Goal: Submit feedback/report problem: Submit feedback/report problem

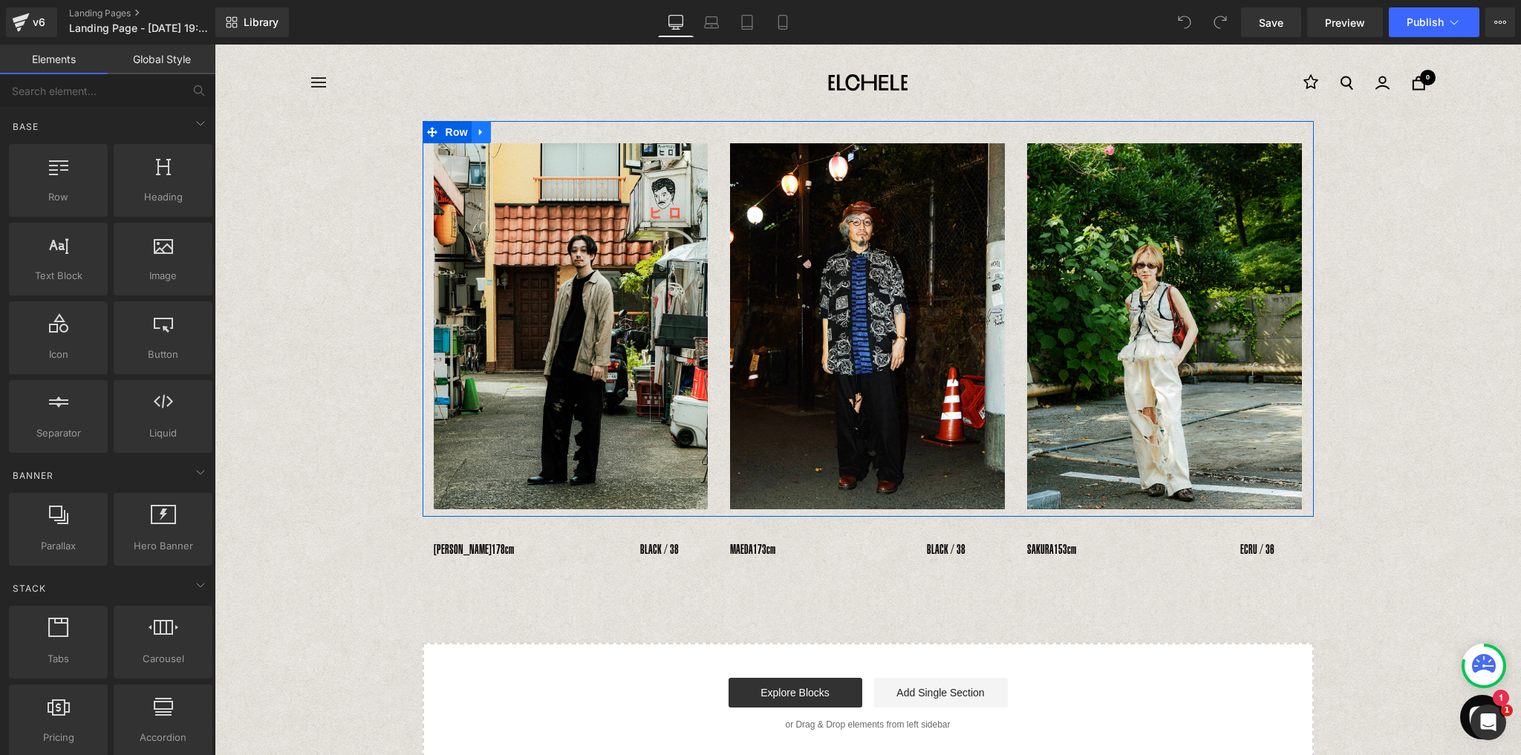
click at [480, 137] on icon at bounding box center [481, 132] width 10 height 11
click at [495, 136] on icon at bounding box center [500, 132] width 10 height 10
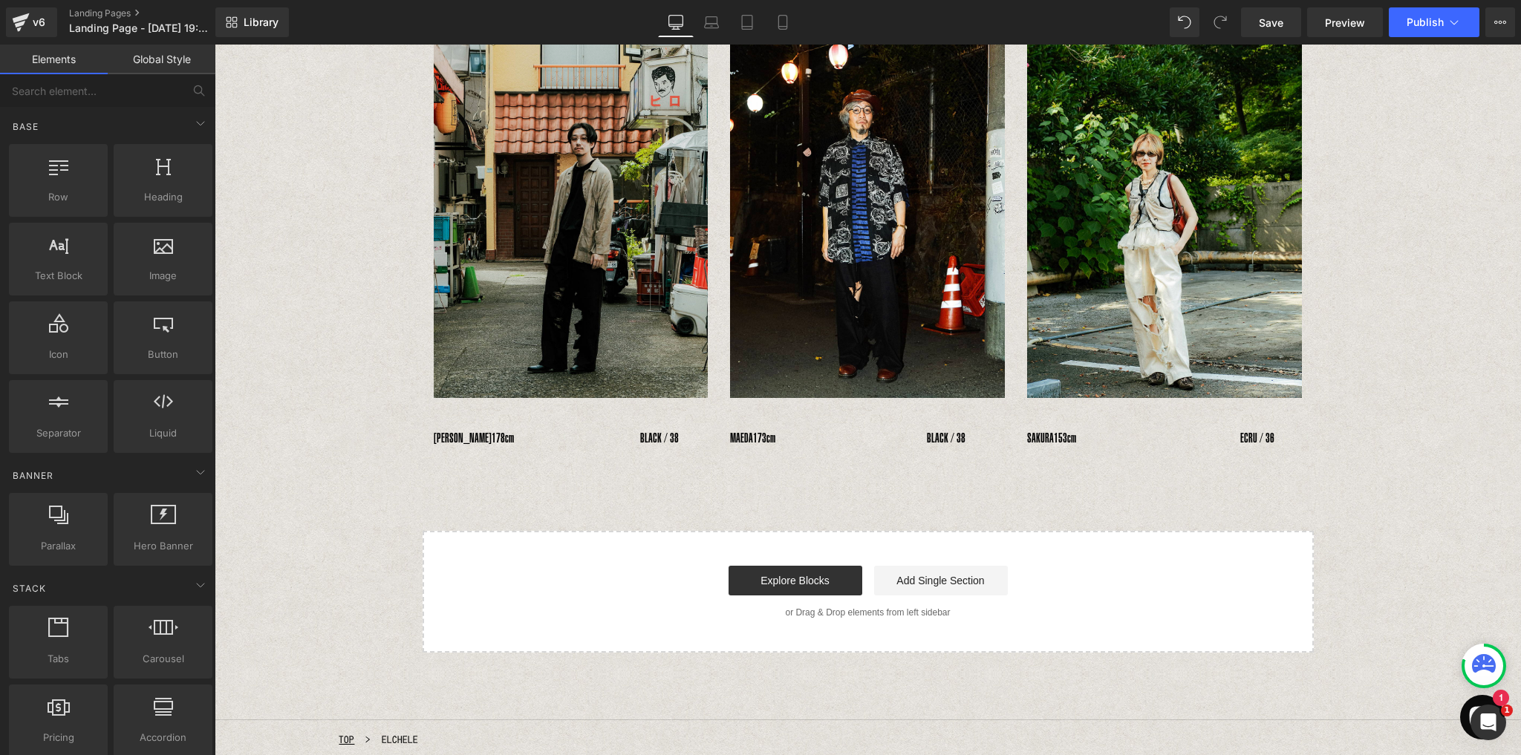
scroll to position [451, 0]
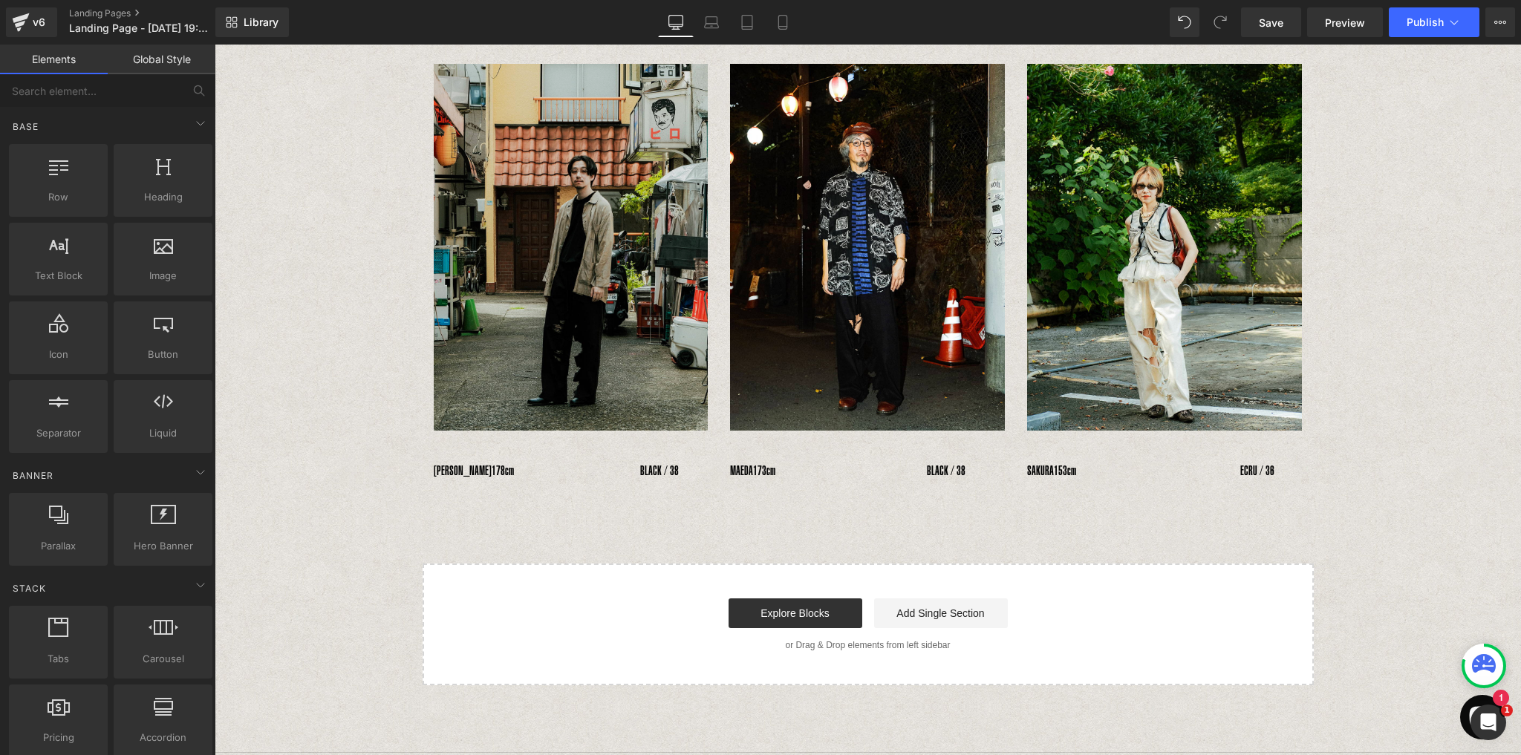
click at [587, 321] on img at bounding box center [571, 247] width 275 height 366
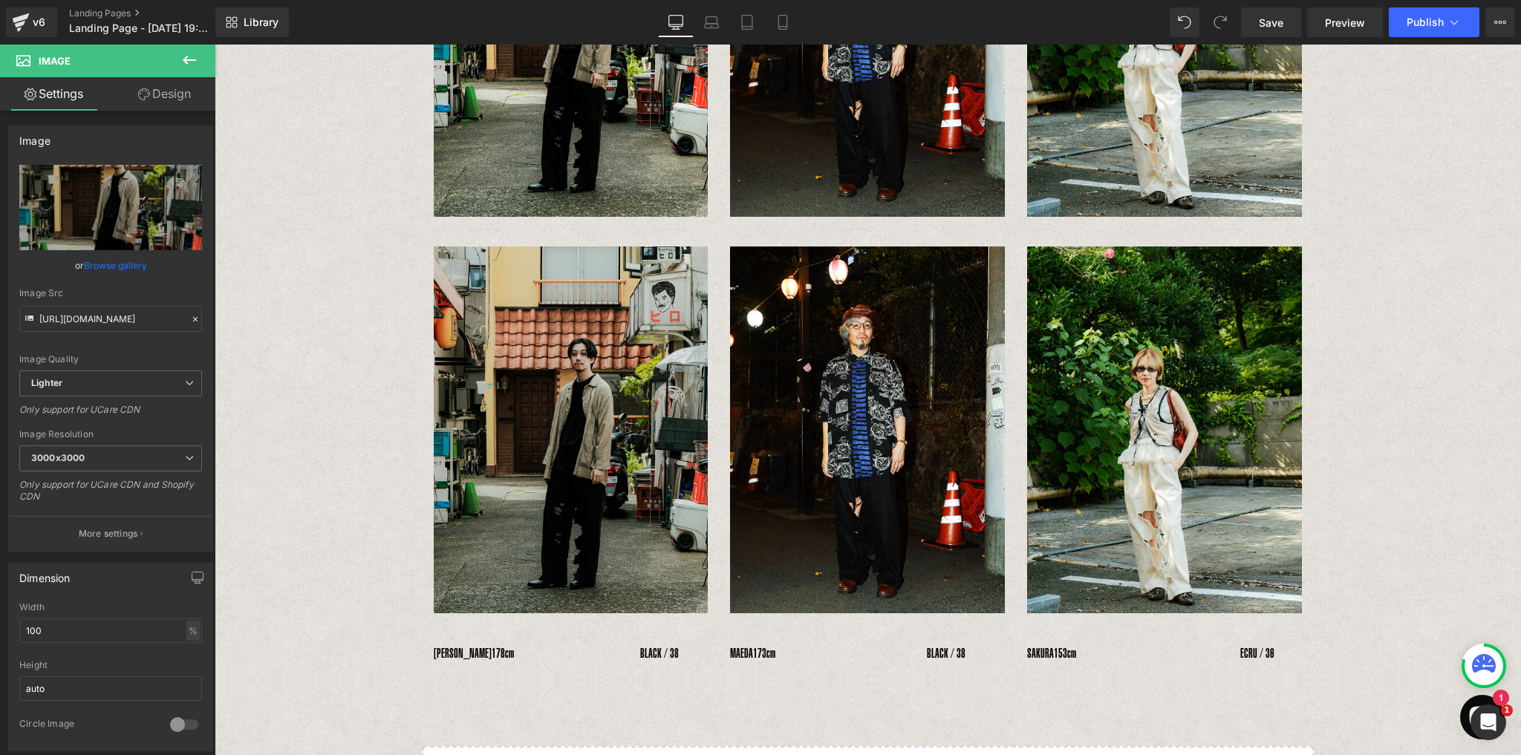
scroll to position [355, 0]
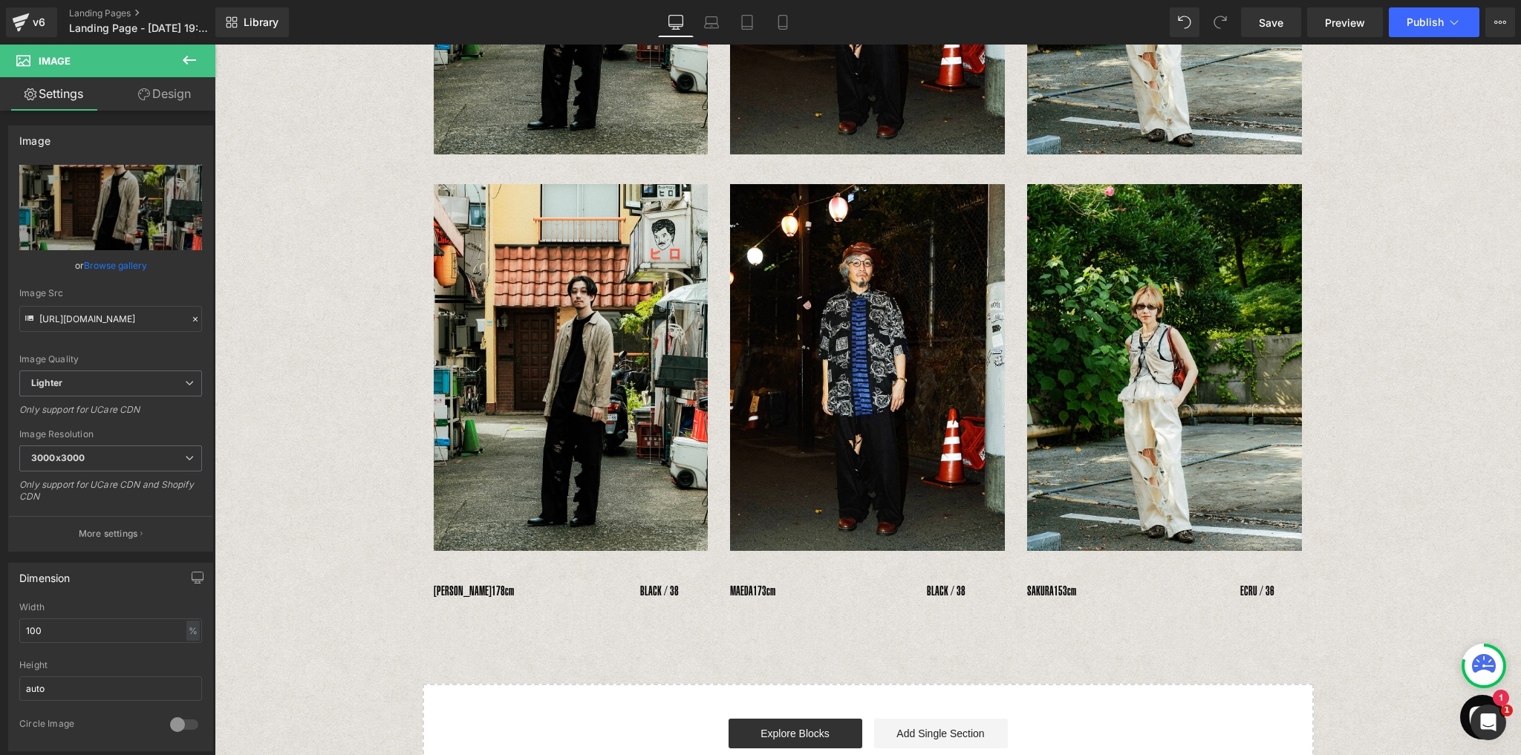
click at [595, 362] on div "Image" at bounding box center [571, 367] width 275 height 366
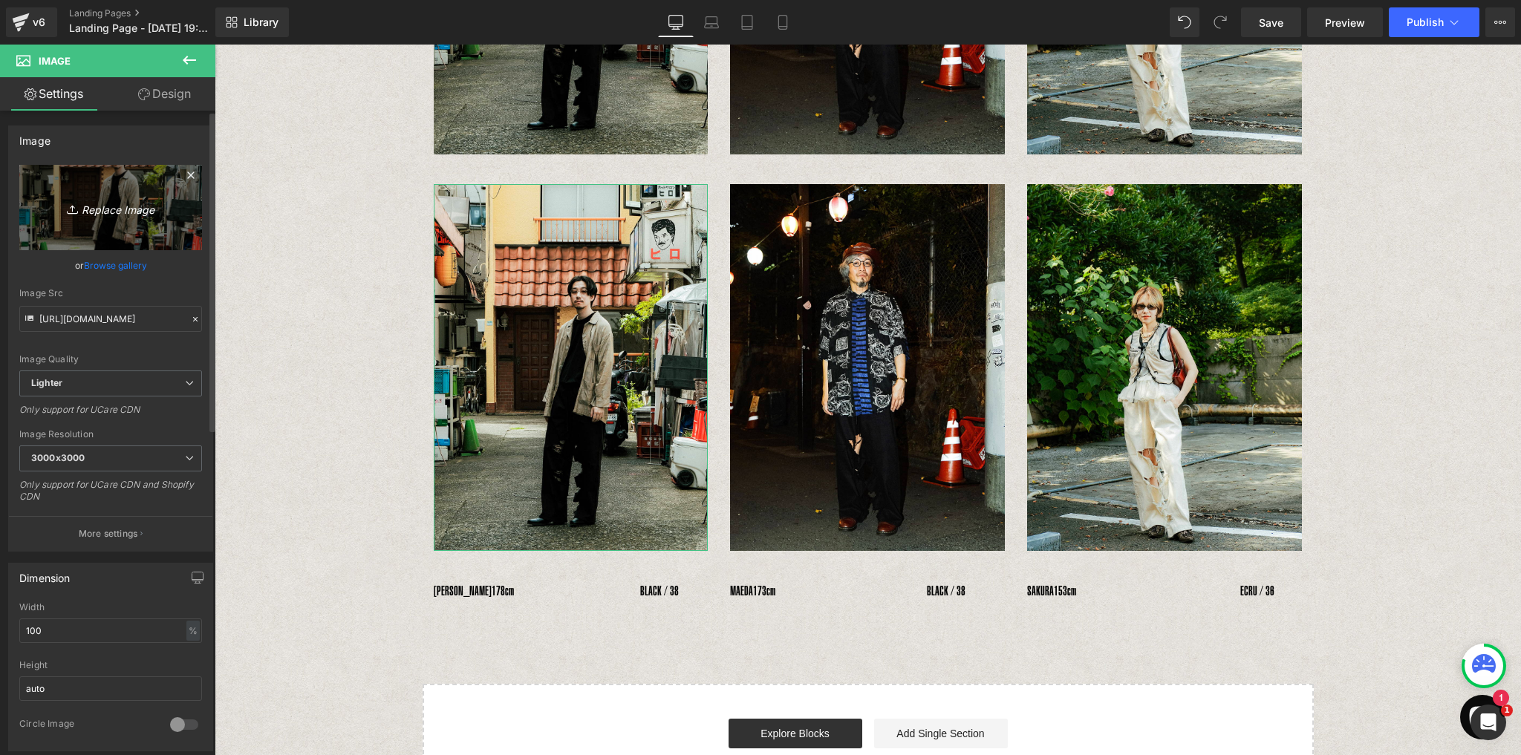
click at [108, 205] on icon "Replace Image" at bounding box center [110, 207] width 119 height 19
click at [111, 188] on link "Replace Image" at bounding box center [110, 207] width 183 height 85
type input "C:\fakepath\10_1.jpg"
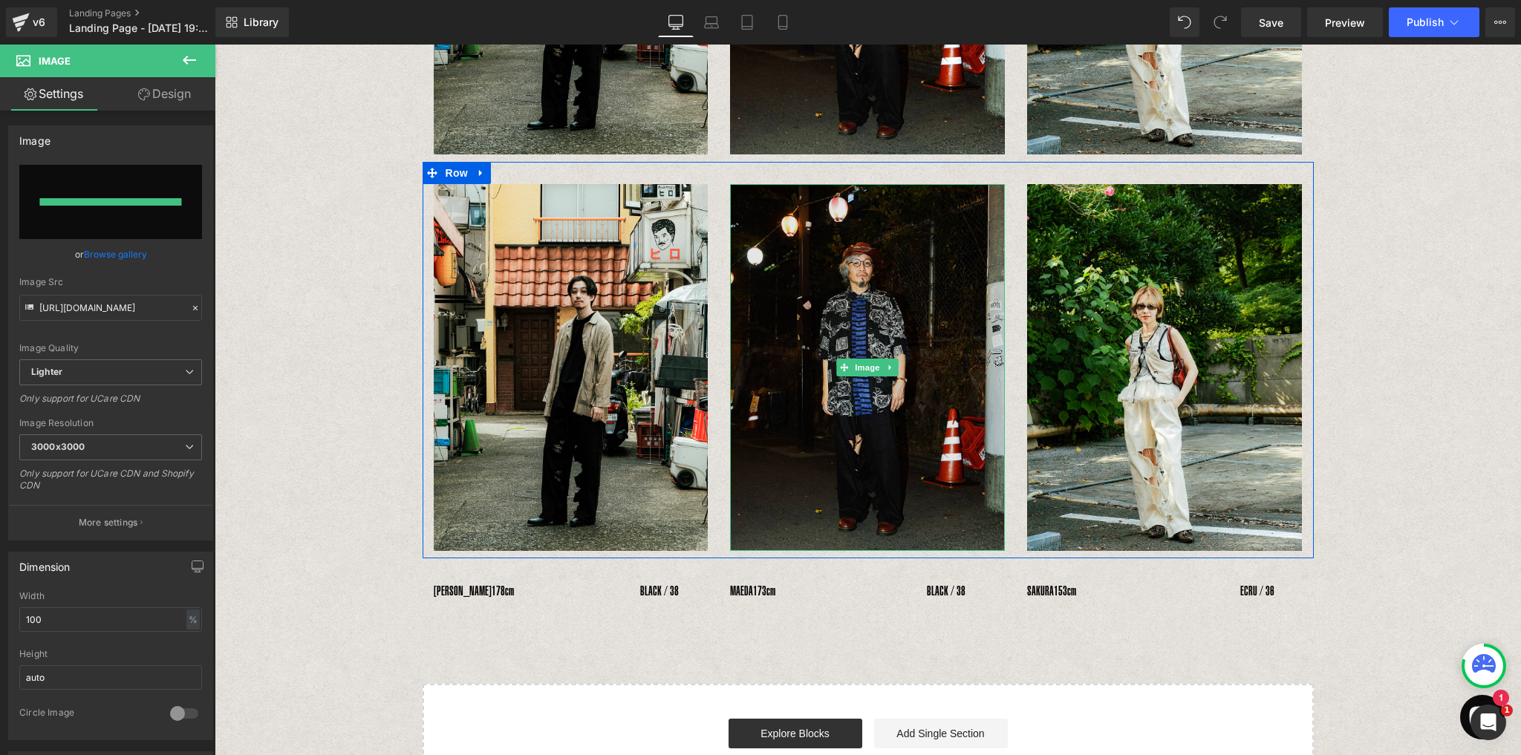
type input "https://ucarecdn.com/3c2c0805-4d2e-4fdd-8d5c-0777ae729e27/-/format/auto/-/previ…"
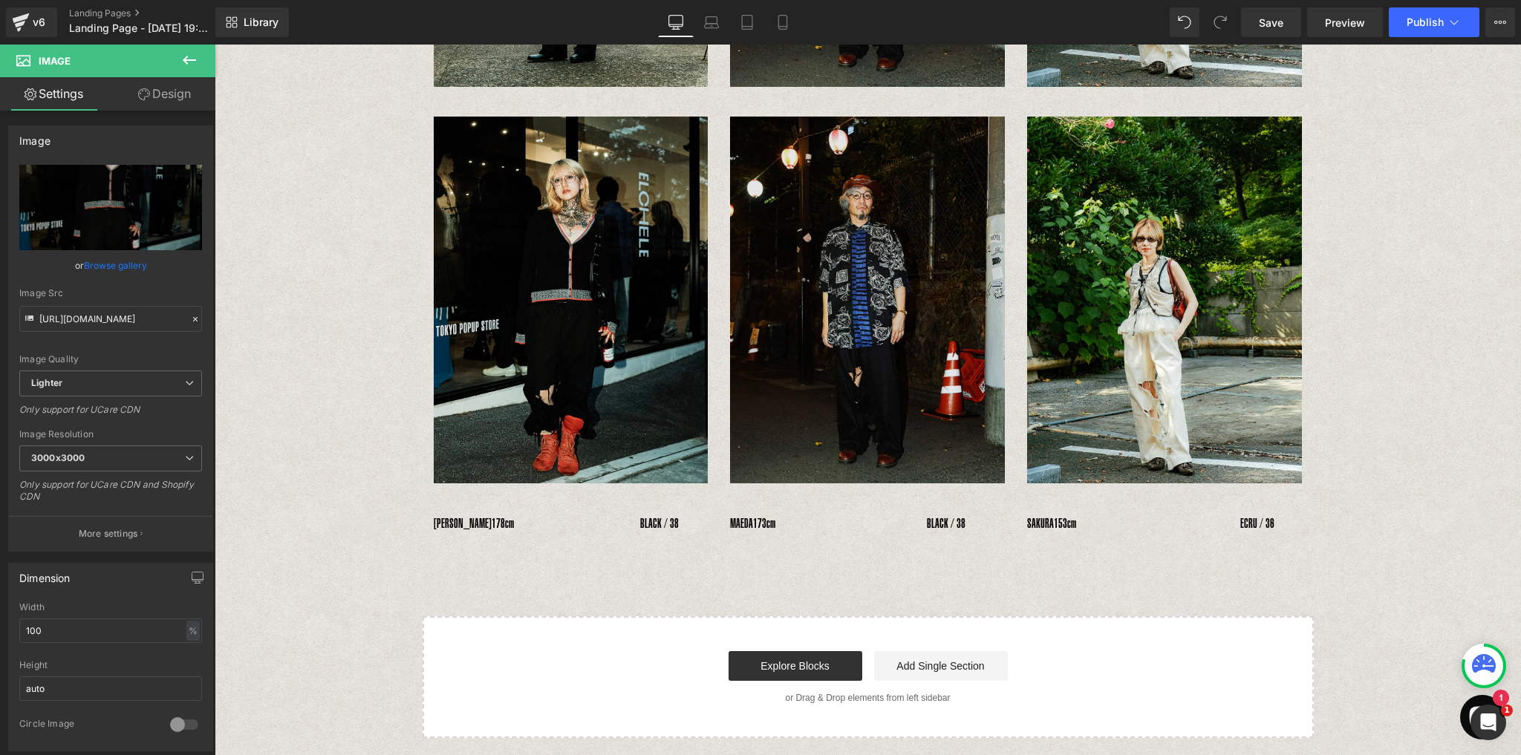
scroll to position [392, 0]
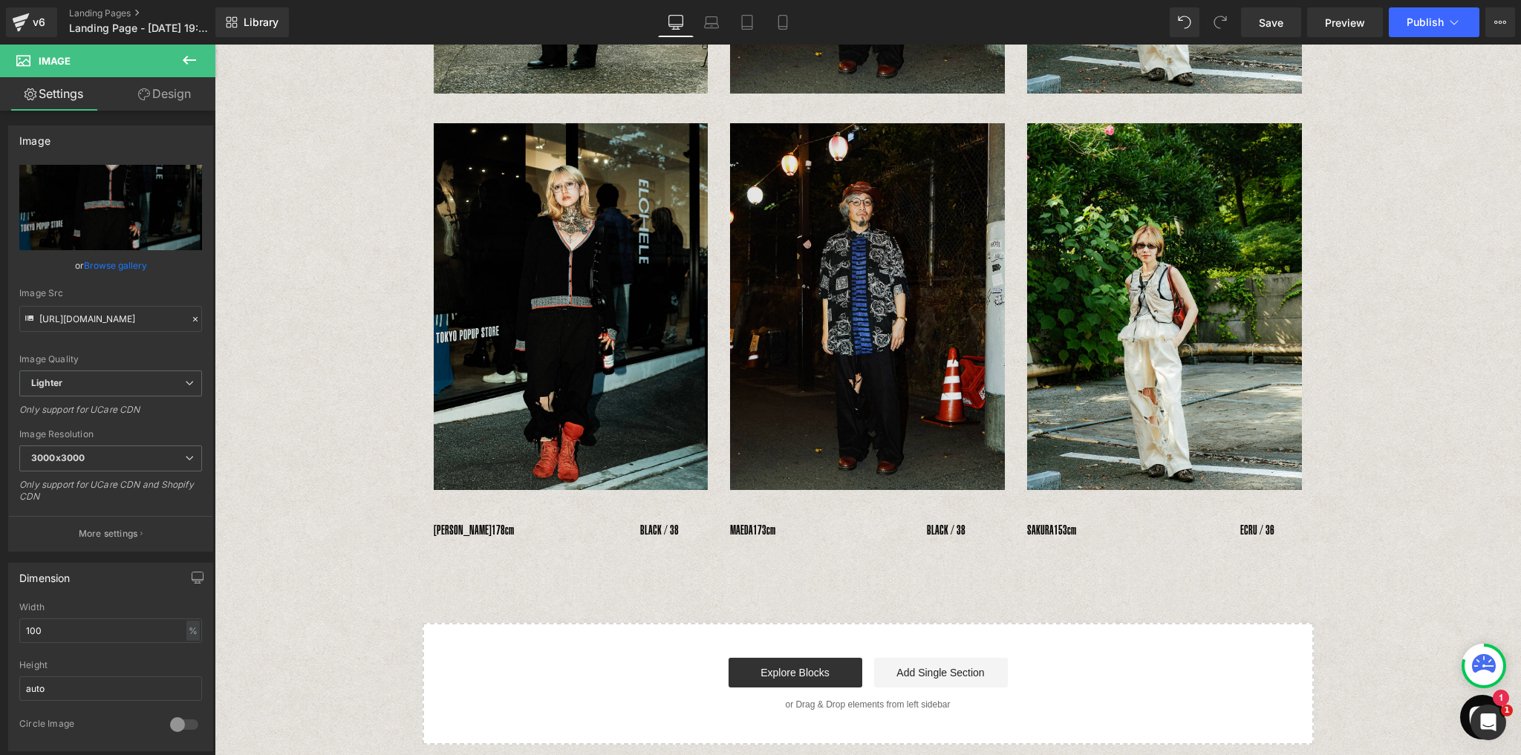
click at [859, 316] on img at bounding box center [867, 306] width 275 height 366
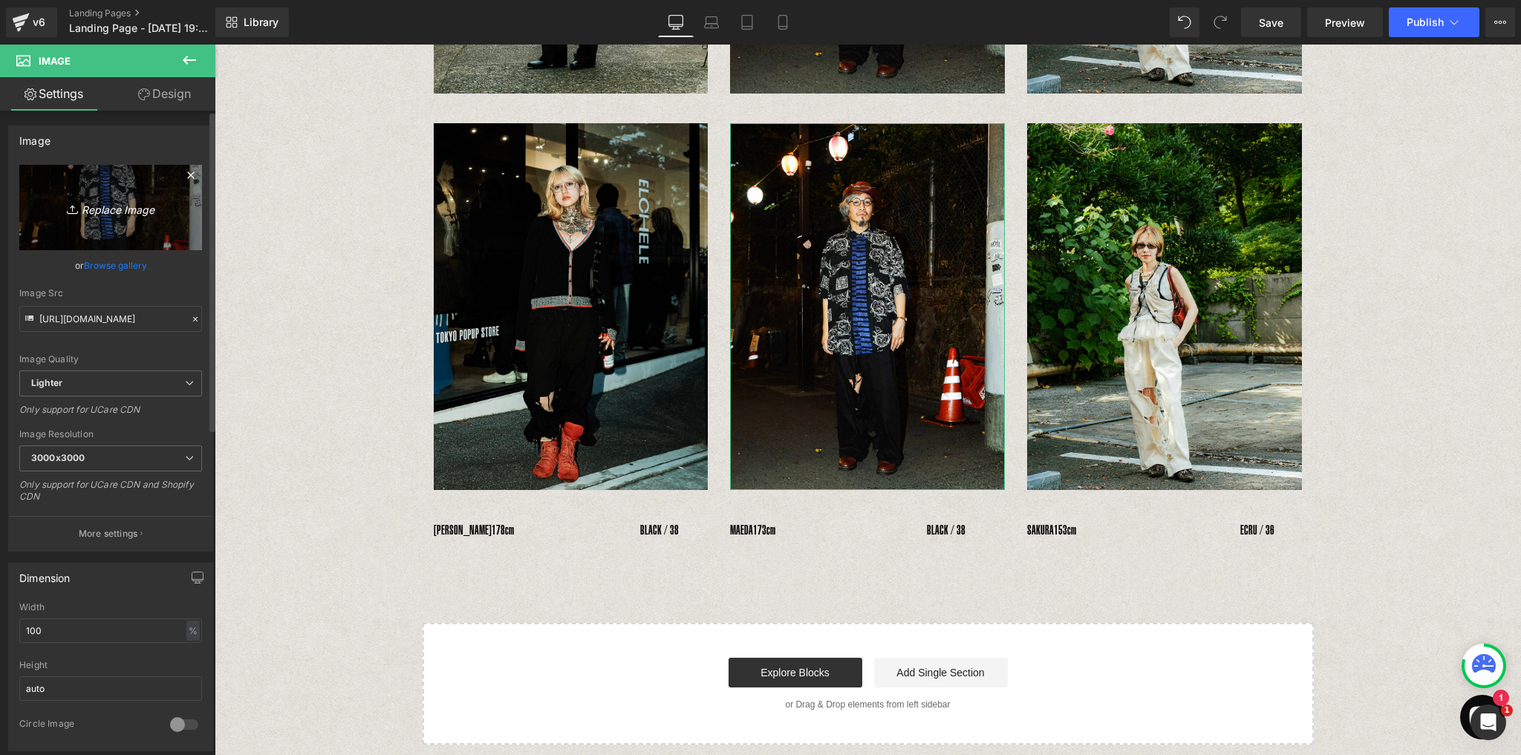
click at [110, 209] on icon "Replace Image" at bounding box center [110, 207] width 119 height 19
type input "C:\fakepath\4_5.jpg"
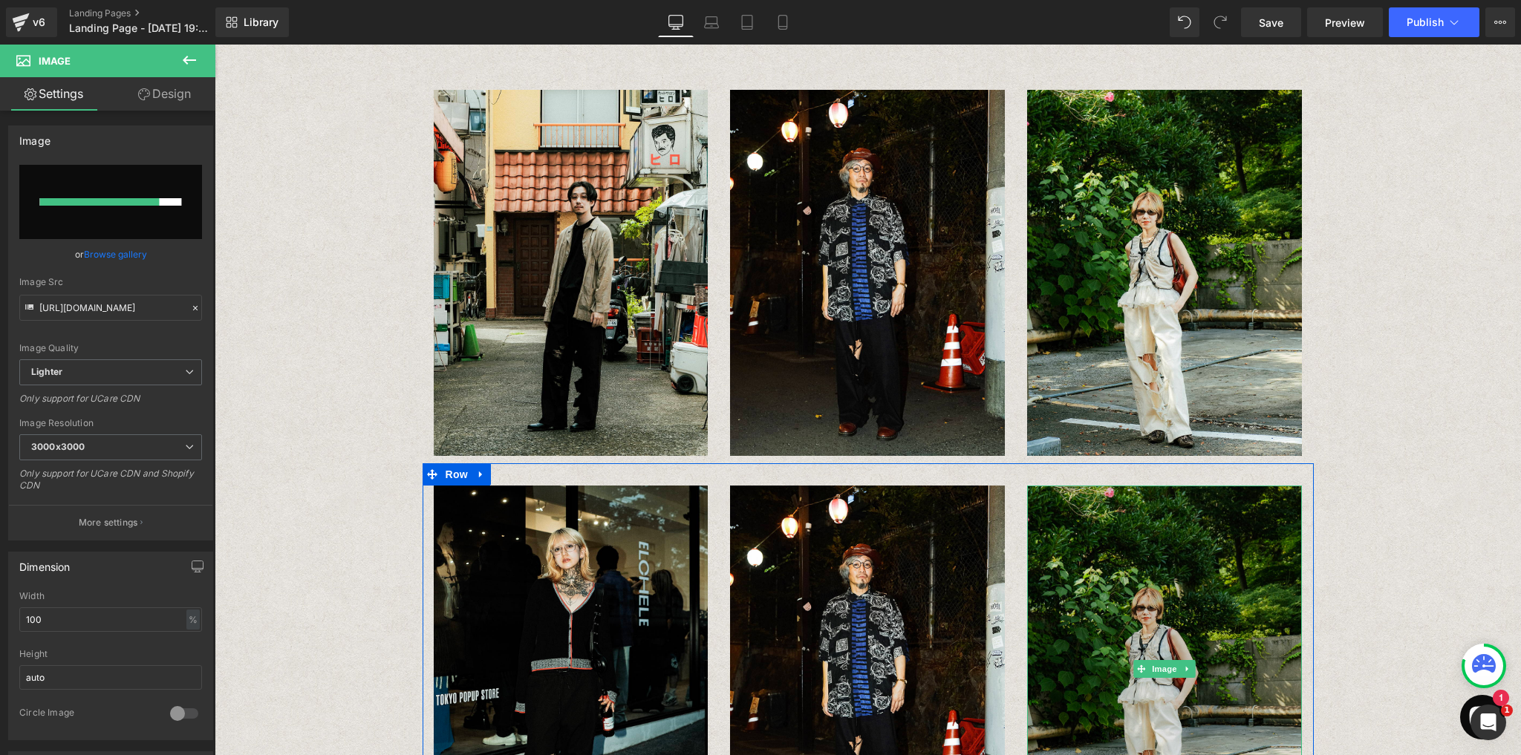
scroll to position [0, 0]
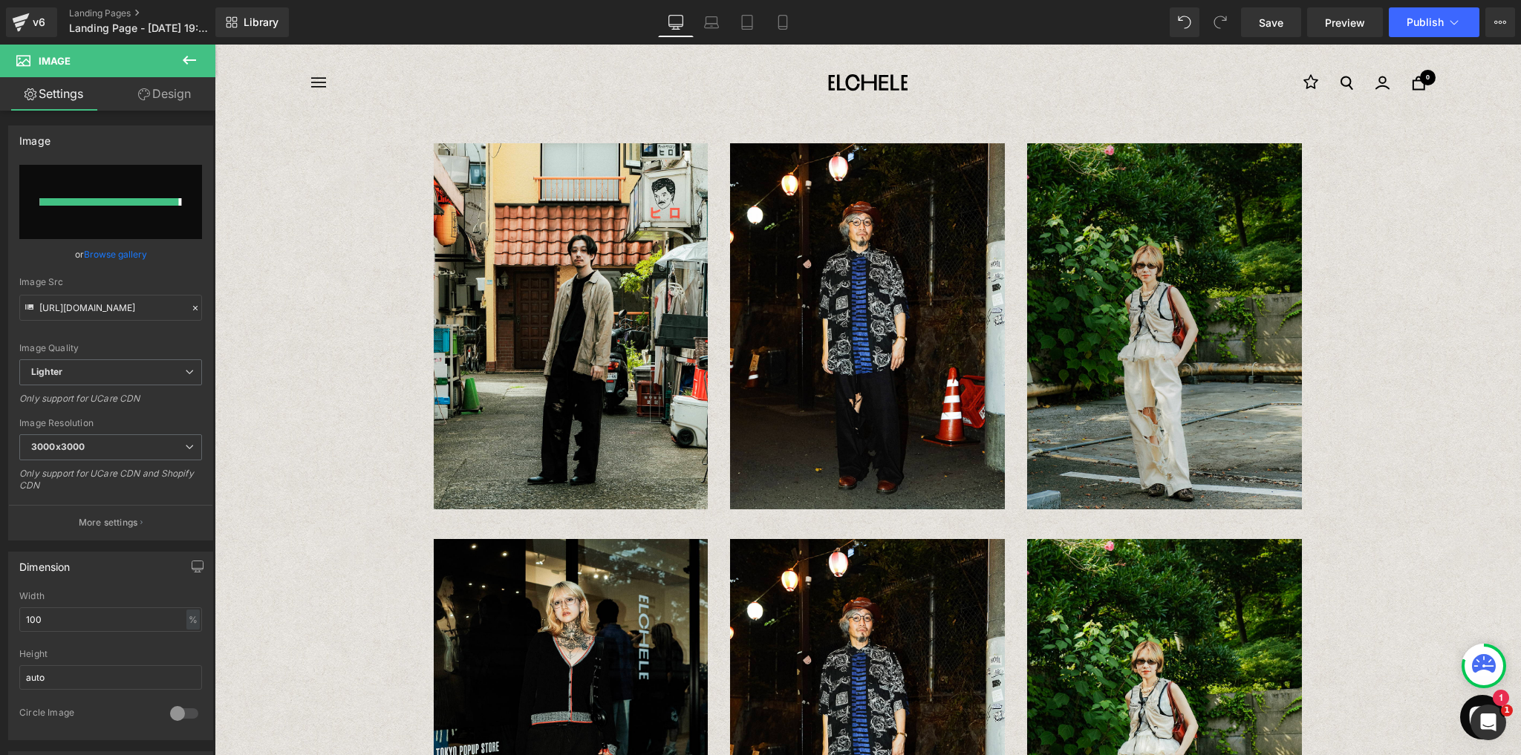
type input "https://ucarecdn.com/23186fe8-48c9-4a15-9e24-c6bf5c5ce461/-/format/auto/-/previ…"
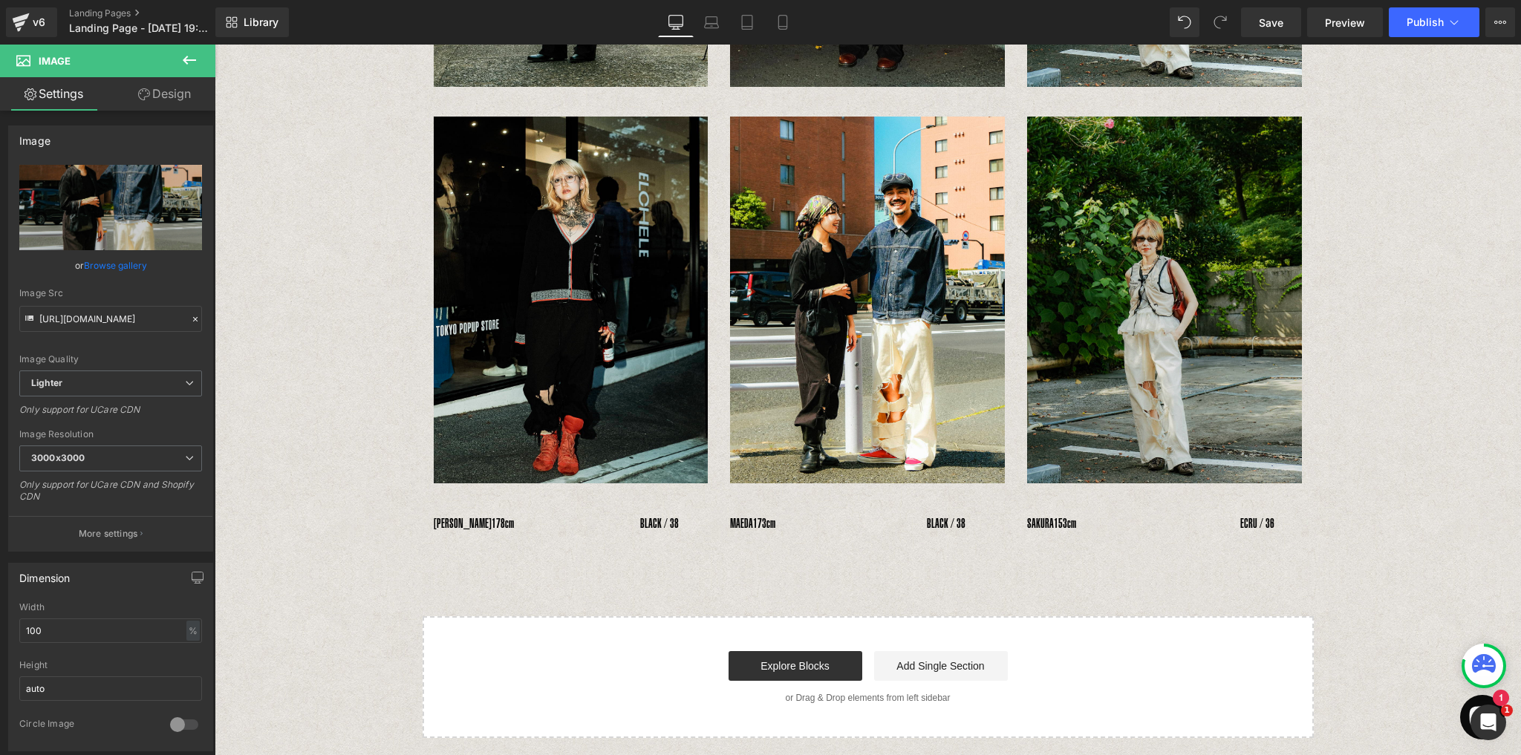
scroll to position [392, 0]
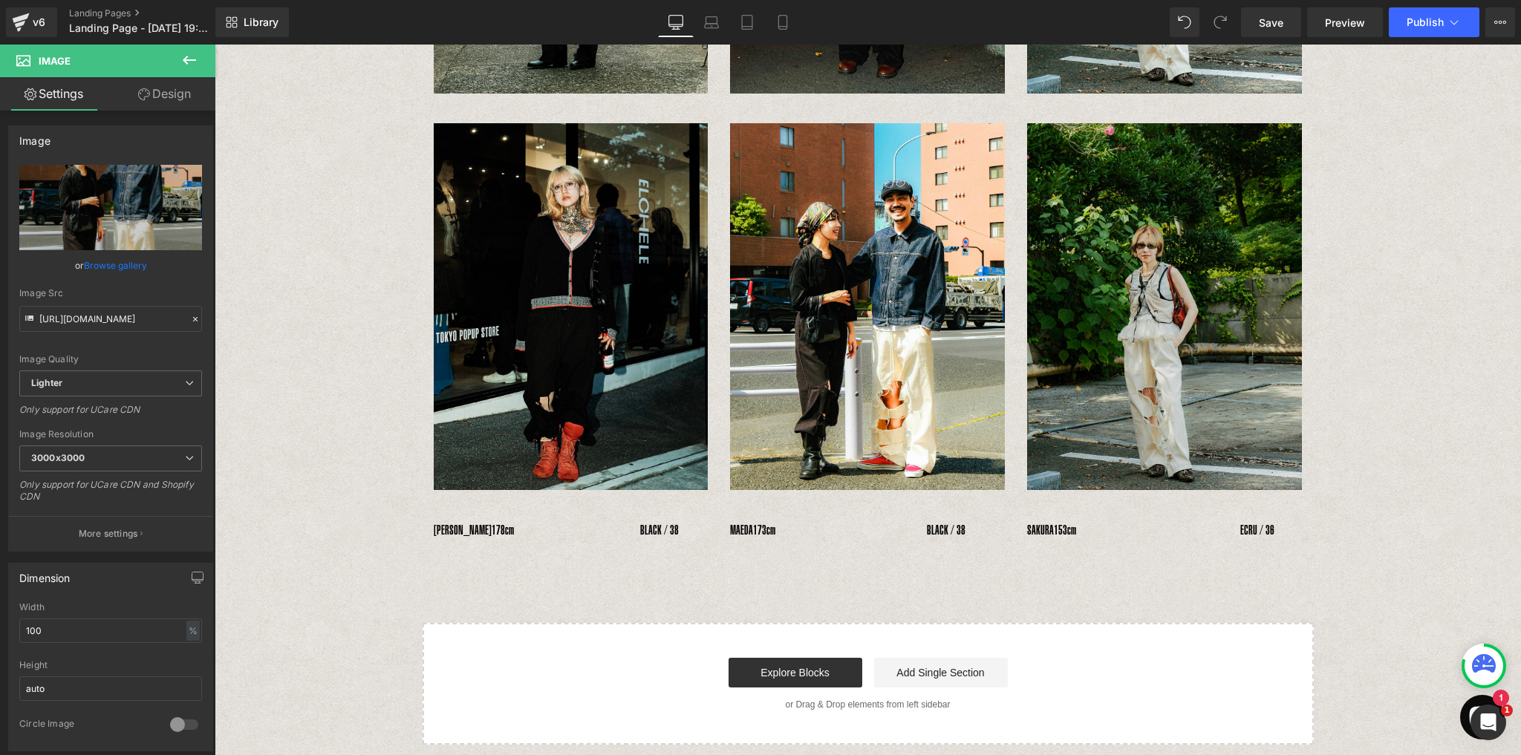
click at [1184, 292] on img at bounding box center [1164, 306] width 275 height 366
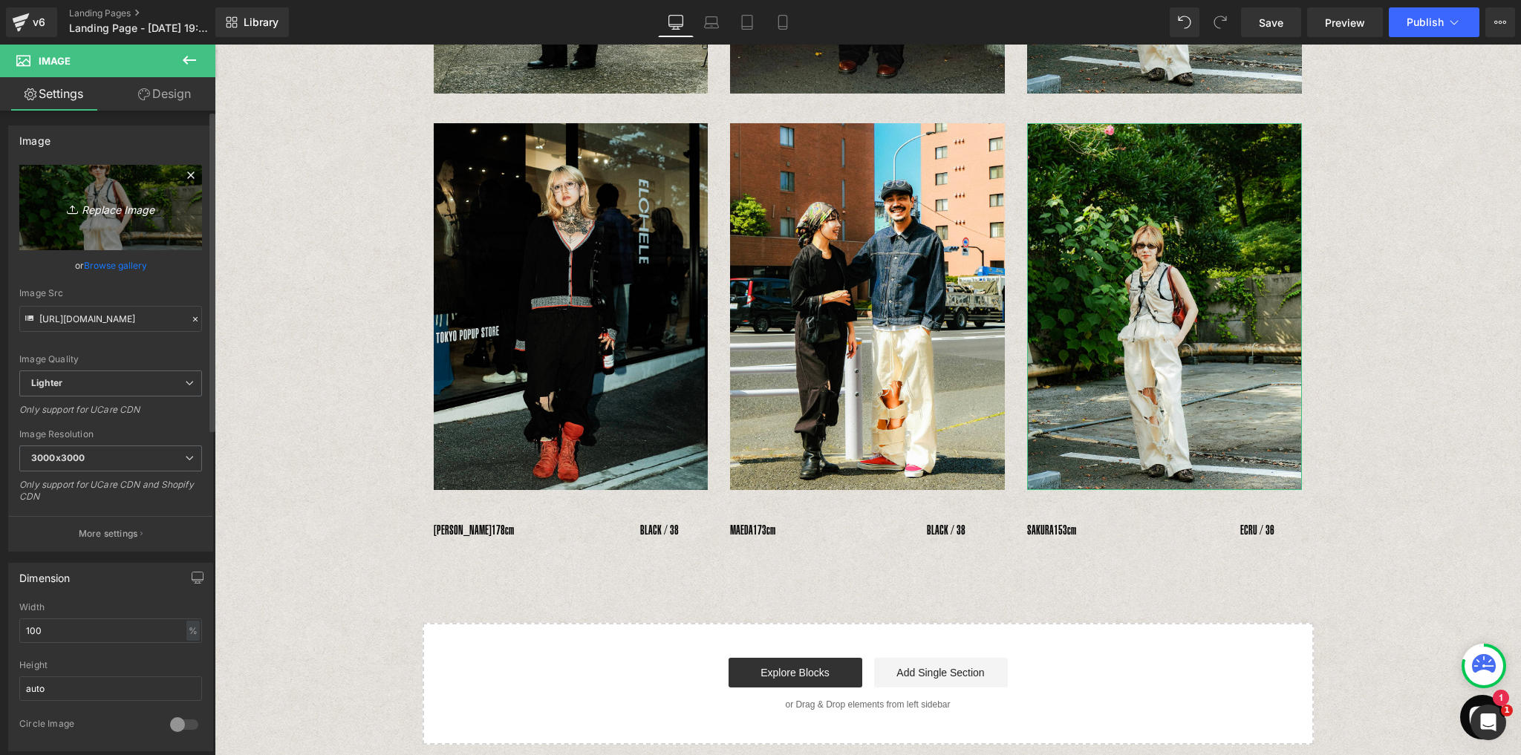
click at [91, 209] on icon "Replace Image" at bounding box center [110, 207] width 119 height 19
type input "C:\fakepath\9_1.jpg"
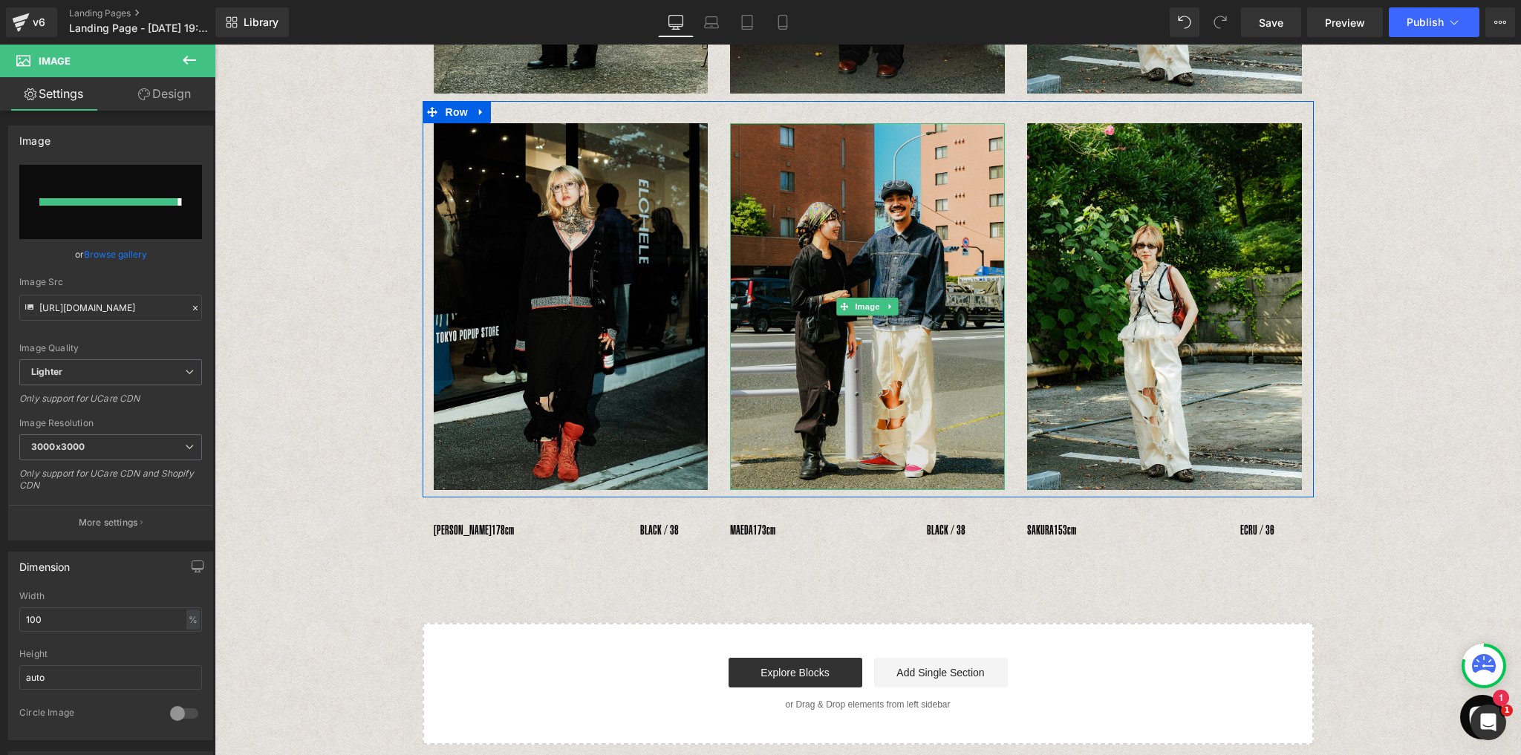
type input "[URL][DOMAIN_NAME]"
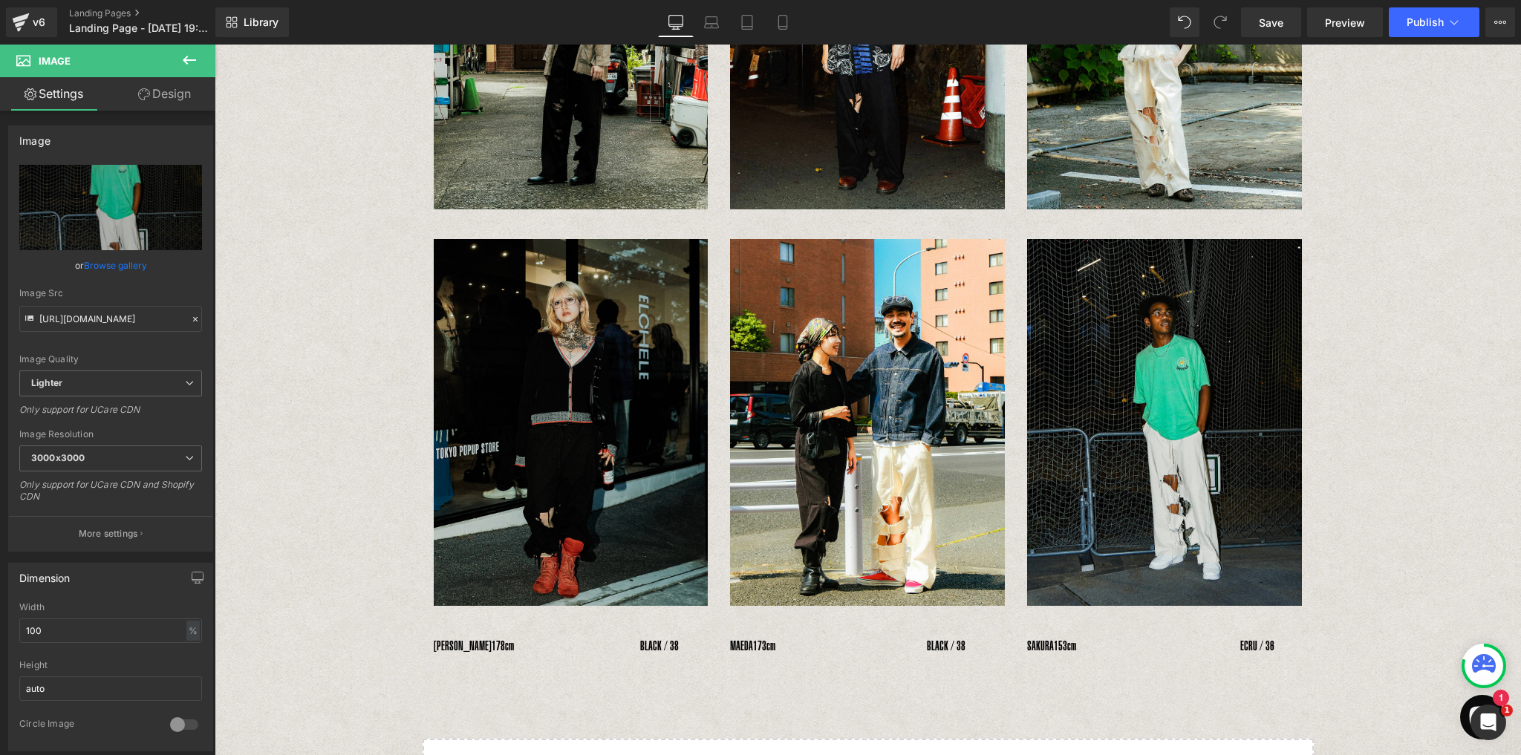
scroll to position [307, 0]
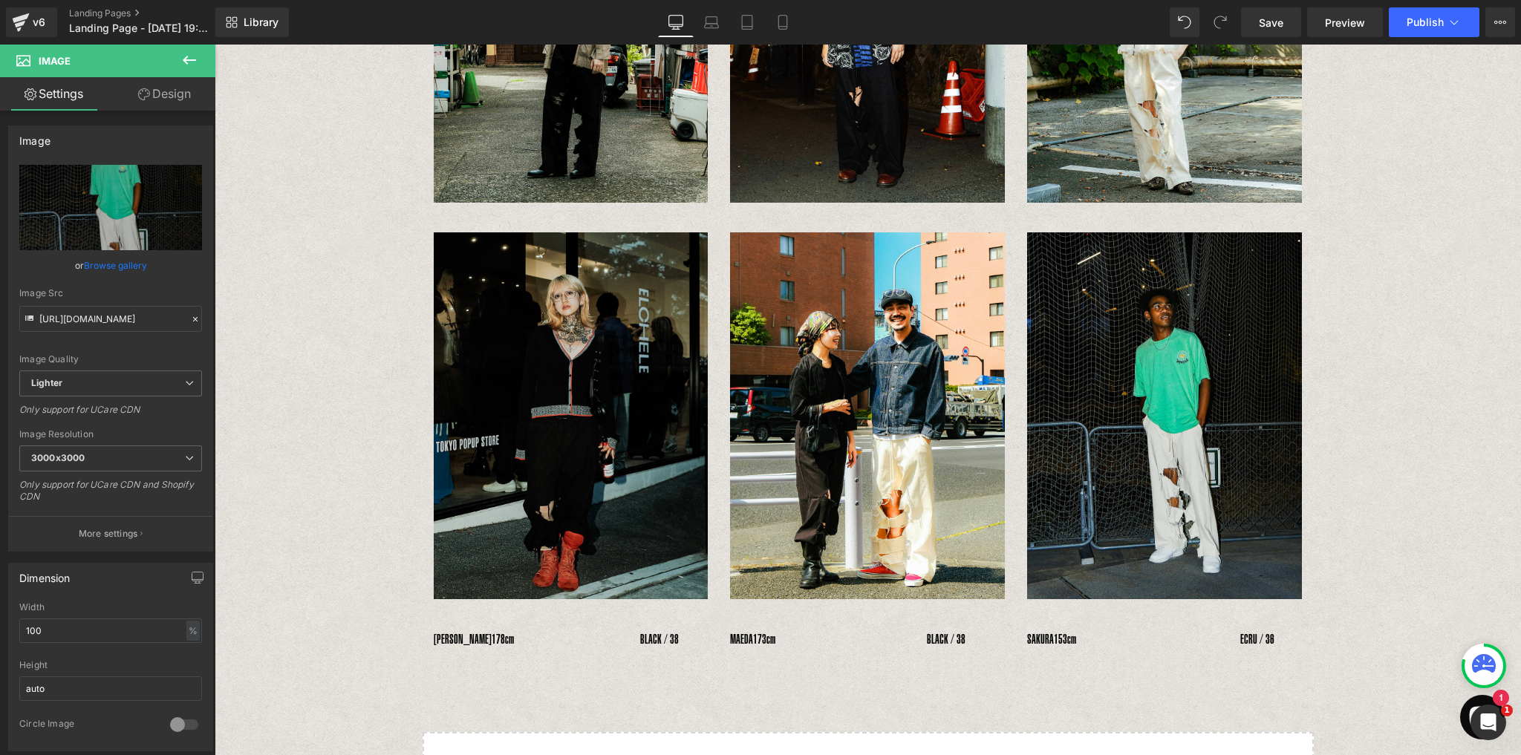
click at [589, 264] on img at bounding box center [571, 415] width 275 height 366
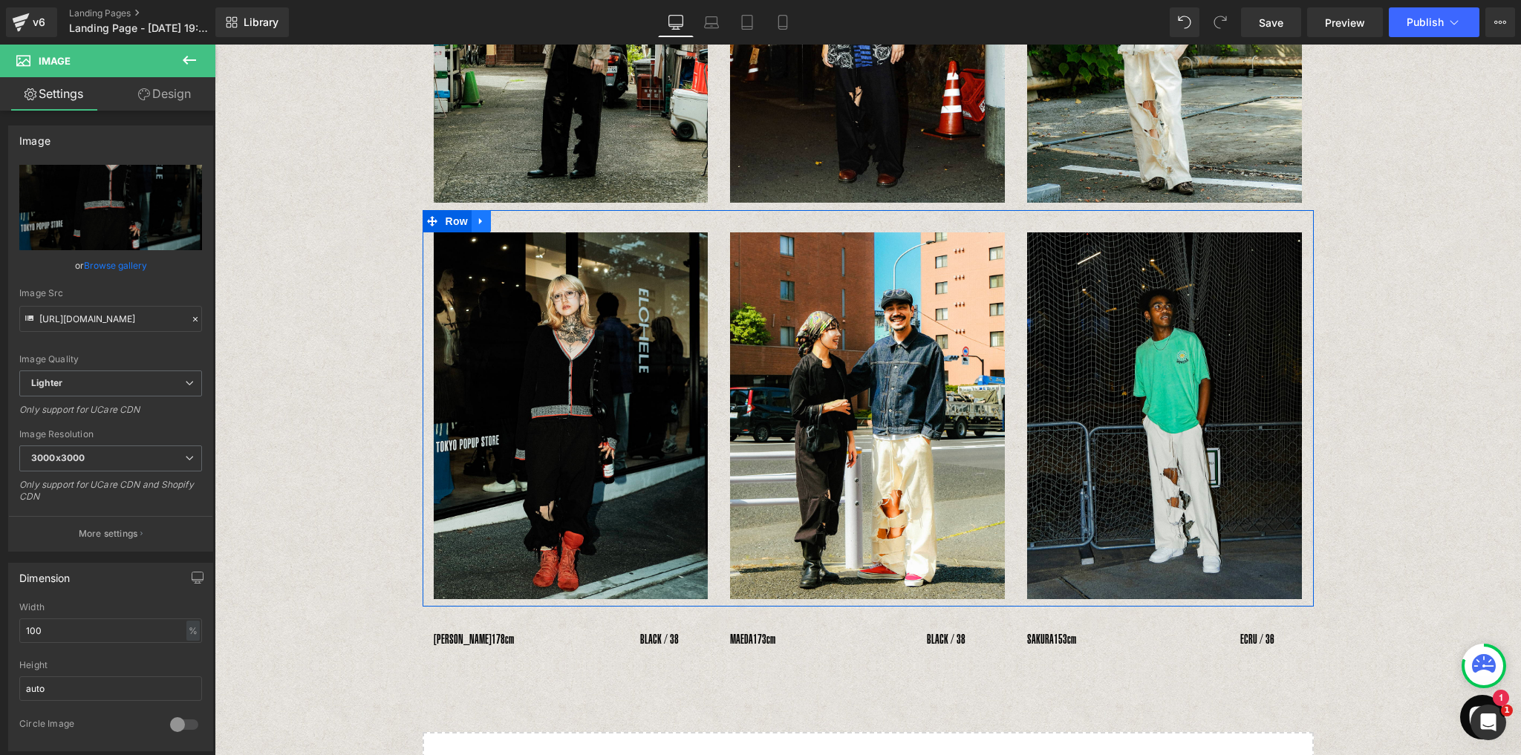
click at [476, 220] on icon at bounding box center [481, 221] width 10 height 11
click at [500, 225] on icon at bounding box center [500, 221] width 10 height 10
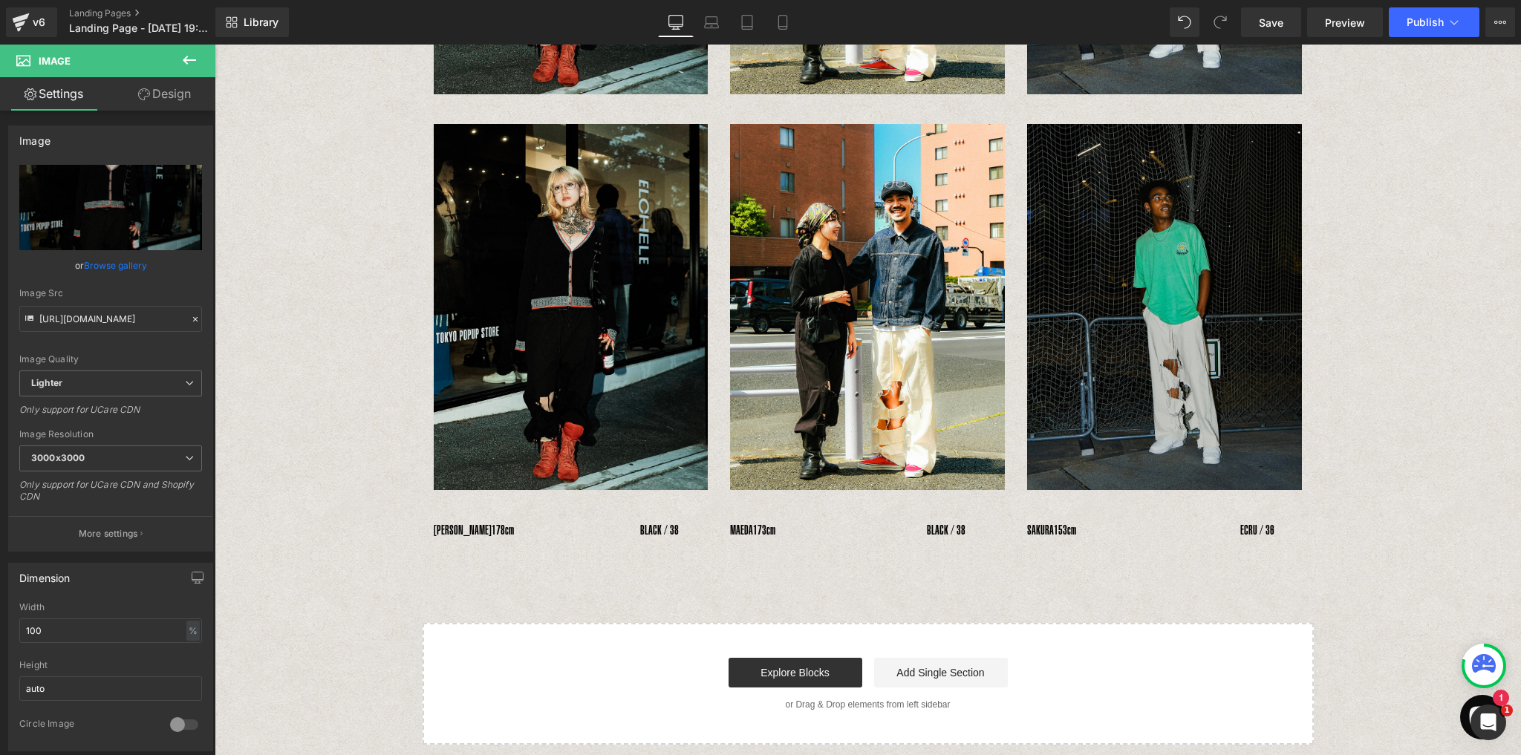
scroll to position [809, 0]
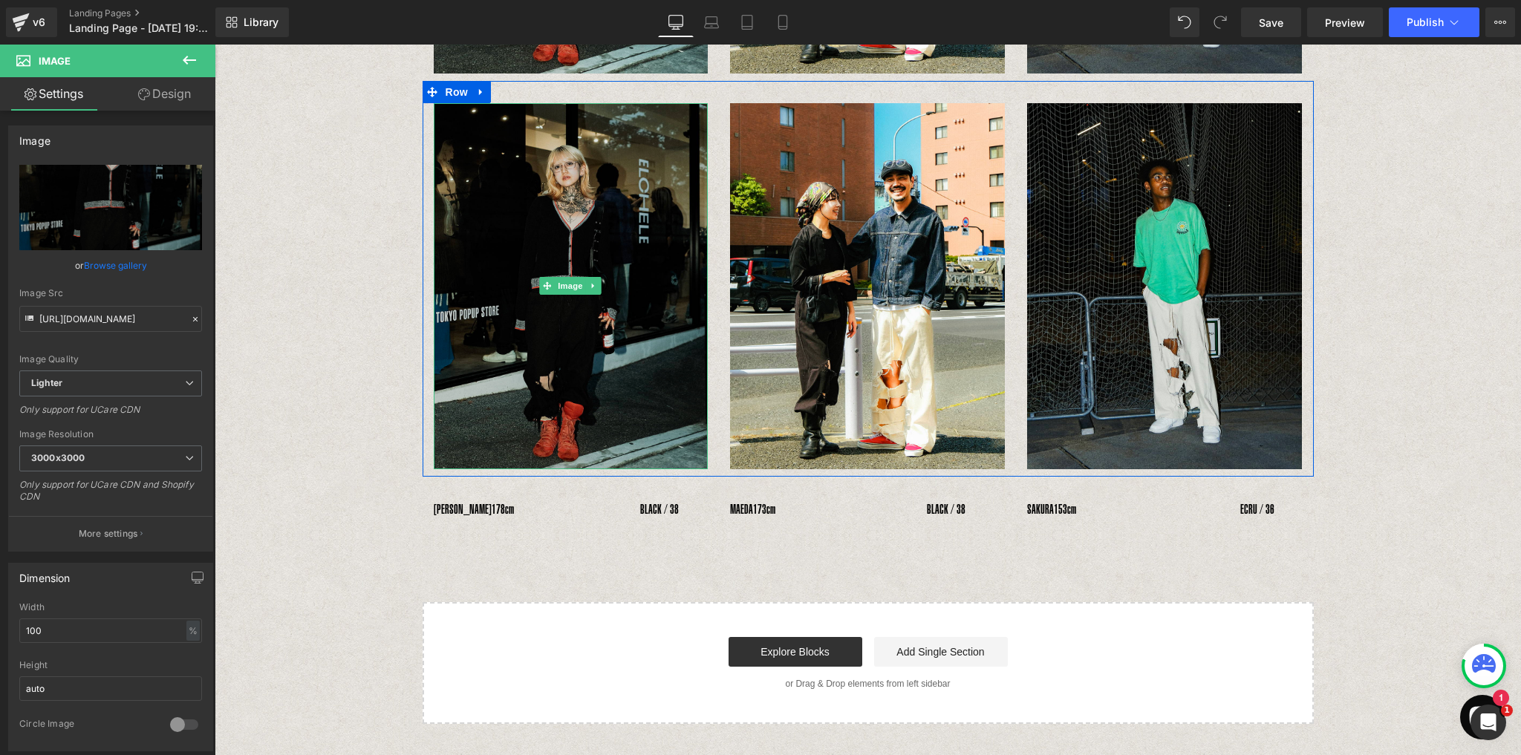
click at [580, 223] on img at bounding box center [571, 286] width 275 height 366
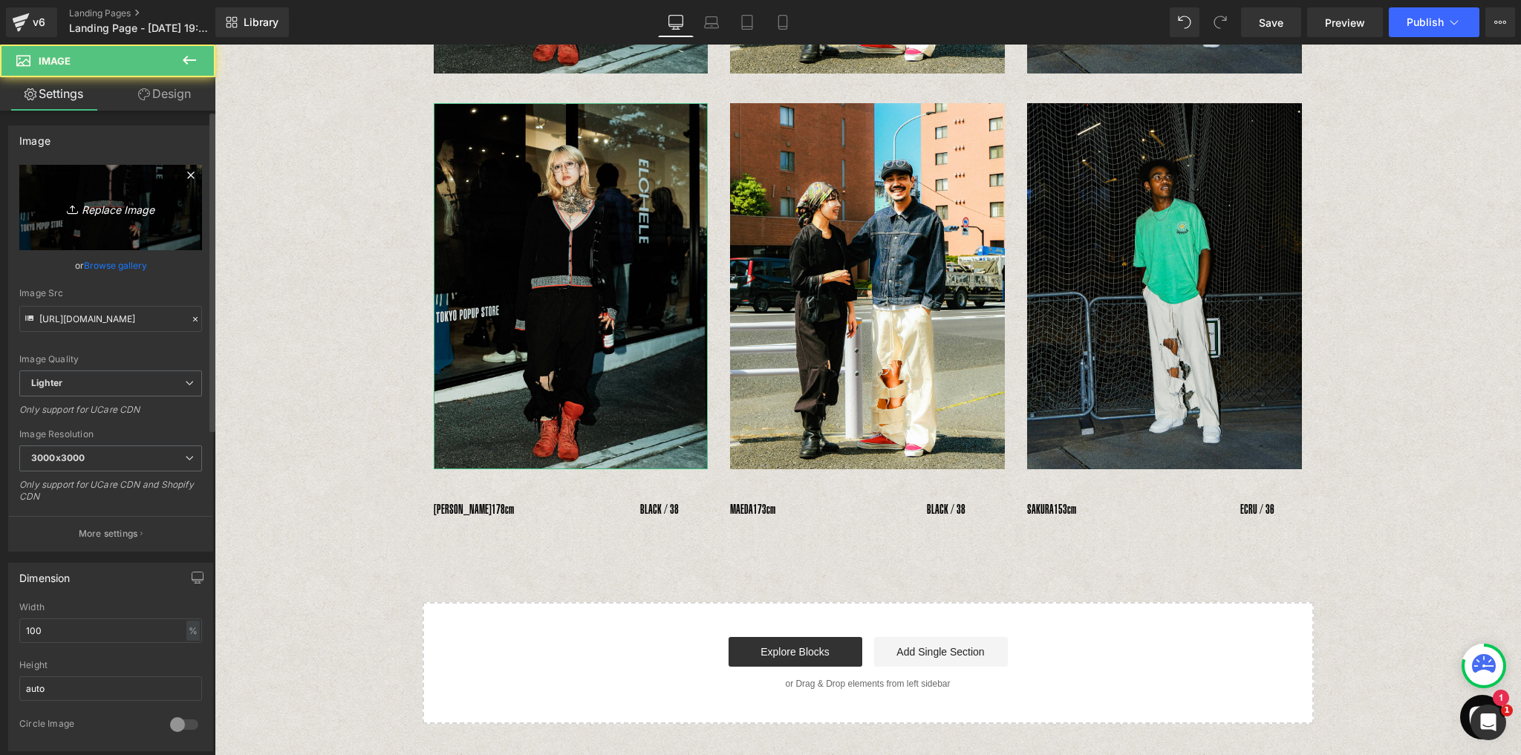
click at [79, 193] on link "Replace Image" at bounding box center [110, 207] width 183 height 85
type input "C:\fakepath\6_3.jpg"
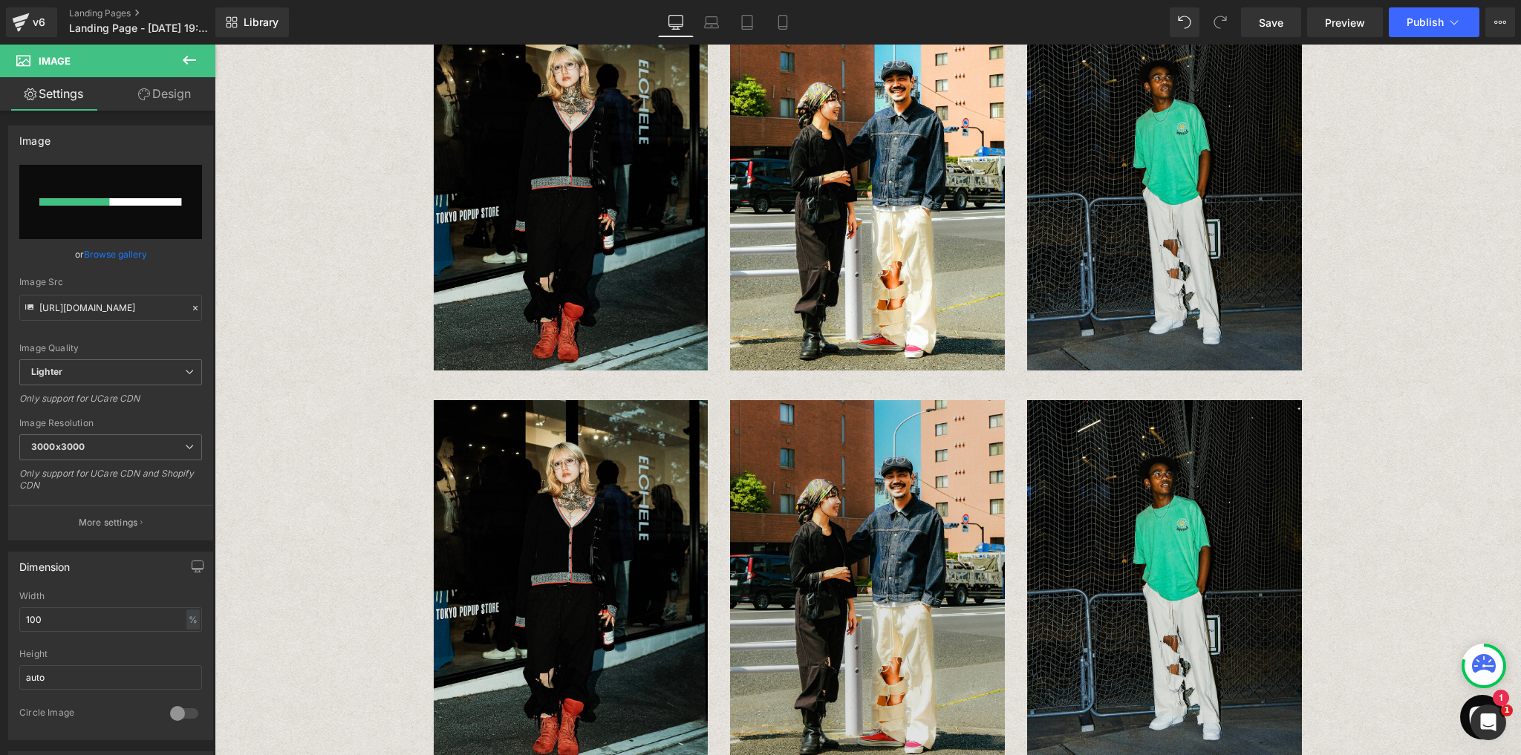
scroll to position [630, 0]
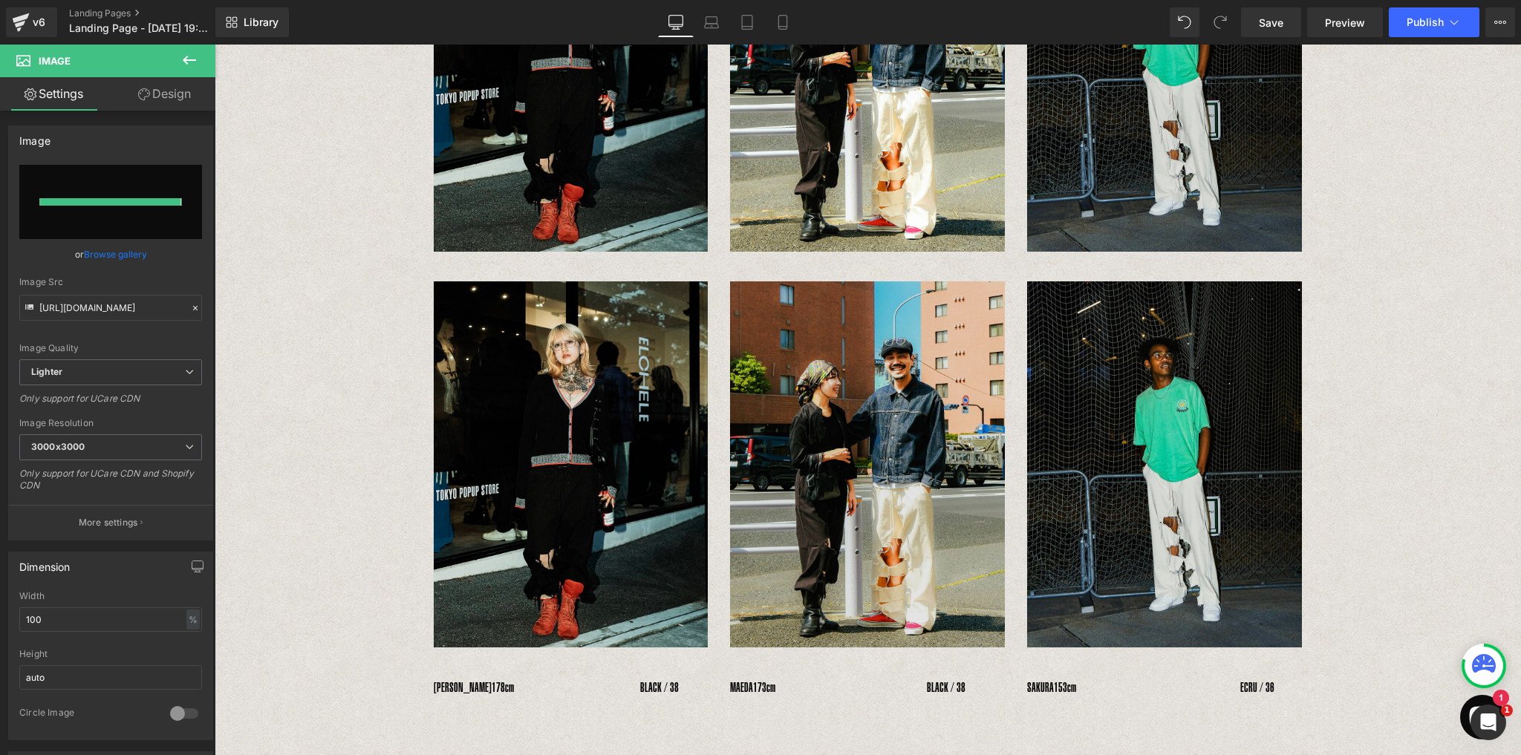
type input "[URL][DOMAIN_NAME]"
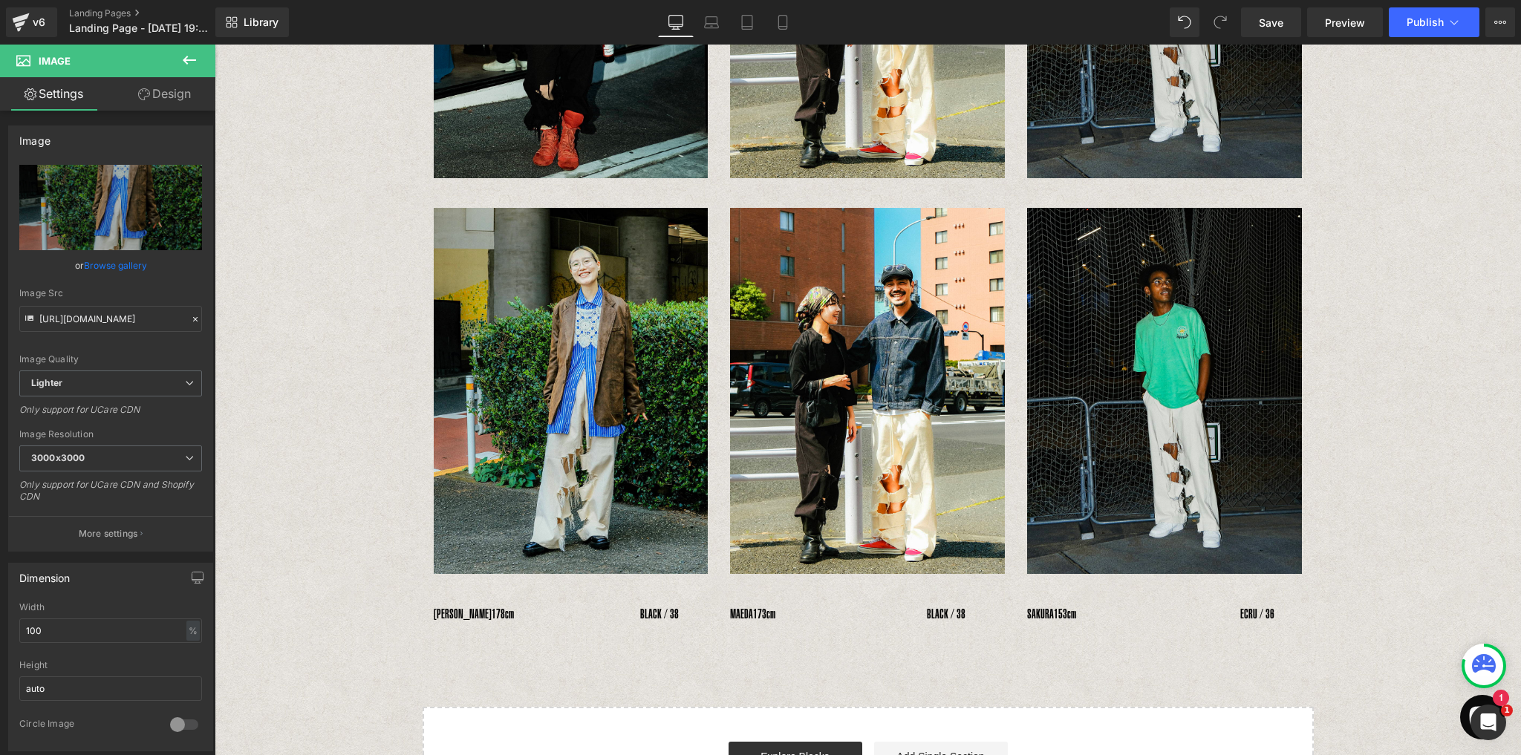
scroll to position [808, 0]
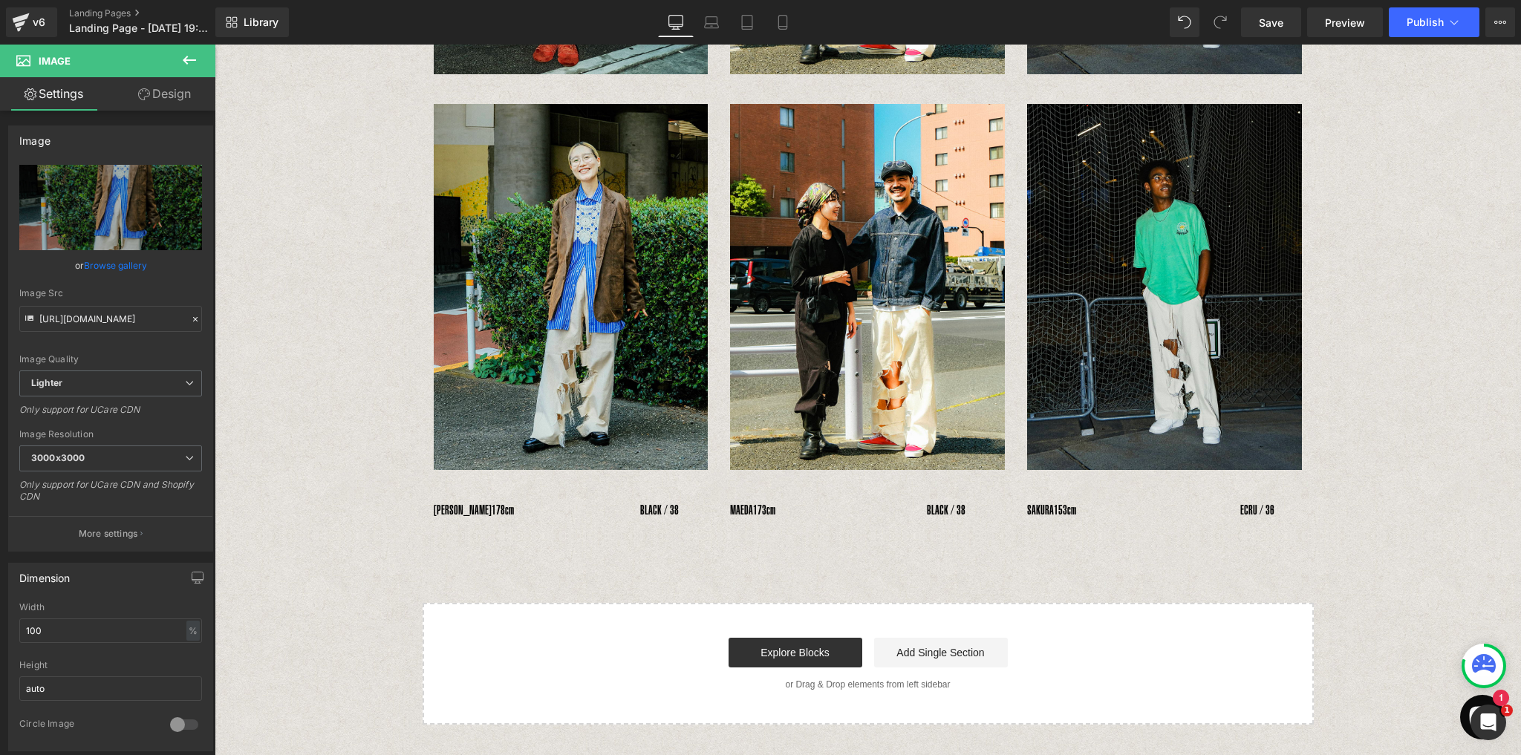
click at [493, 520] on div "YOSHIHIRO UNO　 178cm　　　　　　　　　　BLACK / 38 Text Block" at bounding box center [571, 511] width 275 height 22
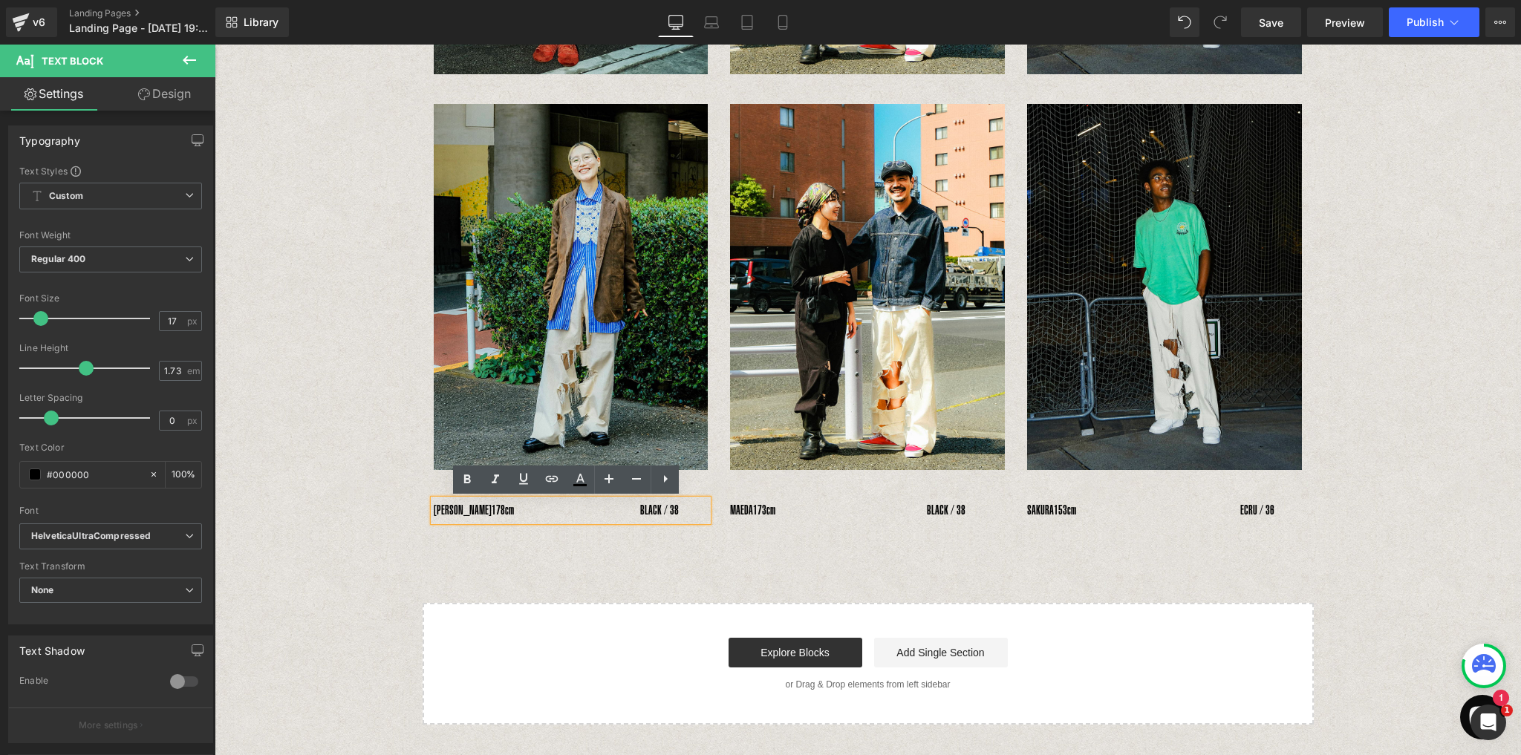
drag, startPoint x: 417, startPoint y: 497, endPoint x: 422, endPoint y: 490, distance: 8.5
click at [417, 496] on div "Image Image Image Row Image Image Image Row Image Image Image Row 　YOSHIHIRO UN…" at bounding box center [868, 6] width 1306 height 1435
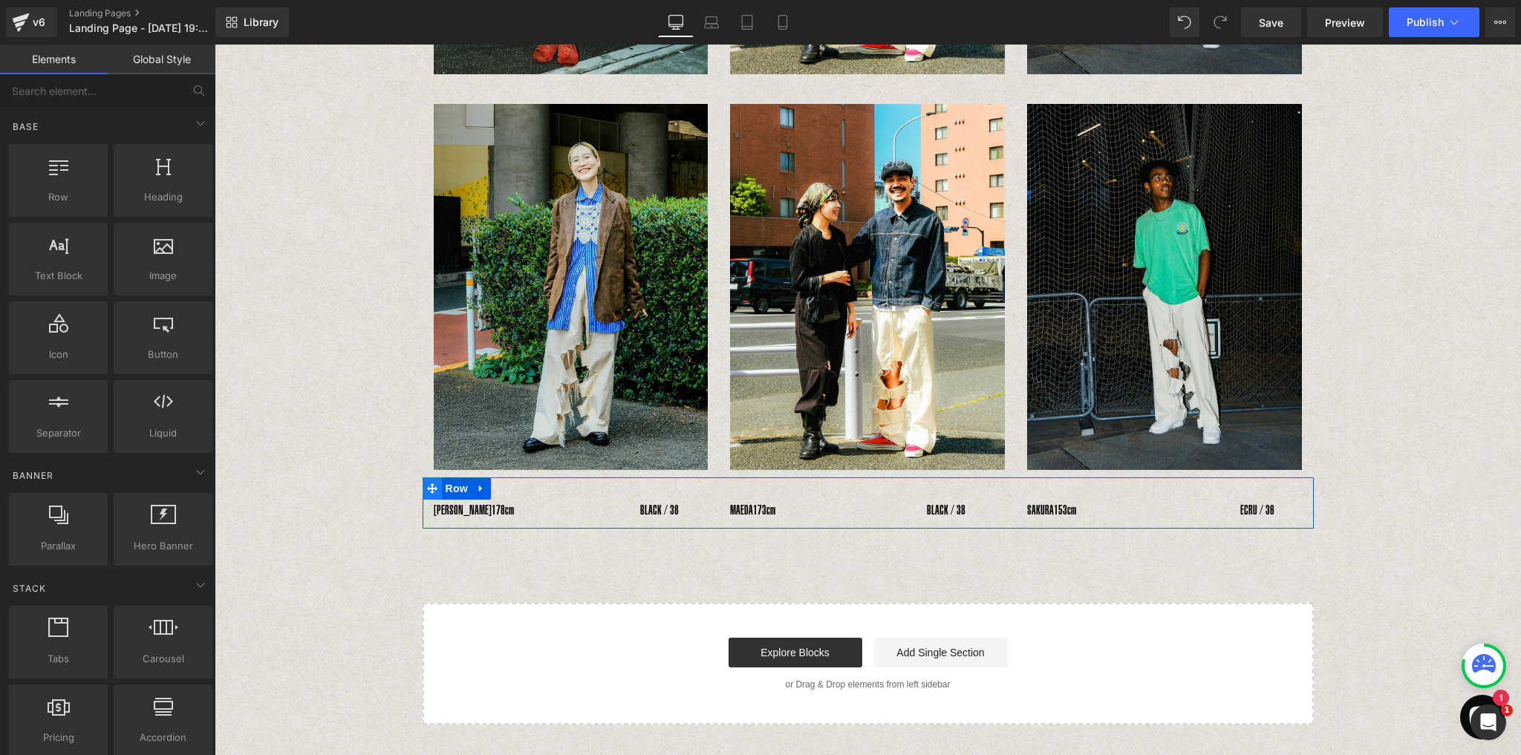
click at [432, 488] on span at bounding box center [431, 488] width 19 height 22
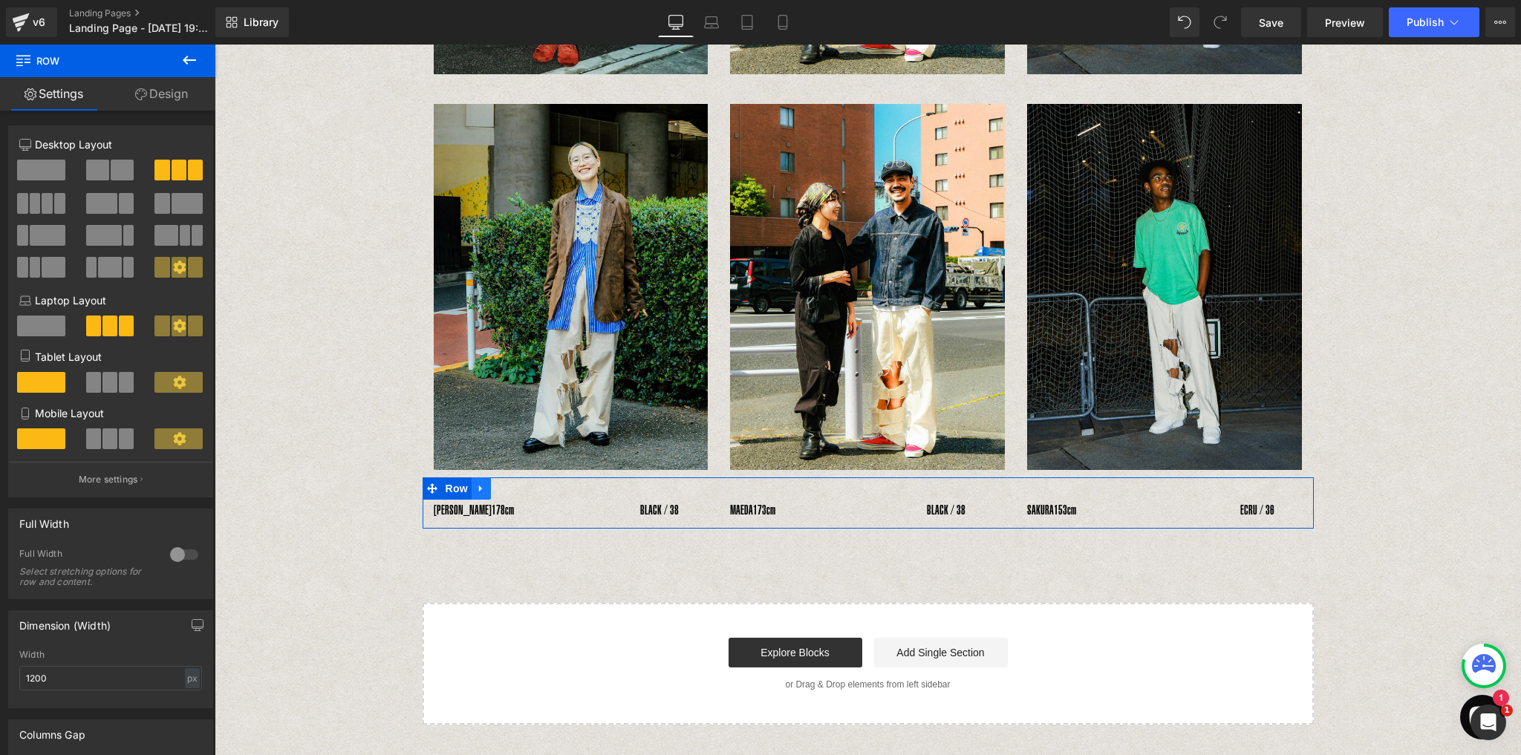
click at [479, 488] on icon at bounding box center [481, 488] width 10 height 11
click at [496, 491] on icon at bounding box center [500, 488] width 10 height 10
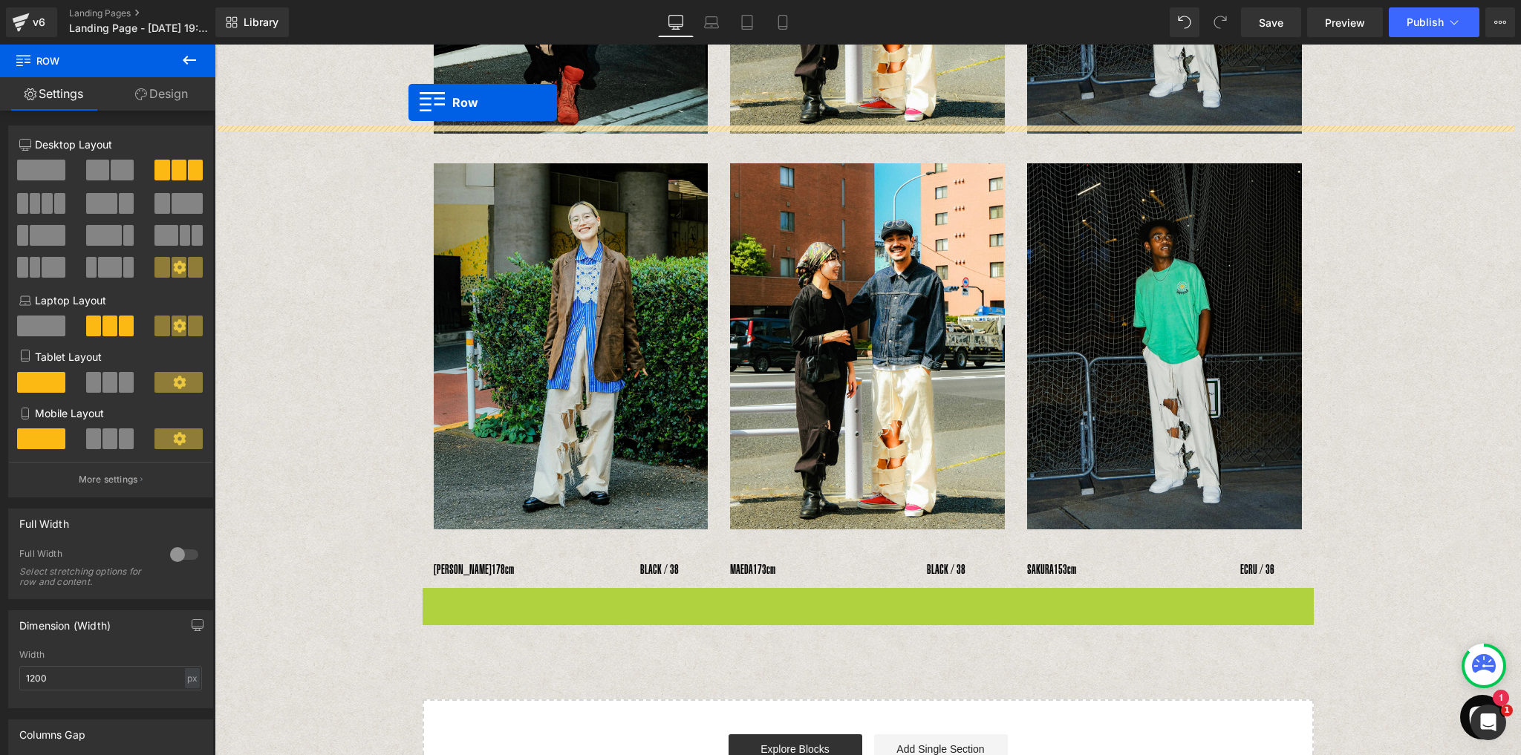
scroll to position [748, 0]
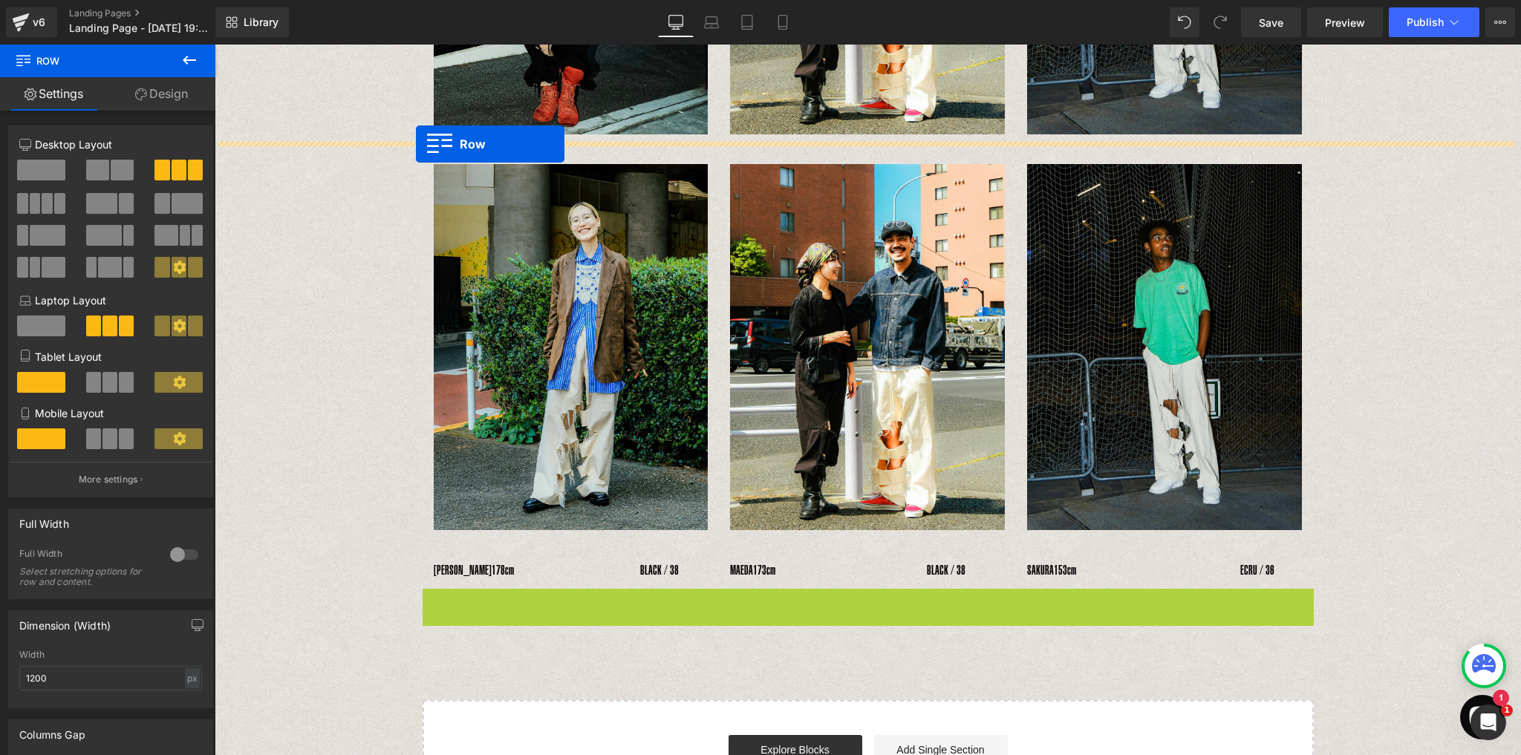
drag, startPoint x: 425, startPoint y: 543, endPoint x: 416, endPoint y: 144, distance: 399.5
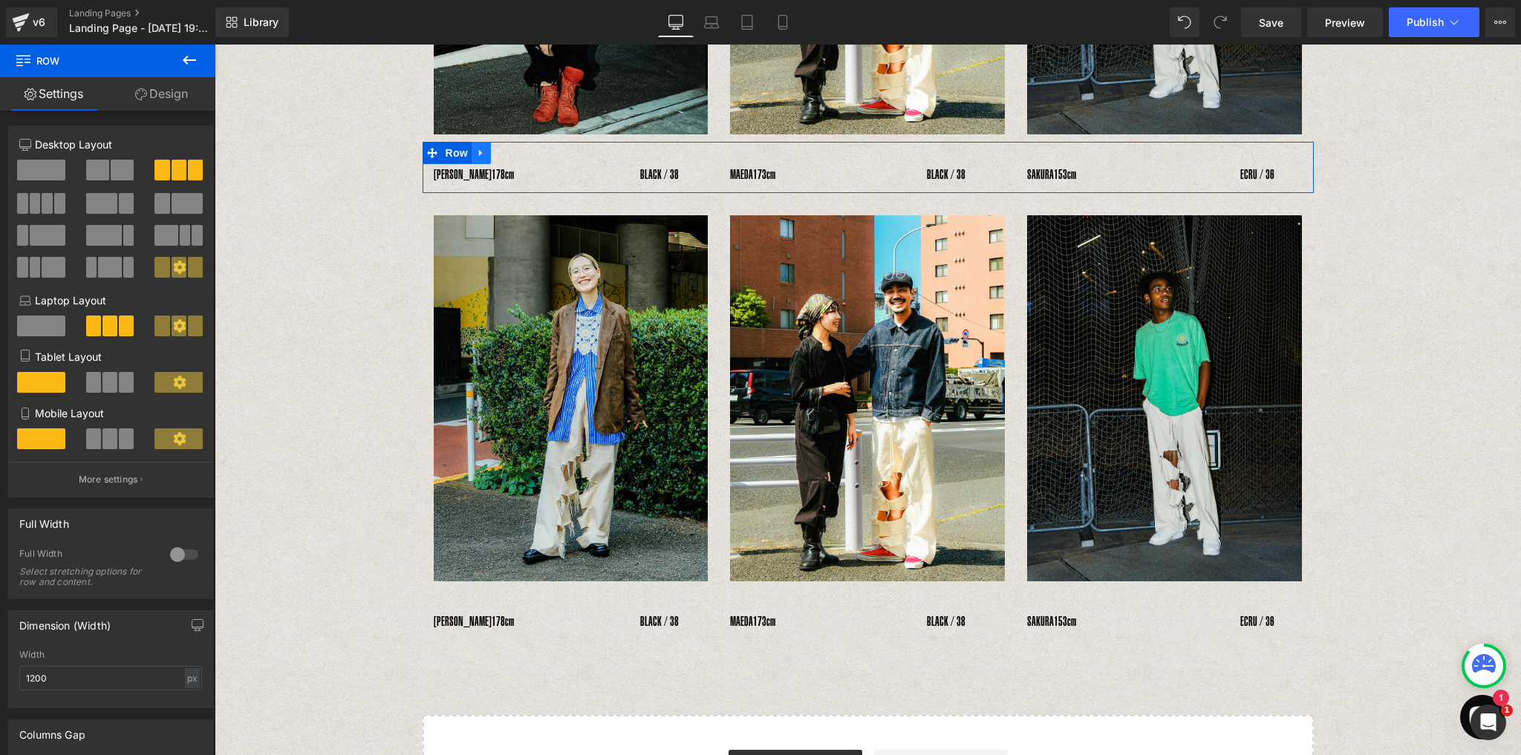
click at [478, 152] on icon at bounding box center [481, 152] width 10 height 11
click at [500, 154] on icon at bounding box center [500, 153] width 10 height 10
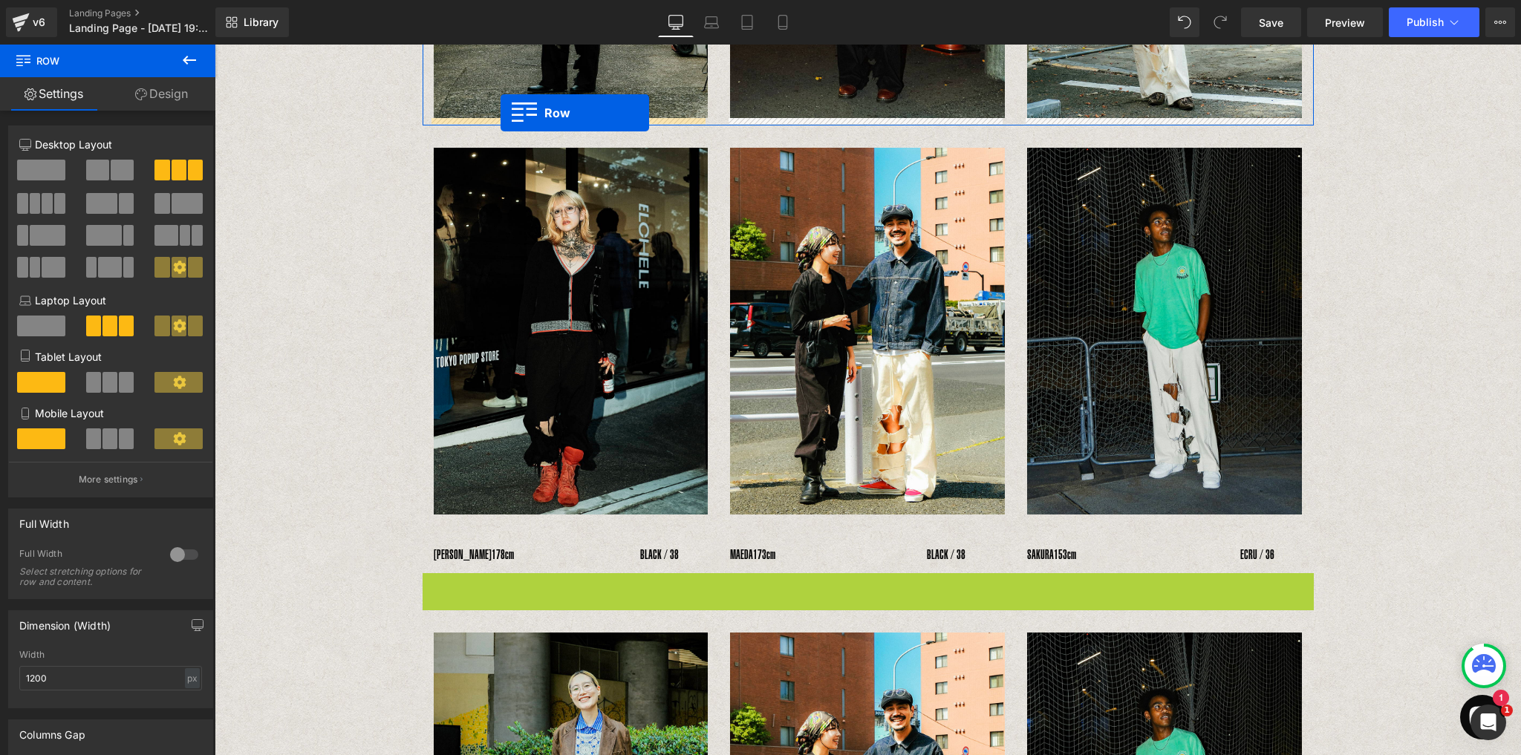
scroll to position [348, 0]
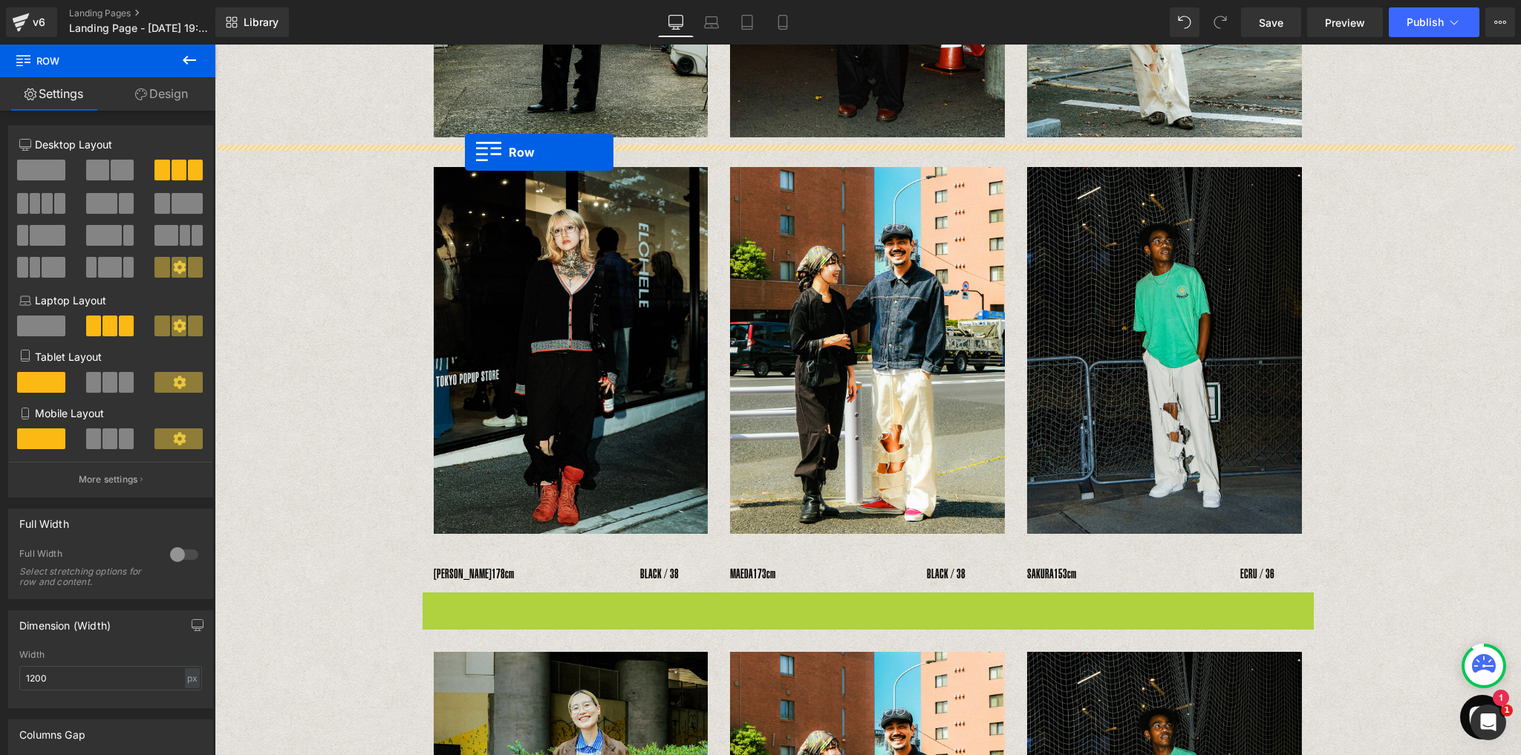
drag, startPoint x: 427, startPoint y: 201, endPoint x: 465, endPoint y: 152, distance: 61.9
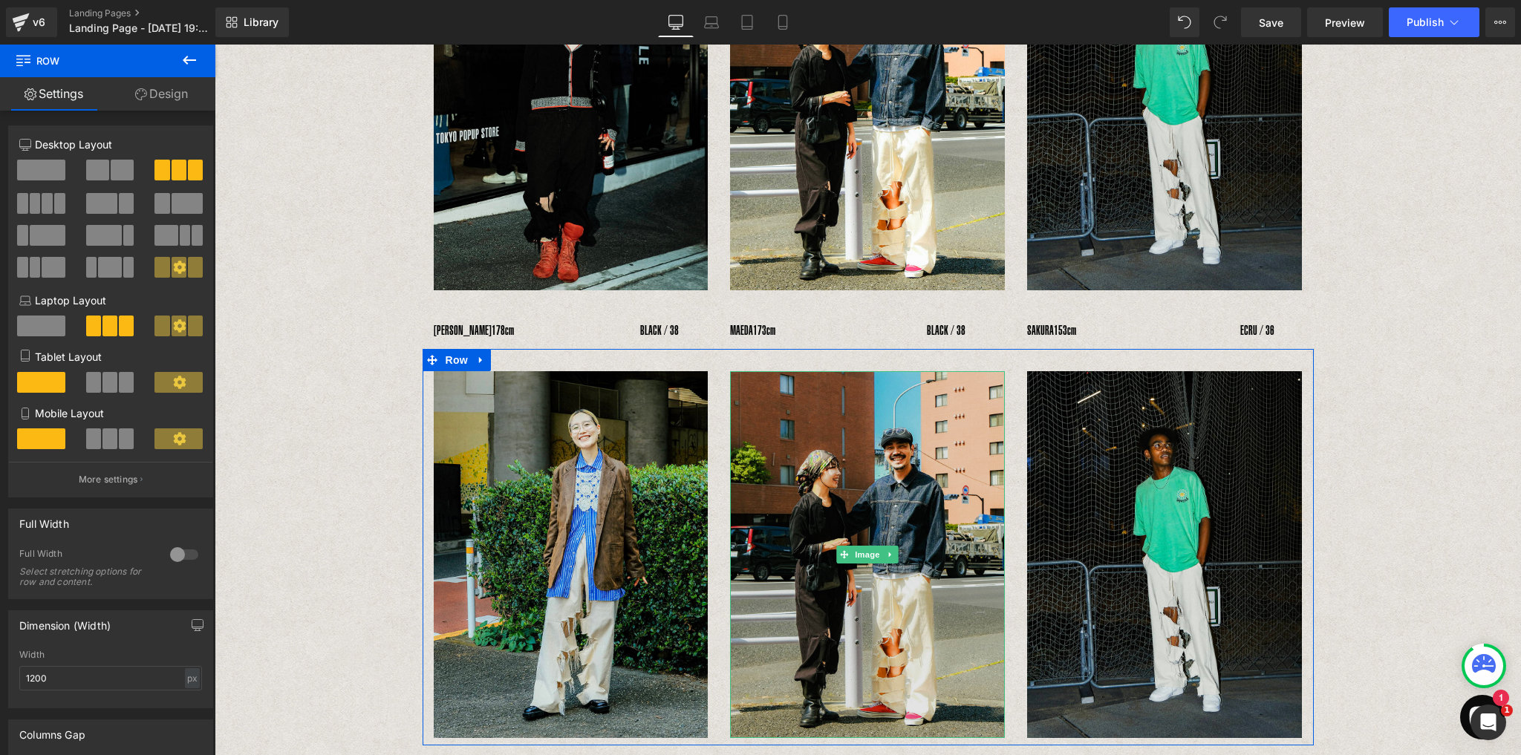
scroll to position [705, 0]
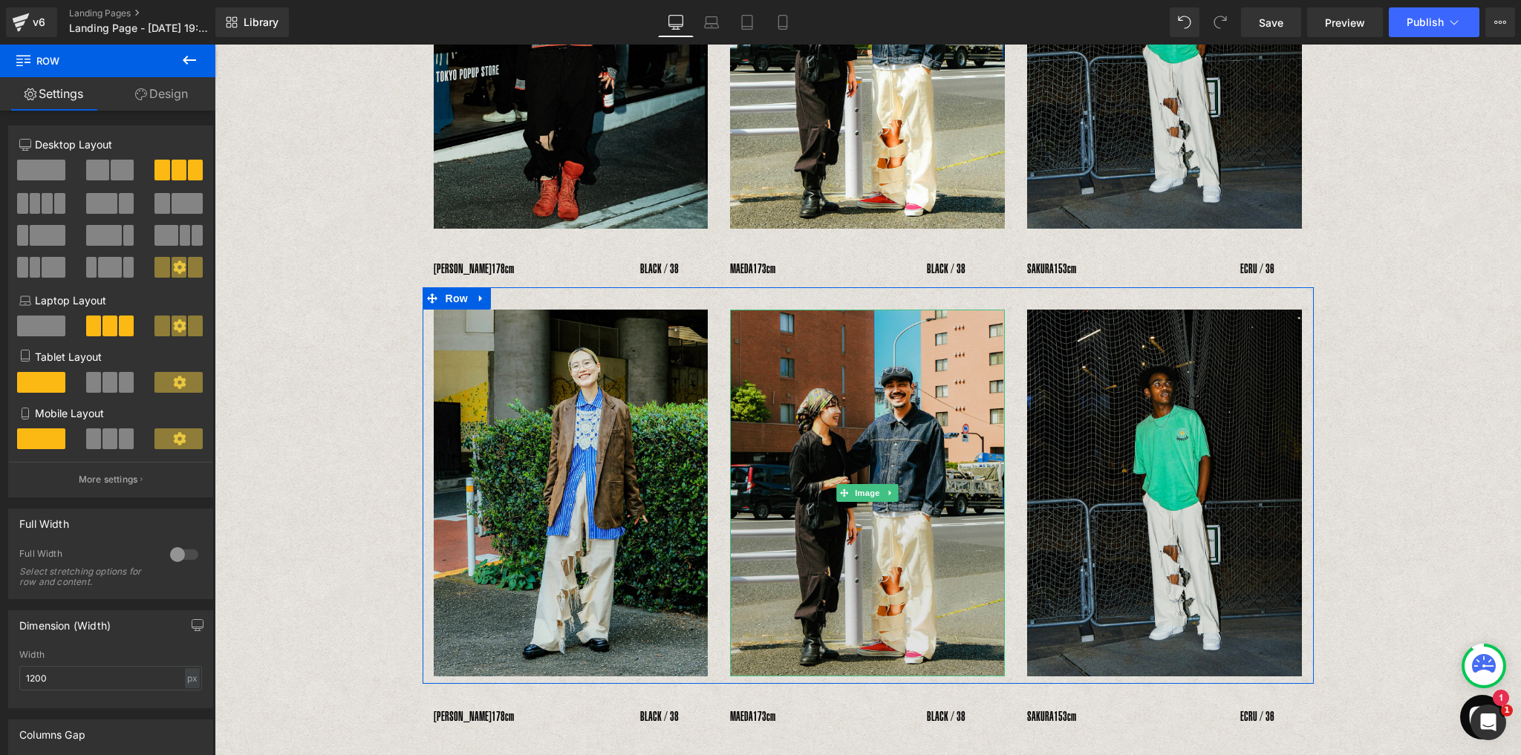
click at [898, 514] on img at bounding box center [867, 493] width 275 height 366
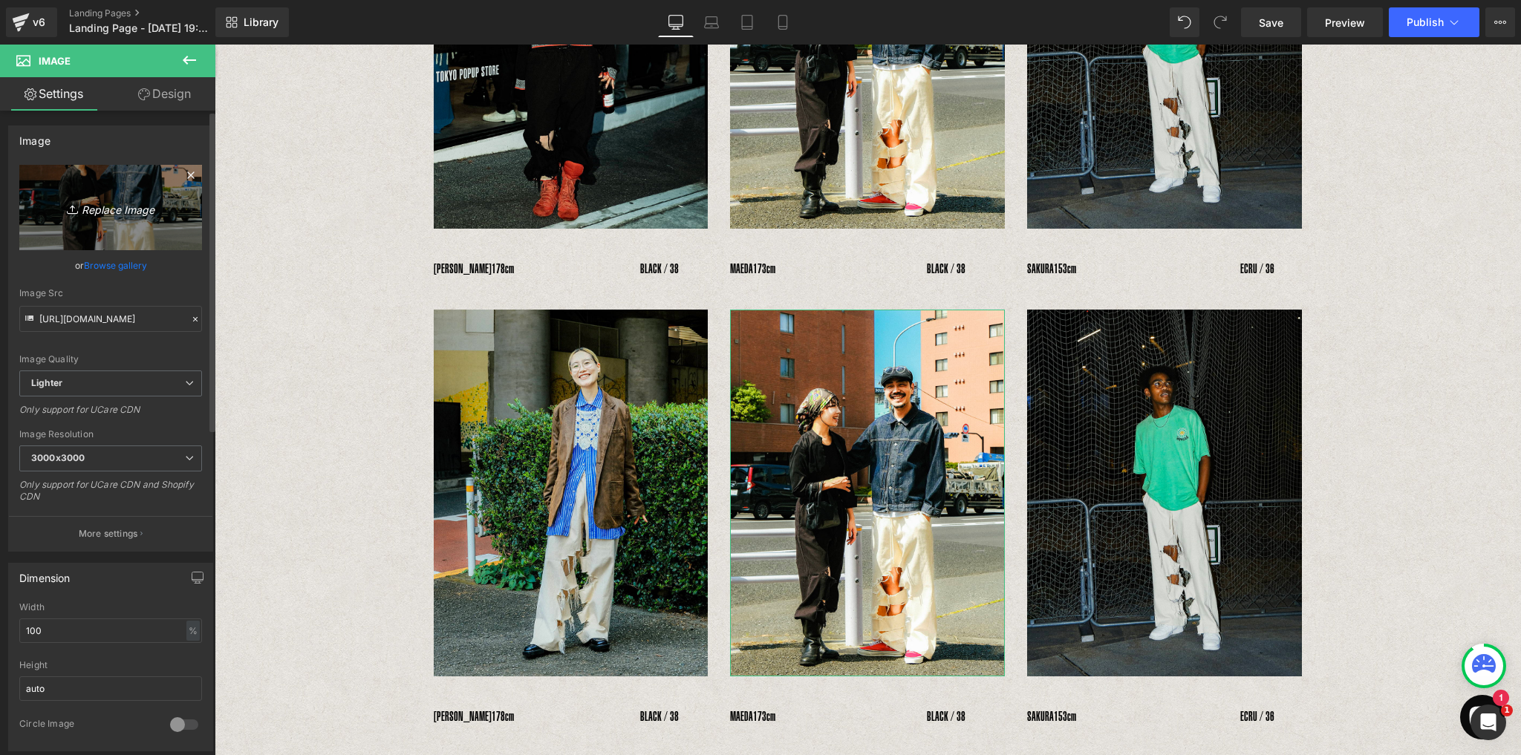
click at [109, 211] on icon "Replace Image" at bounding box center [110, 207] width 119 height 19
type input "C:\fakepath\7_2.jpg"
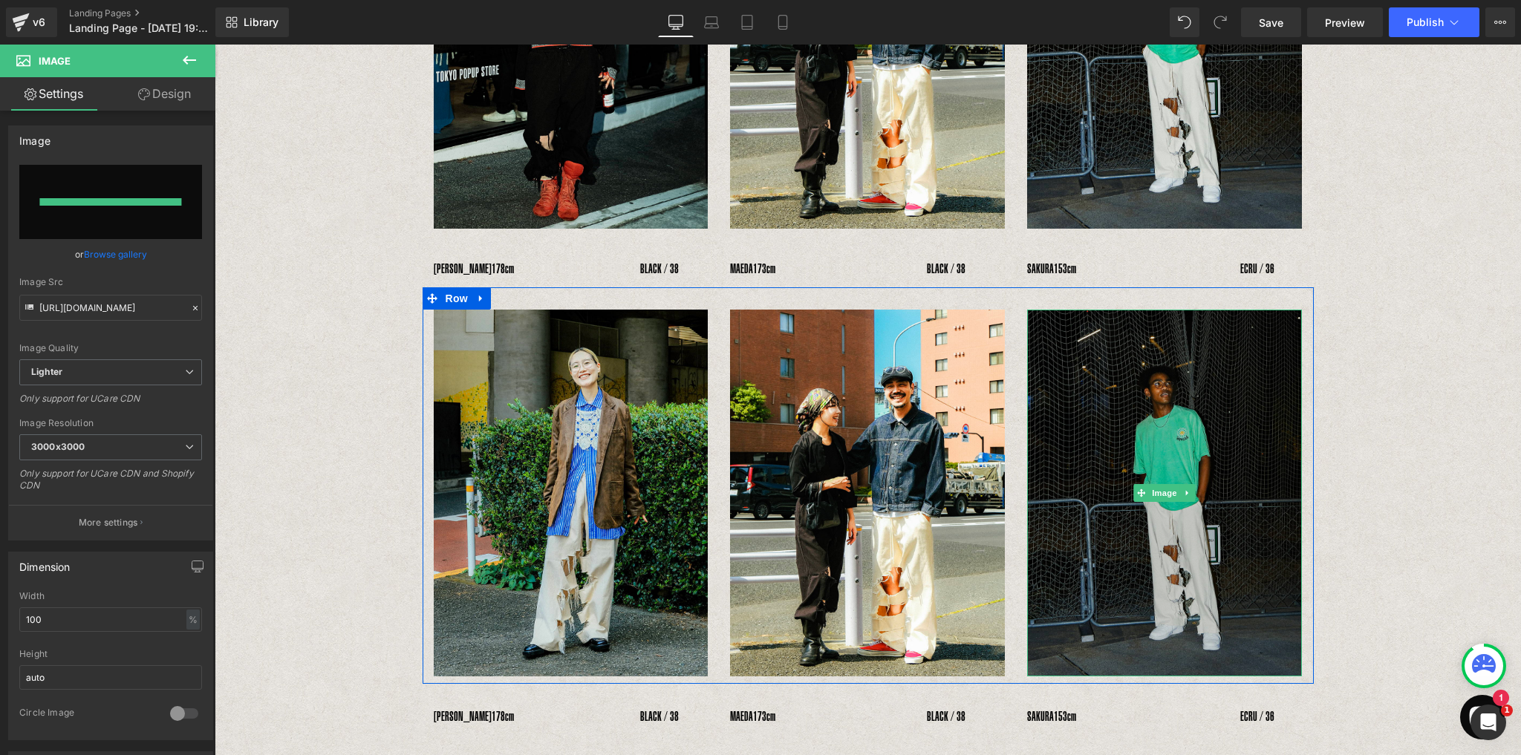
type input "https://ucarecdn.com/6680c6da-a109-4a0c-a177-98f00dfdc4f6/-/format/auto/-/previ…"
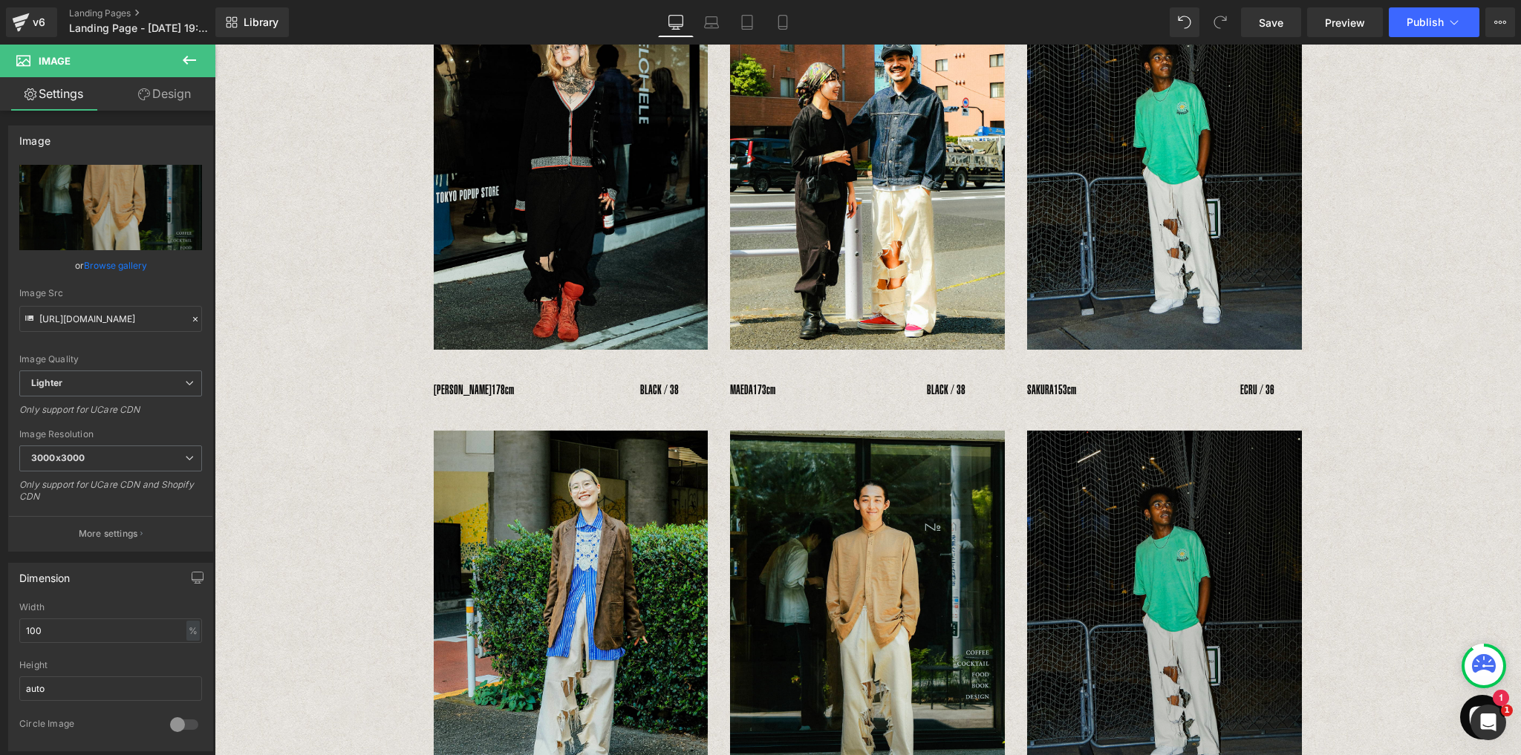
scroll to position [768, 0]
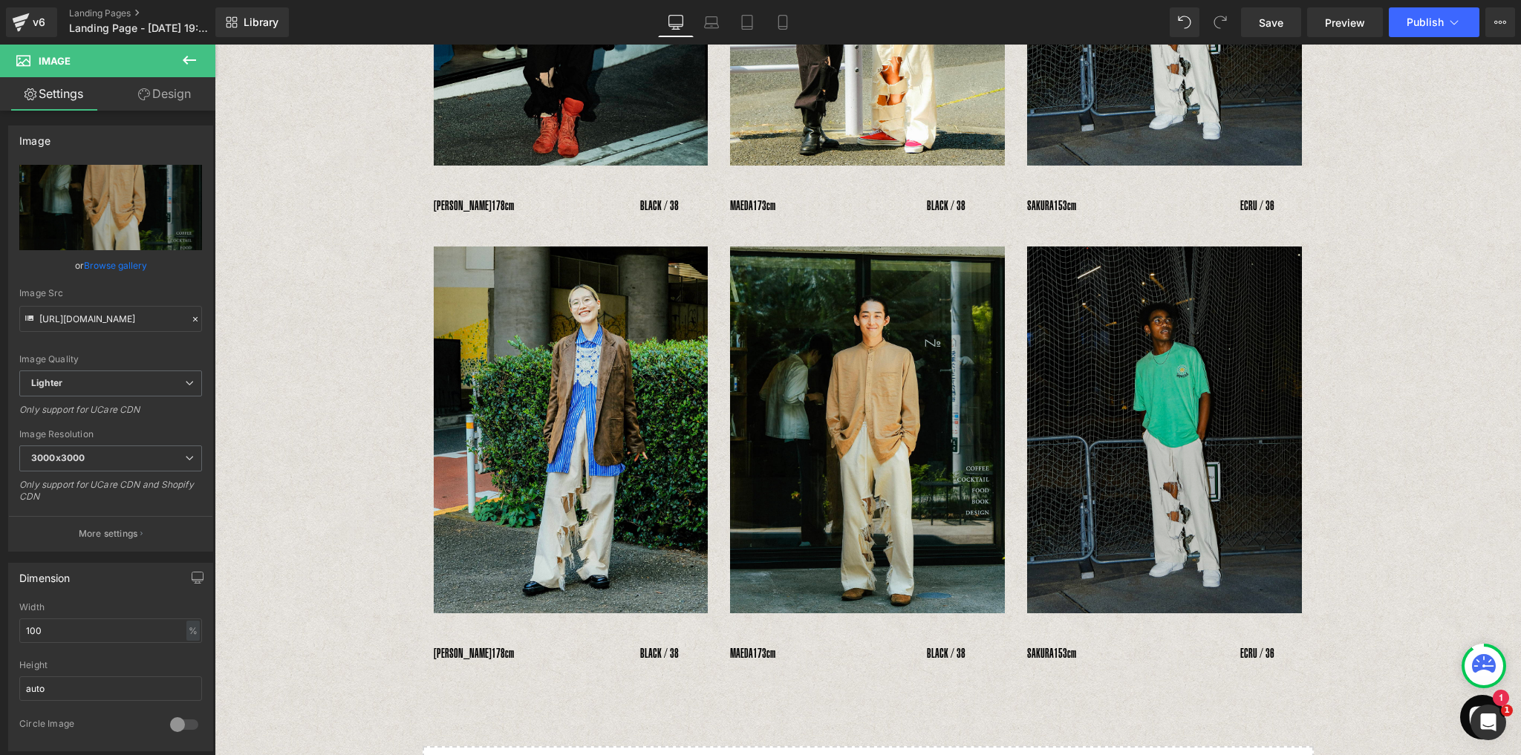
click at [1184, 442] on img at bounding box center [1164, 429] width 275 height 366
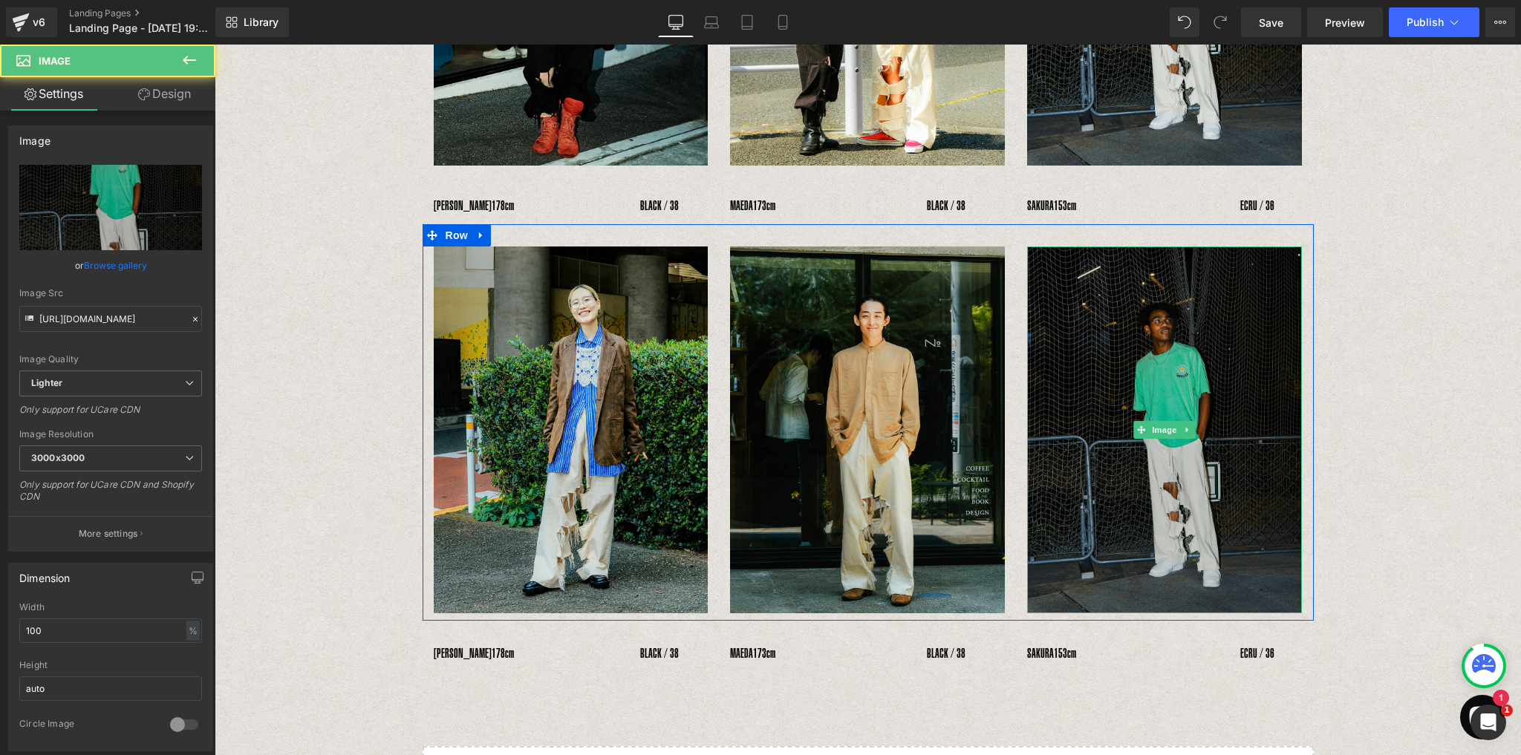
click at [1166, 381] on img at bounding box center [1164, 429] width 275 height 366
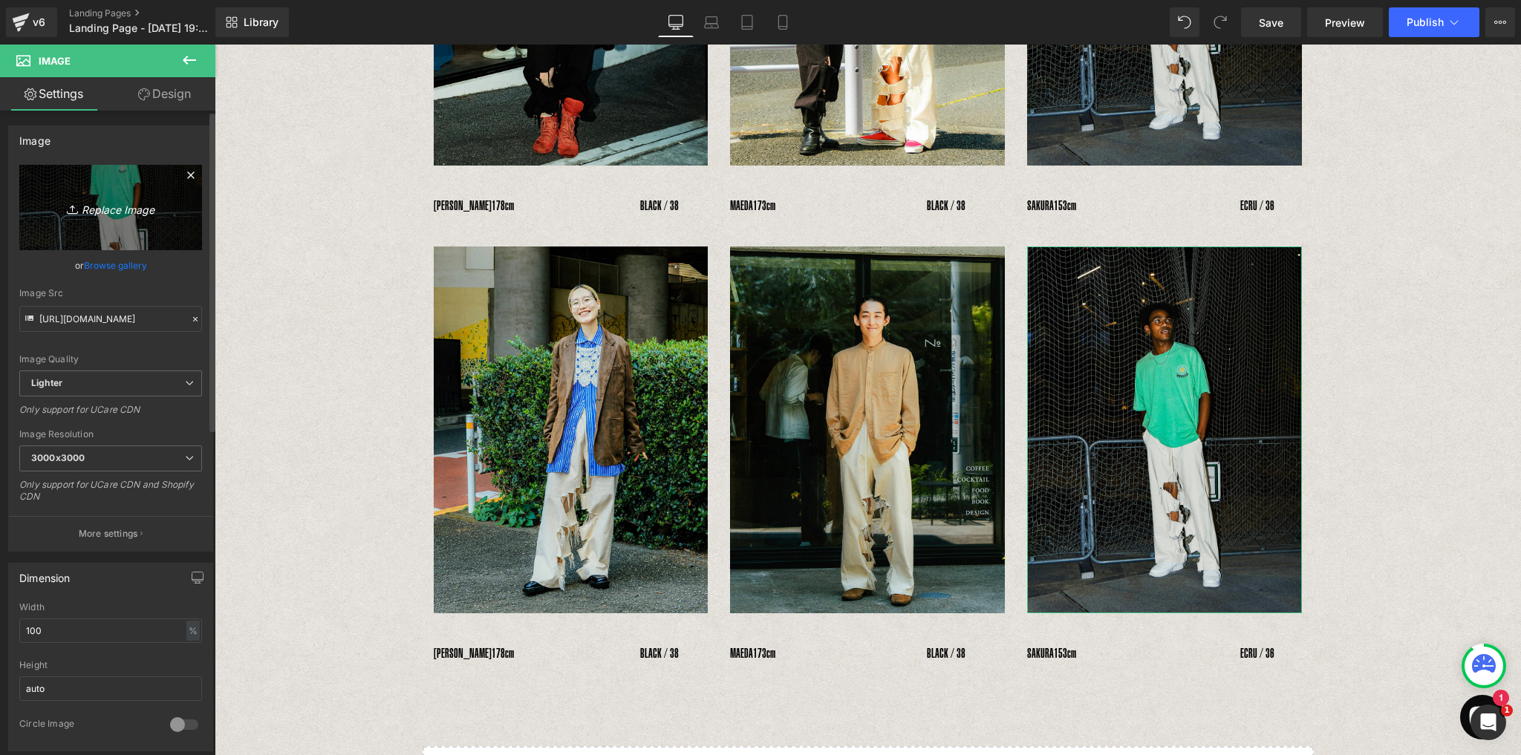
click at [96, 219] on link "Replace Image" at bounding box center [110, 207] width 183 height 85
type input "C:\fakepath\1_1.jpg"
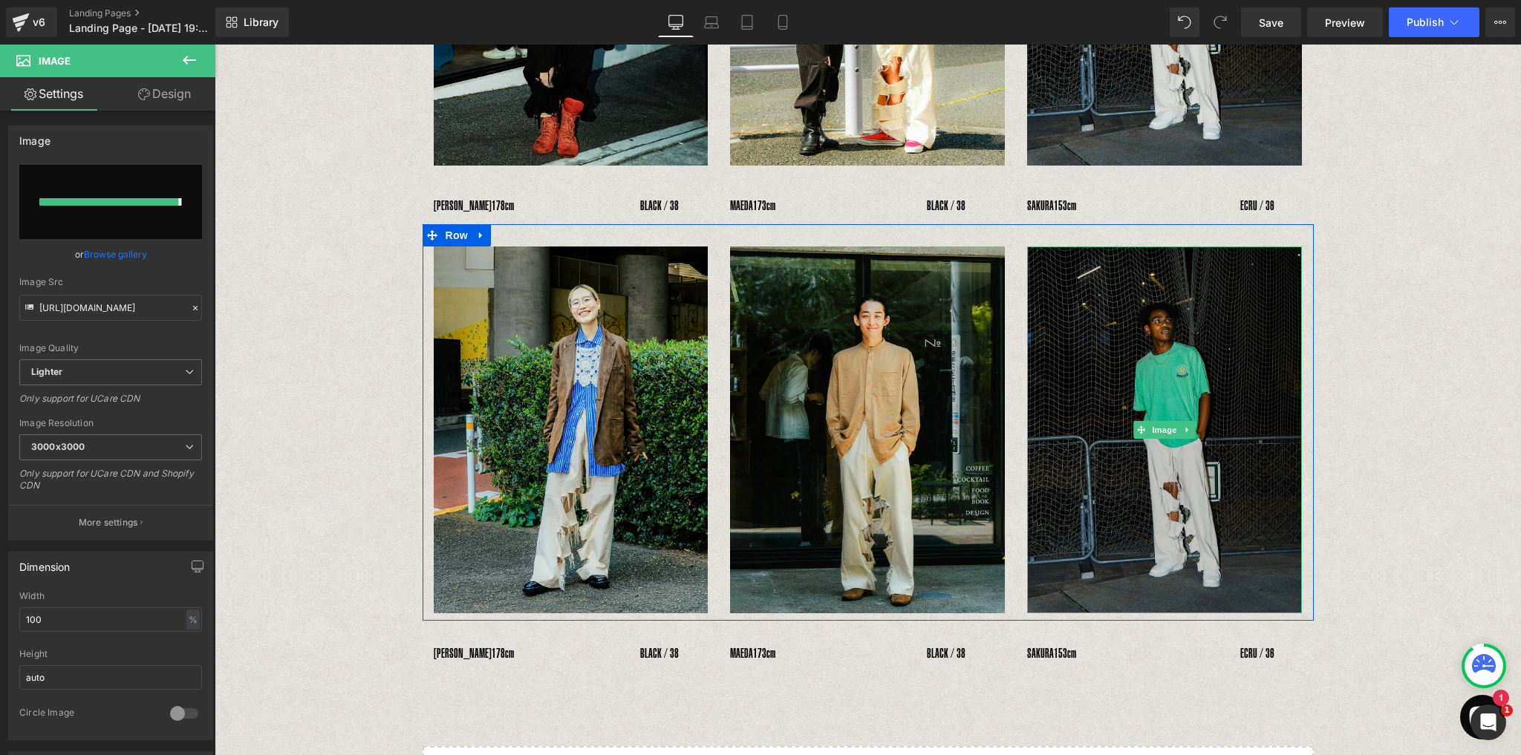
type input "https://ucarecdn.com/92bd9658-6316-42d8-9a07-4b4e0b97f97f/-/format/auto/-/previ…"
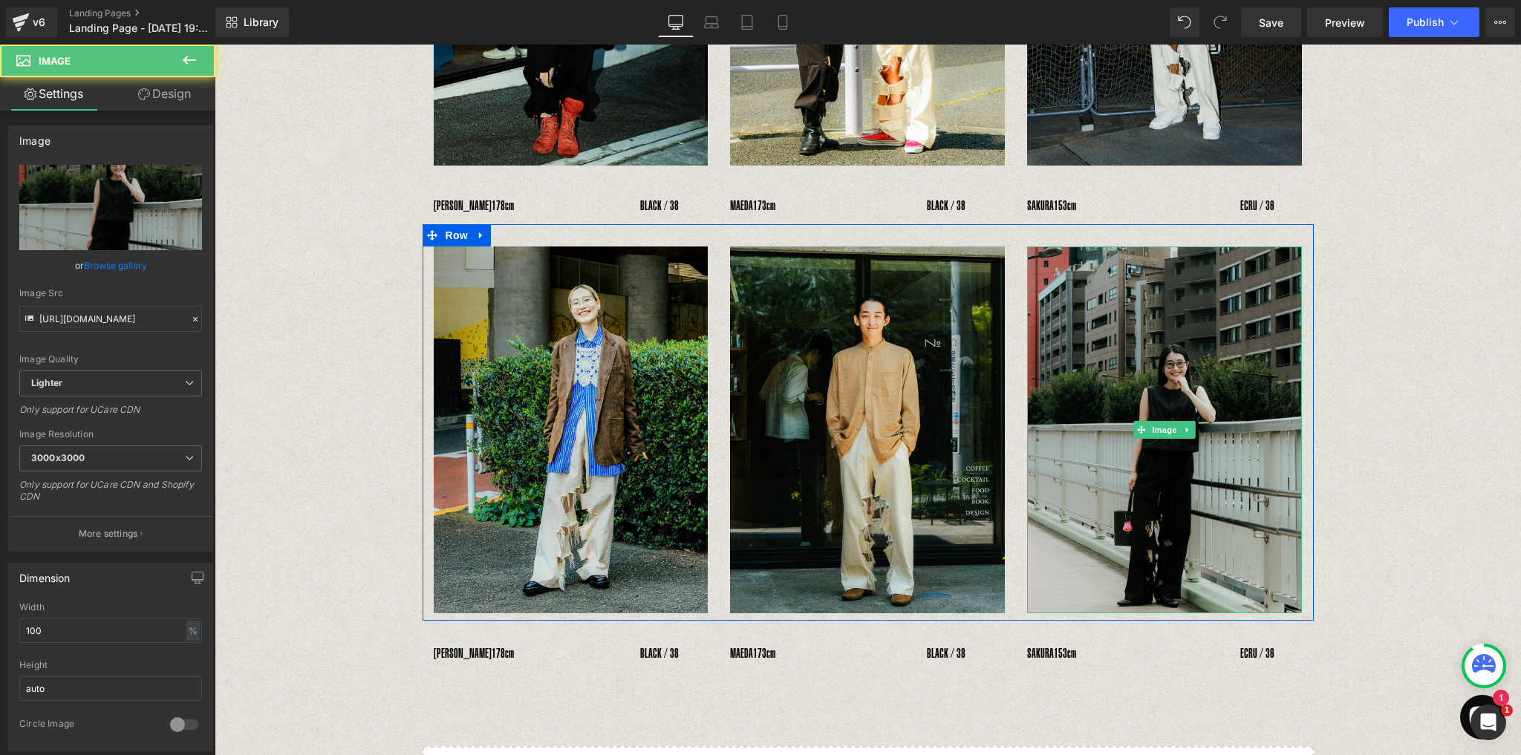
click at [1134, 395] on img at bounding box center [1164, 429] width 275 height 366
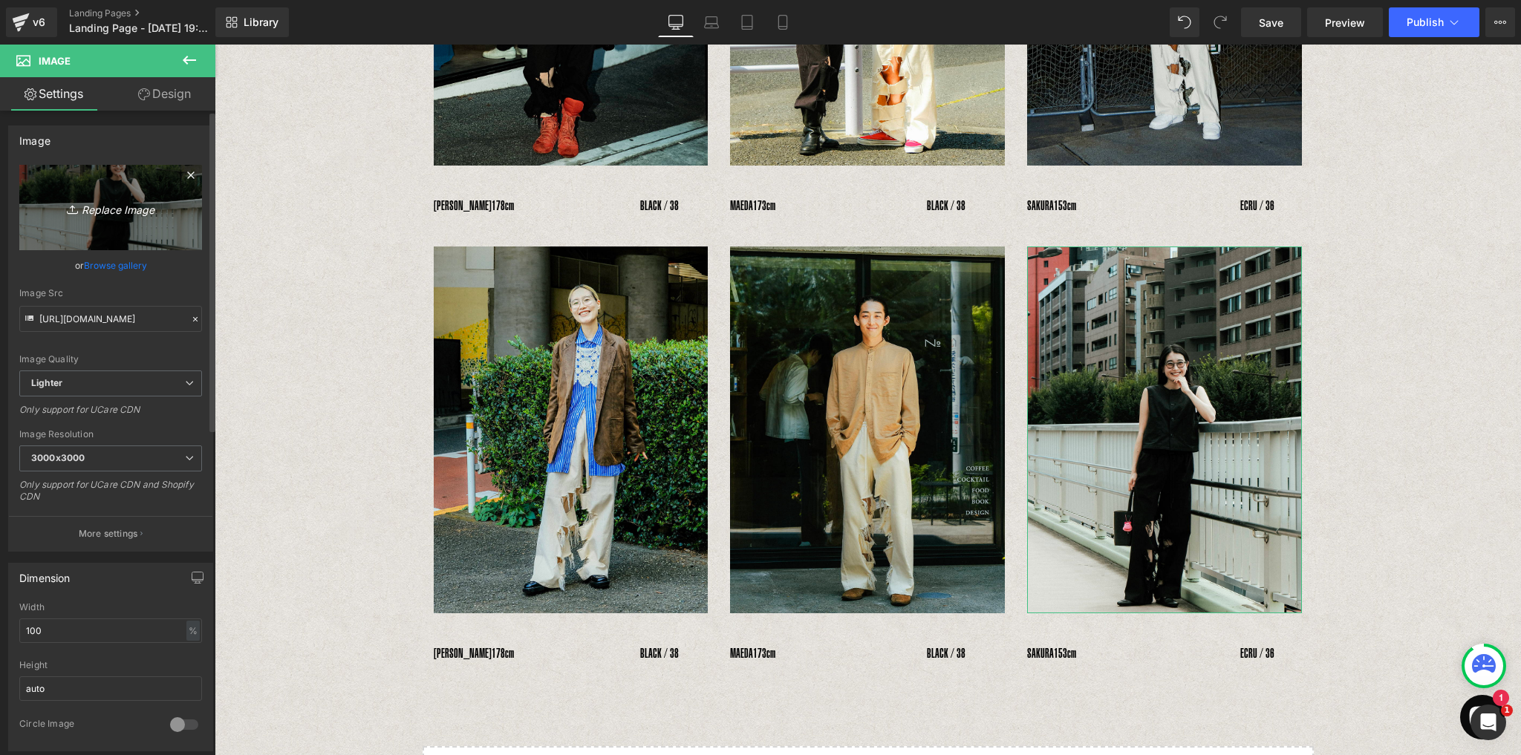
click at [85, 202] on icon "Replace Image" at bounding box center [110, 207] width 119 height 19
type input "C:\fakepath\1_1.jpg"
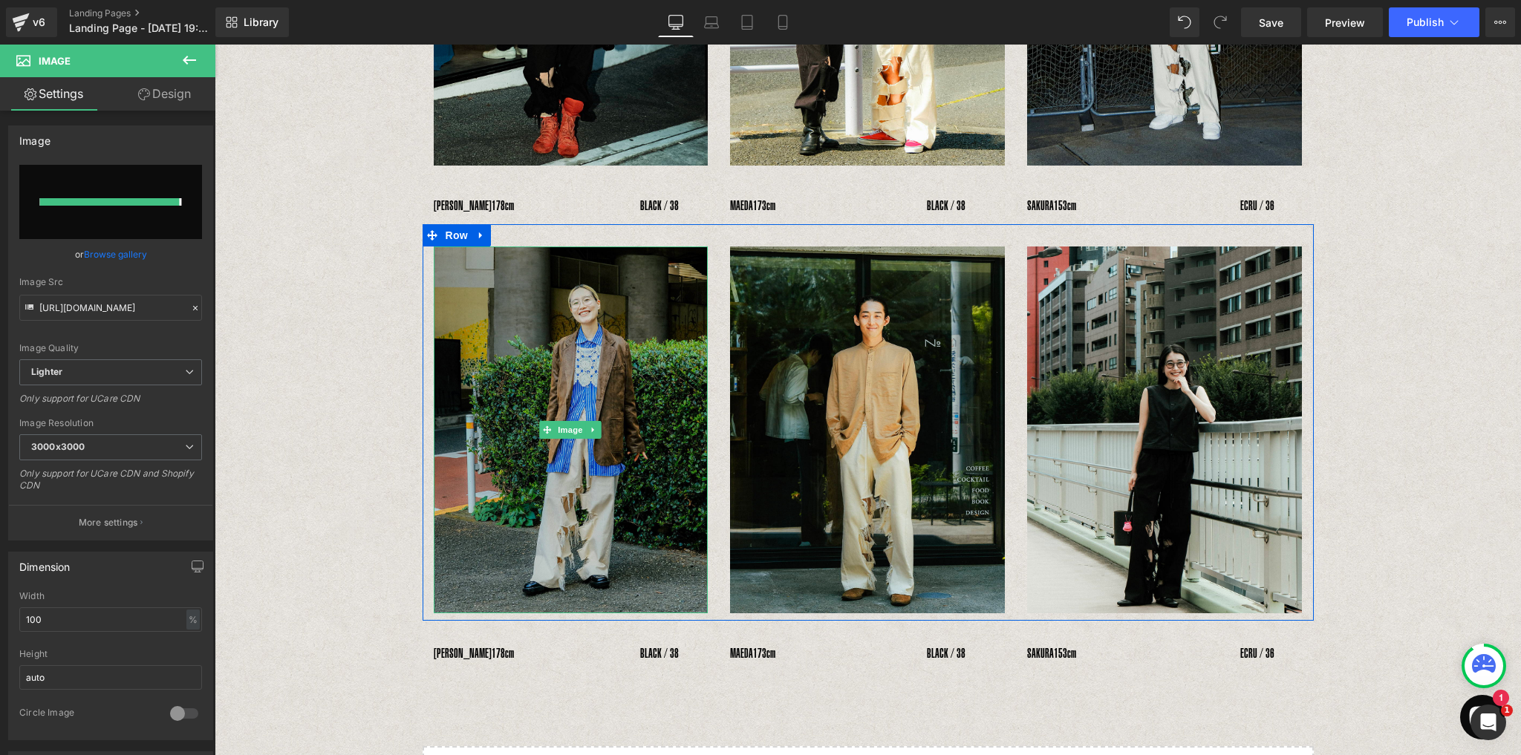
type input "https://ucarecdn.com/9a4d527b-b252-407f-b027-f092b9460279/-/format/auto/-/previ…"
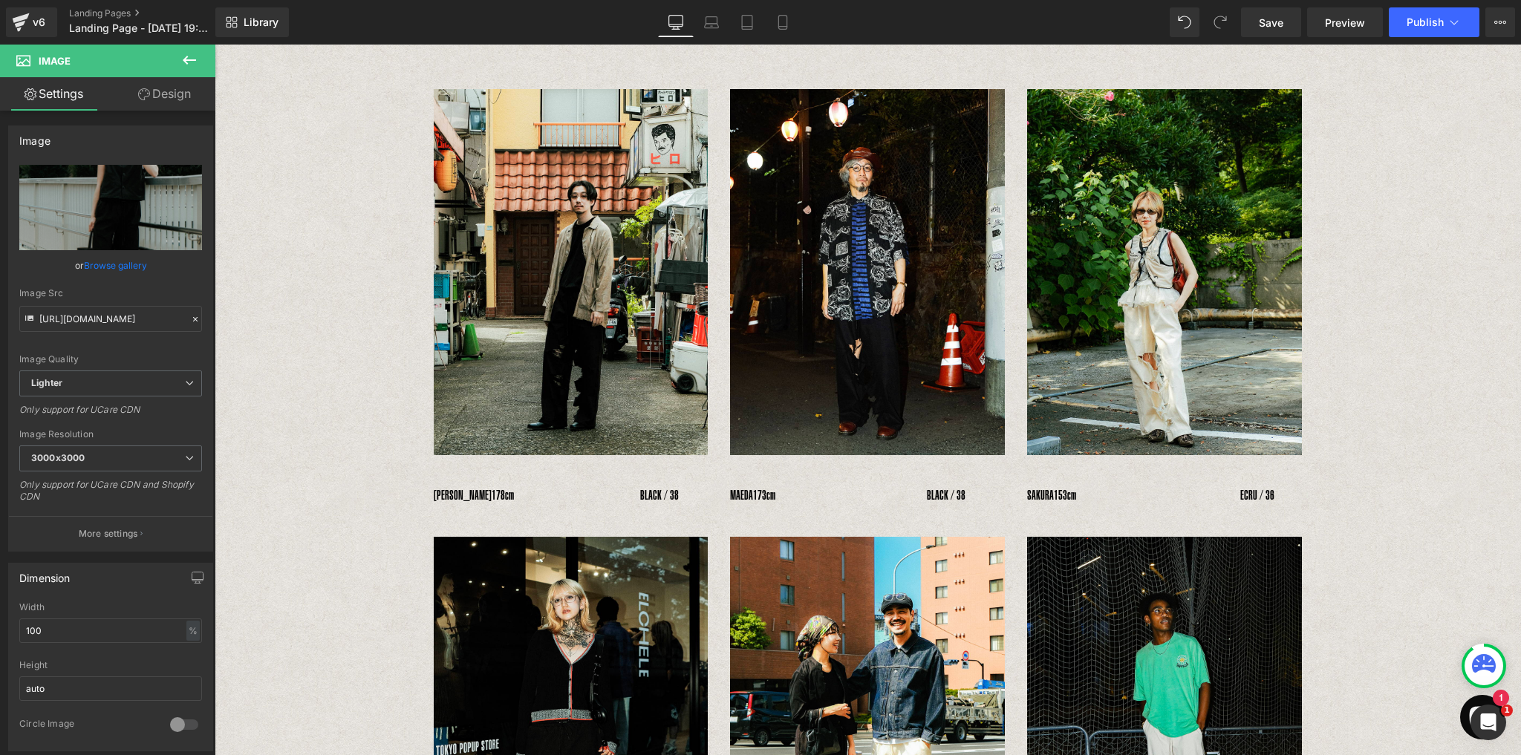
scroll to position [60, 0]
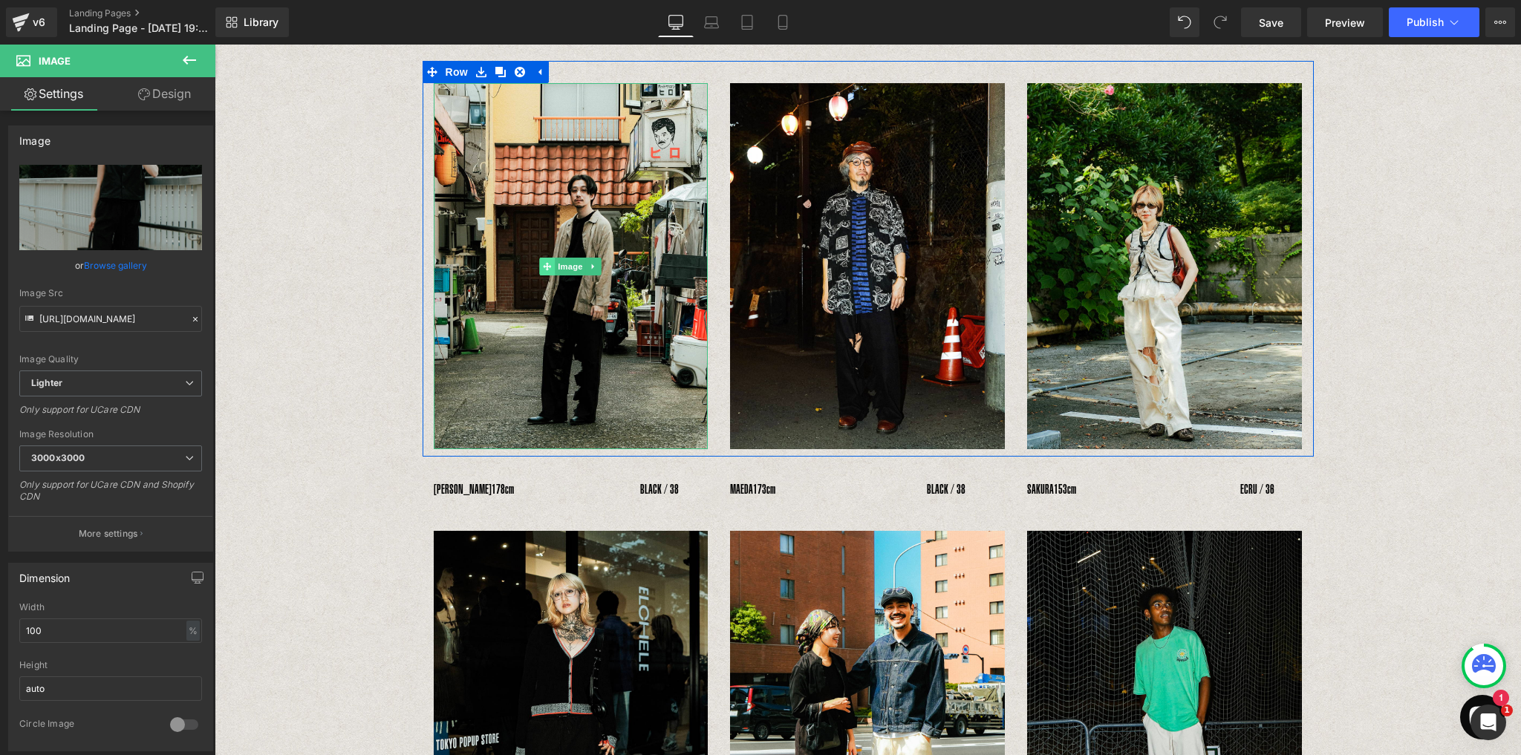
click at [540, 258] on span at bounding box center [548, 267] width 16 height 18
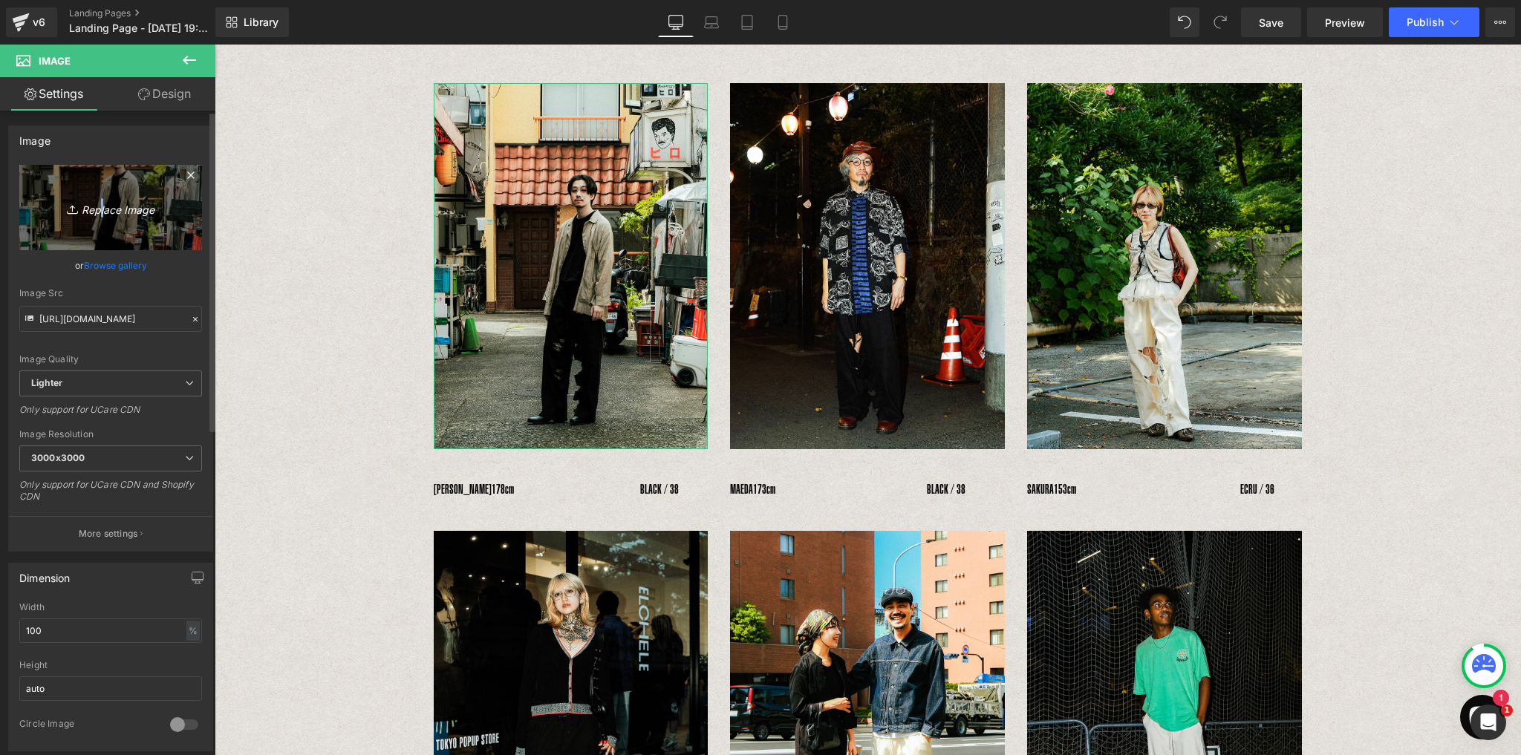
click at [96, 214] on icon "Replace Image" at bounding box center [110, 207] width 119 height 19
type input "C:\fakepath\2_4.jpg"
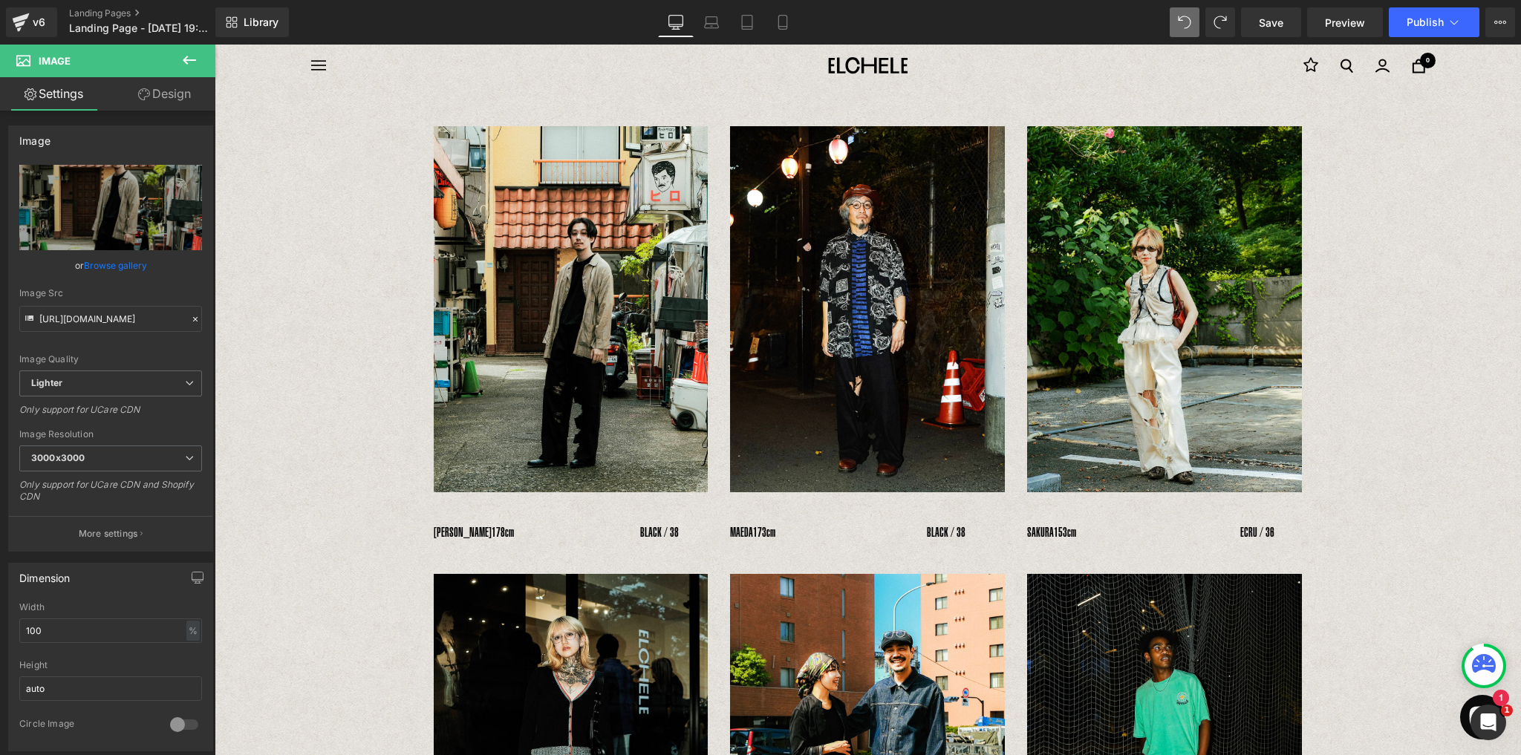
scroll to position [0, 0]
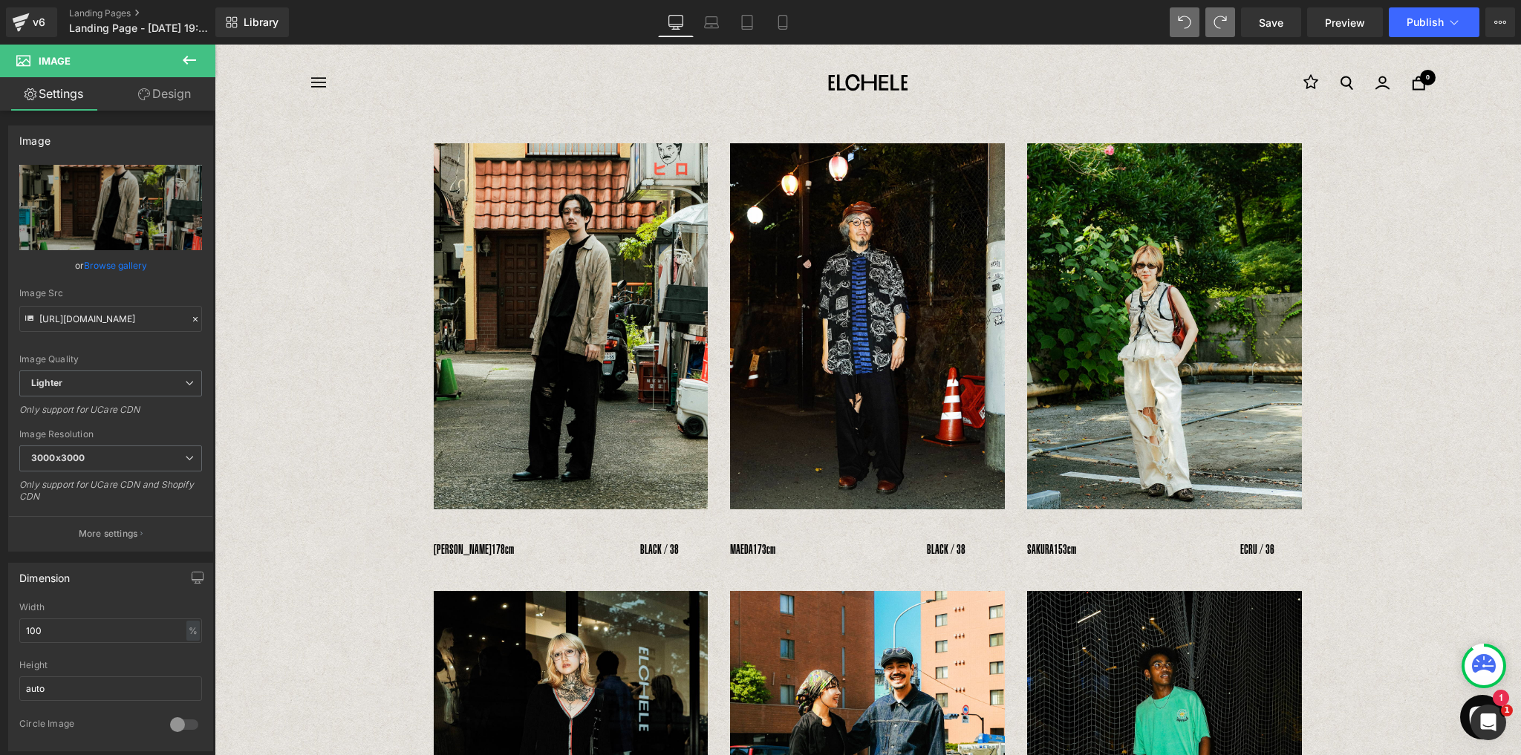
type input "[URL][DOMAIN_NAME]"
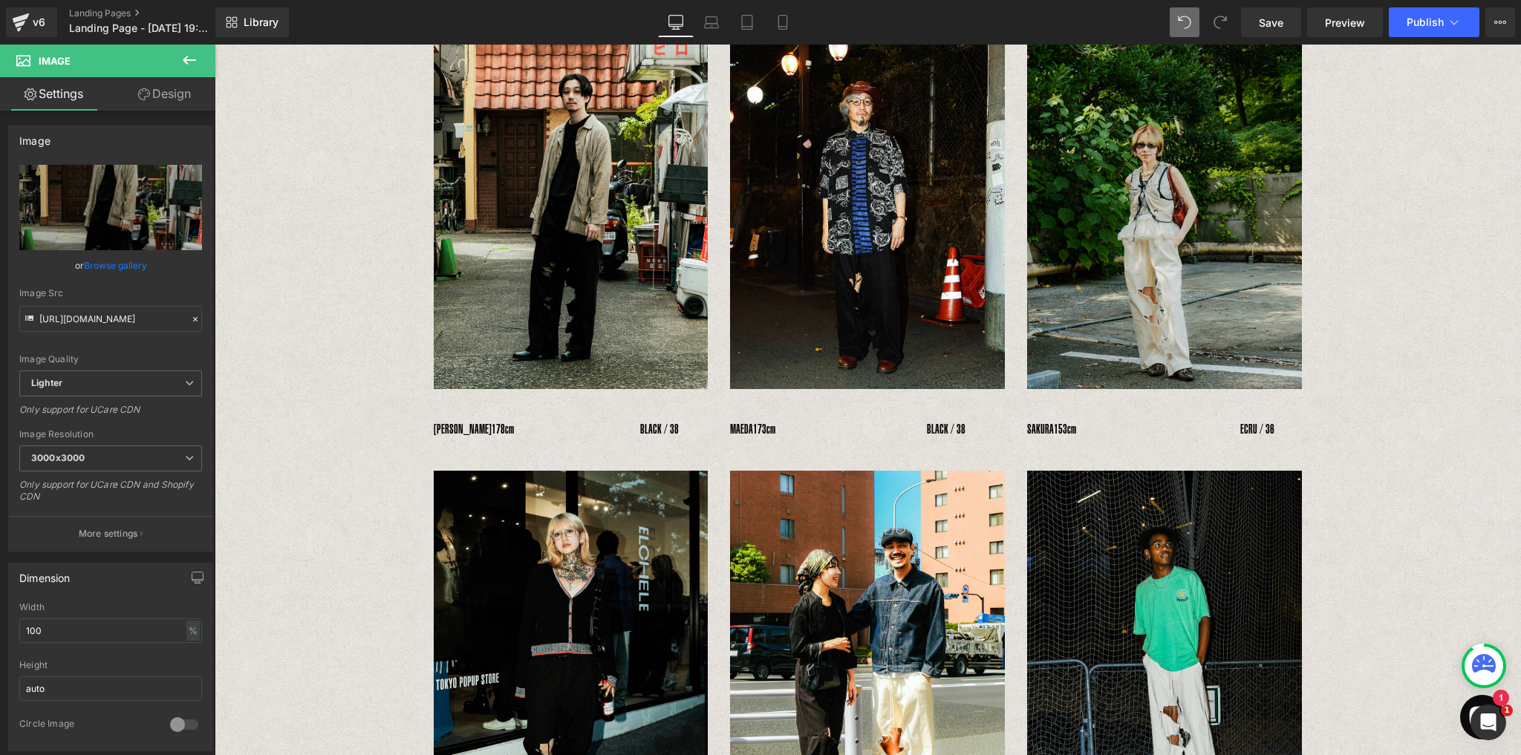
scroll to position [119, 0]
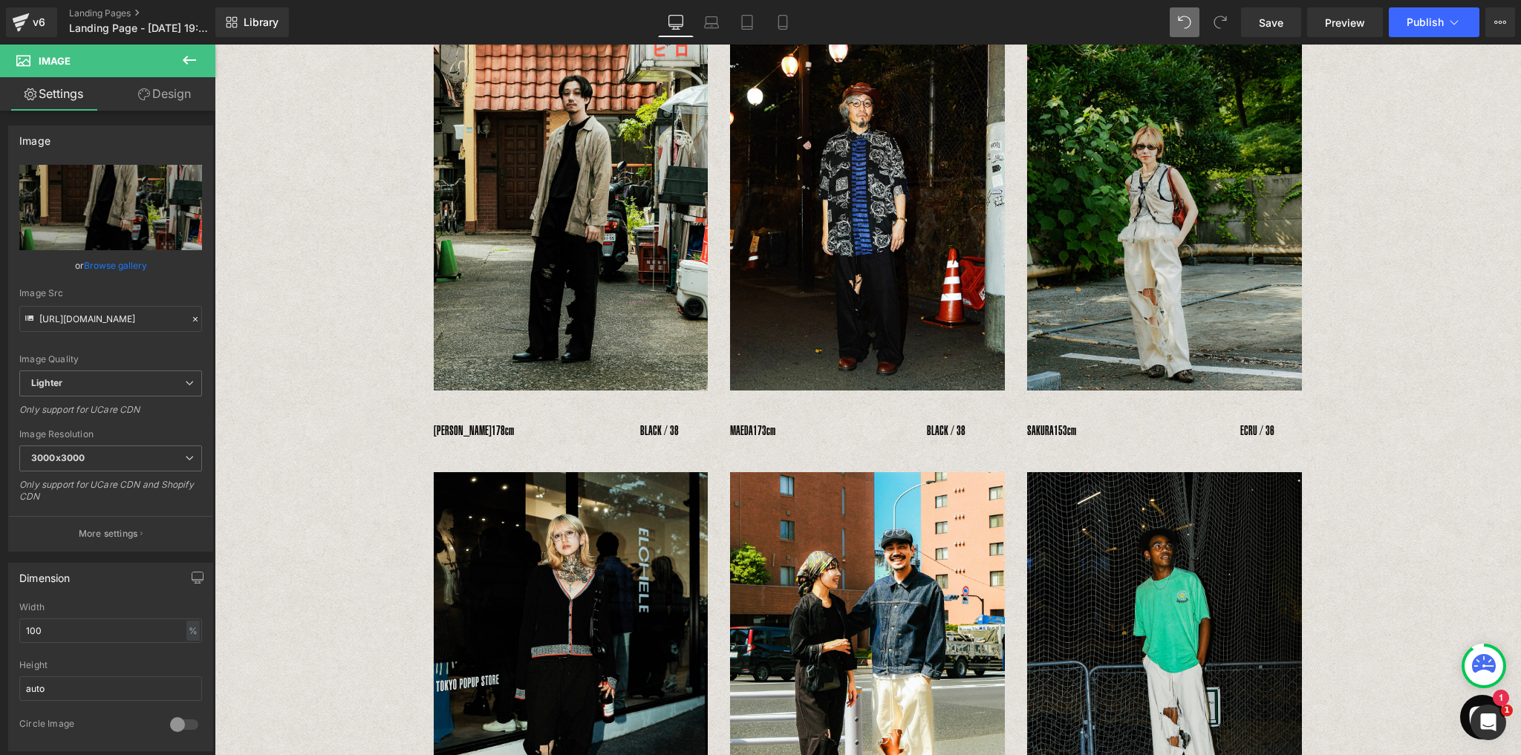
click at [1190, 131] on img at bounding box center [1164, 208] width 275 height 366
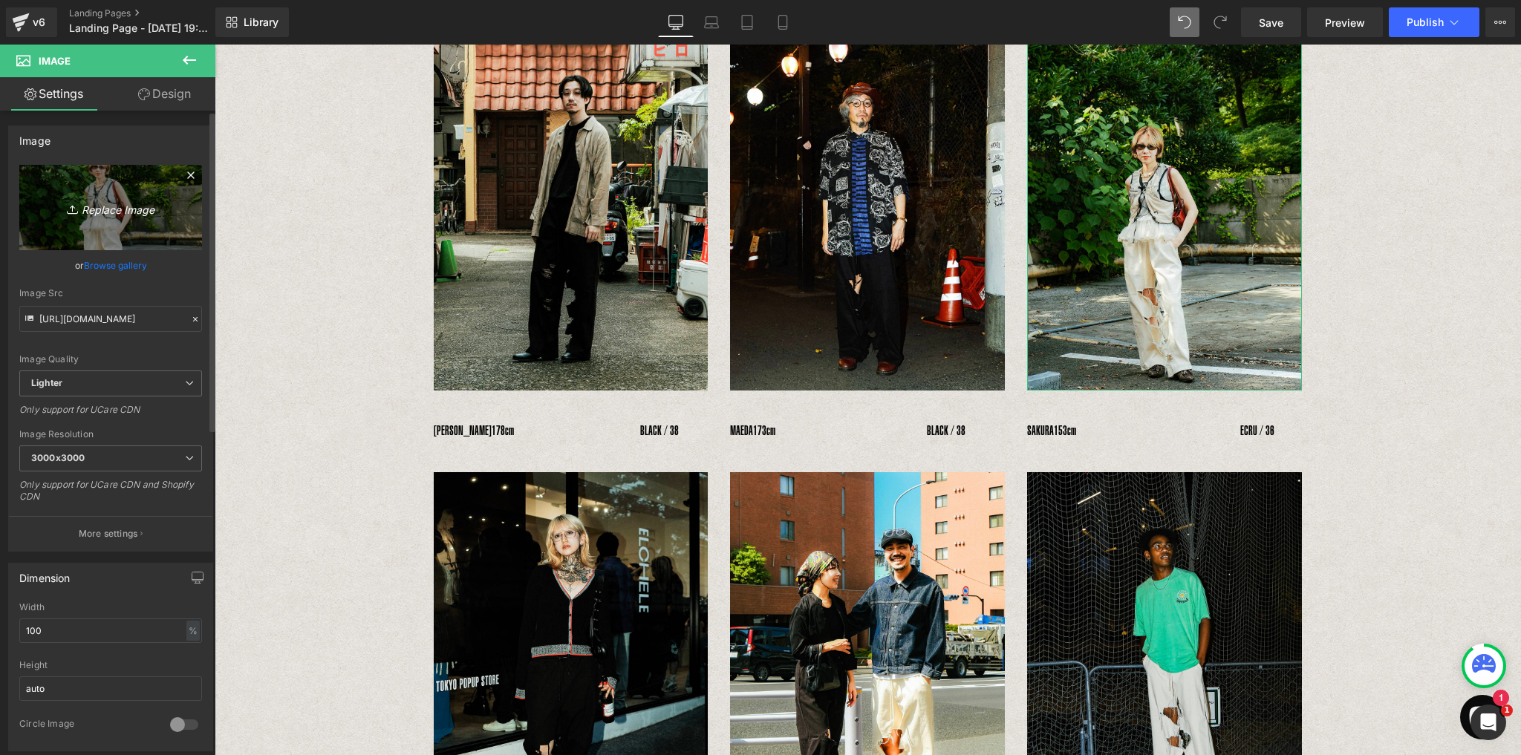
click at [120, 196] on link "Replace Image" at bounding box center [110, 207] width 183 height 85
type input "C:\fakepath\3_2-.jpg"
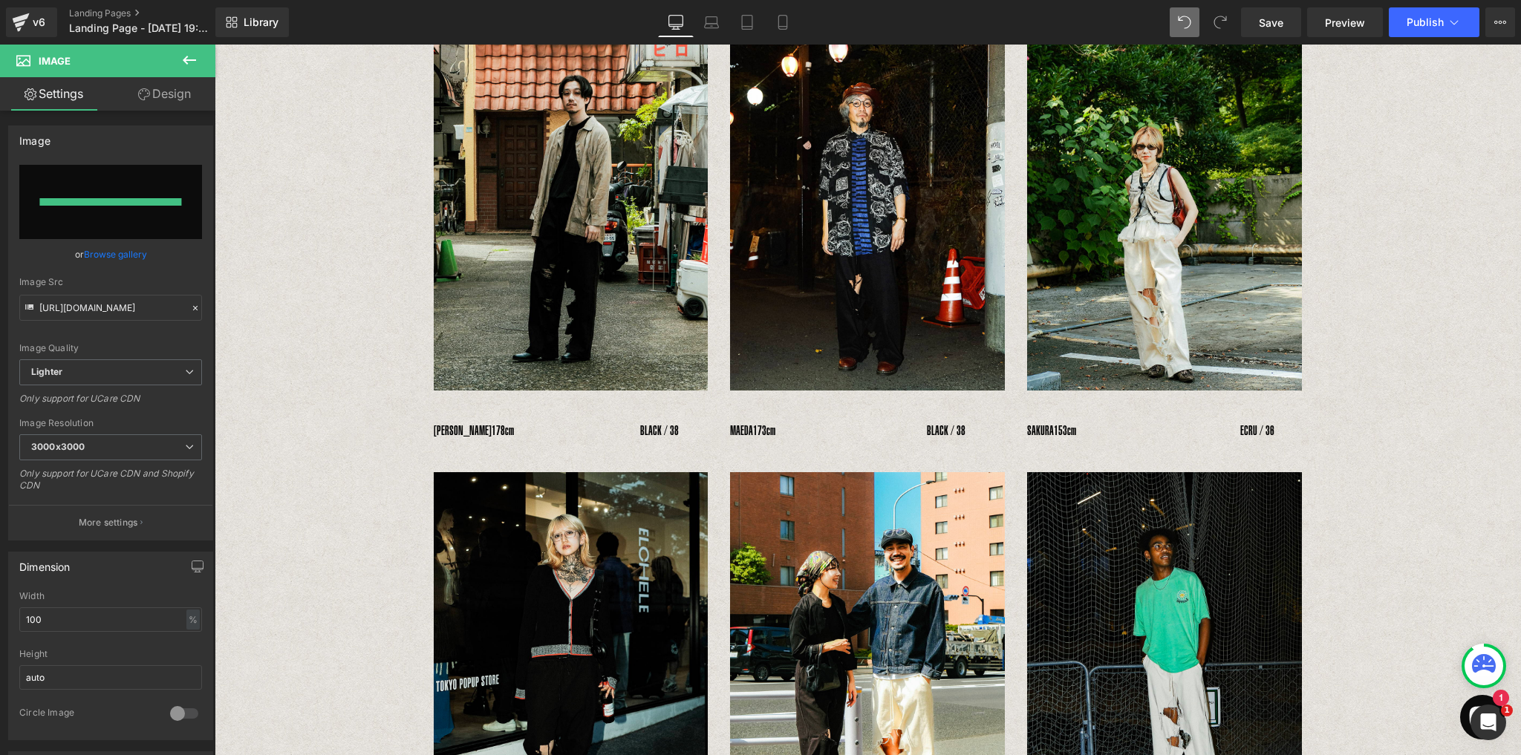
type input "https://ucarecdn.com/139c503c-369f-4a04-8fd4-18798701a7c9/-/format/auto/-/previ…"
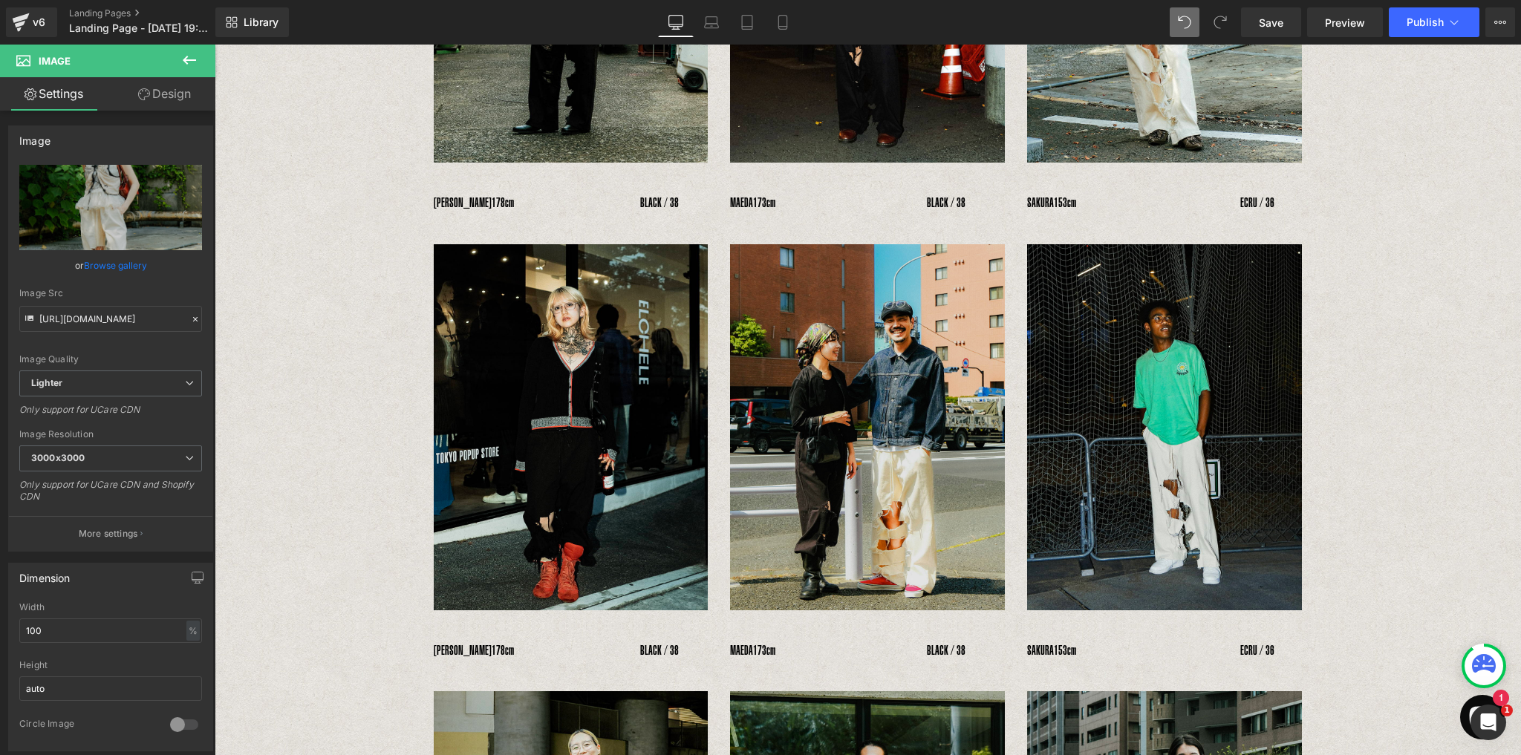
scroll to position [353, 0]
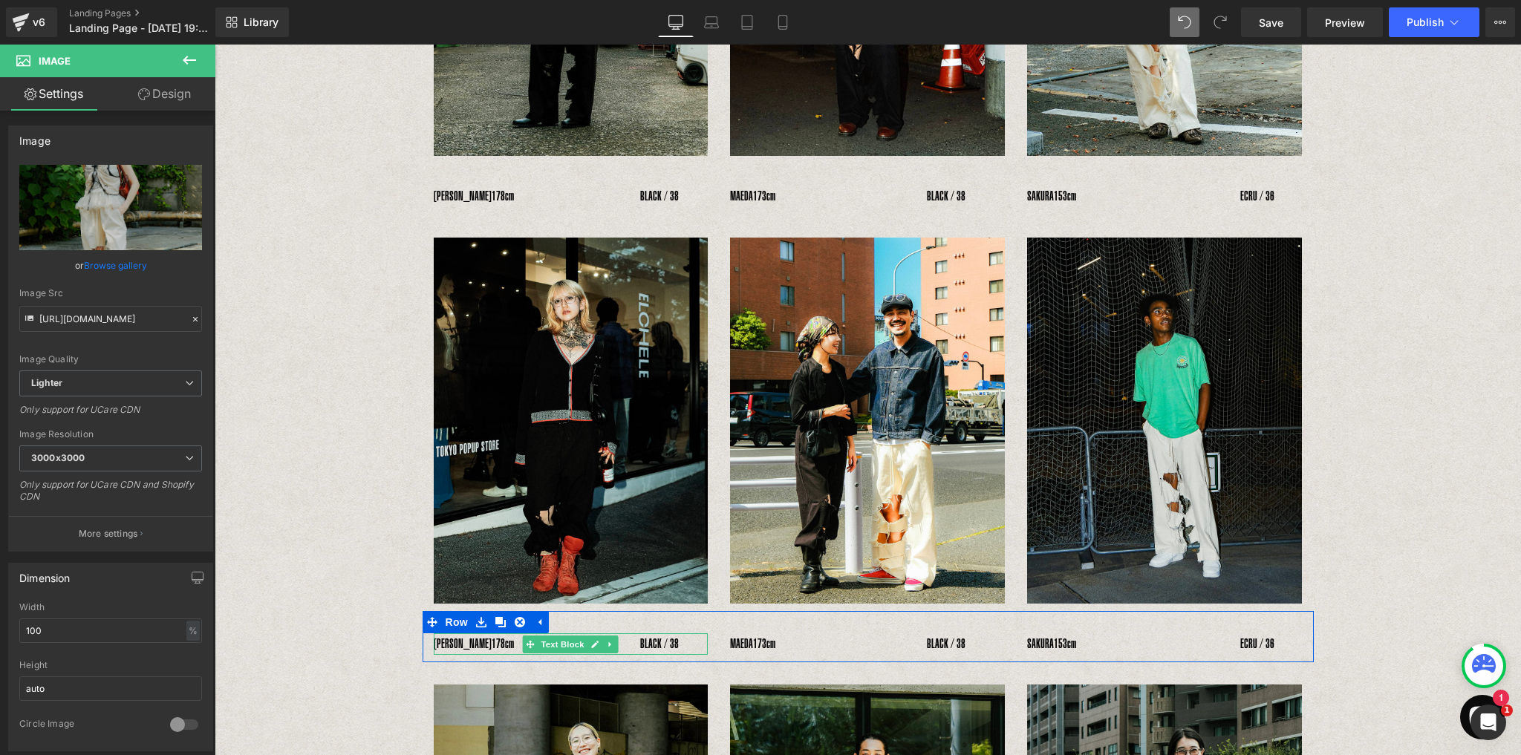
click at [471, 641] on div "YOSHIHIRO UNO　 178cm　　　　　　　　　　BLACK / 38" at bounding box center [571, 644] width 275 height 22
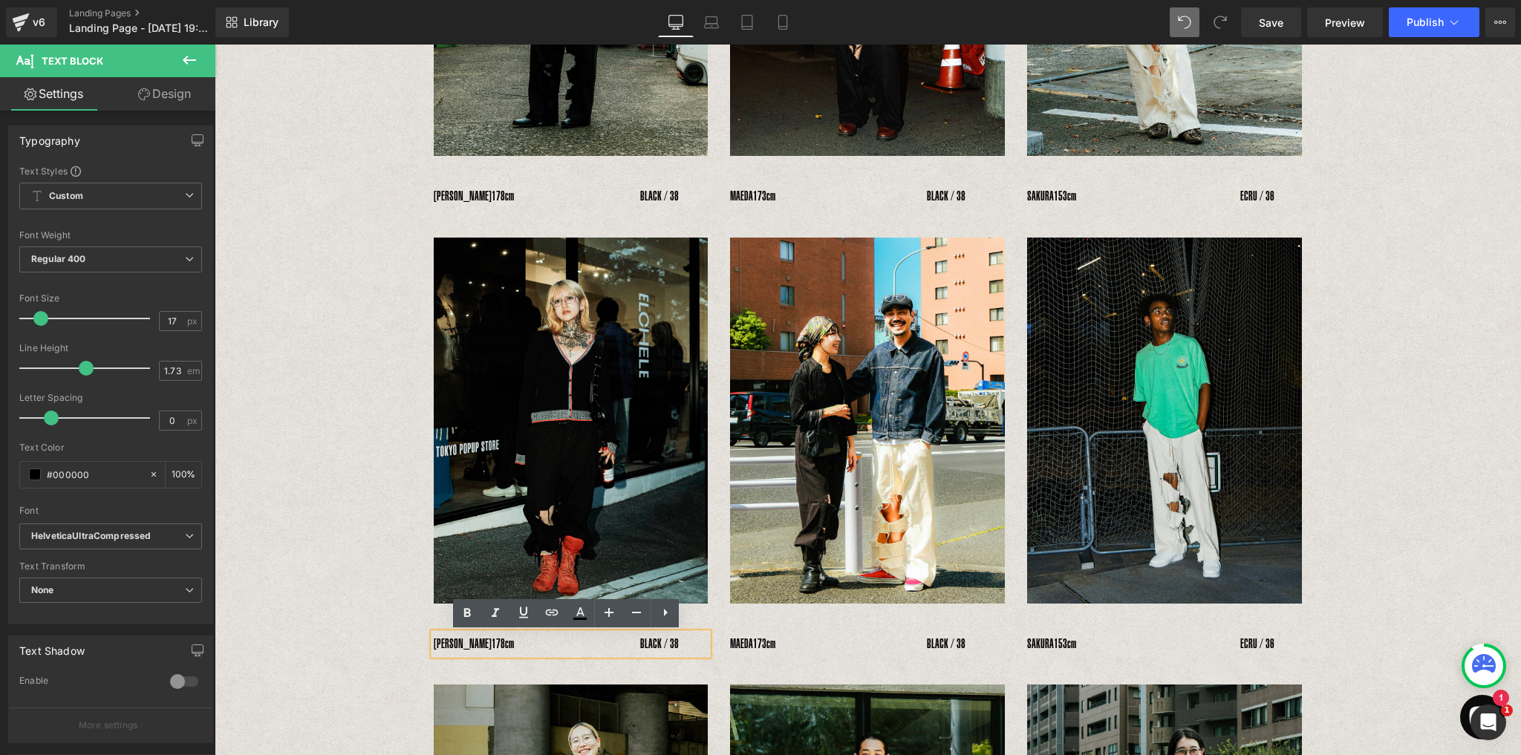
drag, startPoint x: 490, startPoint y: 644, endPoint x: 442, endPoint y: 642, distance: 47.5
click at [442, 642] on div "YOSHIHIRO UNO　 178cm　　　　　　　　　　BLACK / 38" at bounding box center [571, 644] width 275 height 22
paste div
click at [491, 642] on span "178cm　　　　　　　　　　BLACK / 38" at bounding box center [584, 643] width 187 height 15
click at [653, 645] on span "158cm　　　　　　　　　　BLACK / 38" at bounding box center [584, 643] width 187 height 15
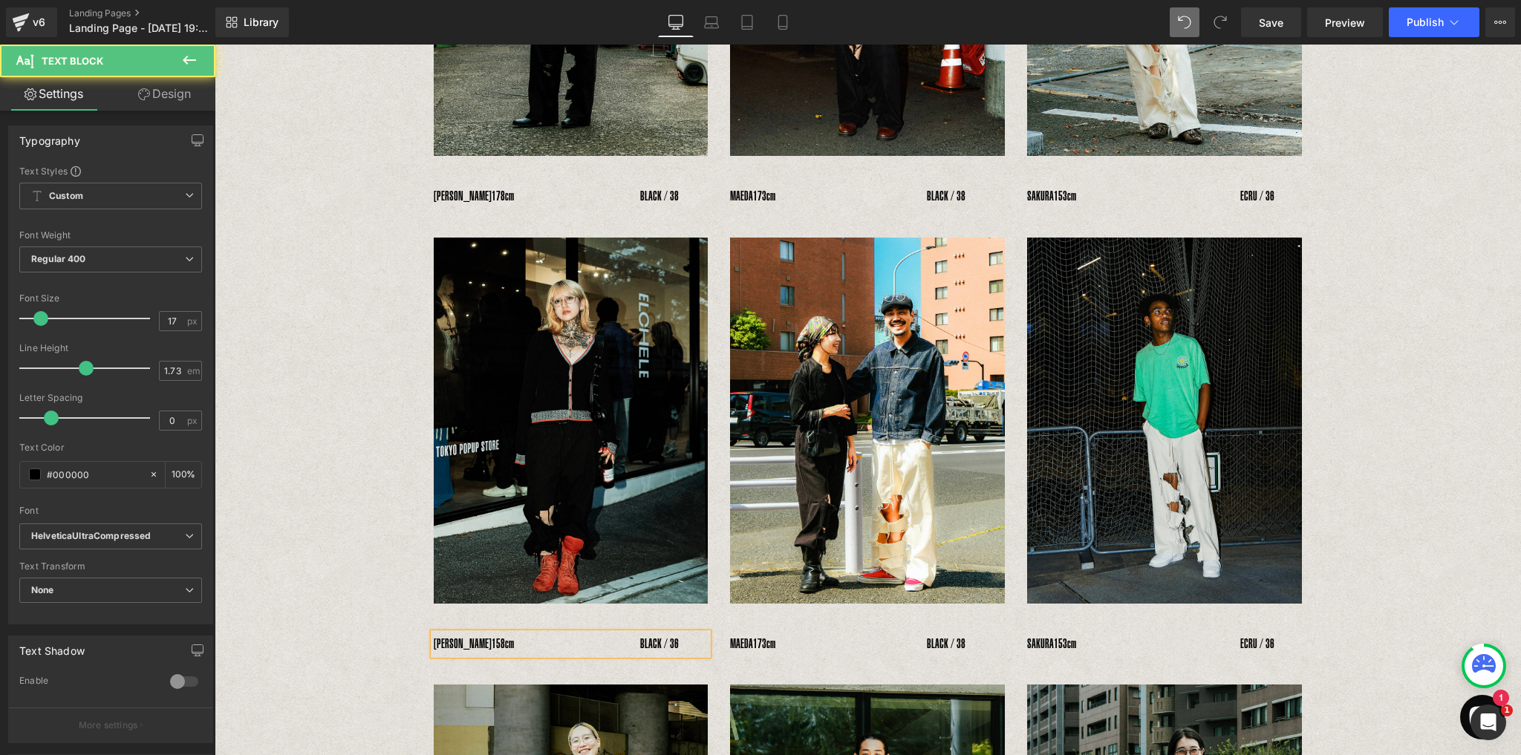
click at [616, 644] on span "158cm　　　　　　　　　　BLACK / 36" at bounding box center [584, 643] width 187 height 15
click at [698, 641] on div "RENA　 158cm　　　　　　　　　　　　BLACK / 36" at bounding box center [571, 644] width 275 height 22
click at [644, 642] on span "158cm　　　　　　　　　　　　BLACK / 36" at bounding box center [597, 643] width 212 height 15
click at [215, 45] on div at bounding box center [215, 45] width 0 height 0
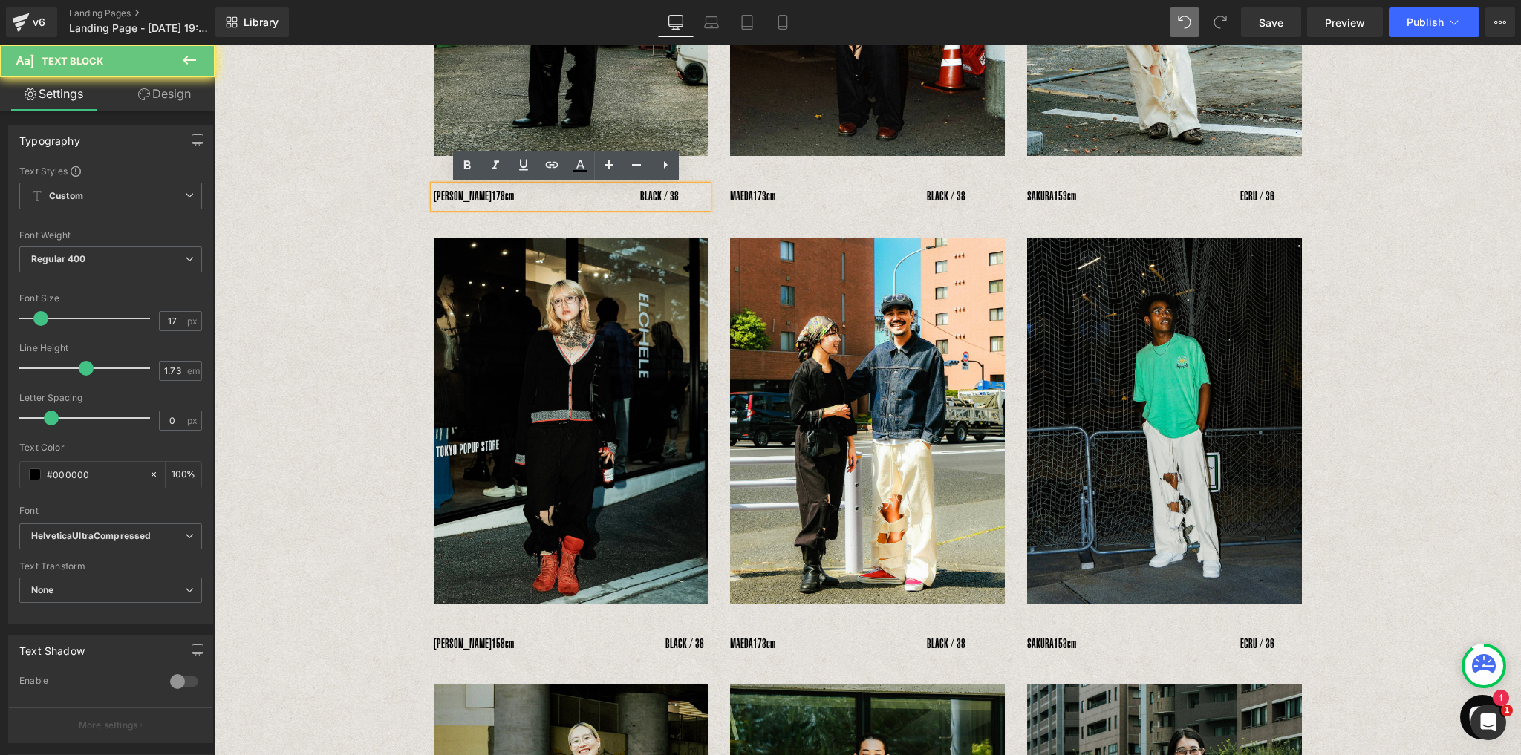
click at [693, 197] on div "YOSHIHIRO UNO　 178cm　　　　　　　　　　BLACK / 38" at bounding box center [571, 197] width 275 height 22
drag, startPoint x: 704, startPoint y: 197, endPoint x: 691, endPoint y: 197, distance: 12.6
click at [691, 197] on div "YOSHIHIRO UNO　 178cm　　　　　　　　　　BLACK / 38" at bounding box center [571, 197] width 275 height 22
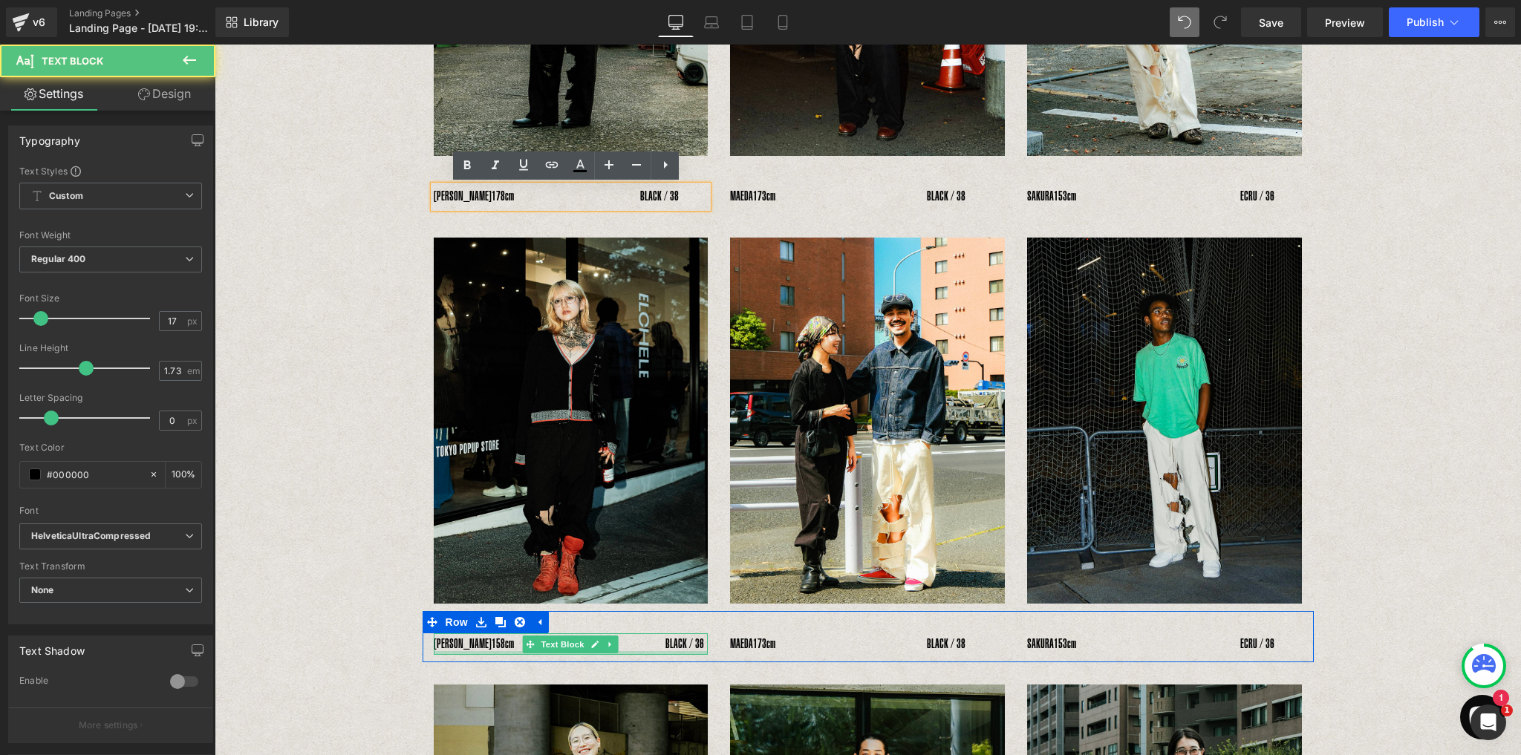
click at [690, 645] on div "RENA　 158cm　　　　　　　　　　　　BLACK / 36 Text Block" at bounding box center [571, 644] width 275 height 22
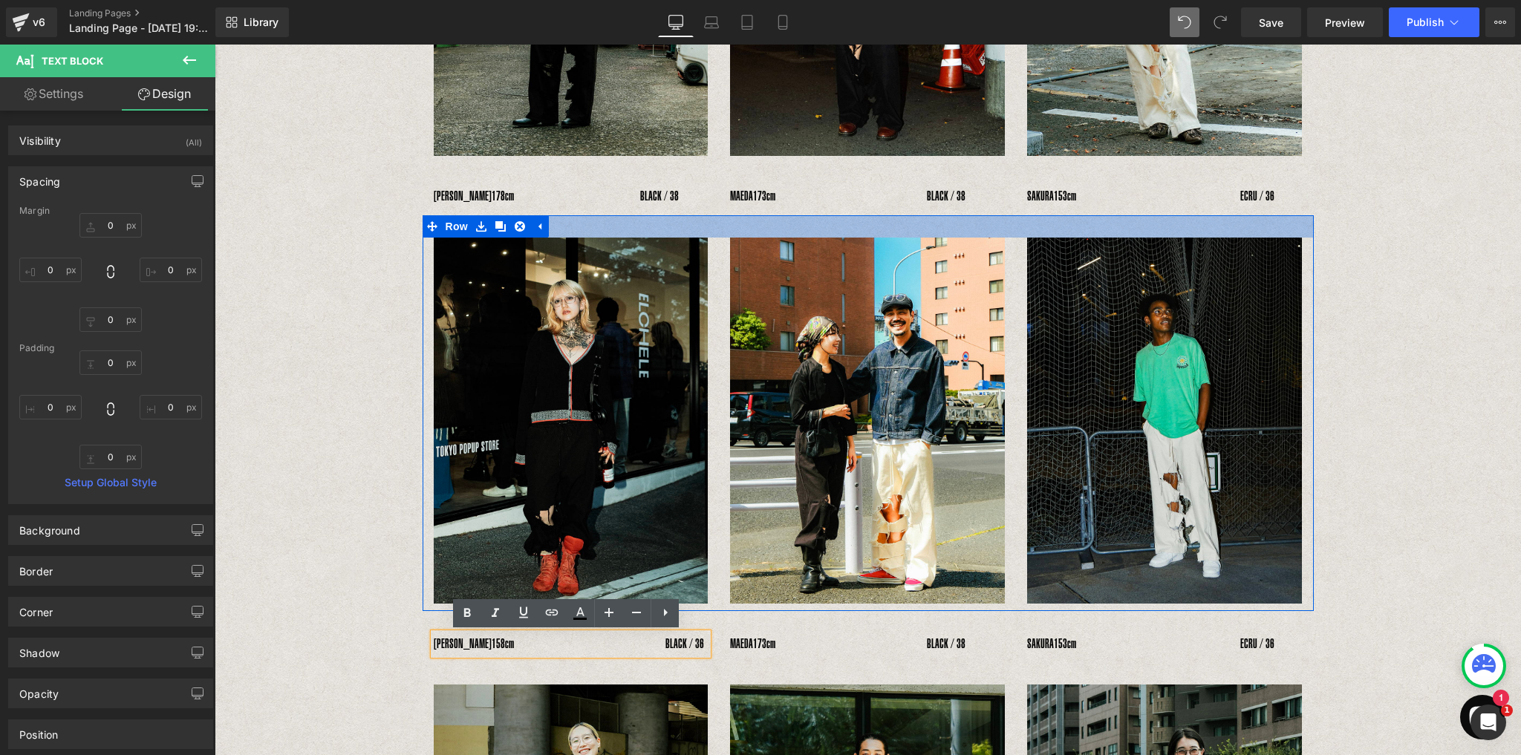
click at [658, 192] on span "178cm　　　　　　　　　　BLACK / 38" at bounding box center [584, 196] width 187 height 15
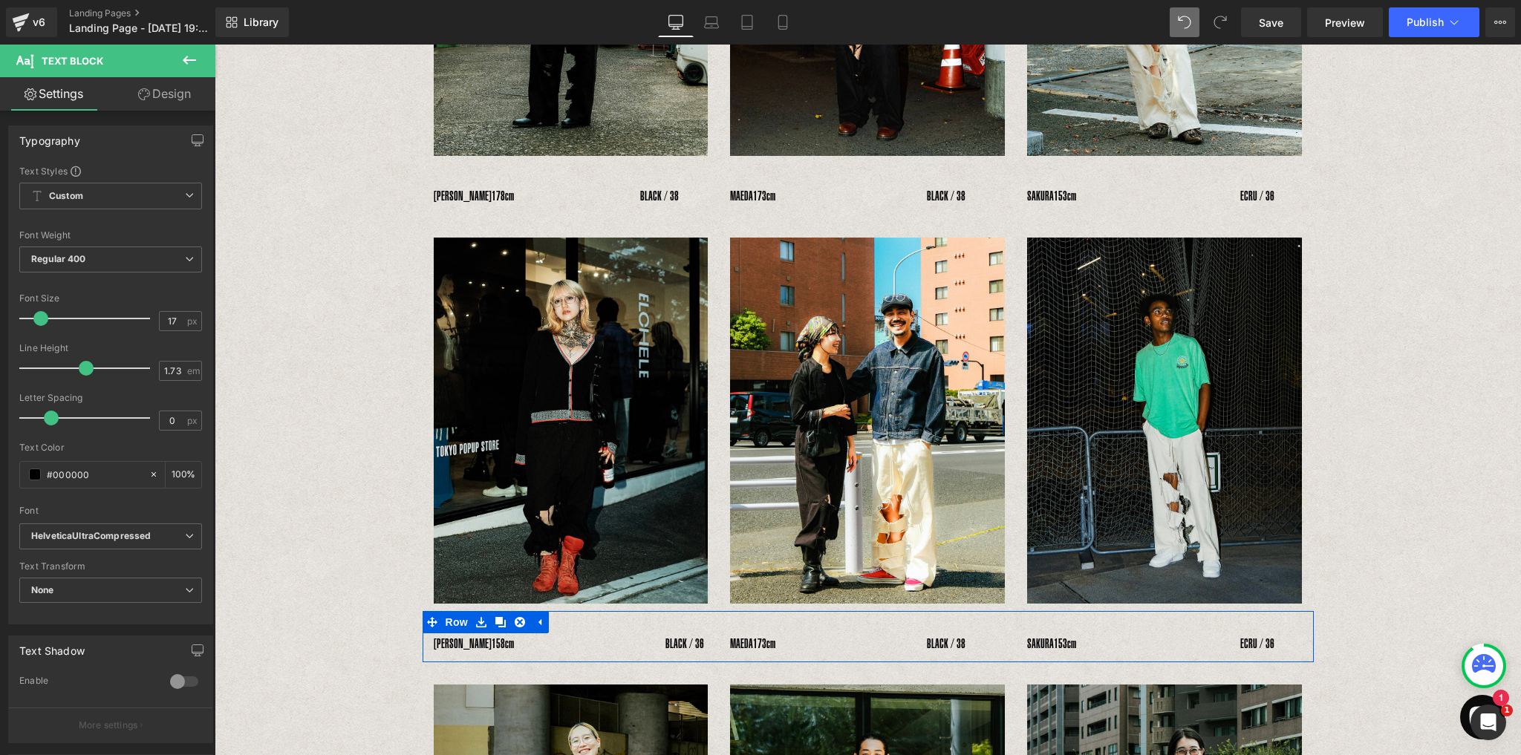
drag, startPoint x: 751, startPoint y: 635, endPoint x: 739, endPoint y: 644, distance: 15.9
click at [751, 635] on div "MAEDA　 173cm　　　　　　　　　　　　BLACK / 38 Text Block" at bounding box center [867, 644] width 275 height 22
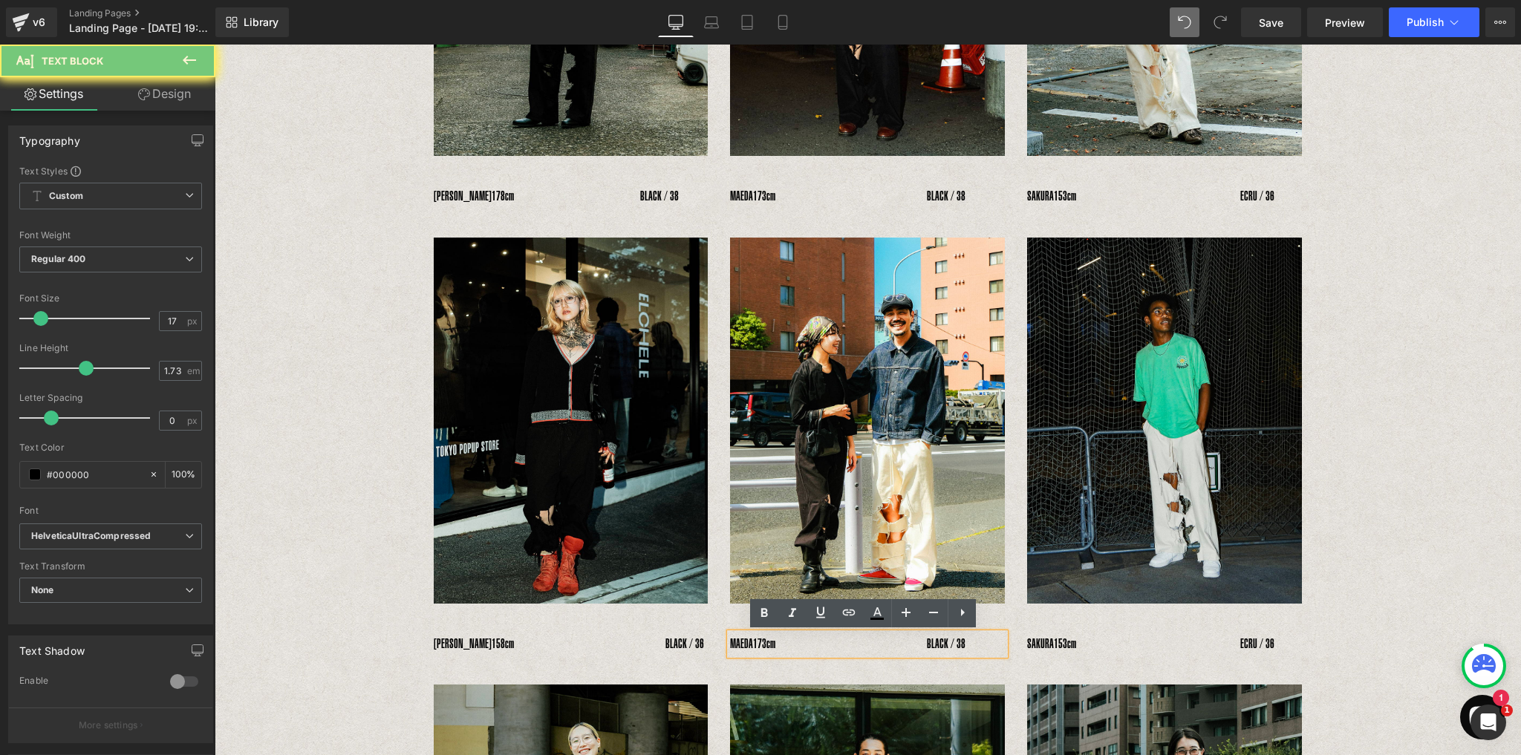
drag, startPoint x: 739, startPoint y: 644, endPoint x: 762, endPoint y: 642, distance: 23.1
click at [762, 642] on p "MAEDA　 173cm　　　　　　　　　　　　BLACK / 38" at bounding box center [867, 644] width 275 height 22
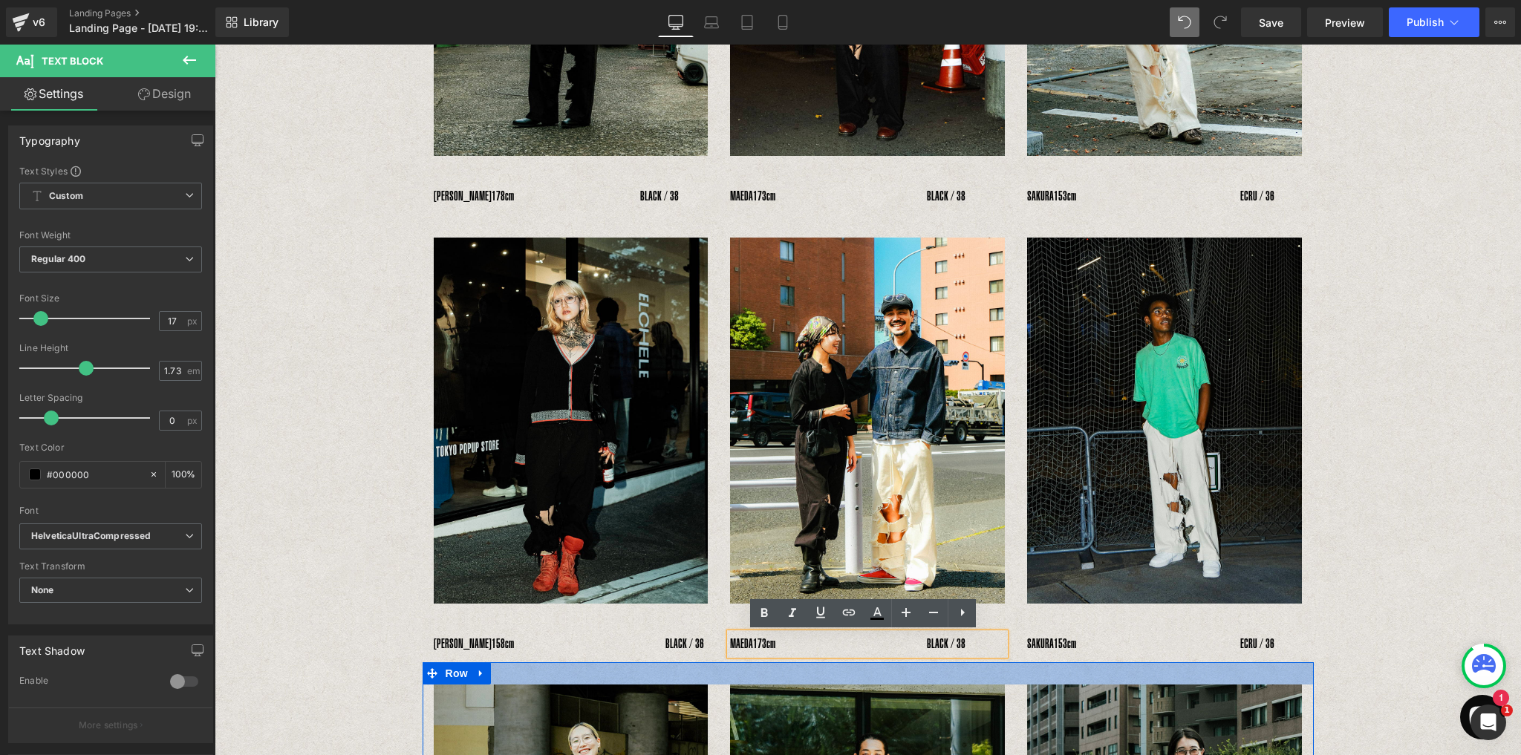
paste div
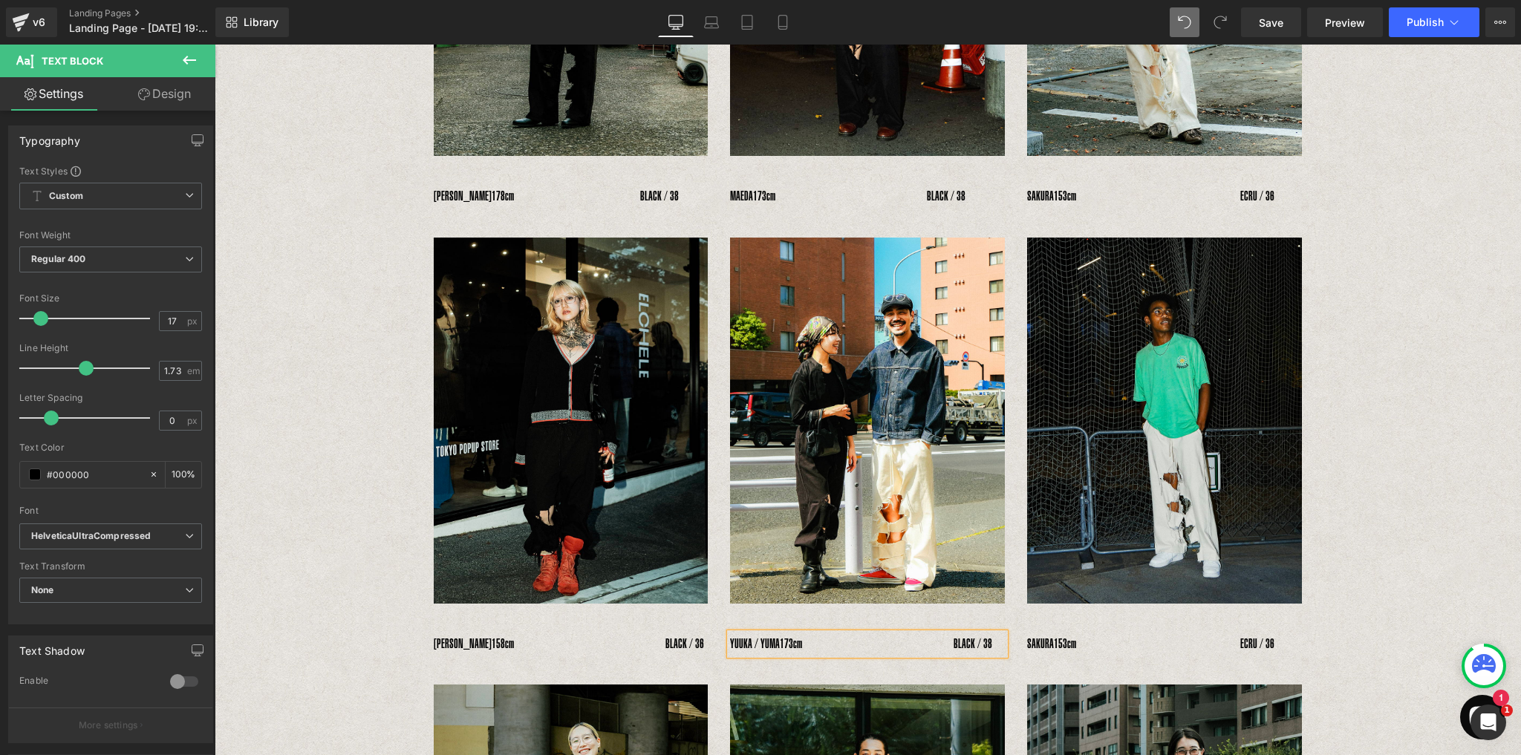
click at [761, 643] on p "YUUKA / YUMA　 173cm　　　　　　　　　　　　BLACK / 38" at bounding box center [867, 644] width 275 height 22
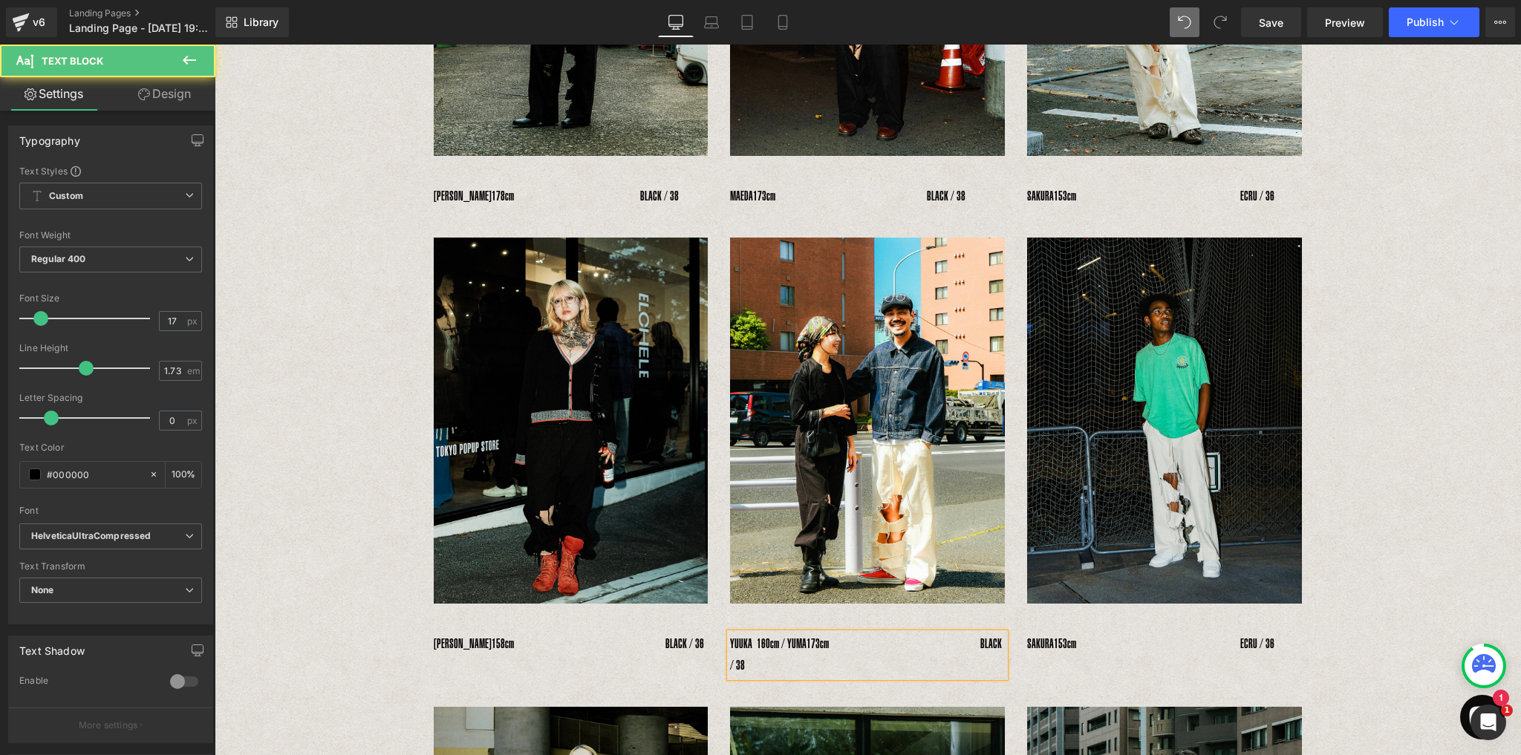
click at [827, 644] on span "173cm　　　　　　　　　　　　BLACK / 38" at bounding box center [866, 654] width 272 height 36
click at [822, 641] on p "YUUKA 160cm / YUMA　 173cm　　　　　　　　　　　　BLACK / 38" at bounding box center [867, 655] width 275 height 44
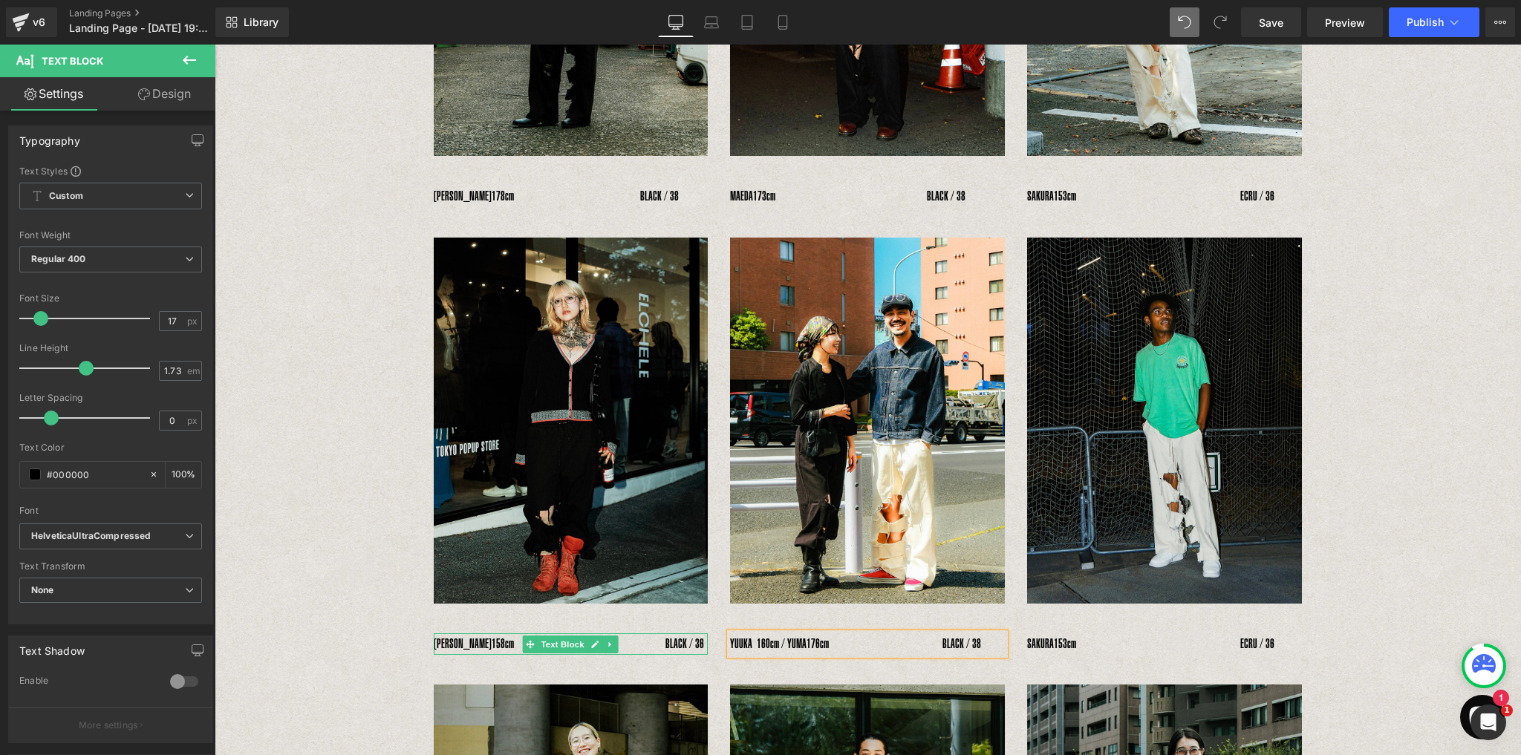
click at [685, 638] on div "RENA　 158cm　　　　　　　　　　　　BLACK / 36" at bounding box center [571, 644] width 275 height 22
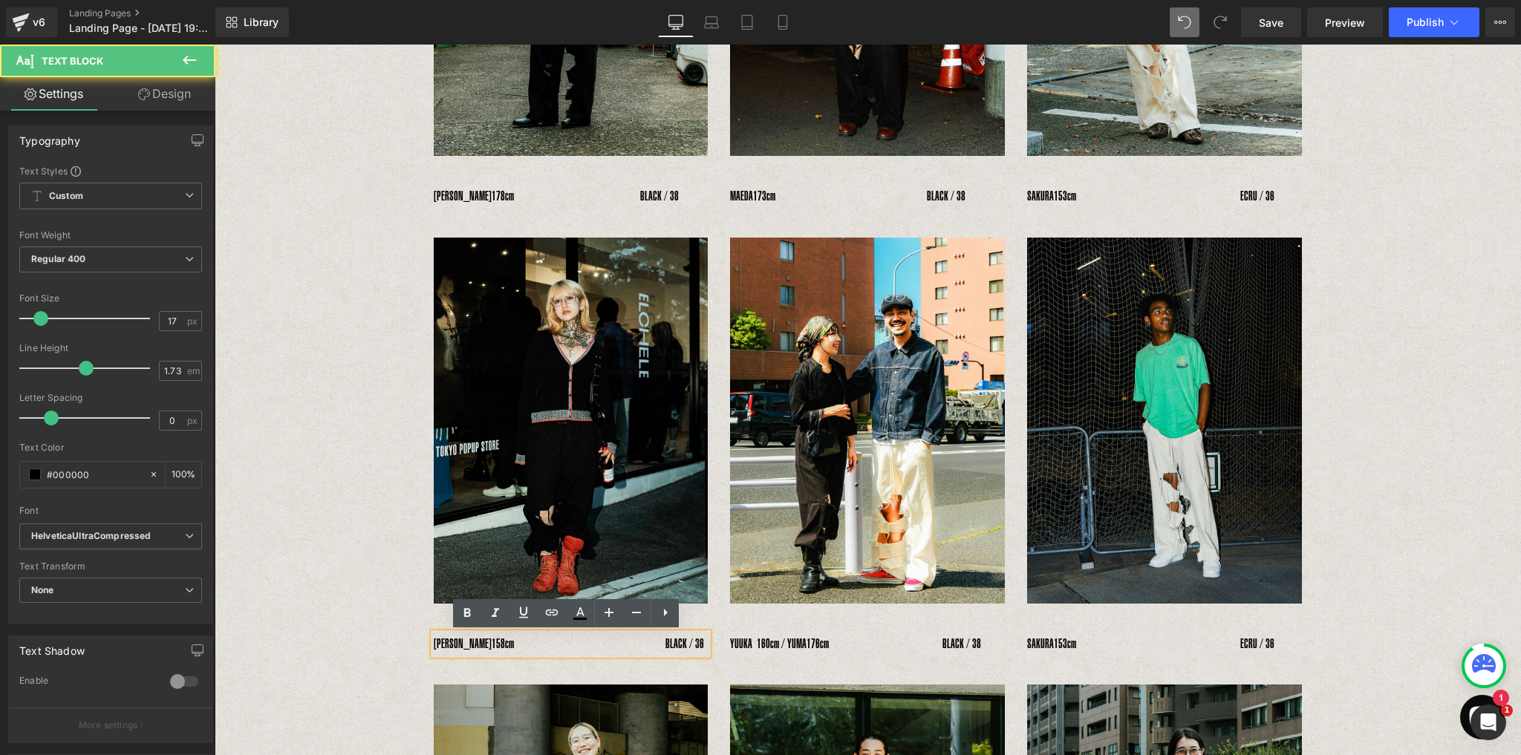
click at [682, 647] on div "RENA　 158cm　　　　　　　　　　　　BLACK / 36" at bounding box center [571, 644] width 275 height 22
click at [645, 644] on span "158cm　　　　　　　　　　　　BLACK / 36" at bounding box center [597, 643] width 212 height 15
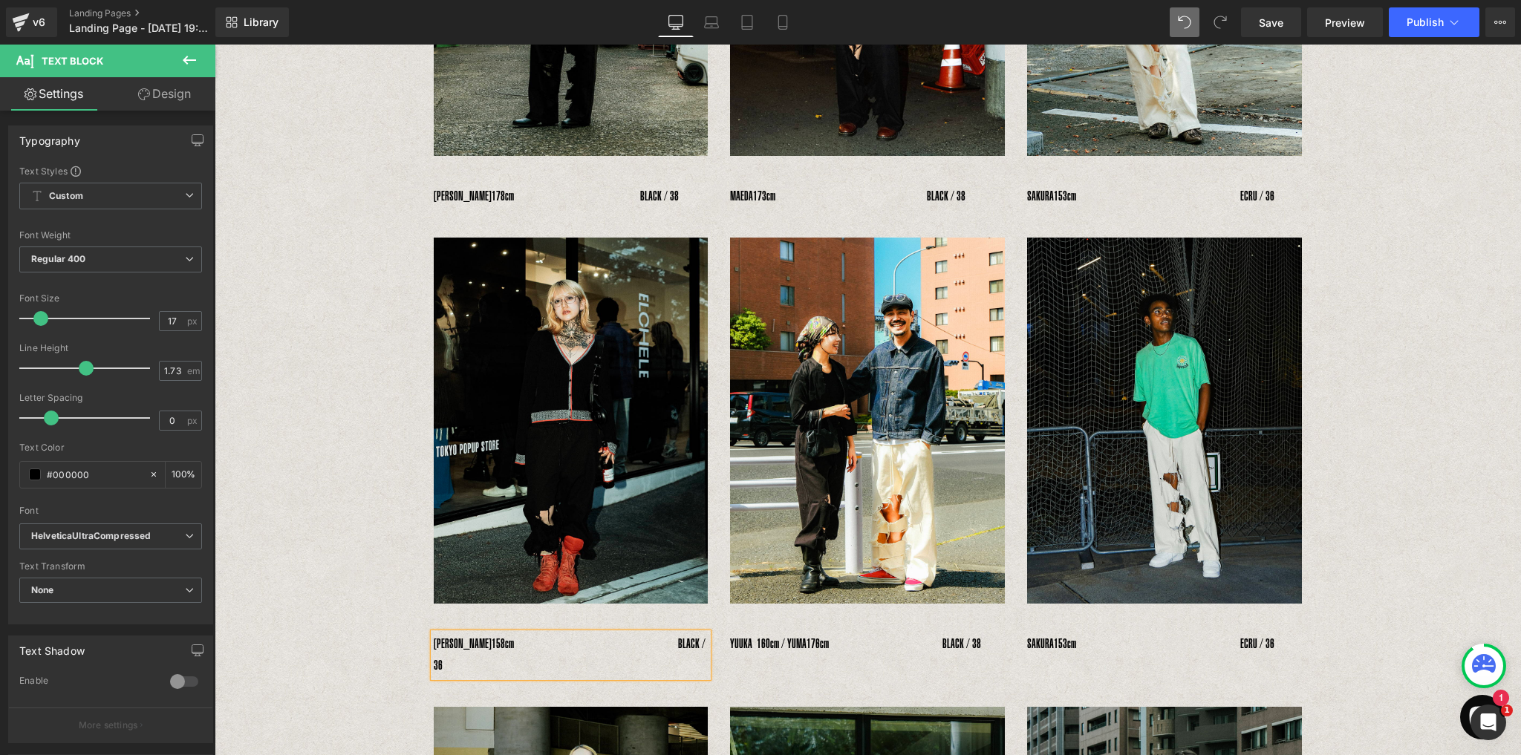
click at [699, 645] on div "RENA　 158cm　　　　　　　　　　　　　BLACK / 36" at bounding box center [571, 655] width 275 height 44
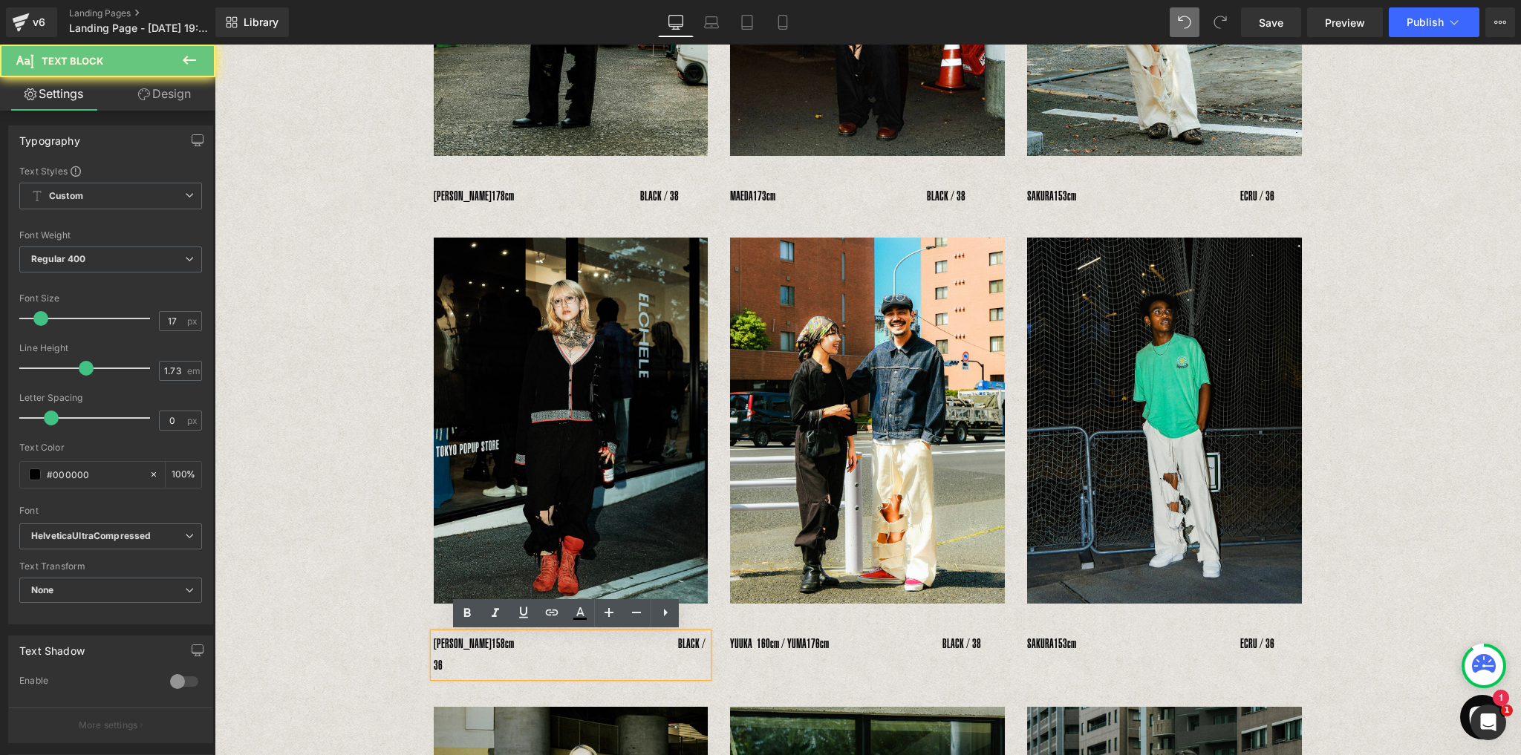
click at [703, 649] on div "RENA　 158cm　　　　　　　　　　　　　BLACK / 36" at bounding box center [571, 655] width 275 height 44
click at [650, 644] on span "158cm　　　　　　　　　　　　　BLACK / 36" at bounding box center [570, 654] width 272 height 36
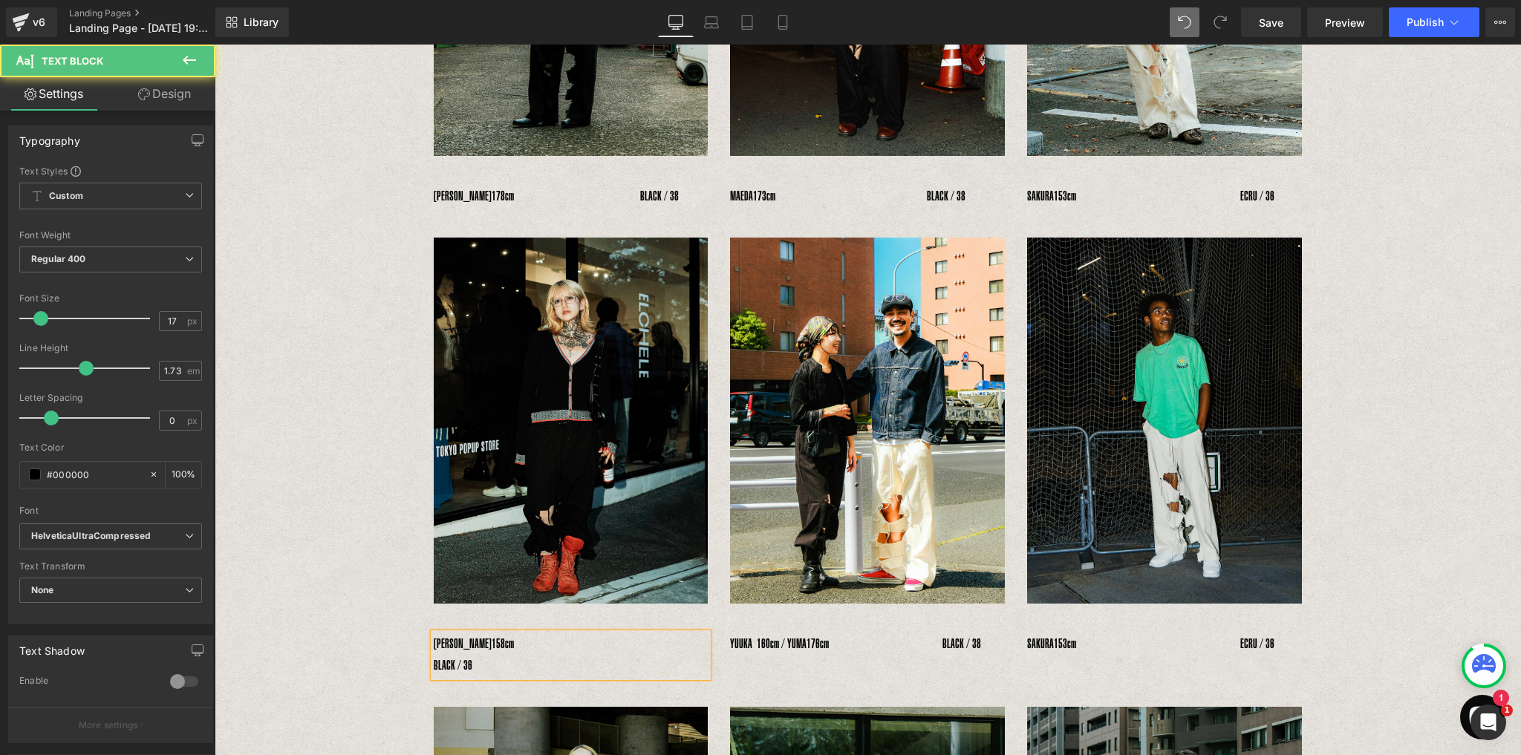
click at [652, 648] on span "158cm　　　　　　　　　　　　　　BLACK / 36" at bounding box center [562, 654] width 257 height 36
click at [325, 644] on div "Image Image Image Row 　YOSHIHIRO UNO　 178cm　　　　　　　　　　BLACK / 38 Text Block 　MAE…" at bounding box center [868, 548] width 1306 height 1561
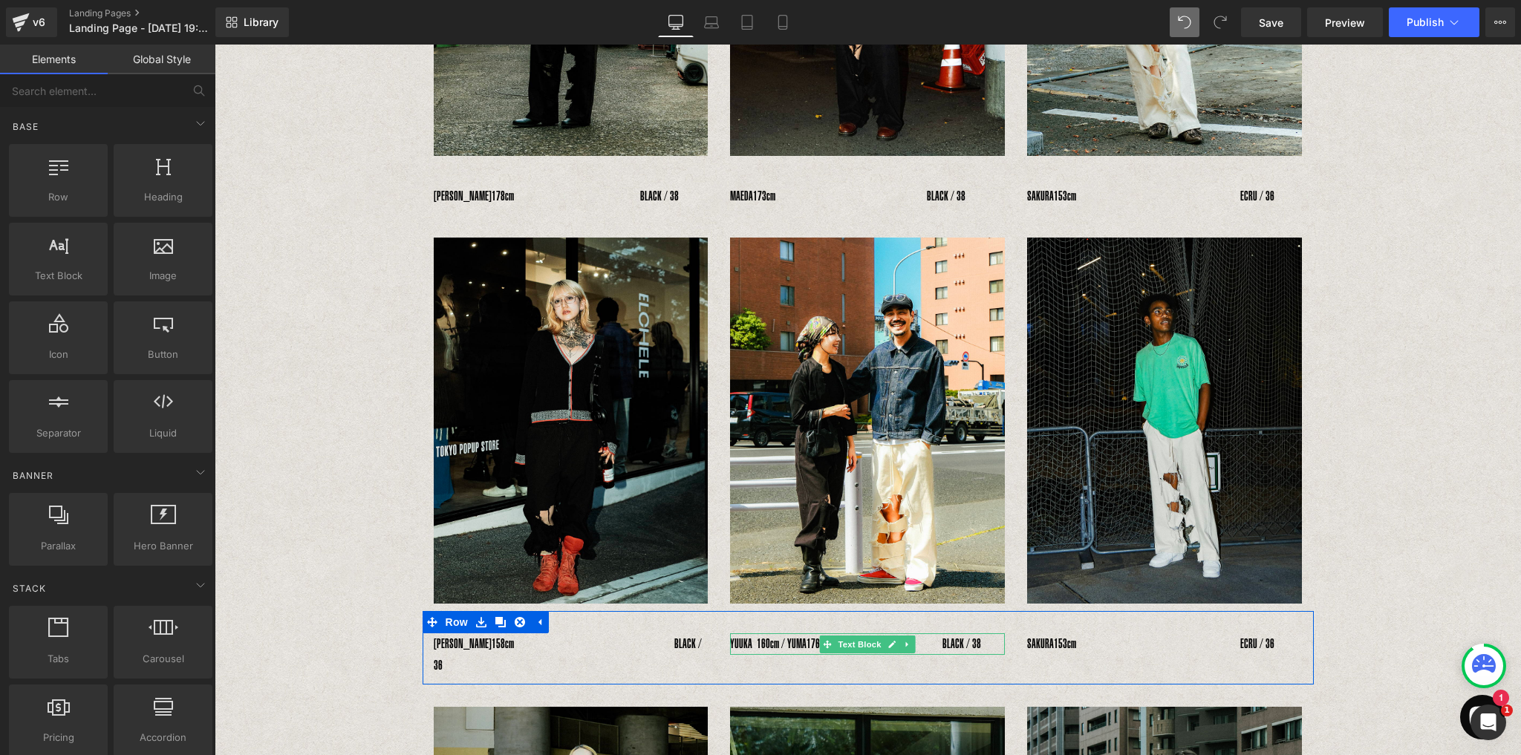
click at [965, 645] on span "176cm　　　　　　　　　BLACK / 38" at bounding box center [893, 643] width 174 height 15
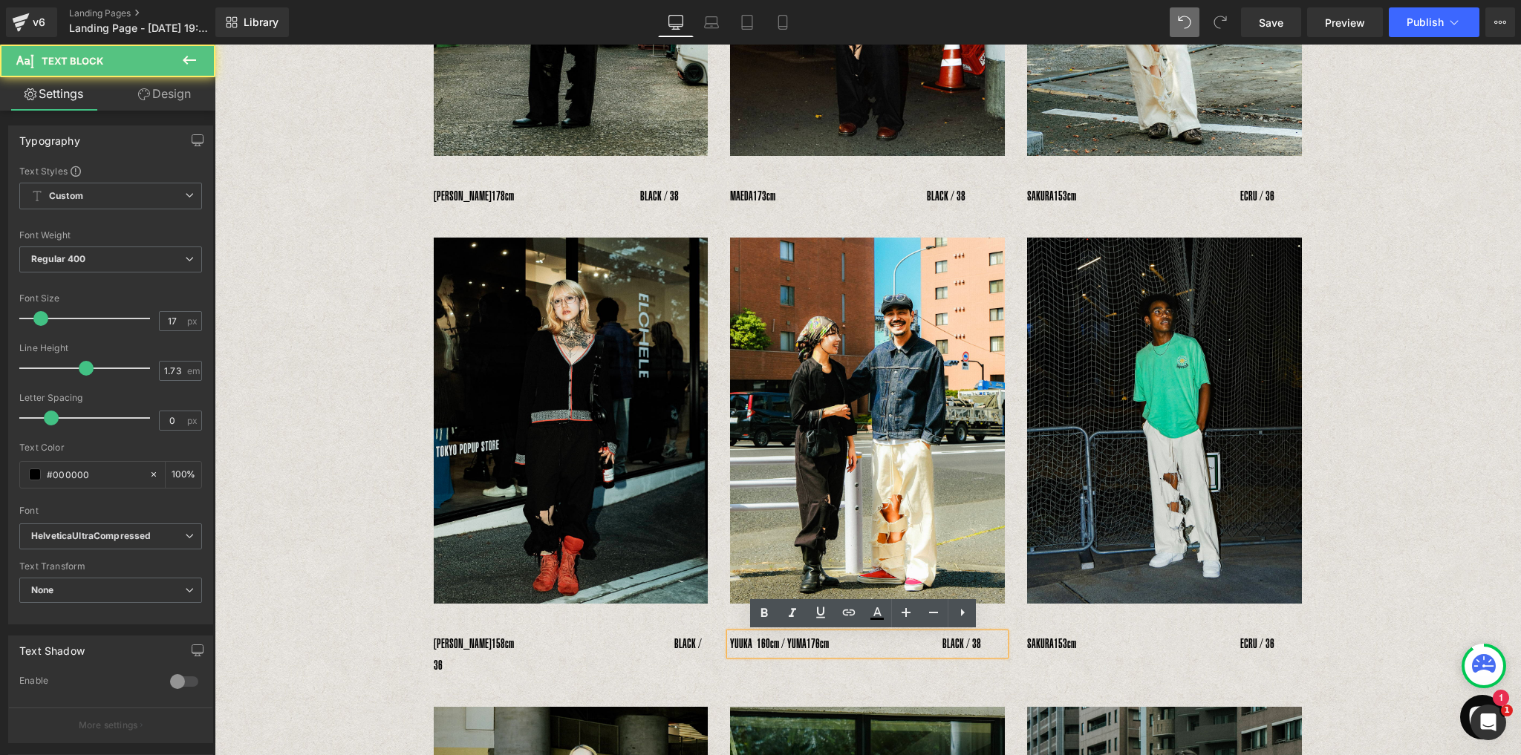
click at [981, 641] on span "176cm　　　　　　　　　BLACK / 38" at bounding box center [893, 643] width 174 height 15
click at [943, 646] on span "176cm　　　　　　　　　BLACK / 38" at bounding box center [893, 643] width 174 height 15
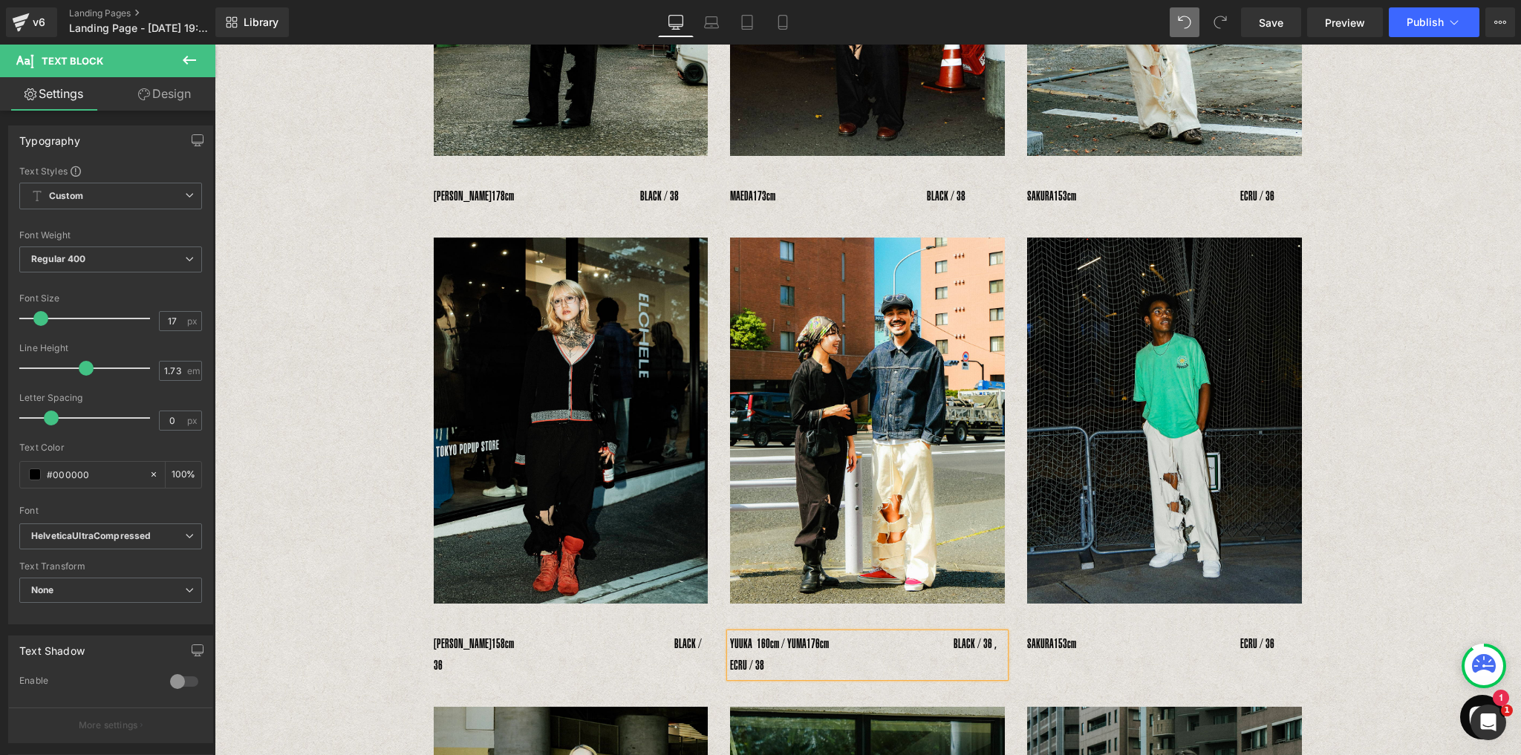
drag, startPoint x: 955, startPoint y: 636, endPoint x: 956, endPoint y: 643, distance: 7.5
click at [956, 636] on p "YUUKA 160cm / YUMA 176cm　　　　　　　　 　BLACK / 36 , ECRU / 38" at bounding box center [867, 655] width 275 height 44
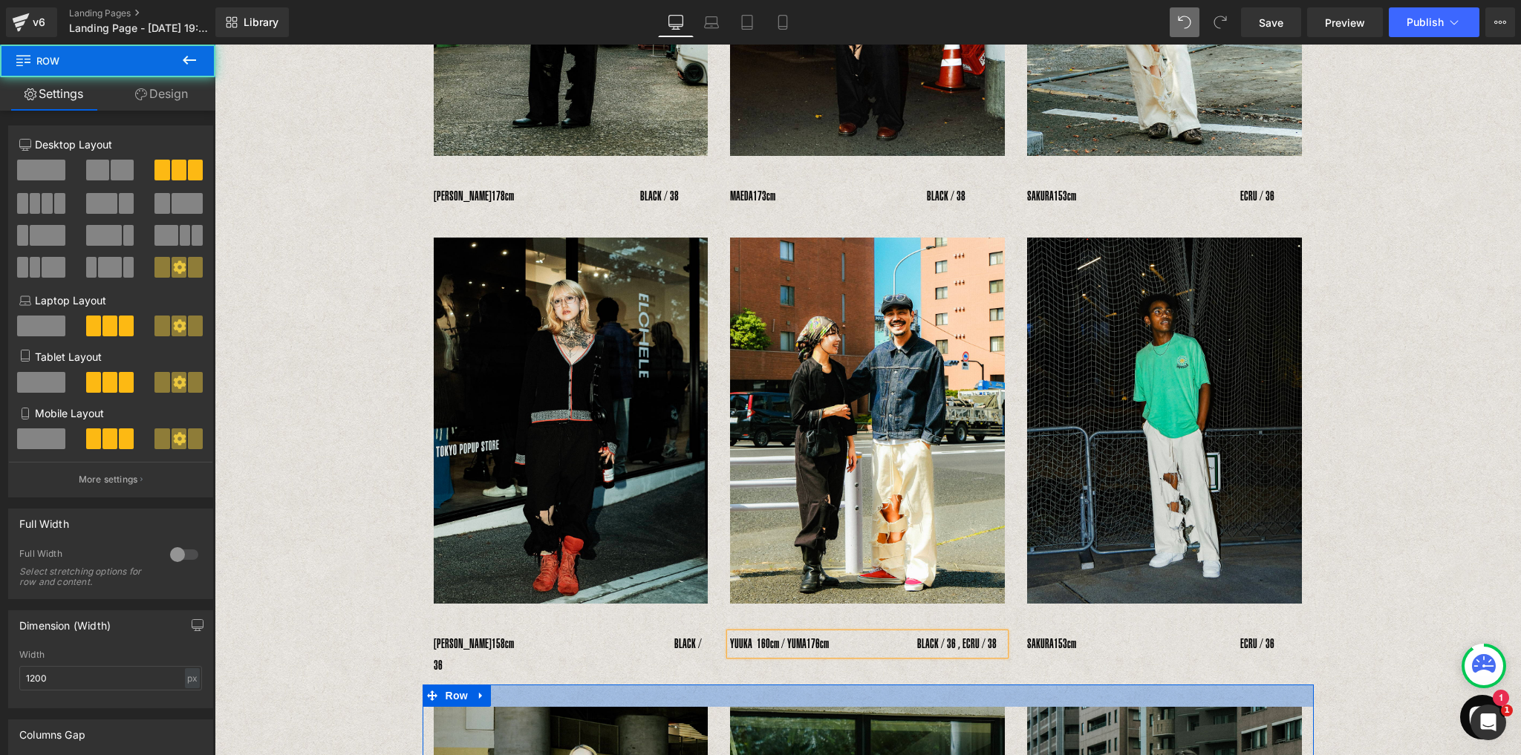
click at [970, 685] on div at bounding box center [867, 696] width 891 height 22
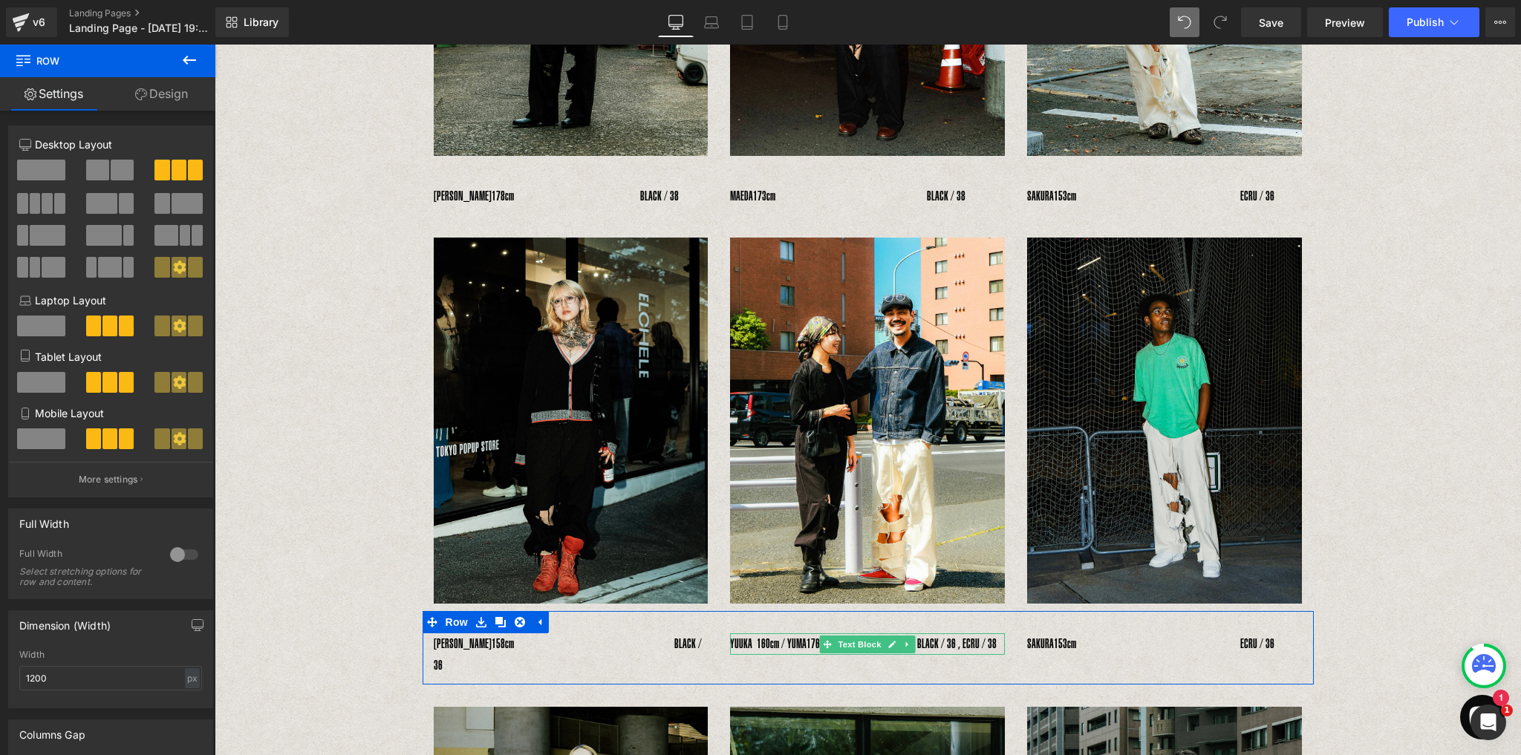
click at [791, 647] on p "YUUKA 160cm / YUMA 176cm　　　　　　　BLACK / 36 , ECRU / 38" at bounding box center [867, 644] width 275 height 22
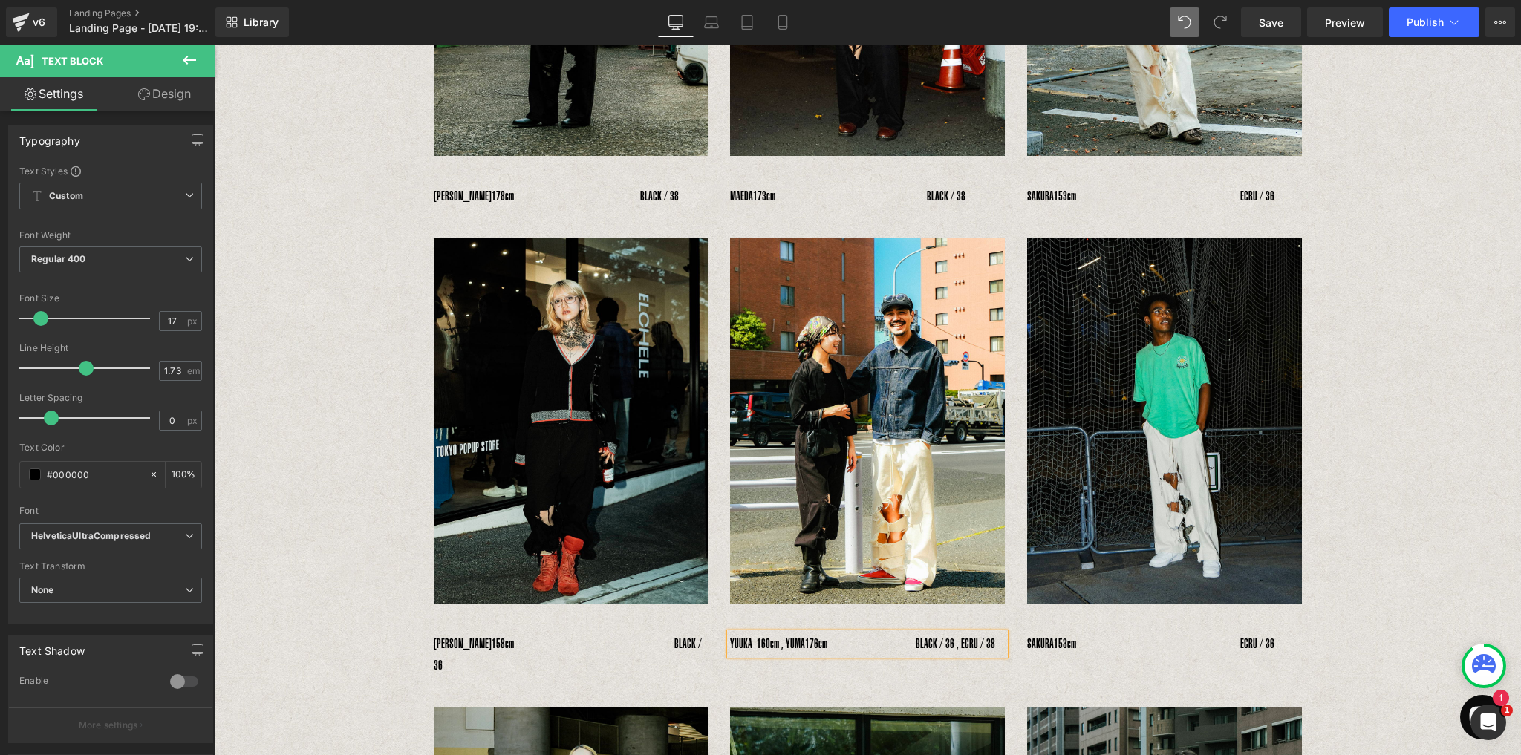
click at [999, 644] on p "YUUKA 160cm , YUMA 176cm　　　　　　　BLACK / 36 , ECRU / 38" at bounding box center [867, 644] width 275 height 22
click at [1472, 555] on div "Image Image Image Row 　YOSHIHIRO UNO　 178cm　　　　　　　　　　BLACK / 38 Text Block 　MAE…" at bounding box center [868, 548] width 1306 height 1561
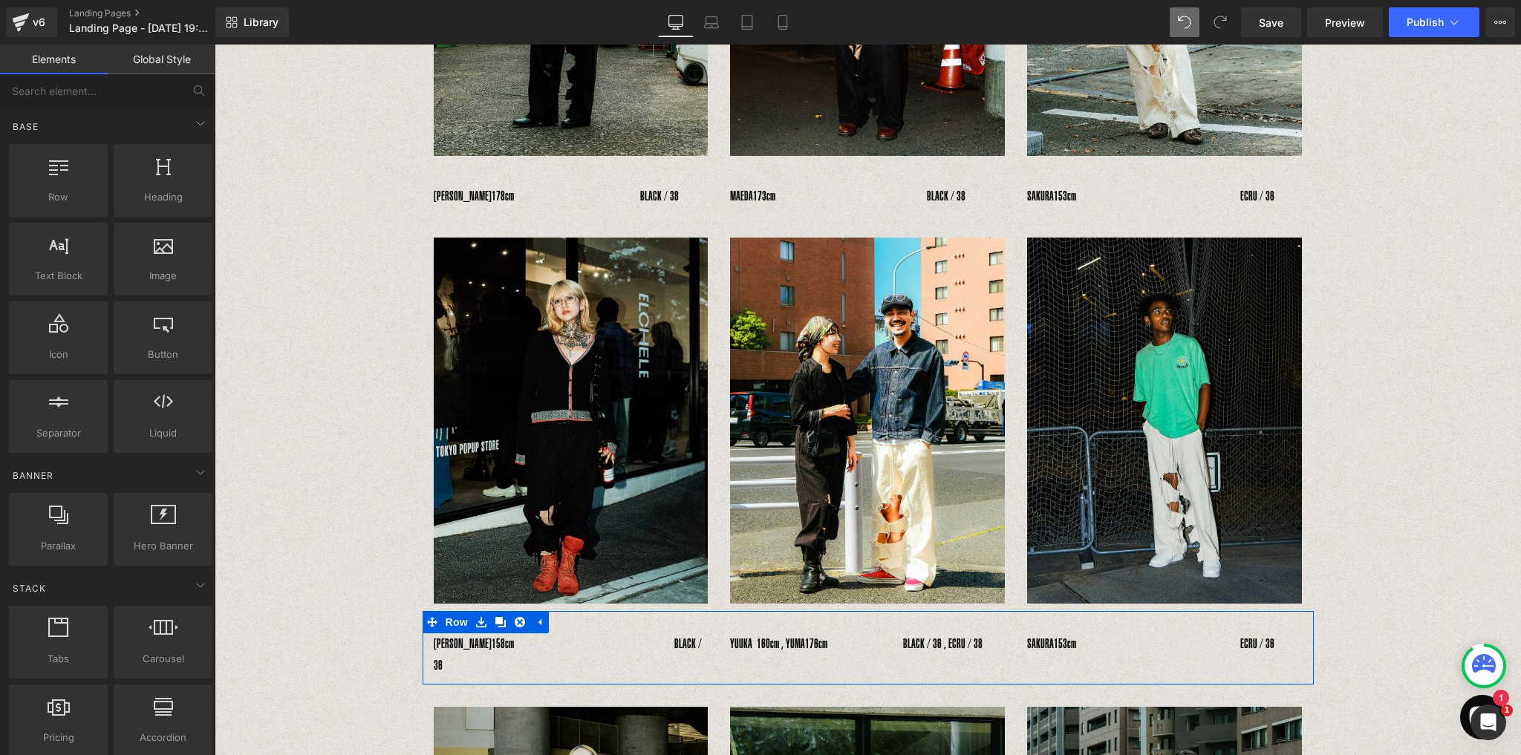
click at [1052, 645] on p "SAKURA 153cm　　　　　　　　　　　　　ECRU / 36" at bounding box center [1164, 644] width 275 height 22
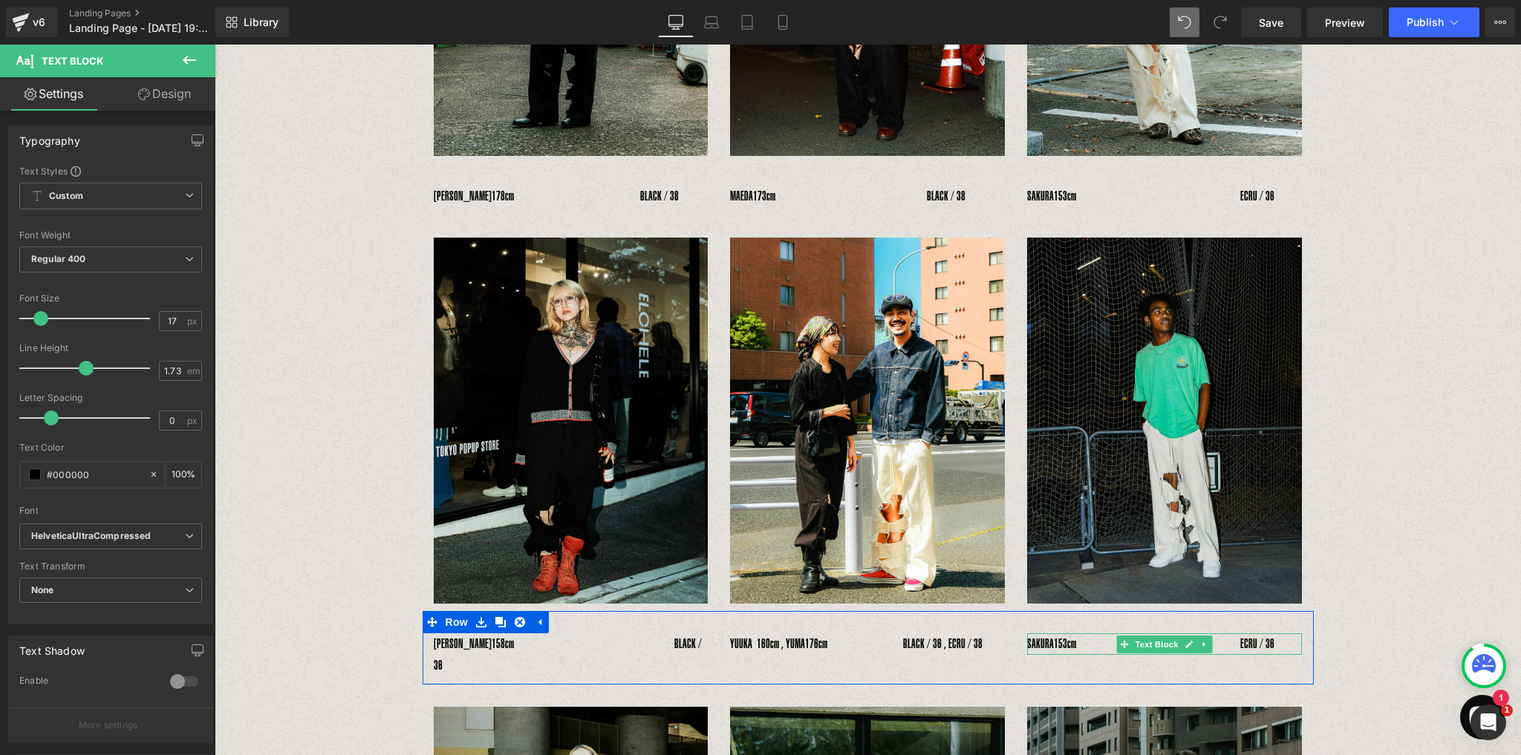
click at [1038, 644] on p "SAKURA 153cm　　　　　　　　　　　　　ECRU / 36" at bounding box center [1164, 644] width 275 height 22
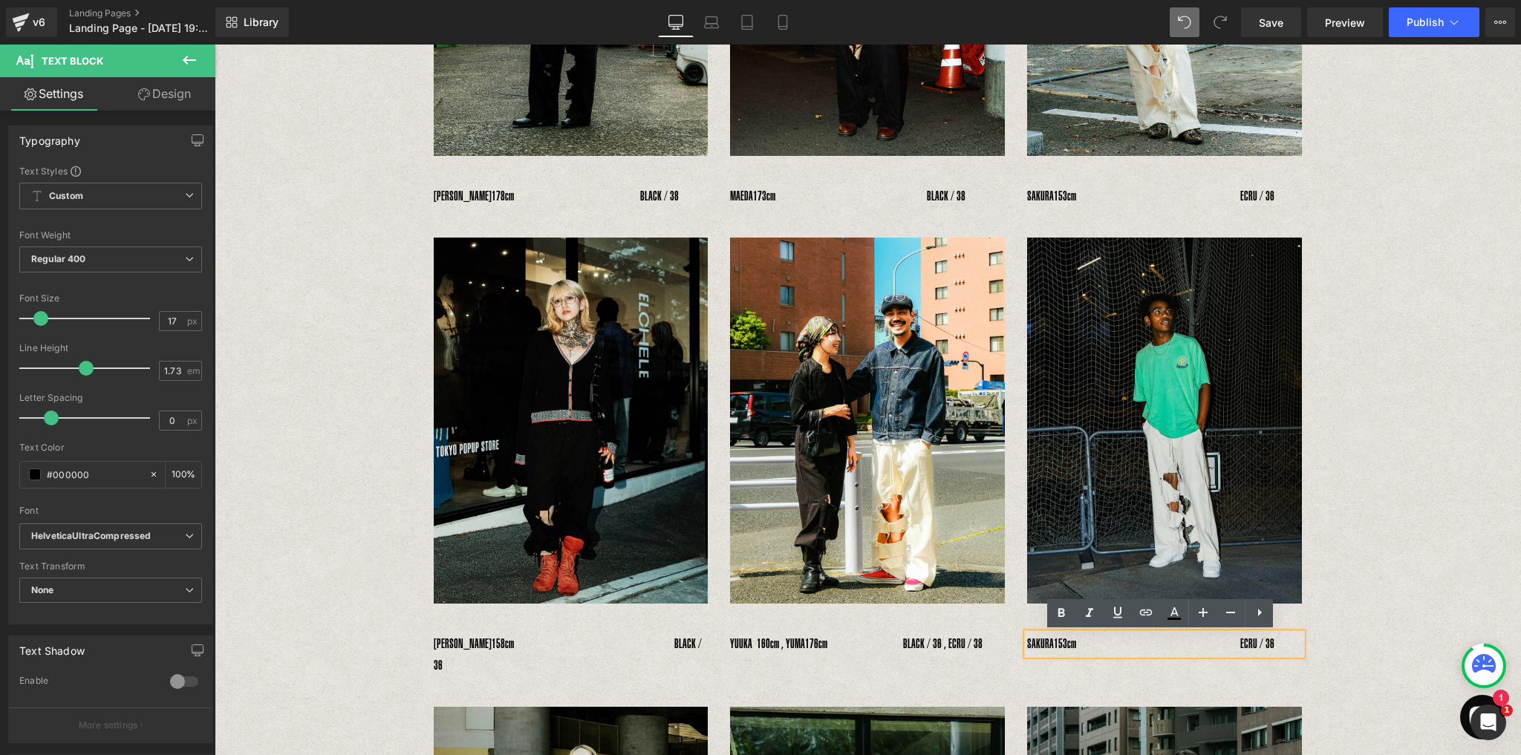
drag, startPoint x: 1034, startPoint y: 643, endPoint x: 1059, endPoint y: 644, distance: 24.5
click at [1061, 644] on p "SAKURA 153cm　　　　　　　　　　　　　ECRU / 36" at bounding box center [1164, 644] width 275 height 22
paste div
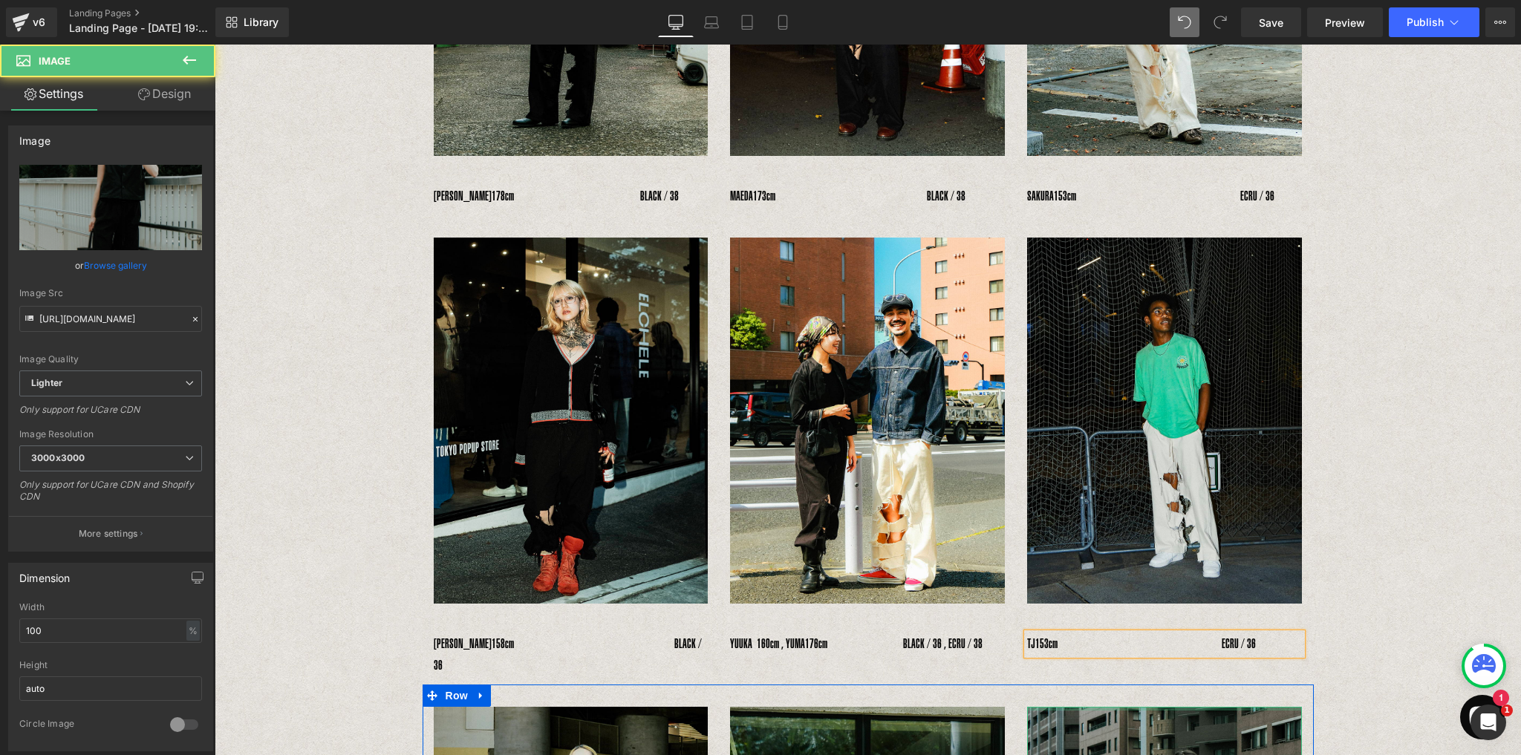
click at [1049, 707] on div at bounding box center [1164, 709] width 275 height 4
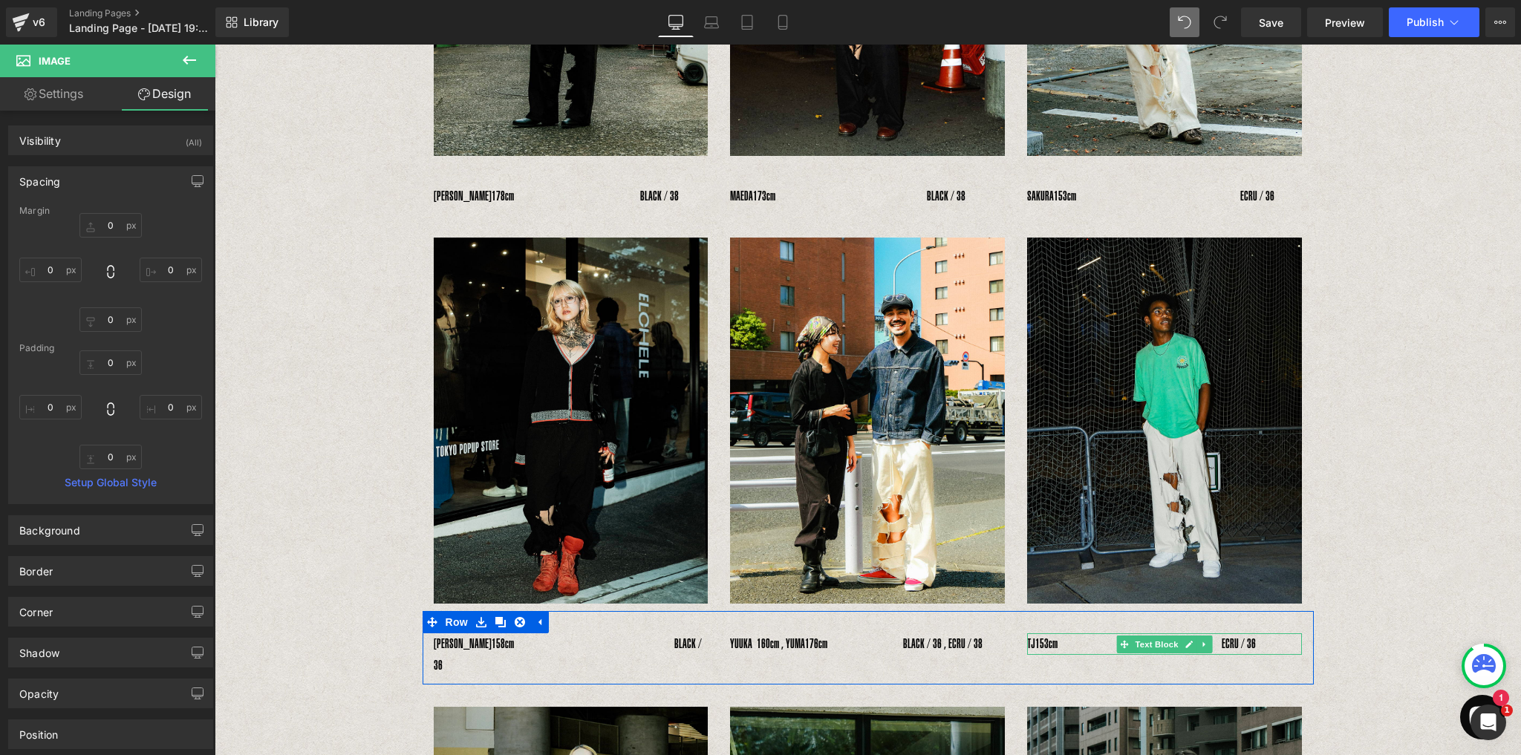
drag, startPoint x: 1069, startPoint y: 641, endPoint x: 1078, endPoint y: 675, distance: 35.3
click at [1068, 641] on span "153cm　　　　　　　　　　　　　ECRU / 36" at bounding box center [1145, 643] width 221 height 15
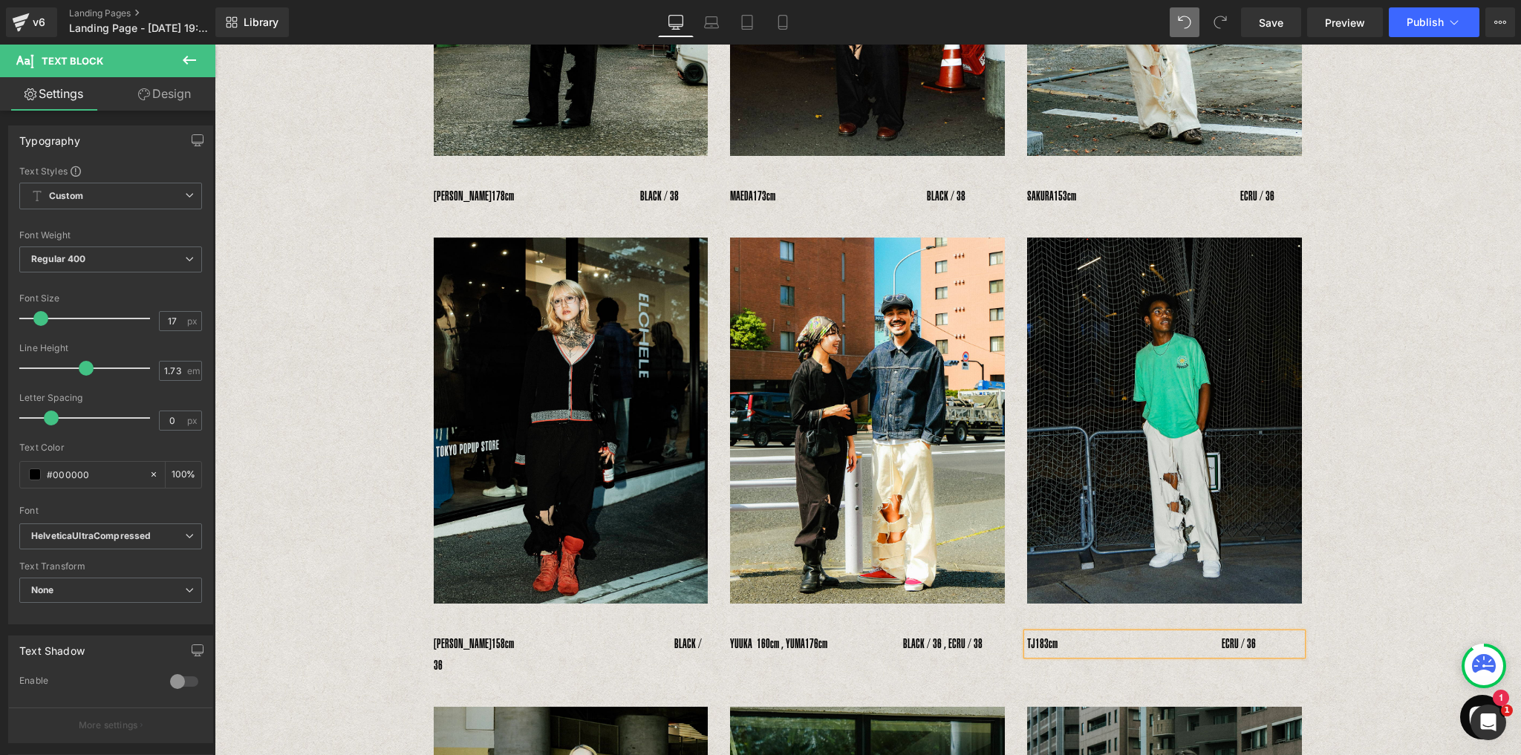
click at [1275, 645] on p "TJ　 183cm　　　　　　　　　　　　　ECRU / 36" at bounding box center [1164, 644] width 275 height 22
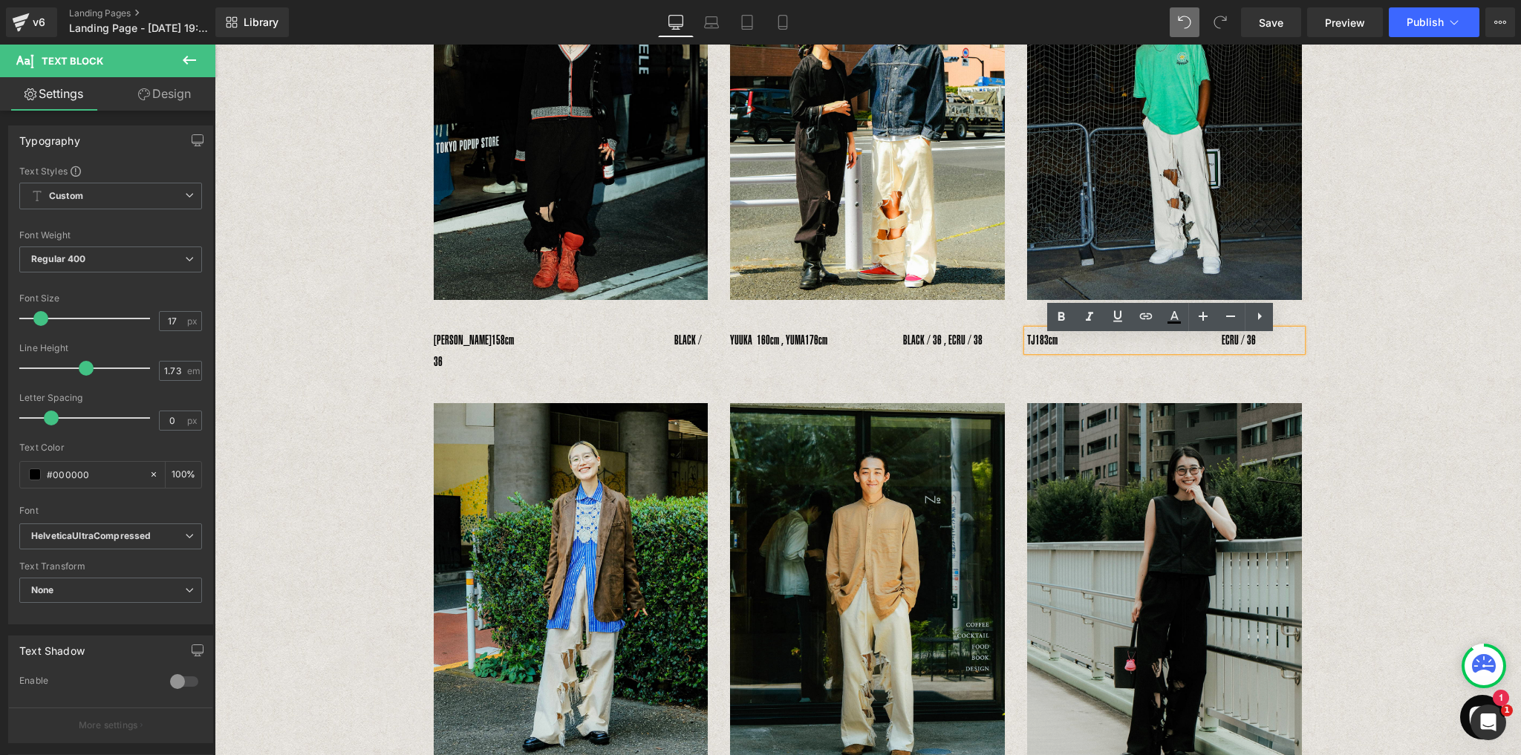
scroll to position [627, 0]
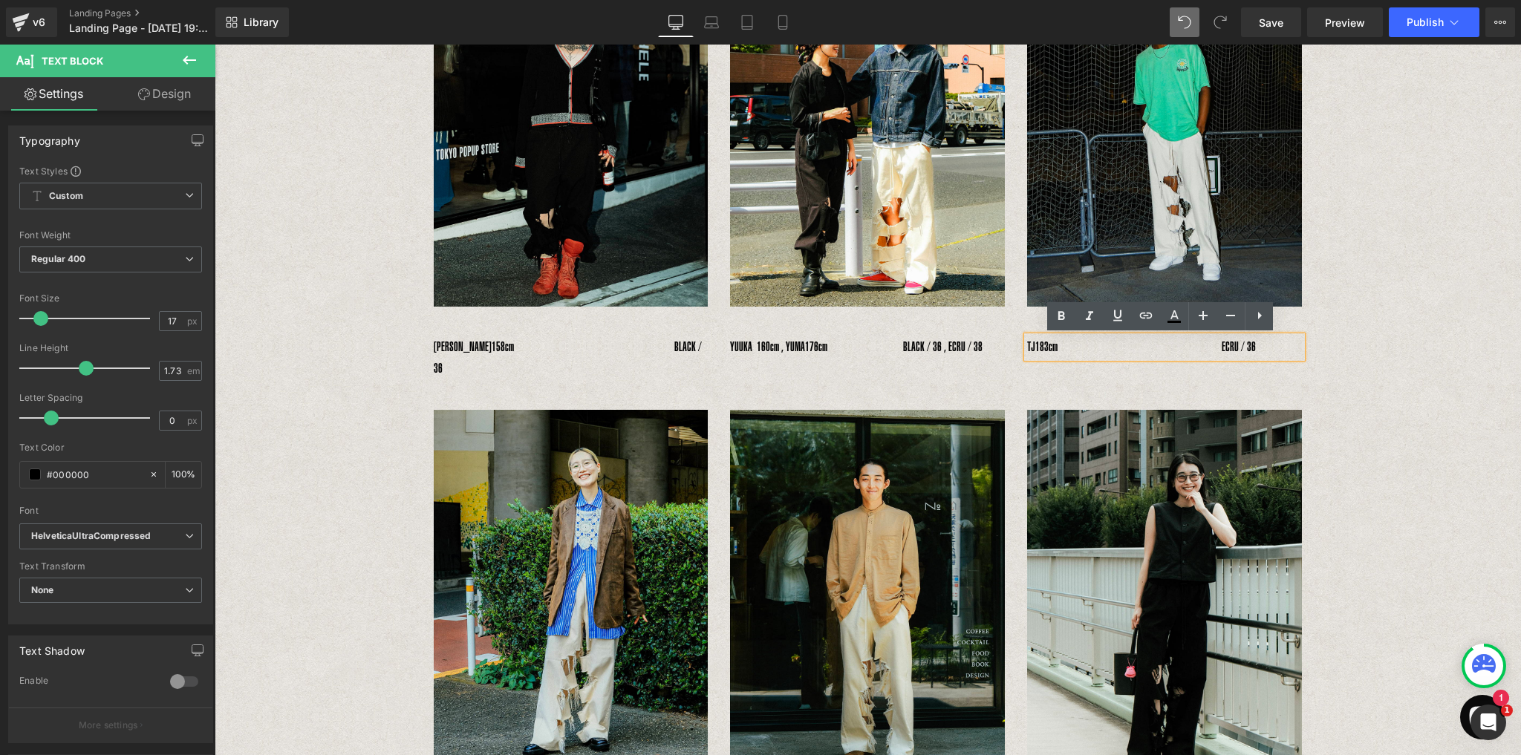
click at [1347, 405] on div "Image Image Image Row 　YOSHIHIRO UNO　 178cm　　　　　　　　　　BLACK / 38 Text Block 　MAE…" at bounding box center [868, 251] width 1306 height 1561
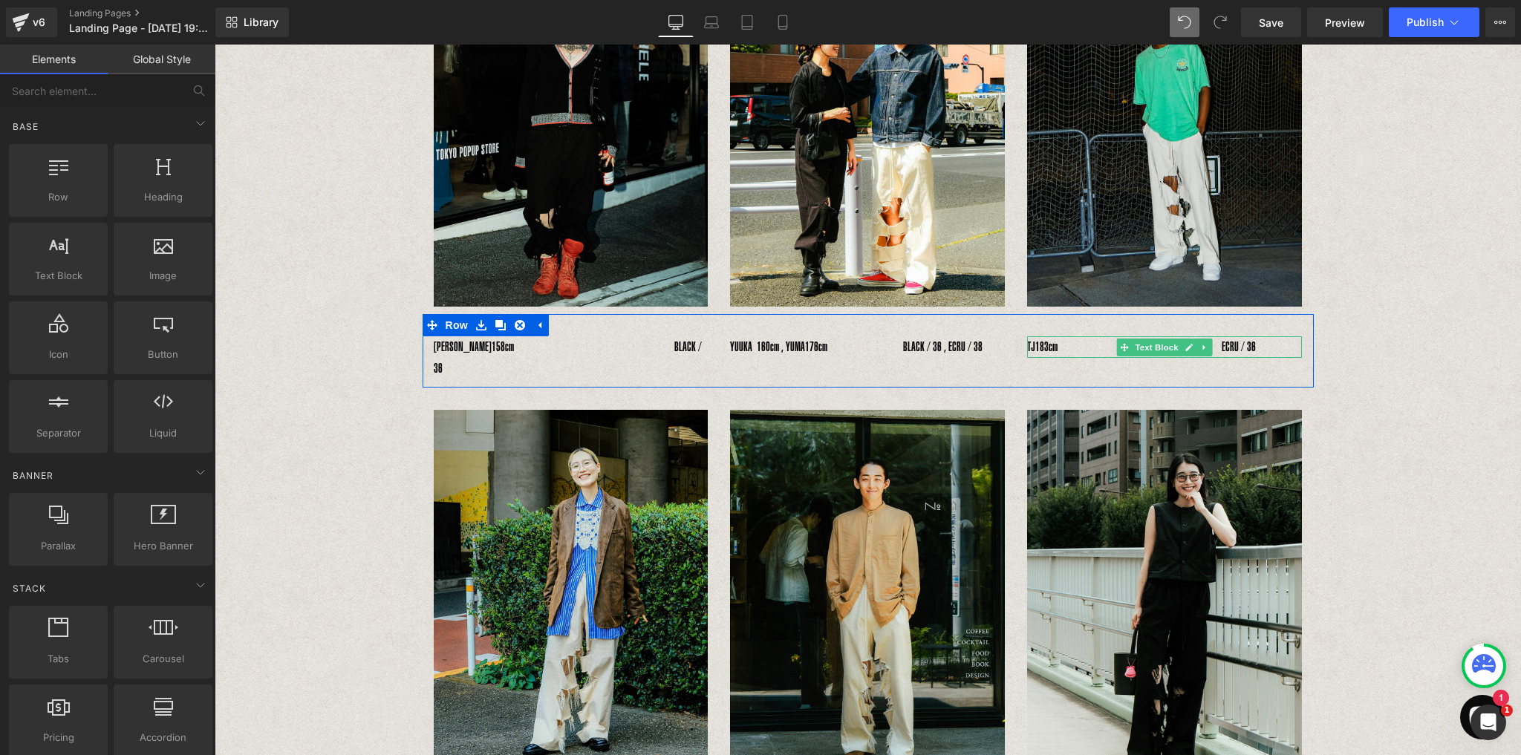
click at [1255, 345] on span "183cm　　　　　　　　　　　　　ECRU / 36" at bounding box center [1145, 346] width 221 height 15
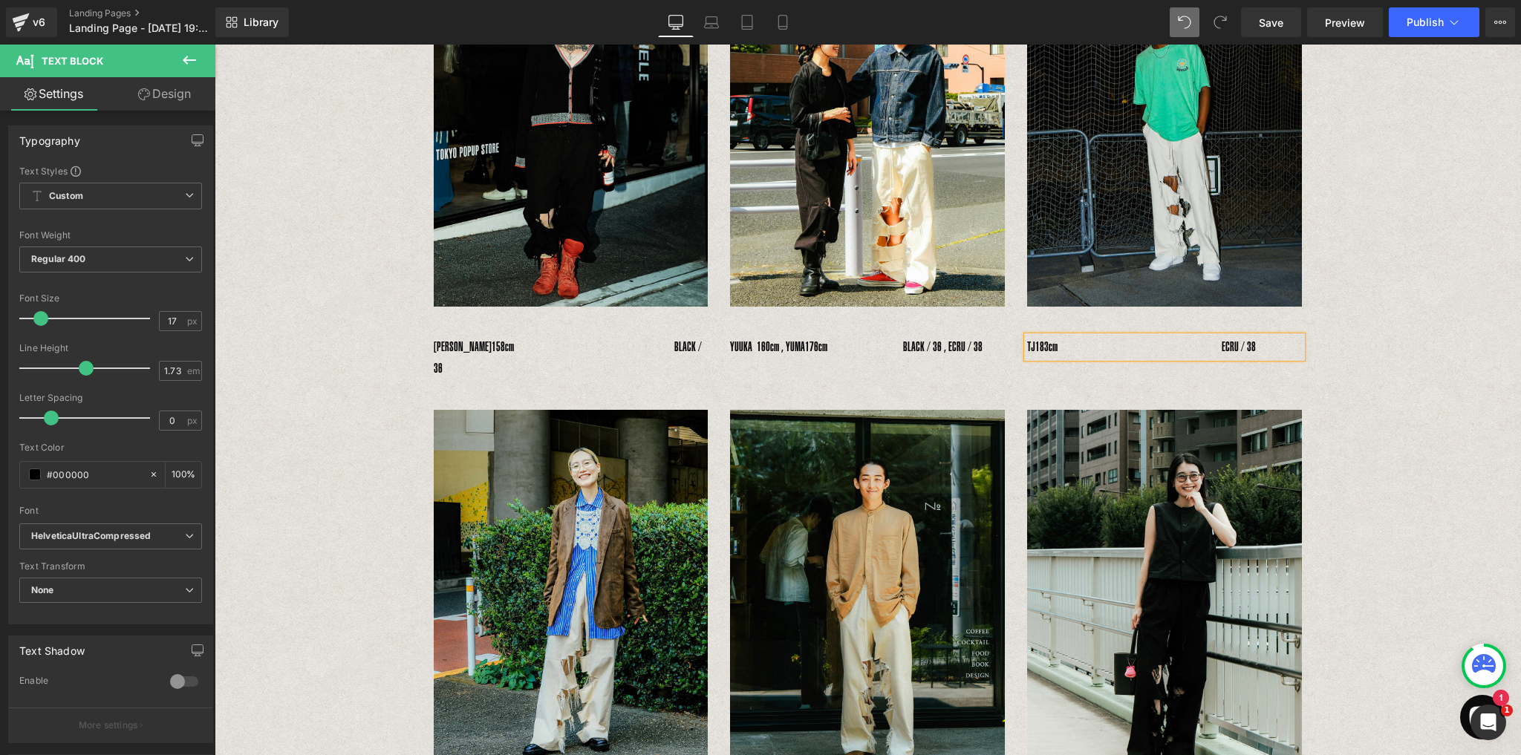
click at [1404, 395] on div "Image Image Image Row 　YOSHIHIRO UNO　 178cm　　　　　　　　　　BLACK / 38 Text Block 　MAE…" at bounding box center [868, 251] width 1306 height 1561
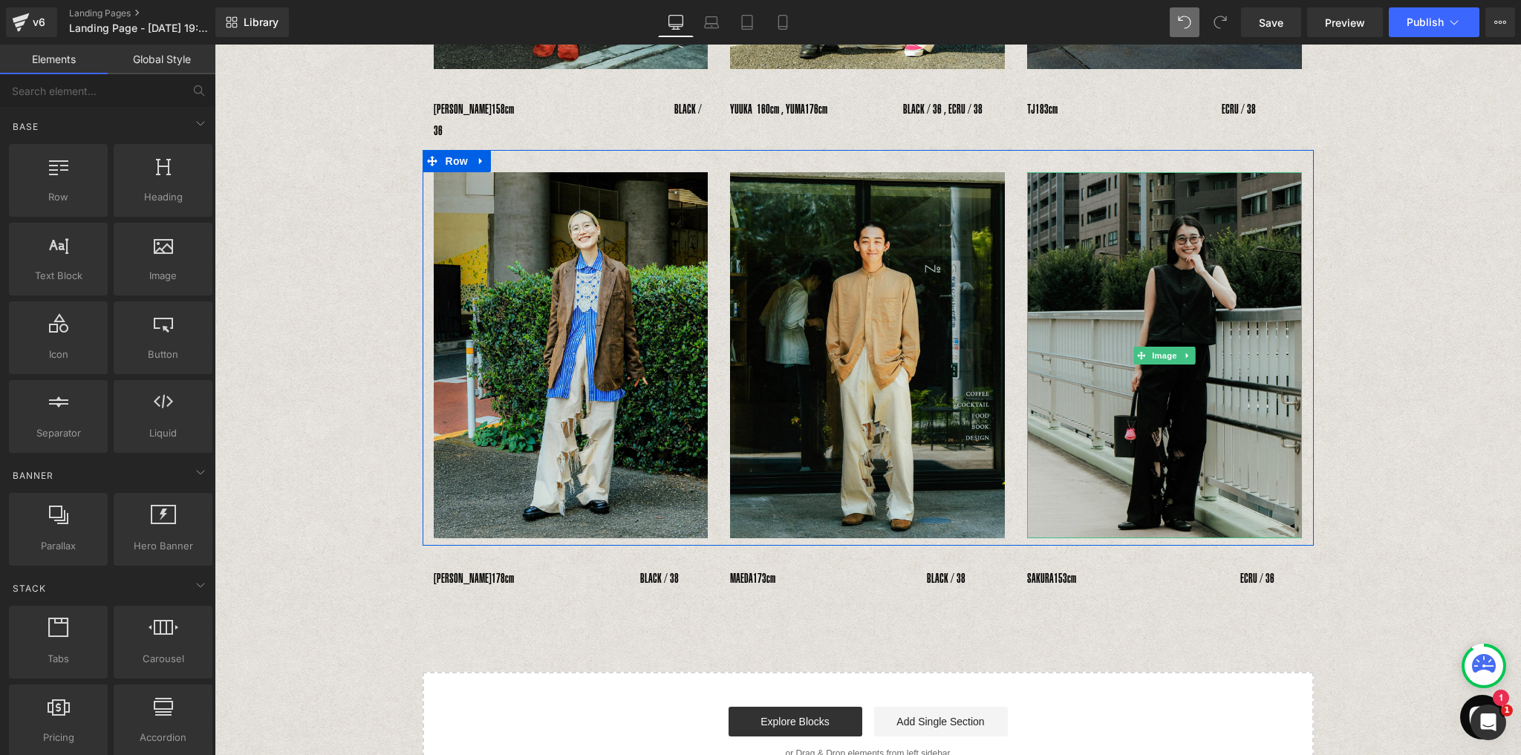
scroll to position [1042, 0]
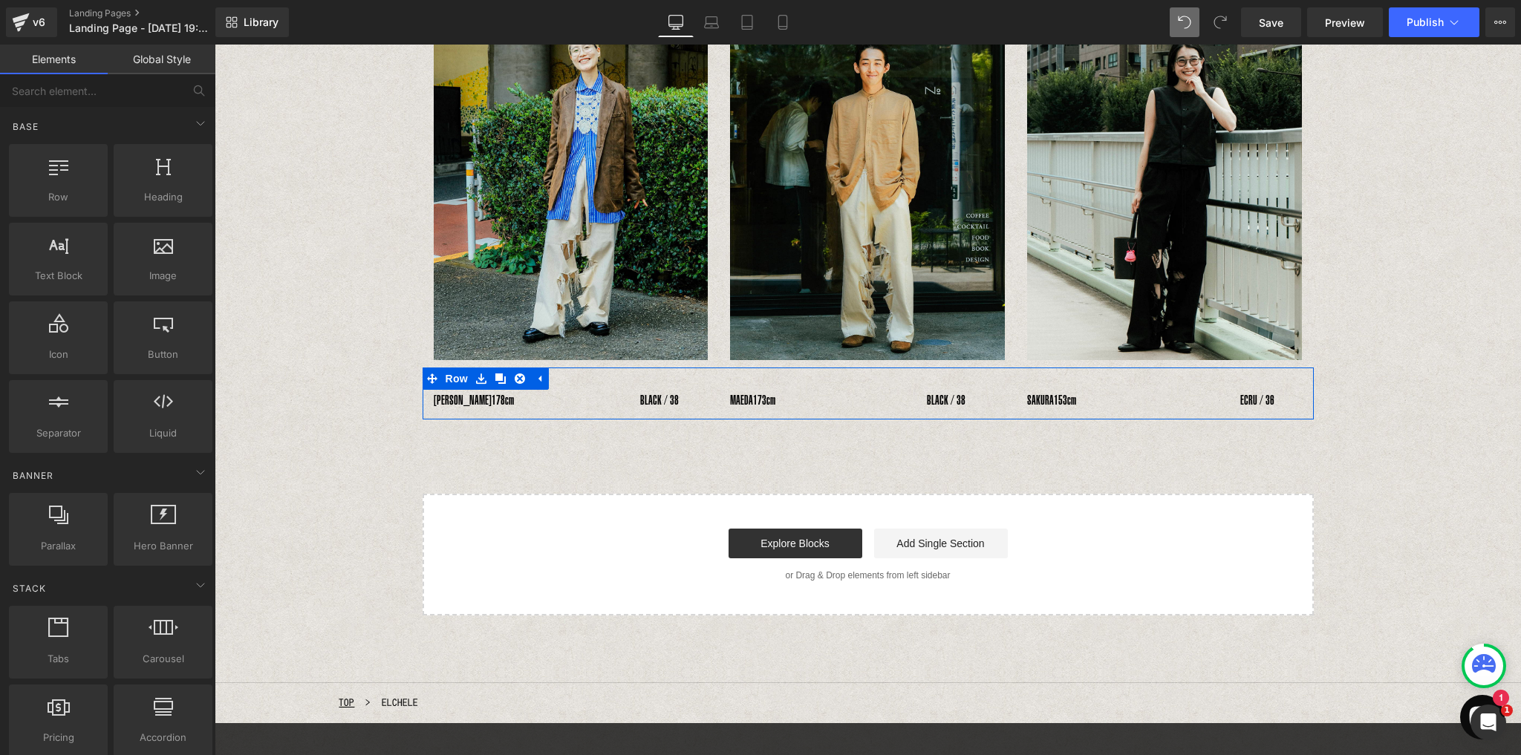
click at [467, 390] on div "YOSHIHIRO UNO　 178cm　　　　　　　　　　BLACK / 38" at bounding box center [571, 401] width 275 height 22
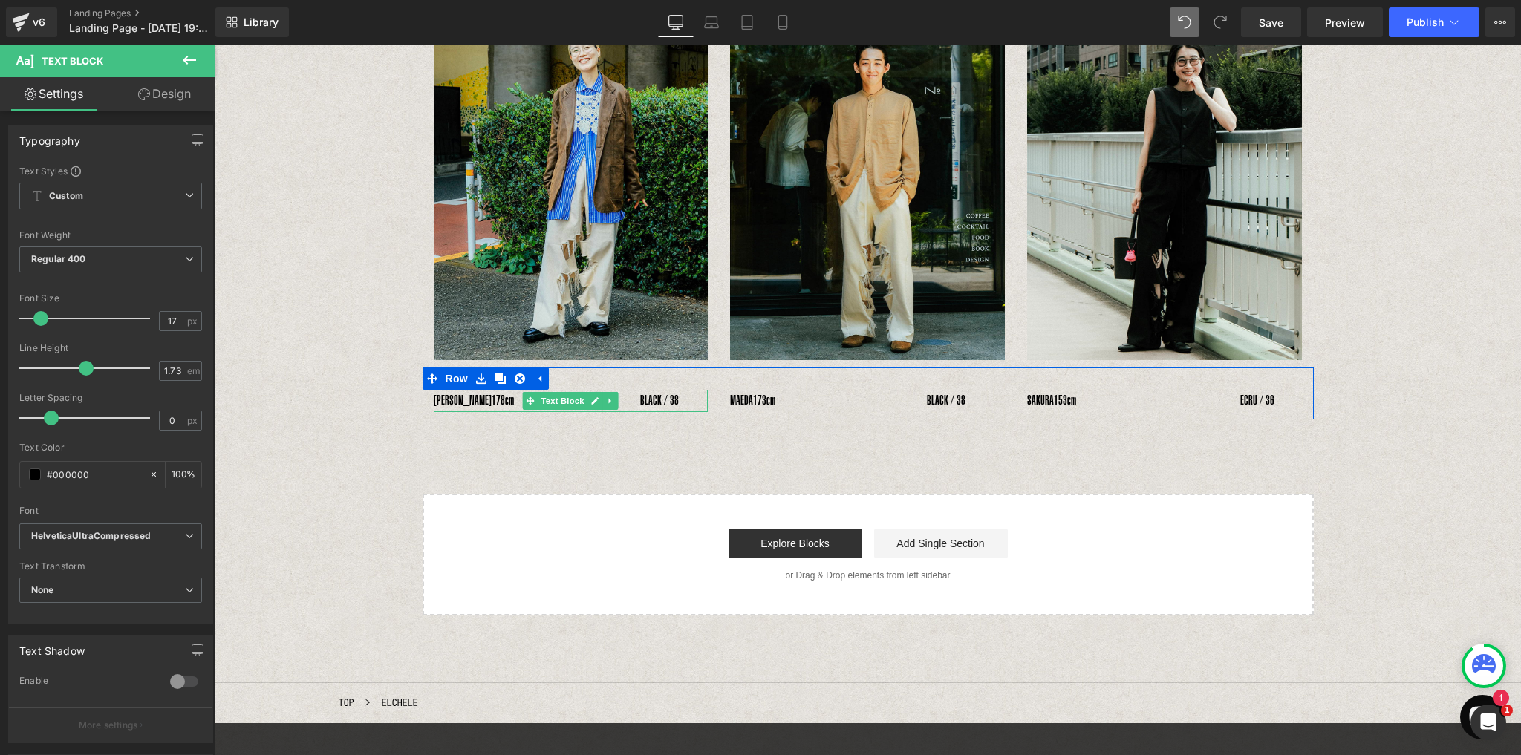
click at [450, 390] on div "YOSHIHIRO UNO　 178cm　　　　　　　　　　BLACK / 38" at bounding box center [571, 401] width 275 height 22
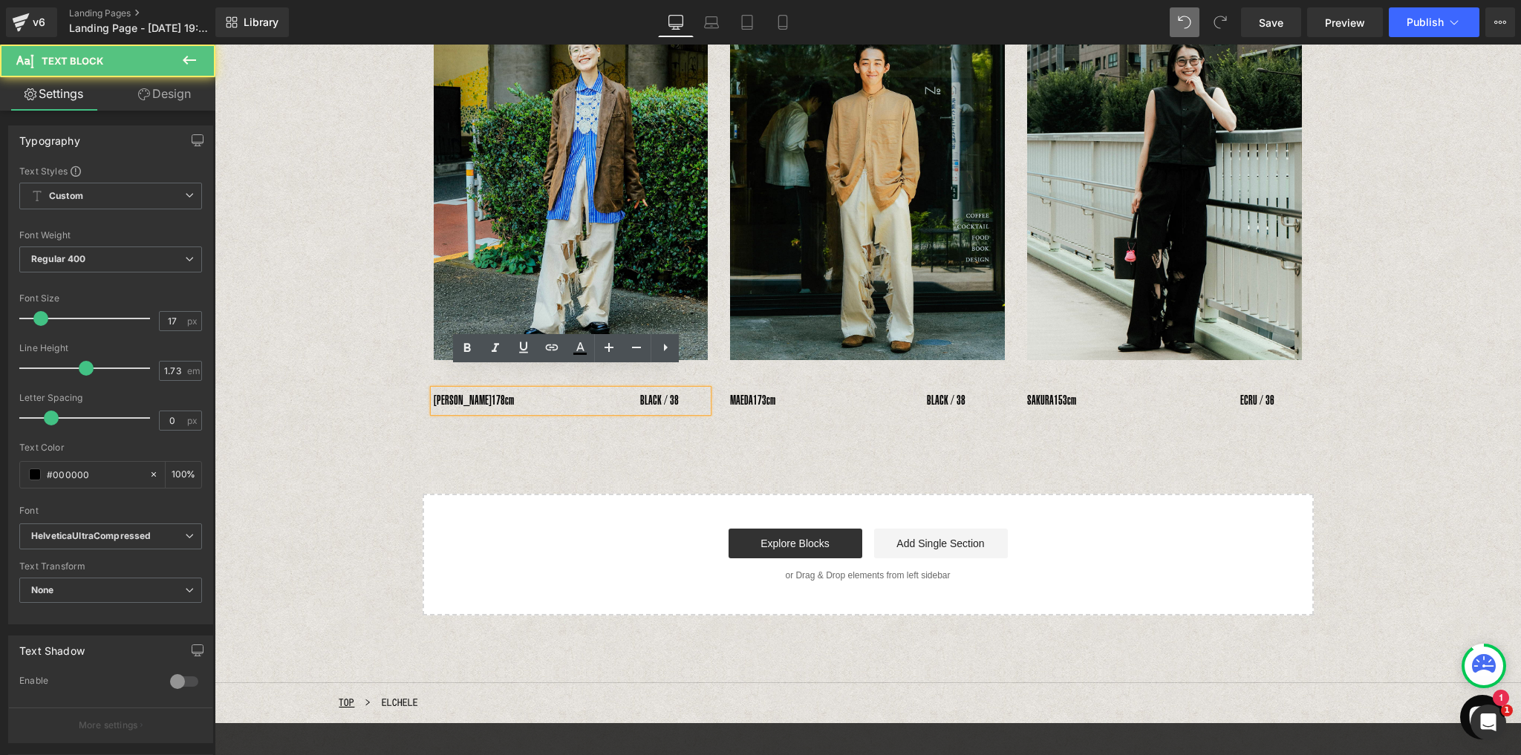
drag, startPoint x: 442, startPoint y: 377, endPoint x: 490, endPoint y: 379, distance: 48.3
click at [490, 390] on div "YOSHIHIRO UNO　 178cm　　　　　　　　　　BLACK / 38" at bounding box center [571, 401] width 275 height 22
paste div
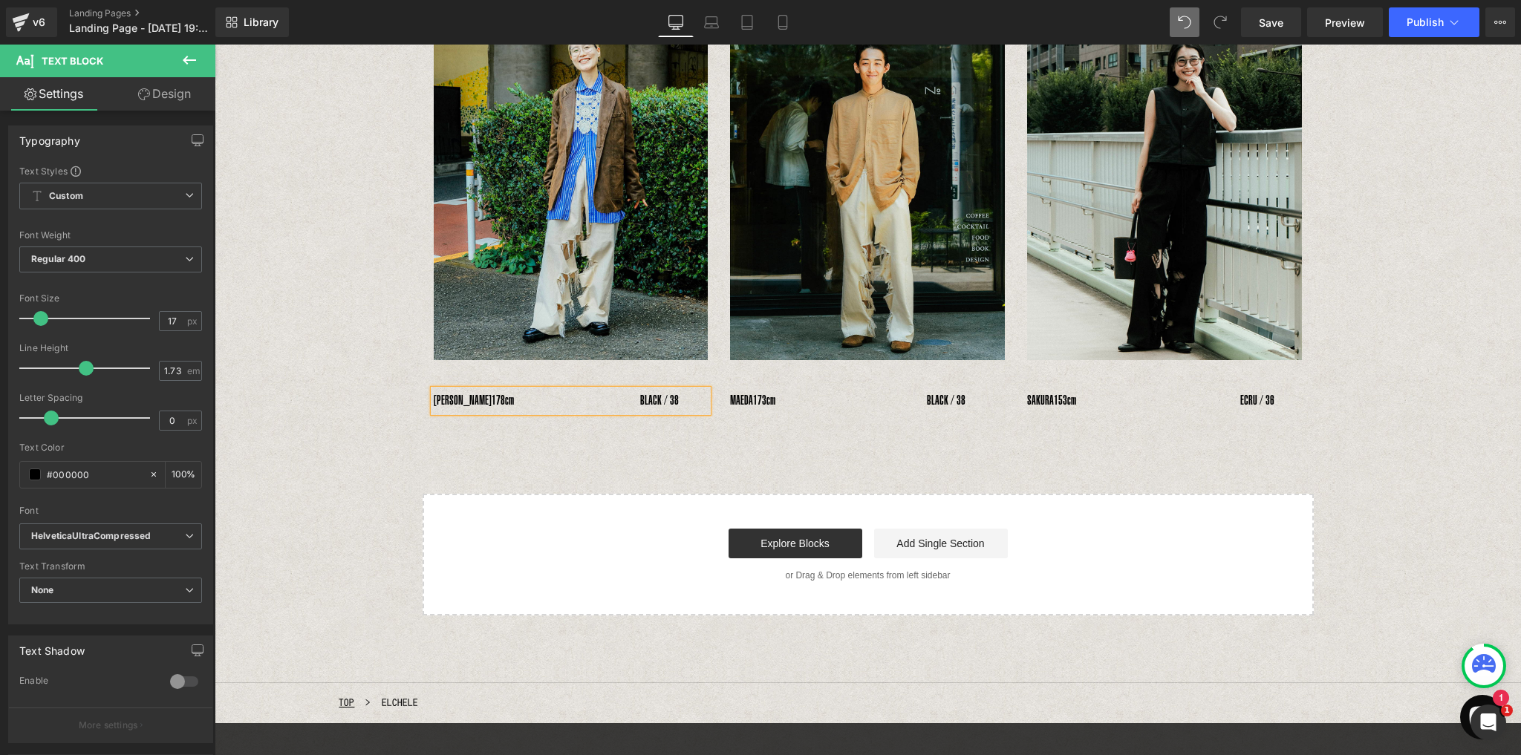
click at [491, 393] on span "178cm　　　　　　　　　　BLACK / 38" at bounding box center [584, 400] width 187 height 15
click at [624, 393] on span "166cm　　　　　　　　　　BLACK / 38" at bounding box center [584, 400] width 187 height 15
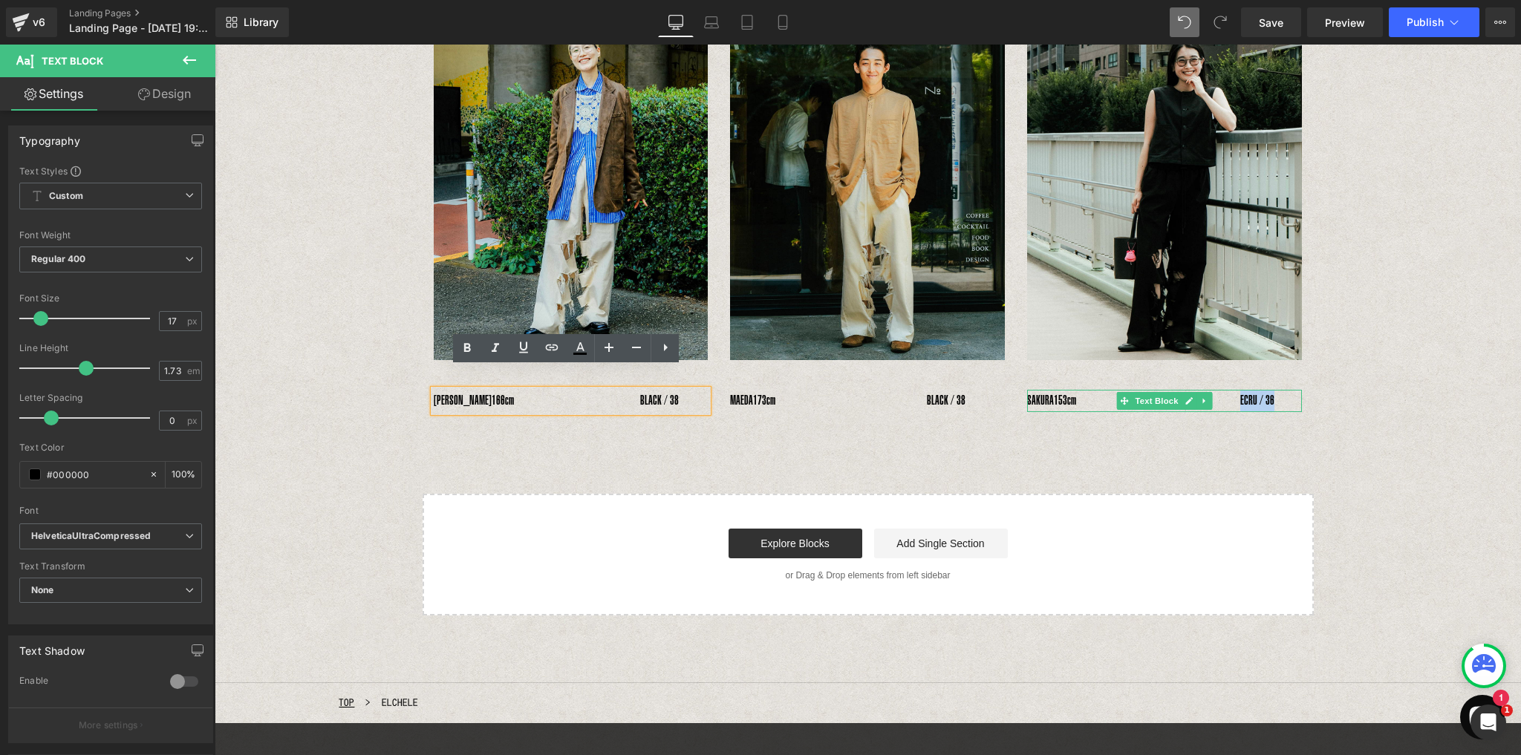
drag, startPoint x: 1245, startPoint y: 379, endPoint x: 1279, endPoint y: 380, distance: 34.2
click at [1279, 390] on p "SAKURA 153cm　　　　　　　　　　　　　ECRU / 36" at bounding box center [1164, 401] width 275 height 22
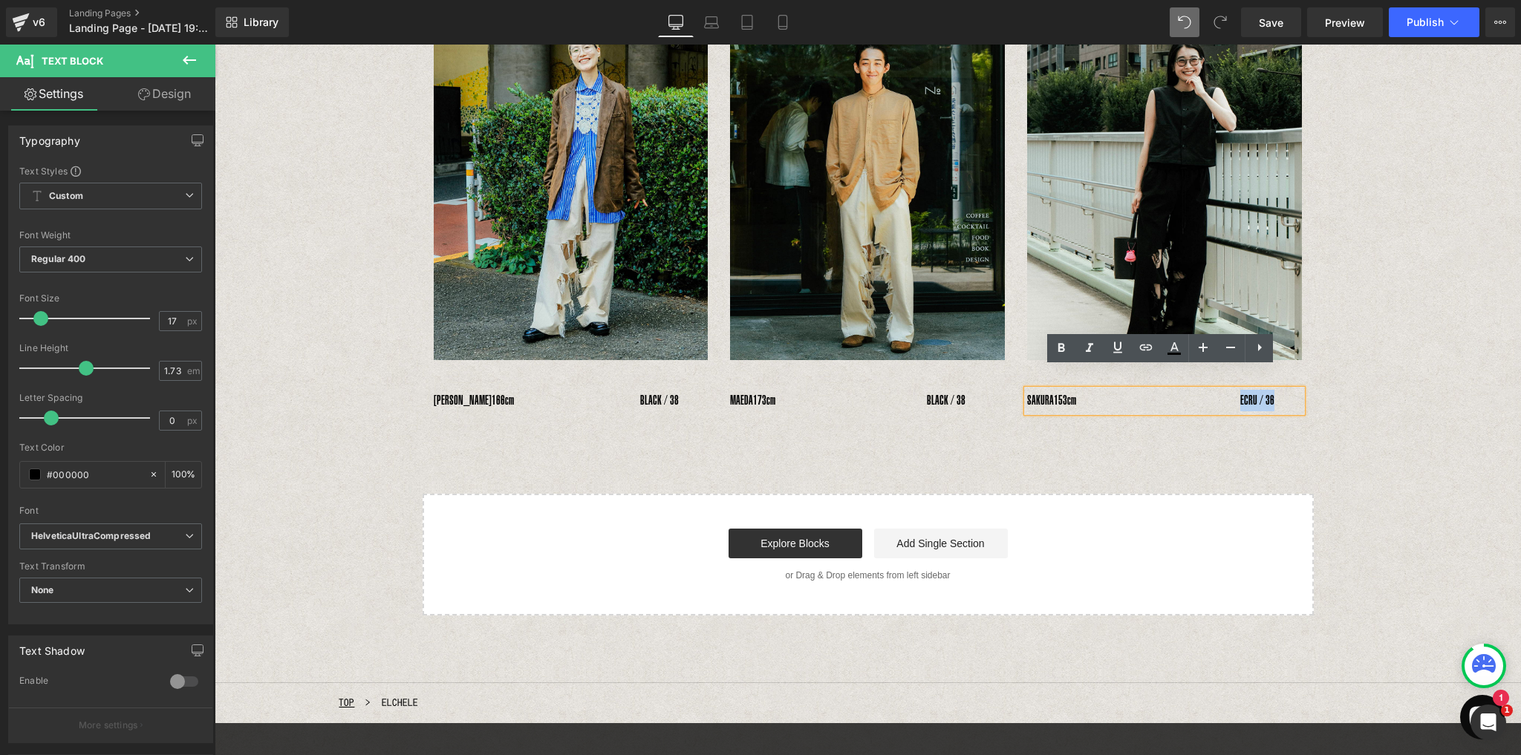
copy span "ECRU / 36"
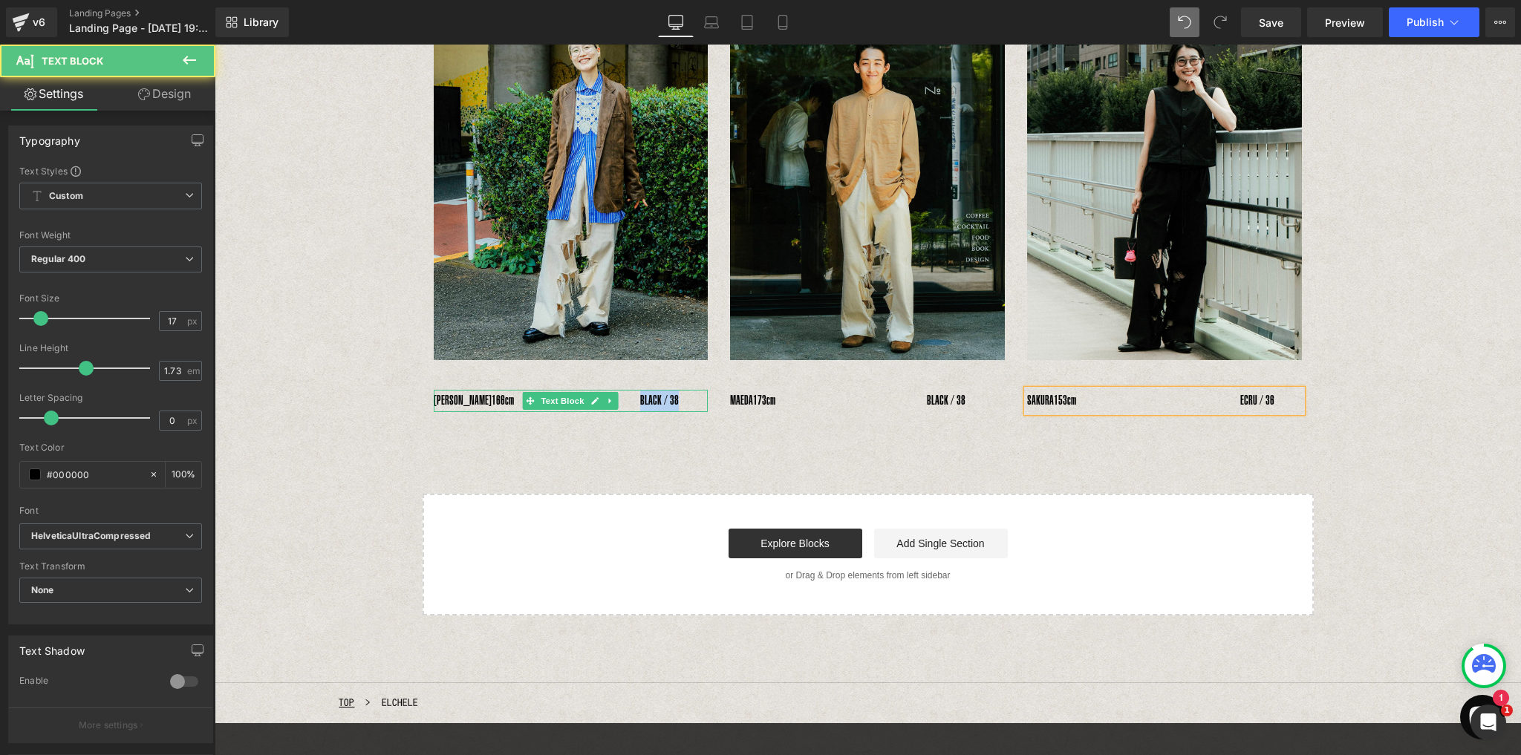
drag, startPoint x: 624, startPoint y: 379, endPoint x: 660, endPoint y: 381, distance: 36.4
click at [660, 393] on span "166cm　　　　　　　　　　BLACK / 38" at bounding box center [584, 400] width 187 height 15
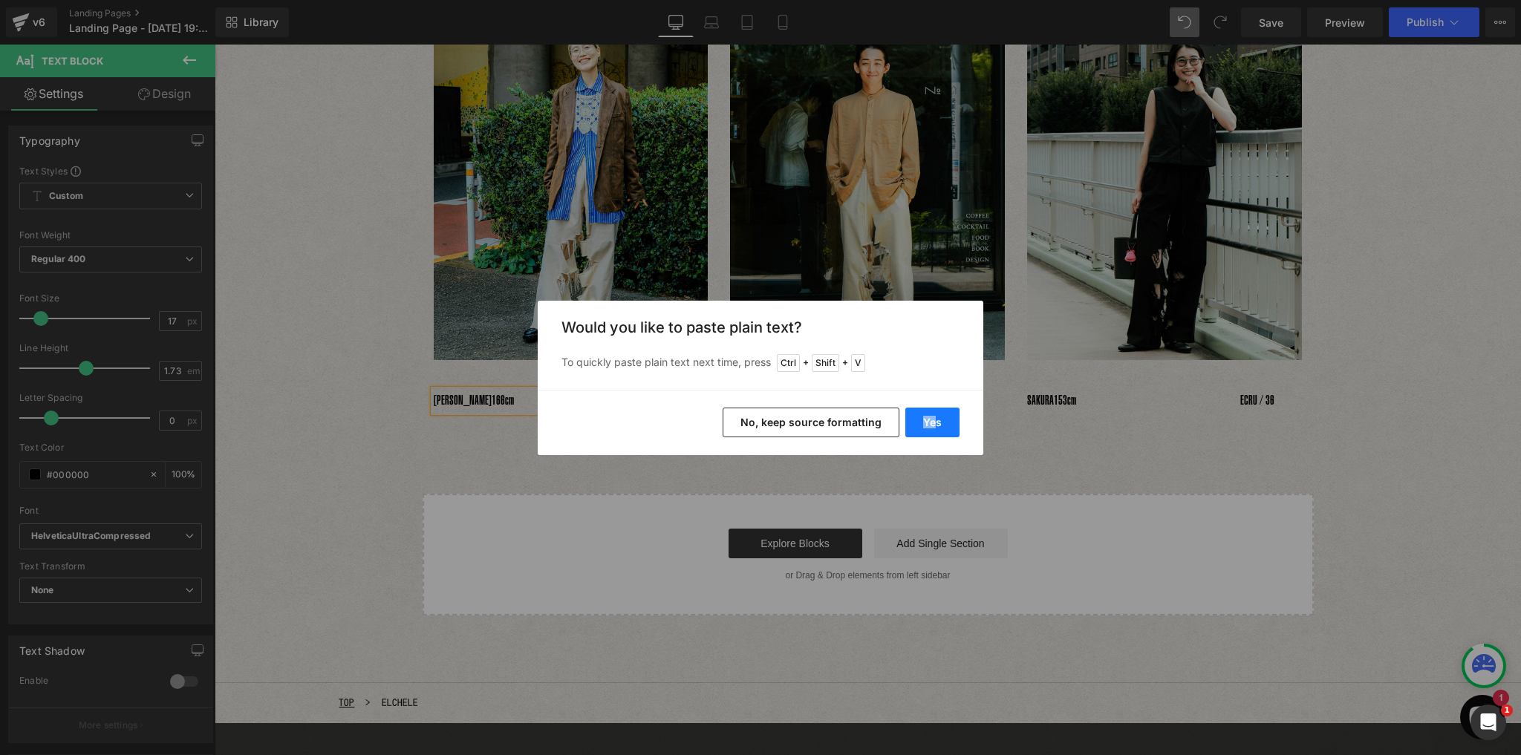
click at [937, 436] on div "Yes No, keep source formatting" at bounding box center [760, 422] width 445 height 65
click at [944, 422] on button "Yes" at bounding box center [932, 423] width 54 height 30
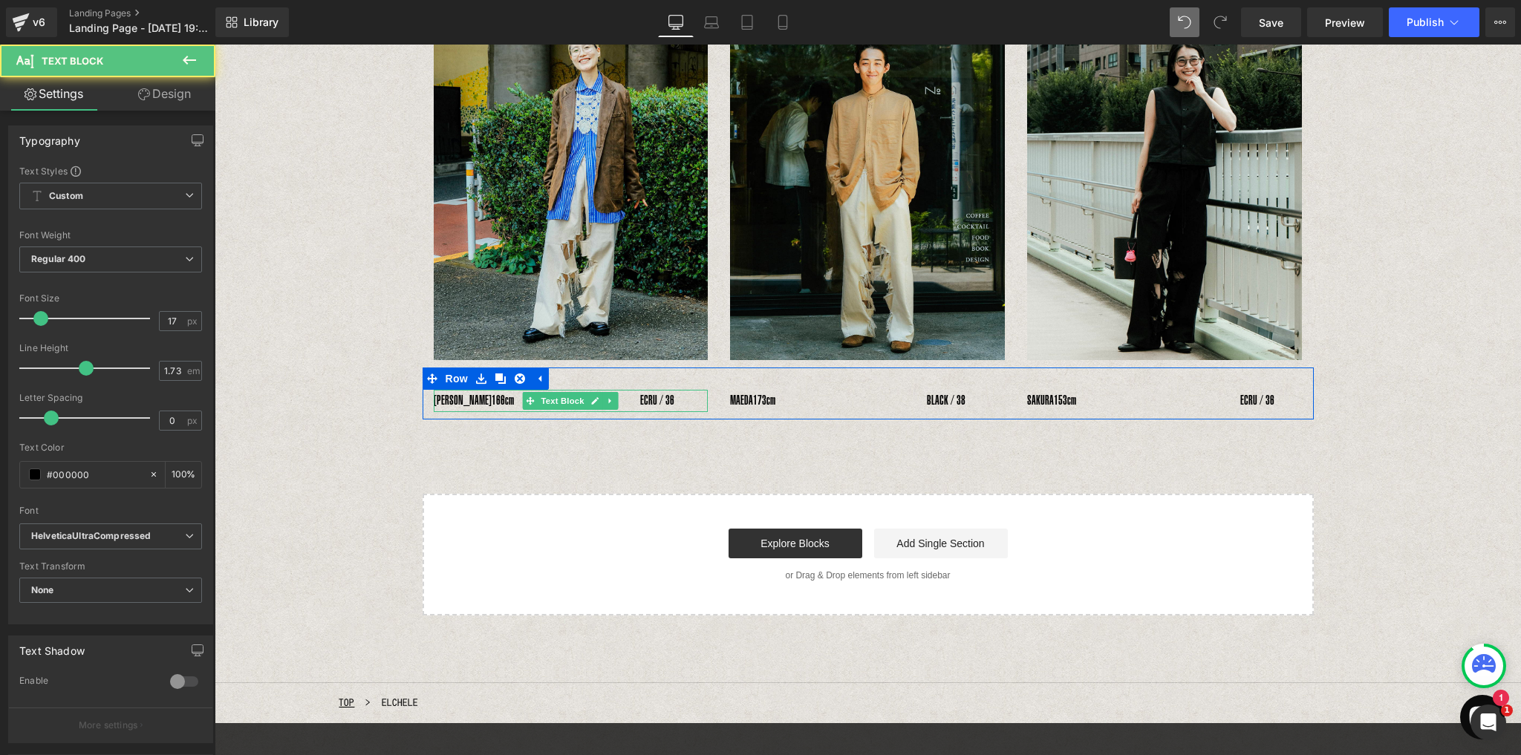
drag, startPoint x: 656, startPoint y: 379, endPoint x: 682, endPoint y: 396, distance: 30.7
click at [656, 393] on span "166cm　　　　　　　　　　ECRU / 36" at bounding box center [582, 400] width 183 height 15
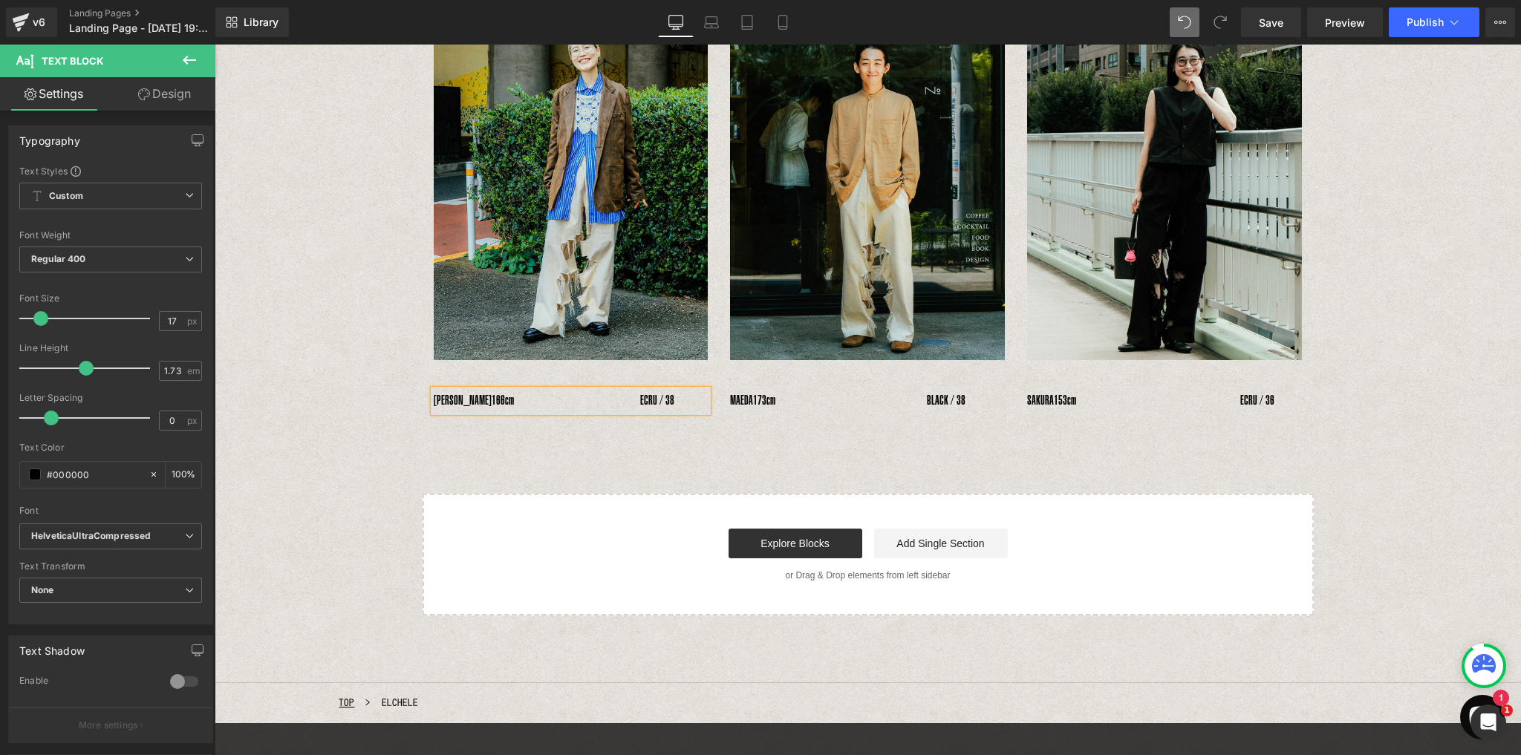
click at [606, 393] on span "166cm　　　　　　　　　　ECRU / 38" at bounding box center [582, 400] width 183 height 15
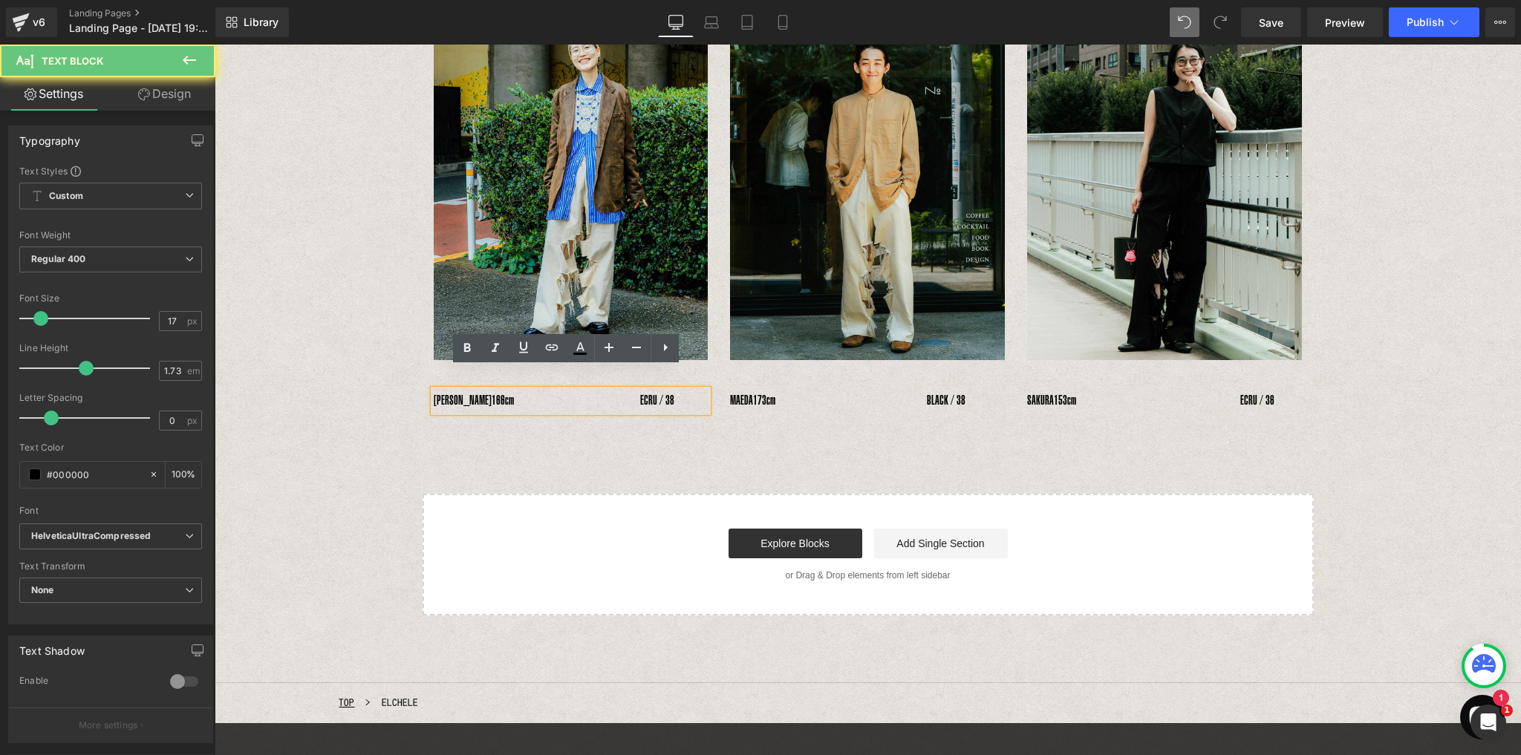
click at [627, 393] on span "166cm　　　　　　　　　　ECRU / 38" at bounding box center [582, 400] width 183 height 15
click at [624, 393] on span "166cm　　　　　　　　　　ECRU / 38" at bounding box center [582, 400] width 183 height 15
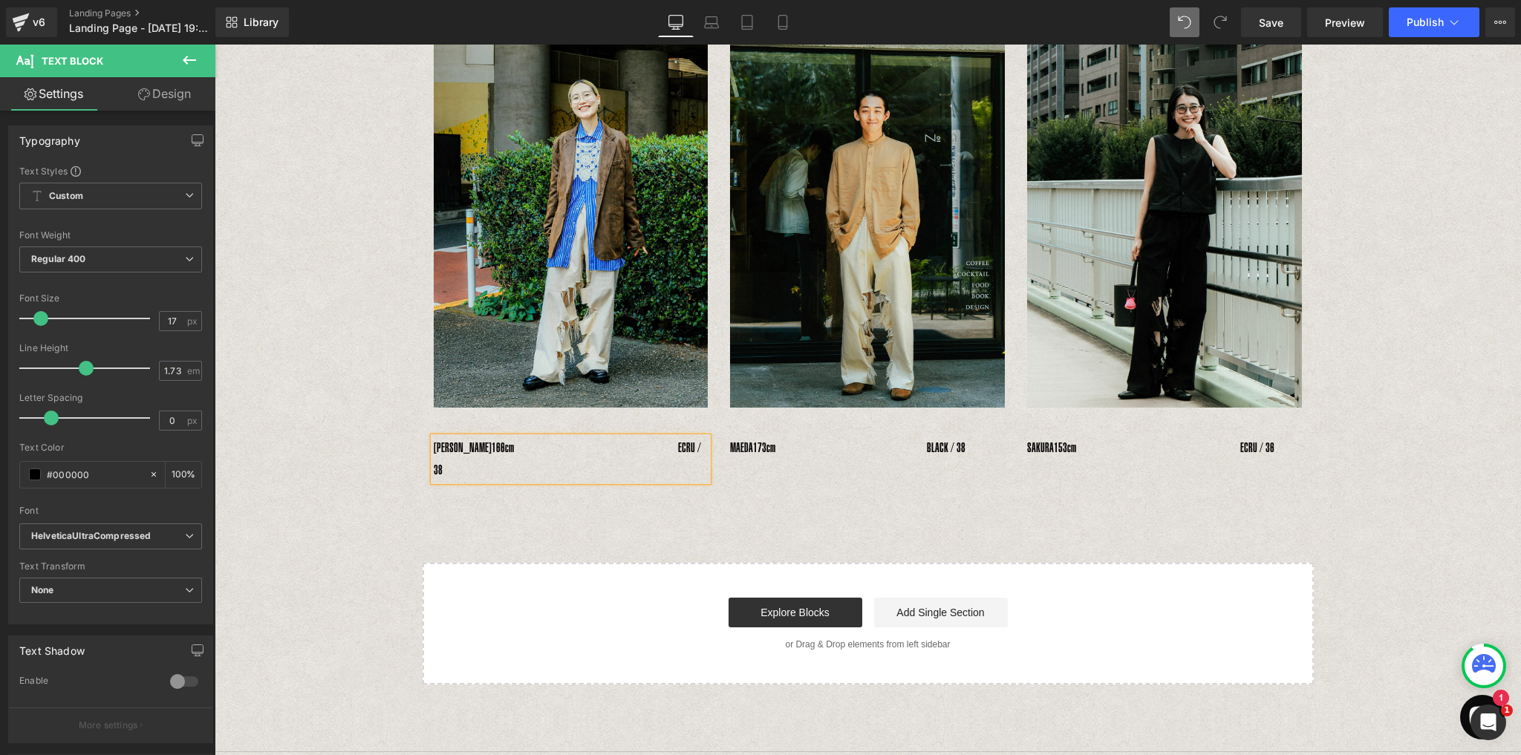
scroll to position [1102, 0]
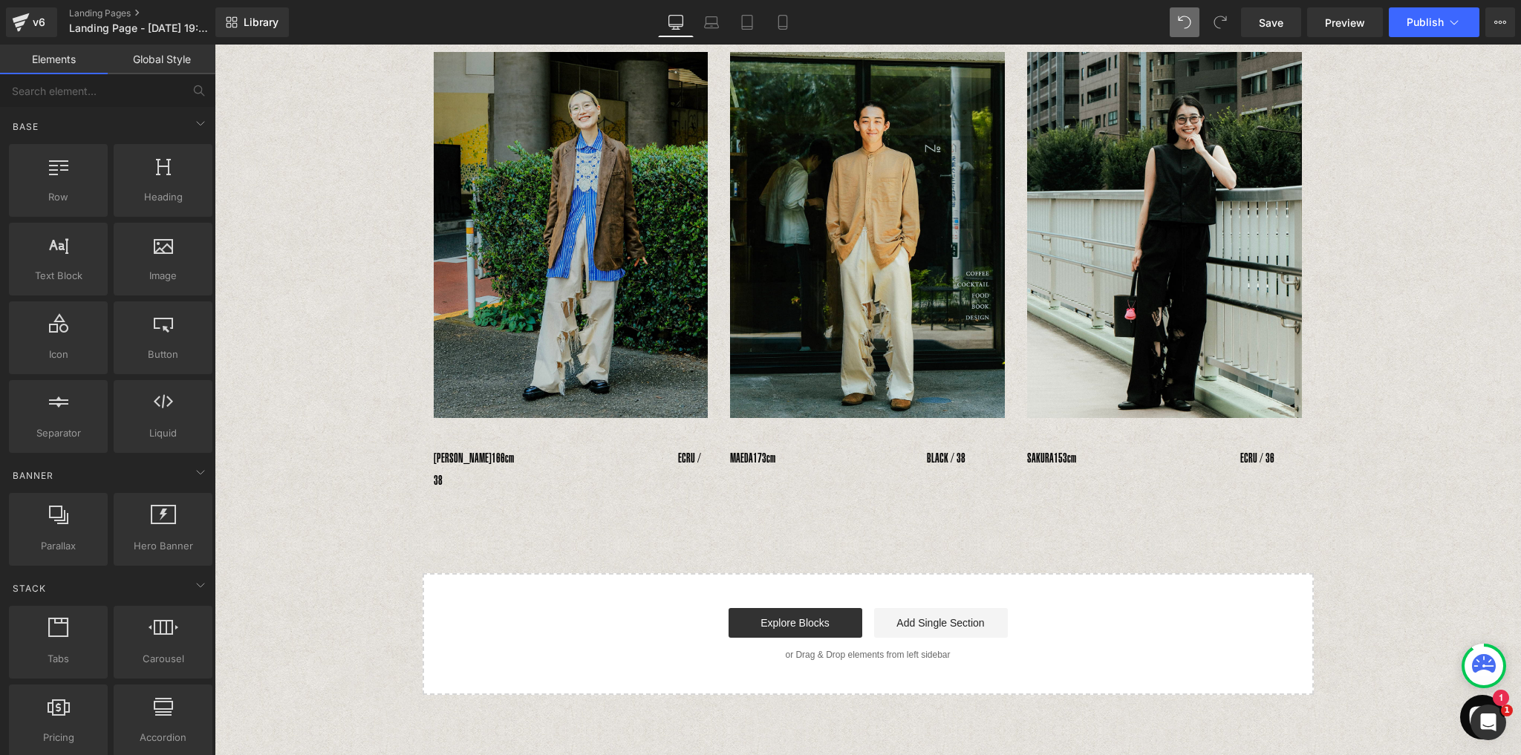
scroll to position [987, 0]
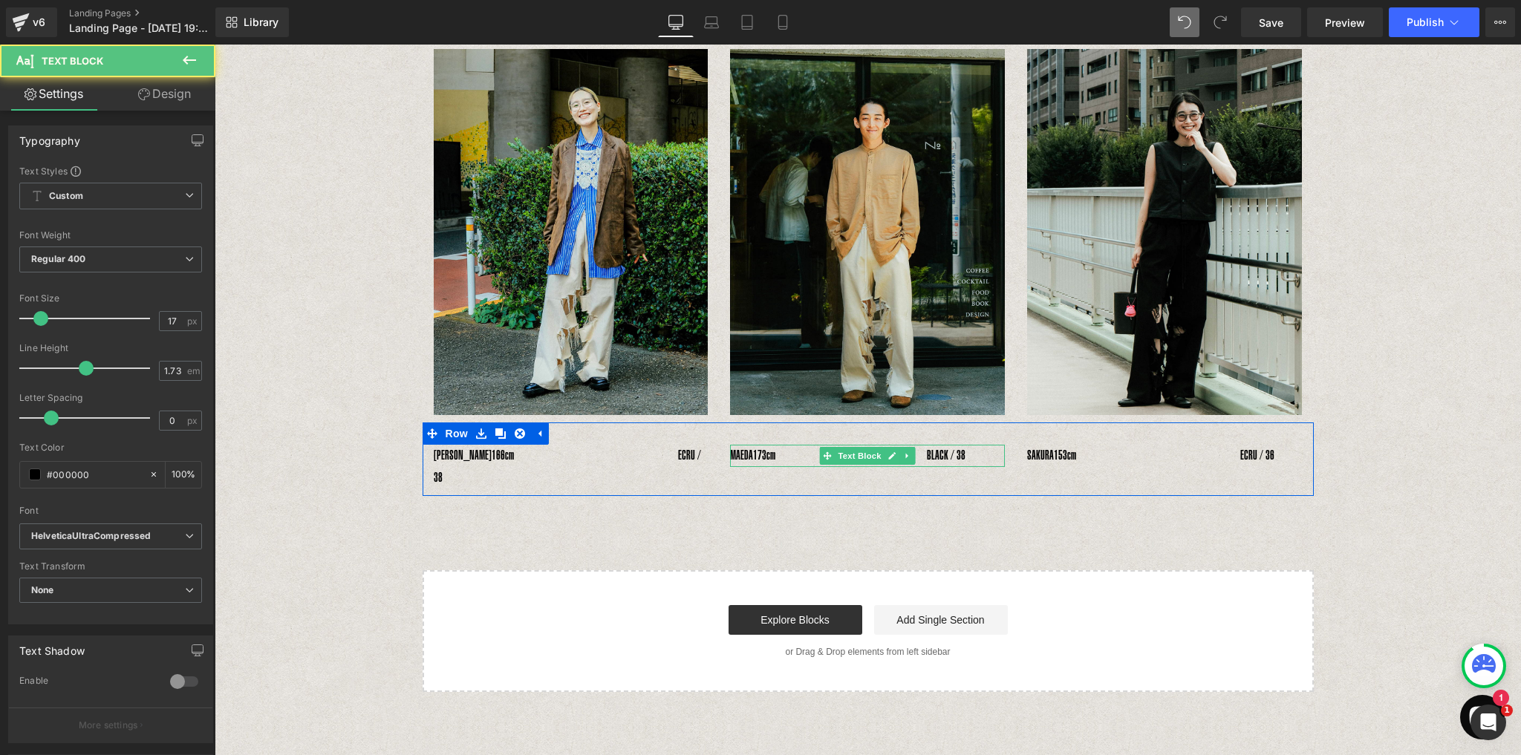
drag, startPoint x: 738, startPoint y: 431, endPoint x: 761, endPoint y: 434, distance: 23.3
click at [761, 445] on p "MAEDA　 173cm　　　　　　　　　　　　BLACK / 38" at bounding box center [867, 456] width 275 height 22
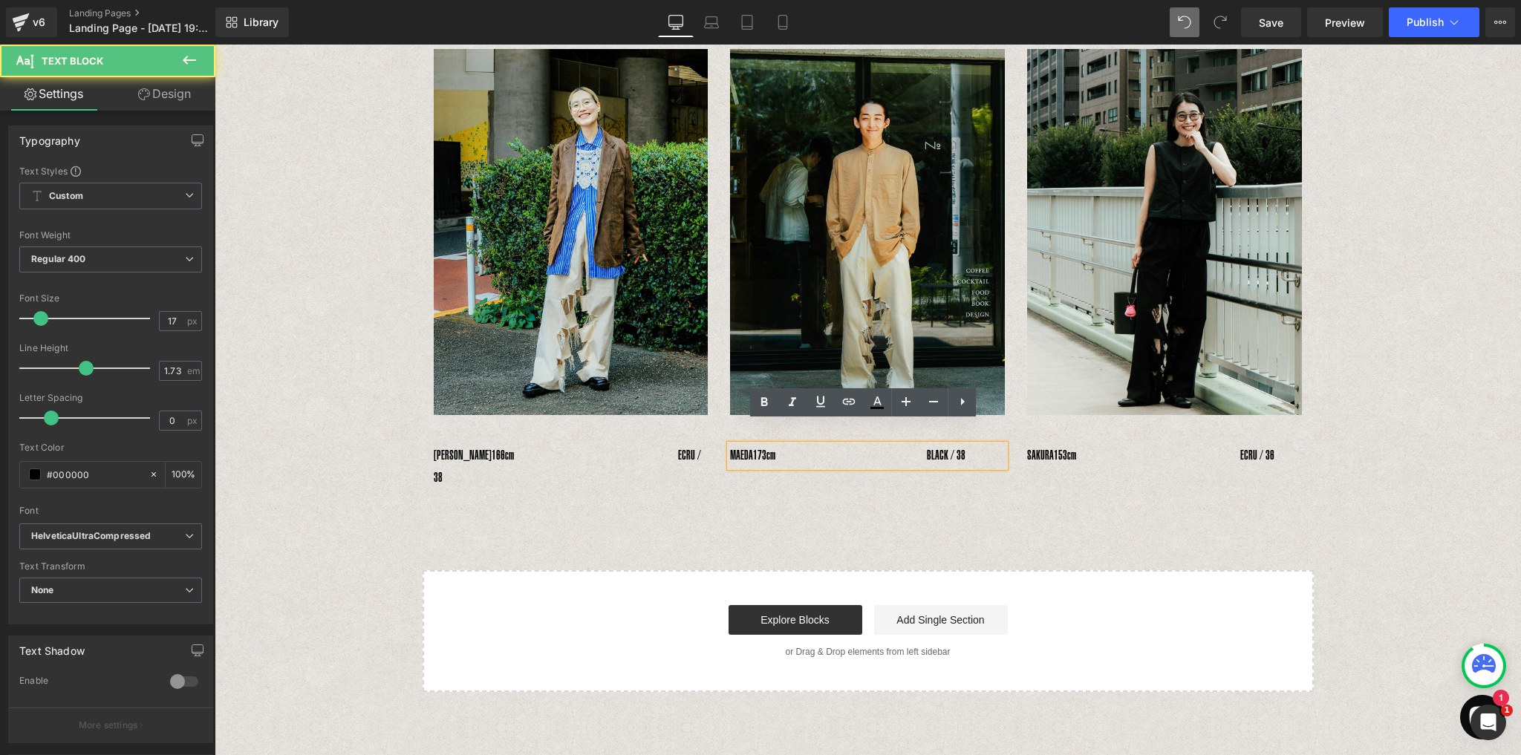
paste div
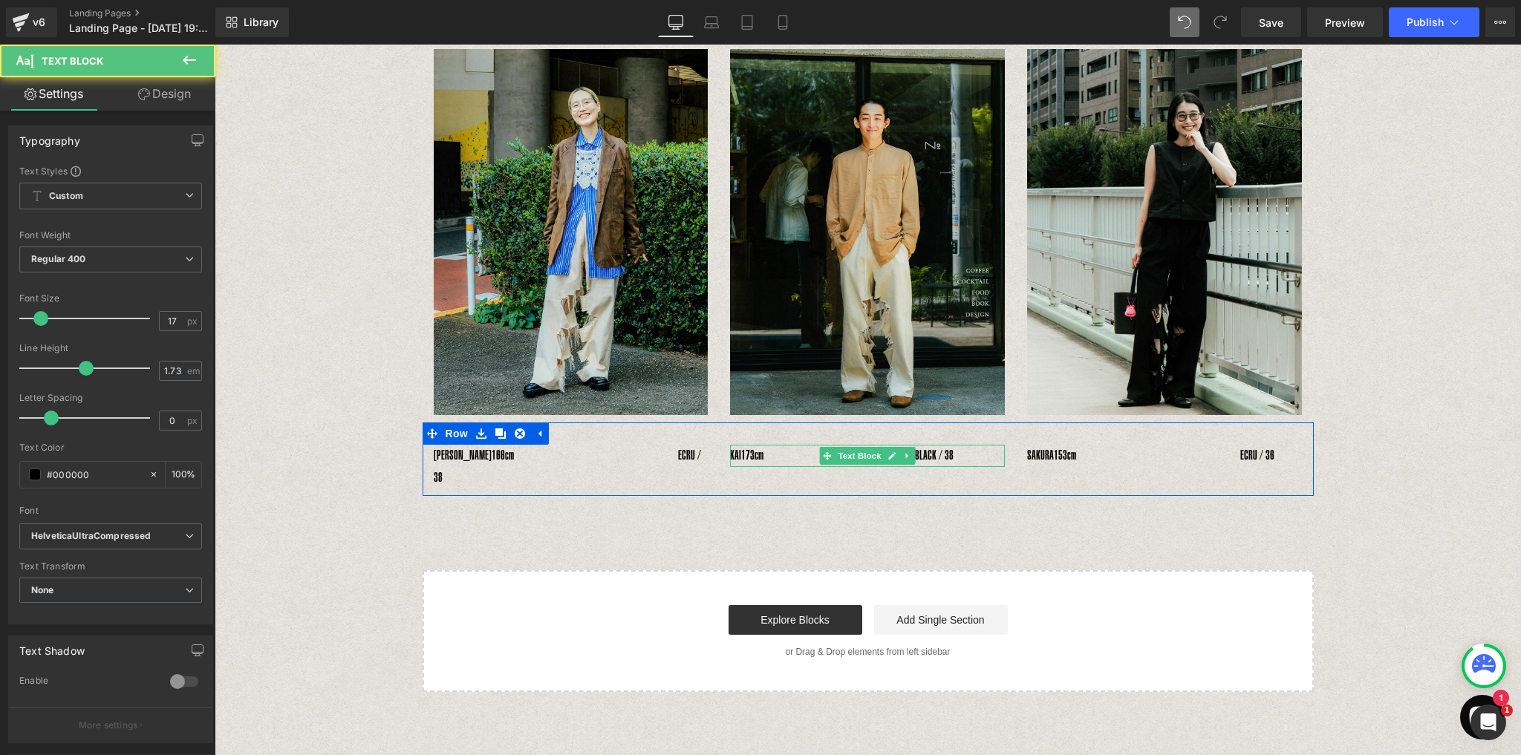
click at [774, 448] on span "173cm　　　　　　　　　　　　BLACK / 38" at bounding box center [847, 455] width 212 height 15
drag, startPoint x: 662, startPoint y: 434, endPoint x: 698, endPoint y: 434, distance: 35.6
click at [698, 445] on div "MIYUKI　 166cm　　　　　　　　　　　　　ECRU / 38" at bounding box center [571, 467] width 275 height 44
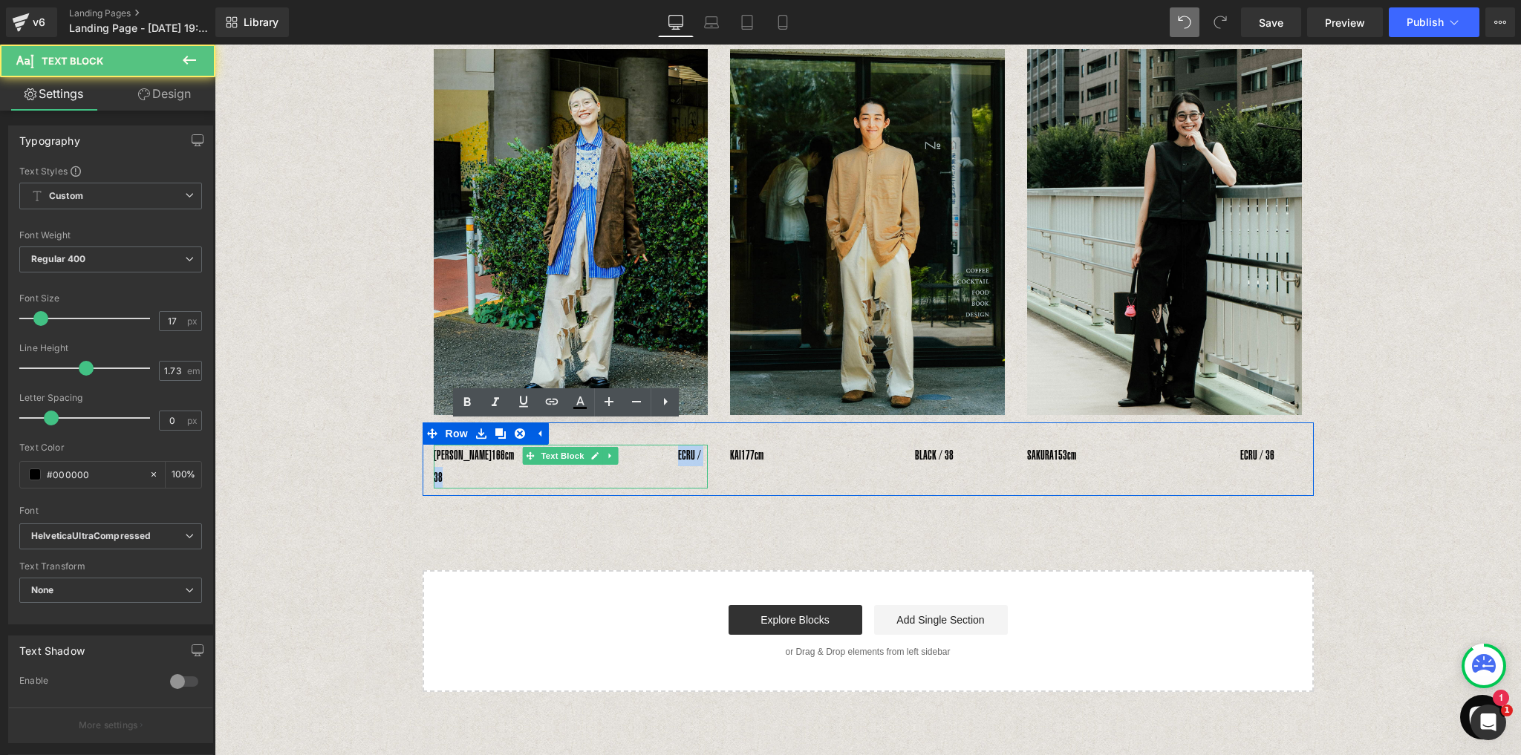
copy span "ECRU / 38"
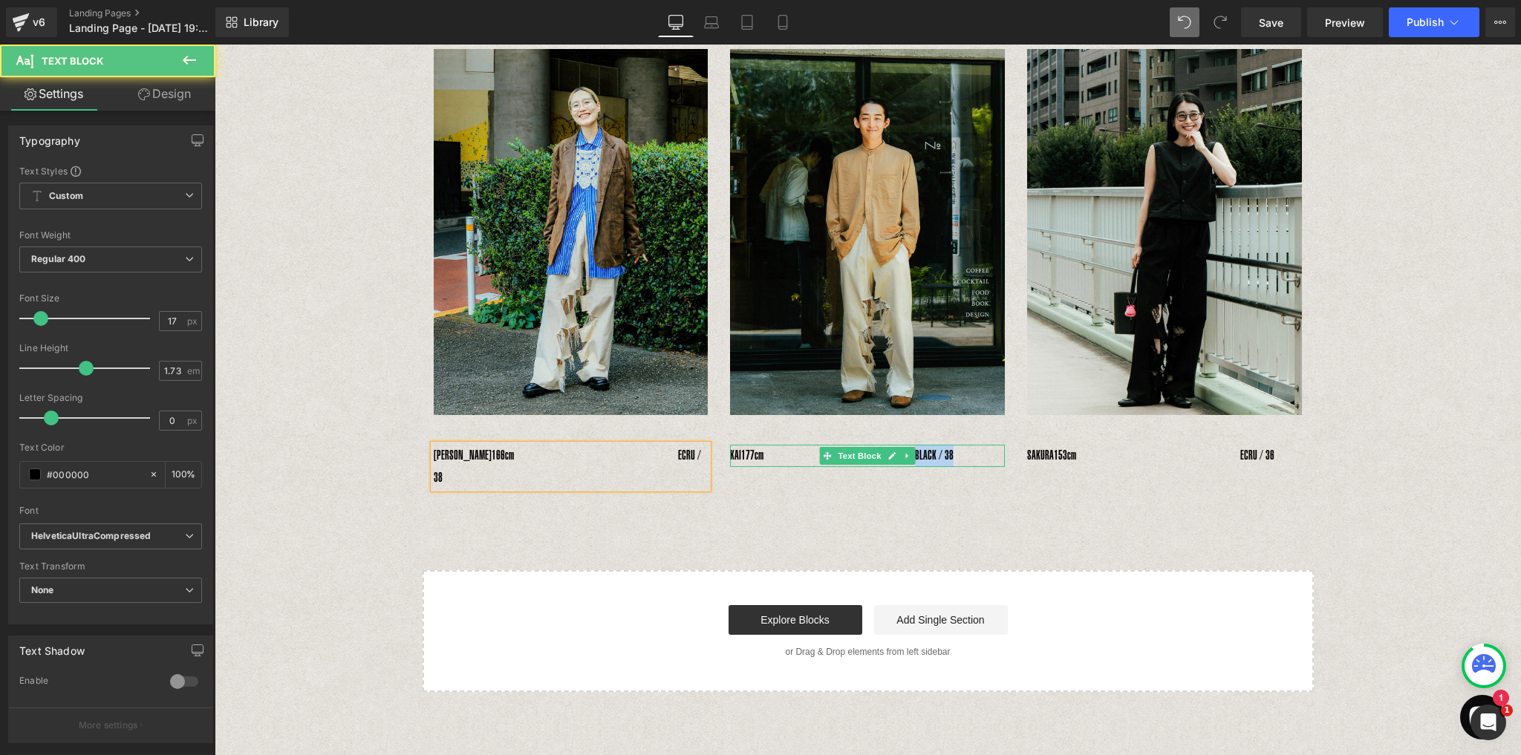
drag, startPoint x: 961, startPoint y: 429, endPoint x: 970, endPoint y: 429, distance: 9.7
click at [953, 448] on span "177cm　　　　　　　　　　　　BLACK / 38" at bounding box center [847, 455] width 212 height 15
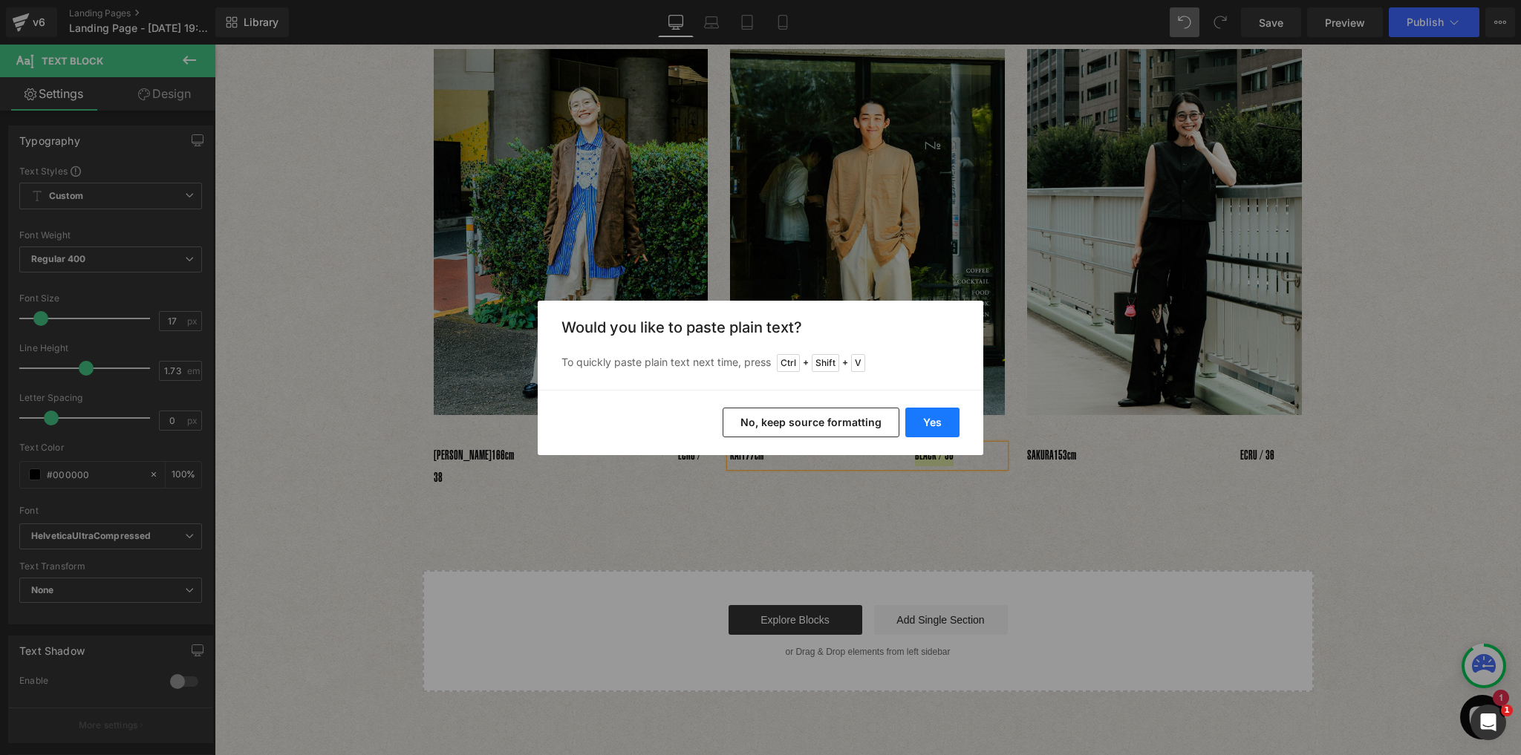
click at [932, 425] on button "Yes" at bounding box center [932, 423] width 54 height 30
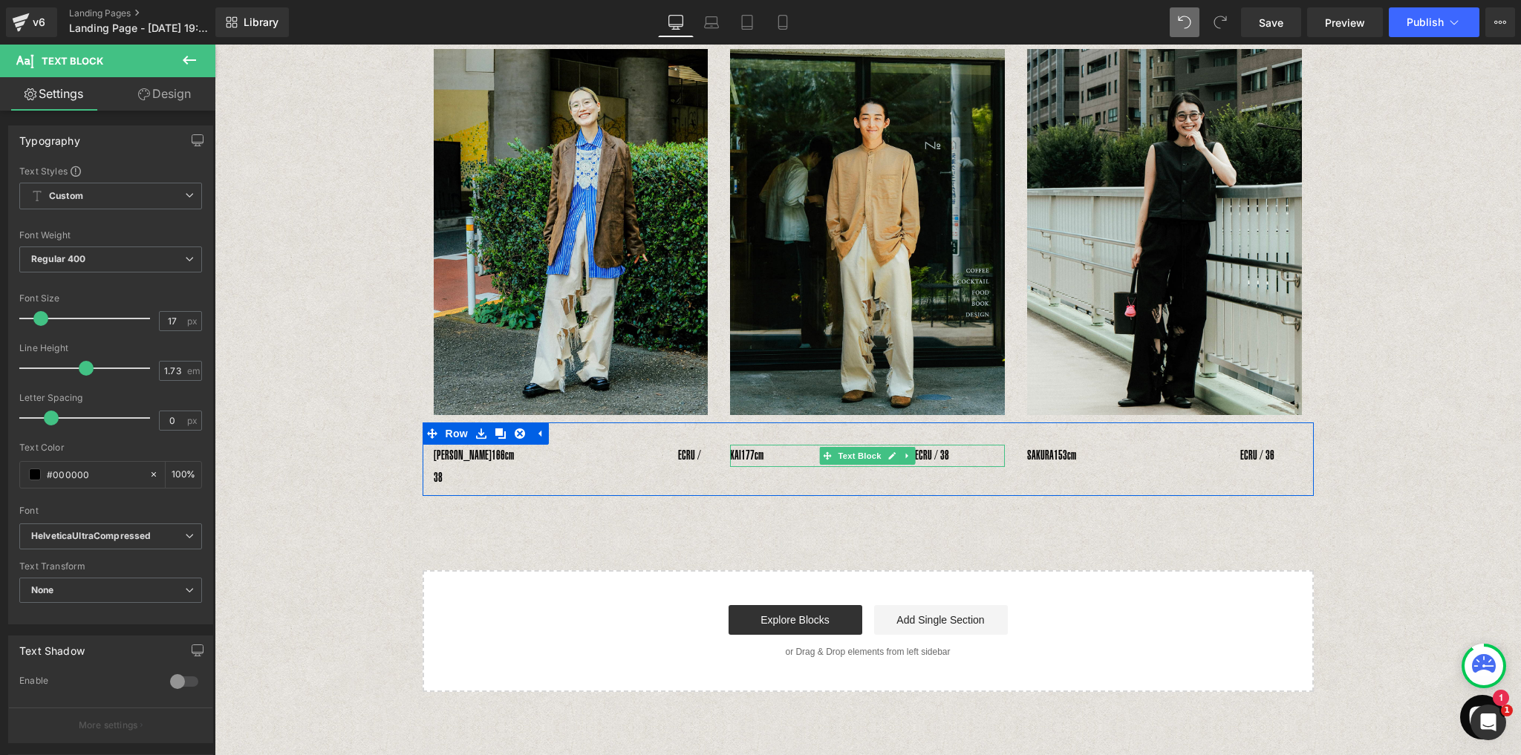
click at [930, 448] on span "177cm　　　　　　　　　　　　ECRU / 38" at bounding box center [845, 455] width 208 height 15
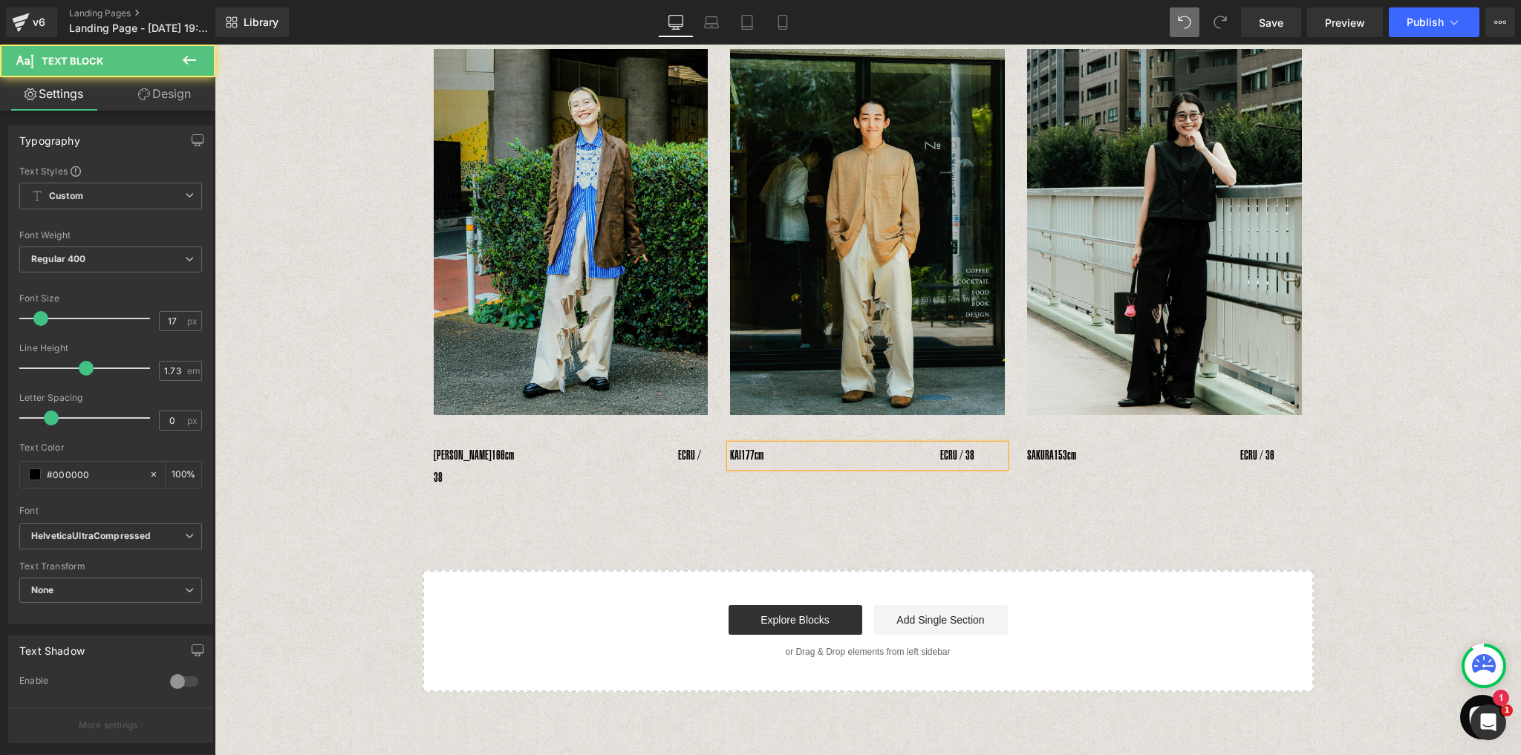
click at [948, 448] on span "177cm　　　　　　　　　　　　　　ECRU / 38" at bounding box center [857, 455] width 233 height 15
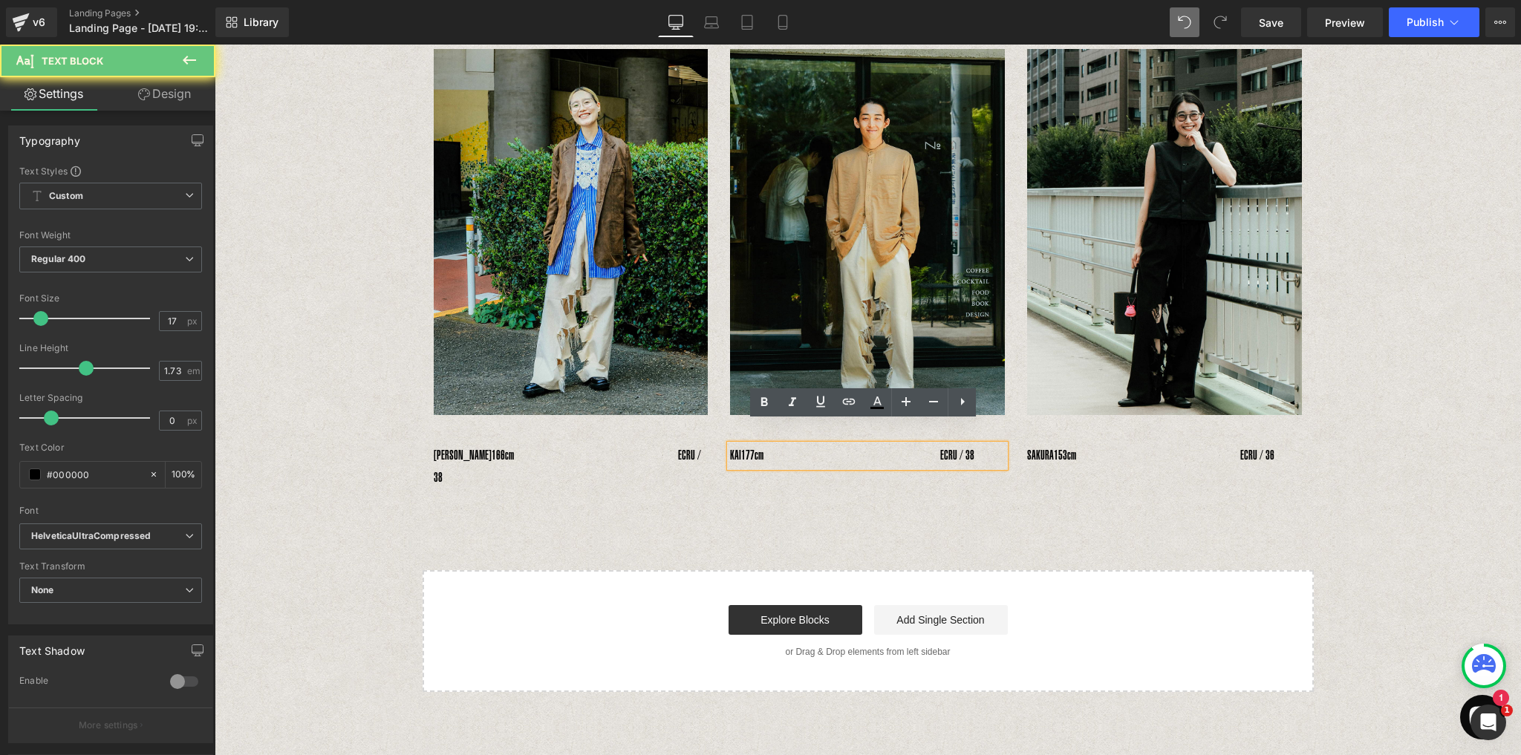
click at [956, 448] on span "177cm　　　　　　　　　　　　　　ECRU / 38" at bounding box center [857, 455] width 233 height 15
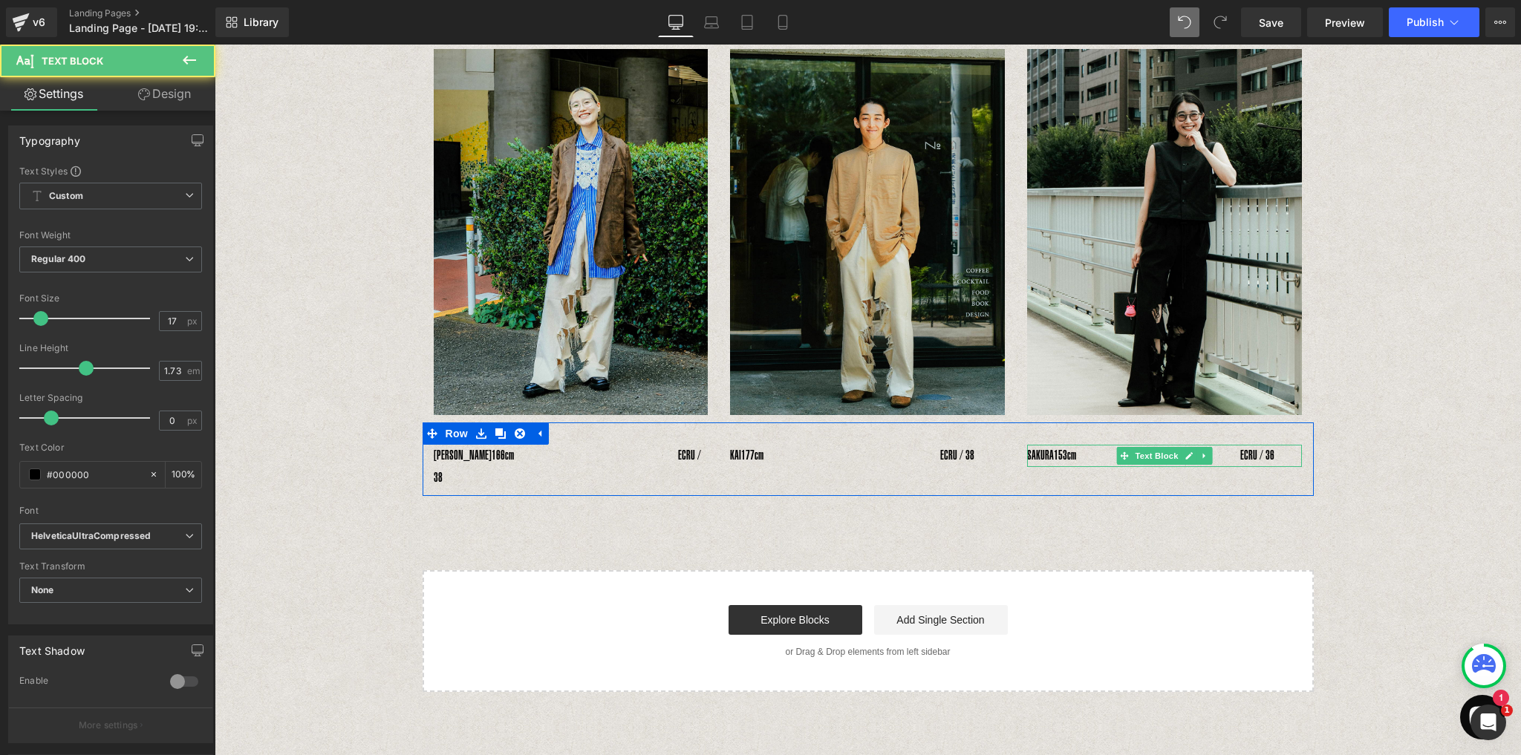
drag, startPoint x: 1032, startPoint y: 434, endPoint x: 1061, endPoint y: 434, distance: 29.0
click at [1061, 445] on p "SAKURA 153cm　　　　　　　　　　　　　ECRU / 36" at bounding box center [1164, 456] width 275 height 22
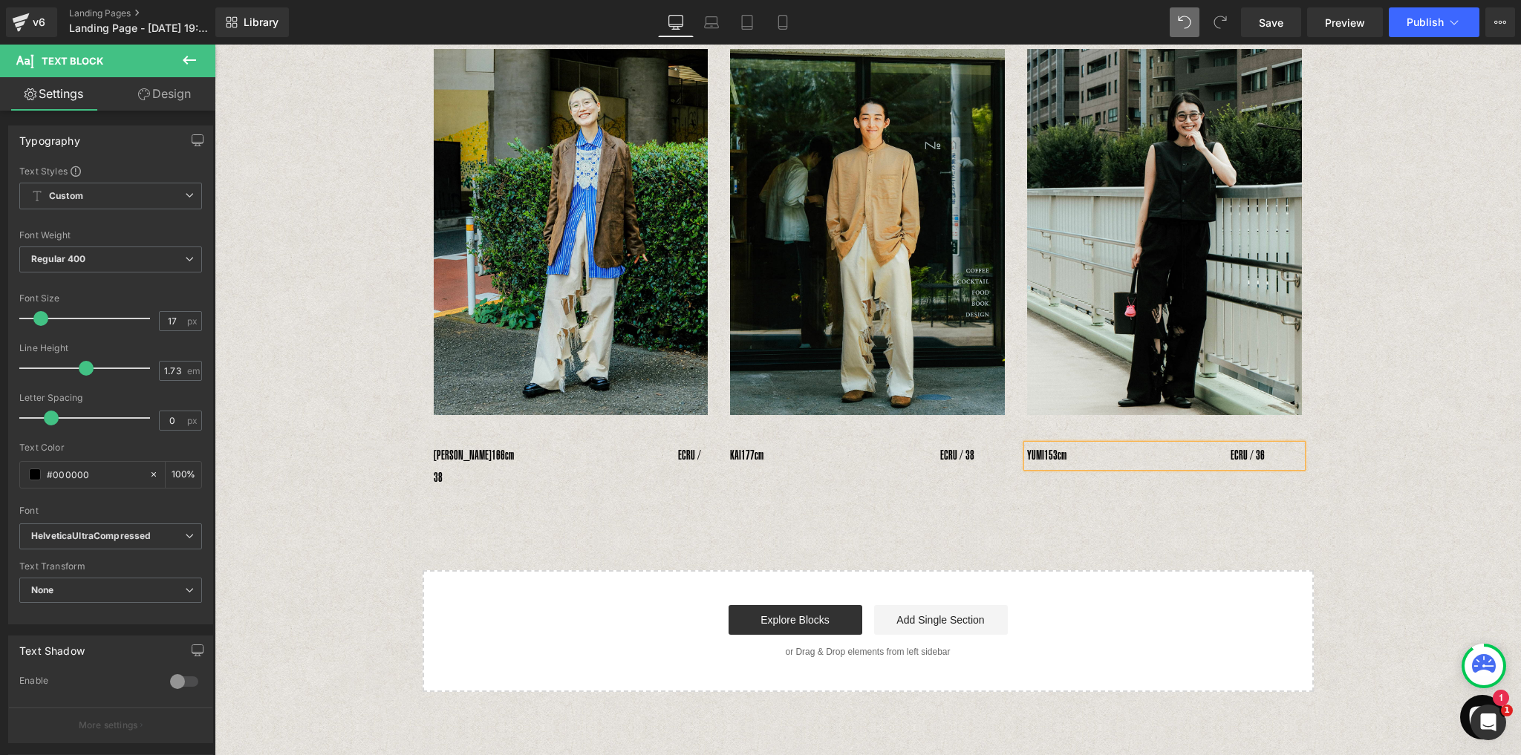
click at [1077, 448] on span "153cm　　　　　　　　　　　　　ECRU / 36" at bounding box center [1154, 455] width 221 height 15
click at [1261, 448] on span "170cm　　　　　　　　　　　　　ECRU / 36" at bounding box center [1154, 455] width 221 height 15
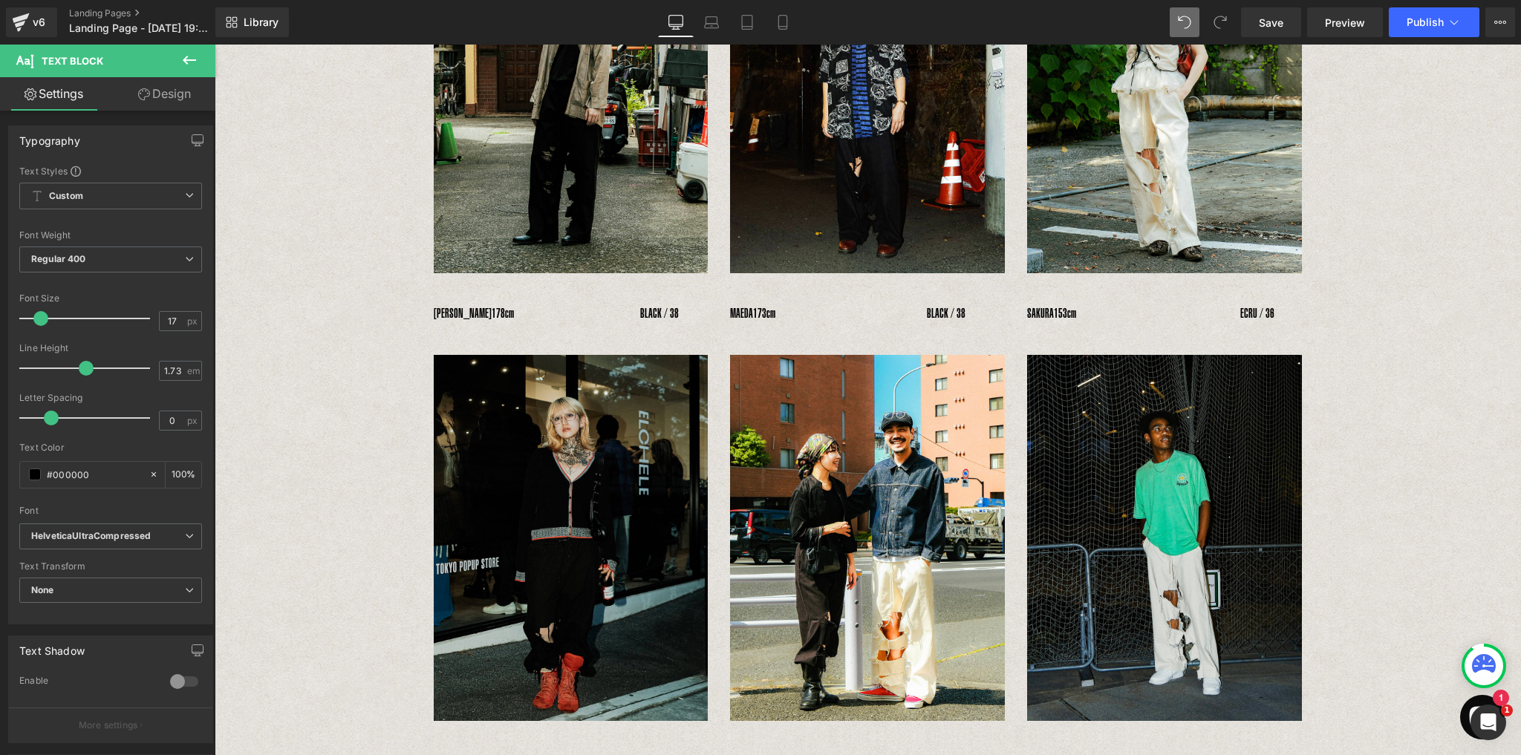
scroll to position [238, 0]
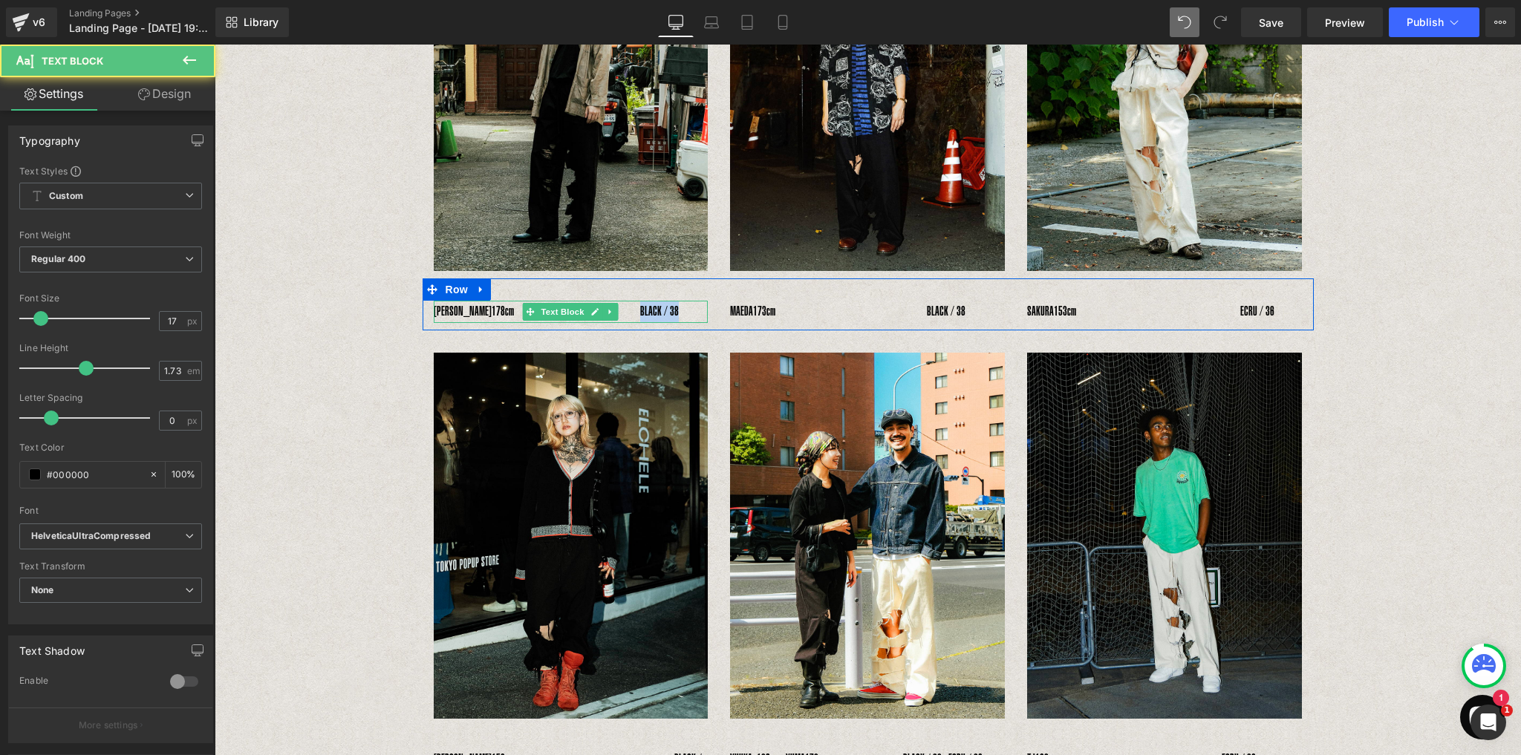
drag, startPoint x: 648, startPoint y: 310, endPoint x: 689, endPoint y: 313, distance: 40.9
click at [689, 313] on div "YOSHIHIRO UNO　 178cm　　　　　　　　　　BLACK / 38" at bounding box center [571, 312] width 275 height 22
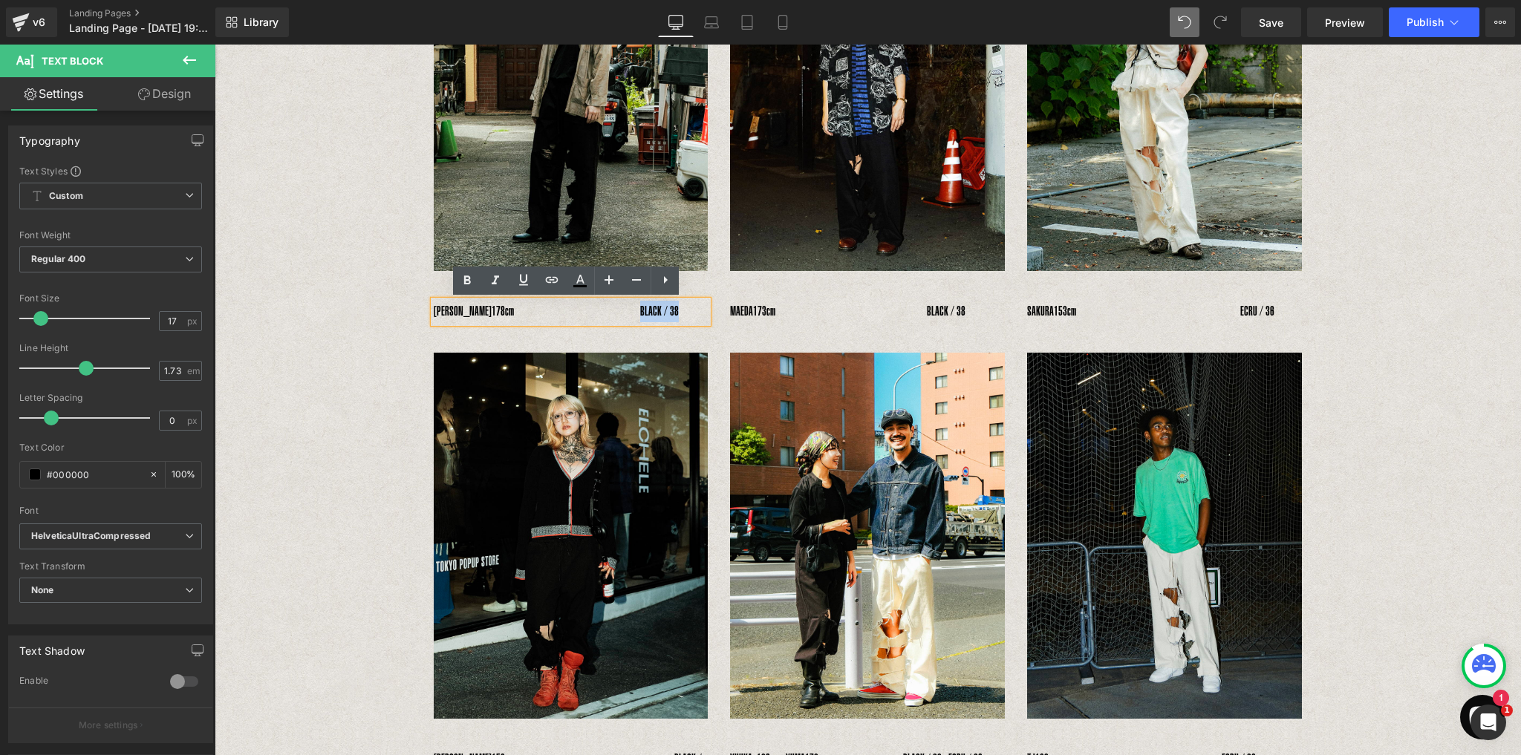
copy span "BLACK / 38"
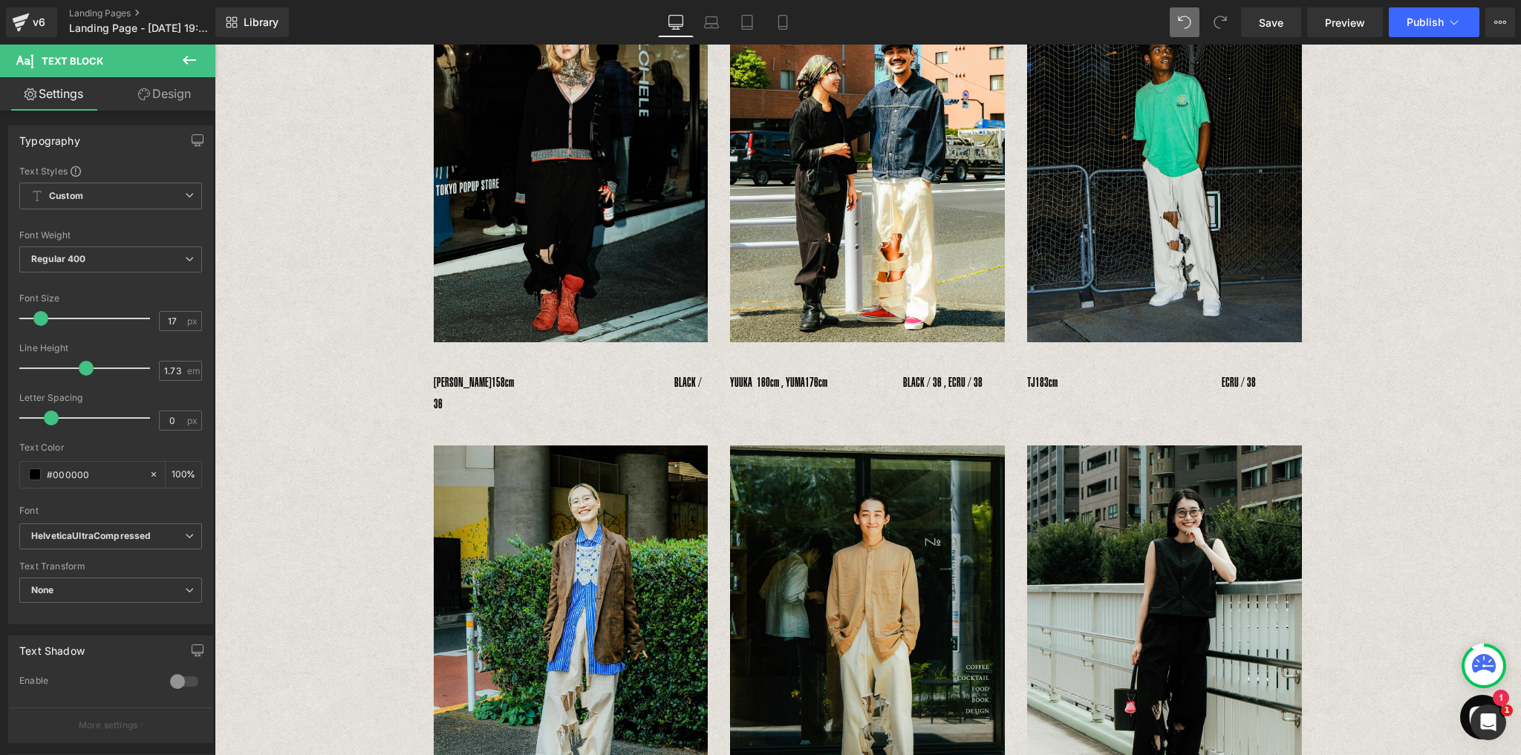
scroll to position [811, 0]
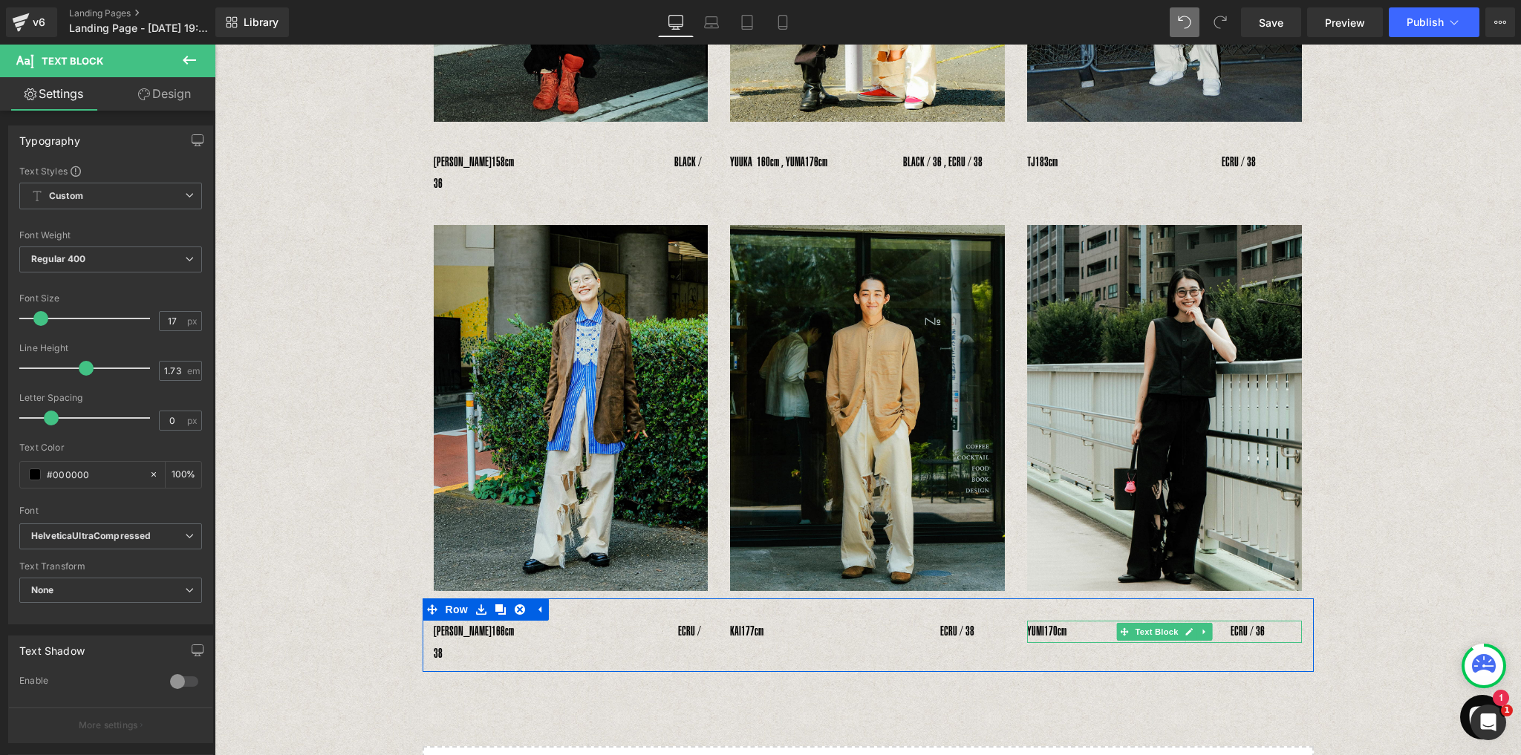
drag, startPoint x: 1251, startPoint y: 613, endPoint x: 1258, endPoint y: 601, distance: 13.6
click at [1251, 624] on span "170cm　　　　　　　　　　　　　ECRU / 36" at bounding box center [1154, 631] width 221 height 15
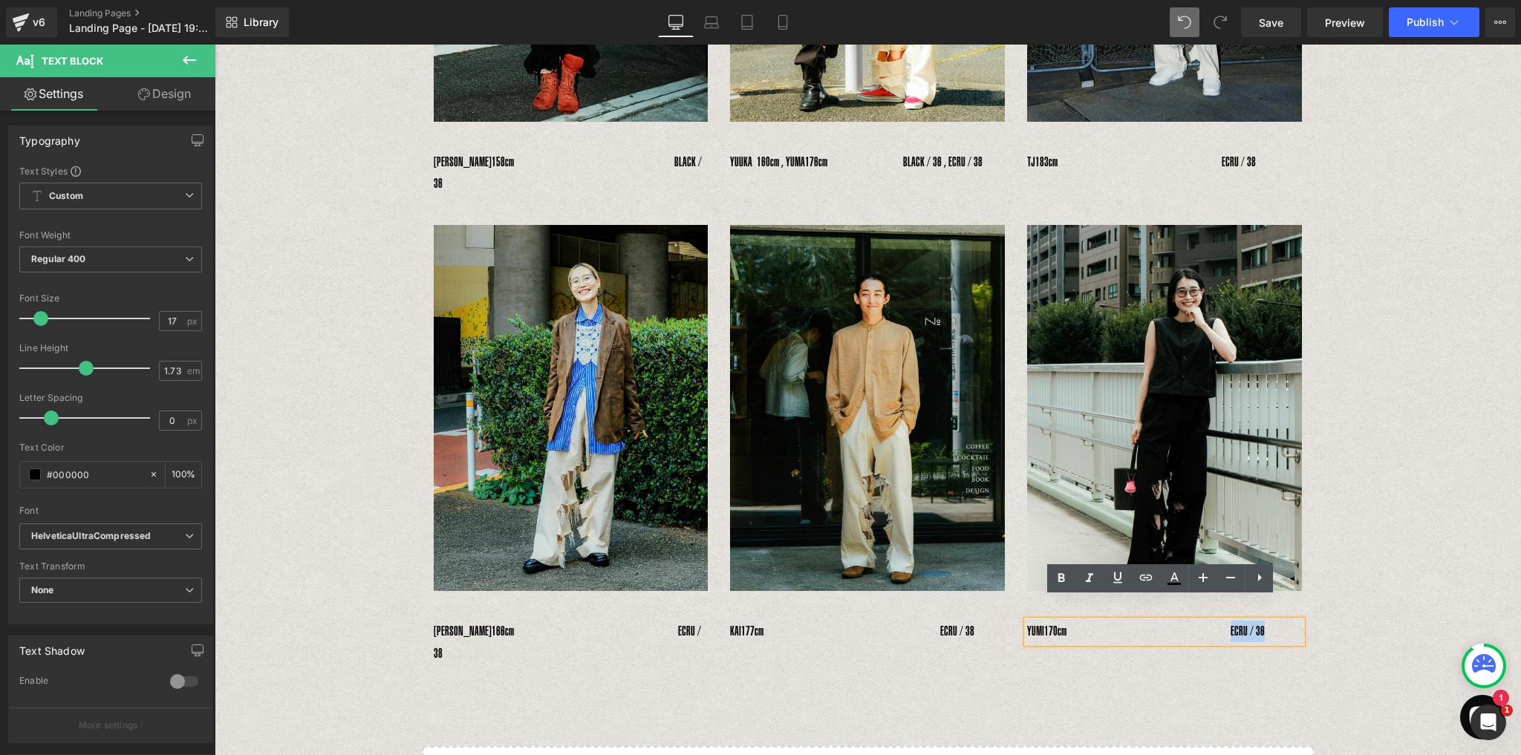
drag, startPoint x: 1249, startPoint y: 605, endPoint x: 1285, endPoint y: 607, distance: 36.4
click at [1285, 621] on p "YUMI　 170cm　　　　　　　　　　　　　ECRU / 36" at bounding box center [1164, 632] width 275 height 22
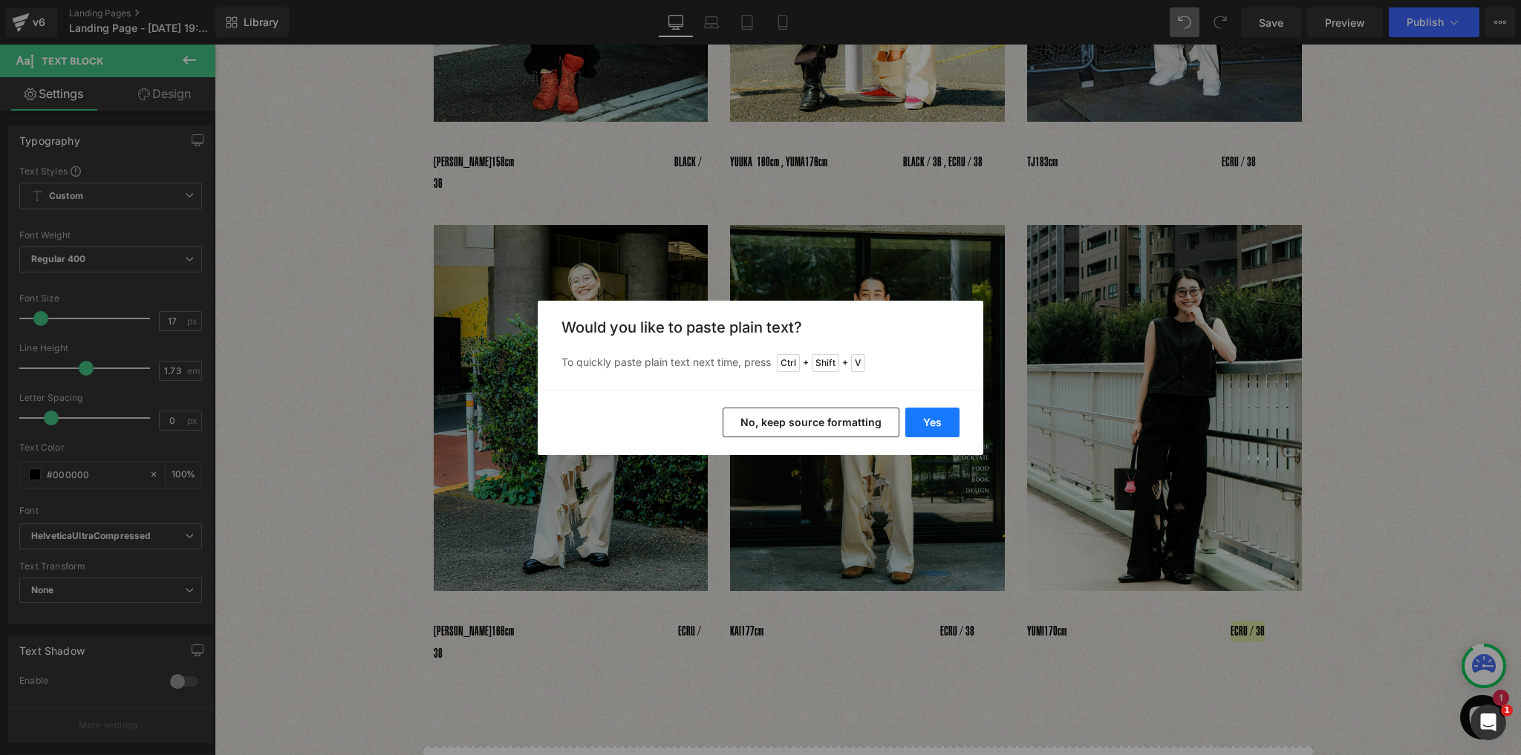
click at [941, 426] on button "Yes" at bounding box center [932, 423] width 54 height 30
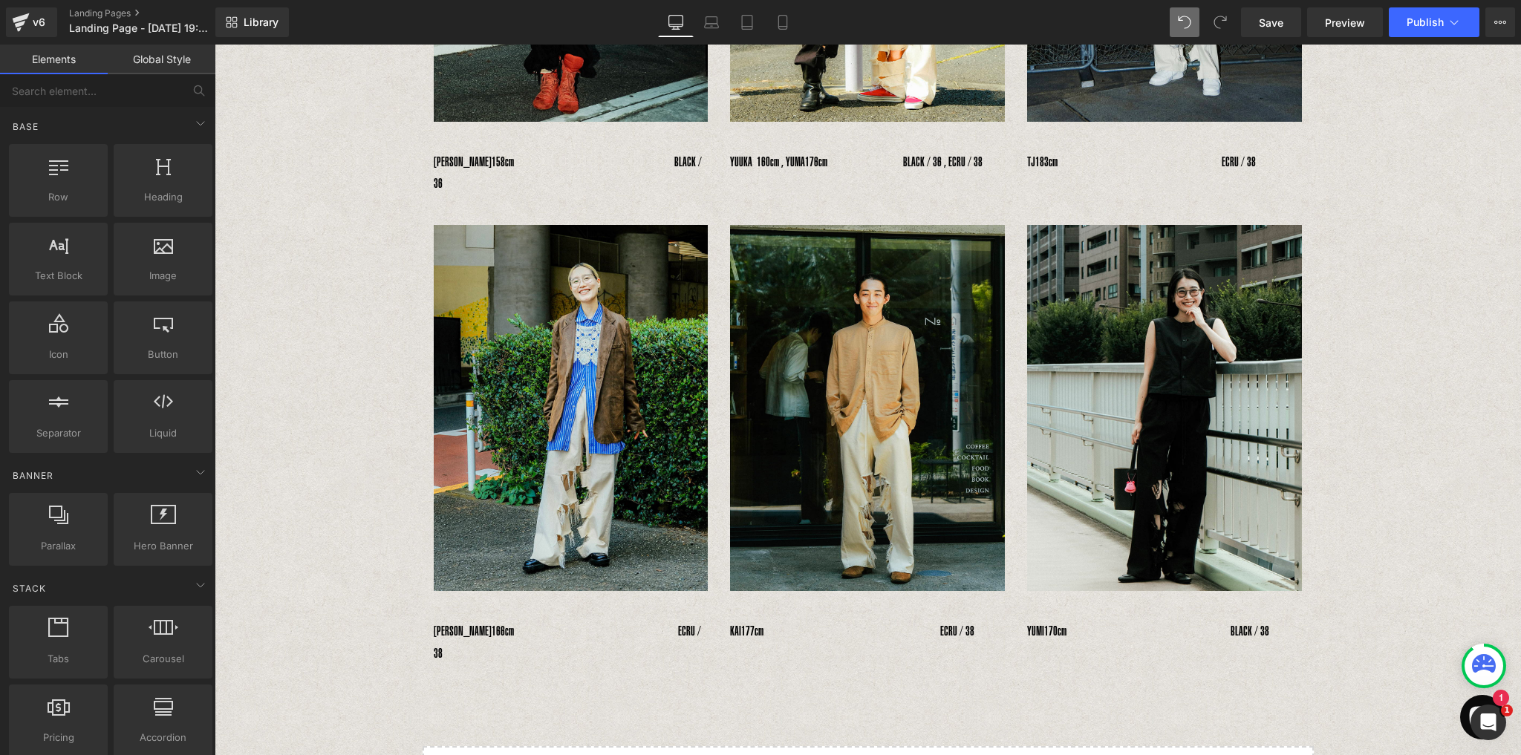
click at [1414, 598] on div "Image Image Image Row 　YOSHIHIRO UNO　 178cm　　　　　　　　　　BLACK / 38 Text Block 　MAE…" at bounding box center [868, 77] width 1306 height 1582
click at [1281, 18] on span "Save" at bounding box center [1270, 23] width 25 height 16
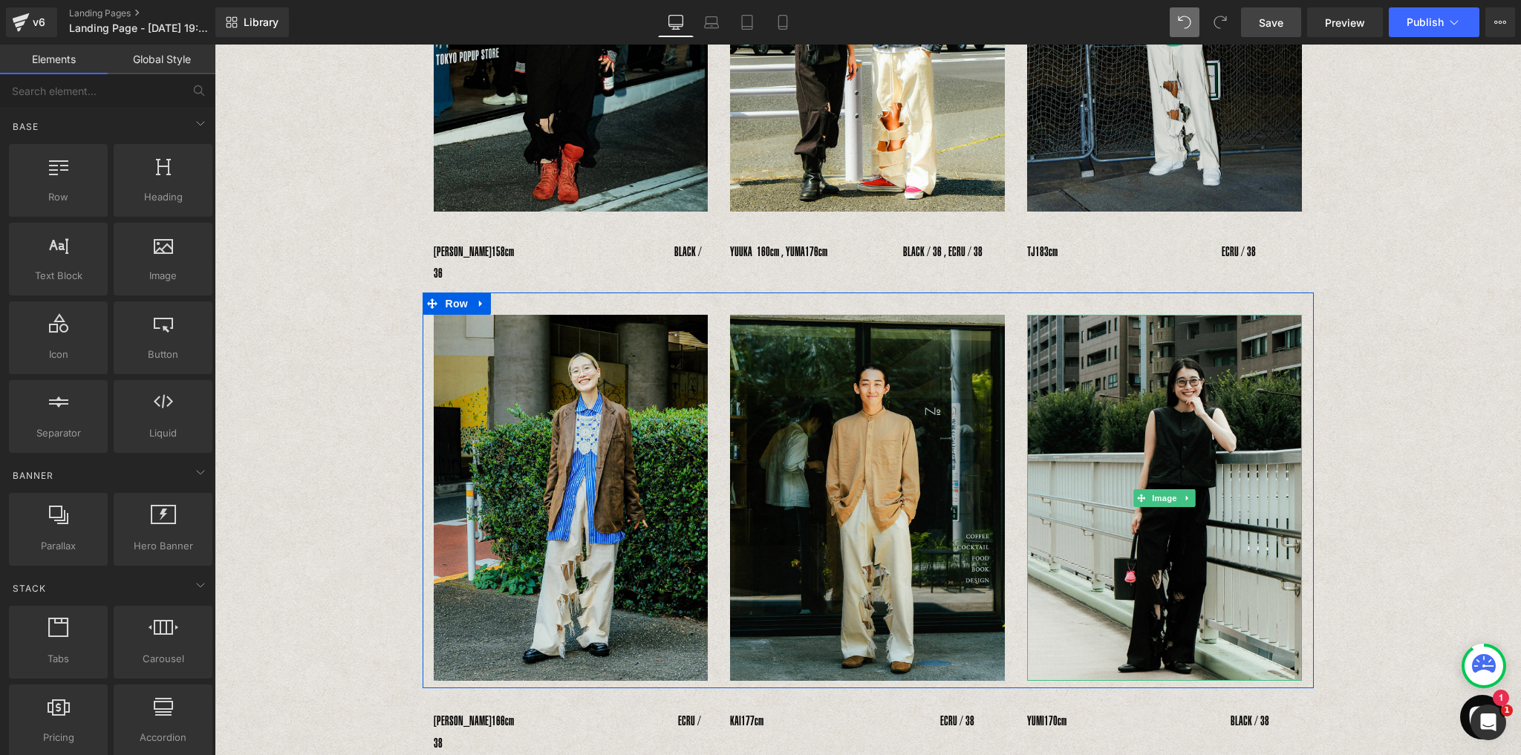
scroll to position [752, 0]
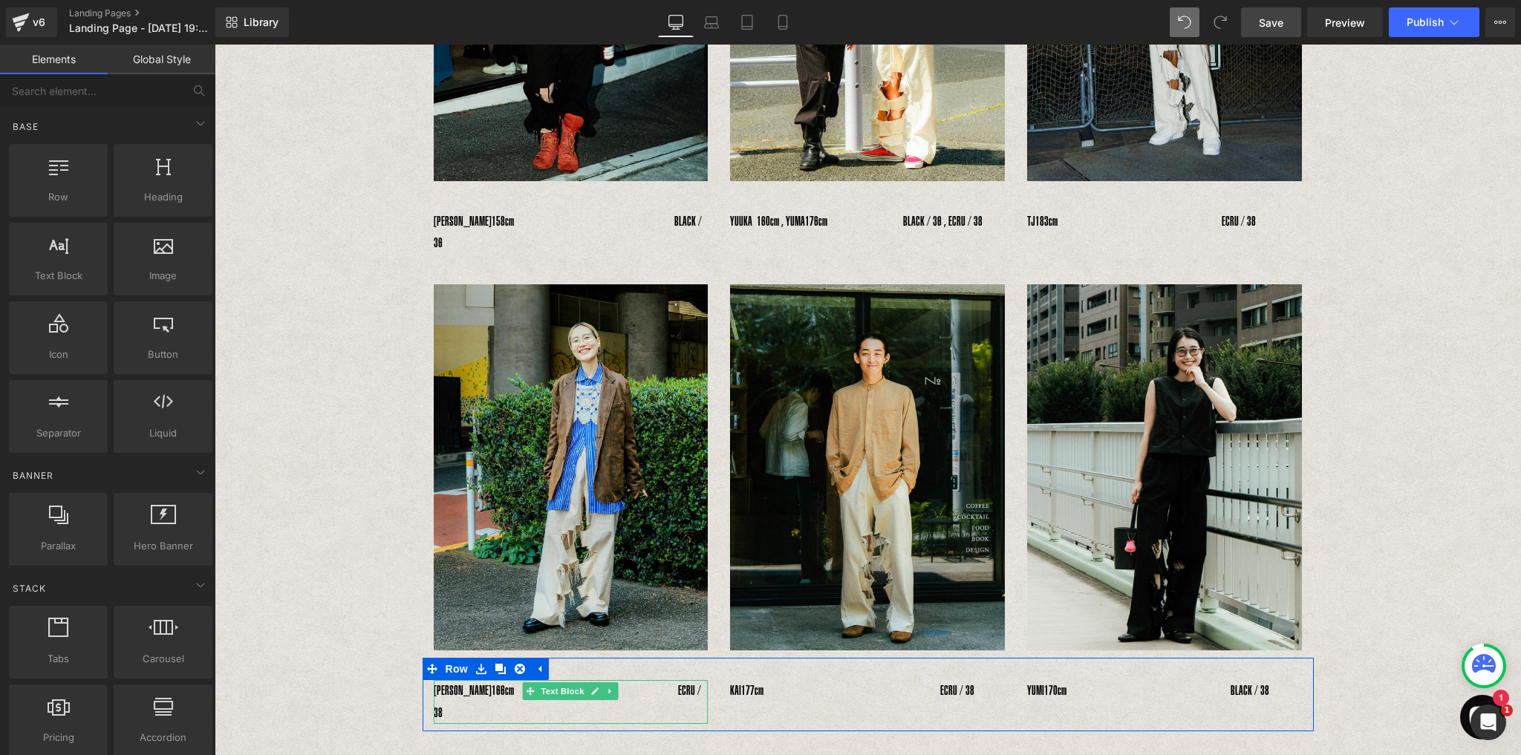
click at [688, 683] on span "166cm　　　　　　　　　　　　　ECRU / 38" at bounding box center [567, 701] width 267 height 36
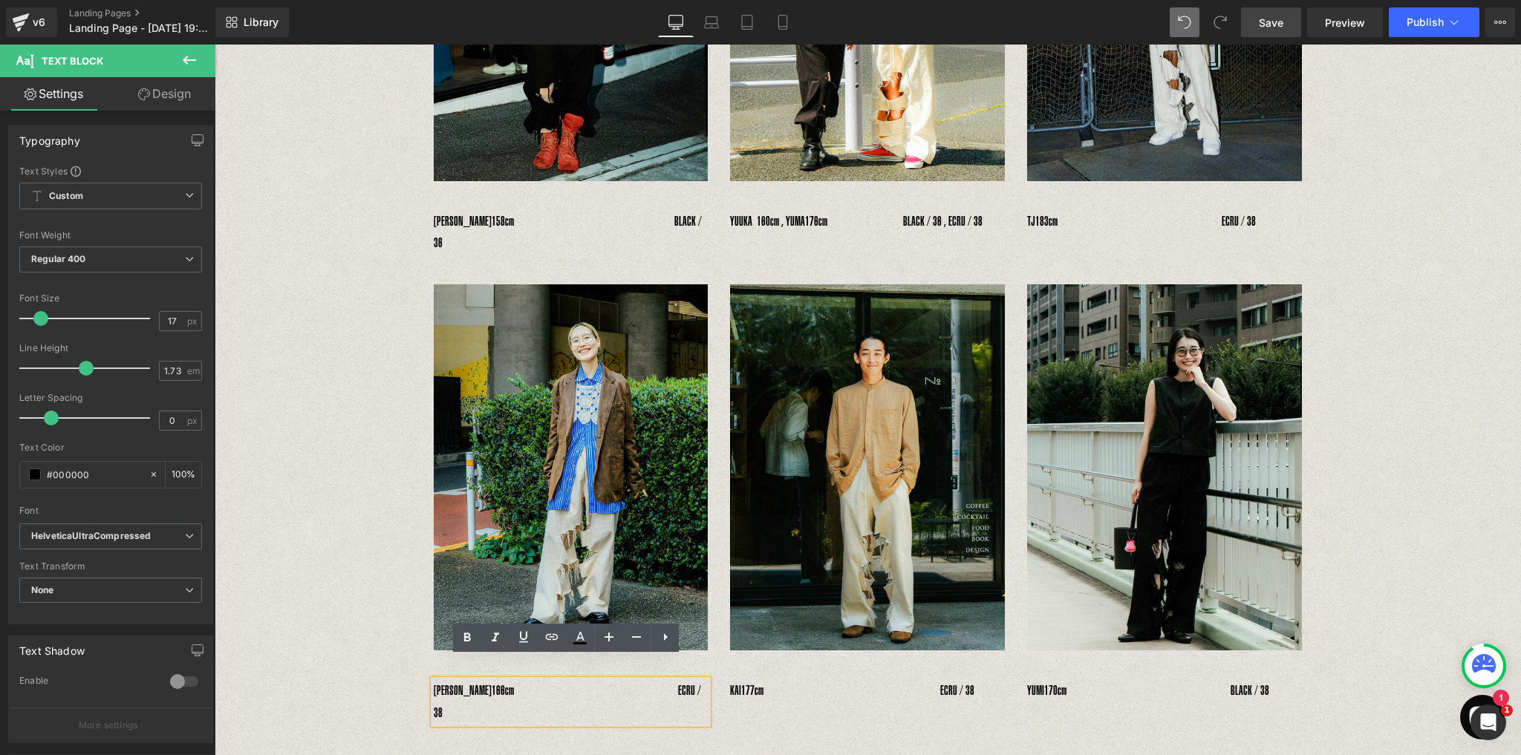
click at [696, 680] on div "MIYUKI　 166cm　　　　　　　　　　　　　ECRU / 38" at bounding box center [571, 702] width 275 height 44
click at [662, 683] on span "166cm　　　　　　　　　　　　　ECRU / 38" at bounding box center [567, 701] width 267 height 36
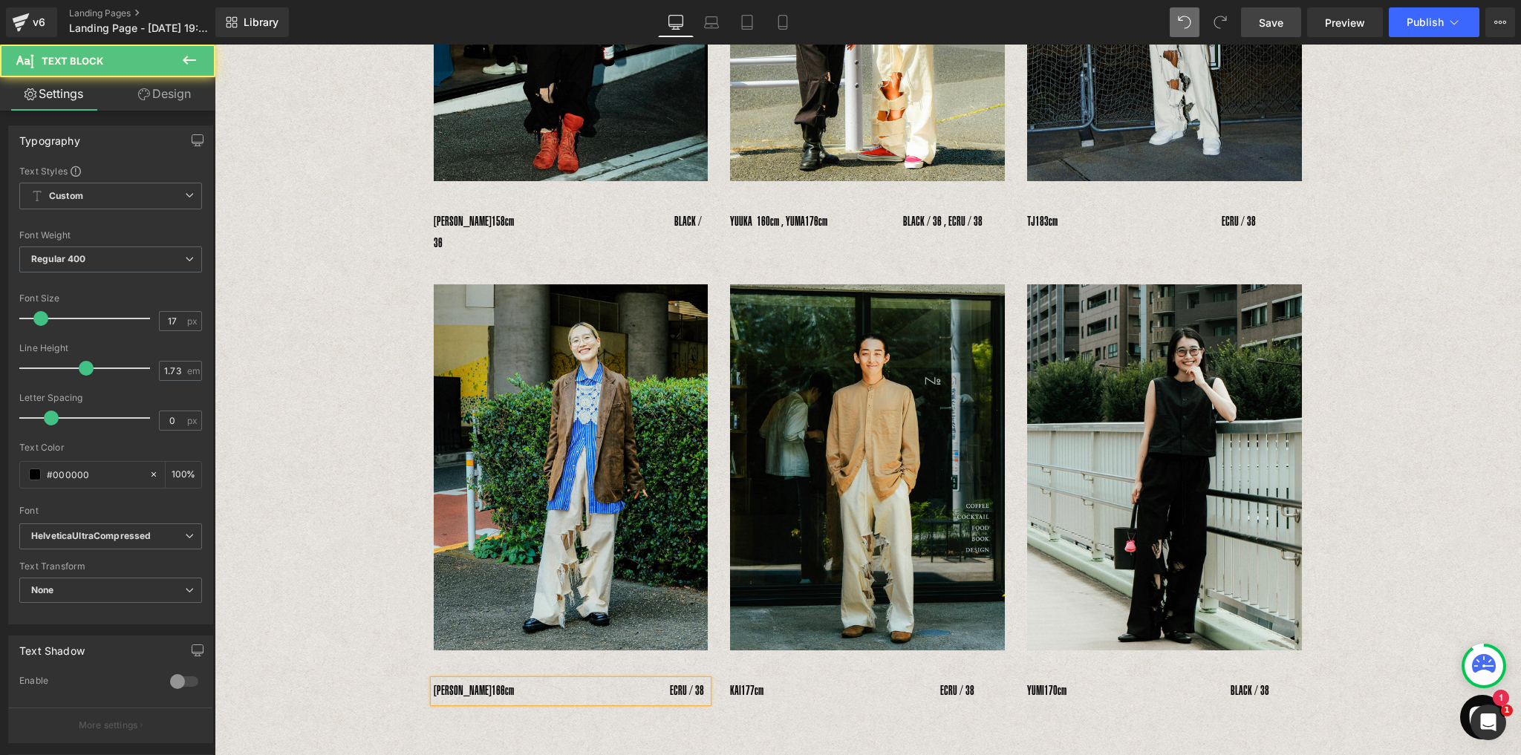
click at [682, 683] on span "166cm　　　　　　　　　　　　 ECRU / 38" at bounding box center [597, 690] width 212 height 15
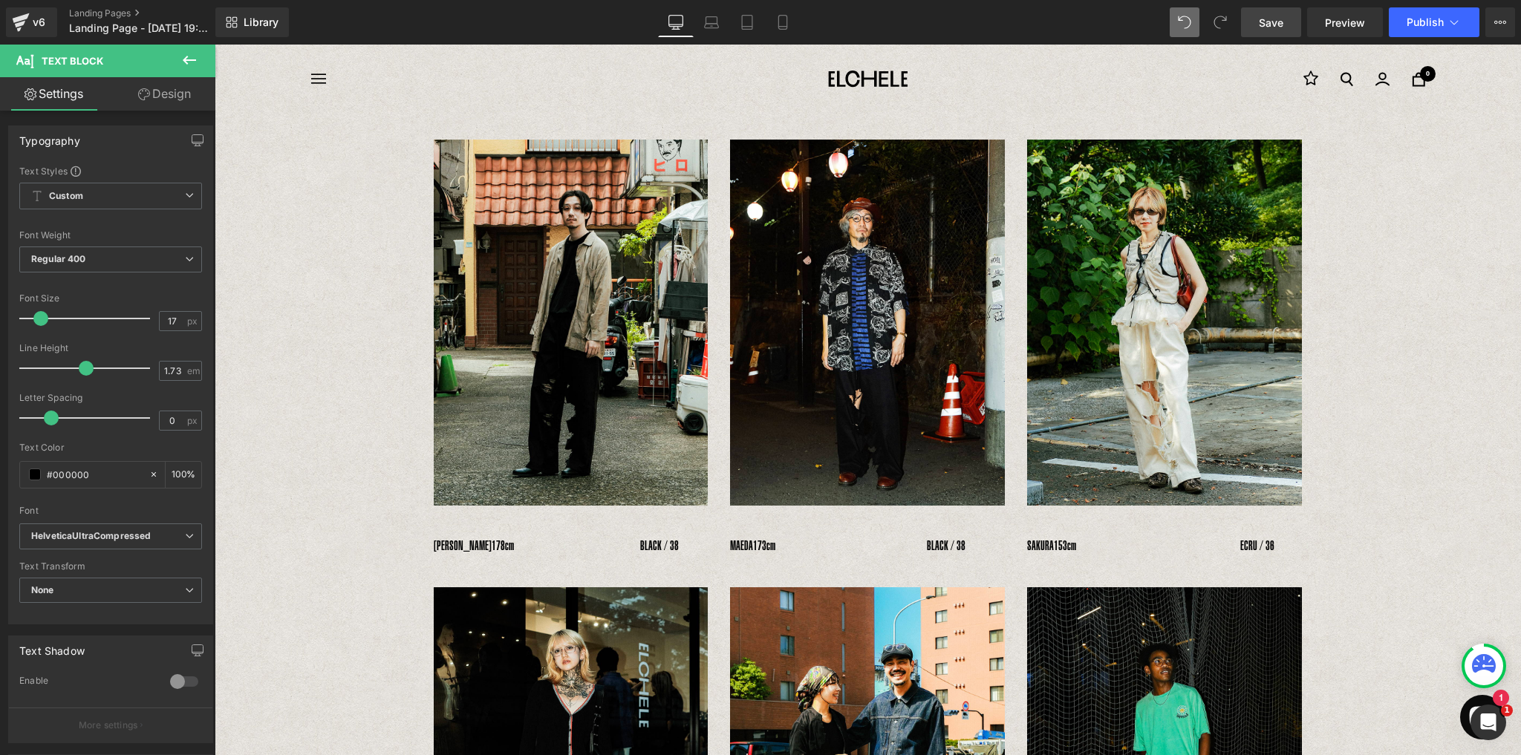
scroll to position [0, 0]
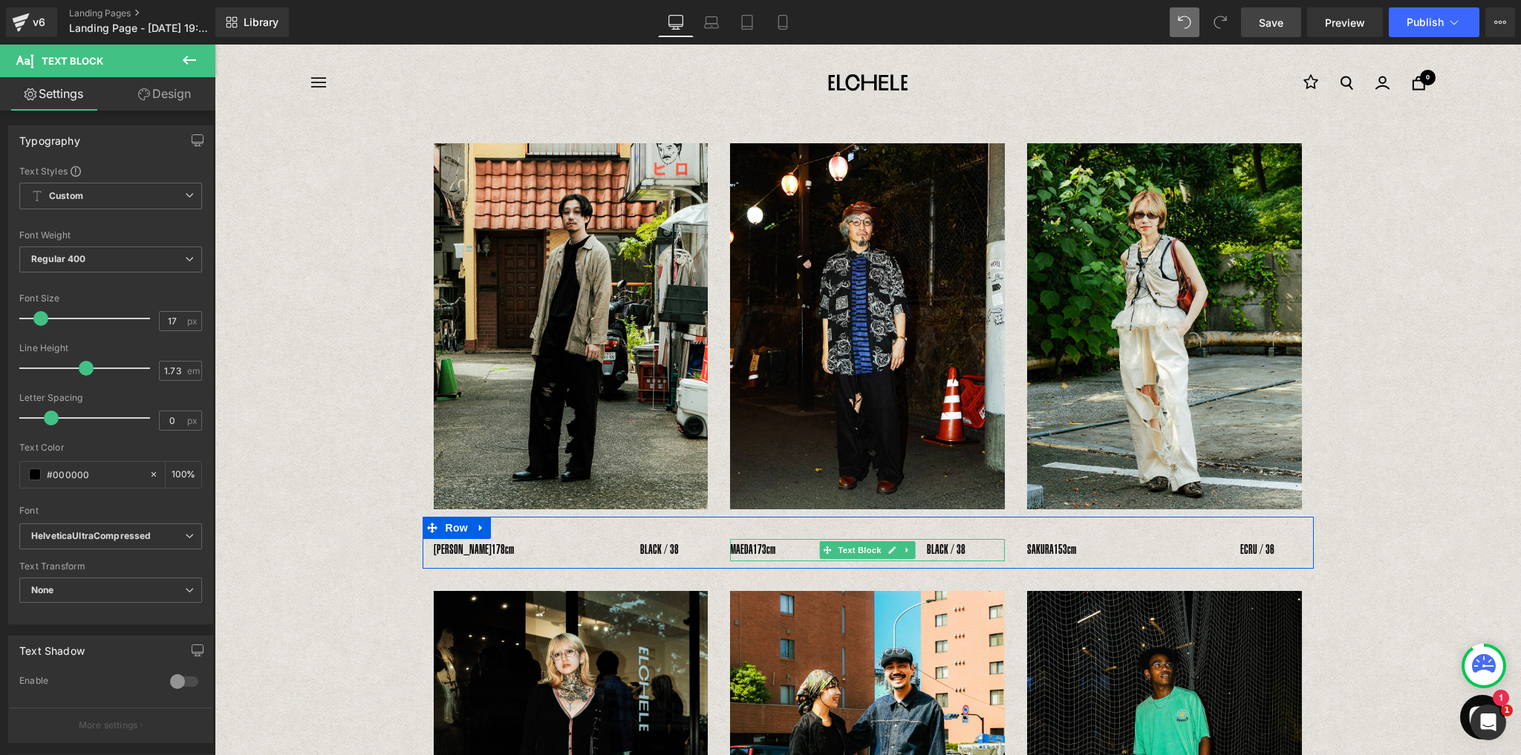
click at [965, 550] on span "173cm　　　　　　　　　　　　BLACK / 38" at bounding box center [859, 549] width 212 height 15
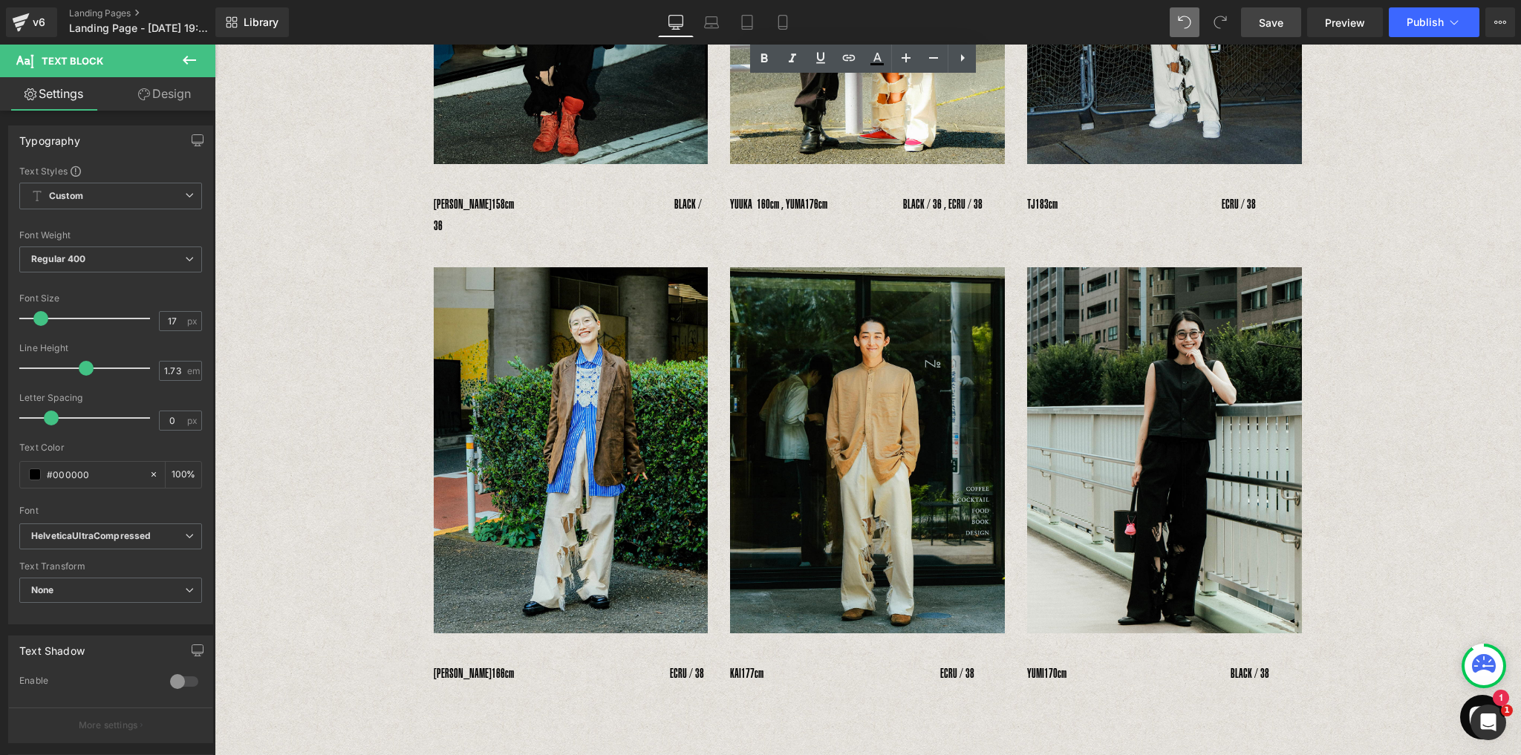
scroll to position [928, 0]
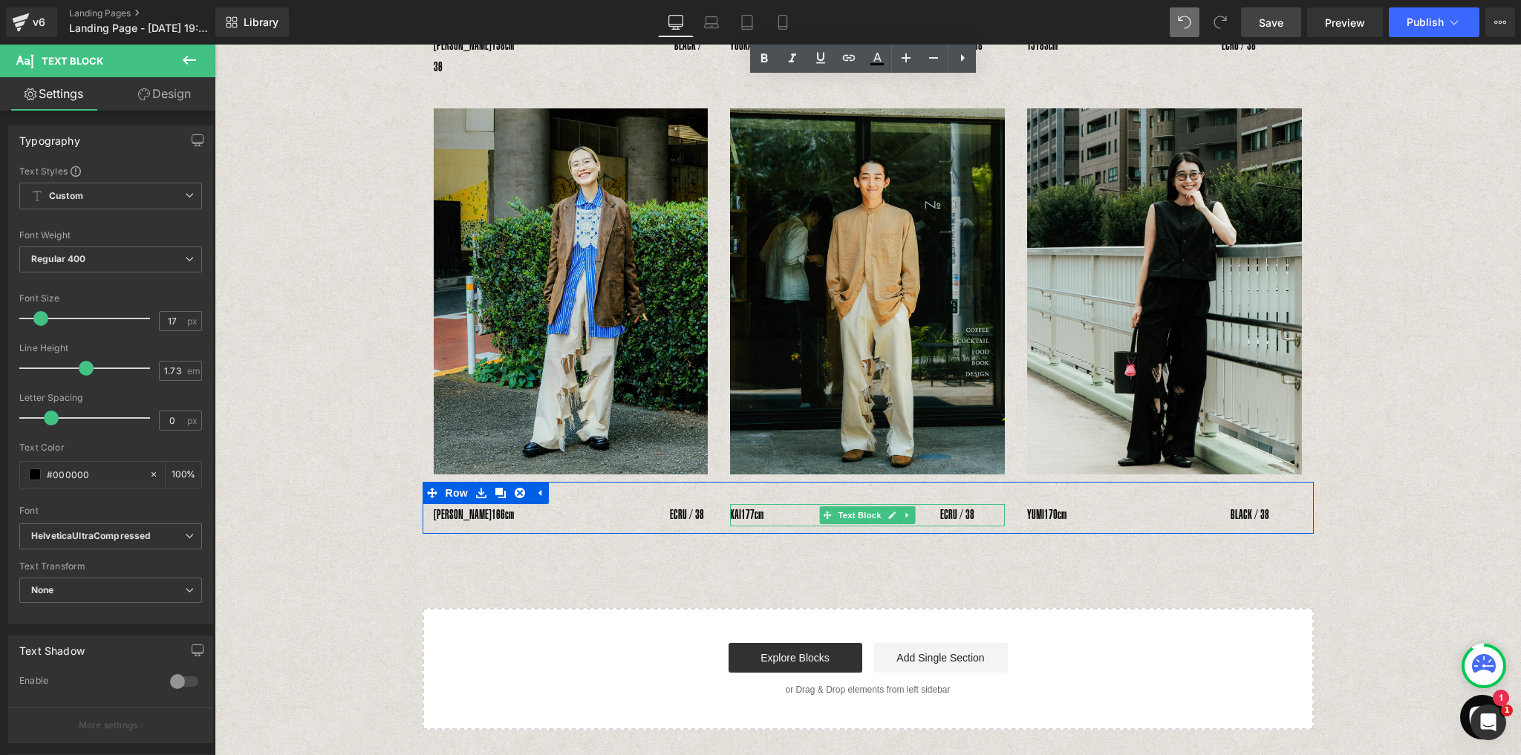
click at [974, 507] on span "177cm　　　　　　　　　　　　　　ECRU / 38" at bounding box center [857, 514] width 233 height 15
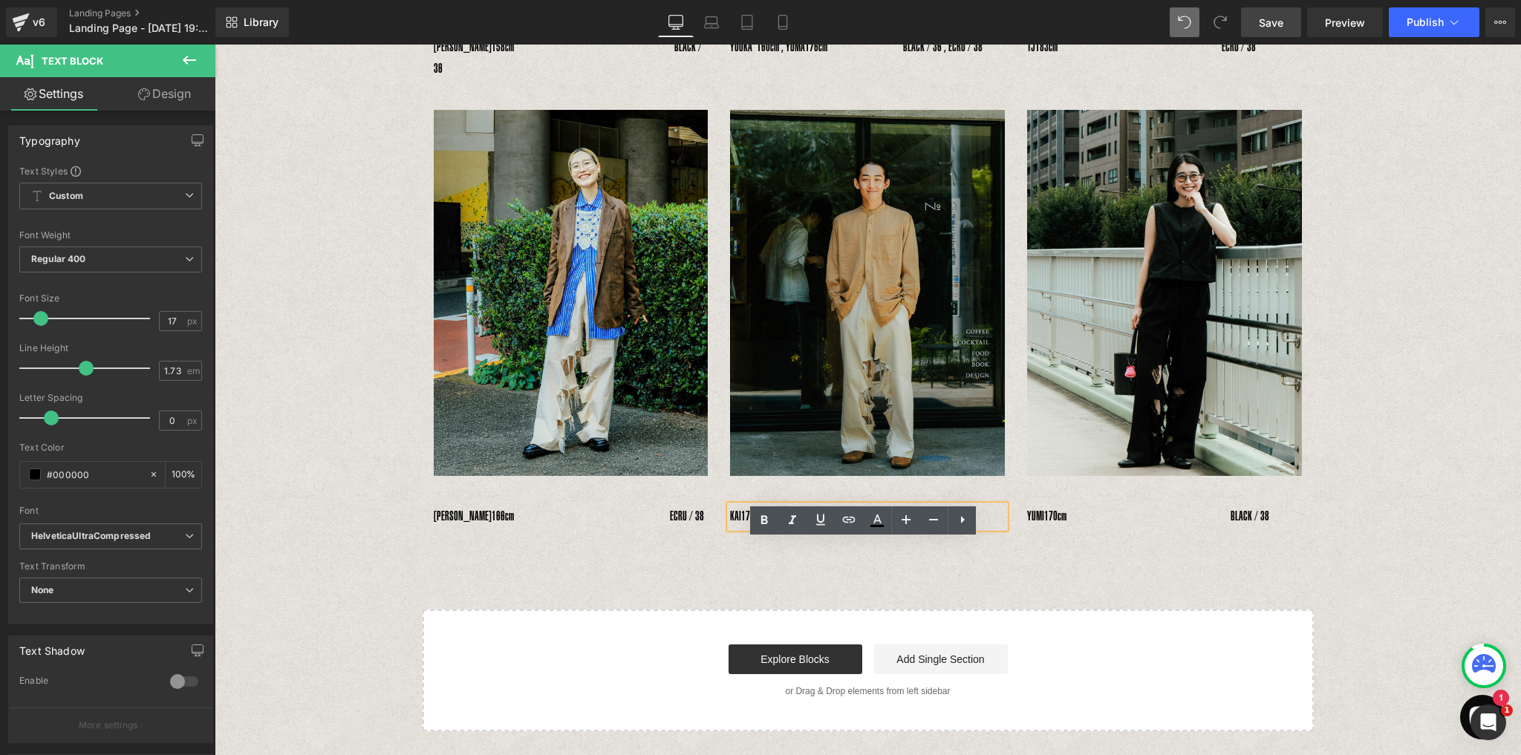
scroll to position [984, 0]
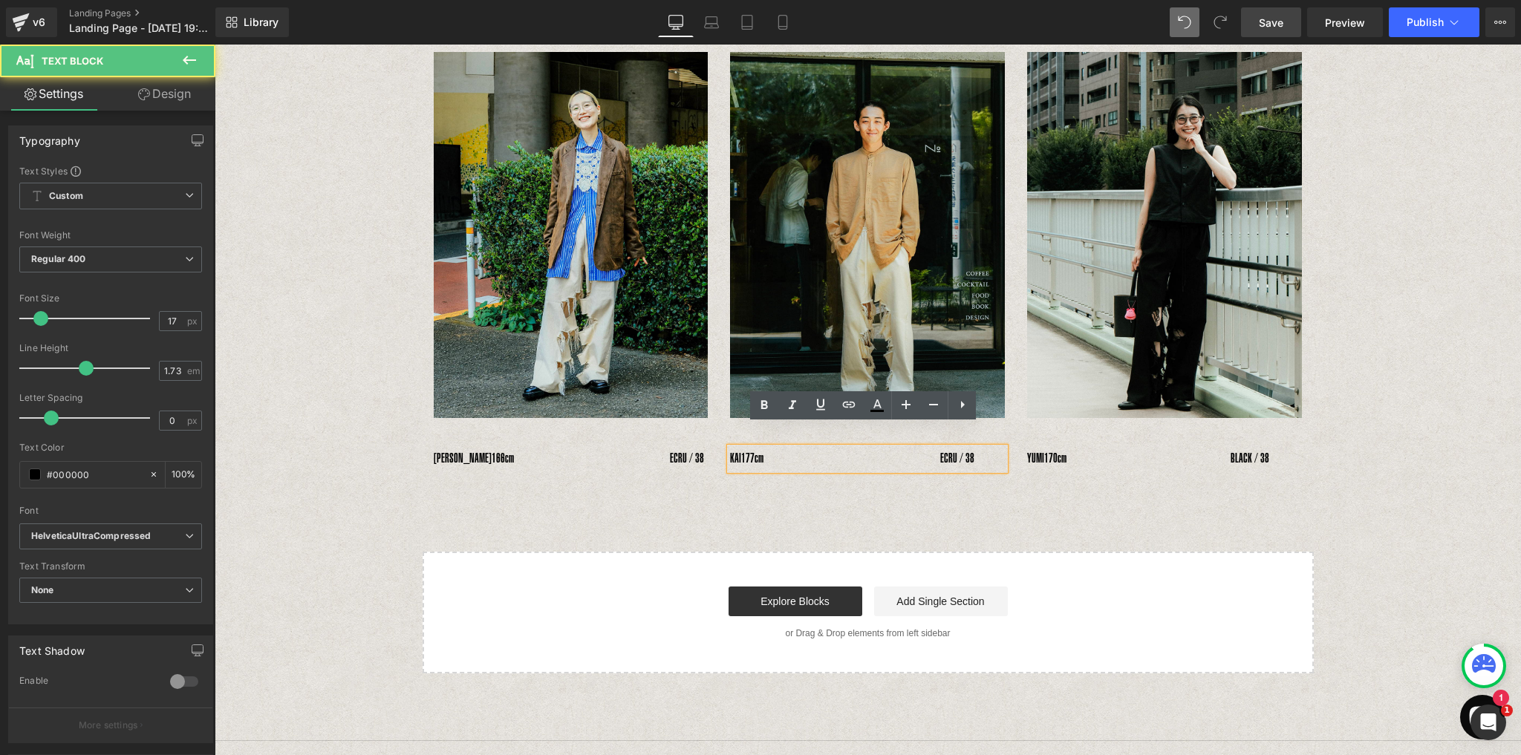
click at [952, 451] on span "177cm　　　　　　　　　　　　　　ECRU / 38" at bounding box center [857, 458] width 233 height 15
click at [968, 451] on span "177cm　　　　　　　　　　　　　 ECRU / 38" at bounding box center [854, 458] width 227 height 15
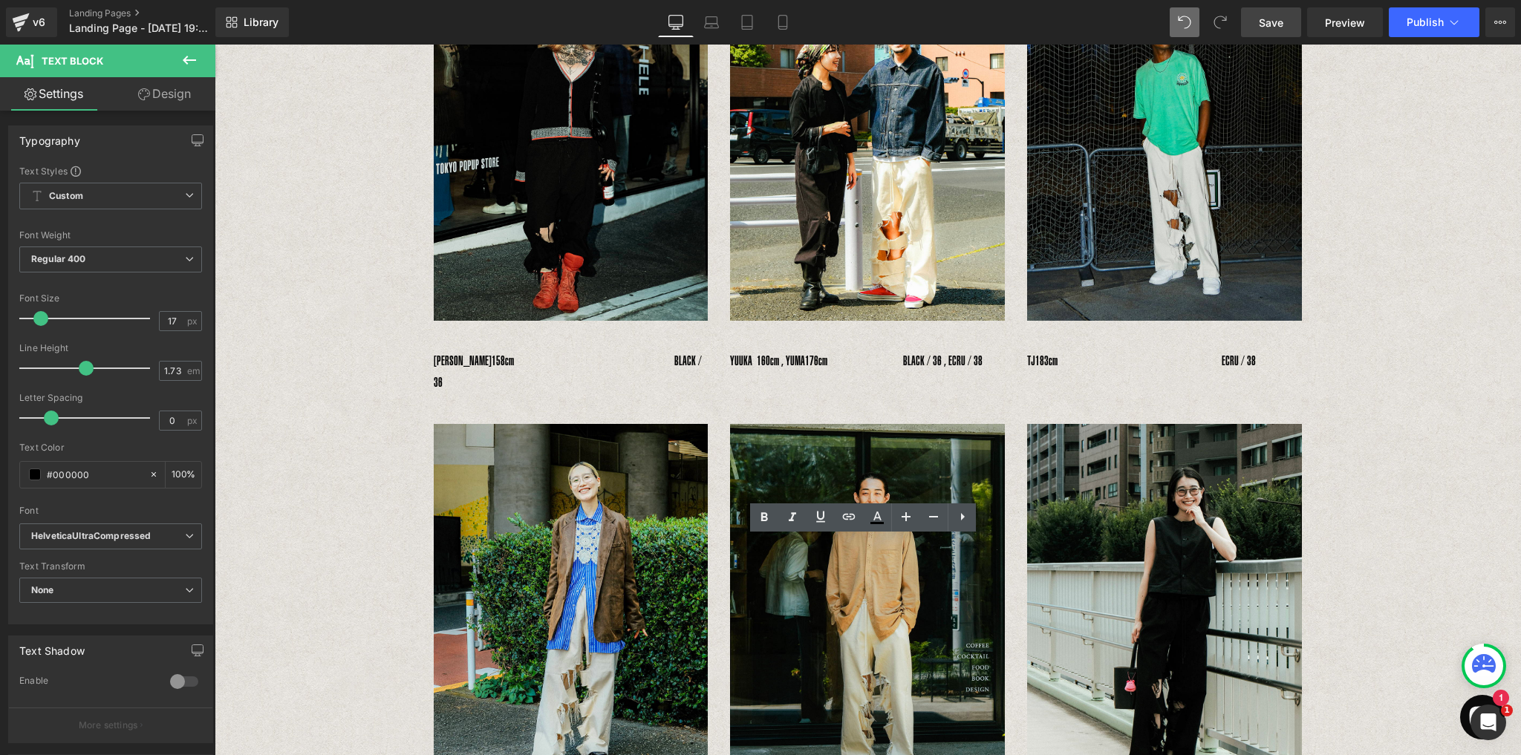
scroll to position [873, 0]
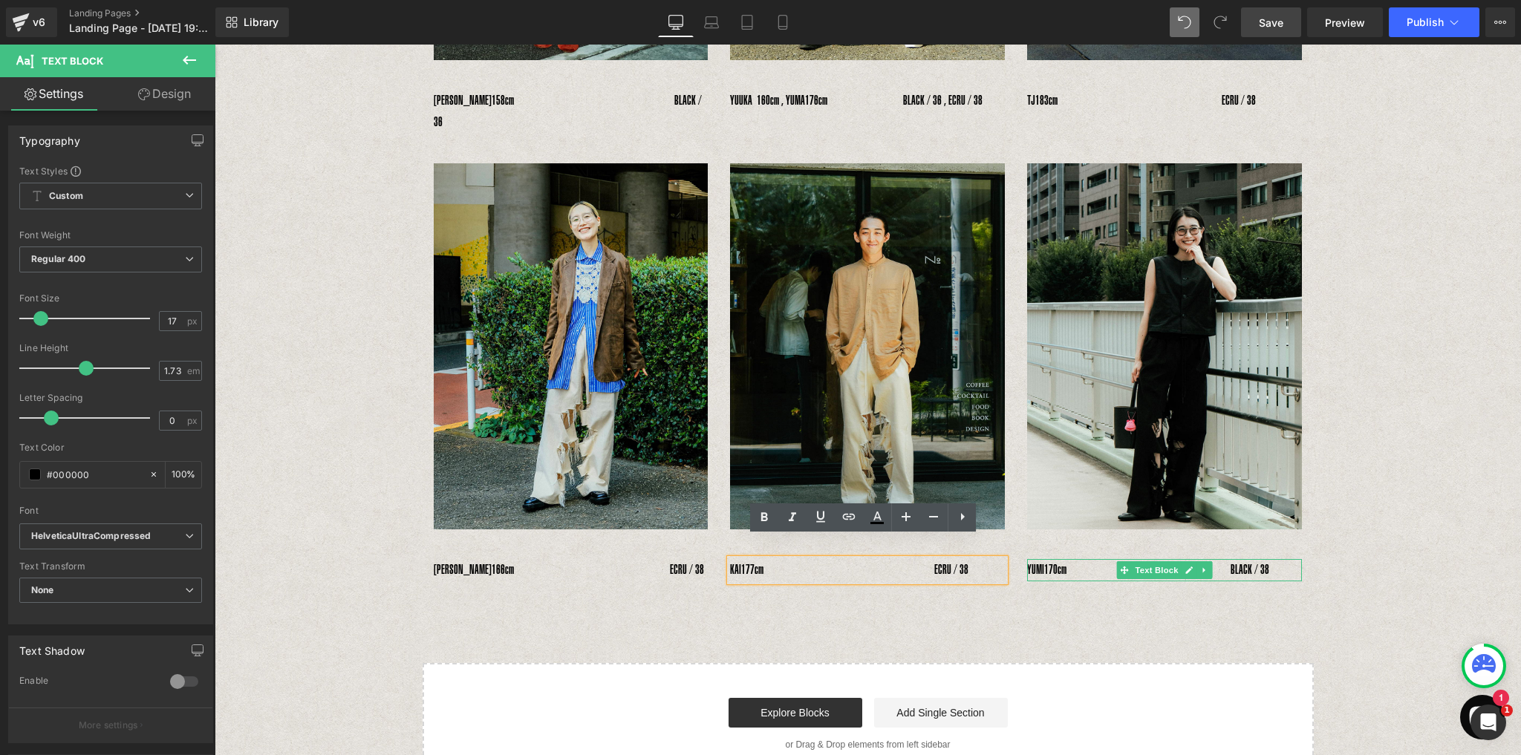
click at [1269, 562] on span "170cm　　　　　　　　　　　　　BLACK / 38" at bounding box center [1156, 569] width 225 height 15
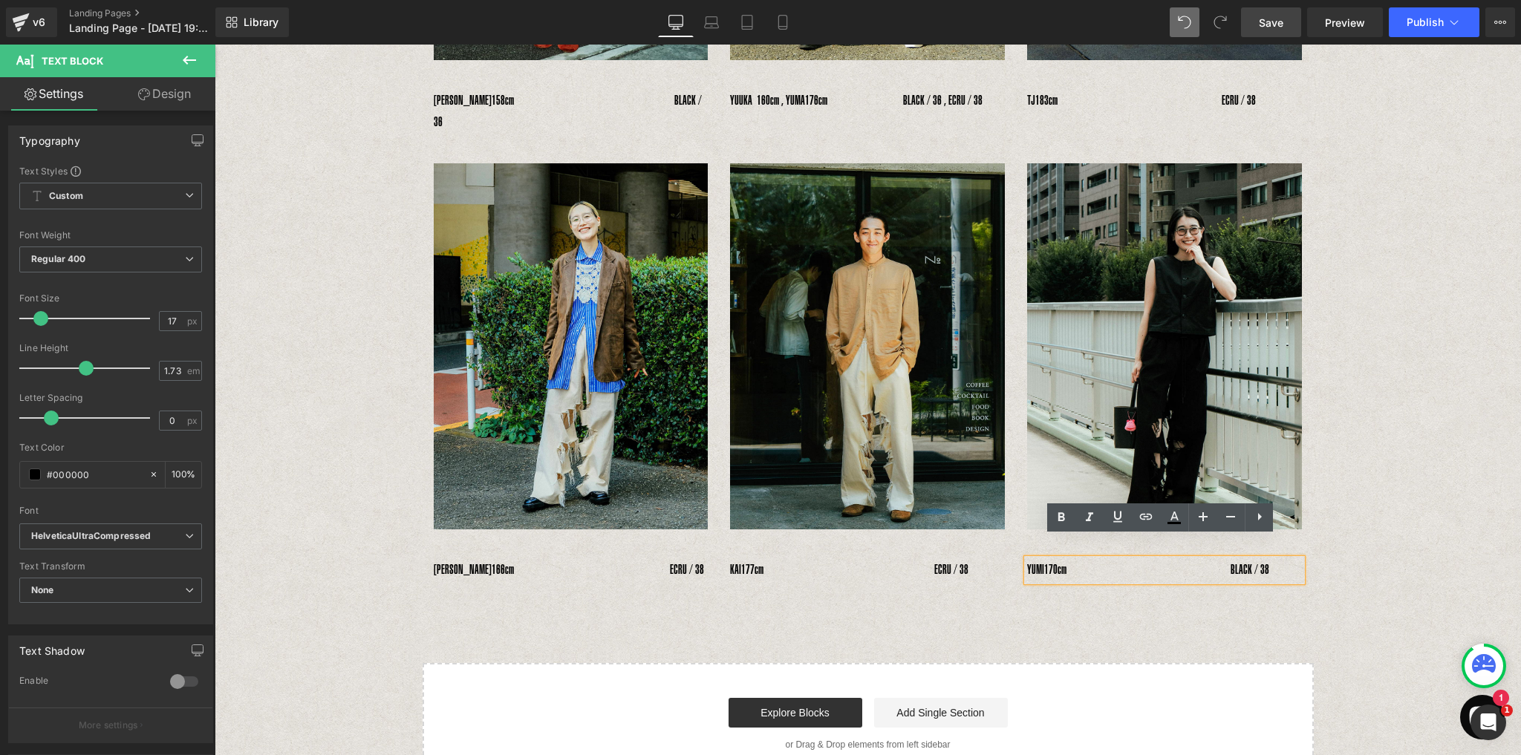
click at [1287, 559] on p "YUMI　 170cm　　　　　　　　　　　　　BLACK / 38" at bounding box center [1164, 570] width 275 height 22
click at [1250, 562] on span "170cm　　　　　　　　　　　　　BLACK / 38" at bounding box center [1156, 569] width 225 height 15
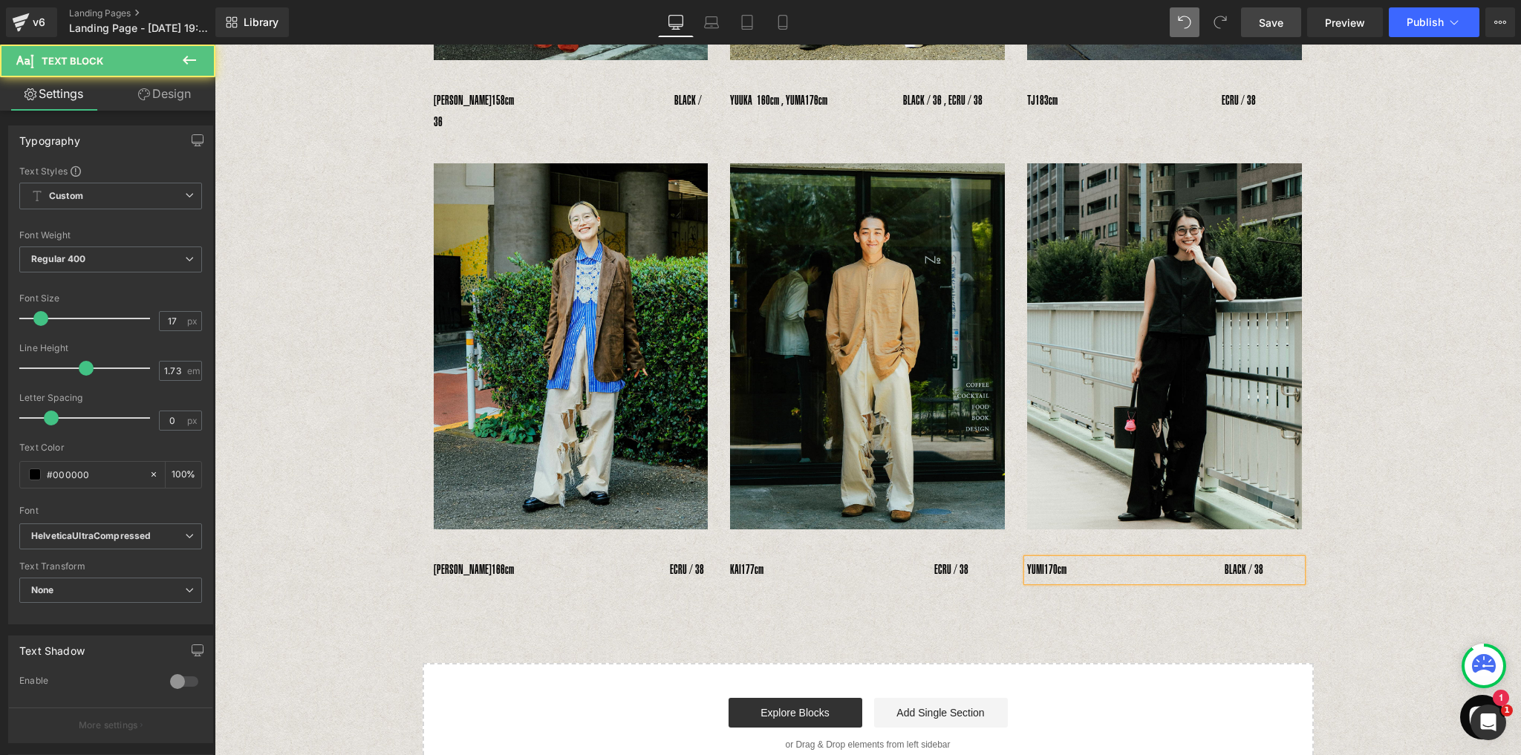
click at [1263, 562] on span "170cm　　　　　　　　　　　　 BLACK / 38" at bounding box center [1153, 569] width 219 height 15
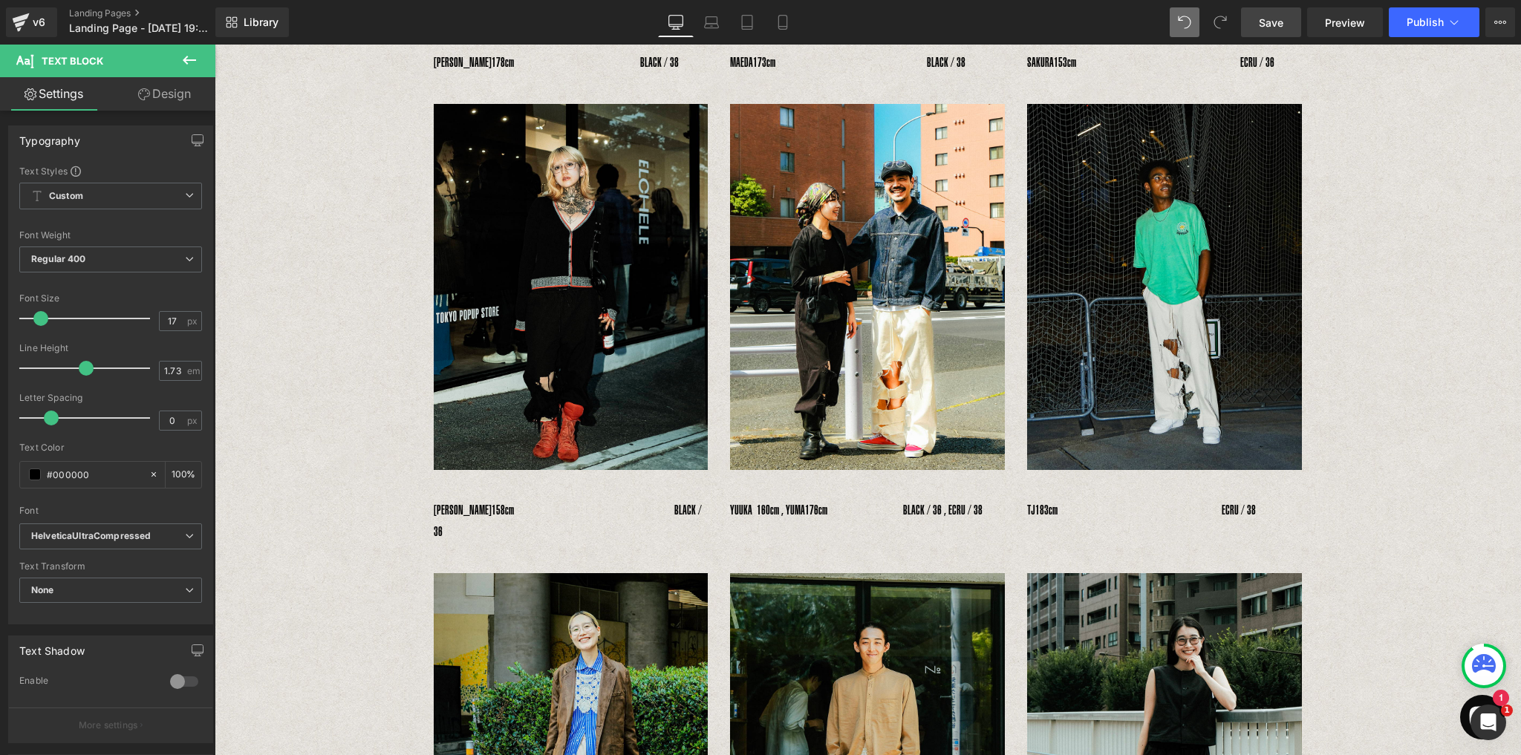
scroll to position [457, 0]
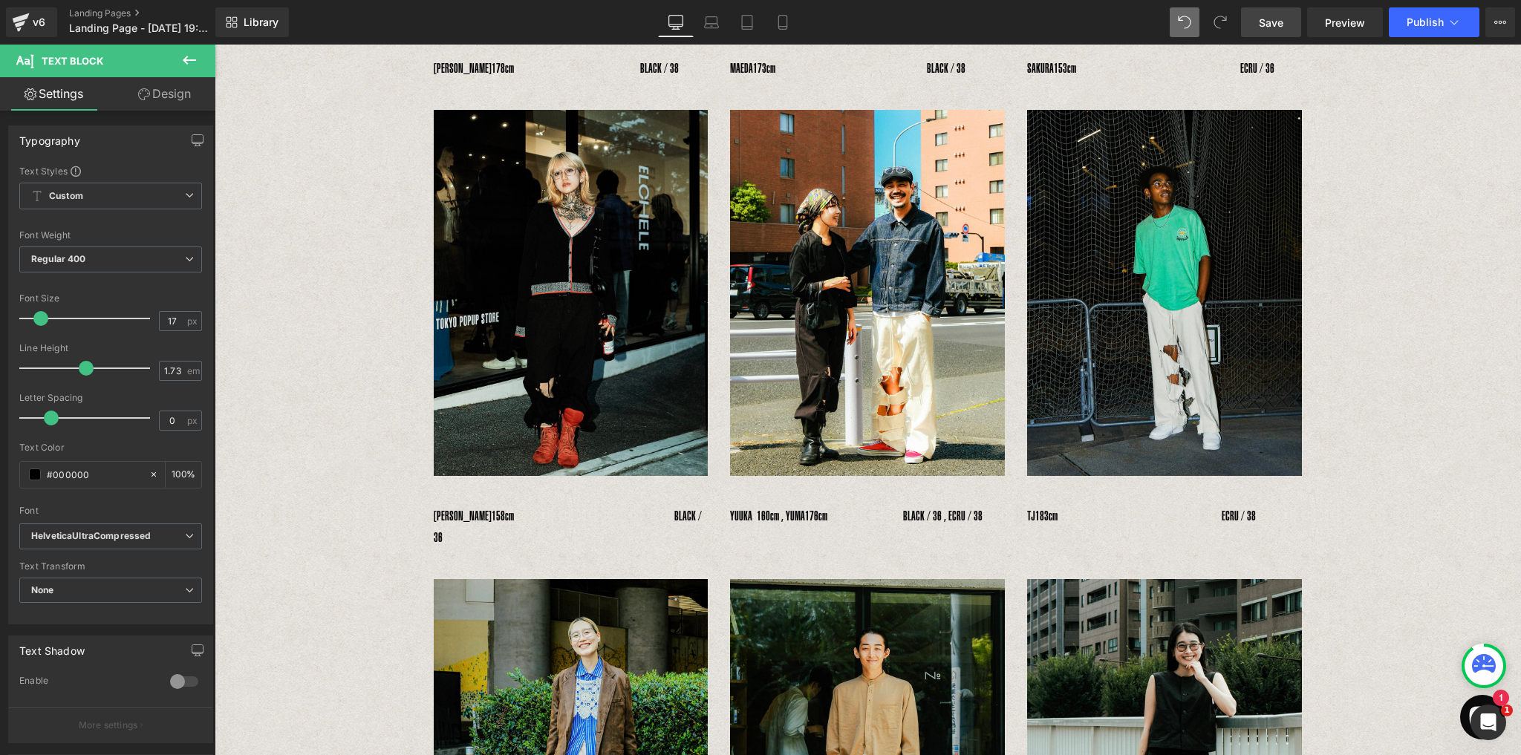
click at [1241, 516] on span "183cm　　　　　　　　　　　　　ECRU / 38" at bounding box center [1145, 516] width 221 height 15
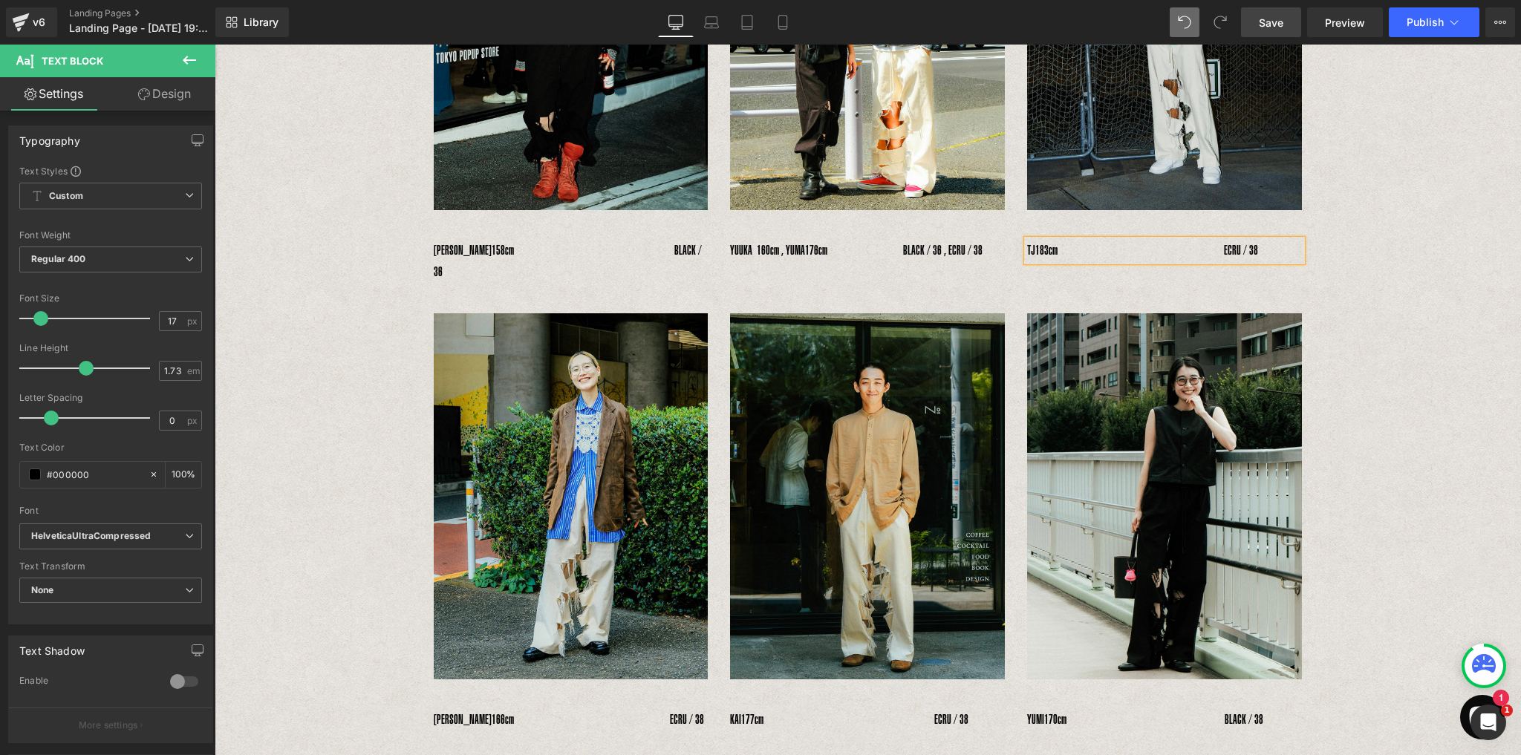
scroll to position [754, 0]
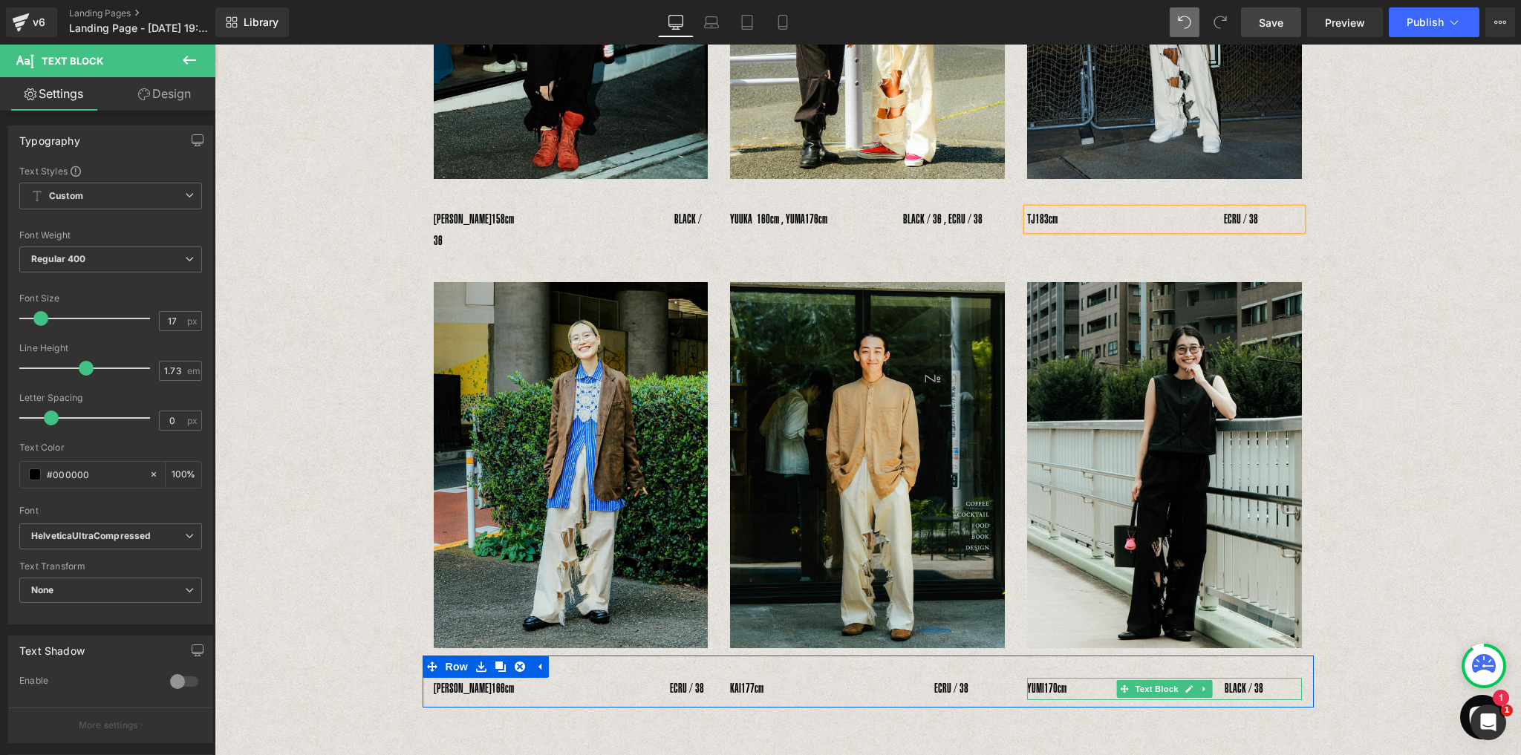
click at [1263, 681] on span "170cm　　　　　　　　　　　　 BLACK / 38" at bounding box center [1153, 688] width 219 height 15
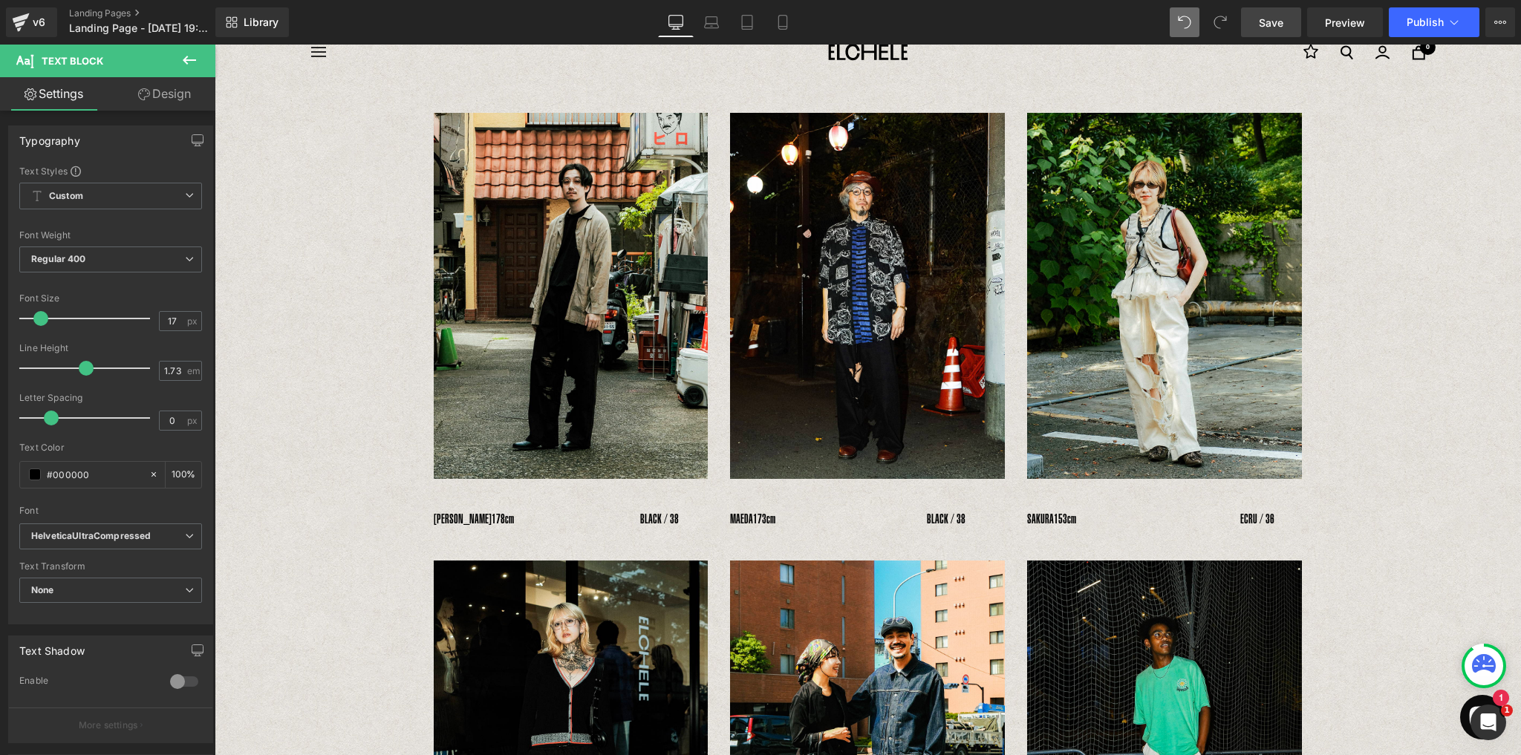
scroll to position [0, 0]
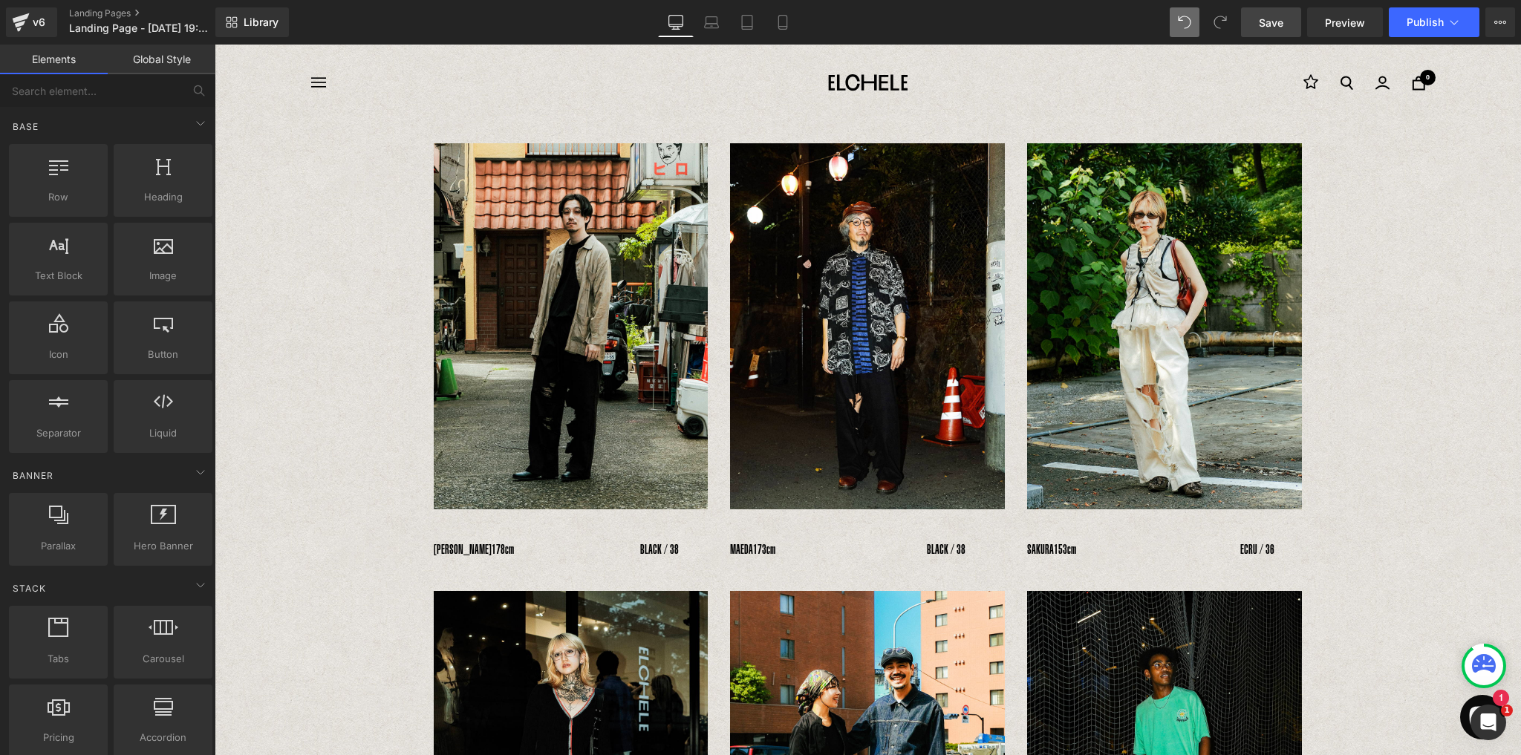
click at [1271, 23] on span "Save" at bounding box center [1270, 23] width 25 height 16
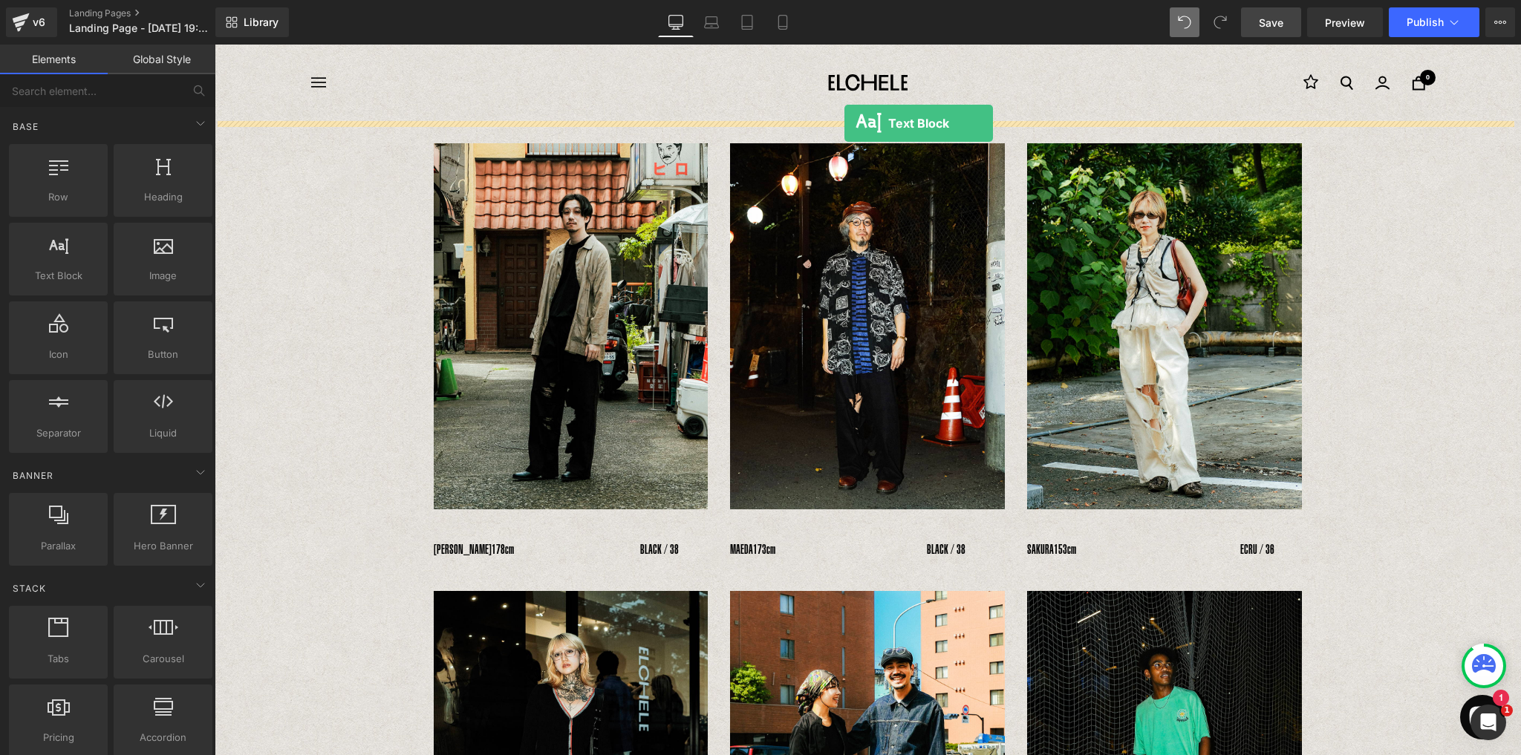
drag, startPoint x: 275, startPoint y: 299, endPoint x: 844, endPoint y: 123, distance: 596.0
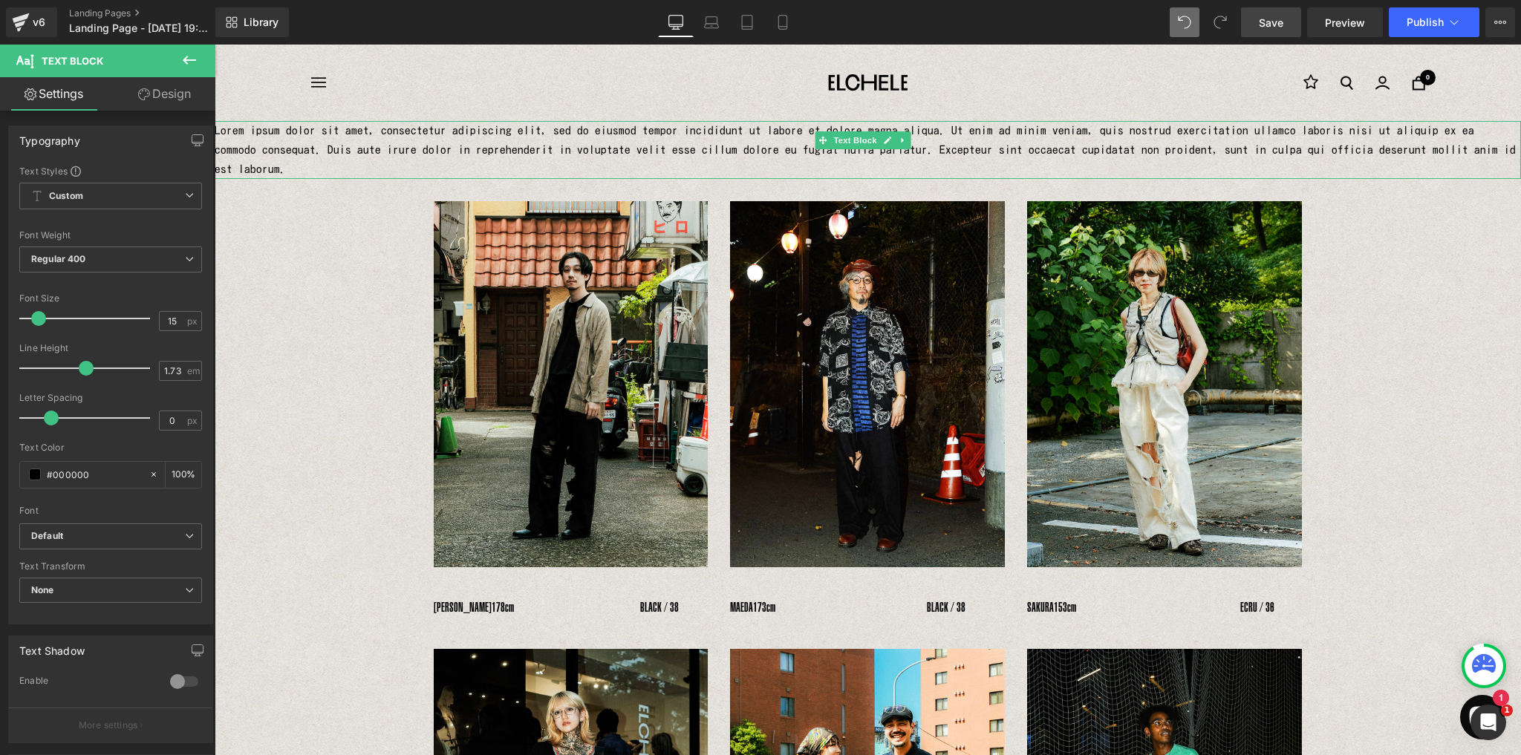
click at [745, 147] on p "Lorem ipsum dolor sit amet, consectetur adipiscing elit, sed do eiusmod tempor …" at bounding box center [868, 150] width 1306 height 58
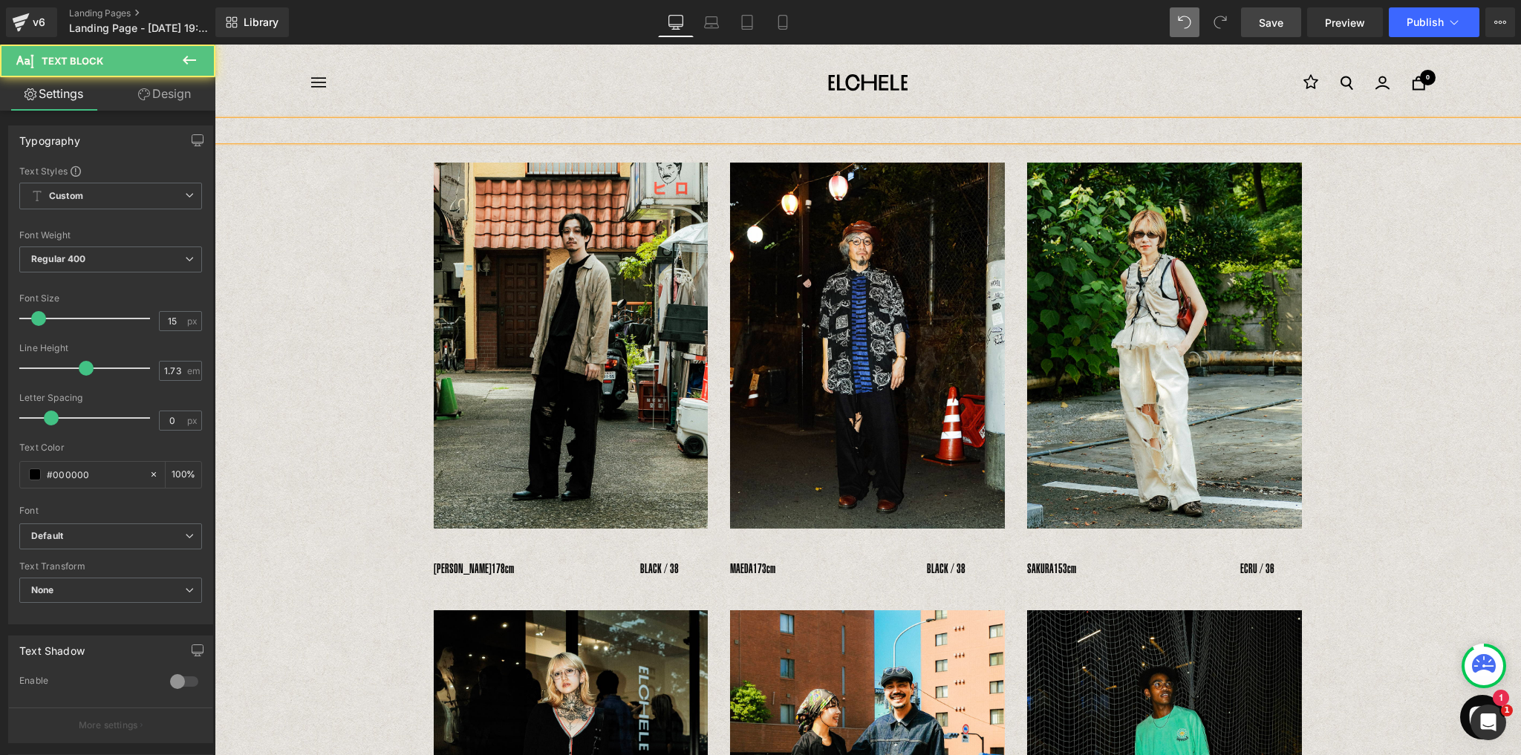
click at [777, 128] on p at bounding box center [868, 130] width 1306 height 19
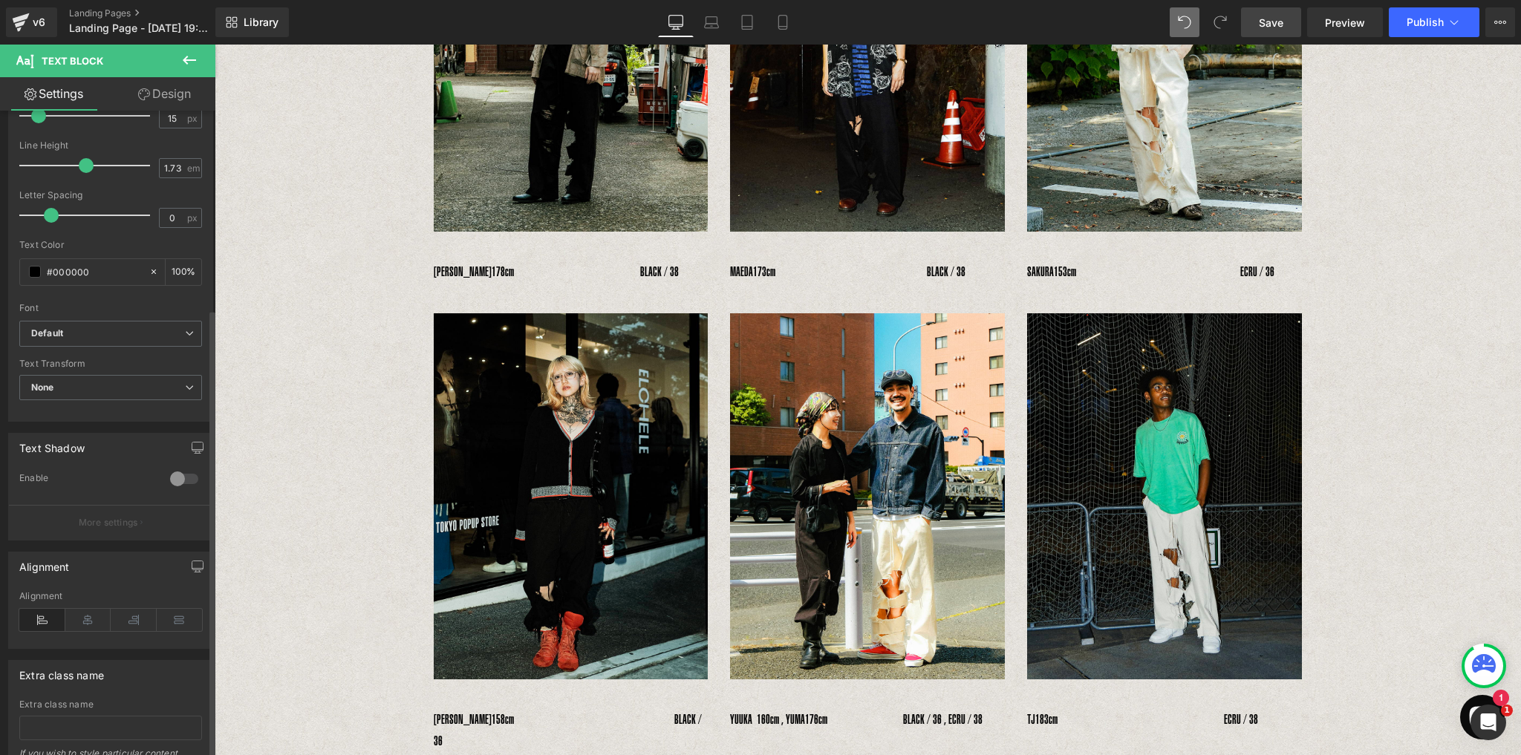
scroll to position [285, 0]
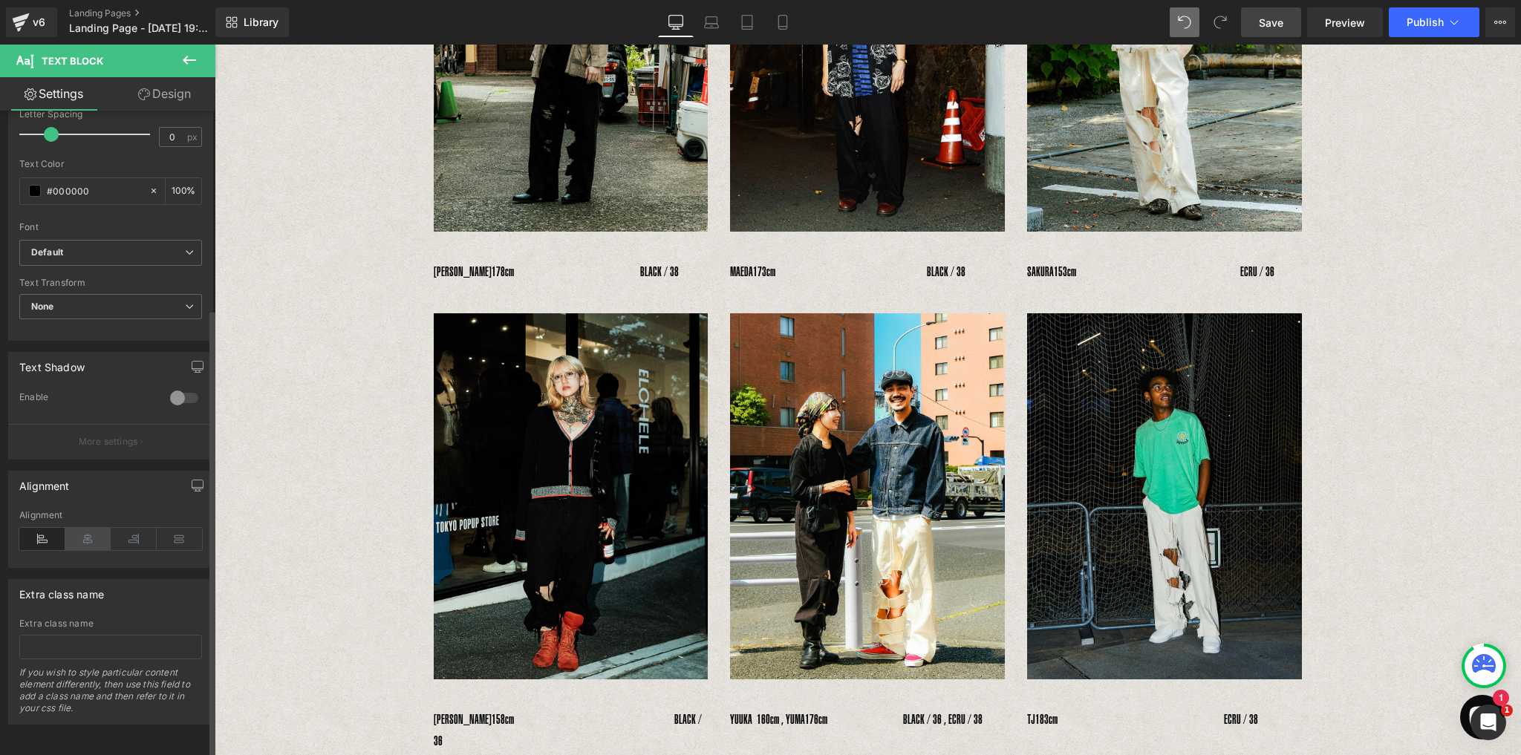
click at [81, 528] on icon at bounding box center [88, 539] width 46 height 22
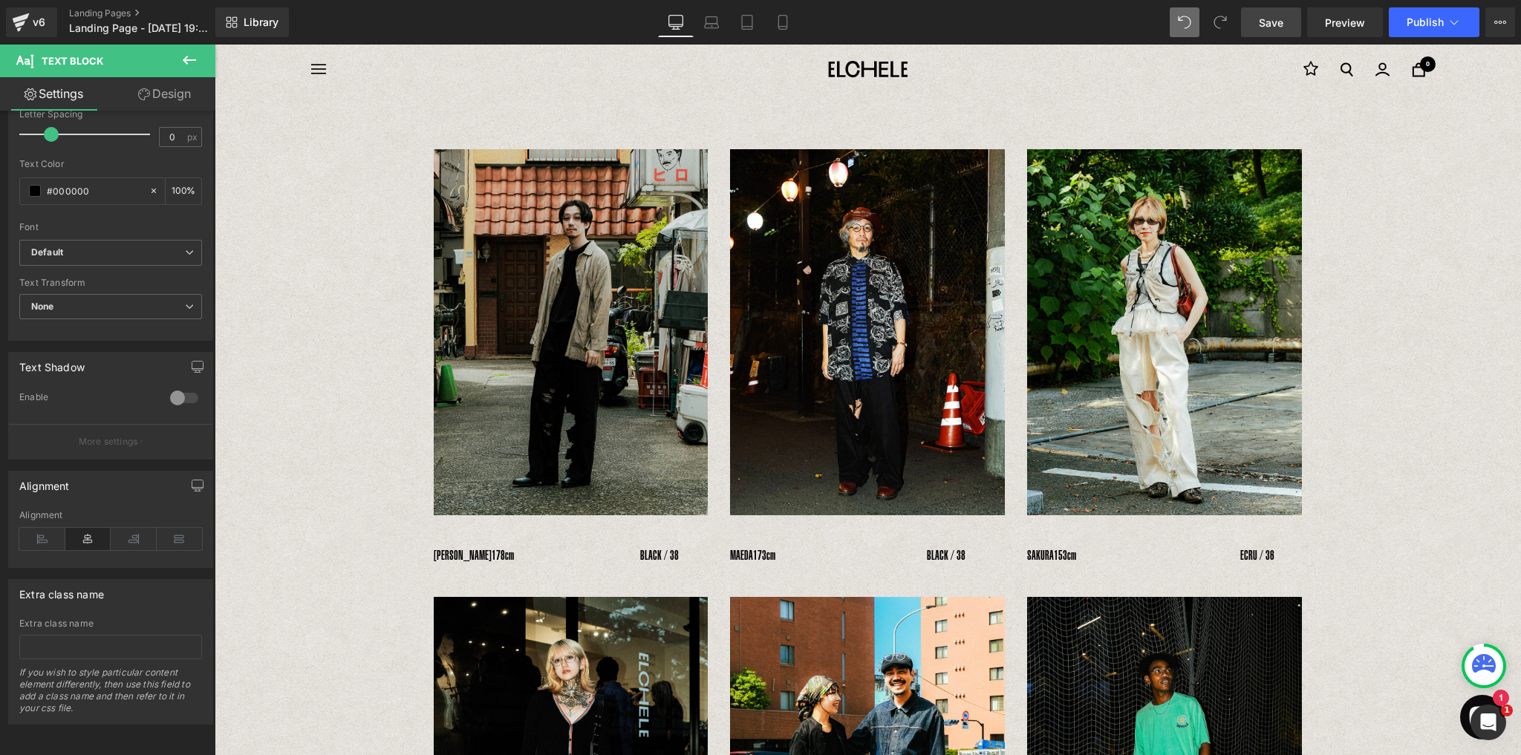
scroll to position [0, 0]
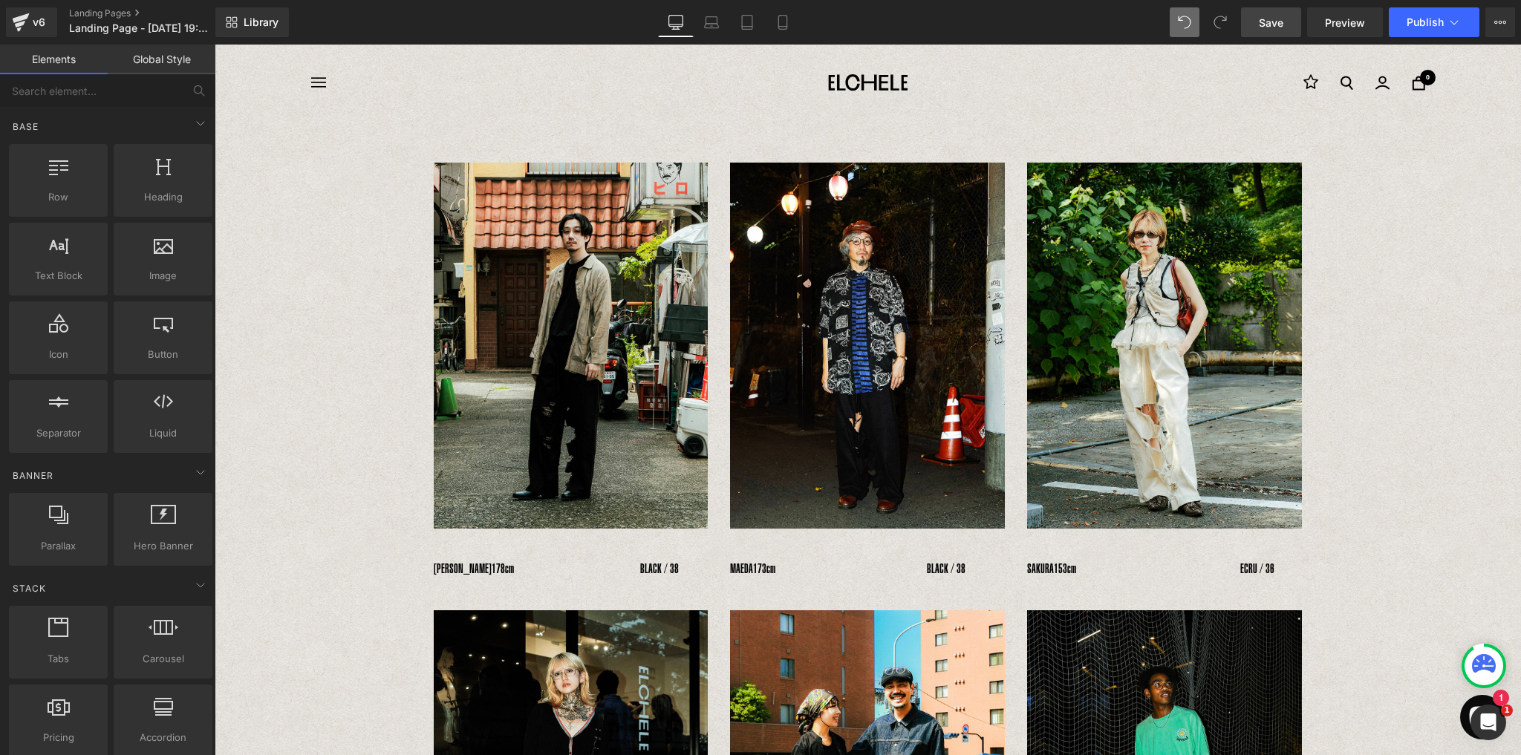
click at [843, 119] on div "ナビゲーション ELCHELE 0" at bounding box center [868, 83] width 1114 height 76
click at [863, 133] on span "Text Block" at bounding box center [855, 132] width 49 height 18
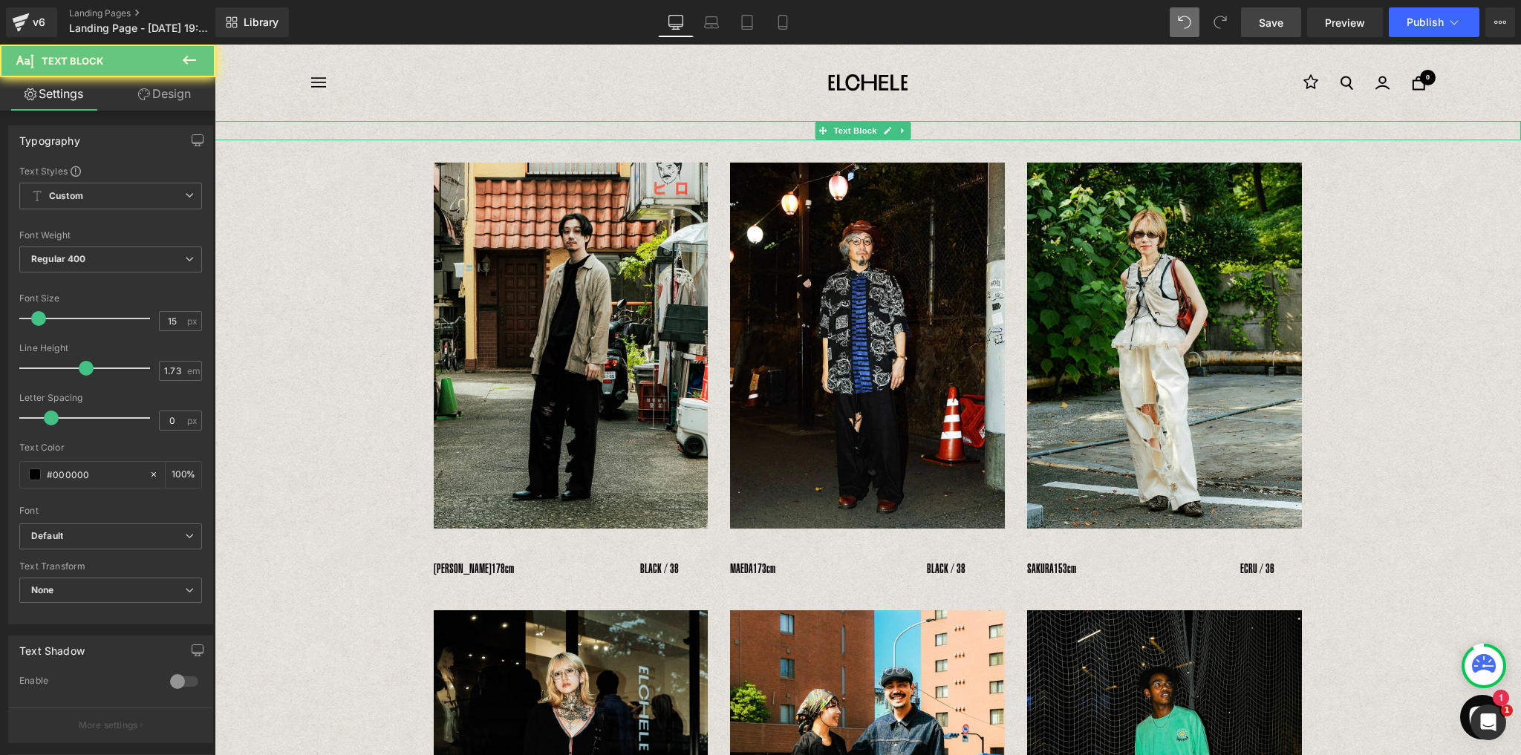
click at [794, 132] on p at bounding box center [868, 130] width 1306 height 19
click at [875, 129] on span "Text Block" at bounding box center [855, 132] width 49 height 18
click at [819, 134] on icon at bounding box center [823, 130] width 8 height 9
click at [809, 126] on p at bounding box center [868, 130] width 1306 height 19
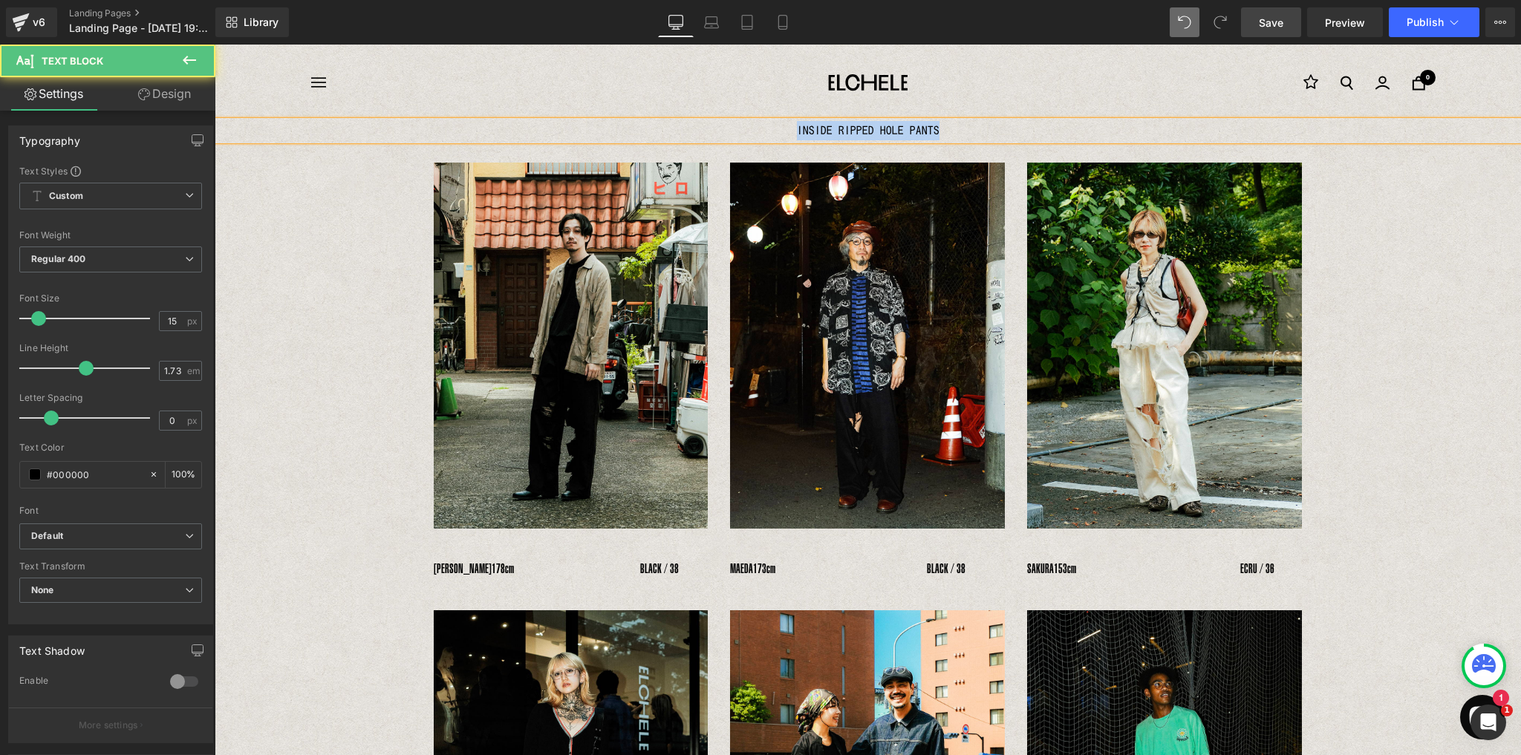
drag, startPoint x: 788, startPoint y: 128, endPoint x: 947, endPoint y: 128, distance: 158.1
click at [947, 128] on p "INSIDE RIPPED HOLE PANTS" at bounding box center [868, 130] width 1306 height 19
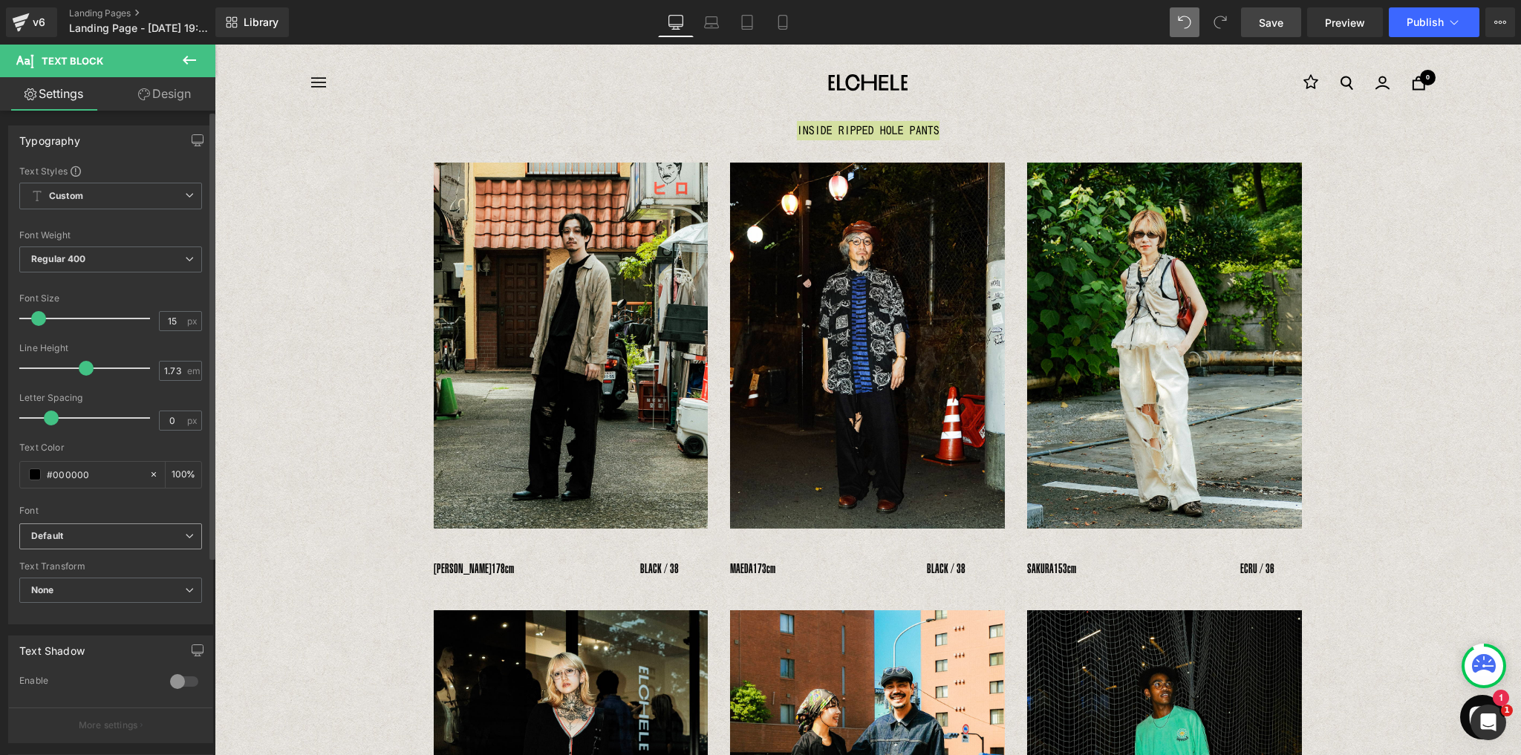
click at [98, 538] on b "Default" at bounding box center [108, 536] width 154 height 13
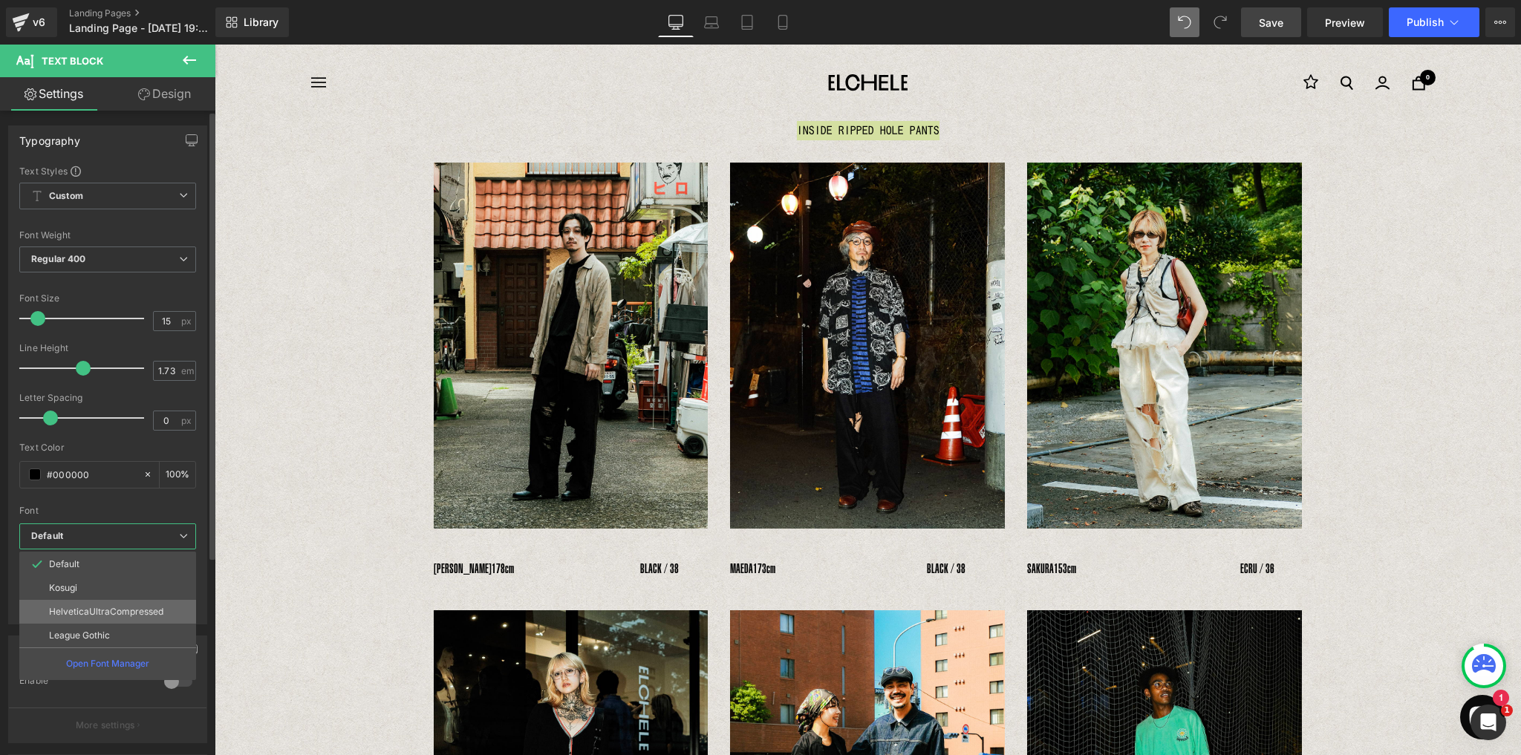
click at [79, 611] on p "HelveticaUltraCompressed" at bounding box center [106, 612] width 114 height 10
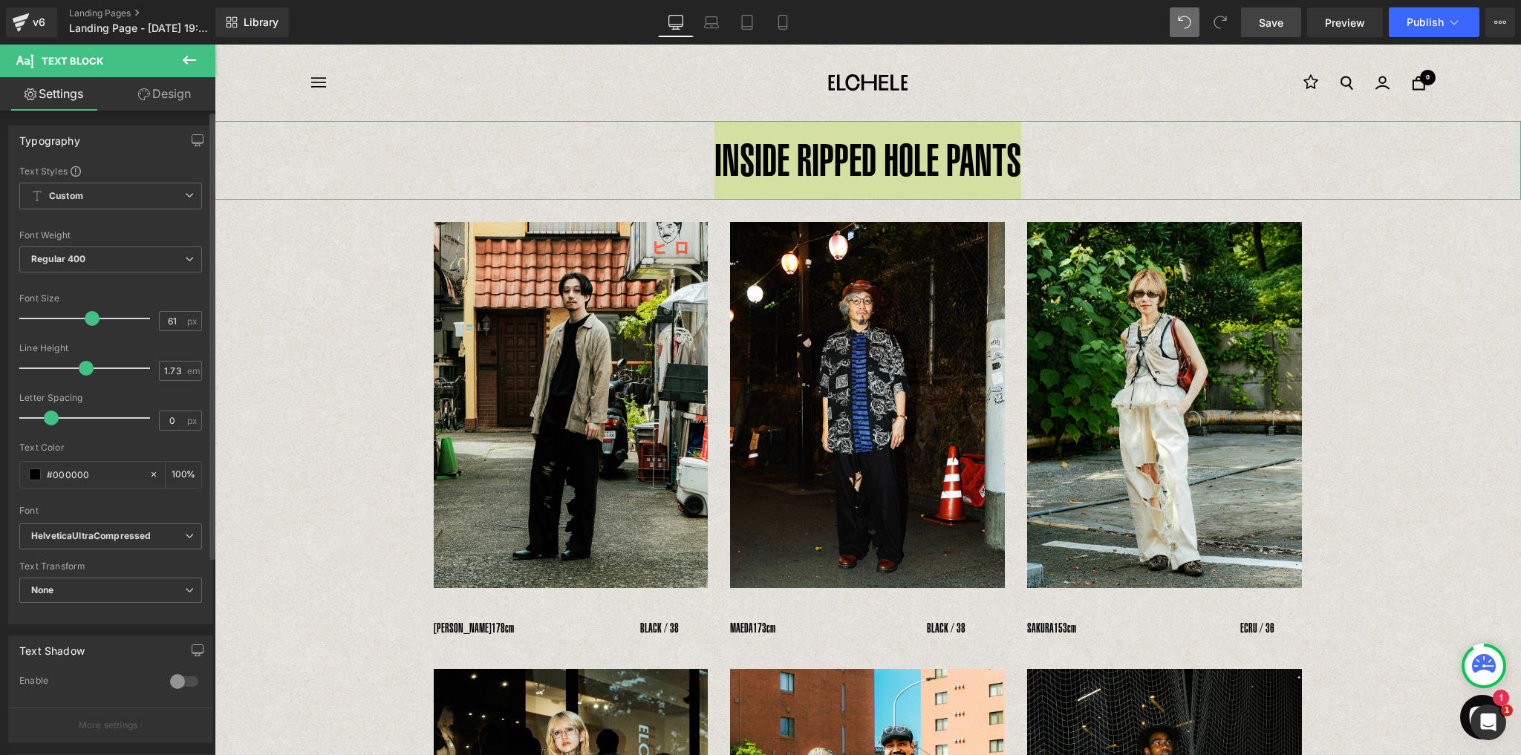
type input "62"
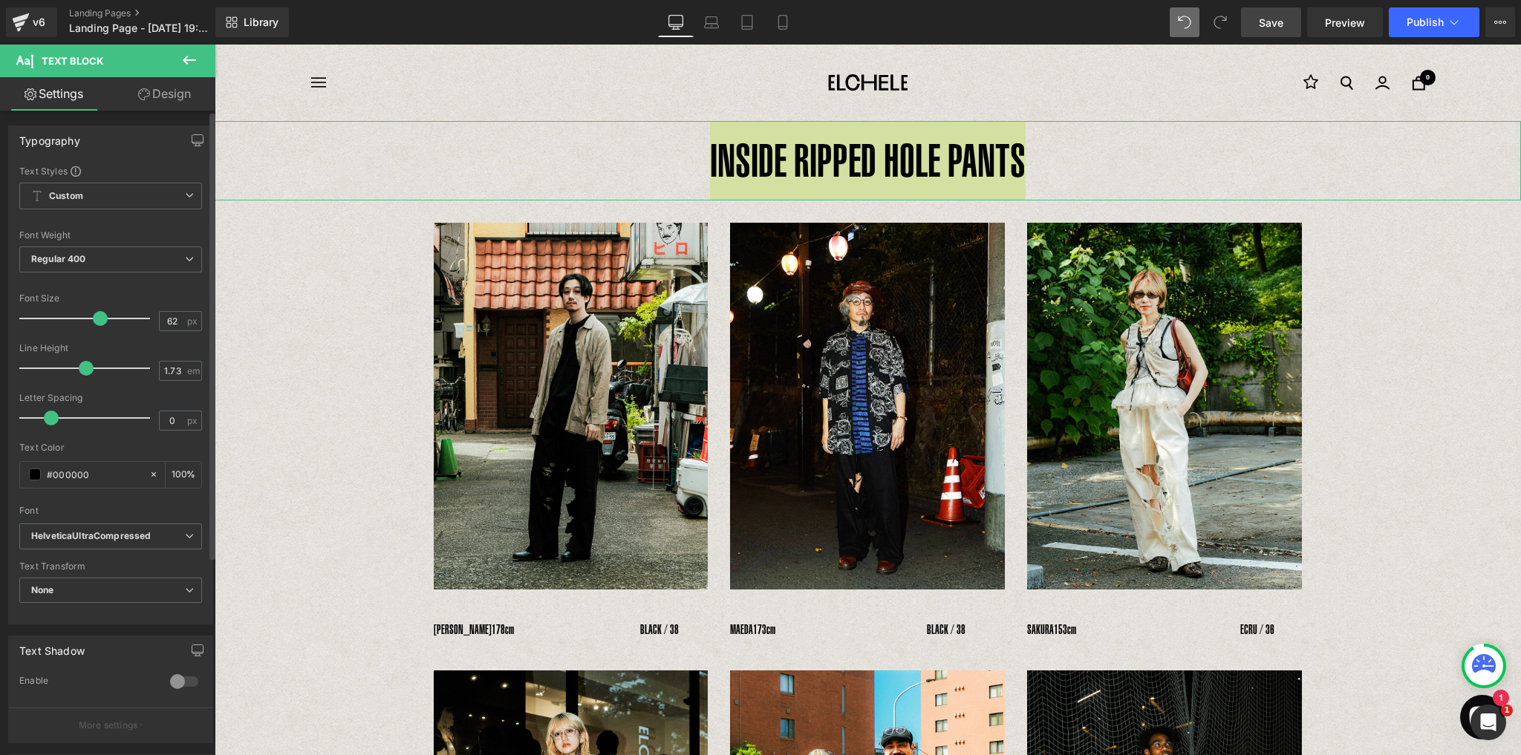
drag, startPoint x: 39, startPoint y: 319, endPoint x: 99, endPoint y: 325, distance: 59.8
click at [99, 325] on div at bounding box center [88, 319] width 123 height 30
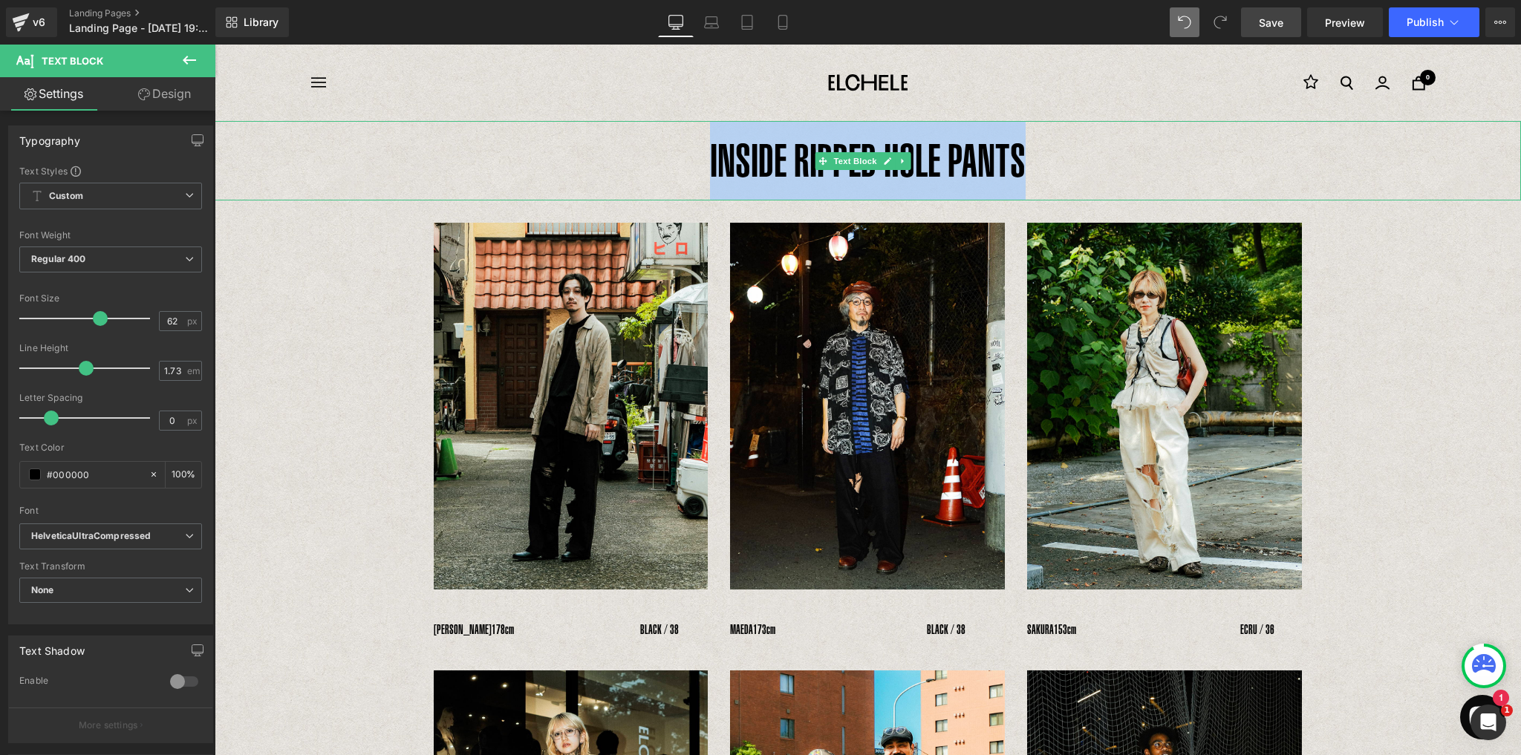
click at [1031, 185] on p "INSIDE RIPPED HOLE PANTS" at bounding box center [868, 160] width 1306 height 79
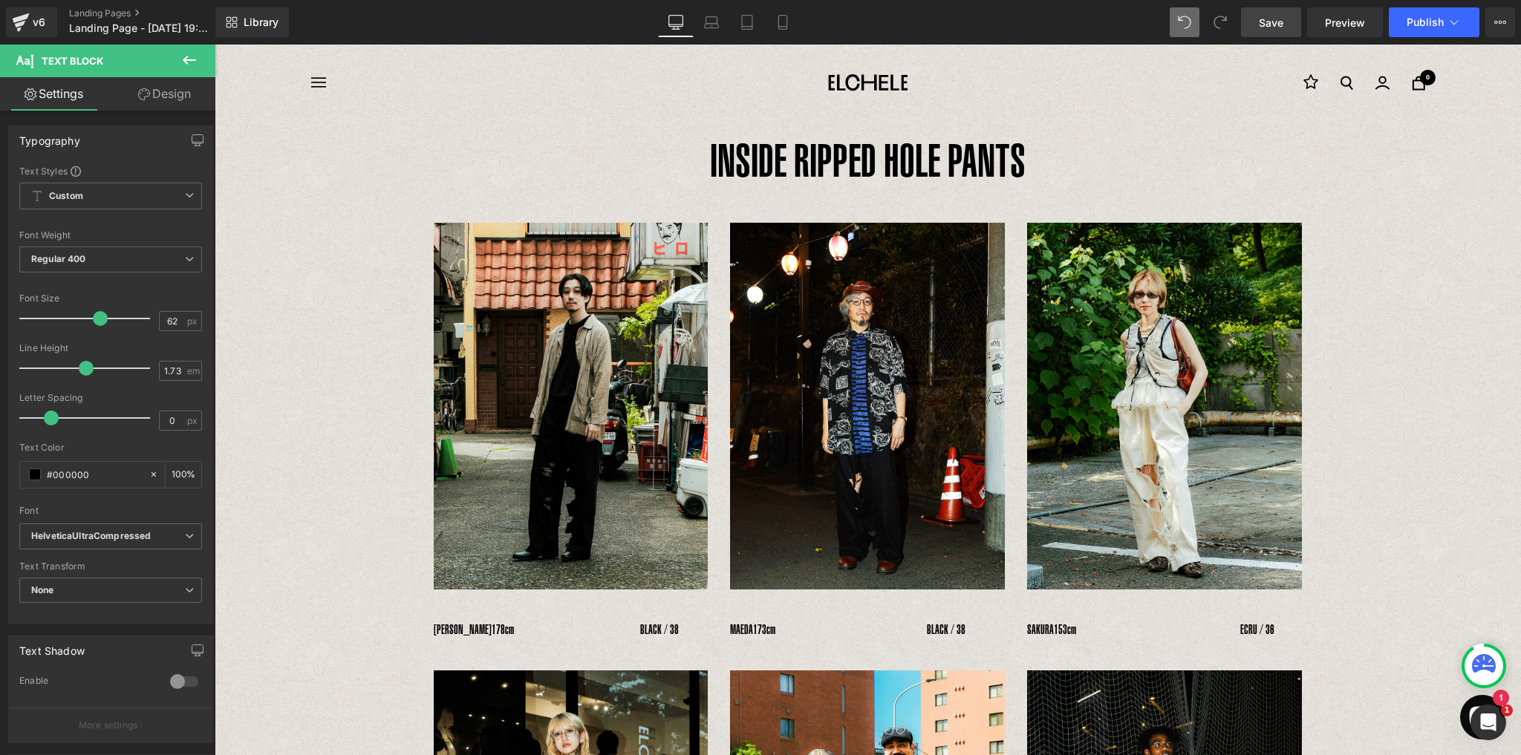
click at [186, 72] on button at bounding box center [189, 61] width 52 height 33
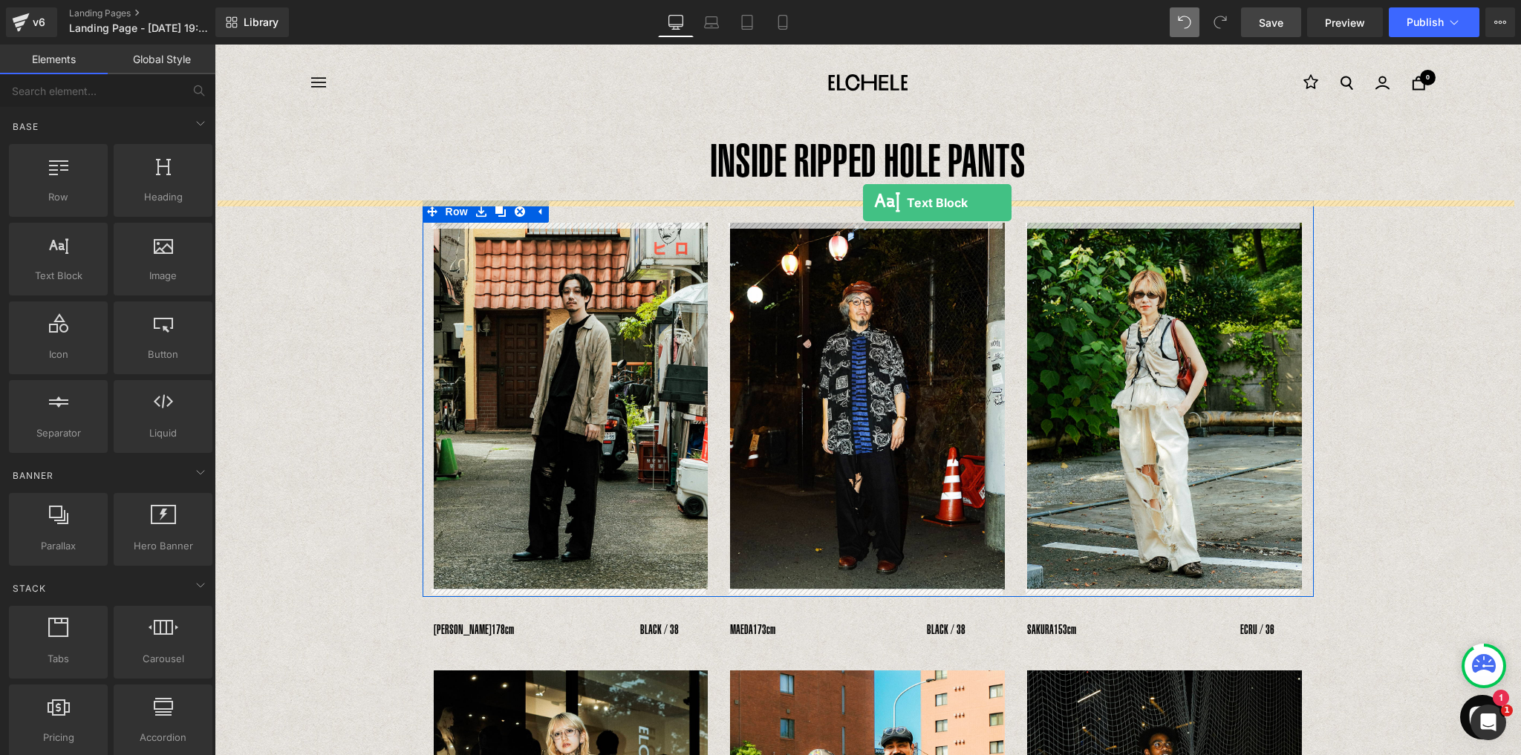
drag, startPoint x: 274, startPoint y: 301, endPoint x: 863, endPoint y: 203, distance: 596.9
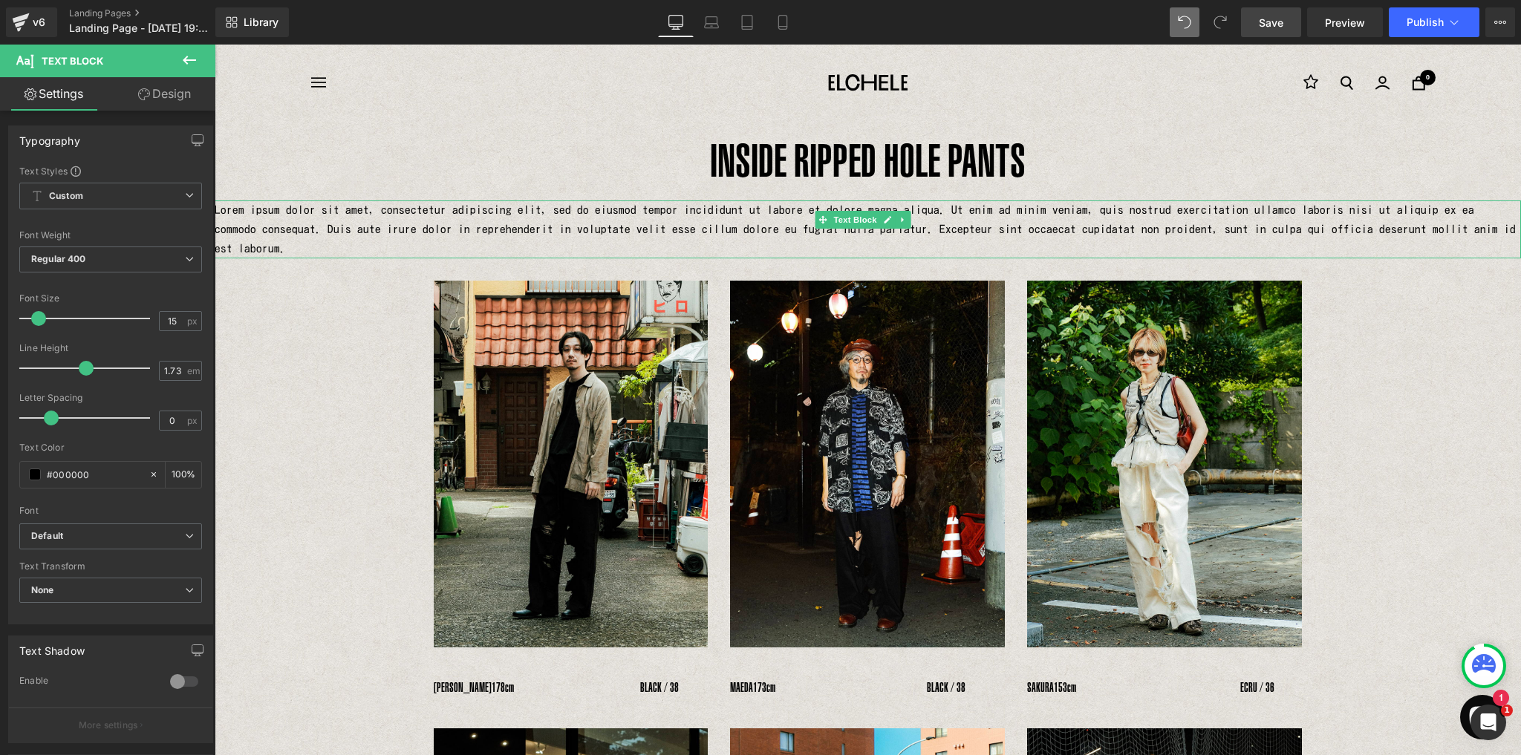
click at [791, 212] on p "Lorem ipsum dolor sit amet, consectetur adipiscing elit, sed do eiusmod tempor …" at bounding box center [868, 229] width 1306 height 58
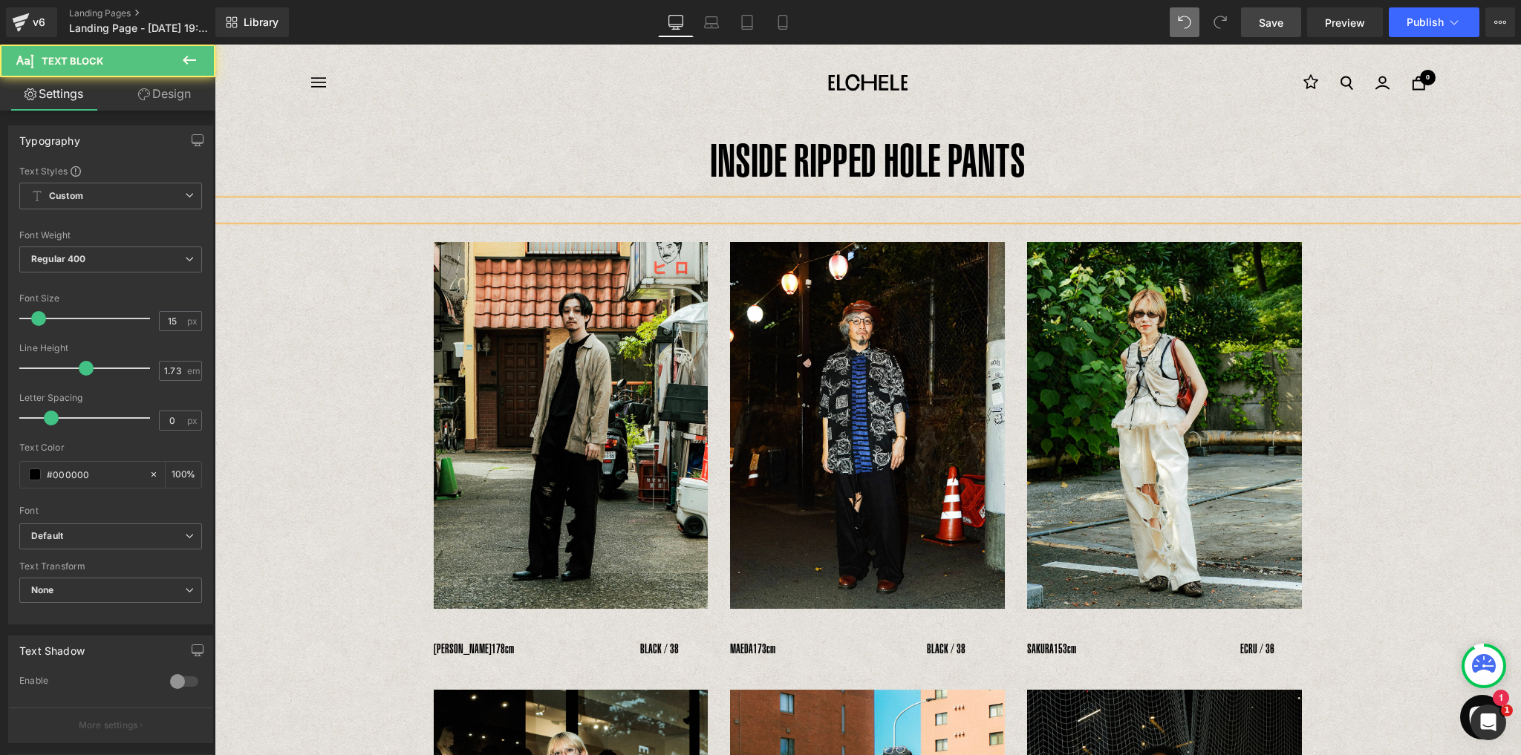
click at [912, 209] on p at bounding box center [868, 209] width 1306 height 19
click at [882, 211] on p at bounding box center [868, 209] width 1306 height 19
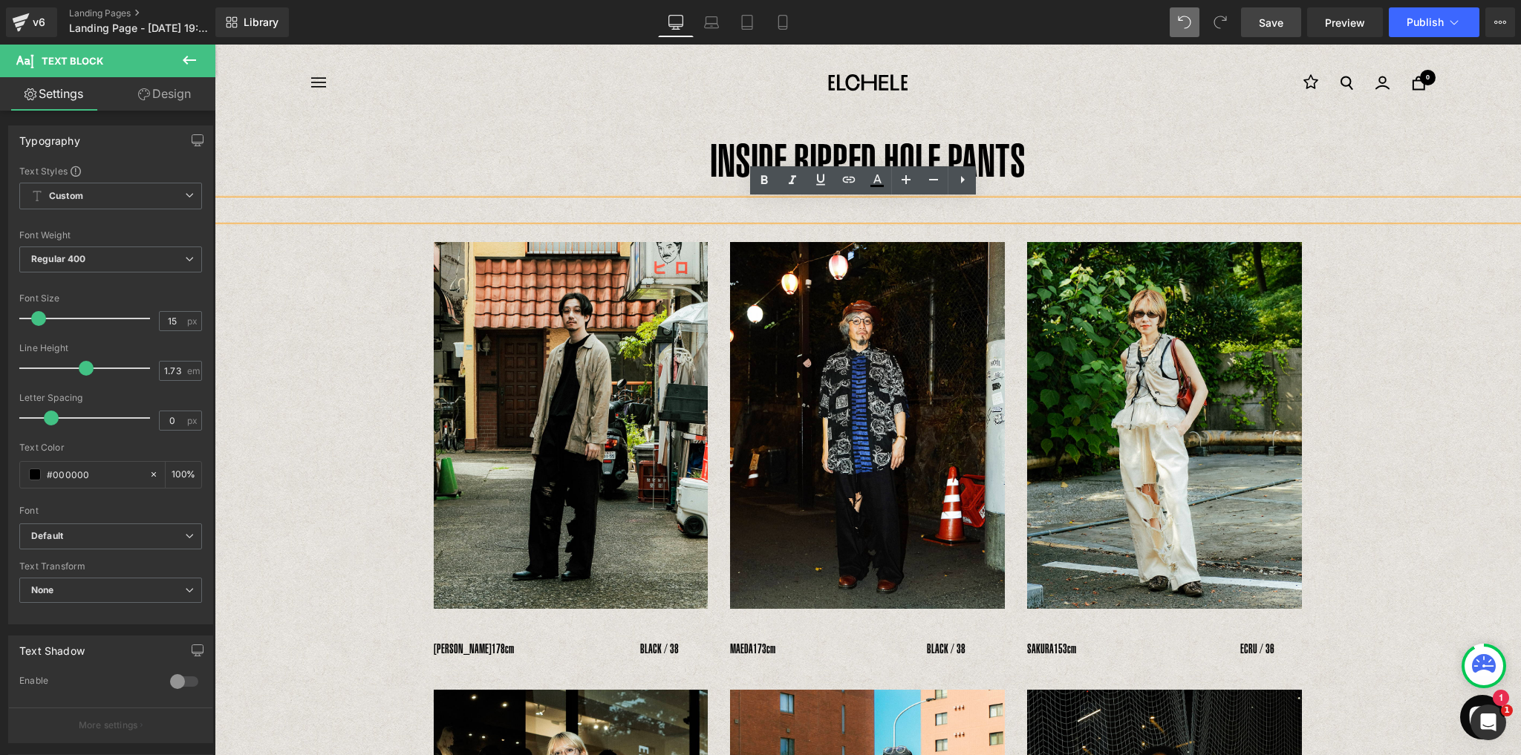
click at [851, 211] on p at bounding box center [868, 209] width 1306 height 19
click at [869, 212] on p at bounding box center [868, 209] width 1306 height 19
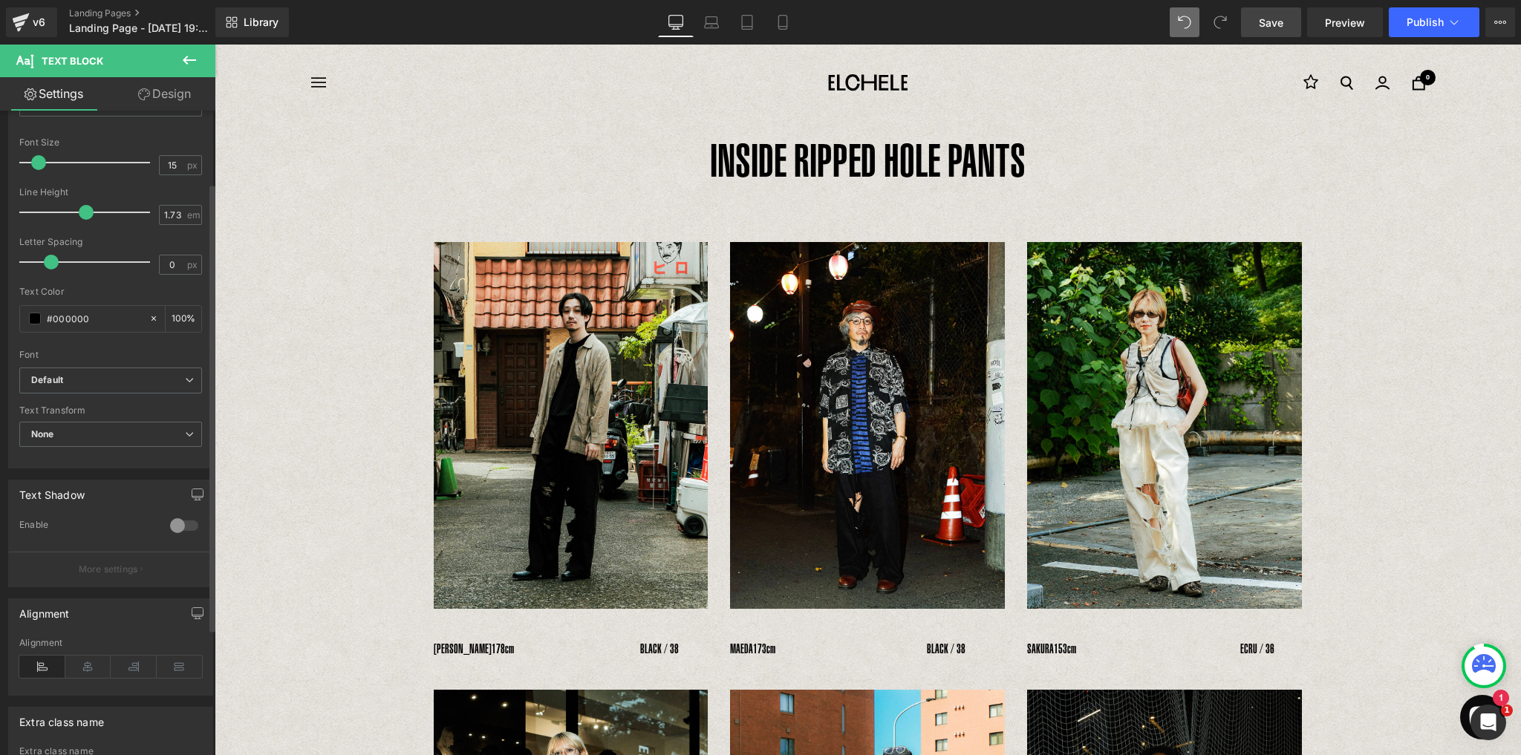
scroll to position [285, 0]
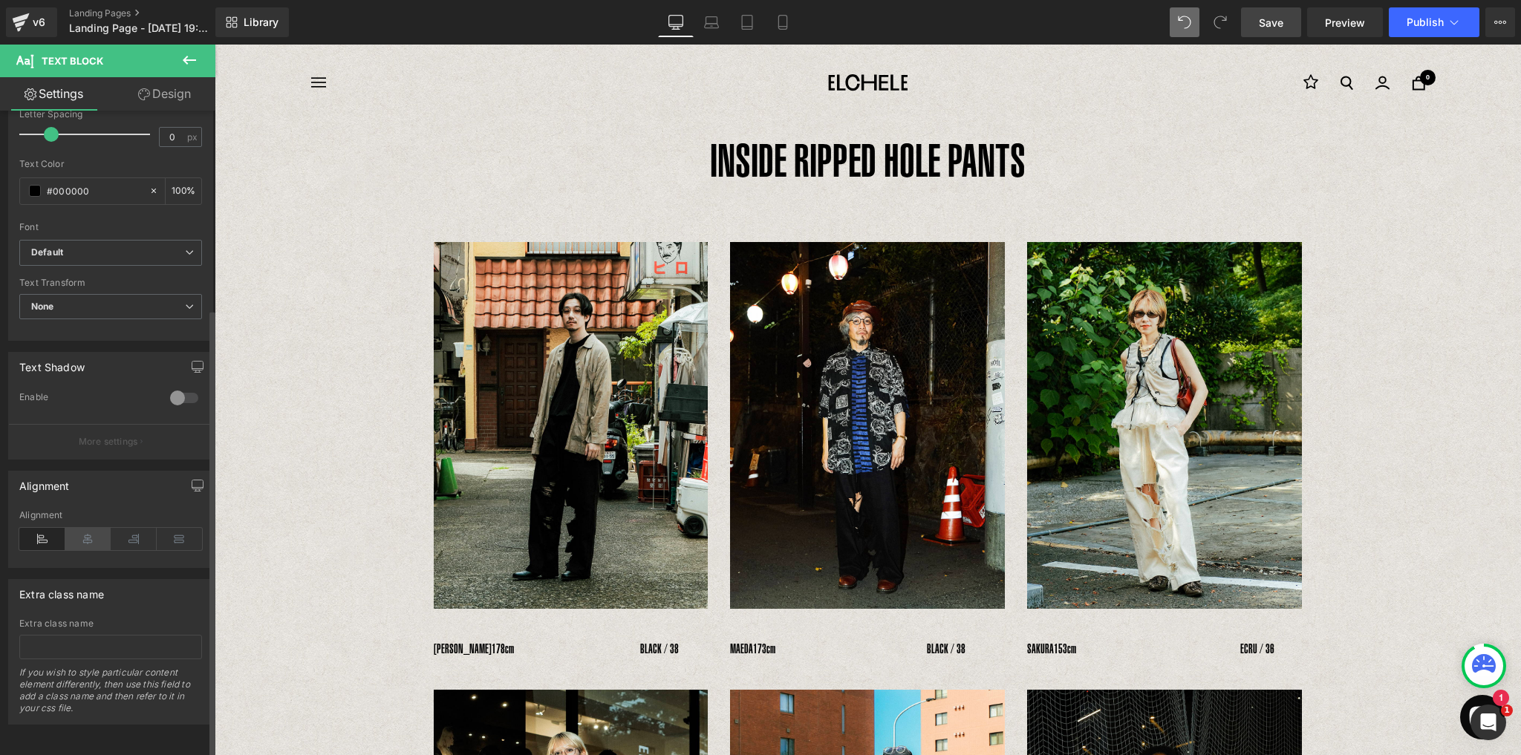
click at [89, 532] on icon at bounding box center [88, 539] width 46 height 22
click at [959, 212] on p at bounding box center [868, 209] width 1306 height 19
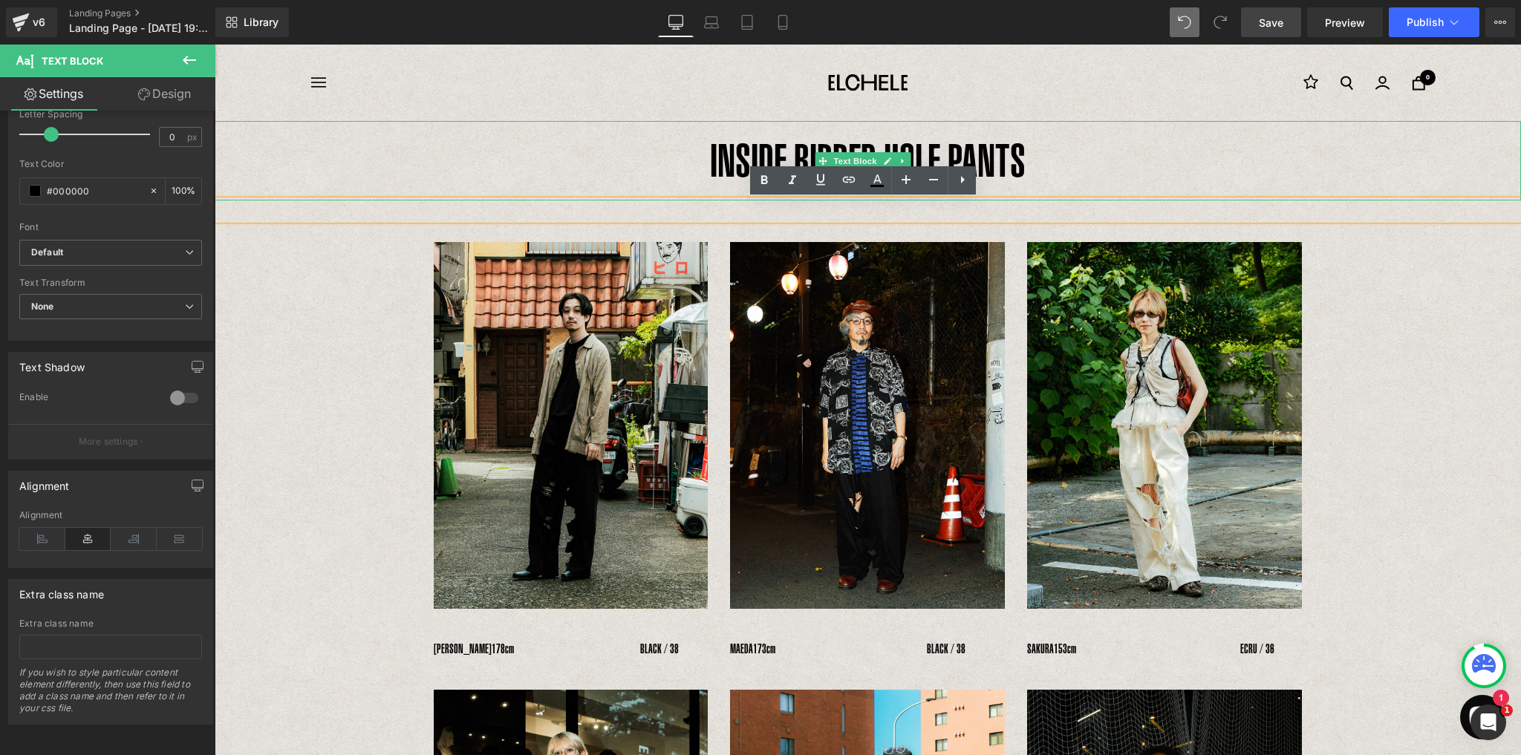
click at [1018, 157] on p "INSIDE RIPPED HOLE PANTS" at bounding box center [868, 160] width 1306 height 79
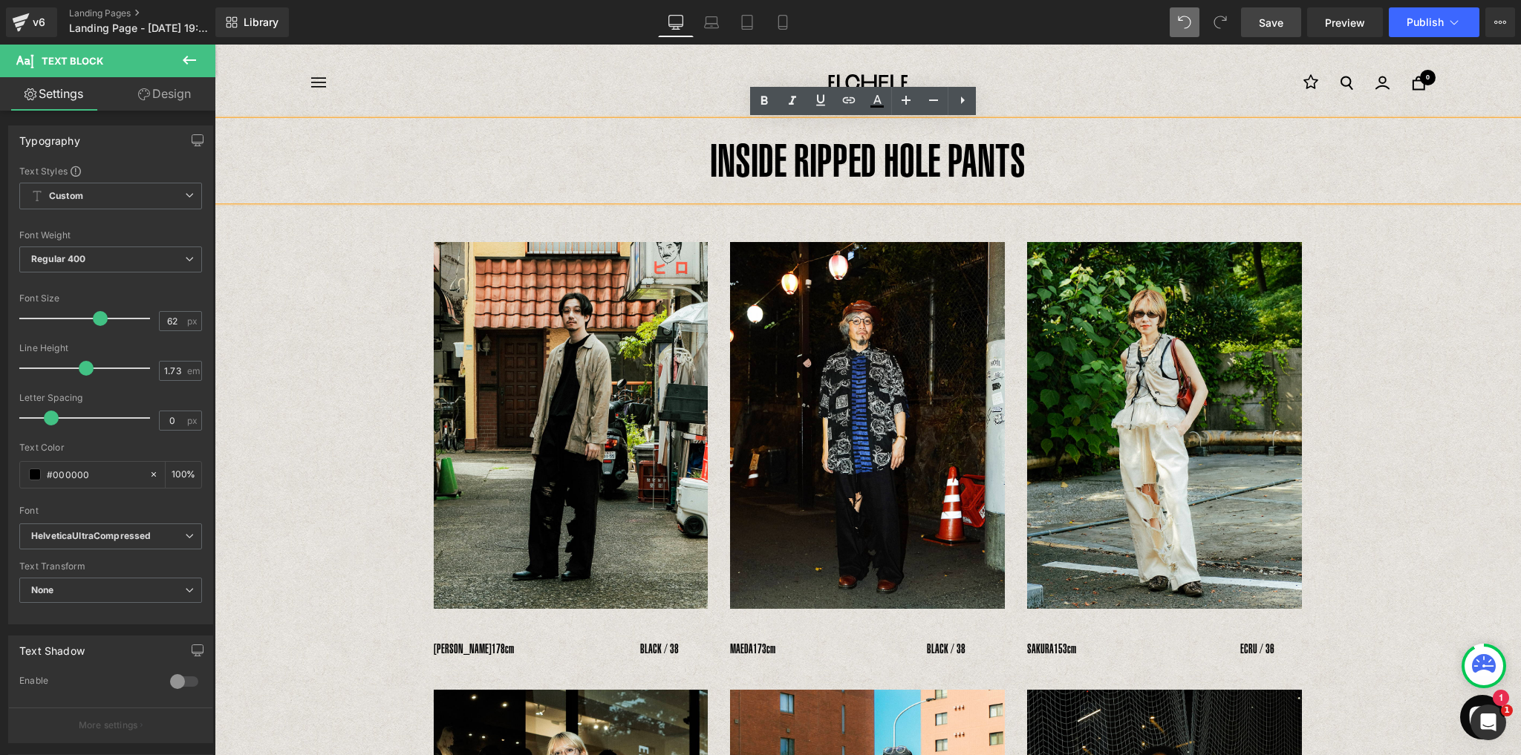
click at [1039, 187] on p "INSIDE RIPPED HOLE PANTS" at bounding box center [868, 160] width 1306 height 79
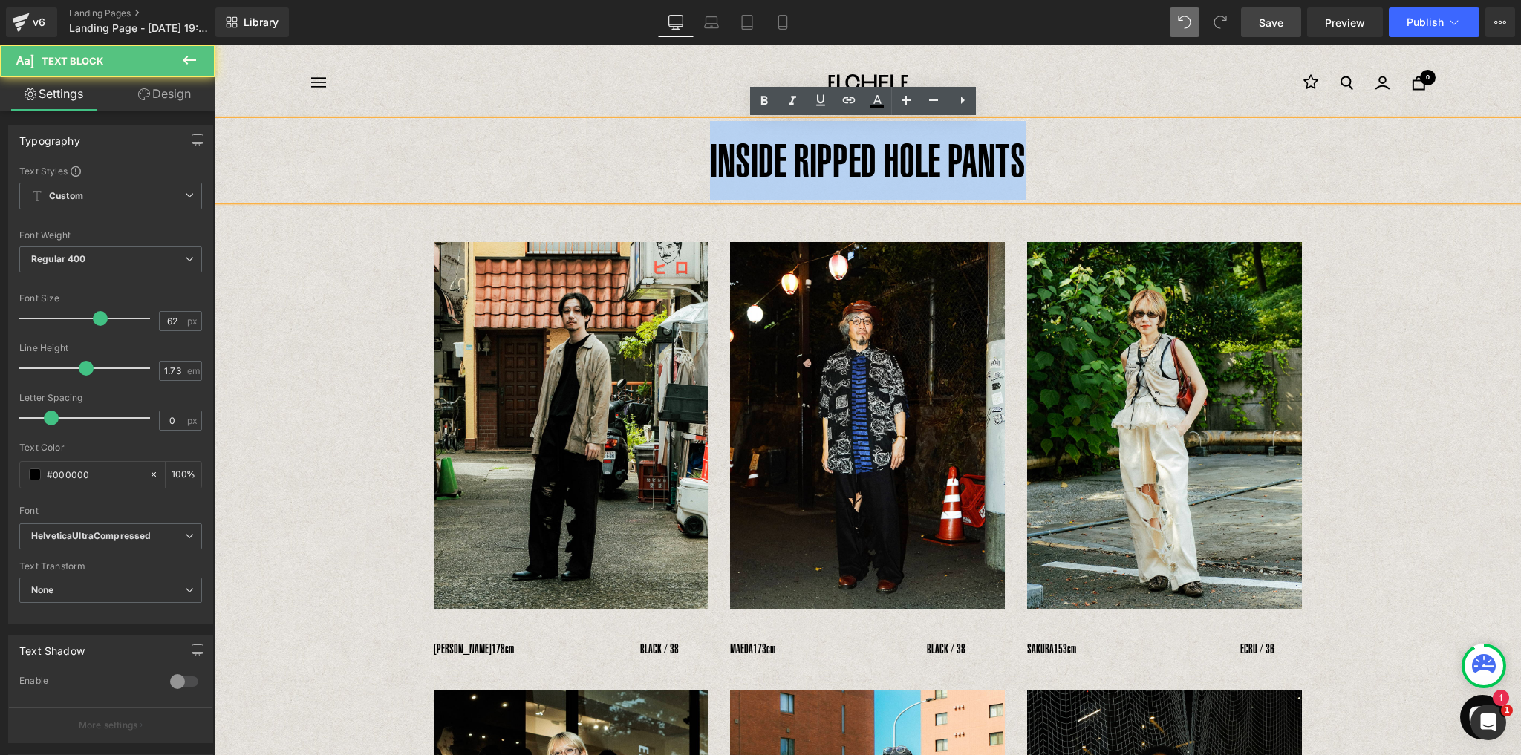
drag, startPoint x: 1037, startPoint y: 174, endPoint x: 699, endPoint y: 175, distance: 338.6
click at [699, 175] on p "INSIDE RIPPED HOLE PANTS" at bounding box center [868, 160] width 1306 height 79
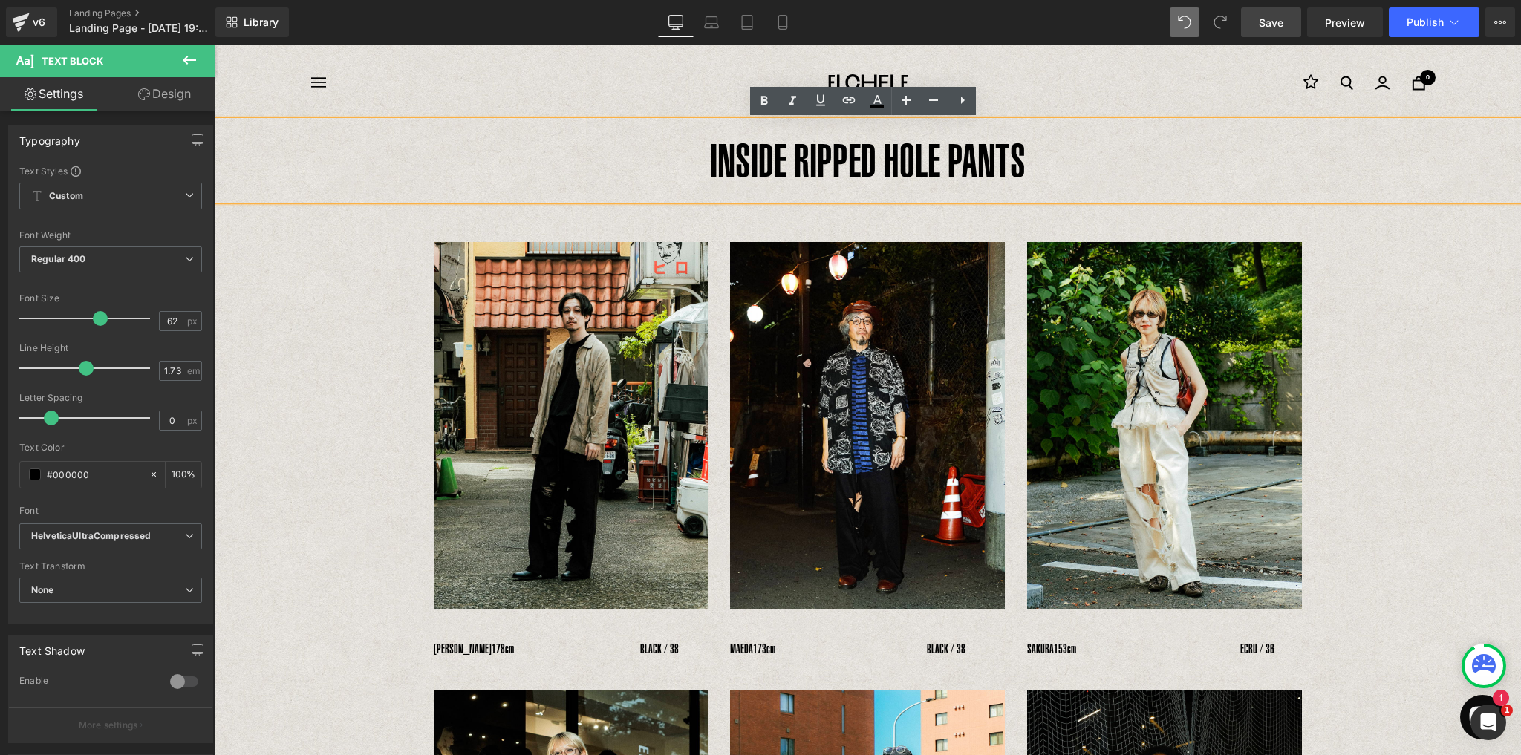
drag, startPoint x: 1472, startPoint y: 391, endPoint x: 1463, endPoint y: 391, distance: 8.9
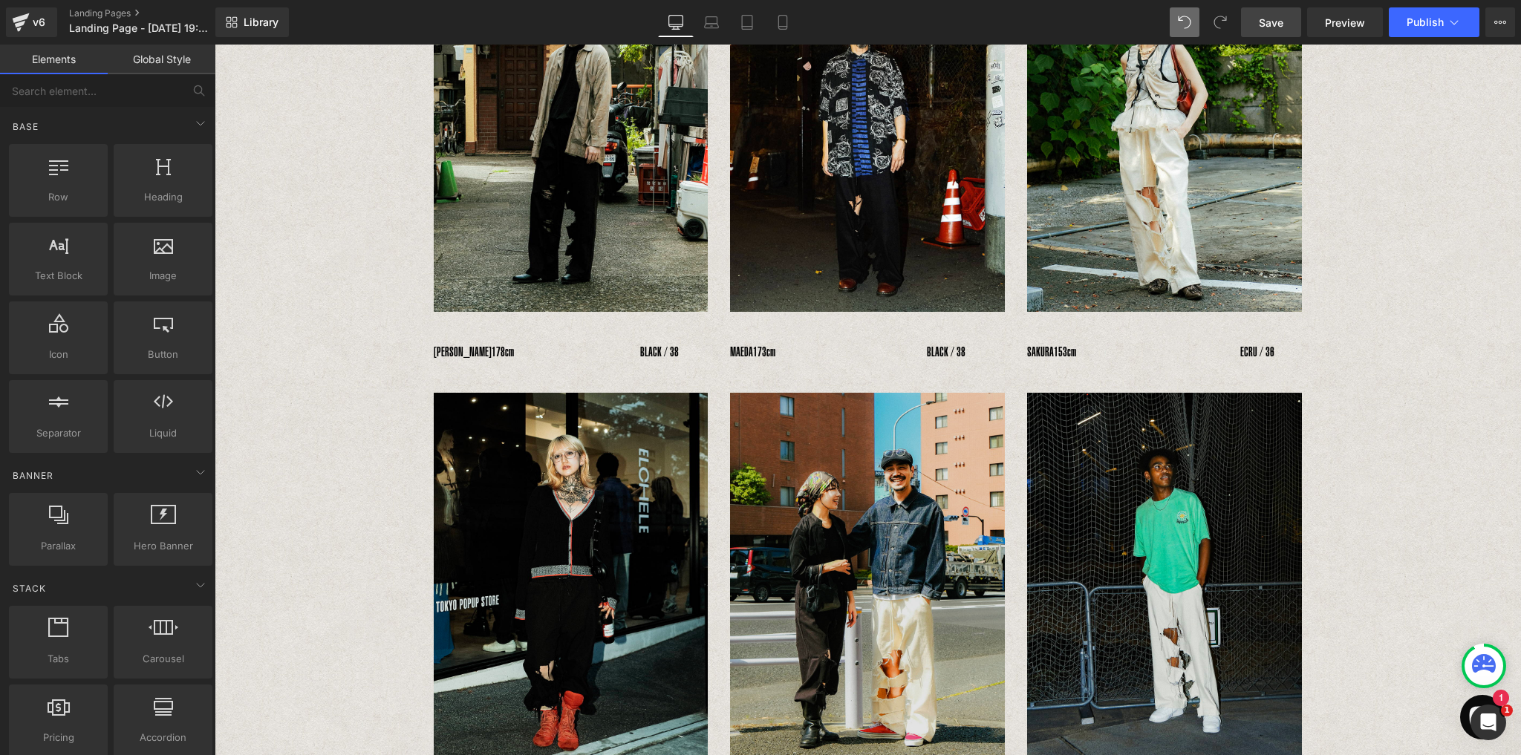
scroll to position [0, 0]
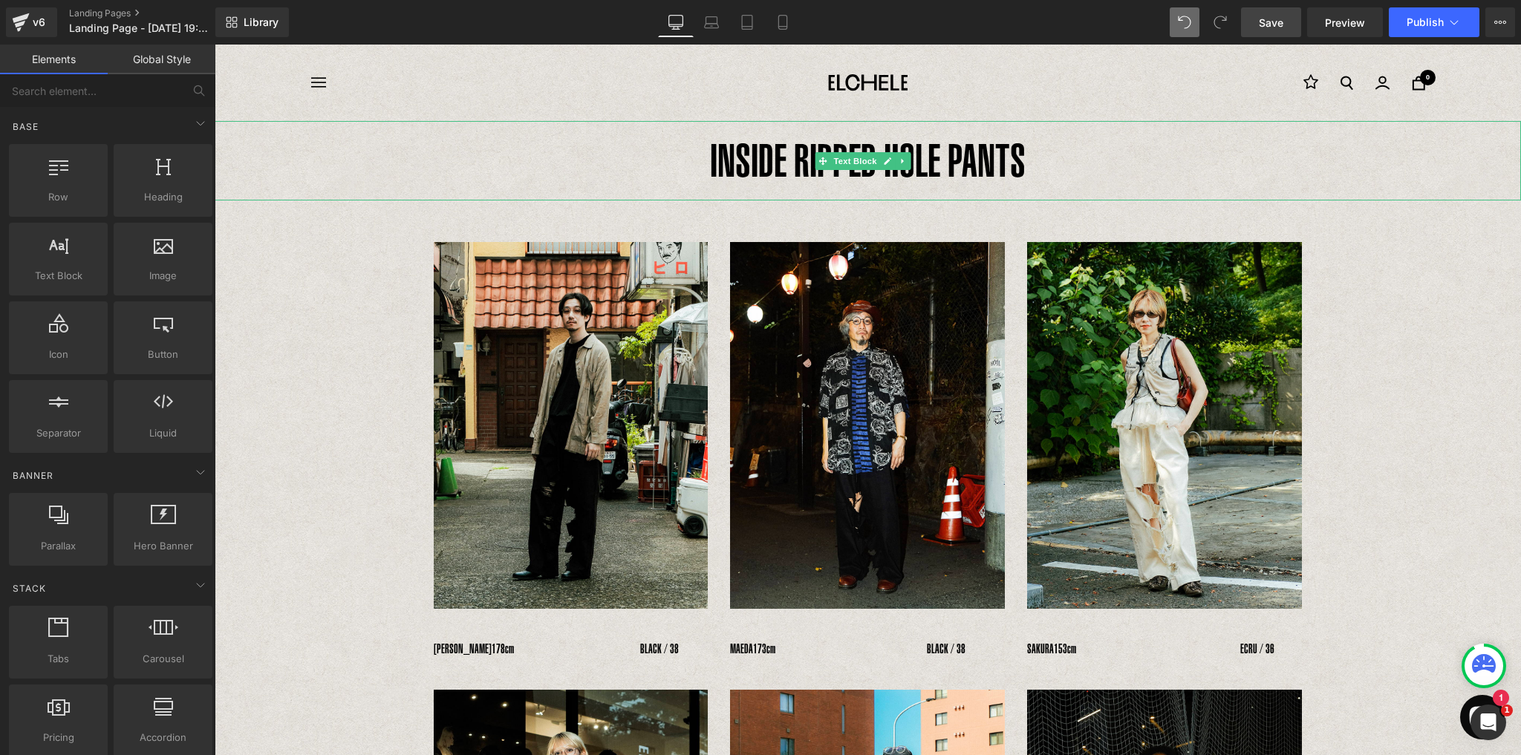
click at [953, 157] on p "INSIDE RIPPED HOLE PANTS" at bounding box center [868, 160] width 1306 height 79
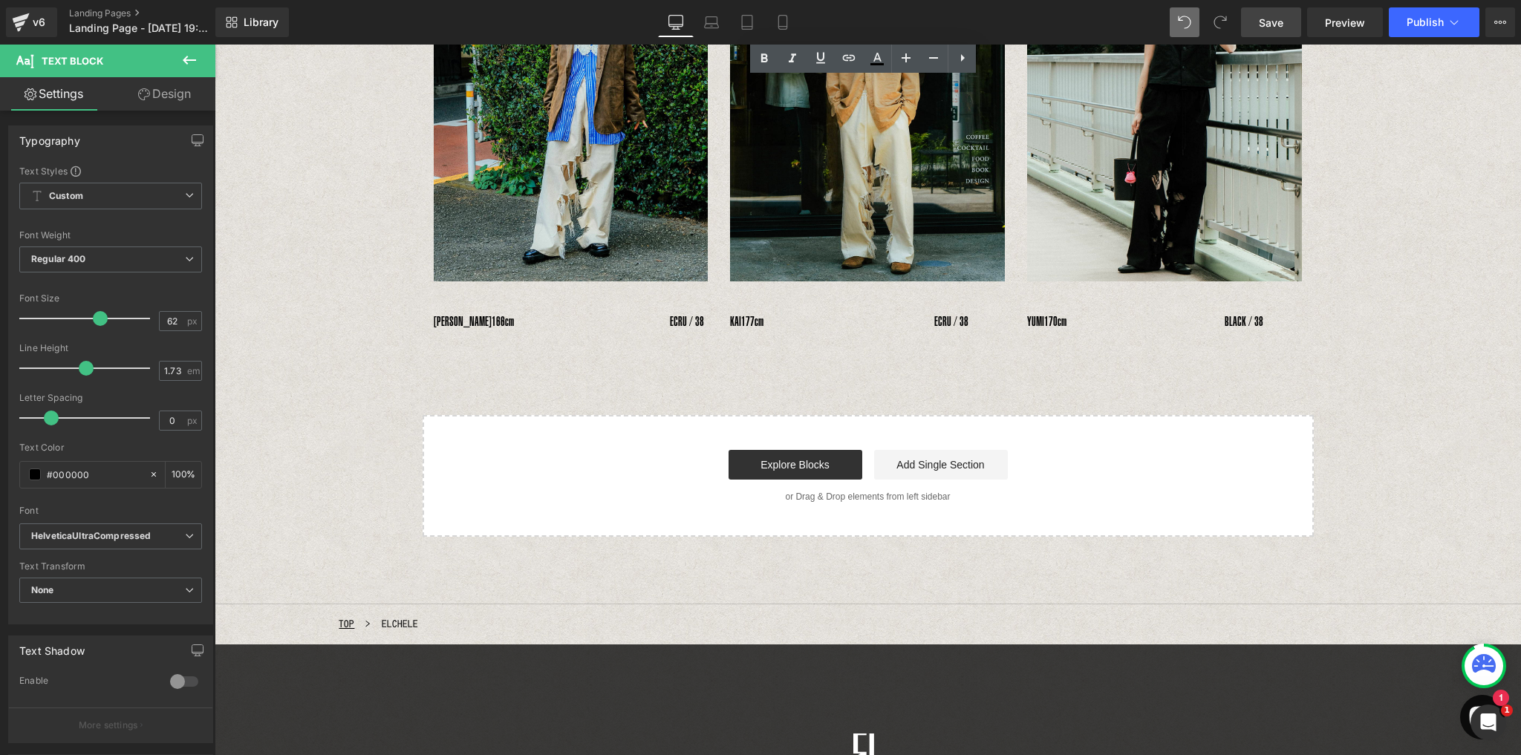
scroll to position [1225, 0]
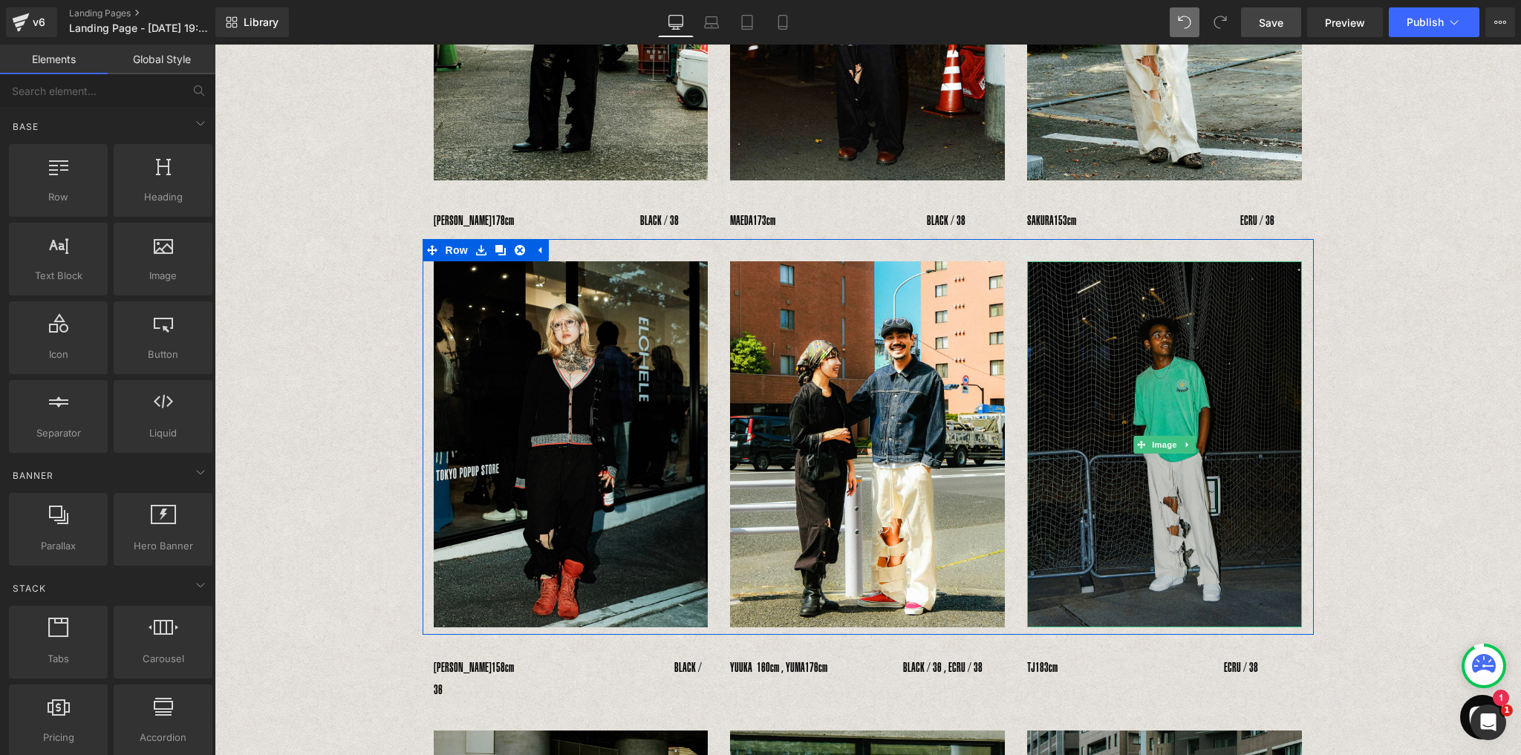
scroll to position [392, 0]
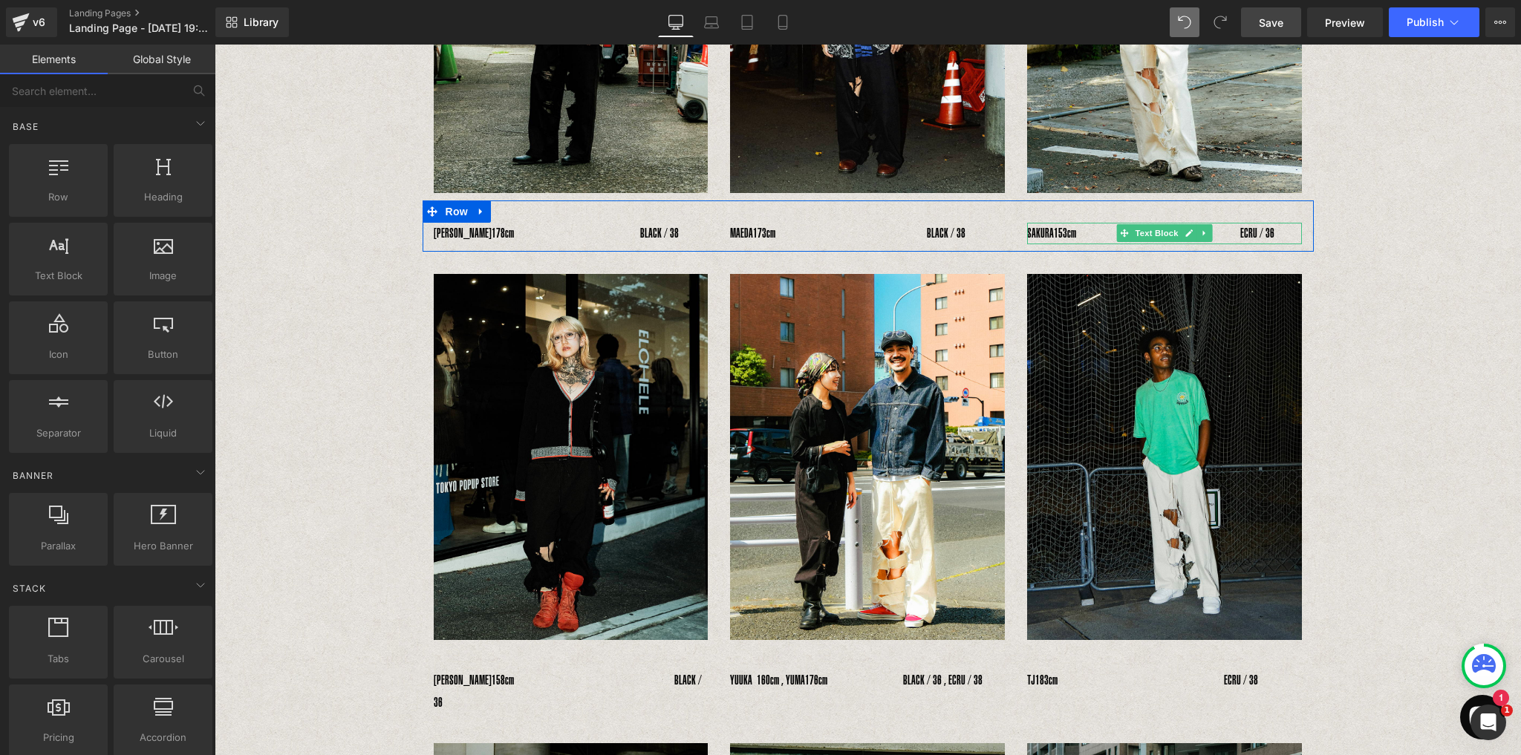
click at [1062, 230] on span "153cm　　　　　　　　　　　　　ECRU / 36" at bounding box center [1164, 233] width 221 height 15
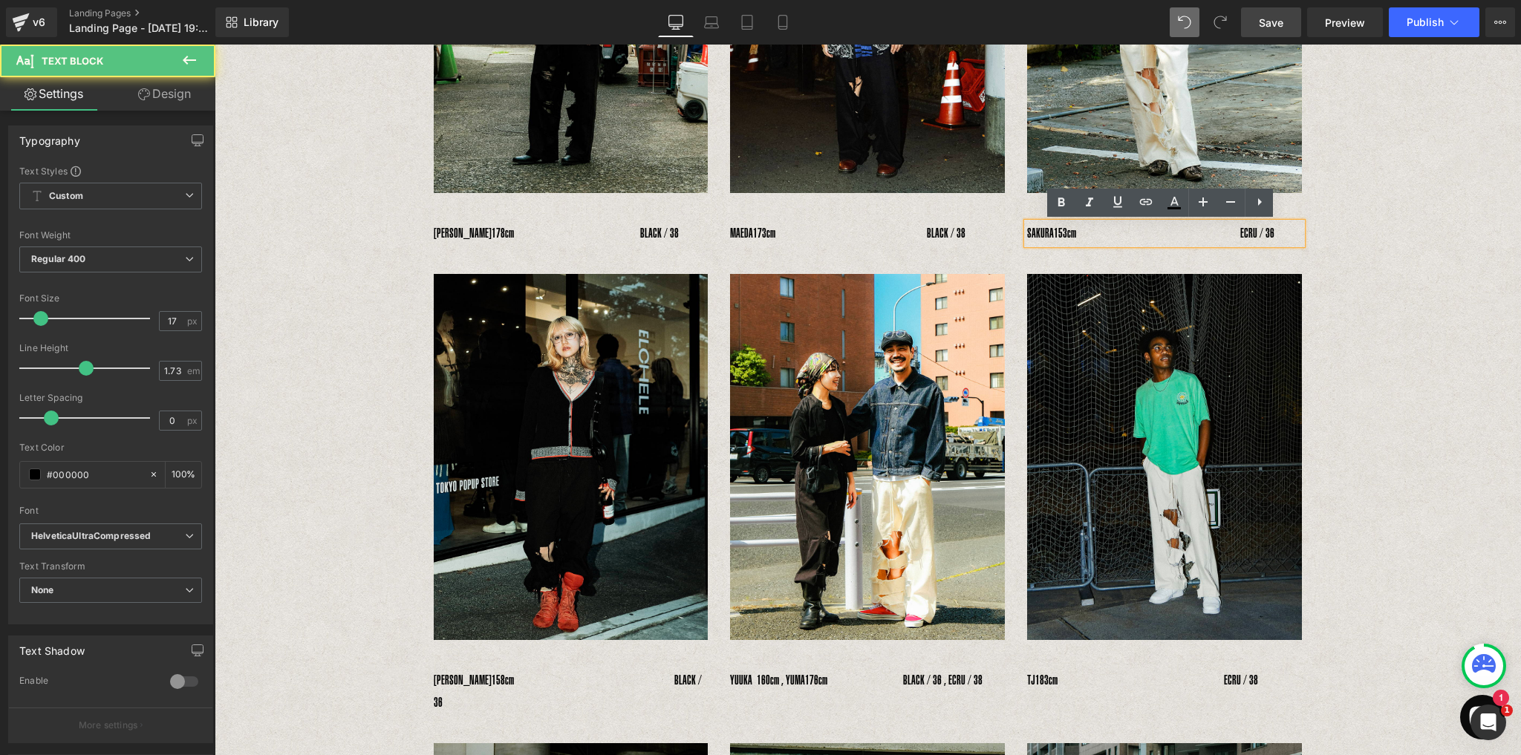
click at [1060, 232] on span "153cm　　　　　　　　　　　　　ECRU / 36" at bounding box center [1164, 233] width 221 height 15
click at [1255, 231] on span "153cm　　　　　　　　　　　　　ECRU / 36" at bounding box center [1164, 233] width 221 height 15
click at [1258, 238] on span "153cm　　　　　　　　　　　　　ECRU / 36" at bounding box center [1164, 233] width 221 height 15
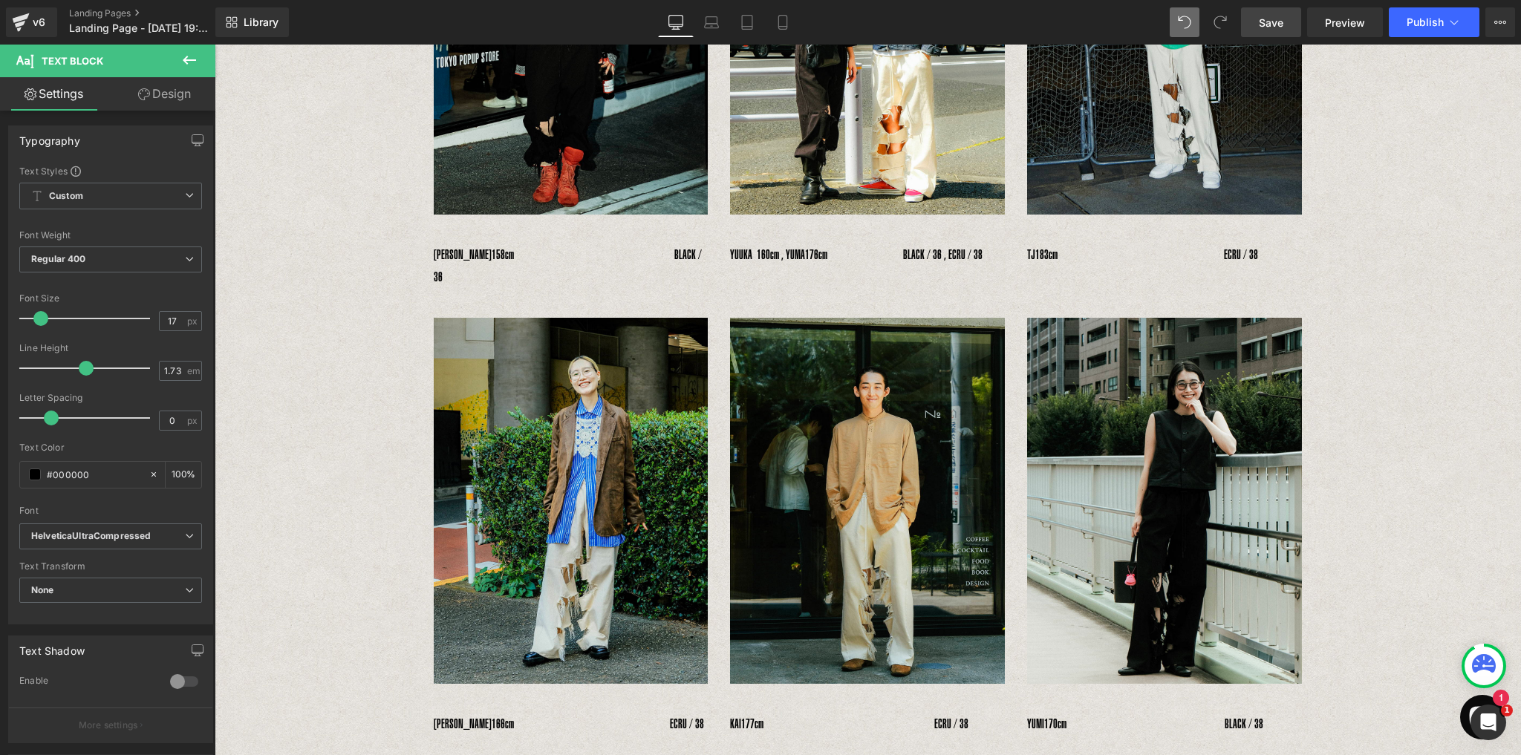
scroll to position [986, 0]
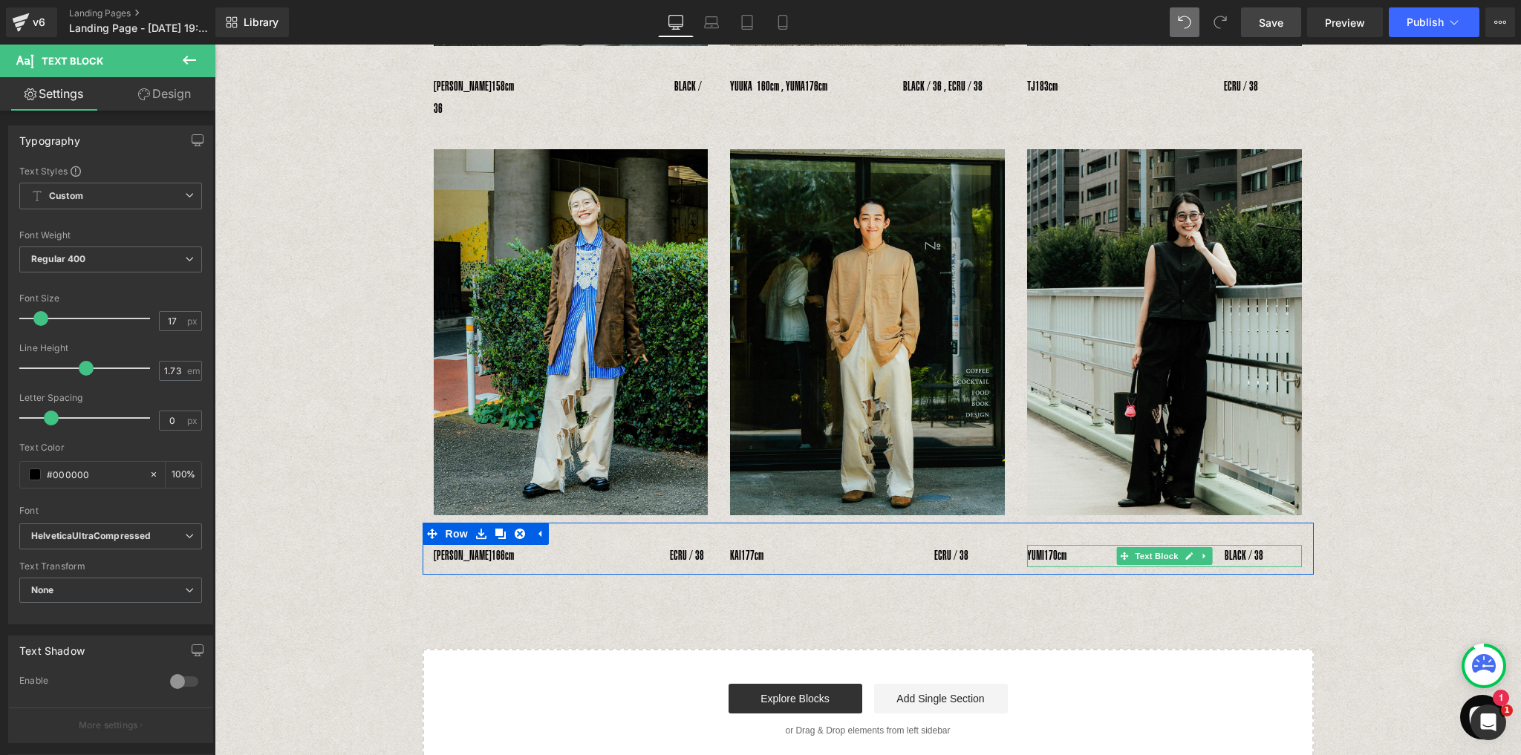
click at [1263, 548] on span "170cm　　　　　　　　　　　　 BLACK / 38" at bounding box center [1153, 555] width 219 height 15
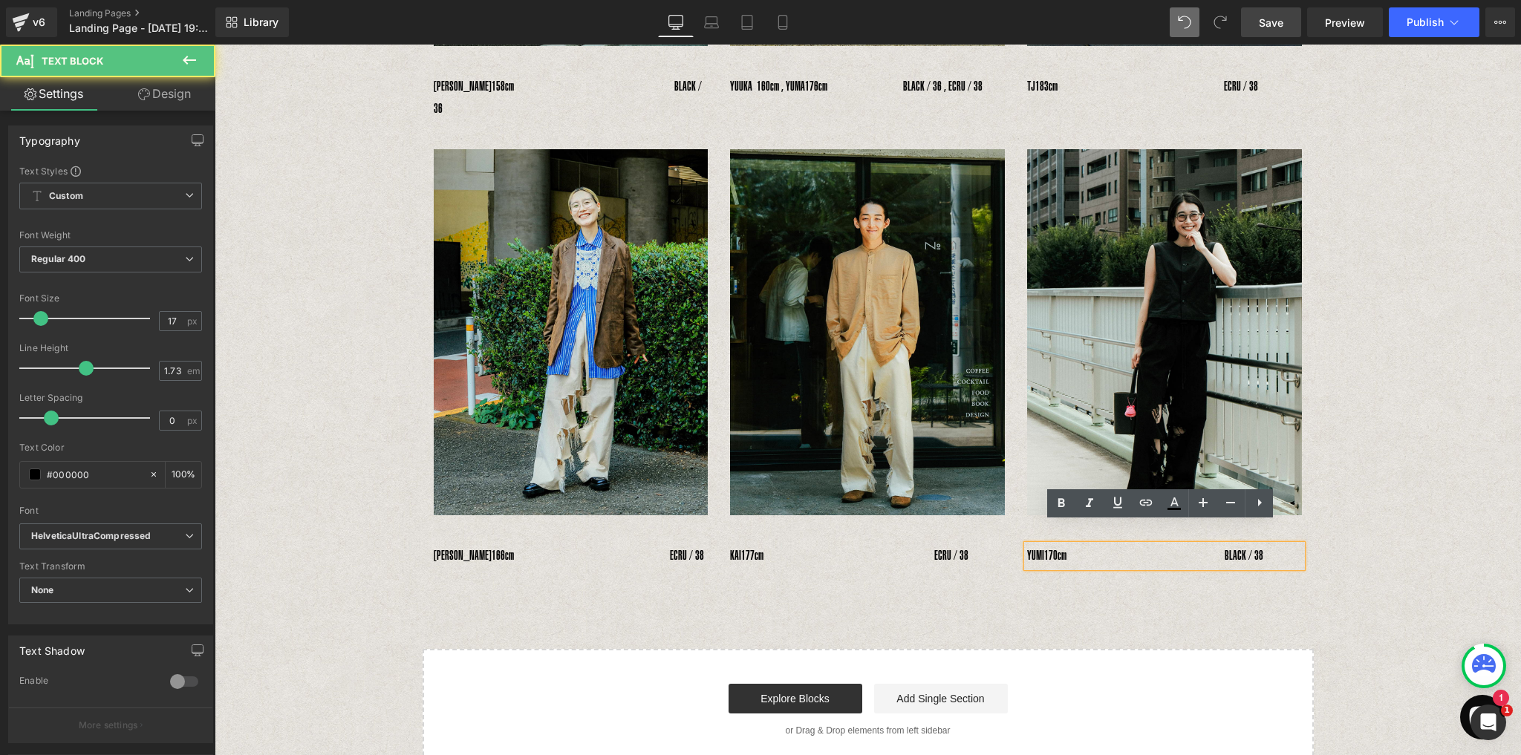
click at [1263, 548] on span "170cm　　　　　　　　　　　　 BLACK / 38" at bounding box center [1153, 555] width 219 height 15
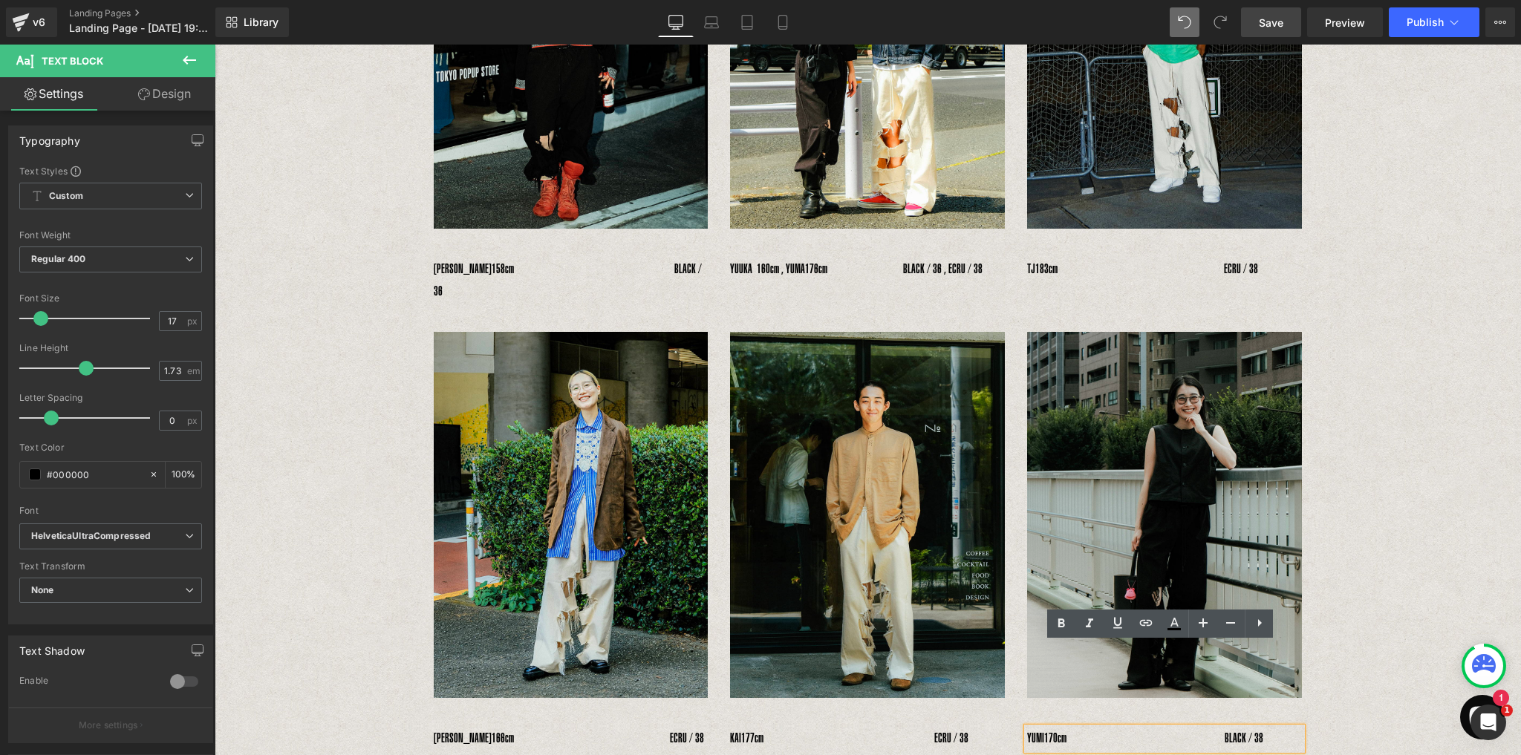
scroll to position [866, 0]
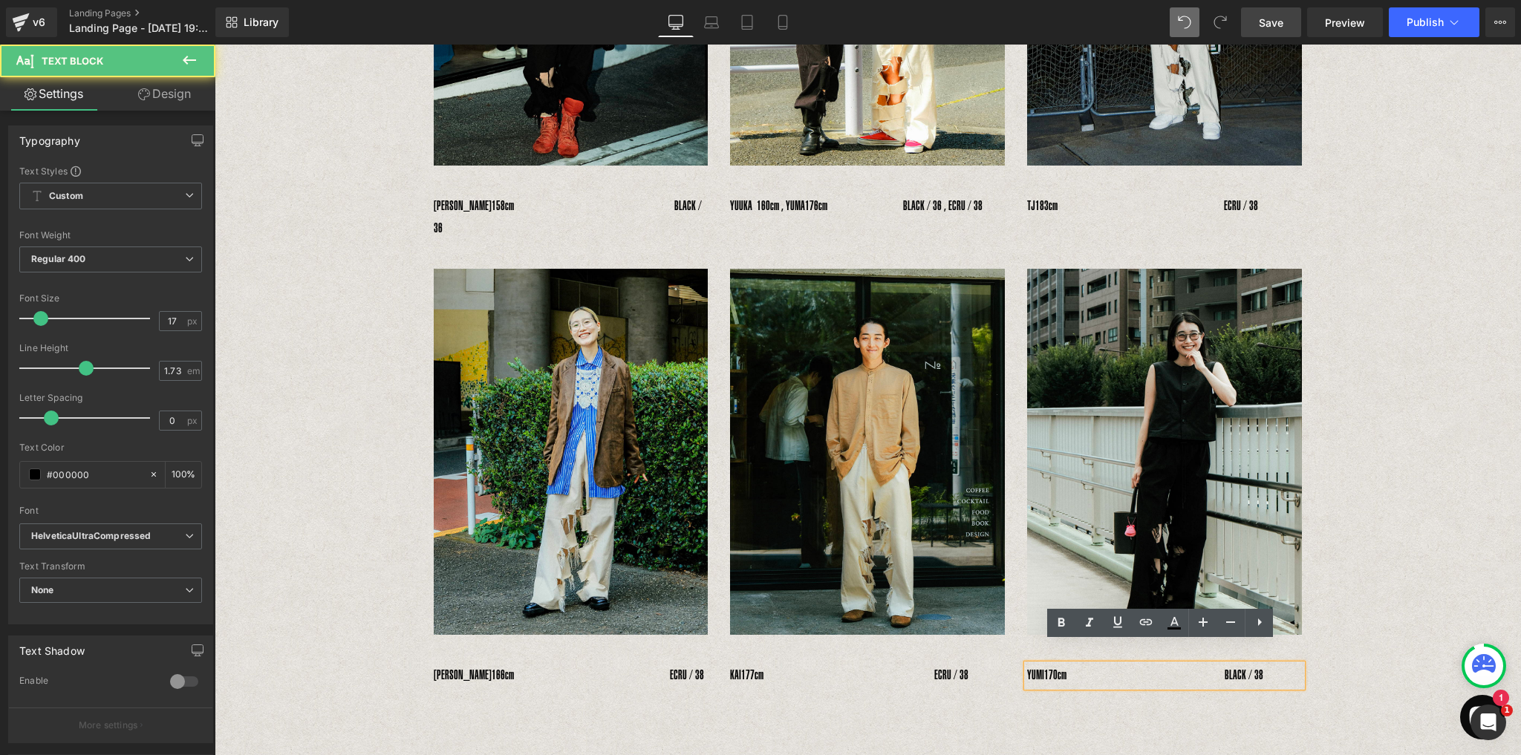
click at [1263, 667] on span "170cm　　　　　　　　　　　　 BLACK / 38" at bounding box center [1153, 674] width 219 height 15
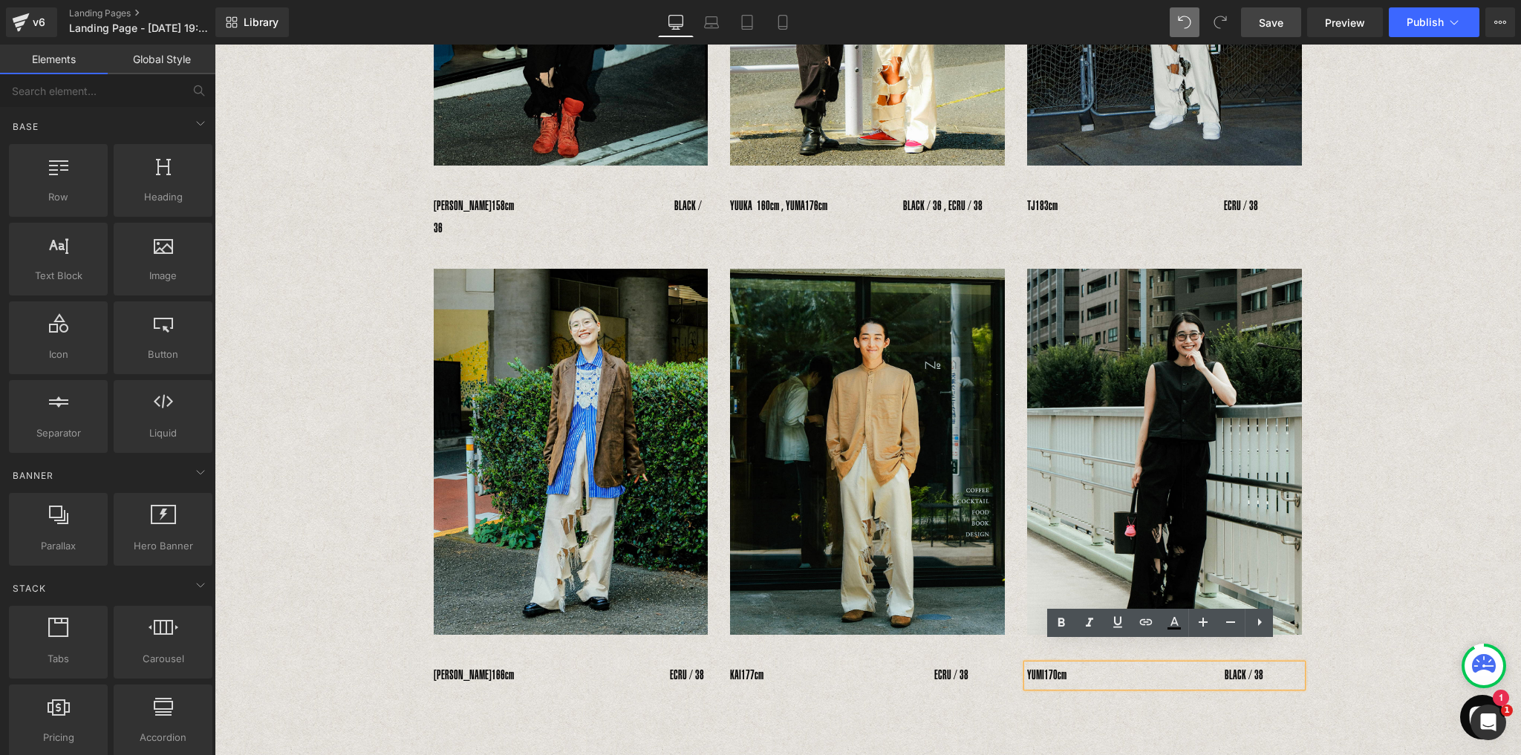
click at [1491, 458] on div "INSIDE RIPPED HOLE PANTS Text Block Text Block Image Image Image Row 　YOSHIHIRO…" at bounding box center [868, 60] width 1306 height 1659
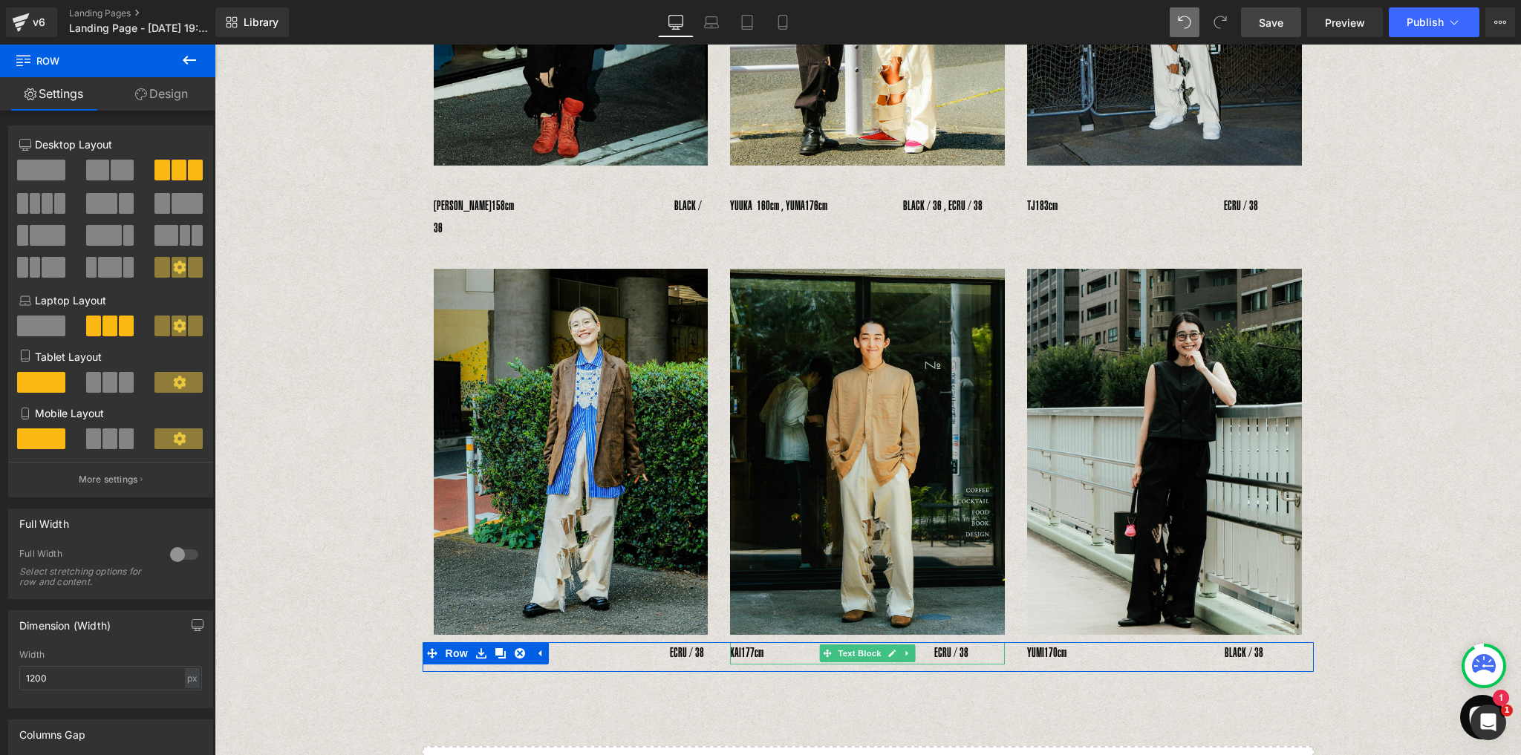
drag, startPoint x: 813, startPoint y: 641, endPoint x: 816, endPoint y: 626, distance: 15.1
click at [816, 642] on div "MIYUKI　 166cm　　　　　　　　　　　　 ECRU / 38 Text Block 　KAI　 177cm　　　　　　　　　　　　　 ECRU / …" at bounding box center [867, 656] width 891 height 29
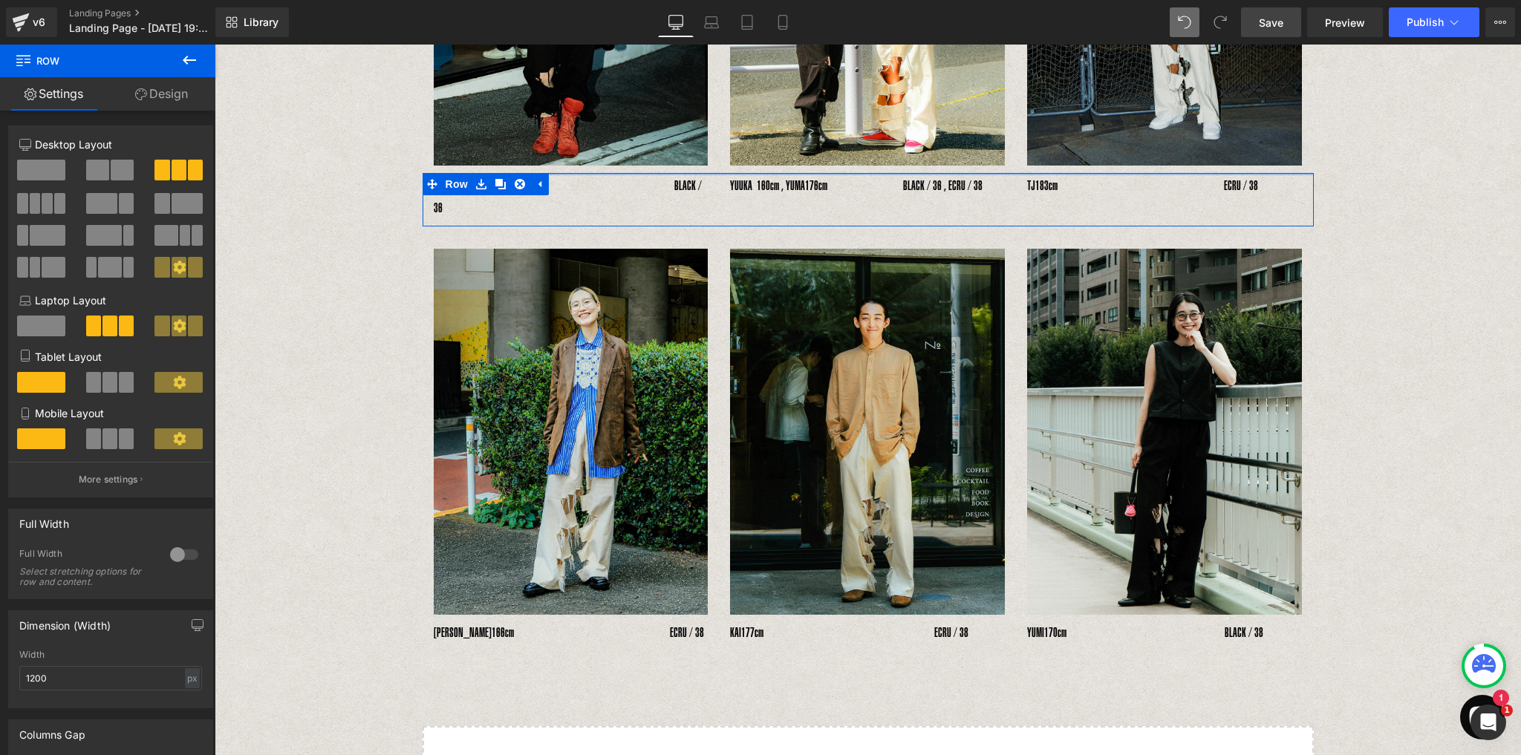
drag, startPoint x: 836, startPoint y: 189, endPoint x: 836, endPoint y: 169, distance: 20.0
click at [836, 169] on div "INSIDE RIPPED HOLE PANTS Text Block Text Block Image Image Image Row 　YOSHIHIRO…" at bounding box center [868, 39] width 1306 height 1617
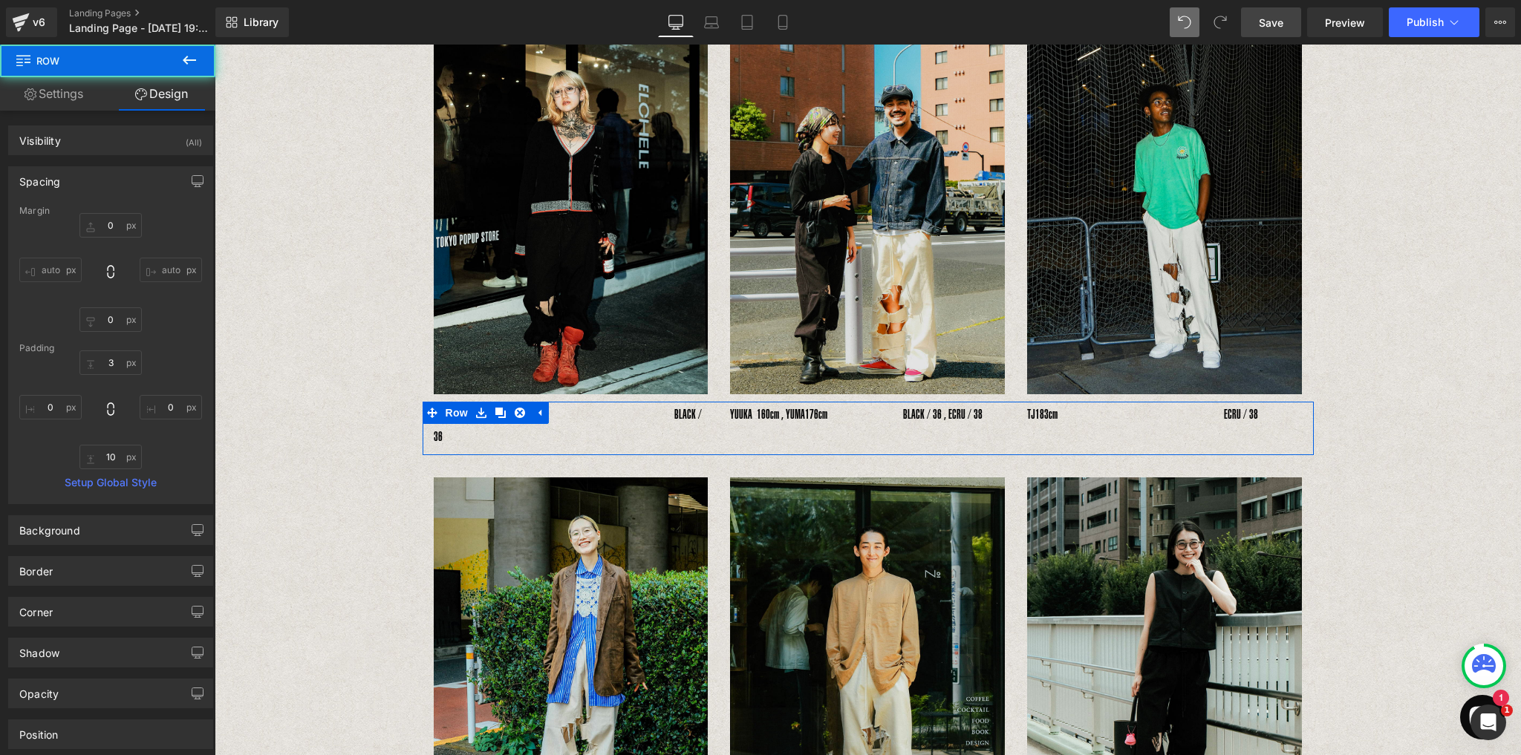
scroll to position [391, 0]
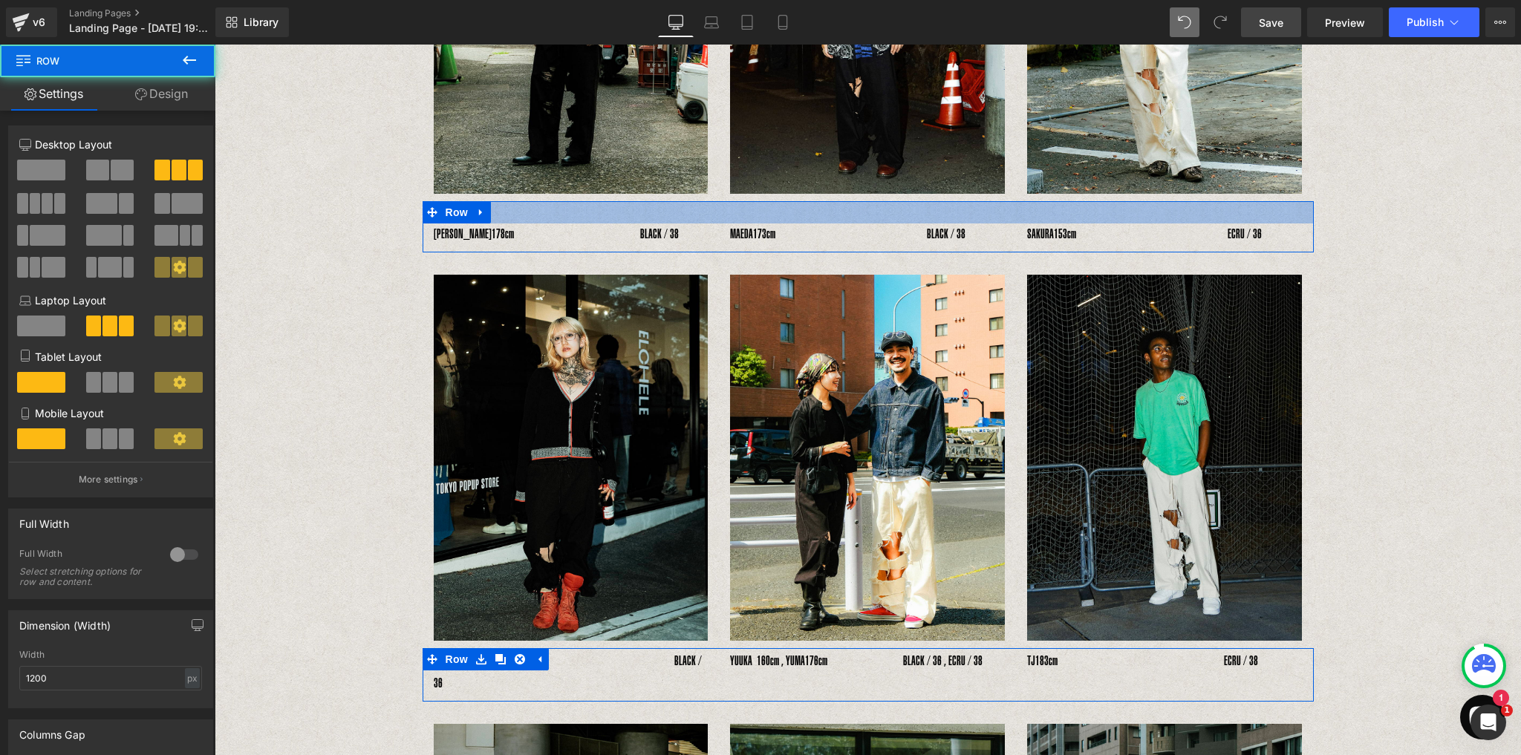
click at [845, 212] on div at bounding box center [867, 212] width 891 height 22
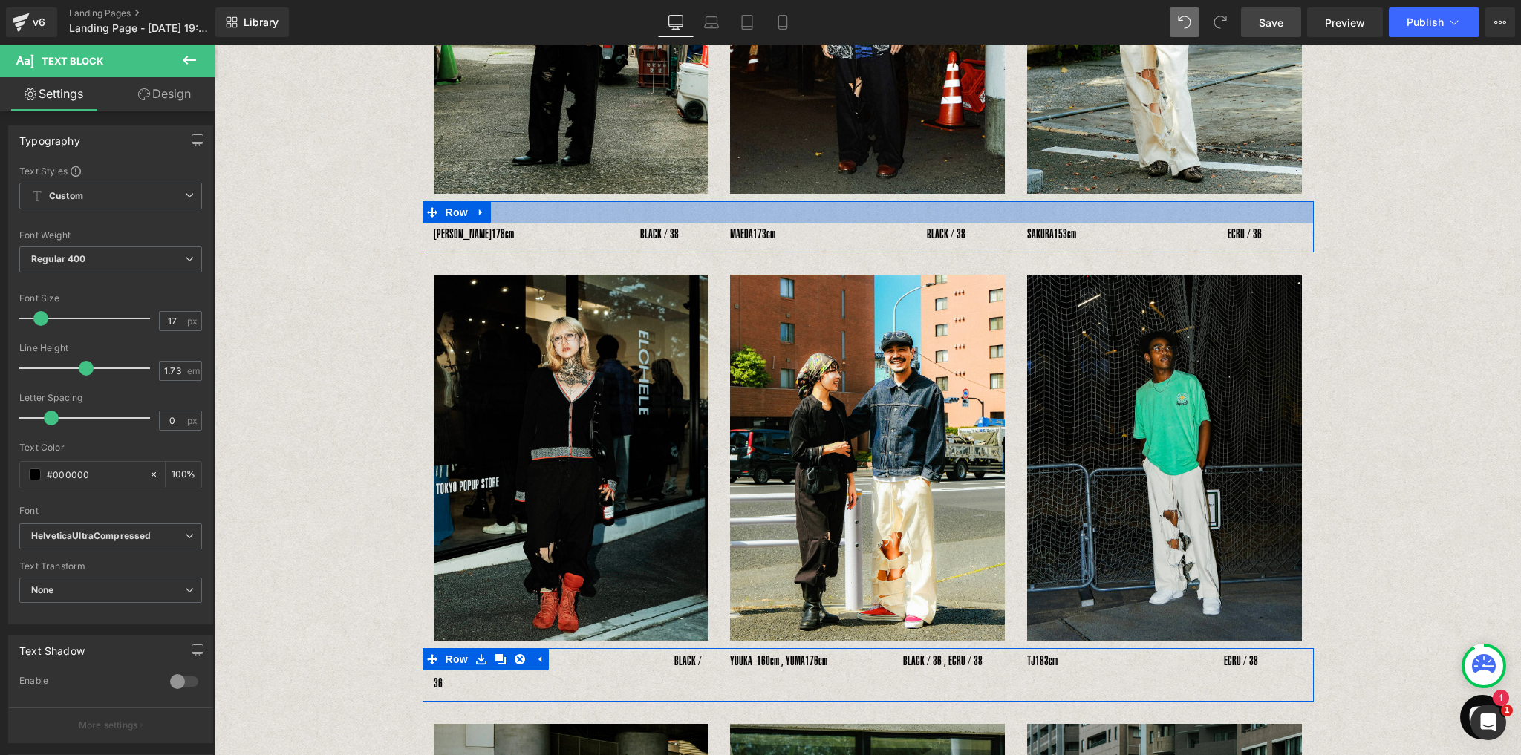
click at [846, 215] on div "YOSHIHIRO UNO　 178cm　　　　　　　　　　BLACK / 38 Text Block 　MAEDA　 173cm　　　　　　　　　　　　BL…" at bounding box center [867, 226] width 891 height 51
click at [855, 220] on div "YOSHIHIRO UNO　 178cm　　　　　　　　　　BLACK / 38 Text Block 　MAEDA　 173cm　　　　　　　　　　　　BL…" at bounding box center [867, 226] width 891 height 51
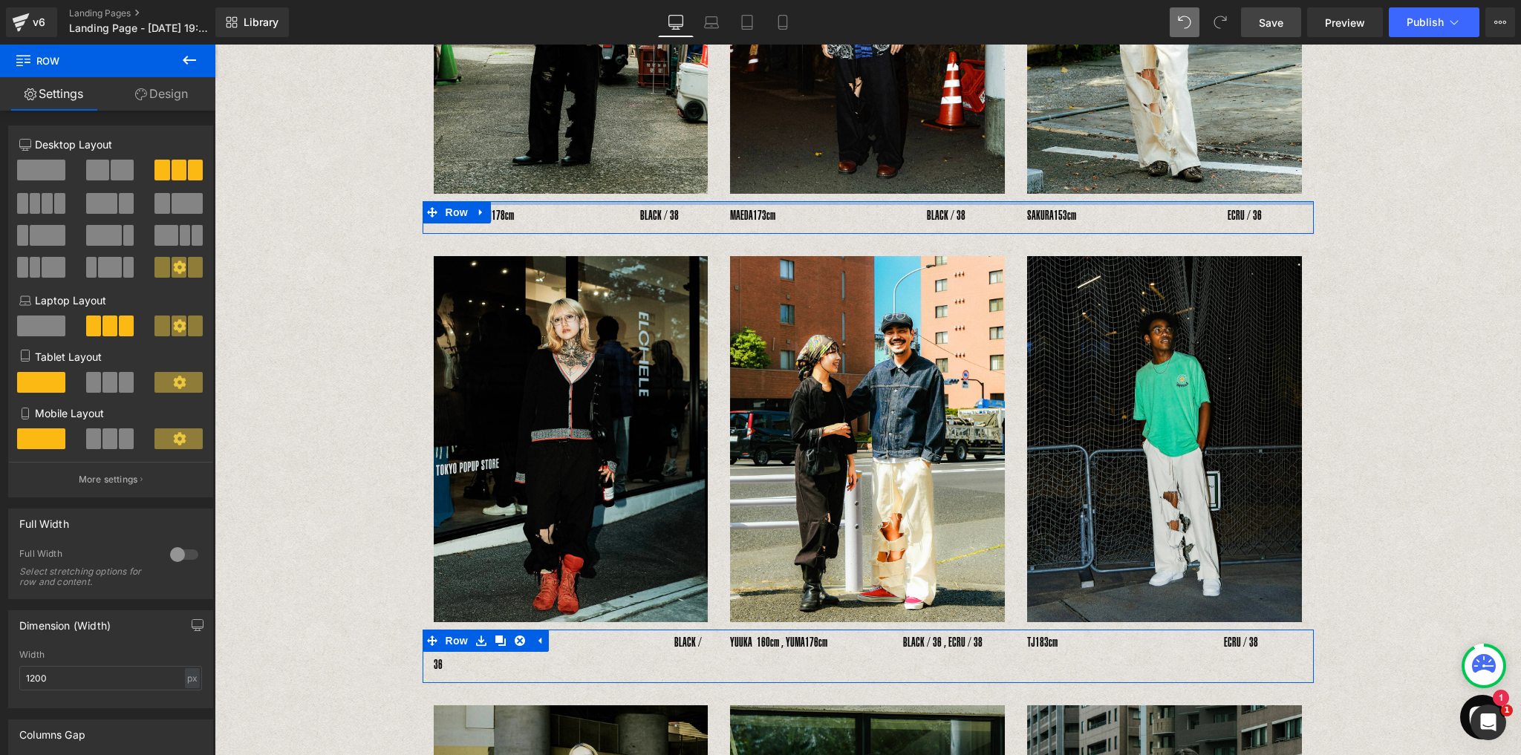
drag, startPoint x: 855, startPoint y: 220, endPoint x: 856, endPoint y: 200, distance: 19.3
click at [856, 201] on div at bounding box center [867, 203] width 891 height 4
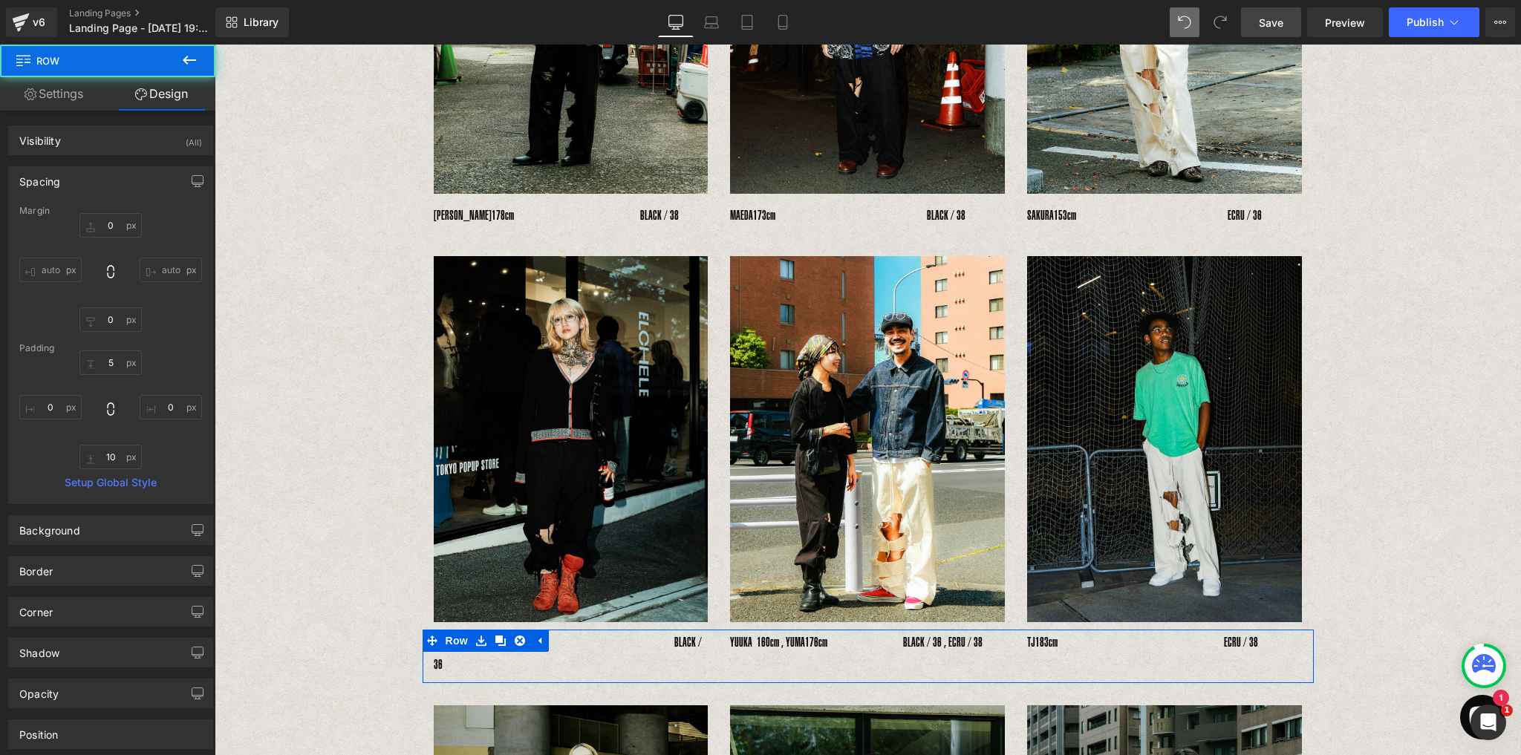
click at [1460, 387] on div "INSIDE RIPPED HOLE PANTS Text Block Text Block Image Image Image Row 　YOSHIHIRO…" at bounding box center [868, 505] width 1306 height 1598
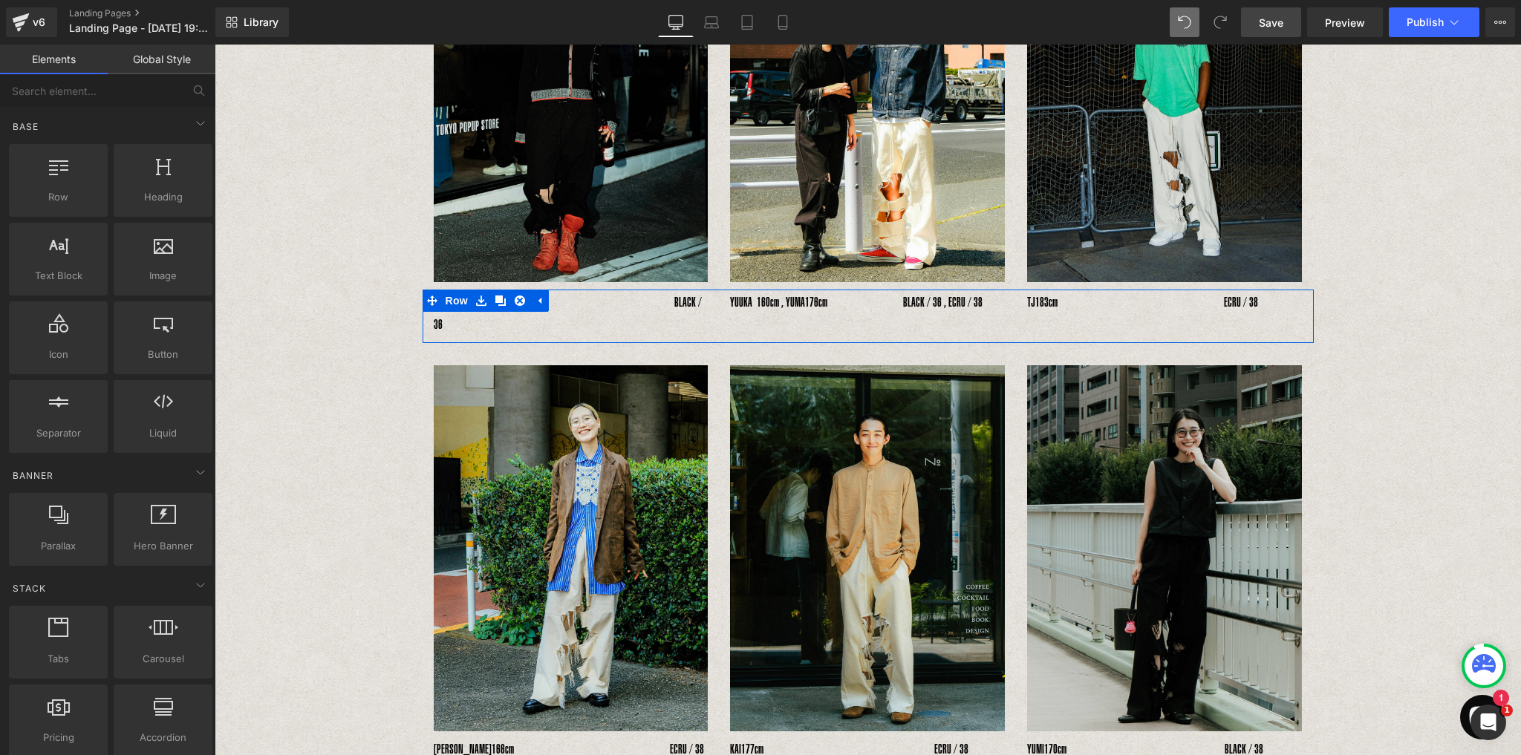
scroll to position [629, 0]
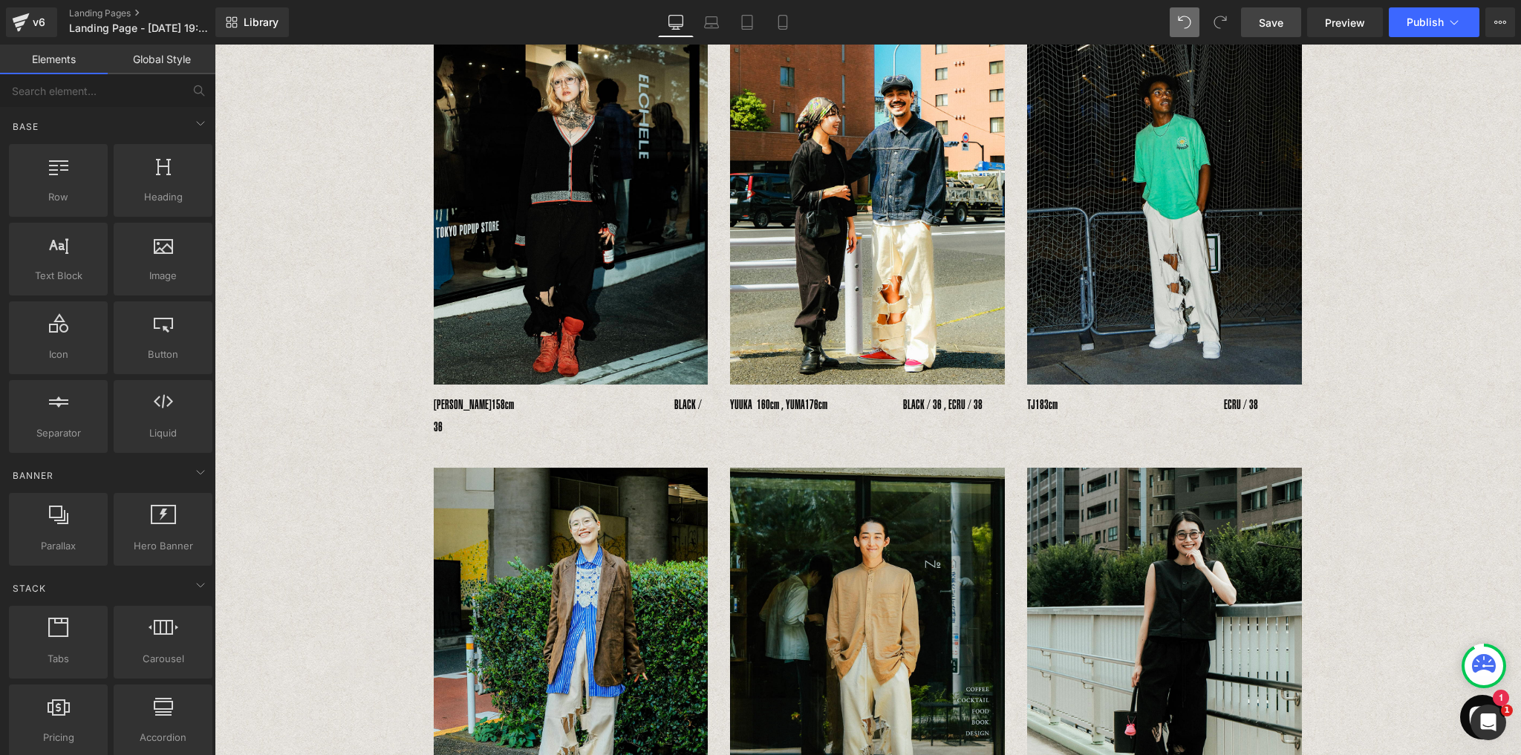
click at [1284, 26] on link "Save" at bounding box center [1271, 22] width 60 height 30
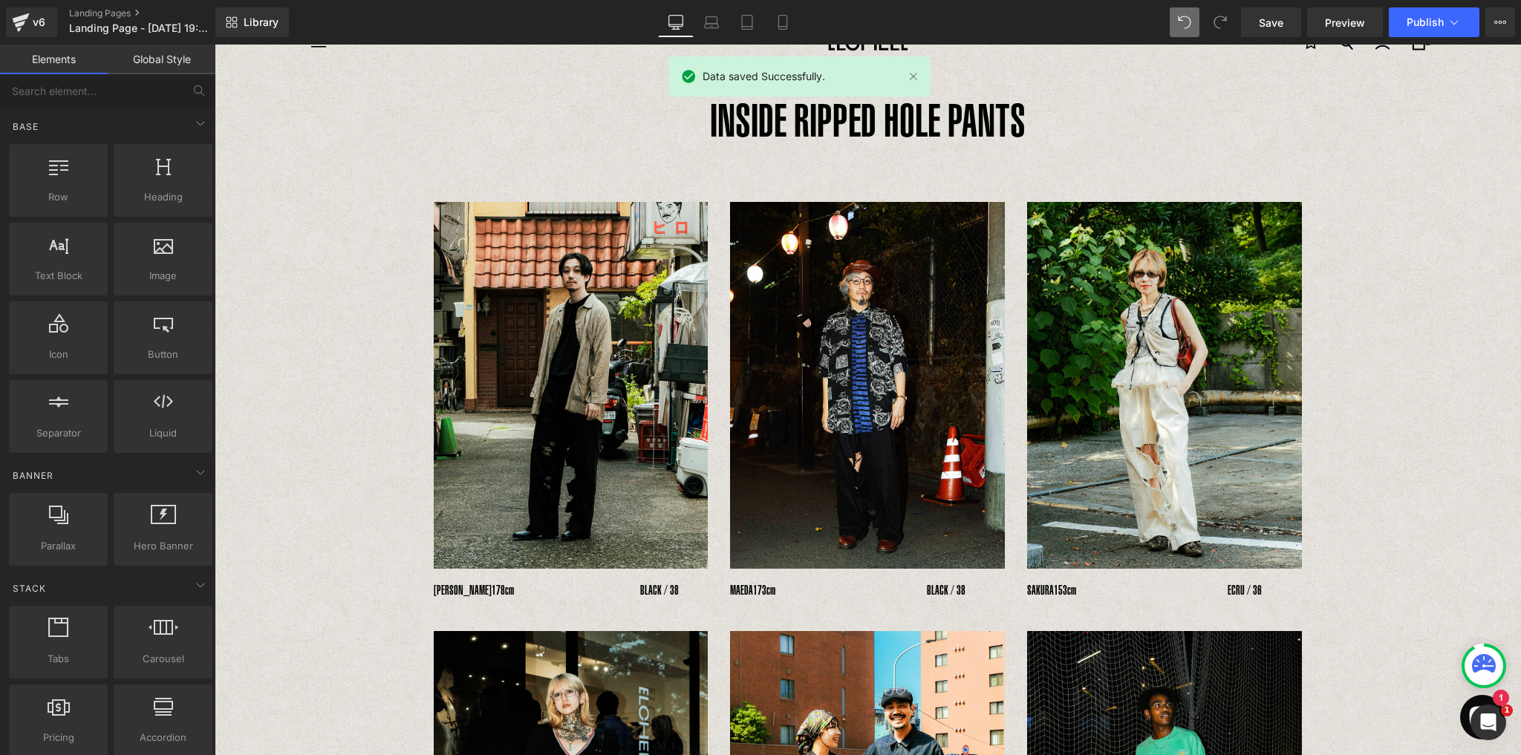
scroll to position [0, 0]
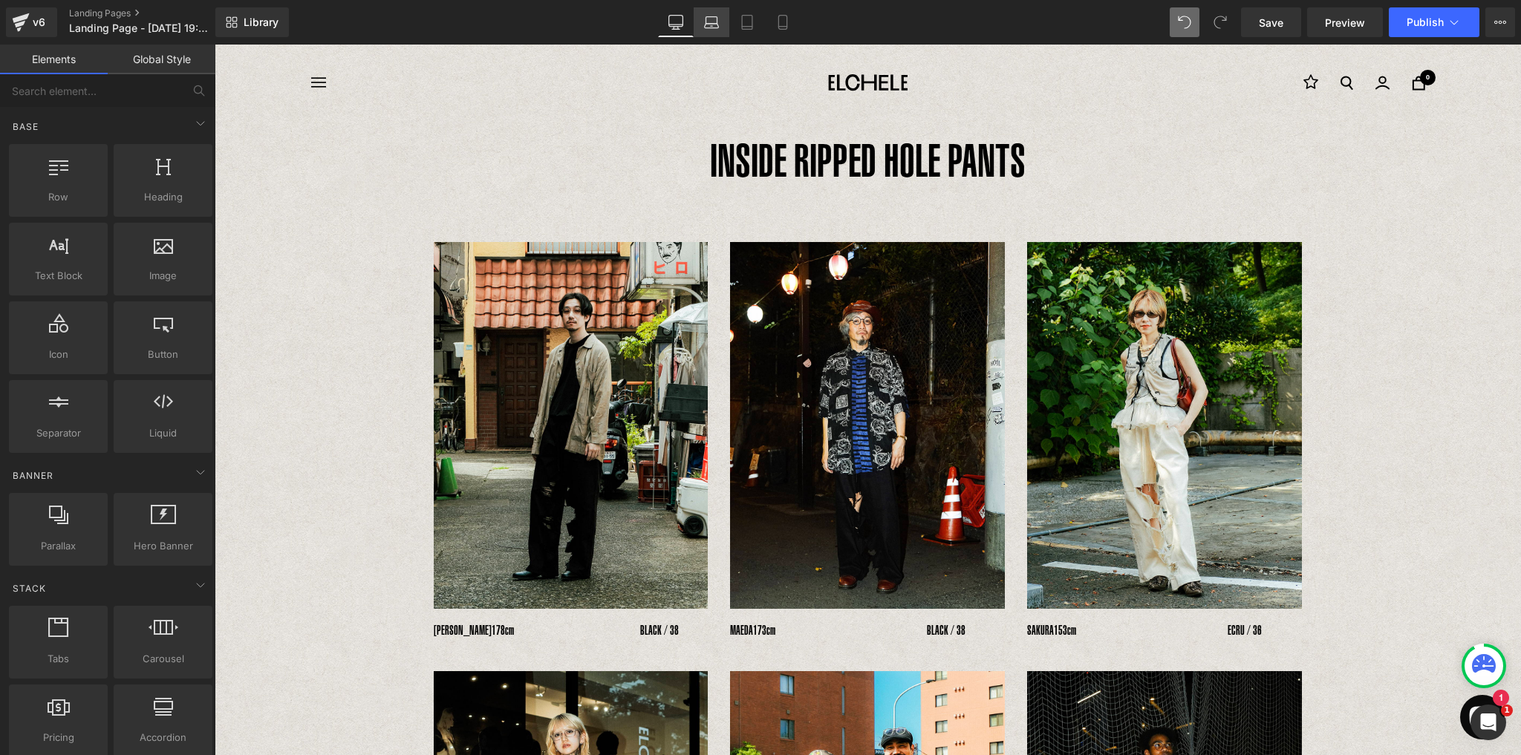
click at [713, 22] on icon at bounding box center [711, 22] width 15 height 15
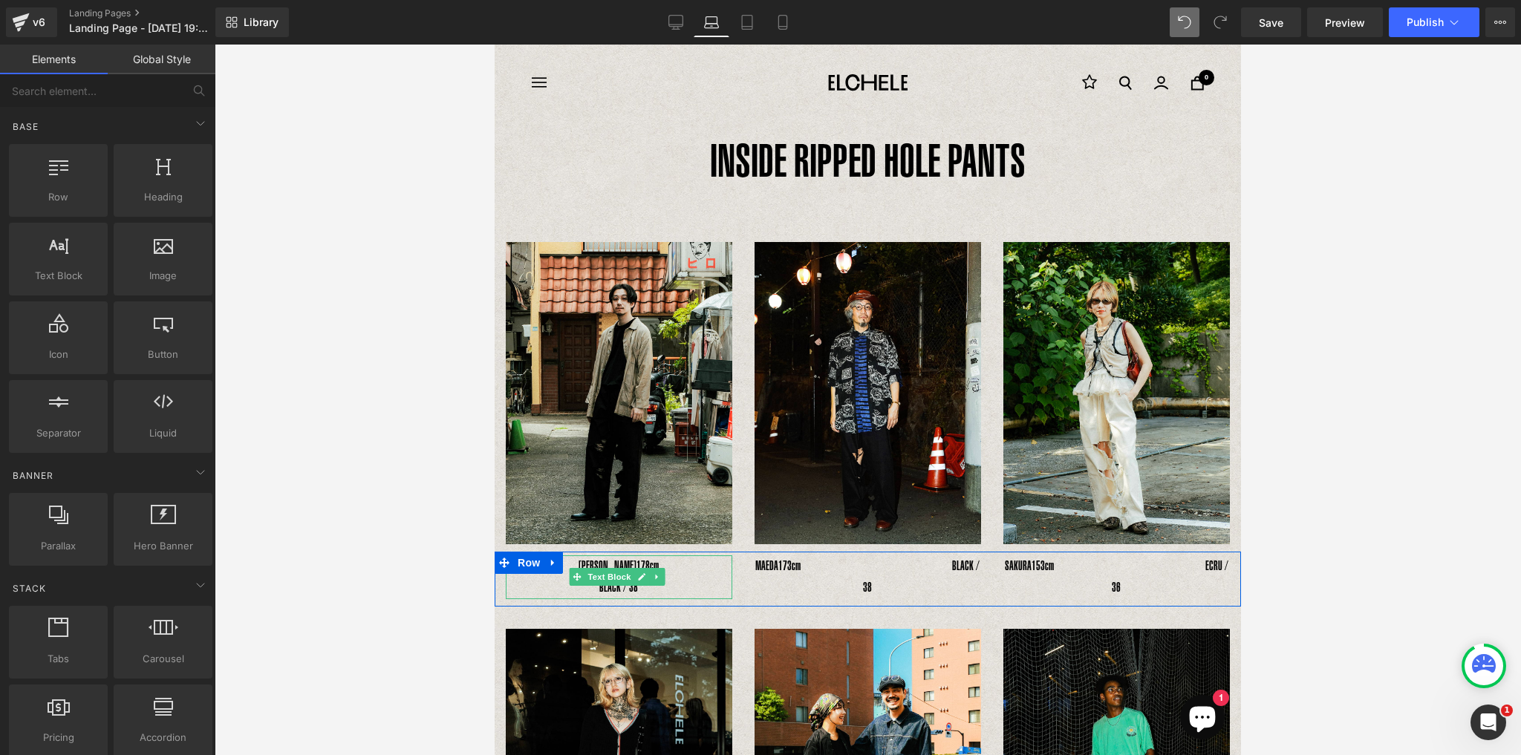
click at [599, 588] on span "178cm　　　　　　　　　　BLACK / 38" at bounding box center [692, 576] width 186 height 36
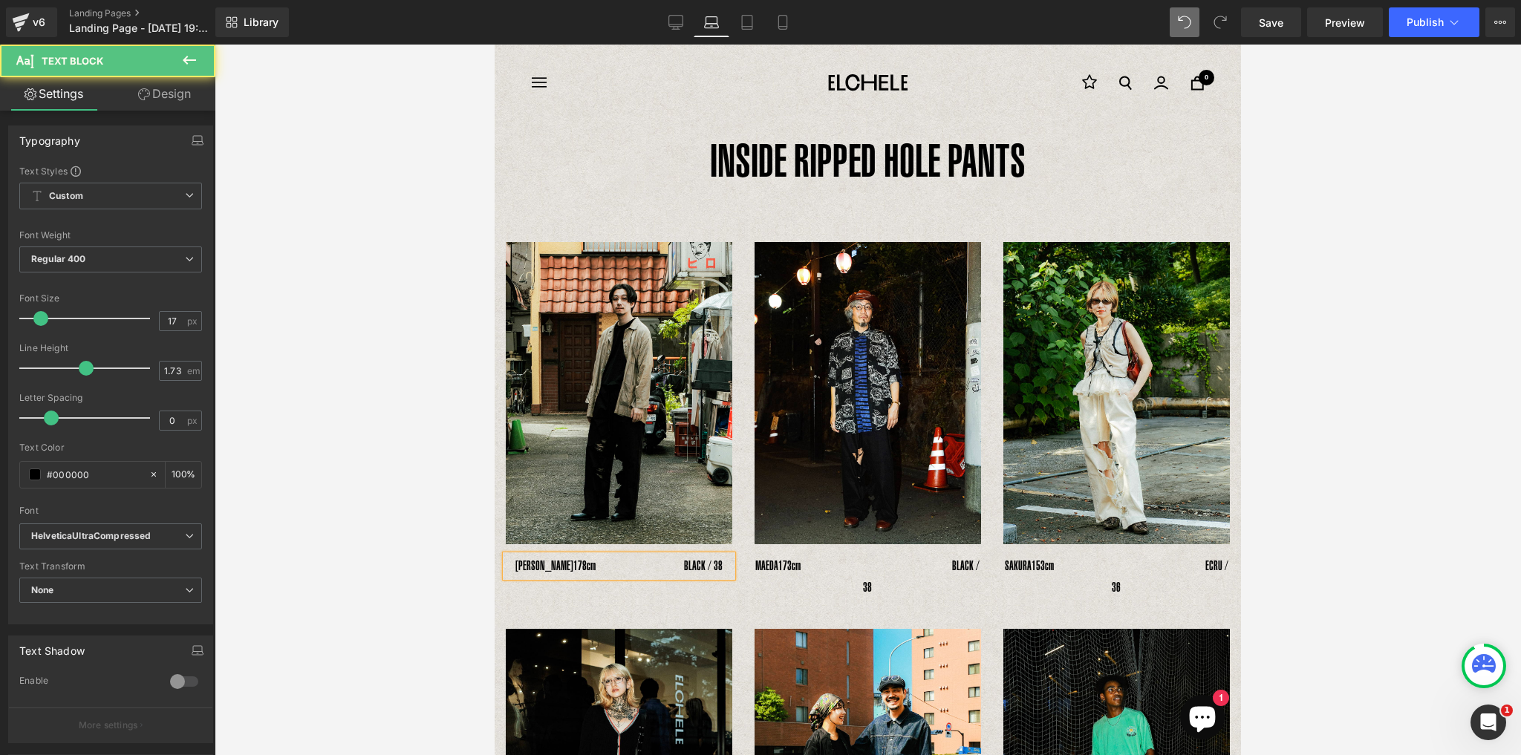
click at [722, 559] on span "178cm　　　　　　　BLACK / 38" at bounding box center [647, 565] width 149 height 15
click at [693, 558] on span "178cm　　　　　　　BLACK / 38" at bounding box center [647, 565] width 149 height 15
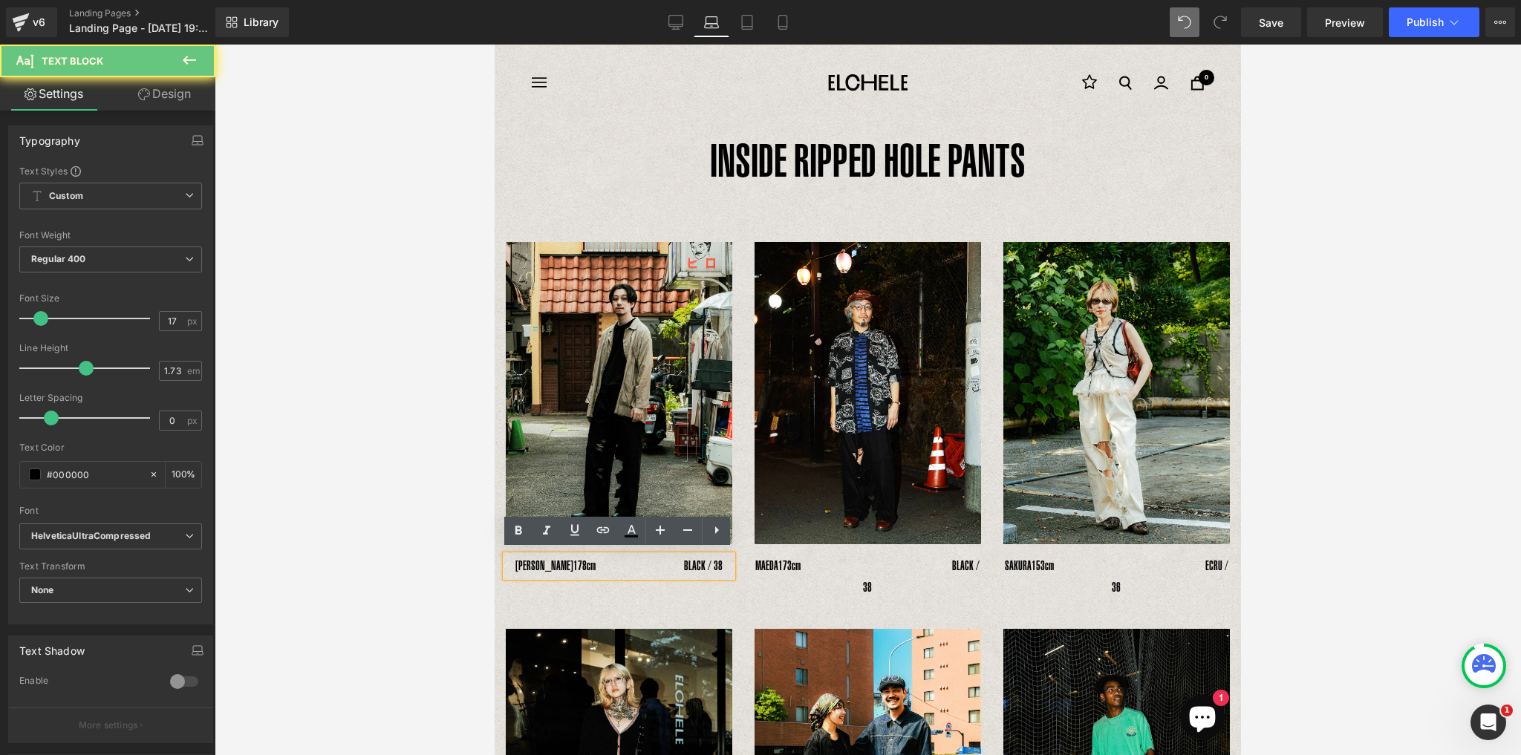
click at [689, 561] on span "178cm　　　　　　　BLACK / 38" at bounding box center [647, 565] width 149 height 15
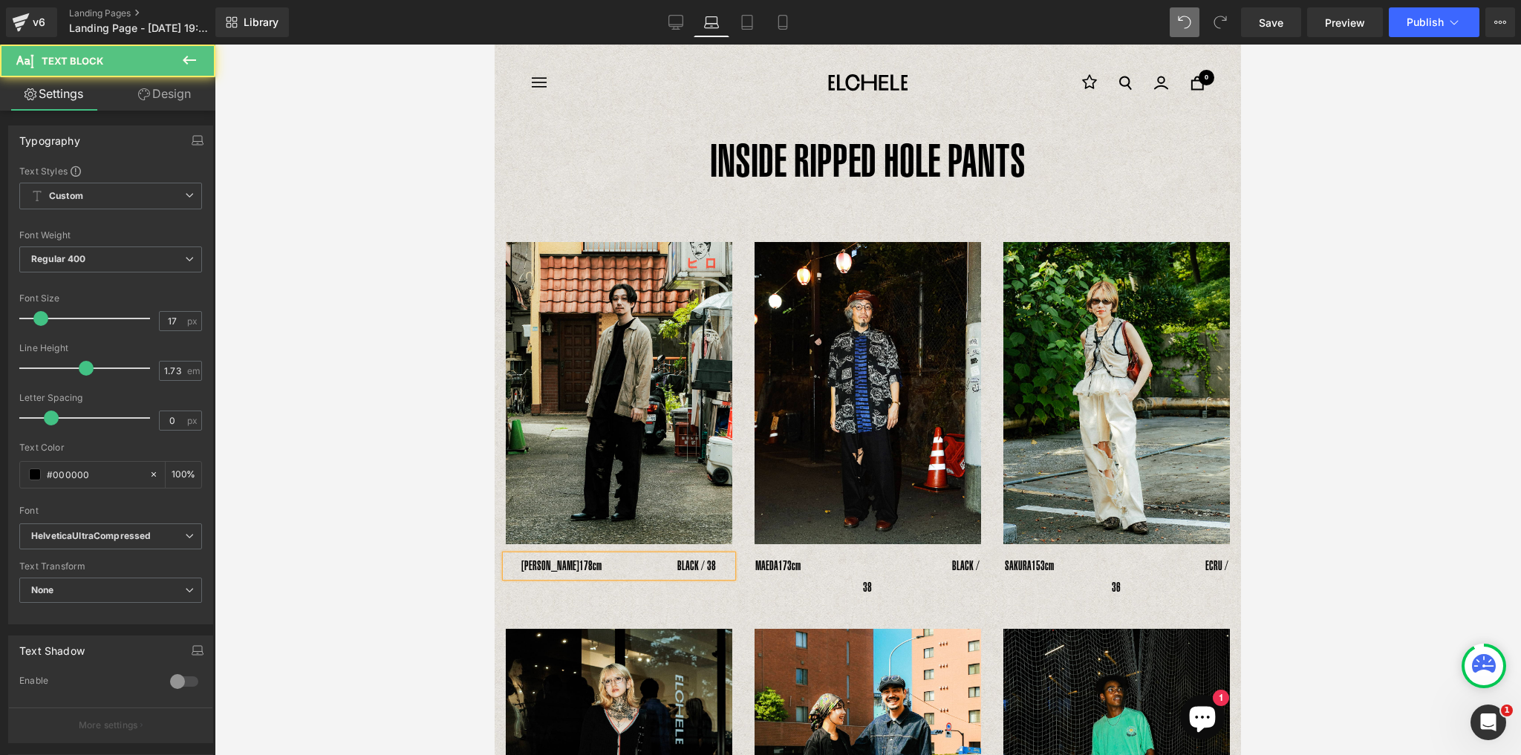
click at [532, 555] on div "YOSHIHIRO UNO　 178cm　　　　　　BLACK / 38" at bounding box center [619, 566] width 226 height 22
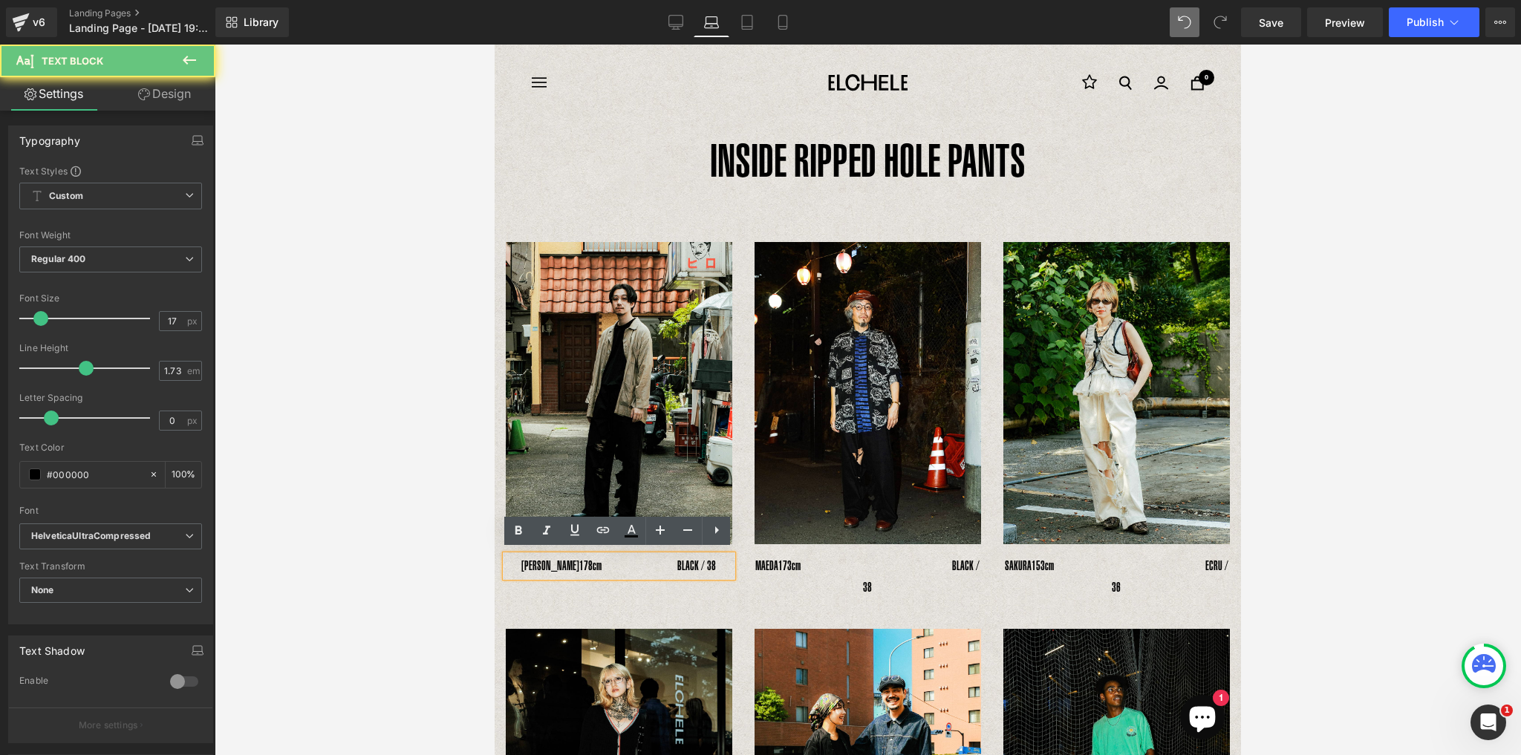
drag, startPoint x: 523, startPoint y: 561, endPoint x: 517, endPoint y: 569, distance: 10.6
click at [520, 561] on div "YOSHIHIRO UNO　 178cm　　　　　　BLACK / 38" at bounding box center [619, 566] width 226 height 22
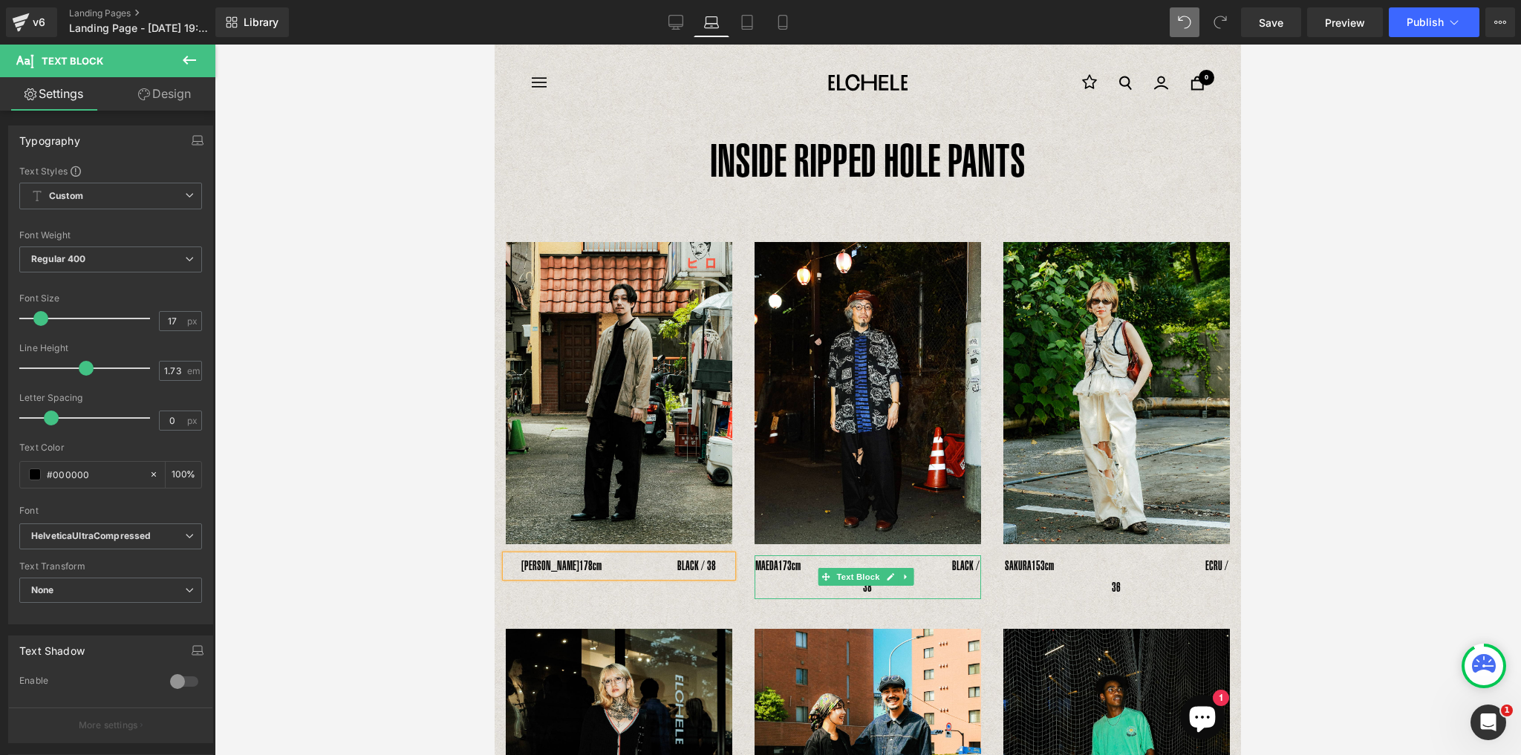
click at [827, 564] on p "MAEDA　 173cm　　　　　　　　　　　　BLACK / 38" at bounding box center [867, 577] width 226 height 44
click at [838, 584] on p "MAEDA　 173cm　　　　　　　　　　　　BLACK / 38" at bounding box center [867, 577] width 226 height 44
click at [831, 598] on div "YOSHIHIRO UNO　 178cm　　　　　　BLACK / 38 Text Block 　MAEDA　 173cm　　　　　　　　BLACK / 38…" at bounding box center [867, 579] width 746 height 55
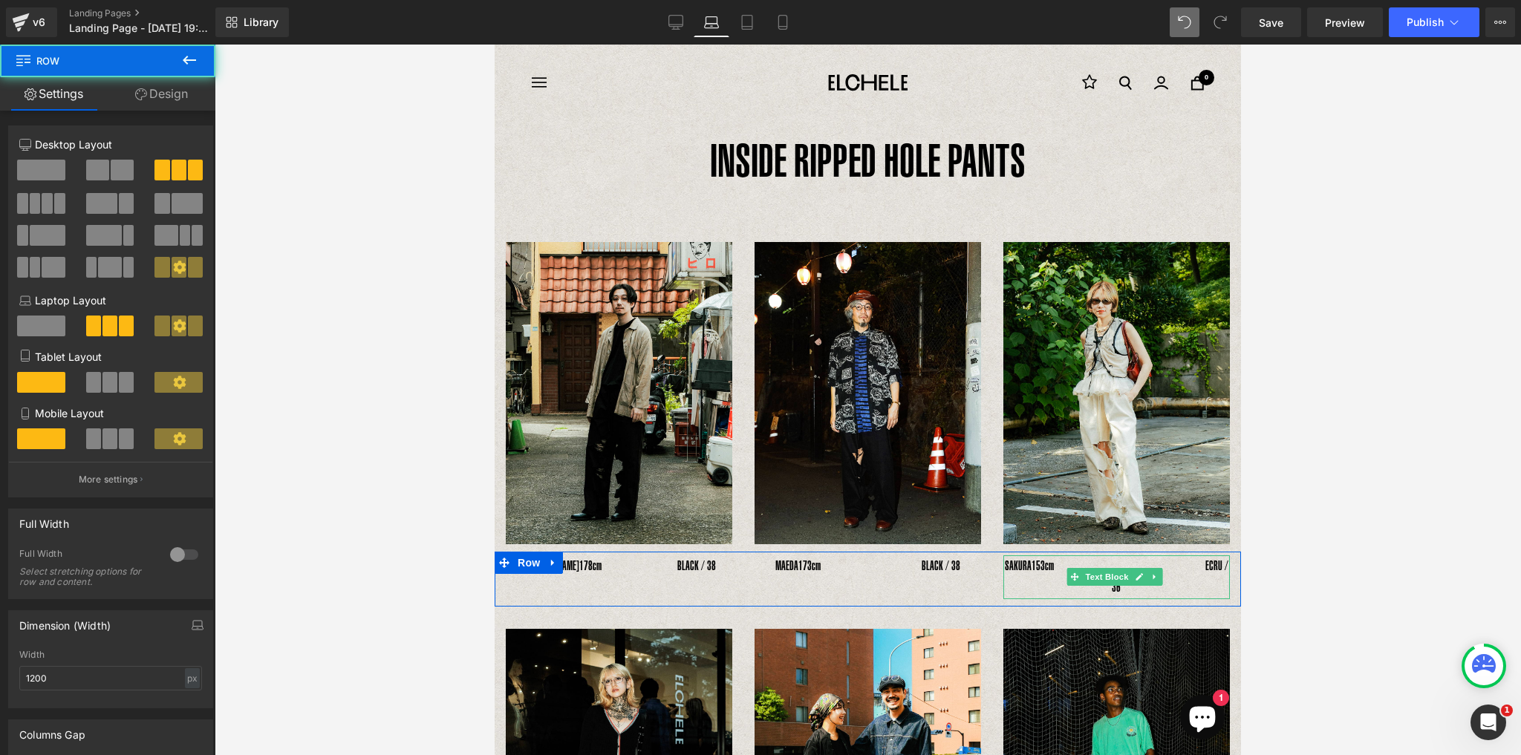
click at [1103, 561] on p "SAKURA　 153cm　　　　　　　　　　　　ECRU / 36" at bounding box center [1116, 577] width 226 height 44
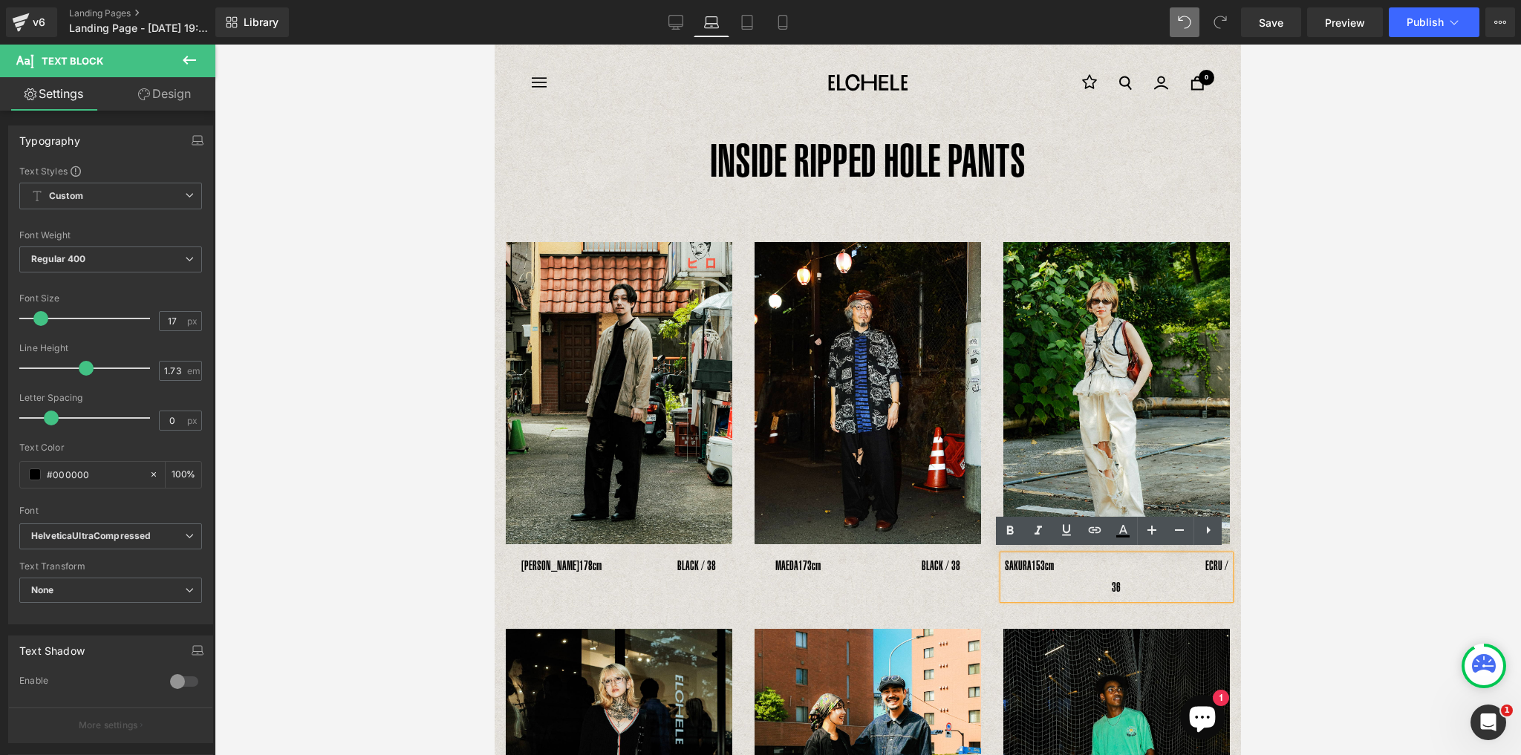
click at [1091, 583] on p "SAKURA　 153cm　　　　　　　　　　　　ECRU / 36" at bounding box center [1116, 577] width 226 height 44
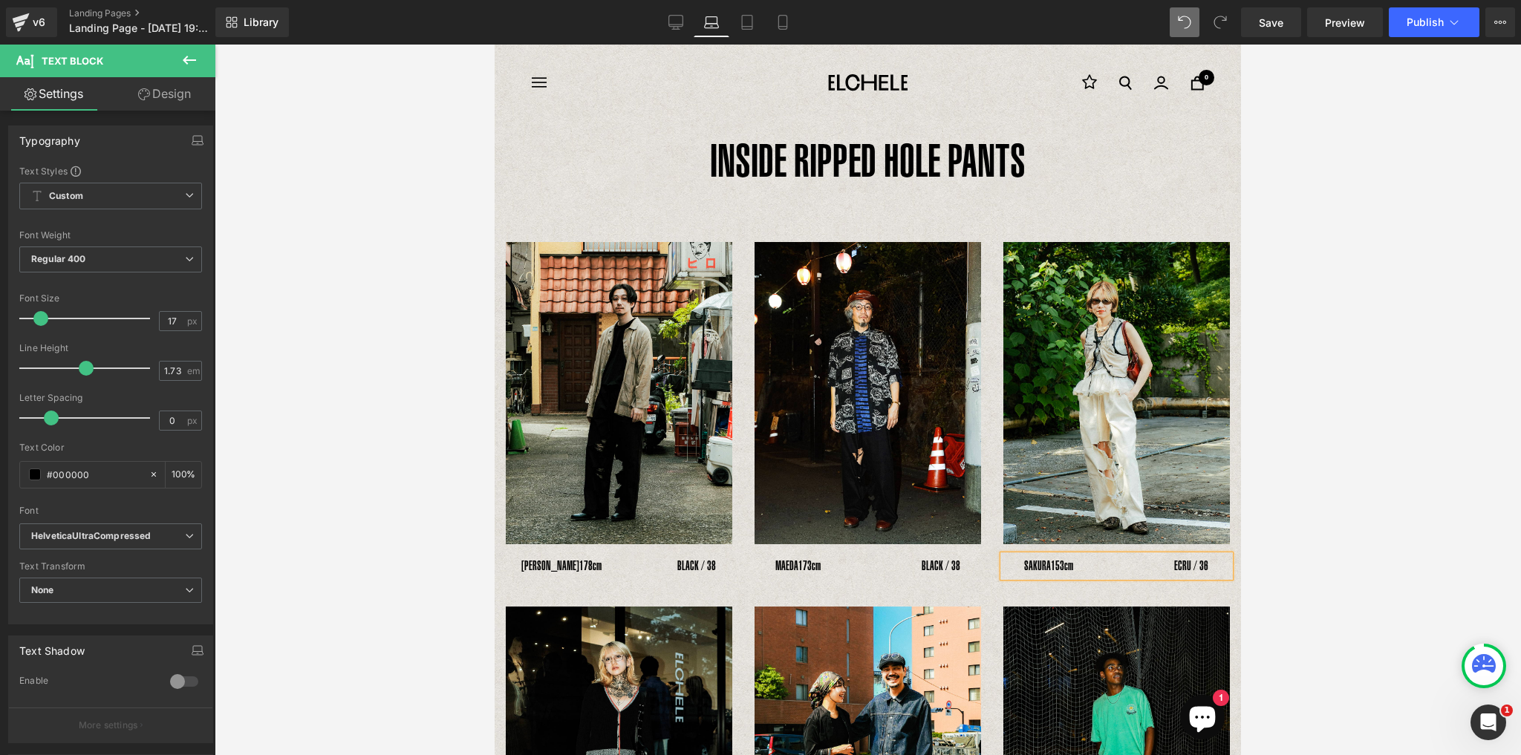
click at [1019, 561] on p "SAKURA　 153cm　　　　　　　　ECRU / 36" at bounding box center [1116, 566] width 226 height 22
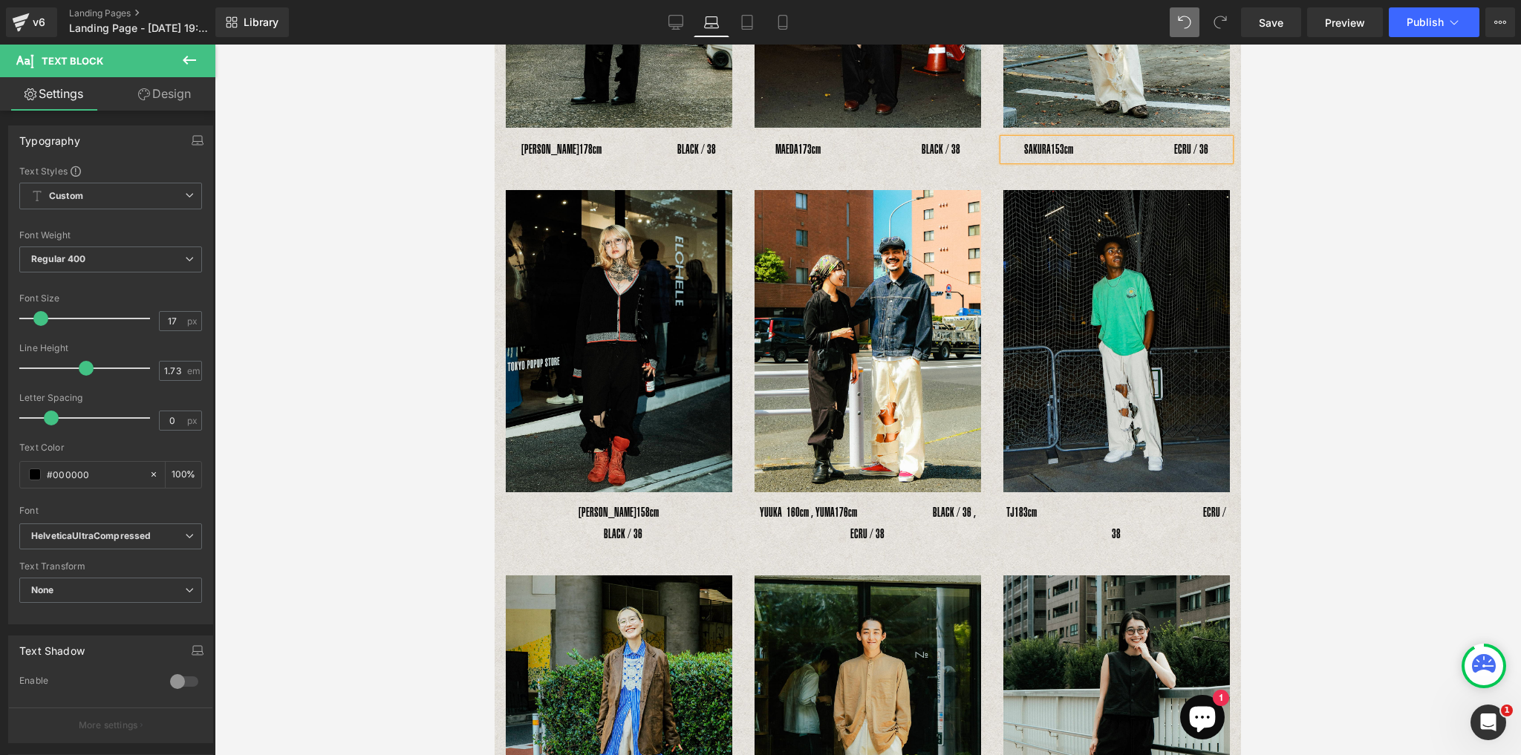
scroll to position [392, 0]
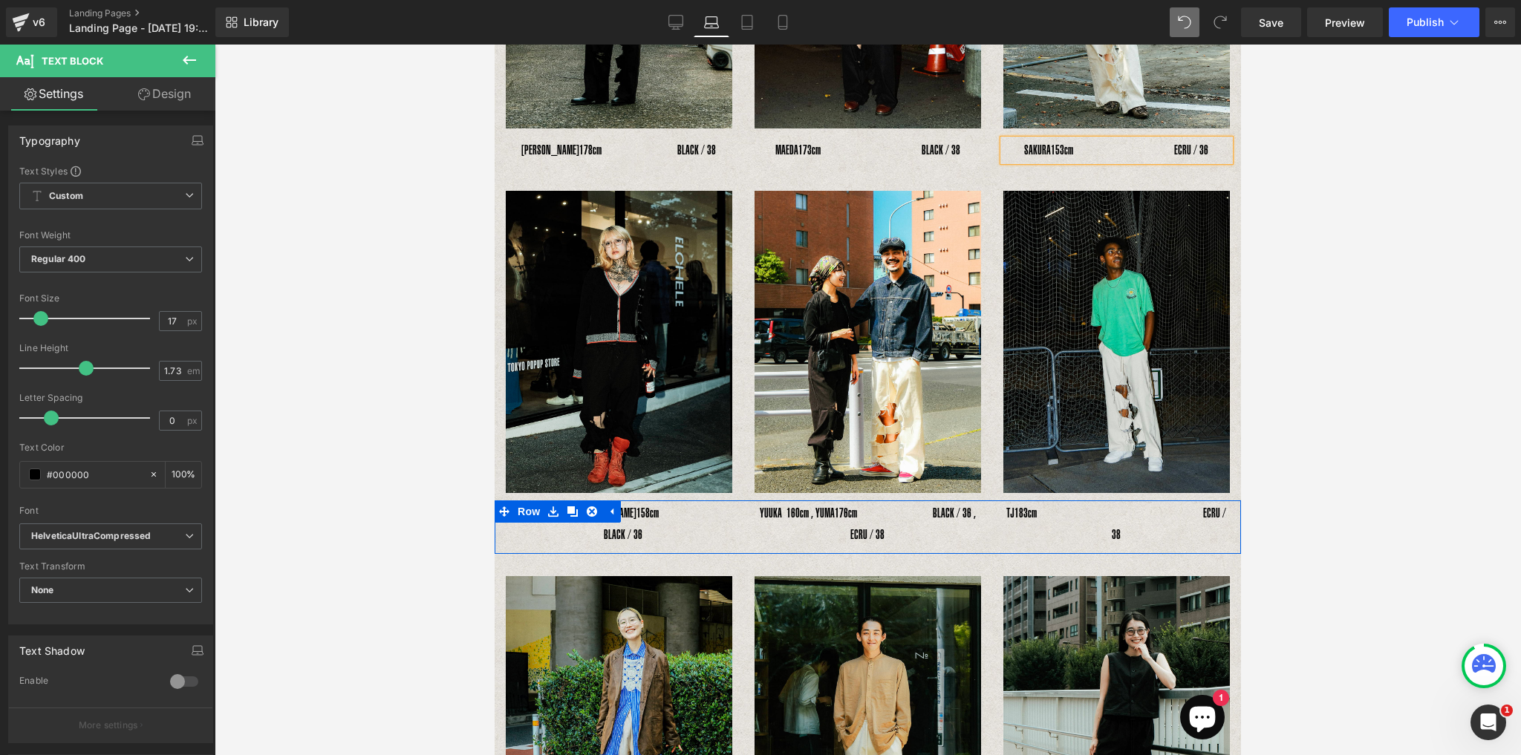
click at [583, 520] on span at bounding box center [577, 524] width 16 height 18
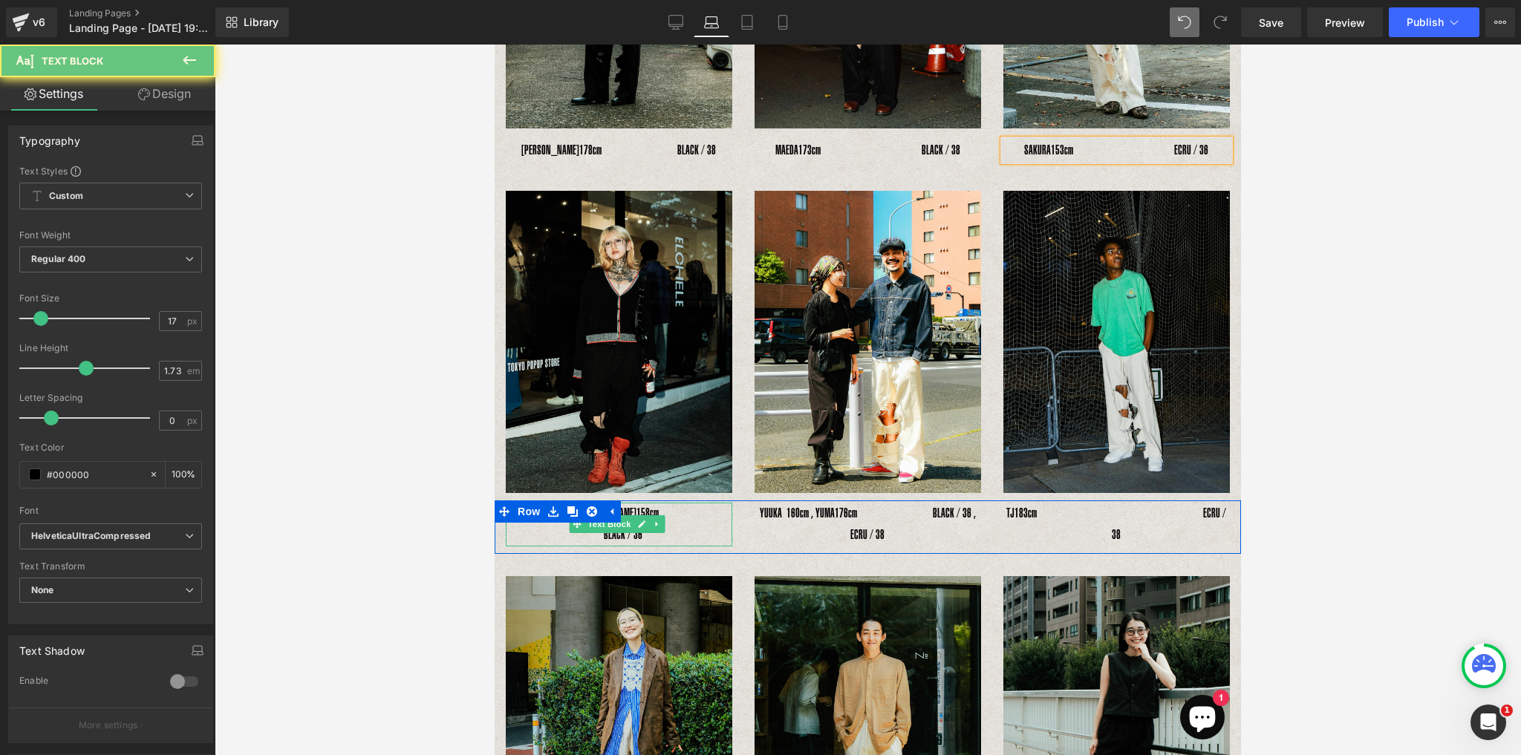
click at [580, 532] on div "RENA　 158cm　　　　　　　　　　　　 BLACK / 36" at bounding box center [619, 525] width 226 height 44
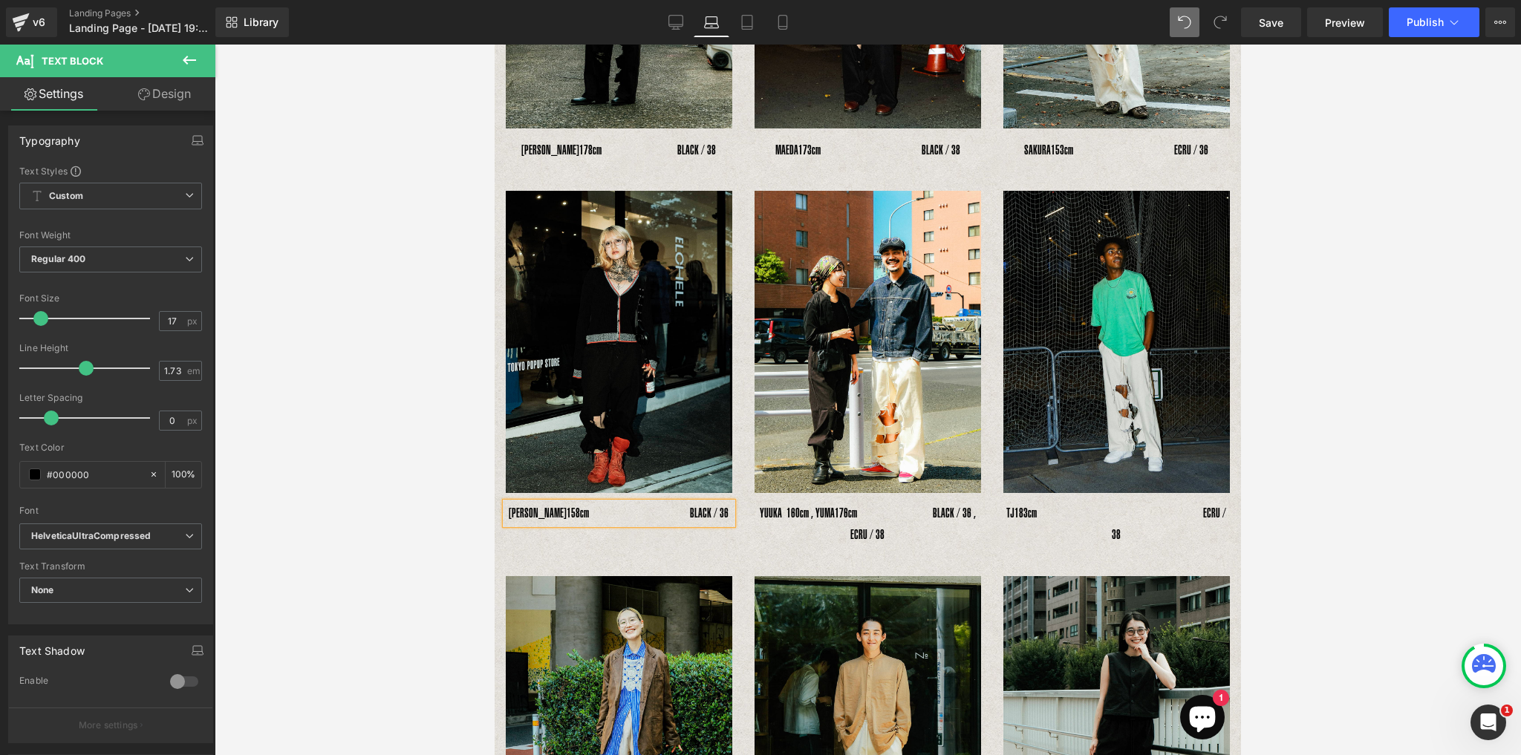
click at [526, 503] on div "RENA　 158cm　　　　　　　　BLACK / 36" at bounding box center [619, 514] width 226 height 22
click at [670, 506] on span "158cm　　　　　　　　BLACK / 36" at bounding box center [647, 513] width 162 height 15
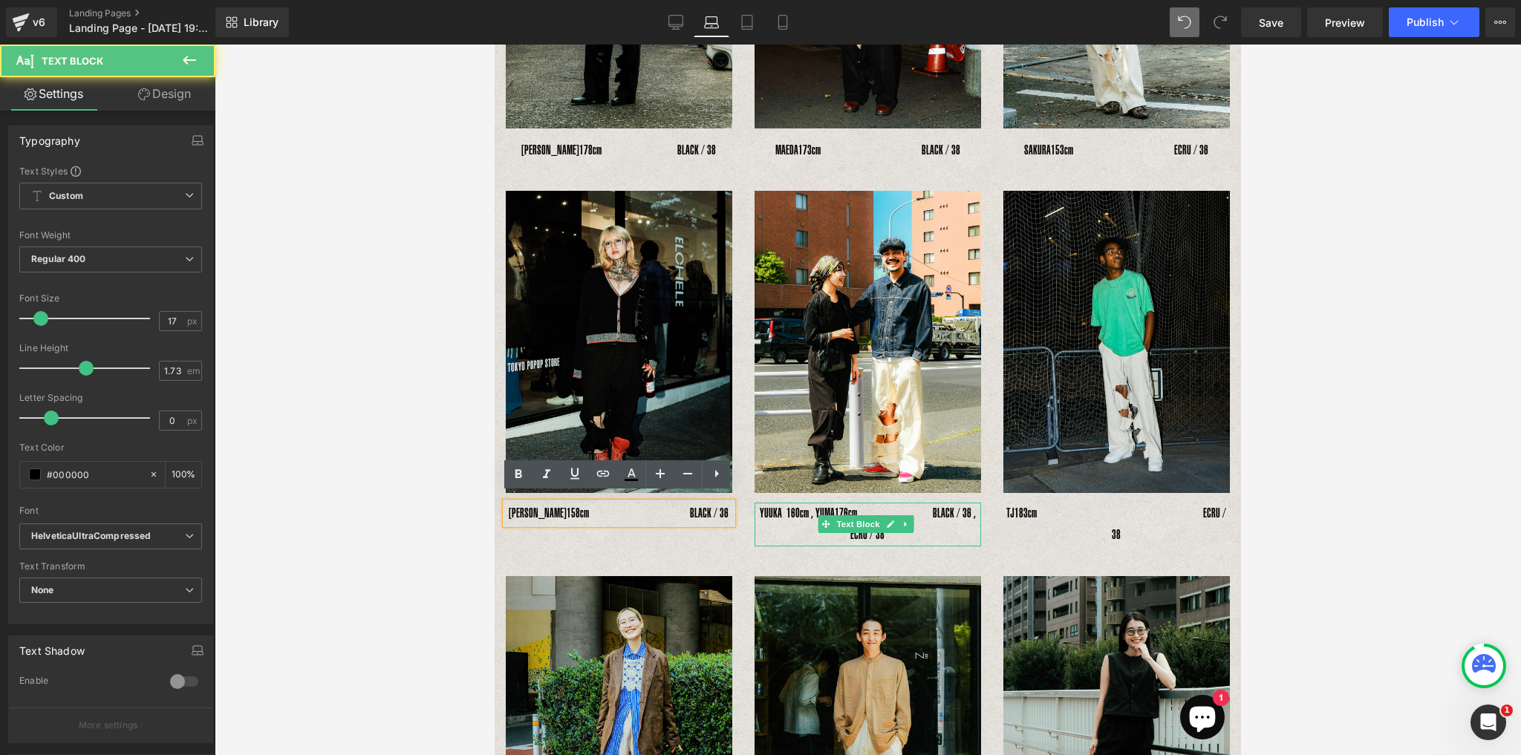
click at [901, 506] on span "176cm　　　　　　BLACK / 36 , ECRU / 38" at bounding box center [905, 524] width 141 height 36
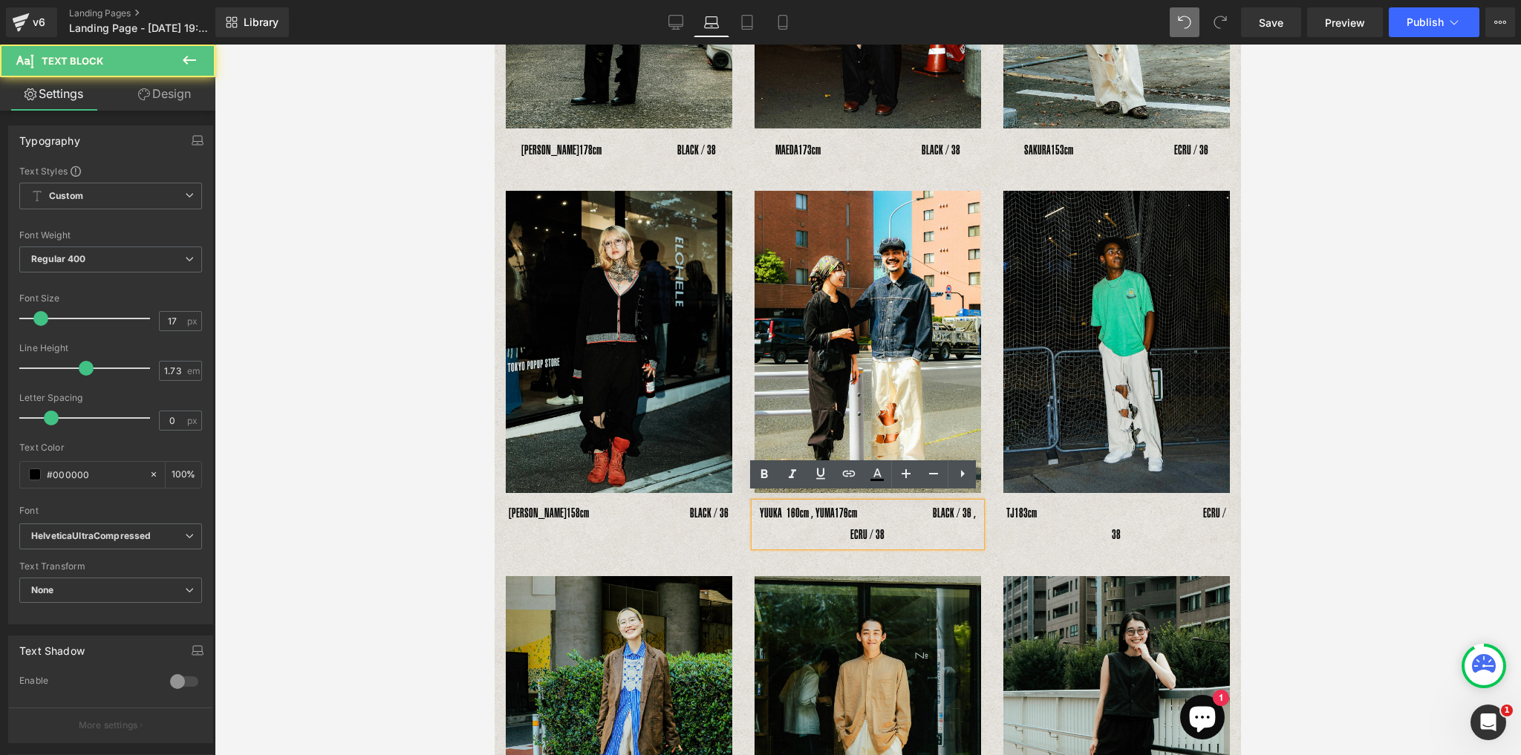
click at [835, 531] on p "YUUKA 160cm , YUMA 176cm　　　　　　BLACK / 36 , ECRU / 38" at bounding box center [867, 525] width 226 height 44
click at [918, 509] on span "176cm　　　　　　BLACK / 36 , ECRU / 38" at bounding box center [905, 524] width 141 height 36
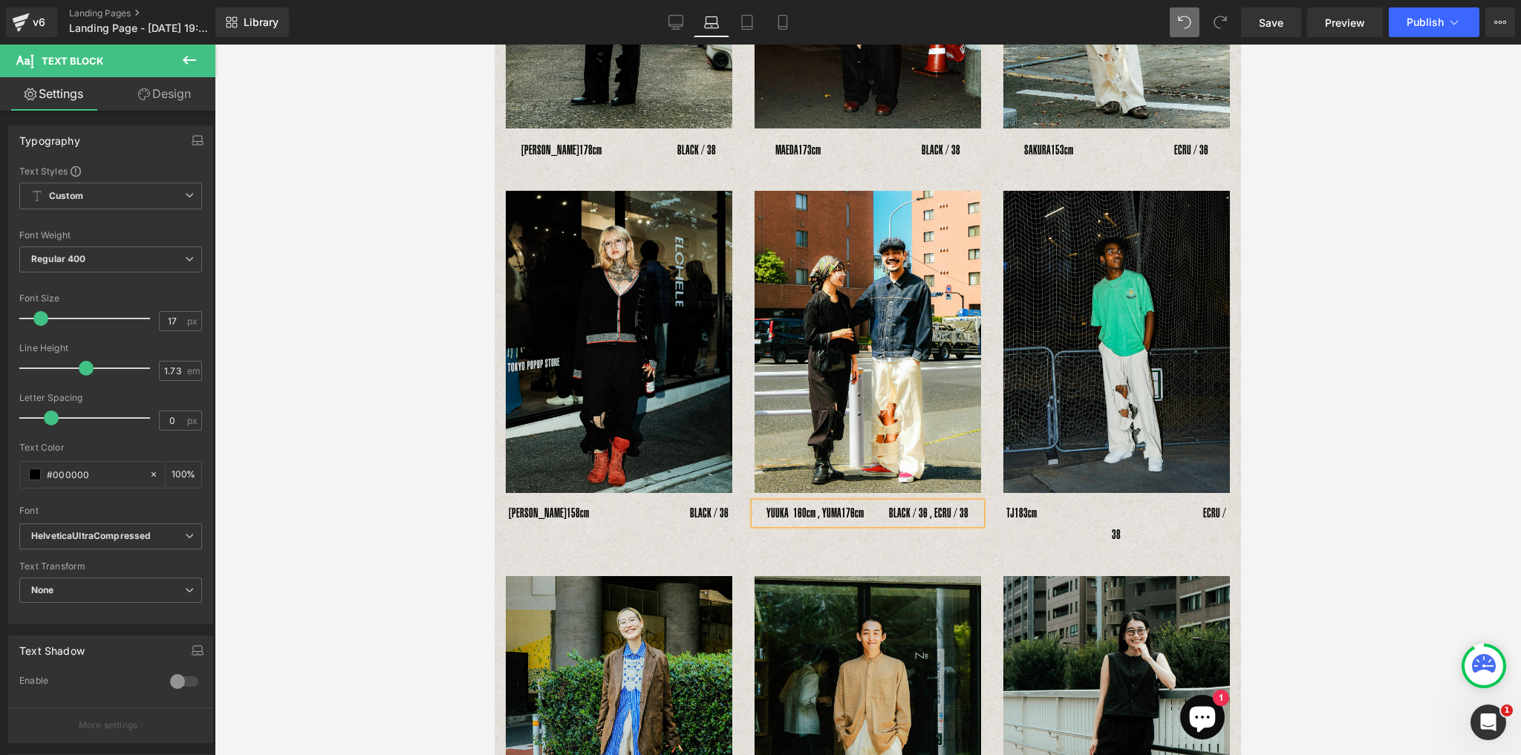
click at [769, 505] on p "YUUKA 160cm , YUMA 176cm　　BLACK / 36 , ECRU / 38" at bounding box center [867, 514] width 226 height 22
click at [883, 512] on span "176cm　　BLACK / 36 , ECRU / 38" at bounding box center [904, 513] width 127 height 15
click at [901, 540] on div "RENA　 158cm　　　　　　　　BLACK / 36 Text Block YUUKA 160cm , YUMA 176cm　　　BLACK / 36 …" at bounding box center [867, 526] width 746 height 53
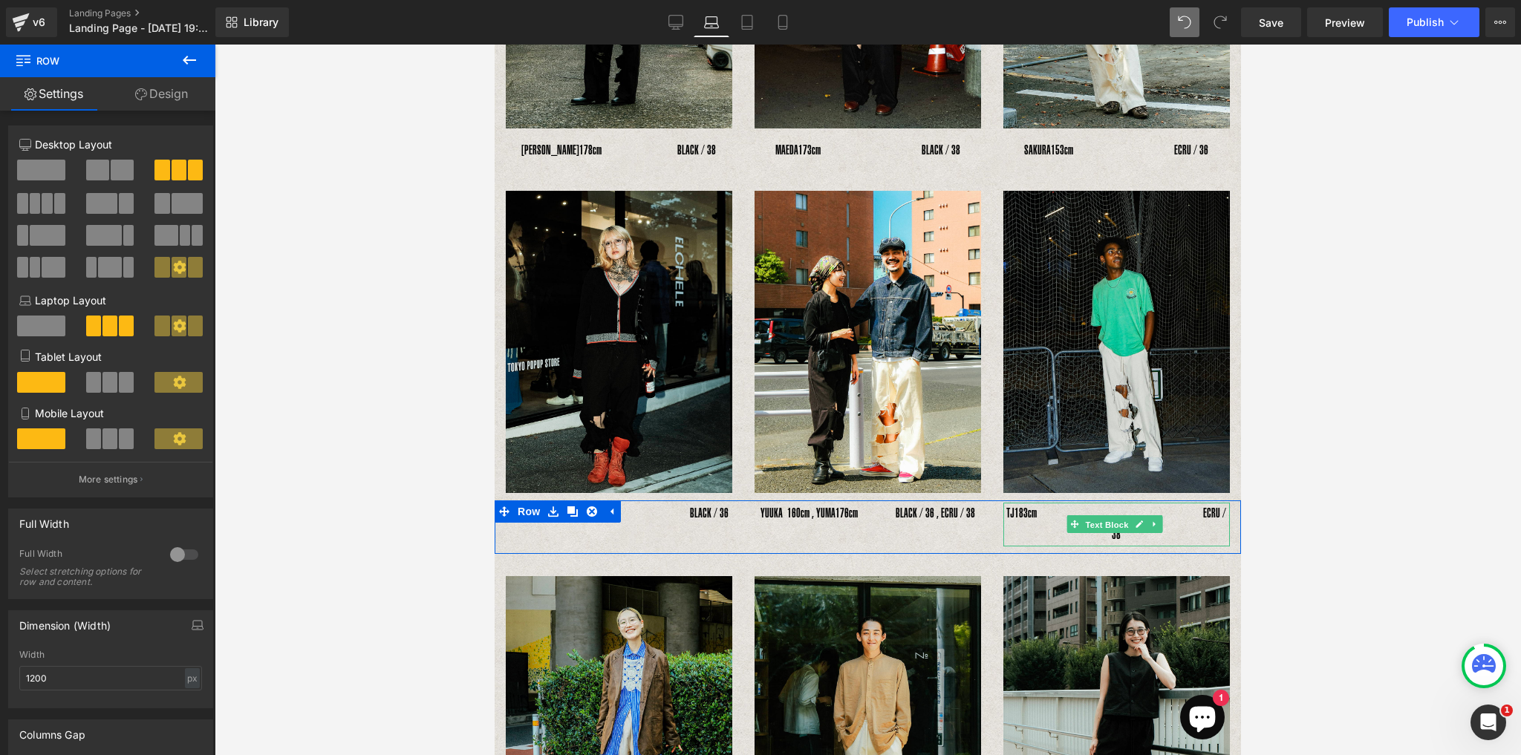
click at [1108, 516] on span "Text Block" at bounding box center [1106, 525] width 49 height 18
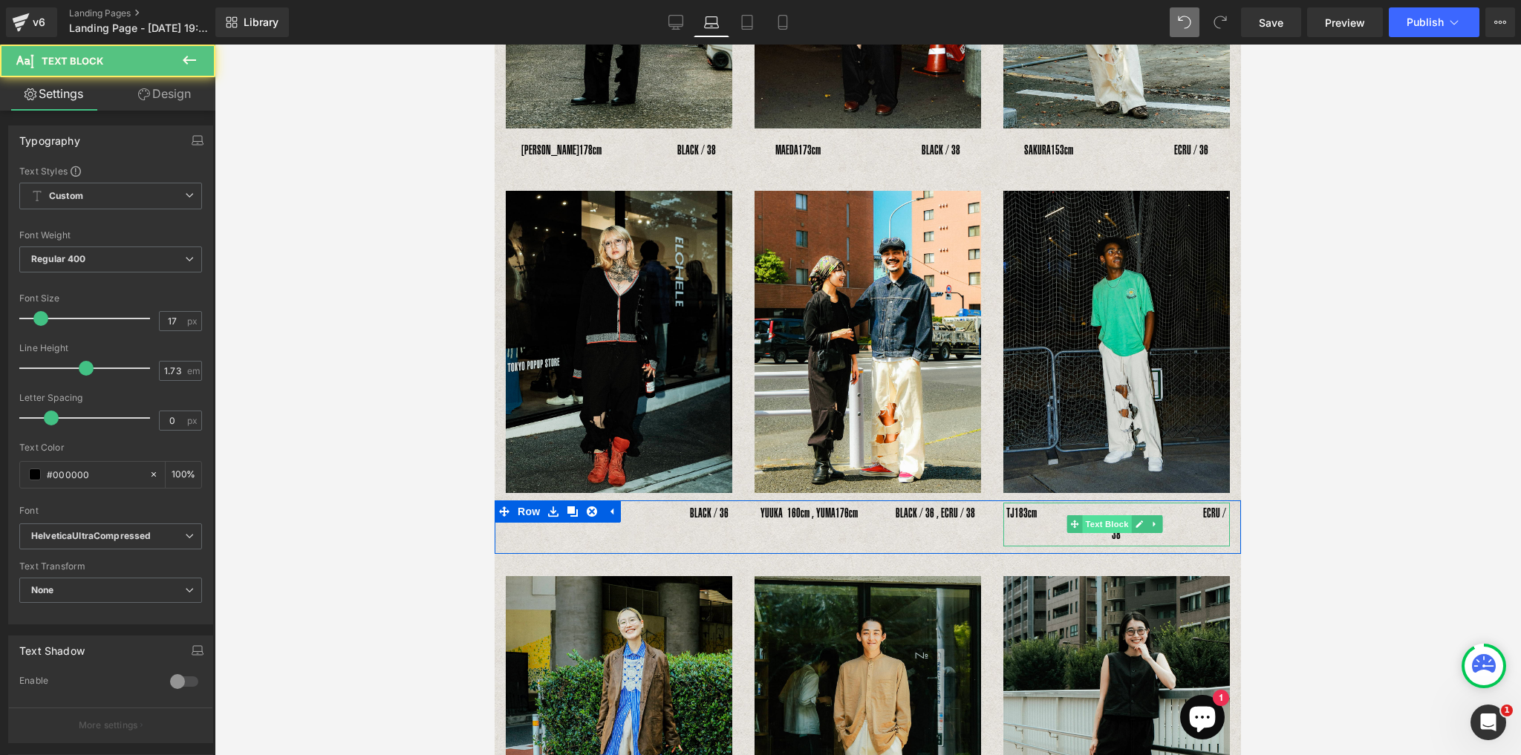
click at [1082, 523] on span "Text Block" at bounding box center [1106, 524] width 49 height 18
click at [1078, 529] on p "TJ　 183cm　　　　　　　　　　　　　 ECRU / 38" at bounding box center [1116, 525] width 226 height 44
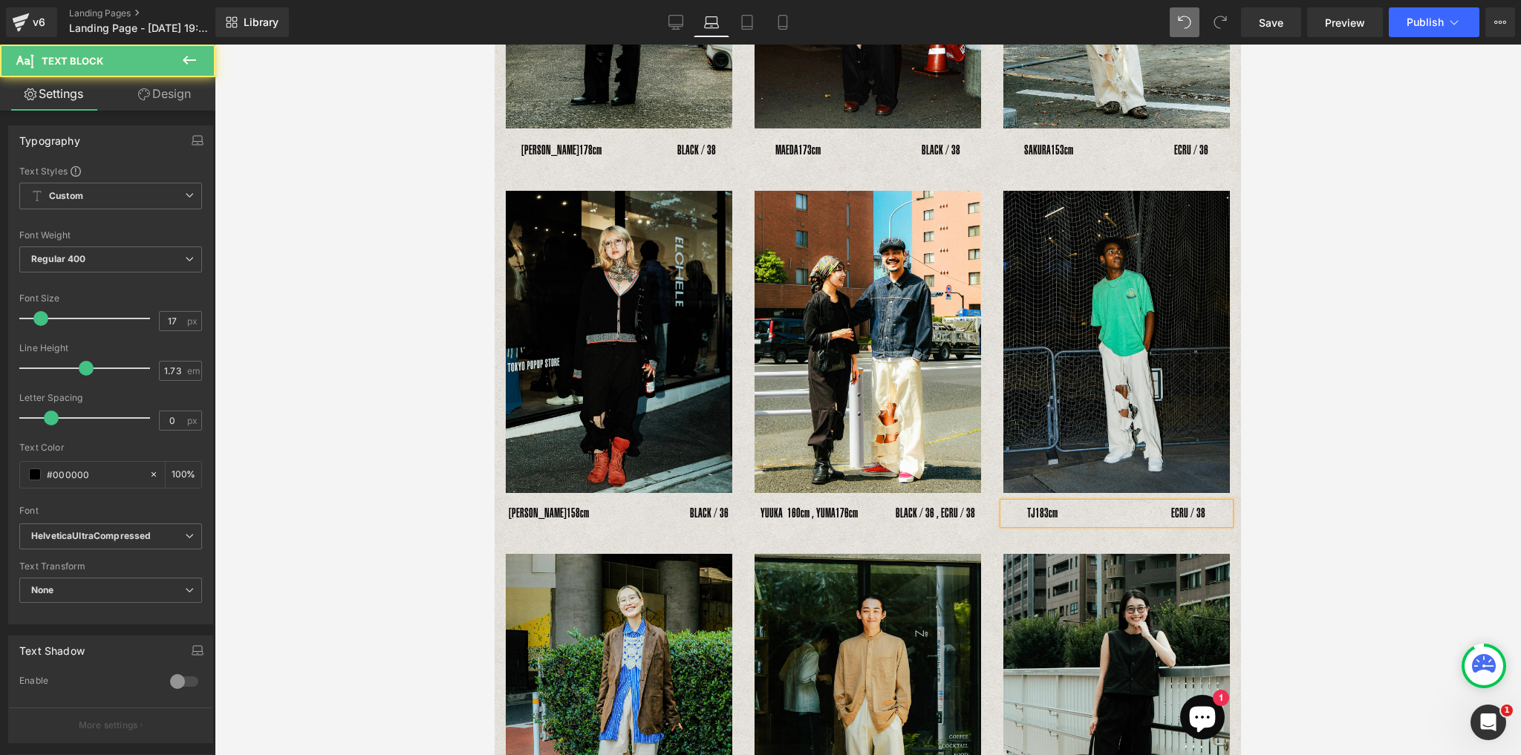
click at [1021, 503] on p "TJ　 183cm　　　　　　　　　ECRU / 38" at bounding box center [1116, 514] width 226 height 22
click at [1160, 506] on span "183cm　　　　　　　　　ECRU / 38" at bounding box center [1120, 513] width 170 height 15
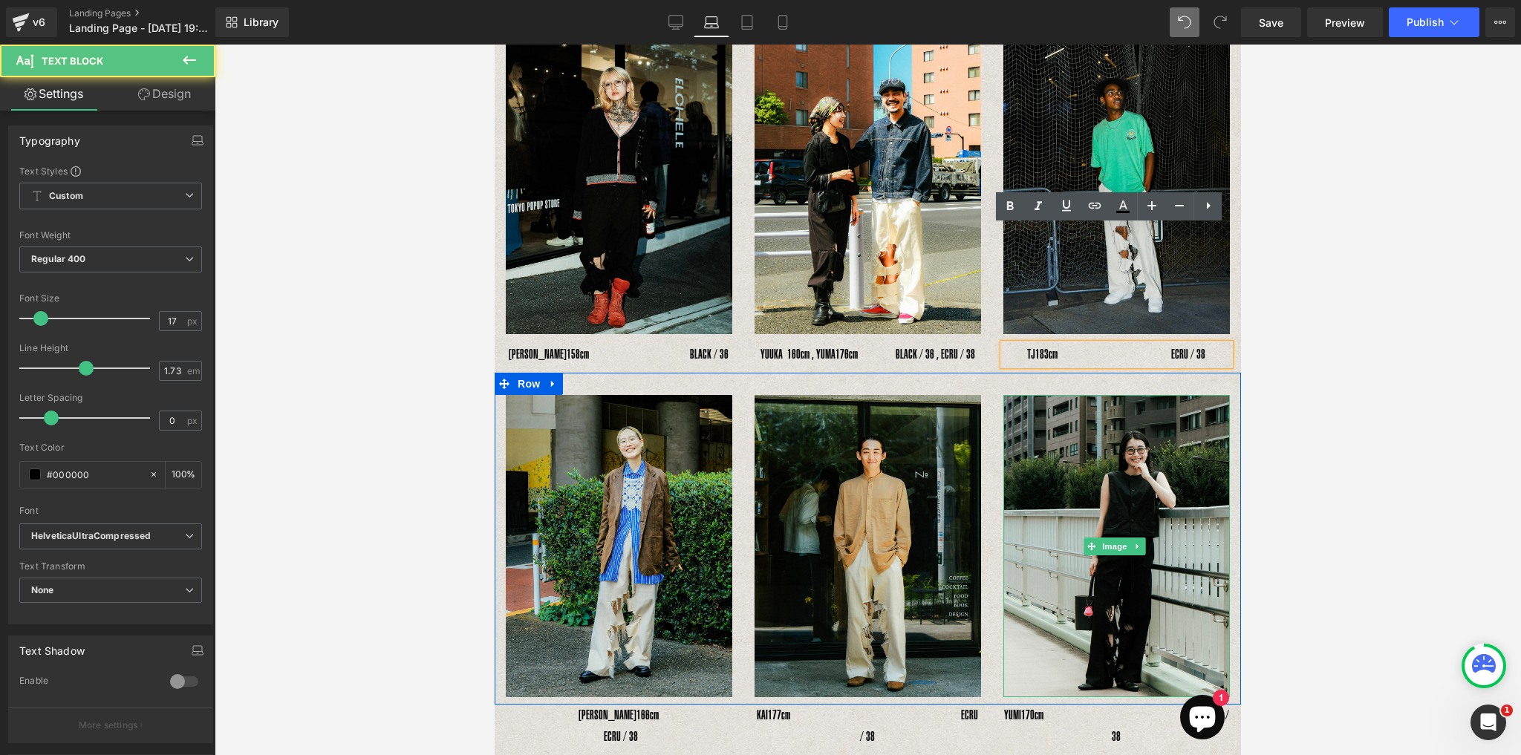
scroll to position [748, 0]
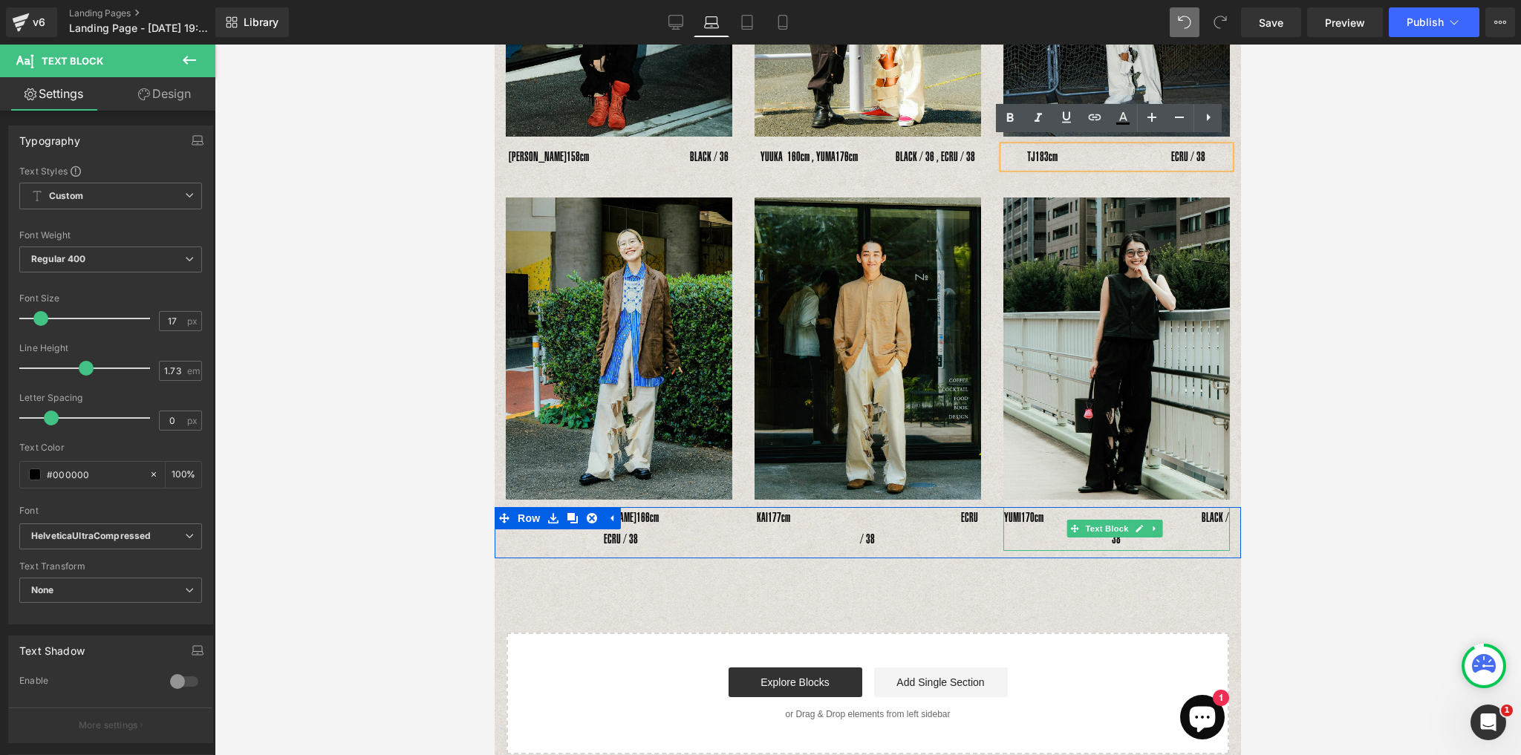
click at [1060, 532] on p "YUMI　 170cm　　　　　　　　　　　　 BLACK / 38" at bounding box center [1116, 529] width 226 height 44
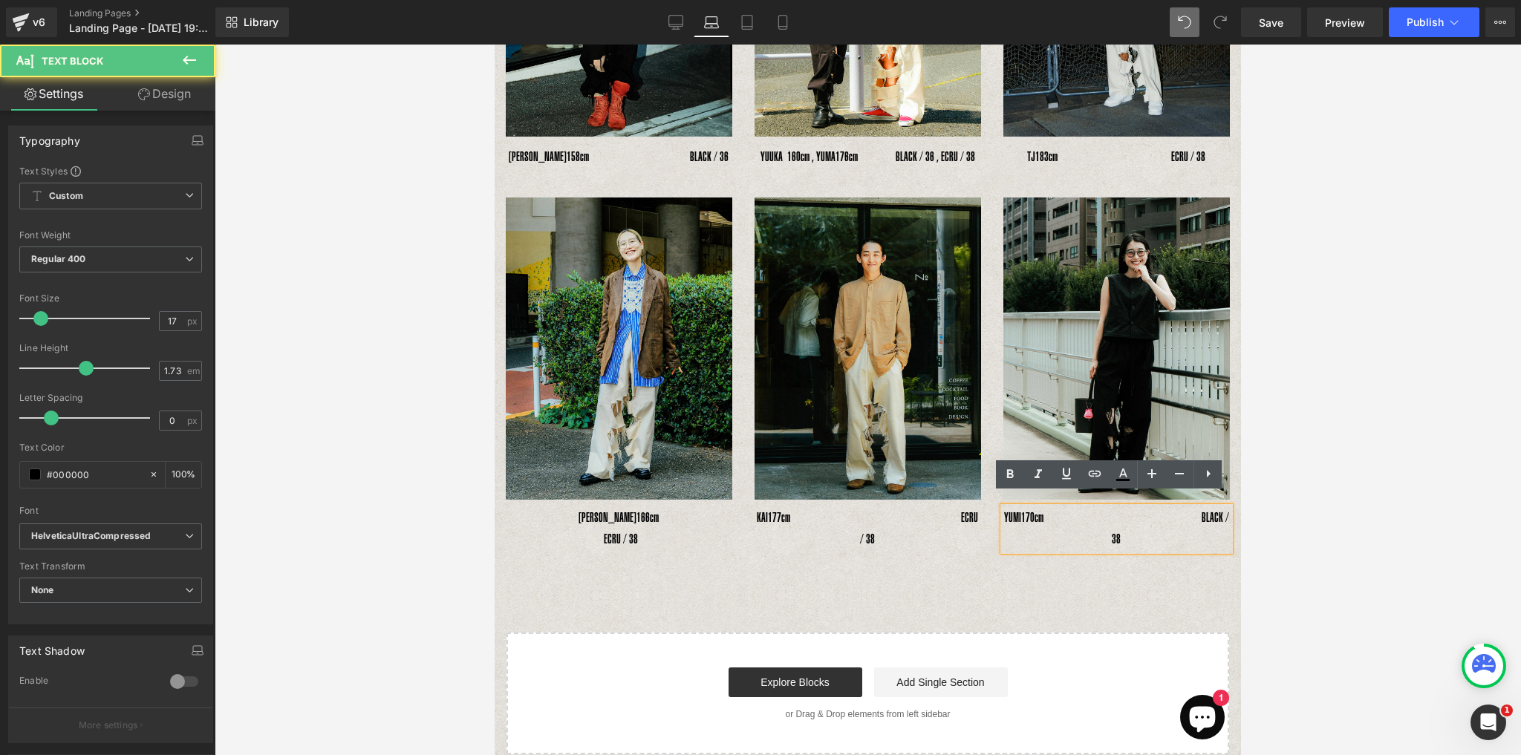
click at [1056, 529] on p "YUMI　 170cm　　　　　　　　　　　　 BLACK / 38" at bounding box center [1116, 529] width 226 height 44
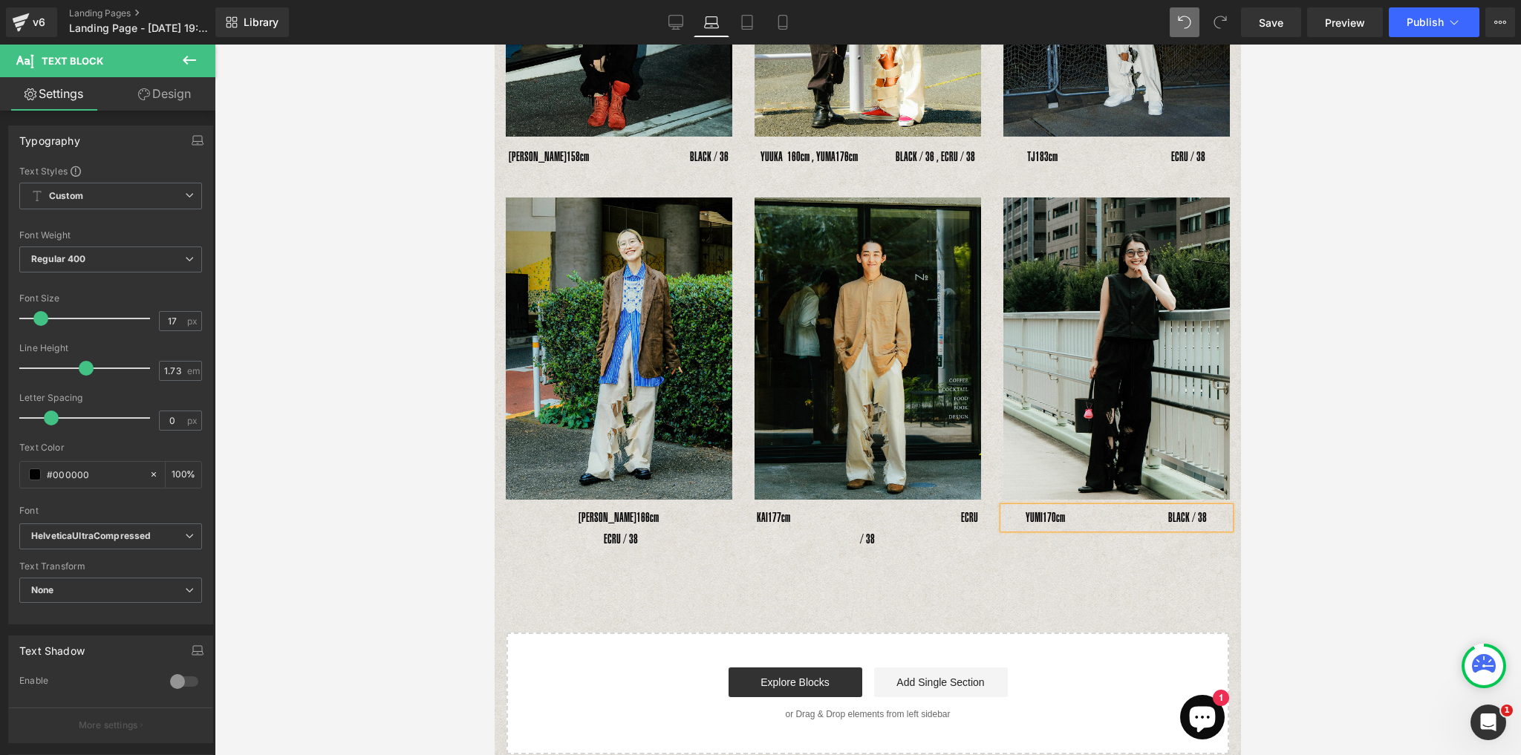
click at [1017, 508] on p "YUMI　 170cm　　　　　　　　 BLACK / 38" at bounding box center [1116, 518] width 226 height 22
click at [835, 529] on p "KAI　 177cm　　　　　　　　　　　　　 ECRU / 38" at bounding box center [867, 529] width 226 height 44
click at [768, 507] on p "KAI　 177cm　　　　　　　　　 ECRU / 38" at bounding box center [867, 518] width 226 height 22
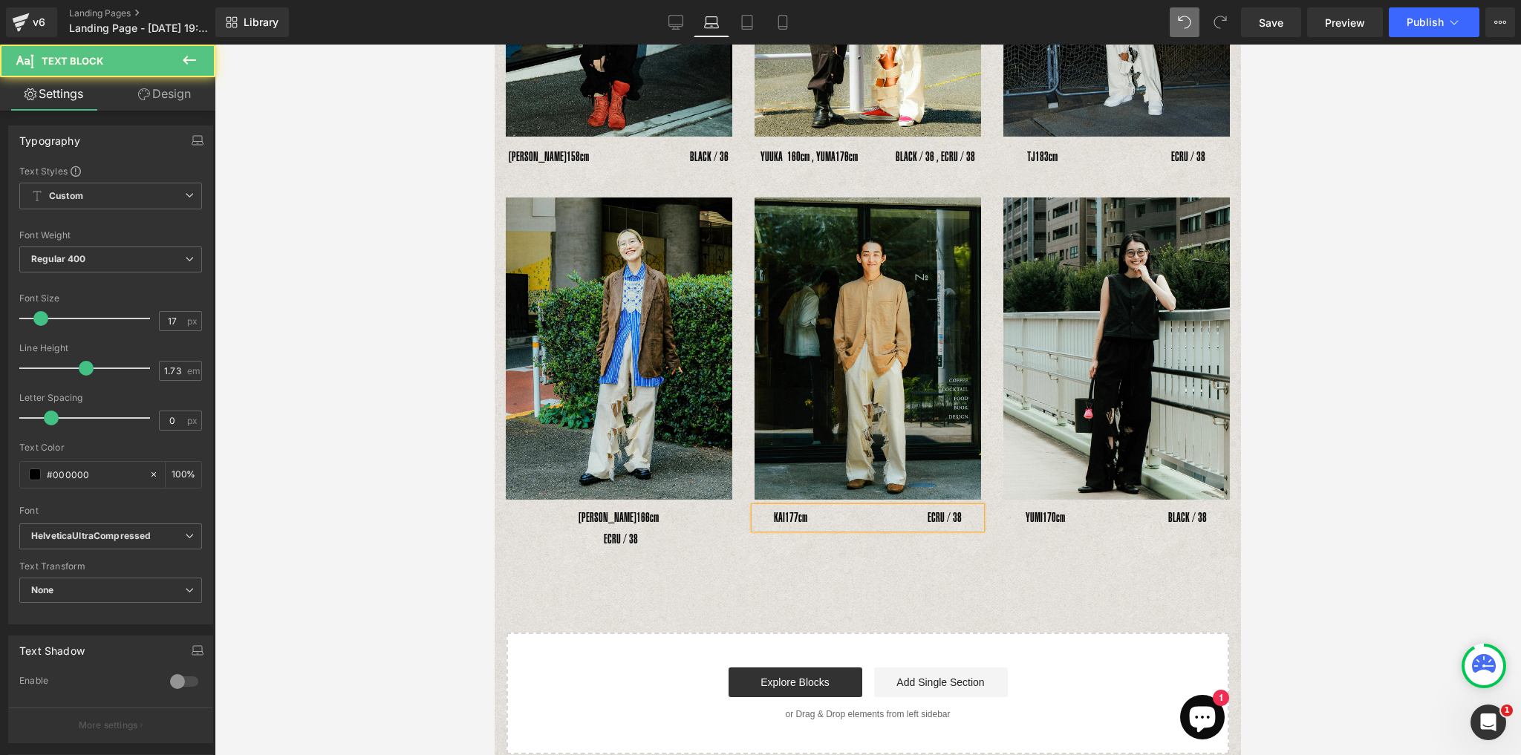
click at [892, 510] on span "177cm　　　　　　　　　 ECRU / 38" at bounding box center [873, 517] width 177 height 15
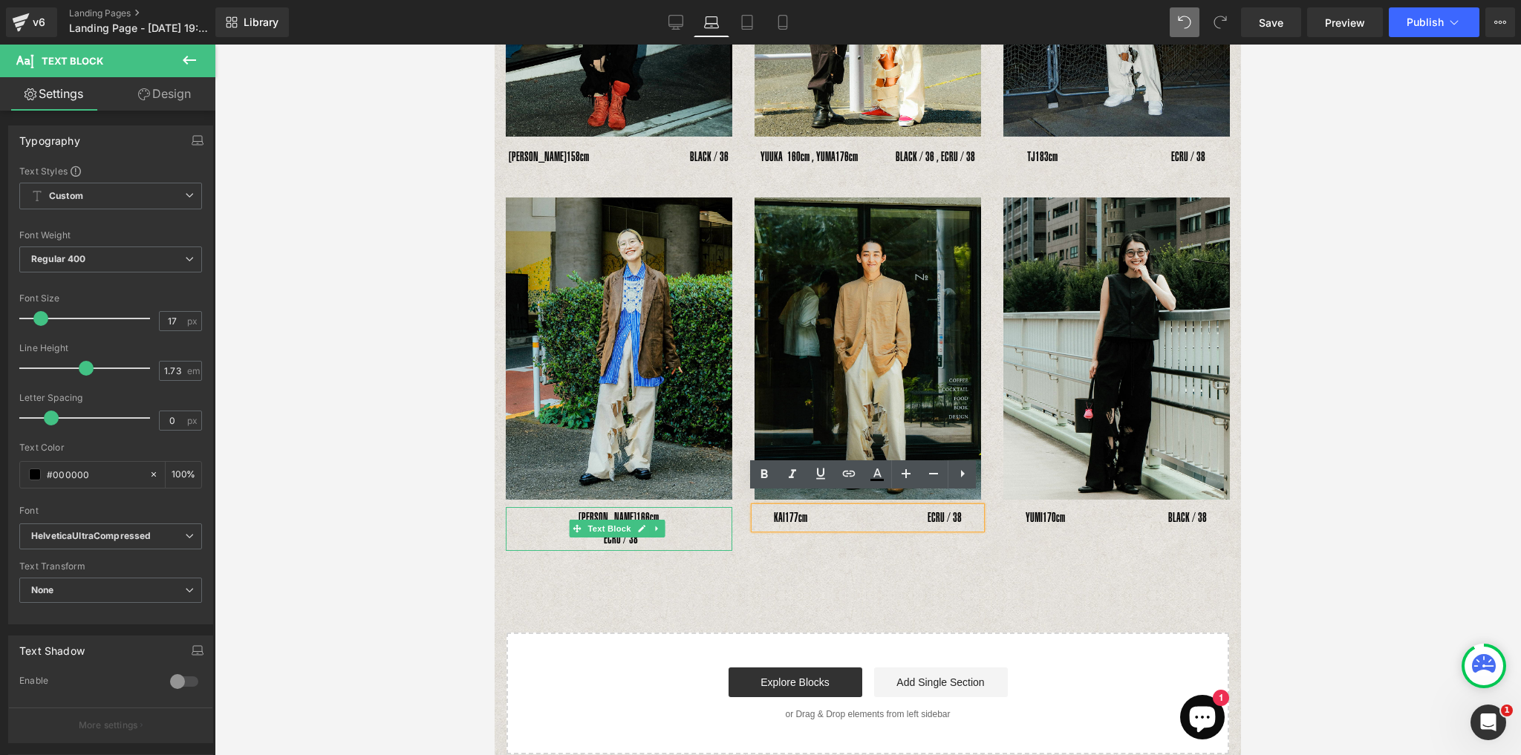
click at [594, 528] on div "MIYUKI　 166cm　　　　　　　　　　　　 ECRU / 38" at bounding box center [619, 529] width 226 height 44
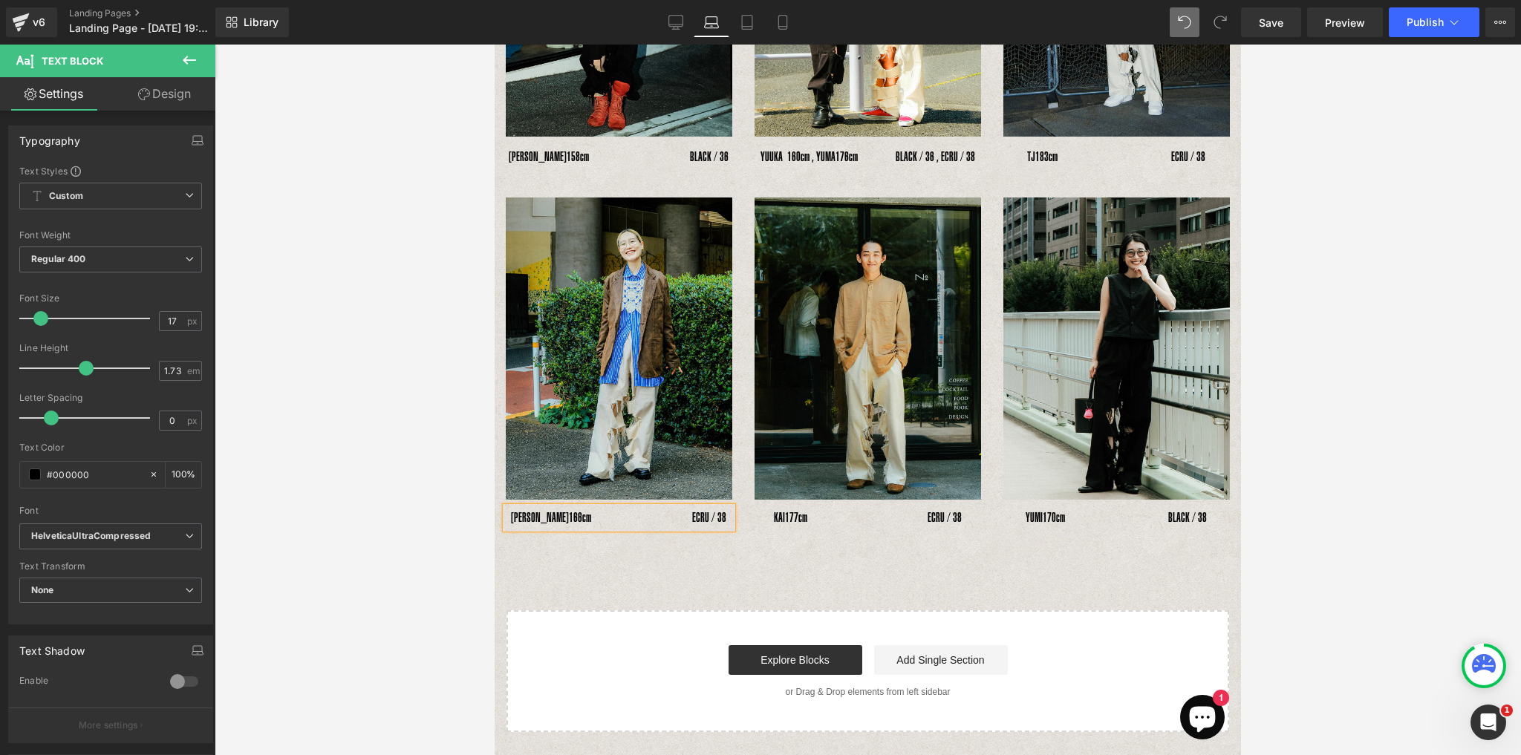
click at [524, 507] on div "MIYUKI　 166cm　　　　　　　　ECRU / 38" at bounding box center [619, 518] width 226 height 22
click at [666, 534] on div "INSIDE RIPPED HOLE PANTS Text Block Text Block Image Image Image Row YOSHIHIRO …" at bounding box center [867, 40] width 746 height 1383
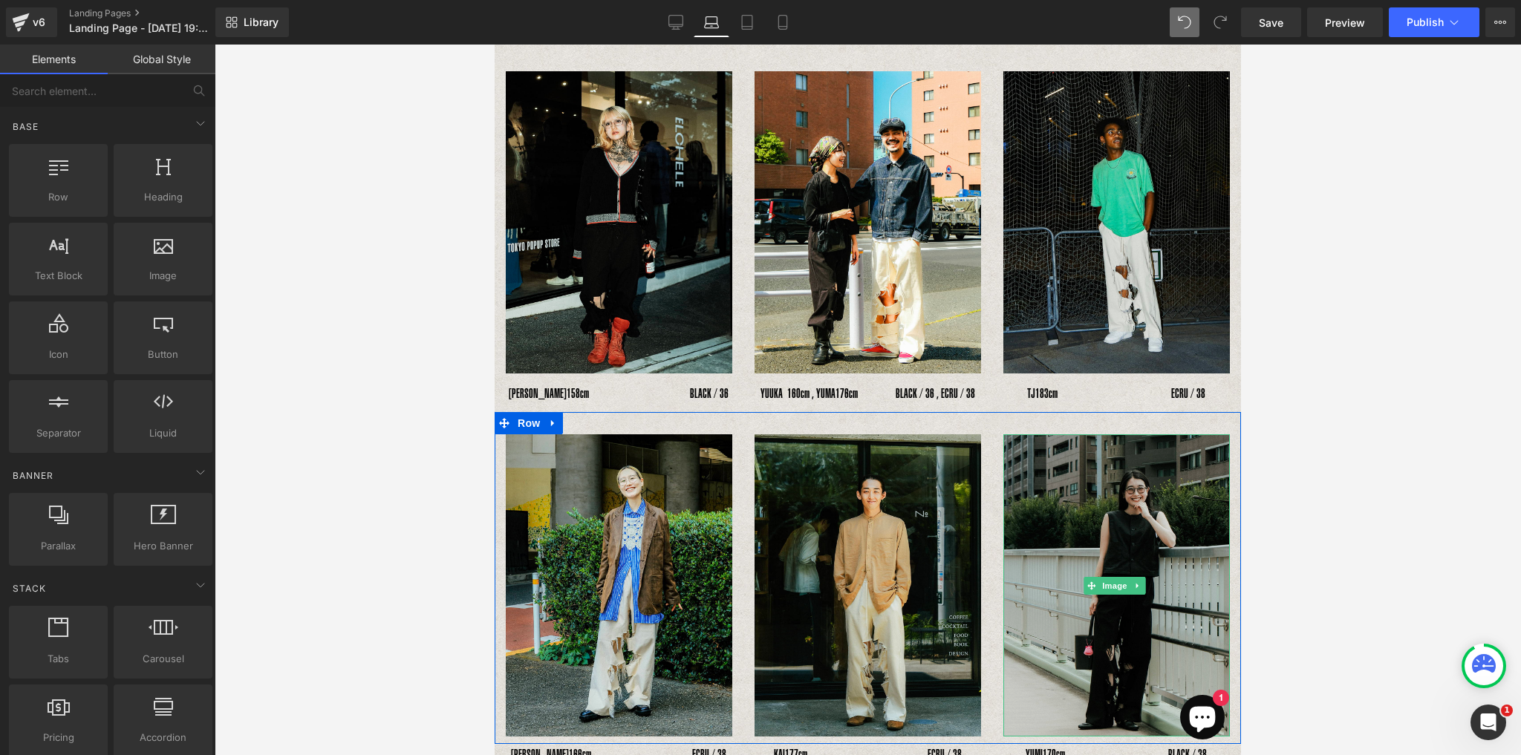
scroll to position [511, 0]
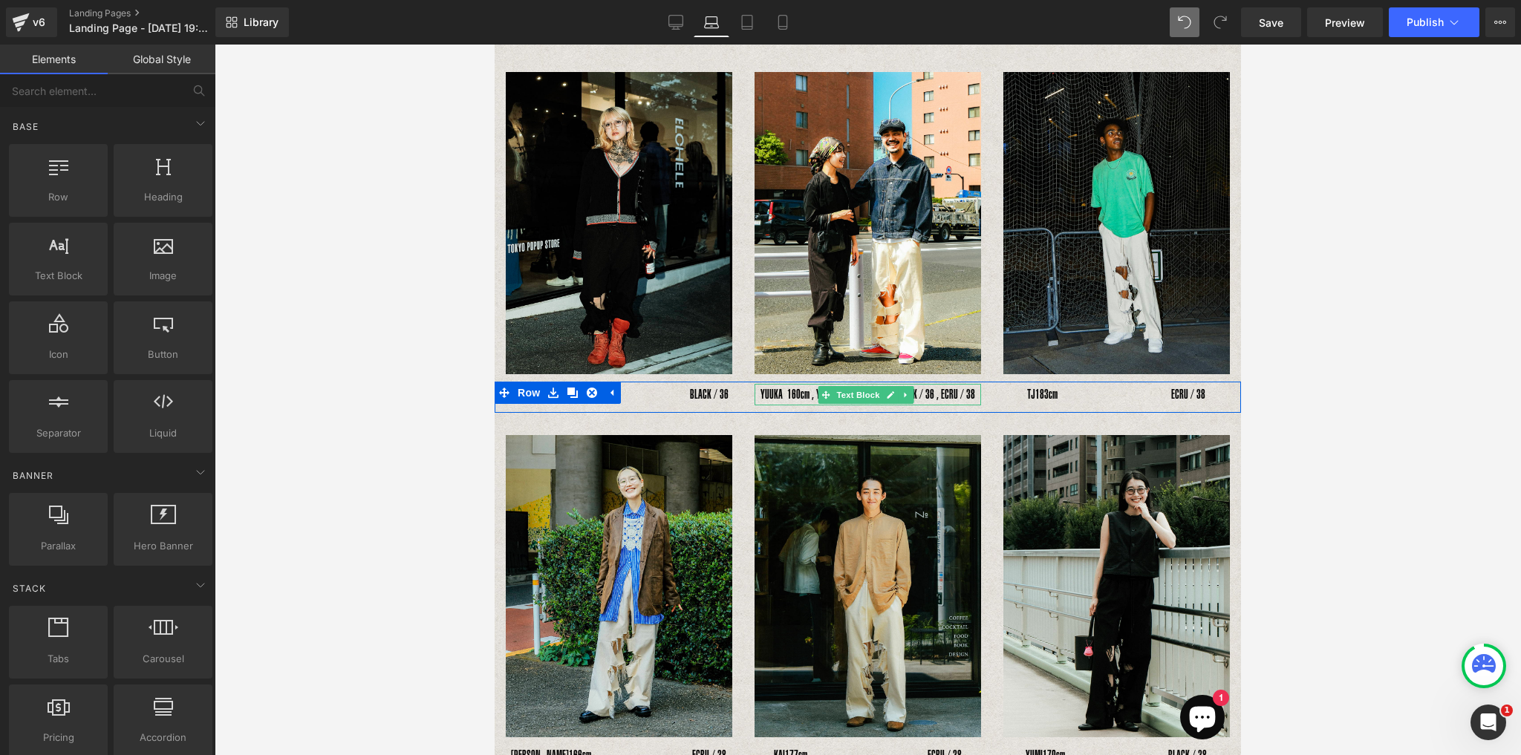
click at [800, 391] on p "YUUKA 160cm , YUMA 176cm　　　BLACK / 36 , ECRU / 38" at bounding box center [867, 395] width 226 height 22
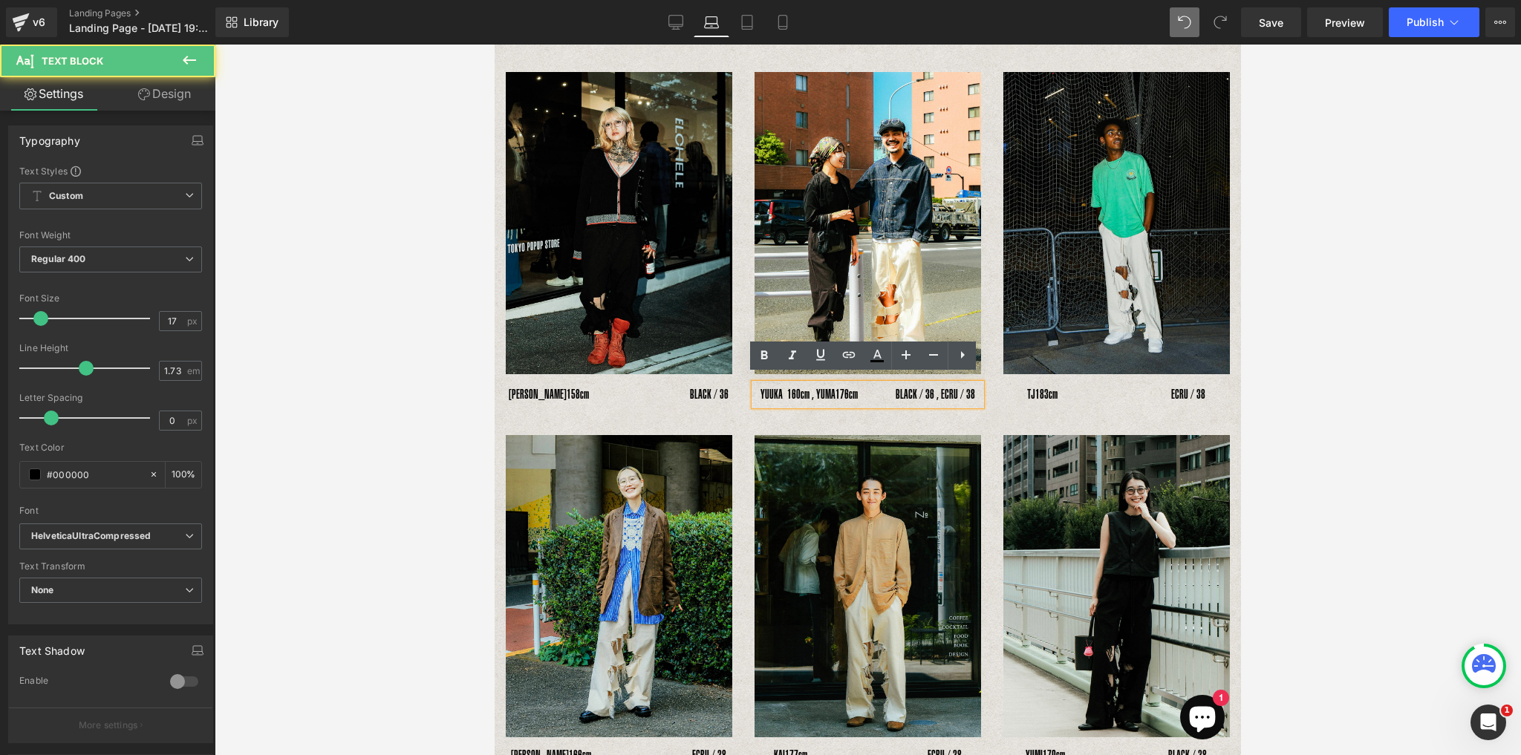
click at [877, 391] on span "176cm　　　BLACK / 36 , ECRU / 38" at bounding box center [905, 394] width 140 height 15
click at [765, 385] on p "YUUKA 160cm , YUMA 176cm　　BLACK / 36 , ECRU / 38" at bounding box center [867, 395] width 226 height 22
click at [754, 386] on p "YUUKA 160cm , YUMA 176cm　　BLACK / 36 , ECRU / 38" at bounding box center [867, 395] width 226 height 22
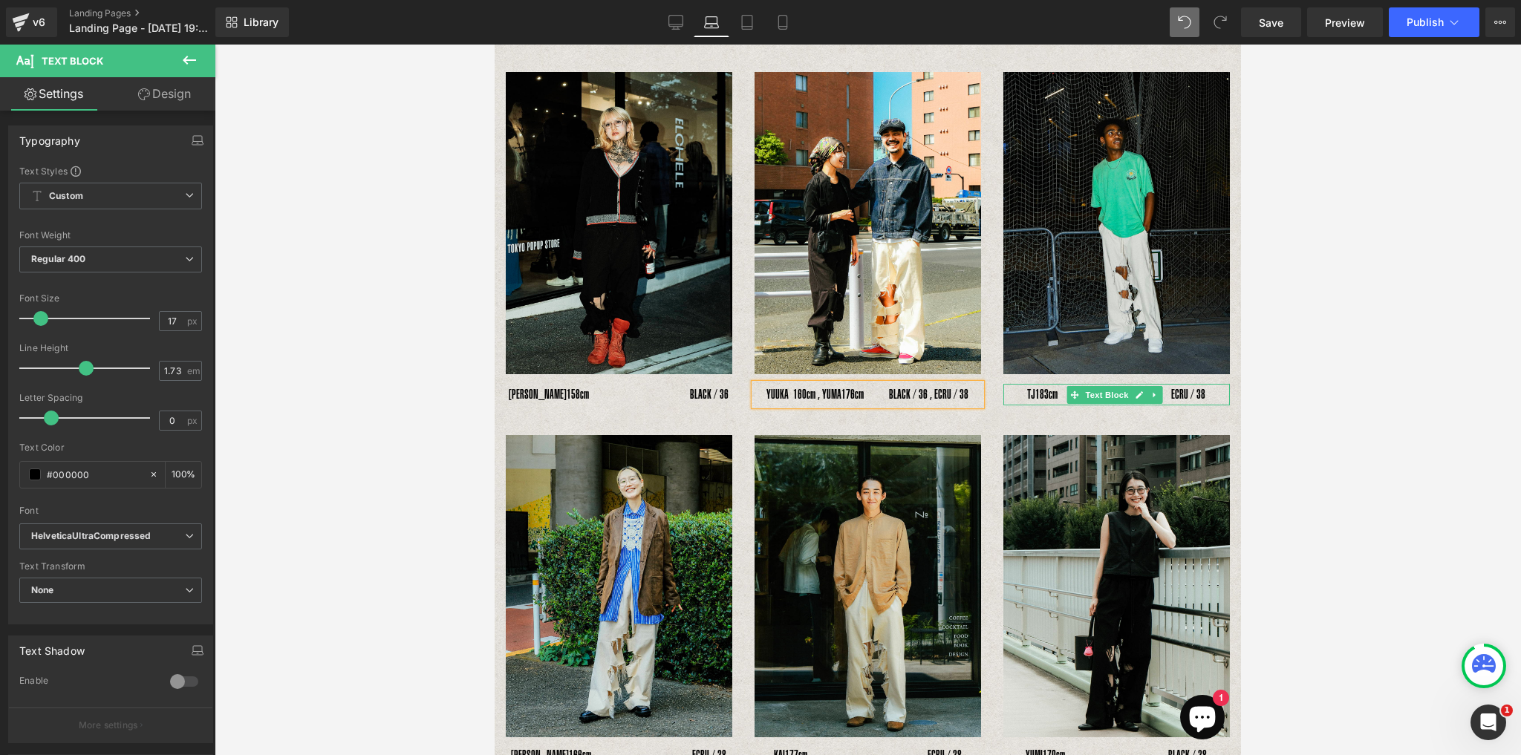
drag, startPoint x: 1012, startPoint y: 383, endPoint x: 1013, endPoint y: 392, distance: 9.0
click at [1012, 384] on p "TJ　 183cm　　　　　　　　　ECRU / 38" at bounding box center [1116, 395] width 226 height 22
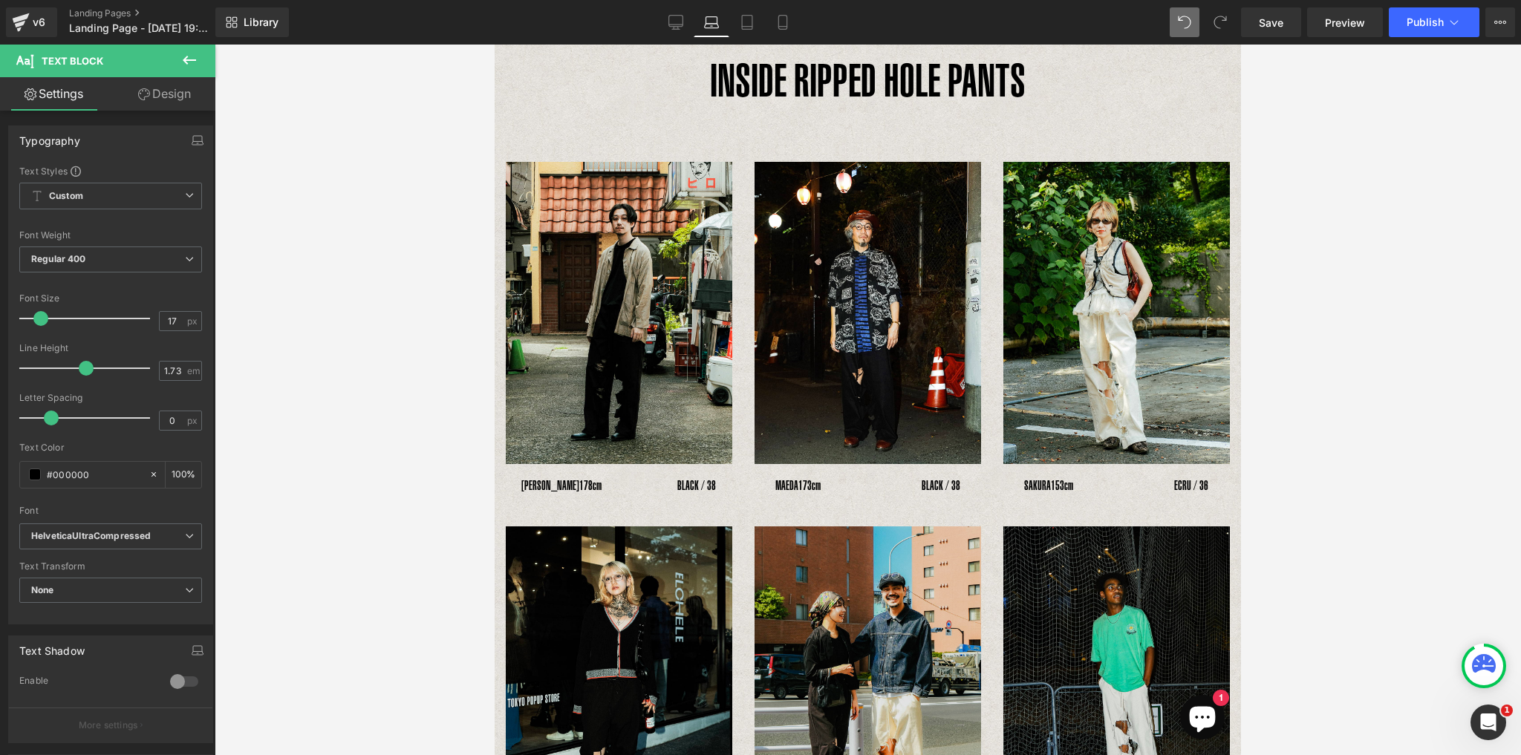
scroll to position [59, 0]
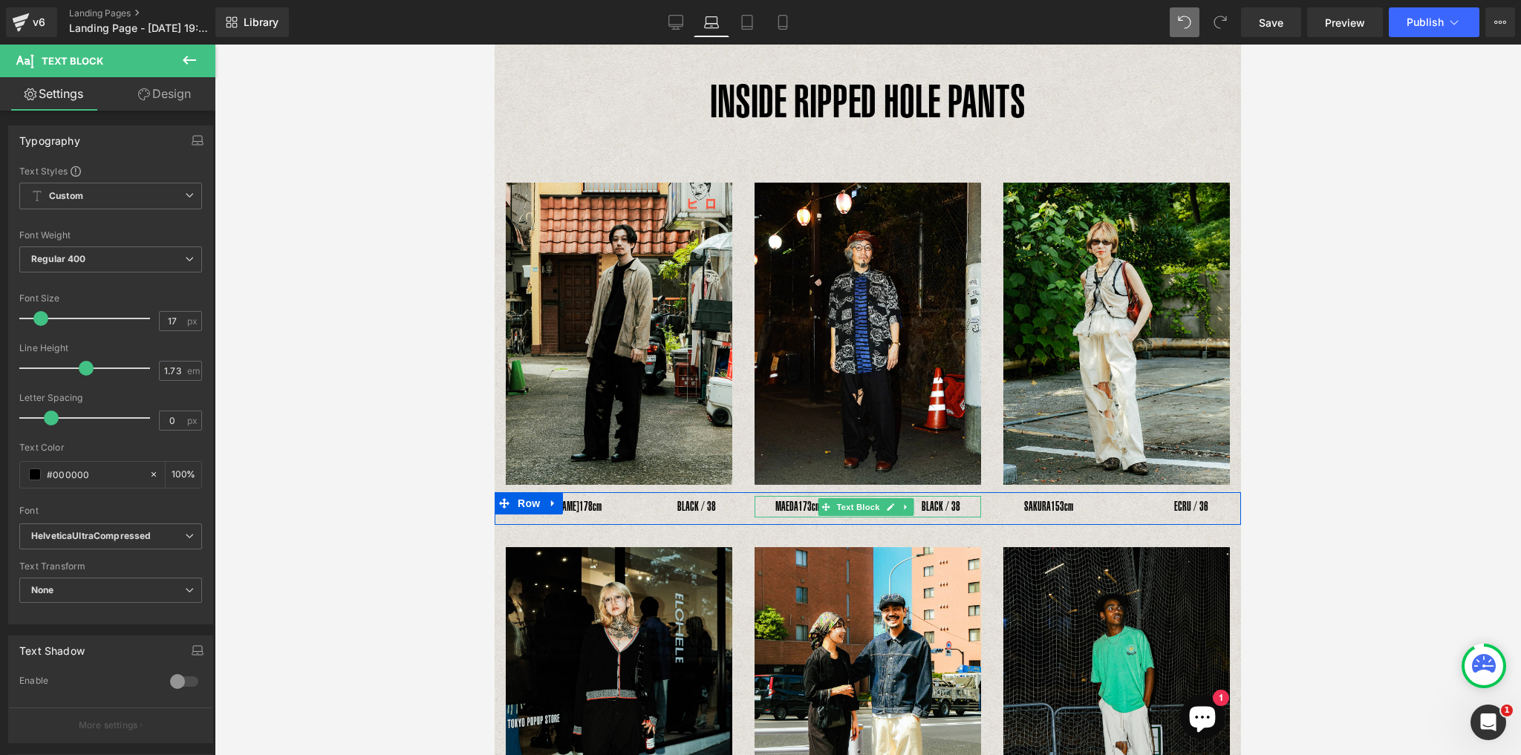
drag, startPoint x: 967, startPoint y: 503, endPoint x: 975, endPoint y: 537, distance: 34.4
click at [960, 503] on span "173cm　　　　　　　　BLACK / 38" at bounding box center [879, 506] width 162 height 15
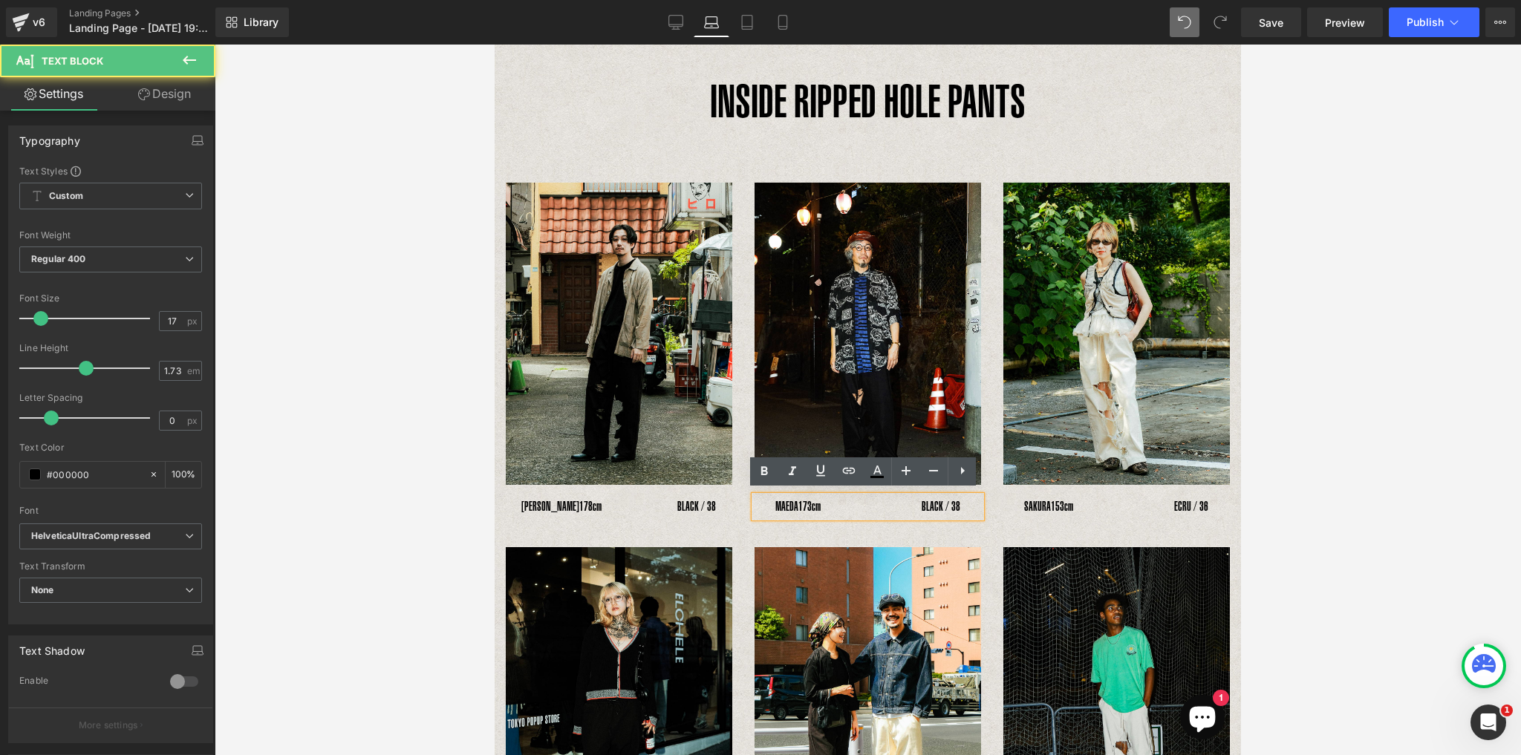
click at [887, 504] on span "173cm　　　　　　　　BLACK / 38" at bounding box center [879, 506] width 162 height 15
click at [780, 502] on p "MAEDA　 173cm　　　　　　　BLACK / 38" at bounding box center [867, 507] width 226 height 22
click at [768, 504] on p "MAEDA　 173cm　　　　　　　BLACK / 38" at bounding box center [867, 507] width 226 height 22
drag, startPoint x: 777, startPoint y: 502, endPoint x: 768, endPoint y: 502, distance: 8.2
click at [768, 502] on p "MAEDA　 173cm　　　　　　　BLACK / 38" at bounding box center [867, 507] width 226 height 22
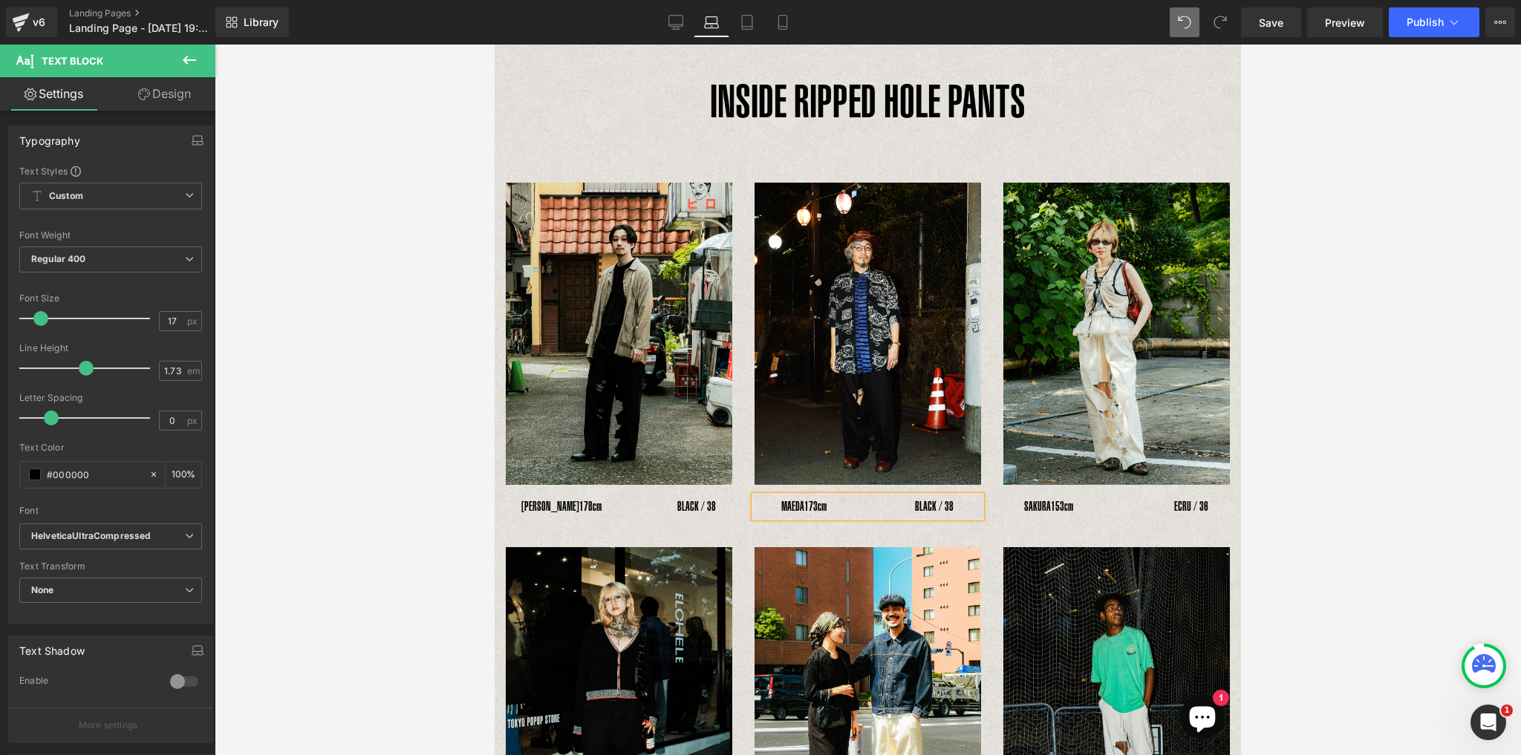
click at [766, 503] on p "MAEDA　 173cm　　　　　　　BLACK / 38" at bounding box center [867, 507] width 226 height 22
click at [840, 504] on span "173cm　　　　　　　BLACK / 38" at bounding box center [878, 506] width 149 height 15
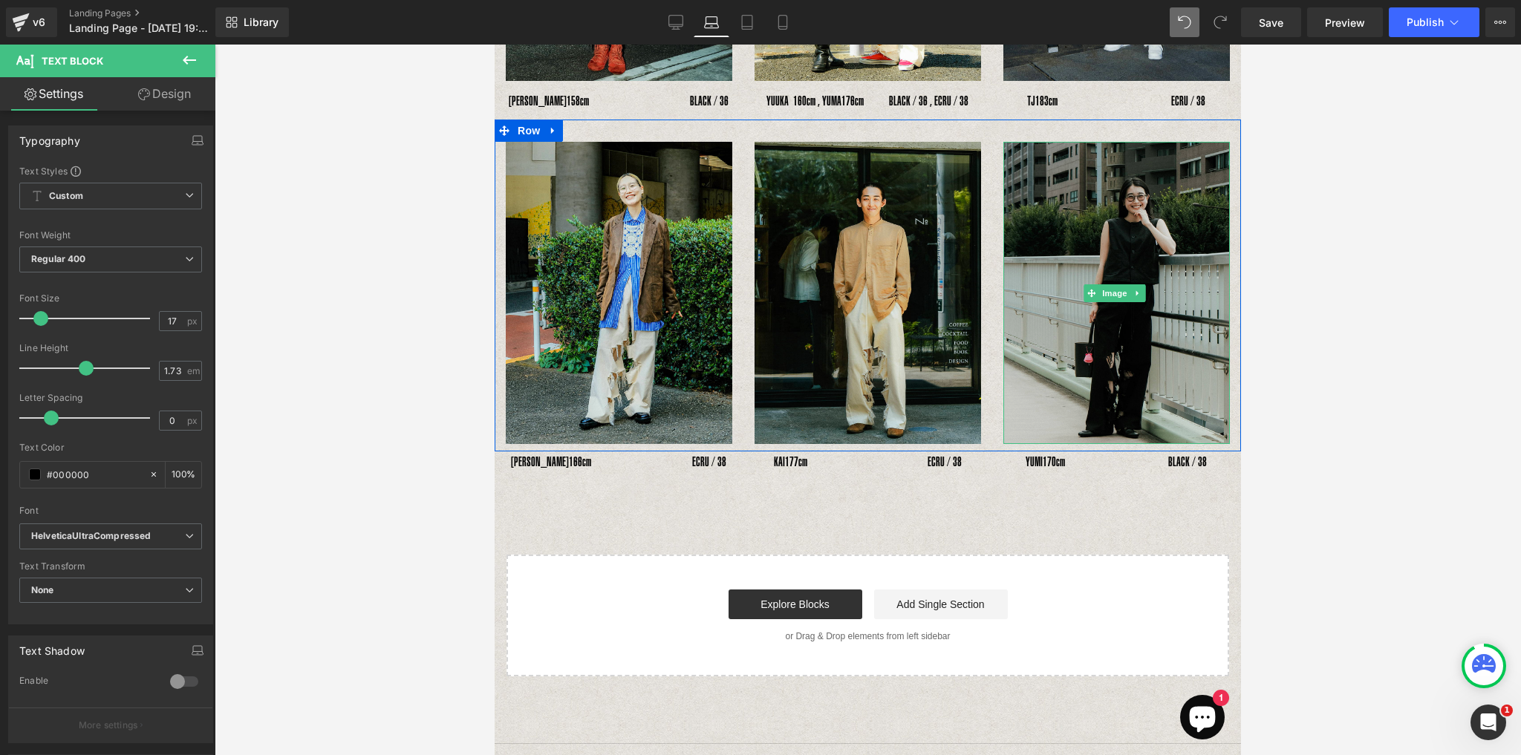
scroll to position [808, 0]
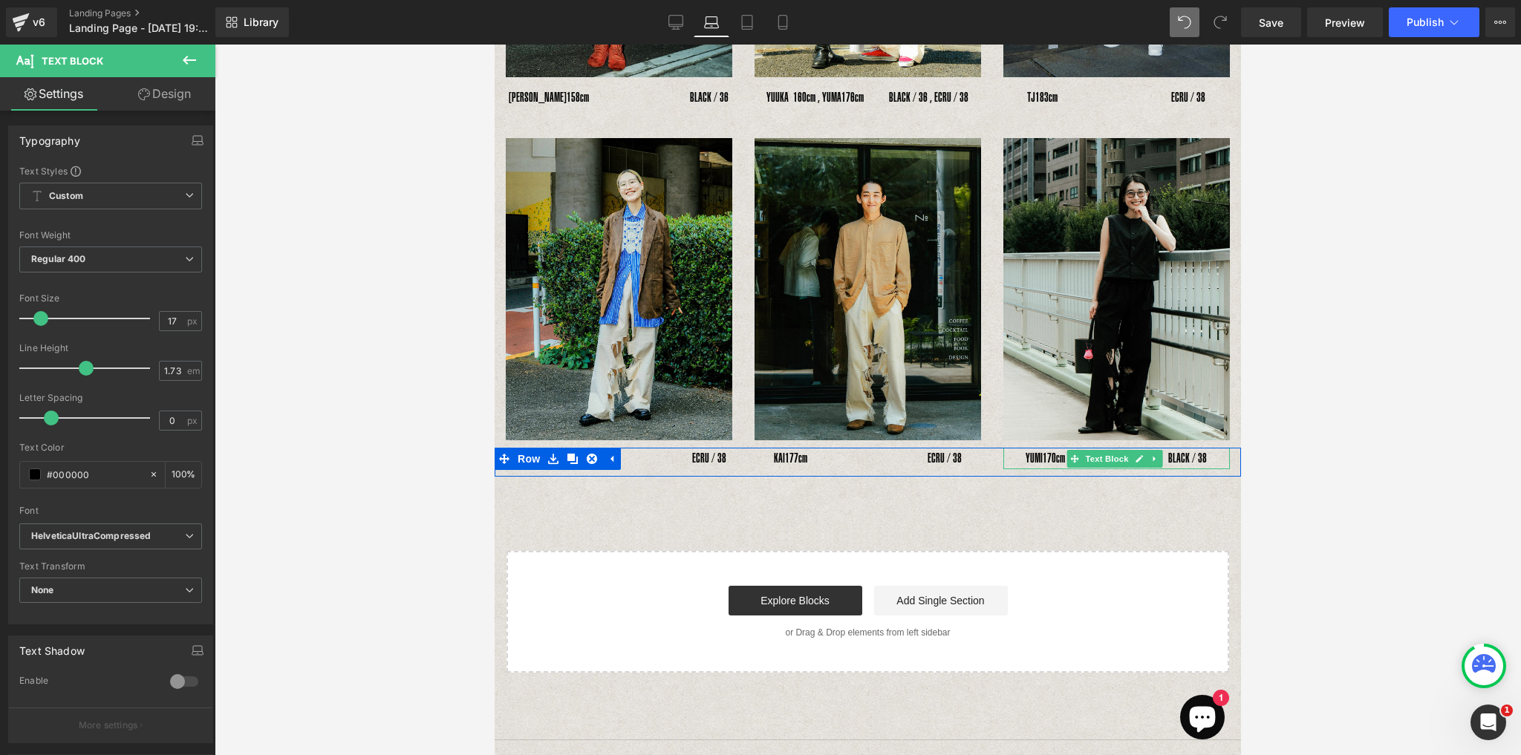
click at [1005, 450] on p "YUMI　 170cm　　　　　　　　 BLACK / 38" at bounding box center [1116, 459] width 226 height 22
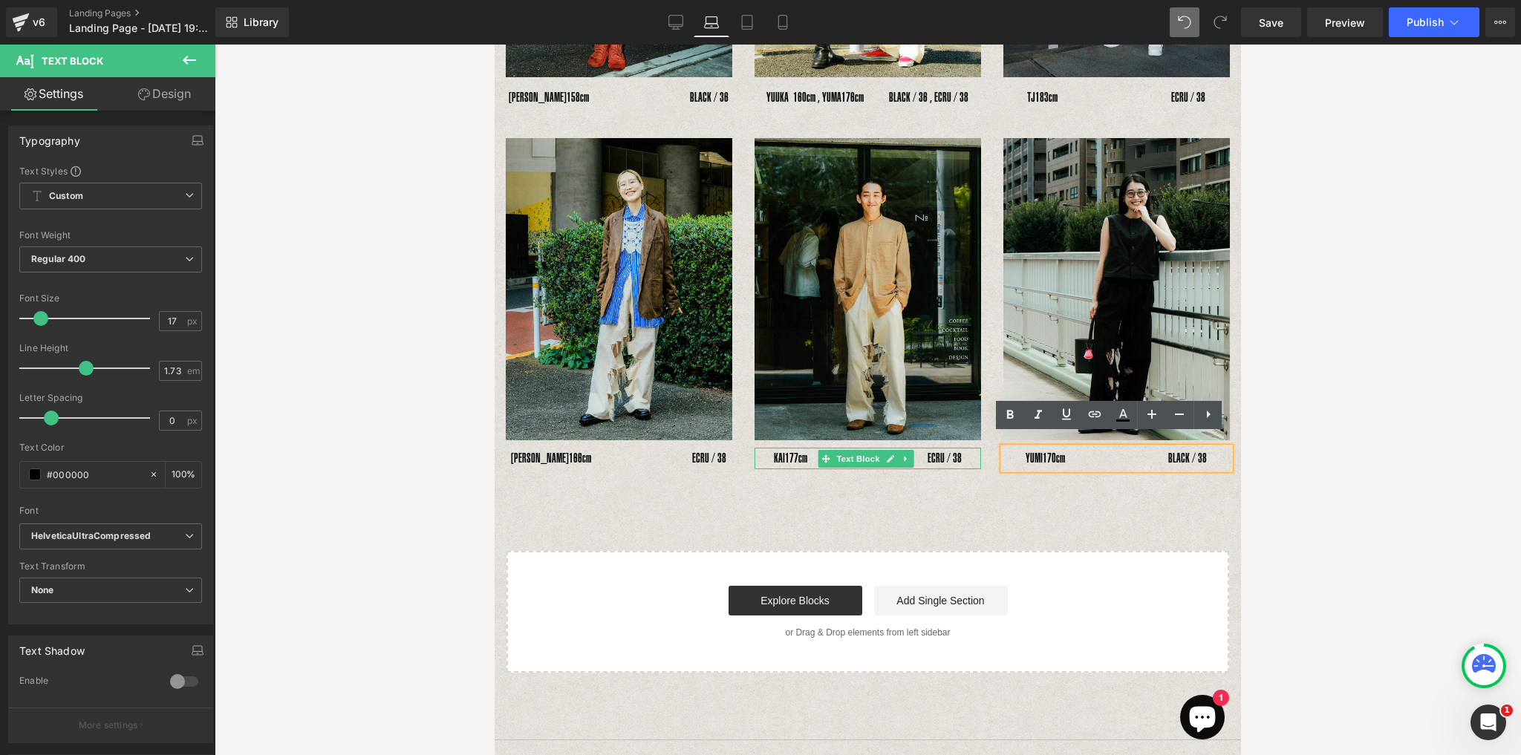
click at [780, 452] on p "KAI　 177cm　　　　　　　　　 ECRU / 38" at bounding box center [867, 459] width 226 height 22
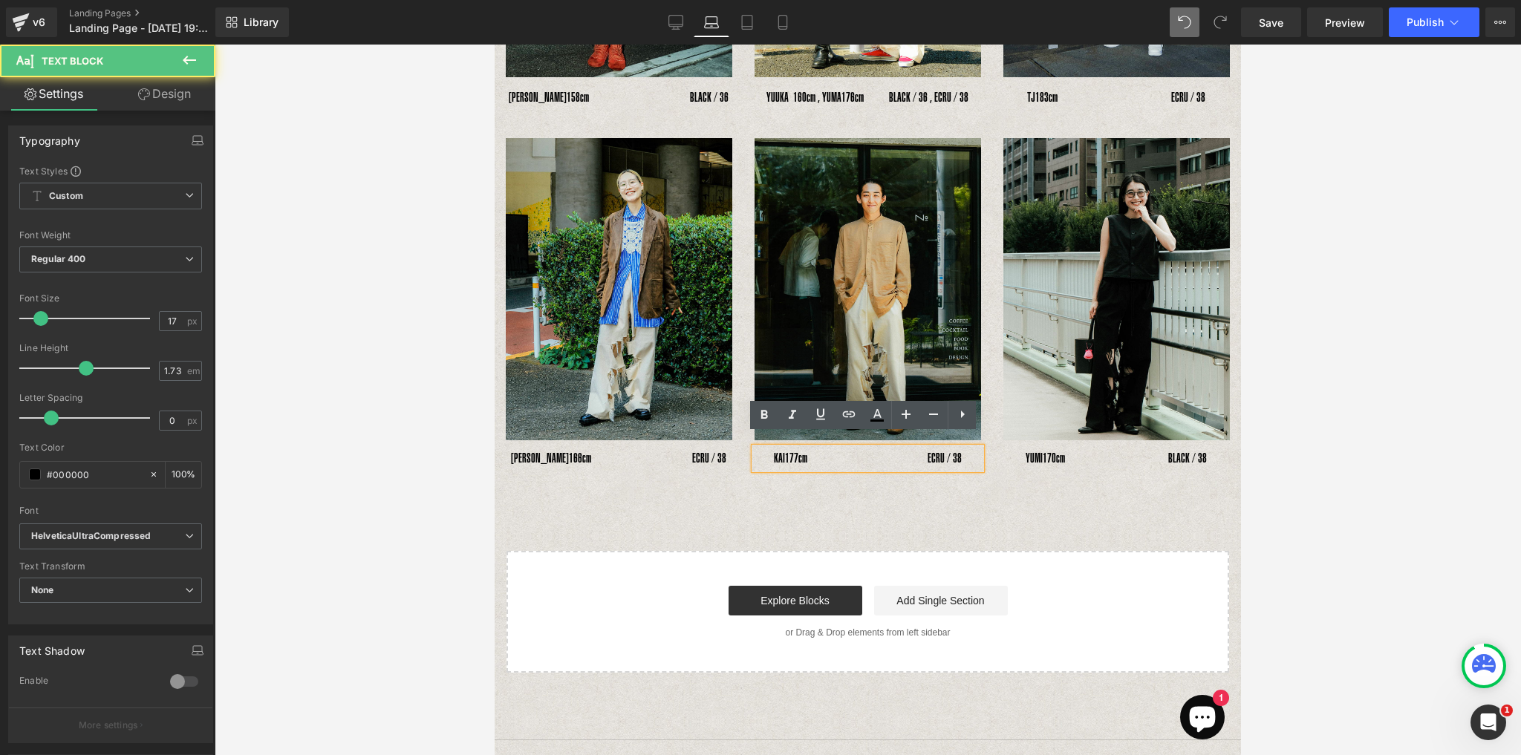
click at [875, 455] on p "KAI　 177cm　　　　　　　　　 ECRU / 38" at bounding box center [867, 459] width 226 height 22
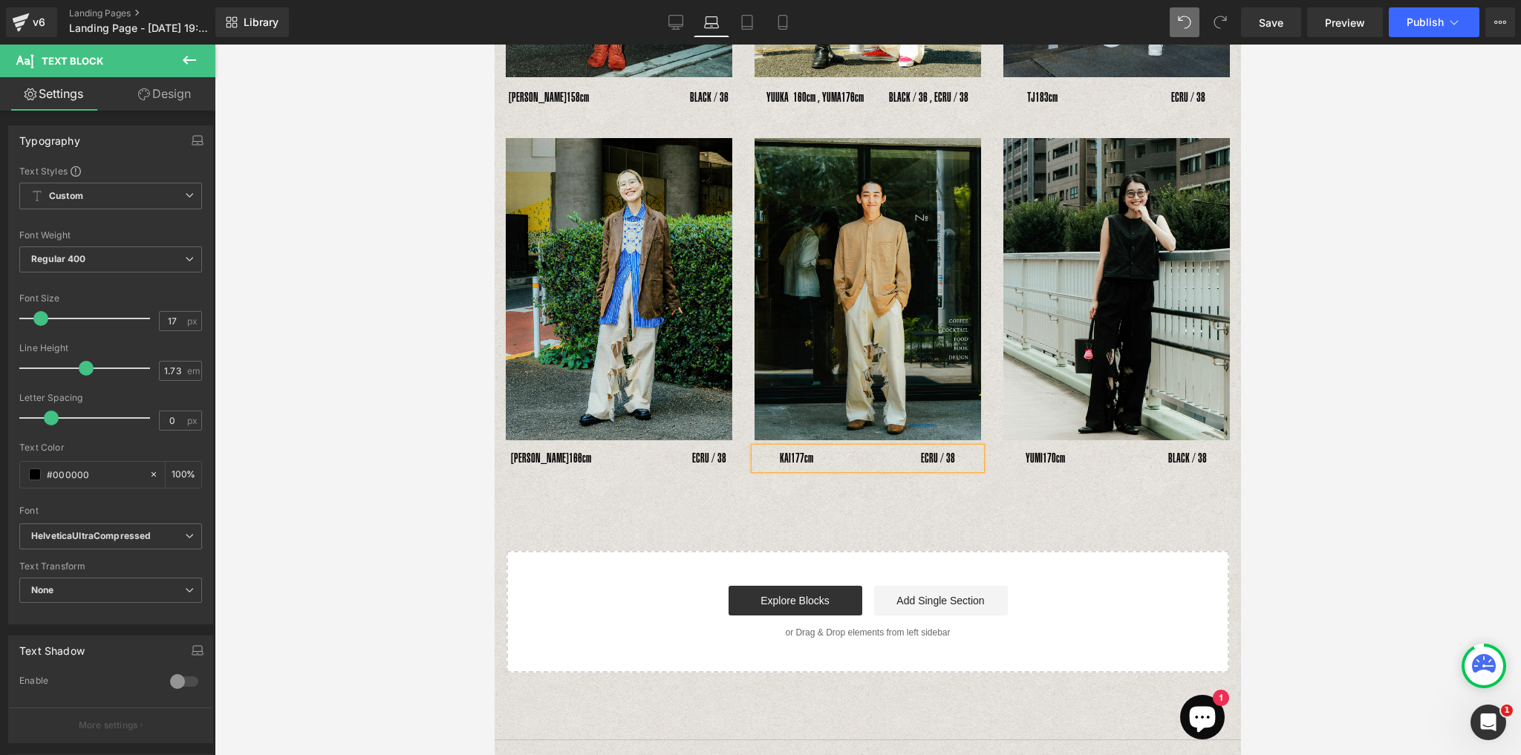
drag, startPoint x: 771, startPoint y: 446, endPoint x: 768, endPoint y: 469, distance: 23.2
click at [769, 448] on p "KAI　 177cm　　　　　　　　 ECRU / 38" at bounding box center [867, 459] width 226 height 22
click at [523, 448] on div "MIYUKI　 166cm　　　　　　　　ECRU / 38" at bounding box center [619, 459] width 226 height 22
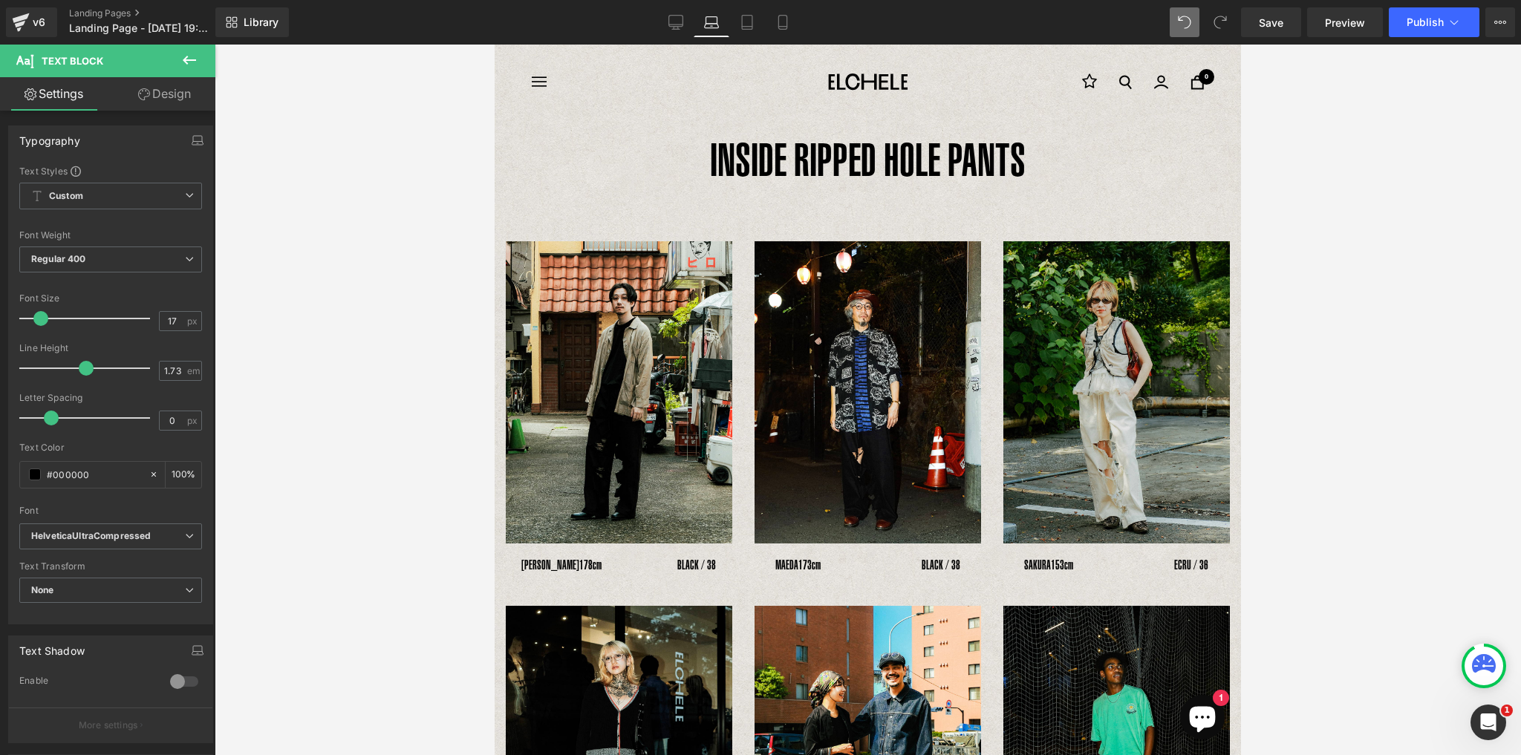
scroll to position [0, 0]
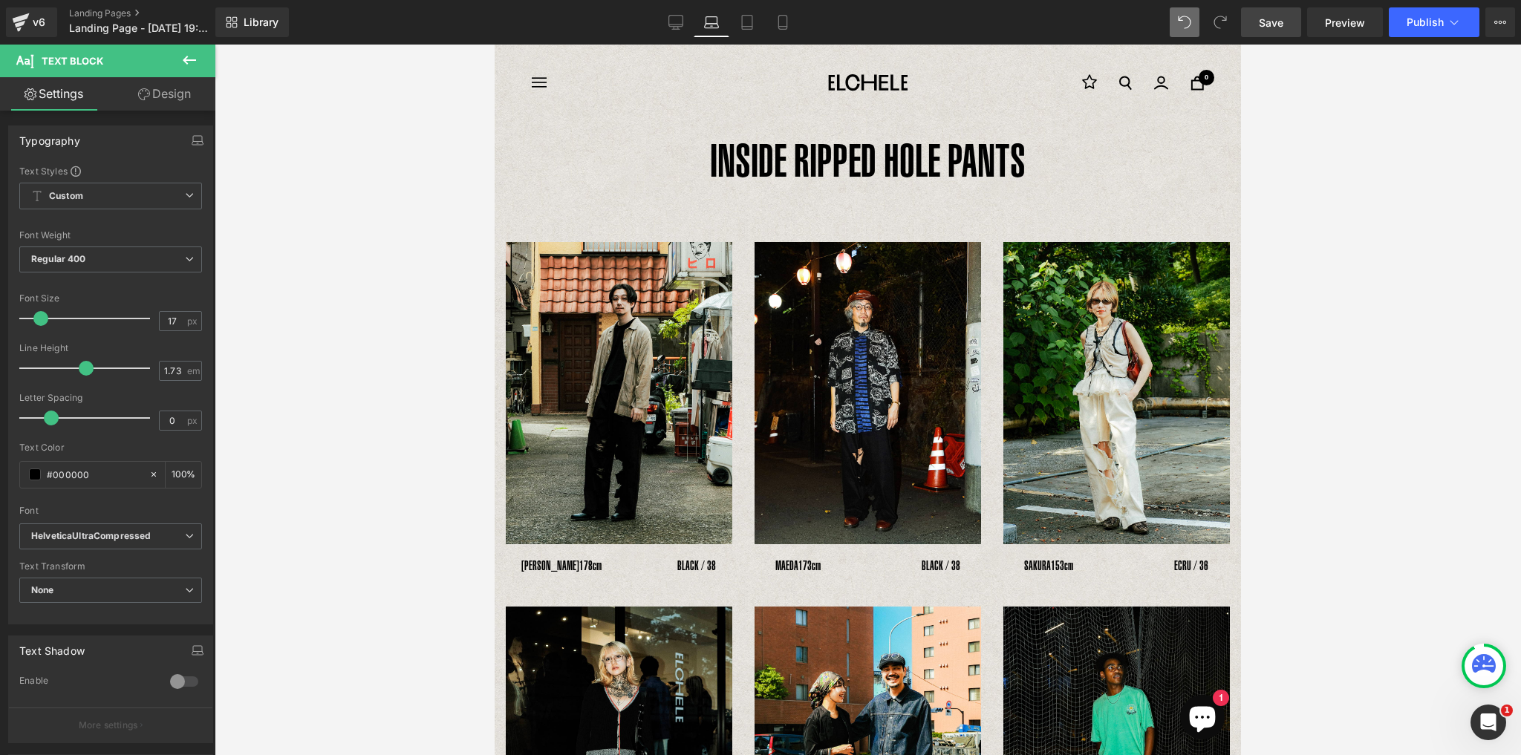
click at [1278, 30] on link "Save" at bounding box center [1271, 22] width 60 height 30
click at [650, 7] on div "Library Laptop Desktop Laptop Tablet Mobile Saving . . . Preview Publish Schedu…" at bounding box center [867, 22] width 1305 height 30
click at [670, 27] on icon at bounding box center [675, 22] width 15 height 15
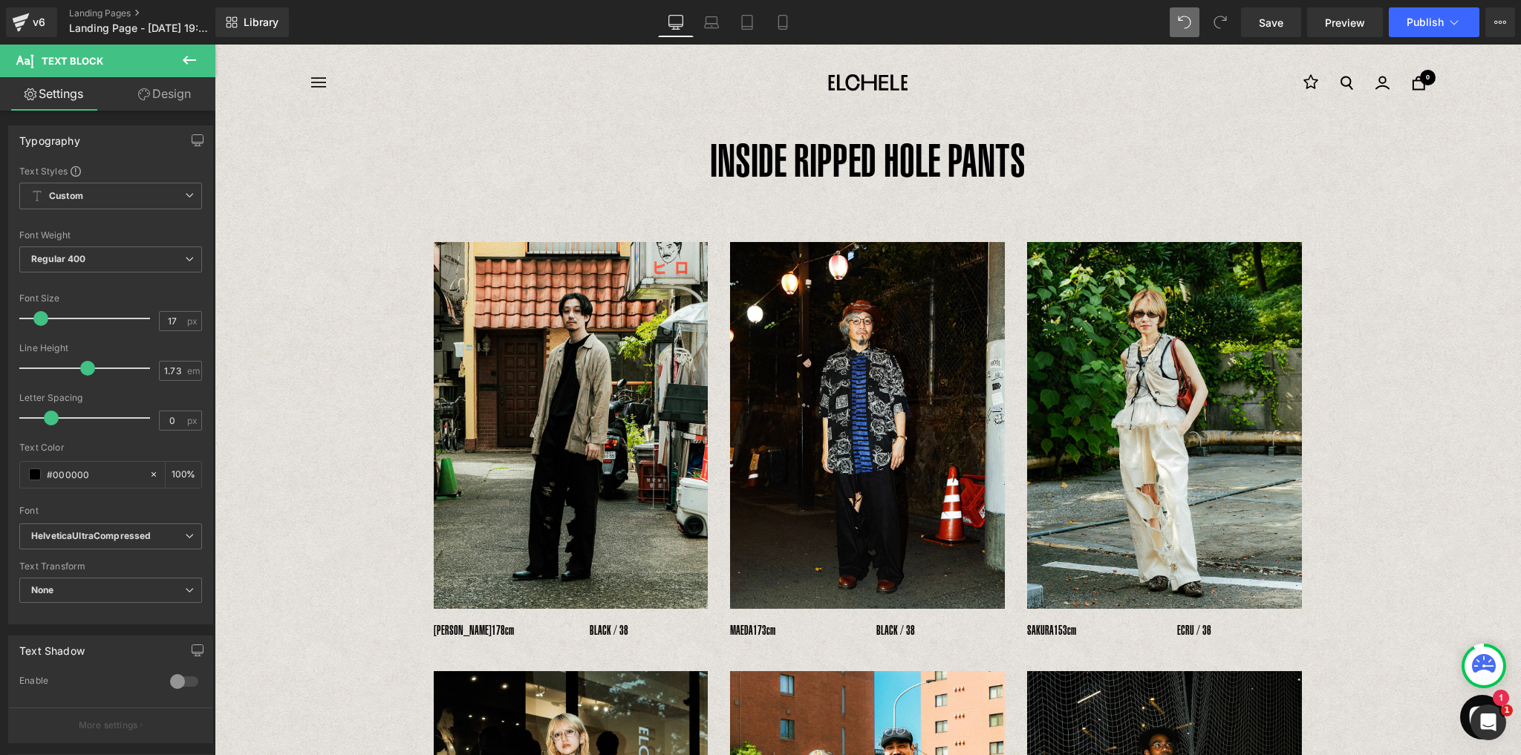
drag, startPoint x: 751, startPoint y: 28, endPoint x: 755, endPoint y: 39, distance: 11.0
click at [751, 28] on icon at bounding box center [747, 23] width 10 height 14
type input "100"
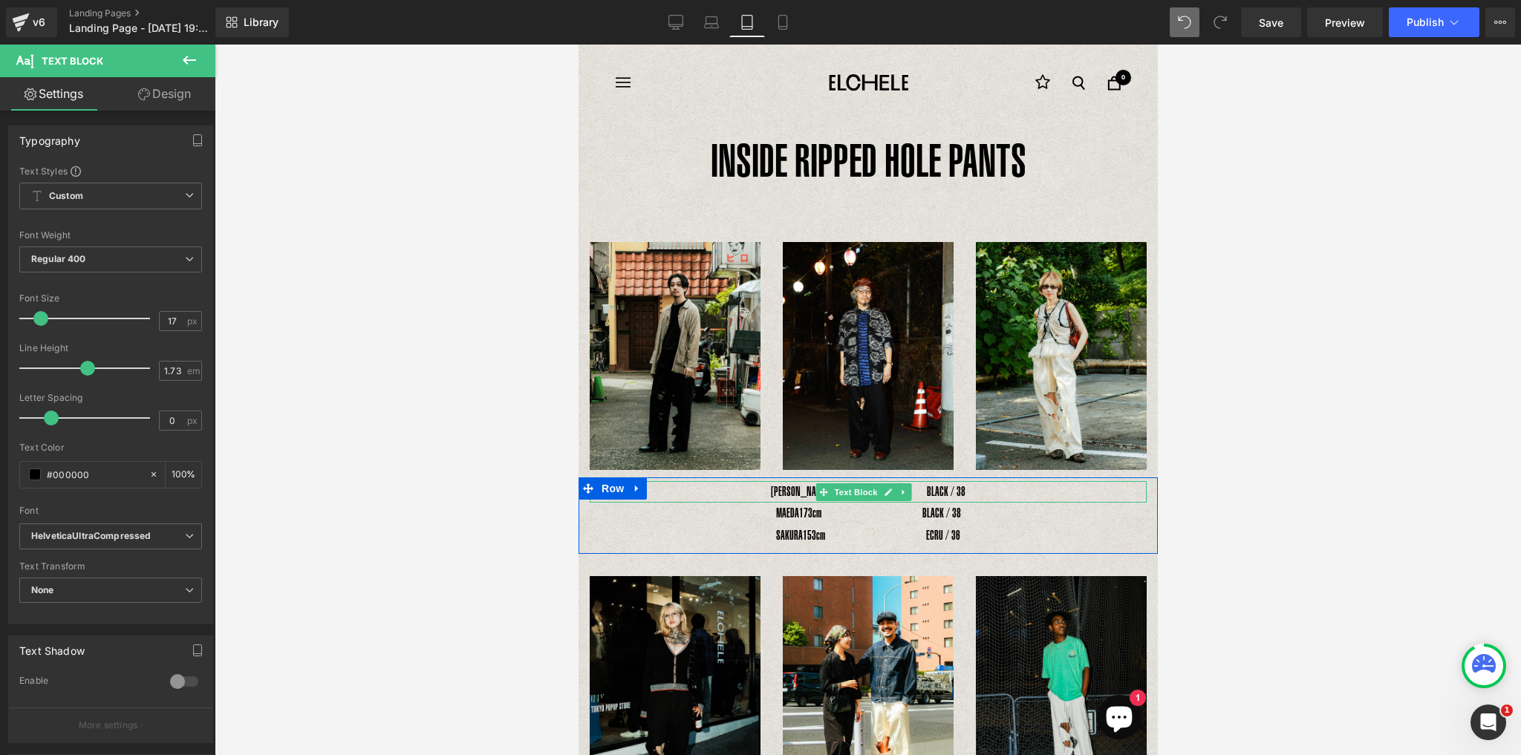
click at [744, 488] on div "YOSHIHIRO UNO　 178cm　　　　　　BLACK / 38" at bounding box center [867, 492] width 557 height 22
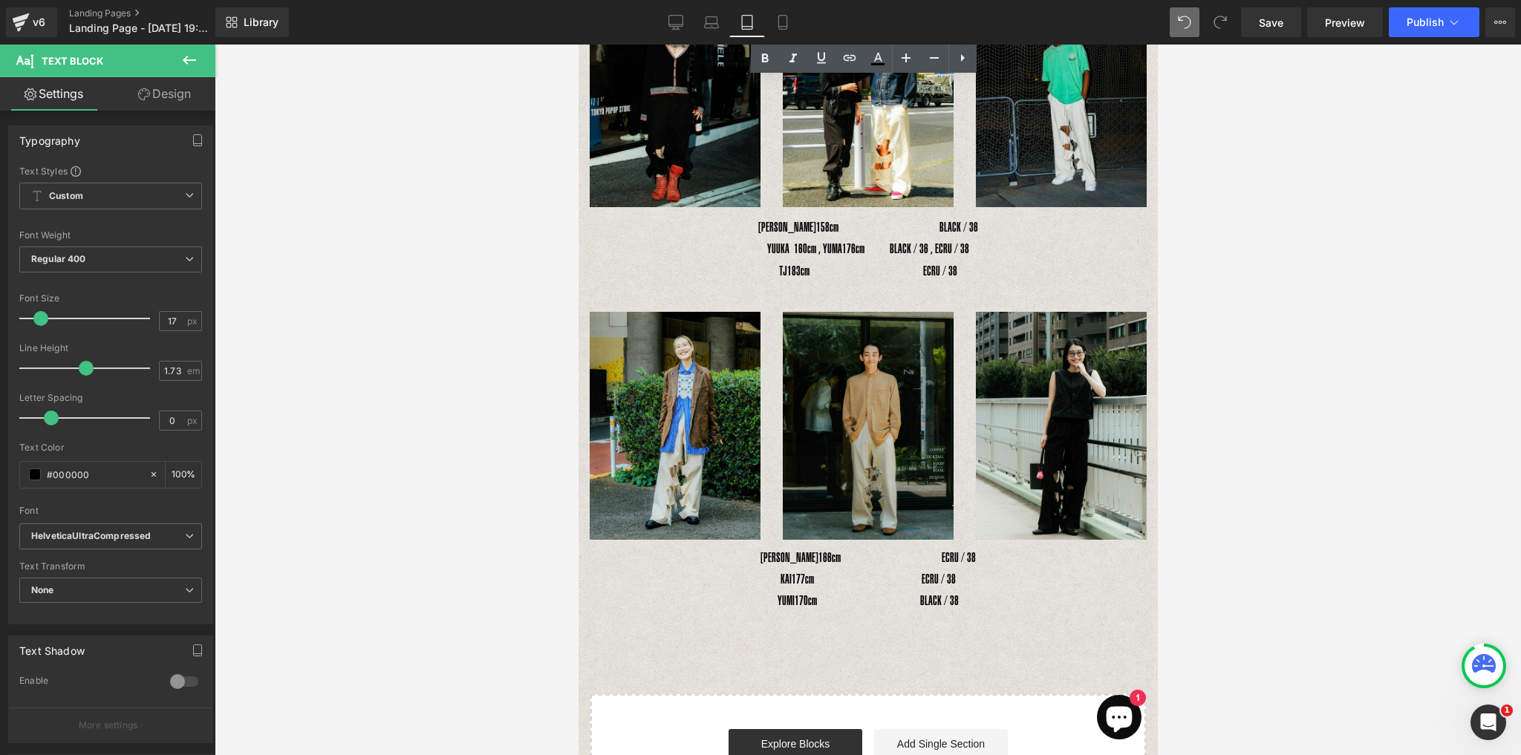
scroll to position [570, 0]
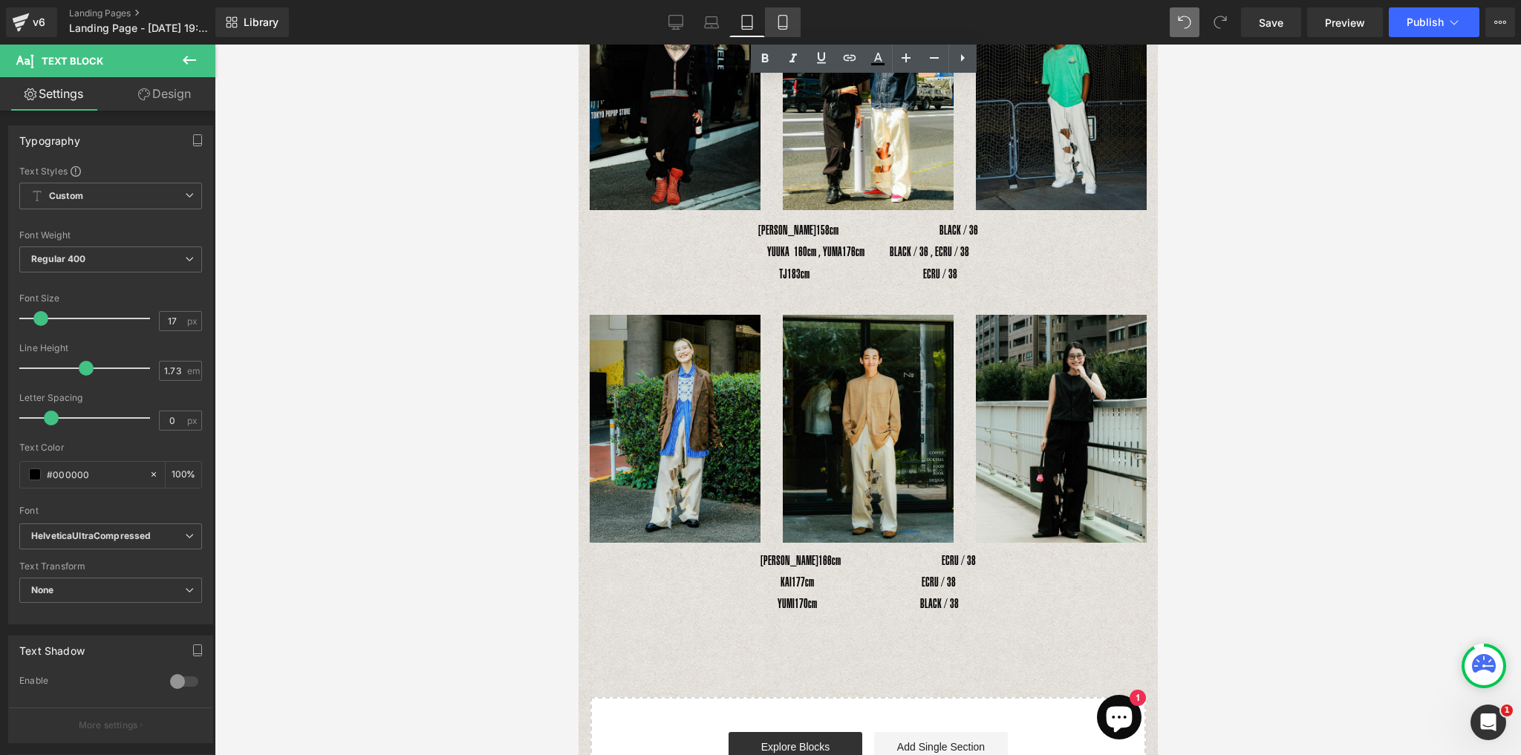
click at [783, 25] on icon at bounding box center [782, 22] width 15 height 15
type input "100"
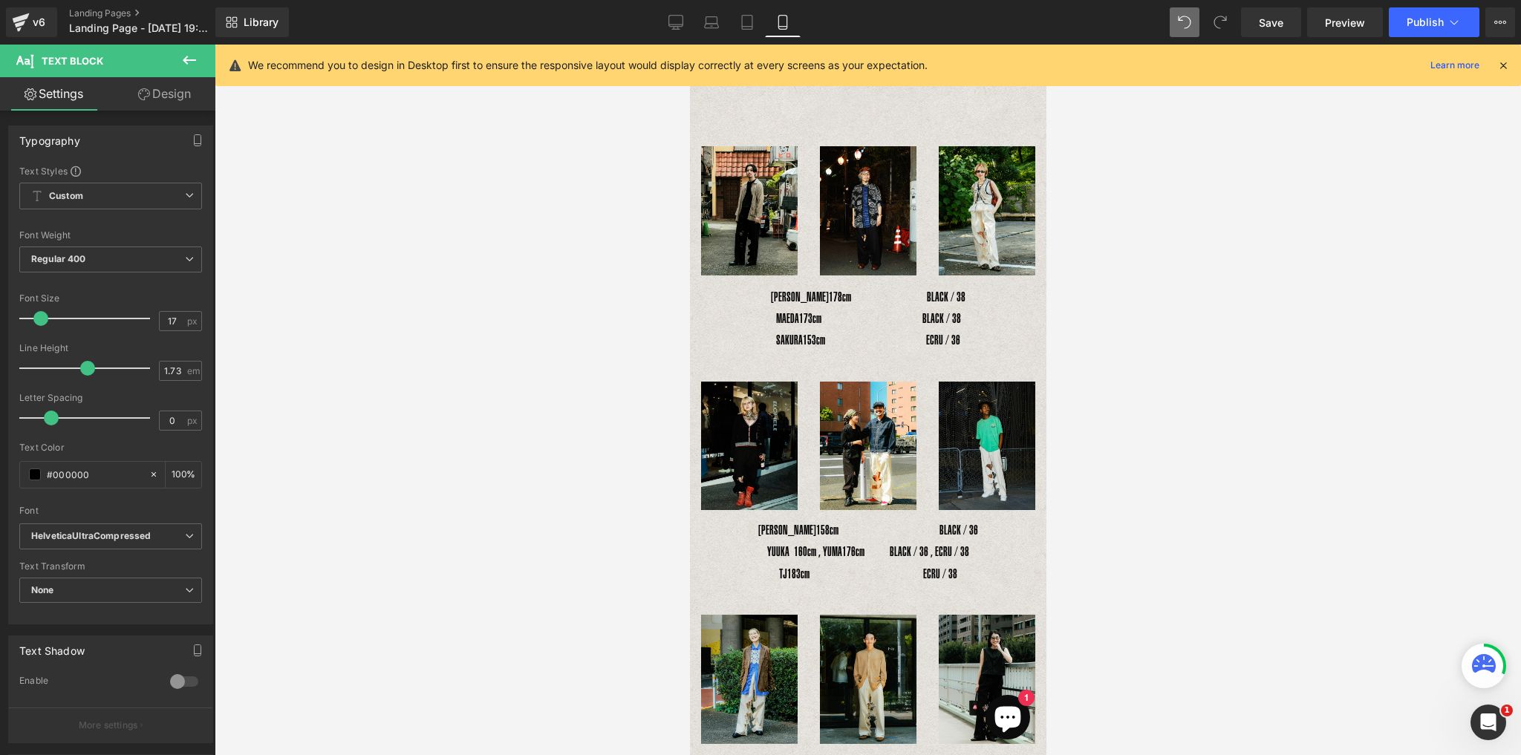
scroll to position [68, 0]
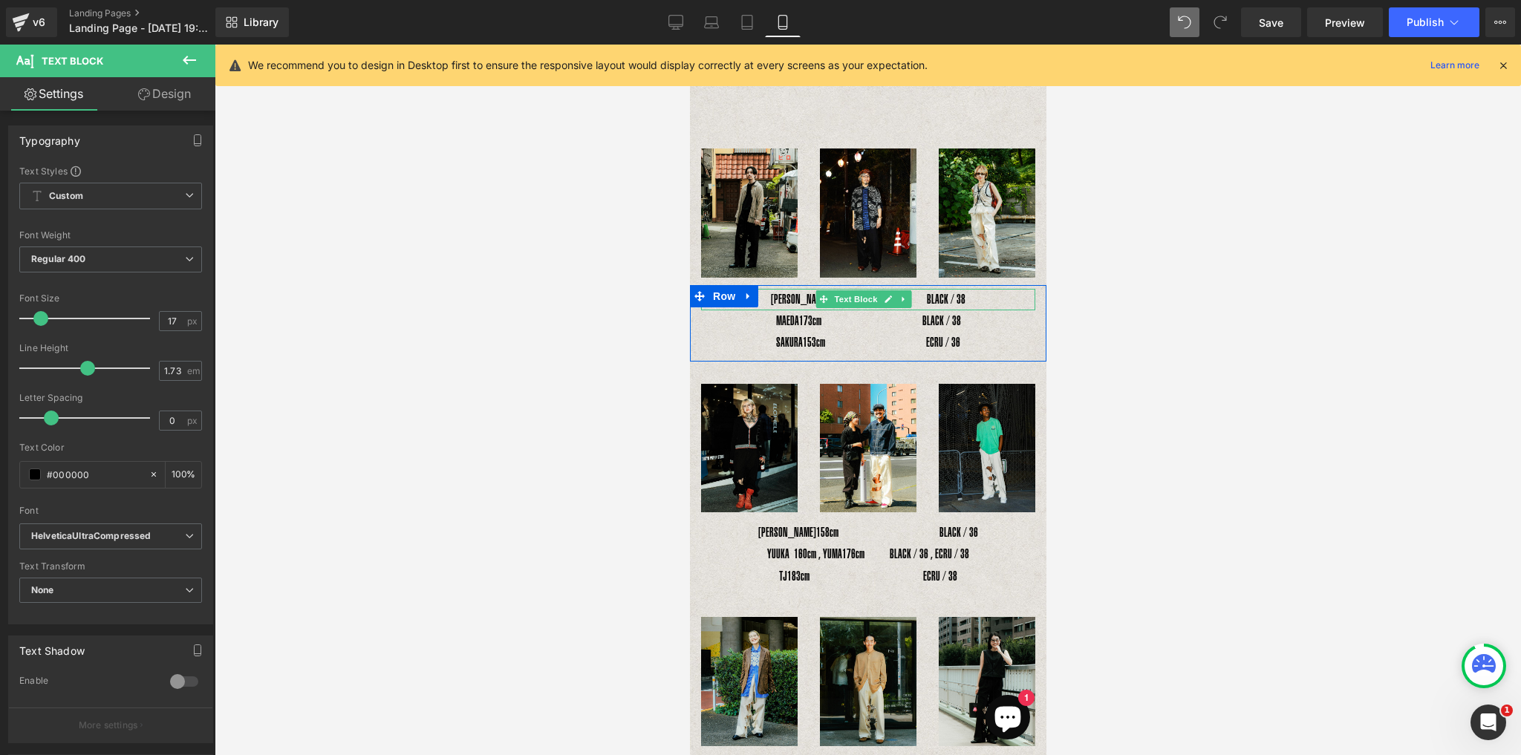
click at [797, 294] on div "YOSHIHIRO UNO　 178cm　　　　　　BLACK / 38" at bounding box center [867, 300] width 334 height 22
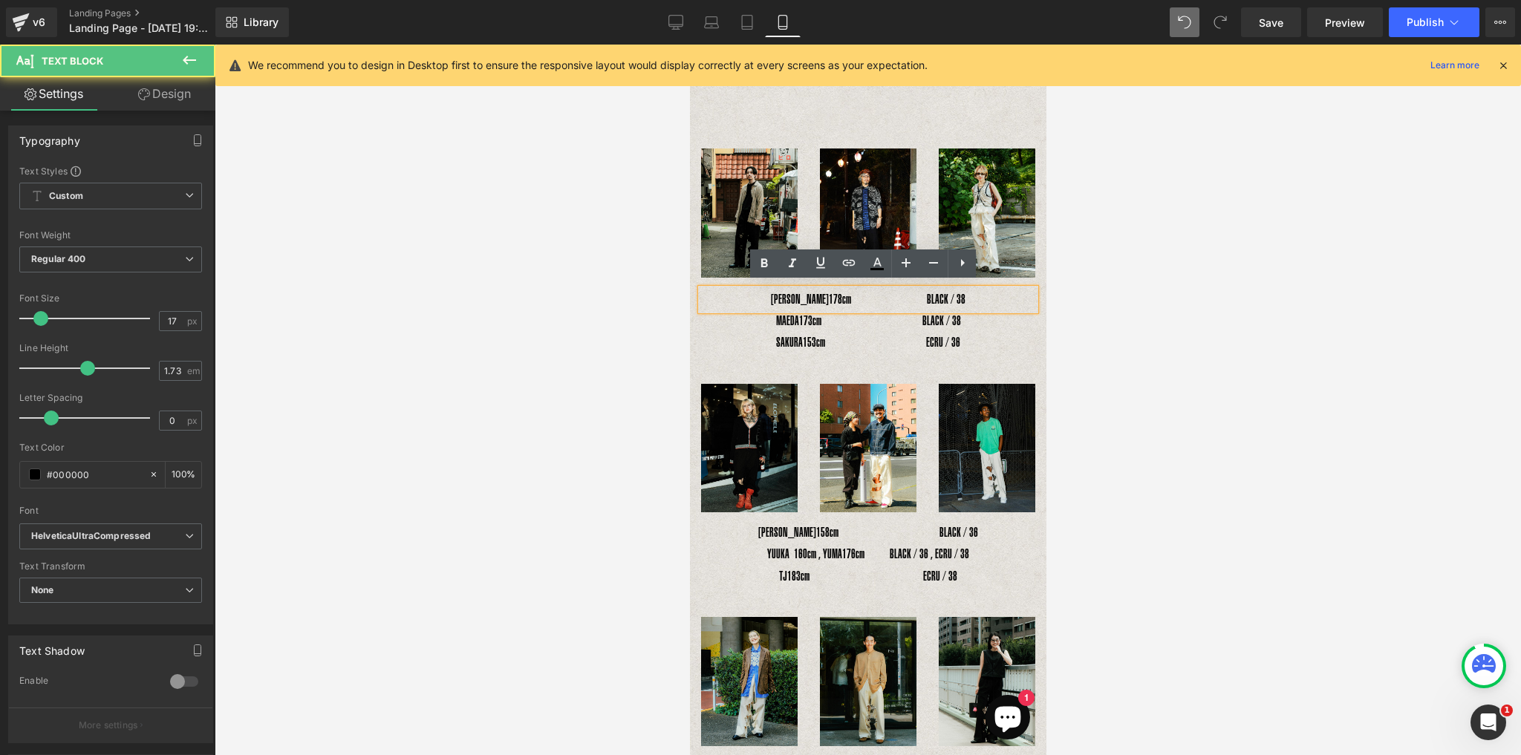
click at [792, 289] on div "YOSHIHIRO UNO　 178cm　　　　　　BLACK / 38" at bounding box center [867, 300] width 334 height 22
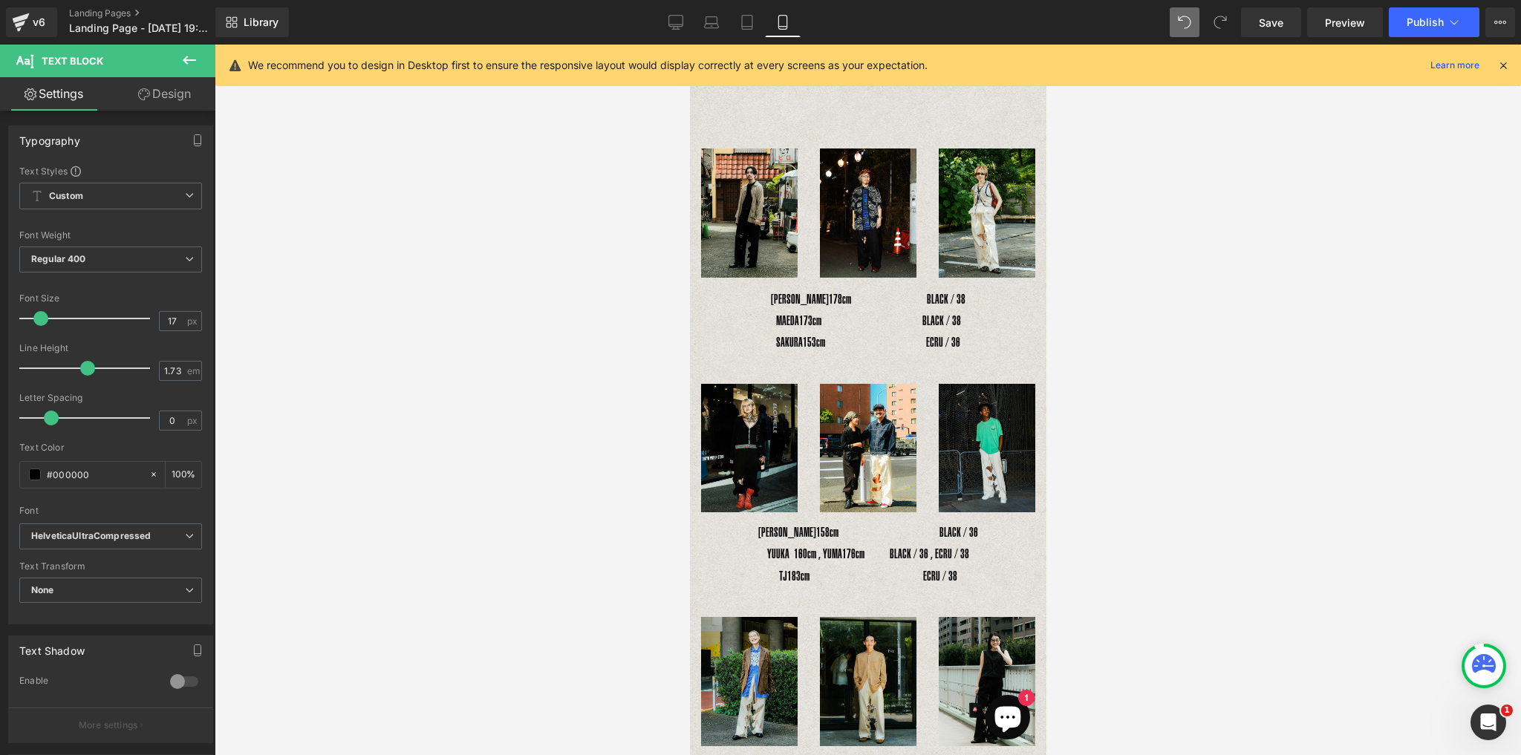
click at [733, 316] on p "MAEDA　 173cm　　　　　　　　BLACK / 38" at bounding box center [867, 321] width 334 height 22
click at [681, 31] on link "Desktop" at bounding box center [676, 22] width 36 height 30
type input "100"
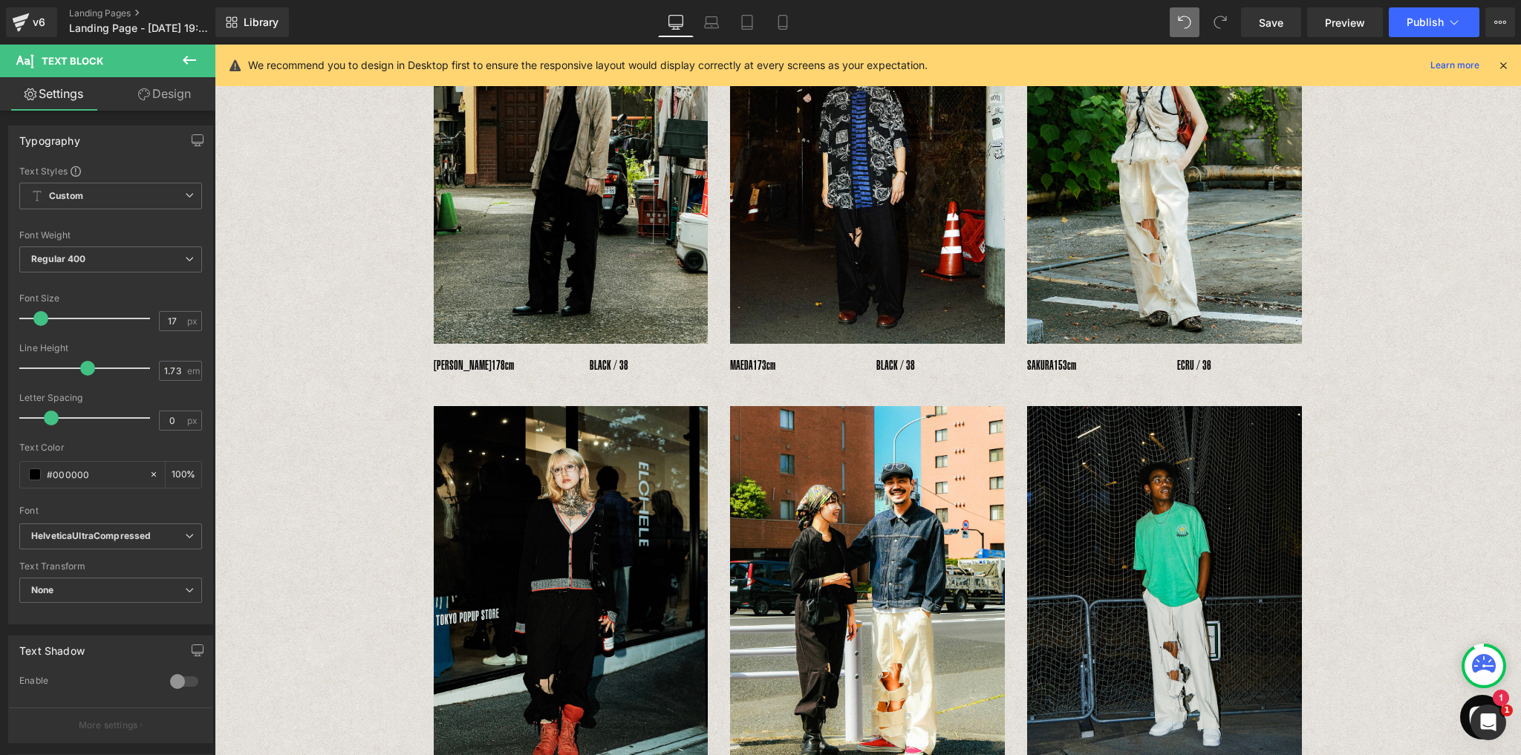
scroll to position [290, 0]
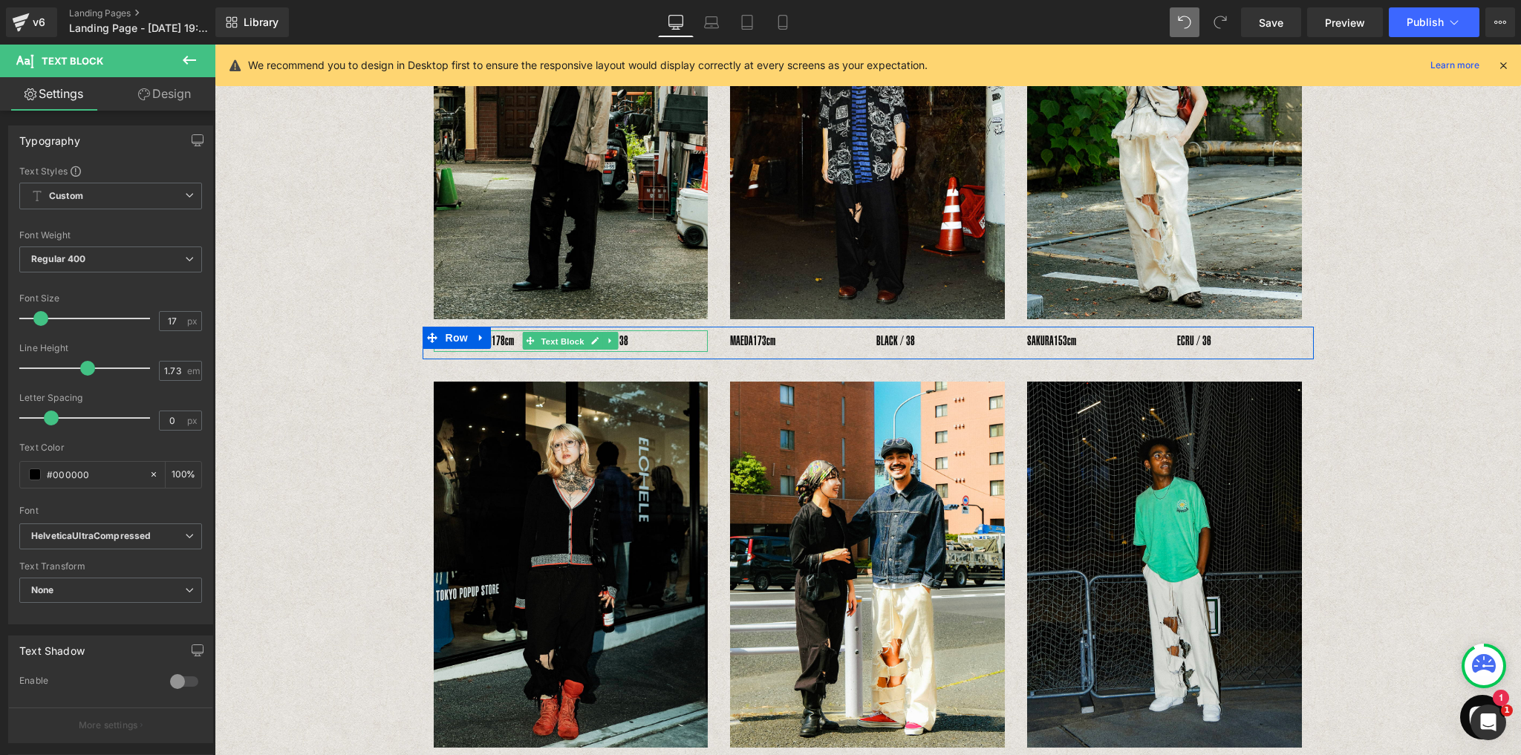
click at [567, 341] on span "Text Block" at bounding box center [562, 342] width 49 height 18
click at [631, 344] on div "YOSHIHIRO UNO　 178cm　　　　　　BLACK / 38" at bounding box center [571, 341] width 275 height 22
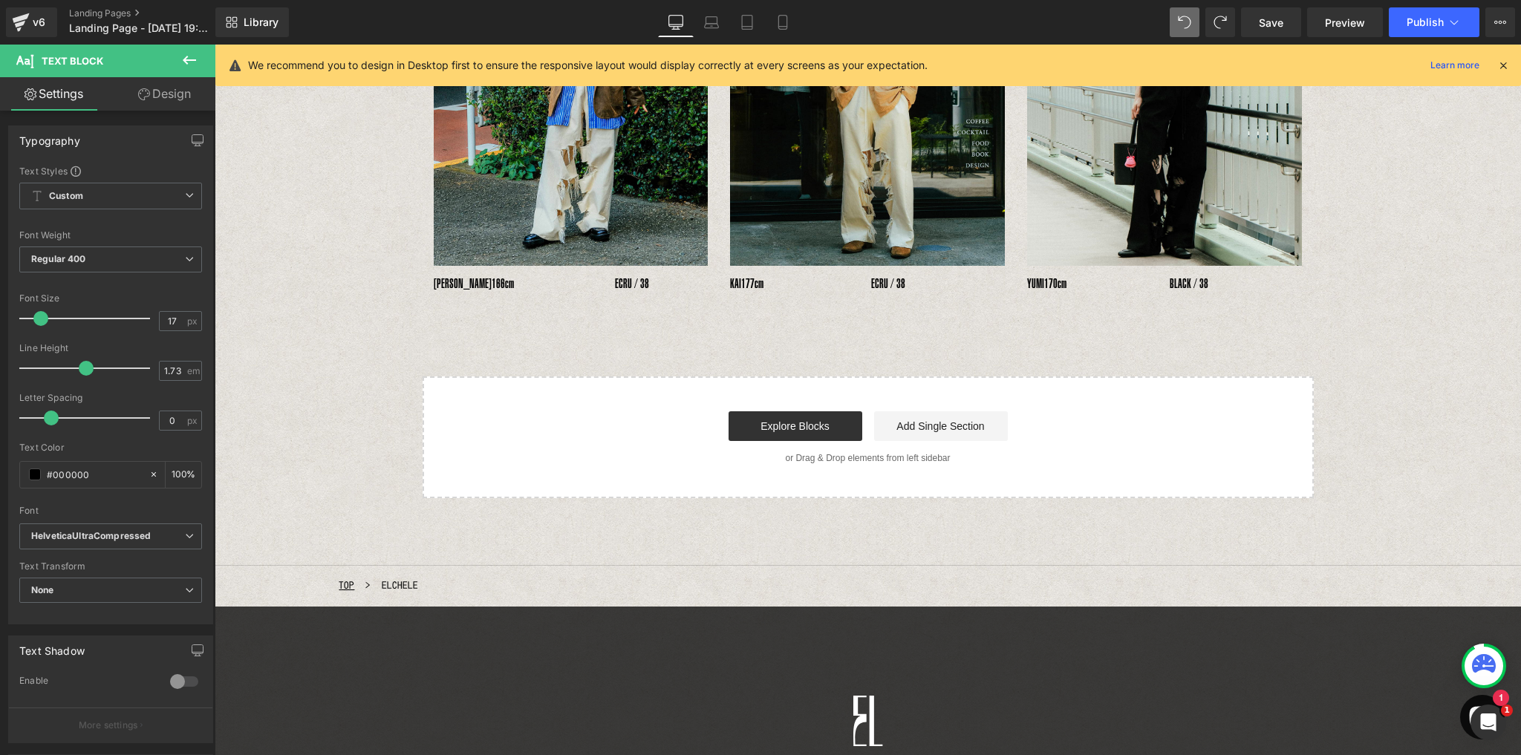
scroll to position [1188, 0]
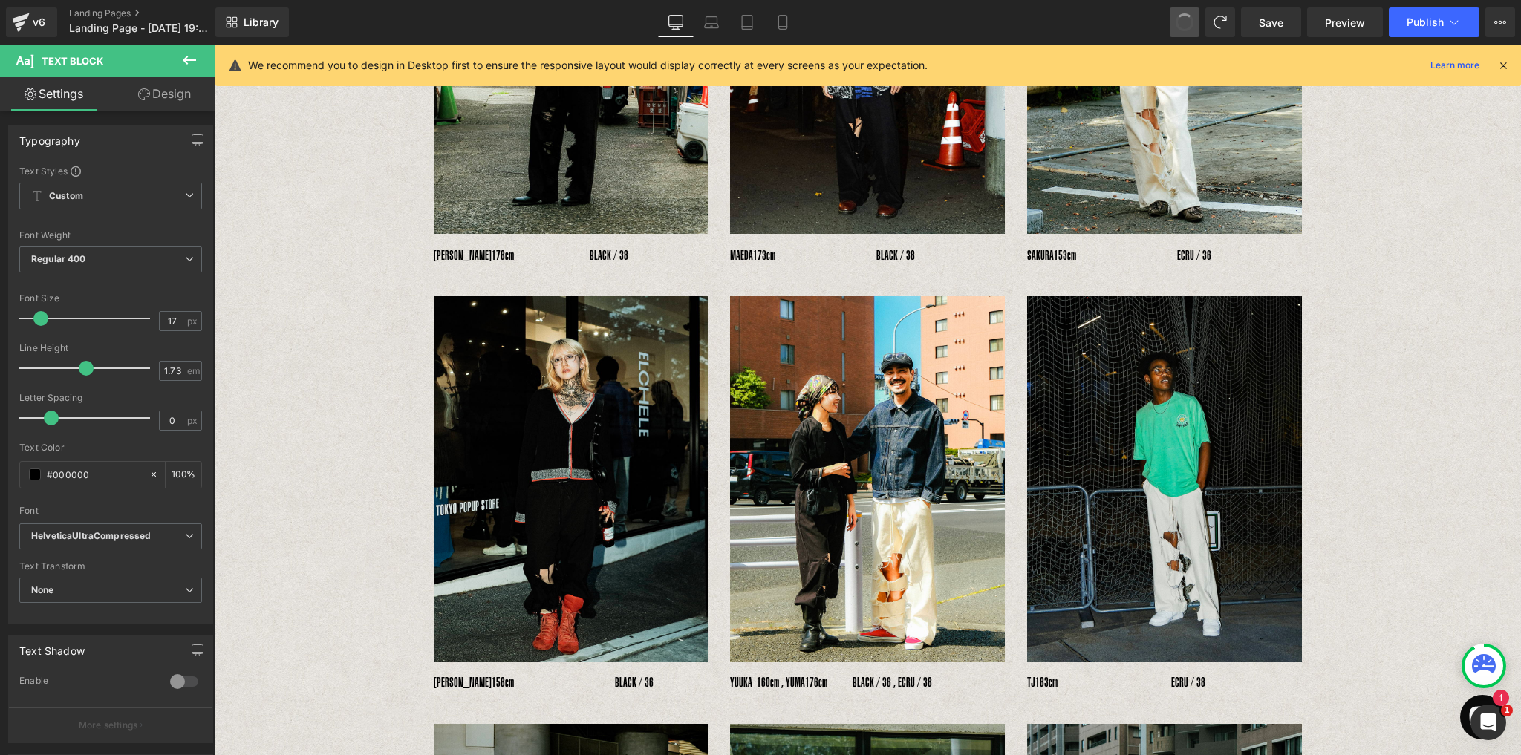
click at [1184, 29] on span at bounding box center [1184, 22] width 25 height 25
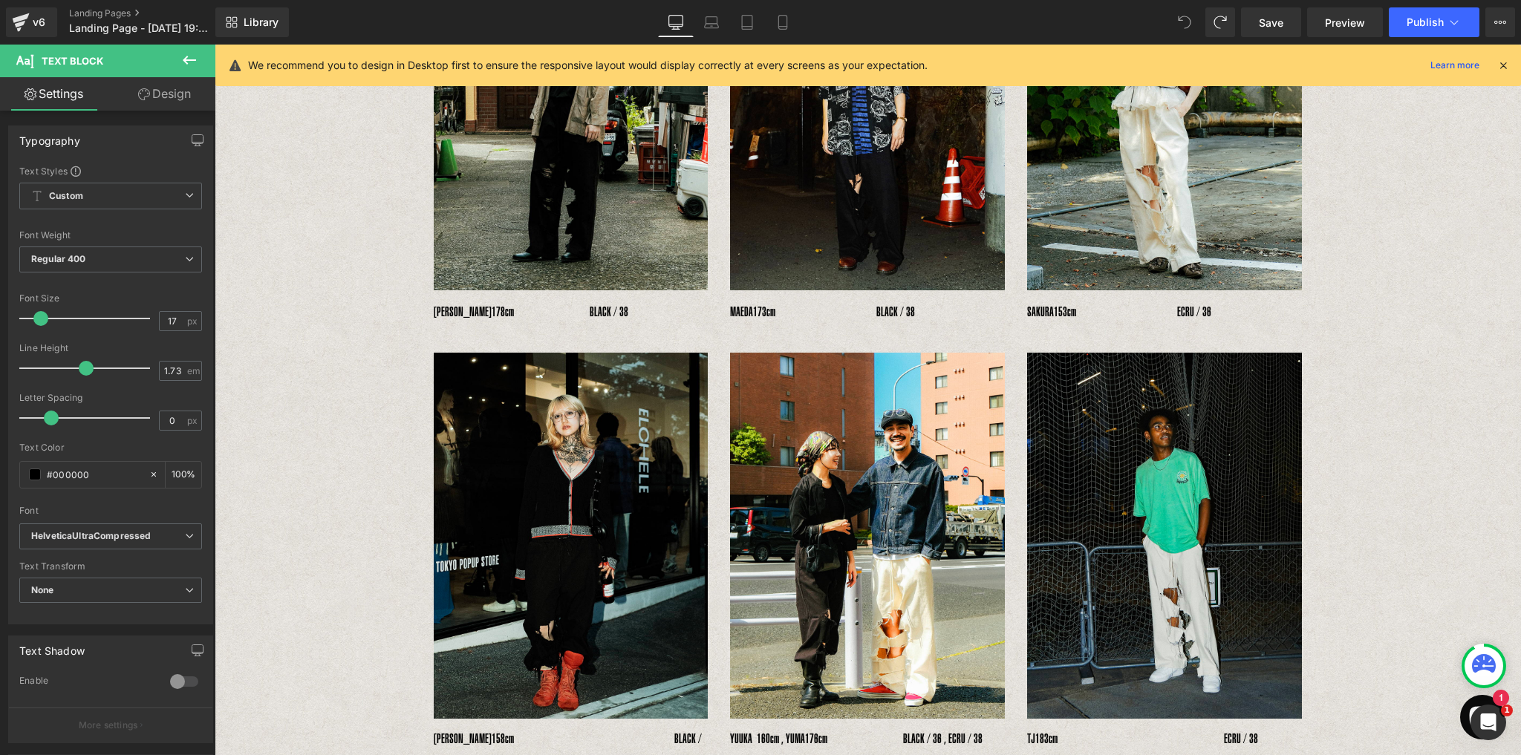
scroll to position [321, 0]
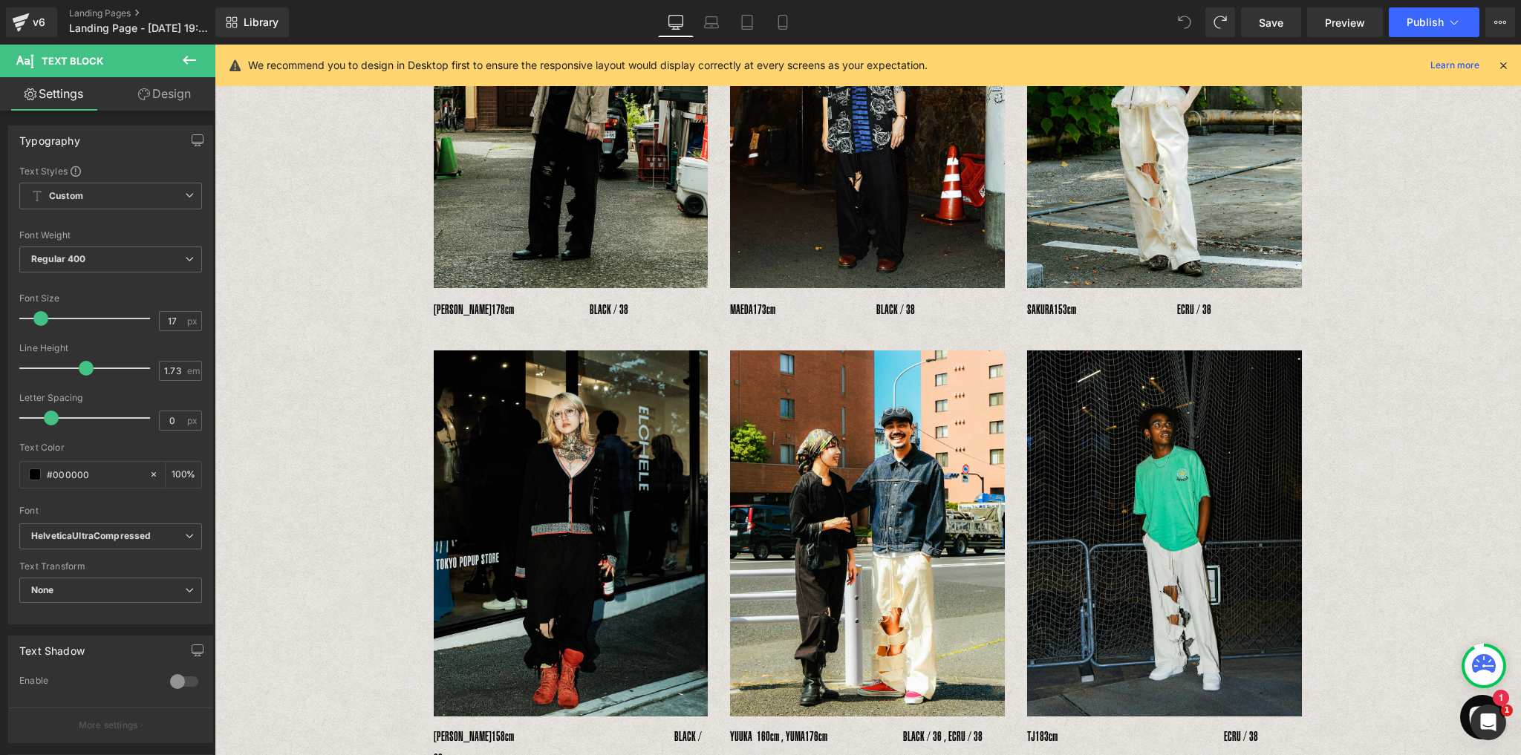
click at [1184, 29] on span at bounding box center [1184, 22] width 30 height 30
click at [1185, 21] on icon at bounding box center [1184, 22] width 13 height 13
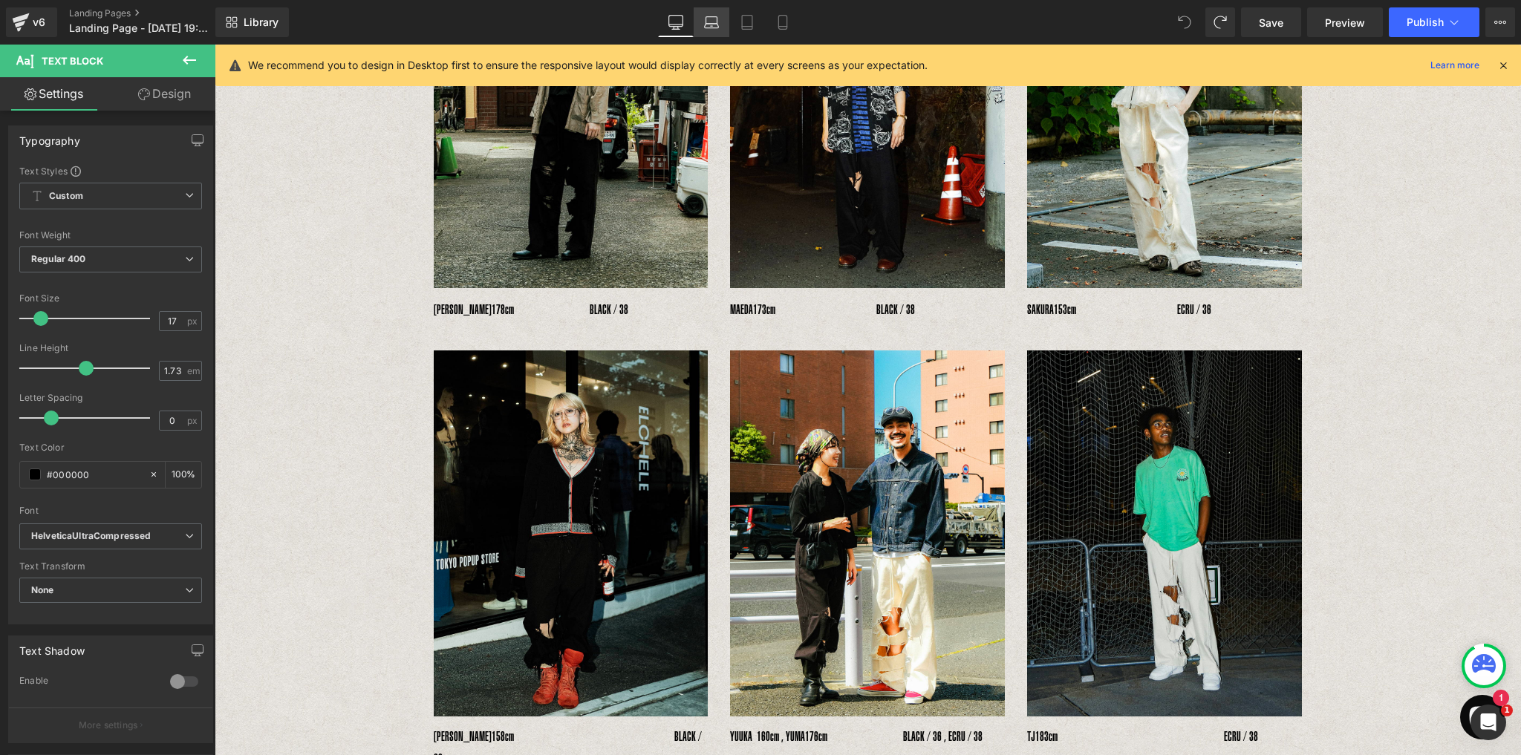
click at [719, 20] on icon at bounding box center [711, 22] width 15 height 15
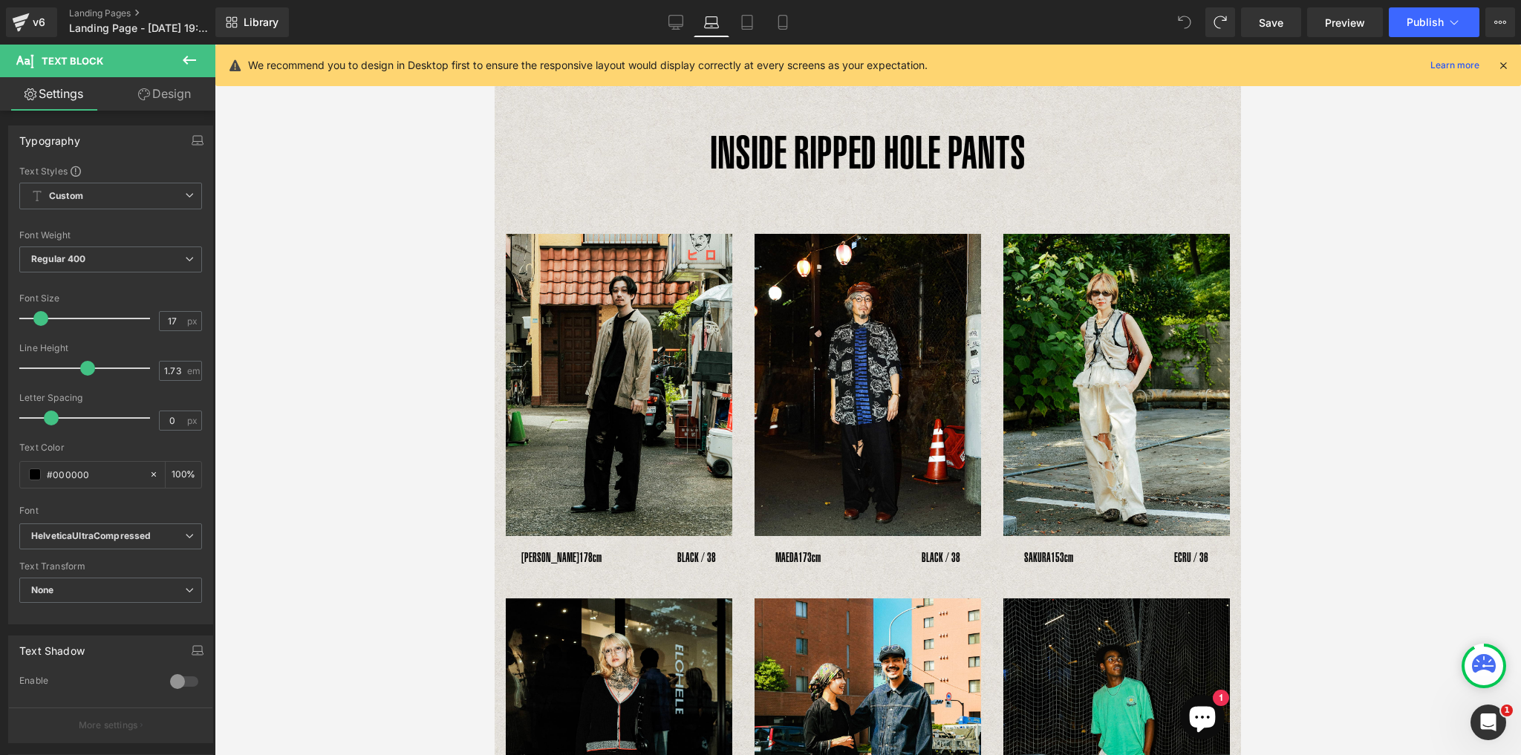
scroll to position [0, 0]
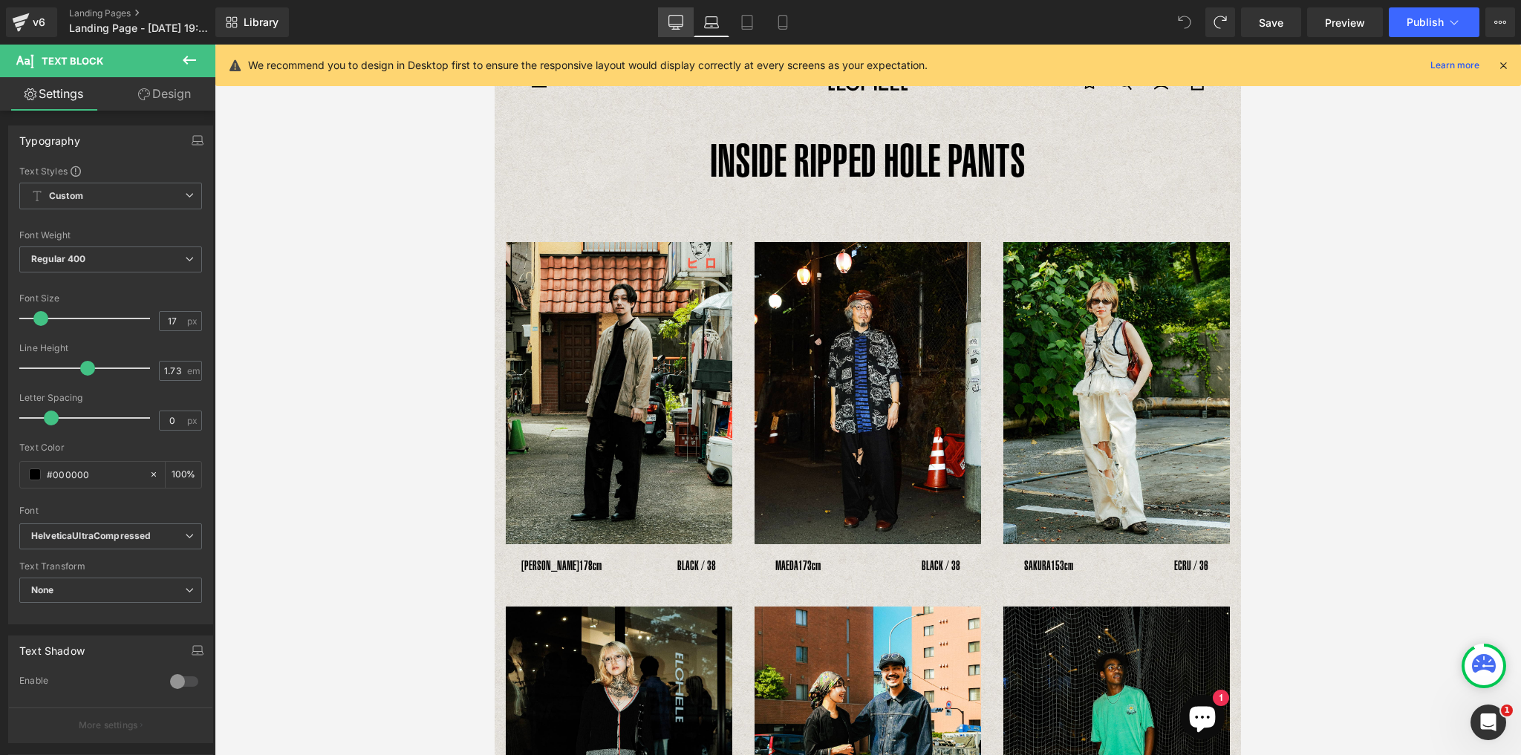
click at [685, 14] on link "Desktop" at bounding box center [676, 22] width 36 height 30
type input "100"
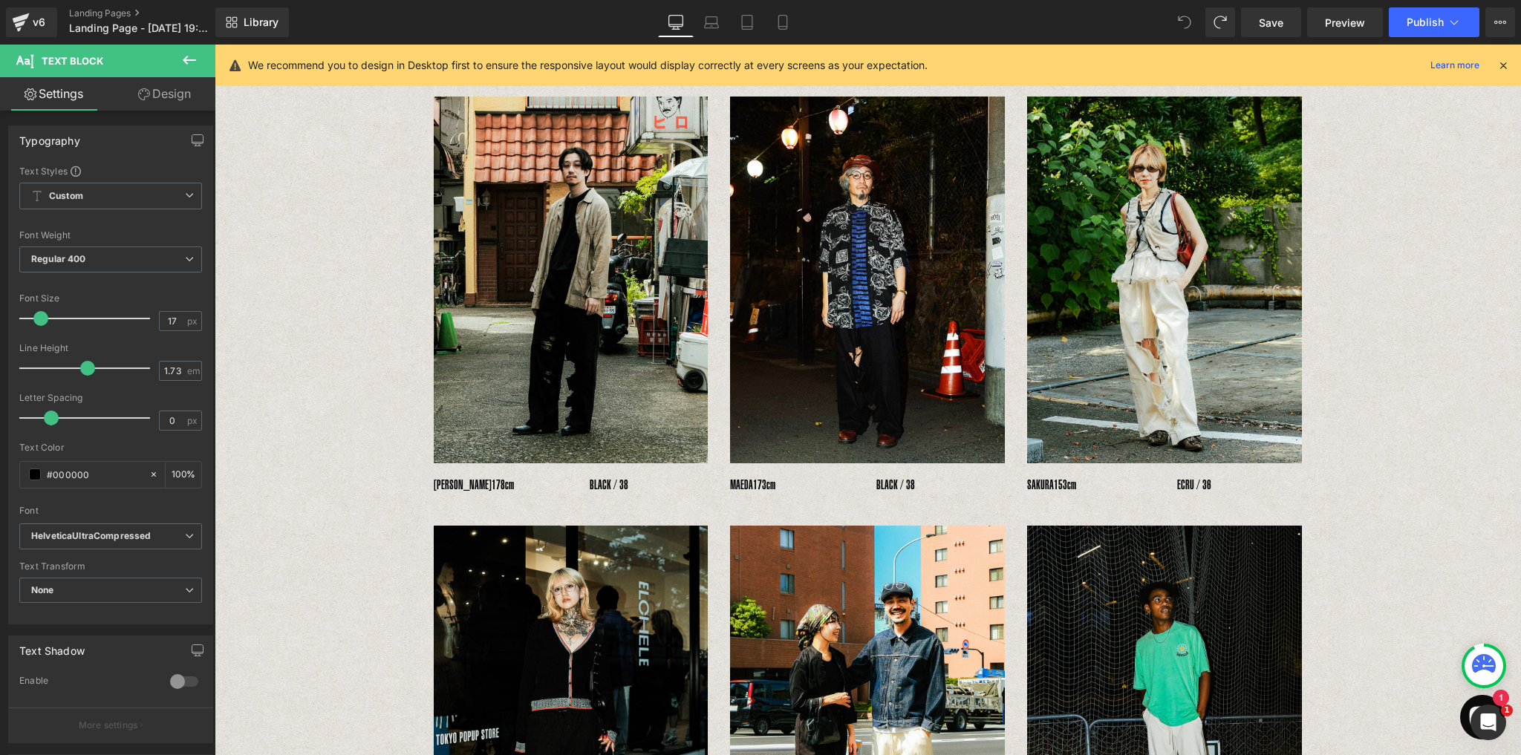
scroll to position [246, 0]
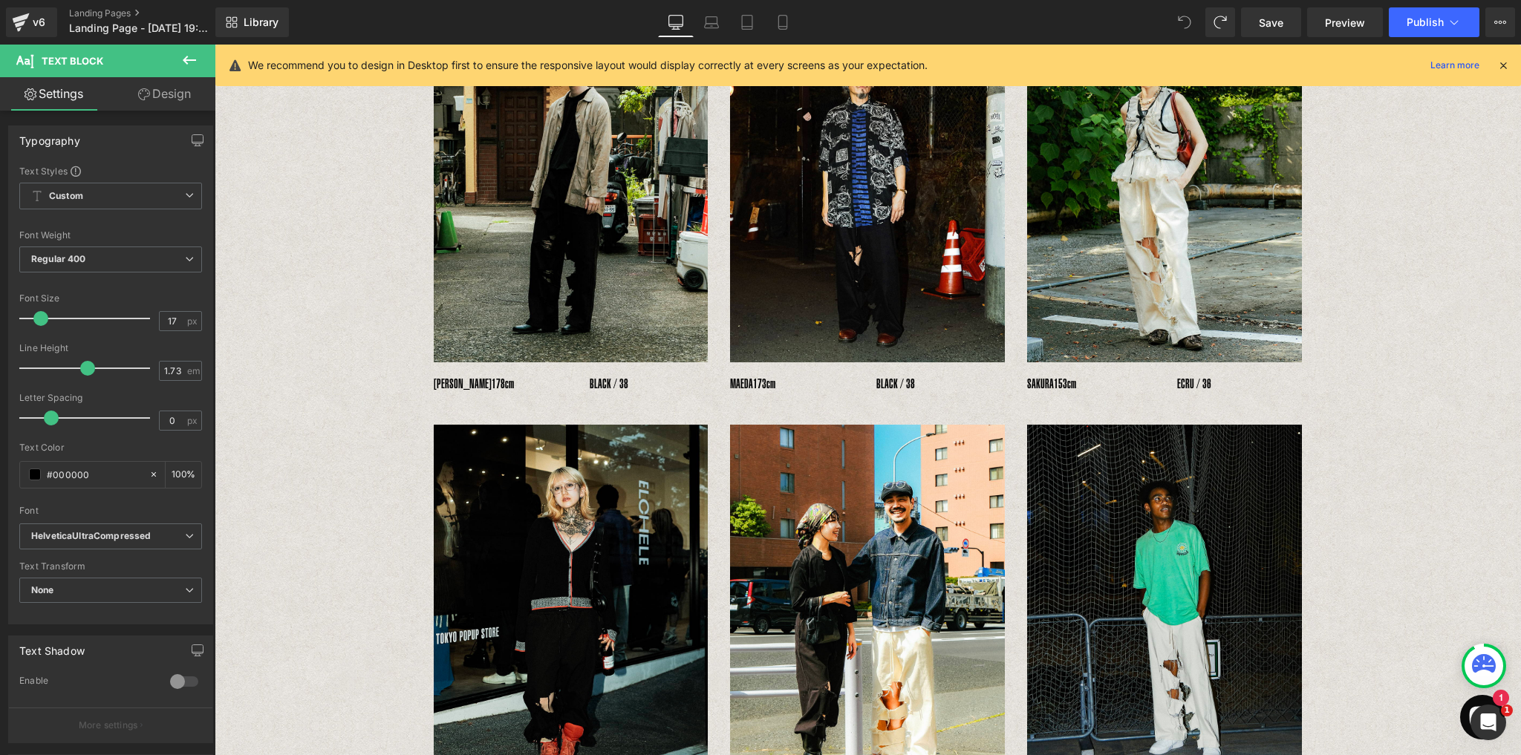
click at [909, 385] on link at bounding box center [917, 384] width 16 height 18
click at [893, 384] on span "173cm　　　　　　　　BLACK / 38" at bounding box center [834, 383] width 162 height 15
click at [1157, 386] on span "Text Block" at bounding box center [1156, 384] width 49 height 18
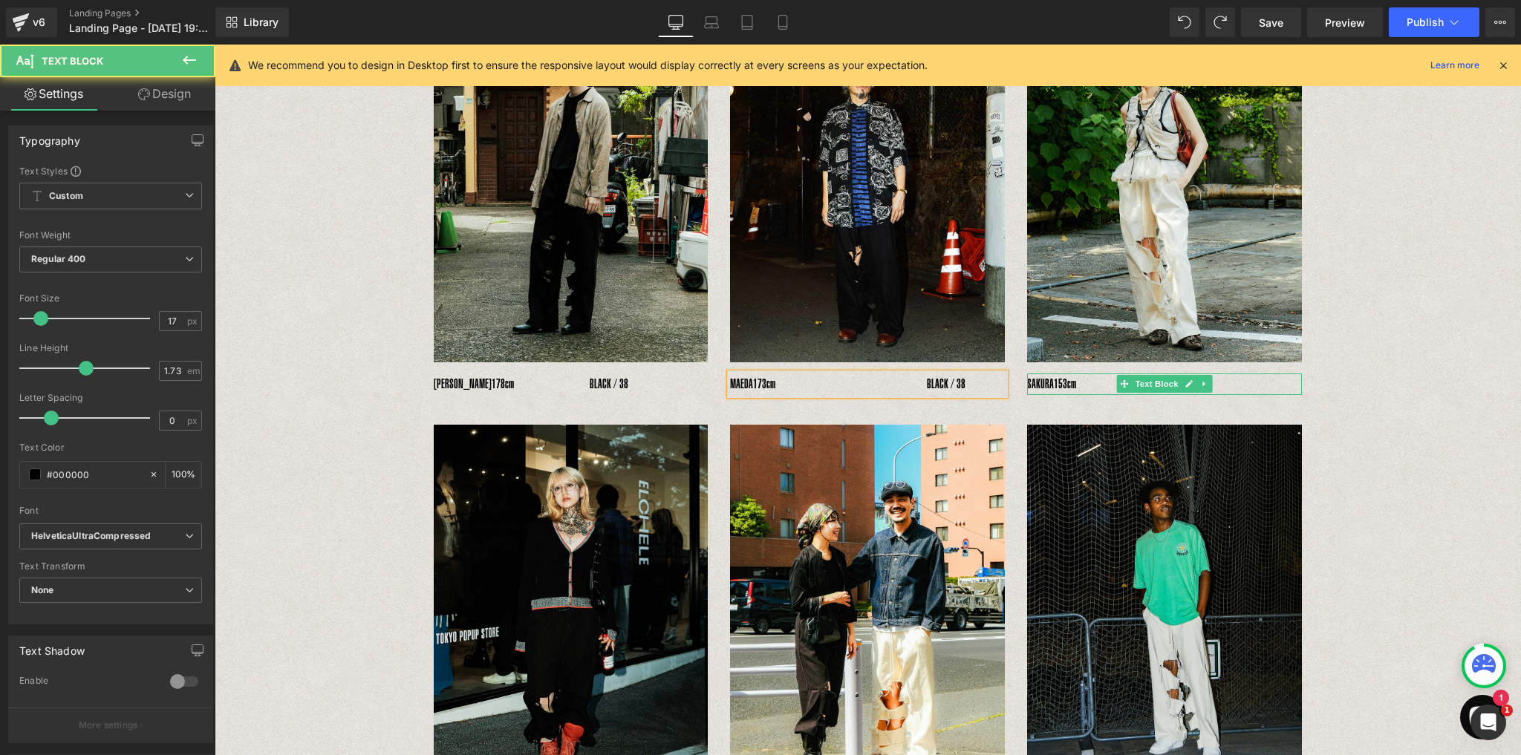
click at [1108, 387] on span "153cm　　　　　　　　ECRU / 36" at bounding box center [1132, 383] width 157 height 15
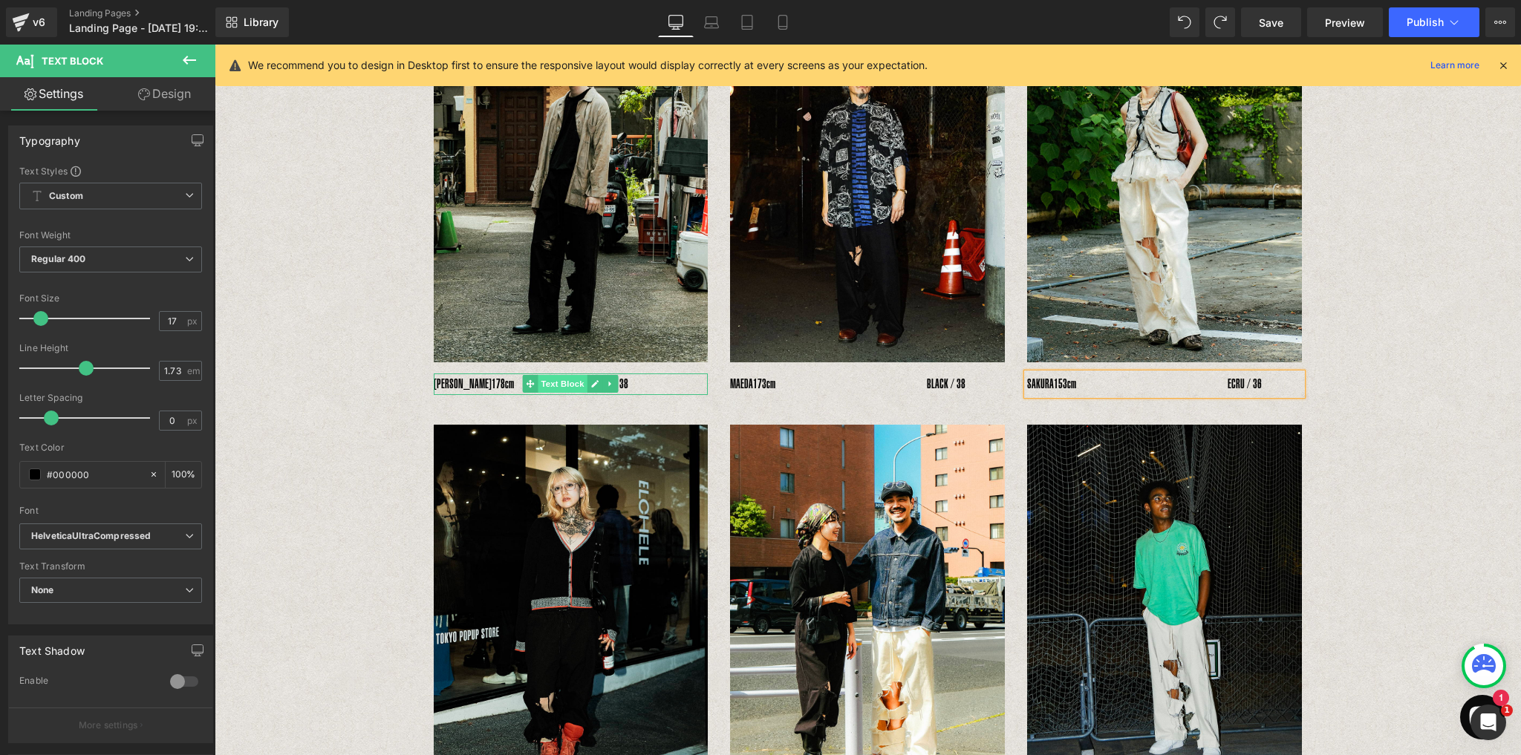
click at [566, 379] on span "Text Block" at bounding box center [562, 384] width 49 height 18
click at [656, 382] on div "YOSHIHIRO UNO　 178cm　　　　　　BLACK / 38" at bounding box center [571, 384] width 275 height 22
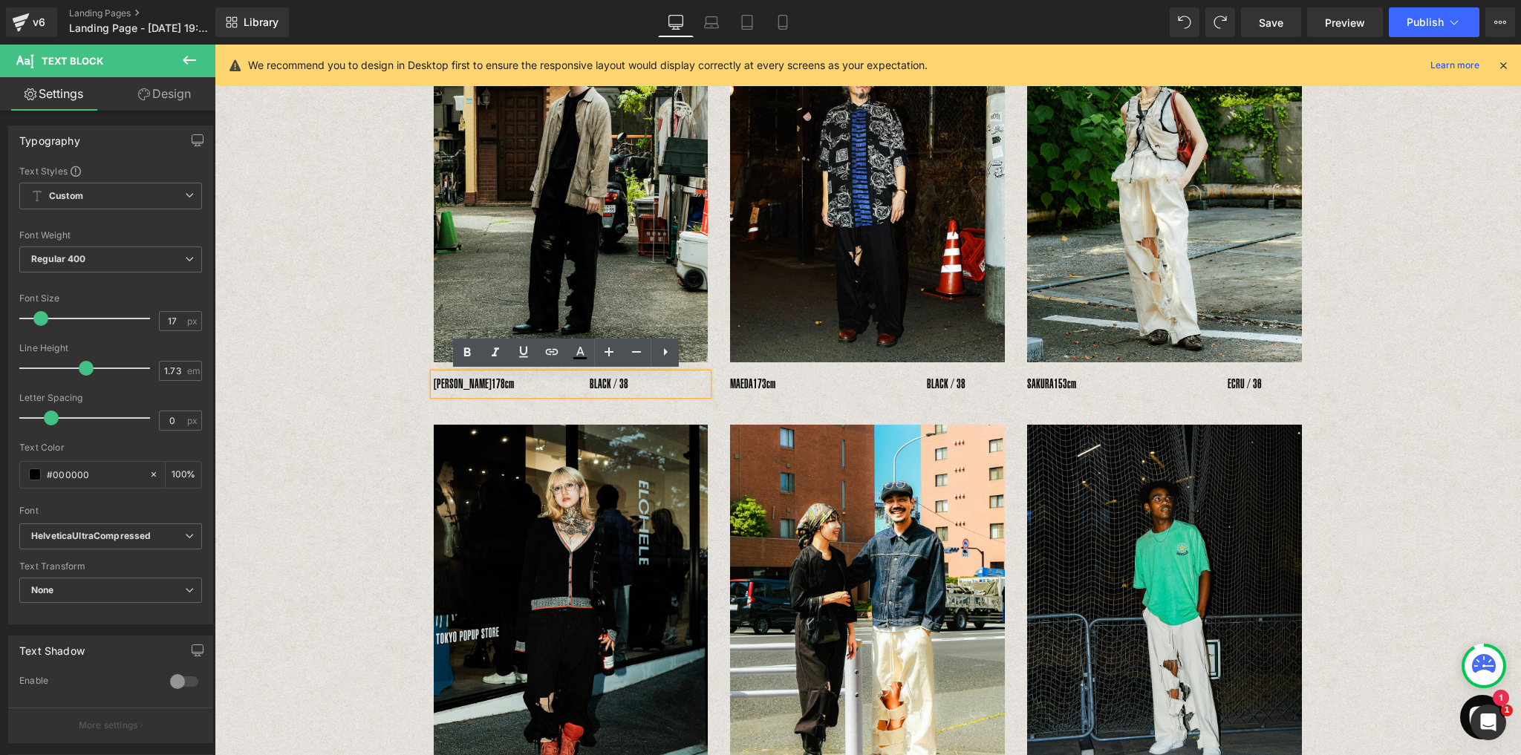
click at [581, 385] on span "178cm　　　　　　BLACK / 38" at bounding box center [559, 383] width 137 height 15
click at [434, 382] on div "YOSHIHIRO UNO　 178cm　　　　　　　　　　　BLACK / 38" at bounding box center [571, 384] width 275 height 22
click at [603, 388] on span "178cm　　　　　　　　　　　BLACK / 38" at bounding box center [591, 383] width 200 height 15
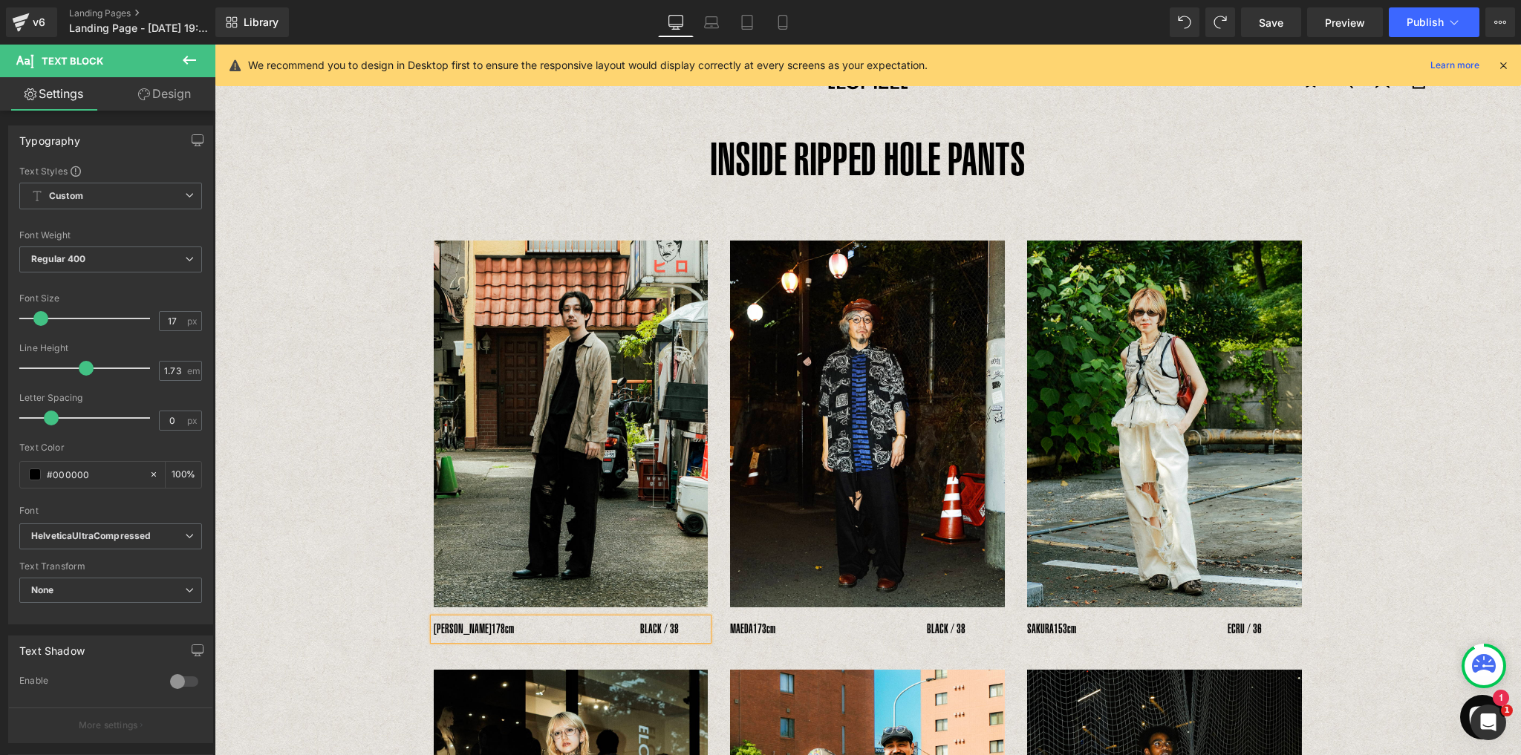
scroll to position [0, 0]
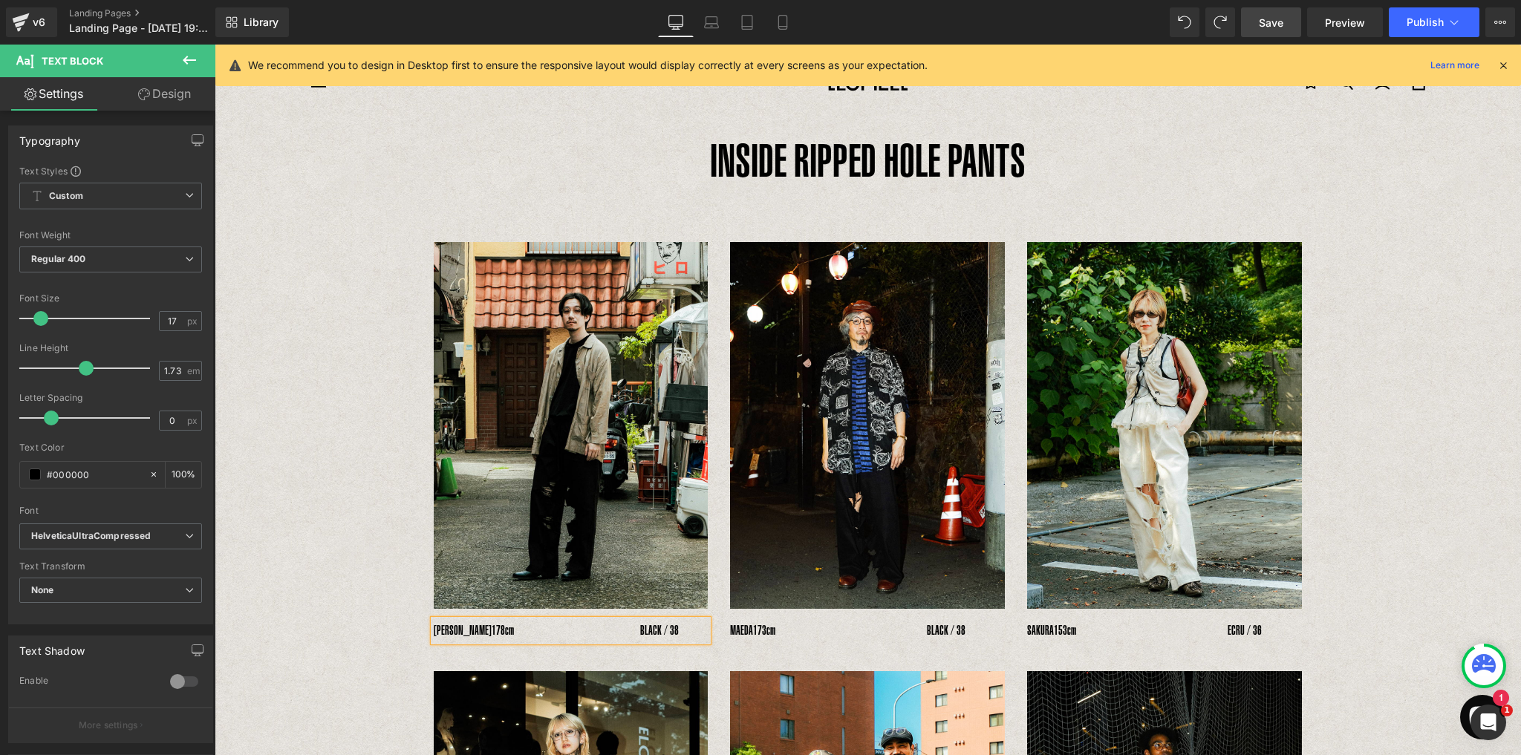
click at [1275, 27] on span "Save" at bounding box center [1270, 23] width 25 height 16
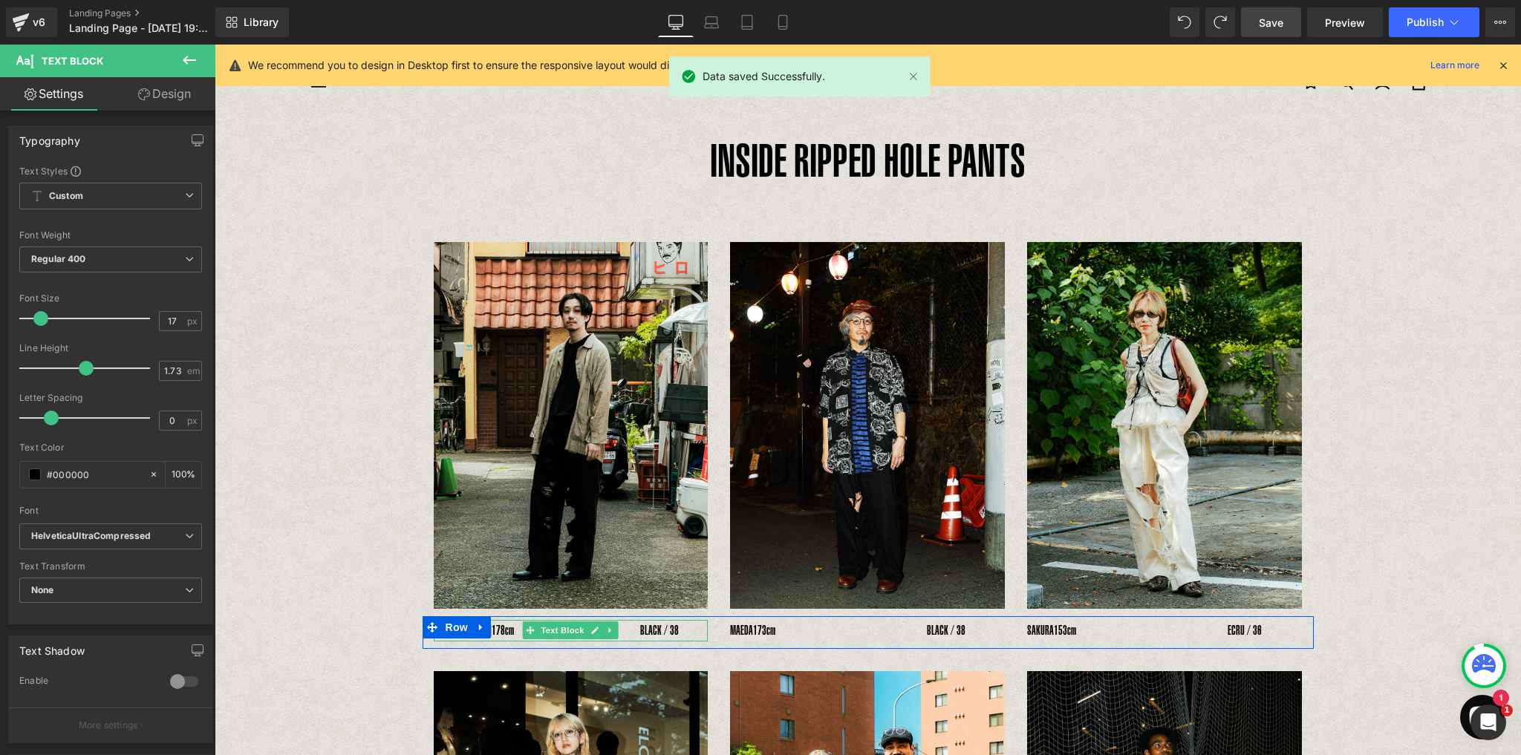
click at [587, 630] on link at bounding box center [595, 630] width 16 height 18
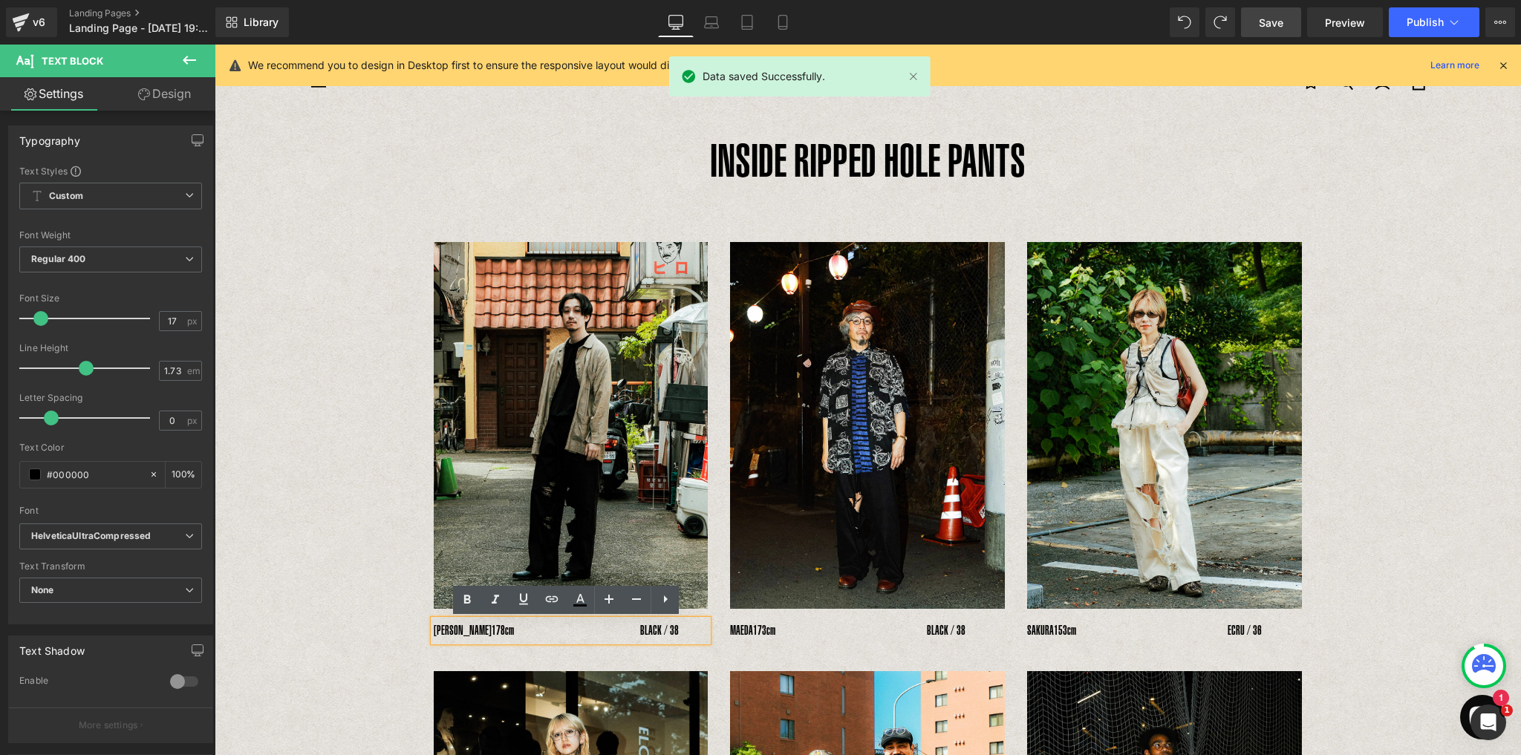
click at [607, 634] on span "178cm　　　　　　　　　　BLACK / 38" at bounding box center [584, 630] width 187 height 15
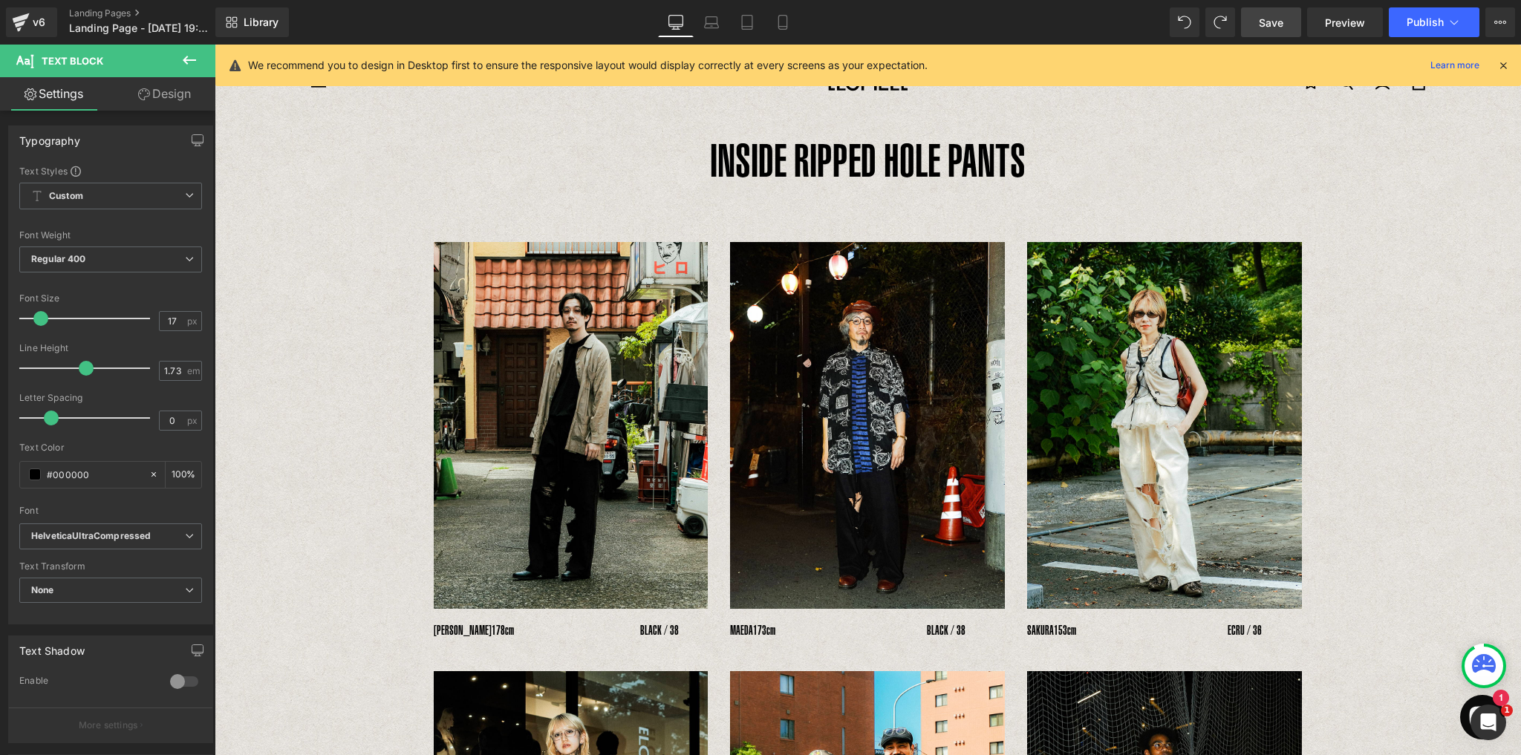
click at [160, 102] on link "Design" at bounding box center [165, 93] width 108 height 33
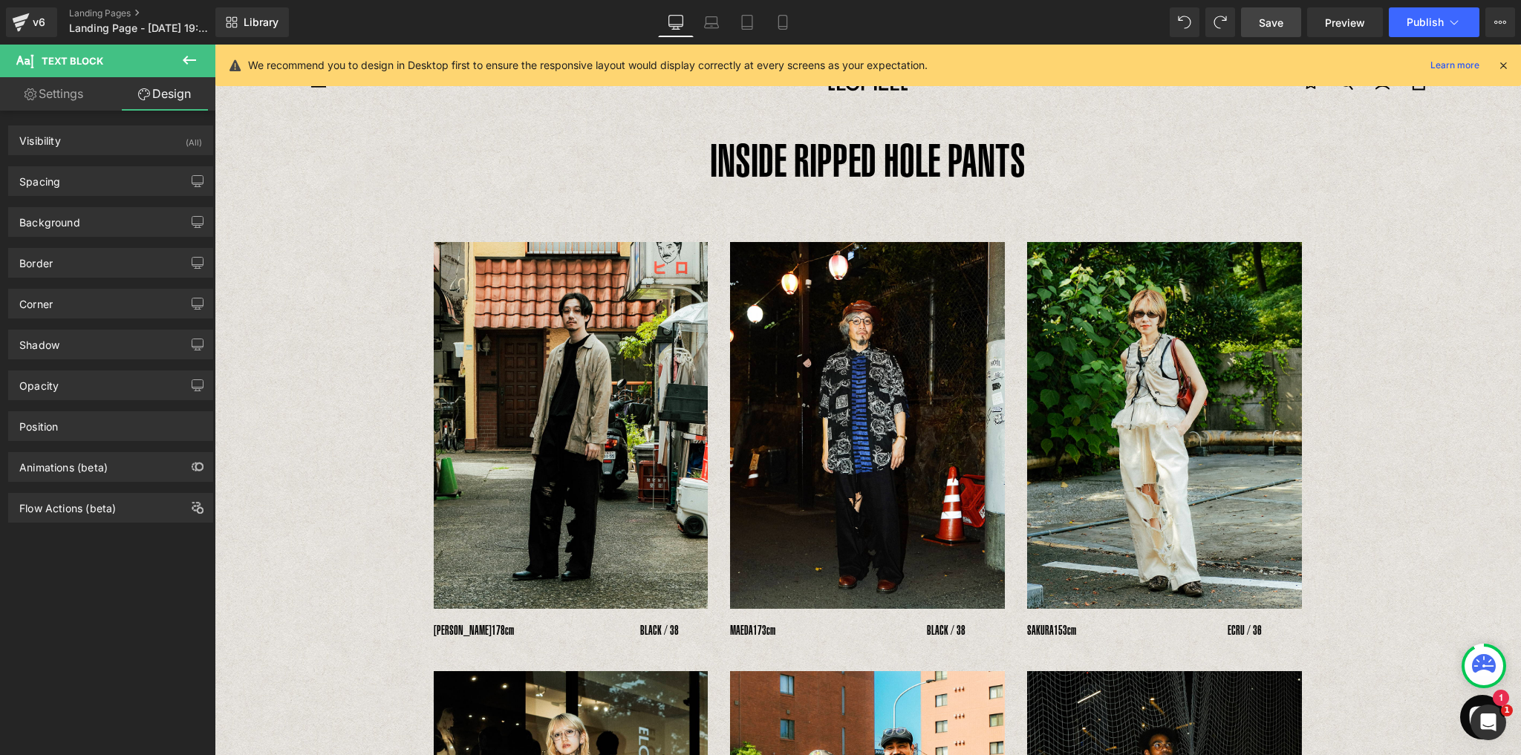
click at [65, 97] on link "Settings" at bounding box center [54, 93] width 108 height 33
type input "100"
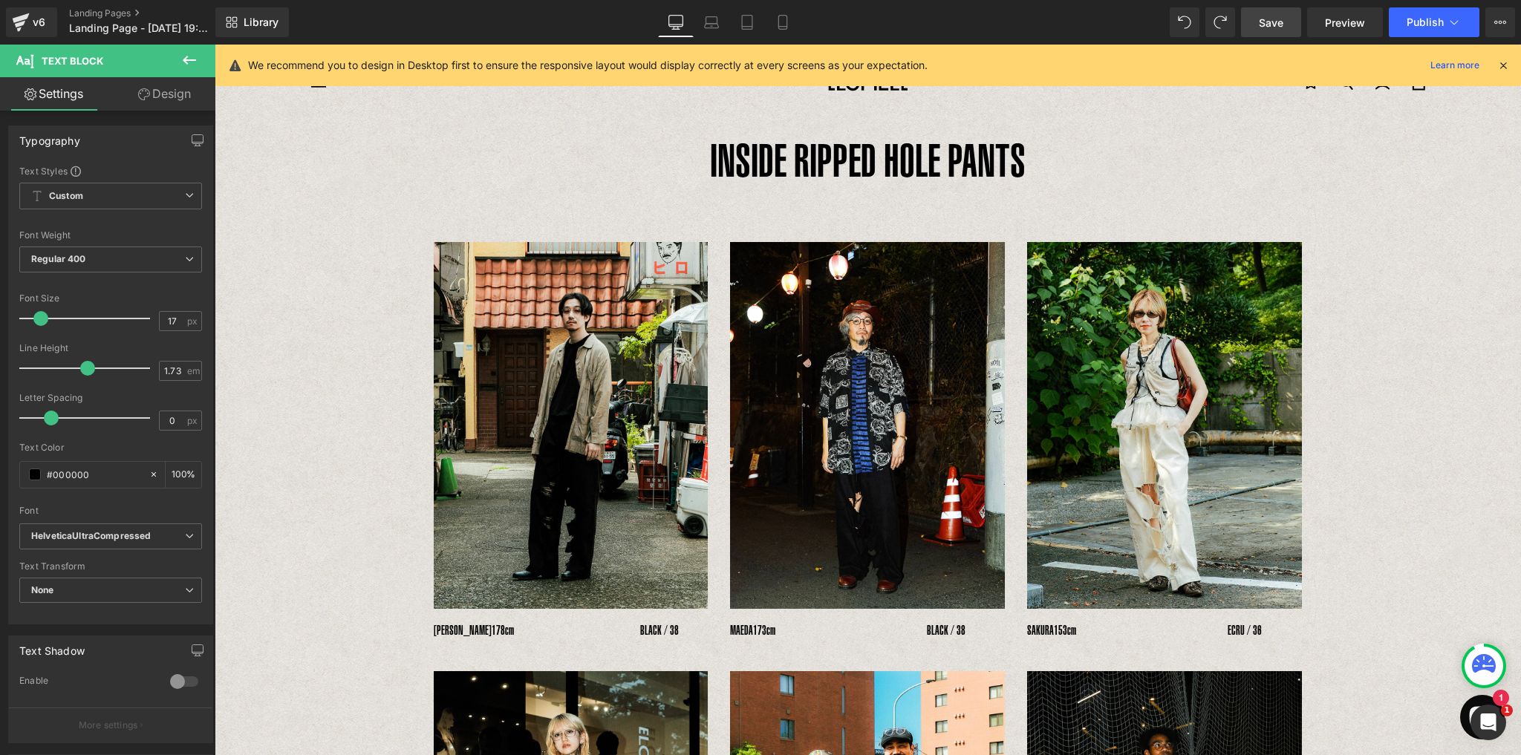
drag, startPoint x: 186, startPoint y: 60, endPoint x: 179, endPoint y: 74, distance: 15.3
click at [185, 63] on icon at bounding box center [189, 60] width 18 height 18
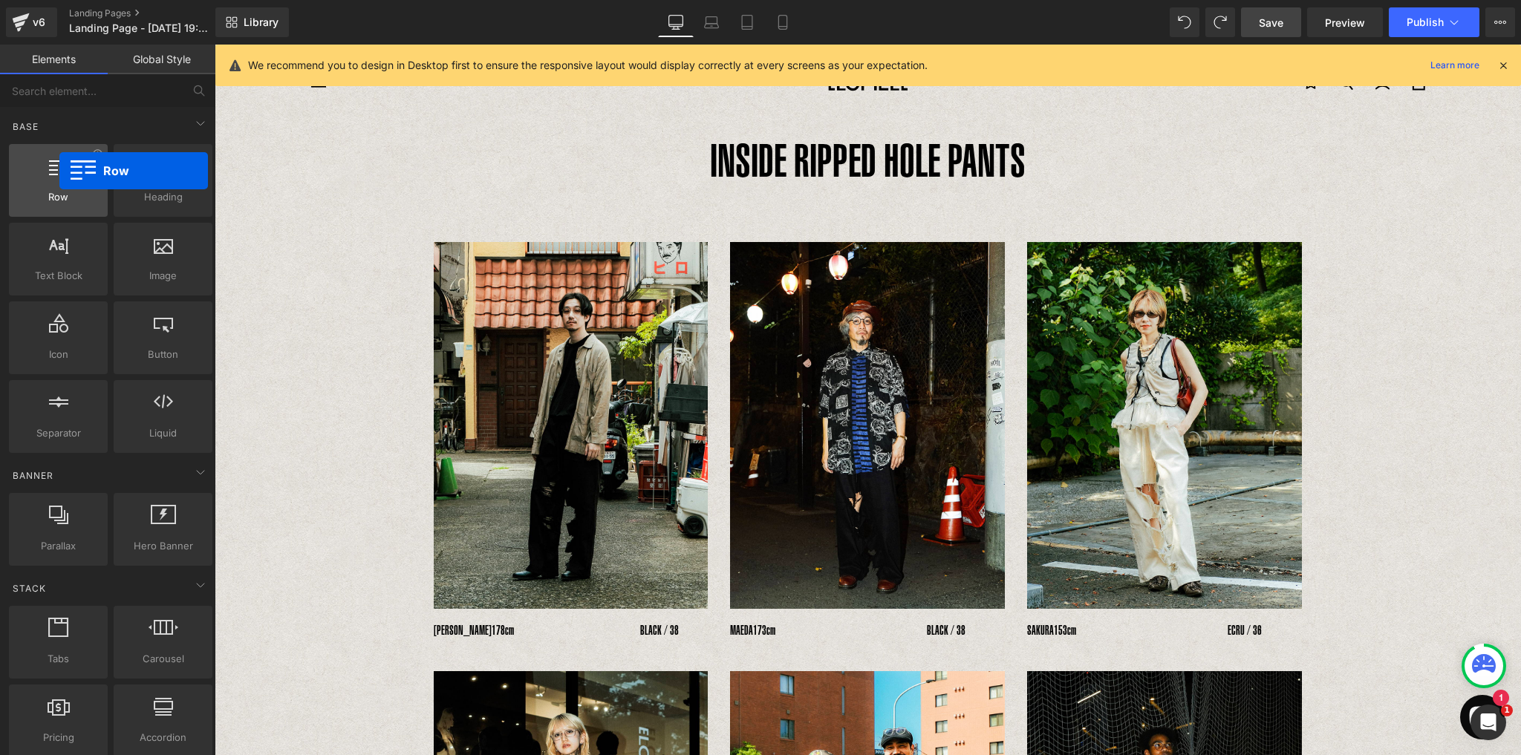
click at [59, 171] on icon at bounding box center [58, 165] width 19 height 19
click at [713, 26] on icon at bounding box center [712, 26] width 2 height 0
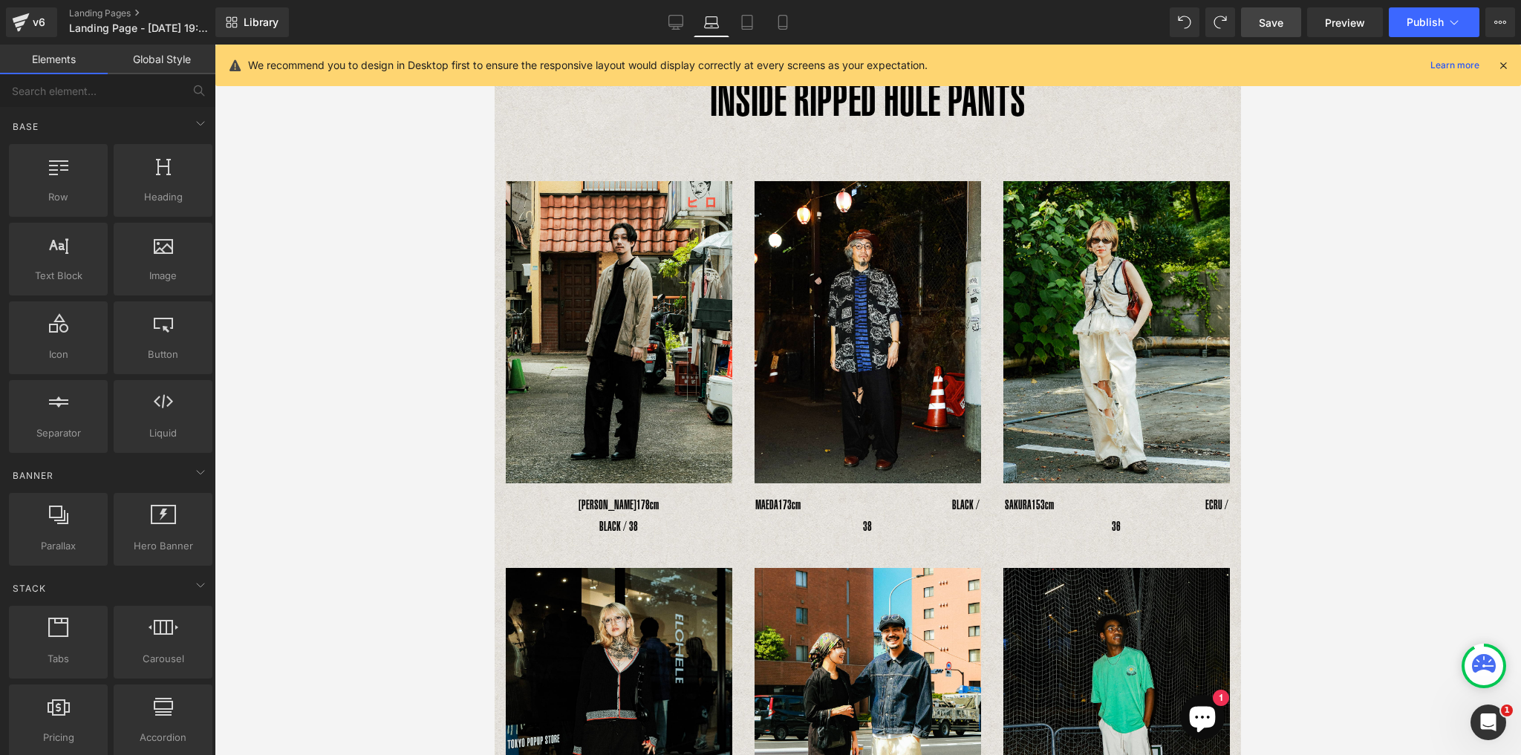
scroll to position [76, 0]
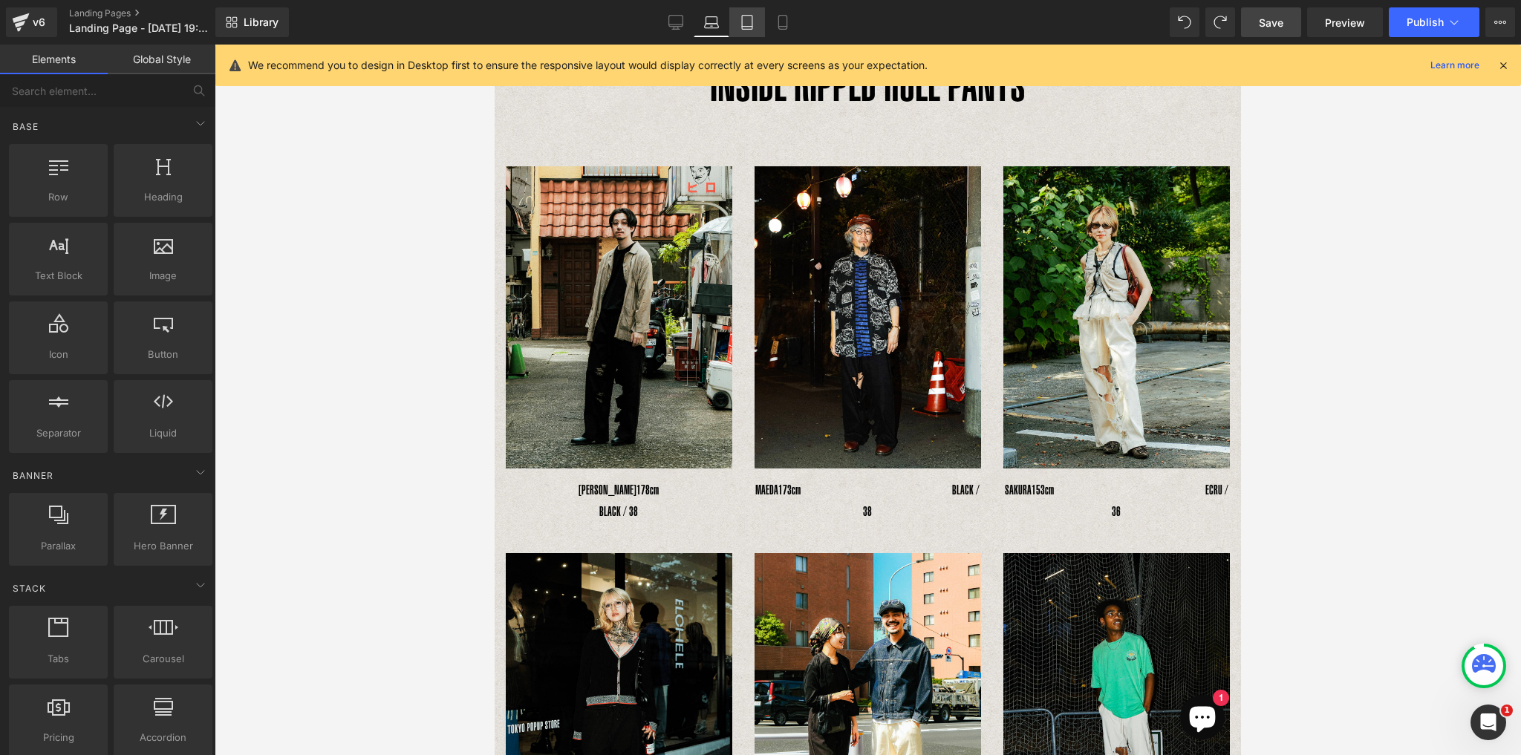
click at [758, 23] on link "Tablet" at bounding box center [747, 22] width 36 height 30
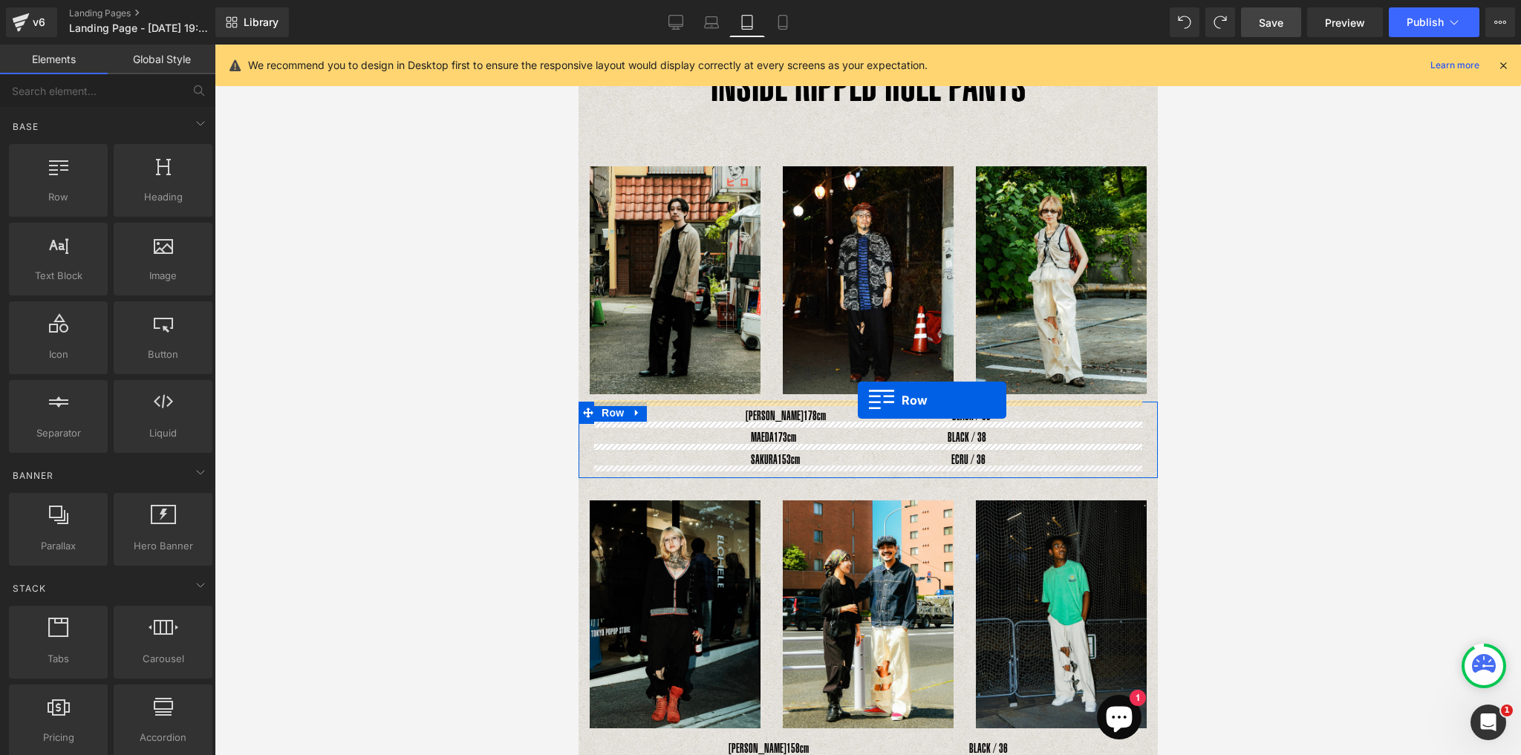
drag, startPoint x: 631, startPoint y: 223, endPoint x: 857, endPoint y: 400, distance: 287.1
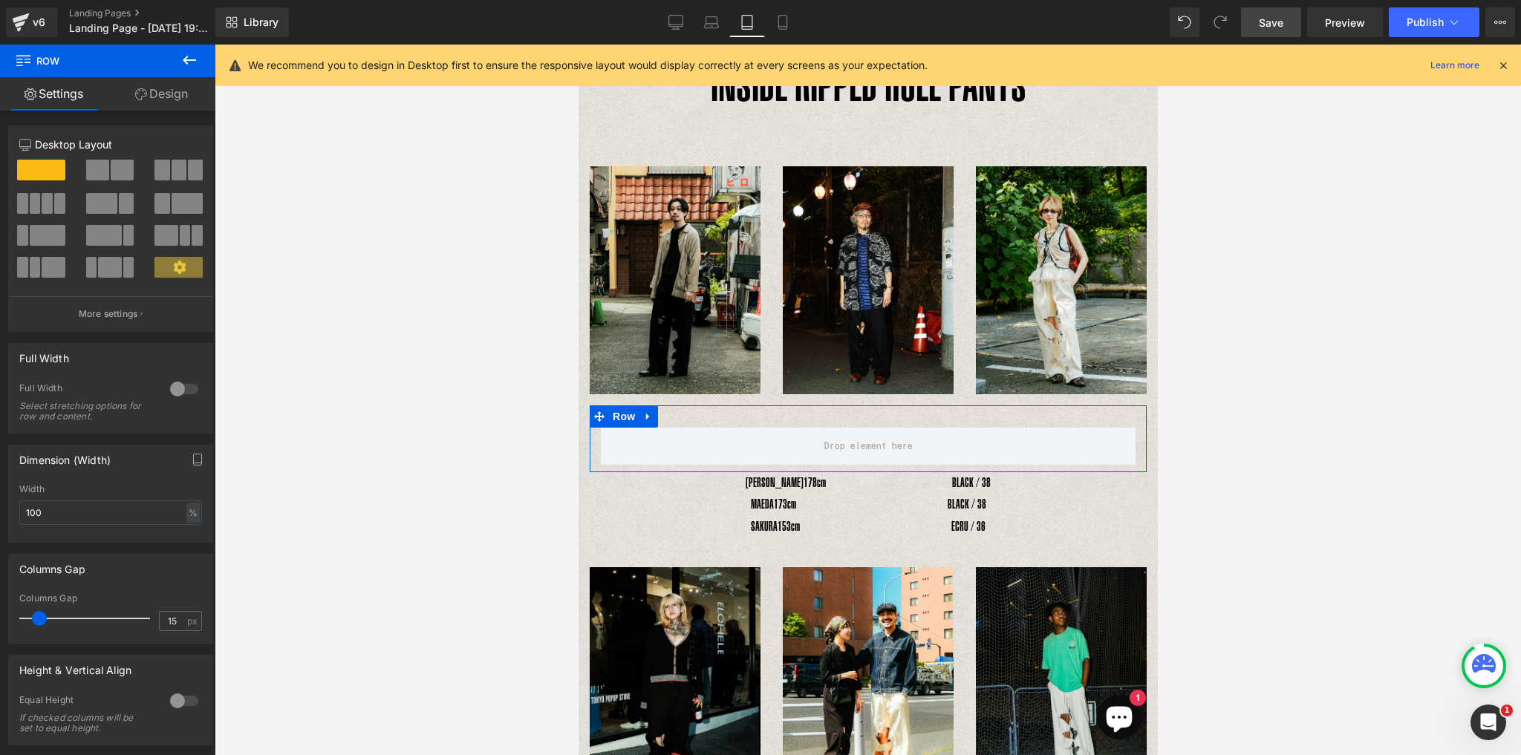
click at [192, 230] on span at bounding box center [197, 235] width 11 height 21
type input "1200"
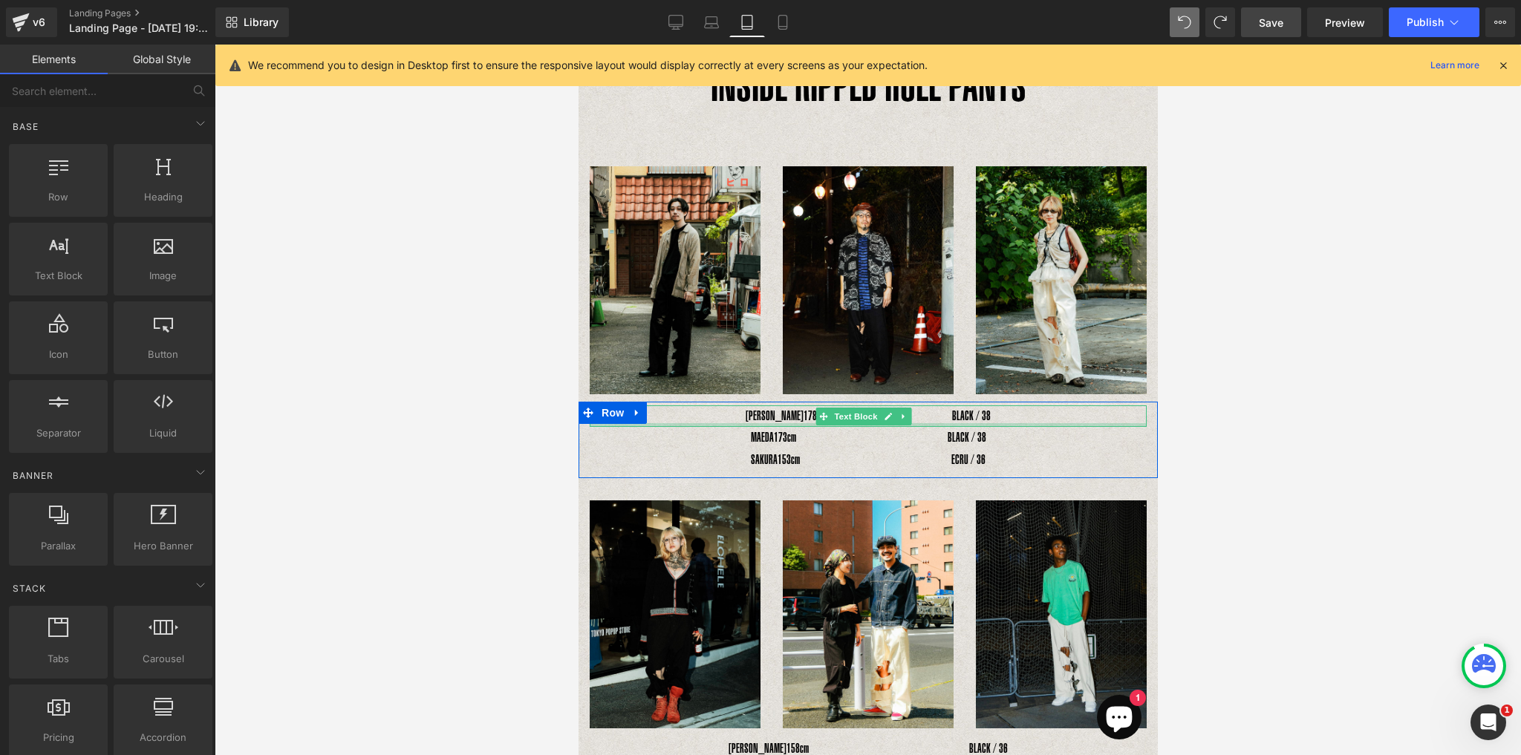
click at [790, 420] on div "YOSHIHIRO UNO　 178cm　　　　　　　　　　BLACK / 38 Text Block" at bounding box center [867, 416] width 557 height 22
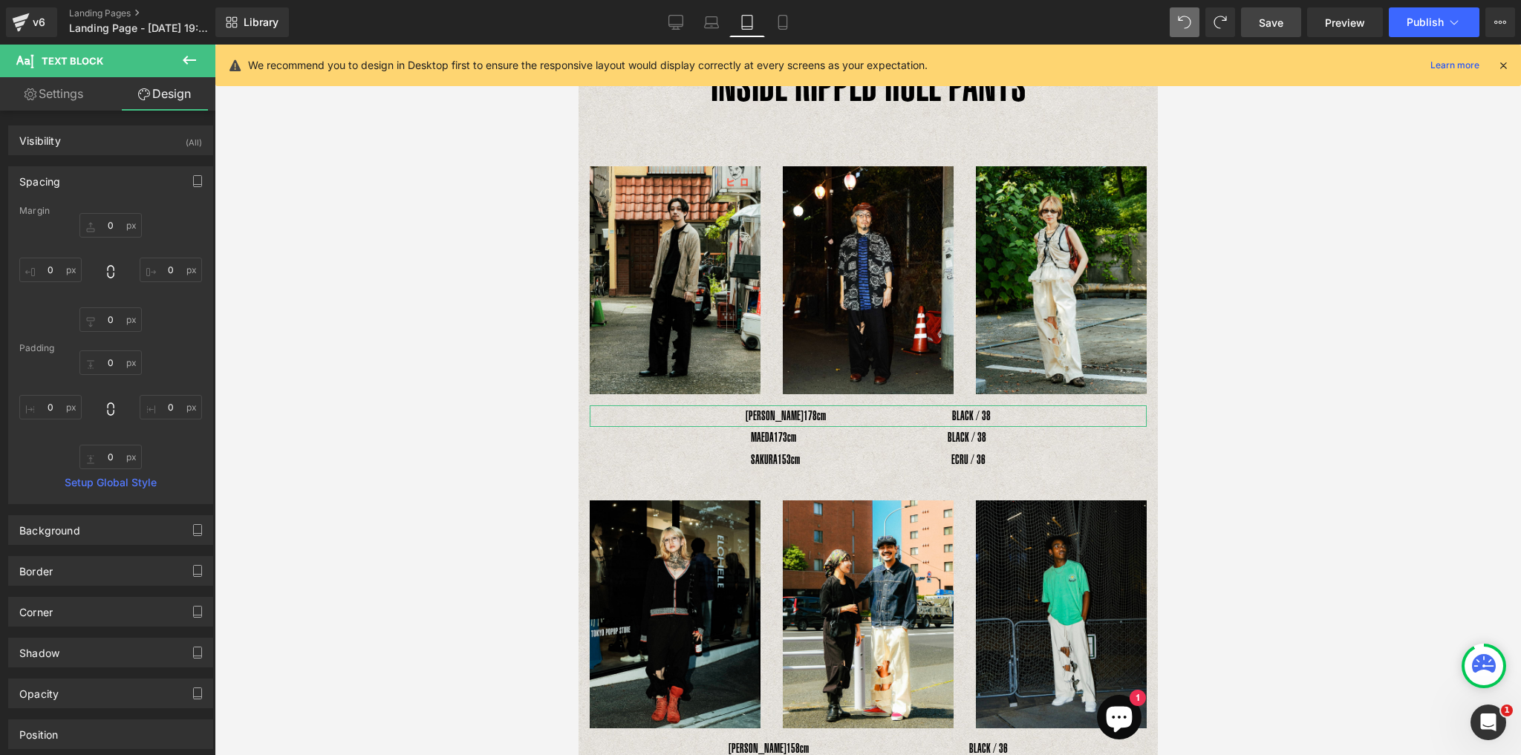
click at [164, 99] on link "Design" at bounding box center [165, 93] width 108 height 33
click at [151, 137] on div "Visibility (All)" at bounding box center [110, 140] width 203 height 28
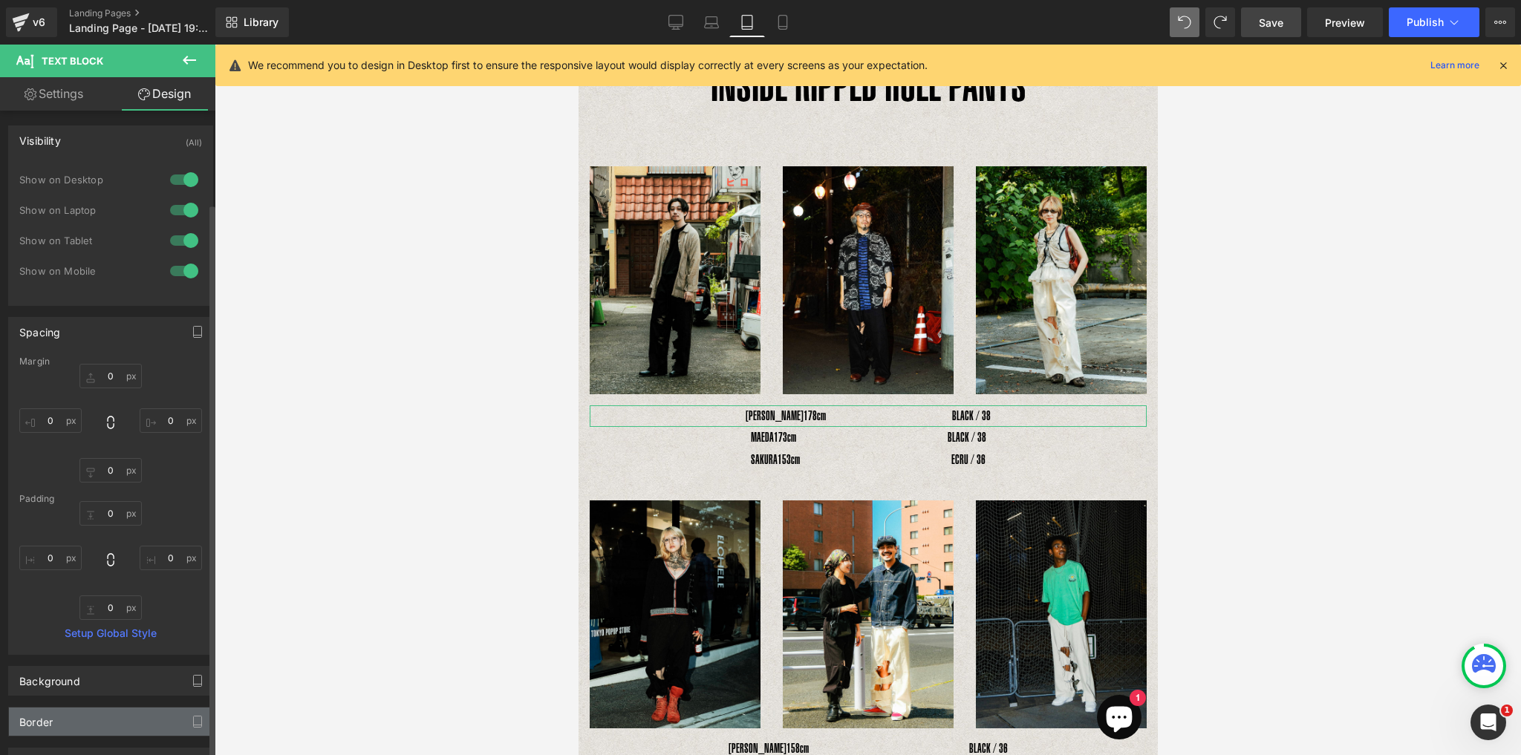
scroll to position [258, 0]
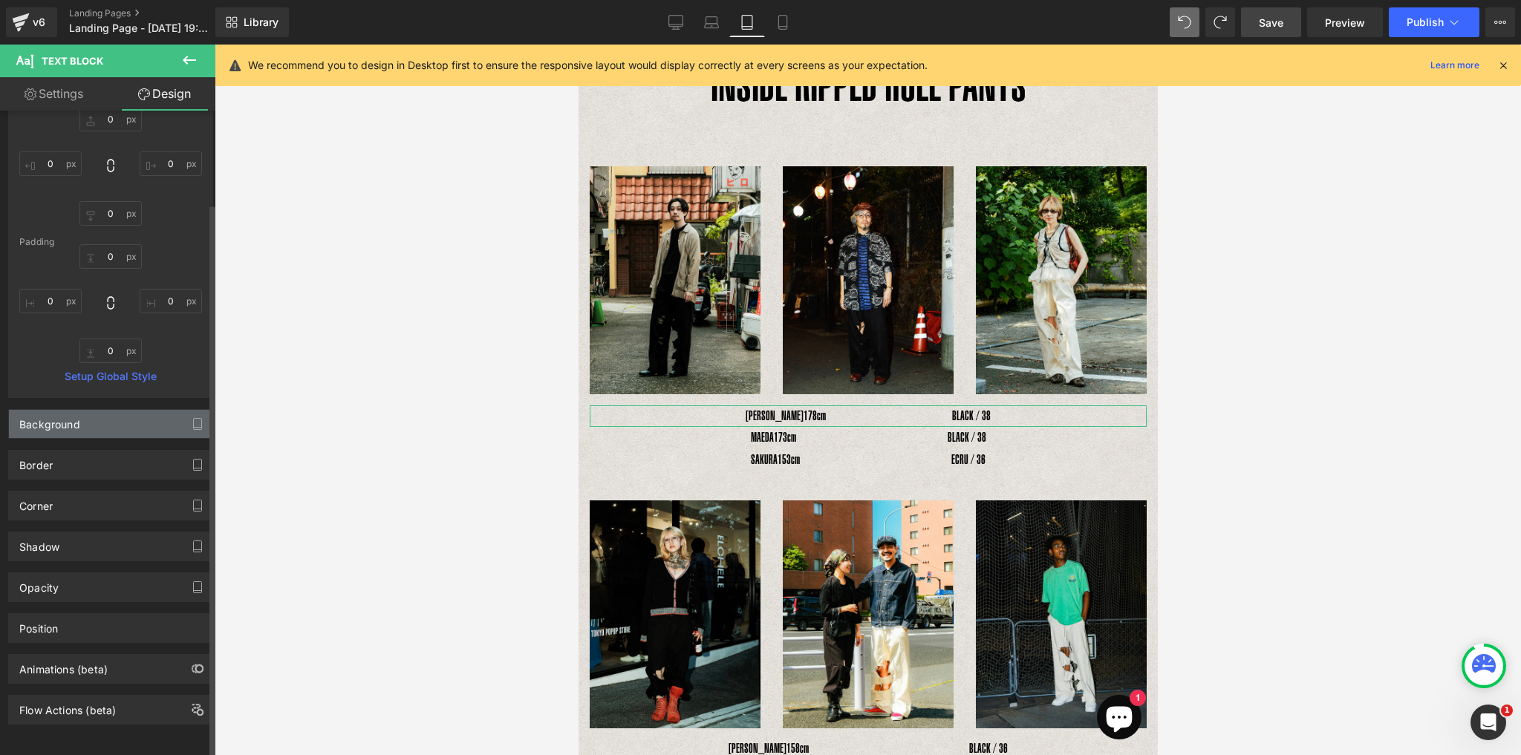
click at [102, 431] on div "Background" at bounding box center [110, 424] width 203 height 28
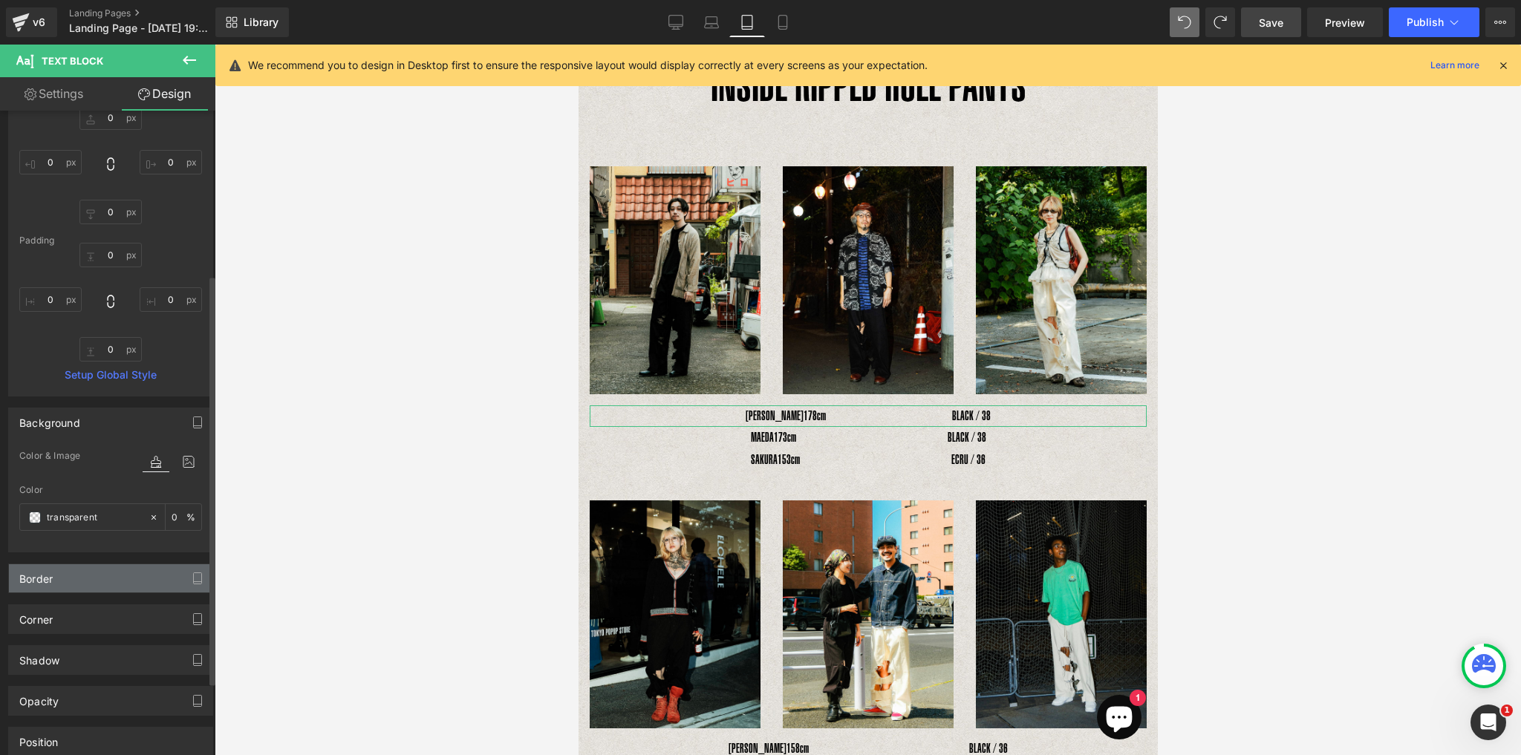
click at [105, 578] on div "Border" at bounding box center [110, 578] width 203 height 28
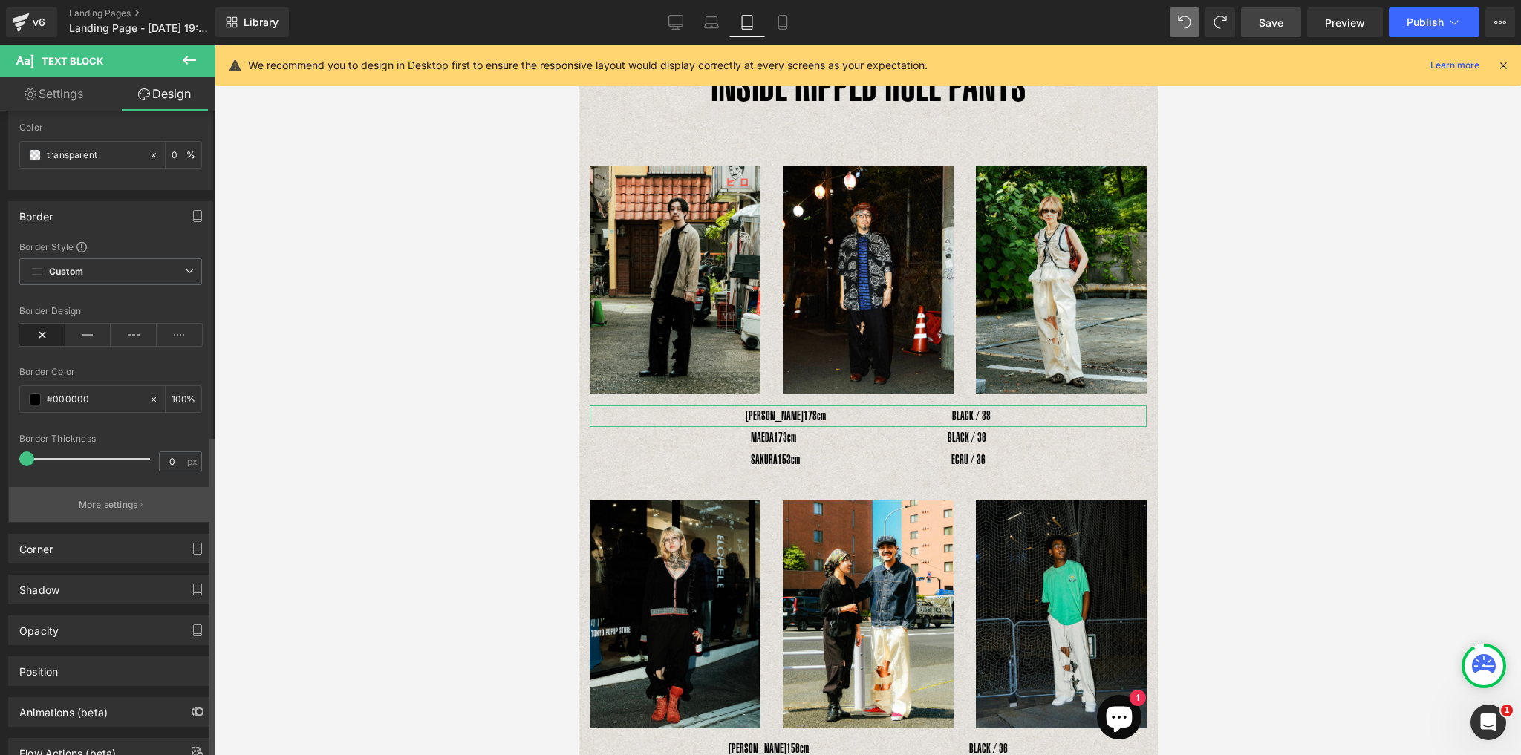
scroll to position [663, 0]
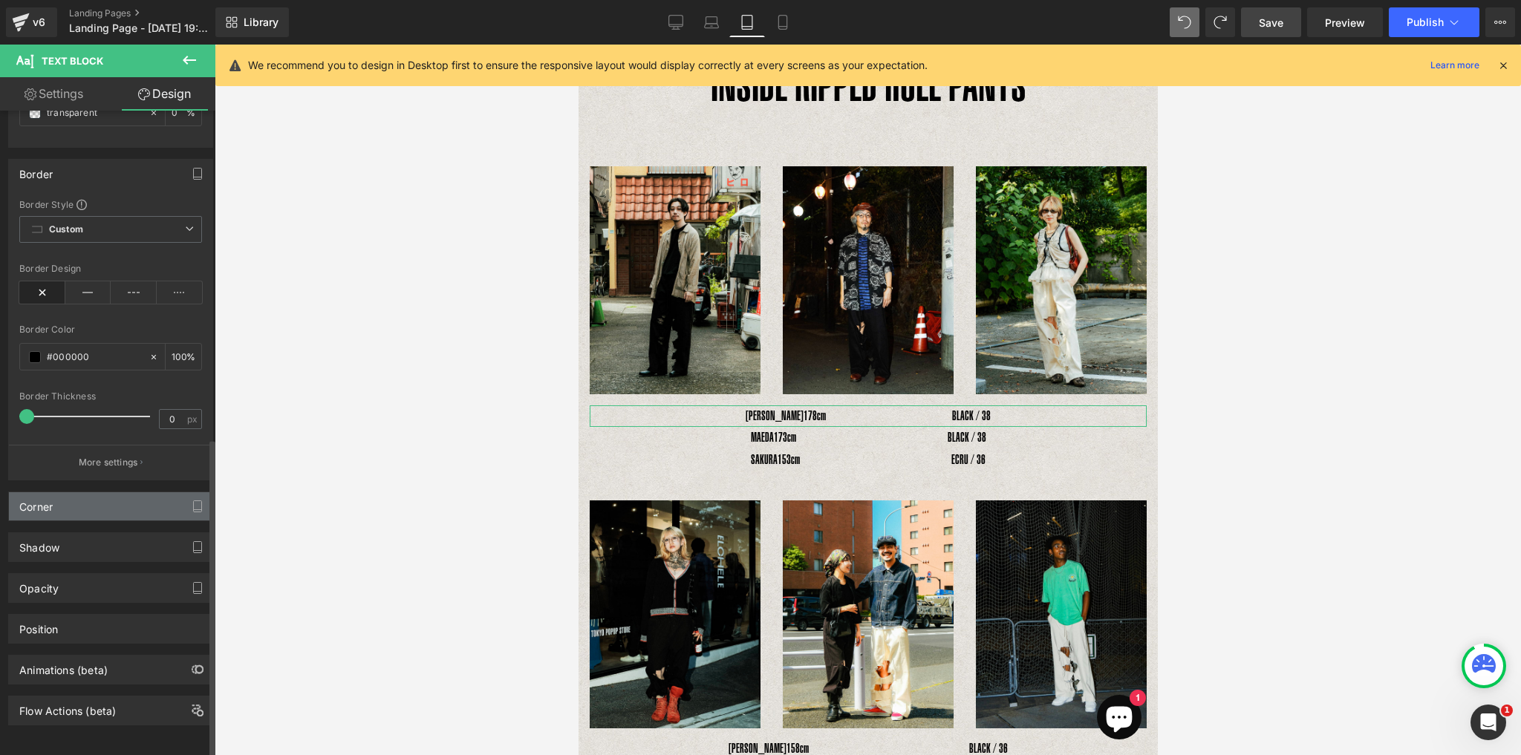
click at [68, 500] on div "Corner" at bounding box center [110, 506] width 203 height 28
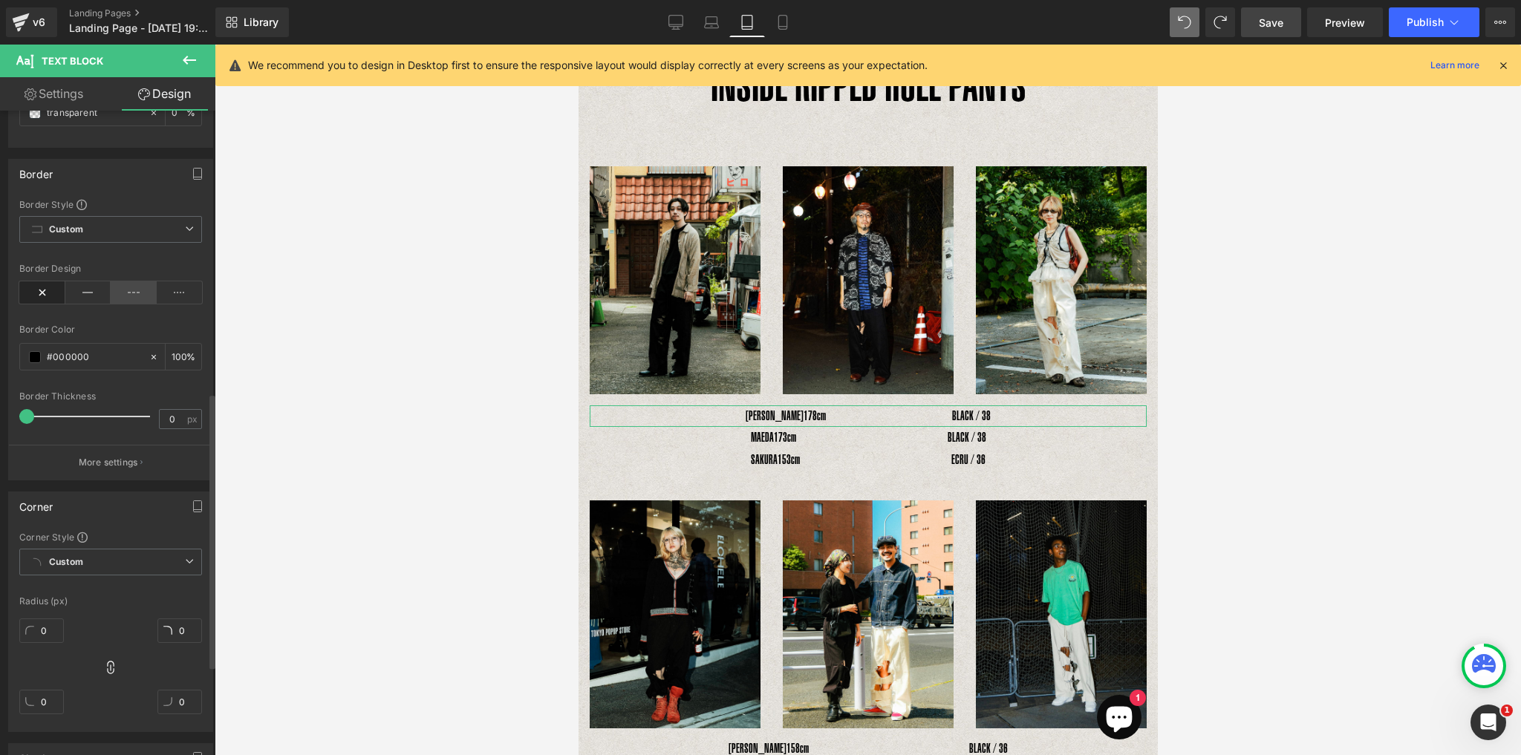
click at [123, 293] on icon at bounding box center [134, 292] width 46 height 22
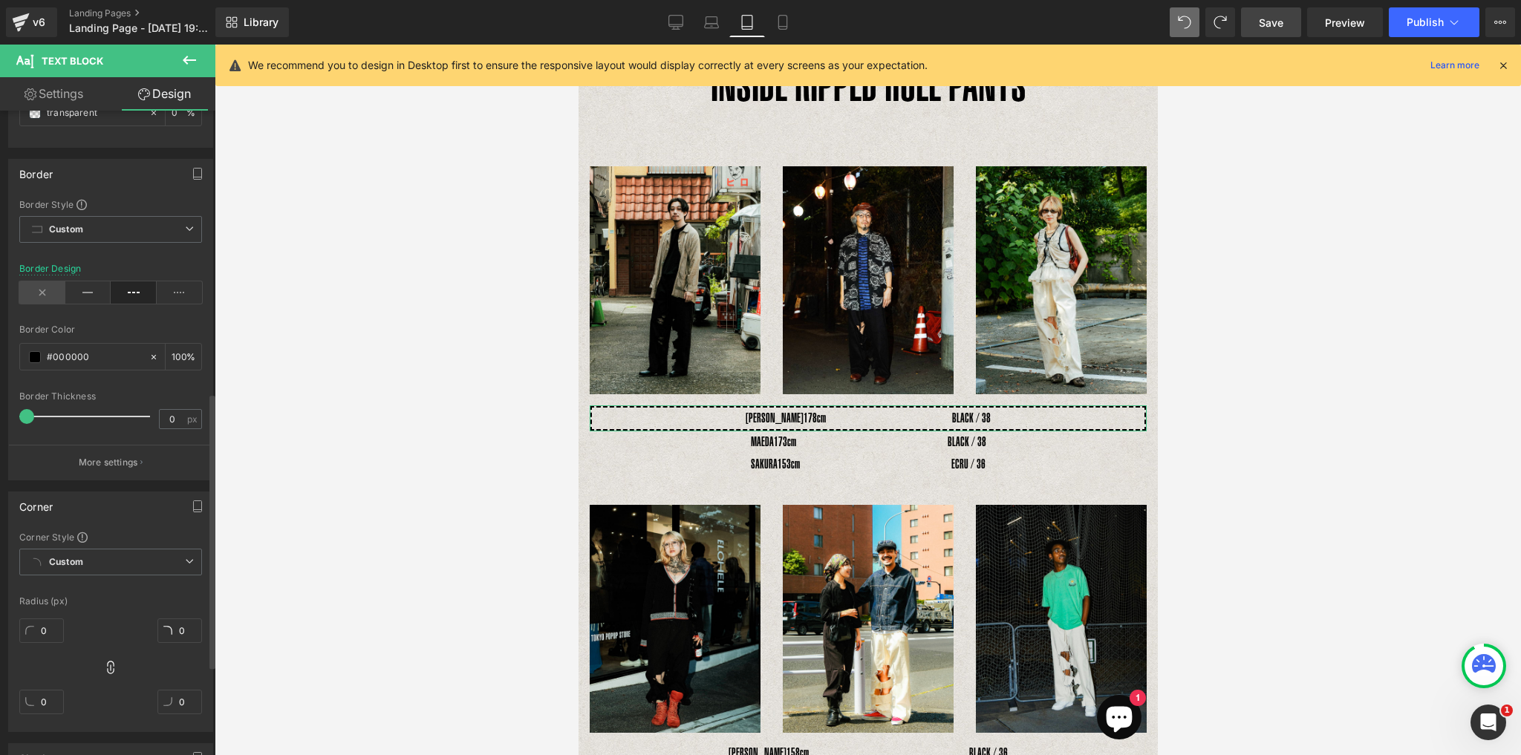
click at [38, 293] on icon at bounding box center [42, 292] width 46 height 22
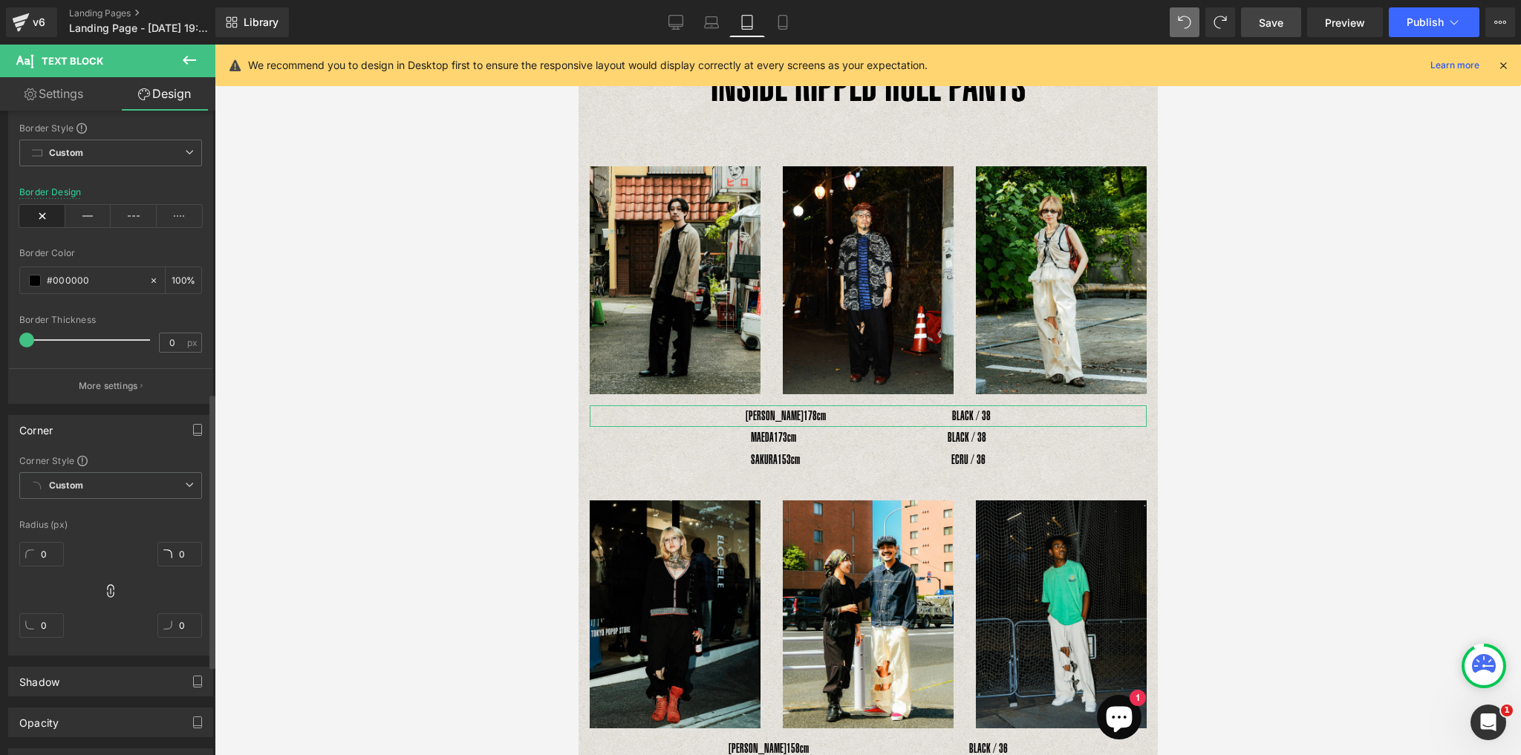
scroll to position [874, 0]
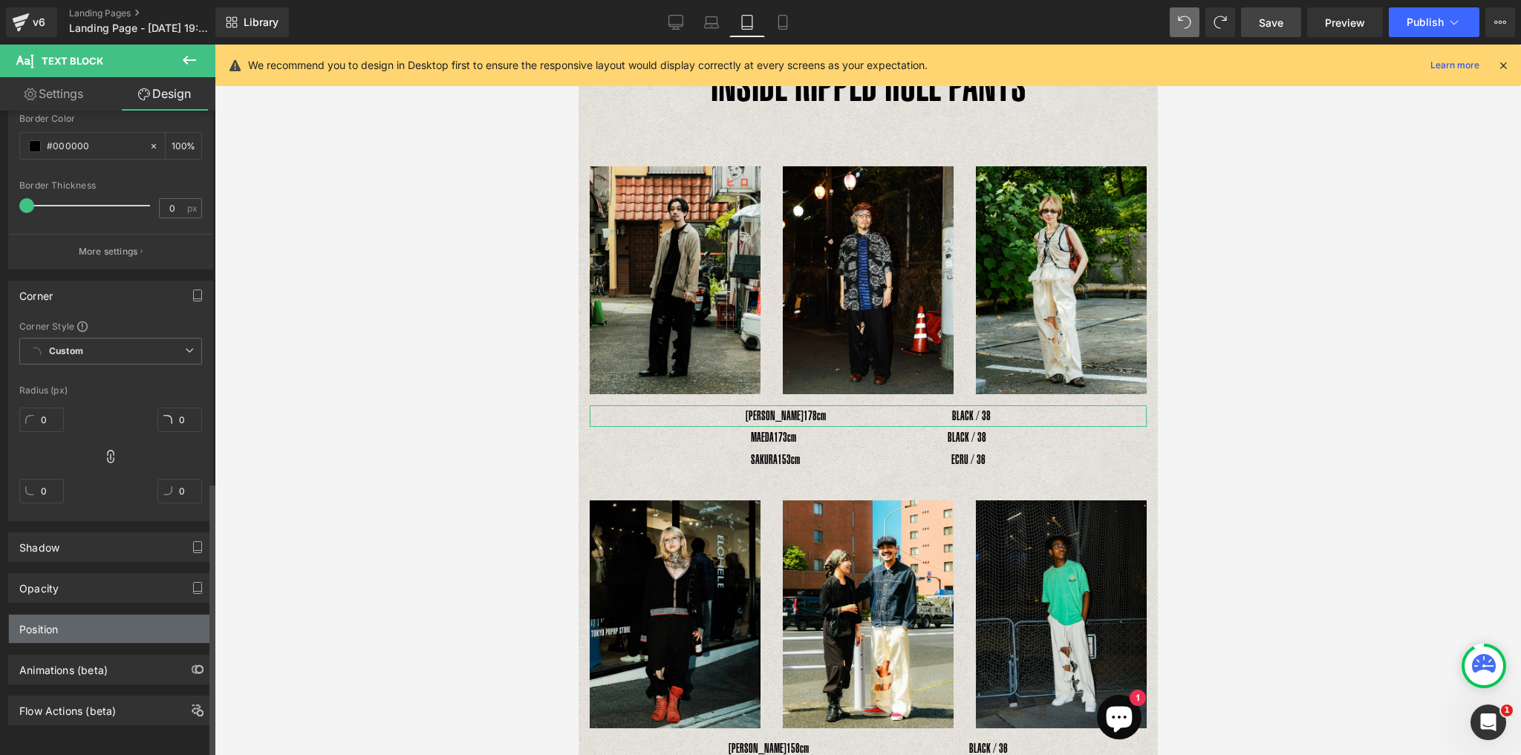
click at [56, 615] on div "Position" at bounding box center [38, 625] width 39 height 21
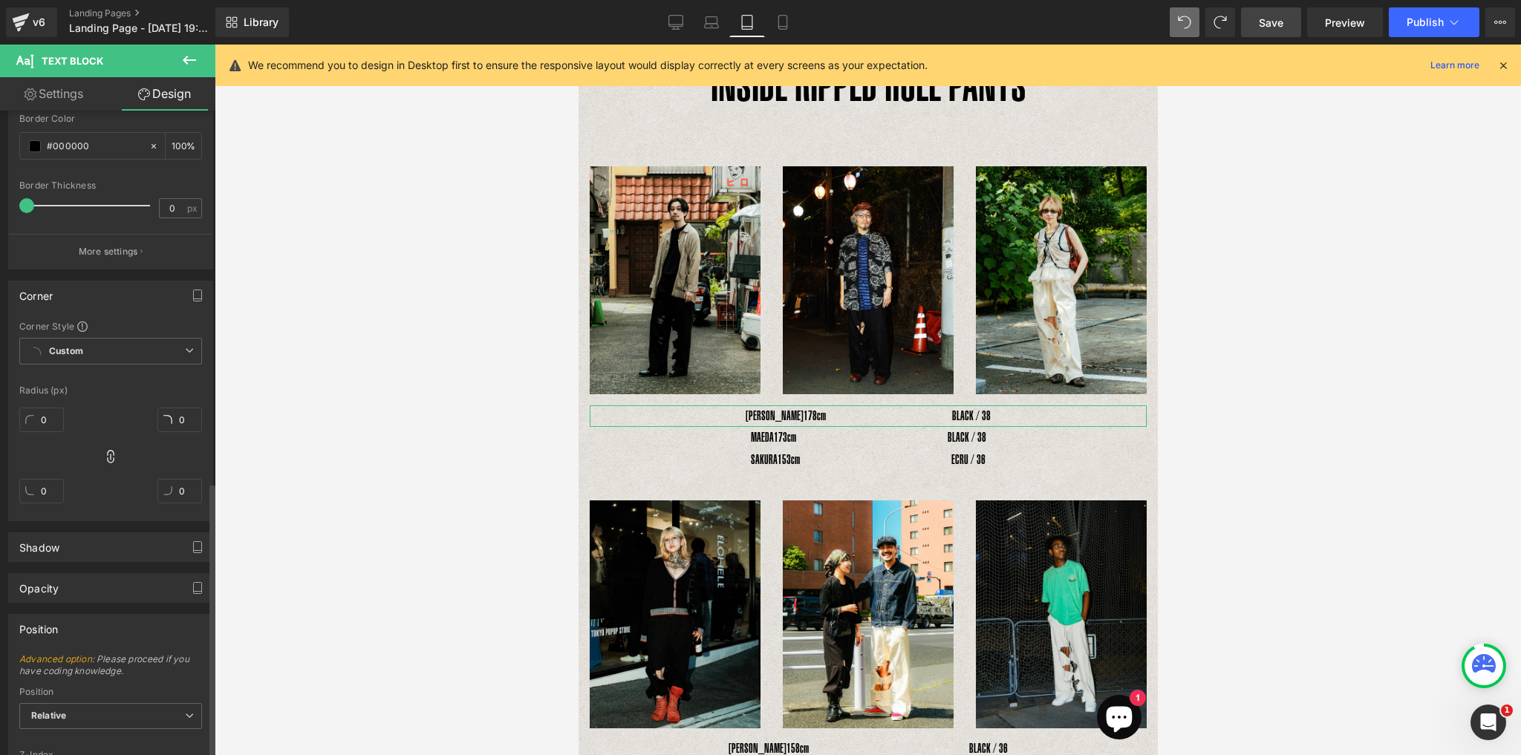
scroll to position [1071, 0]
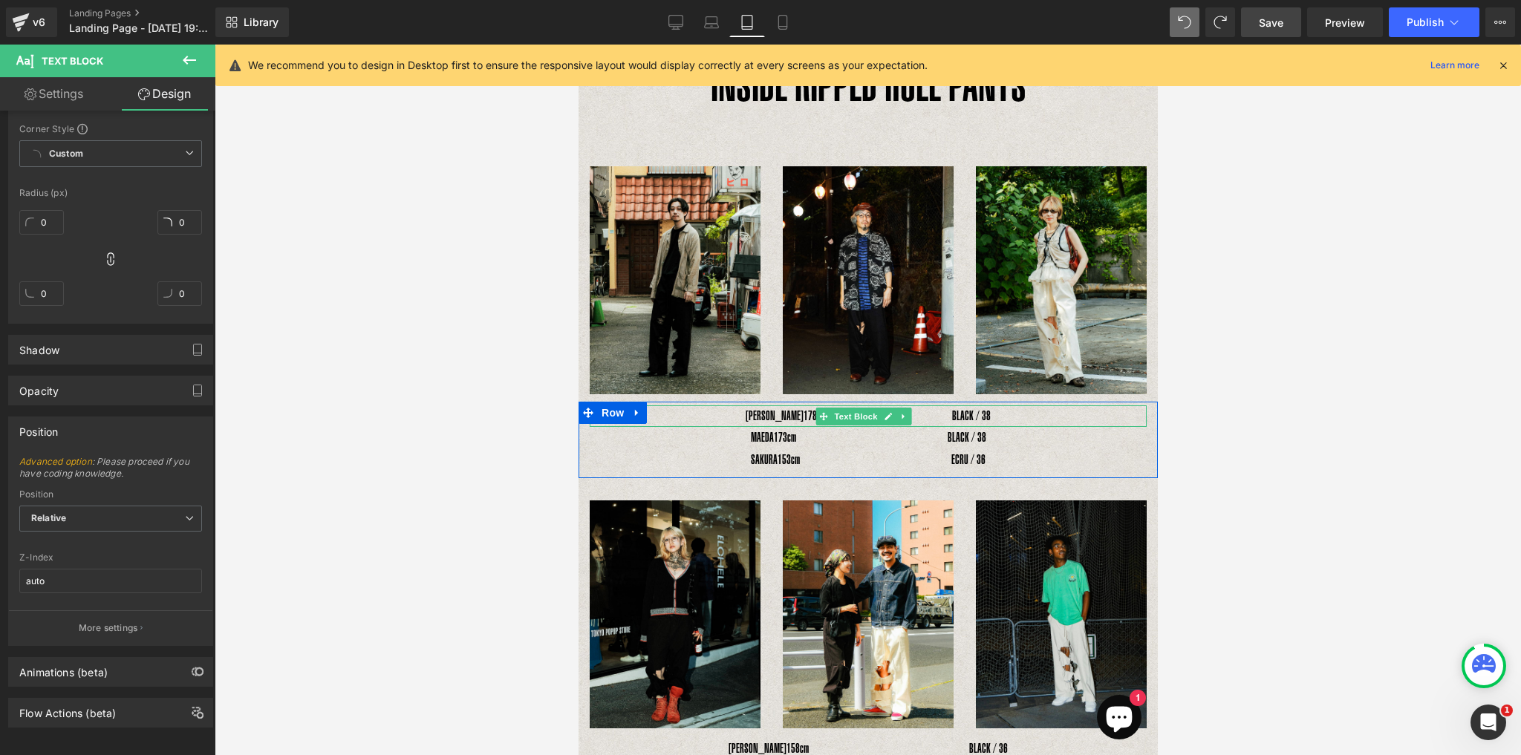
drag, startPoint x: 958, startPoint y: 414, endPoint x: 952, endPoint y: 425, distance: 12.6
click at [958, 414] on span "178cm　　　　　　　　　　BLACK / 38" at bounding box center [896, 415] width 187 height 15
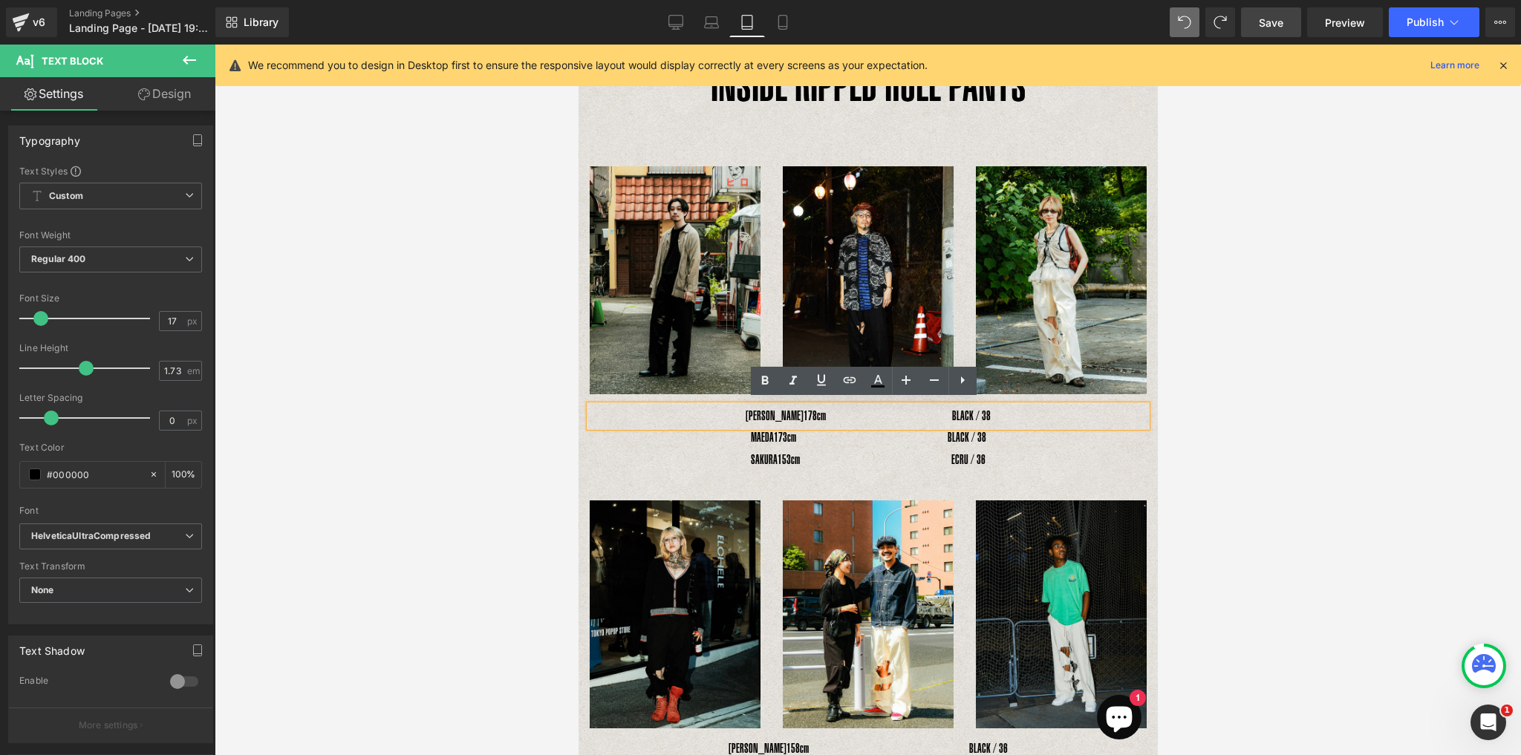
click at [672, 419] on div "YOSHIHIRO UNO　 178cm　　　　　　　　　　BLACK / 38" at bounding box center [867, 416] width 557 height 22
click at [875, 415] on span "178cm　　　　　　　　　　BLACK / 38" at bounding box center [896, 415] width 187 height 15
click at [861, 405] on div "YOSHIHIRO UNO　 178cm　　　　　　　　　　BLACK / 38" at bounding box center [867, 416] width 557 height 22
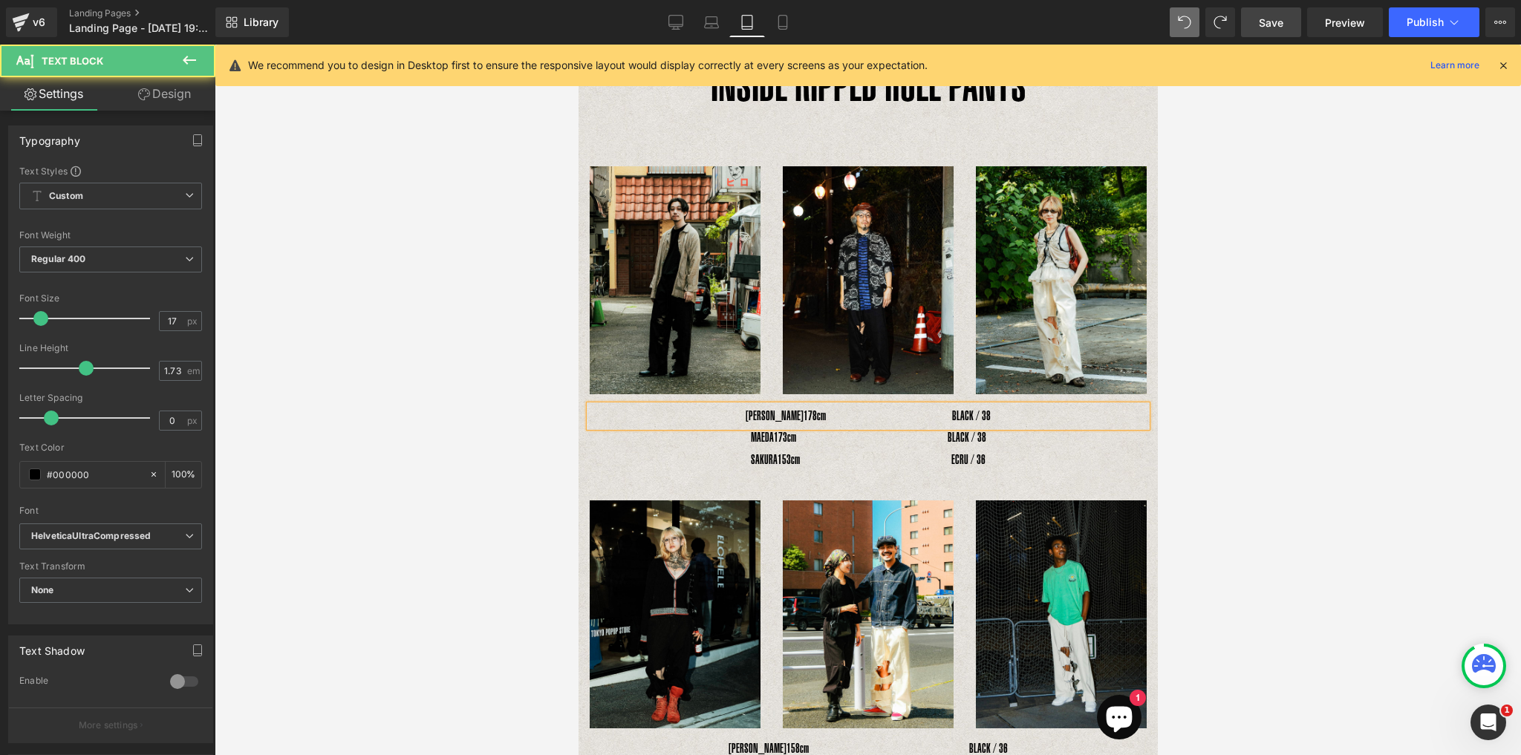
click at [863, 414] on span "178cm　　　　　　　　　　BLACK / 38" at bounding box center [896, 415] width 187 height 15
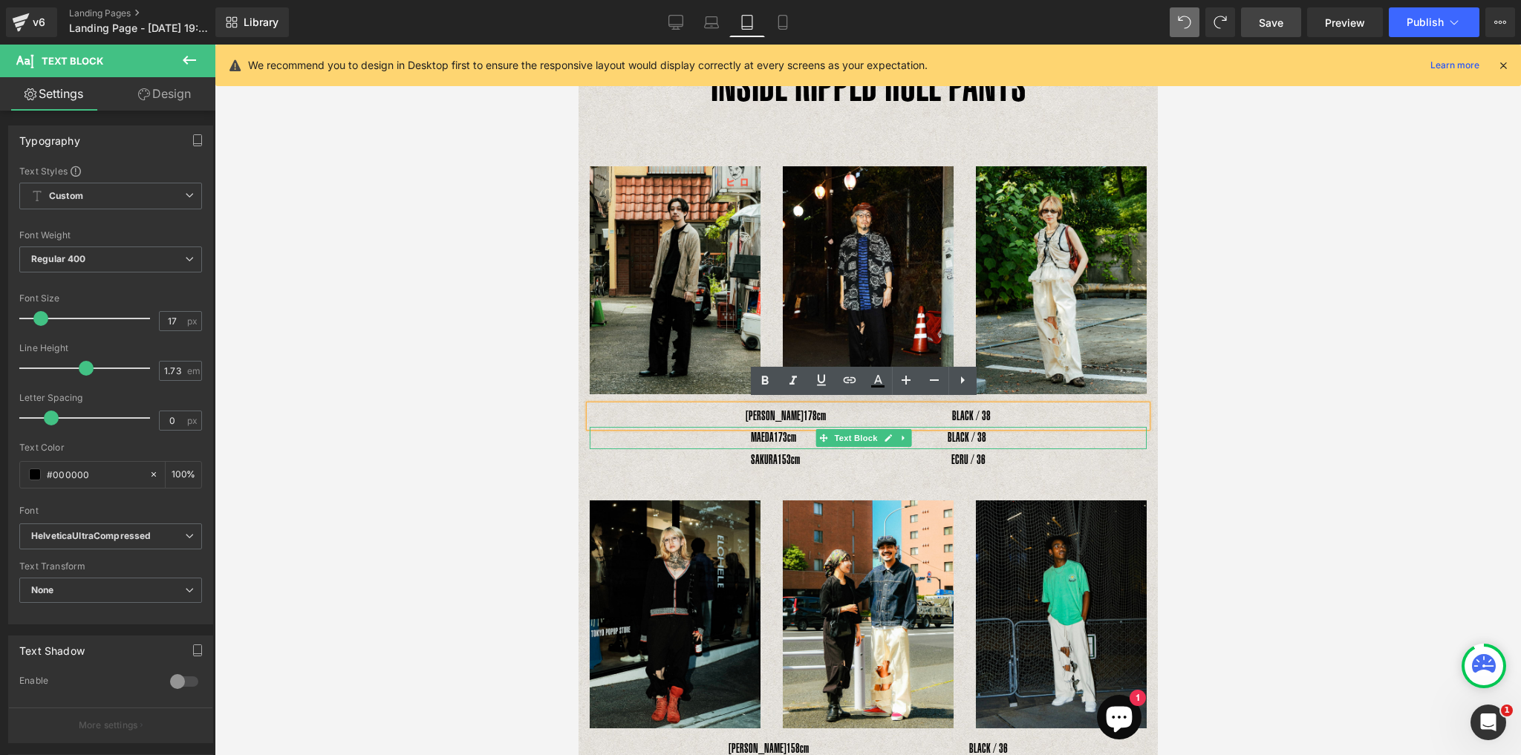
click at [1019, 427] on div at bounding box center [867, 429] width 557 height 4
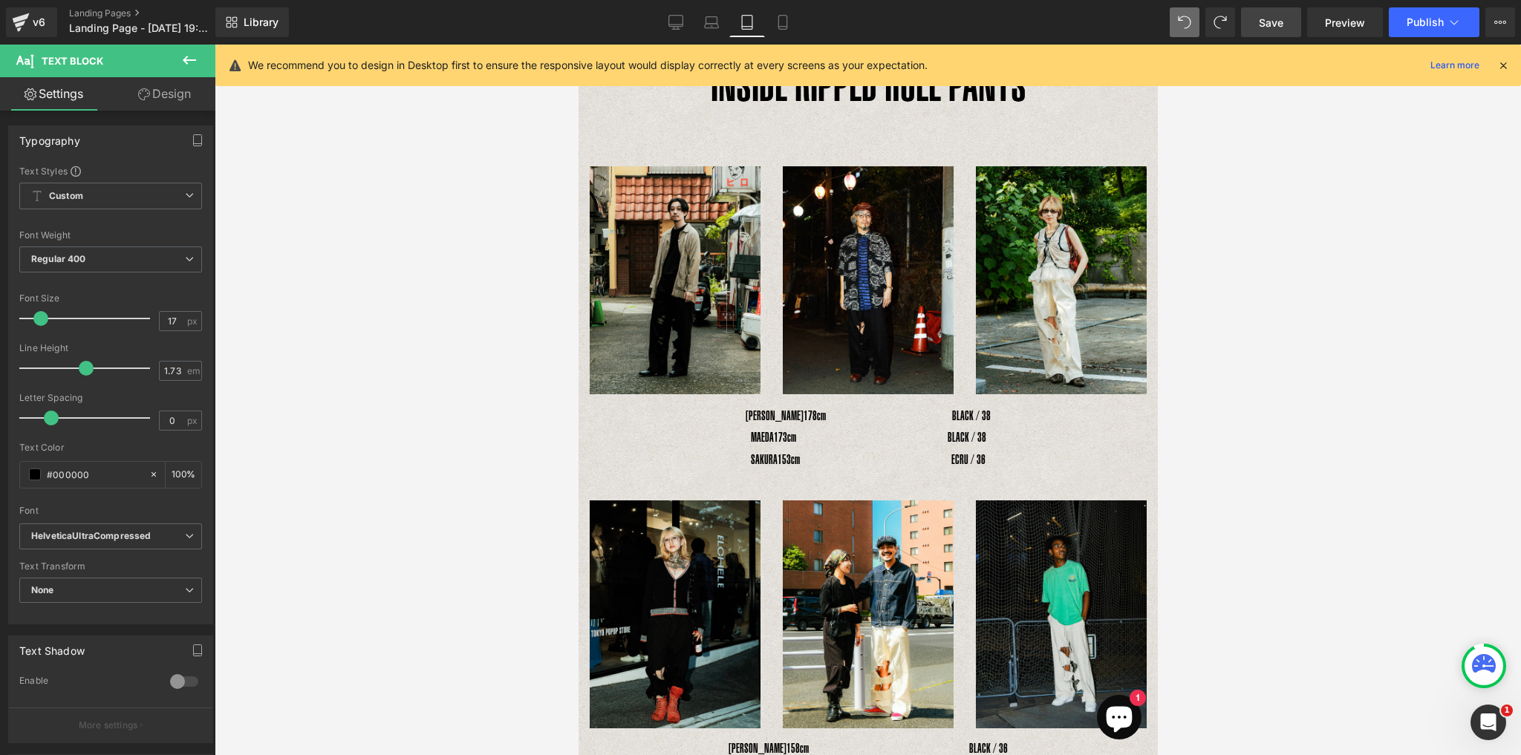
click at [179, 62] on button at bounding box center [189, 61] width 52 height 33
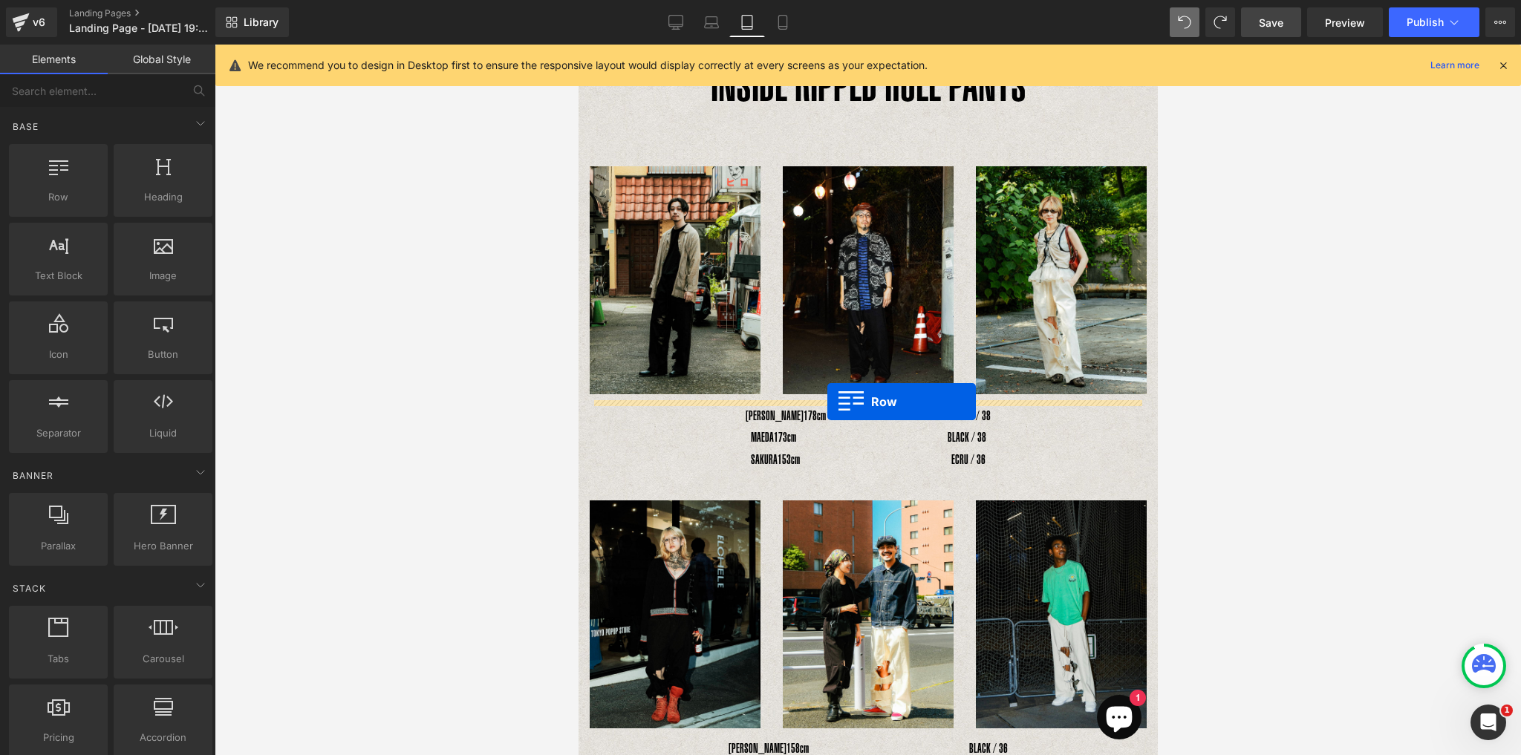
drag, startPoint x: 636, startPoint y: 200, endPoint x: 826, endPoint y: 402, distance: 276.8
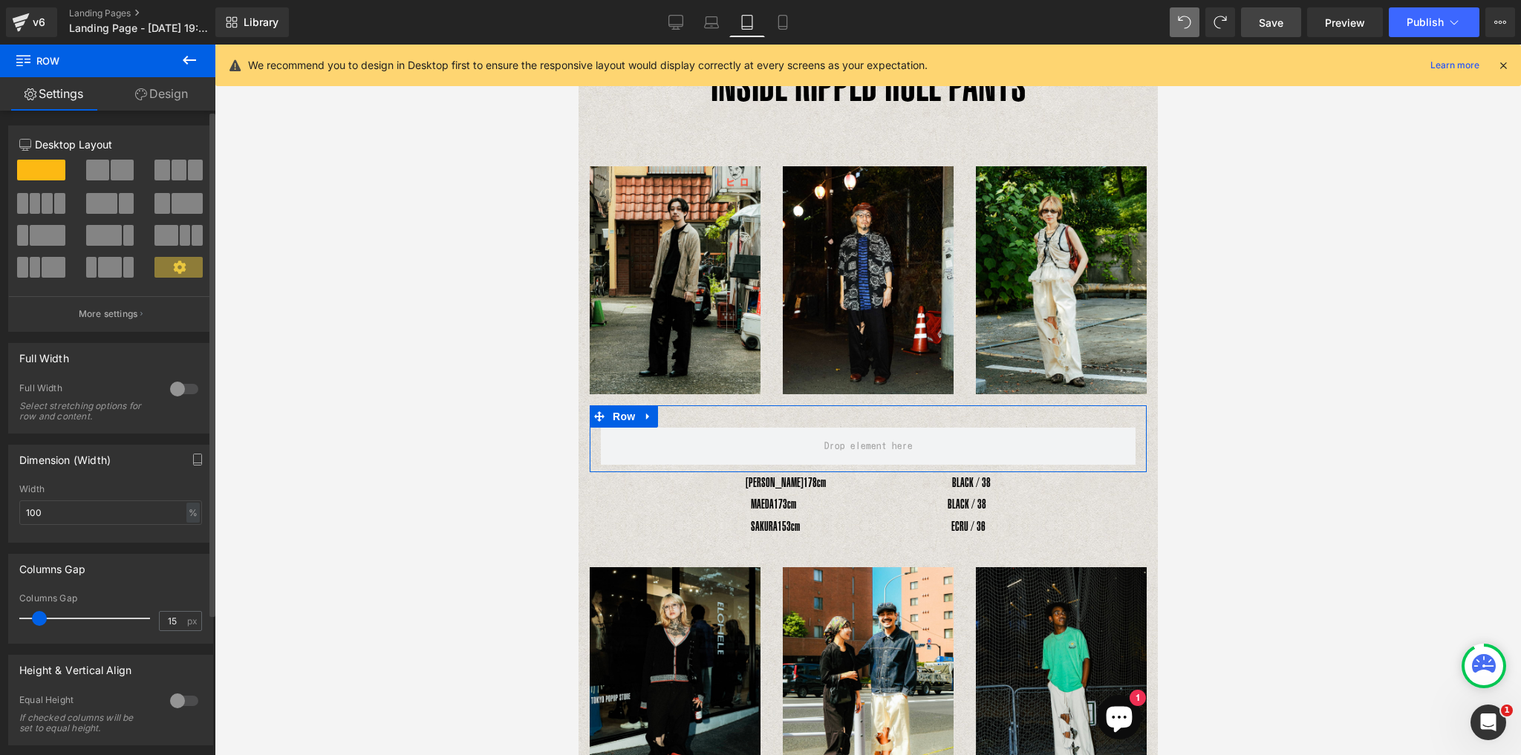
click at [175, 166] on span at bounding box center [179, 170] width 15 height 21
type input "1200"
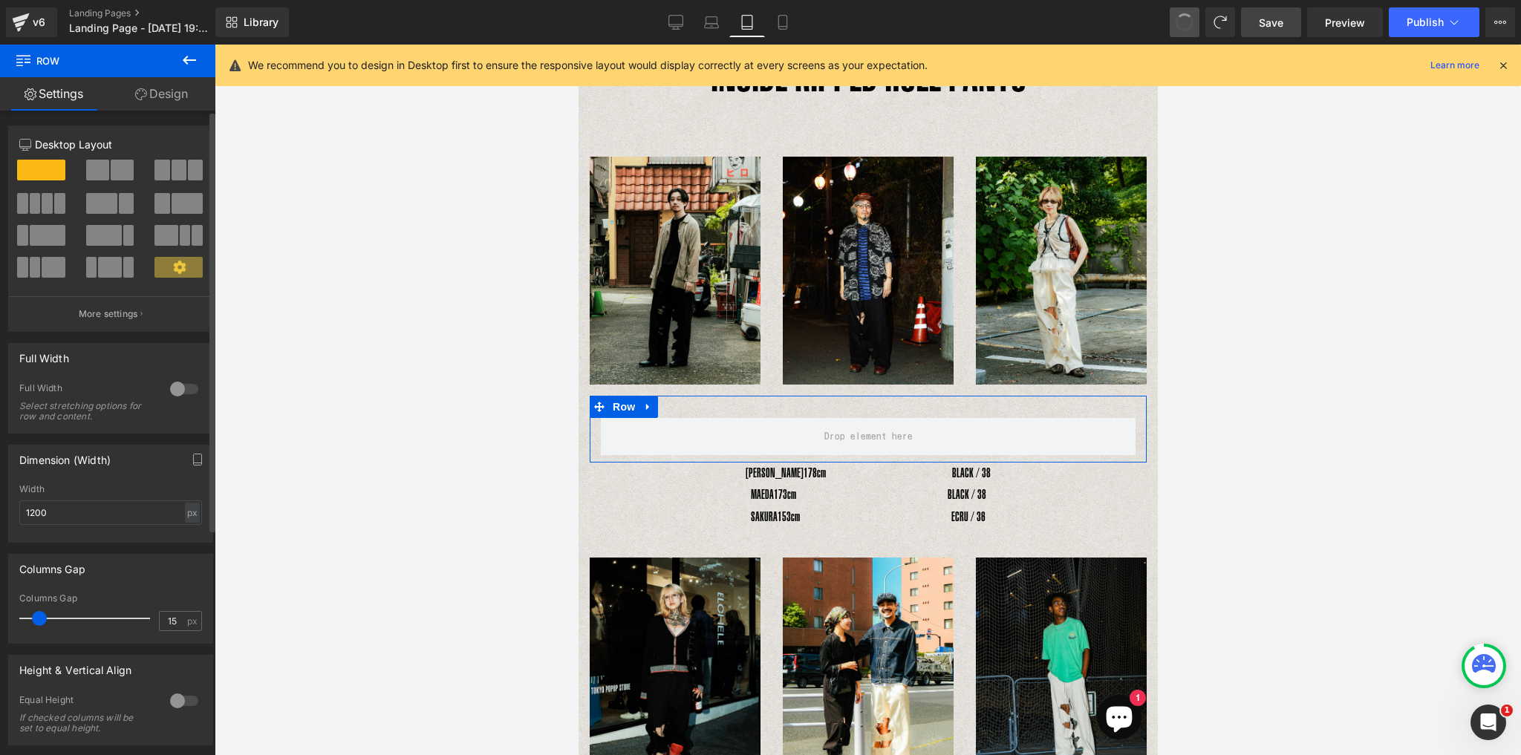
scroll to position [76, 0]
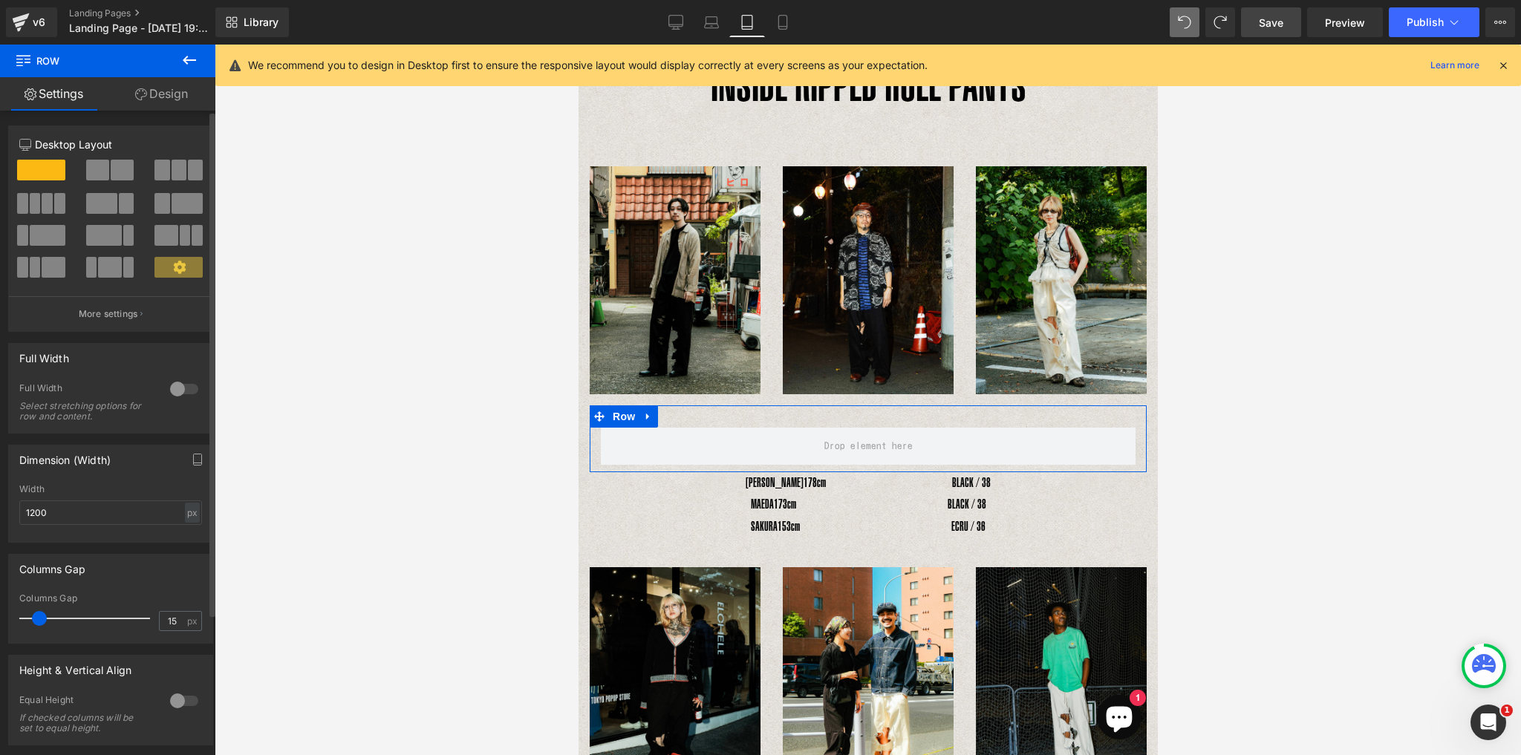
drag, startPoint x: 171, startPoint y: 172, endPoint x: 146, endPoint y: 169, distance: 25.4
click at [146, 169] on div at bounding box center [179, 176] width 69 height 32
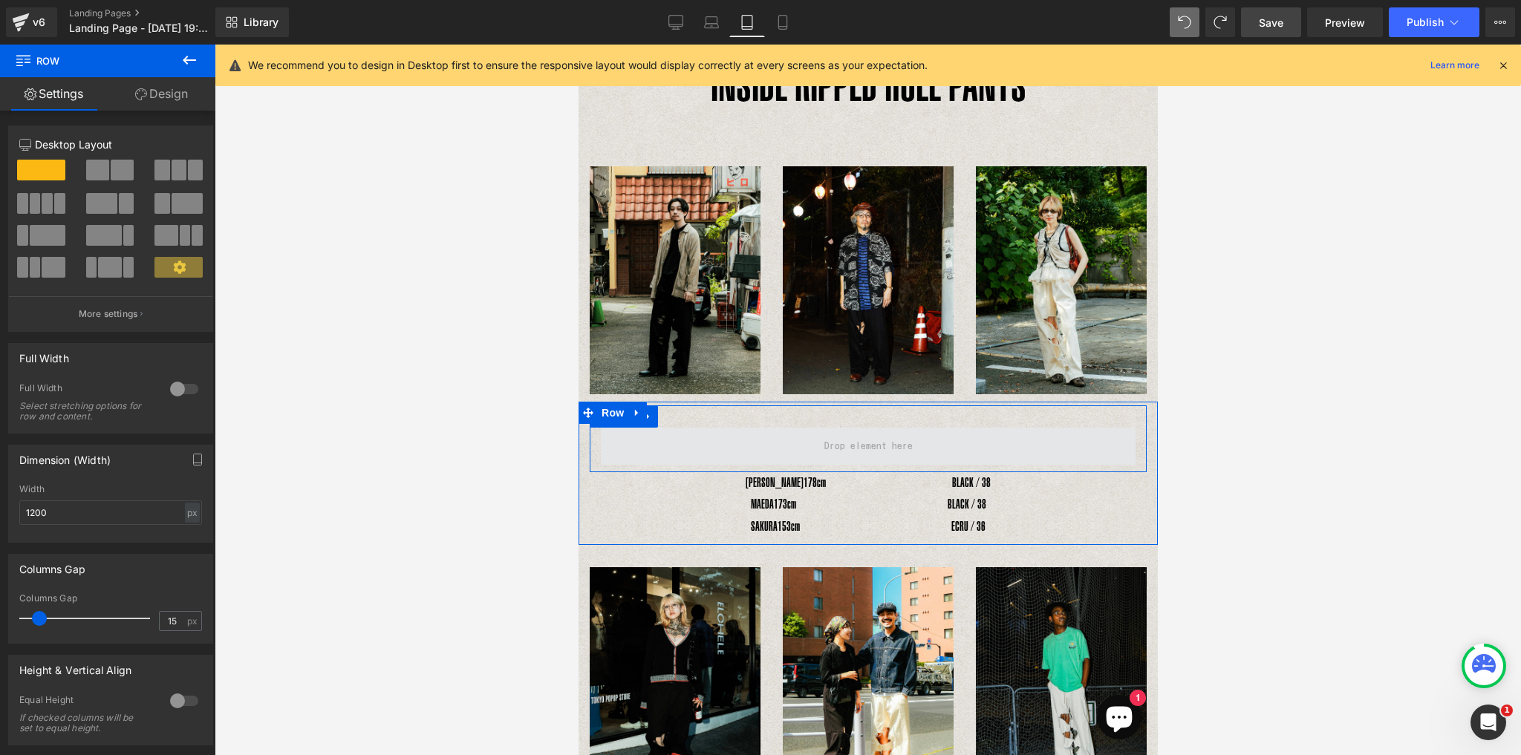
click at [785, 450] on span at bounding box center [867, 446] width 535 height 37
click at [814, 437] on span at bounding box center [867, 446] width 535 height 37
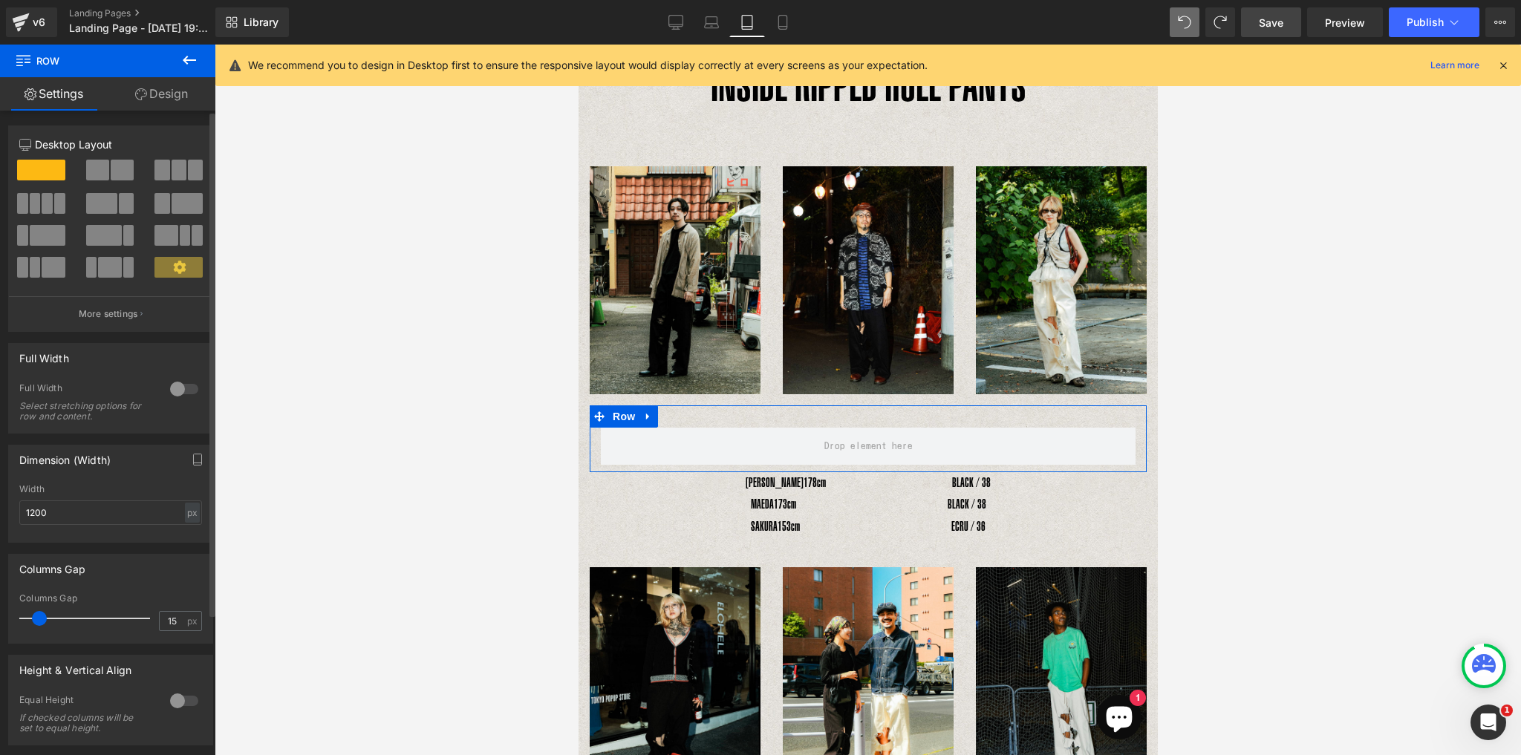
click at [176, 165] on span at bounding box center [179, 170] width 15 height 21
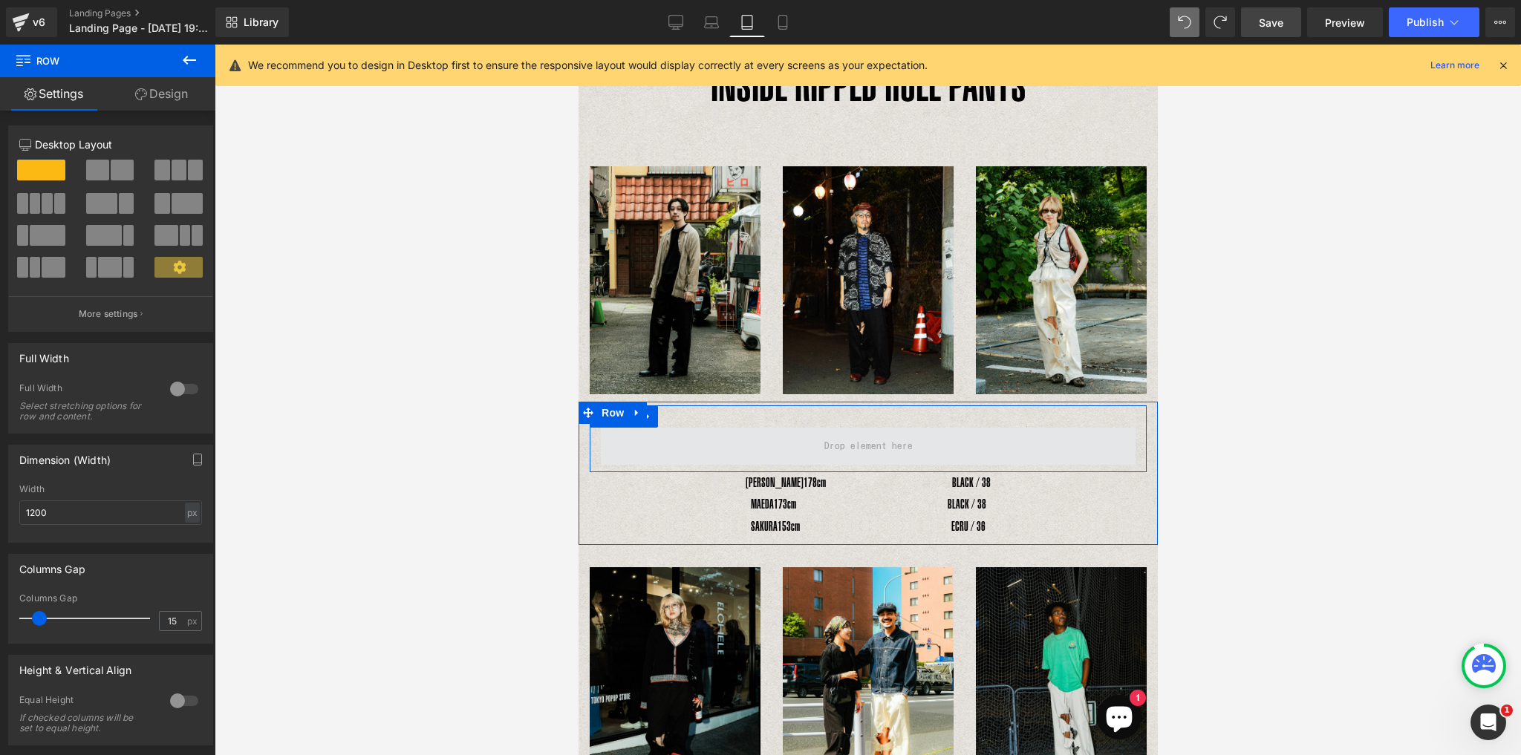
click at [848, 448] on span at bounding box center [867, 446] width 99 height 25
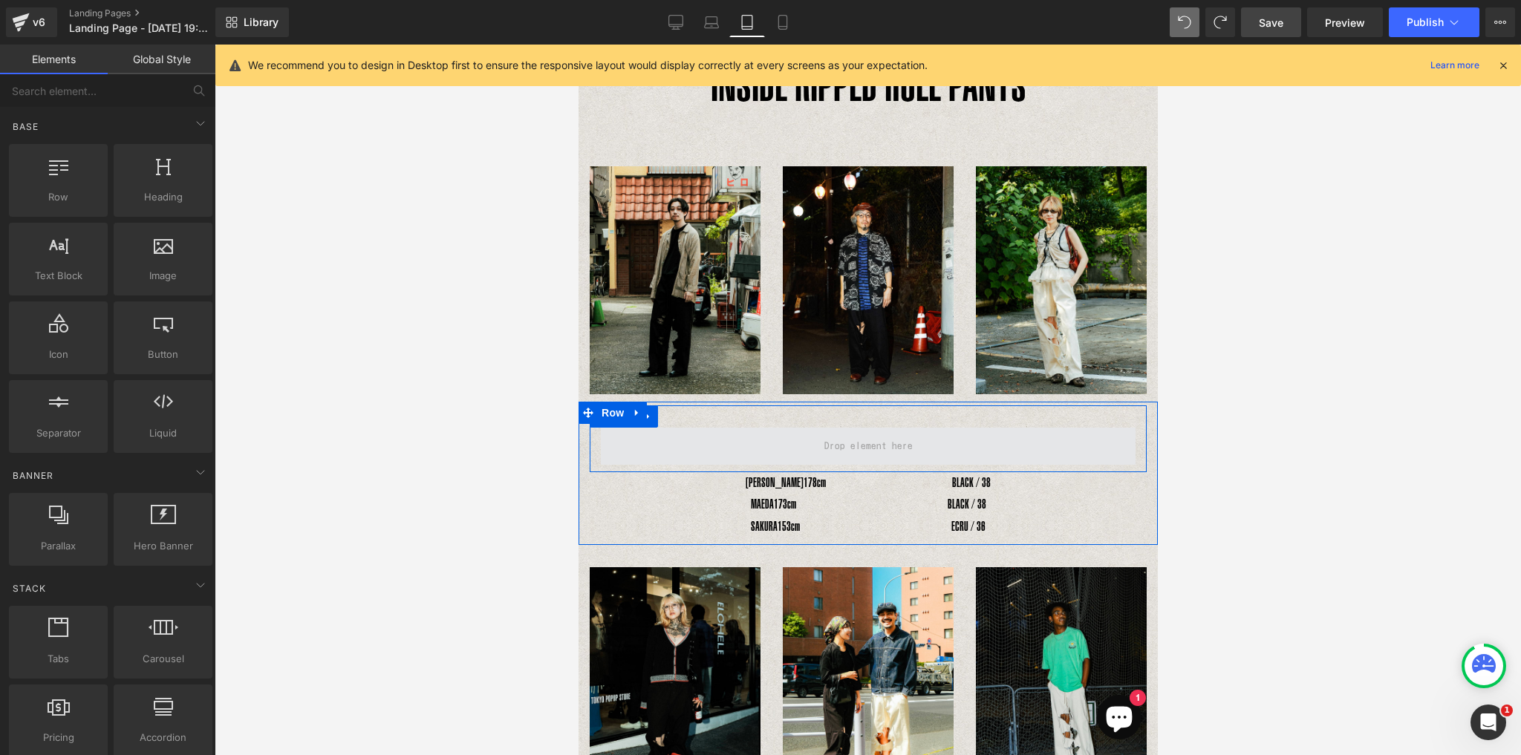
click at [845, 445] on span at bounding box center [867, 446] width 99 height 25
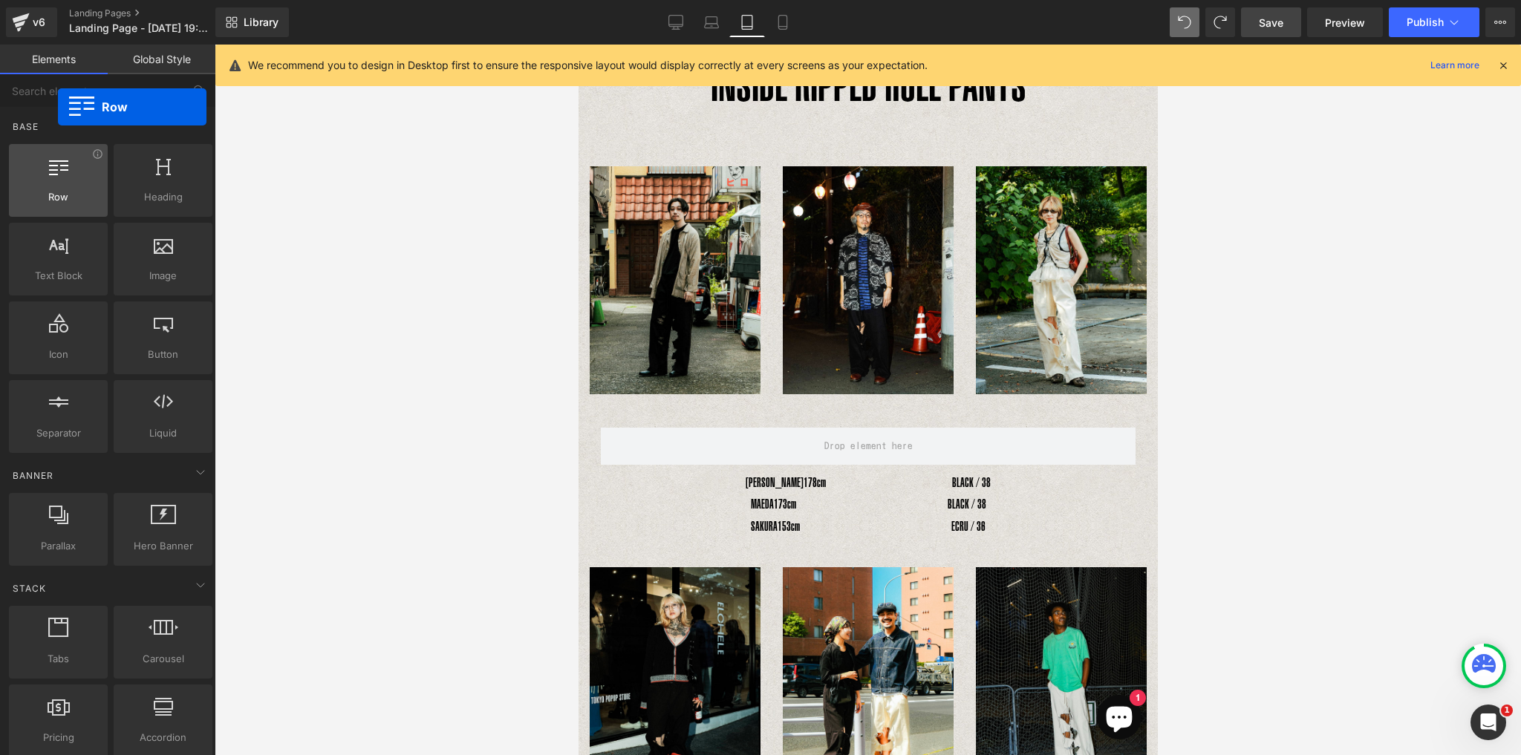
click at [58, 183] on div at bounding box center [58, 172] width 90 height 33
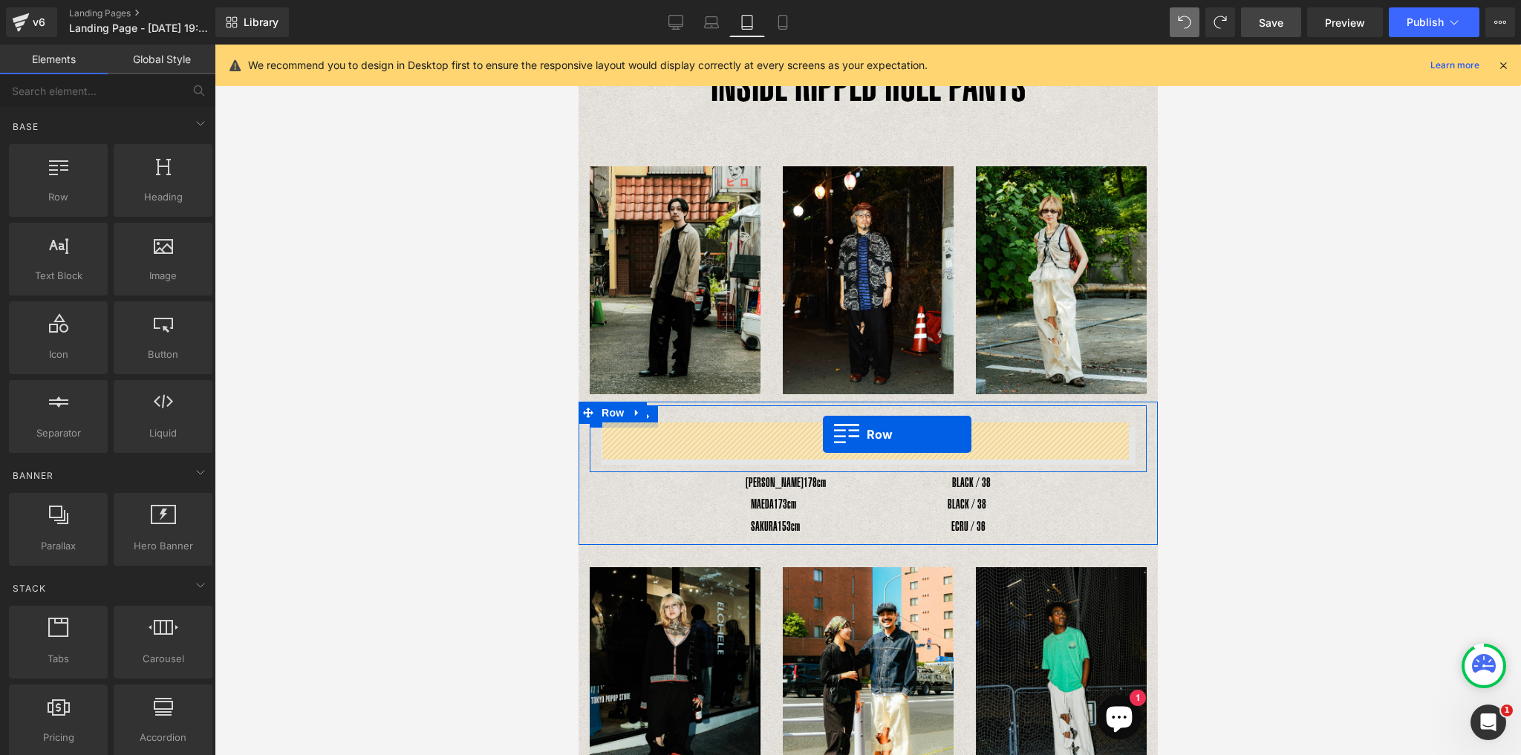
drag, startPoint x: 653, startPoint y: 220, endPoint x: 823, endPoint y: 434, distance: 273.8
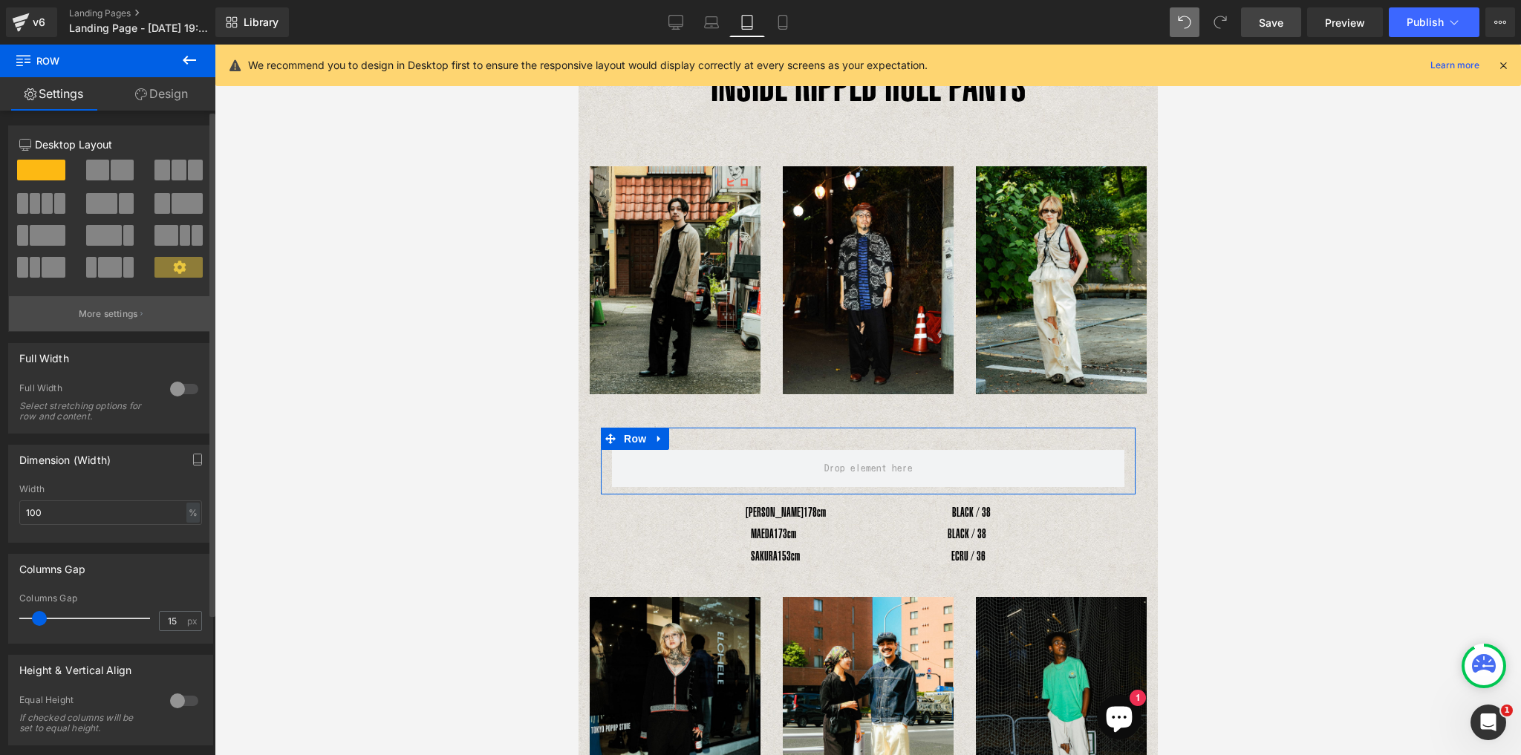
click at [140, 315] on button "More settings" at bounding box center [110, 313] width 203 height 35
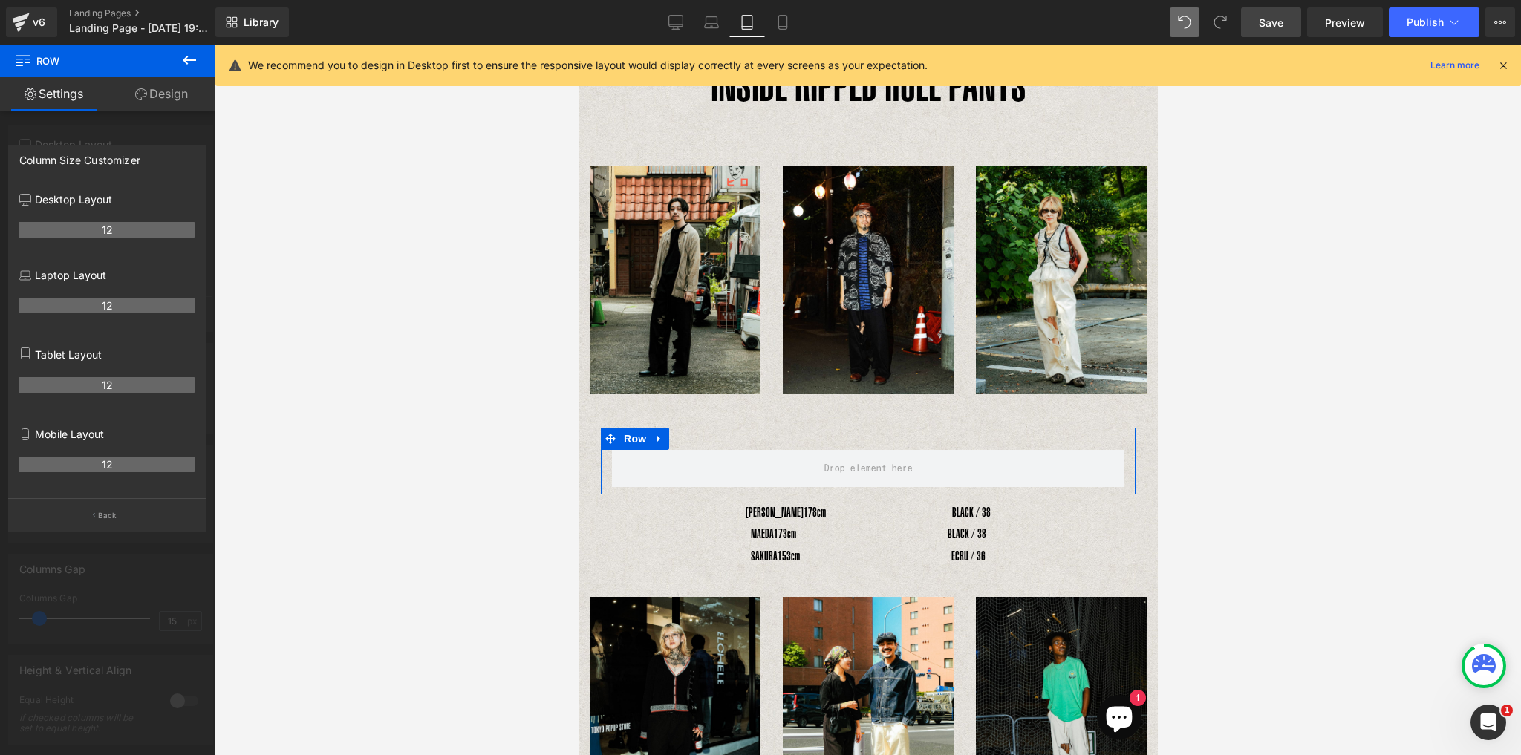
click at [112, 310] on th "12" at bounding box center [107, 306] width 176 height 16
click at [45, 274] on p "Laptop Layout" at bounding box center [107, 275] width 176 height 16
click at [177, 94] on link "Design" at bounding box center [162, 93] width 108 height 33
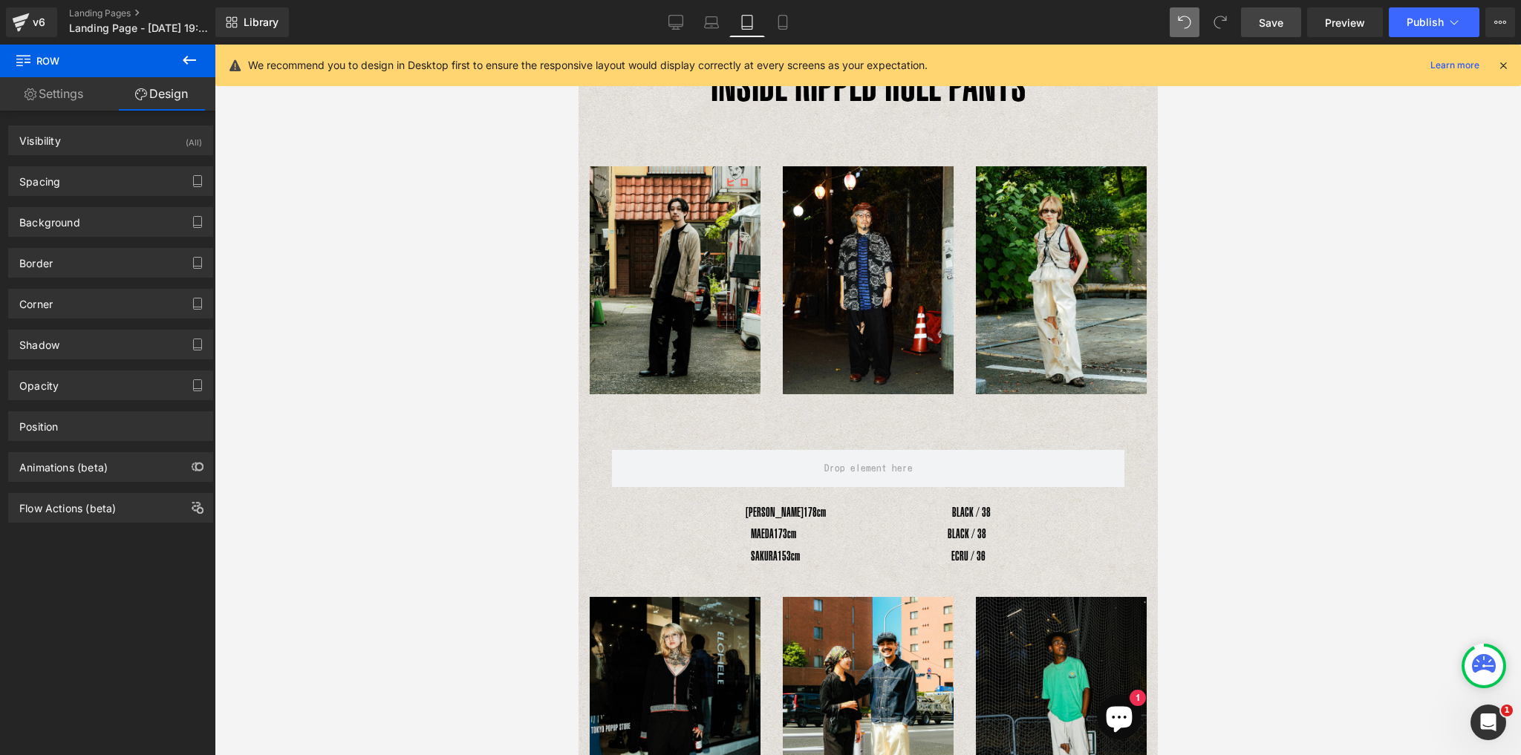
click at [184, 46] on button at bounding box center [189, 61] width 52 height 33
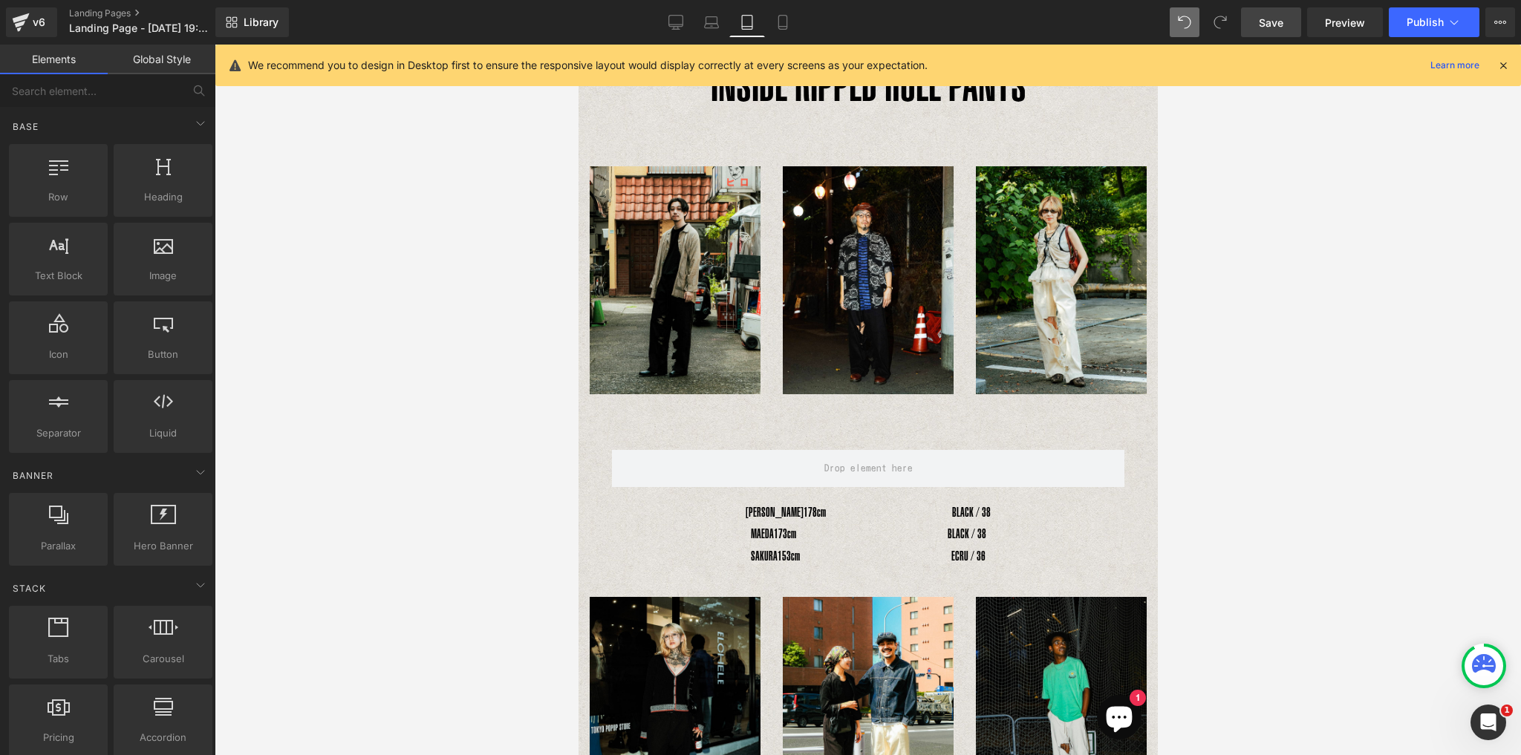
click at [190, 60] on link "Global Style" at bounding box center [162, 60] width 108 height 30
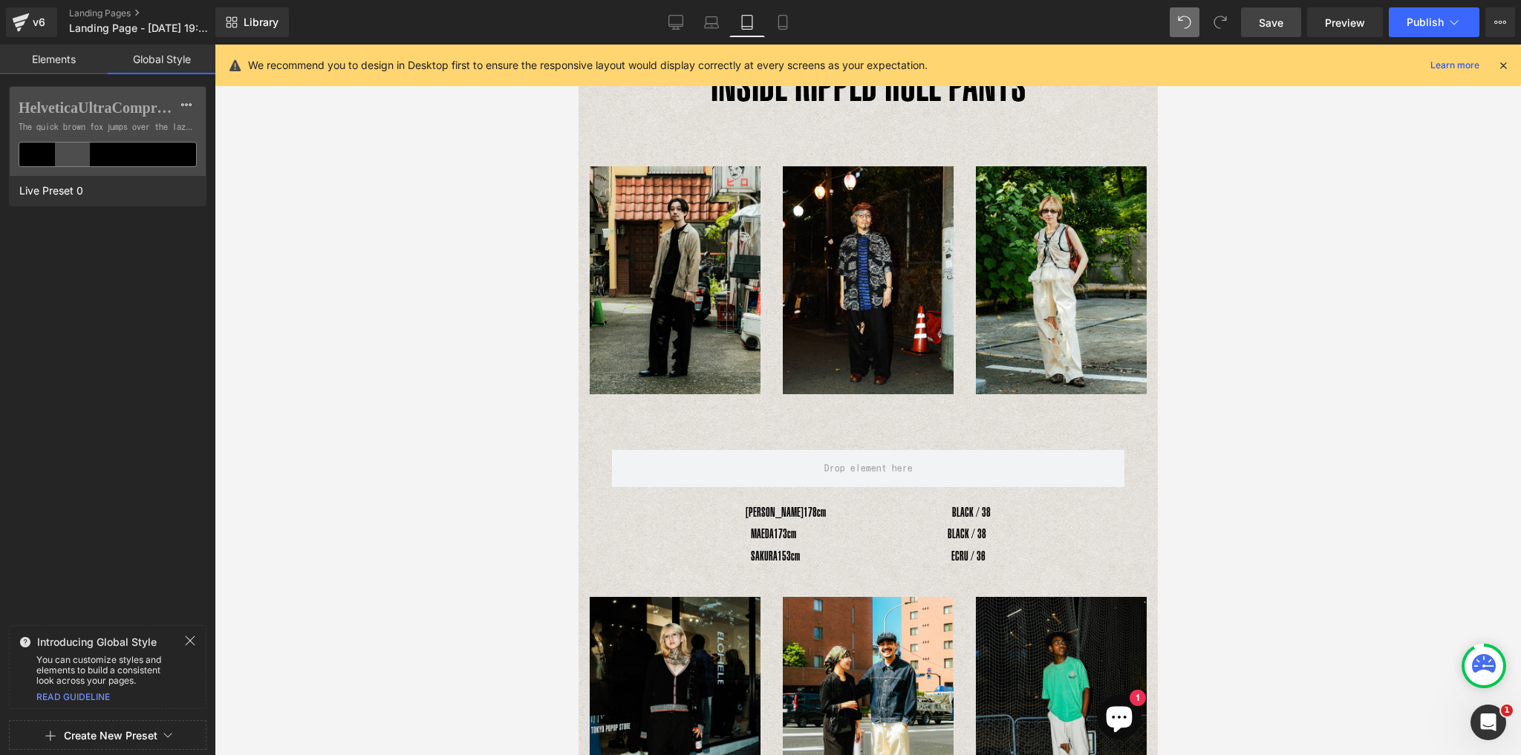
click at [87, 63] on link "Elements" at bounding box center [54, 60] width 108 height 30
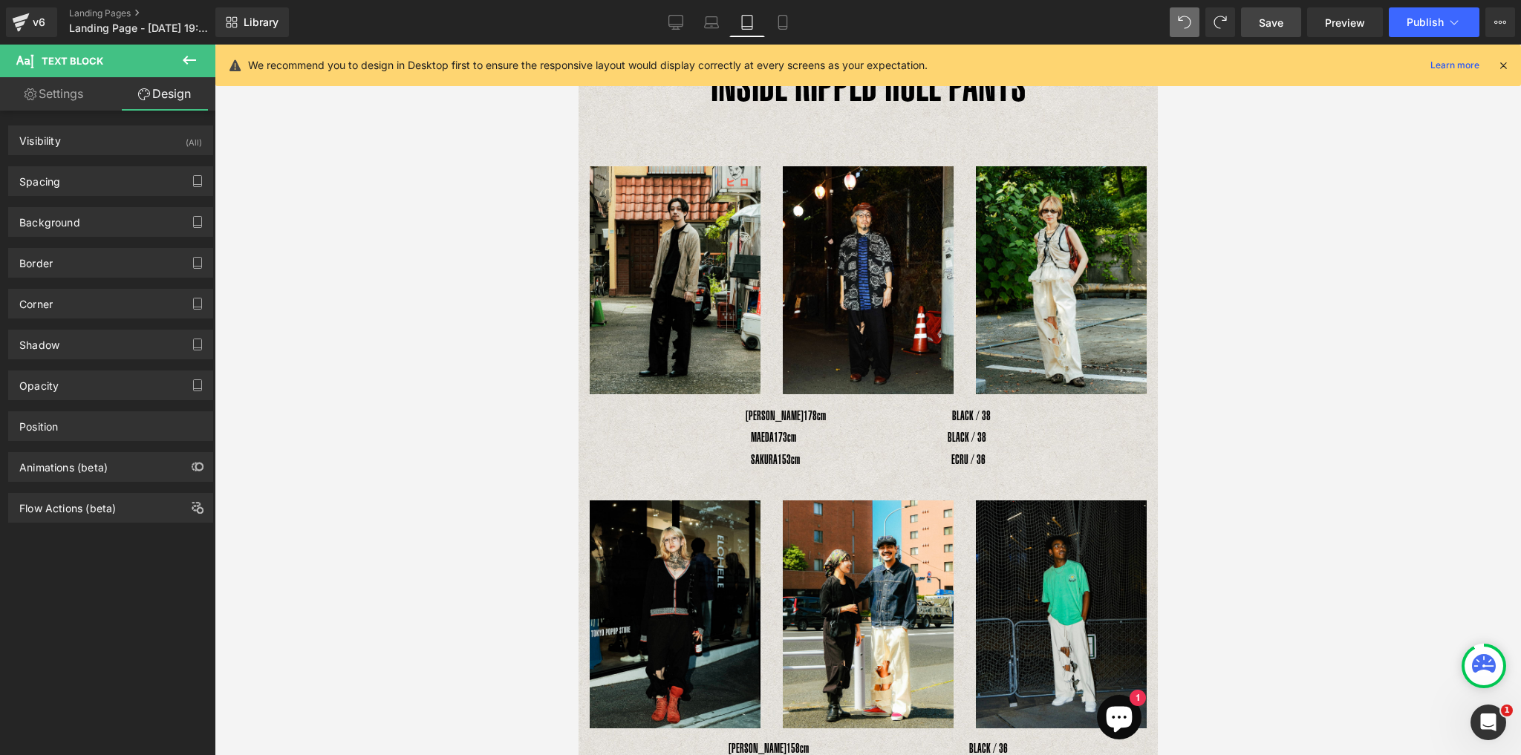
drag, startPoint x: 199, startPoint y: 56, endPoint x: 195, endPoint y: 67, distance: 11.0
click at [198, 62] on button at bounding box center [189, 61] width 52 height 33
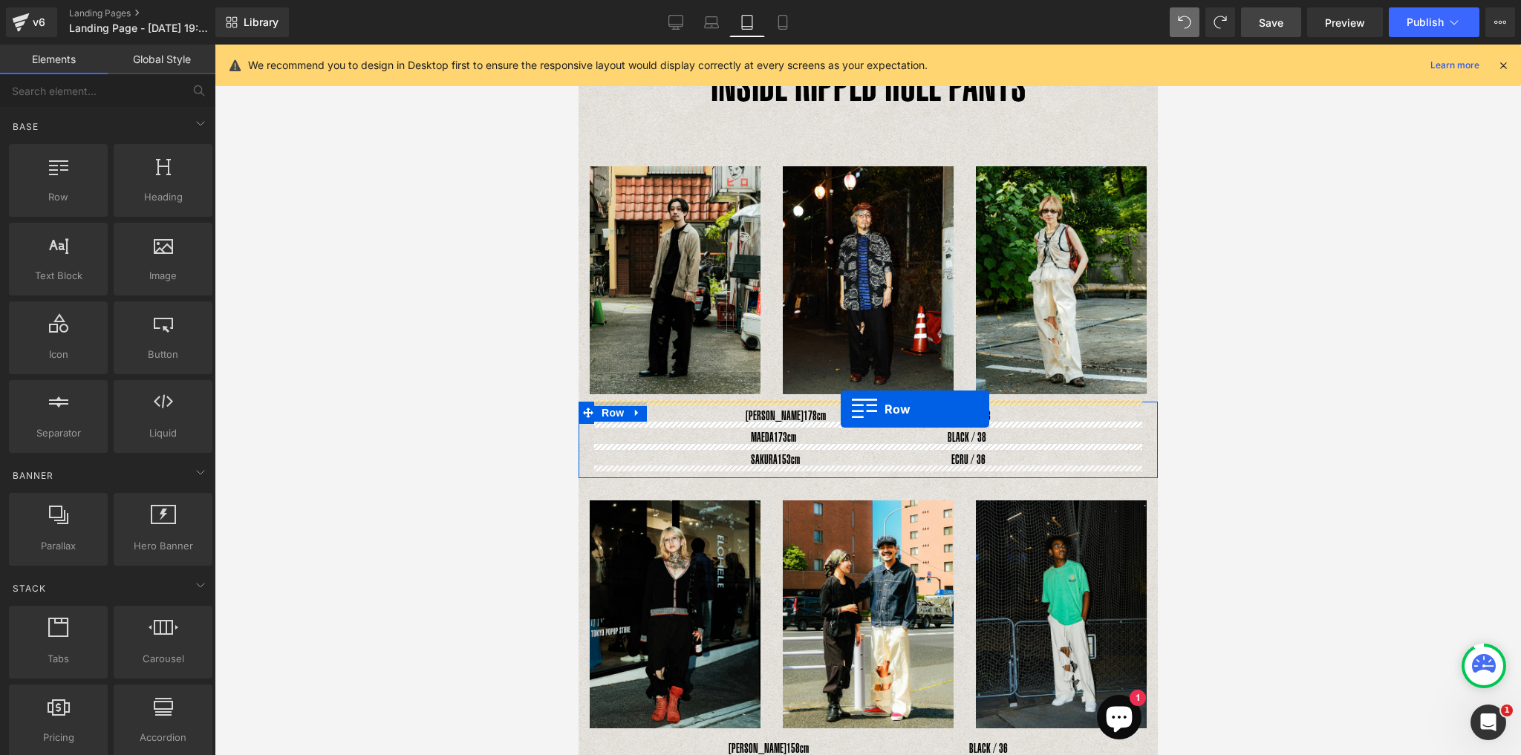
drag, startPoint x: 624, startPoint y: 221, endPoint x: 840, endPoint y: 409, distance: 286.2
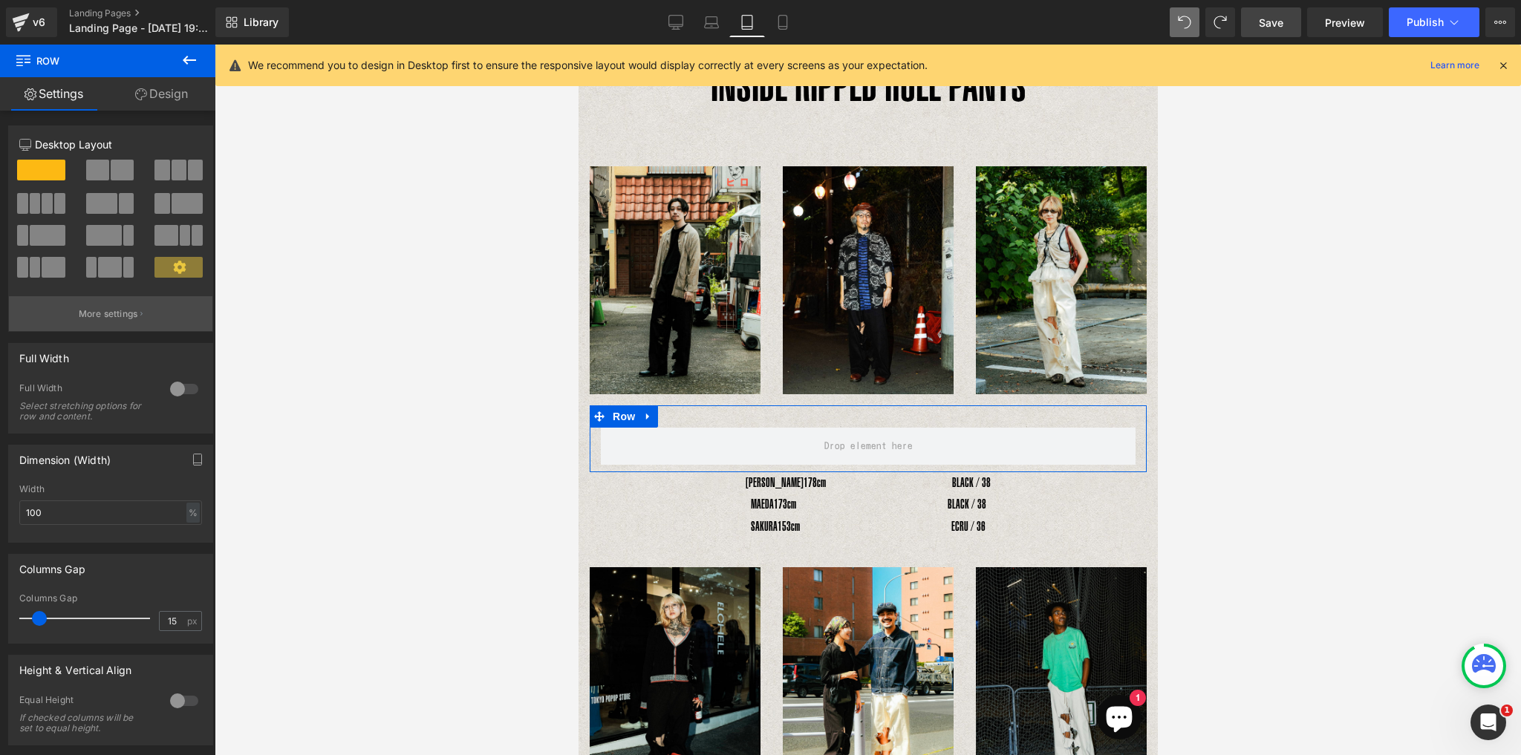
click at [147, 318] on button "More settings" at bounding box center [110, 313] width 203 height 35
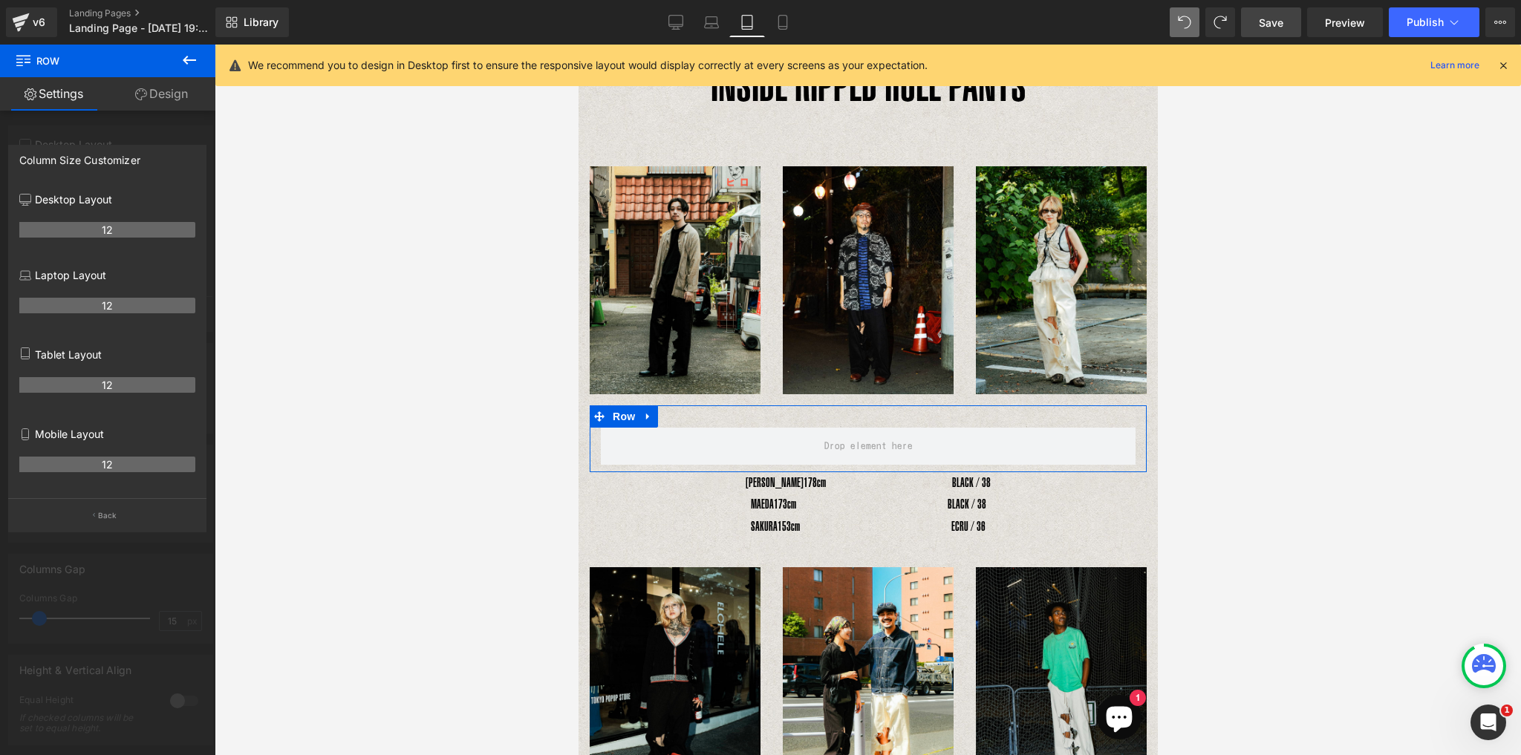
click at [62, 128] on div at bounding box center [107, 404] width 215 height 718
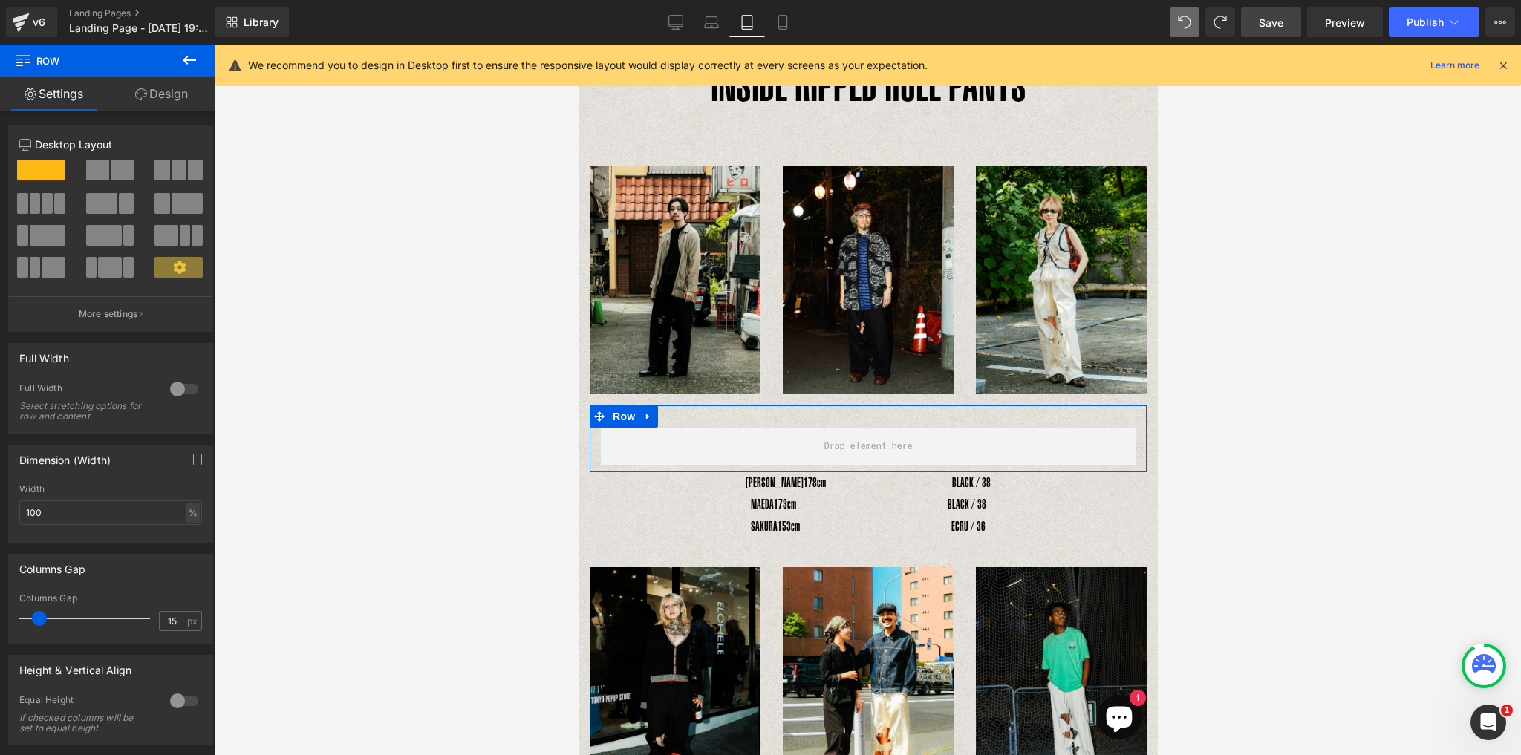
click at [31, 178] on span at bounding box center [41, 170] width 48 height 21
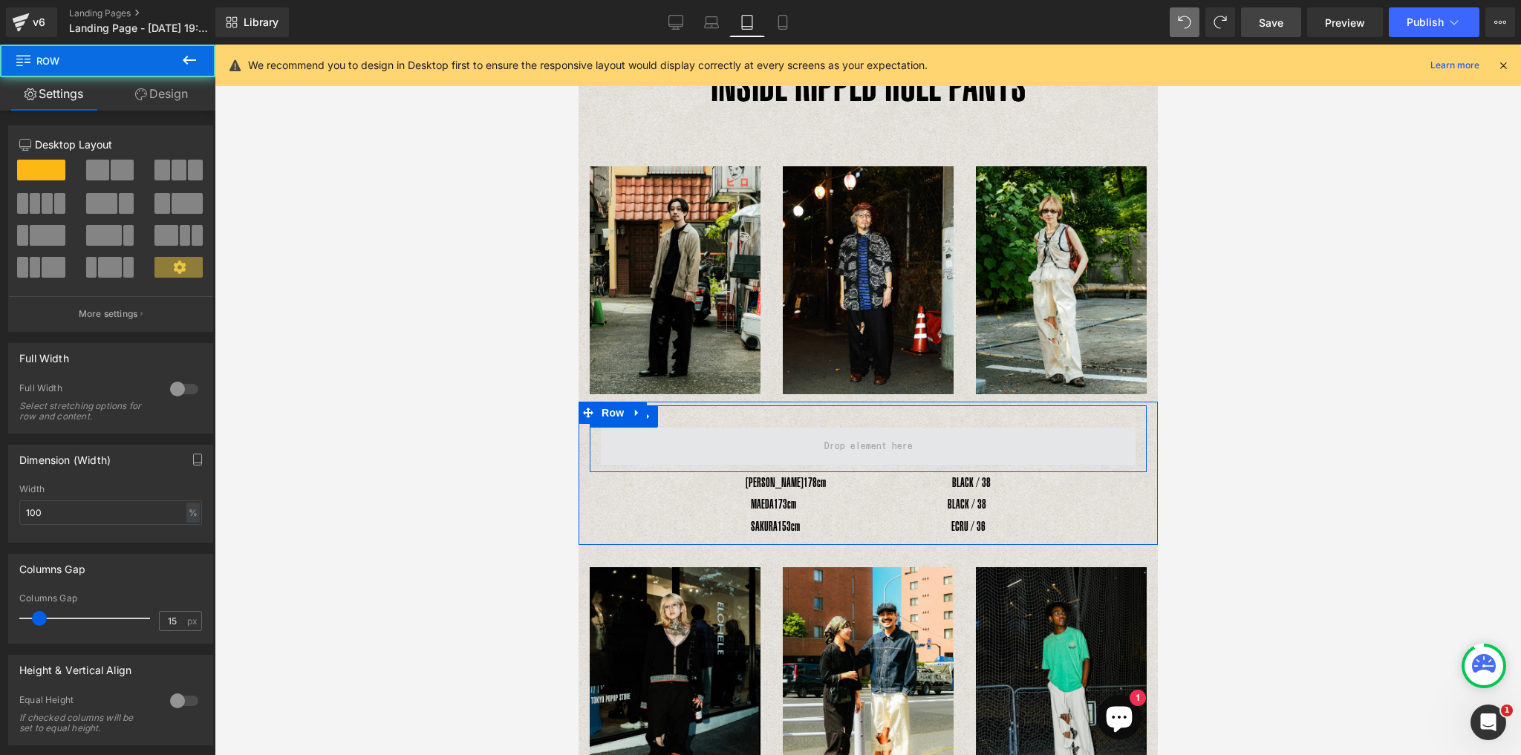
click at [756, 444] on span at bounding box center [867, 446] width 535 height 37
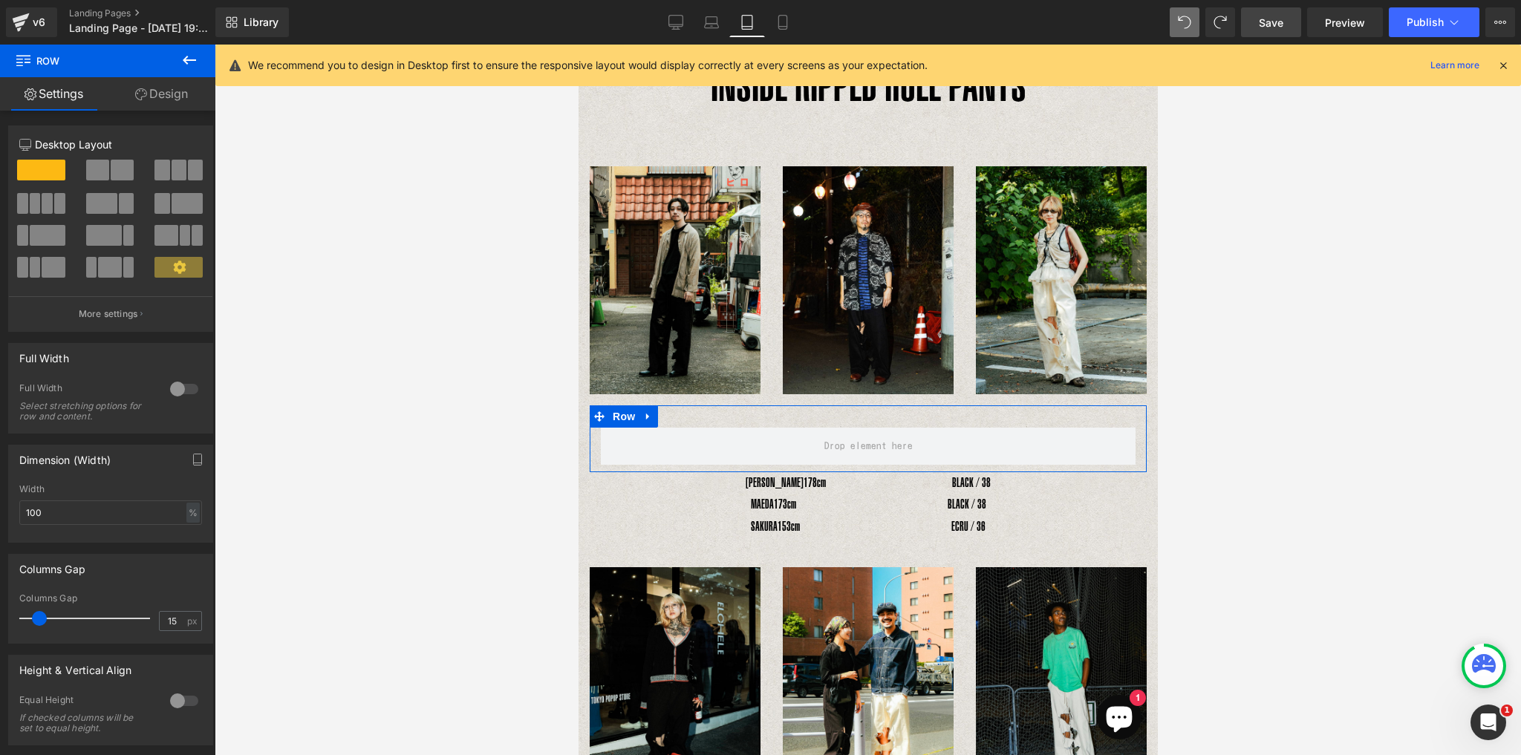
click at [190, 174] on span at bounding box center [195, 170] width 15 height 21
type input "1200"
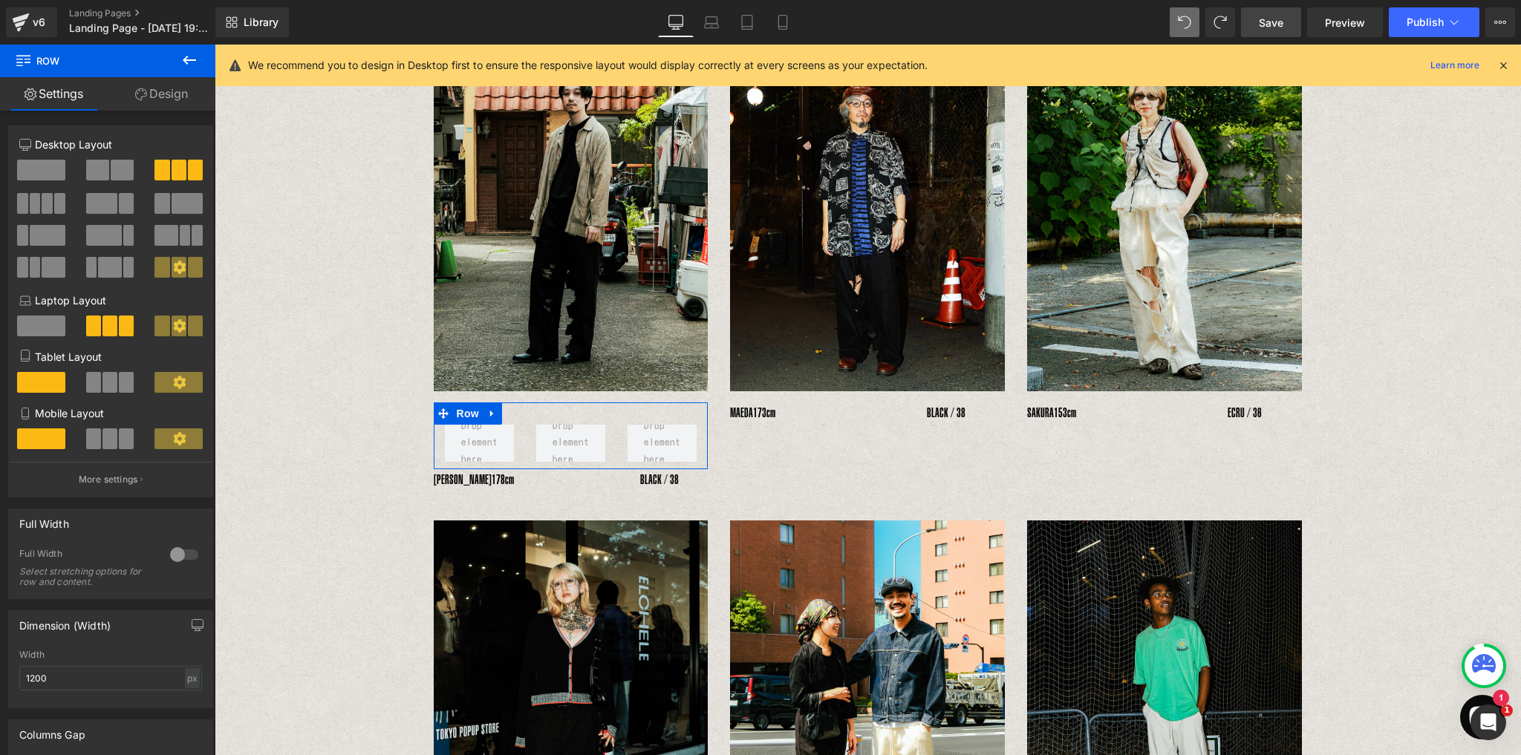
scroll to position [218, 0]
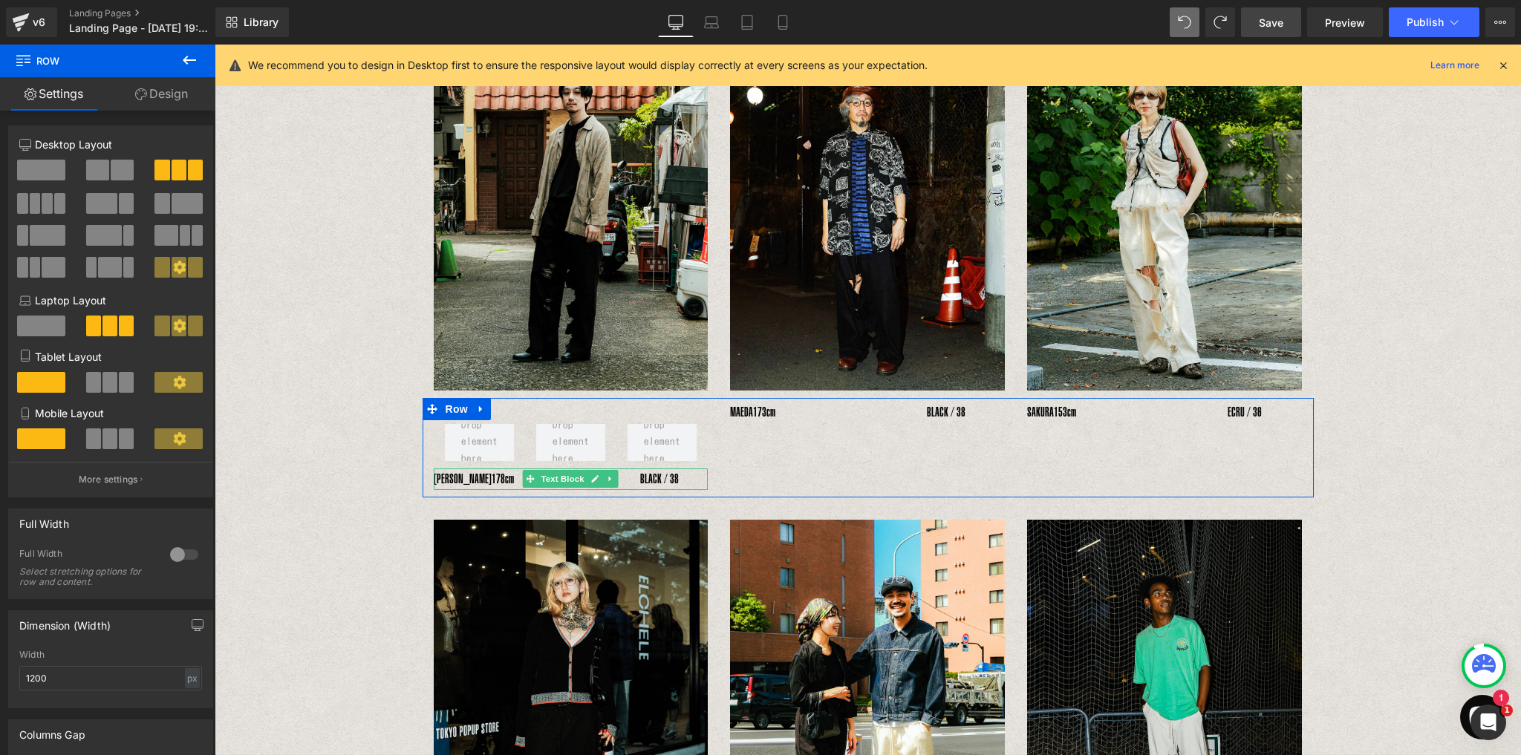
click at [474, 479] on div "YOSHIHIRO UNO　 178cm　　　　　　　　　　BLACK / 38" at bounding box center [571, 479] width 275 height 22
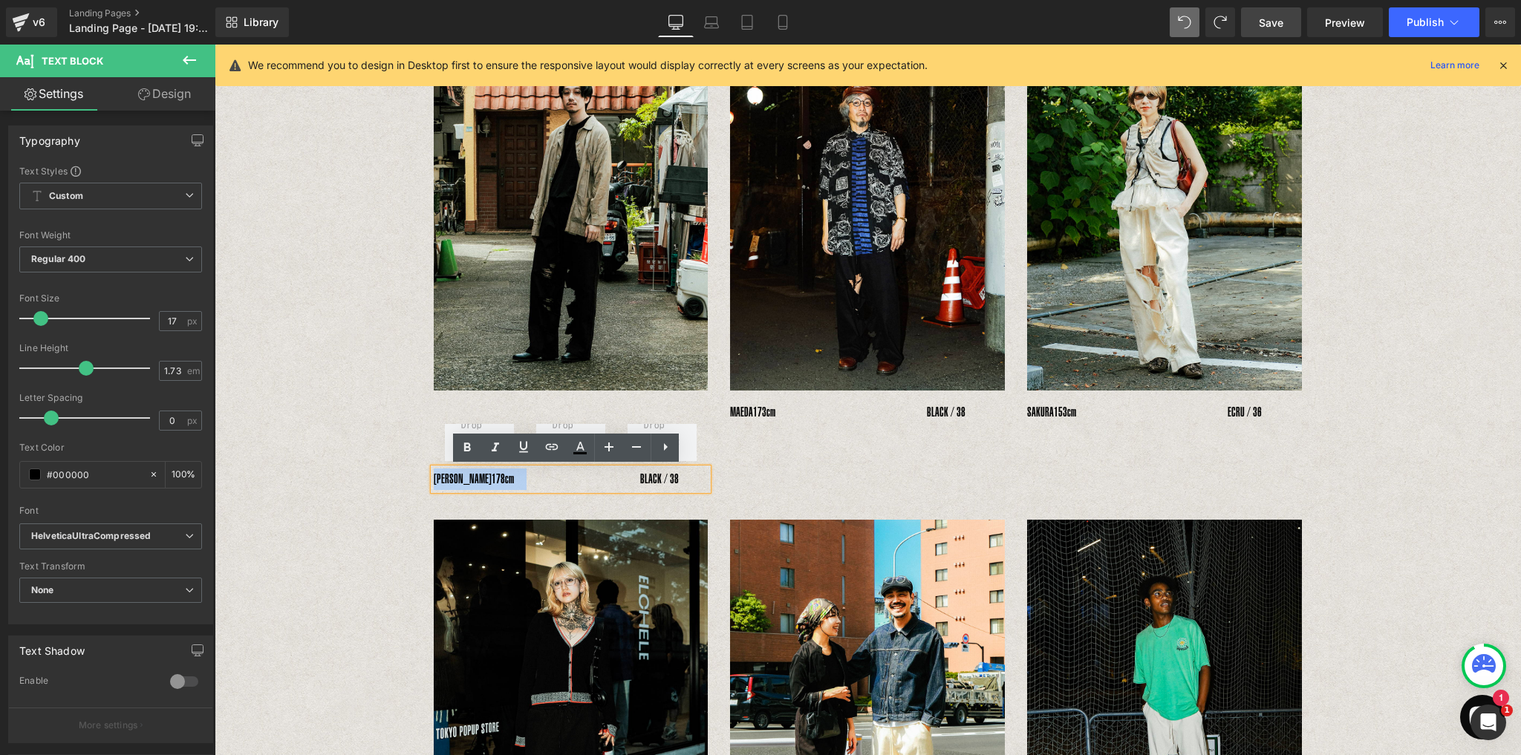
drag, startPoint x: 432, startPoint y: 477, endPoint x: 543, endPoint y: 480, distance: 110.7
click at [543, 480] on div "YOSHIHIRO UNO　 178cm　　　　　　　　　　BLACK / 38" at bounding box center [571, 479] width 275 height 22
copy div "YOSHIHIRO UNO　 178cm"
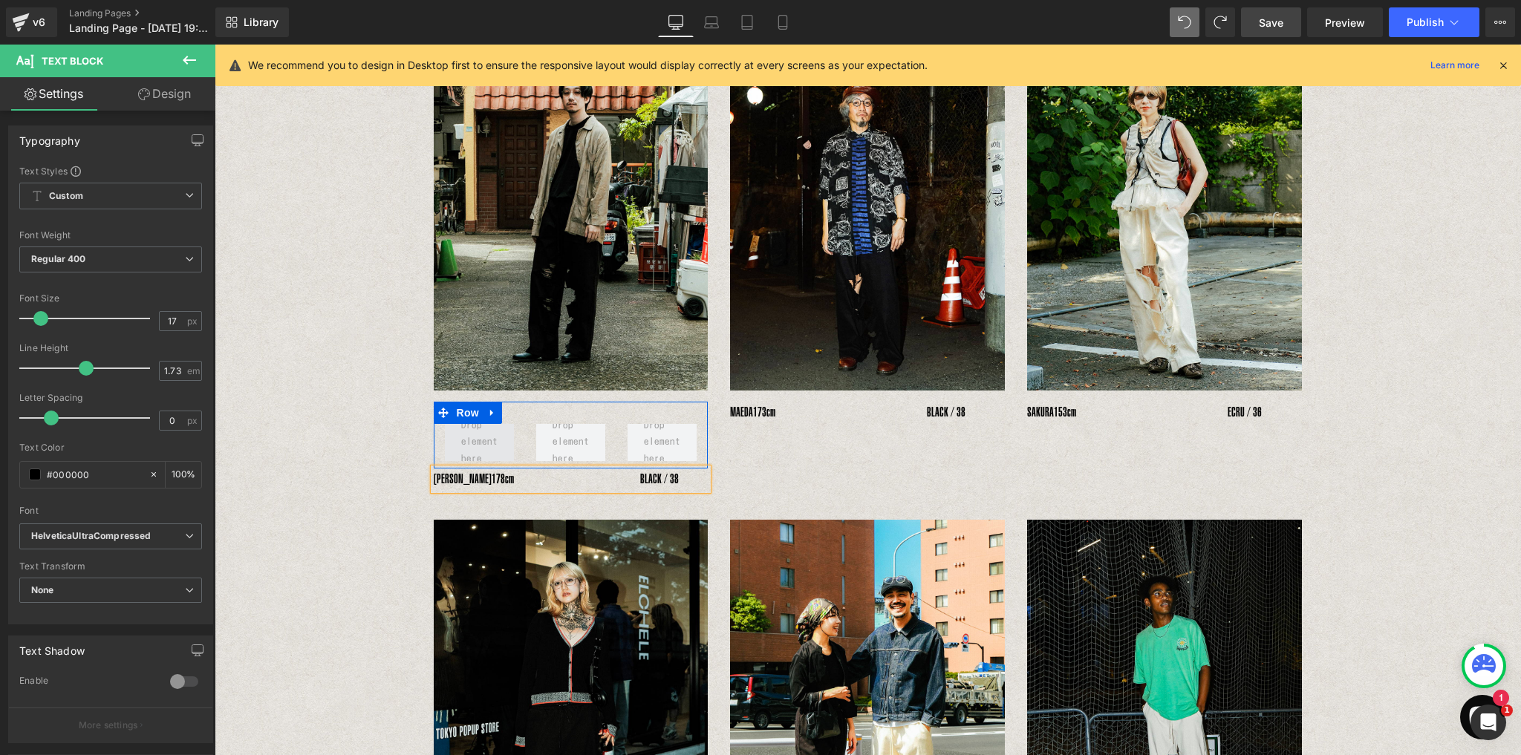
click at [456, 435] on span at bounding box center [479, 443] width 47 height 58
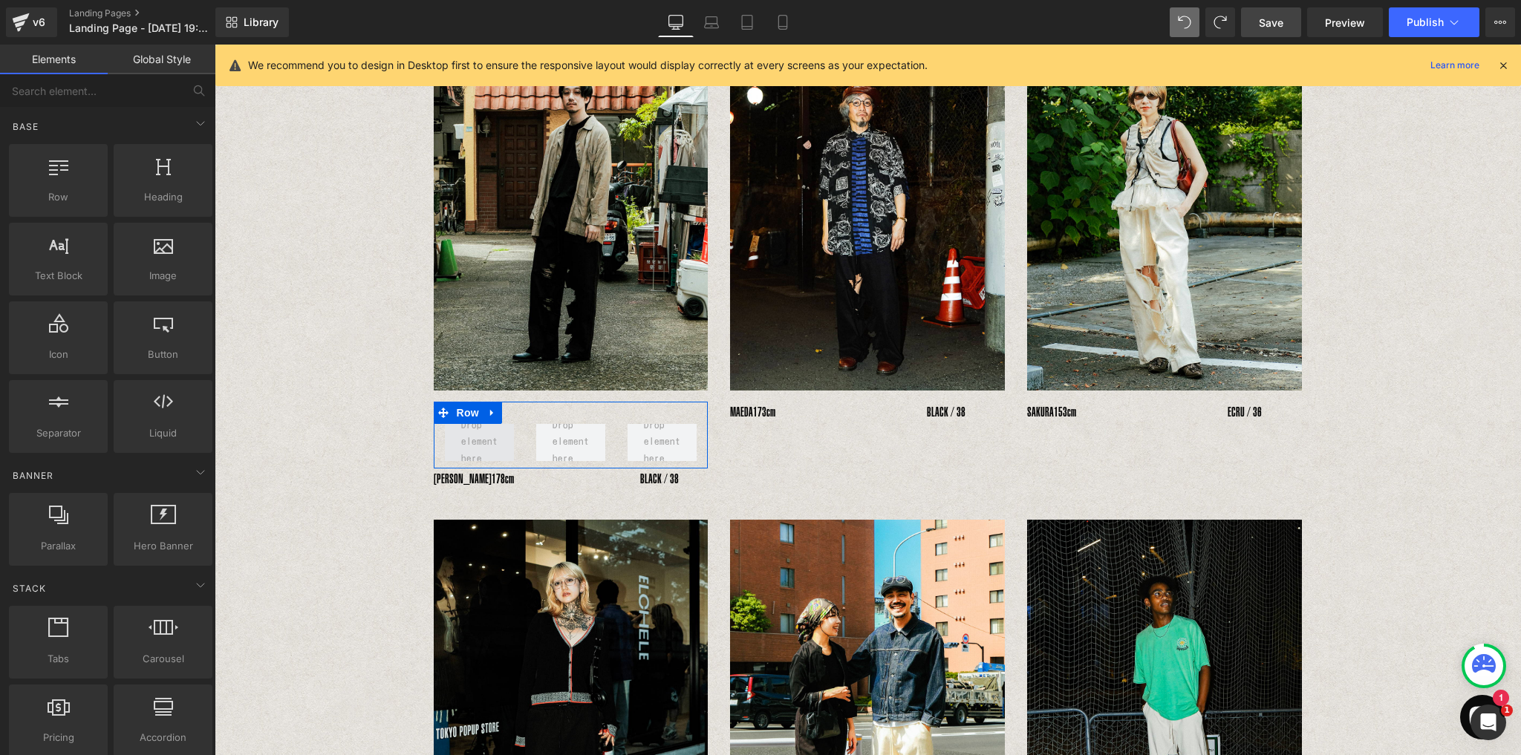
click at [459, 440] on span at bounding box center [479, 443] width 47 height 58
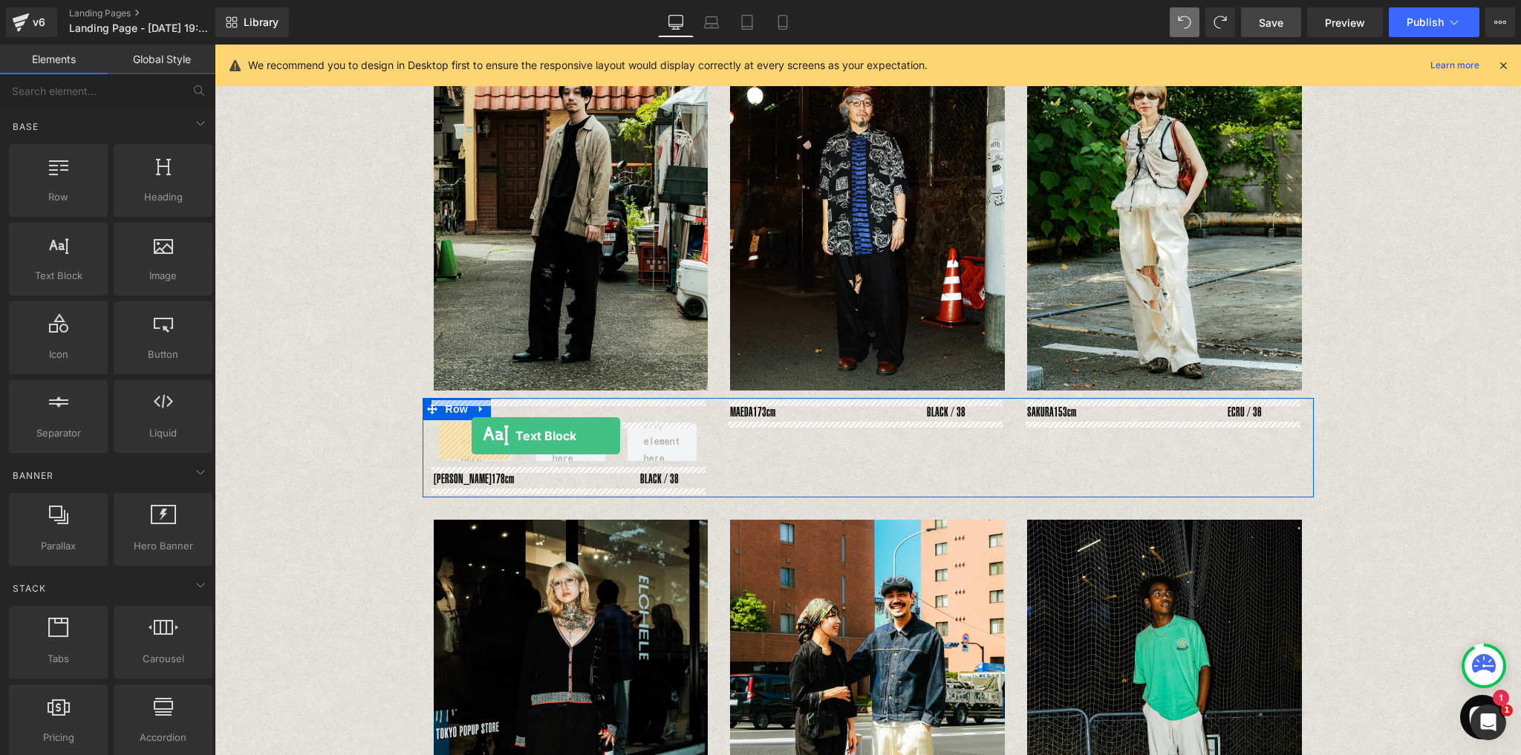
drag, startPoint x: 275, startPoint y: 300, endPoint x: 471, endPoint y: 437, distance: 239.5
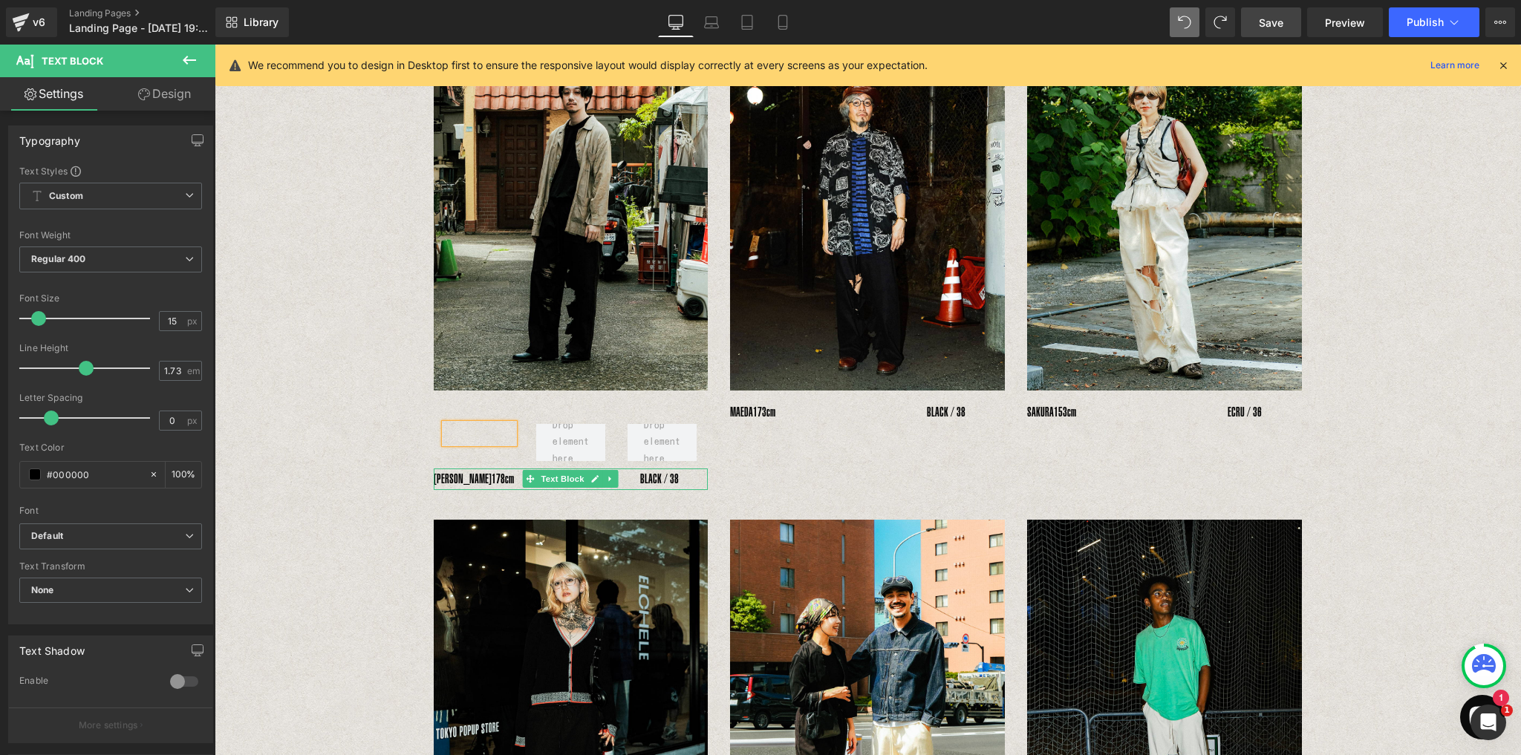
click at [470, 483] on div "YOSHIHIRO UNO　 178cm　　　　　　　　　　BLACK / 38" at bounding box center [571, 479] width 275 height 22
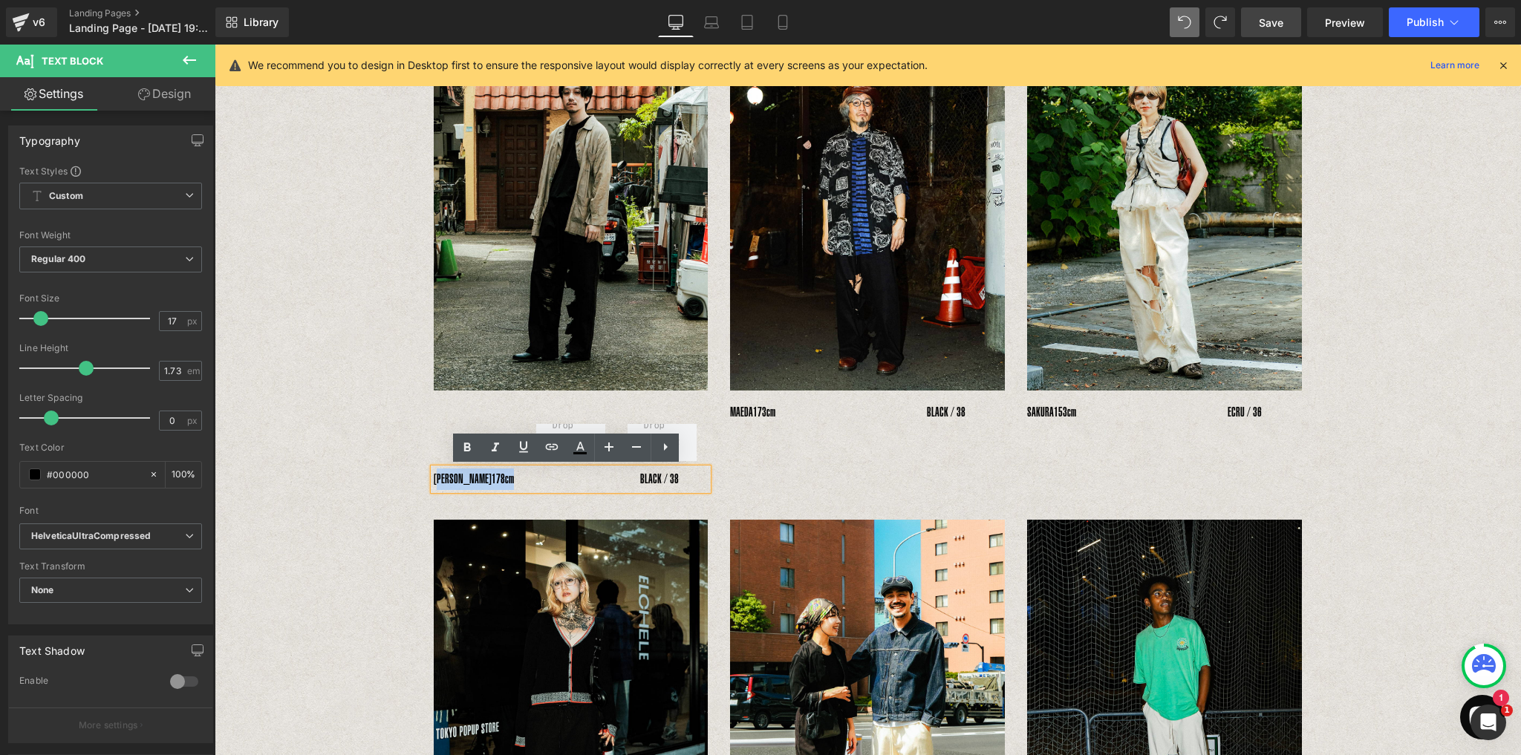
drag, startPoint x: 440, startPoint y: 477, endPoint x: 526, endPoint y: 477, distance: 85.4
click at [526, 477] on div "YOSHIHIRO UNO　 178cm　　　　　　　　　　BLACK / 38" at bounding box center [571, 479] width 275 height 22
copy div "YOSHIHIRO UNO　 178cm"
click at [466, 442] on div "Text Block" at bounding box center [479, 433] width 69 height 19
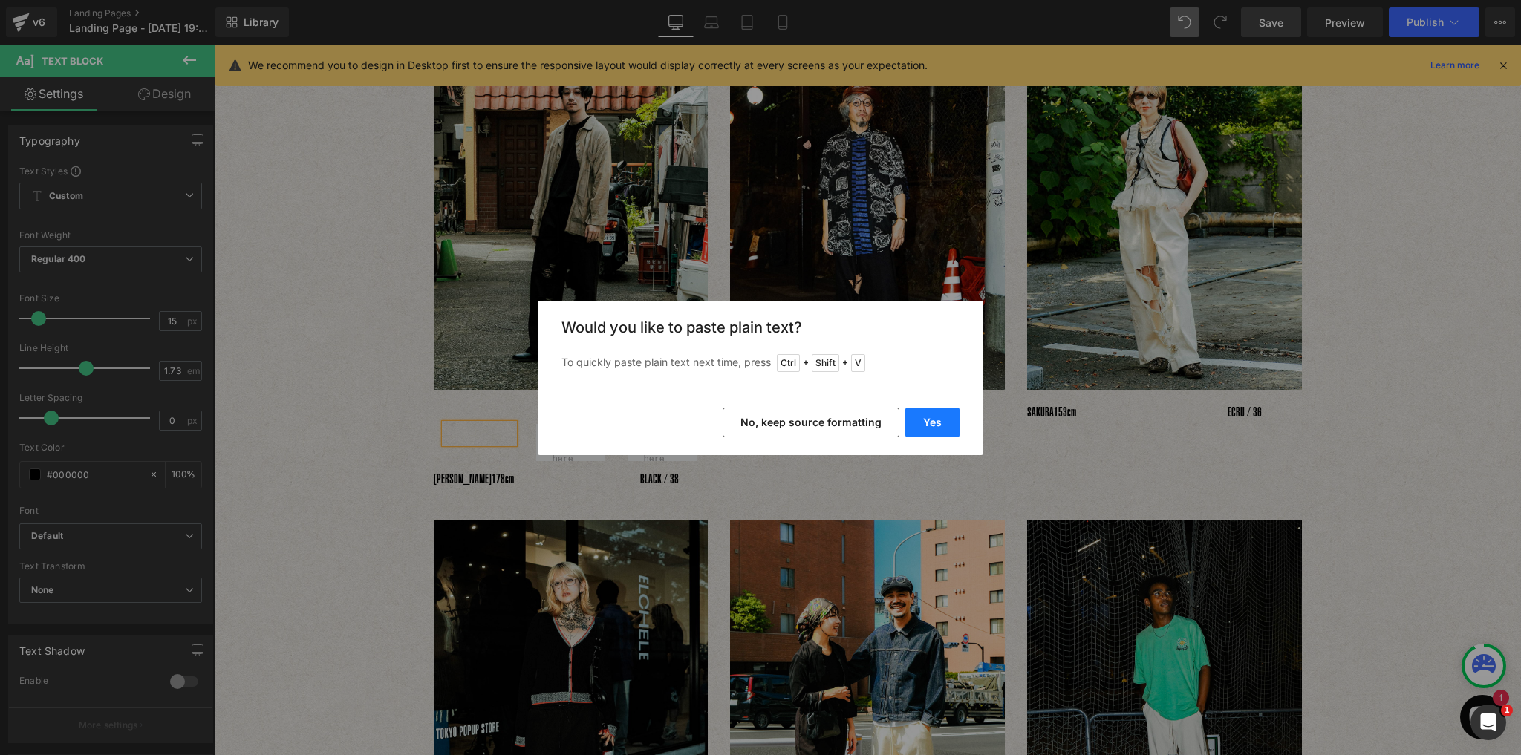
click at [939, 433] on button "Yes" at bounding box center [932, 423] width 54 height 30
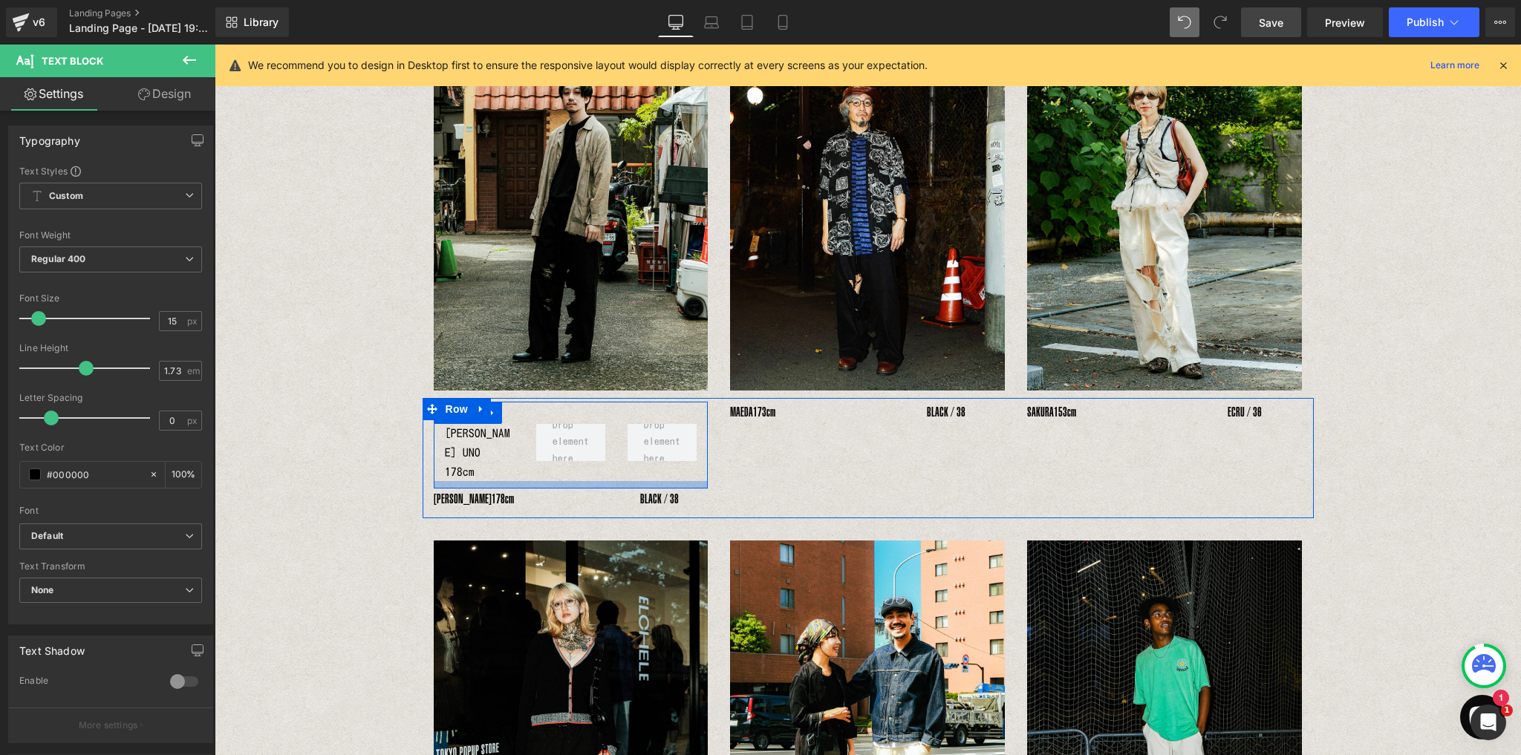
click at [493, 481] on div at bounding box center [571, 484] width 275 height 7
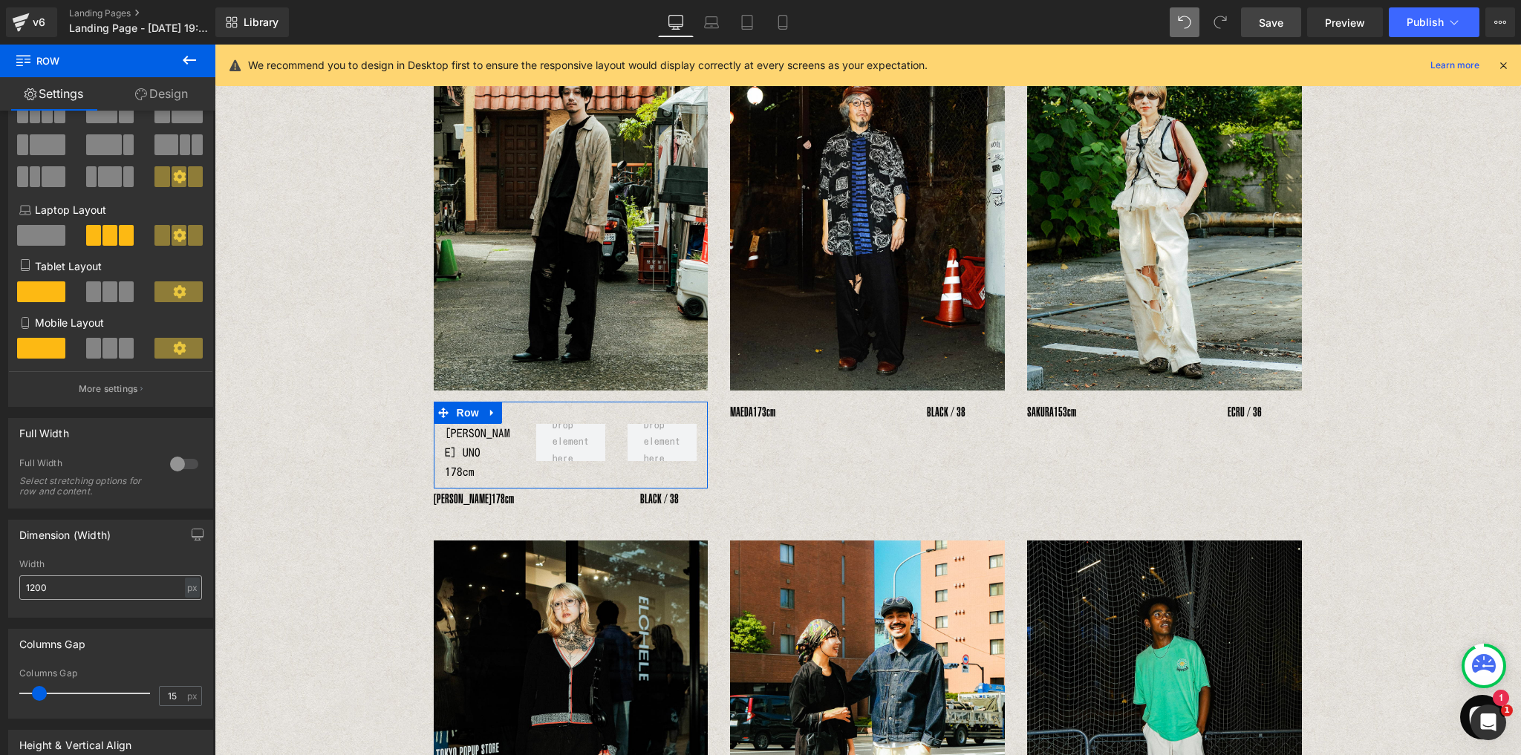
scroll to position [178, 0]
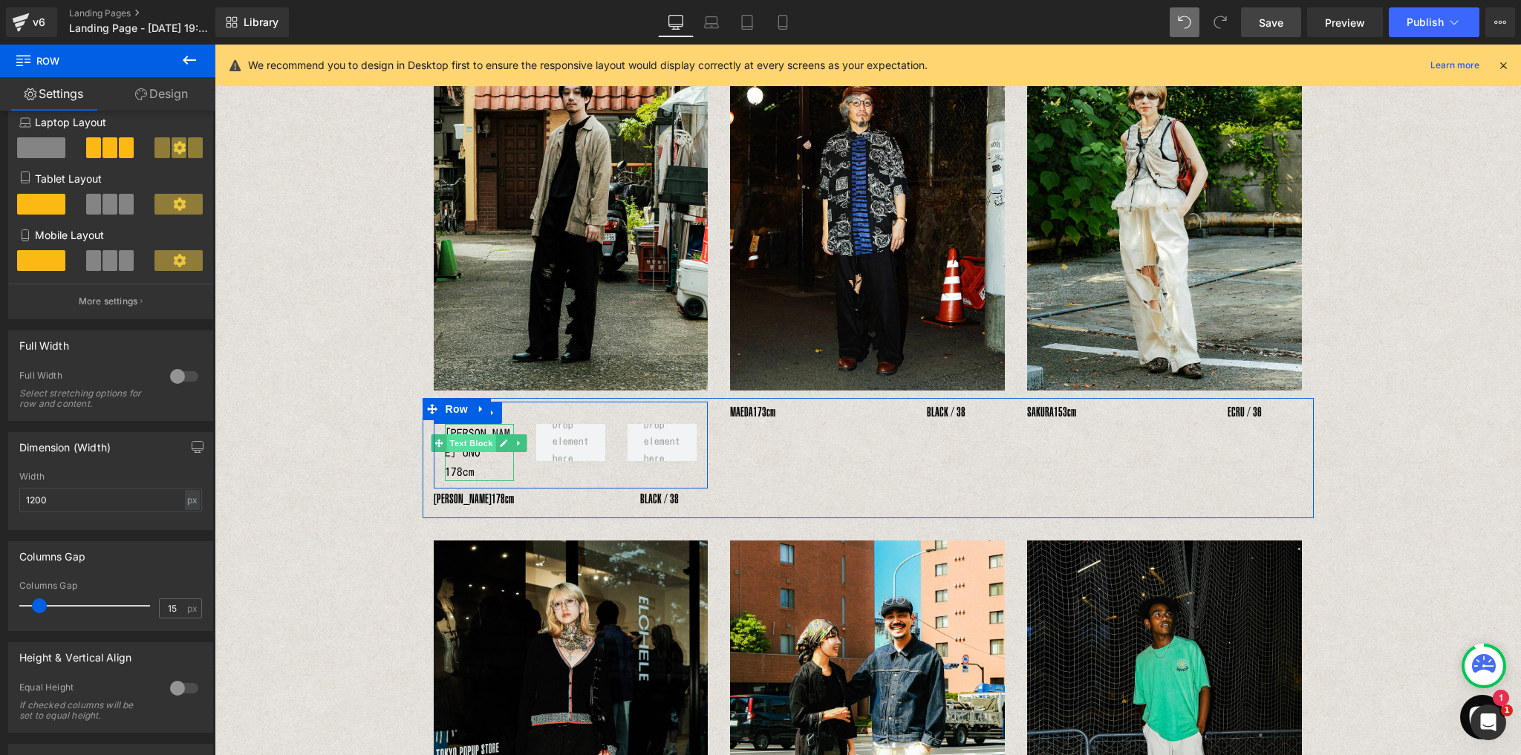
click at [478, 439] on span "Text Block" at bounding box center [471, 443] width 49 height 18
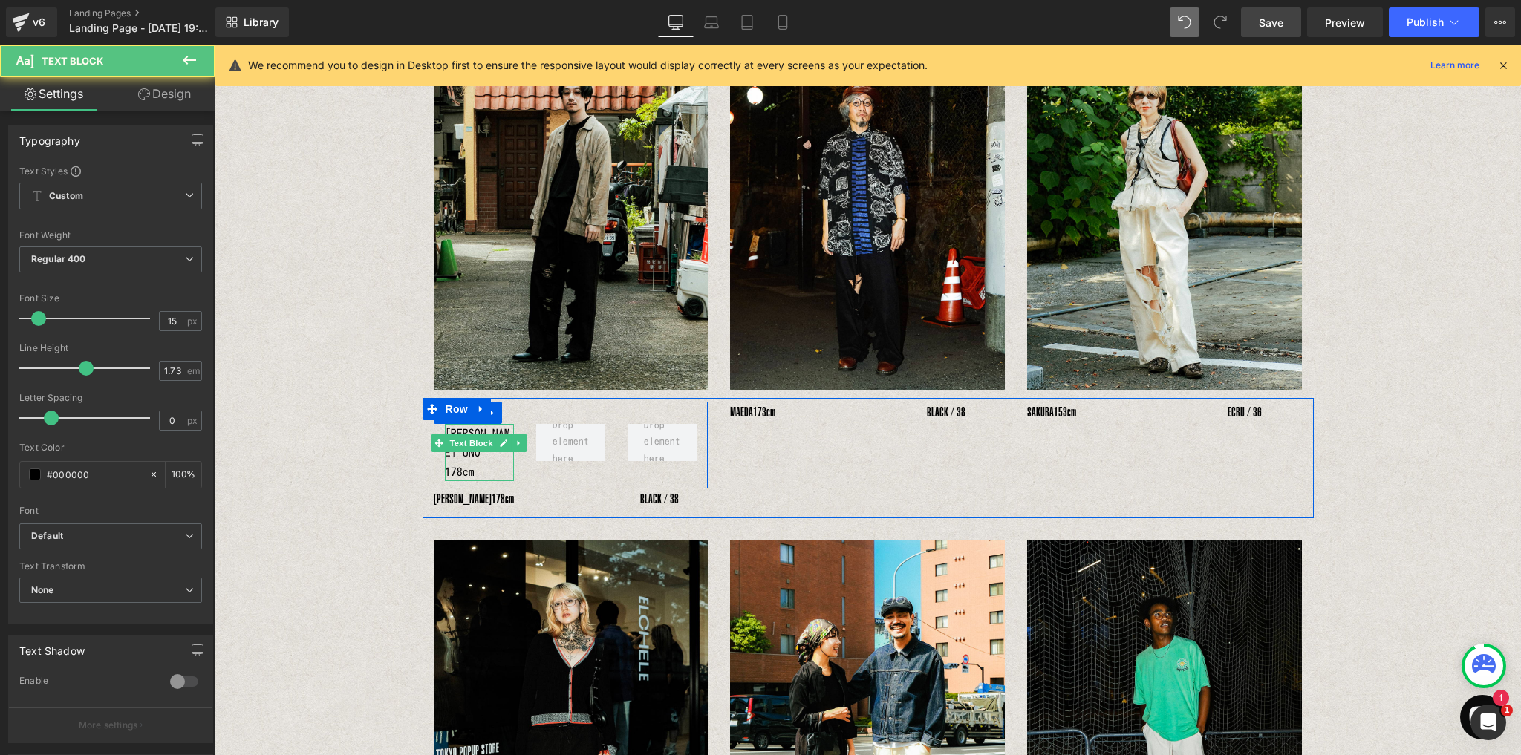
click at [477, 430] on p "YOSHIHIRO UNO　178cm" at bounding box center [479, 453] width 69 height 58
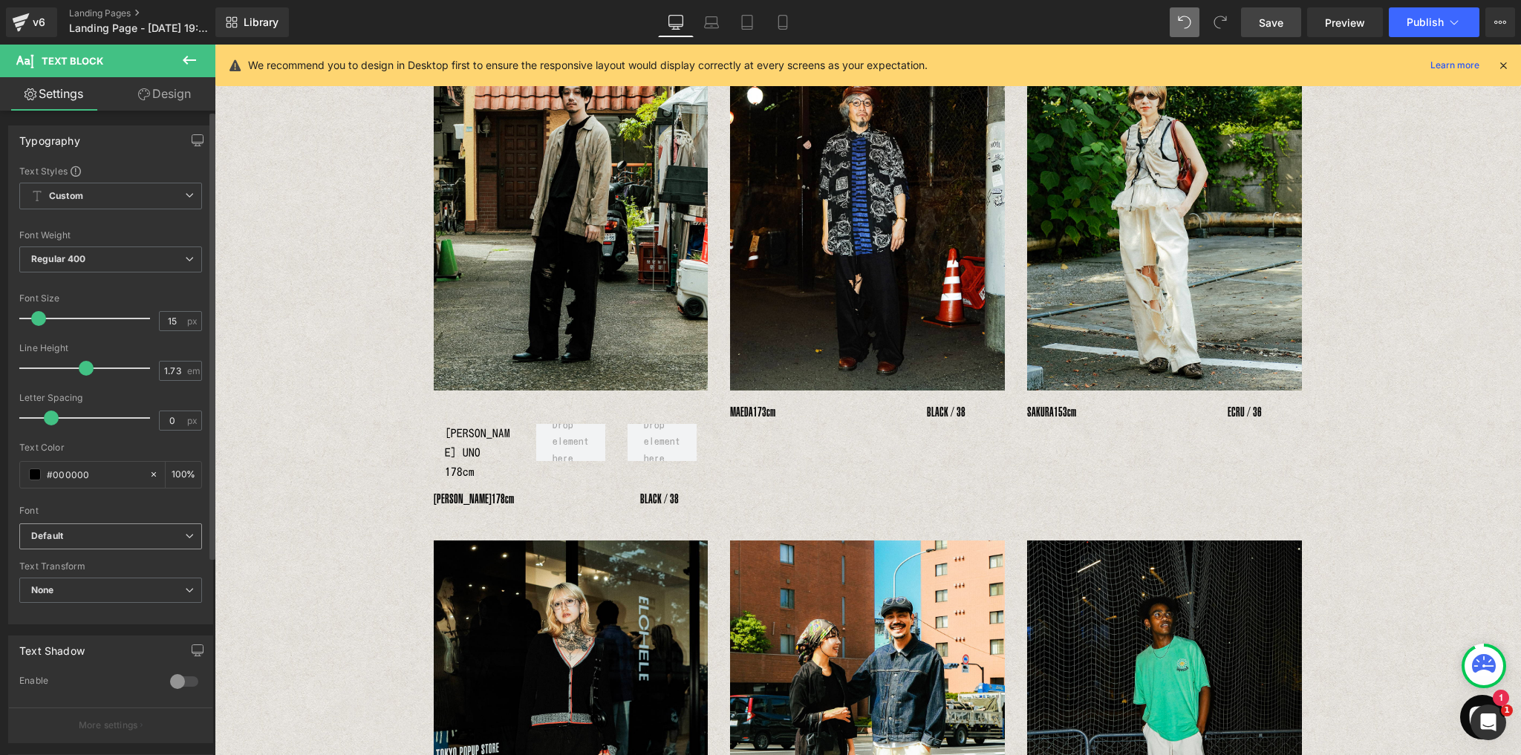
click at [88, 533] on b "Default" at bounding box center [108, 536] width 154 height 13
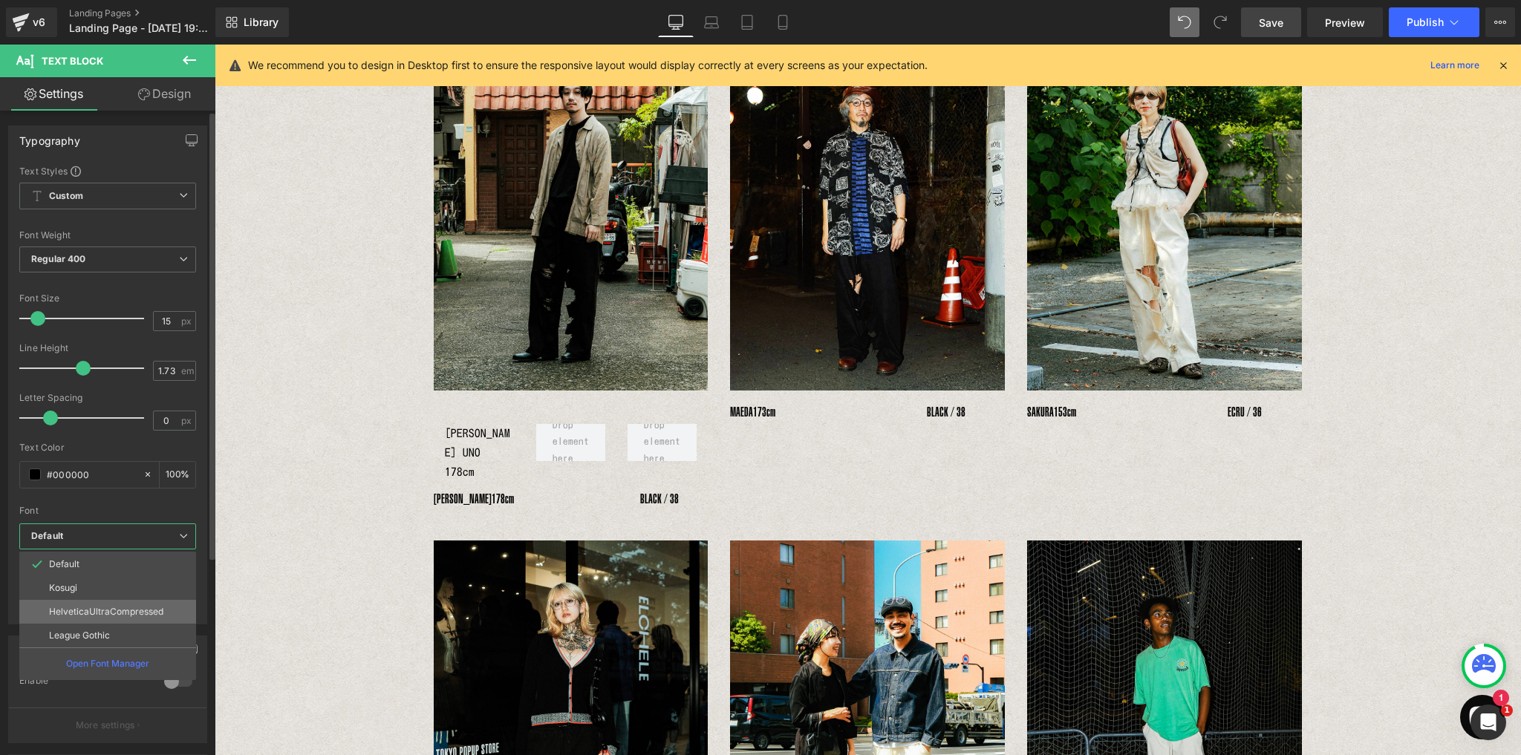
click at [74, 609] on p "HelveticaUltraCompressed" at bounding box center [106, 612] width 114 height 10
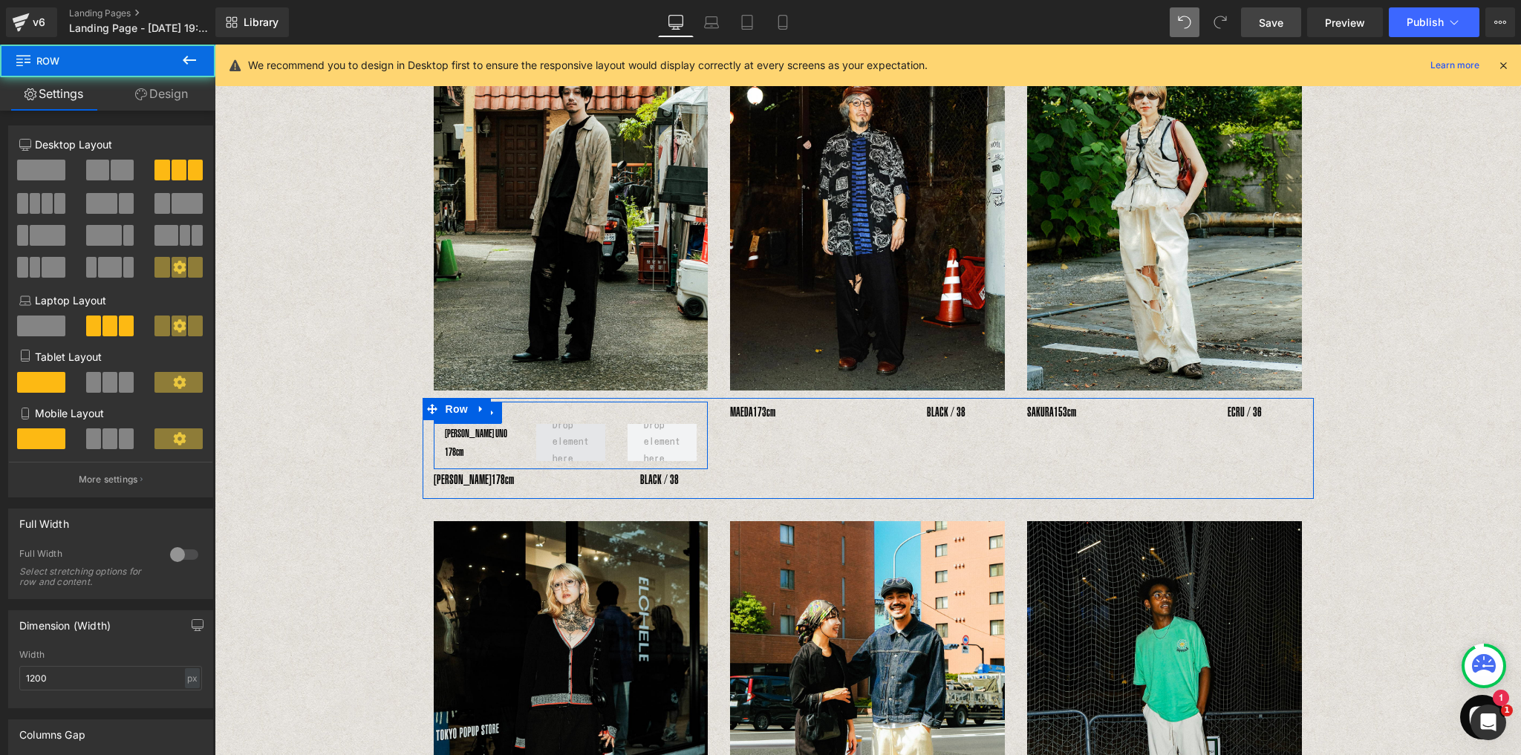
click at [595, 445] on span at bounding box center [570, 442] width 69 height 37
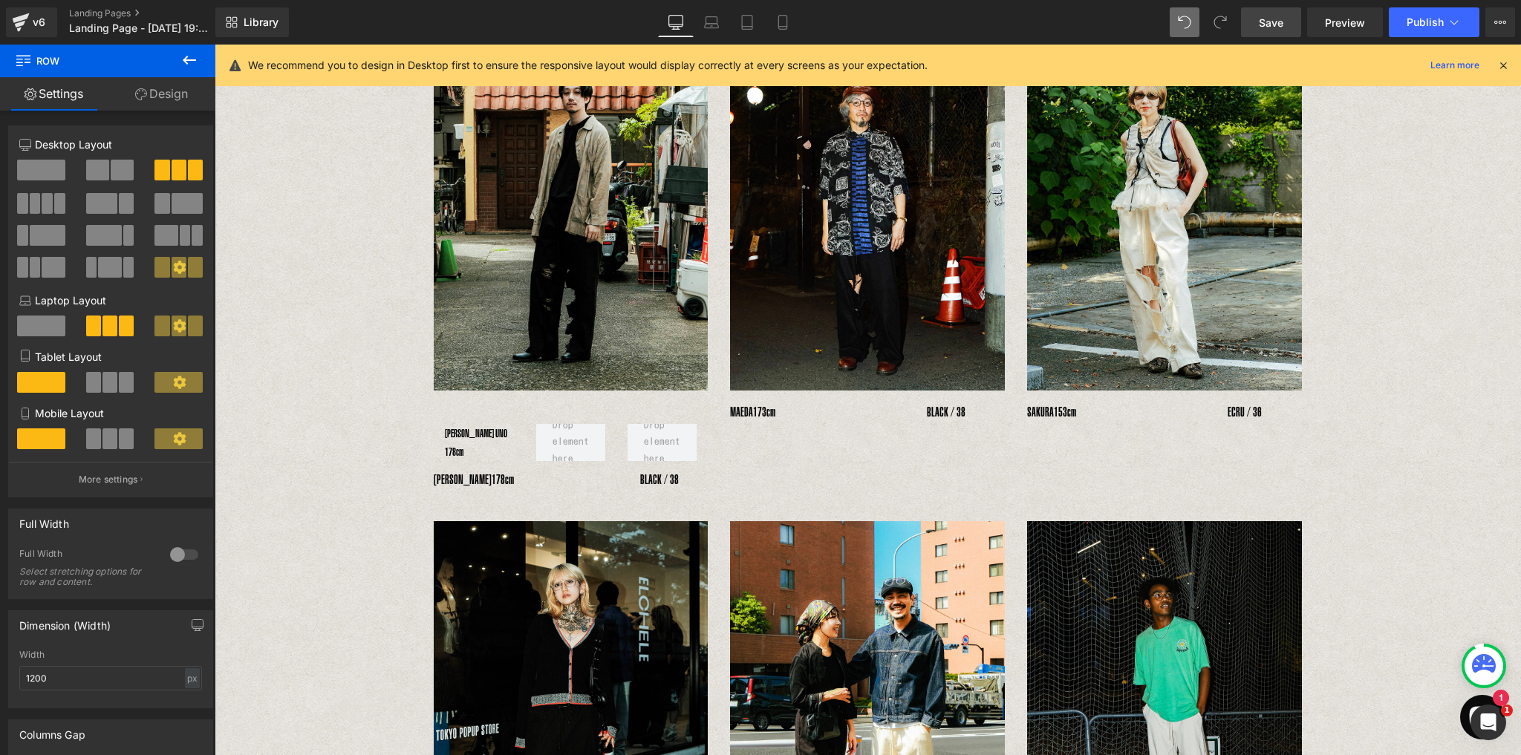
click at [353, 596] on div "INSIDE RIPPED HOLE PANTS Text Block Text Block Image Image Image Row YOSHIHIRO …" at bounding box center [868, 736] width 1306 height 1667
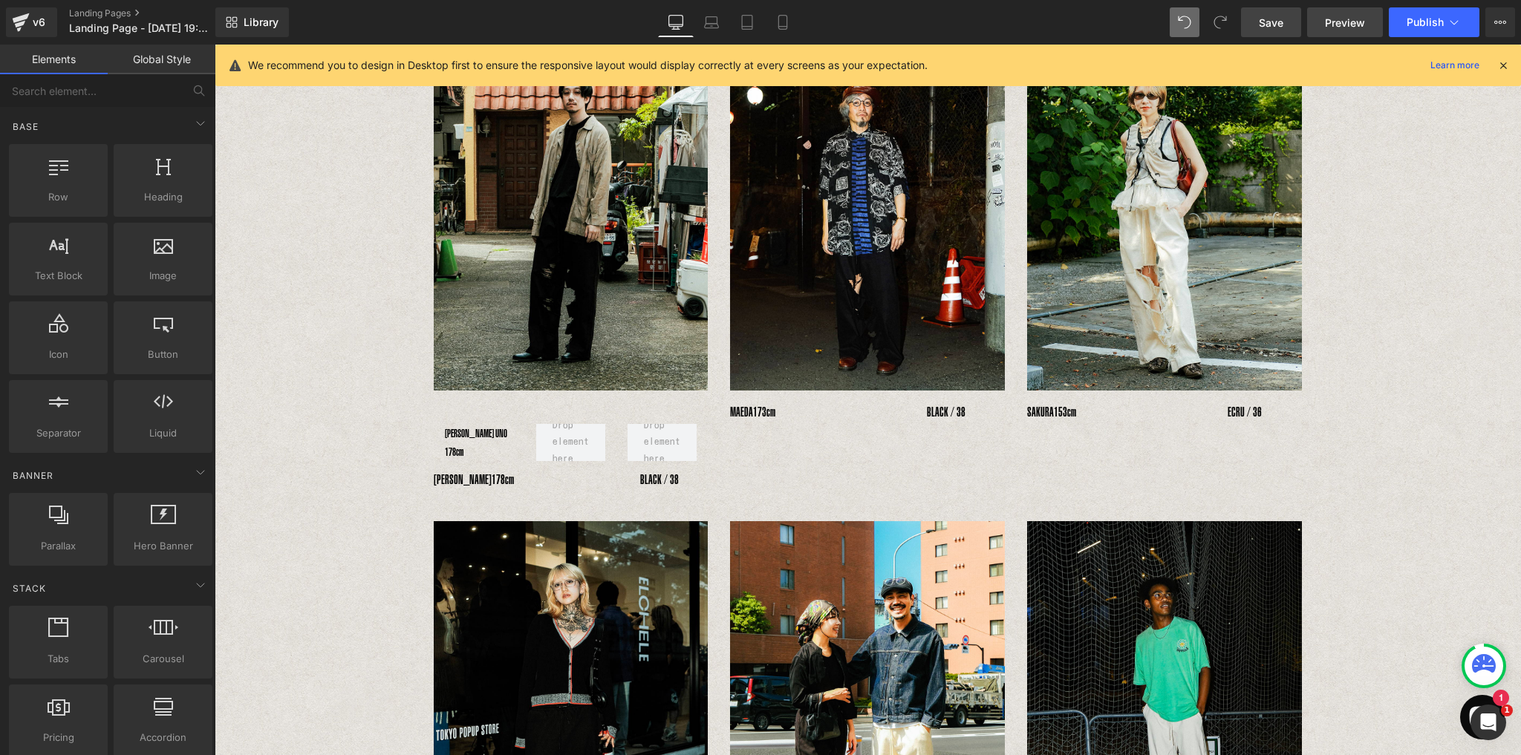
click at [1353, 27] on span "Preview" at bounding box center [1345, 23] width 40 height 16
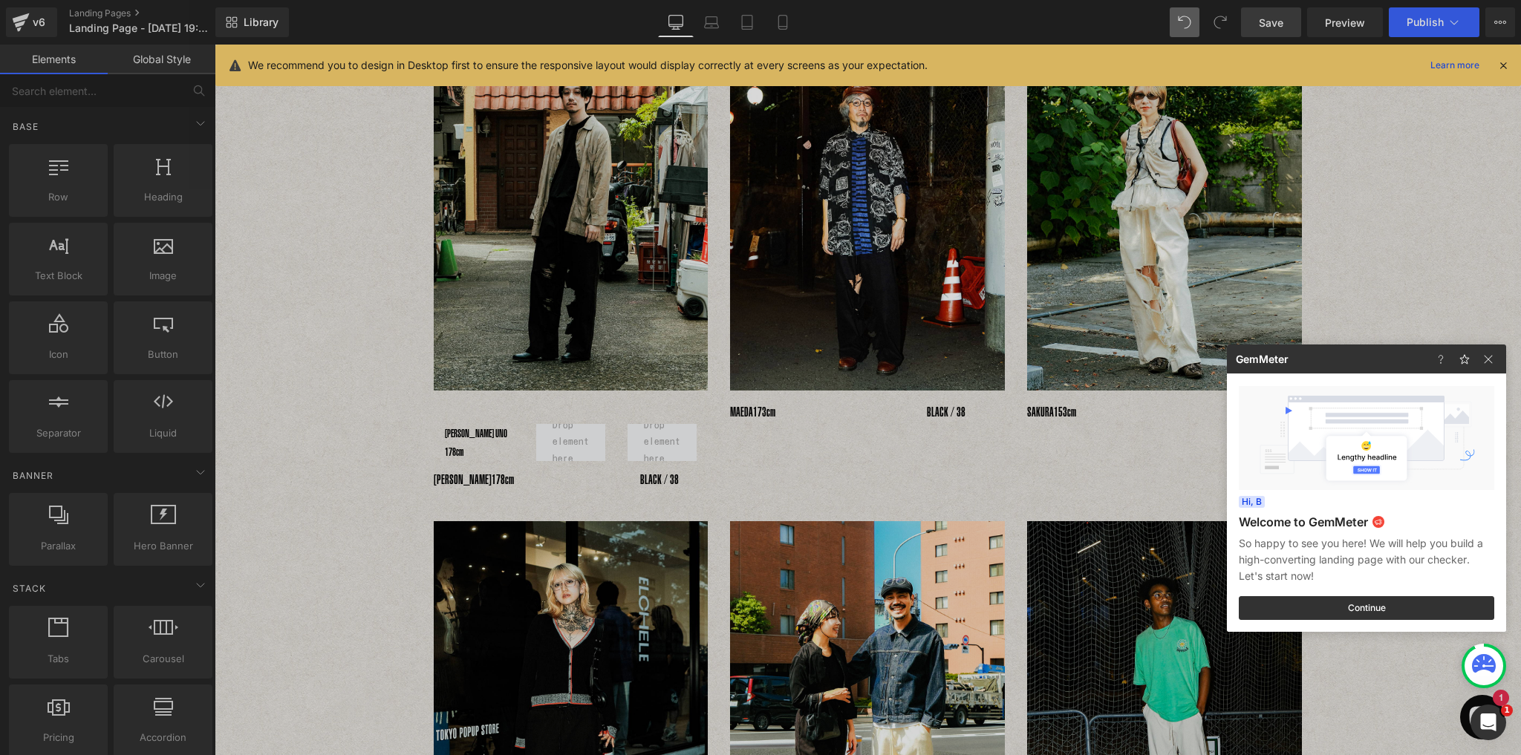
click at [577, 444] on div at bounding box center [760, 377] width 1521 height 755
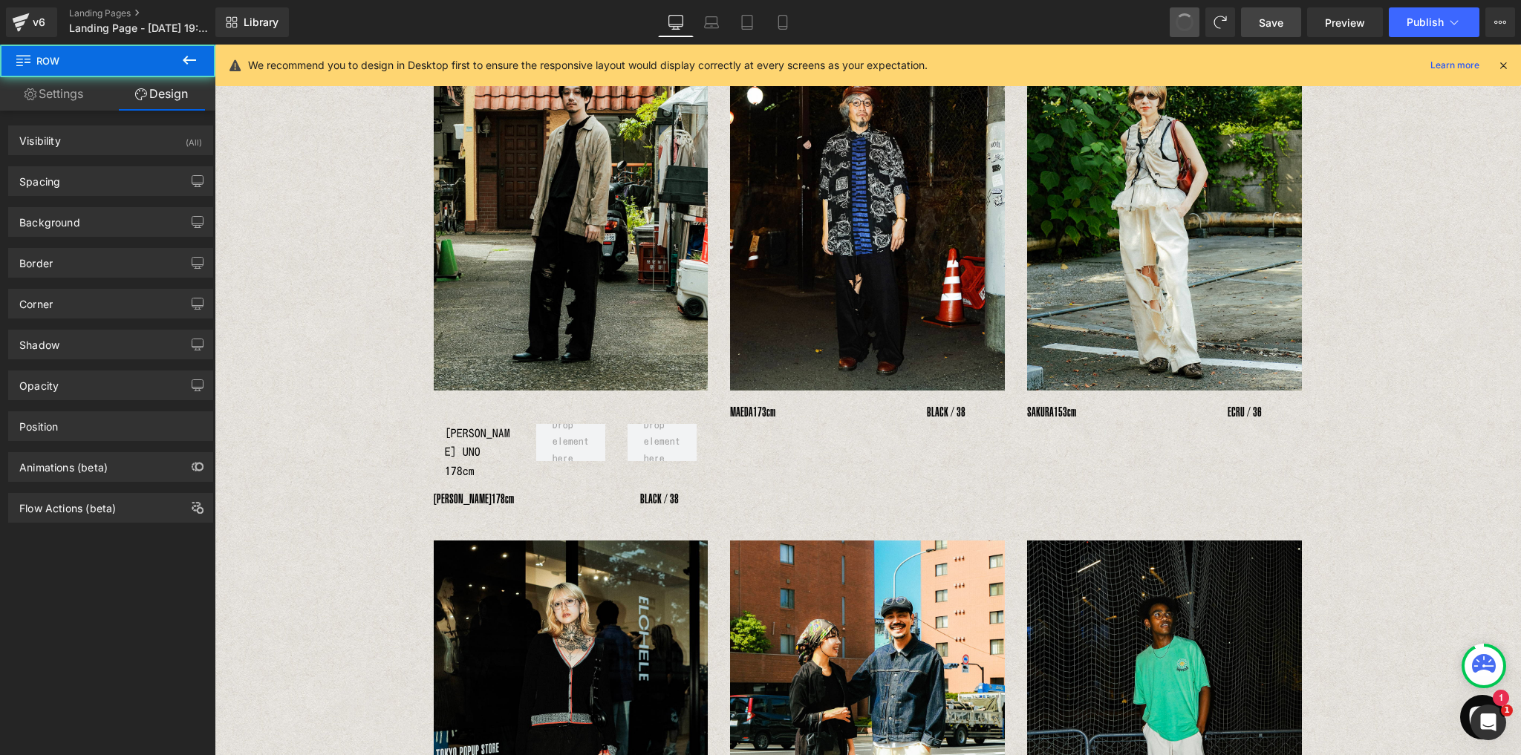
click at [1187, 25] on span at bounding box center [1184, 22] width 25 height 25
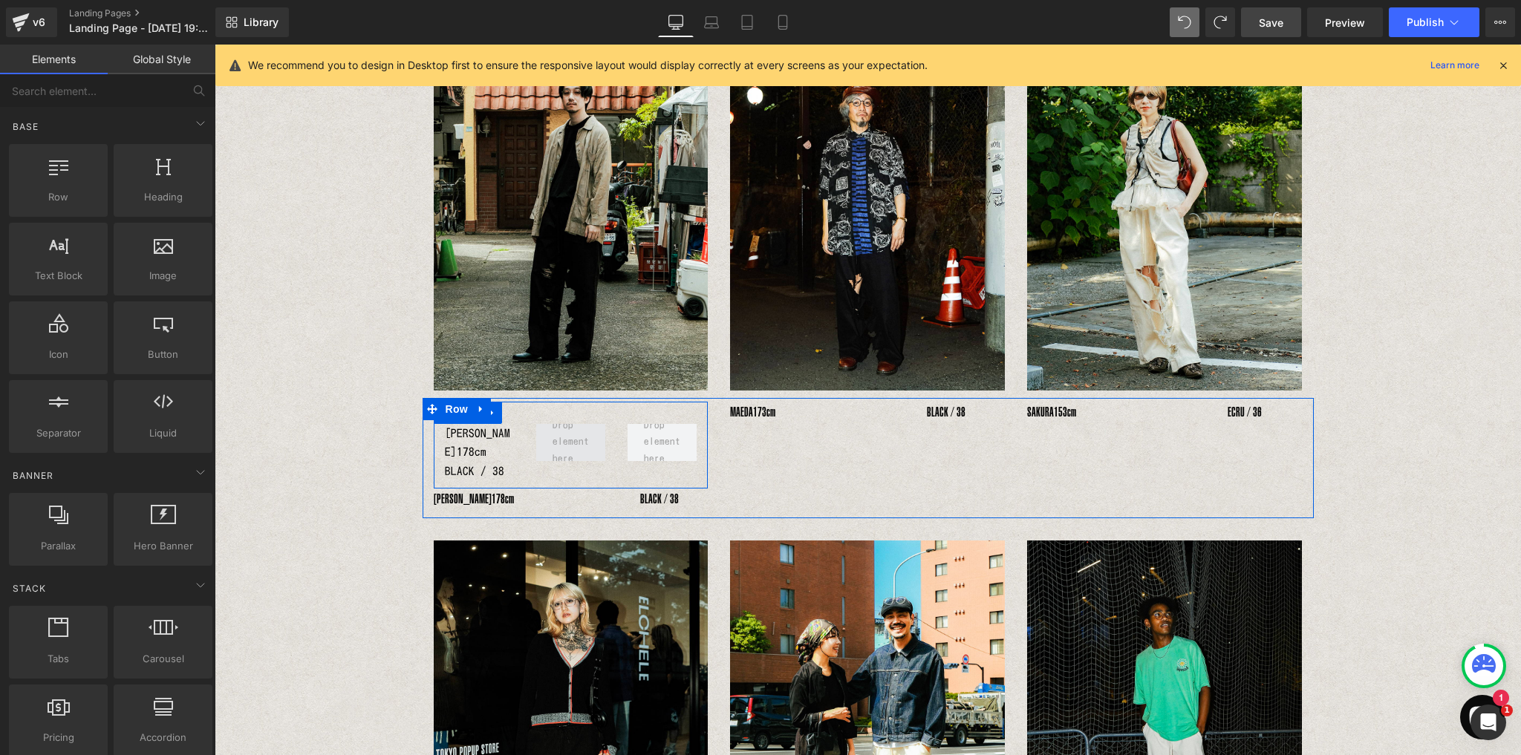
click at [548, 456] on span at bounding box center [570, 443] width 47 height 58
click at [484, 416] on link at bounding box center [480, 409] width 19 height 22
click at [484, 451] on div "YOSHIHIRO UNO　 178cm　　　　　　　　　　BLACK / 38 Text Block" at bounding box center [479, 453] width 69 height 58
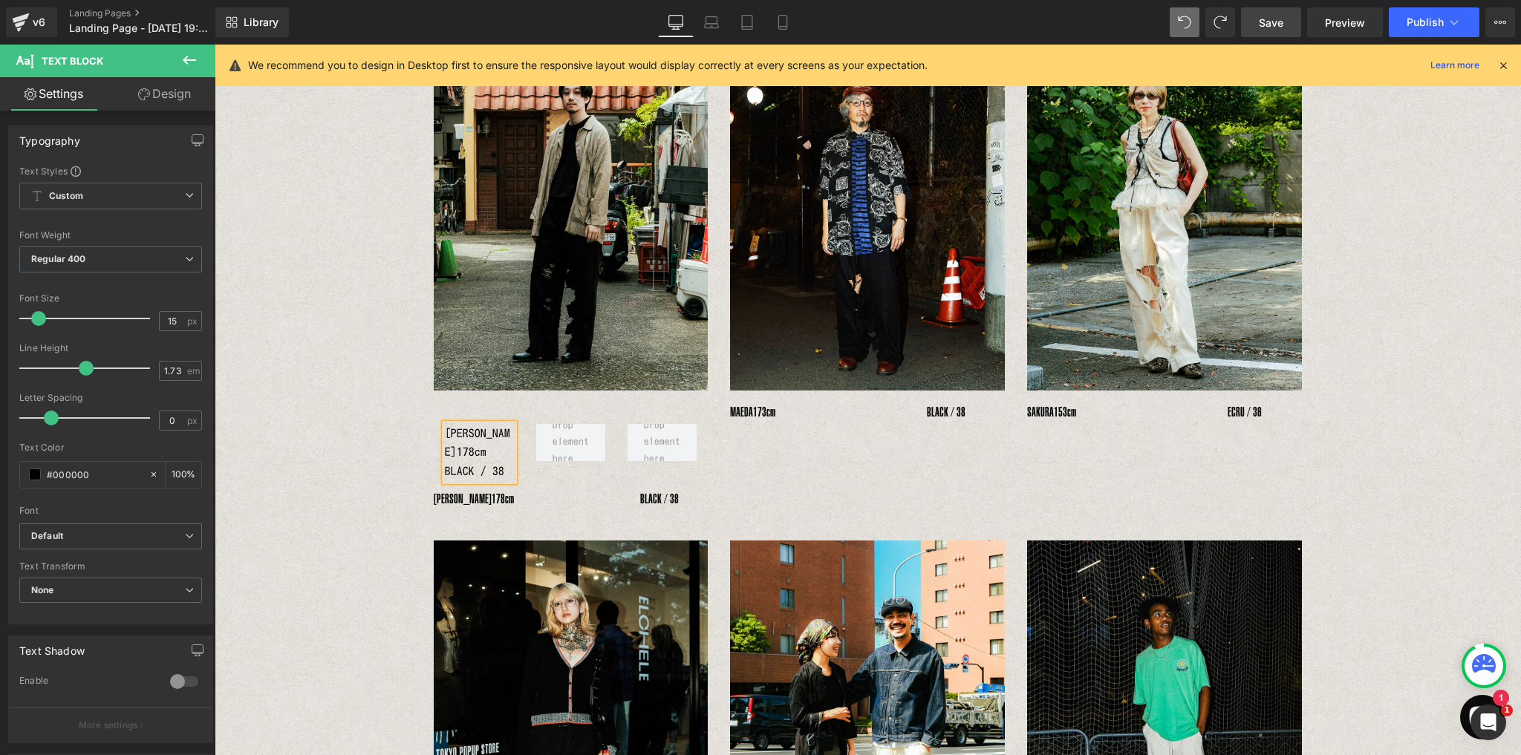
drag, startPoint x: 1203, startPoint y: 4, endPoint x: 1192, endPoint y: 21, distance: 20.8
click at [1202, 7] on div "Library Desktop Desktop Laptop Tablet Mobile Save Preview Publish Scheduled Vie…" at bounding box center [867, 22] width 1305 height 45
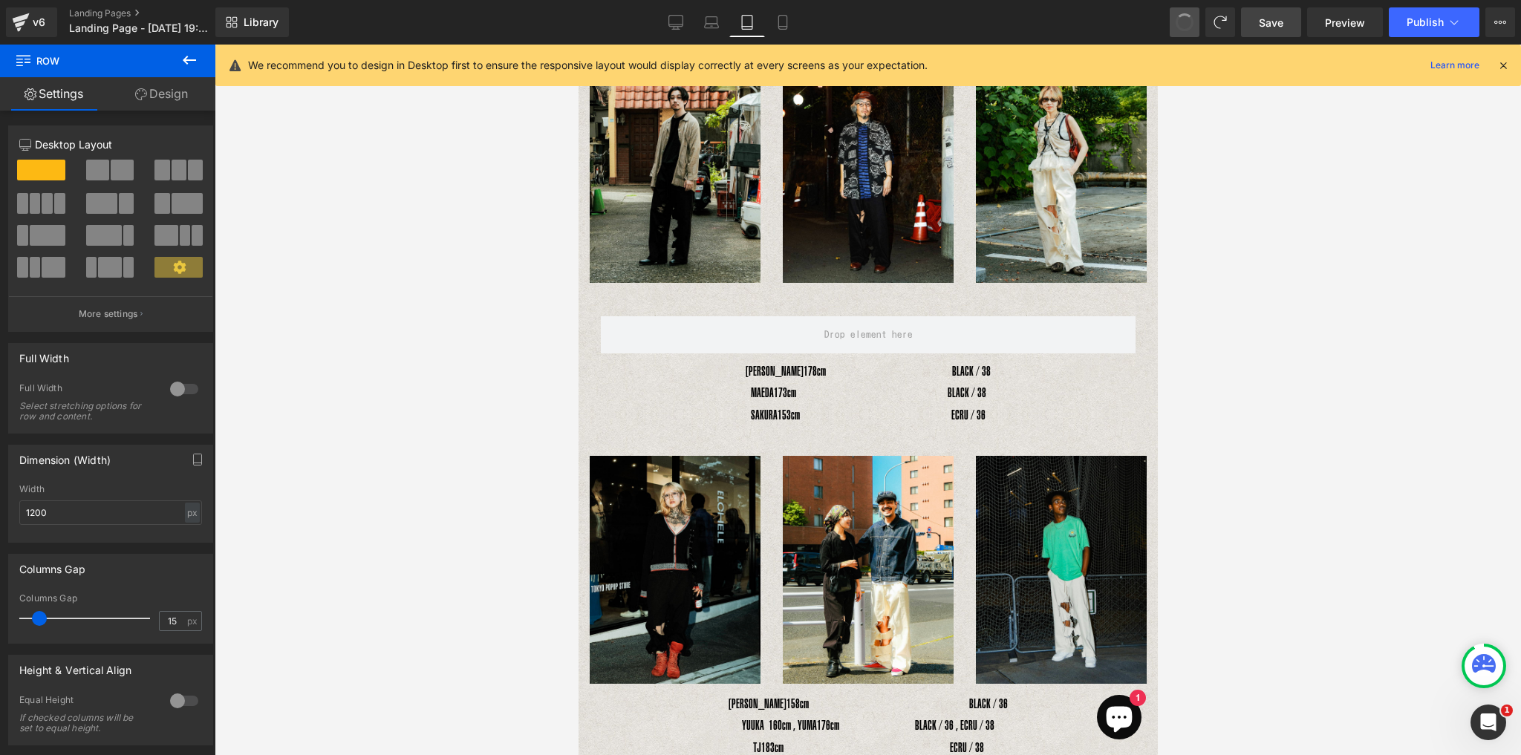
scroll to position [186, 0]
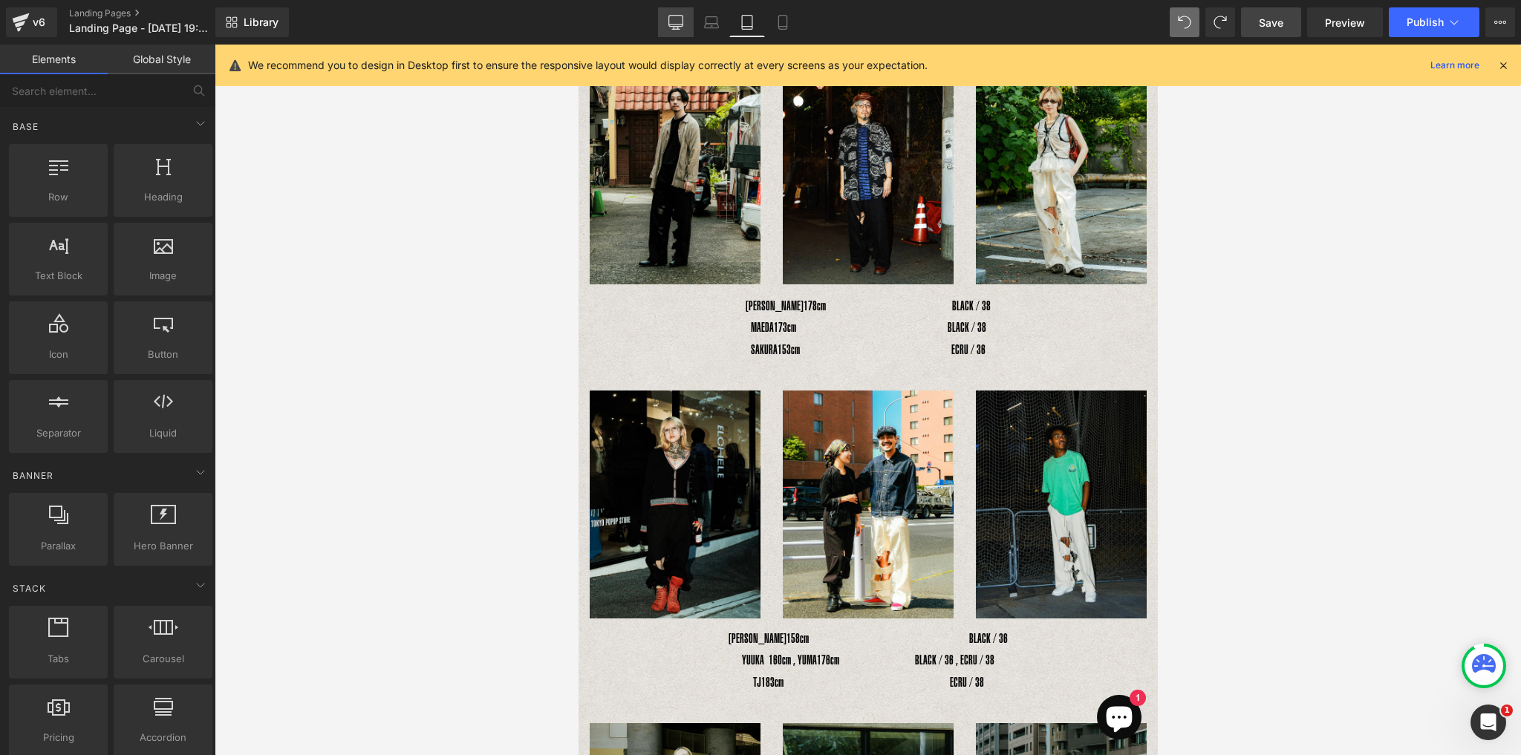
click at [682, 25] on icon at bounding box center [675, 22] width 15 height 15
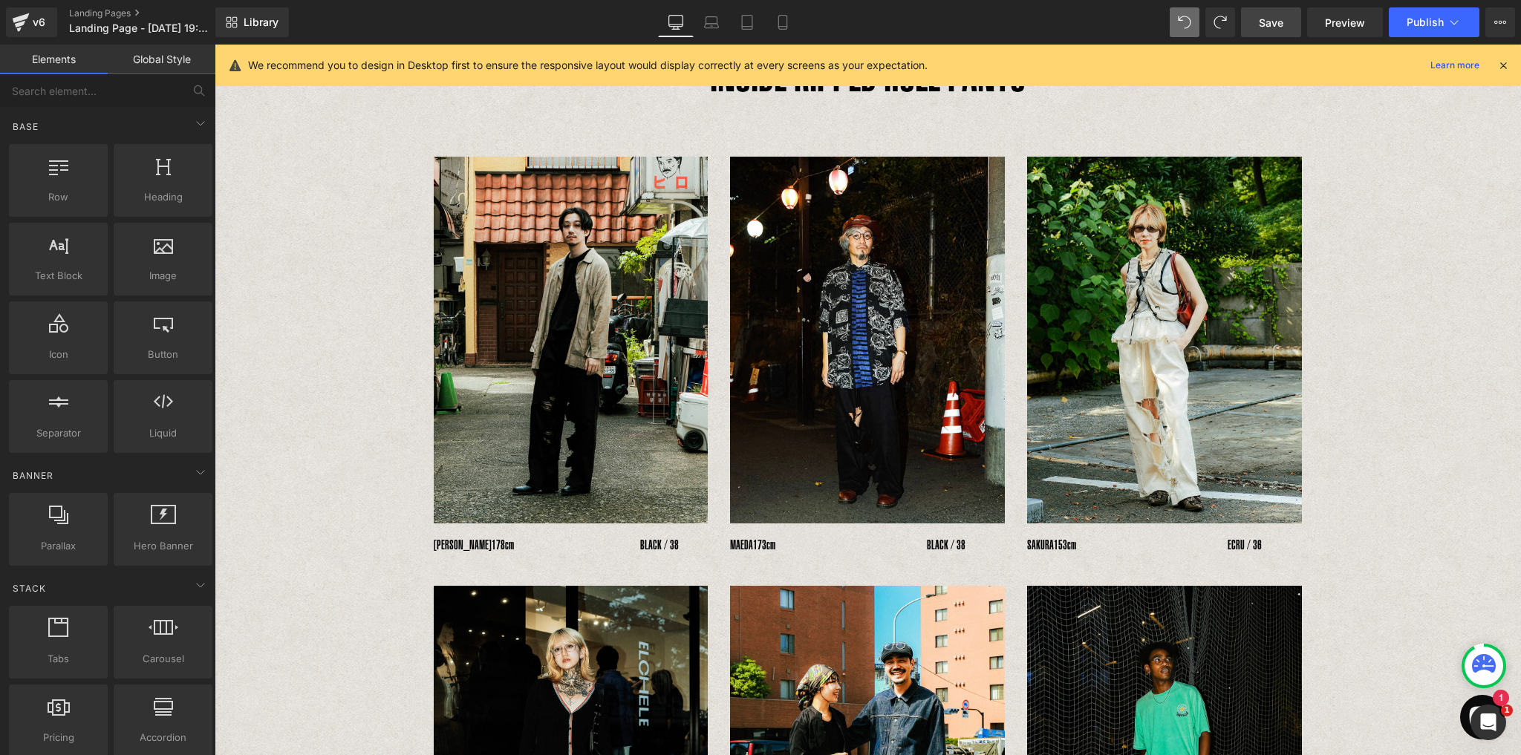
scroll to position [58, 0]
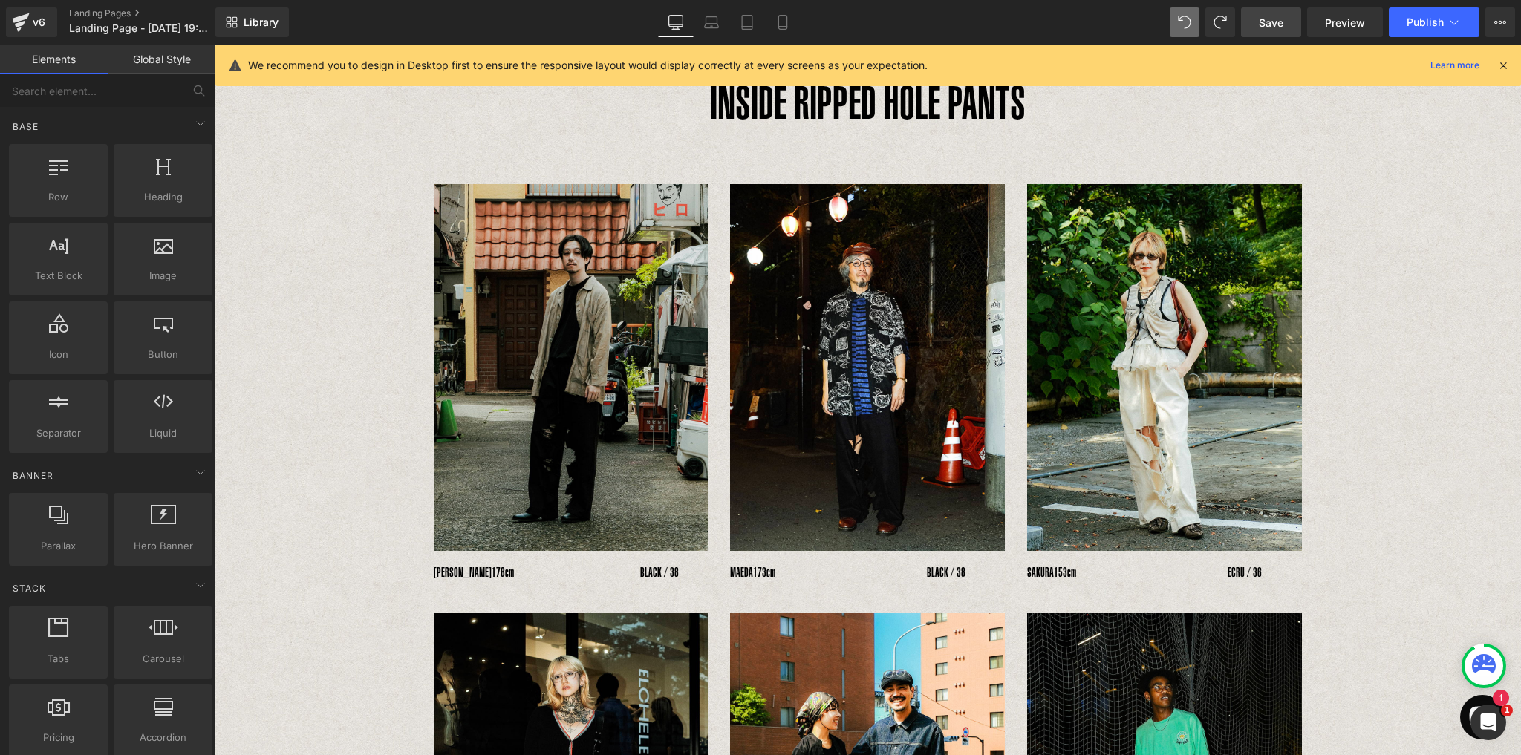
click at [523, 119] on p "INSIDE RIPPED HOLE PANTS" at bounding box center [868, 102] width 1306 height 79
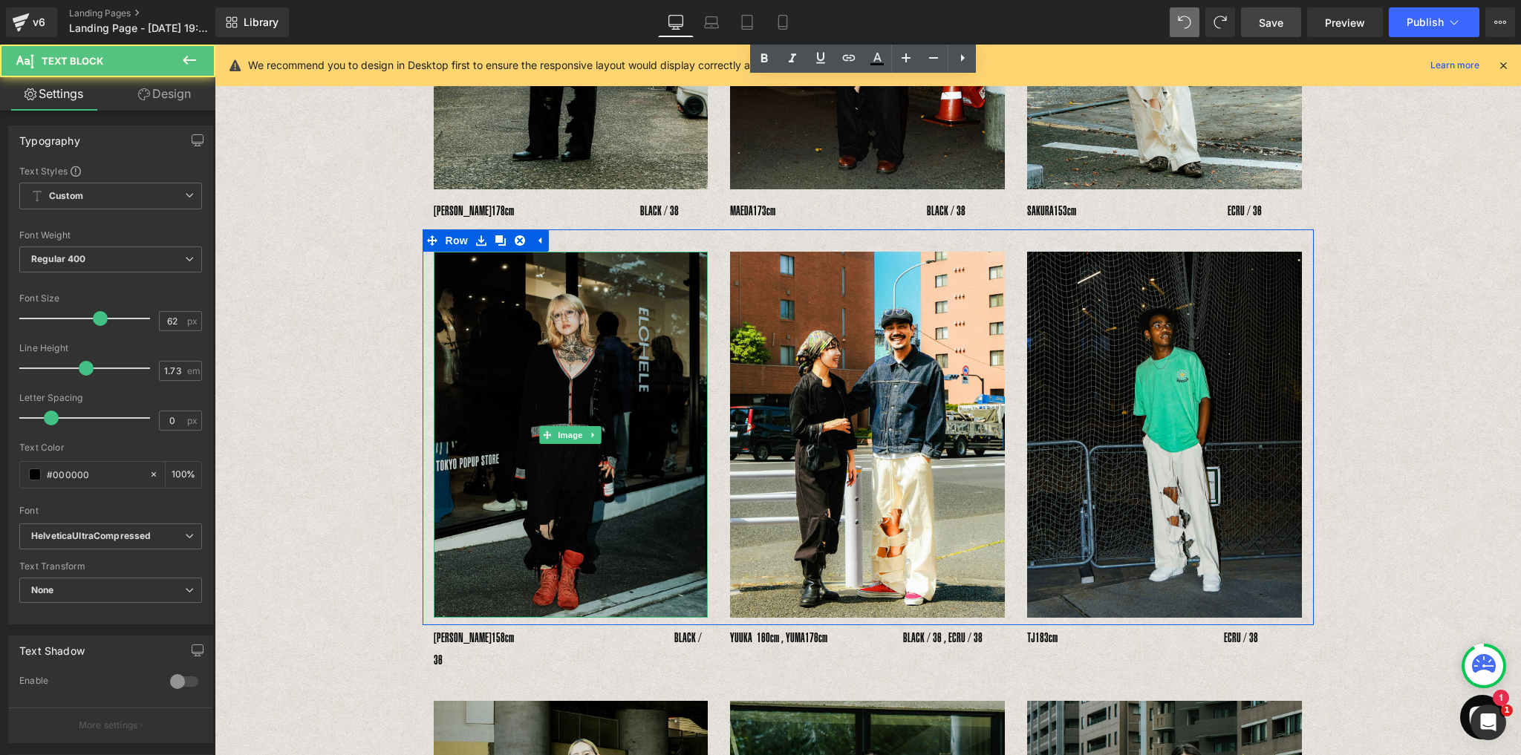
scroll to position [391, 0]
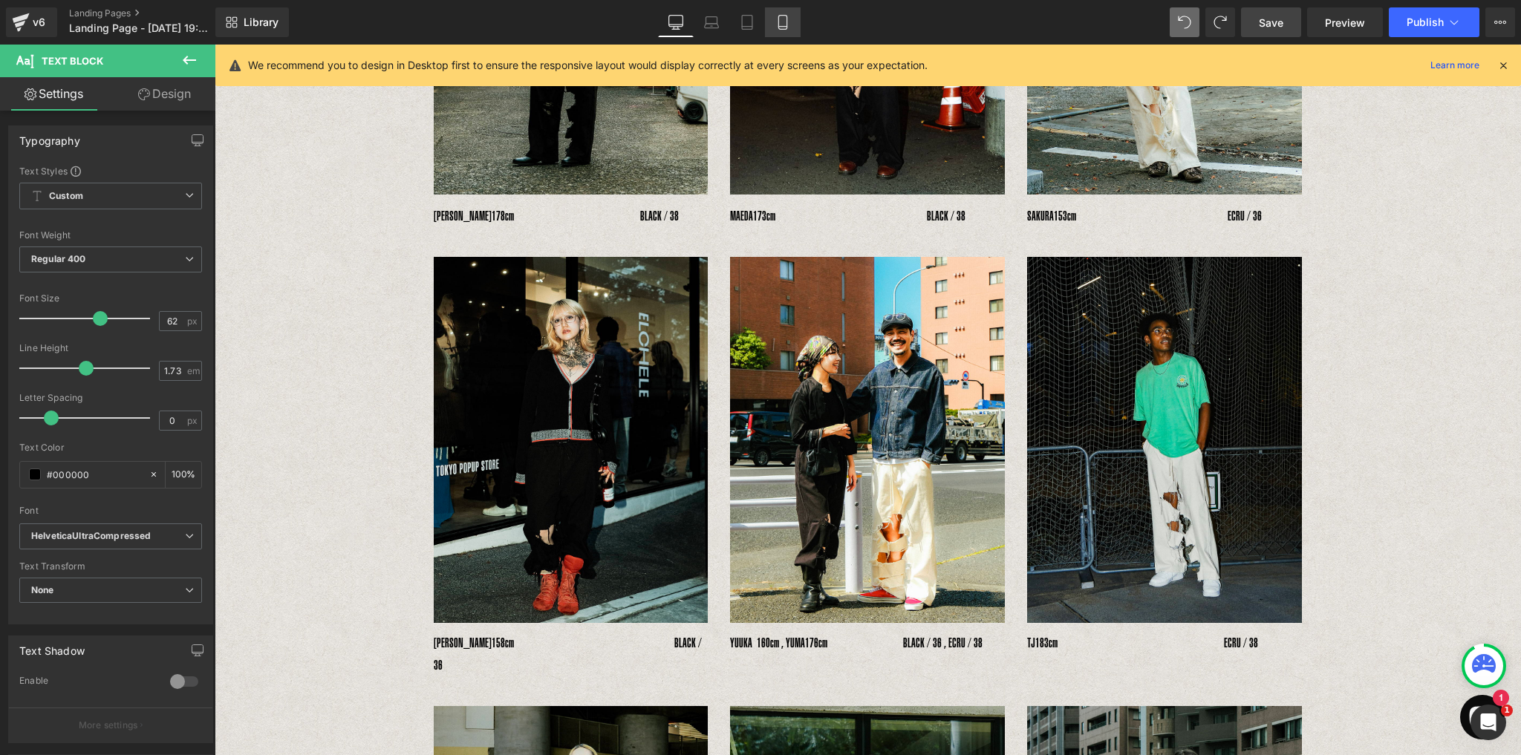
click at [780, 35] on link "Mobile" at bounding box center [783, 22] width 36 height 30
type input "100"
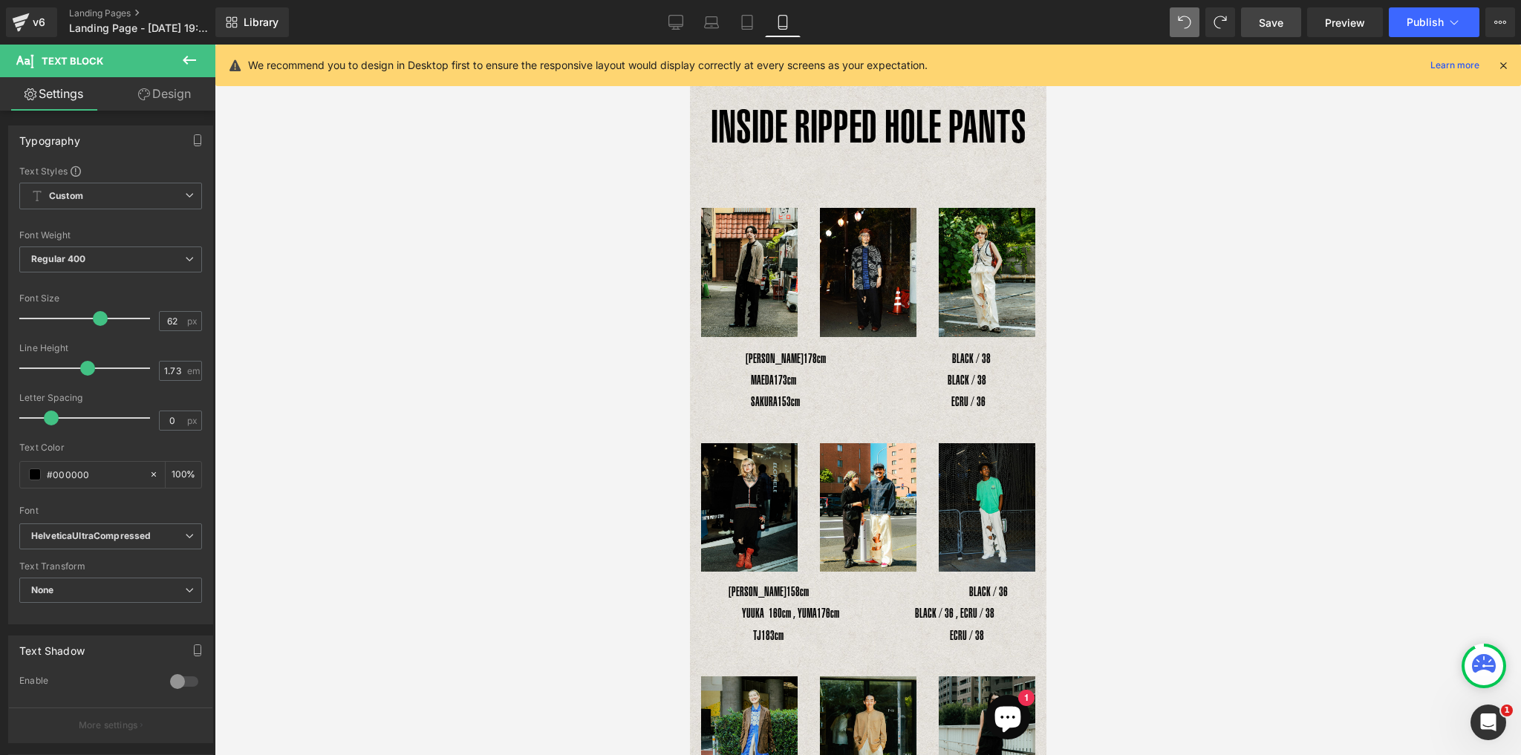
scroll to position [0, 0]
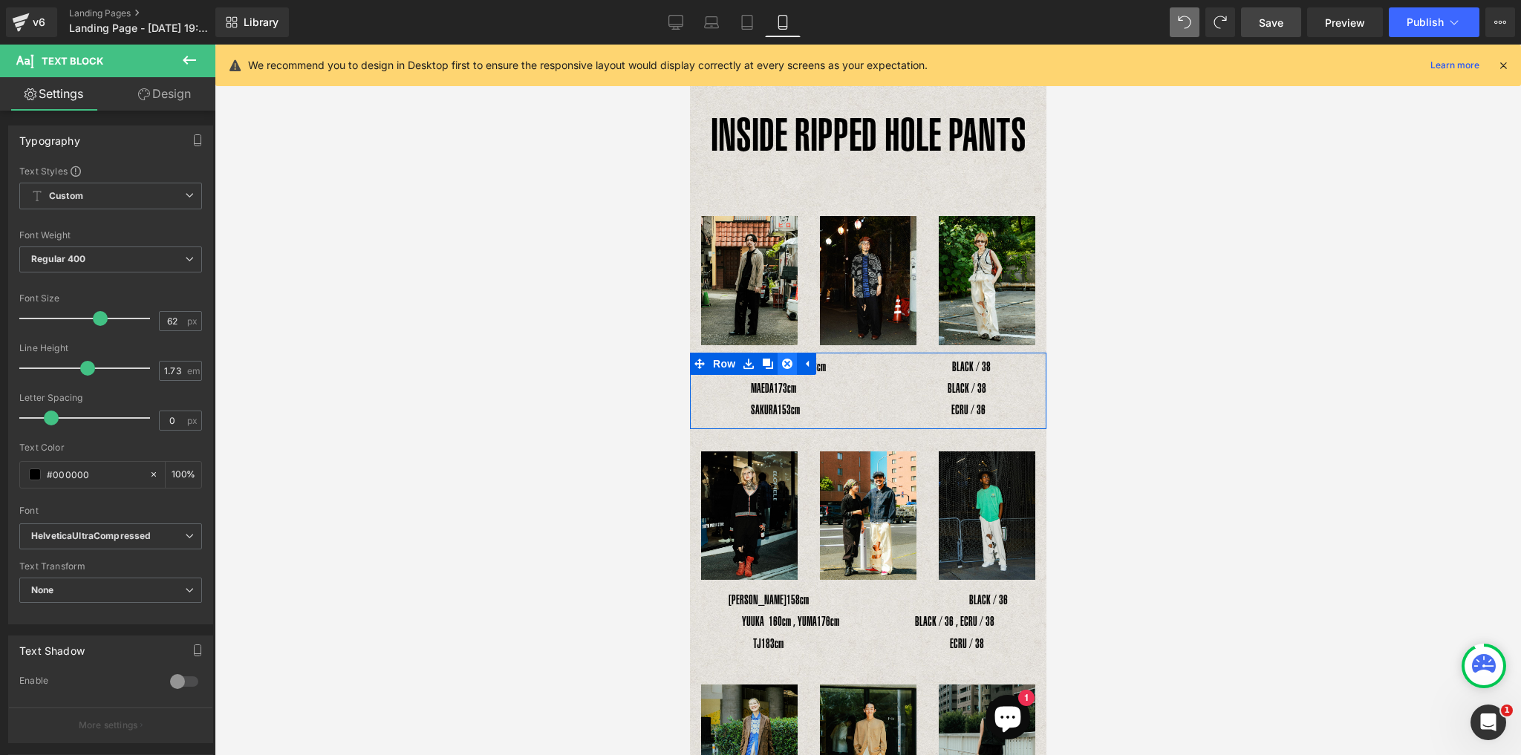
click at [777, 368] on link at bounding box center [786, 364] width 19 height 22
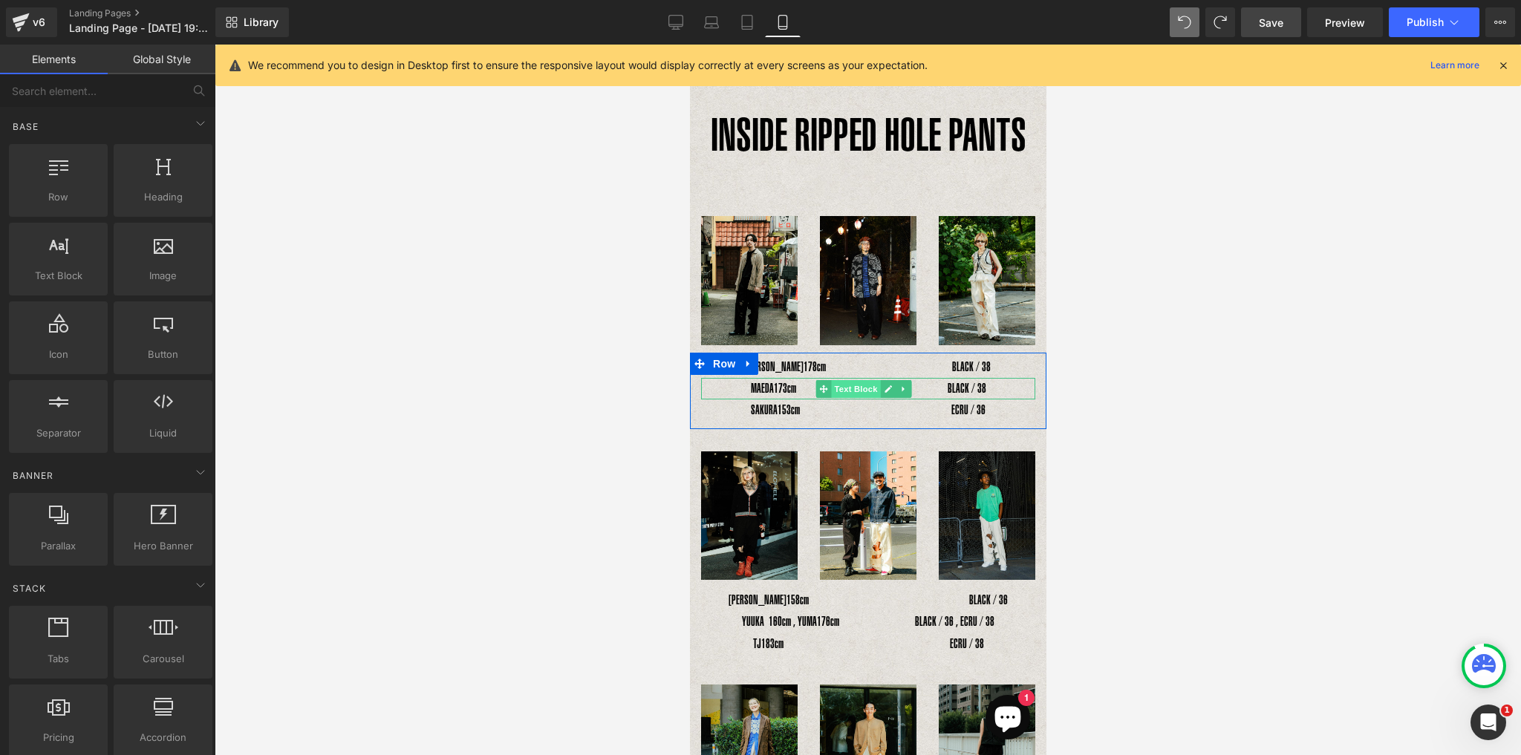
click at [846, 385] on span "Text Block" at bounding box center [854, 389] width 49 height 18
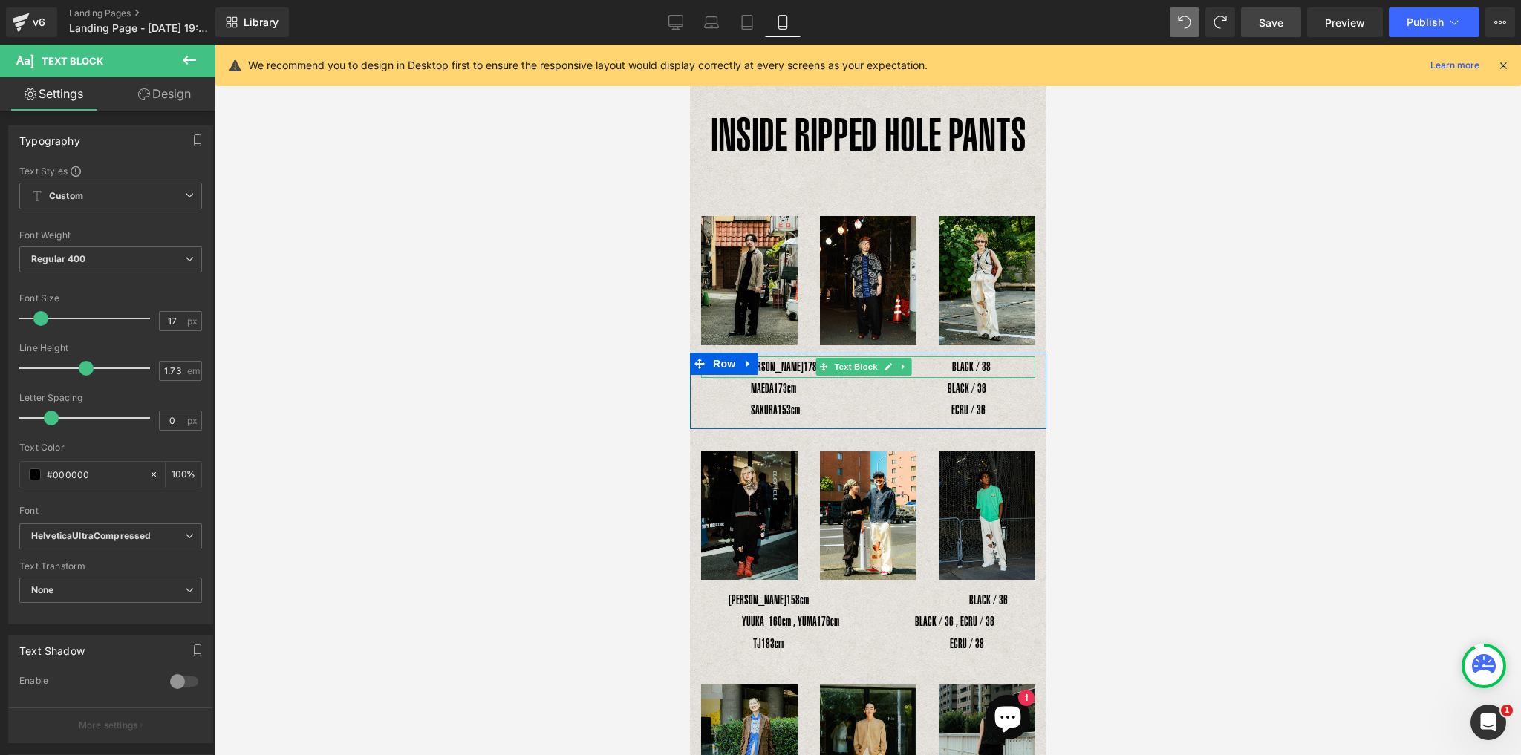
click at [782, 366] on div "YOSHIHIRO UNO　 178cm　　　　　　　　　　BLACK / 38" at bounding box center [867, 367] width 334 height 22
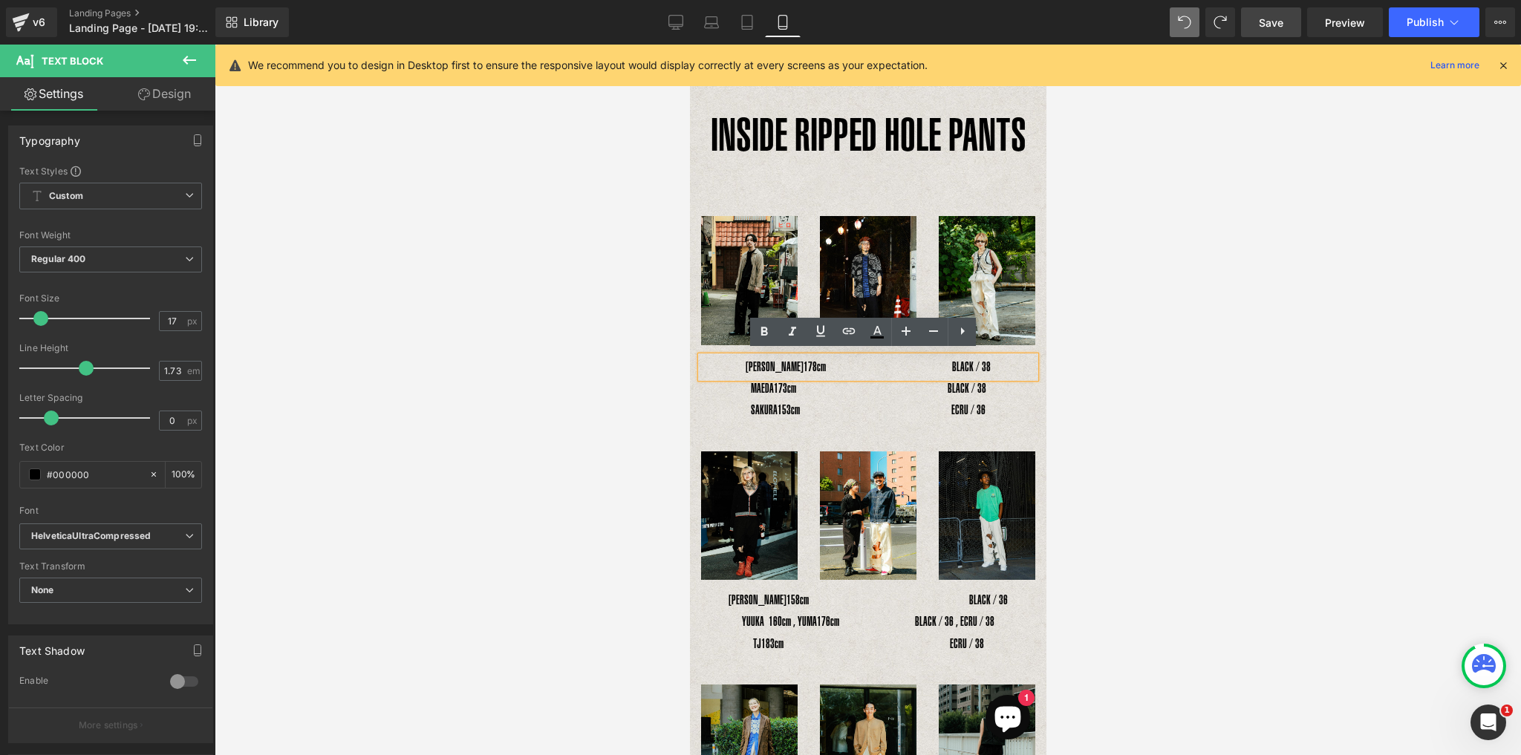
click at [736, 362] on div "YOSHIHIRO UNO　 178cm　　　　　　　　　　BLACK / 38" at bounding box center [867, 367] width 334 height 22
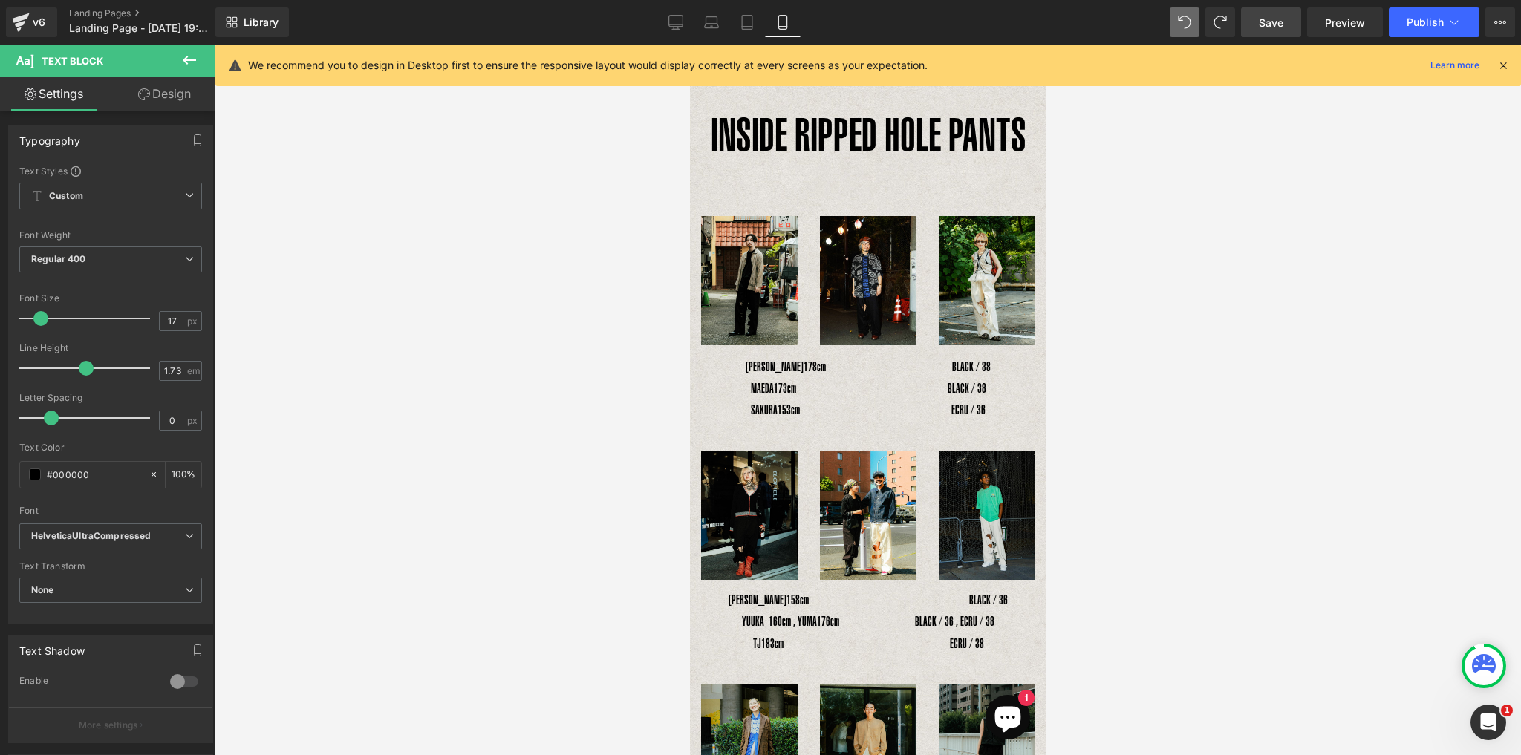
drag, startPoint x: 186, startPoint y: 56, endPoint x: 178, endPoint y: 65, distance: 12.2
click at [185, 55] on icon at bounding box center [189, 60] width 18 height 18
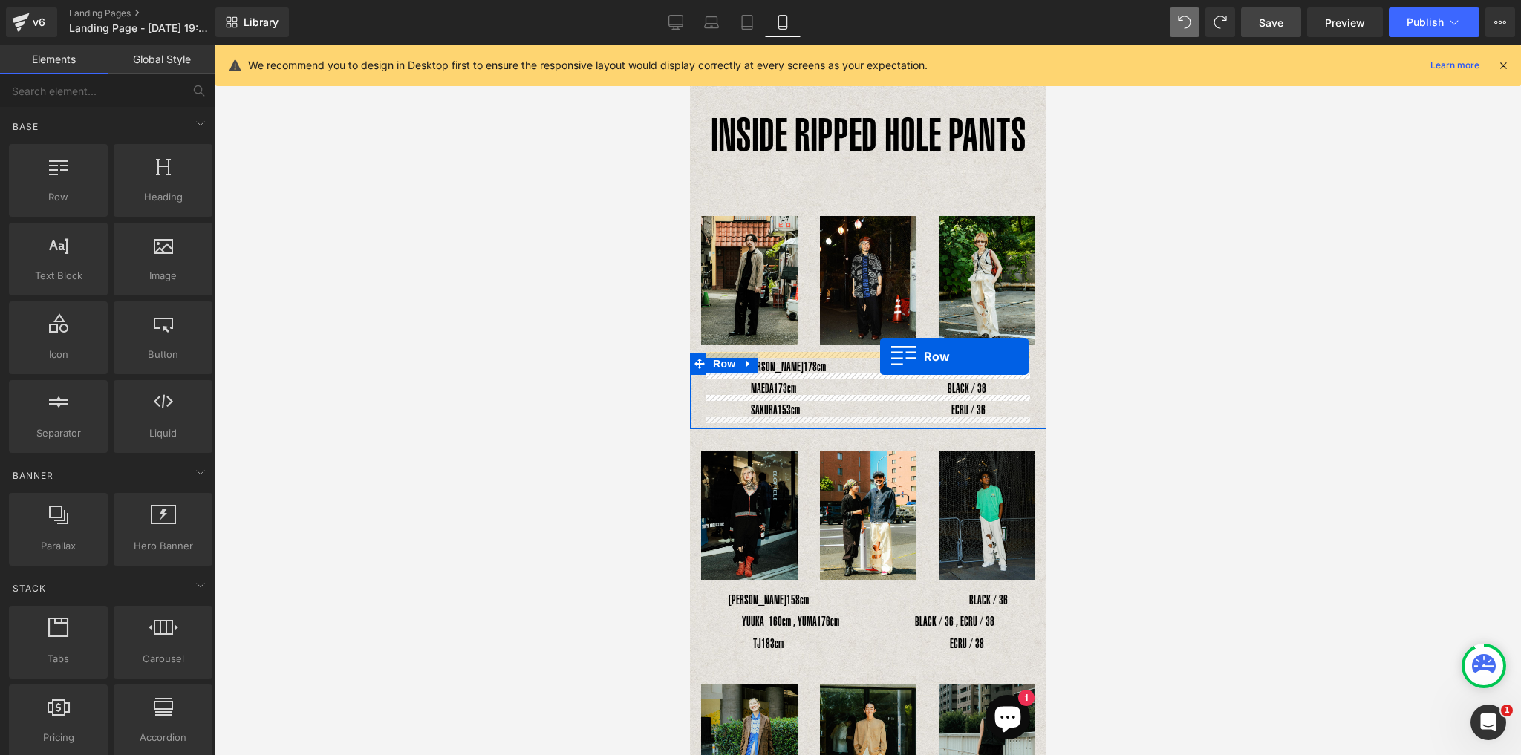
drag, startPoint x: 742, startPoint y: 223, endPoint x: 879, endPoint y: 356, distance: 191.6
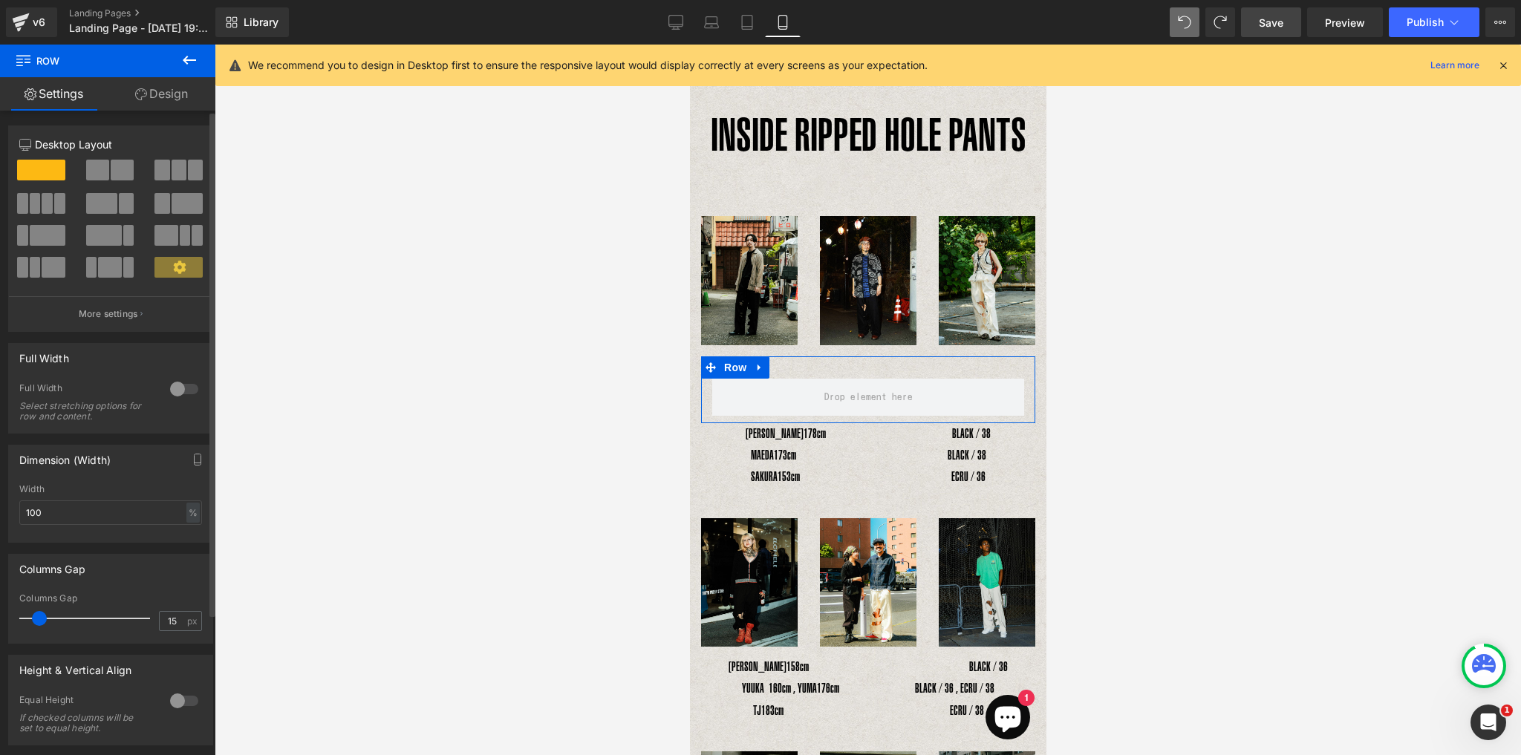
click at [188, 178] on span at bounding box center [195, 170] width 15 height 21
type input "1200"
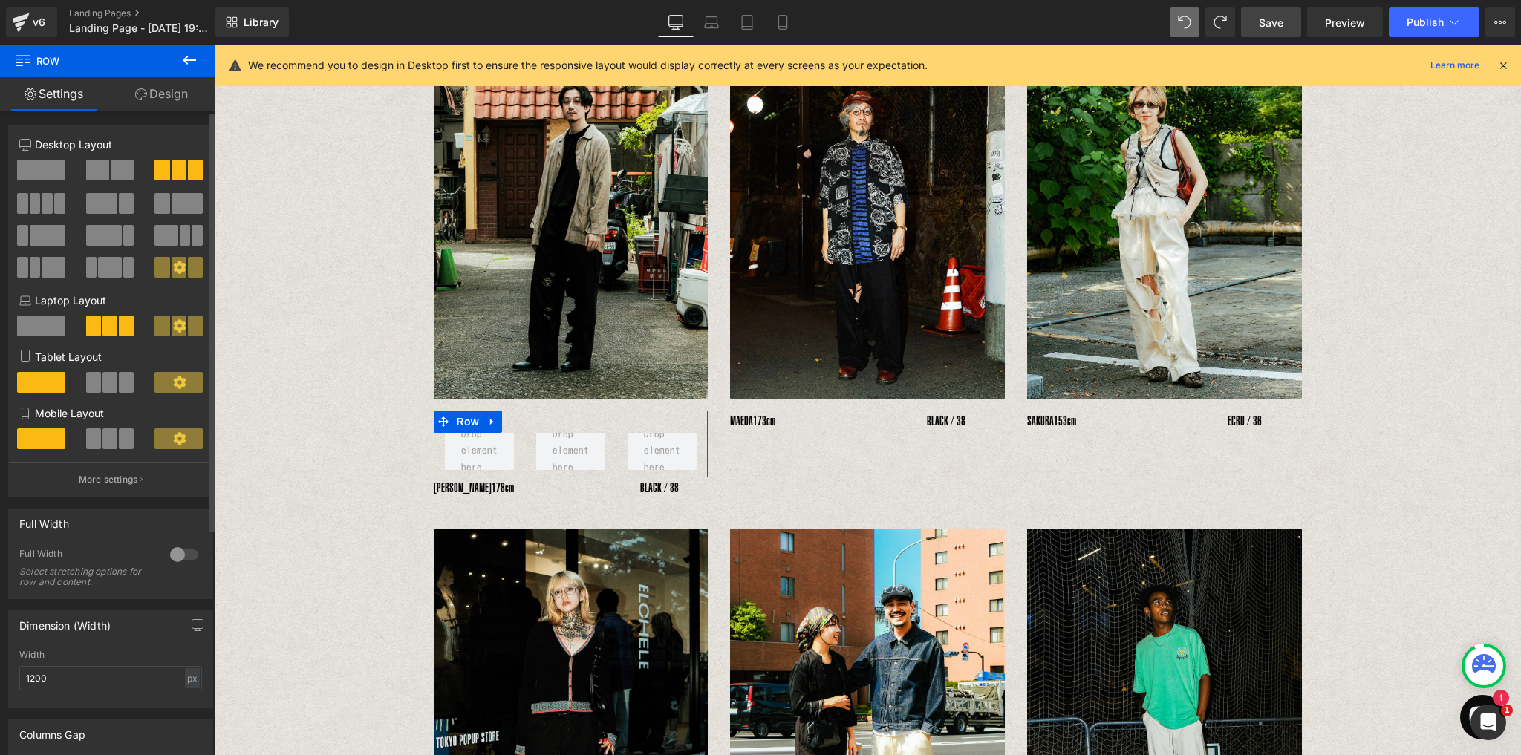
scroll to position [244, 0]
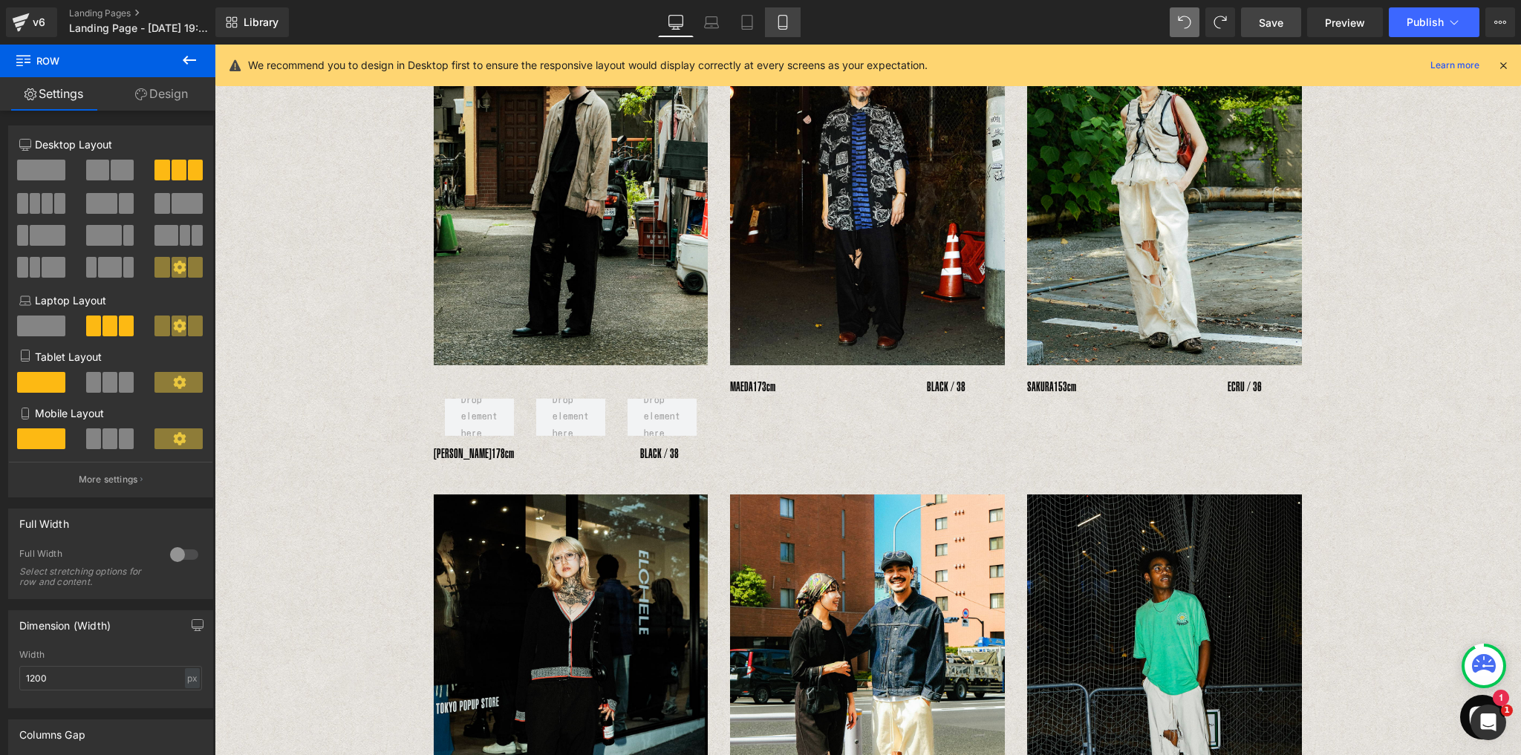
click at [783, 21] on icon at bounding box center [782, 22] width 15 height 15
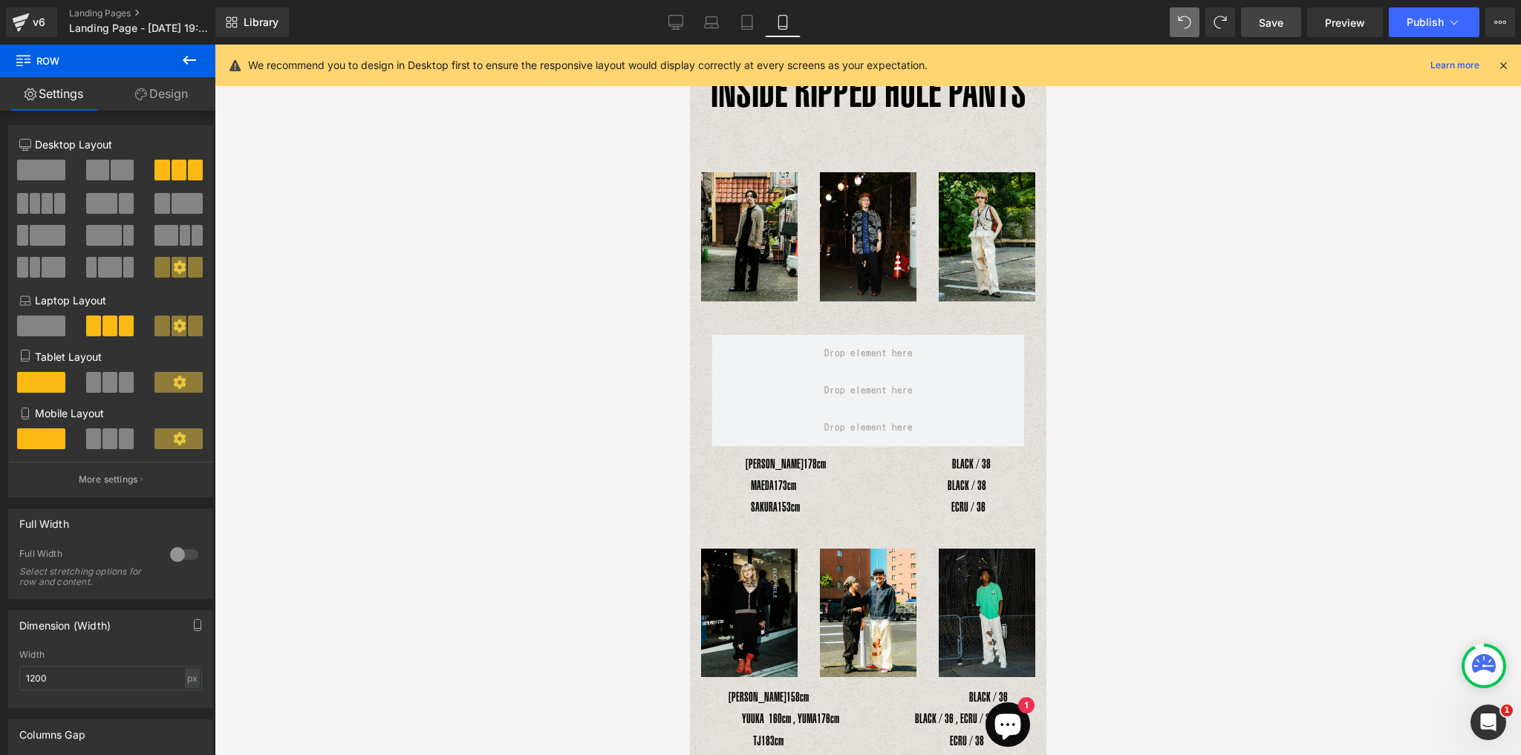
scroll to position [0, 0]
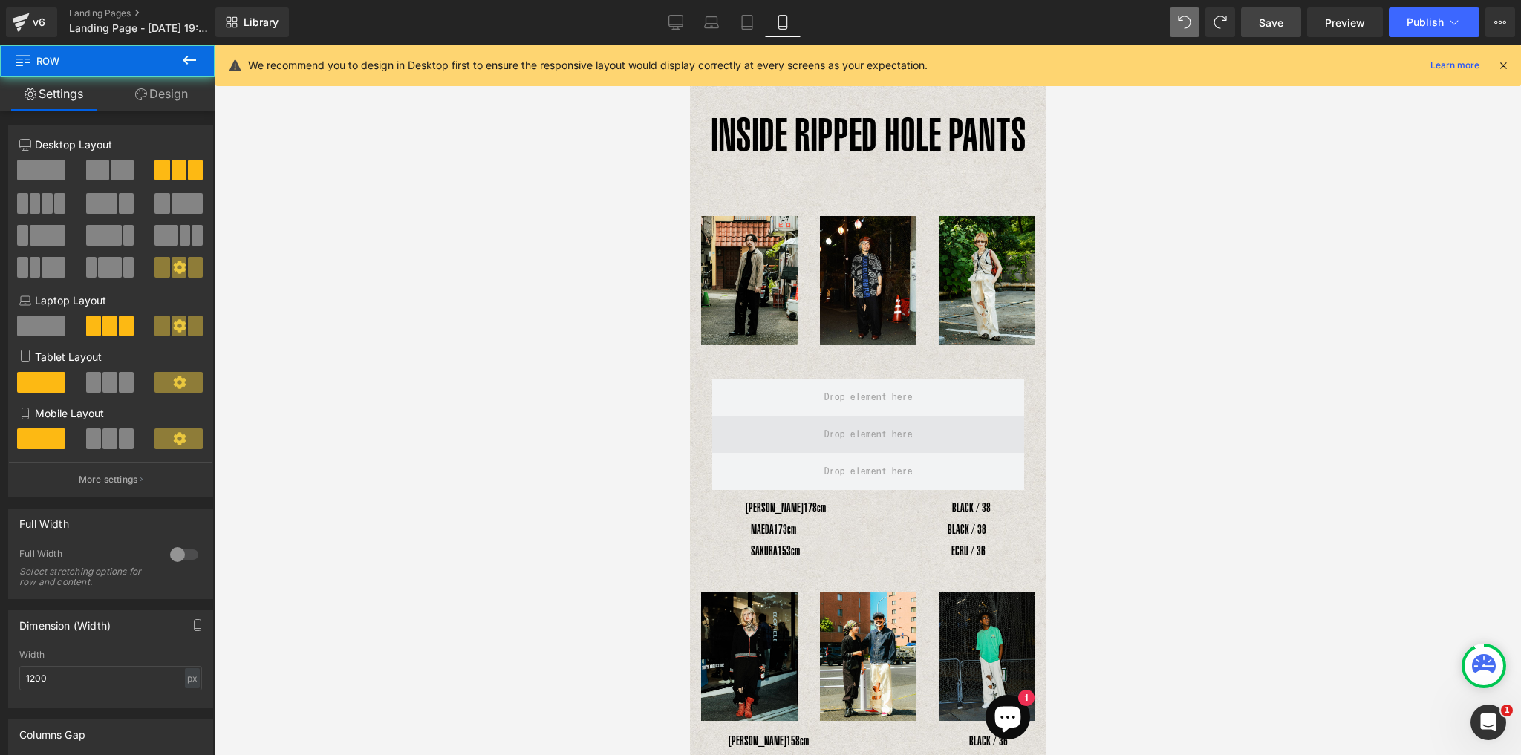
drag, startPoint x: 796, startPoint y: 428, endPoint x: 797, endPoint y: 421, distance: 7.6
click at [796, 428] on span at bounding box center [867, 434] width 312 height 37
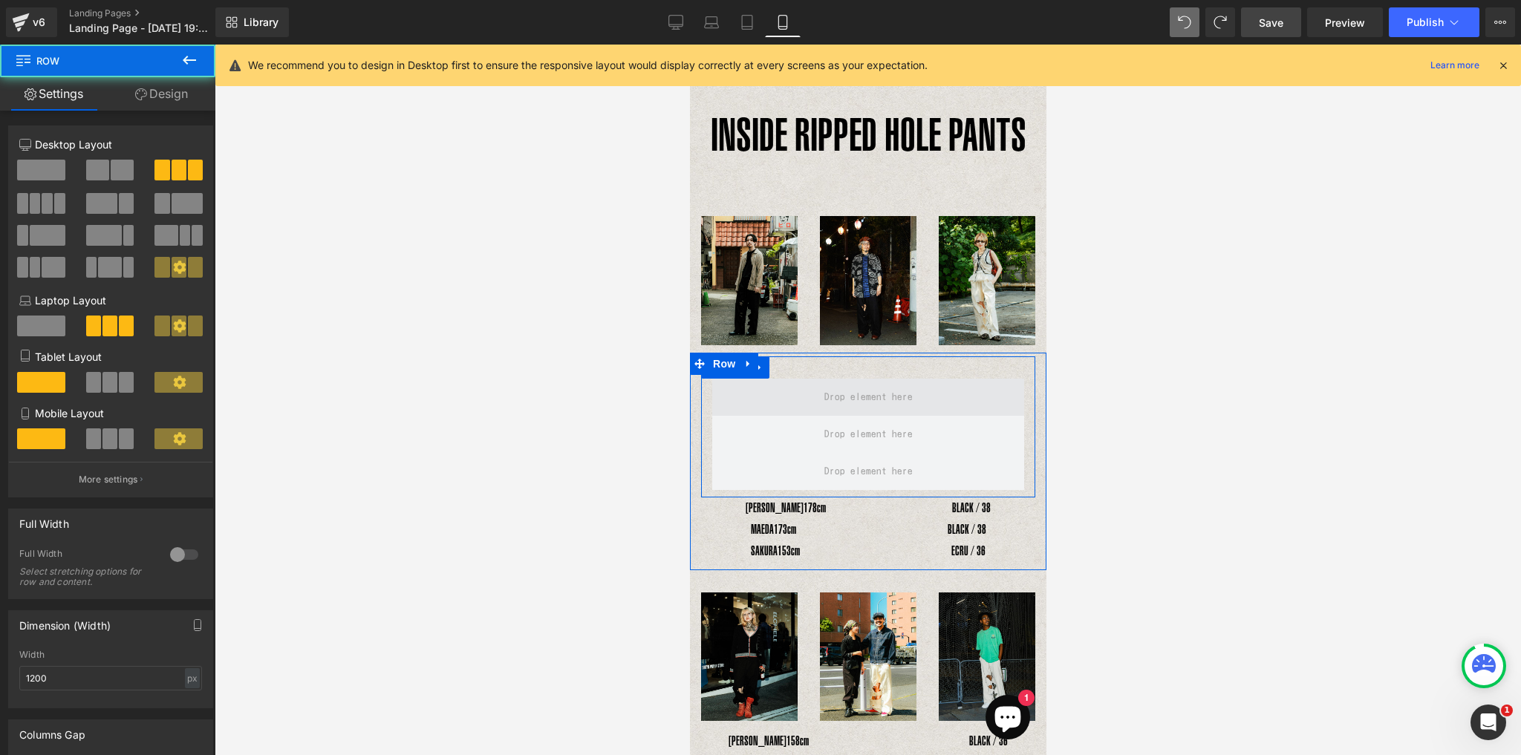
click at [803, 398] on span at bounding box center [867, 397] width 312 height 37
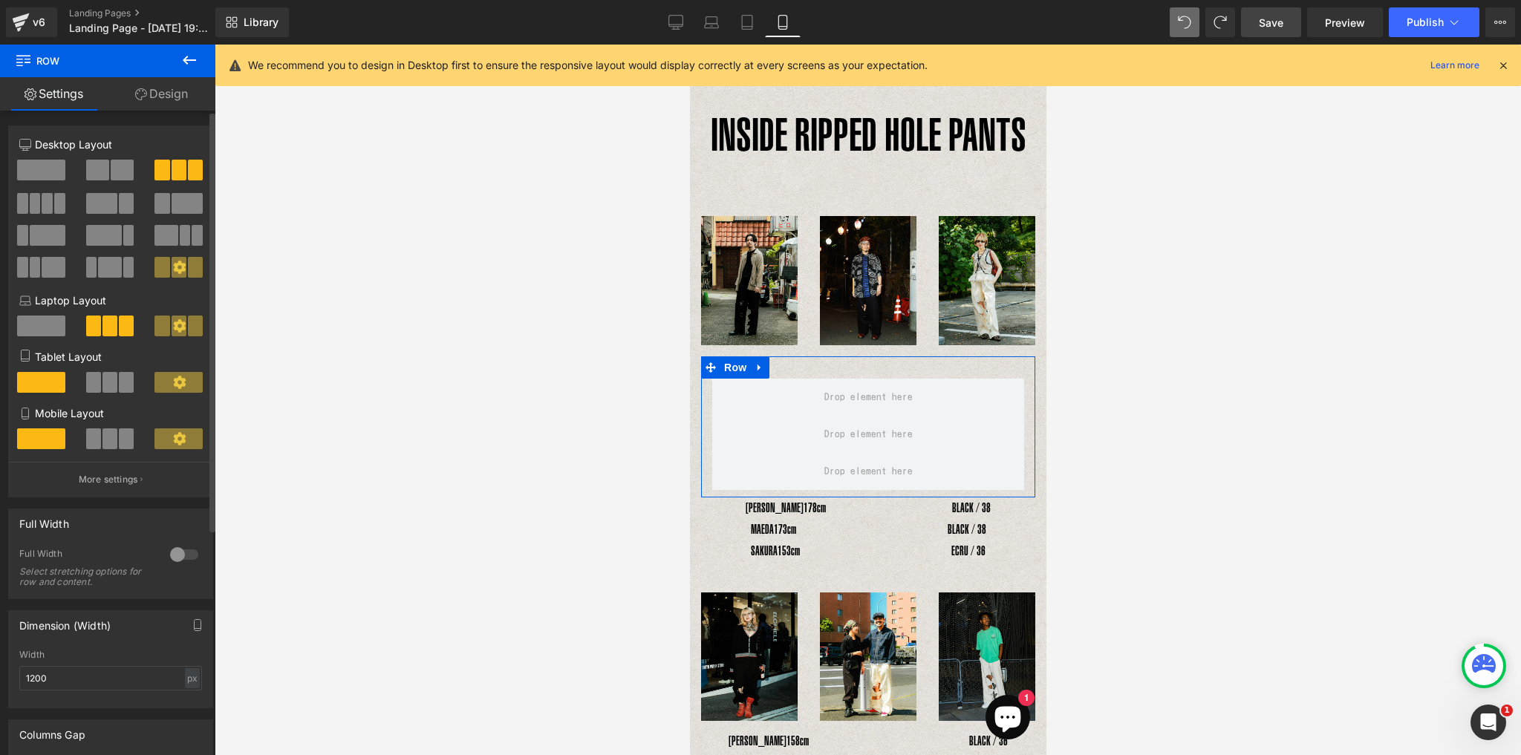
click at [106, 390] on span at bounding box center [109, 382] width 15 height 21
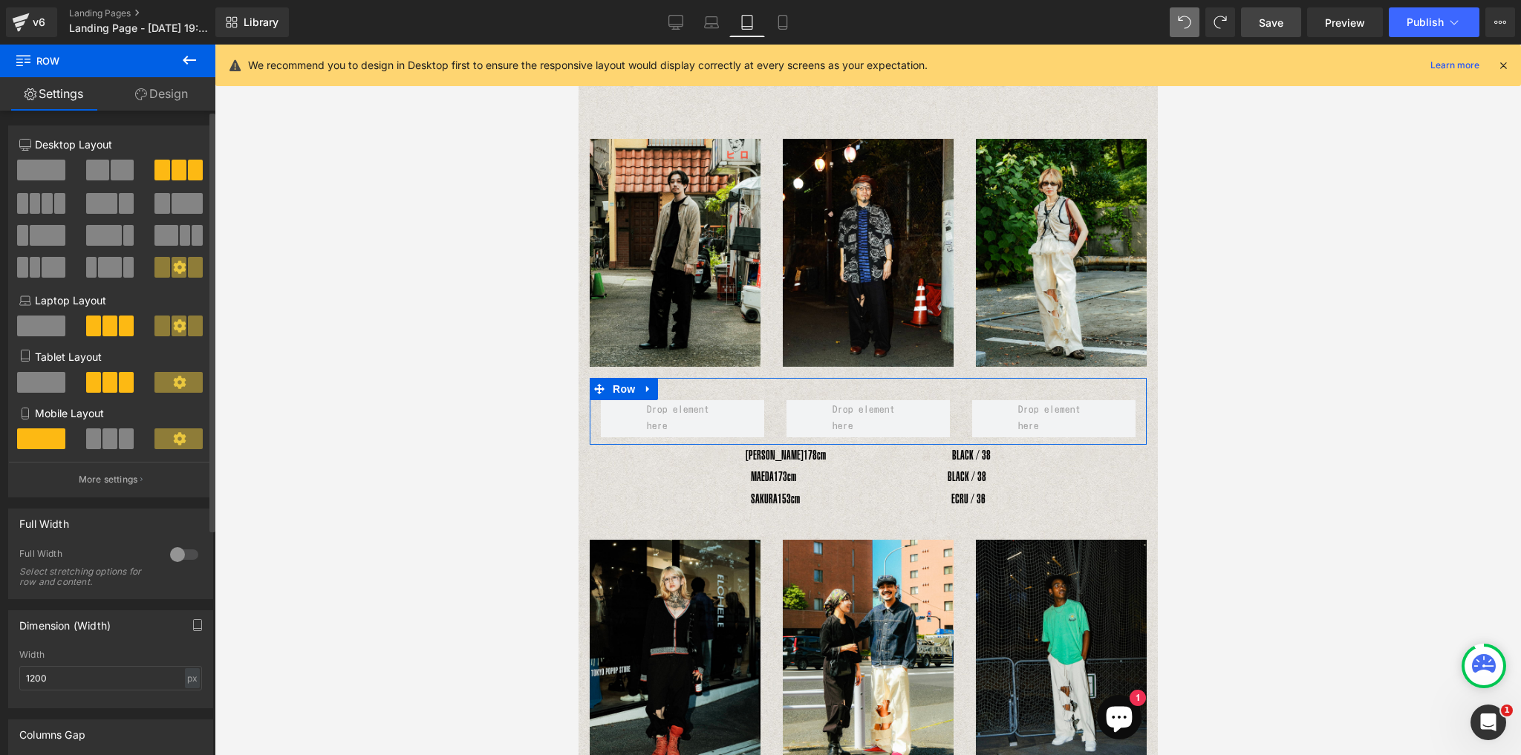
scroll to position [107, 0]
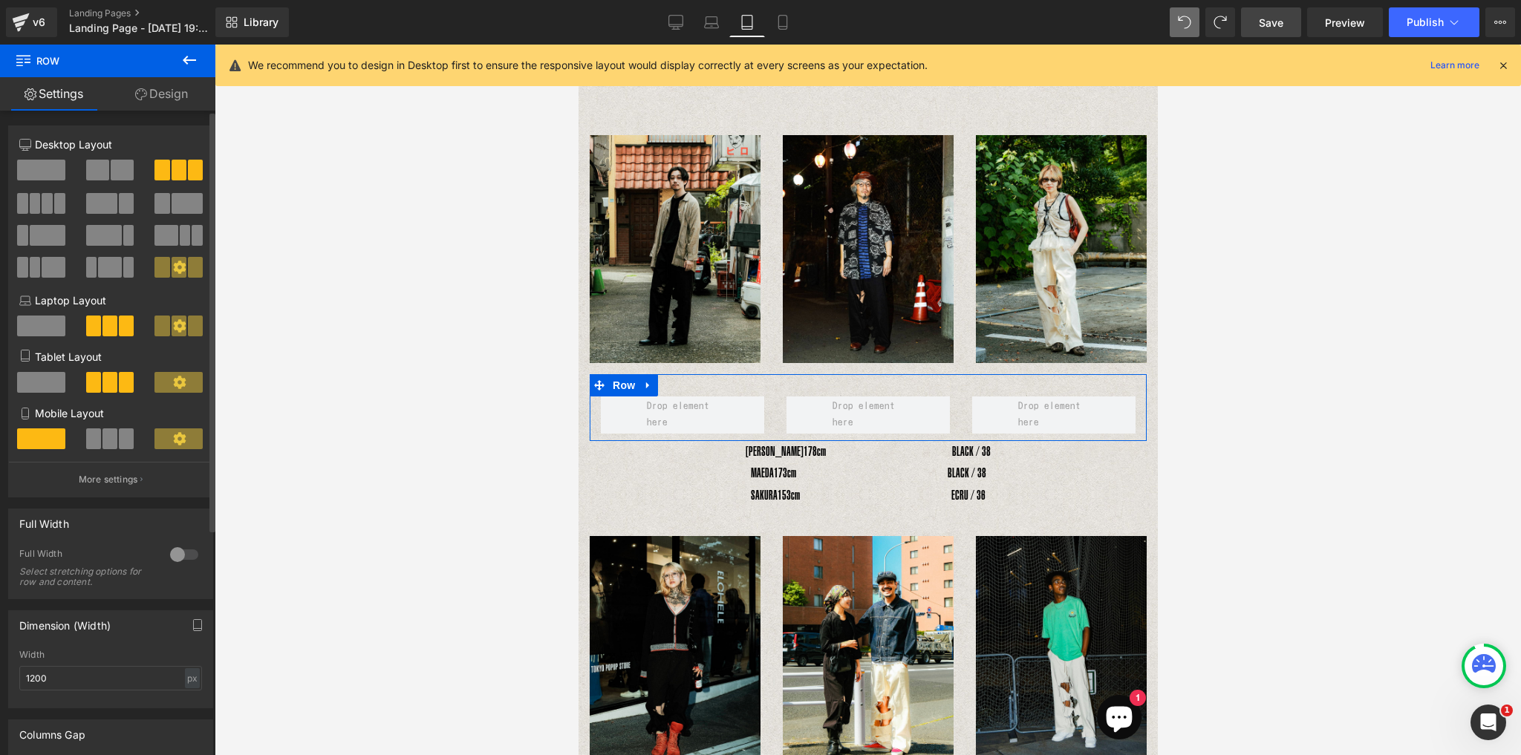
click at [102, 445] on span at bounding box center [109, 438] width 15 height 21
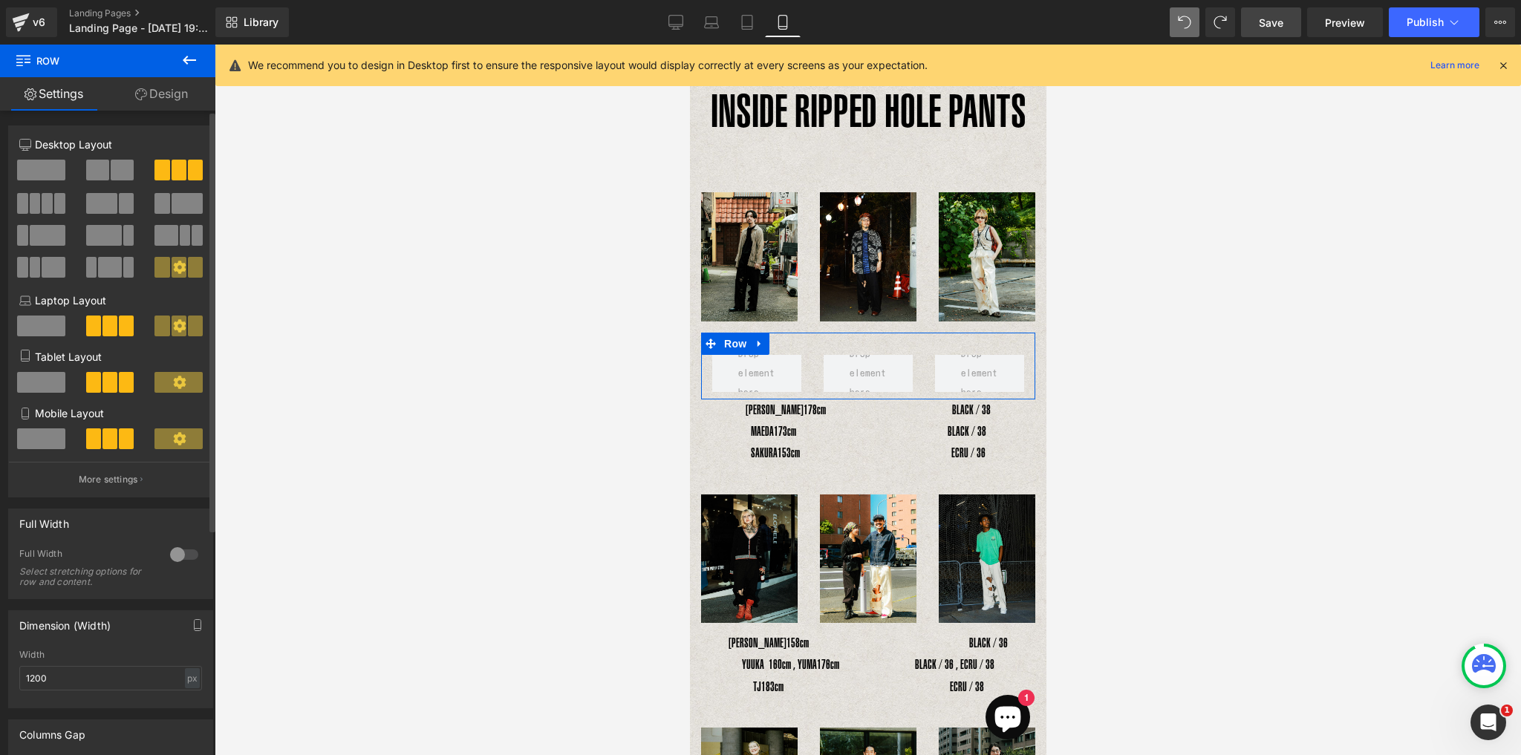
scroll to position [0, 0]
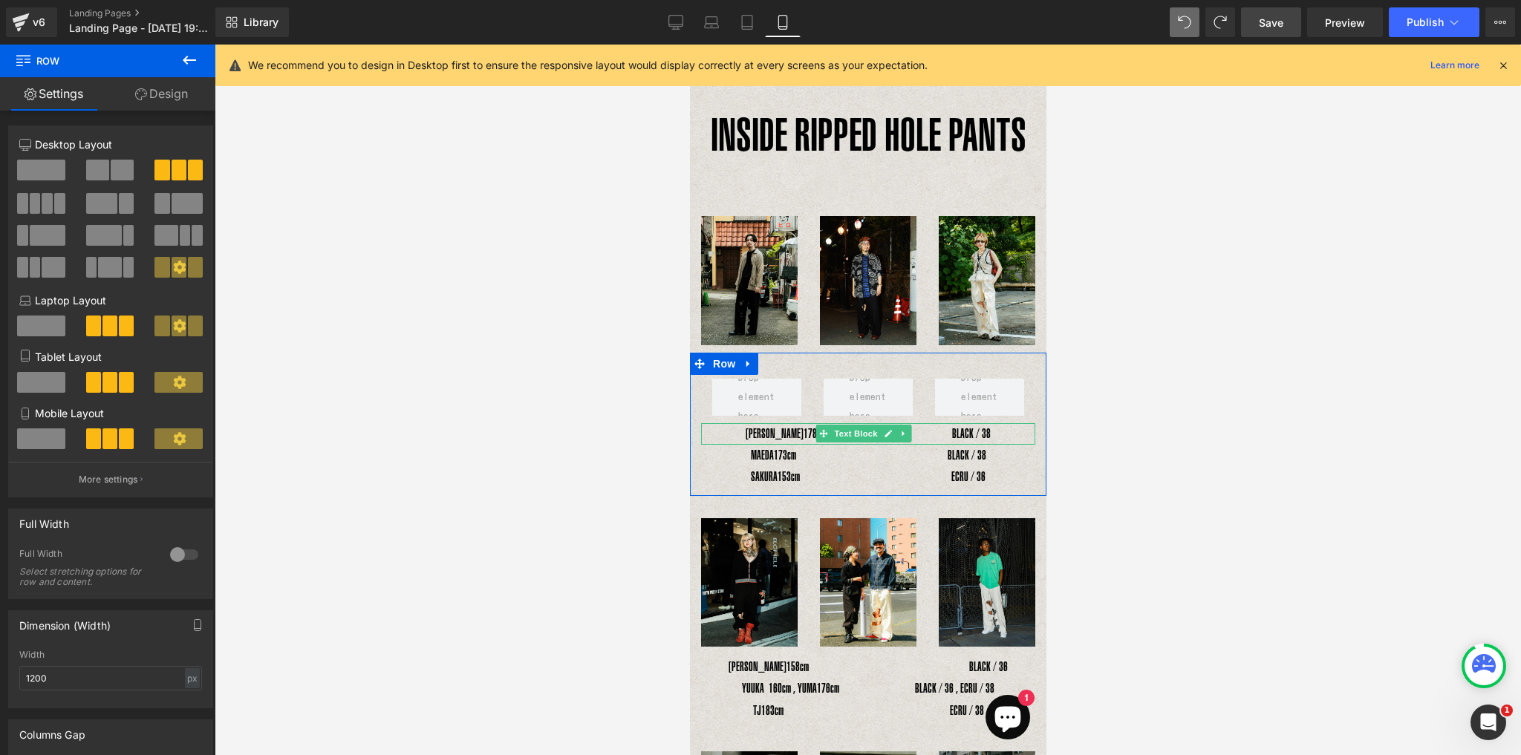
click at [761, 428] on div "YOSHIHIRO UNO　 178cm　　　　　　　　　　BLACK / 38" at bounding box center [867, 434] width 334 height 22
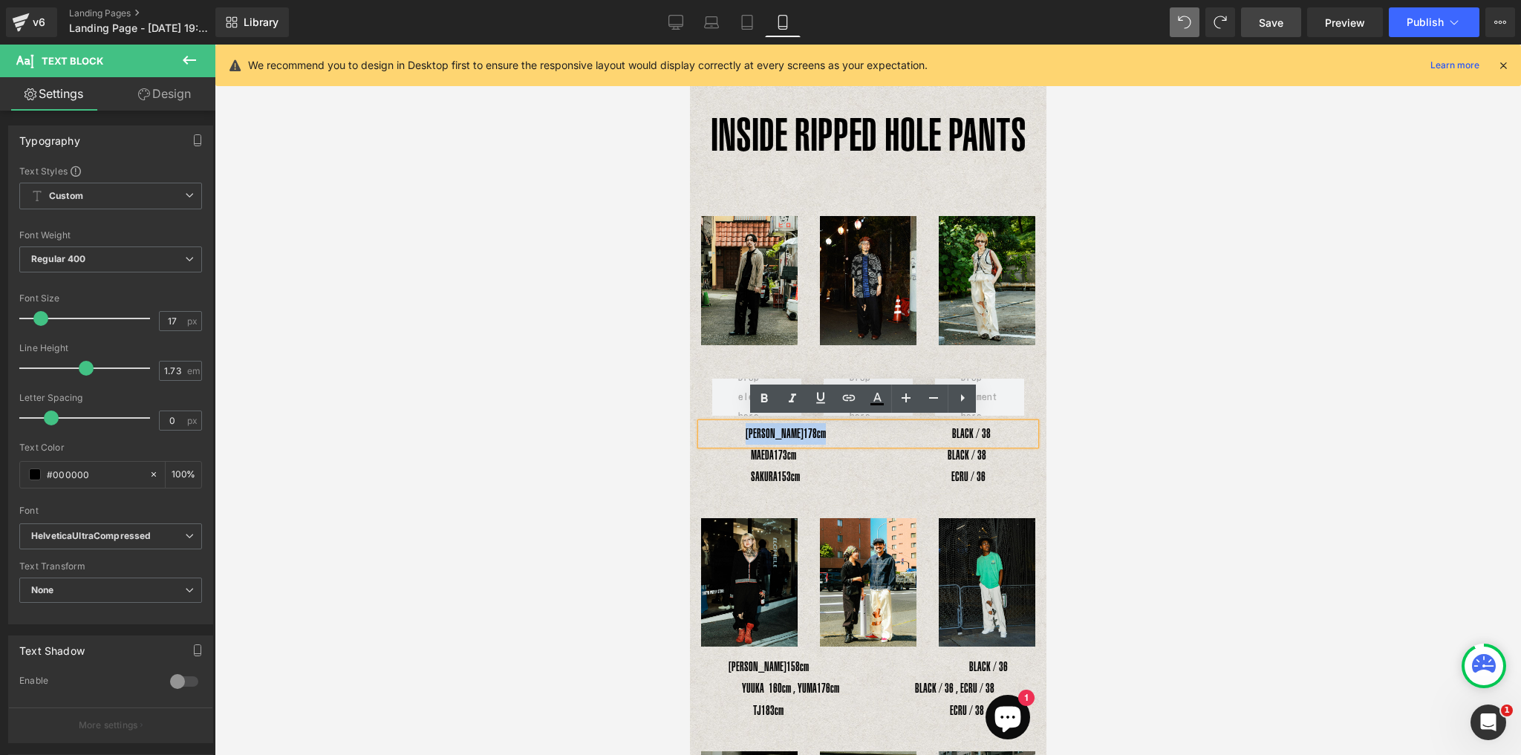
drag, startPoint x: 734, startPoint y: 428, endPoint x: 832, endPoint y: 428, distance: 98.7
click at [832, 428] on div "YOSHIHIRO UNO　 178cm　　　　　　　　　　BLACK / 38" at bounding box center [867, 434] width 334 height 22
copy div "YOSHIHIRO UNO　 178cm"
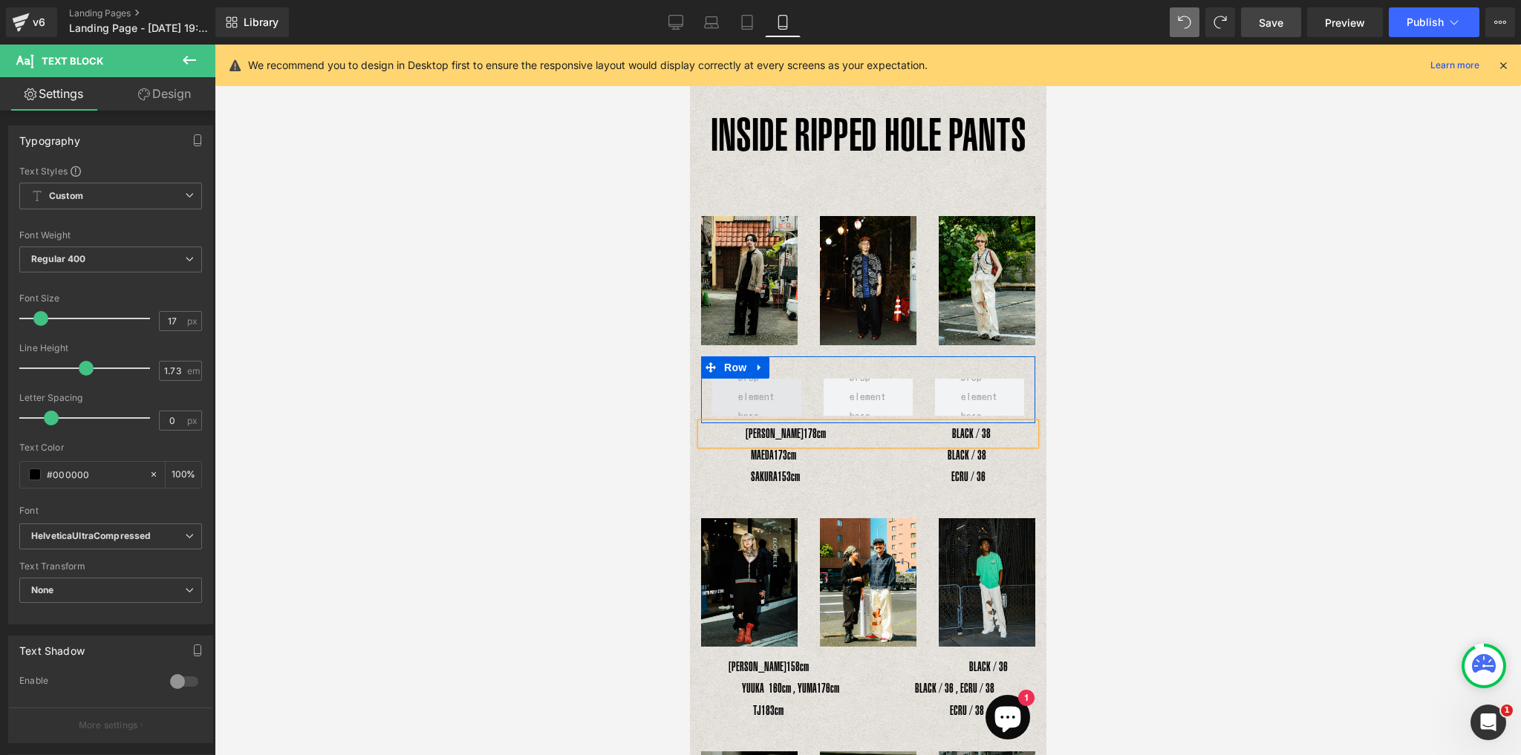
click at [754, 391] on span at bounding box center [755, 397] width 47 height 65
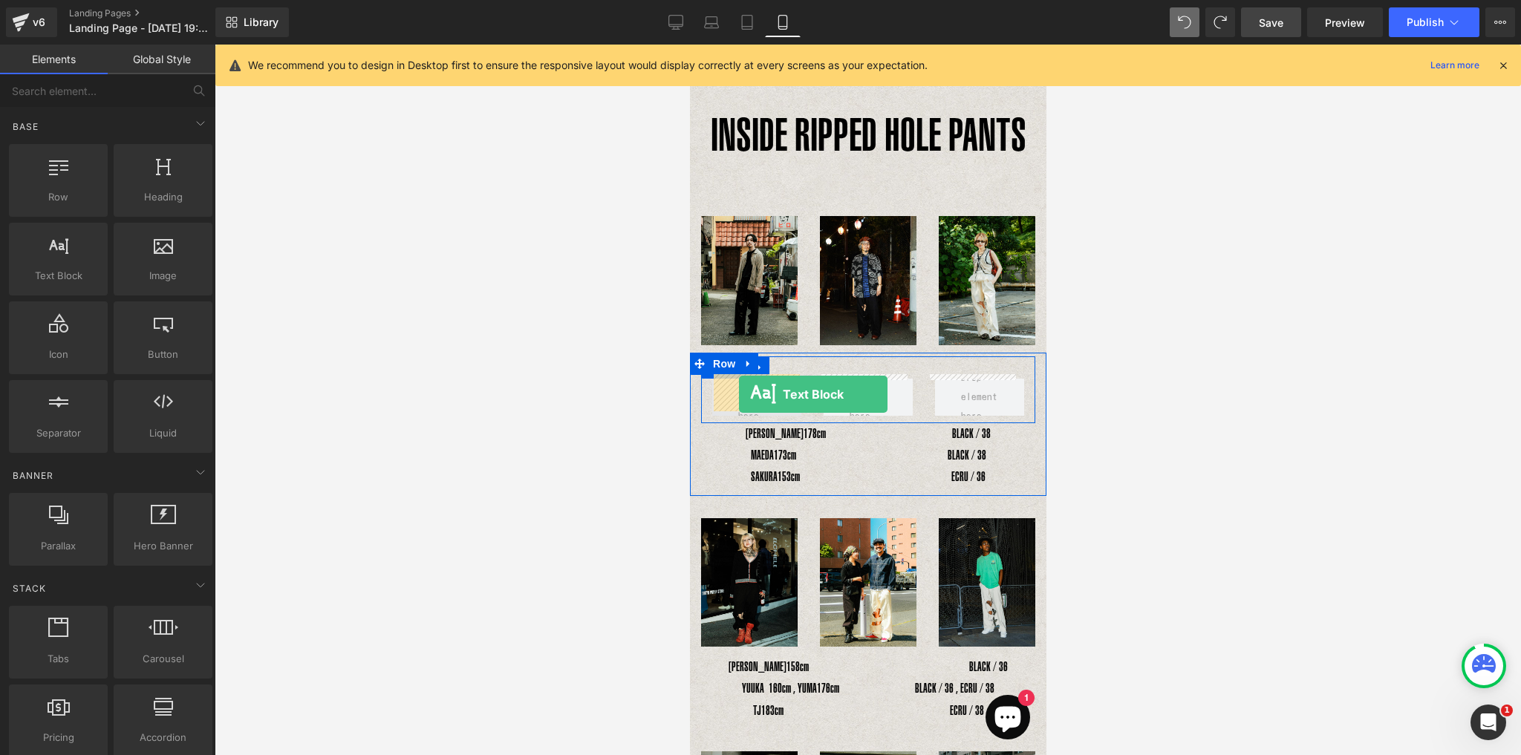
drag, startPoint x: 748, startPoint y: 313, endPoint x: 738, endPoint y: 394, distance: 81.5
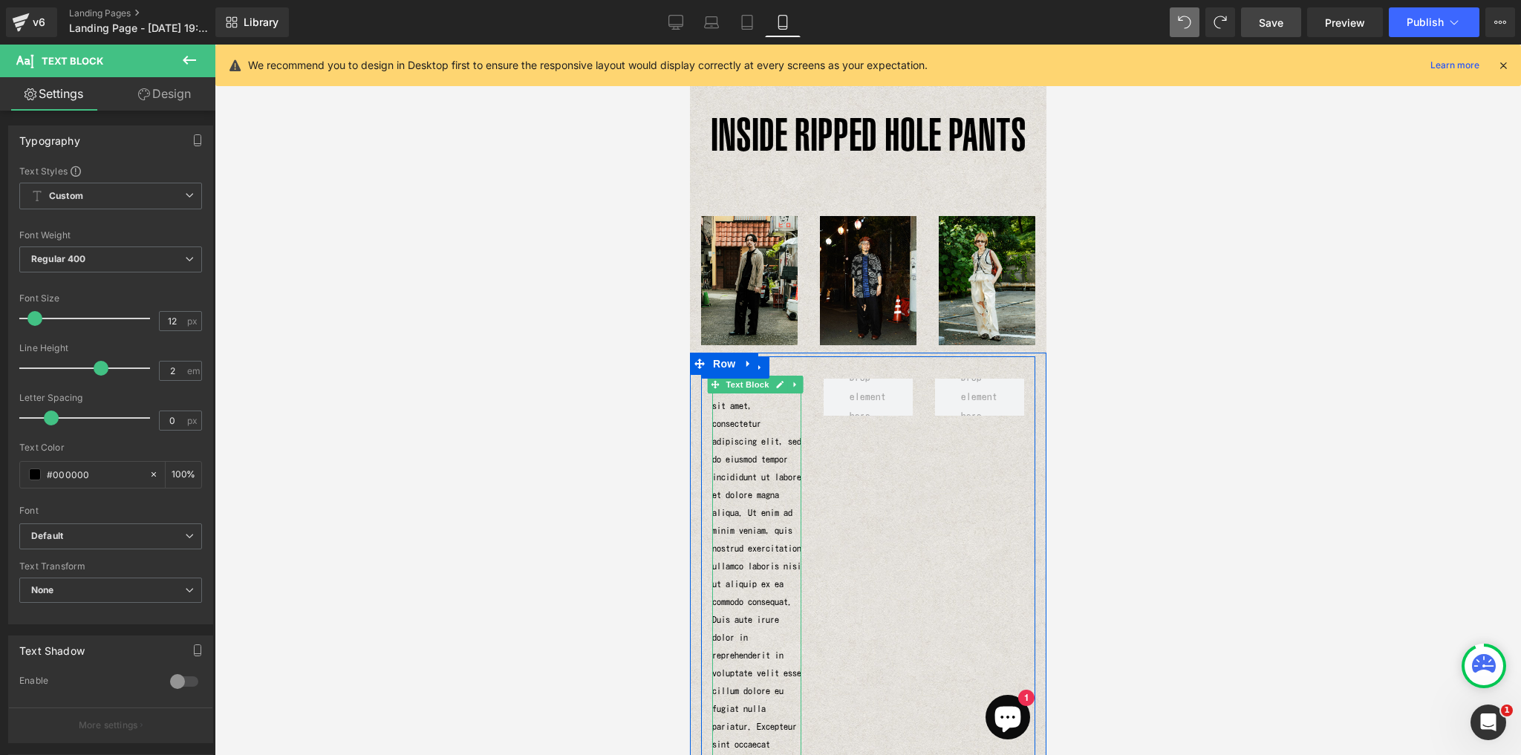
click at [761, 469] on p "Lorem ipsum dolor sit amet, consectetur adipiscing elit, sed do eiusmod tempor …" at bounding box center [755, 610] width 89 height 463
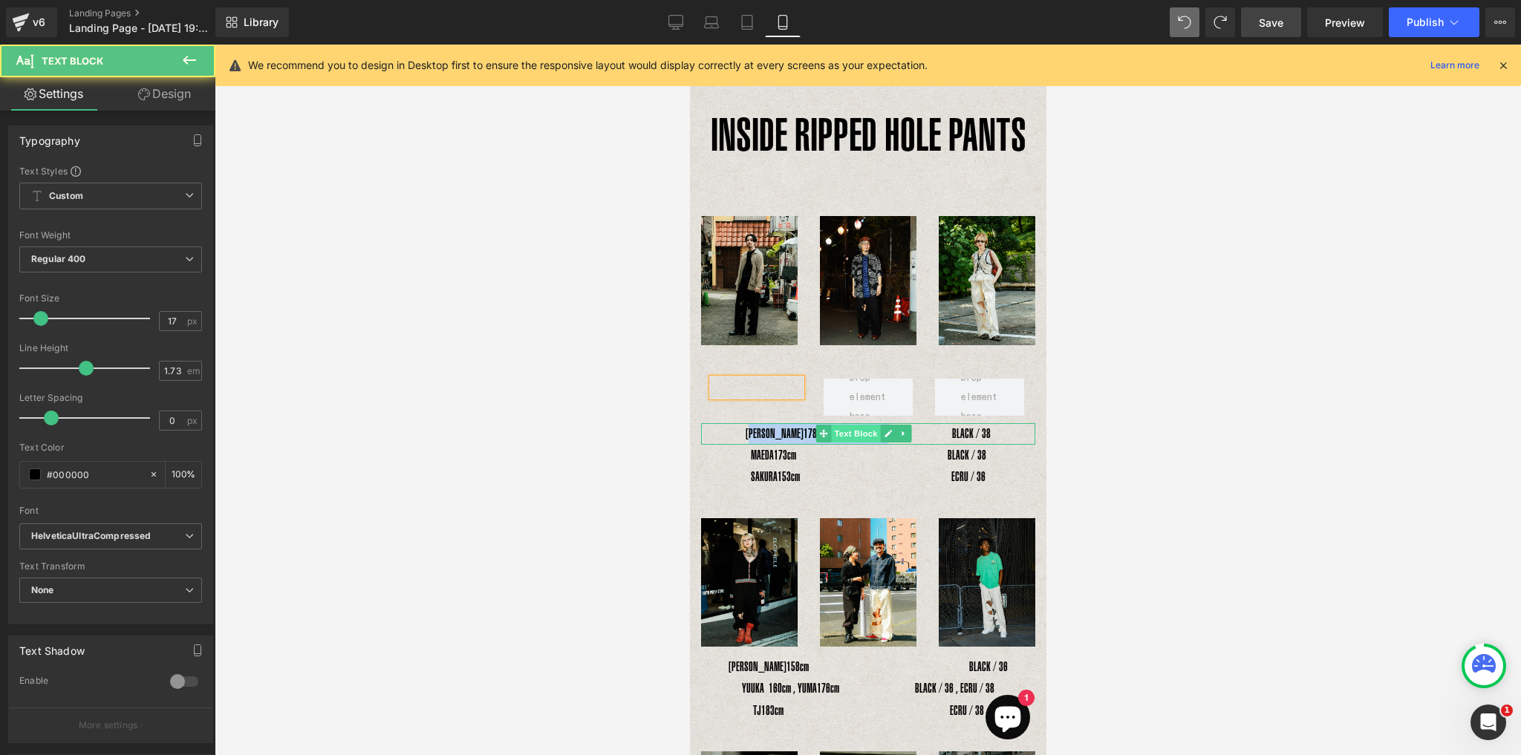
drag, startPoint x: 745, startPoint y: 427, endPoint x: 840, endPoint y: 431, distance: 95.1
click at [840, 431] on div "YOSHIHIRO UNO　 178cm　　　　　　　　　　BLACK / 38 Text Block" at bounding box center [867, 434] width 334 height 22
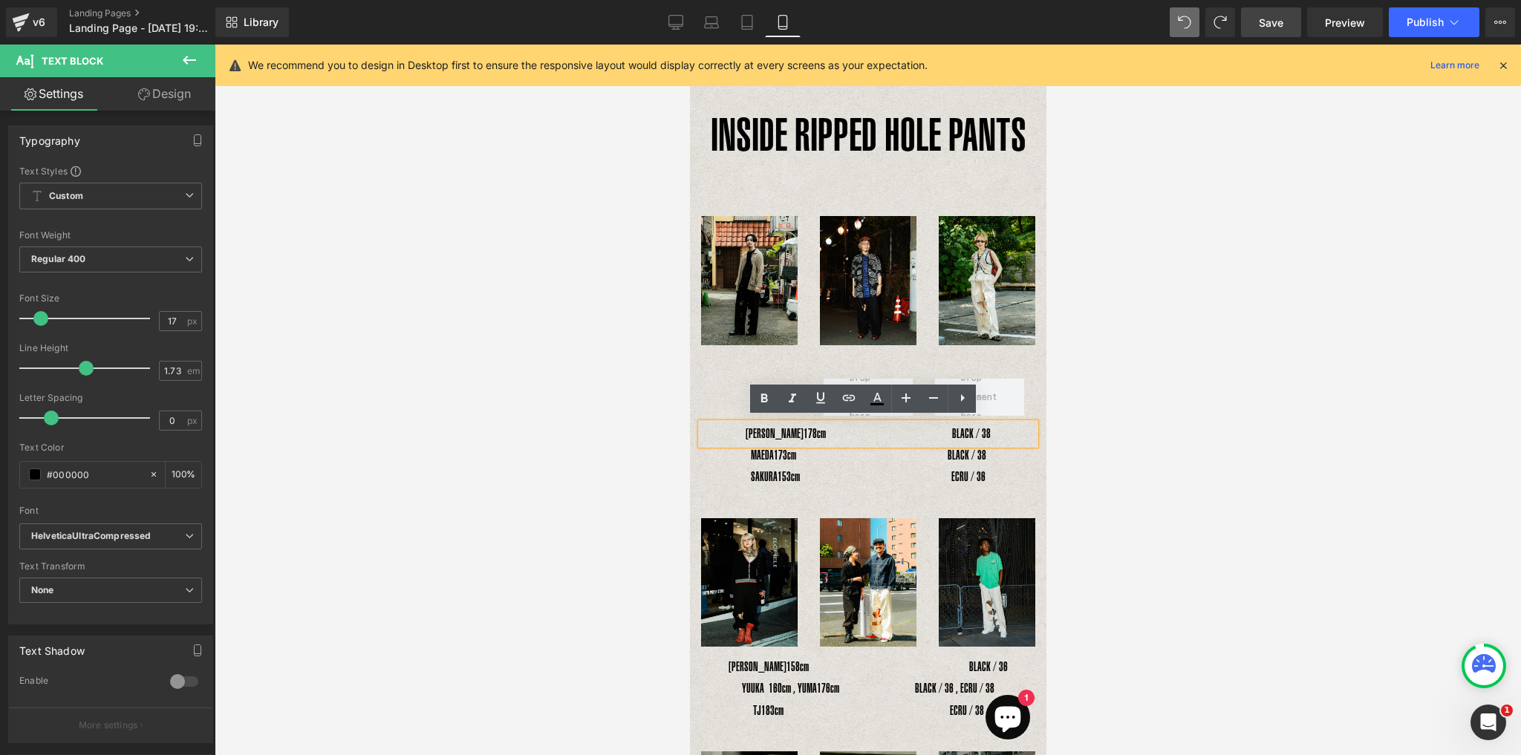
click at [738, 433] on div "YOSHIHIRO UNO　 178cm　　　　　　　　　　BLACK / 38" at bounding box center [867, 434] width 334 height 22
drag, startPoint x: 740, startPoint y: 433, endPoint x: 1740, endPoint y: 474, distance: 1000.9
copy div "YOSHIHIRO UNO　 178cm　　　　　　　　　　BLACK / 38"
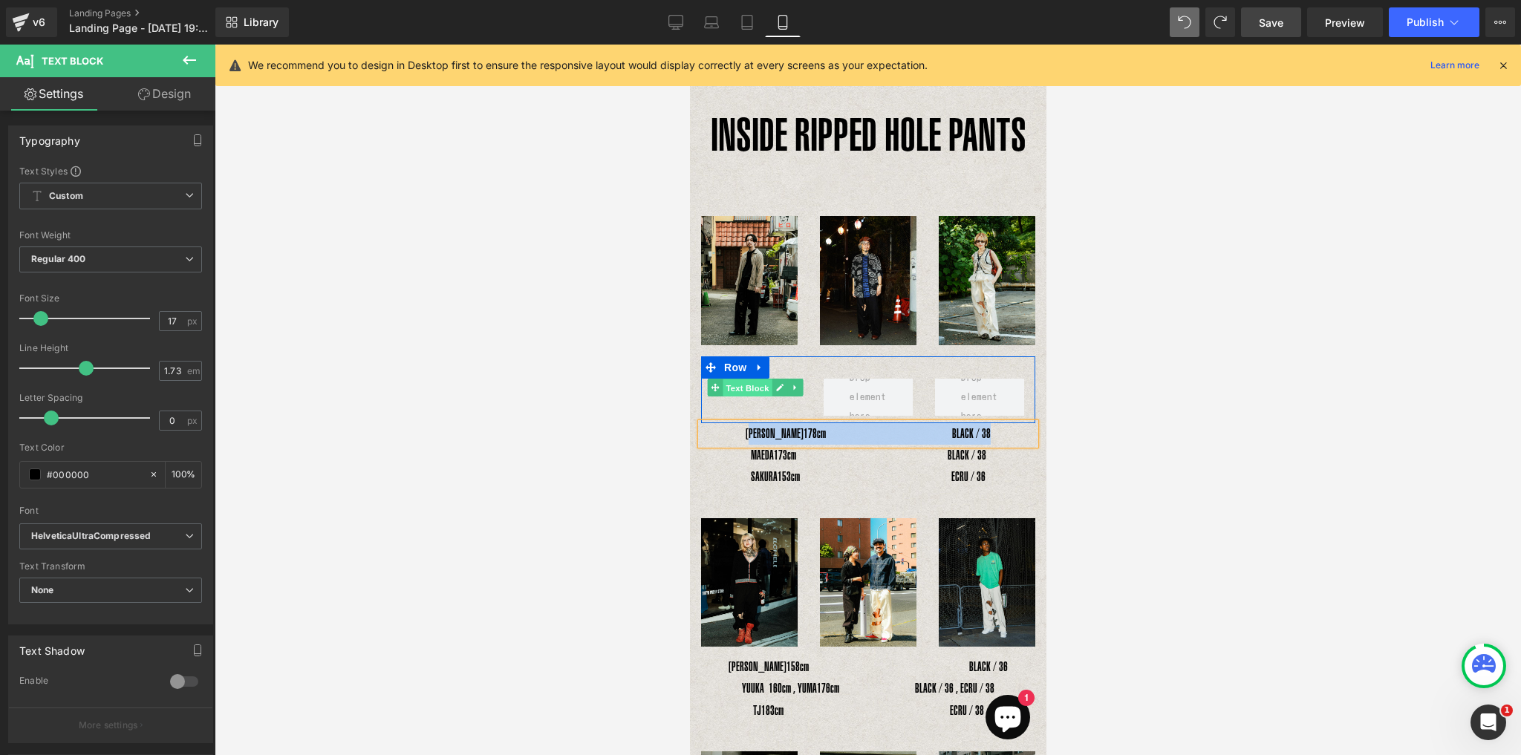
click at [743, 389] on span "Text Block" at bounding box center [746, 388] width 49 height 18
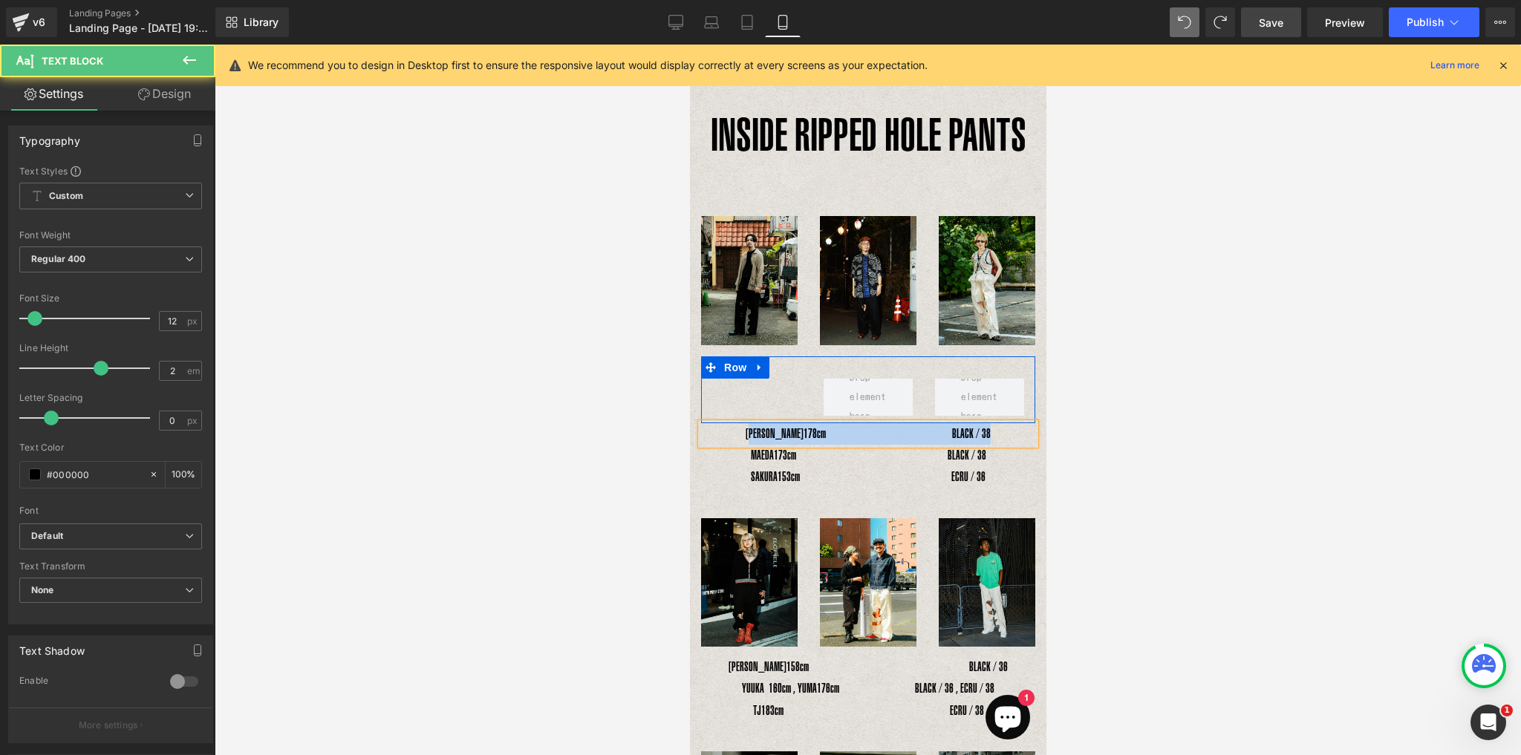
click at [742, 402] on div "Text Block Row" at bounding box center [867, 389] width 334 height 67
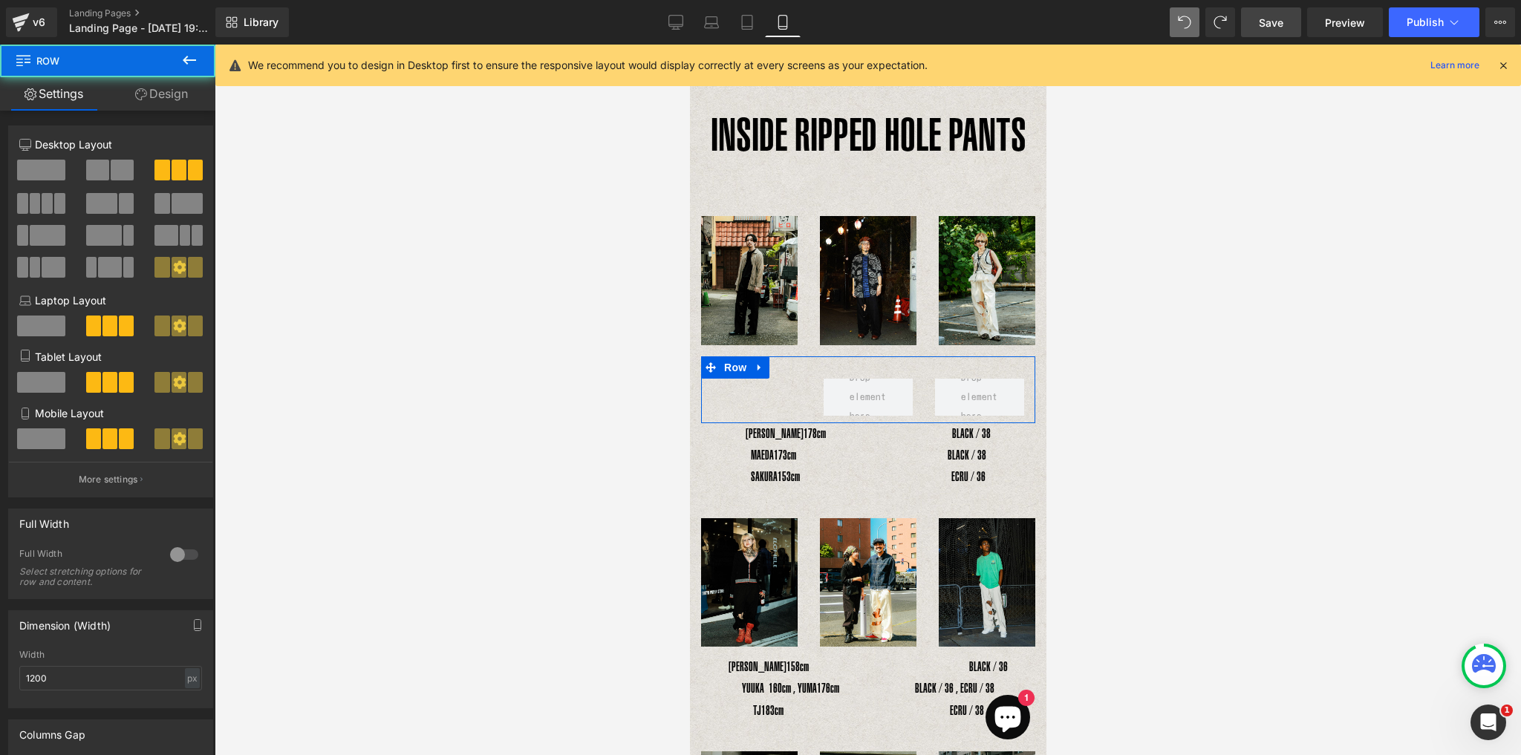
click at [742, 395] on div "Text Block Row" at bounding box center [867, 389] width 334 height 67
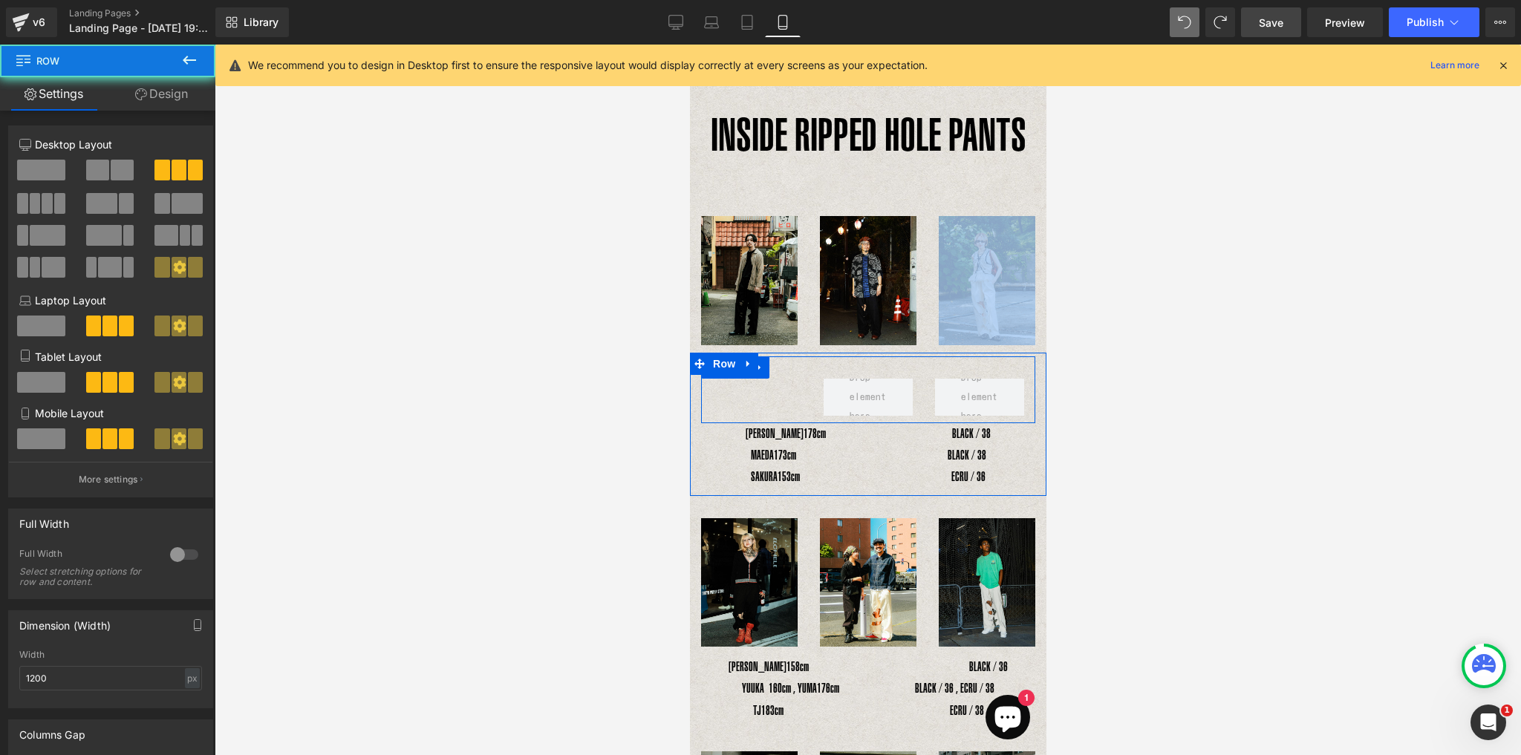
click at [742, 395] on div "Text Block Row" at bounding box center [867, 389] width 334 height 67
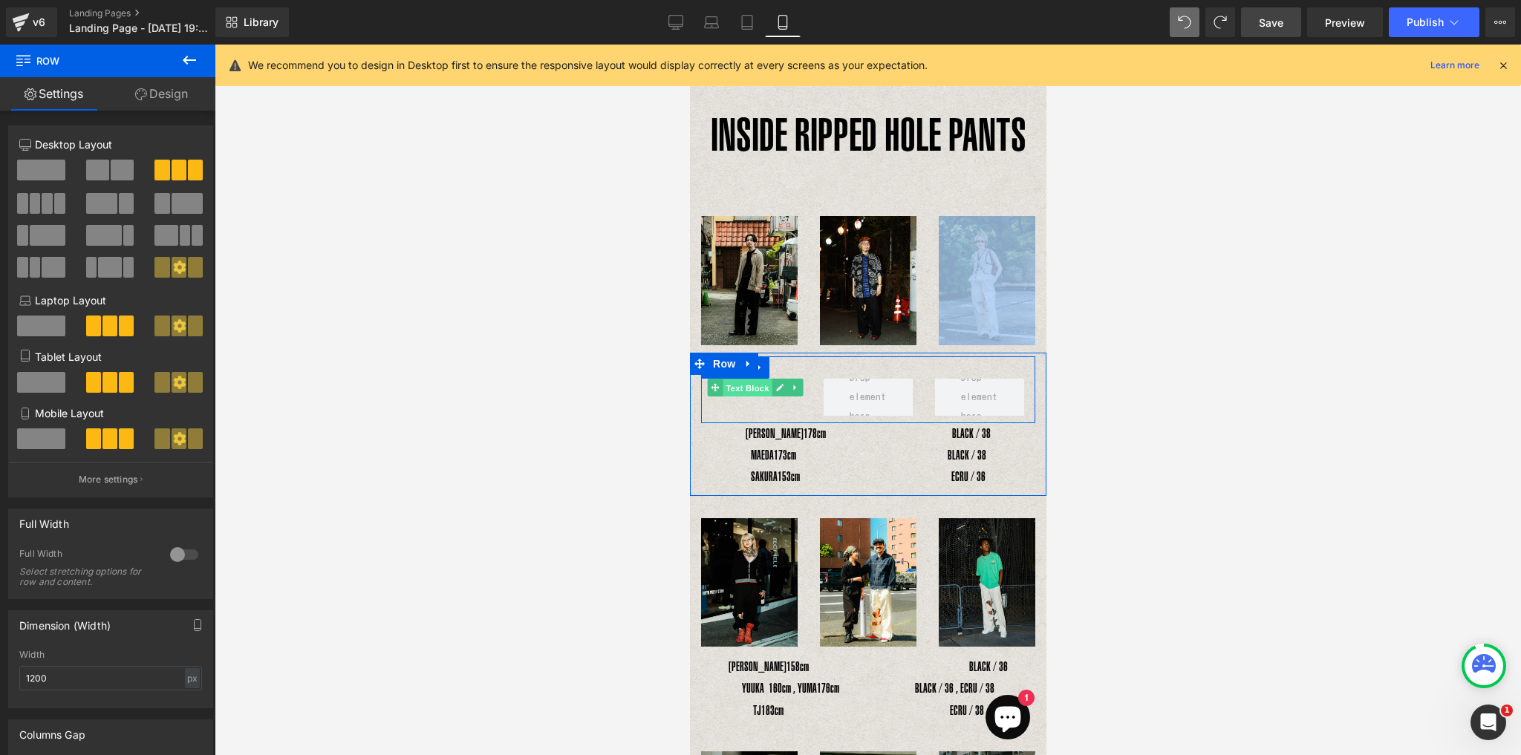
click at [749, 387] on span "Text Block" at bounding box center [746, 388] width 49 height 18
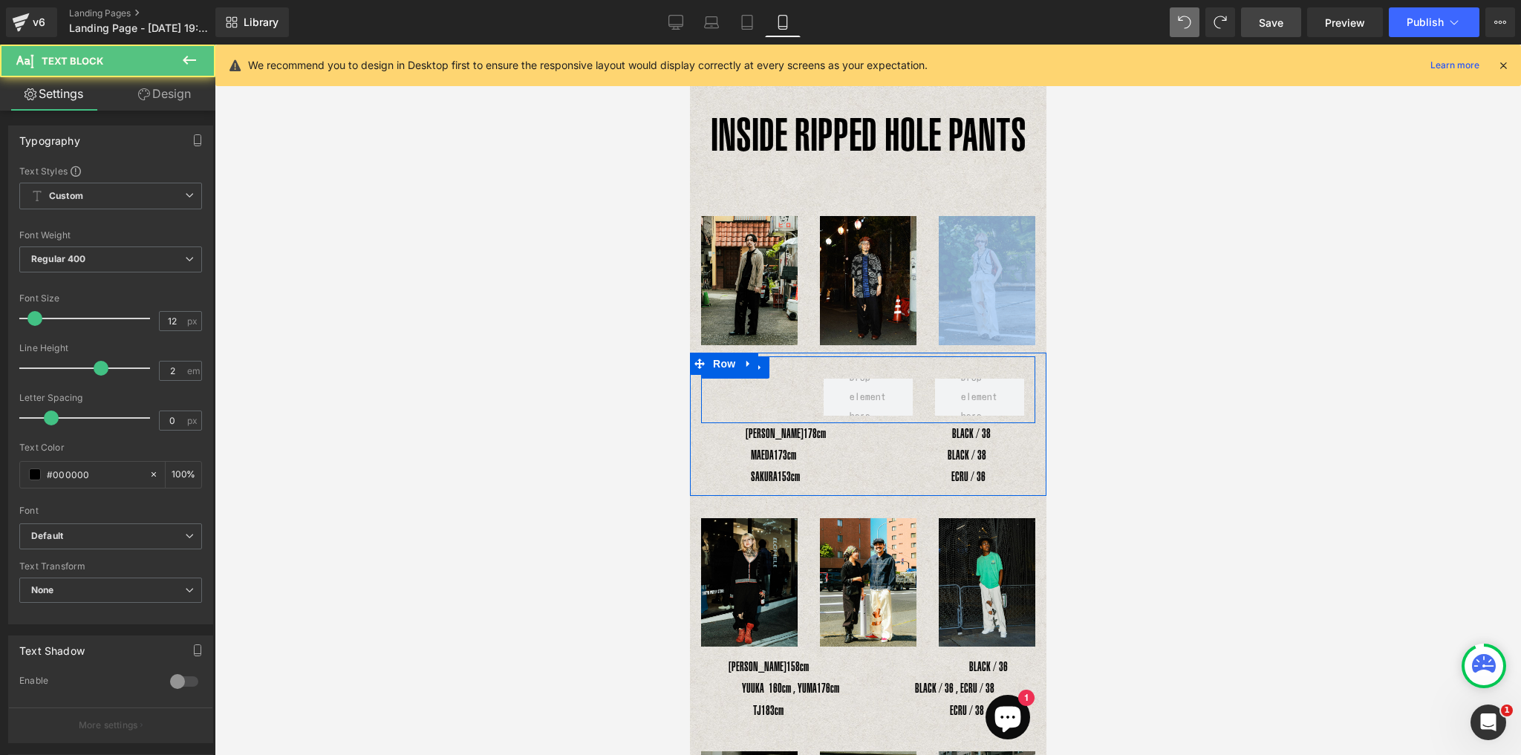
click at [746, 394] on div "Text Block Row" at bounding box center [867, 389] width 334 height 67
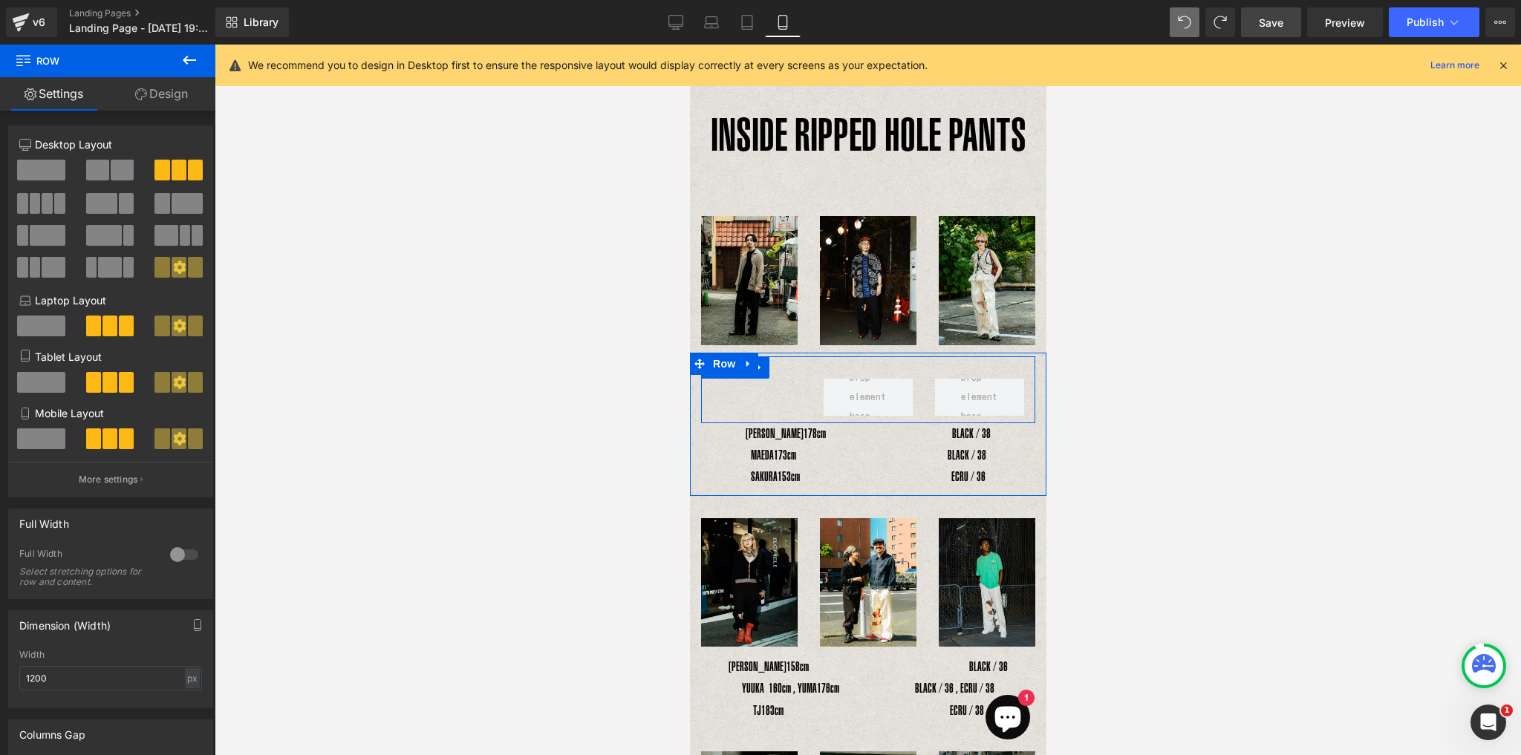
click at [755, 396] on div "Text Block Row" at bounding box center [867, 389] width 334 height 67
click at [757, 399] on div "Text Block Row" at bounding box center [867, 389] width 334 height 67
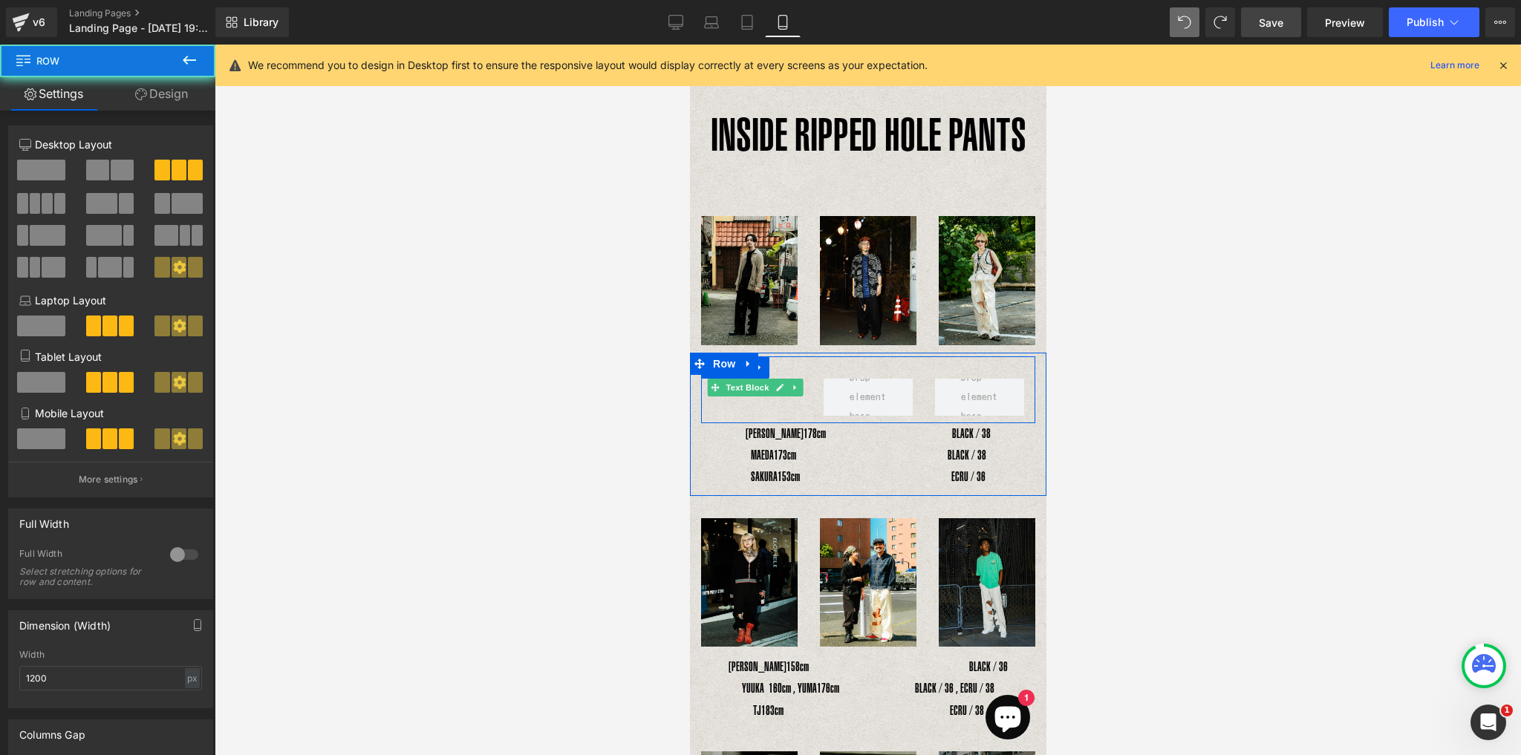
click at [735, 396] on div "Text Block Row" at bounding box center [867, 389] width 334 height 67
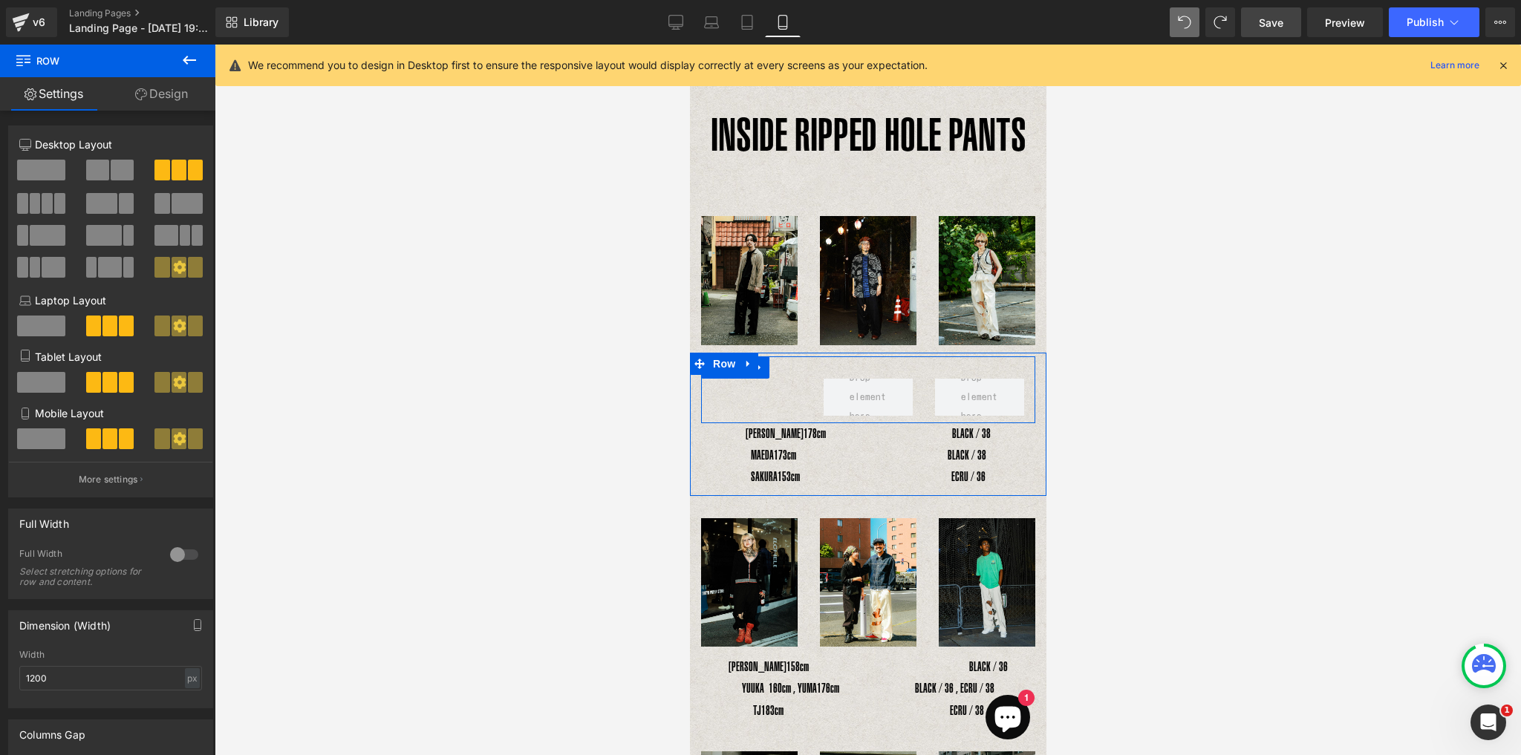
click at [726, 404] on div "Text Block Row" at bounding box center [867, 389] width 334 height 67
click at [713, 383] on icon at bounding box center [714, 387] width 8 height 8
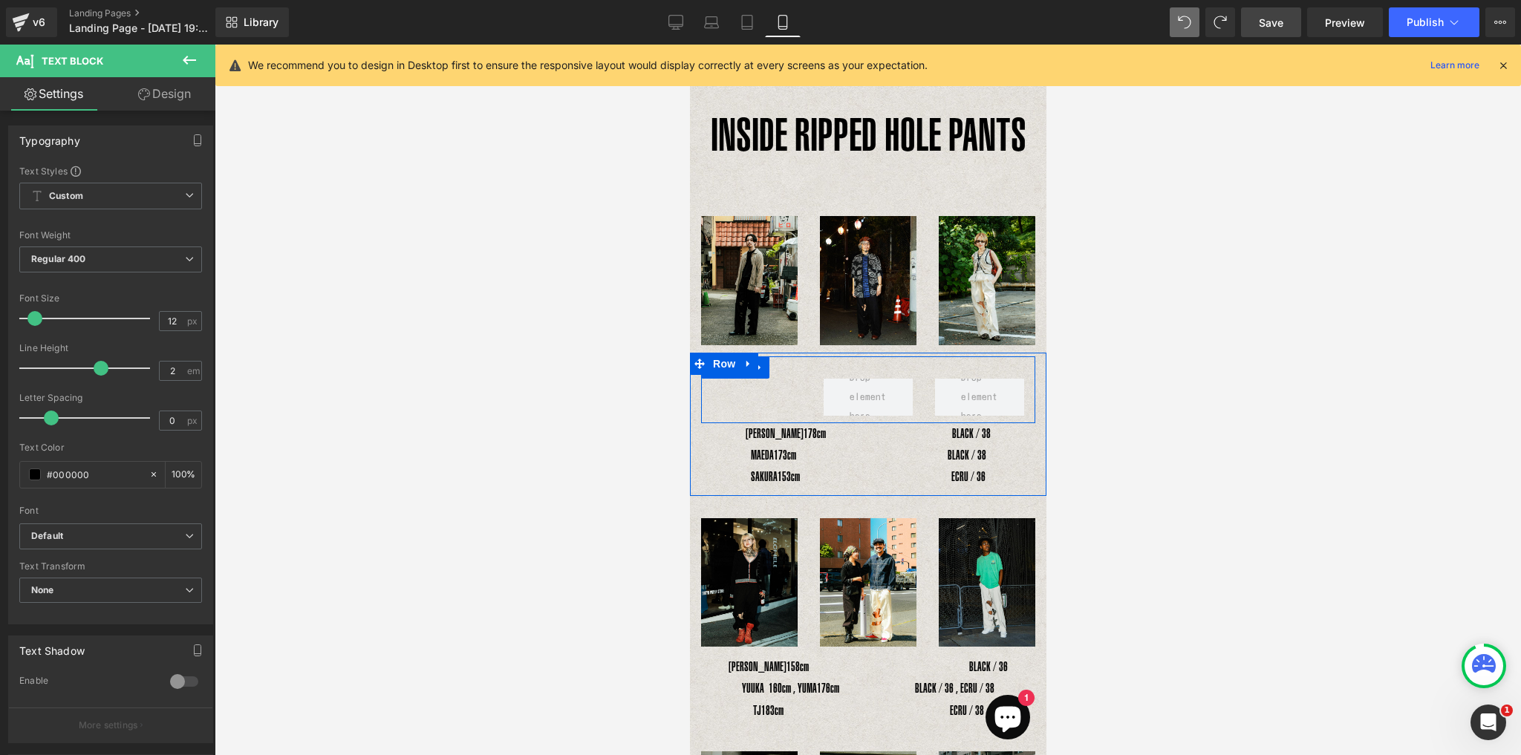
click at [704, 382] on div "Text Block" at bounding box center [755, 388] width 111 height 18
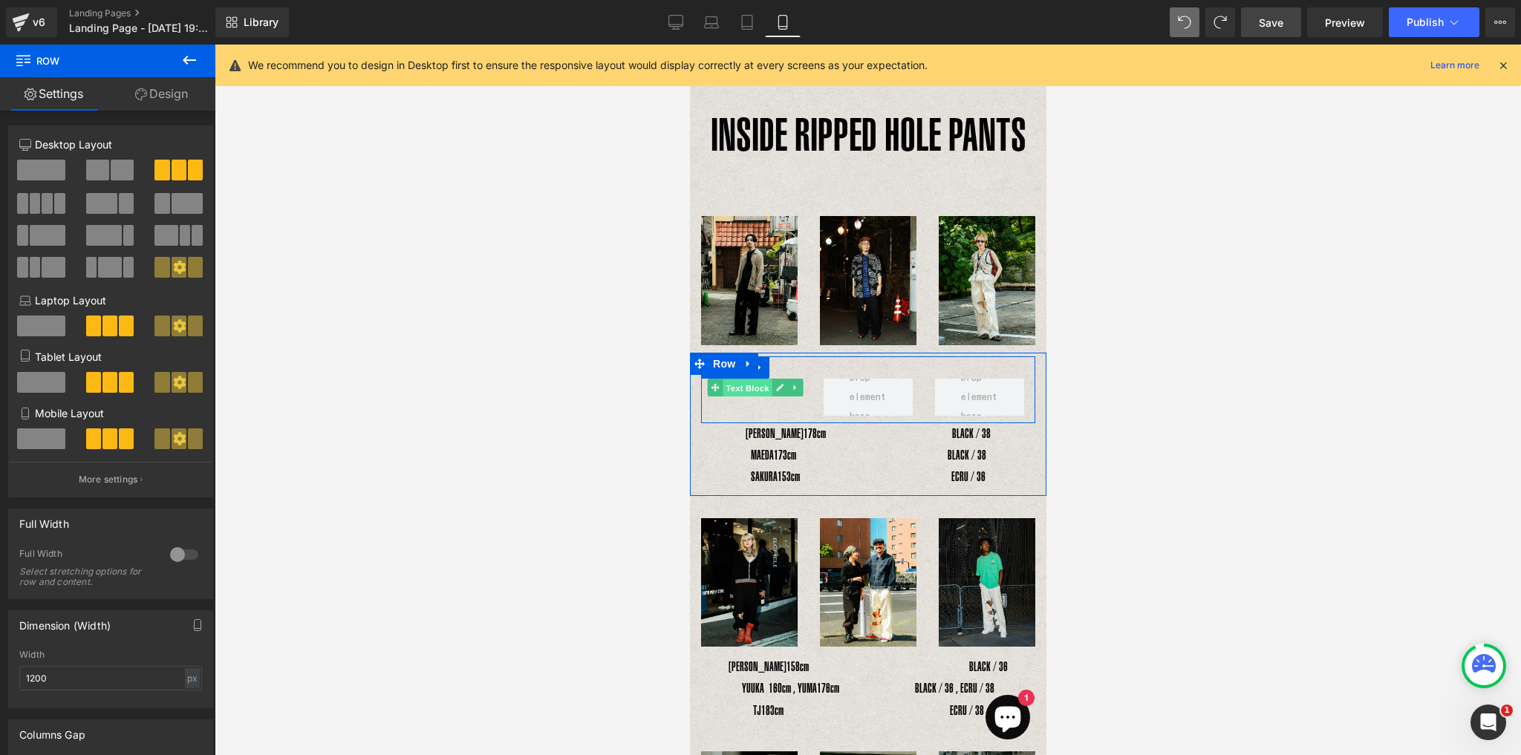
click at [725, 382] on span "Text Block" at bounding box center [746, 388] width 49 height 18
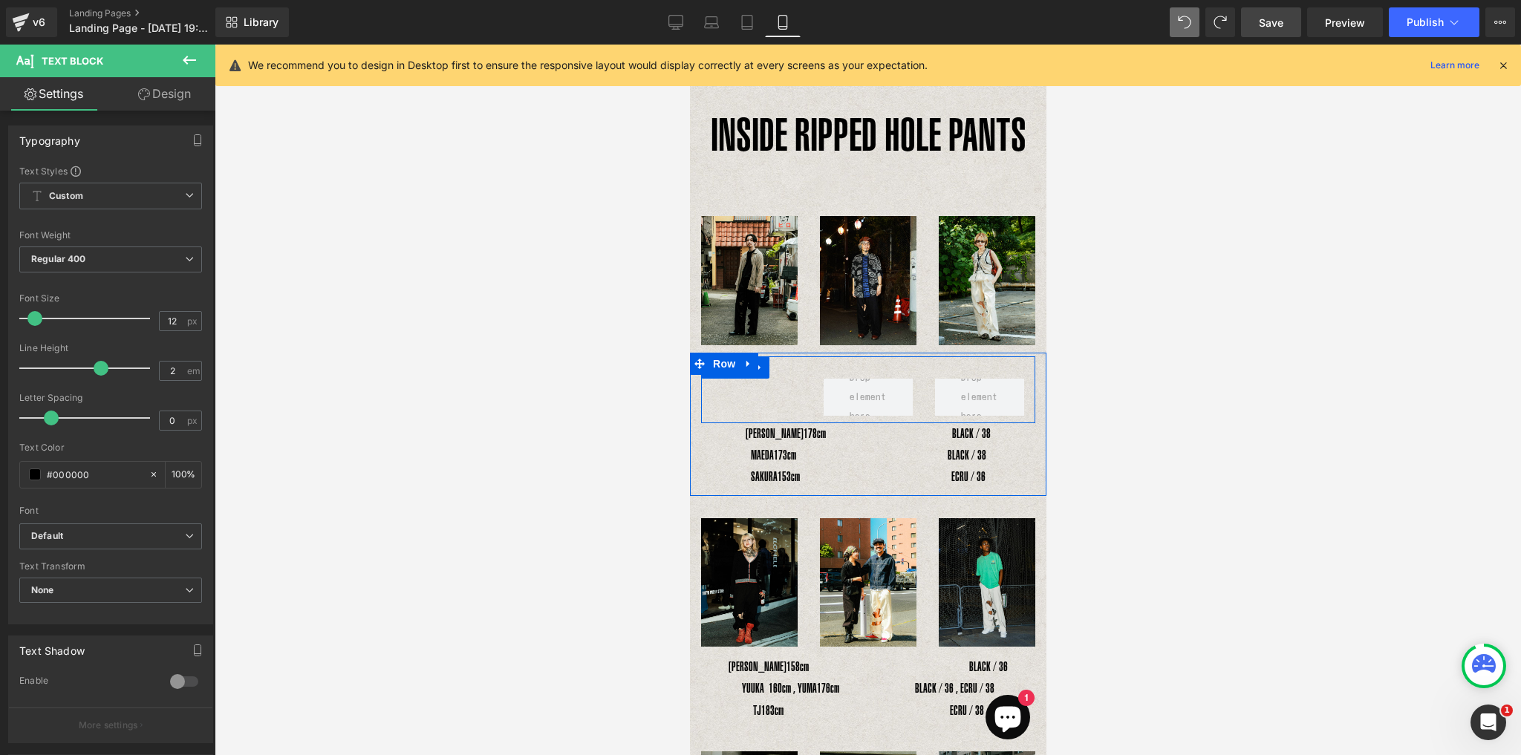
click at [753, 400] on div "Text Block Row" at bounding box center [867, 389] width 334 height 67
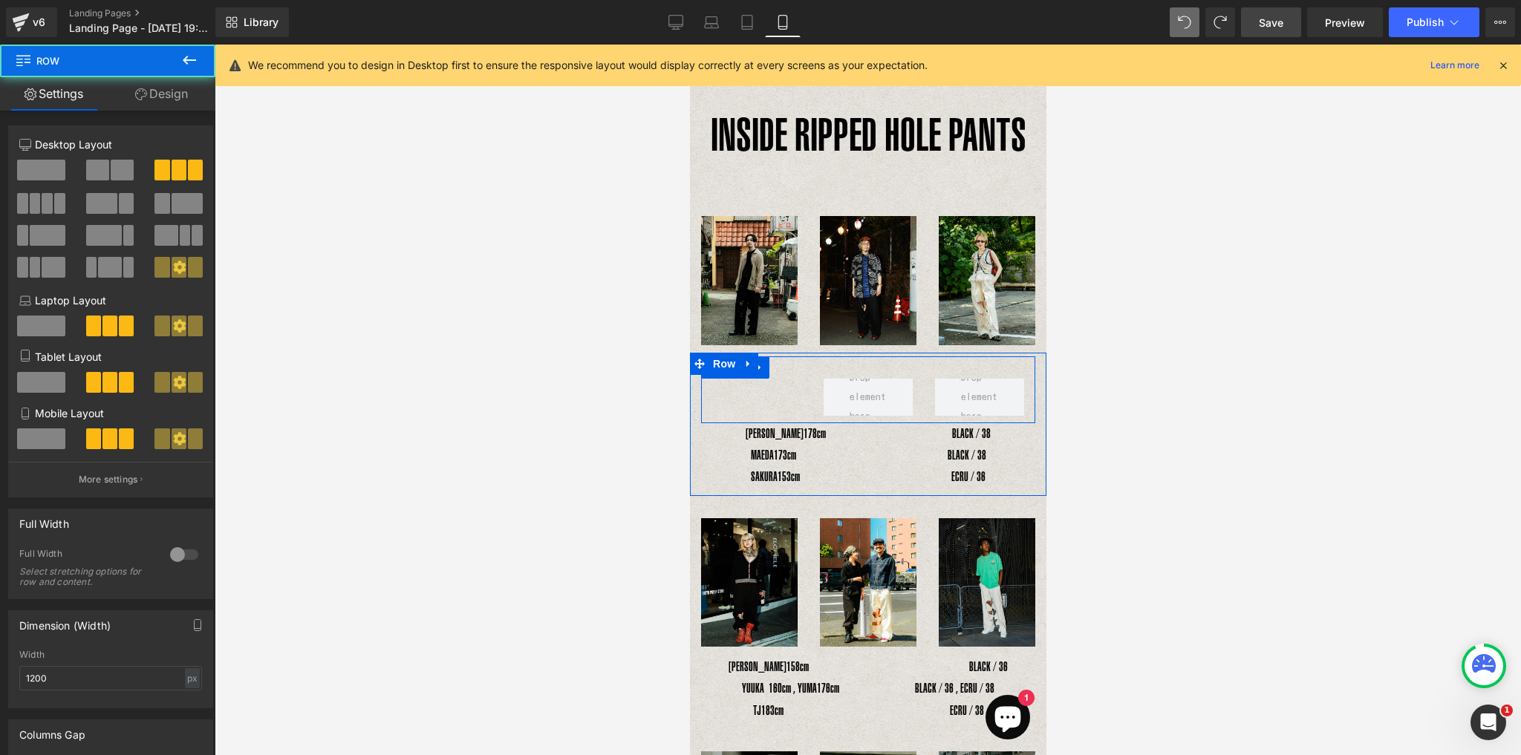
click at [752, 391] on span "Text Block" at bounding box center [746, 388] width 49 height 18
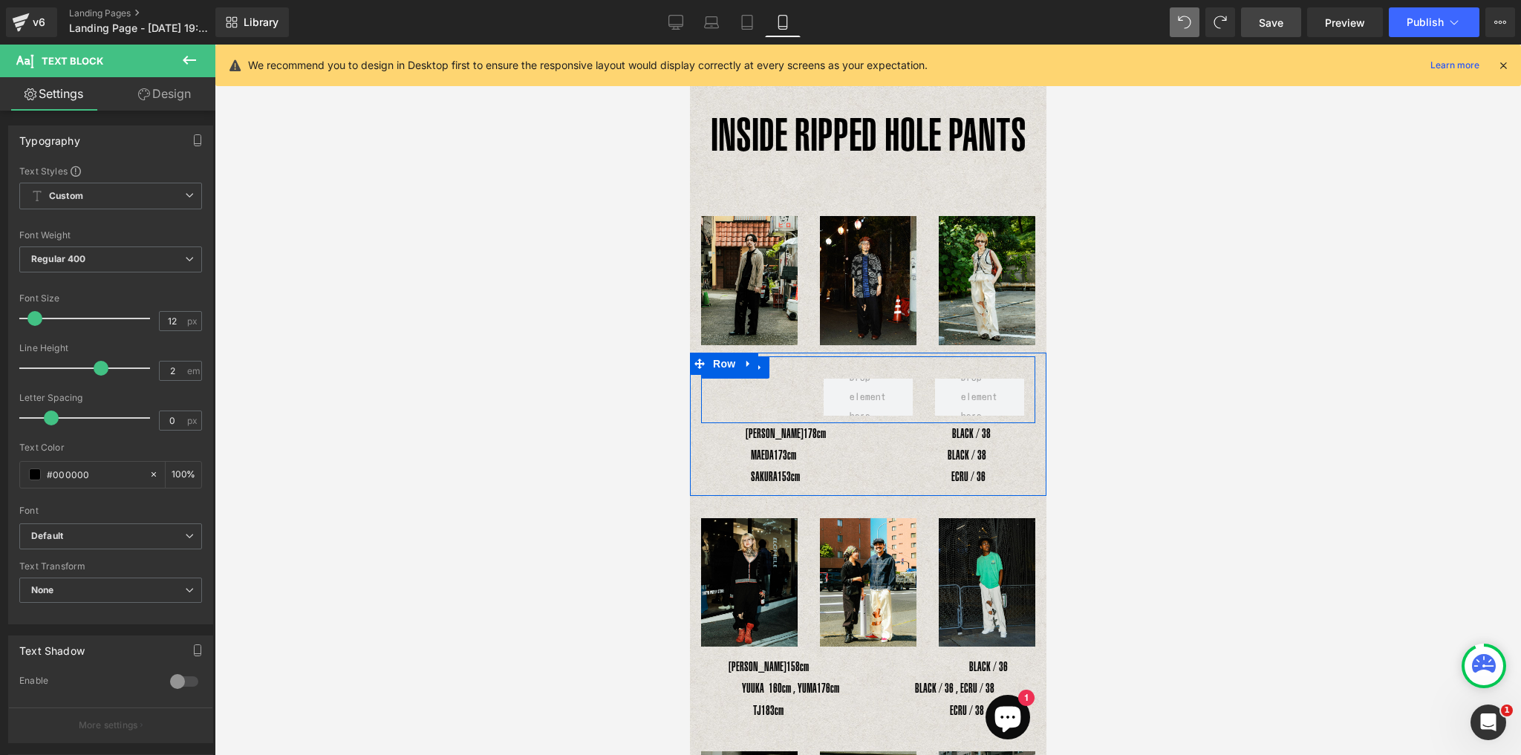
click at [762, 392] on div "Text Block Row" at bounding box center [867, 389] width 334 height 67
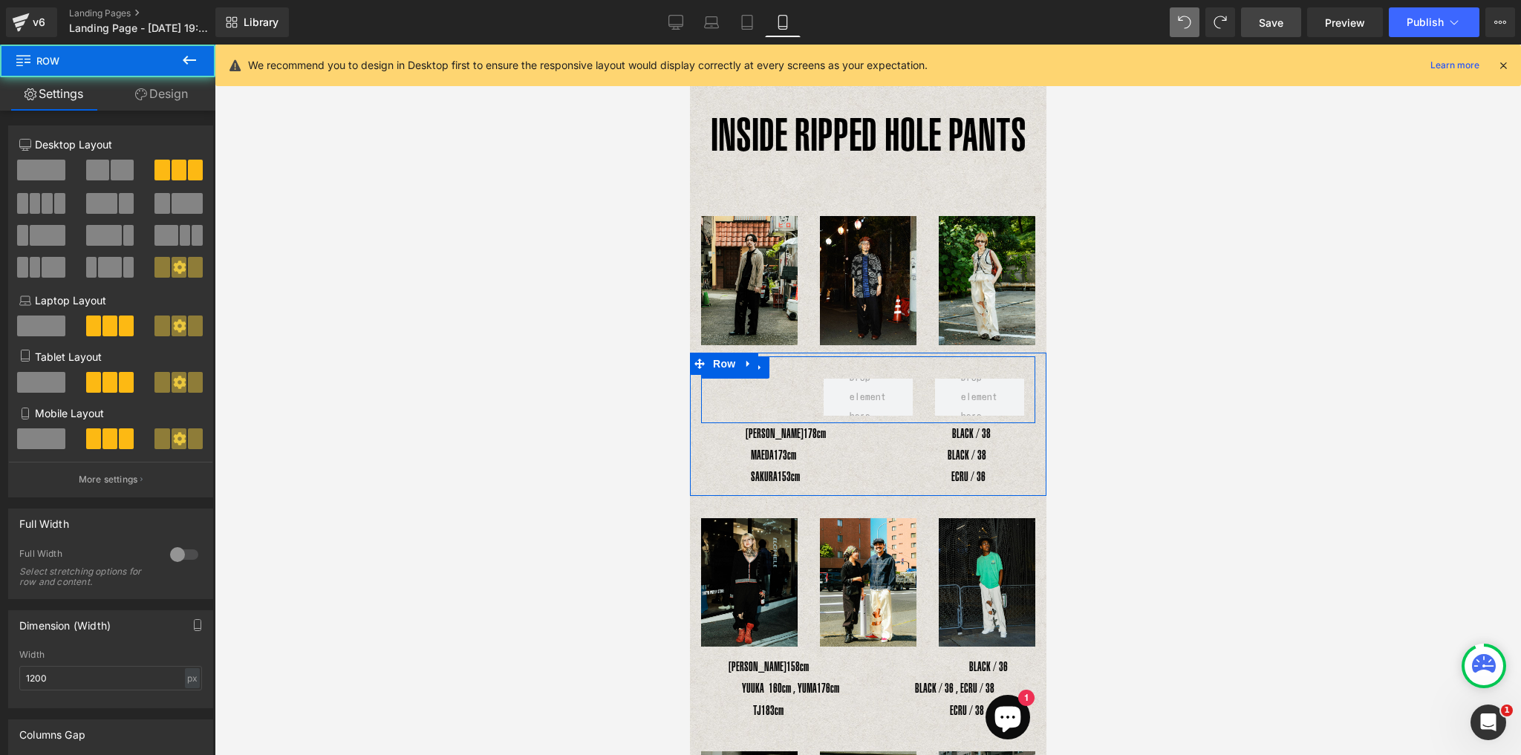
click at [798, 366] on div "Text Block Row" at bounding box center [867, 389] width 334 height 67
click at [794, 383] on icon at bounding box center [794, 387] width 8 height 9
click at [738, 394] on div "Text Block Row" at bounding box center [867, 389] width 334 height 67
click at [738, 391] on div "Text Block Row" at bounding box center [867, 389] width 334 height 67
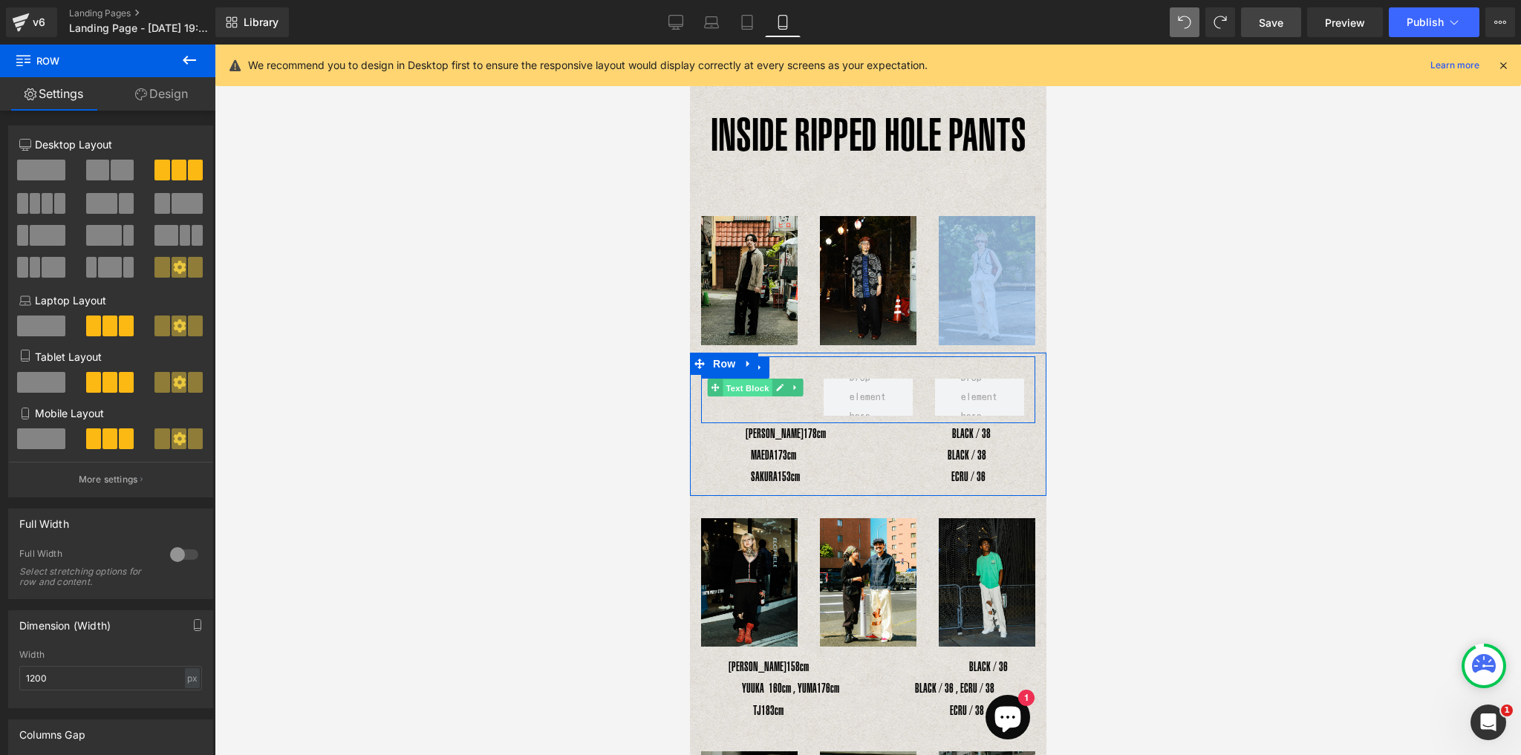
click at [737, 385] on span "Text Block" at bounding box center [746, 388] width 49 height 18
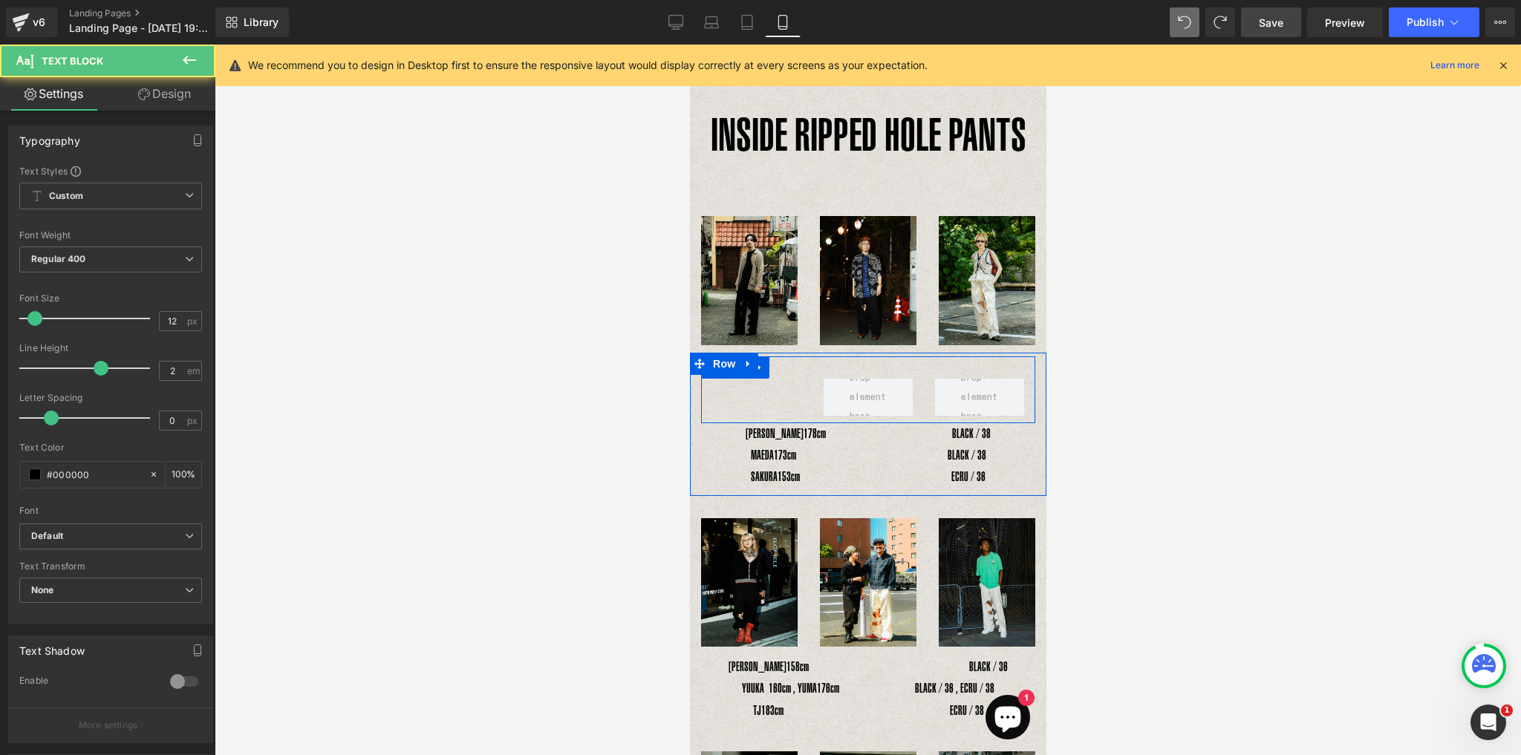
click at [737, 391] on div "Text Block" at bounding box center [755, 388] width 89 height 18
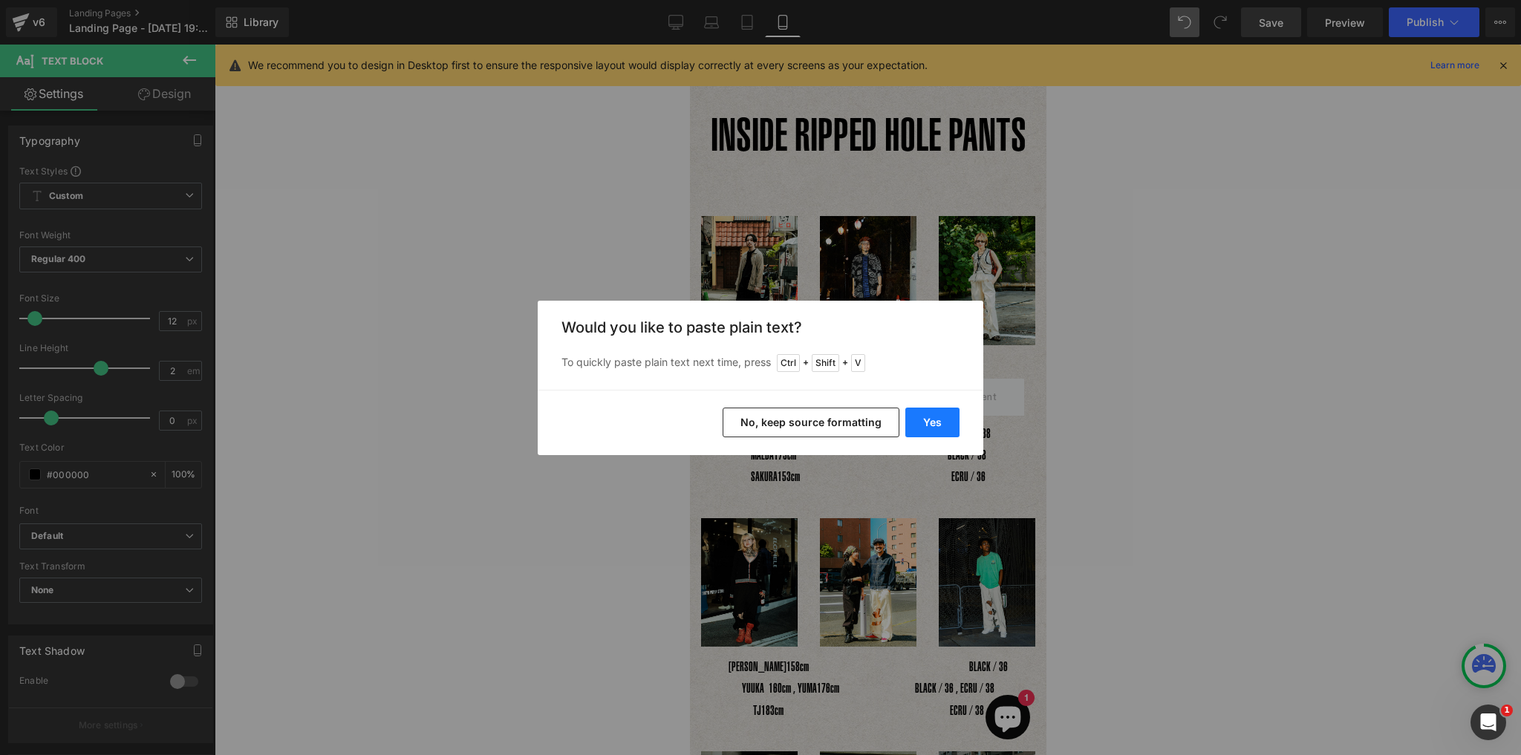
click at [941, 431] on button "Yes" at bounding box center [932, 423] width 54 height 30
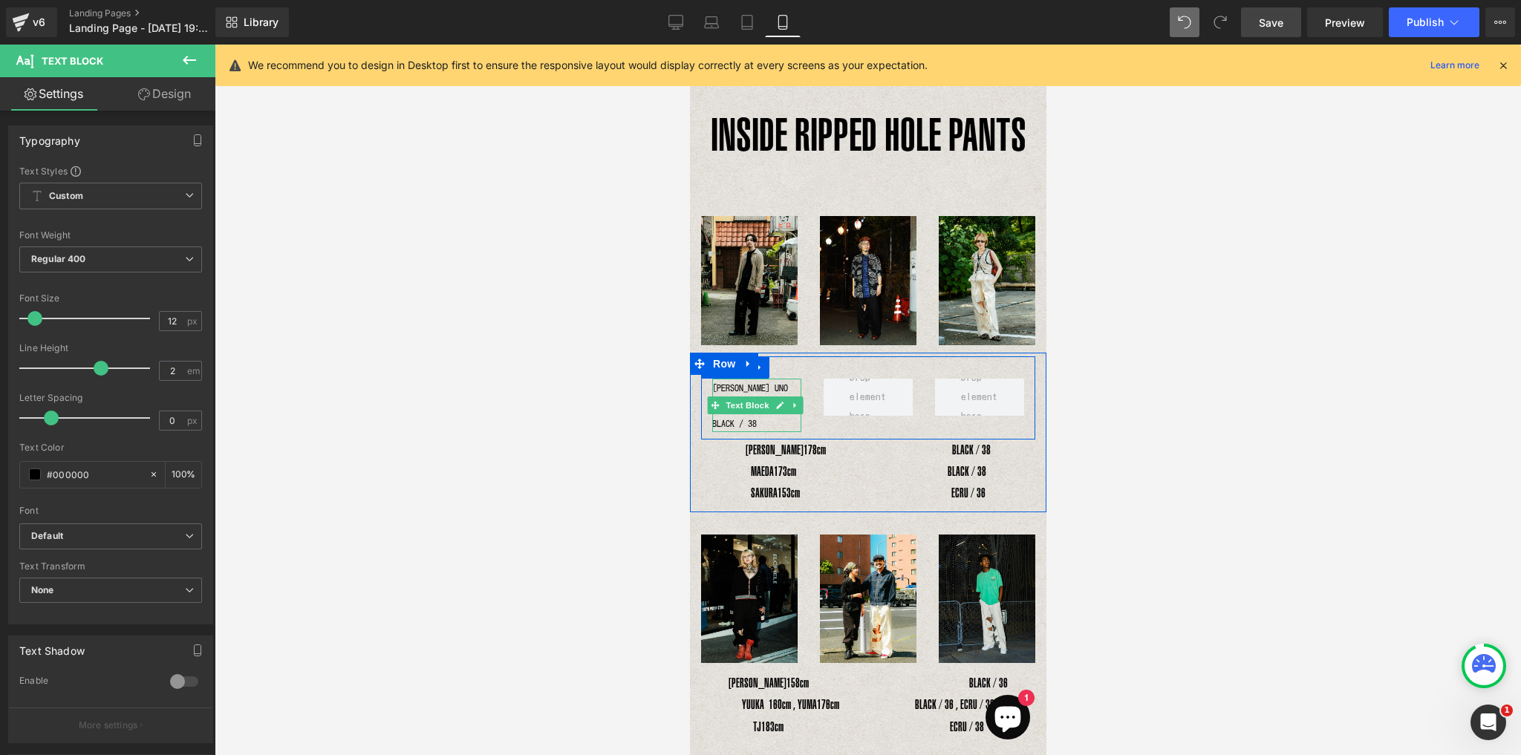
click at [746, 414] on p "YOSHIHIRO UNO　178cm　　　　　　　　　　BLACK / 38" at bounding box center [755, 405] width 89 height 53
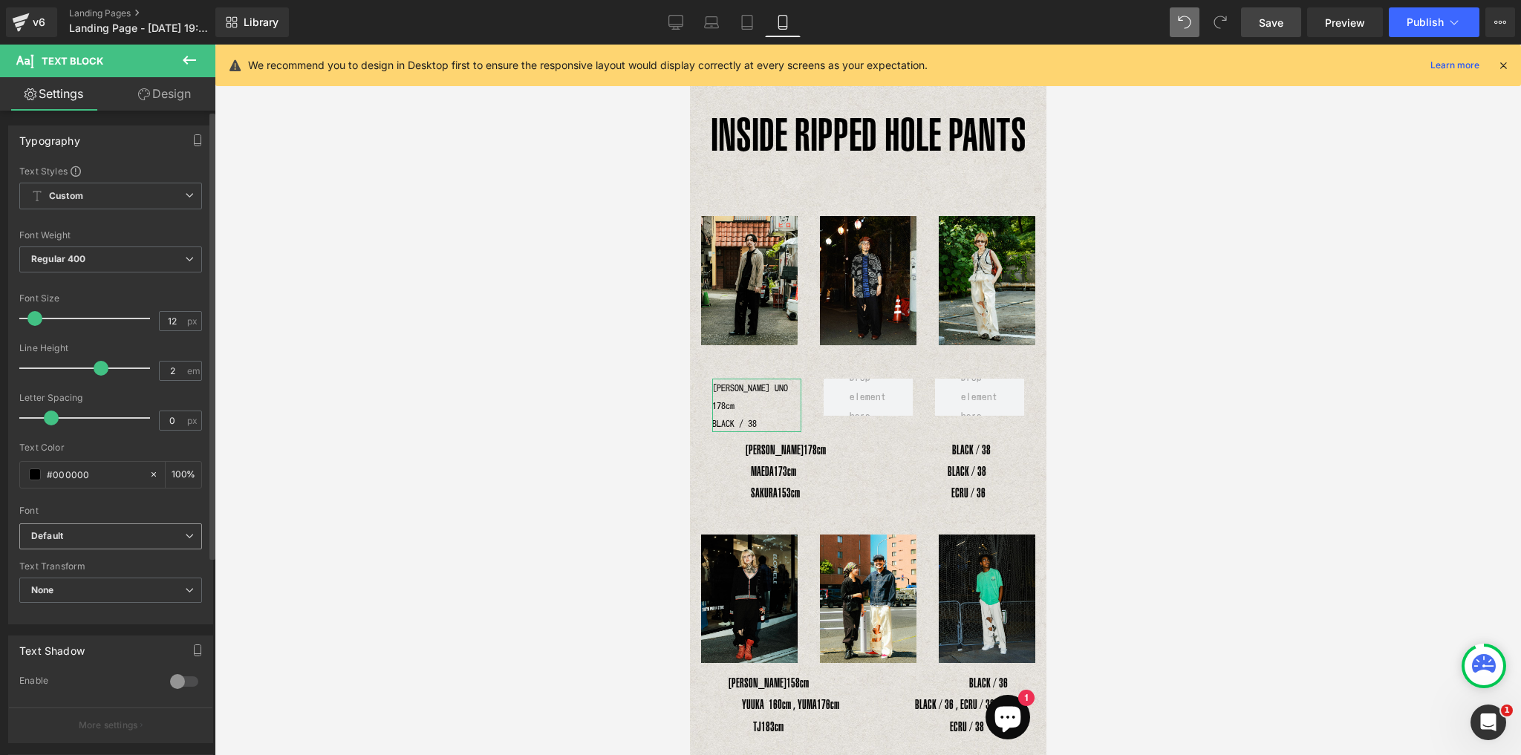
click at [62, 530] on icon "Default" at bounding box center [47, 536] width 32 height 13
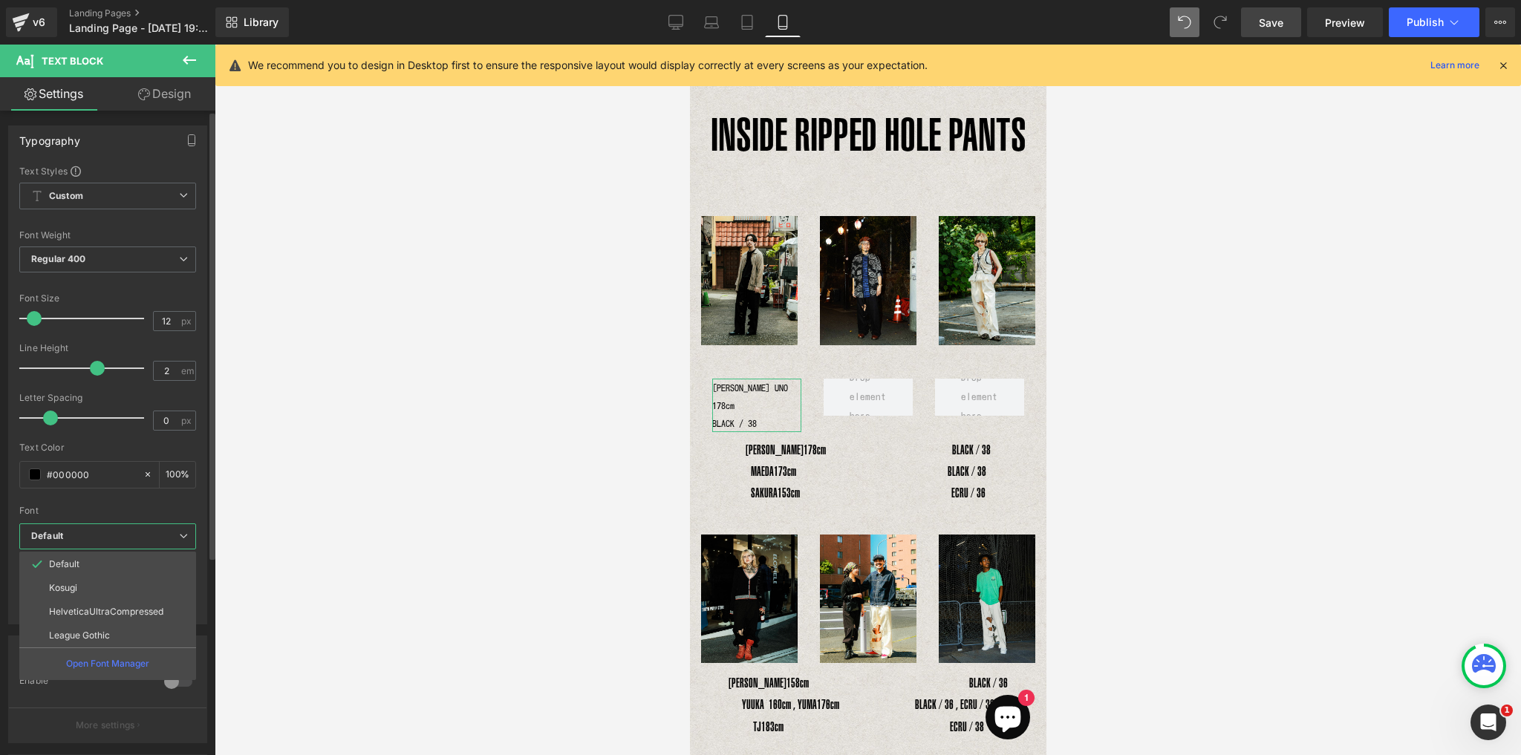
click at [82, 617] on li "HelveticaUltraCompressed" at bounding box center [107, 612] width 177 height 24
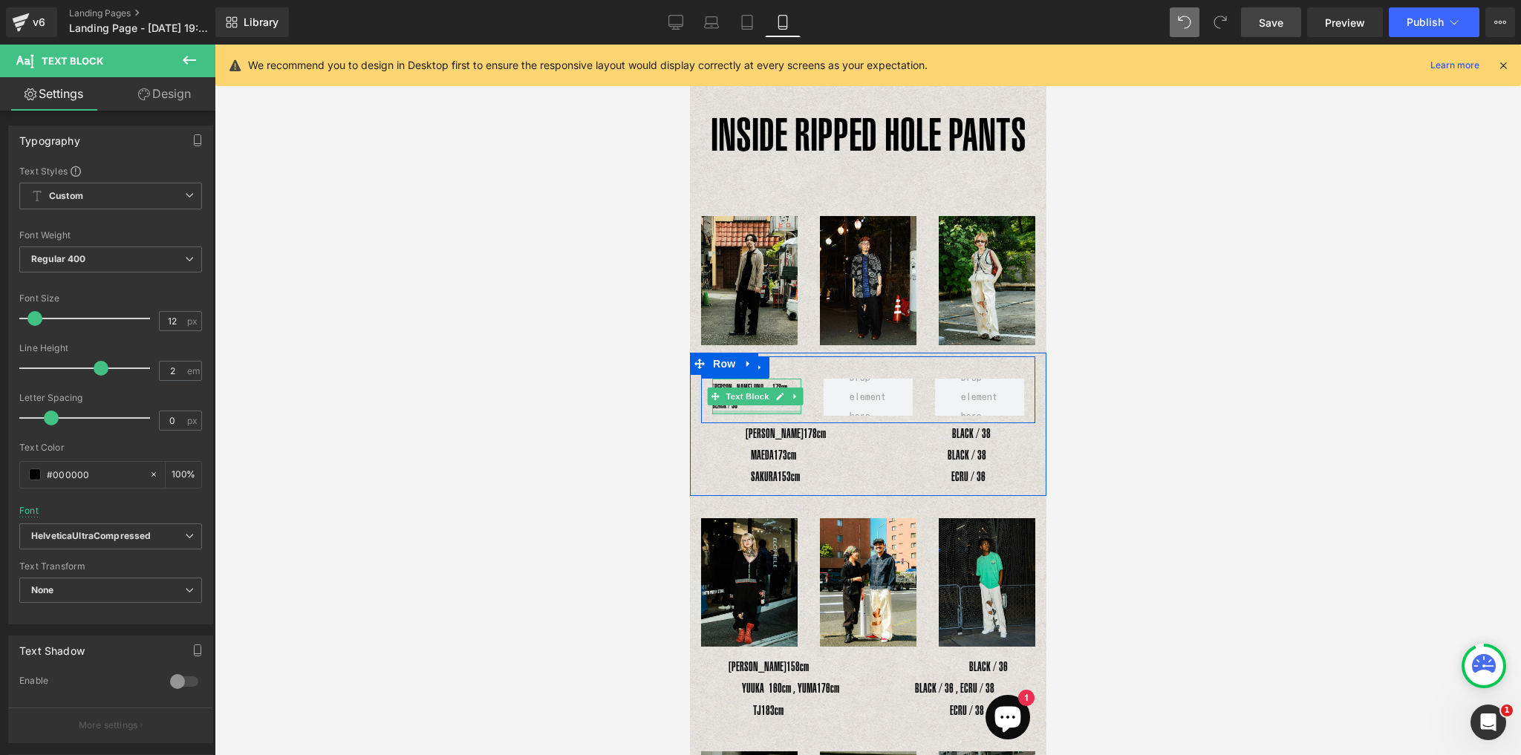
click at [748, 411] on div at bounding box center [755, 413] width 89 height 4
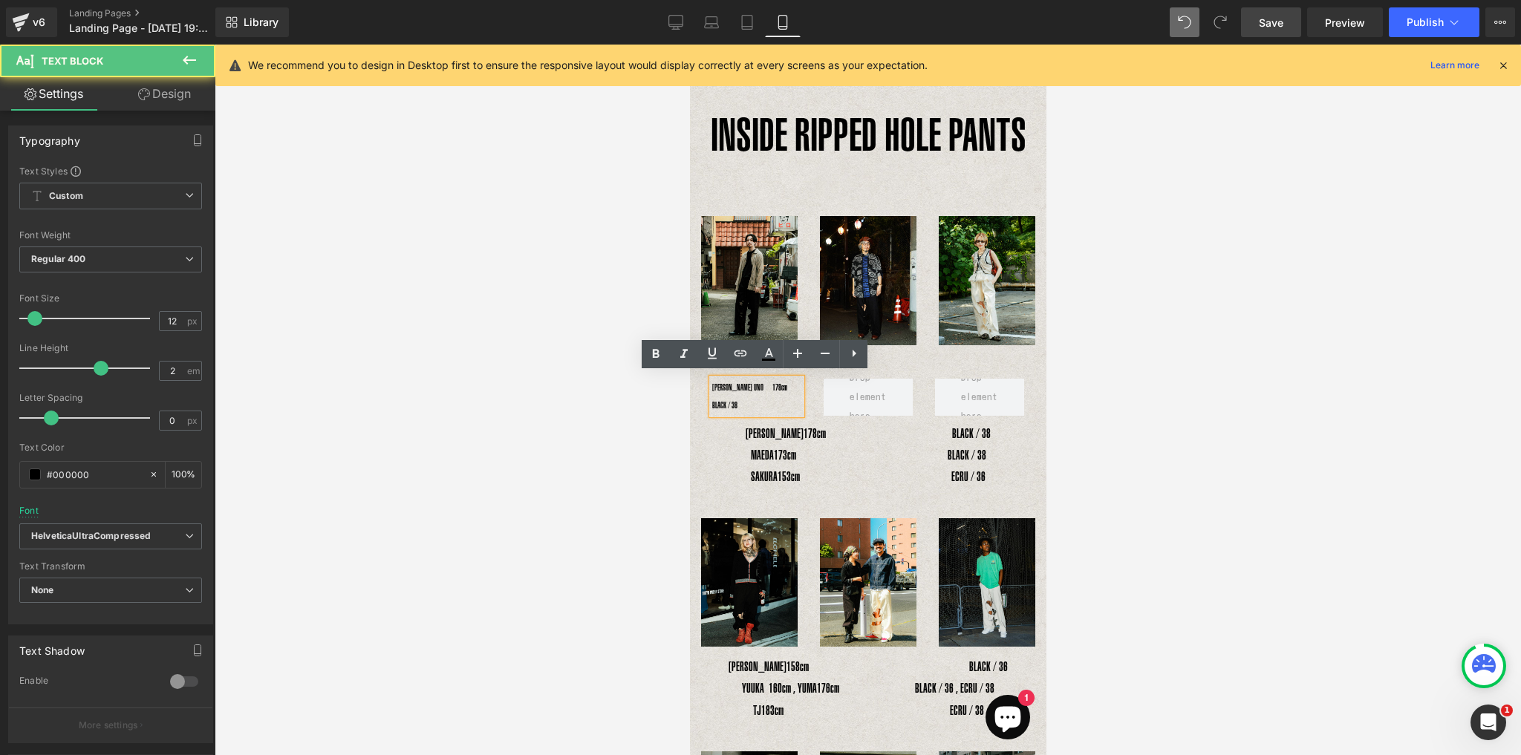
click at [713, 403] on p "YOSHIHIRO UNO　178cm　　　　　　　　　　BLACK / 38" at bounding box center [755, 397] width 89 height 36
click at [711, 399] on p "YOSHIHIRO UNO　178cm　　　　　　　　　　BLACK / 38" at bounding box center [755, 397] width 89 height 36
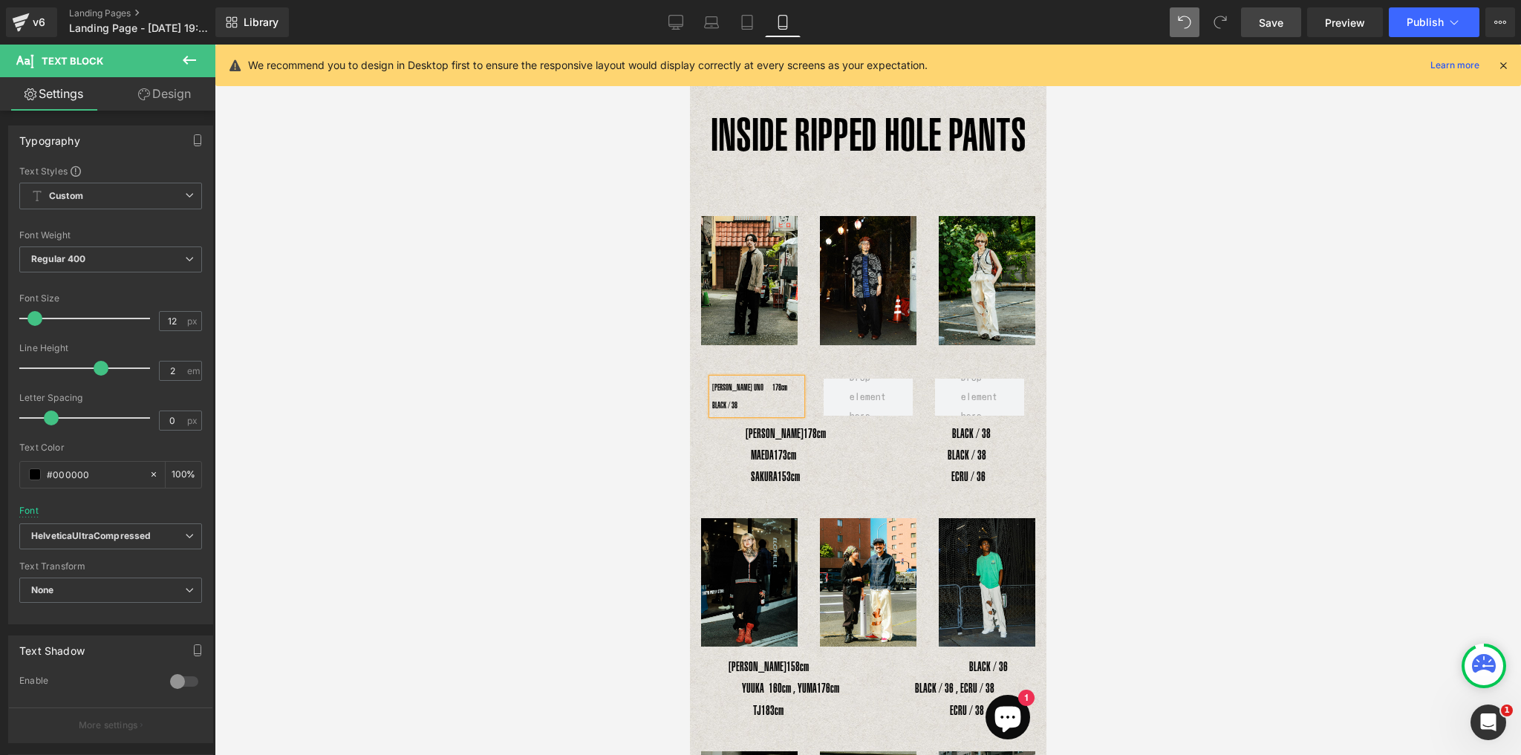
click at [782, 388] on p "YOSHIHIRO UNO　178cm　　　　　　　BLACK / 38" at bounding box center [755, 397] width 89 height 36
click at [753, 382] on p "YOSHIHIRO UNO　178cm　　　　　　BLACK / 38" at bounding box center [755, 397] width 89 height 36
click at [769, 431] on div "YOSHIHIRO UNO　 178cm　　　　　　　　　　BLACK / 38" at bounding box center [867, 434] width 334 height 22
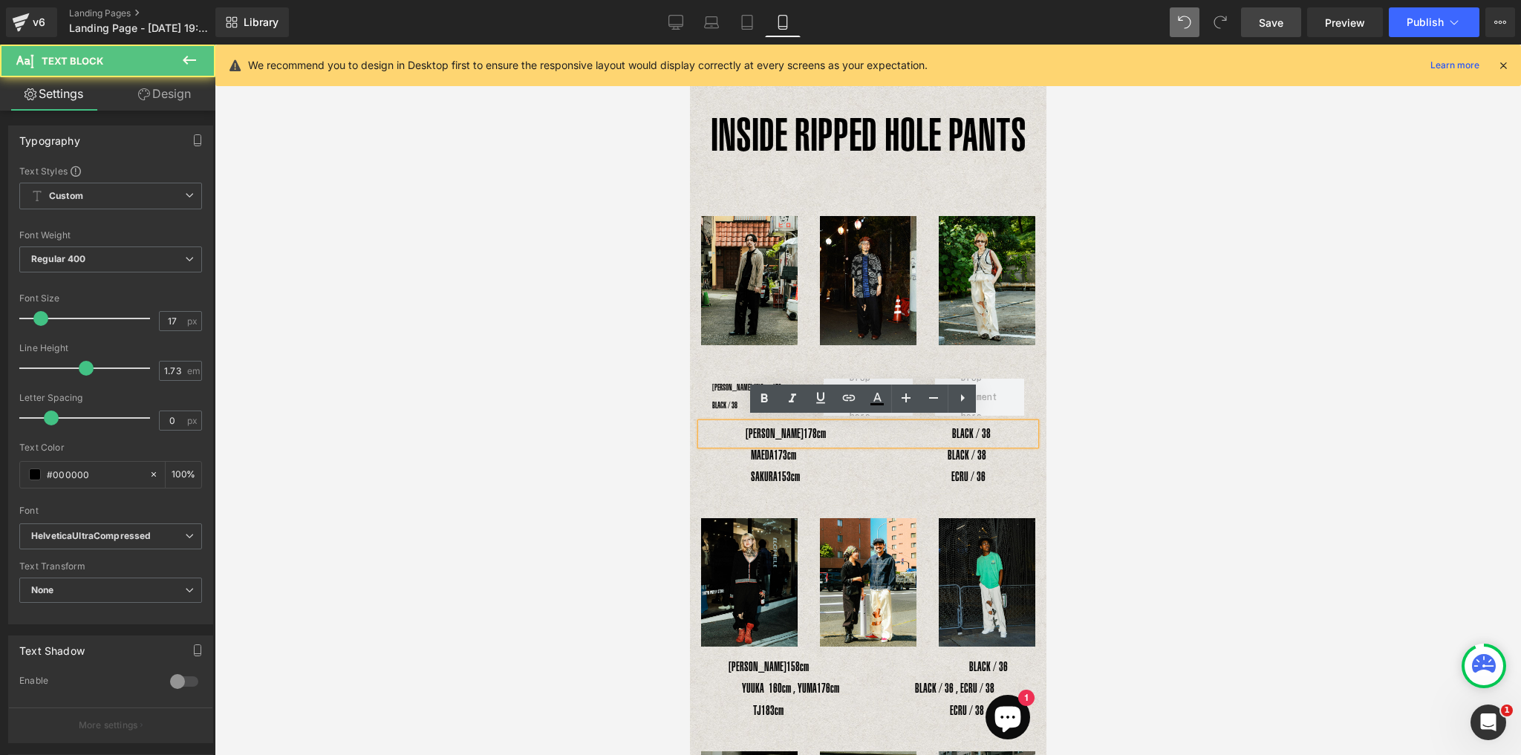
click at [710, 413] on div "YOSHIHIRO UNO　178cm　　　　　　BLACK / 38 Text Block Row 　YOSHIHIRO UNO　 178cm　　　　　　　…" at bounding box center [867, 400] width 356 height 88
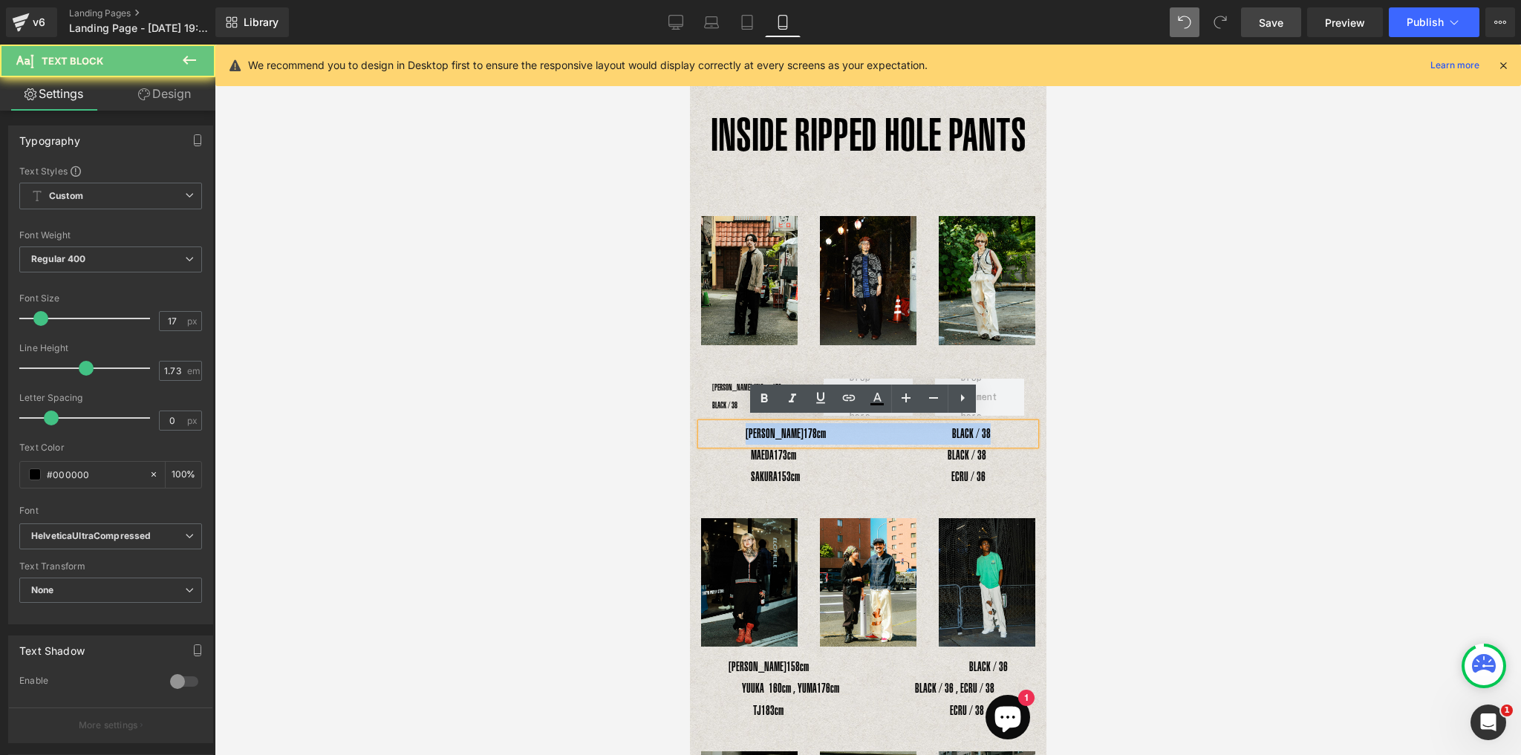
click at [700, 423] on div "YOSHIHIRO UNO　 178cm　　　　　　　　　　BLACK / 38" at bounding box center [867, 434] width 334 height 22
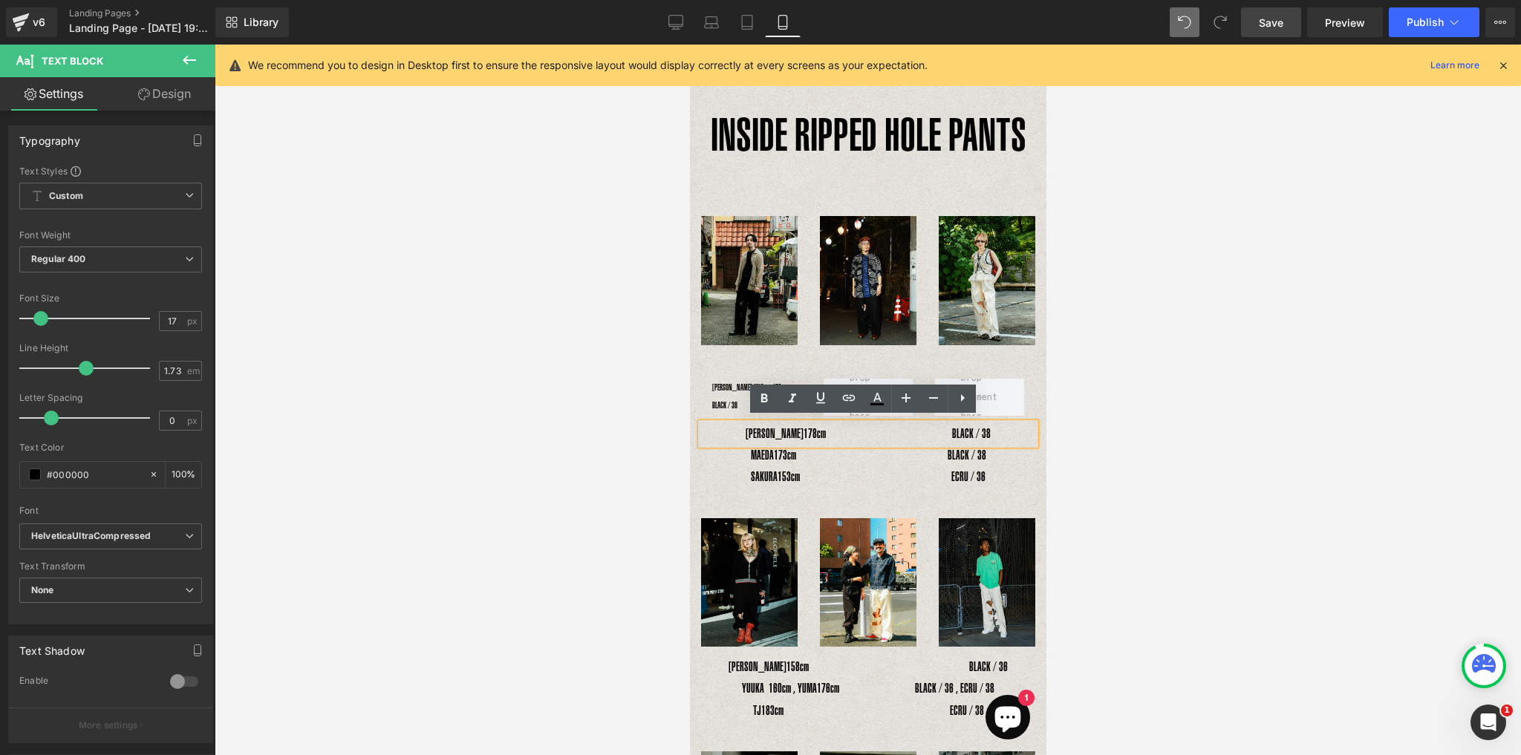
click at [708, 440] on div "YOSHIHIRO UNO　178cm　　　　　　BLACK / 38 Text Block Row 　YOSHIHIRO UNO　 178cm　　　　　　　…" at bounding box center [867, 424] width 356 height 143
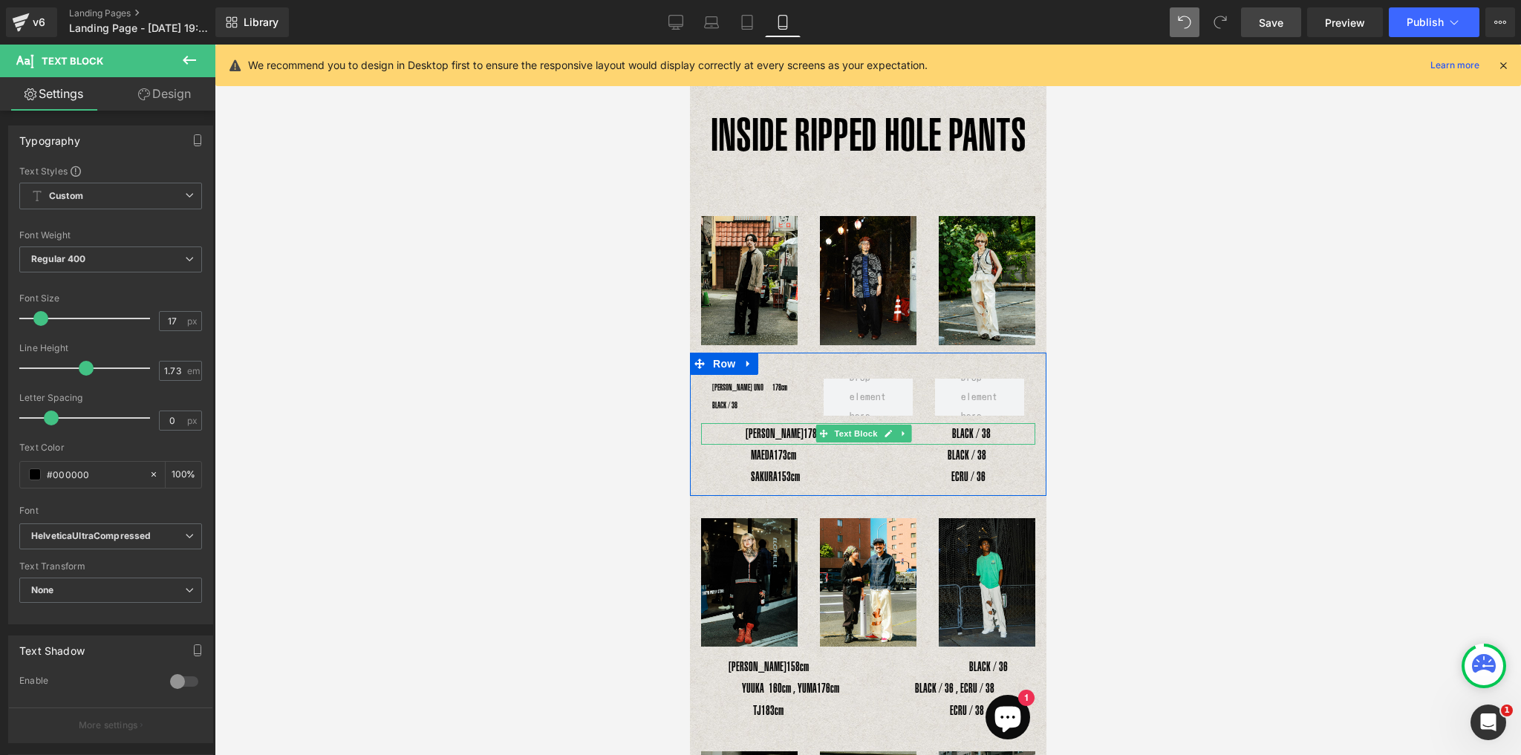
click at [798, 428] on div "YOSHIHIRO UNO　 178cm　　　　　　　　　　BLACK / 38" at bounding box center [867, 434] width 334 height 22
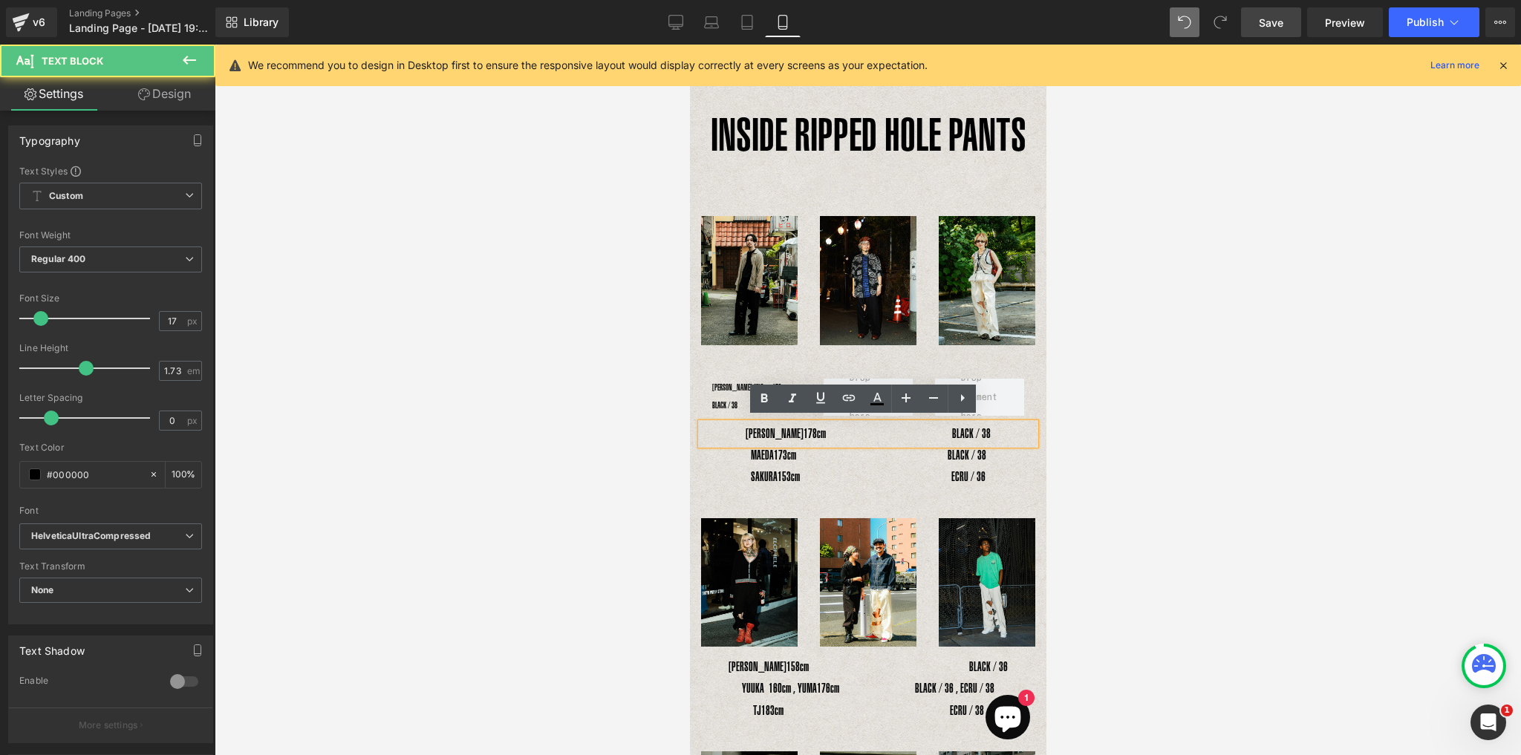
click at [832, 433] on span "178cm　　　　　　　　　　BLACK / 38" at bounding box center [896, 433] width 187 height 15
click at [837, 447] on span "Text Block" at bounding box center [854, 456] width 49 height 18
click at [864, 434] on span "178cm　　　　　　　　　　BLACK / 38" at bounding box center [896, 433] width 187 height 15
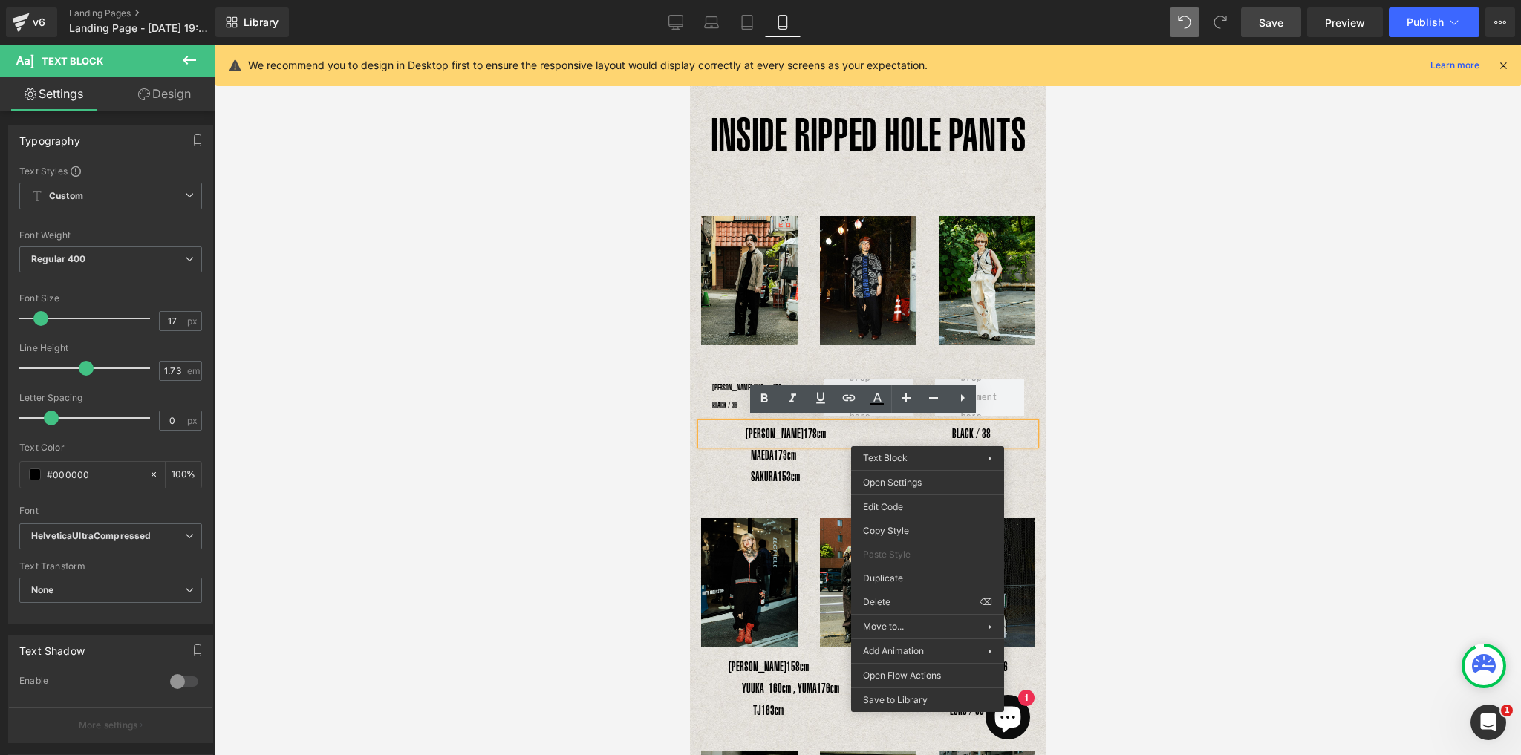
drag, startPoint x: 940, startPoint y: 430, endPoint x: 950, endPoint y: 437, distance: 12.4
click at [941, 430] on span "178cm　　　　　　　　　　BLACK / 38" at bounding box center [896, 433] width 187 height 15
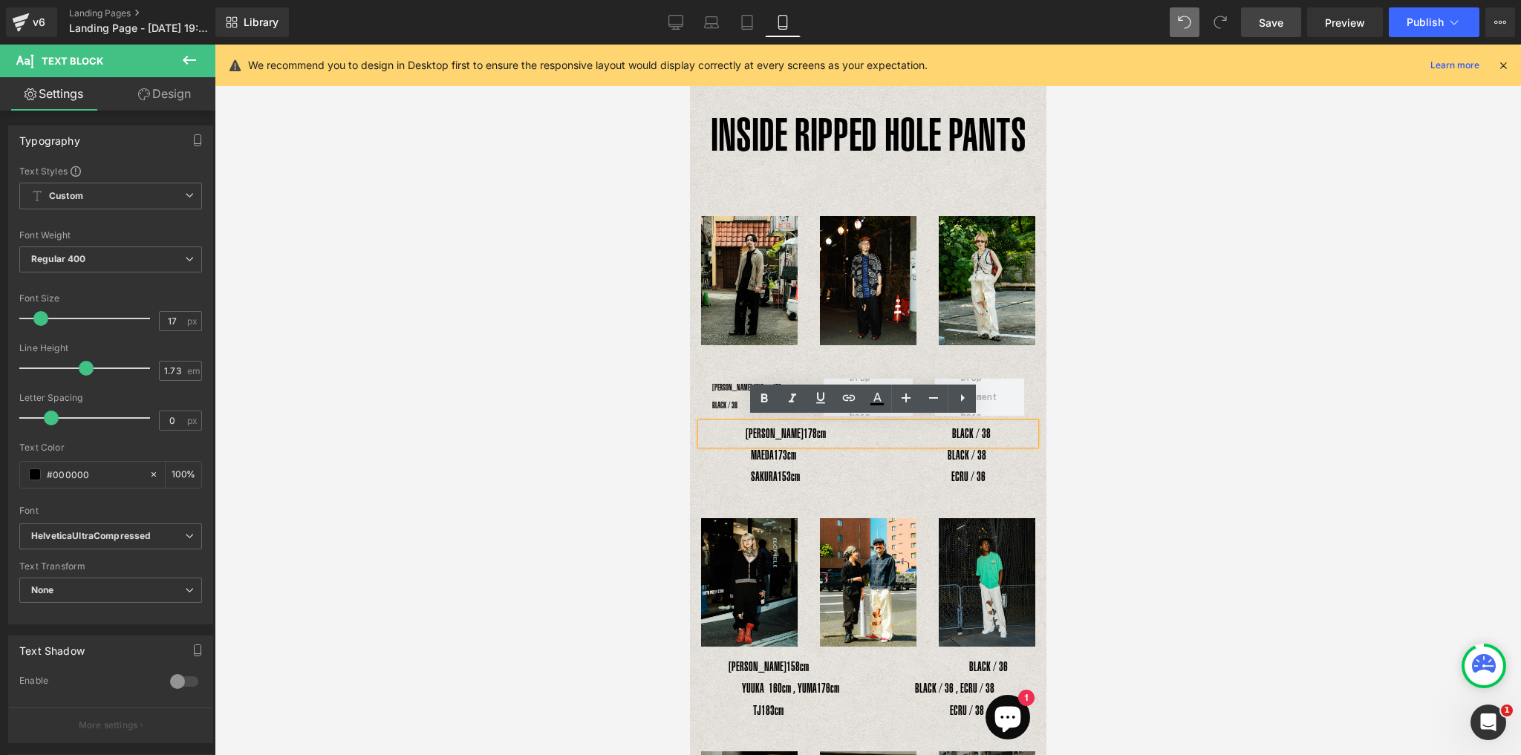
click at [1011, 423] on div "YOSHIHIRO UNO　 178cm　　　　　　　　　　BLACK / 38" at bounding box center [867, 434] width 334 height 22
click at [999, 428] on div "YOSHIHIRO UNO　 178cm　　　　　　　　　　BLACK / 38" at bounding box center [867, 434] width 334 height 22
click at [983, 426] on span "178cm　　　　　　　　　　BLACK / 38" at bounding box center [896, 433] width 187 height 15
click at [977, 426] on span "178cm　　　　　　　　　　BLACK / 38" at bounding box center [896, 433] width 187 height 15
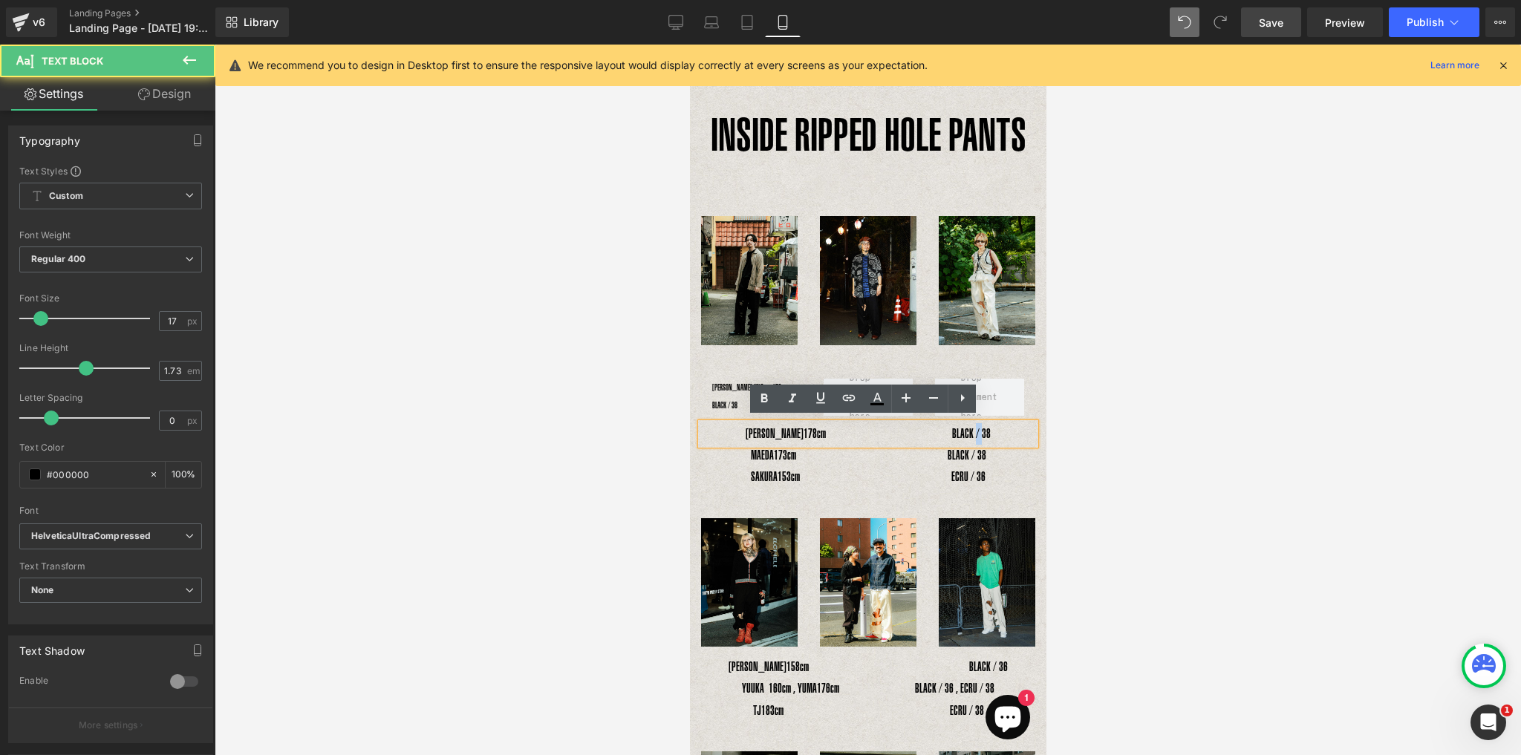
click at [977, 426] on span "178cm　　　　　　　　　　BLACK / 38" at bounding box center [896, 433] width 187 height 15
click at [809, 426] on span "178cm　　　　　　　　　　BLACK / 38" at bounding box center [896, 433] width 187 height 15
click at [809, 428] on span "178cm　　　　　　　　　　BLACK / 38" at bounding box center [896, 433] width 187 height 15
click at [832, 427] on span "178cm　　　　　　　　　　BLACK / 38" at bounding box center [896, 433] width 187 height 15
click at [722, 423] on div "YOSHIHIRO UNO　 178cm　　　　　　　　　　BLACK / 38" at bounding box center [867, 434] width 334 height 22
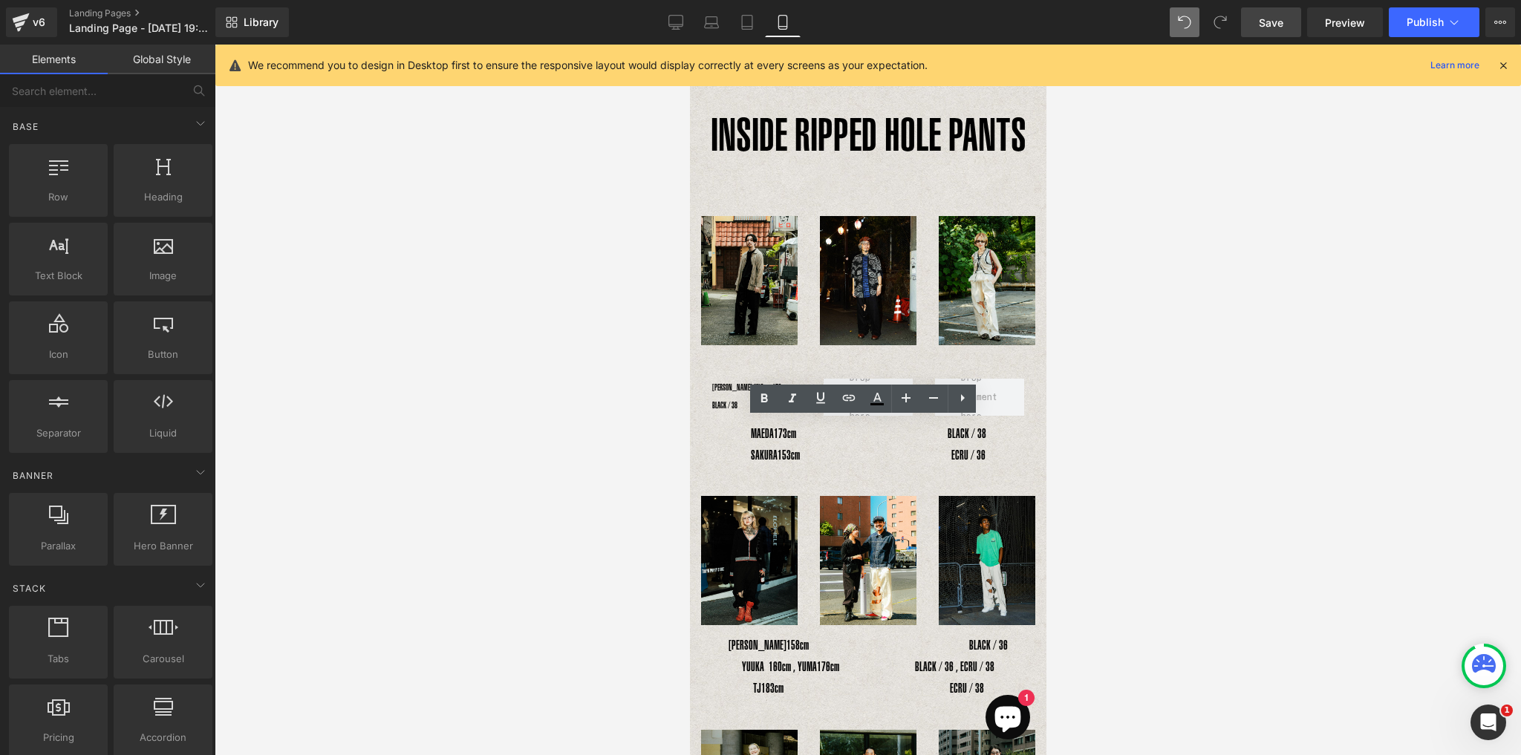
click at [759, 435] on p "MAEDA　 173cm　　　　　　　　　　　　BLACK / 38" at bounding box center [867, 434] width 334 height 22
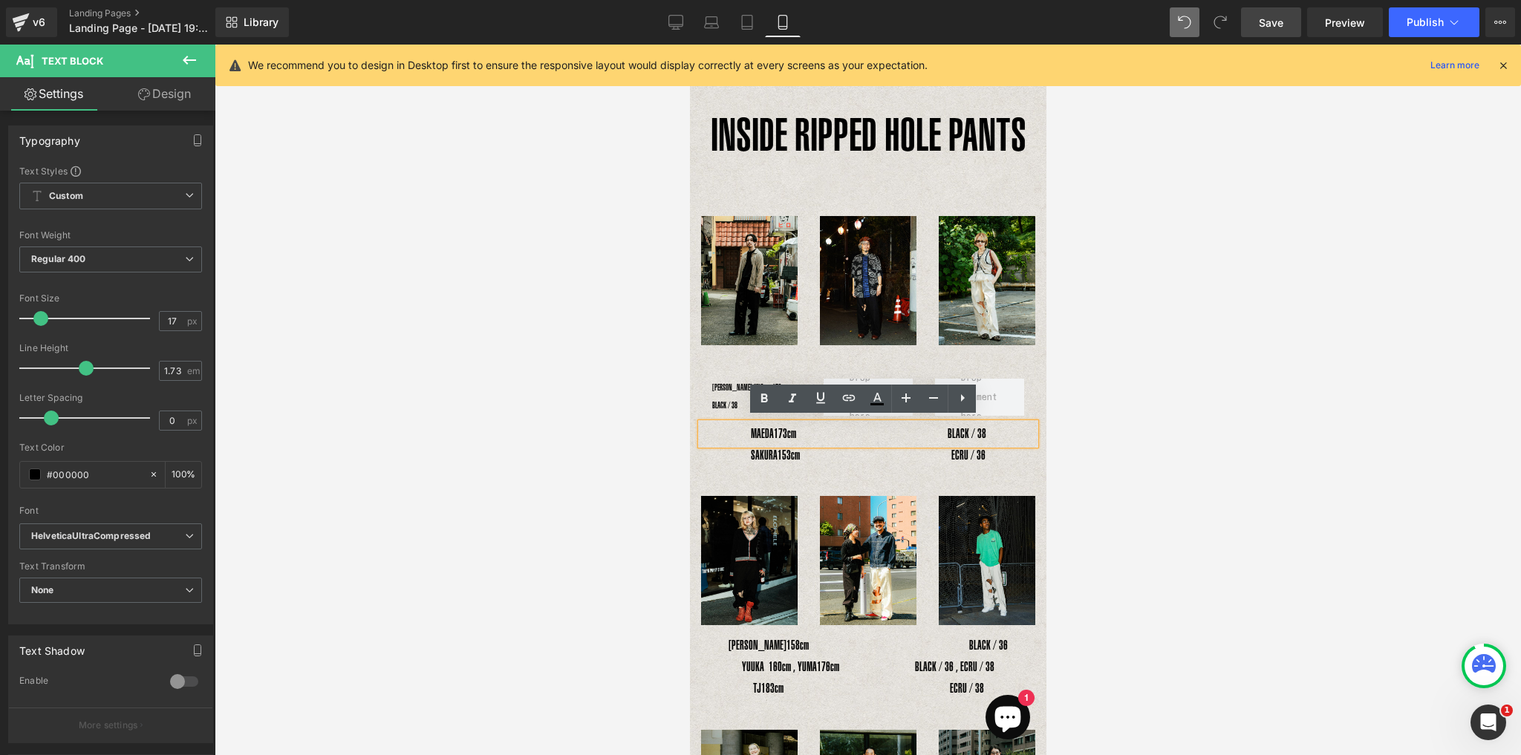
drag, startPoint x: 739, startPoint y: 431, endPoint x: 1021, endPoint y: 423, distance: 281.5
click at [1019, 431] on p "MAEDA　 173cm　　　　　　　　　　　　BLACK / 38" at bounding box center [867, 434] width 334 height 22
copy p "MAEDA　 173cm　　　　　　　　　　　　BLACK / 38"
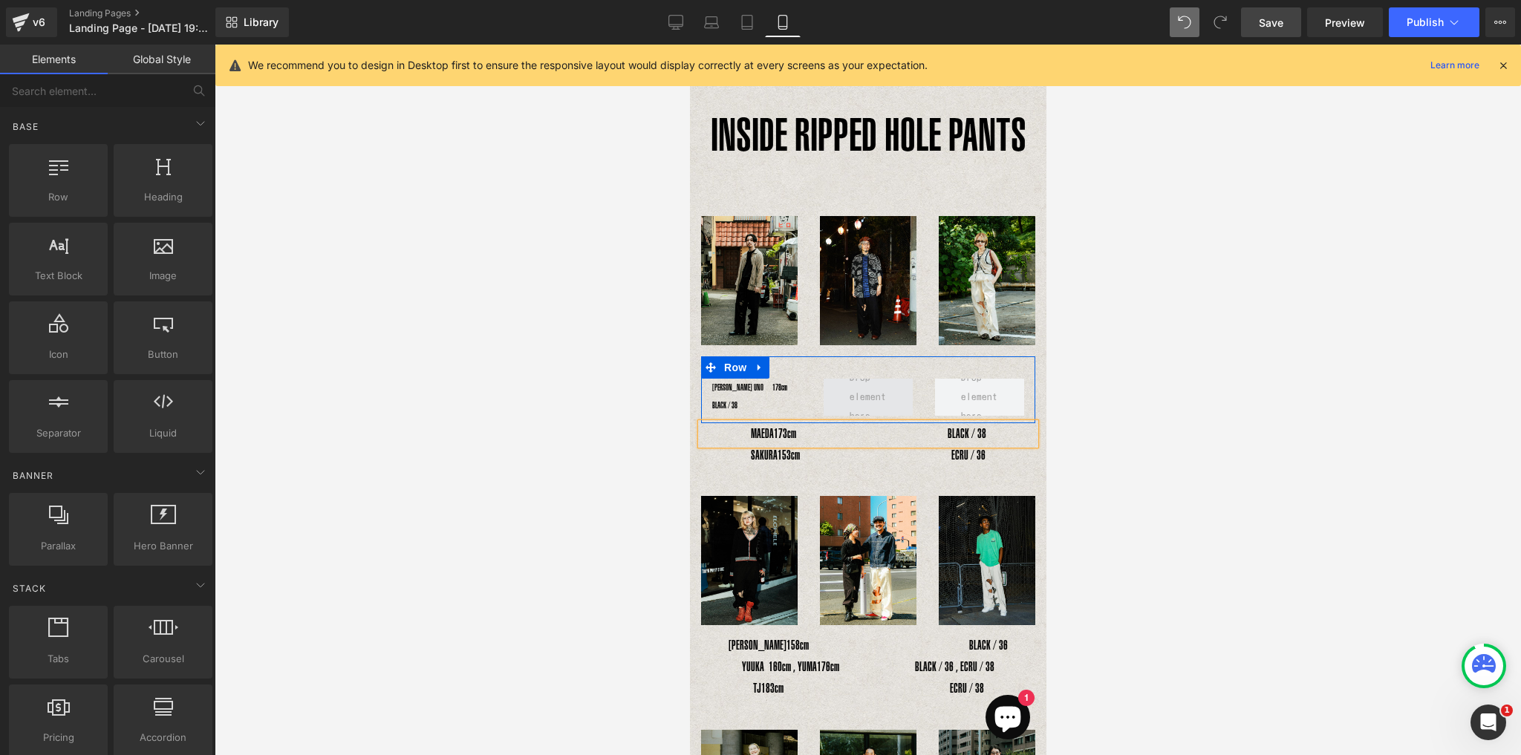
click at [843, 396] on span at bounding box center [866, 397] width 47 height 65
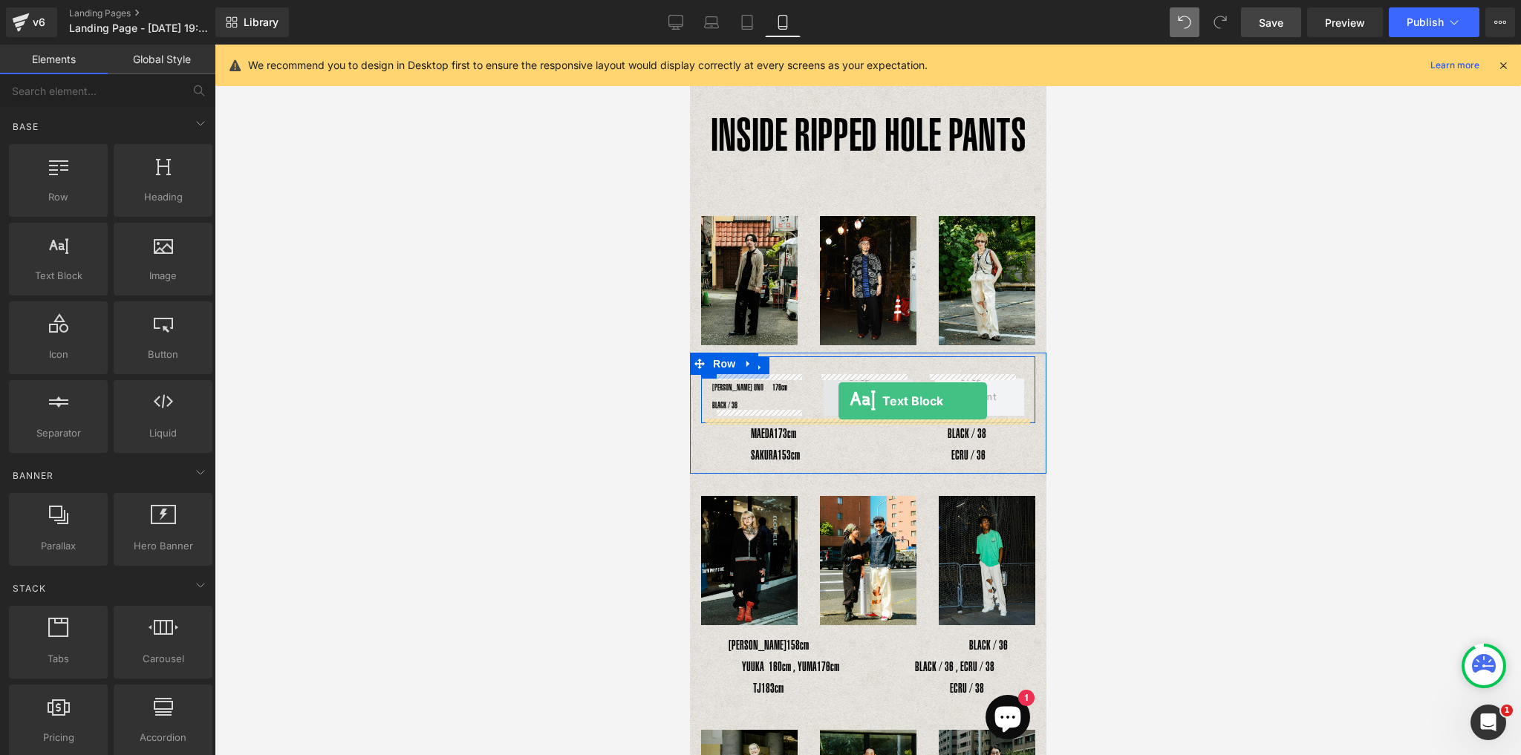
drag, startPoint x: 756, startPoint y: 315, endPoint x: 837, endPoint y: 401, distance: 118.7
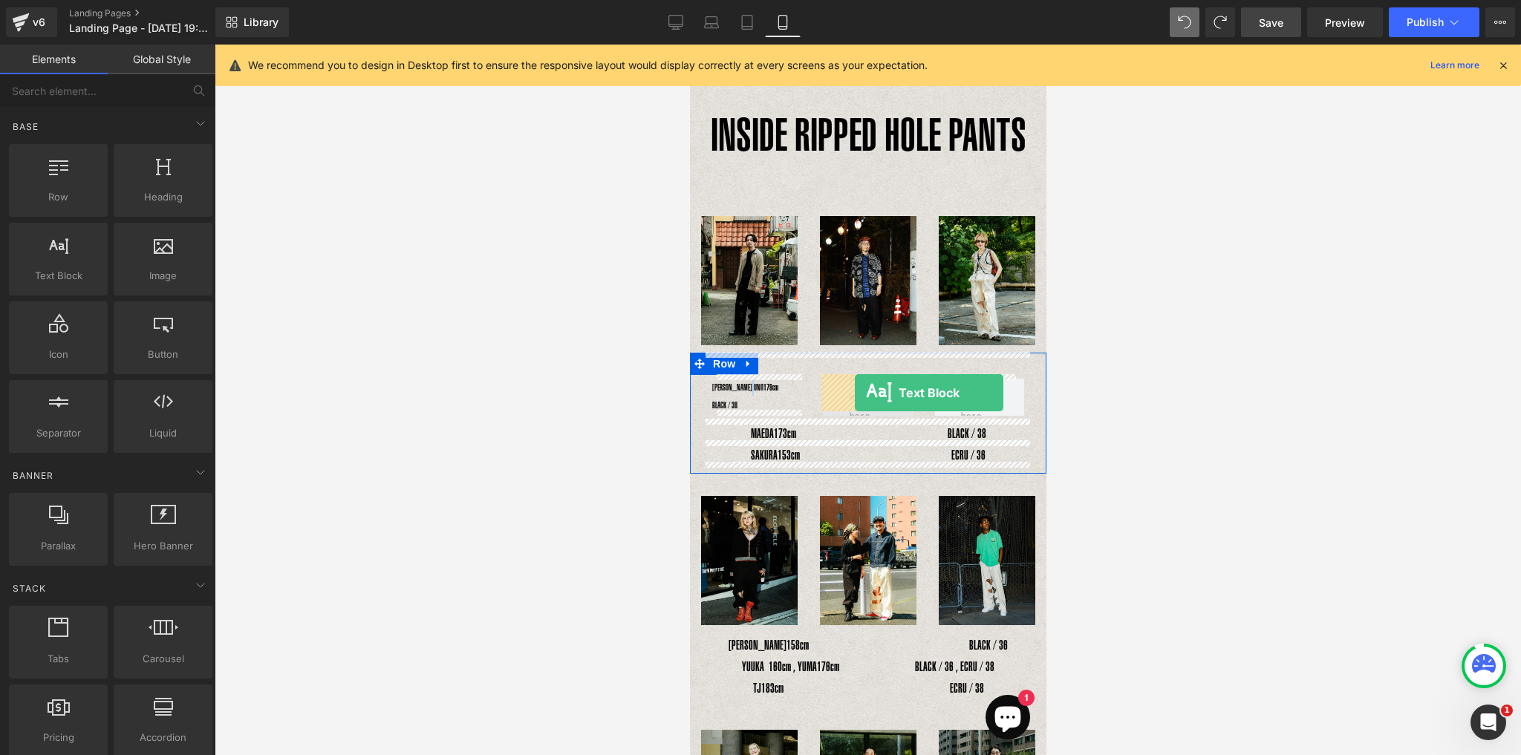
drag, startPoint x: 744, startPoint y: 299, endPoint x: 854, endPoint y: 393, distance: 144.3
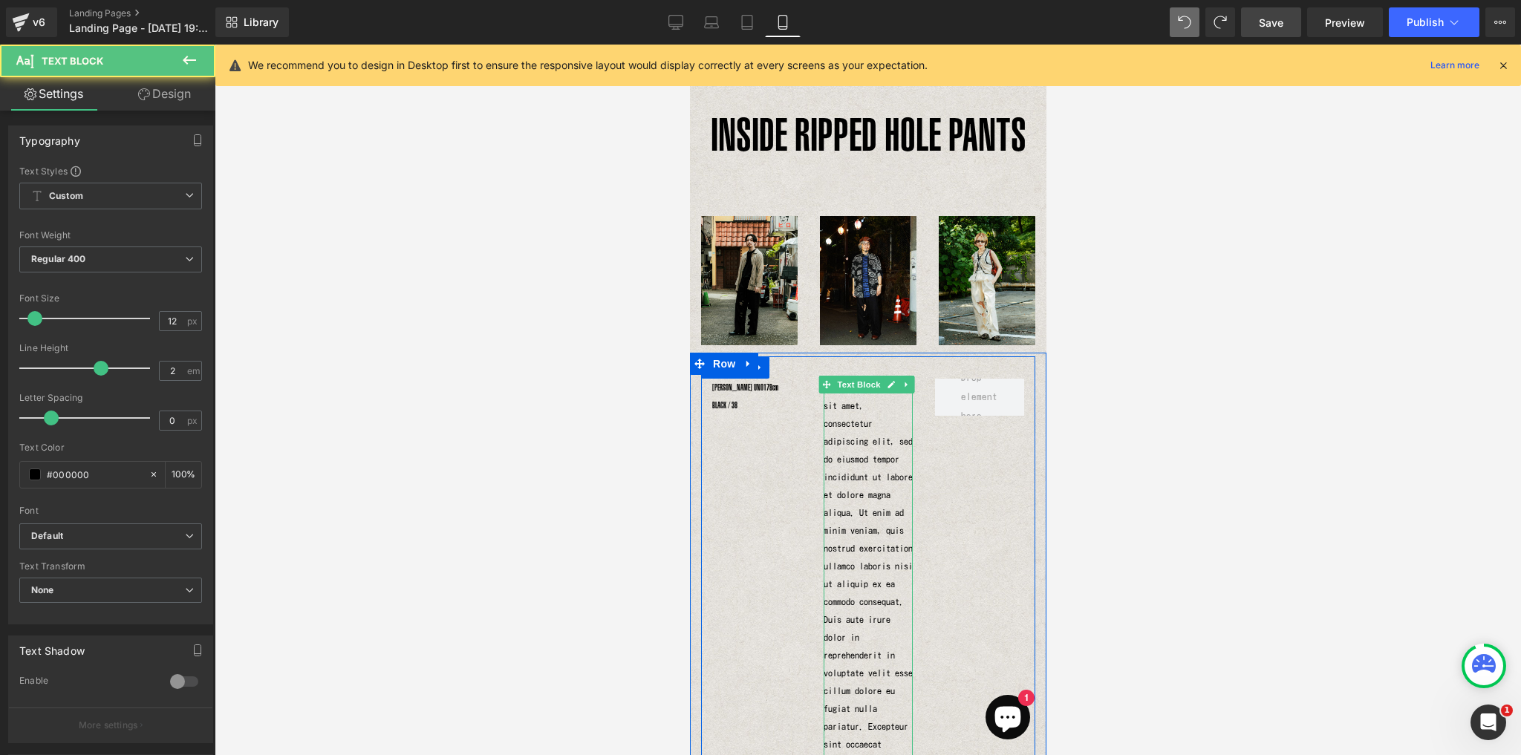
click at [864, 440] on p "Lorem ipsum dolor sit amet, consectetur adipiscing elit, sed do eiusmod tempor …" at bounding box center [867, 610] width 89 height 463
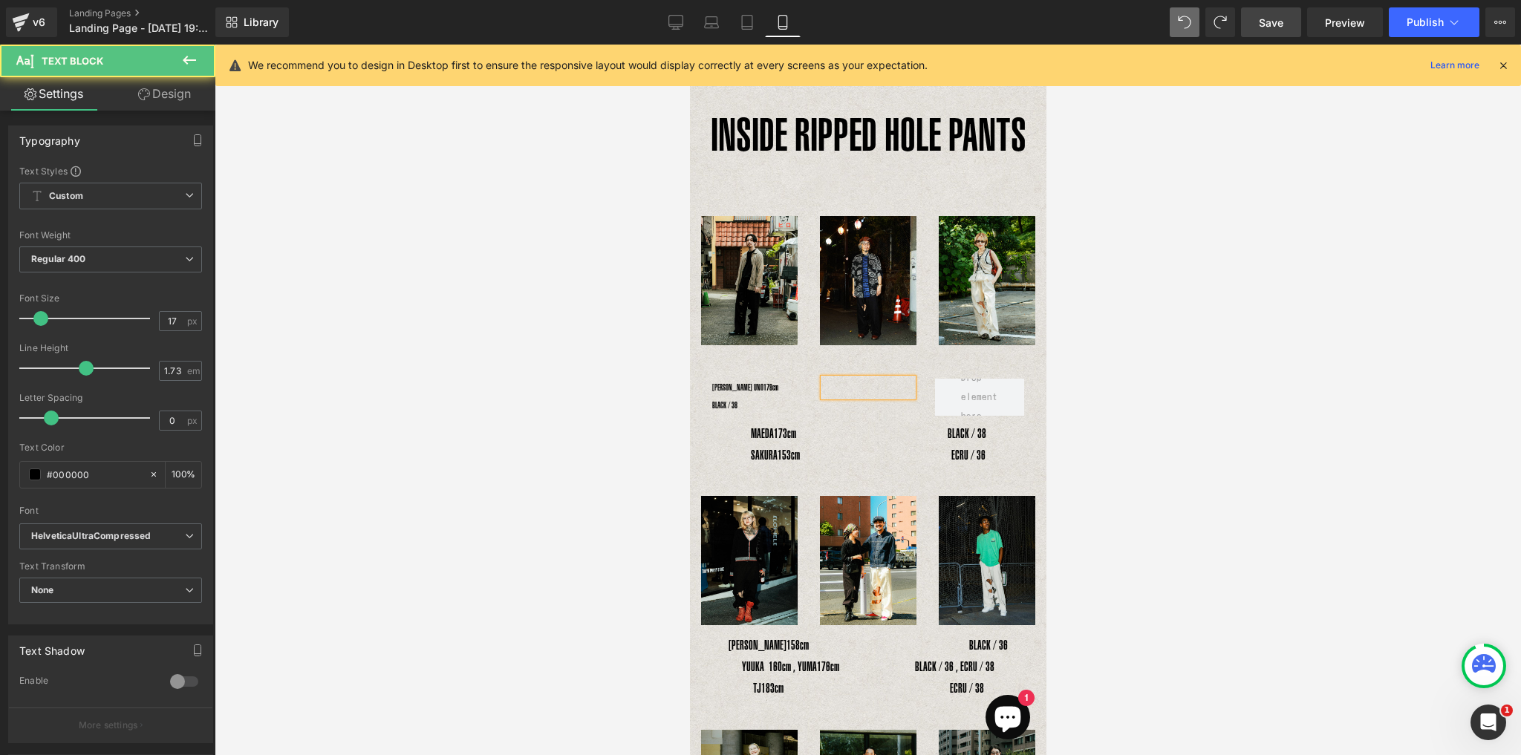
drag, startPoint x: 740, startPoint y: 431, endPoint x: 1057, endPoint y: 435, distance: 317.1
copy p "MAEDA　 173cm　　　　　　　　　　　　BLACK / 38"
click at [860, 388] on p at bounding box center [867, 388] width 89 height 18
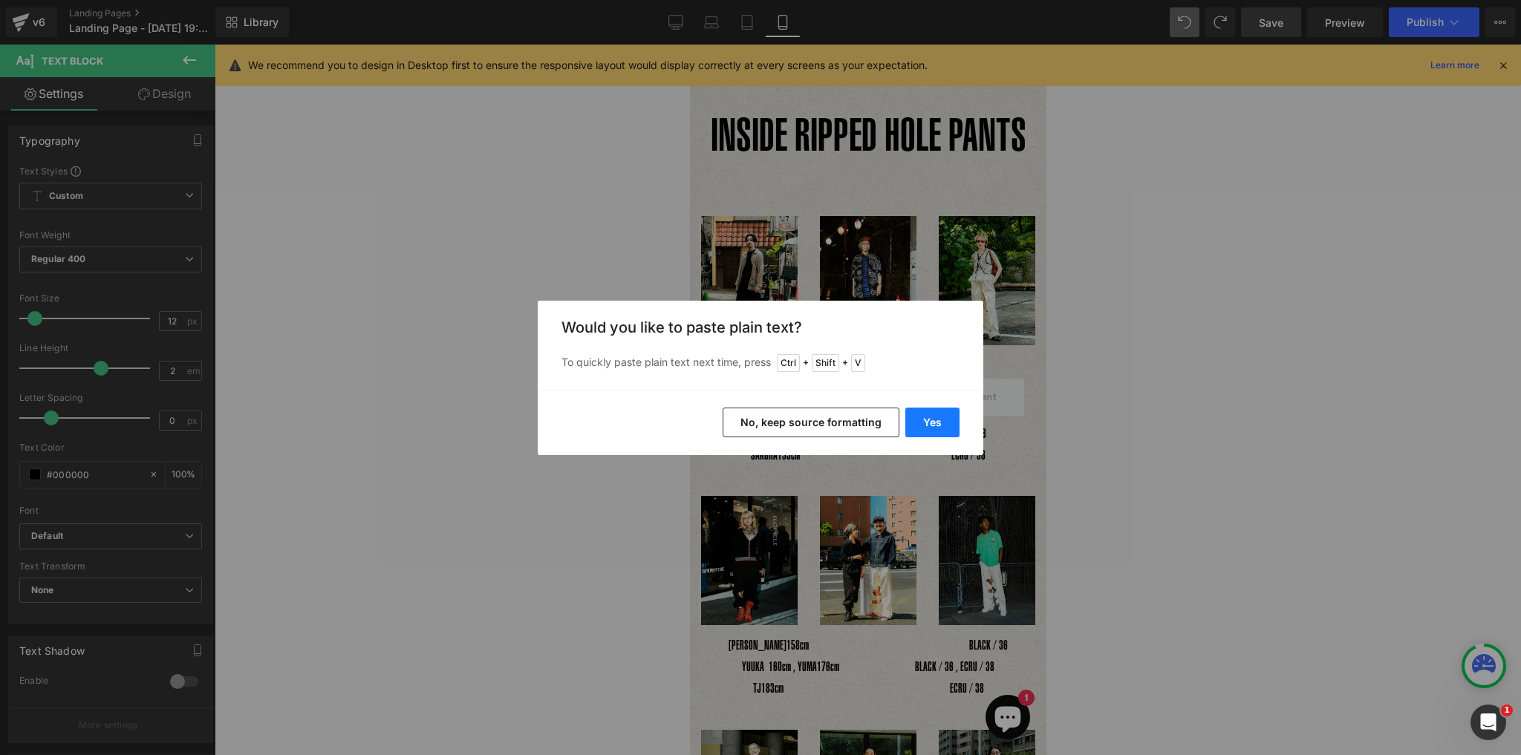
click at [924, 418] on button "Yes" at bounding box center [932, 423] width 54 height 30
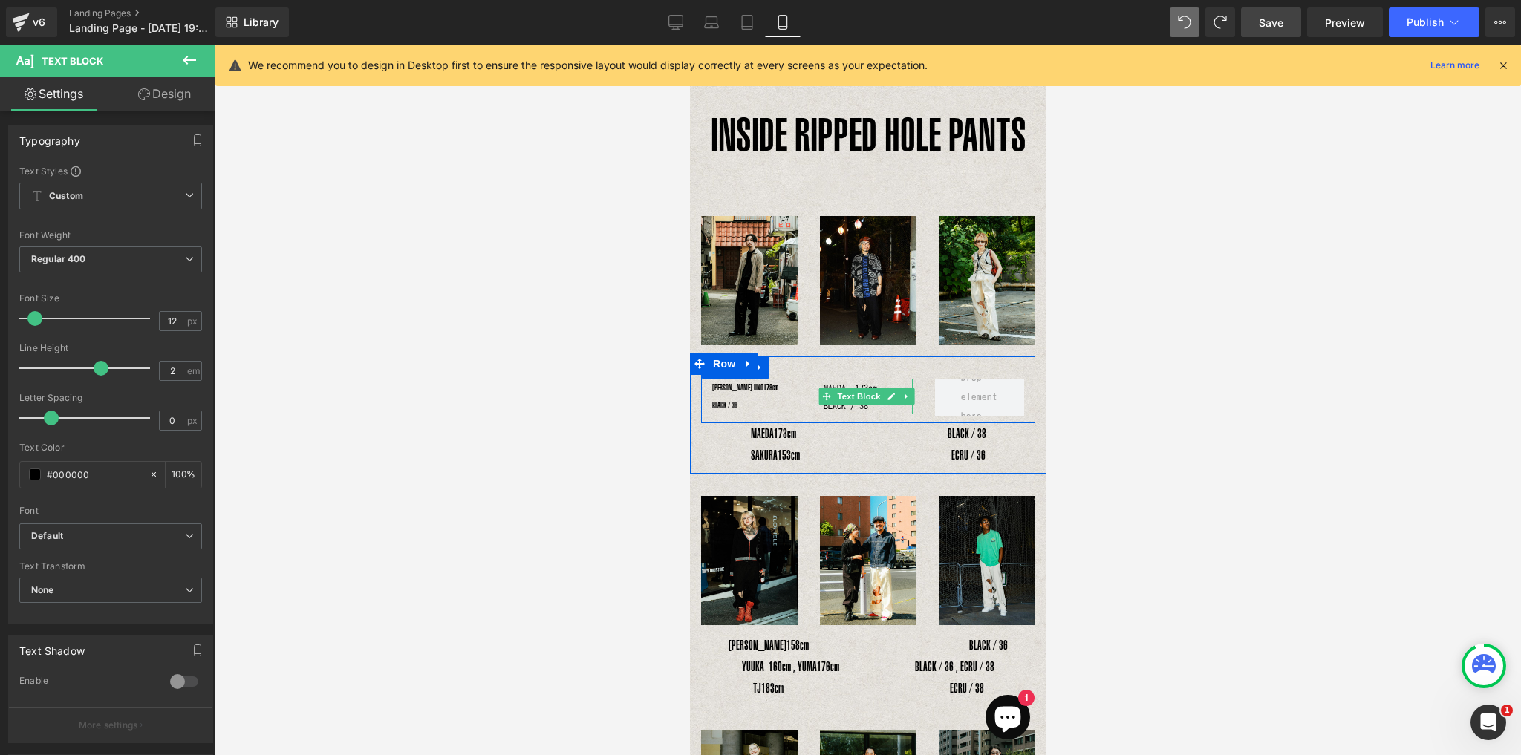
click at [875, 402] on p "MAEDA　173cm　　　　　　　　　　　　BLACK / 38" at bounding box center [867, 397] width 89 height 36
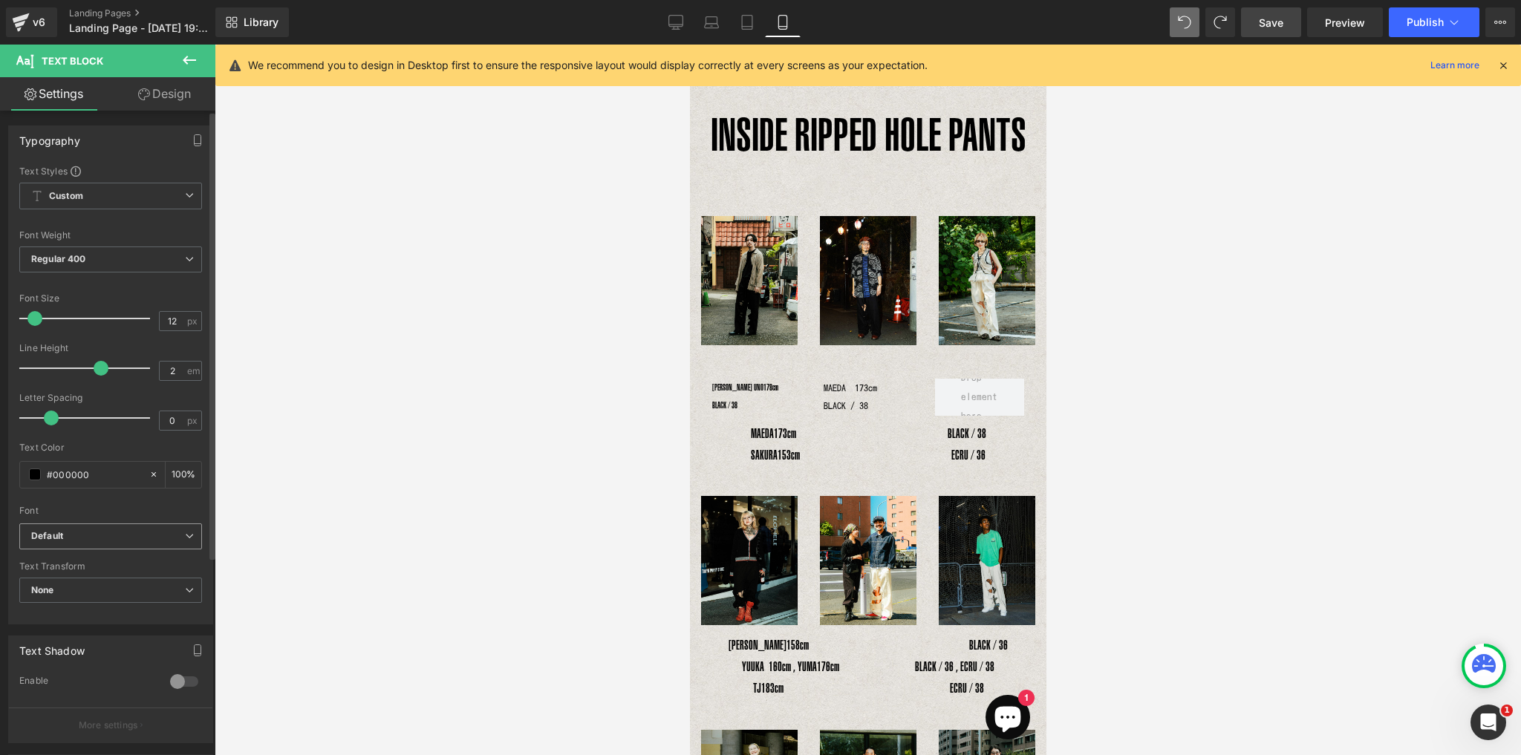
click at [98, 538] on b "Default" at bounding box center [108, 536] width 154 height 13
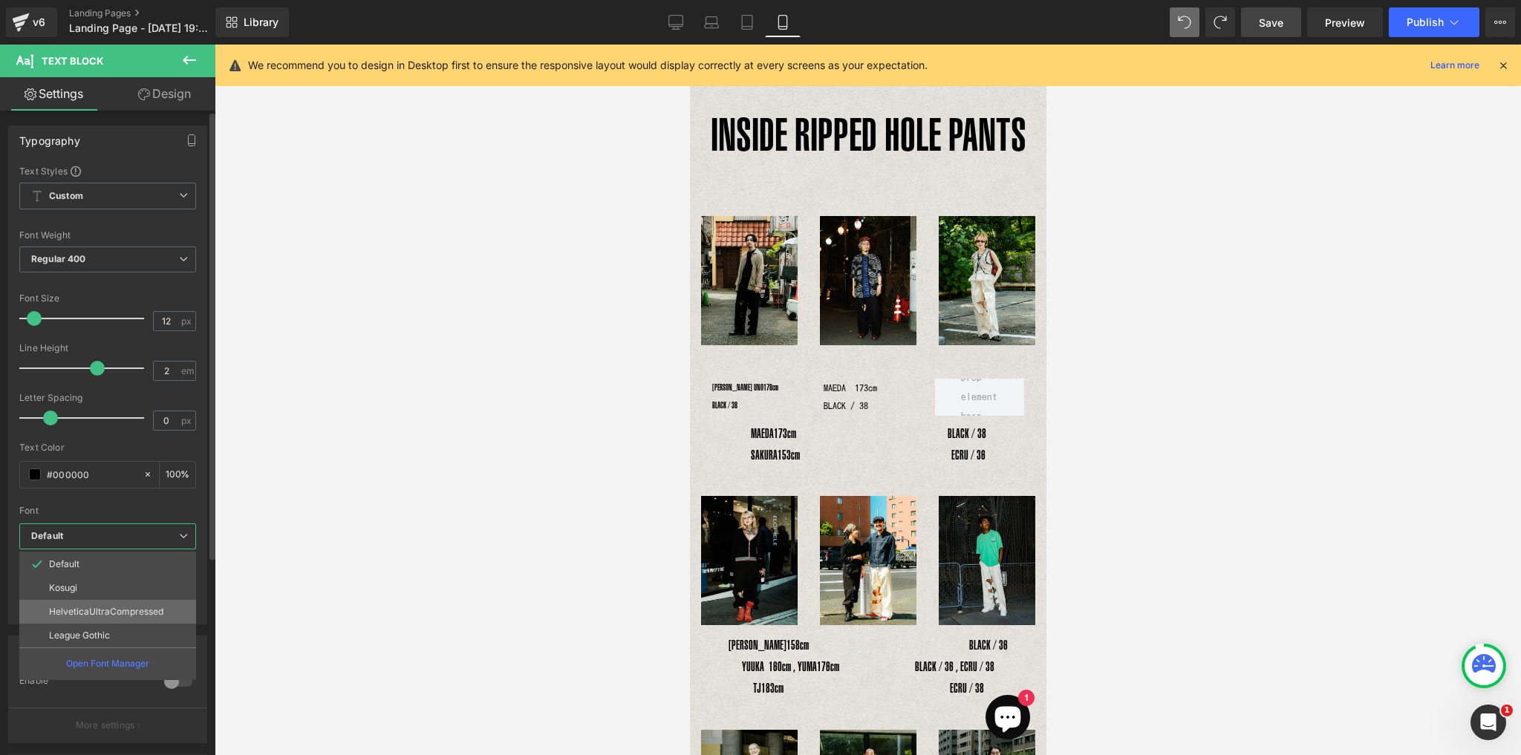
click at [94, 607] on p "HelveticaUltraCompressed" at bounding box center [106, 612] width 114 height 10
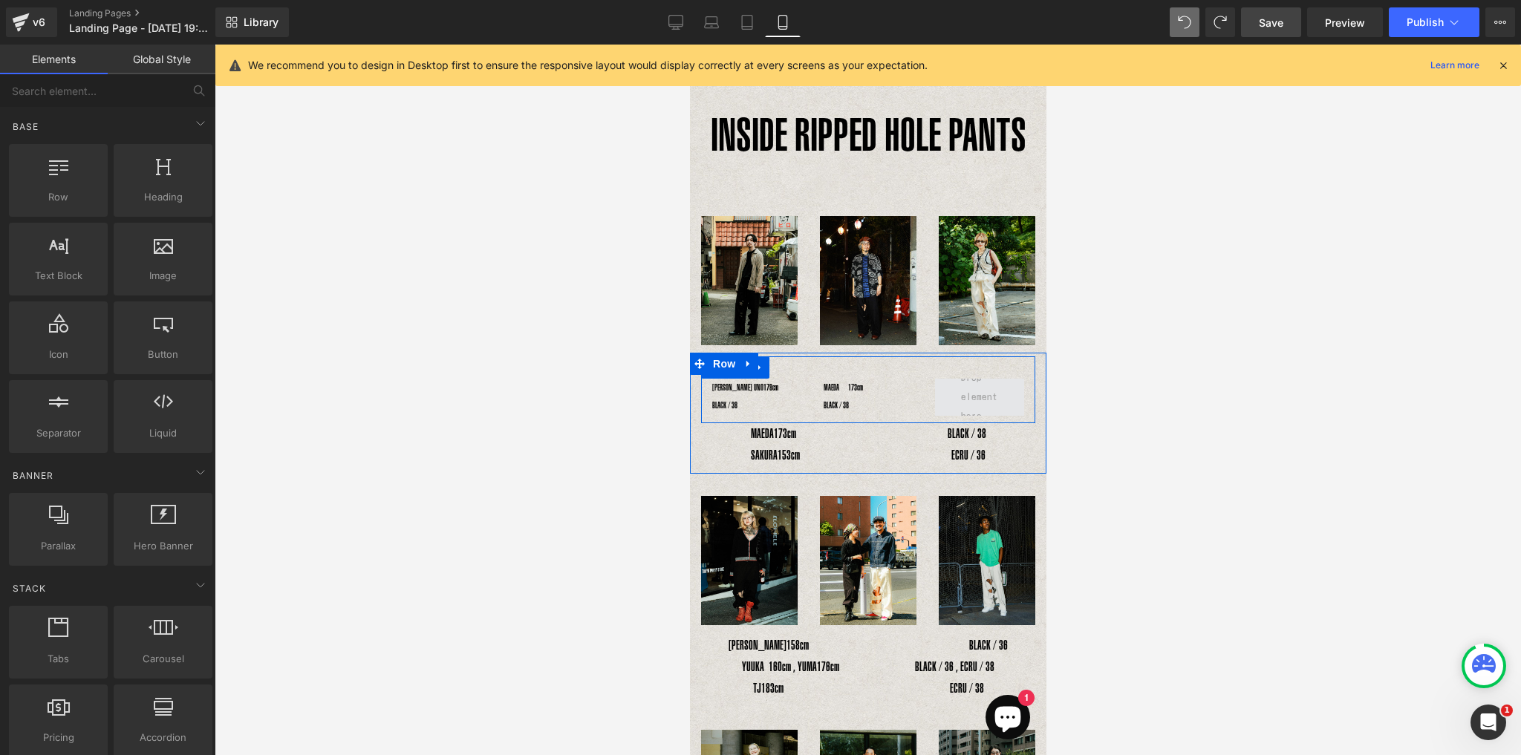
click at [961, 399] on span at bounding box center [978, 397] width 47 height 65
click at [904, 433] on icon at bounding box center [902, 433] width 8 height 9
click at [910, 434] on icon at bounding box center [911, 434] width 8 height 8
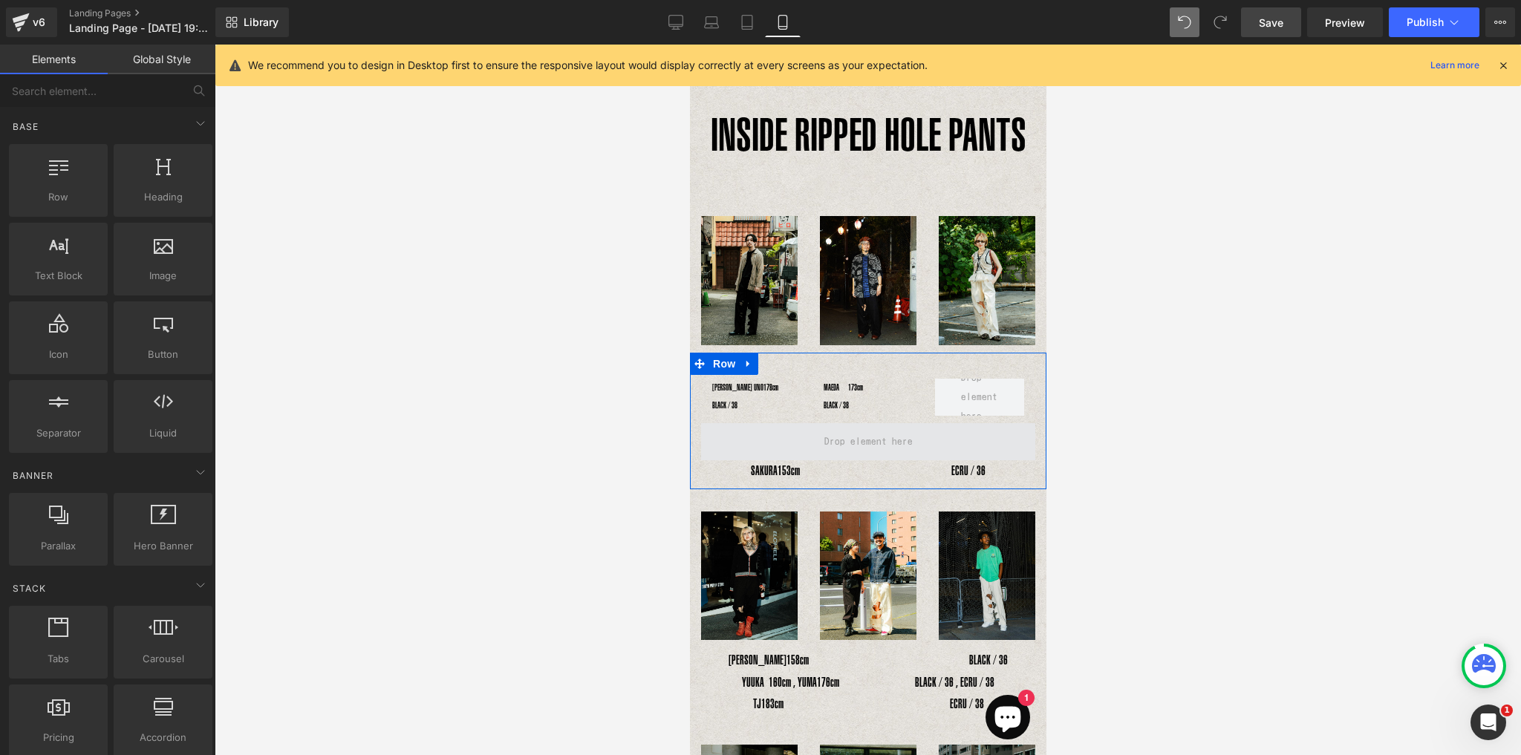
click at [869, 443] on span at bounding box center [867, 441] width 99 height 27
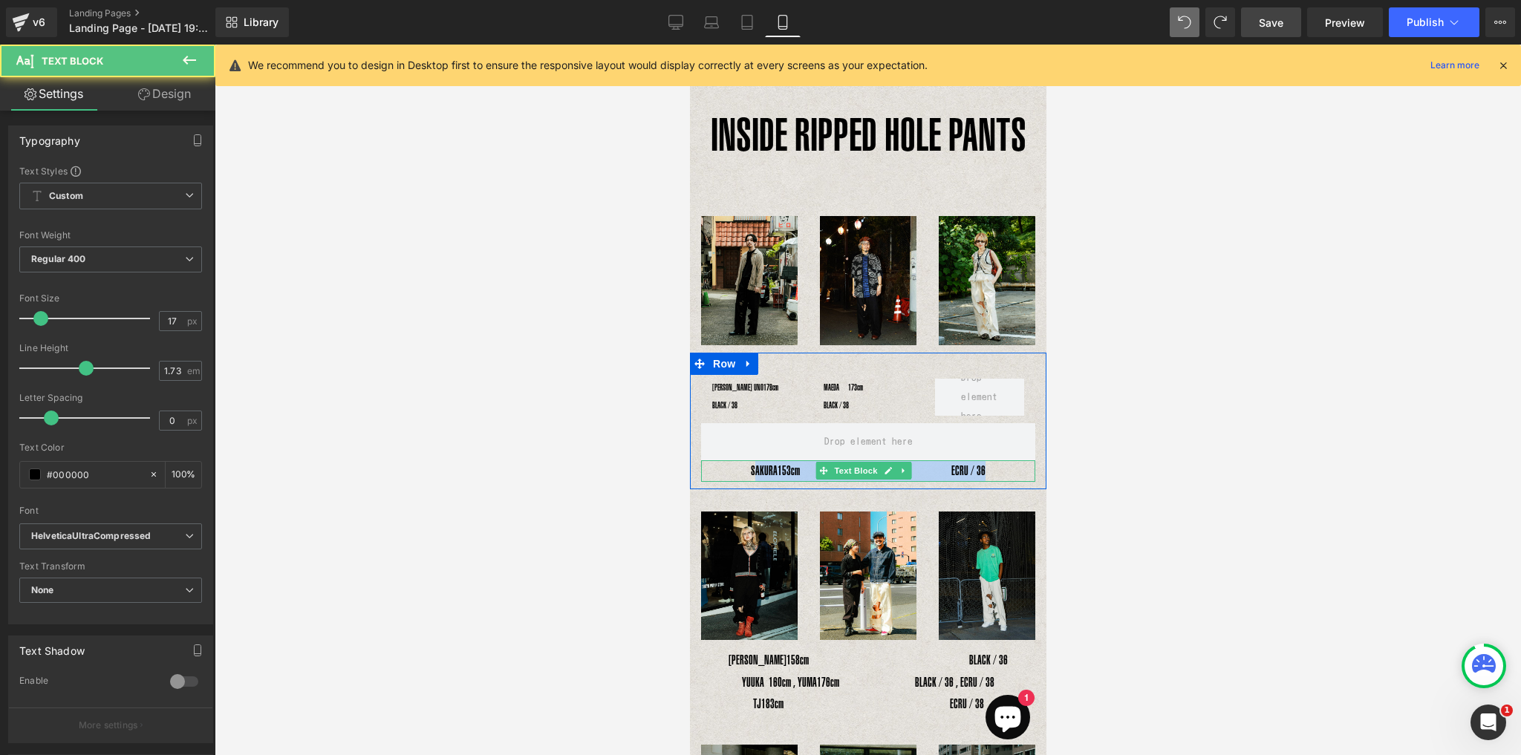
drag, startPoint x: 745, startPoint y: 465, endPoint x: 1009, endPoint y: 466, distance: 264.3
click at [1009, 466] on p "SAKURA　 153cm　　　　　　　　　　　　ECRU / 36" at bounding box center [867, 471] width 334 height 22
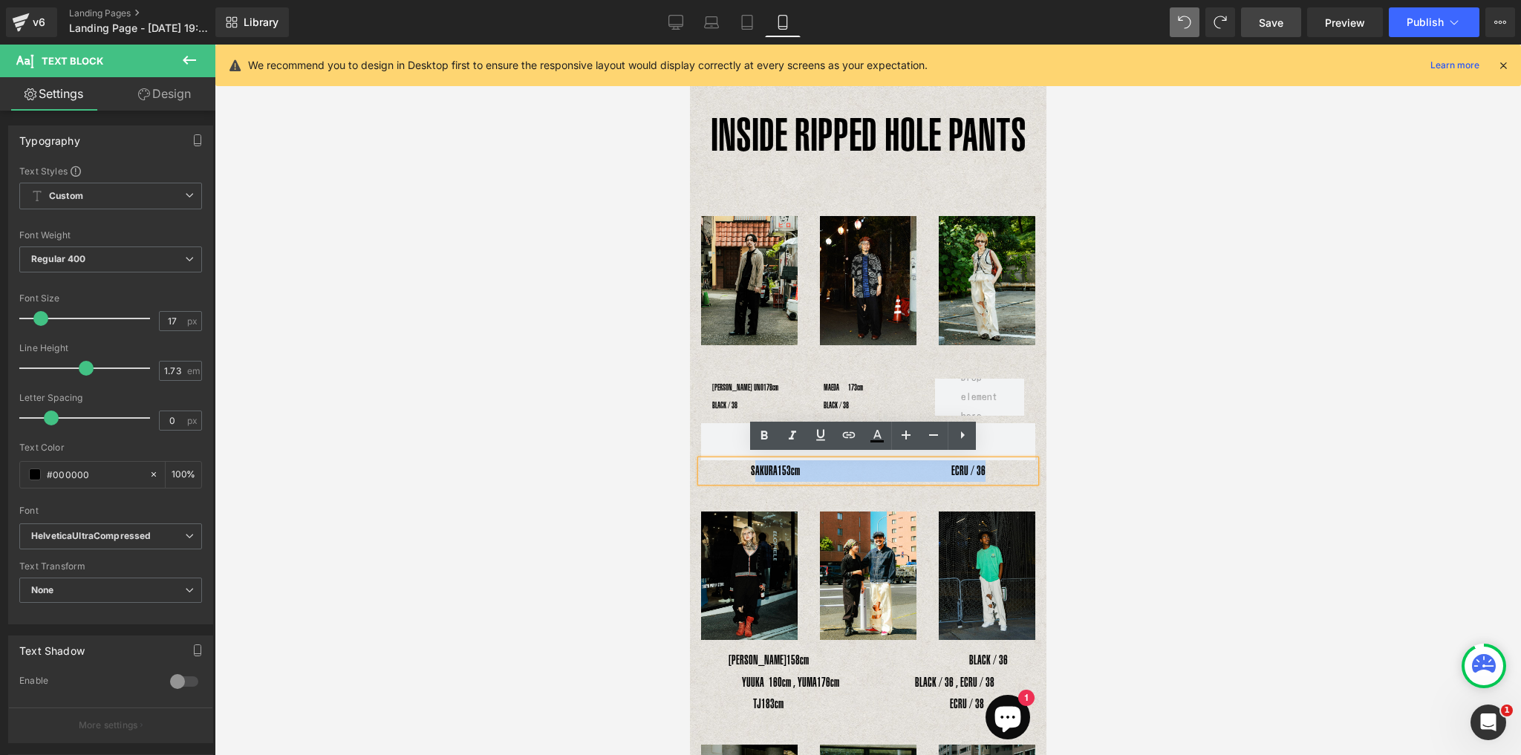
copy p "SAKURA　 153cm　　　　　　　　　　　　ECRU / 36"
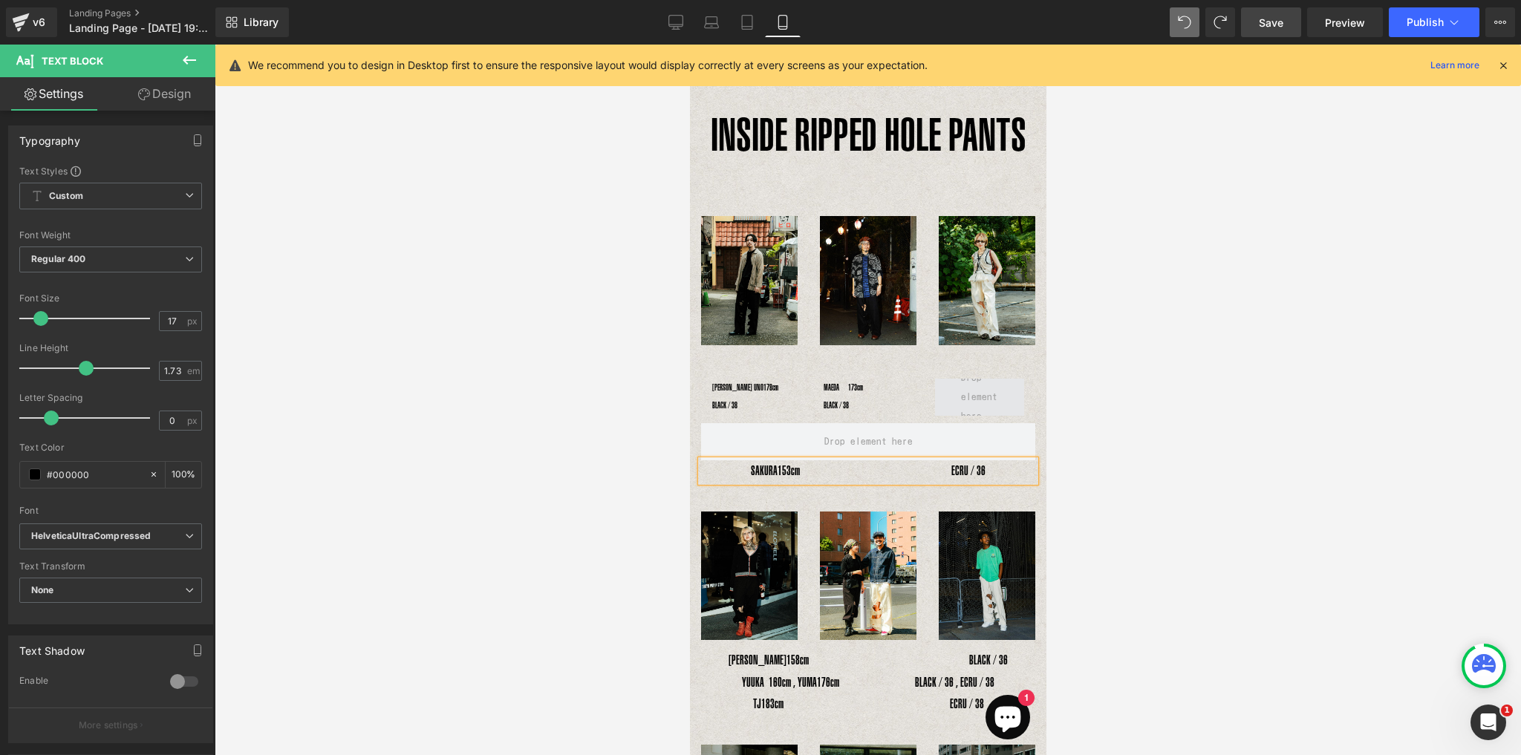
click at [976, 388] on span at bounding box center [978, 397] width 47 height 65
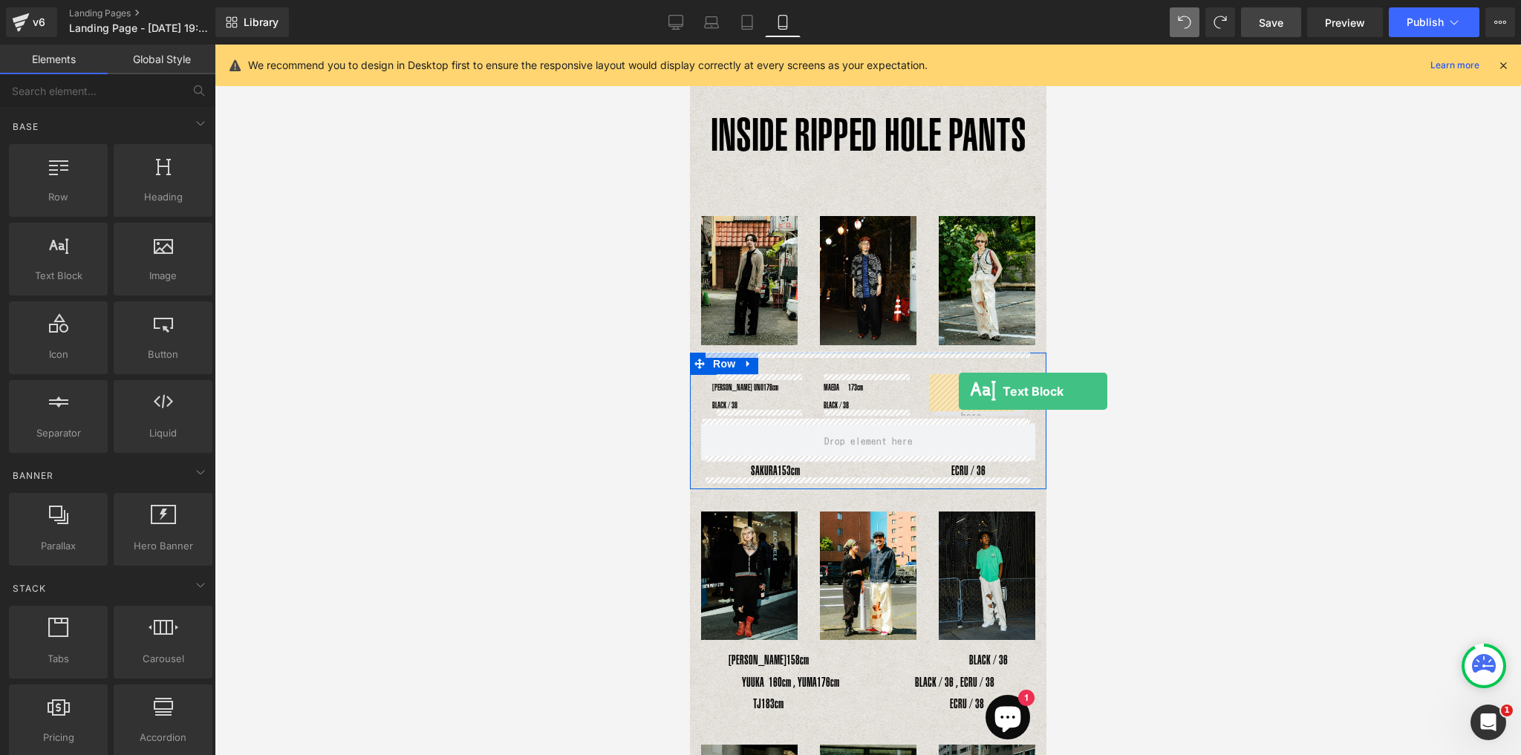
drag, startPoint x: 751, startPoint y: 312, endPoint x: 958, endPoint y: 391, distance: 221.2
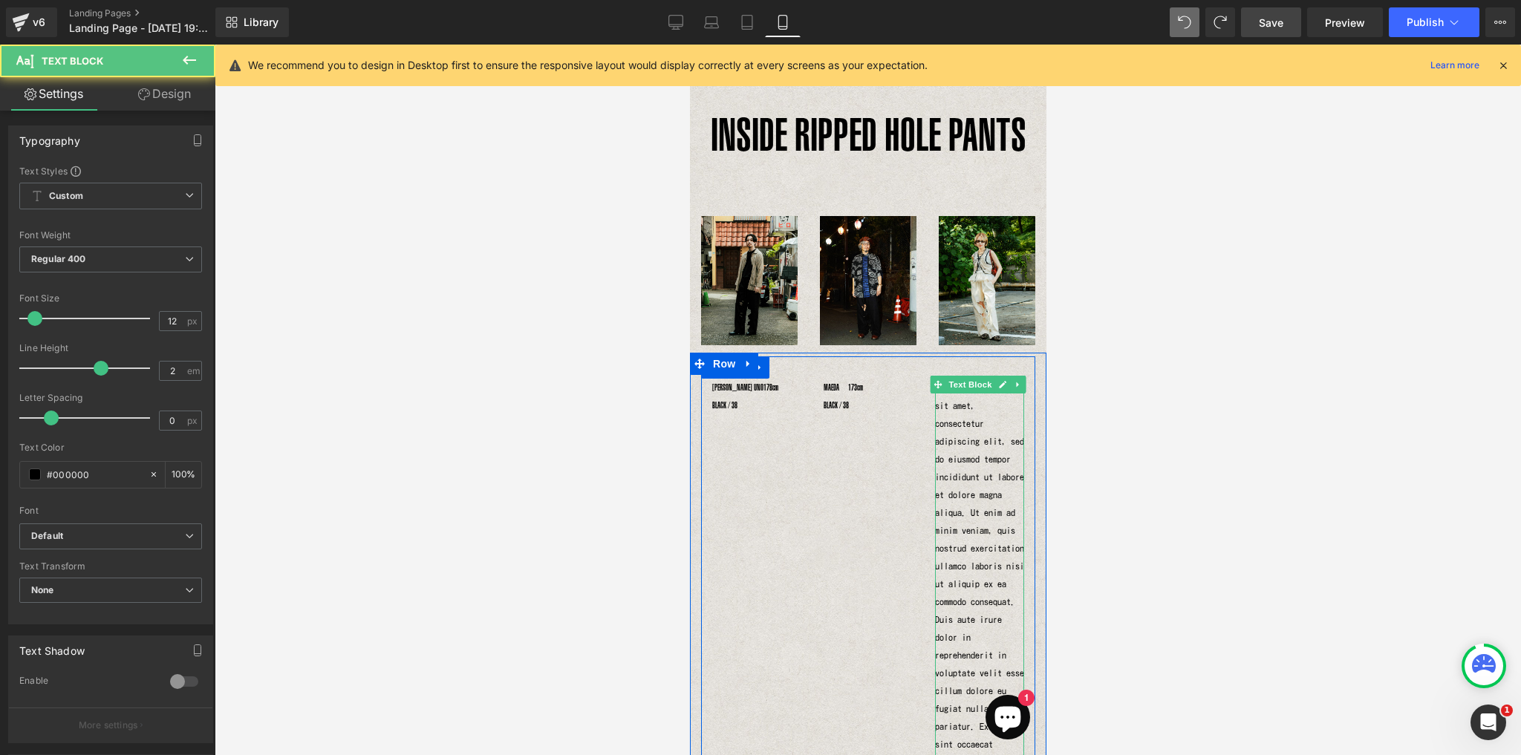
click at [959, 422] on p "Lorem ipsum dolor sit amet, consectetur adipiscing elit, sed do eiusmod tempor …" at bounding box center [978, 610] width 89 height 463
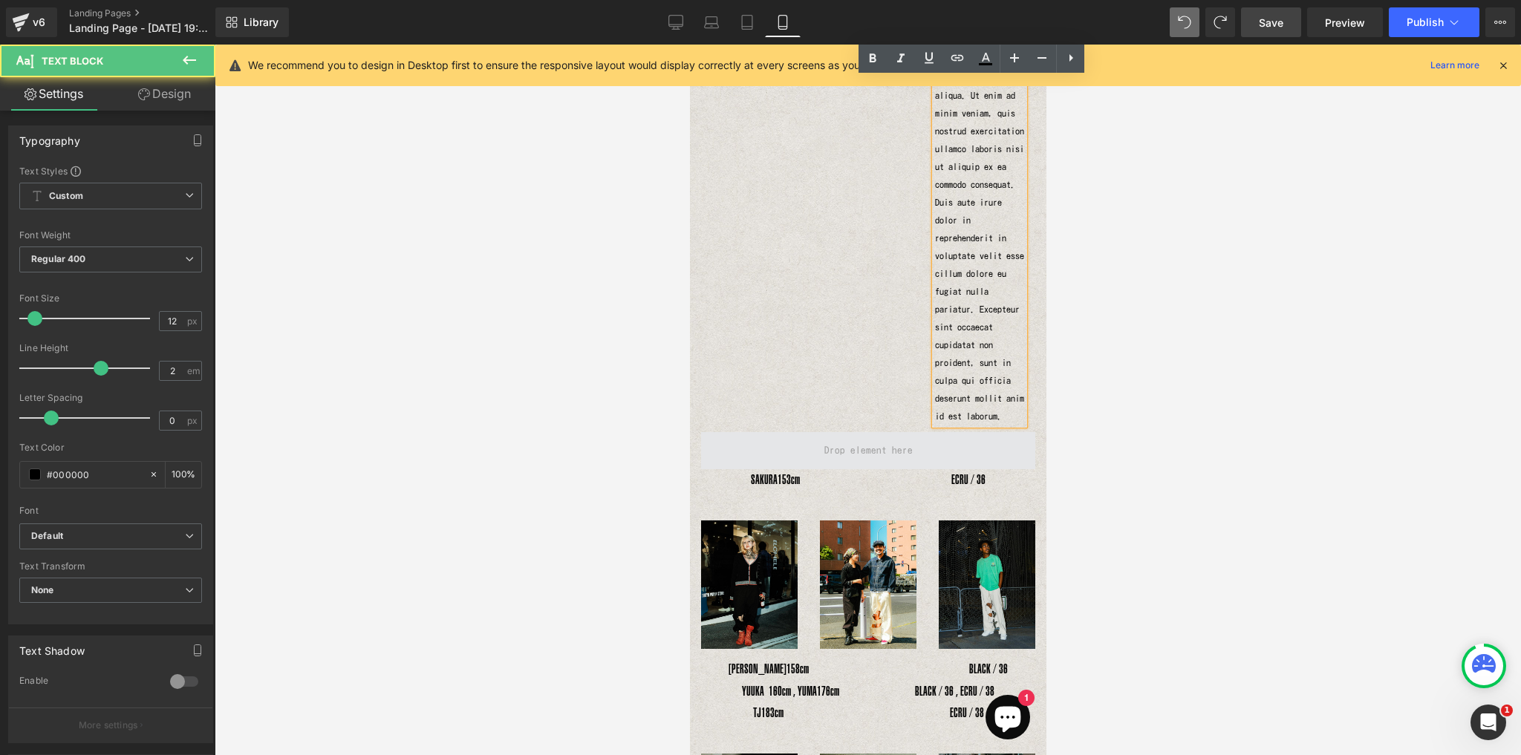
scroll to position [408, 0]
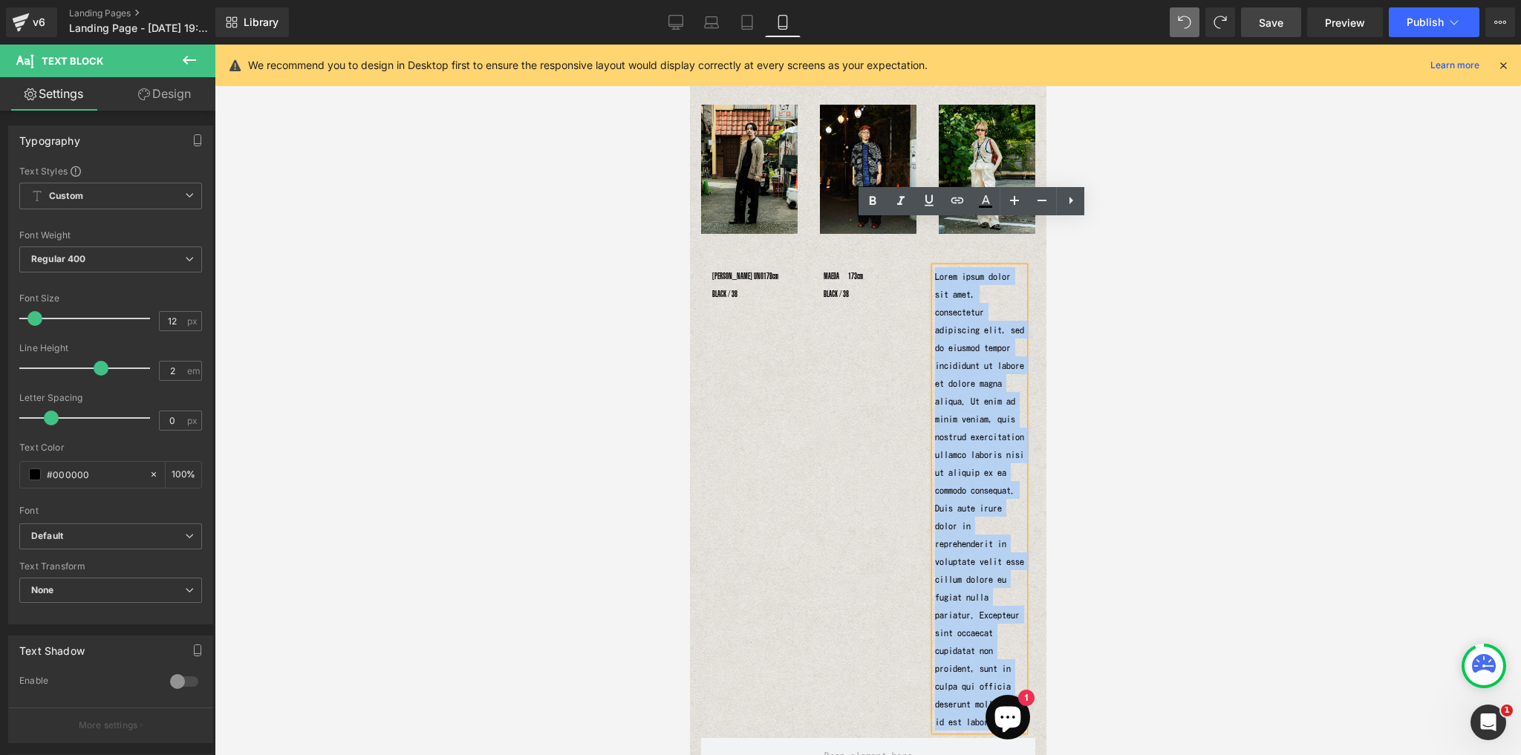
drag, startPoint x: 982, startPoint y: 466, endPoint x: 875, endPoint y: 33, distance: 446.6
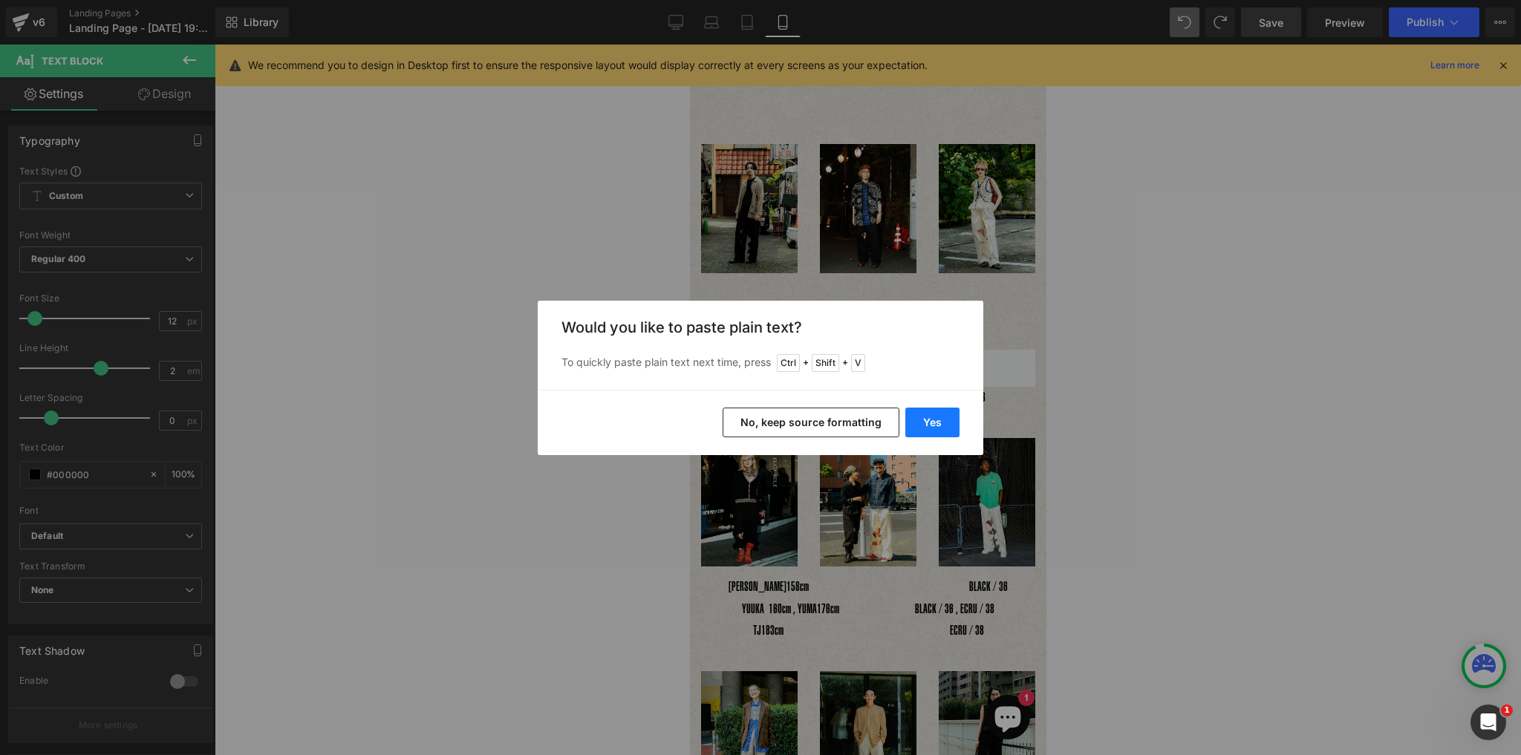
click at [939, 429] on button "Yes" at bounding box center [932, 423] width 54 height 30
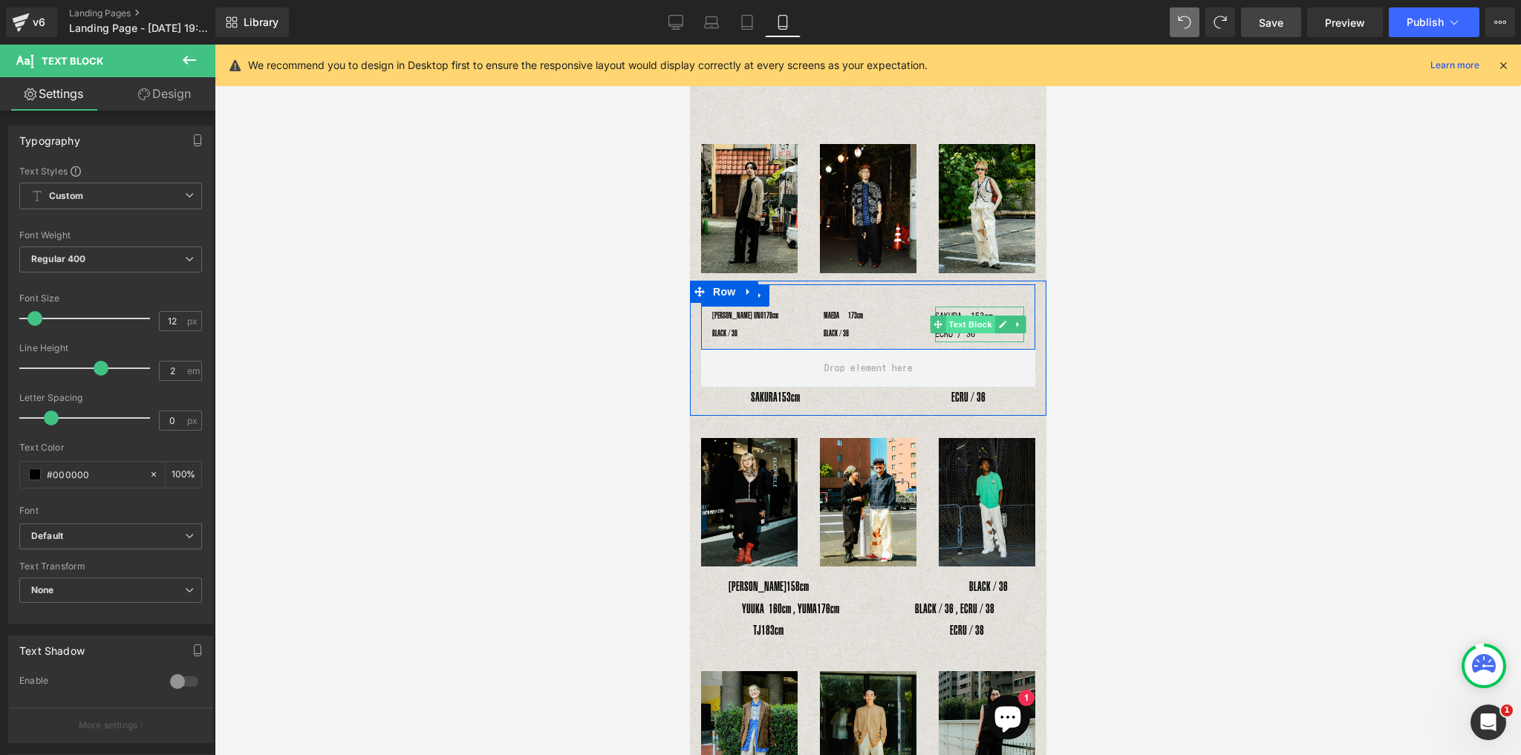
click at [951, 326] on span "Text Block" at bounding box center [968, 325] width 49 height 18
click at [952, 329] on p "SAKURA　153cm　　　　　　　　　　　　ECRU / 36" at bounding box center [978, 325] width 89 height 36
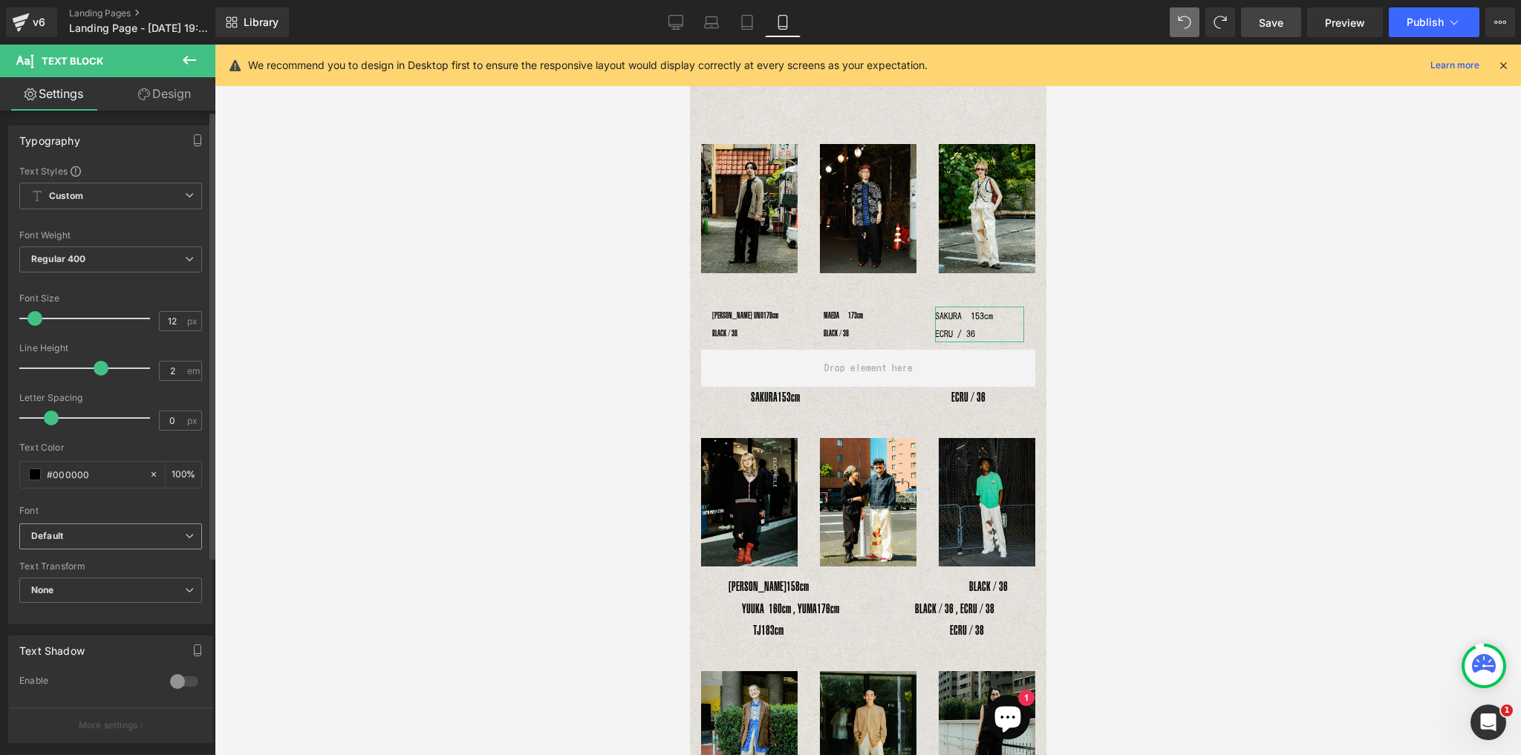
click at [103, 541] on span "Default" at bounding box center [110, 536] width 183 height 26
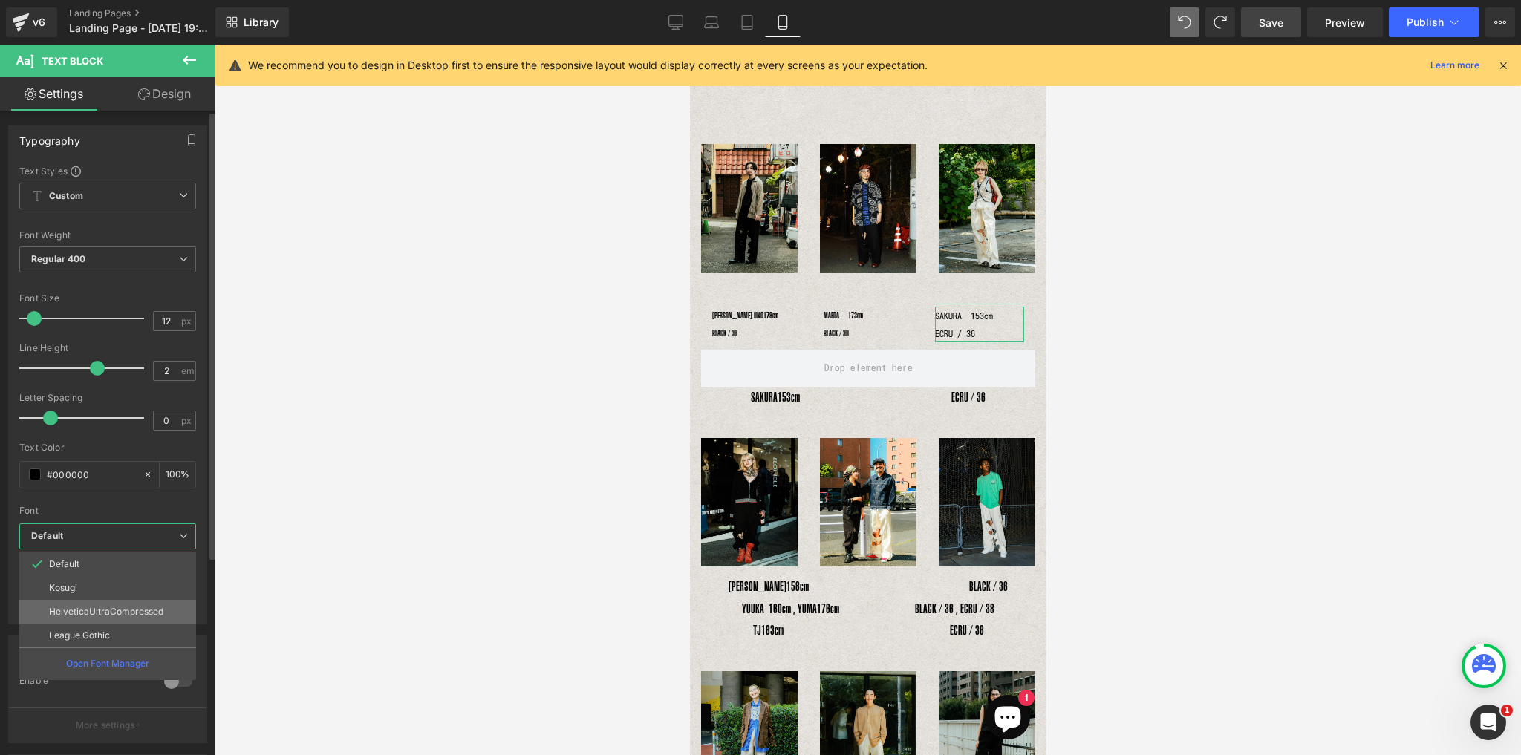
click at [95, 609] on p "HelveticaUltraCompressed" at bounding box center [106, 612] width 114 height 10
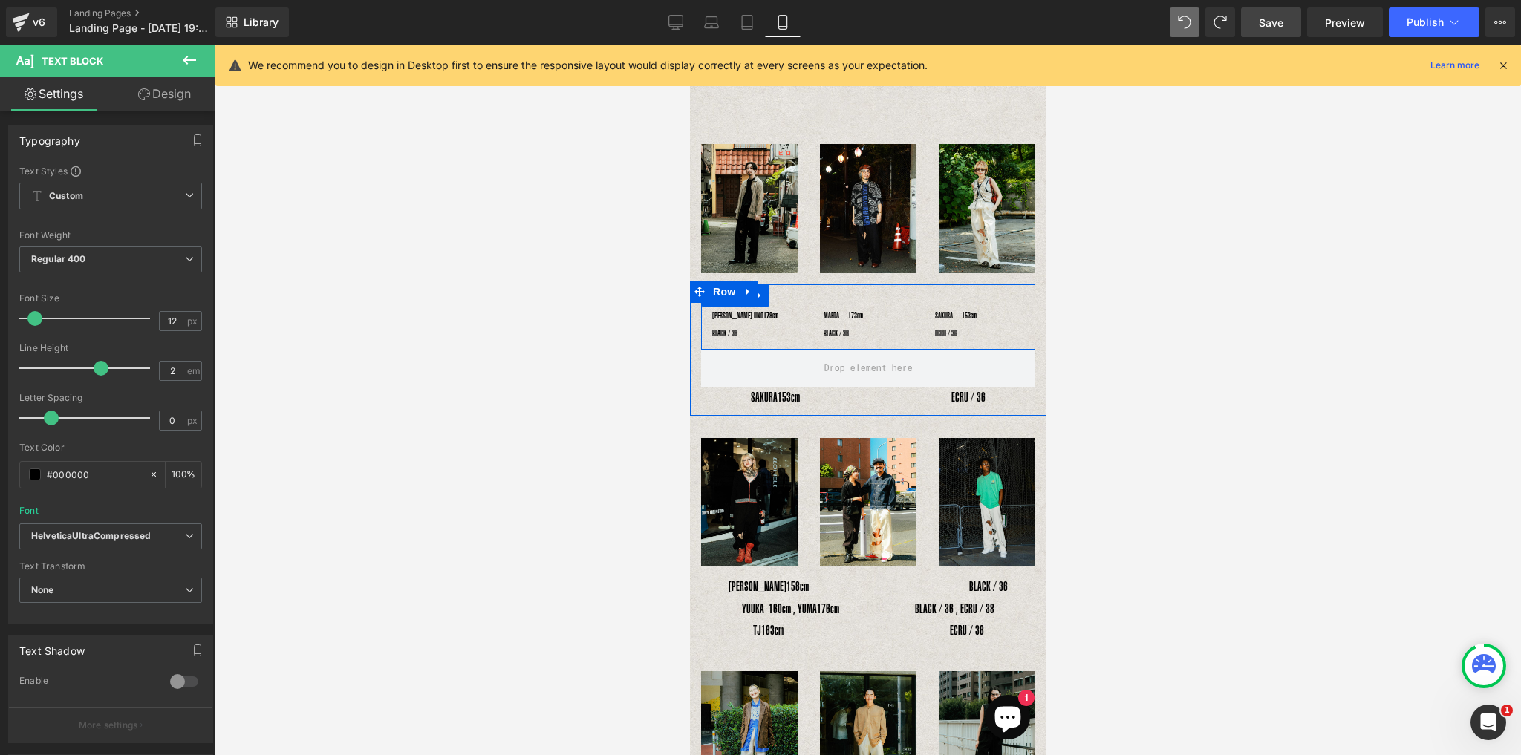
click at [848, 292] on div "YOSHIHIRO UNO178cm　　　　　　BLACK / 38 Text Block MAEDA　173cm　　　　　　　　　　　　BLACK / 38…" at bounding box center [867, 316] width 334 height 65
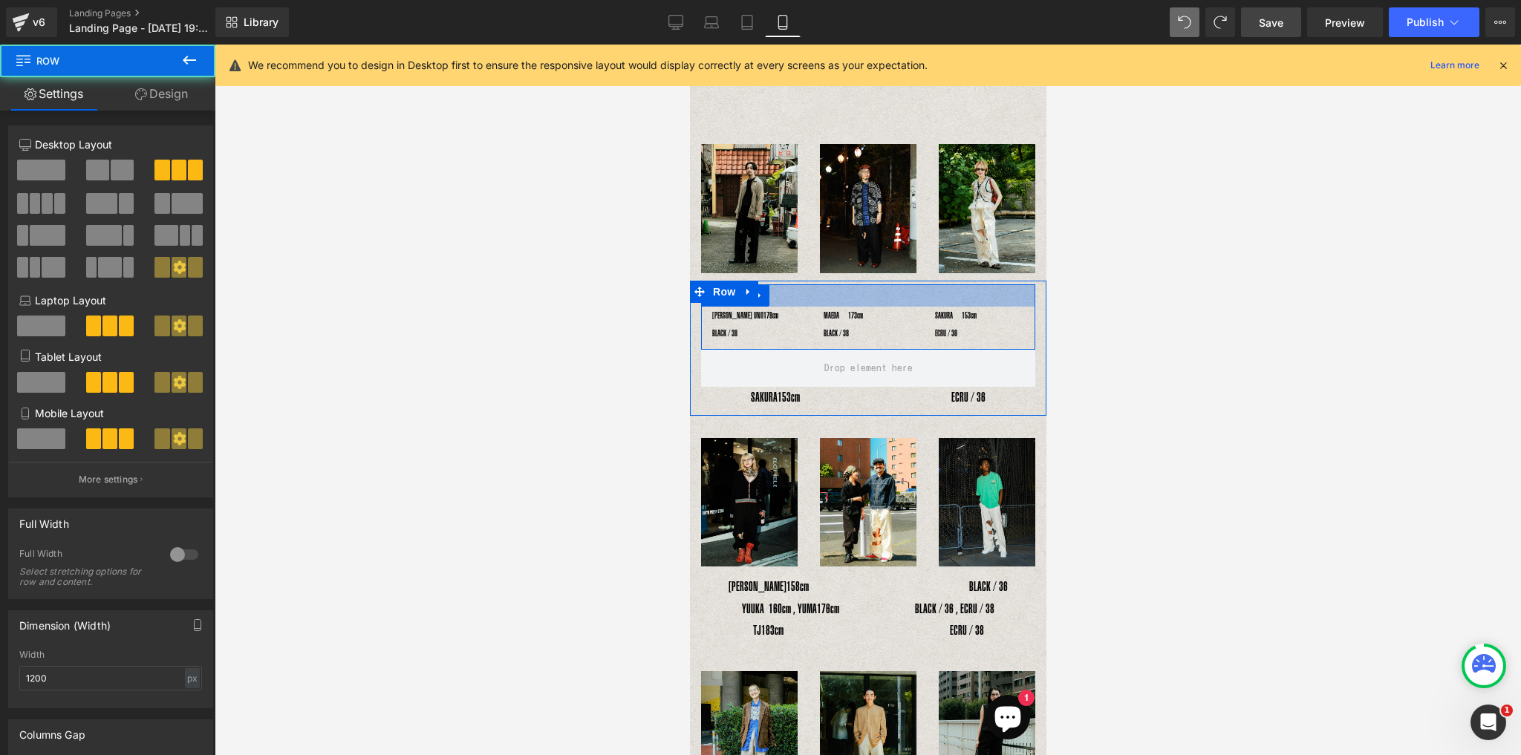
click at [845, 284] on div "YOSHIHIRO UNO178cm　　　　　　BLACK / 38 Text Block MAEDA　173cm　　　　　　　　　　　　BLACK / 38…" at bounding box center [867, 316] width 334 height 65
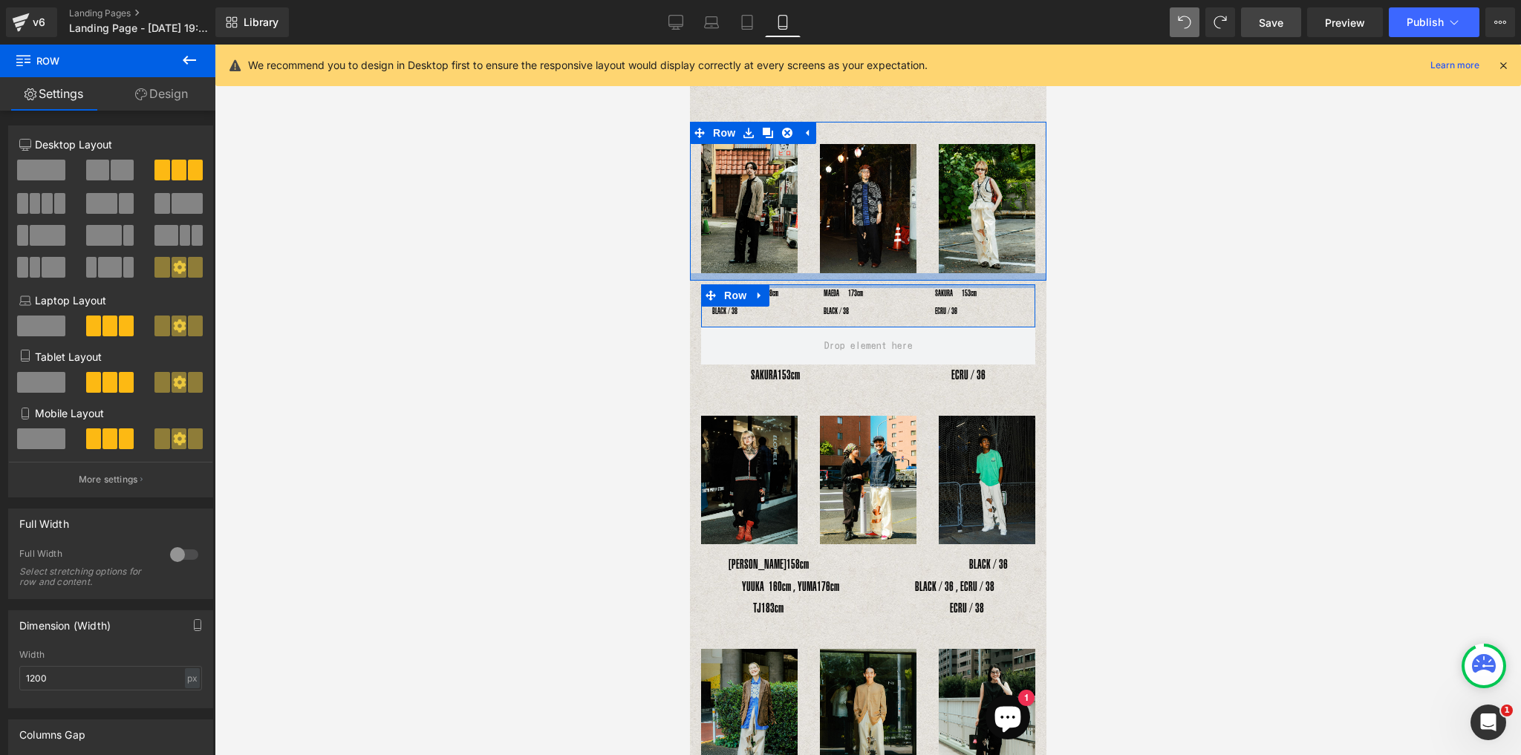
drag, startPoint x: 848, startPoint y: 300, endPoint x: 852, endPoint y: 269, distance: 31.4
click at [852, 269] on div "INSIDE RIPPED HOLE PANTS Text Block Text Block Image Image Image Row YOSHIHIRO …" at bounding box center [867, 559] width 356 height 1073
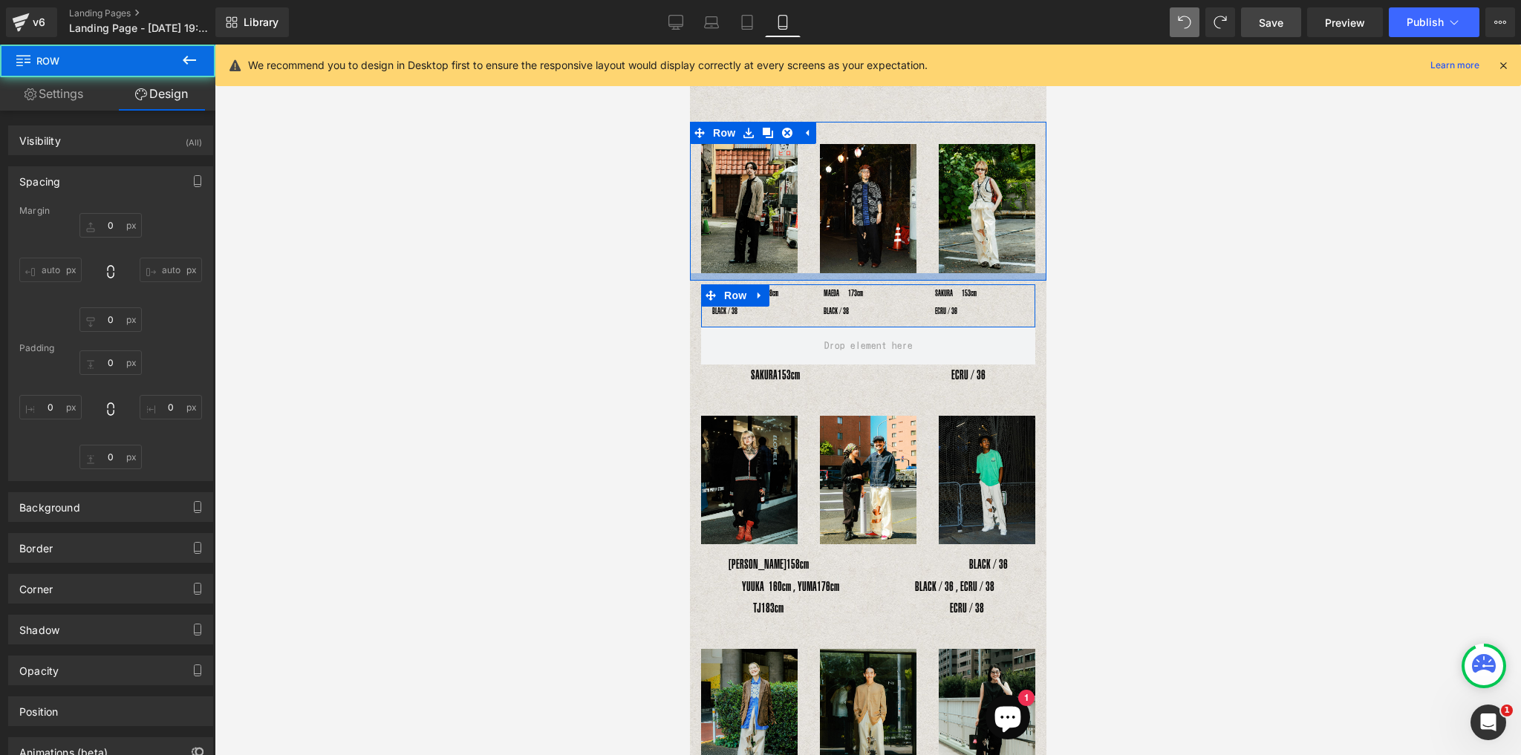
type input "0"
type input "10"
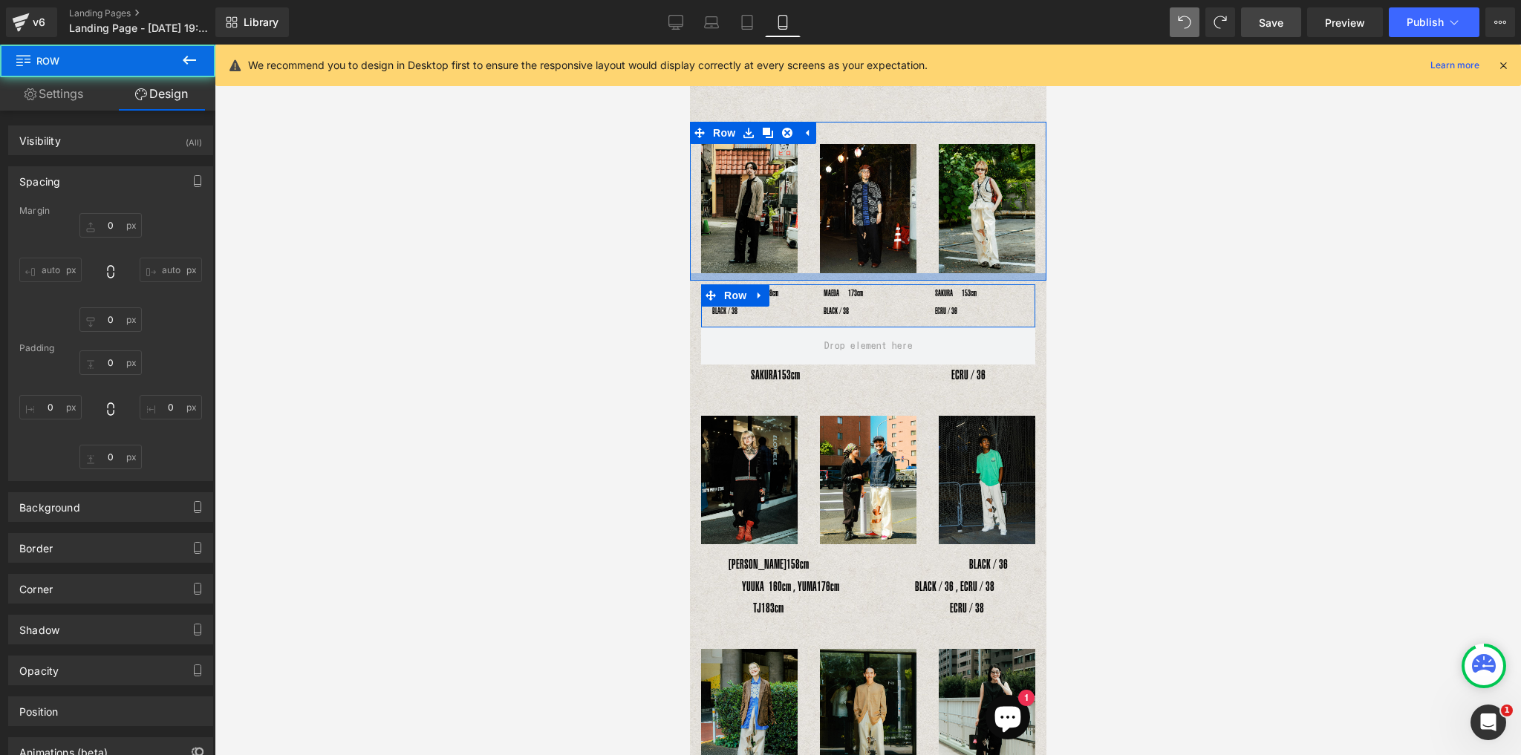
type input "0"
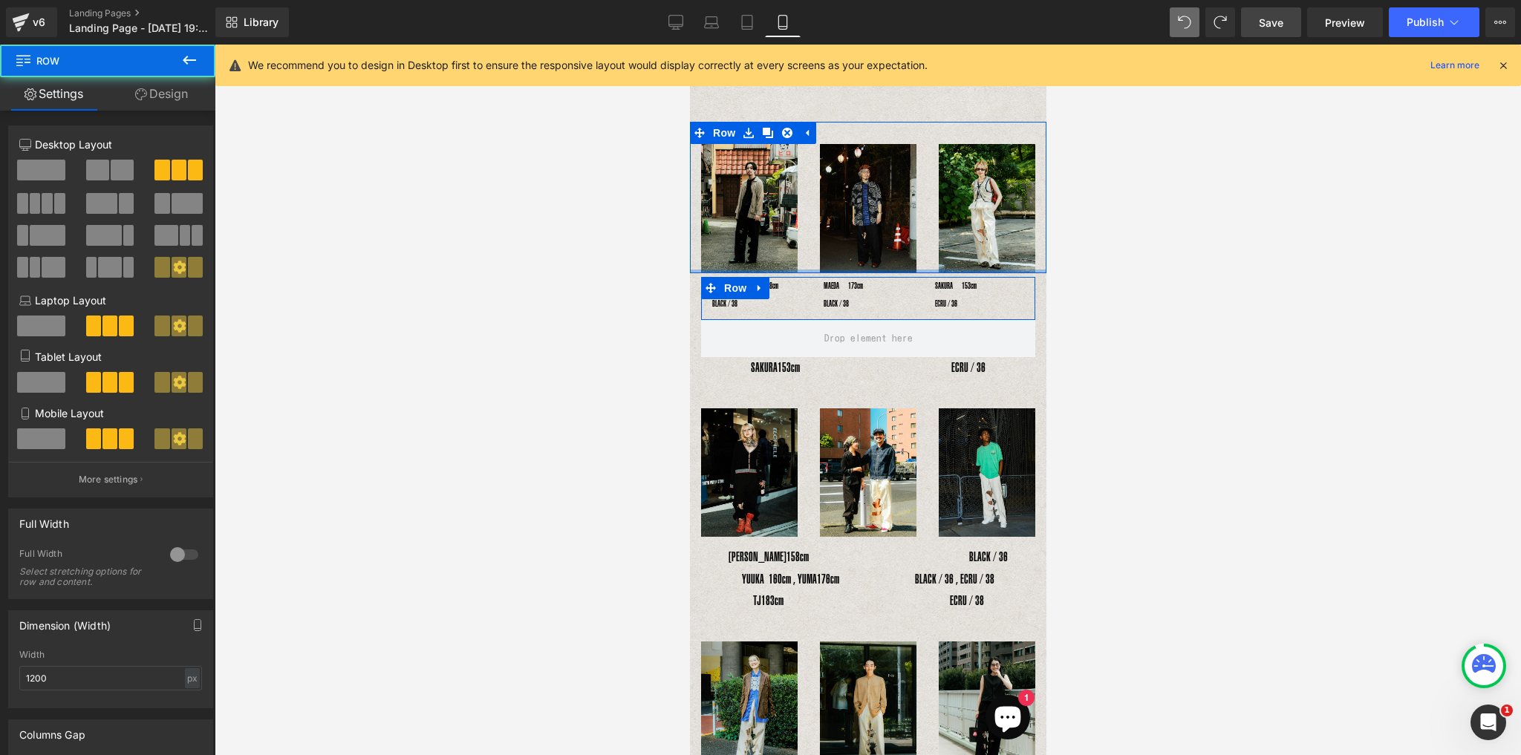
drag, startPoint x: 857, startPoint y: 272, endPoint x: 859, endPoint y: 260, distance: 12.1
click at [859, 260] on div "Image Image Image Row" at bounding box center [867, 197] width 356 height 151
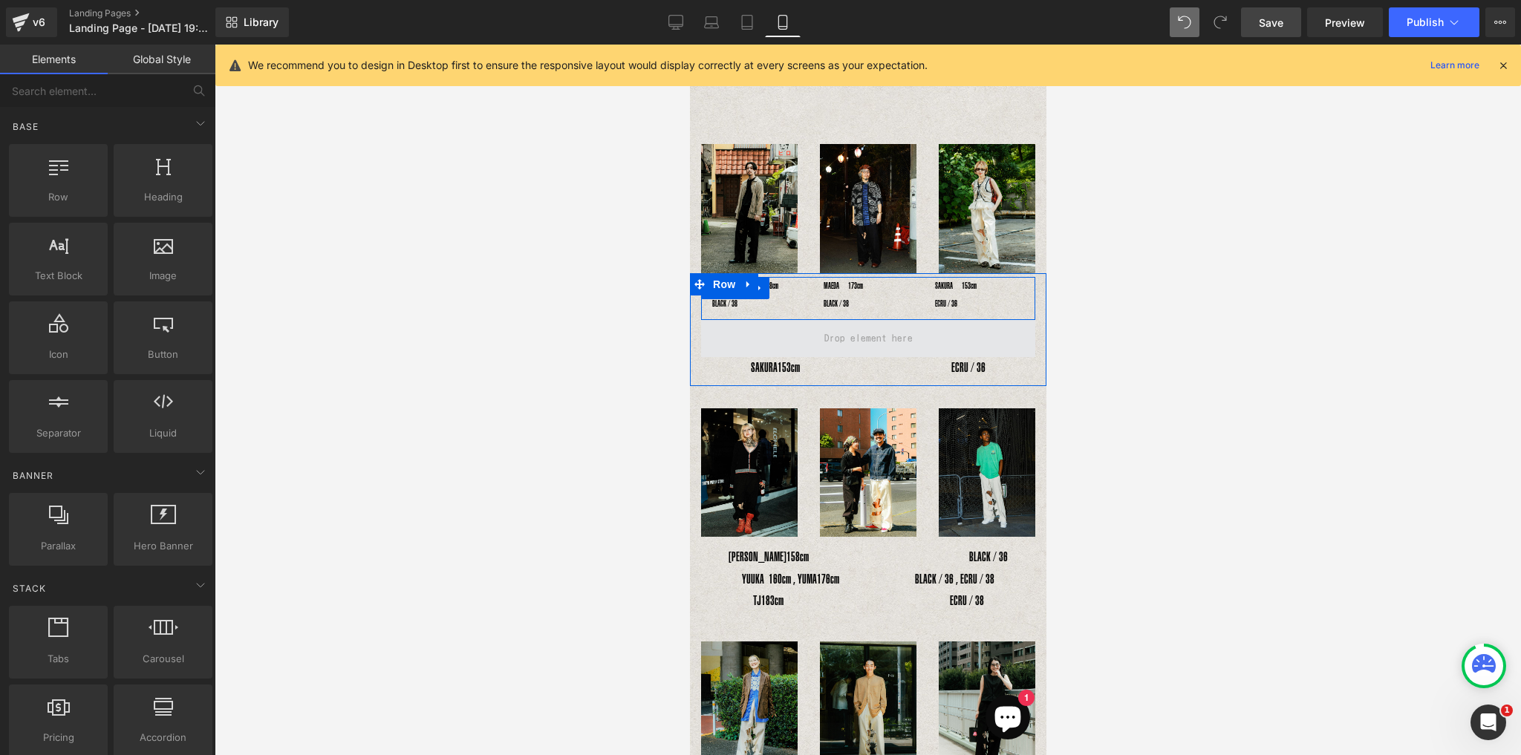
click at [888, 342] on span at bounding box center [867, 338] width 99 height 27
click at [835, 342] on span at bounding box center [867, 338] width 99 height 27
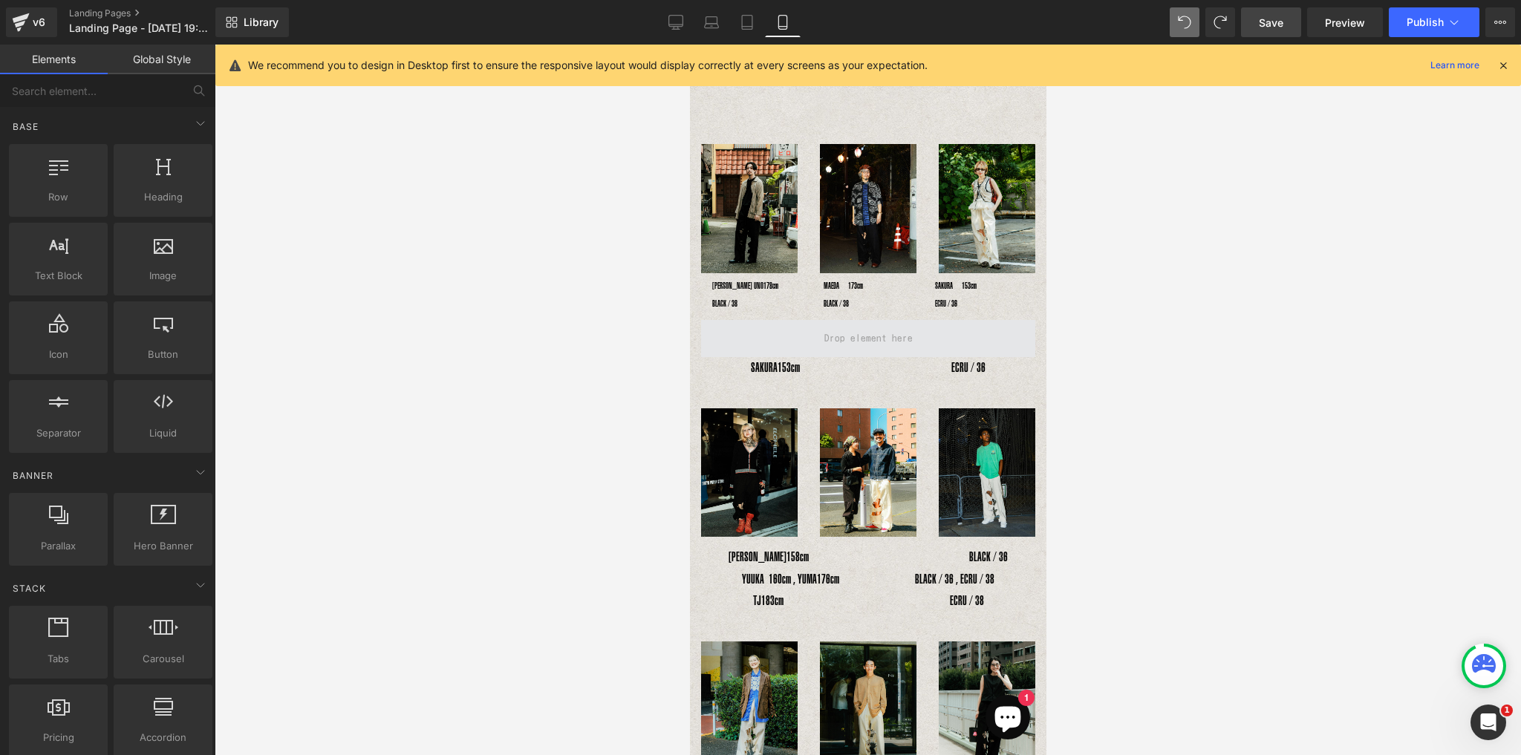
click at [873, 334] on span at bounding box center [867, 338] width 99 height 27
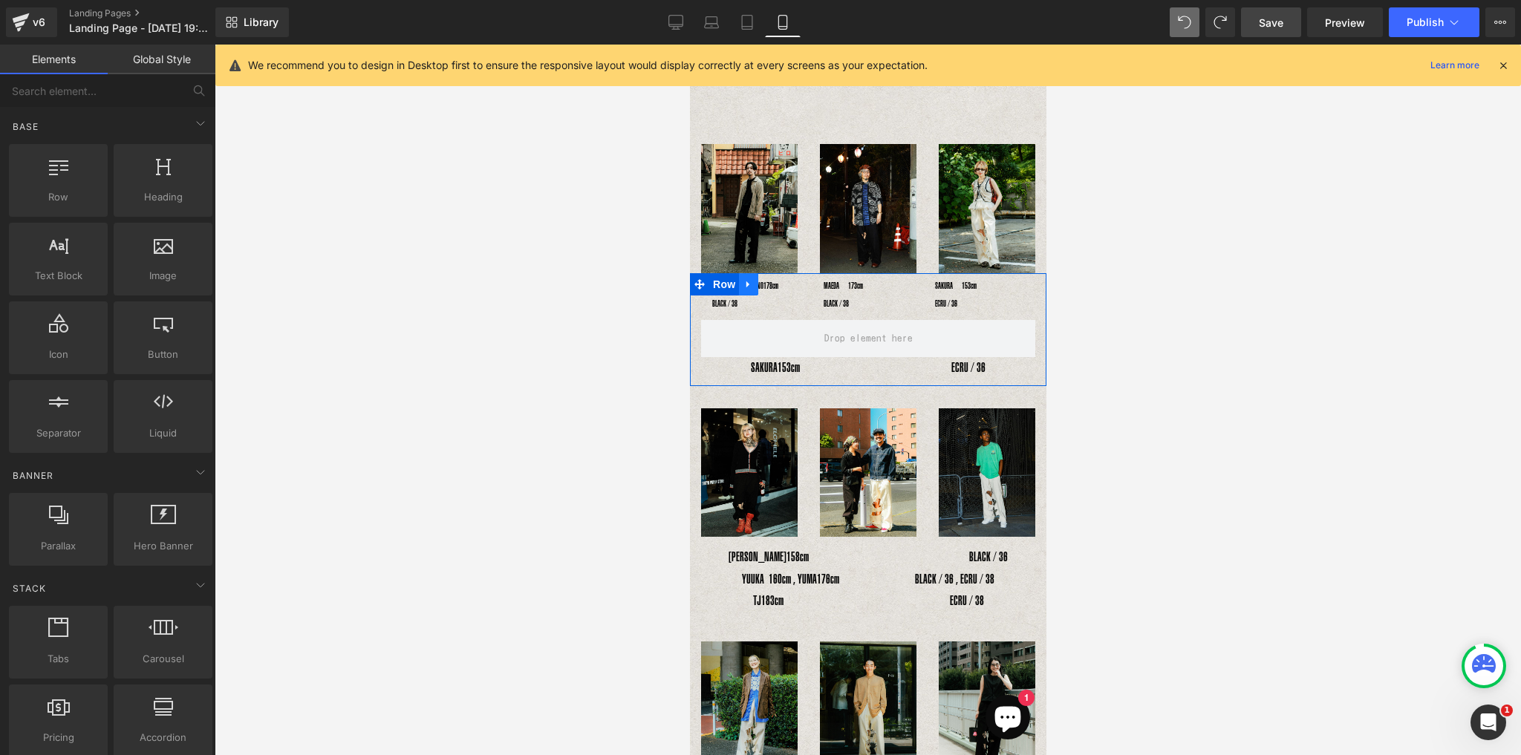
click at [748, 278] on icon at bounding box center [747, 283] width 10 height 11
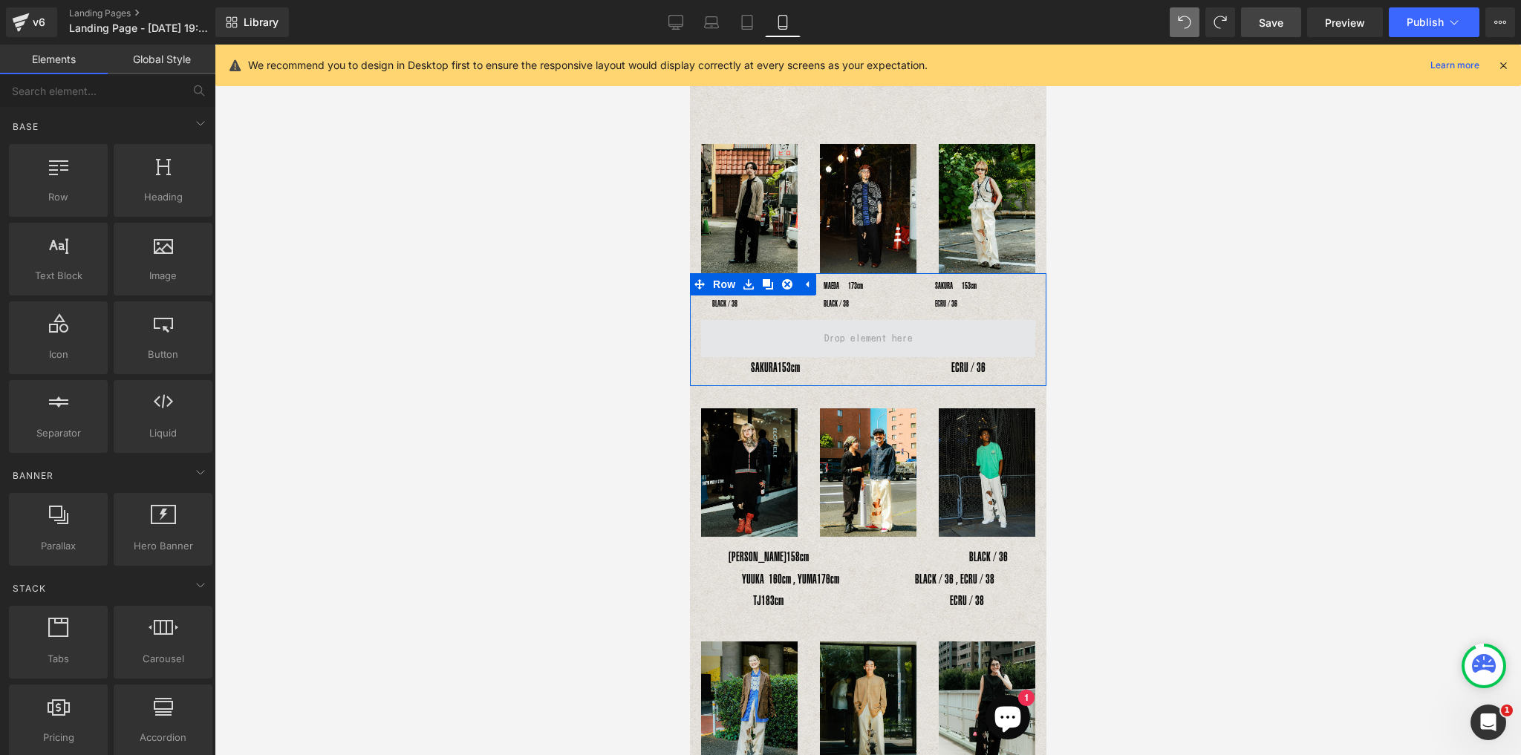
click at [787, 341] on span at bounding box center [867, 338] width 334 height 37
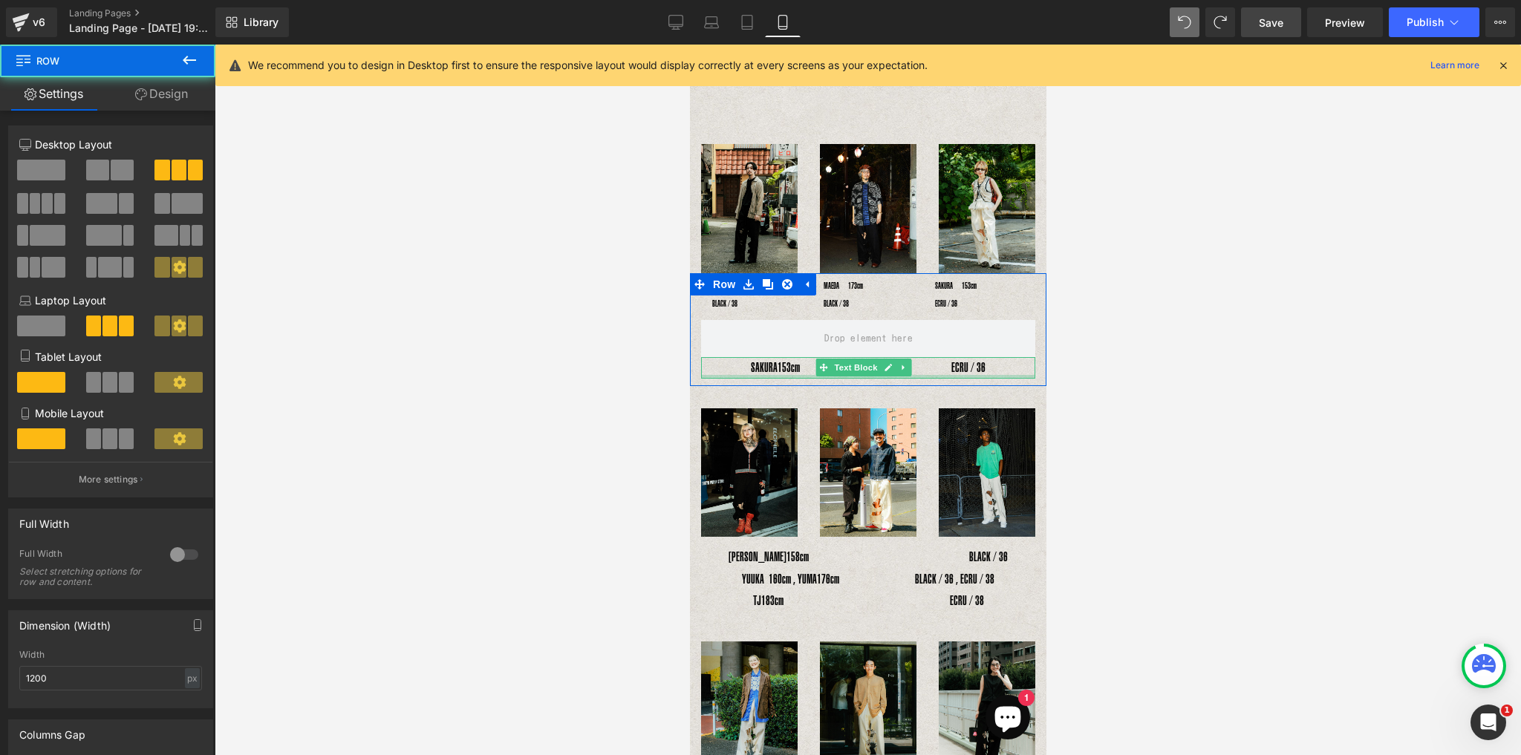
click at [786, 375] on div at bounding box center [867, 377] width 334 height 4
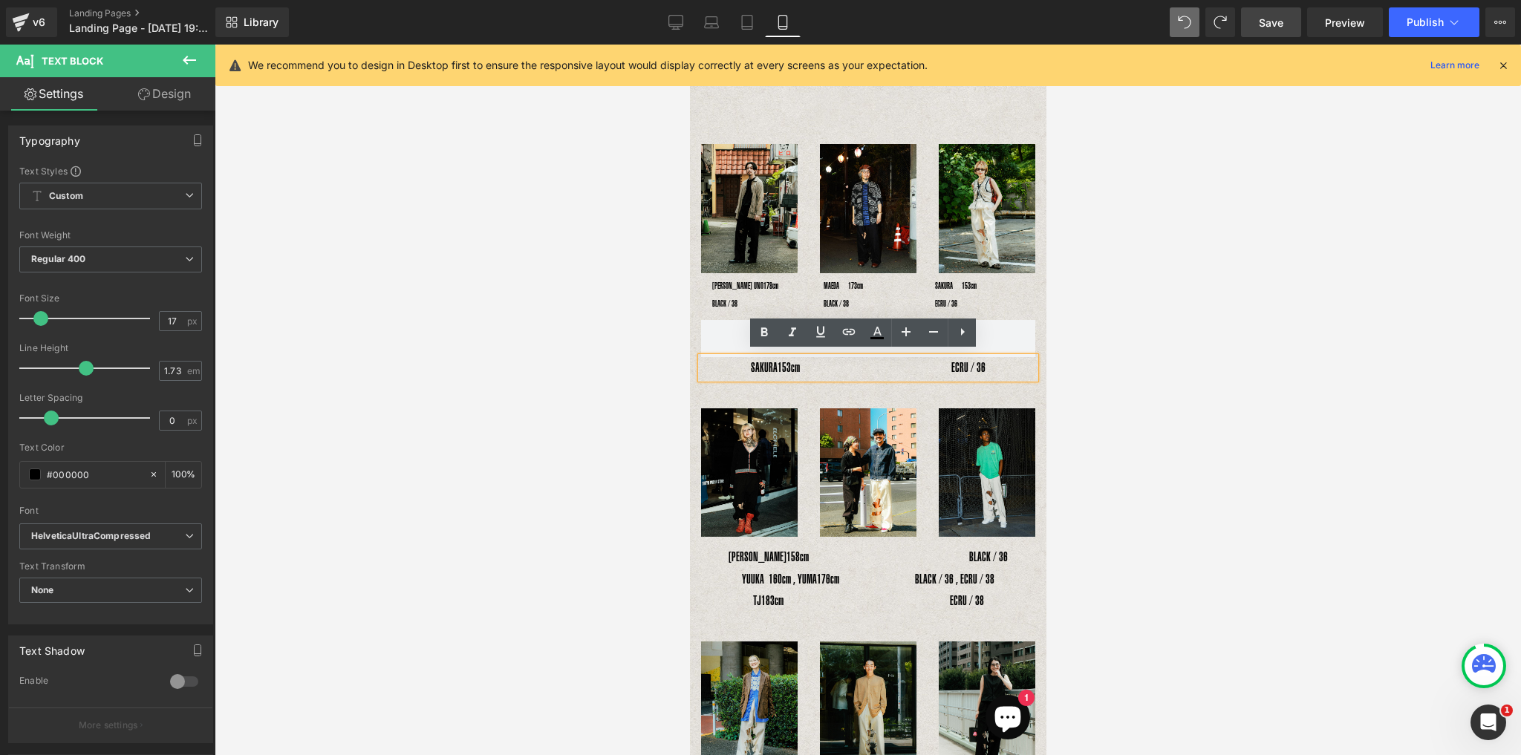
click at [869, 369] on span "153cm　　　　　　　　　　　　ECRU / 36" at bounding box center [881, 367] width 208 height 15
click at [729, 337] on span at bounding box center [867, 338] width 334 height 37
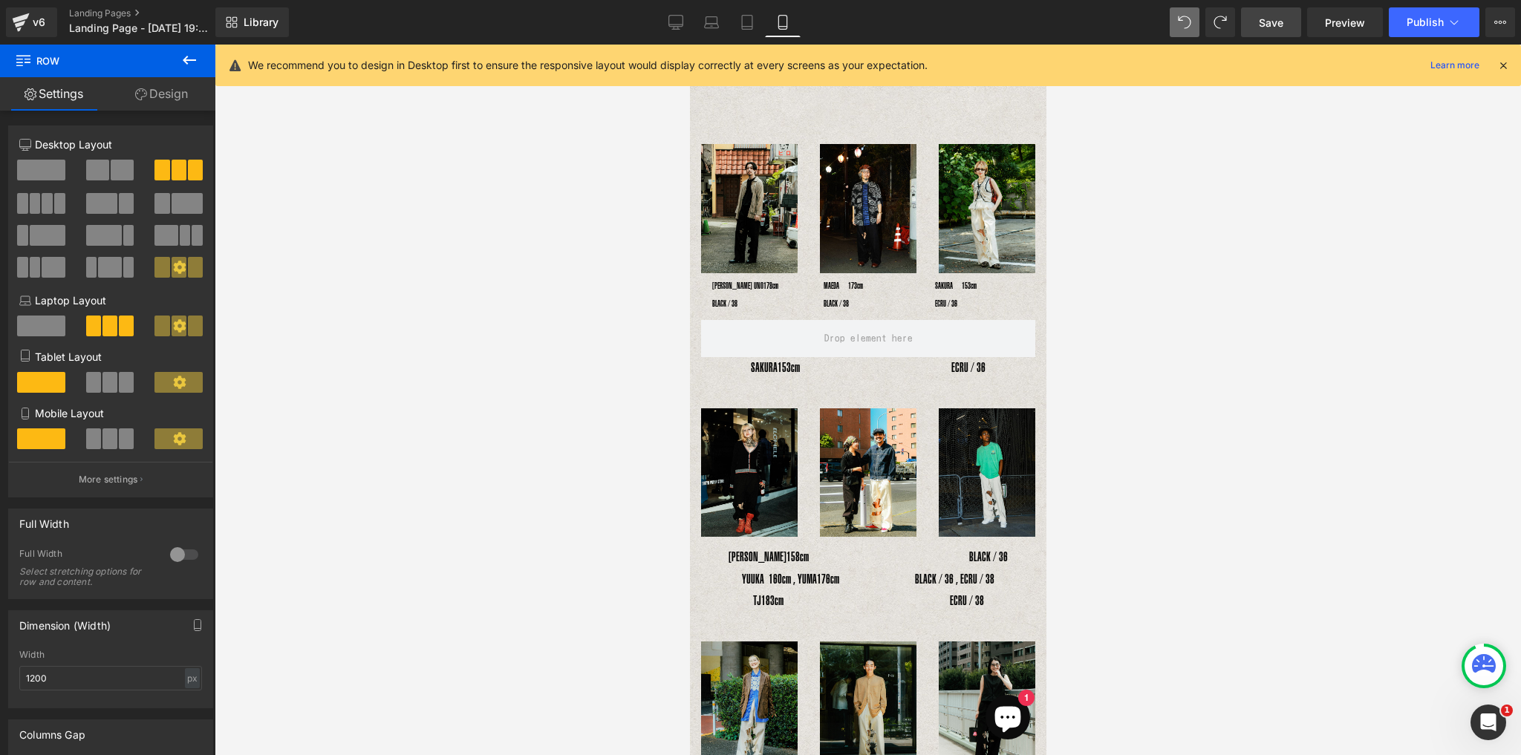
click at [736, 357] on div "SAKURA　 153cm　　　　　　　　　　　　ECRU / 36 Text Block" at bounding box center [867, 368] width 334 height 22
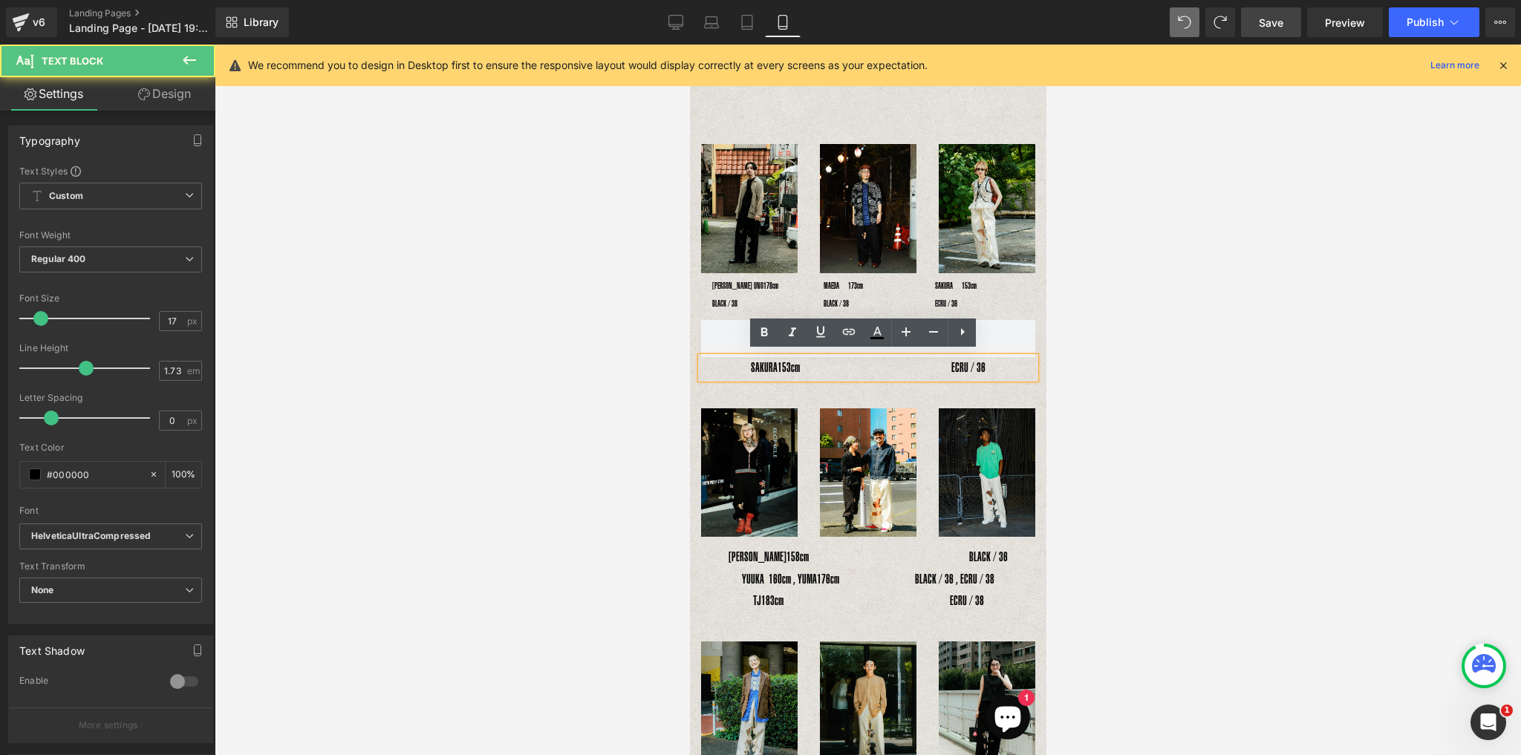
click at [884, 365] on span "153cm　　　　　　　　　　　　ECRU / 36" at bounding box center [881, 367] width 208 height 15
click at [816, 374] on div "SAKURA　 153cm　　　　　　　　　　　　ECRU / 36" at bounding box center [867, 368] width 334 height 22
click at [797, 364] on span "153cm　　　　　　　　　　　　ECRU / 36" at bounding box center [881, 367] width 208 height 15
drag, startPoint x: 719, startPoint y: 353, endPoint x: 722, endPoint y: 345, distance: 8.5
click at [719, 357] on p "SAKURA　 153cm　　　　　　　　　　　　ECRU / 36" at bounding box center [867, 368] width 334 height 22
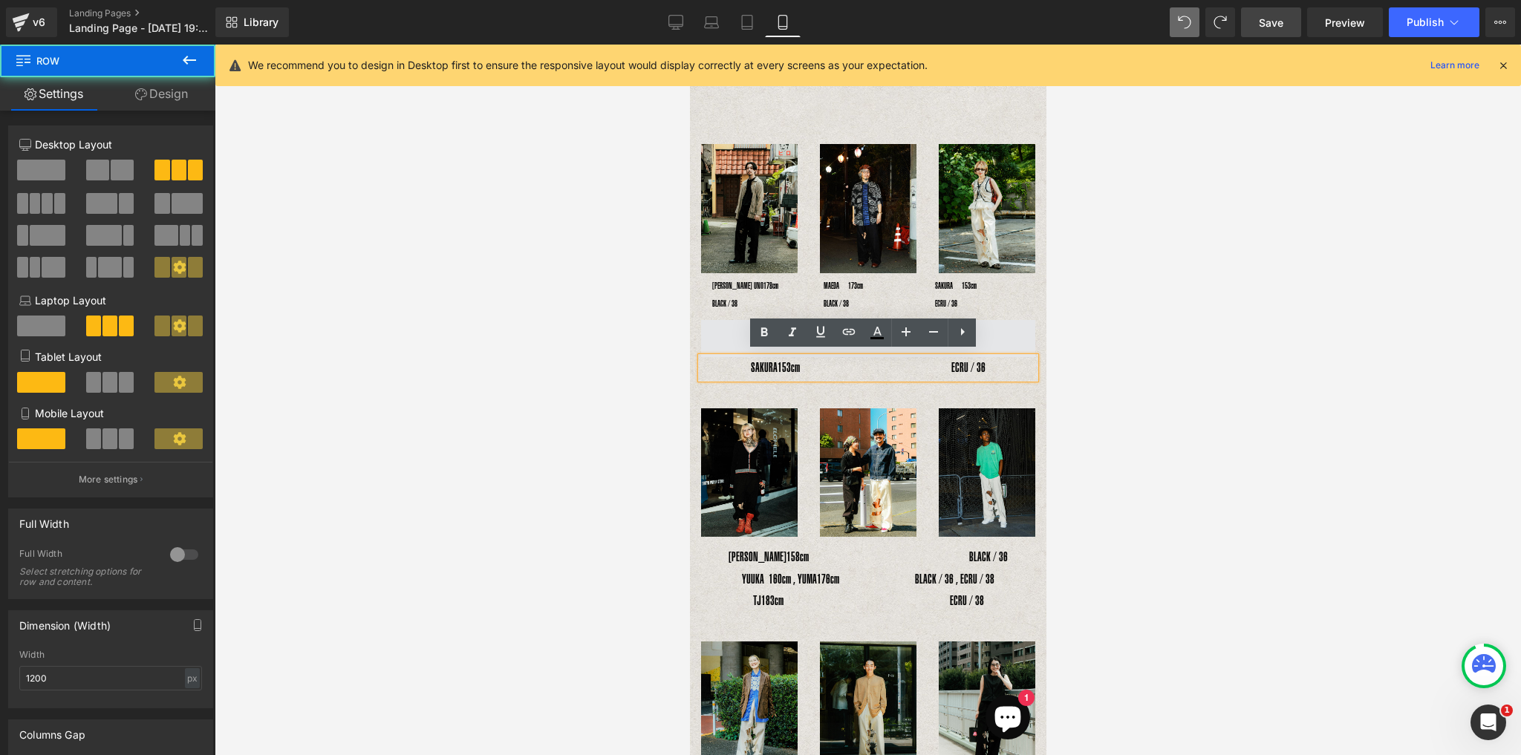
click at [722, 345] on span at bounding box center [867, 338] width 334 height 37
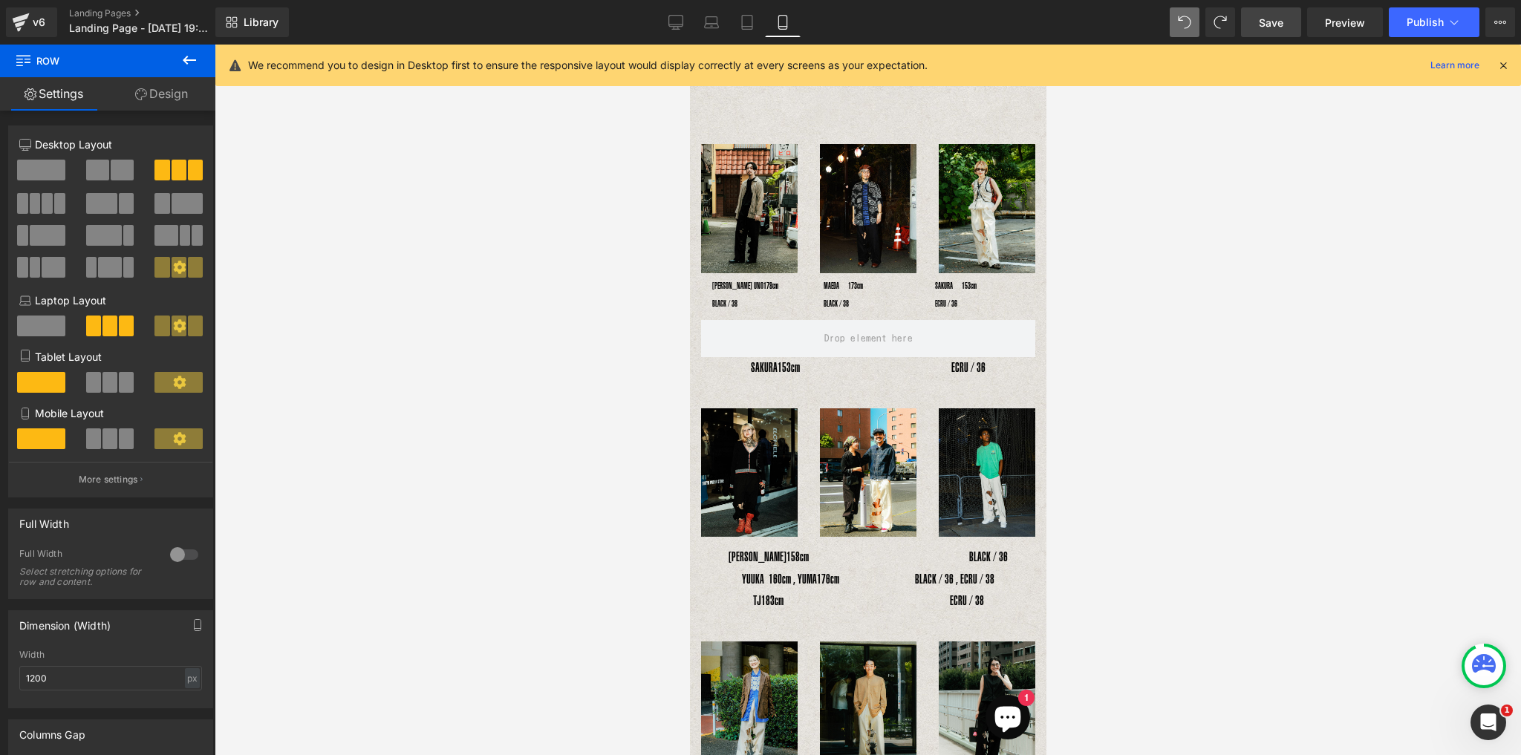
click at [720, 357] on p "SAKURA　 153cm　　　　　　　　　　　　ECRU / 36" at bounding box center [867, 368] width 334 height 22
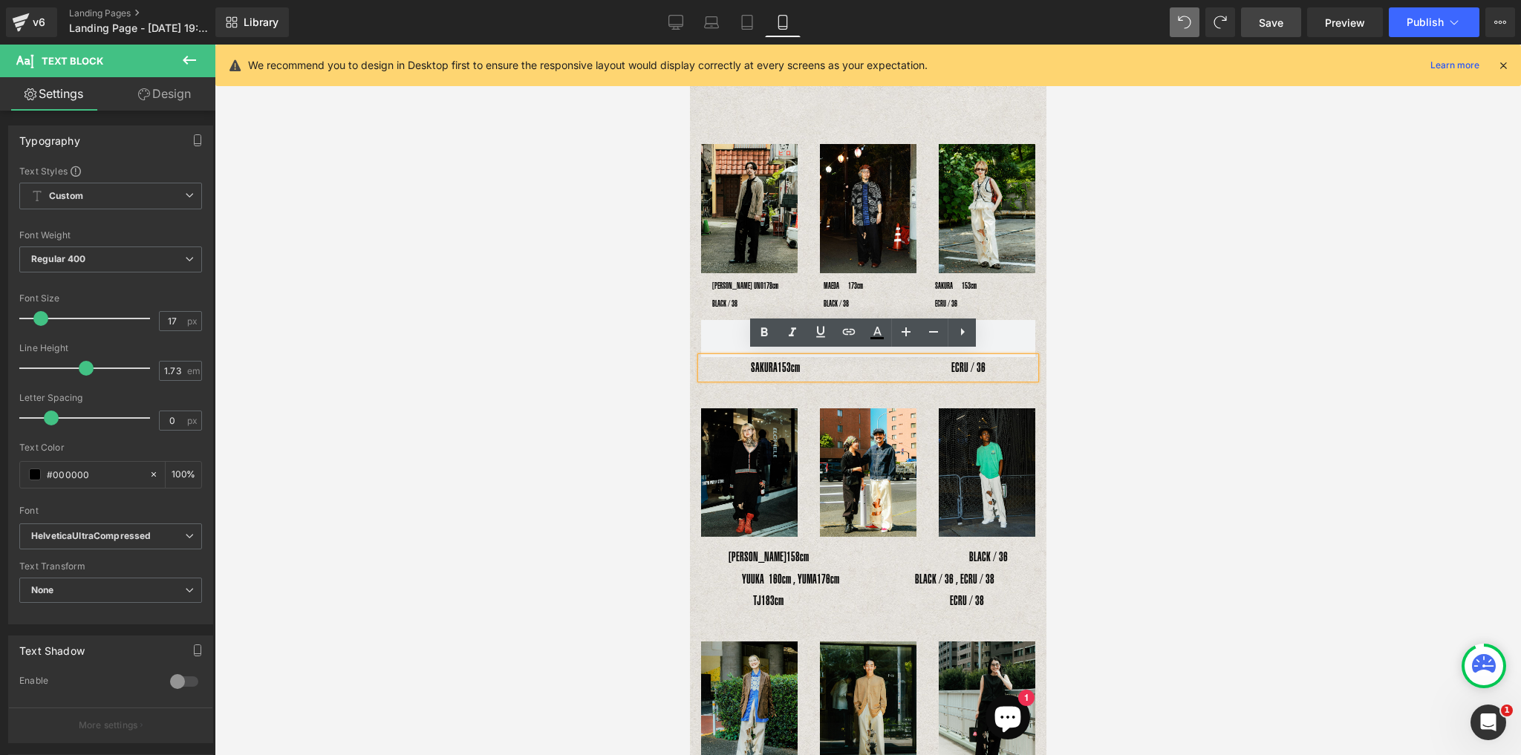
click at [719, 381] on div "YOSHIHIRO UNO178cm　　　　　　BLACK / 38 Text Block MAEDA　173cm　　　　　　　　　　　　BLACK / 38…" at bounding box center [867, 329] width 356 height 113
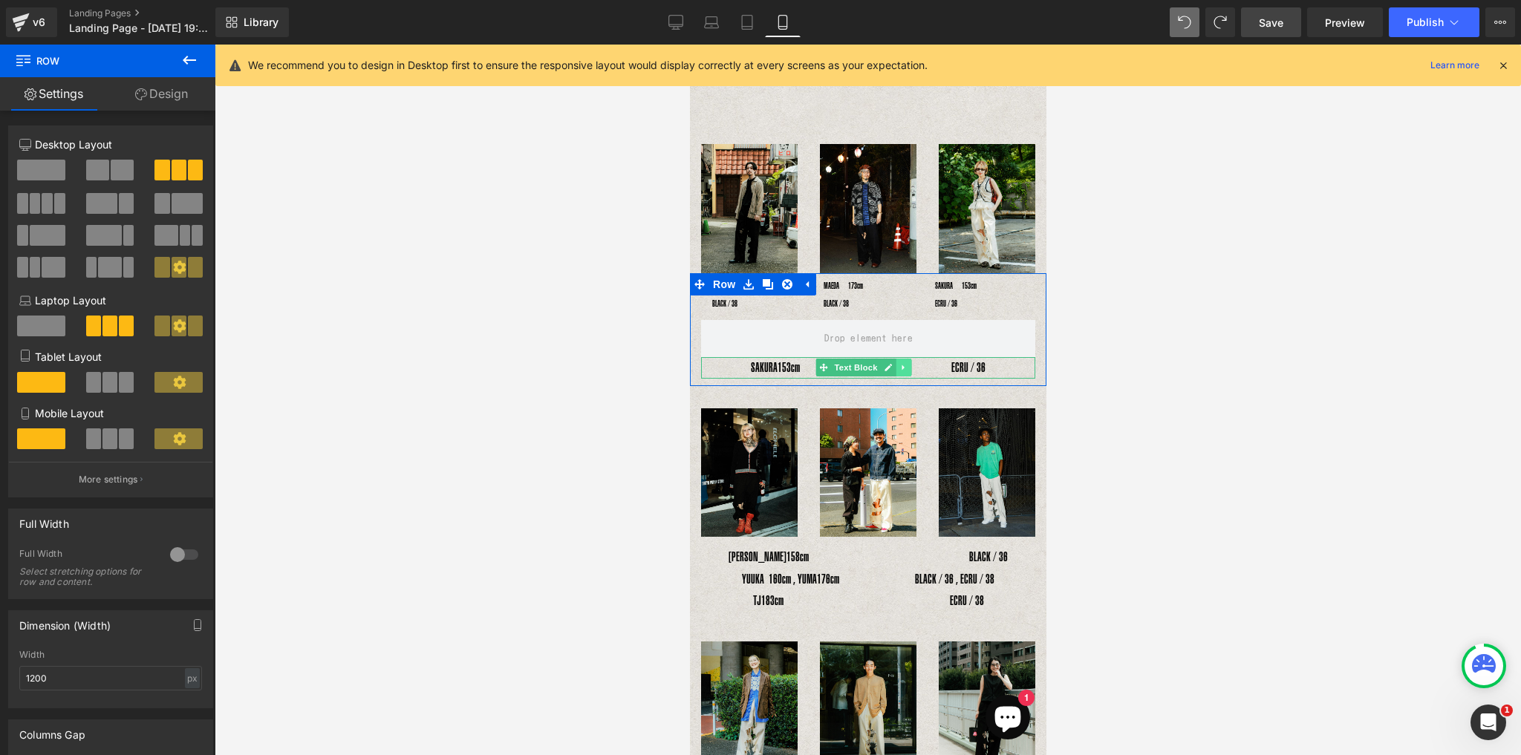
click at [901, 365] on icon at bounding box center [902, 367] width 2 height 5
click at [910, 365] on icon at bounding box center [911, 368] width 8 height 8
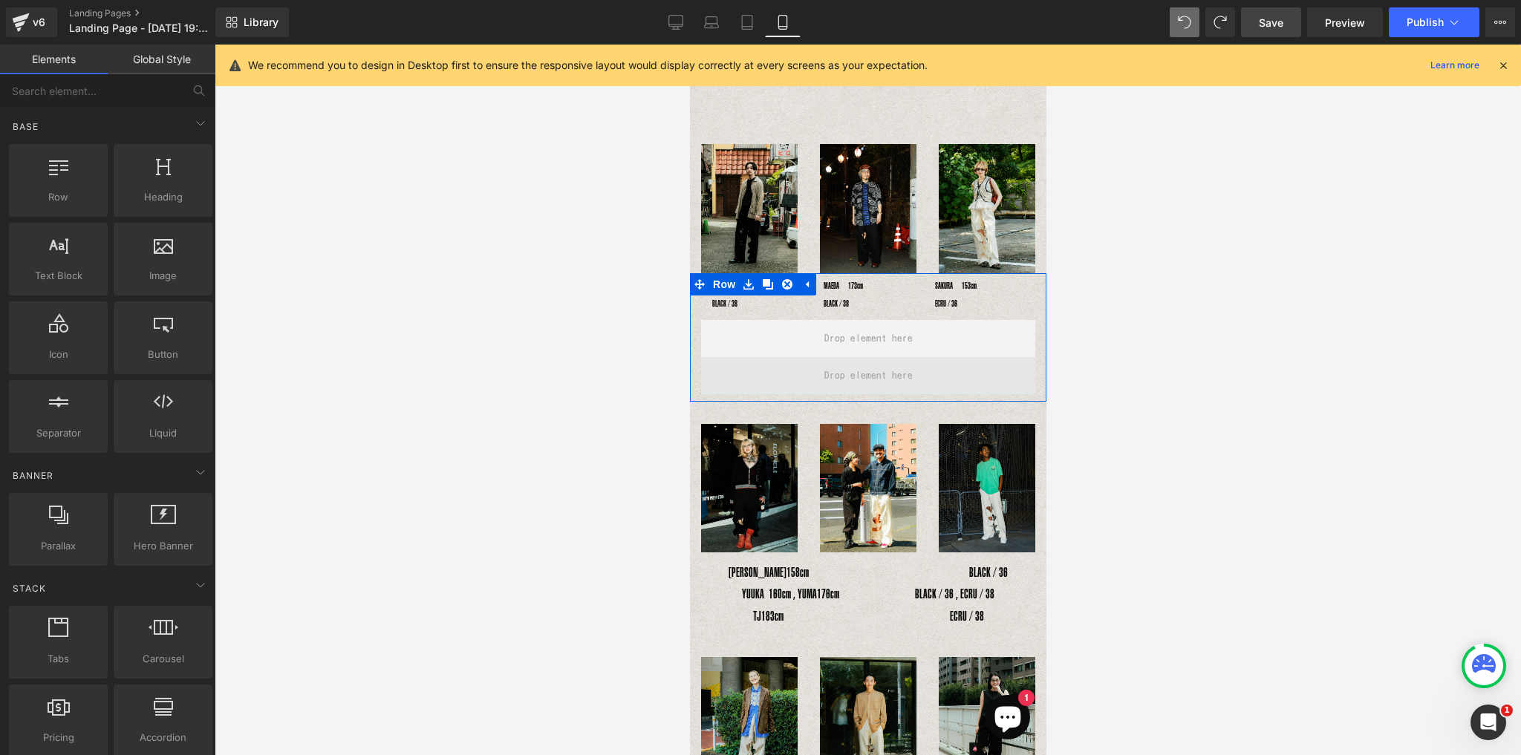
click at [891, 380] on span at bounding box center [867, 375] width 99 height 27
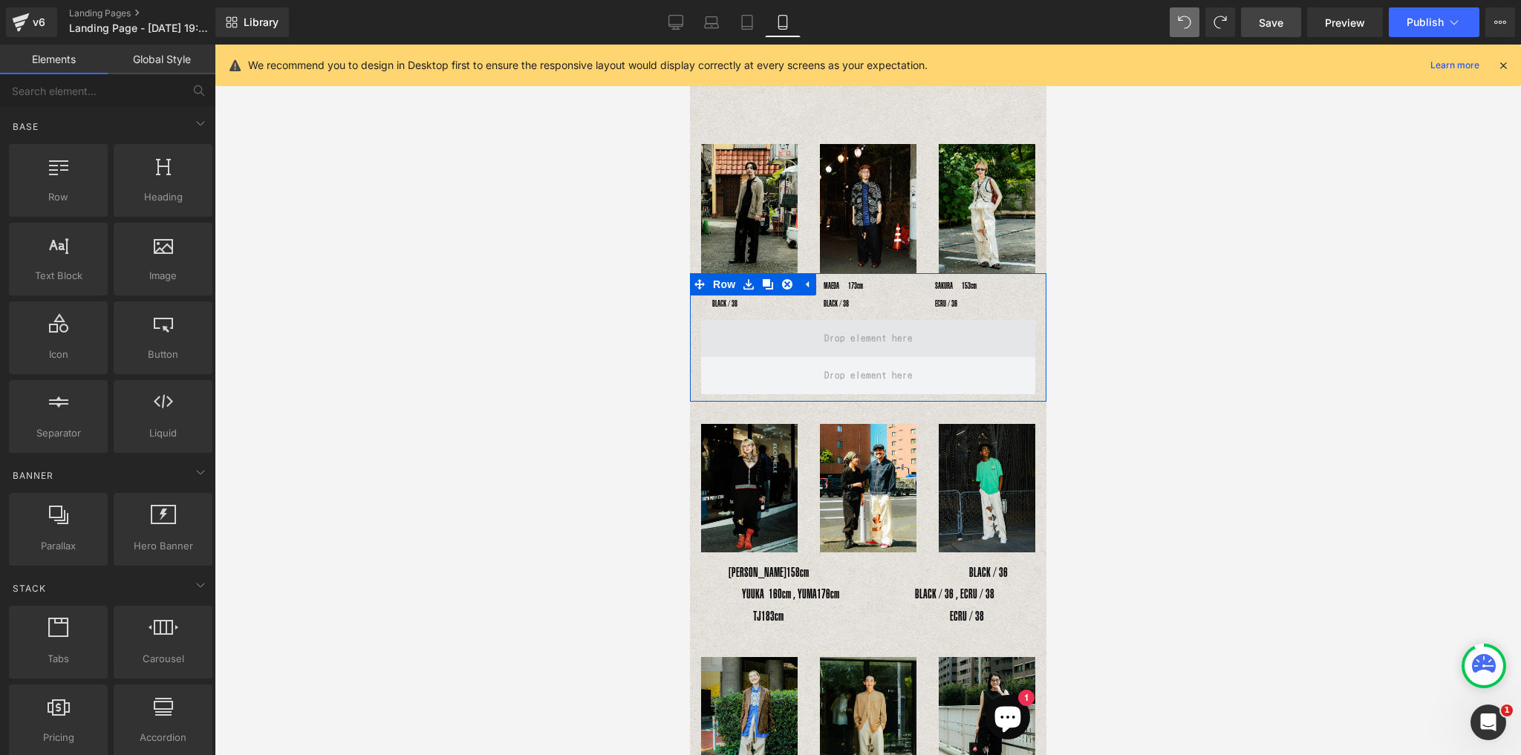
click at [910, 339] on span at bounding box center [867, 338] width 334 height 37
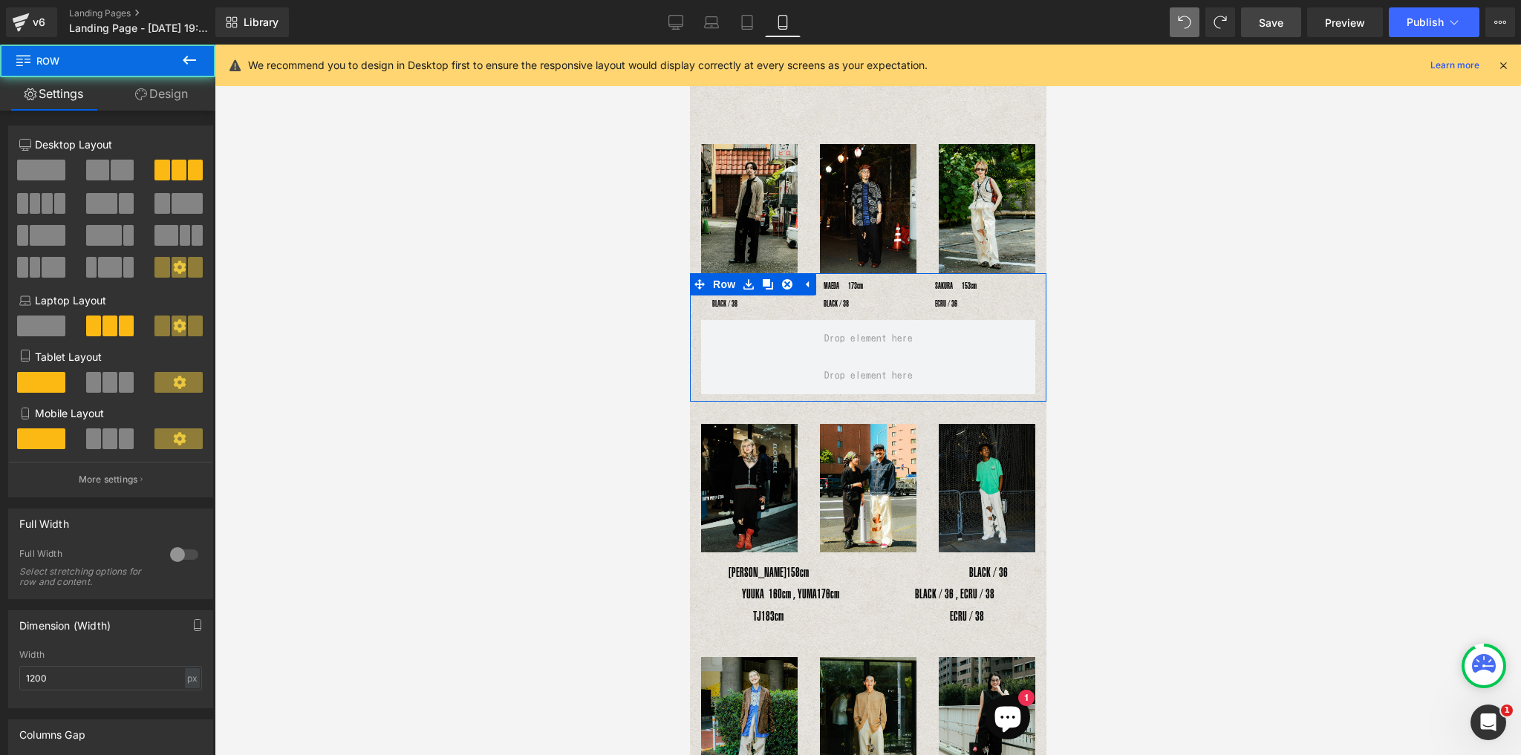
click at [1124, 333] on div at bounding box center [868, 400] width 1306 height 711
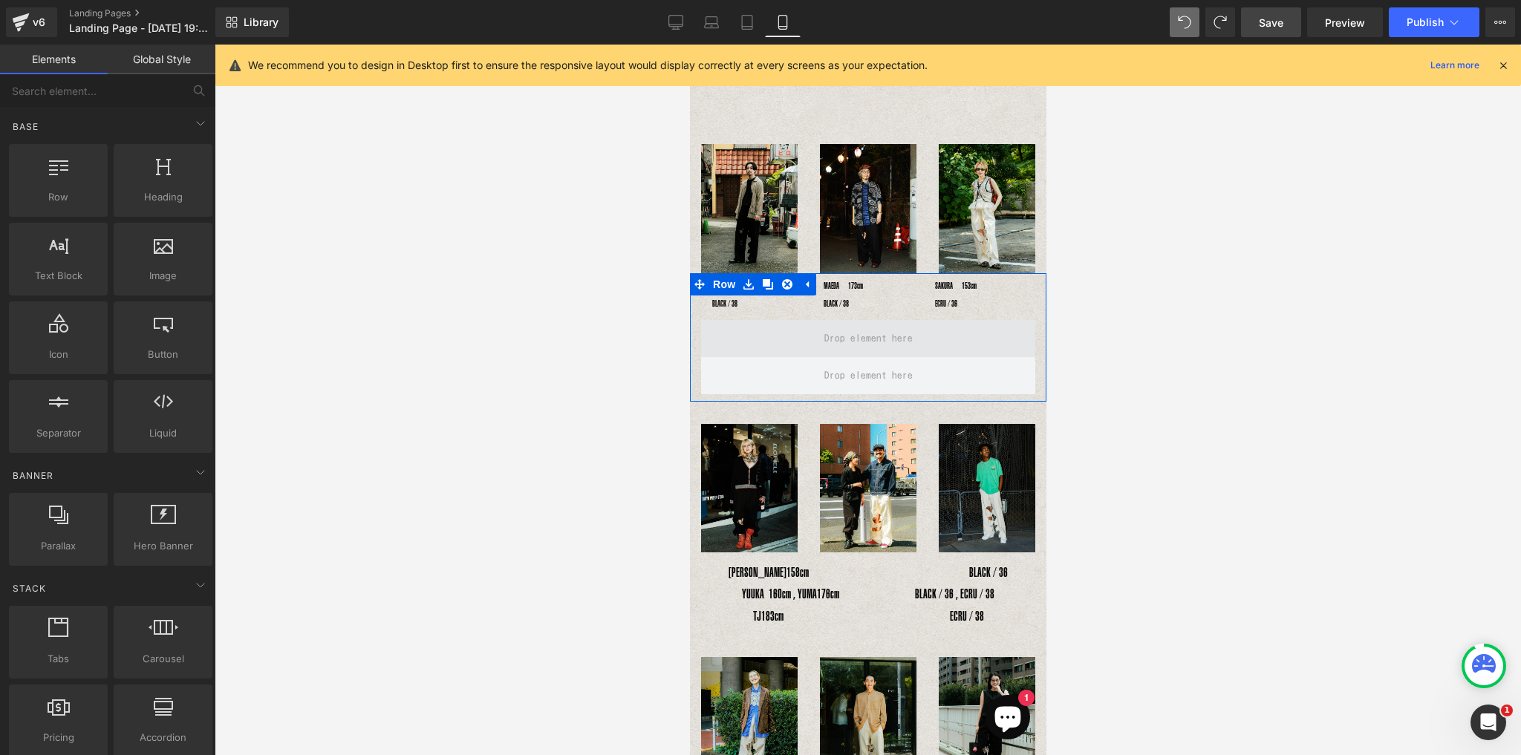
click at [846, 342] on span at bounding box center [867, 338] width 99 height 27
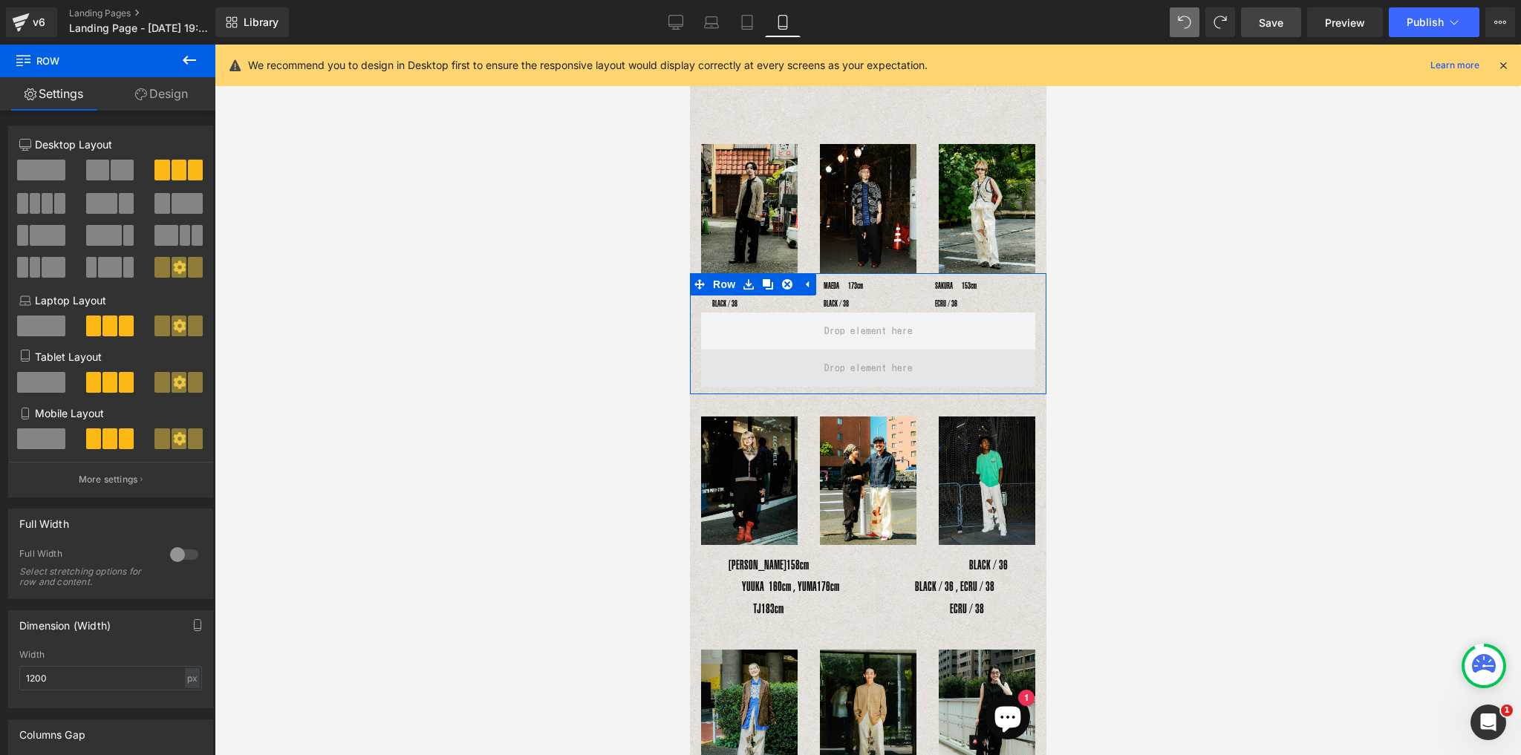
drag, startPoint x: 839, startPoint y: 309, endPoint x: 847, endPoint y: 365, distance: 57.0
click at [847, 365] on div "YOSHIHIRO UNO178cm　　　　　　BLACK / 38 Text Block MAEDA　173cm　　　　　　　　　　　　BLACK / 38…" at bounding box center [867, 333] width 356 height 121
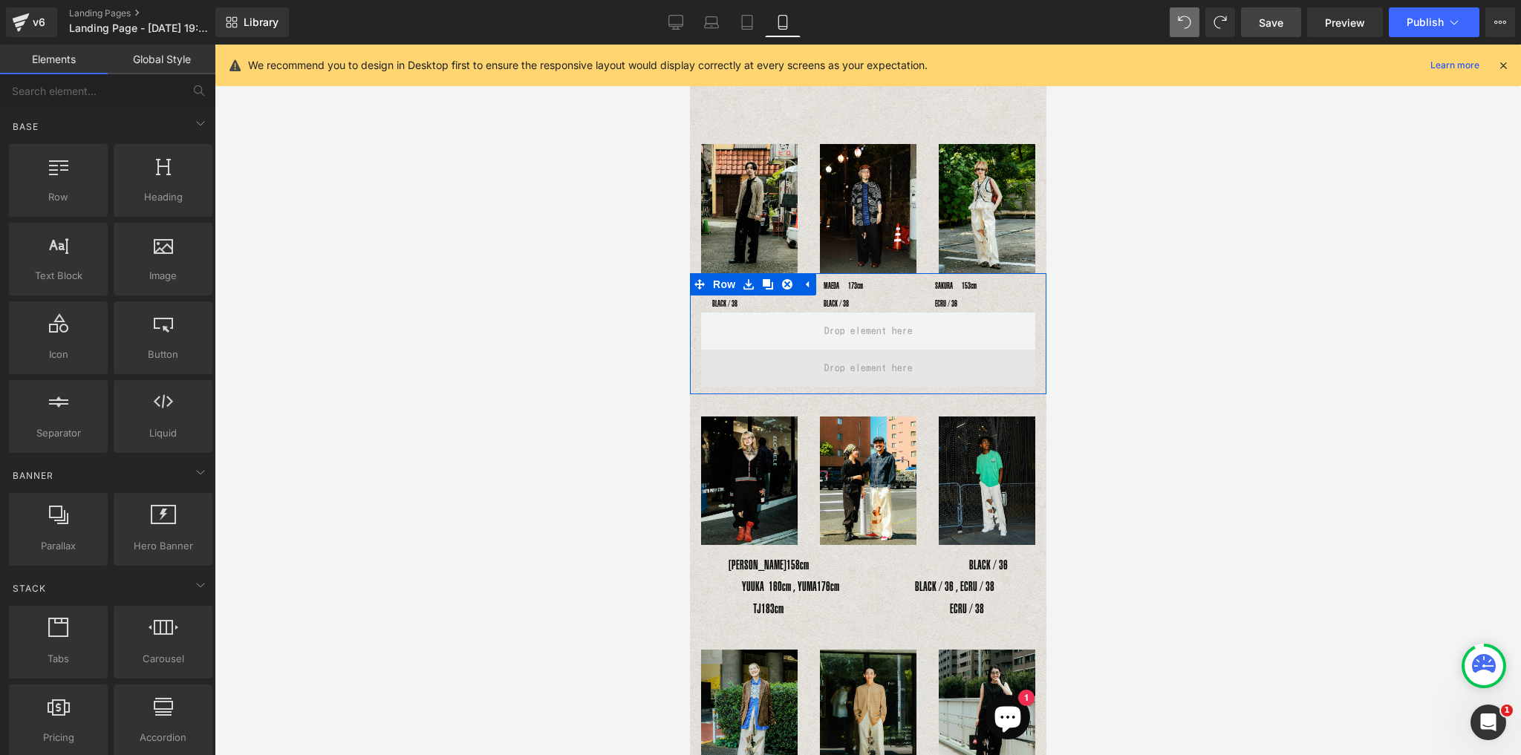
click at [852, 369] on span at bounding box center [867, 368] width 99 height 27
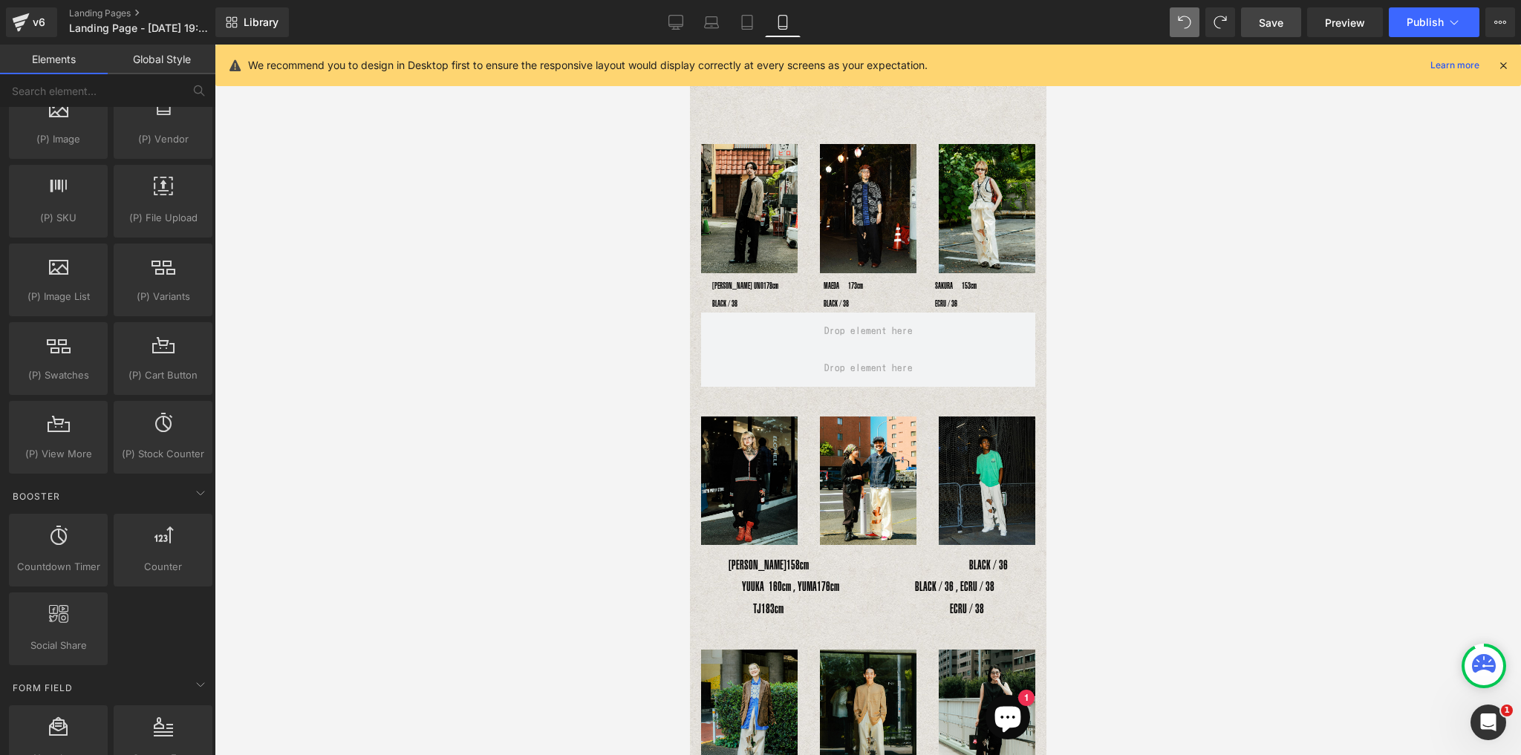
scroll to position [1782, 0]
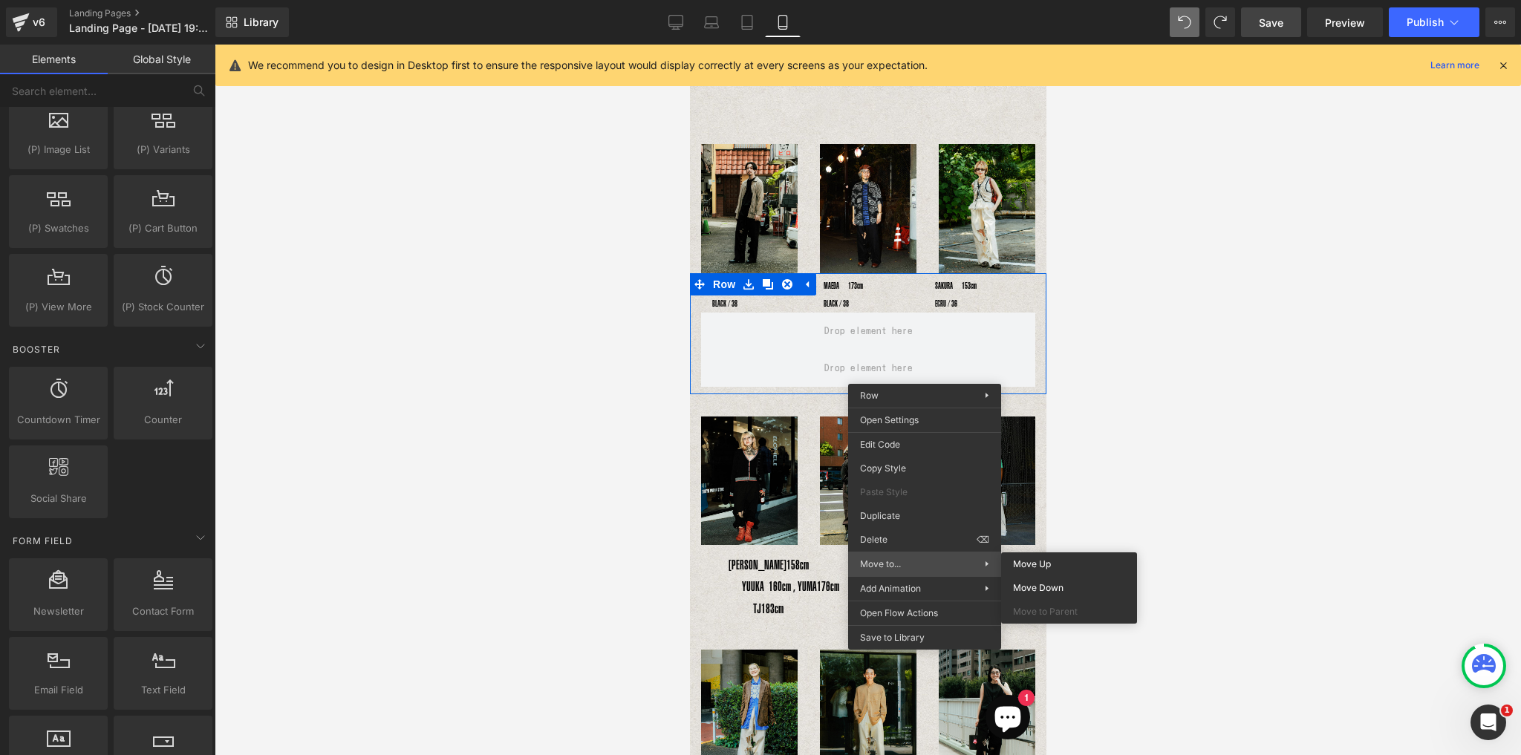
click at [985, 564] on icon at bounding box center [986, 563] width 3 height 5
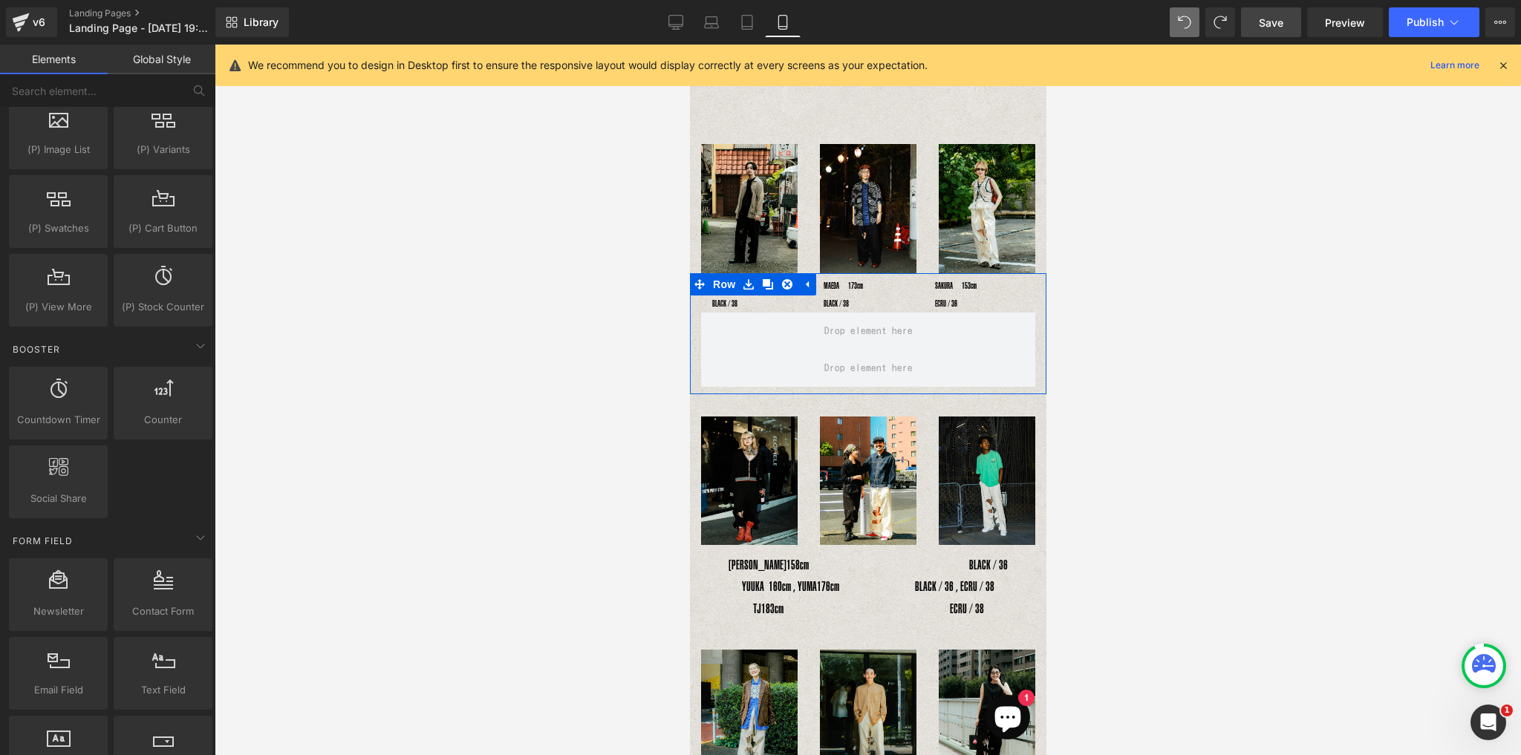
drag, startPoint x: 1717, startPoint y: 636, endPoint x: 1028, endPoint y: 592, distance: 690.4
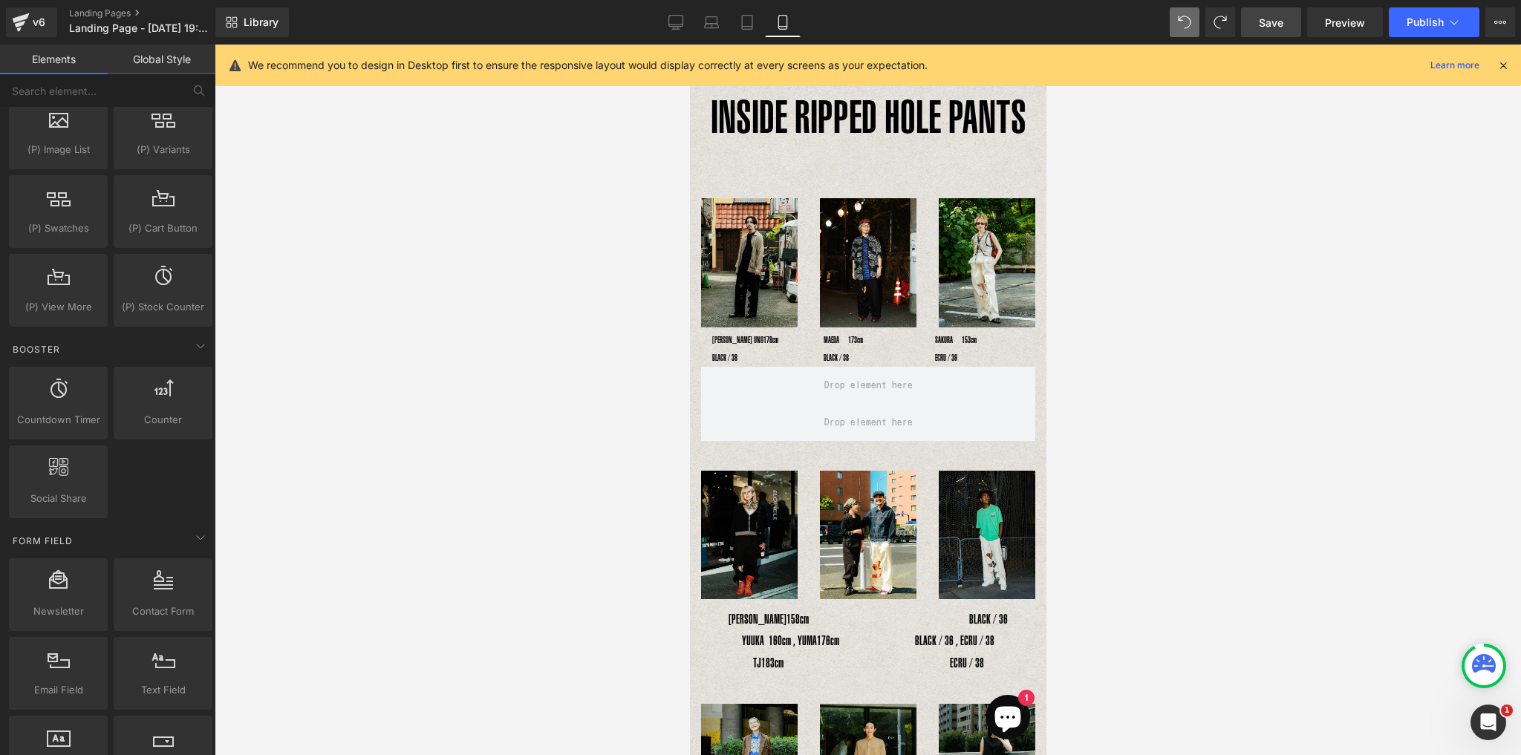
scroll to position [0, 0]
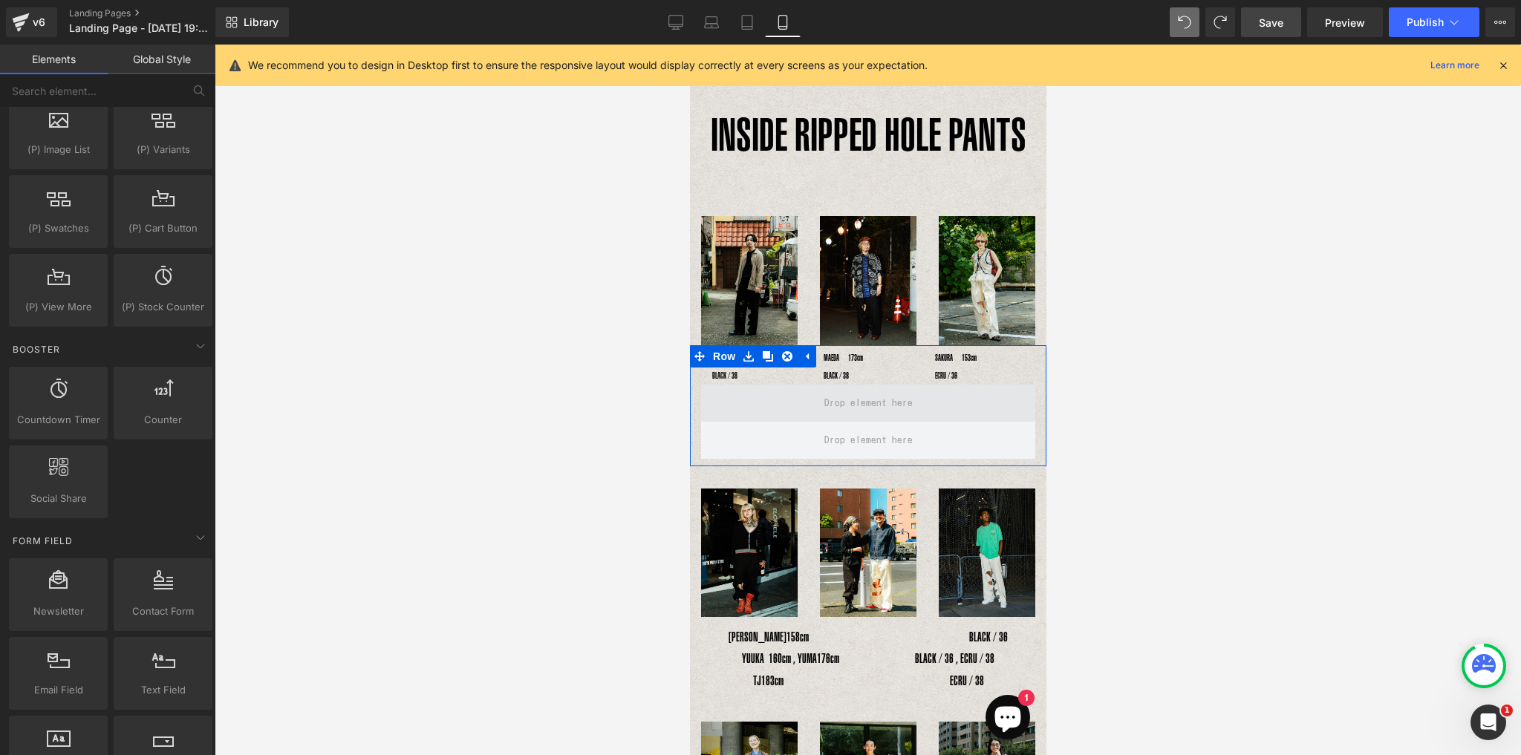
click at [750, 385] on span at bounding box center [867, 403] width 334 height 37
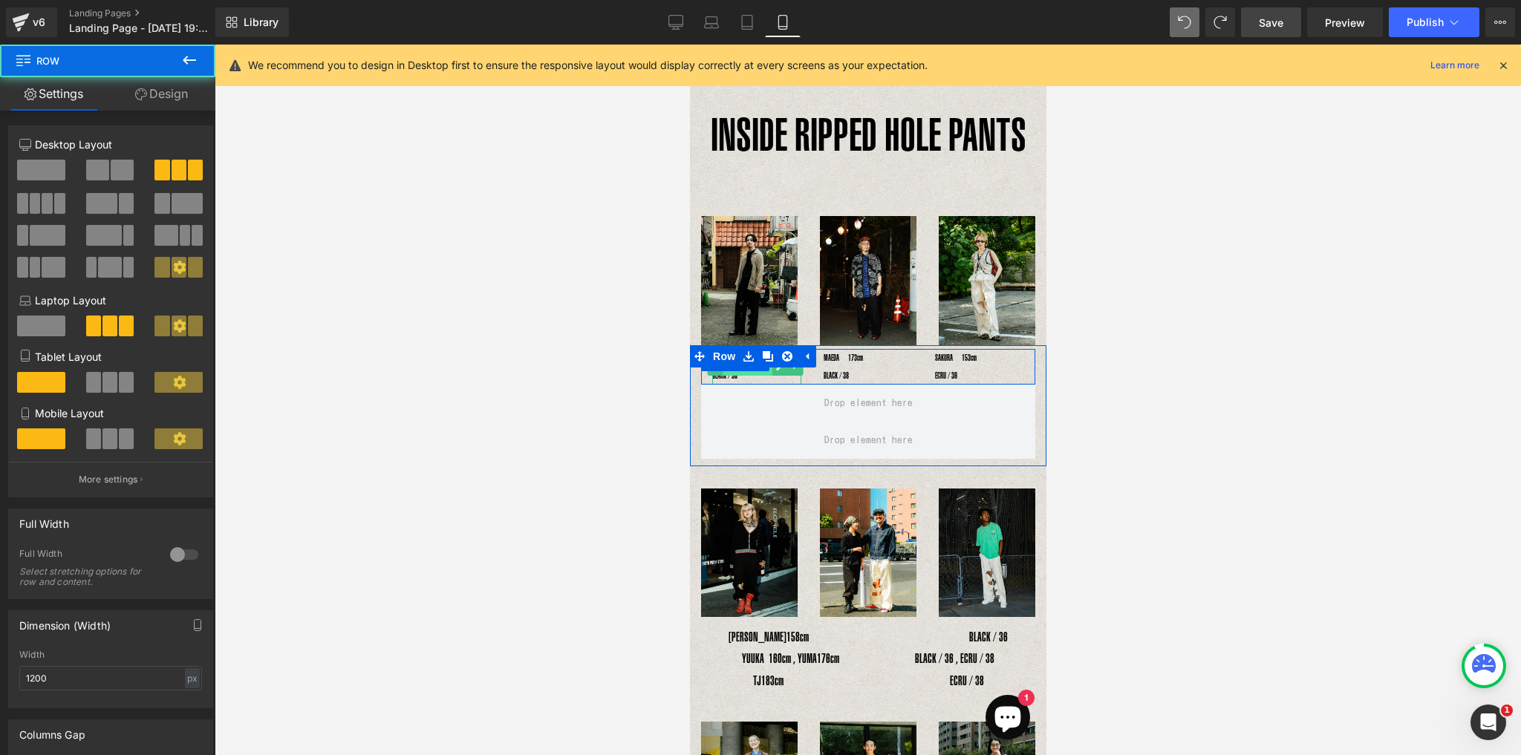
click at [743, 370] on span "Text Block" at bounding box center [746, 367] width 49 height 18
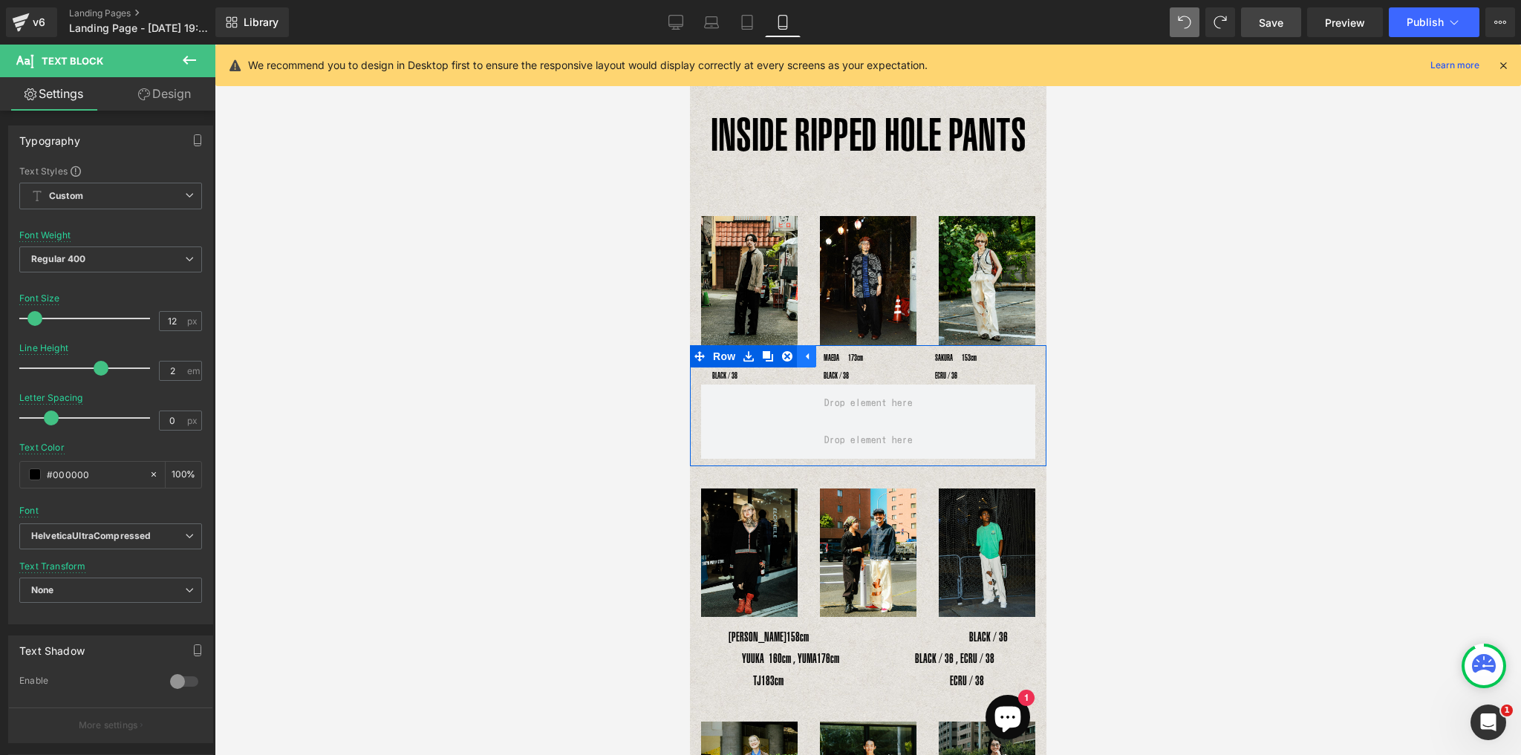
click at [811, 354] on link at bounding box center [805, 356] width 19 height 22
click at [800, 373] on div "YOSHIHIRO UNO178cm　　　　　　BLACK / 38 Text Block" at bounding box center [755, 367] width 111 height 36
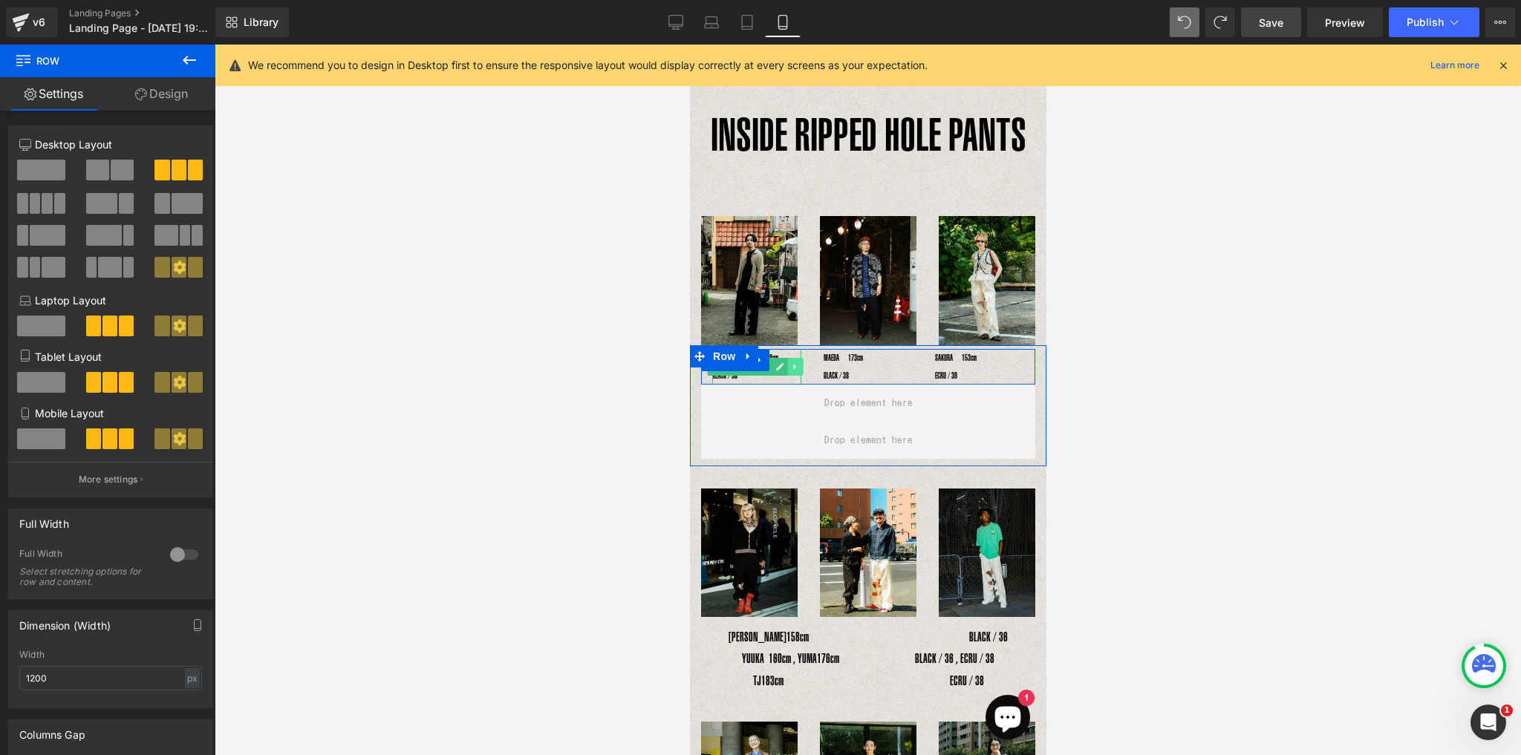
click at [797, 365] on icon at bounding box center [794, 366] width 8 height 9
click at [792, 362] on link at bounding box center [787, 367] width 16 height 18
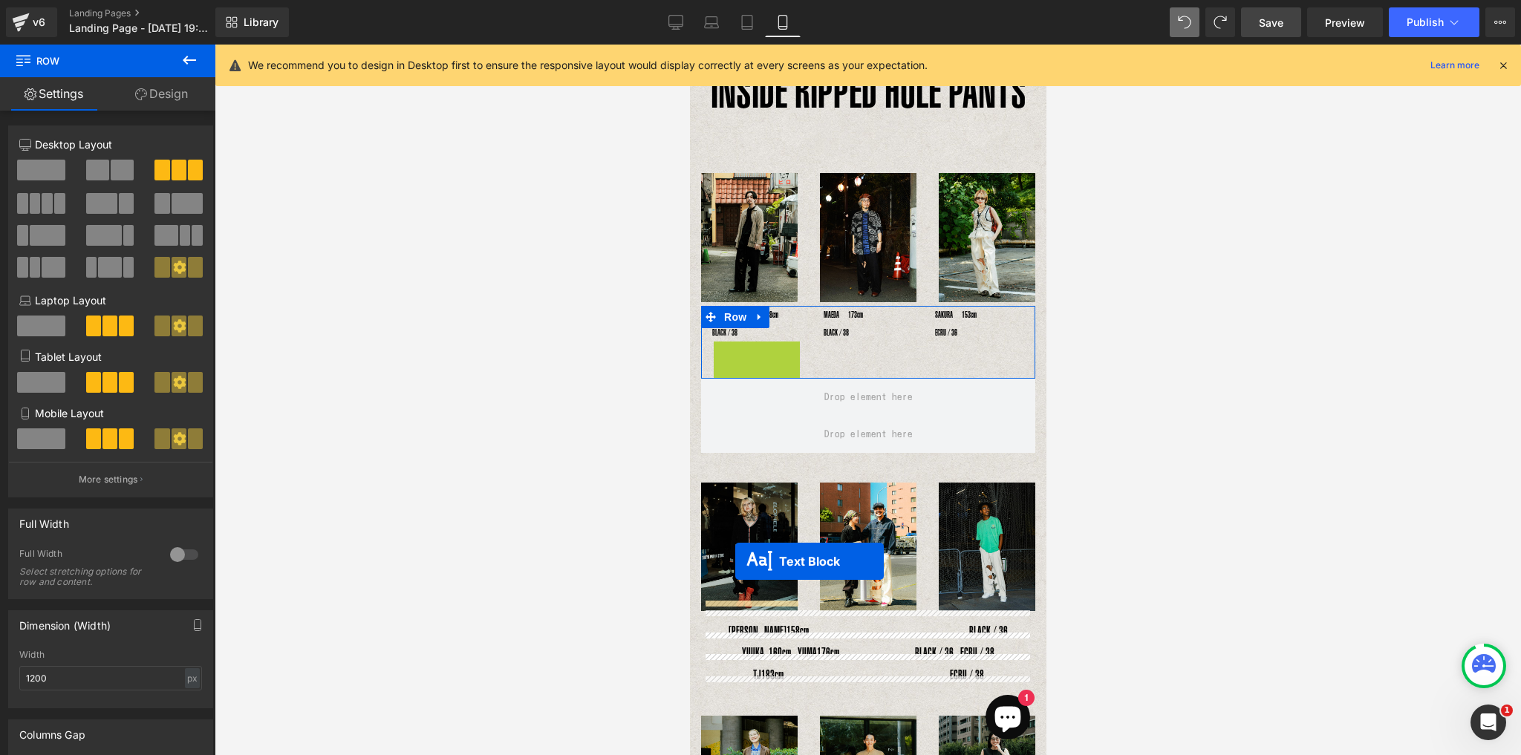
scroll to position [44, 0]
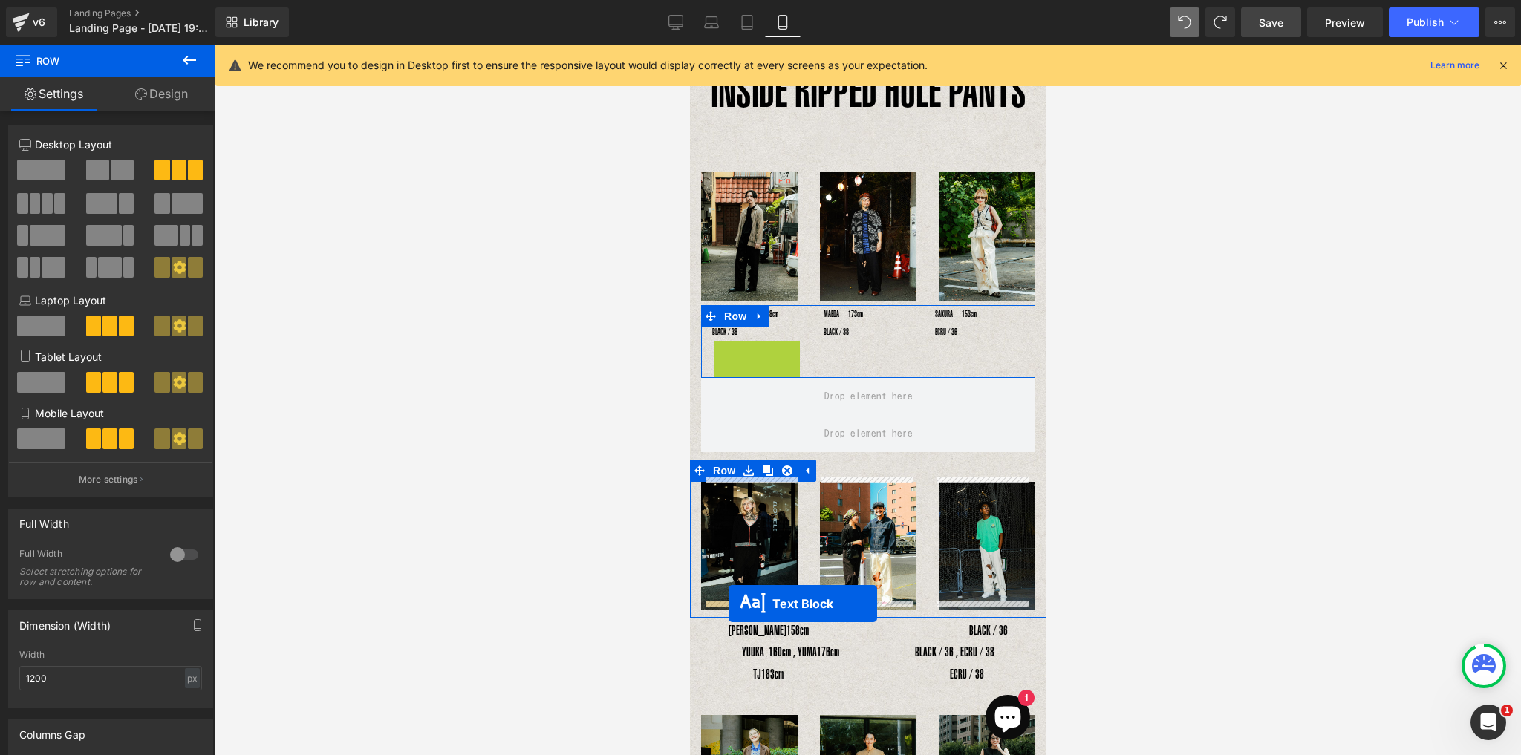
drag, startPoint x: 713, startPoint y: 397, endPoint x: 728, endPoint y: 604, distance: 206.9
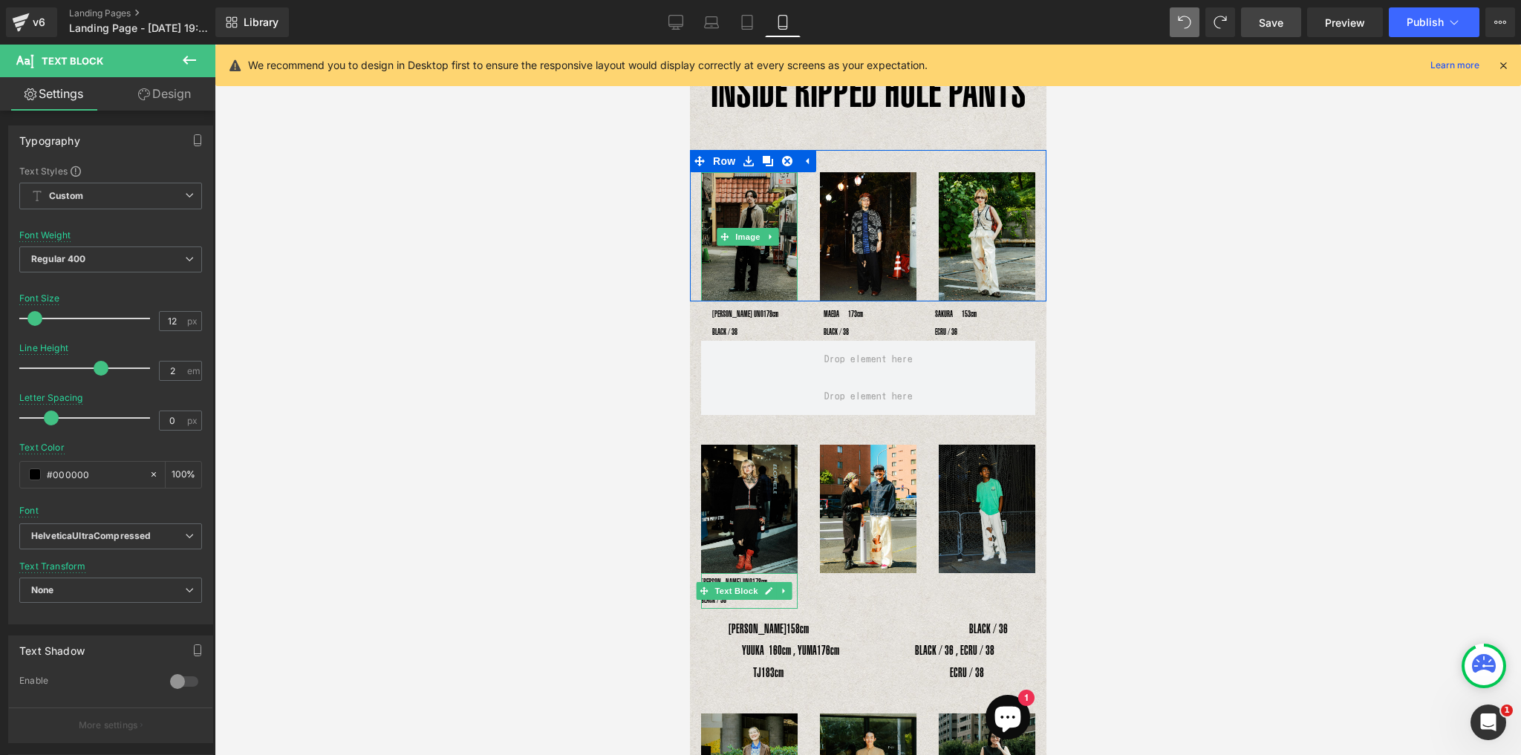
click at [771, 287] on img at bounding box center [748, 236] width 97 height 128
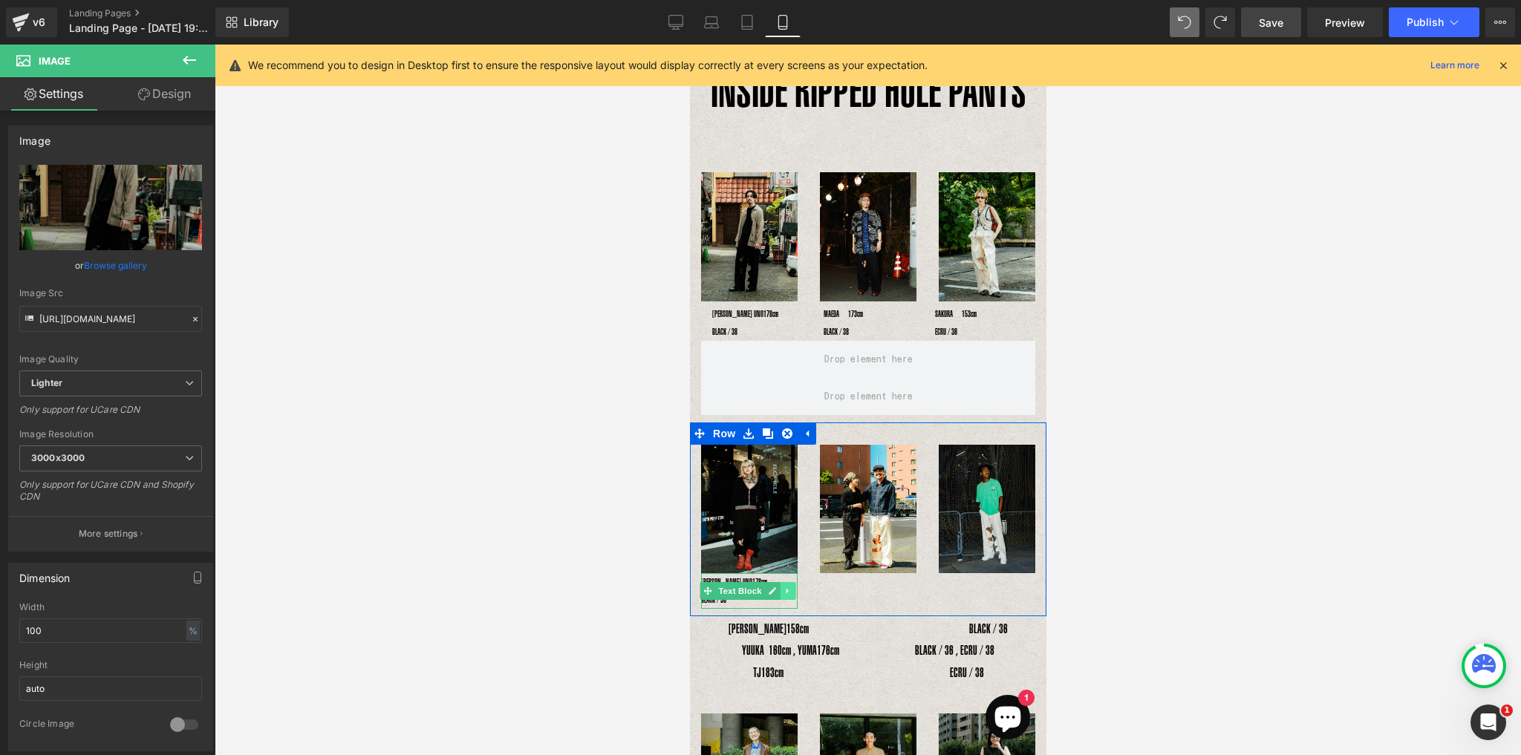
click at [790, 587] on icon at bounding box center [787, 591] width 8 height 9
click at [771, 582] on link at bounding box center [779, 591] width 16 height 18
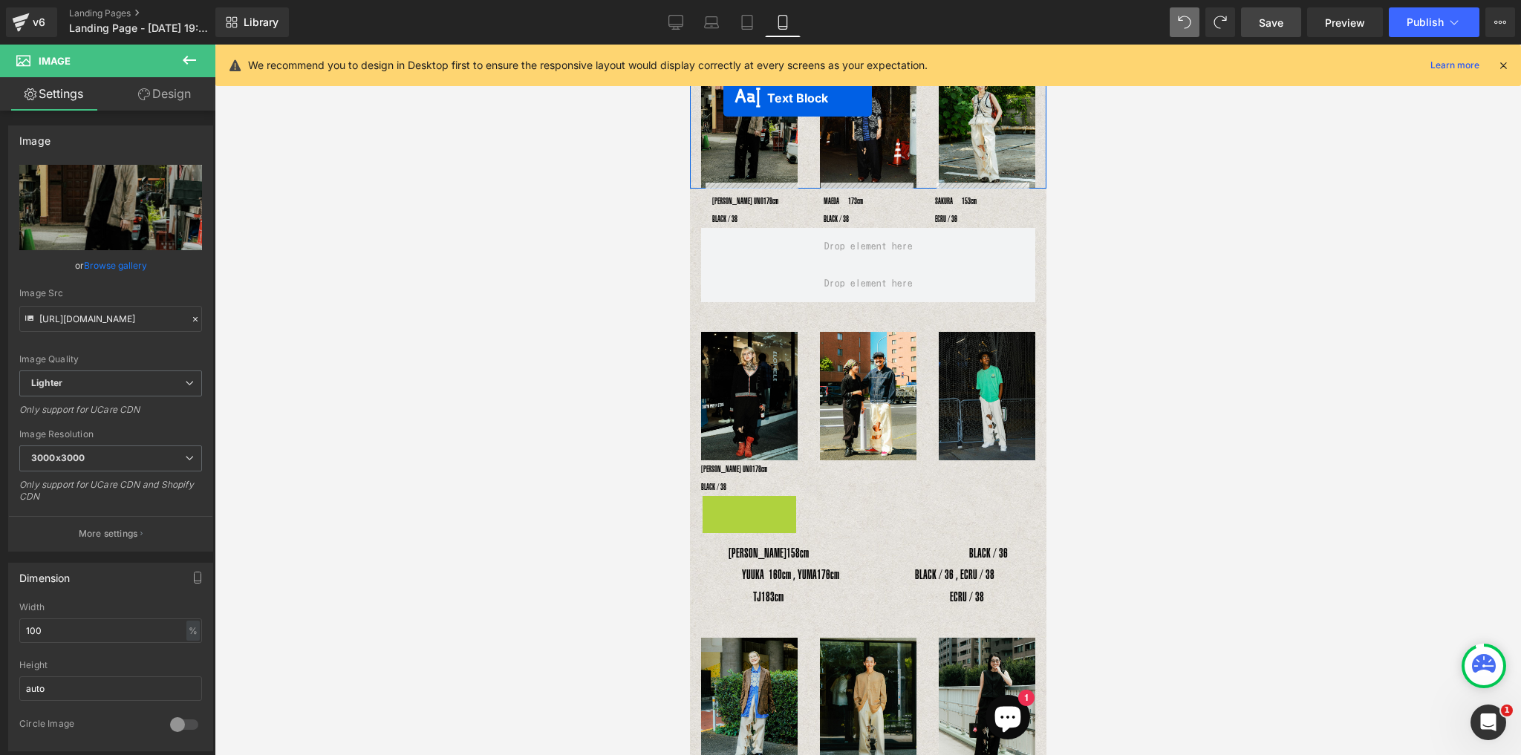
scroll to position [143, 0]
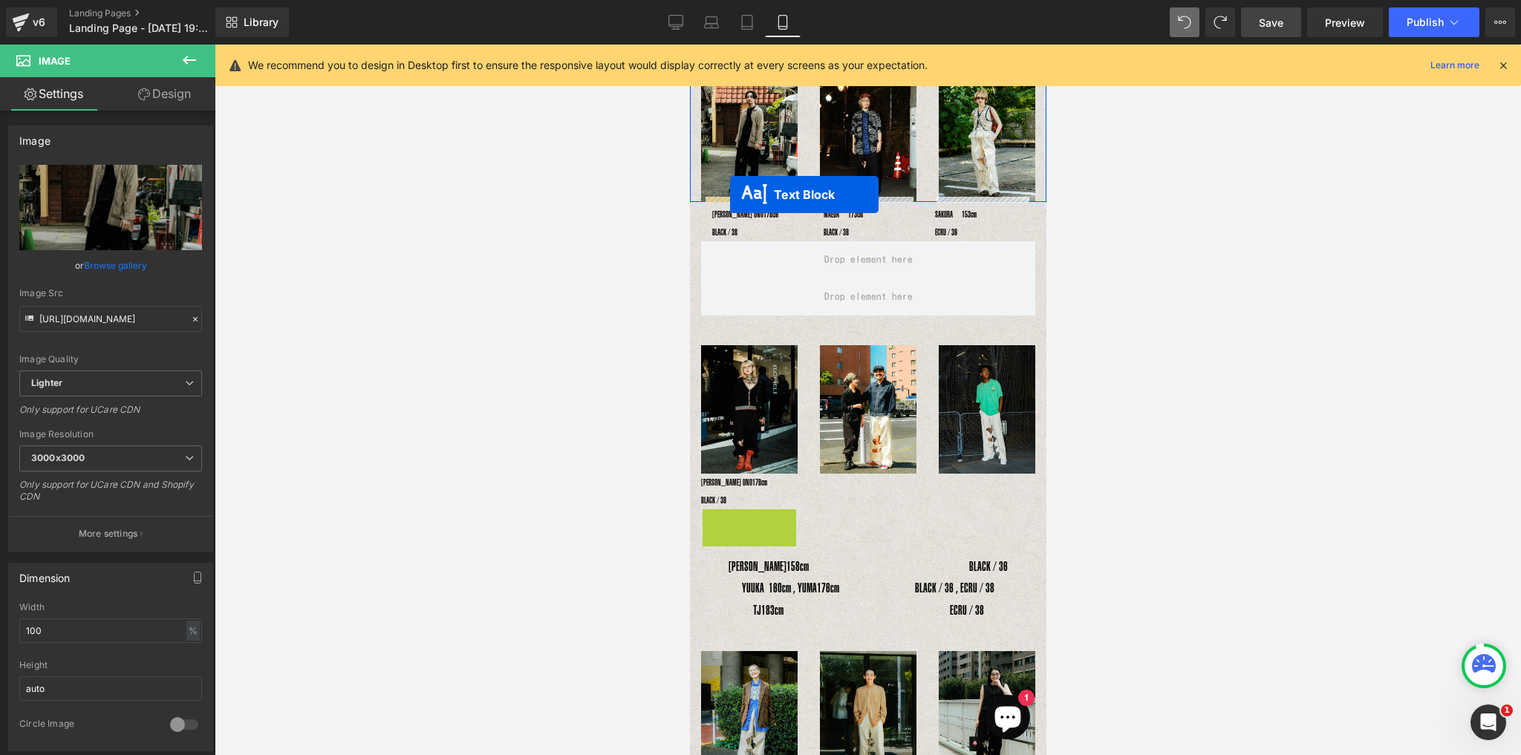
drag, startPoint x: 705, startPoint y: 350, endPoint x: 729, endPoint y: 195, distance: 157.1
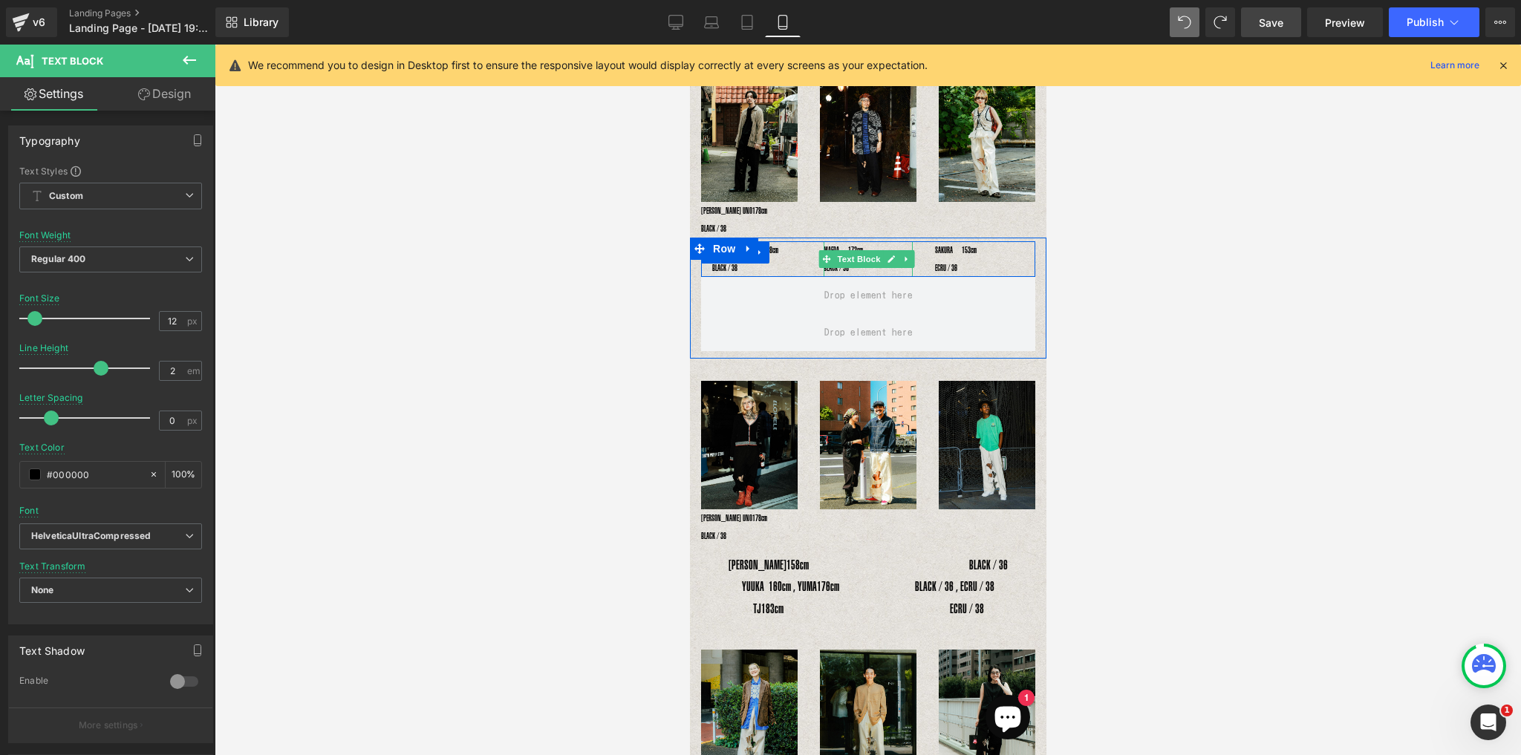
click at [835, 264] on p "MAEDA　173cm　　　　　　　　　　　　BLACK / 38" at bounding box center [867, 259] width 89 height 36
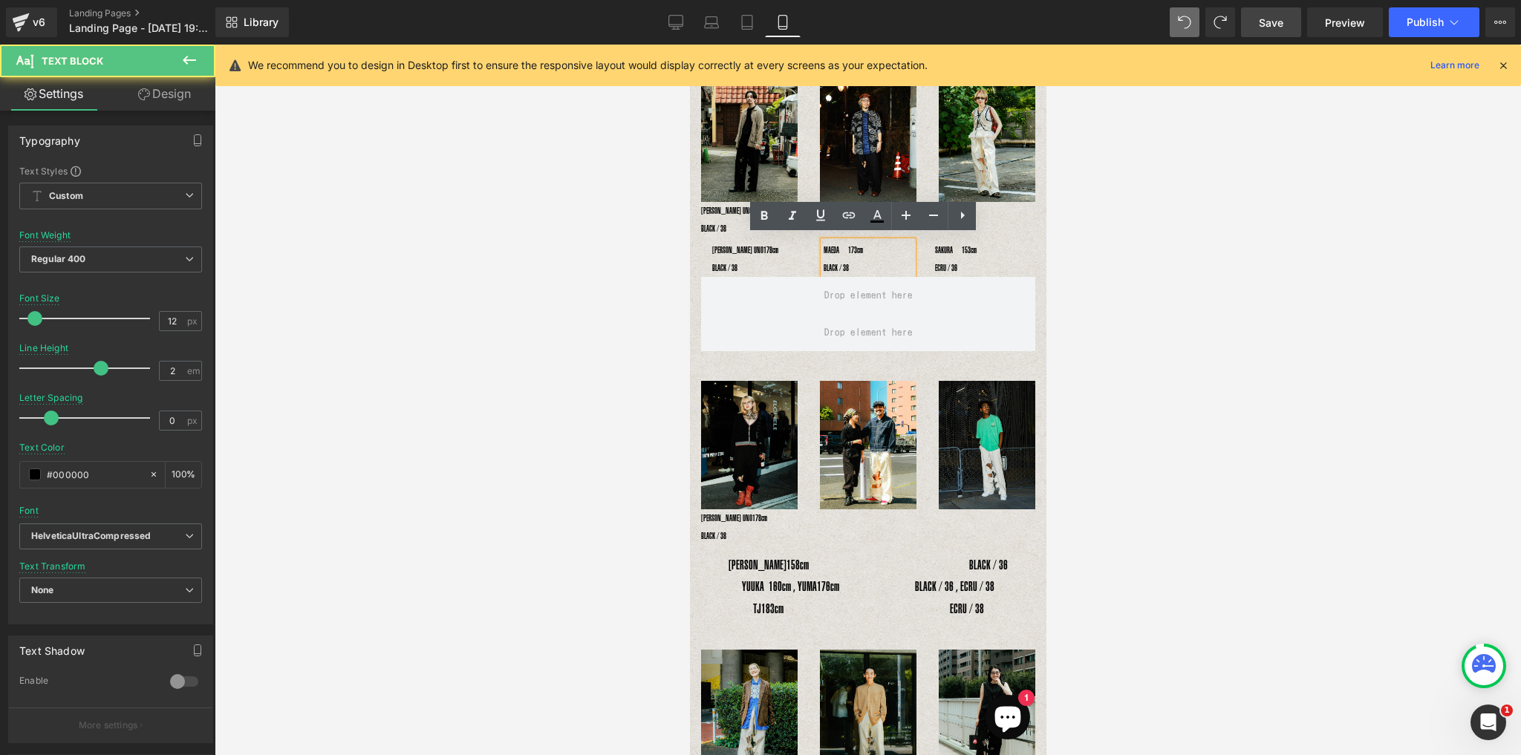
click at [852, 256] on p "MAEDA　173cm　　　　　　　　　　　　BLACK / 38" at bounding box center [867, 259] width 89 height 36
click at [832, 249] on p "MAEDA　173cm　　　　　　　　　　　　BLACK / 38" at bounding box center [867, 259] width 89 height 36
click at [811, 258] on div "MAEDA　173cm　　　　　　　　　　　　BLACK / 38 Text Block" at bounding box center [866, 259] width 111 height 36
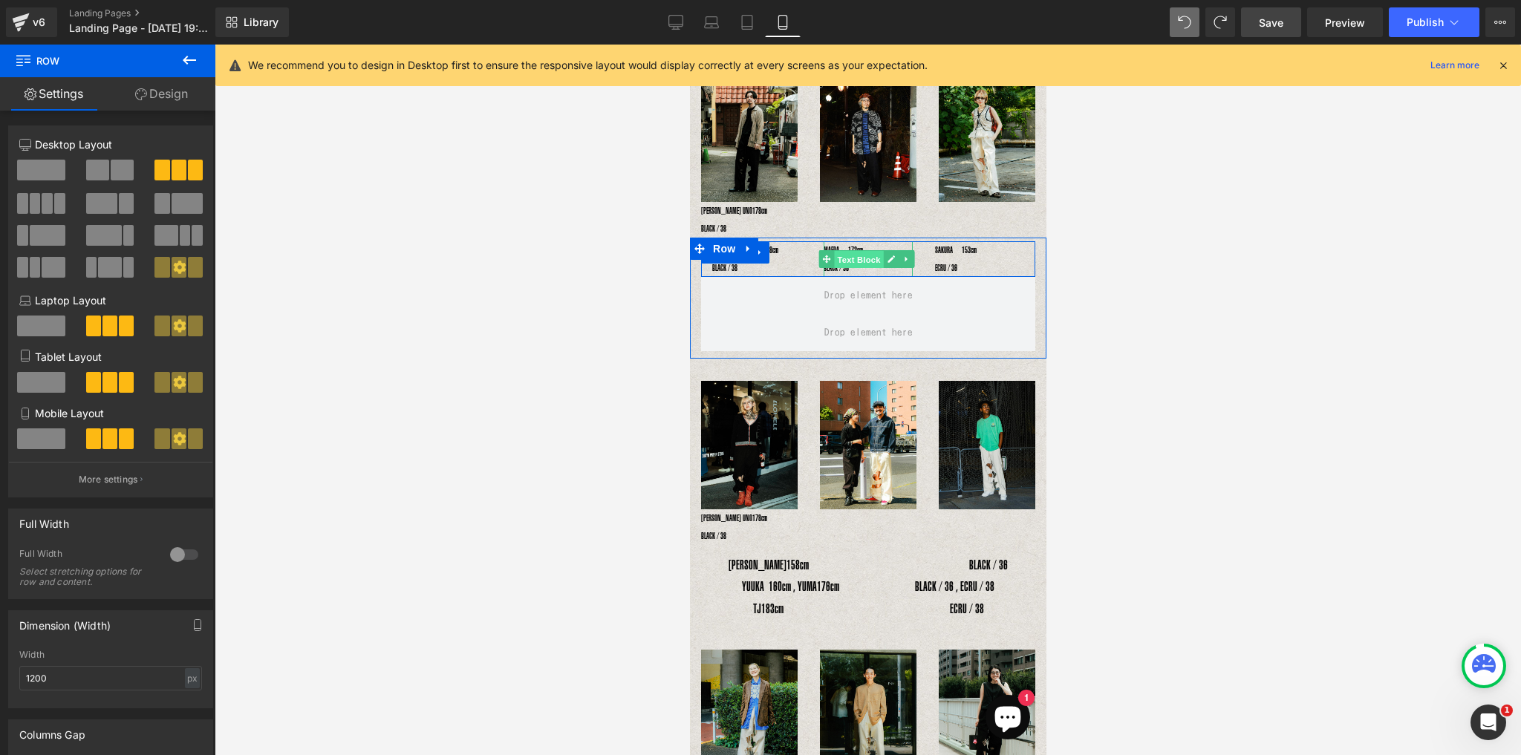
click at [838, 253] on span "Text Block" at bounding box center [857, 259] width 49 height 18
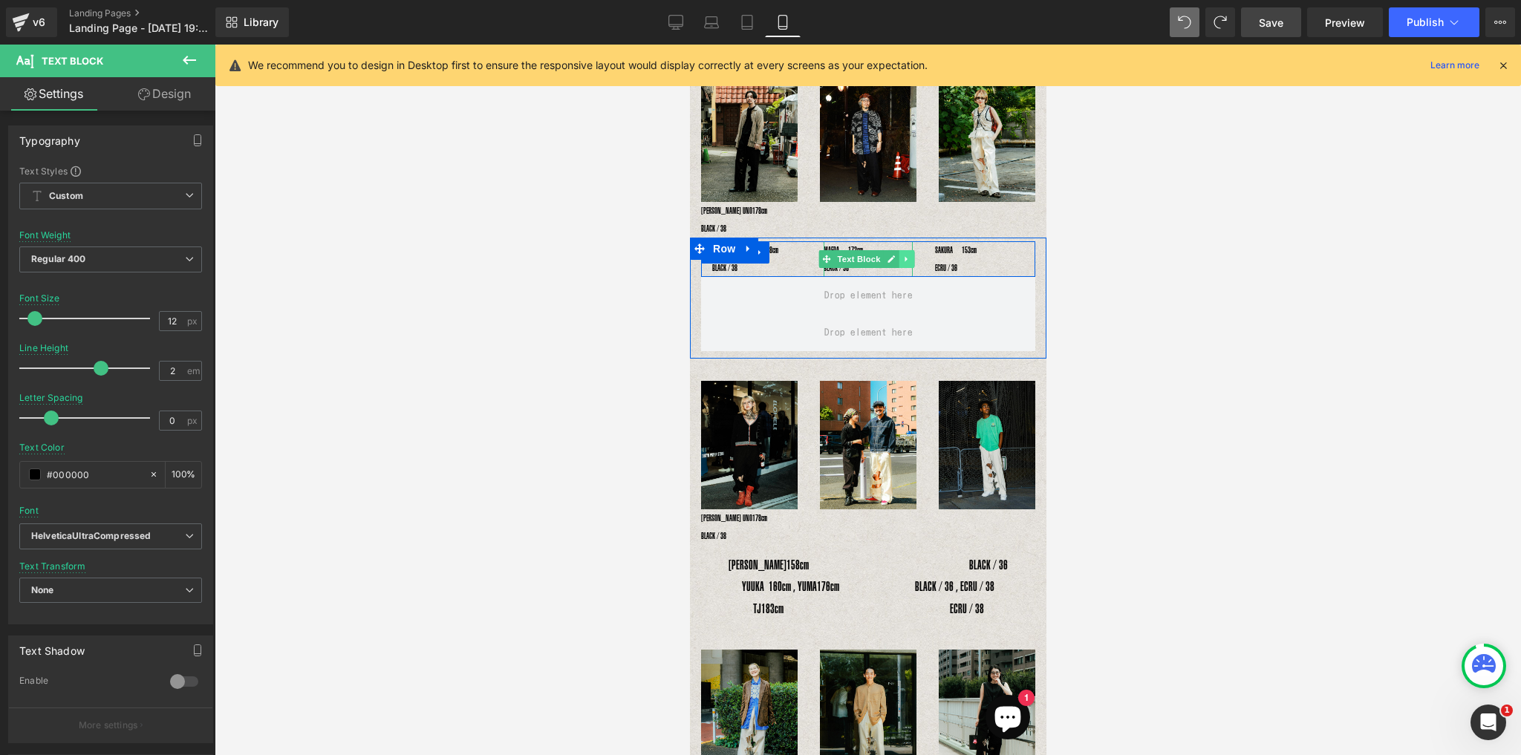
click at [904, 257] on icon at bounding box center [905, 258] width 2 height 5
click at [899, 255] on link at bounding box center [898, 259] width 16 height 18
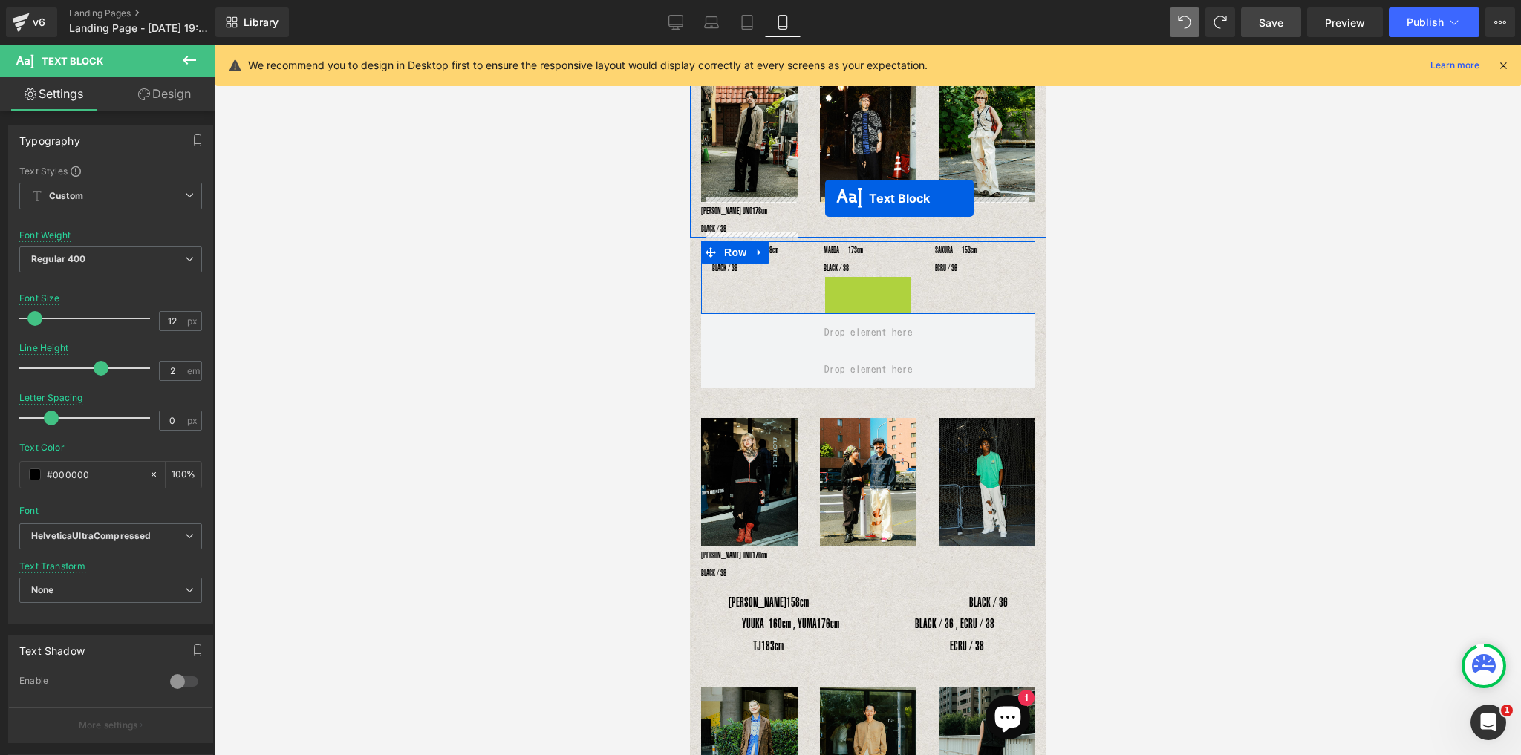
drag, startPoint x: 818, startPoint y: 292, endPoint x: 824, endPoint y: 199, distance: 93.0
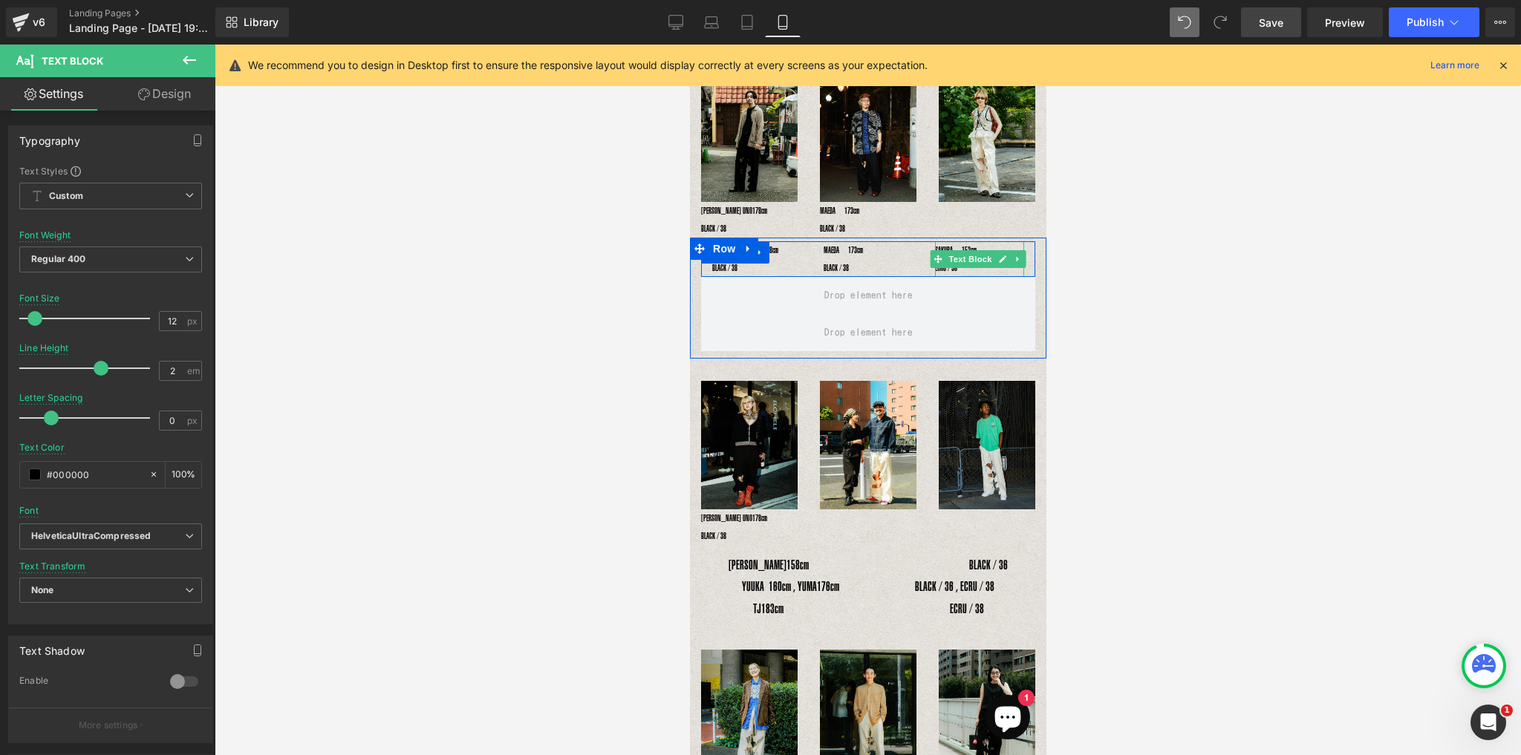
click at [1013, 255] on icon at bounding box center [1017, 259] width 8 height 9
click at [1005, 255] on icon at bounding box center [1009, 259] width 8 height 8
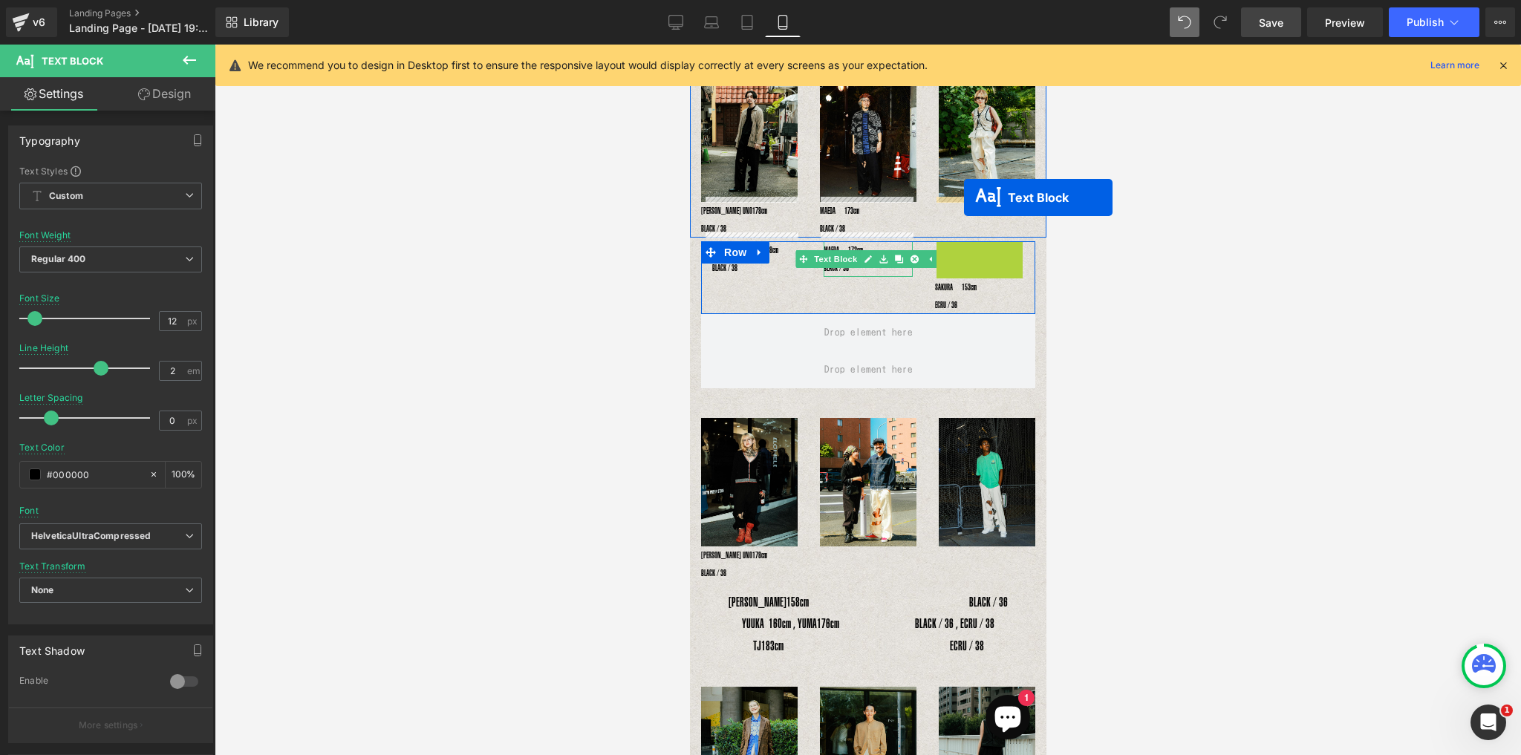
drag, startPoint x: 907, startPoint y: 249, endPoint x: 963, endPoint y: 197, distance: 76.2
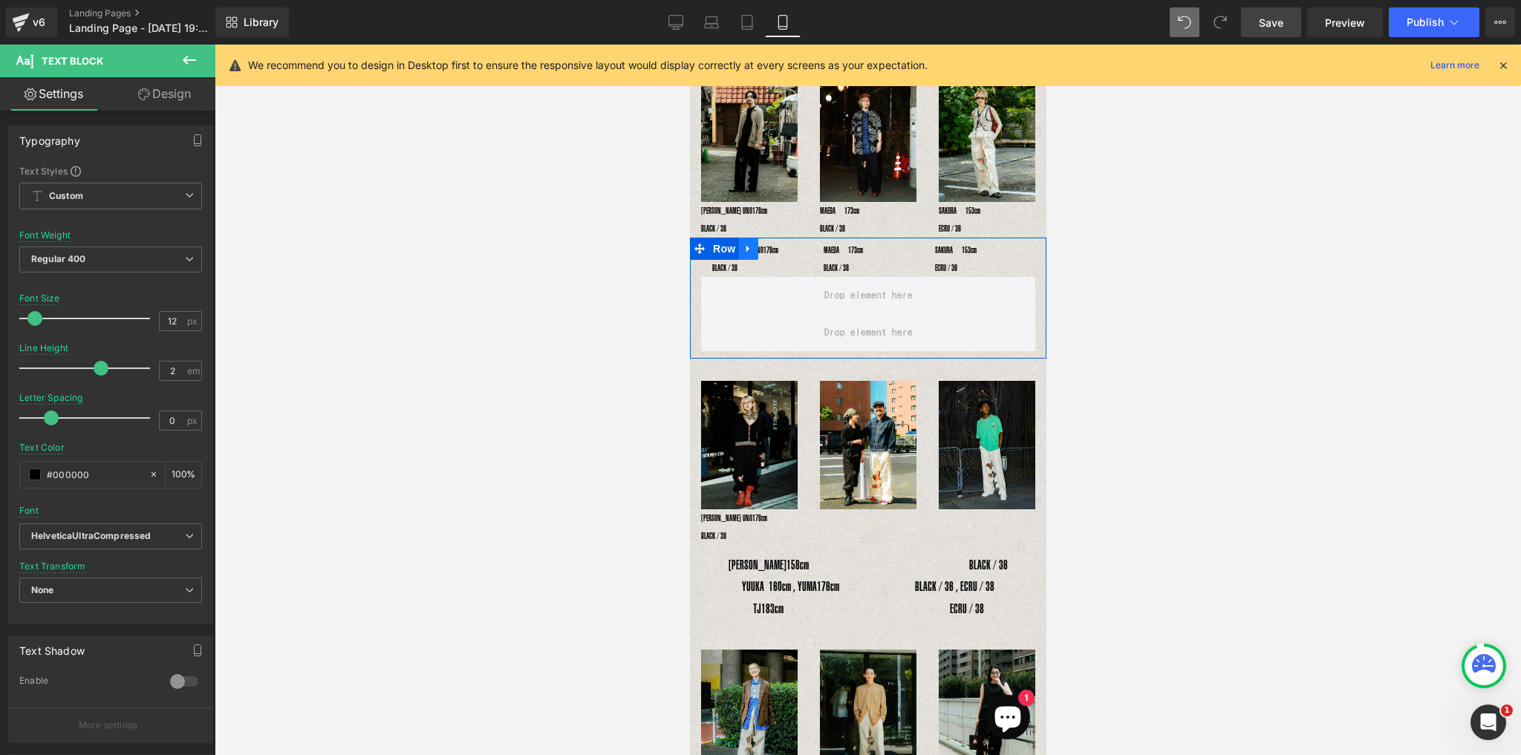
click at [755, 244] on link at bounding box center [747, 249] width 19 height 22
click at [784, 244] on icon at bounding box center [786, 249] width 10 height 10
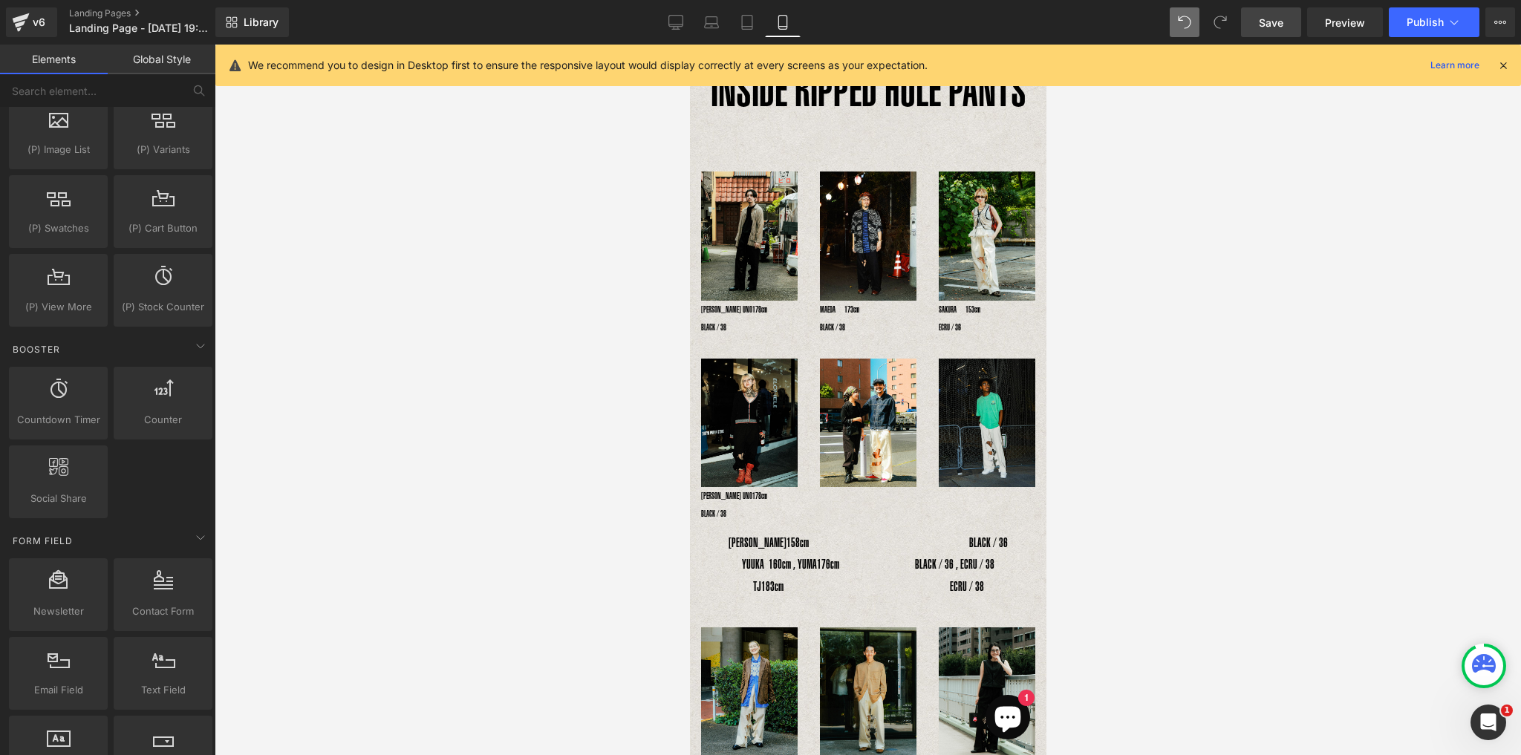
scroll to position [0, 0]
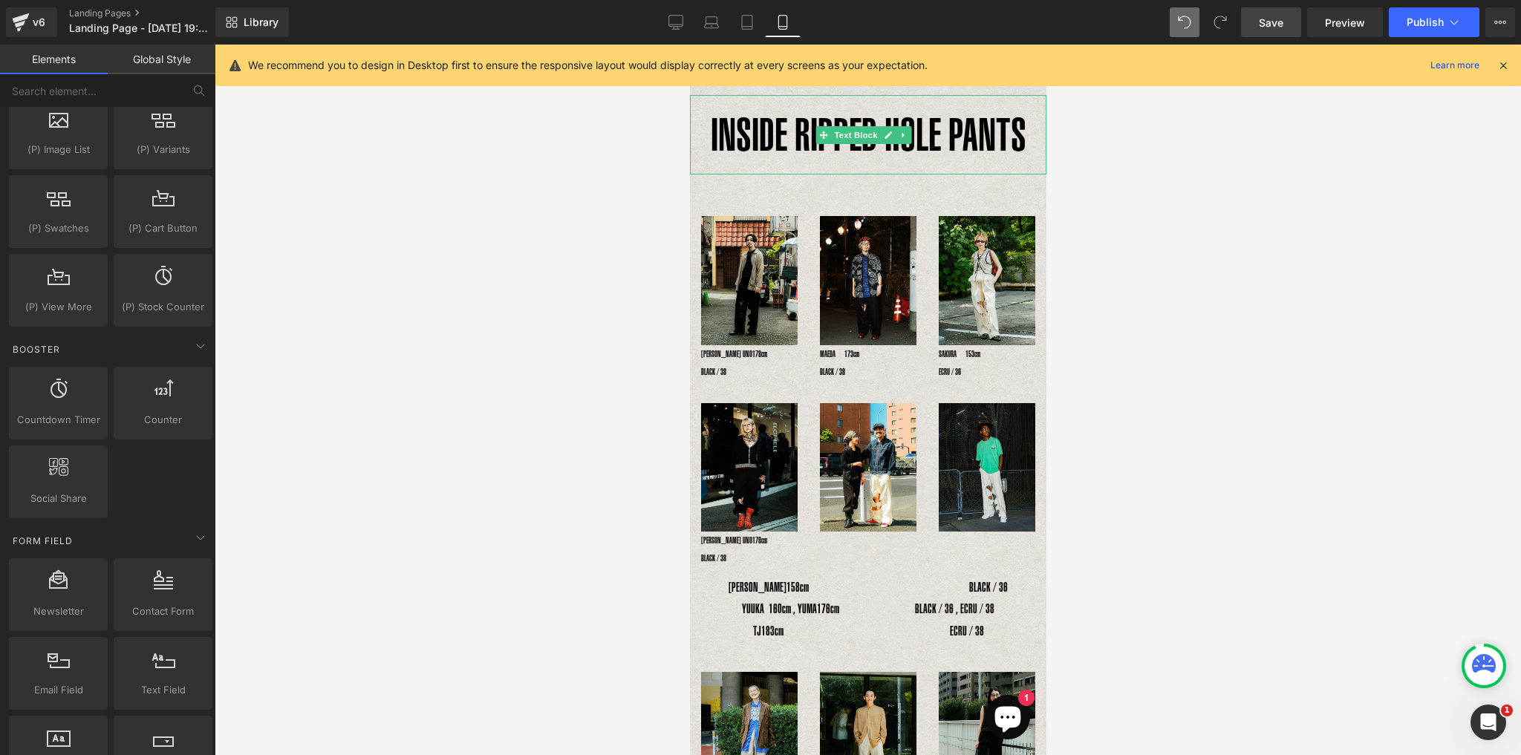
click at [953, 139] on p "INSIDE RIPPED HOLE PANTS" at bounding box center [867, 134] width 356 height 79
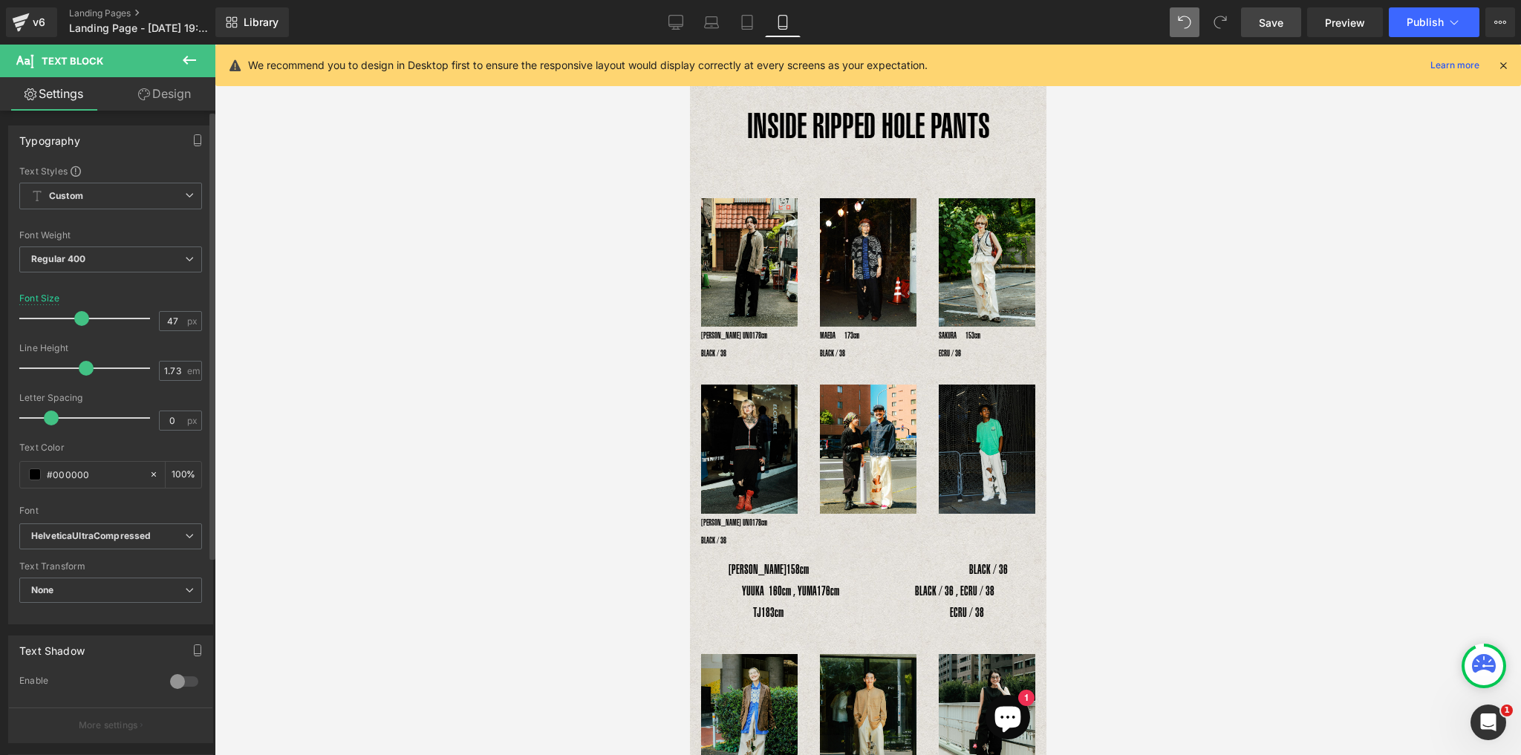
type input "46"
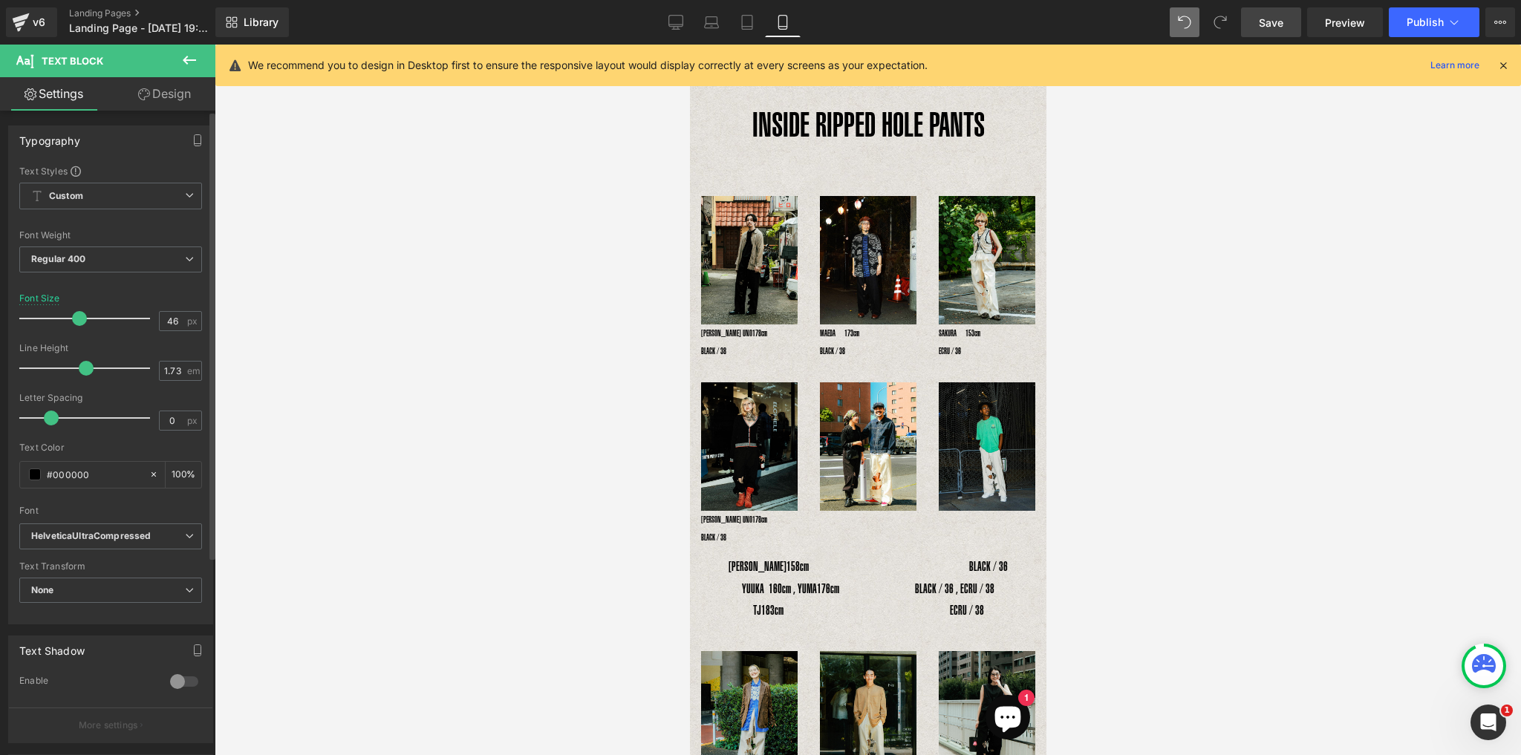
drag, startPoint x: 94, startPoint y: 320, endPoint x: 74, endPoint y: 319, distance: 20.1
click at [74, 319] on span at bounding box center [79, 318] width 15 height 15
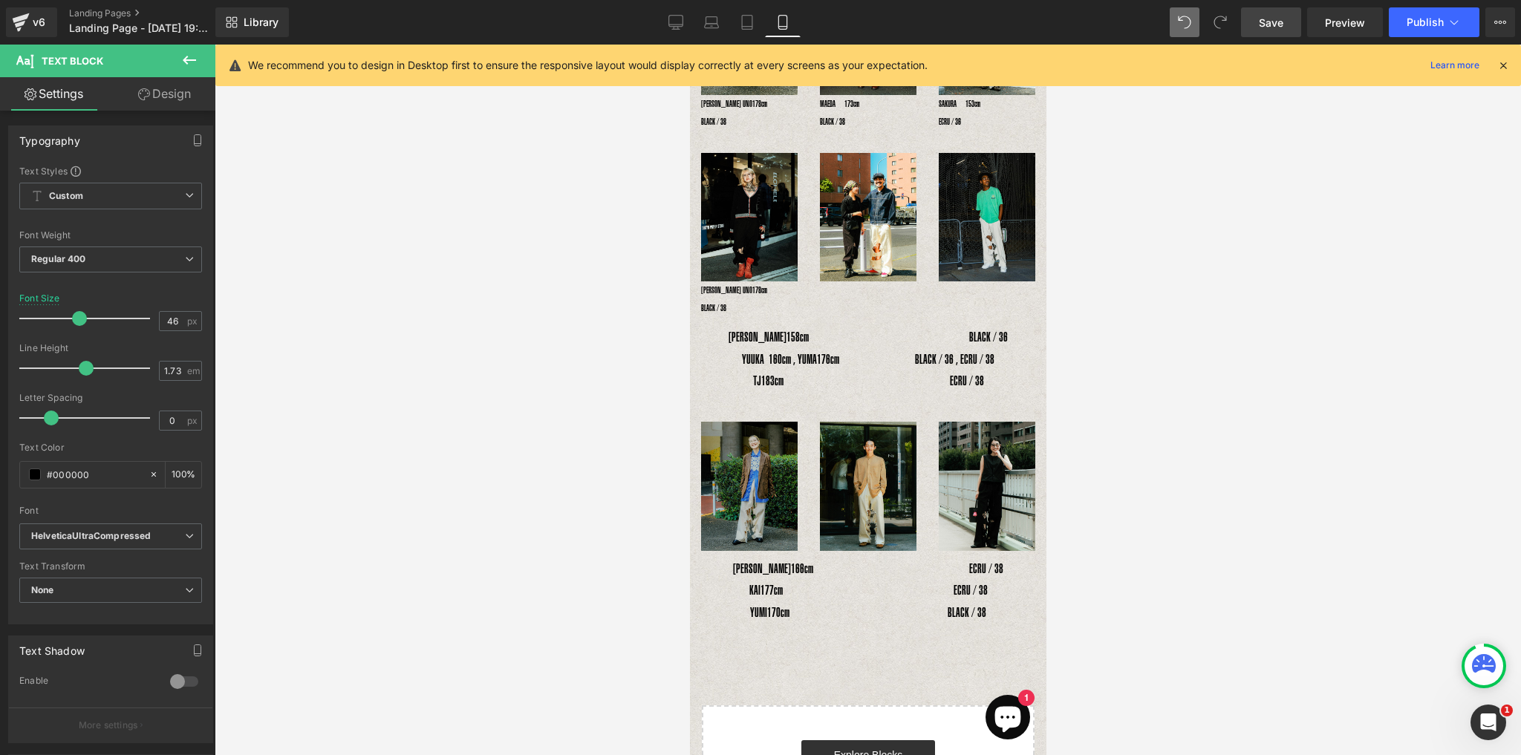
scroll to position [238, 0]
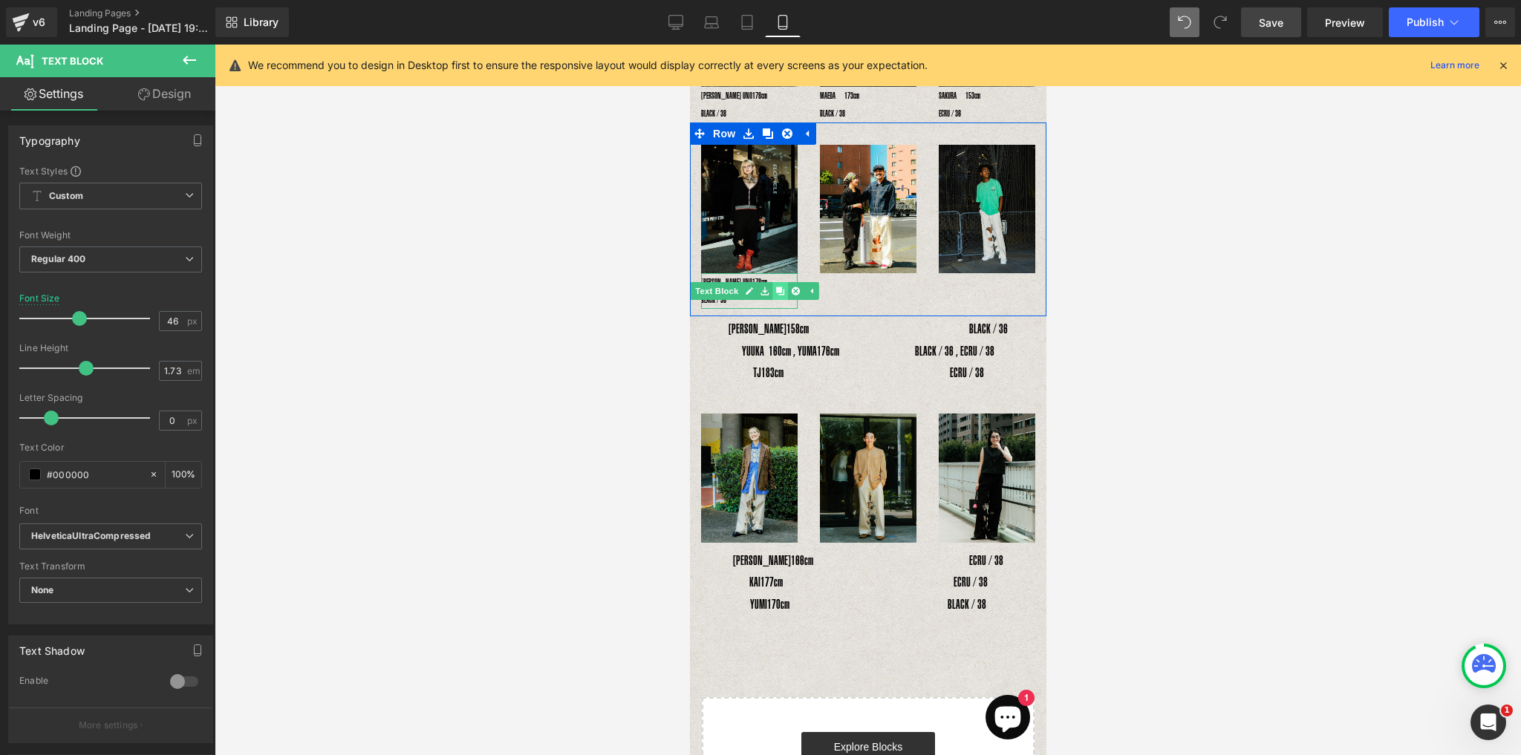
click at [778, 287] on icon at bounding box center [779, 291] width 8 height 8
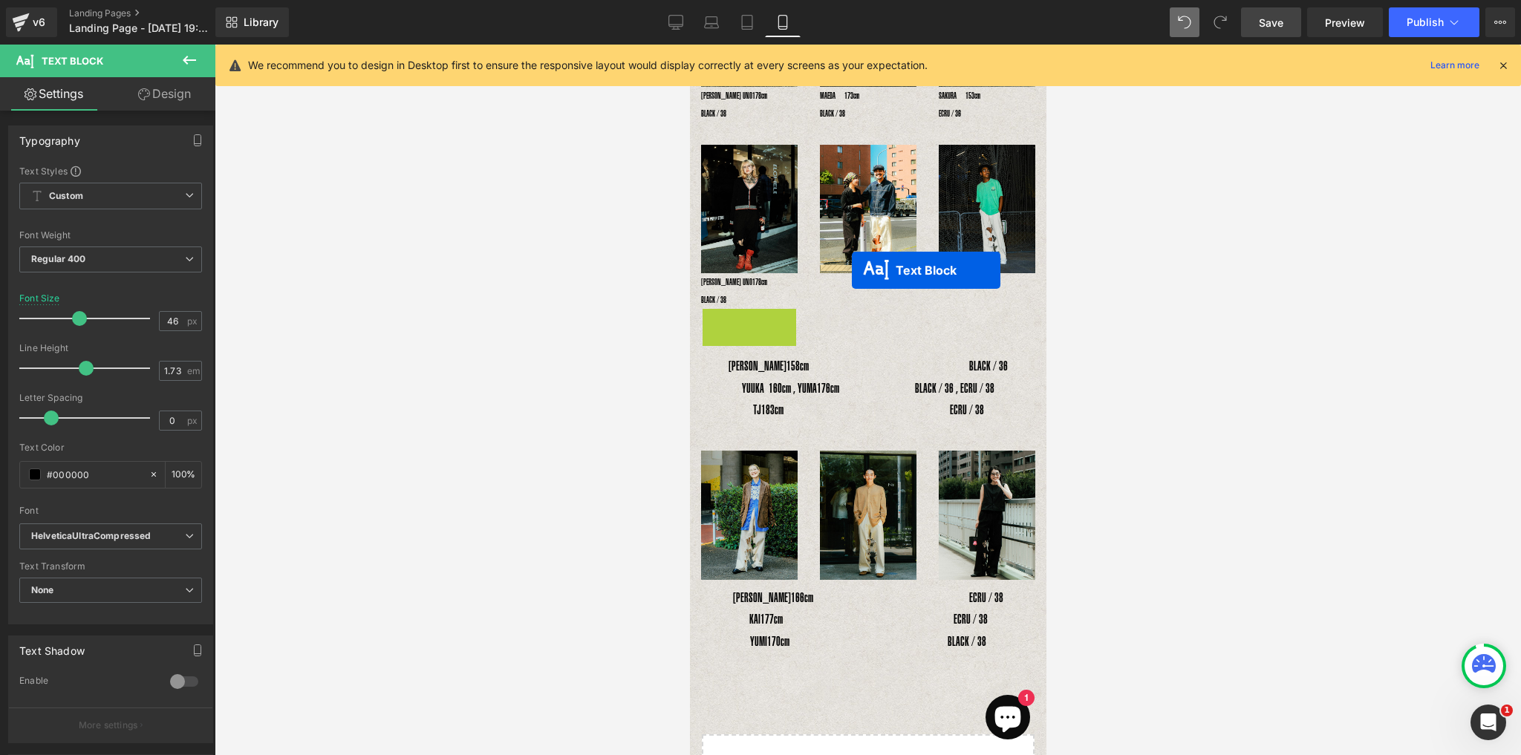
drag, startPoint x: 705, startPoint y: 319, endPoint x: 851, endPoint y: 270, distance: 153.5
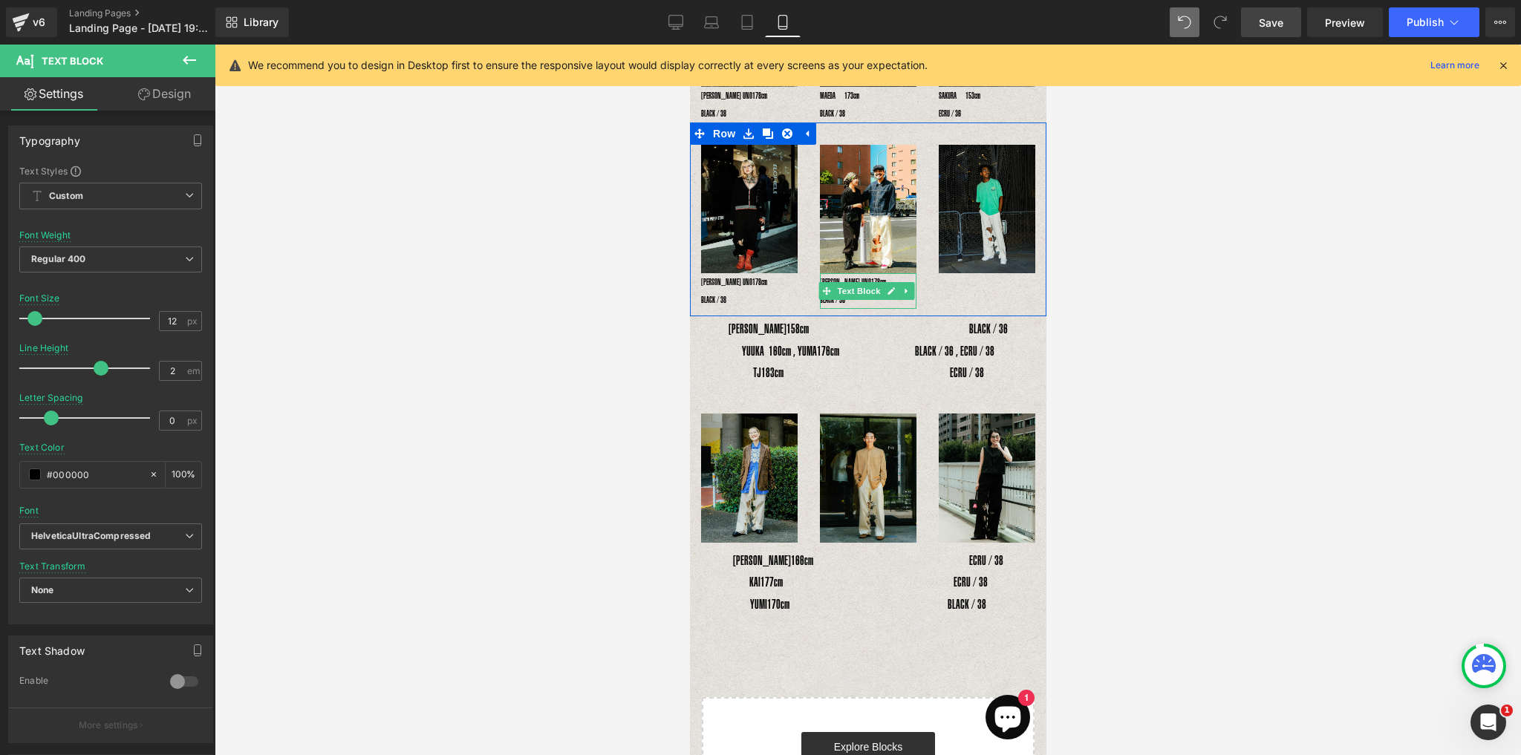
drag, startPoint x: 900, startPoint y: 281, endPoint x: 901, endPoint y: 297, distance: 15.6
click at [901, 287] on icon at bounding box center [905, 291] width 8 height 9
click at [897, 287] on icon at bounding box center [898, 291] width 8 height 8
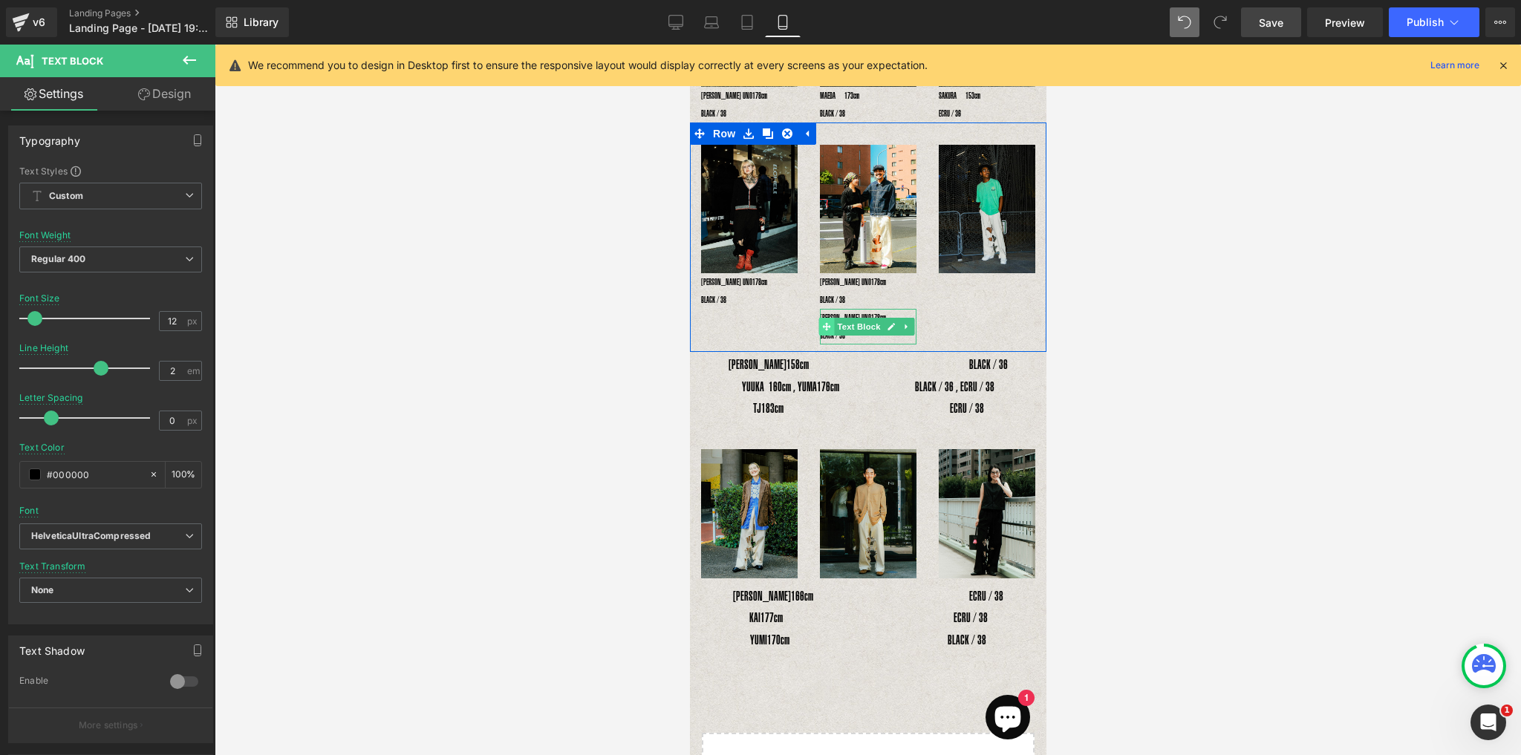
click at [826, 322] on icon at bounding box center [825, 326] width 8 height 9
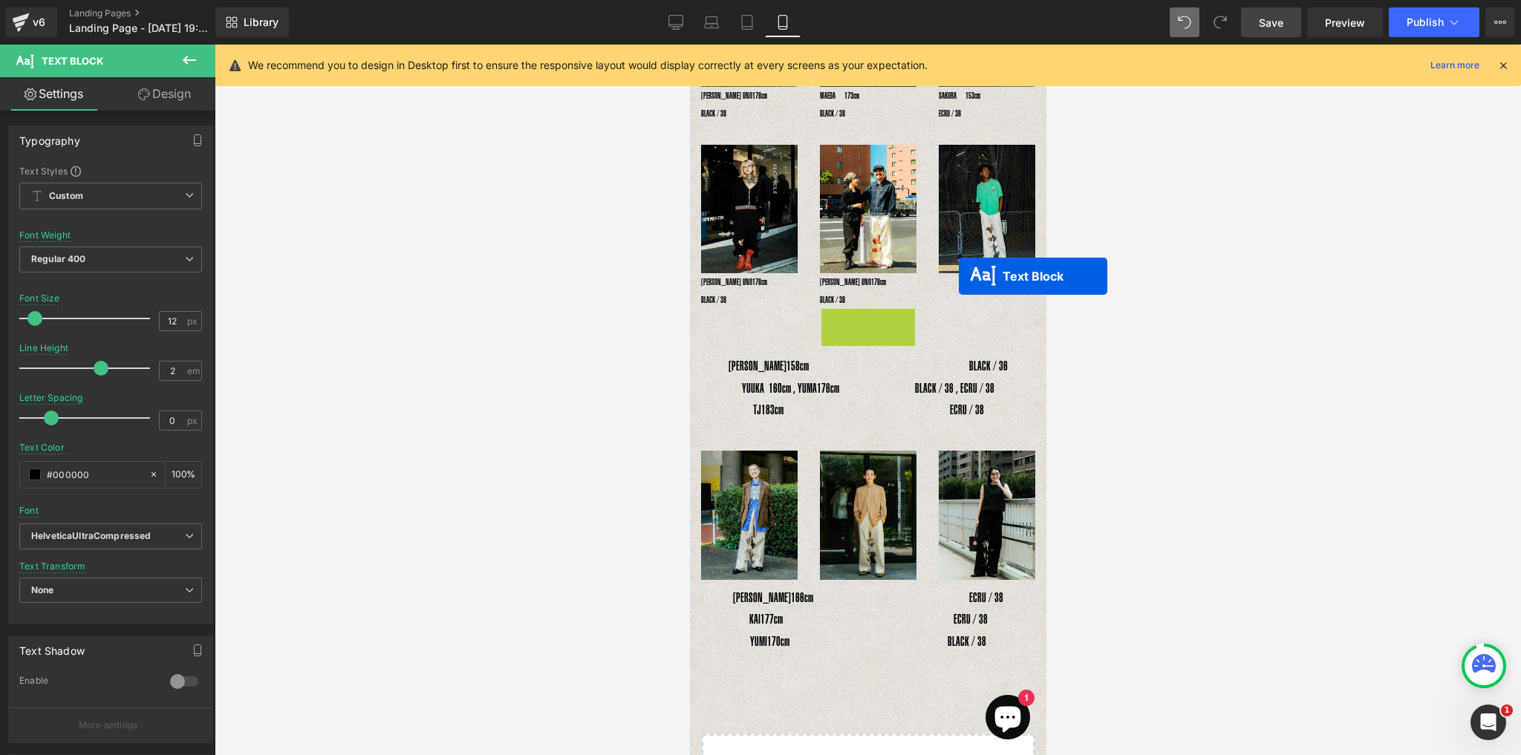
drag, startPoint x: 823, startPoint y: 317, endPoint x: 958, endPoint y: 276, distance: 141.2
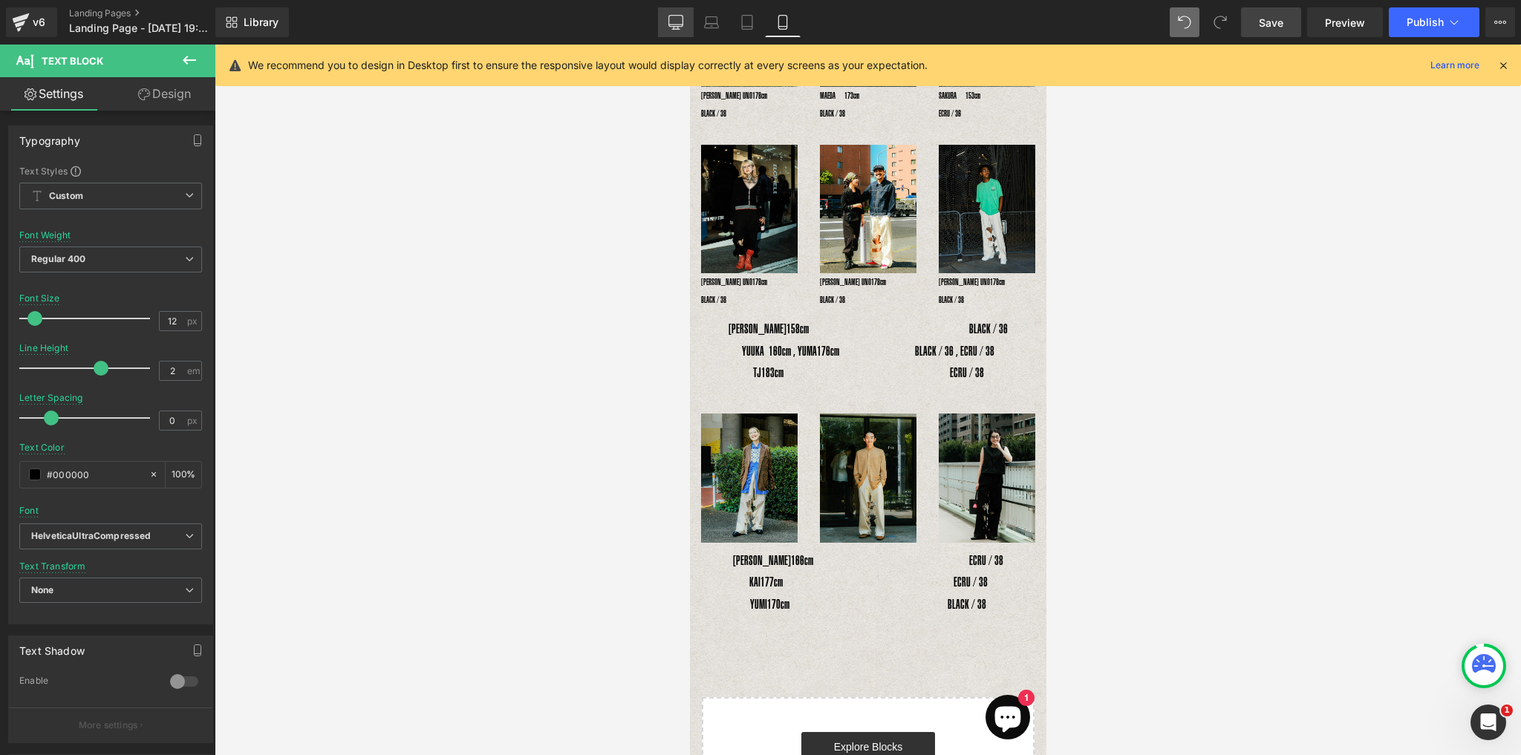
click at [682, 19] on icon at bounding box center [675, 22] width 15 height 15
type input "15"
type input "1.73"
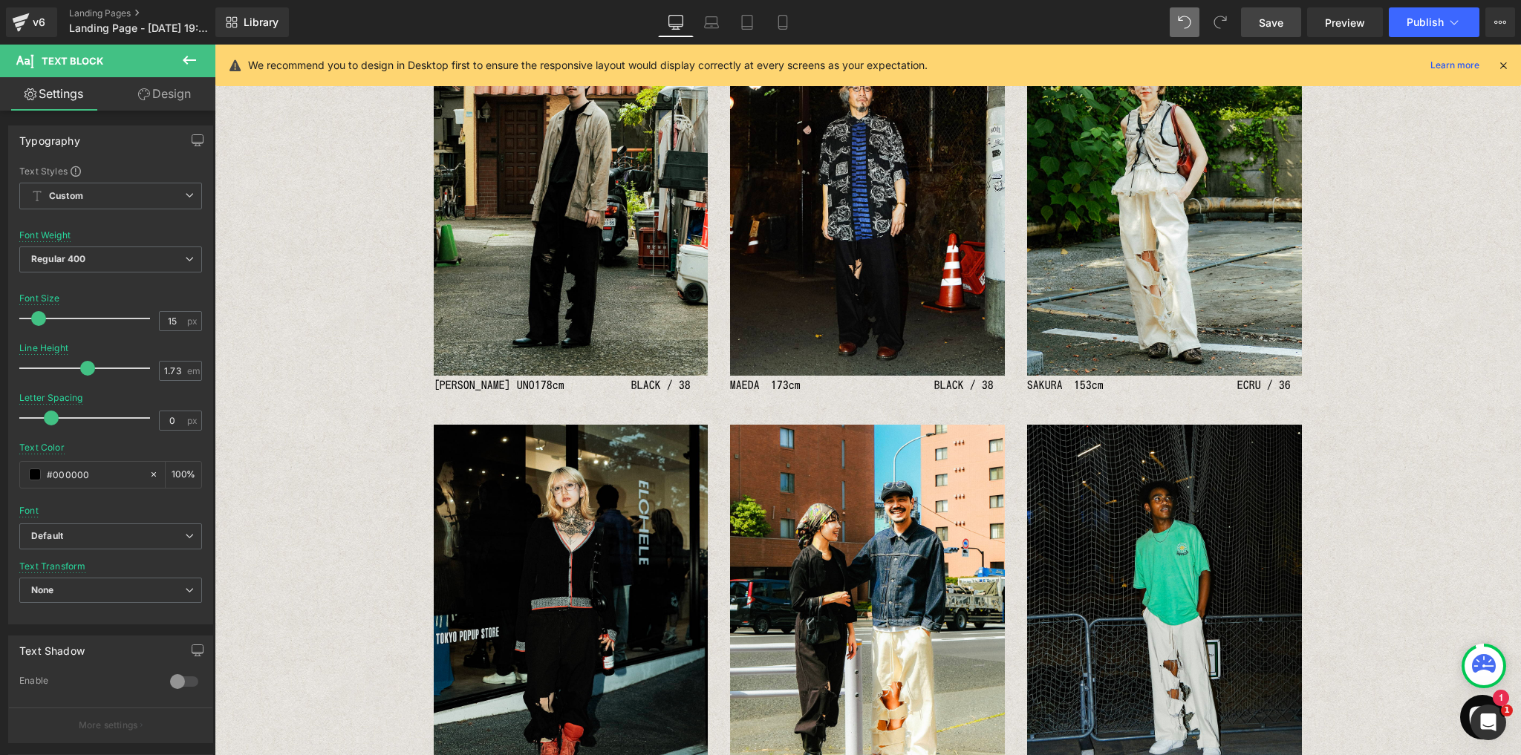
scroll to position [105, 0]
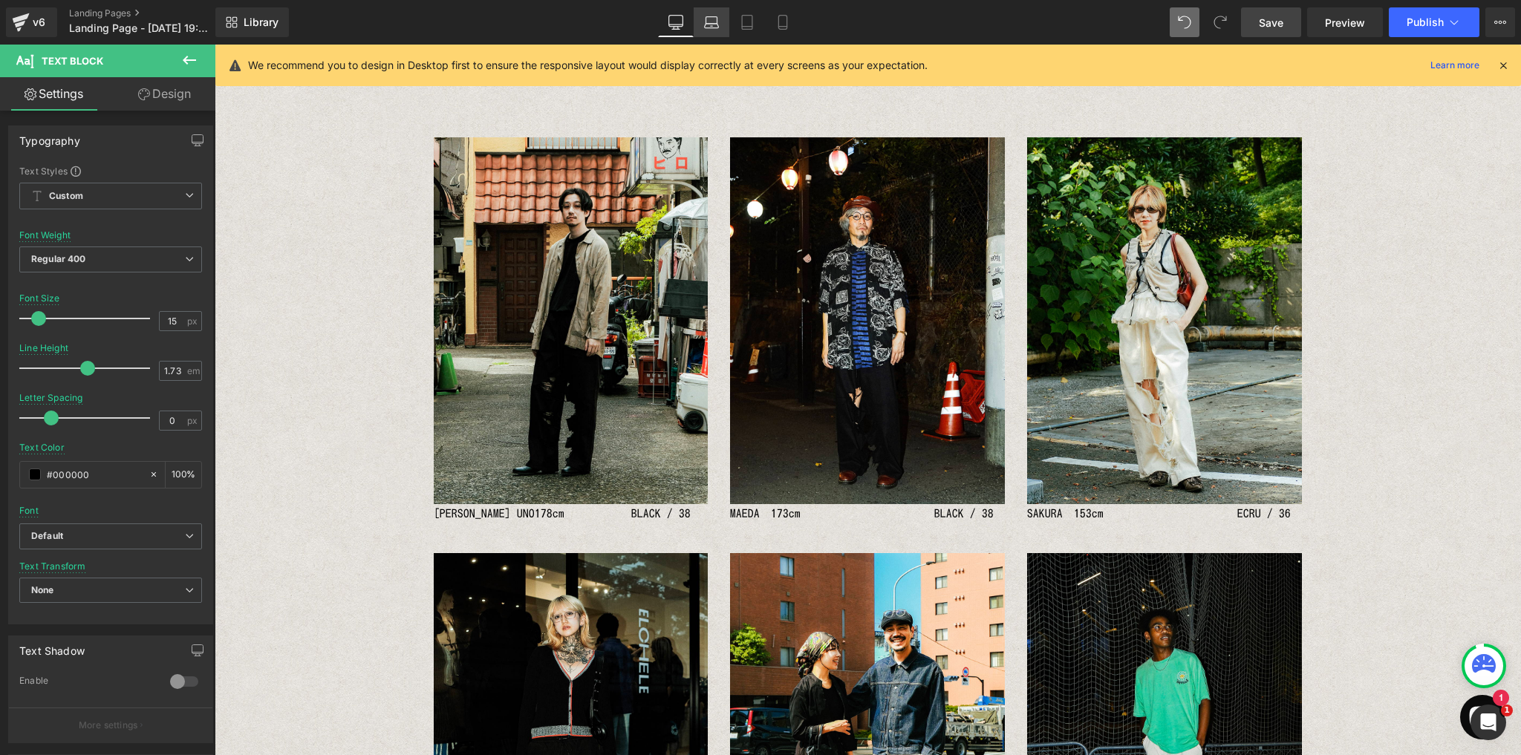
click at [716, 25] on icon at bounding box center [711, 22] width 15 height 15
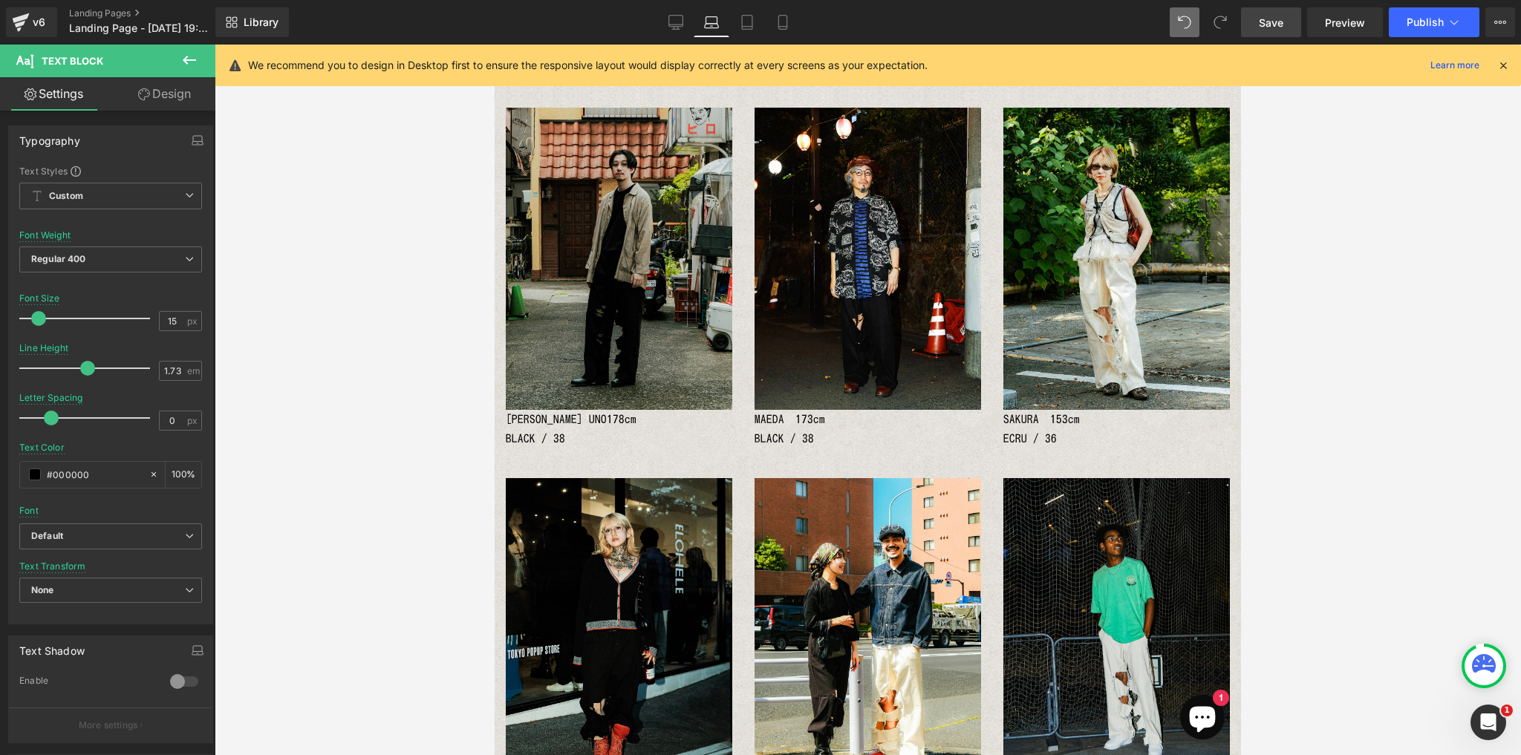
scroll to position [59, 0]
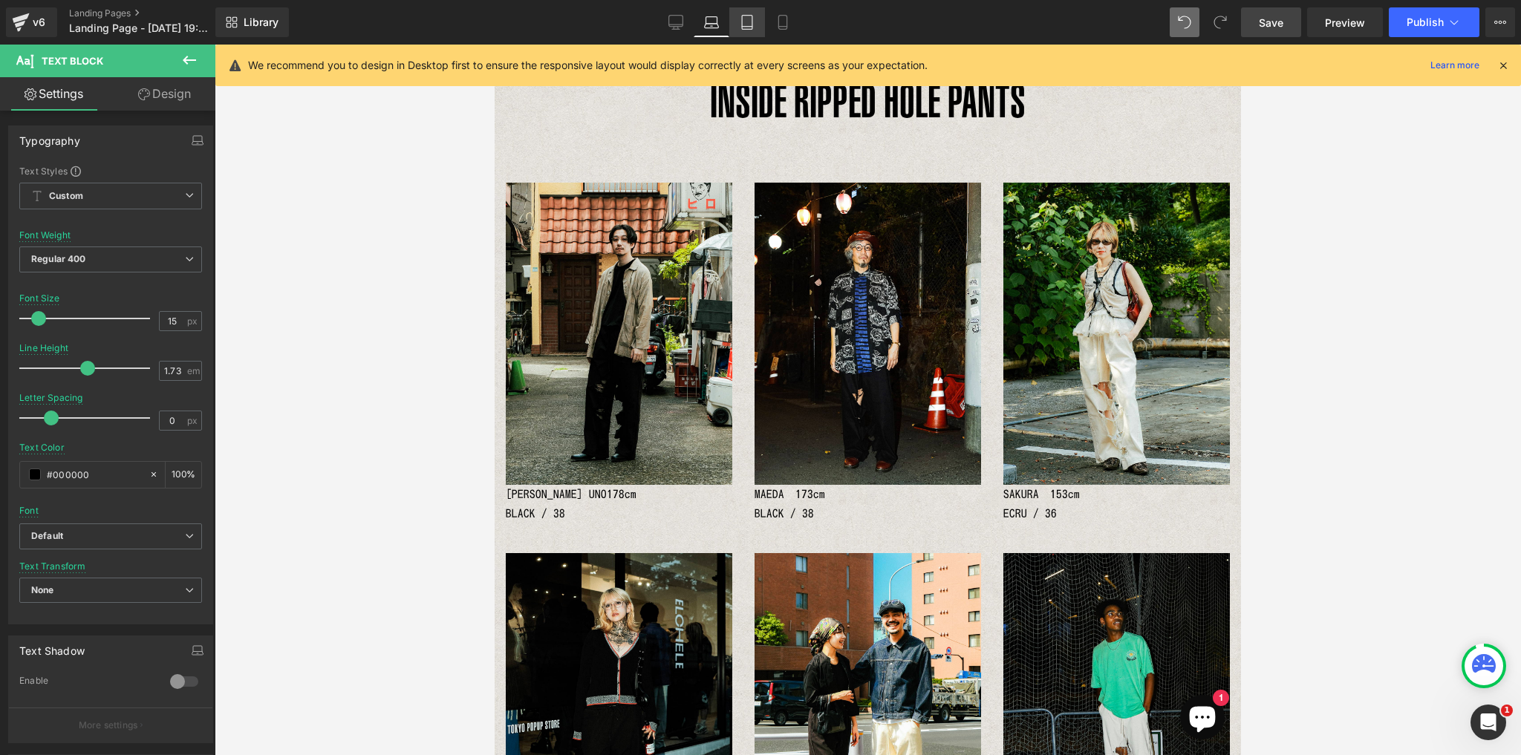
click at [745, 22] on icon at bounding box center [746, 22] width 15 height 15
type input "100"
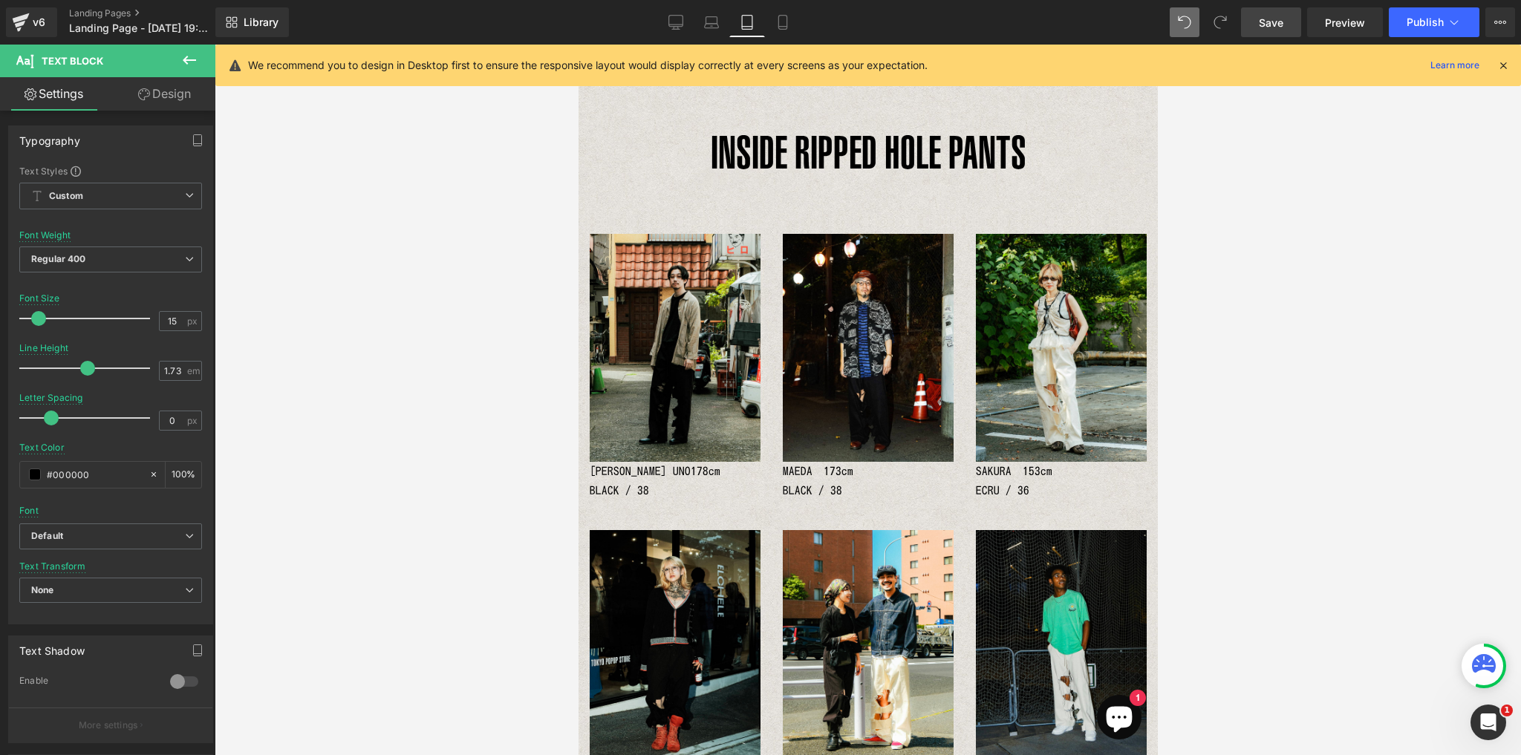
scroll to position [0, 0]
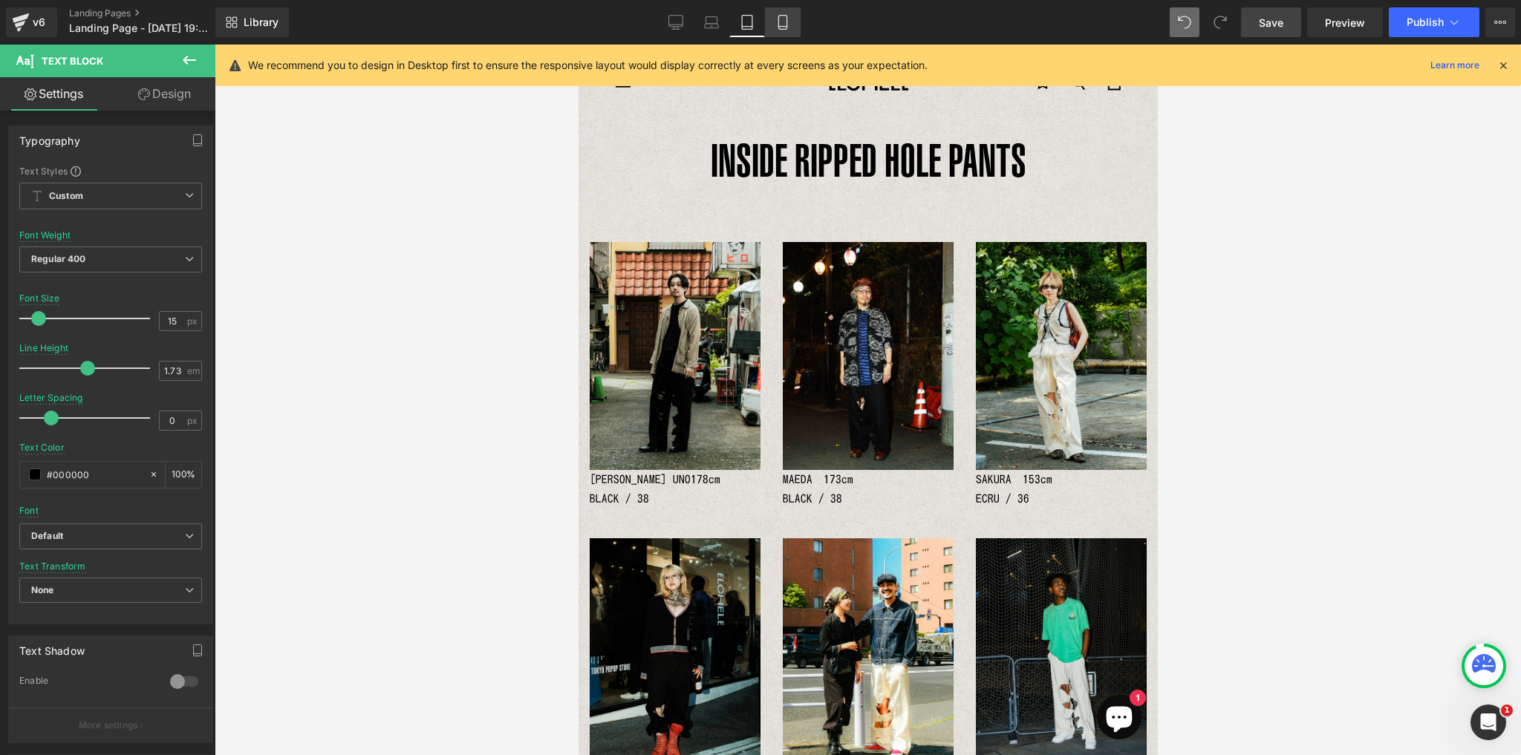
click at [780, 22] on icon at bounding box center [782, 22] width 15 height 15
type input "12"
type input "2"
type input "100"
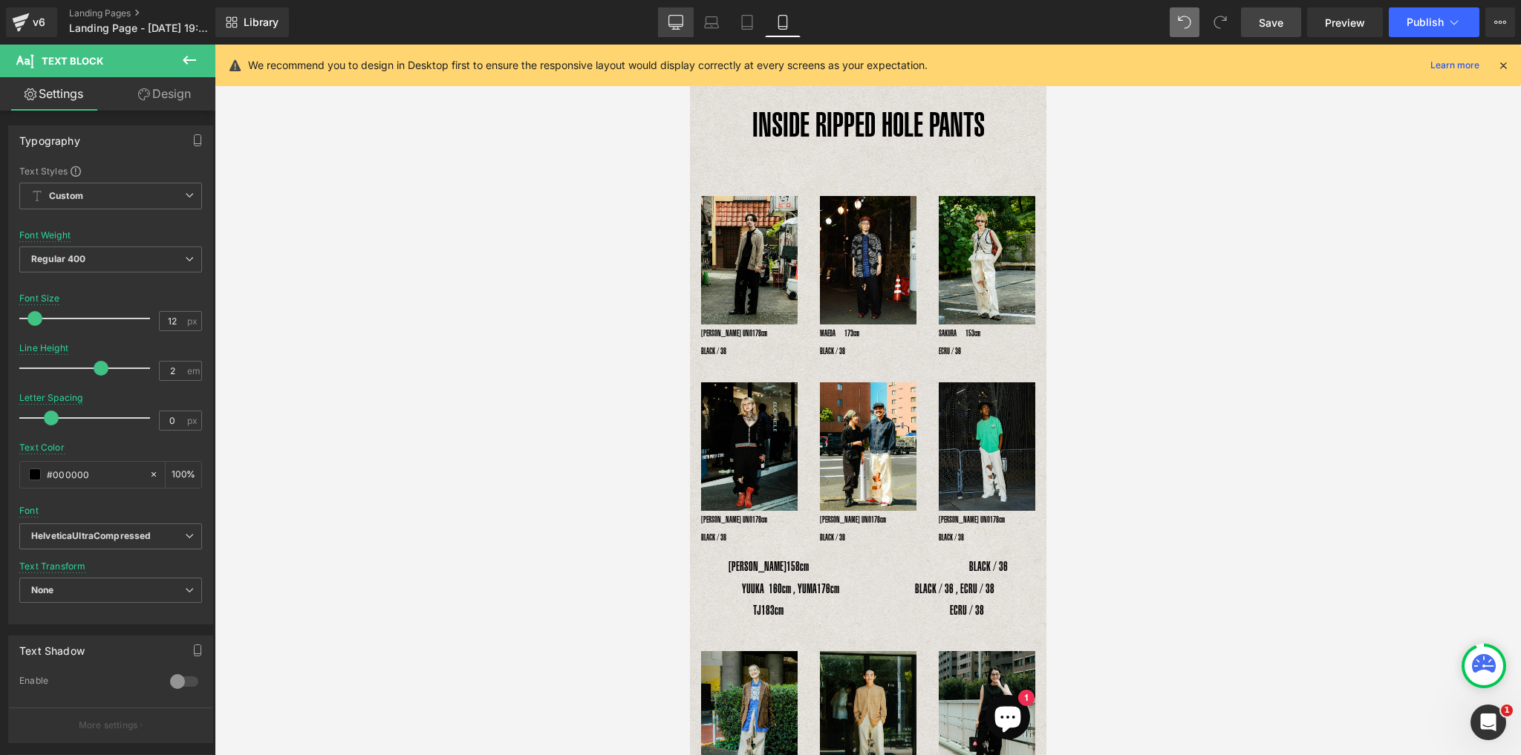
click at [678, 25] on icon at bounding box center [676, 25] width 14 height 0
type input "15"
type input "1.73"
type input "100"
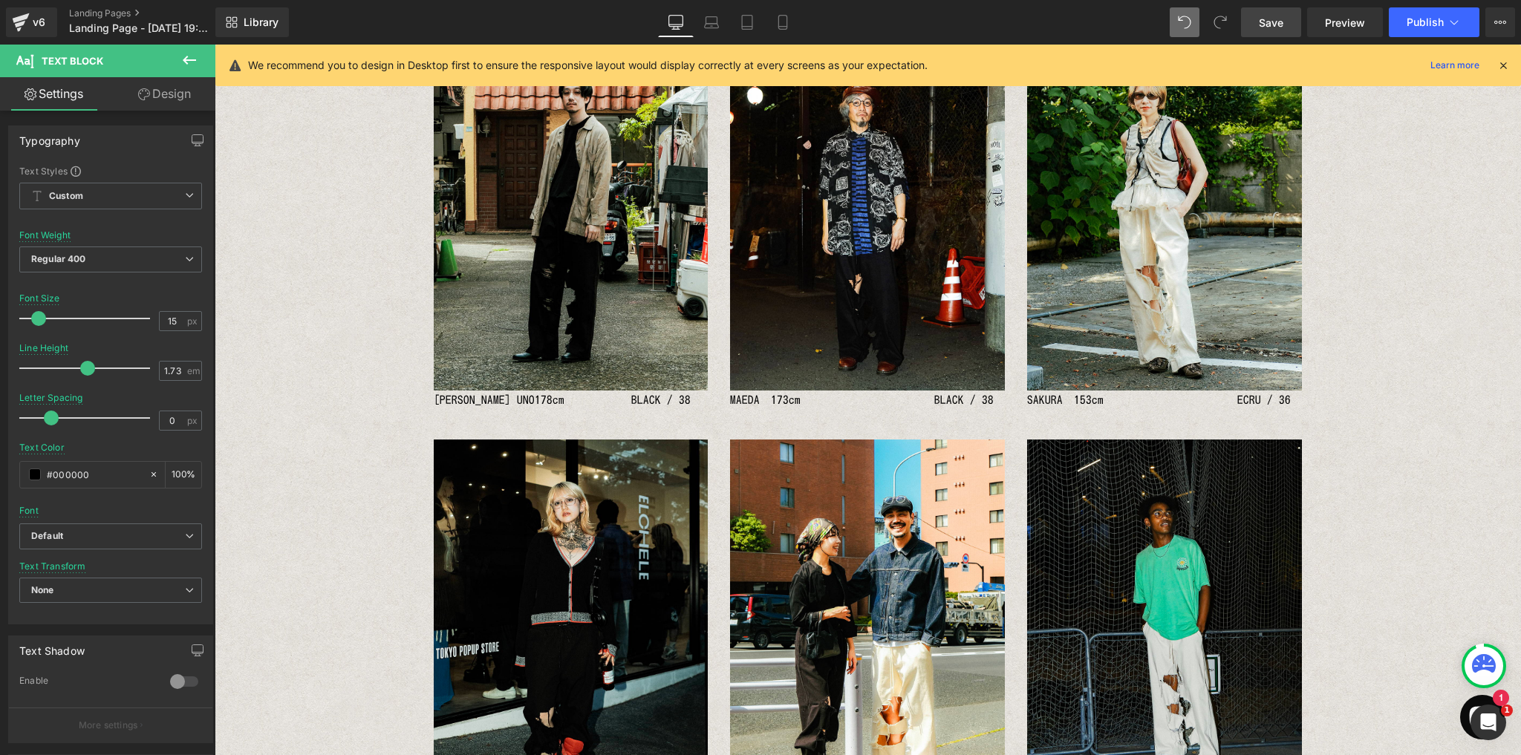
scroll to position [221, 0]
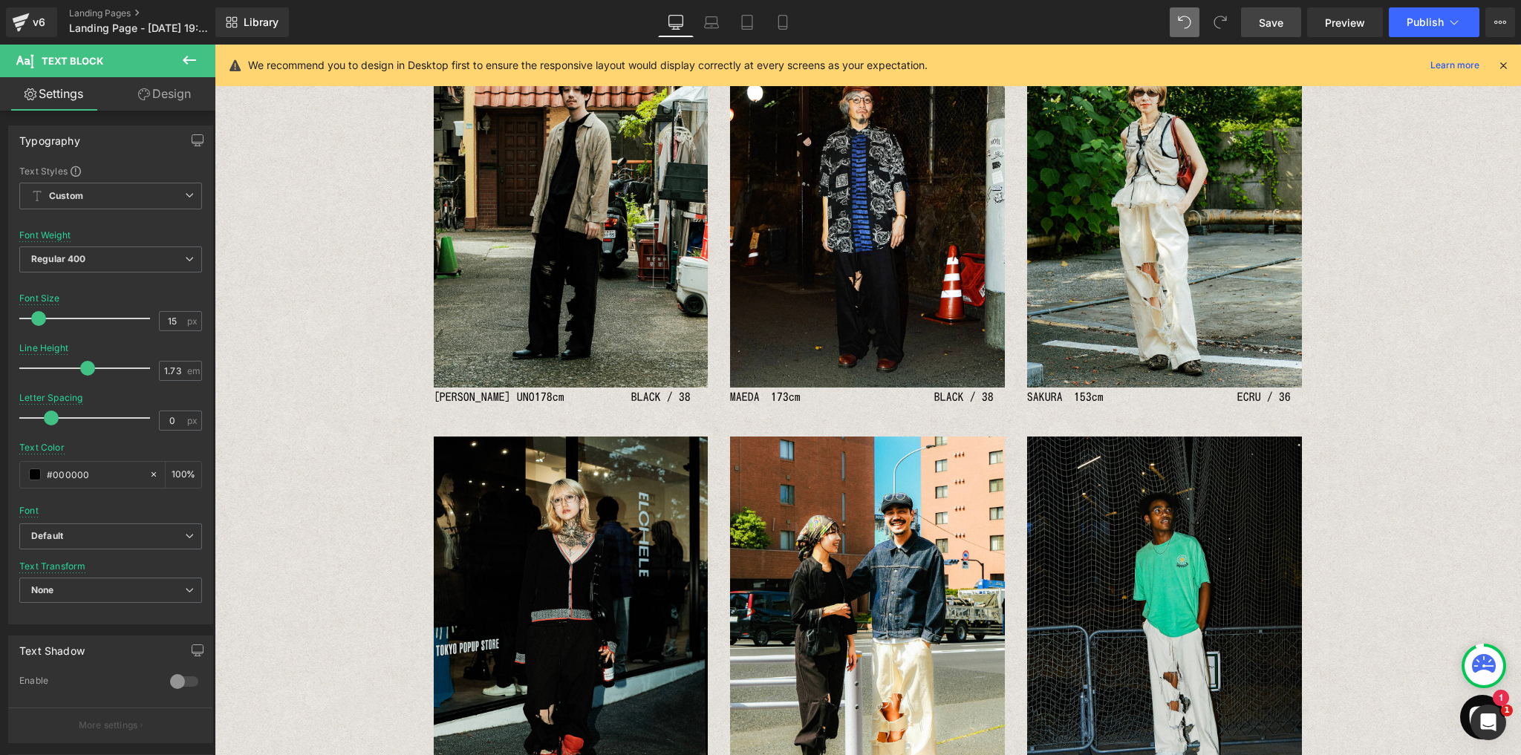
click at [506, 399] on p "YOSHIHIRO UNO178cm　　　　　　BLACK / 38" at bounding box center [571, 397] width 275 height 19
click at [101, 540] on span "Default" at bounding box center [110, 536] width 183 height 26
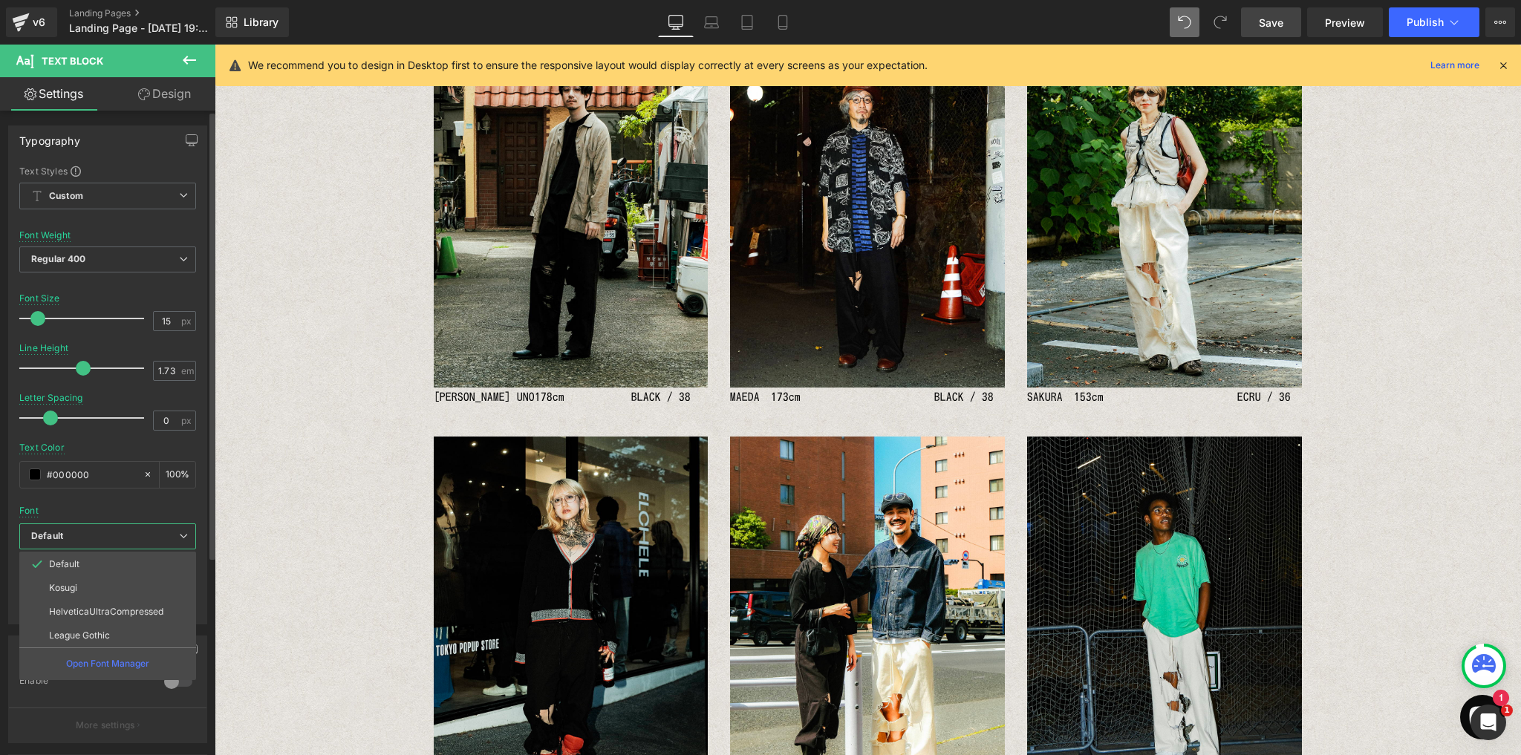
click at [91, 611] on p "HelveticaUltraCompressed" at bounding box center [106, 612] width 114 height 10
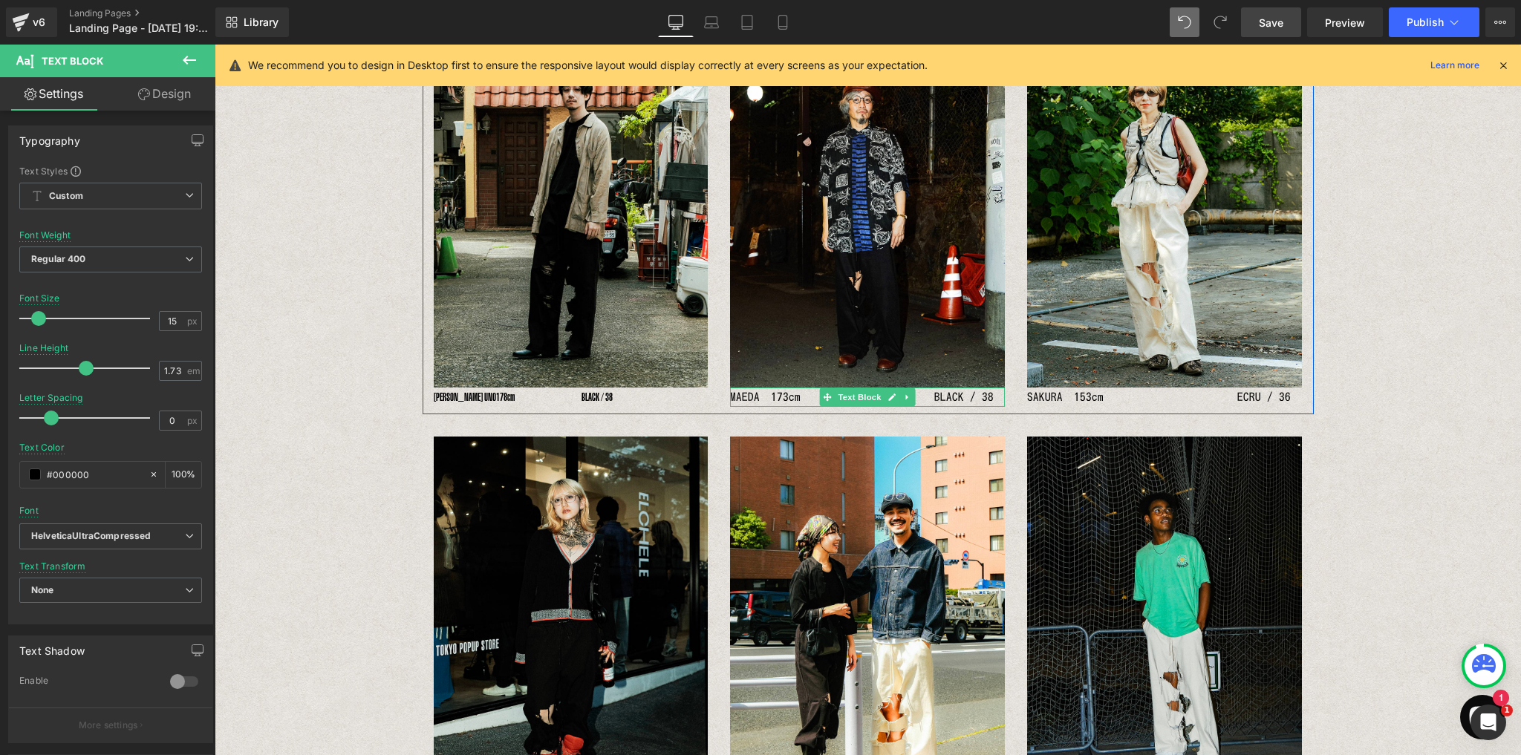
click at [803, 400] on p "MAEDA　173cm　　　　　　　　　　　　BLACK / 38" at bounding box center [867, 397] width 275 height 19
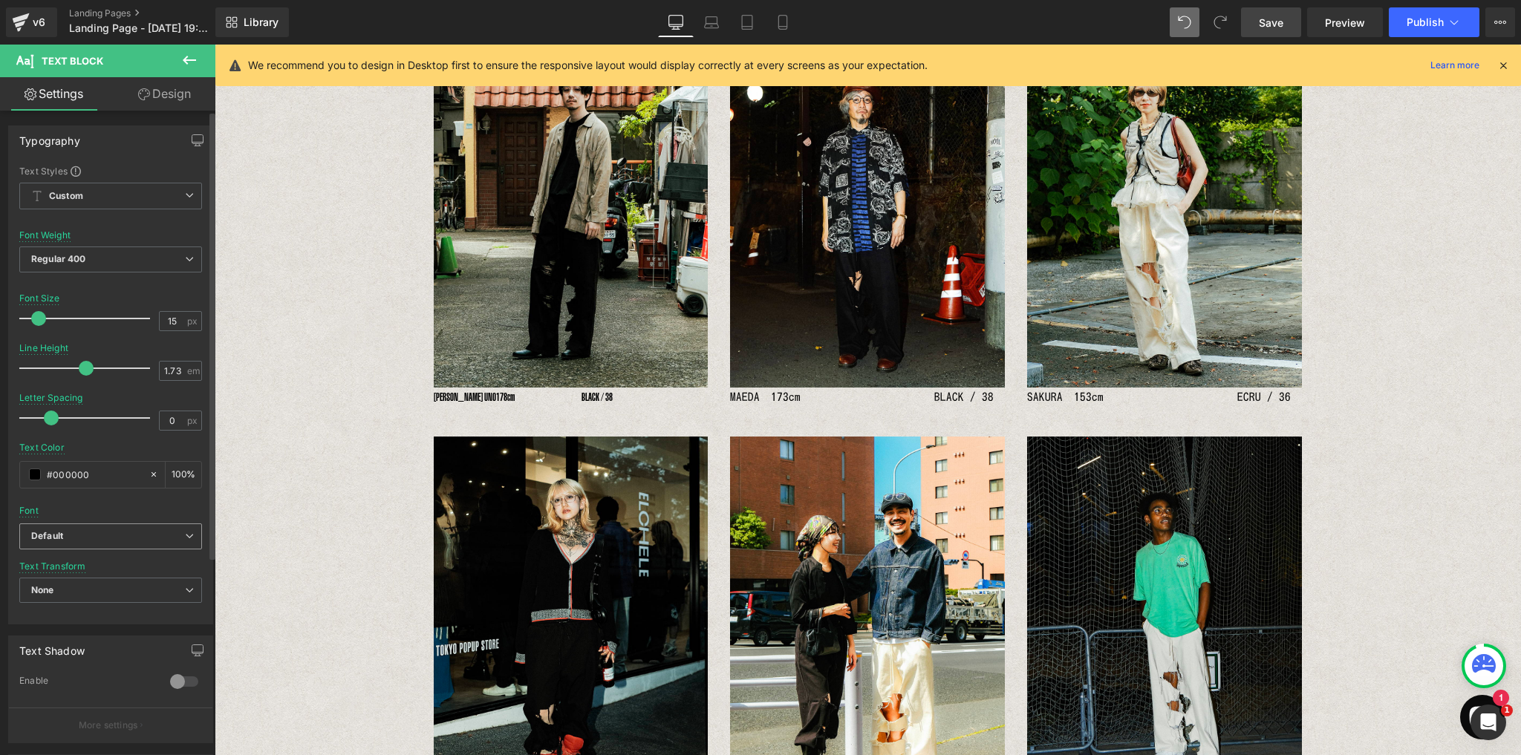
click at [136, 544] on span "Default" at bounding box center [110, 536] width 183 height 26
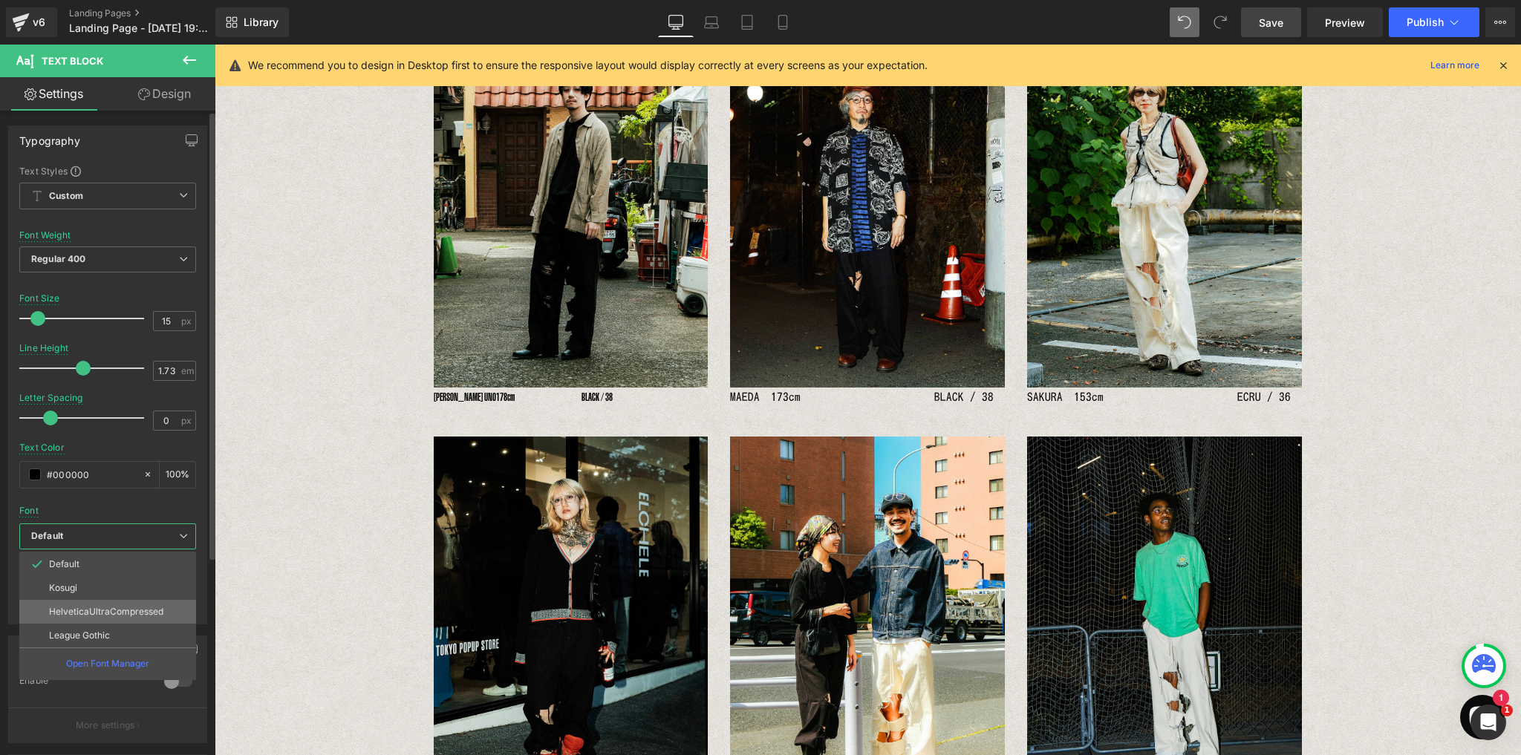
click at [132, 607] on p "HelveticaUltraCompressed" at bounding box center [106, 612] width 114 height 10
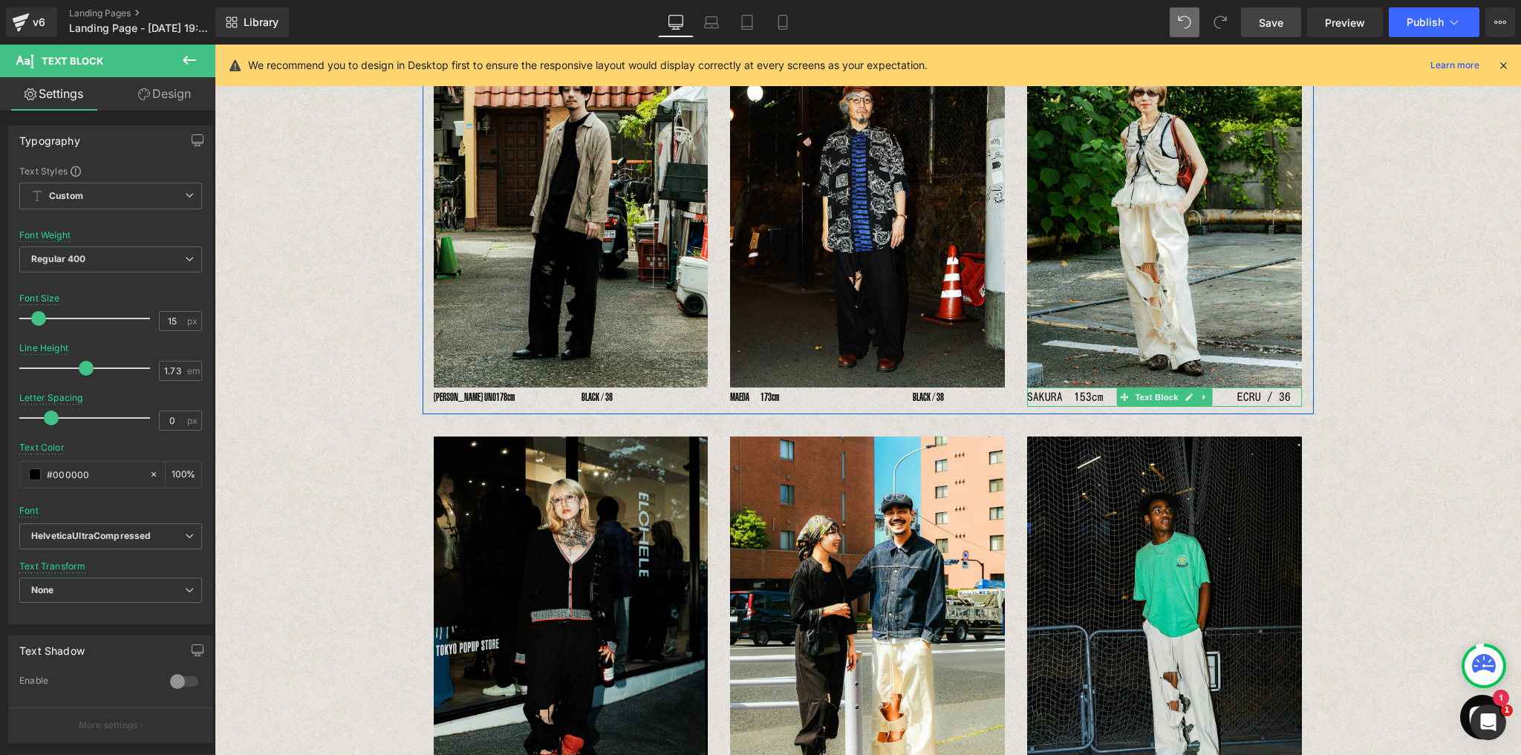
click at [1091, 399] on p "SAKURA　153cm　　　　　　　　　　　　ECRU / 36" at bounding box center [1164, 397] width 275 height 19
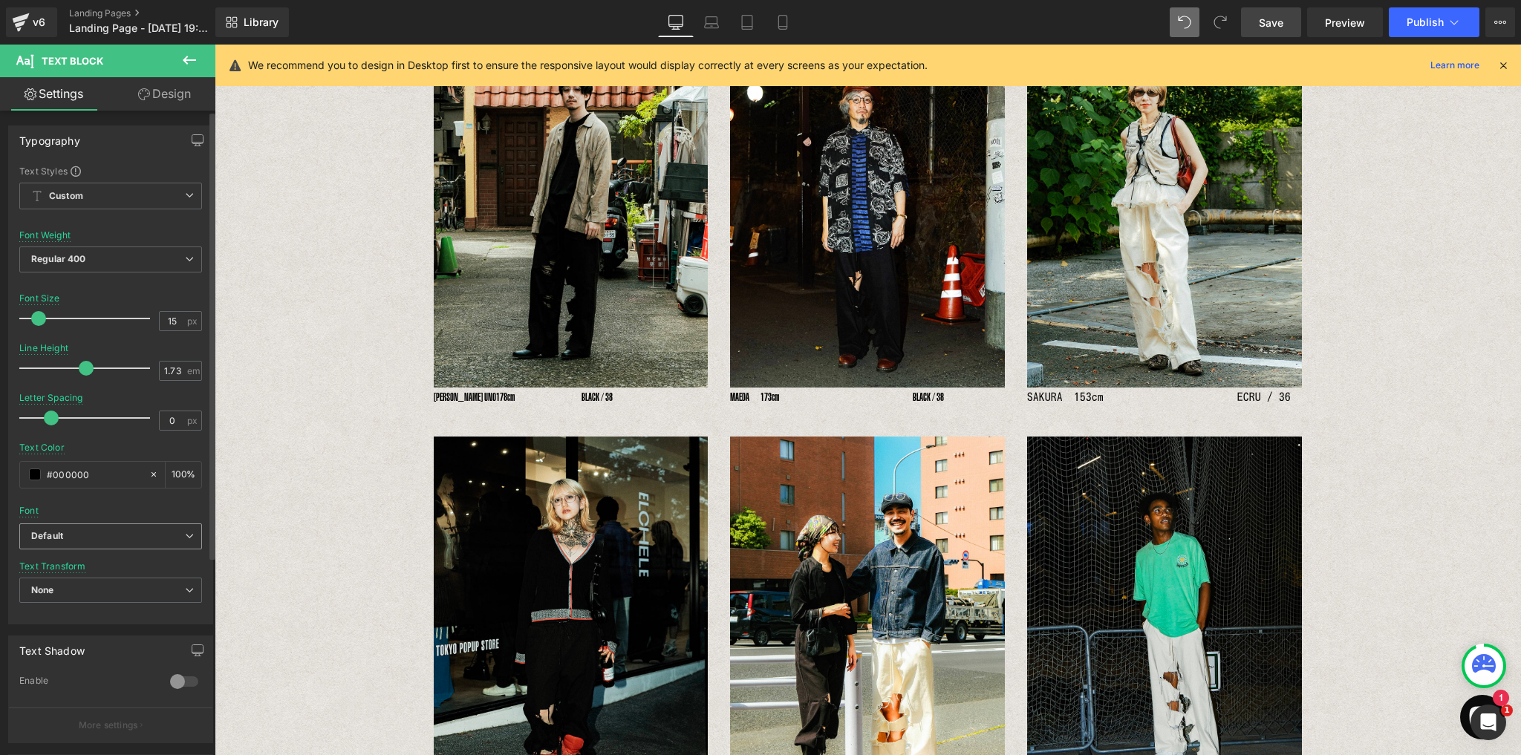
click at [97, 541] on span "Default" at bounding box center [110, 536] width 183 height 26
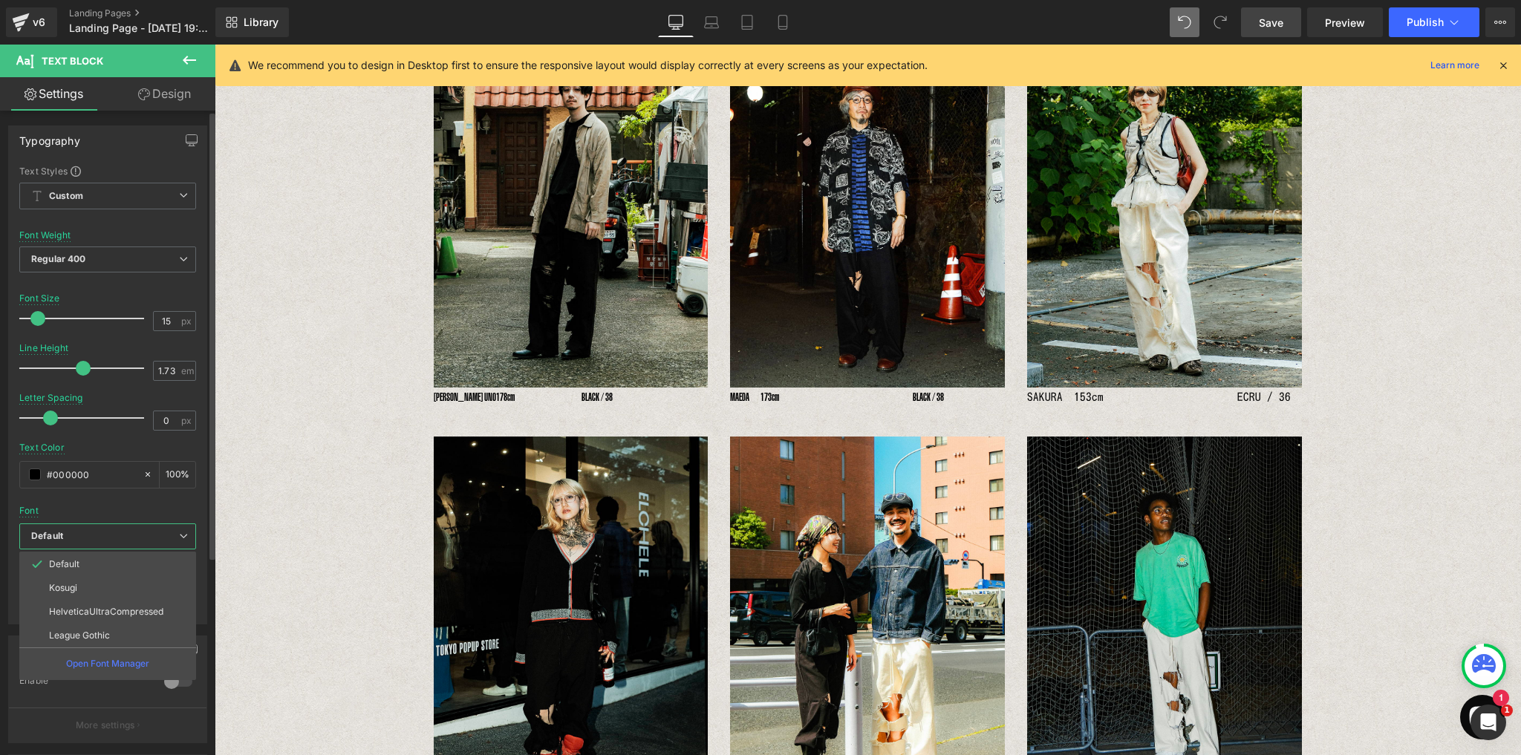
drag, startPoint x: 87, startPoint y: 609, endPoint x: 192, endPoint y: 618, distance: 105.1
click at [88, 608] on p "HelveticaUltraCompressed" at bounding box center [106, 612] width 114 height 10
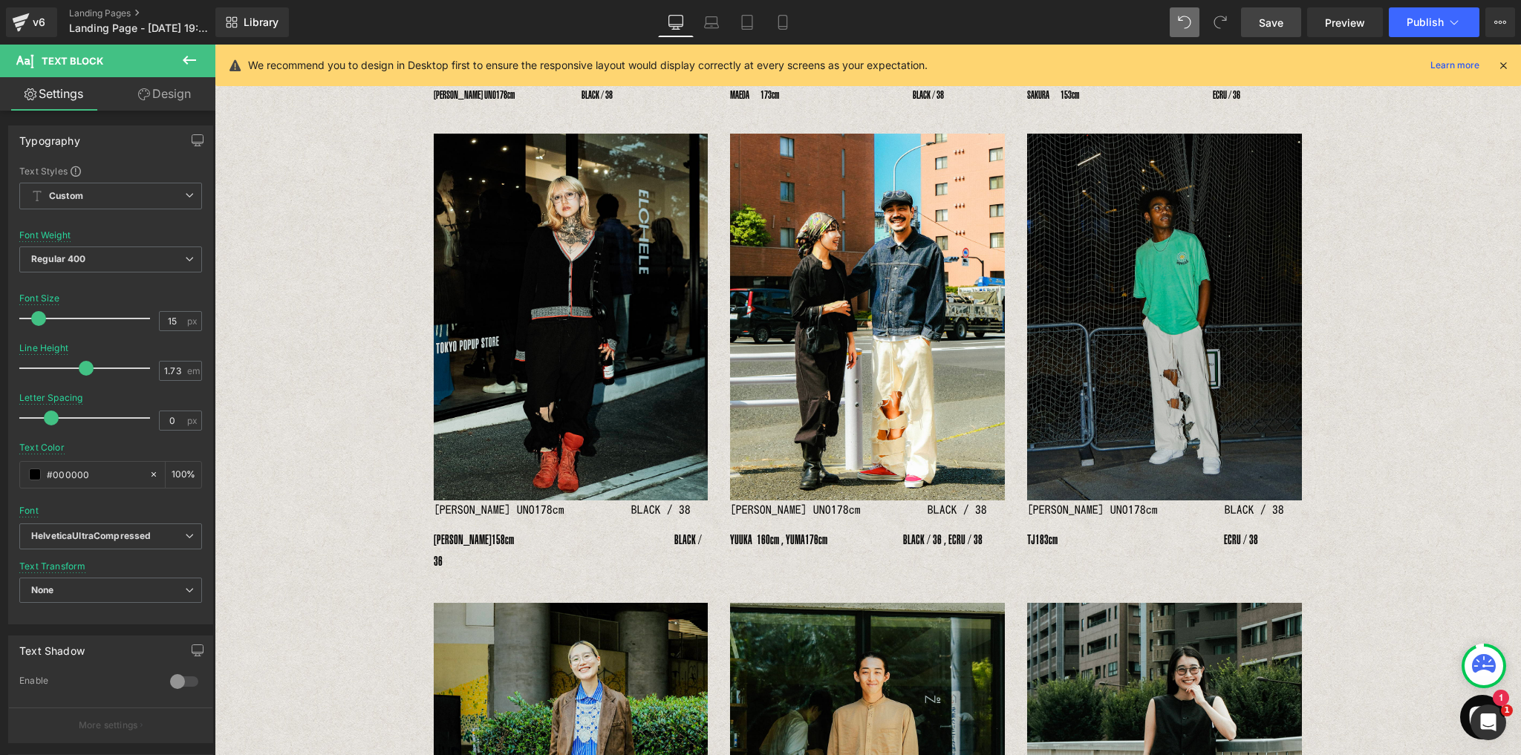
scroll to position [494, 0]
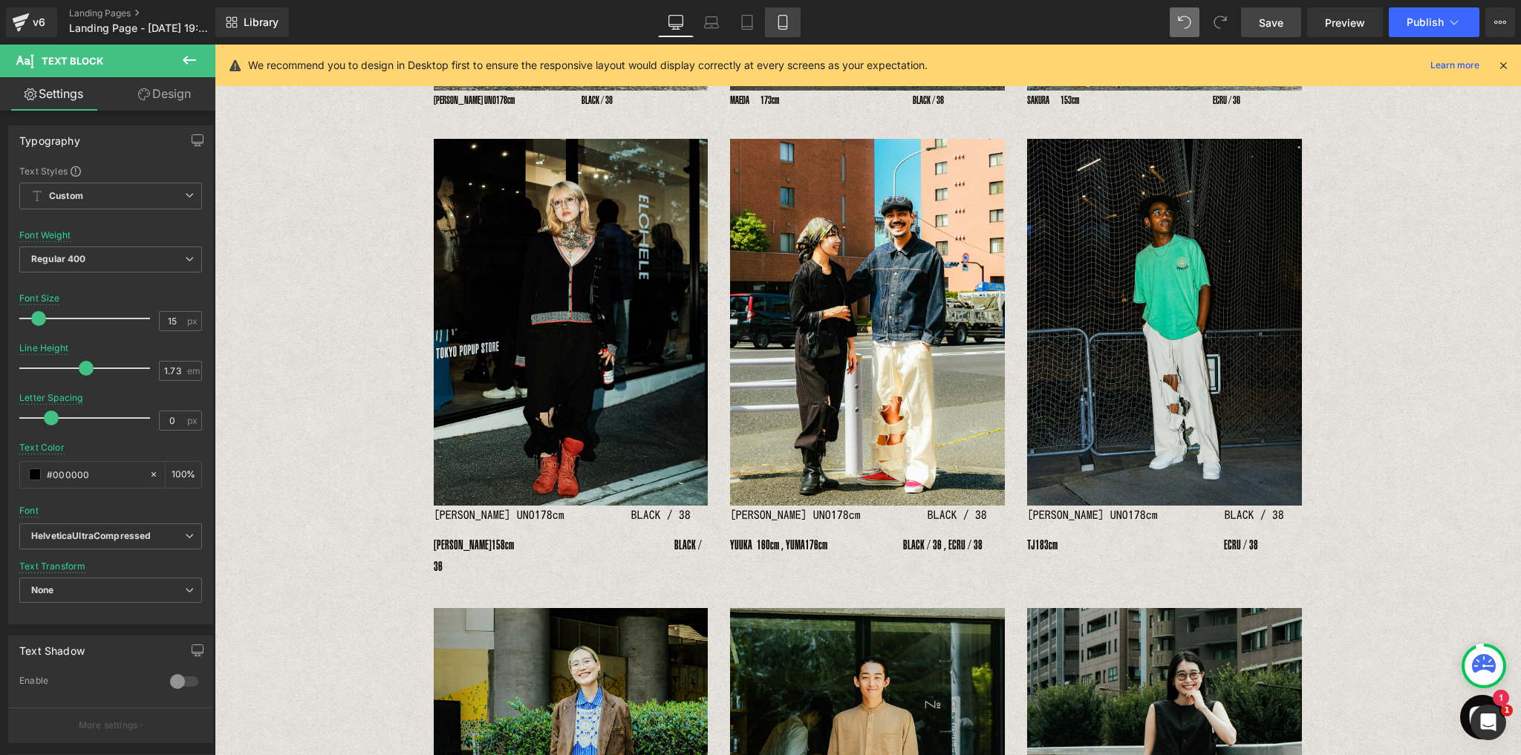
click at [788, 27] on icon at bounding box center [782, 22] width 15 height 15
type input "12"
type input "2"
type input "100"
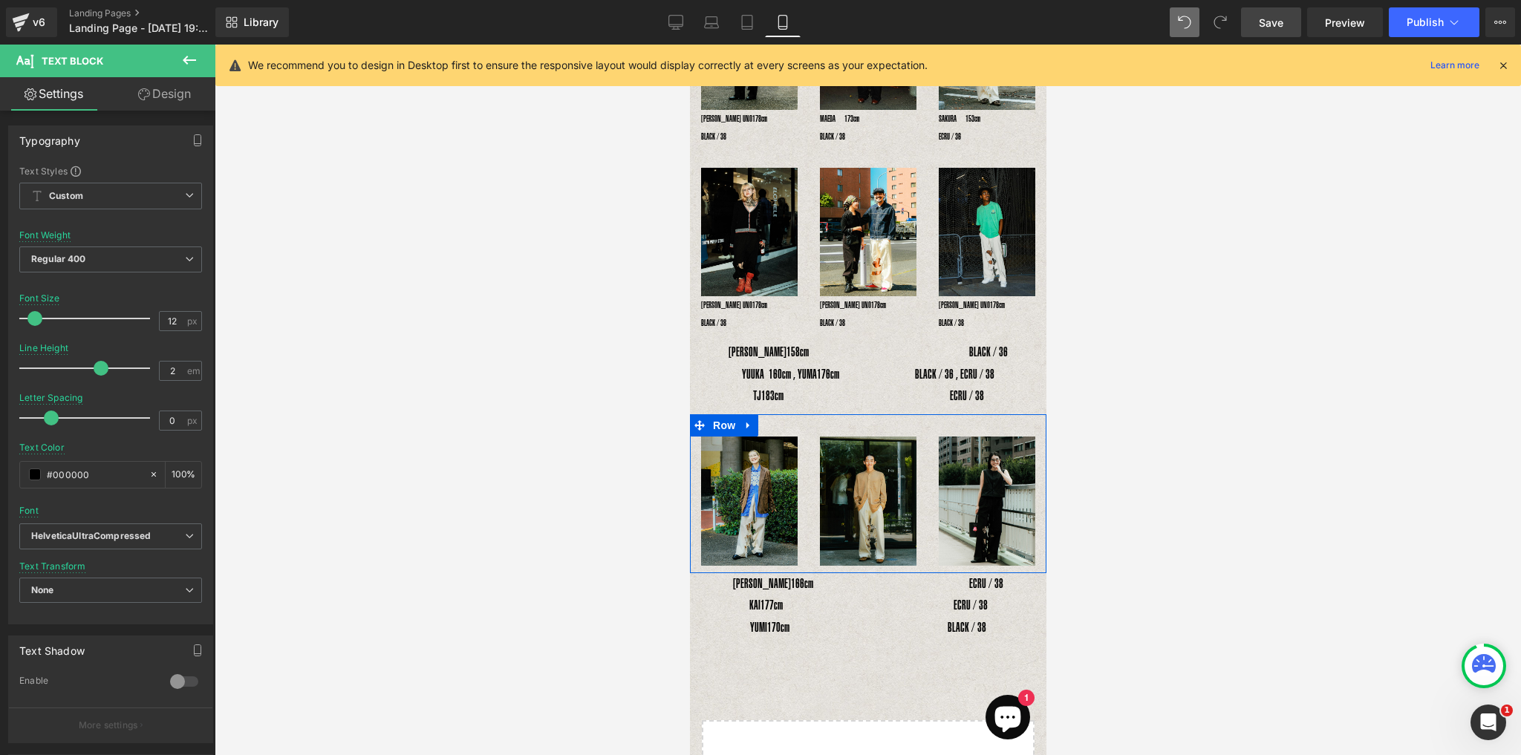
scroll to position [52, 0]
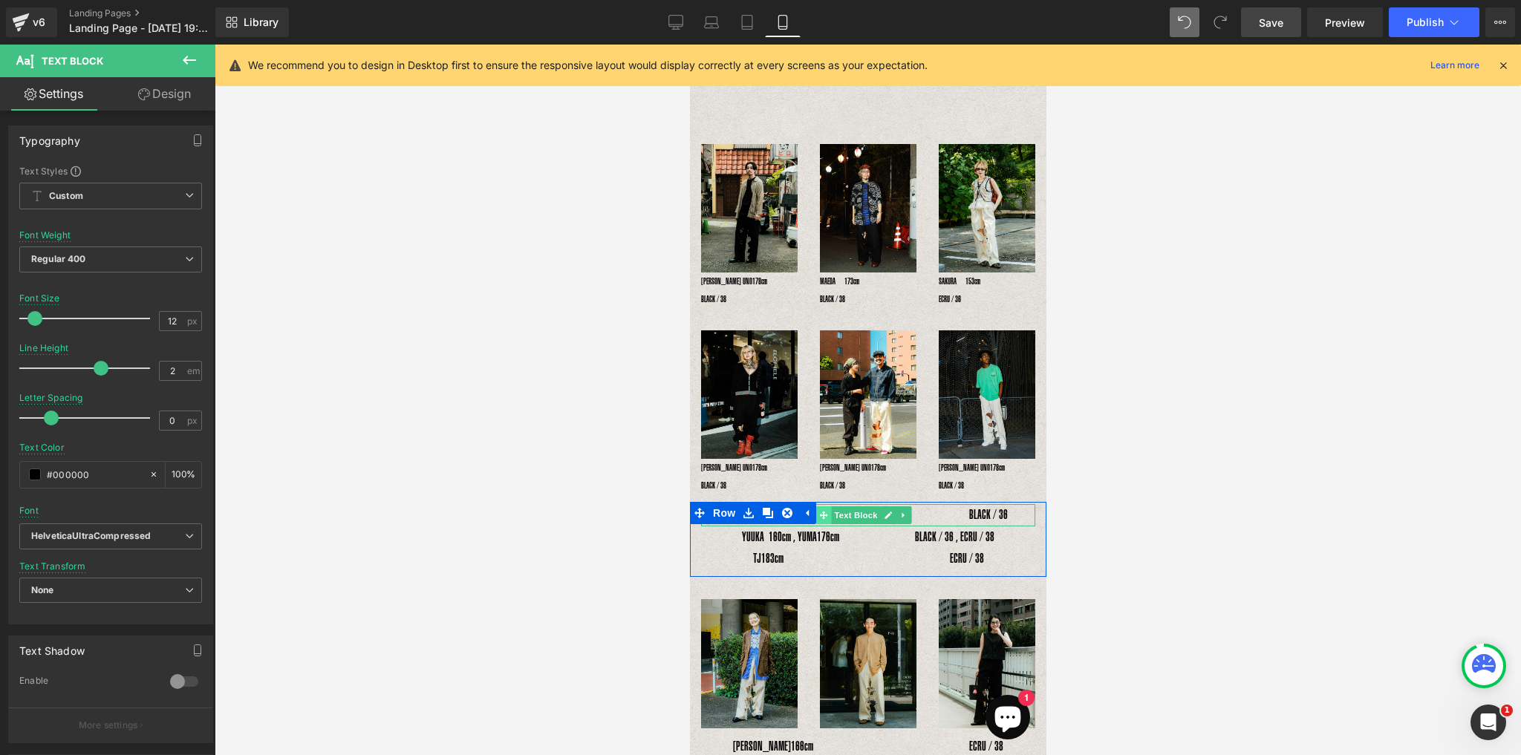
click at [829, 510] on span at bounding box center [823, 515] width 16 height 18
drag, startPoint x: 997, startPoint y: 507, endPoint x: 769, endPoint y: 499, distance: 228.1
click at [769, 502] on div "RENA　 158cm　　　　　　　　　　　　 BLACK / 36 Text Block 　YUUKA 160cm , YUMA 176cm　　　　　　BL…" at bounding box center [867, 539] width 356 height 75
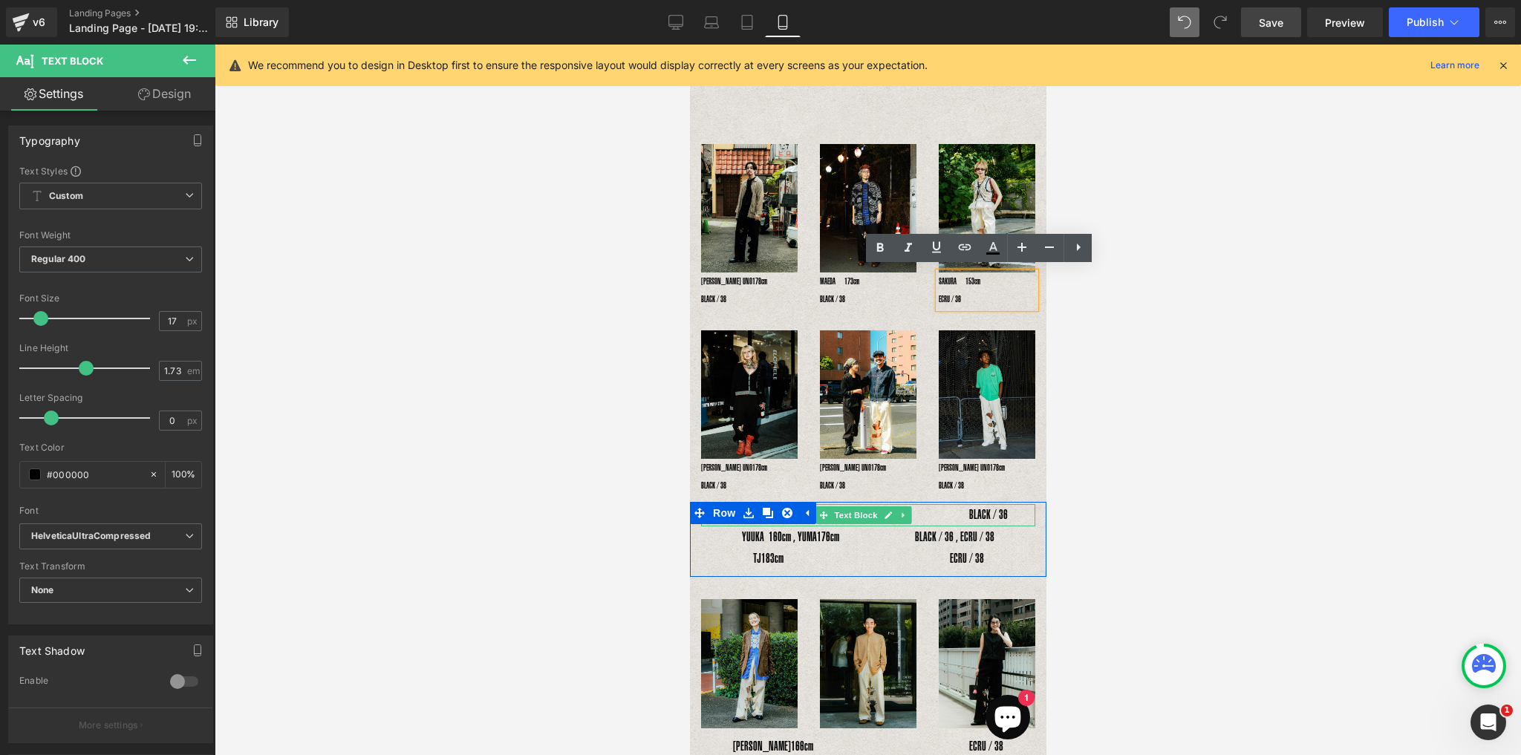
click at [957, 509] on span "158cm　　　　　　　　　　　　 BLACK / 36" at bounding box center [895, 514] width 221 height 15
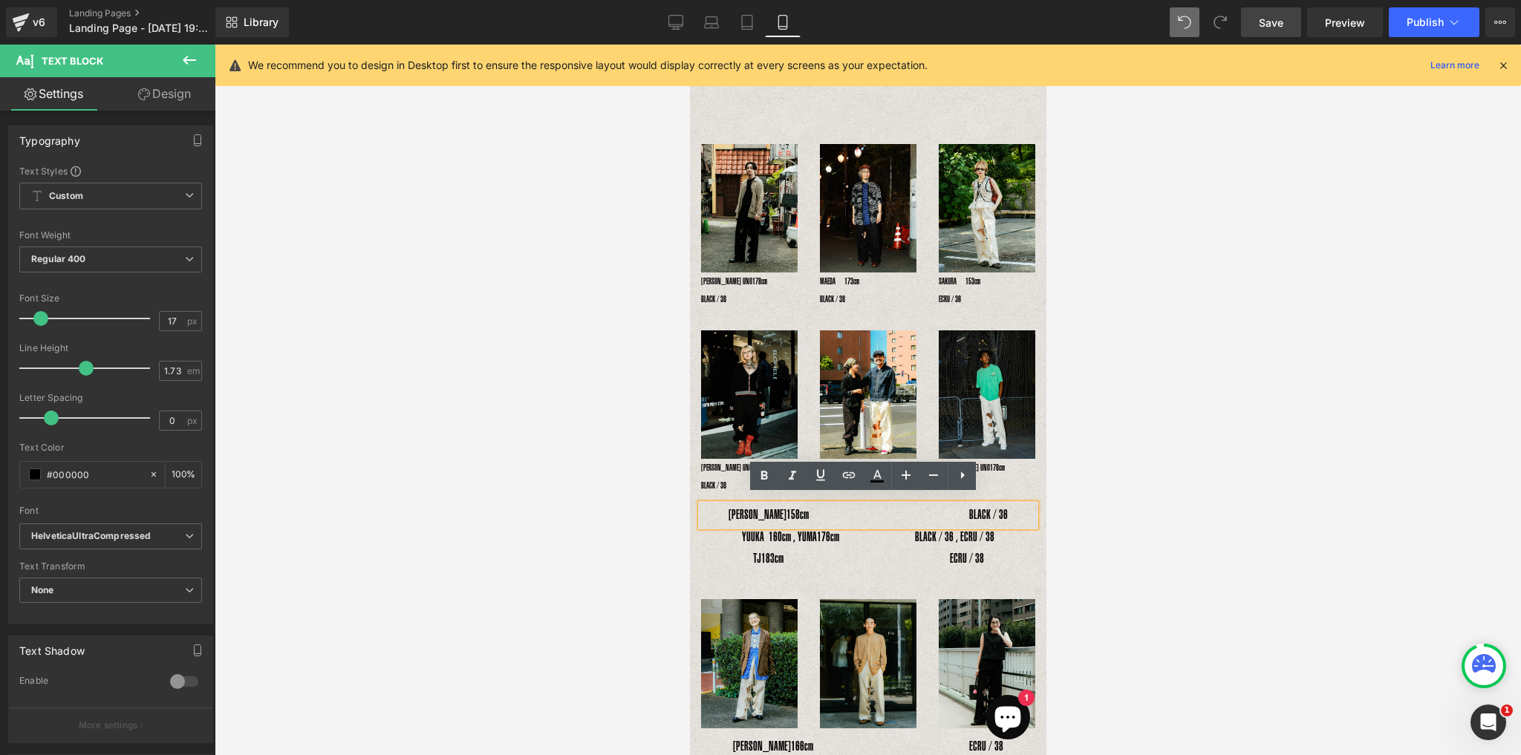
drag, startPoint x: 1000, startPoint y: 506, endPoint x: 743, endPoint y: 502, distance: 256.9
click at [743, 504] on div "RENA　 158cm　　　　　　　　　　　　 BLACK / 36" at bounding box center [867, 515] width 334 height 22
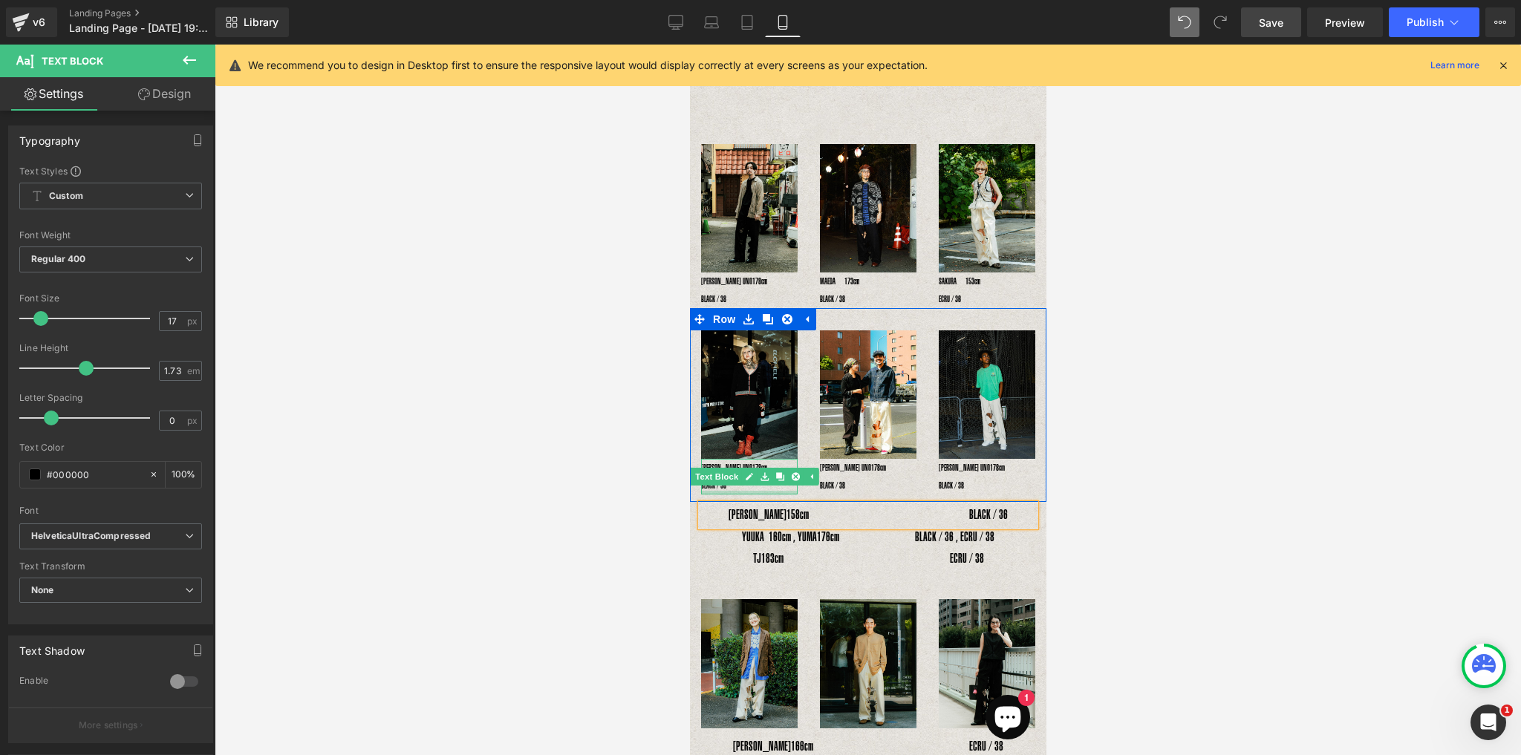
click at [751, 491] on div at bounding box center [748, 493] width 97 height 4
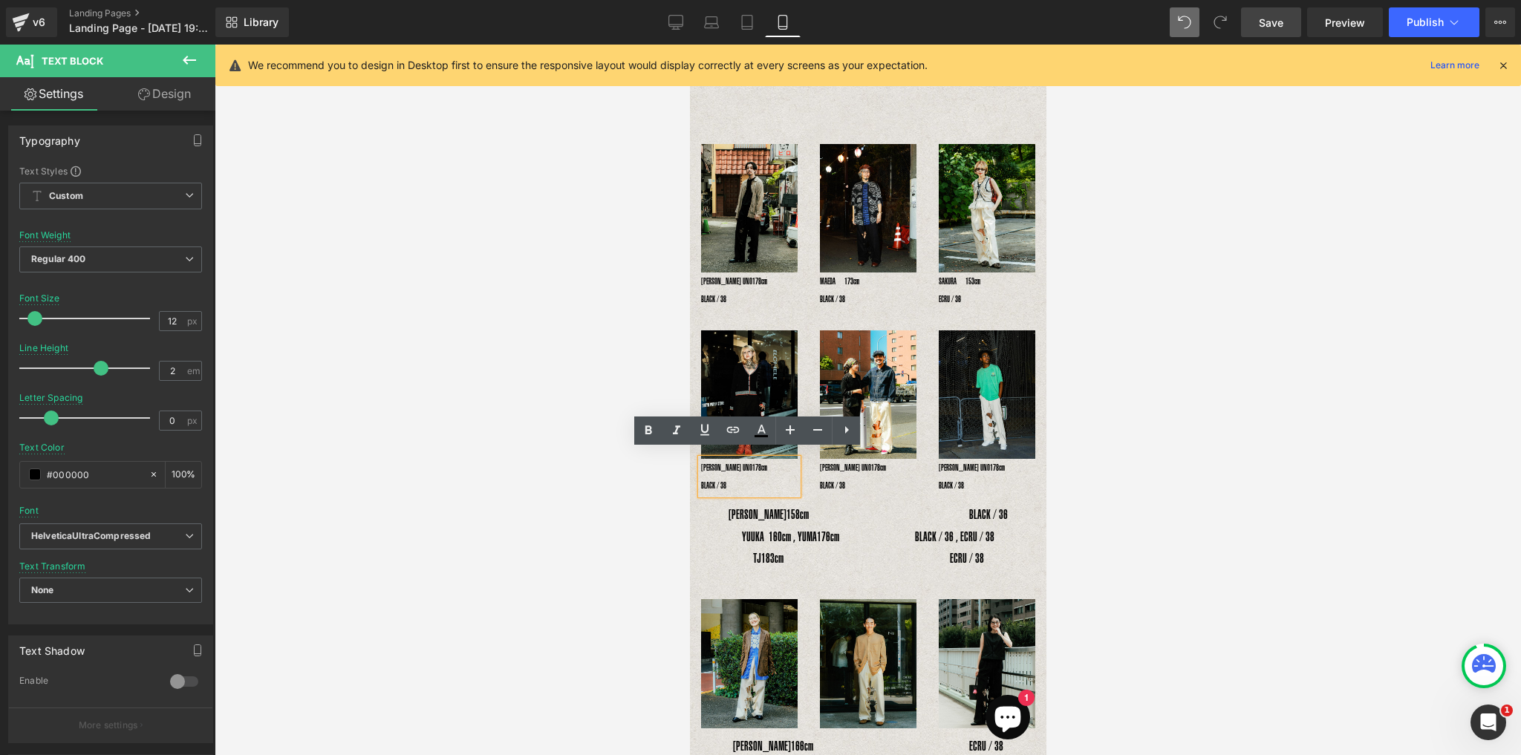
drag, startPoint x: 742, startPoint y: 480, endPoint x: 696, endPoint y: 454, distance: 53.2
click at [700, 459] on div "YOSHIHIRO UNO178cm　　　　　　BLACK / 38" at bounding box center [748, 477] width 97 height 36
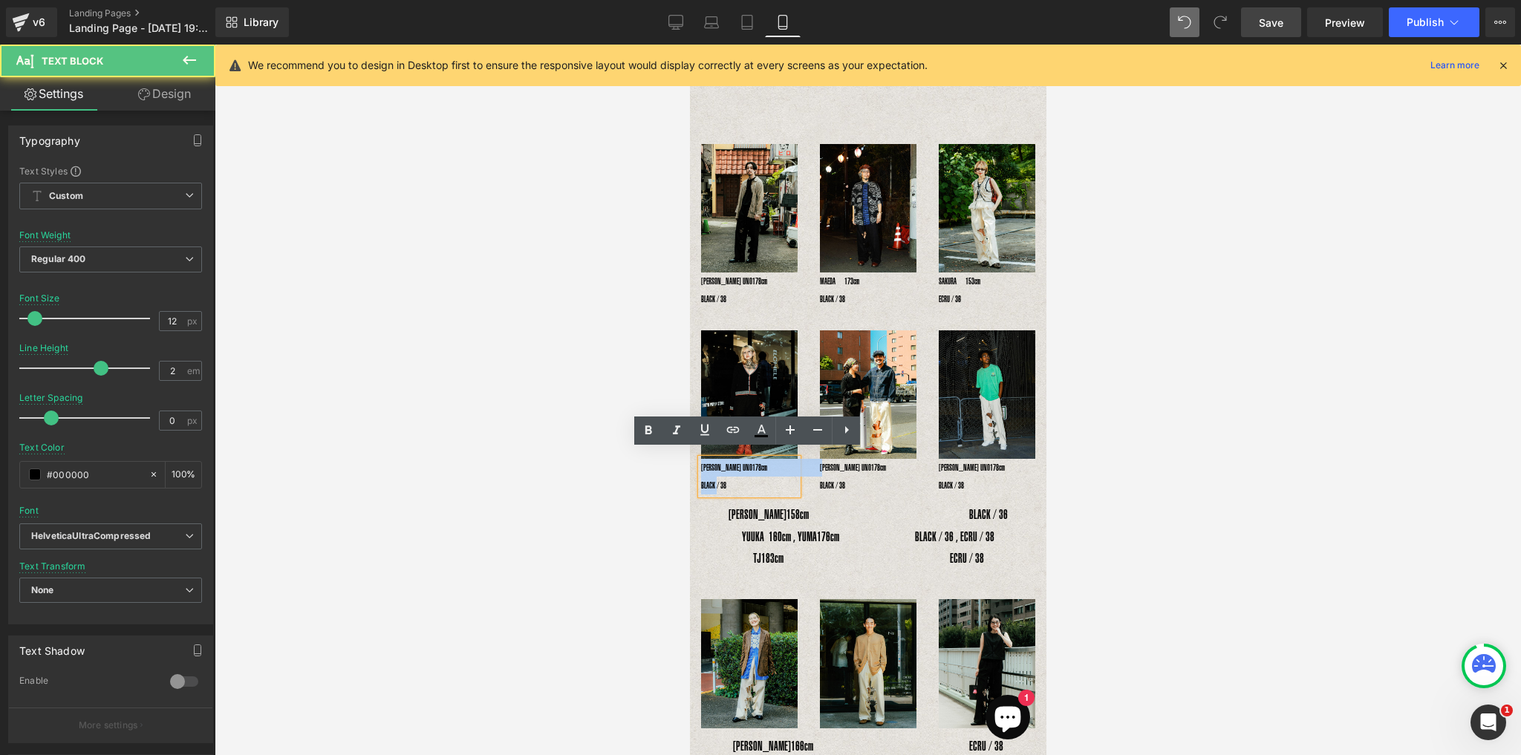
drag, startPoint x: 730, startPoint y: 474, endPoint x: 690, endPoint y: 460, distance: 42.3
click at [690, 460] on div "Image YOSHIHIRO UNO178cm　　　　　　BLACK / 38 Text Block" at bounding box center [748, 412] width 119 height 164
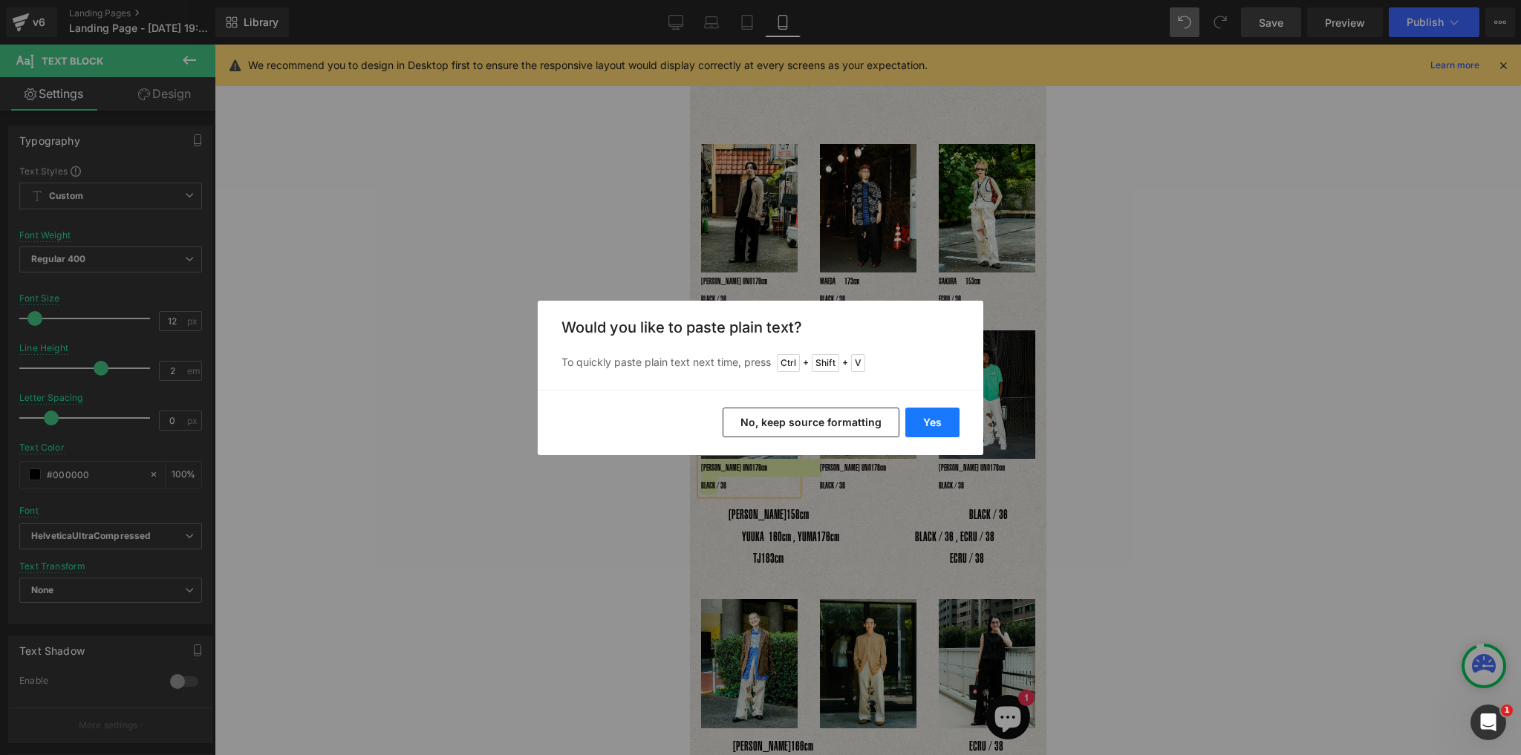
click at [935, 418] on button "Yes" at bounding box center [932, 423] width 54 height 30
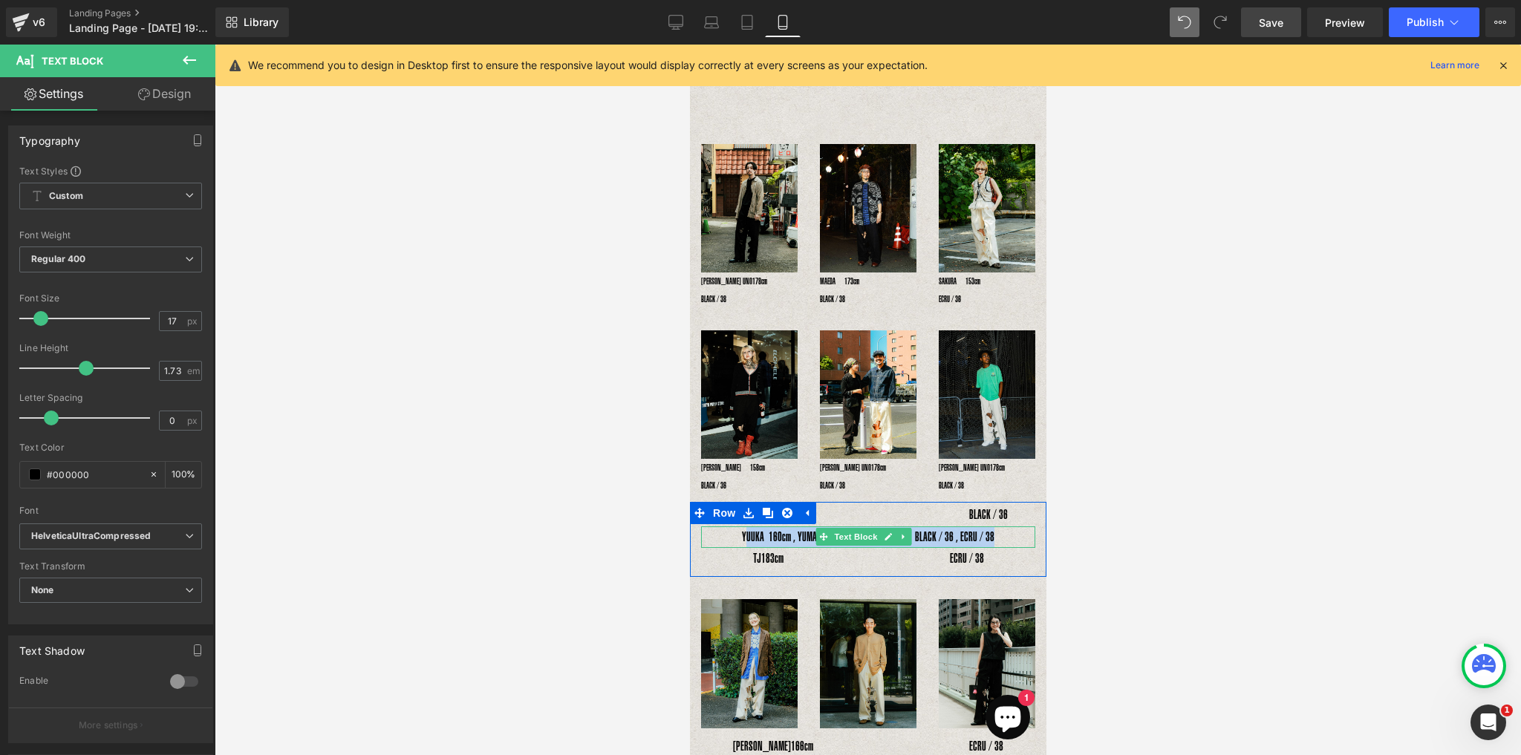
drag, startPoint x: 741, startPoint y: 526, endPoint x: 998, endPoint y: 529, distance: 256.9
click at [998, 529] on p "YUUKA 160cm , YUMA 176cm　　　　　　BLACK / 36 , ECRU / 38" at bounding box center [867, 537] width 334 height 22
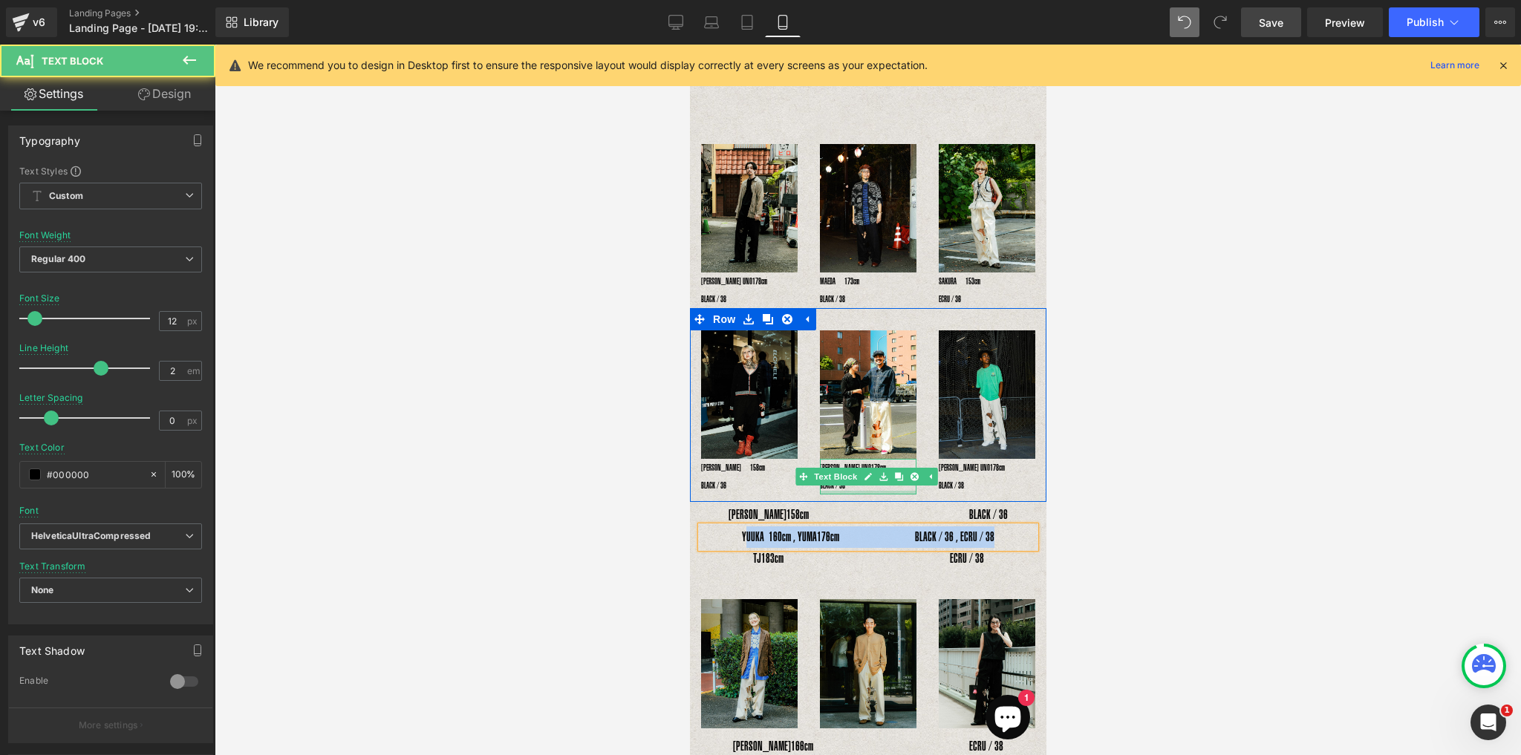
click at [822, 480] on div "YOSHIHIRO UNO178cm　　　　　　BLACK / 38 Text Block" at bounding box center [867, 477] width 97 height 36
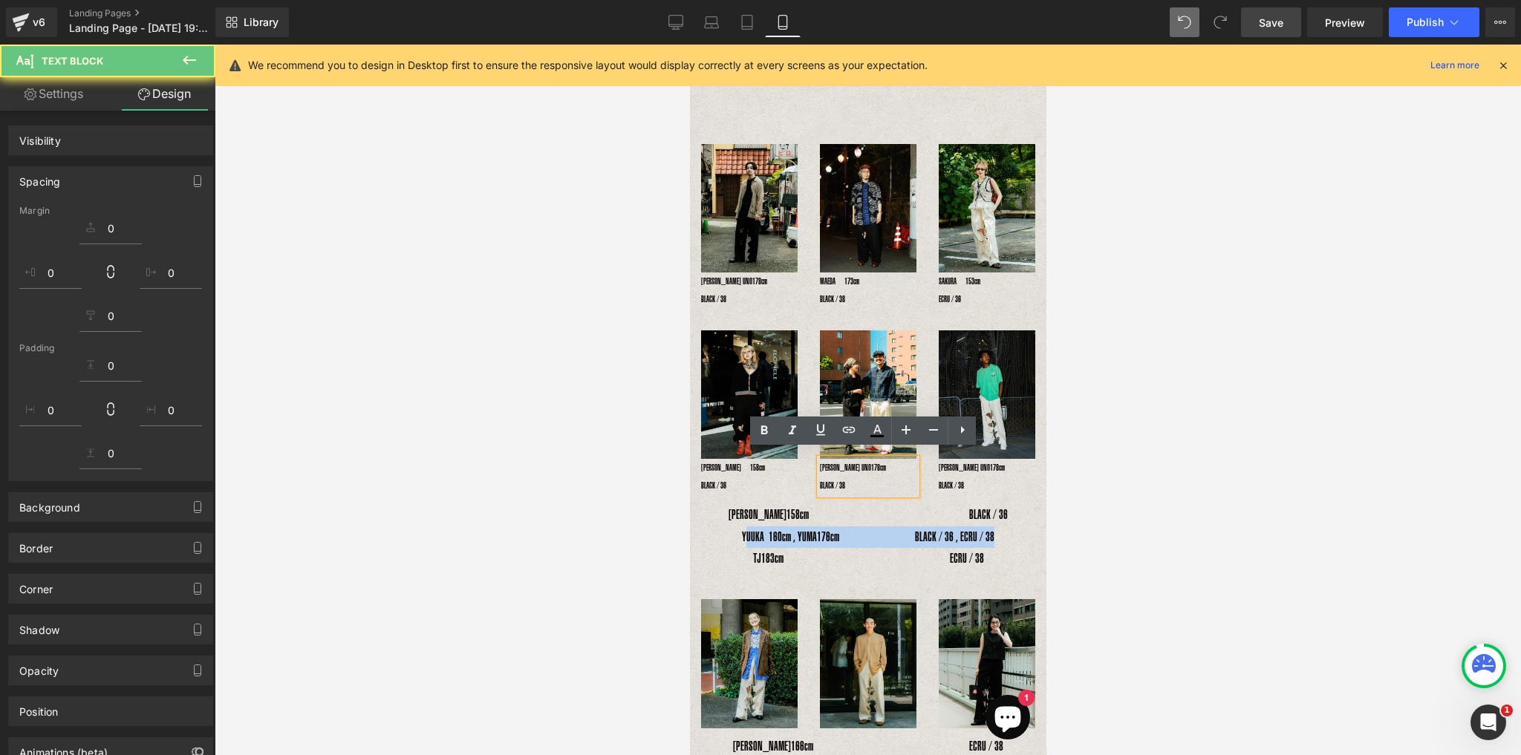
click at [849, 477] on p "YOSHIHIRO UNO178cm　　　　　　BLACK / 38" at bounding box center [867, 477] width 97 height 36
drag, startPoint x: 845, startPoint y: 474, endPoint x: 801, endPoint y: 456, distance: 47.3
click at [801, 456] on div "Image RENA　158cm　　　　　　　　　　　　 BLACK / 36 Text Block Image YOSHIHIRO UNO178cm　　　　…" at bounding box center [867, 405] width 356 height 194
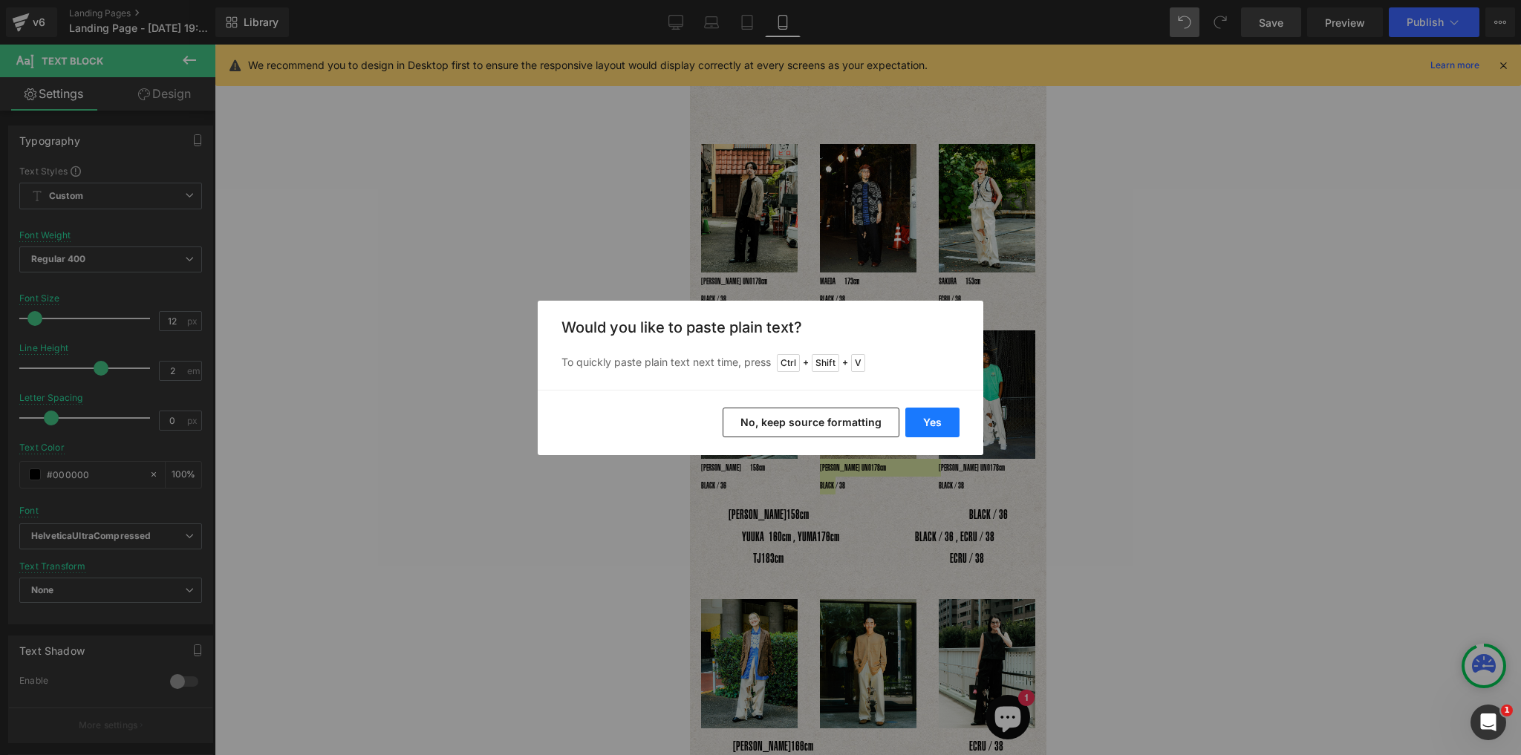
click at [925, 431] on button "Yes" at bounding box center [932, 423] width 54 height 30
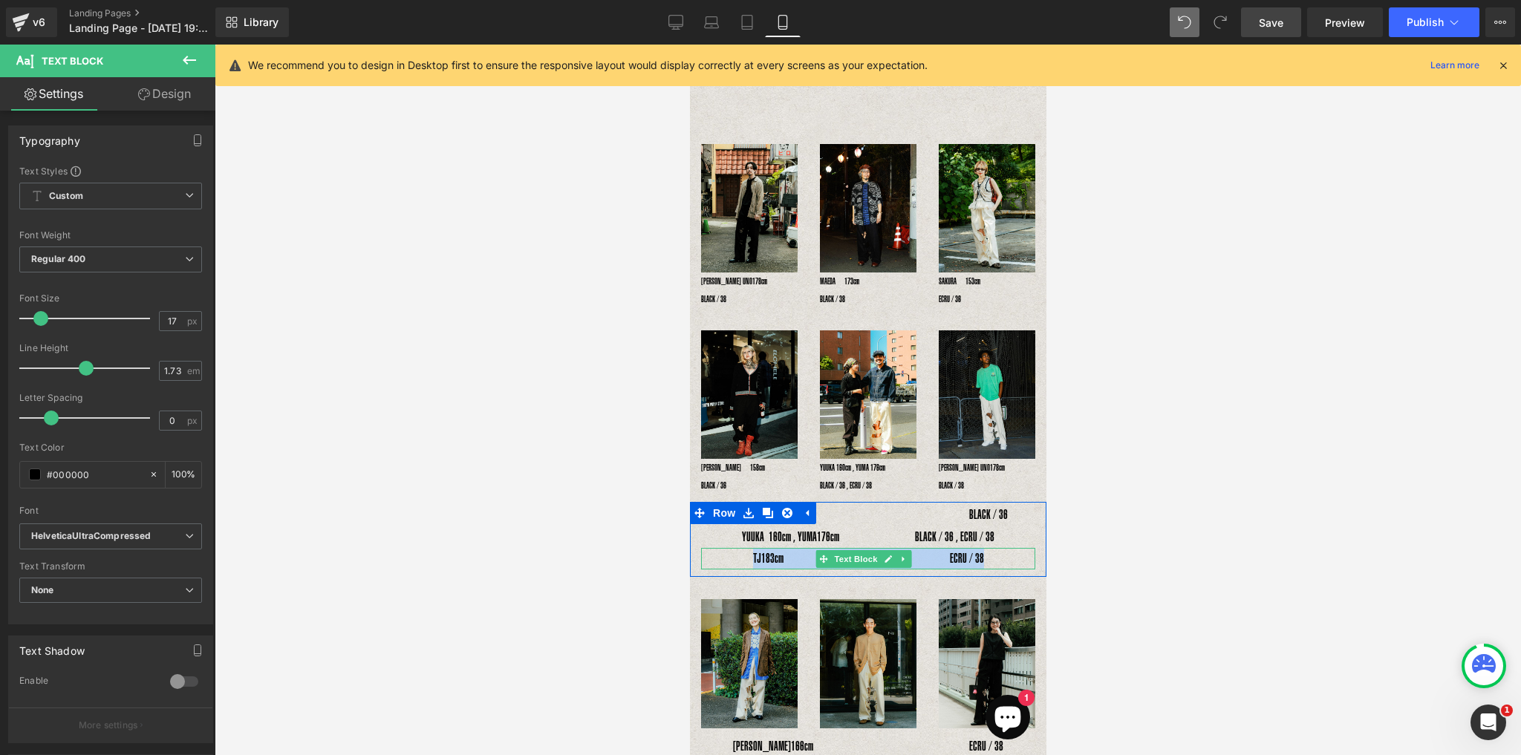
drag, startPoint x: 817, startPoint y: 549, endPoint x: 742, endPoint y: 549, distance: 75.7
click at [742, 549] on p "TJ　 183cm　　　　　　　　　　　　　 ECRU / 38" at bounding box center [867, 559] width 334 height 22
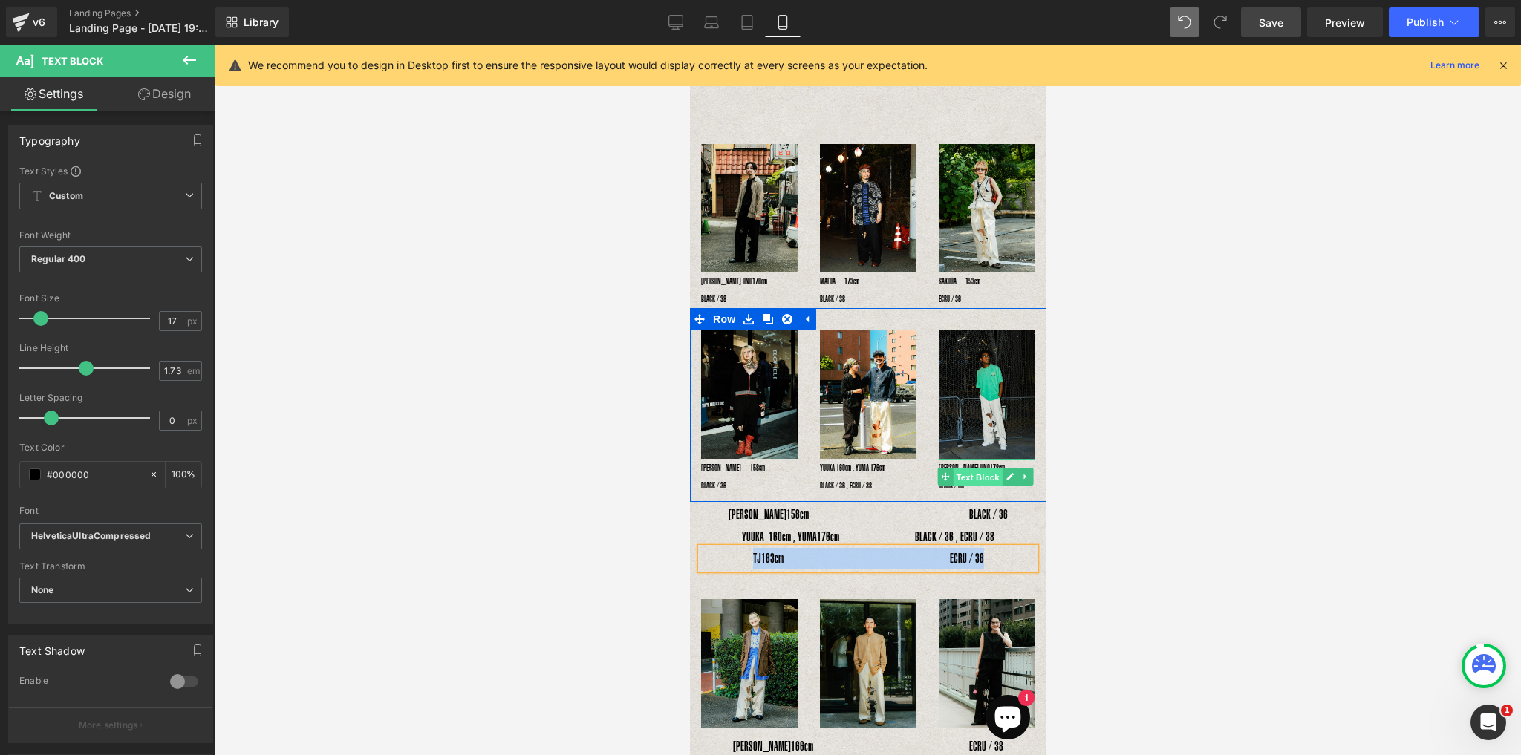
click at [978, 468] on span "Text Block" at bounding box center [976, 477] width 49 height 18
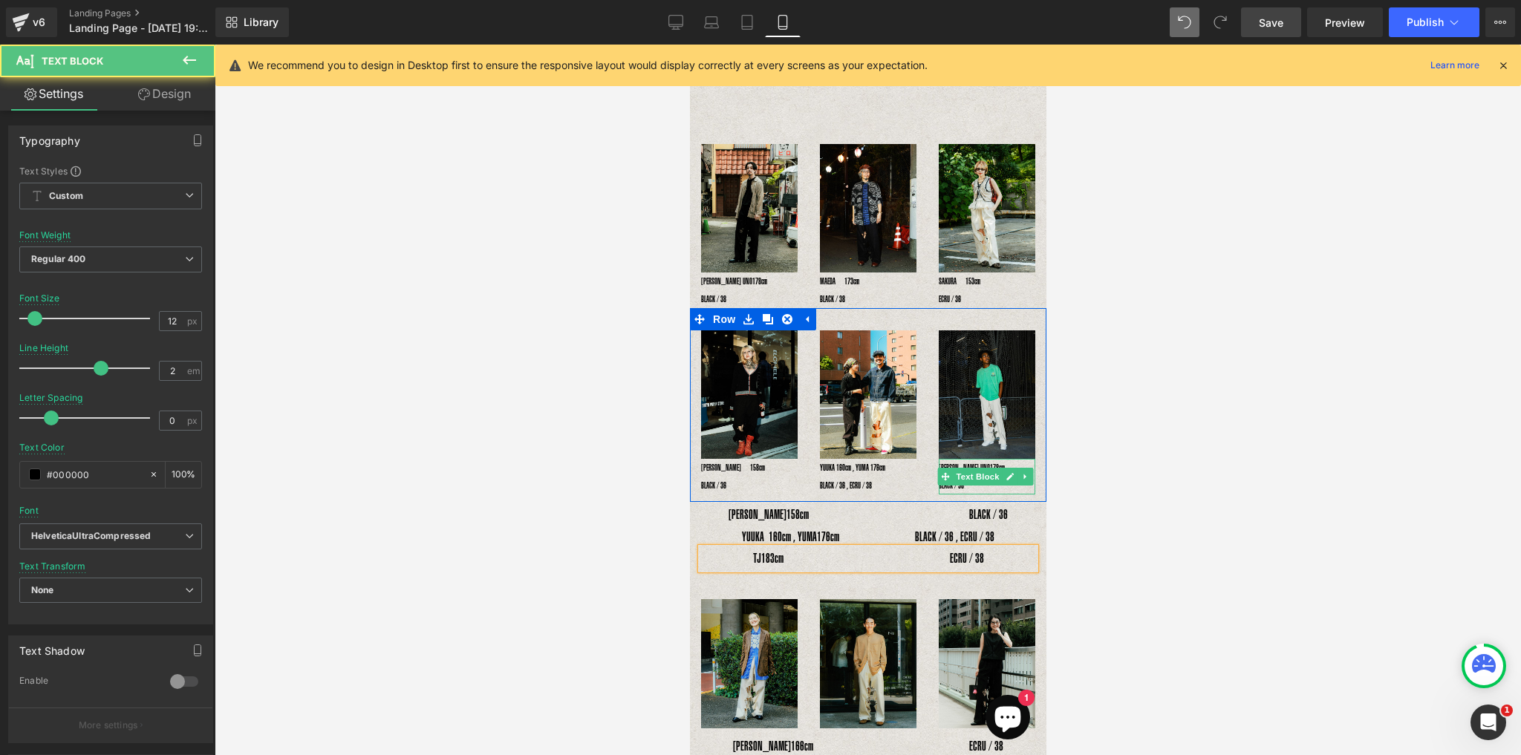
click at [972, 480] on p "YOSHIHIRO UNO178cm　　　　　　BLACK / 38" at bounding box center [986, 477] width 97 height 36
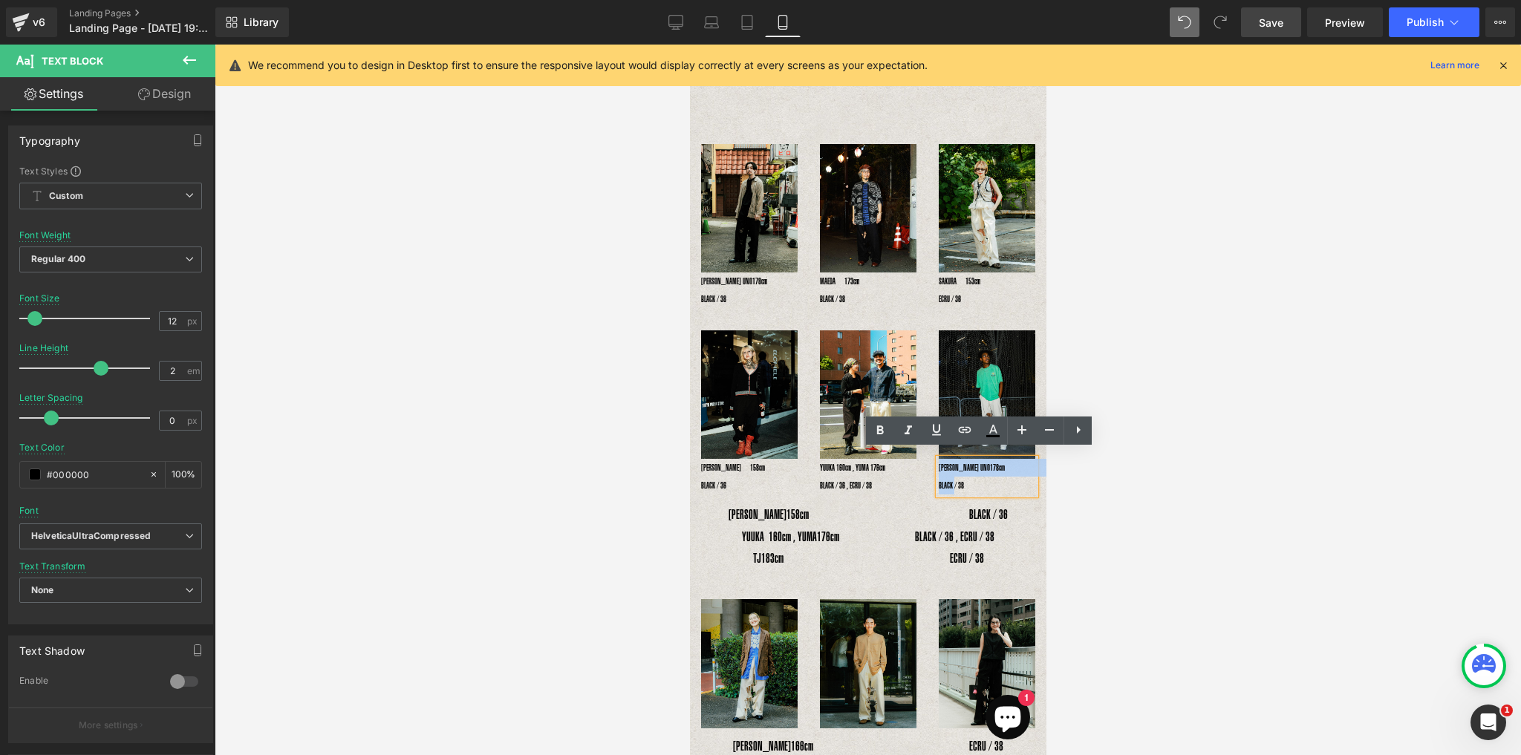
drag, startPoint x: 960, startPoint y: 478, endPoint x: 924, endPoint y: 451, distance: 45.1
click at [927, 451] on div "Image YOSHIHIRO UNO178cm　　　　　　BLACK / 38 Text Block" at bounding box center [986, 412] width 119 height 164
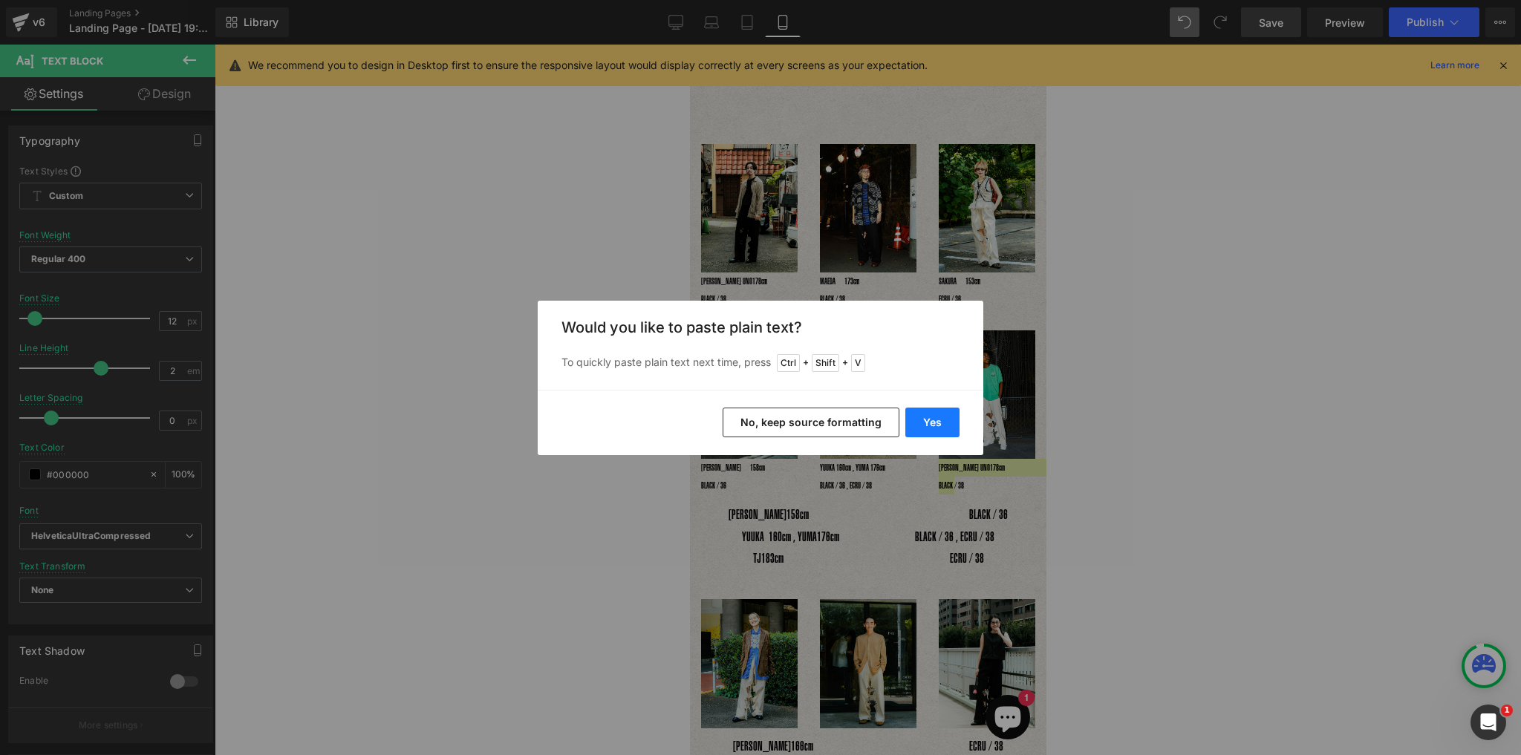
click at [950, 420] on button "Yes" at bounding box center [932, 423] width 54 height 30
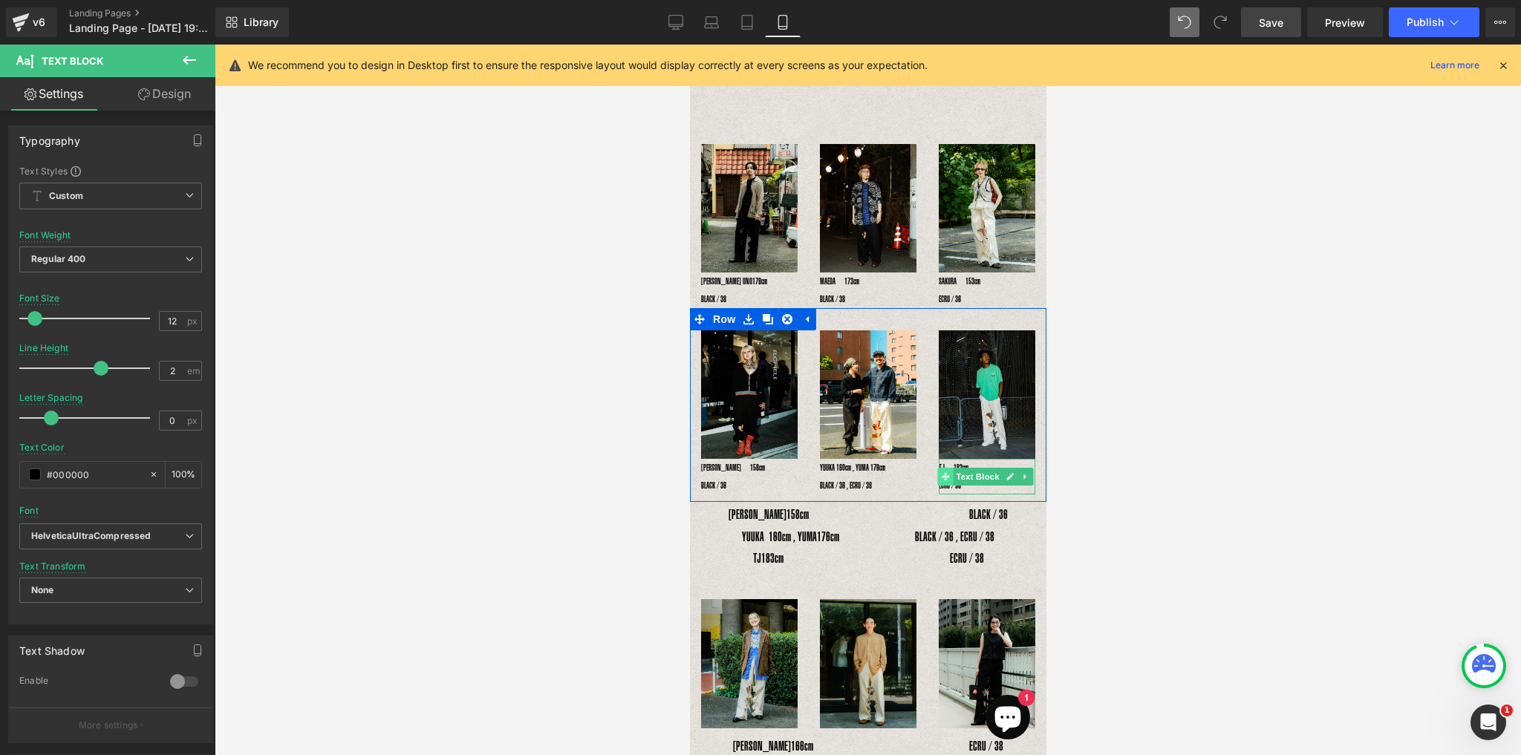
click at [939, 468] on span at bounding box center [945, 477] width 16 height 18
click at [940, 468] on span at bounding box center [945, 477] width 16 height 18
click at [942, 459] on div at bounding box center [986, 461] width 97 height 4
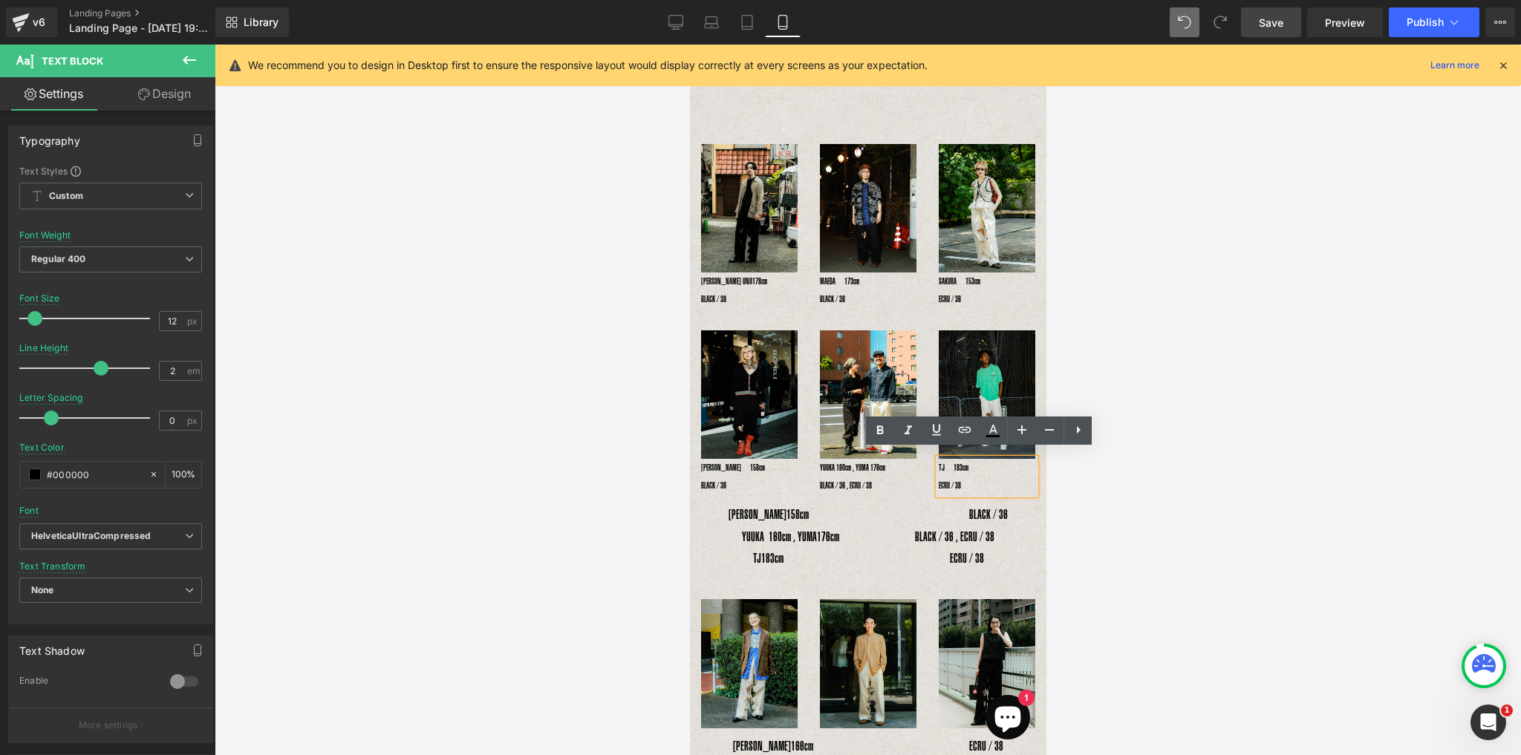
click at [941, 459] on p "TJ　183cm　　　　　　　　　　　　　 ECRU / 38" at bounding box center [986, 477] width 97 height 36
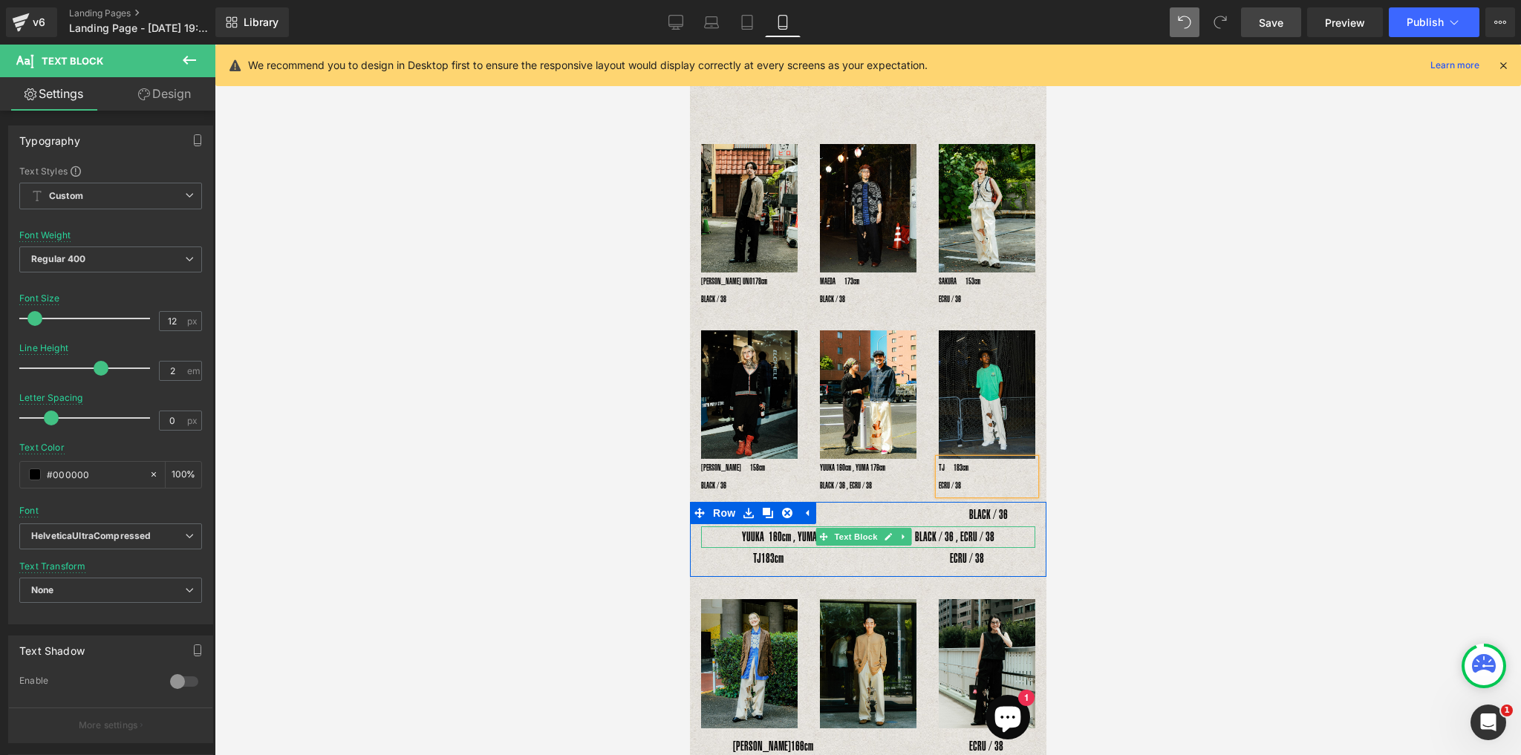
click at [767, 526] on div at bounding box center [867, 528] width 334 height 4
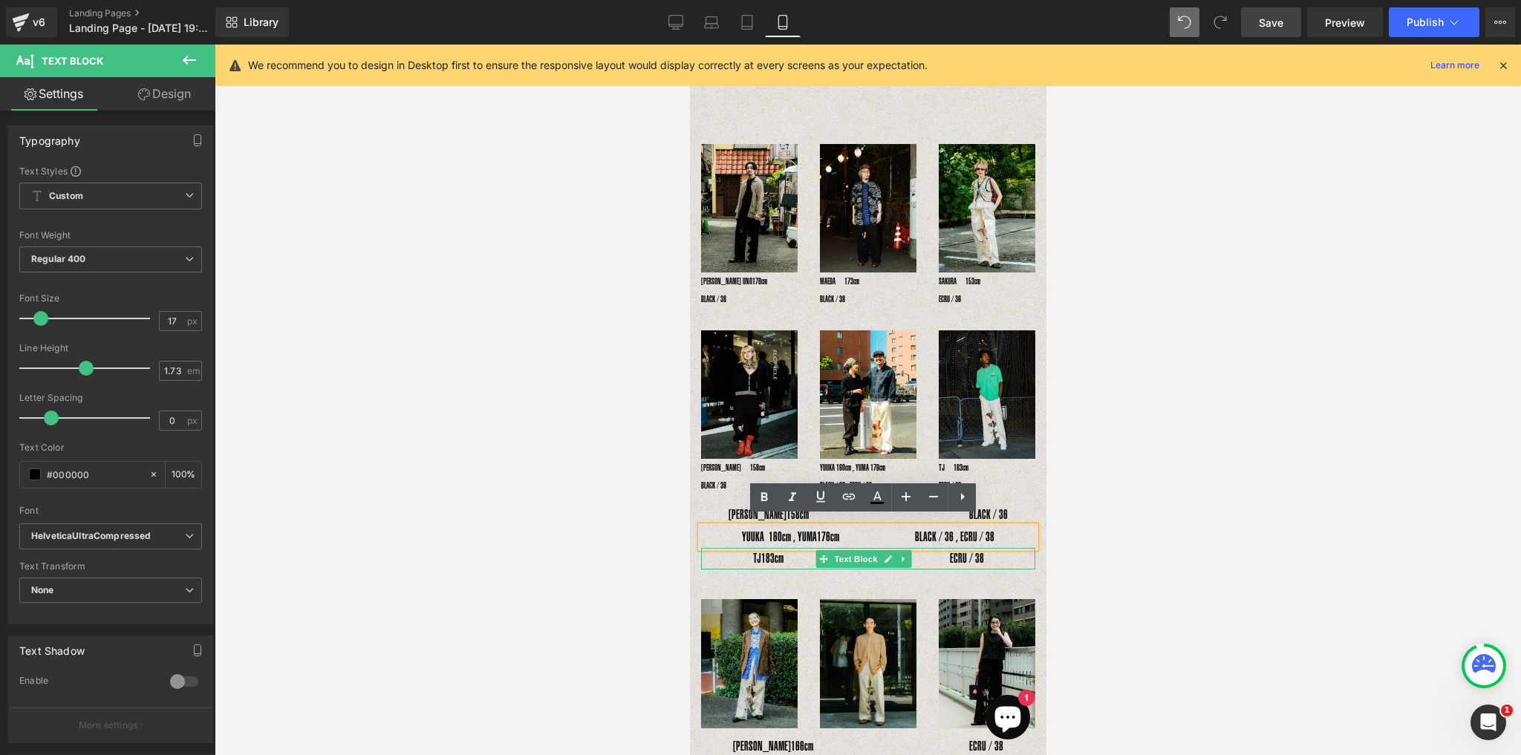
click at [753, 552] on p "TJ　 183cm　　　　　　　　　　　　　 ECRU / 38" at bounding box center [867, 559] width 334 height 22
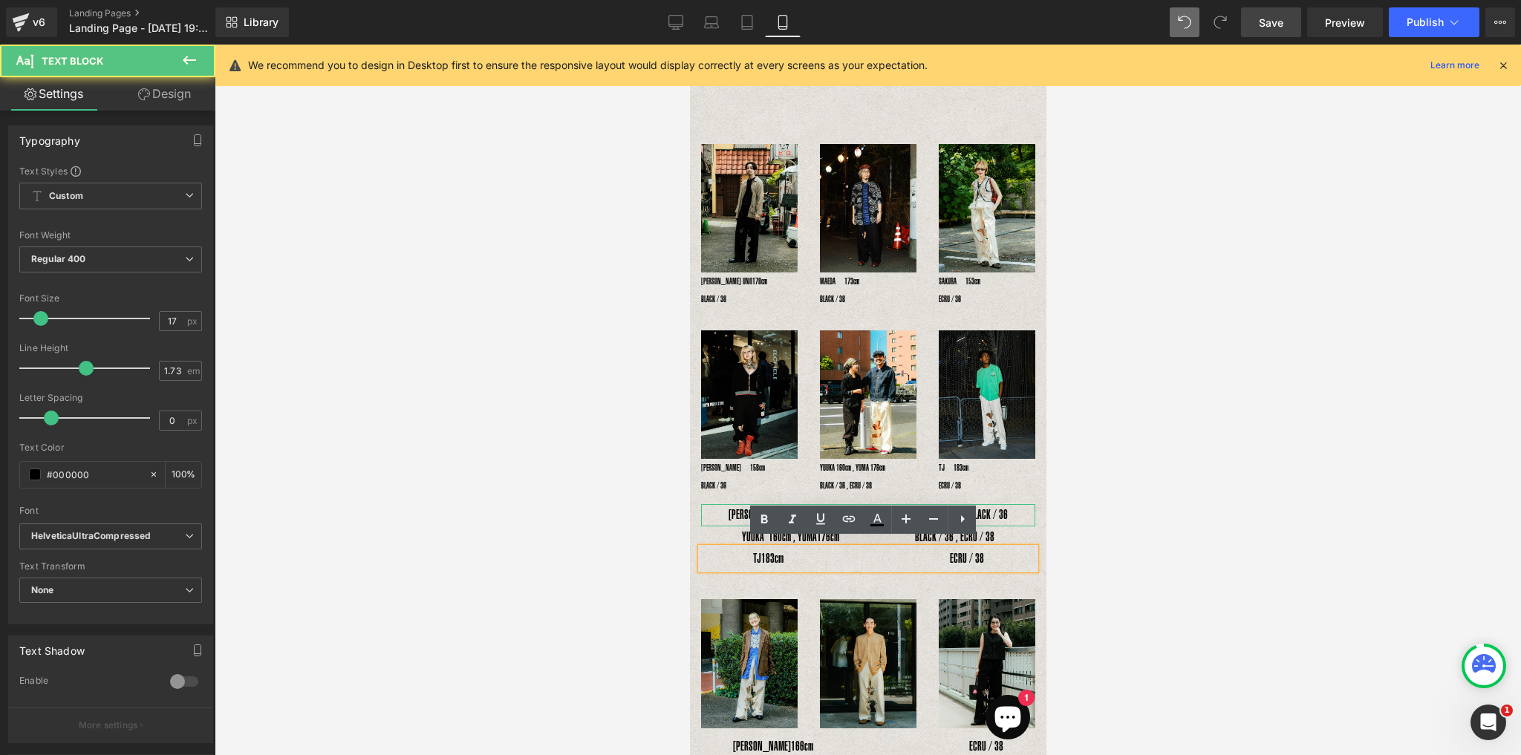
click at [713, 504] on div "RENA　 158cm　　　　　　　　　　　　 BLACK / 36" at bounding box center [867, 515] width 334 height 22
click at [722, 530] on p "YUUKA 160cm , YUMA 176cm　　　　　　BLACK / 36 , ECRU / 38" at bounding box center [867, 537] width 334 height 22
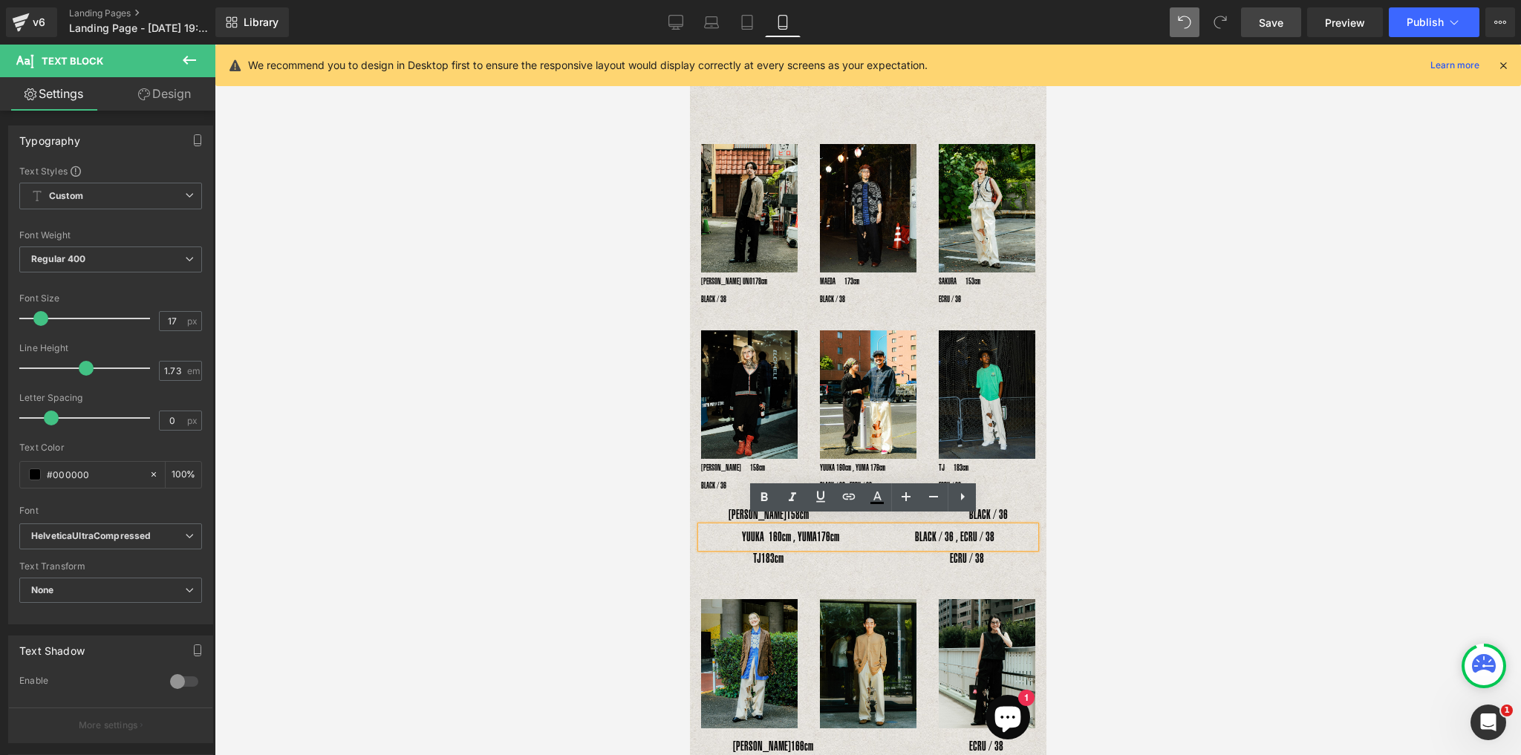
click at [696, 504] on div "RENA　 158cm　　　　　　　　　　　　 BLACK / 36 Text Block" at bounding box center [867, 515] width 356 height 22
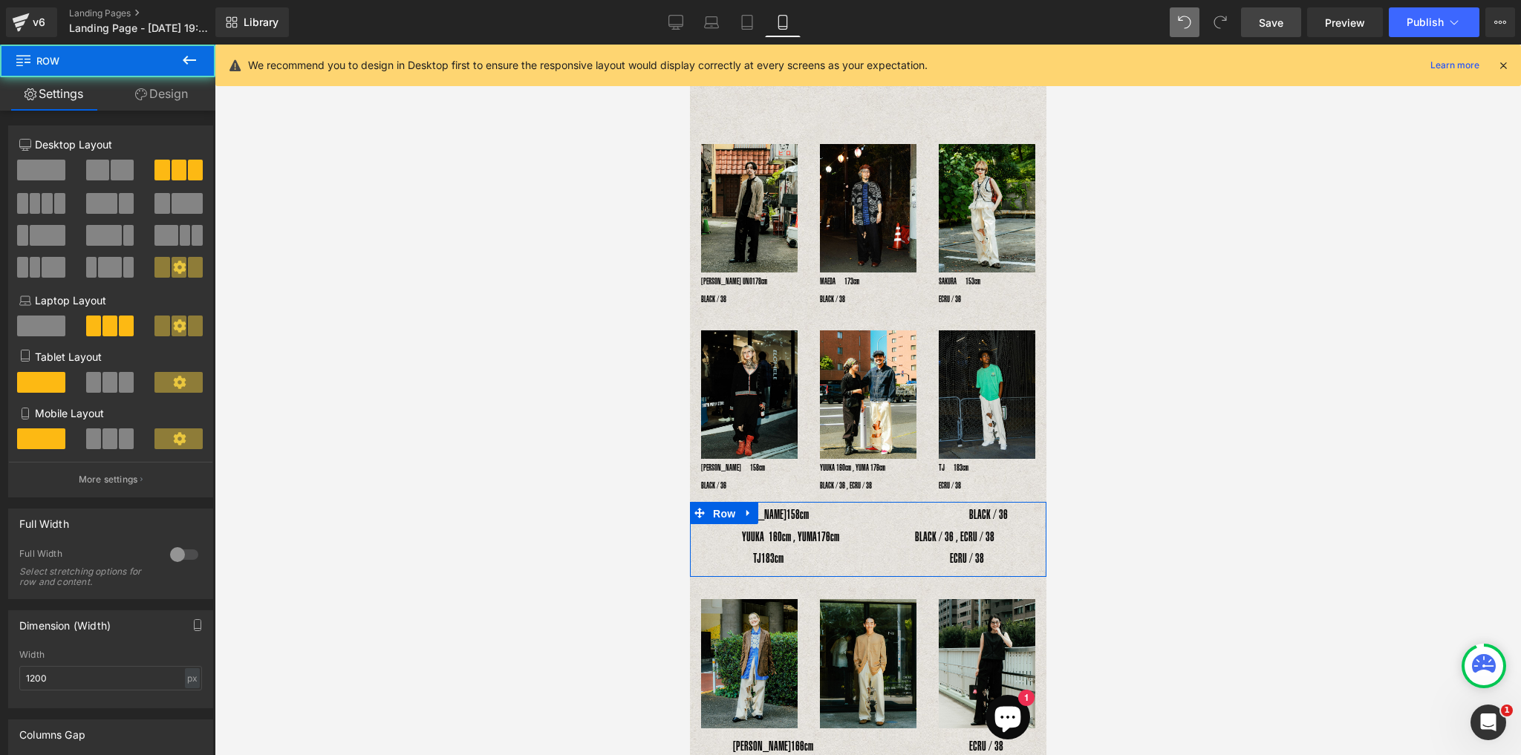
click at [713, 515] on span "Row" at bounding box center [723, 514] width 30 height 22
click at [750, 508] on icon at bounding box center [747, 513] width 10 height 11
click at [783, 508] on icon at bounding box center [786, 513] width 10 height 10
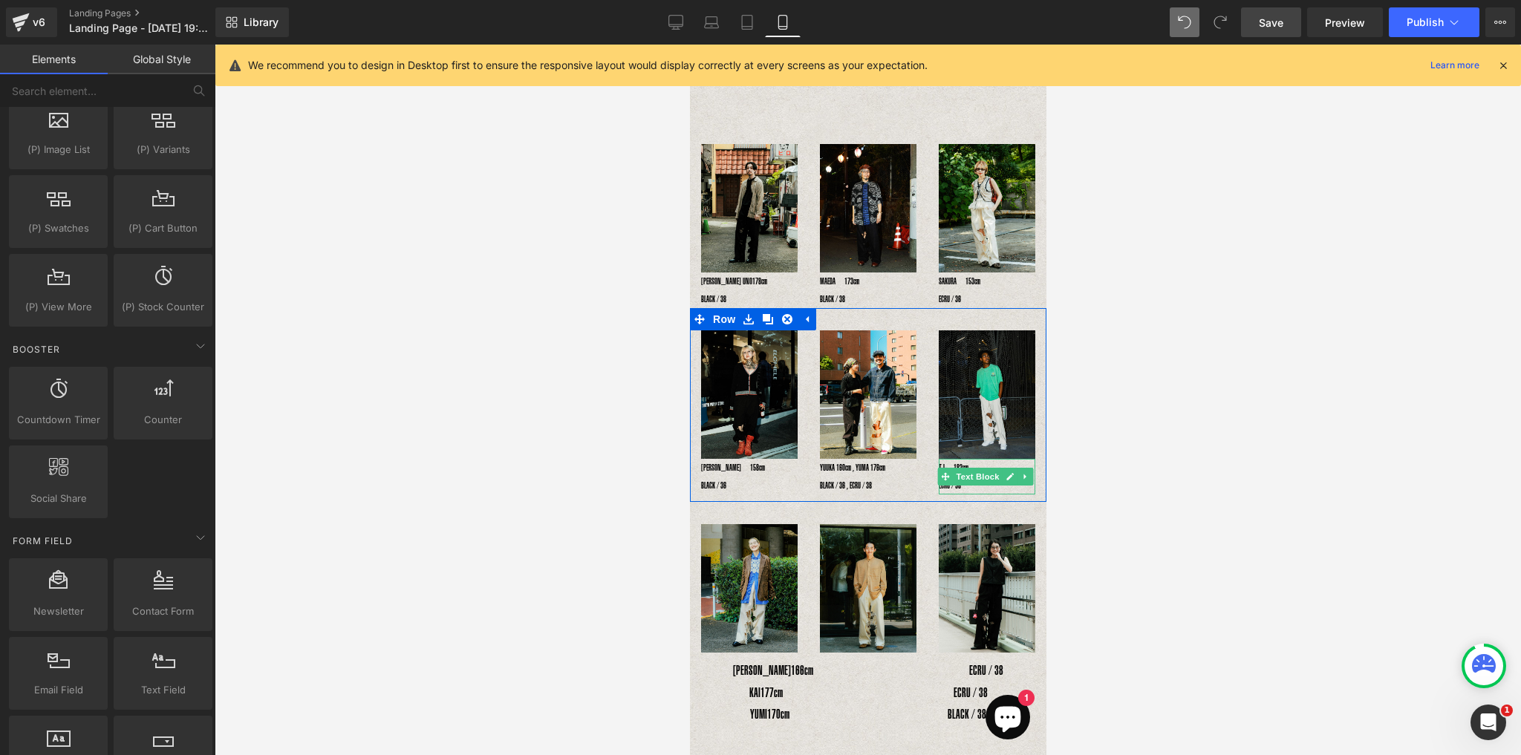
scroll to position [0, 0]
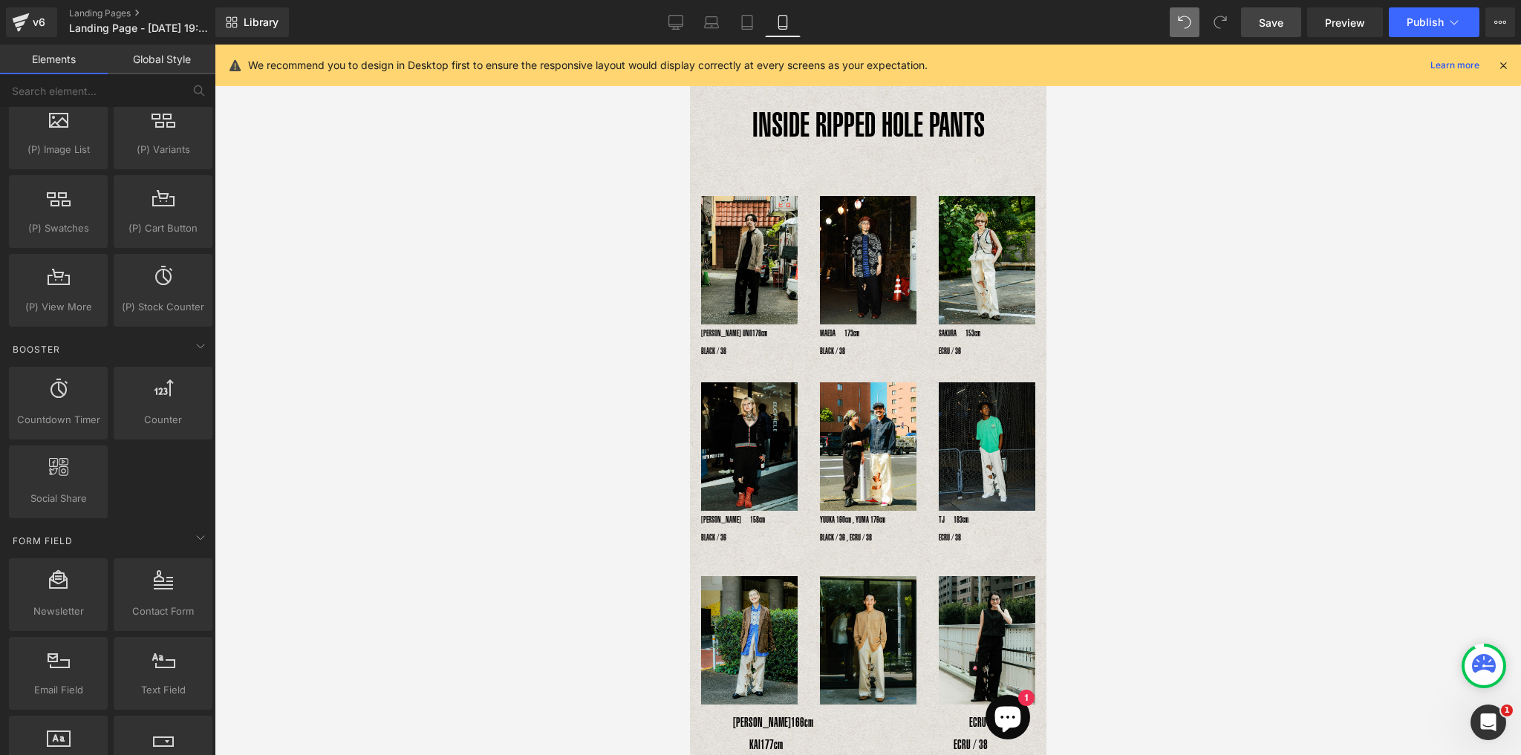
click at [1119, 465] on div at bounding box center [868, 400] width 1306 height 711
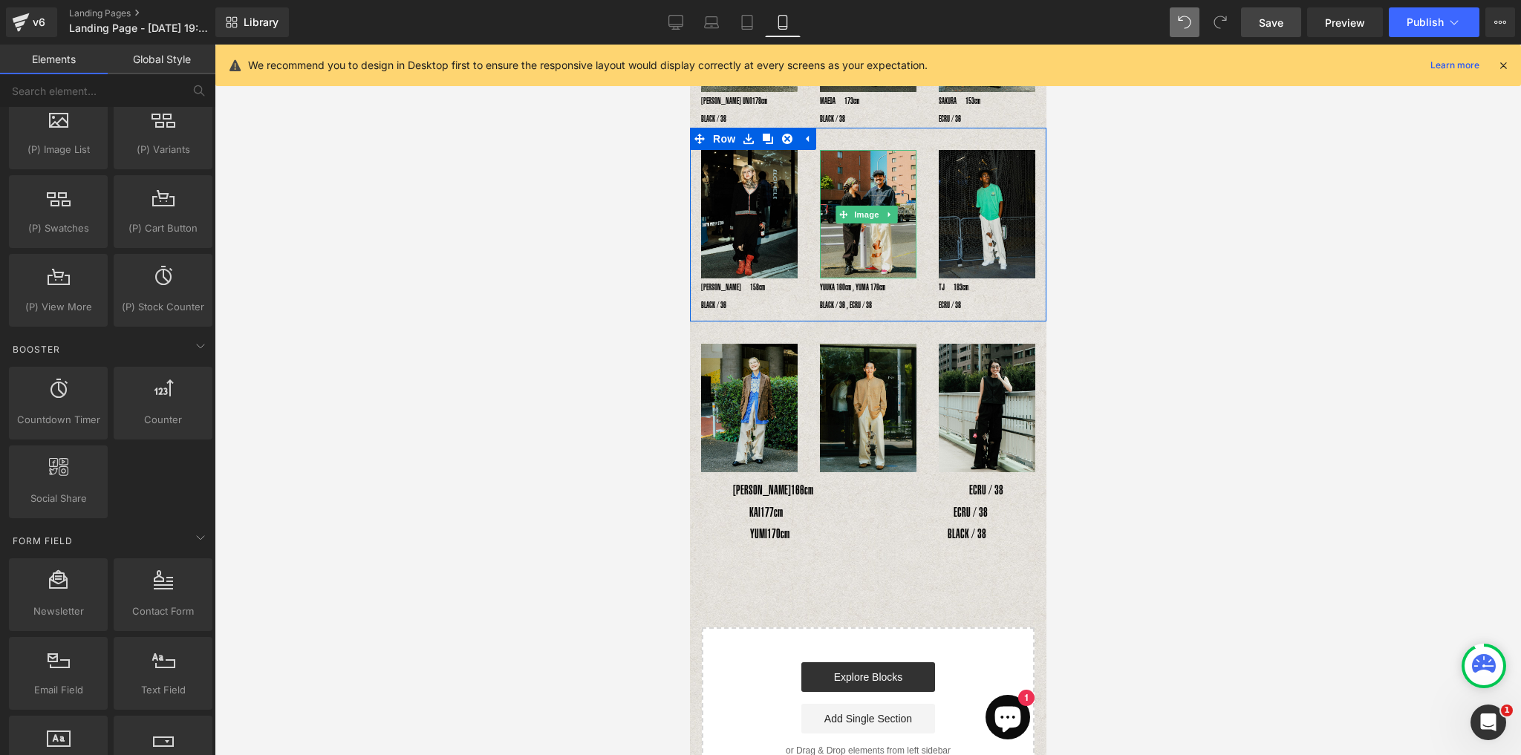
scroll to position [297, 0]
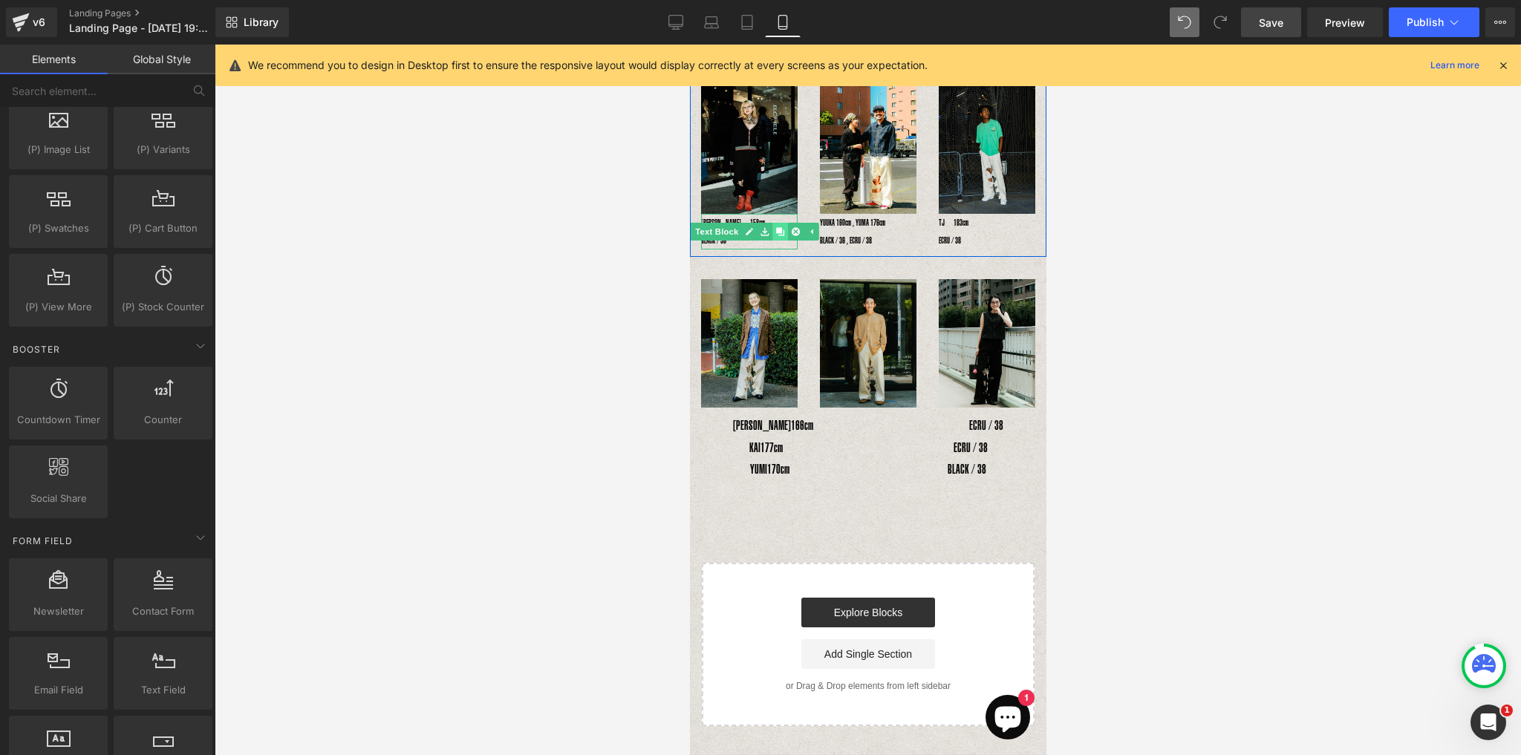
click at [779, 228] on icon at bounding box center [779, 232] width 8 height 8
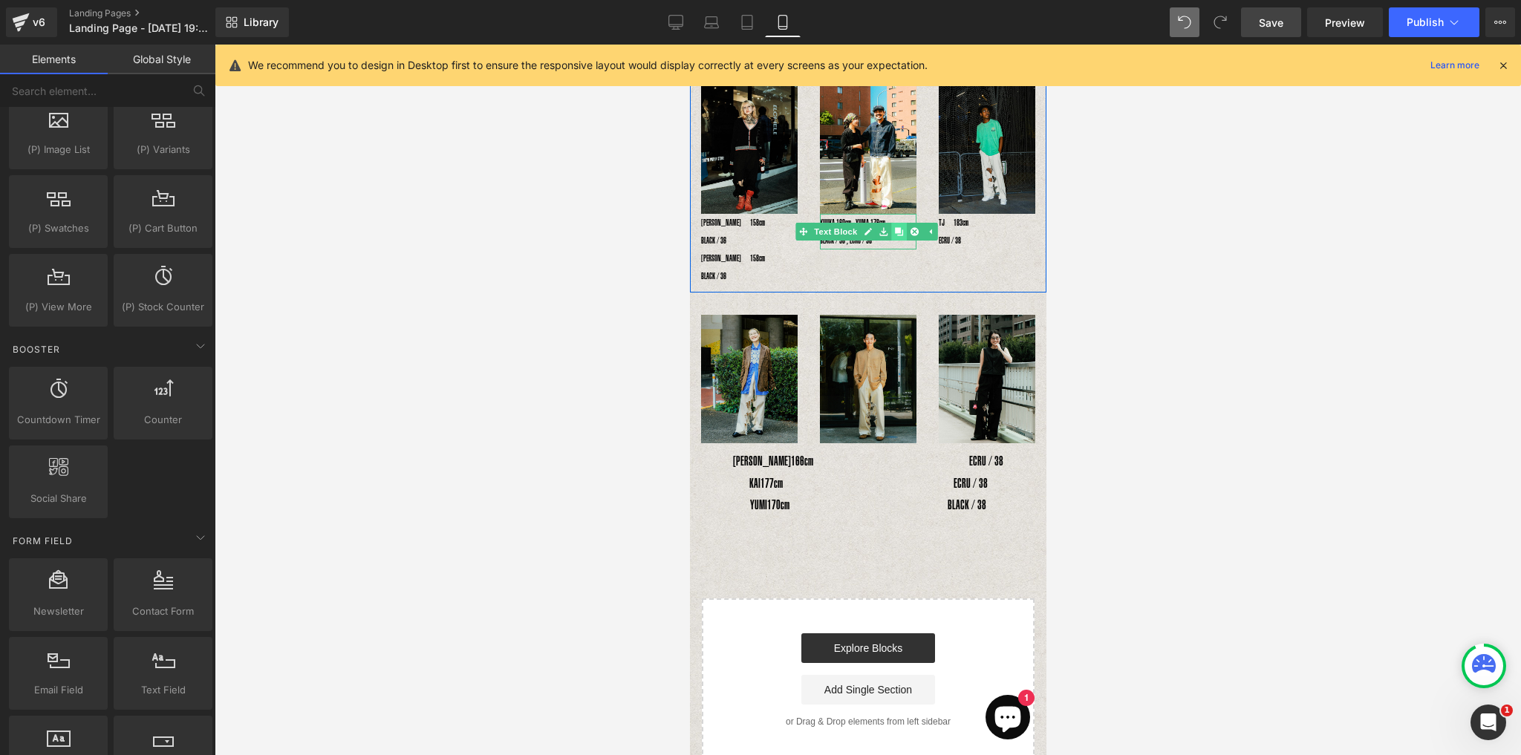
click at [897, 227] on icon at bounding box center [898, 231] width 8 height 9
click at [1022, 229] on icon at bounding box center [1023, 231] width 2 height 5
click at [1014, 228] on icon at bounding box center [1017, 232] width 8 height 8
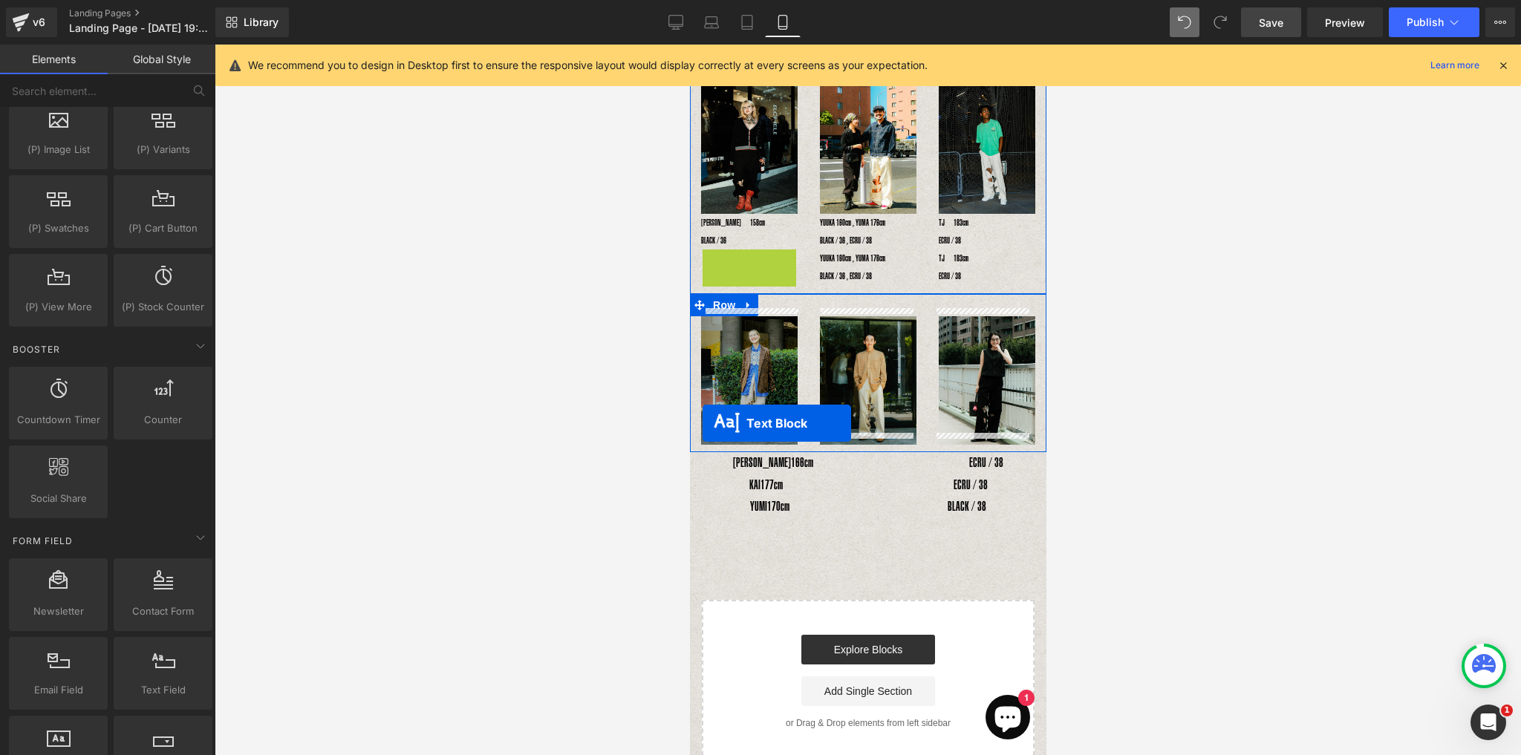
drag, startPoint x: 708, startPoint y: 260, endPoint x: 702, endPoint y: 423, distance: 163.4
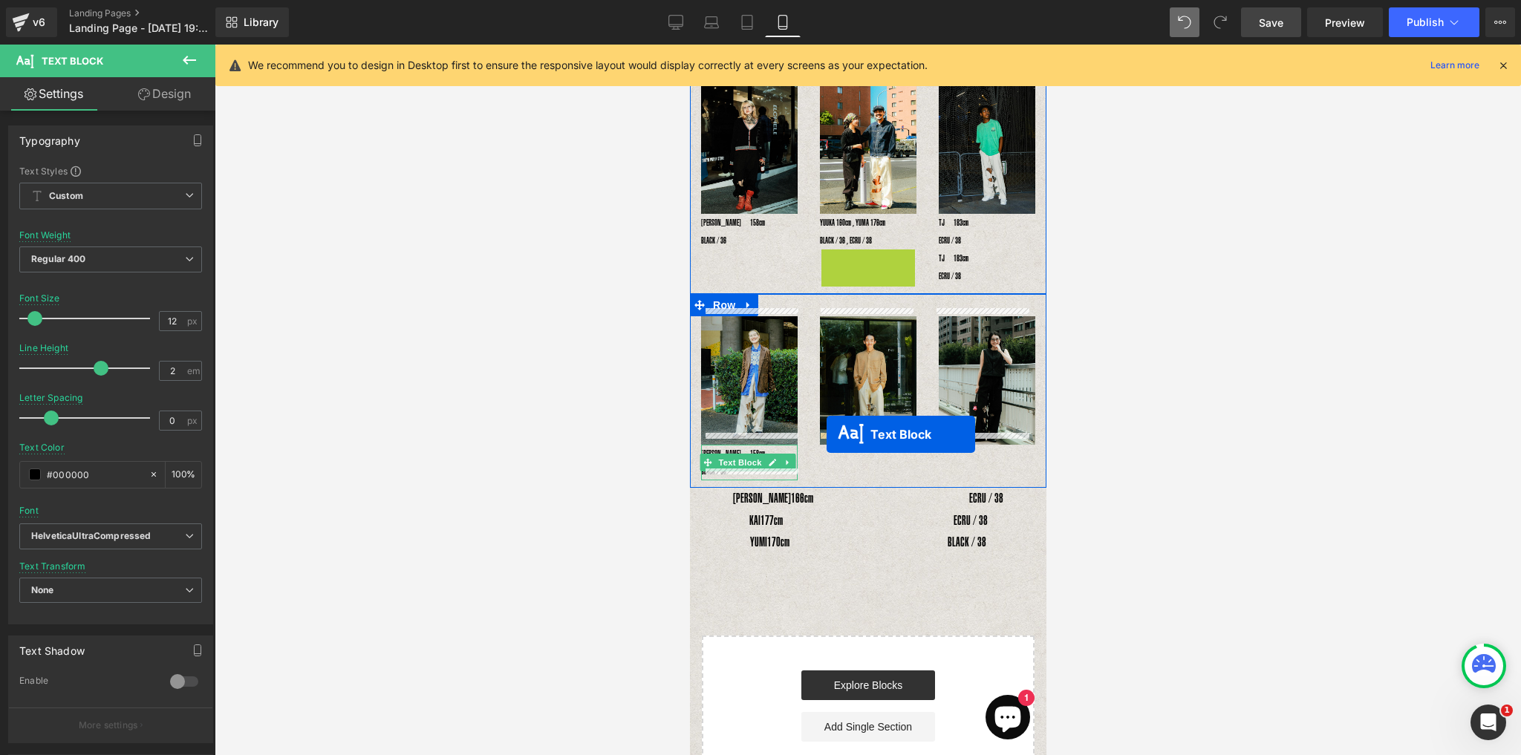
drag, startPoint x: 824, startPoint y: 255, endPoint x: 826, endPoint y: 434, distance: 178.9
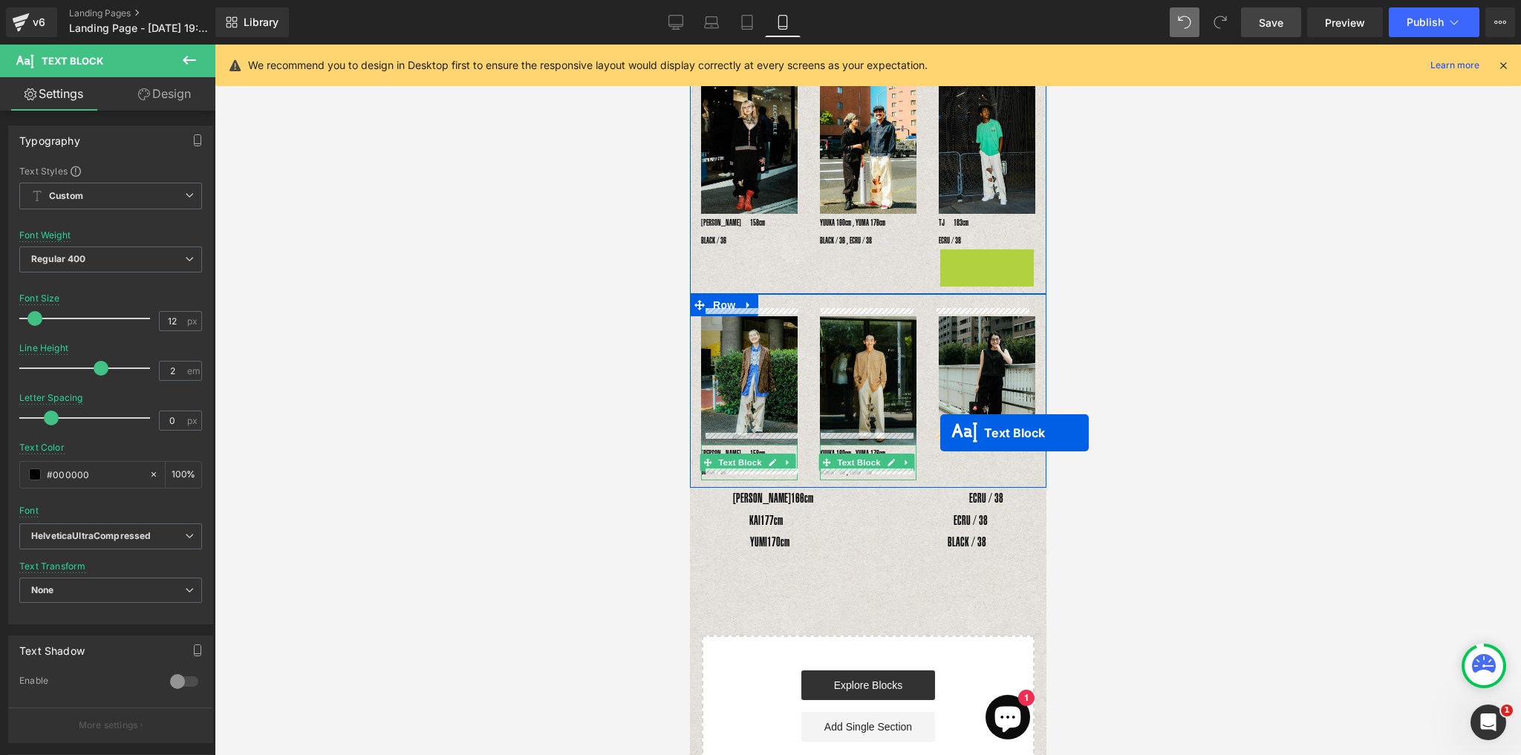
drag, startPoint x: 938, startPoint y: 259, endPoint x: 940, endPoint y: 434, distance: 175.2
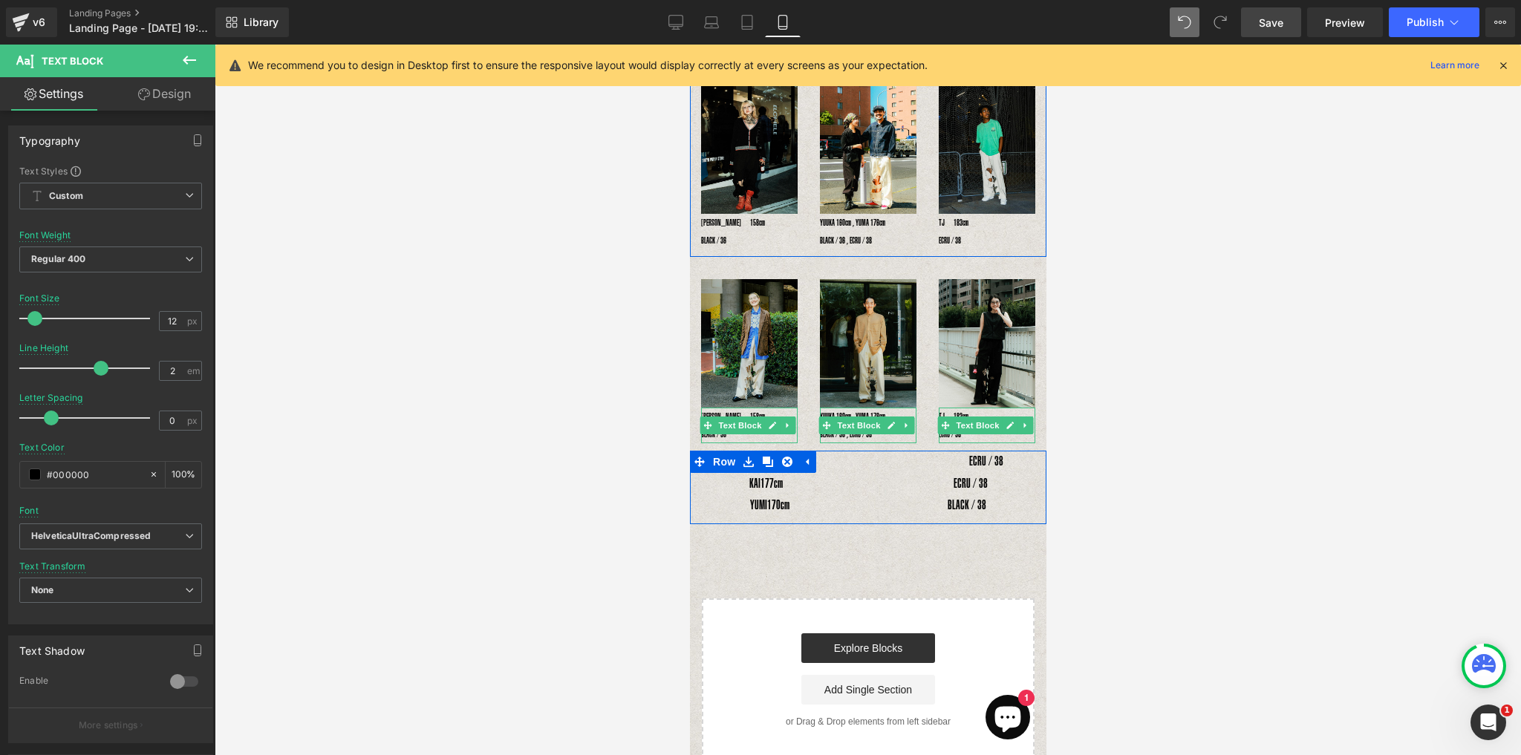
click at [811, 497] on span "170cm　　　　　　　　　　　　 BLACK / 38" at bounding box center [875, 504] width 219 height 15
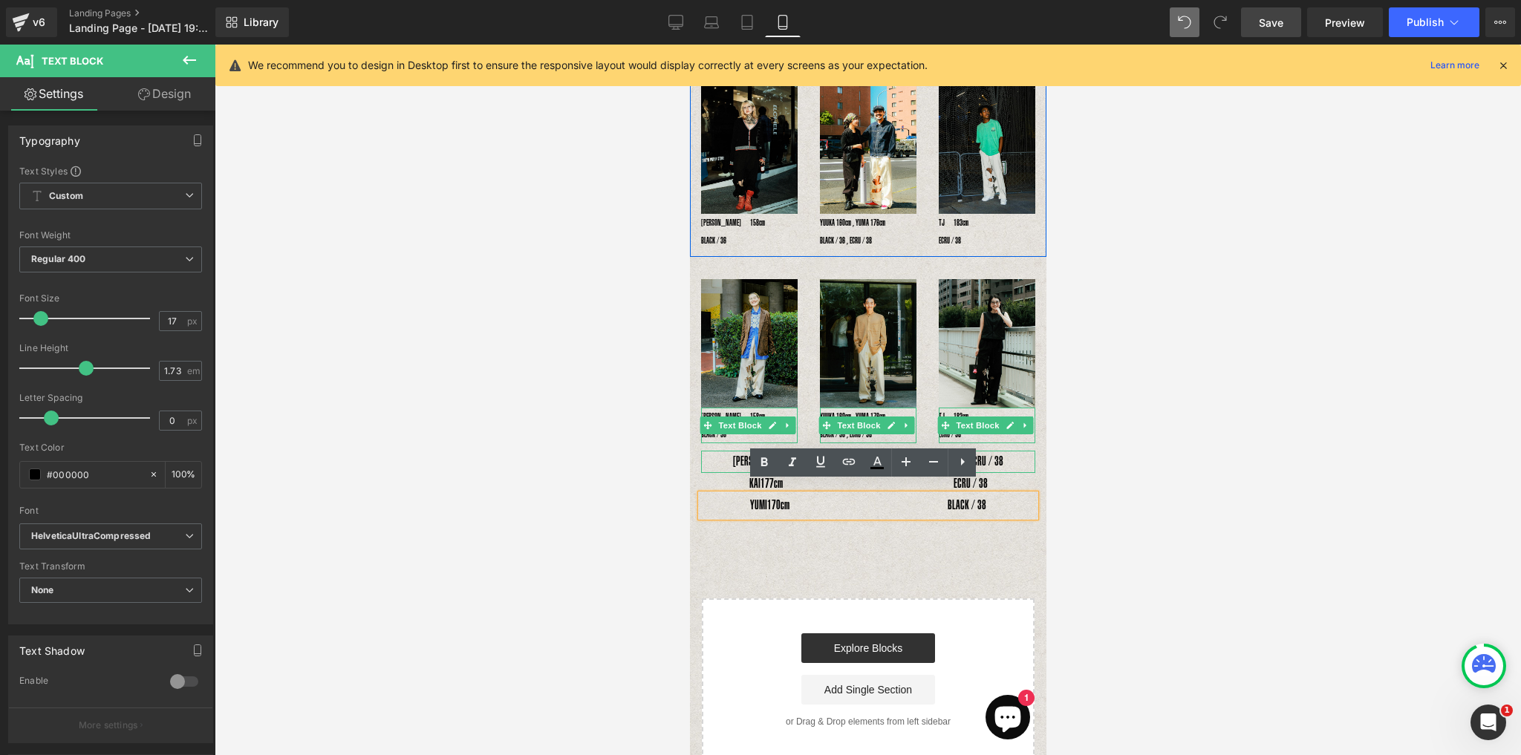
click at [742, 451] on div "MIYUKI　 166cm　　　　　　　　　　　　 ECRU / 38" at bounding box center [867, 462] width 334 height 22
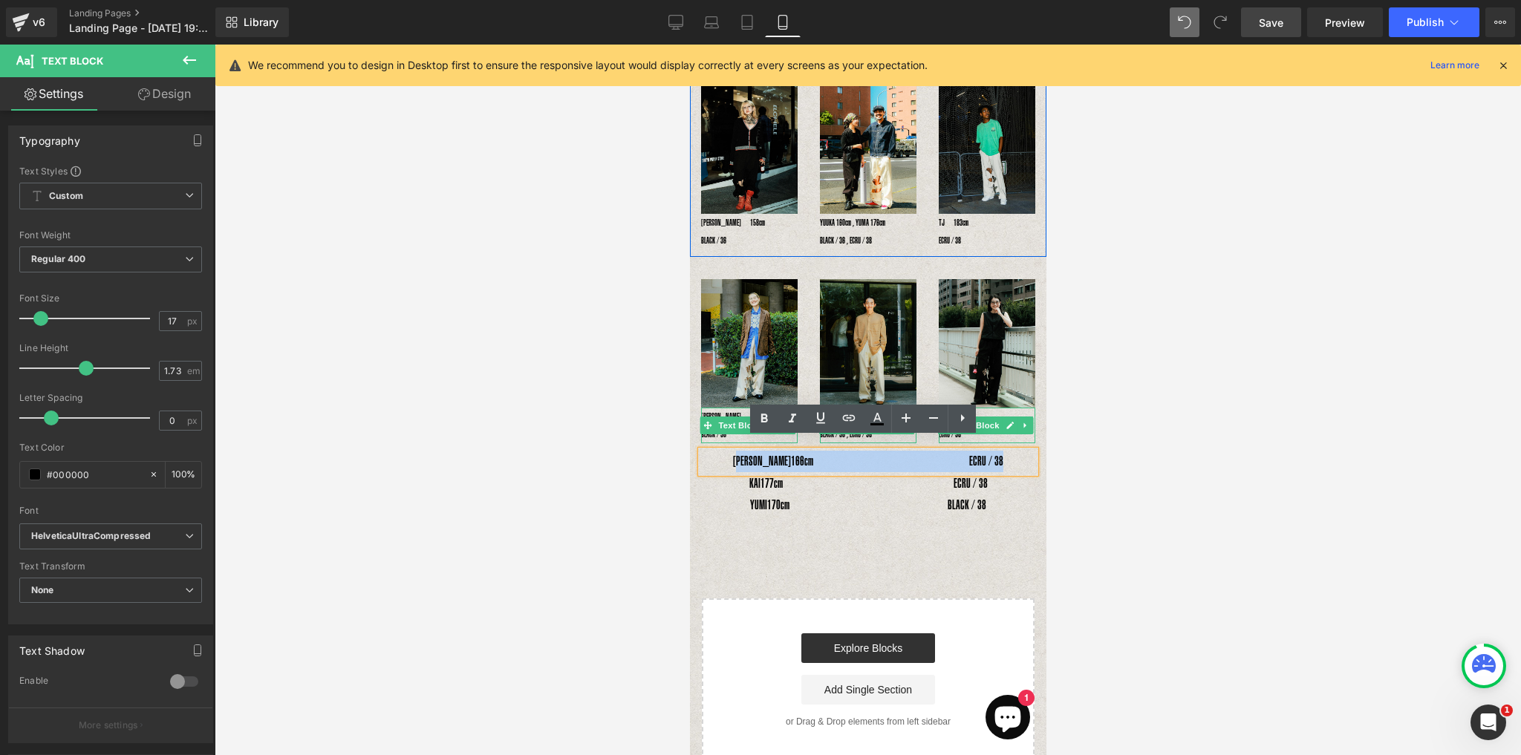
drag, startPoint x: 745, startPoint y: 448, endPoint x: 1019, endPoint y: 450, distance: 274.0
click at [1019, 451] on div "MIYUKI　 166cm　　　　　　　　　　　　 ECRU / 38" at bounding box center [867, 462] width 334 height 22
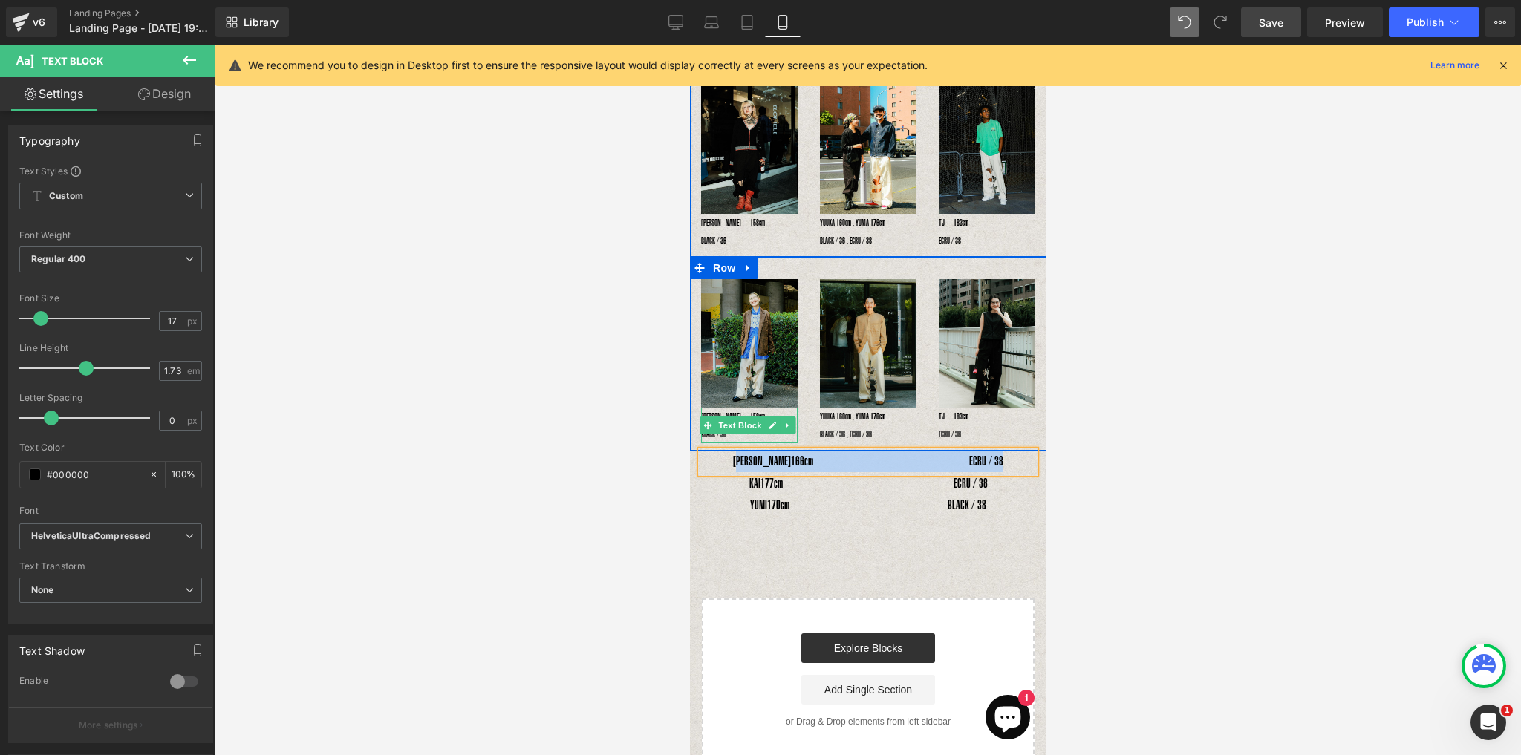
click at [738, 425] on p "RENA　158cm　　　　　　　　　　　　 BLACK / 36" at bounding box center [748, 426] width 97 height 36
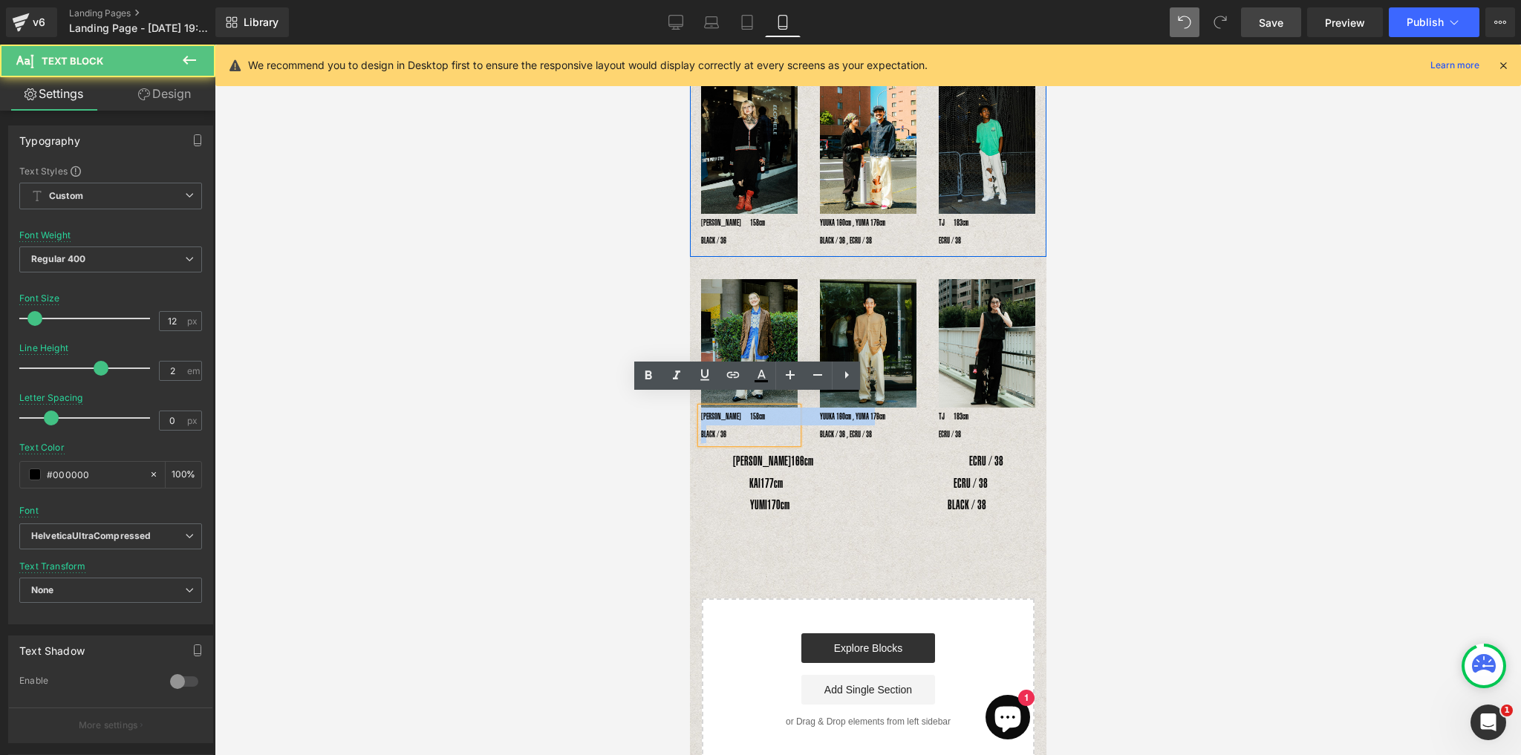
drag, startPoint x: 728, startPoint y: 425, endPoint x: 695, endPoint y: 403, distance: 39.7
click at [695, 403] on div "Image RENA　158cm　　　　　　　　　　　　 BLACK / 36 Text Block" at bounding box center [748, 361] width 119 height 164
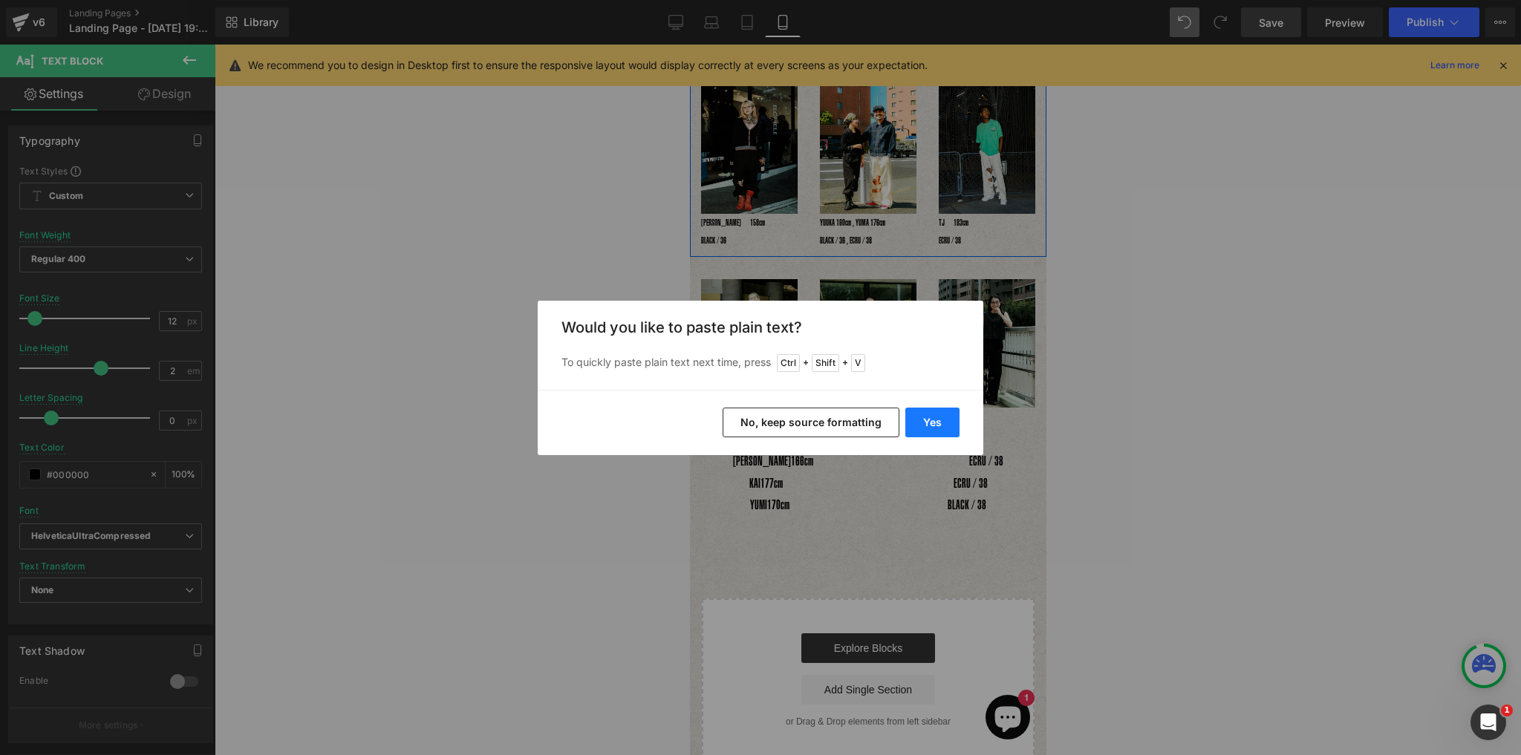
click at [929, 425] on button "Yes" at bounding box center [932, 423] width 54 height 30
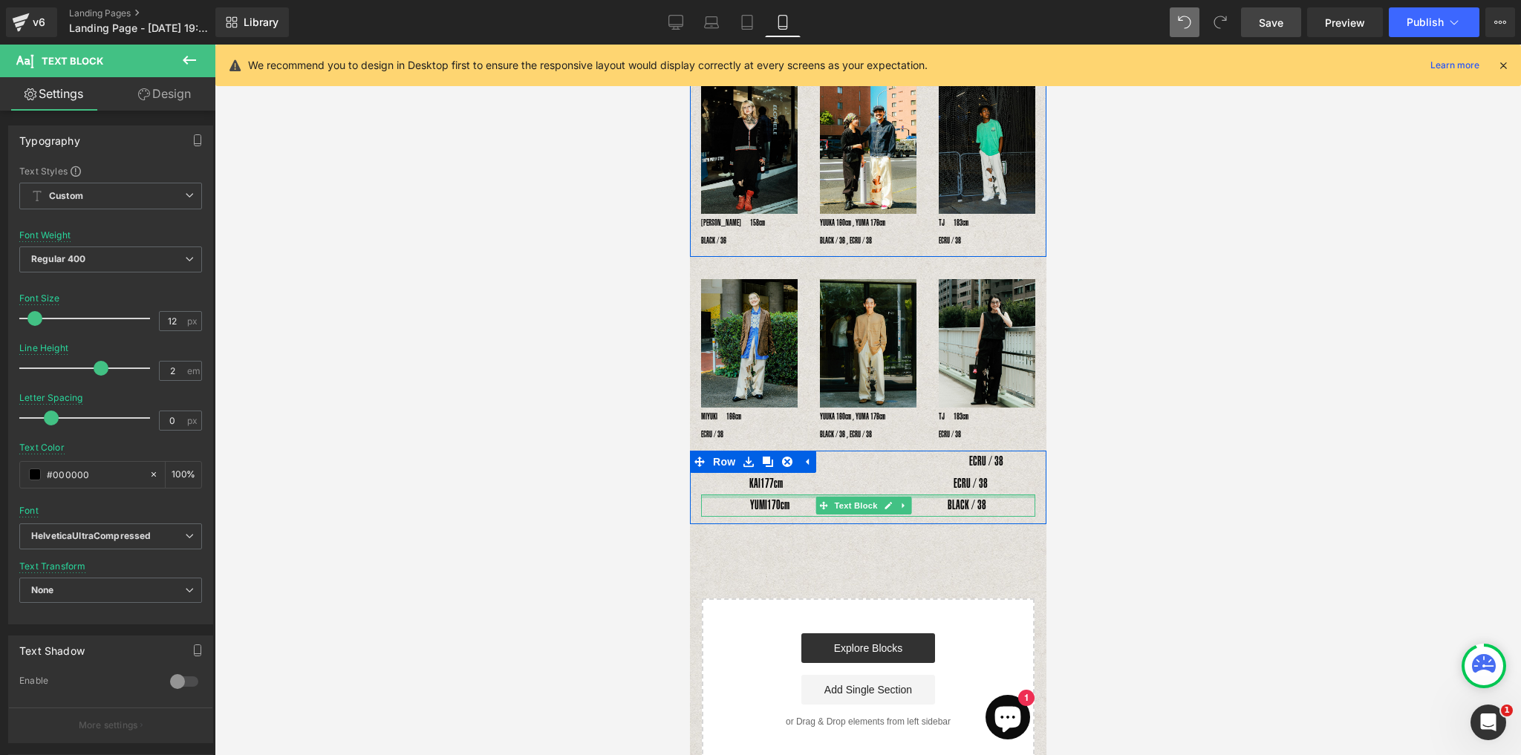
click at [754, 475] on p "KAI　 177cm　　　　　　　　　　　　　 ECRU / 38" at bounding box center [867, 484] width 334 height 22
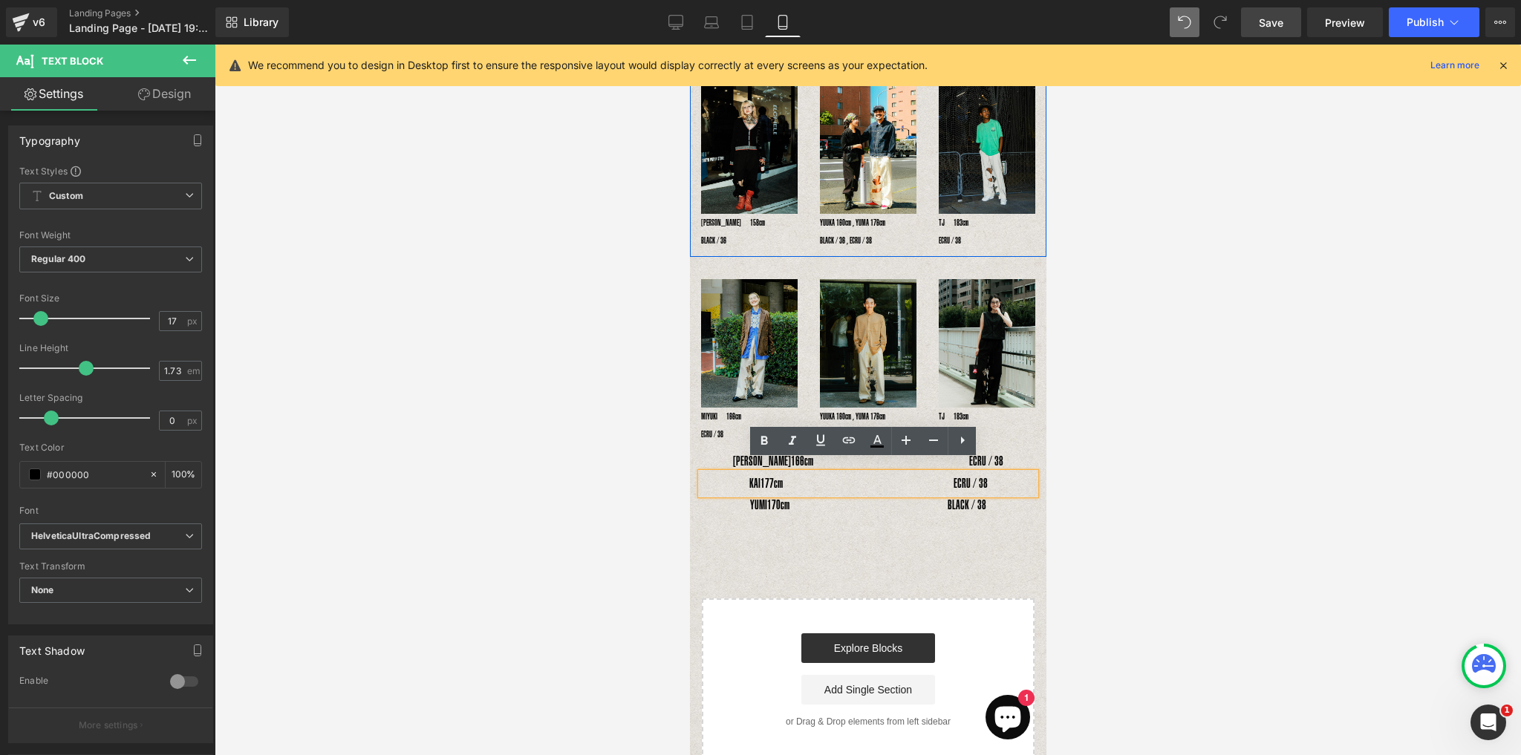
drag, startPoint x: 842, startPoint y: 471, endPoint x: 1013, endPoint y: 465, distance: 170.9
click at [1013, 473] on p "KAI　 177cm　　　　　　　　　　　　　 ECRU / 38" at bounding box center [867, 484] width 334 height 22
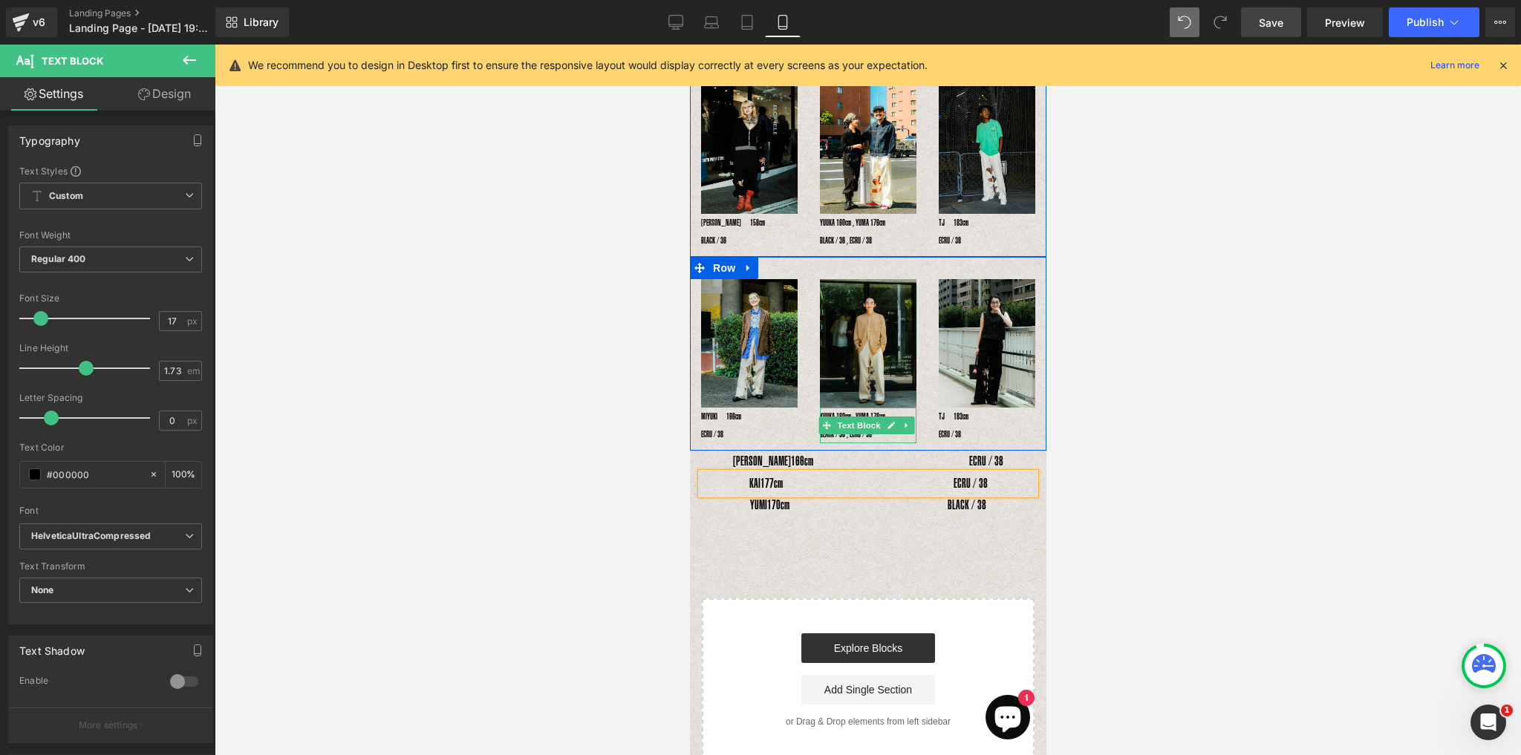
click at [846, 408] on p "YUUKA 160cm , YUMA 176cm　　　　　　BLACK / 36 , ECRU / 38" at bounding box center [867, 426] width 97 height 36
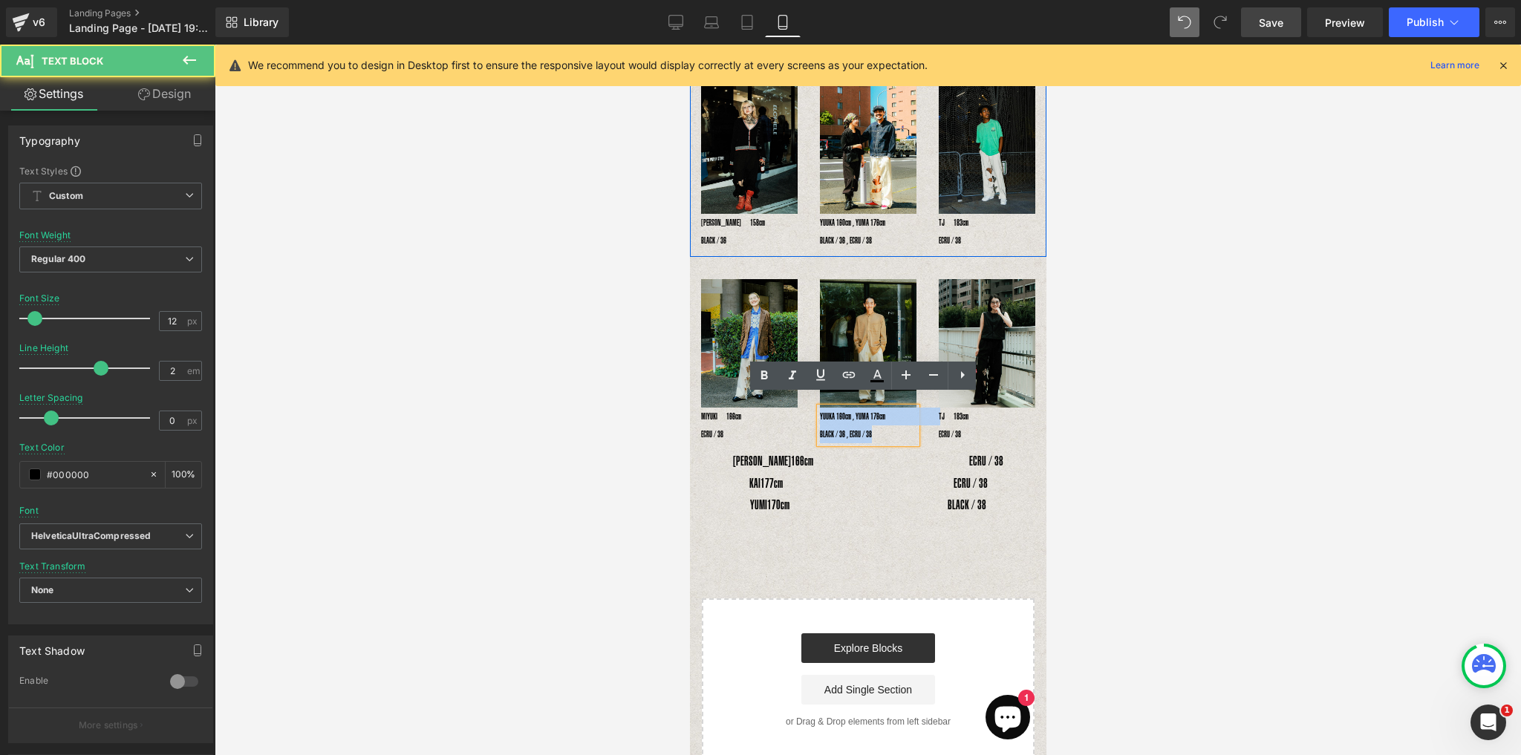
drag, startPoint x: 872, startPoint y: 422, endPoint x: 803, endPoint y: 399, distance: 73.7
click at [803, 399] on div "Image MIYUKI　166cm　　　　　　　　　　　　 ECRU / 38 Text Block Image YUUKA 160cm , YUMA 17…" at bounding box center [867, 354] width 356 height 194
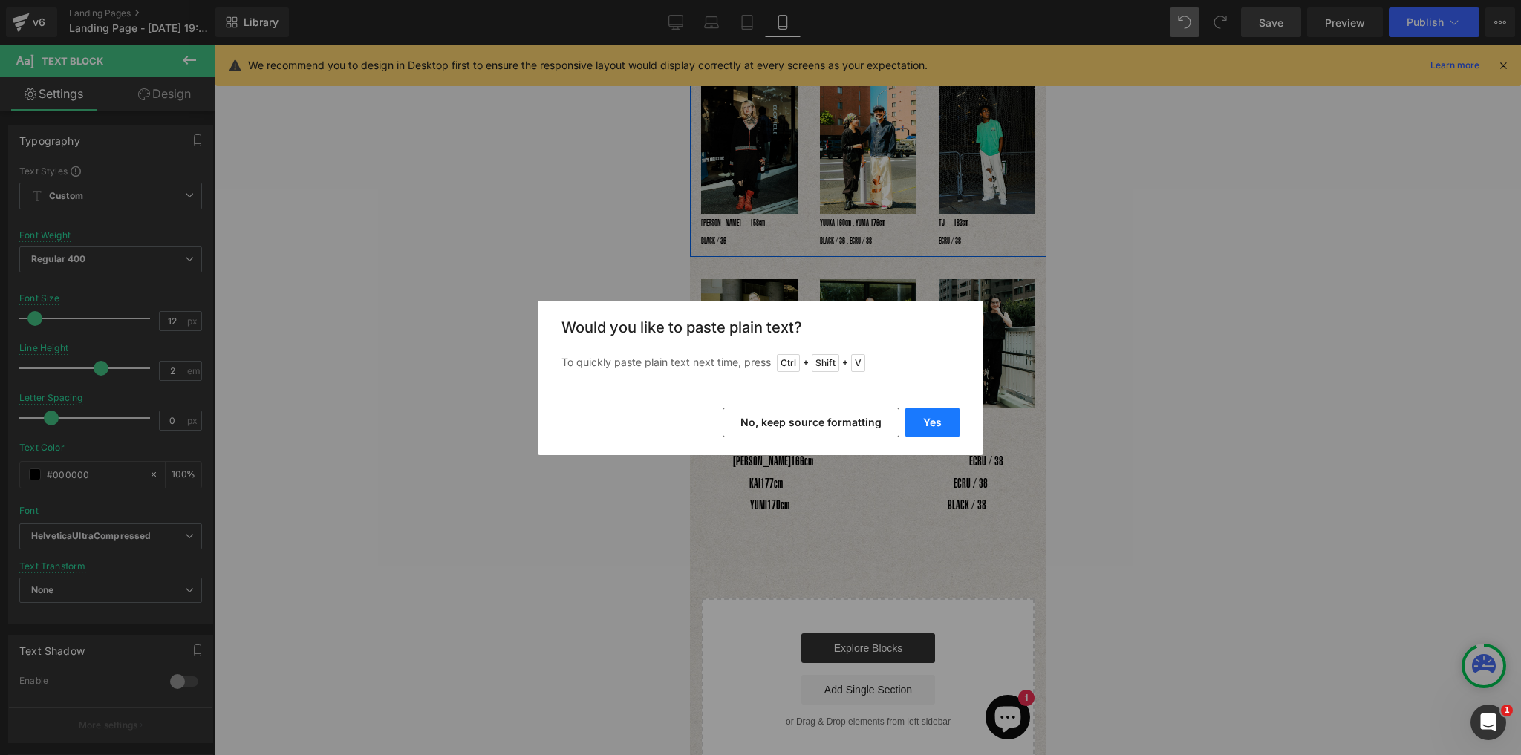
click at [930, 417] on button "Yes" at bounding box center [932, 423] width 54 height 30
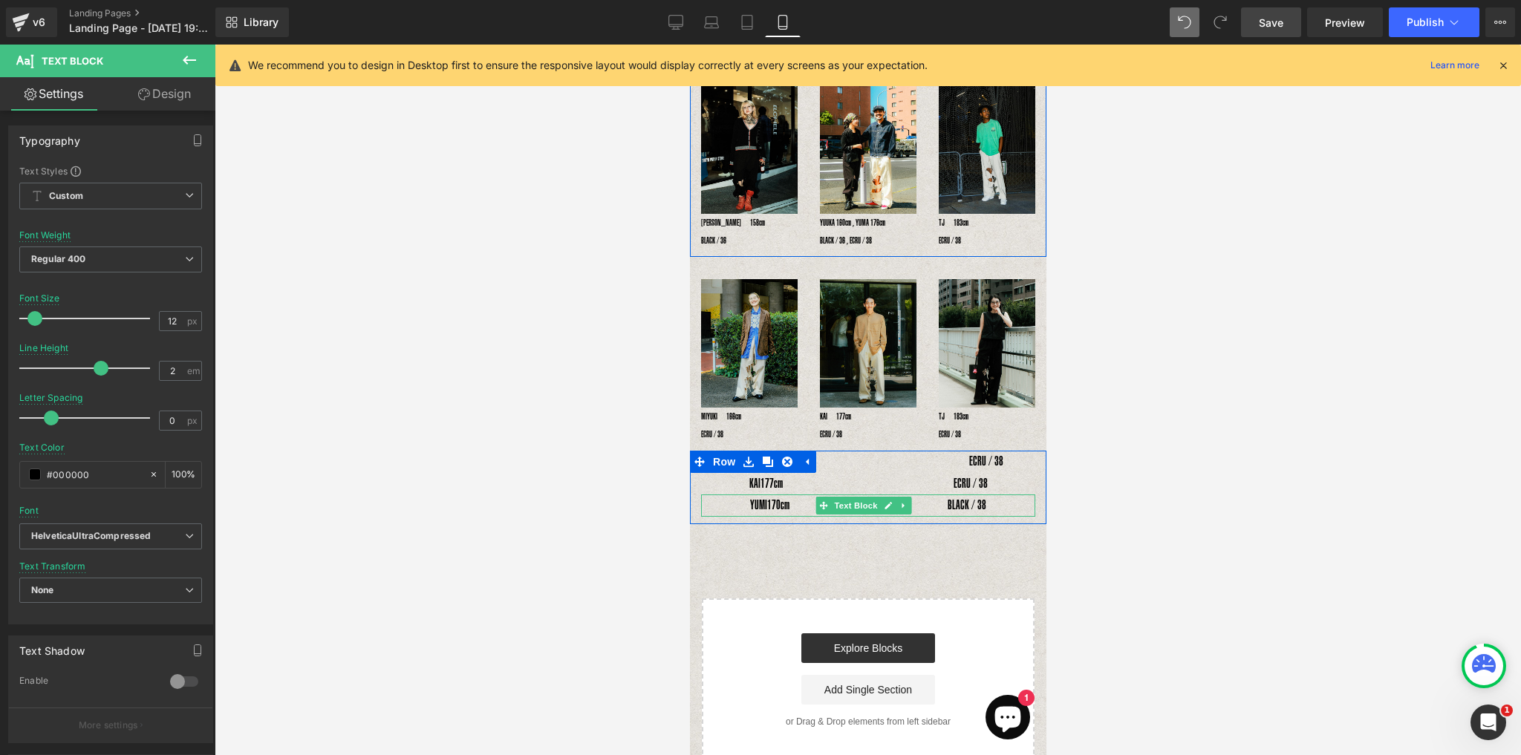
click at [791, 497] on span "170cm　　　　　　　　　　　　 BLACK / 38" at bounding box center [875, 504] width 219 height 15
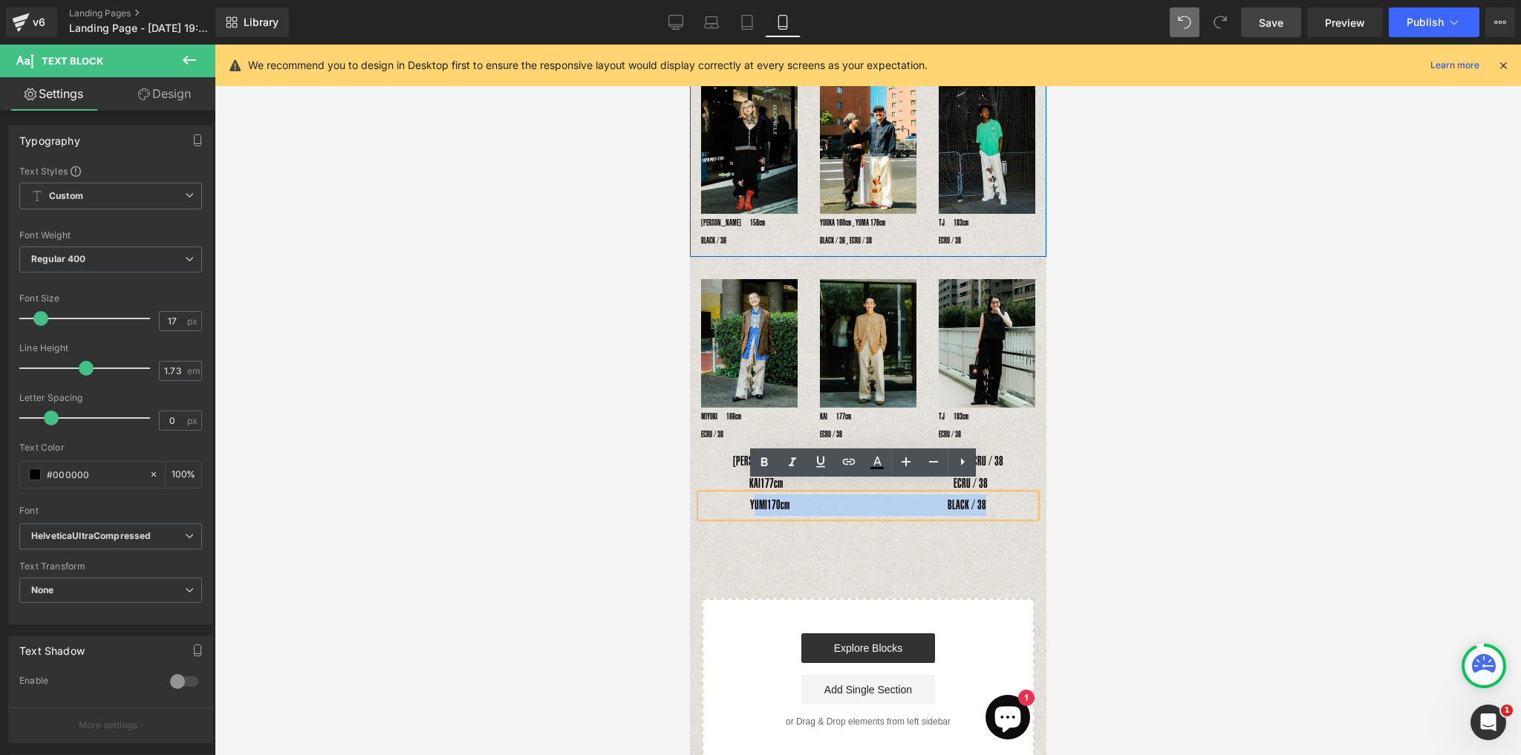
drag, startPoint x: 745, startPoint y: 494, endPoint x: 1028, endPoint y: 497, distance: 282.9
click at [1028, 497] on div "YUMI　 170cm　　　　　　　　　　　　 BLACK / 38" at bounding box center [867, 505] width 334 height 22
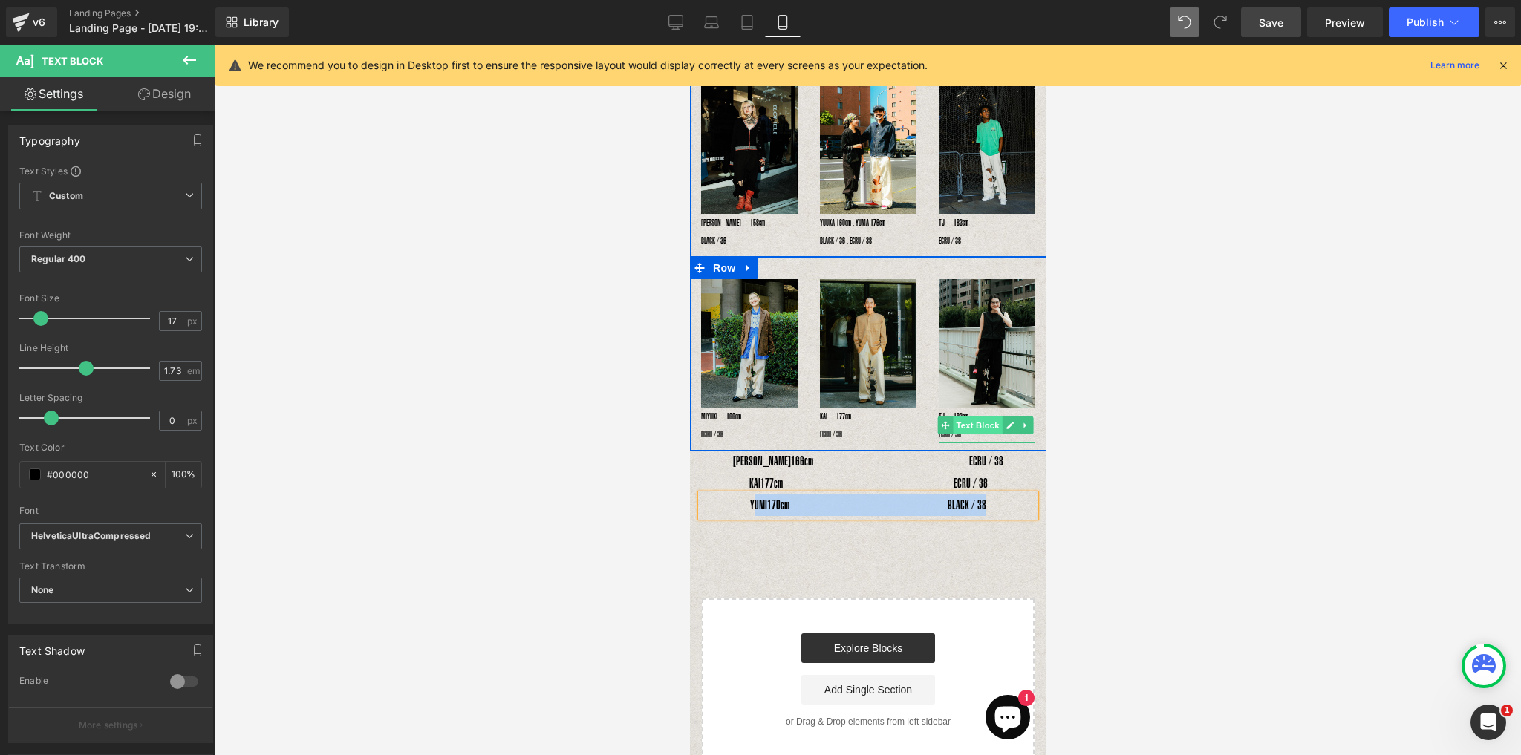
click at [958, 417] on span "Text Block" at bounding box center [976, 426] width 49 height 18
click at [958, 440] on div at bounding box center [986, 442] width 97 height 4
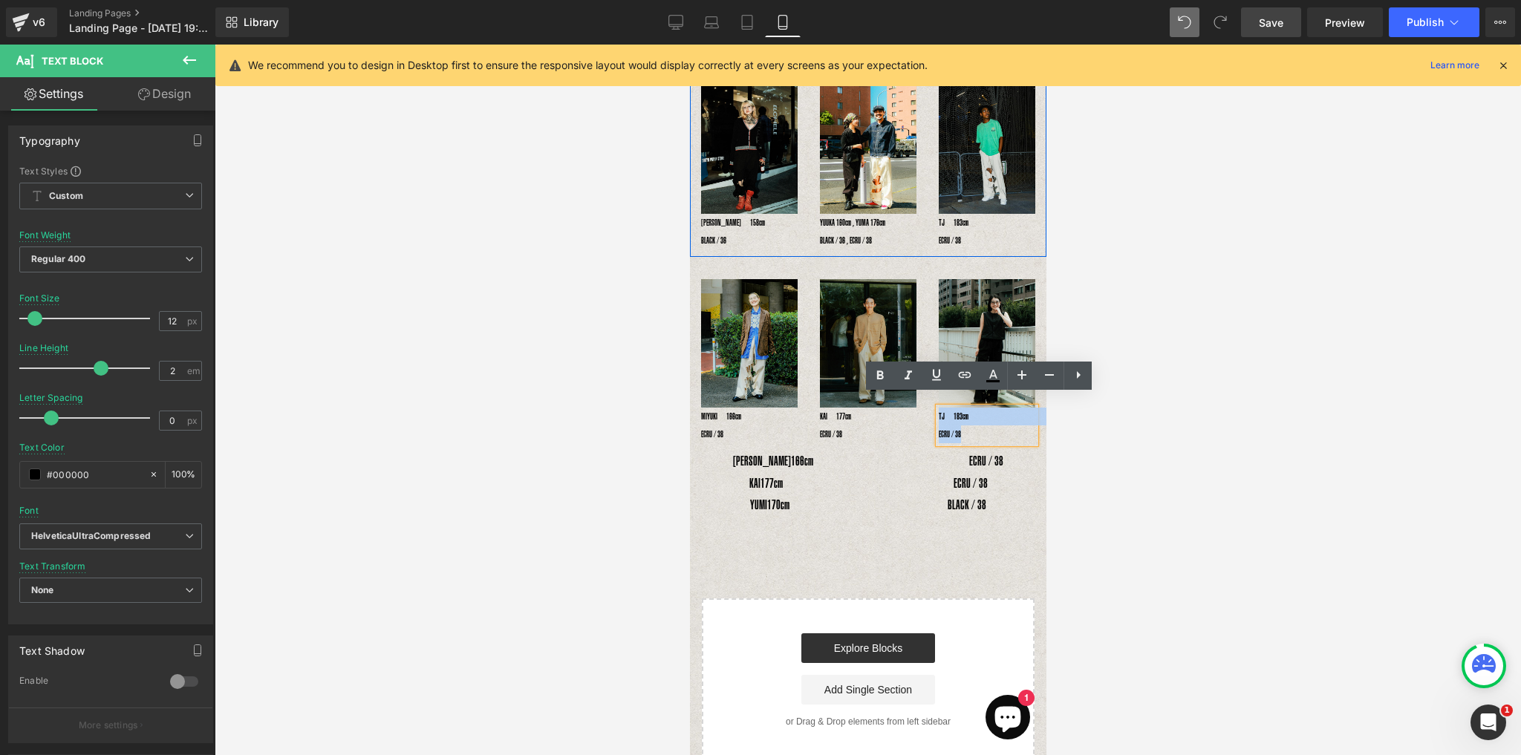
drag, startPoint x: 959, startPoint y: 422, endPoint x: 905, endPoint y: 379, distance: 69.2
click at [905, 379] on div "Image MIYUKI　166cm　　　　　　　　　　　　 ECRU / 38 Text Block Image KAI　177cm　　　　　　　　　　　　…" at bounding box center [867, 354] width 356 height 194
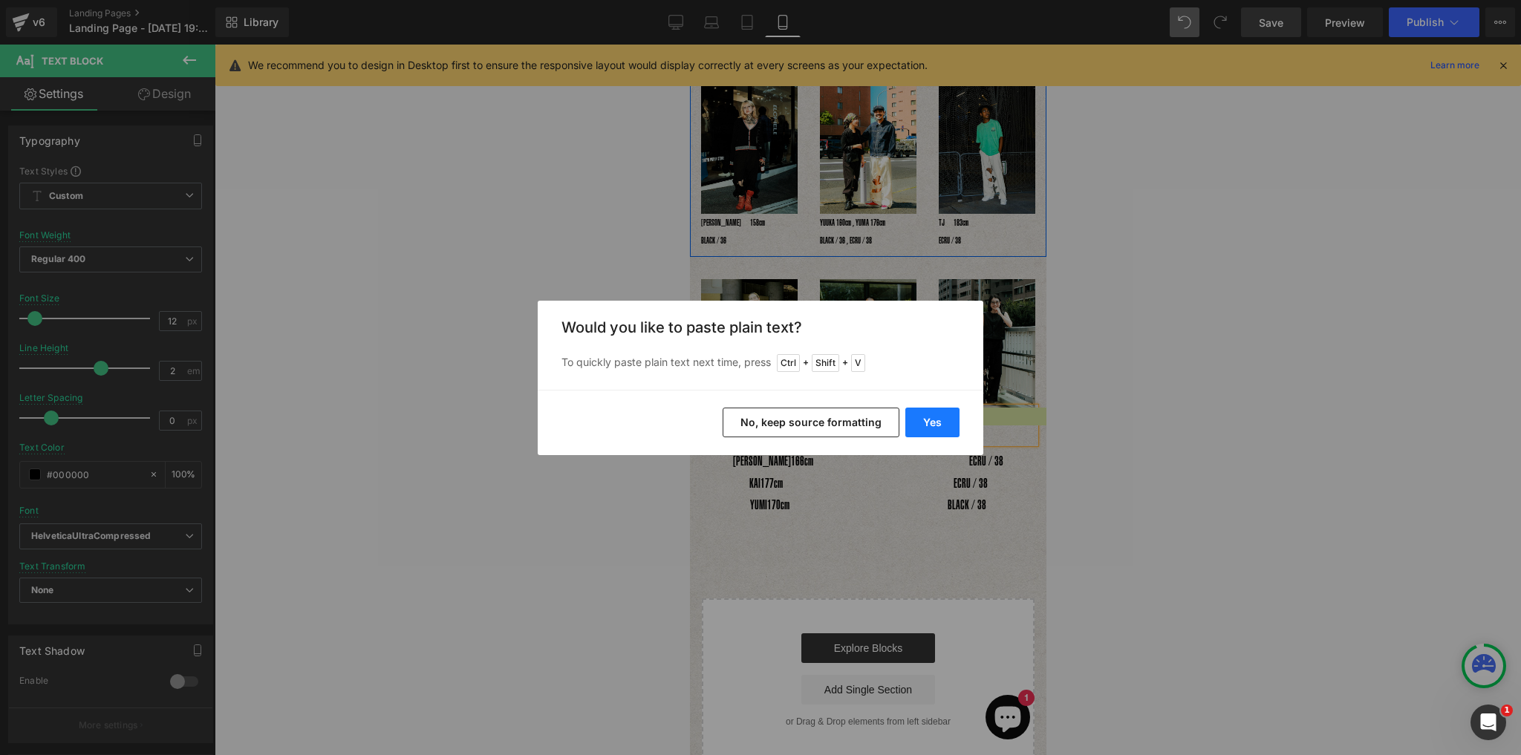
drag, startPoint x: 951, startPoint y: 422, endPoint x: 264, endPoint y: 389, distance: 688.3
click at [951, 422] on button "Yes" at bounding box center [932, 423] width 54 height 30
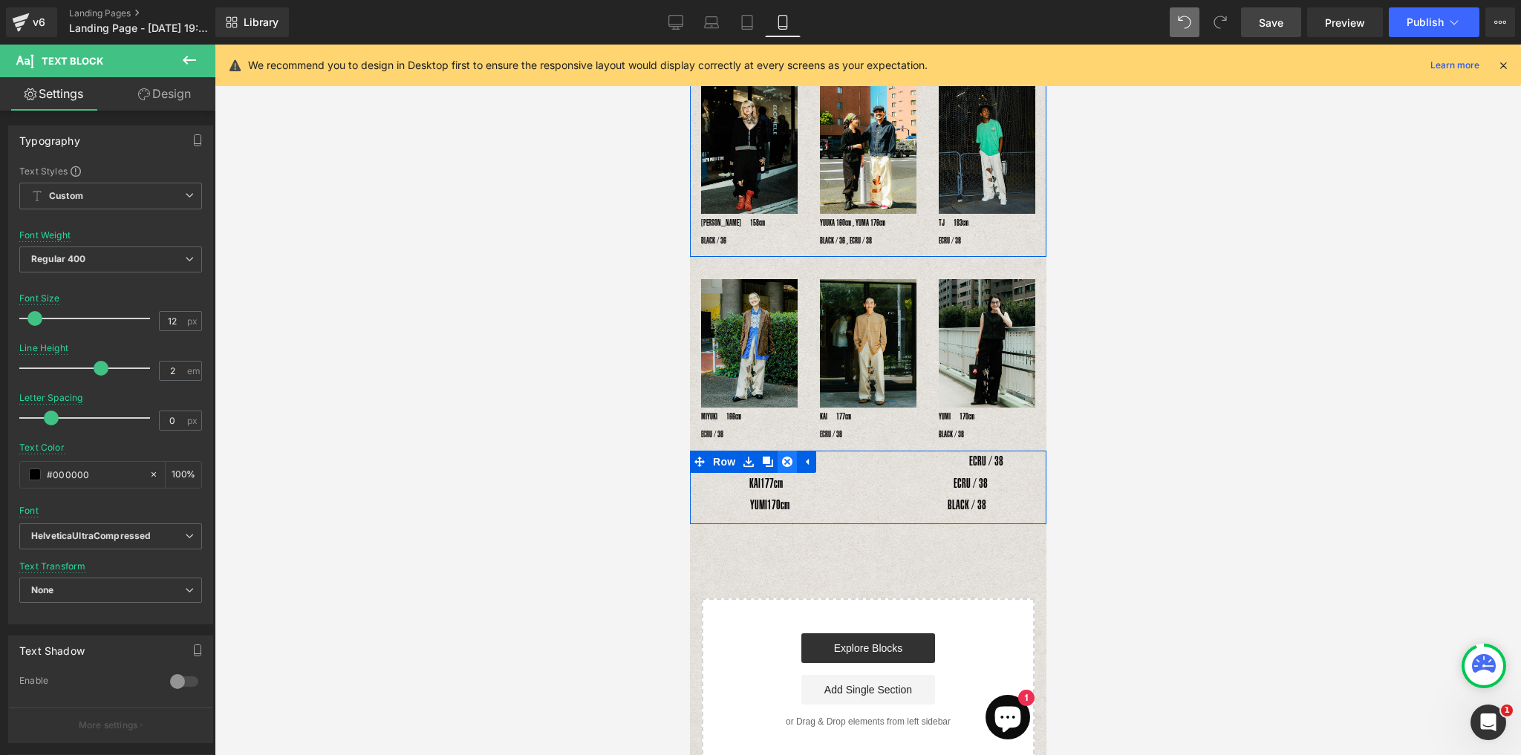
click at [792, 451] on link at bounding box center [786, 462] width 19 height 22
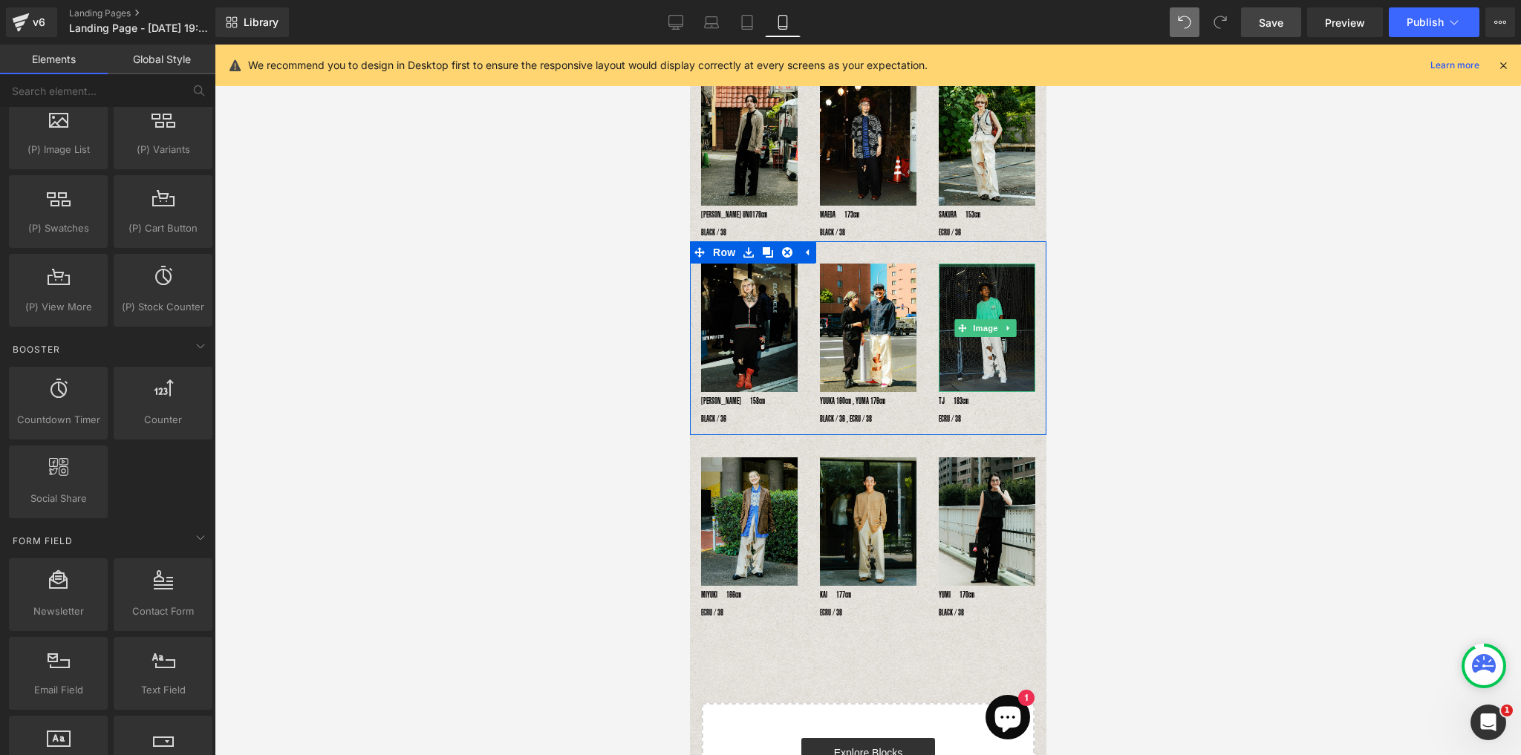
scroll to position [0, 0]
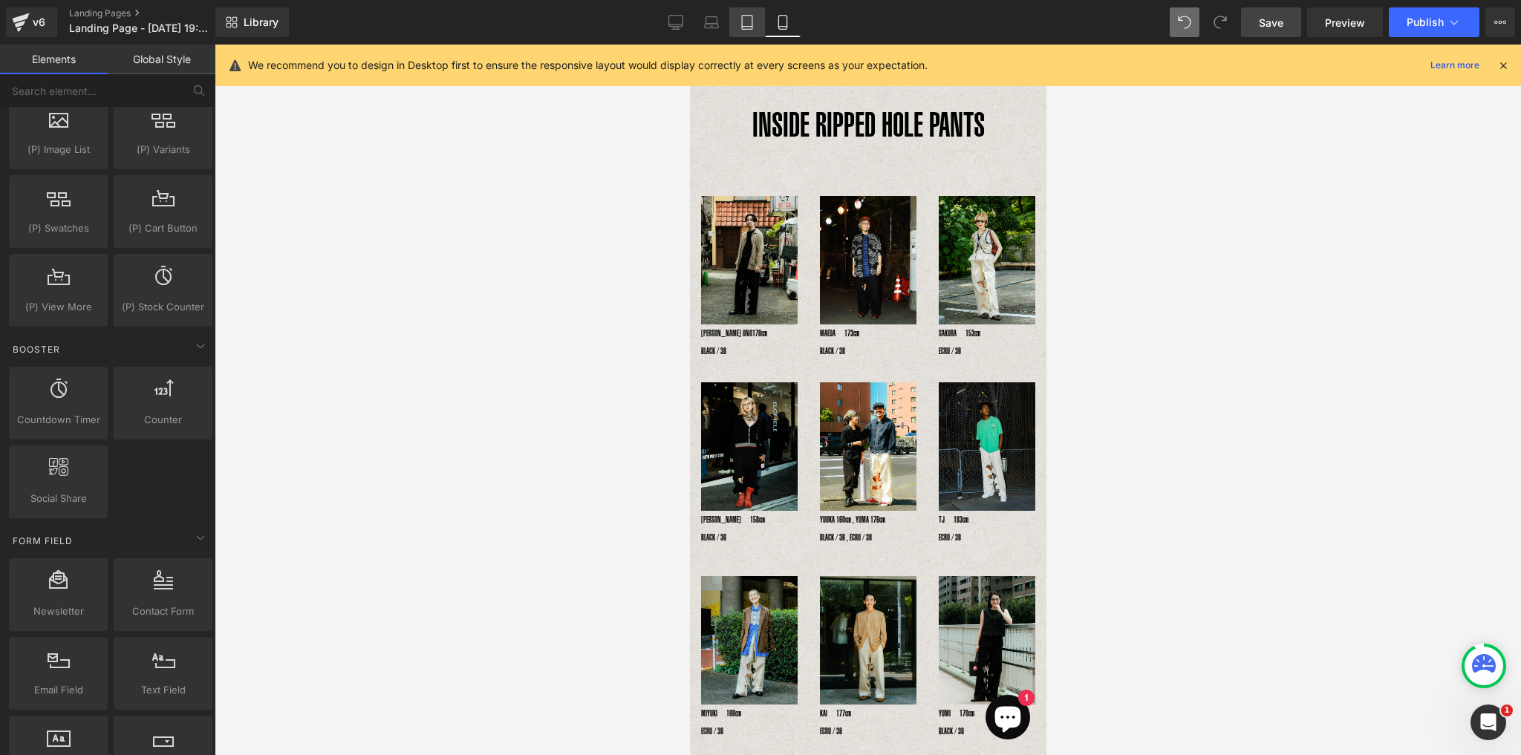
click at [751, 27] on icon at bounding box center [747, 27] width 10 height 0
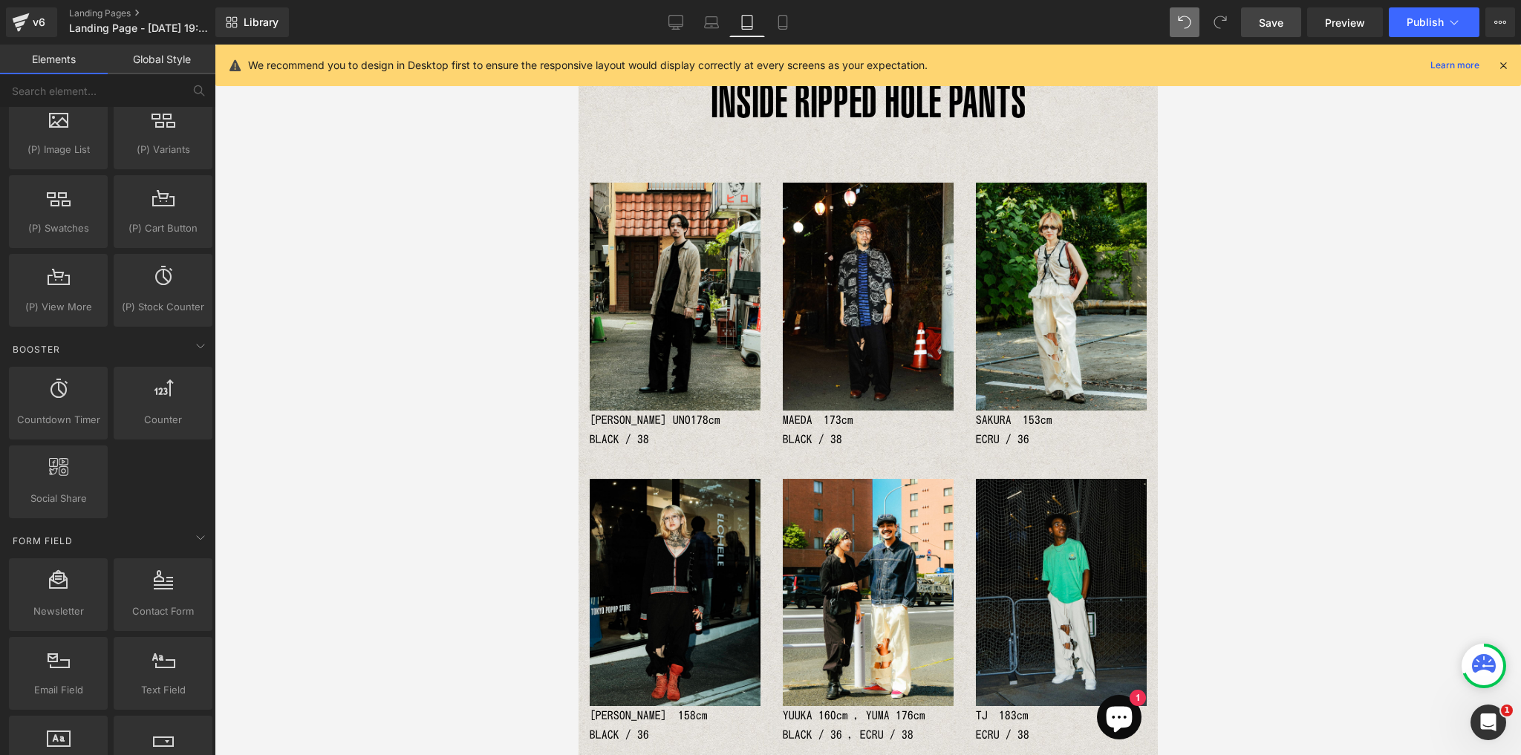
scroll to position [60, 0]
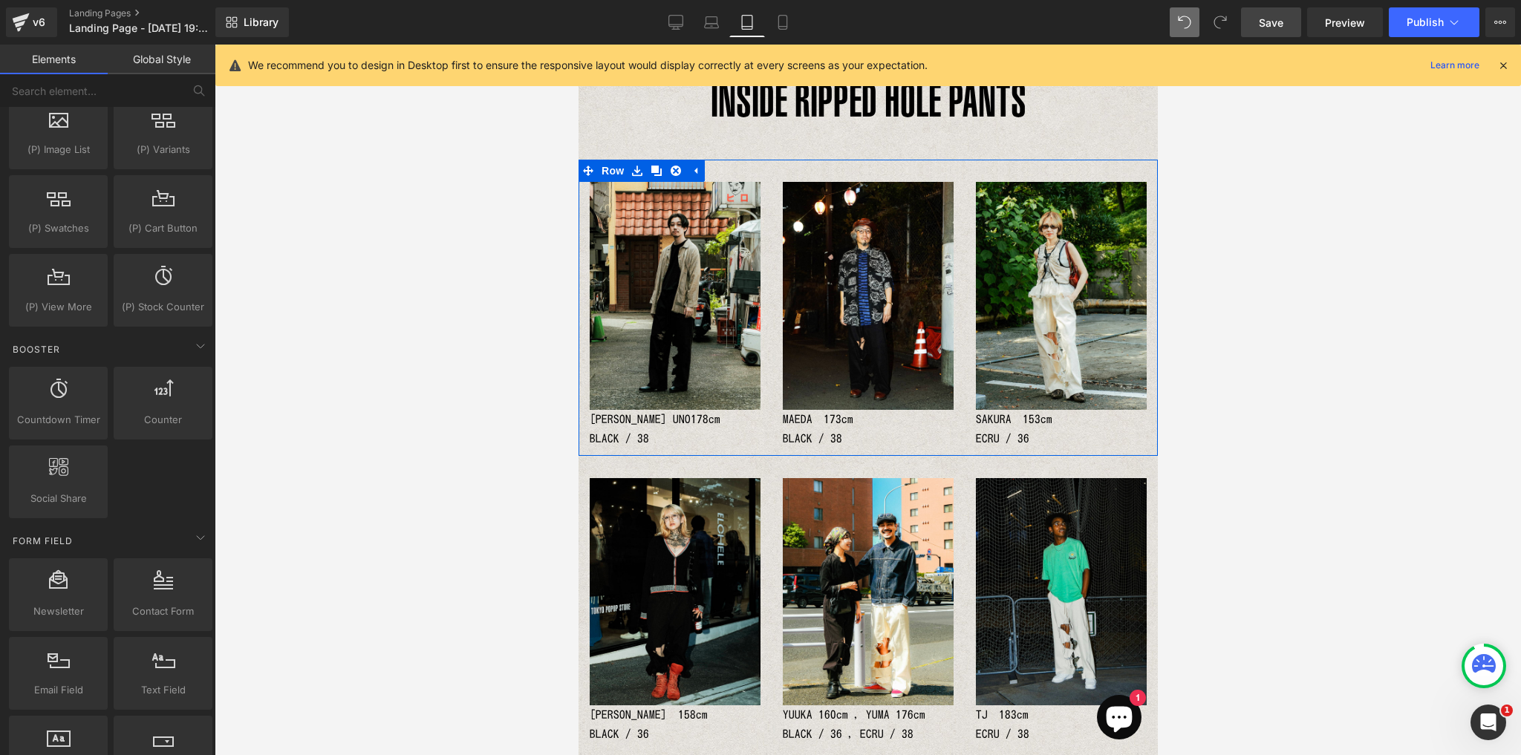
click at [621, 423] on p "YOSHIHIRO UNO178cm　　　　　　BLACK / 38" at bounding box center [674, 429] width 171 height 39
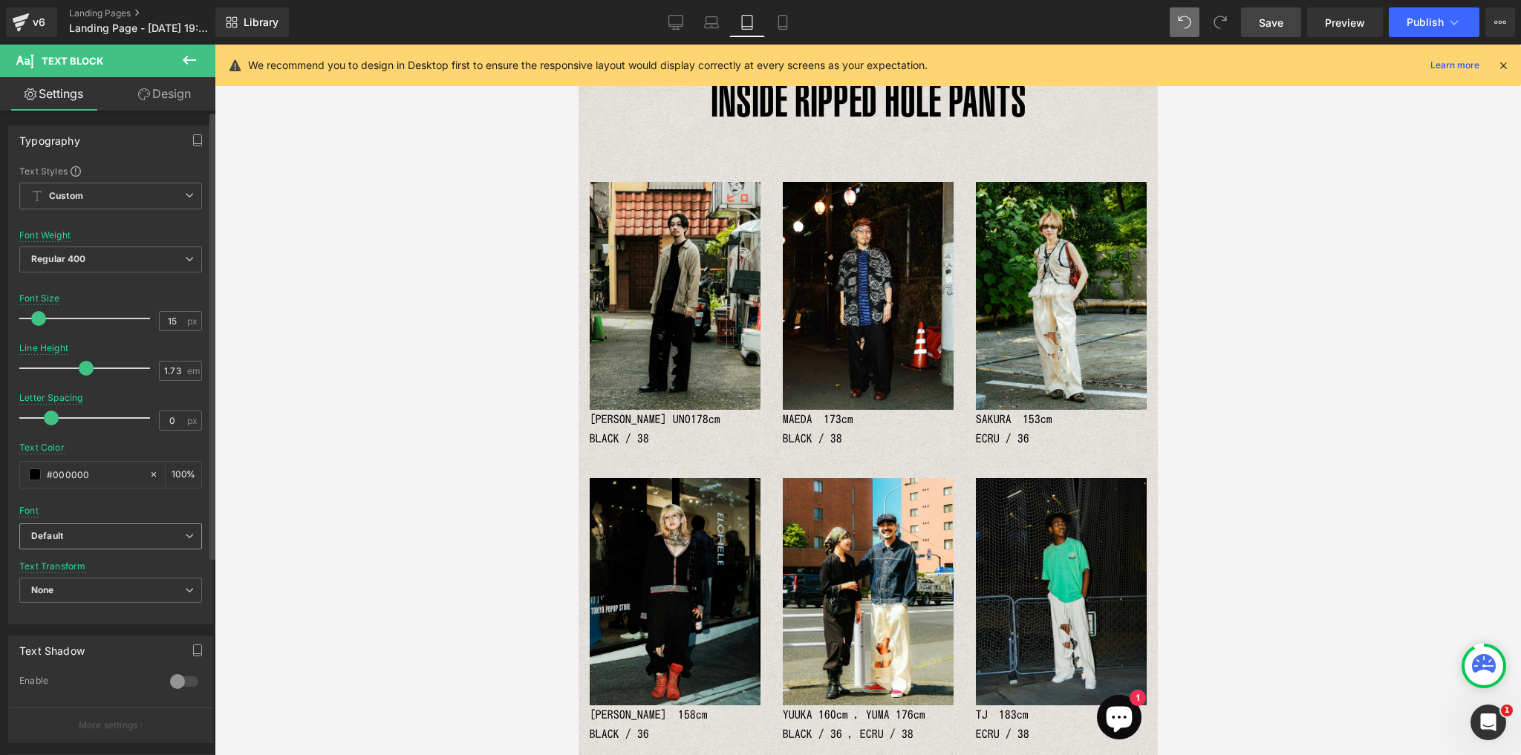
click at [50, 542] on span "Default" at bounding box center [110, 536] width 183 height 26
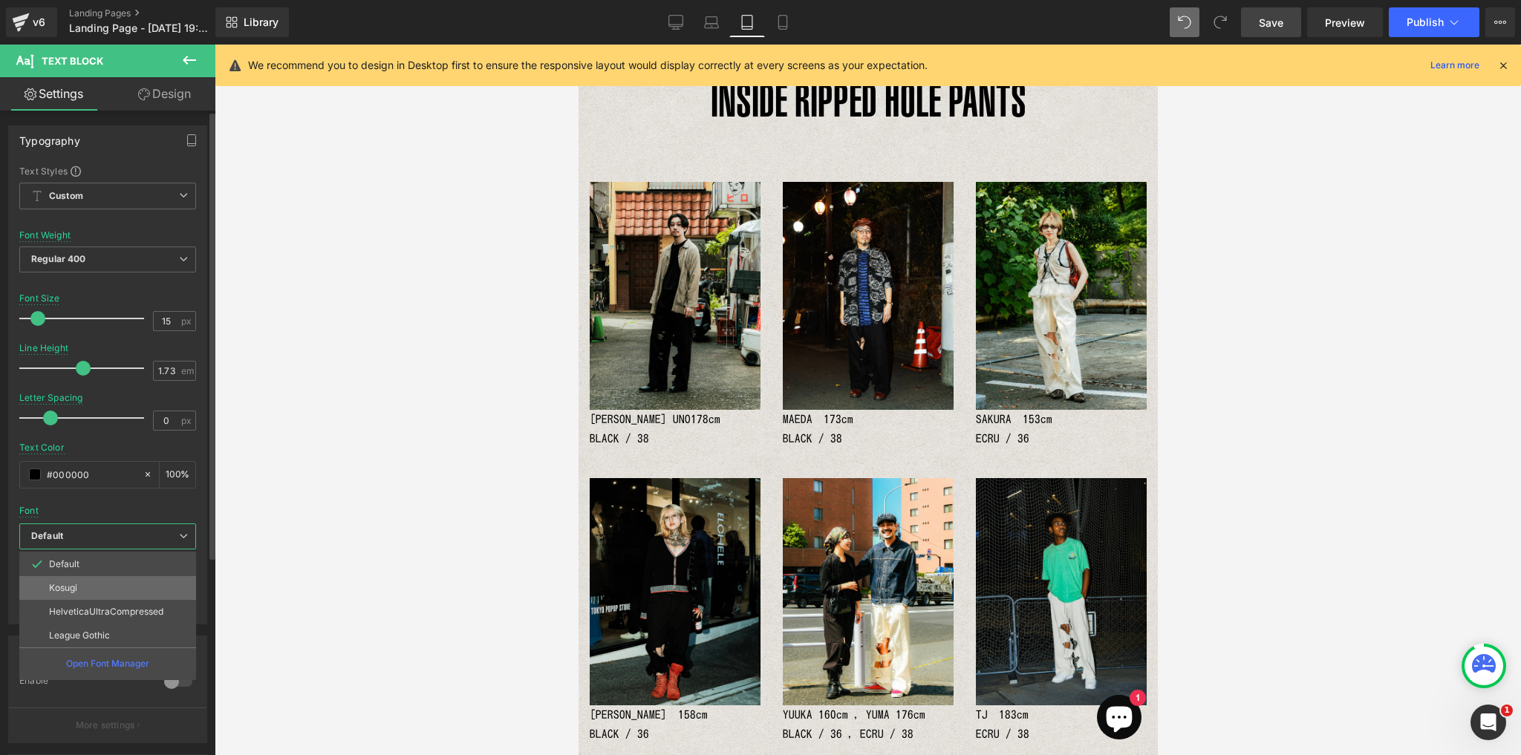
click at [60, 583] on p "Kosugi" at bounding box center [63, 588] width 28 height 10
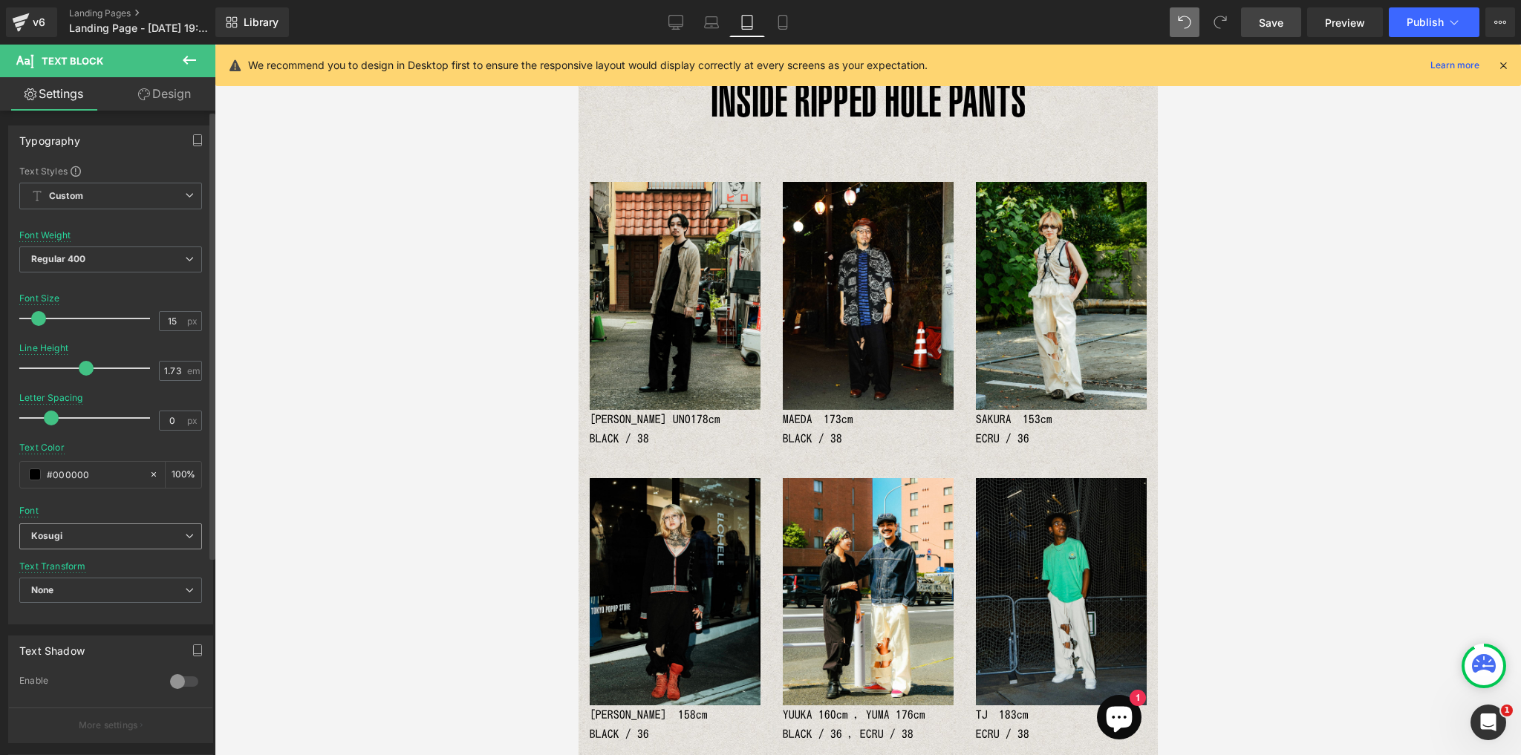
click at [67, 538] on b "Kosugi" at bounding box center [108, 536] width 154 height 13
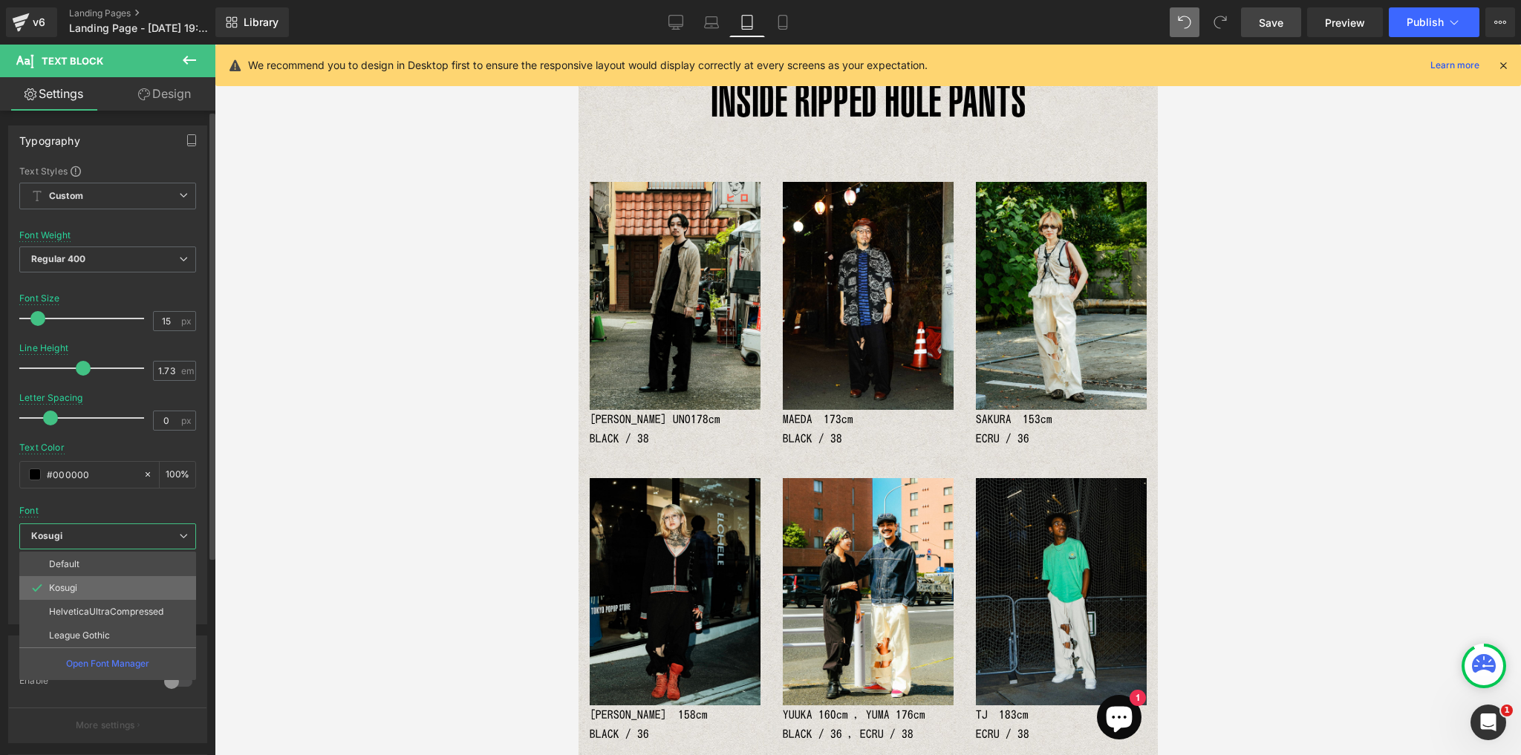
click at [68, 587] on p "Kosugi" at bounding box center [63, 588] width 28 height 10
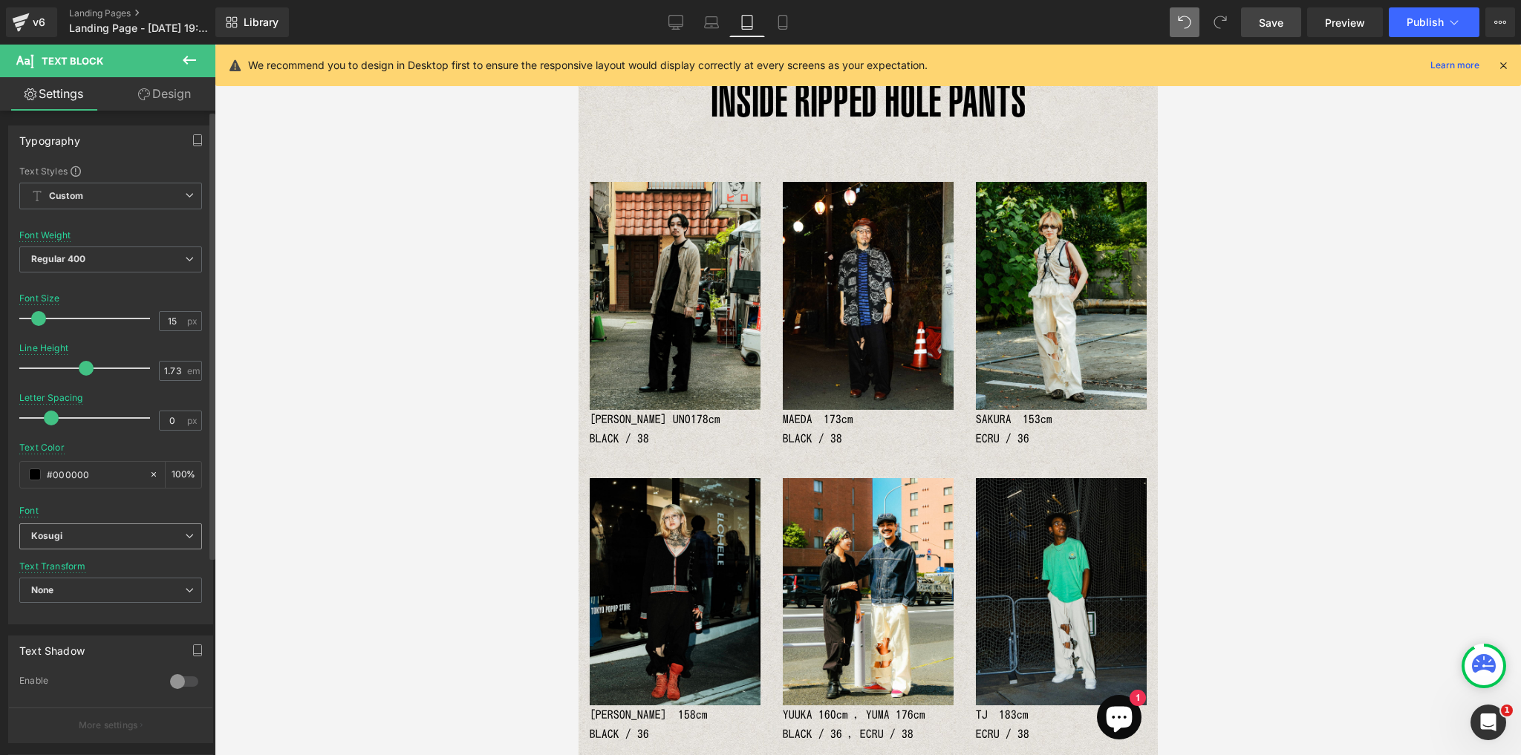
drag, startPoint x: 76, startPoint y: 546, endPoint x: 76, endPoint y: 576, distance: 30.4
click at [76, 546] on span "Kosugi" at bounding box center [110, 536] width 183 height 26
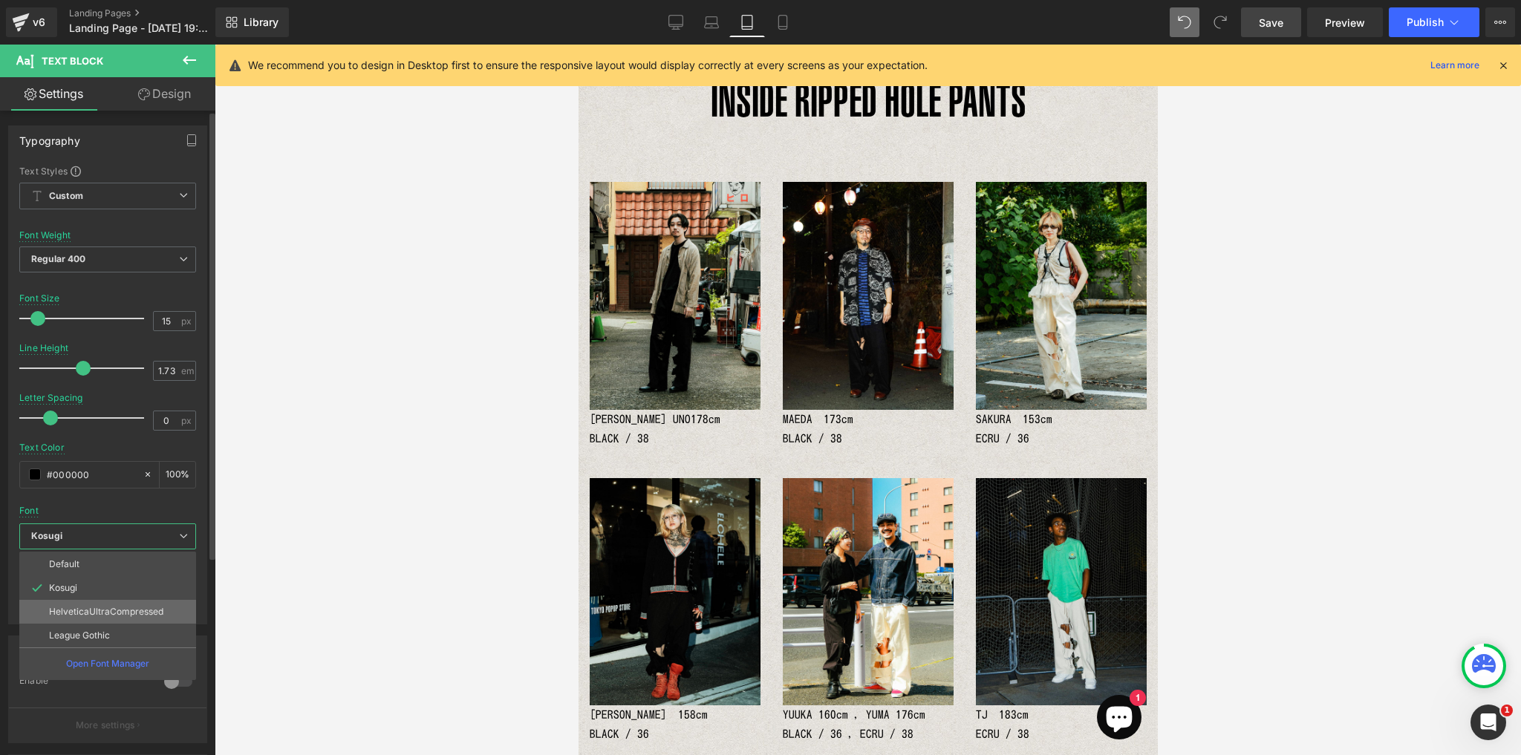
click at [76, 613] on p "HelveticaUltraCompressed" at bounding box center [106, 612] width 114 height 10
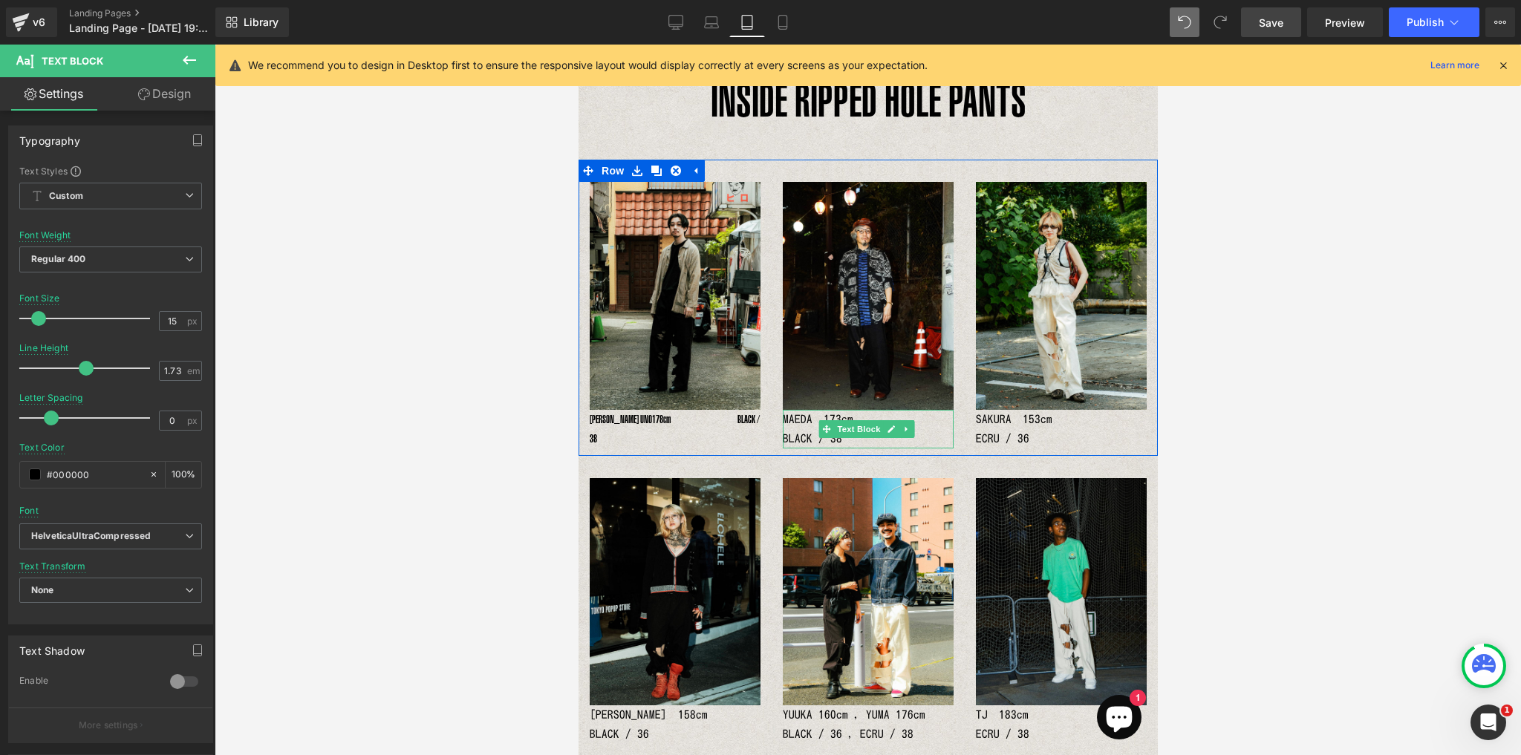
click at [799, 428] on p "MAEDA　173cm　　　　　　　　　　　　BLACK / 38" at bounding box center [867, 429] width 171 height 39
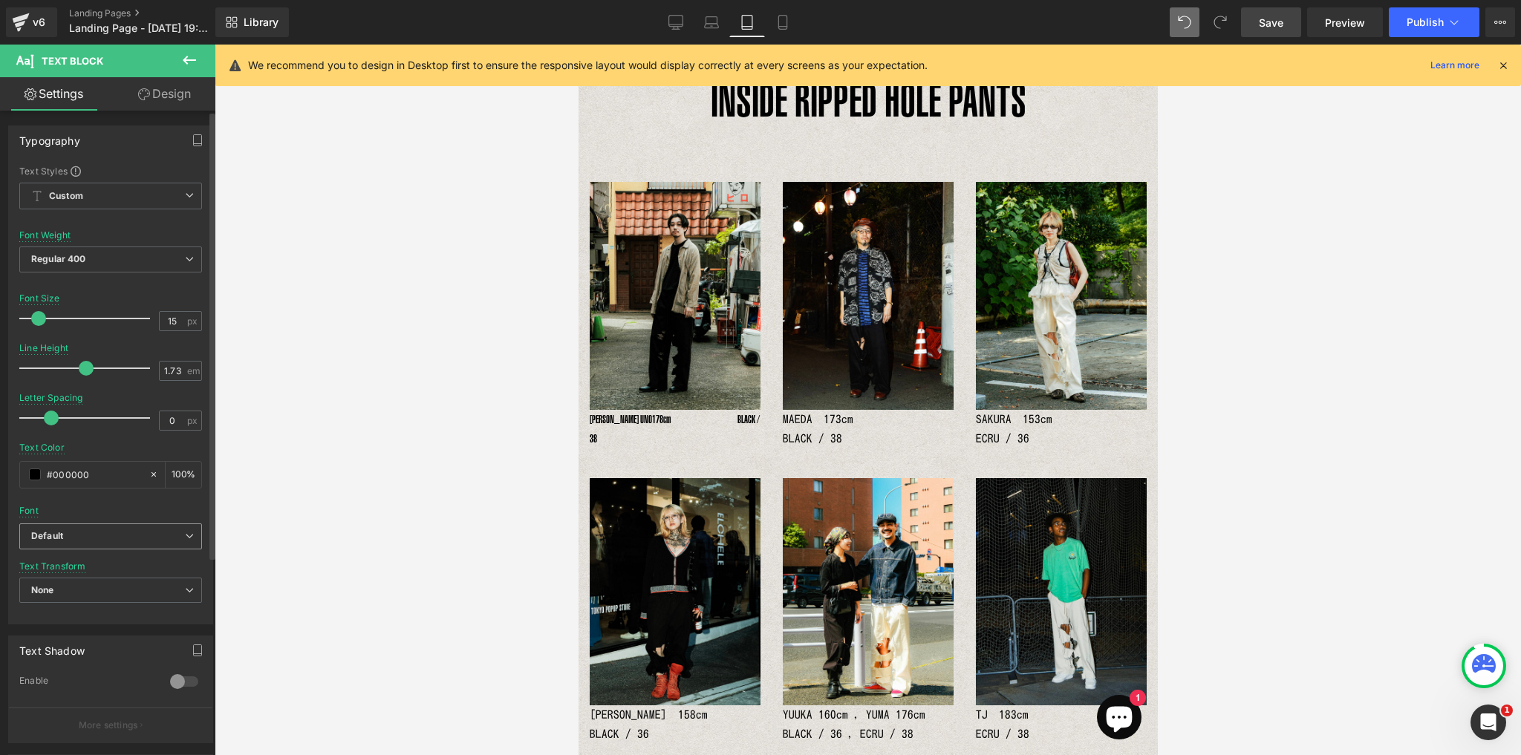
click at [106, 538] on b "Default" at bounding box center [108, 536] width 154 height 13
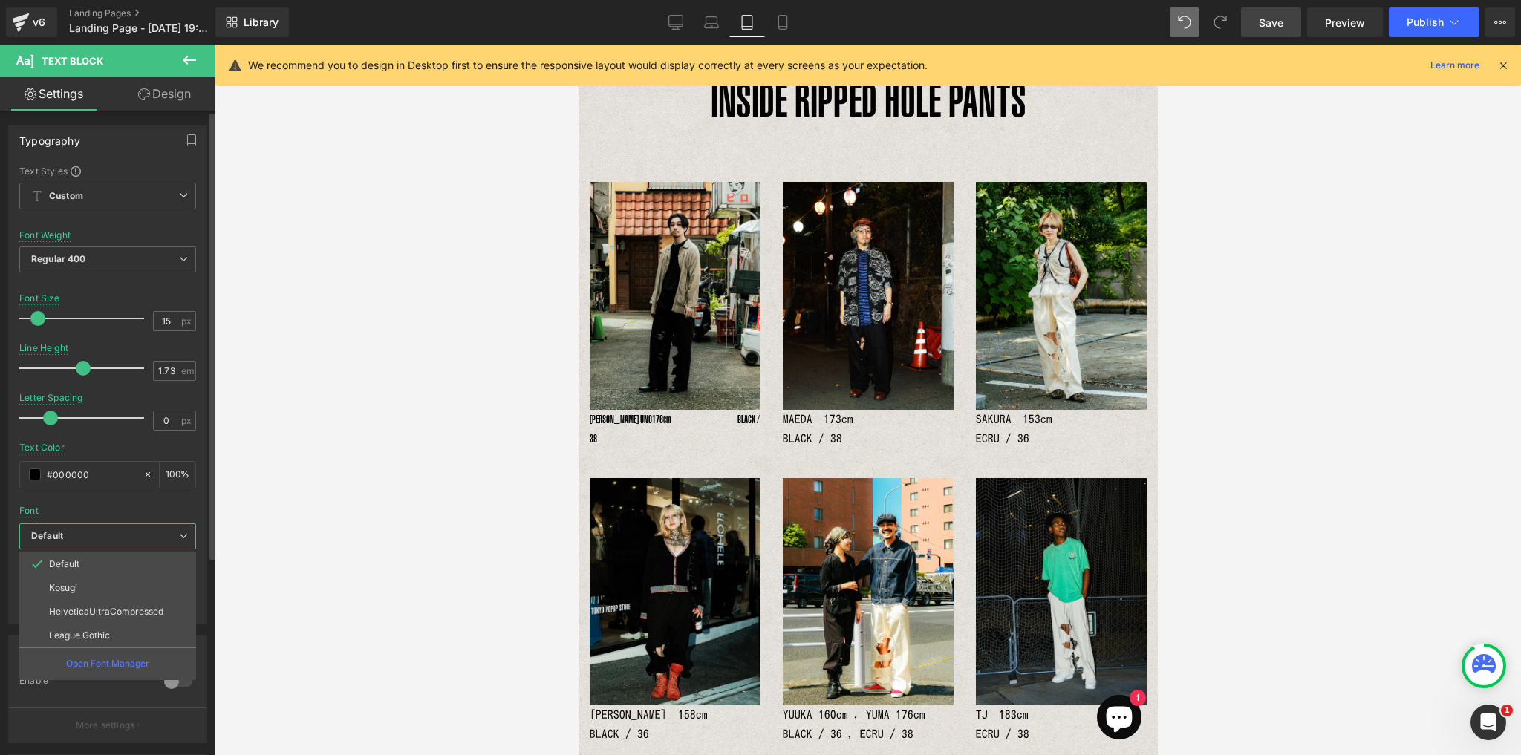
click at [103, 614] on li "HelveticaUltraCompressed" at bounding box center [107, 612] width 177 height 24
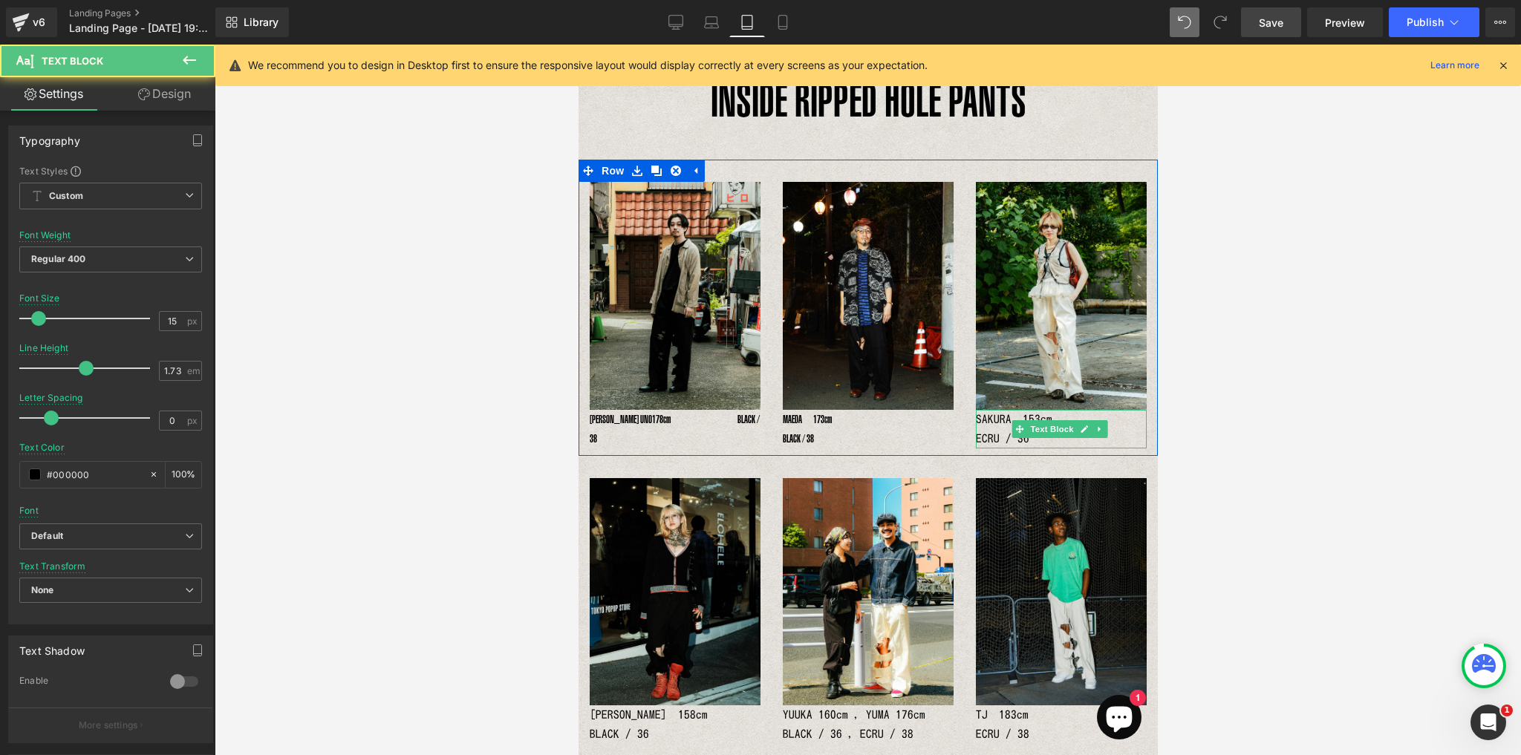
click at [994, 435] on p "SAKURA　153cm　　　　　　　　　　　　ECRU / 36" at bounding box center [1060, 429] width 171 height 39
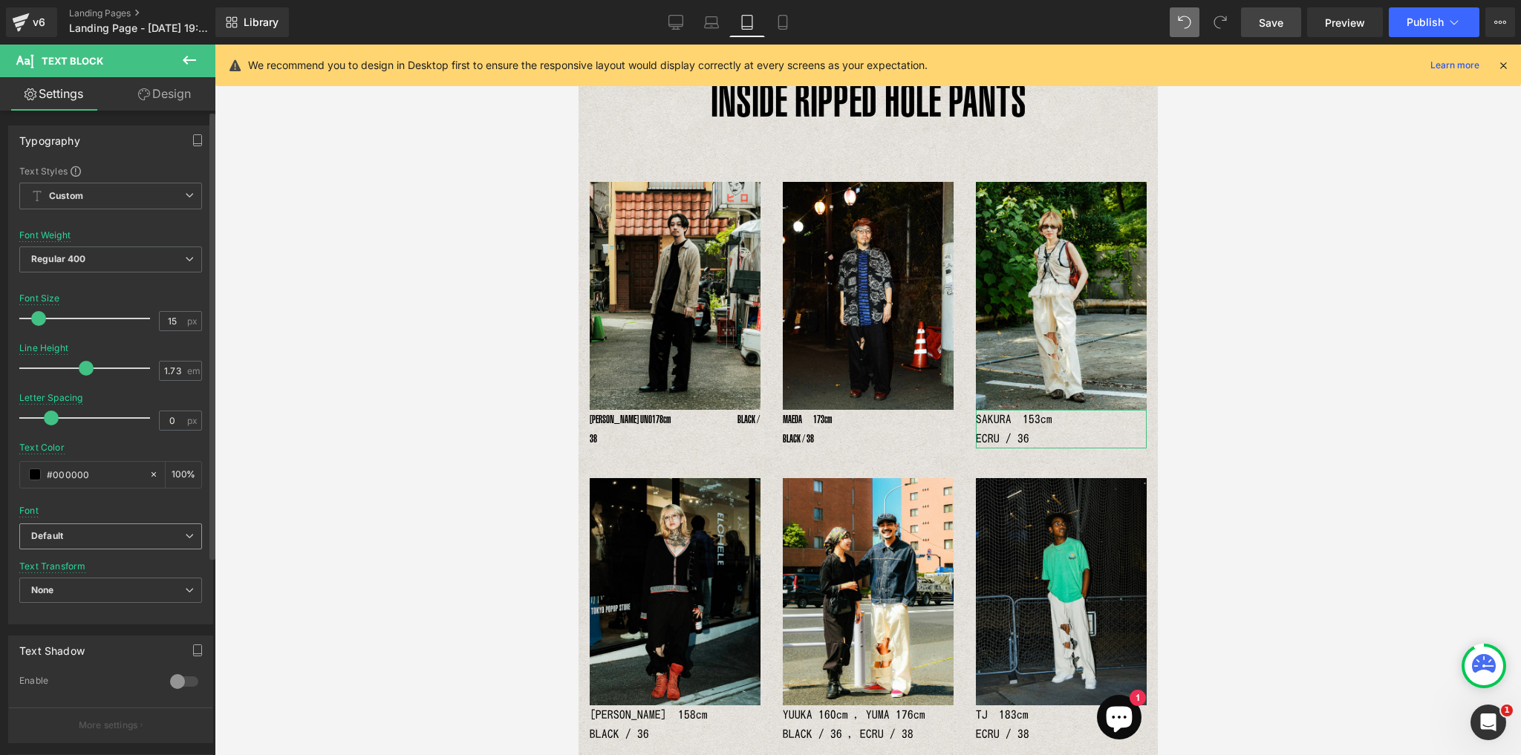
click at [140, 532] on b "Default" at bounding box center [108, 536] width 154 height 13
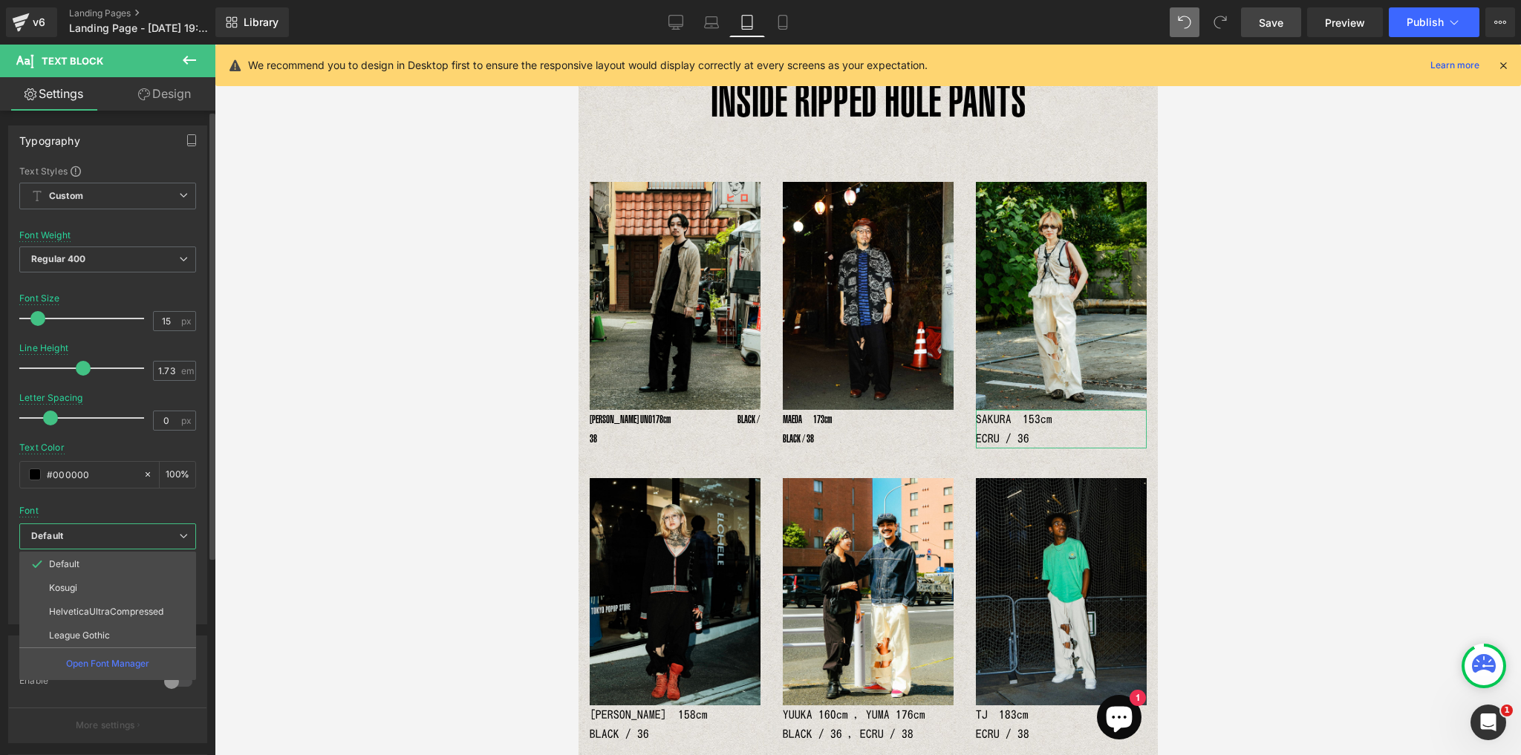
drag, startPoint x: 120, startPoint y: 606, endPoint x: 130, endPoint y: 609, distance: 10.1
click at [120, 607] on p "HelveticaUltraCompressed" at bounding box center [106, 612] width 114 height 10
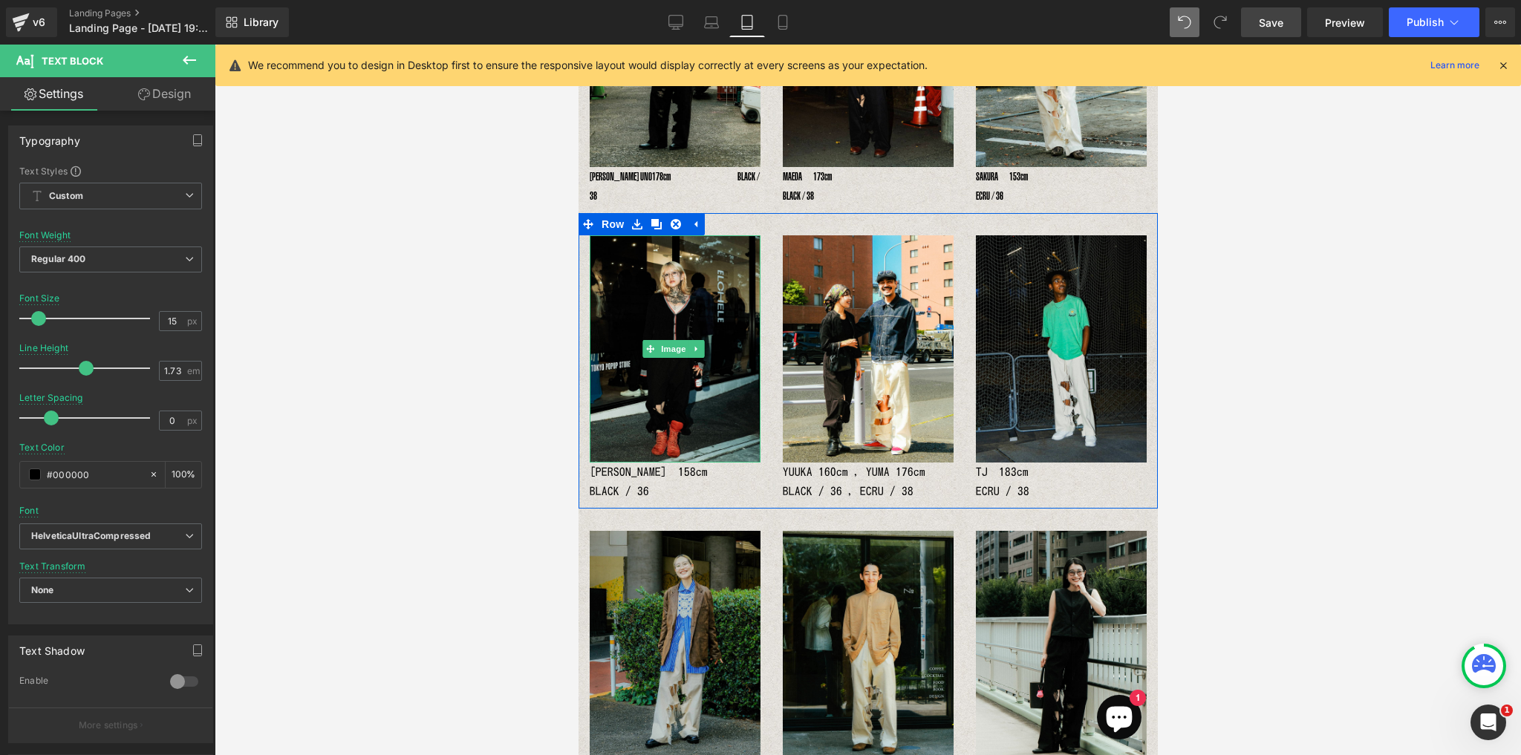
scroll to position [357, 0]
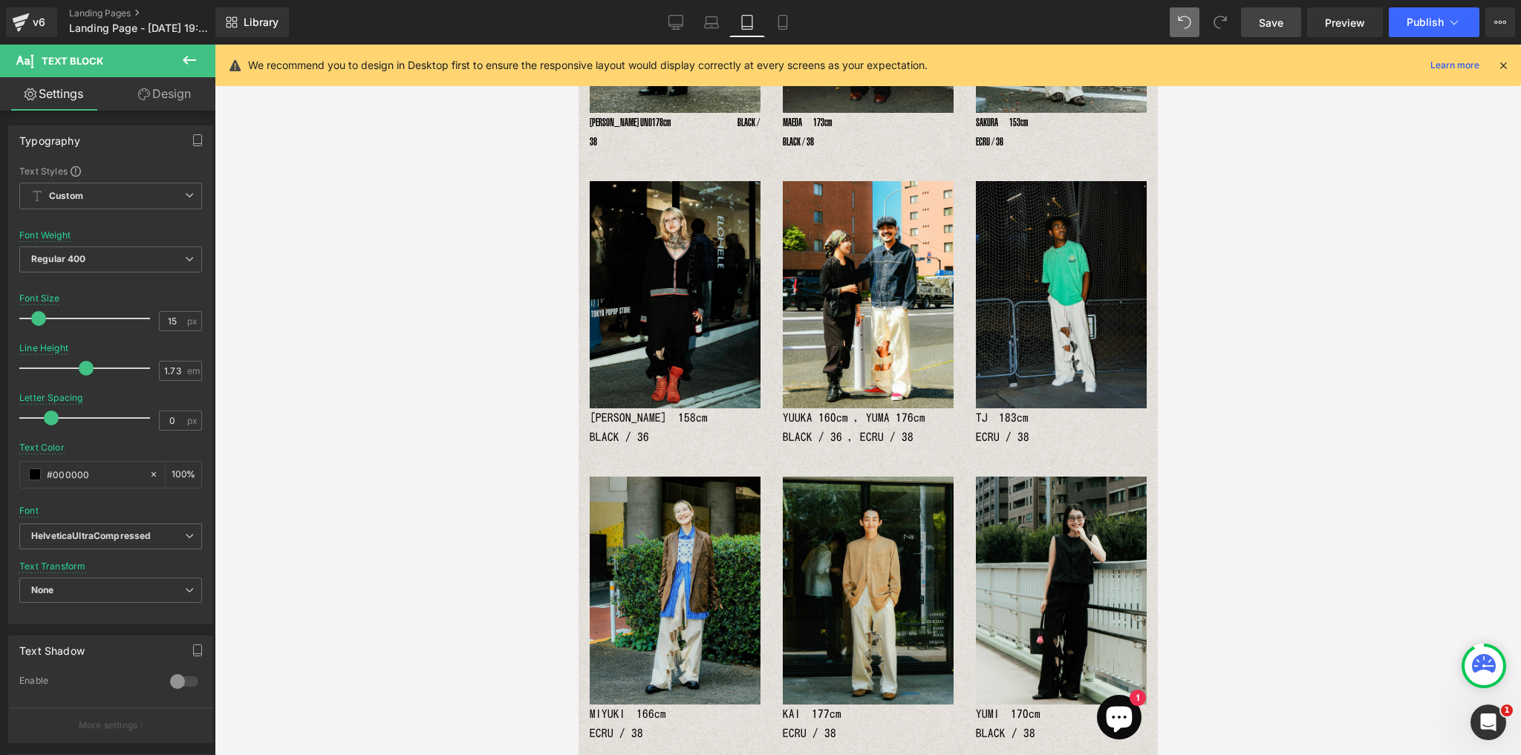
click at [621, 417] on div "RENA　158cm　　　　　　　　　　　　 BLACK / 36 Text Block" at bounding box center [674, 427] width 171 height 39
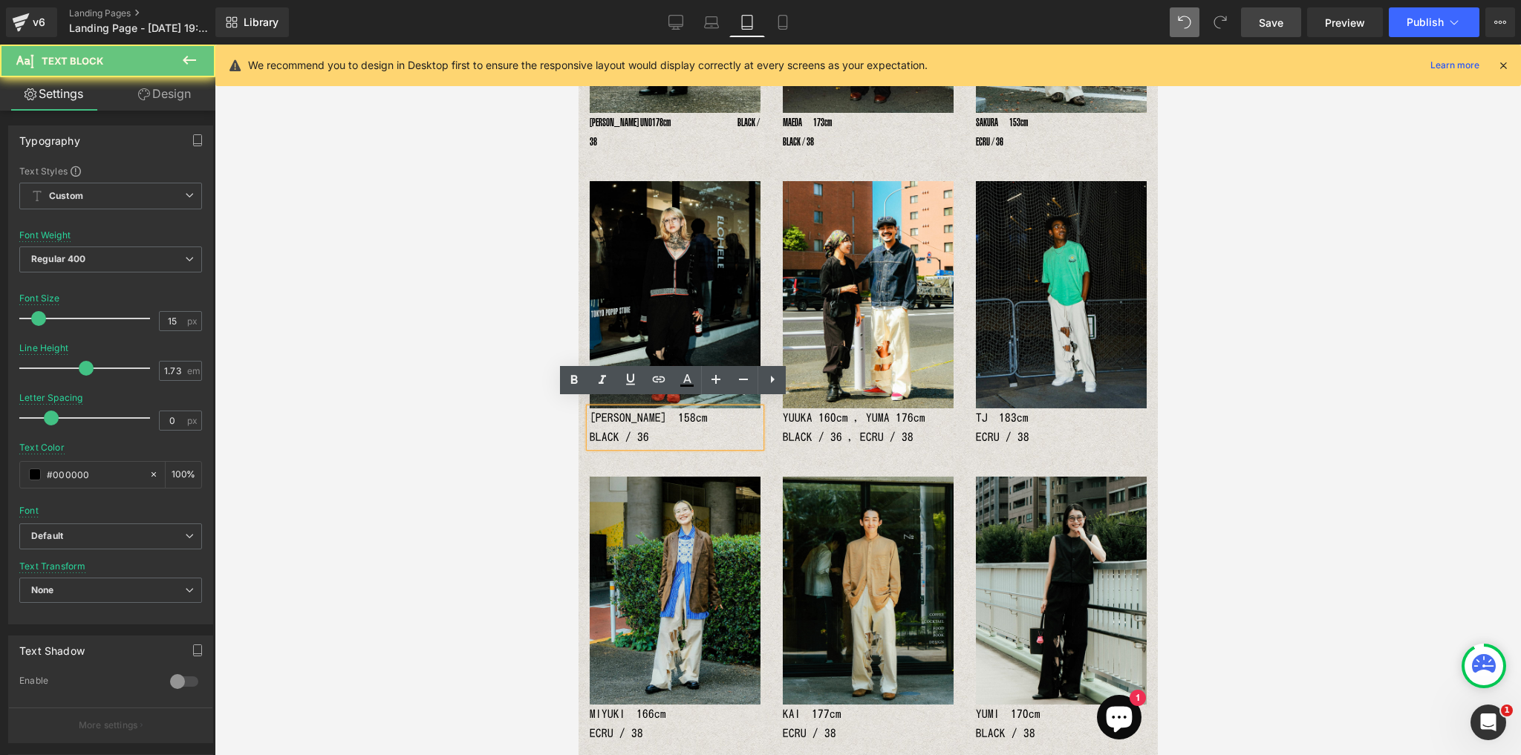
click at [609, 416] on p "RENA　158cm　　　　　　　　　　　　 BLACK / 36" at bounding box center [674, 427] width 171 height 39
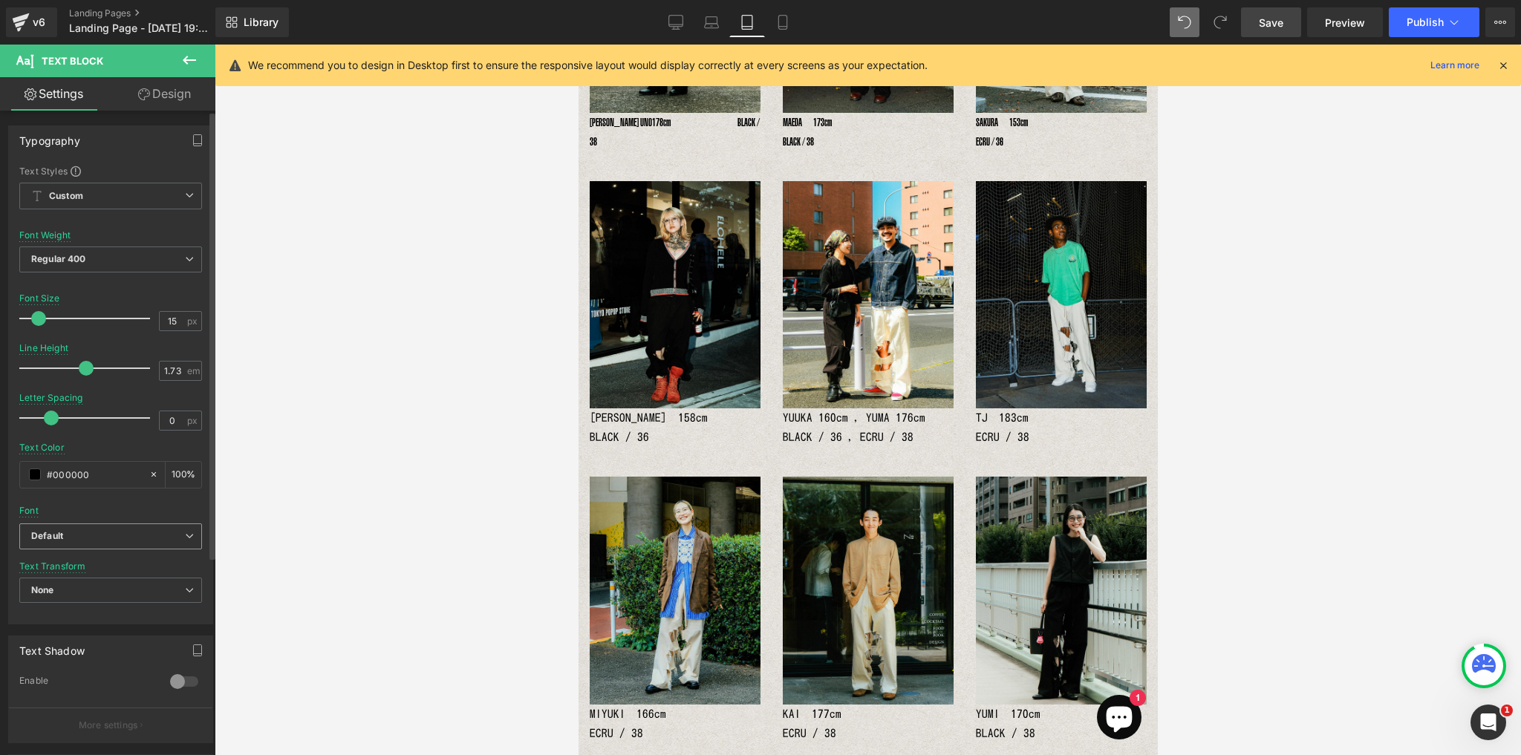
click at [157, 533] on b "Default" at bounding box center [108, 536] width 154 height 13
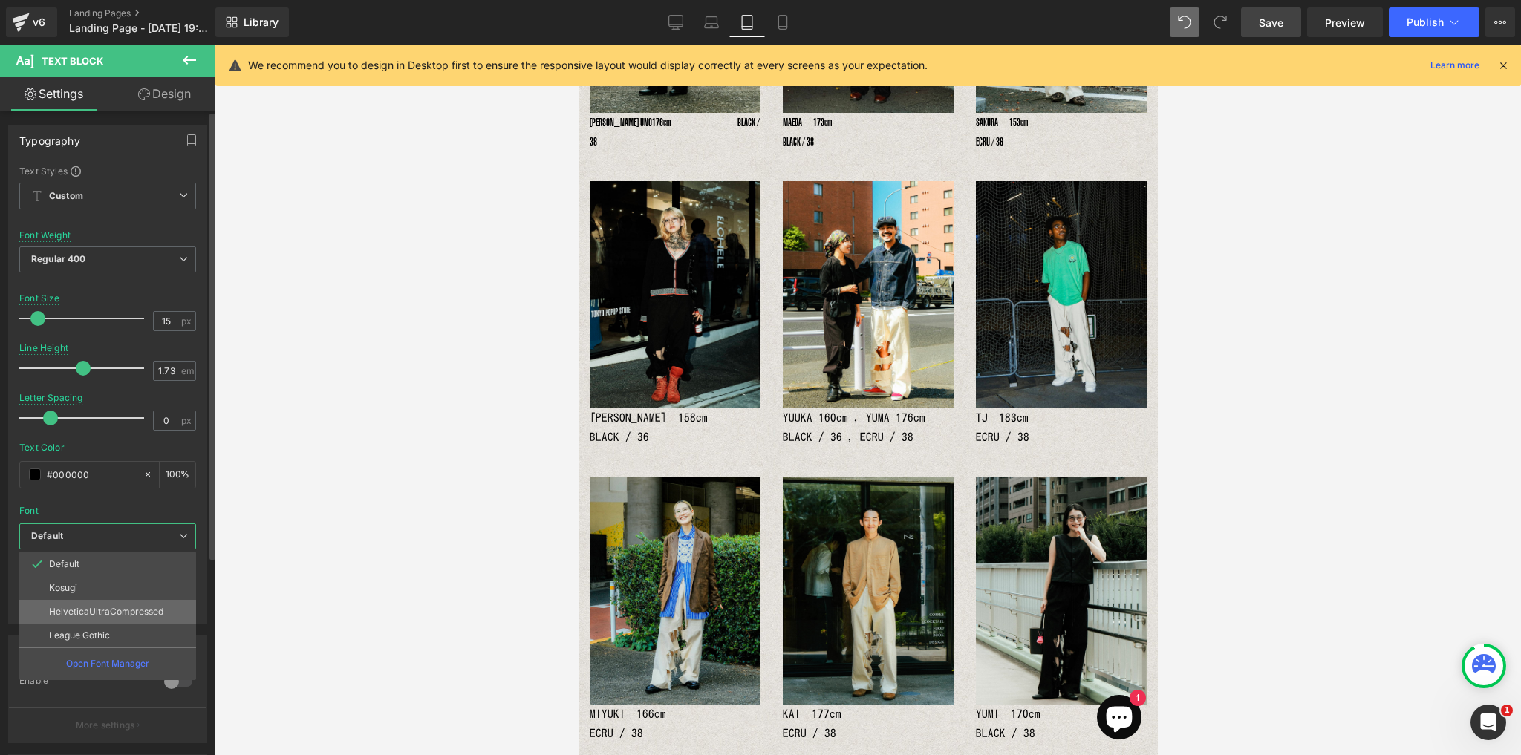
click at [110, 607] on p "HelveticaUltraCompressed" at bounding box center [106, 612] width 114 height 10
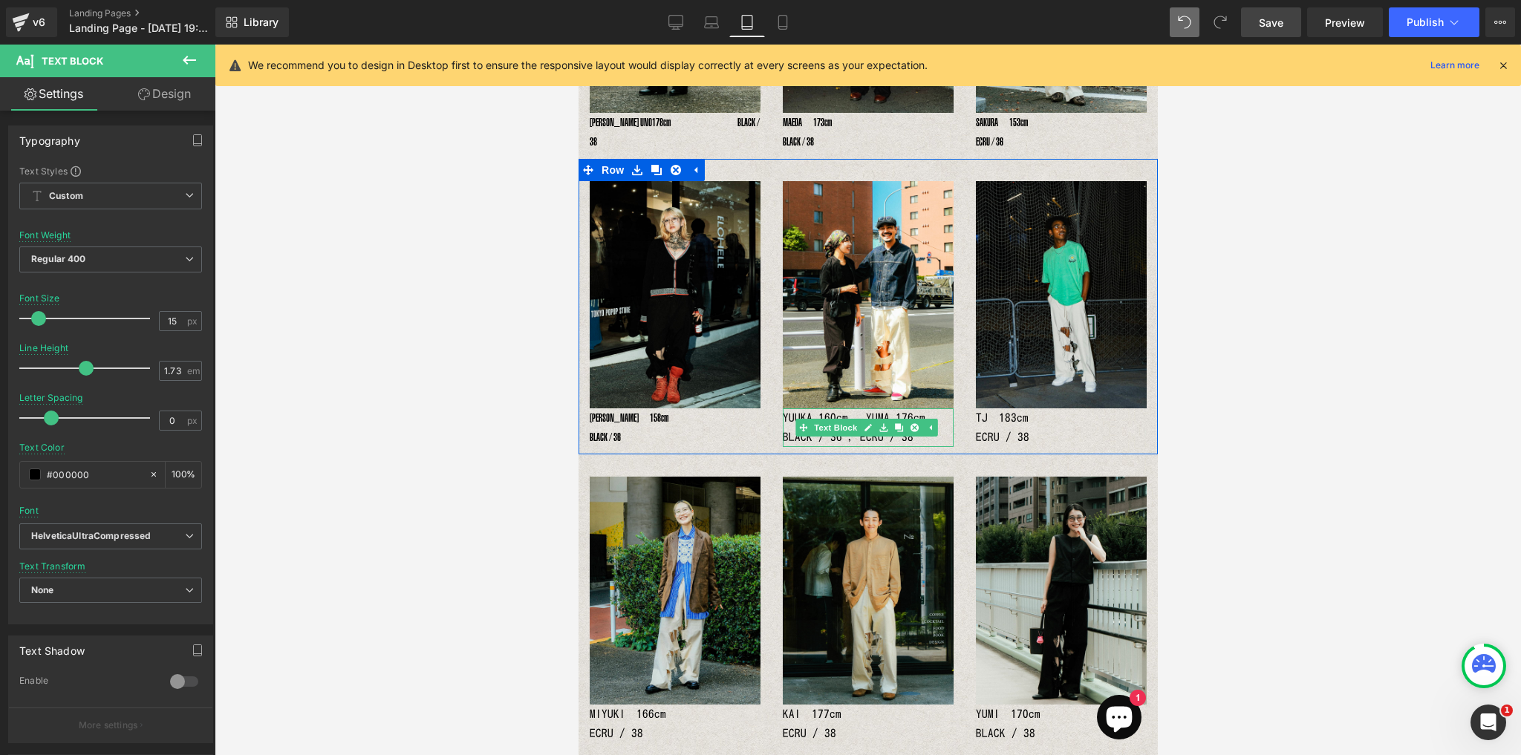
click at [846, 430] on p "YUUKA 160cm , YUMA 176cm　　　　　　BLACK / 36 , ECRU / 38" at bounding box center [867, 427] width 171 height 39
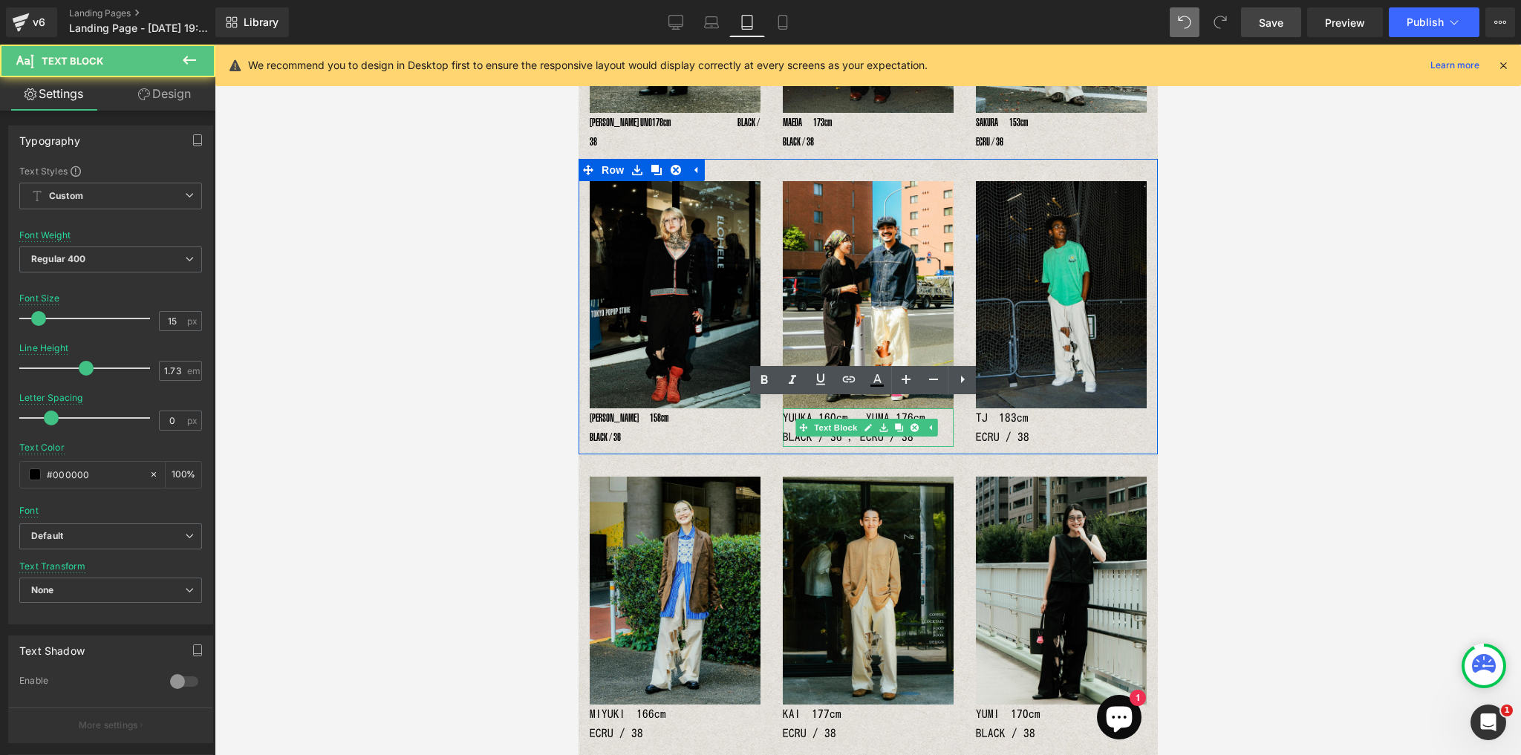
click at [846, 437] on p "YUUKA 160cm , YUMA 176cm　　　　　　BLACK / 36 , ECRU / 38" at bounding box center [867, 427] width 171 height 39
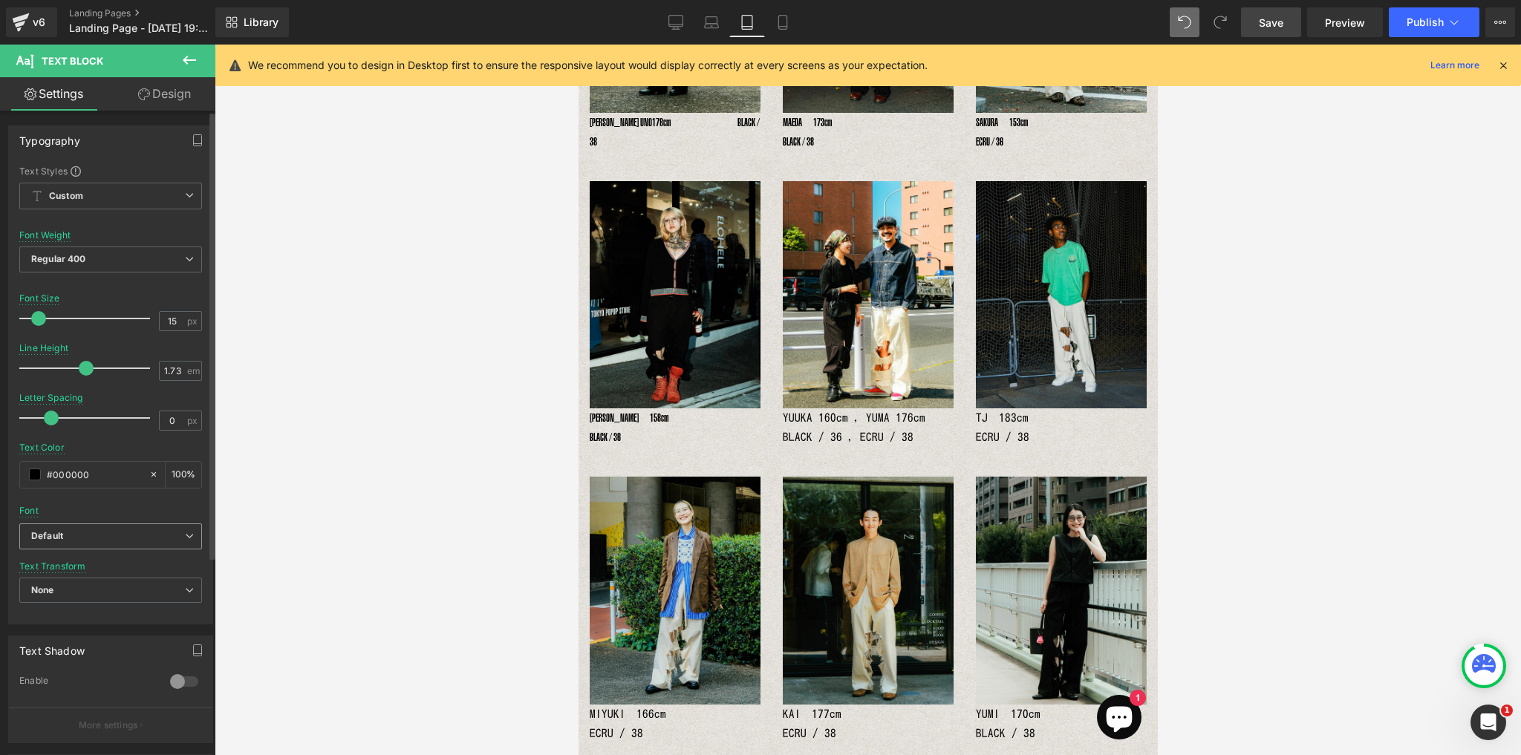
drag, startPoint x: 181, startPoint y: 535, endPoint x: 179, endPoint y: 549, distance: 14.3
click at [181, 542] on span "Default" at bounding box center [110, 536] width 183 height 26
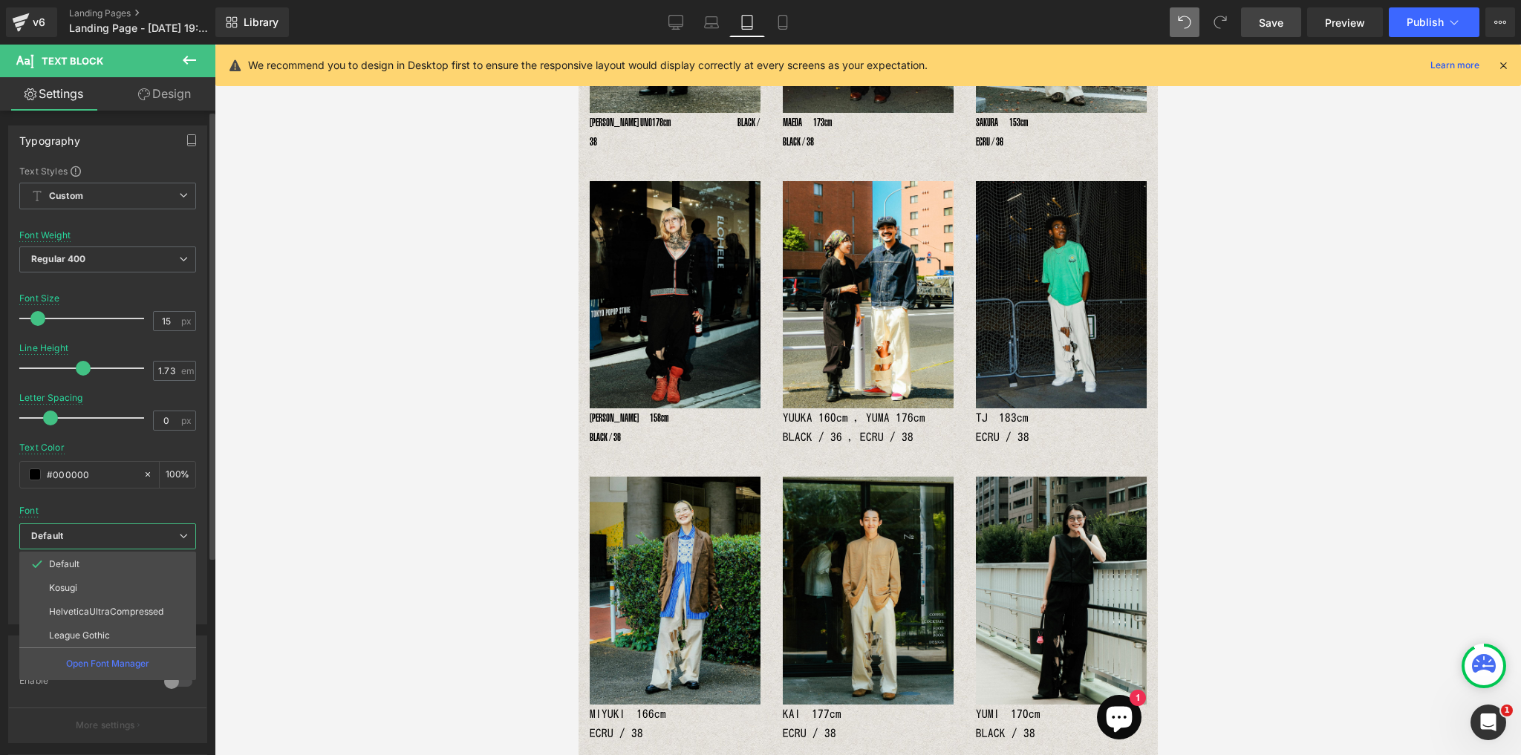
drag, startPoint x: 132, startPoint y: 607, endPoint x: 160, endPoint y: 604, distance: 28.4
click at [135, 607] on p "HelveticaUltraCompressed" at bounding box center [106, 612] width 114 height 10
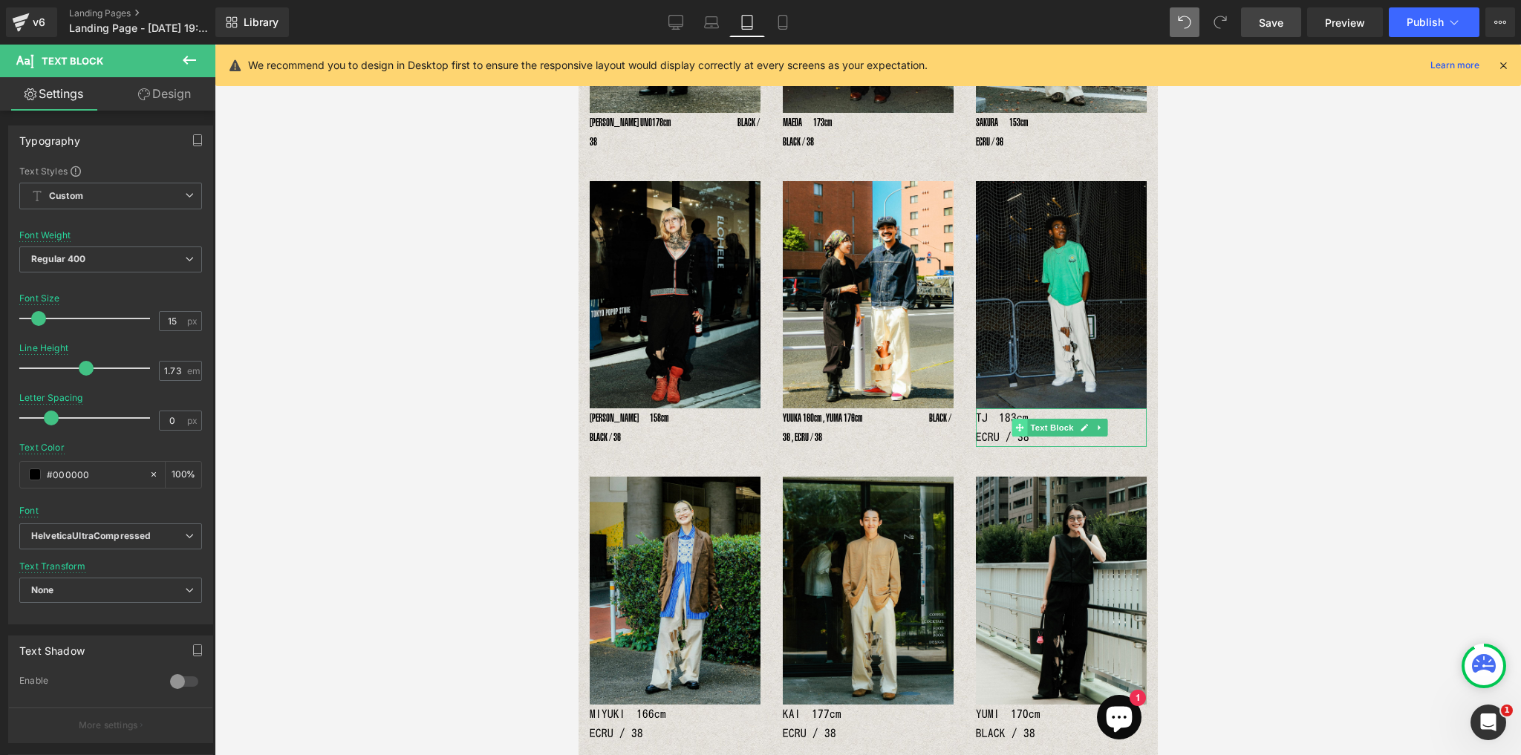
click at [983, 411] on div "TJ　183cm　　　　　　　　　　　　　 ECRU / 38 Text Block" at bounding box center [1060, 427] width 171 height 39
click at [975, 414] on div "TJ　183cm　　　　　　　　　　　　　 ECRU / 38" at bounding box center [1060, 427] width 171 height 39
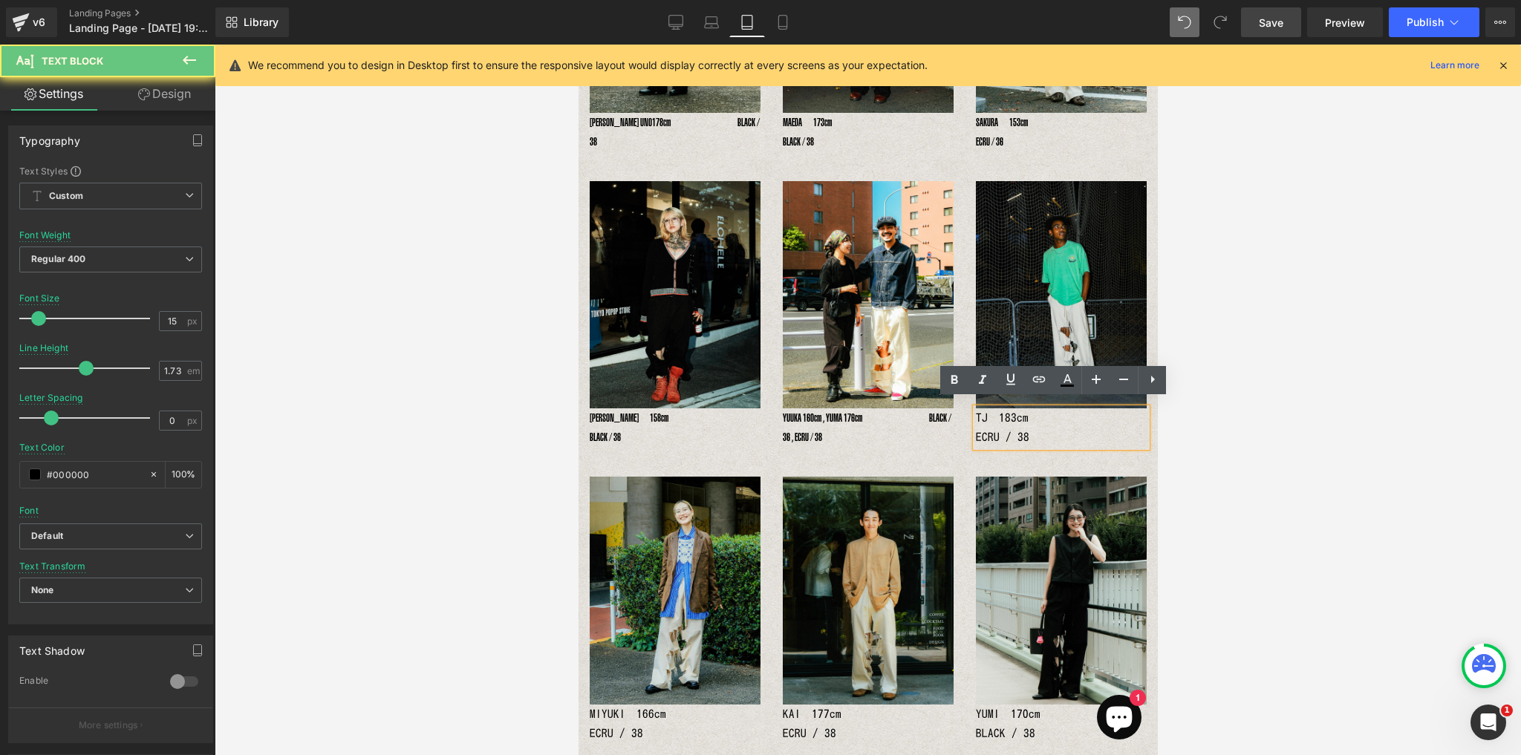
click at [989, 414] on p "TJ　183cm　　　　　　　　　　　　　 ECRU / 38" at bounding box center [1060, 427] width 171 height 39
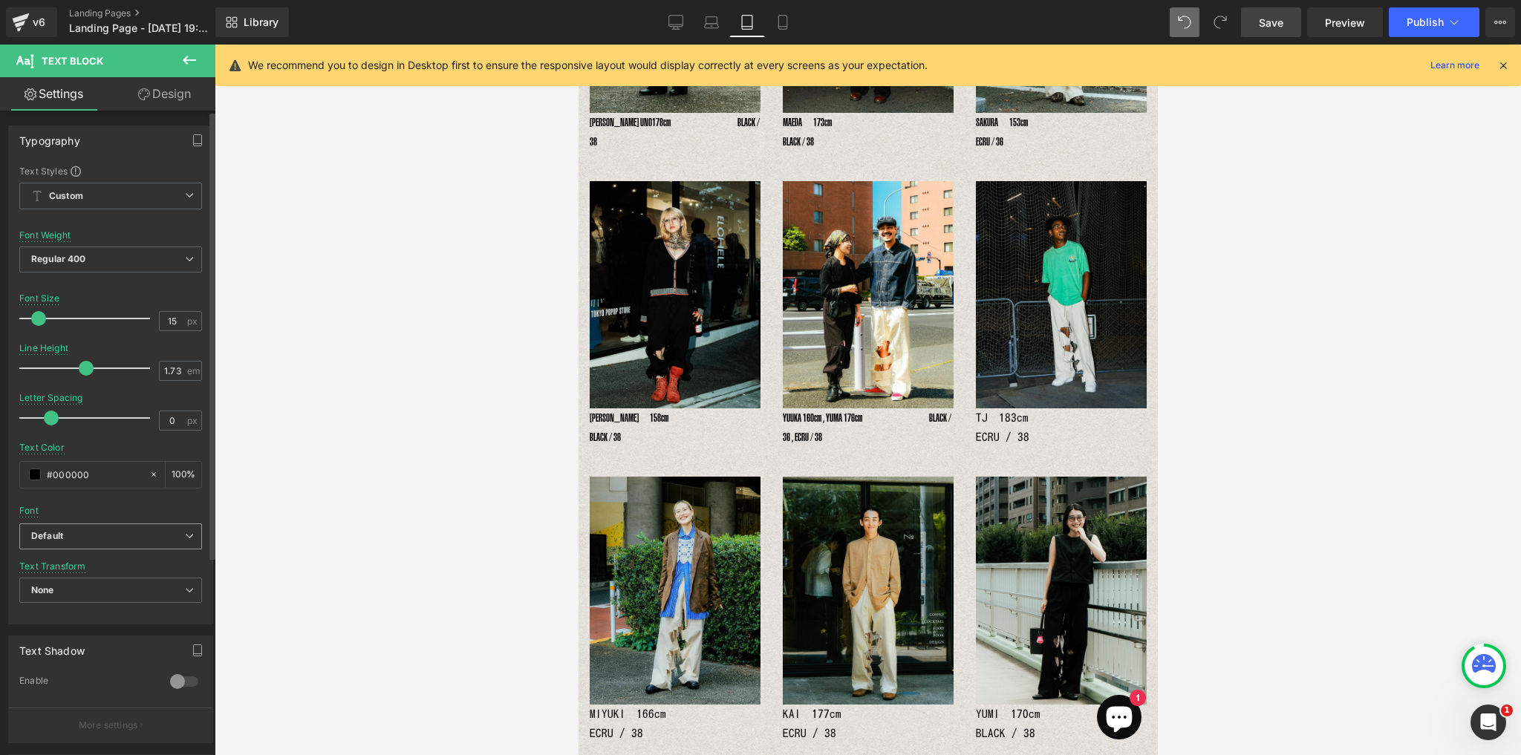
click at [174, 543] on span "Default" at bounding box center [110, 536] width 183 height 26
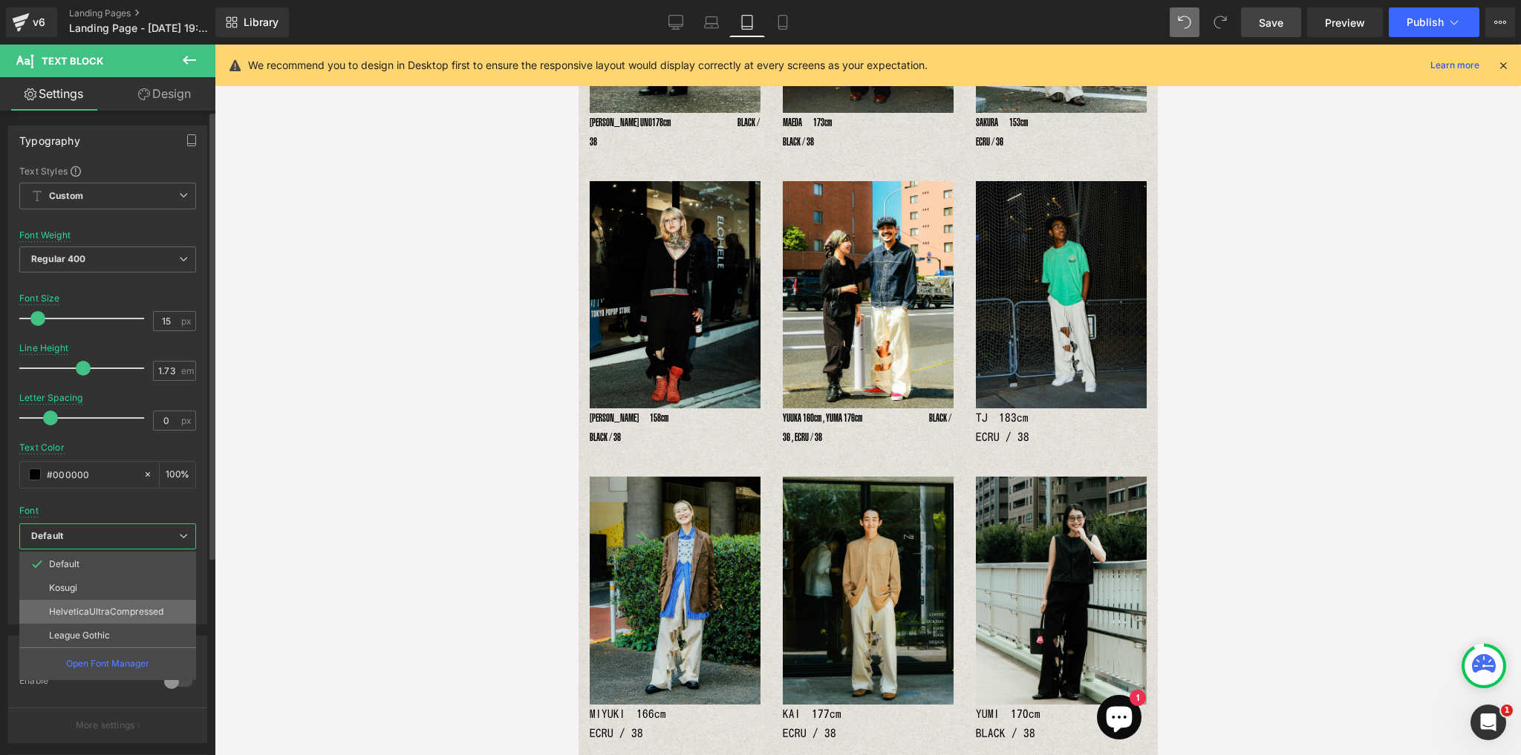
click at [133, 612] on p "HelveticaUltraCompressed" at bounding box center [106, 612] width 114 height 10
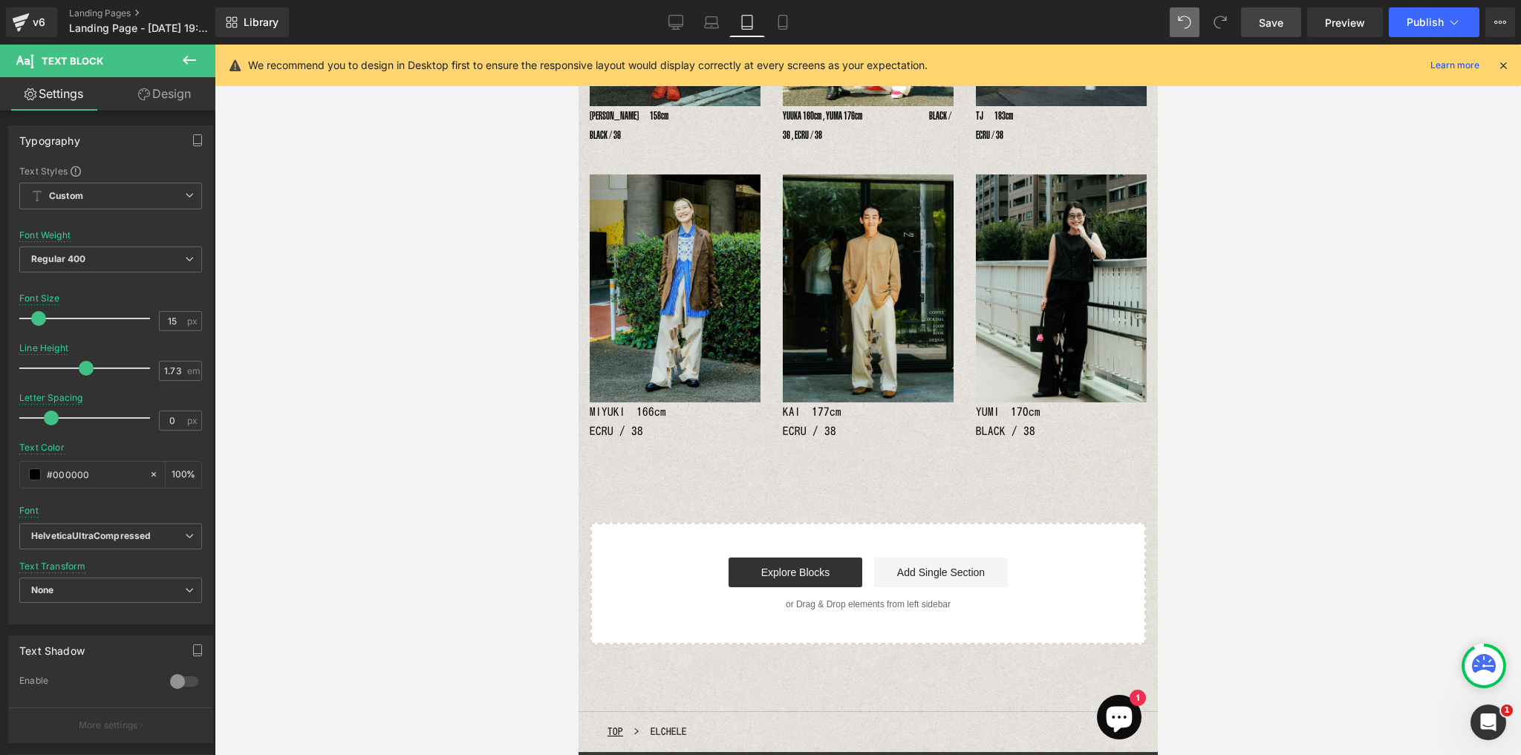
scroll to position [630, 0]
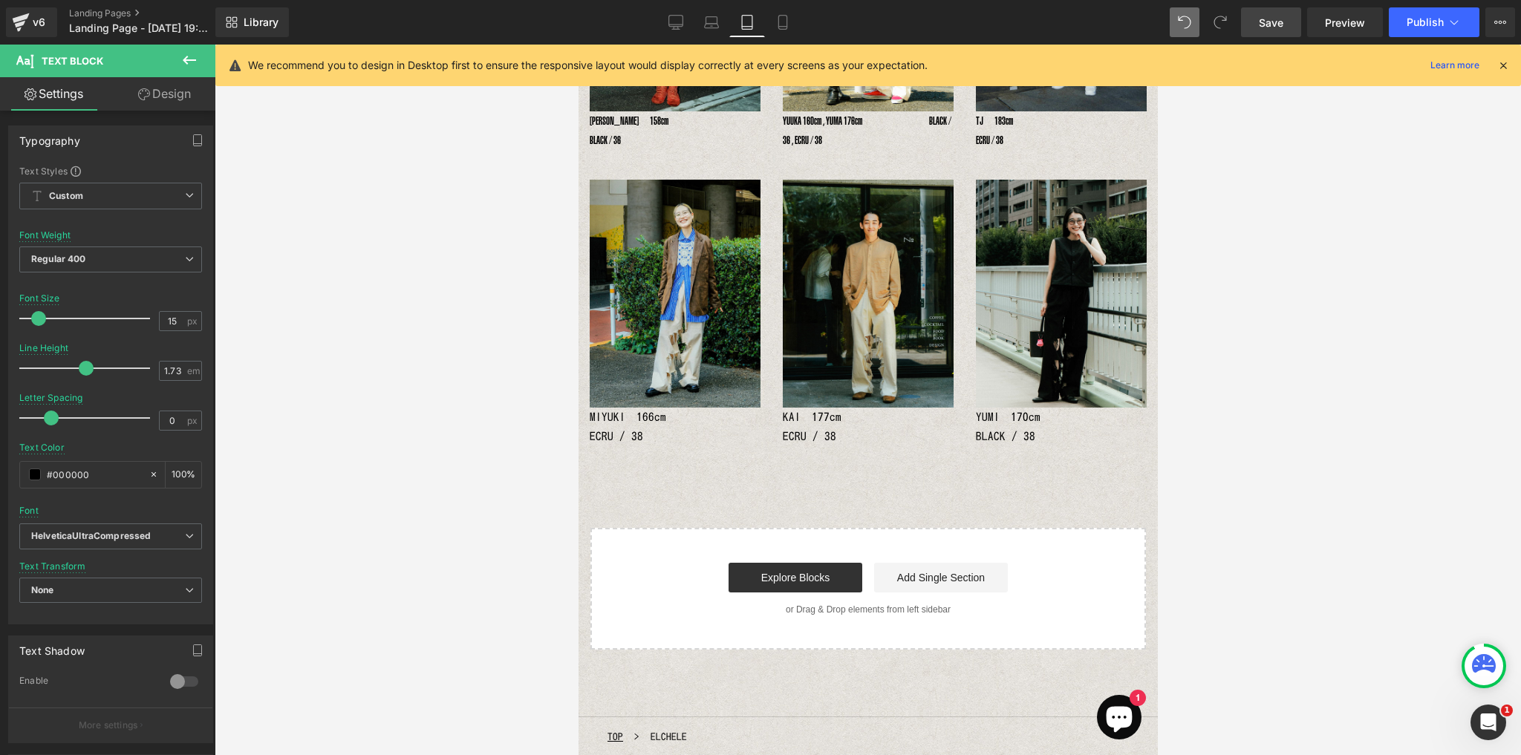
click at [646, 417] on div "MIYUKI　166cm　　　　　　　　　　　　 ECRU / 38 Text Block" at bounding box center [674, 427] width 171 height 39
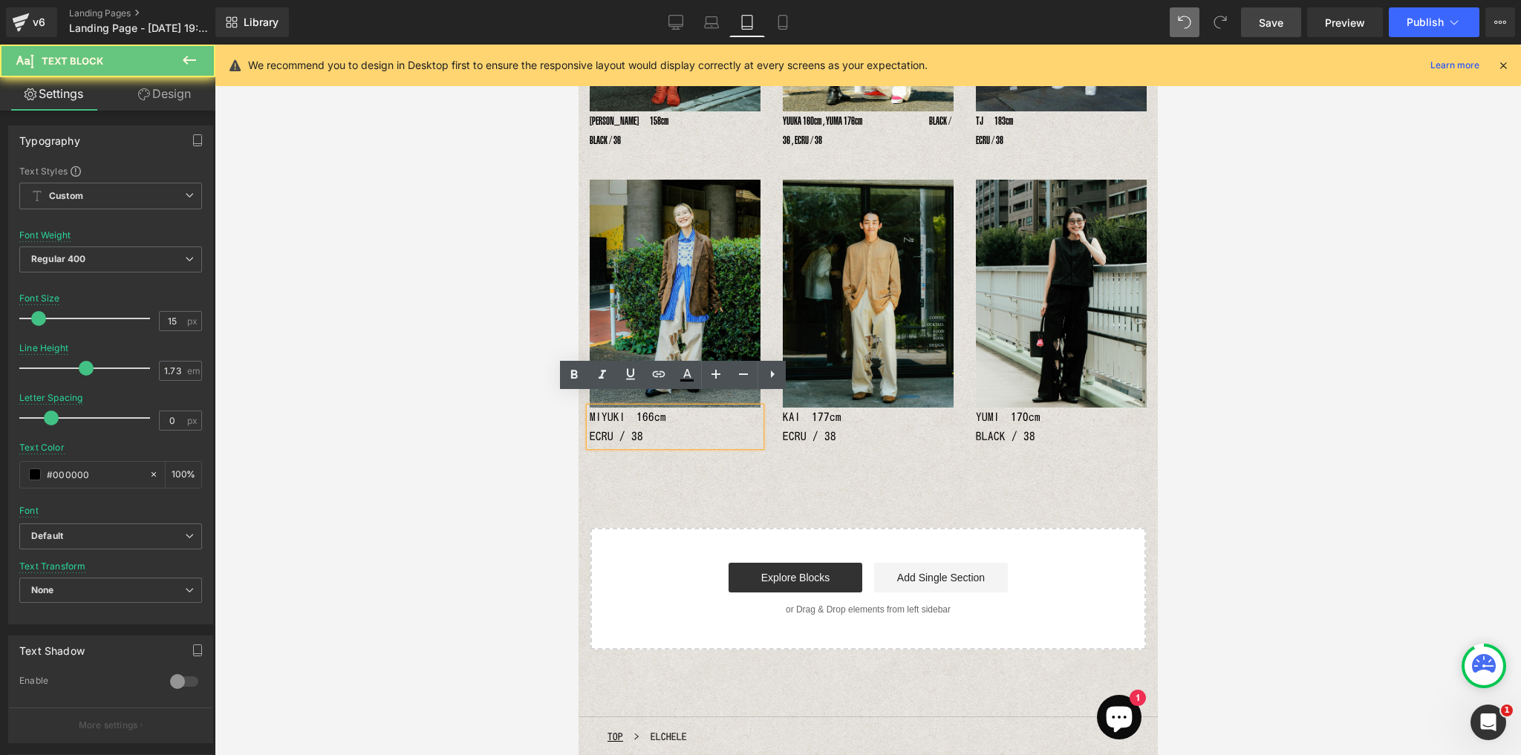
click at [601, 414] on p "MIYUKI　166cm　　　　　　　　　　　　 ECRU / 38" at bounding box center [674, 427] width 171 height 39
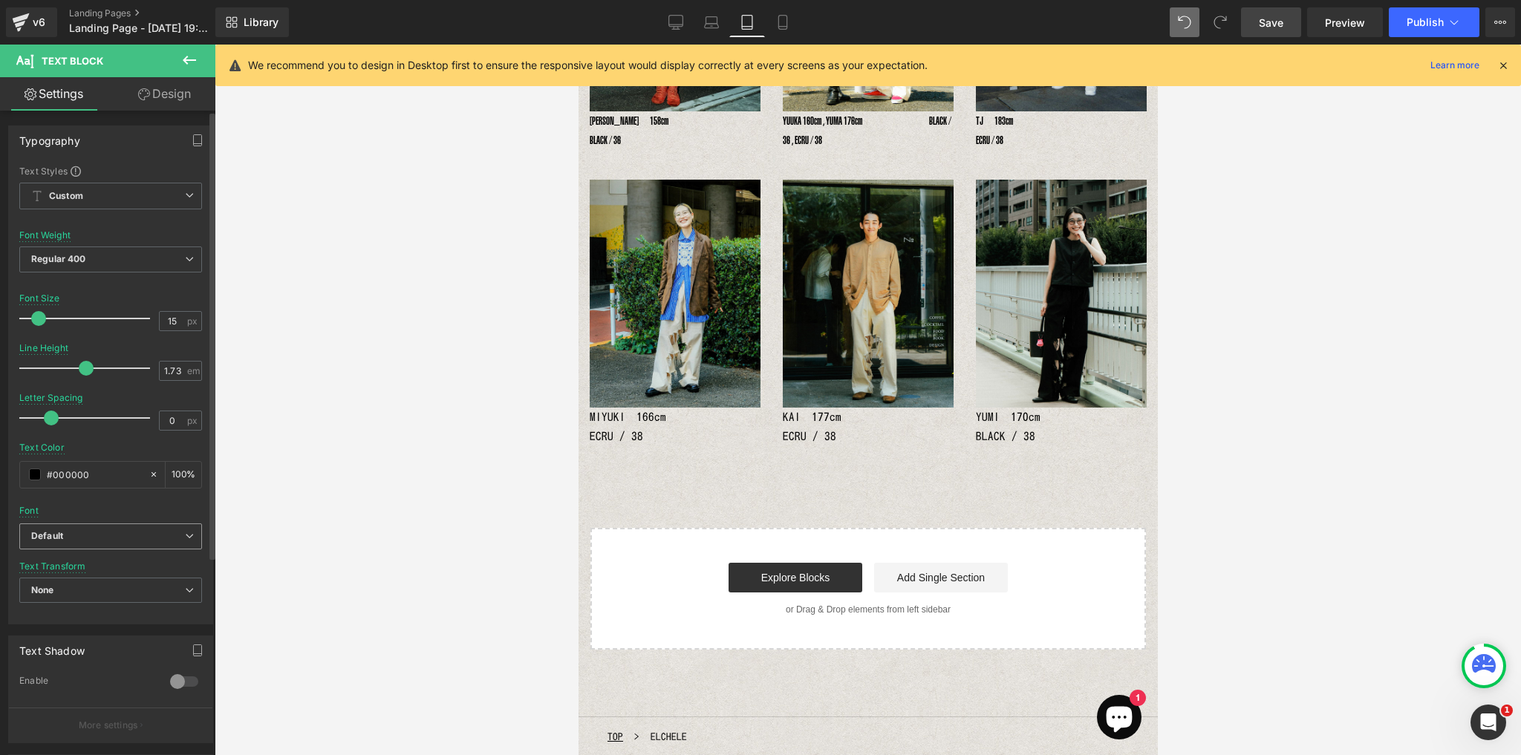
click at [176, 533] on b "Default" at bounding box center [108, 536] width 154 height 13
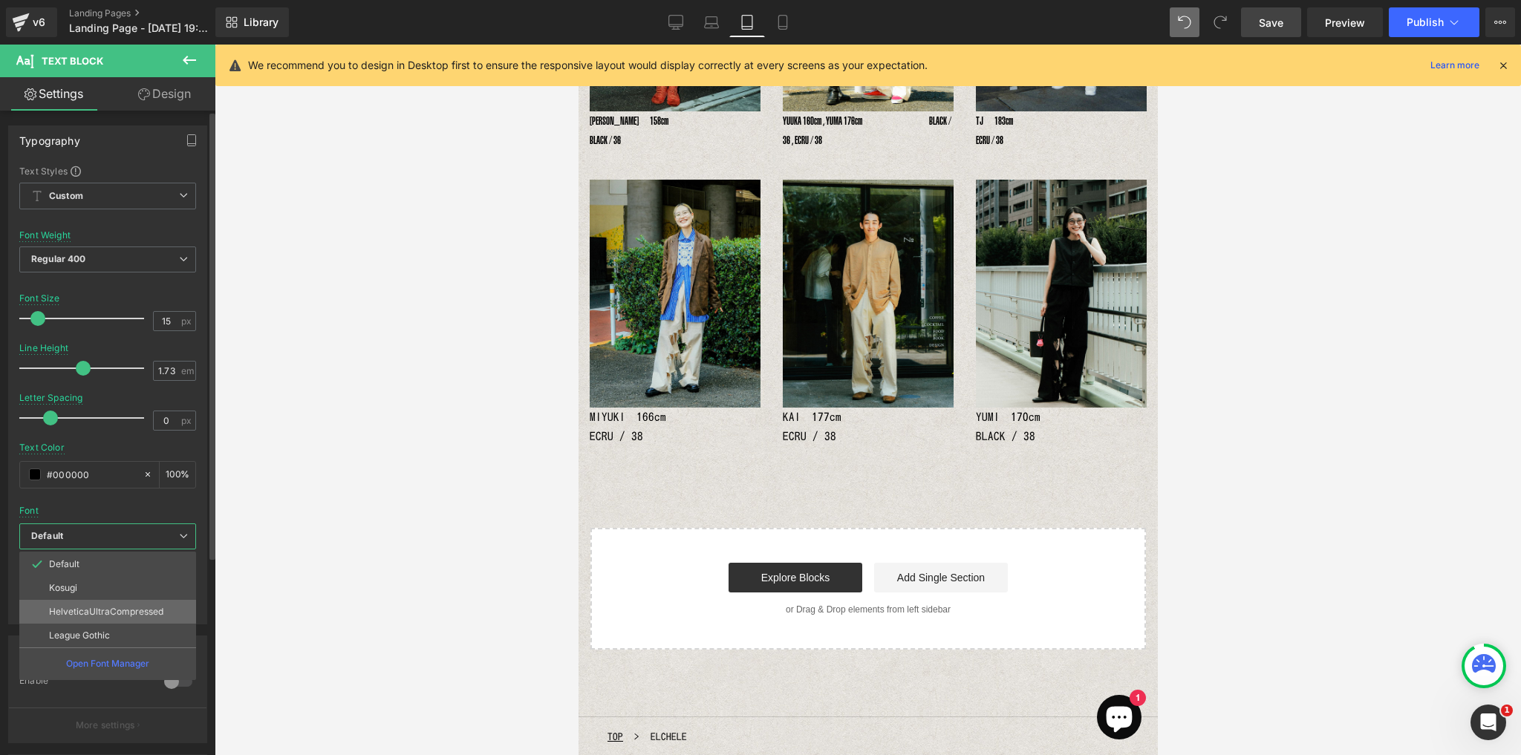
click at [142, 603] on li "HelveticaUltraCompressed" at bounding box center [107, 612] width 177 height 24
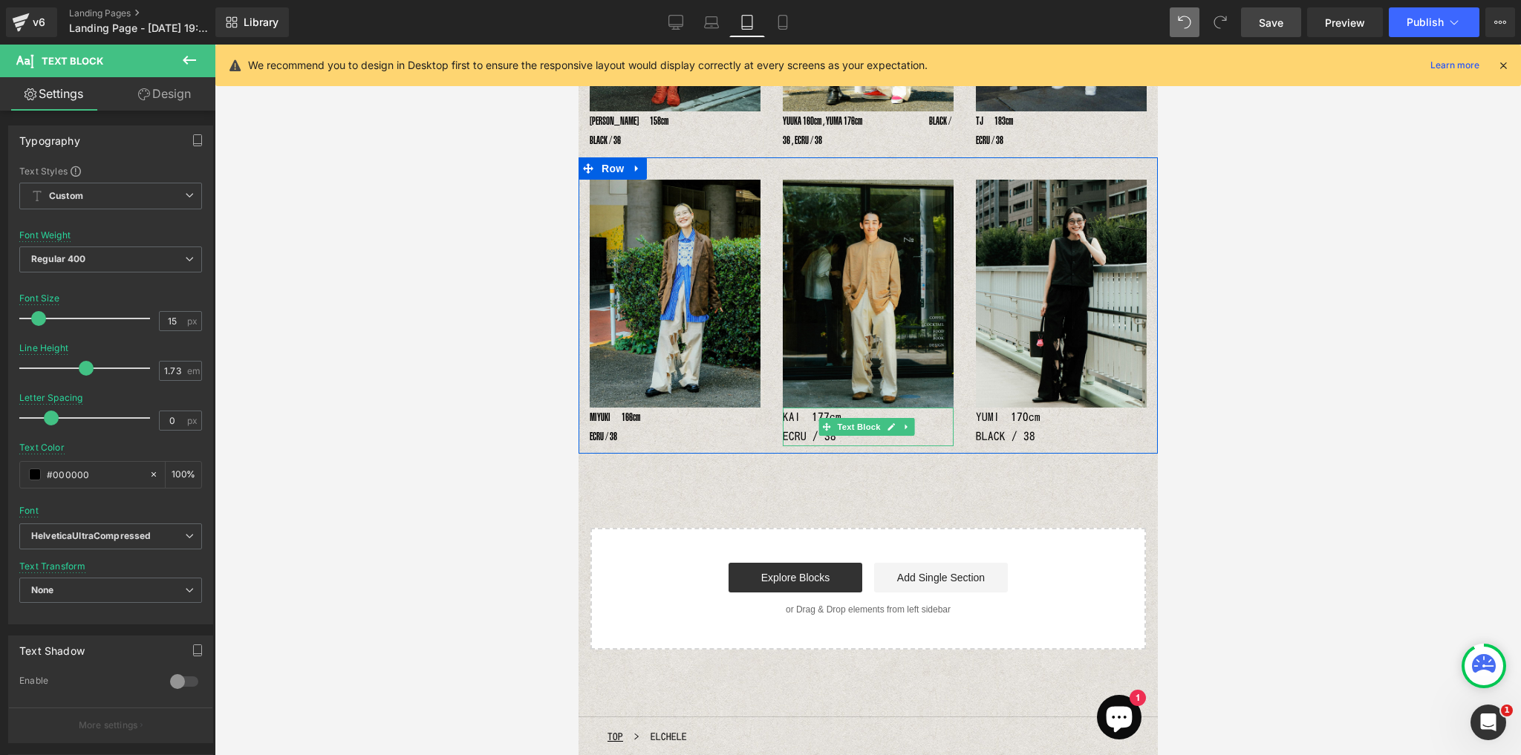
click at [808, 408] on p "KAI　177cm　　　　　　　　　　　　　 ECRU / 38" at bounding box center [867, 427] width 171 height 39
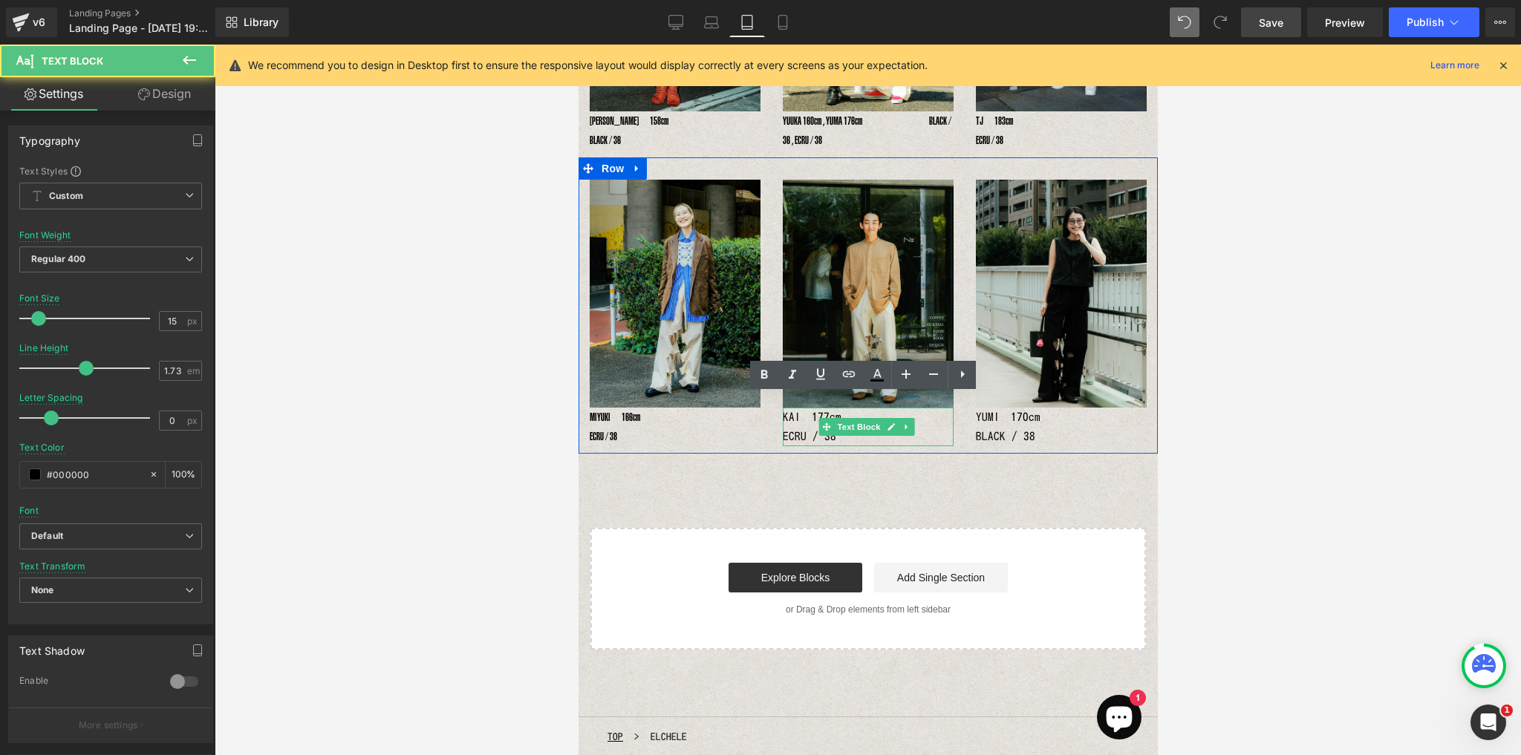
click at [792, 413] on p "KAI　177cm　　　　　　　　　　　　　 ECRU / 38" at bounding box center [867, 427] width 171 height 39
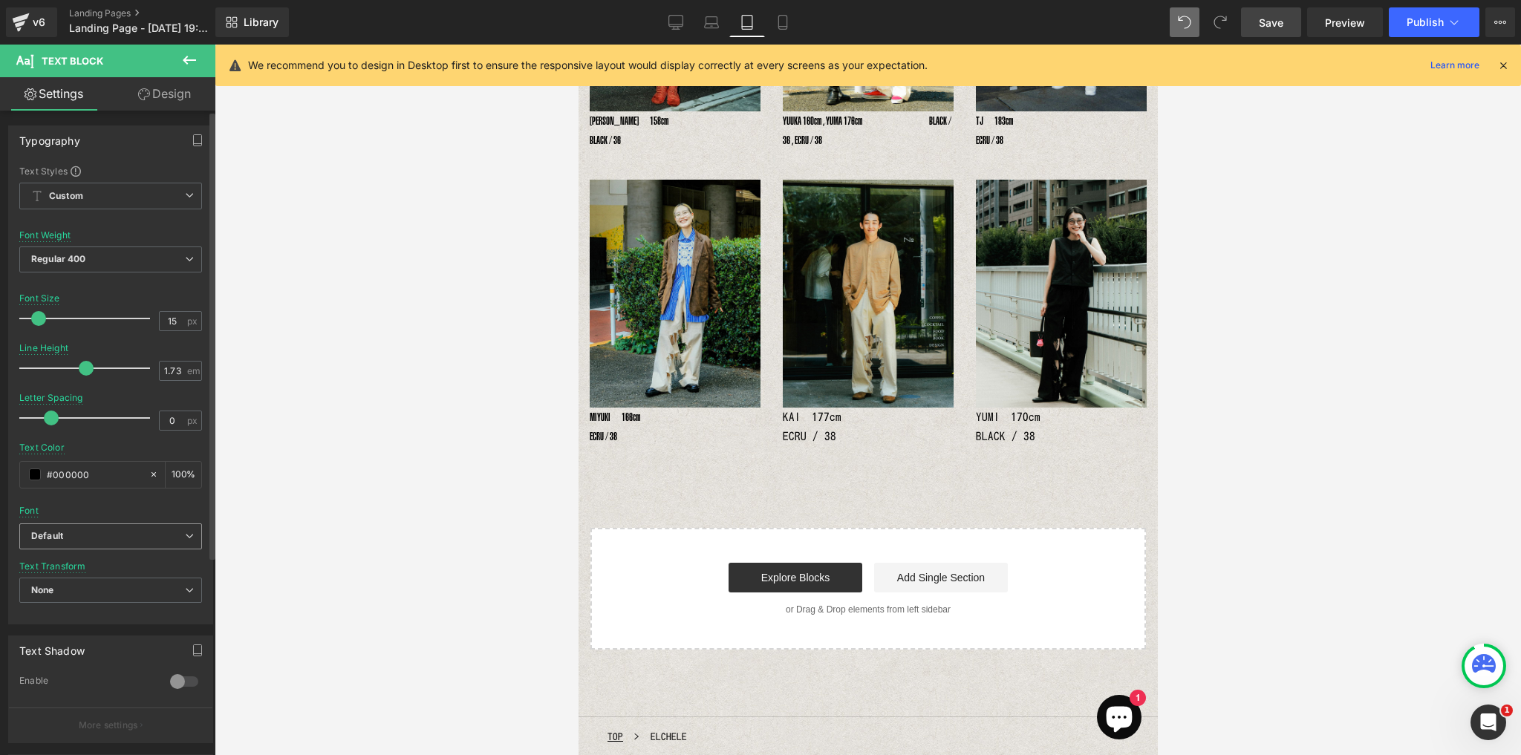
drag, startPoint x: 184, startPoint y: 535, endPoint x: 186, endPoint y: 554, distance: 19.4
click at [186, 540] on span "Default" at bounding box center [110, 536] width 183 height 26
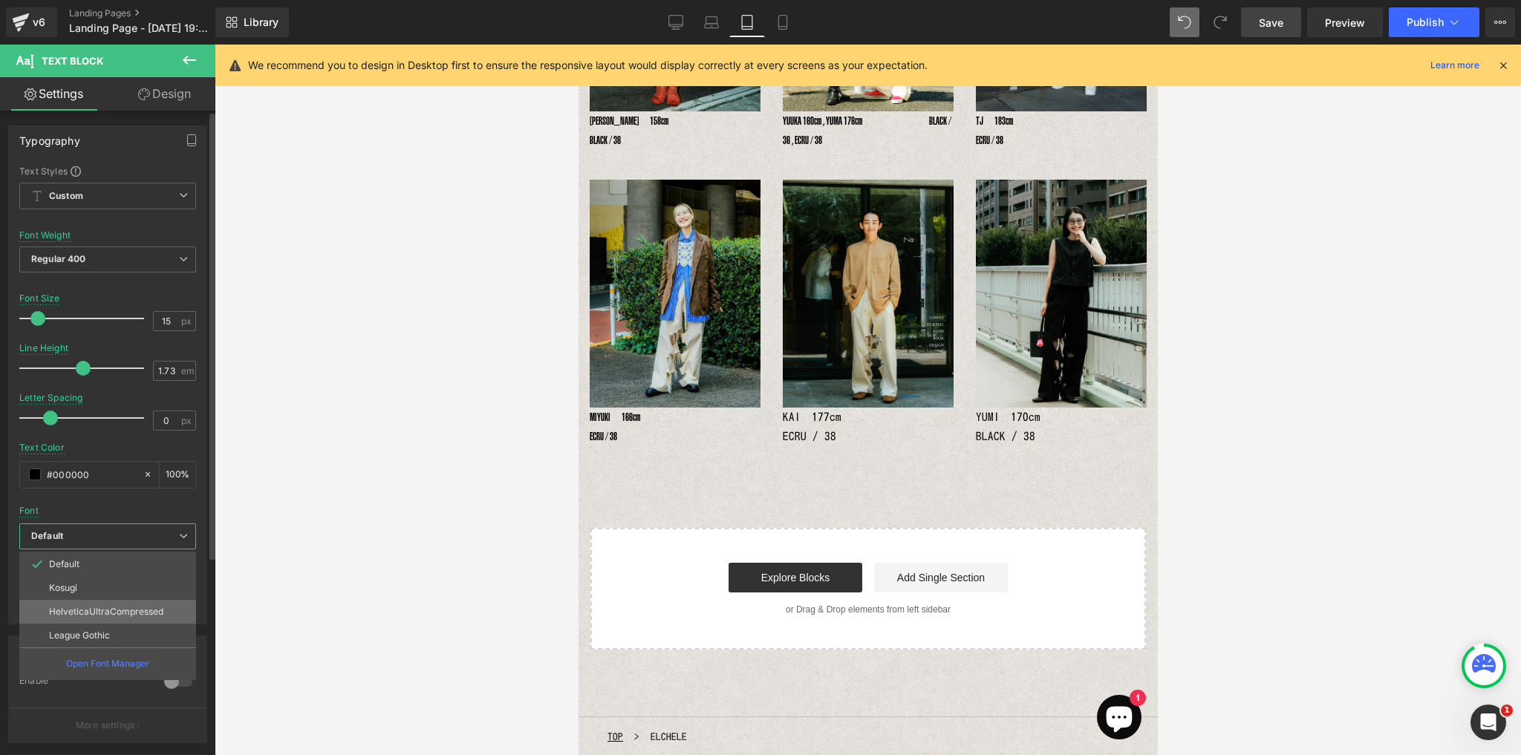
click at [157, 607] on p "HelveticaUltraCompressed" at bounding box center [106, 612] width 114 height 10
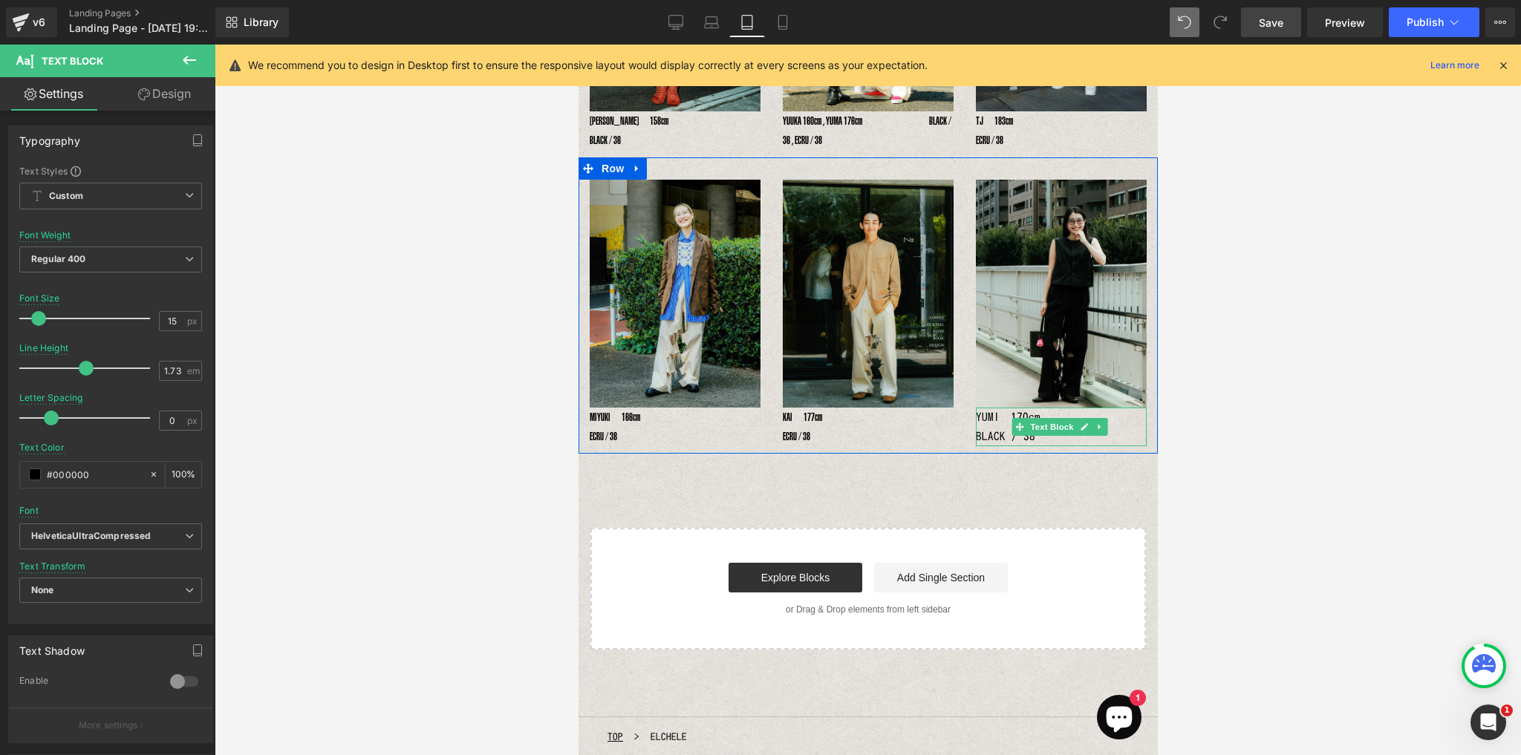
click at [975, 413] on p "YUMI　170cm　　　　　　　　　　　　 BLACK / 38" at bounding box center [1060, 427] width 171 height 39
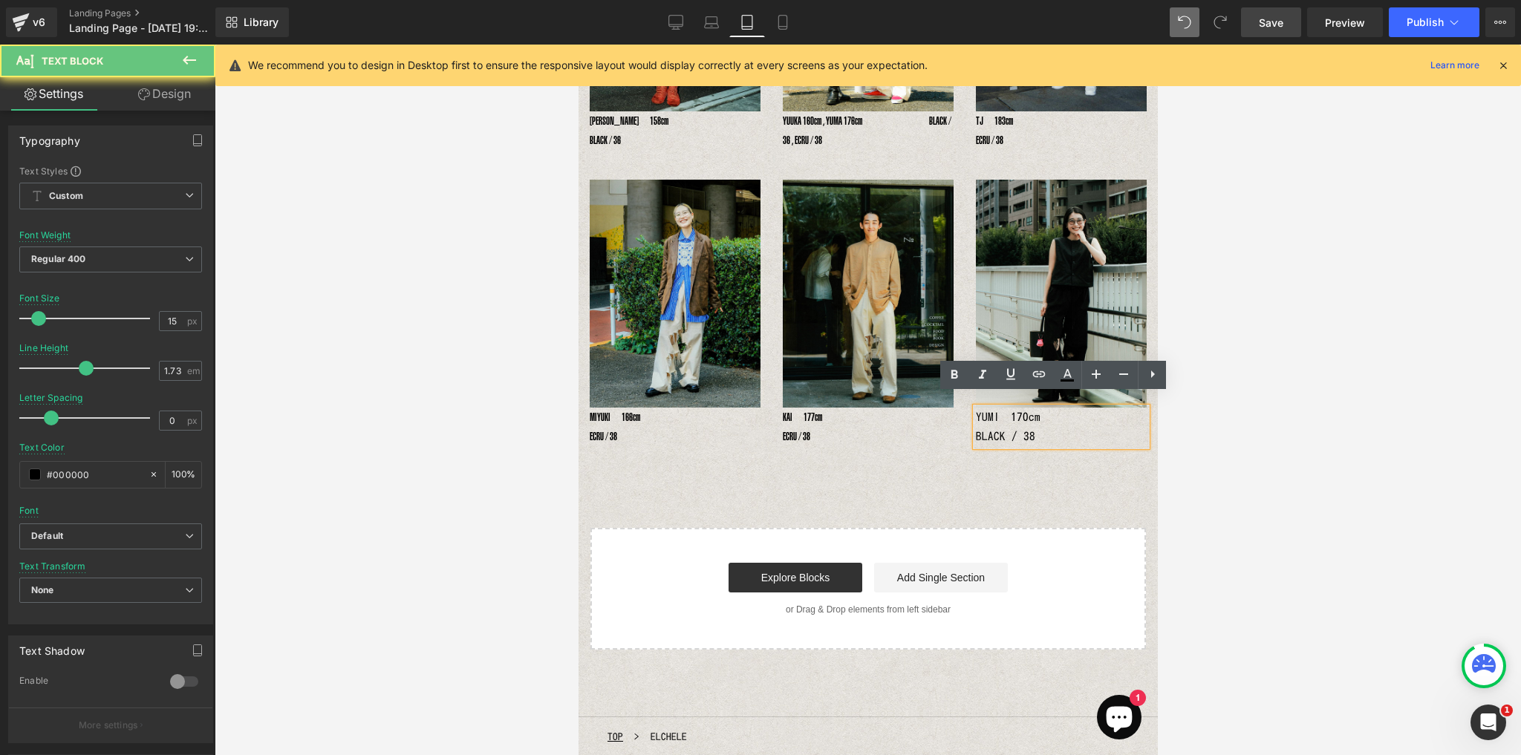
click at [982, 422] on p "YUMI　170cm　　　　　　　　　　　　 BLACK / 38" at bounding box center [1060, 427] width 171 height 39
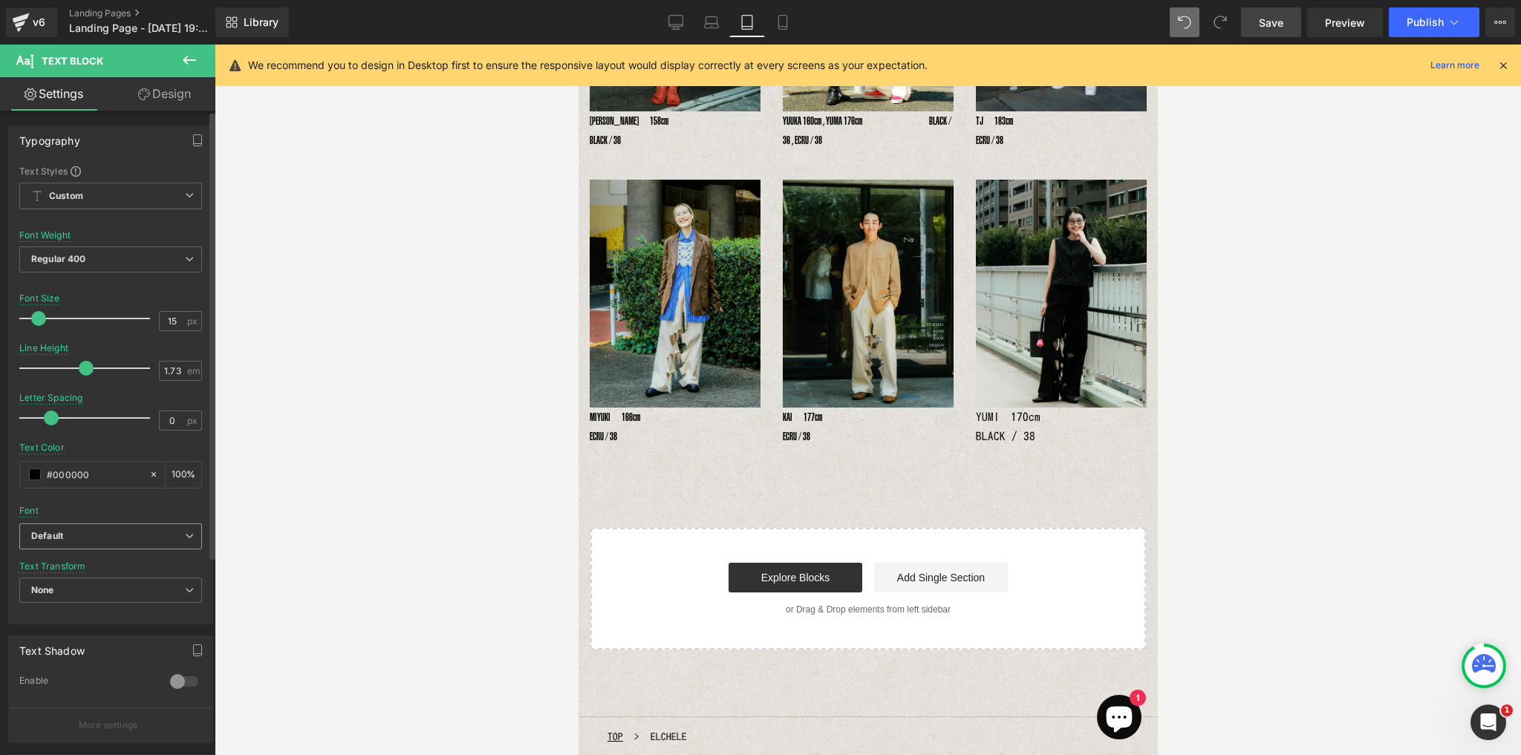
drag, startPoint x: 183, startPoint y: 533, endPoint x: 181, endPoint y: 543, distance: 10.5
click at [185, 535] on icon at bounding box center [189, 536] width 9 height 9
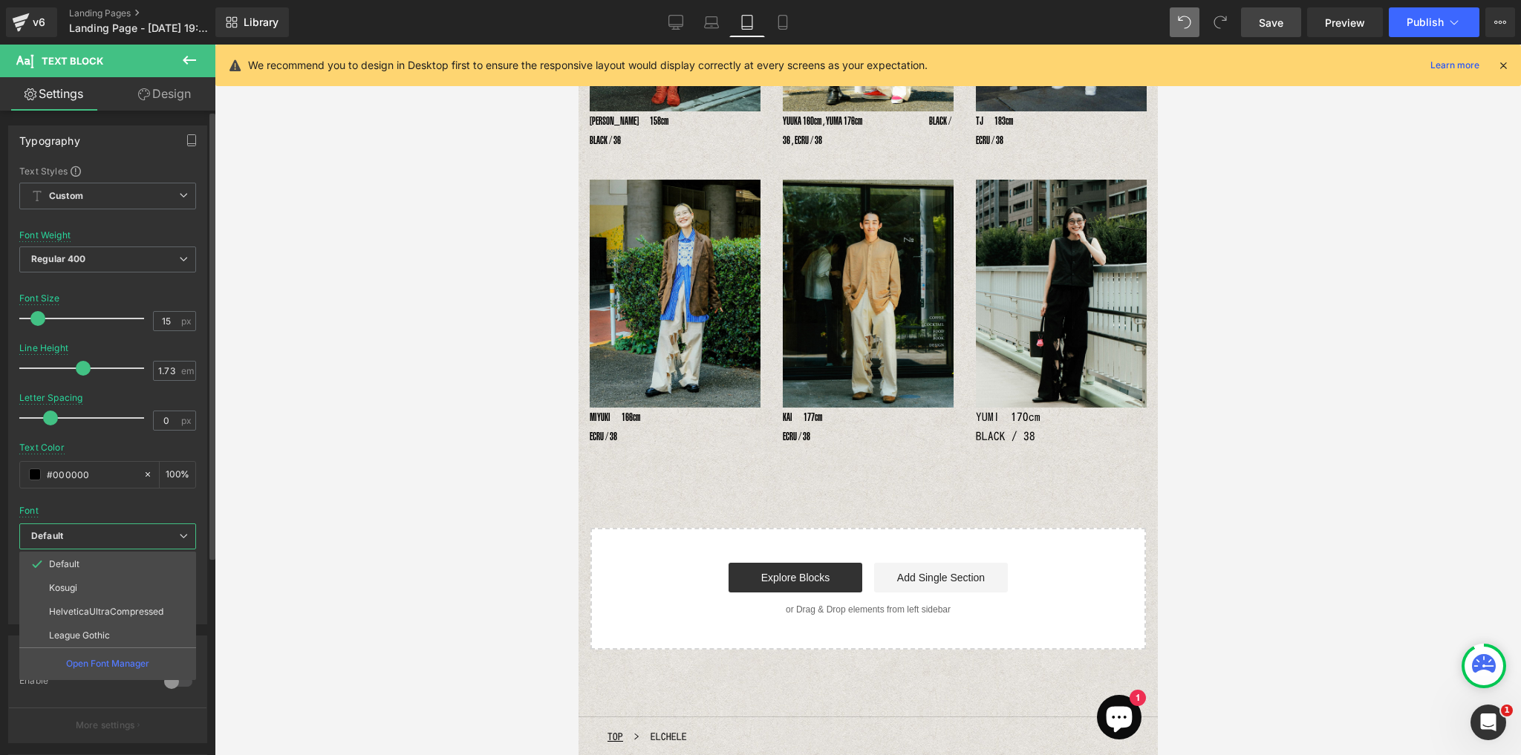
click at [131, 619] on li "HelveticaUltraCompressed" at bounding box center [107, 612] width 177 height 24
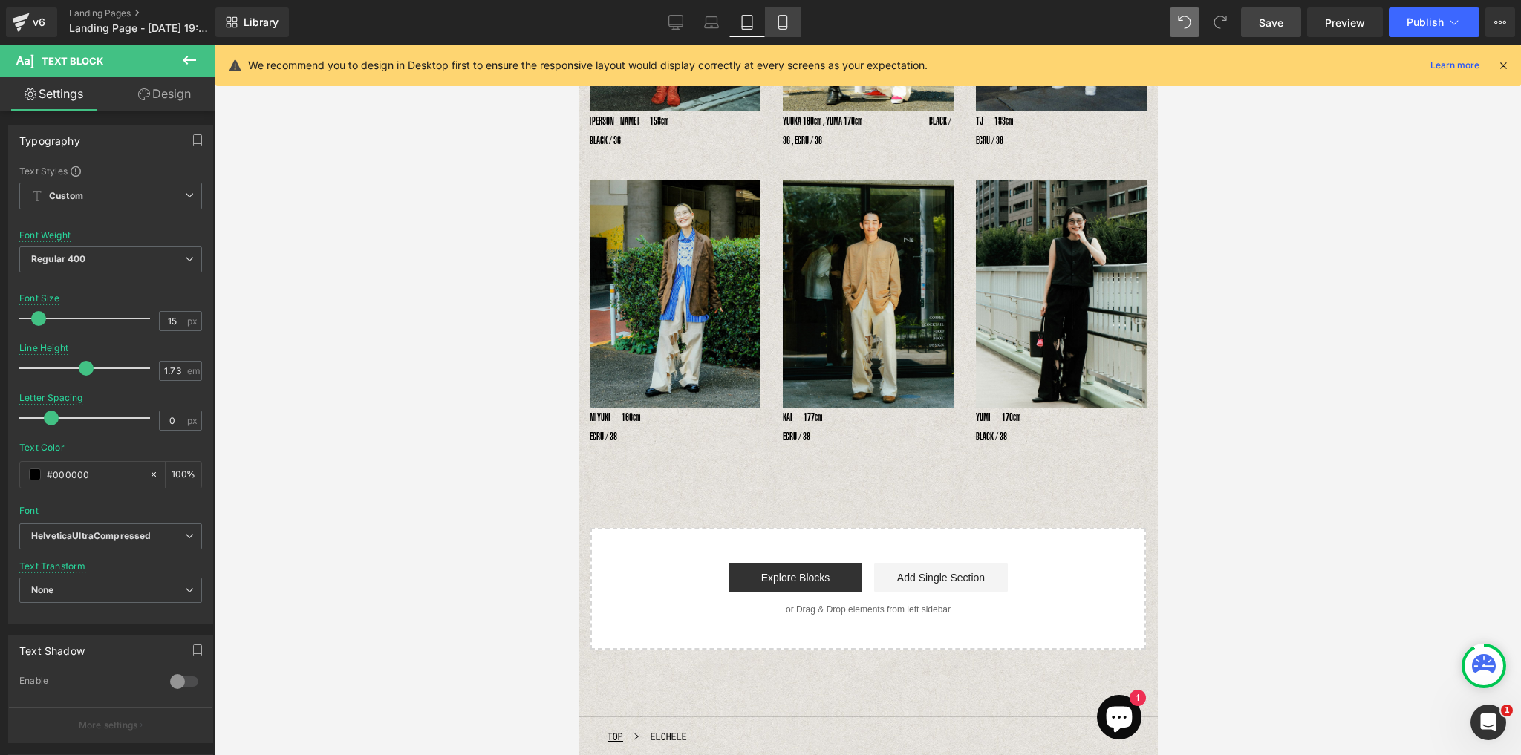
click at [785, 30] on link "Mobile" at bounding box center [783, 22] width 36 height 30
type input "12"
type input "2"
type input "100"
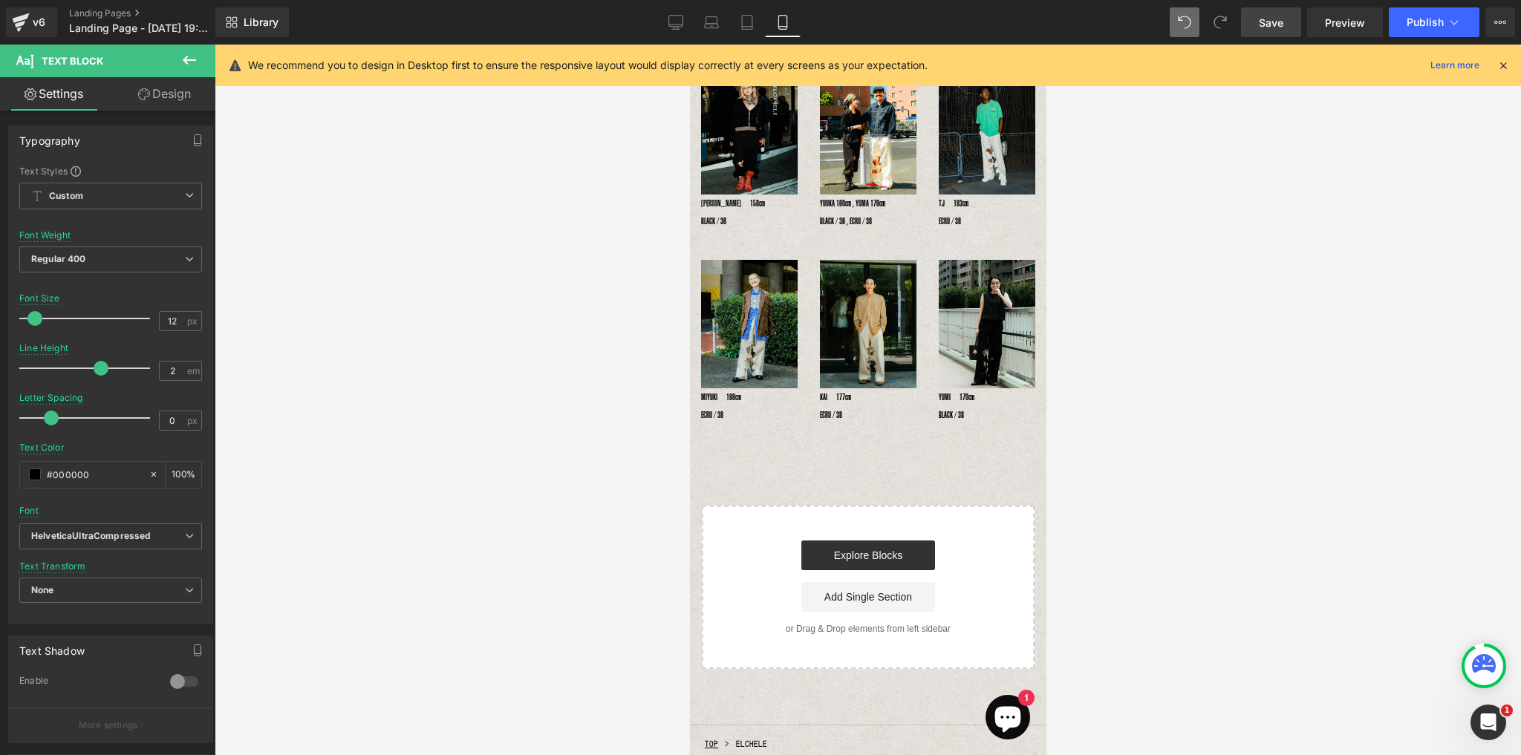
scroll to position [298, 0]
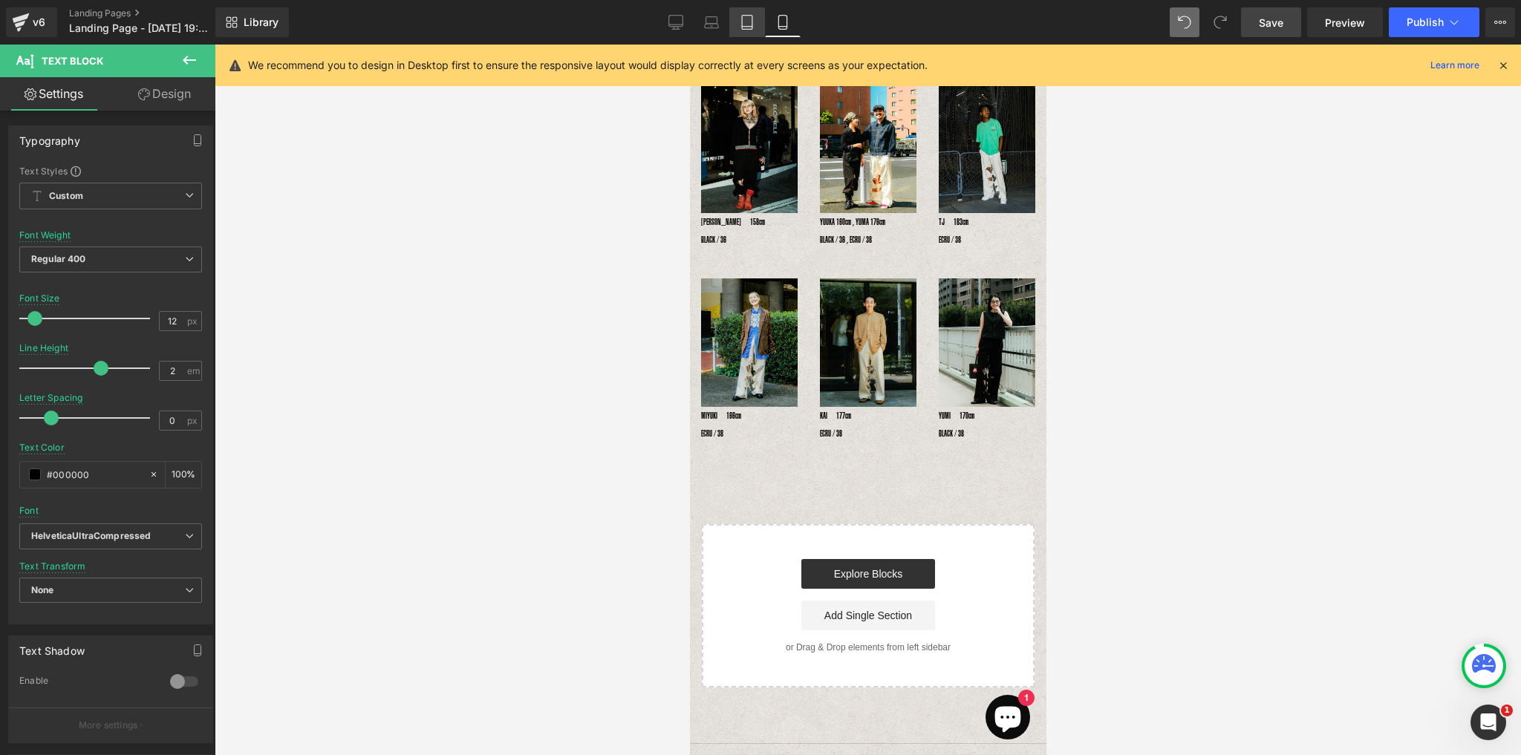
click at [740, 29] on icon at bounding box center [746, 22] width 15 height 15
type input "15"
type input "1.73"
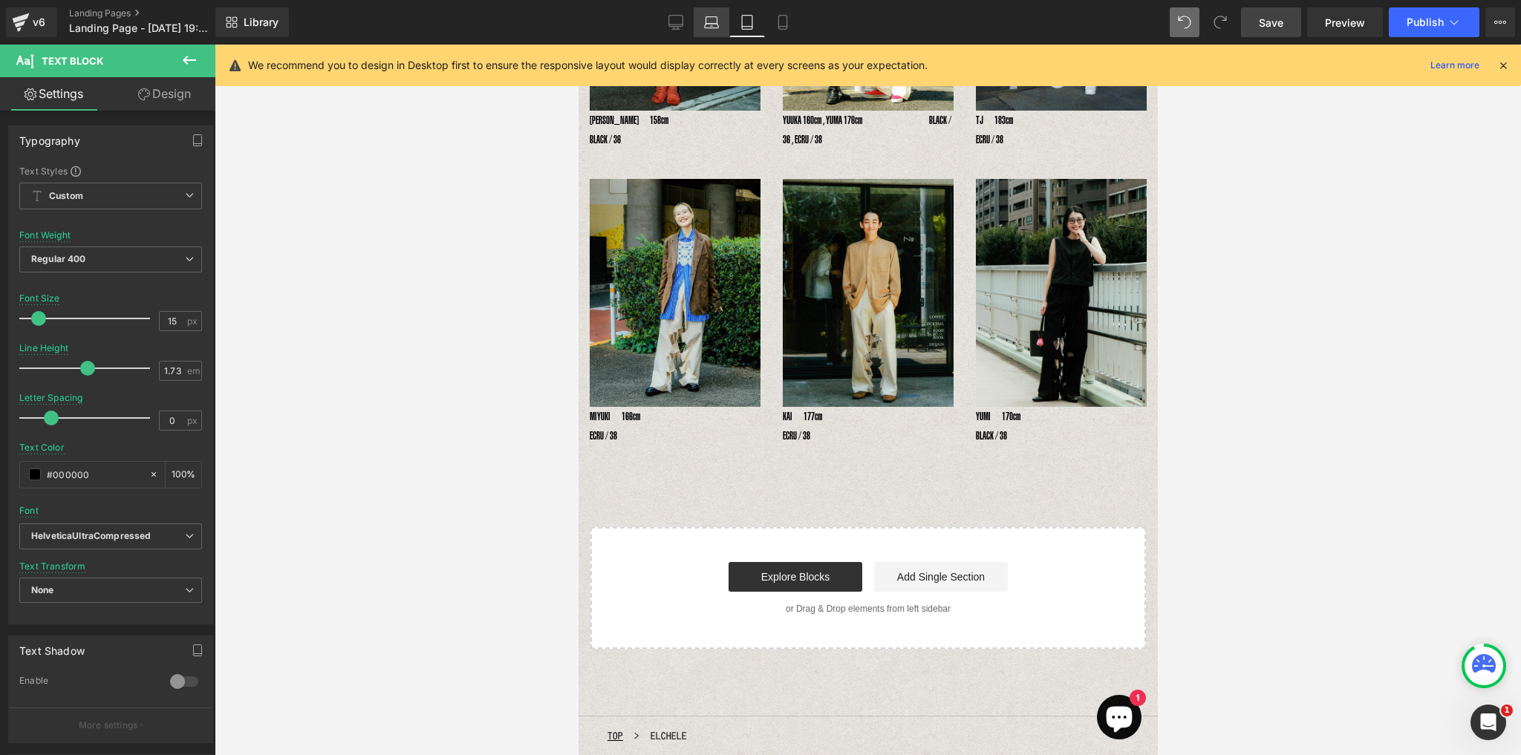
click at [714, 20] on icon at bounding box center [711, 22] width 15 height 15
type input "100"
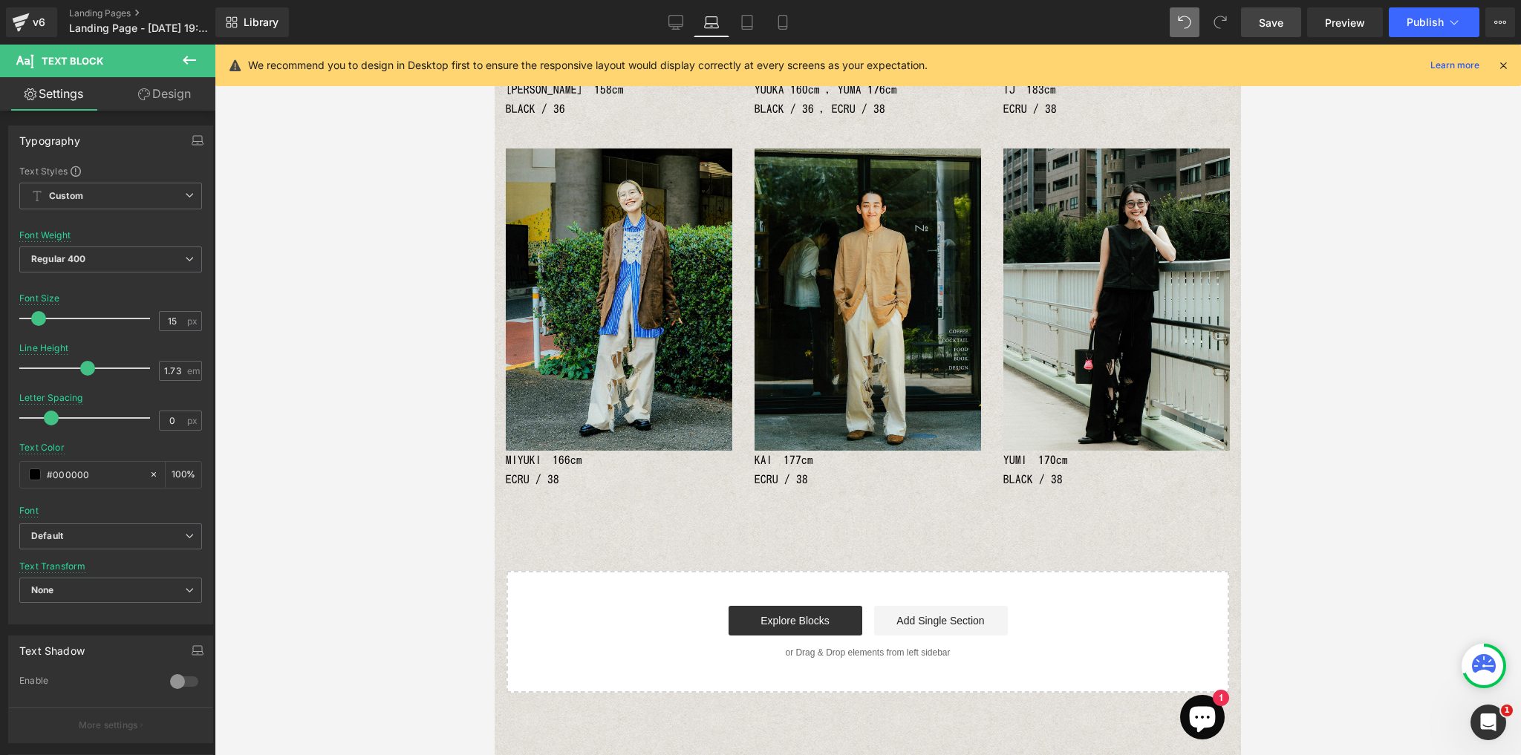
scroll to position [853, 0]
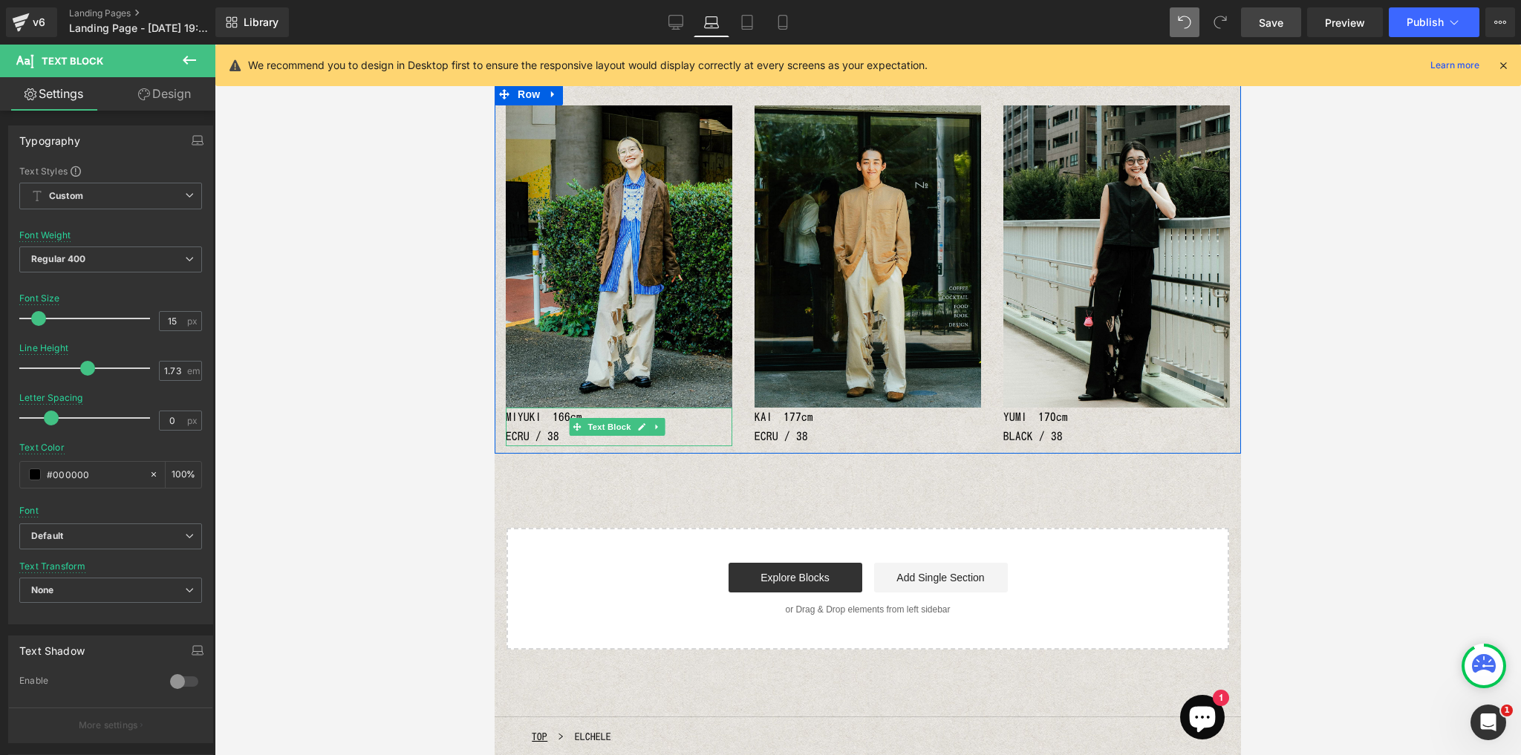
click at [538, 408] on p "MIYUKI　166cm　　　　　　　　　　　　 ECRU / 38" at bounding box center [619, 427] width 226 height 39
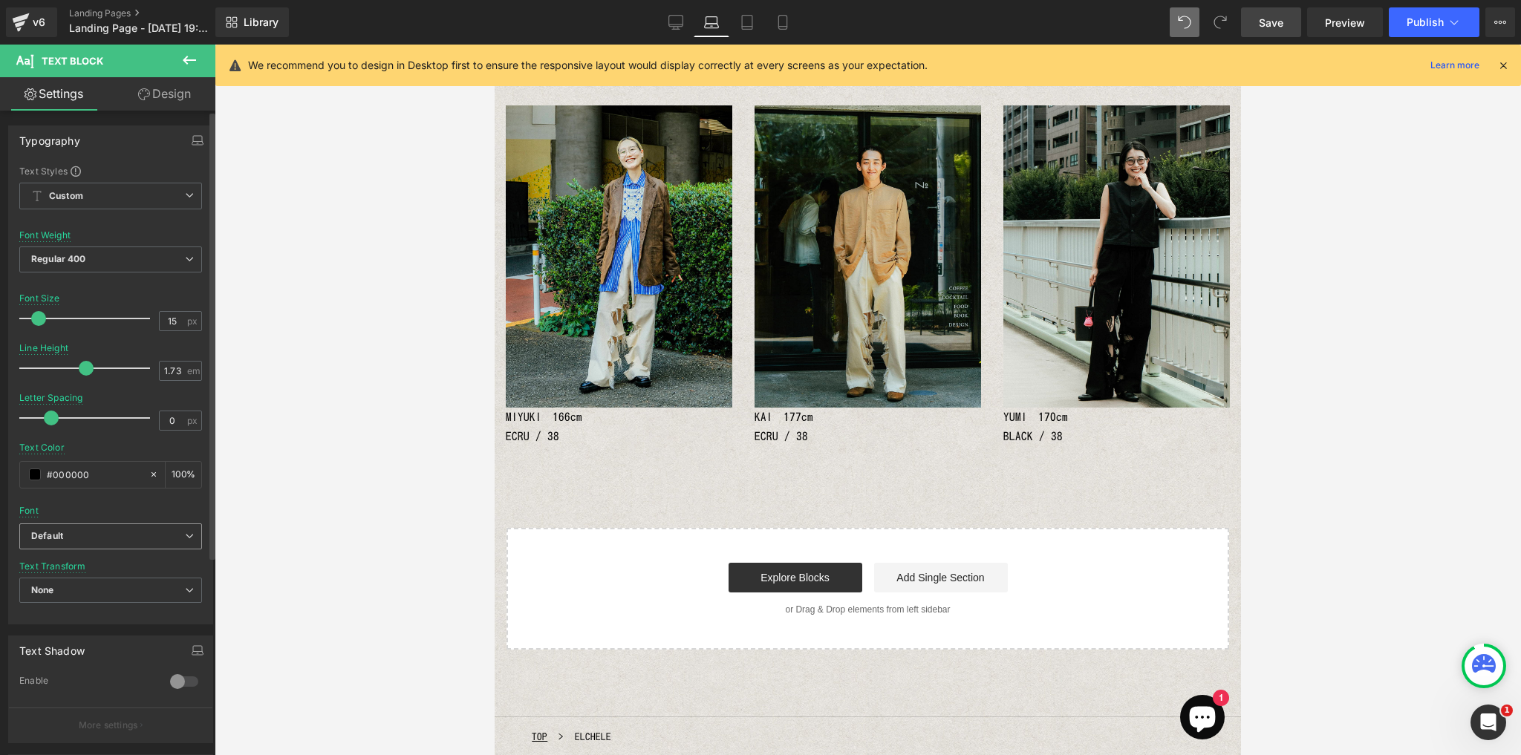
drag, startPoint x: 125, startPoint y: 545, endPoint x: 124, endPoint y: 557, distance: 12.0
click at [125, 545] on span "Default" at bounding box center [110, 536] width 183 height 26
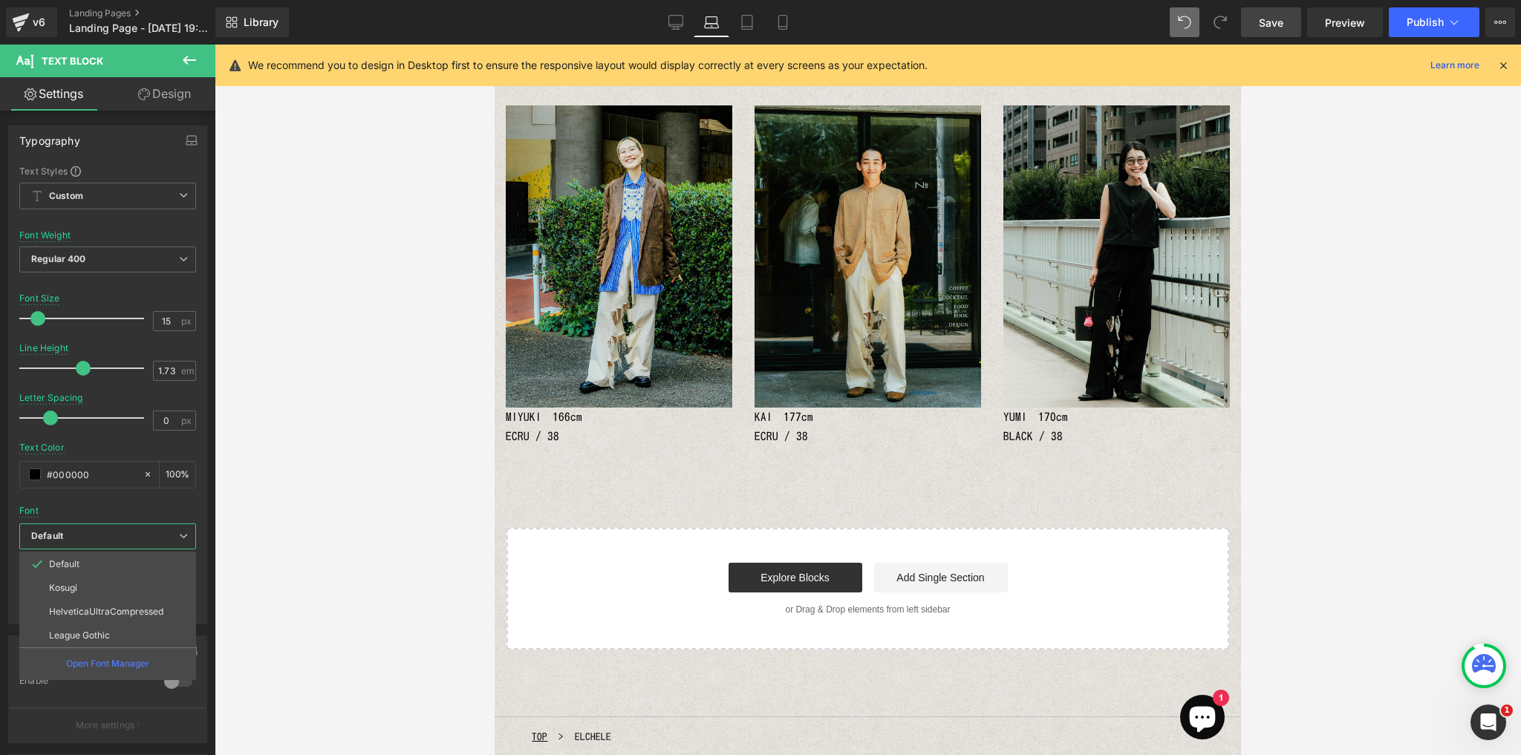
drag, startPoint x: 100, startPoint y: 606, endPoint x: 275, endPoint y: 576, distance: 177.7
click at [100, 607] on p "HelveticaUltraCompressed" at bounding box center [106, 612] width 114 height 10
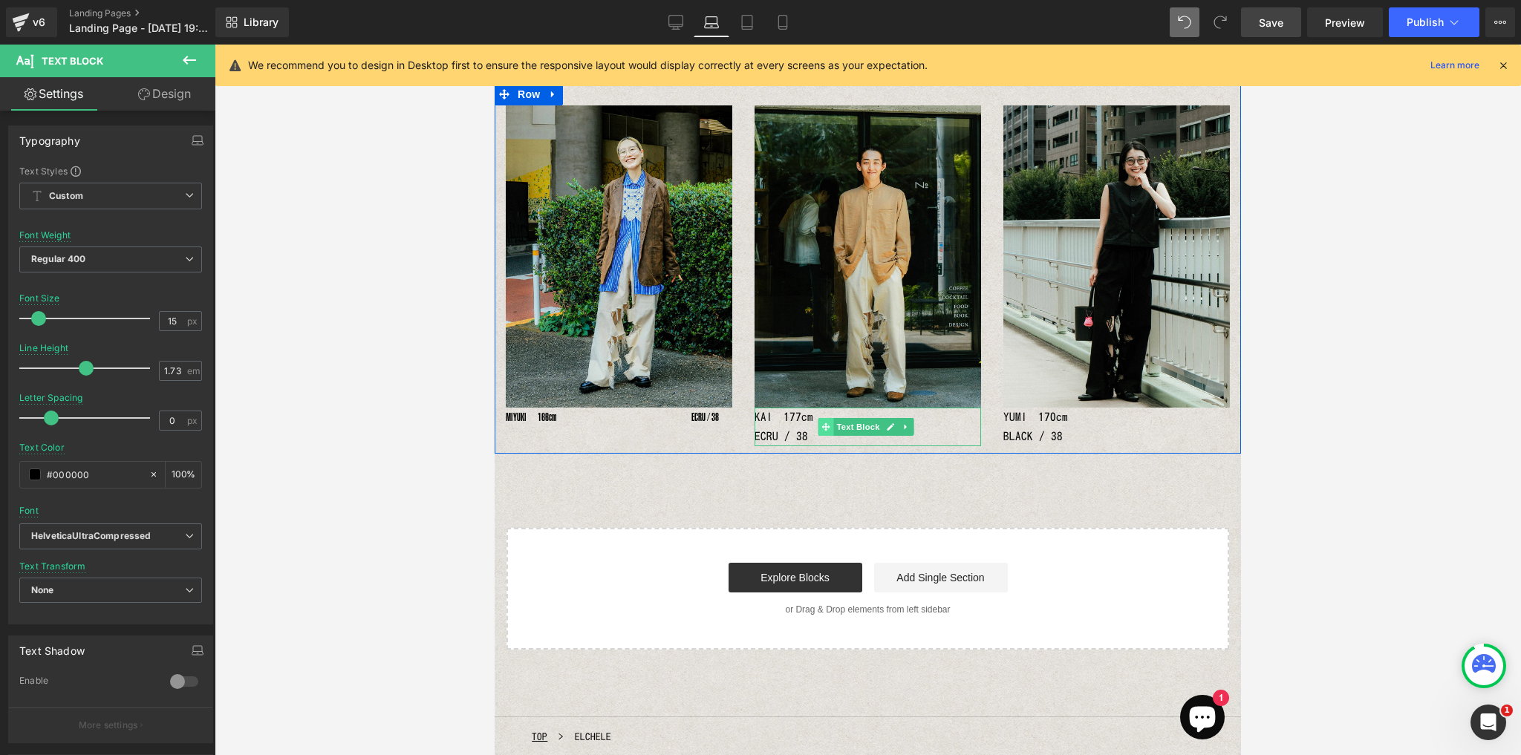
click at [820, 421] on span at bounding box center [826, 427] width 16 height 18
click at [795, 419] on p "KAI　177cm　　　　　　　　　　　　　 ECRU / 38" at bounding box center [867, 427] width 226 height 39
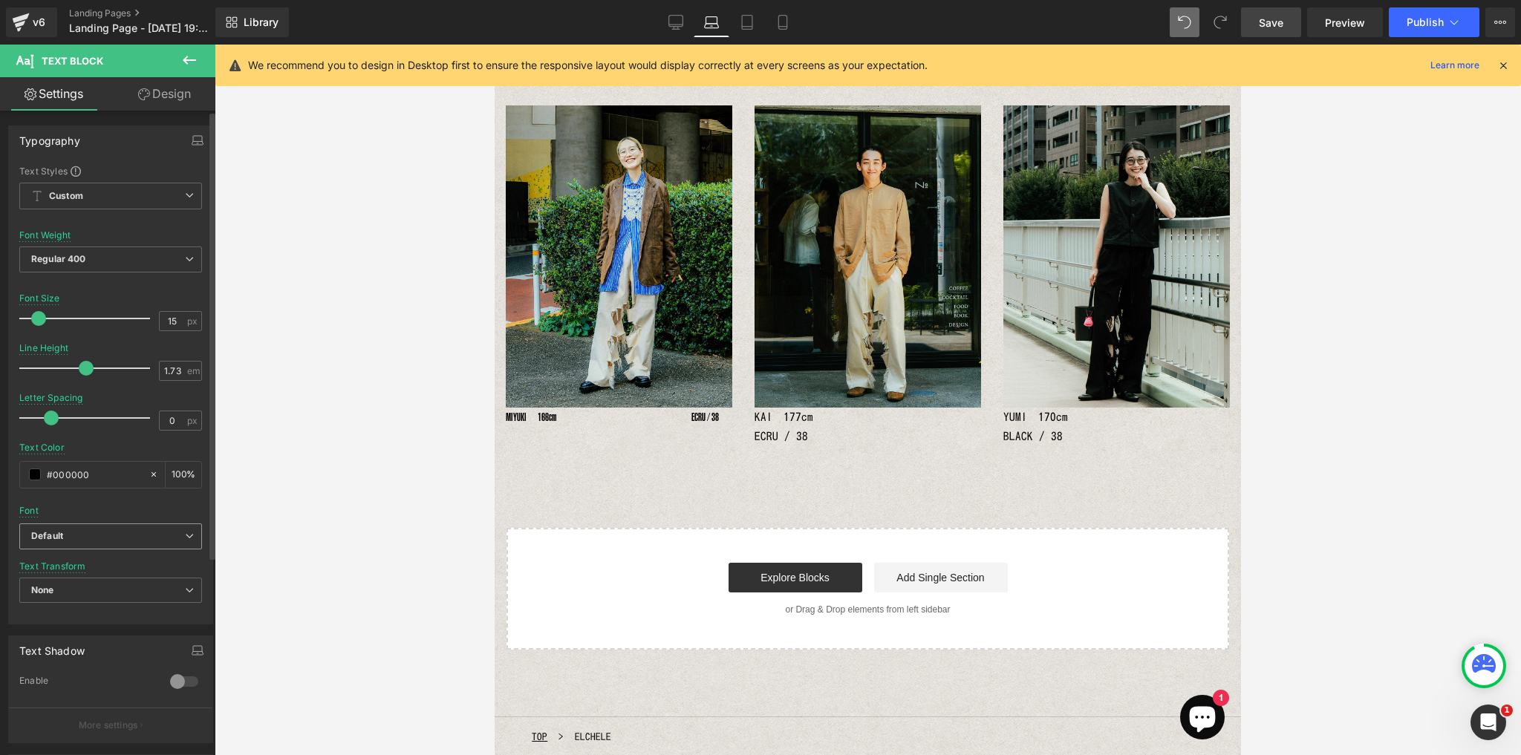
drag, startPoint x: 171, startPoint y: 529, endPoint x: 174, endPoint y: 539, distance: 10.1
click at [173, 534] on b "Default" at bounding box center [108, 536] width 154 height 13
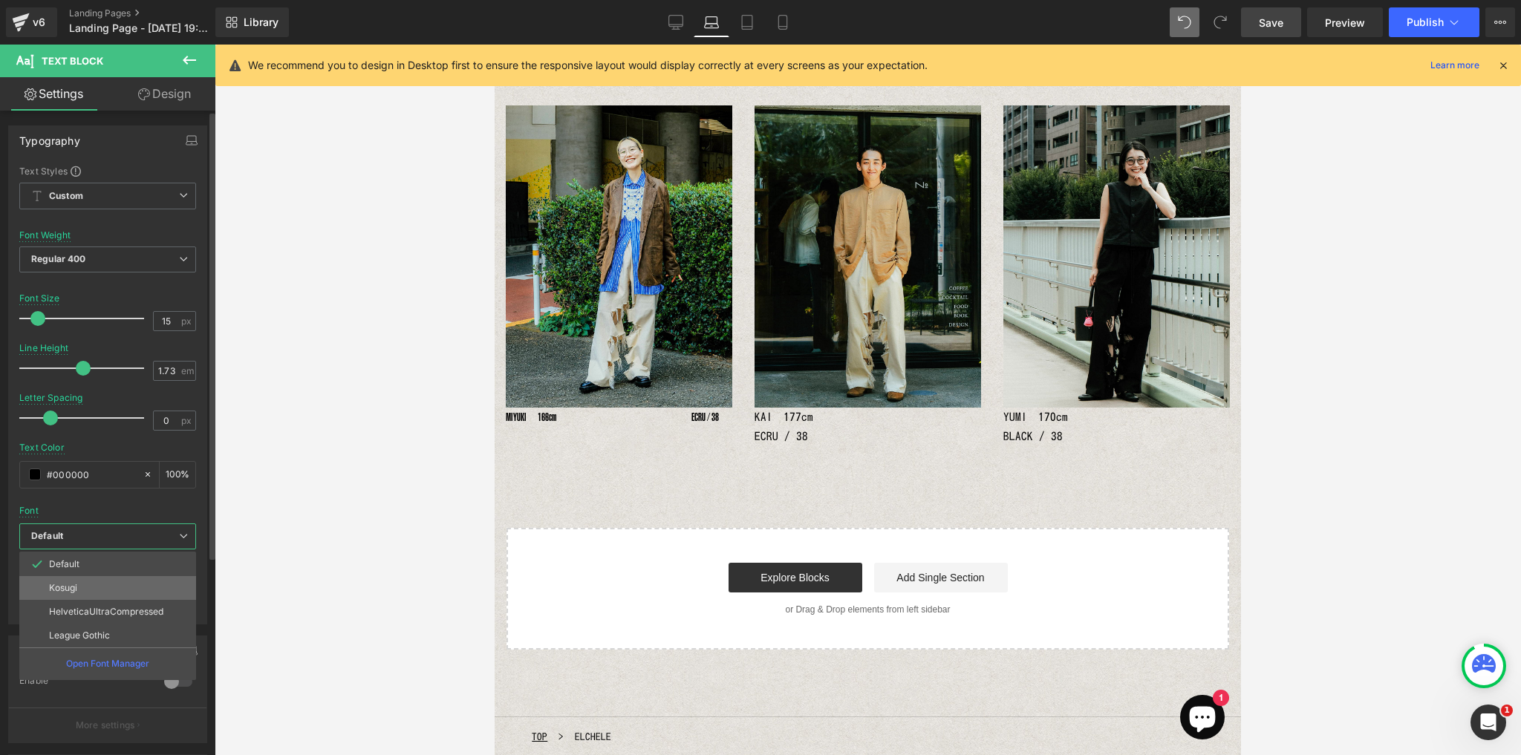
click at [146, 592] on li "Kosugi" at bounding box center [107, 588] width 177 height 24
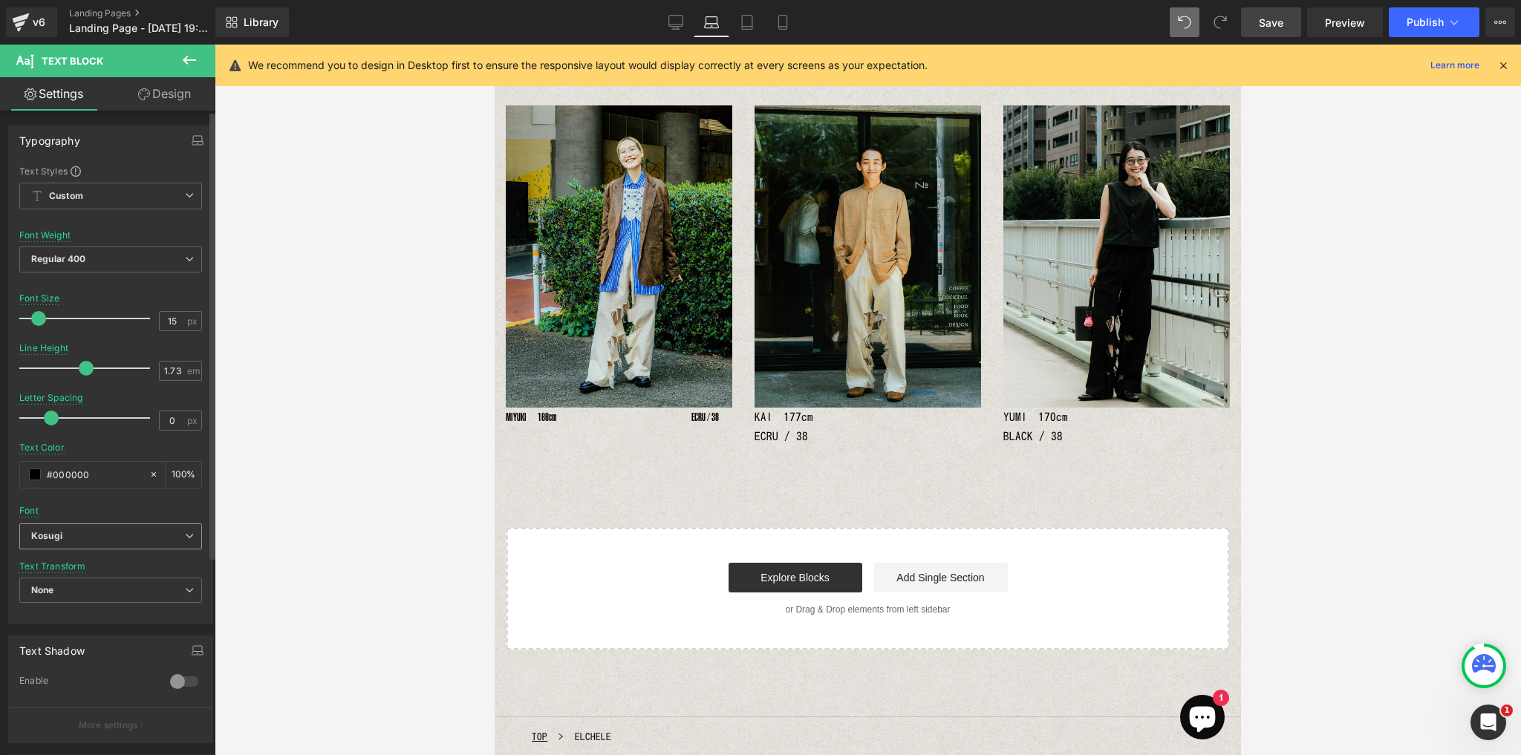
click at [185, 532] on icon at bounding box center [189, 536] width 9 height 9
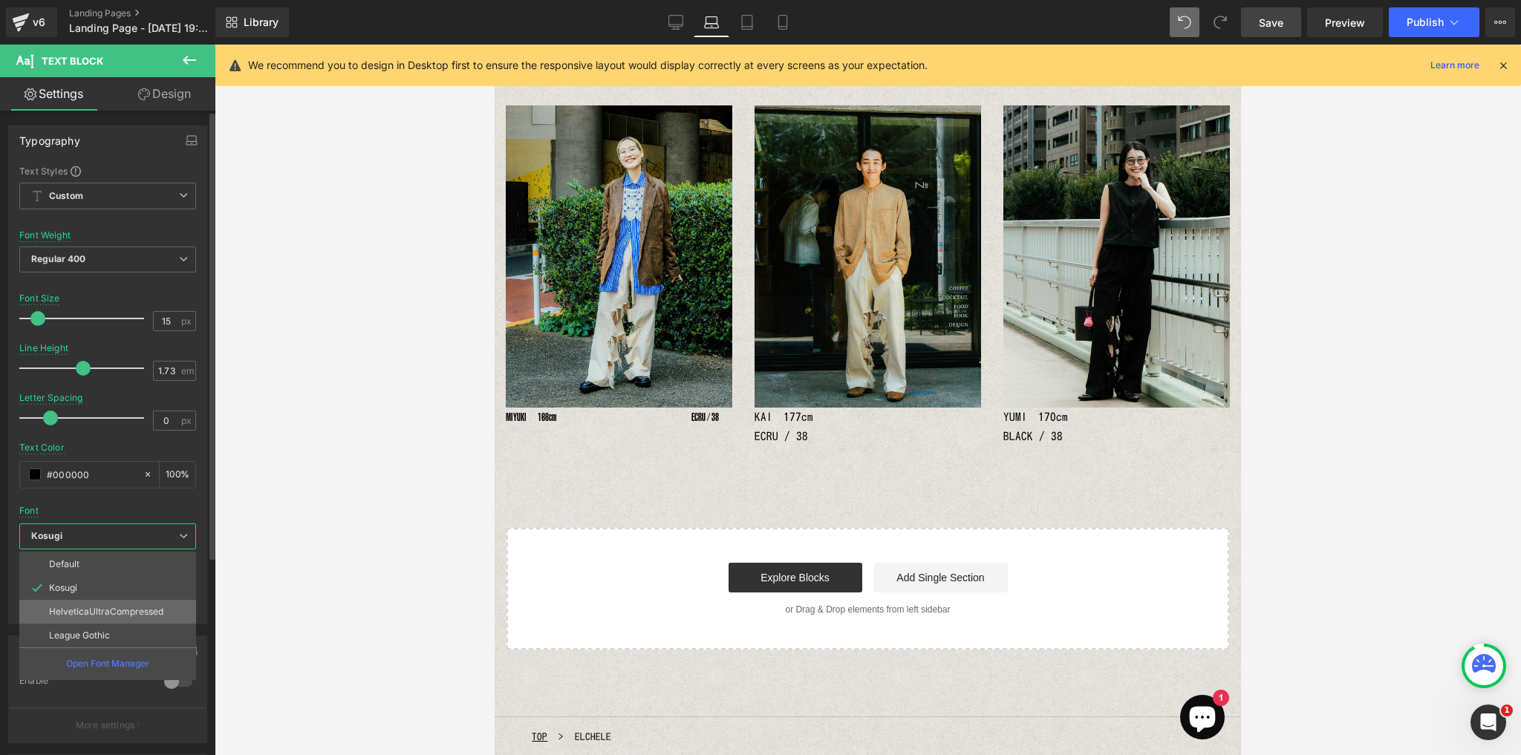
click at [132, 612] on p "HelveticaUltraCompressed" at bounding box center [106, 612] width 114 height 10
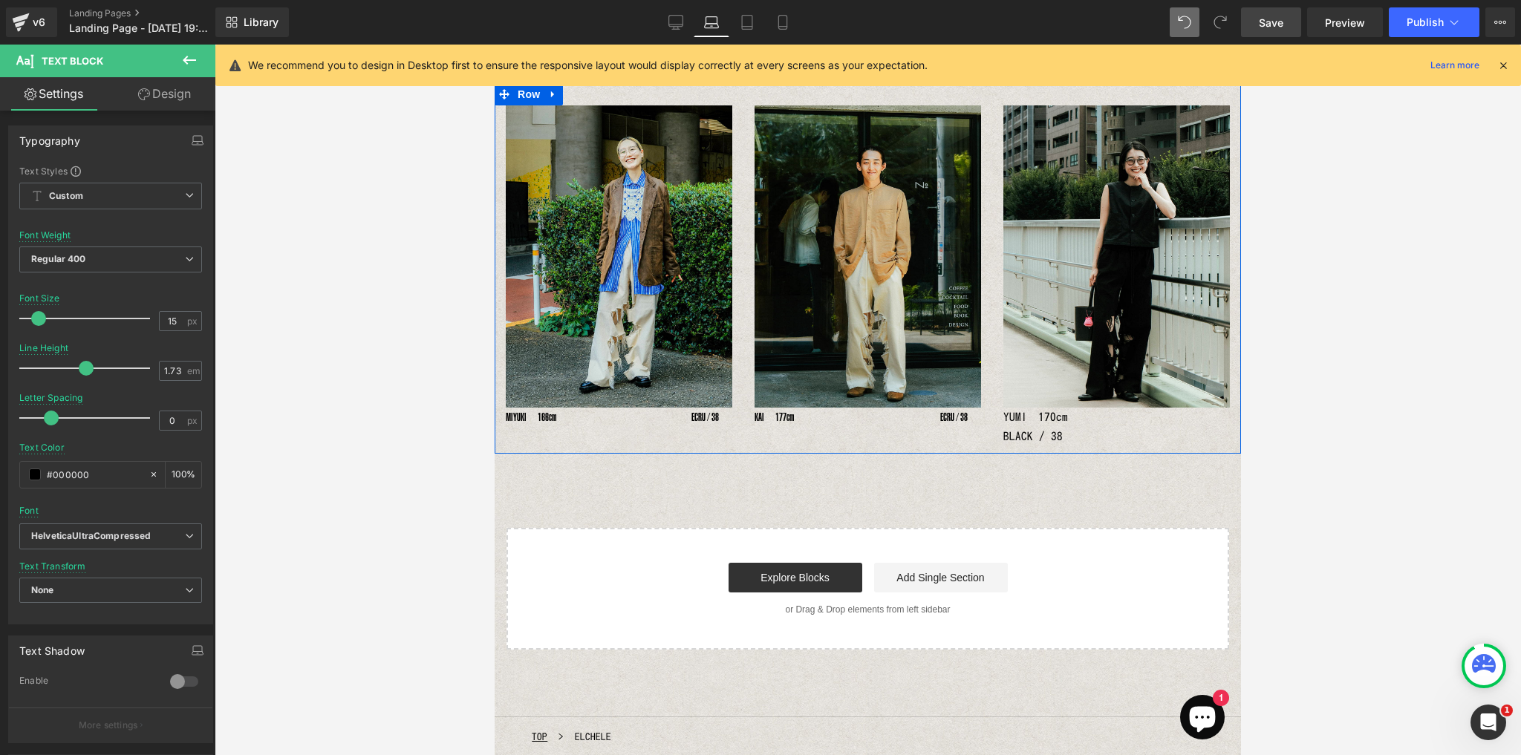
drag, startPoint x: 1038, startPoint y: 417, endPoint x: 996, endPoint y: 396, distance: 46.5
click at [1039, 417] on p "YUMI　170cm　　　　　　　　　　　　 BLACK / 38" at bounding box center [1116, 427] width 226 height 39
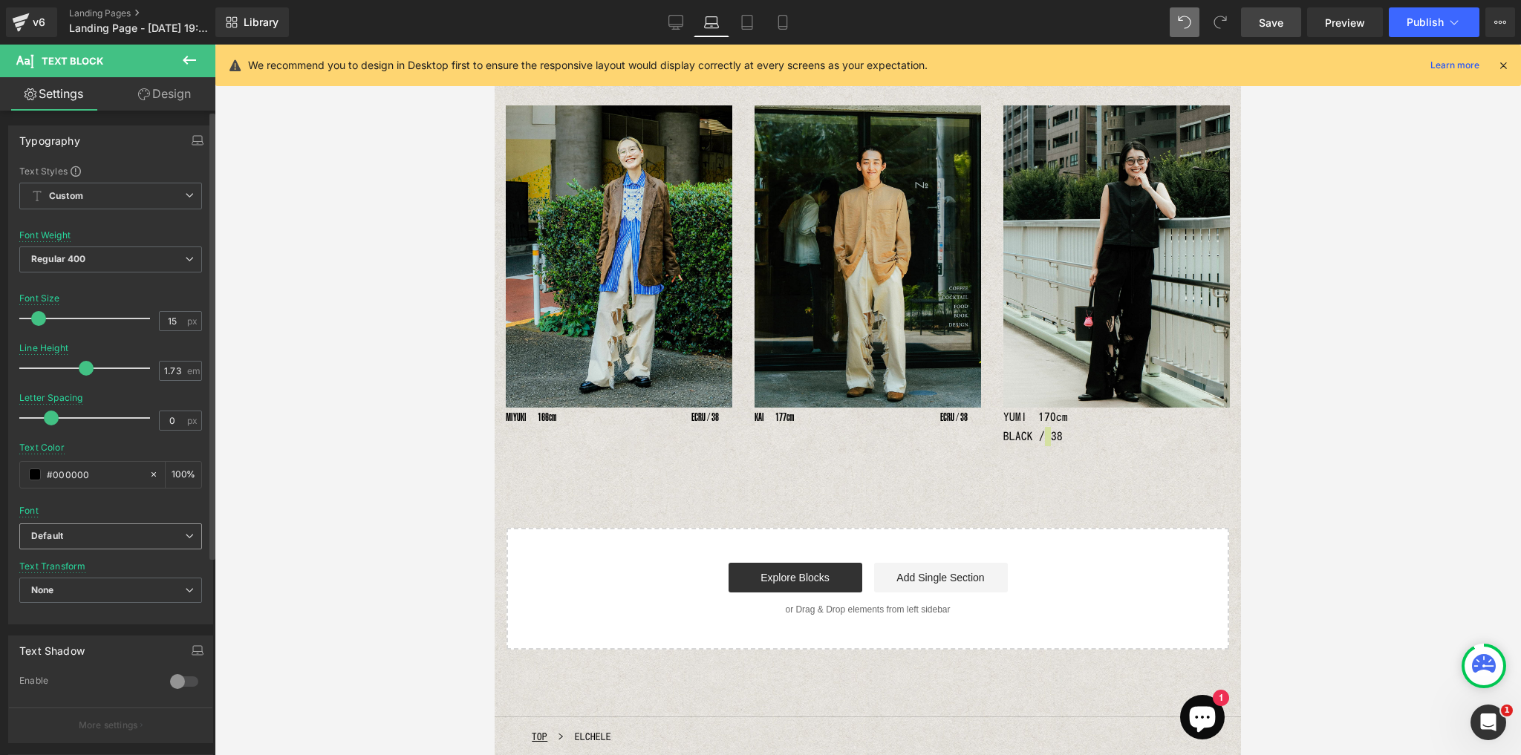
drag, startPoint x: 188, startPoint y: 538, endPoint x: 165, endPoint y: 558, distance: 30.0
click at [188, 540] on span "Default" at bounding box center [110, 536] width 183 height 26
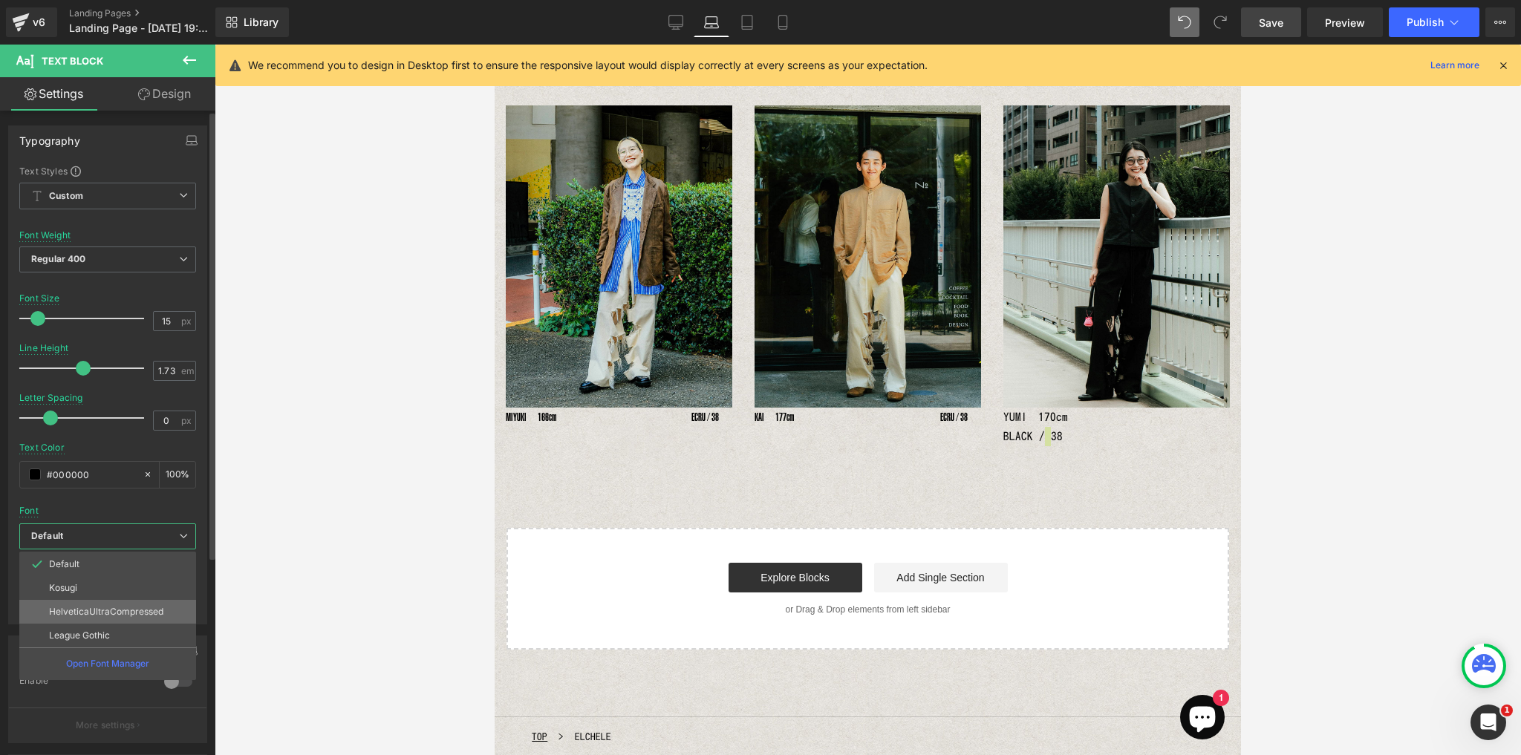
click at [97, 600] on li "HelveticaUltraCompressed" at bounding box center [107, 612] width 177 height 24
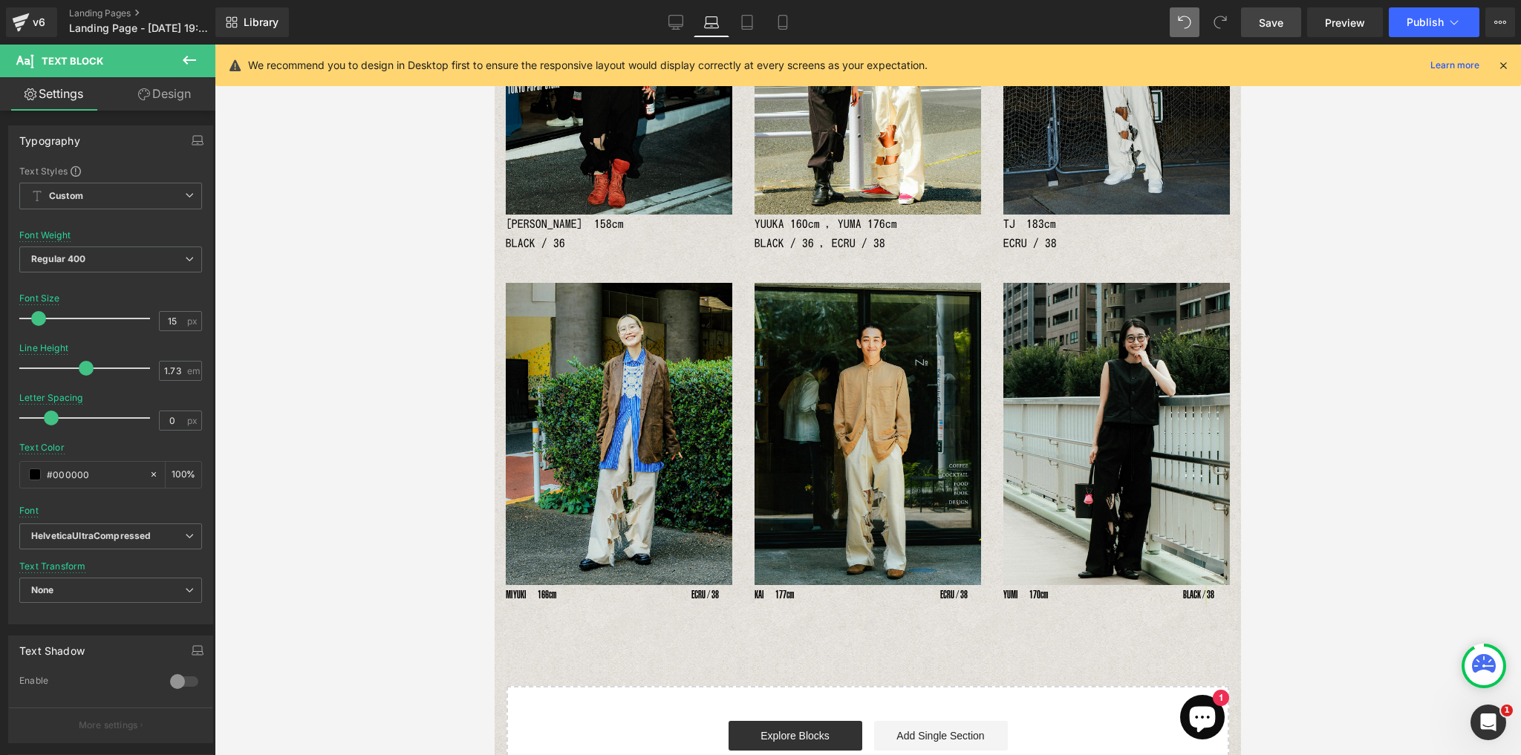
scroll to position [556, 0]
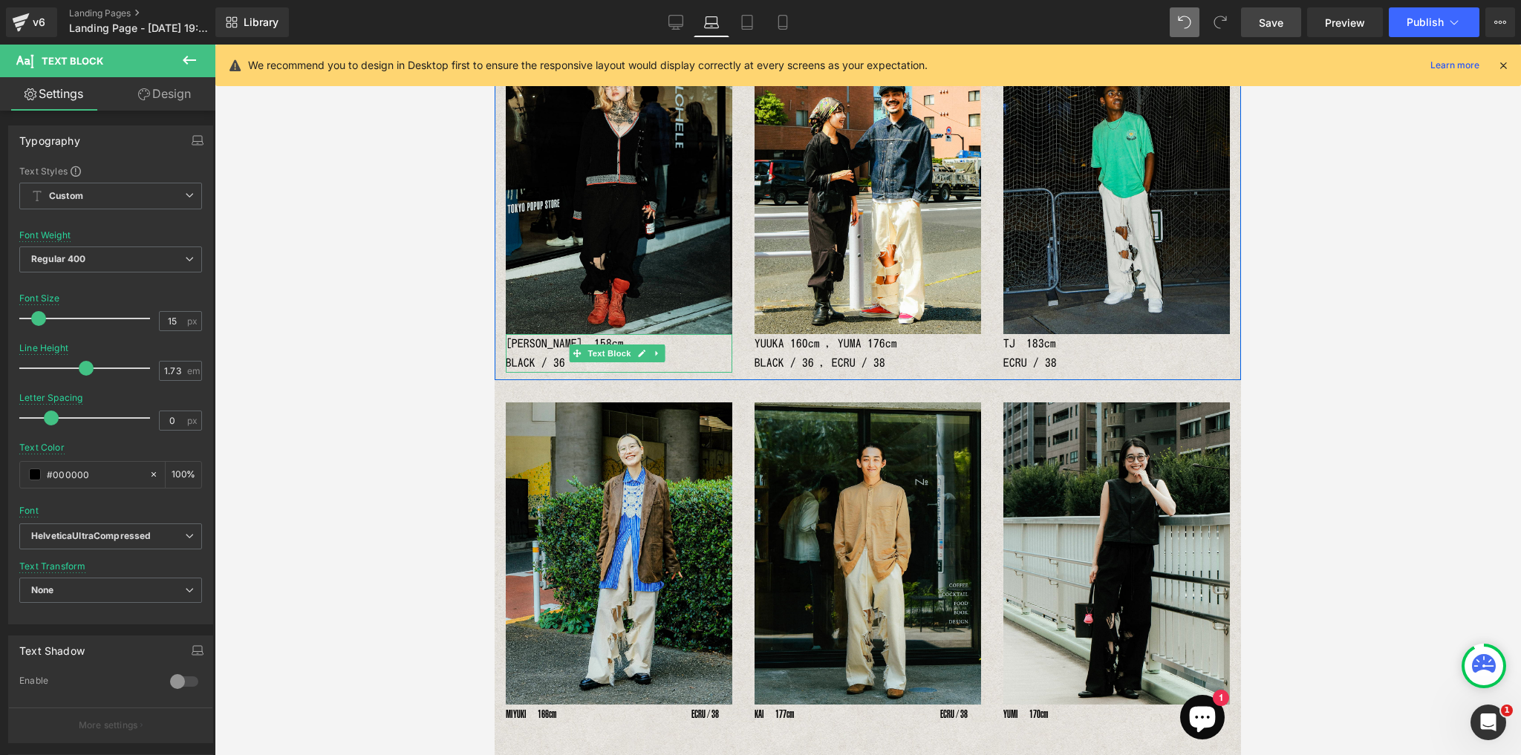
click at [531, 348] on p "RENA　158cm　　　　　　　　　　　　 BLACK / 36" at bounding box center [619, 353] width 226 height 39
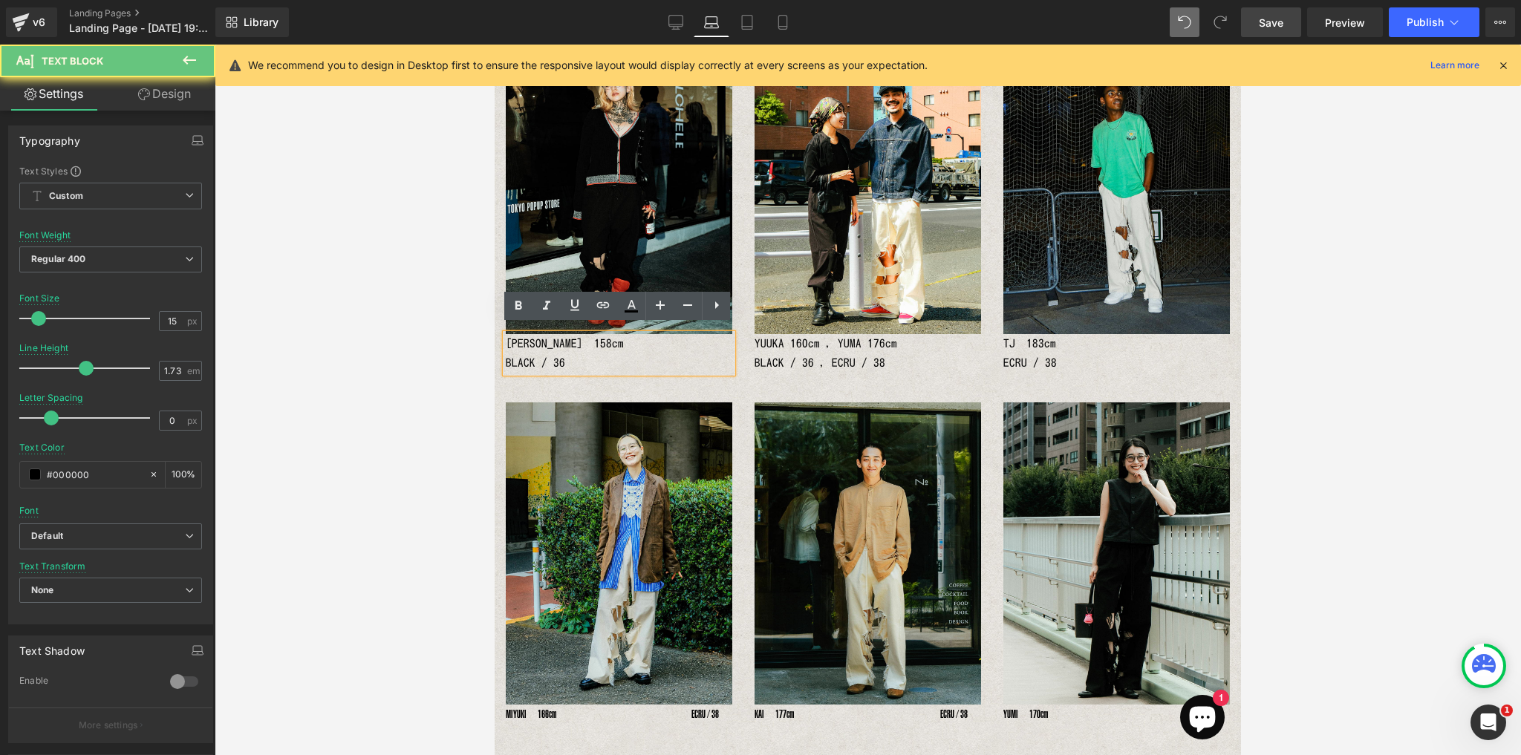
click at [533, 348] on p "RENA　158cm　　　　　　　　　　　　 BLACK / 36" at bounding box center [619, 353] width 226 height 39
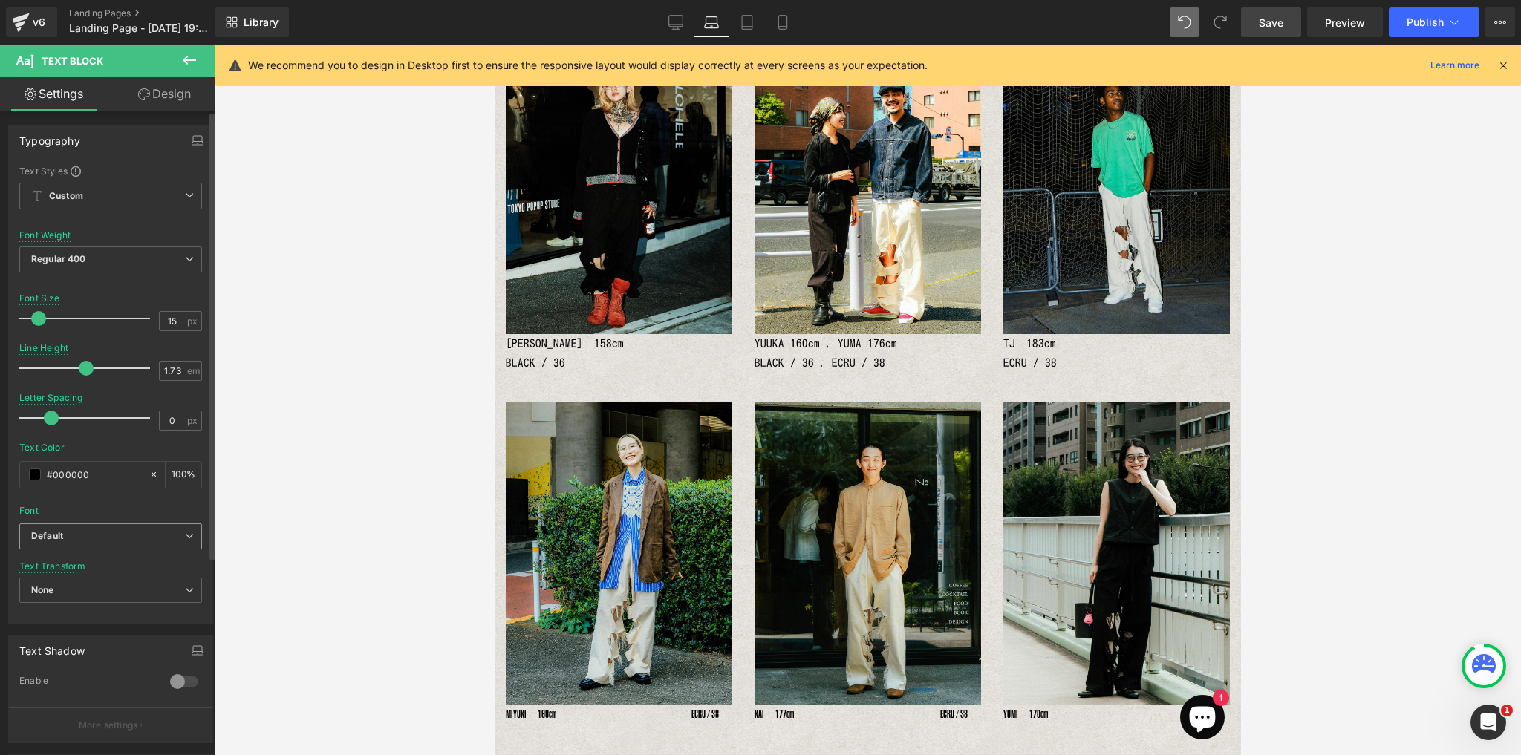
drag, startPoint x: 174, startPoint y: 533, endPoint x: 167, endPoint y: 561, distance: 29.2
click at [174, 534] on b "Default" at bounding box center [108, 536] width 154 height 13
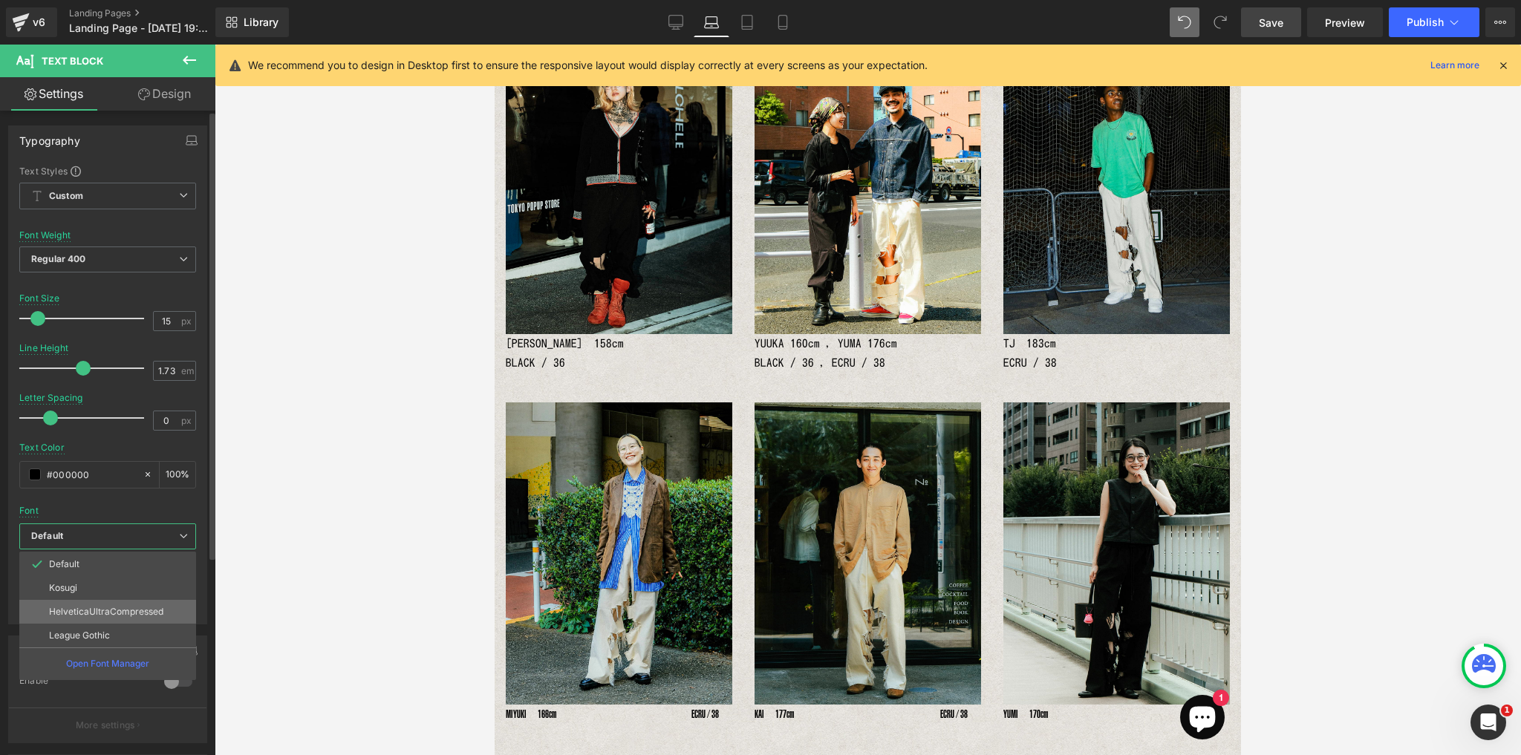
click at [143, 607] on p "HelveticaUltraCompressed" at bounding box center [106, 612] width 114 height 10
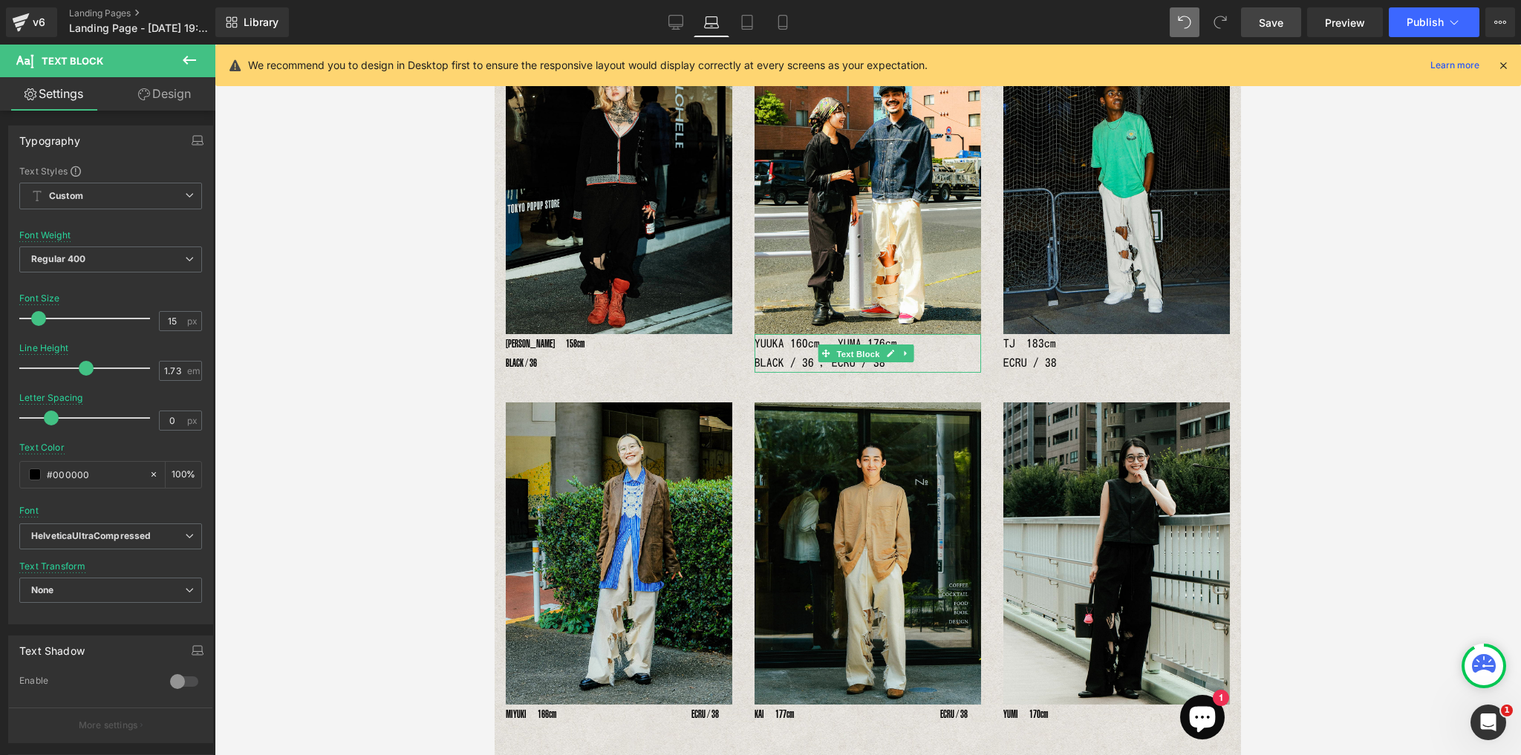
click at [818, 353] on link "Text Block" at bounding box center [850, 353] width 65 height 18
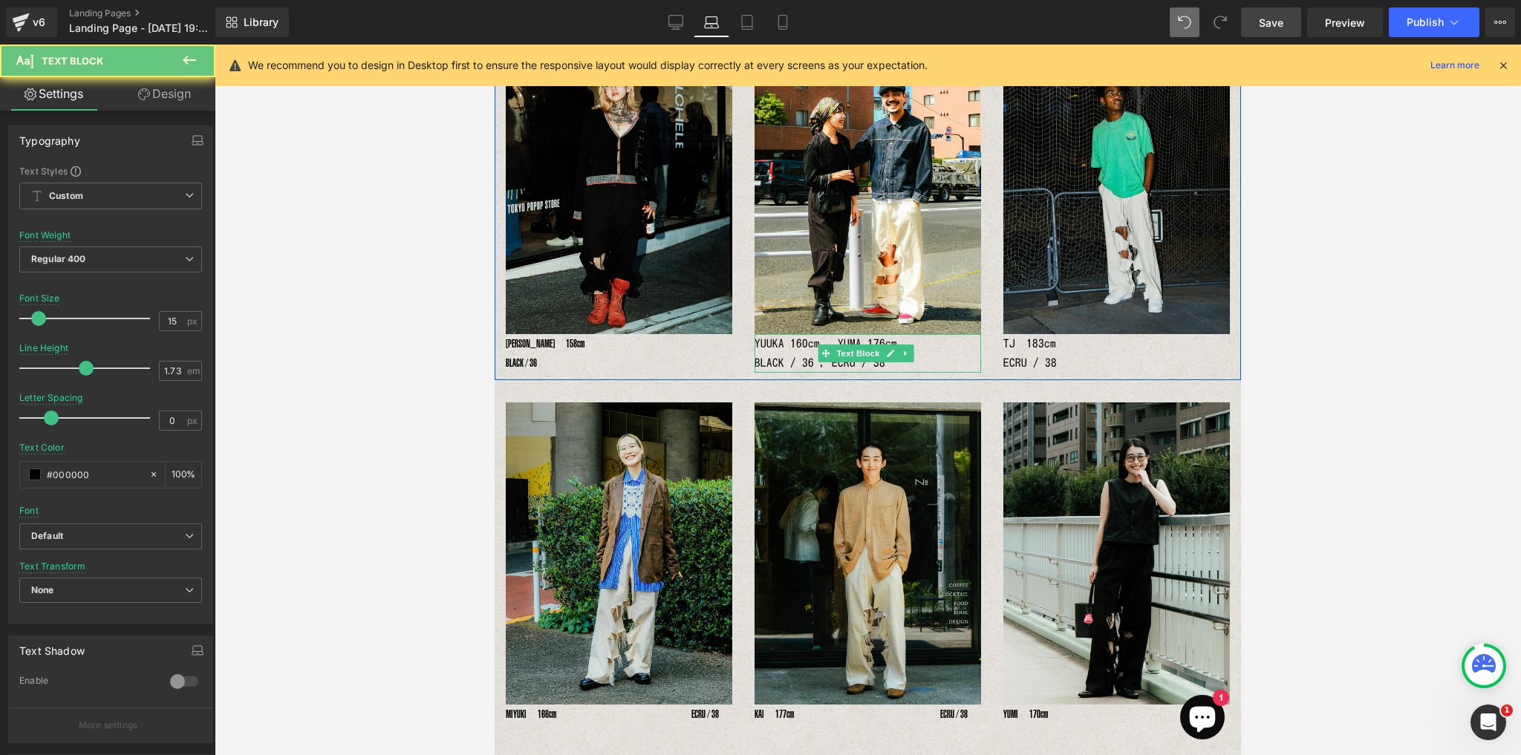
click at [788, 339] on p "YUUKA 160cm , YUMA 176cm　　　　　　BLACK / 36 , ECRU / 38" at bounding box center [867, 353] width 226 height 39
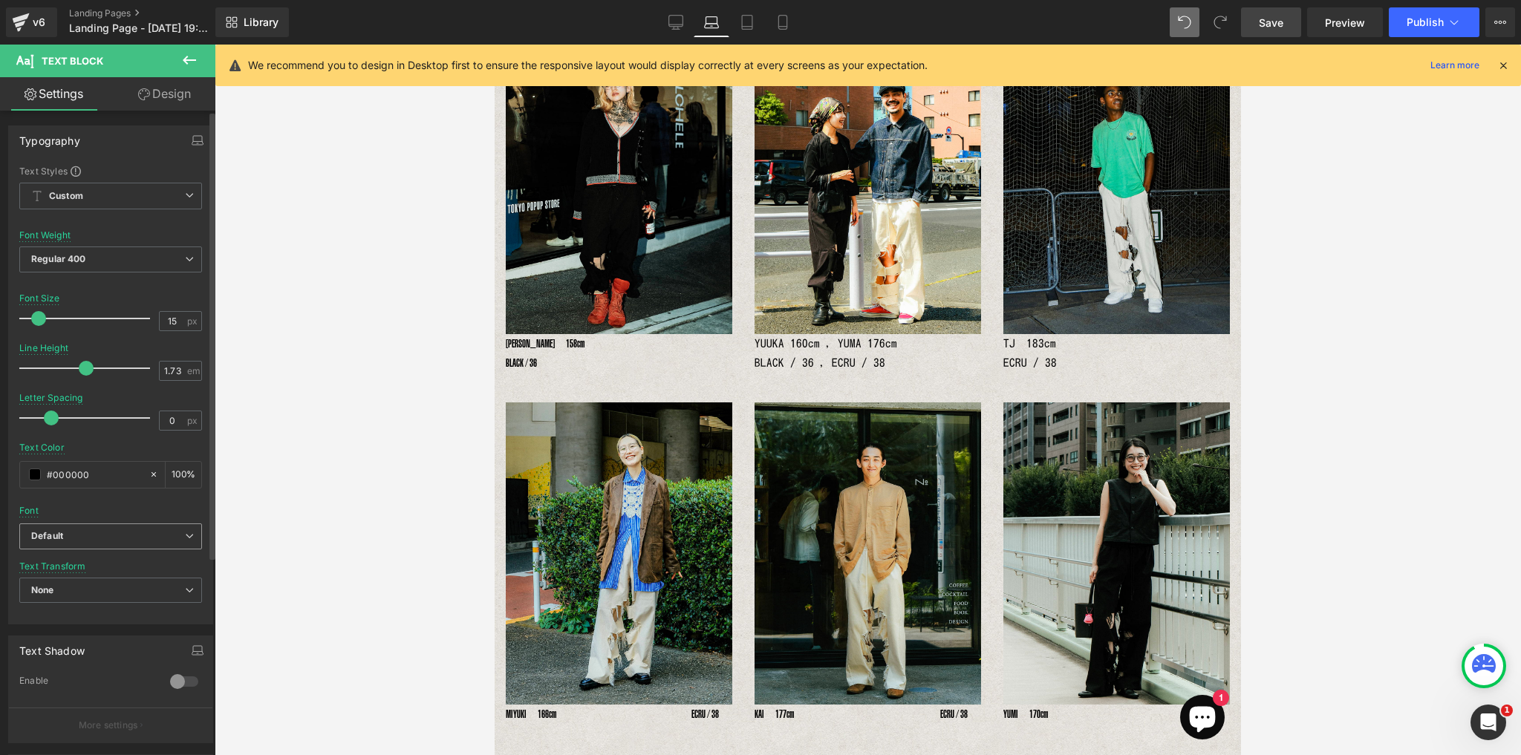
click at [185, 534] on icon at bounding box center [189, 536] width 9 height 9
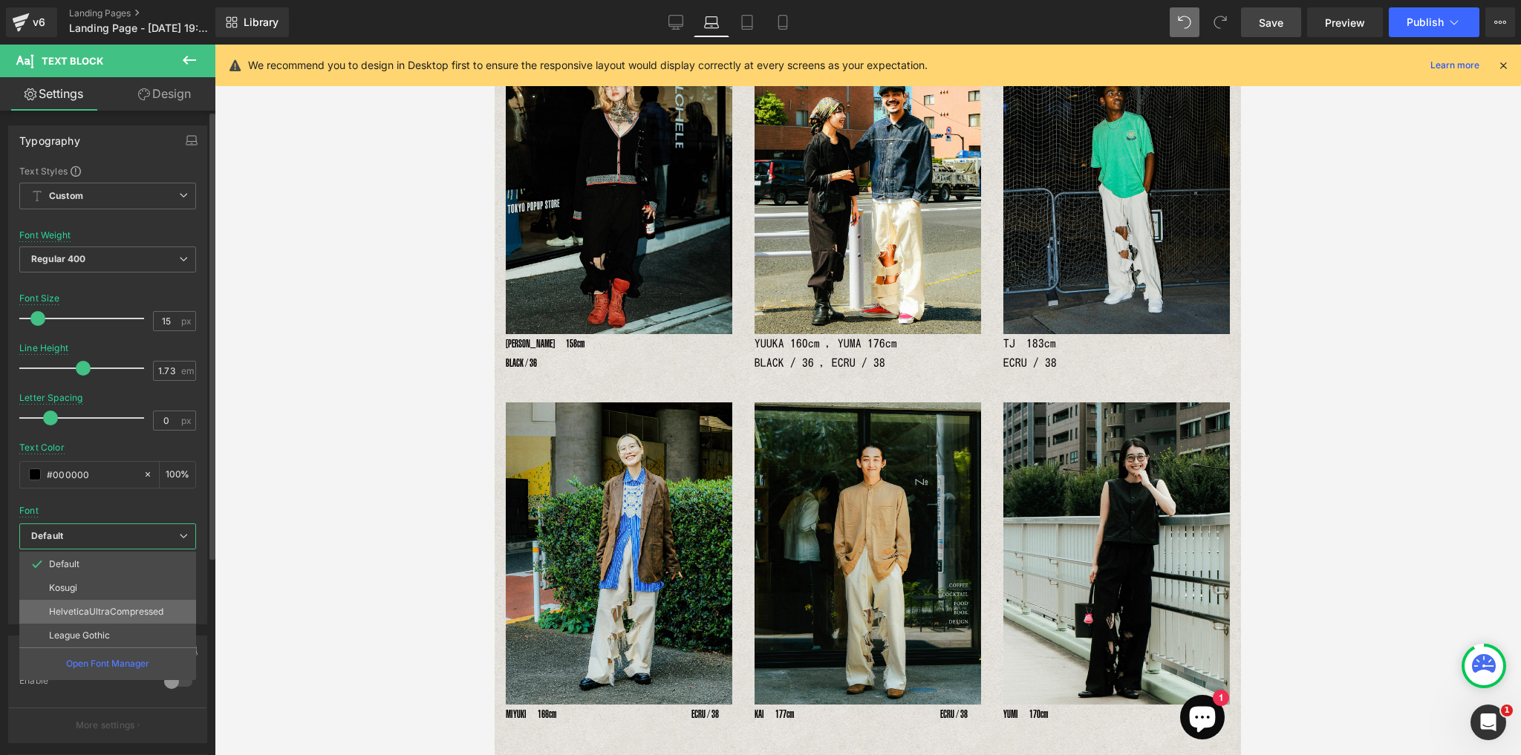
click at [165, 603] on li "HelveticaUltraCompressed" at bounding box center [107, 612] width 177 height 24
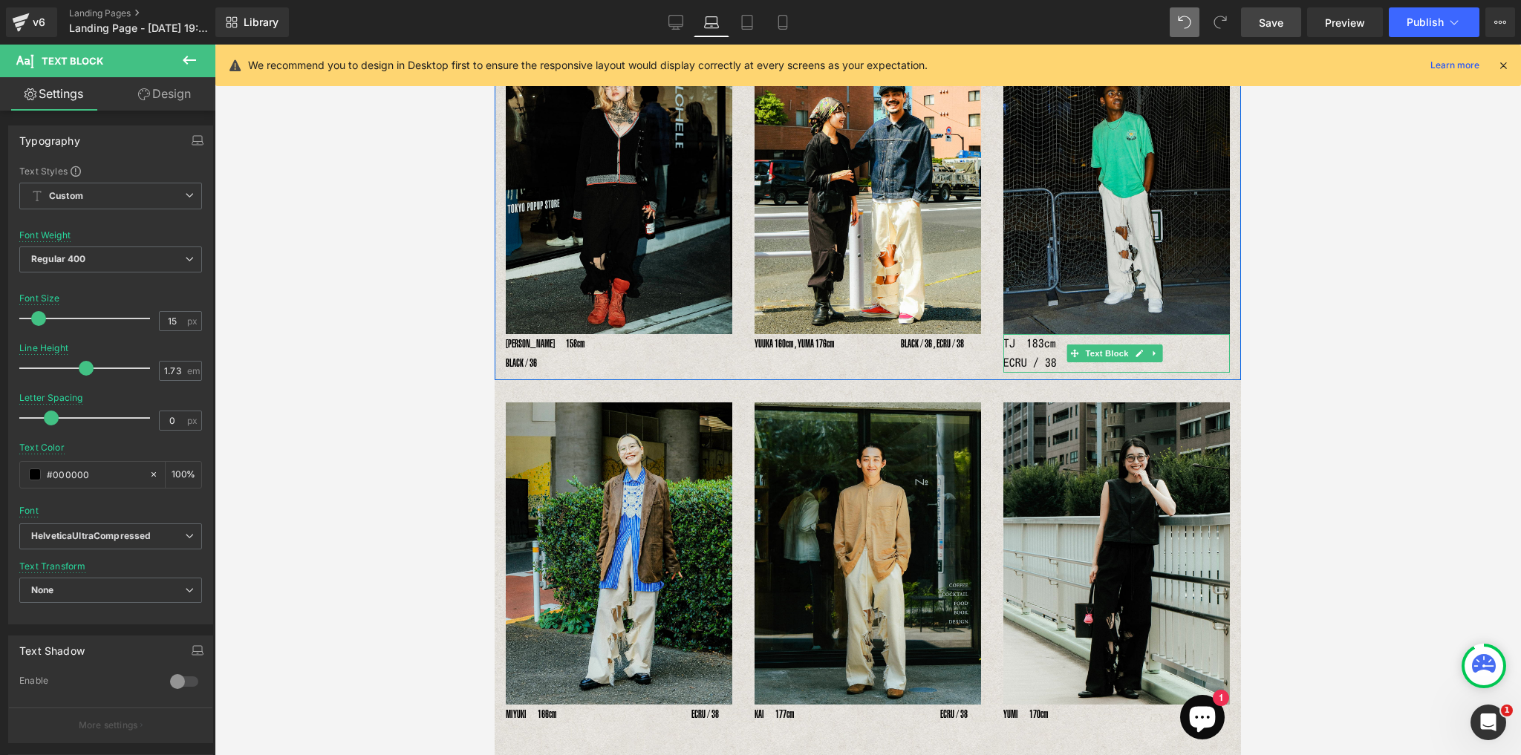
click at [1045, 334] on p "TJ　183cm　　　　　　　　　　　　　 ECRU / 38" at bounding box center [1116, 353] width 226 height 39
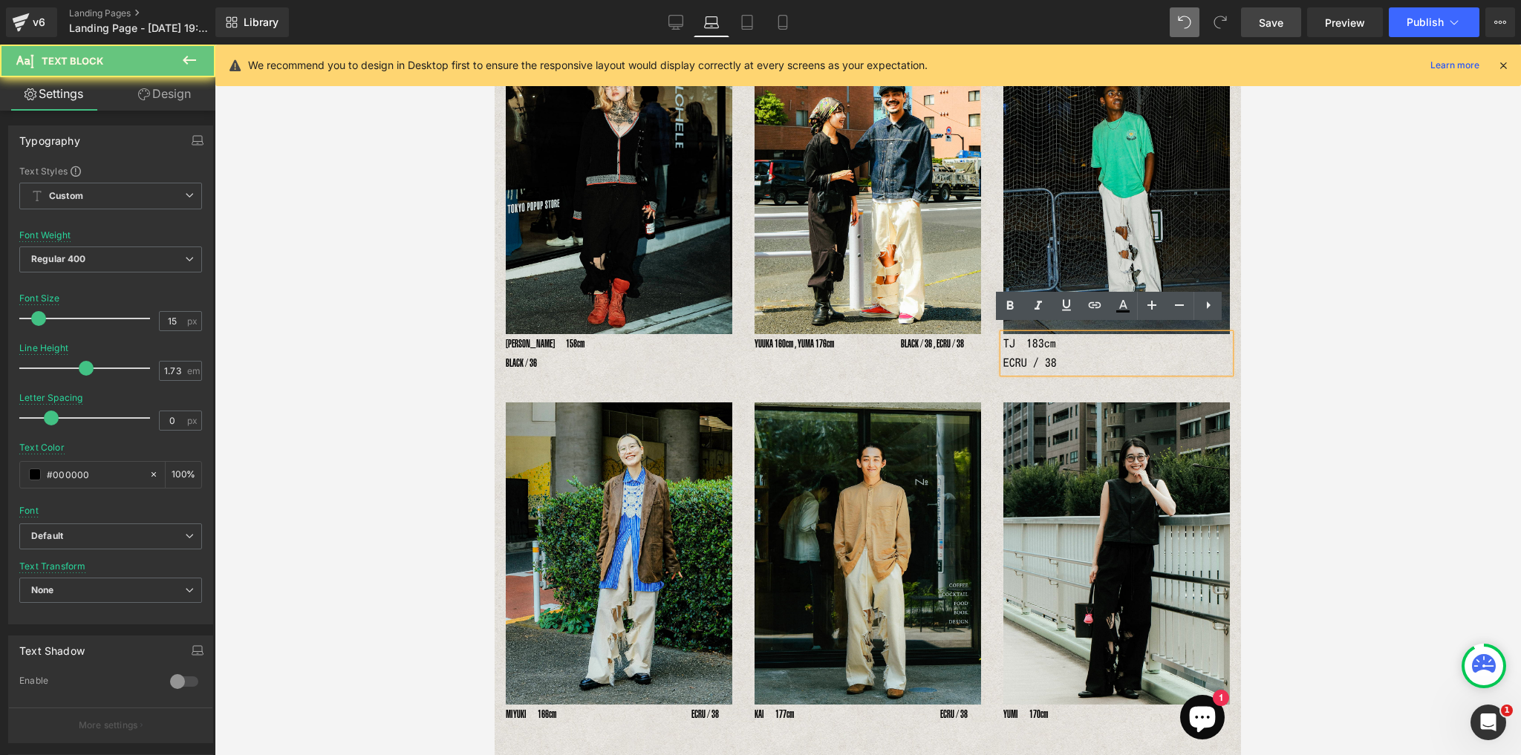
click at [1042, 338] on p "TJ　183cm　　　　　　　　　　　　　 ECRU / 38" at bounding box center [1116, 353] width 226 height 39
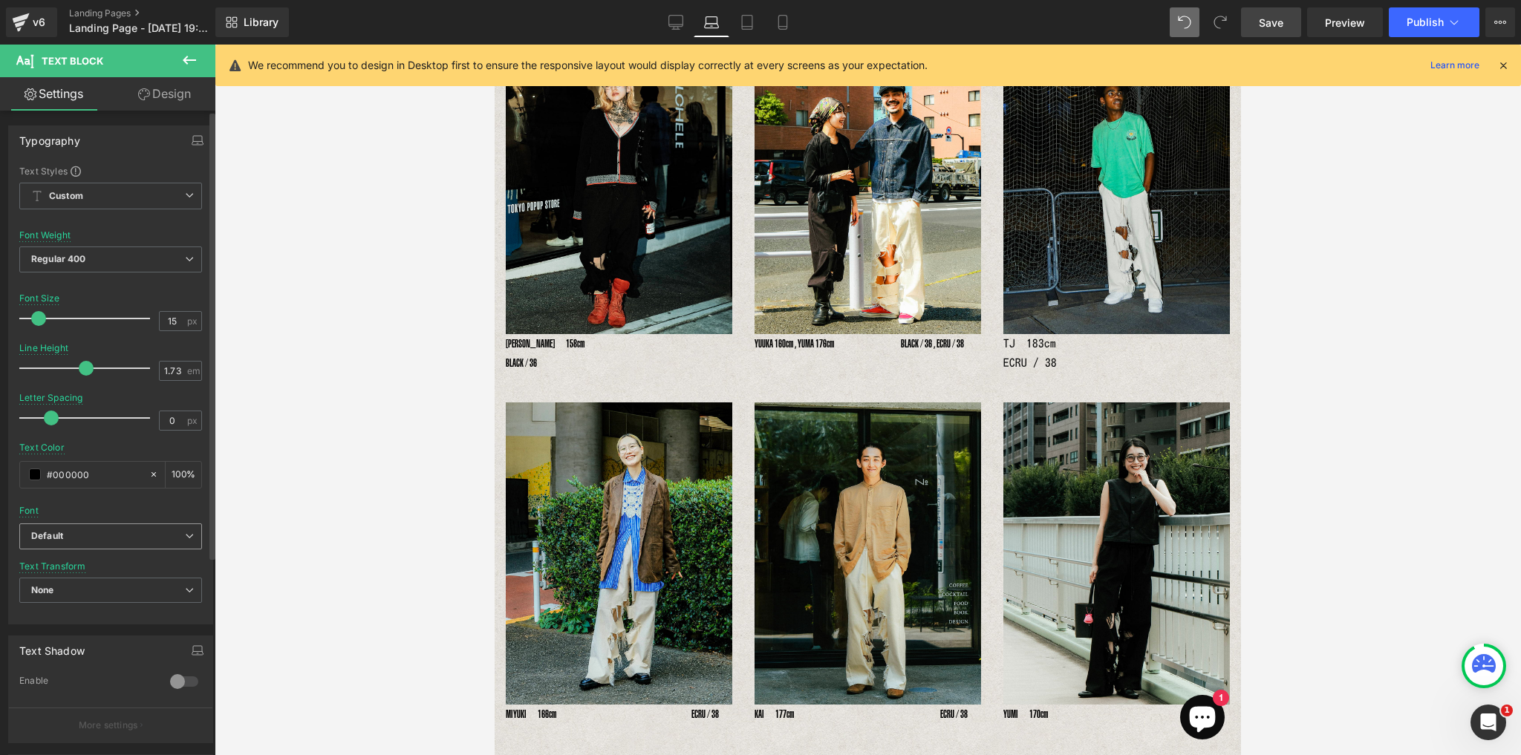
click at [187, 535] on icon at bounding box center [189, 536] width 9 height 9
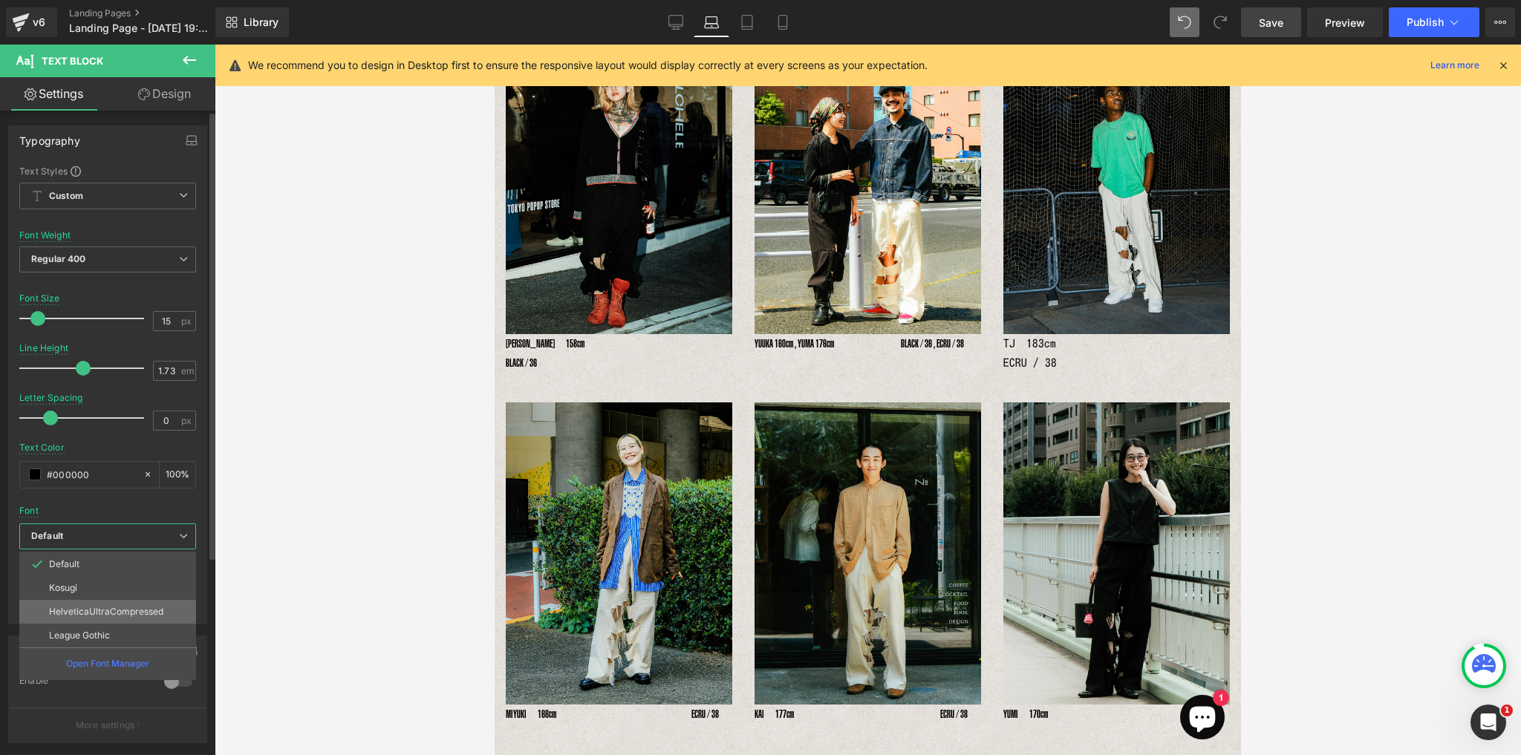
click at [161, 613] on p "HelveticaUltraCompressed" at bounding box center [106, 612] width 114 height 10
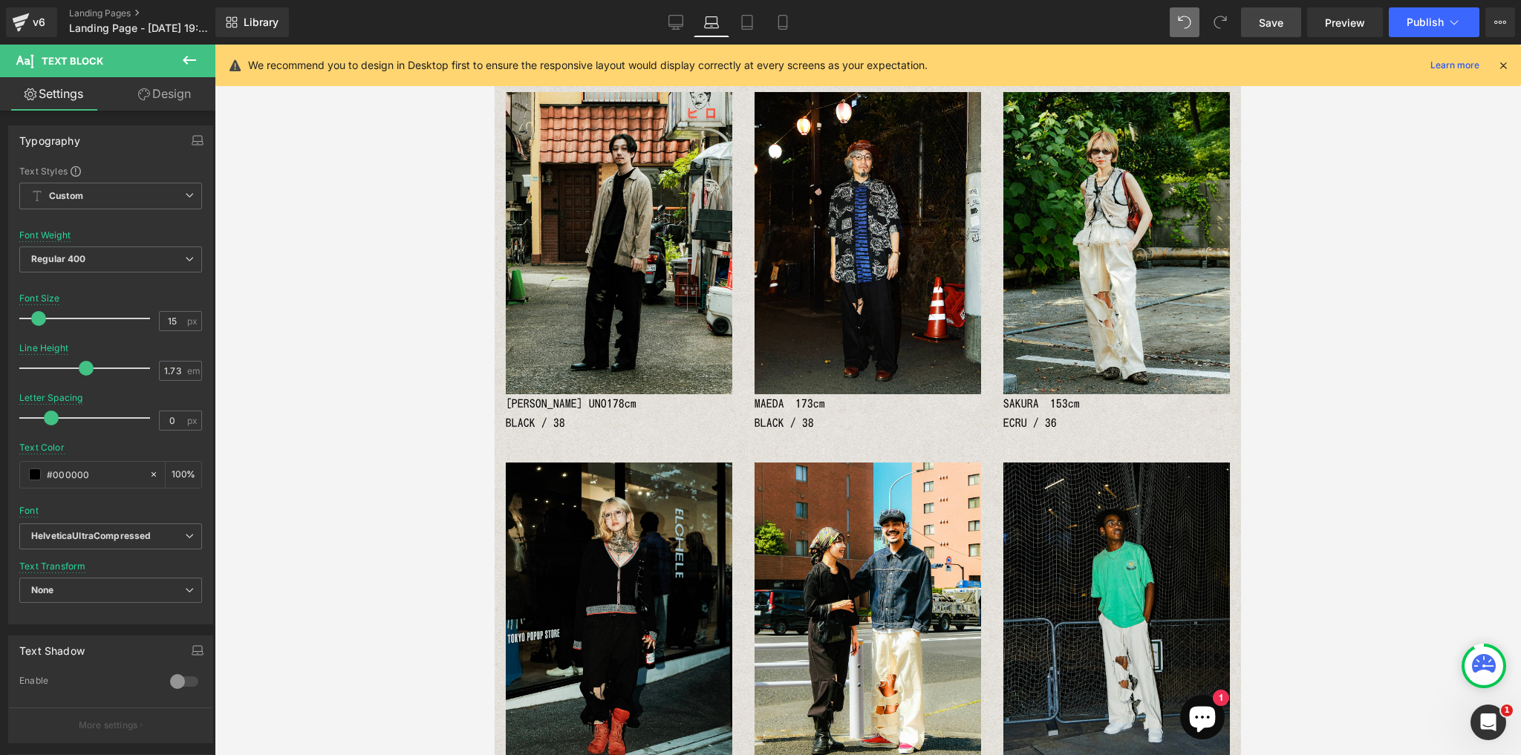
scroll to position [163, 0]
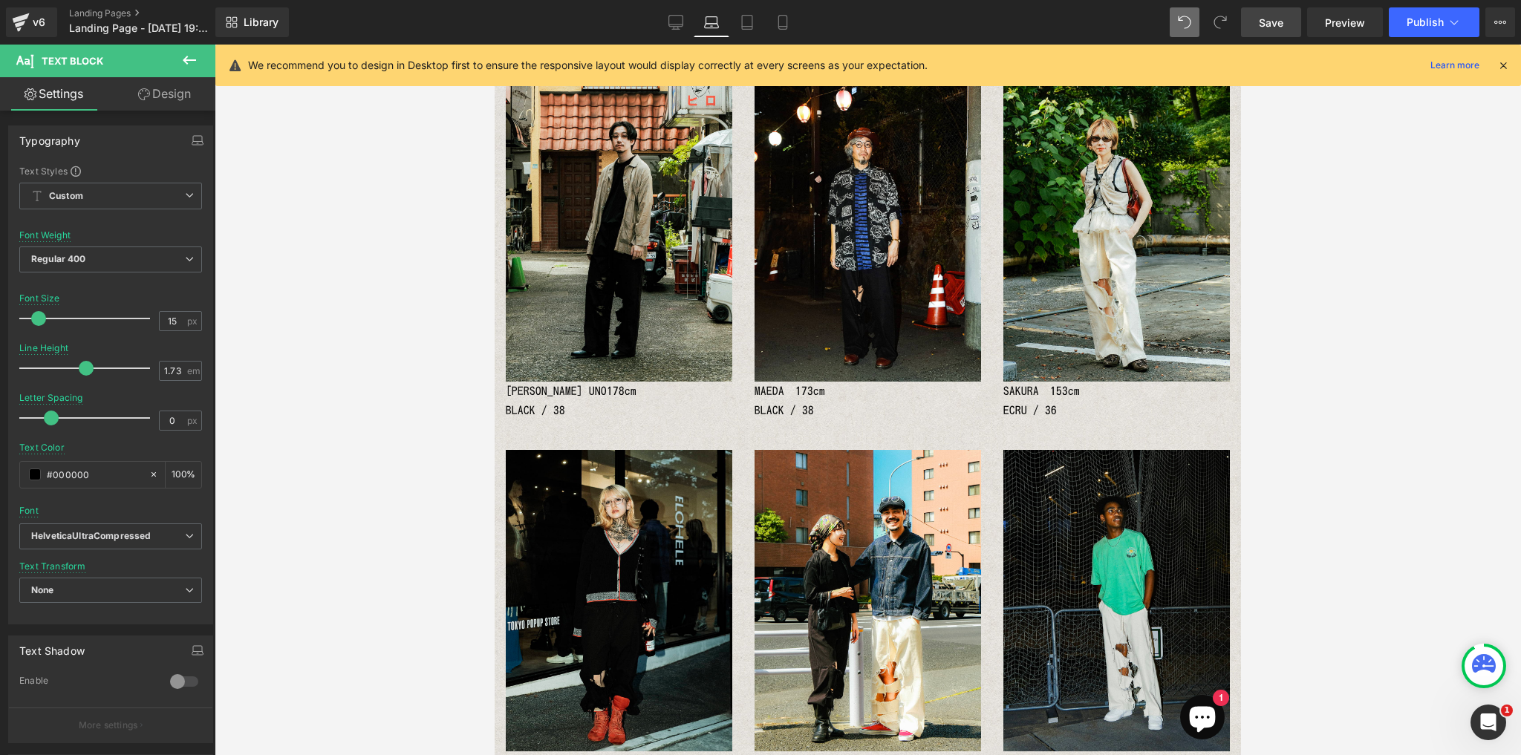
click at [1024, 409] on p "SAKURA　153cm　　　　　　　　　　　　ECRU / 36" at bounding box center [1116, 401] width 226 height 39
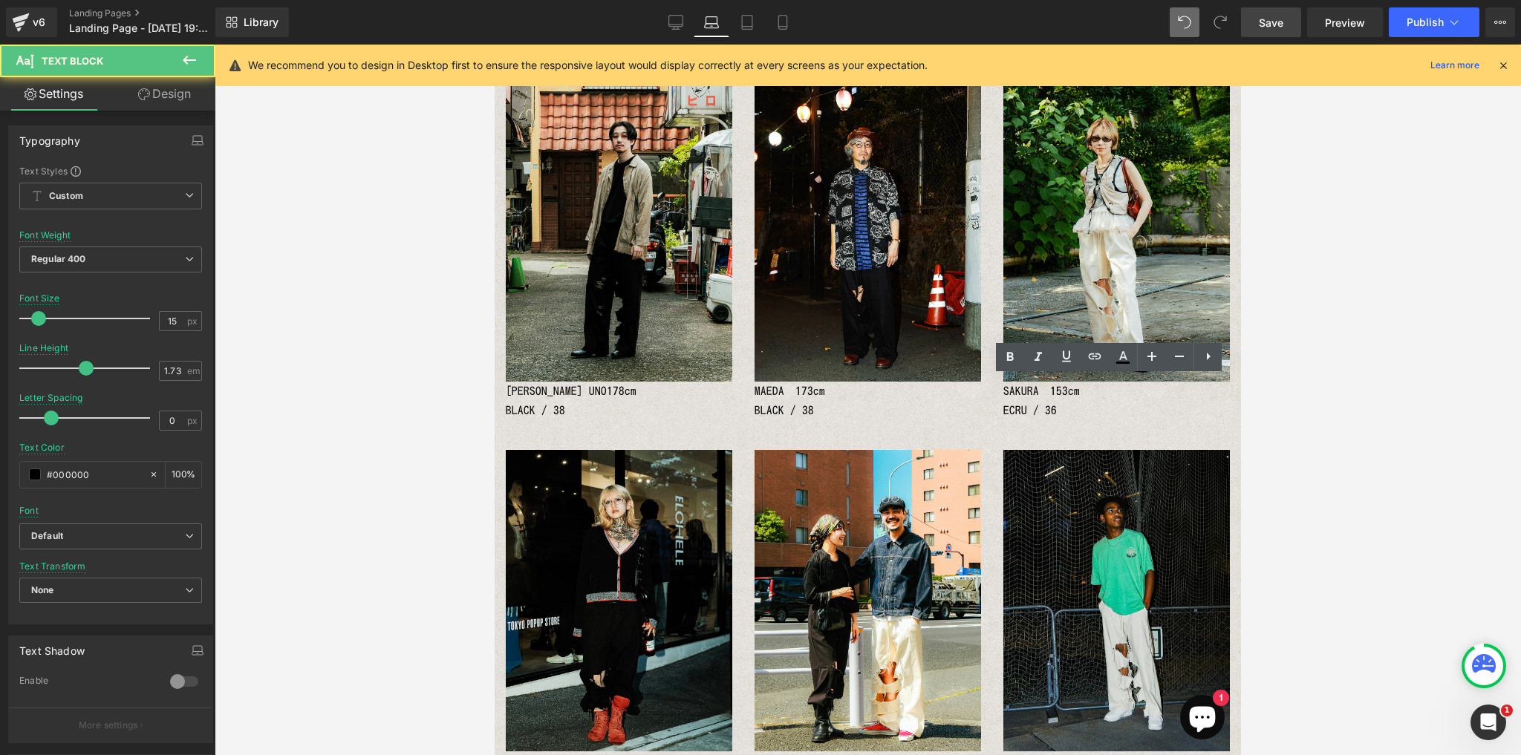
click at [1008, 406] on p "SAKURA　153cm　　　　　　　　　　　　ECRU / 36" at bounding box center [1116, 401] width 226 height 39
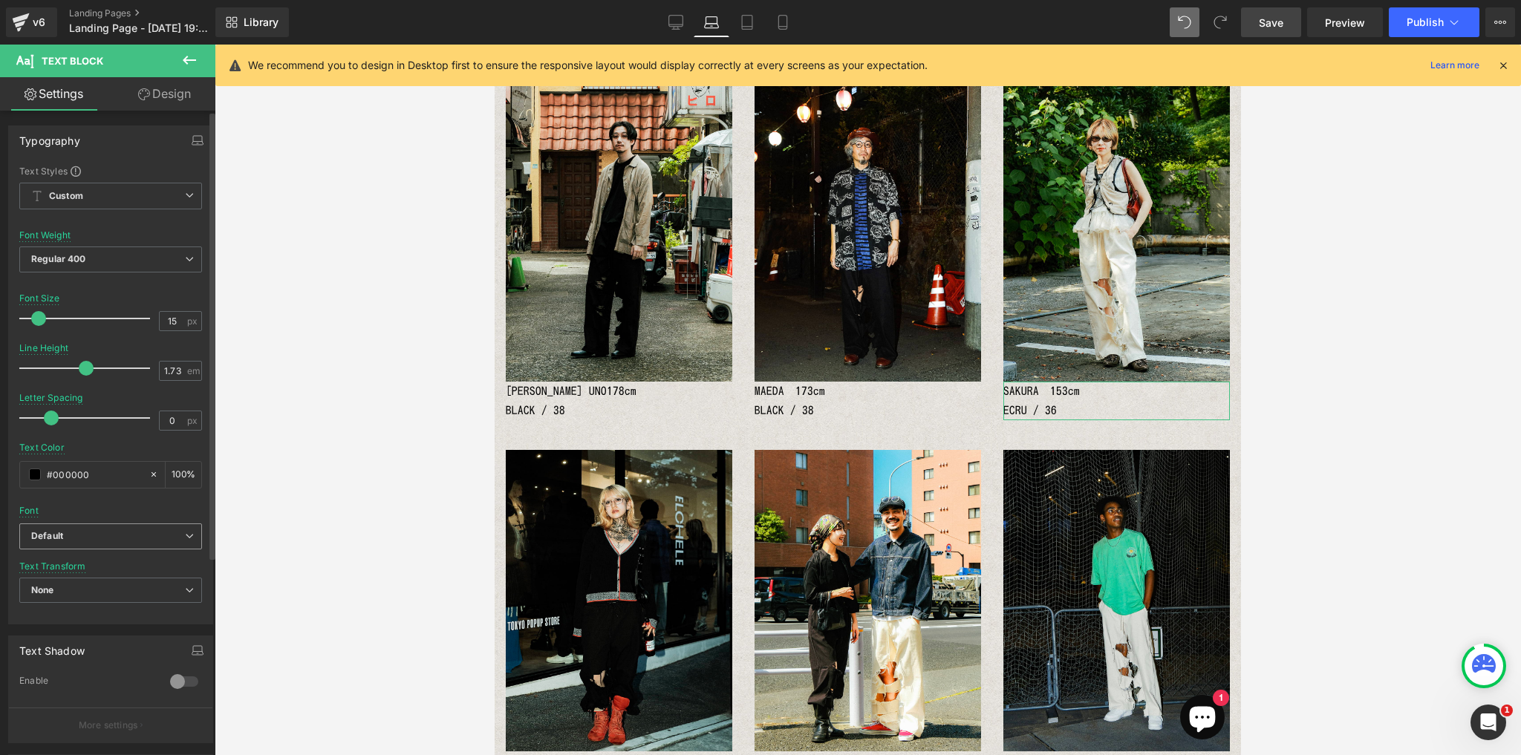
click at [185, 533] on icon at bounding box center [189, 536] width 9 height 9
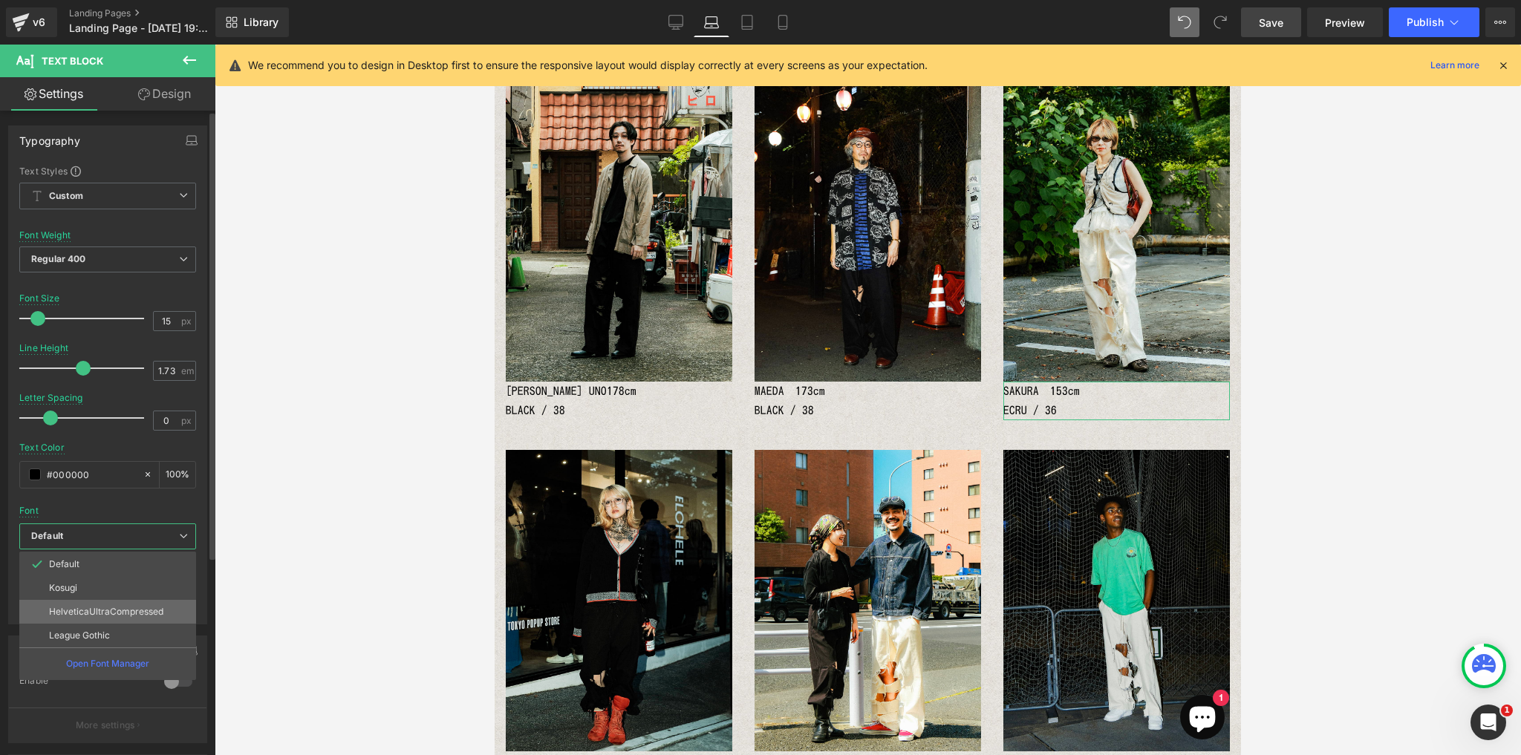
click at [169, 611] on li "HelveticaUltraCompressed" at bounding box center [107, 612] width 177 height 24
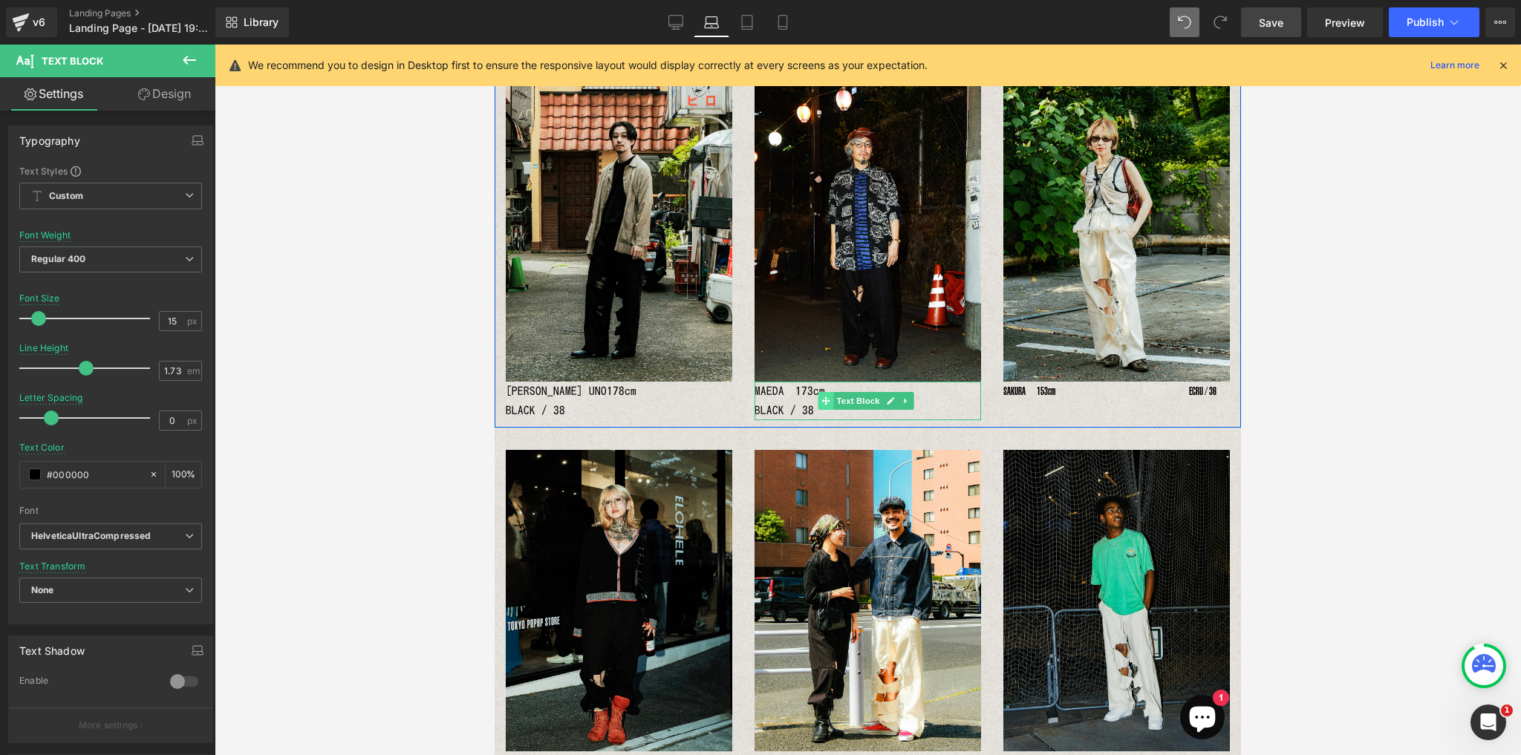
click at [822, 396] on icon at bounding box center [826, 400] width 8 height 9
click at [790, 399] on p "MAEDA　173cm　　　　　　　　　　　　BLACK / 38" at bounding box center [867, 401] width 226 height 39
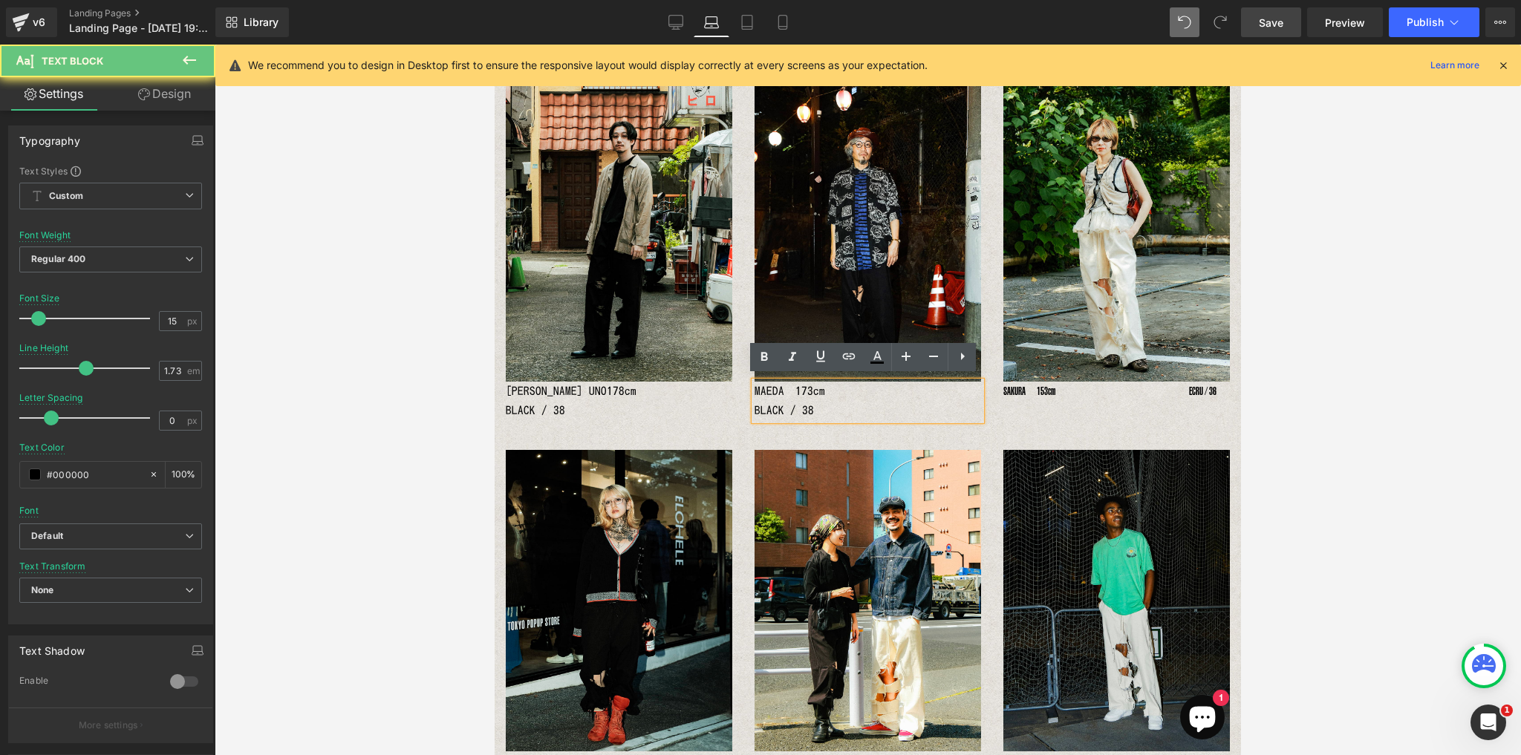
click at [772, 392] on p "MAEDA　173cm　　　　　　　　　　　　BLACK / 38" at bounding box center [867, 401] width 226 height 39
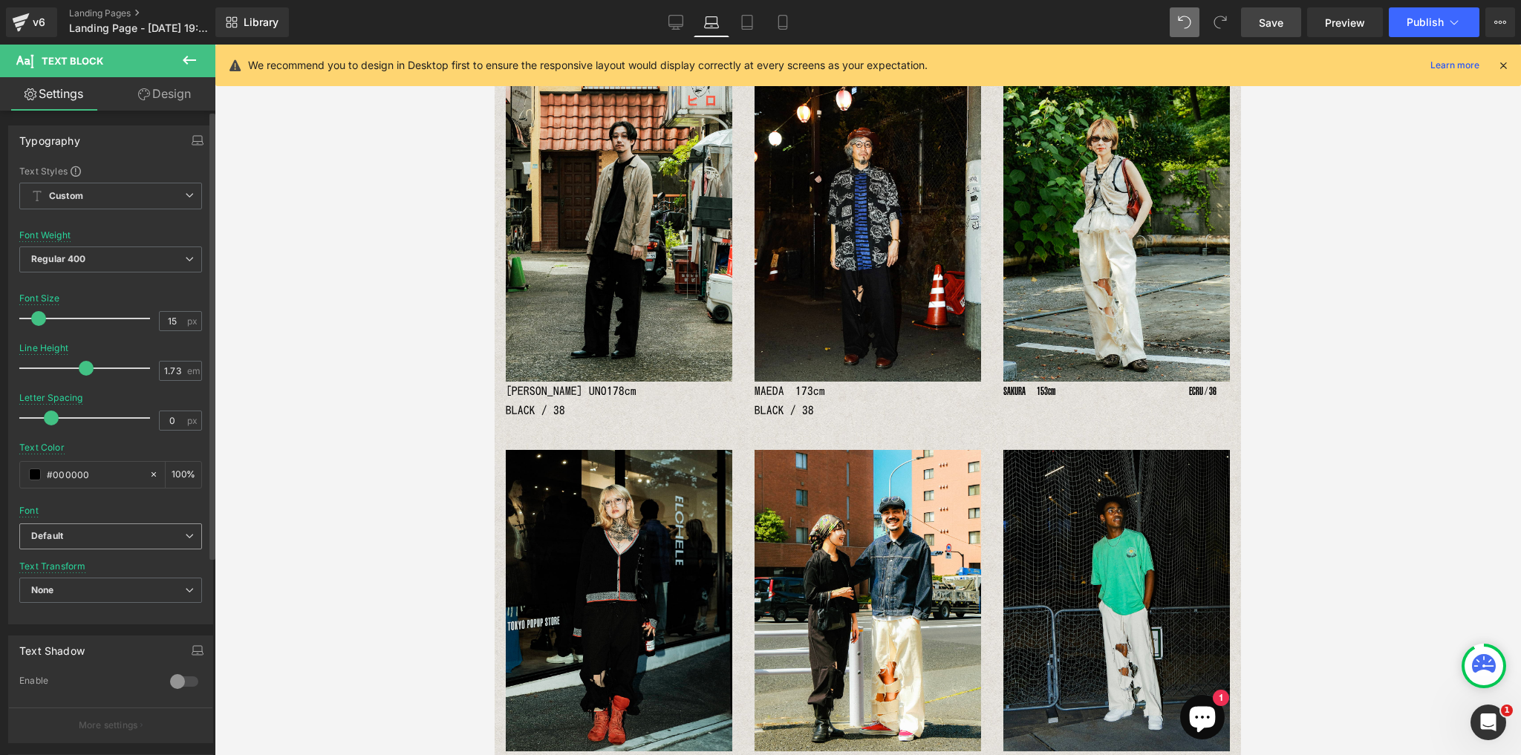
click at [194, 541] on span "Default" at bounding box center [110, 536] width 183 height 26
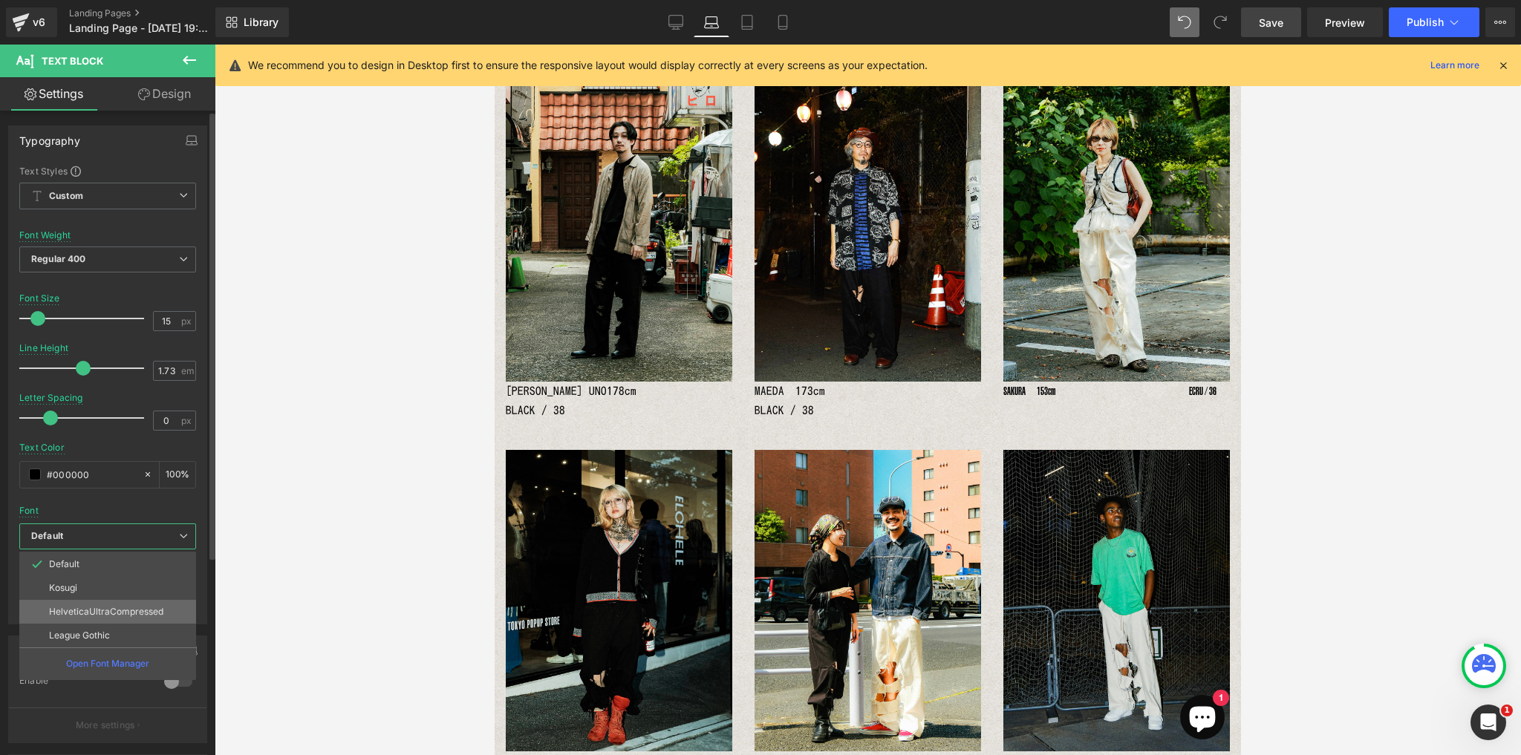
click at [148, 610] on p "HelveticaUltraCompressed" at bounding box center [106, 612] width 114 height 10
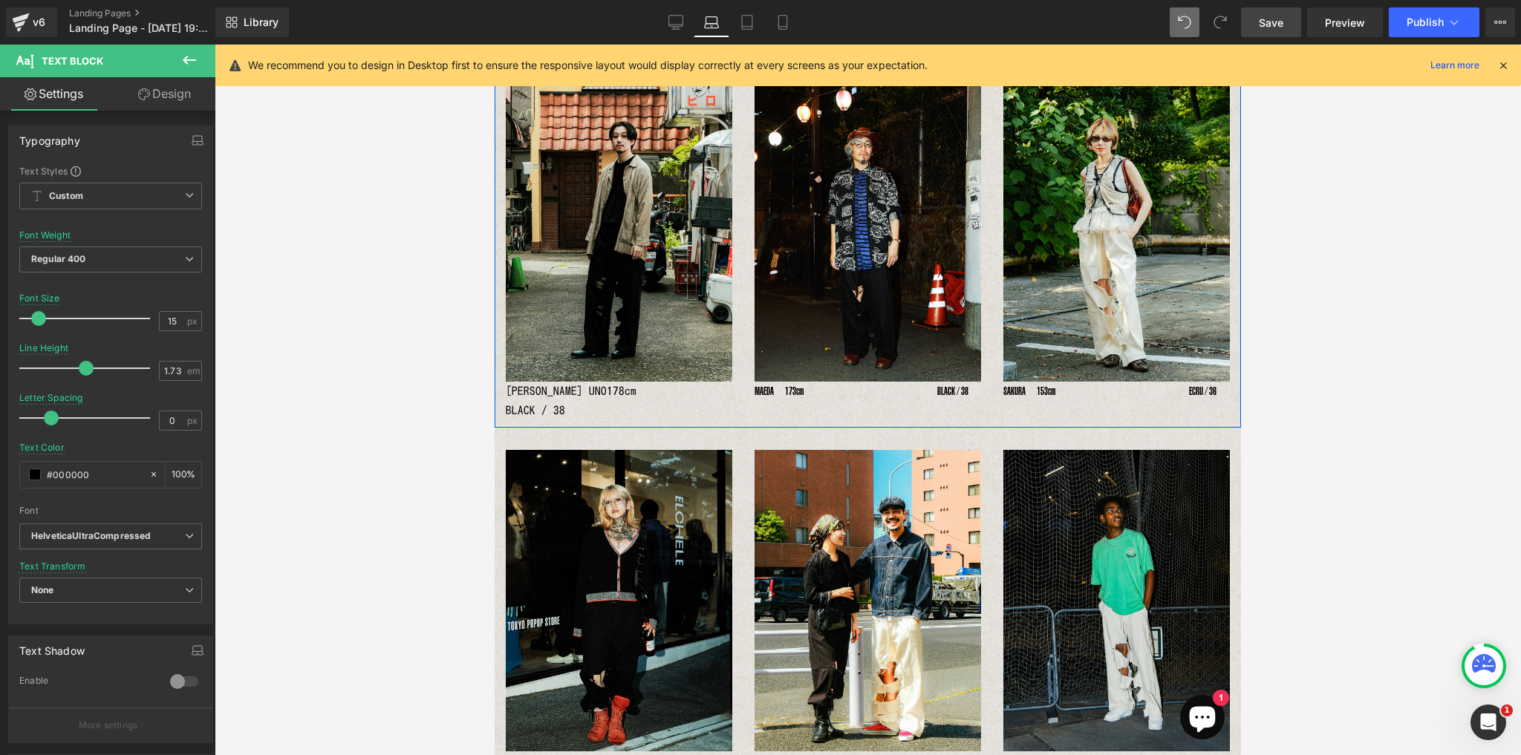
click at [543, 385] on p "YOSHIHIRO UNO178cm　　　　　　BLACK / 38" at bounding box center [619, 401] width 226 height 39
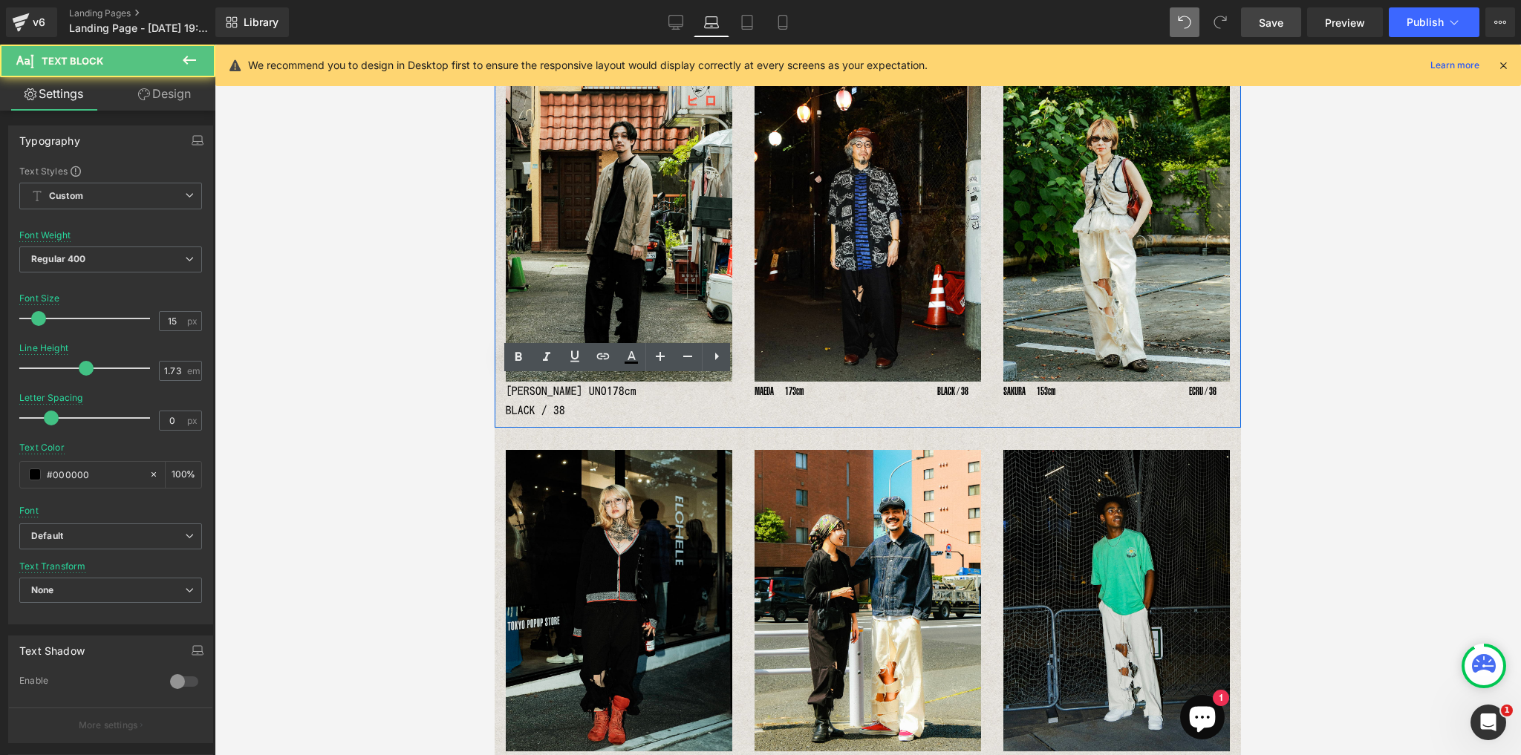
click at [533, 396] on div "YOSHIHIRO UNO178cm　　　　　　BLACK / 38" at bounding box center [619, 401] width 226 height 39
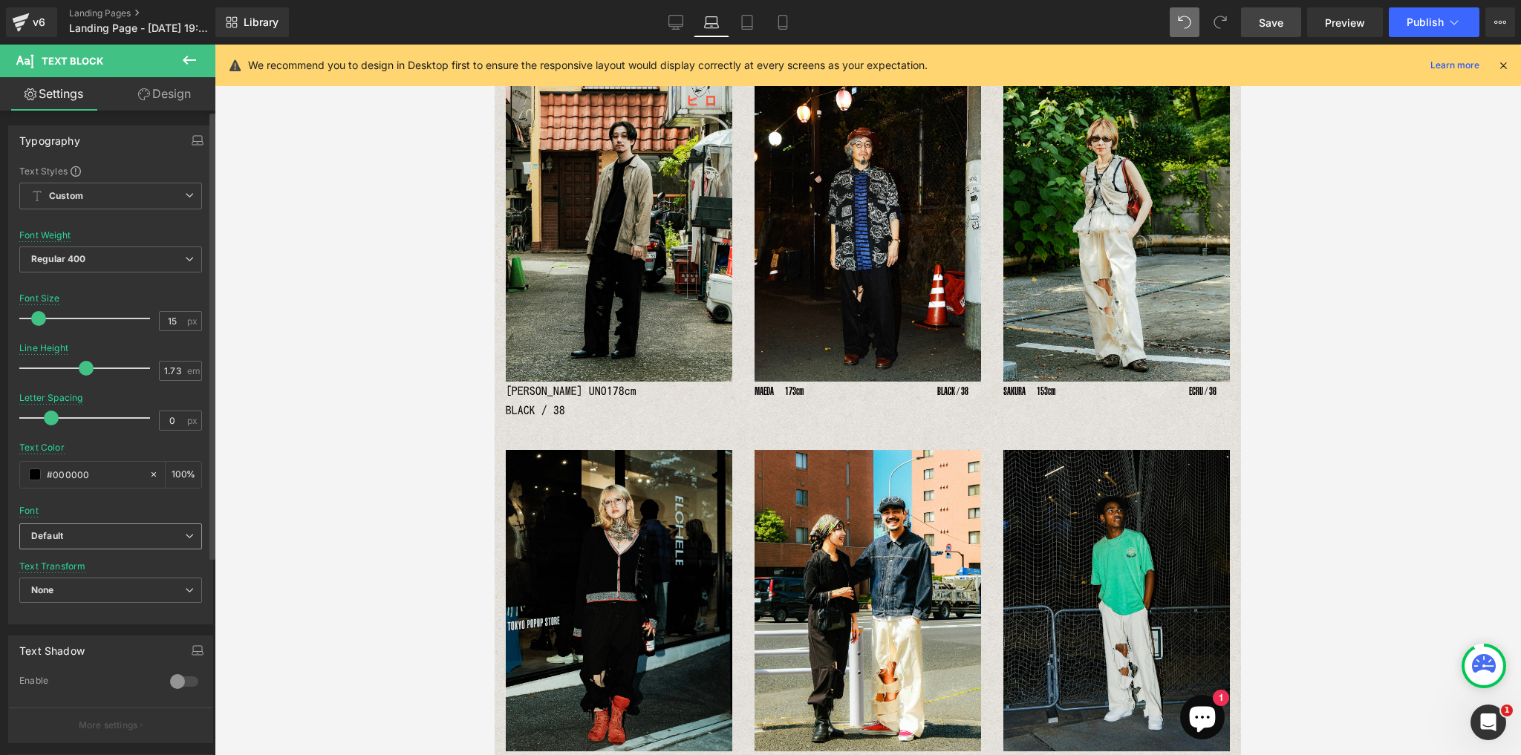
click at [186, 532] on icon at bounding box center [189, 536] width 9 height 9
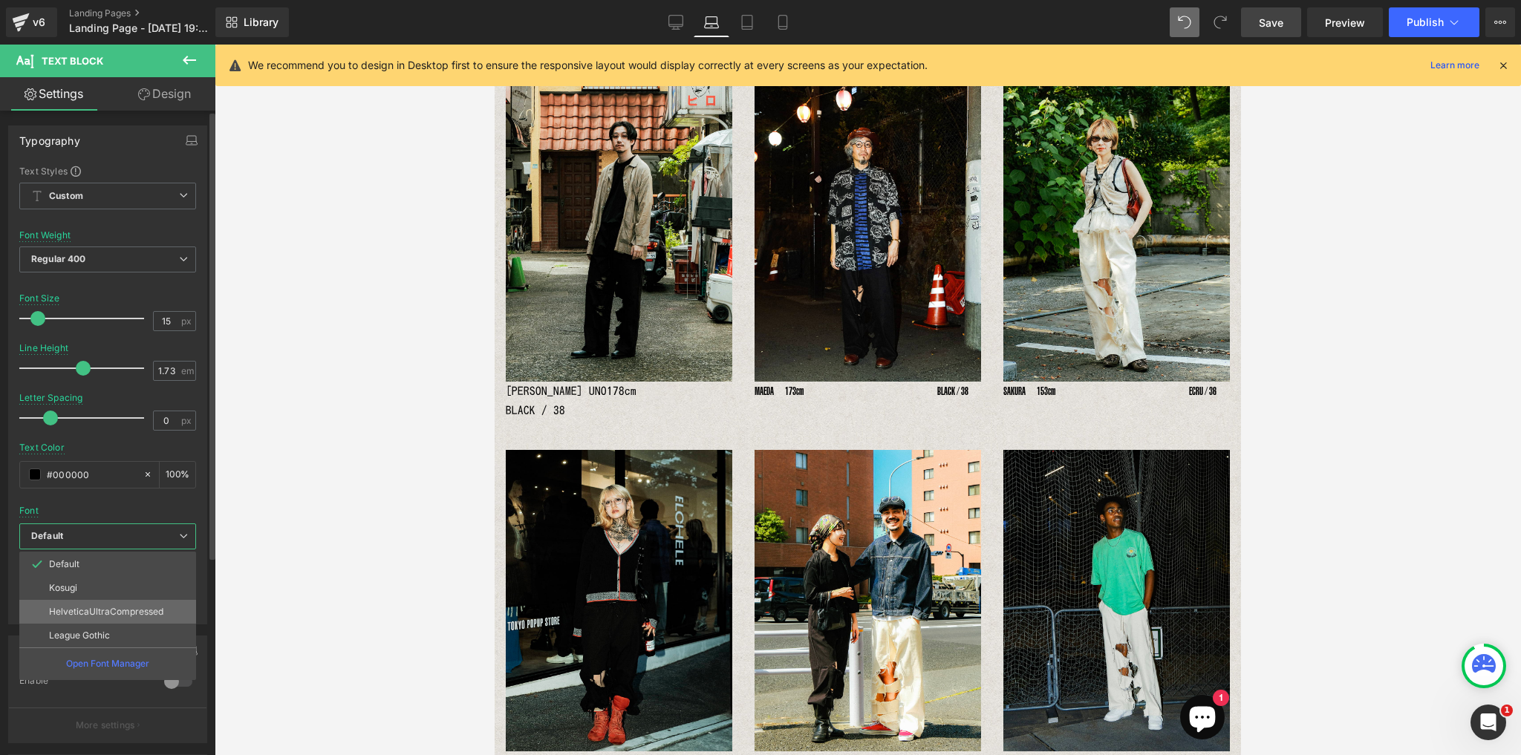
click at [155, 616] on li "HelveticaUltraCompressed" at bounding box center [107, 612] width 177 height 24
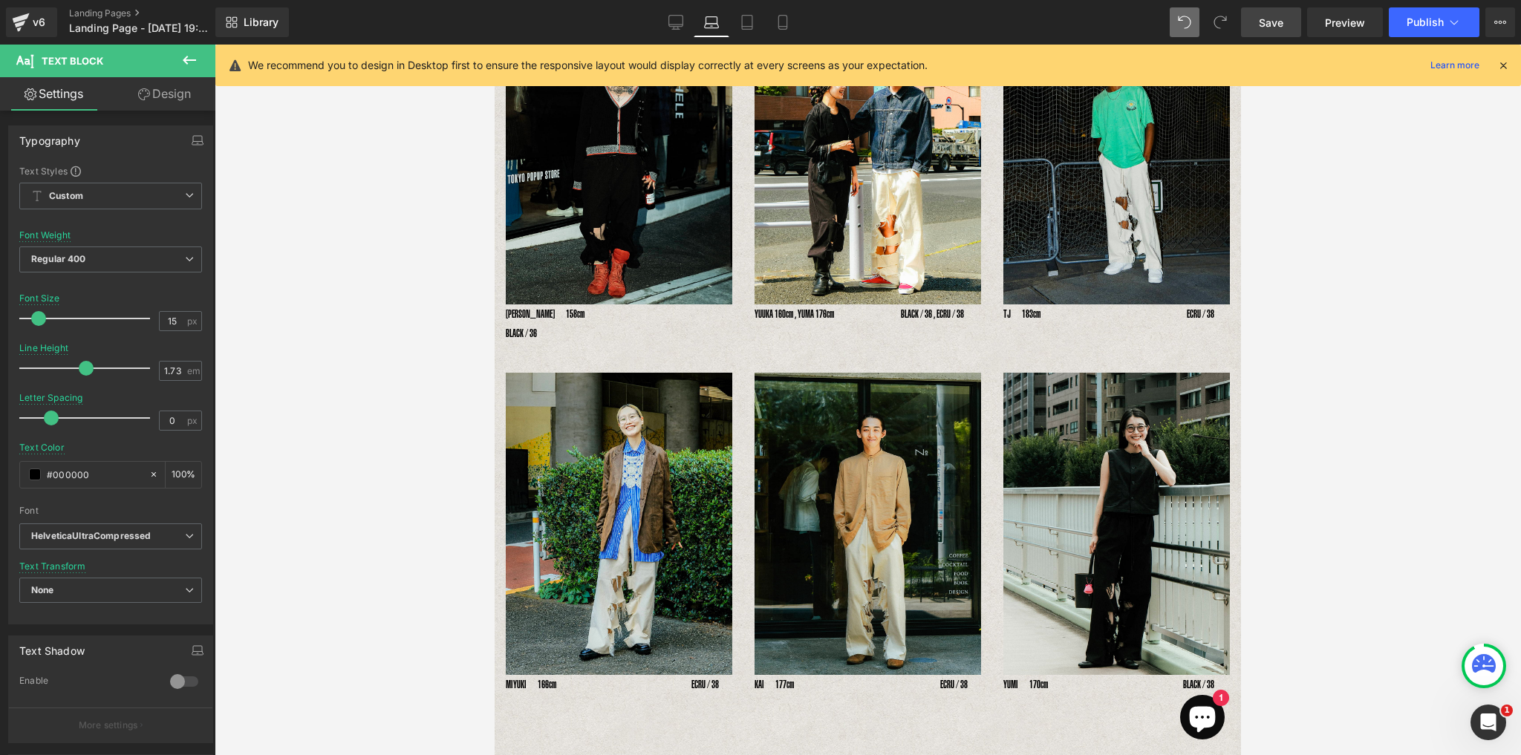
scroll to position [570, 0]
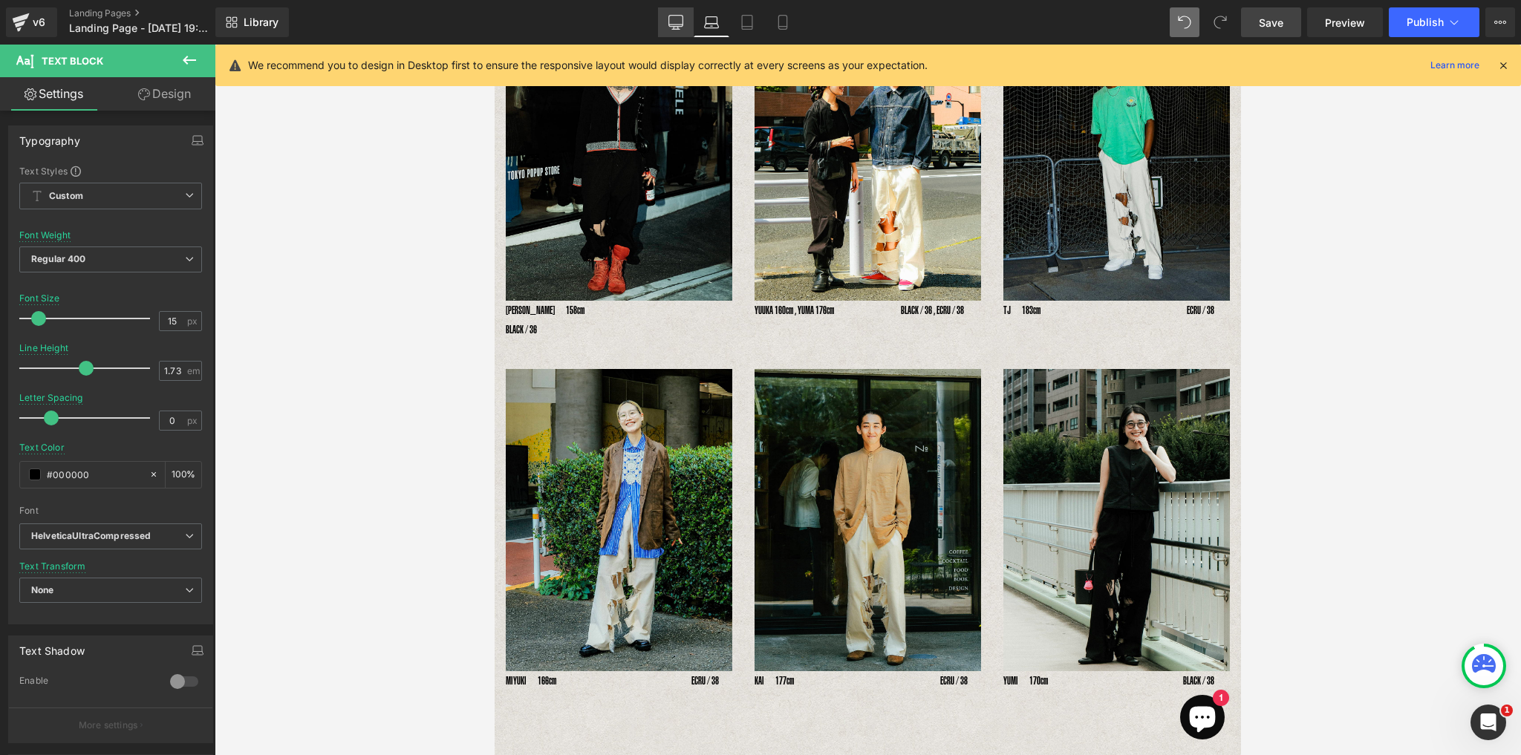
click at [678, 29] on icon at bounding box center [675, 29] width 7 height 0
type input "100"
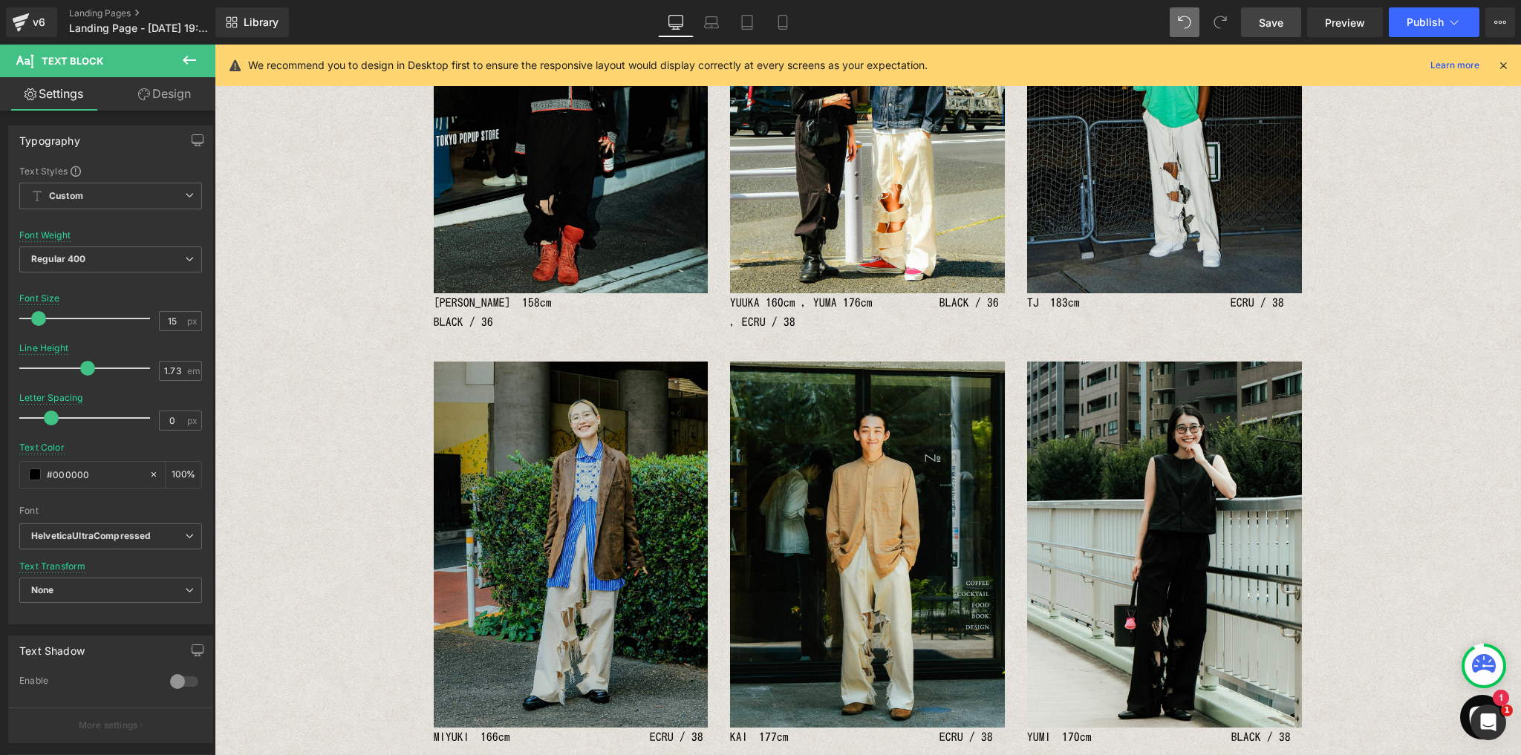
scroll to position [702, 0]
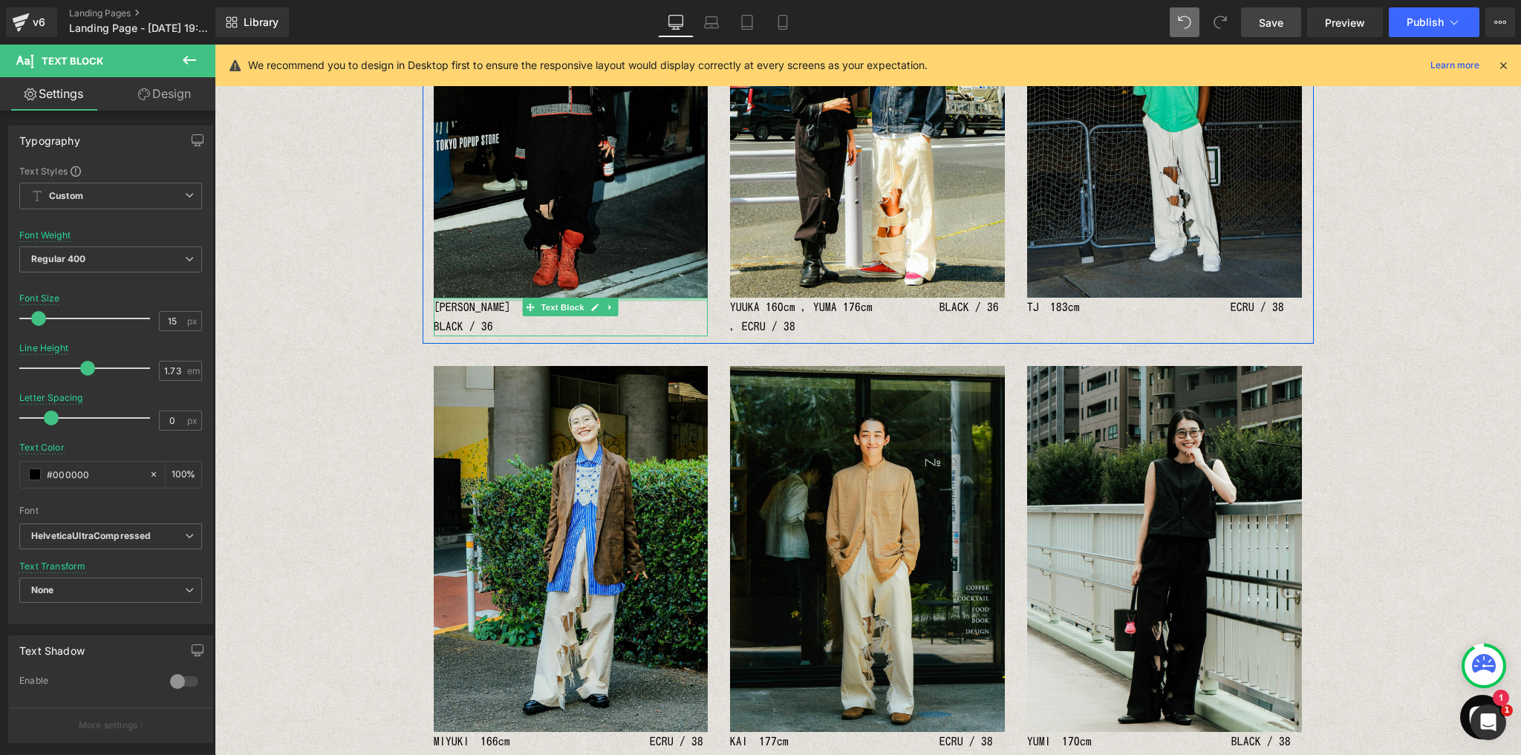
click at [451, 298] on div at bounding box center [571, 300] width 275 height 4
click at [446, 307] on p "RENA　158cm　　　　　　　　　　　　 BLACK / 36" at bounding box center [571, 317] width 275 height 39
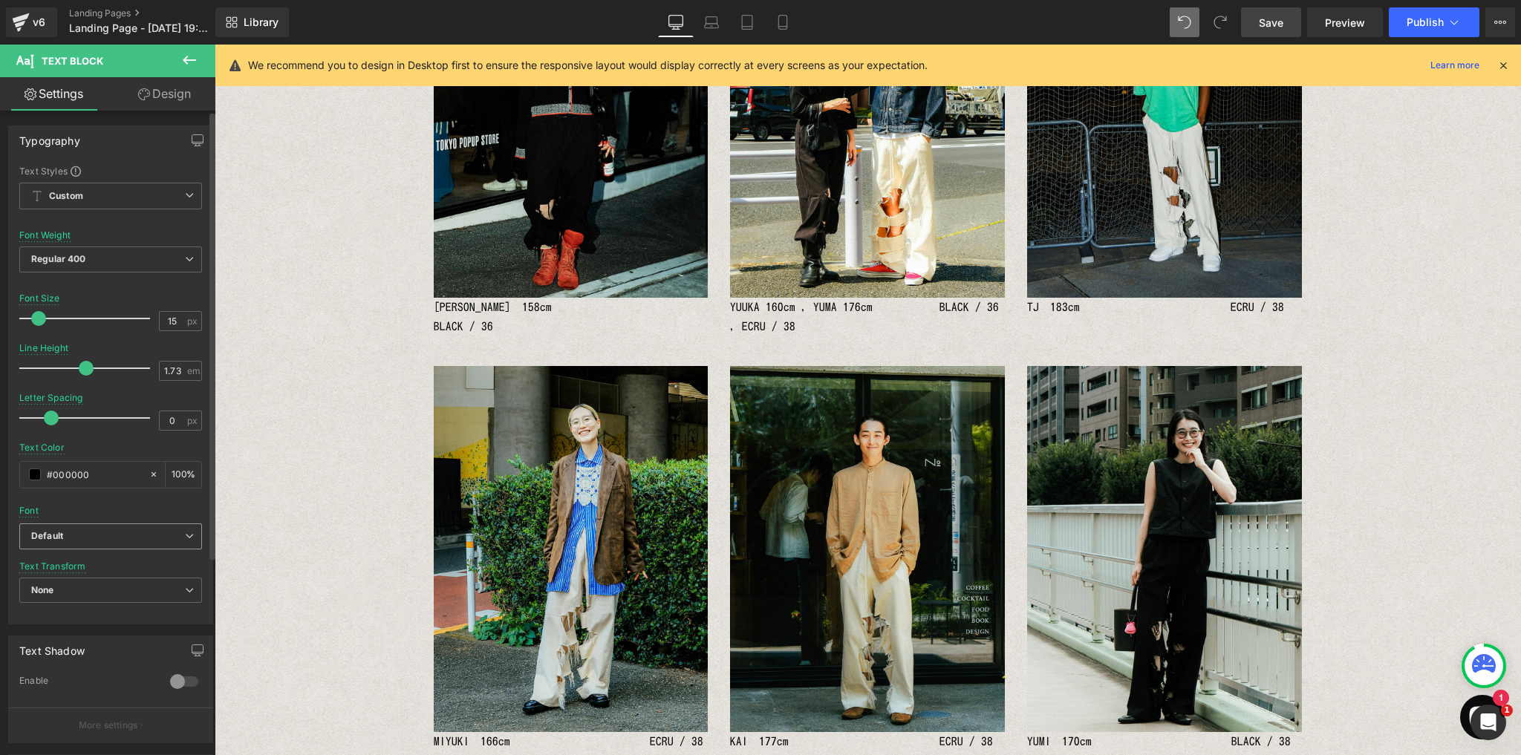
click at [114, 530] on b "Default" at bounding box center [108, 536] width 154 height 13
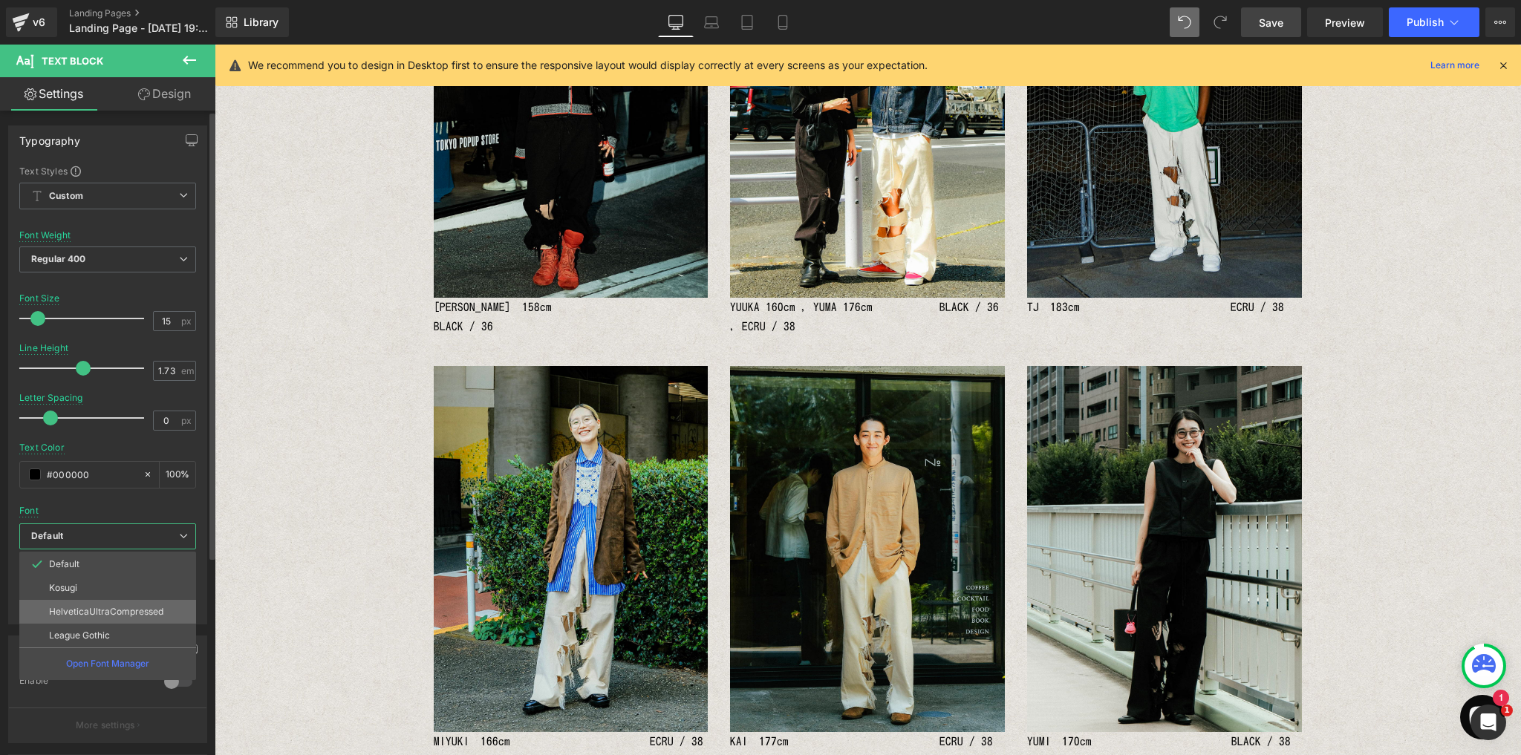
click at [108, 612] on p "HelveticaUltraCompressed" at bounding box center [106, 612] width 114 height 10
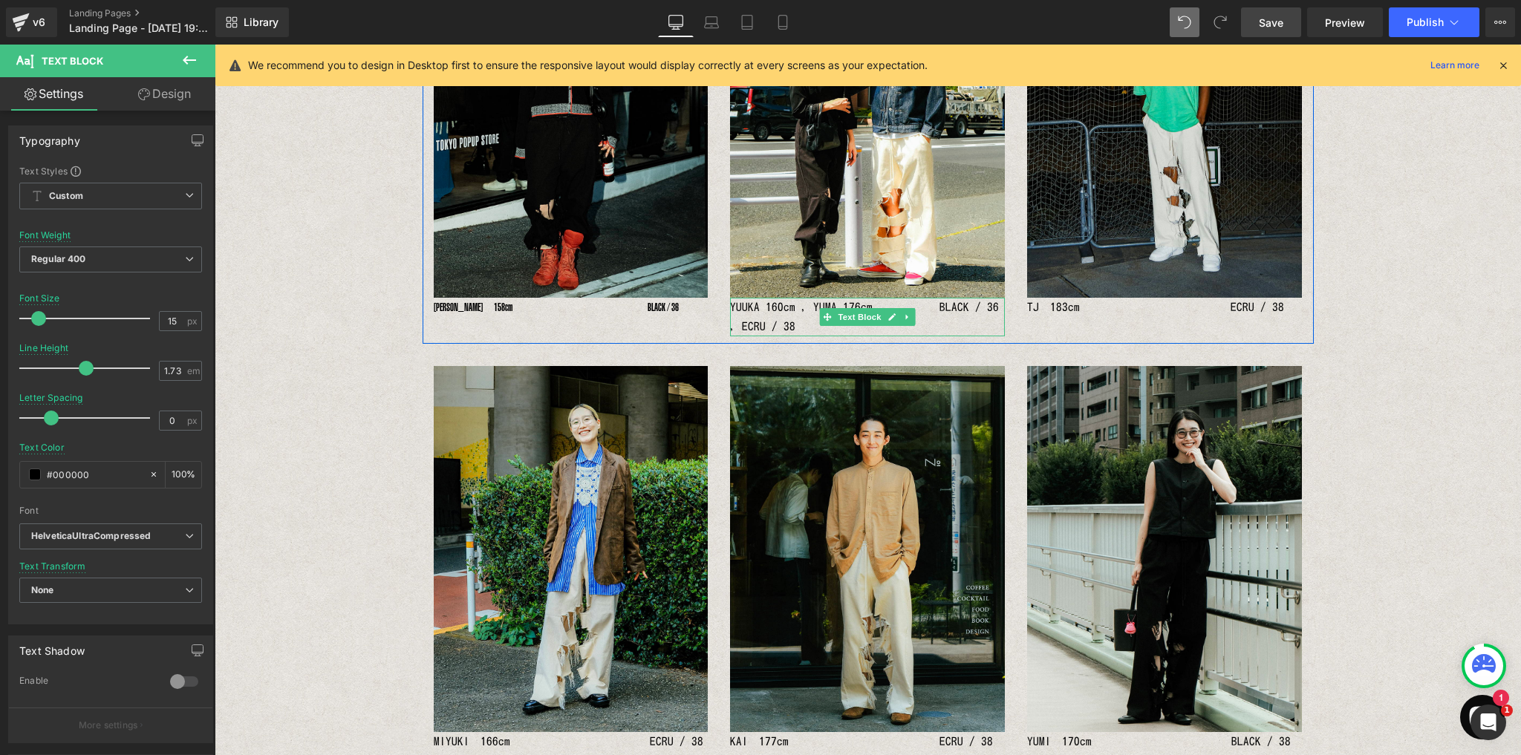
click at [771, 312] on p "YUUKA 160cm , YUMA 176cm　　　　　　BLACK / 36 , ECRU / 38" at bounding box center [867, 317] width 275 height 39
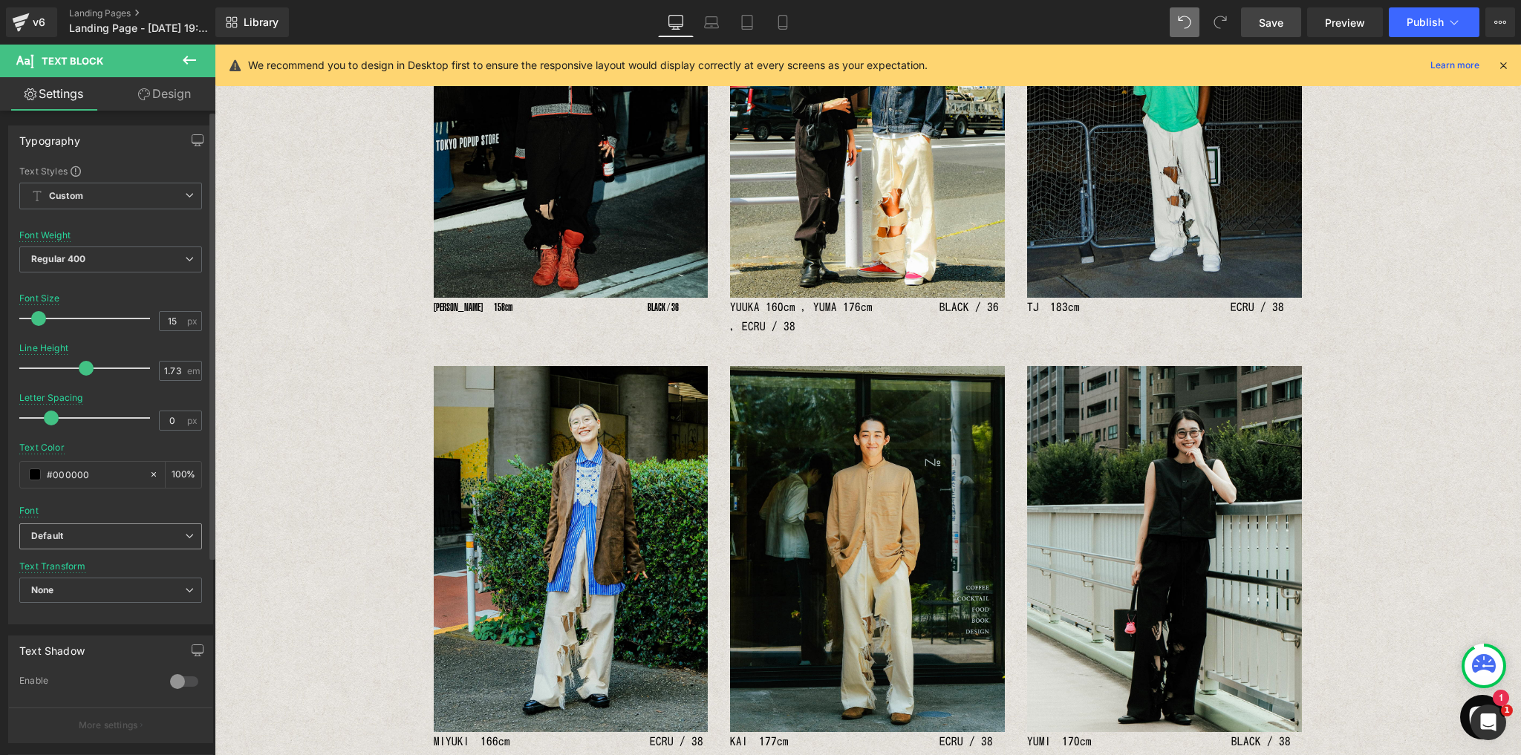
click at [119, 540] on span "Default" at bounding box center [110, 536] width 183 height 26
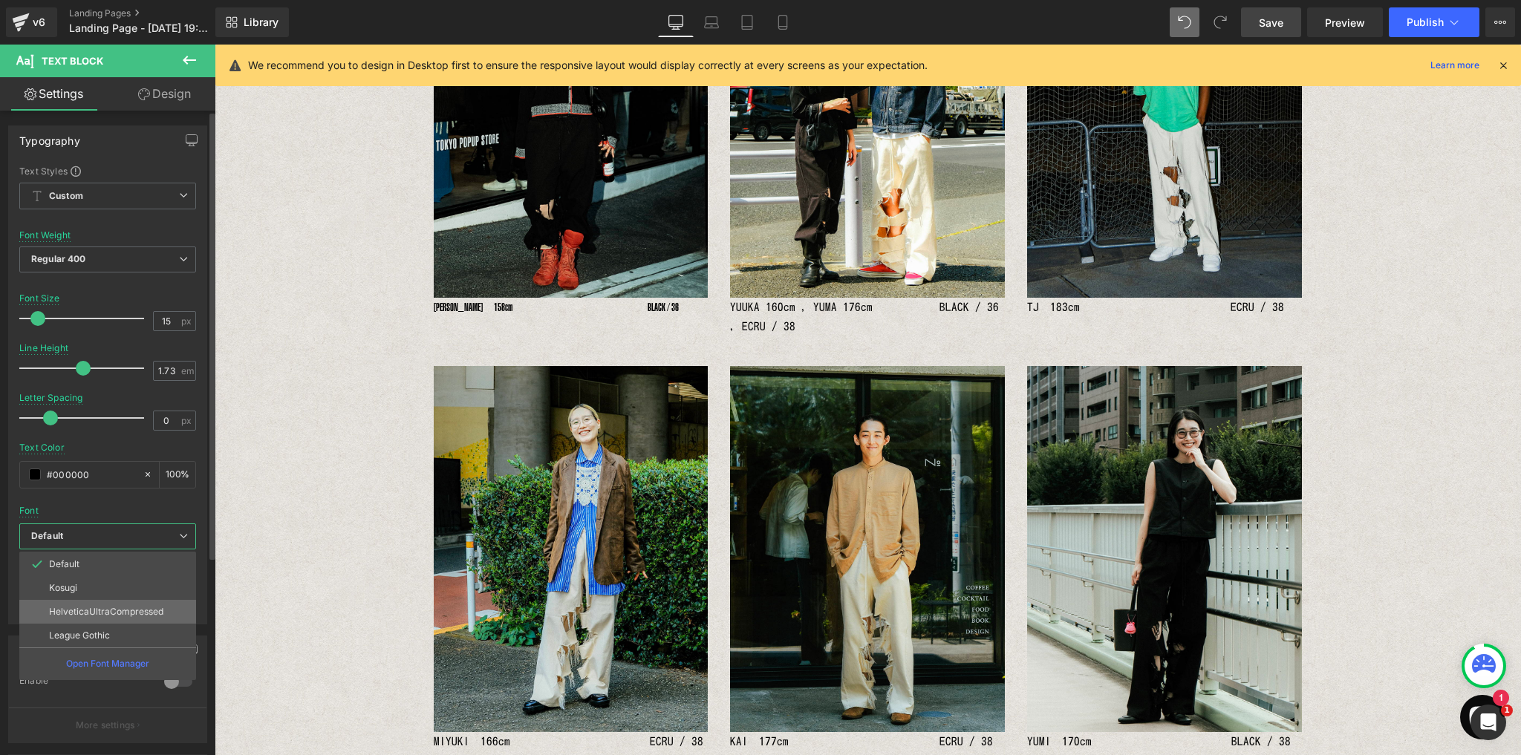
click at [105, 607] on p "HelveticaUltraCompressed" at bounding box center [106, 612] width 114 height 10
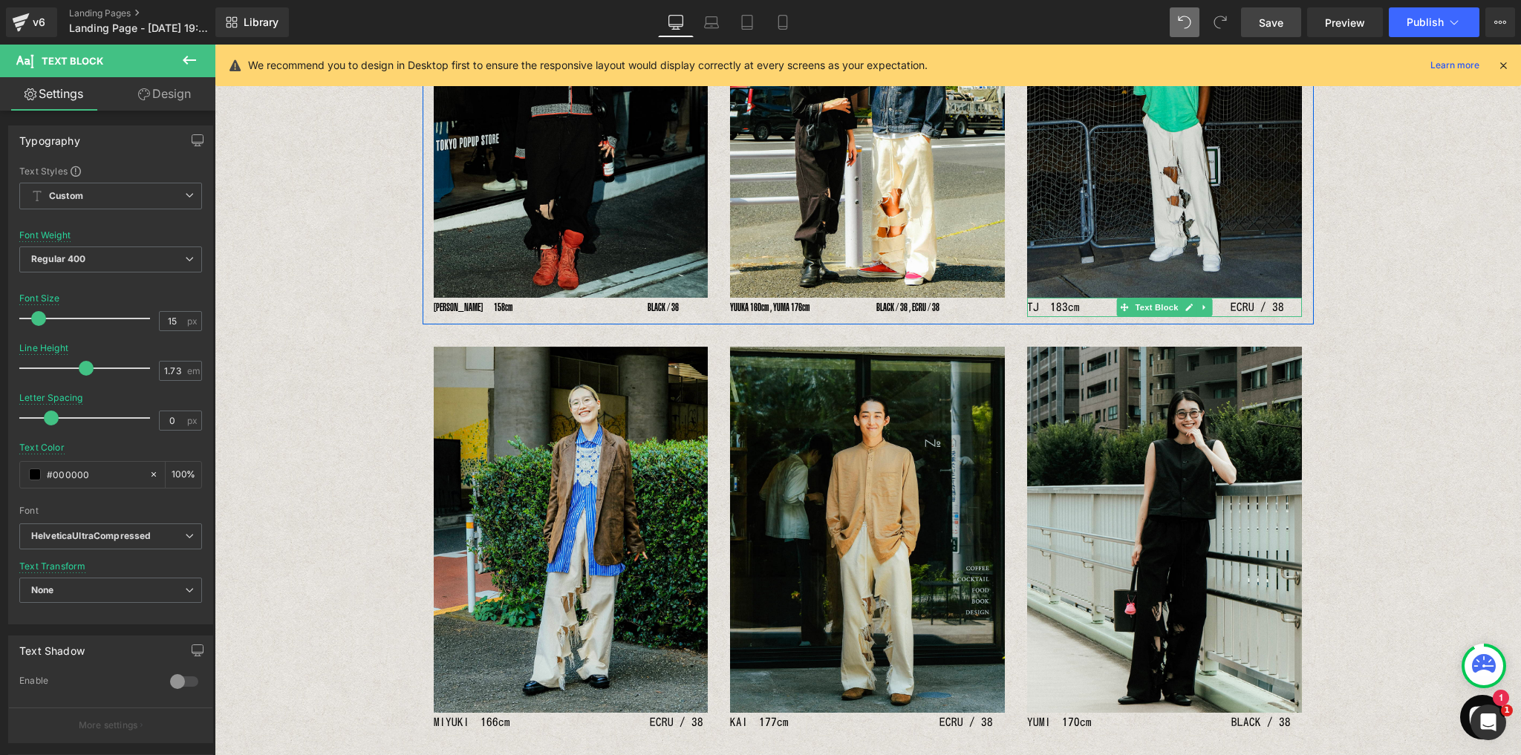
click at [1068, 304] on p "TJ　183cm　　　　　　　　　　　　　 ECRU / 38" at bounding box center [1164, 307] width 275 height 19
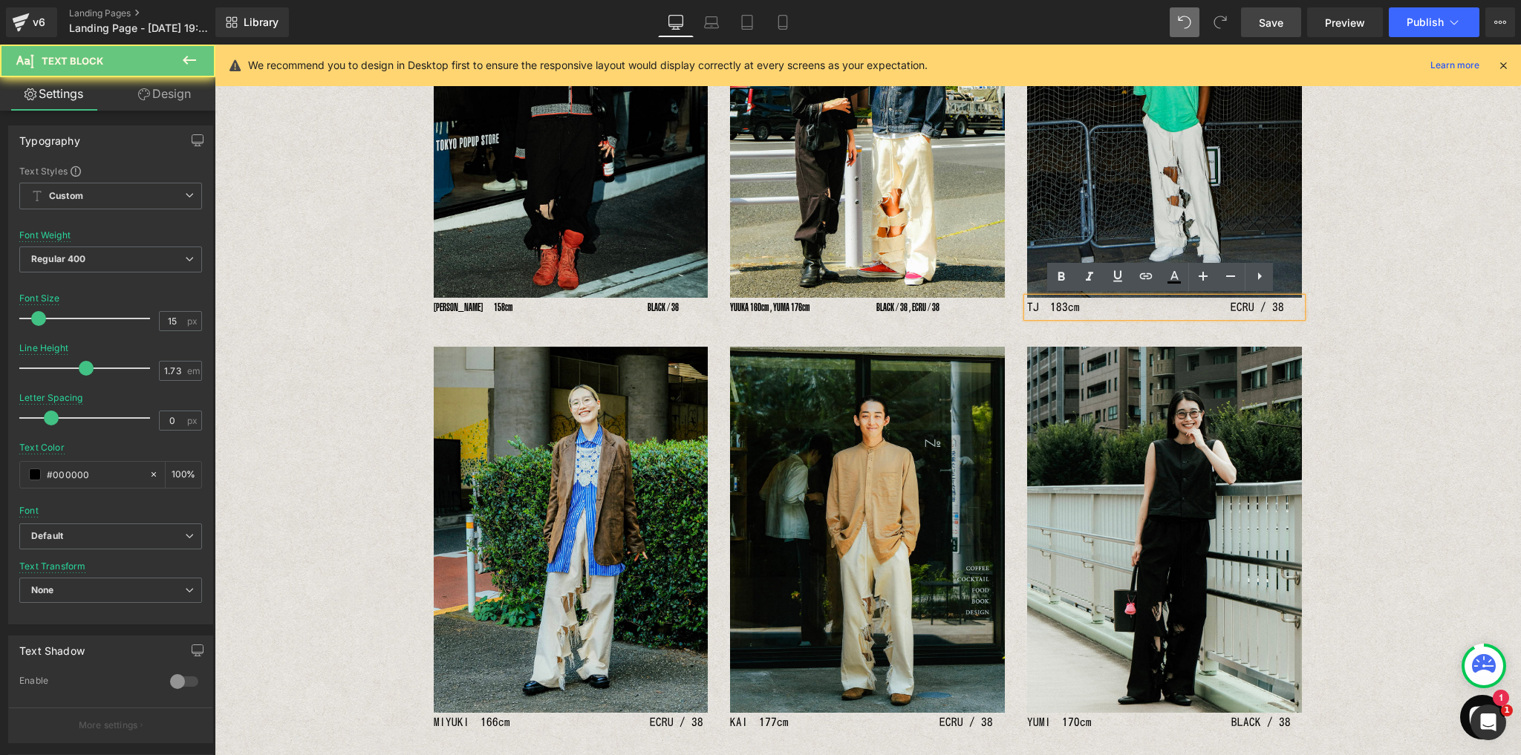
click at [1067, 306] on p "TJ　183cm　　　　　　　　　　　　　 ECRU / 38" at bounding box center [1164, 307] width 275 height 19
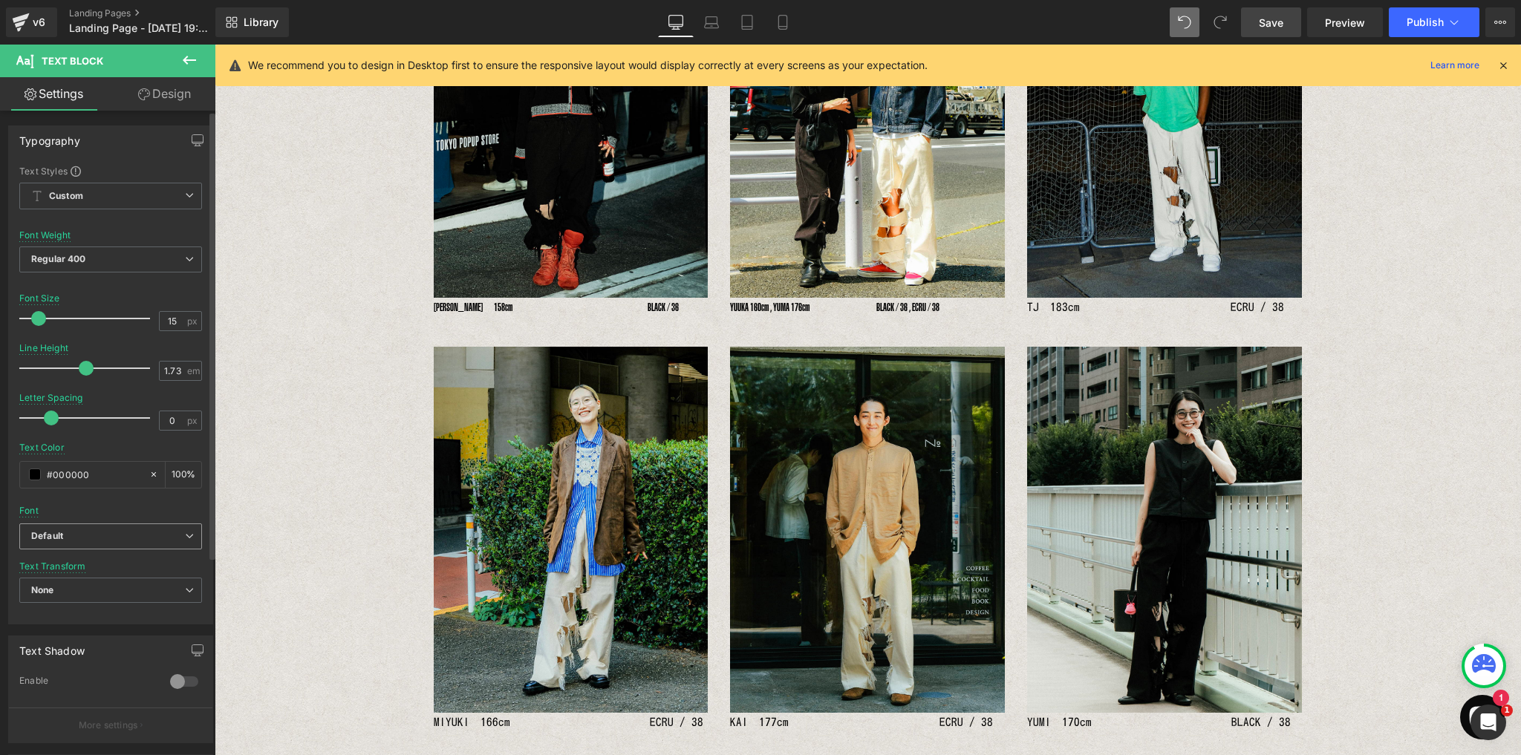
drag, startPoint x: 182, startPoint y: 534, endPoint x: 180, endPoint y: 558, distance: 23.8
click at [185, 535] on icon at bounding box center [189, 536] width 9 height 9
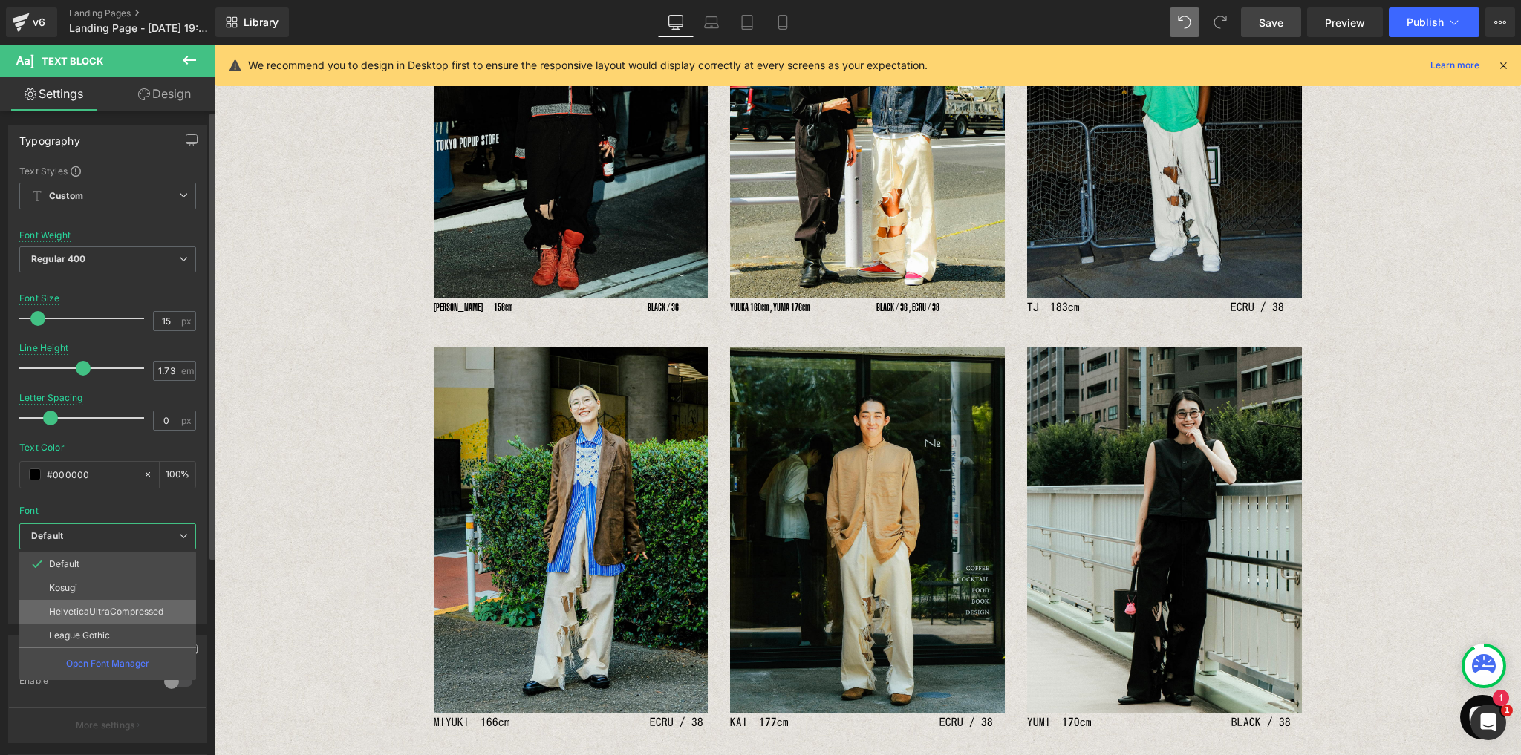
click at [127, 615] on li "HelveticaUltraCompressed" at bounding box center [107, 612] width 177 height 24
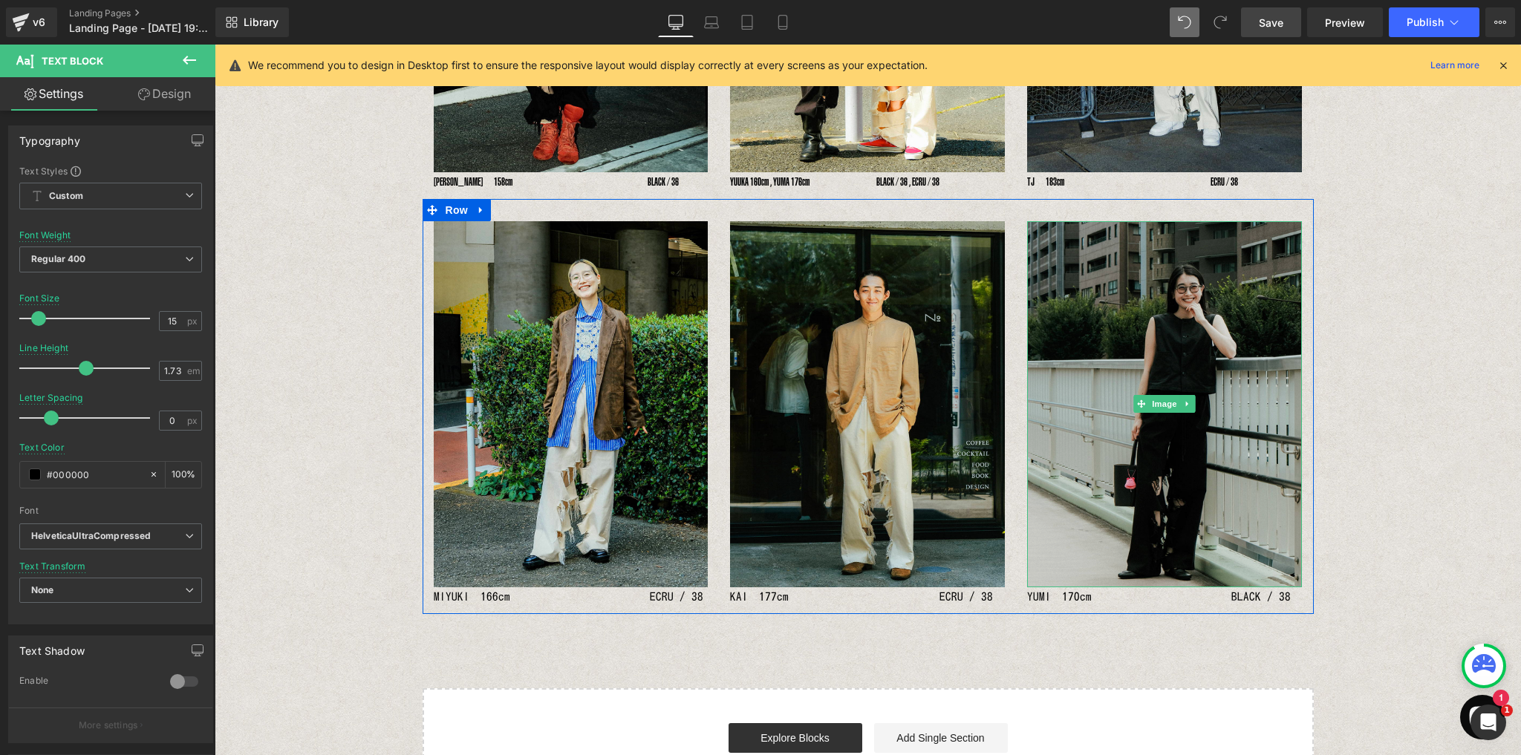
scroll to position [999, 0]
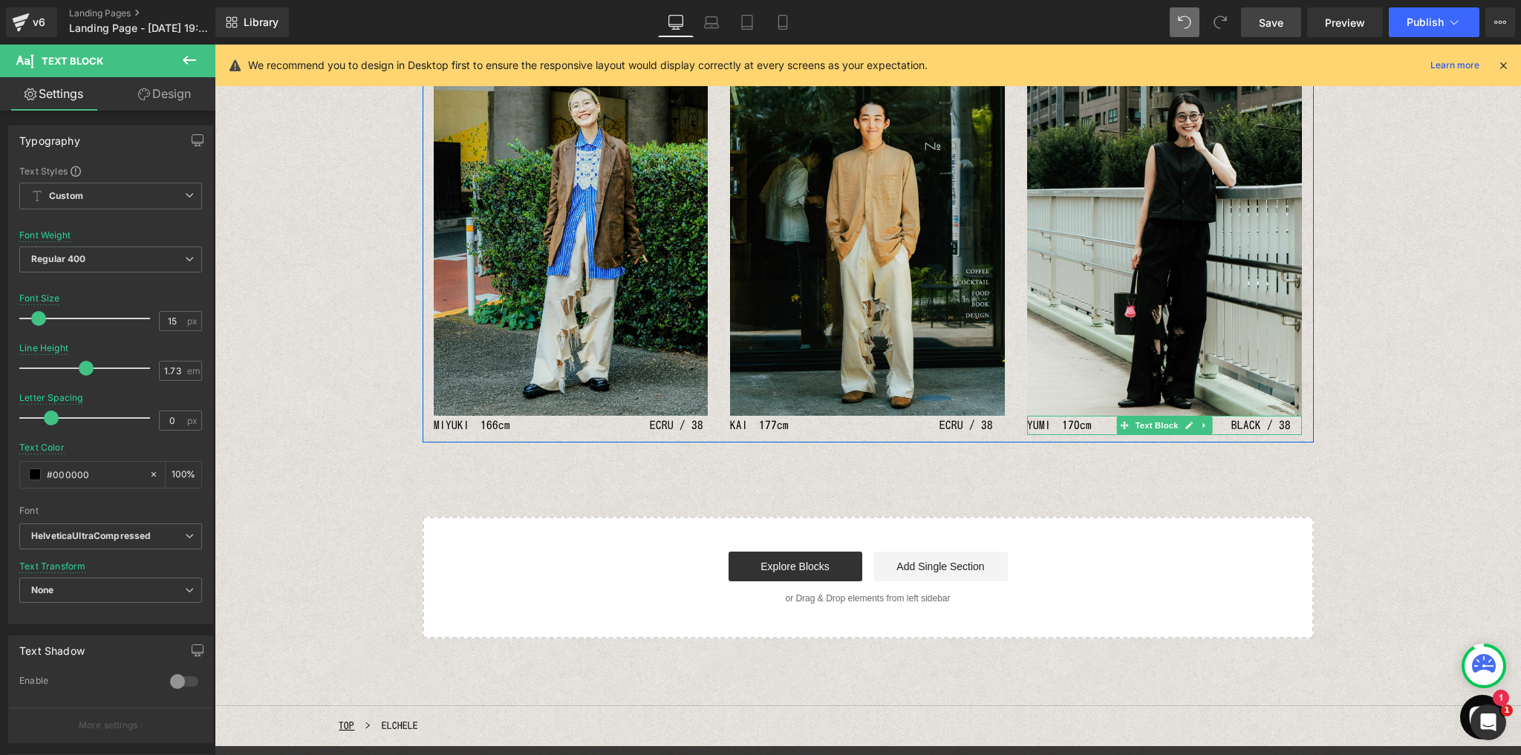
click at [1040, 426] on p "YUMI　170cm　　　　　　　　　　　　 BLACK / 38" at bounding box center [1164, 425] width 275 height 19
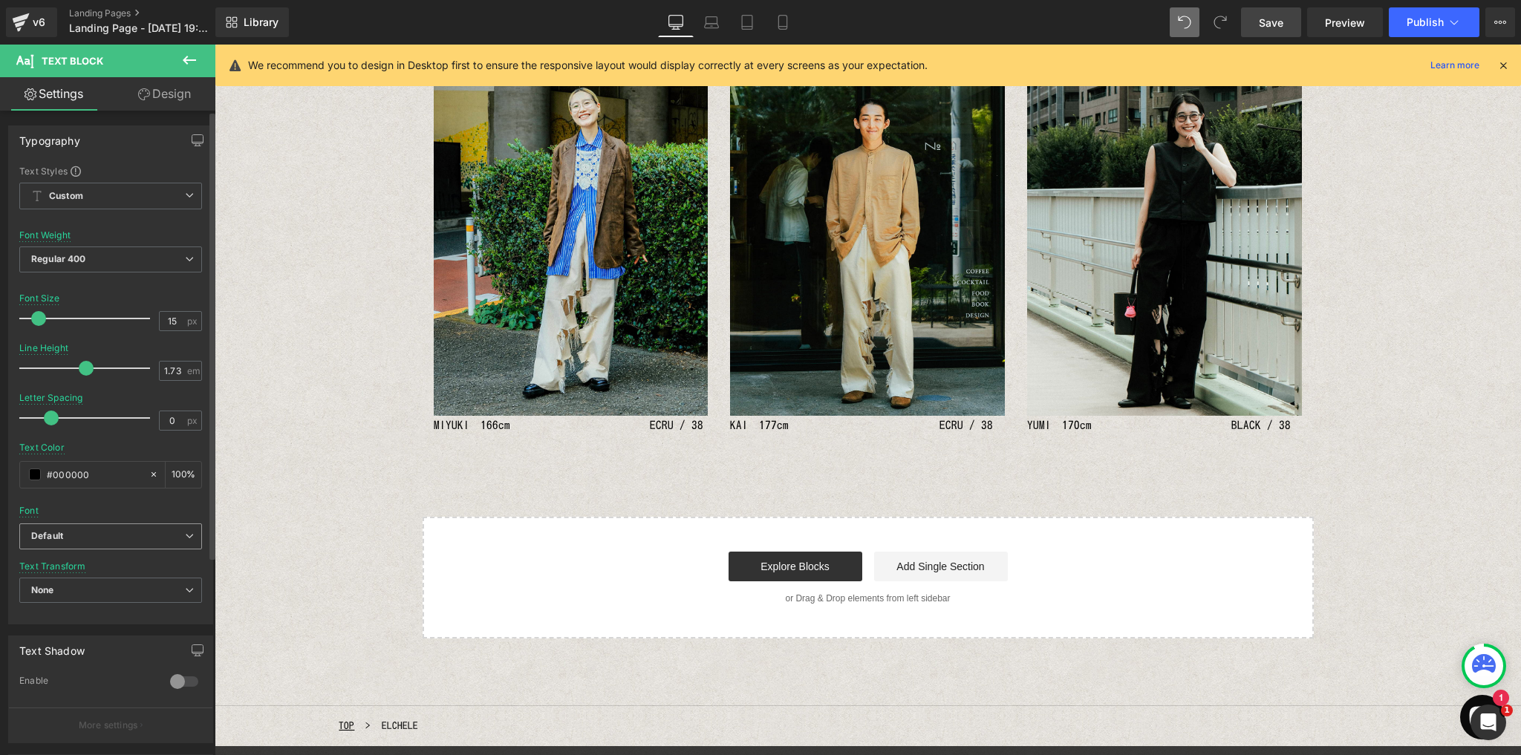
drag, startPoint x: 183, startPoint y: 529, endPoint x: 175, endPoint y: 571, distance: 42.2
click at [185, 532] on icon at bounding box center [189, 536] width 9 height 9
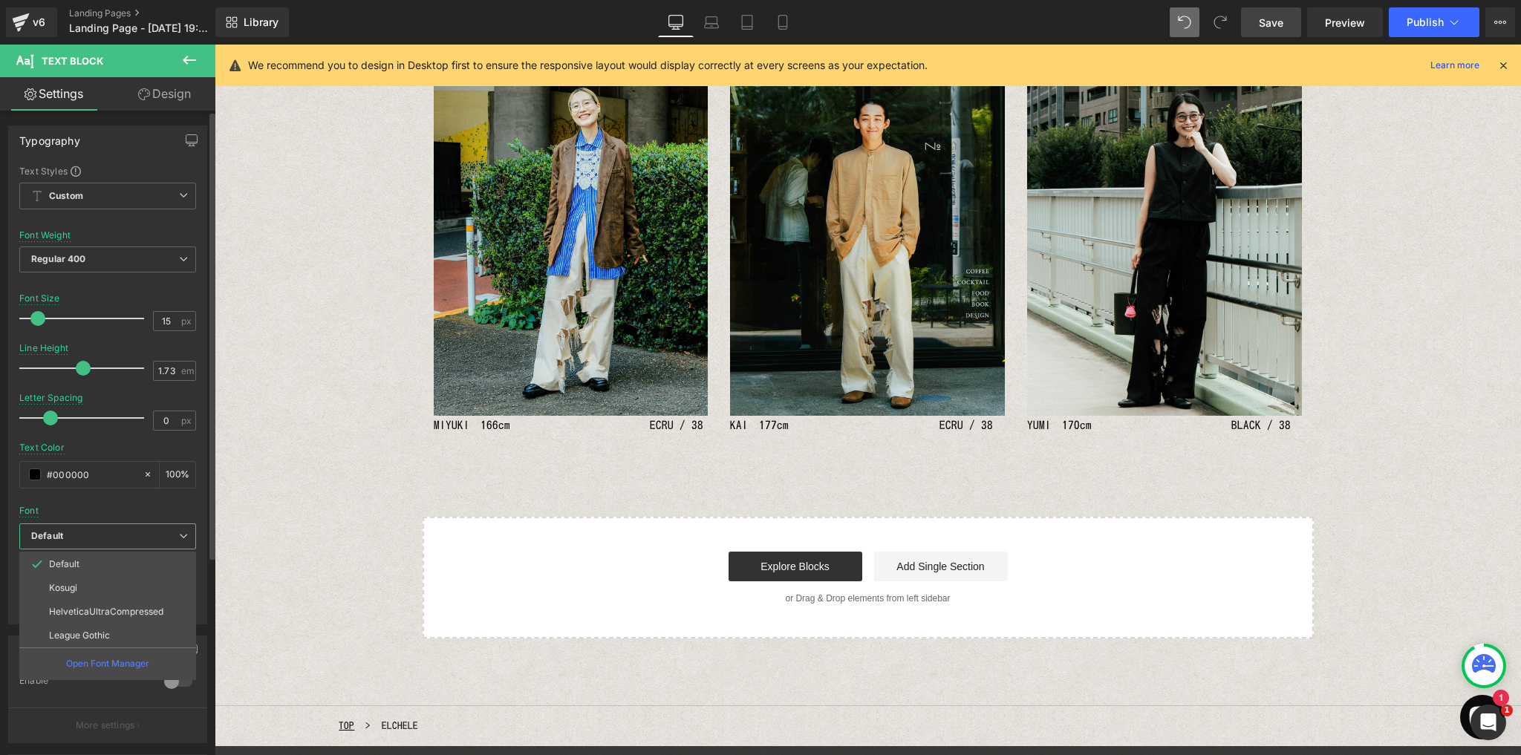
drag, startPoint x: 131, startPoint y: 613, endPoint x: 200, endPoint y: 595, distance: 71.8
click at [132, 612] on p "HelveticaUltraCompressed" at bounding box center [106, 612] width 114 height 10
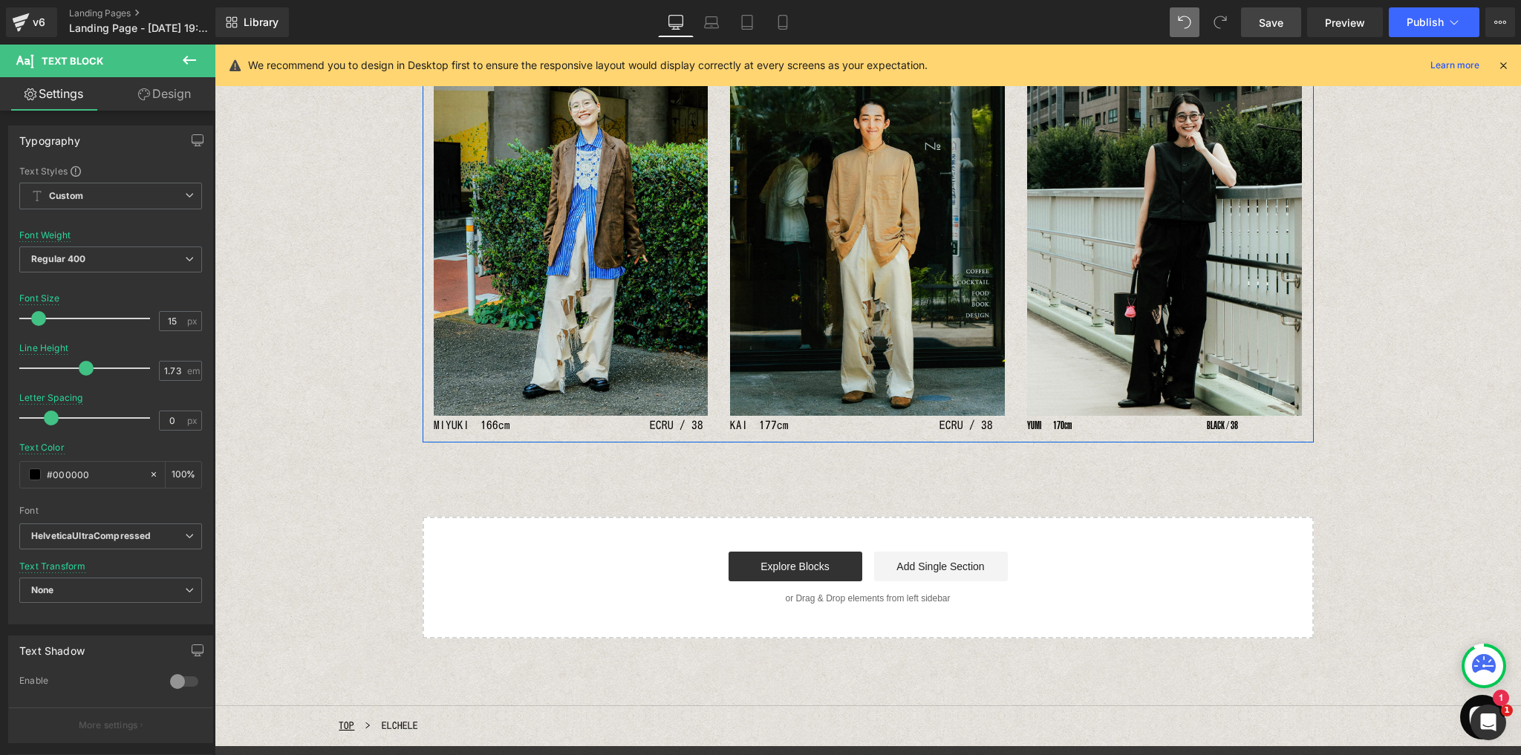
click at [763, 426] on p "KAI　177cm　　　　　　　　　　　　　 ECRU / 38" at bounding box center [867, 425] width 275 height 19
click at [744, 425] on p "KAI　177cm　　　　　　　　　　　　　 ECRU / 38" at bounding box center [867, 425] width 275 height 19
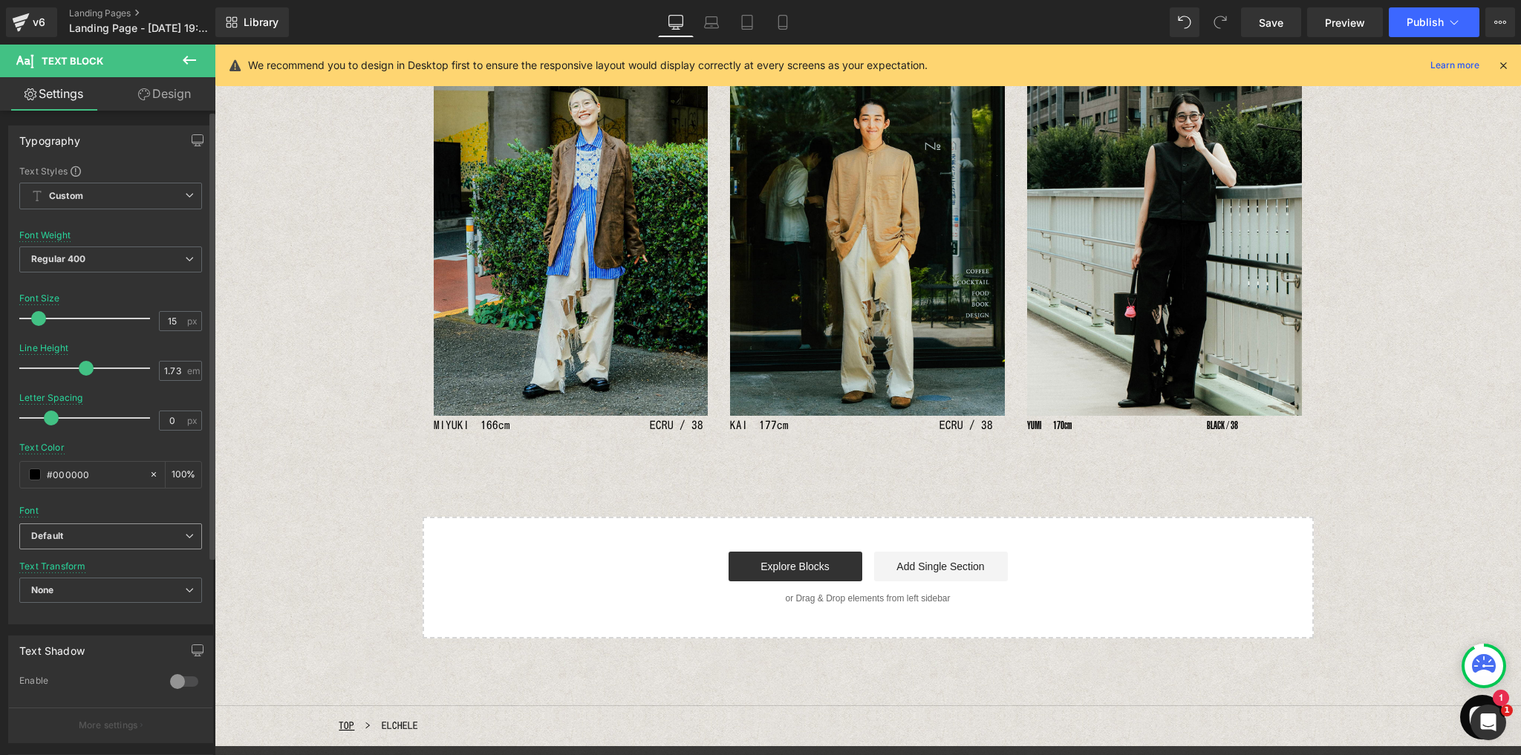
drag, startPoint x: 186, startPoint y: 540, endPoint x: 177, endPoint y: 586, distance: 46.9
click at [186, 541] on span "Default" at bounding box center [110, 536] width 183 height 26
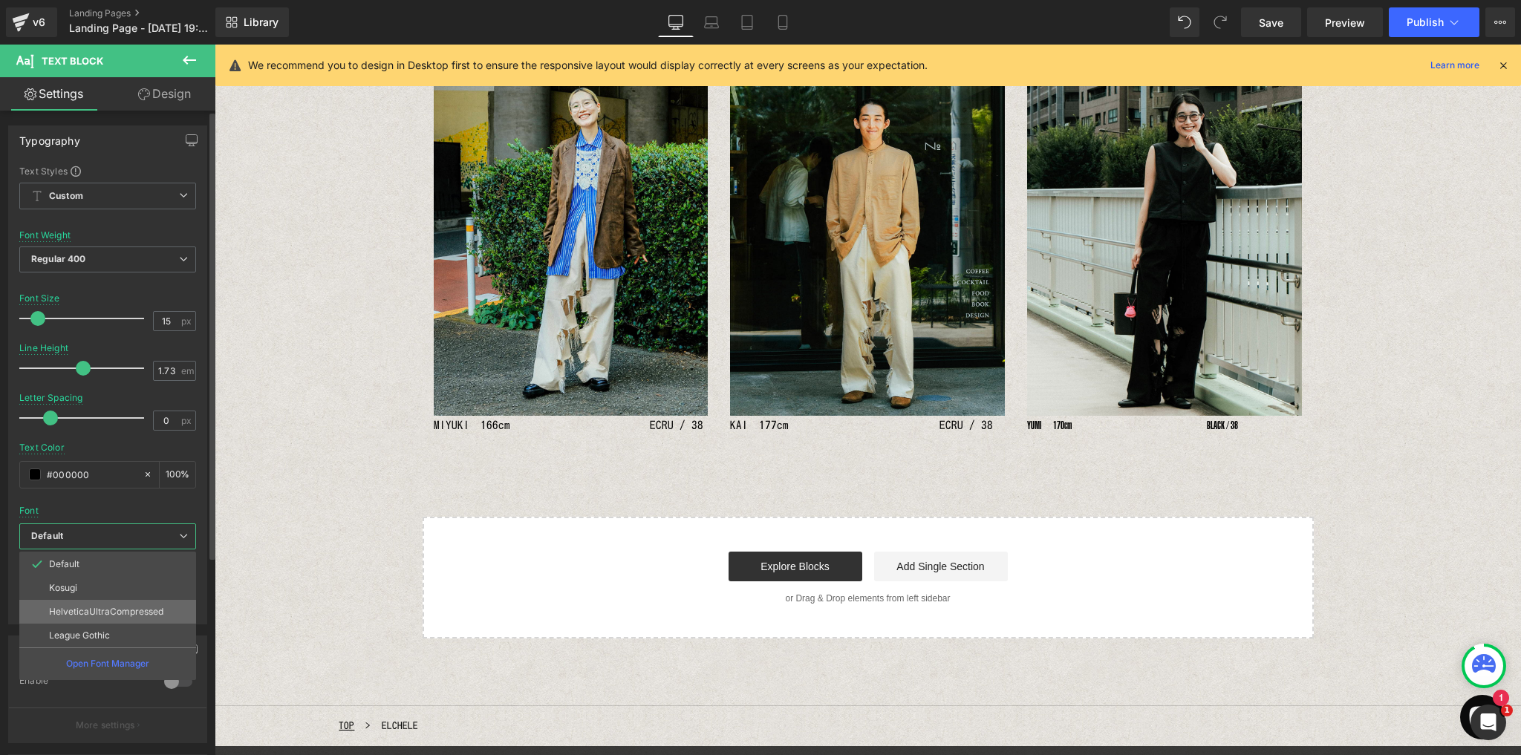
click at [129, 613] on p "HelveticaUltraCompressed" at bounding box center [106, 612] width 114 height 10
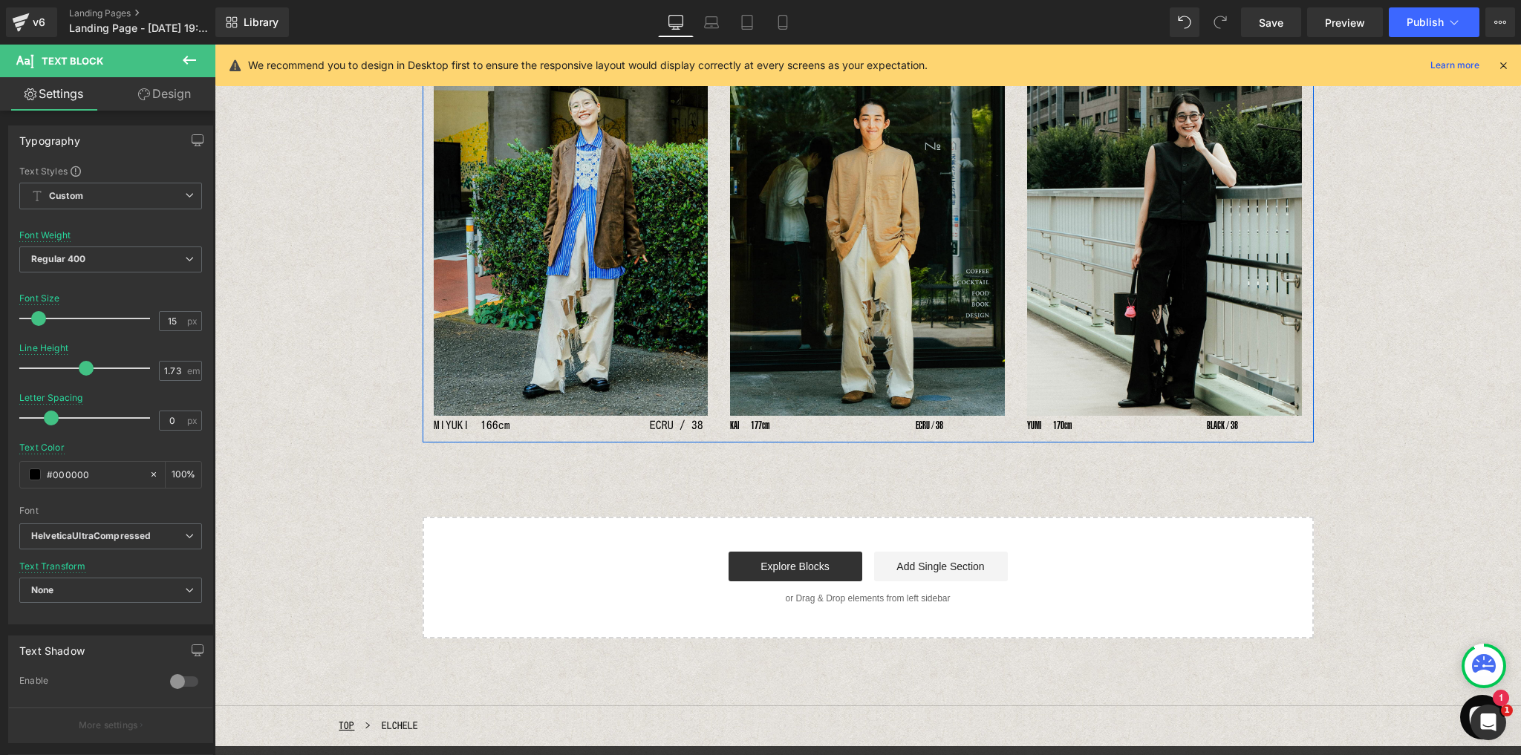
click at [607, 422] on icon at bounding box center [611, 425] width 8 height 9
click at [459, 428] on p "MIYUKI　166cm　　　　　　　　　　　　 ECRU / 38" at bounding box center [571, 425] width 275 height 19
drag, startPoint x: 181, startPoint y: 538, endPoint x: 183, endPoint y: 574, distance: 35.7
click at [182, 546] on div "Default Default [GEOGRAPHIC_DATA] HelveticaUltraCompressed League Gothic Open F…" at bounding box center [110, 540] width 183 height 34
click at [193, 529] on span "Default" at bounding box center [110, 536] width 183 height 26
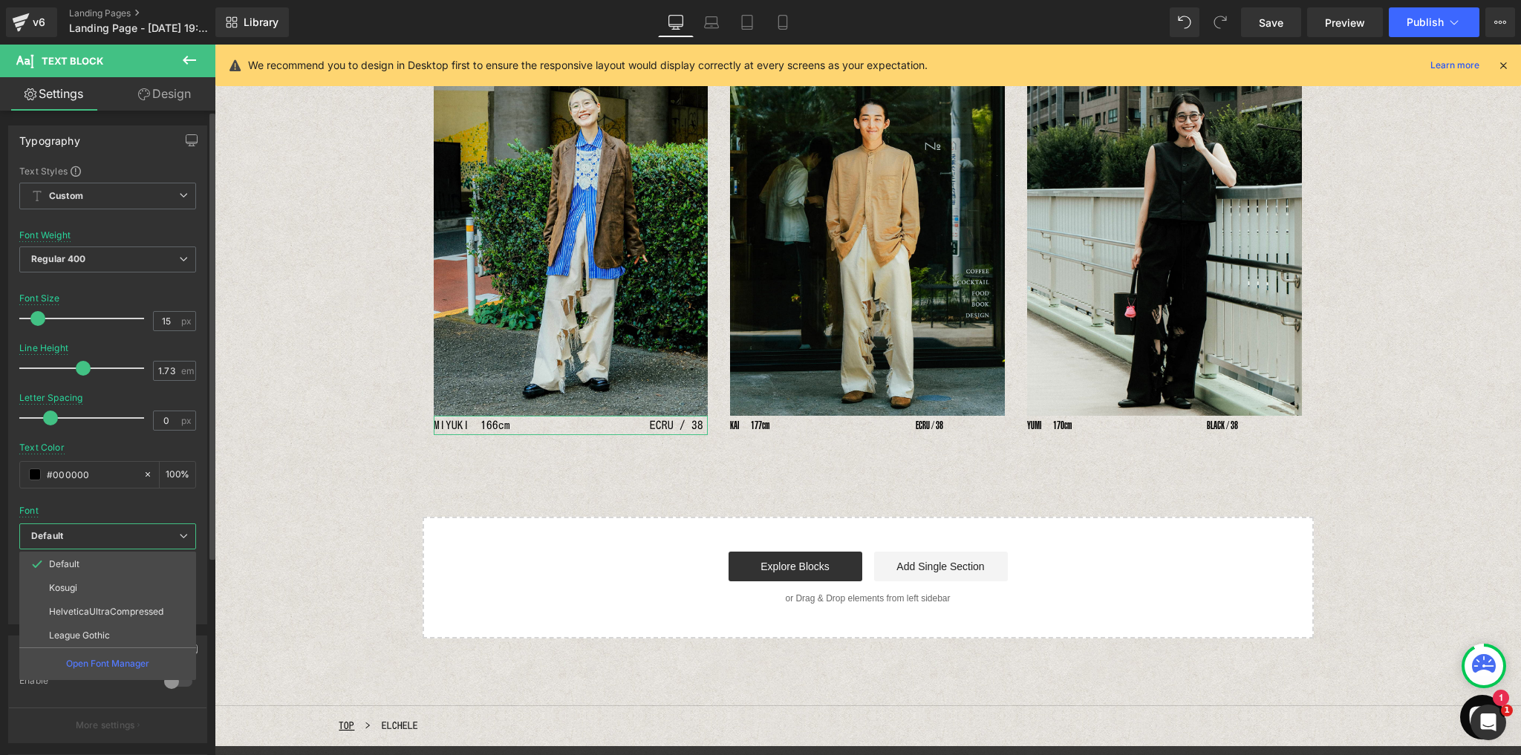
drag, startPoint x: 113, startPoint y: 606, endPoint x: 160, endPoint y: 604, distance: 46.8
click at [114, 607] on p "HelveticaUltraCompressed" at bounding box center [106, 612] width 114 height 10
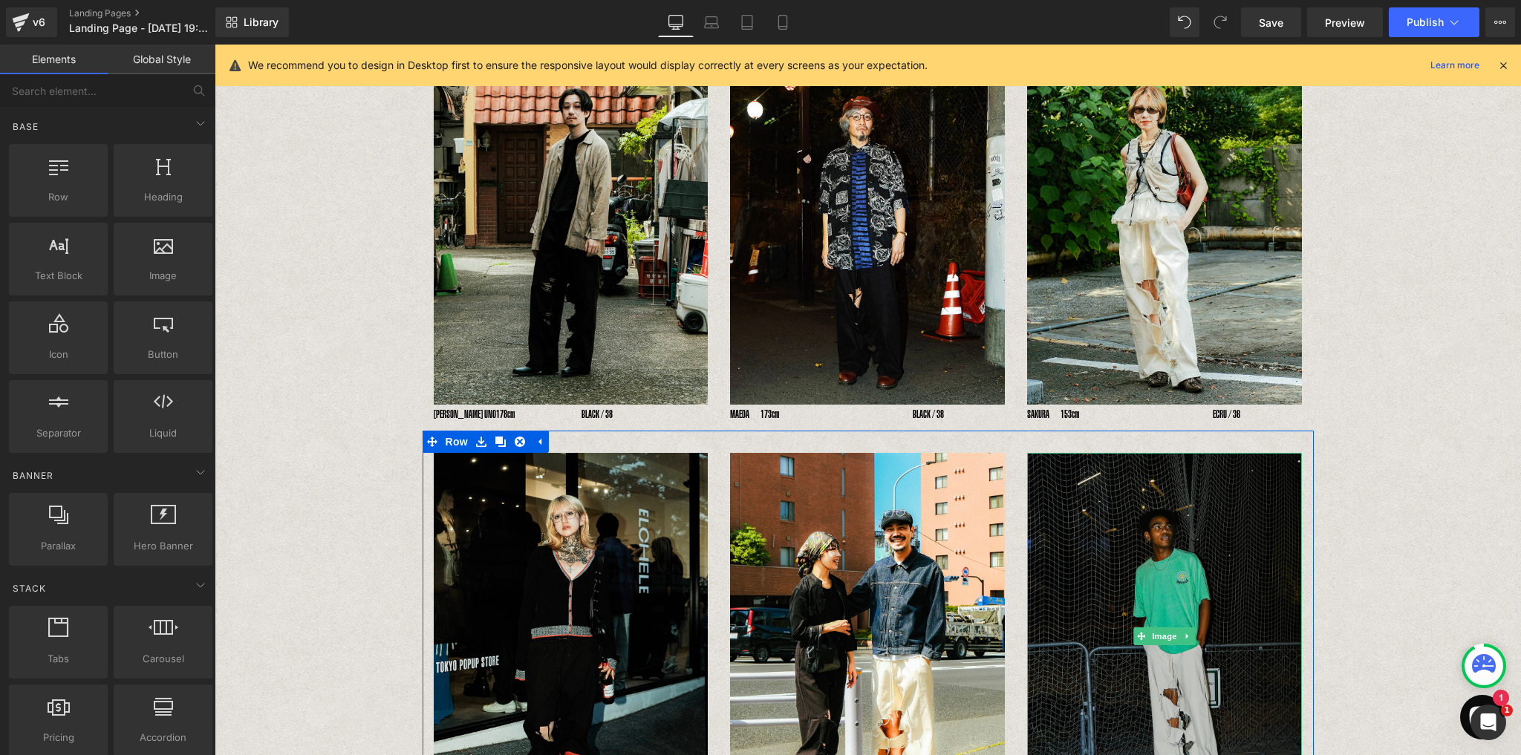
scroll to position [192, 0]
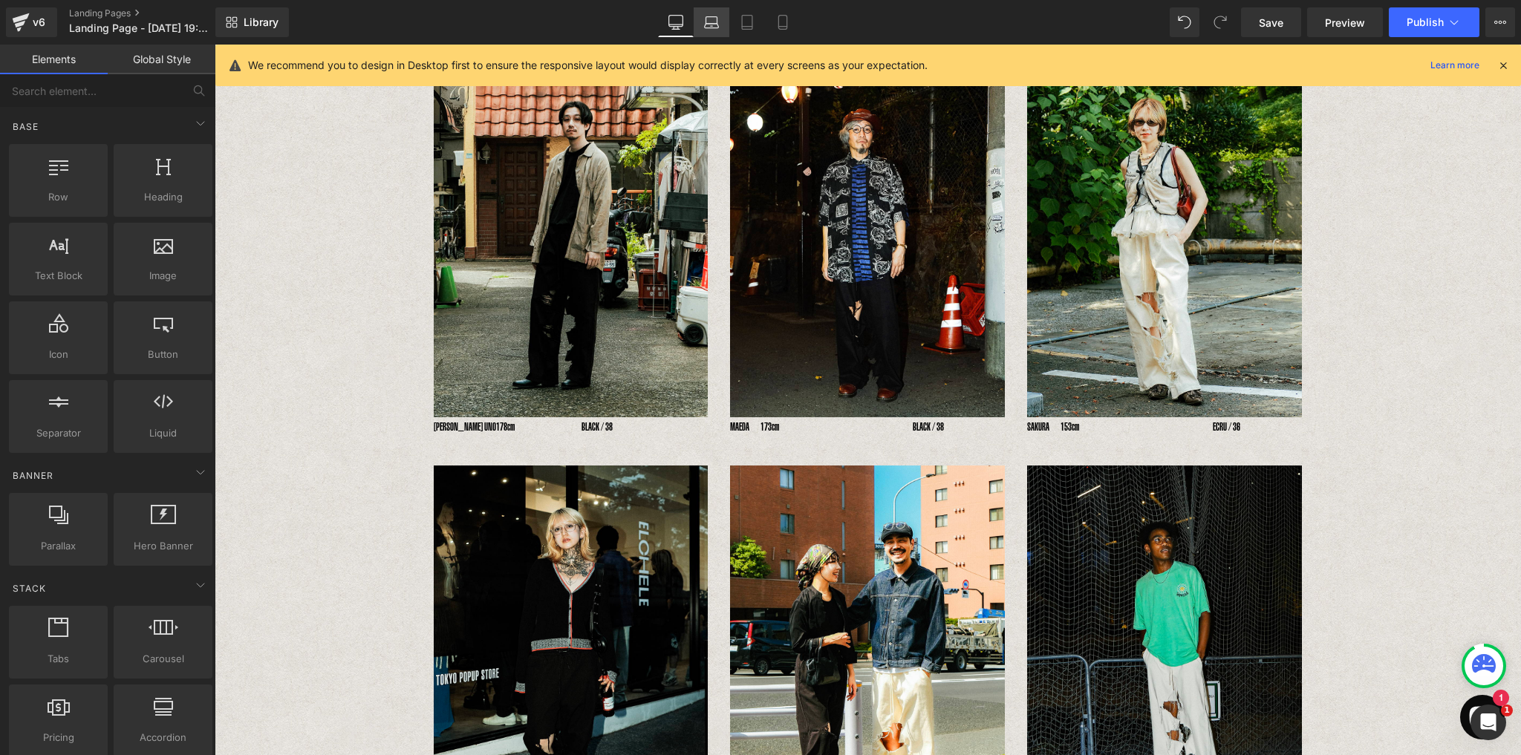
click at [717, 19] on icon at bounding box center [711, 20] width 11 height 7
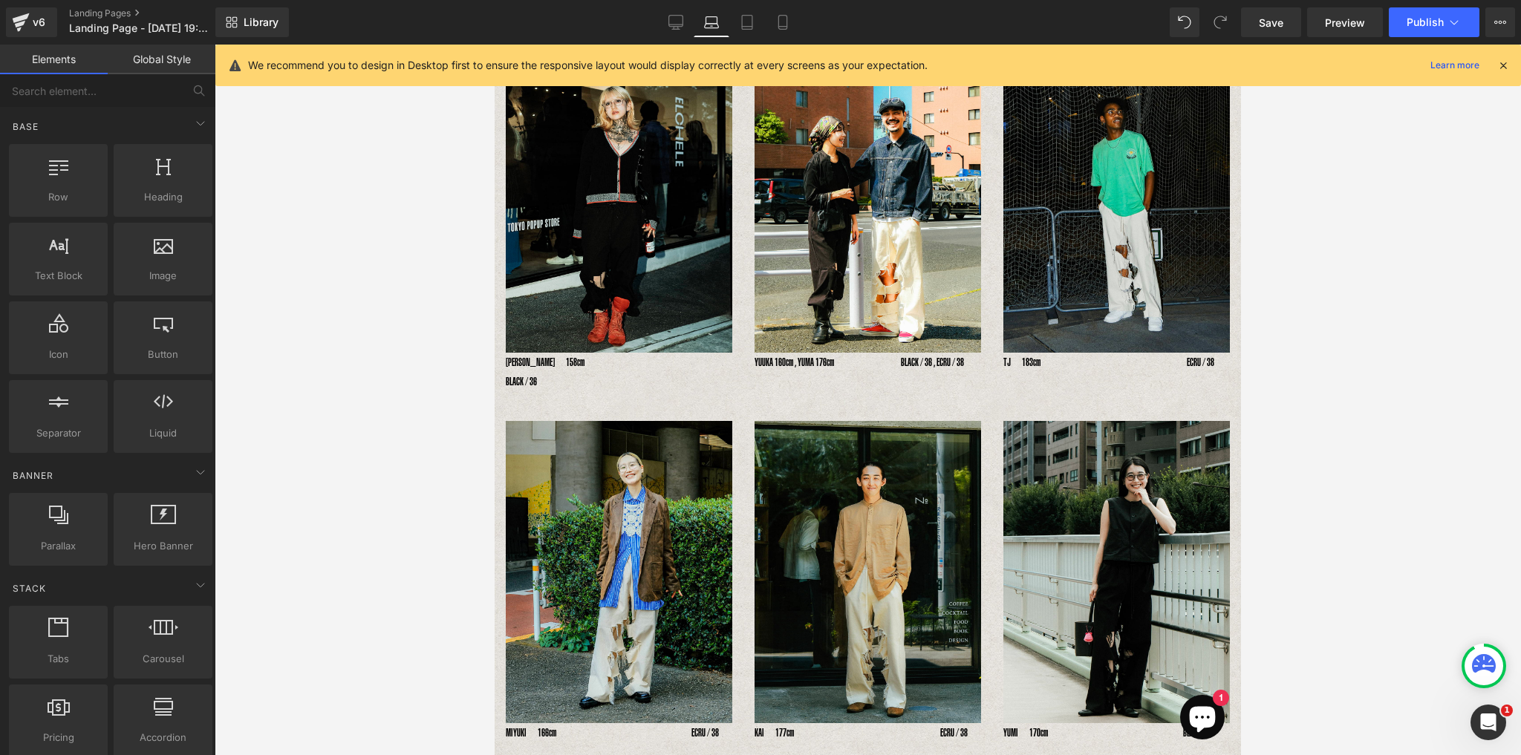
scroll to position [516, 0]
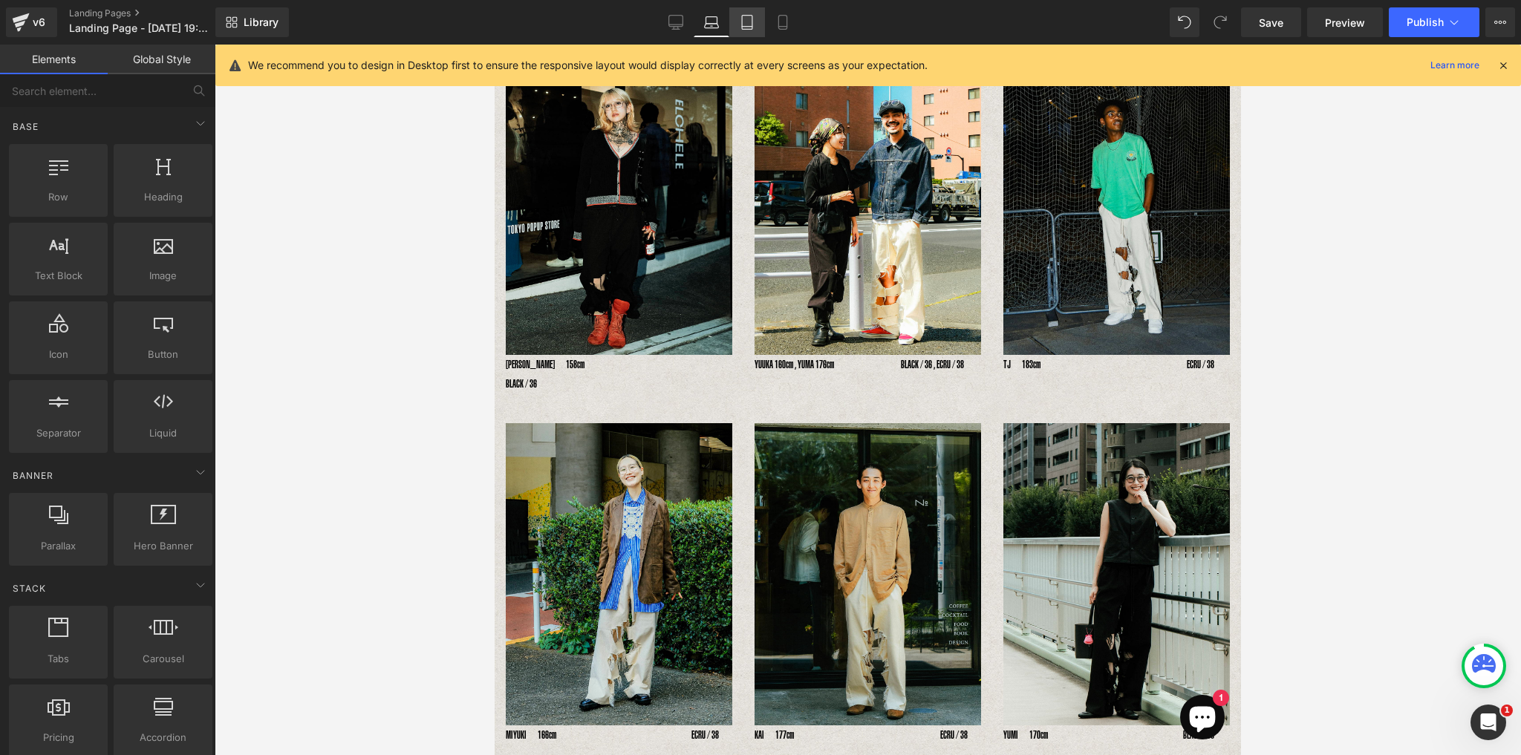
click at [745, 27] on icon at bounding box center [747, 27] width 10 height 0
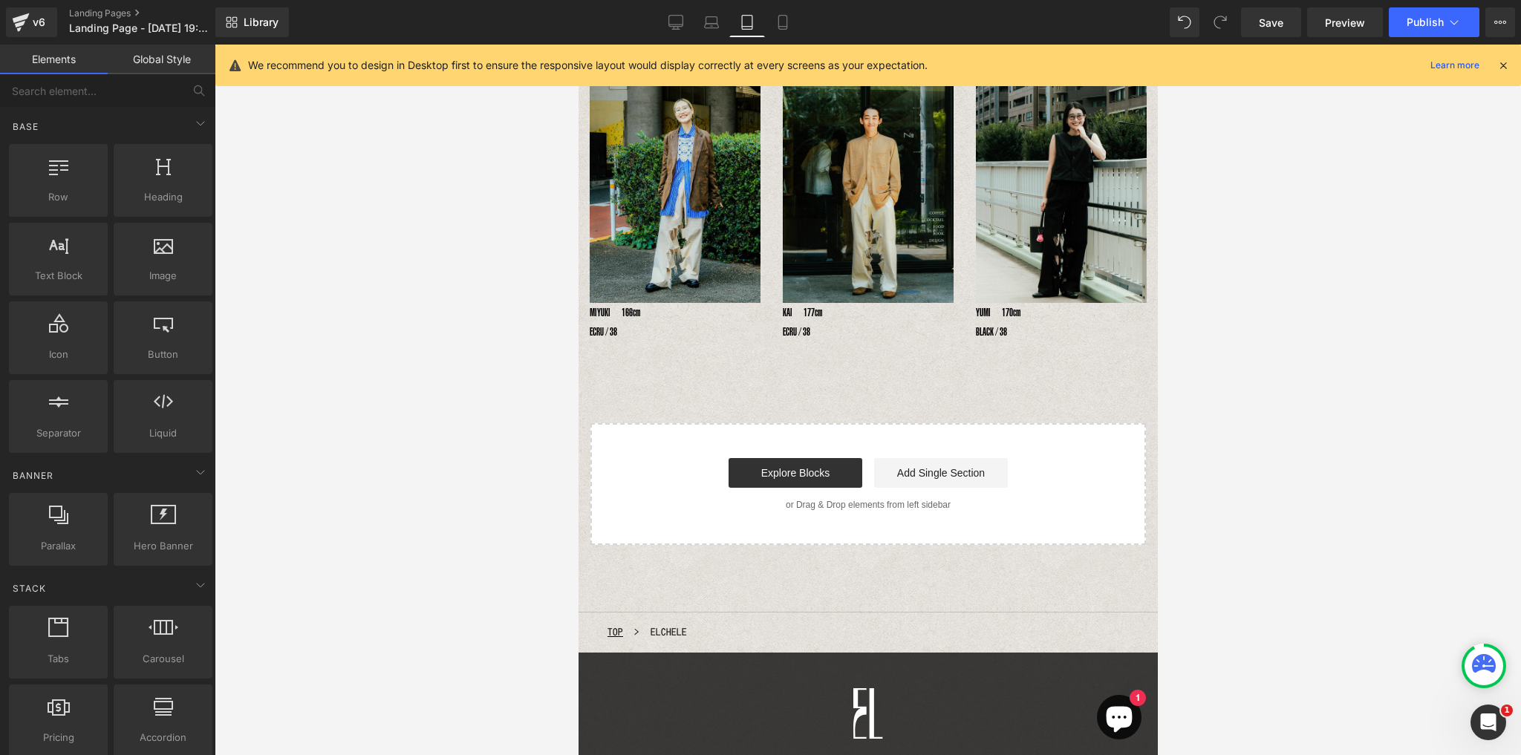
scroll to position [557, 0]
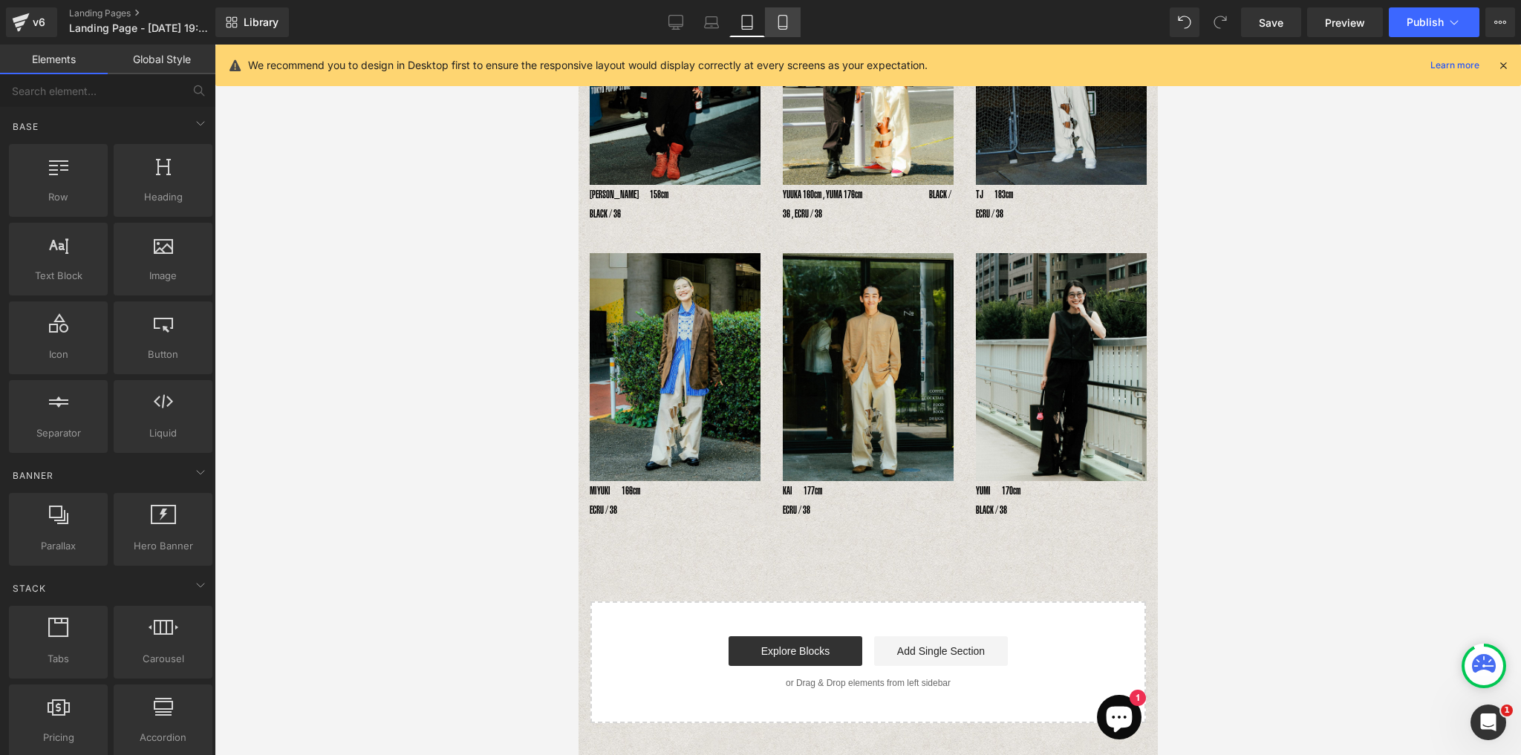
click at [787, 22] on icon at bounding box center [782, 22] width 15 height 15
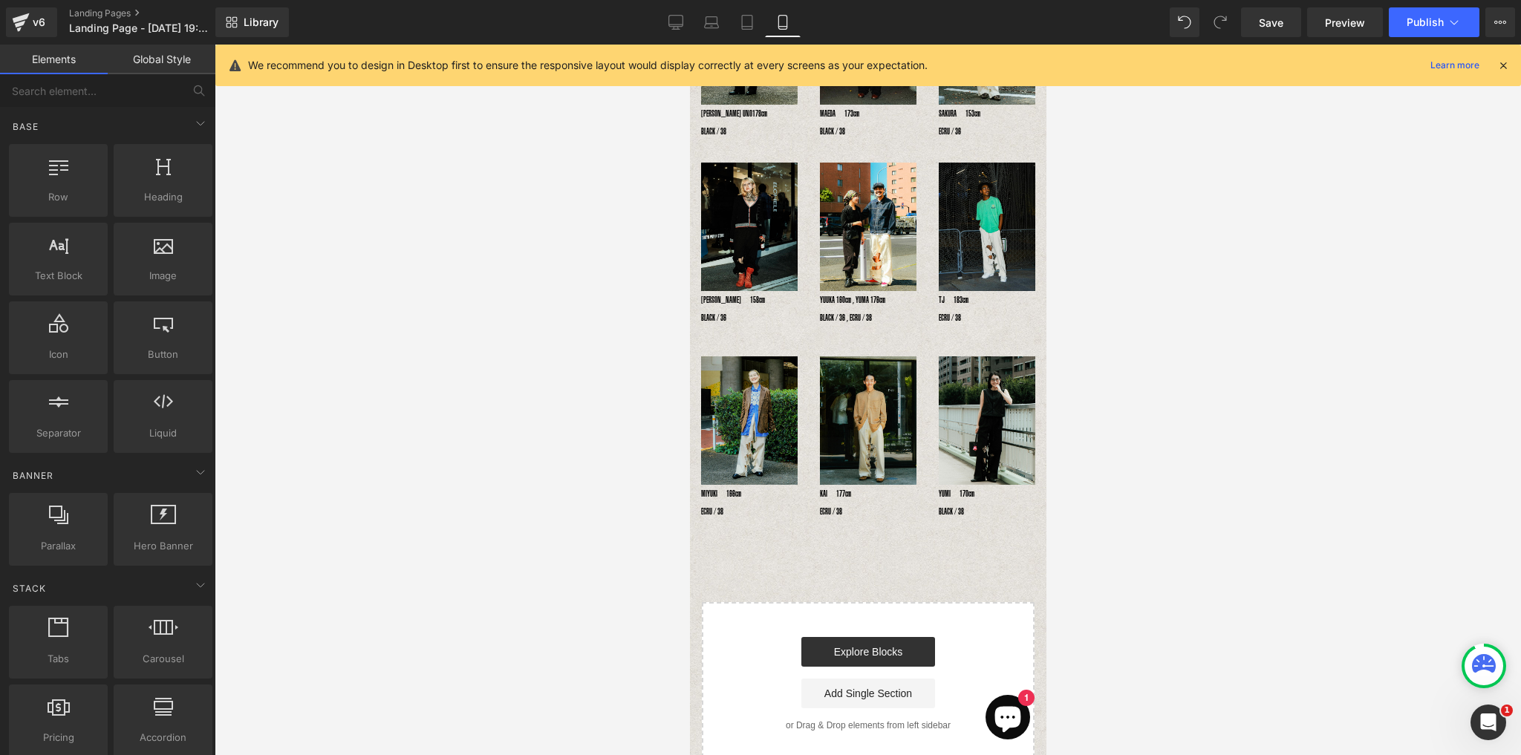
scroll to position [0, 0]
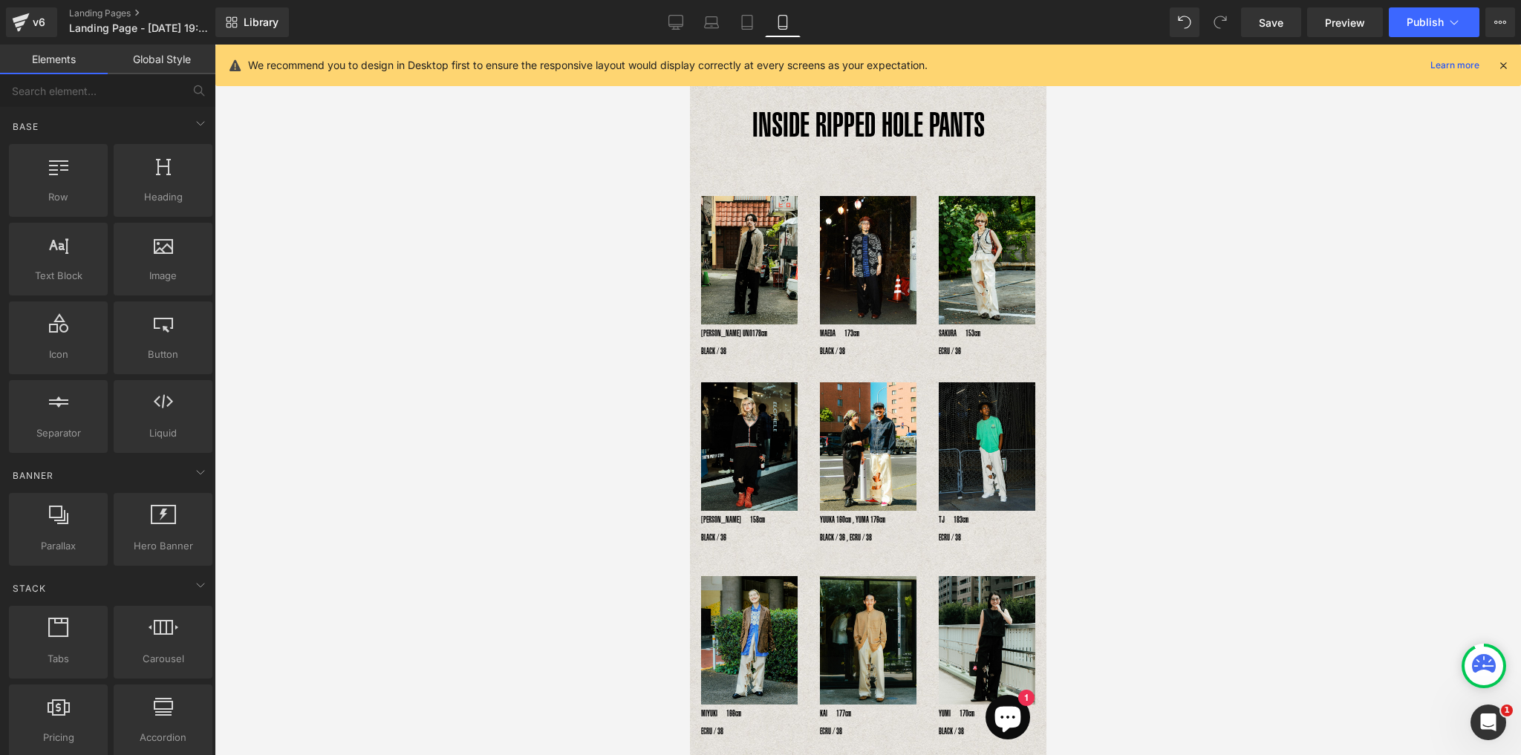
drag, startPoint x: 1042, startPoint y: 231, endPoint x: 1748, endPoint y: 218, distance: 706.9
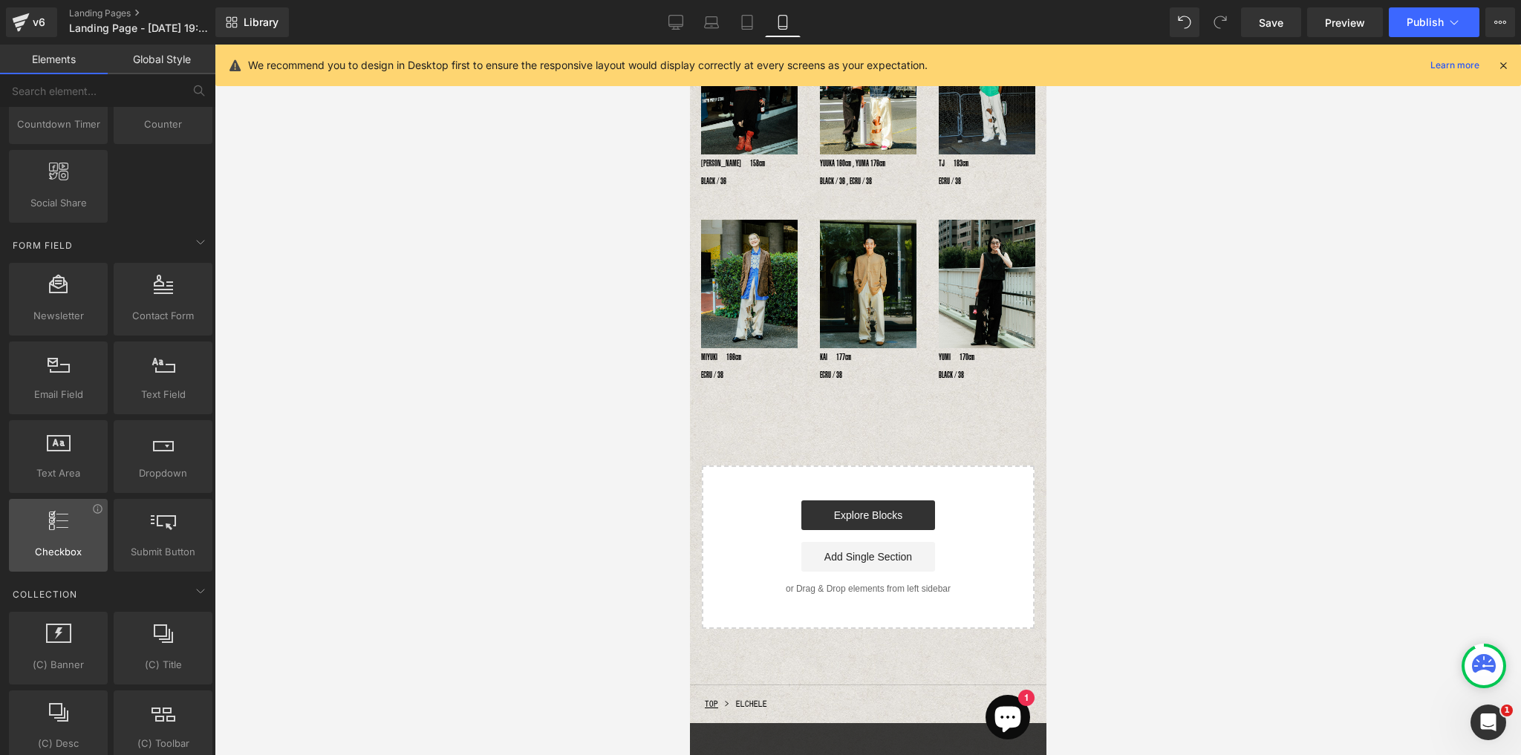
scroll to position [2079, 0]
click at [674, 22] on icon at bounding box center [675, 22] width 15 height 15
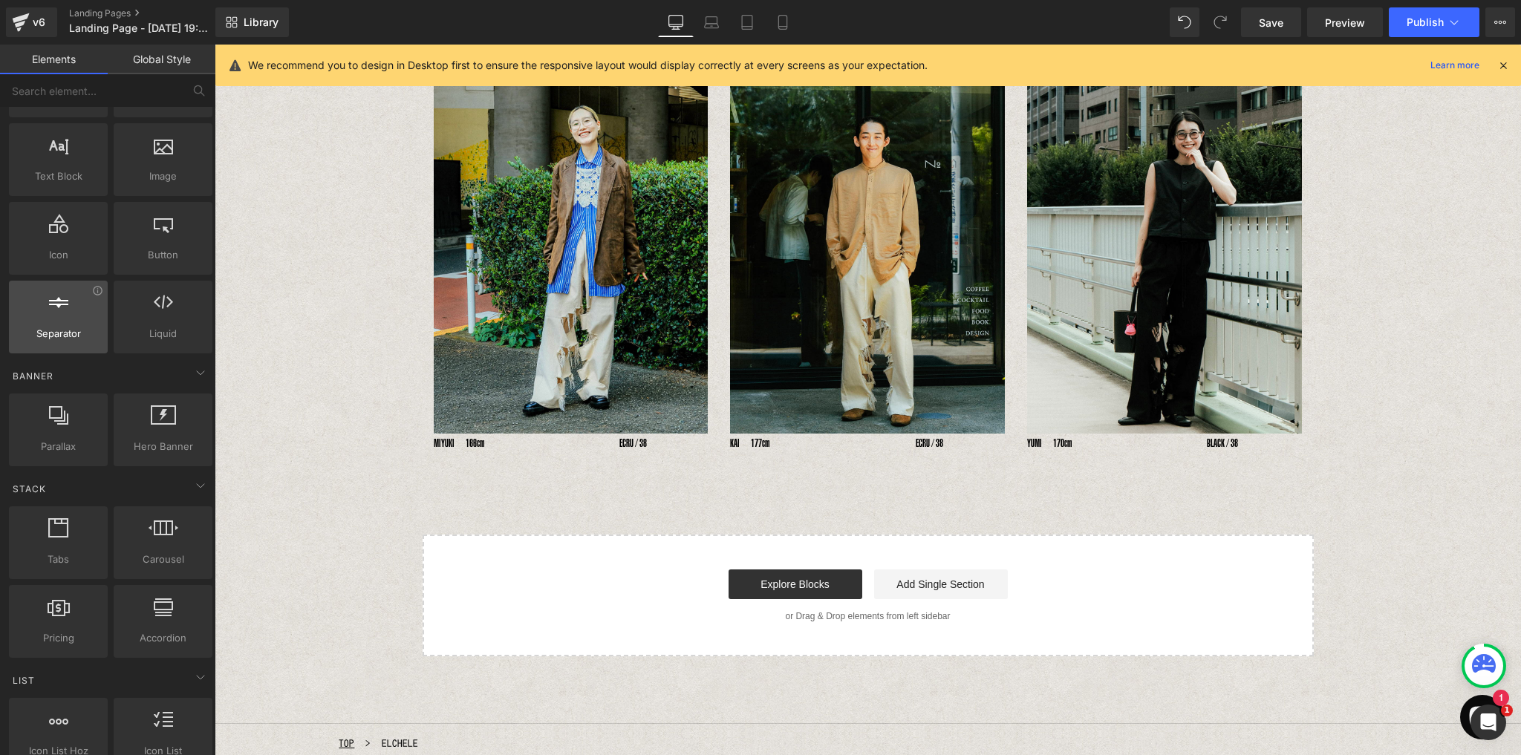
scroll to position [0, 0]
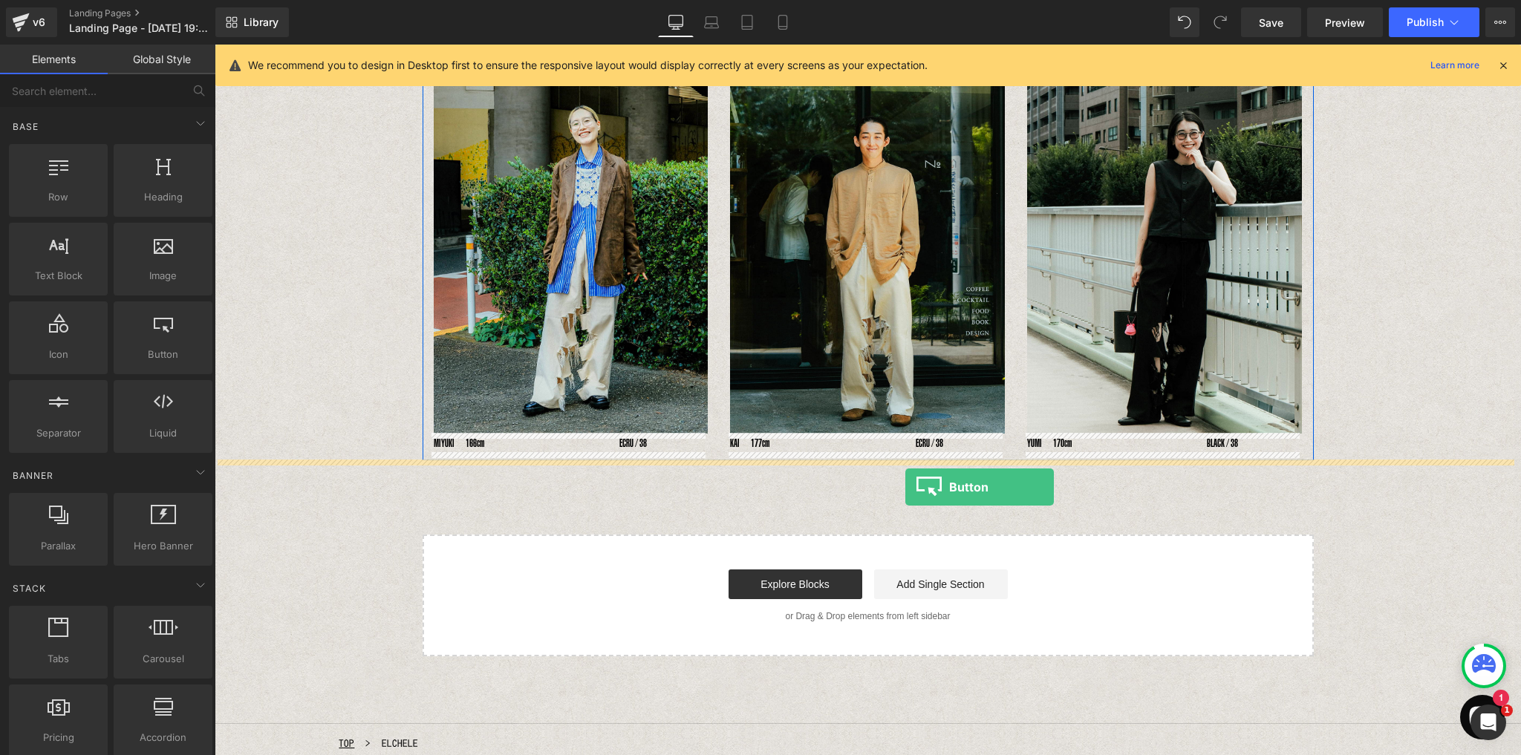
drag, startPoint x: 374, startPoint y: 373, endPoint x: 905, endPoint y: 487, distance: 543.0
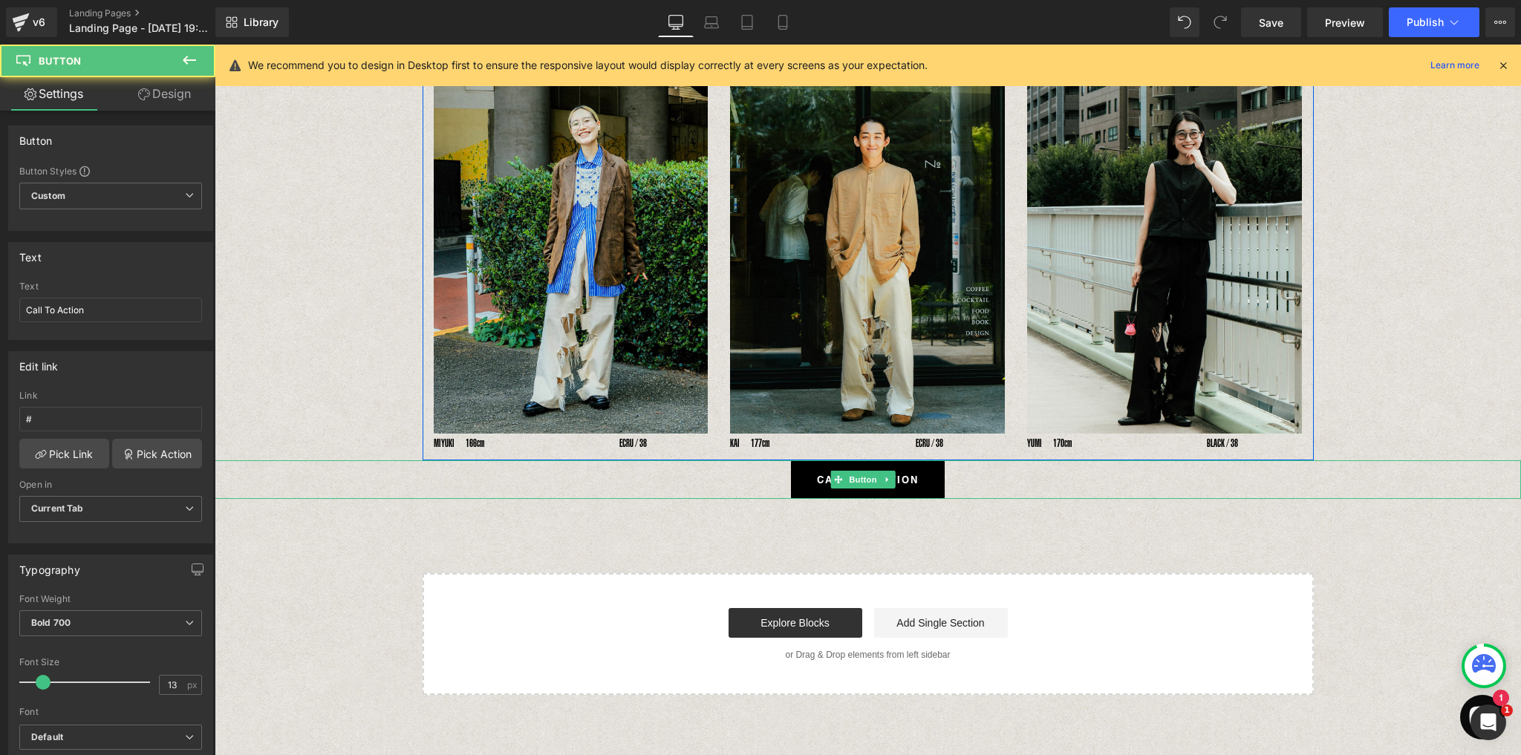
click at [817, 485] on span "Call To Action" at bounding box center [868, 479] width 102 height 39
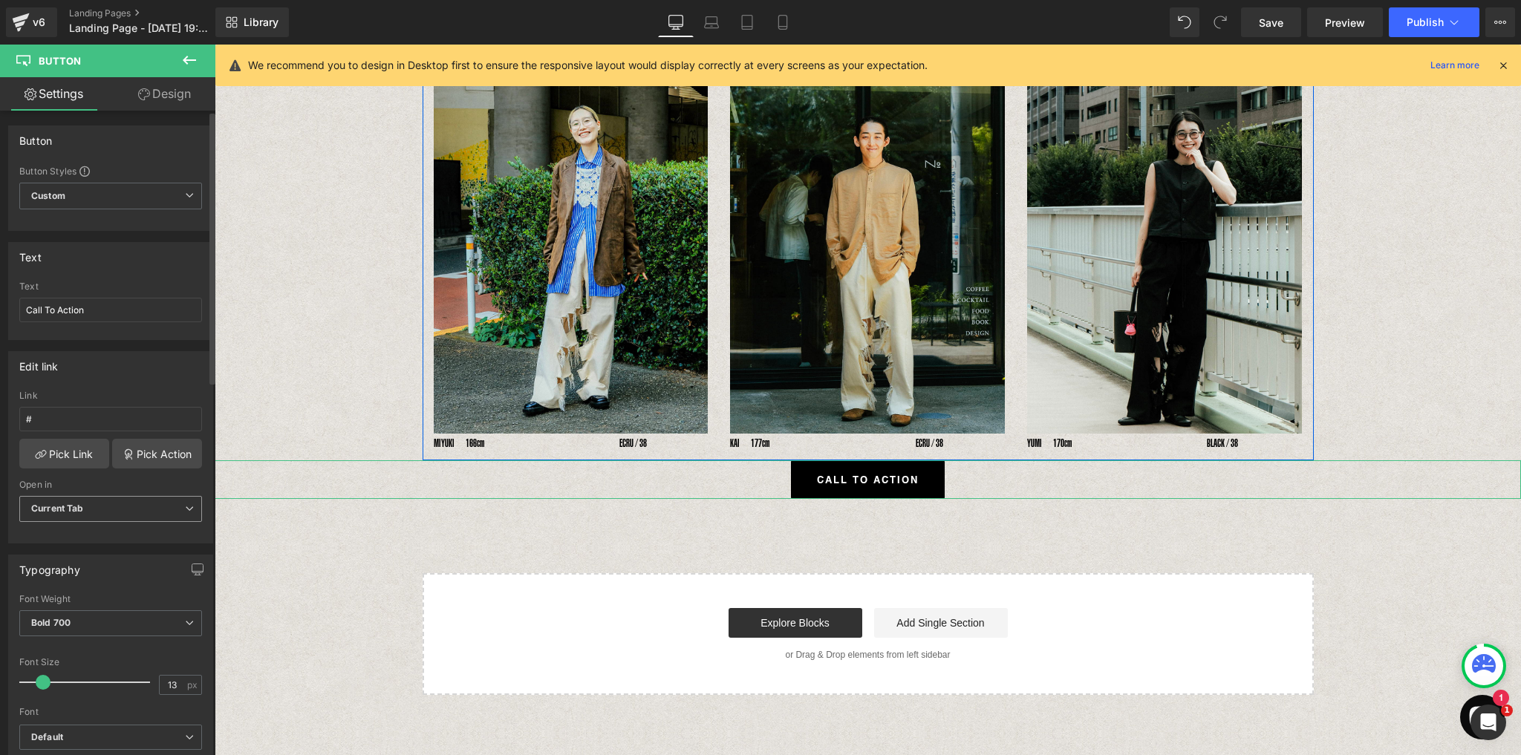
click at [120, 510] on span "Current Tab" at bounding box center [110, 509] width 183 height 26
click at [120, 510] on span "Current Tab" at bounding box center [107, 509] width 177 height 26
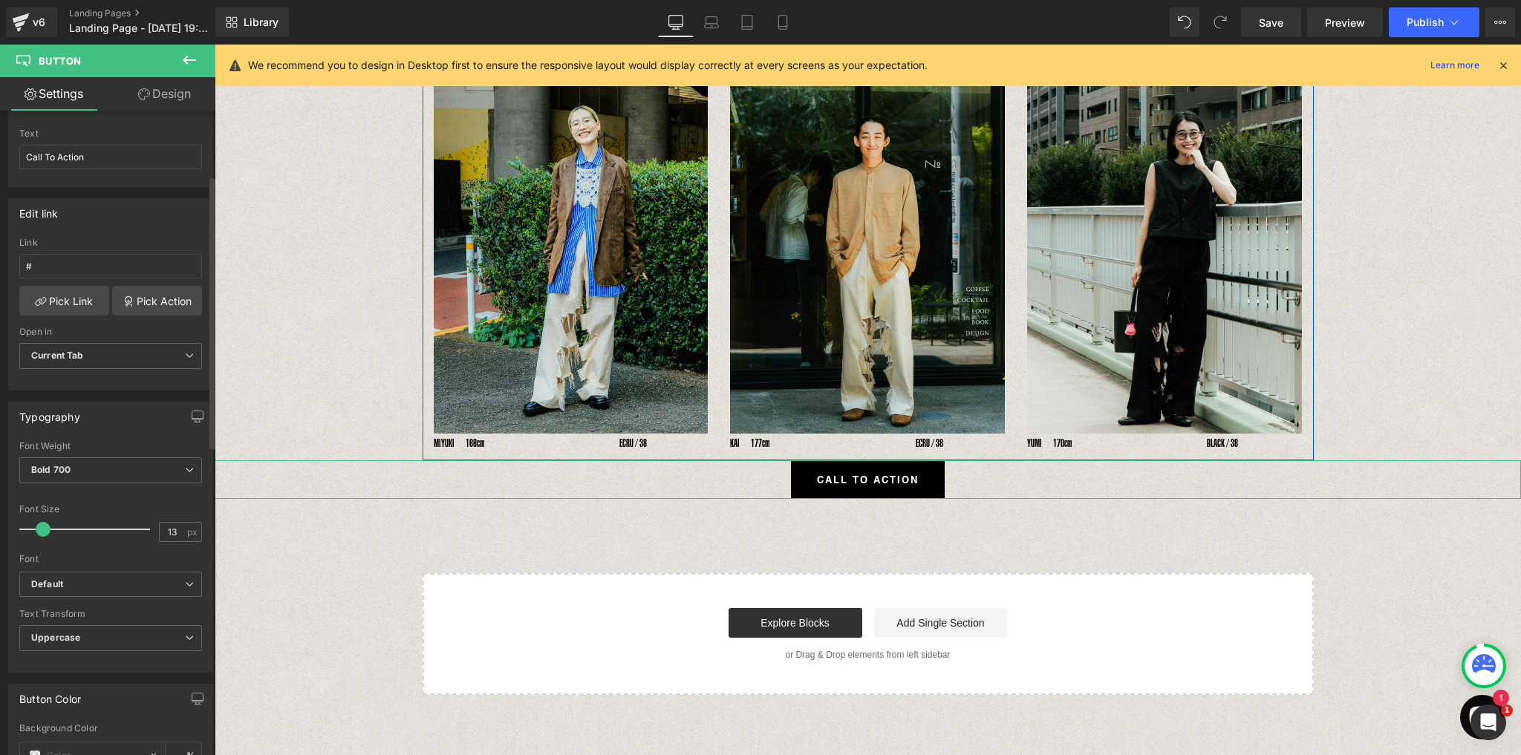
scroll to position [356, 0]
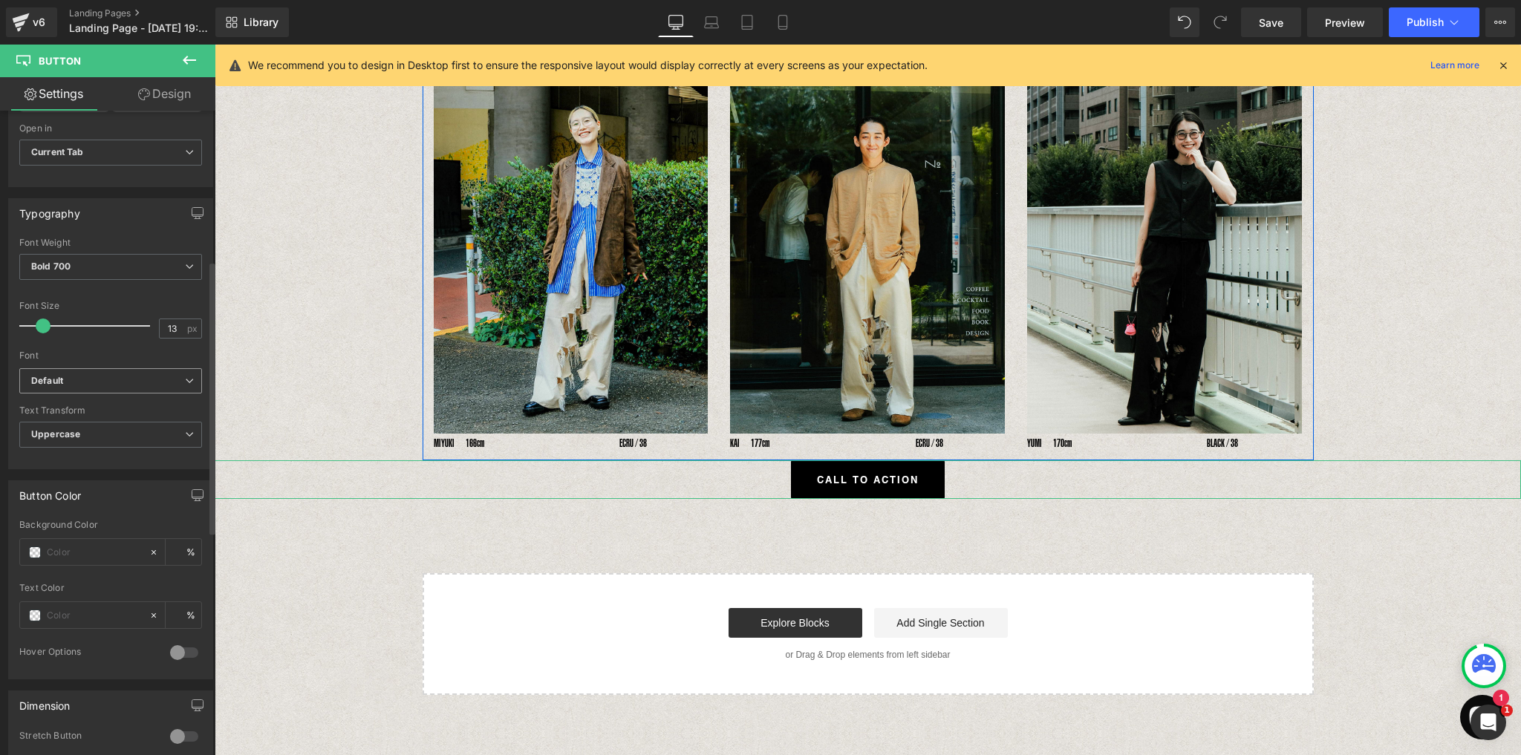
click at [119, 376] on b "Default" at bounding box center [108, 381] width 154 height 13
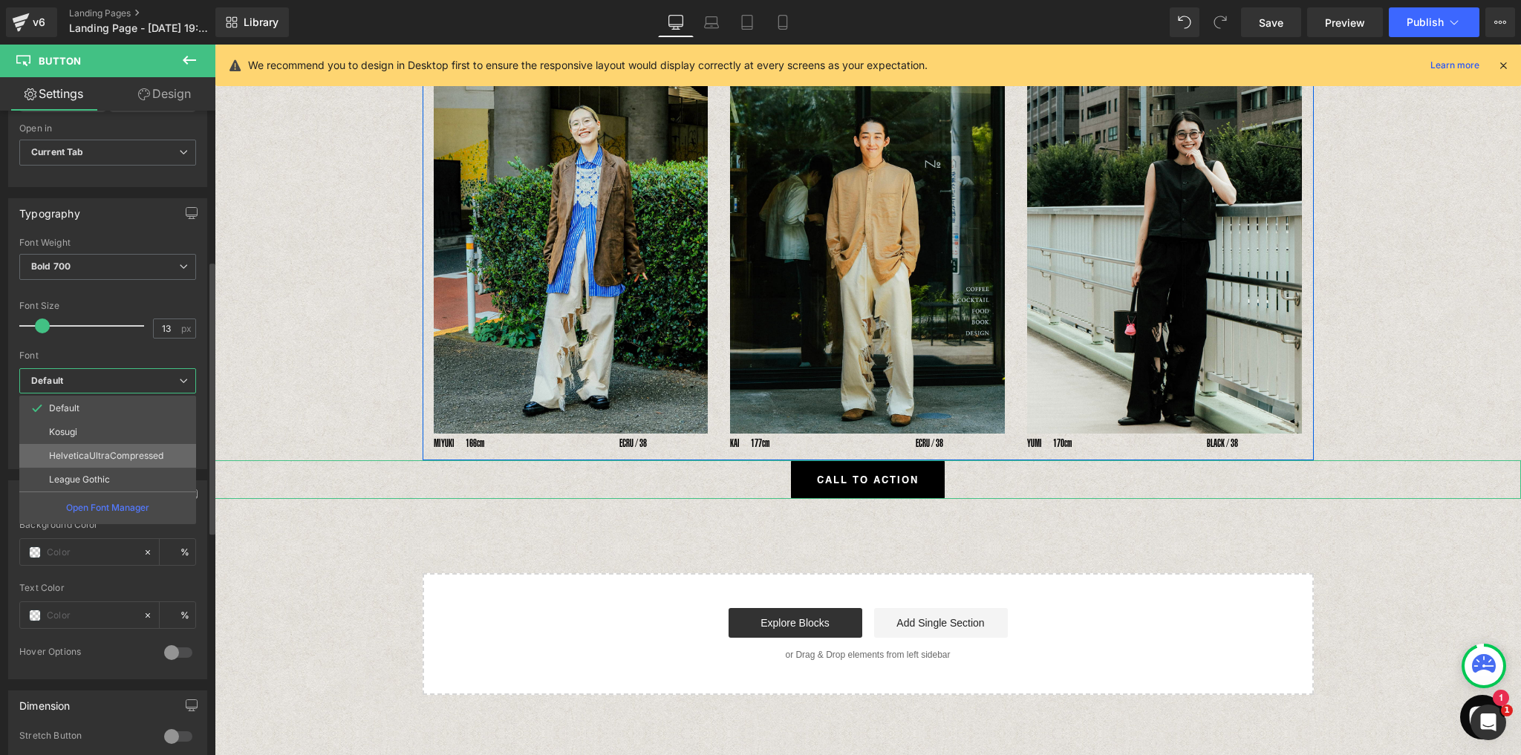
click at [113, 455] on li "HelveticaUltraCompressed" at bounding box center [107, 456] width 177 height 24
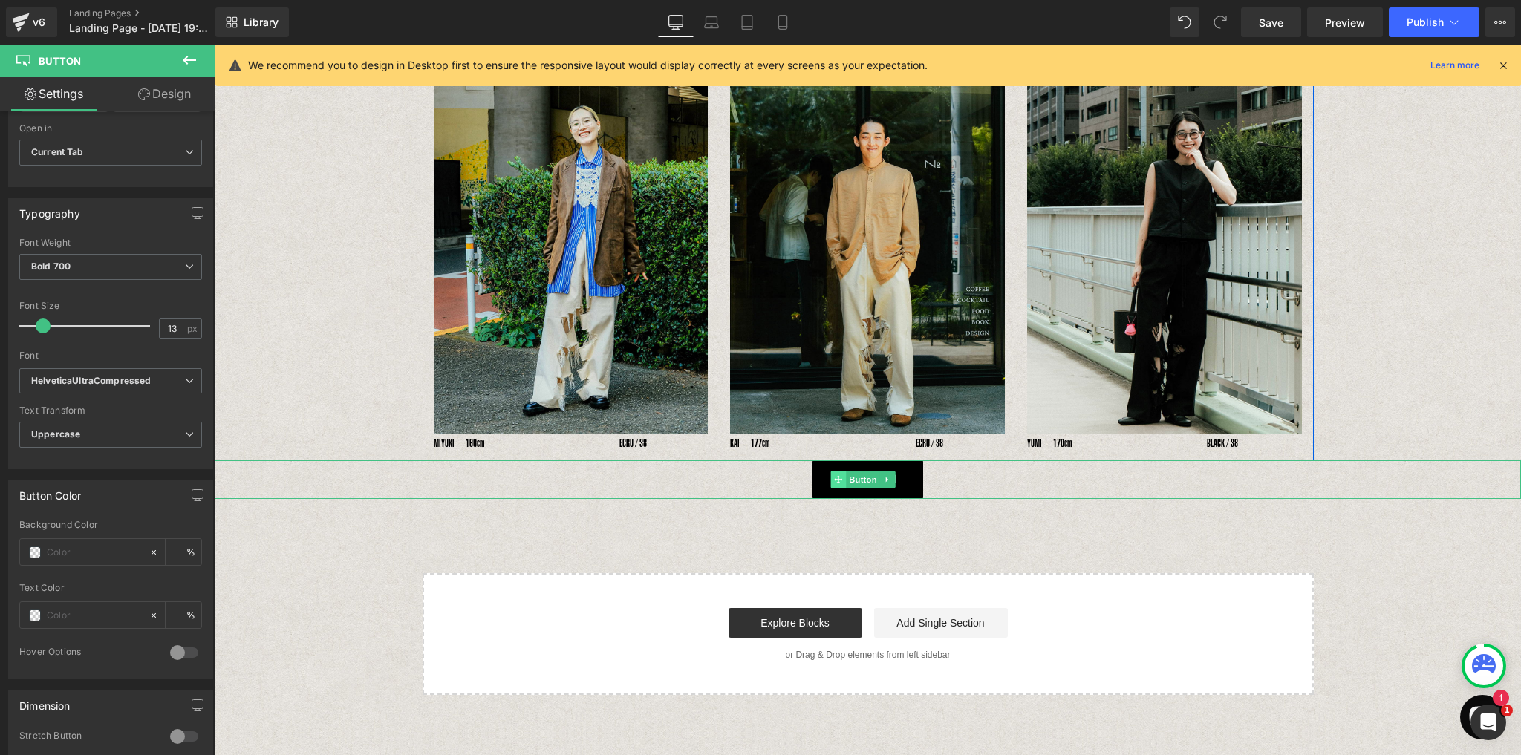
click at [843, 477] on span at bounding box center [839, 480] width 16 height 18
click at [825, 477] on link "Call To Action" at bounding box center [867, 479] width 111 height 39
click at [820, 474] on link "Call To Action" at bounding box center [867, 479] width 111 height 39
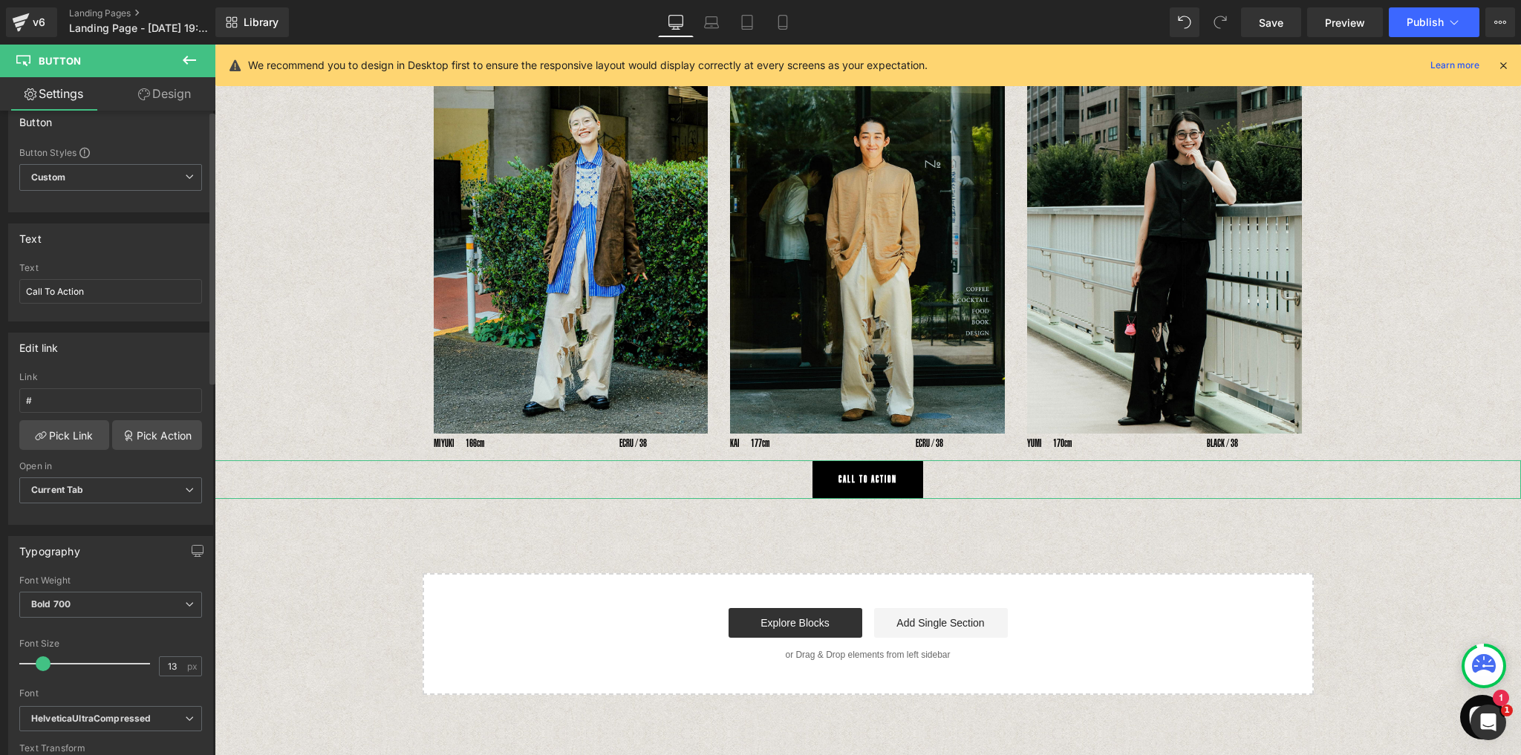
scroll to position [0, 0]
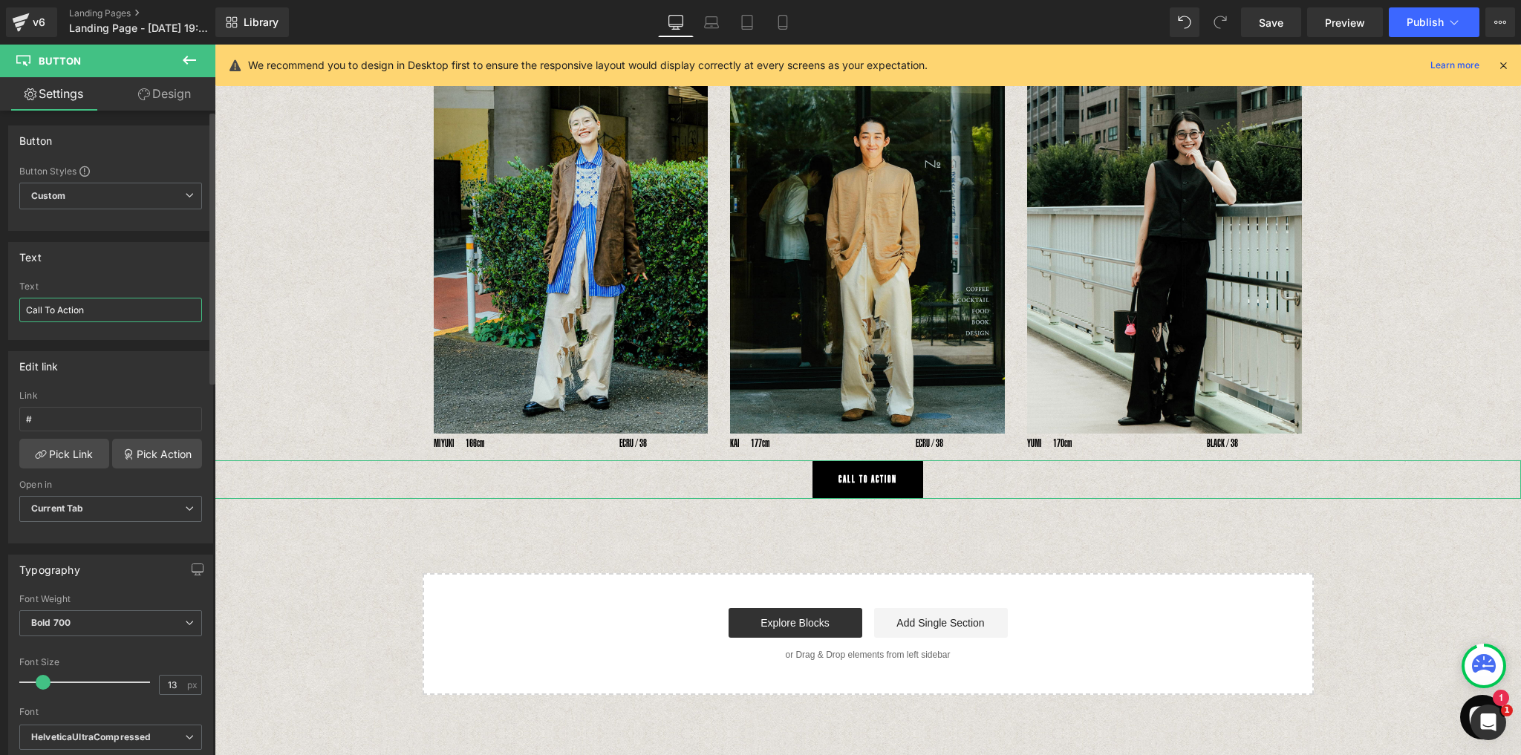
click at [94, 309] on input "Call To Action" at bounding box center [110, 310] width 183 height 25
drag, startPoint x: 111, startPoint y: 312, endPoint x: -11, endPoint y: 310, distance: 122.5
click at [0, 310] on html "Button You are previewing how the will restyle your page. You can not edit Elem…" at bounding box center [760, 377] width 1521 height 755
type input "い"
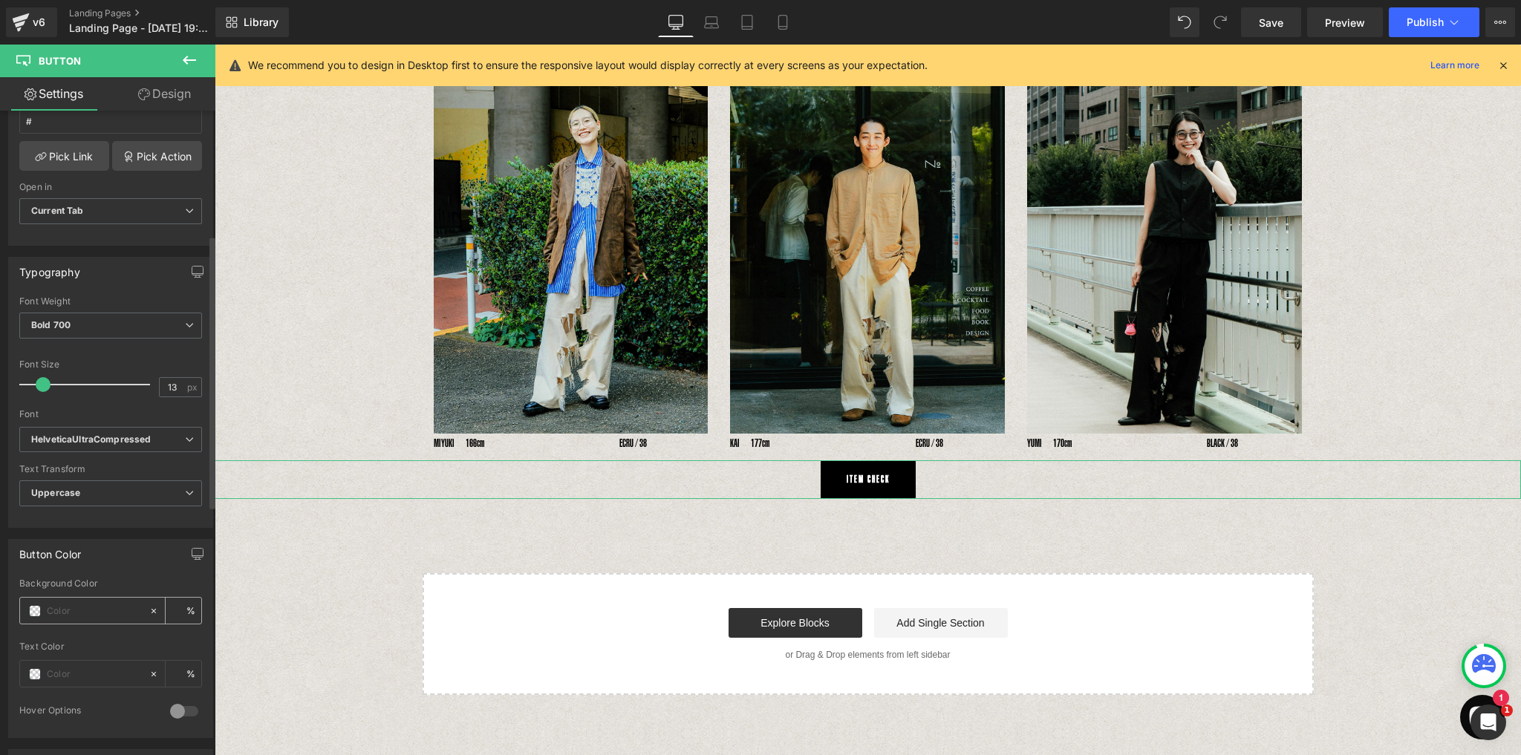
scroll to position [294, 0]
type input "ITEM CHECK"
type input "21"
drag, startPoint x: 38, startPoint y: 376, endPoint x: 48, endPoint y: 396, distance: 22.2
click at [48, 396] on div "Font Size 21 px" at bounding box center [110, 388] width 183 height 50
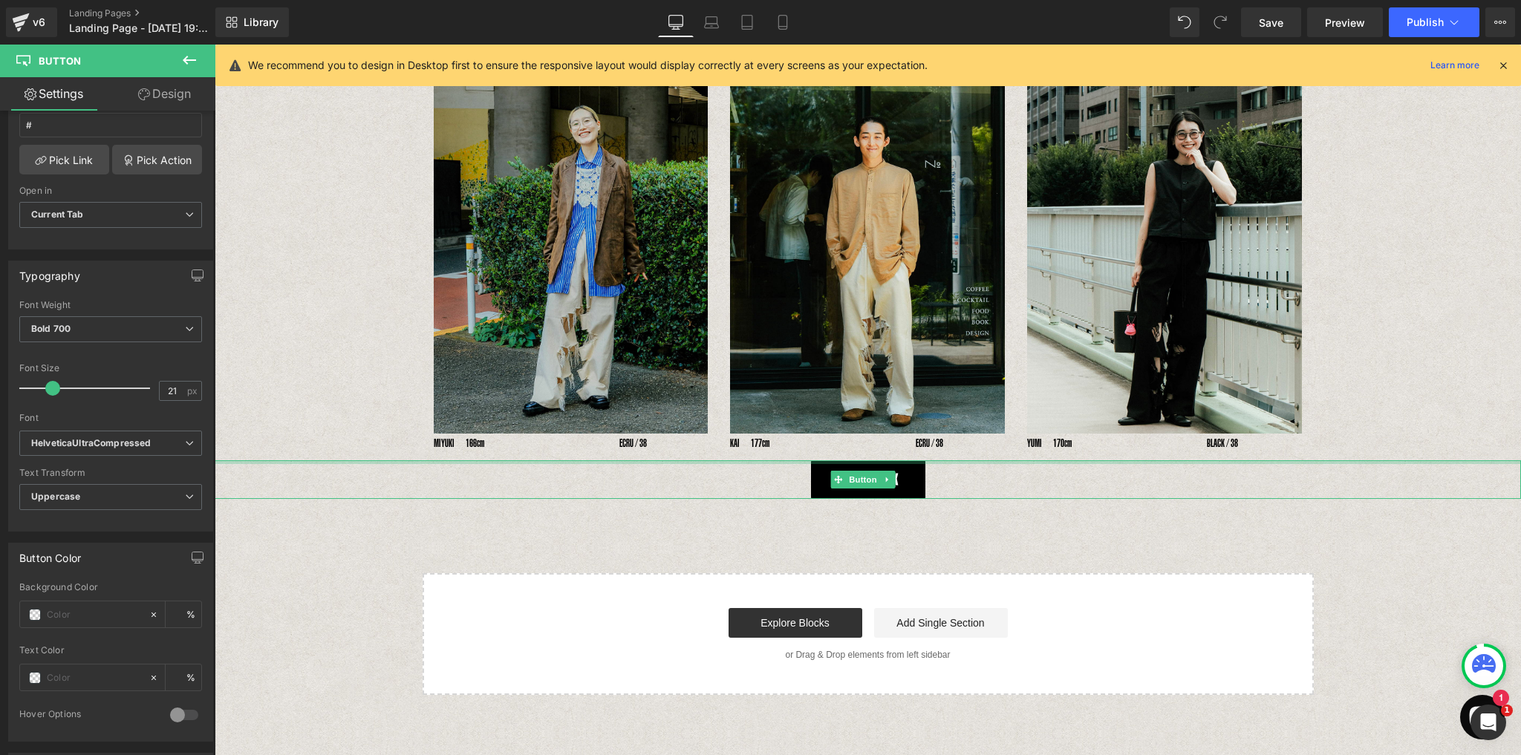
click at [843, 455] on div "Image MIYUKI　166cm　　　　　　　　　　　　 ECRU / 38 Text Block Image KAI　177cm　　　　　　　　　　　　…" at bounding box center [867, 252] width 891 height 415
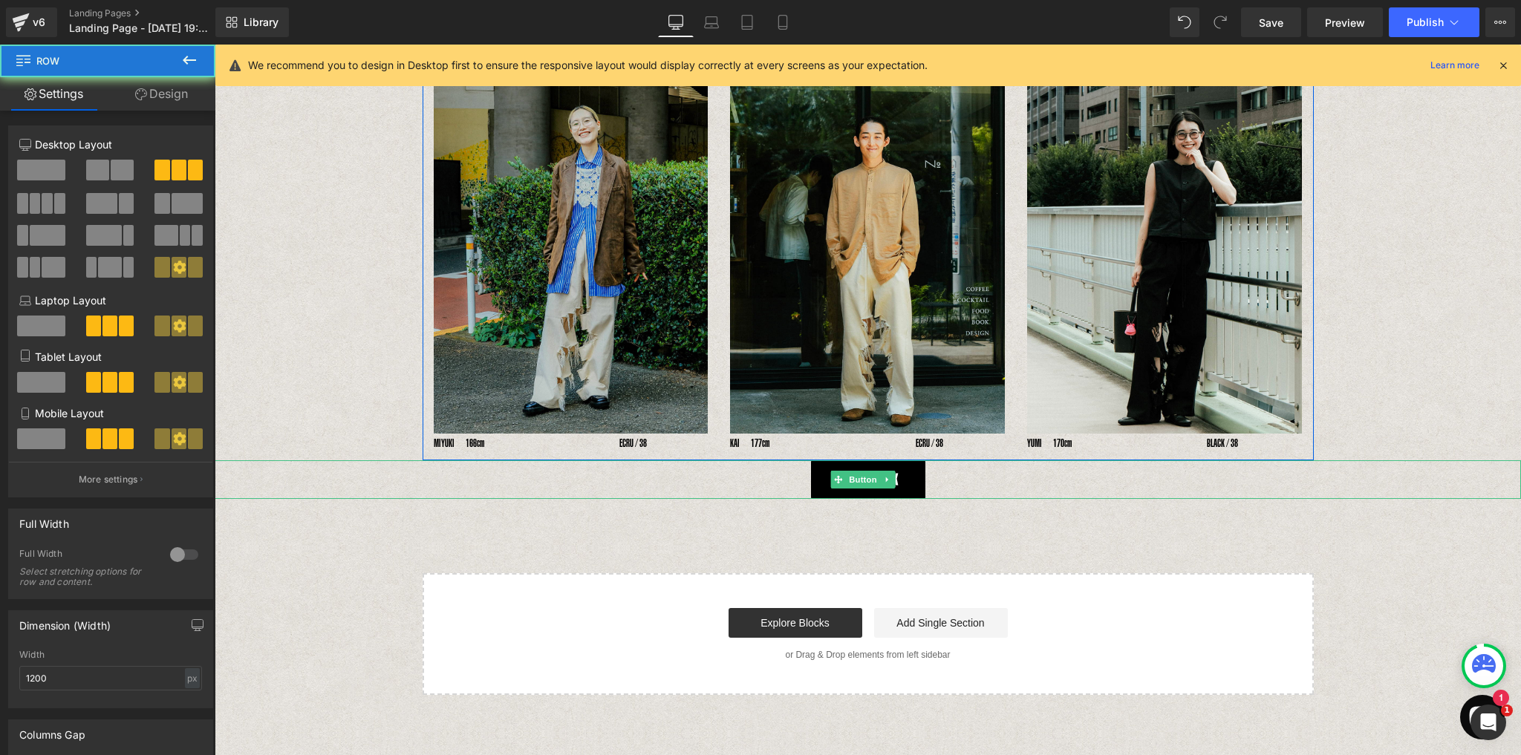
click at [441, 369] on img at bounding box center [571, 251] width 275 height 366
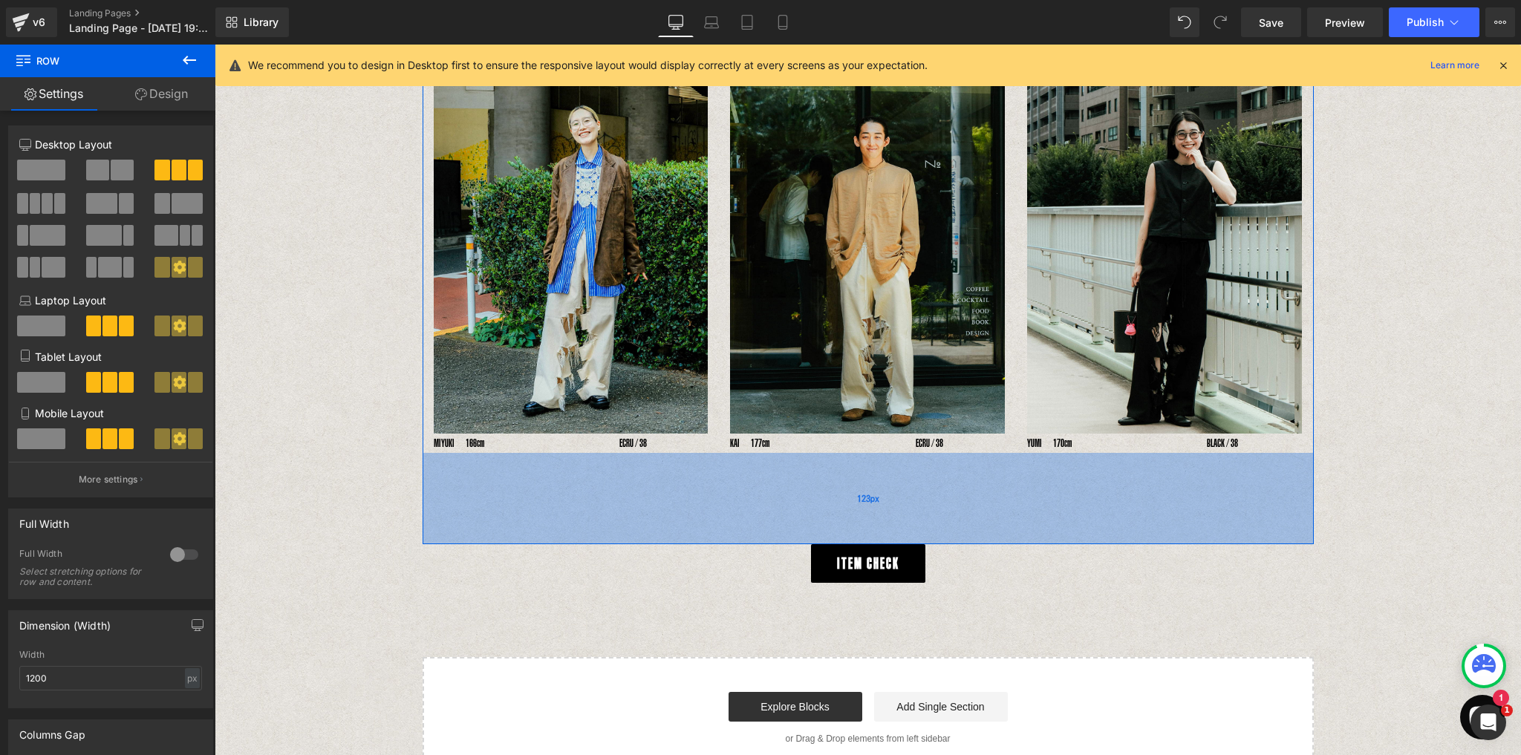
drag, startPoint x: 846, startPoint y: 456, endPoint x: 842, endPoint y: 539, distance: 83.3
click at [842, 539] on div "123px" at bounding box center [867, 498] width 891 height 91
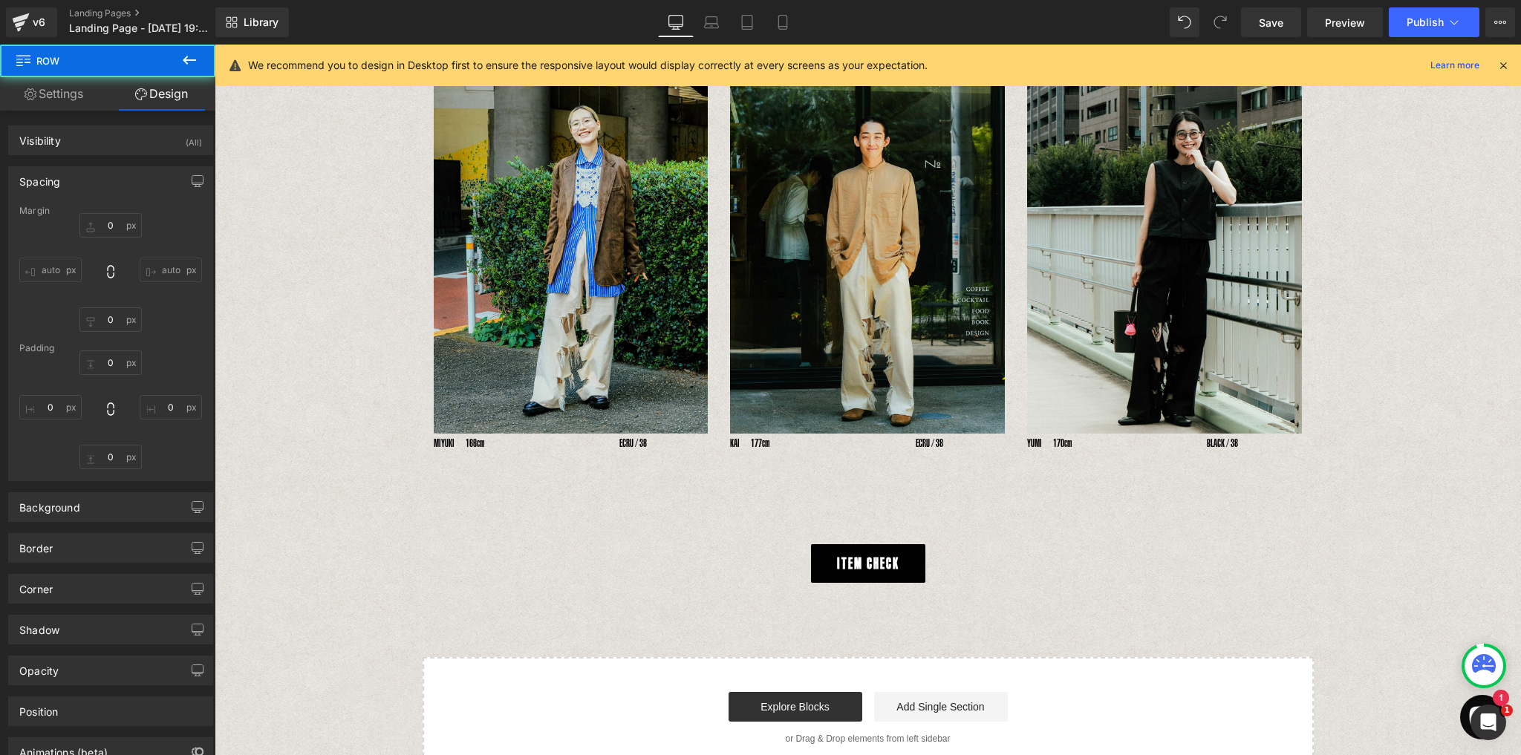
type input "0"
type input "30"
type input "0"
type input "123"
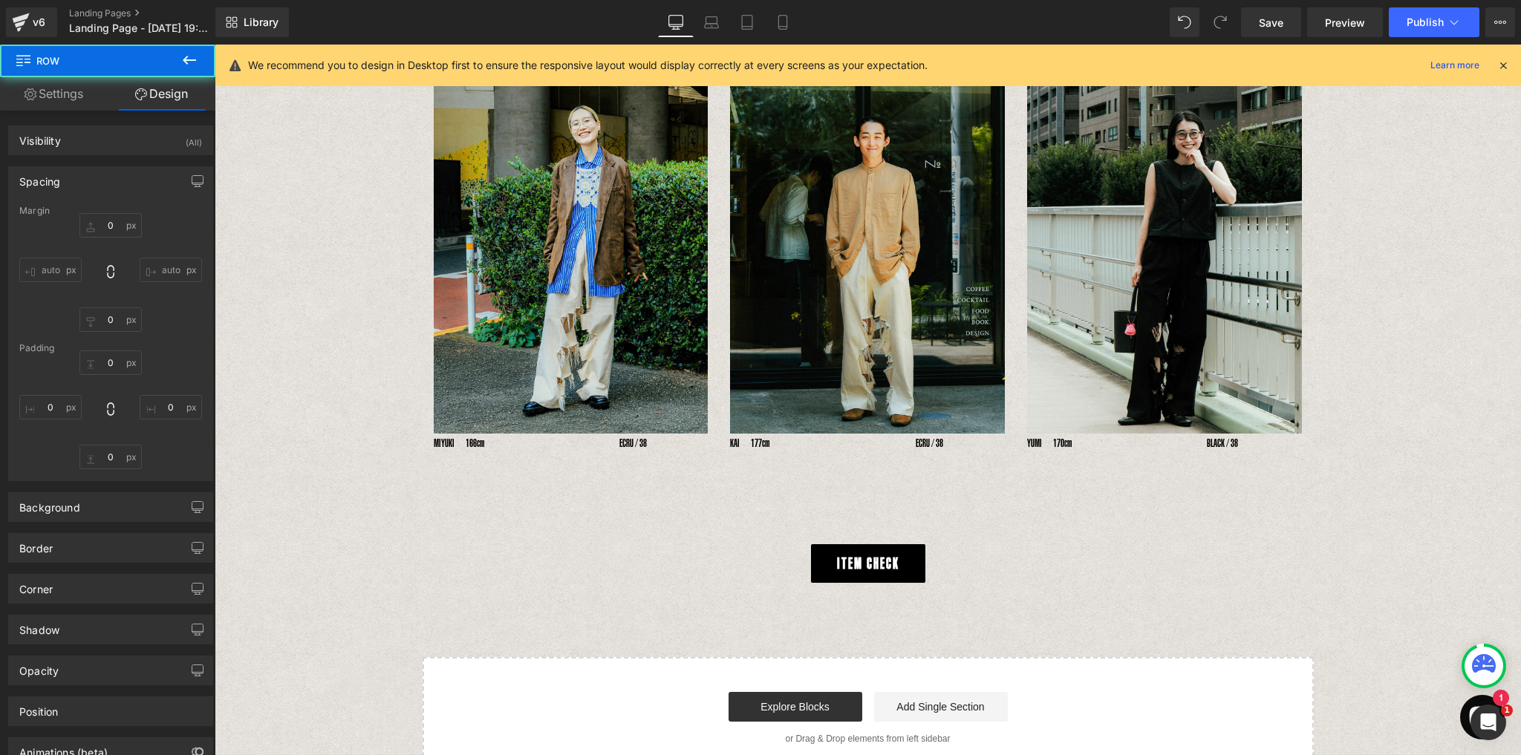
type input "0"
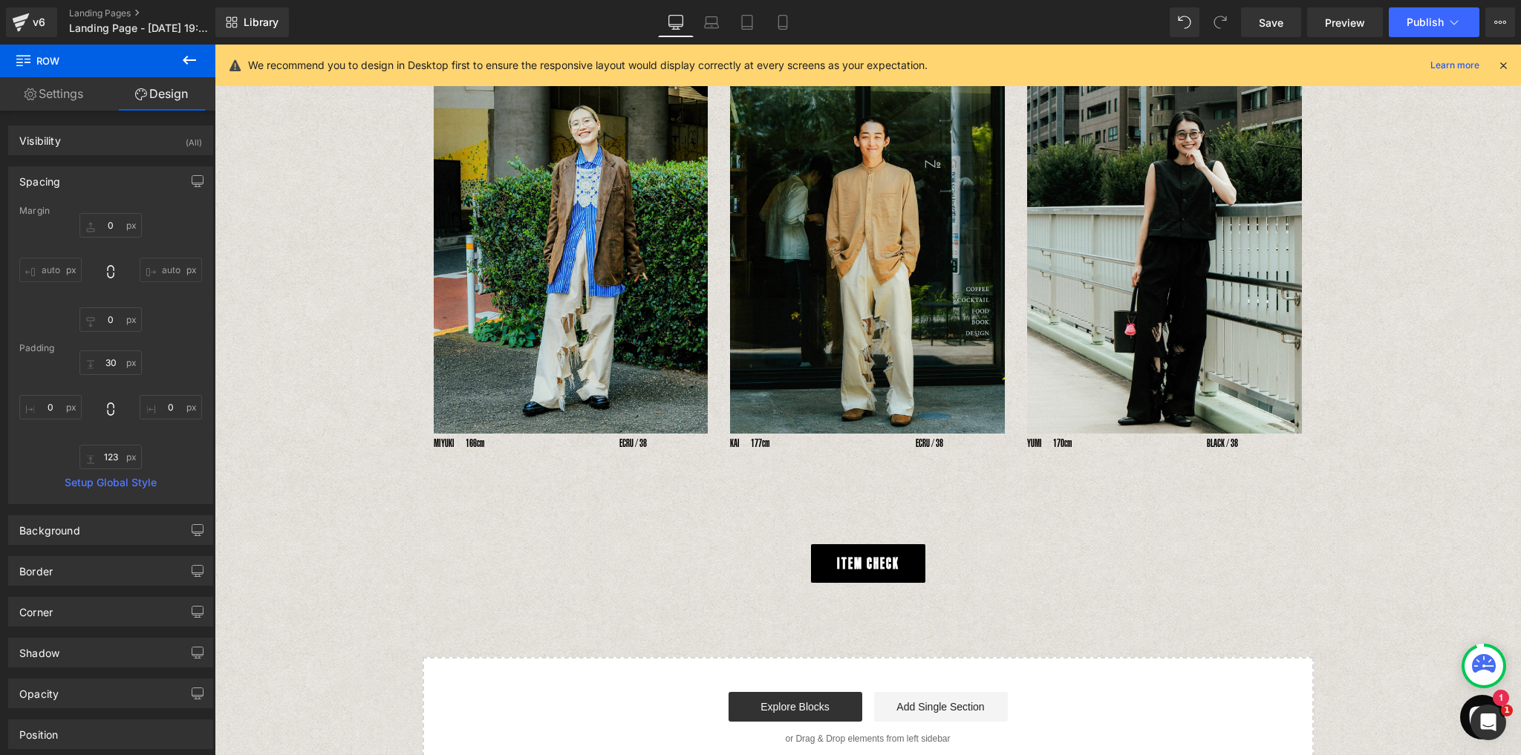
click at [858, 566] on span "Button" at bounding box center [863, 564] width 34 height 18
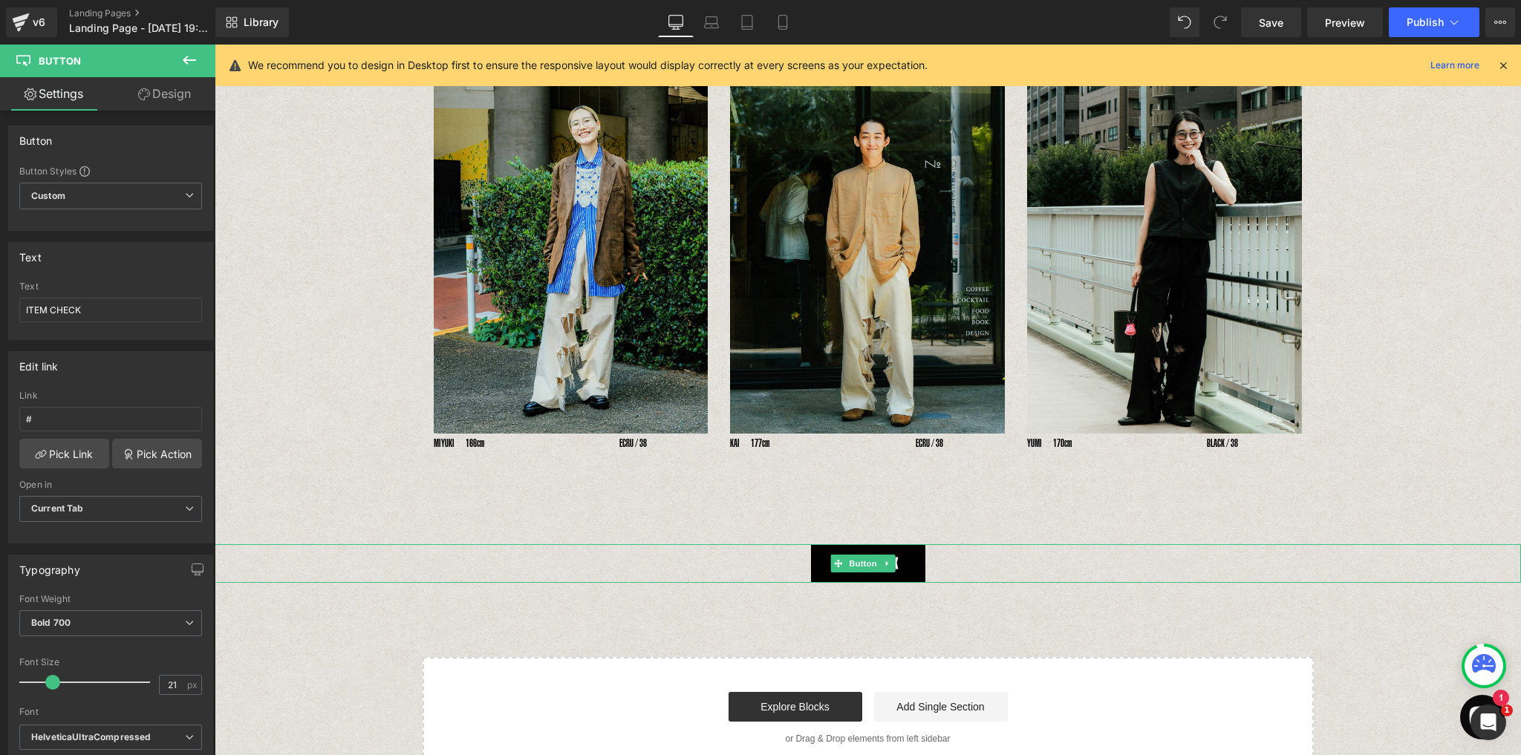
click at [901, 564] on link "ITEM CHECK" at bounding box center [868, 563] width 114 height 39
click at [177, 201] on span "Custom Setup Global Style" at bounding box center [110, 196] width 183 height 27
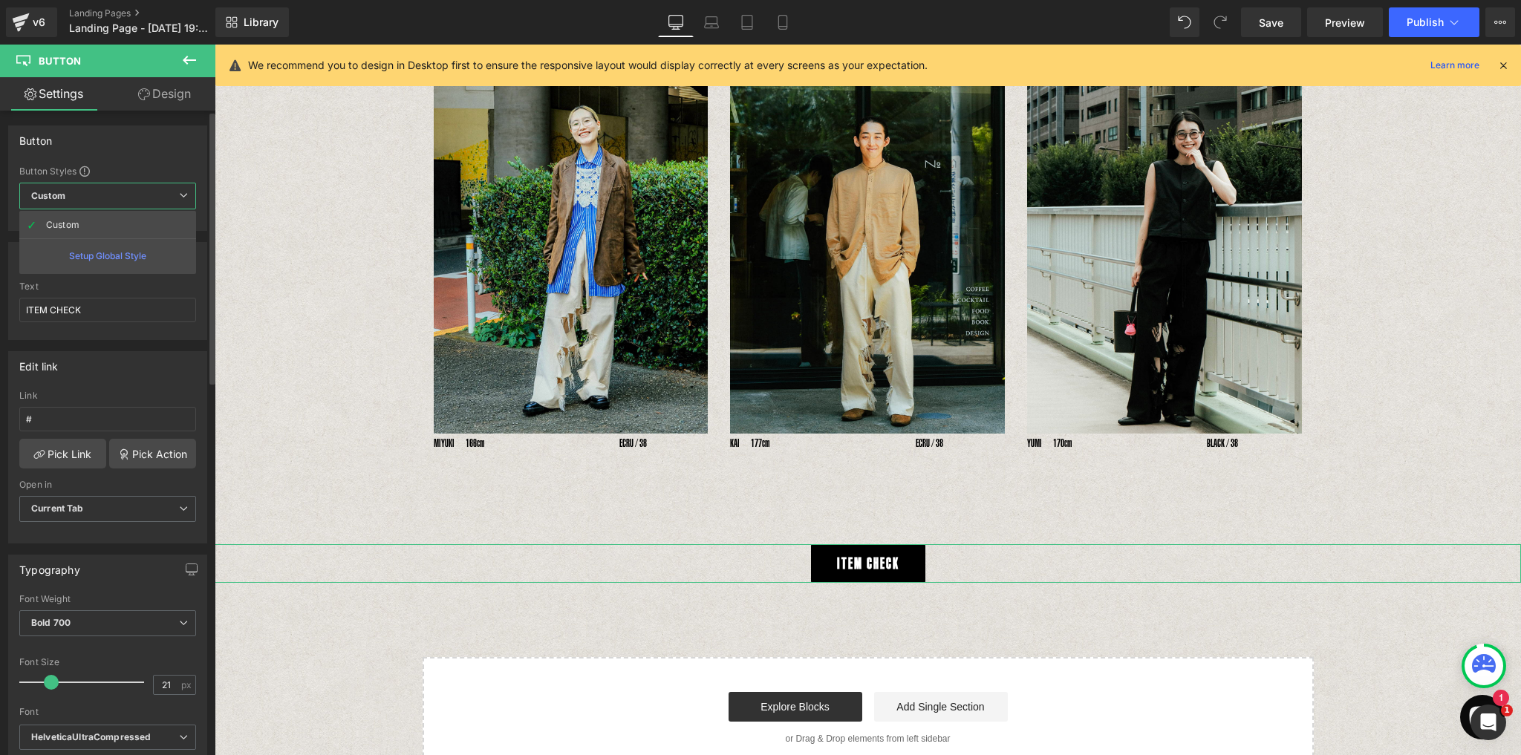
click at [127, 256] on div "Setup Global Style" at bounding box center [107, 255] width 177 height 35
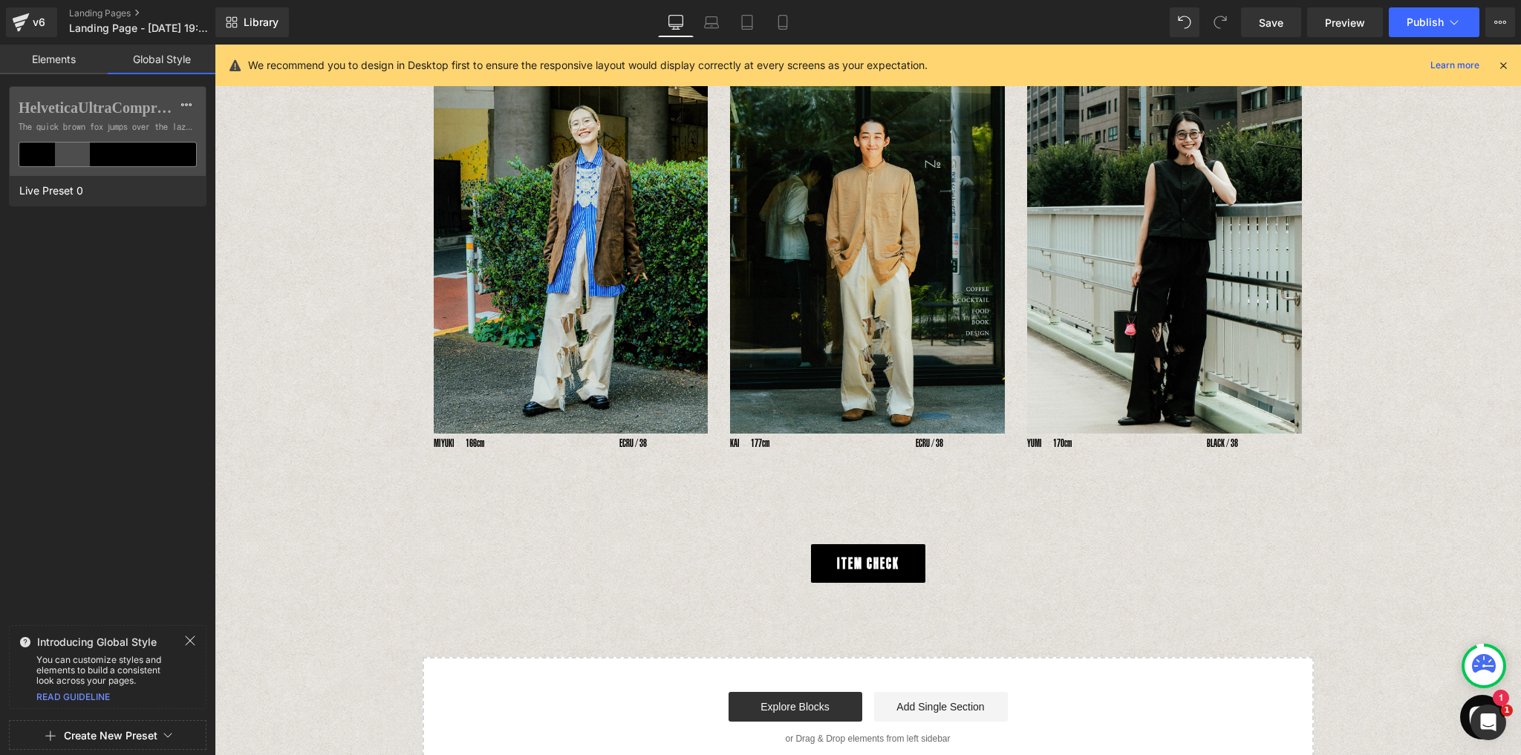
click at [192, 641] on icon at bounding box center [191, 641] width 10 height 10
click at [53, 63] on link "Elements" at bounding box center [54, 60] width 108 height 30
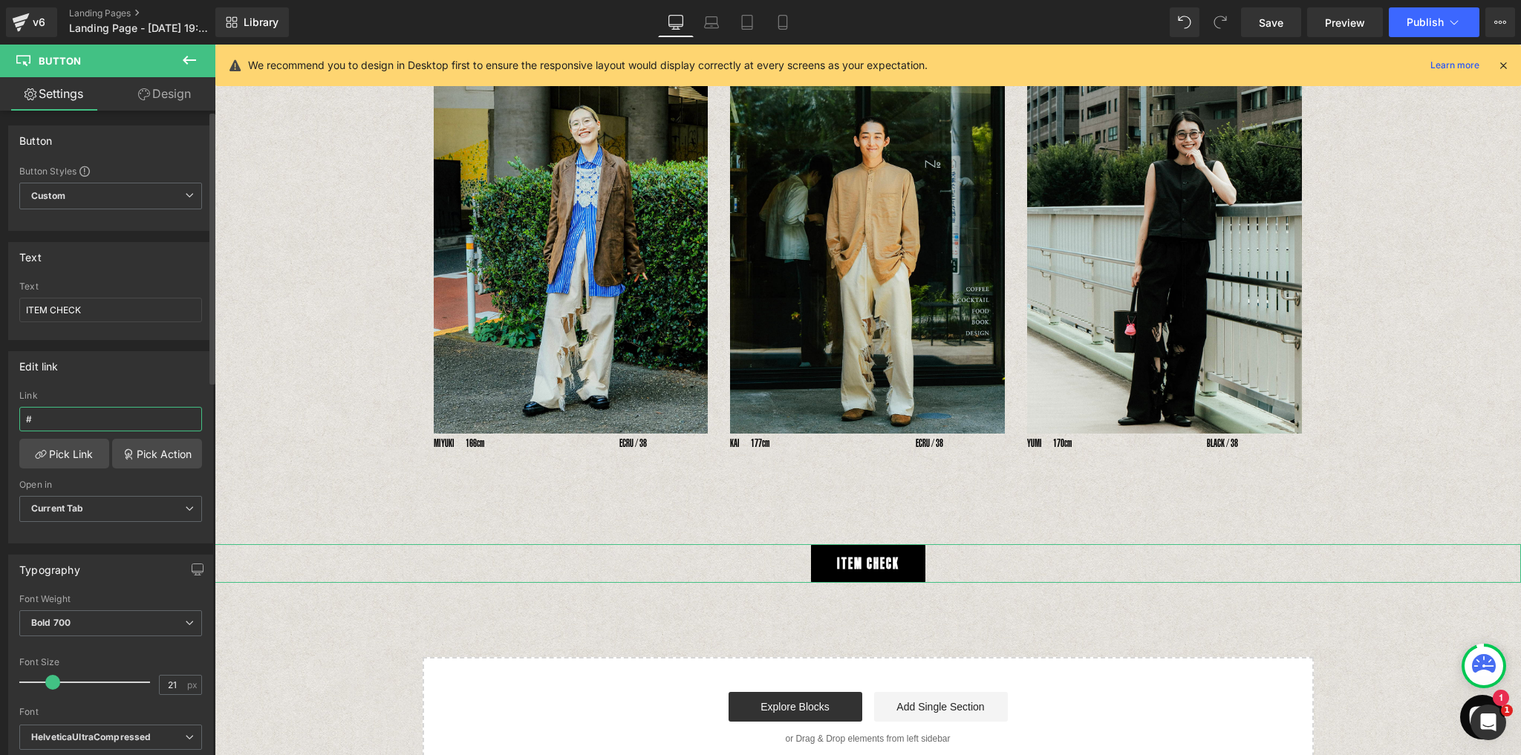
click at [57, 414] on input "#" at bounding box center [110, 419] width 183 height 25
click at [832, 562] on span at bounding box center [839, 564] width 16 height 18
drag, startPoint x: 45, startPoint y: 413, endPoint x: 2, endPoint y: 413, distance: 43.1
click at [2, 413] on div "Edit link # Link # Pick Link Pick Action Current Tab New Tab Open in Current Ta…" at bounding box center [111, 441] width 222 height 203
paste input "[URL][DOMAIN_NAME]"
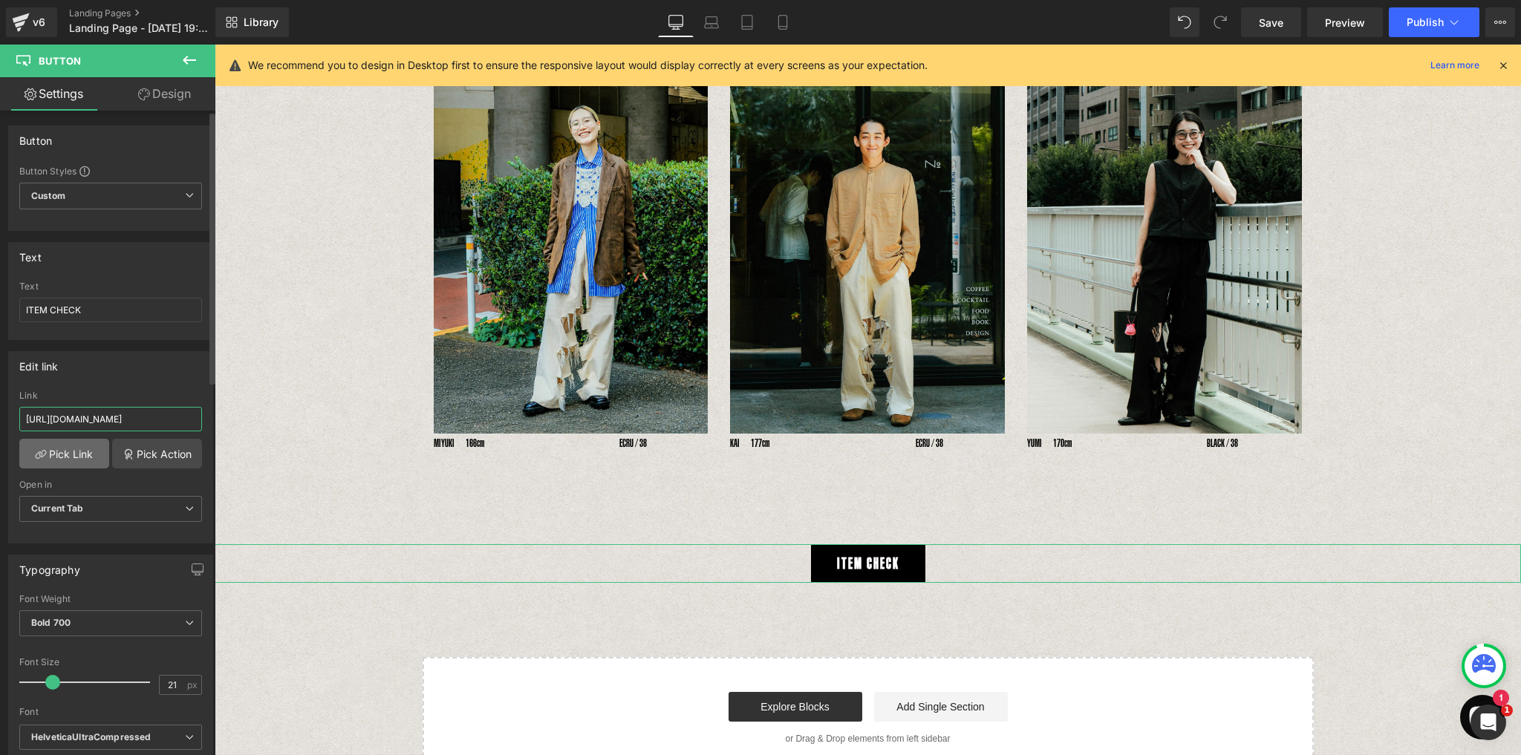
scroll to position [0, 30]
type input "[URL][DOMAIN_NAME]"
click at [79, 455] on link "Pick Link" at bounding box center [64, 454] width 90 height 30
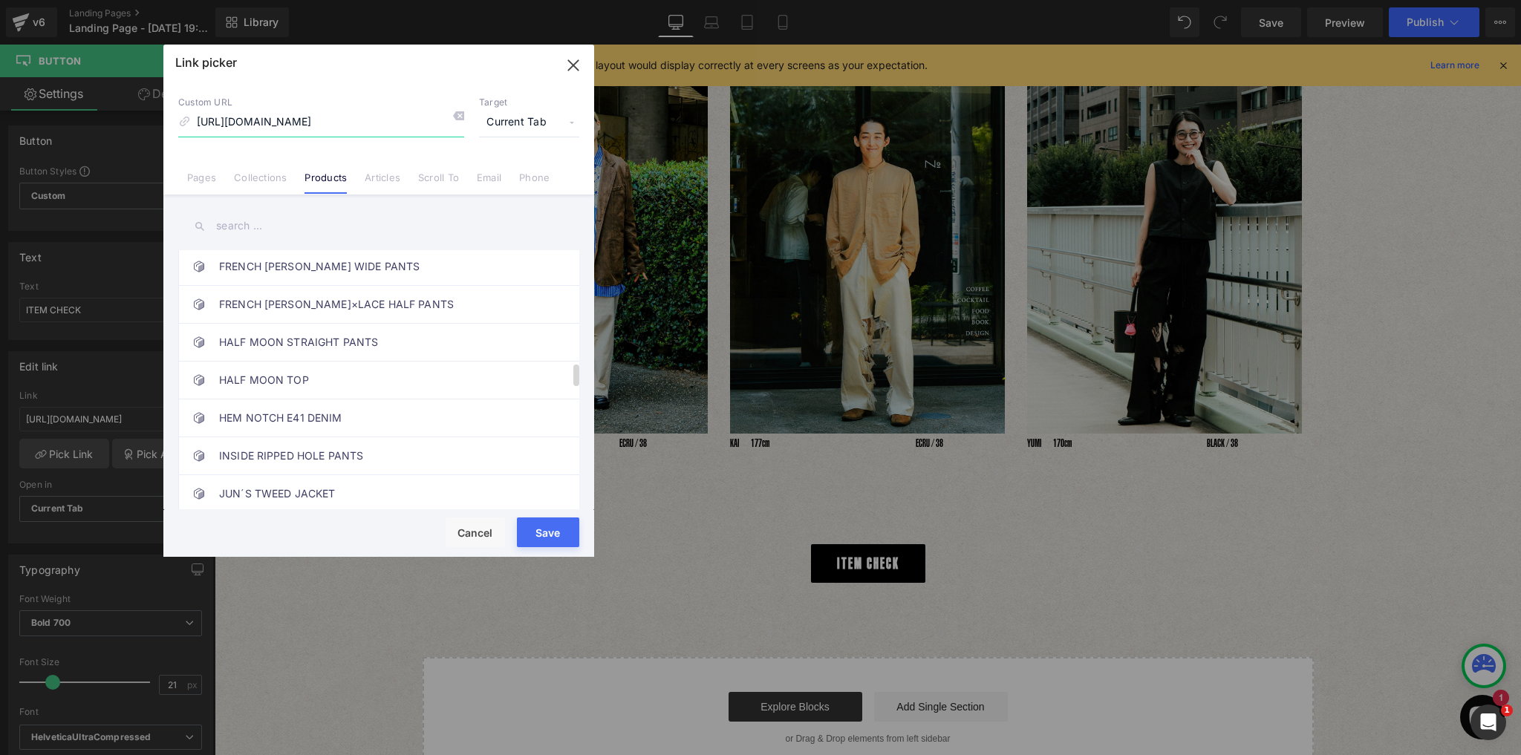
scroll to position [1320, 0]
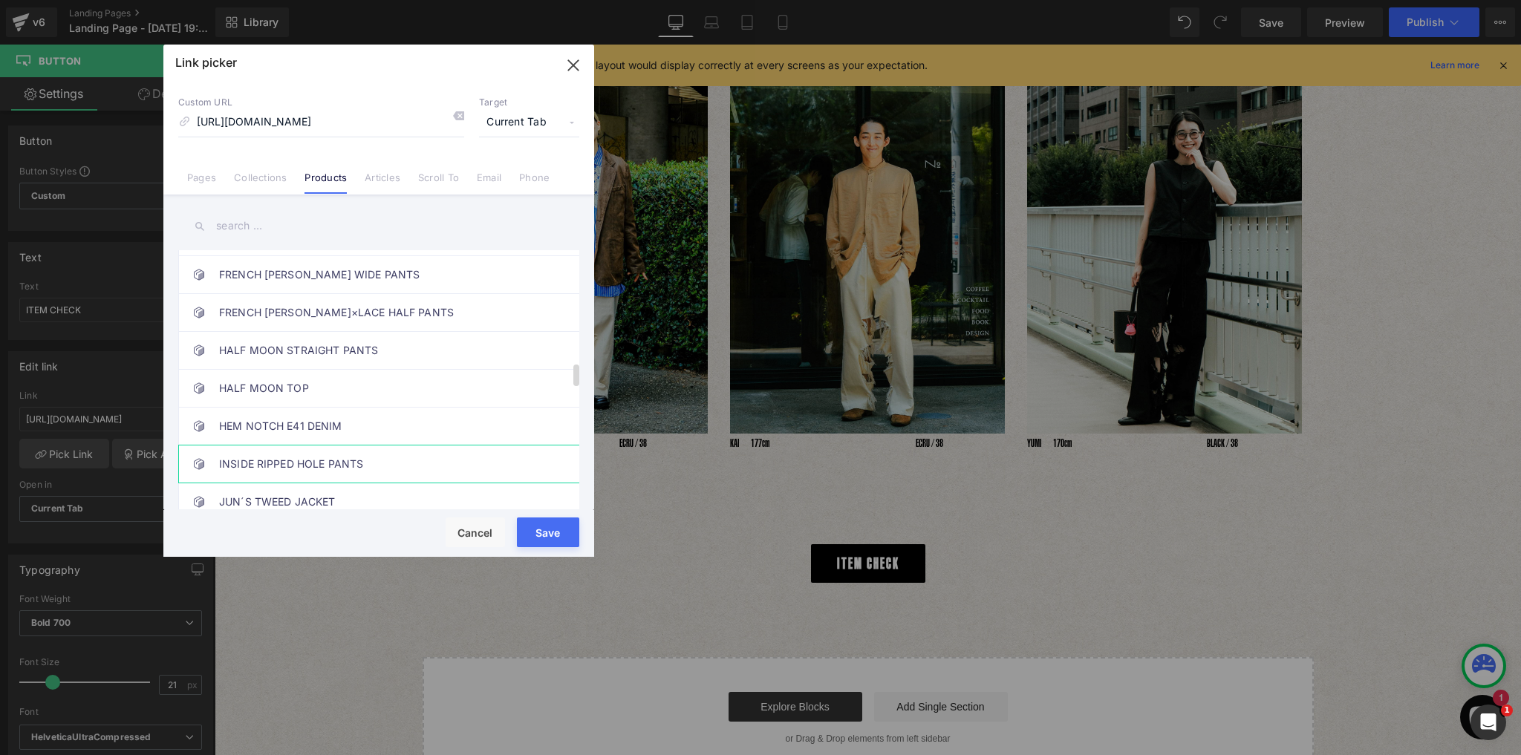
click at [289, 445] on link "INSIDE RIPPED HOLE PANTS" at bounding box center [382, 463] width 327 height 37
type input "/products/7125208210250"
click at [559, 533] on button "Save" at bounding box center [548, 532] width 62 height 30
type input "/products/7125208210250"
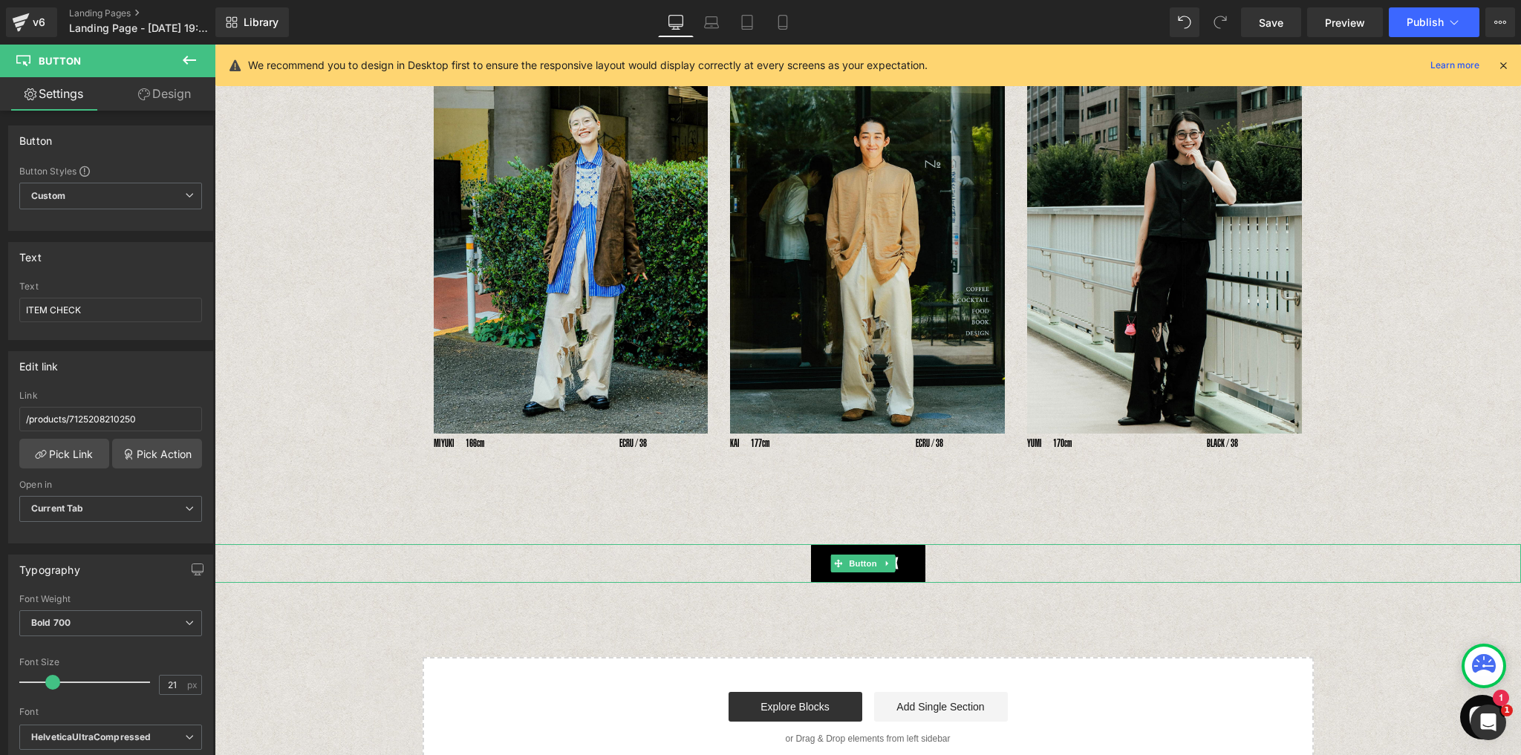
click at [913, 569] on link "ITEM CHECK" at bounding box center [868, 563] width 114 height 39
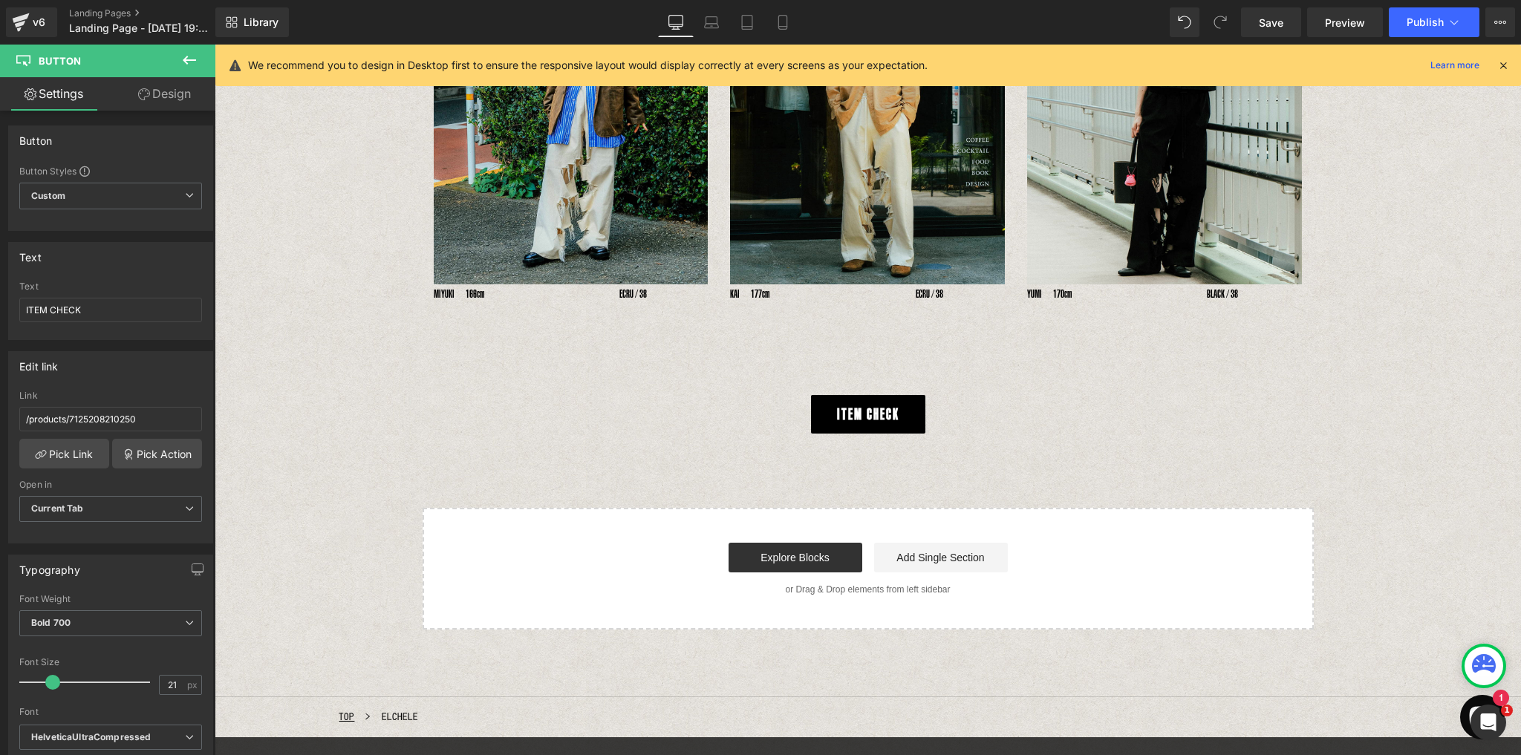
scroll to position [1049, 0]
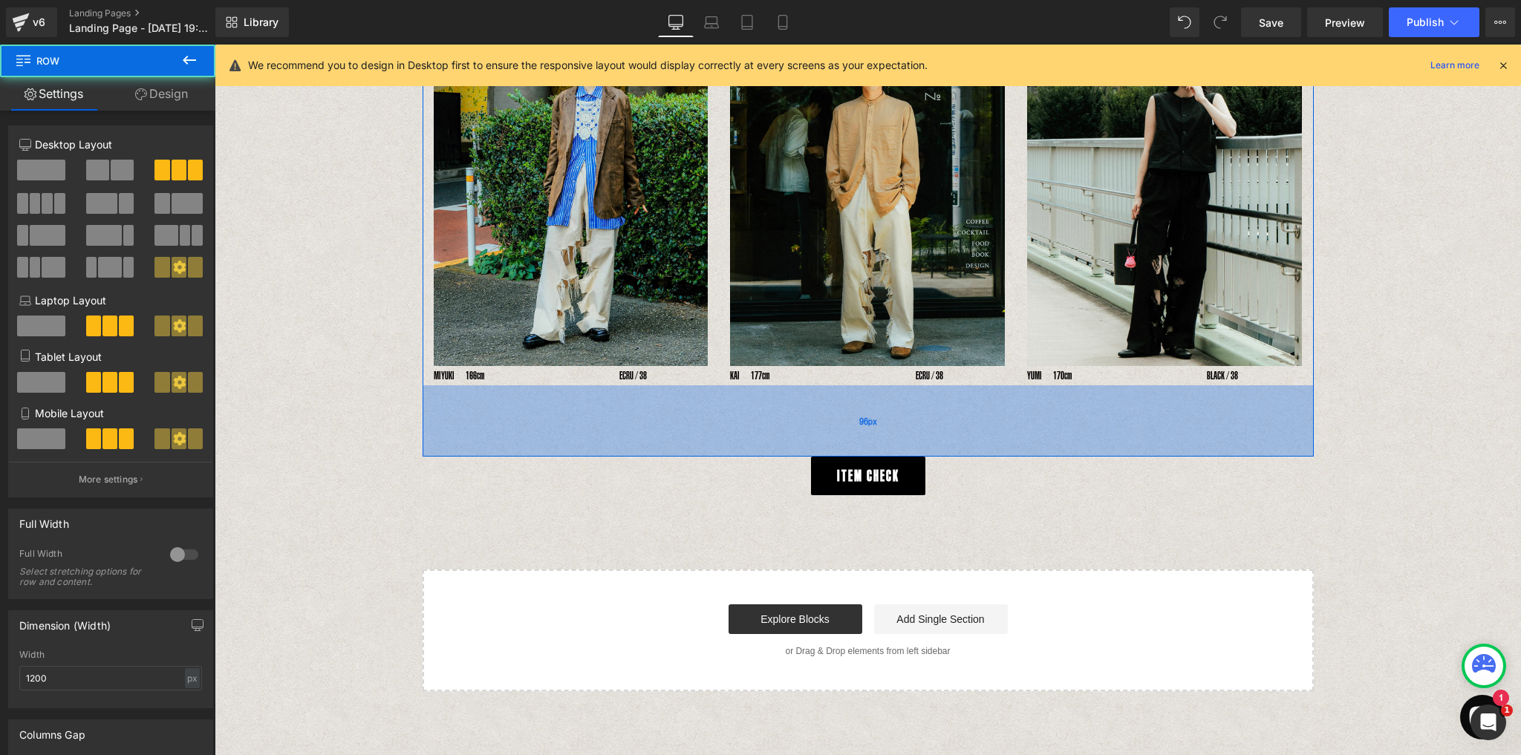
drag, startPoint x: 862, startPoint y: 473, endPoint x: 1532, endPoint y: 85, distance: 774.1
click at [863, 452] on div "96px" at bounding box center [867, 420] width 891 height 71
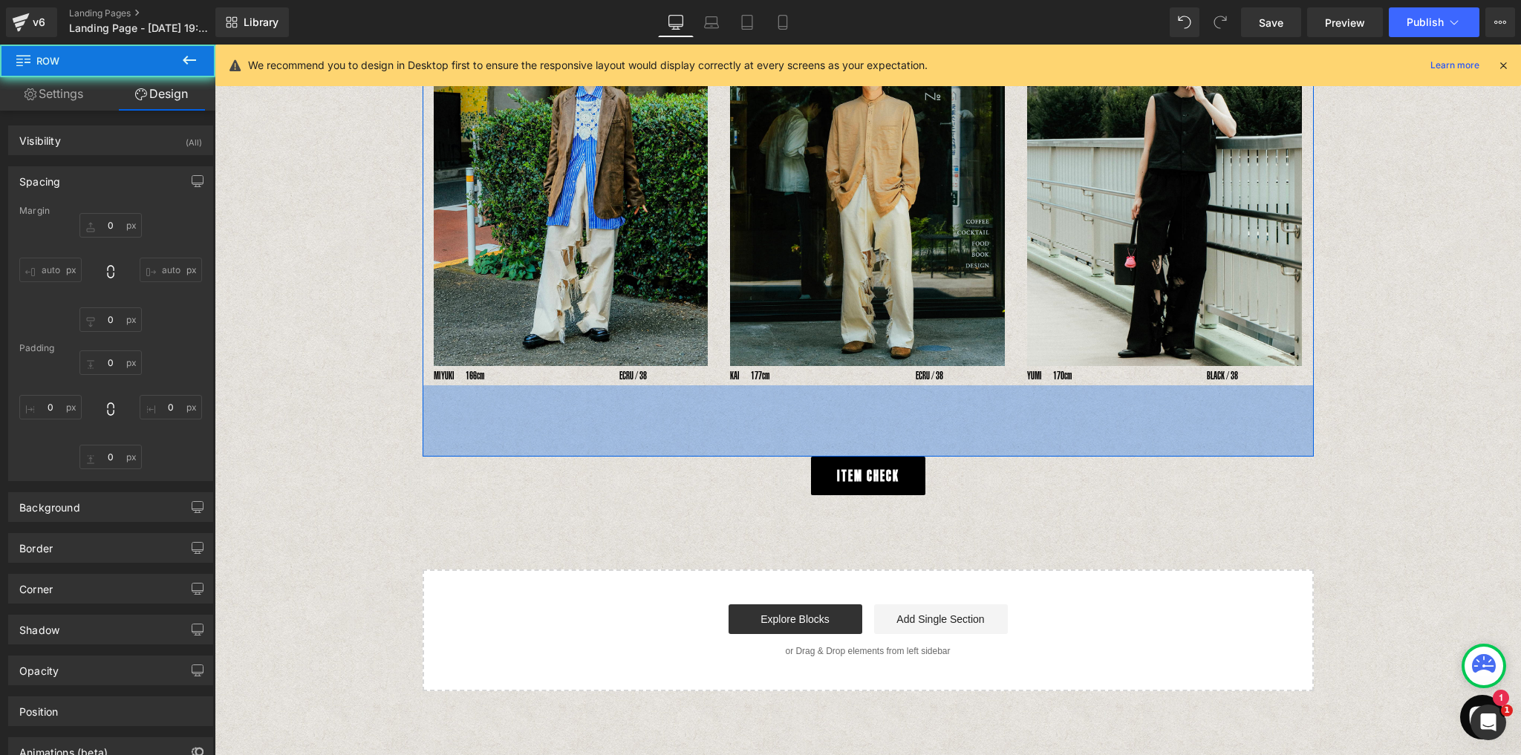
type input "0"
type input "30"
type input "0"
type input "96"
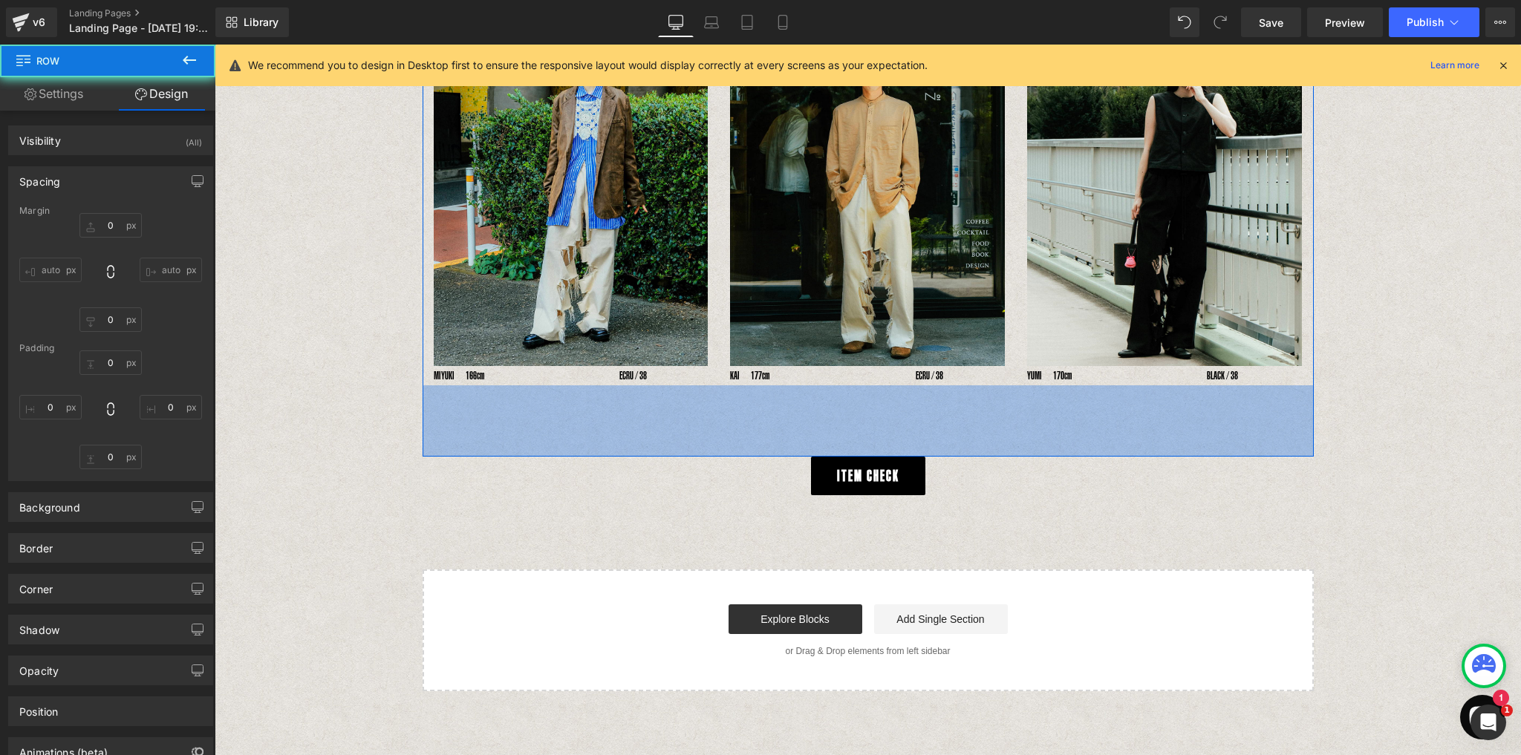
type input "0"
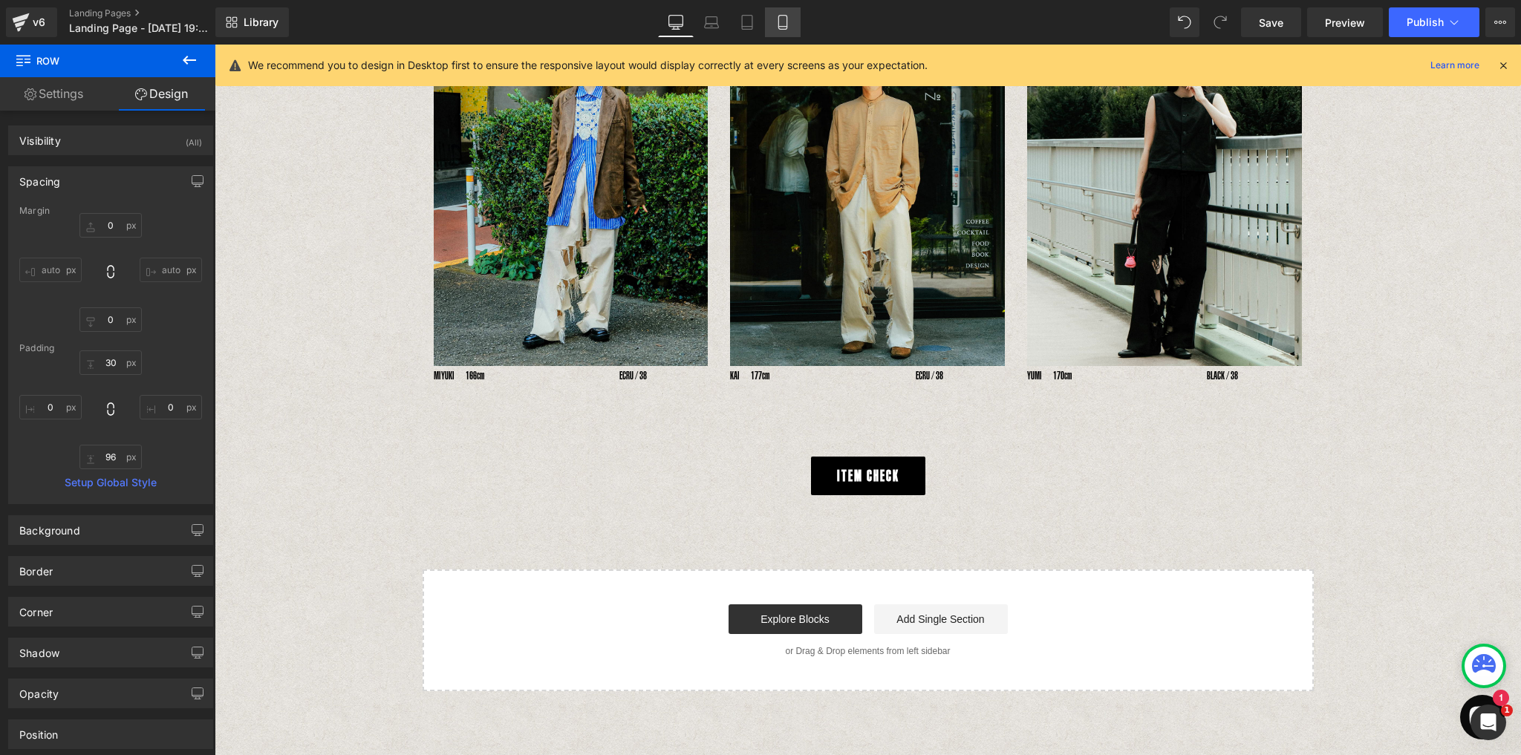
click at [791, 28] on link "Mobile" at bounding box center [783, 22] width 36 height 30
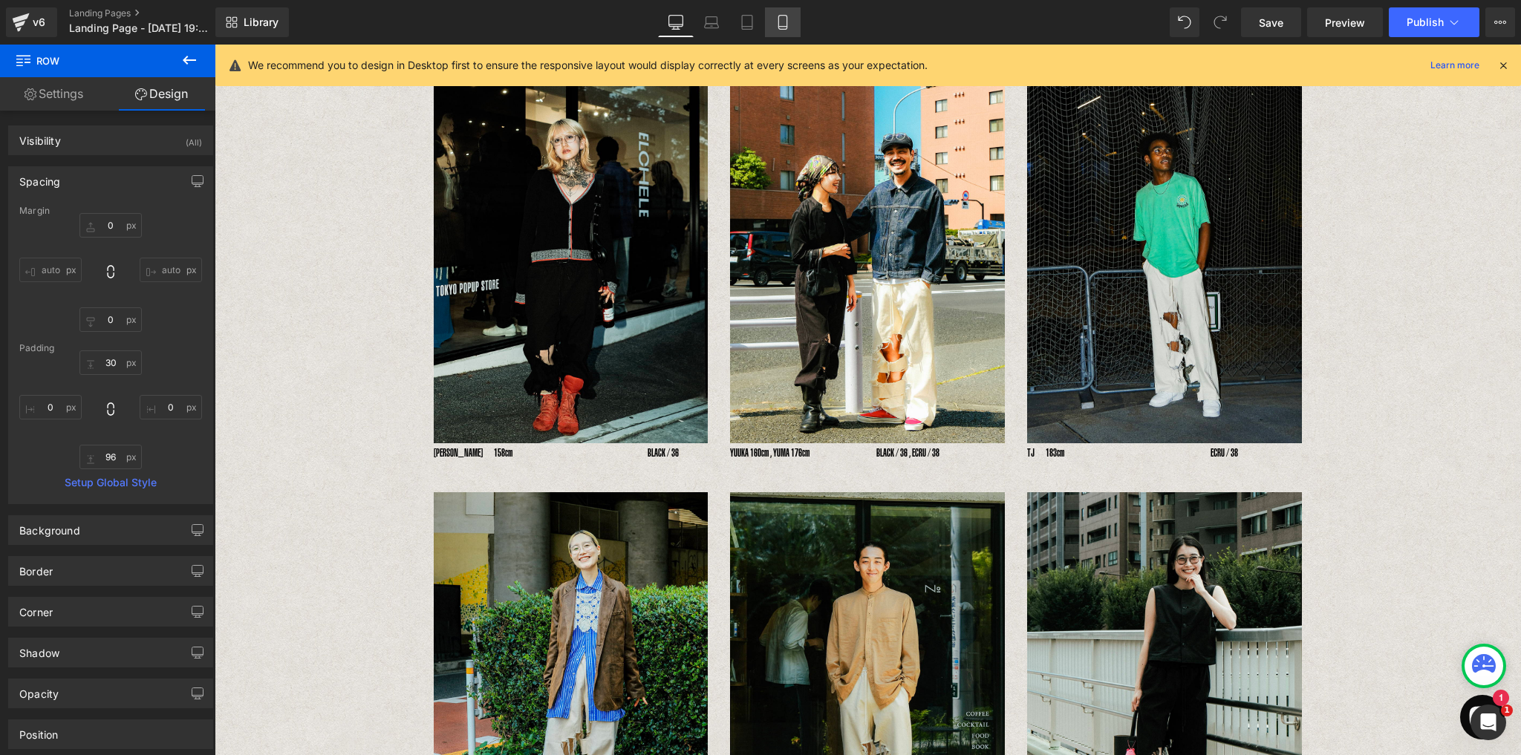
type input "0"
type input "30"
type input "0"
type input "96"
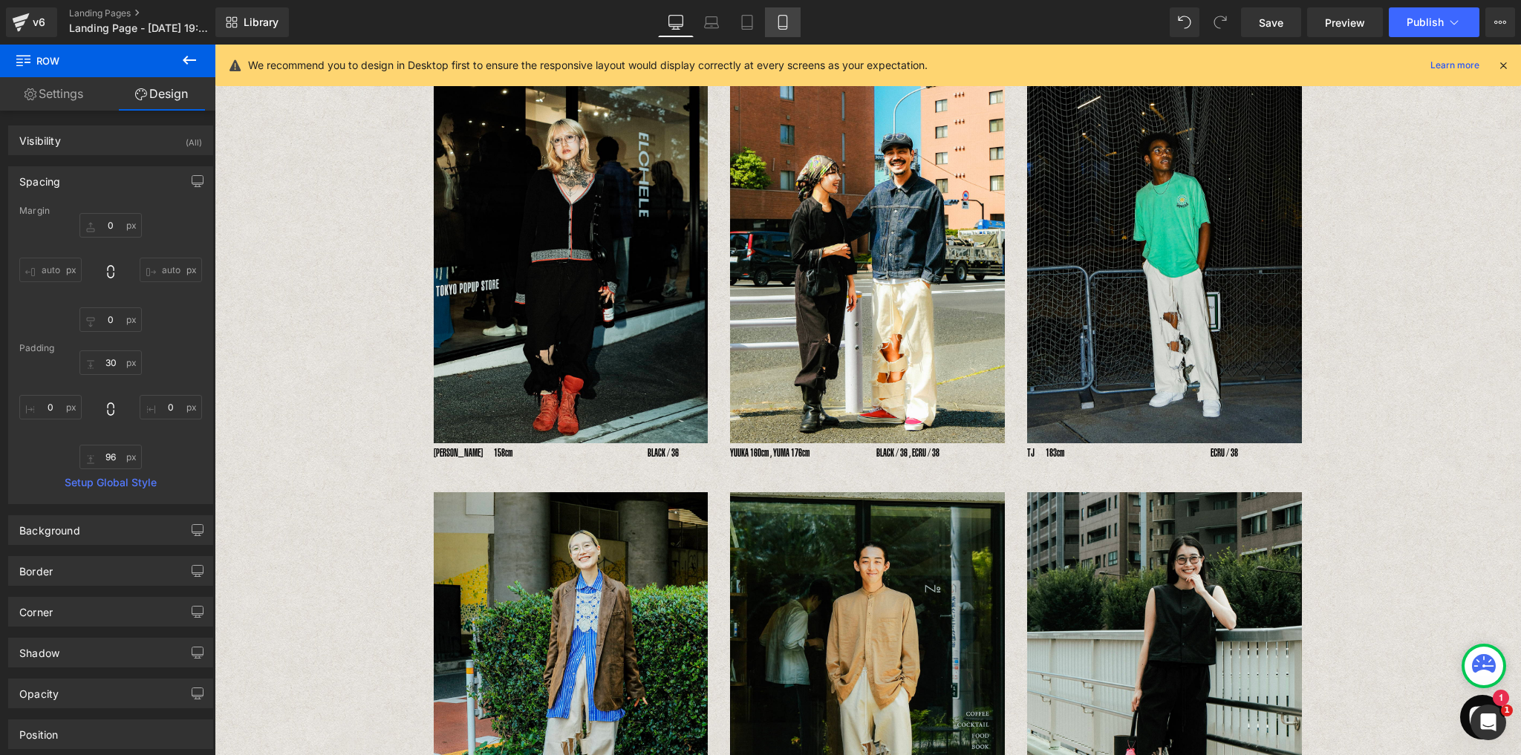
type input "0"
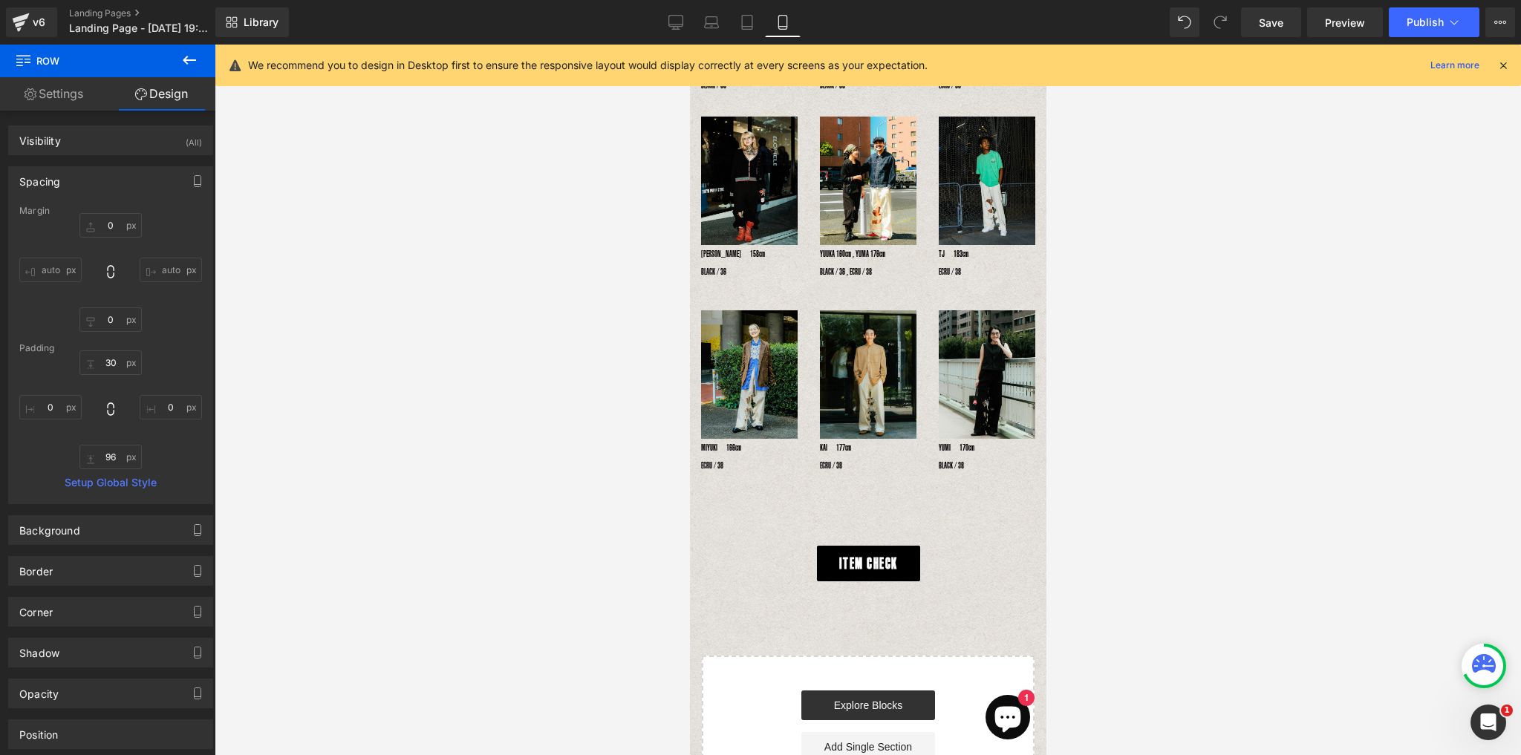
scroll to position [262, 0]
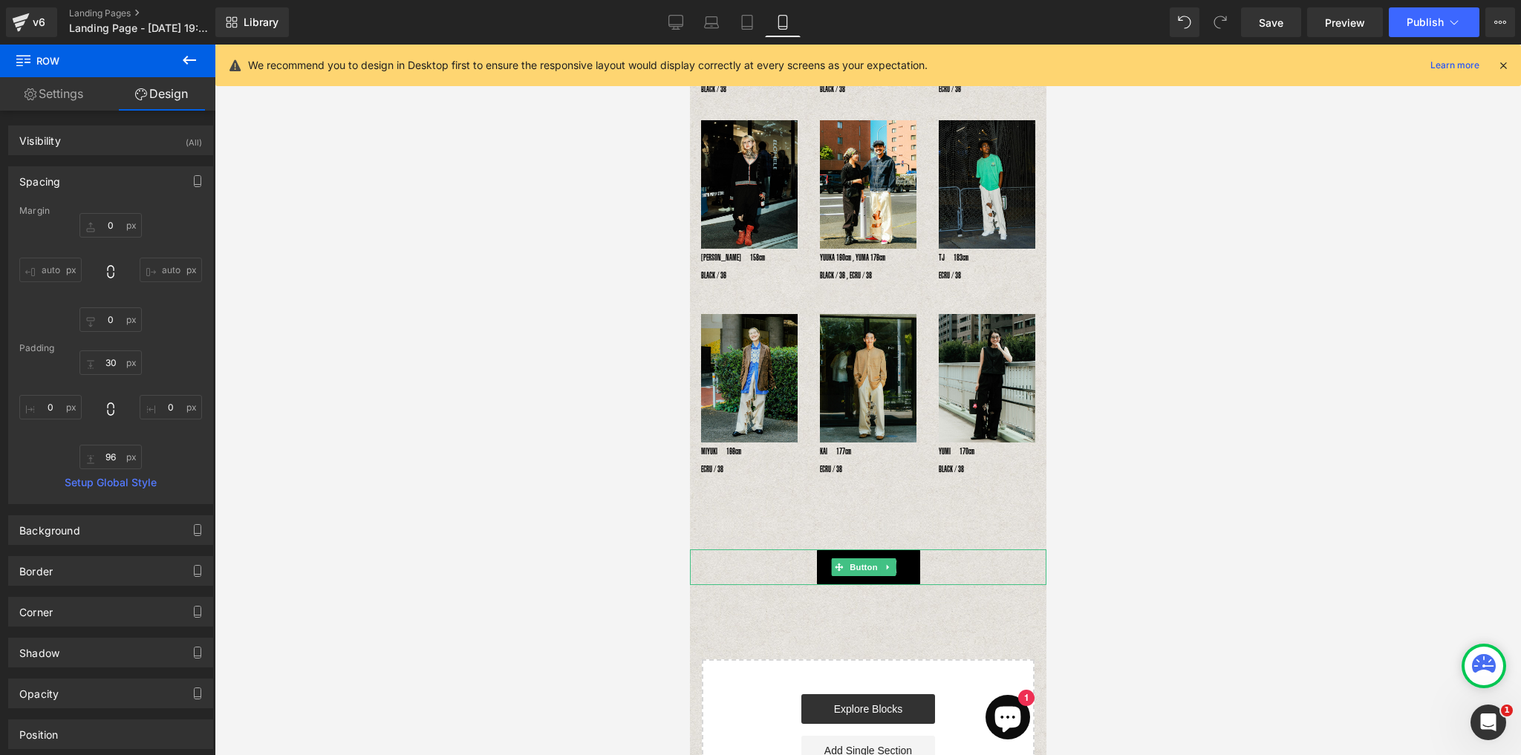
click at [908, 549] on link "ITEM CHECK" at bounding box center [867, 567] width 103 height 36
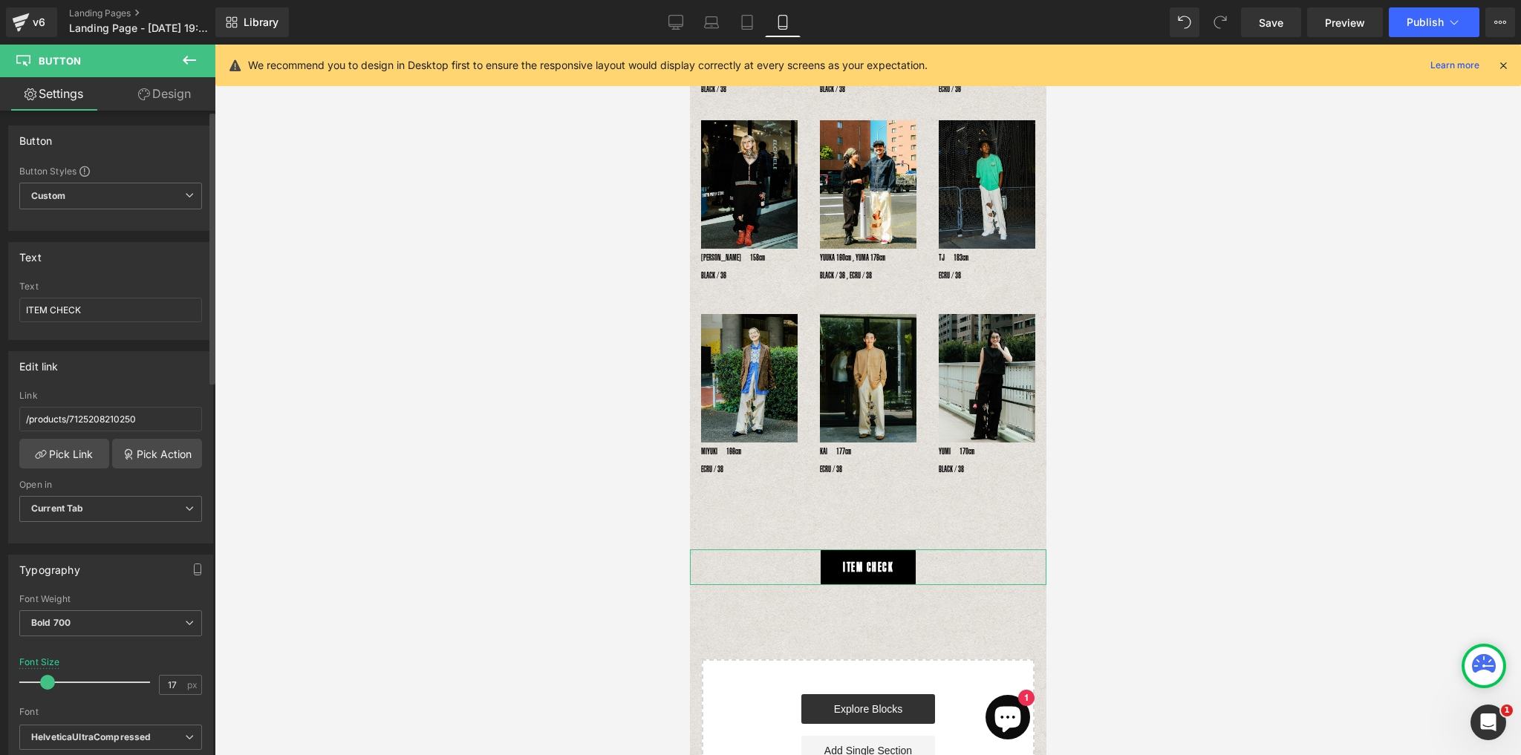
click at [41, 676] on span at bounding box center [47, 682] width 15 height 15
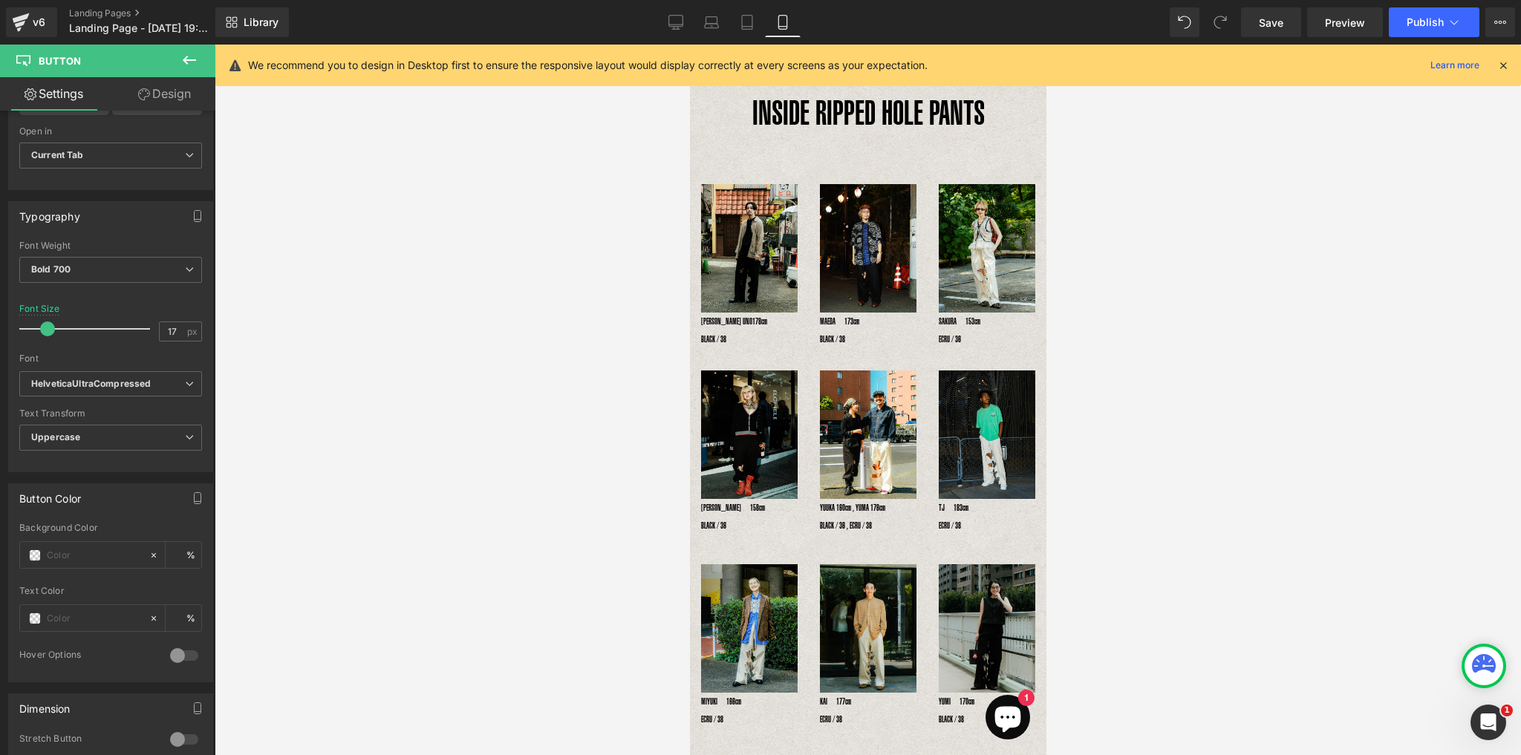
scroll to position [0, 0]
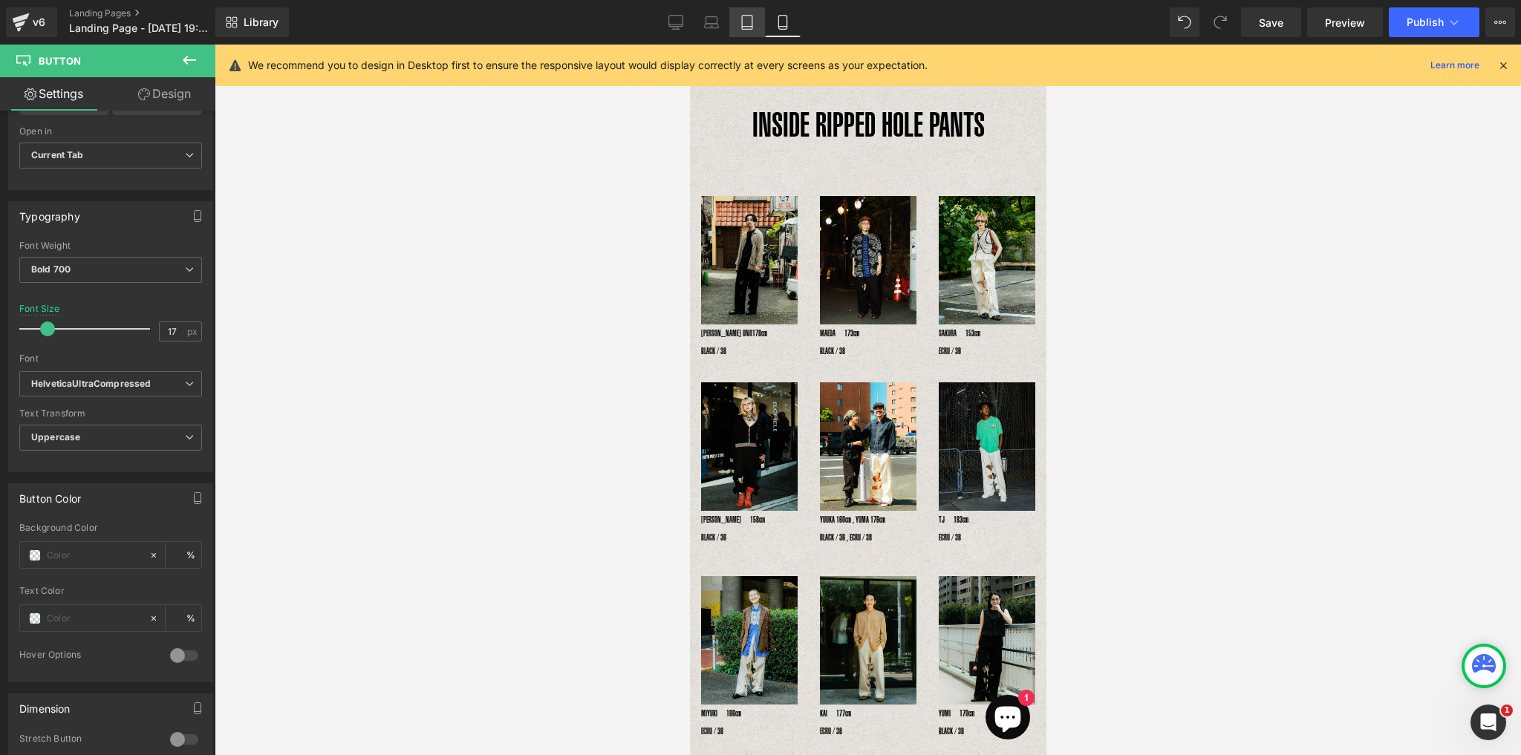
click at [745, 22] on icon at bounding box center [746, 22] width 15 height 15
type input "21"
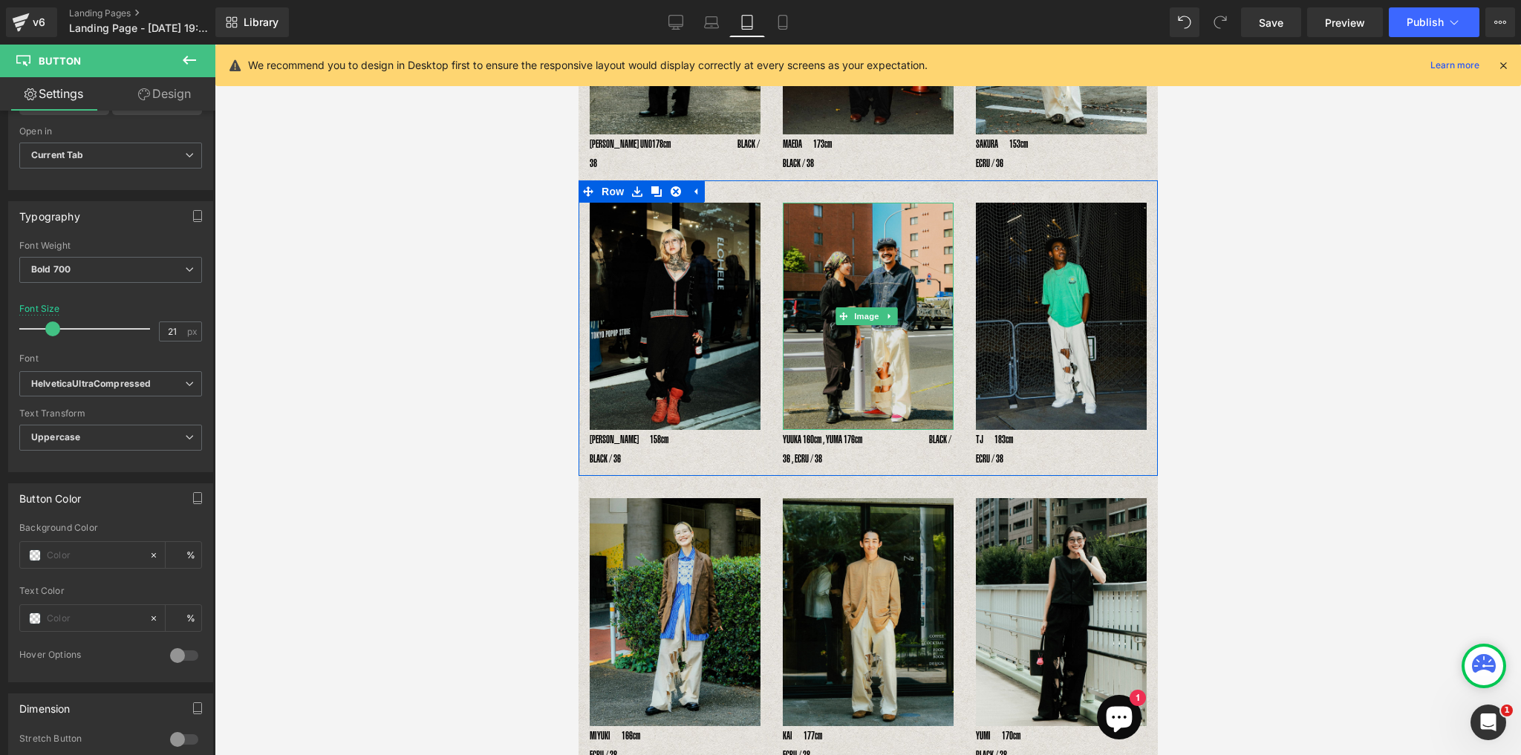
scroll to position [157, 0]
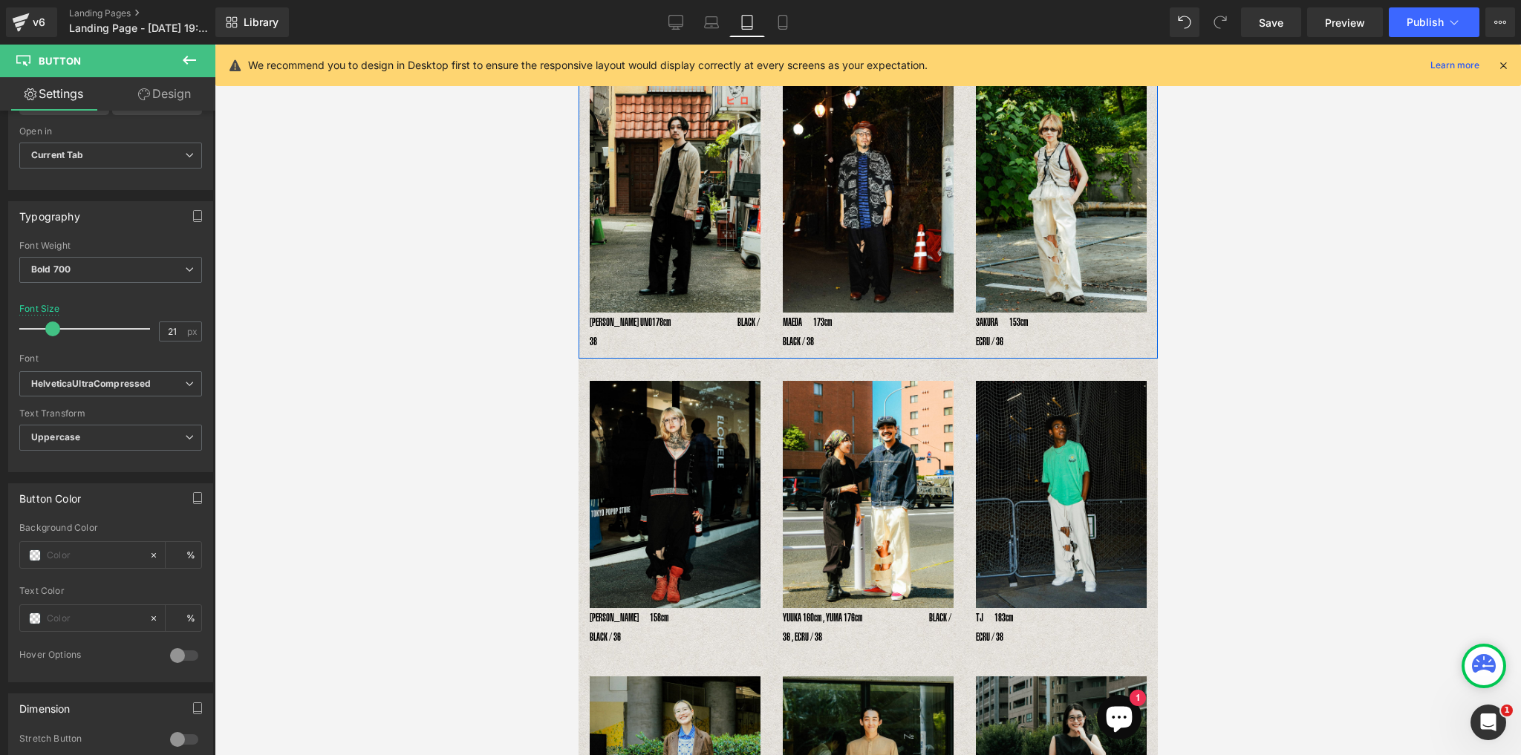
click at [776, 334] on div "Image MAEDA　173cm　　　　　　　　　　　　BLACK / 38 Text Block" at bounding box center [867, 218] width 193 height 267
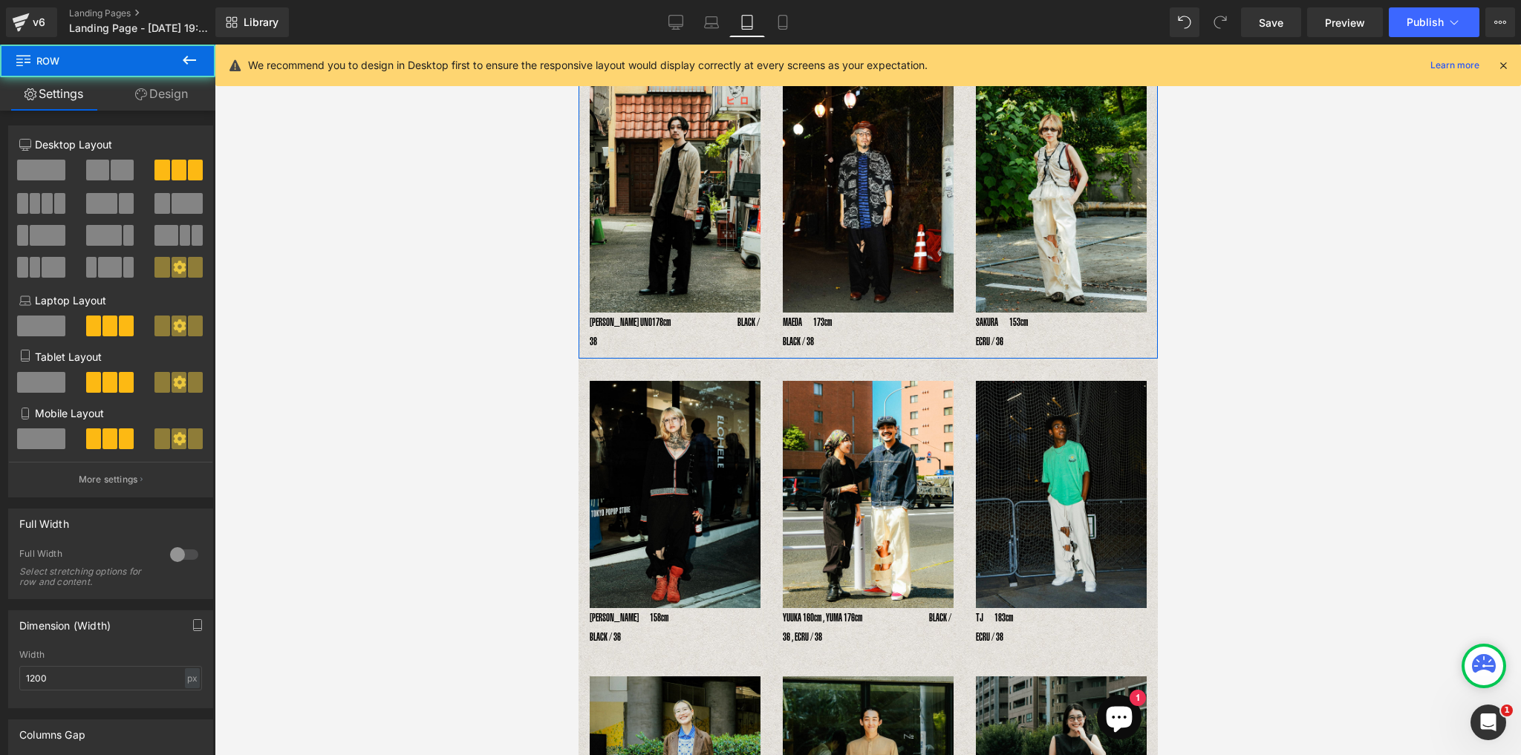
click at [578, 45] on div at bounding box center [578, 45] width 0 height 0
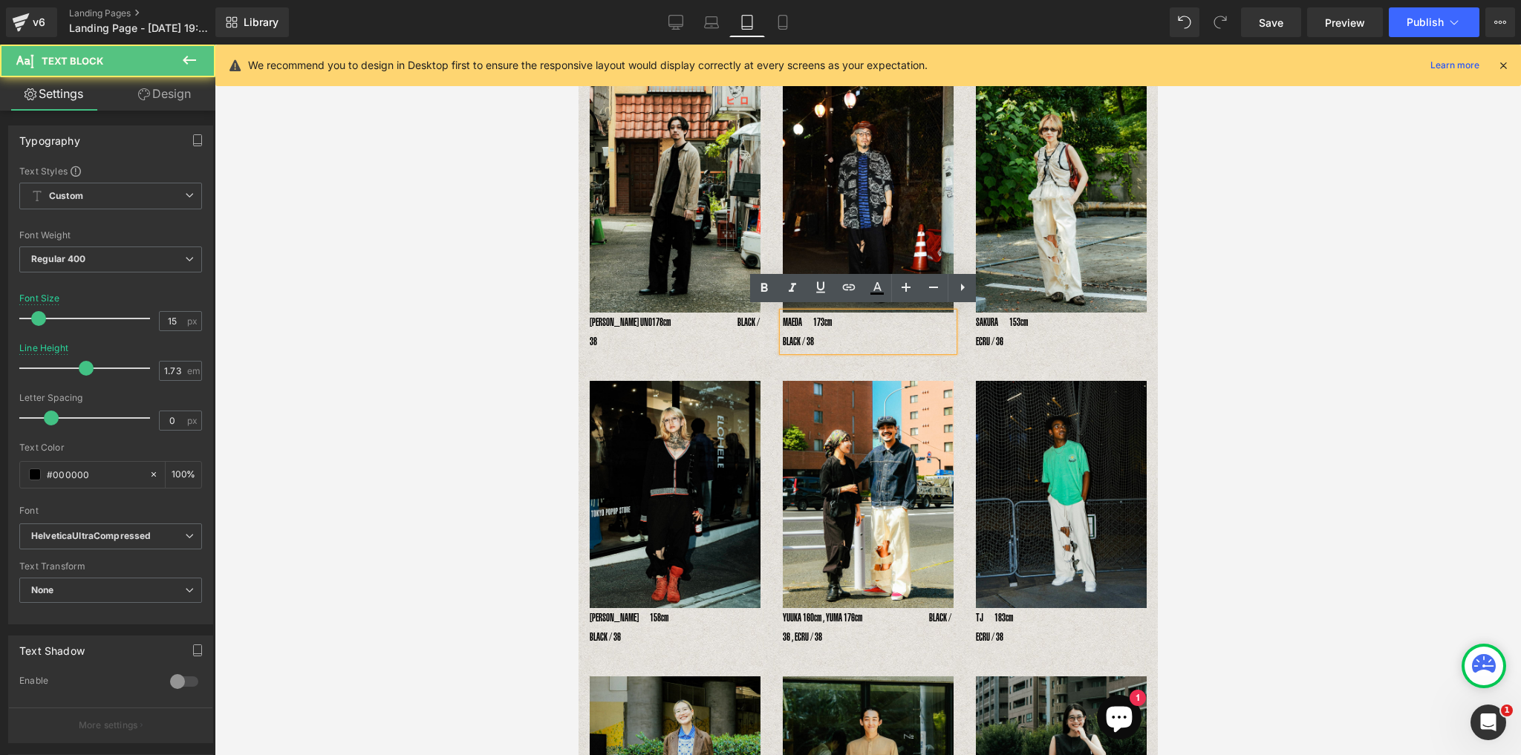
click at [782, 336] on p "MAEDA　173cm　　　　　　　　　　　　BLACK / 38" at bounding box center [867, 332] width 171 height 39
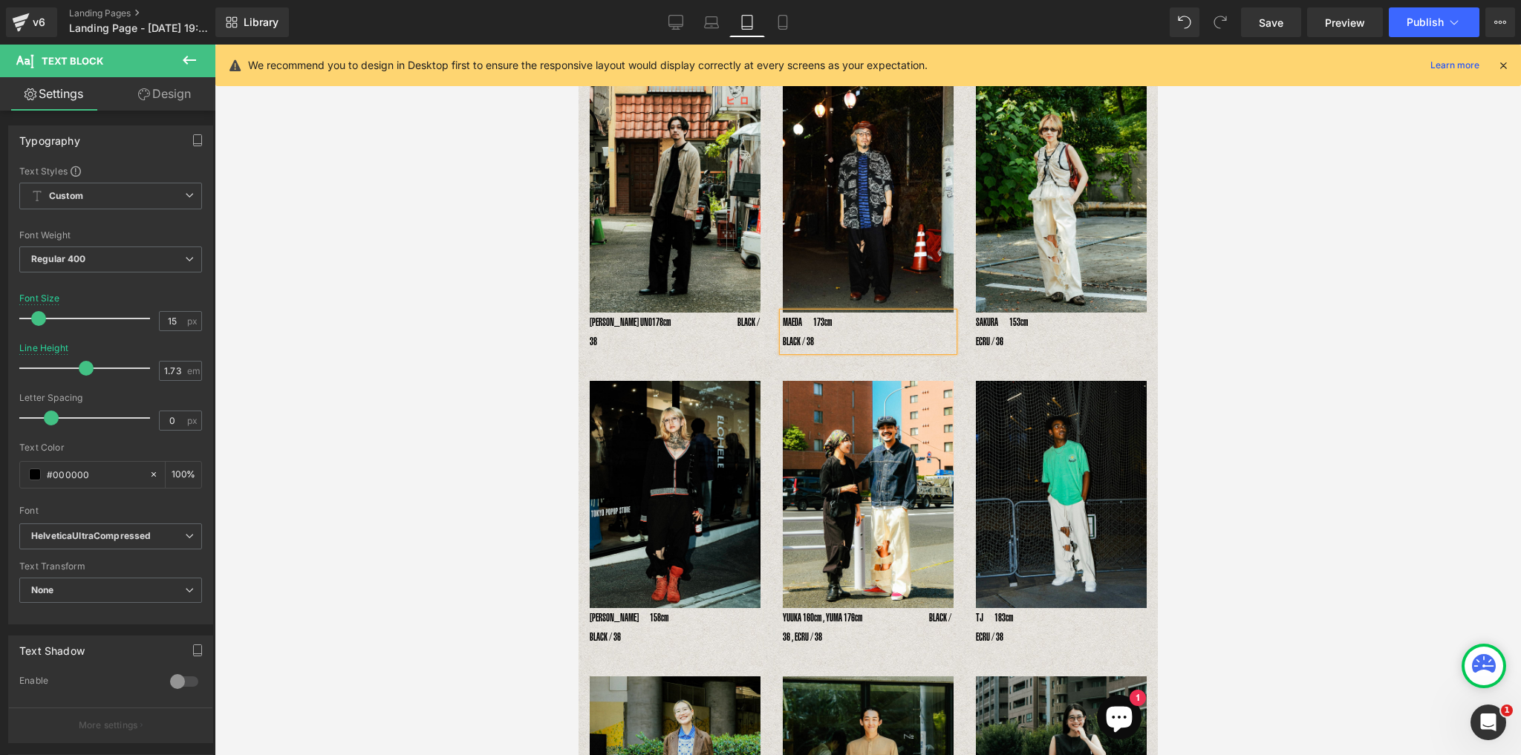
click at [889, 316] on p "MAEDA　173cm　　　　　　　　　　BLACK / 38" at bounding box center [867, 332] width 171 height 39
click at [975, 339] on p "SAKURA　153cm　　　　　　　　　　　　ECRU / 36" at bounding box center [1060, 332] width 171 height 39
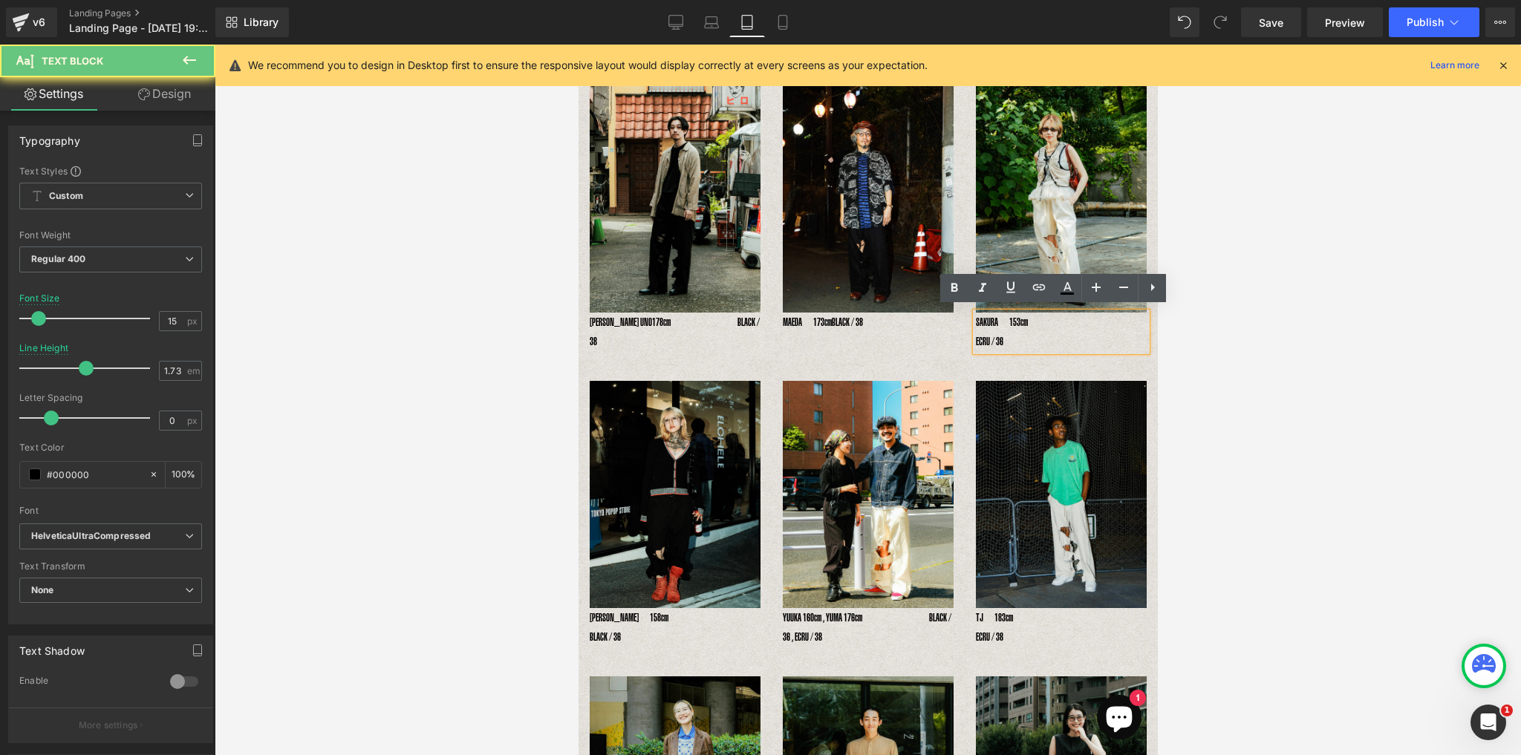
click at [975, 336] on p "SAKURA　153cm　　　　　　　　　　　　ECRU / 36" at bounding box center [1060, 332] width 171 height 39
click at [1066, 324] on p "SAKURA　153cm　　　　　　　　　　　　ECRU / 36" at bounding box center [1060, 332] width 171 height 39
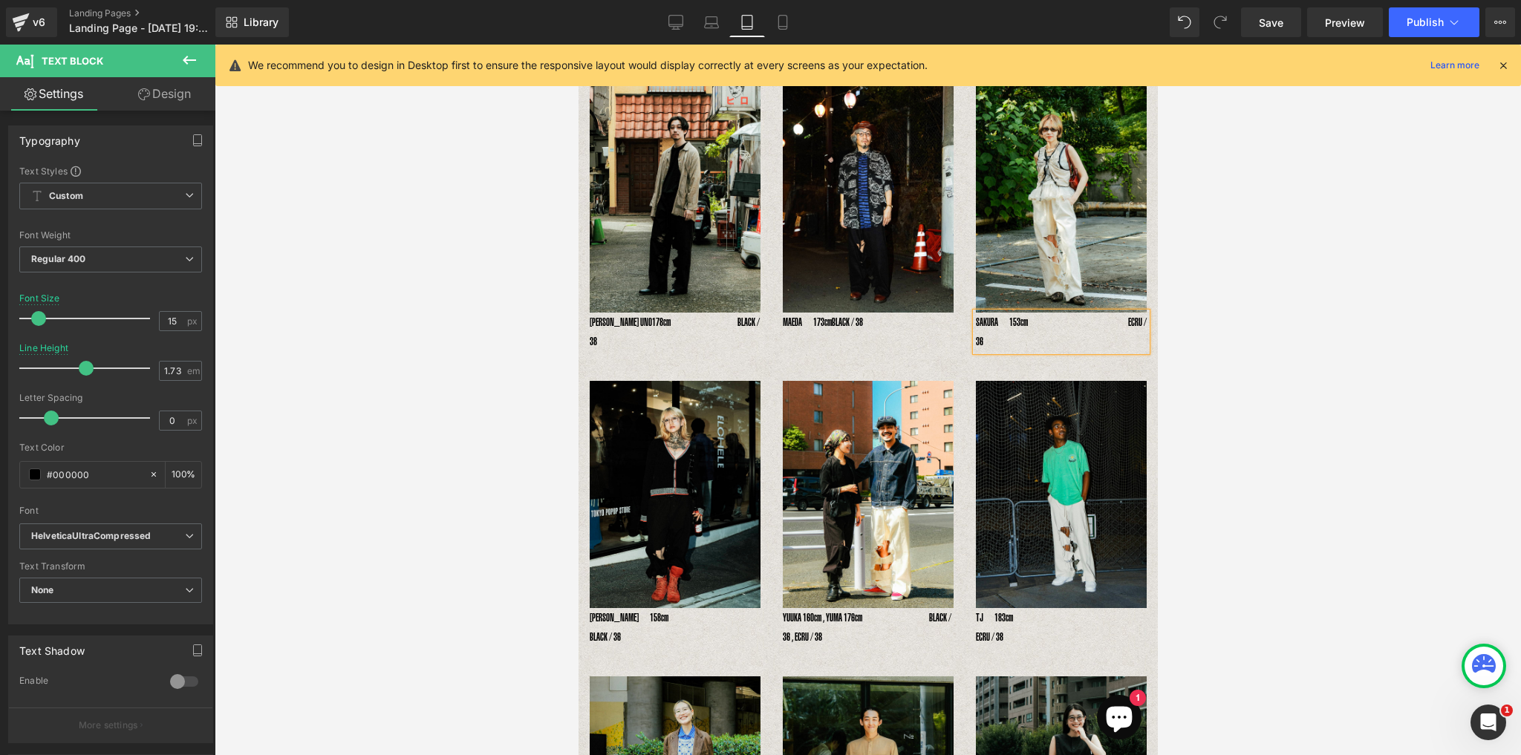
click at [1076, 321] on p "SAKURA　153cm　　　　　　　　　ECRU / 36" at bounding box center [1060, 332] width 171 height 39
click at [591, 316] on div at bounding box center [591, 332] width 4 height 39
click at [592, 321] on p "[PERSON_NAME] UNO178cm　　　　　　BLACK / 38" at bounding box center [674, 332] width 171 height 39
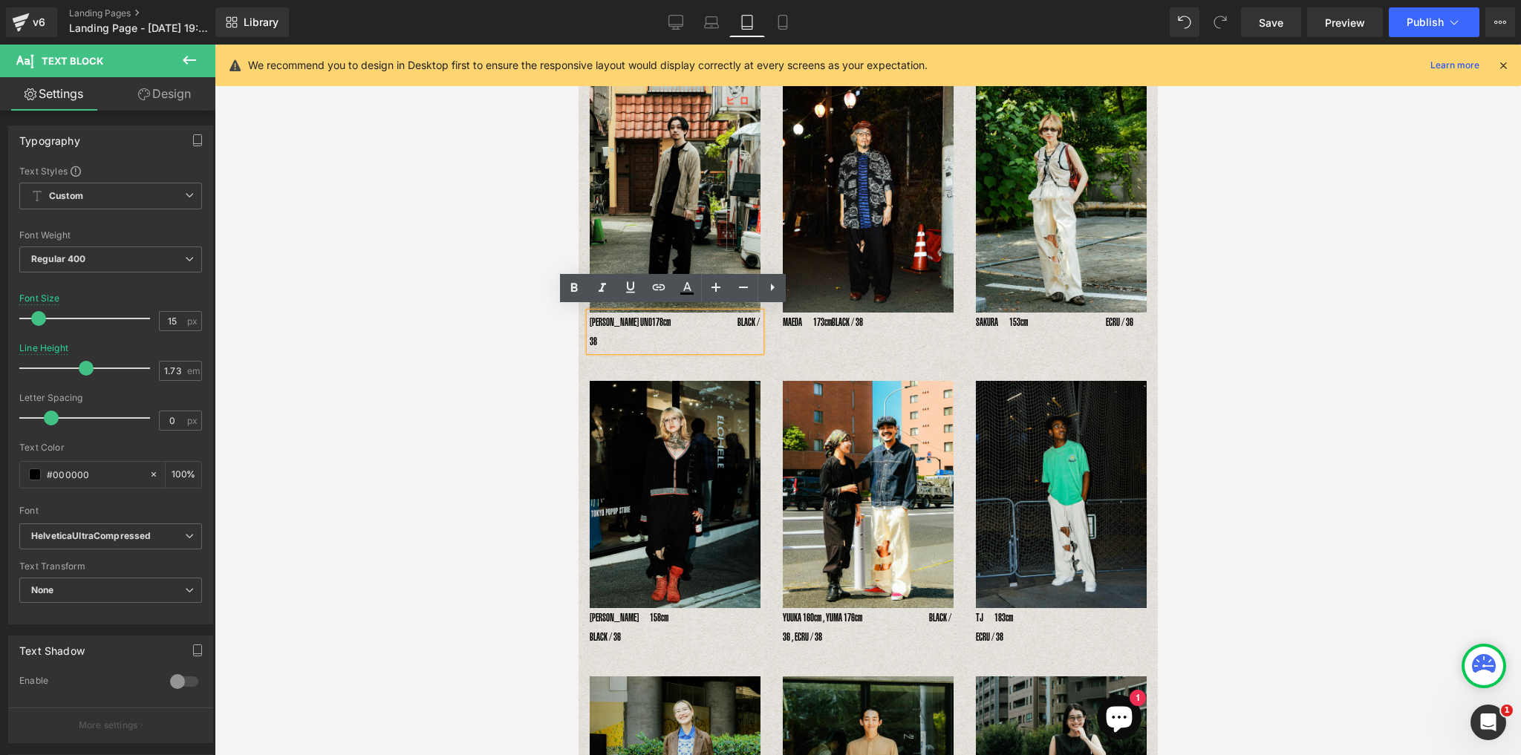
click at [589, 316] on p "[PERSON_NAME] UNO178cm　　　　　　BLACK / 38" at bounding box center [674, 332] width 171 height 39
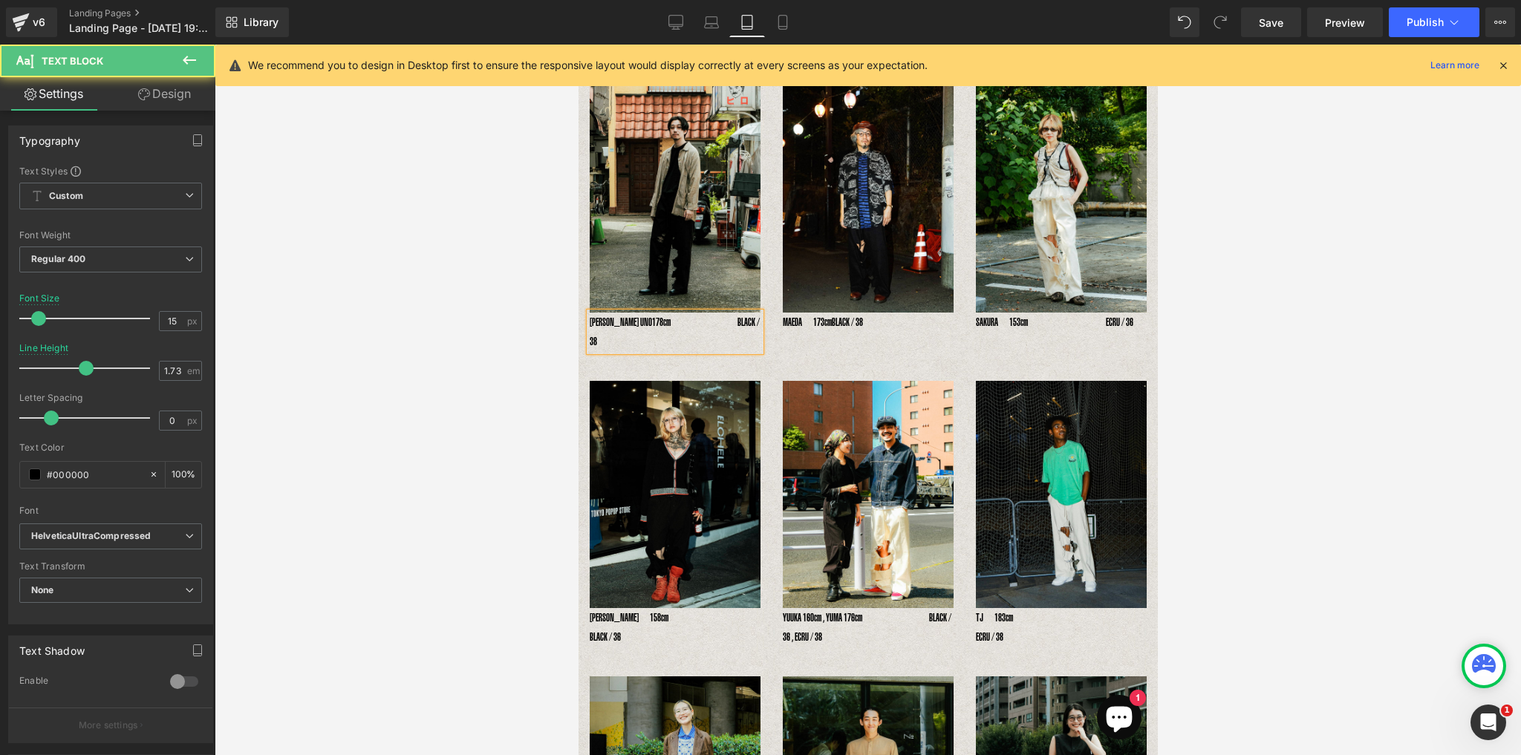
click at [718, 316] on p "[PERSON_NAME] UNO178cm　　　　　　BLACK / 38" at bounding box center [674, 332] width 171 height 39
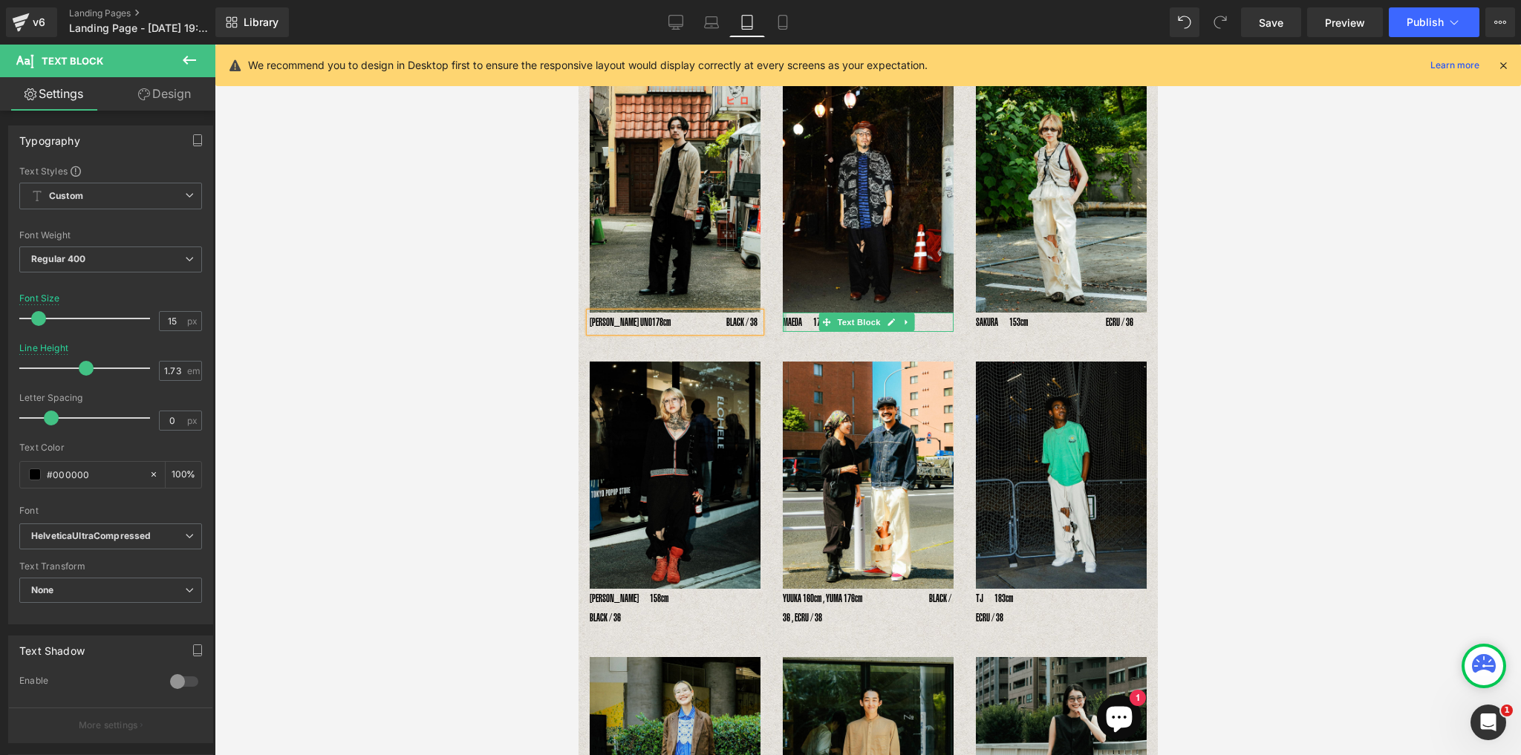
click at [783, 320] on p "MAEDA　173cm　　 　　　　　BLACK / 38" at bounding box center [867, 322] width 171 height 19
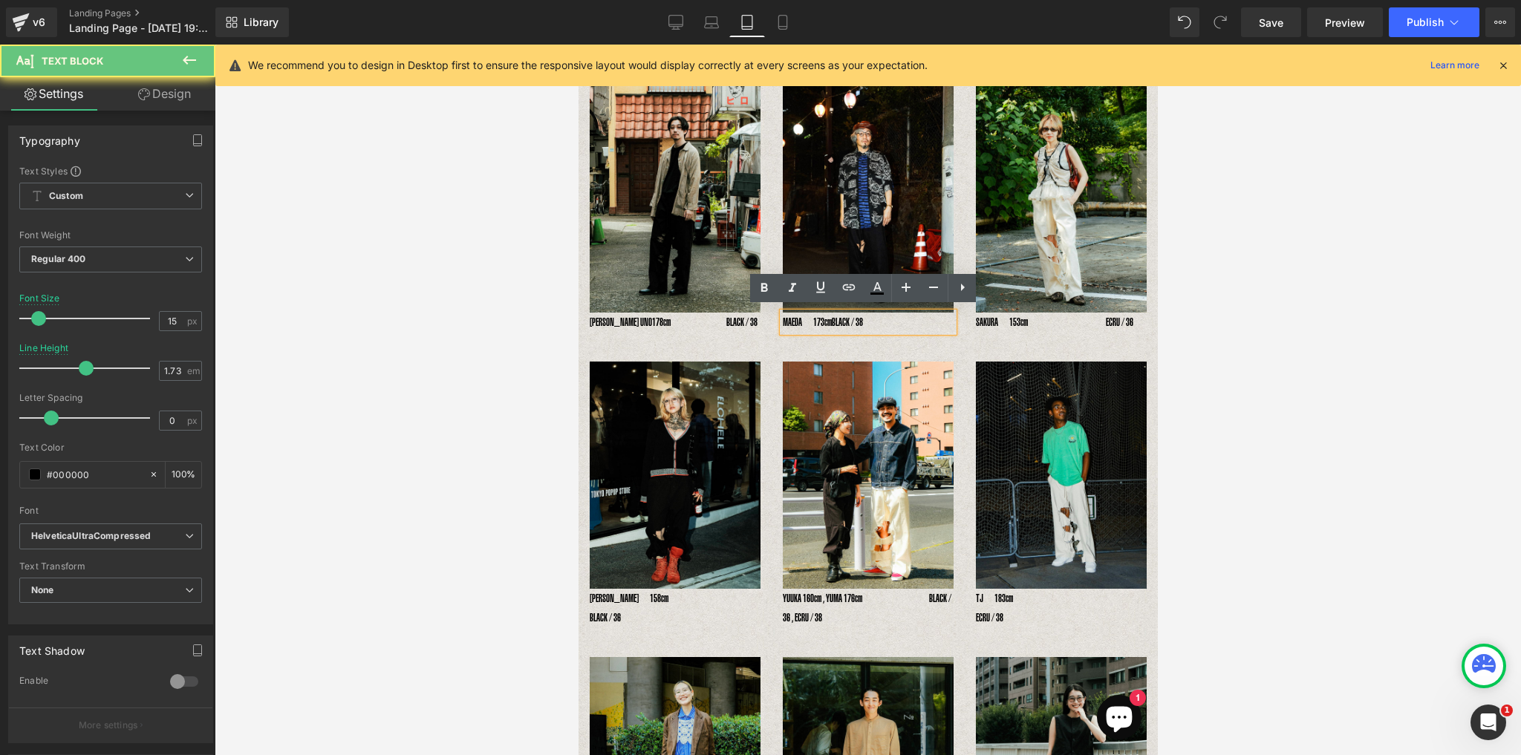
click at [782, 318] on div "MAEDA　173cm　　 　　　　　BLACK / 38" at bounding box center [867, 322] width 171 height 19
click at [782, 319] on p "MAEDA　173cm　　 　　　　　BLACK / 38" at bounding box center [867, 322] width 171 height 19
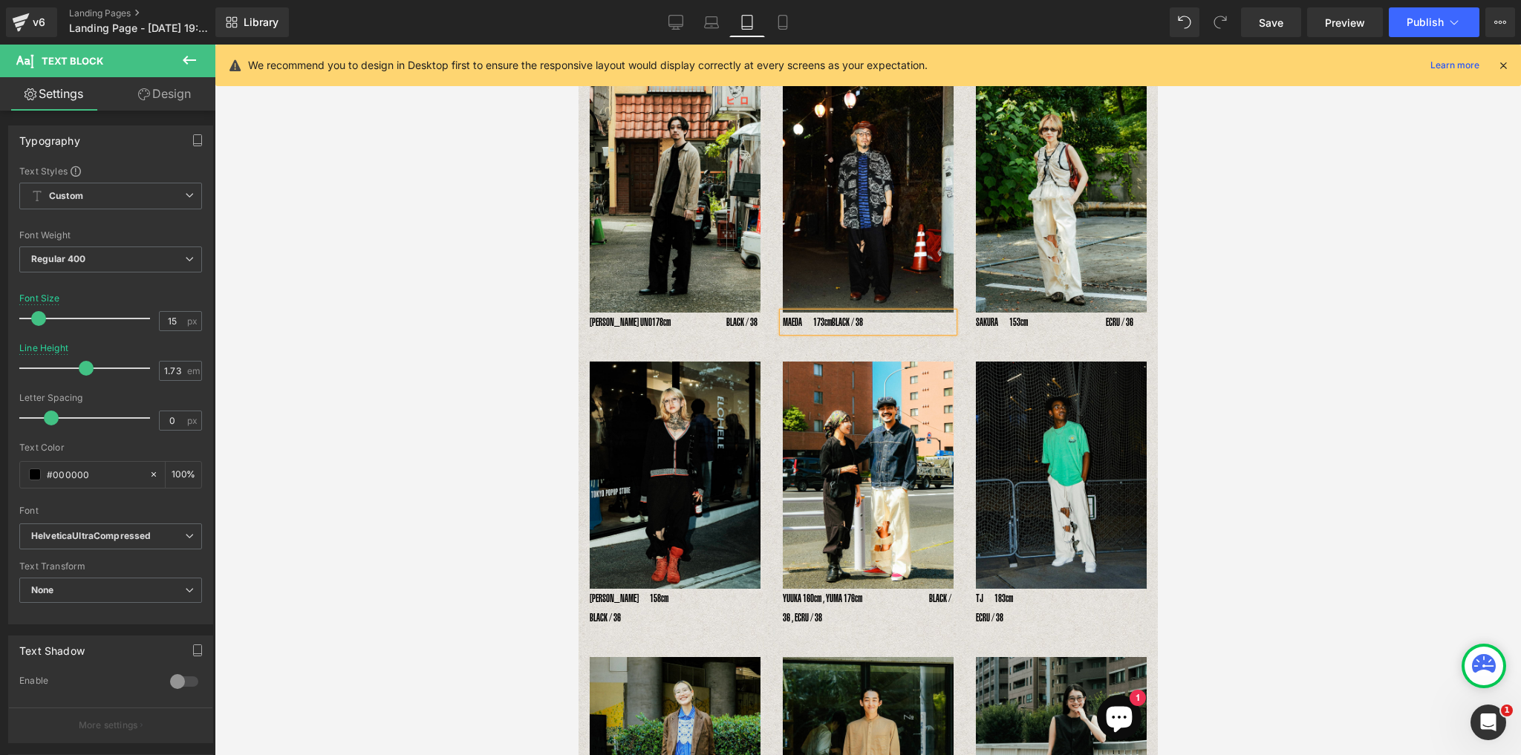
drag, startPoint x: 915, startPoint y: 320, endPoint x: 915, endPoint y: 339, distance: 18.6
click at [862, 320] on span "BLACK / 38" at bounding box center [846, 322] width 31 height 13
click at [975, 320] on p "SAKURA　153cm　　　　　　　ECRU / 36" at bounding box center [1060, 322] width 171 height 19
click at [975, 317] on div "SAKURA　153cm　　　　　　　ECRU / 36" at bounding box center [1060, 322] width 171 height 19
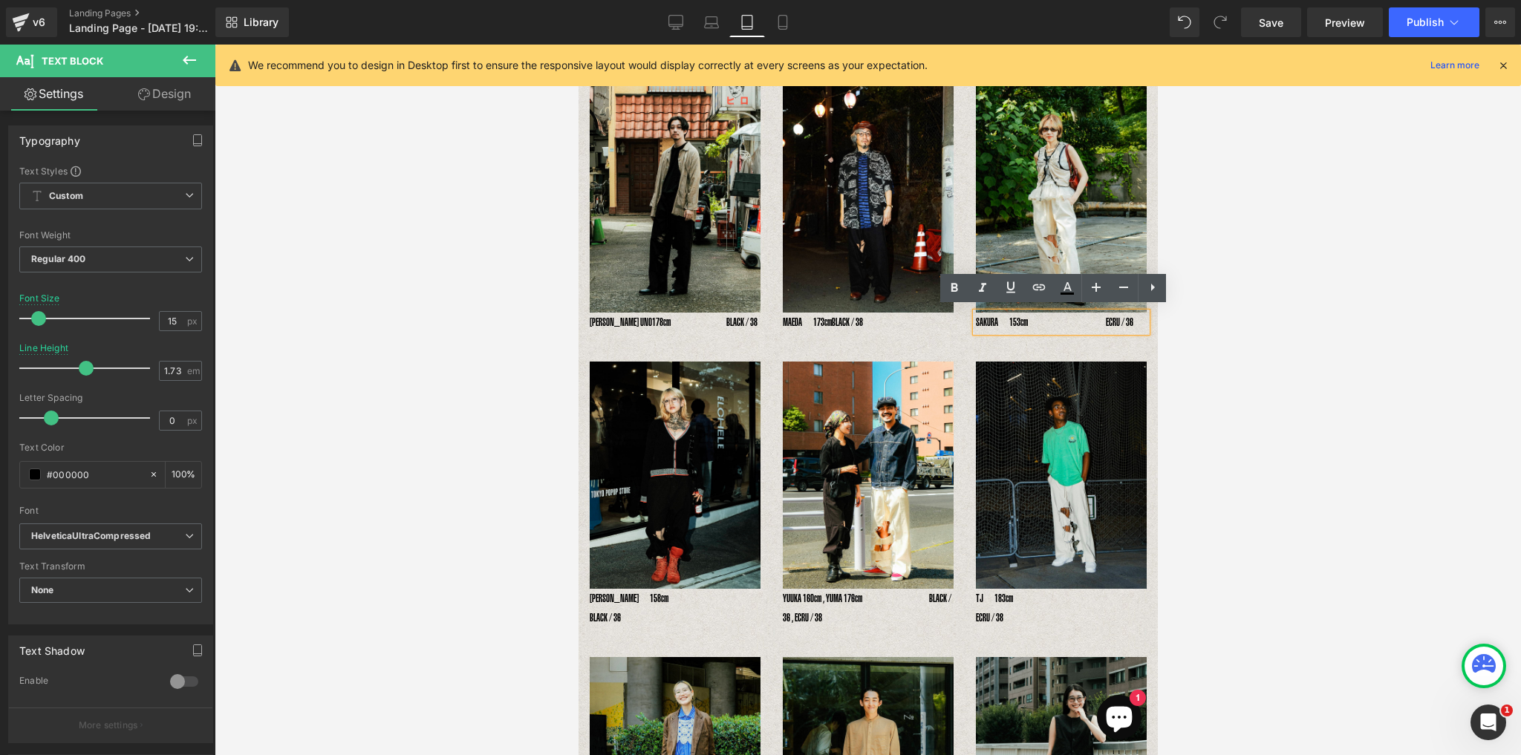
click at [975, 317] on p "SAKURA　153cm　　　　　　　ECRU / 36" at bounding box center [1060, 322] width 171 height 19
click at [1102, 321] on p "SAKURA　153cm　　　　　　　ECRU / 36" at bounding box center [1060, 322] width 171 height 19
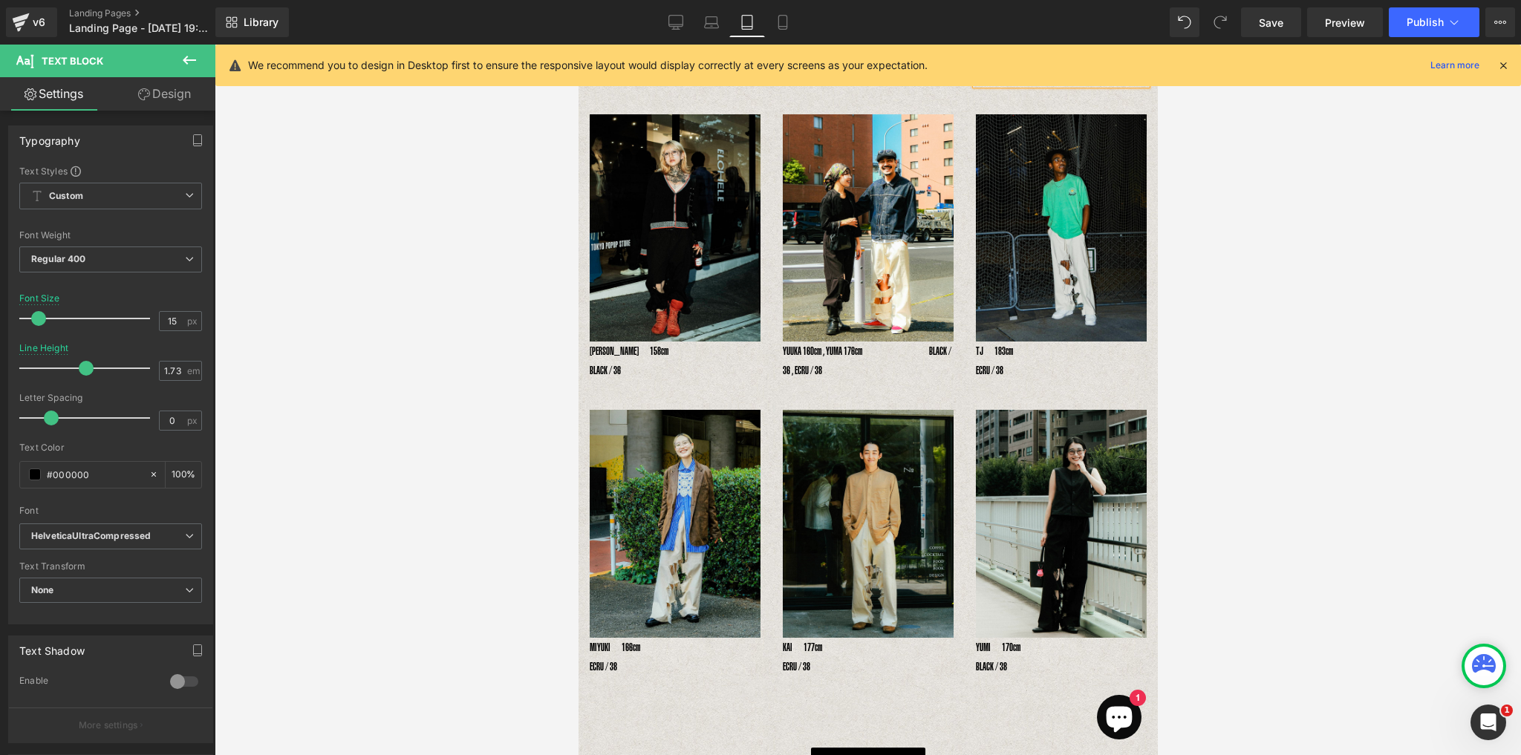
scroll to position [371, 0]
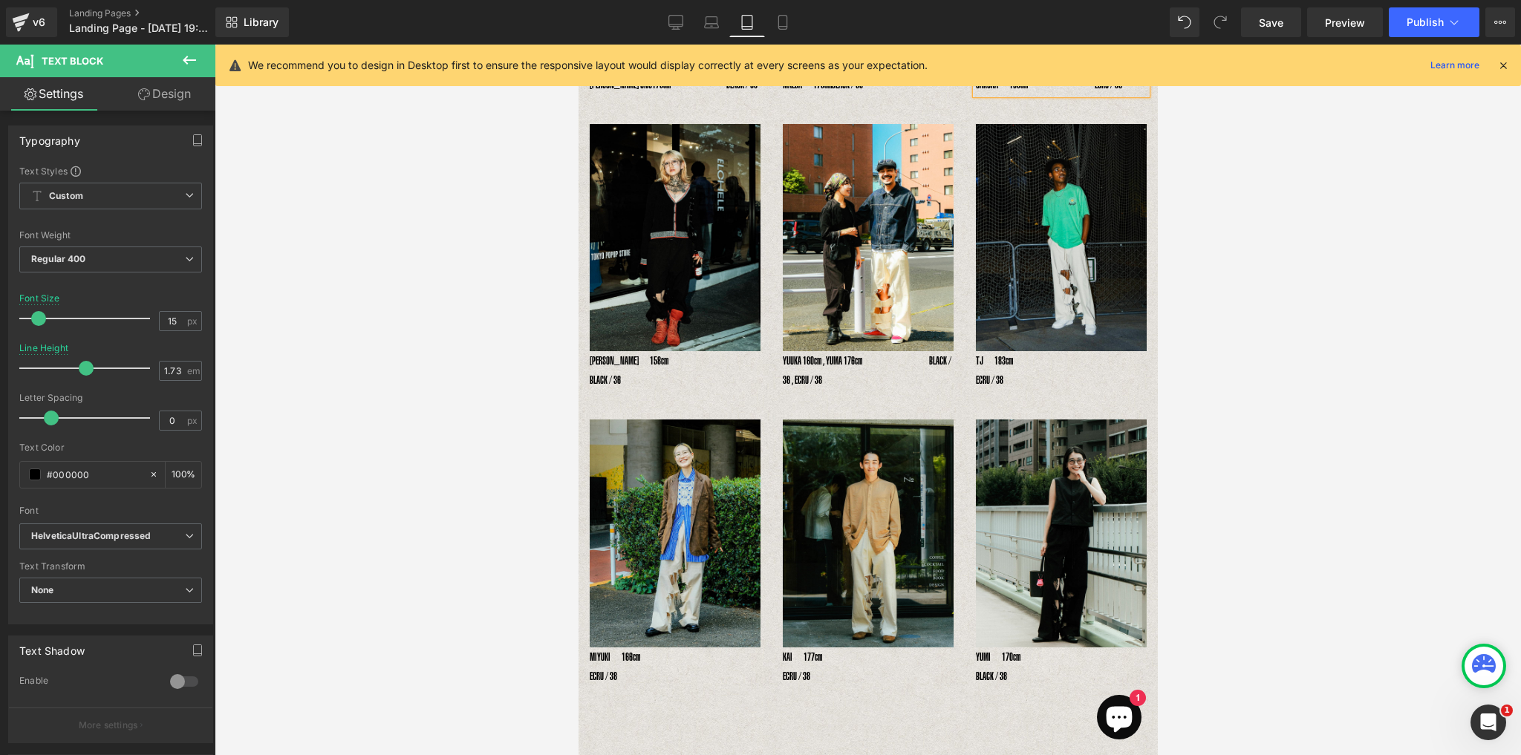
click at [590, 352] on div "[PERSON_NAME]　158cm　　　　　　　　　　　　 BLACK / 36 Text Block" at bounding box center [674, 370] width 171 height 39
click at [589, 373] on p "[PERSON_NAME]　158cm　　　　　　　　　　　　 BLACK / 36" at bounding box center [674, 370] width 171 height 39
click at [682, 356] on p "[PERSON_NAME]　158cm　　　　　　　　　　BLACK / 36" at bounding box center [674, 370] width 171 height 39
click at [719, 351] on p "[PERSON_NAME]　158cm　　　　　　　BLACK / 36" at bounding box center [674, 370] width 171 height 39
click at [795, 357] on p "YUUKA 160cm , YUMA 176cm　　　　　　BLACK / 36 , ECRU / 38" at bounding box center [867, 370] width 171 height 39
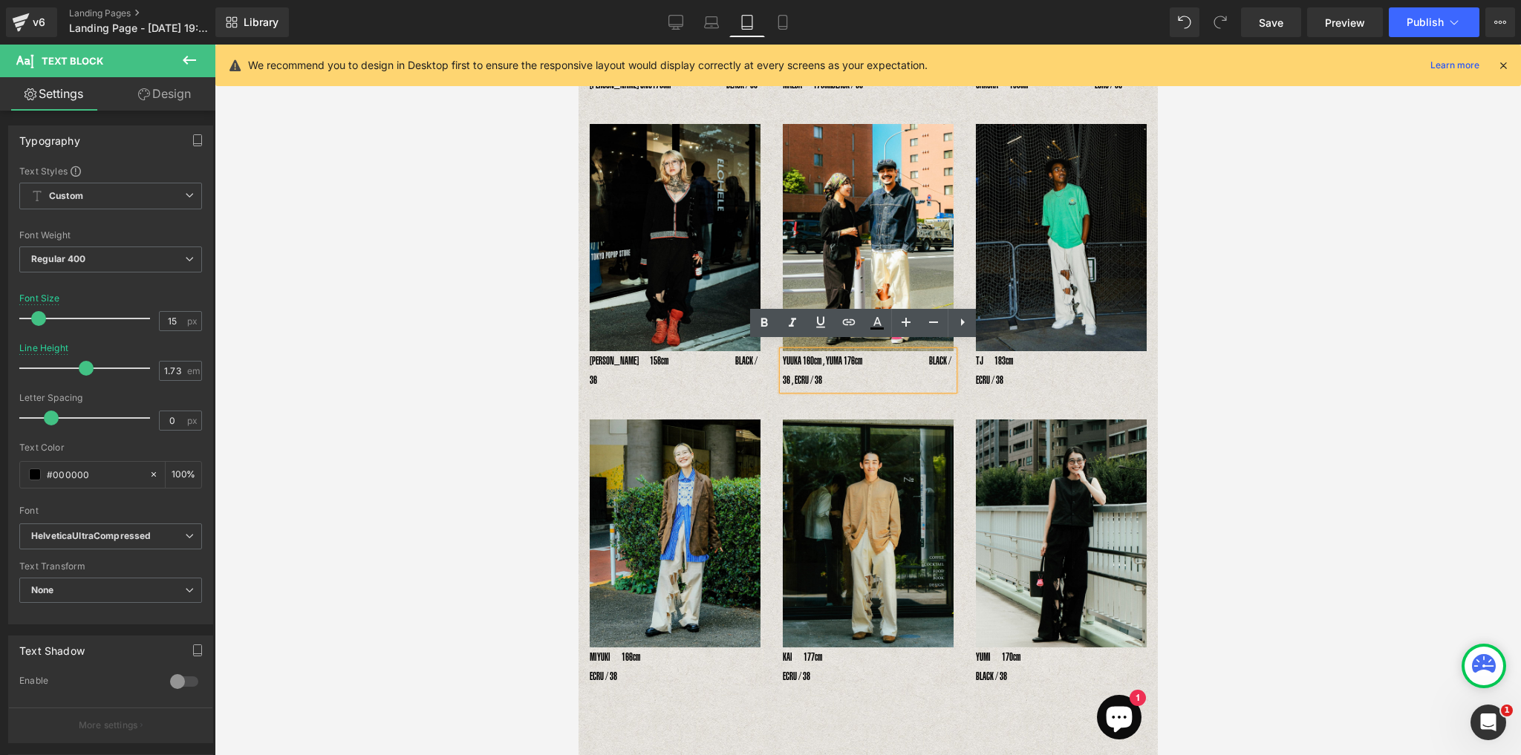
click at [911, 353] on p "YUUKA 160cm , YUMA 176cm　　　　　　BLACK / 36 , ECRU / 38" at bounding box center [867, 370] width 171 height 39
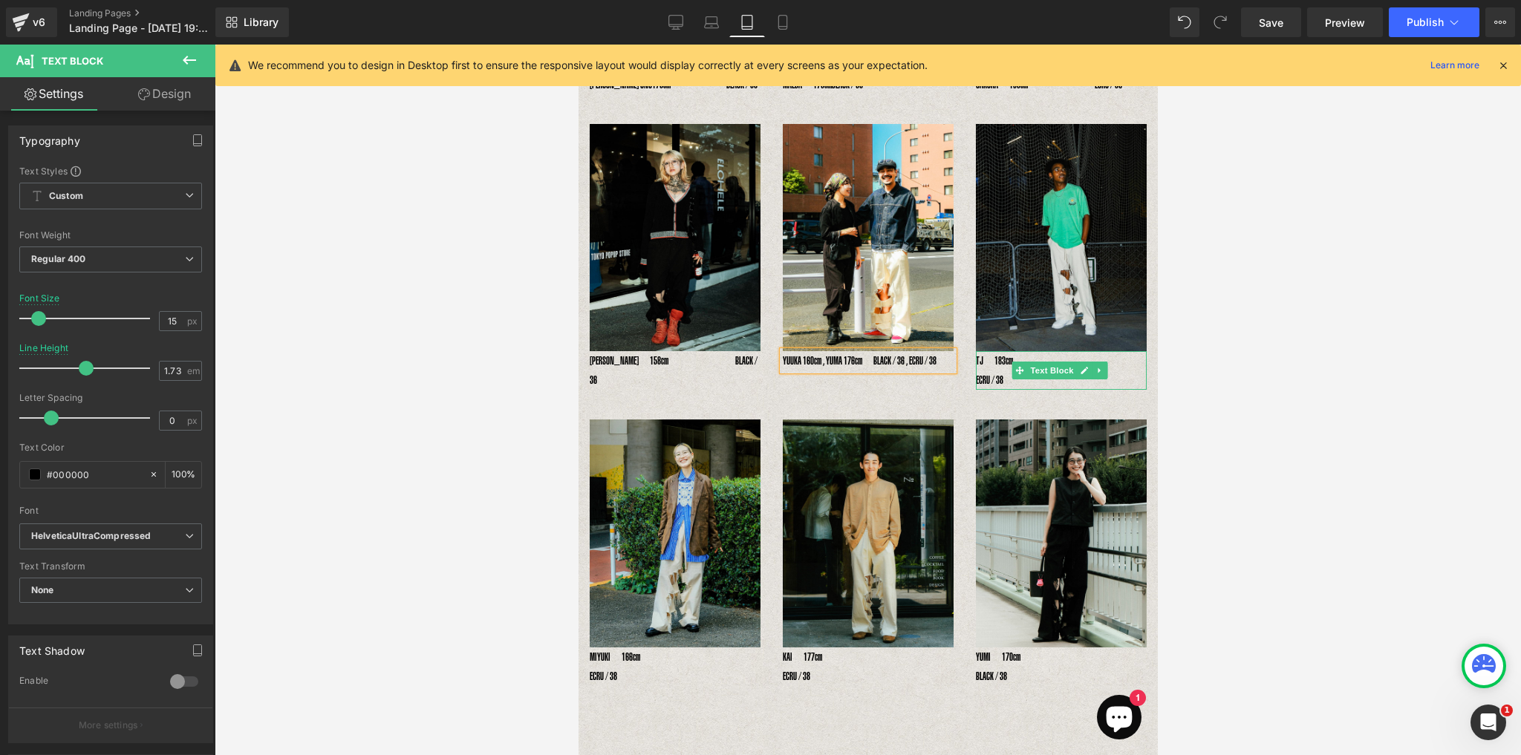
click at [975, 371] on p "TJ　183cm　　　　　　　　　　　　　 ECRU / 38" at bounding box center [1060, 370] width 171 height 39
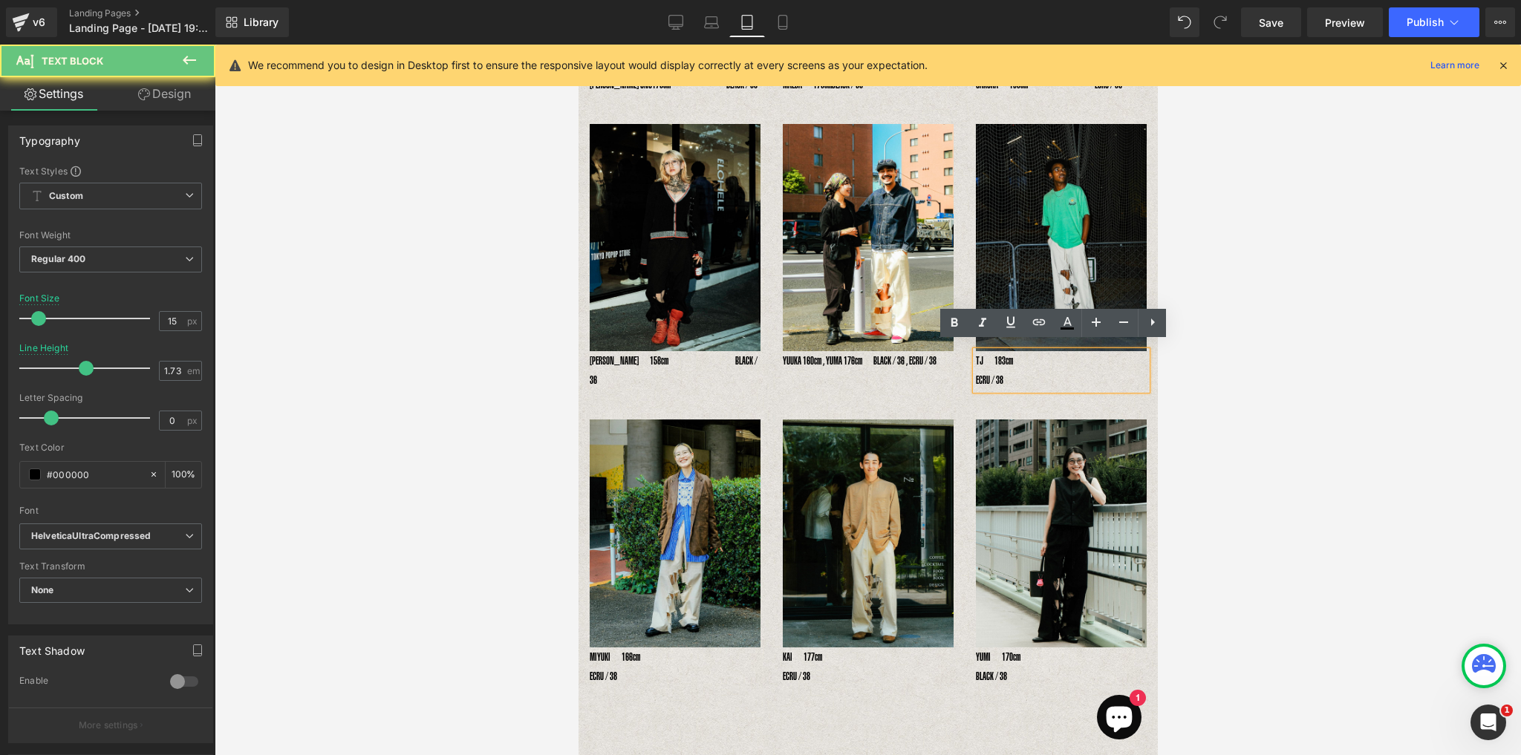
click at [975, 372] on p "TJ　183cm　　　　　　　　　　　　　 ECRU / 38" at bounding box center [1060, 370] width 171 height 39
click at [1050, 351] on p "TJ　183cm　　　　　　　　　　　　　 ECRU / 38" at bounding box center [1060, 370] width 171 height 39
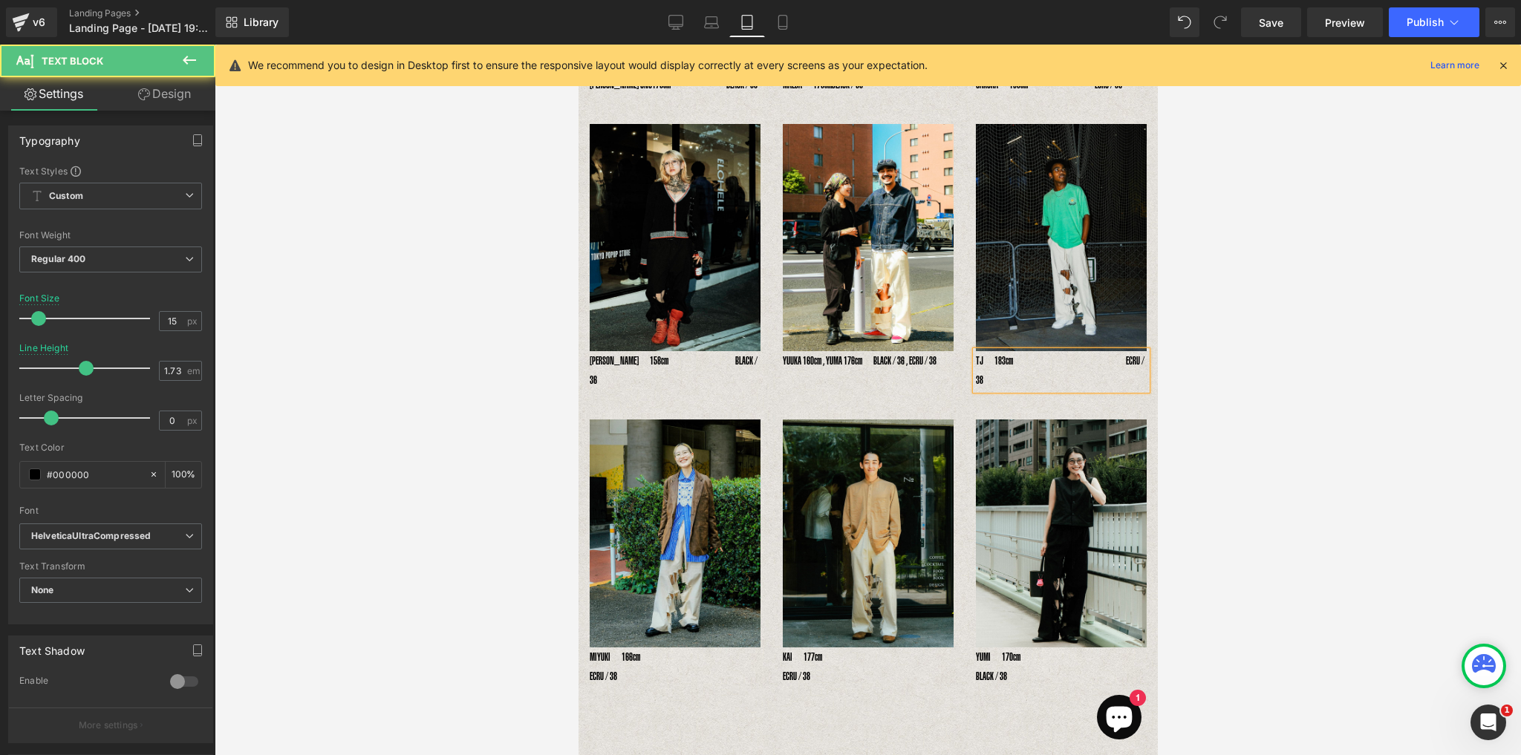
click at [1083, 352] on p "TJ　183cm　　　　　　　　　　 ECRU / 38" at bounding box center [1060, 370] width 171 height 39
click at [975, 353] on div "TJ　183cm　　　　　　　　 ECRU / 38" at bounding box center [1060, 360] width 171 height 19
click at [975, 351] on p "TJ　183cm　　　　　　　　 ECRU / 38" at bounding box center [1060, 360] width 171 height 19
click at [1097, 358] on p "TJ　183cm　　　　　　　　 ECRU / 38" at bounding box center [1060, 360] width 171 height 19
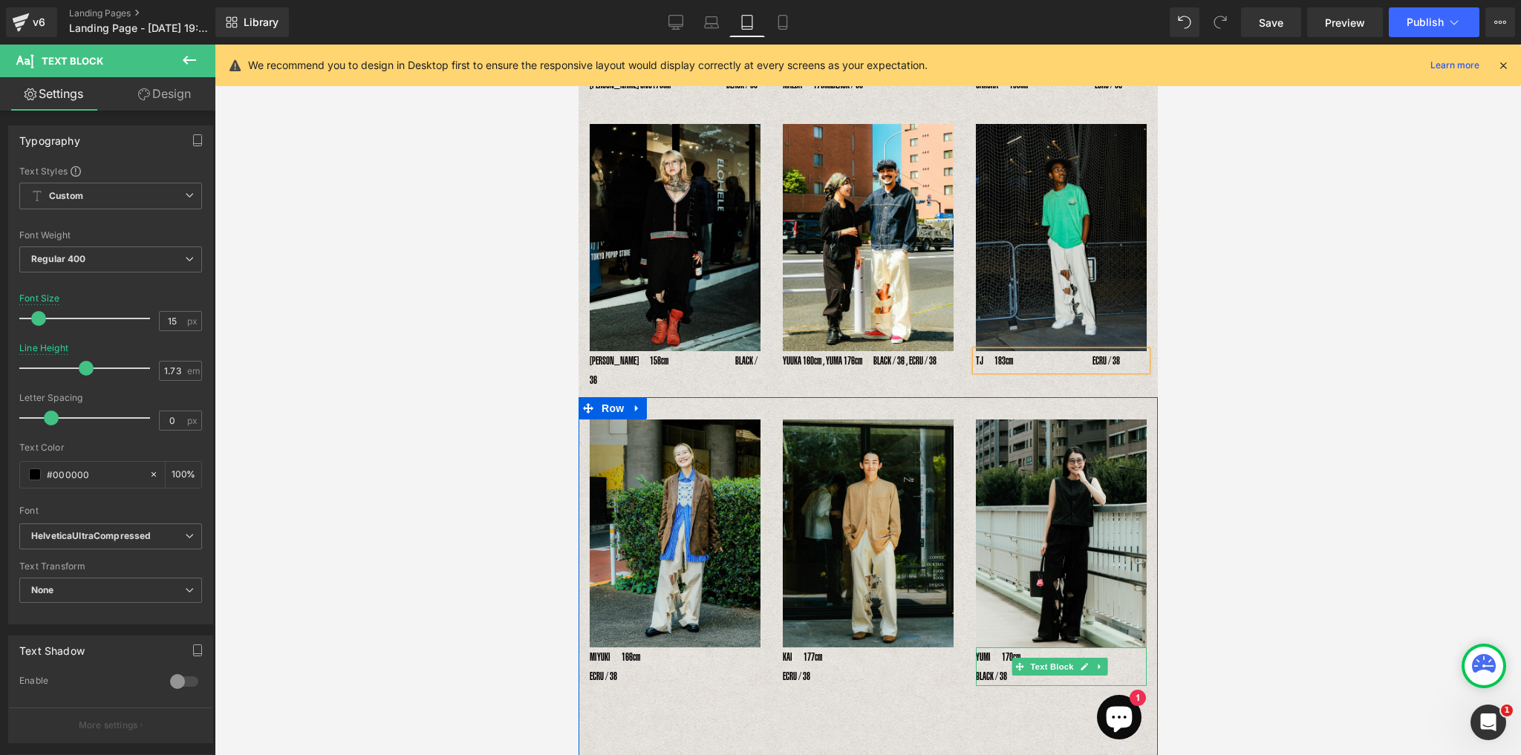
click at [1068, 647] on p "YUMI　170cm　　　　　　　　　　　　 BLACK / 38" at bounding box center [1060, 666] width 171 height 39
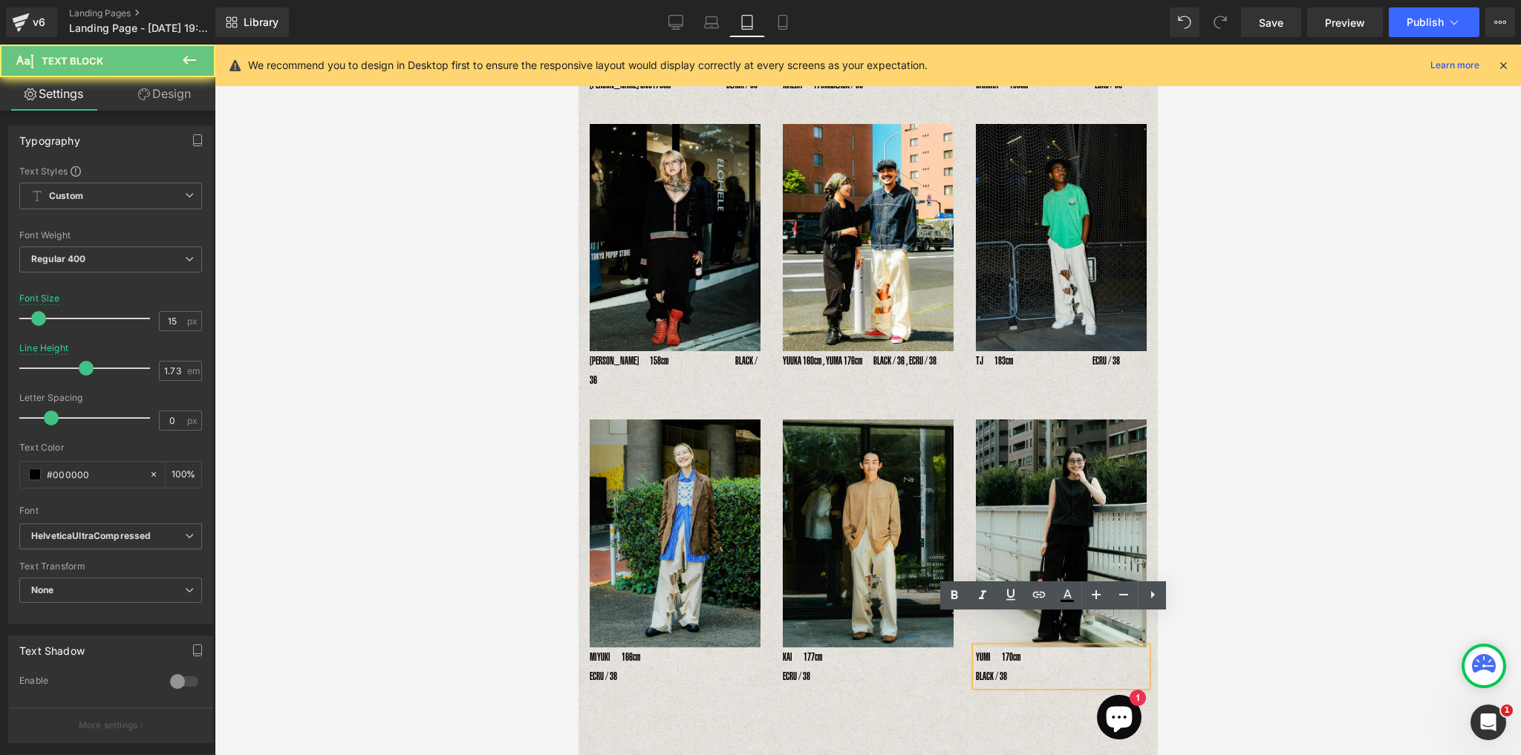
click at [1065, 647] on p "YUMI　170cm　　　　　　　　　　　　 BLACK / 38" at bounding box center [1060, 666] width 171 height 39
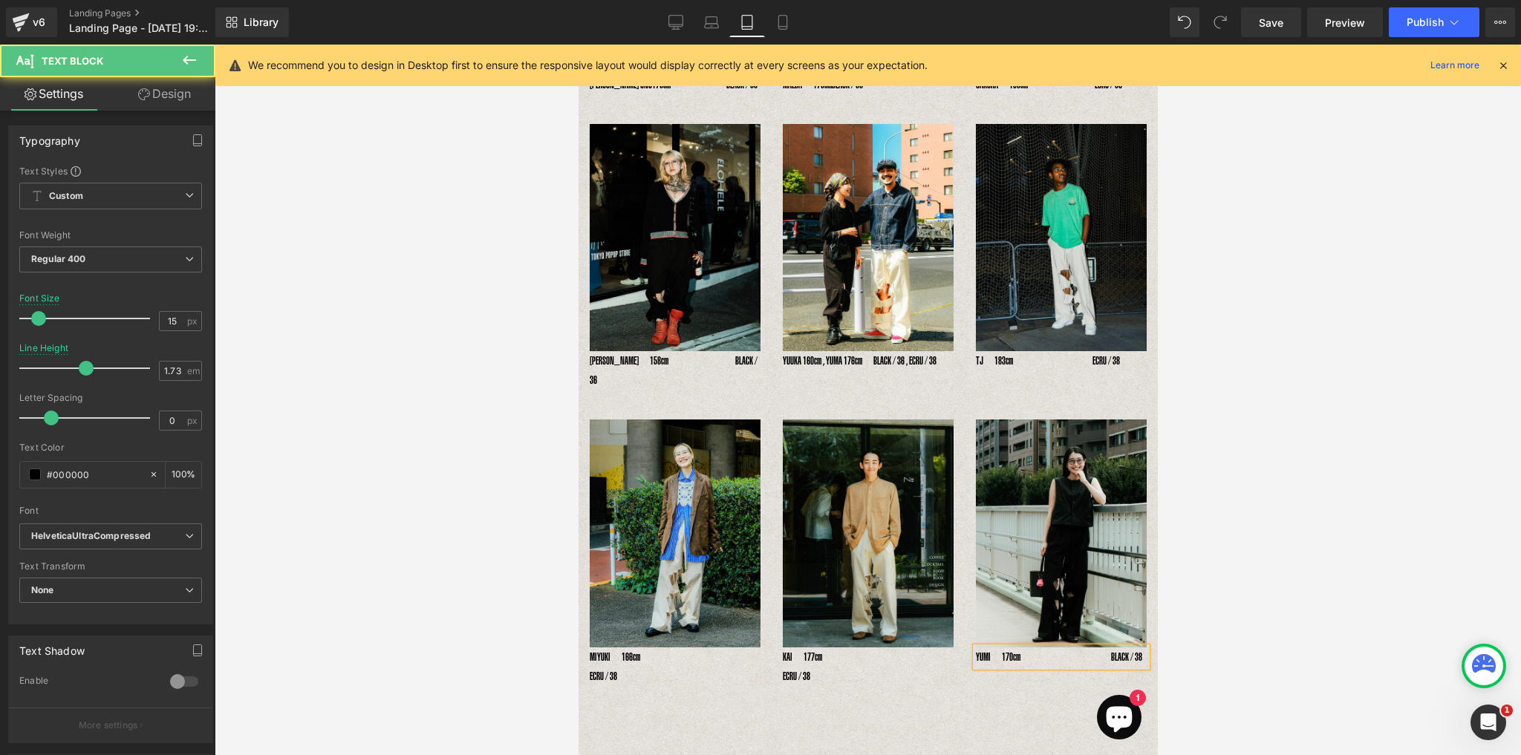
click at [1075, 647] on p "YUMI　170cm　　　　　　　　 BLACK / 38" at bounding box center [1060, 656] width 171 height 19
click at [975, 647] on p "YUMI　170cm　　　　　　　 BLACK / 38" at bounding box center [1060, 656] width 171 height 19
click at [1084, 647] on p "YUMI　170cm　　　　　　　 BLACK / 38" at bounding box center [1060, 656] width 171 height 19
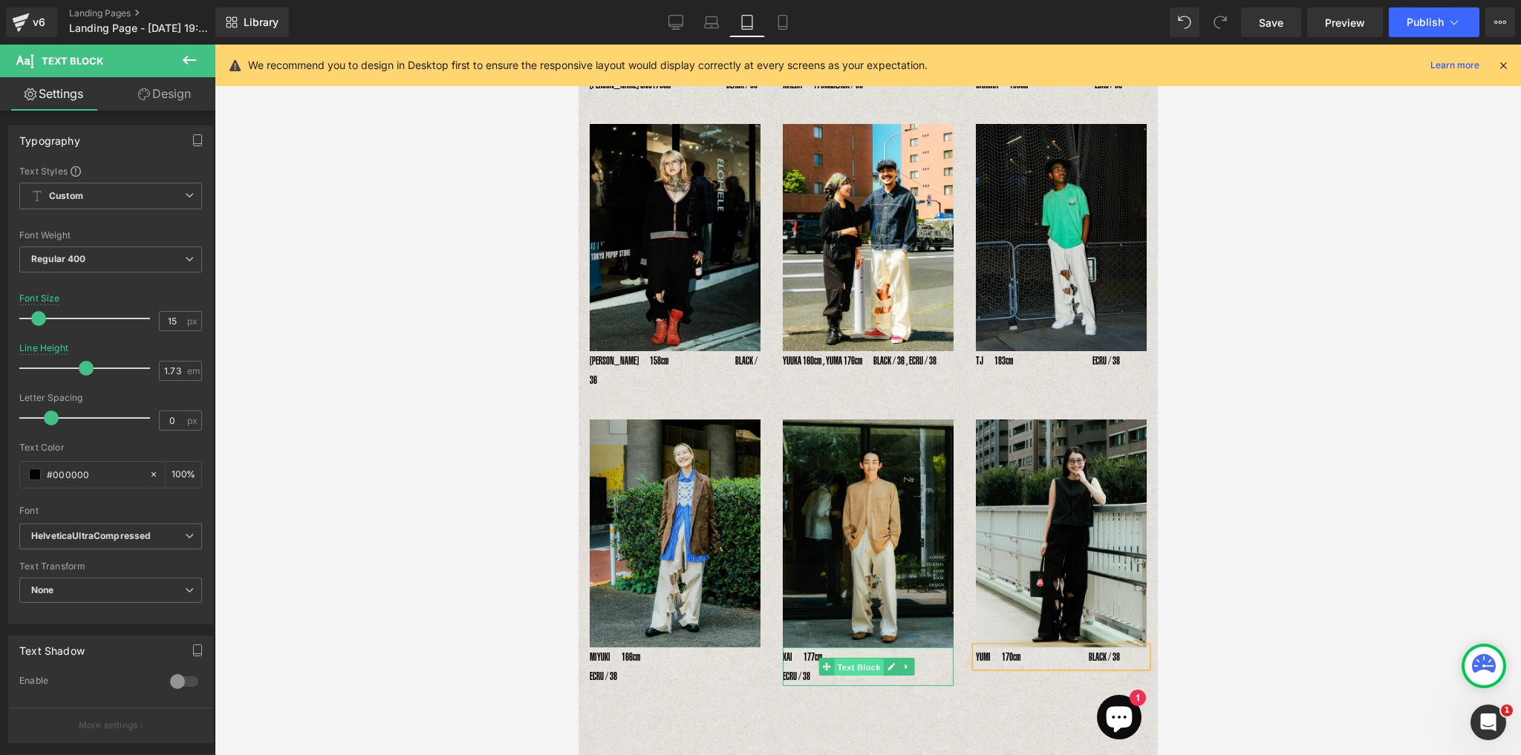
click at [860, 659] on span "Text Block" at bounding box center [857, 668] width 49 height 18
click at [865, 647] on div at bounding box center [867, 649] width 171 height 4
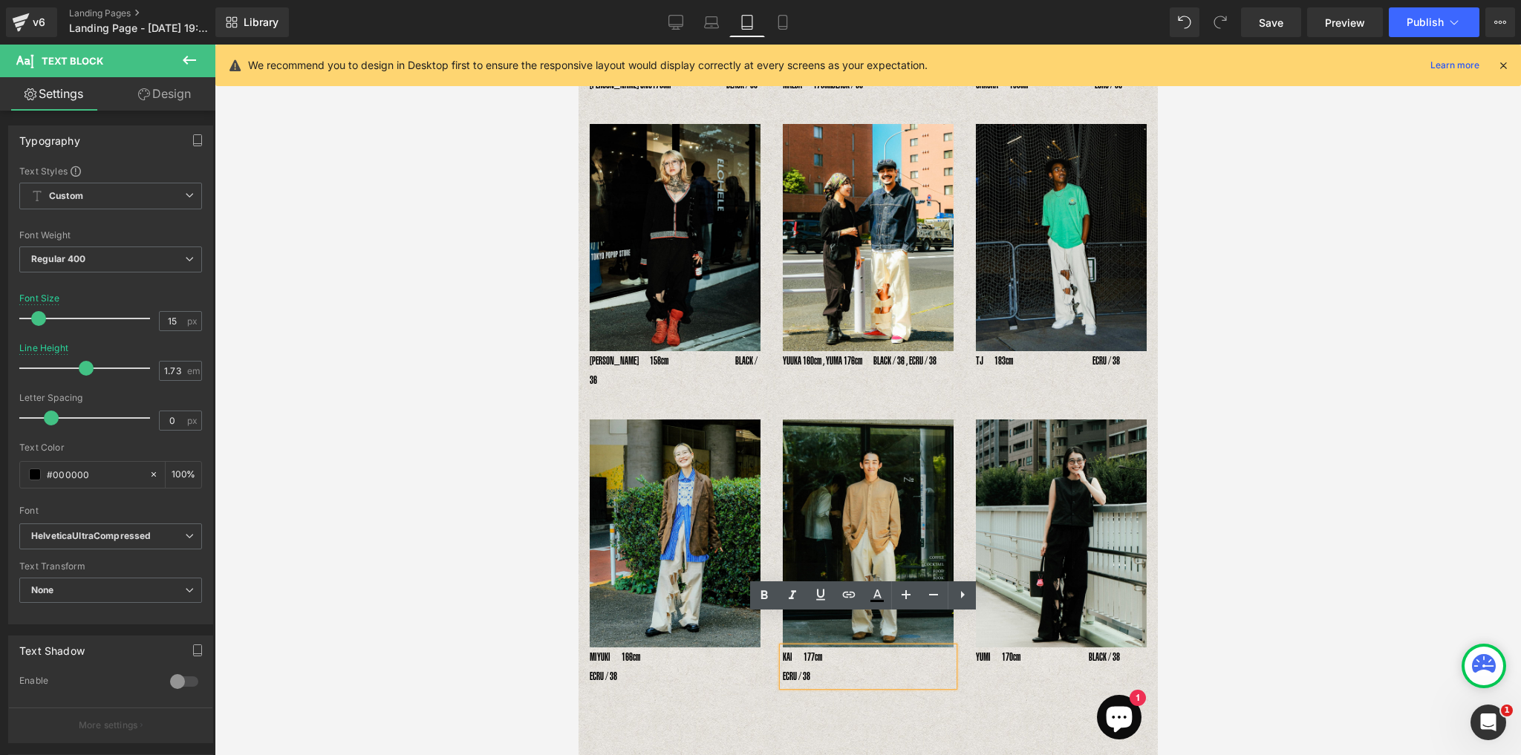
click at [866, 647] on p "KAI　177cm　　　　　　　　　　　　　 ECRU / 38" at bounding box center [867, 666] width 171 height 39
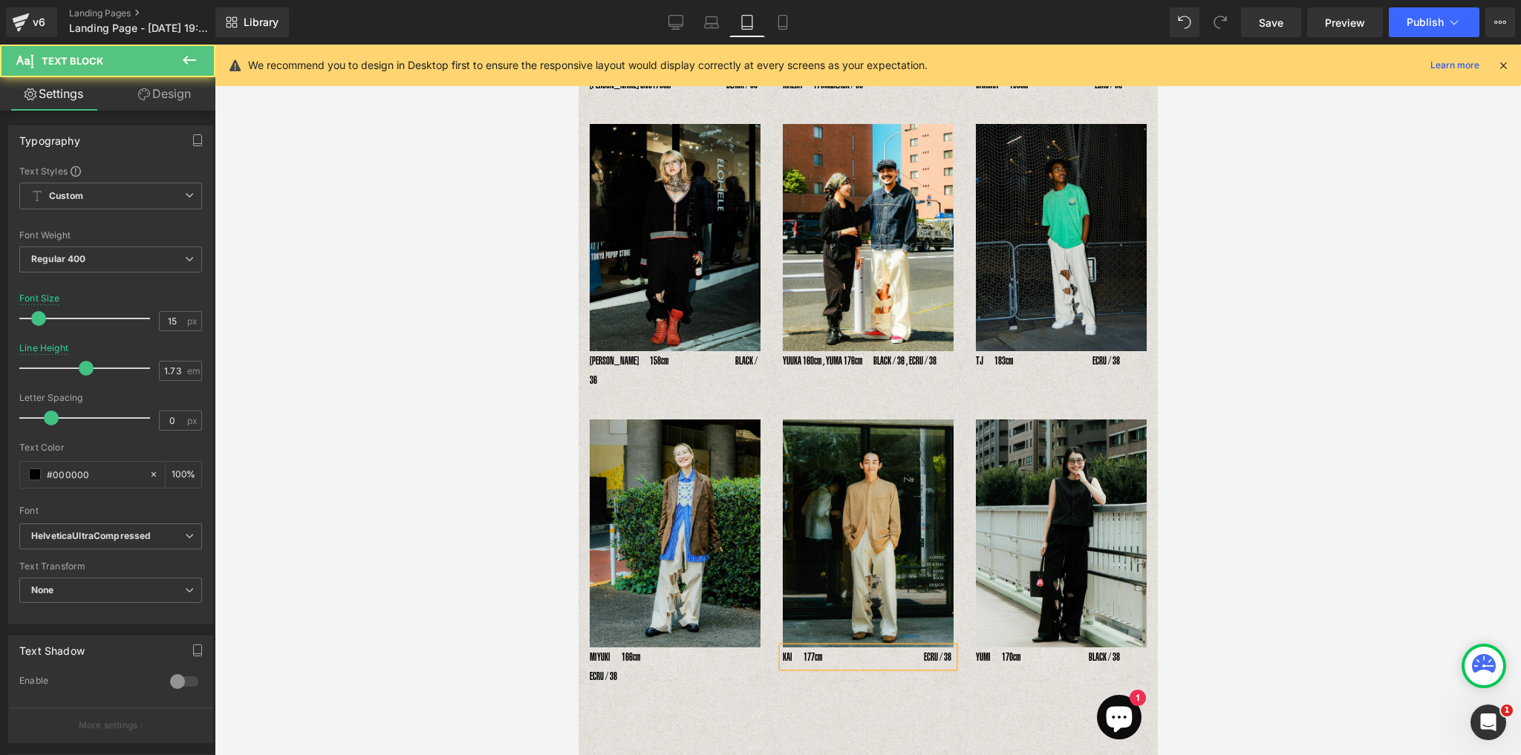
click at [901, 647] on p "KAI　177cm　　　　　　　　　 ECRU / 38" at bounding box center [867, 656] width 171 height 19
click at [782, 647] on p "KAI　177cm　　　　　　　 ECRU / 38" at bounding box center [867, 656] width 171 height 19
click at [890, 647] on p "KAI　177cm　　　　　　　 ECRU / 38" at bounding box center [867, 656] width 171 height 19
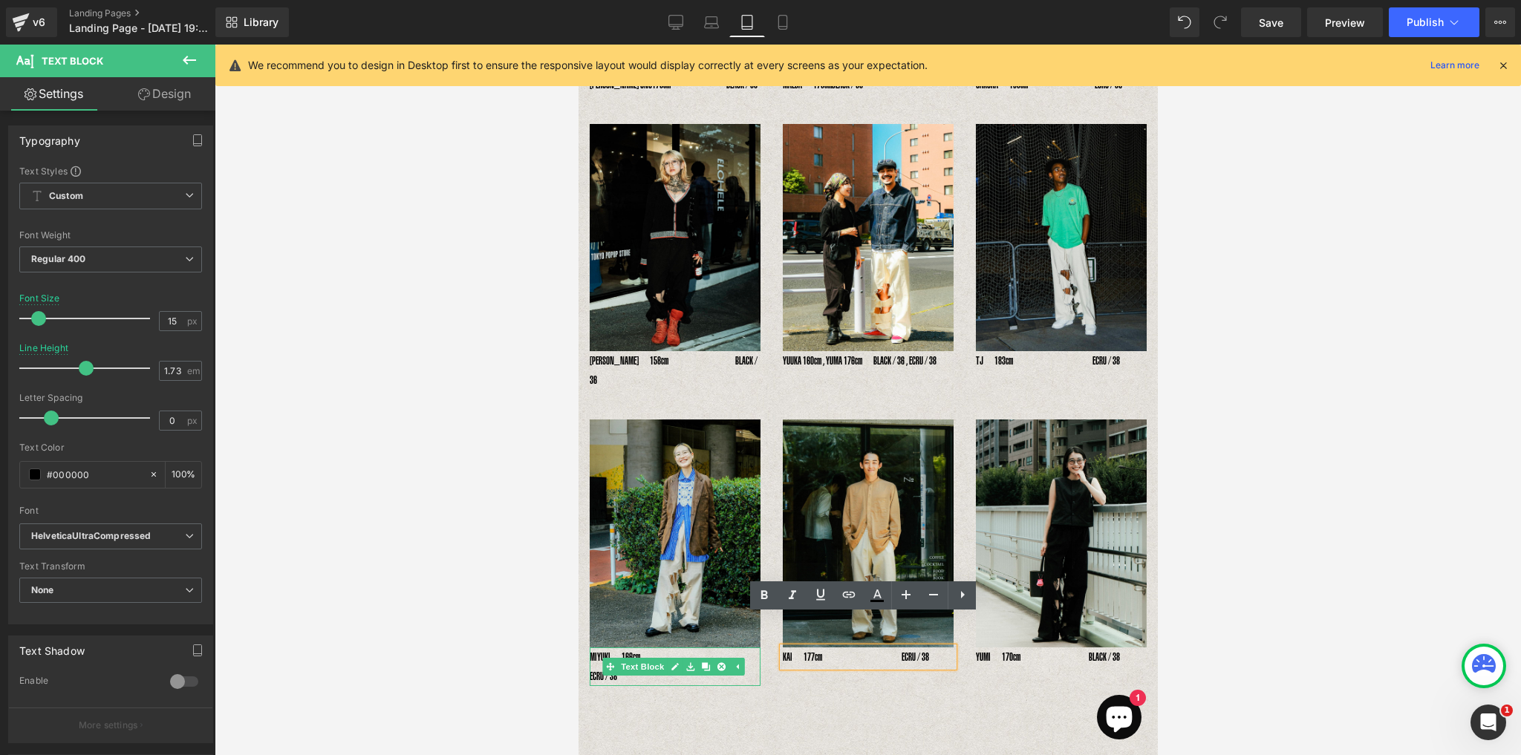
click at [679, 647] on p "MIYUKI　166cm　　　　　　　　　　　　 ECRU / 38" at bounding box center [674, 666] width 171 height 39
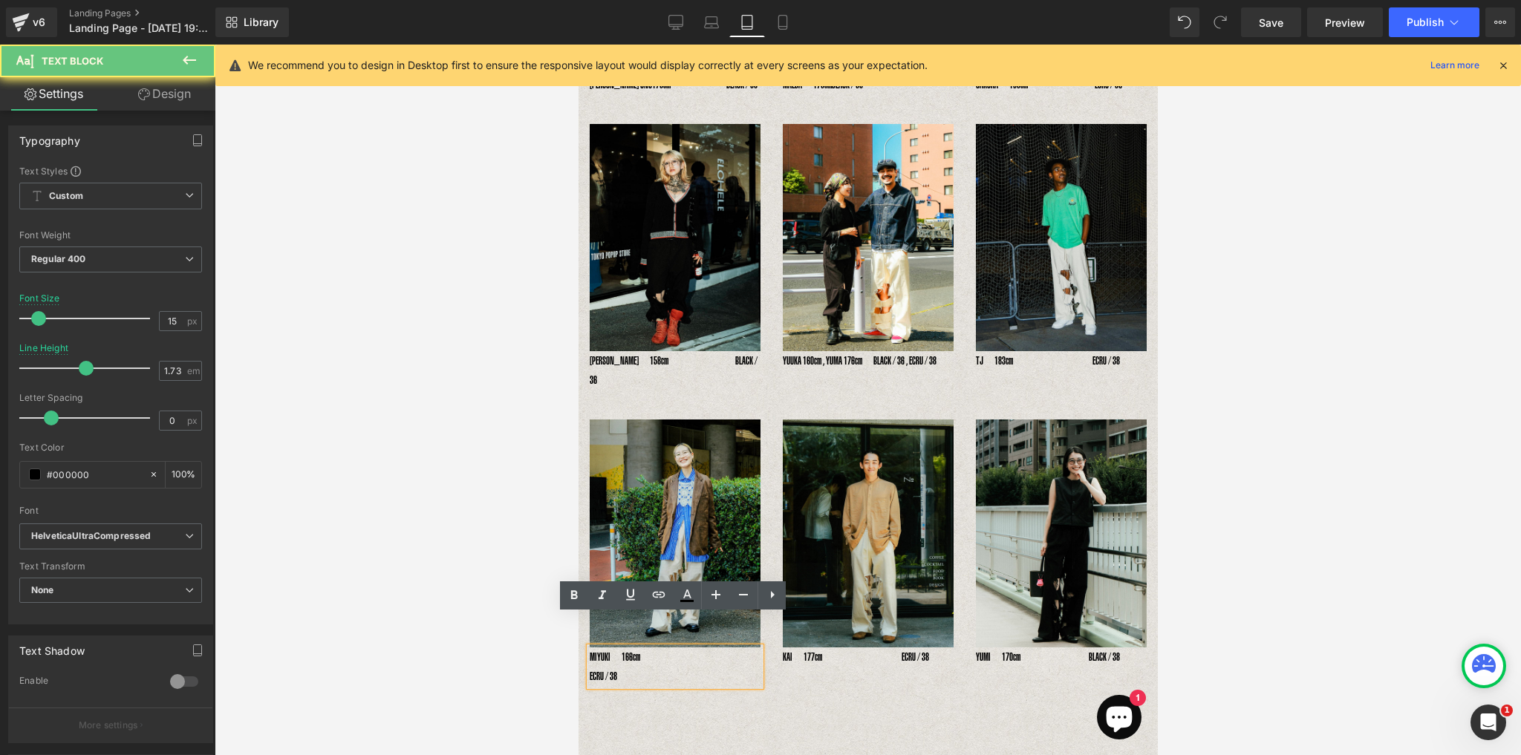
click at [713, 647] on p "MIYUKI　166cm　　　　　　　　　　　　 ECRU / 38" at bounding box center [674, 666] width 171 height 39
drag, startPoint x: 716, startPoint y: 626, endPoint x: 673, endPoint y: 625, distance: 43.8
click at [673, 647] on p "MIYUKI　166cm　　　　　　　　　　　　 ECRU / 38" at bounding box center [674, 666] width 171 height 39
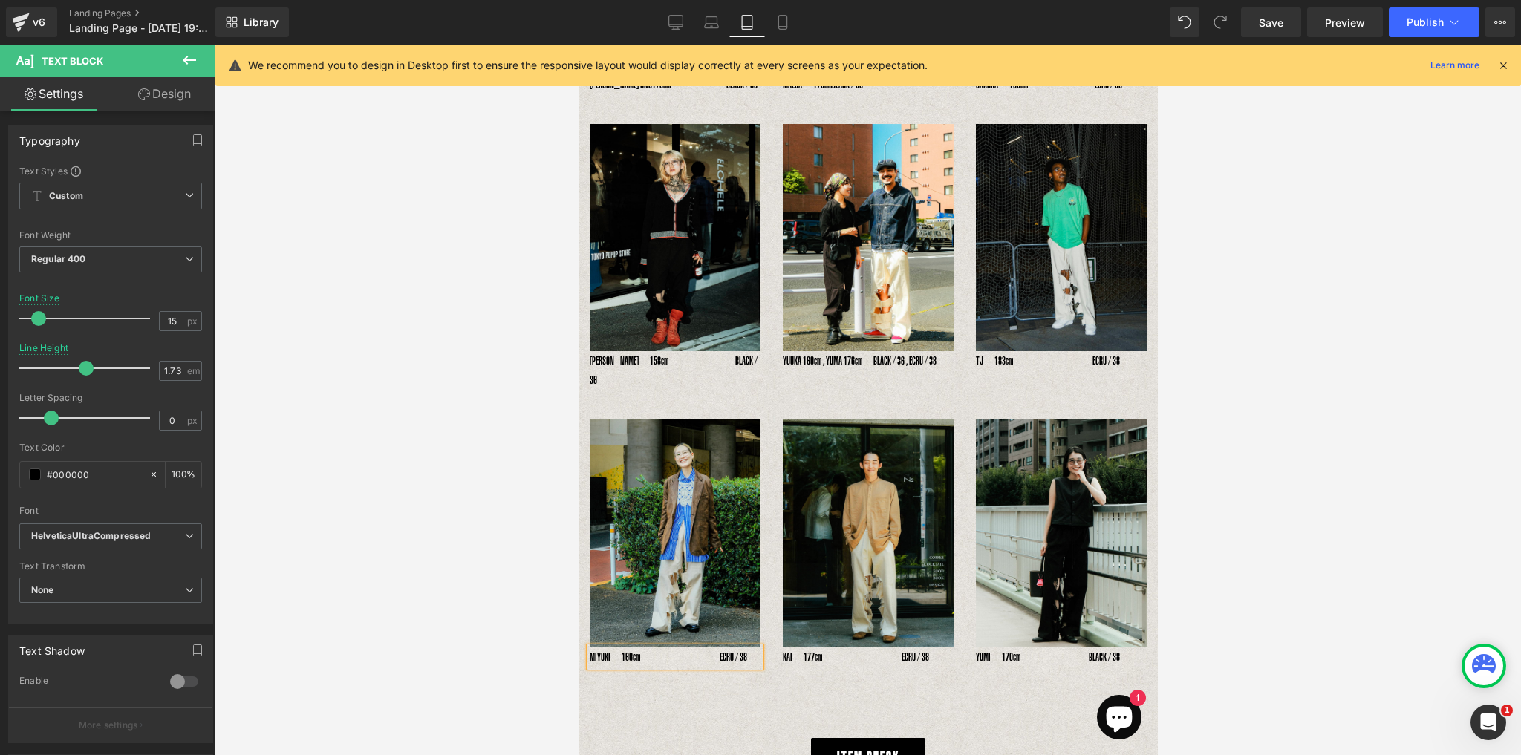
click at [590, 647] on p "MIYUKI　166cm　　　　　　　 ECRU / 38" at bounding box center [674, 656] width 171 height 19
click at [696, 647] on p "MIYUKI　166cm　　　　　　　 ECRU / 38" at bounding box center [674, 656] width 171 height 19
drag, startPoint x: 711, startPoint y: 668, endPoint x: 748, endPoint y: 663, distance: 36.7
click at [712, 668] on div "Image 　MIYUKI　166cm　　　　　　 ECRU / 38 Text Block Image 　KAI　177cm　　　　　　　 ECRU / 3…" at bounding box center [867, 567] width 579 height 341
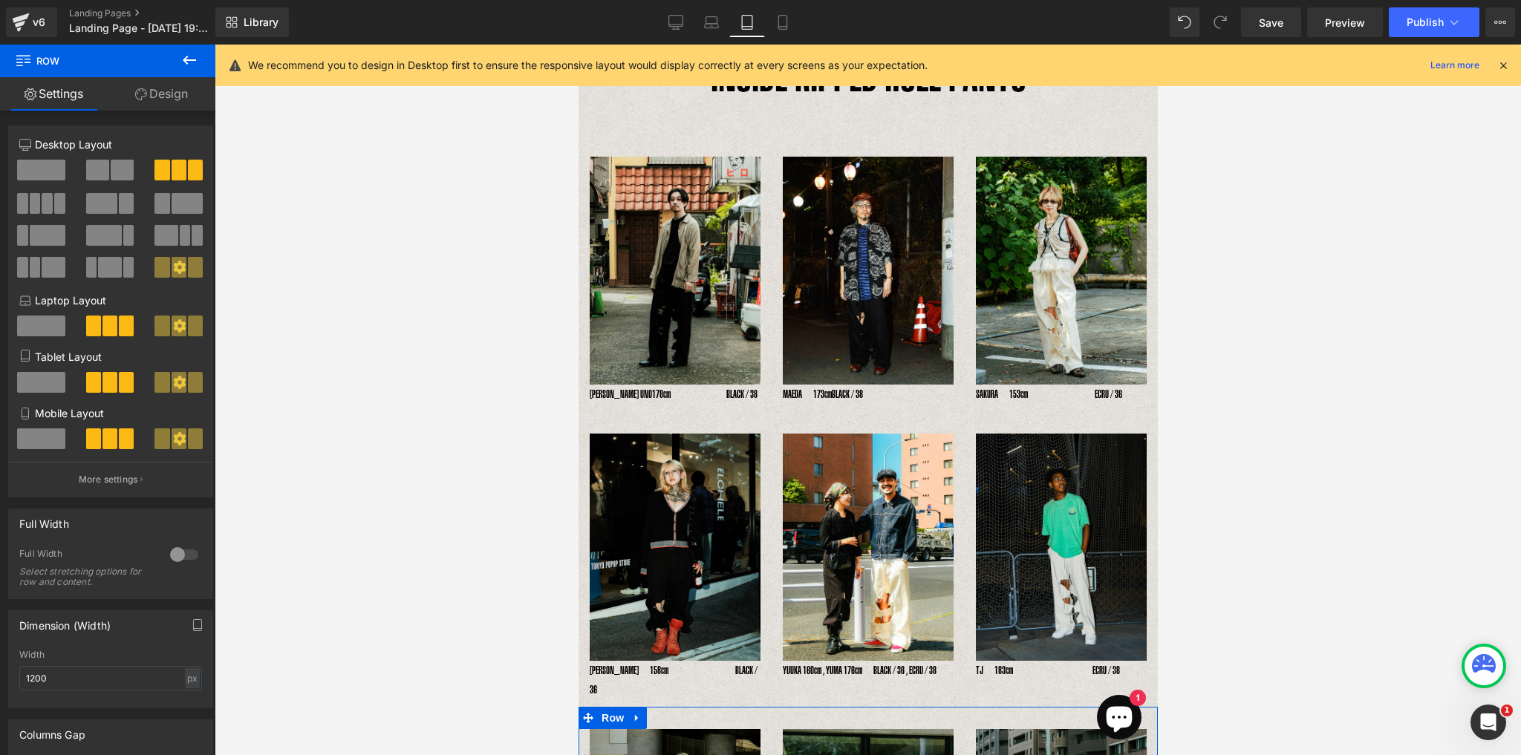
scroll to position [39, 0]
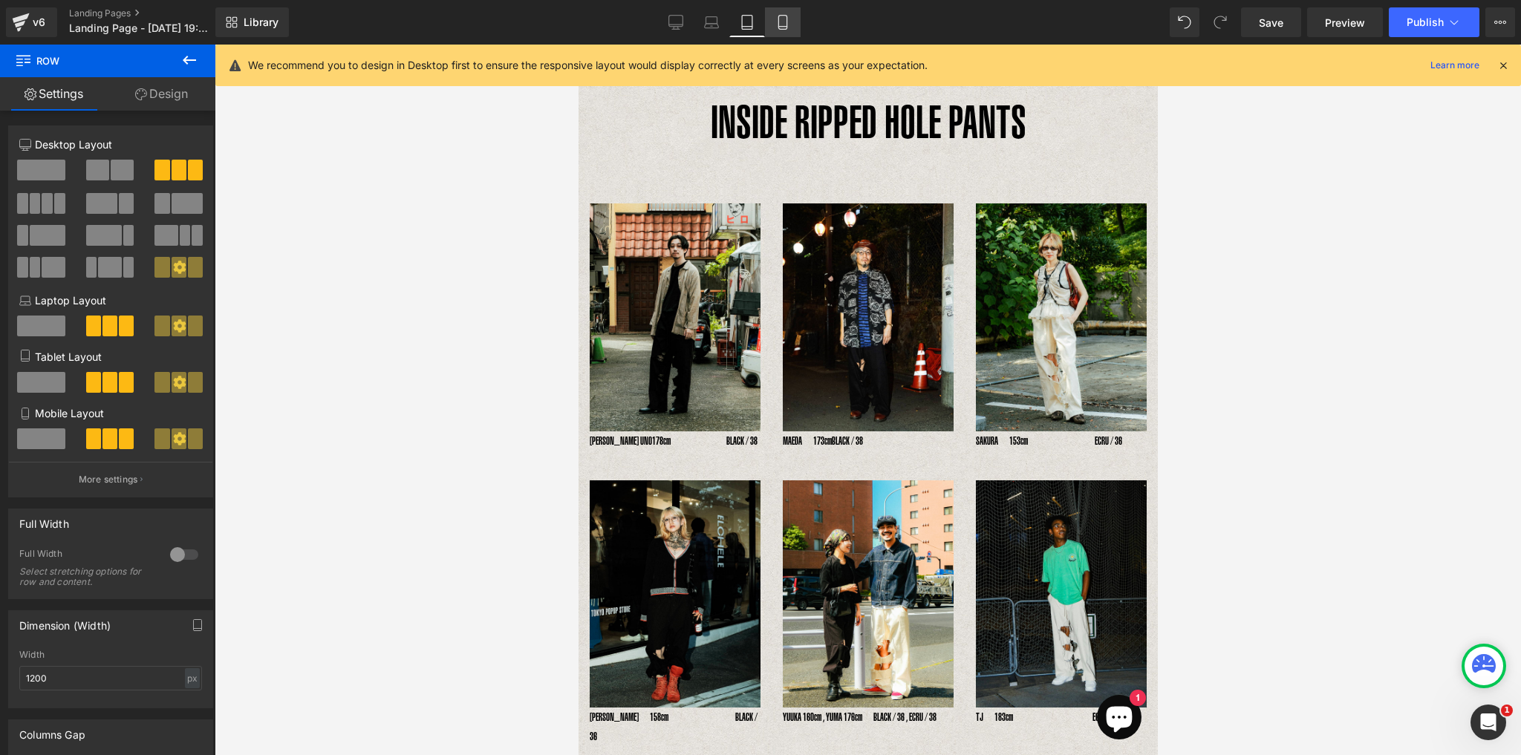
click at [784, 22] on icon at bounding box center [782, 22] width 15 height 15
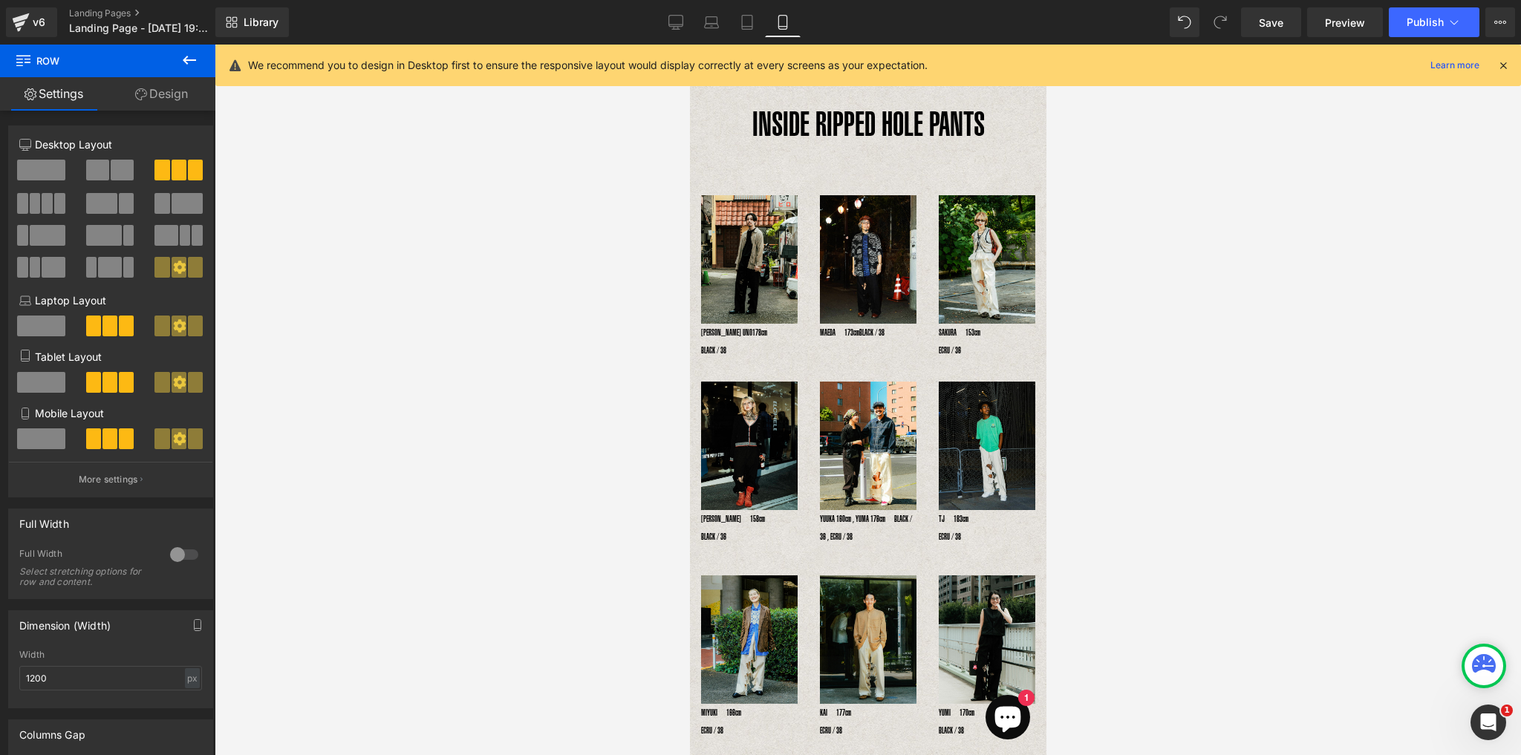
scroll to position [0, 0]
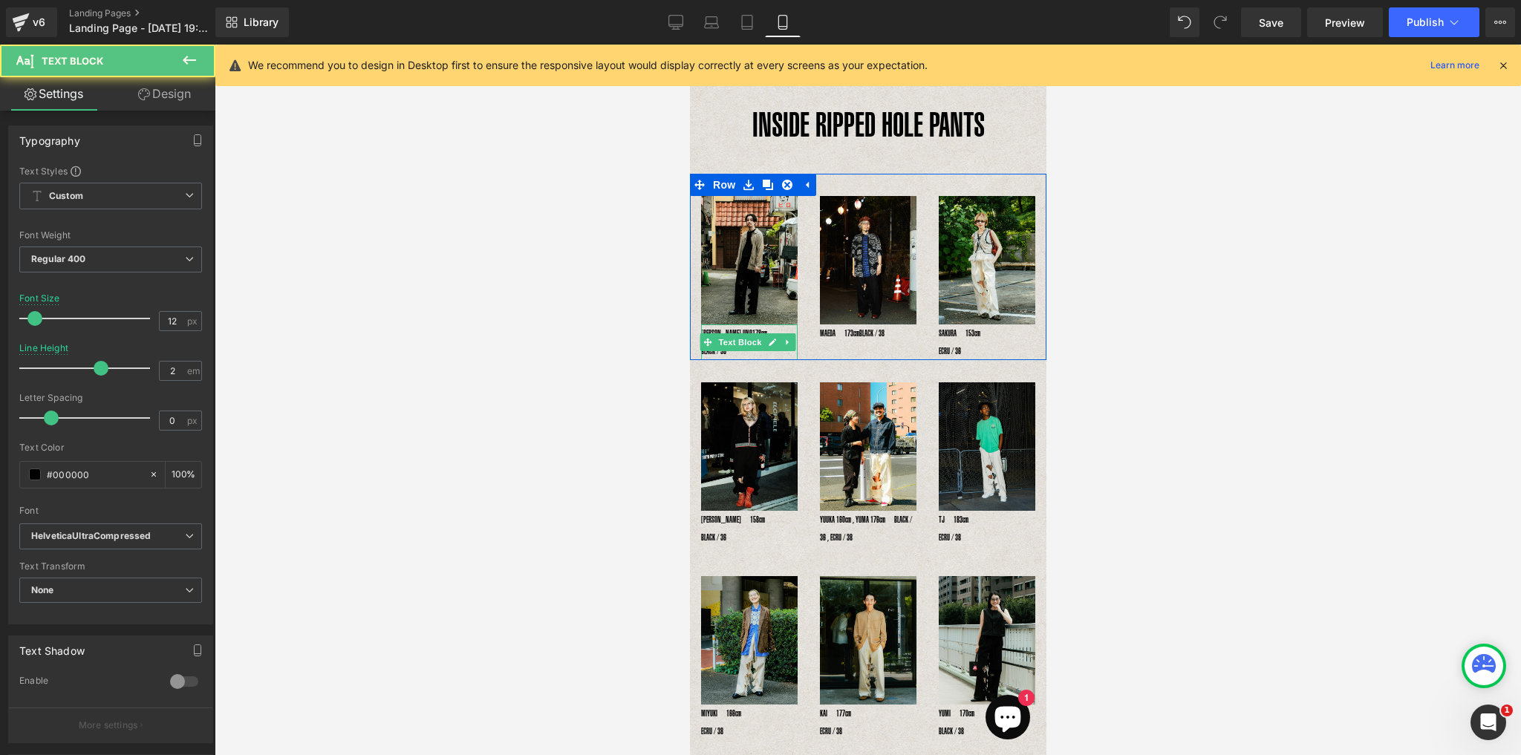
drag, startPoint x: 710, startPoint y: 326, endPoint x: 699, endPoint y: 327, distance: 10.5
click at [700, 326] on div "[PERSON_NAME] UNO178cm　　　　　BLACK / 38 Text Block" at bounding box center [748, 342] width 97 height 36
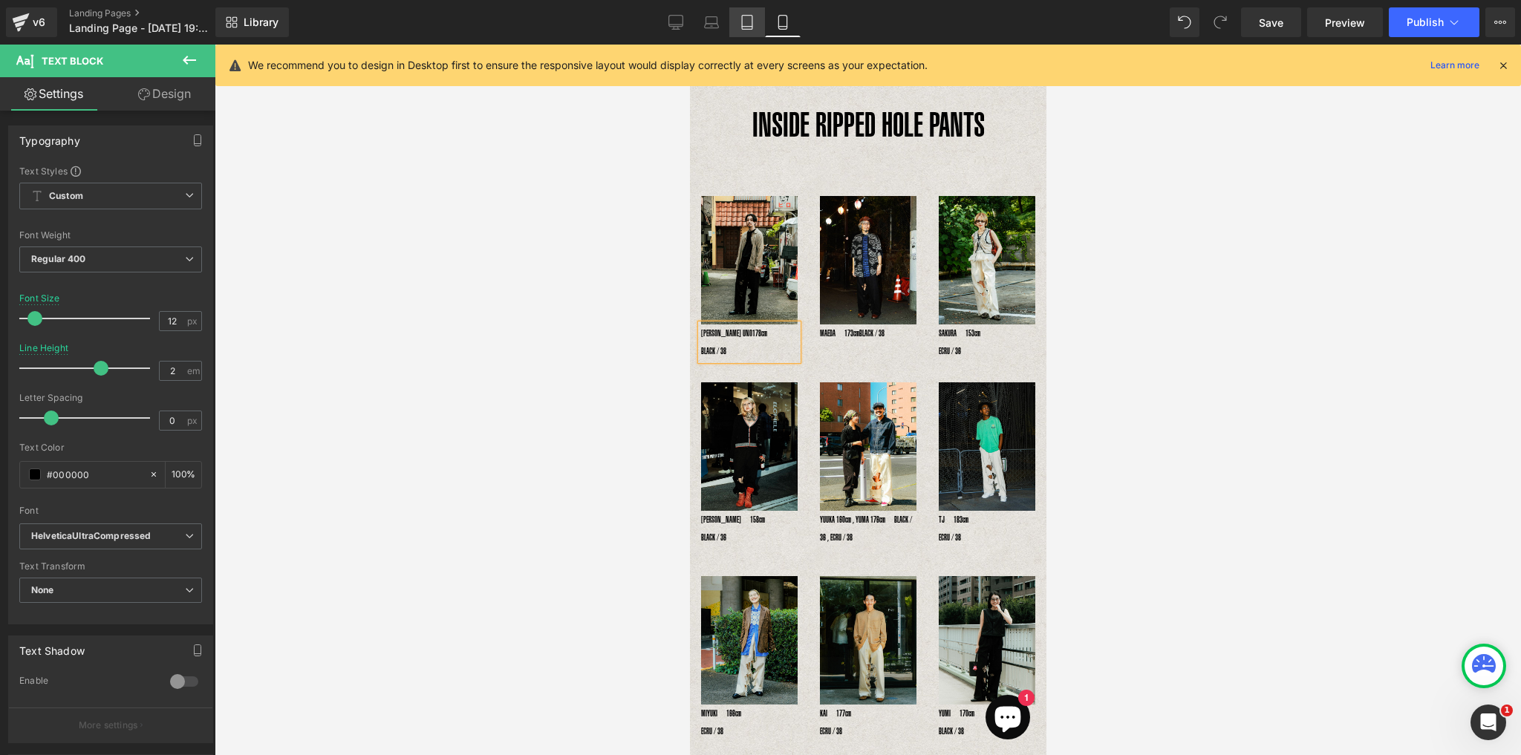
click at [750, 22] on icon at bounding box center [746, 22] width 15 height 15
type input "15"
type input "1.73"
type input "100"
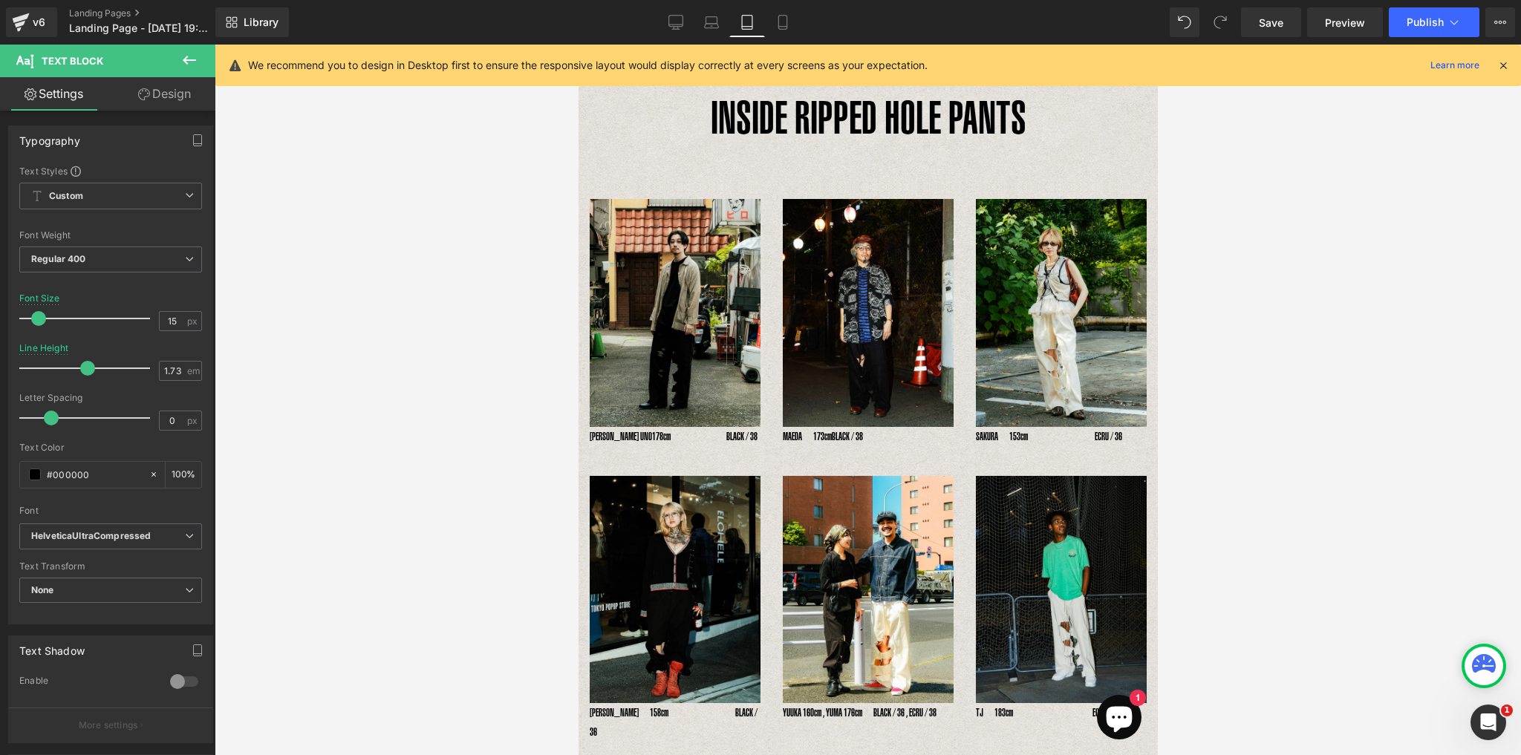
scroll to position [128, 0]
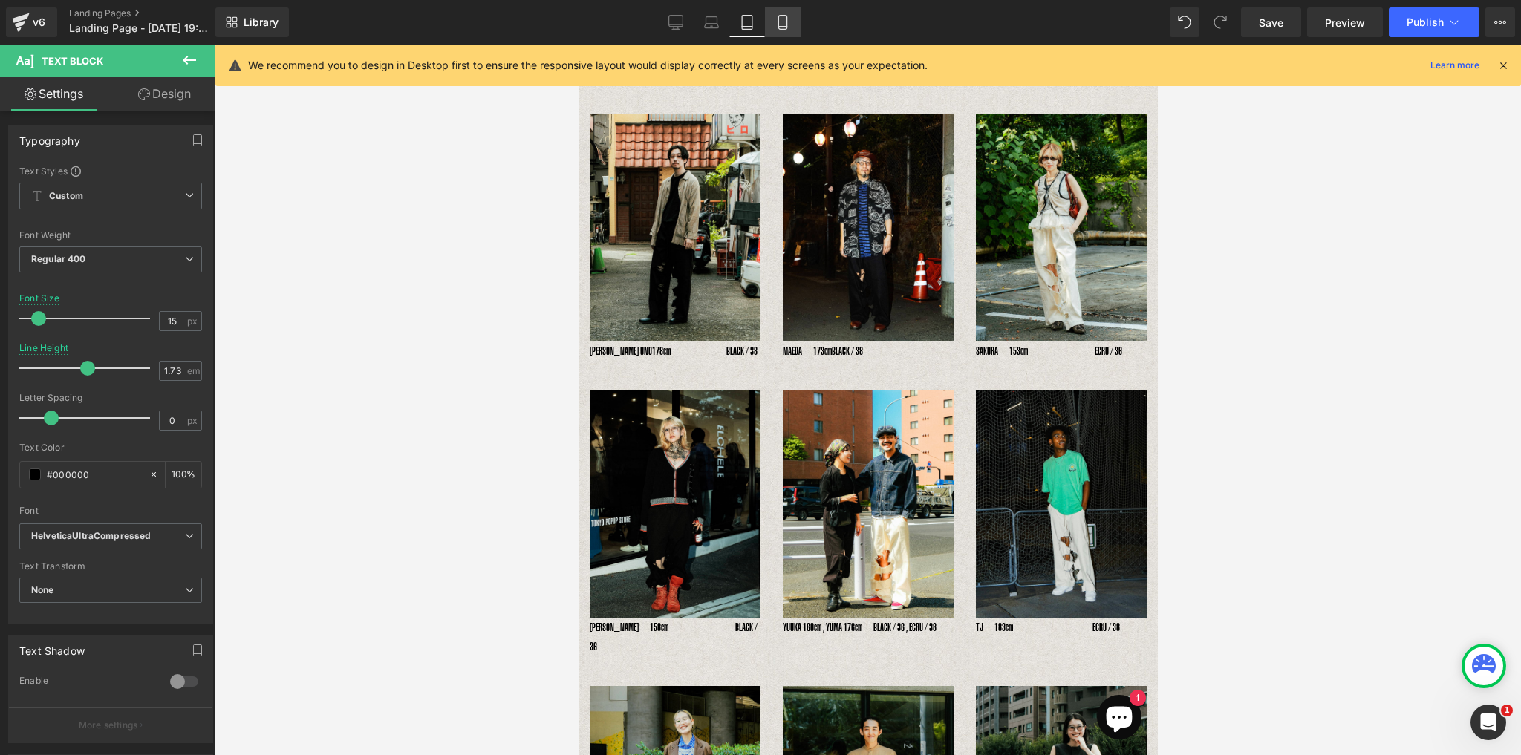
click at [785, 25] on icon at bounding box center [782, 22] width 15 height 15
type input "12"
type input "2"
type input "100"
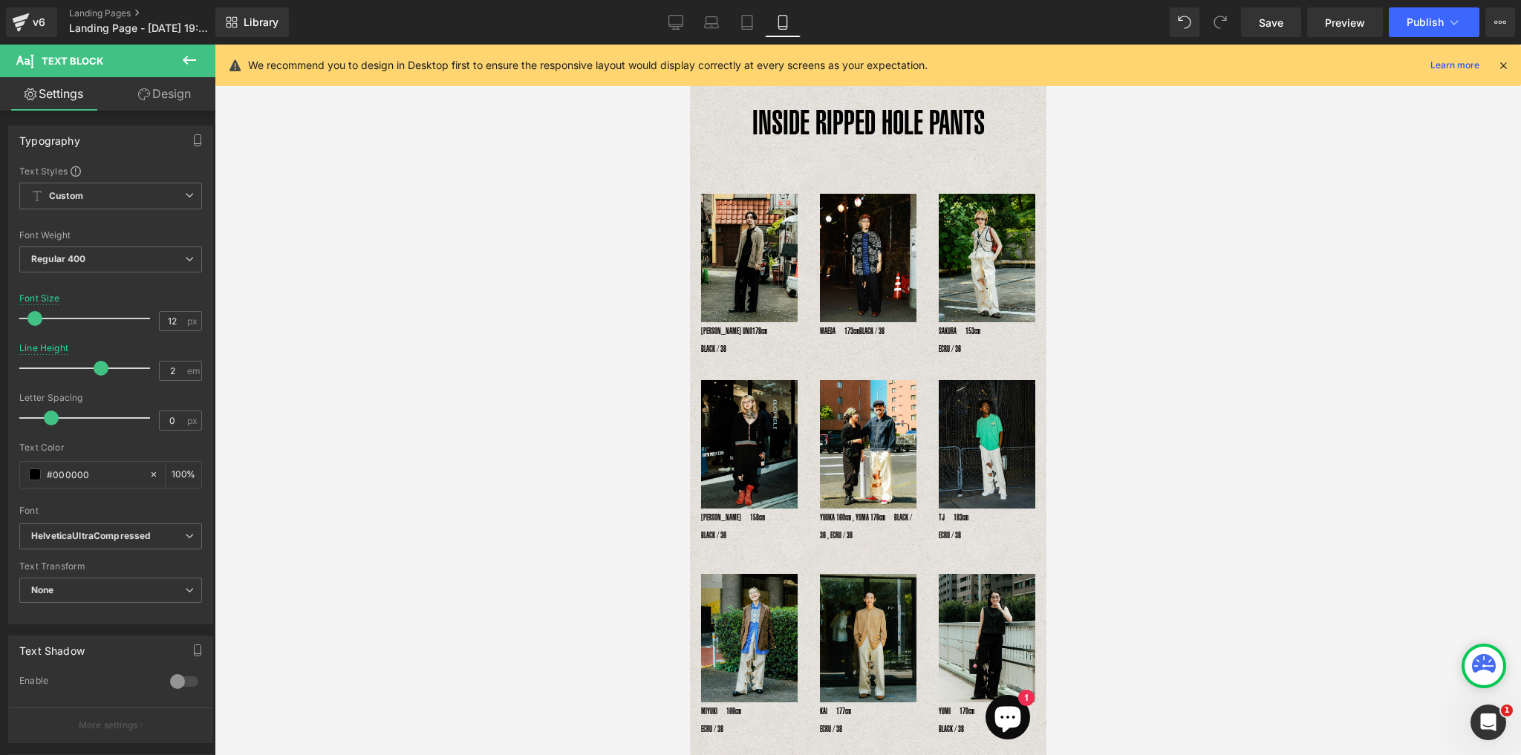
scroll to position [0, 0]
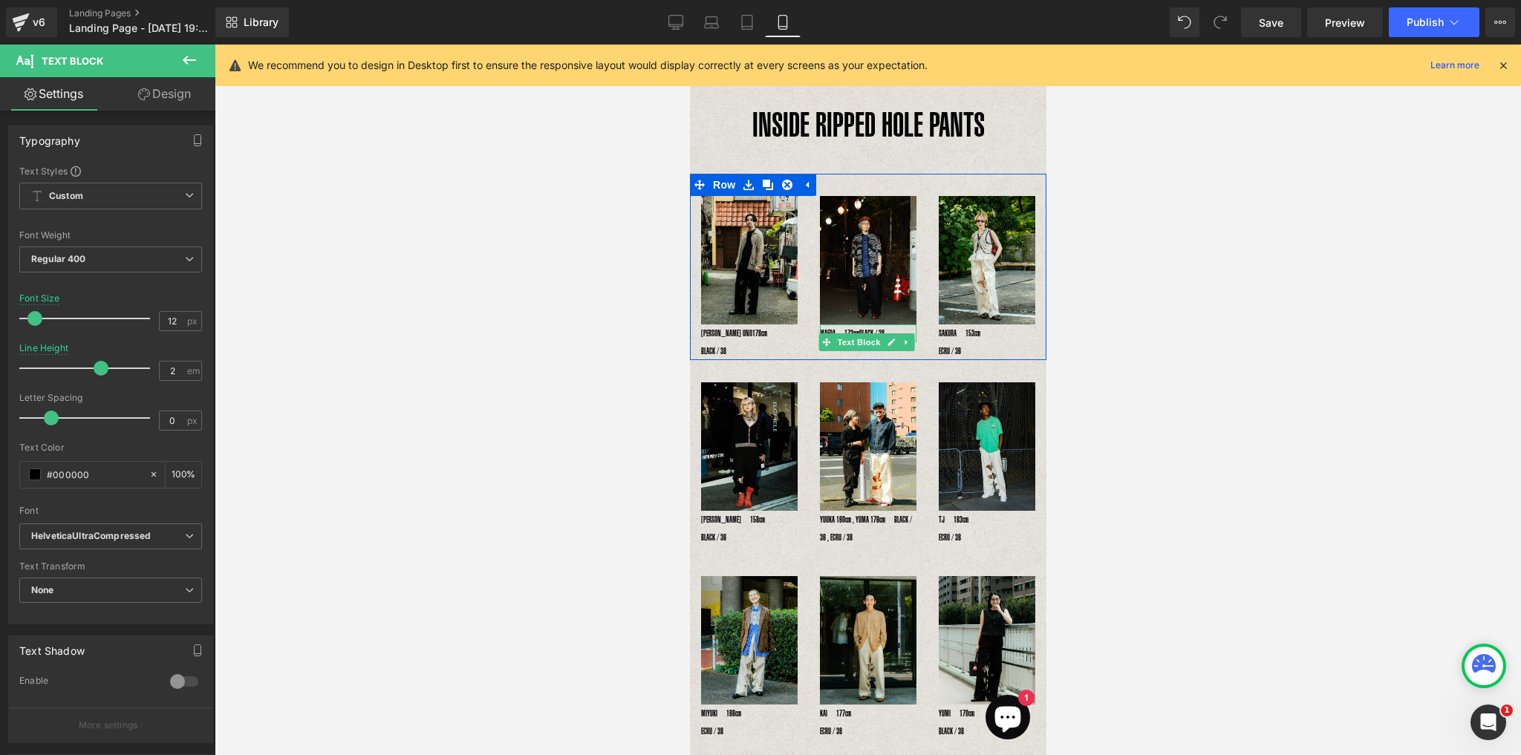
drag, startPoint x: 823, startPoint y: 326, endPoint x: 923, endPoint y: 387, distance: 116.6
click at [823, 327] on p "MAEDA　173cm　　 　　　　BLACK / 38" at bounding box center [867, 333] width 97 height 18
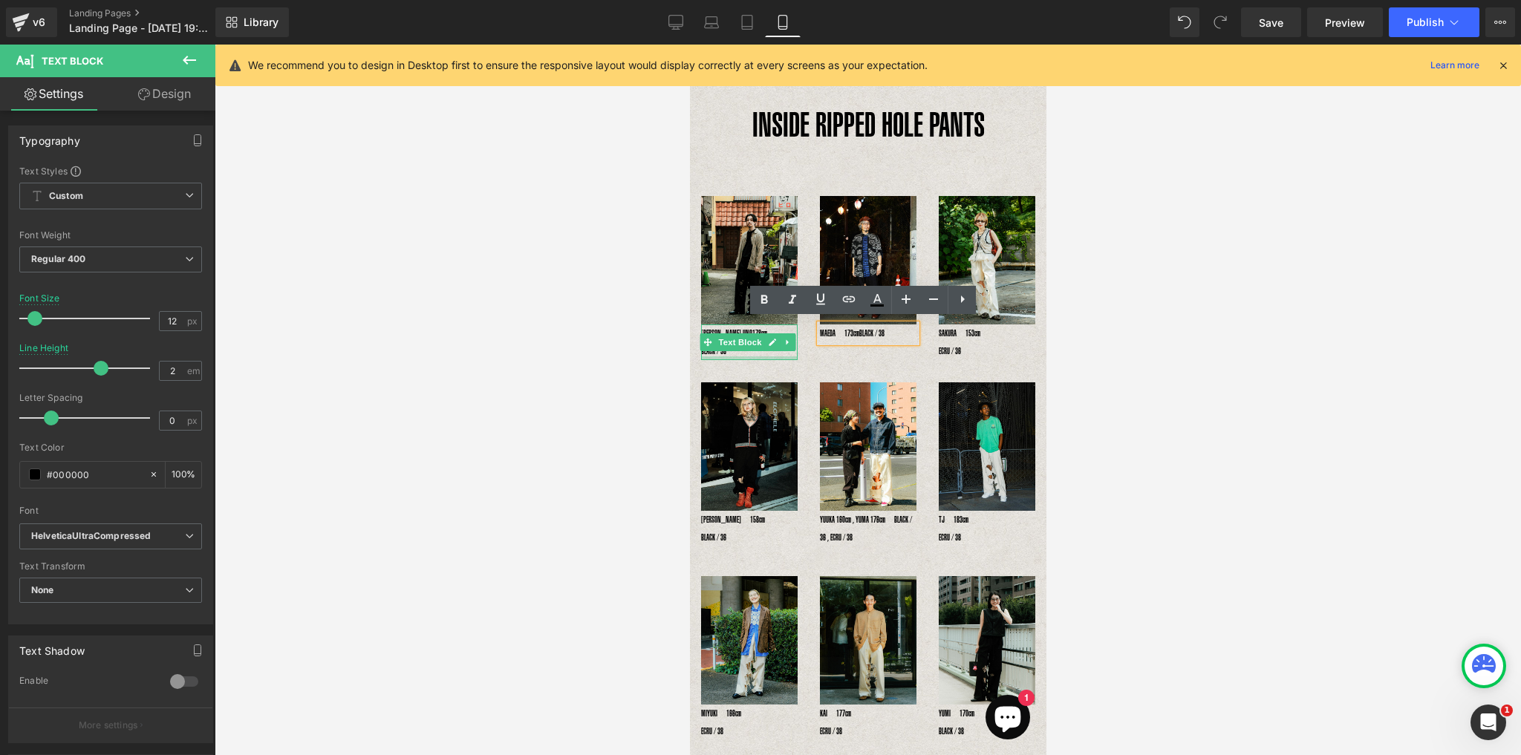
click at [754, 356] on div at bounding box center [748, 358] width 97 height 4
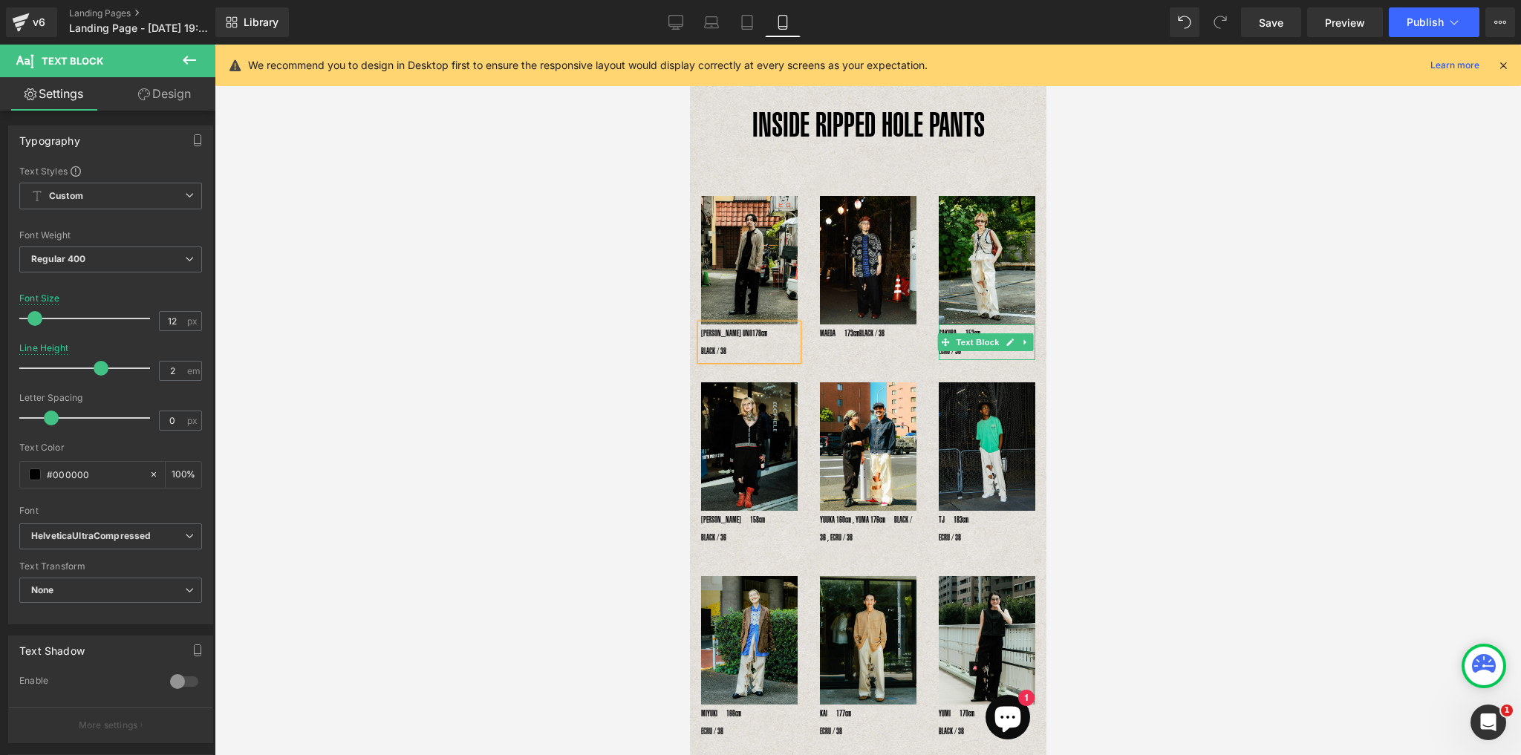
click at [939, 324] on p "SAKURA　153cm　　　　　　ECRU / 36" at bounding box center [986, 342] width 97 height 36
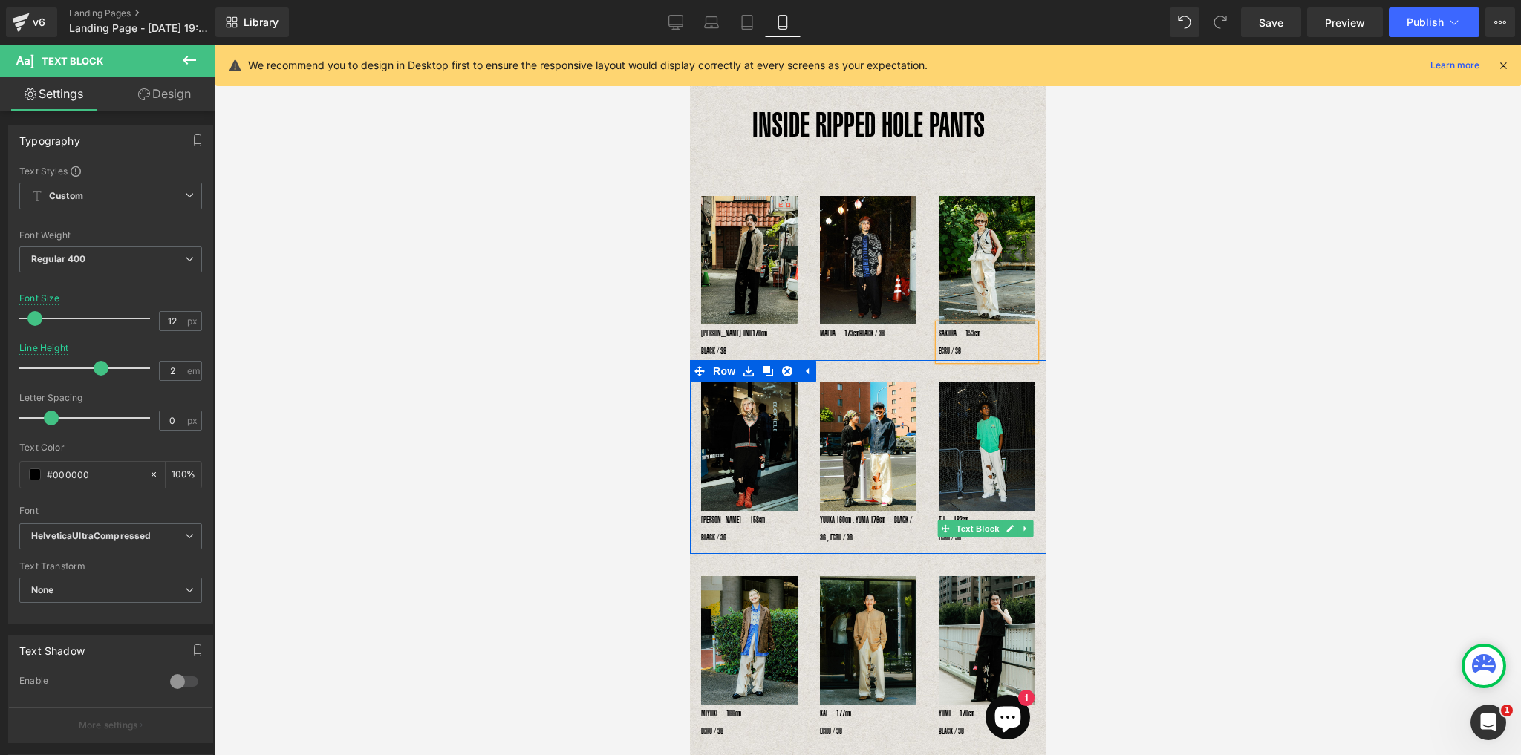
click at [941, 511] on p "TJ　183cm　　　　　　　 ECRU / 38" at bounding box center [986, 529] width 97 height 36
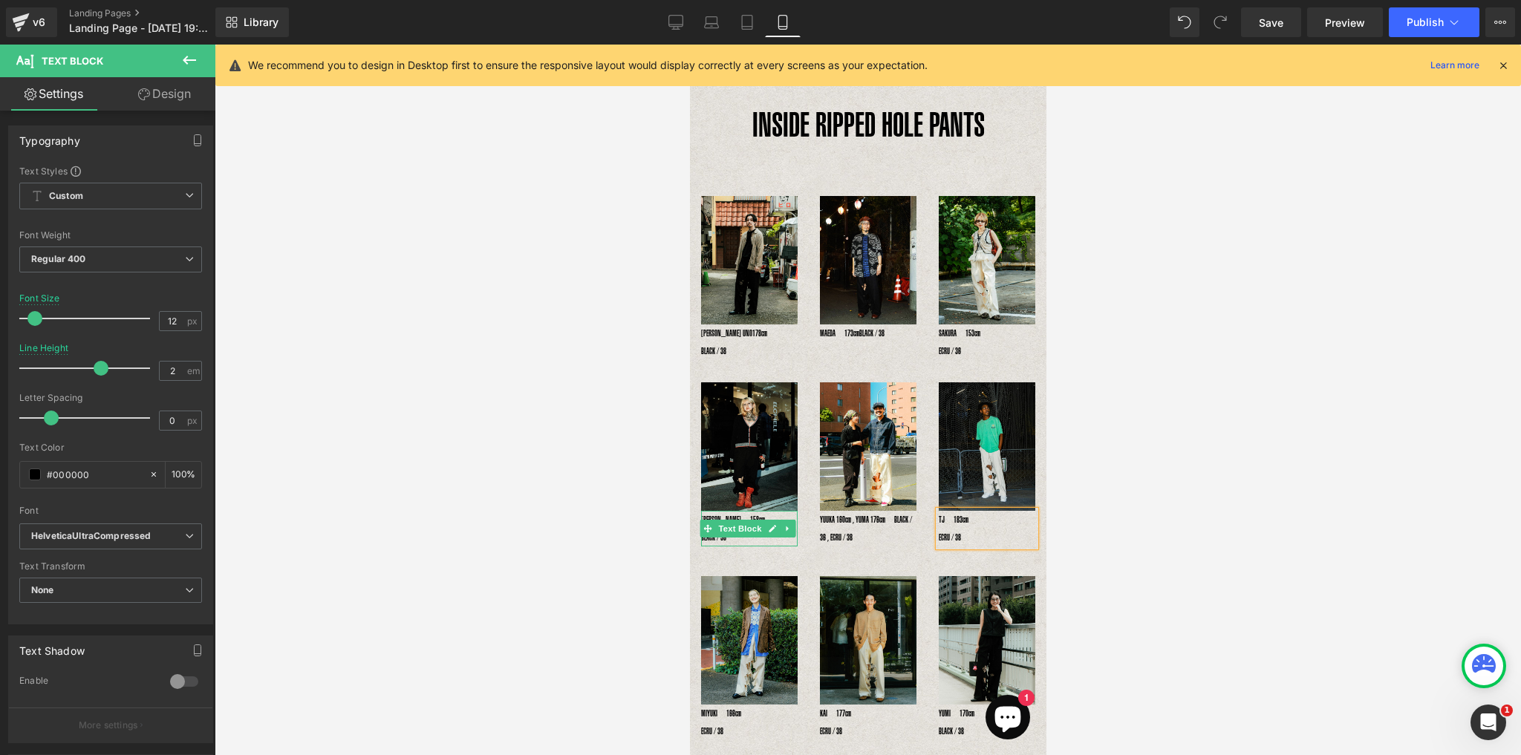
click at [705, 511] on p "[PERSON_NAME]　158cm　　　　　　BLACK / 36" at bounding box center [748, 529] width 97 height 36
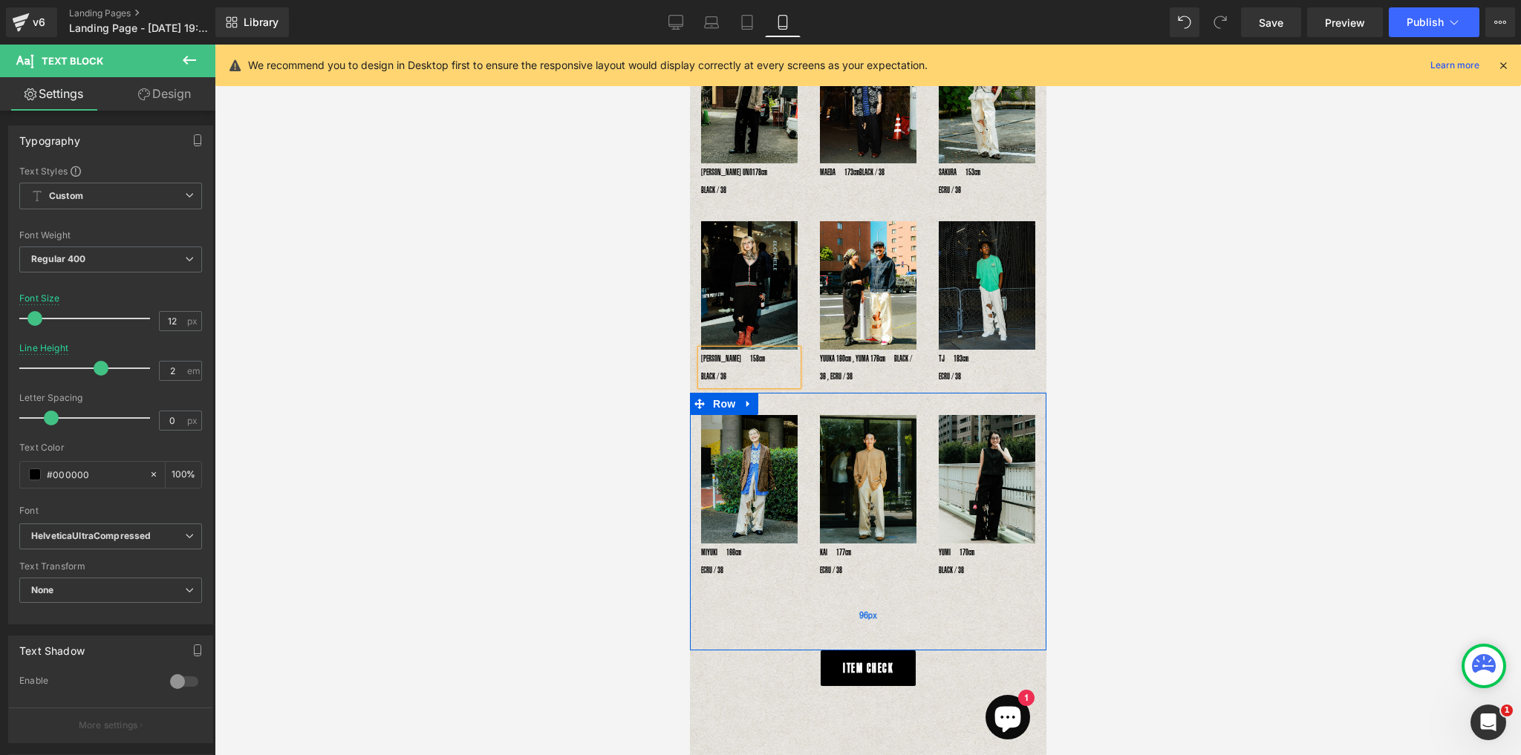
scroll to position [178, 0]
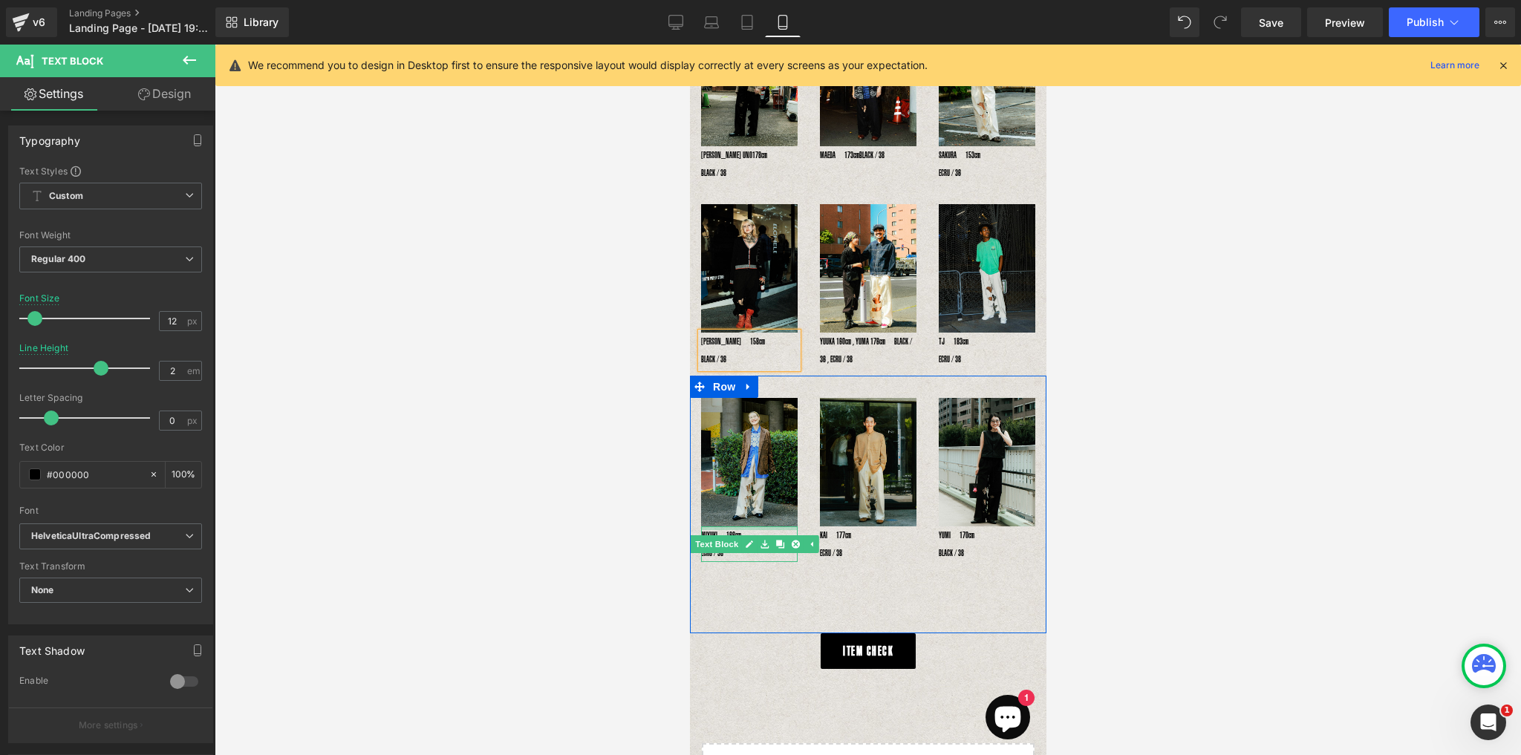
click at [710, 526] on p "MIYUKI　166cm　　　　　　 ECRU / 38" at bounding box center [748, 544] width 97 height 36
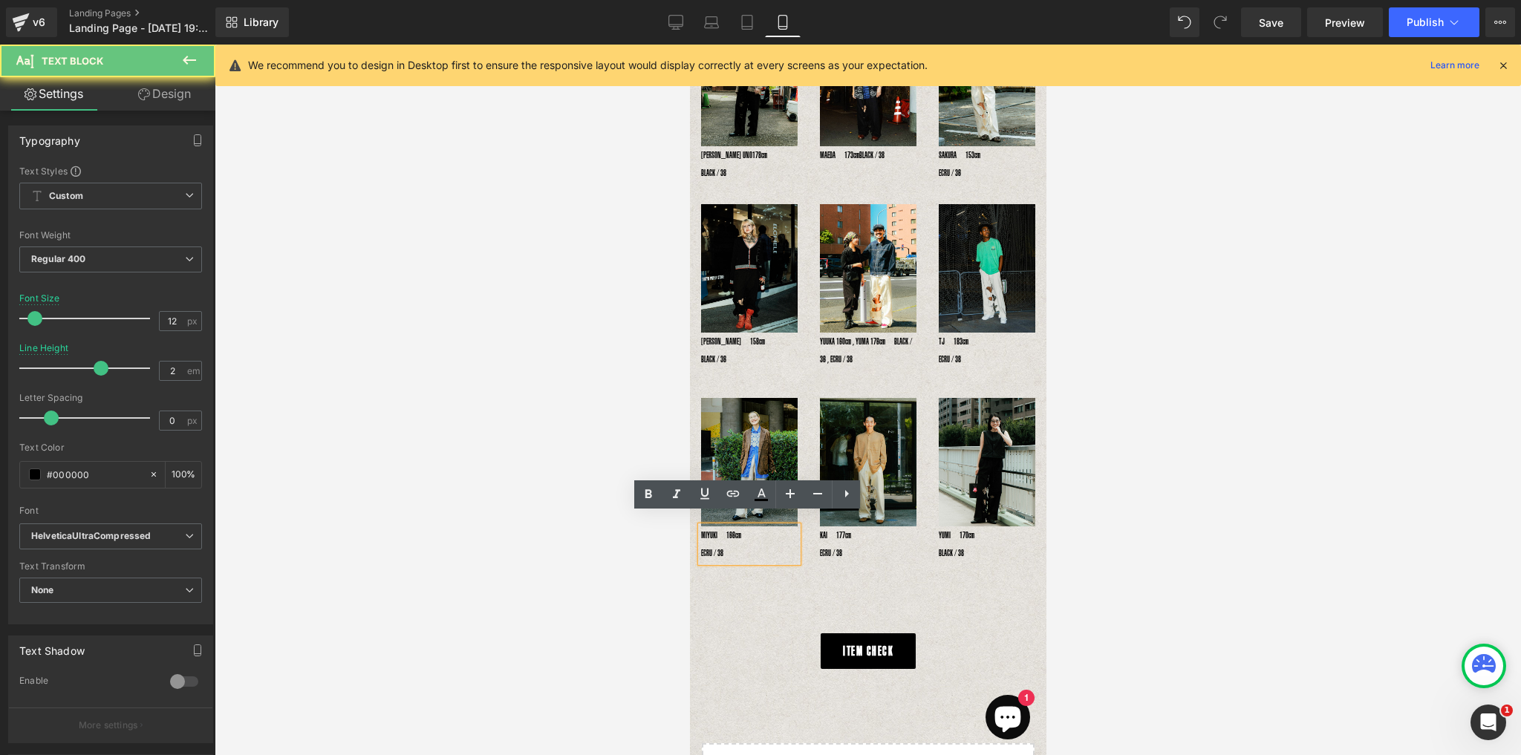
click at [710, 526] on p "MIYUKI　166cm　　　　　　 ECRU / 38" at bounding box center [748, 544] width 97 height 36
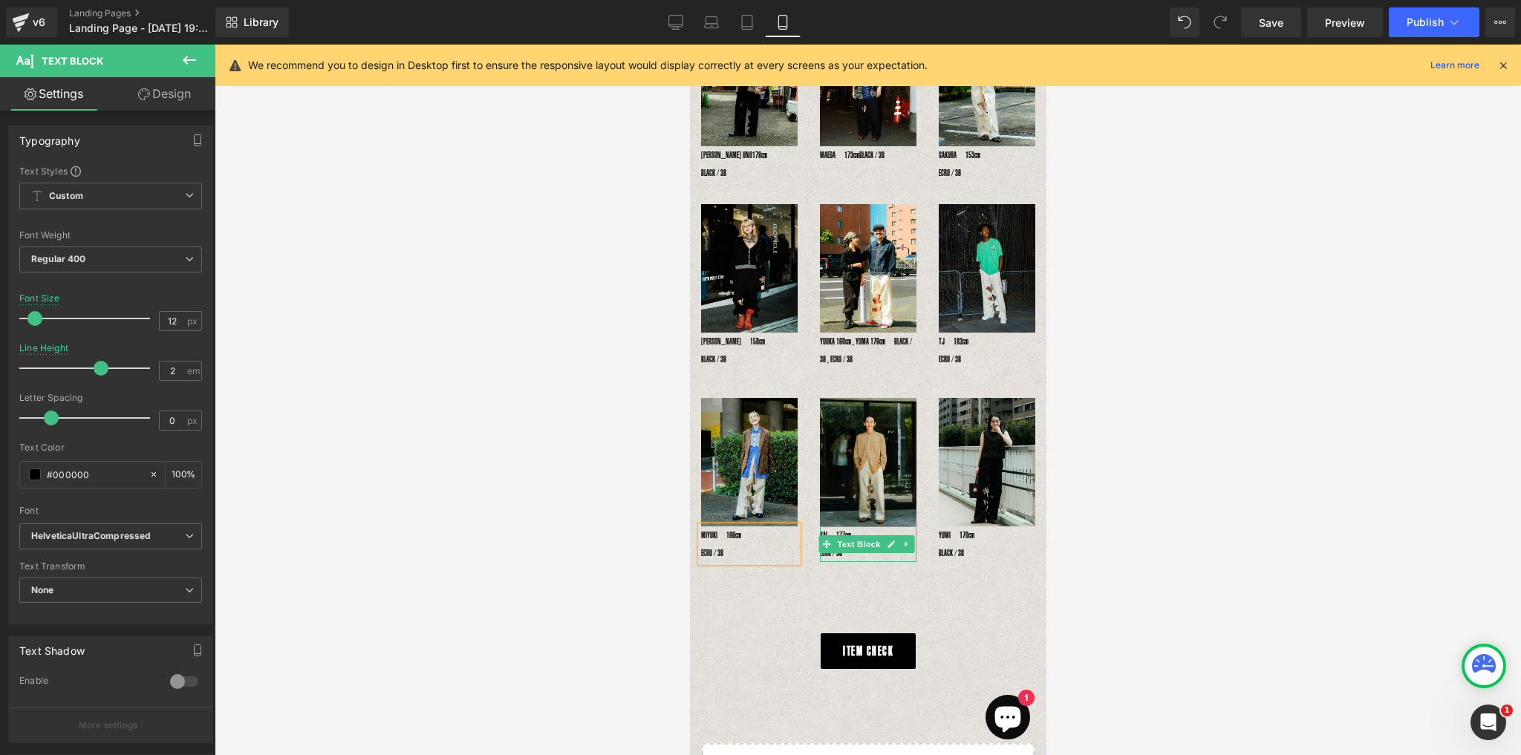
click at [826, 526] on p "KAI　177cm　　　　　　　 ECRU / 38" at bounding box center [867, 544] width 97 height 36
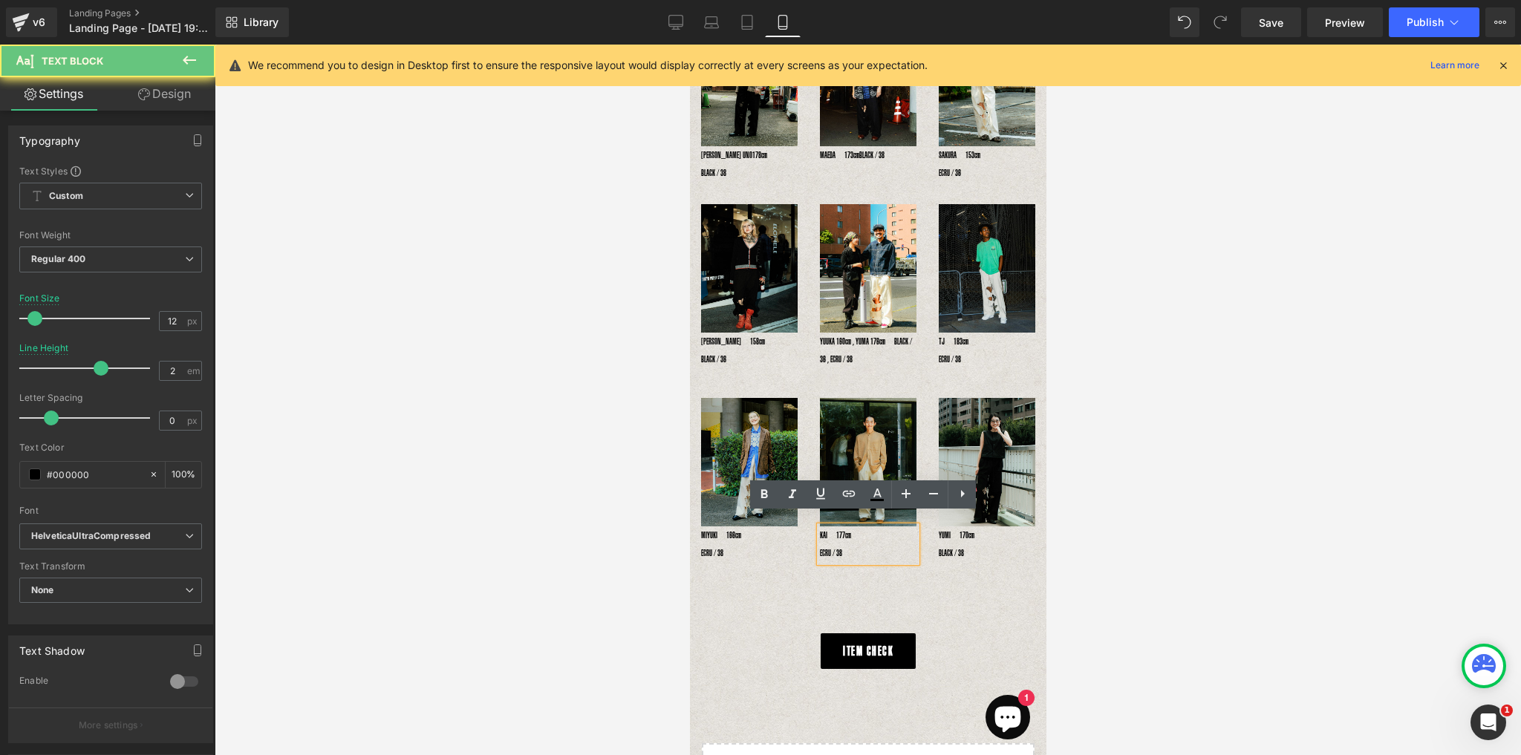
click at [823, 526] on p "KAI　177cm　　　　　　　 ECRU / 38" at bounding box center [867, 544] width 97 height 36
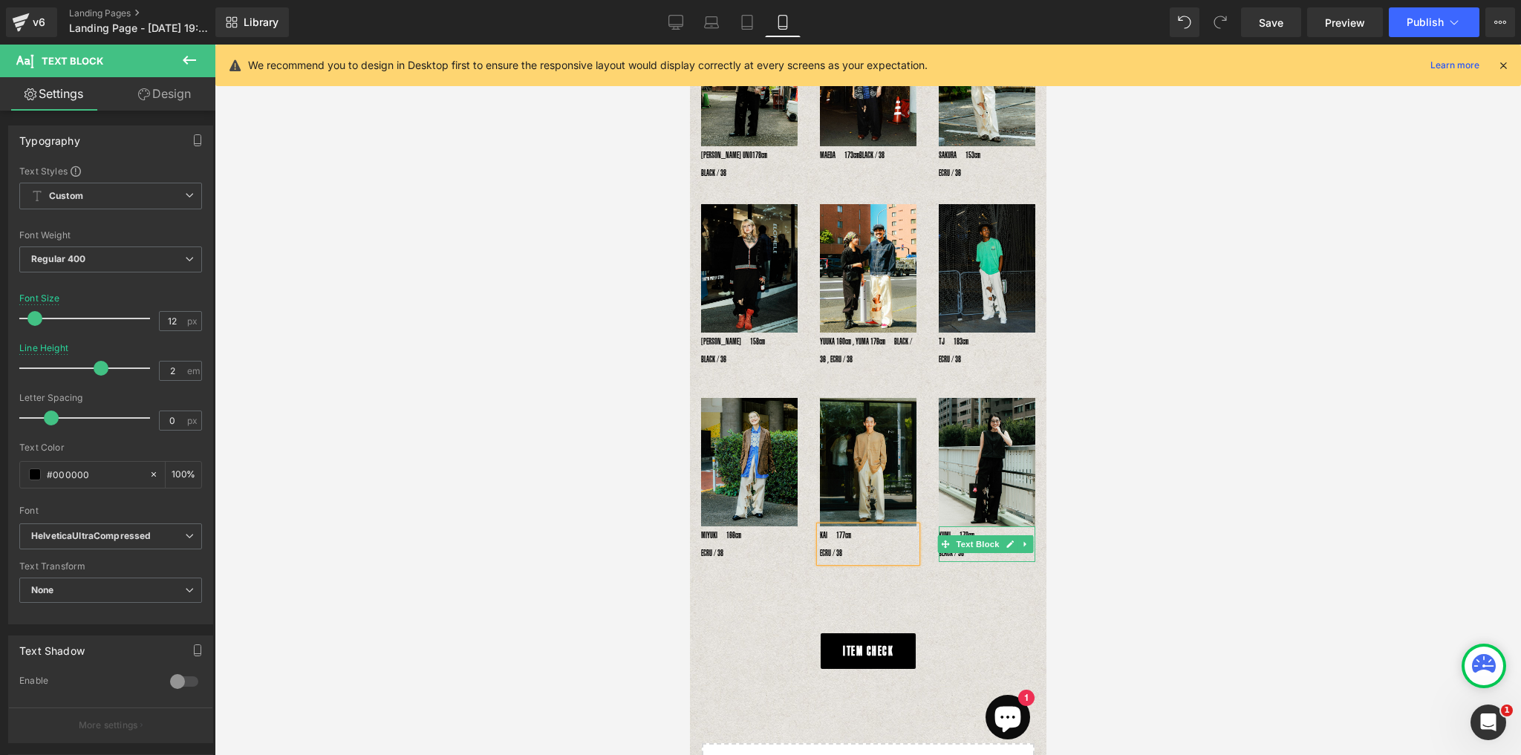
click at [940, 526] on p "YUMI　170cm　　　　　　 BLACK / 38" at bounding box center [986, 544] width 97 height 36
click at [1186, 544] on div at bounding box center [868, 400] width 1306 height 711
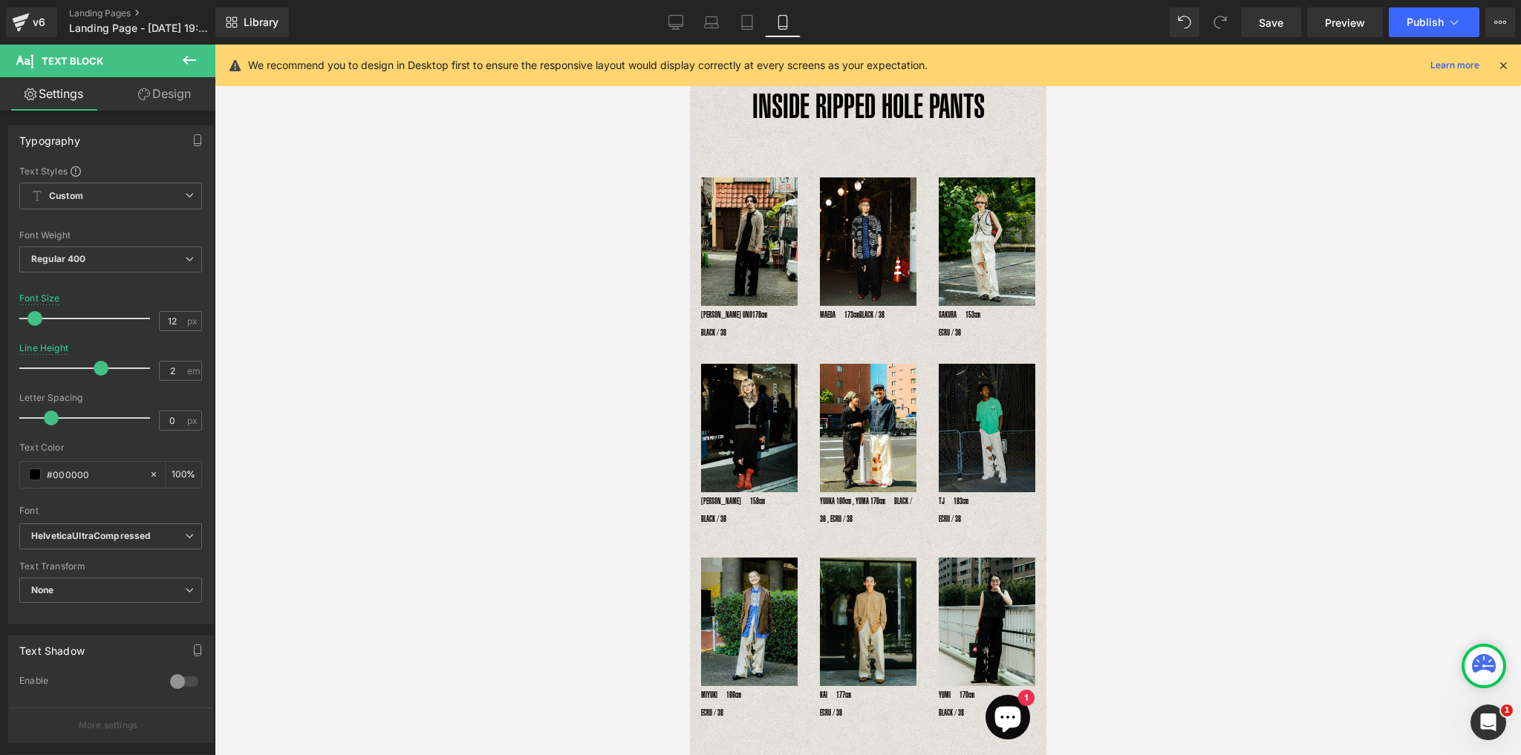
scroll to position [0, 0]
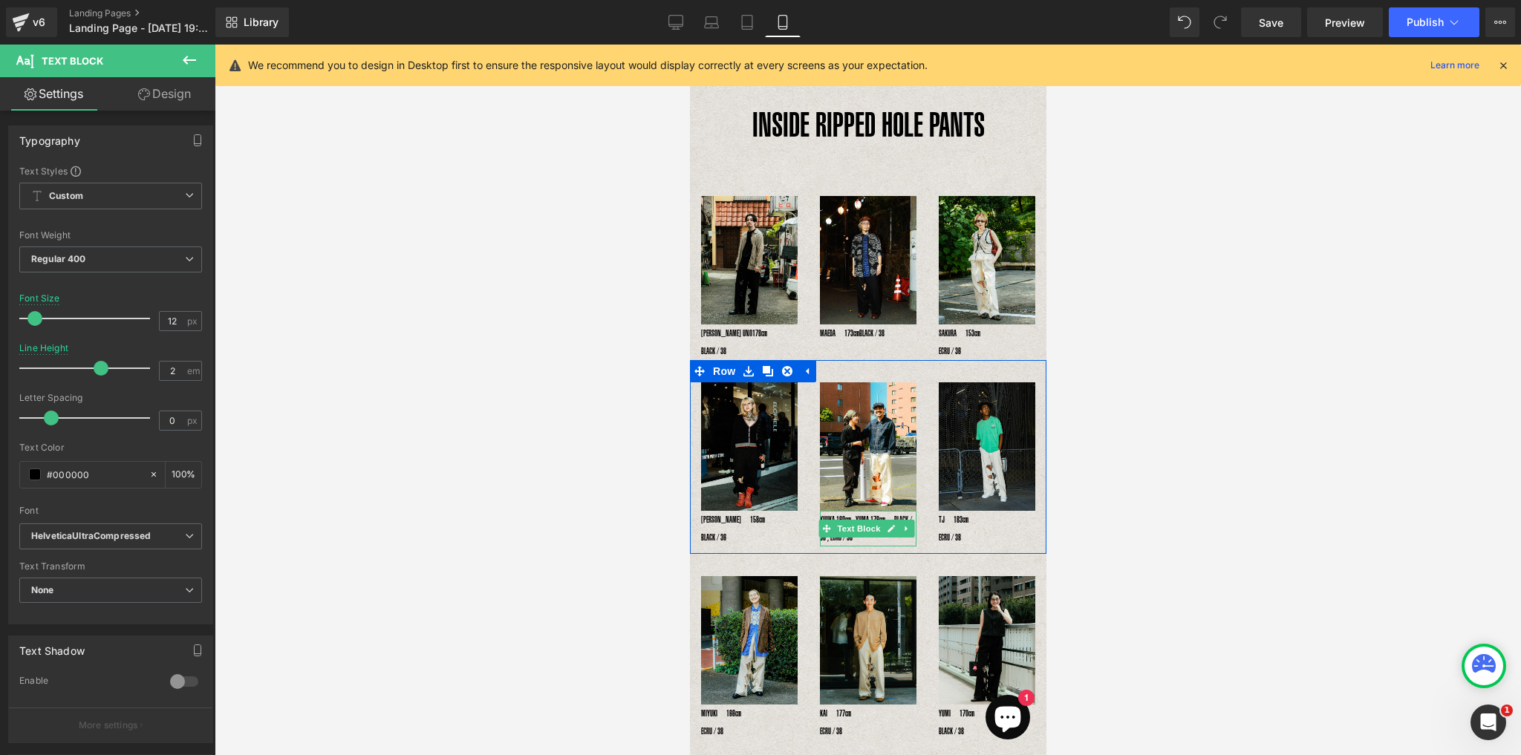
click at [889, 511] on p "YUUKA 160cm , YUMA 176cm　BLACK / 36 , ECRU / 38" at bounding box center [867, 529] width 97 height 36
click at [1103, 500] on div at bounding box center [868, 400] width 1306 height 711
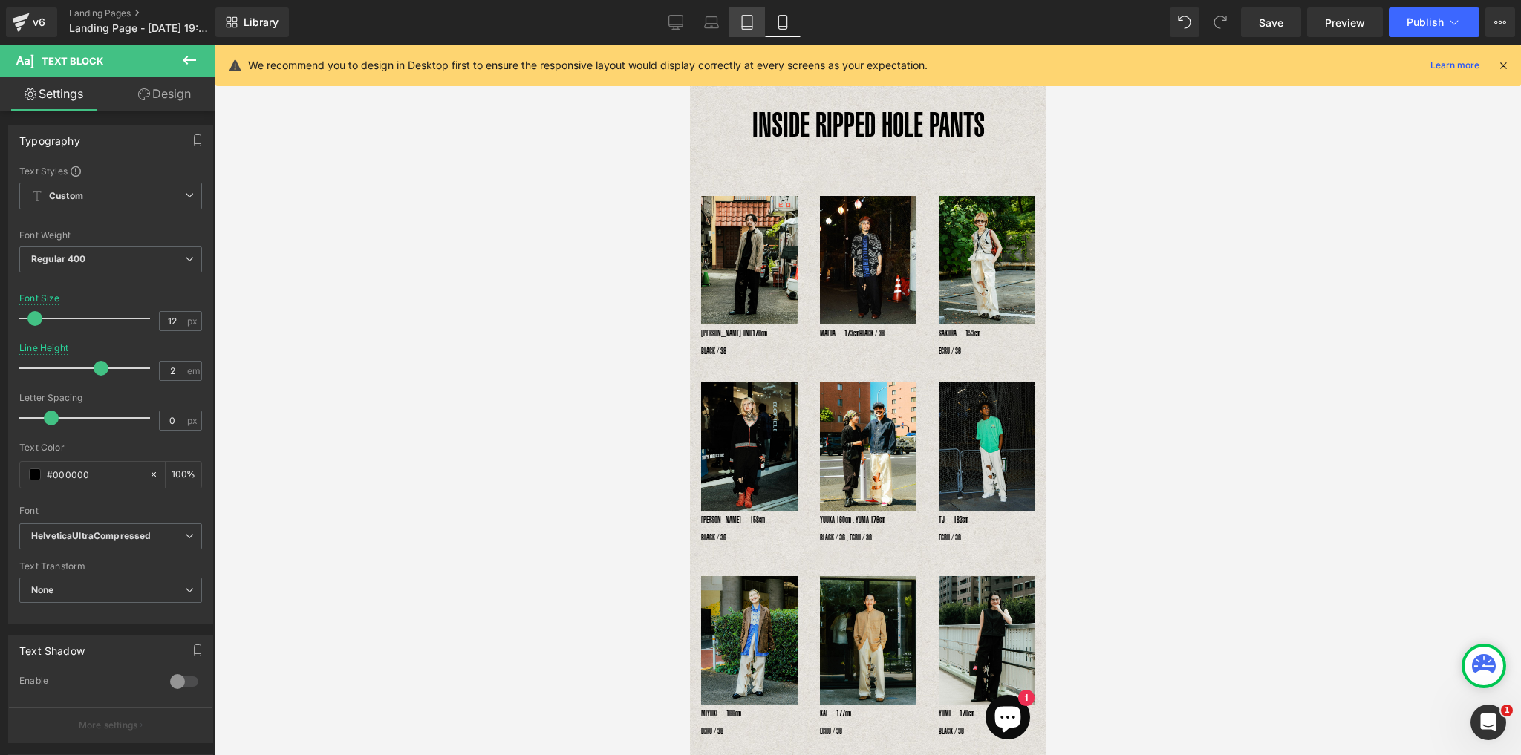
click at [747, 20] on icon at bounding box center [746, 22] width 15 height 15
type input "15"
type input "1.73"
type input "100"
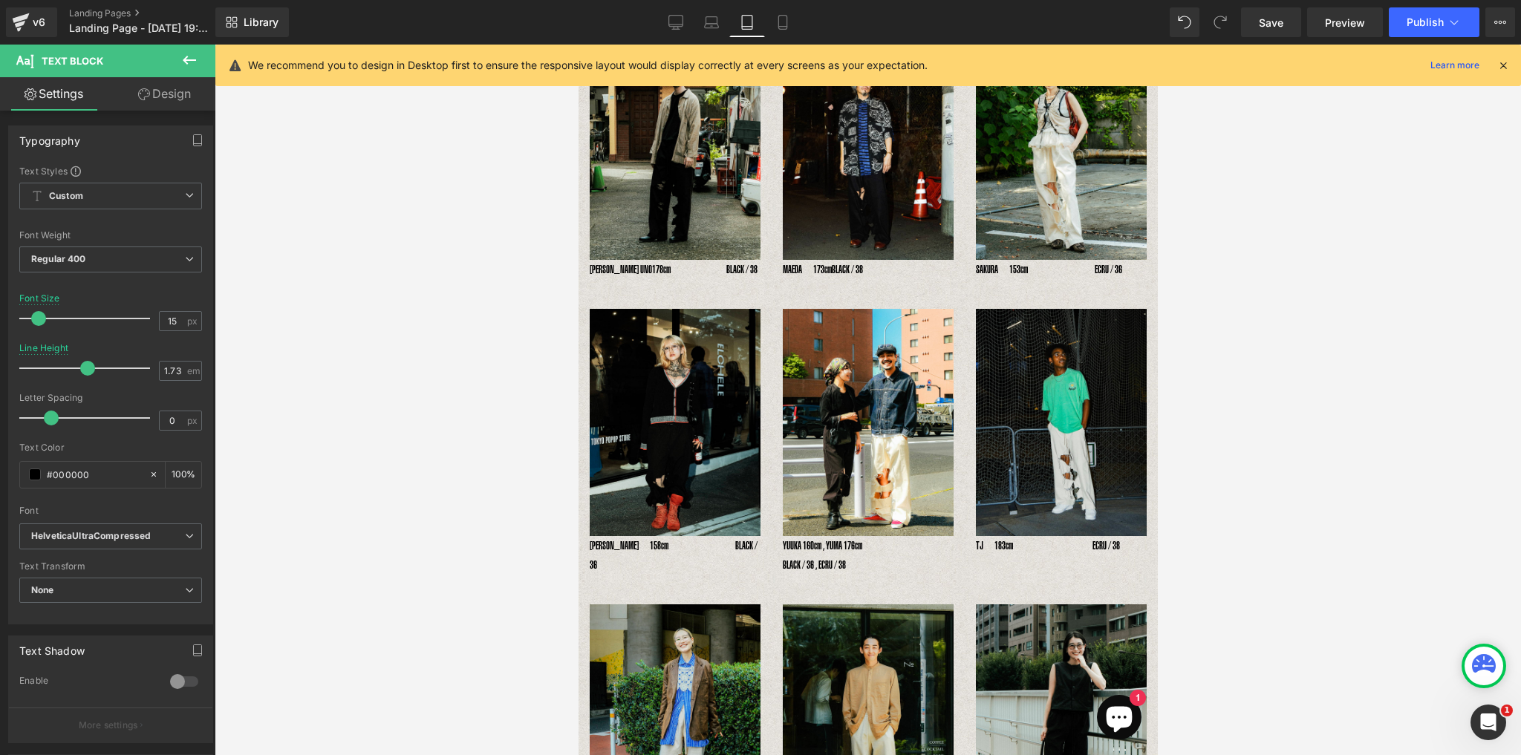
scroll to position [212, 0]
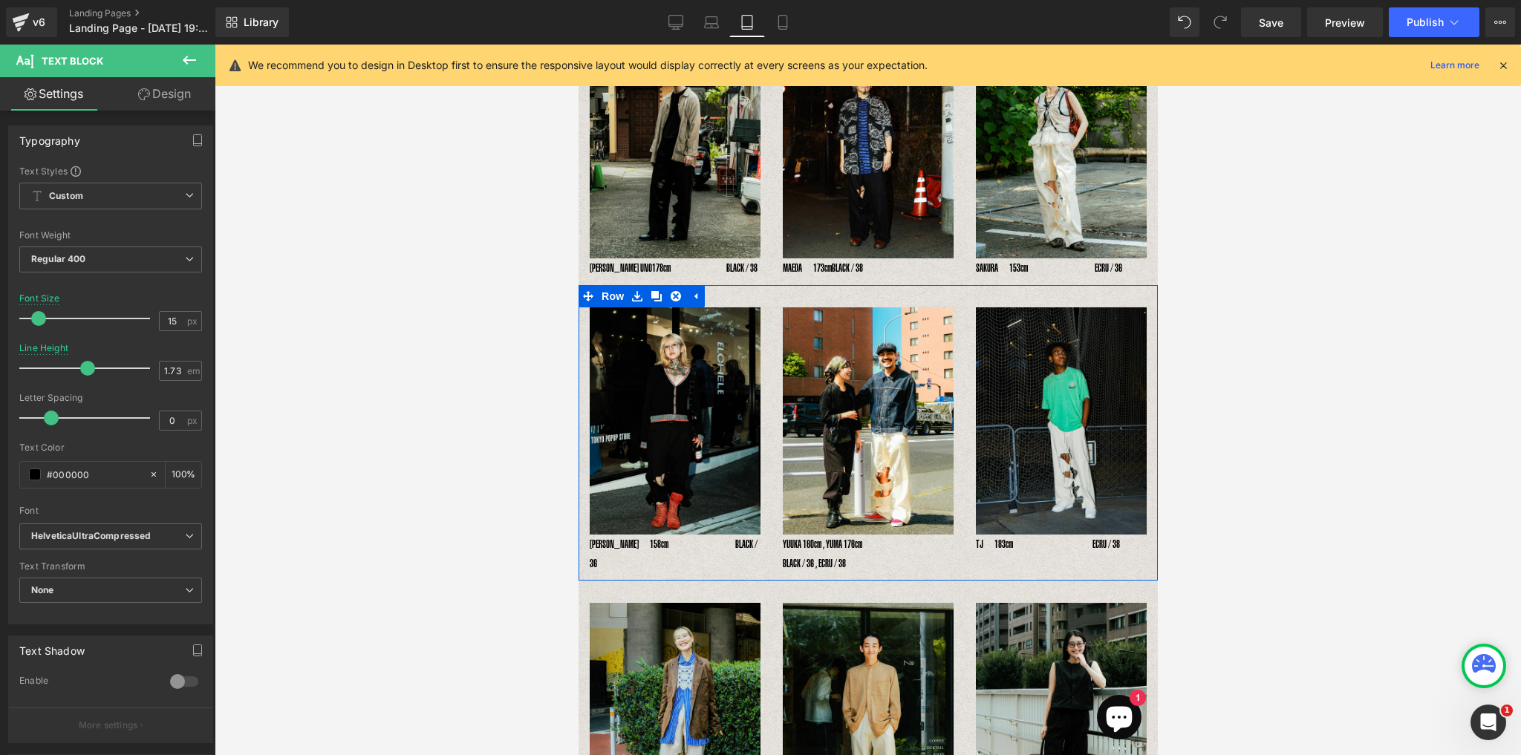
click at [776, 552] on div "Image YUUKA 160cm , YUMA 176cm　 BLACK / 36 , ECRU / 38 Text Block" at bounding box center [867, 440] width 193 height 267
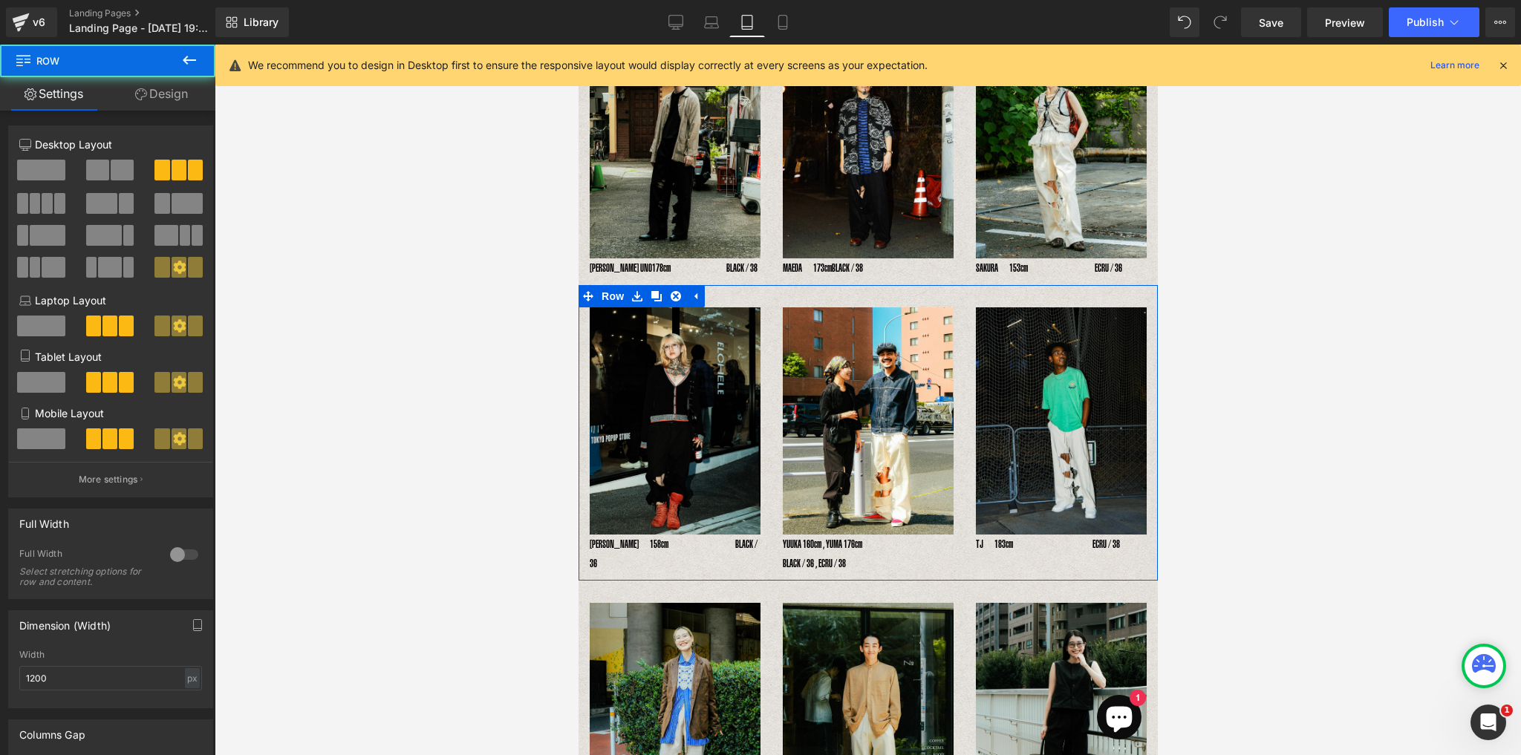
click at [578, 45] on div at bounding box center [578, 45] width 0 height 0
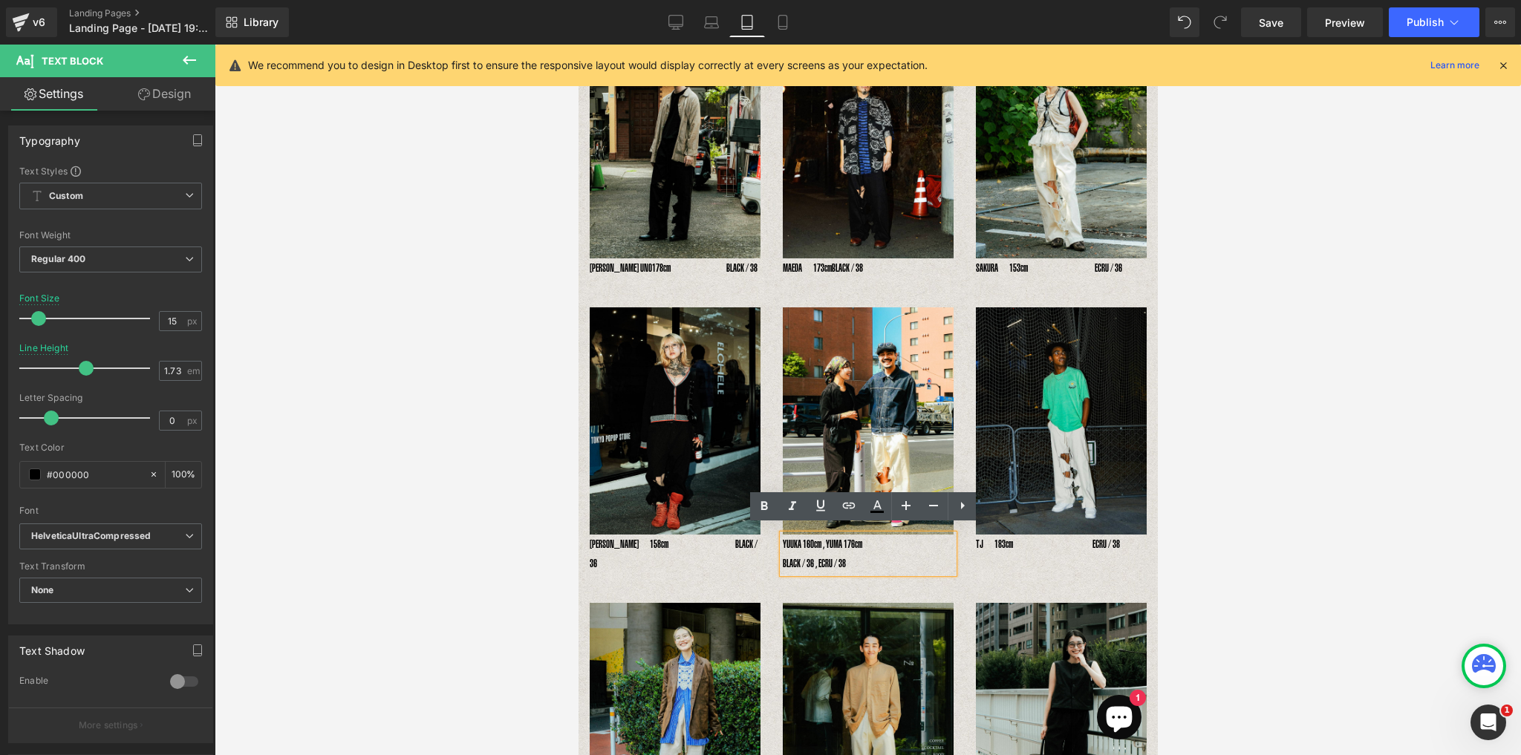
click at [782, 554] on p "BLACK / 36 , ECRU / 38" at bounding box center [867, 563] width 171 height 19
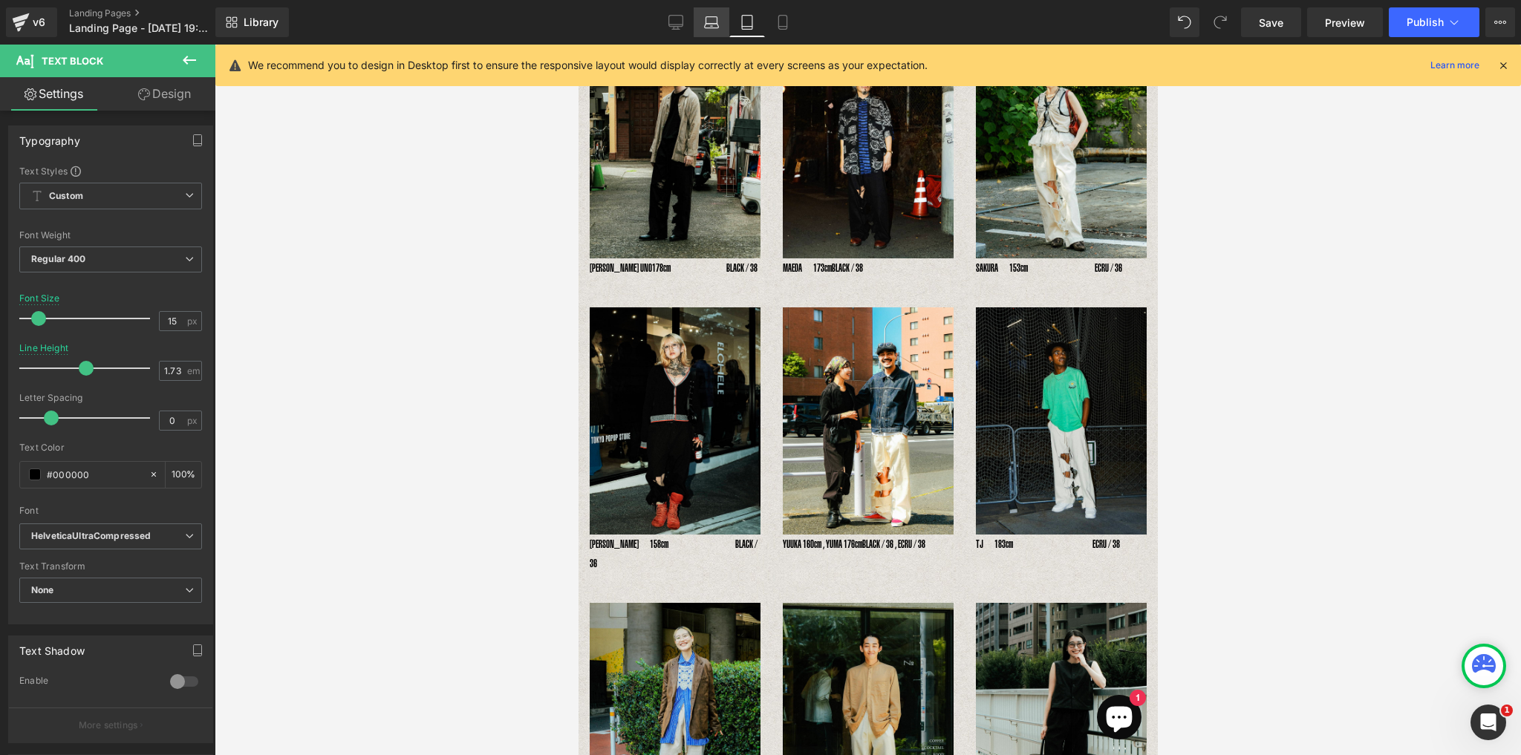
click at [716, 23] on icon at bounding box center [711, 22] width 15 height 15
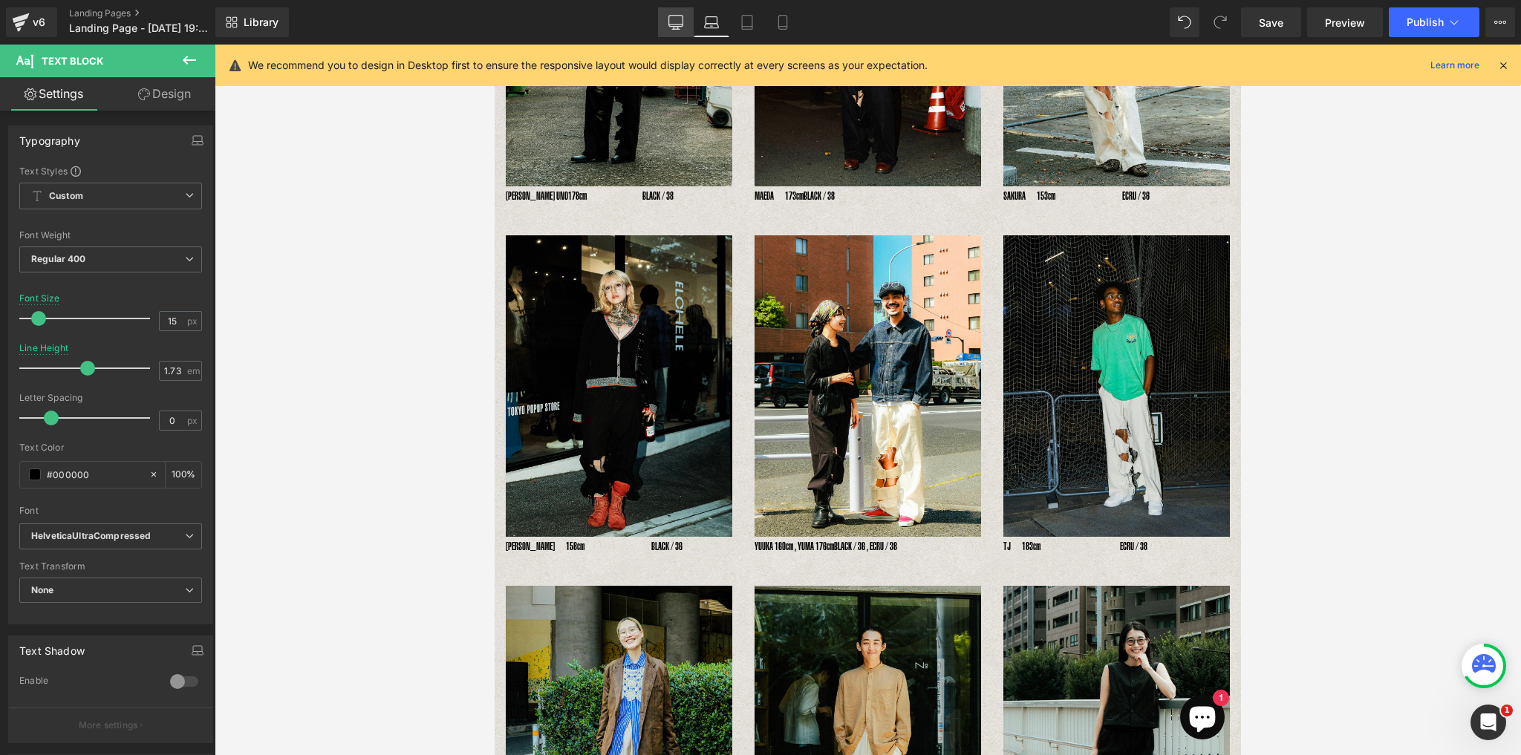
scroll to position [359, 0]
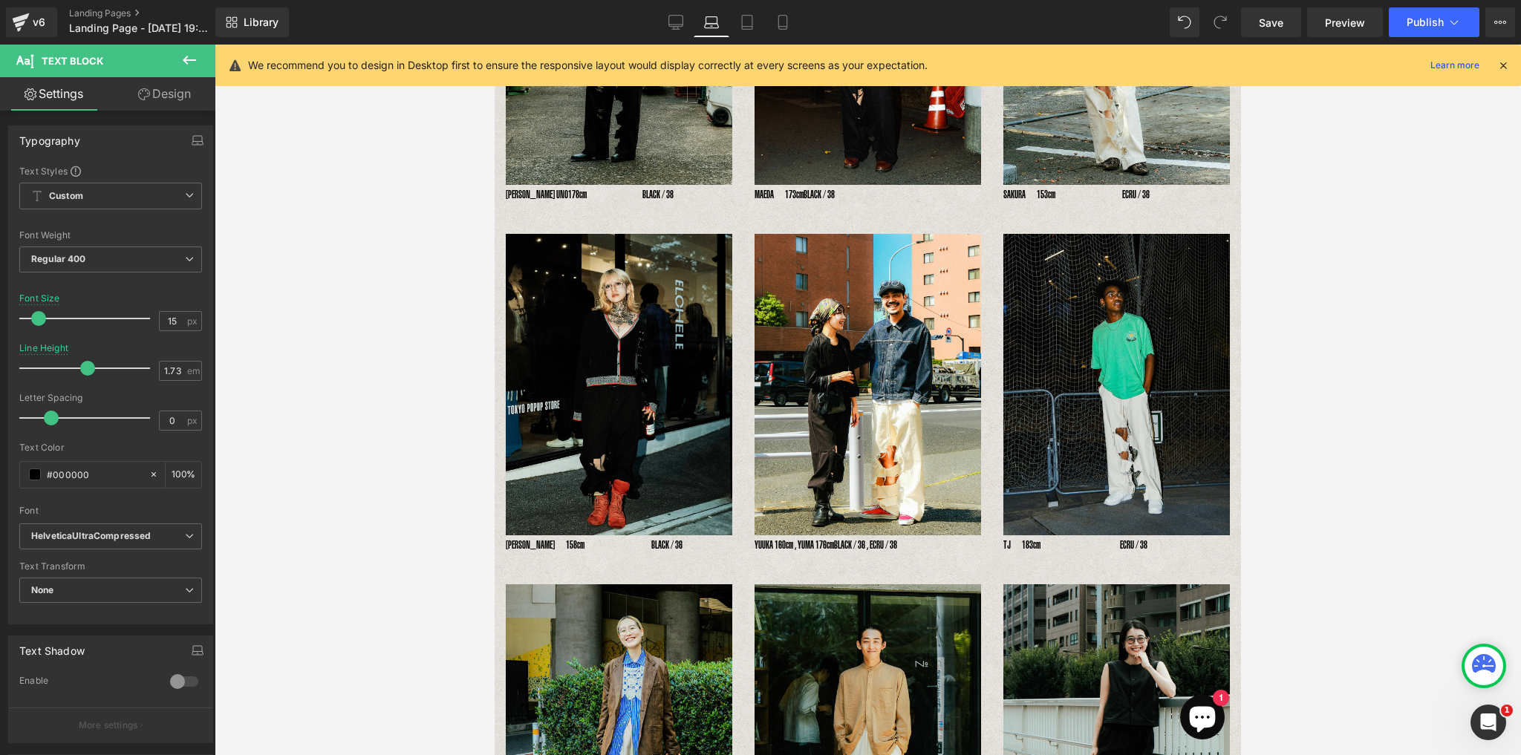
drag, startPoint x: 685, startPoint y: 25, endPoint x: 682, endPoint y: 52, distance: 26.9
click at [685, 25] on link "Desktop" at bounding box center [676, 22] width 36 height 30
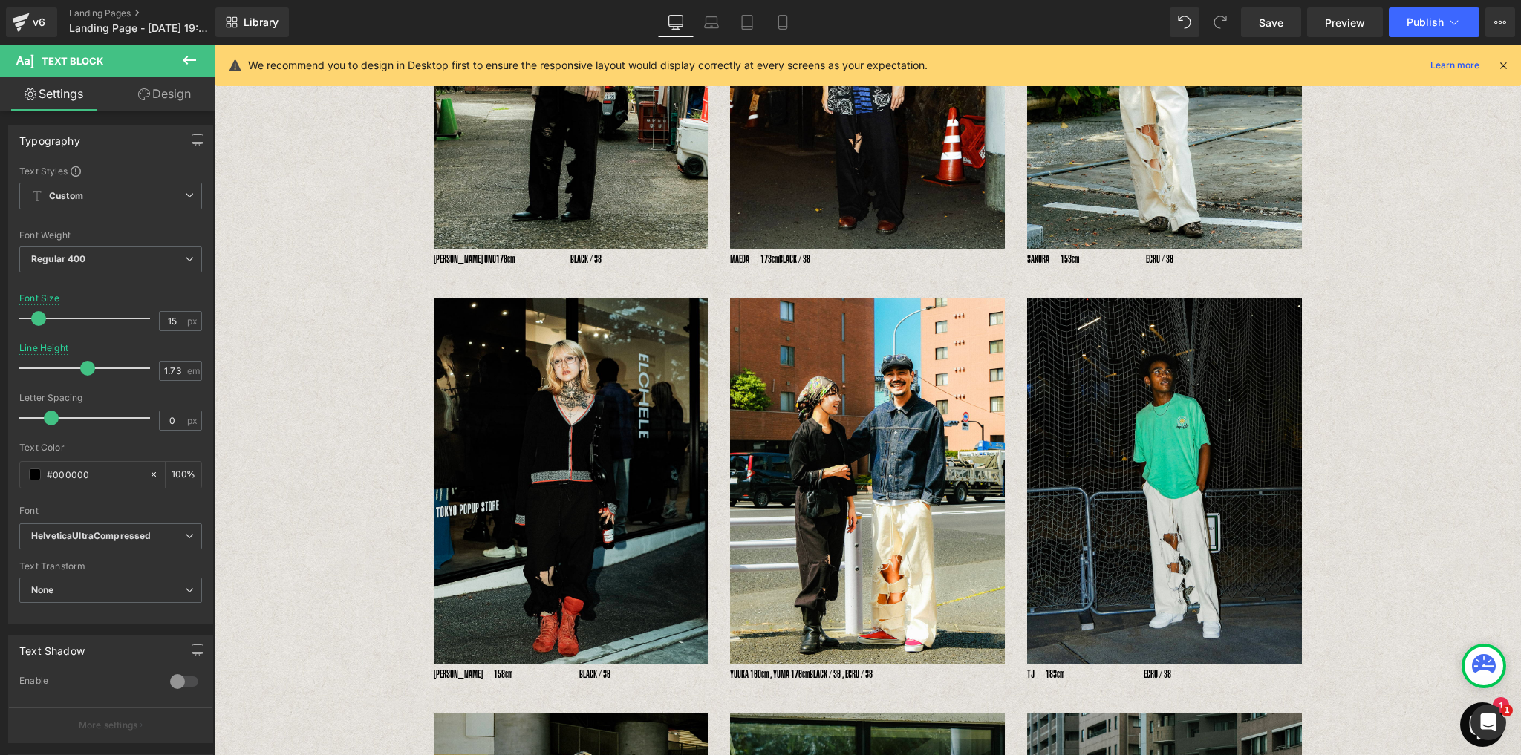
type input "100"
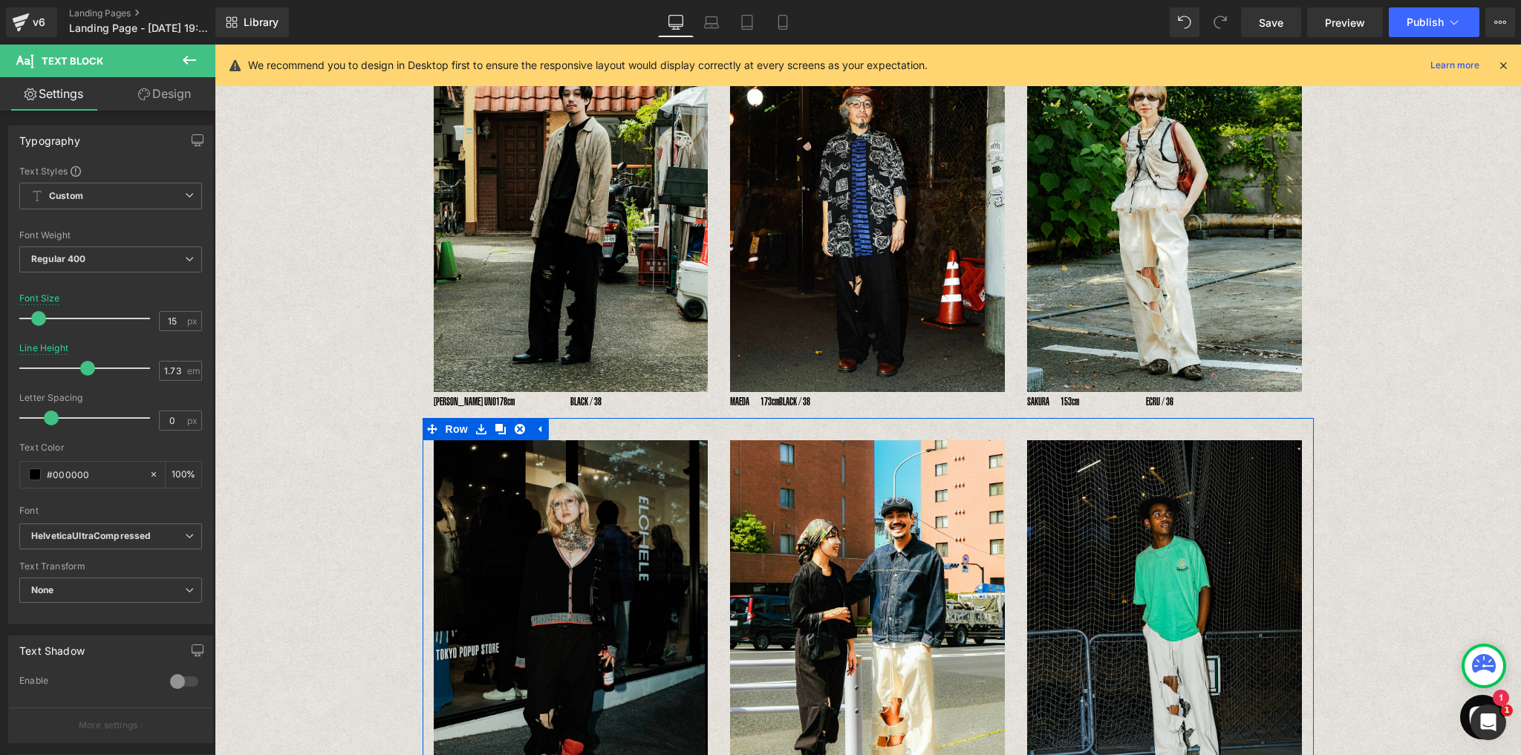
scroll to position [215, 0]
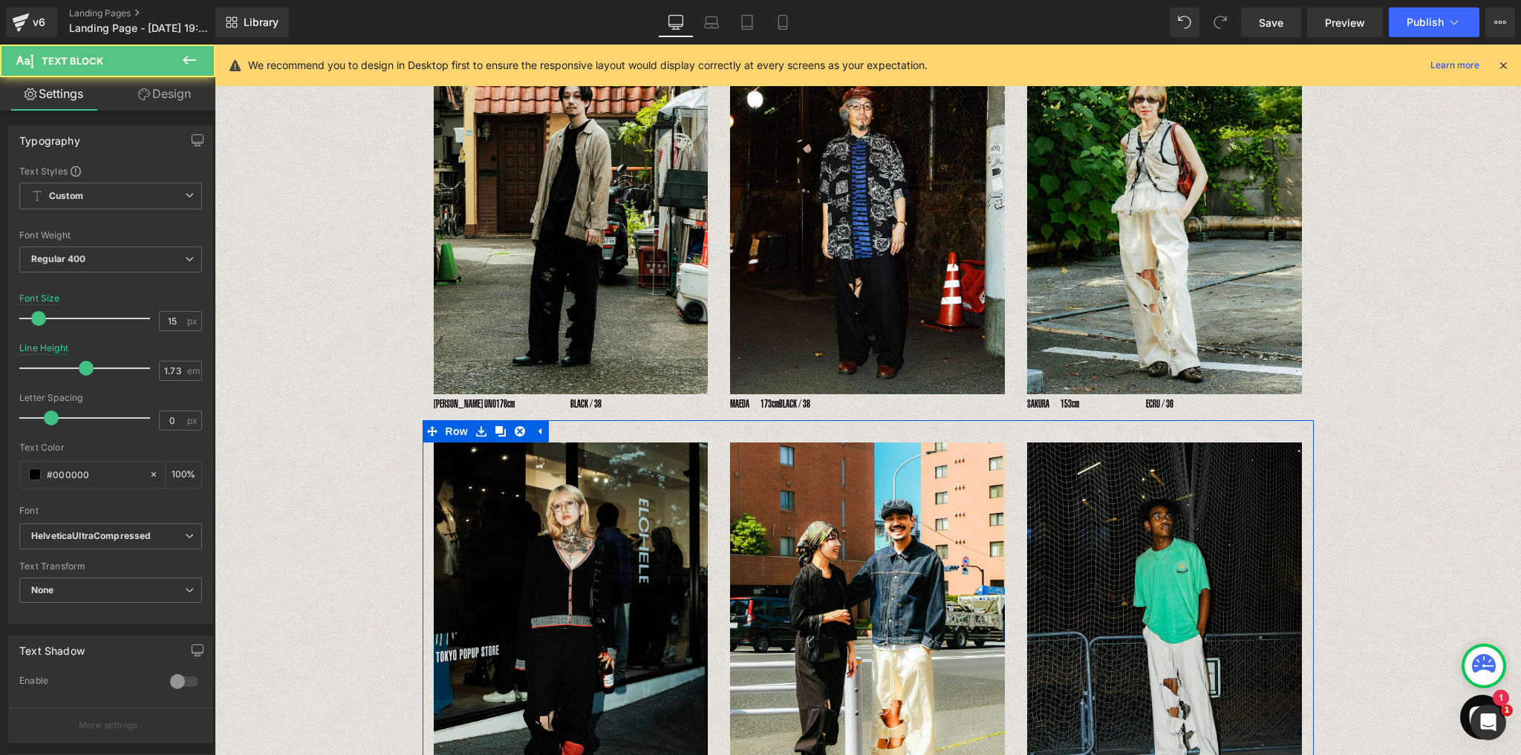
click at [502, 408] on p "YOSHIHIRO UNO178cm　　　　　BLACK / 38" at bounding box center [571, 403] width 275 height 19
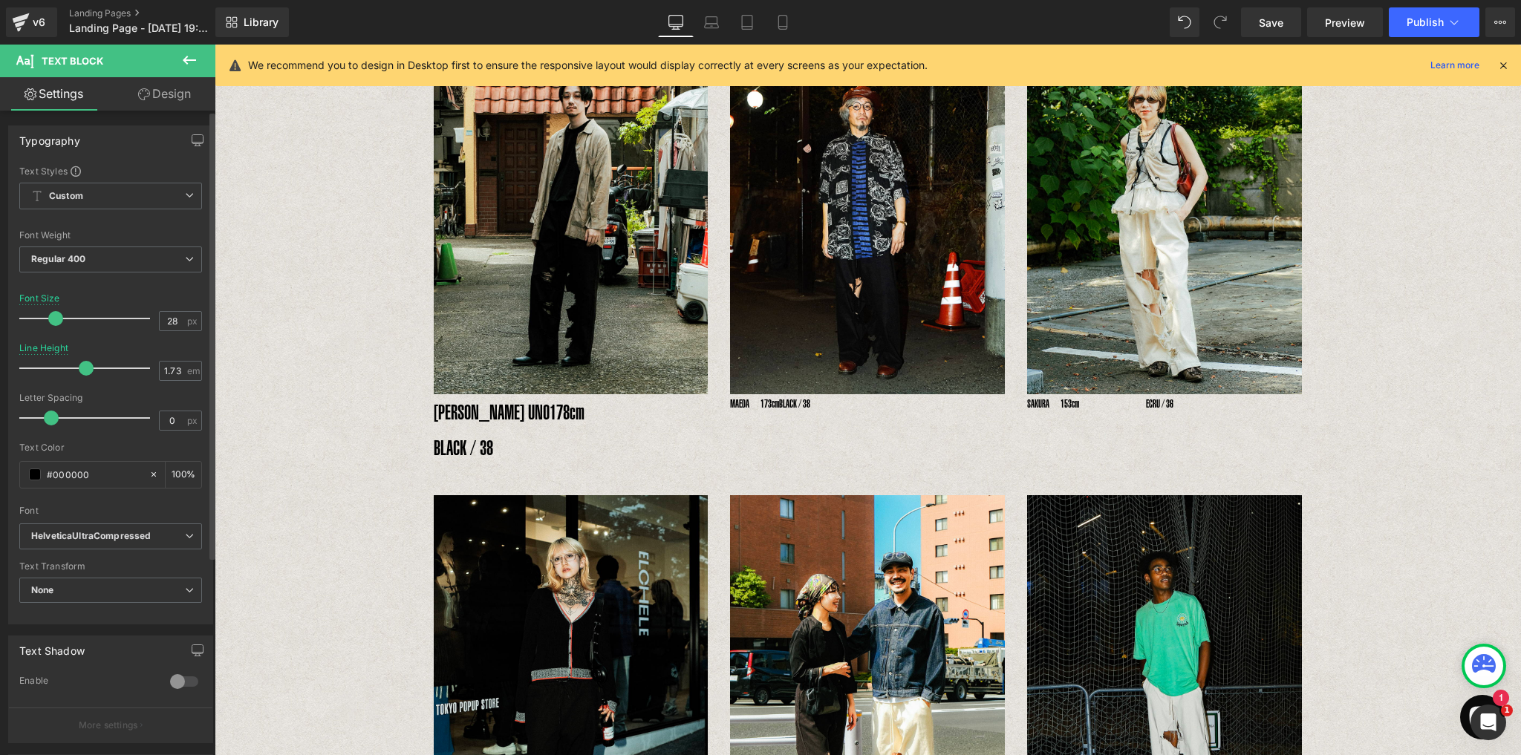
type input "27"
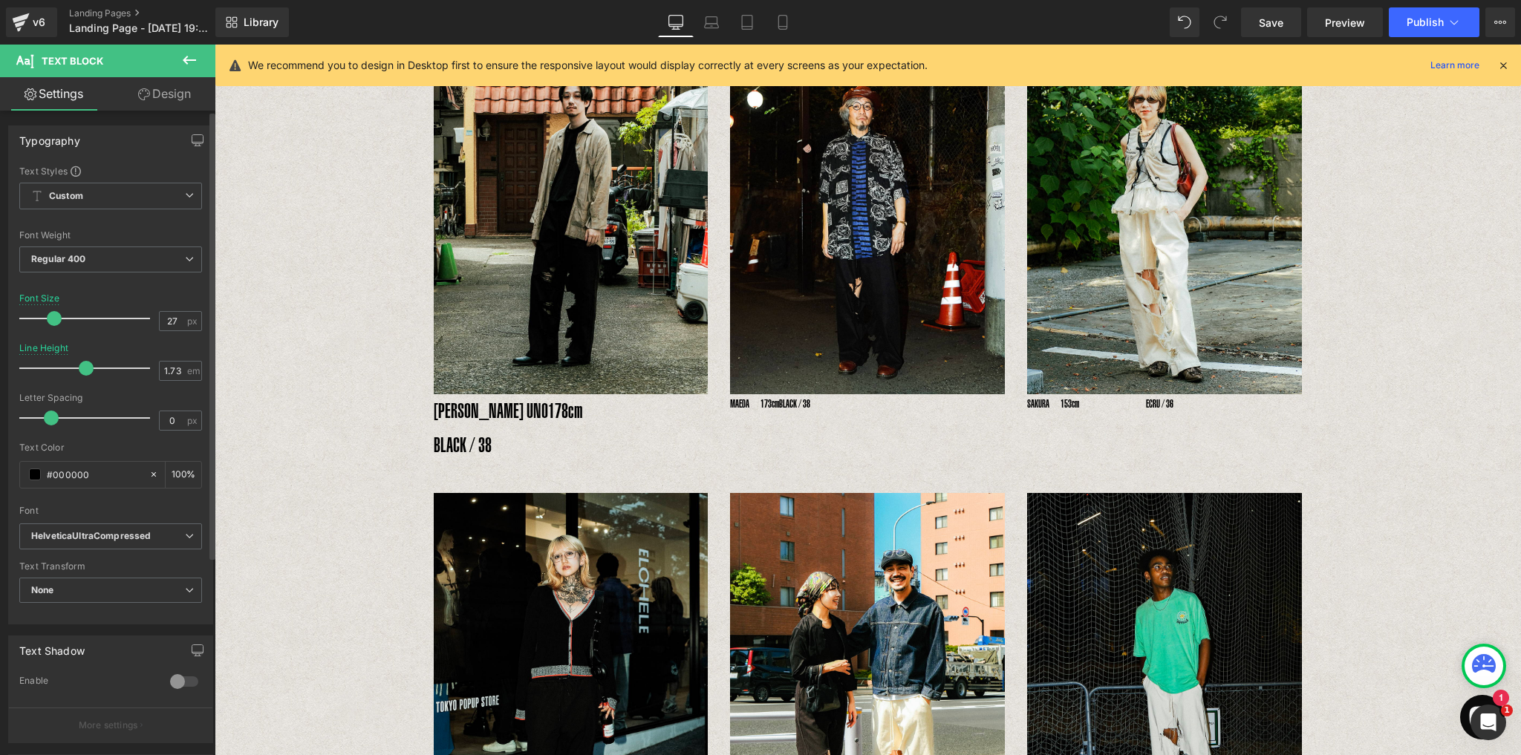
drag, startPoint x: 43, startPoint y: 319, endPoint x: 57, endPoint y: 319, distance: 14.1
click at [57, 319] on span at bounding box center [54, 318] width 15 height 15
click at [788, 402] on p "MAEDA　173cm　　 　　　　BLACK / 38" at bounding box center [867, 403] width 275 height 19
type input "27"
drag, startPoint x: 35, startPoint y: 317, endPoint x: 50, endPoint y: 324, distance: 17.3
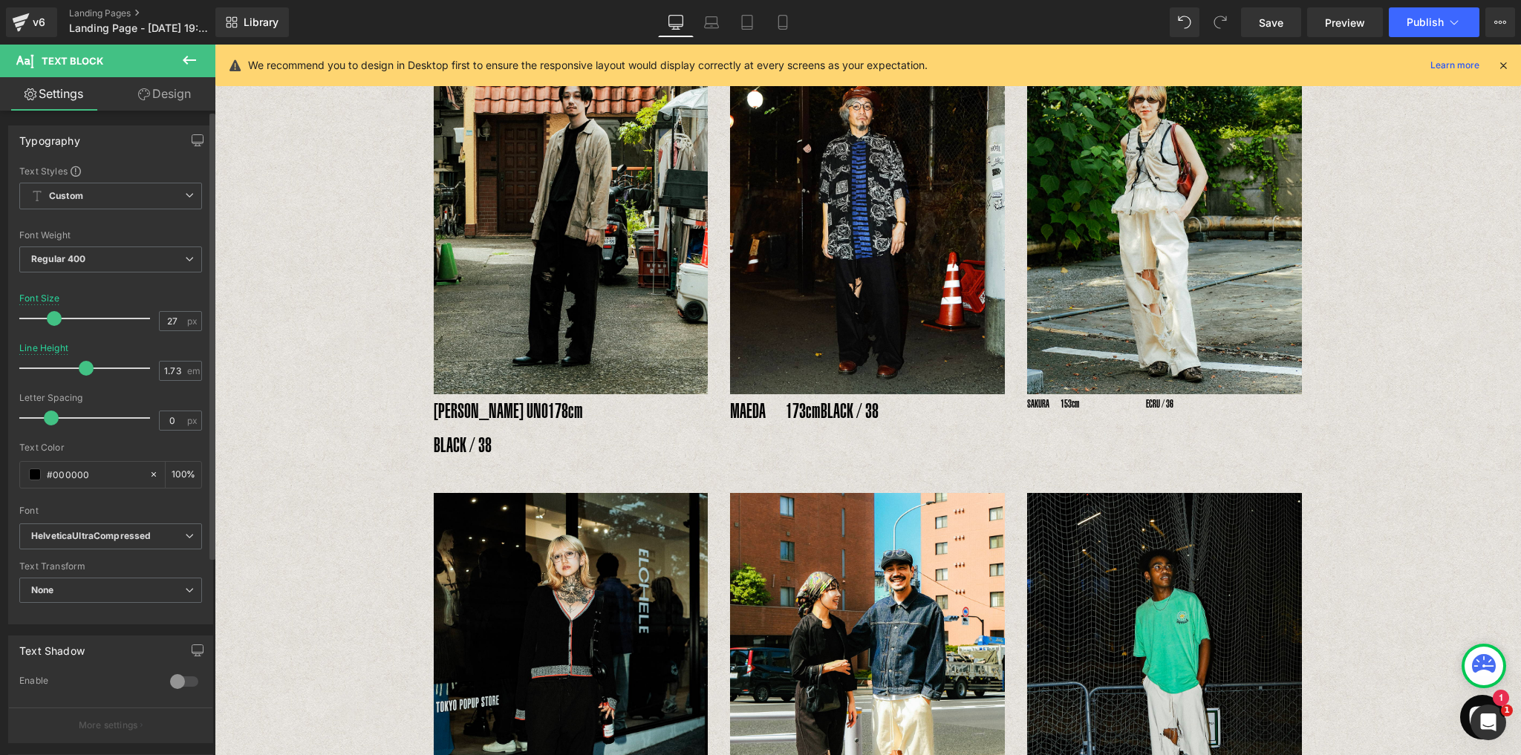
click at [50, 324] on div at bounding box center [88, 319] width 123 height 30
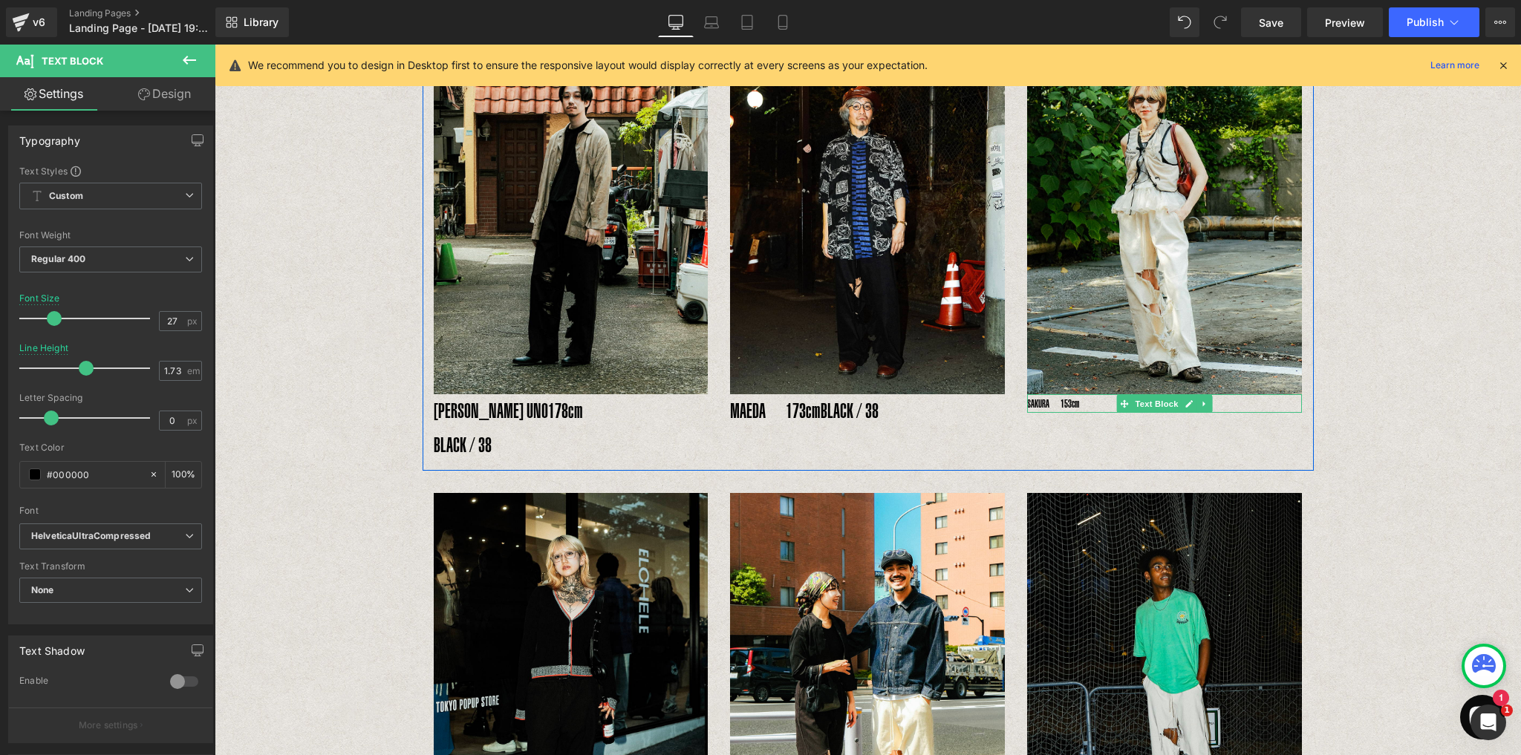
click at [1068, 405] on p "SAKURA　153cm　　　　　　ECRU / 36" at bounding box center [1164, 403] width 275 height 19
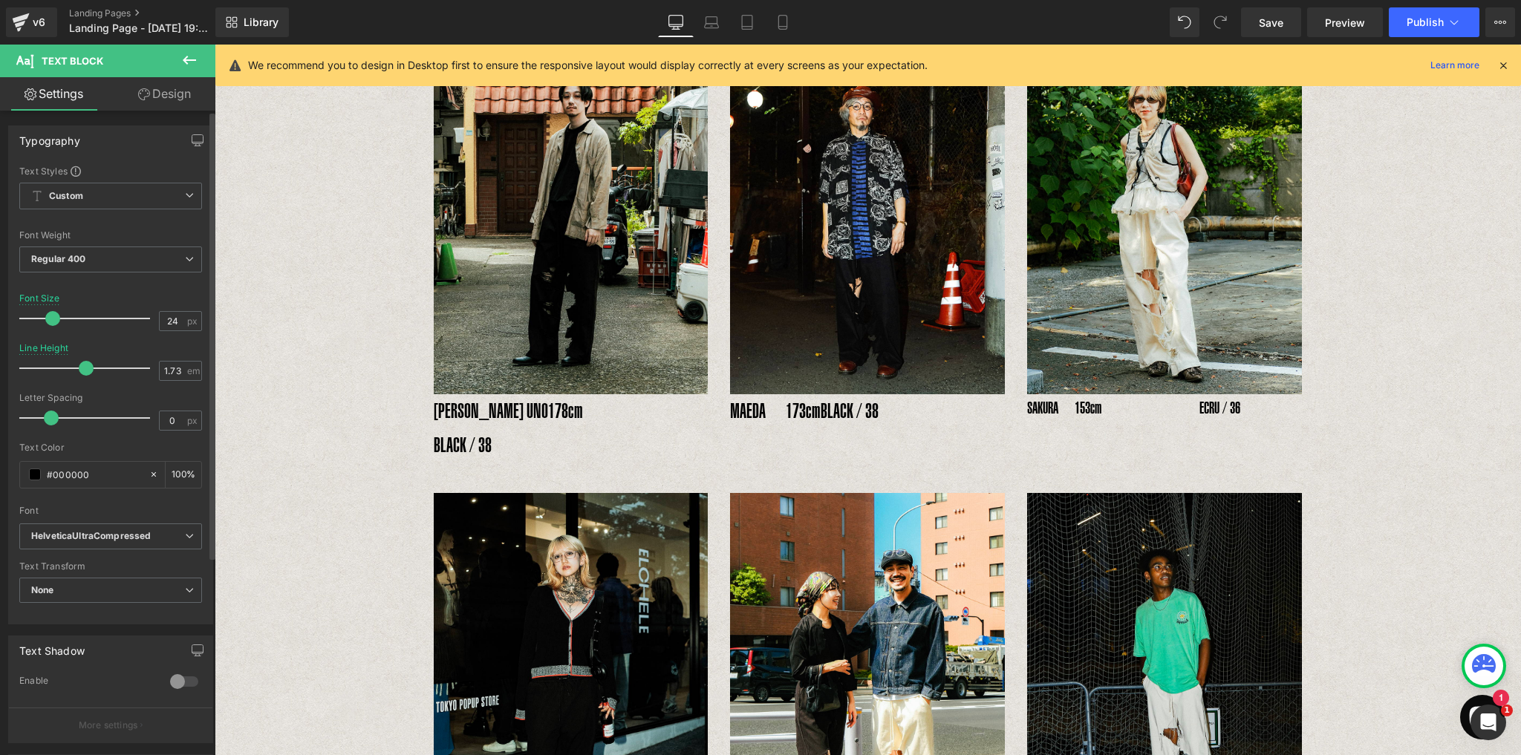
type input "27"
drag, startPoint x: 30, startPoint y: 316, endPoint x: 45, endPoint y: 322, distance: 16.0
click at [45, 322] on div at bounding box center [88, 319] width 123 height 30
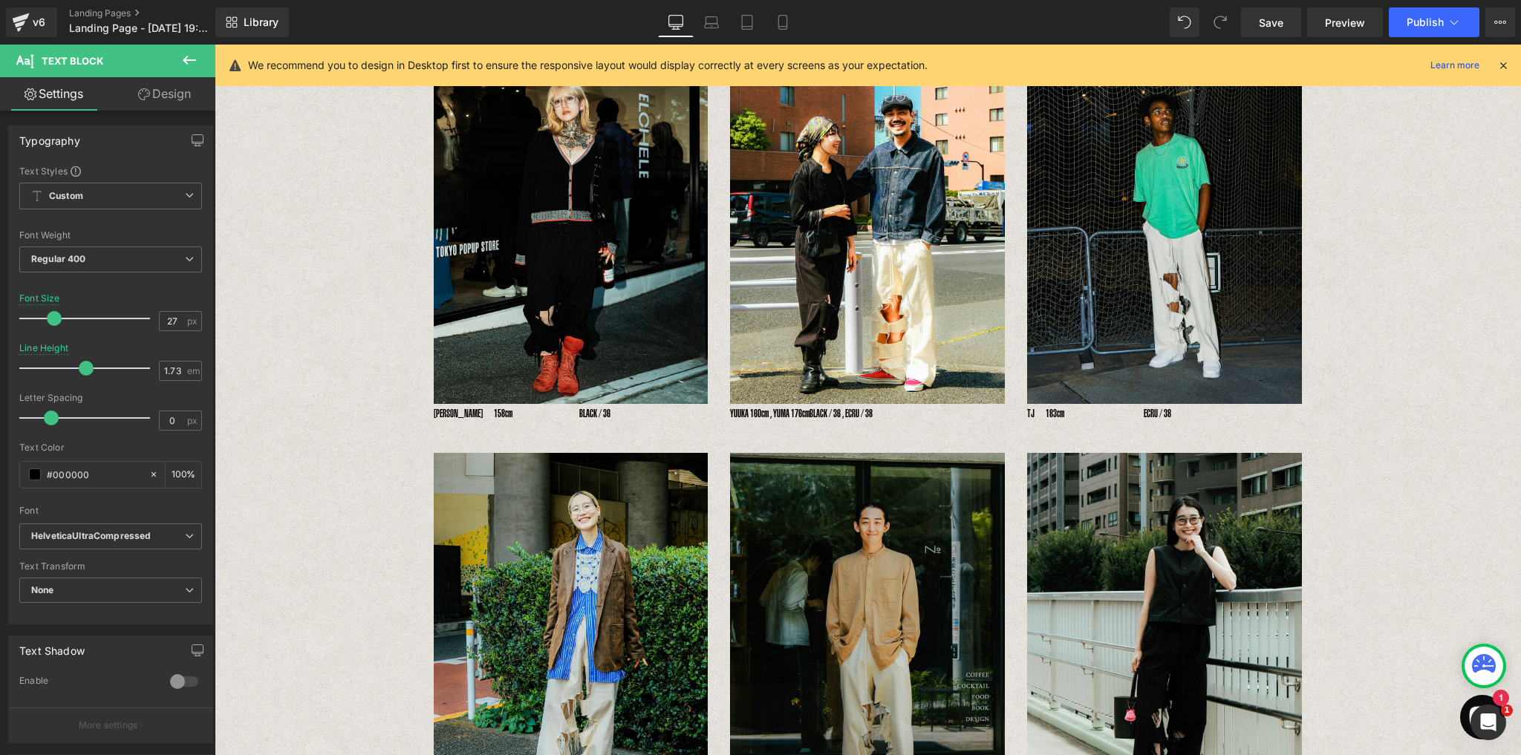
scroll to position [666, 0]
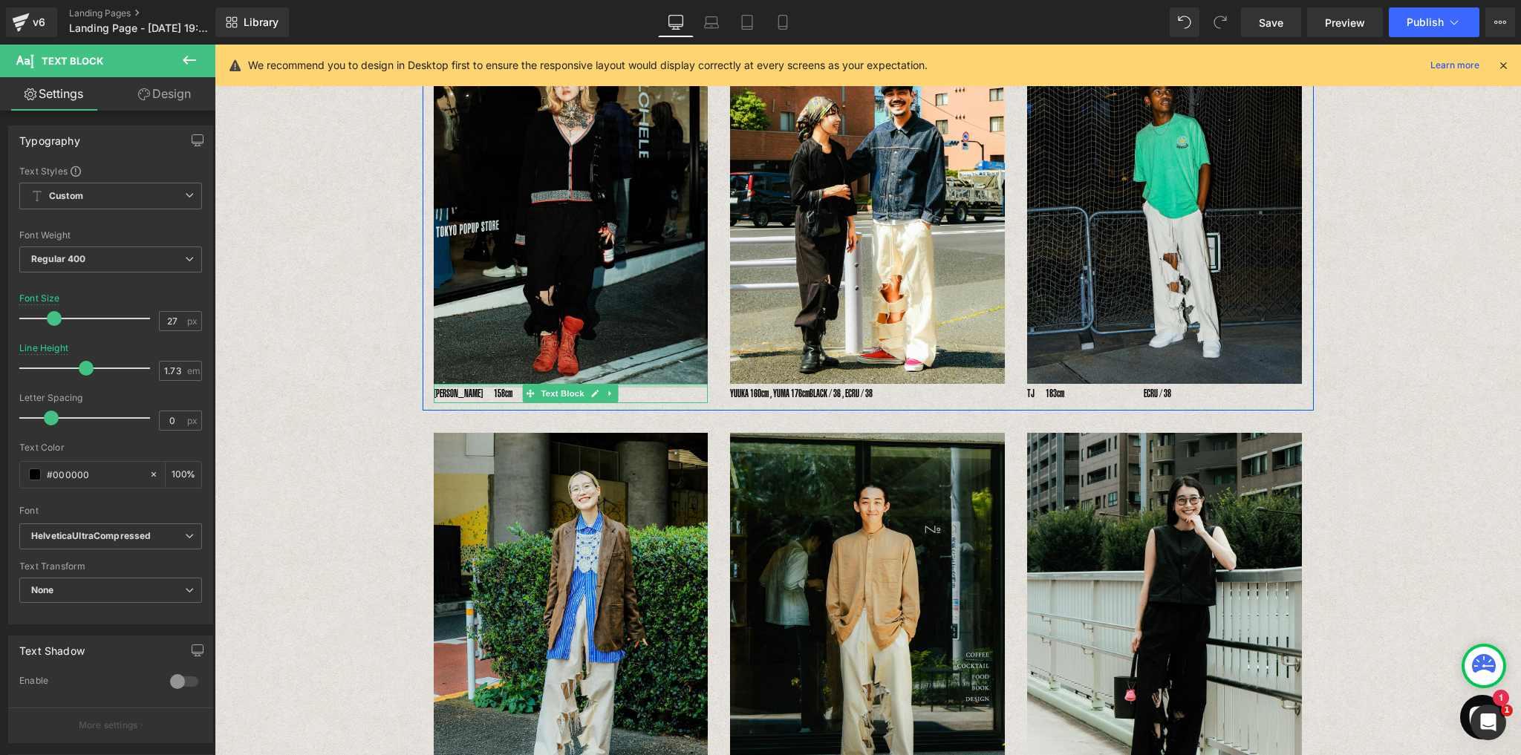
click at [482, 384] on div at bounding box center [571, 386] width 275 height 4
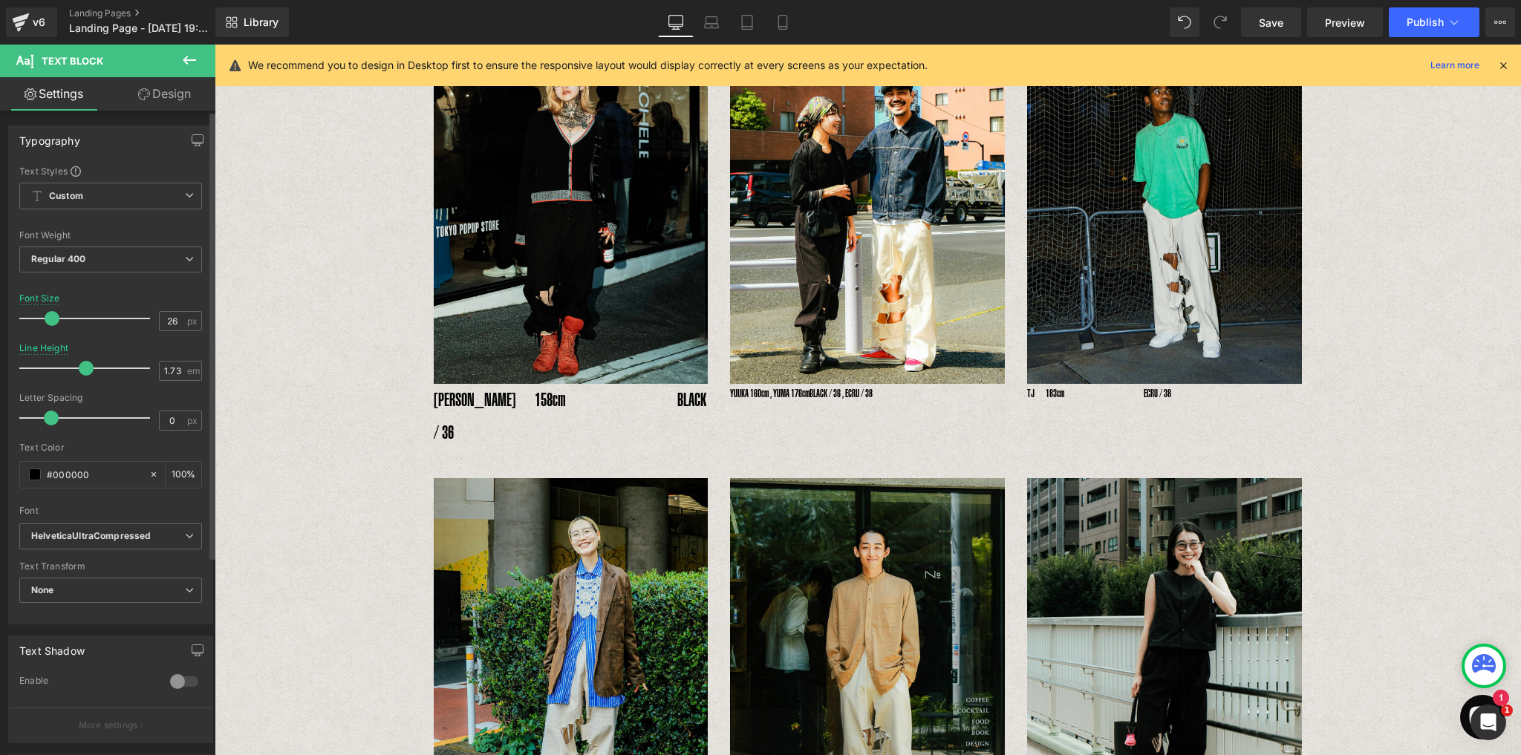
type input "27"
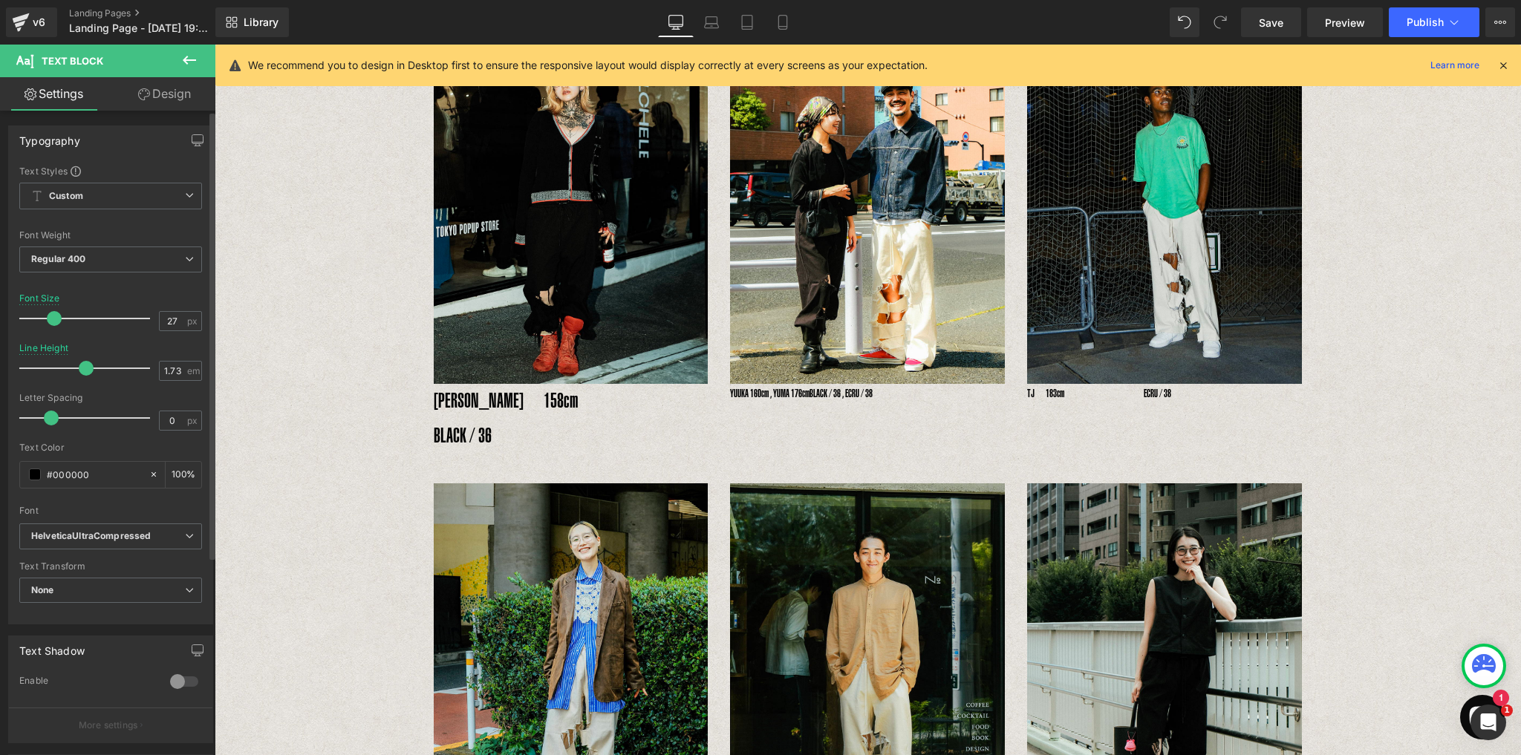
drag, startPoint x: 33, startPoint y: 319, endPoint x: 48, endPoint y: 326, distance: 17.0
click at [48, 326] on div at bounding box center [88, 319] width 123 height 30
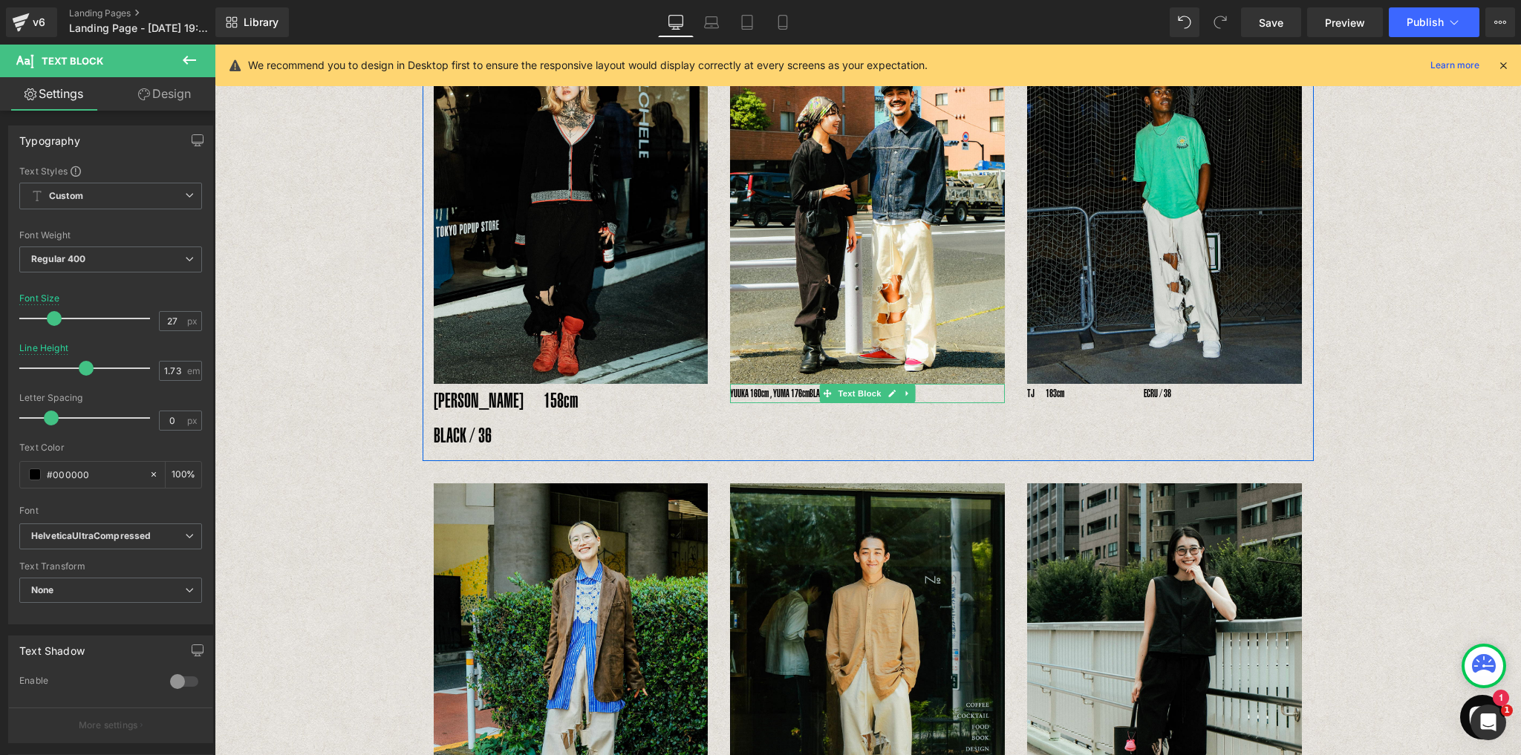
click at [795, 384] on p "YUUKA 160cm , YUMA 176cm　 BLACK / 36 , ECRU / 38" at bounding box center [867, 393] width 275 height 19
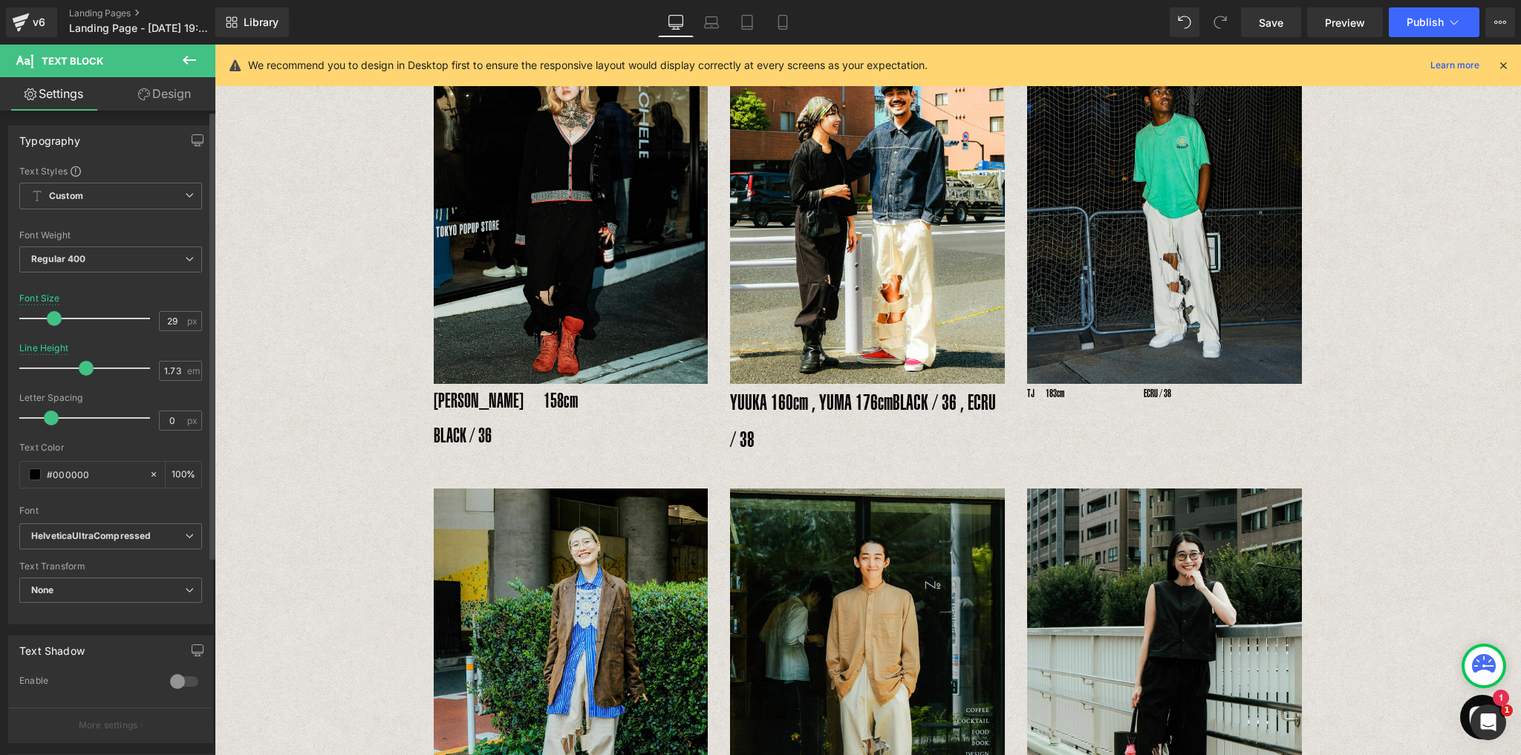
type input "27"
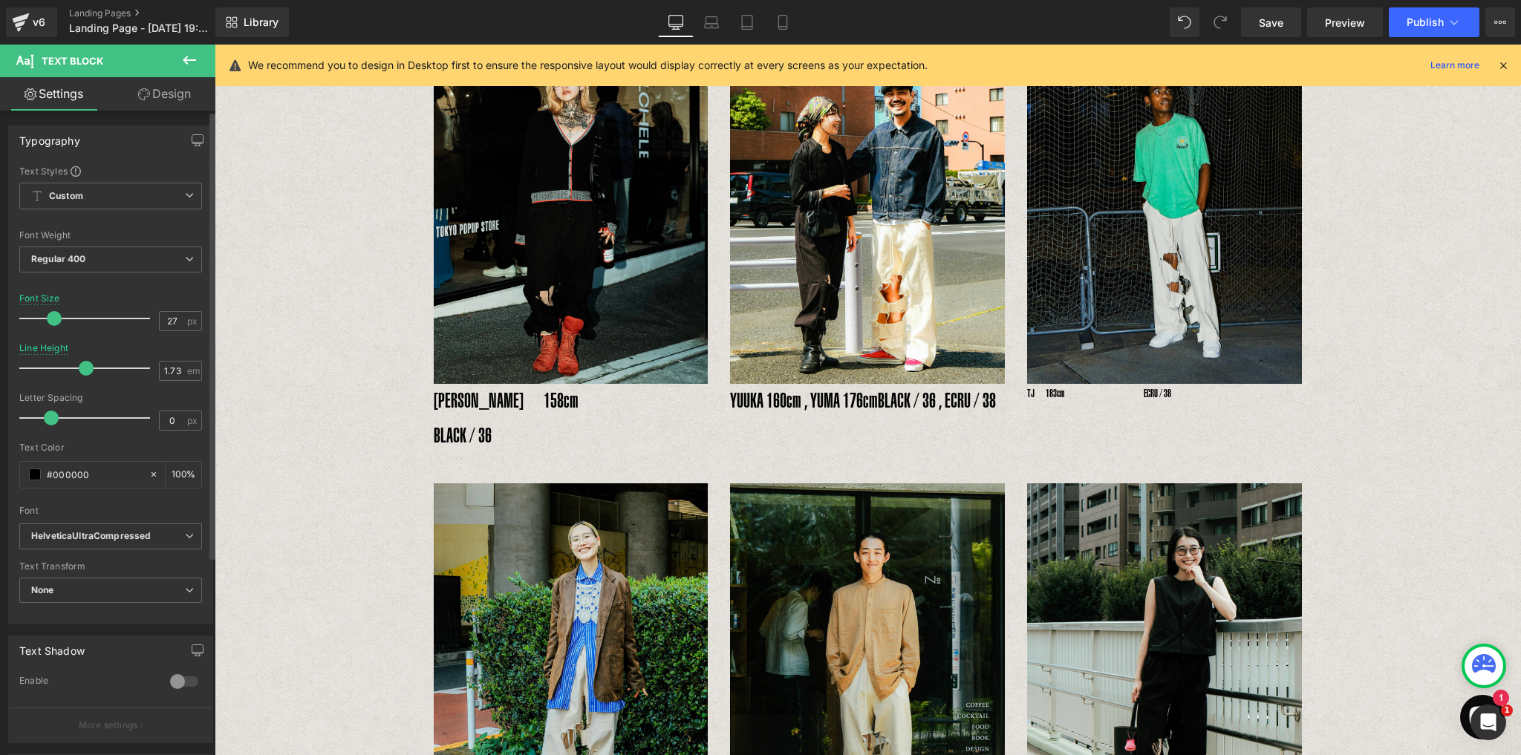
drag, startPoint x: 36, startPoint y: 316, endPoint x: 50, endPoint y: 319, distance: 15.1
click at [50, 319] on span at bounding box center [54, 318] width 15 height 15
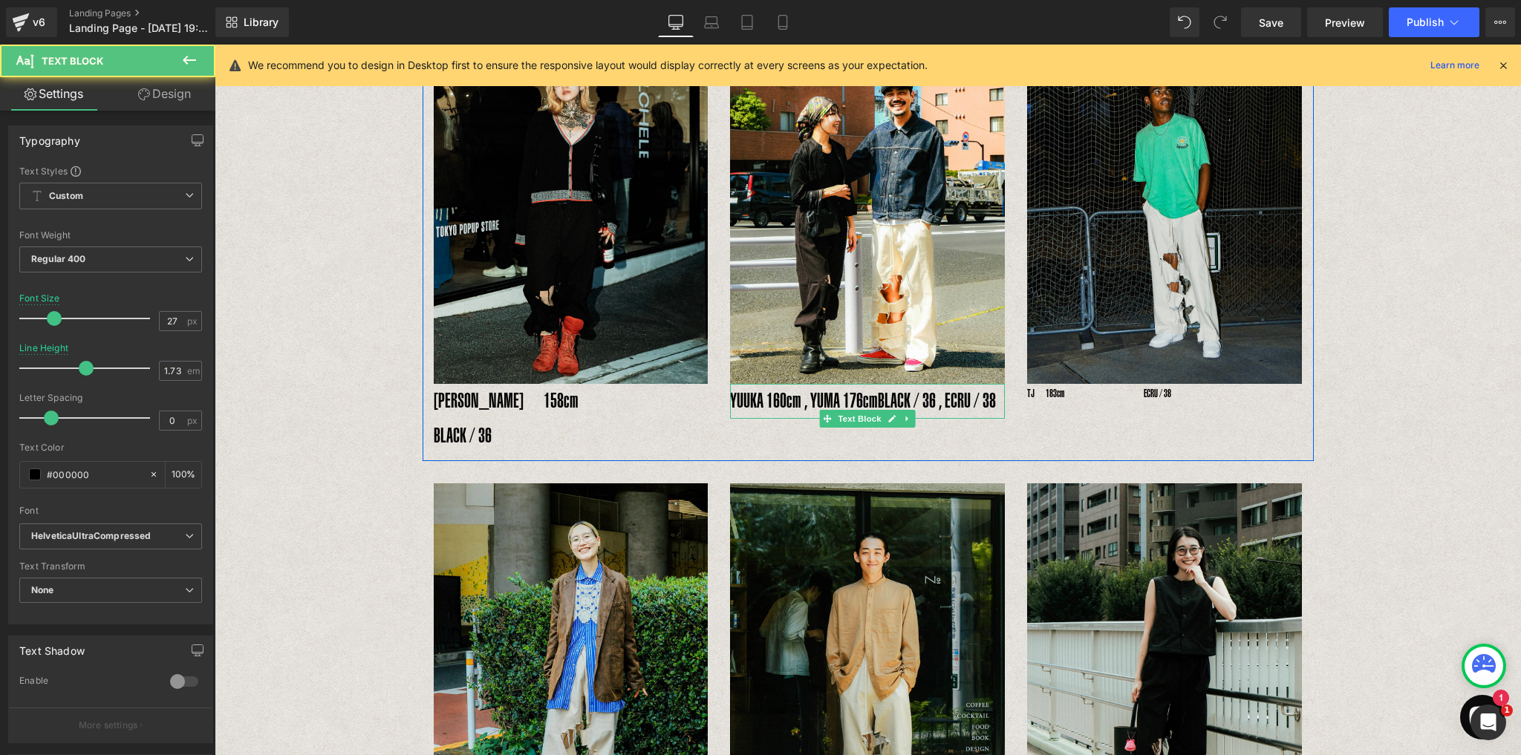
click at [893, 389] on span "BLACK / 36 , ECRU / 38" at bounding box center [937, 400] width 118 height 23
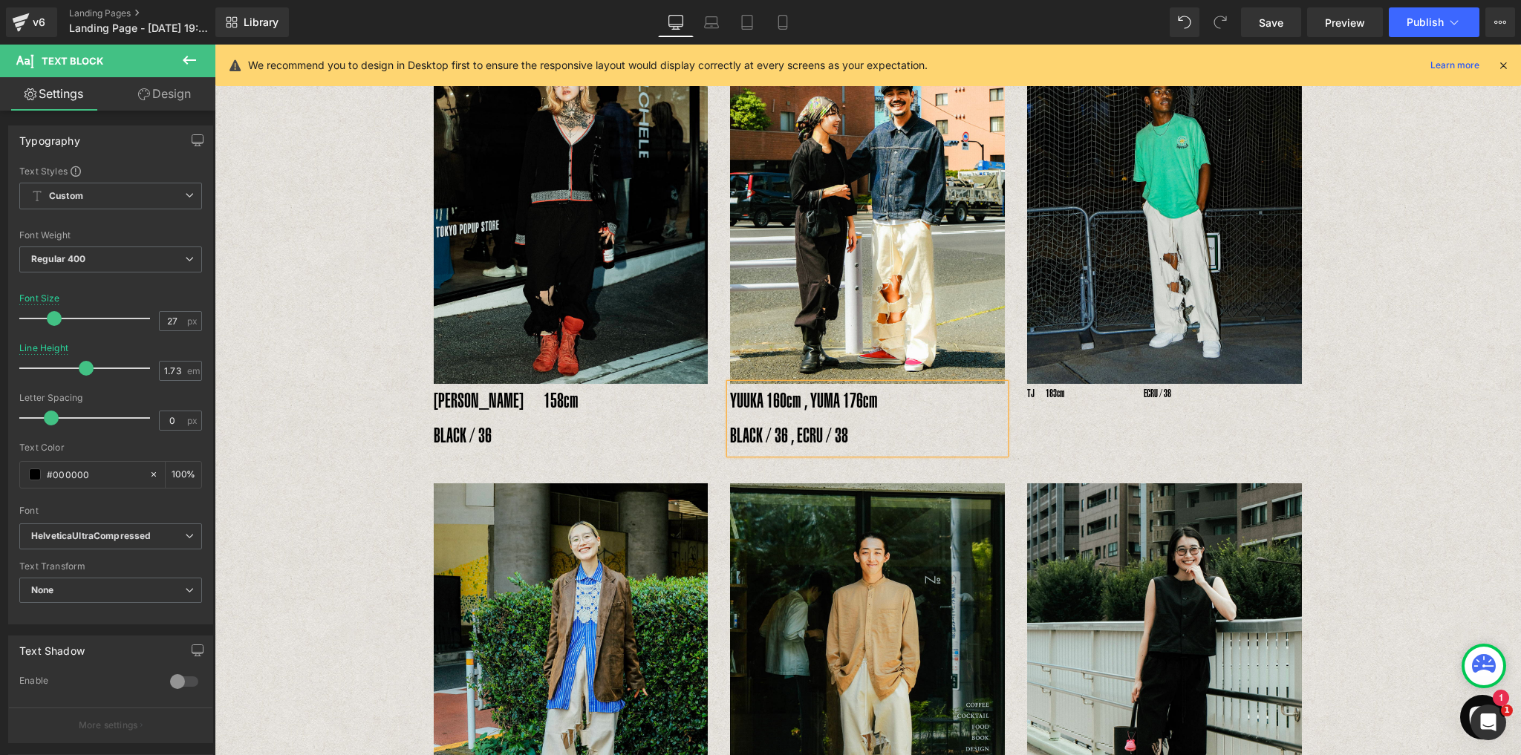
click at [1091, 419] on div "Image RENA　158cm　　　　　　BLACK / 36 Text Block Image YUUKA 160cm , YUMA 176cm　 BLA…" at bounding box center [867, 229] width 891 height 466
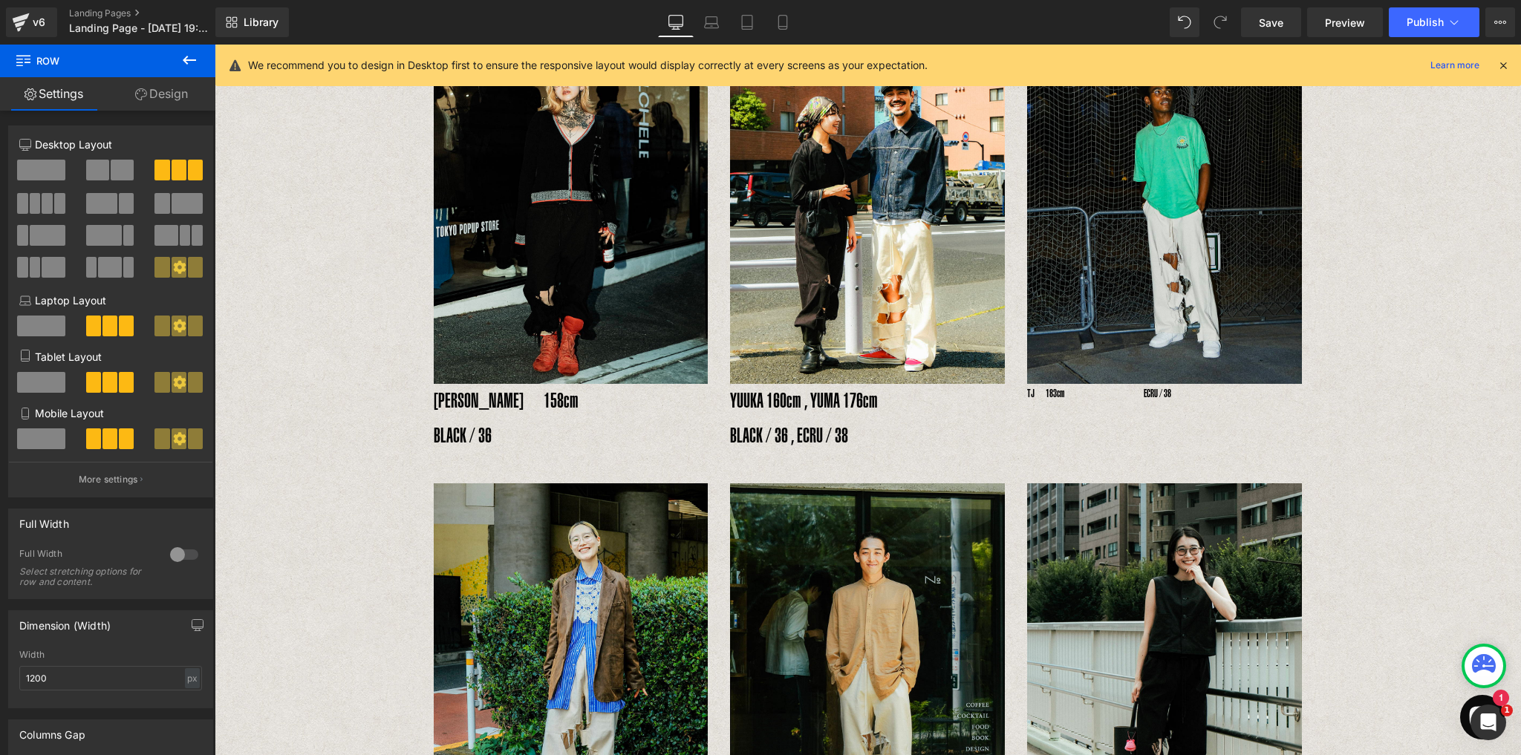
click at [1058, 384] on p "TJ　183cm　　　　　　　 ECRU / 38" at bounding box center [1164, 393] width 275 height 19
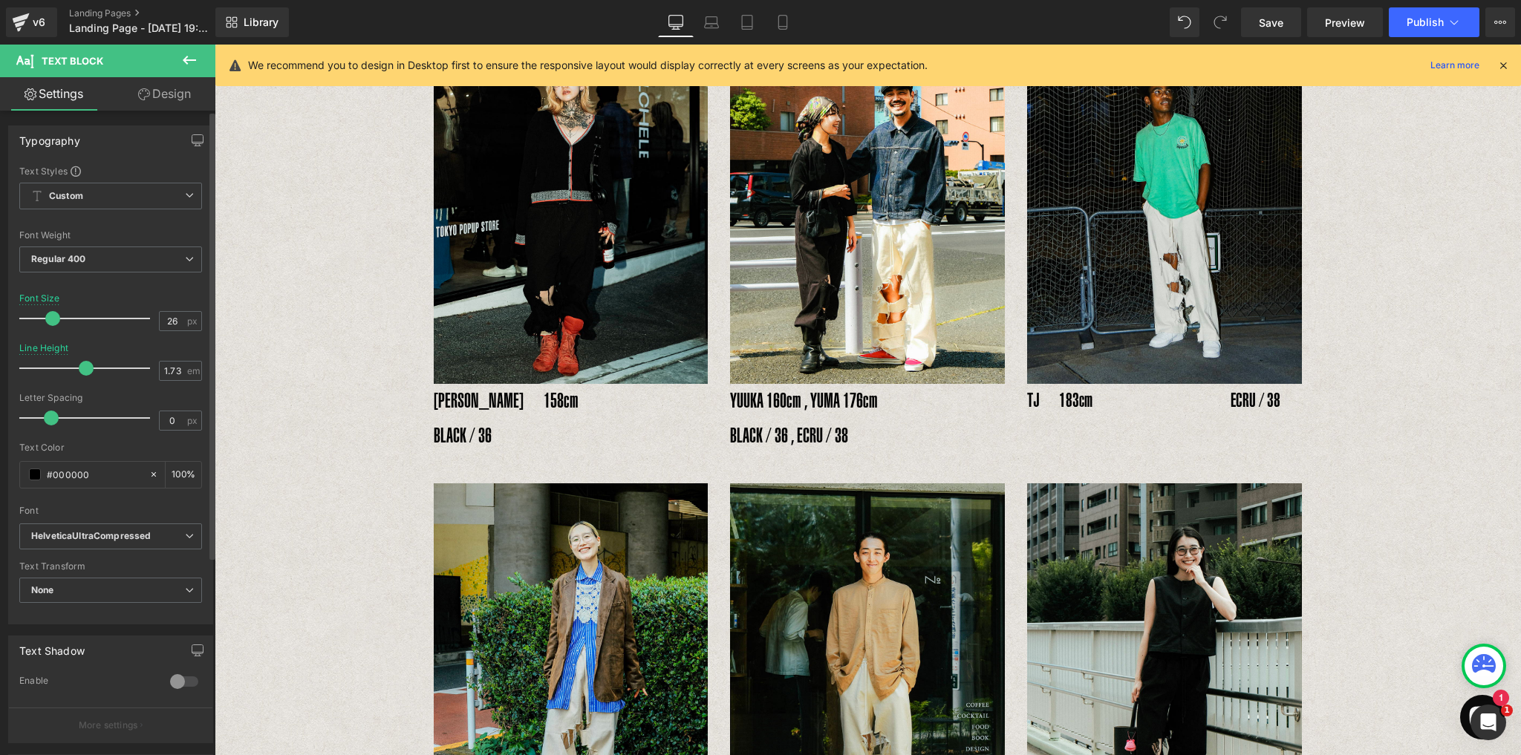
type input "27"
drag, startPoint x: 40, startPoint y: 313, endPoint x: 55, endPoint y: 320, distance: 16.3
click at [55, 320] on span at bounding box center [54, 318] width 15 height 15
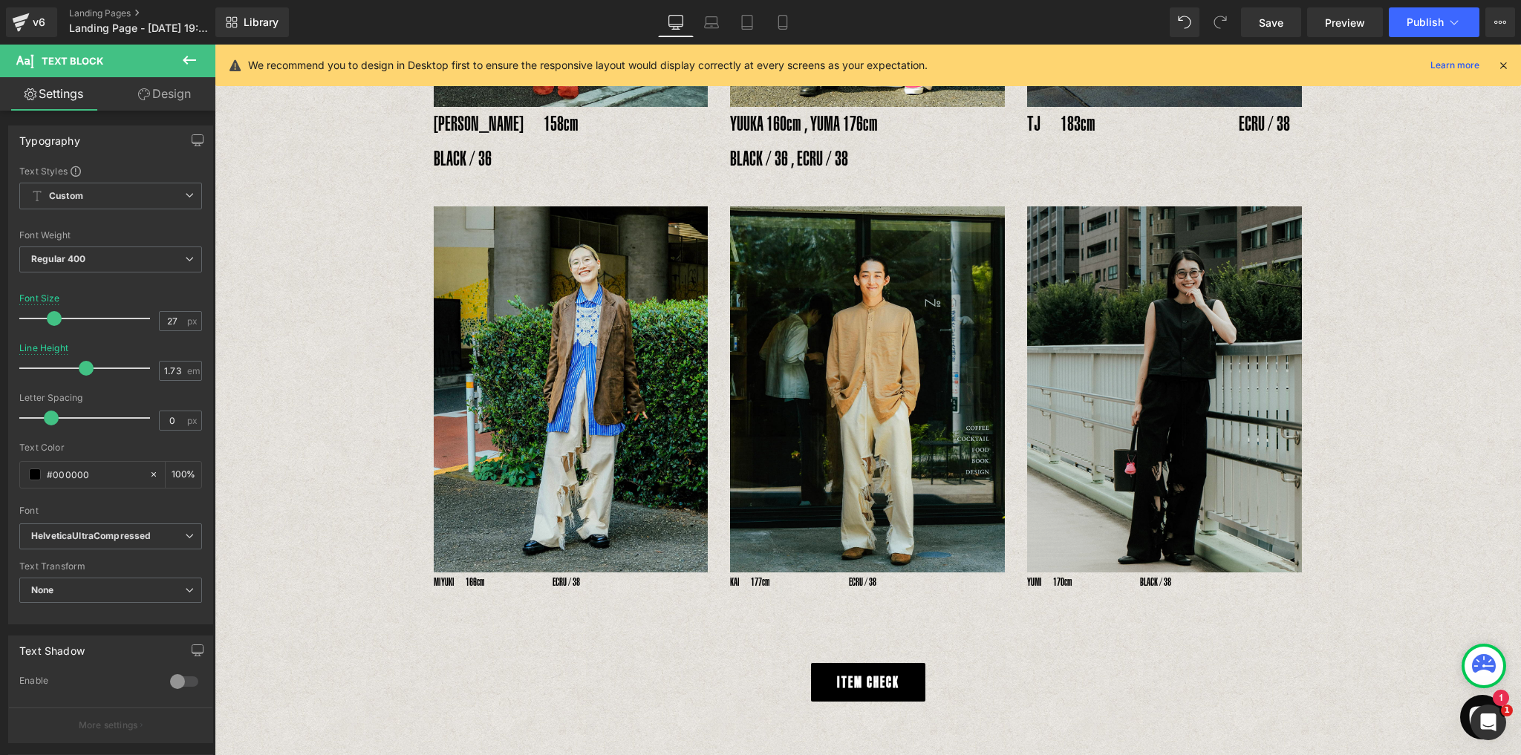
scroll to position [1022, 0]
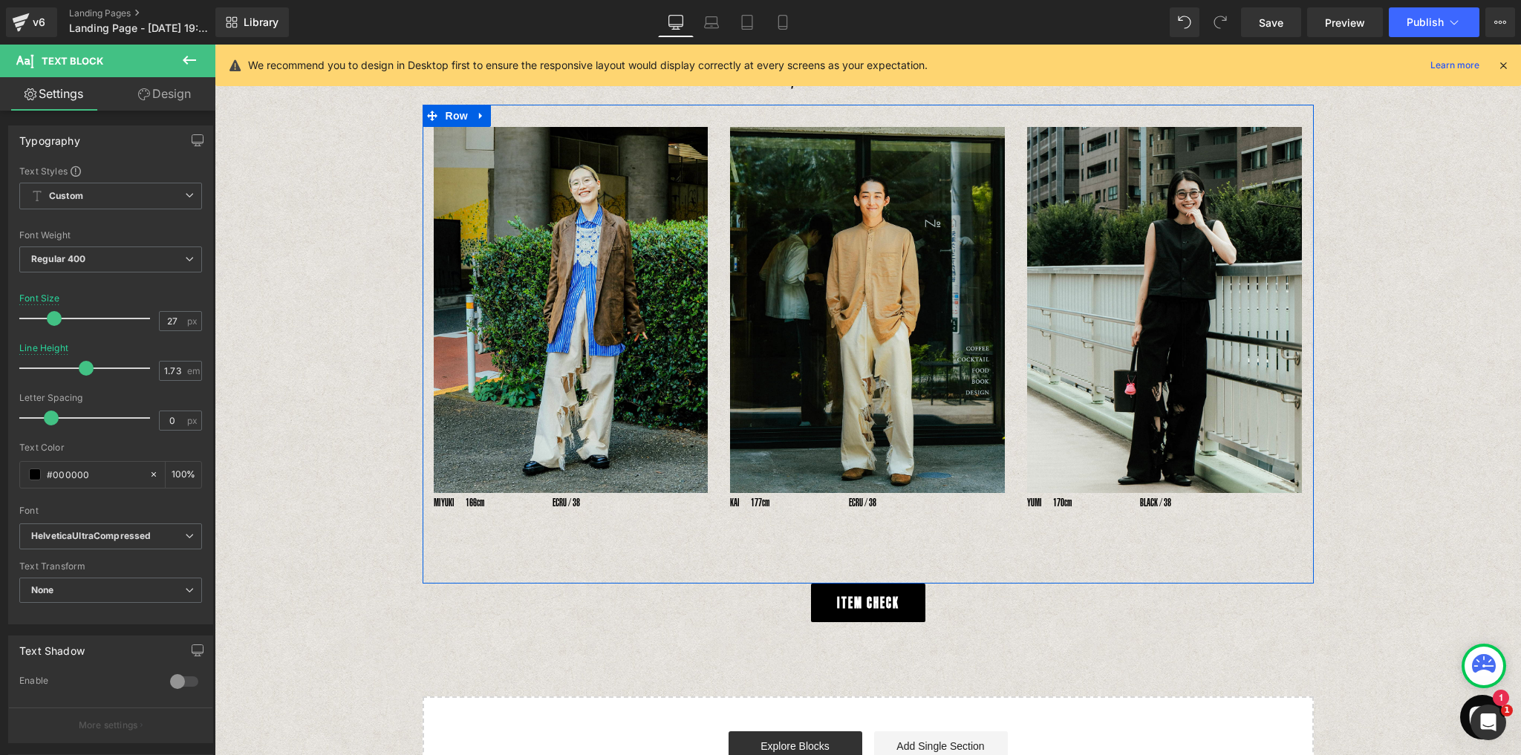
click at [1039, 493] on p "YUMI　170cm　　　　　　 BLACK / 38" at bounding box center [1164, 502] width 275 height 19
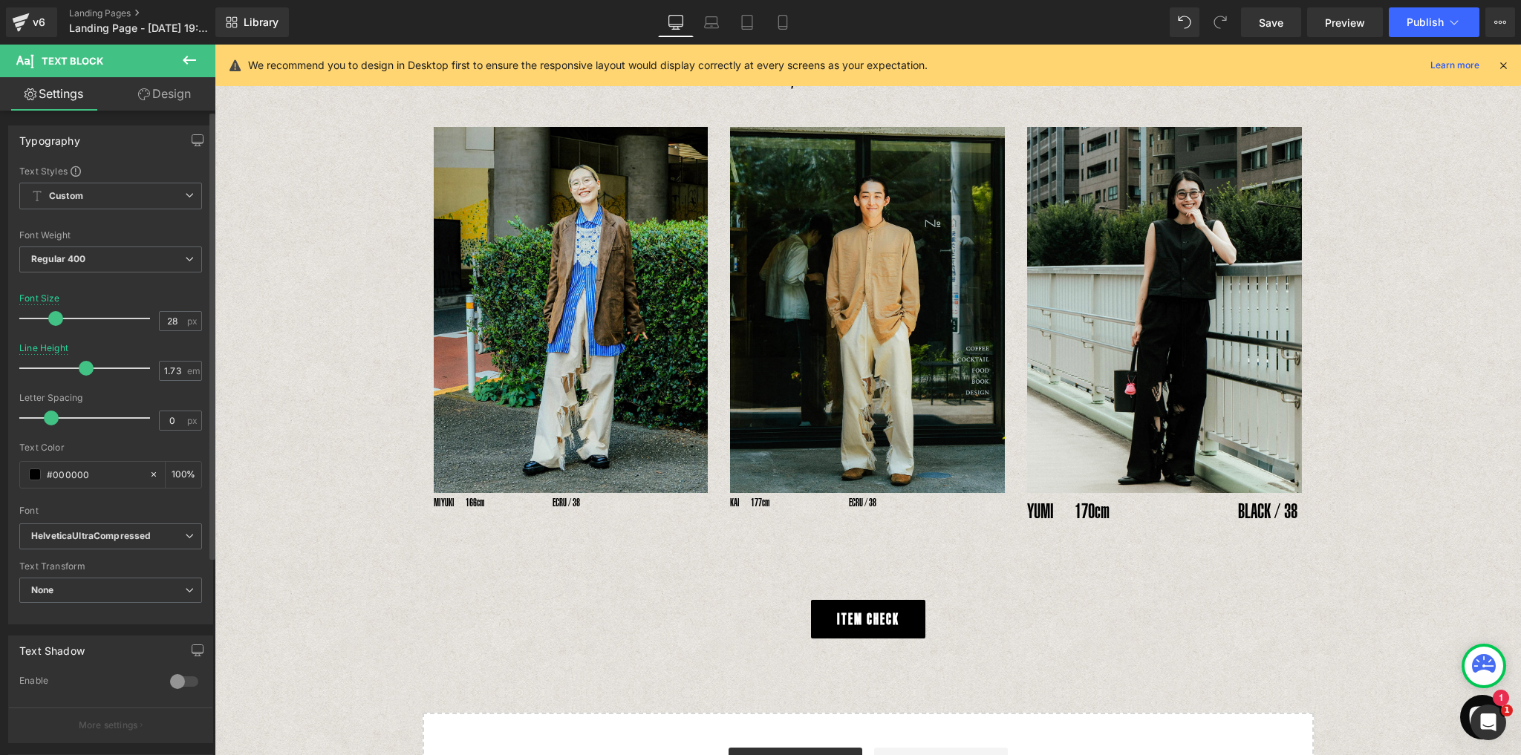
type input "27"
drag, startPoint x: 38, startPoint y: 313, endPoint x: 53, endPoint y: 319, distance: 16.7
click at [53, 319] on span at bounding box center [54, 318] width 15 height 15
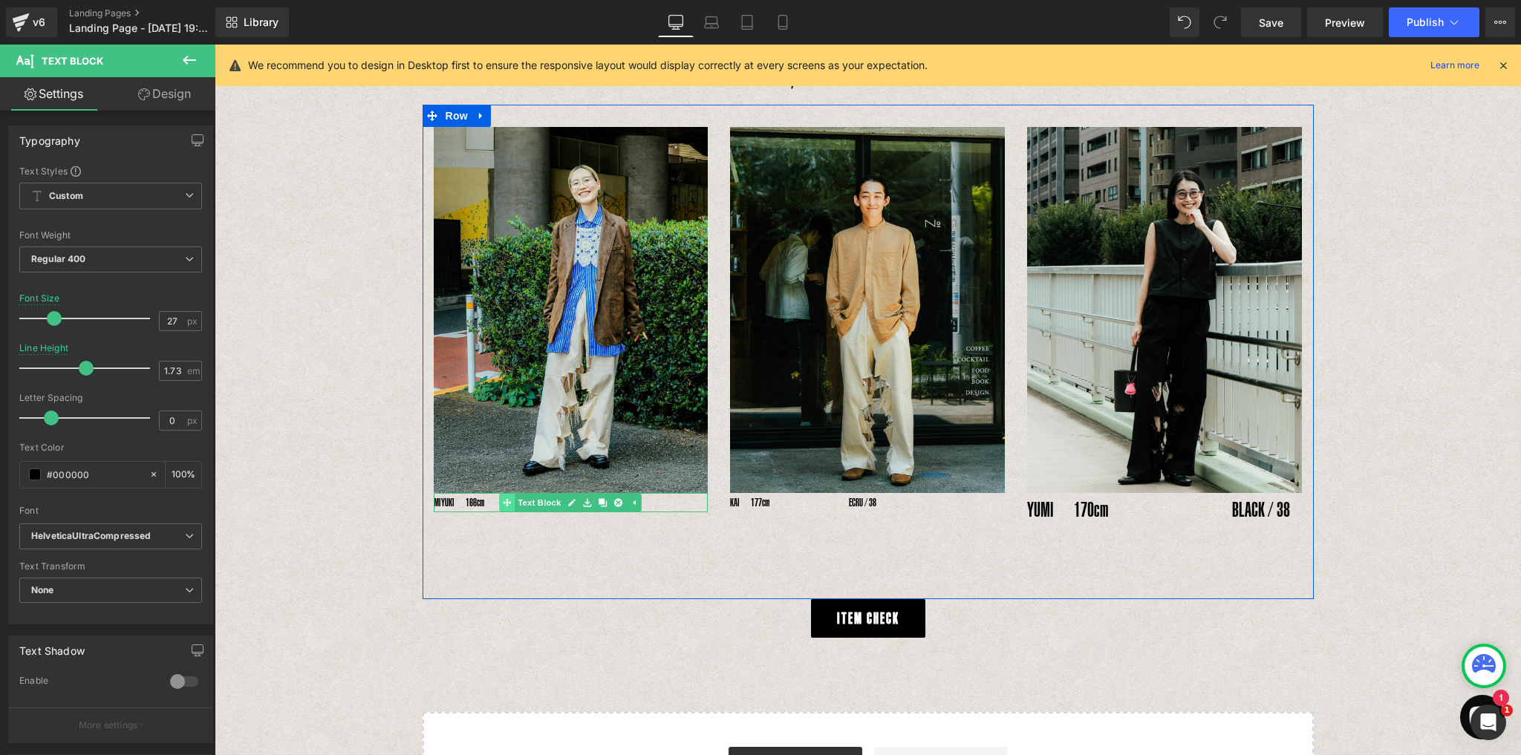
click at [506, 493] on div "MIYUKI　166cm　　　　　　 ECRU / 38 Text Block" at bounding box center [571, 502] width 275 height 19
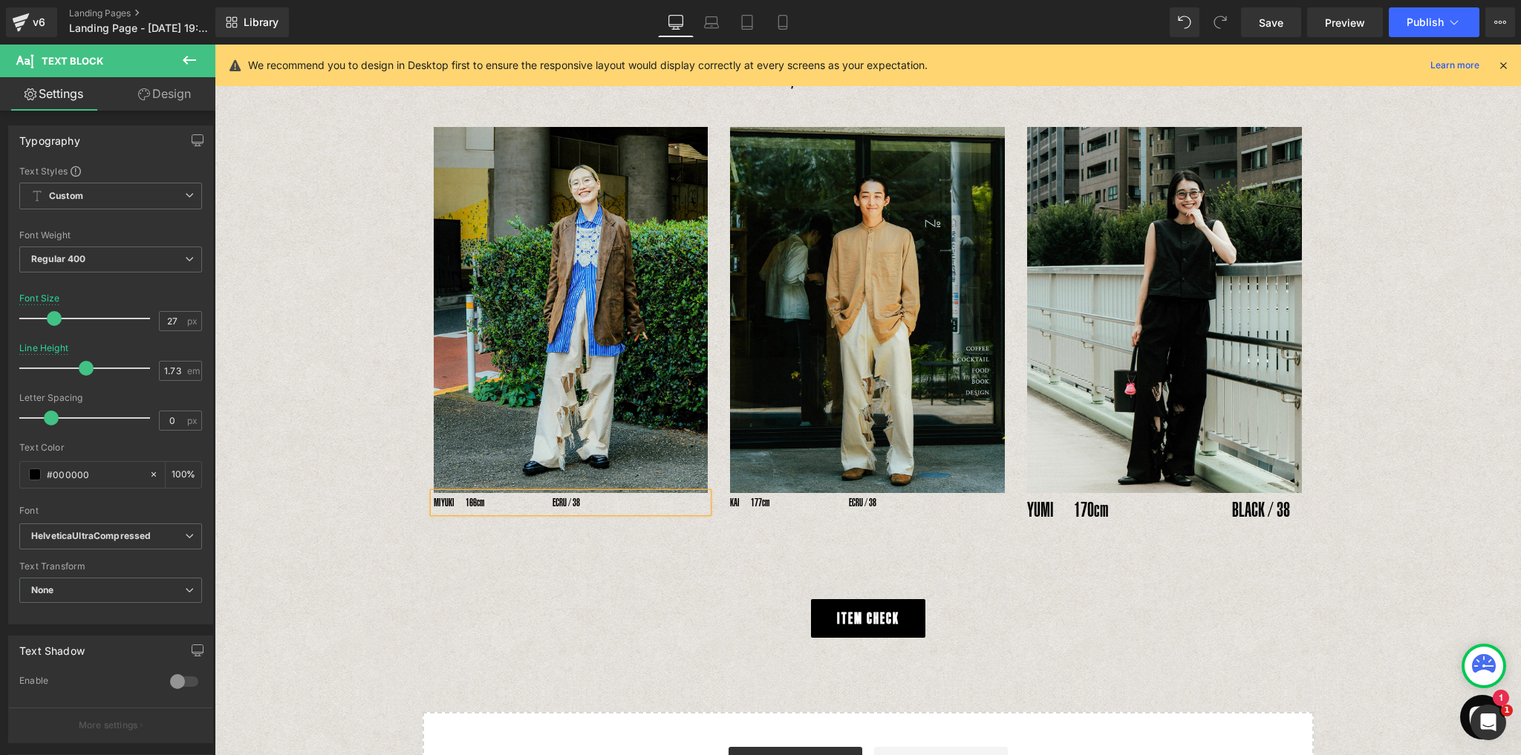
drag, startPoint x: 490, startPoint y: 467, endPoint x: 426, endPoint y: 469, distance: 63.9
click at [489, 493] on p "MIYUKI　166cm　　　　　　 ECRU / 38" at bounding box center [571, 502] width 275 height 19
type input "27"
drag, startPoint x: 43, startPoint y: 319, endPoint x: 57, endPoint y: 326, distance: 15.6
click at [57, 326] on div at bounding box center [88, 319] width 123 height 30
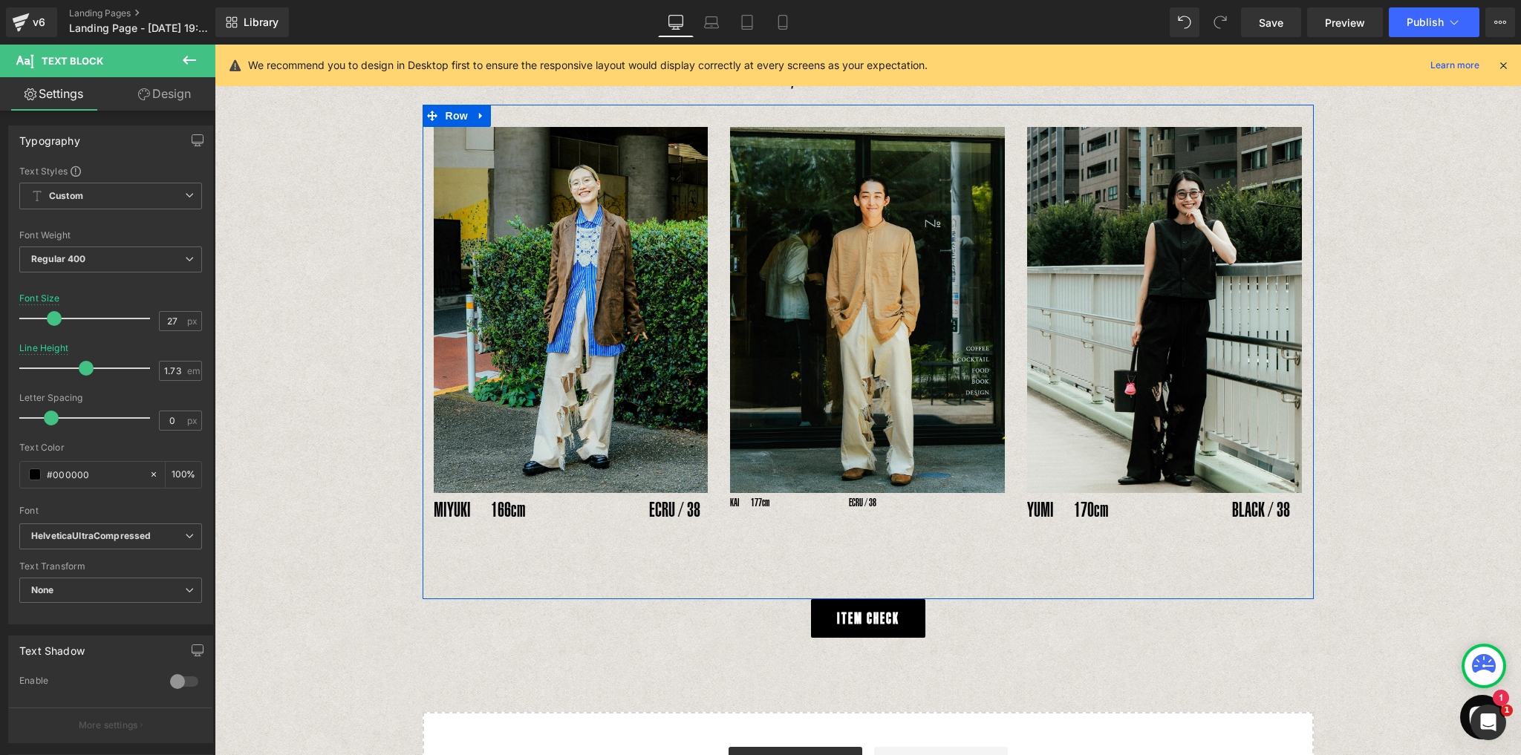
click at [779, 493] on p "KAI　177cm　　　　　　　 ECRU / 38" at bounding box center [867, 502] width 275 height 19
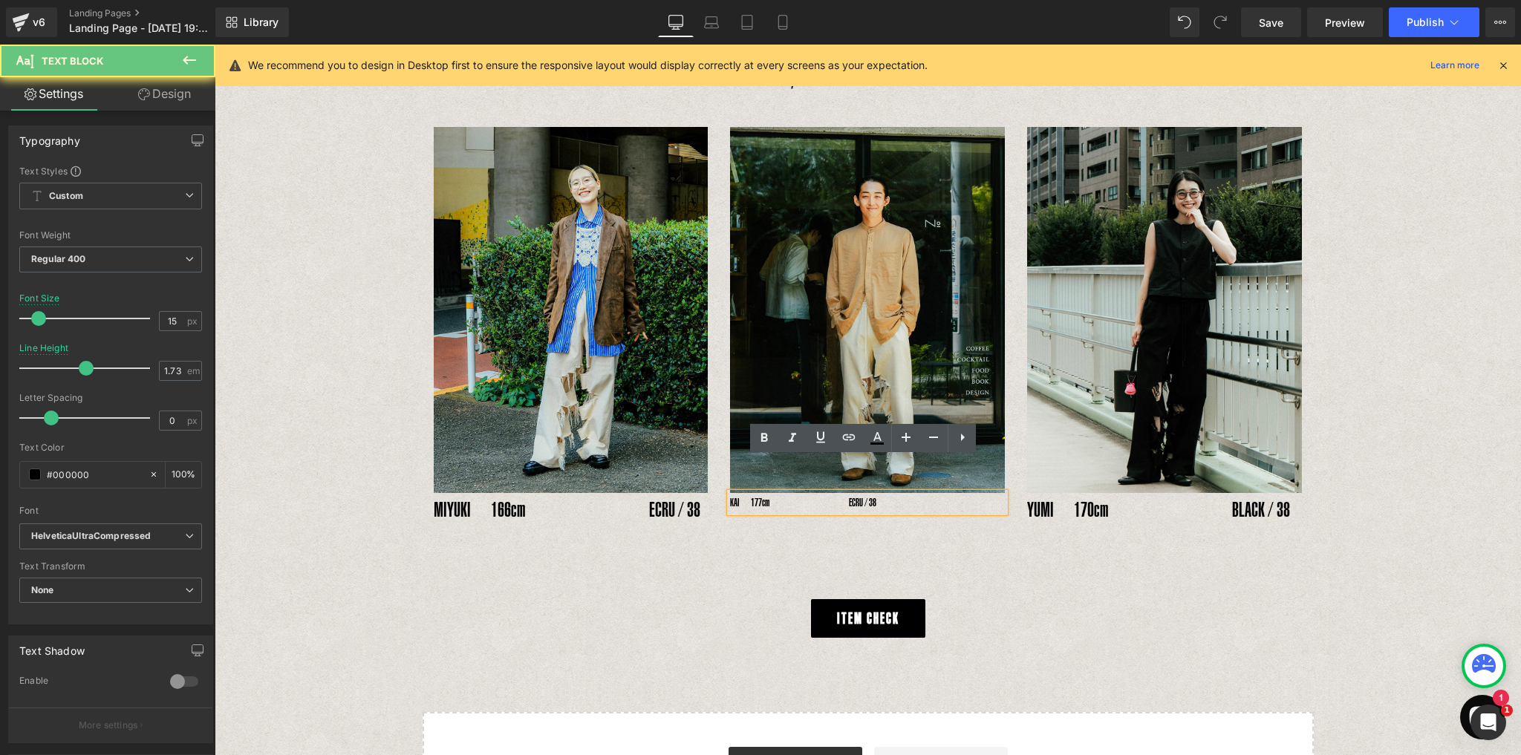
click at [779, 493] on p "KAI　177cm　　　　　　　 ECRU / 38" at bounding box center [867, 502] width 275 height 19
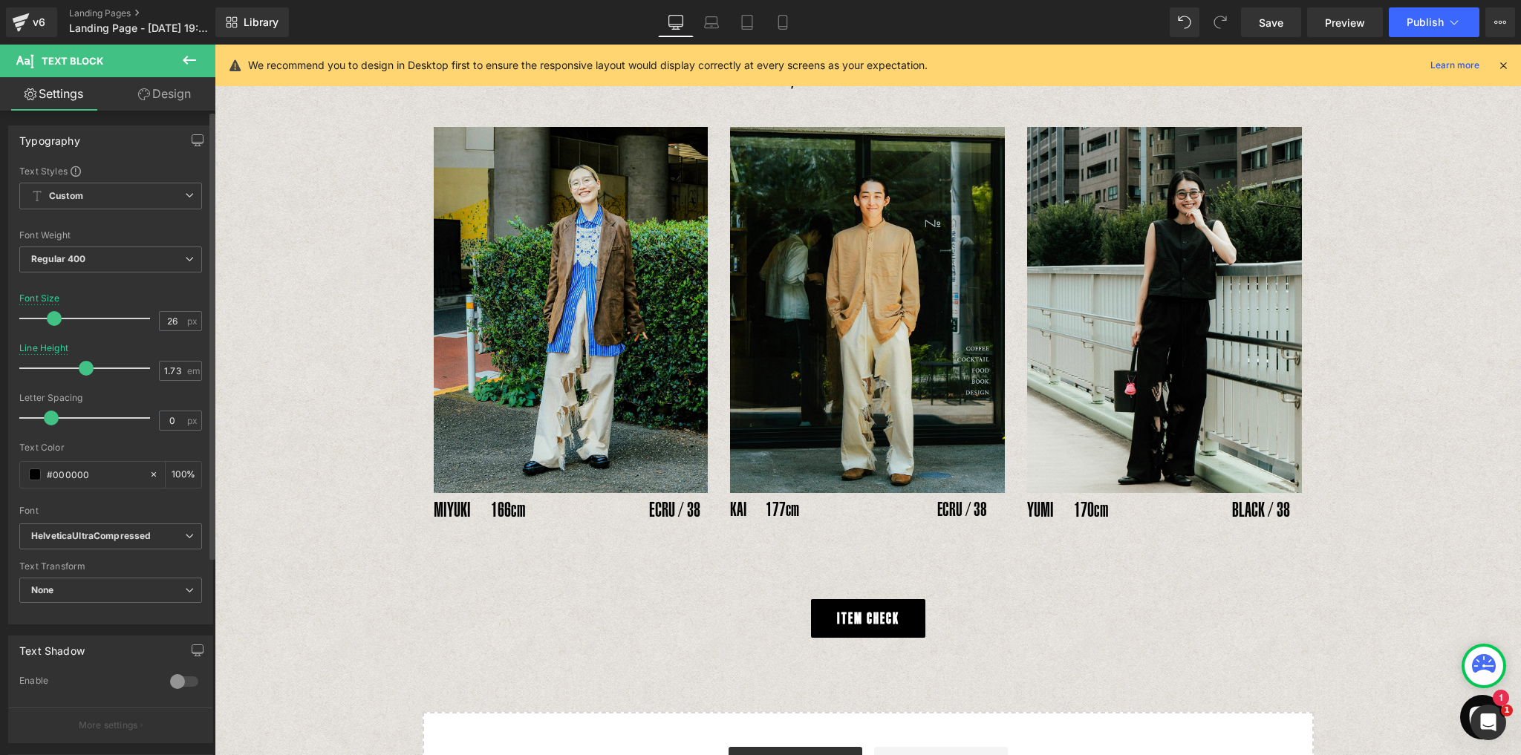
type input "27"
drag, startPoint x: 35, startPoint y: 313, endPoint x: 50, endPoint y: 319, distance: 16.0
click at [50, 319] on span at bounding box center [54, 318] width 15 height 15
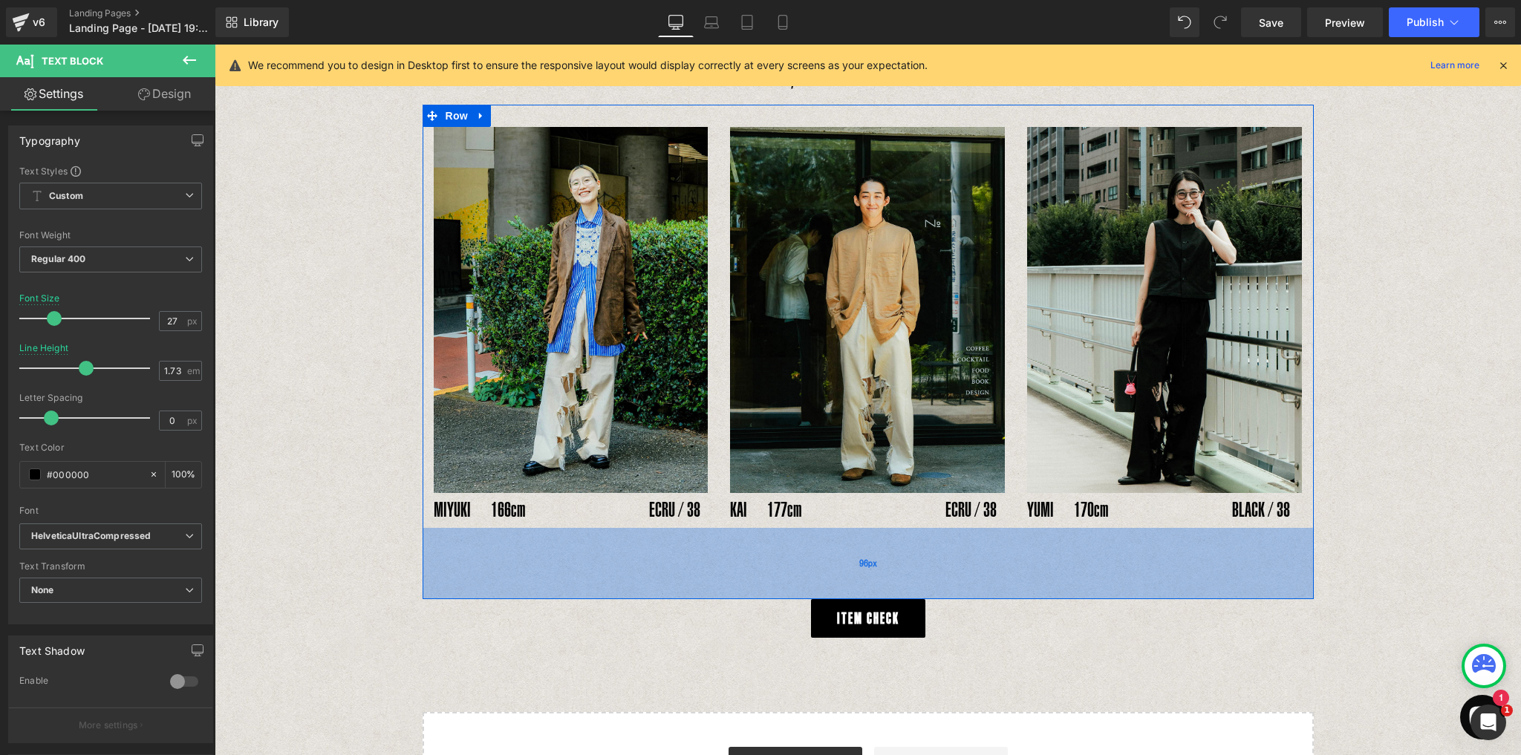
click at [619, 536] on div "96px" at bounding box center [867, 563] width 891 height 71
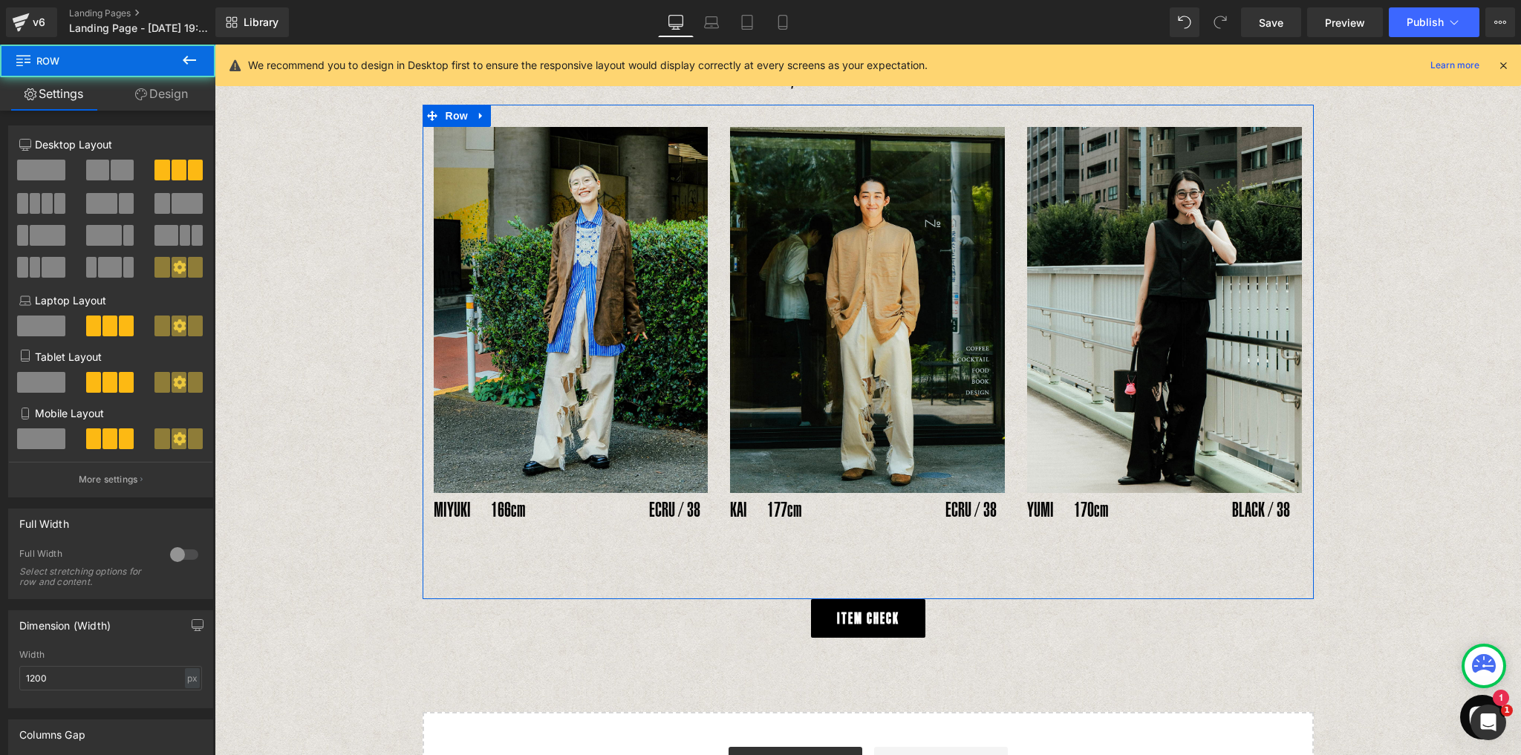
click at [667, 599] on div "ITEM CHECK" at bounding box center [868, 618] width 1306 height 39
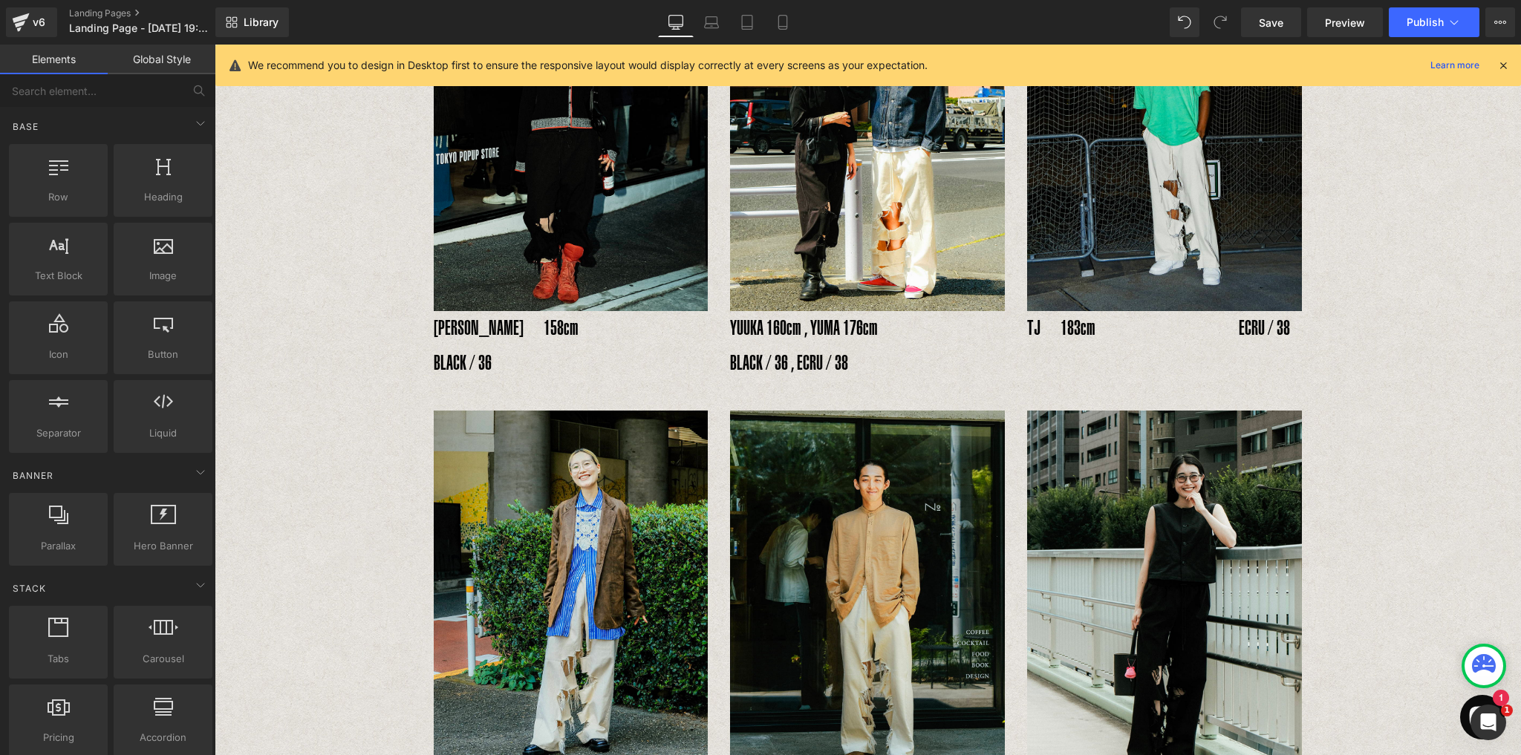
scroll to position [725, 0]
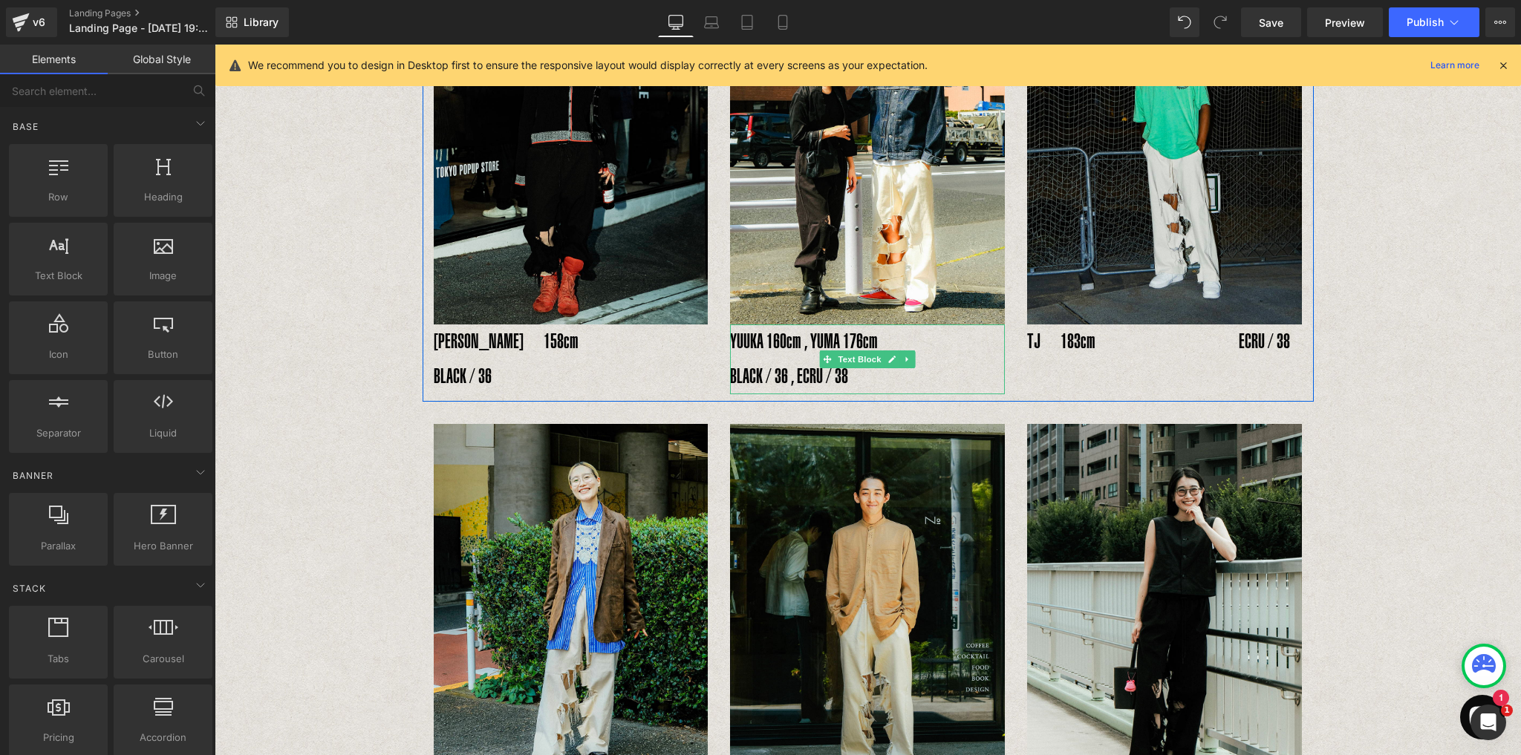
click at [771, 324] on p "YUUKA 160cm , YUMA 176cm" at bounding box center [867, 341] width 275 height 35
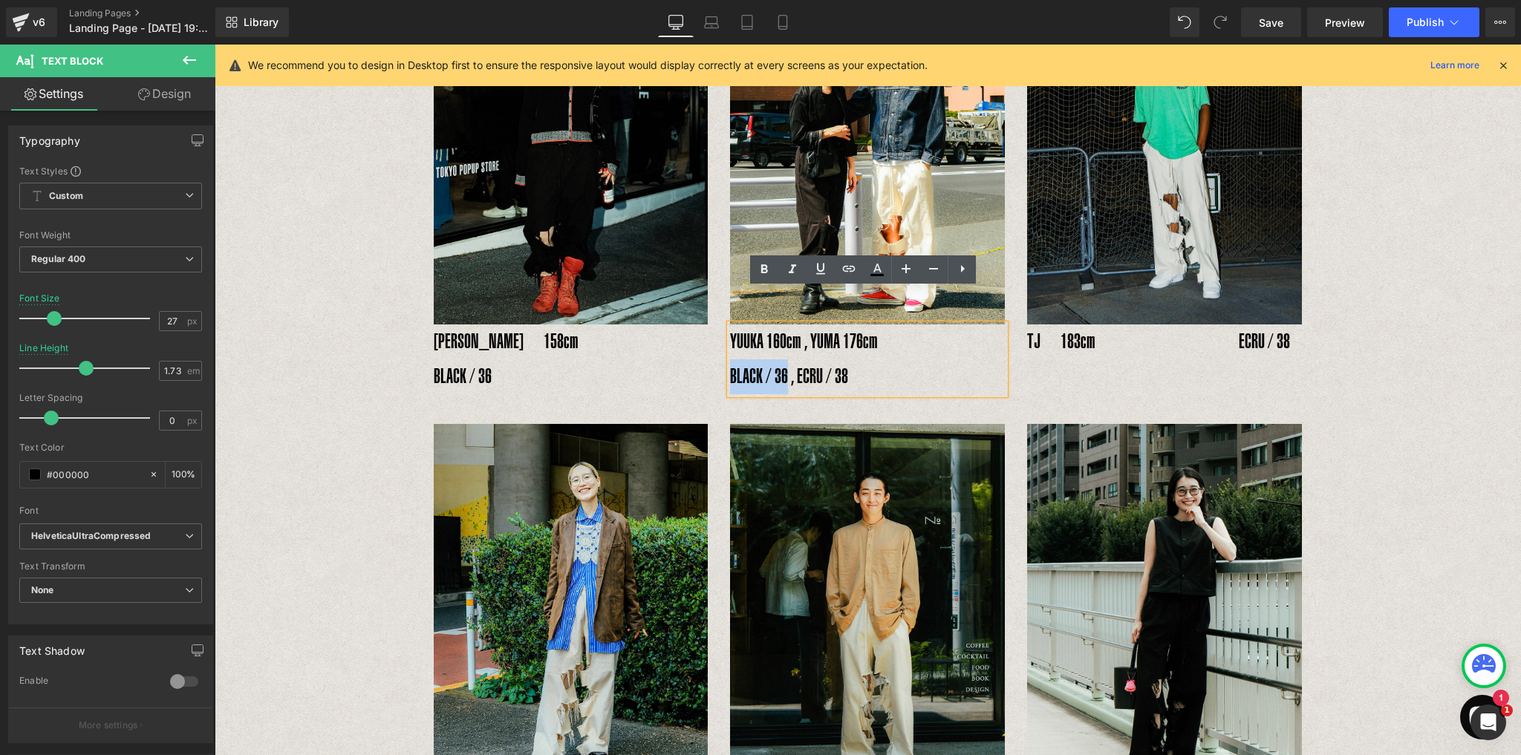
drag, startPoint x: 727, startPoint y: 342, endPoint x: 783, endPoint y: 344, distance: 55.7
click at [783, 365] on span "BLACK / 36 , ECRU / 38" at bounding box center [789, 376] width 118 height 23
copy span "BLACK / 36"
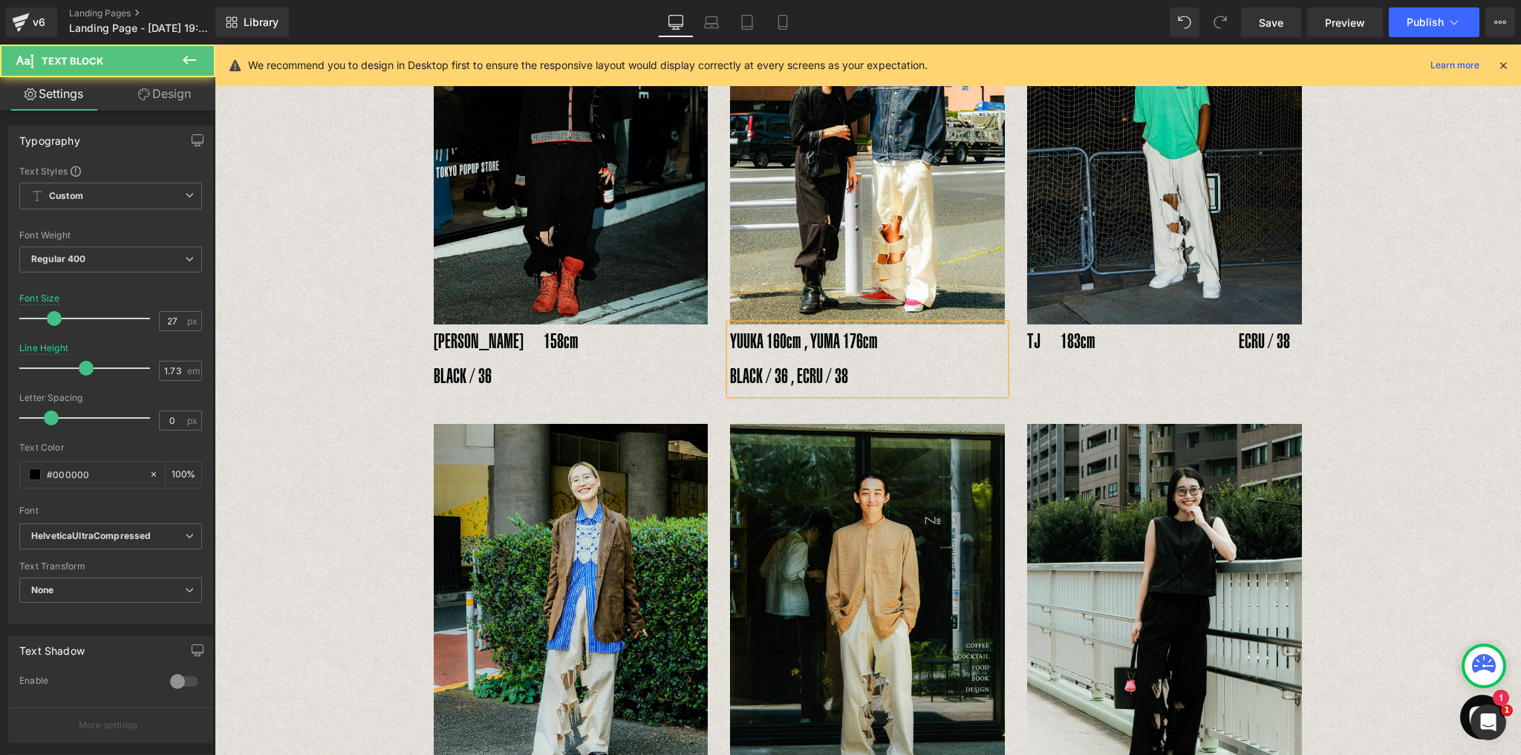
click at [798, 324] on p "YUUKA 160cm , YUMA 176cm" at bounding box center [867, 341] width 275 height 35
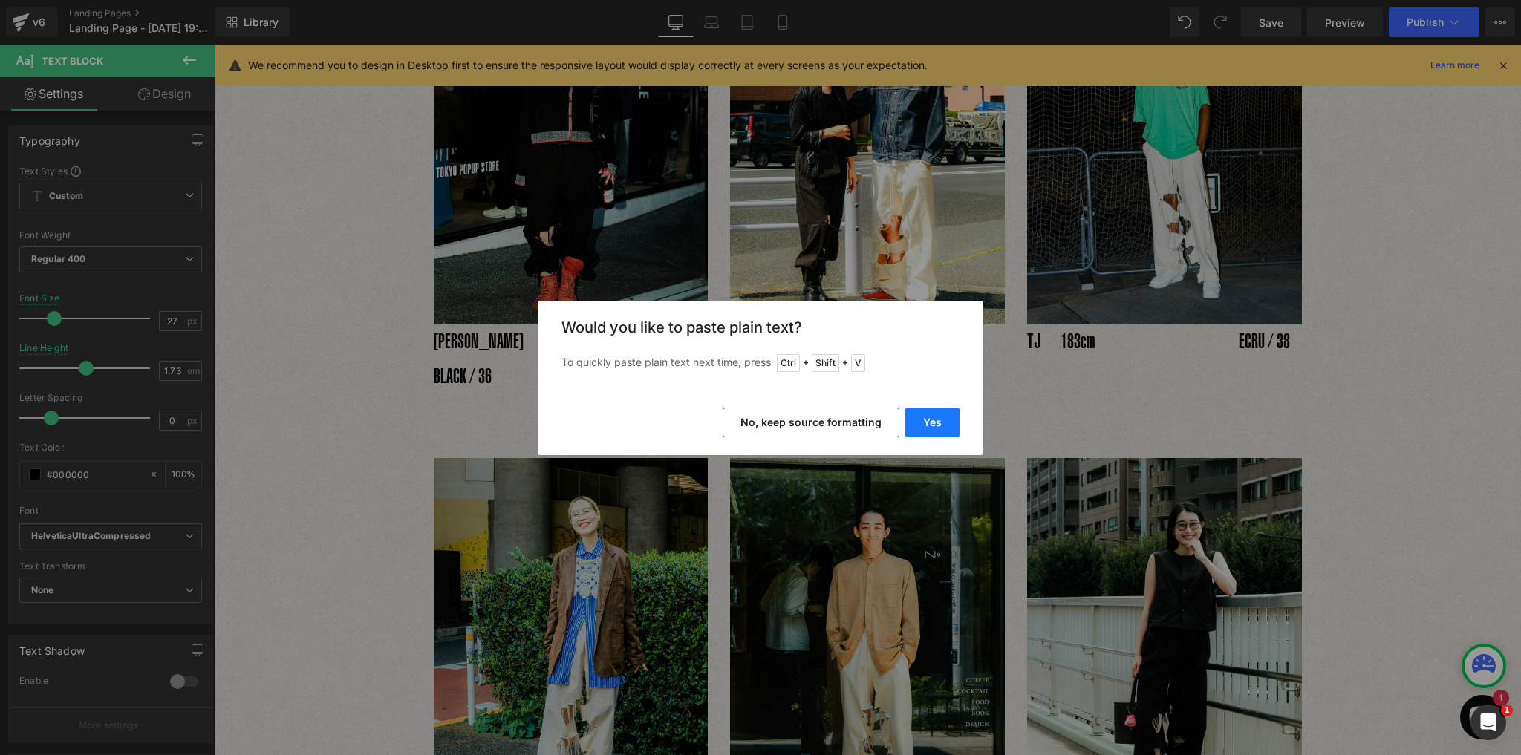
drag, startPoint x: 921, startPoint y: 428, endPoint x: 725, endPoint y: 383, distance: 200.4
click at [921, 428] on button "Yes" at bounding box center [932, 423] width 54 height 30
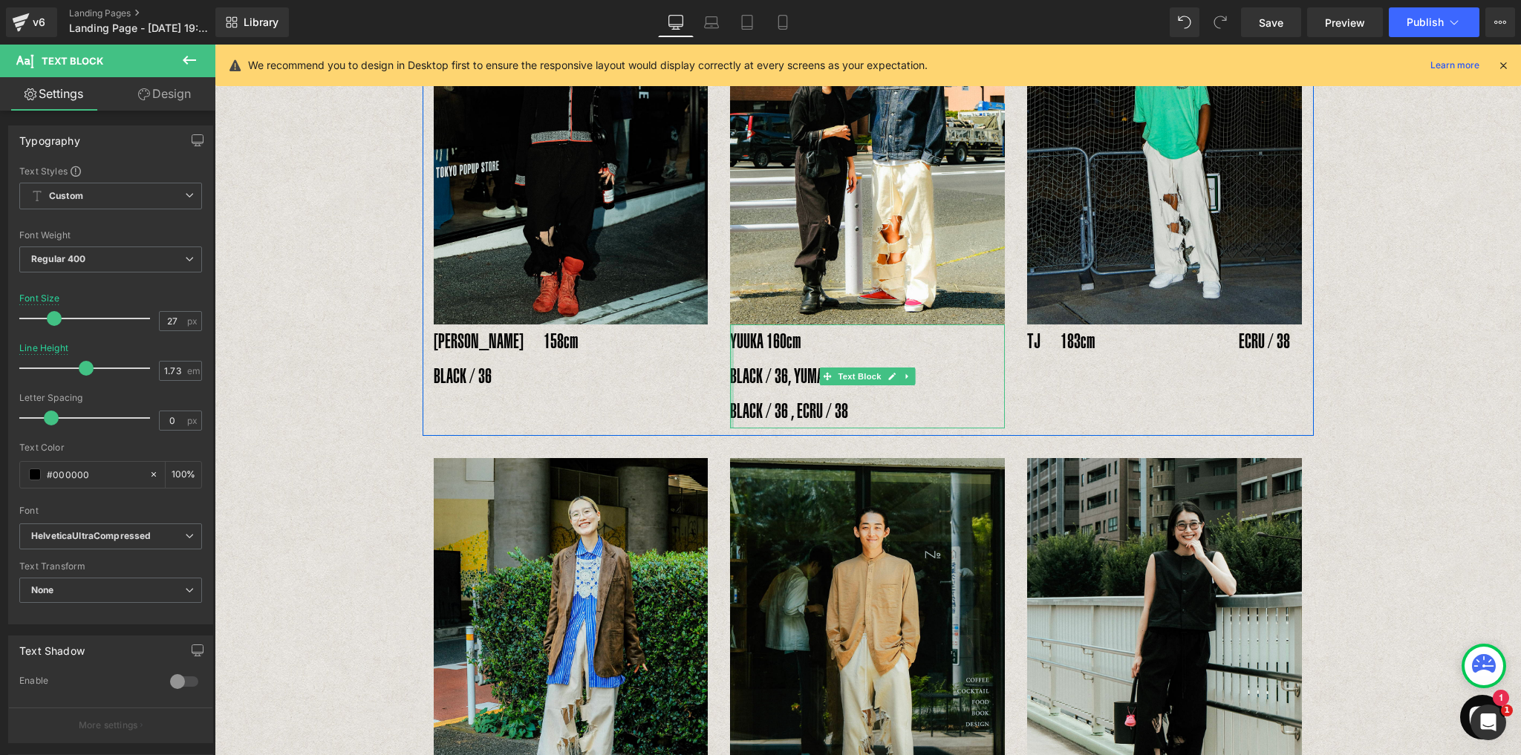
click at [730, 344] on div at bounding box center [732, 376] width 4 height 104
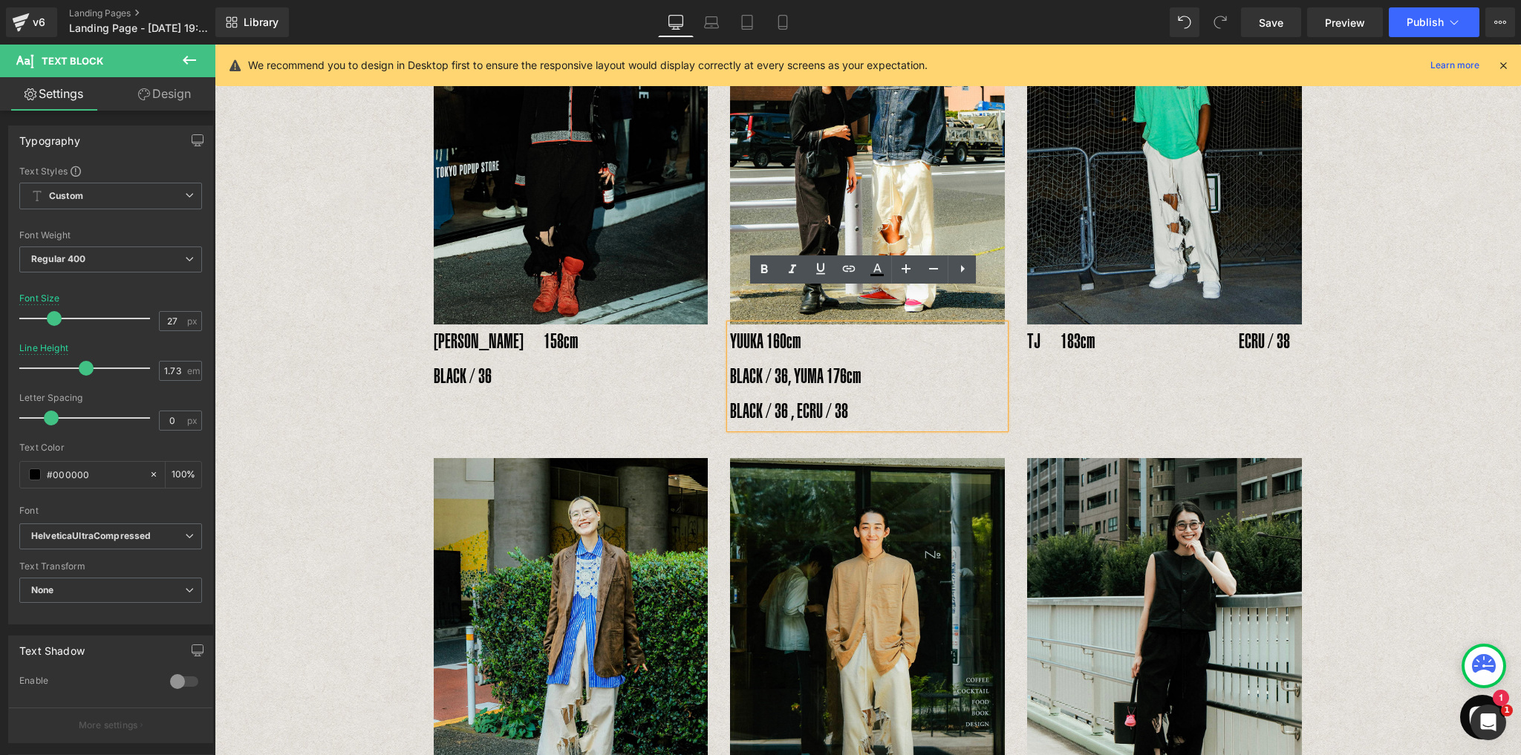
click at [878, 324] on p "YUUKA 160cm" at bounding box center [867, 341] width 275 height 35
click at [909, 324] on p "YUUKA 160cm" at bounding box center [867, 341] width 275 height 35
click at [784, 359] on p "BLACK / 36, YUMA 176cm" at bounding box center [867, 376] width 275 height 35
click at [730, 359] on p "BLACK / 36, YUMA 176cm" at bounding box center [867, 376] width 275 height 35
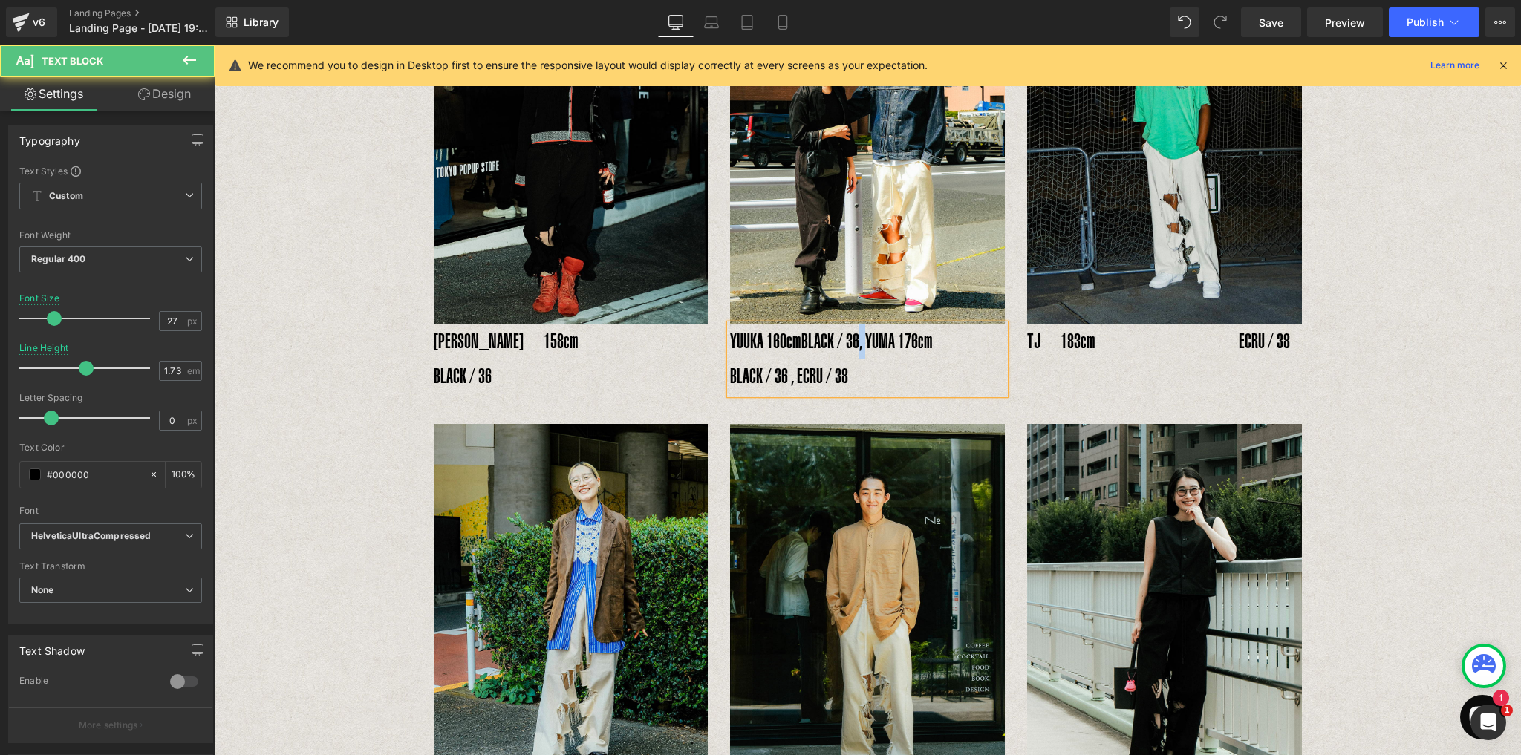
drag, startPoint x: 853, startPoint y: 310, endPoint x: 861, endPoint y: 312, distance: 8.5
click at [861, 330] on span "BLACK / 36, YUMA 176cm" at bounding box center [866, 341] width 131 height 23
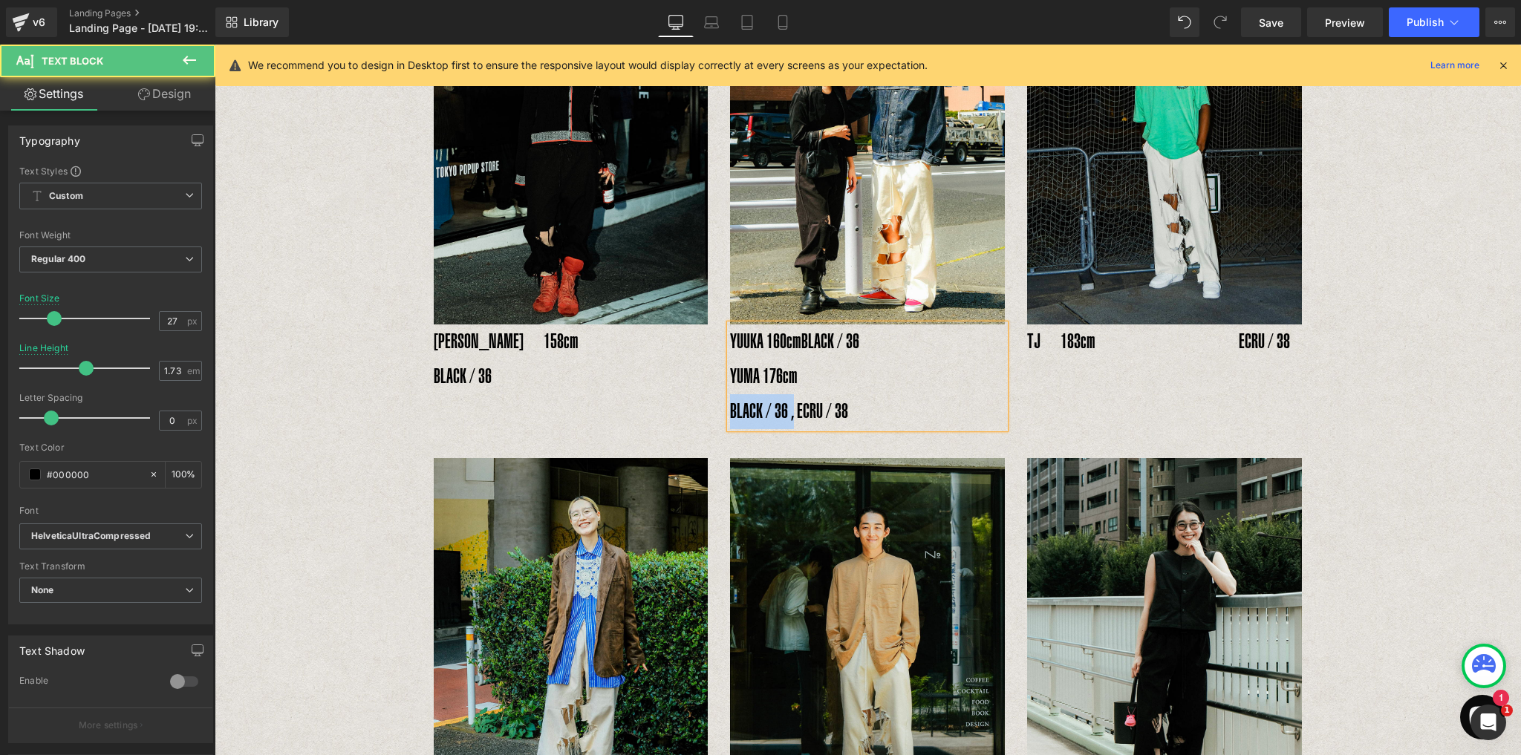
drag, startPoint x: 728, startPoint y: 381, endPoint x: 791, endPoint y: 391, distance: 63.8
click at [791, 394] on p "BLACK / 36 , ECRU / 38" at bounding box center [867, 411] width 275 height 35
click at [730, 373] on div "YUUKA 160cm BLACK / 36 YUMA 176cm　 ECRU / 38" at bounding box center [867, 376] width 275 height 104
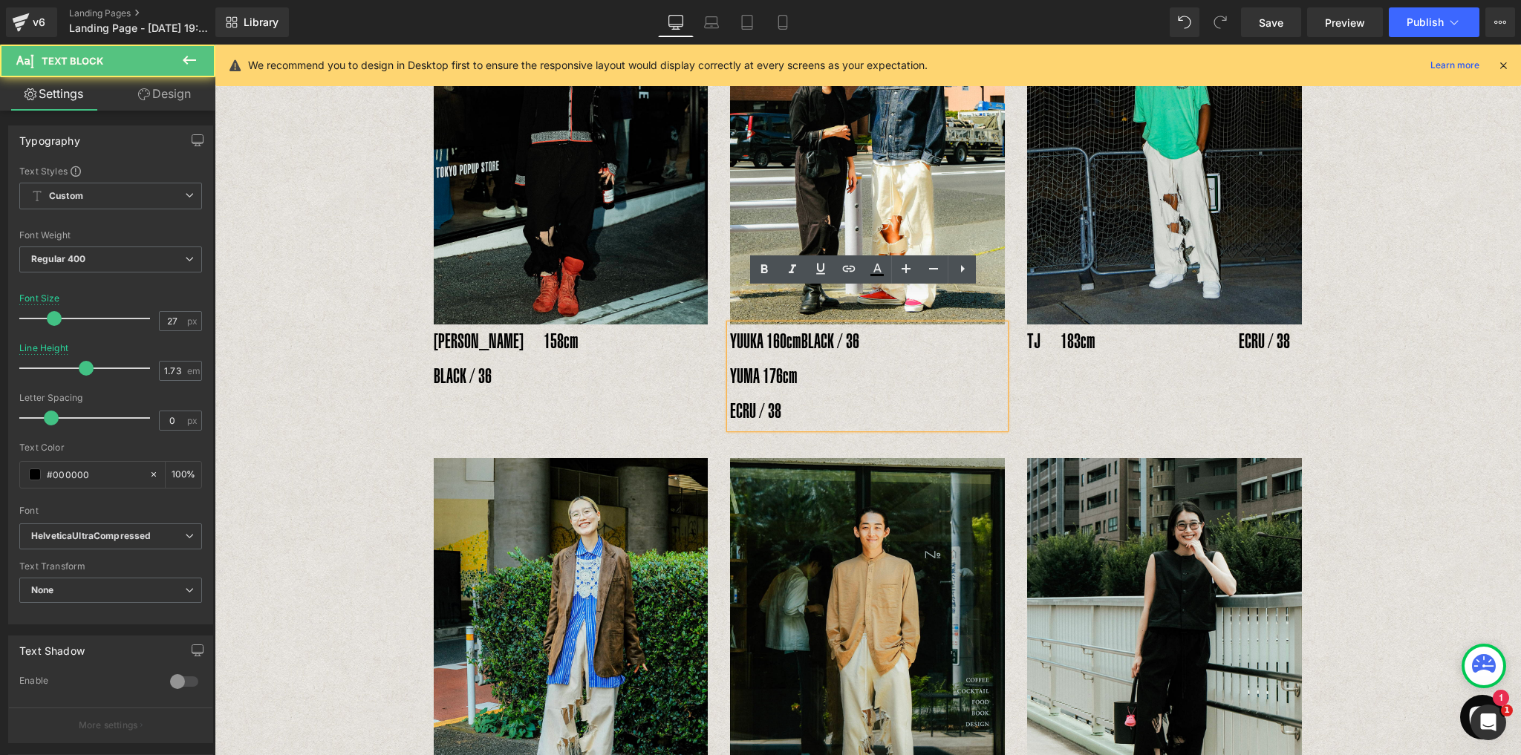
click at [730, 399] on span "ECRU / 38" at bounding box center [755, 410] width 51 height 23
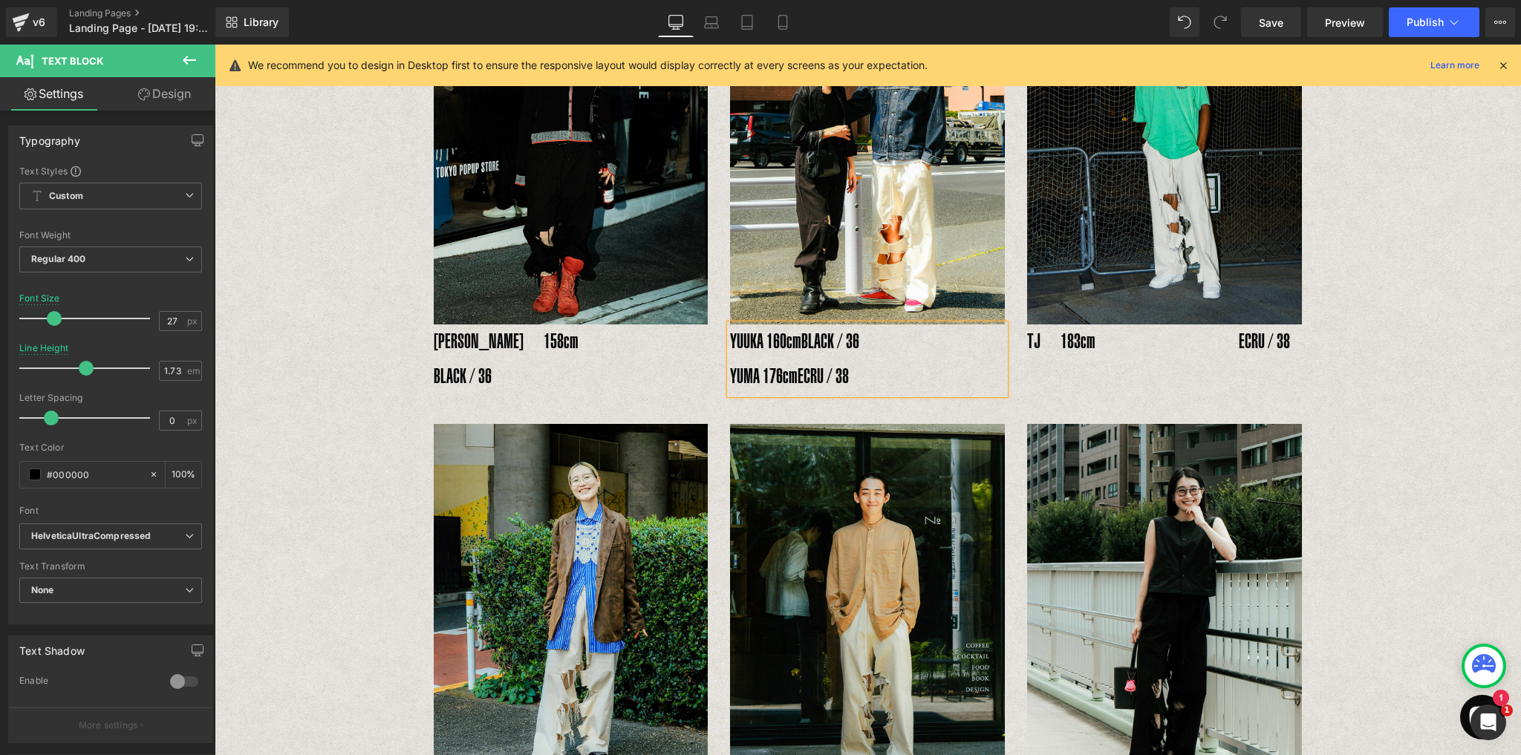
drag, startPoint x: 796, startPoint y: 310, endPoint x: 797, endPoint y: 322, distance: 12.6
click at [801, 330] on span "BLACK / 36" at bounding box center [830, 341] width 58 height 23
click at [1344, 419] on div "INSIDE RIPPED HOLE PANTS Text Block Text Block Image YOSHIHIRO UNO178cm　　　　　BLA…" at bounding box center [868, 251] width 1306 height 1759
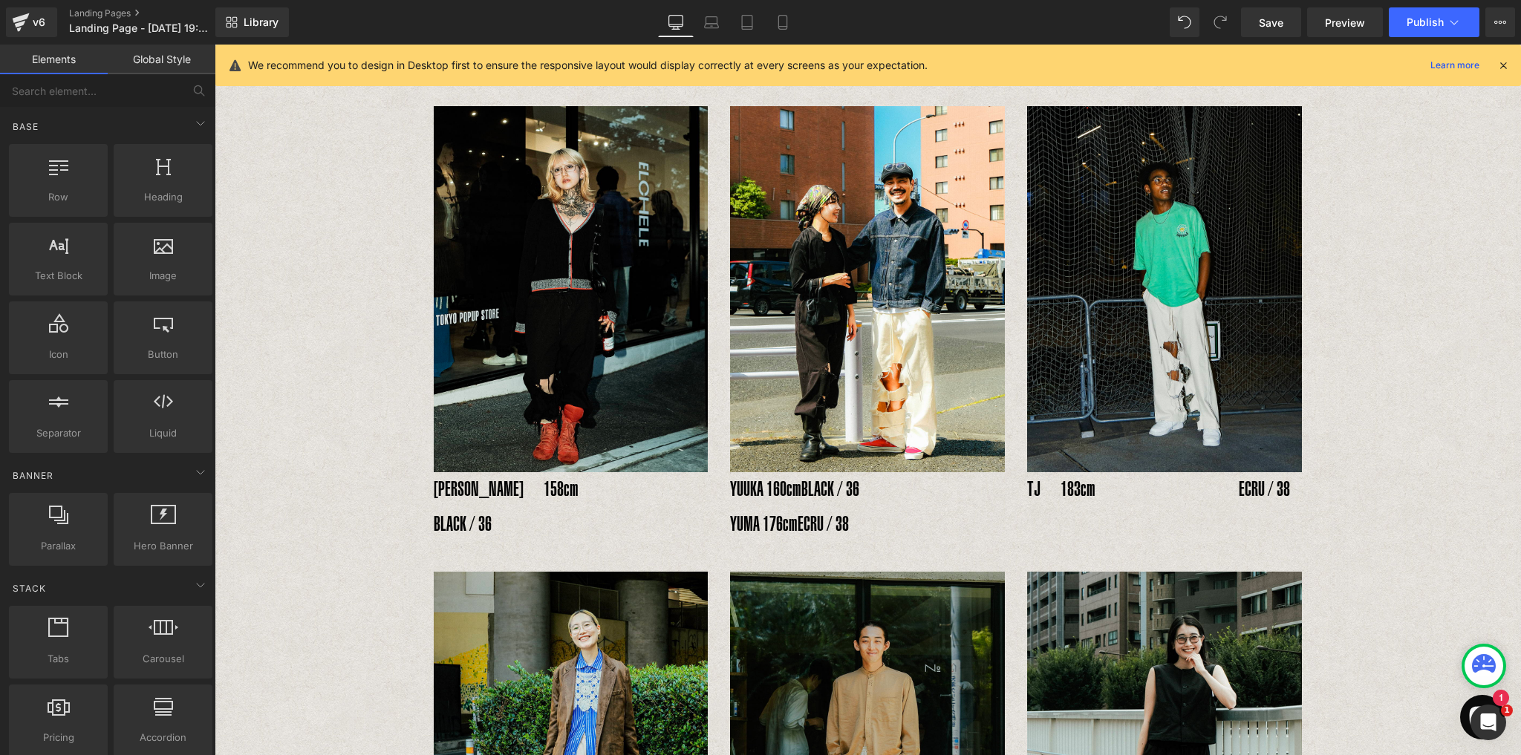
scroll to position [570, 0]
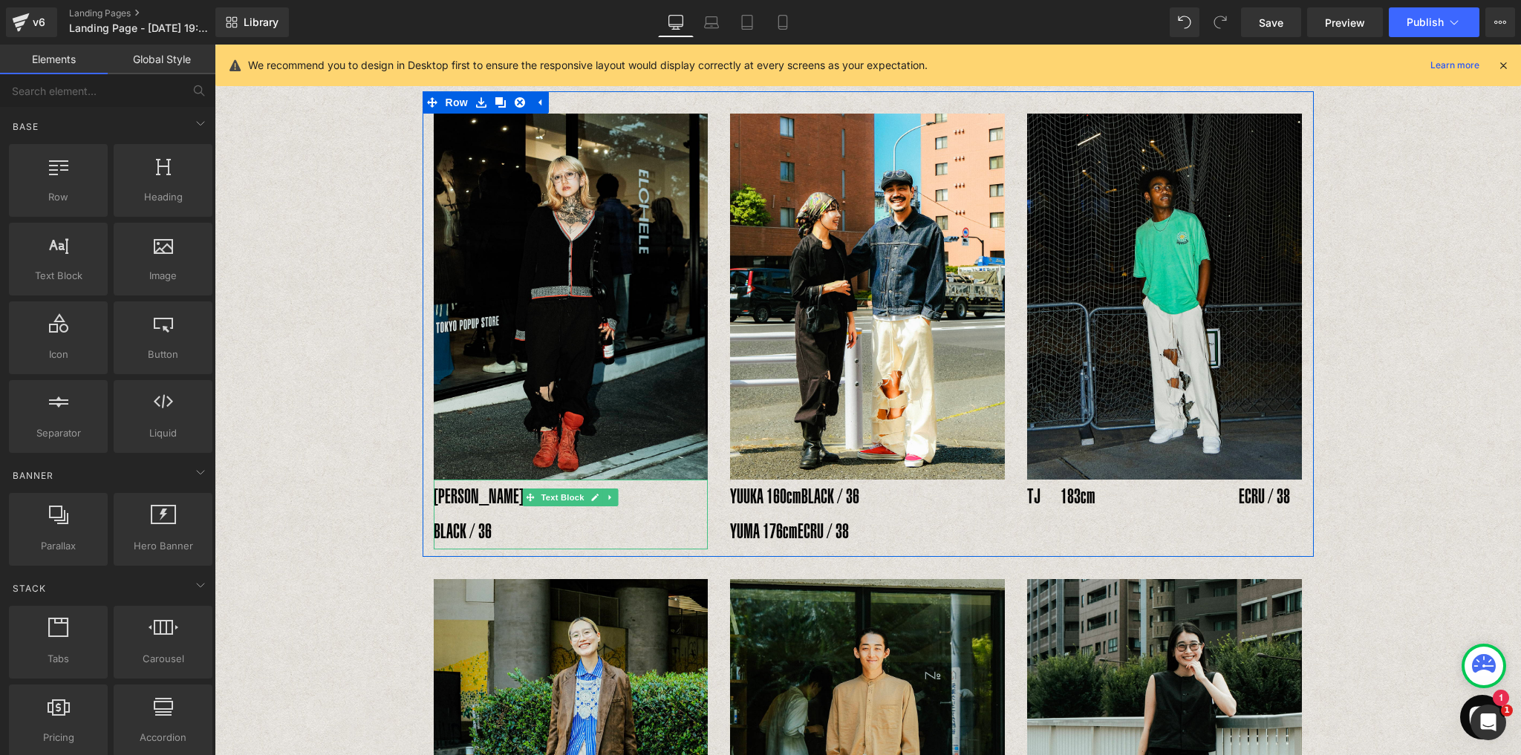
click at [632, 480] on p "RENA　158cm　　　　　　BLACK / 36" at bounding box center [571, 514] width 275 height 69
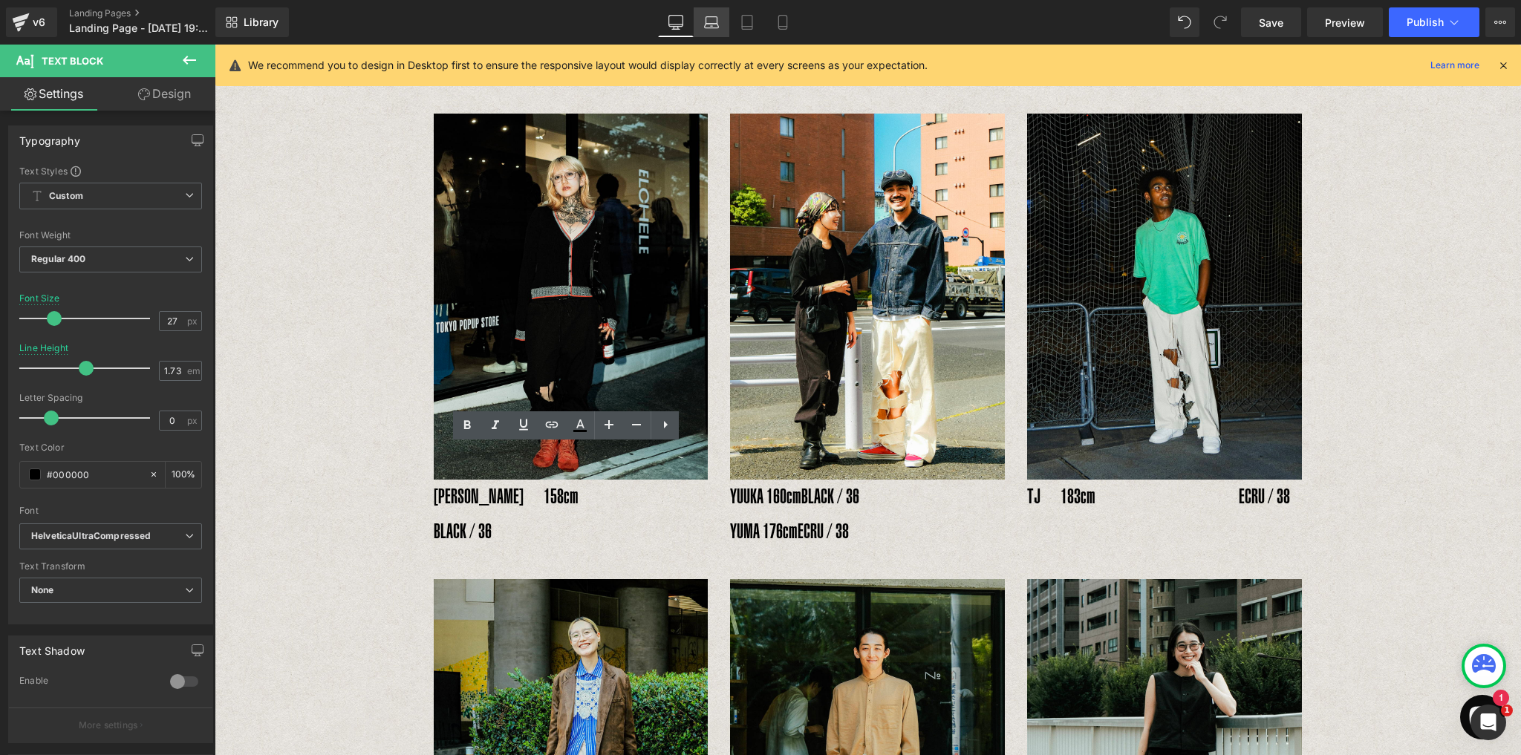
click at [719, 25] on icon at bounding box center [711, 22] width 15 height 15
type input "15"
type input "100"
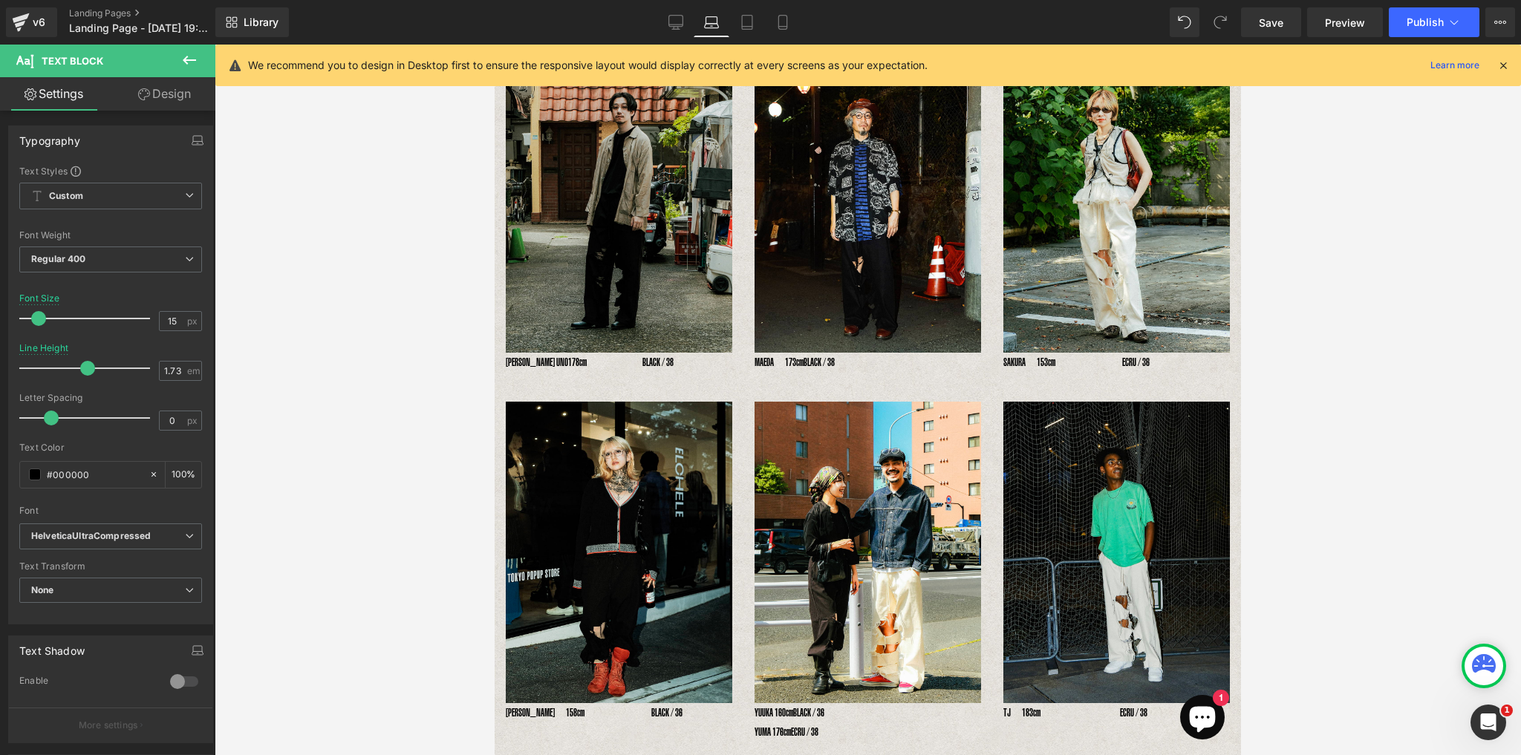
scroll to position [84, 0]
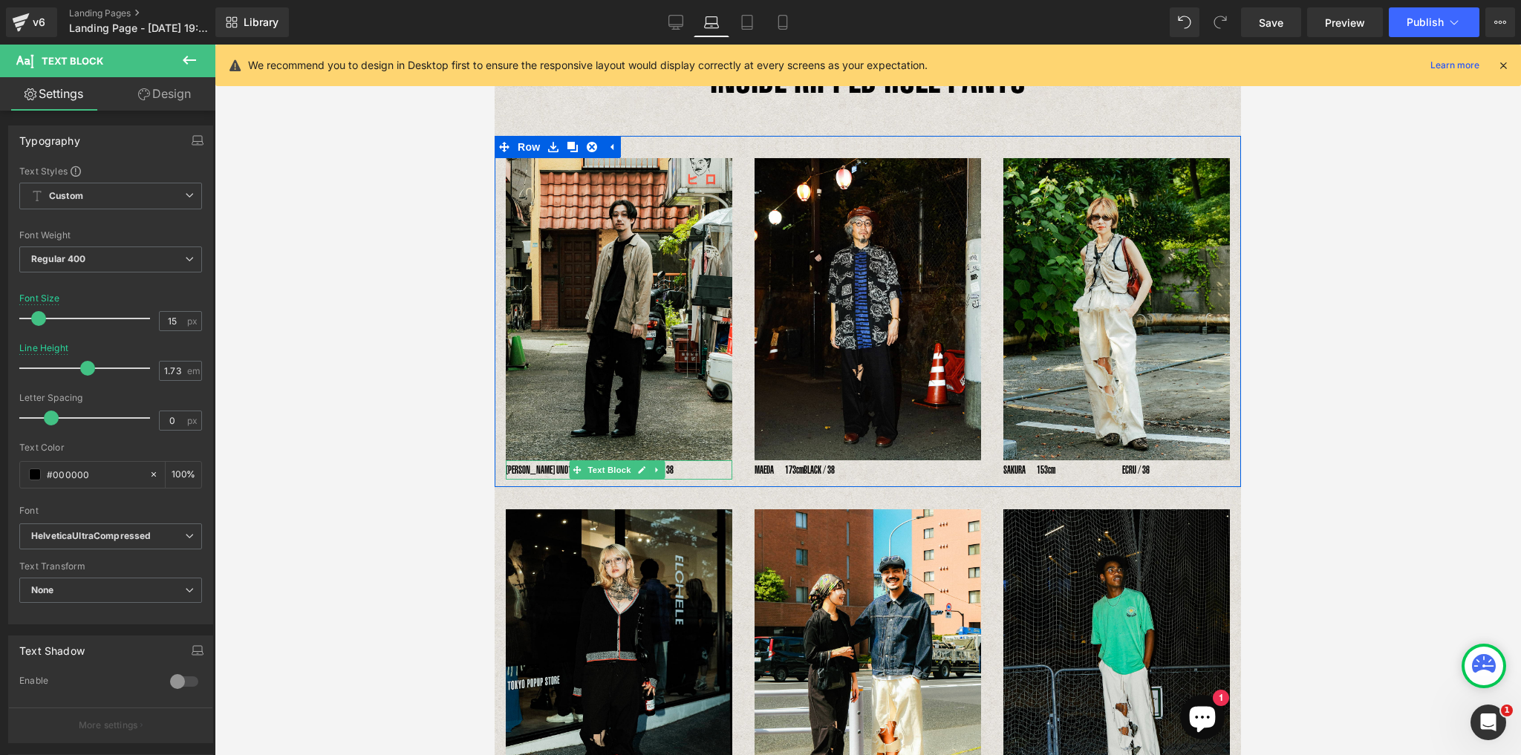
click at [687, 470] on p "YOSHIHIRO UNO178cm　　　　　BLACK / 38" at bounding box center [619, 469] width 226 height 19
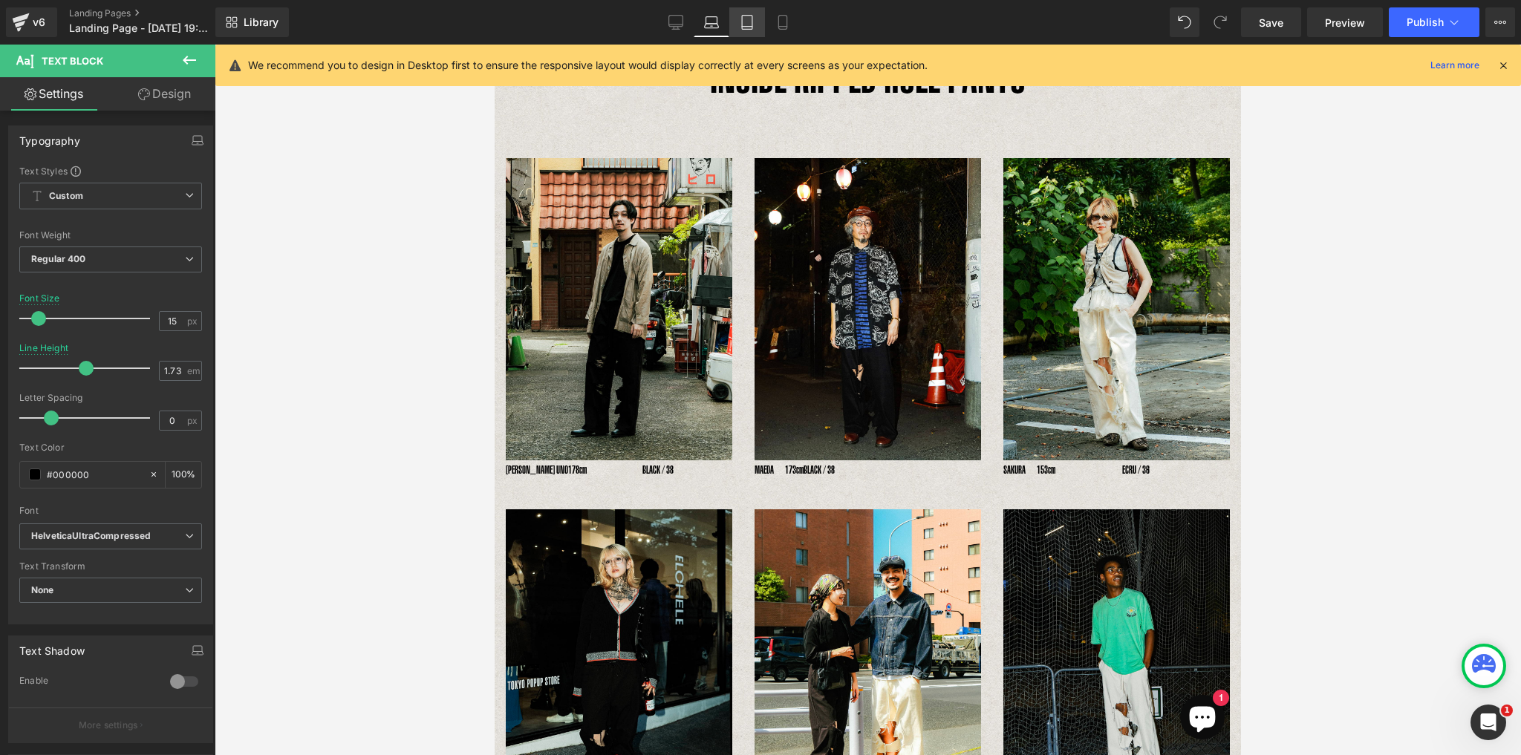
click at [744, 17] on icon at bounding box center [746, 22] width 15 height 15
type input "100"
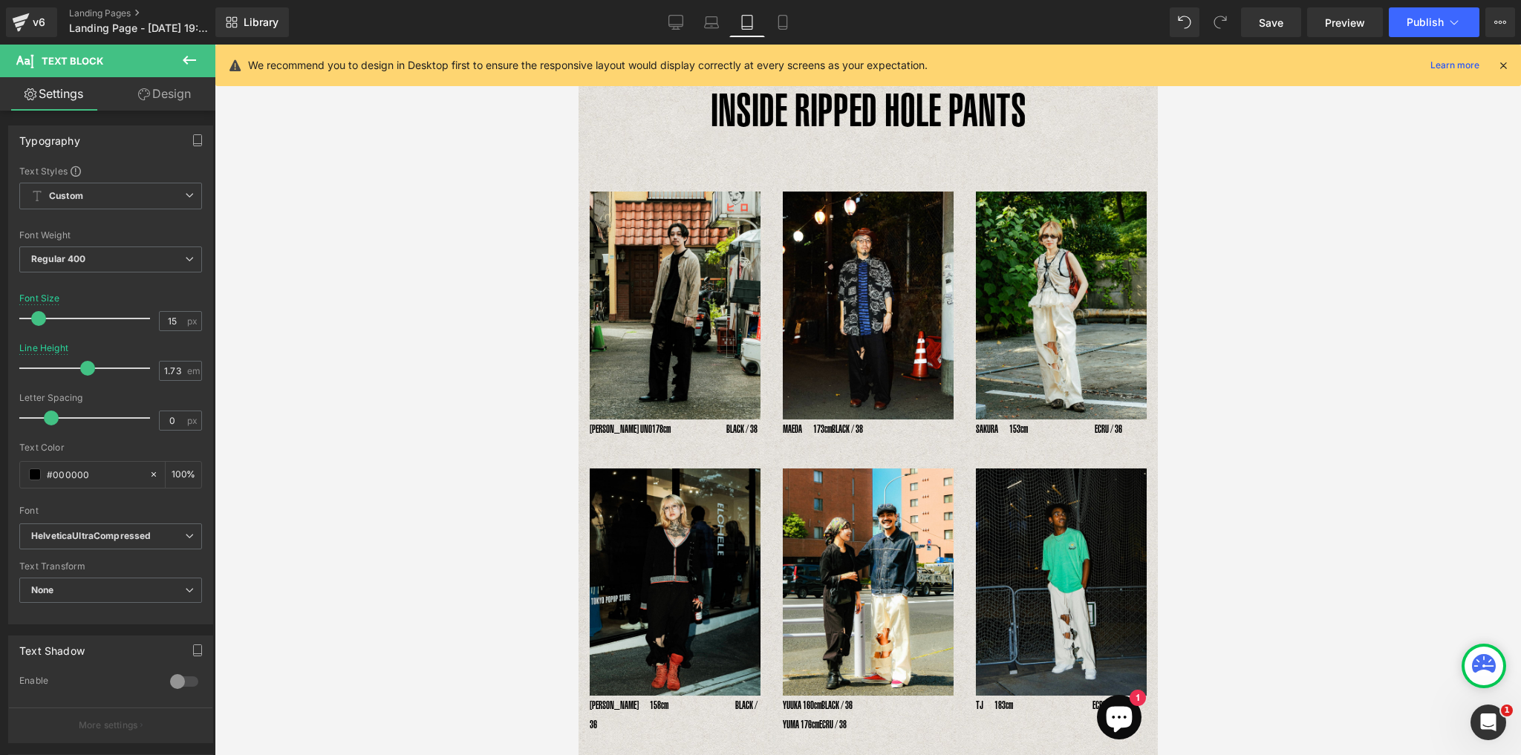
scroll to position [0, 0]
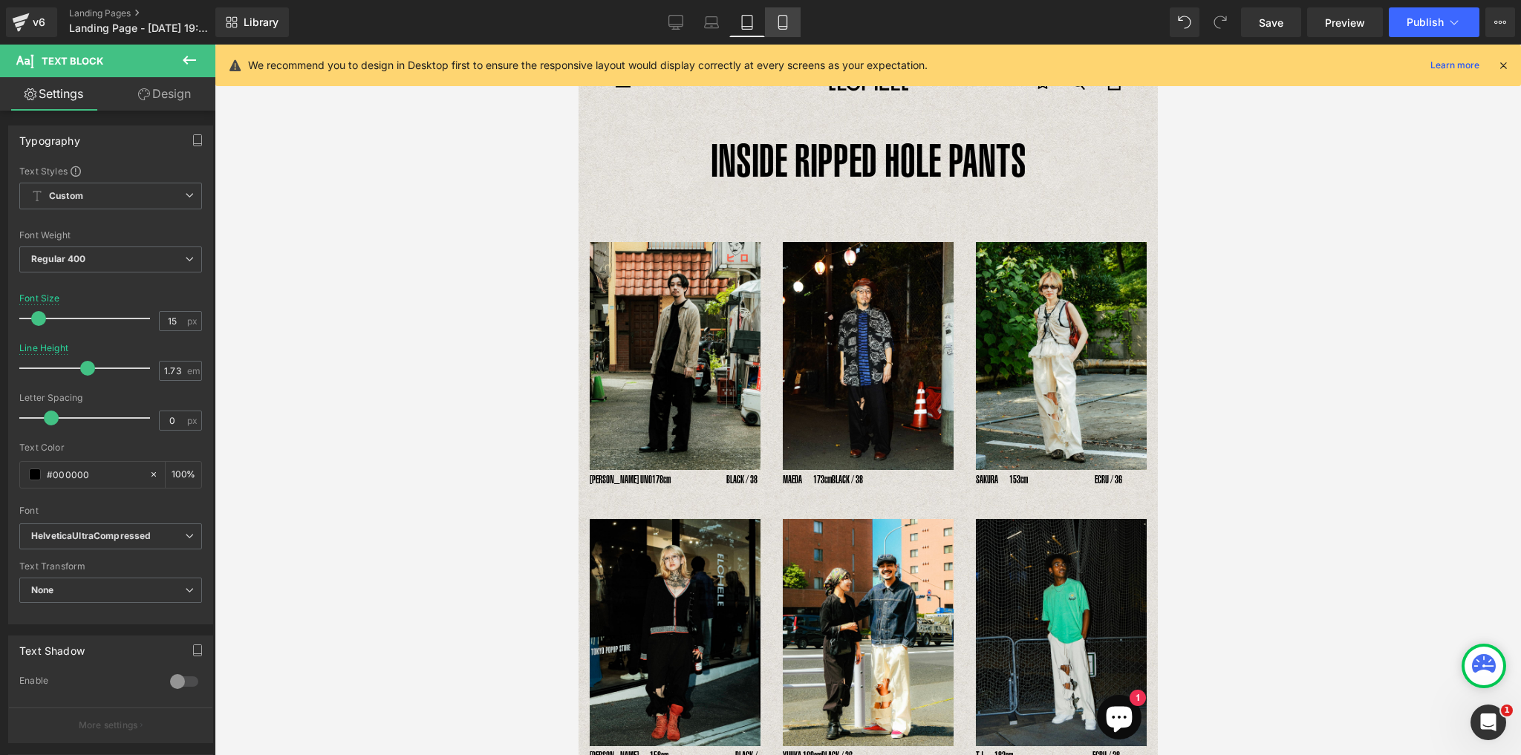
click at [781, 21] on icon at bounding box center [782, 22] width 15 height 15
type input "12"
type input "2"
type input "100"
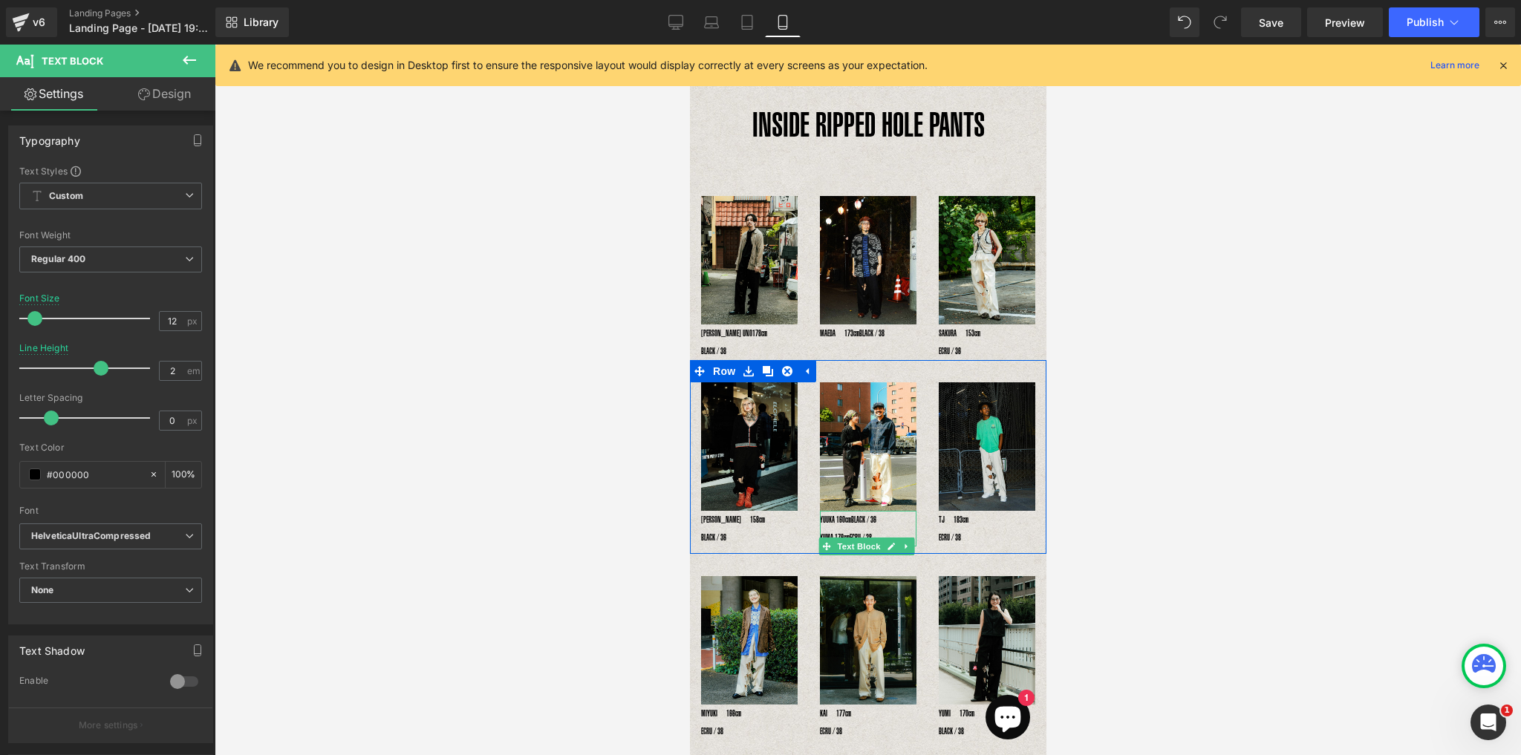
click at [860, 546] on p "YUUKA 160cm BLACK / 36 YUMA 176cm ECRU / 38" at bounding box center [867, 529] width 97 height 36
drag, startPoint x: 157, startPoint y: 99, endPoint x: 209, endPoint y: 76, distance: 57.1
click at [157, 99] on link "Design" at bounding box center [165, 93] width 108 height 33
click at [0, 0] on div "Visibility 0|0|0|0 Spacing Margin Padding Background Background 0% 0%" at bounding box center [0, 0] width 0 height 0
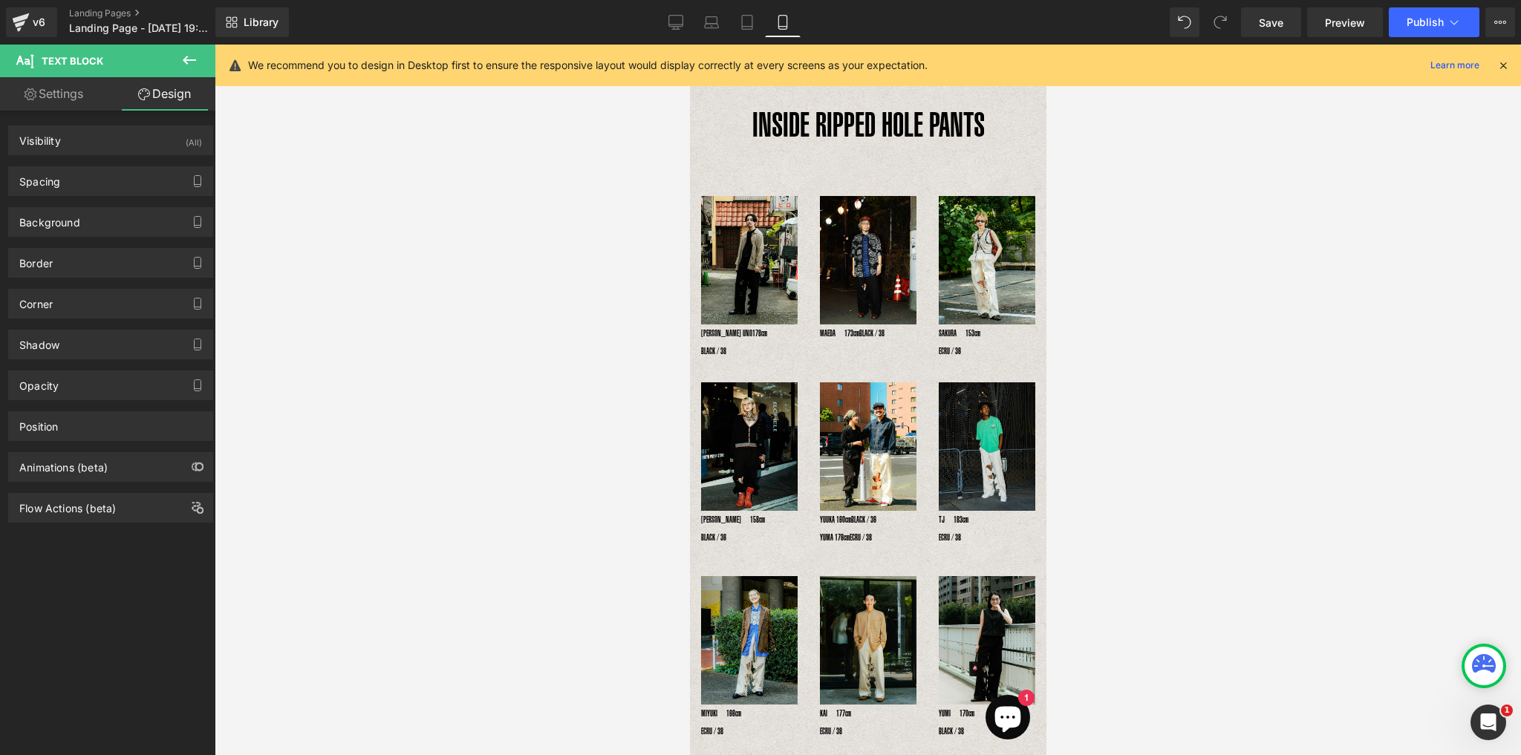
click at [191, 58] on icon at bounding box center [189, 60] width 18 height 18
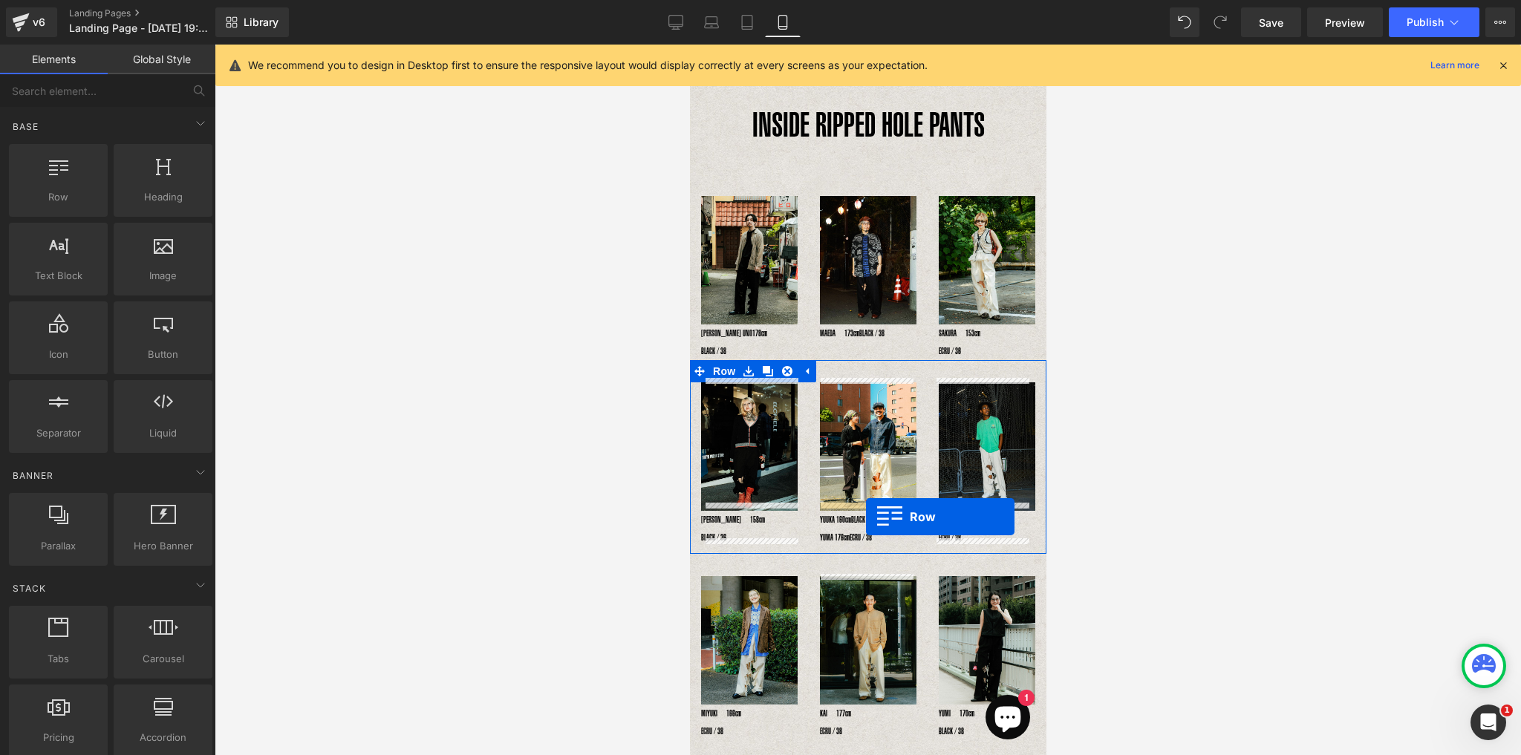
drag, startPoint x: 745, startPoint y: 216, endPoint x: 865, endPoint y: 517, distance: 323.6
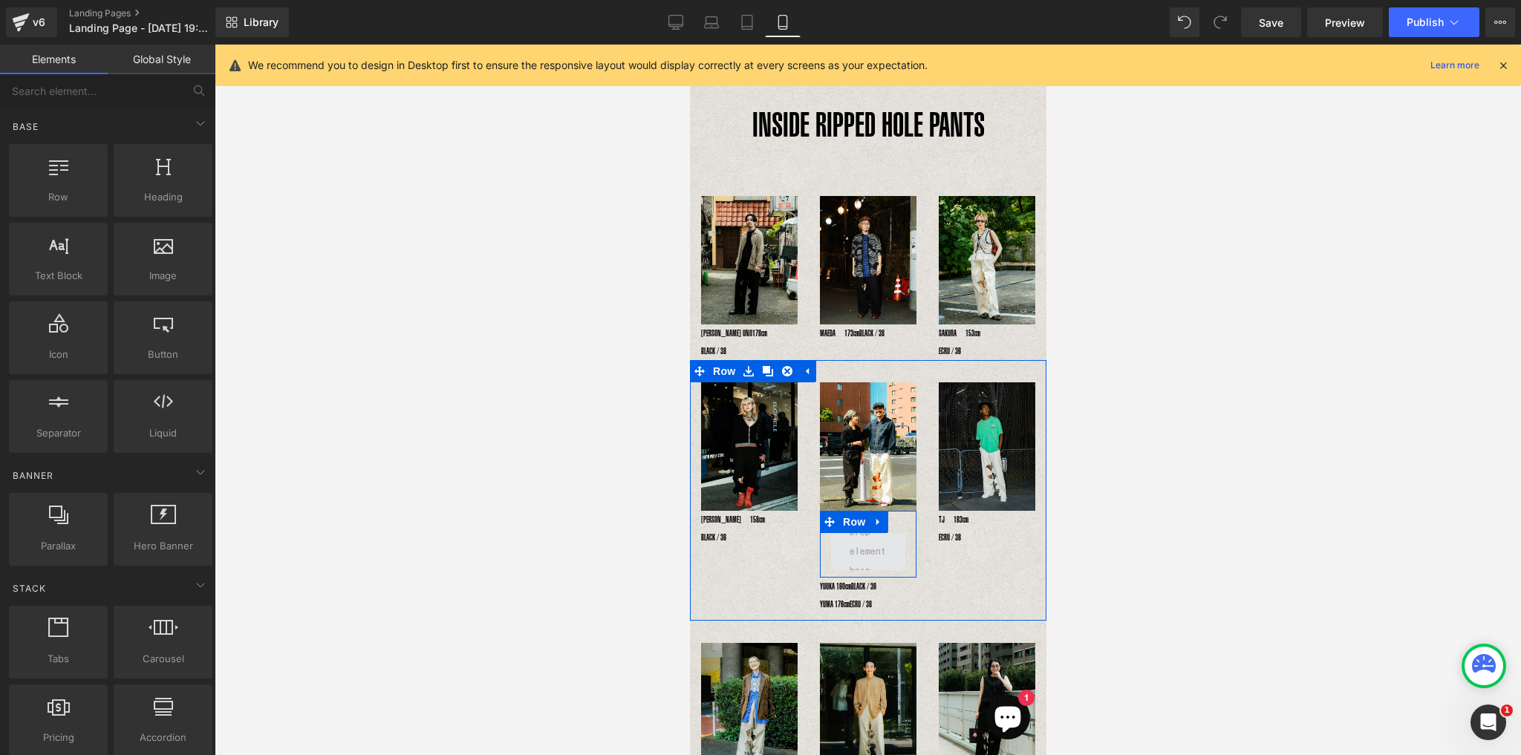
click at [859, 540] on span at bounding box center [866, 551] width 47 height 65
click at [858, 539] on span at bounding box center [866, 551] width 47 height 65
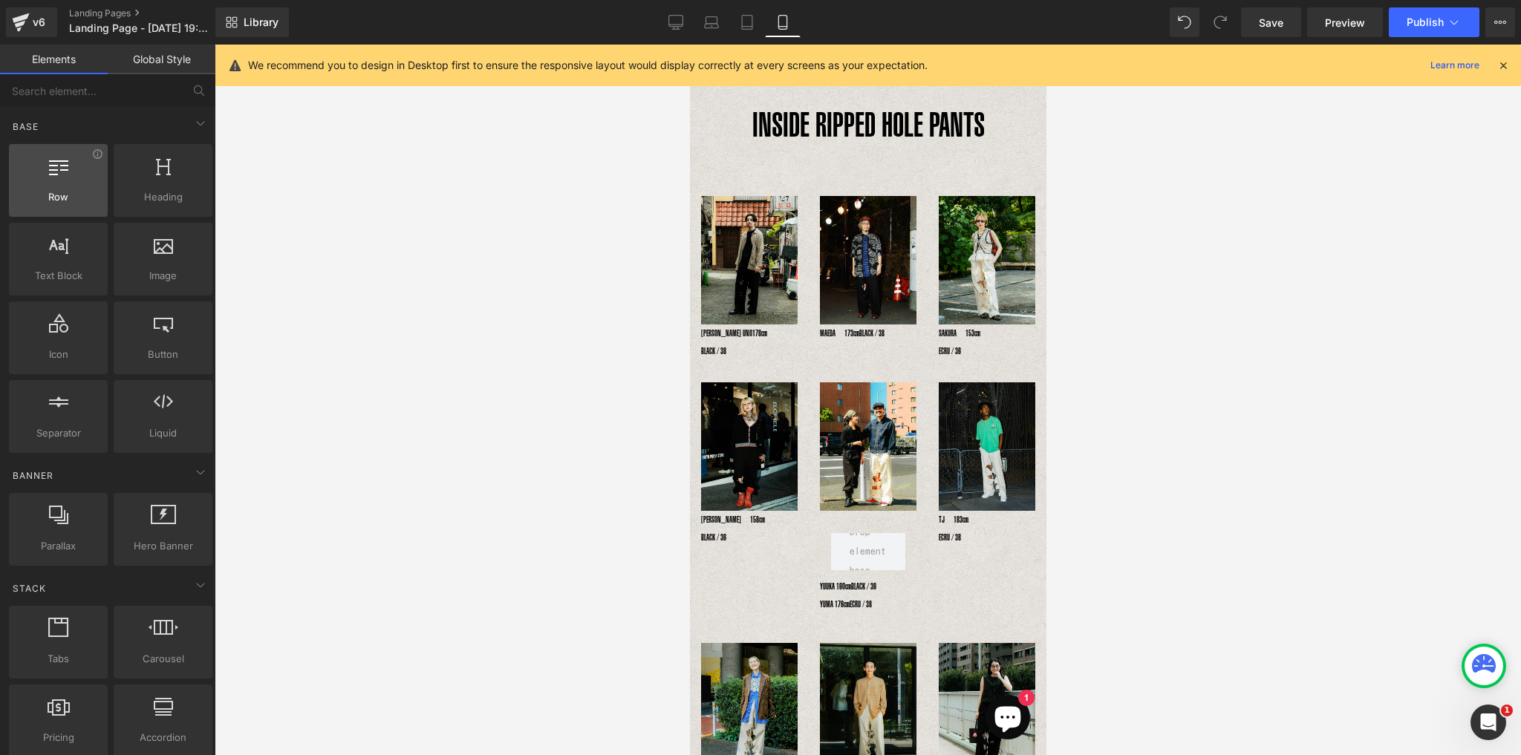
click at [55, 172] on icon at bounding box center [58, 165] width 19 height 19
click at [197, 125] on icon at bounding box center [201, 123] width 18 height 18
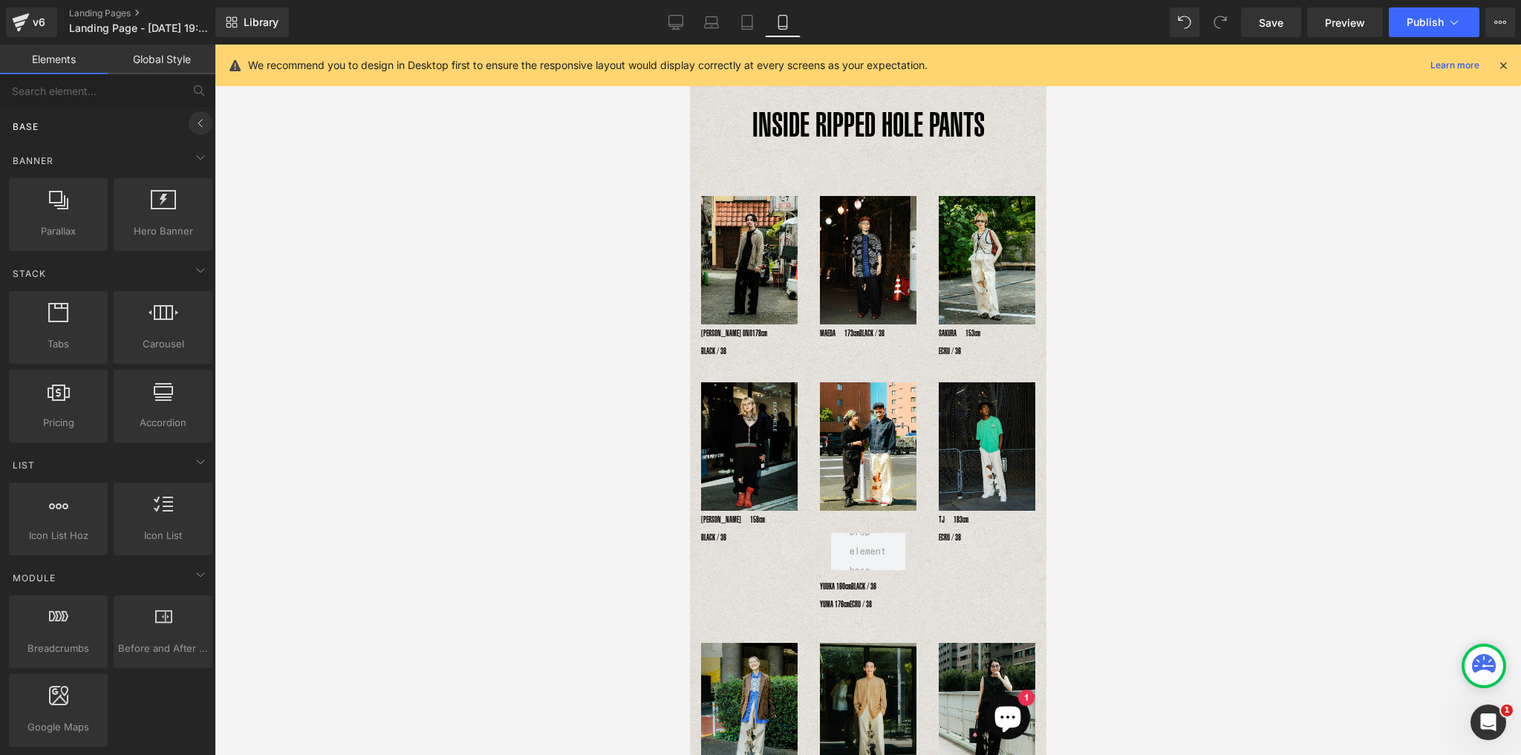
click at [197, 125] on icon at bounding box center [201, 123] width 18 height 18
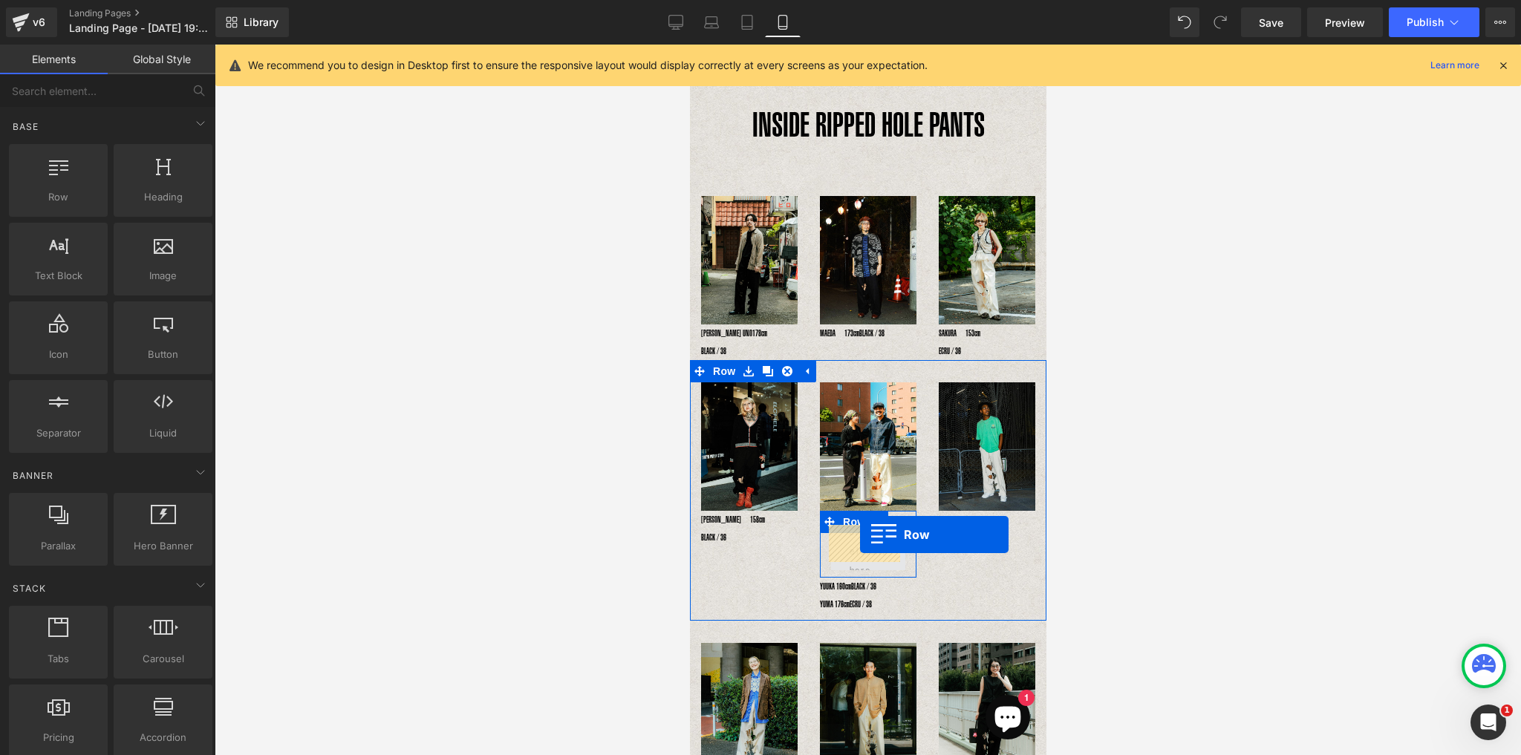
drag, startPoint x: 748, startPoint y: 215, endPoint x: 852, endPoint y: 545, distance: 345.6
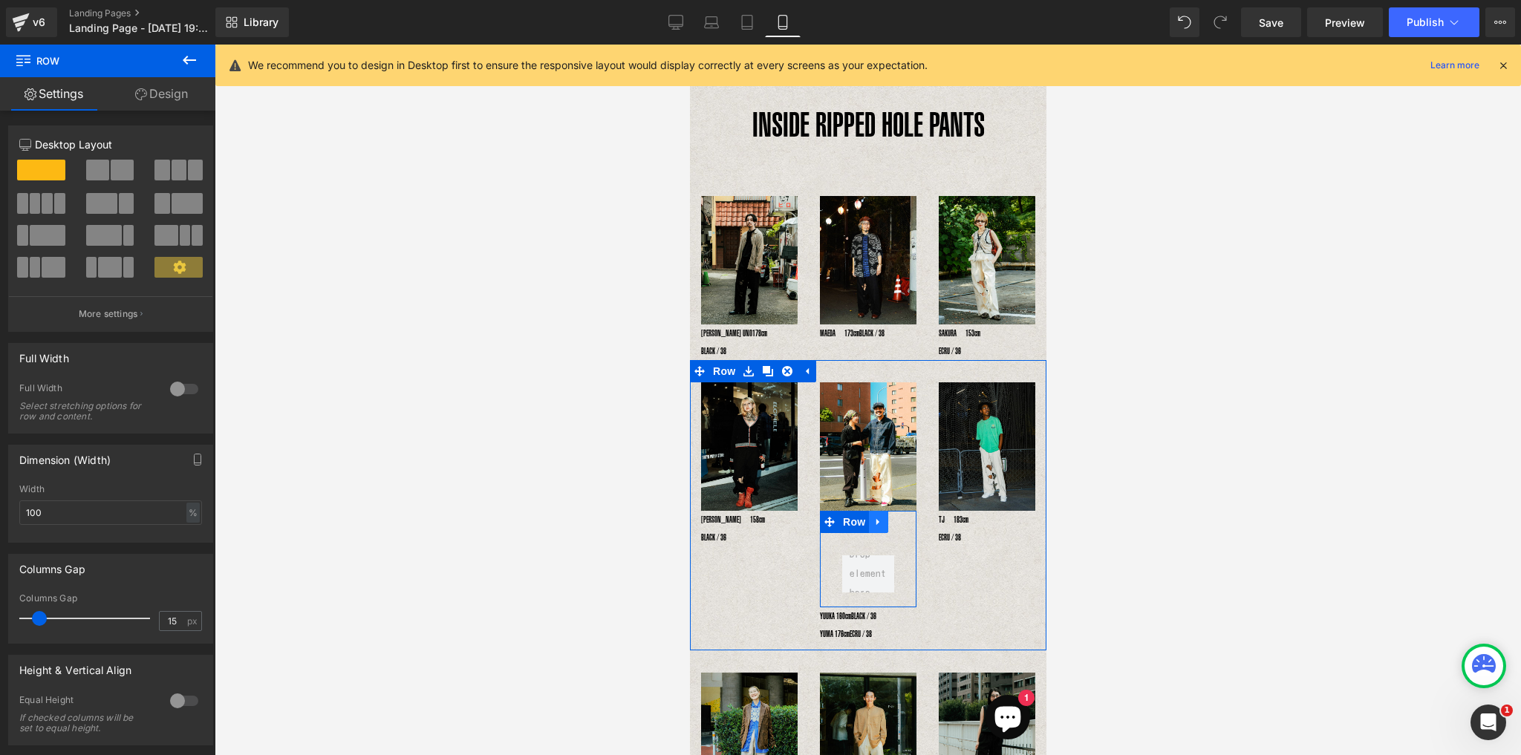
click at [878, 517] on icon at bounding box center [877, 522] width 10 height 11
click at [915, 517] on icon at bounding box center [916, 522] width 10 height 10
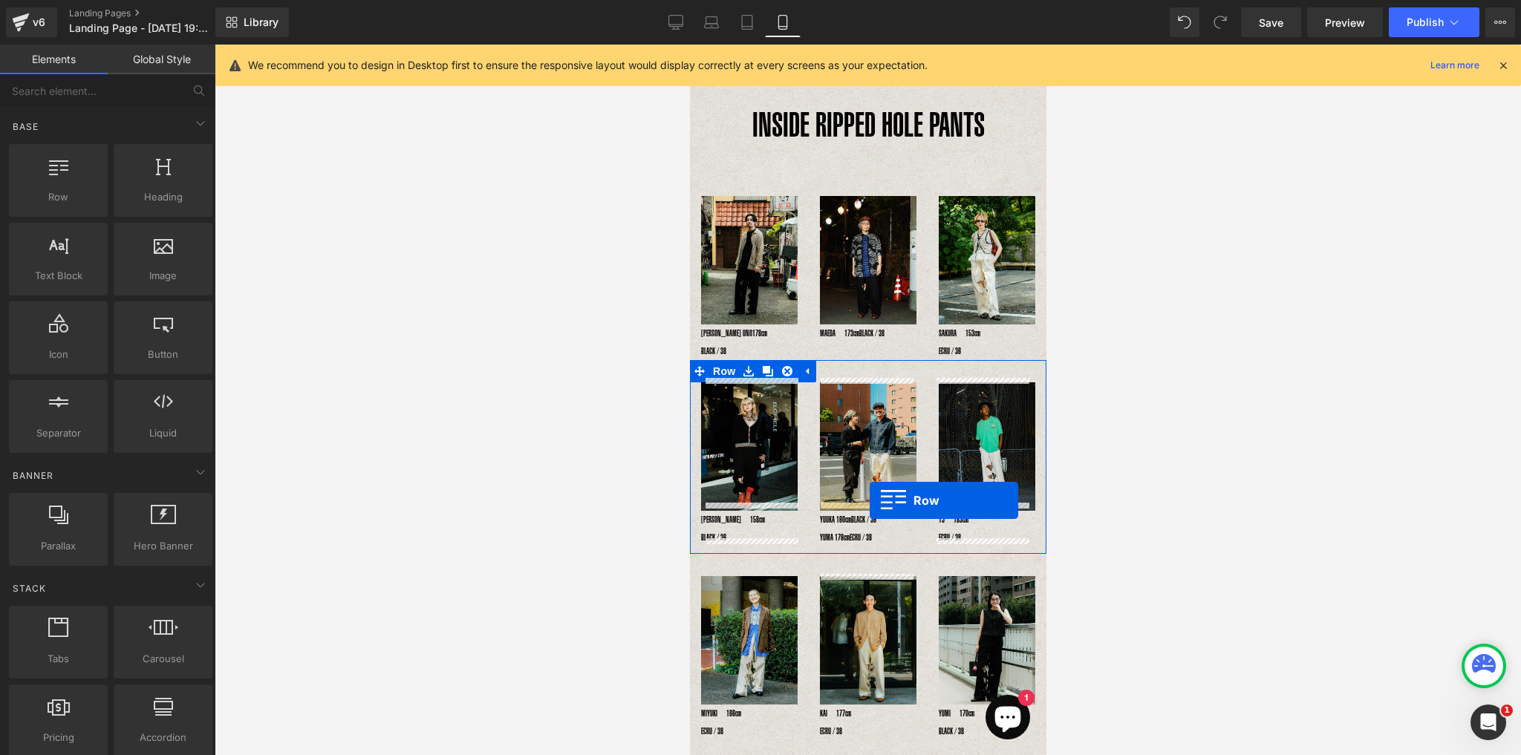
drag, startPoint x: 742, startPoint y: 214, endPoint x: 869, endPoint y: 500, distance: 313.1
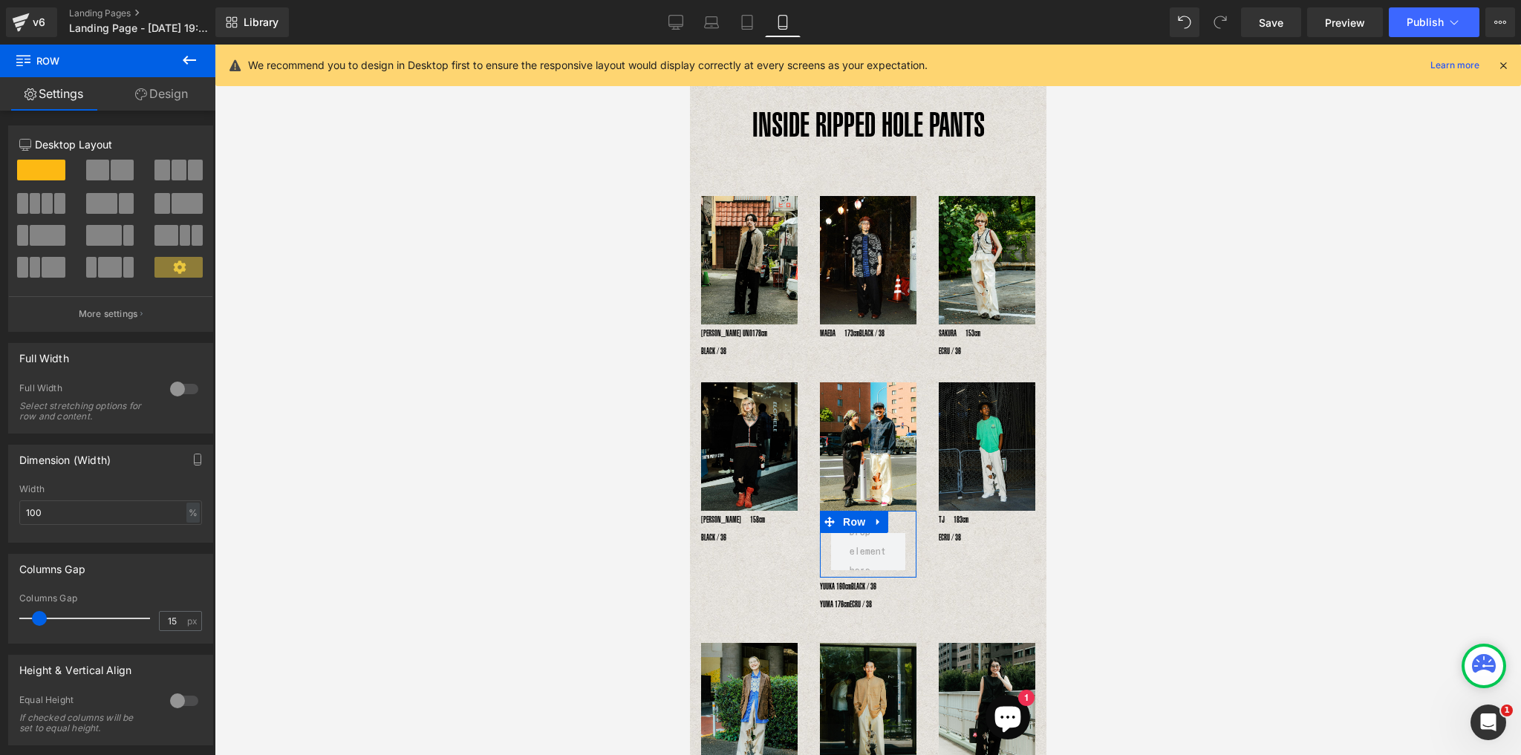
click at [127, 164] on span at bounding box center [122, 170] width 23 height 21
type input "1200"
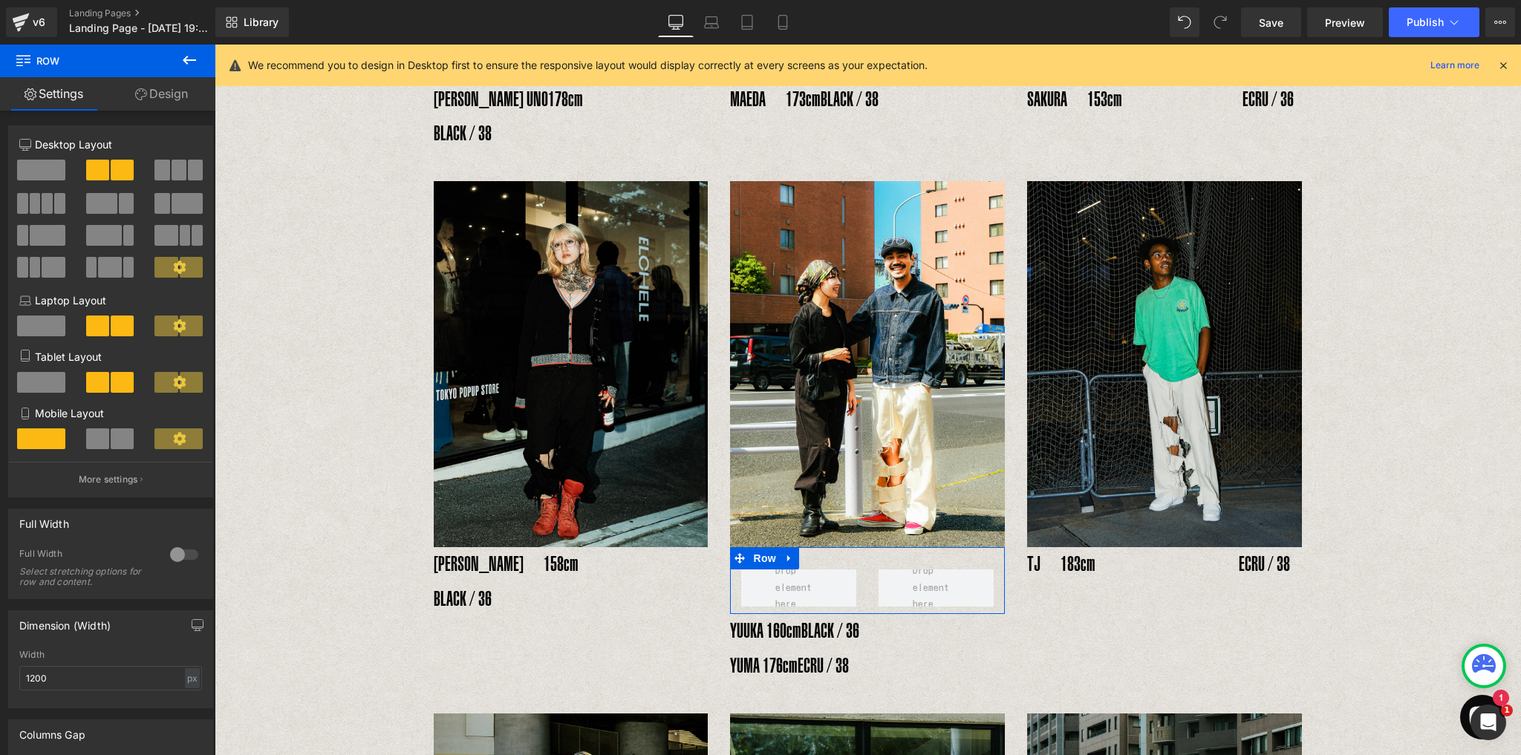
scroll to position [506, 0]
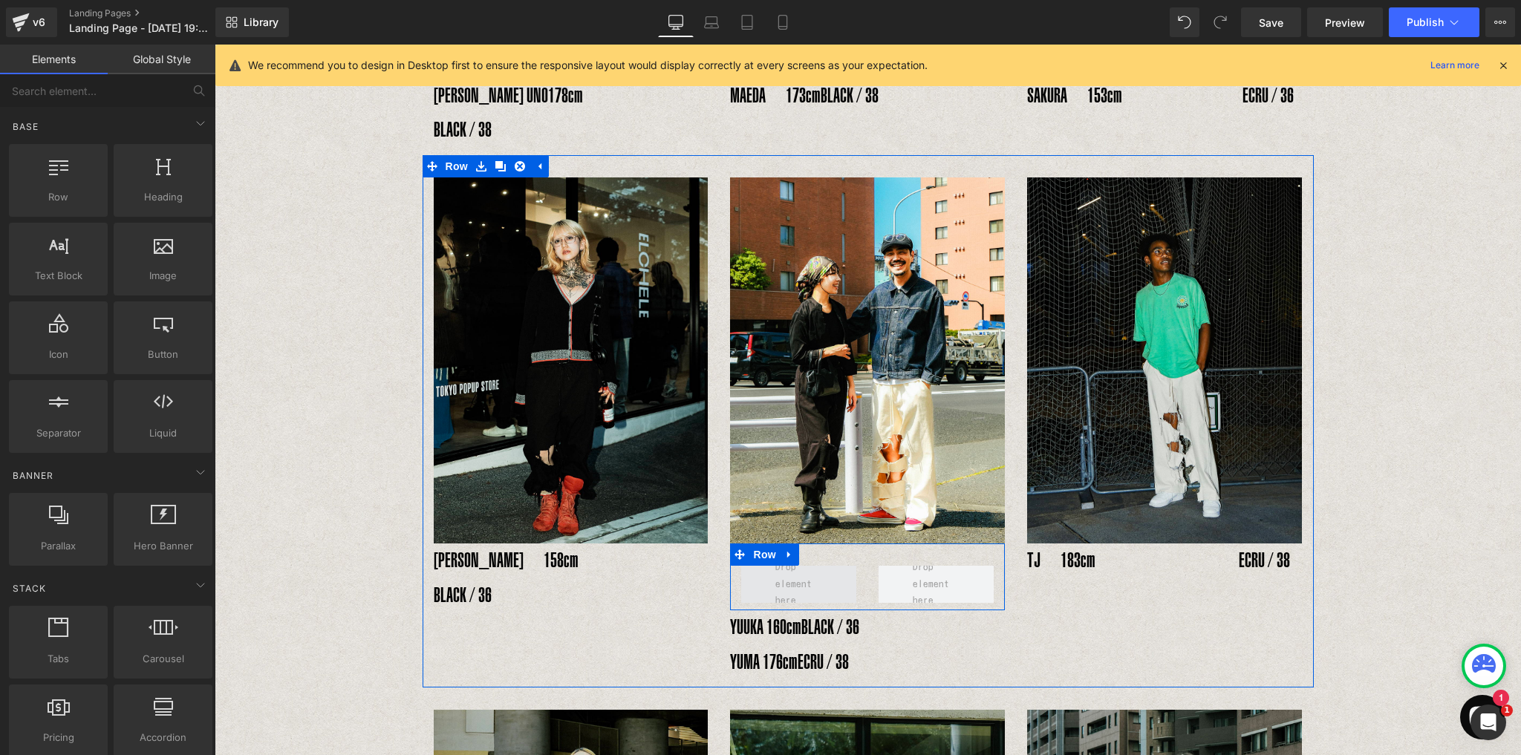
click at [823, 555] on span at bounding box center [799, 584] width 58 height 58
click at [757, 610] on p "YUUKA 160cm BLACK / 36 YUMA 176cm ECRU / 38" at bounding box center [867, 644] width 275 height 69
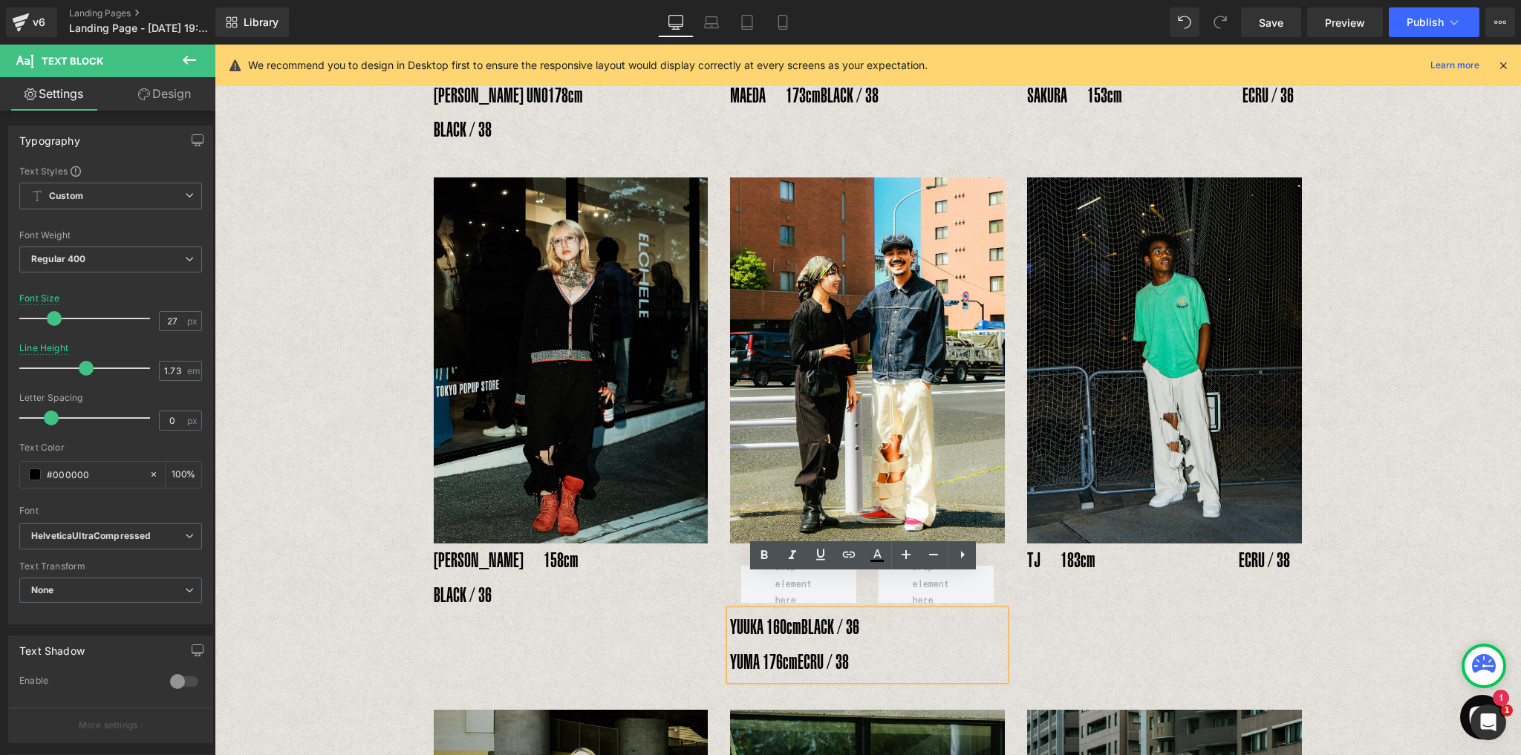
drag, startPoint x: 728, startPoint y: 592, endPoint x: 798, endPoint y: 595, distance: 69.9
click at [798, 610] on p "YUUKA 160cm BLACK / 36 YUMA 176cm ECRU / 38" at bounding box center [867, 644] width 275 height 69
click at [803, 610] on p "YUUKA 160cm BLACK / 36 YUMA 176cm ECRU / 38" at bounding box center [867, 644] width 275 height 69
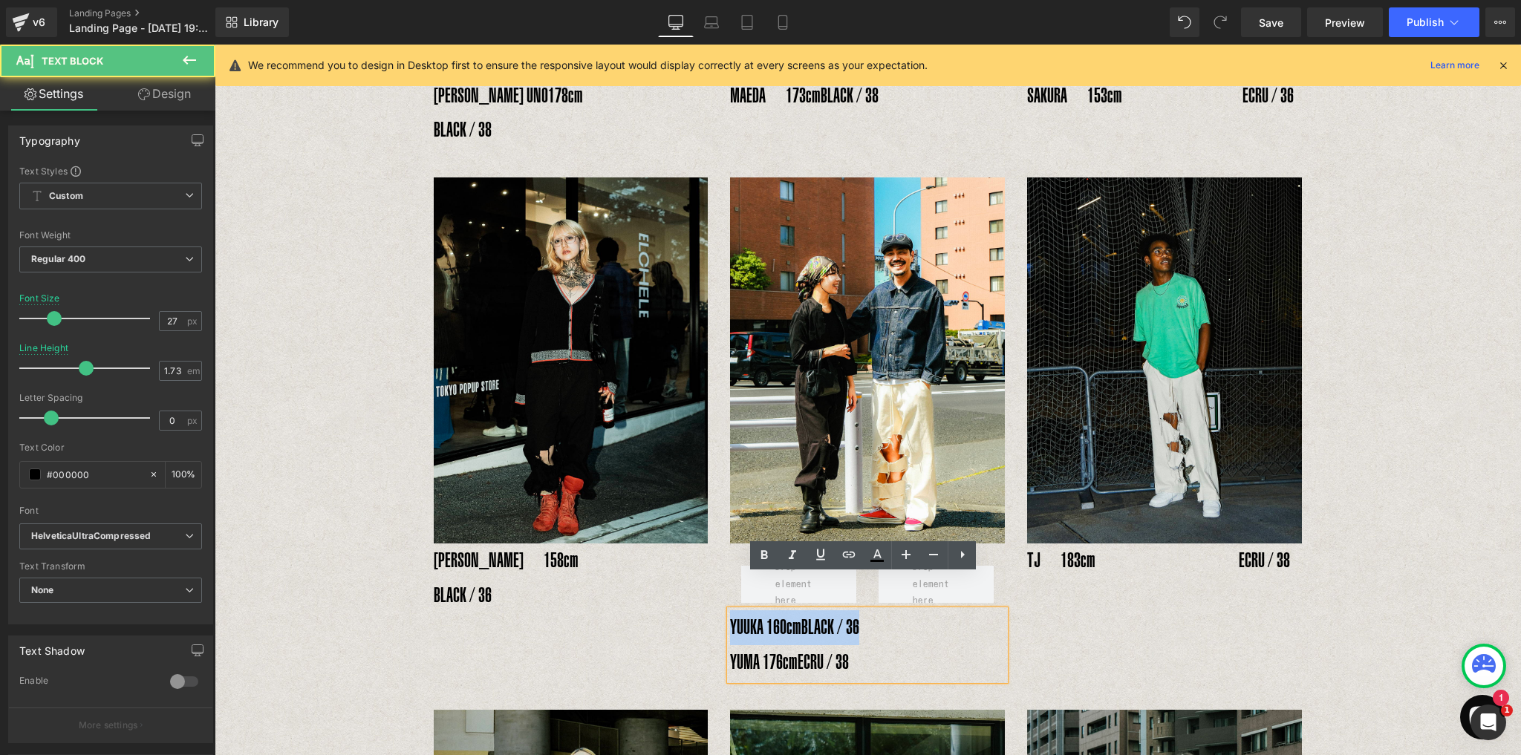
drag, startPoint x: 726, startPoint y: 595, endPoint x: 1042, endPoint y: 607, distance: 316.5
click at [1042, 605] on div "Image RENA　158cm　　　　　　BLACK / 36 Text Block Image Row YUUKA 160cm BLACK / 36 YU…" at bounding box center [867, 421] width 891 height 532
copy p "YUUKA 160cm BLACK / 36"
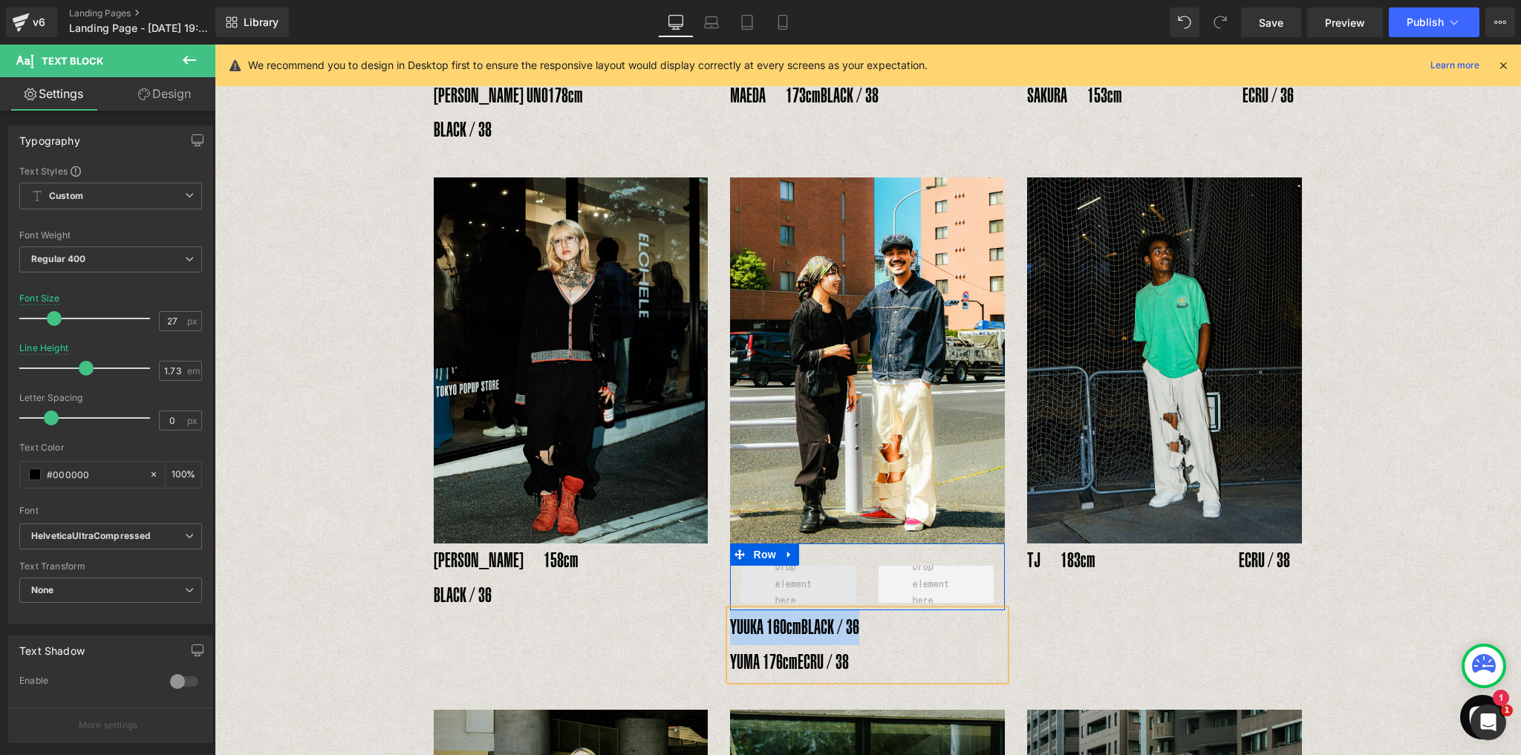
click at [761, 566] on span at bounding box center [798, 584] width 115 height 37
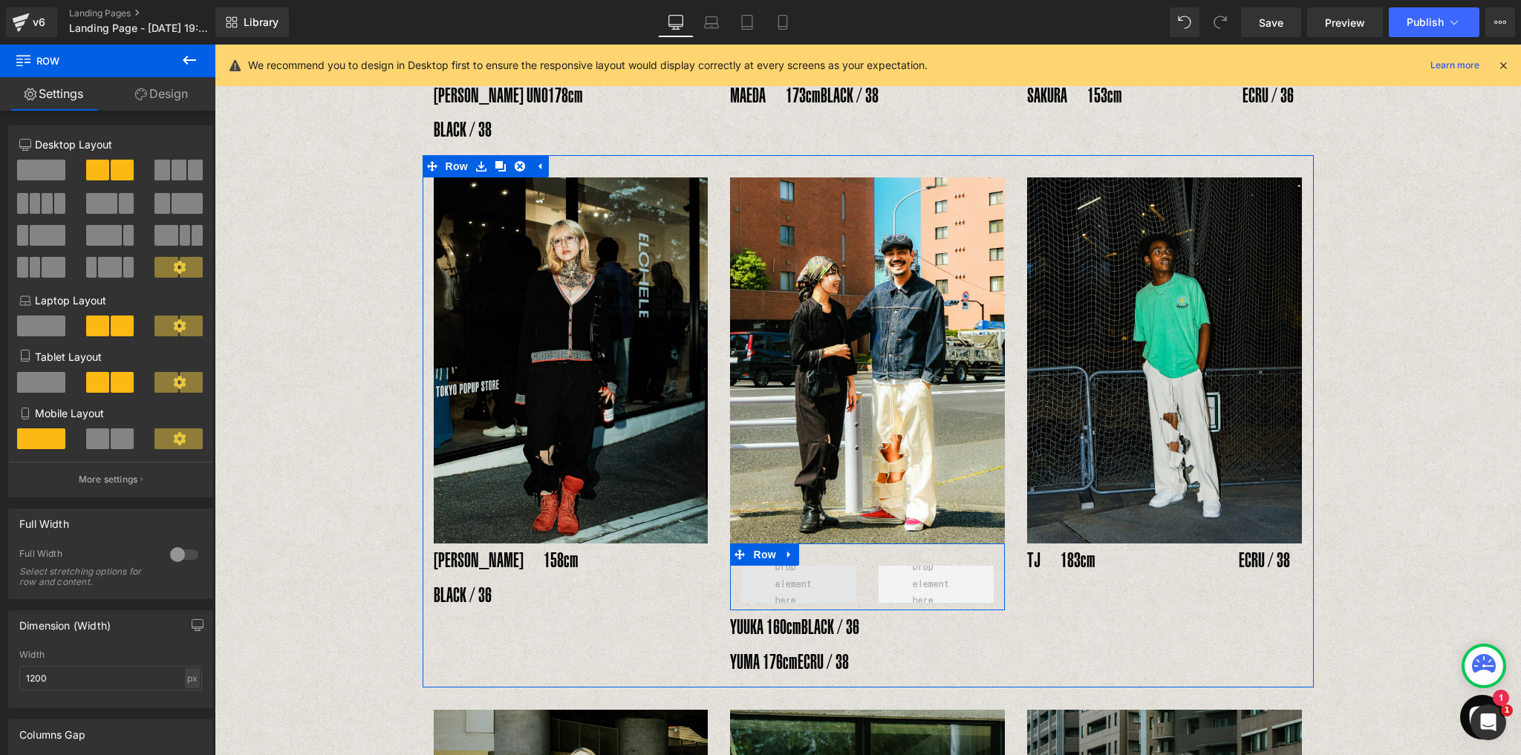
click at [793, 555] on span at bounding box center [799, 584] width 58 height 58
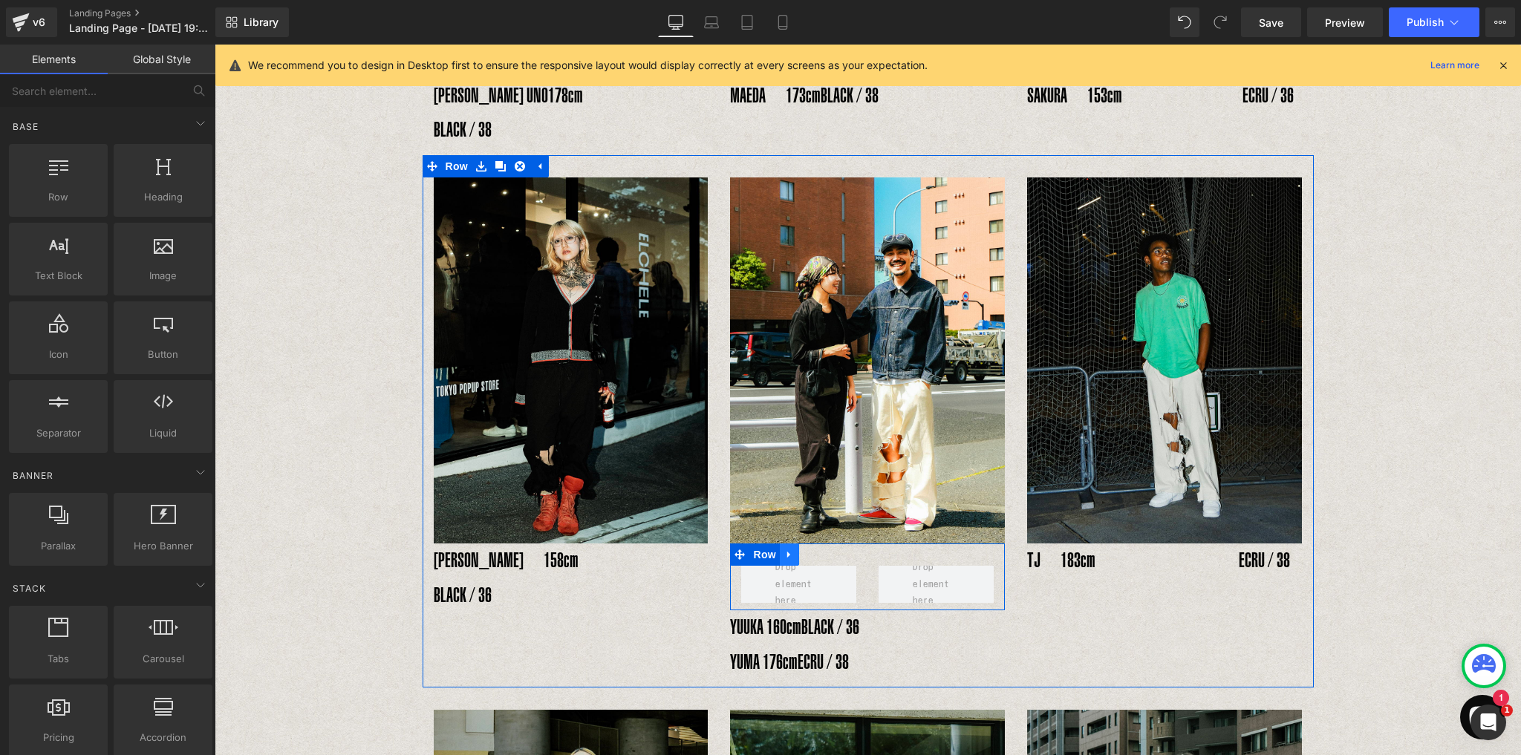
click at [787, 552] on icon at bounding box center [788, 555] width 3 height 7
click at [823, 549] on icon at bounding box center [828, 554] width 10 height 10
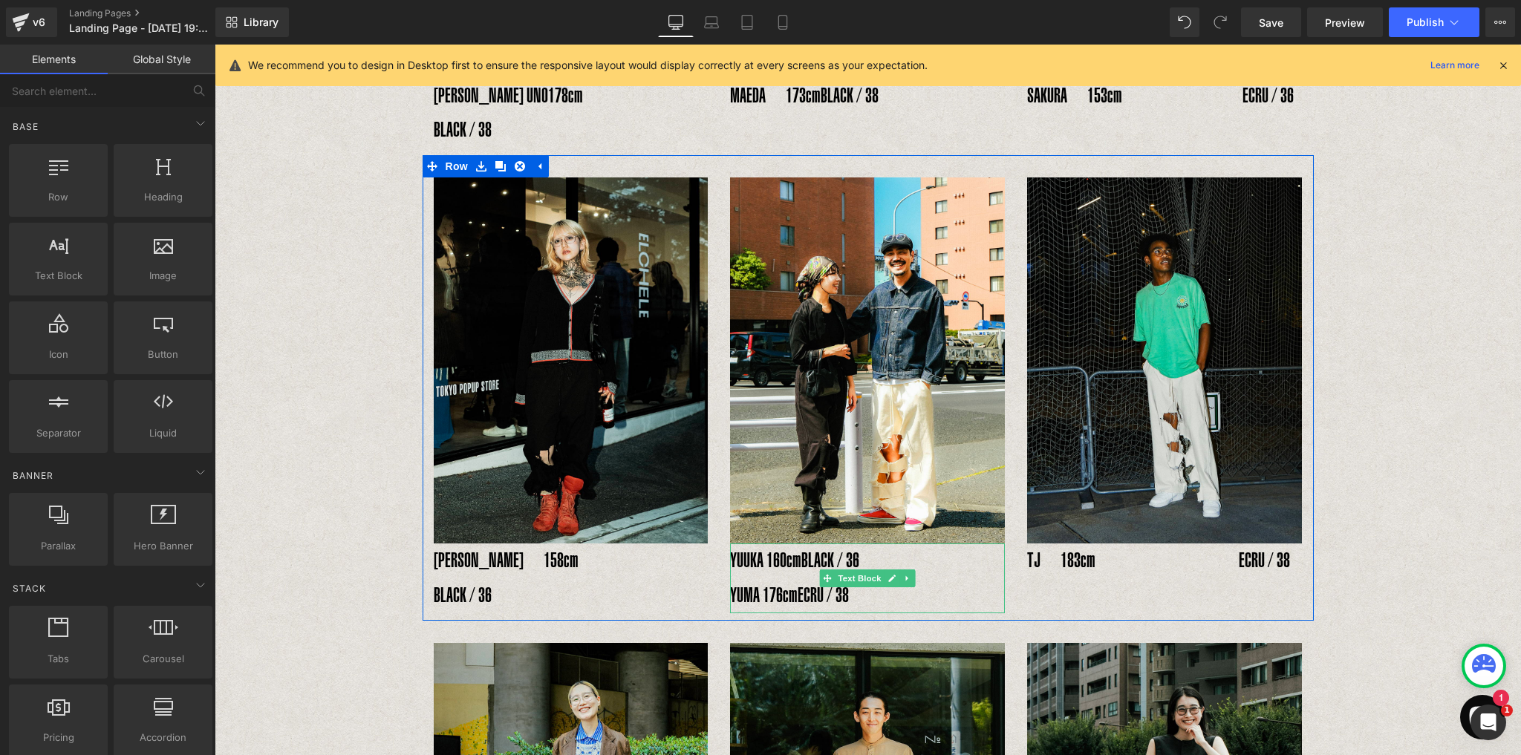
click at [769, 543] on p "YUUKA 160cm BLACK / 36 YUMA 176cm ECRU / 38" at bounding box center [867, 577] width 275 height 69
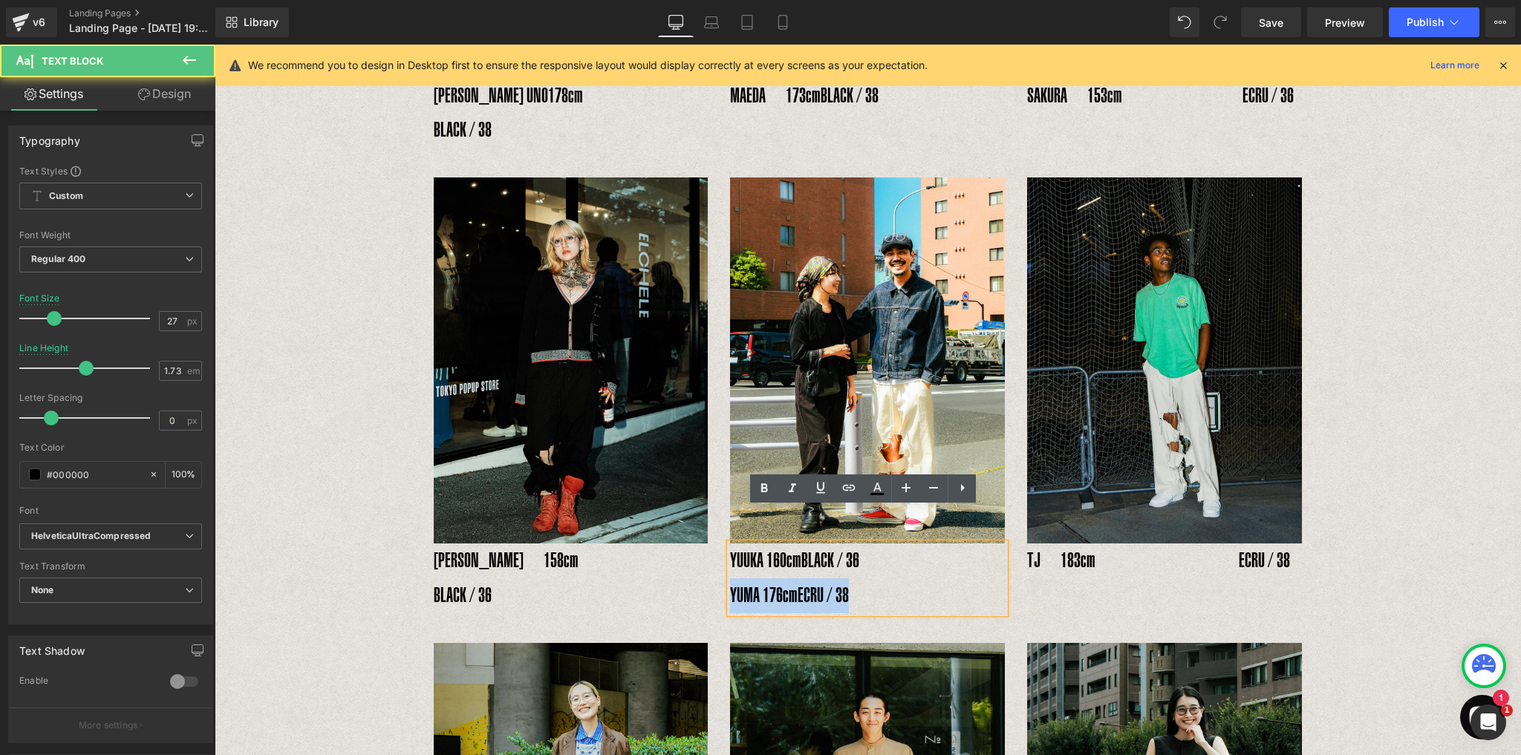
drag, startPoint x: 725, startPoint y: 561, endPoint x: 990, endPoint y: 567, distance: 265.1
click at [990, 567] on p "YUUKA 160cm BLACK / 36 YUMA 176cm ECRU / 38" at bounding box center [867, 577] width 275 height 69
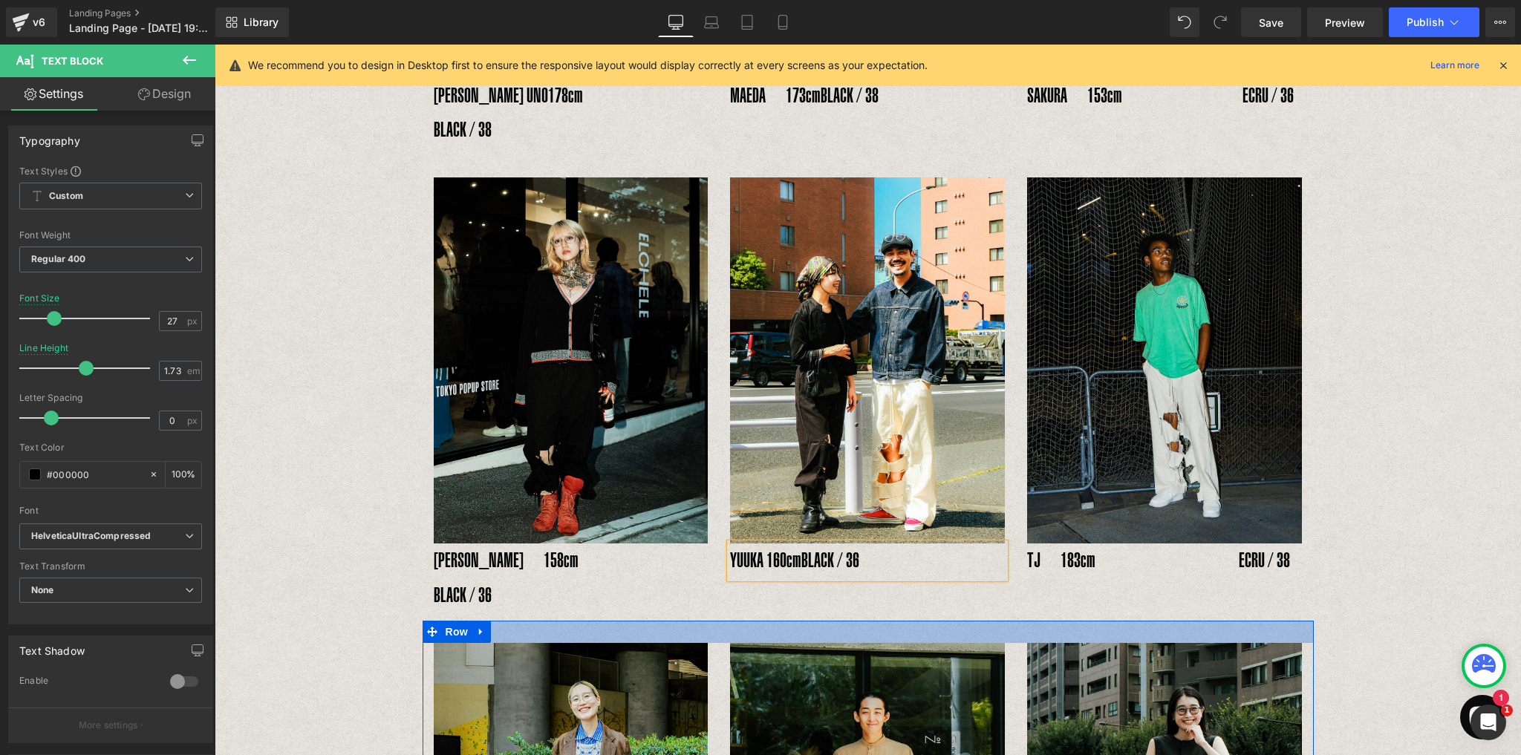
click at [1007, 621] on div at bounding box center [867, 632] width 891 height 22
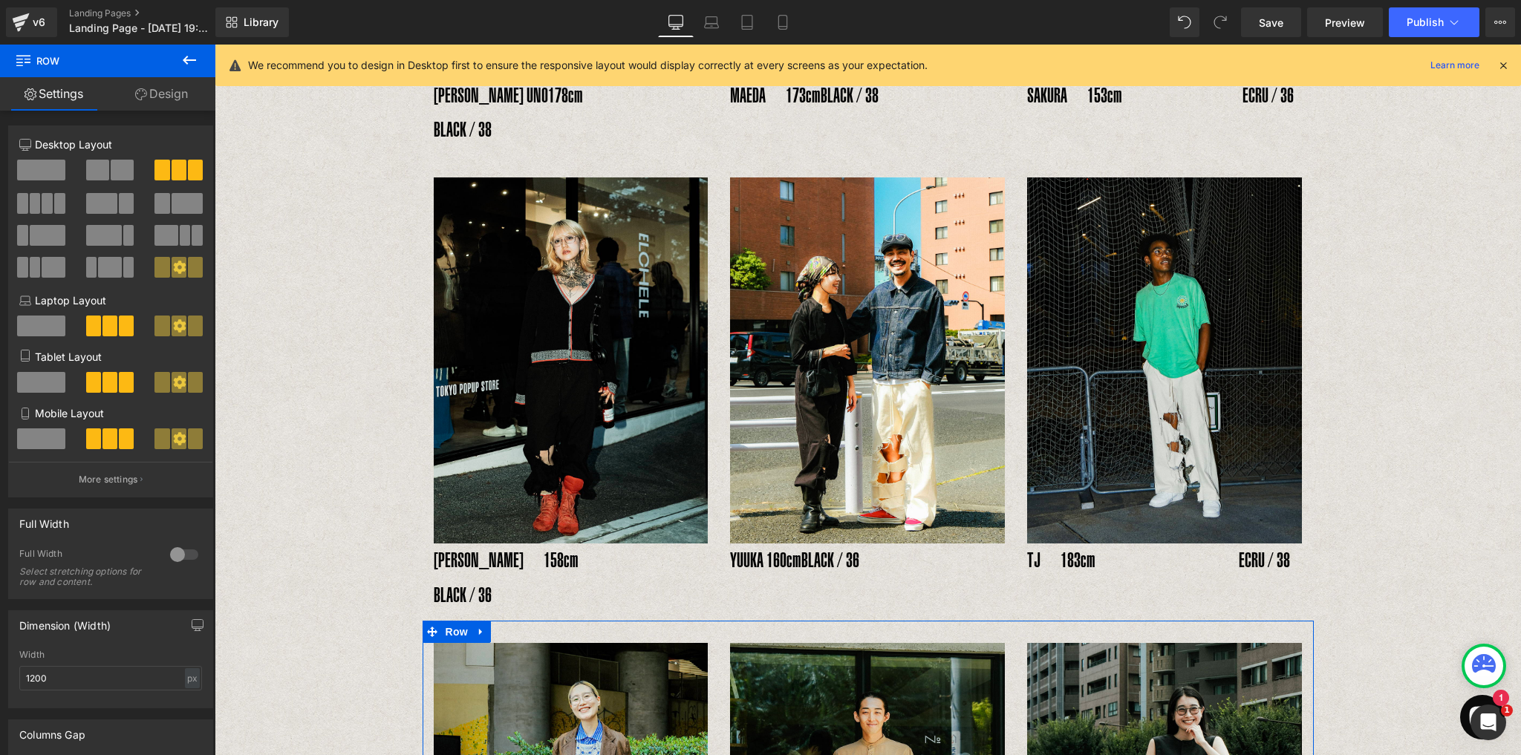
drag, startPoint x: 181, startPoint y: 62, endPoint x: 145, endPoint y: 122, distance: 70.3
click at [182, 63] on icon at bounding box center [189, 60] width 18 height 18
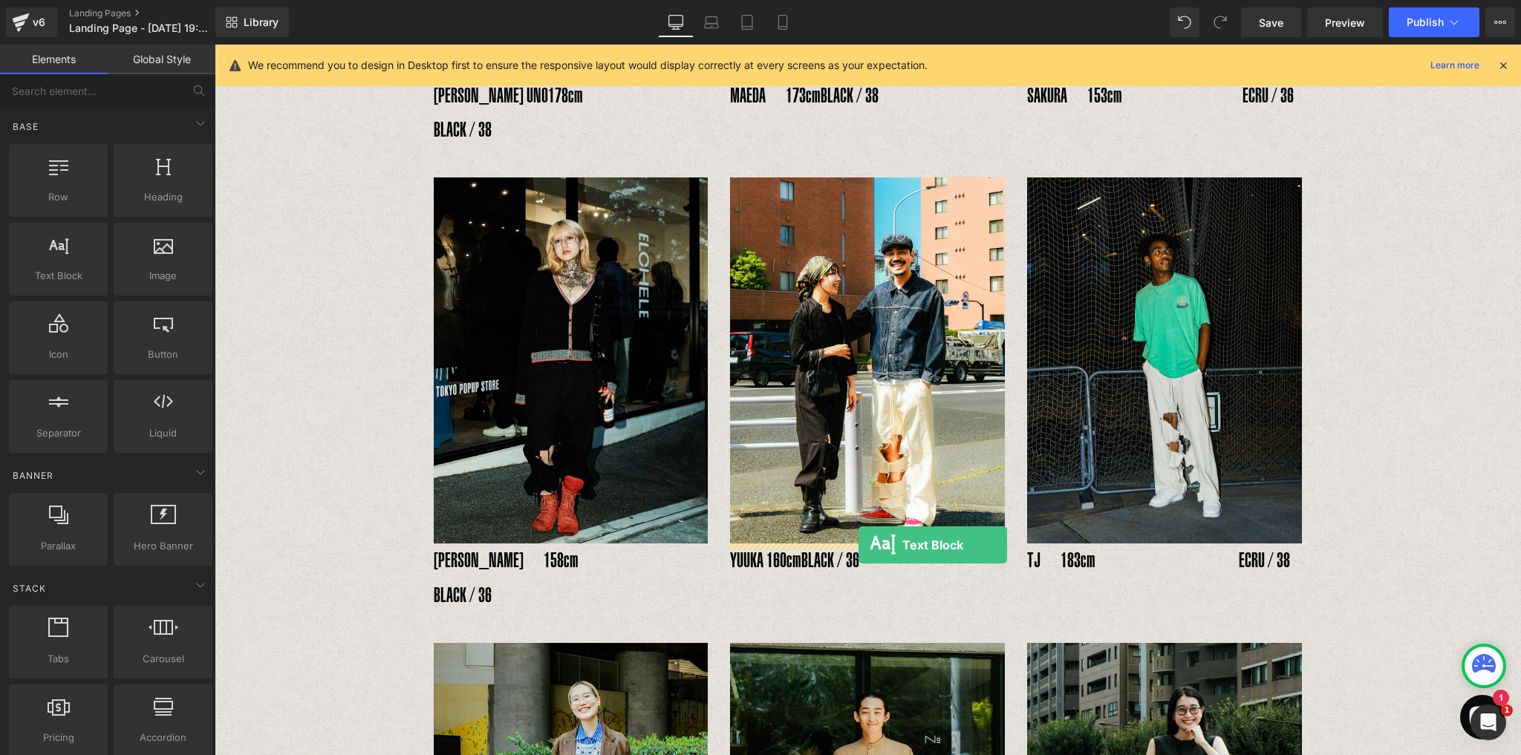
drag, startPoint x: 270, startPoint y: 295, endPoint x: 858, endPoint y: 545, distance: 639.7
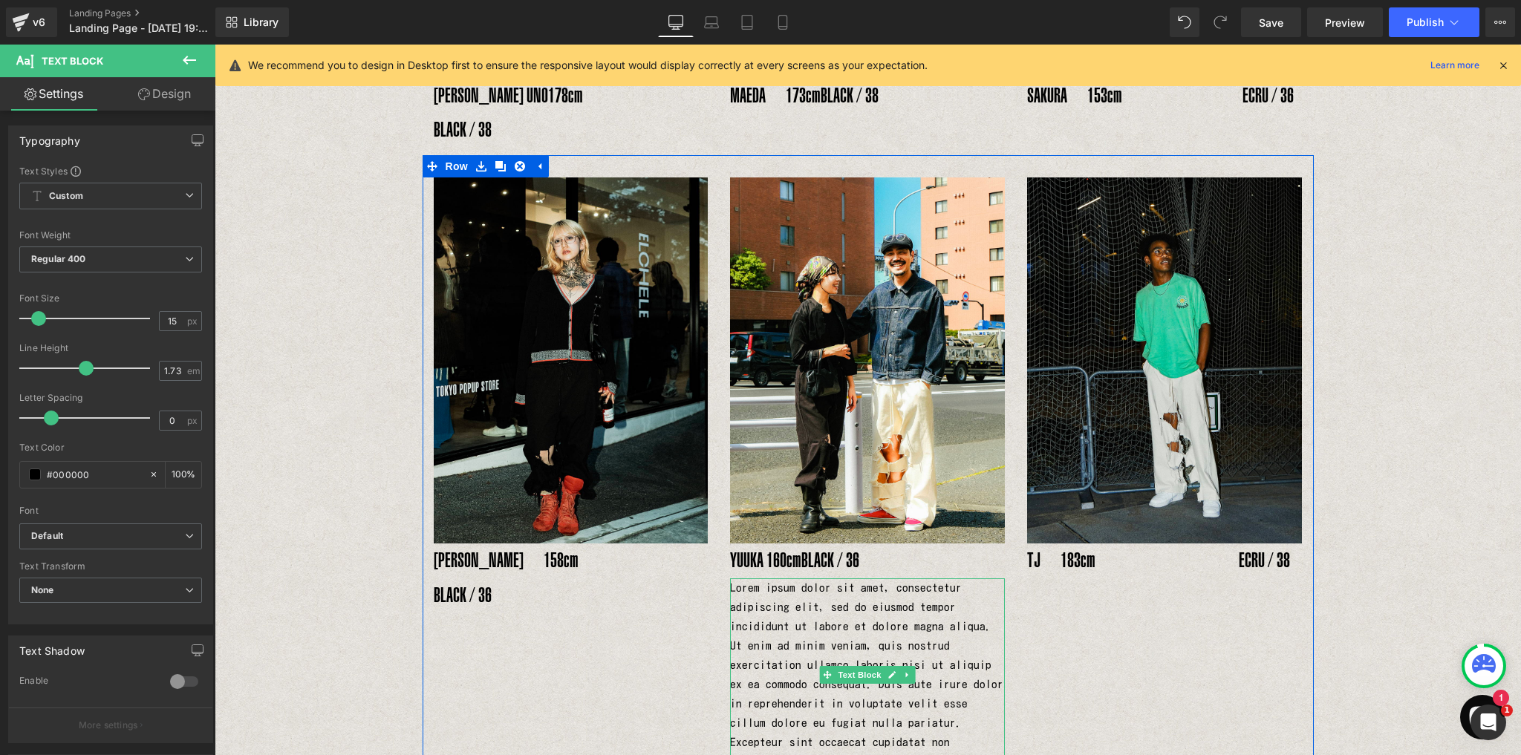
click at [739, 578] on p "Lorem ipsum dolor sit amet, consectetur adipiscing elit, sed do eiusmod tempor …" at bounding box center [867, 684] width 275 height 212
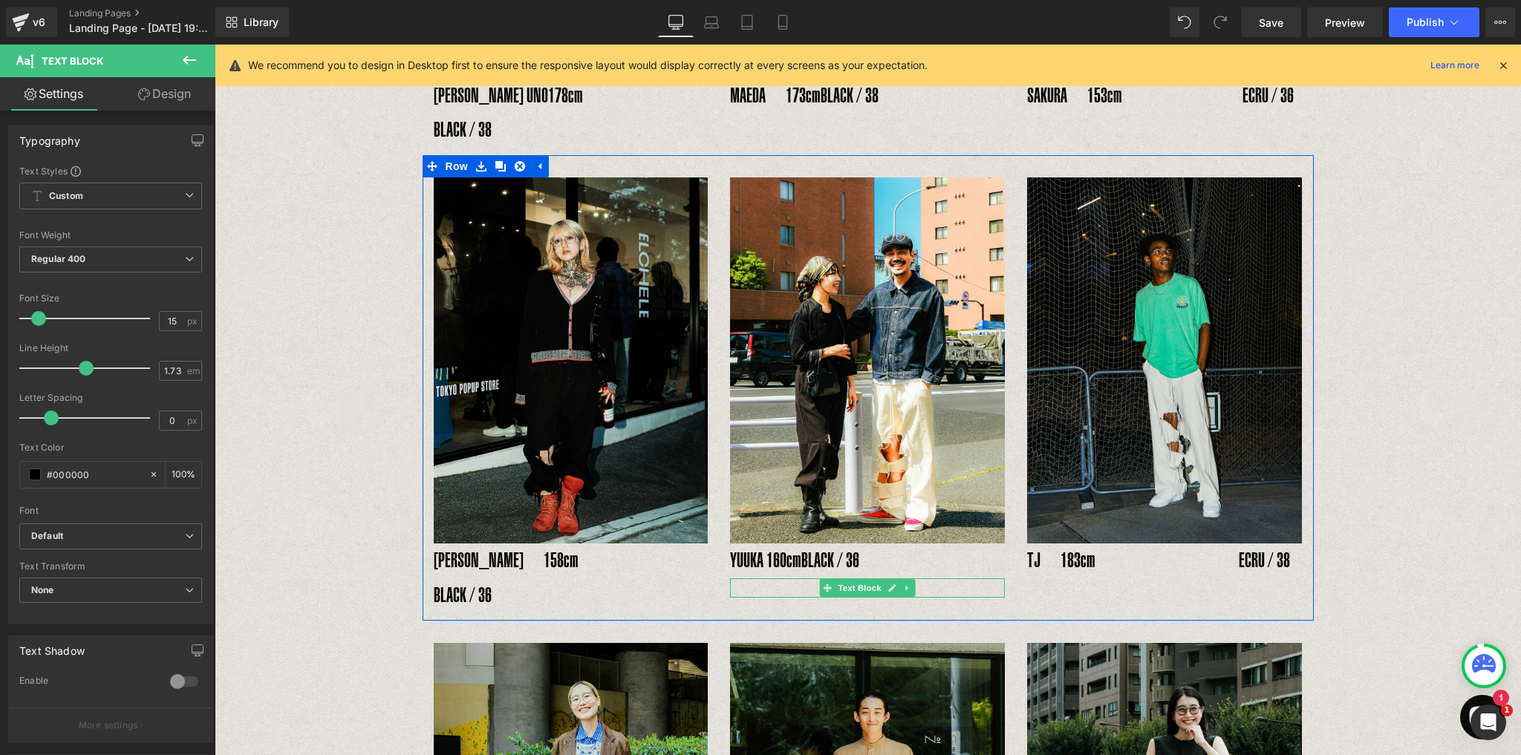
click at [751, 578] on p at bounding box center [867, 587] width 275 height 19
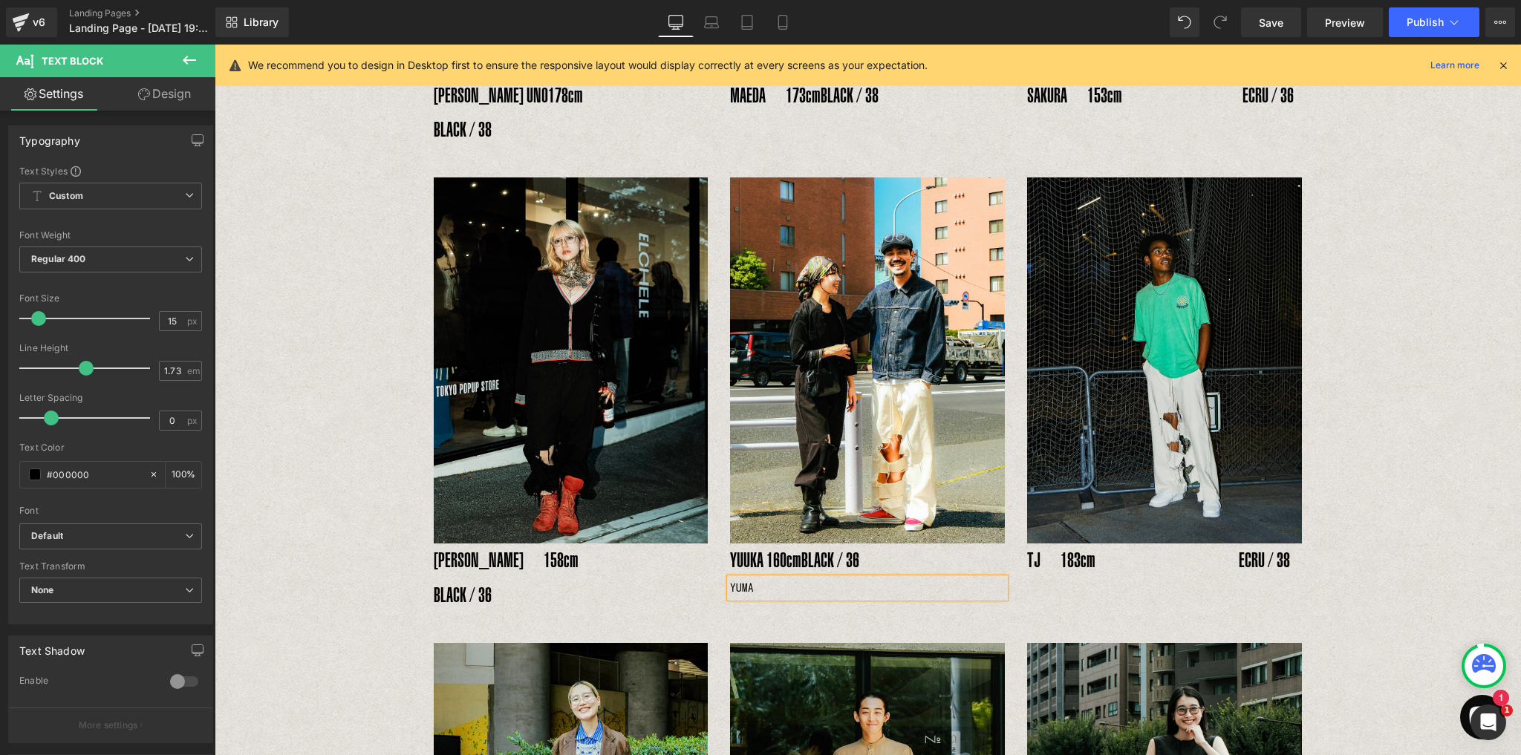
click at [764, 543] on p "YUUKA 160cm BLACK / 36" at bounding box center [867, 560] width 275 height 35
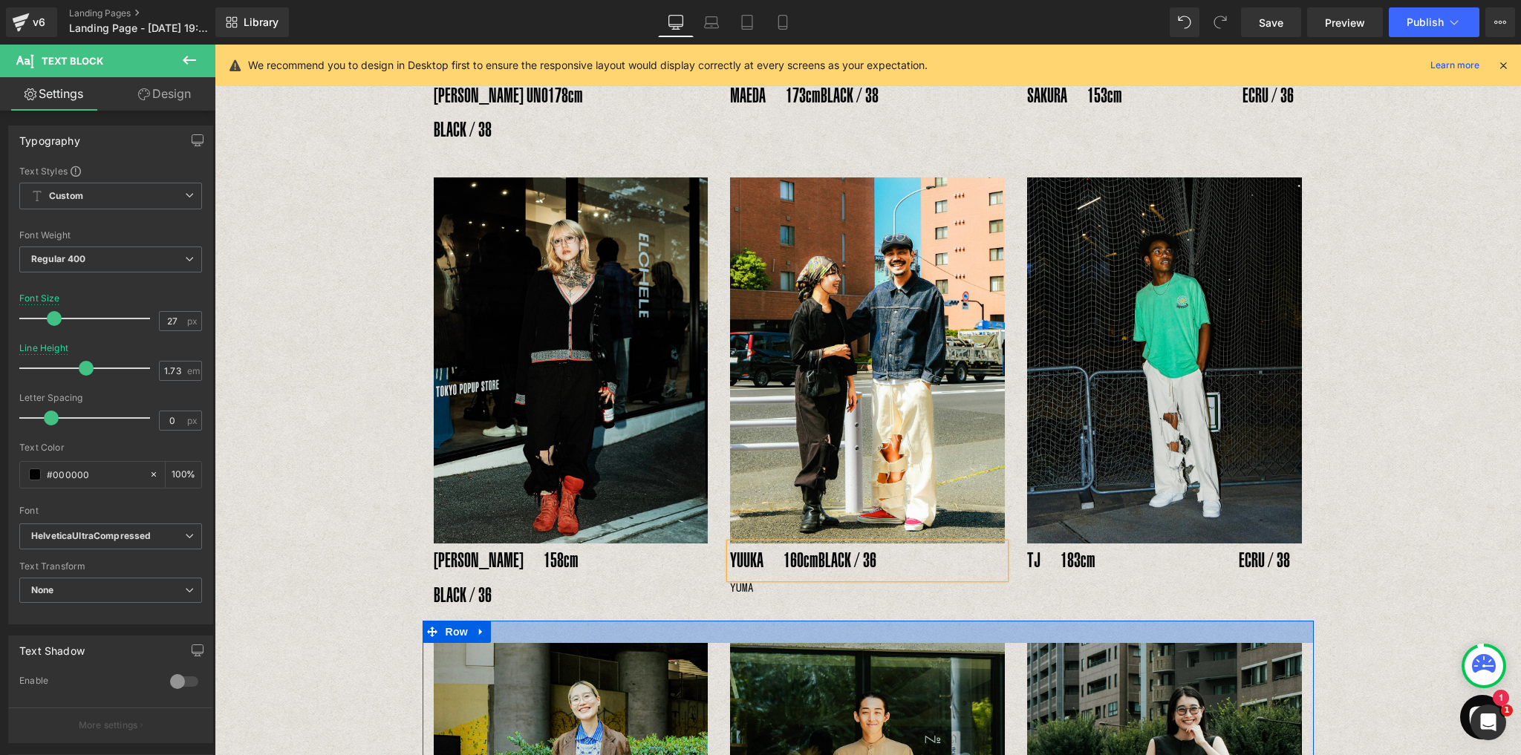
drag, startPoint x: 829, startPoint y: 572, endPoint x: 758, endPoint y: 554, distance: 73.5
click at [830, 621] on div at bounding box center [867, 632] width 891 height 22
click at [768, 578] on p "YUMA" at bounding box center [867, 587] width 275 height 19
click at [754, 578] on p "YUMA" at bounding box center [867, 587] width 275 height 19
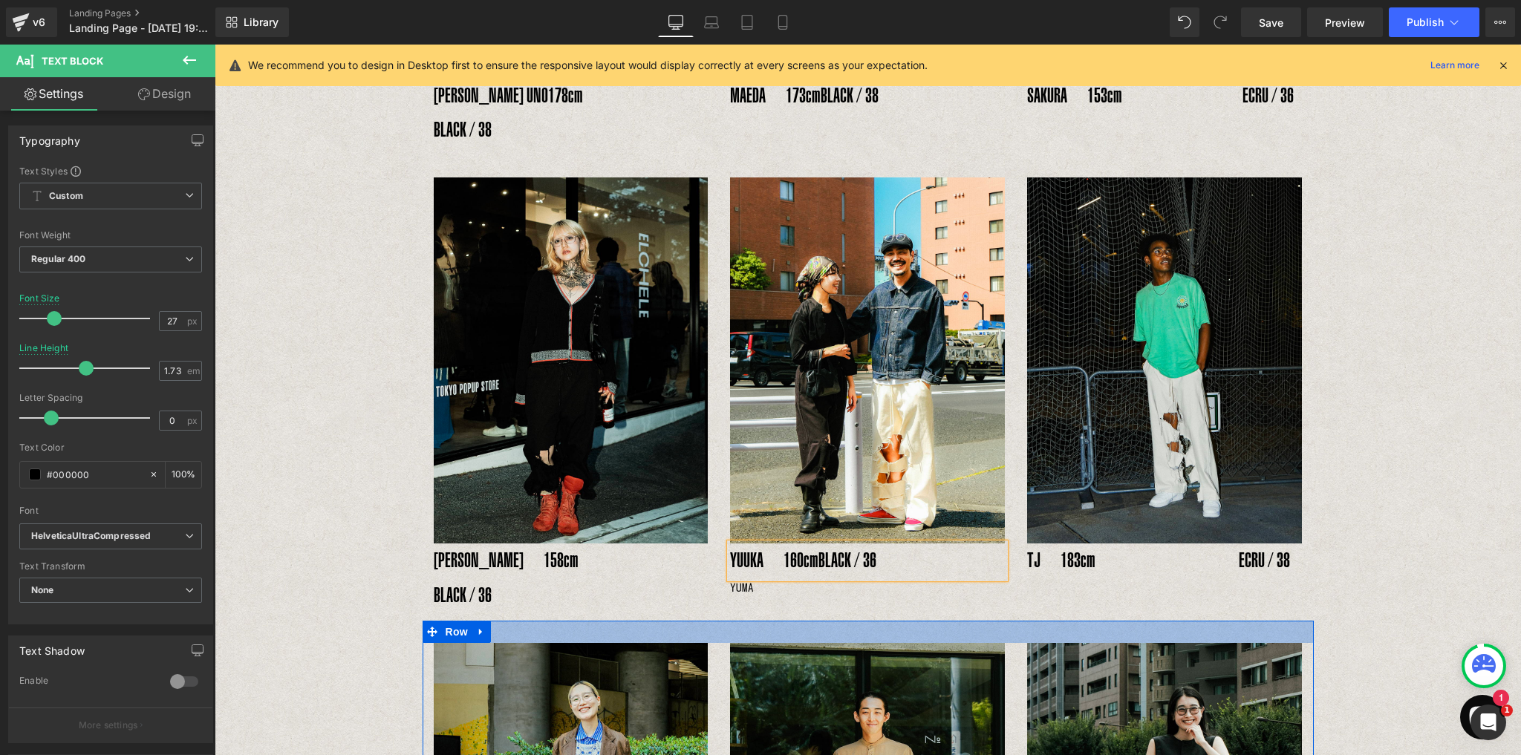
click at [740, 578] on p "YUMA" at bounding box center [867, 587] width 275 height 19
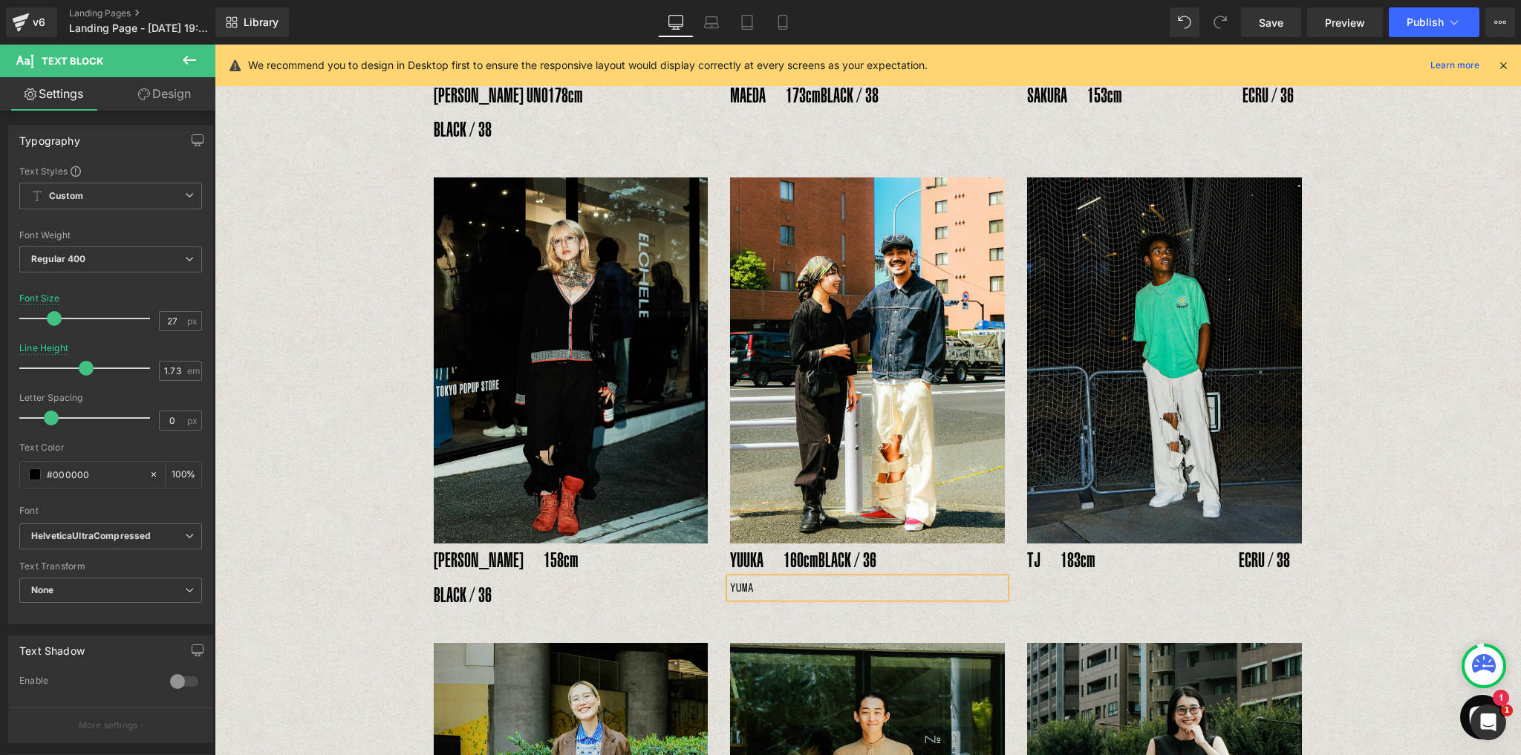
click at [758, 578] on p "YUMA" at bounding box center [867, 587] width 275 height 19
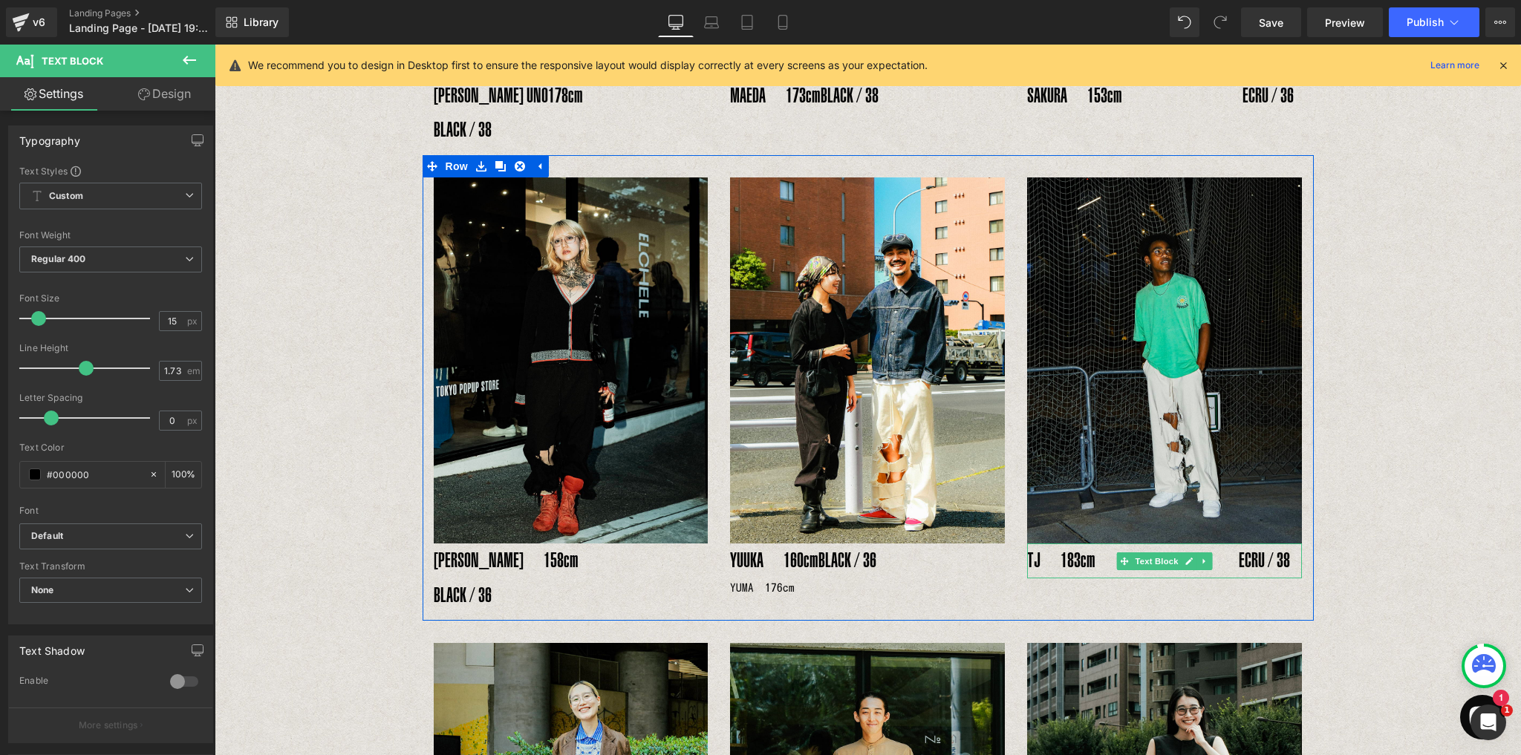
drag, startPoint x: 1228, startPoint y: 527, endPoint x: 1288, endPoint y: 530, distance: 60.2
click at [1289, 543] on p "TJ　183cm　　　　　　　 ECRU / 38" at bounding box center [1164, 560] width 275 height 35
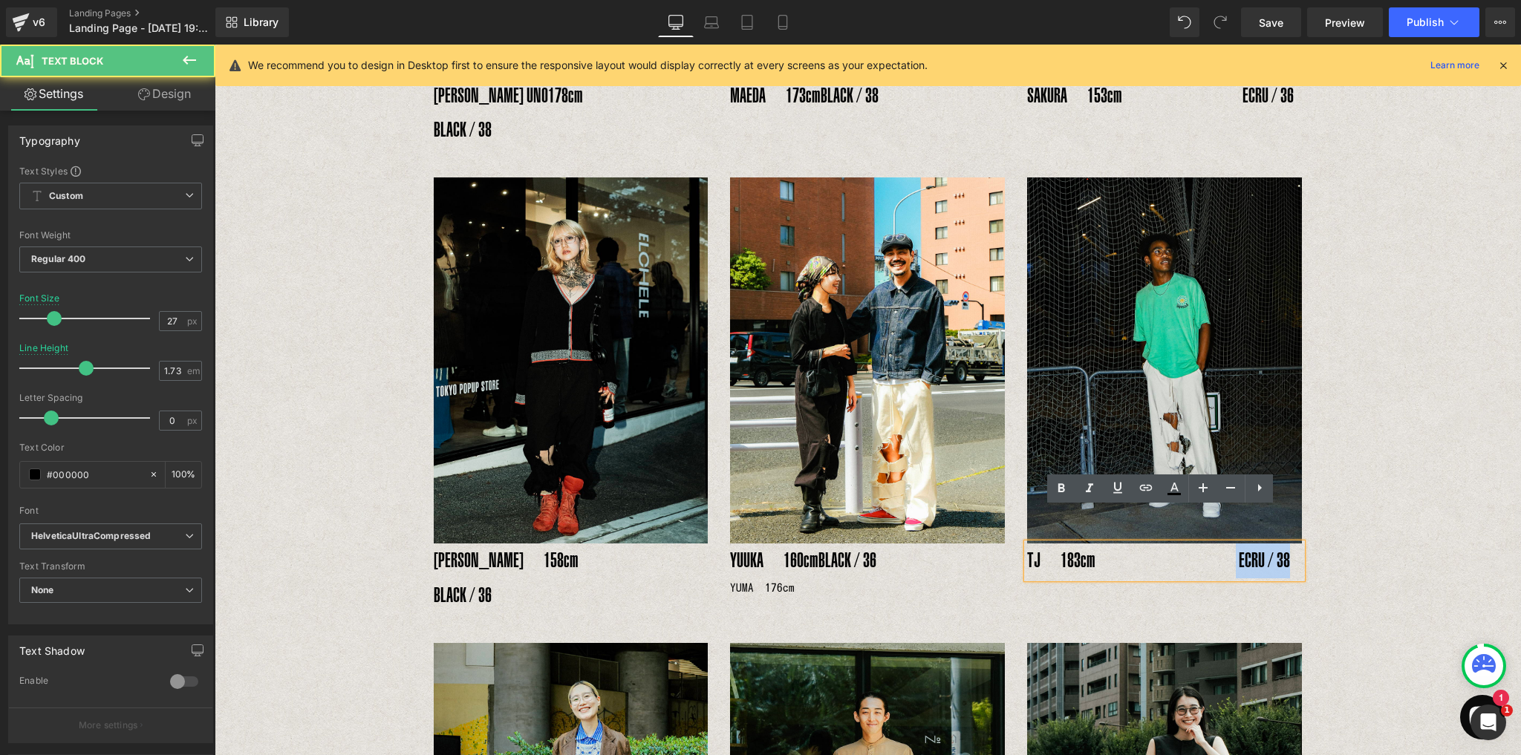
copy p "ECRU / 38"
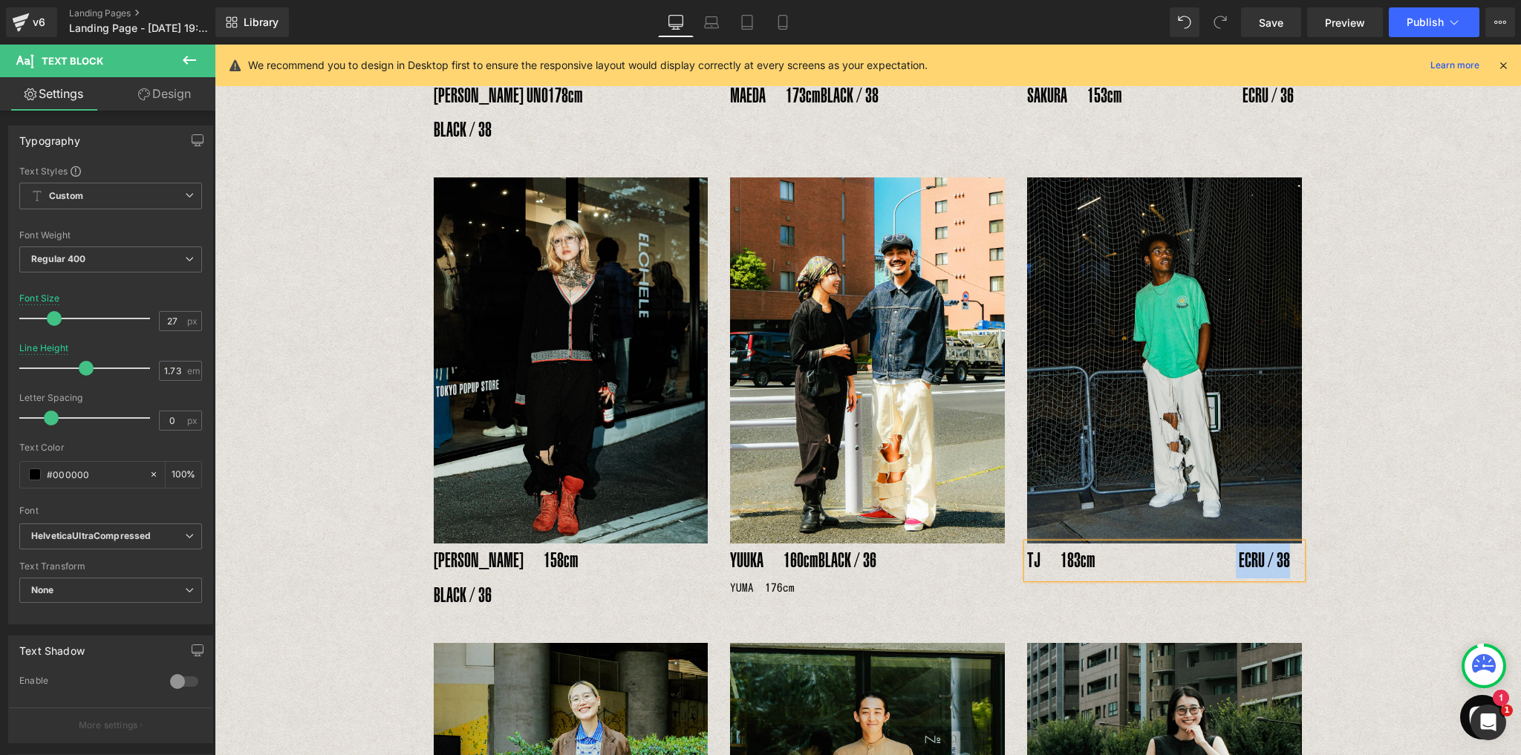
click at [877, 579] on span "Text Block" at bounding box center [859, 588] width 49 height 18
click at [807, 578] on p "YUMA　176cm" at bounding box center [867, 587] width 275 height 19
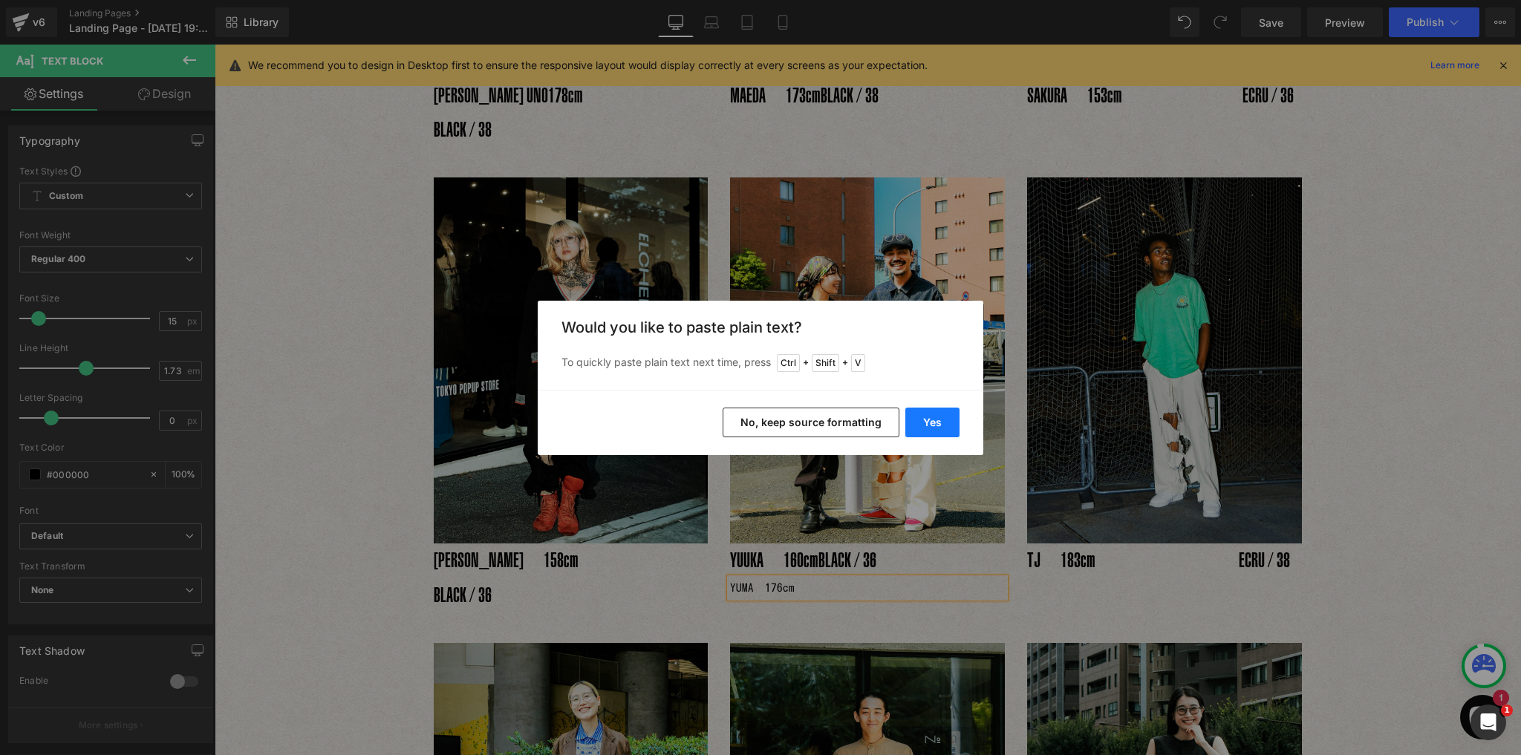
click at [940, 431] on button "Yes" at bounding box center [932, 423] width 54 height 30
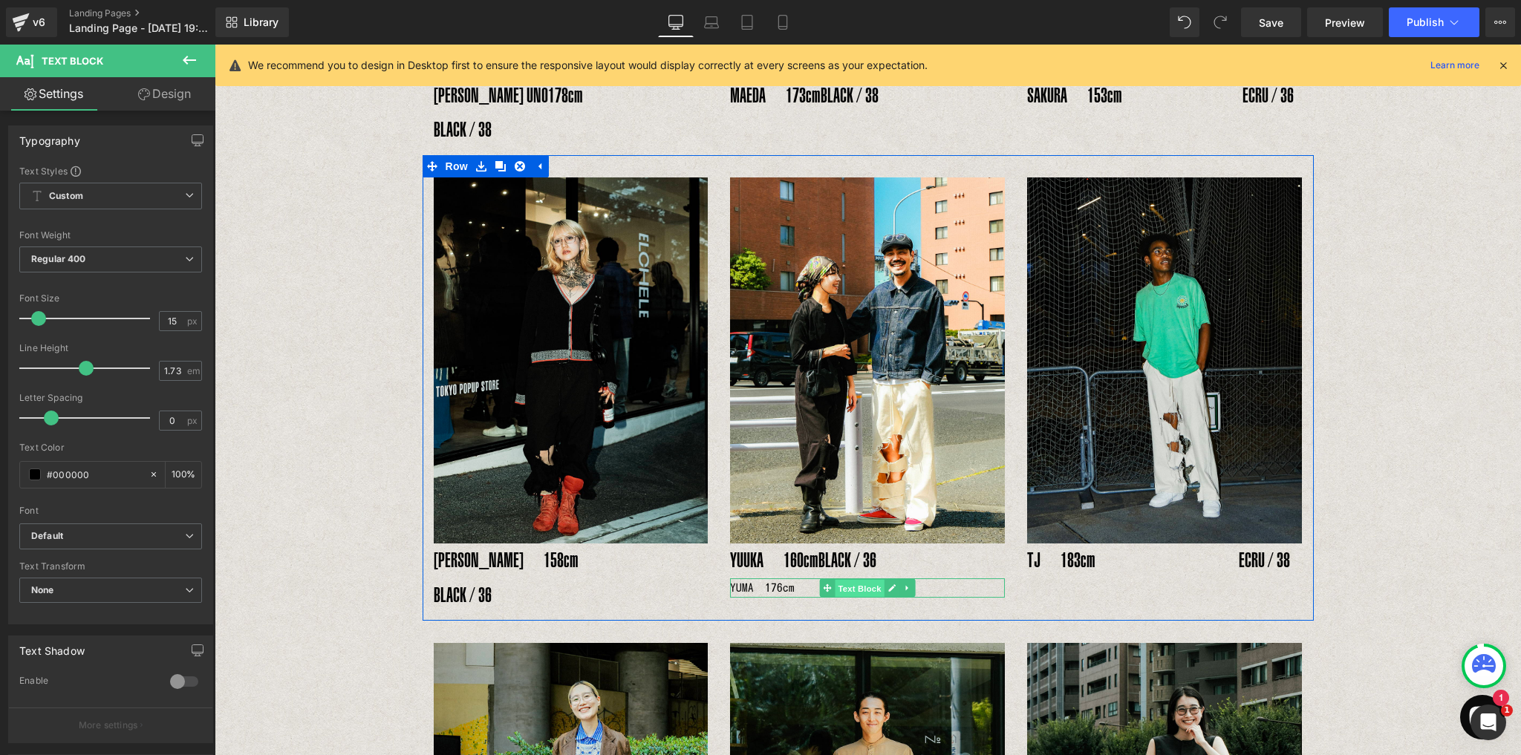
click at [847, 580] on span "Text Block" at bounding box center [859, 589] width 49 height 18
click at [772, 578] on p "YUMA　176cm　　 ECRU / 38" at bounding box center [867, 587] width 275 height 19
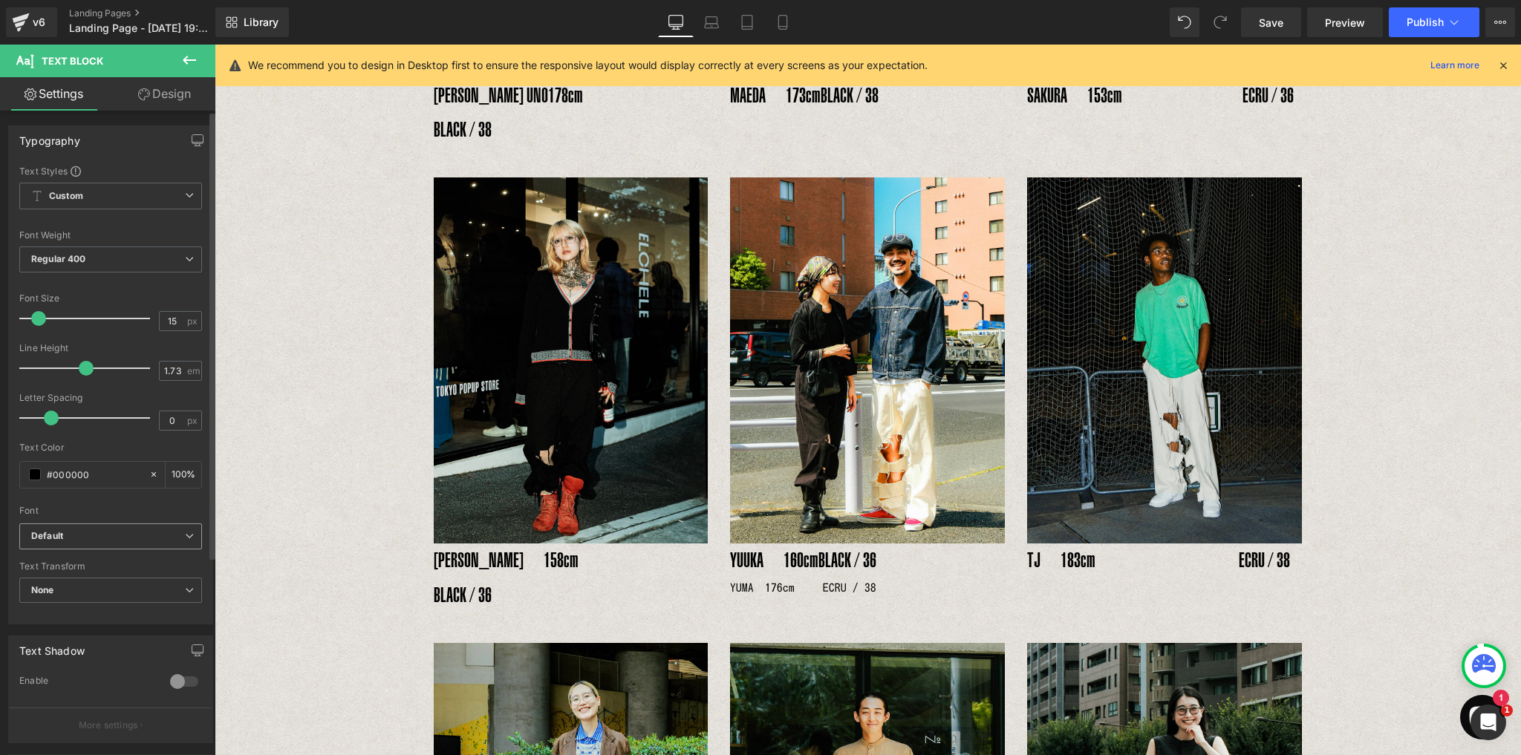
click at [111, 533] on b "Default" at bounding box center [108, 536] width 154 height 13
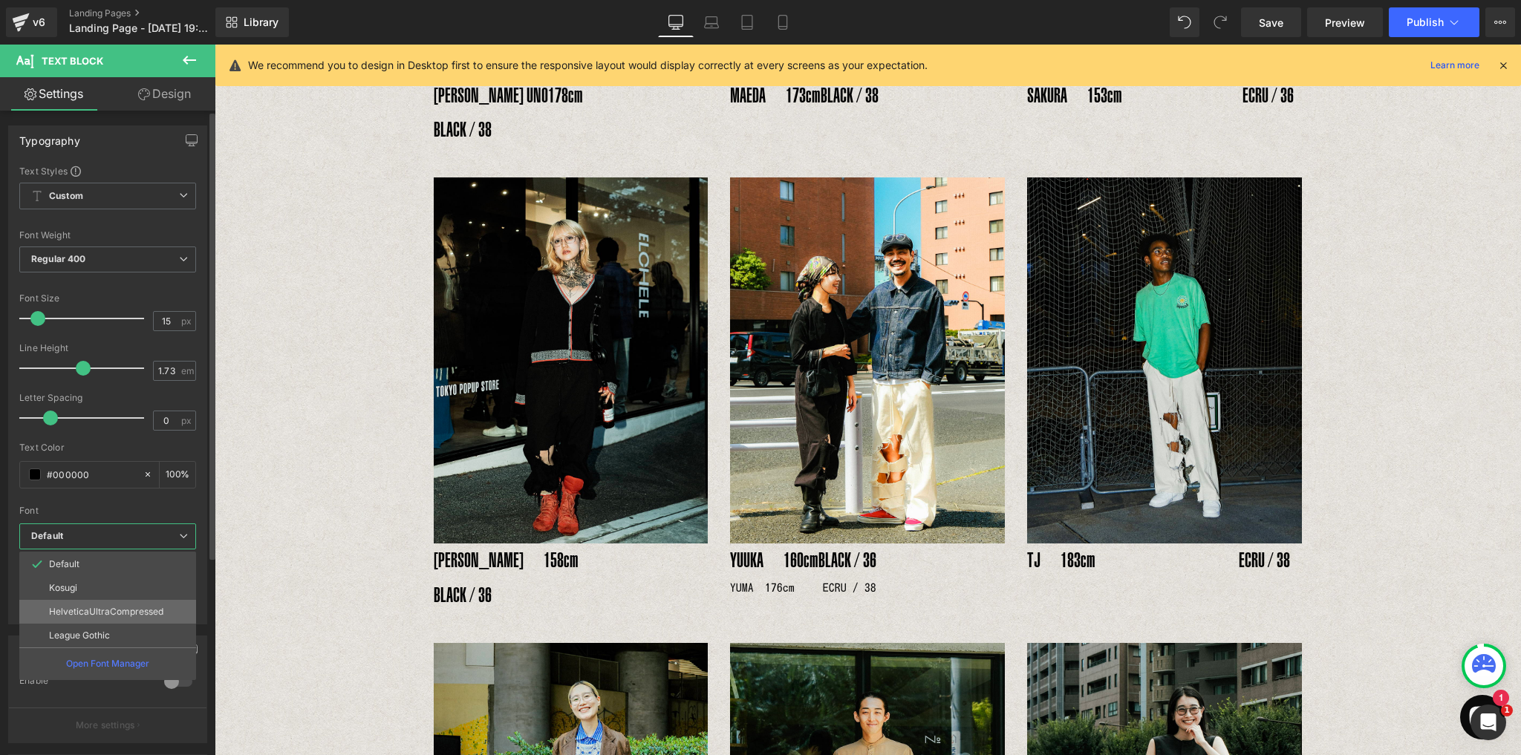
click at [104, 603] on li "HelveticaUltraCompressed" at bounding box center [107, 612] width 177 height 24
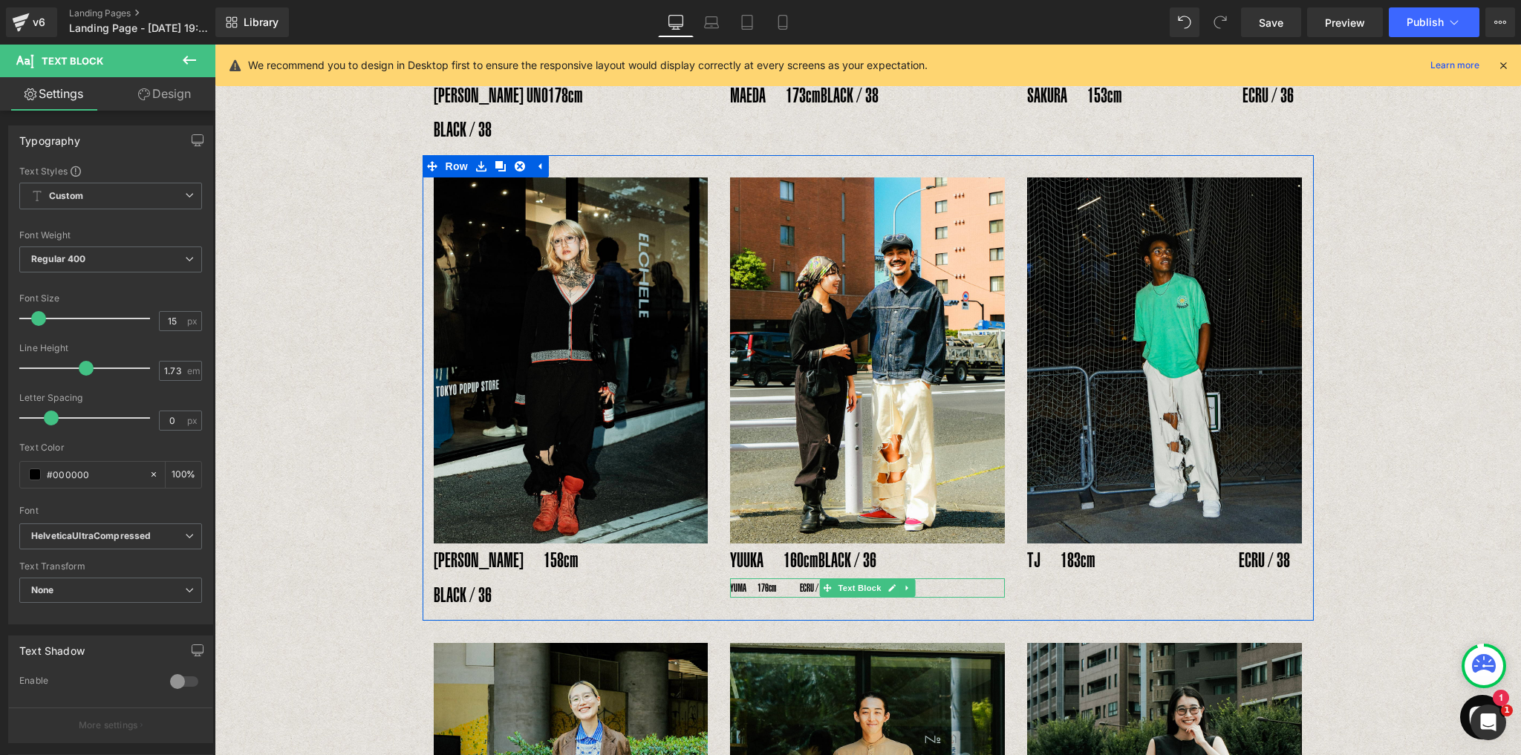
click at [781, 578] on p "YUMA　176cm　　 ECRU / 38" at bounding box center [867, 587] width 275 height 19
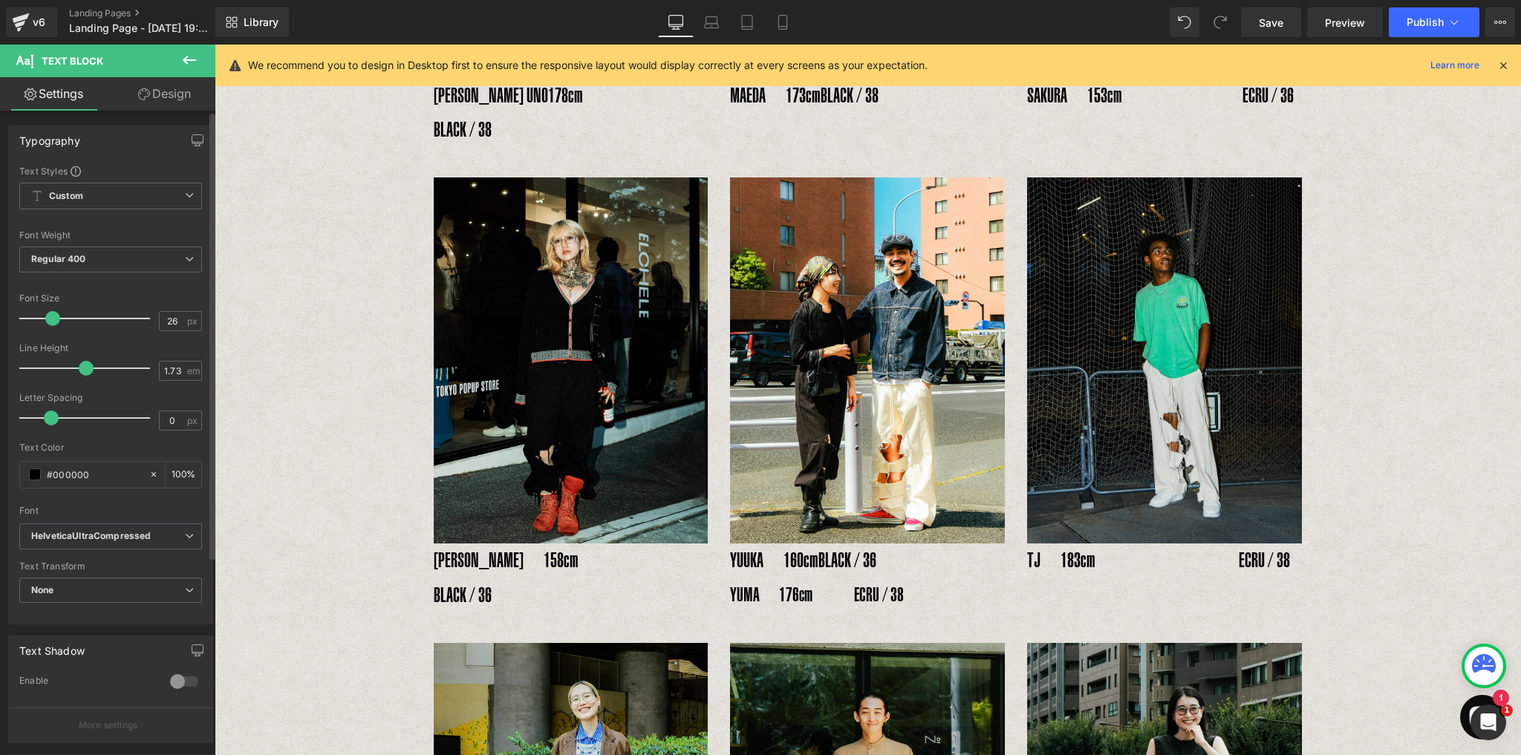
type input "27"
drag, startPoint x: 36, startPoint y: 313, endPoint x: 52, endPoint y: 324, distance: 19.2
click at [52, 324] on span at bounding box center [54, 318] width 15 height 15
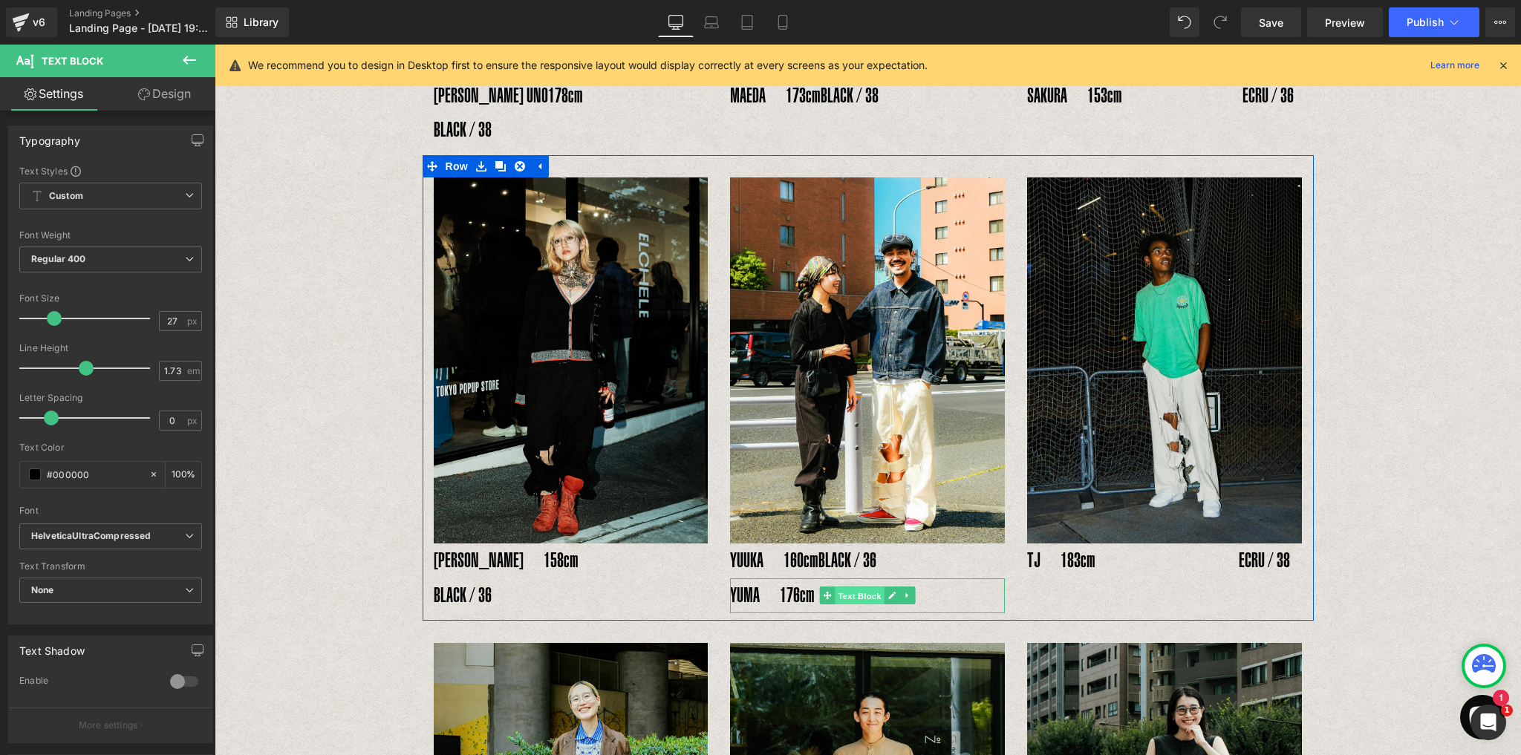
click at [842, 587] on span "Text Block" at bounding box center [859, 596] width 49 height 18
click at [842, 578] on p "YUMA　176cm　　 ECRU / 38" at bounding box center [867, 595] width 275 height 35
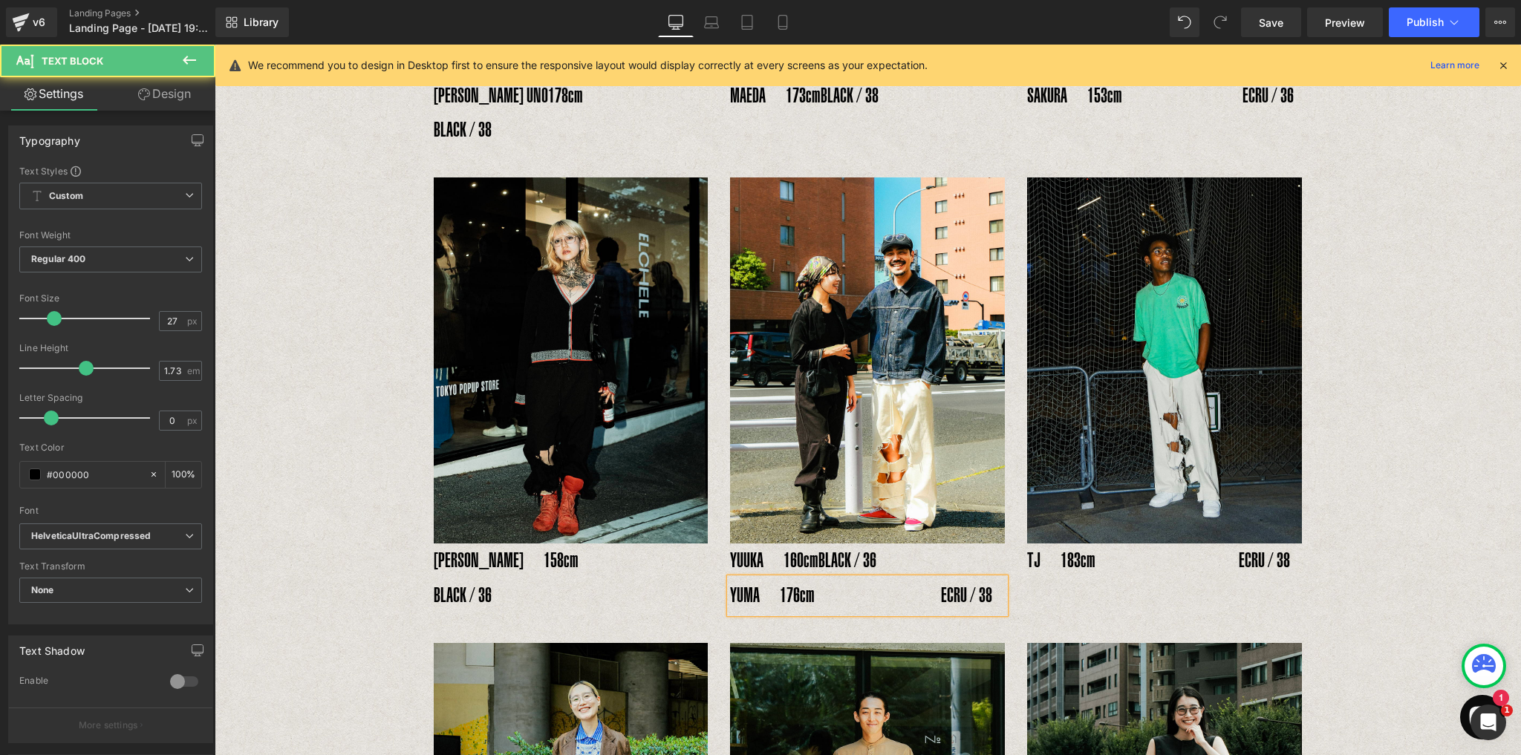
click at [771, 578] on p "YUMA　176cm　　　　　　 ECRU / 38" at bounding box center [867, 595] width 275 height 35
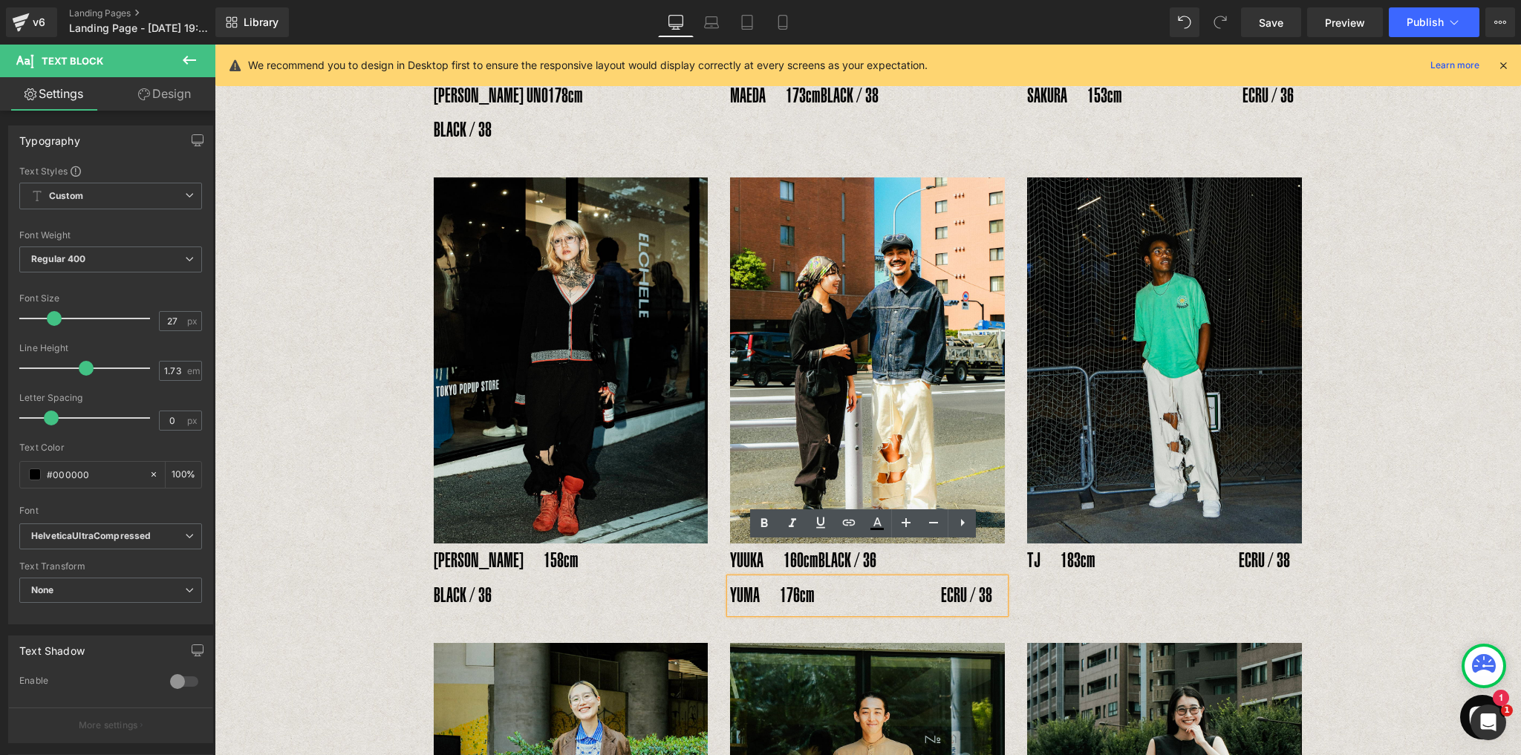
click at [1465, 510] on div "INSIDE RIPPED HOLE PANTS Text Block Text Block Image YOSHIHIRO UNO178cm　　　　　BLA…" at bounding box center [868, 470] width 1306 height 1759
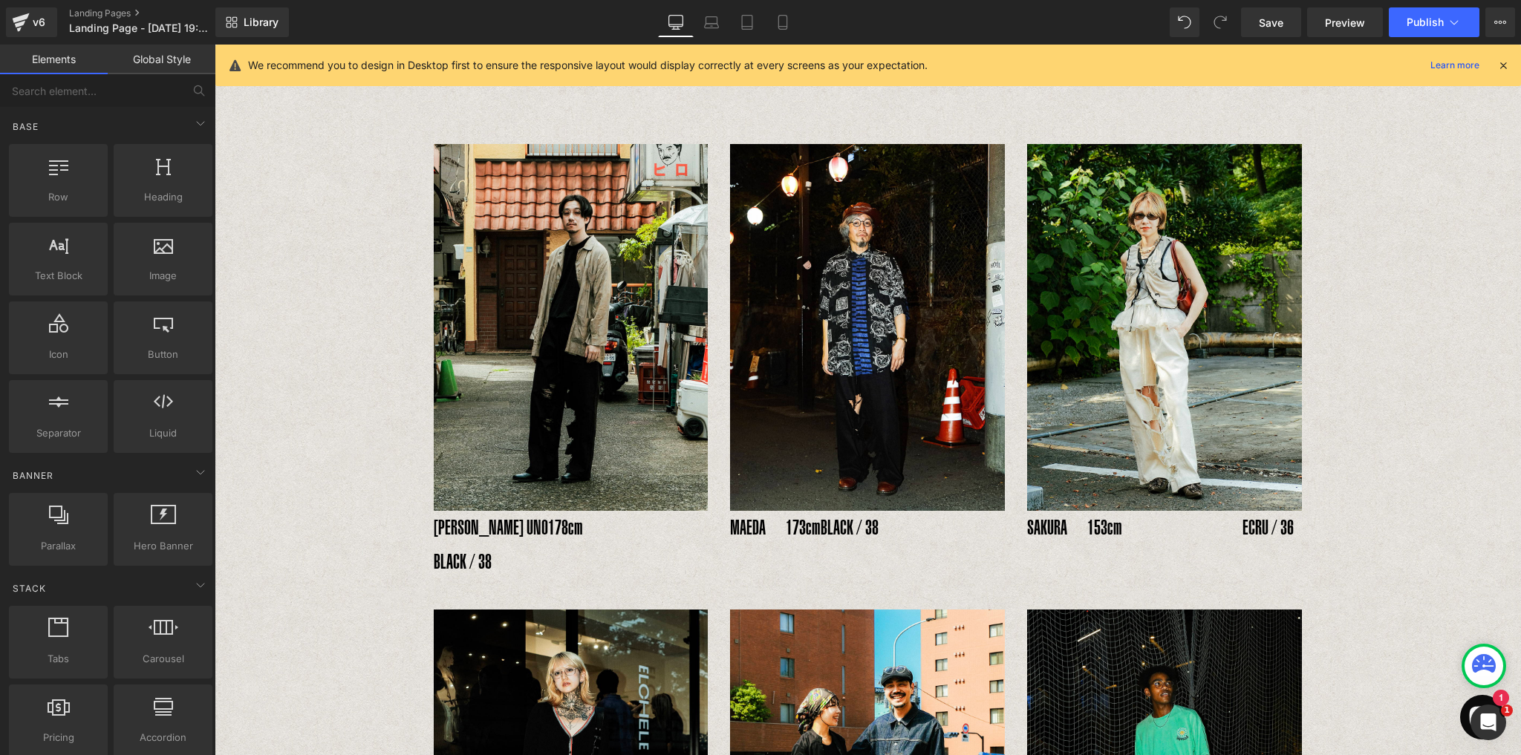
scroll to position [8, 0]
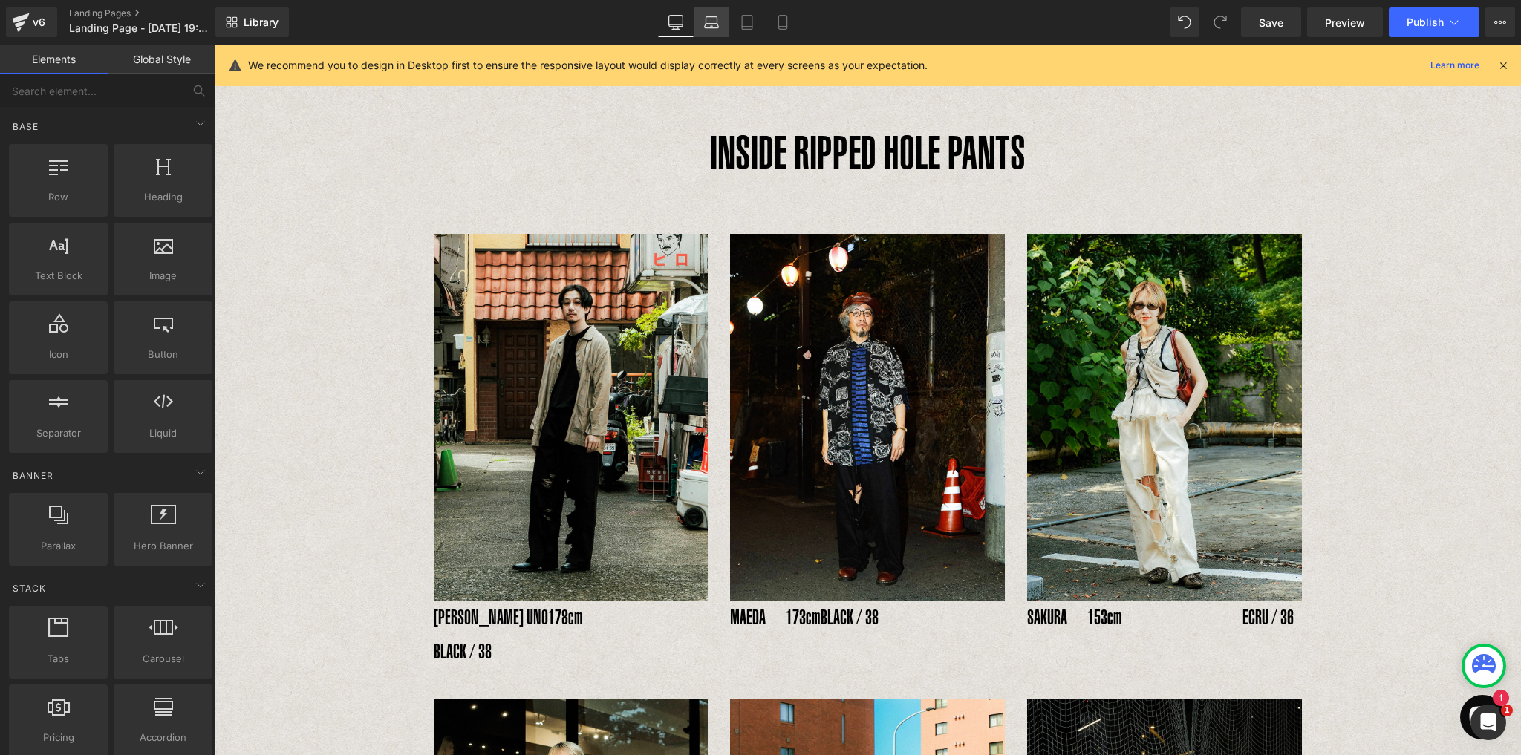
click at [716, 20] on icon at bounding box center [711, 22] width 15 height 15
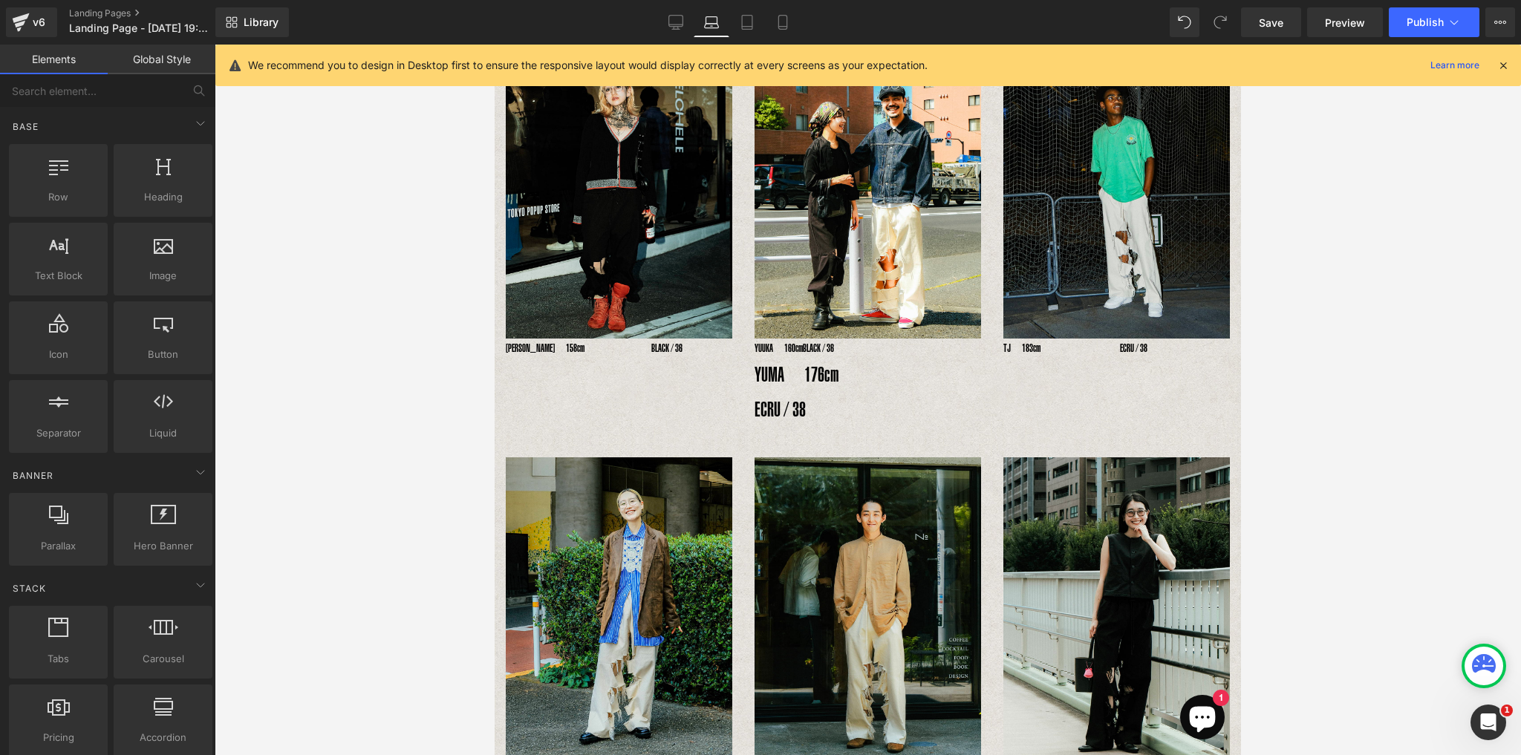
scroll to position [529, 0]
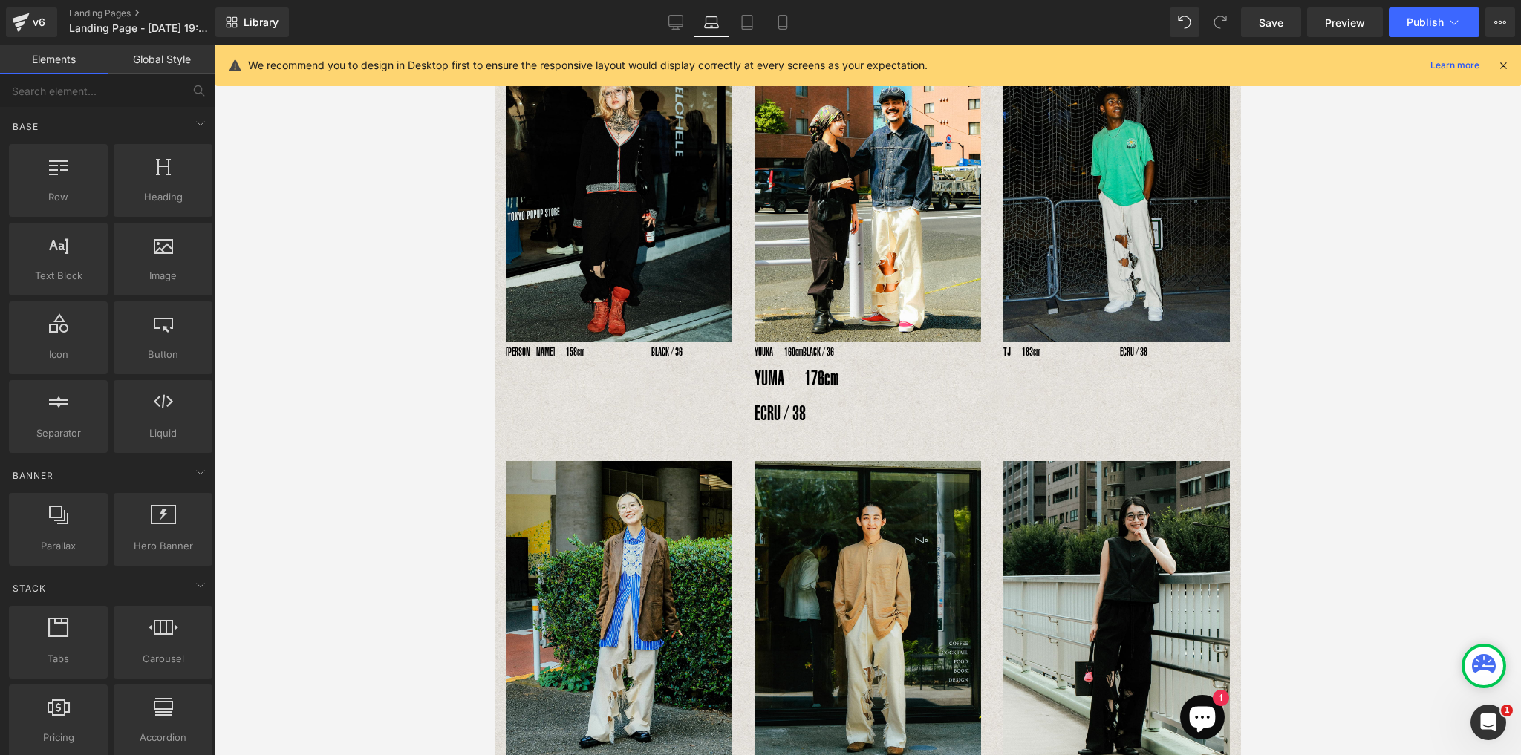
click at [783, 396] on p "YUMA　176cm　　　　　　 ECRU / 38" at bounding box center [867, 396] width 226 height 69
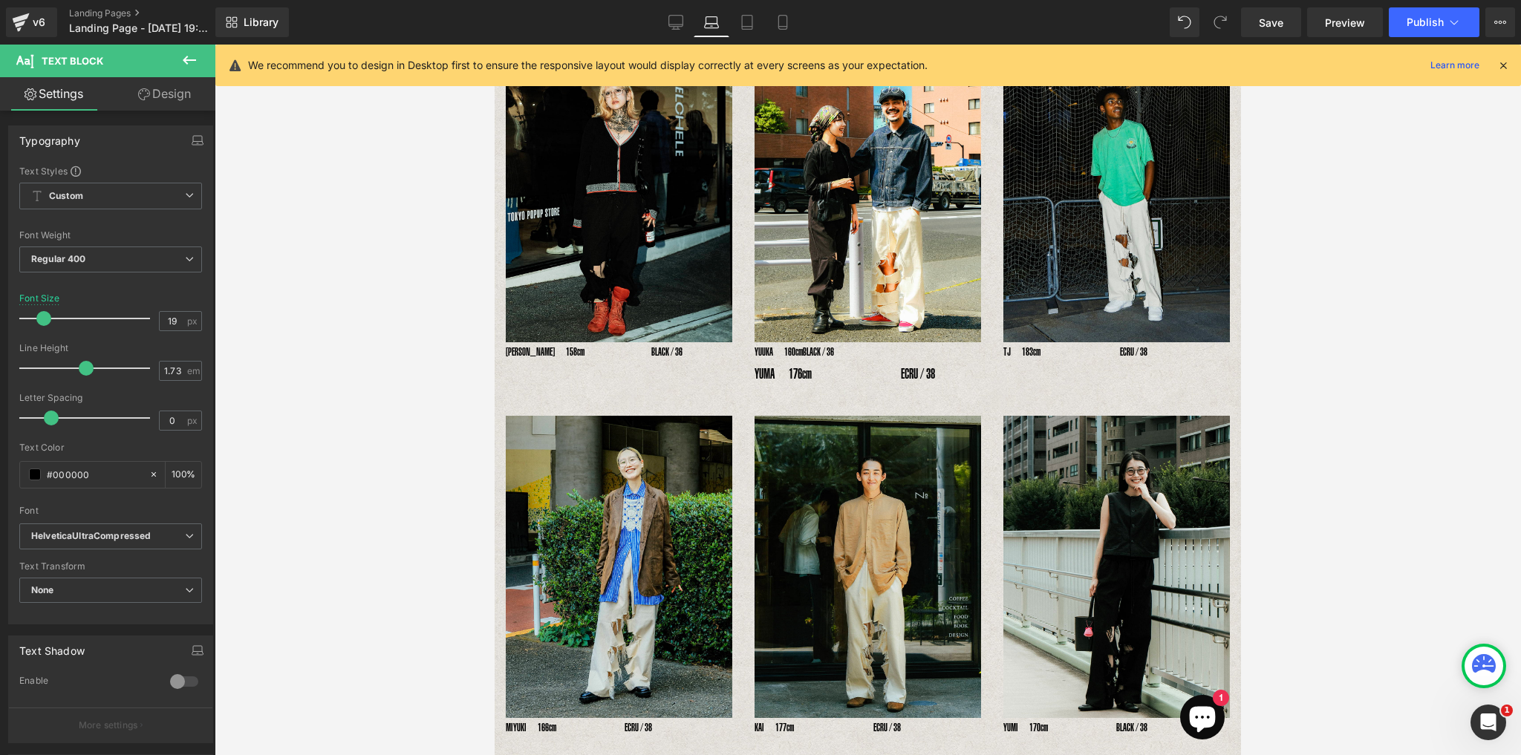
drag, startPoint x: 50, startPoint y: 316, endPoint x: 39, endPoint y: 313, distance: 10.6
click at [39, 313] on span at bounding box center [43, 318] width 15 height 15
type input "20"
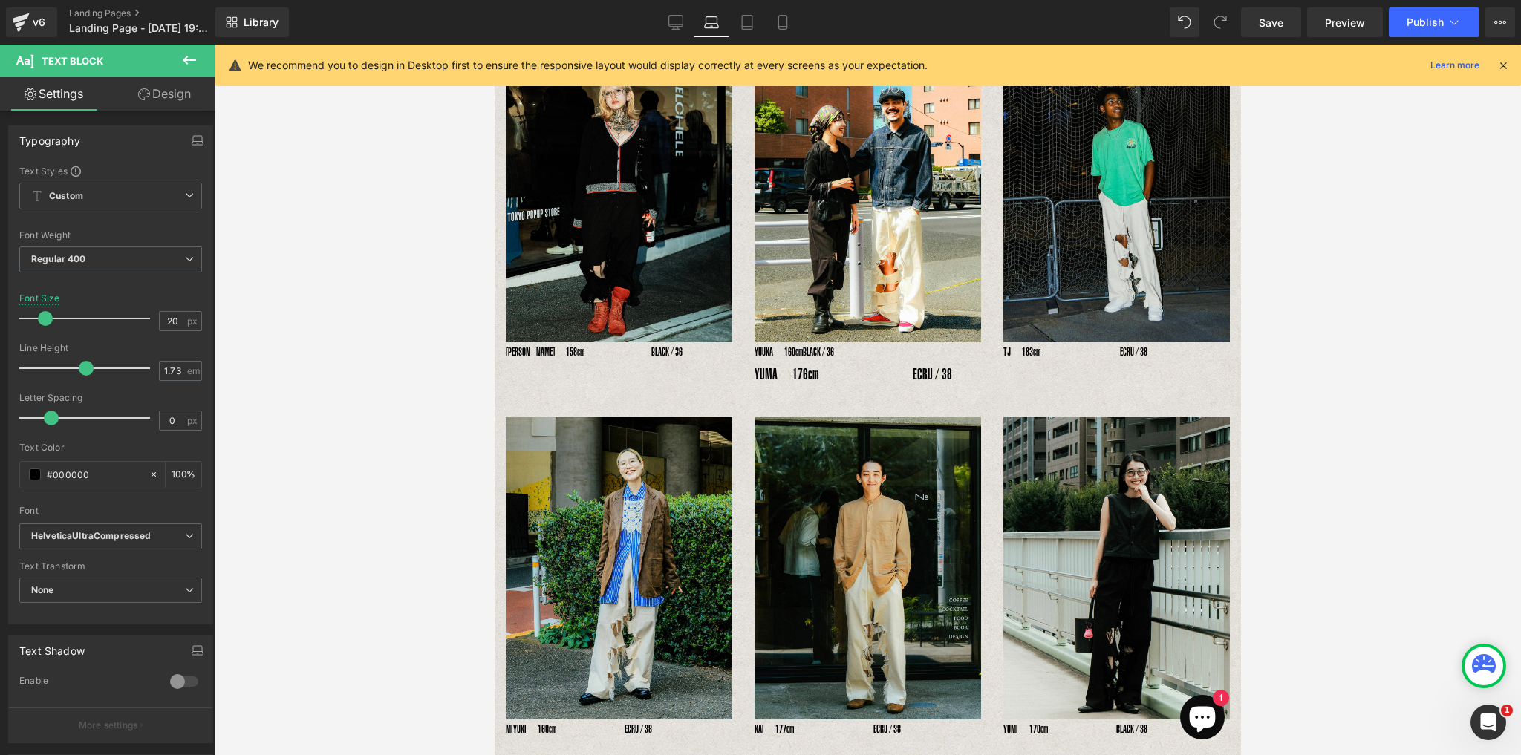
click at [40, 313] on span at bounding box center [45, 318] width 15 height 15
click at [765, 342] on p "YUUKA　160cm BLACK / 36" at bounding box center [867, 351] width 226 height 19
drag, startPoint x: 172, startPoint y: 317, endPoint x: 178, endPoint y: 324, distance: 9.4
click at [172, 317] on input "15" at bounding box center [173, 321] width 26 height 19
type input "1"
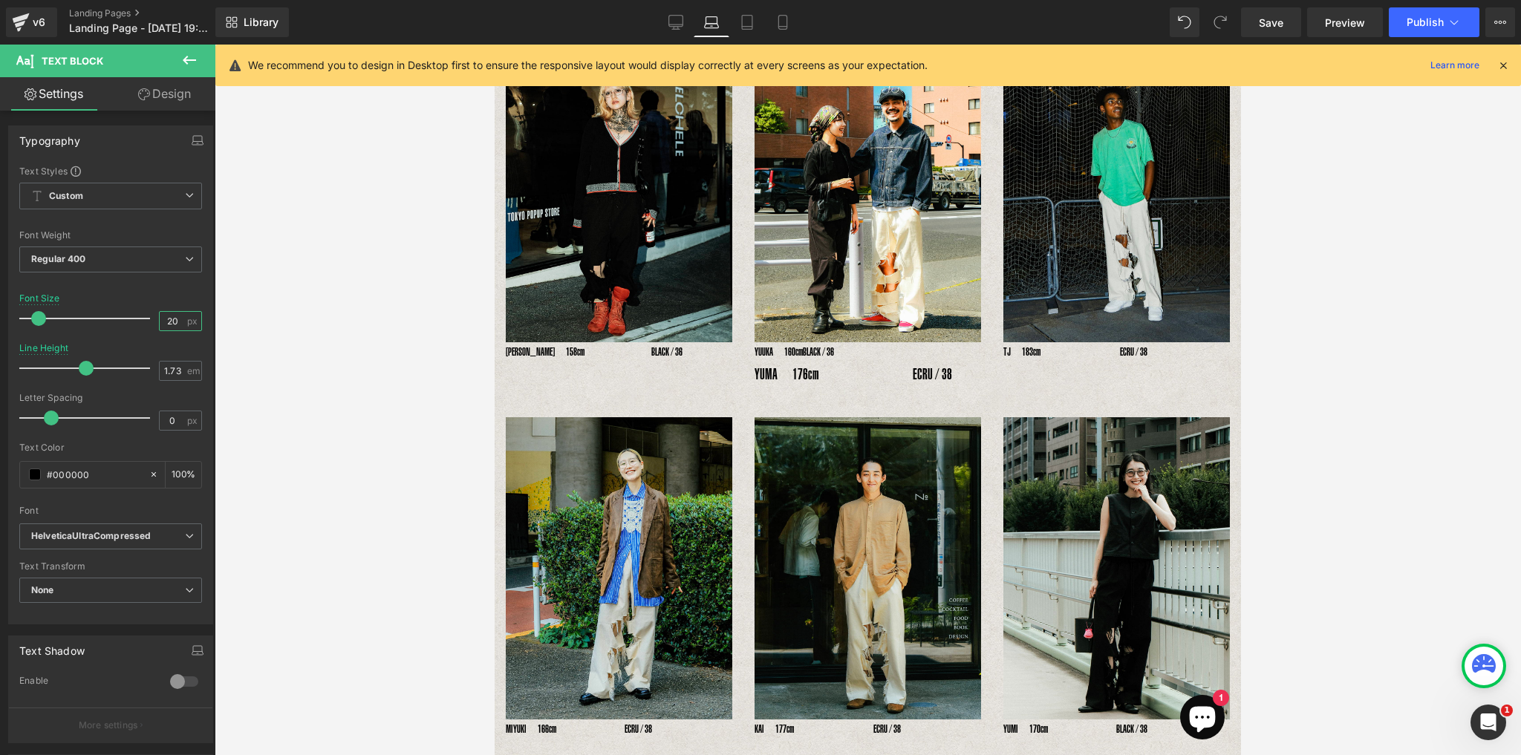
type input "20"
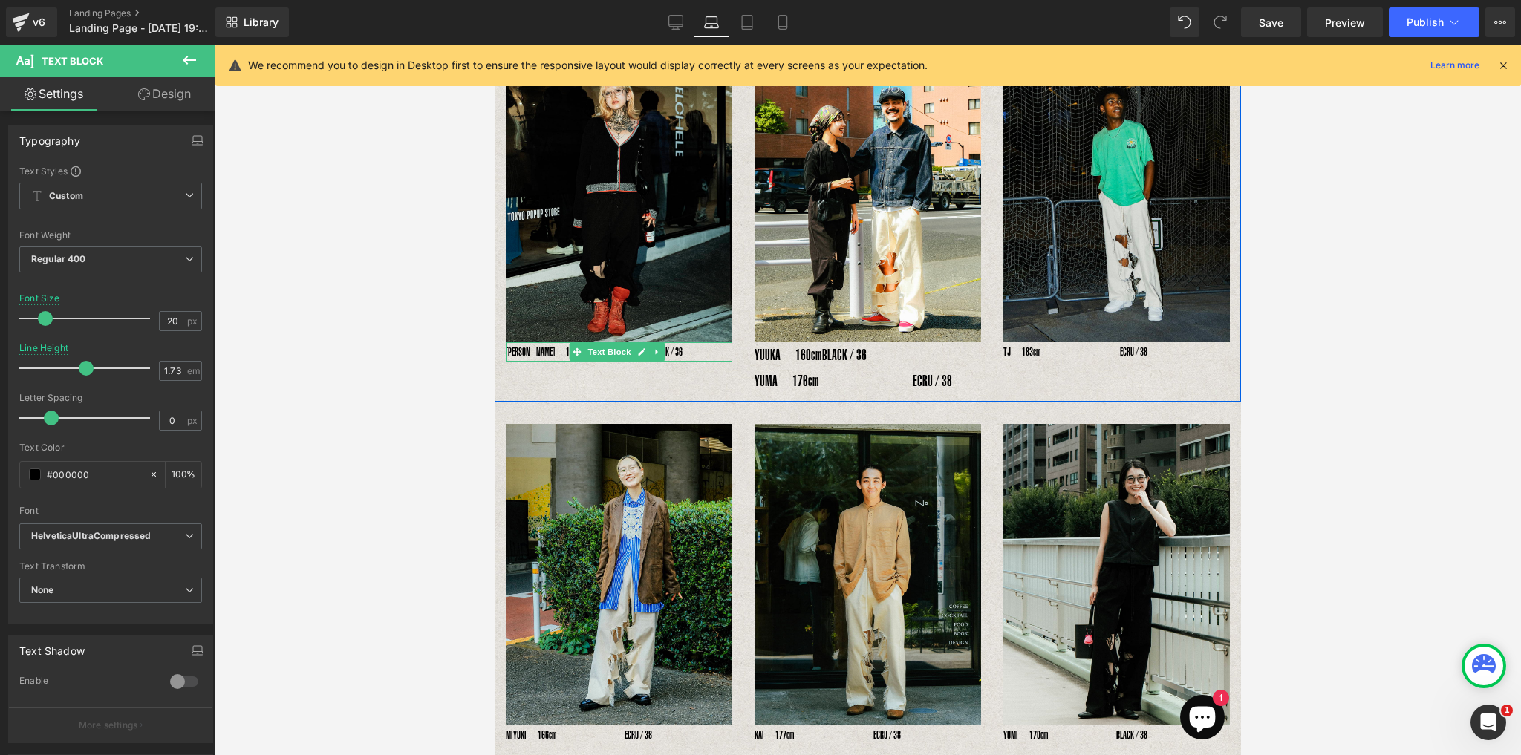
click at [540, 349] on p "RENA　158cm　　　　　　BLACK / 36" at bounding box center [619, 351] width 226 height 19
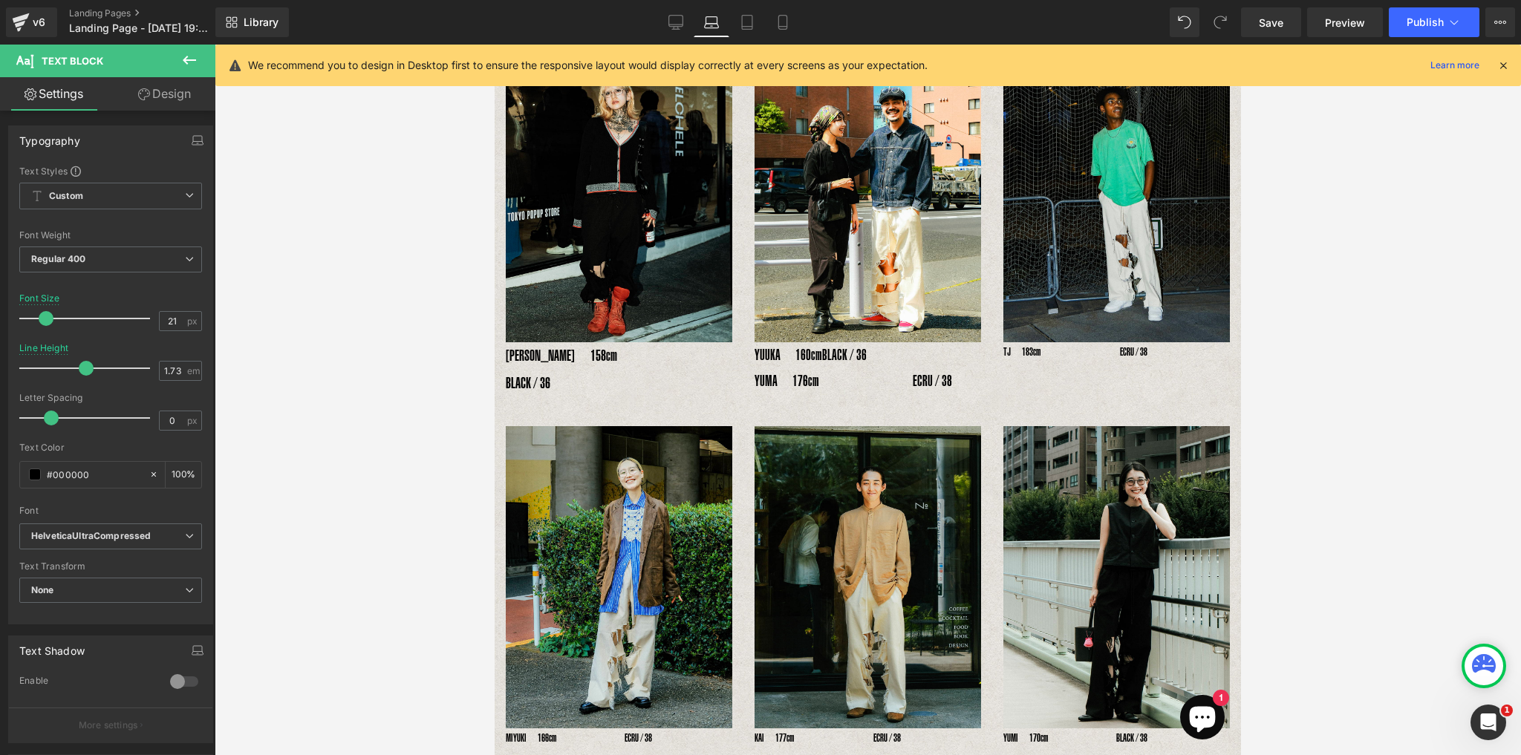
type input "20"
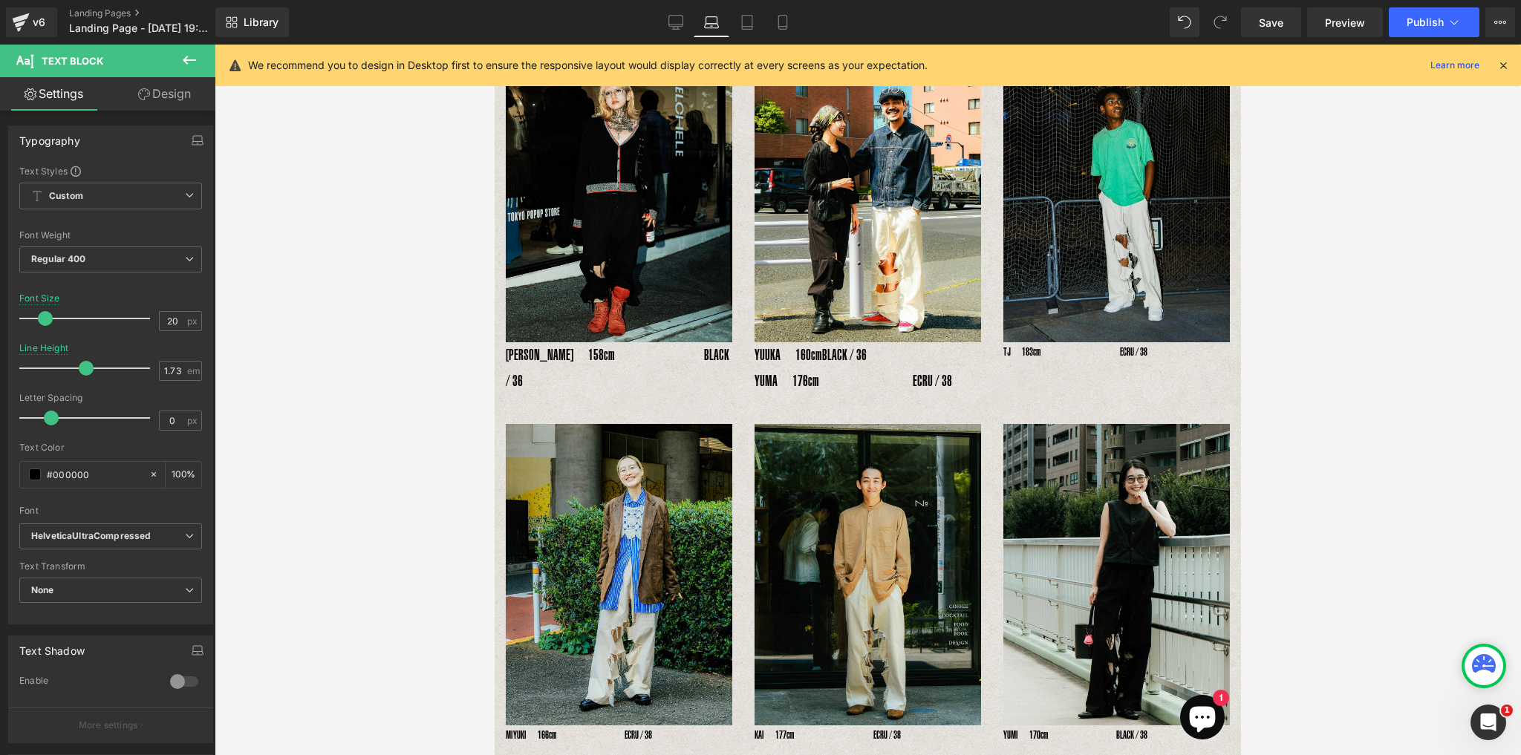
click at [41, 317] on span at bounding box center [45, 318] width 15 height 15
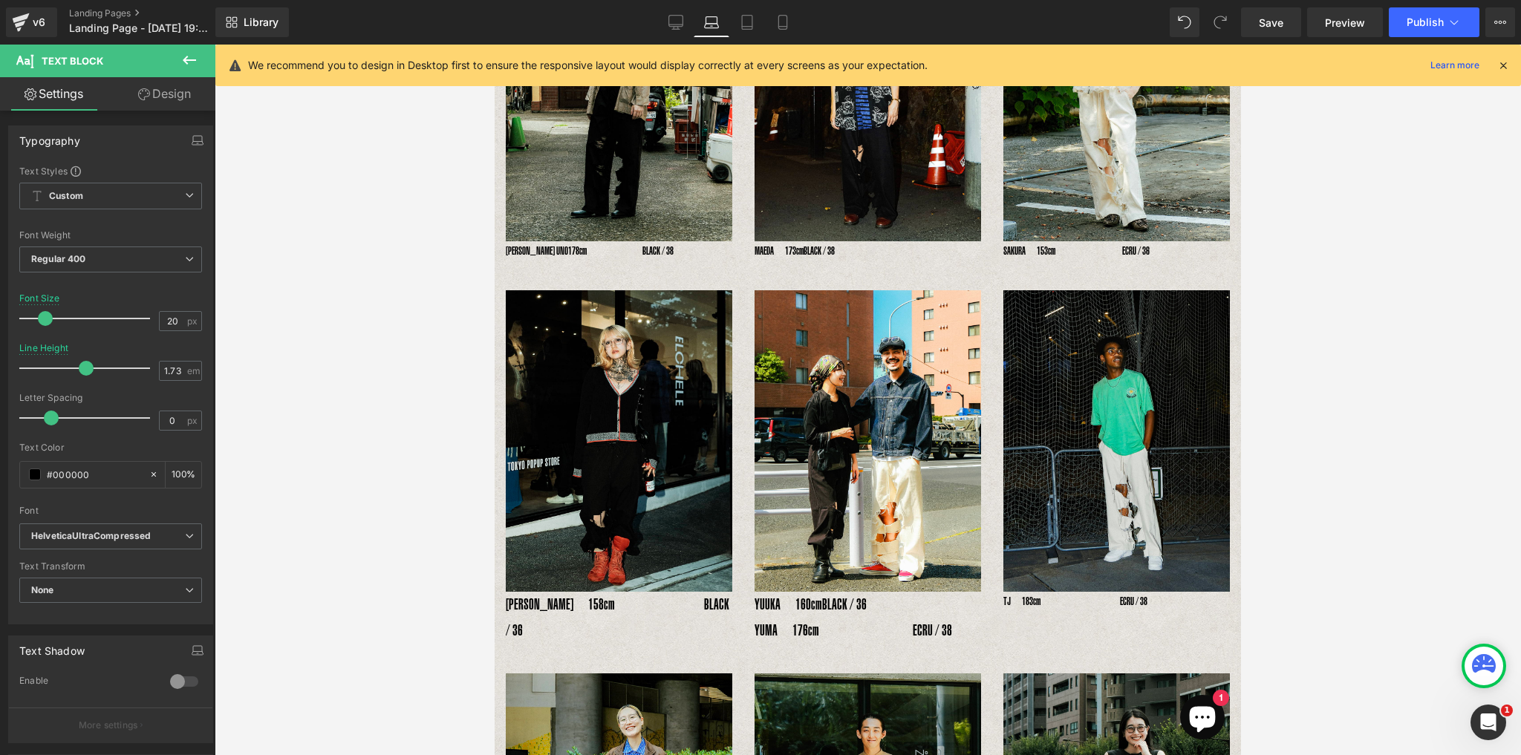
scroll to position [313, 0]
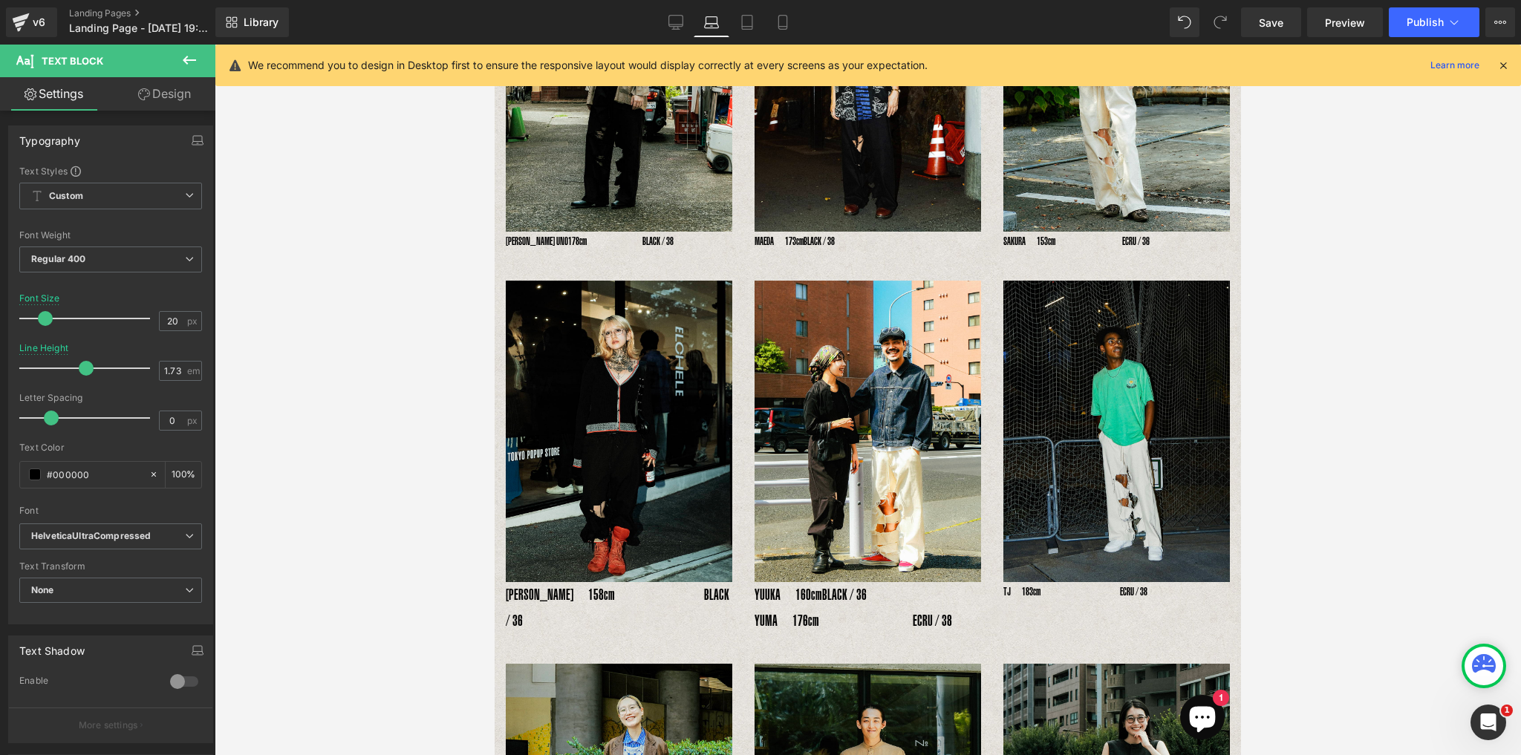
click at [558, 235] on p "YOSHIHIRO UNO178cm　　　　　BLACK / 38" at bounding box center [619, 241] width 226 height 19
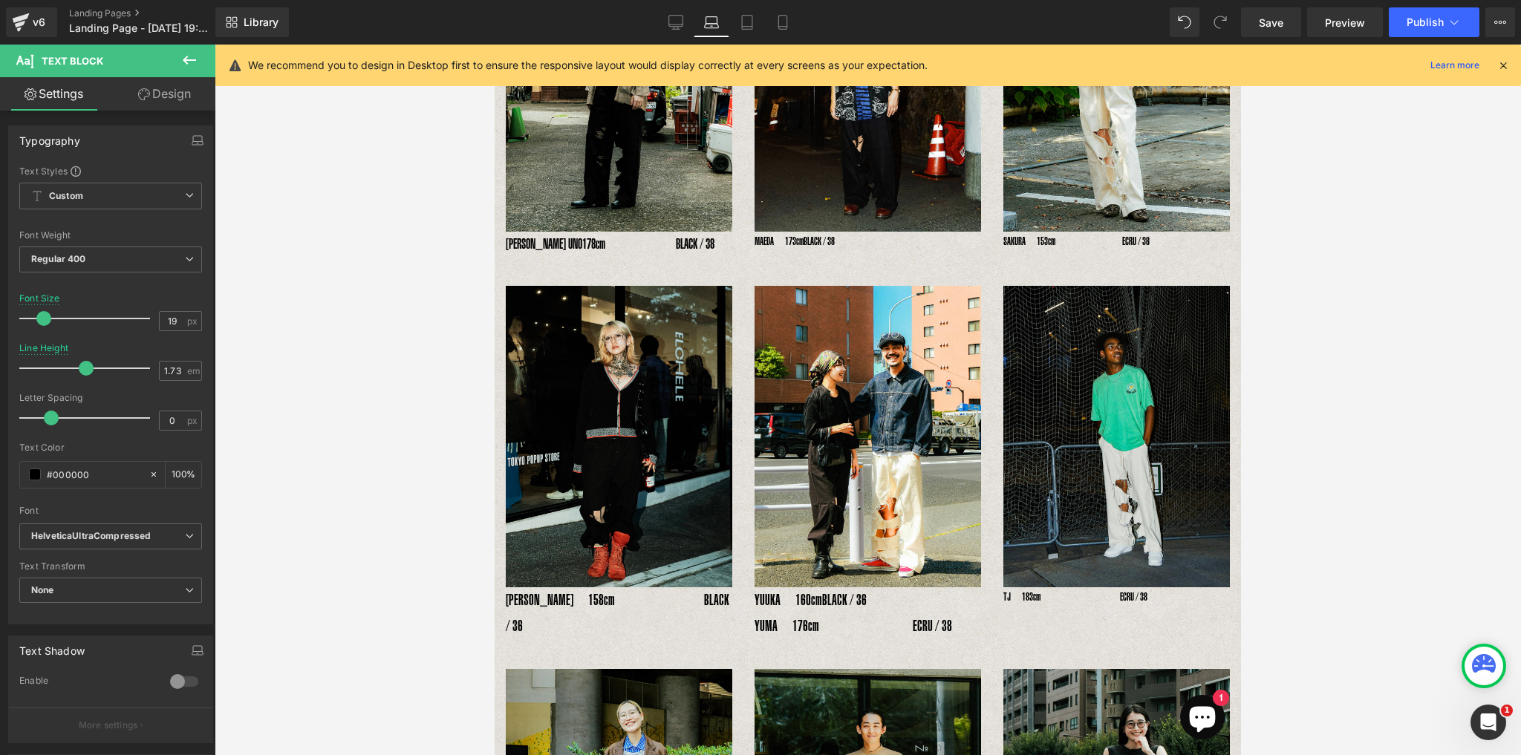
type input "20"
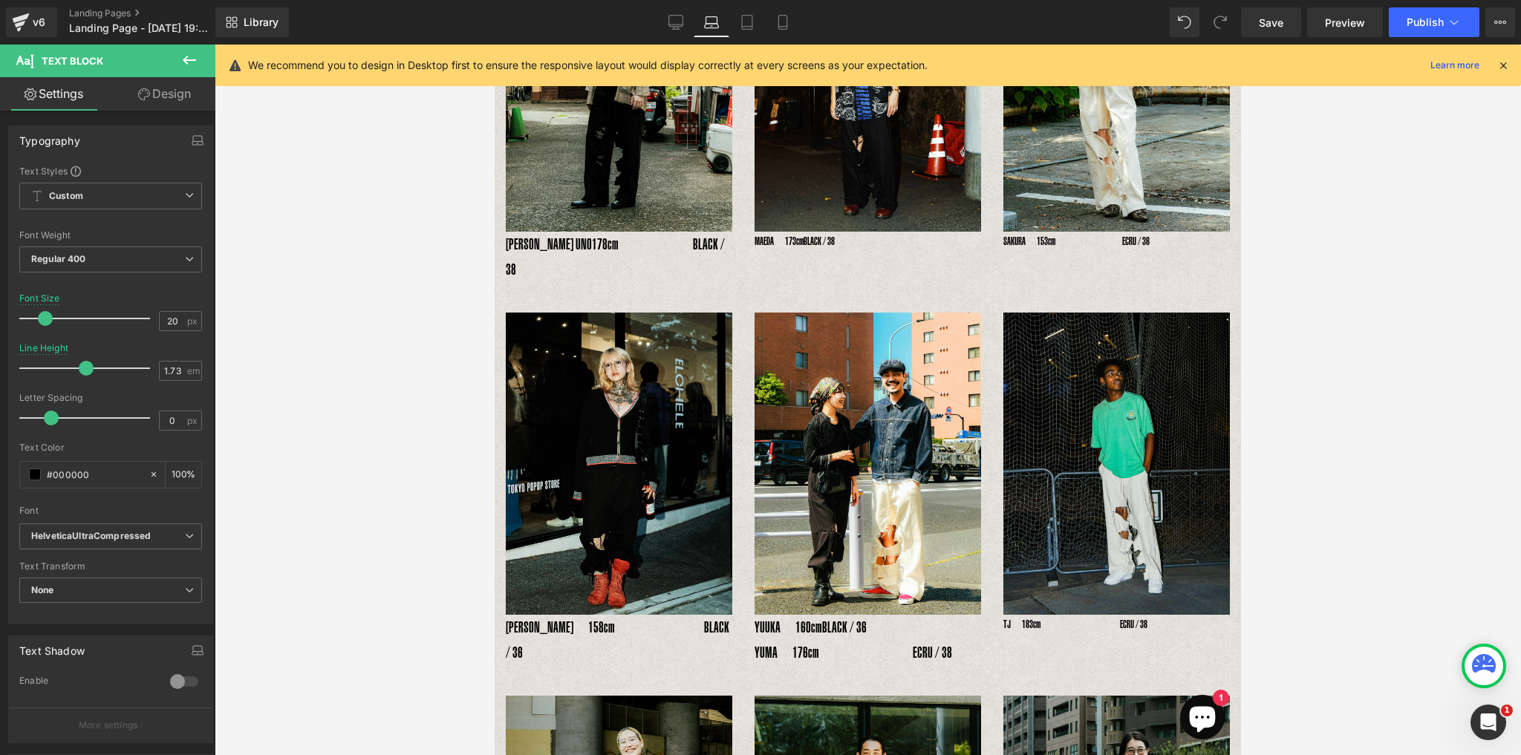
click at [39, 316] on span at bounding box center [45, 318] width 15 height 15
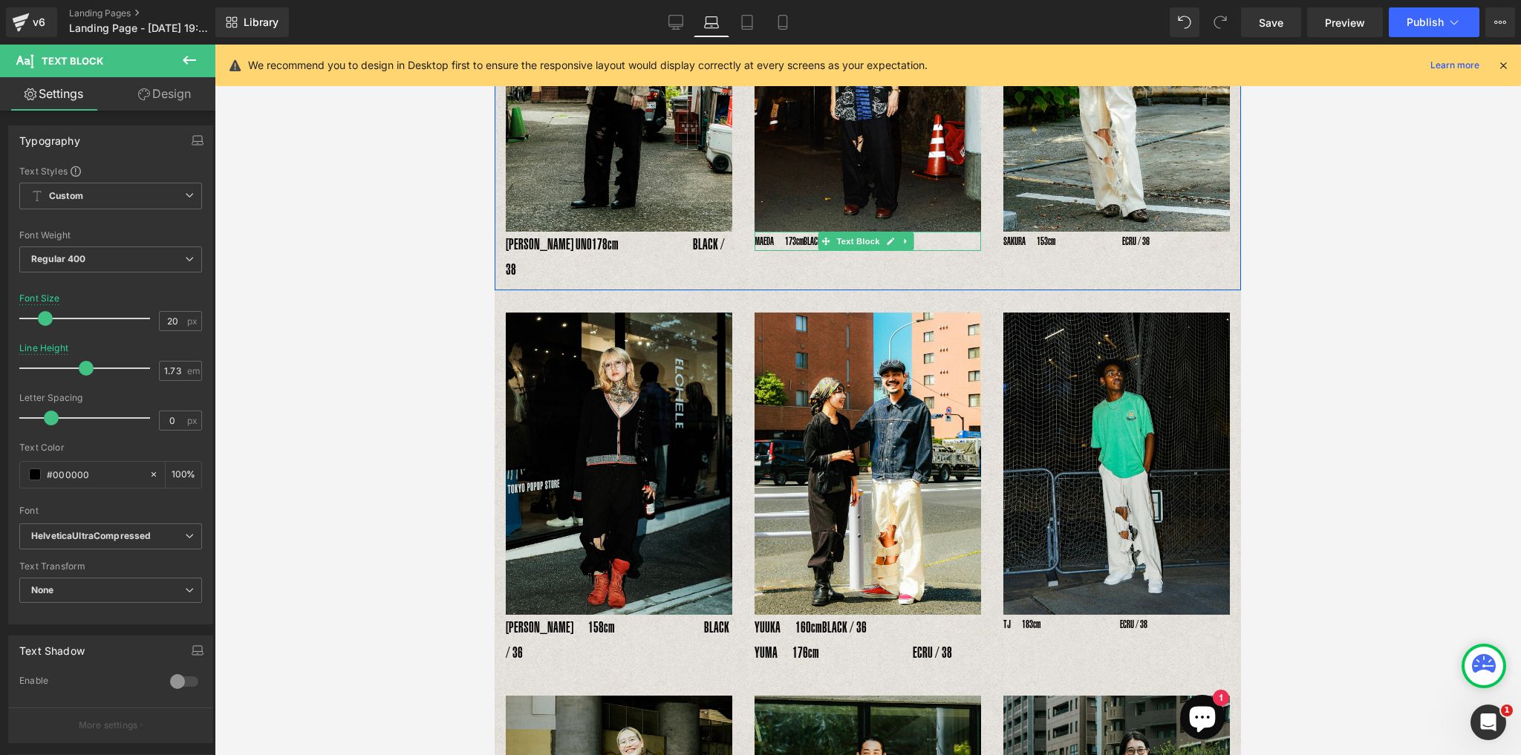
click at [780, 235] on p "MAEDA　173cm　　 　　　　BLACK / 38" at bounding box center [867, 241] width 226 height 19
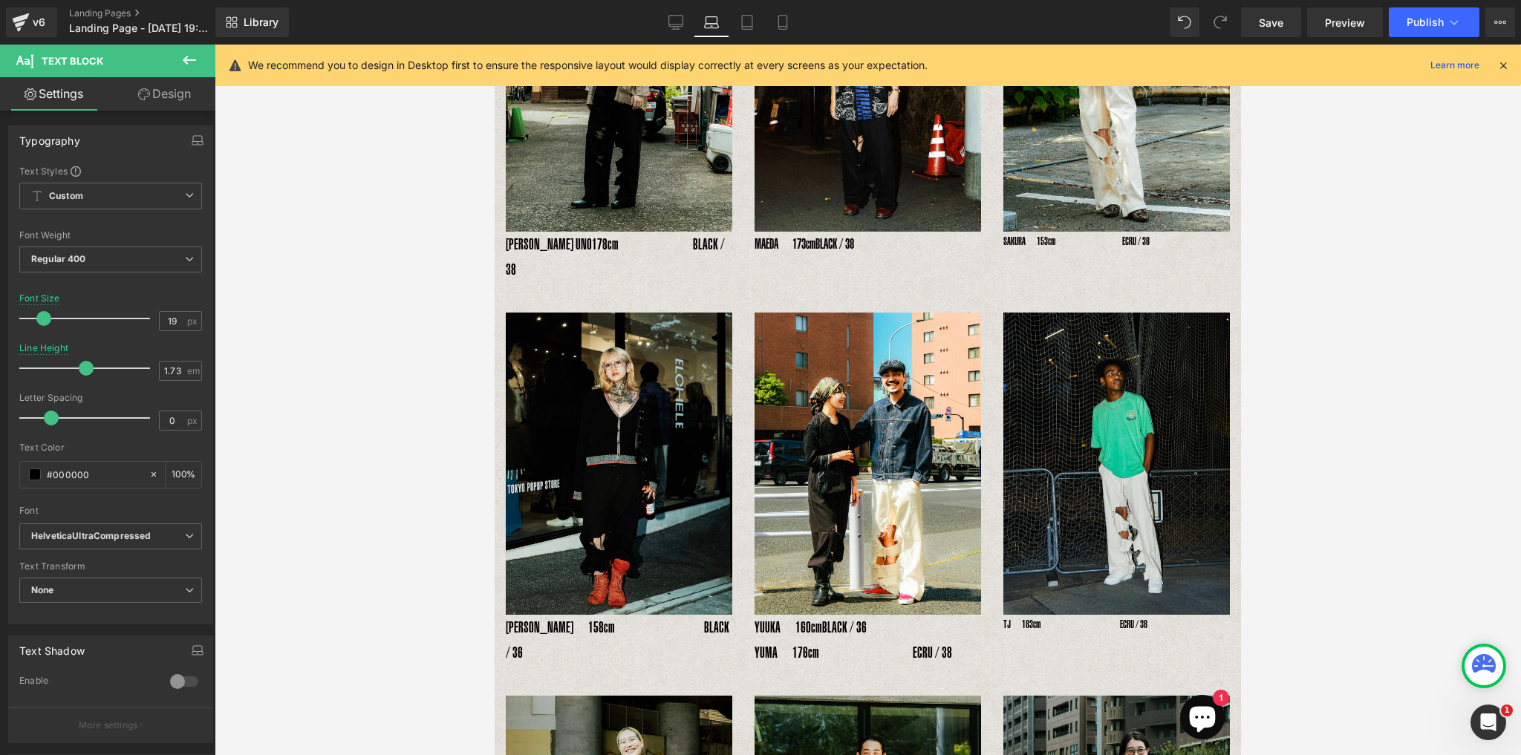
type input "20"
click at [40, 319] on span at bounding box center [45, 318] width 15 height 15
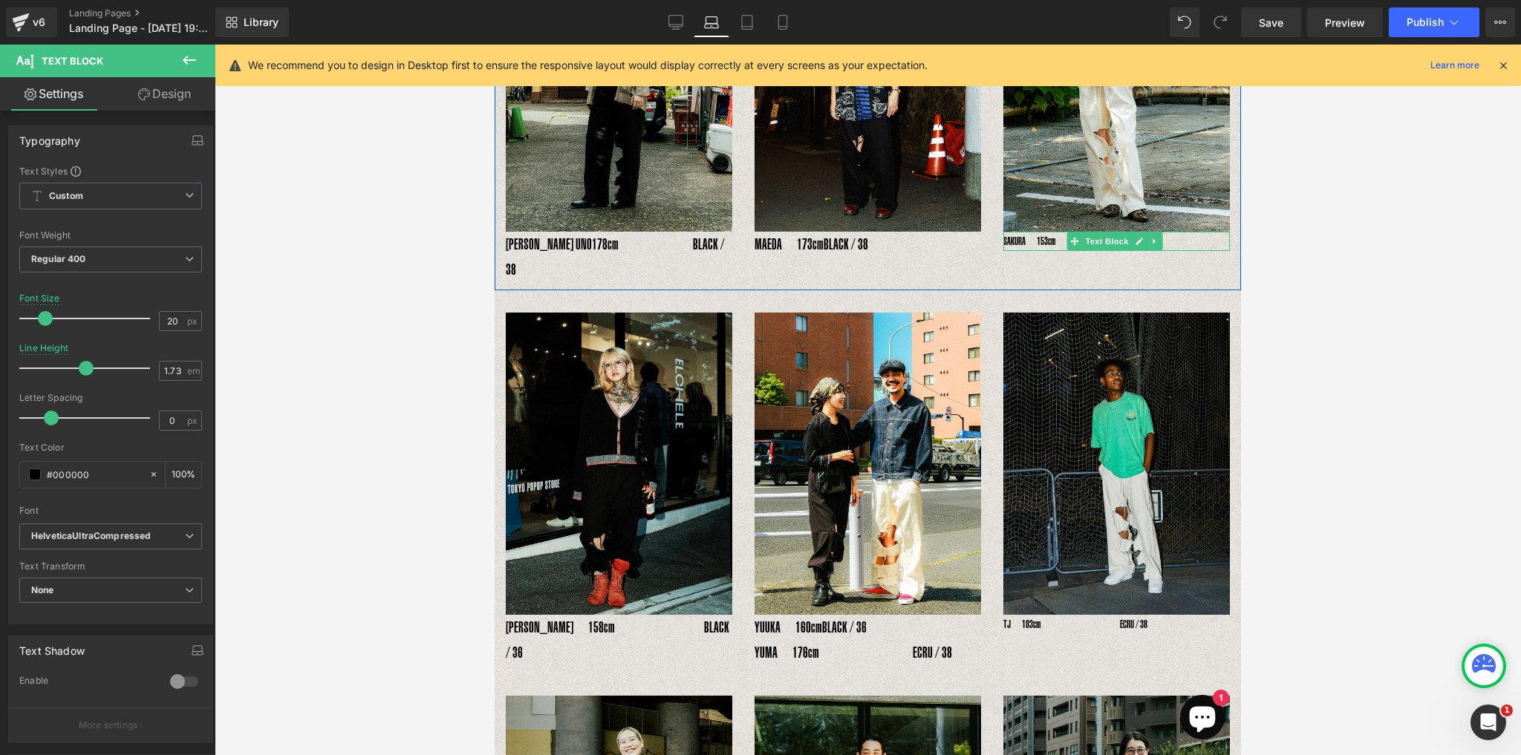
click at [1039, 238] on p "SAKURA　153cm　　　　　　ECRU / 36" at bounding box center [1116, 241] width 226 height 19
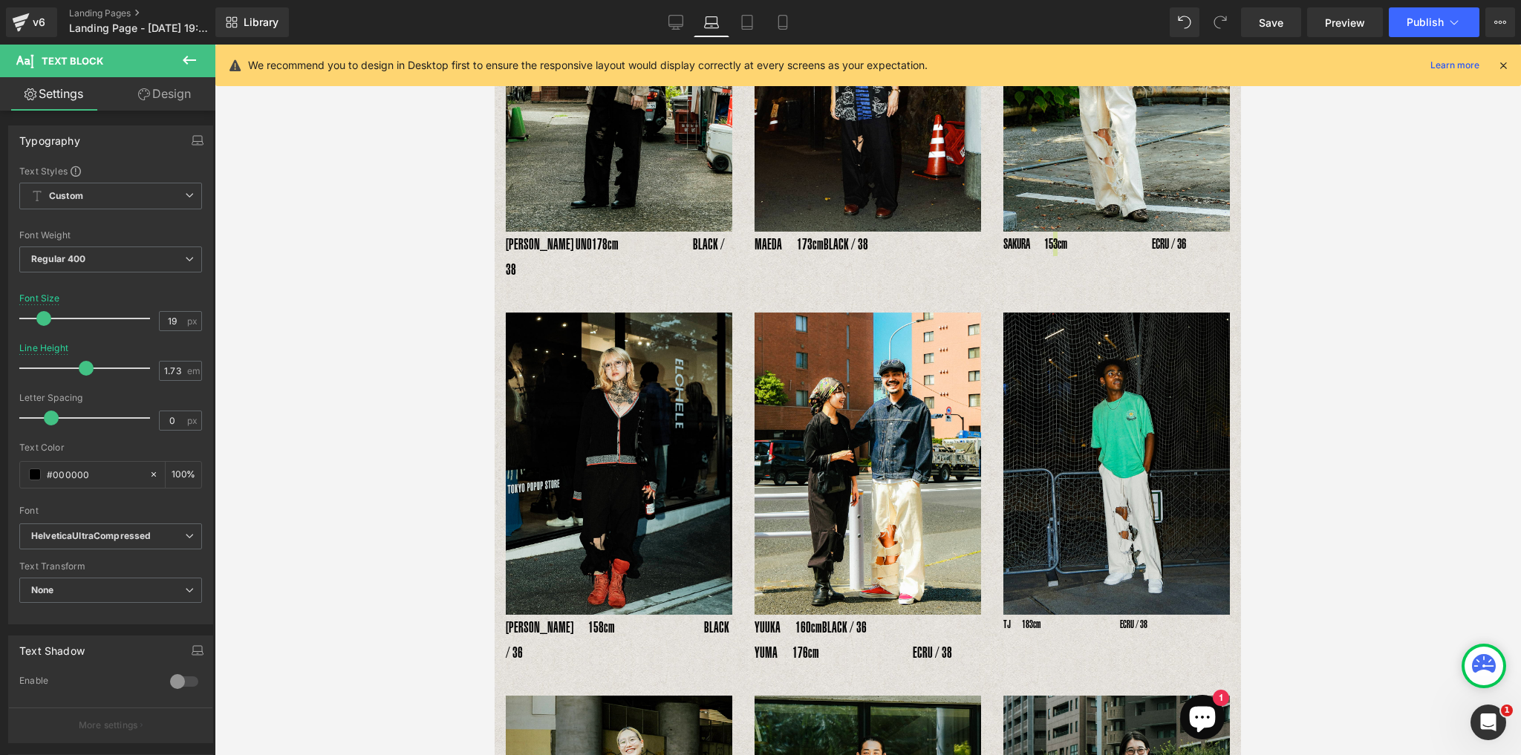
type input "20"
drag, startPoint x: 545, startPoint y: 194, endPoint x: 46, endPoint y: 319, distance: 514.3
click at [46, 319] on span at bounding box center [45, 318] width 15 height 15
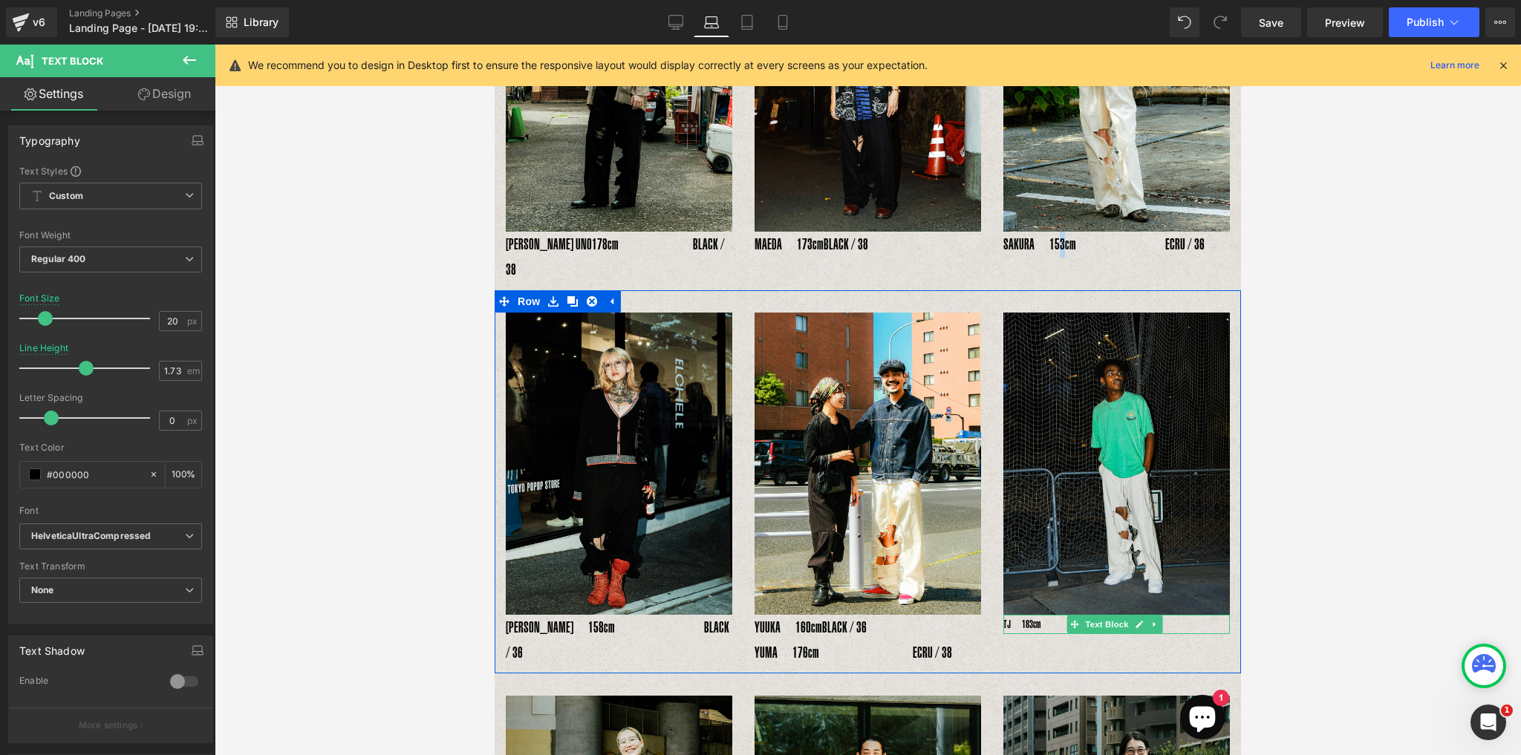
click at [1027, 615] on p "TJ　183cm　　　　　　　 ECRU / 38" at bounding box center [1116, 624] width 226 height 19
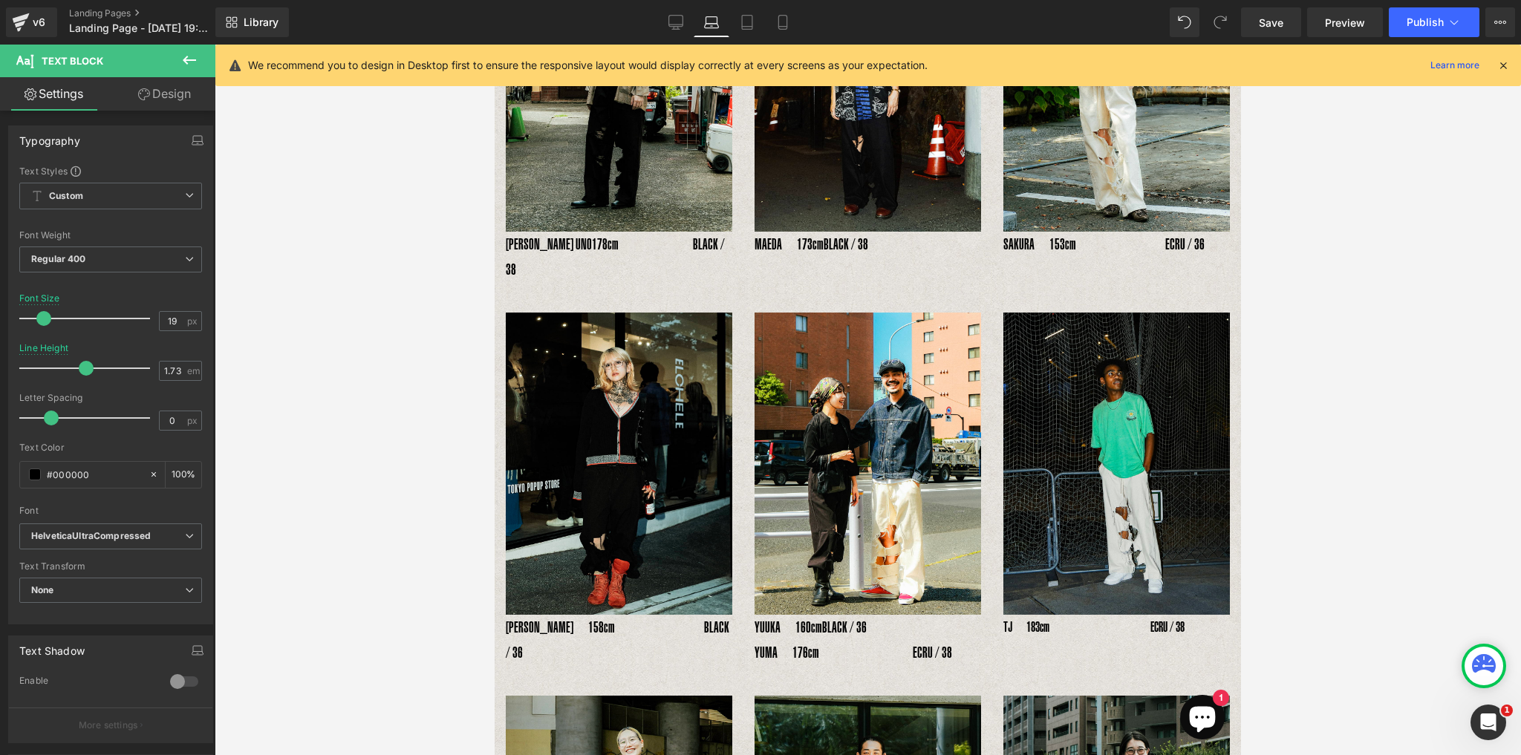
type input "20"
drag, startPoint x: 36, startPoint y: 314, endPoint x: 42, endPoint y: 320, distance: 8.9
click at [42, 320] on span at bounding box center [45, 318] width 15 height 15
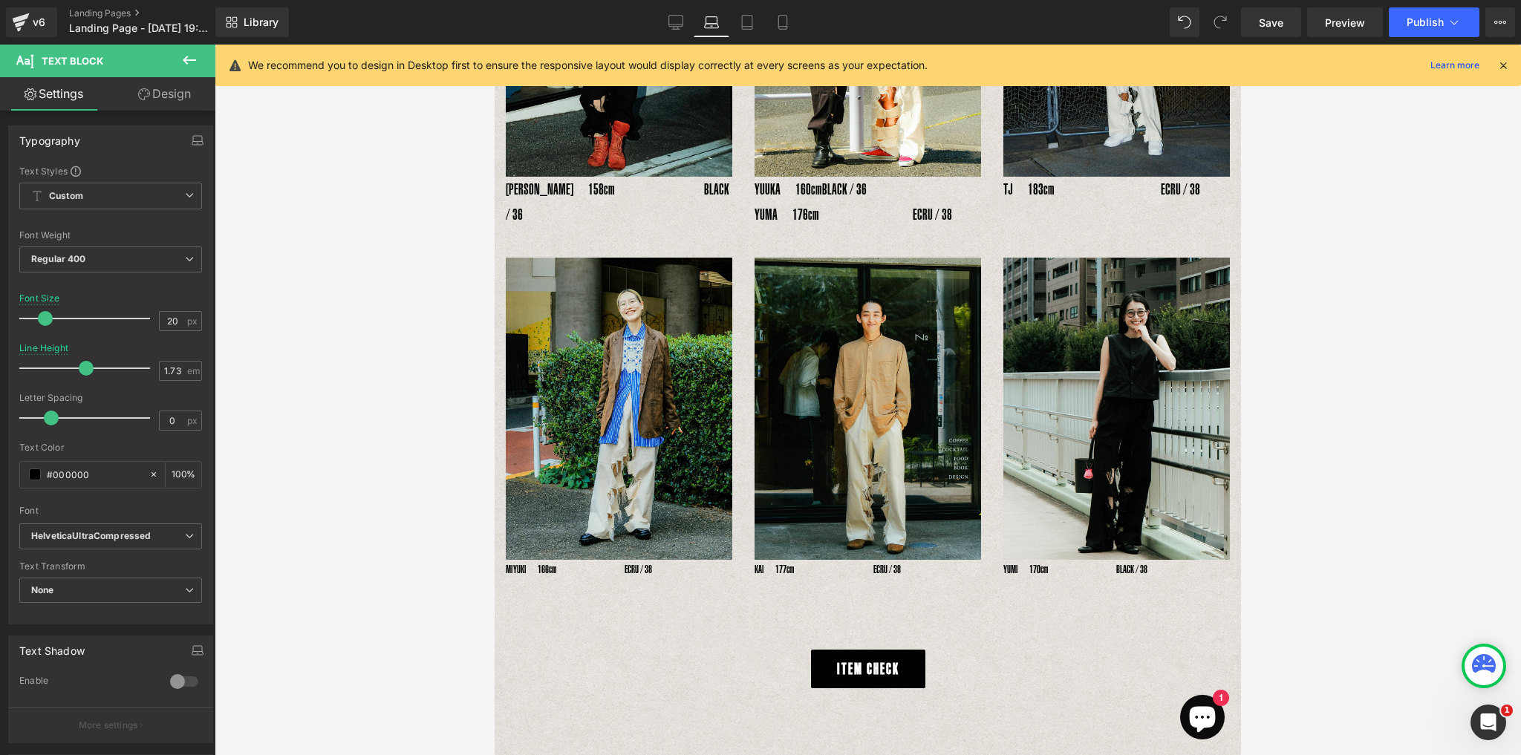
scroll to position [764, 0]
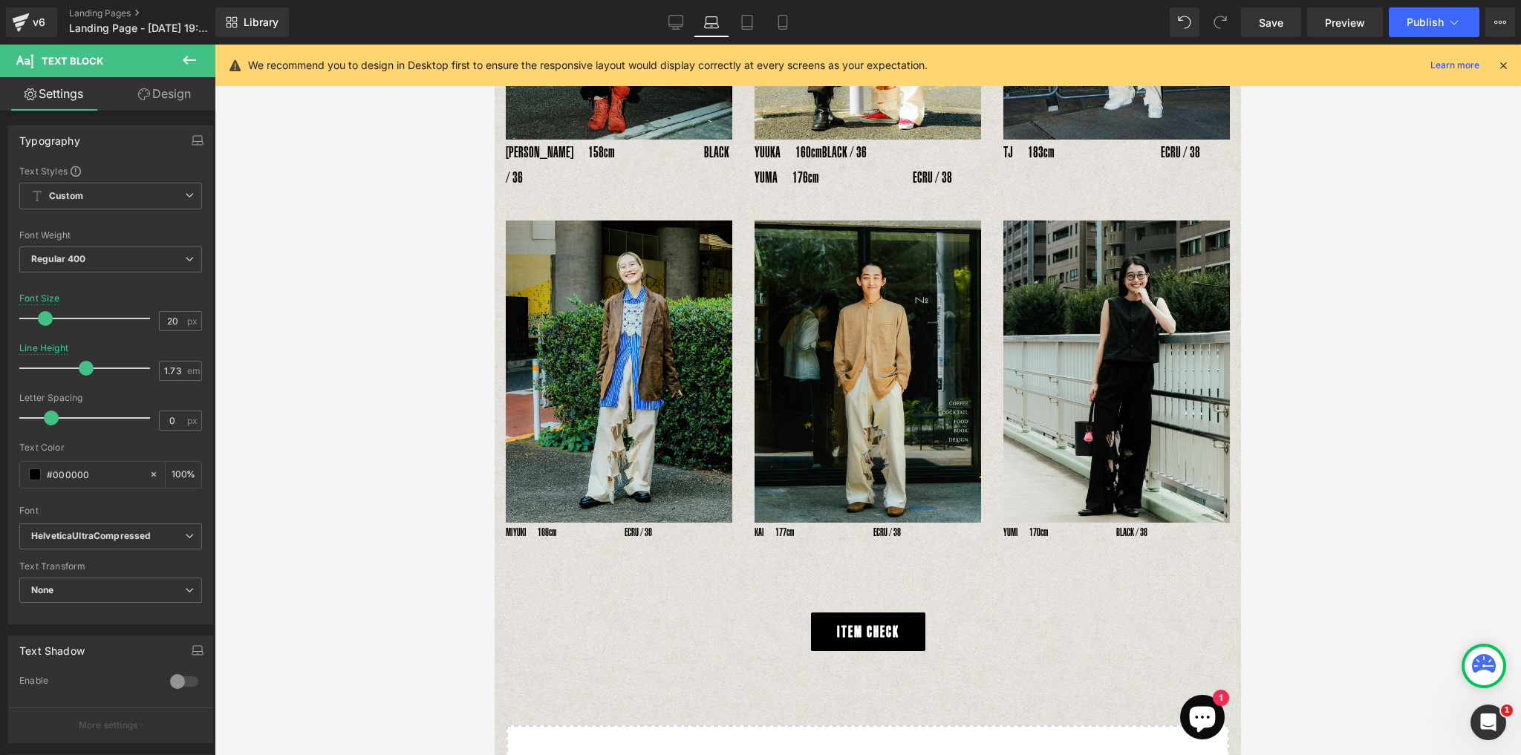
click at [550, 523] on p "MIYUKI　166cm　　　　　　 ECRU / 38" at bounding box center [619, 532] width 226 height 19
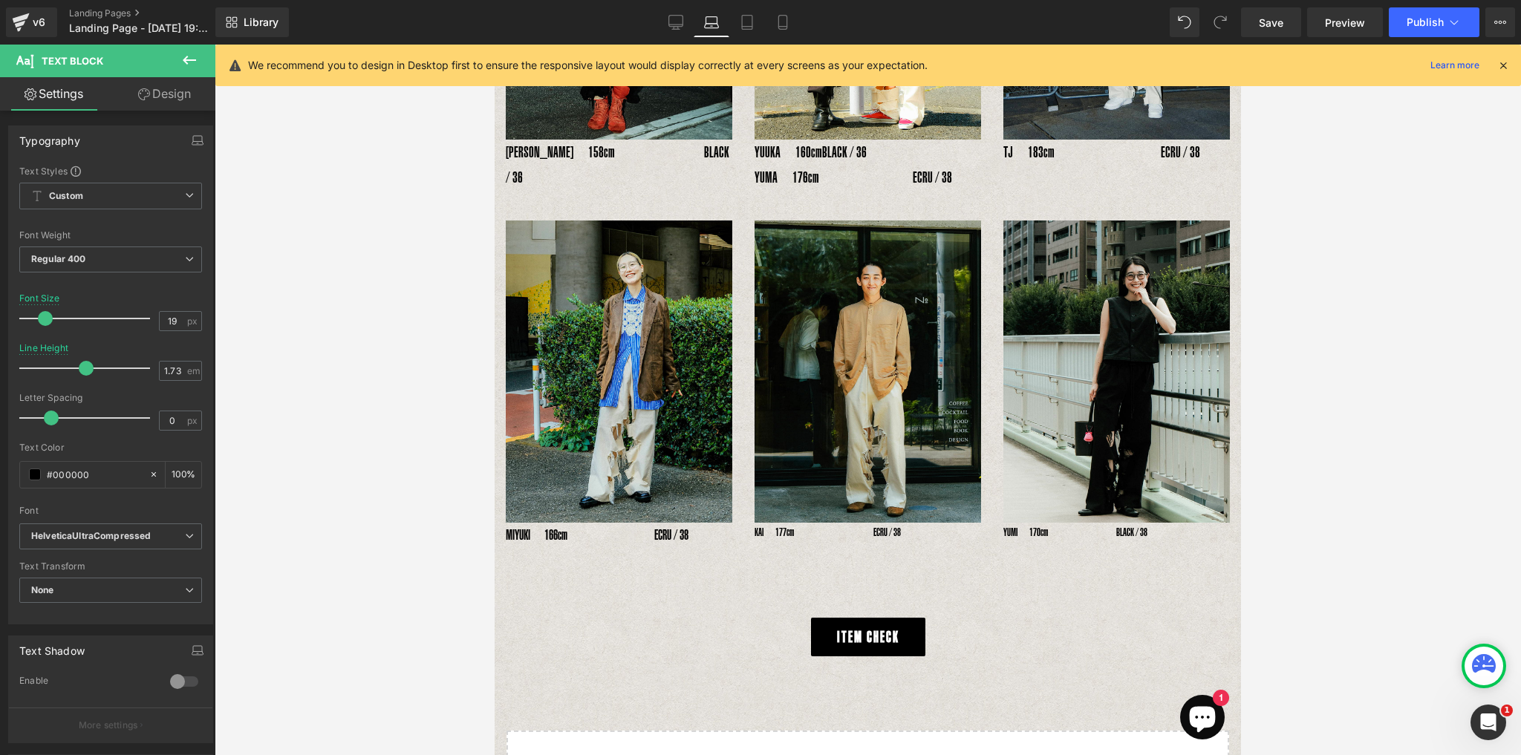
type input "20"
drag, startPoint x: 33, startPoint y: 310, endPoint x: 44, endPoint y: 319, distance: 14.7
click at [44, 319] on div at bounding box center [88, 319] width 123 height 30
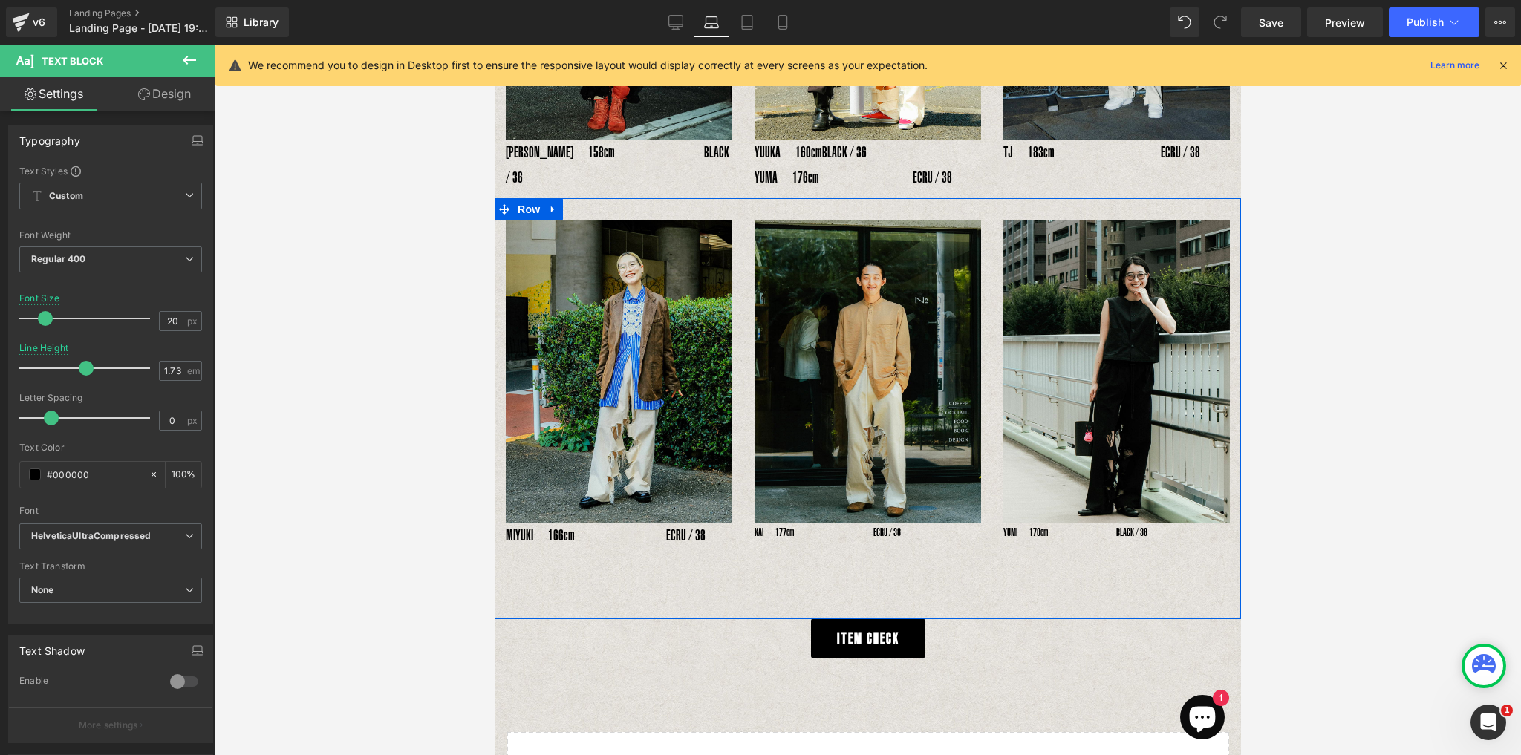
click at [775, 523] on p "KAI　177cm　　　　　　　 ECRU / 38" at bounding box center [867, 532] width 226 height 19
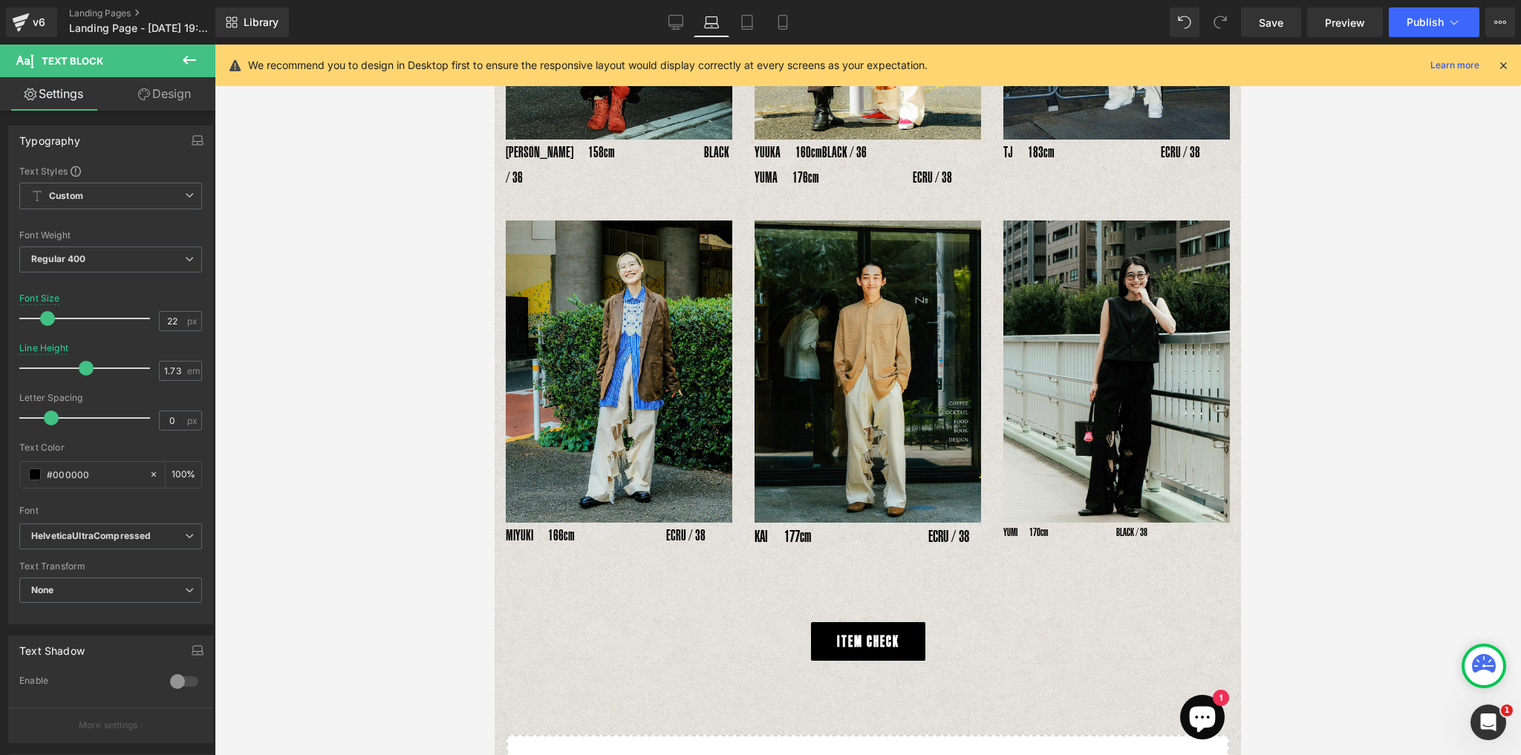
type input "20"
drag, startPoint x: 39, startPoint y: 313, endPoint x: 45, endPoint y: 316, distance: 7.6
click at [45, 316] on span at bounding box center [45, 318] width 15 height 15
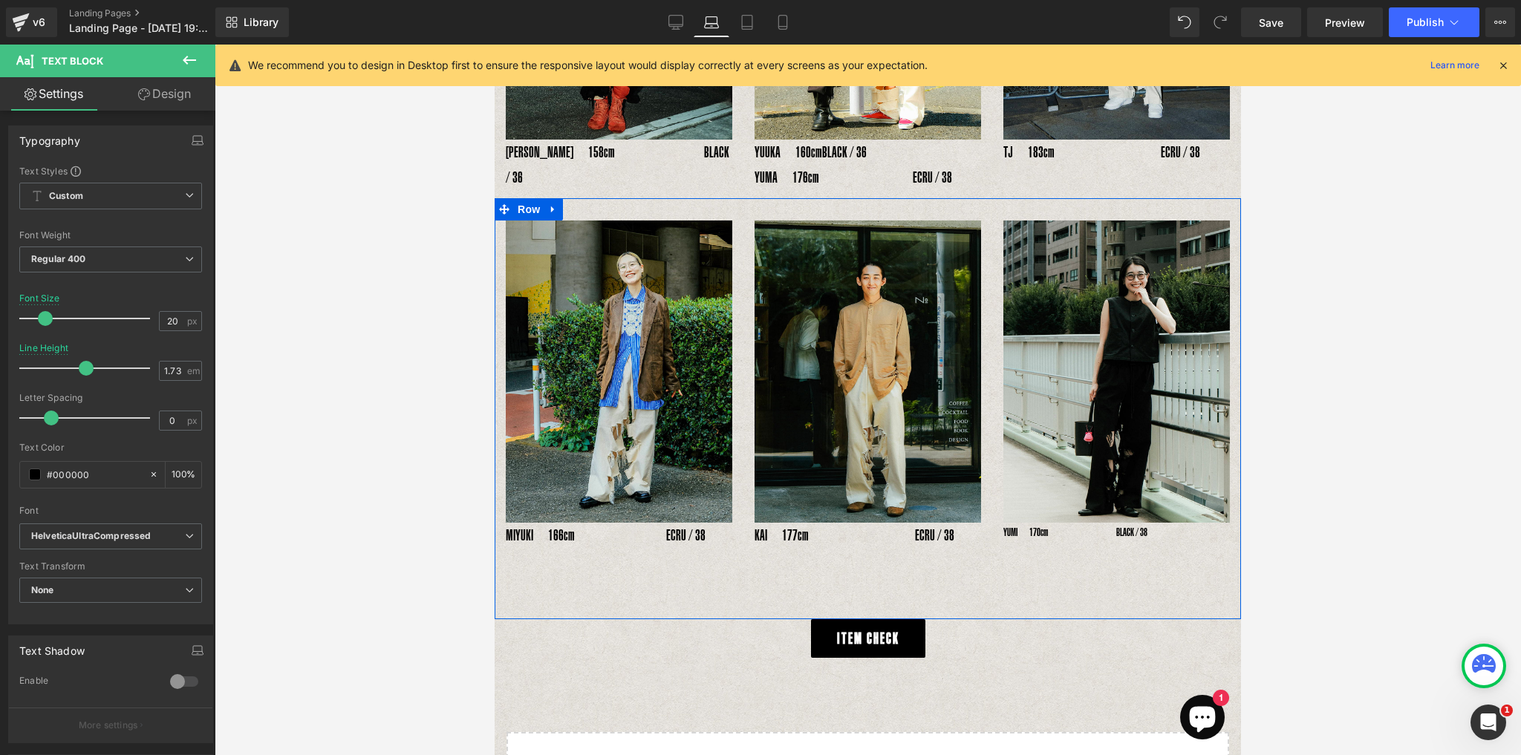
click at [1096, 528] on icon at bounding box center [1100, 532] width 8 height 8
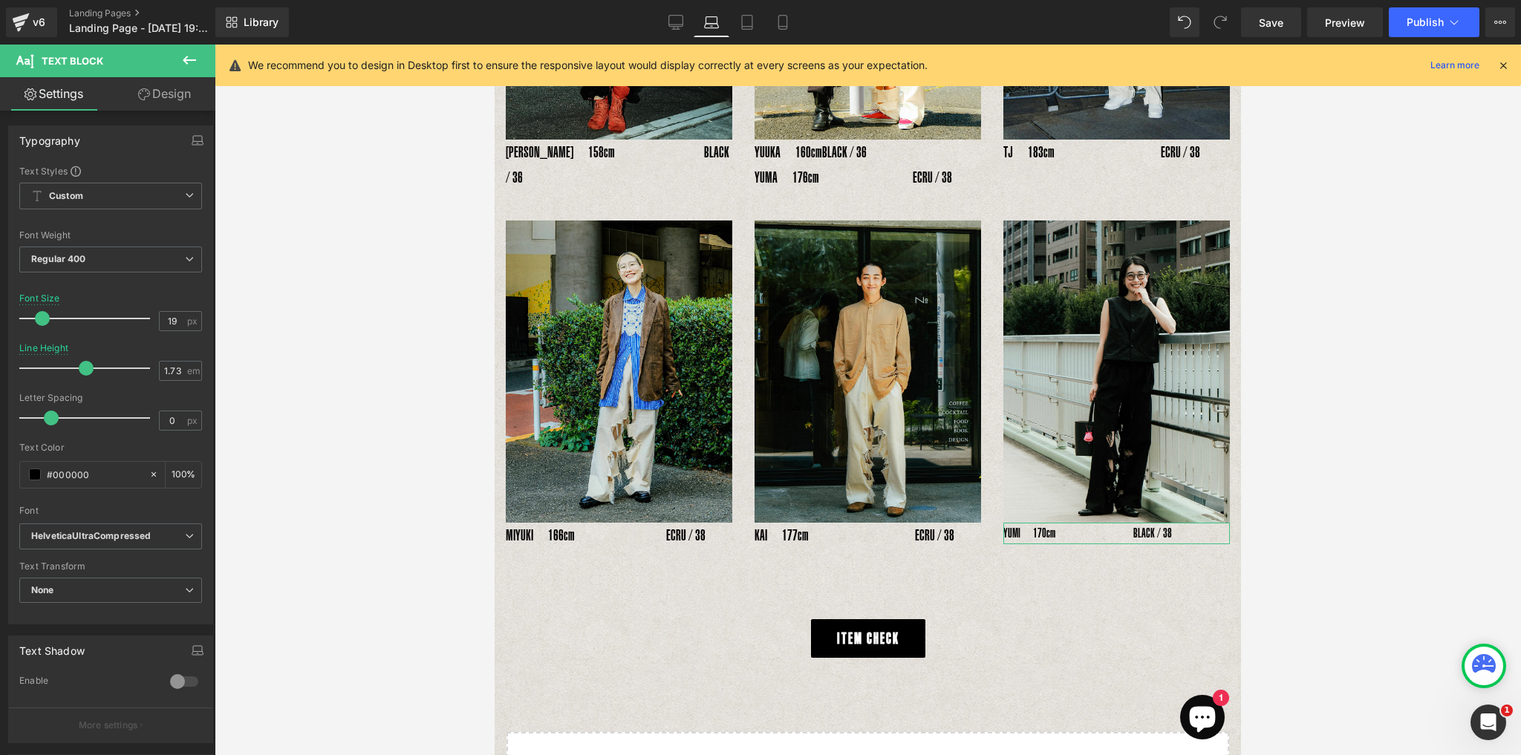
type input "20"
click at [43, 316] on span at bounding box center [45, 318] width 15 height 15
click at [750, 28] on icon at bounding box center [746, 22] width 15 height 15
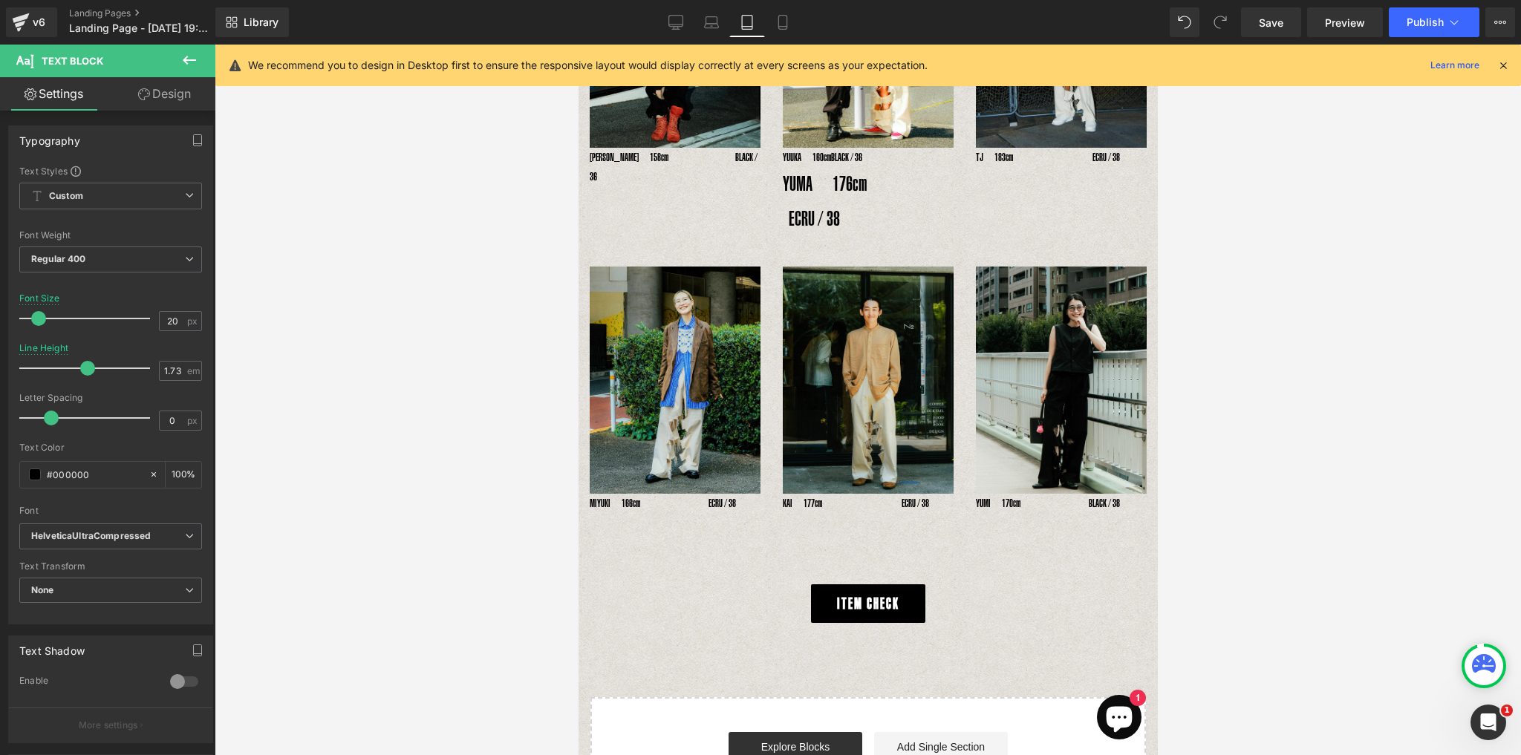
scroll to position [572, 0]
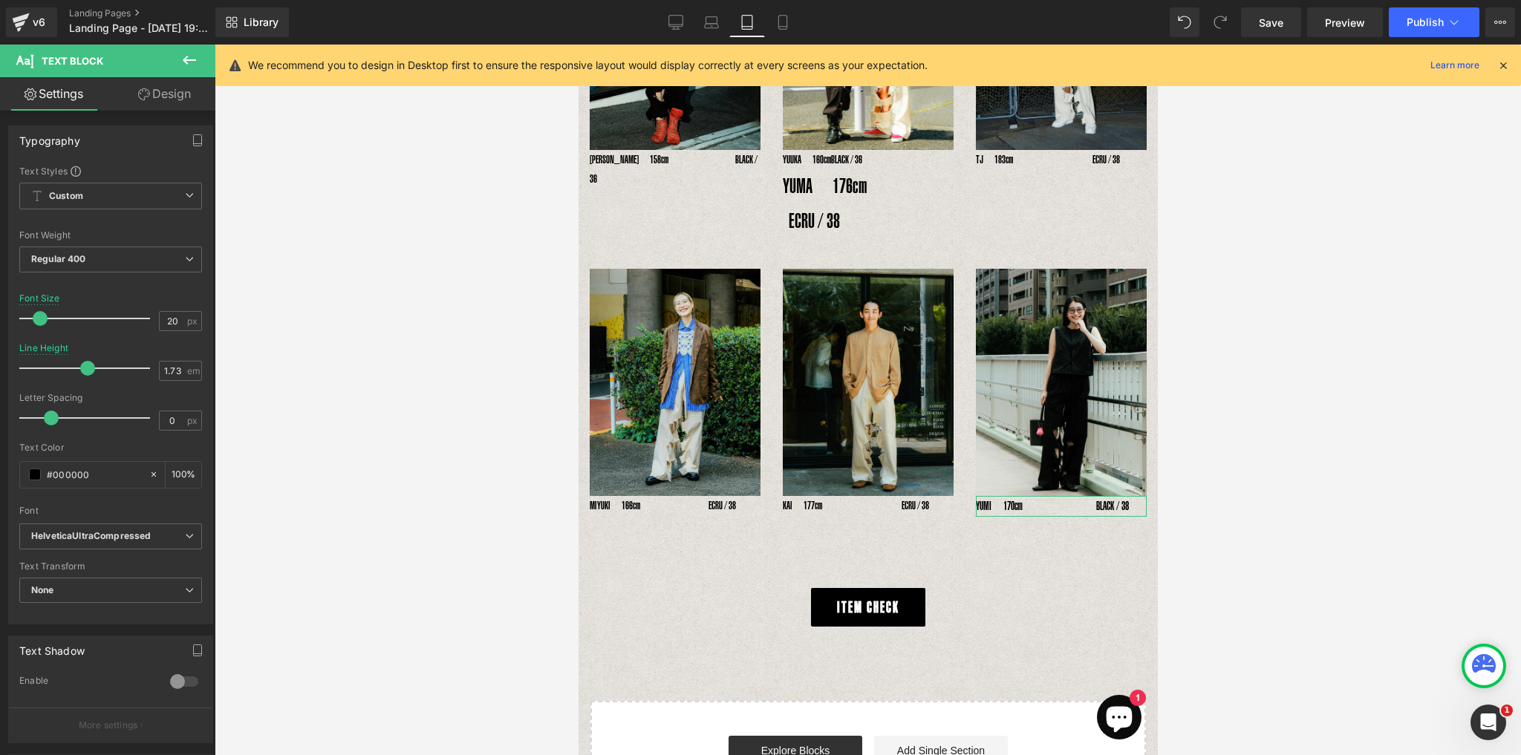
click at [40, 316] on span at bounding box center [40, 318] width 15 height 15
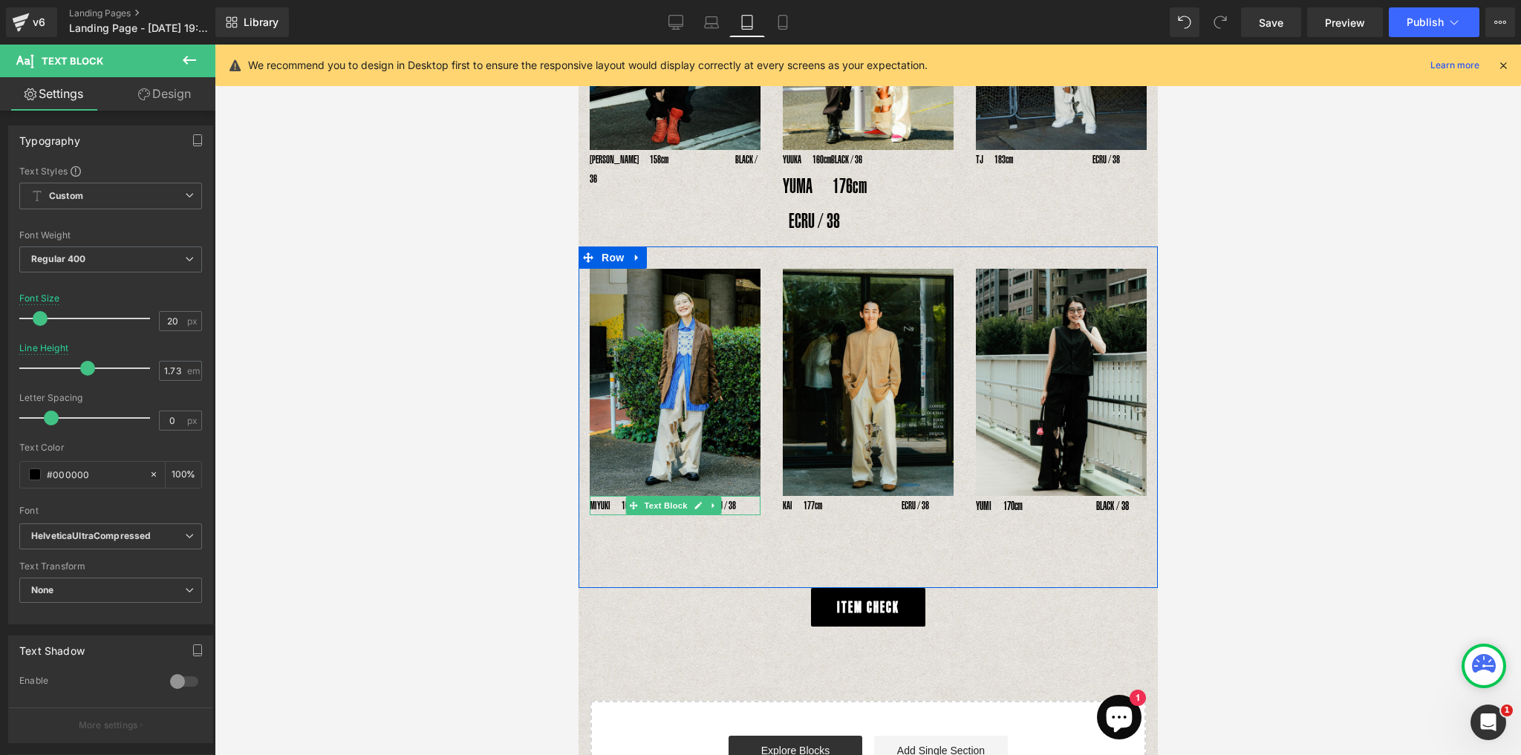
click at [725, 496] on p "MIYUKI　166cm　　　　　　 ECRU / 38" at bounding box center [674, 505] width 171 height 19
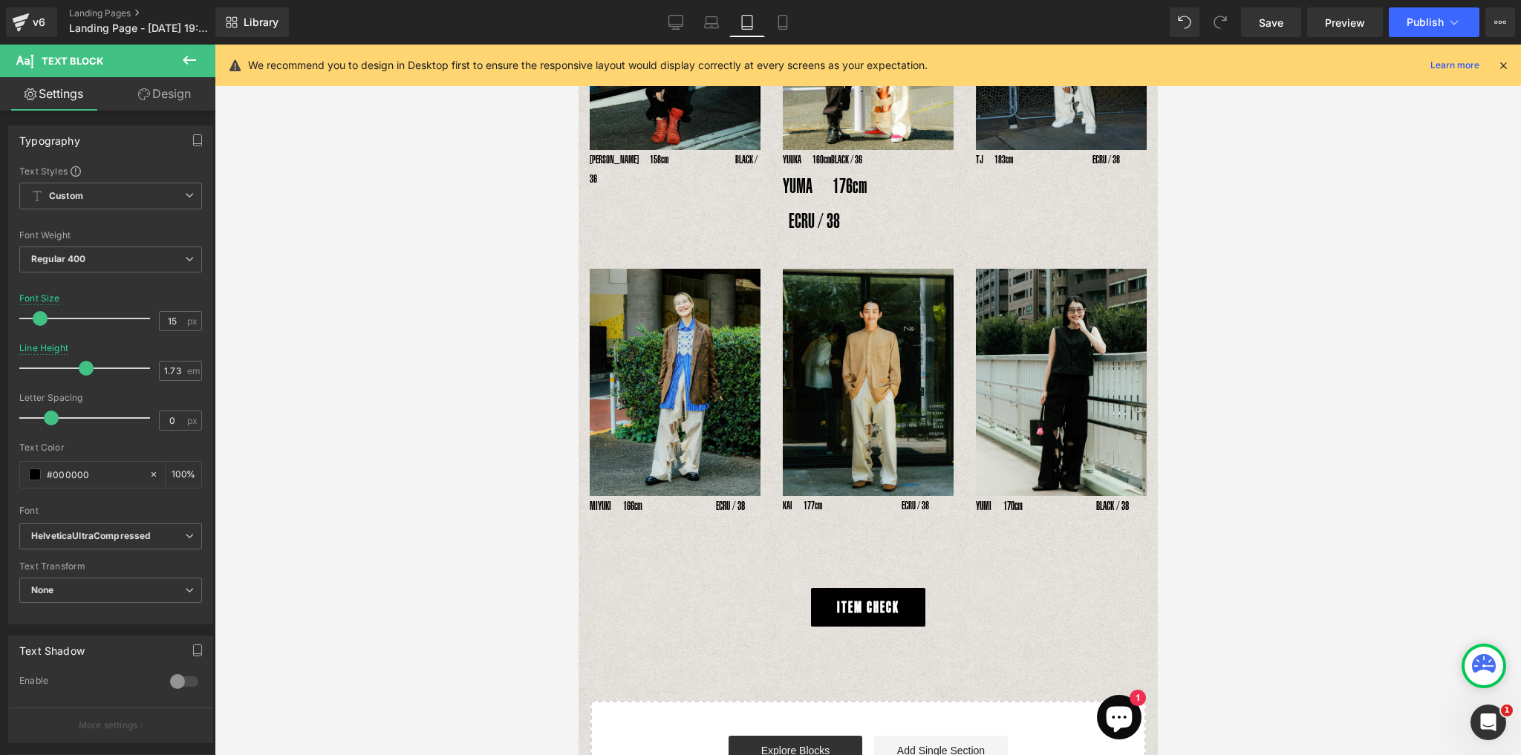
click at [37, 319] on span at bounding box center [40, 318] width 15 height 15
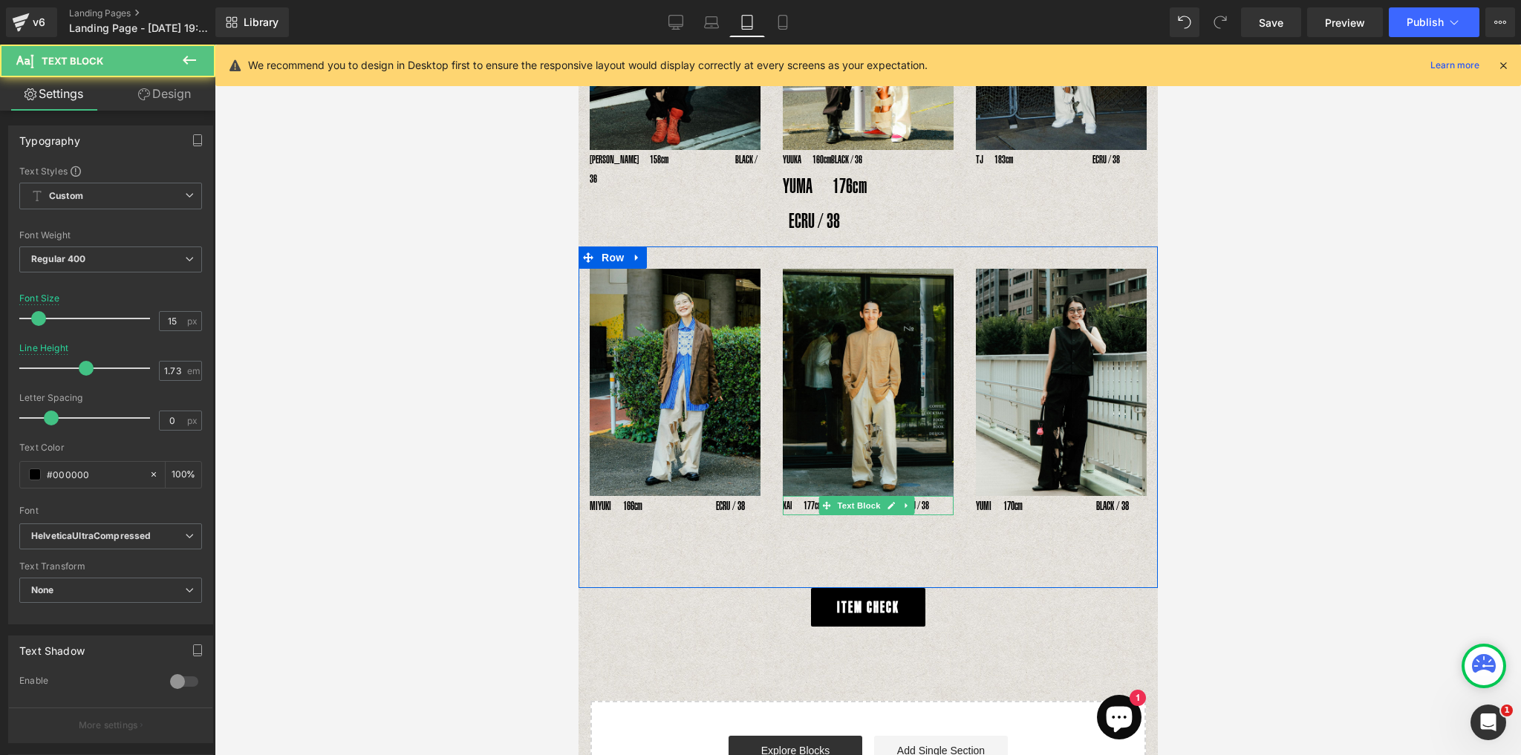
click at [808, 496] on p "KAI　177cm　　　　　　　 ECRU / 38" at bounding box center [867, 505] width 171 height 19
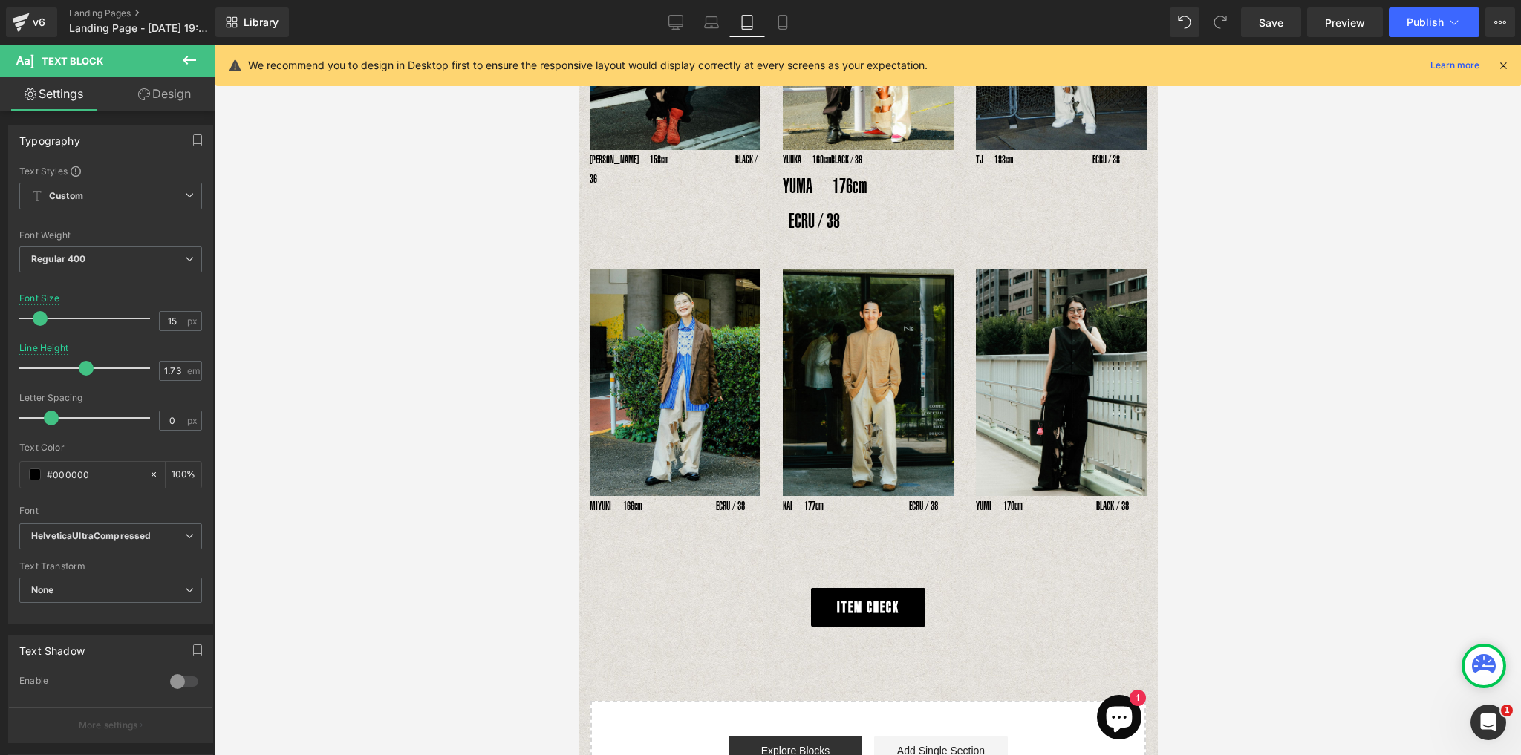
click at [40, 313] on span at bounding box center [40, 318] width 15 height 15
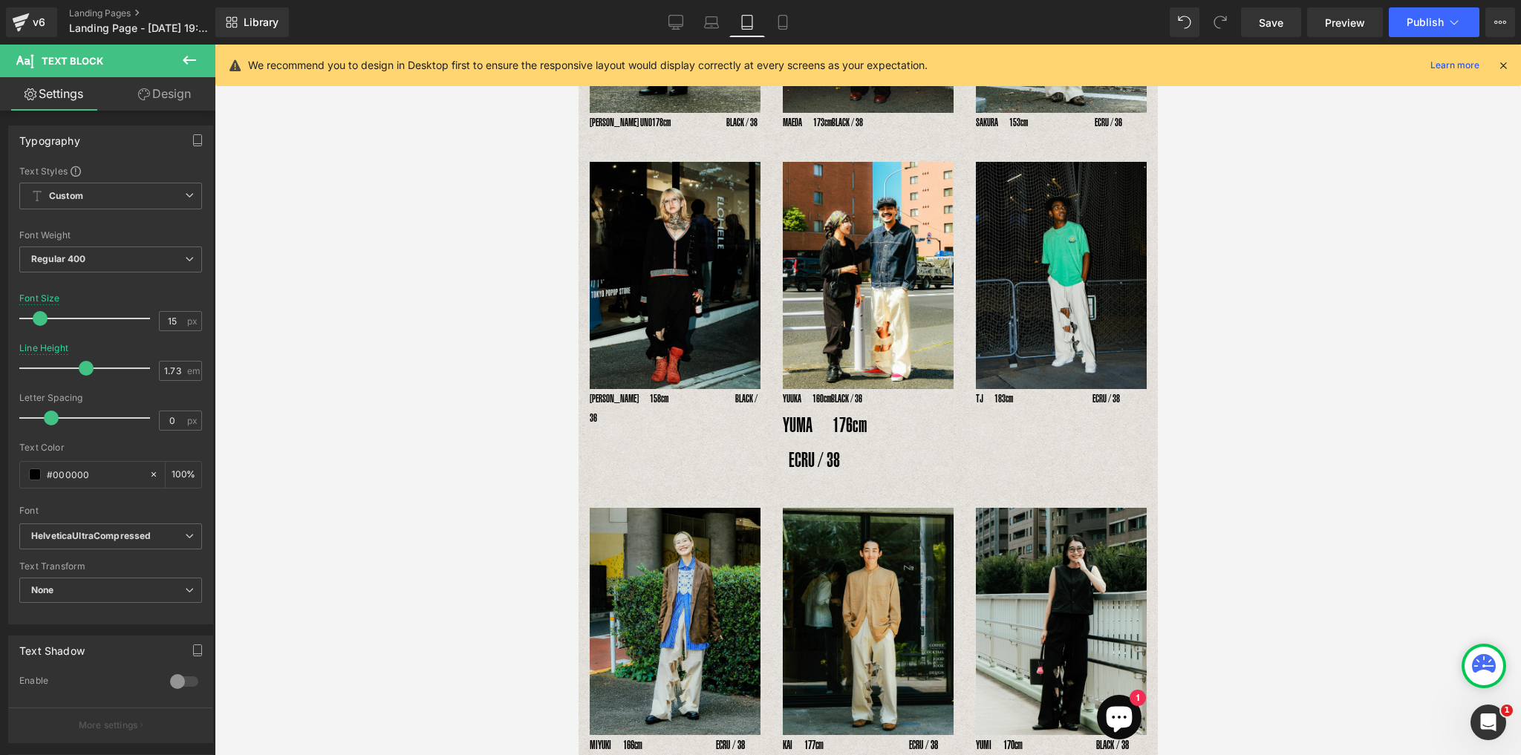
scroll to position [359, 0]
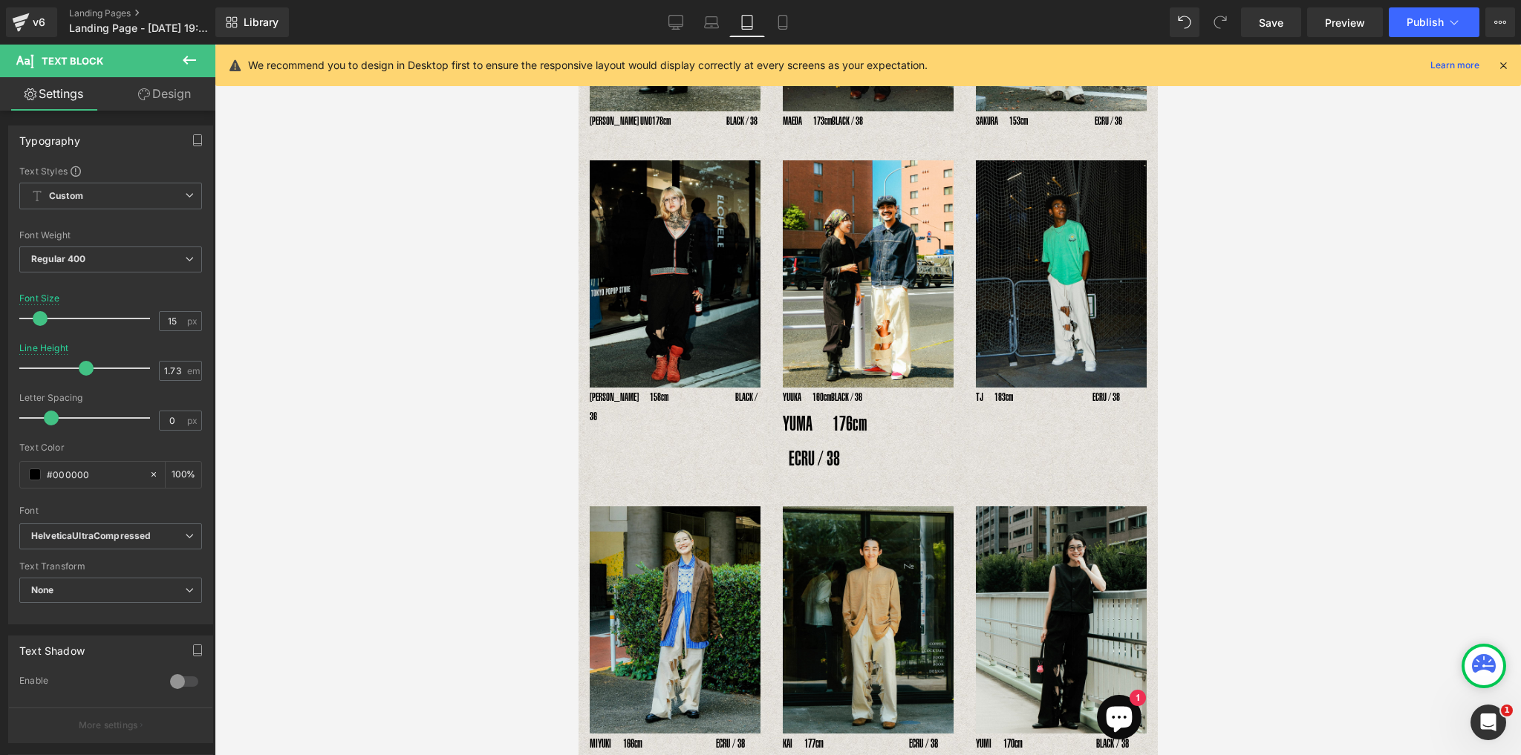
click at [628, 391] on div "RENA　158cm　　　　　　BLACK / 36 Text Block" at bounding box center [674, 407] width 171 height 39
click at [40, 319] on span at bounding box center [40, 318] width 15 height 15
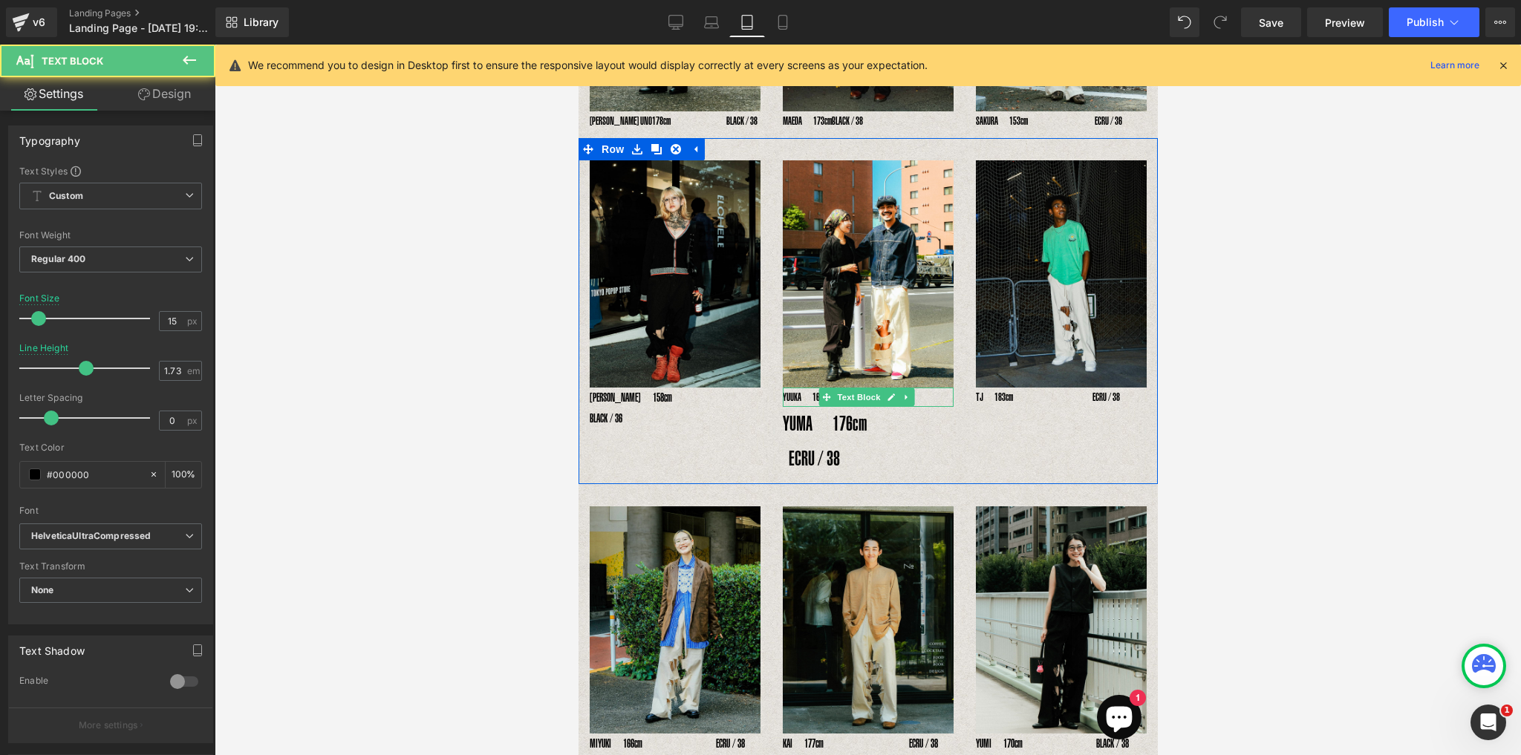
click at [806, 391] on p "YUUKA　160cm BLACK / 36" at bounding box center [867, 397] width 171 height 19
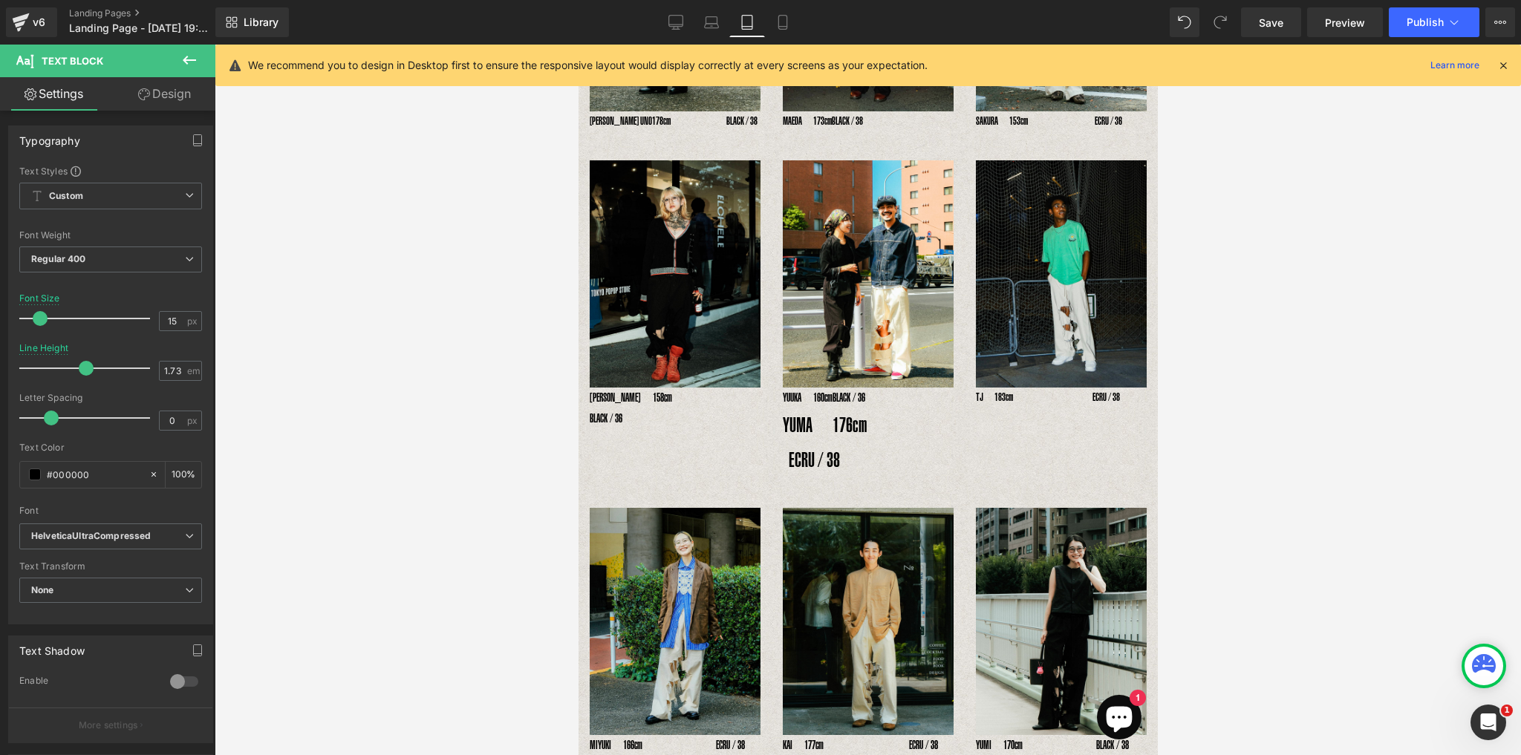
click at [36, 313] on span at bounding box center [40, 318] width 15 height 15
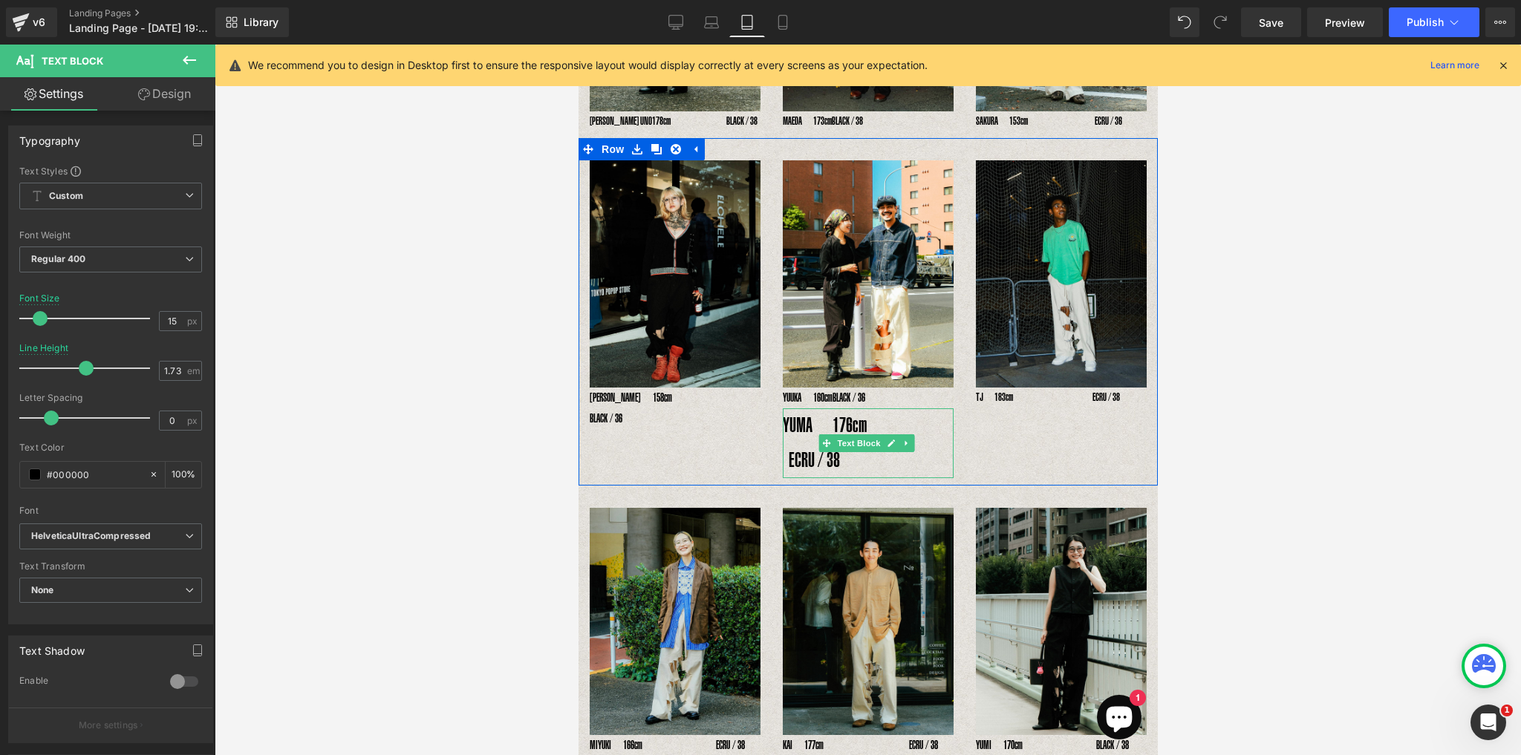
click at [788, 417] on p "YUMA　176cm　　　　　　 ECRU / 38" at bounding box center [867, 442] width 171 height 69
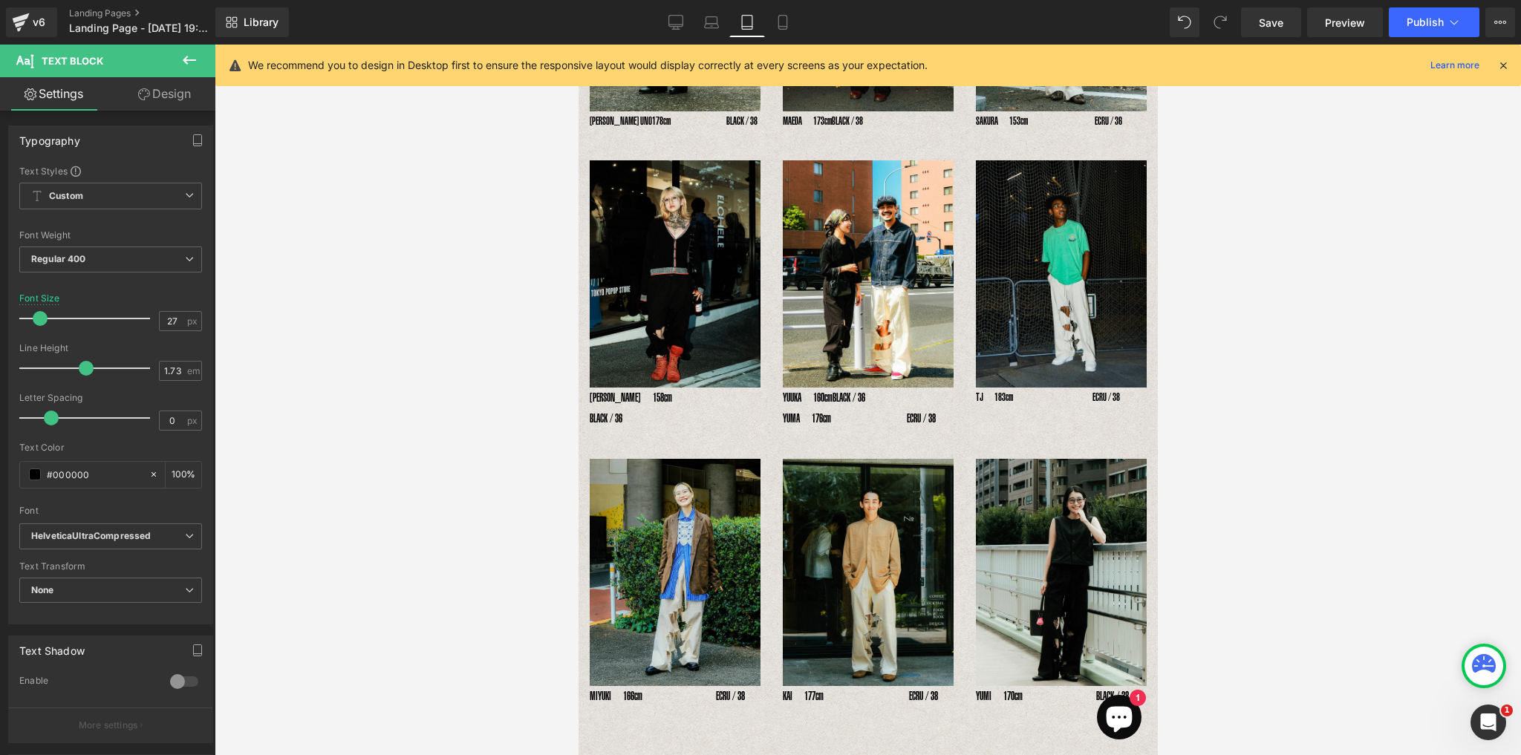
drag, startPoint x: 48, startPoint y: 313, endPoint x: 35, endPoint y: 310, distance: 13.7
click at [35, 311] on span at bounding box center [40, 318] width 15 height 15
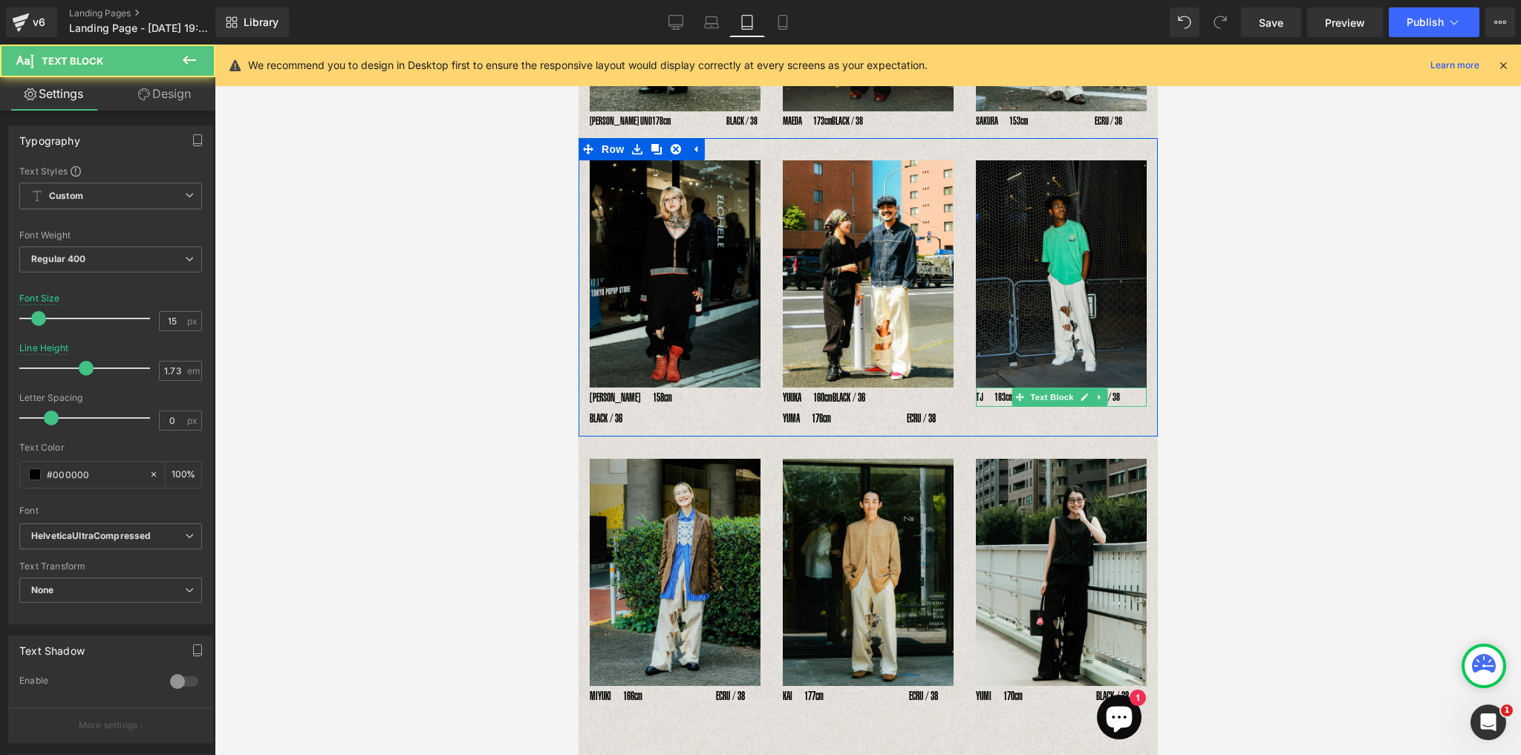
click at [996, 388] on p "TJ　183cm　　　　　　　 ECRU / 38" at bounding box center [1060, 397] width 171 height 19
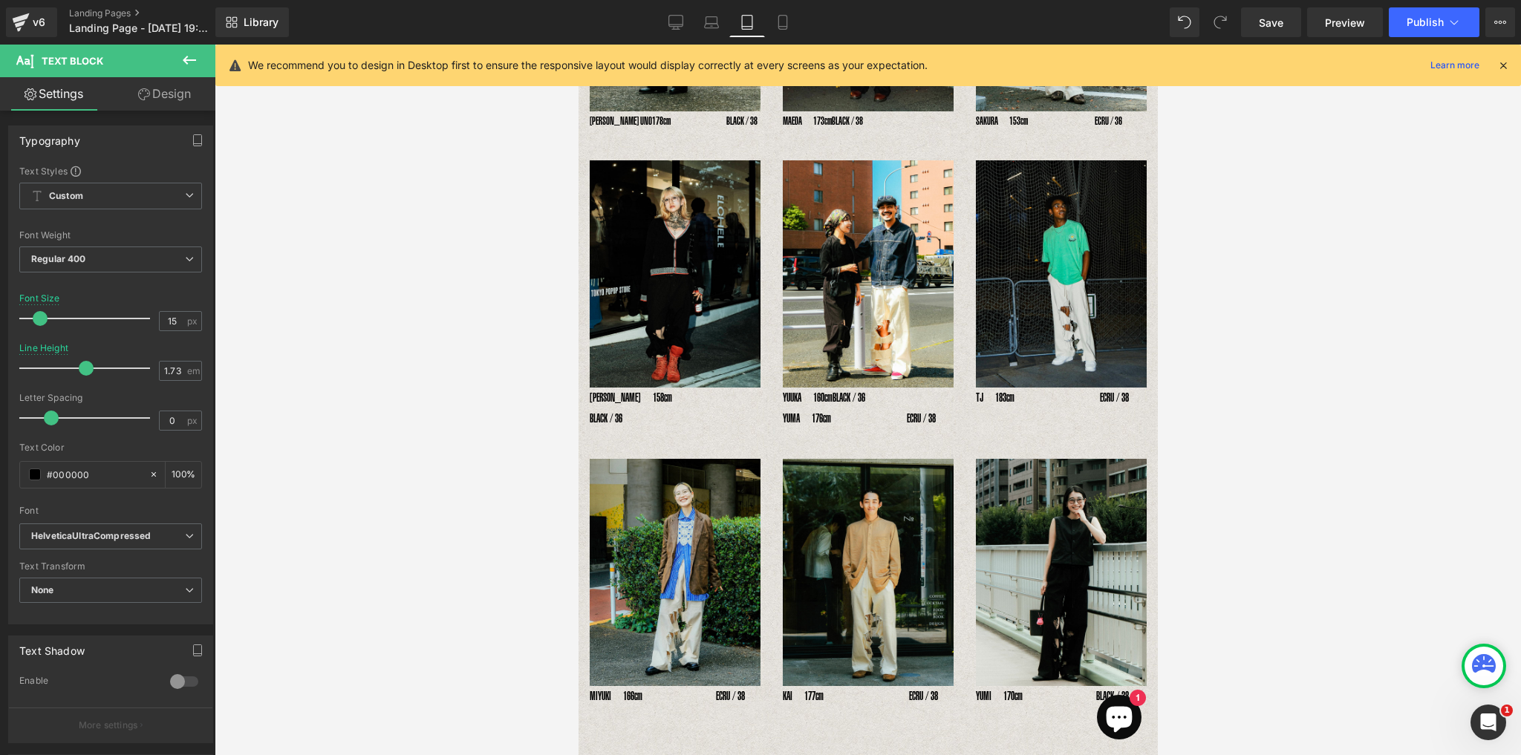
click at [39, 315] on span at bounding box center [40, 318] width 15 height 15
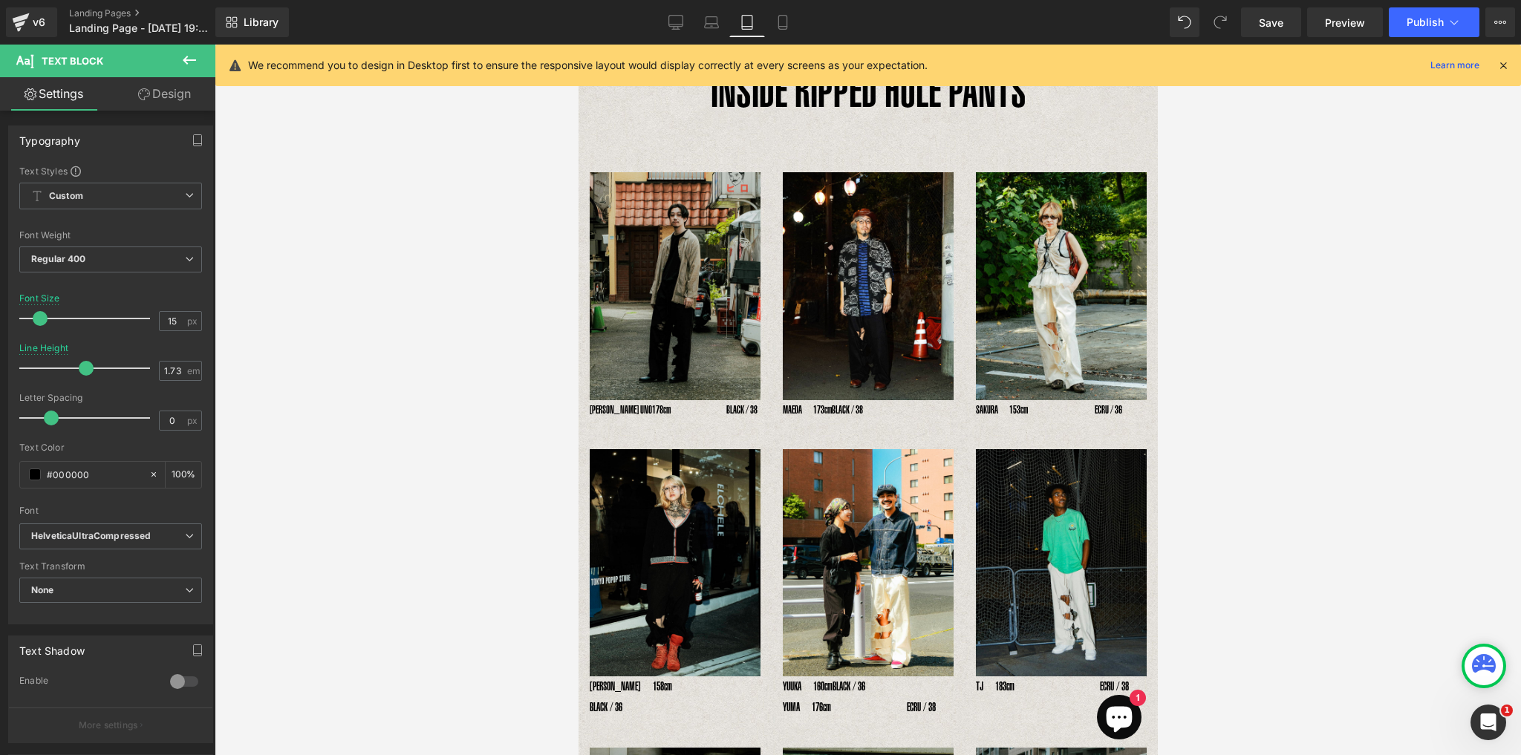
scroll to position [62, 0]
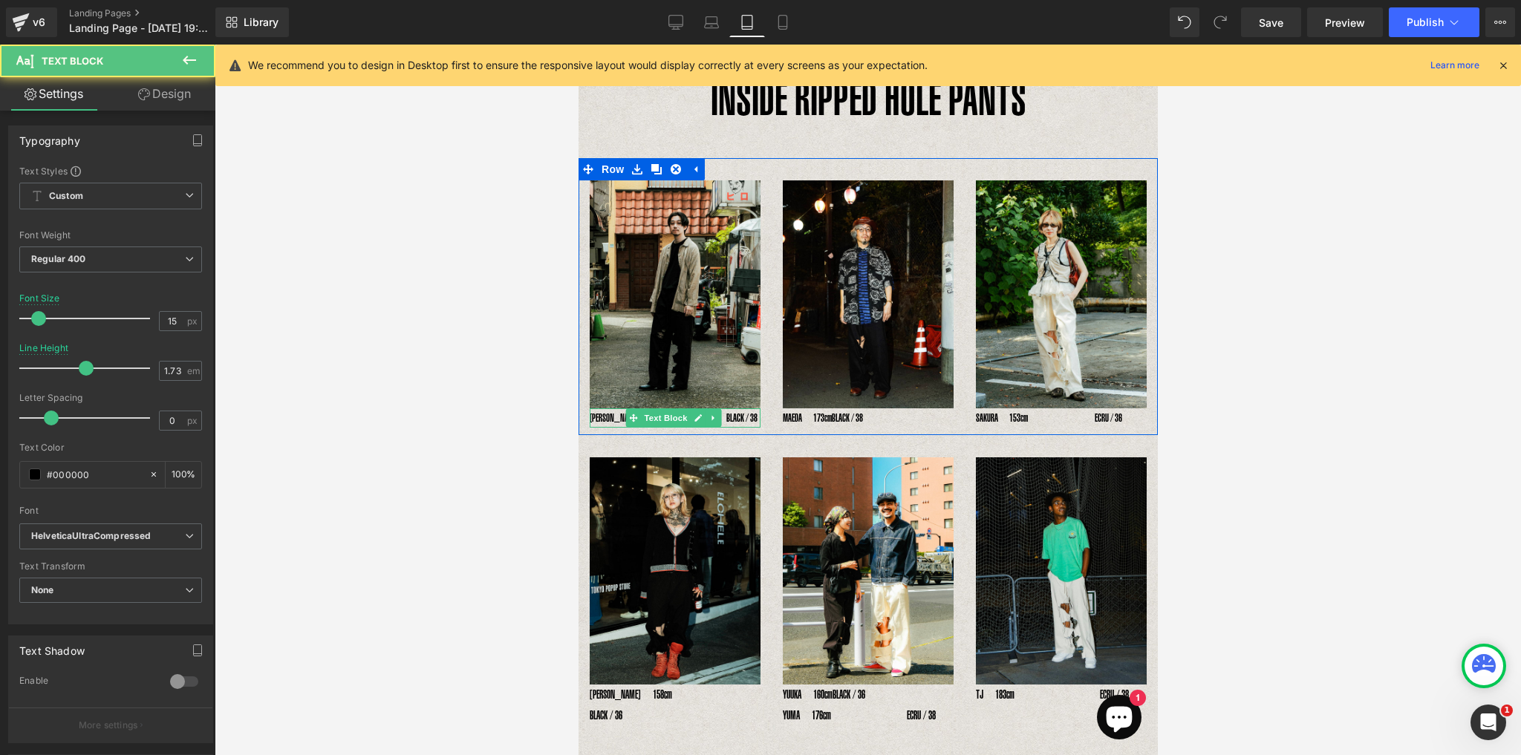
click at [618, 415] on p "YOSHIHIRO UNO178cm　　　　　BLACK / 38" at bounding box center [674, 417] width 171 height 19
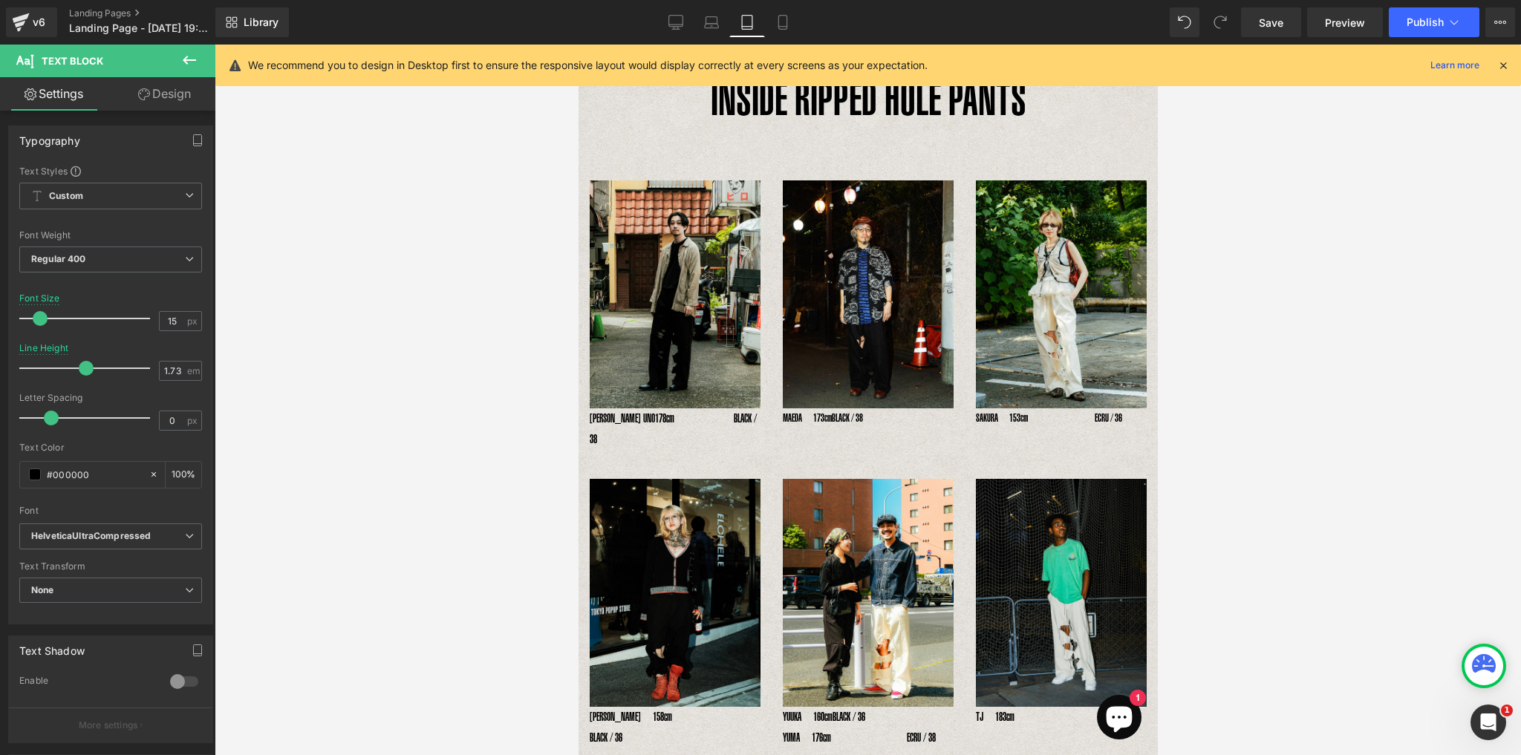
click at [36, 319] on span at bounding box center [40, 318] width 15 height 15
drag, startPoint x: 801, startPoint y: 410, endPoint x: 784, endPoint y: 416, distance: 18.1
click at [801, 411] on p "MAEDA　173cm　　 　　　　BLACK / 38" at bounding box center [867, 417] width 171 height 19
click at [37, 316] on span at bounding box center [40, 318] width 15 height 15
click at [984, 413] on p "SAKURA　153cm　　　　　　ECRU / 36" at bounding box center [1060, 417] width 171 height 19
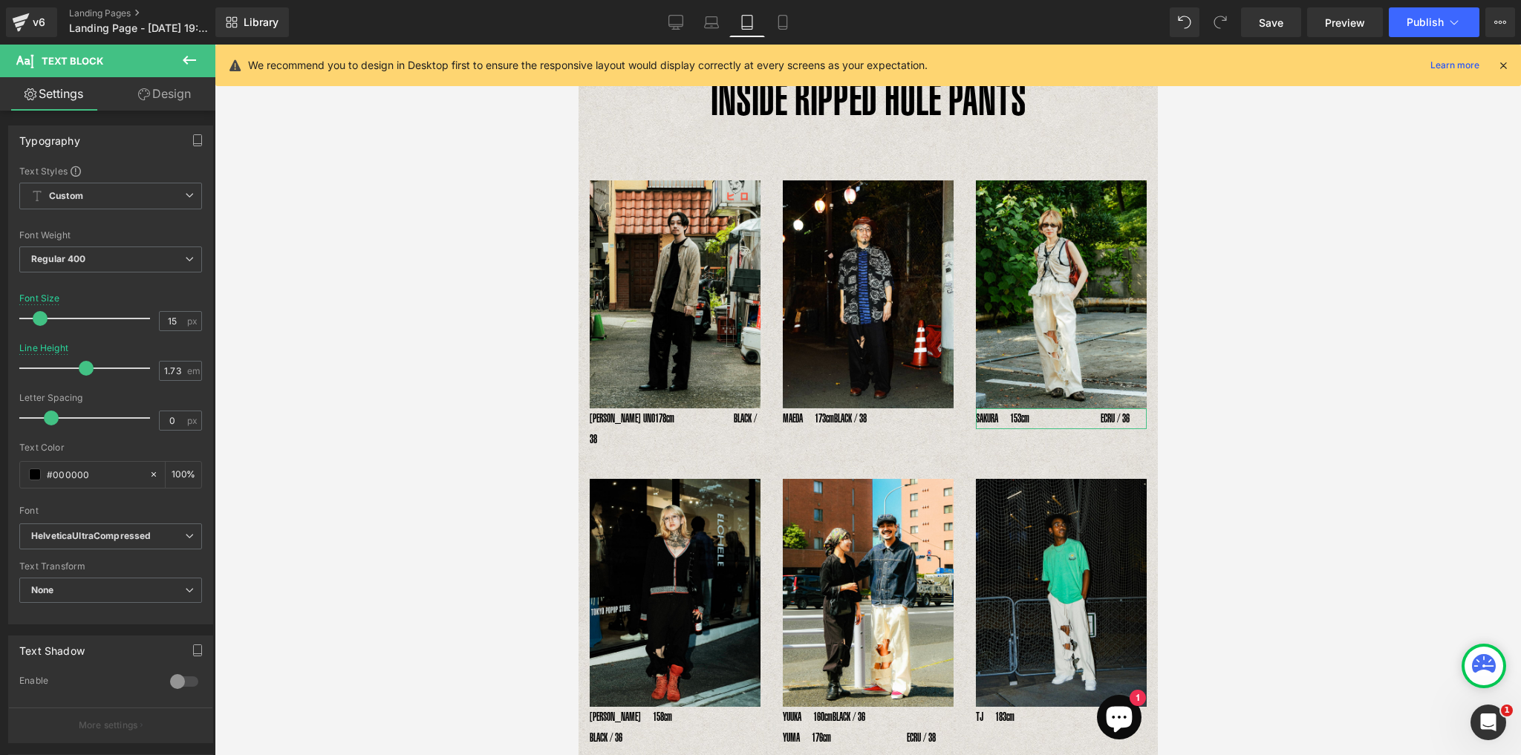
click at [36, 313] on span at bounding box center [40, 318] width 15 height 15
click at [1313, 402] on div at bounding box center [868, 400] width 1306 height 711
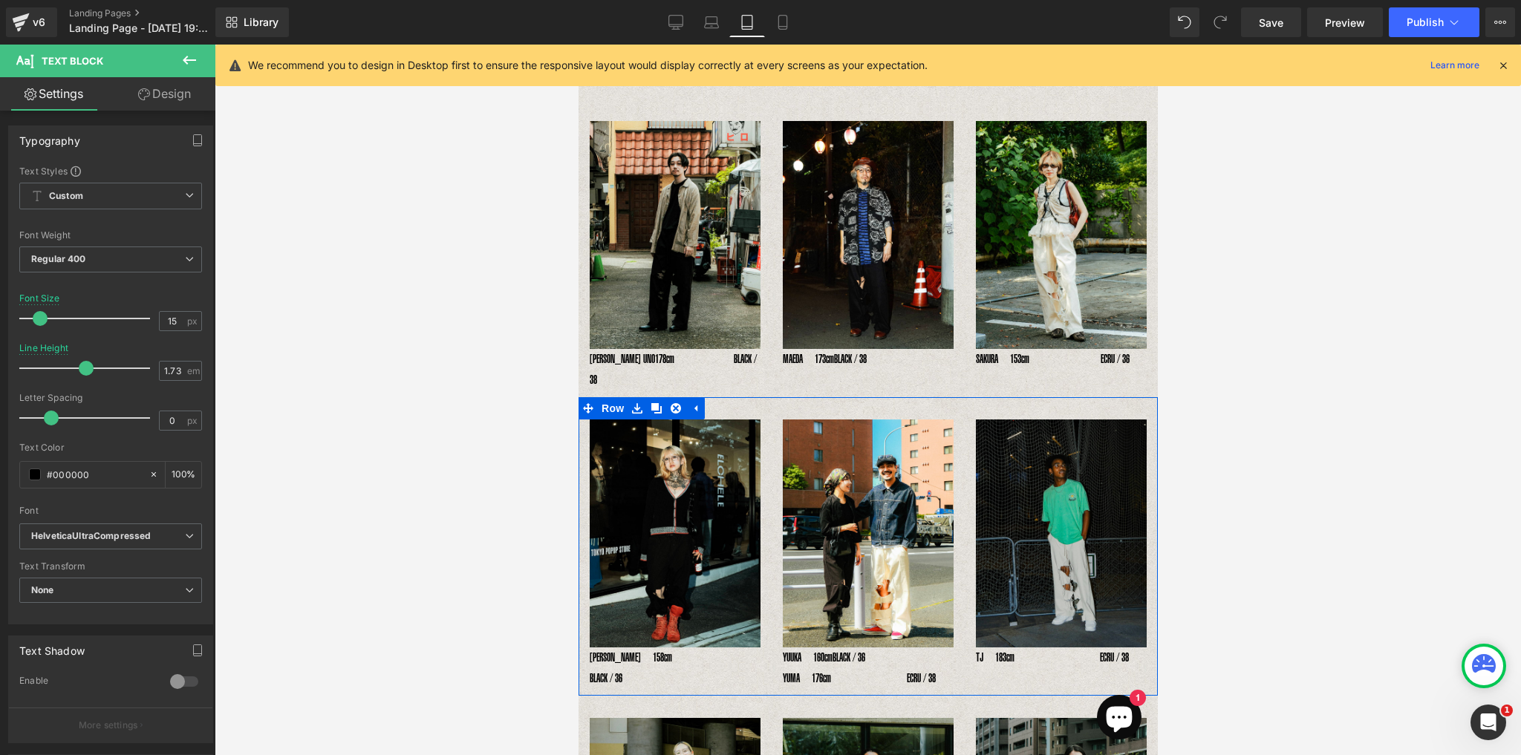
scroll to position [0, 0]
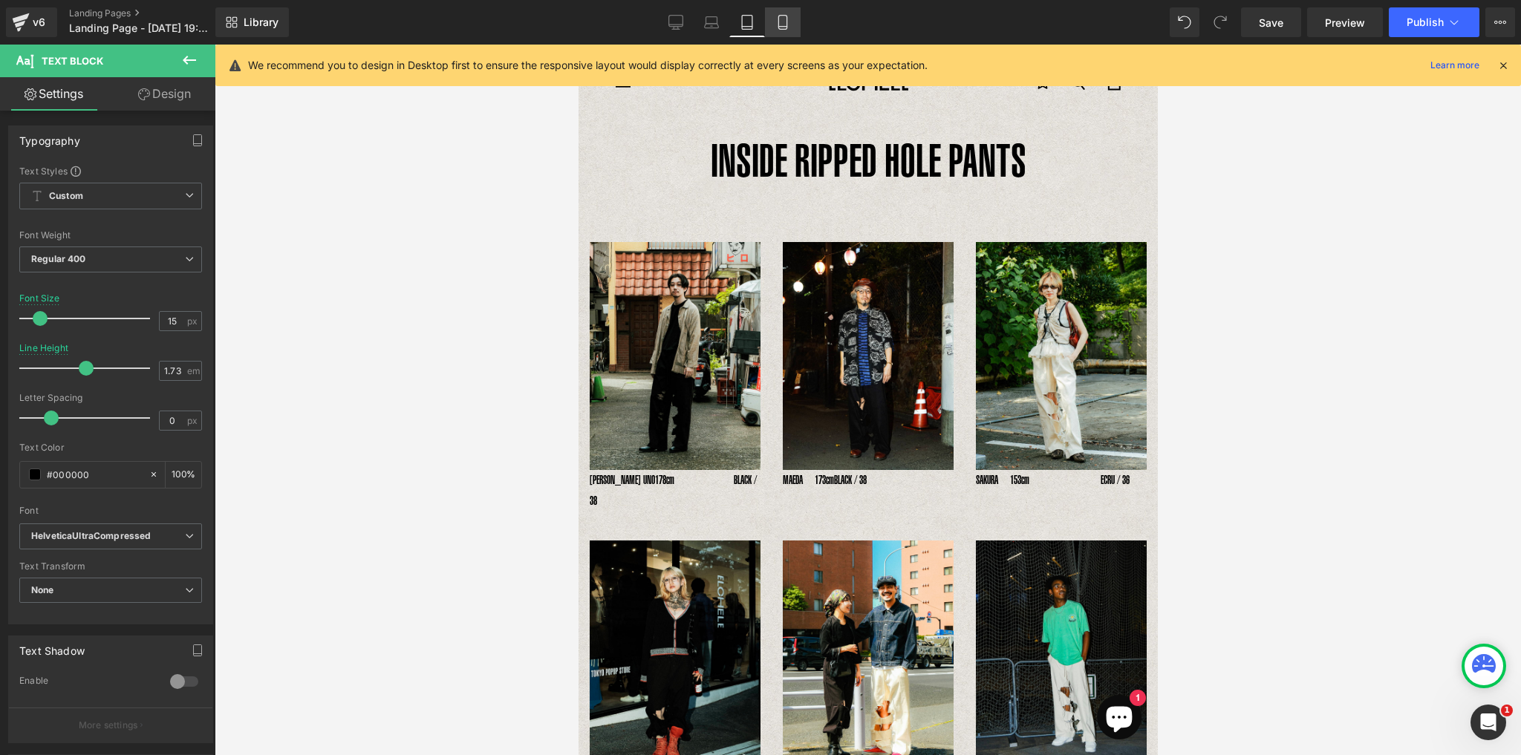
click at [781, 27] on icon at bounding box center [782, 22] width 15 height 15
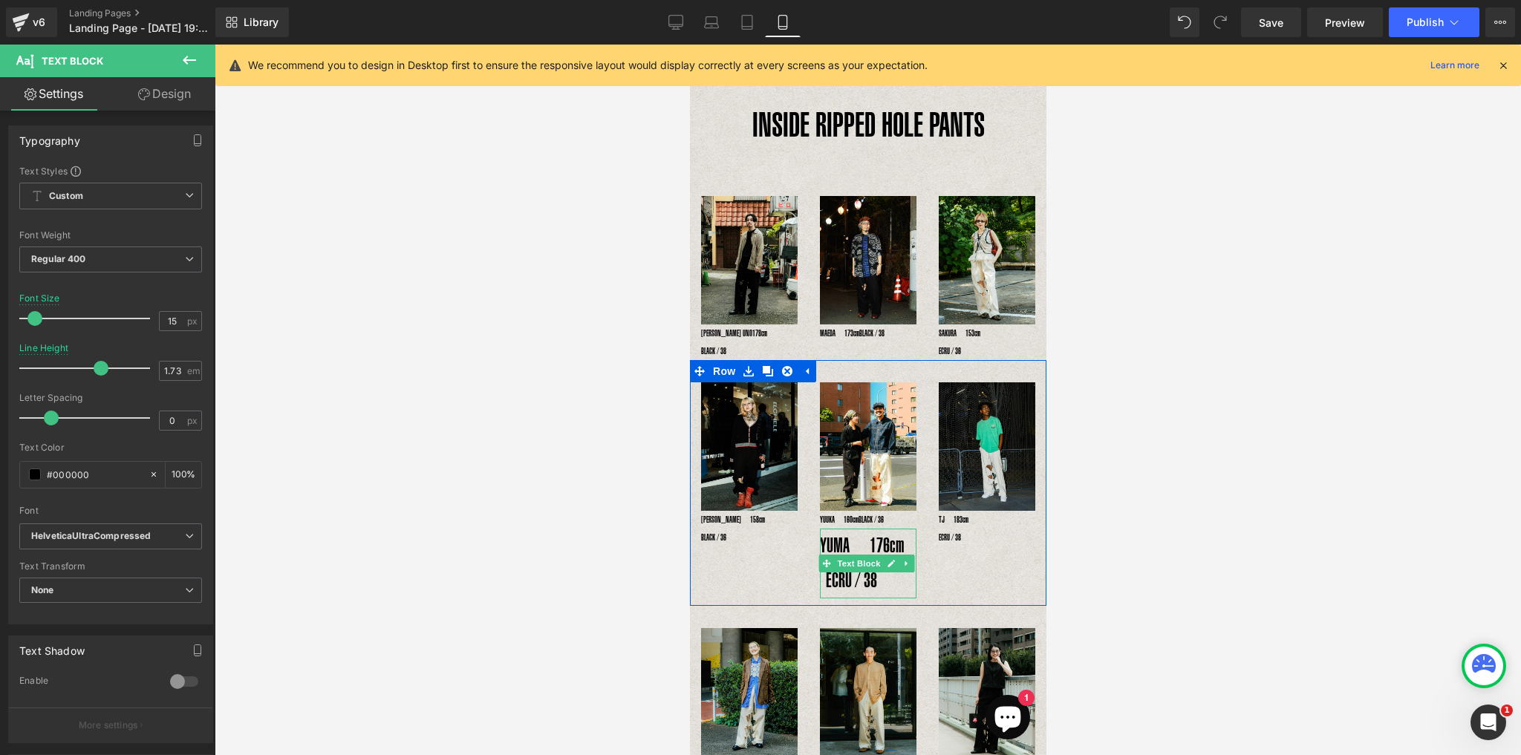
click at [830, 556] on p "YUMA　176cm　　　　　　 ECRU / 38" at bounding box center [867, 563] width 97 height 69
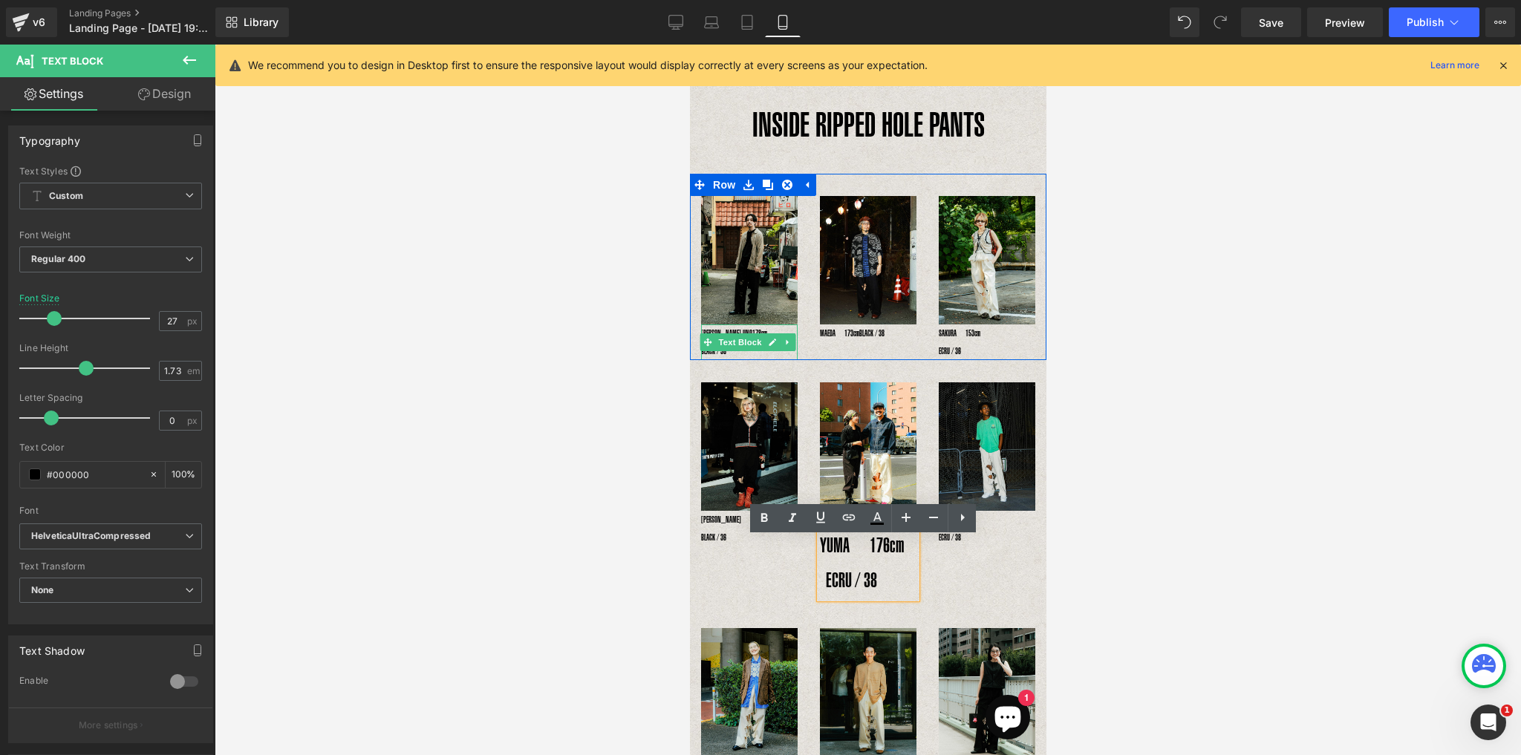
click at [715, 328] on p "YOSHIHIRO UNO178cm　　　　　BLACK / 38" at bounding box center [748, 342] width 97 height 36
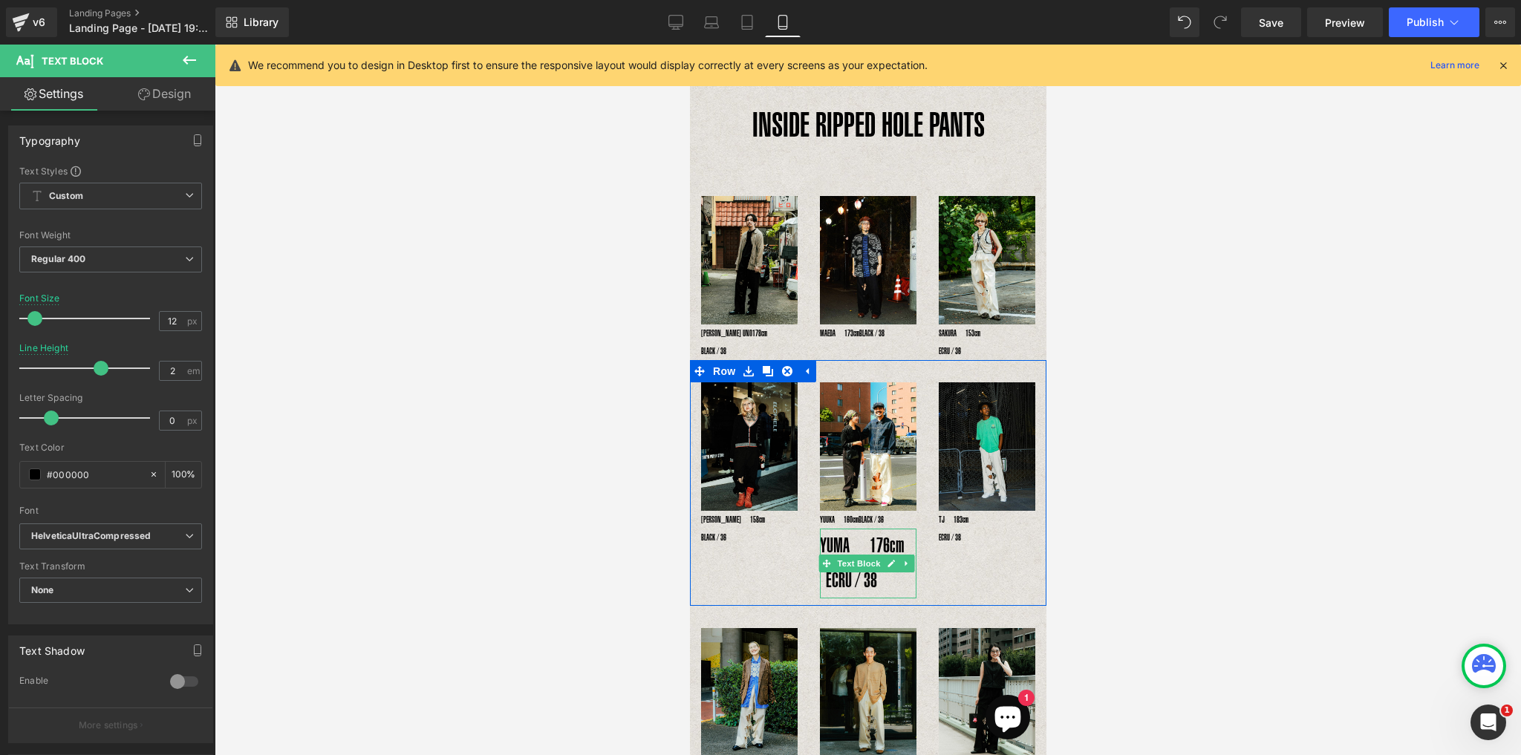
click at [844, 554] on p "YUMA　176cm　　　　　　 ECRU / 38" at bounding box center [867, 563] width 97 height 69
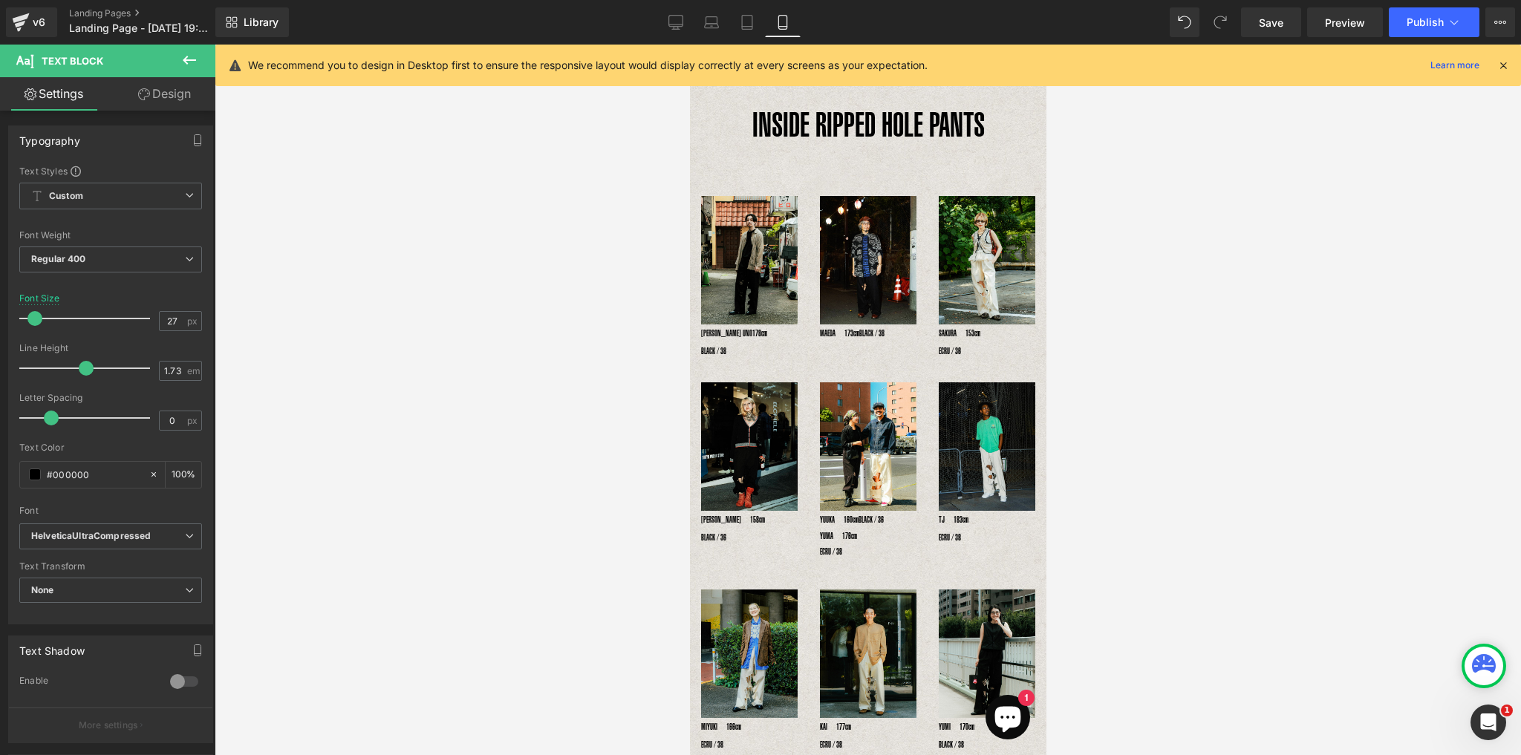
drag, startPoint x: 53, startPoint y: 314, endPoint x: 34, endPoint y: 313, distance: 18.6
click at [34, 313] on span at bounding box center [34, 318] width 15 height 15
click at [819, 529] on div at bounding box center [821, 520] width 4 height 18
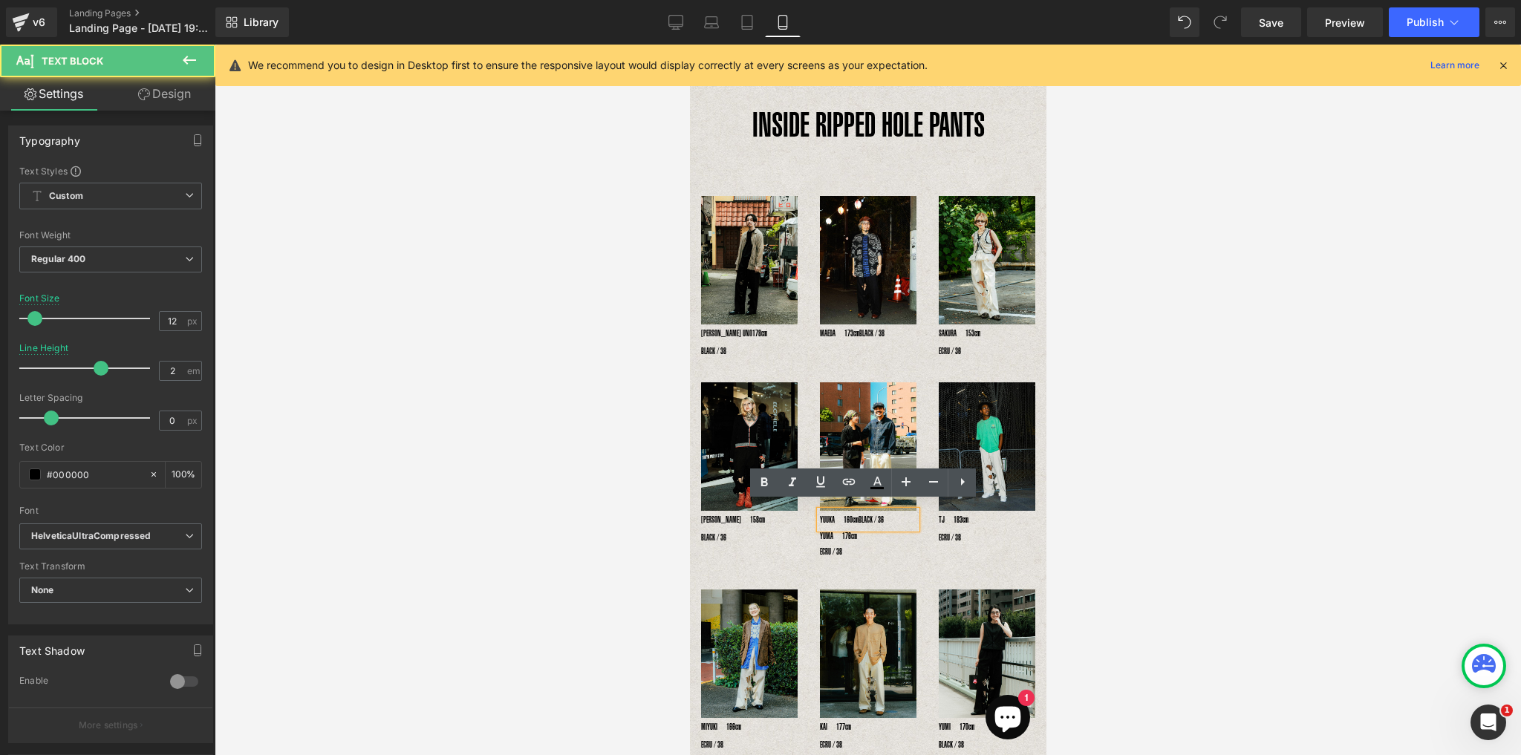
click at [858, 524] on span "BLACK / 36" at bounding box center [870, 520] width 25 height 10
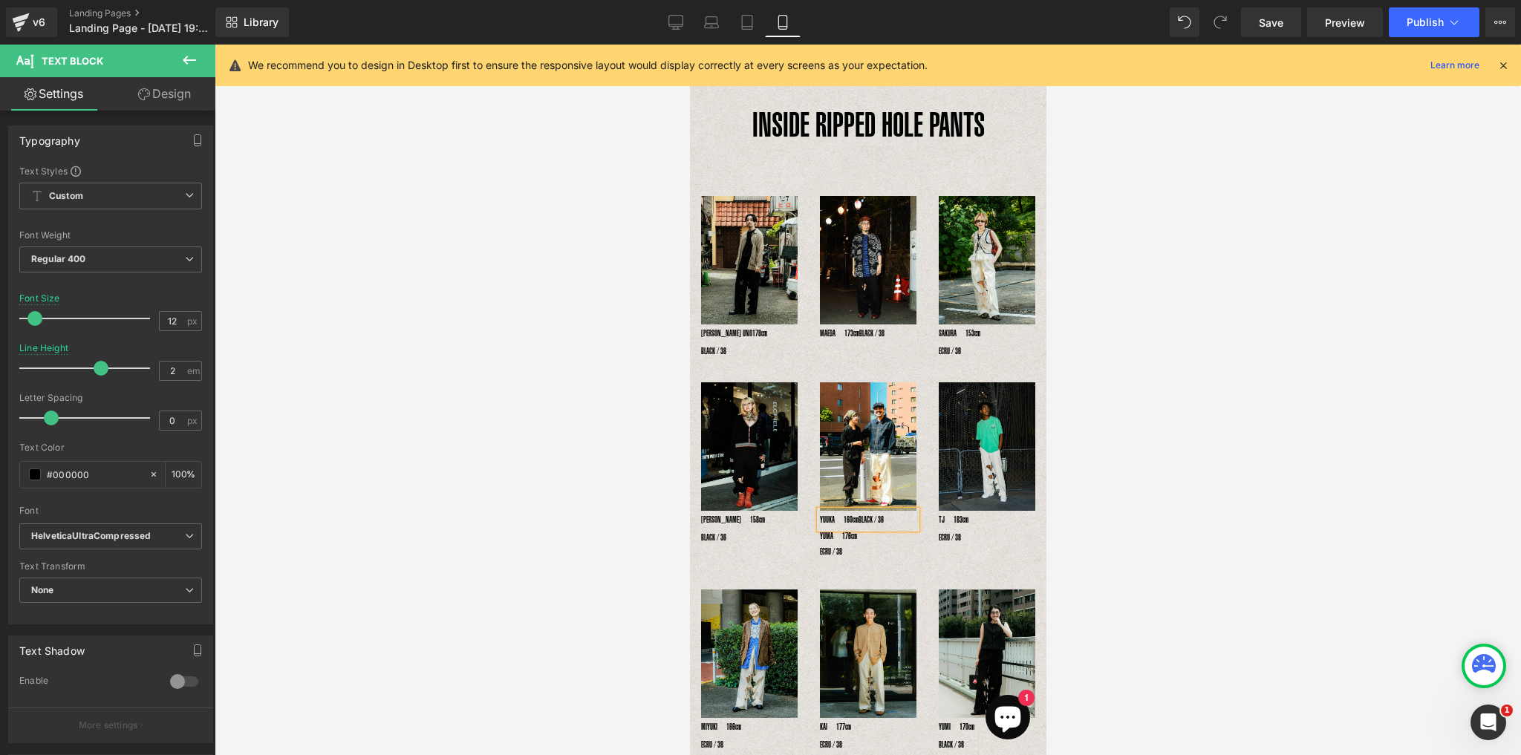
click at [861, 523] on p "YUUKA　160cm BLACK / 36" at bounding box center [867, 520] width 97 height 18
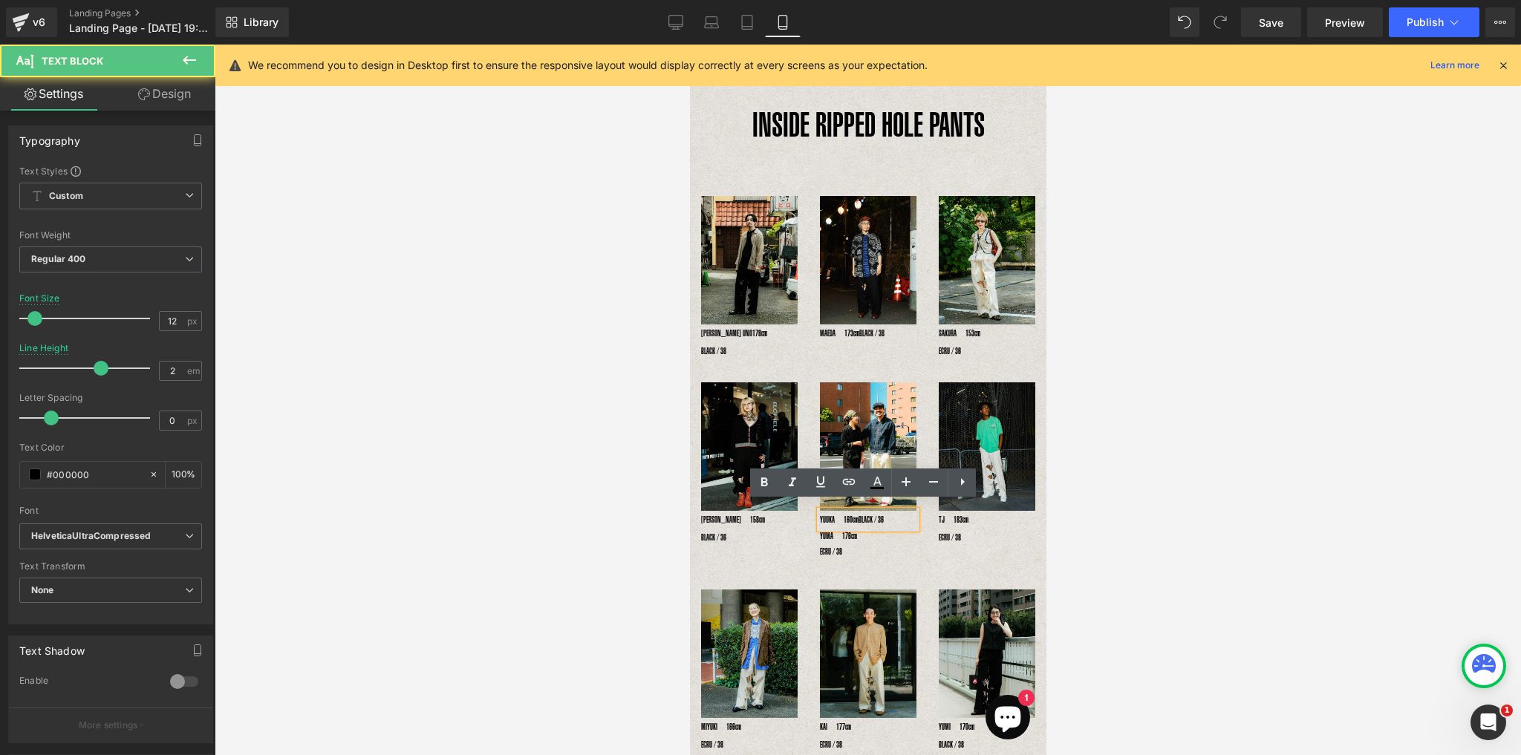
click at [895, 511] on p "YUUKA　160cm BLACK / 36" at bounding box center [867, 520] width 97 height 18
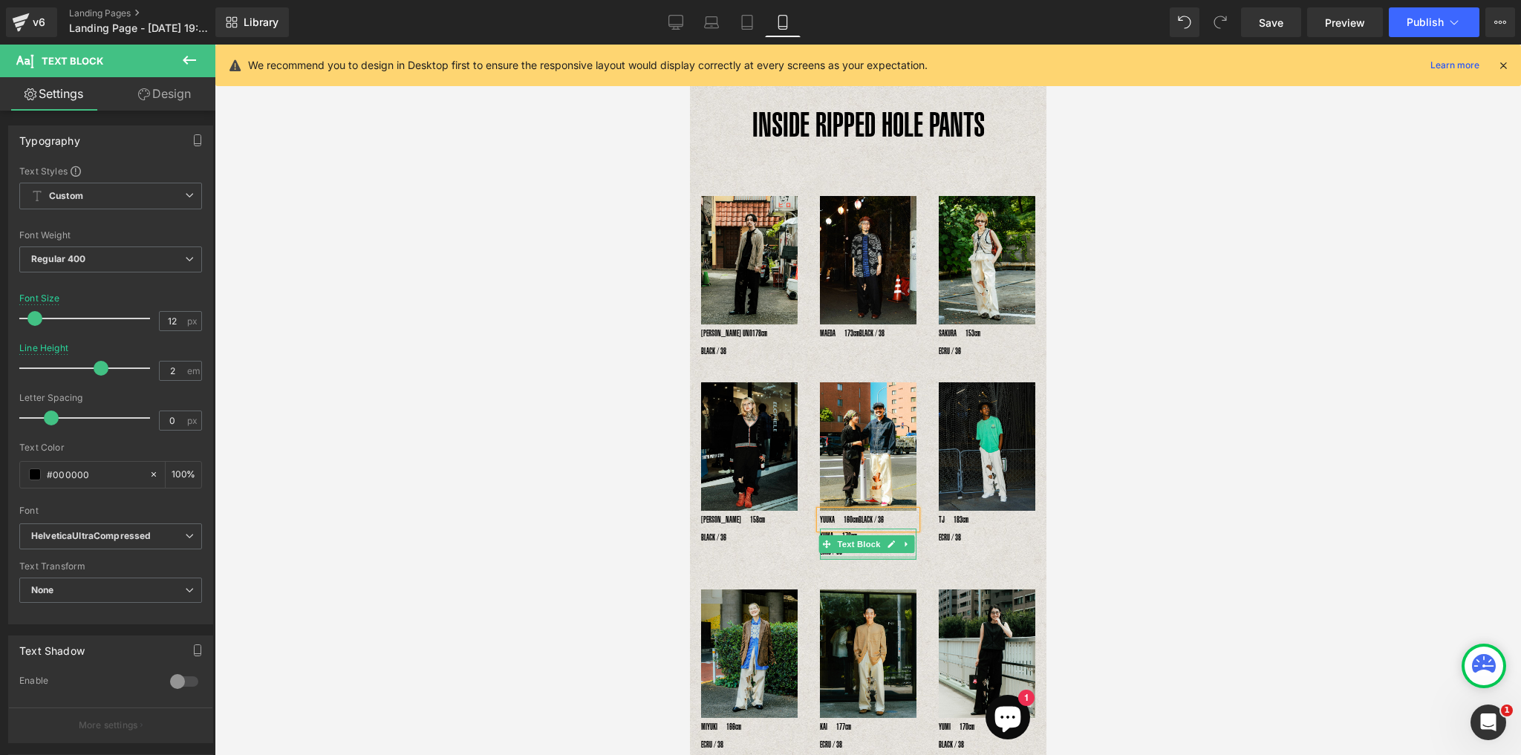
click at [856, 556] on div at bounding box center [867, 558] width 97 height 4
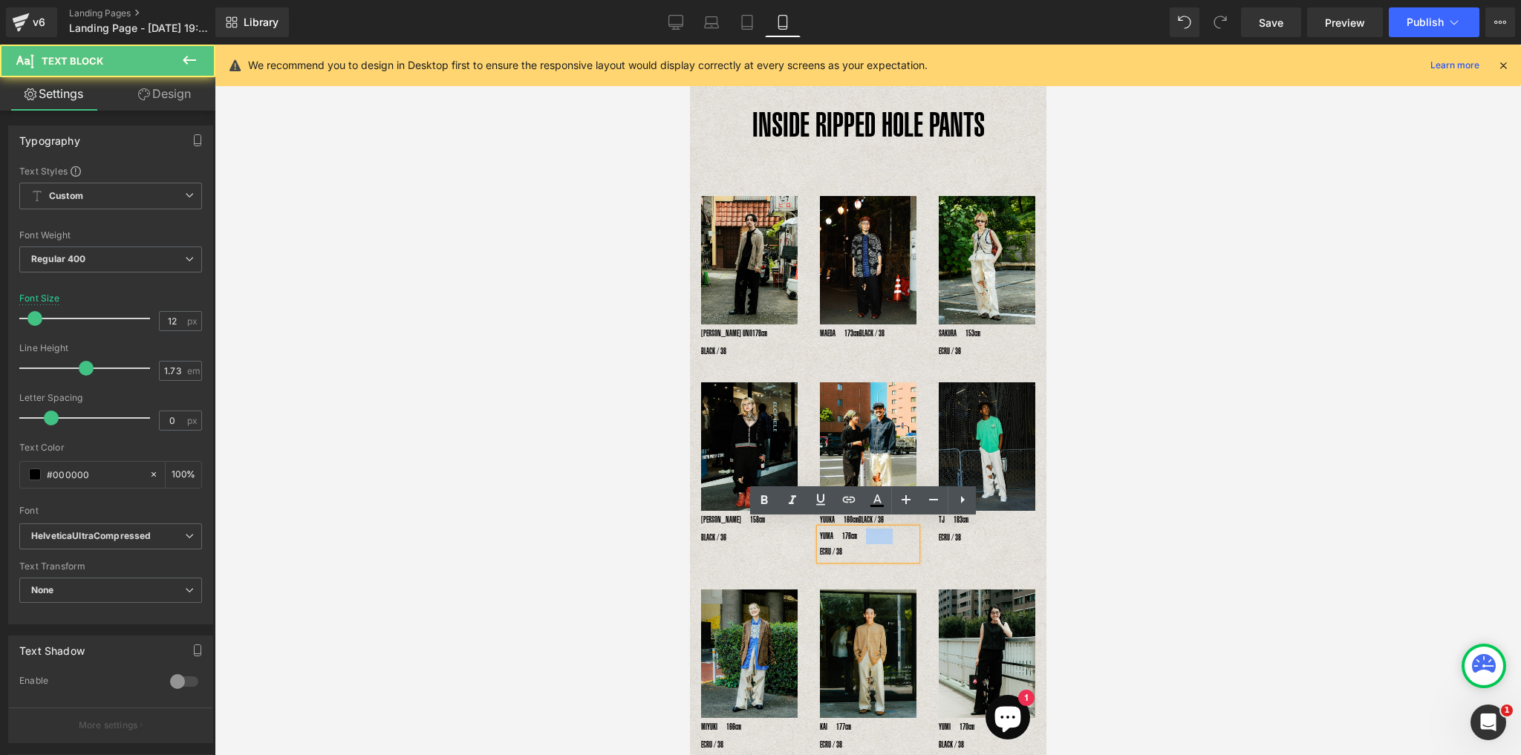
drag, startPoint x: 888, startPoint y: 529, endPoint x: 862, endPoint y: 529, distance: 26.0
click at [862, 529] on p "YUMA　176cm　　　　　　 ECRU / 38" at bounding box center [867, 544] width 97 height 31
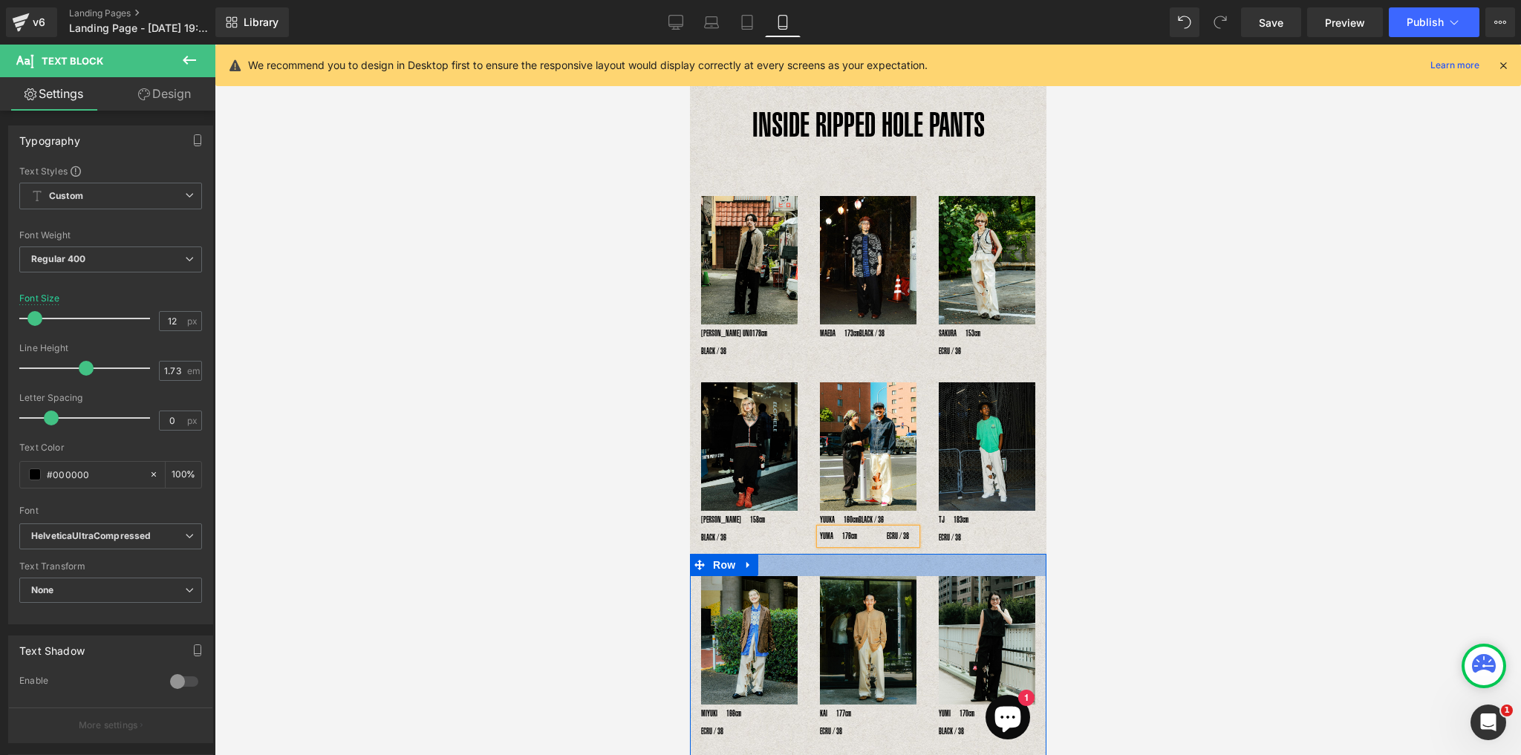
click at [835, 554] on div at bounding box center [867, 565] width 356 height 22
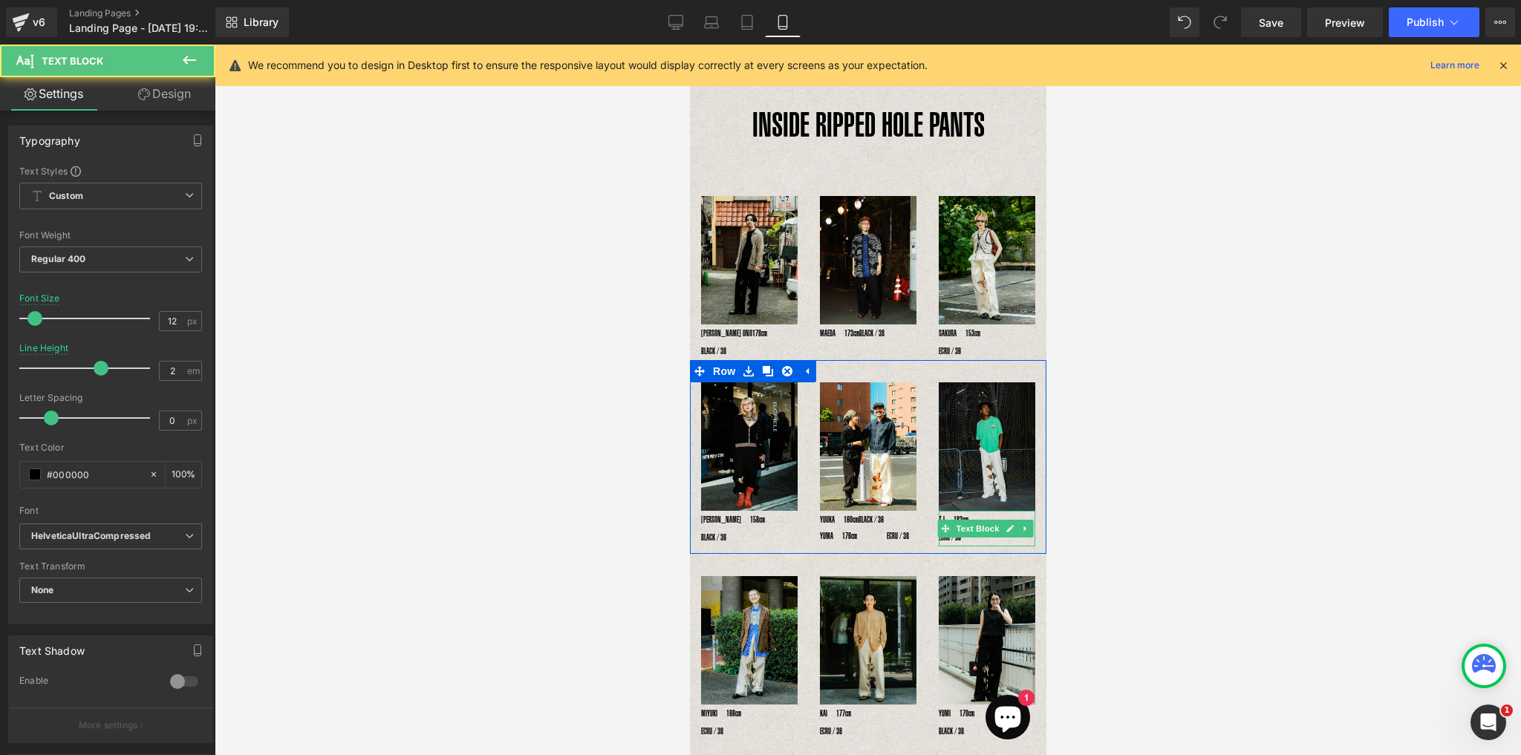
click at [939, 532] on p "TJ　183cm　　　　　　　 ECRU / 38" at bounding box center [986, 529] width 97 height 36
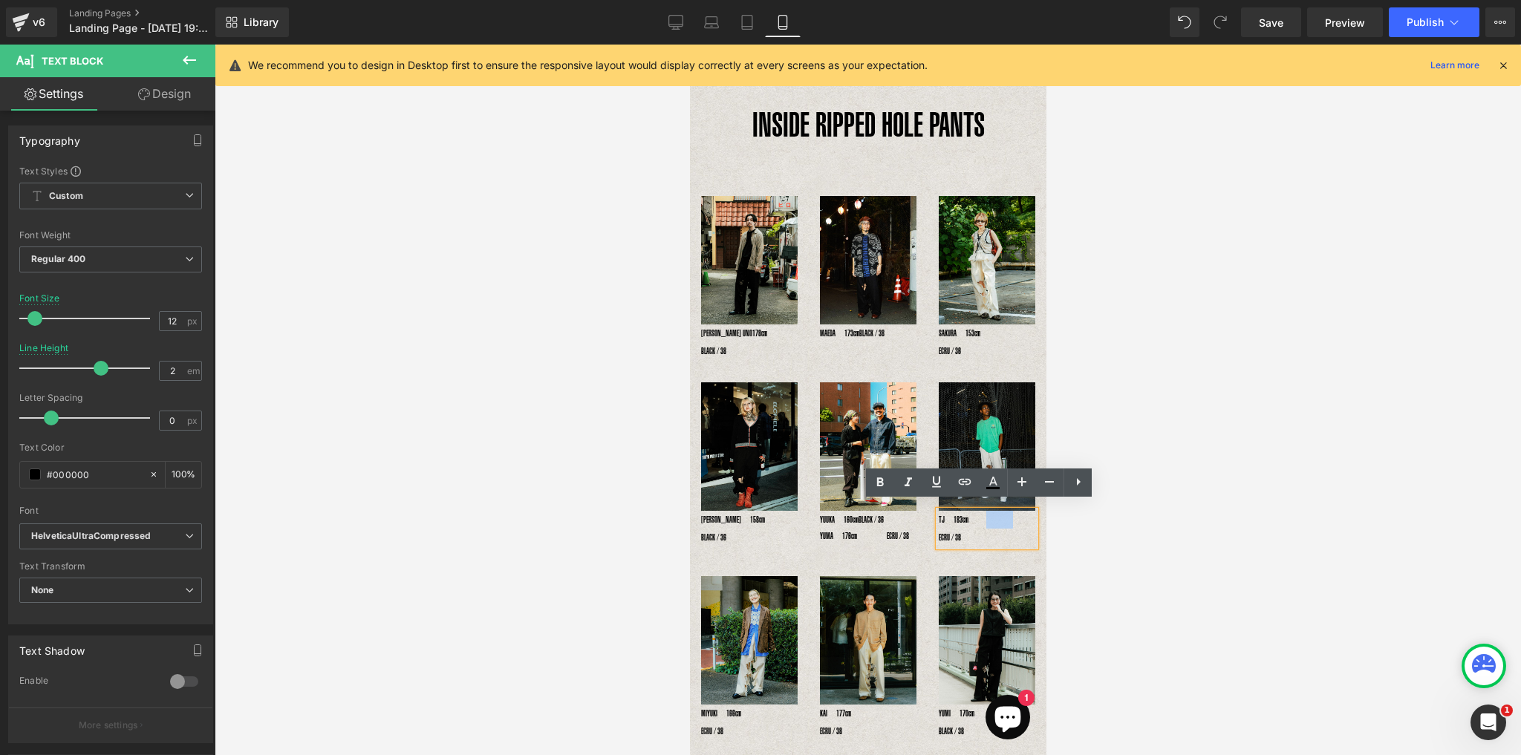
drag, startPoint x: 990, startPoint y: 511, endPoint x: 982, endPoint y: 517, distance: 10.6
click at [982, 513] on p "TJ　183cm　　　　　　　 ECRU / 38" at bounding box center [986, 529] width 97 height 36
click at [1101, 376] on div at bounding box center [868, 400] width 1306 height 711
click at [745, 25] on icon at bounding box center [746, 22] width 15 height 15
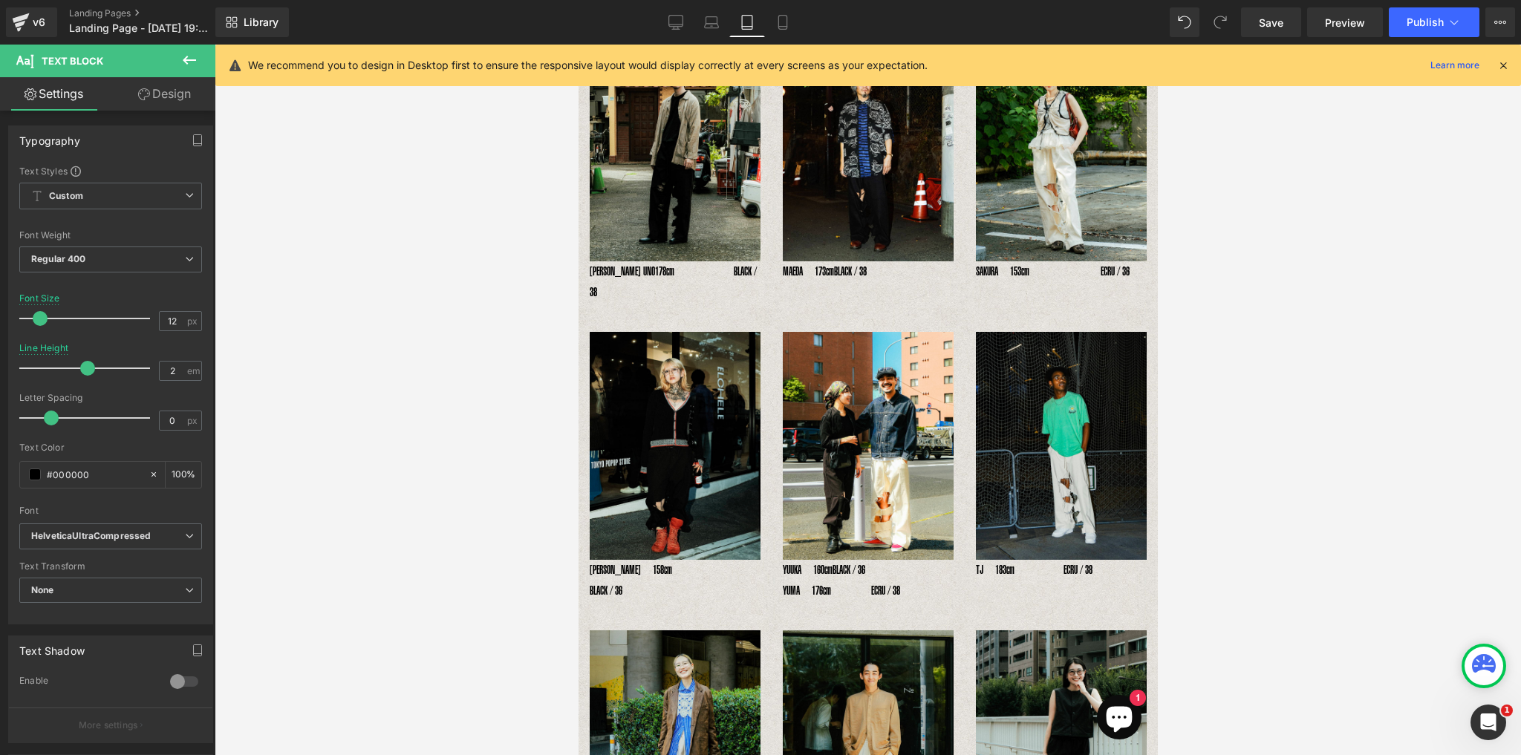
scroll to position [213, 0]
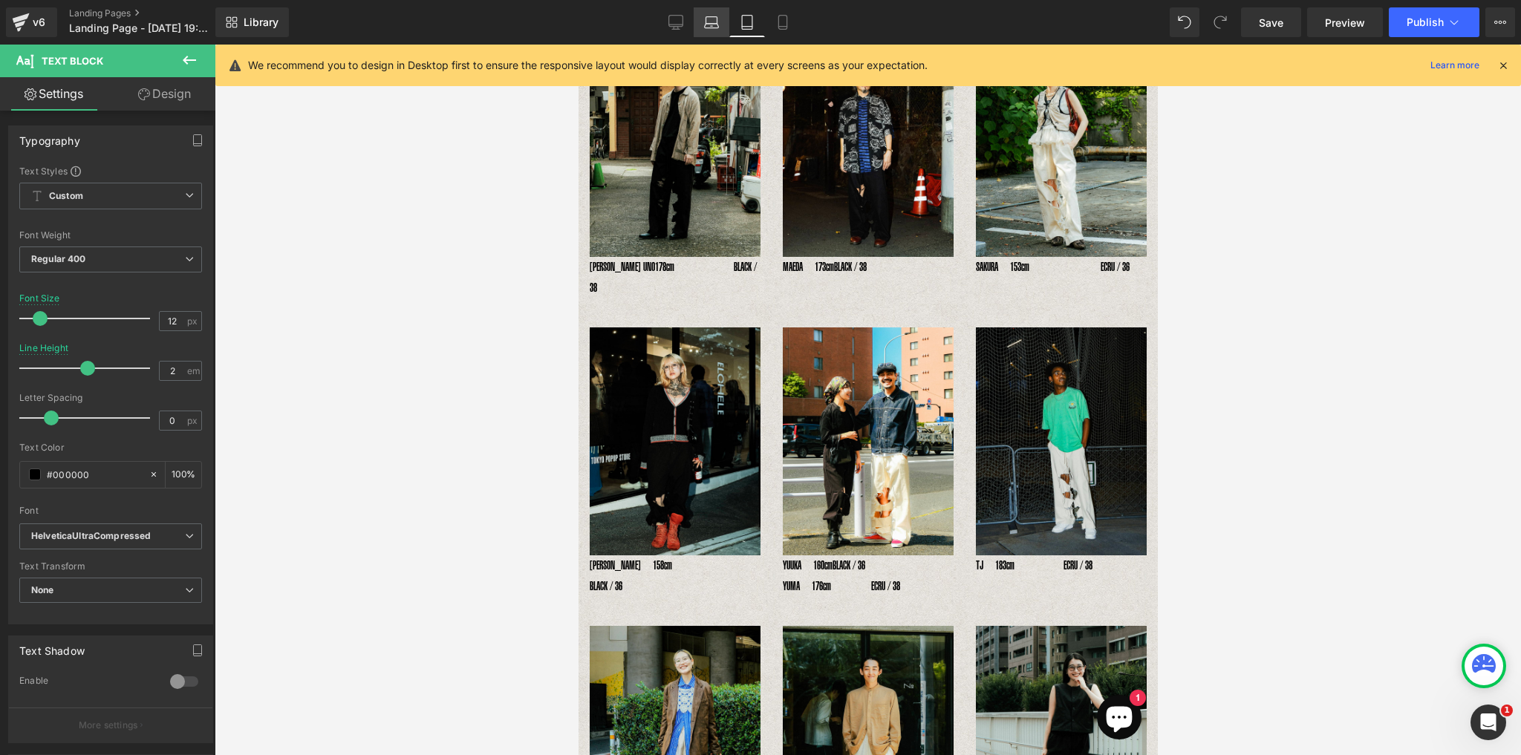
click at [715, 33] on link "Laptop" at bounding box center [711, 22] width 36 height 30
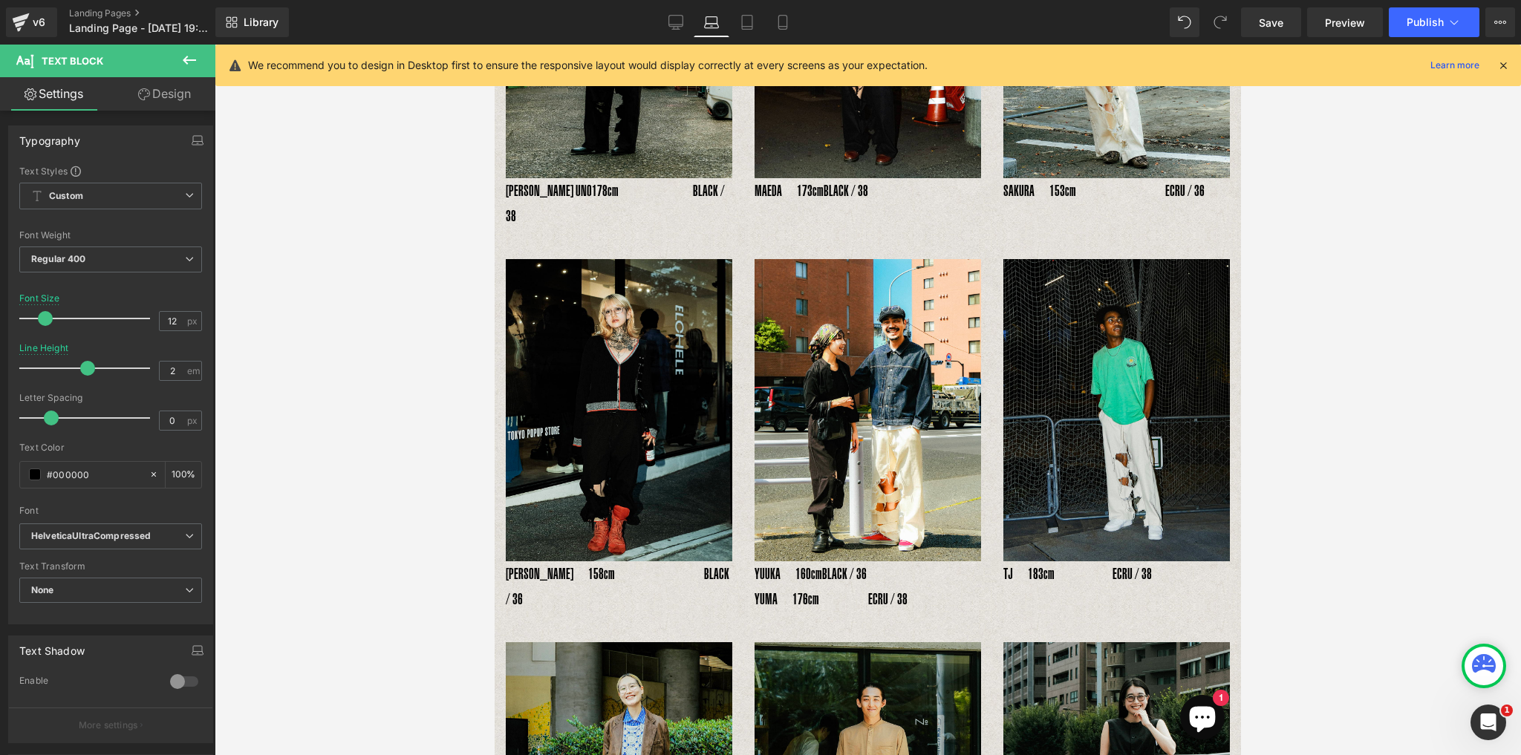
scroll to position [366, 0]
click at [664, 22] on link "Desktop" at bounding box center [676, 22] width 36 height 30
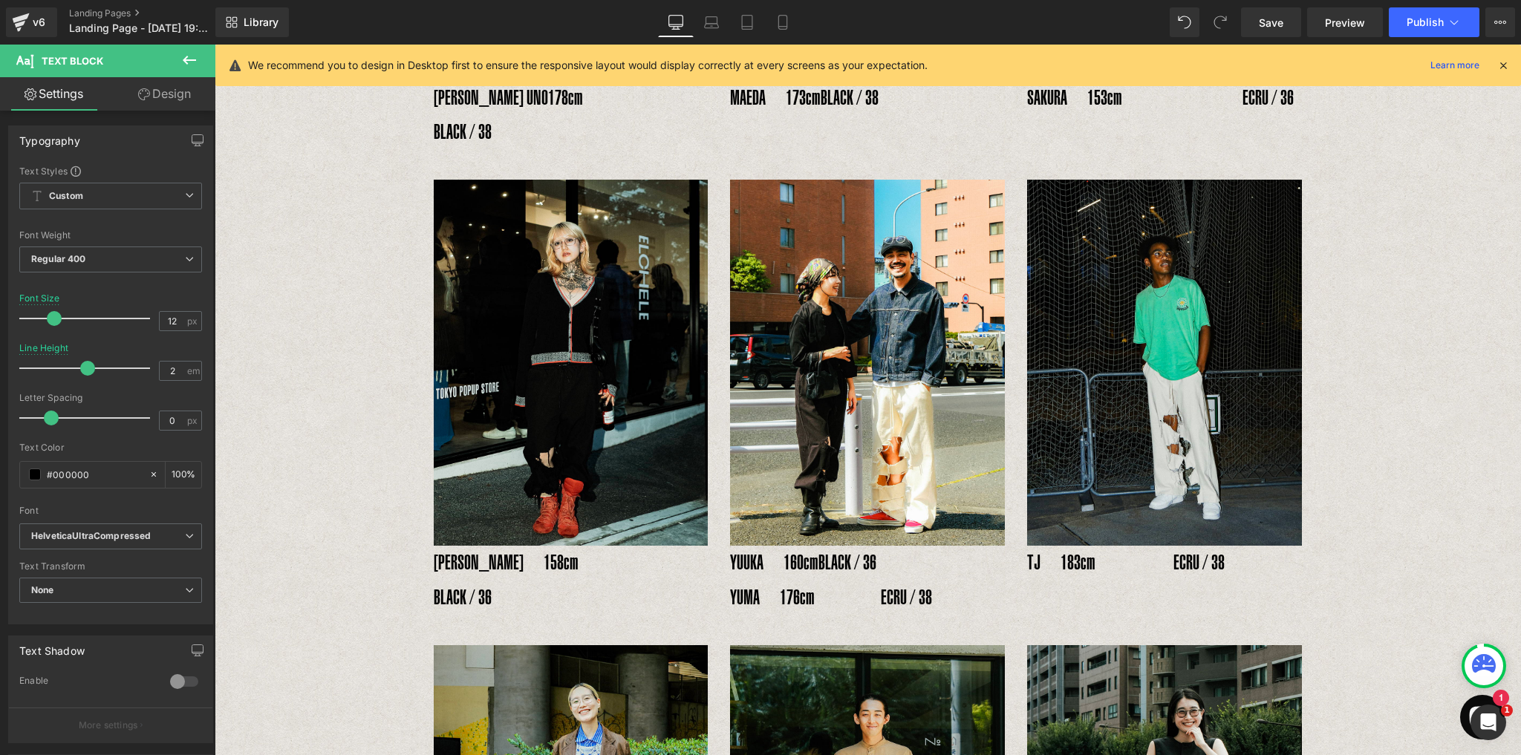
scroll to position [503, 0]
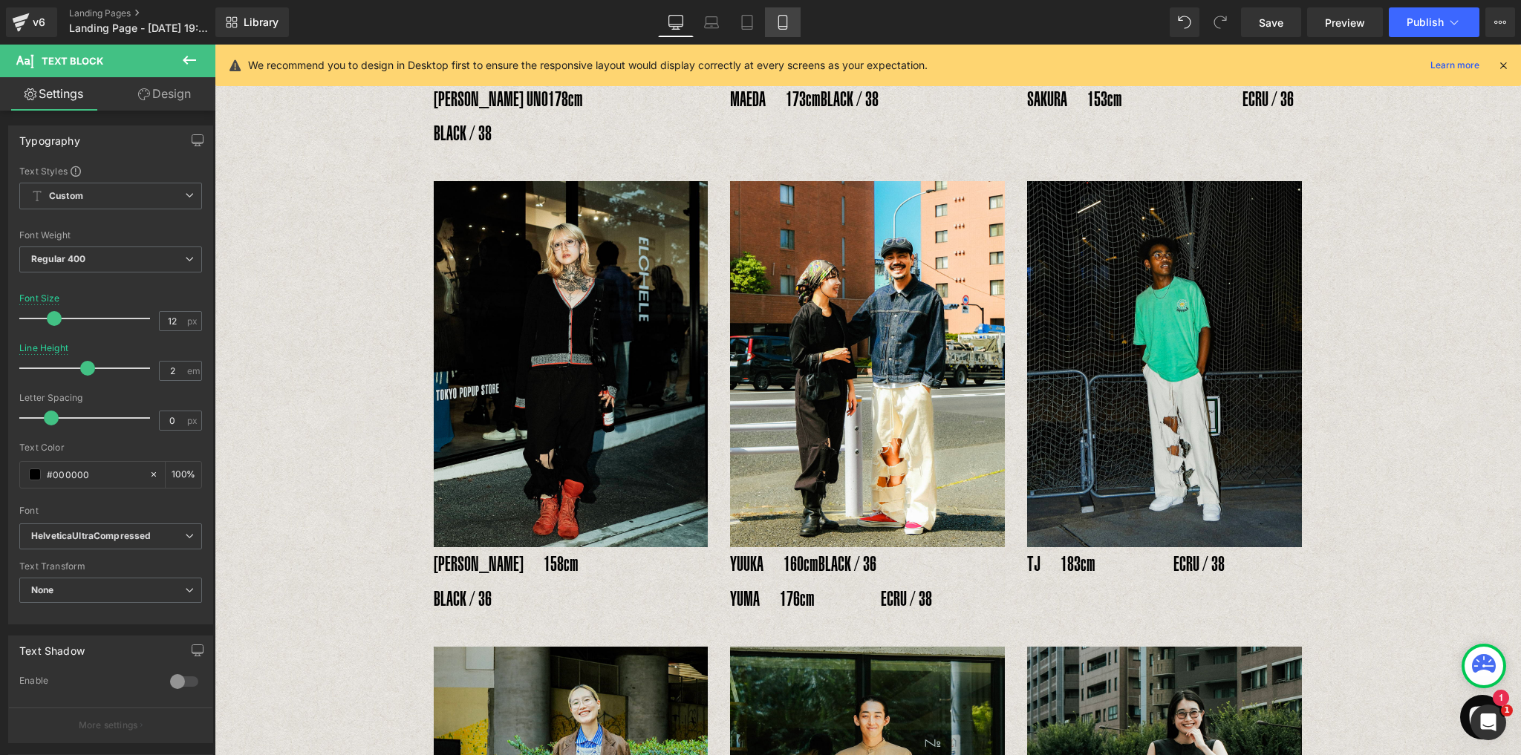
click at [785, 30] on link "Mobile" at bounding box center [783, 22] width 36 height 30
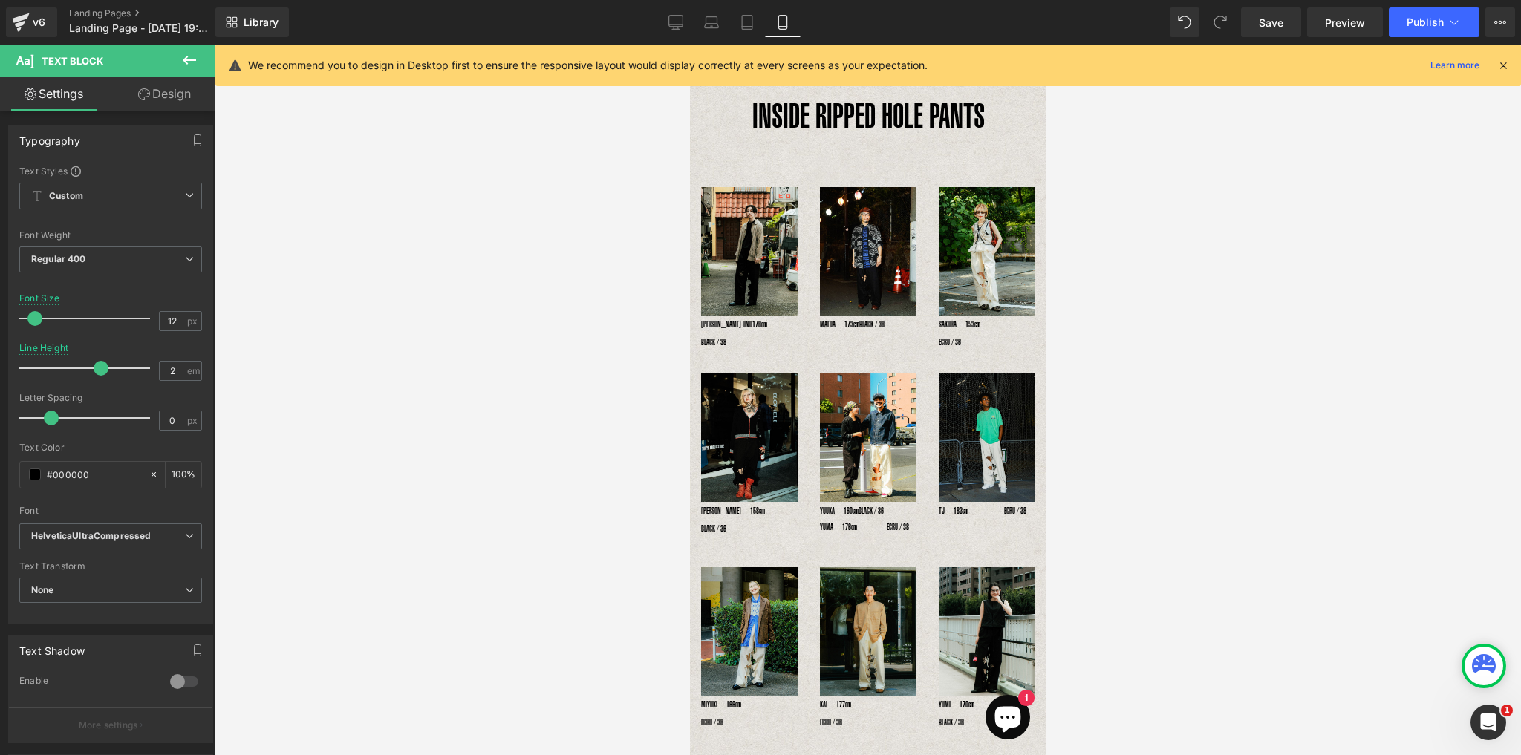
scroll to position [0, 0]
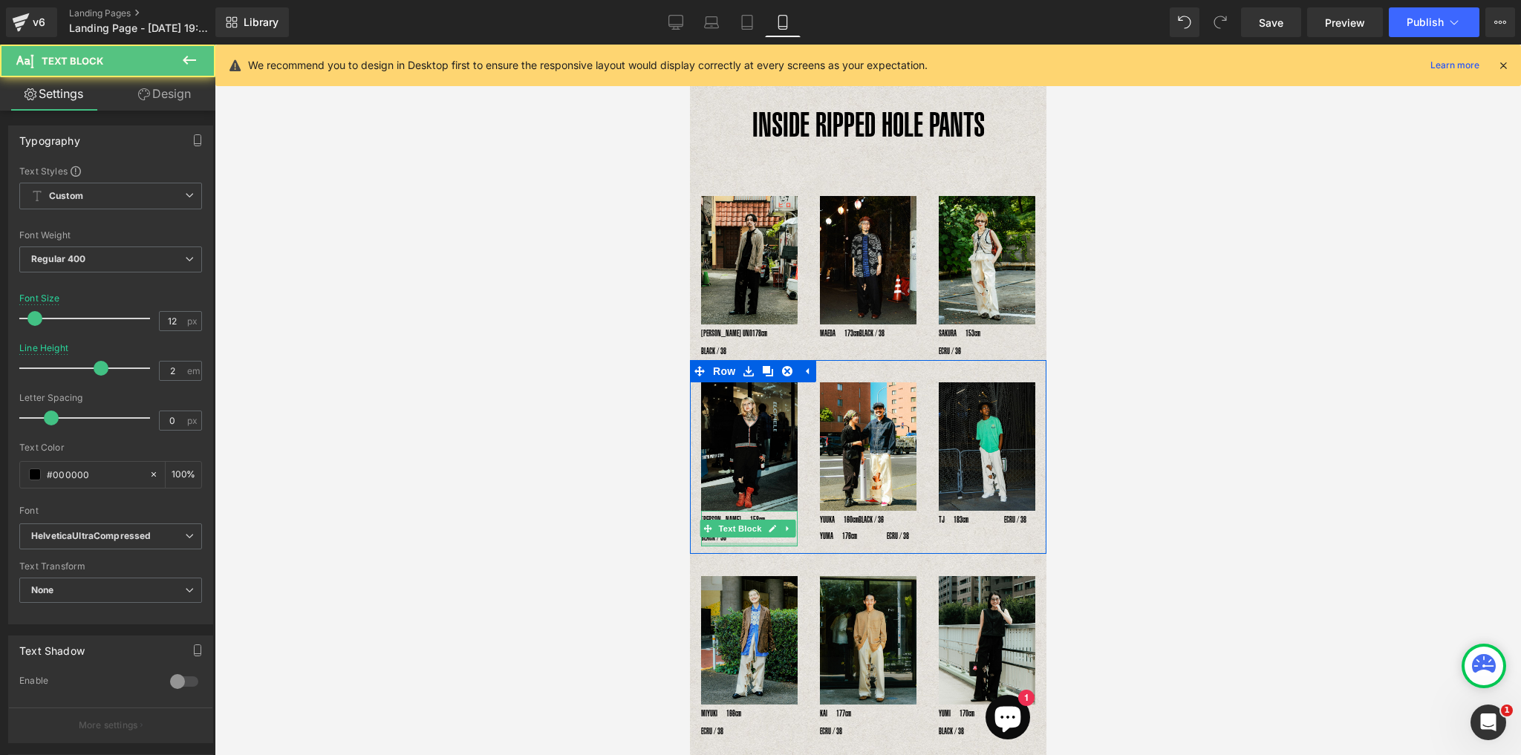
click at [740, 543] on div at bounding box center [748, 545] width 97 height 4
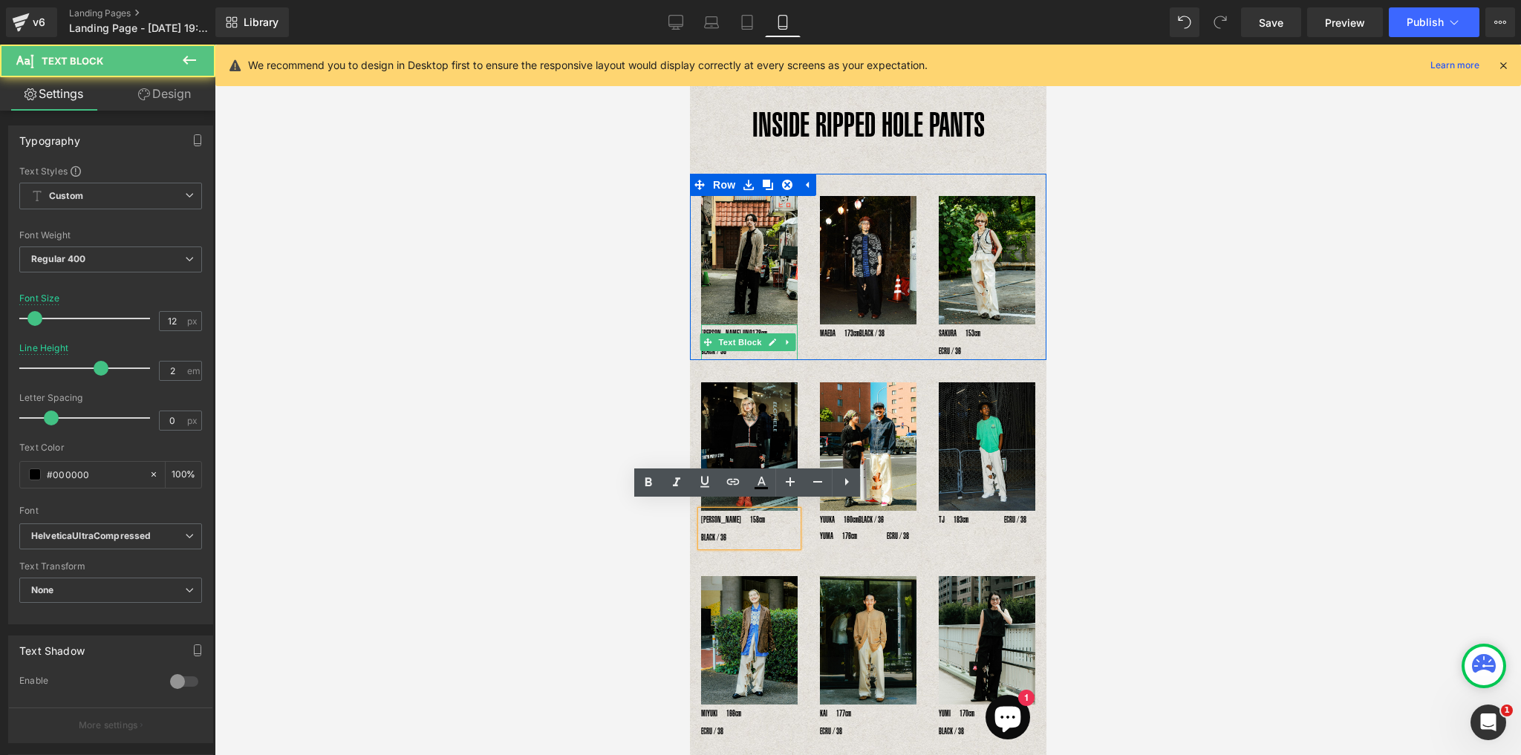
click at [705, 350] on p "YOSHIHIRO UNO178cm　　　　　BLACK / 38" at bounding box center [748, 342] width 97 height 36
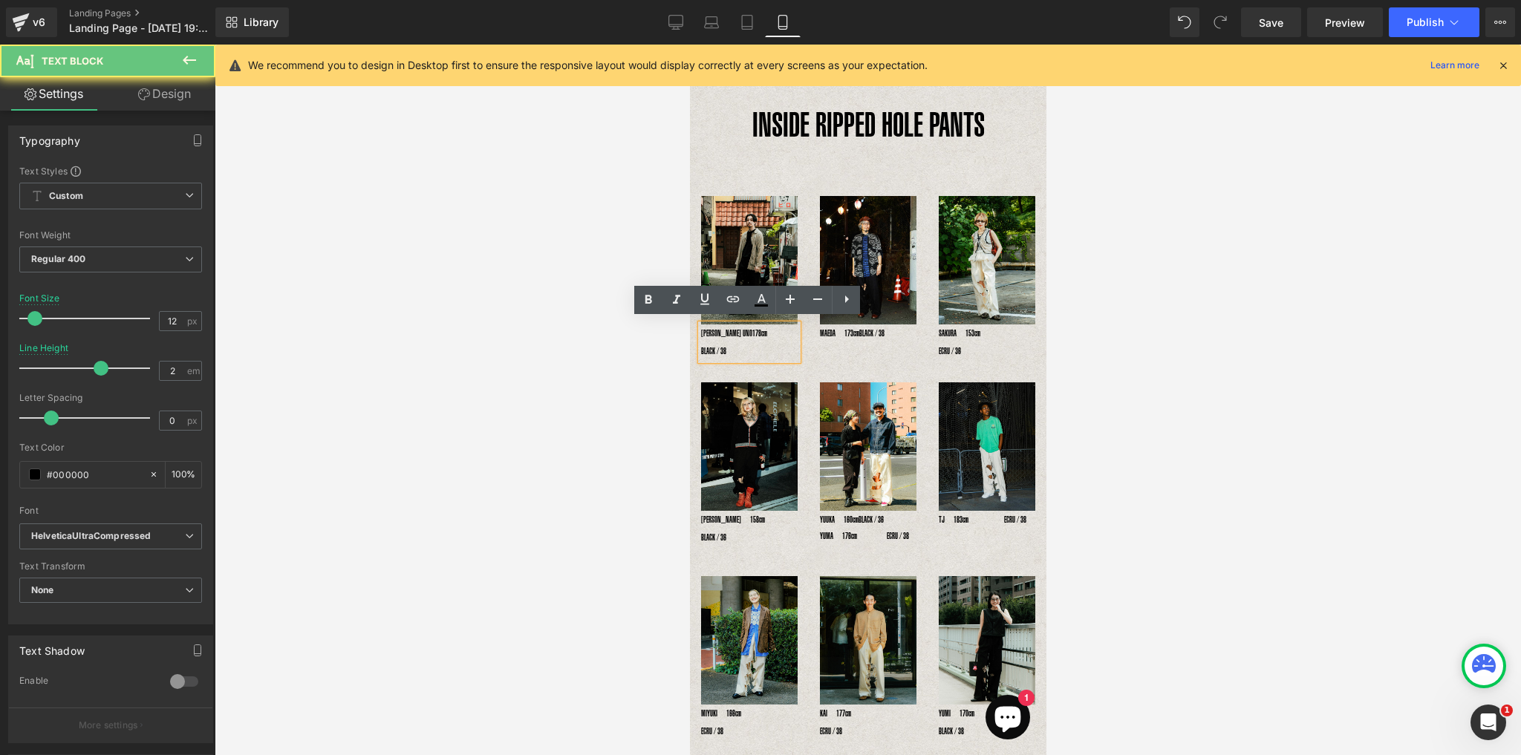
click at [700, 342] on p "YOSHIHIRO UNO178cm　　　　　BLACK / 38" at bounding box center [748, 342] width 97 height 36
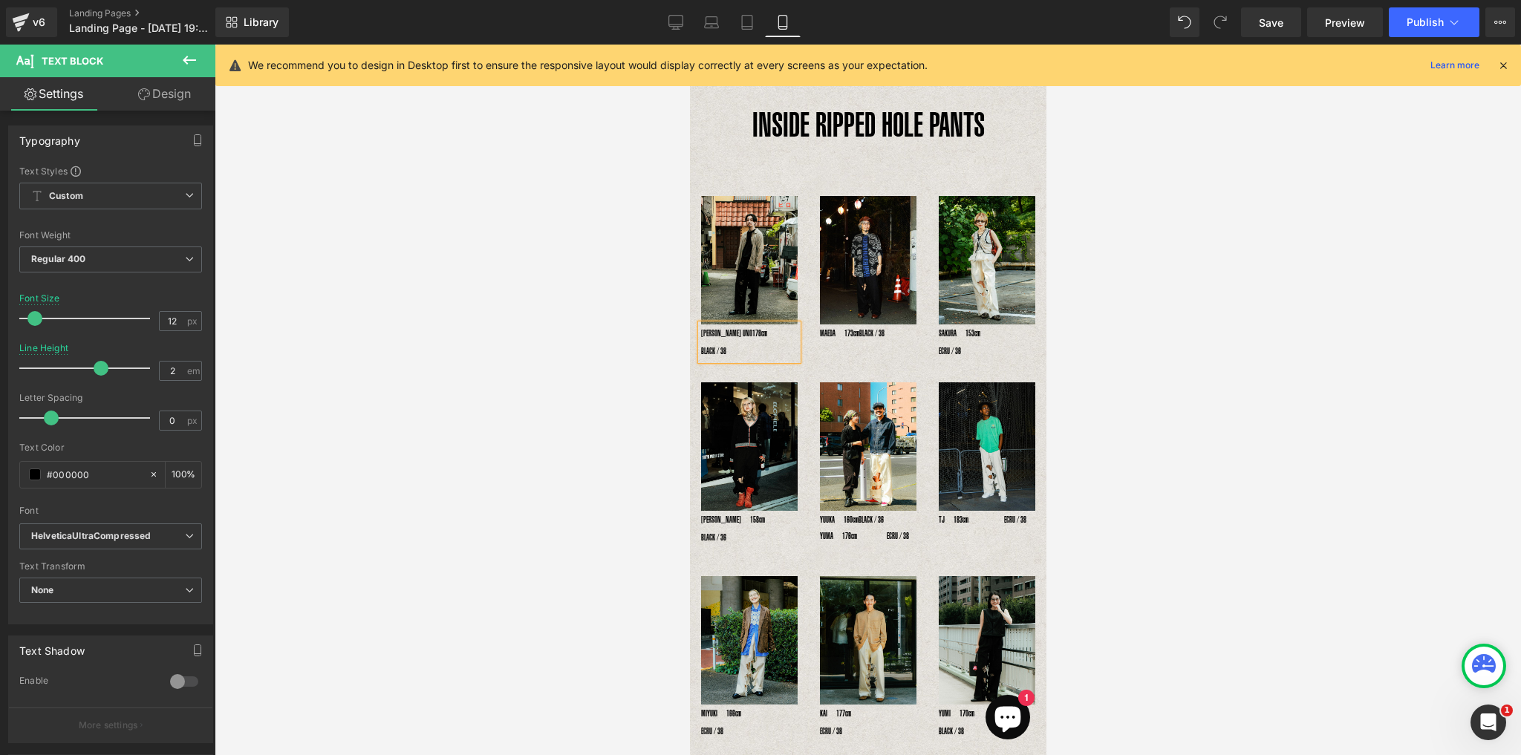
click at [734, 174] on div "Image YOSHIHIRO UNO178cm　　BLACK / 38 Text Block Image MAEDA　173cm　　 　　　　BLACK /…" at bounding box center [867, 267] width 356 height 186
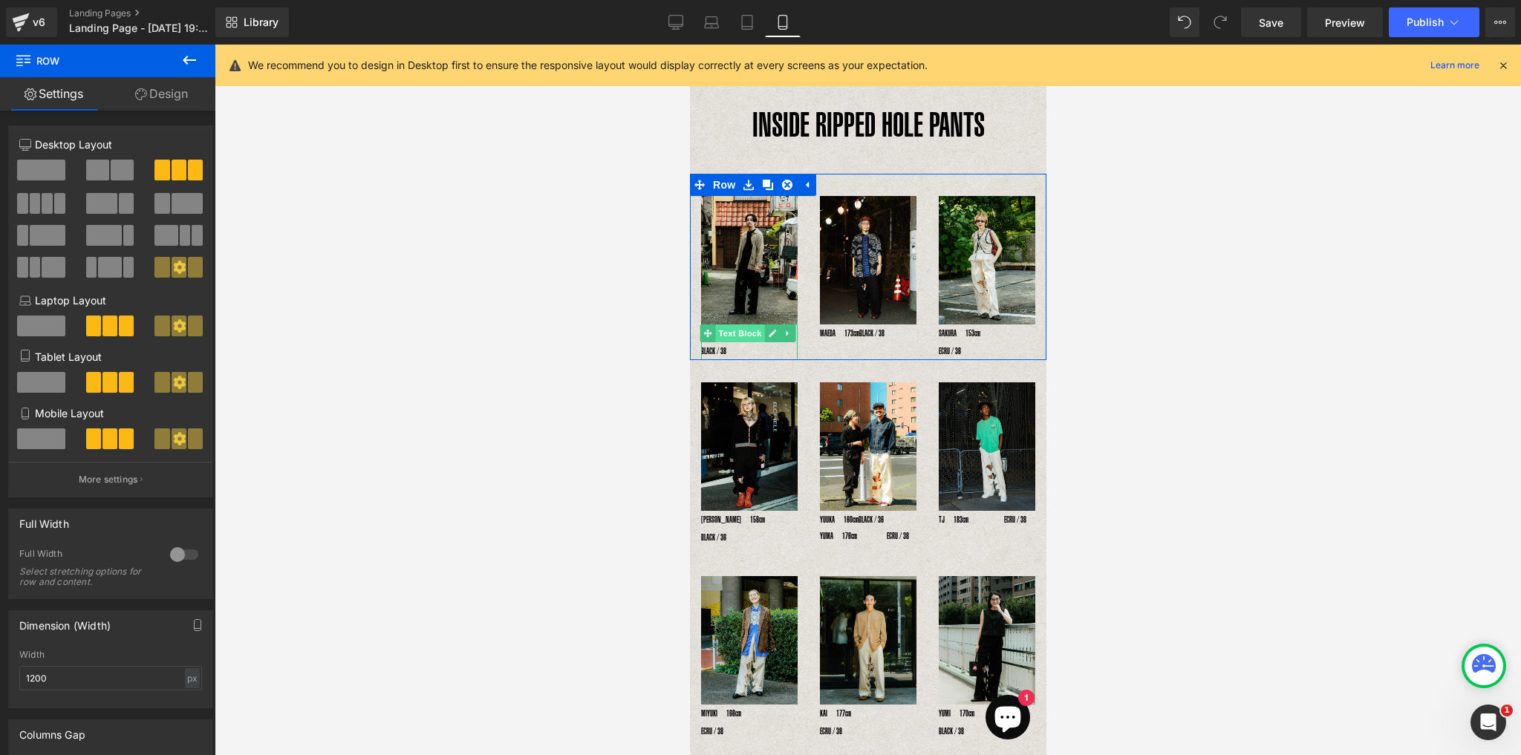
click at [751, 333] on span "Text Block" at bounding box center [738, 333] width 49 height 18
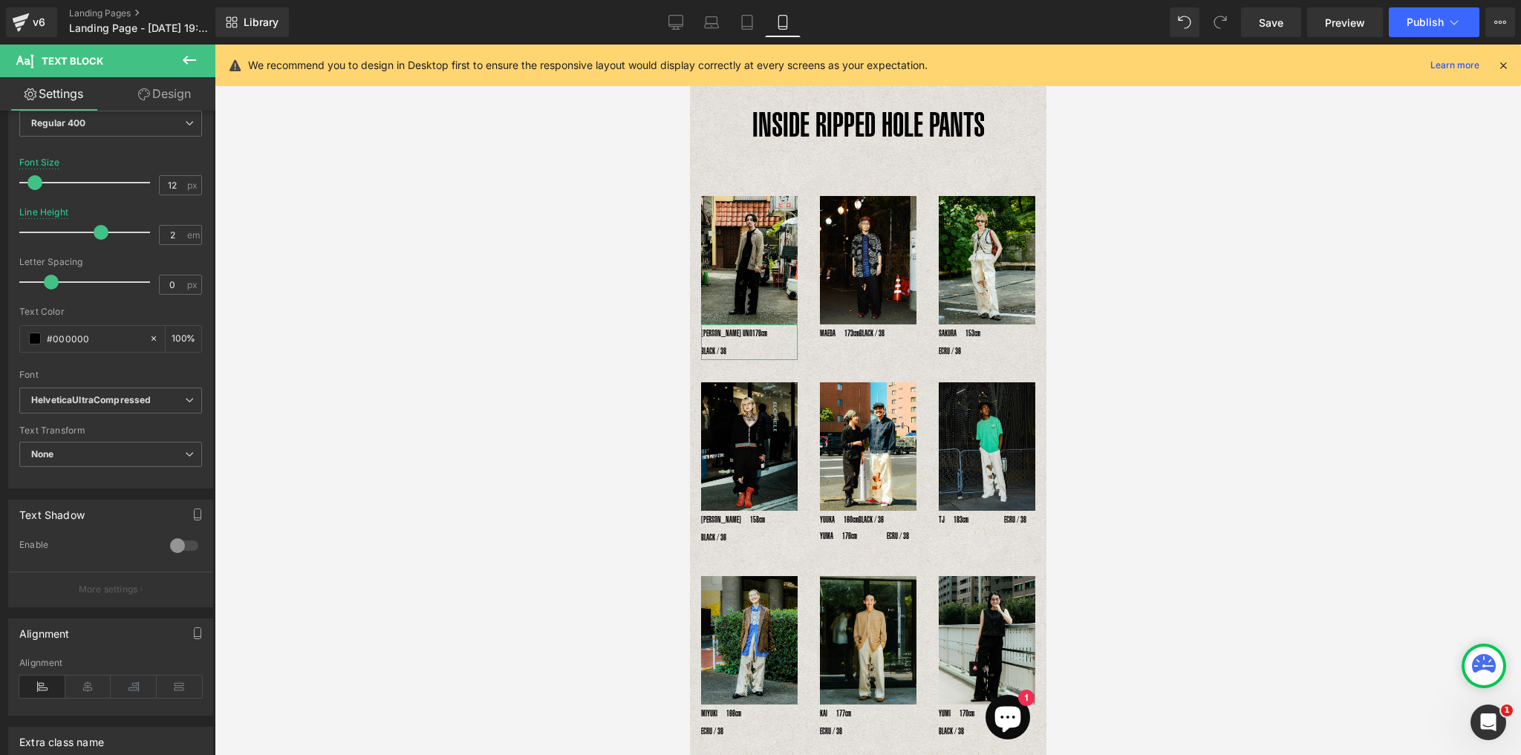
scroll to position [238, 0]
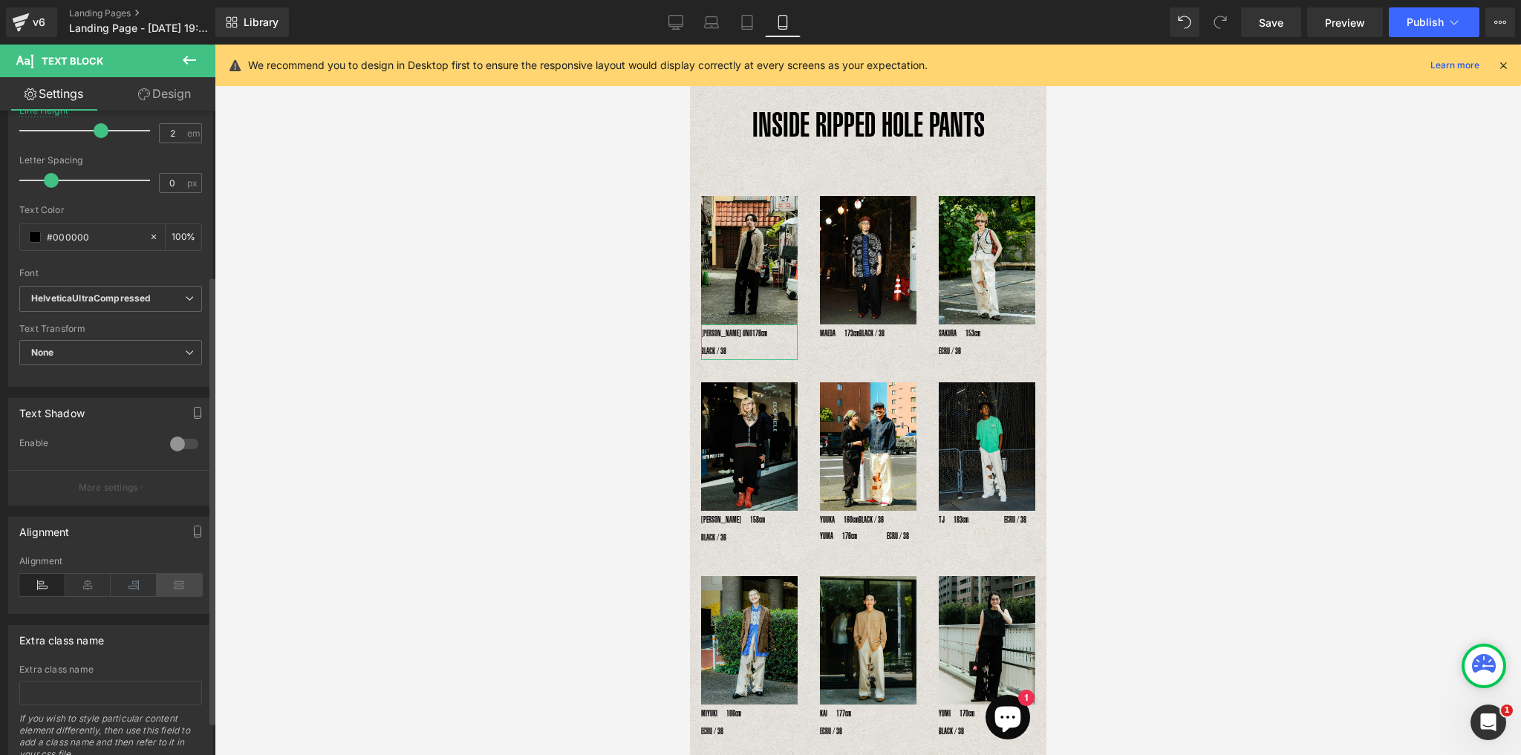
click at [177, 587] on icon at bounding box center [180, 585] width 46 height 22
click at [87, 577] on icon at bounding box center [88, 585] width 46 height 22
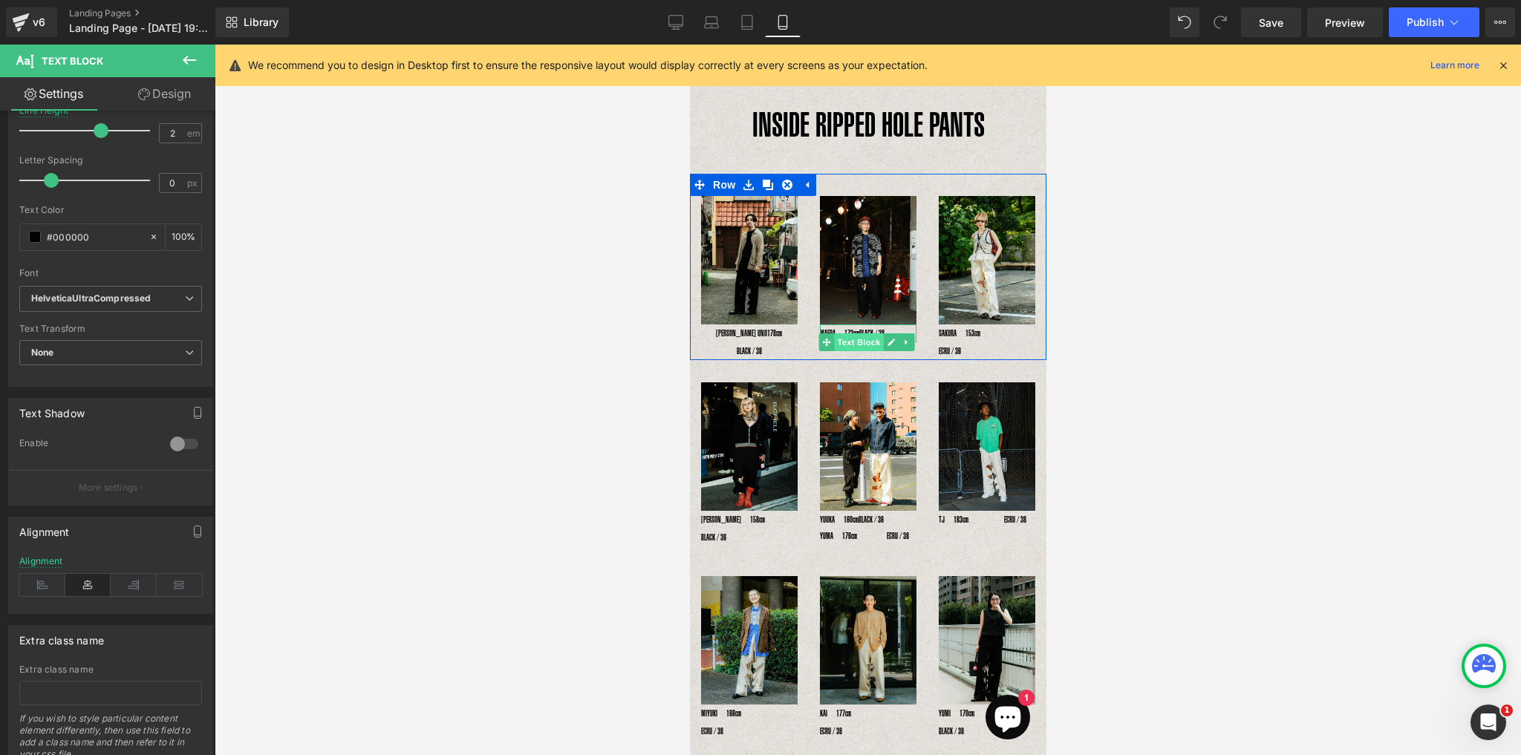
click at [863, 338] on span "Text Block" at bounding box center [857, 342] width 49 height 18
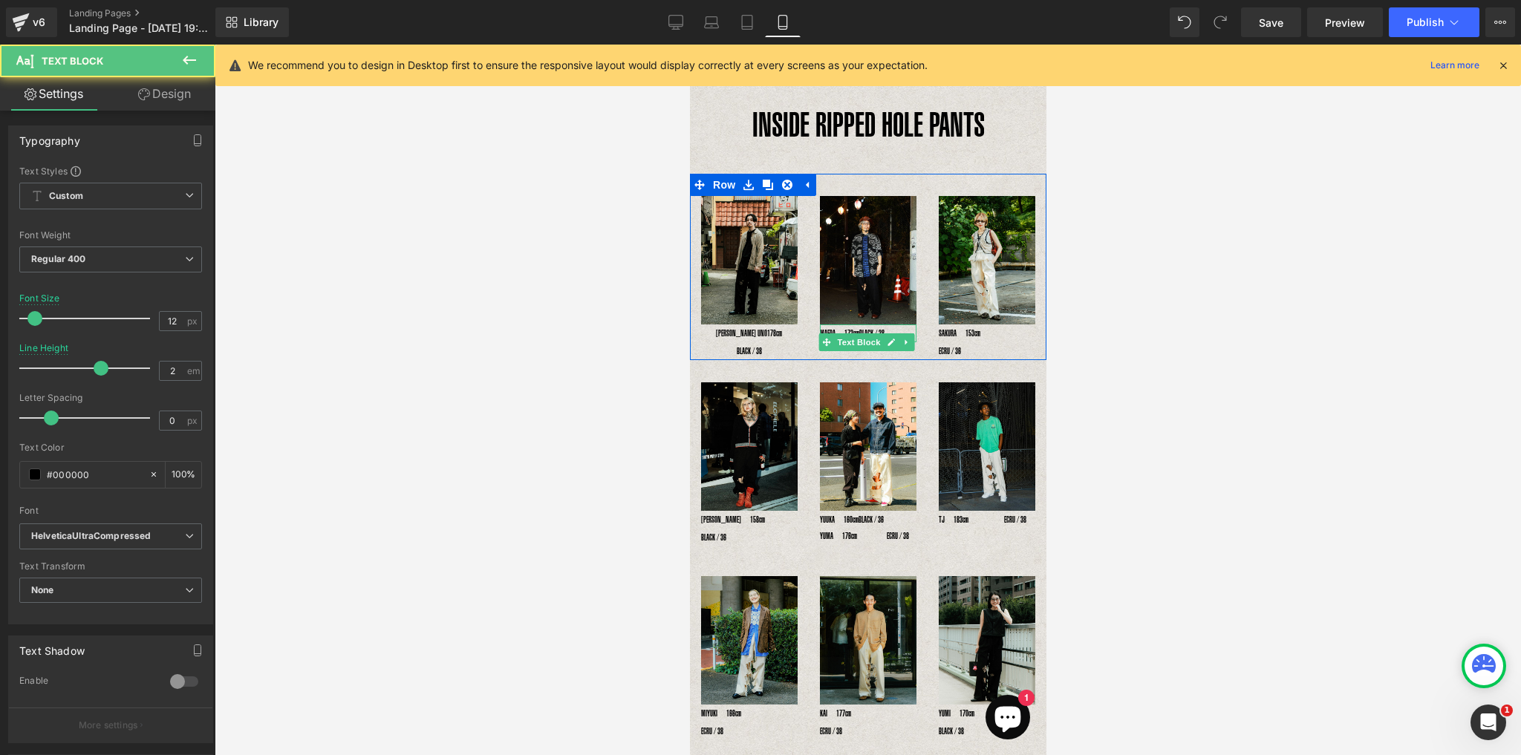
click at [868, 327] on p "MAEDA　173cm　　 　　　　BLACK / 38" at bounding box center [867, 333] width 97 height 18
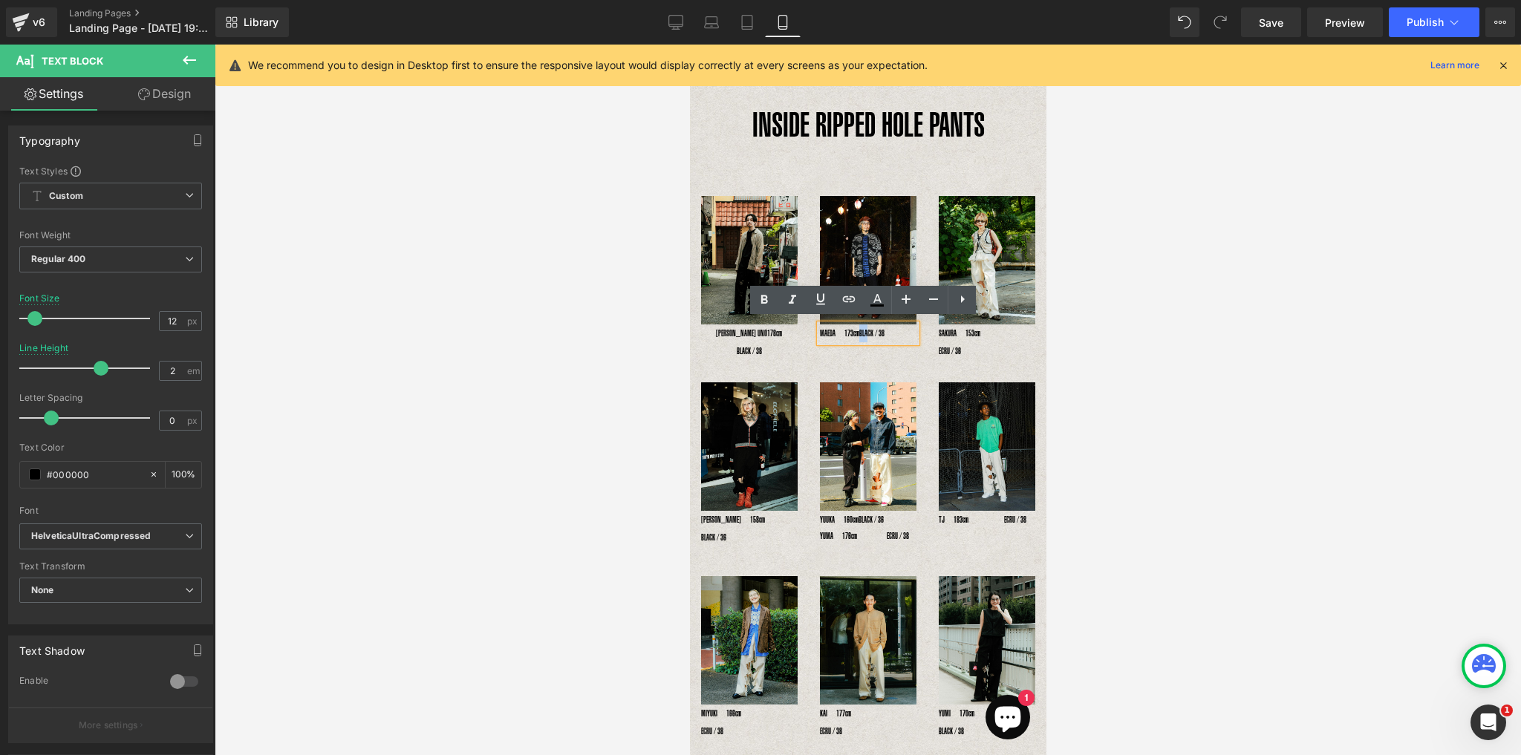
drag, startPoint x: 898, startPoint y: 330, endPoint x: 870, endPoint y: 333, distance: 28.3
click at [870, 333] on p "MAEDA　173cm　　 　　　　BLACK / 38" at bounding box center [867, 333] width 97 height 18
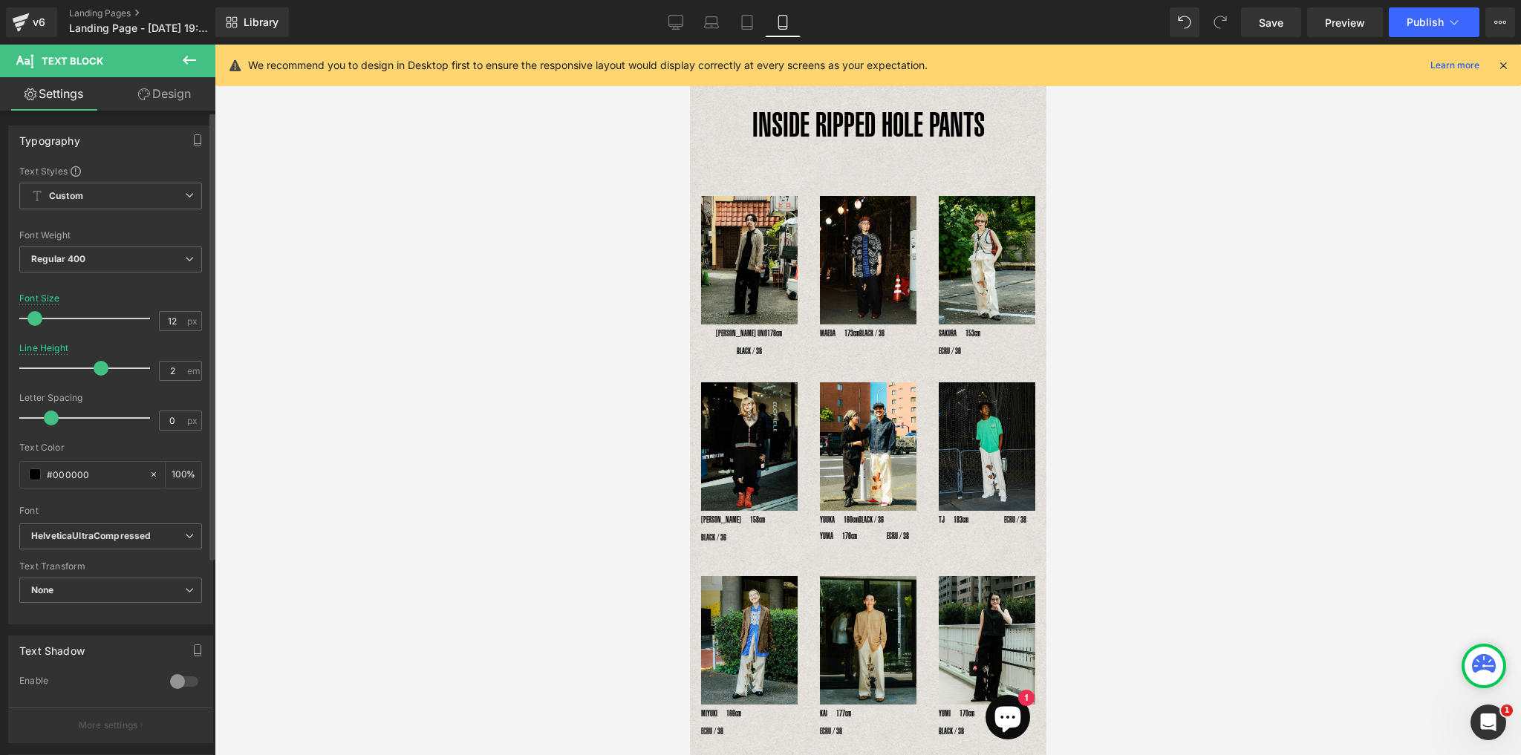
scroll to position [119, 0]
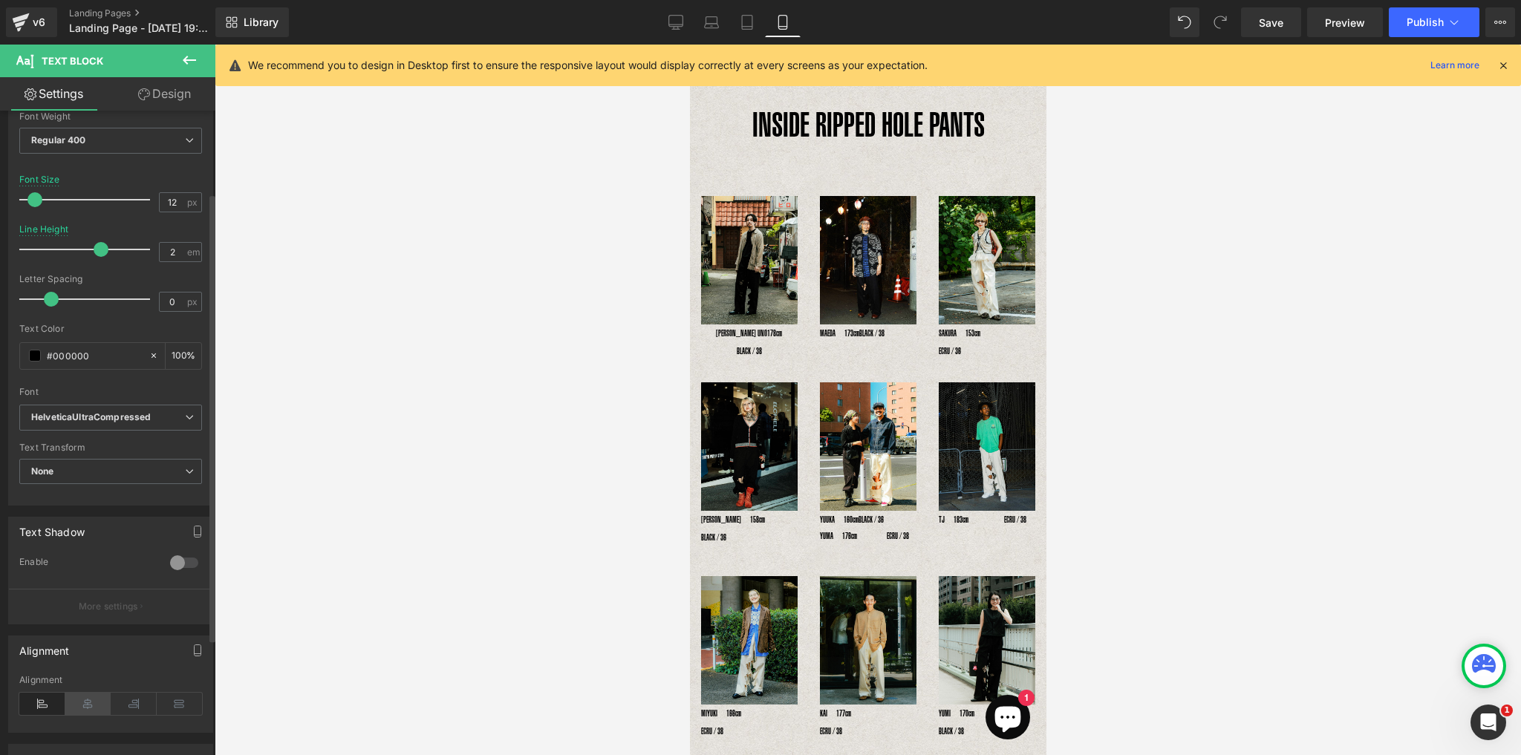
click at [83, 698] on icon at bounding box center [88, 704] width 46 height 22
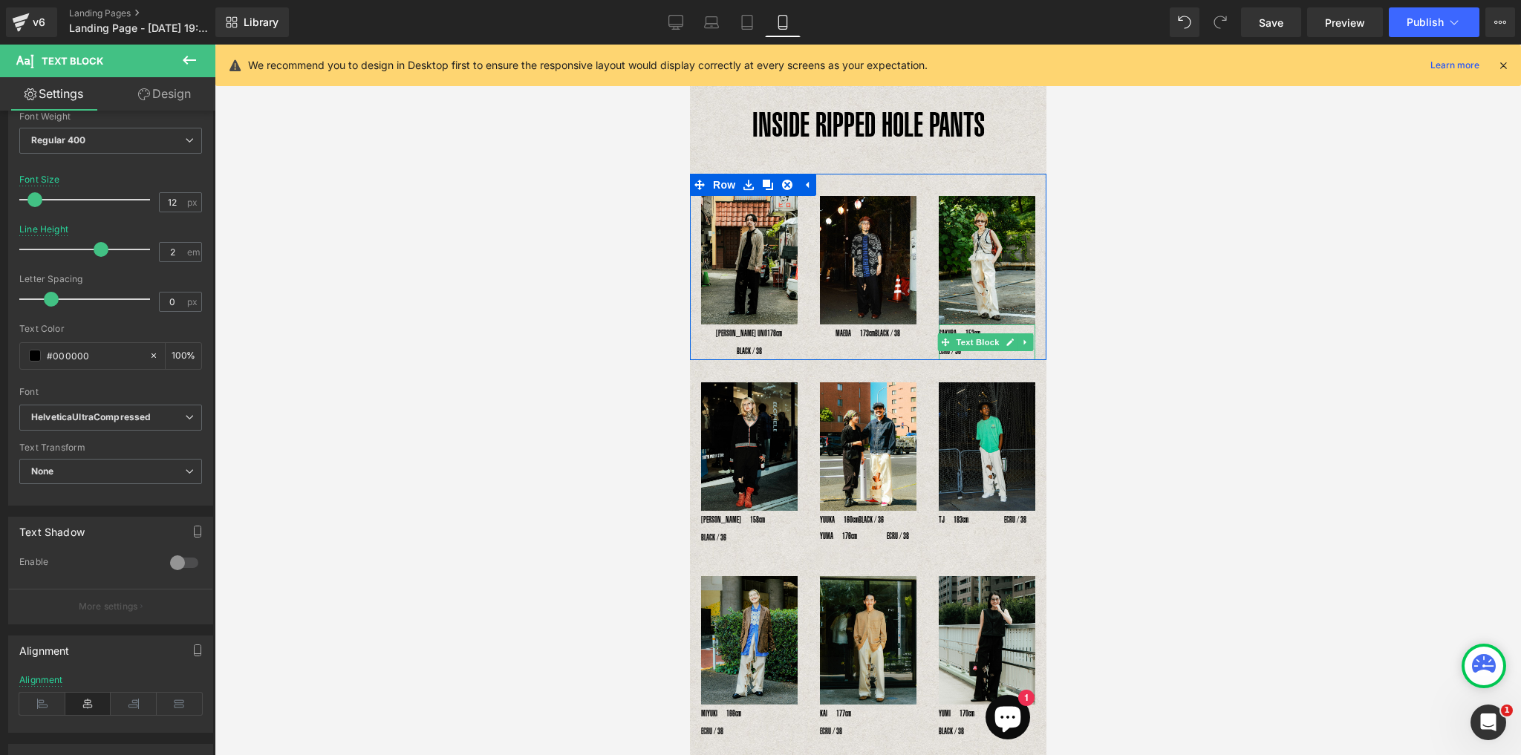
click at [995, 326] on p "SAKURA　153cm　　　　　　ECRU / 36" at bounding box center [986, 342] width 97 height 36
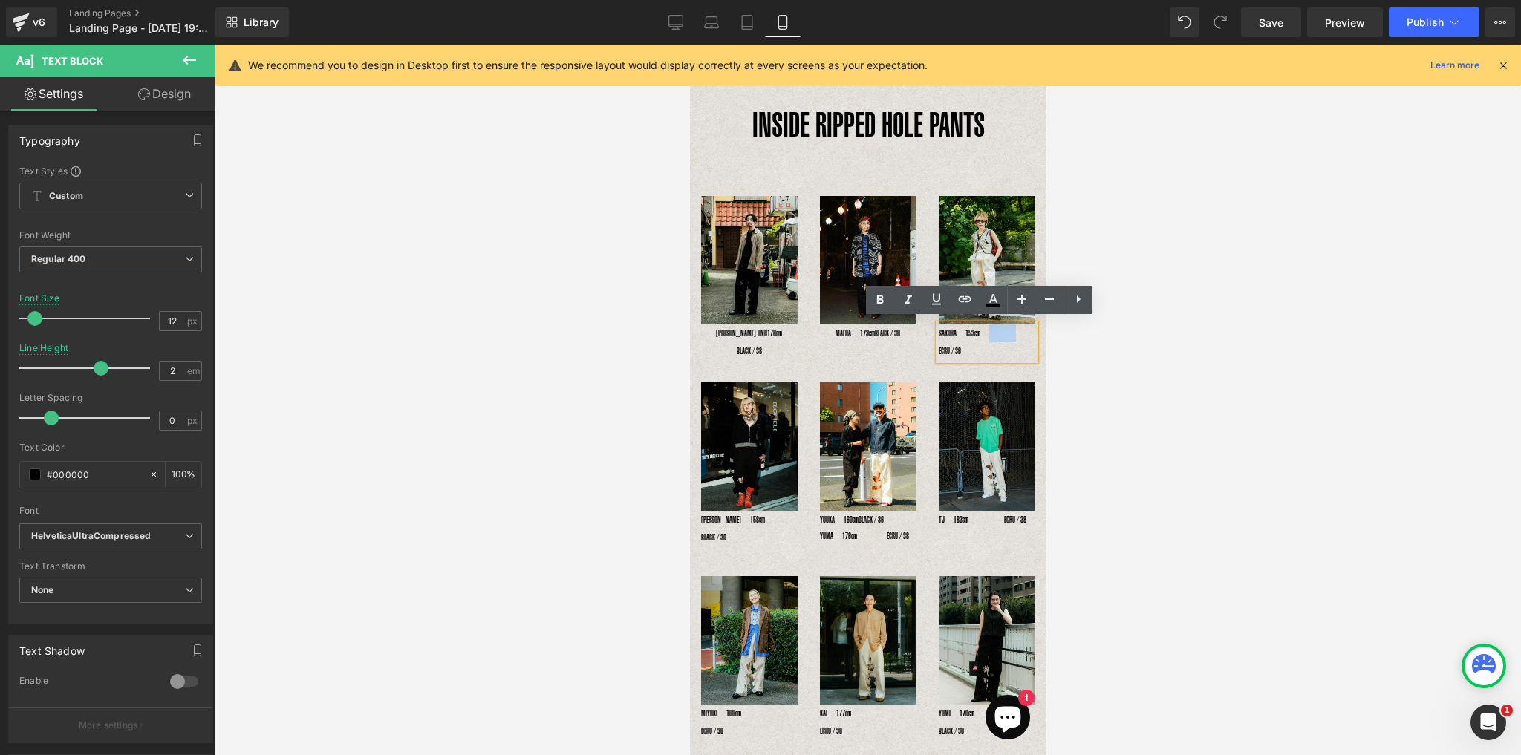
drag, startPoint x: 1007, startPoint y: 330, endPoint x: 979, endPoint y: 330, distance: 29.0
click at [979, 330] on p "SAKURA　153cm　　　　　　ECRU / 36" at bounding box center [986, 342] width 97 height 36
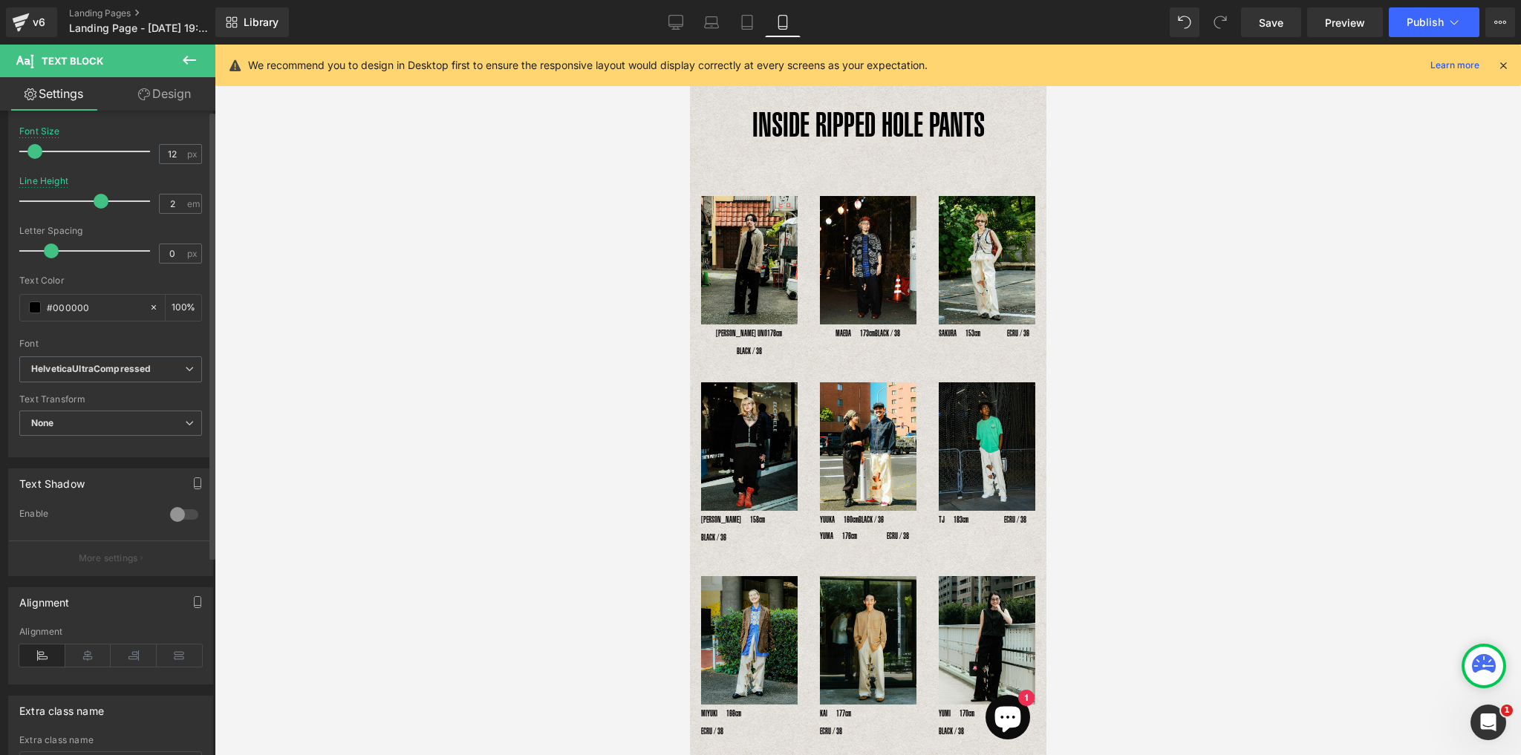
scroll to position [285, 0]
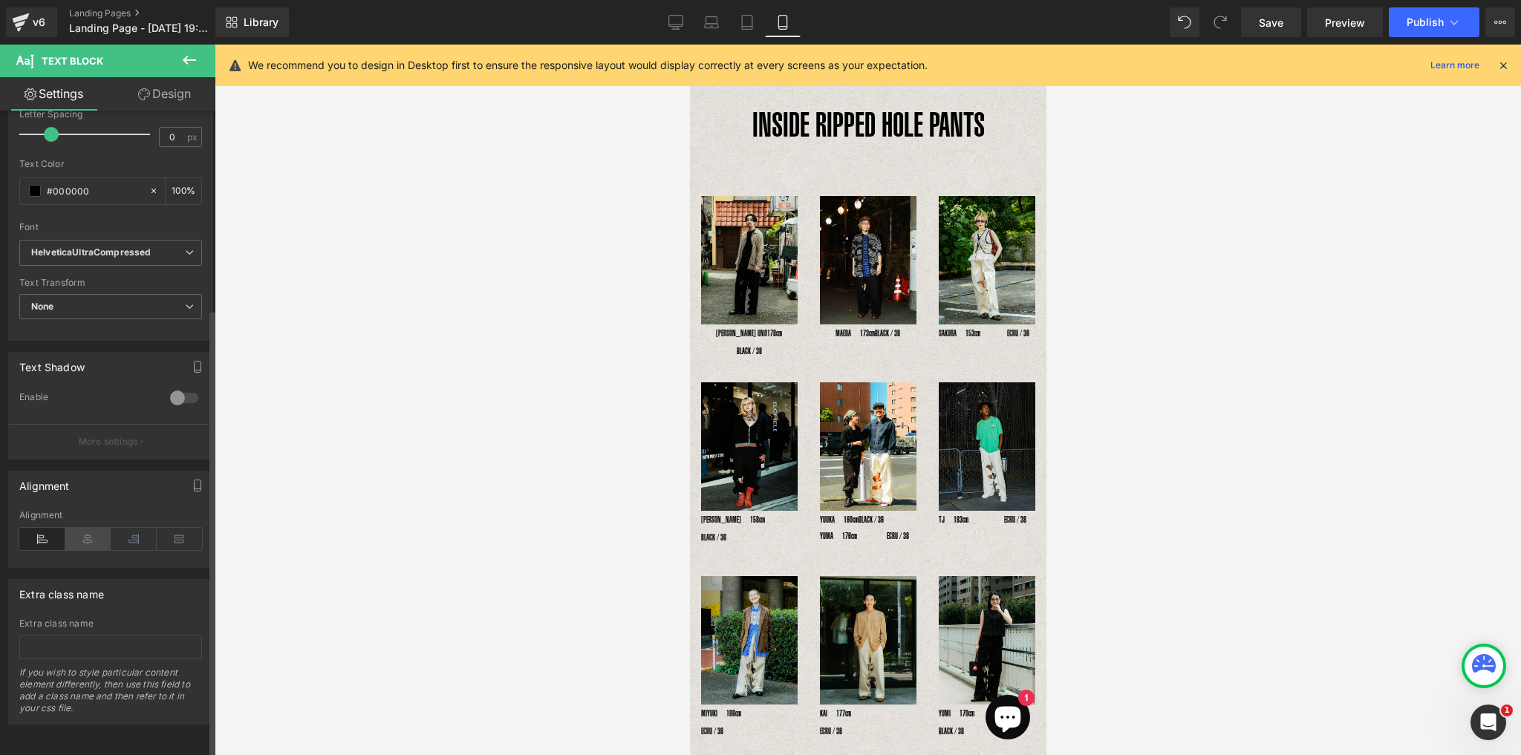
click at [91, 532] on icon at bounding box center [88, 539] width 46 height 22
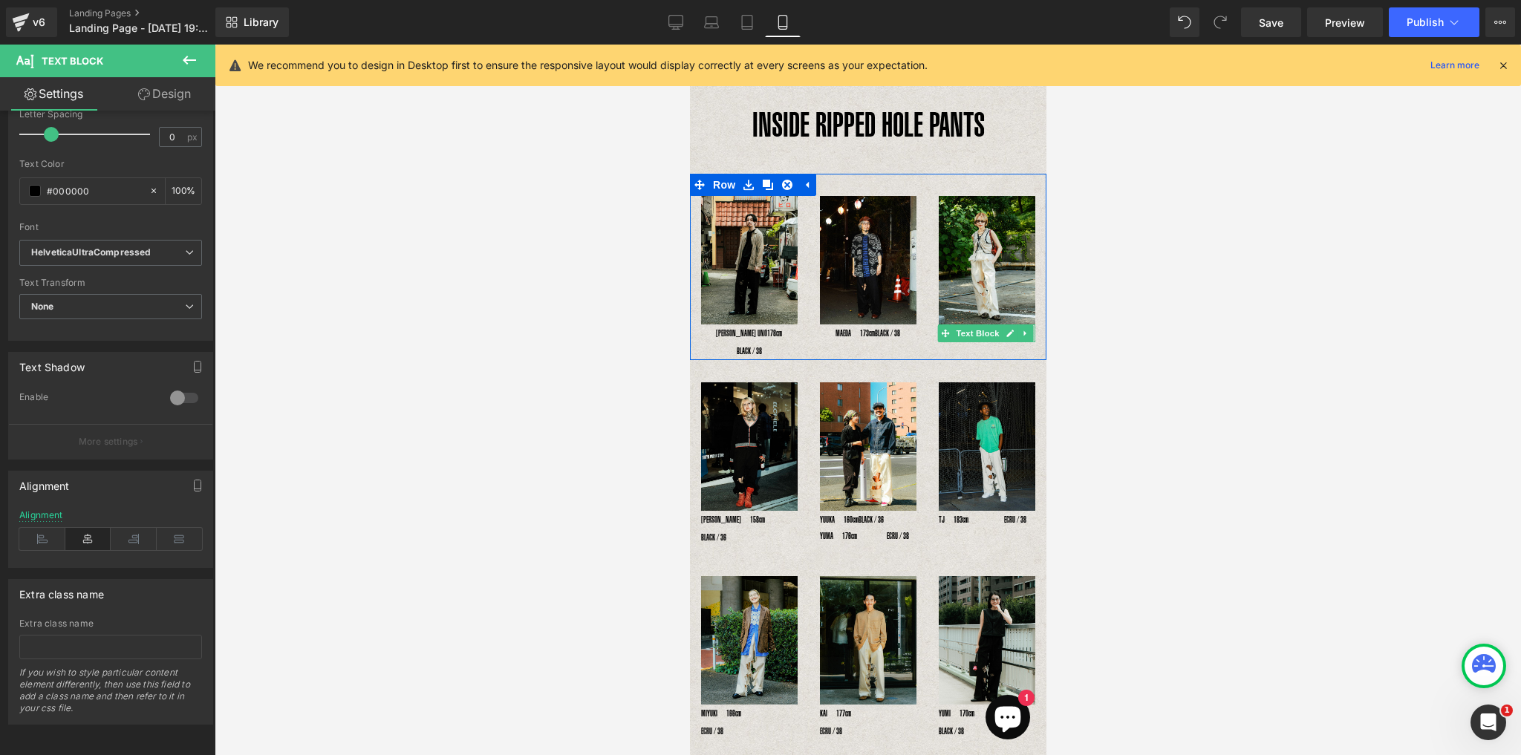
click at [1002, 327] on link at bounding box center [1010, 333] width 16 height 18
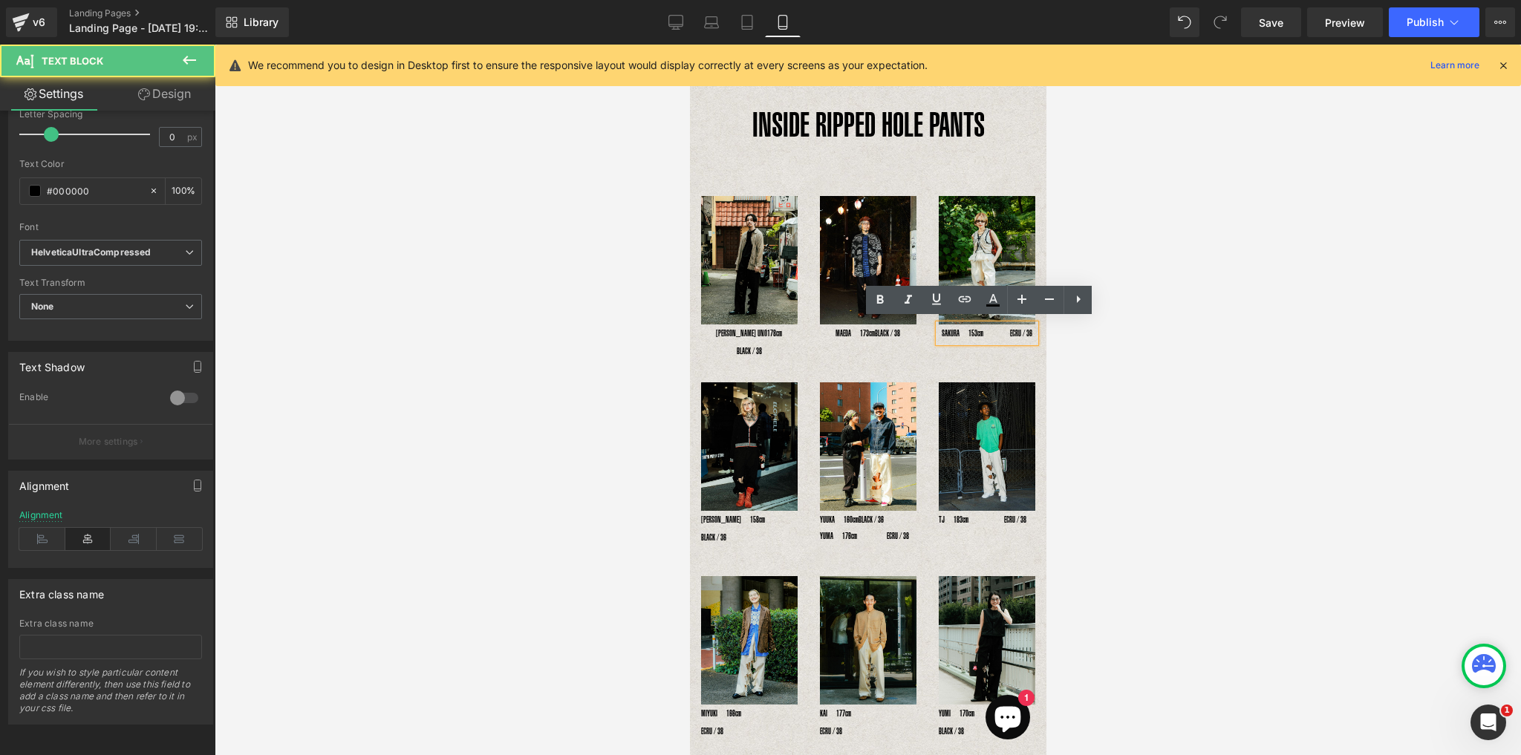
click at [992, 330] on p "SAKURA　153cm　　　ECRU / 36" at bounding box center [986, 333] width 97 height 18
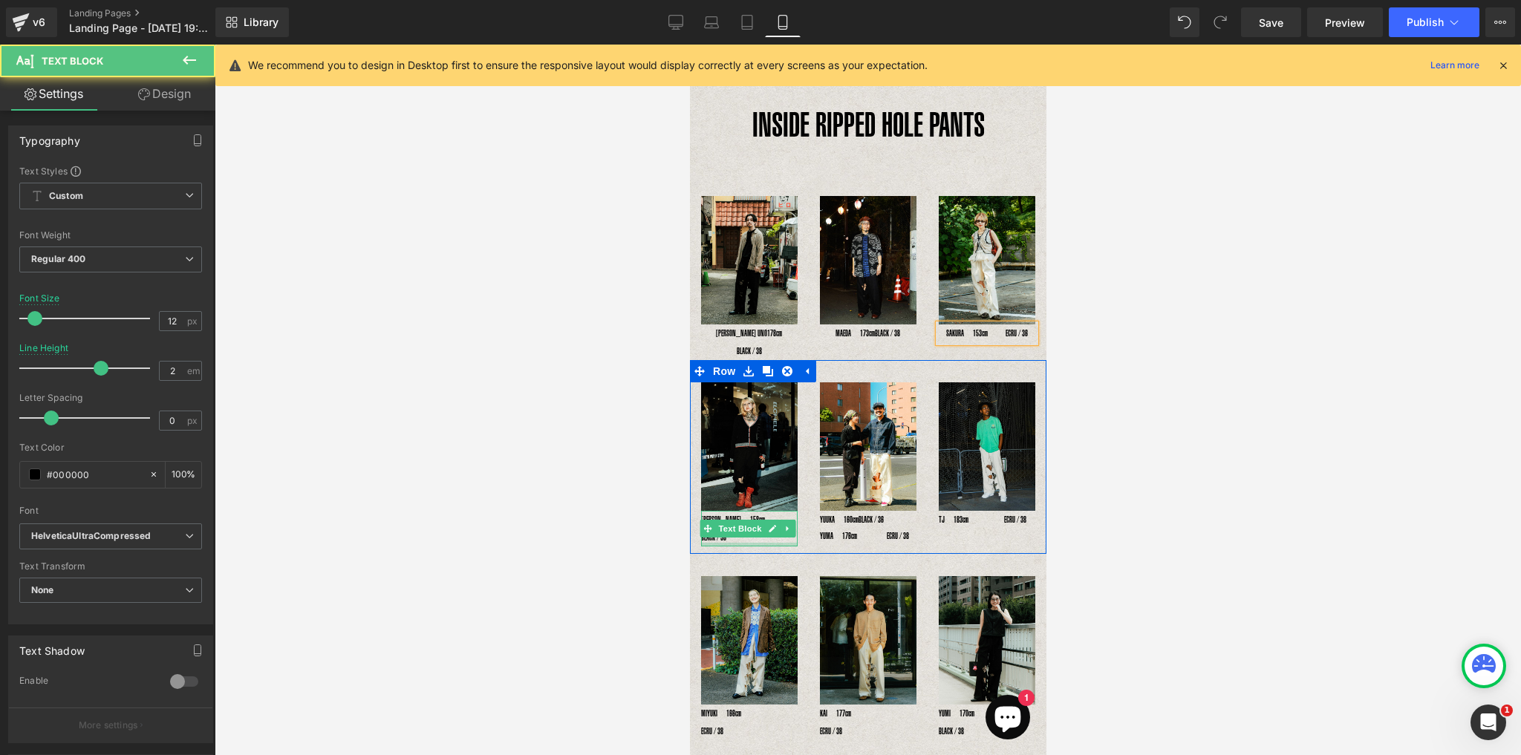
click at [742, 543] on div at bounding box center [748, 545] width 97 height 4
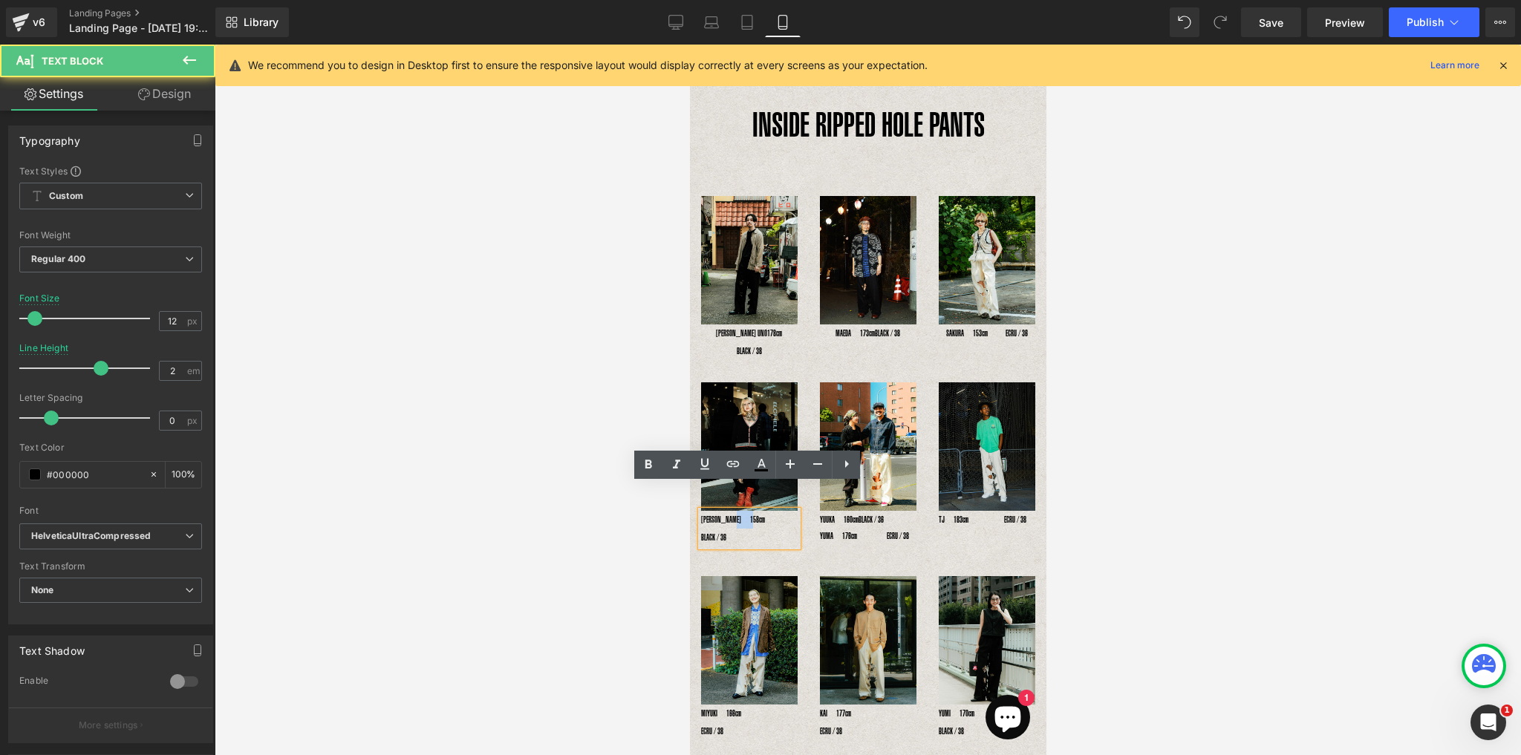
drag, startPoint x: 779, startPoint y: 497, endPoint x: 745, endPoint y: 494, distance: 33.5
click at [745, 511] on p "RENA　158cm　　　　　　BLACK / 36" at bounding box center [748, 529] width 97 height 36
click at [745, 511] on p "RENA　158cm　　BLACK / 36" at bounding box center [748, 529] width 97 height 36
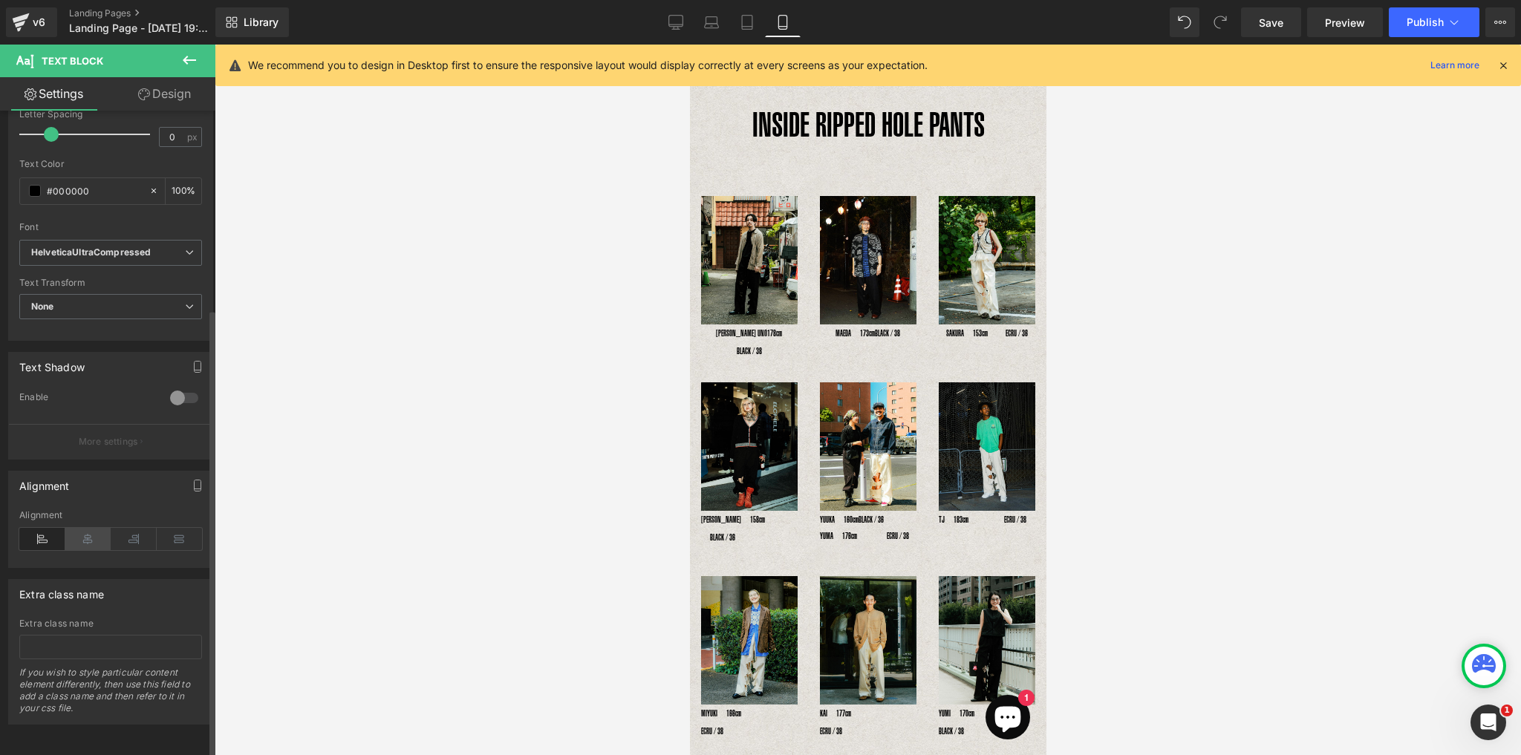
click at [91, 528] on icon at bounding box center [88, 539] width 46 height 22
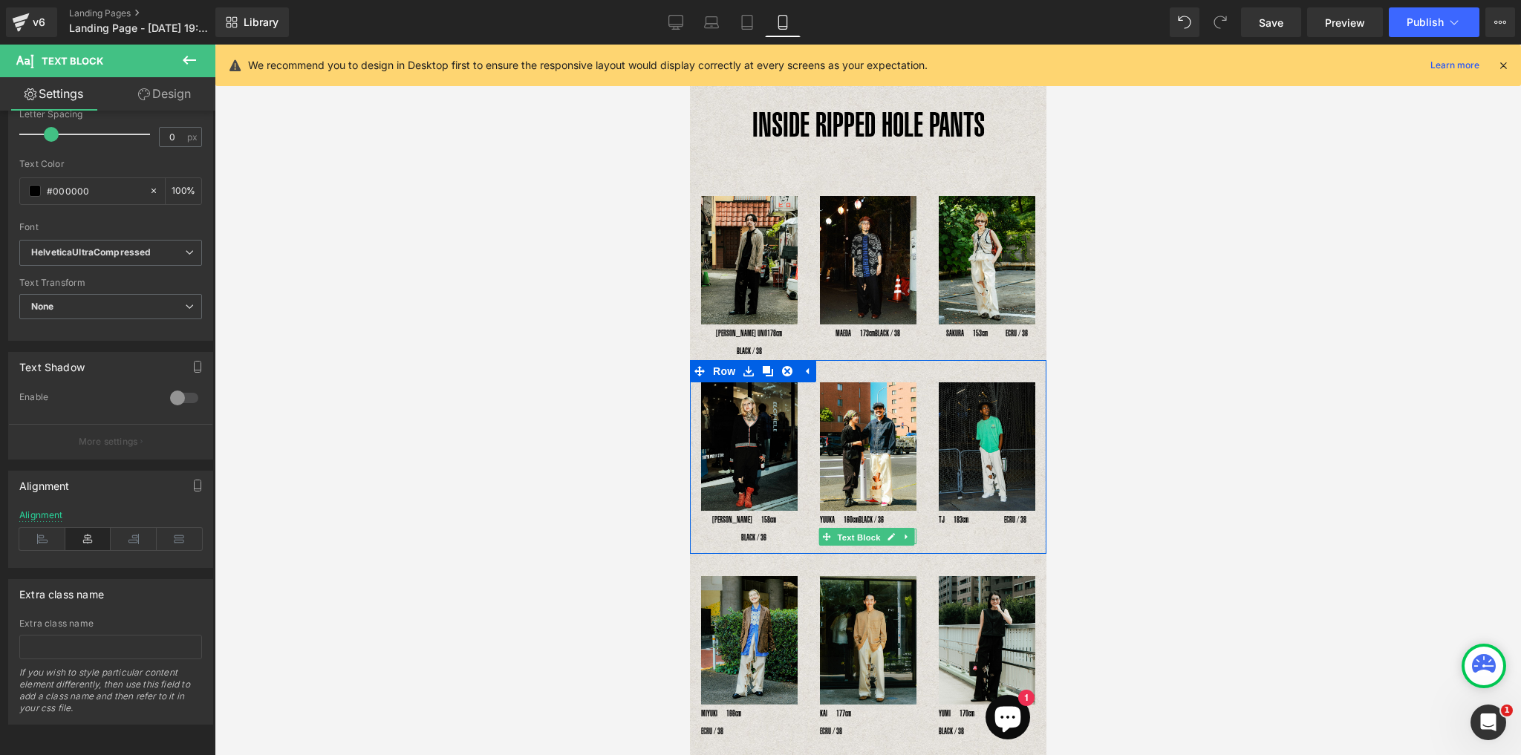
click at [866, 528] on span "Text Block" at bounding box center [857, 537] width 49 height 18
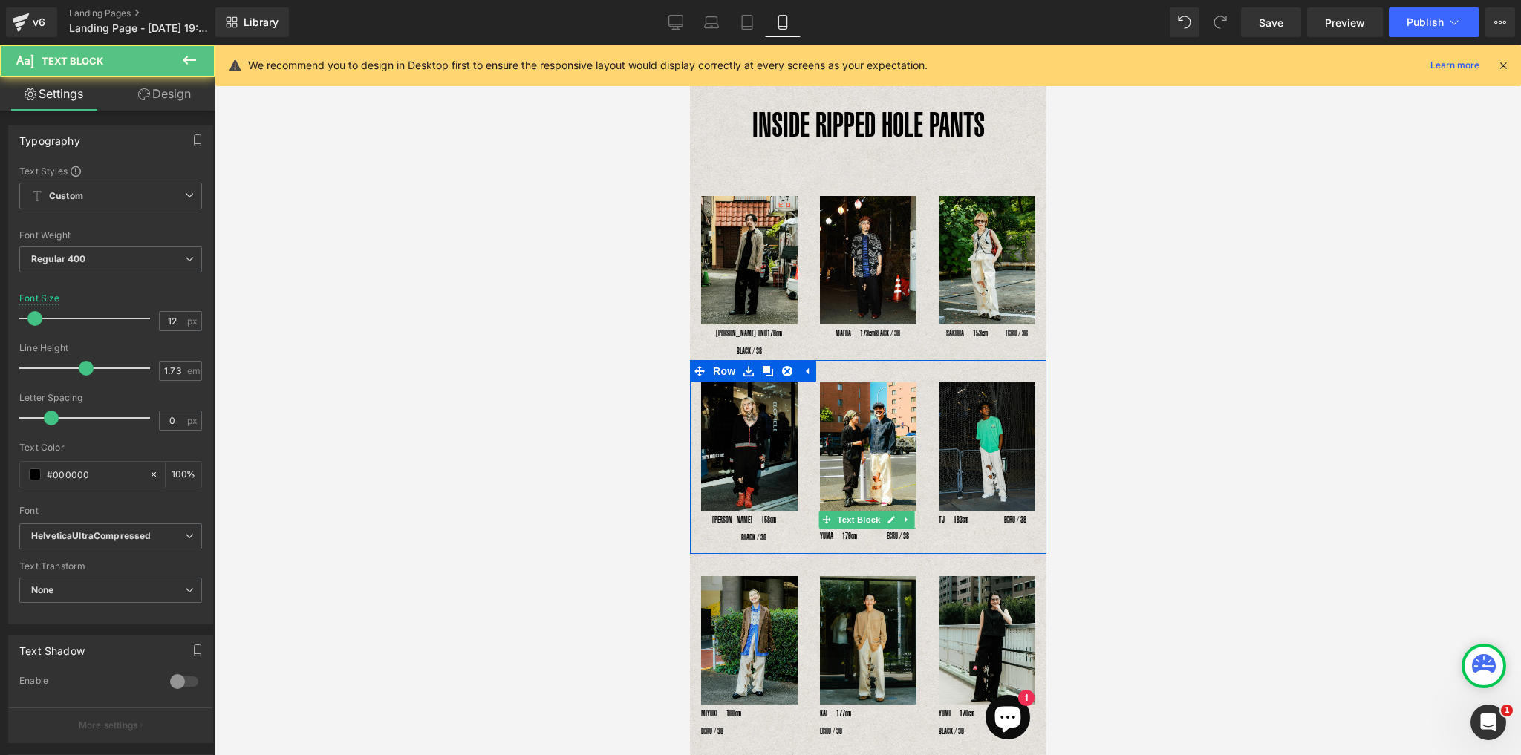
click at [866, 511] on span "Text Block" at bounding box center [857, 520] width 49 height 18
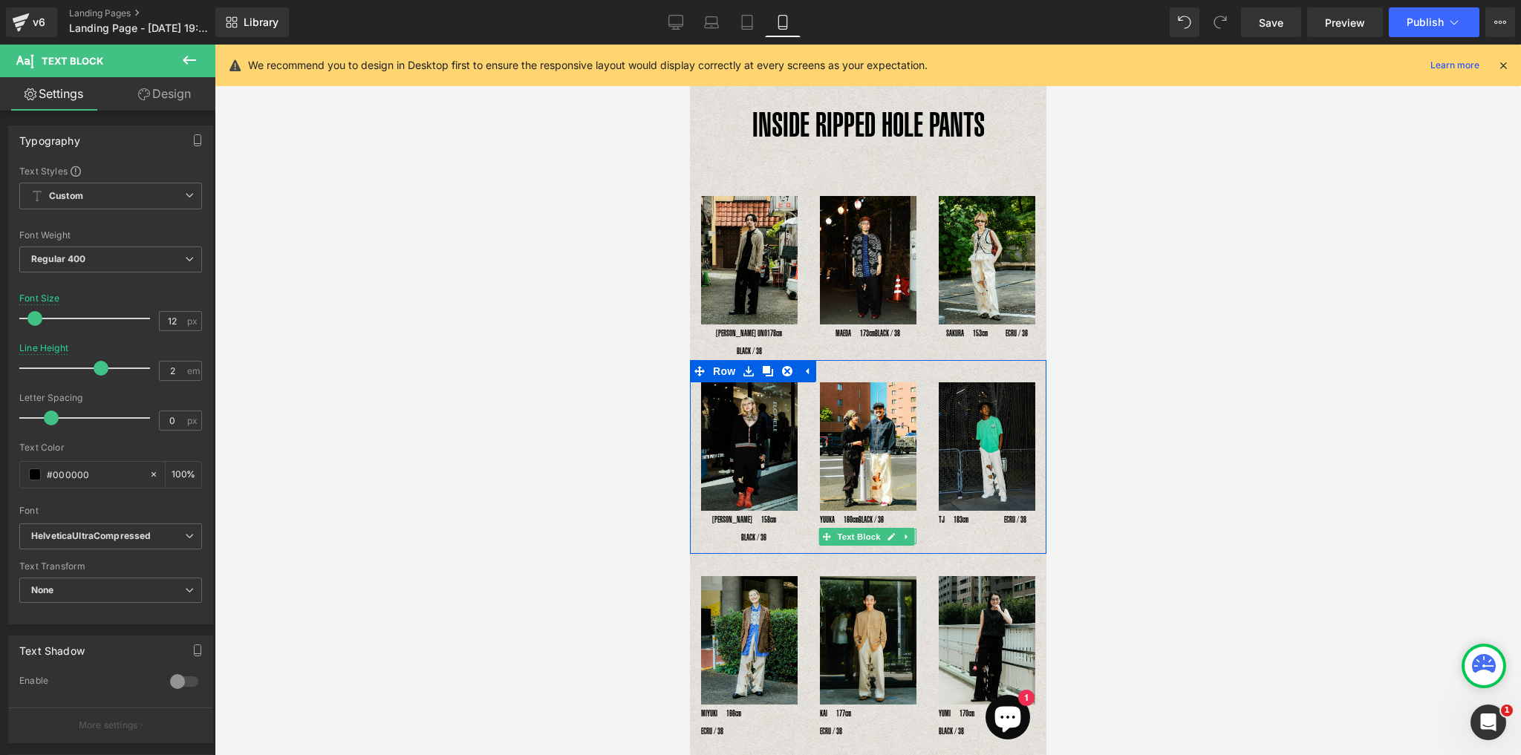
click at [863, 528] on span "Text Block" at bounding box center [857, 537] width 49 height 18
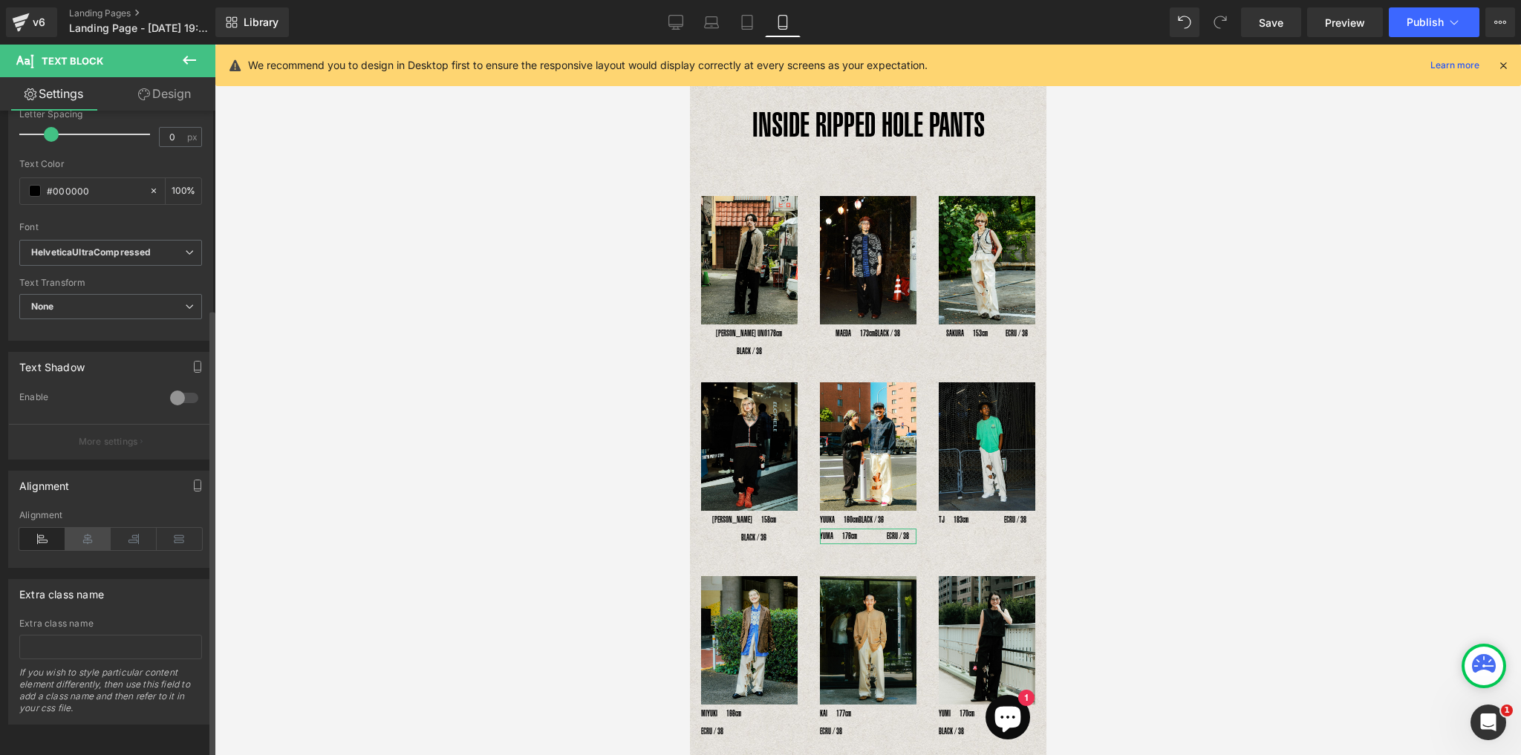
click at [87, 533] on icon at bounding box center [88, 539] width 46 height 22
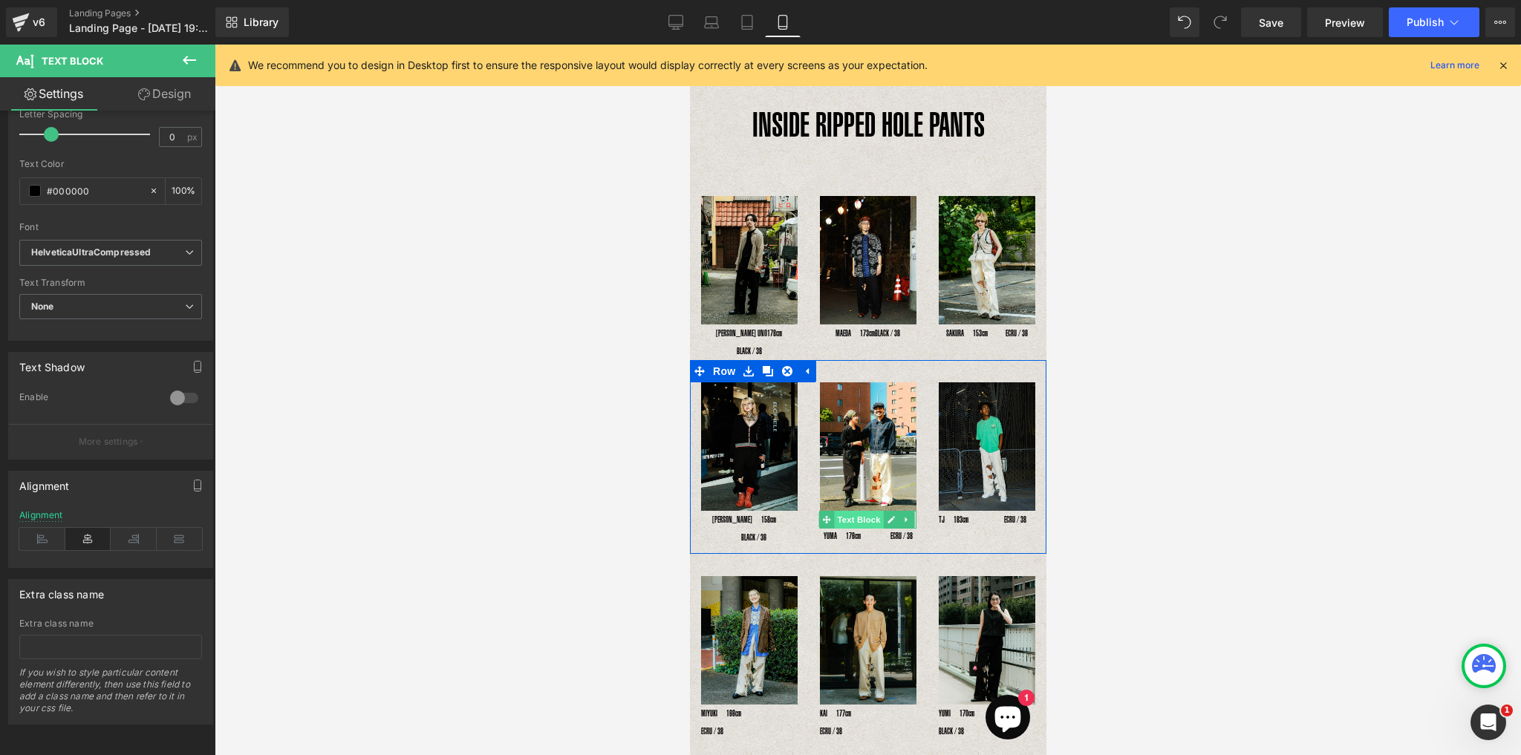
click at [862, 511] on span "Text Block" at bounding box center [857, 520] width 49 height 18
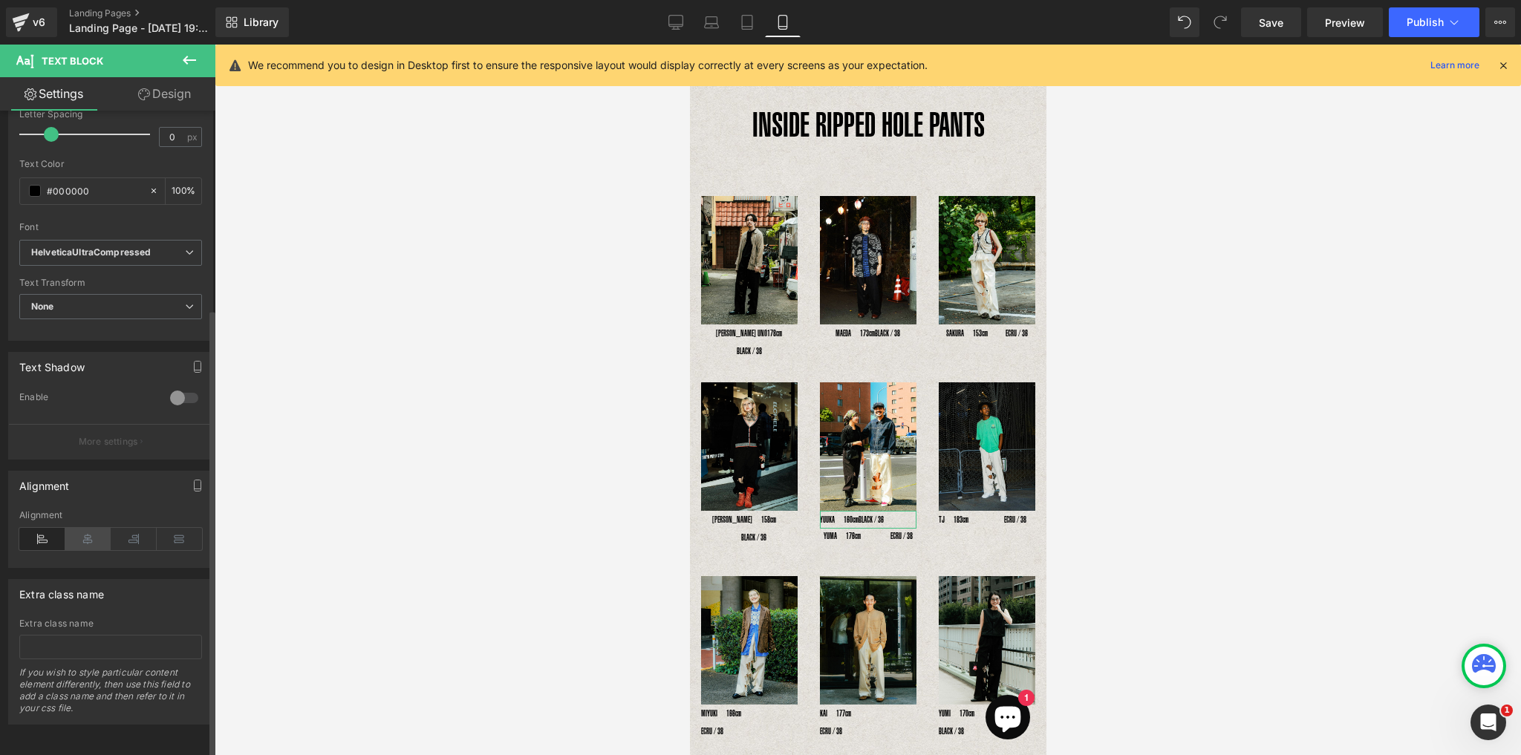
click at [88, 528] on icon at bounding box center [88, 539] width 46 height 22
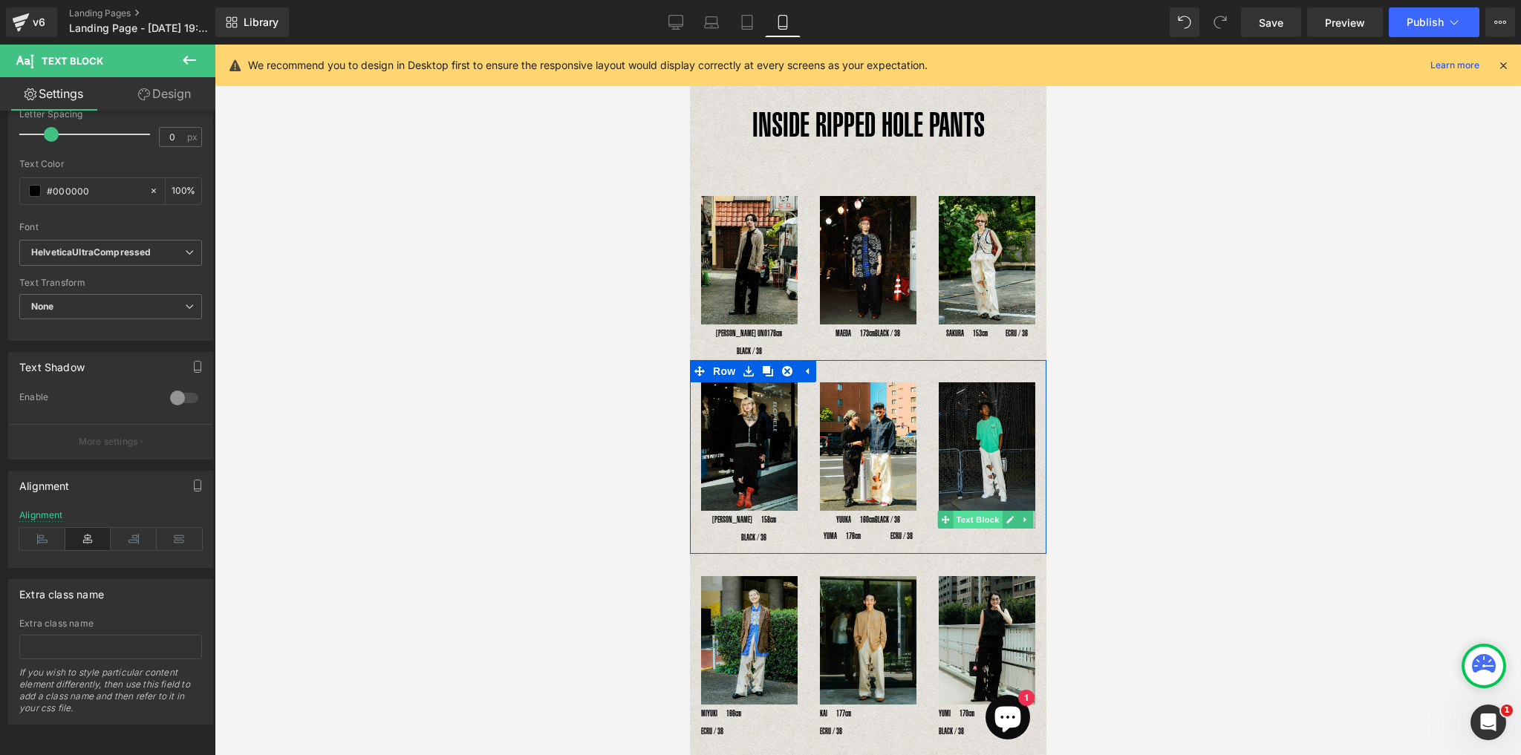
click at [957, 511] on span "Text Block" at bounding box center [976, 520] width 49 height 18
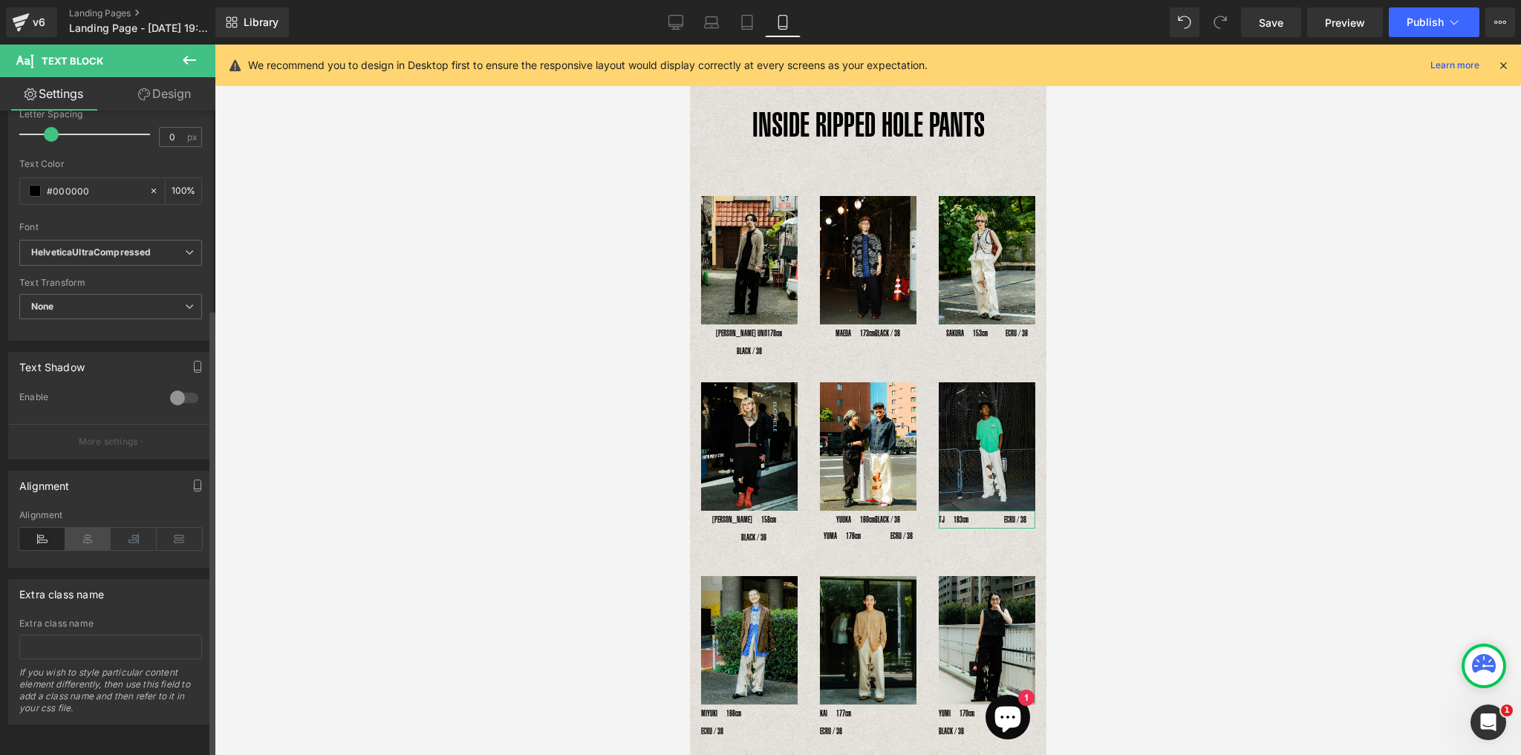
click at [83, 535] on icon at bounding box center [88, 539] width 46 height 22
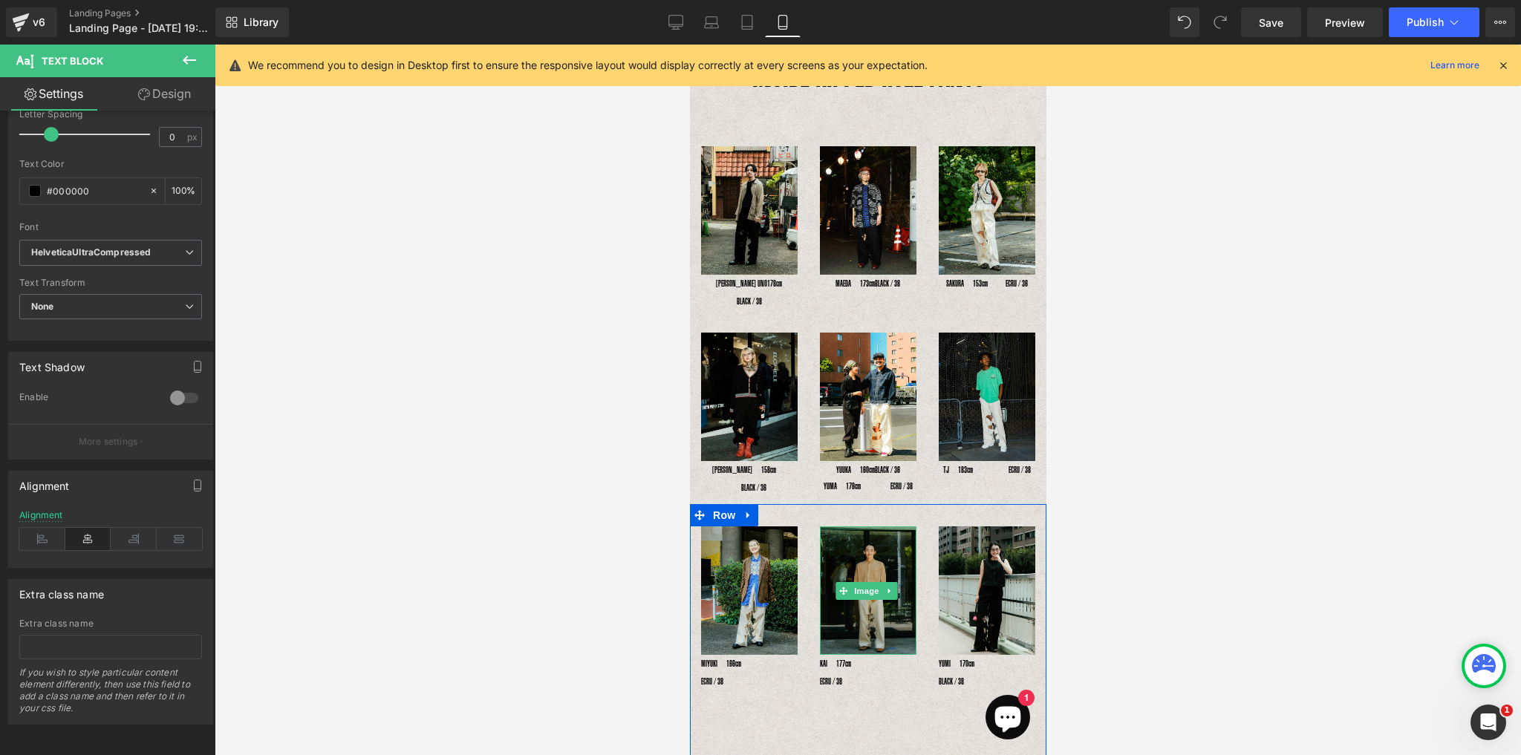
scroll to position [119, 0]
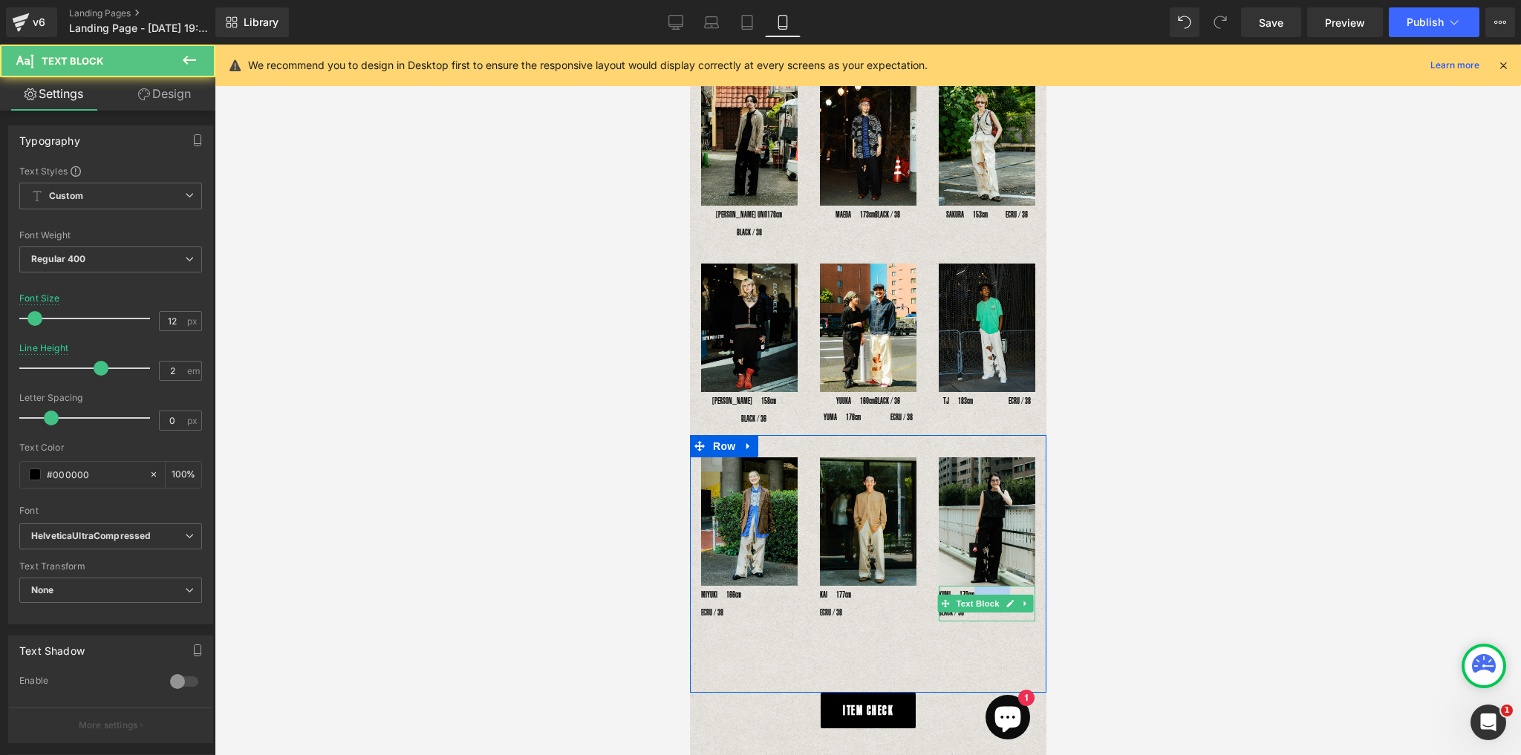
drag, startPoint x: 1003, startPoint y: 558, endPoint x: 969, endPoint y: 558, distance: 34.2
click at [969, 586] on p "YUMI　170cm　　　　　　 BLACK / 38" at bounding box center [986, 604] width 97 height 36
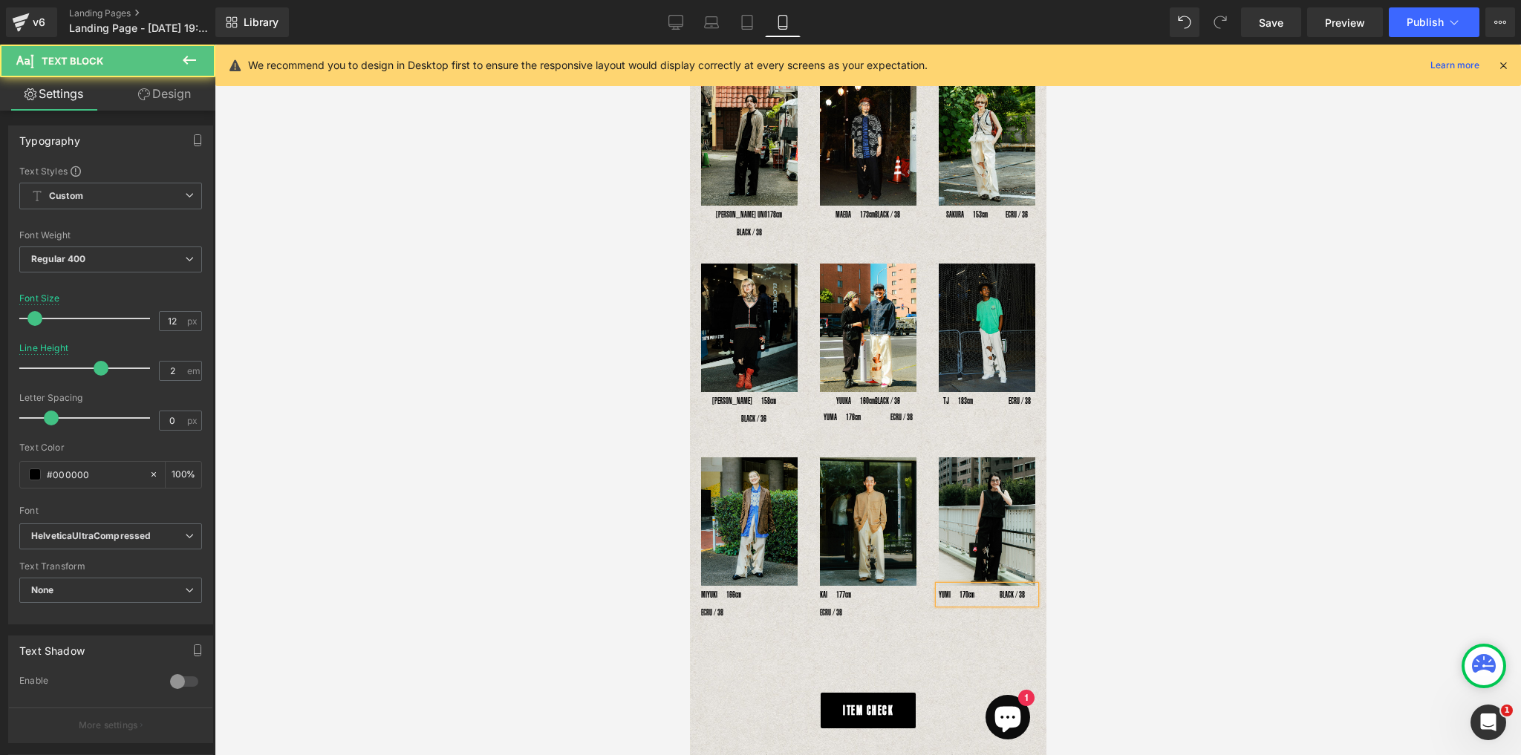
click at [980, 586] on p "YUMI　170cm 　　 BLACK / 38" at bounding box center [986, 595] width 97 height 18
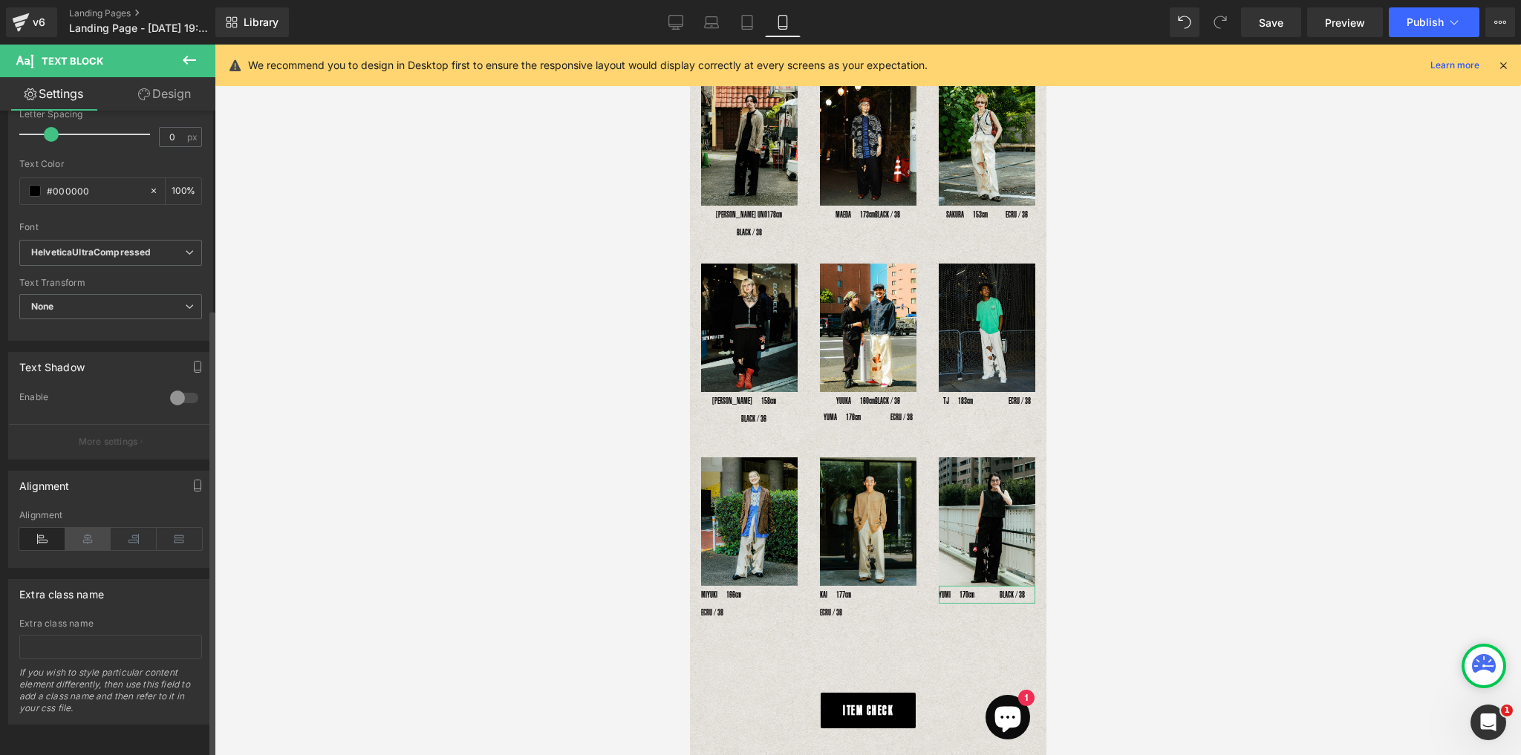
click at [87, 528] on icon at bounding box center [88, 539] width 46 height 22
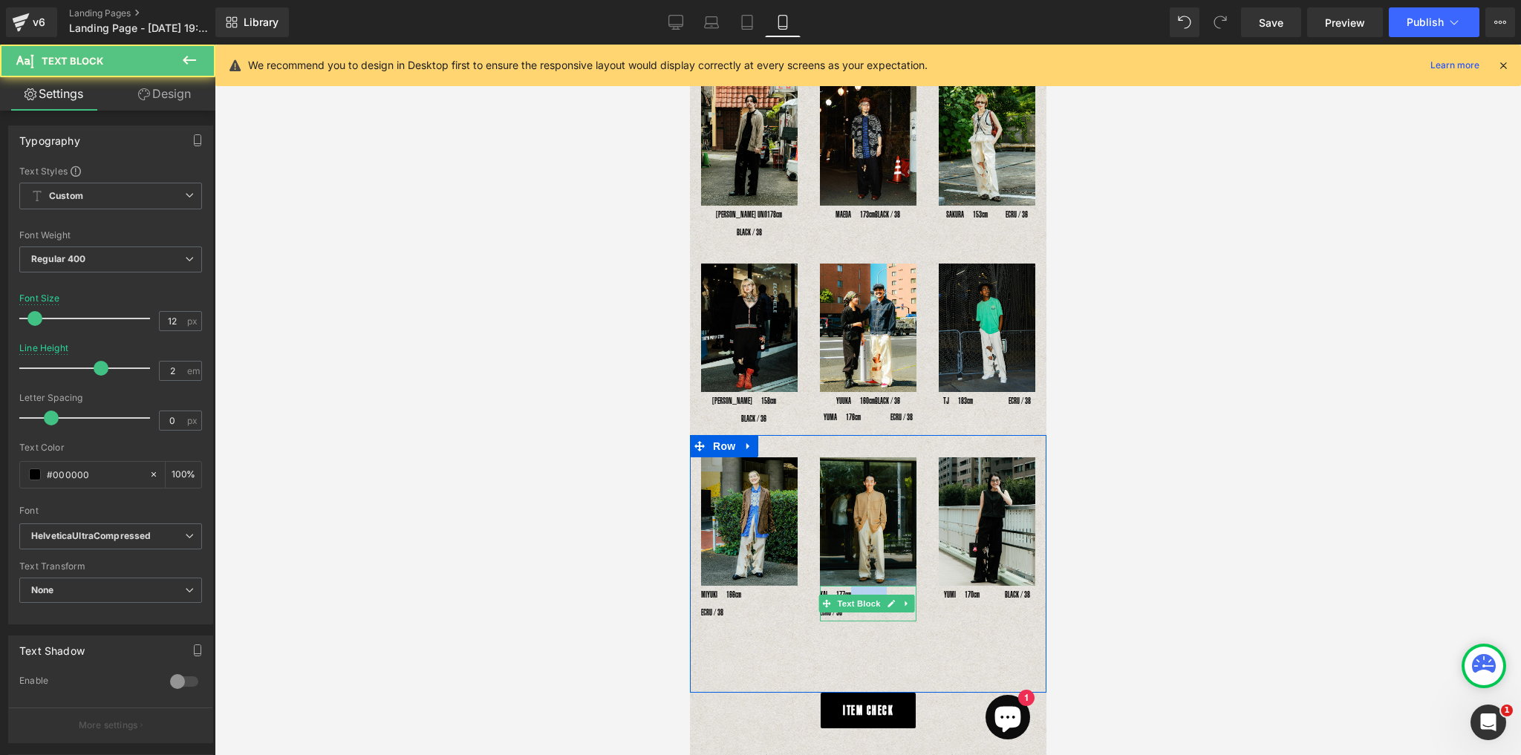
drag, startPoint x: 884, startPoint y: 559, endPoint x: 852, endPoint y: 559, distance: 31.9
click at [852, 586] on p "KAI　177cm　　　　　　　 ECRU / 38" at bounding box center [867, 604] width 97 height 36
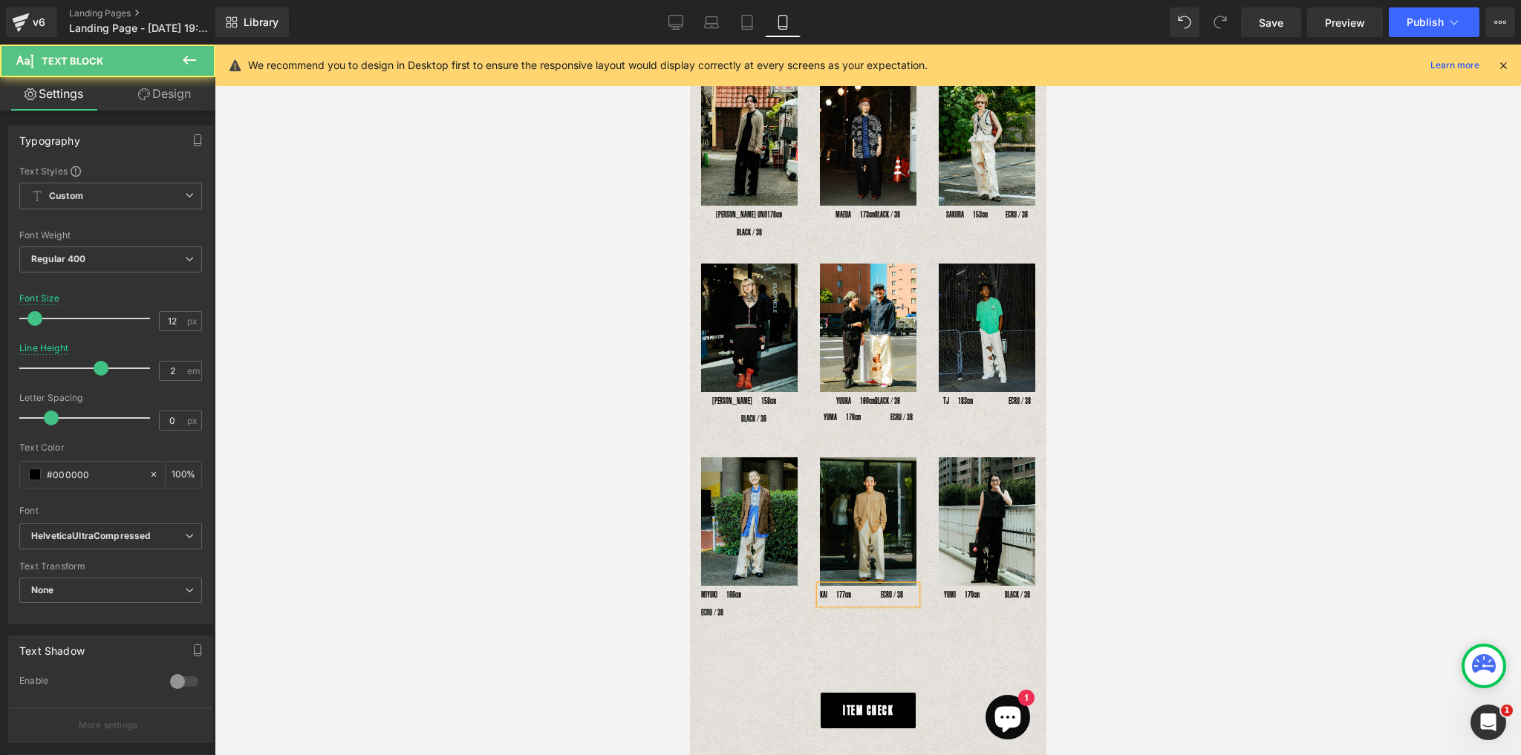
click at [872, 586] on p "KAI　177cm 　　　 ECRU / 38" at bounding box center [867, 595] width 97 height 18
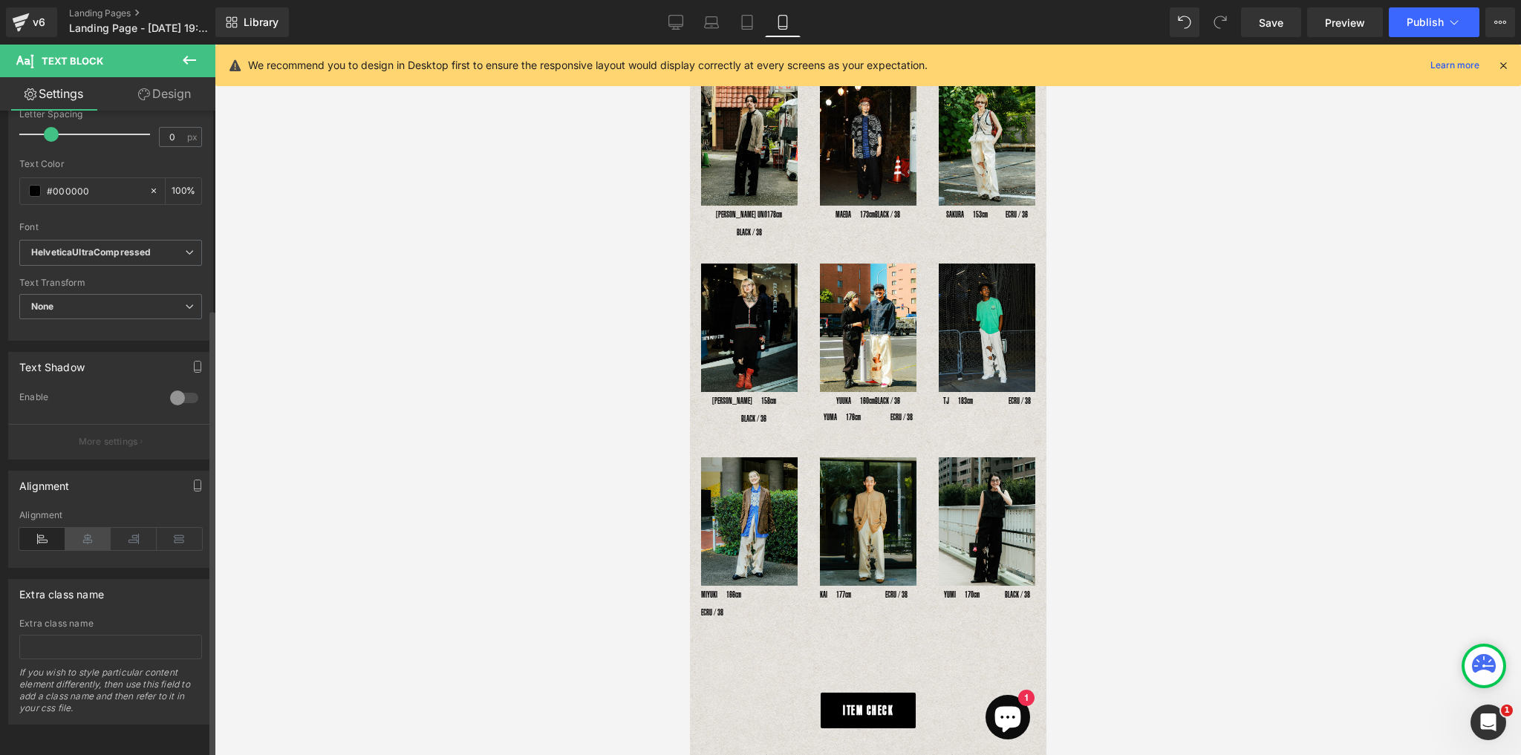
click at [82, 532] on icon at bounding box center [88, 539] width 46 height 22
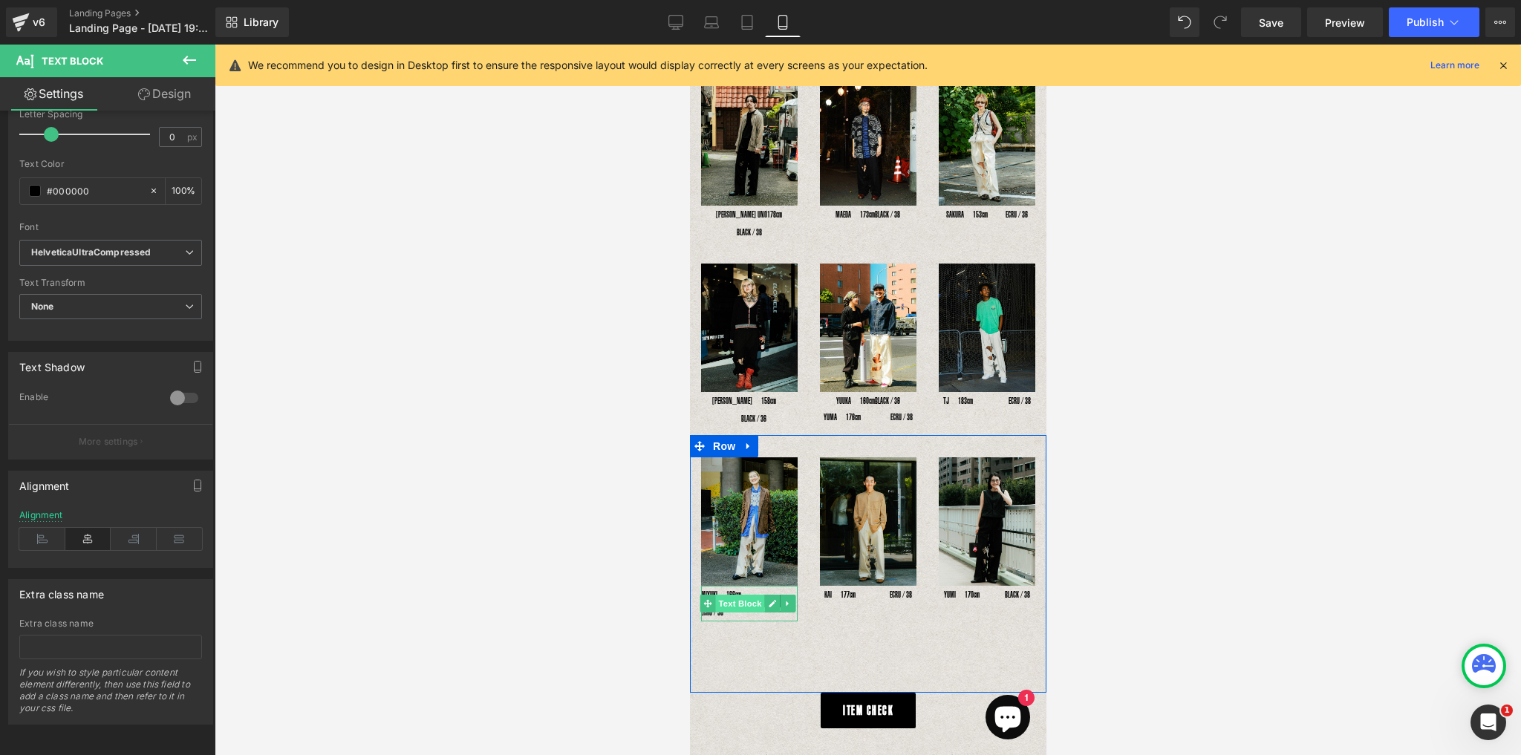
click at [736, 595] on span "Text Block" at bounding box center [738, 604] width 49 height 18
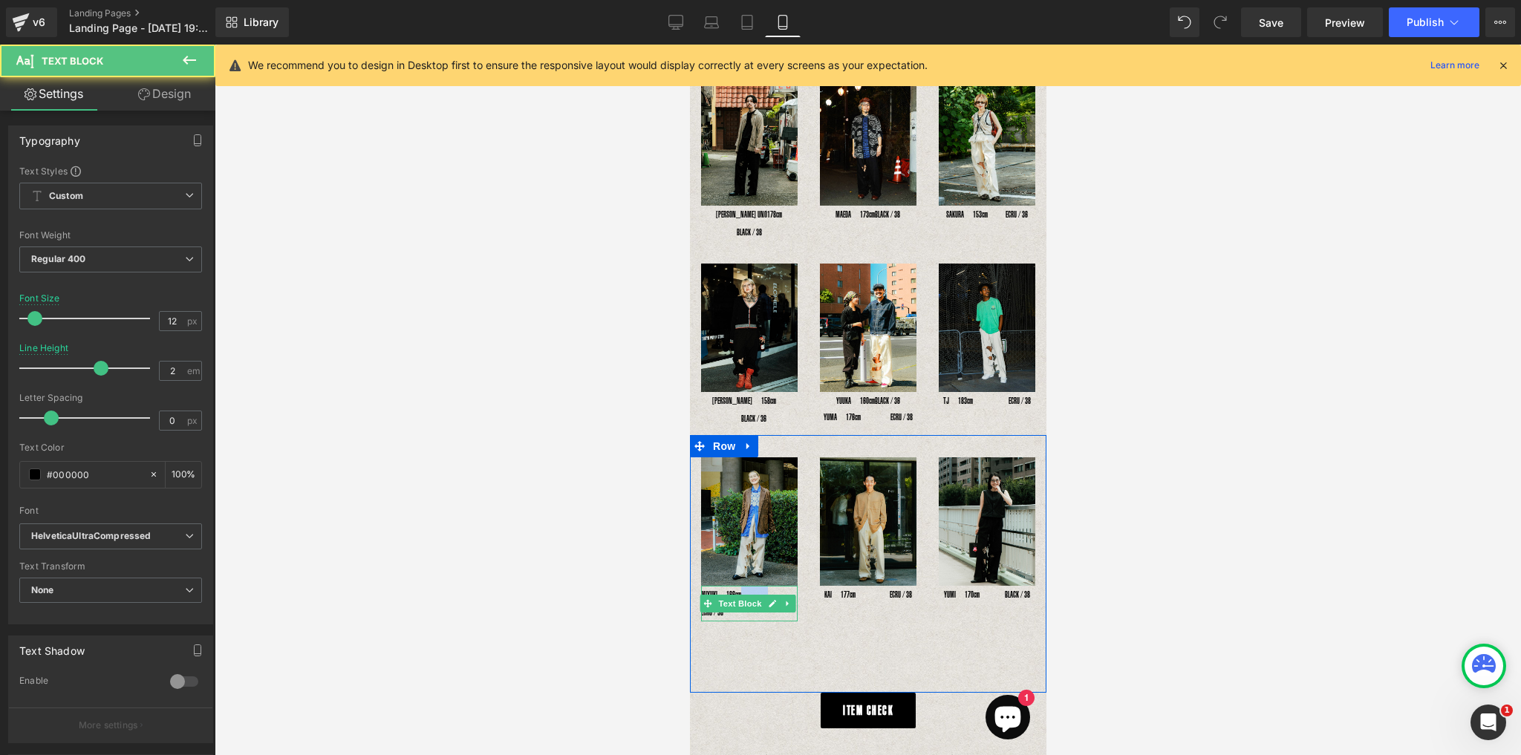
drag, startPoint x: 768, startPoint y: 559, endPoint x: 743, endPoint y: 558, distance: 25.3
click at [743, 586] on p "MIYUKI　166cm　　　　　　 ECRU / 38" at bounding box center [748, 604] width 97 height 36
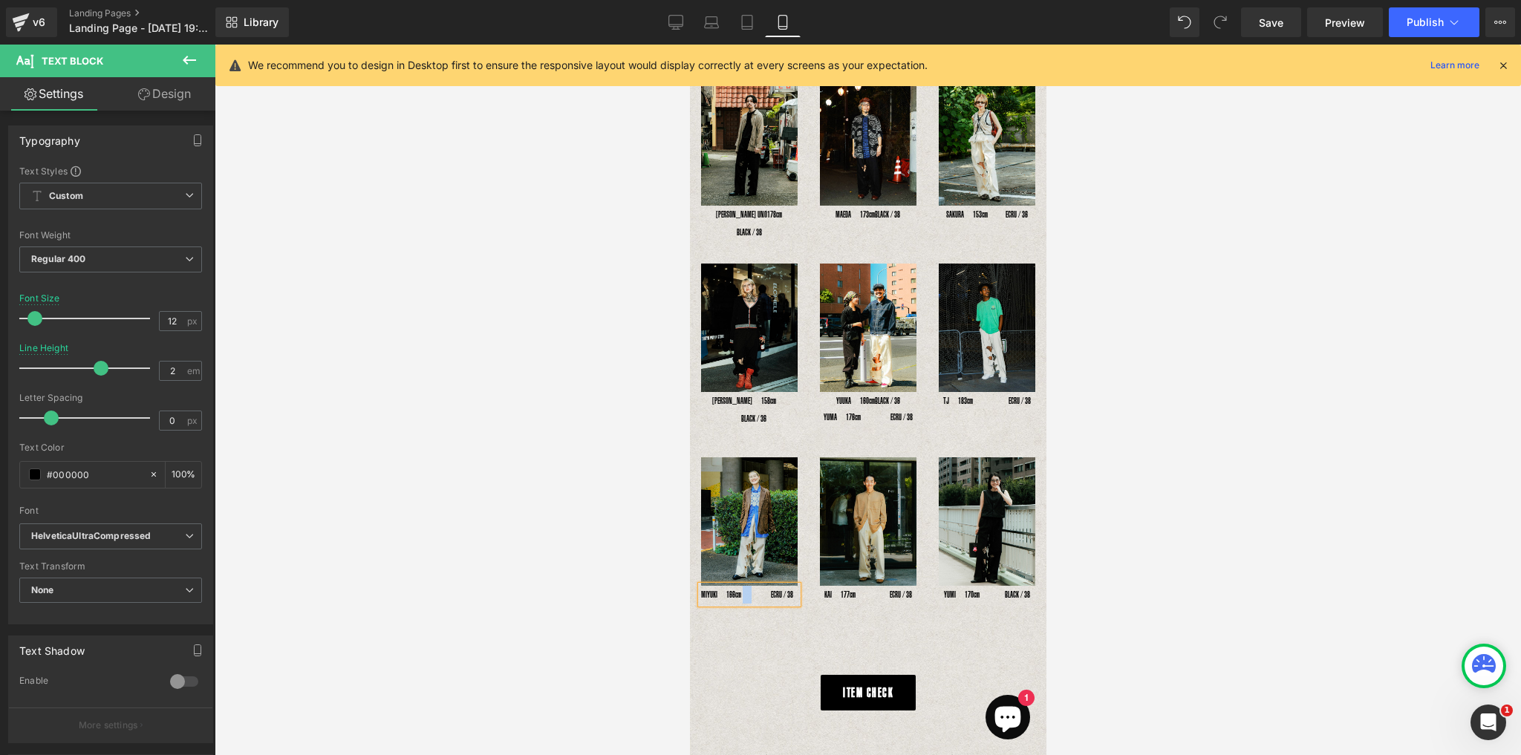
drag, startPoint x: 754, startPoint y: 568, endPoint x: 745, endPoint y: 561, distance: 11.7
click at [745, 586] on p "MIYUKI　166cm 　　　 ECRU / 38" at bounding box center [748, 595] width 97 height 18
drag, startPoint x: 116, startPoint y: 582, endPoint x: 116, endPoint y: 633, distance: 51.2
click at [115, 630] on div "Typography Text Styles Custom Custom Setup Global Style Custom Setup Global Sty…" at bounding box center [111, 560] width 222 height 898
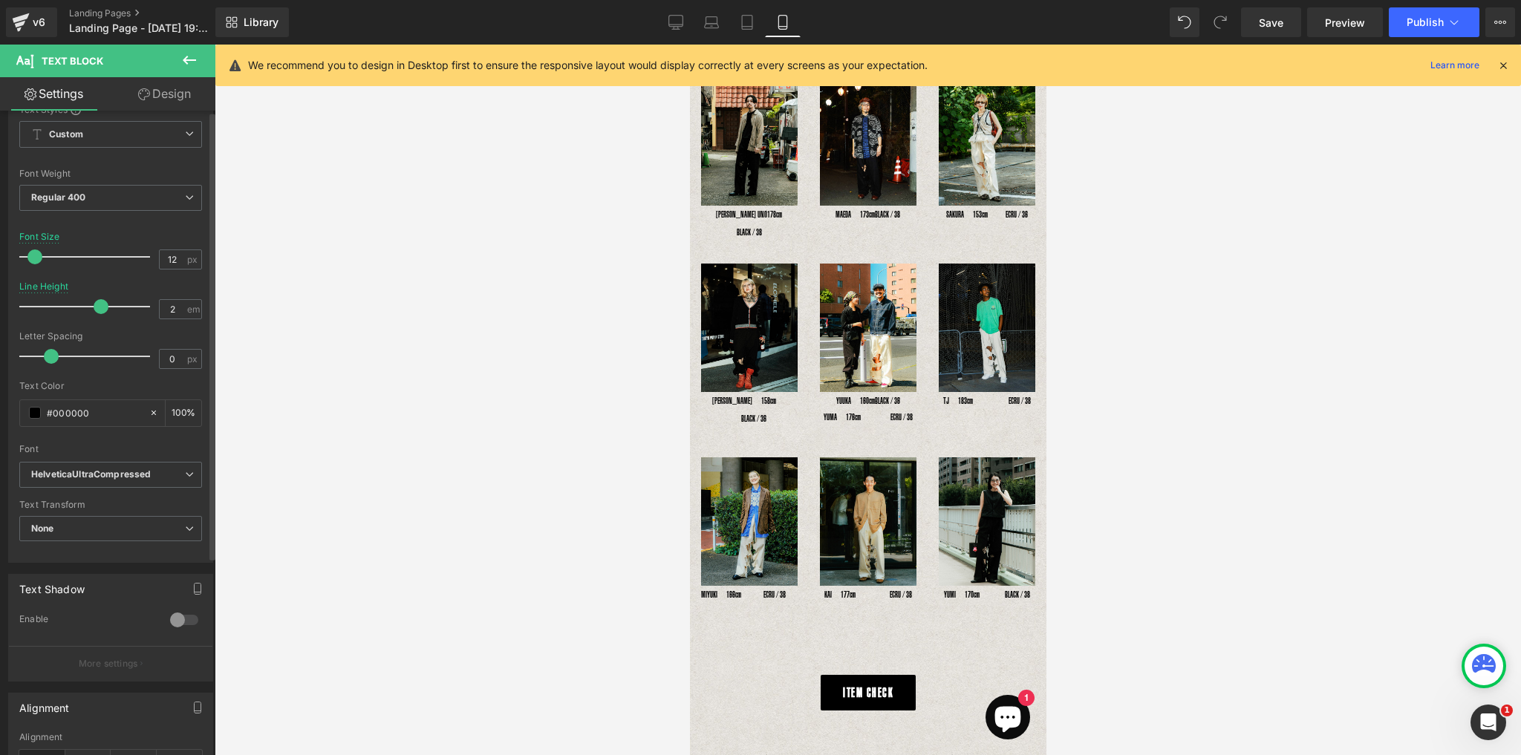
scroll to position [238, 0]
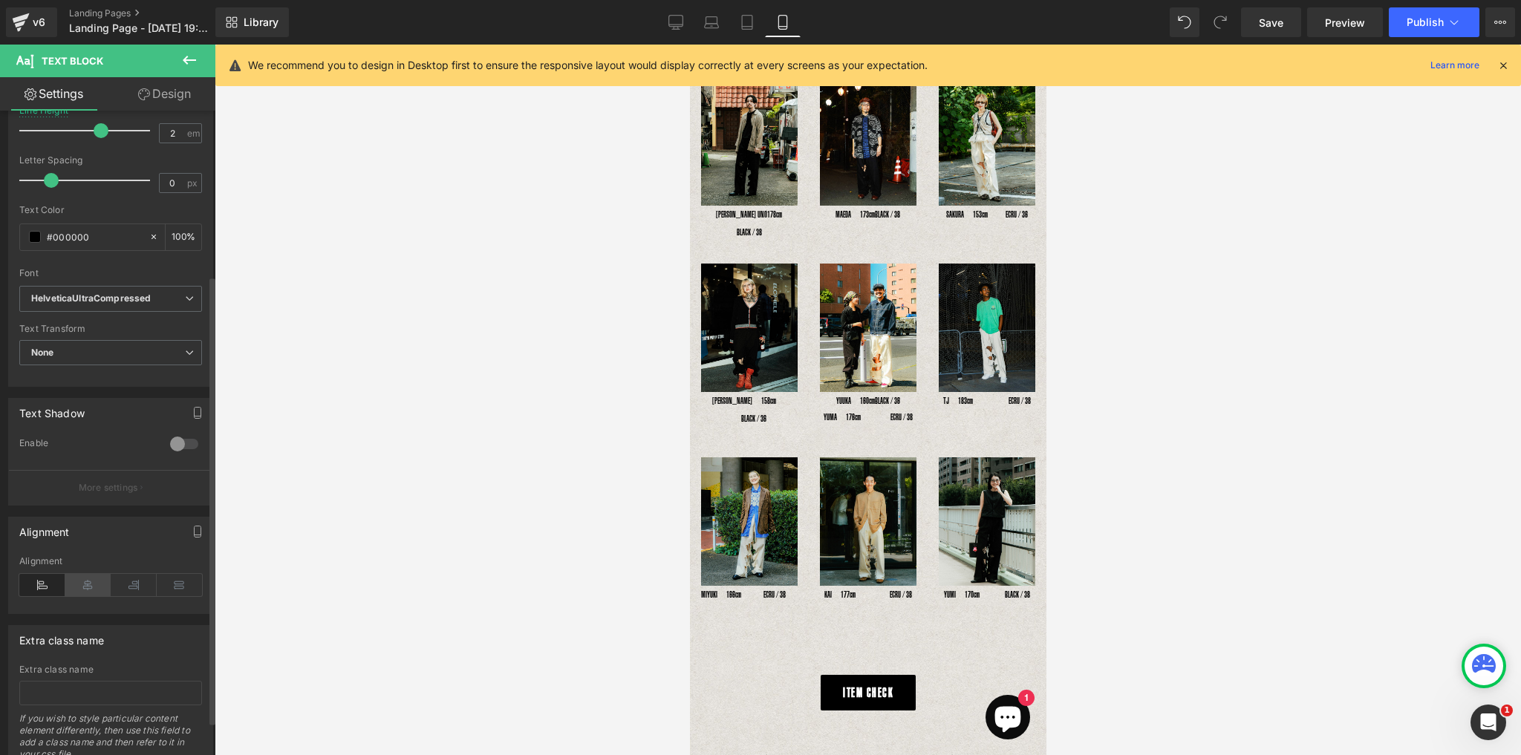
click at [92, 581] on icon at bounding box center [88, 585] width 46 height 22
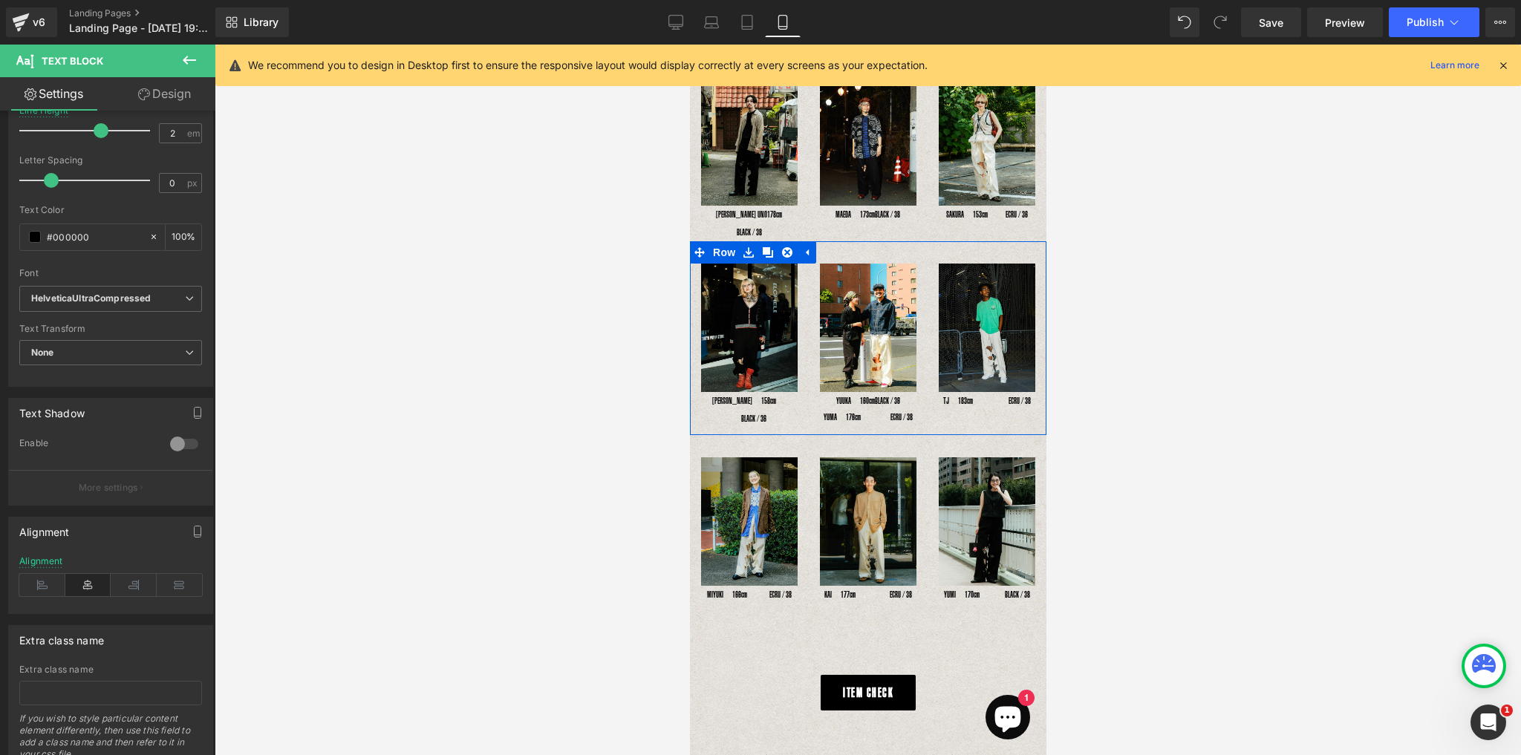
click at [734, 401] on span "Text Block" at bounding box center [738, 410] width 49 height 18
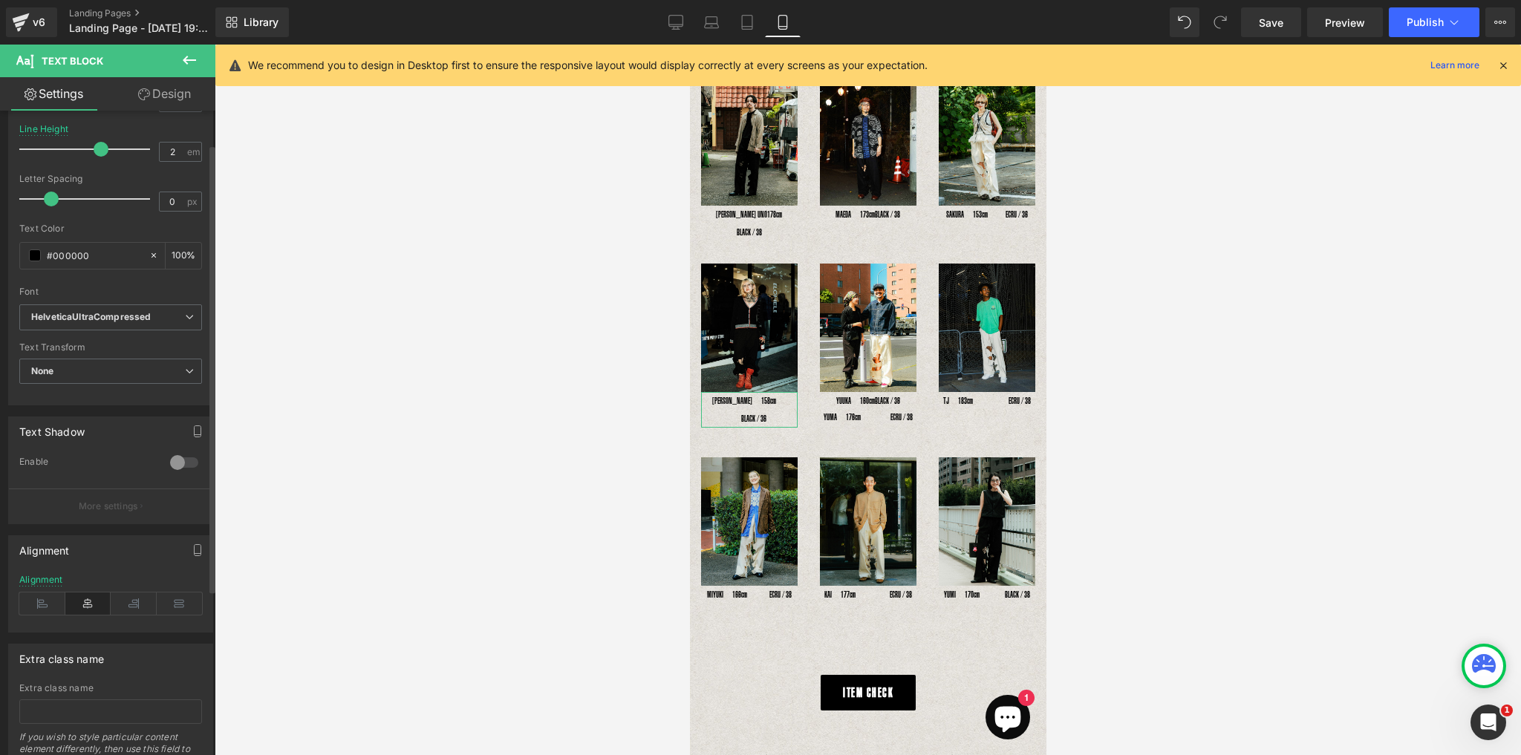
scroll to position [285, 0]
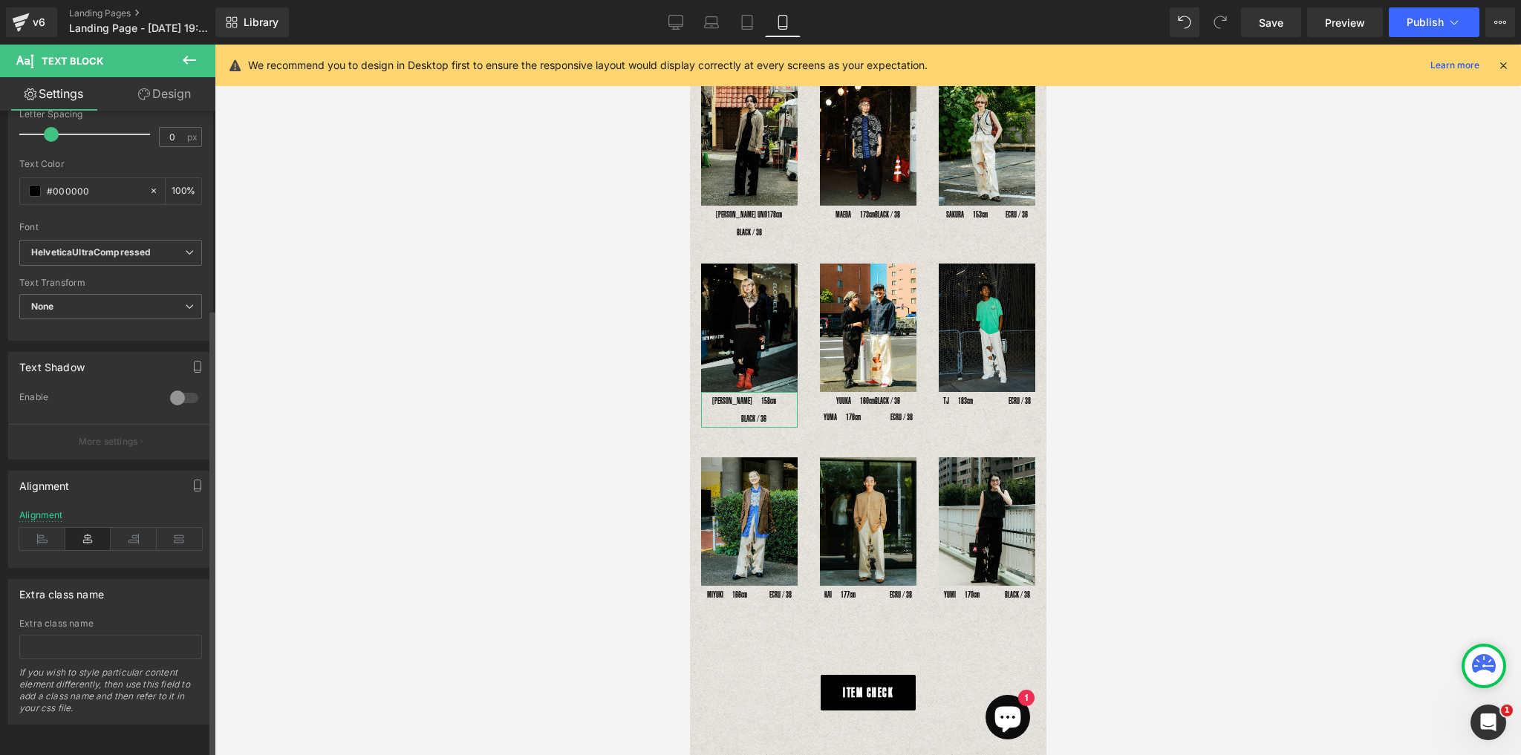
click at [91, 542] on icon at bounding box center [88, 539] width 46 height 22
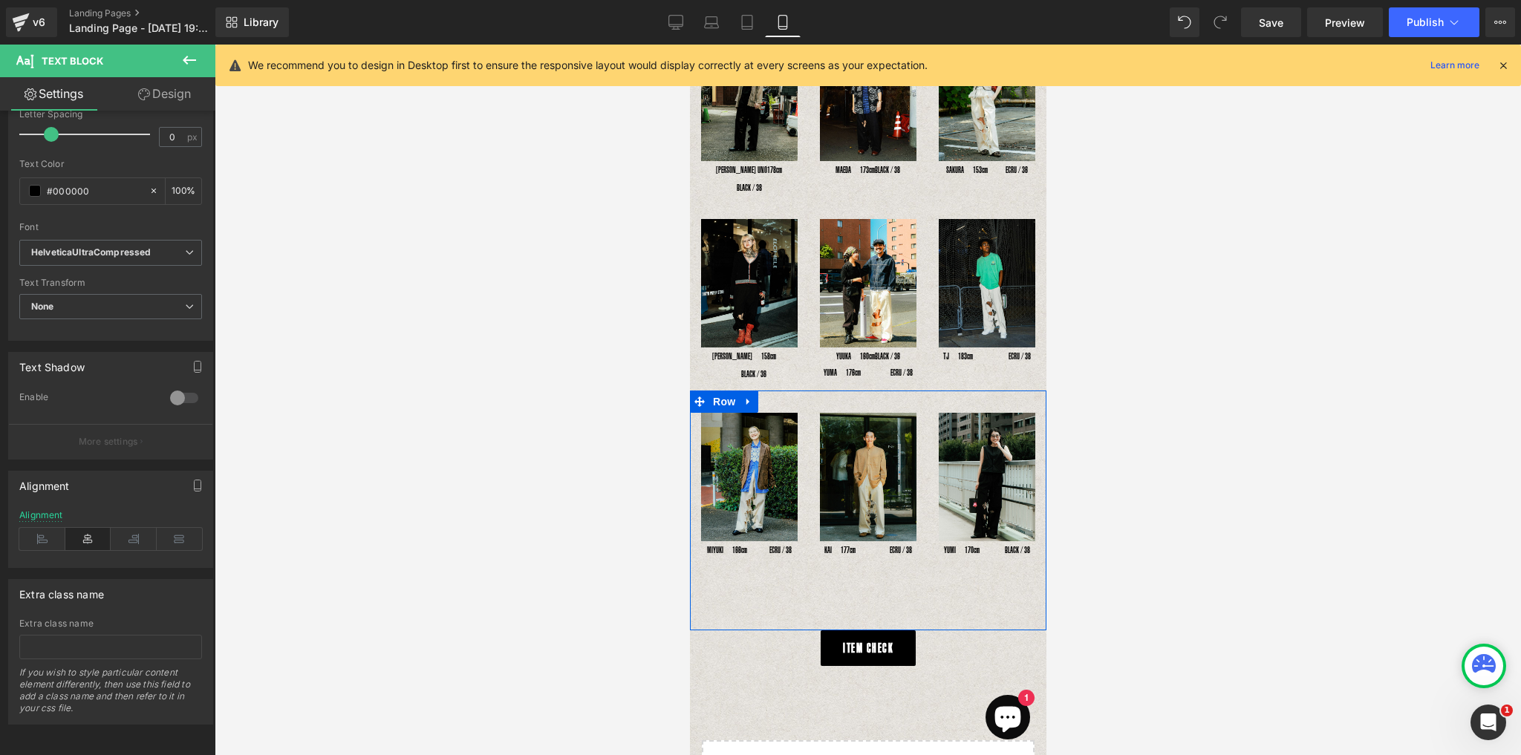
scroll to position [0, 0]
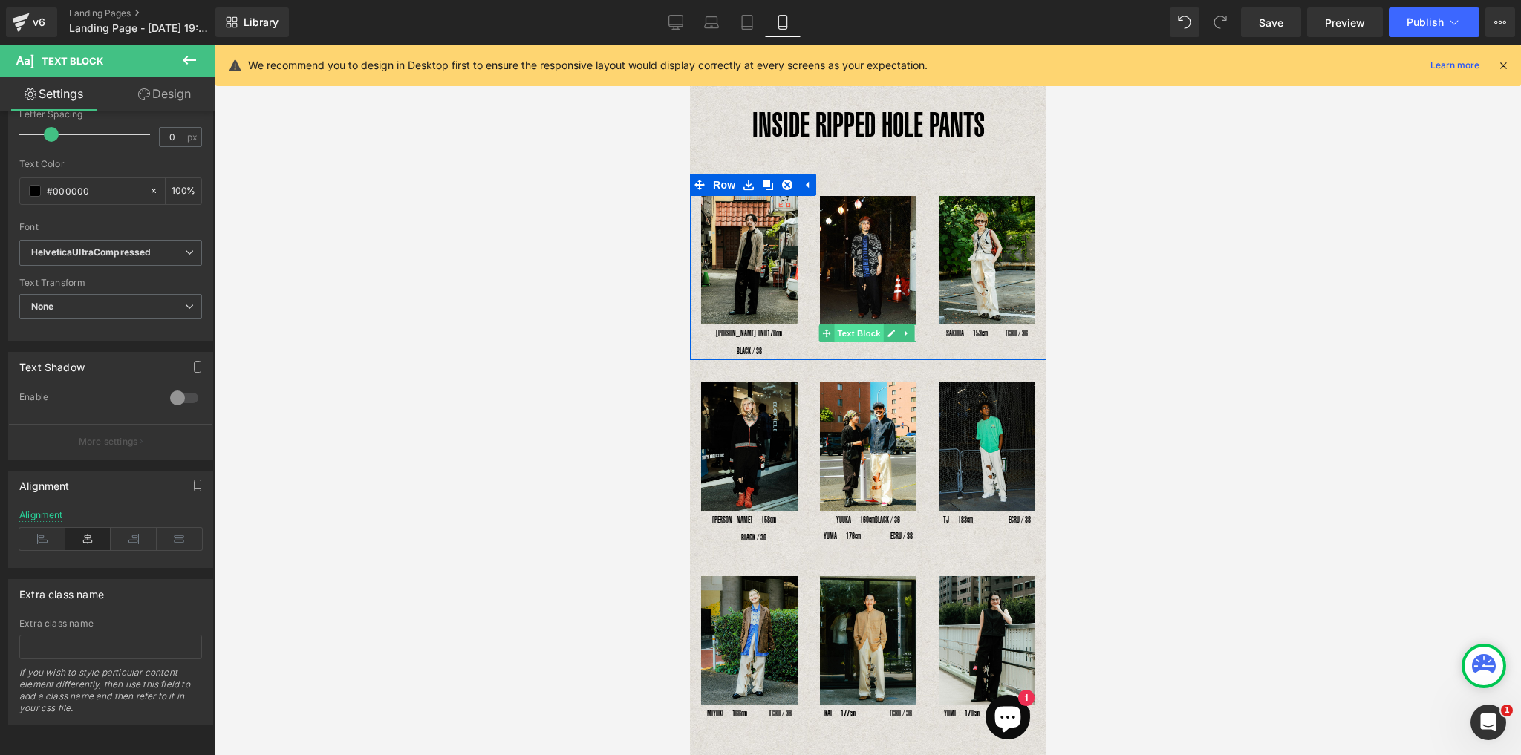
click at [860, 327] on span "Text Block" at bounding box center [857, 333] width 49 height 18
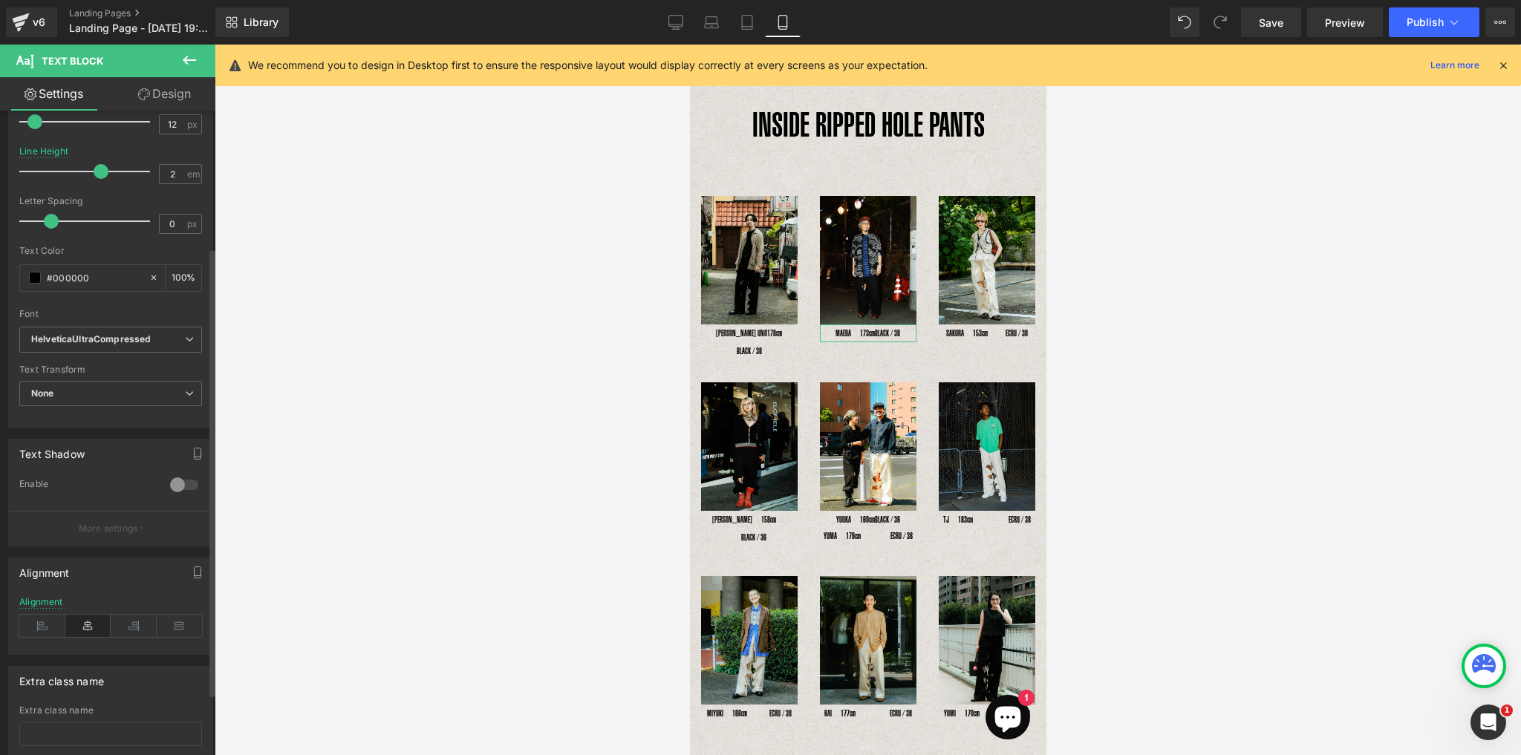
scroll to position [285, 0]
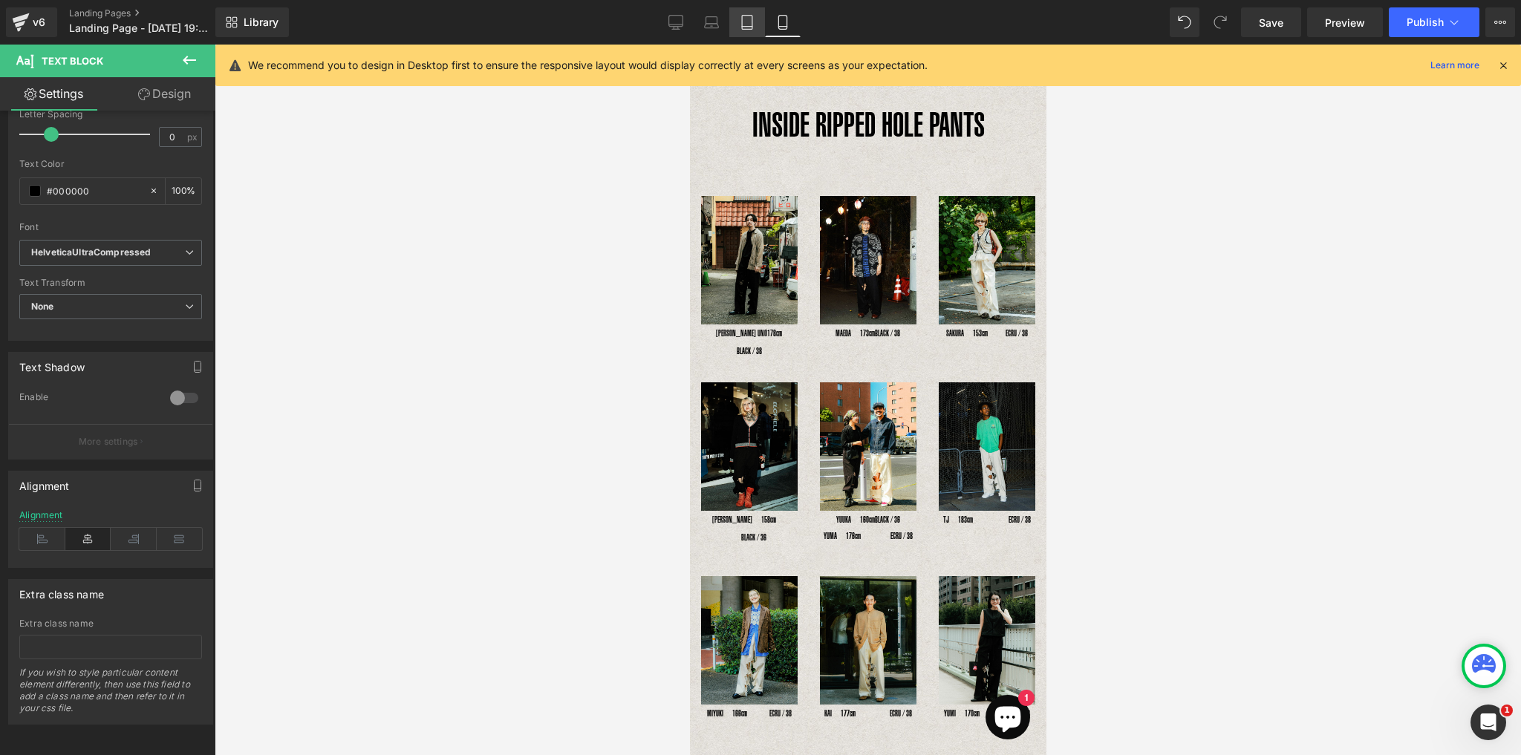
click at [742, 22] on icon at bounding box center [746, 22] width 15 height 15
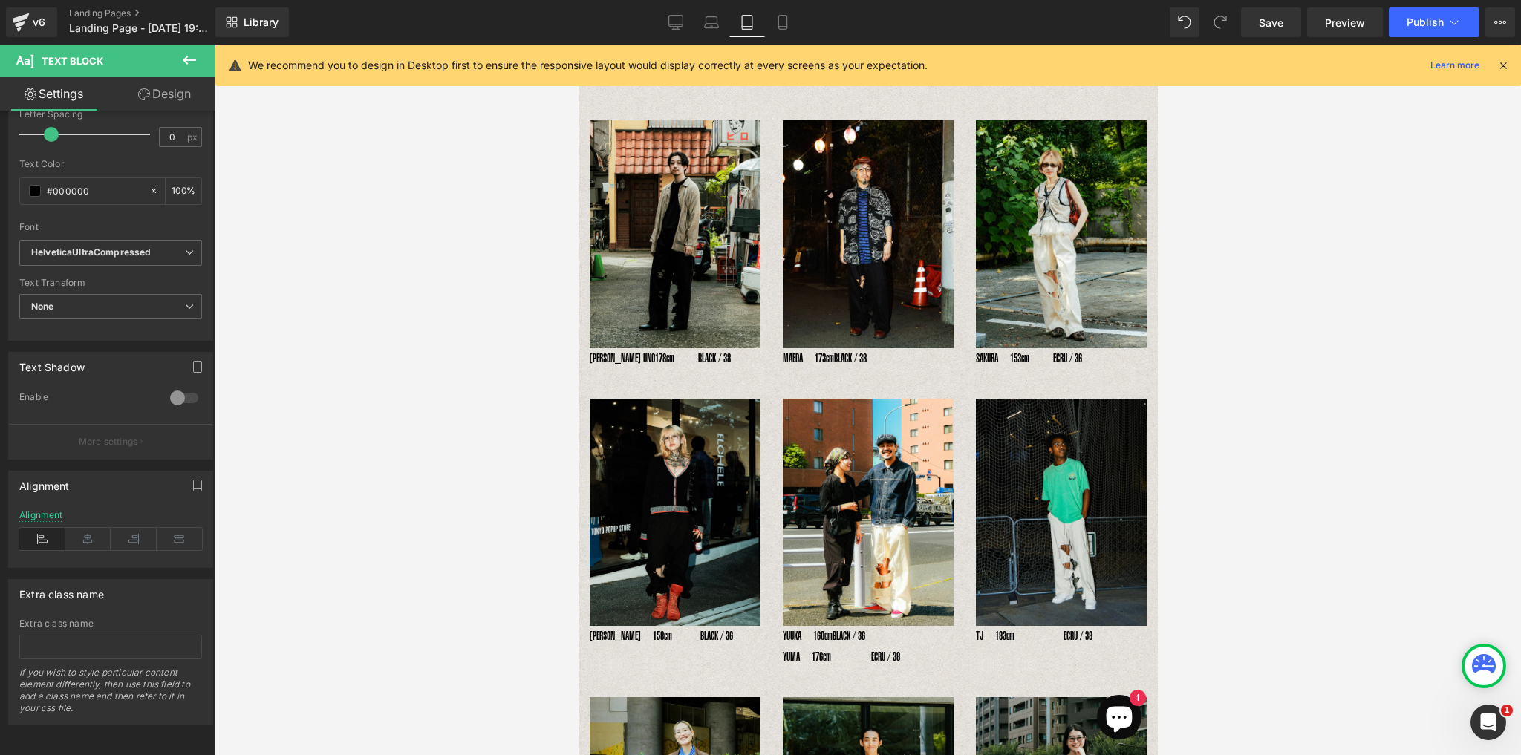
scroll to position [128, 0]
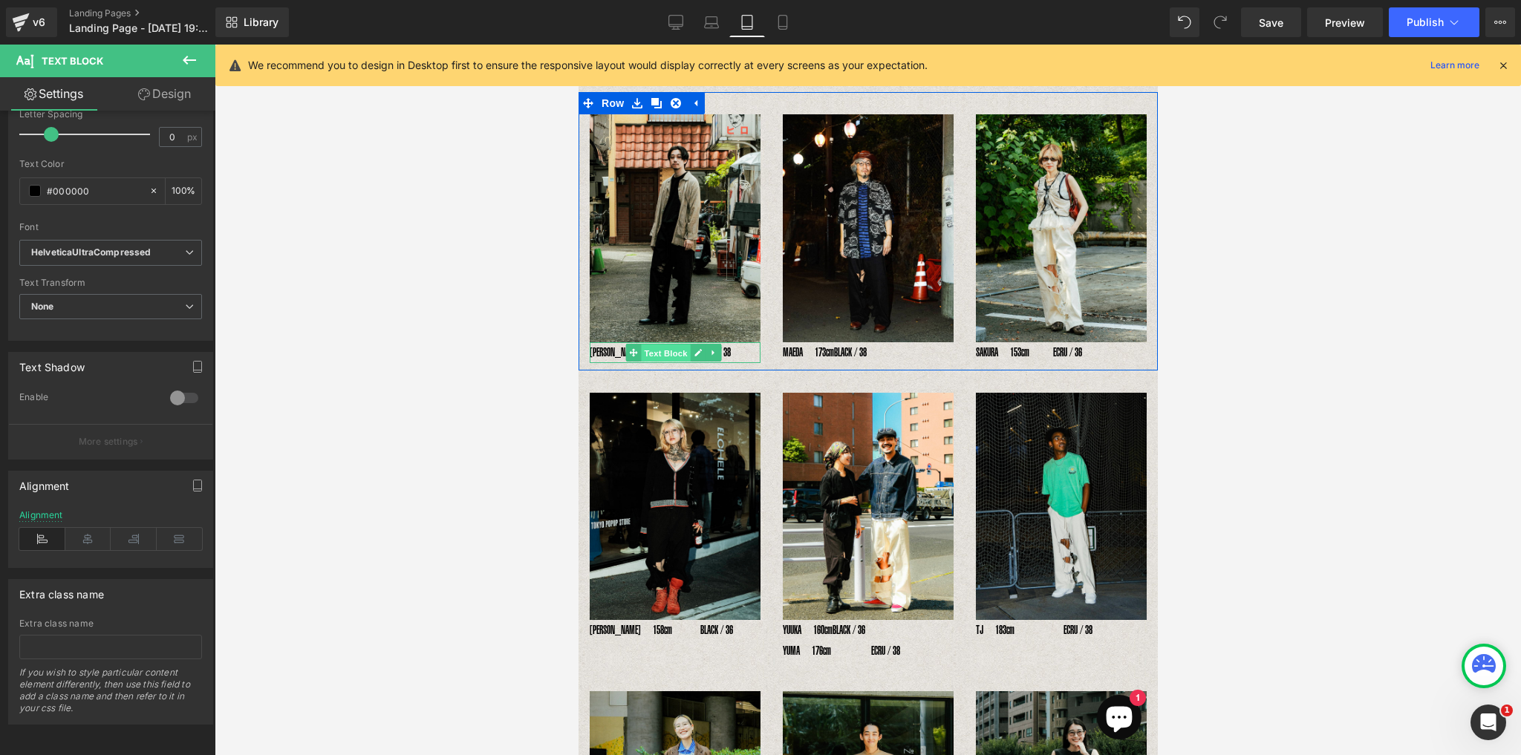
click at [687, 350] on span "Text Block" at bounding box center [664, 353] width 49 height 18
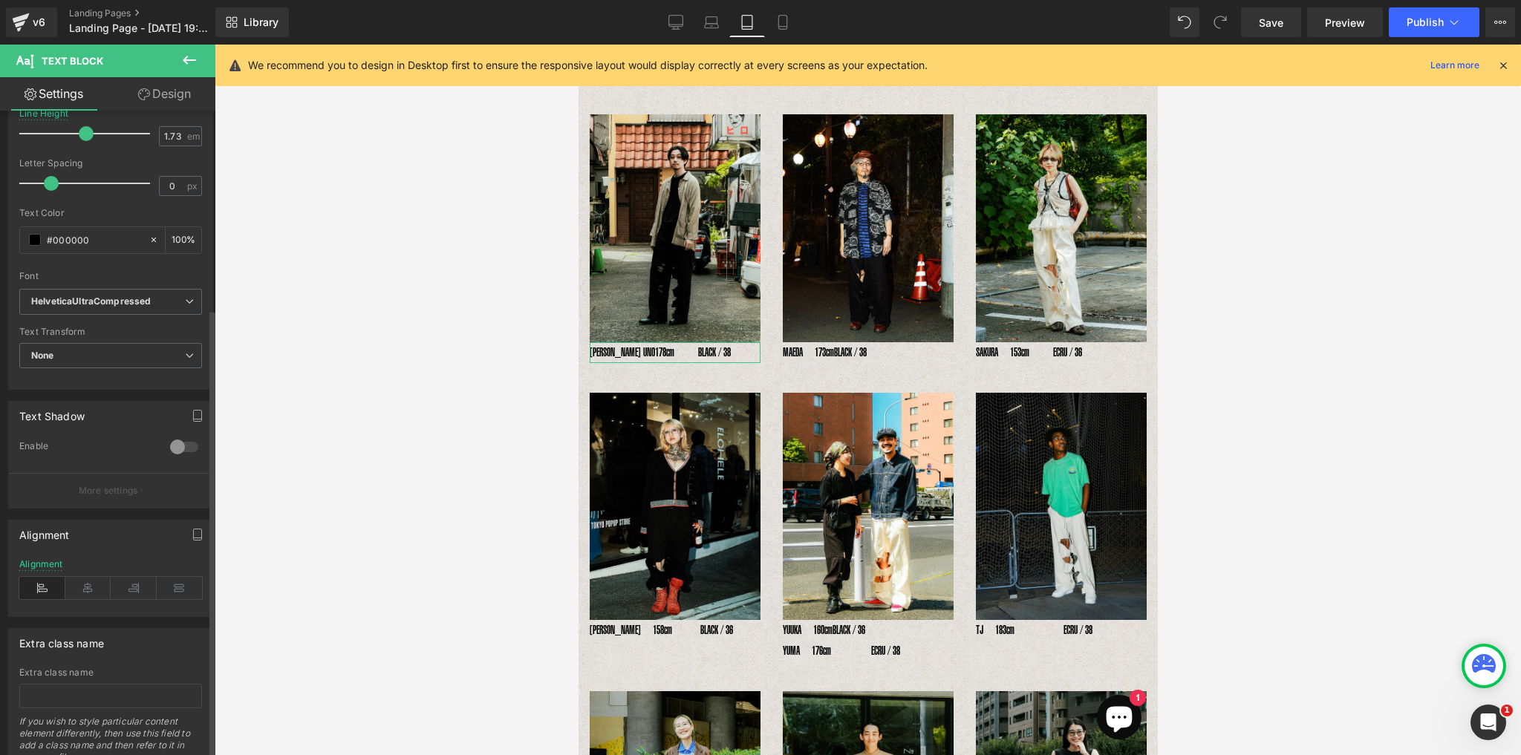
scroll to position [285, 0]
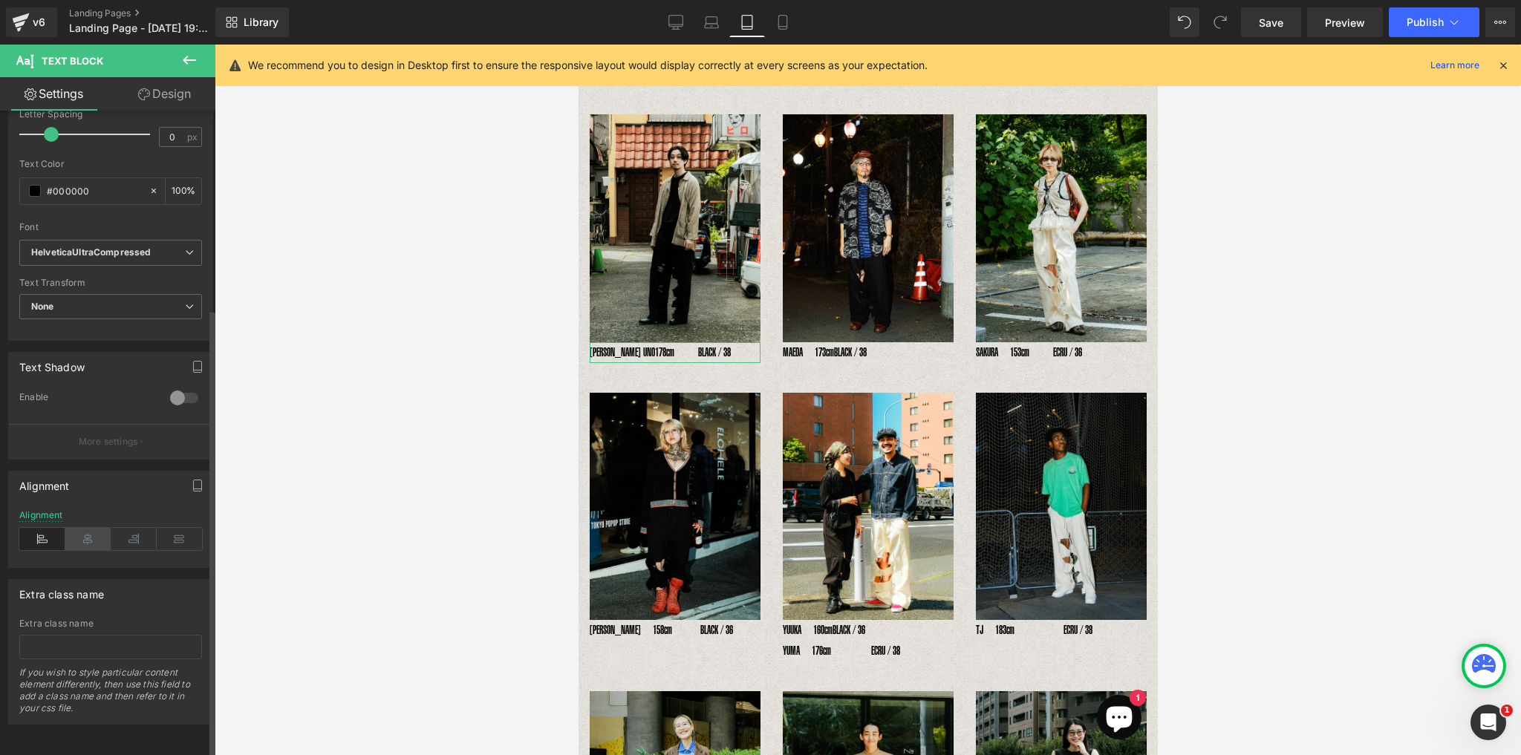
click at [81, 530] on icon at bounding box center [88, 539] width 46 height 22
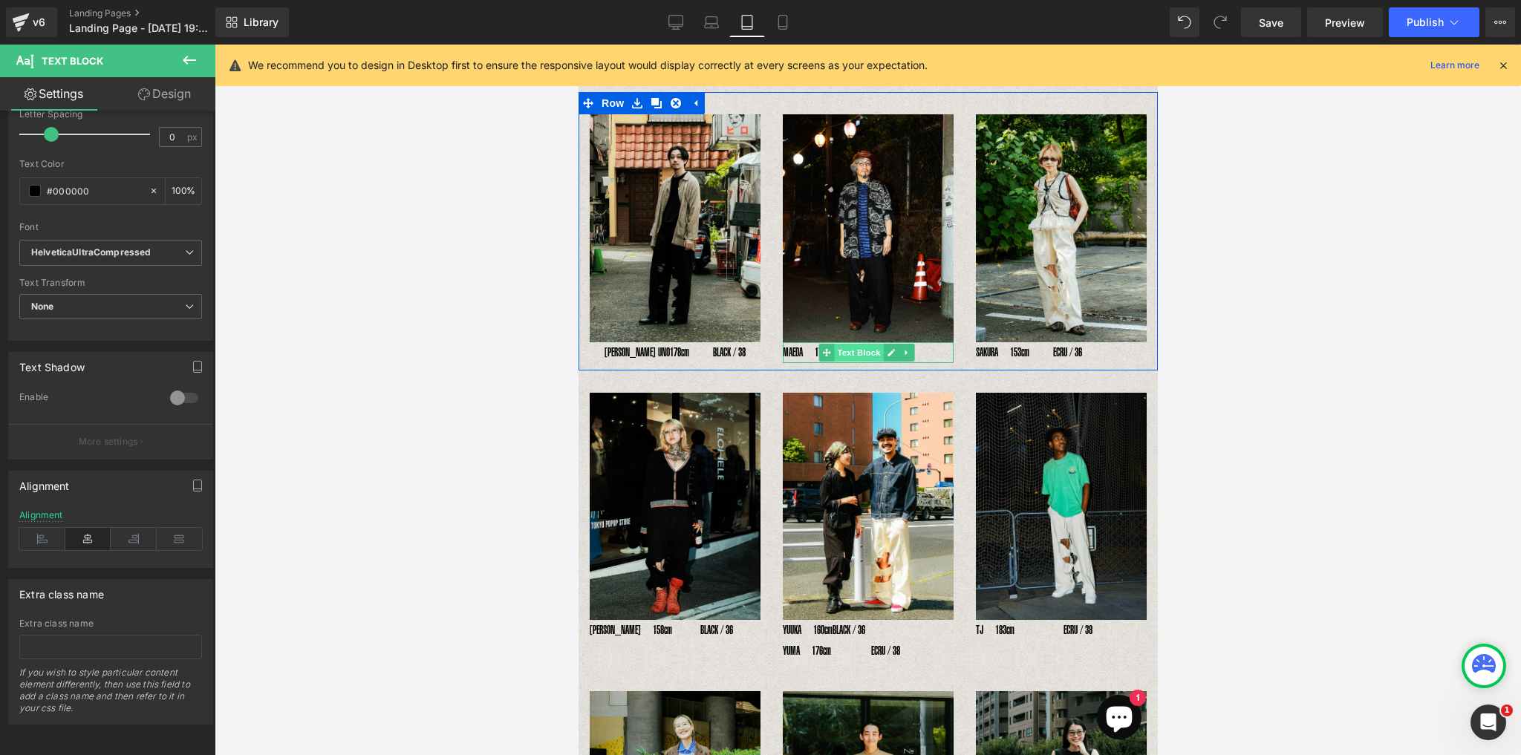
click at [869, 350] on span "Text Block" at bounding box center [857, 353] width 49 height 18
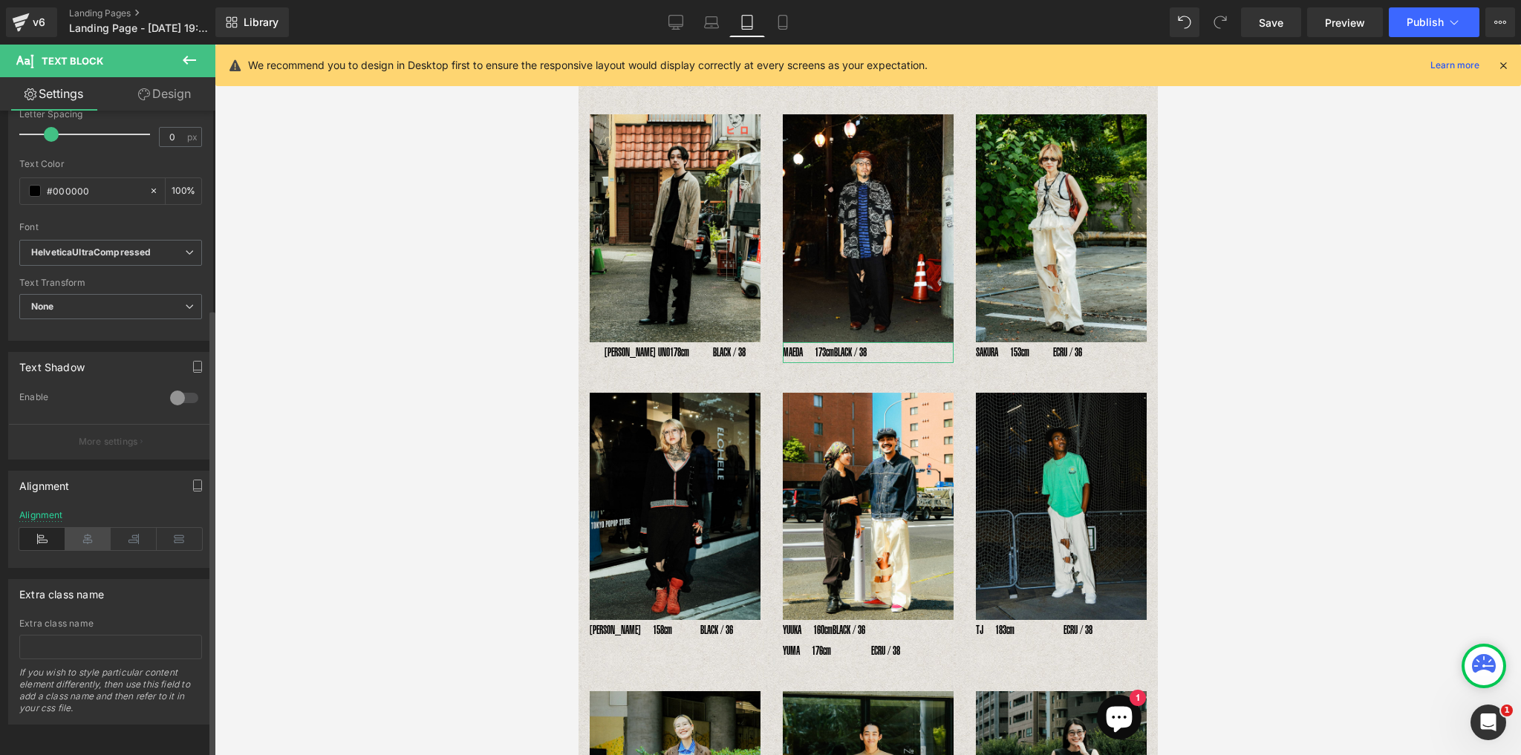
click at [91, 532] on icon at bounding box center [88, 539] width 46 height 22
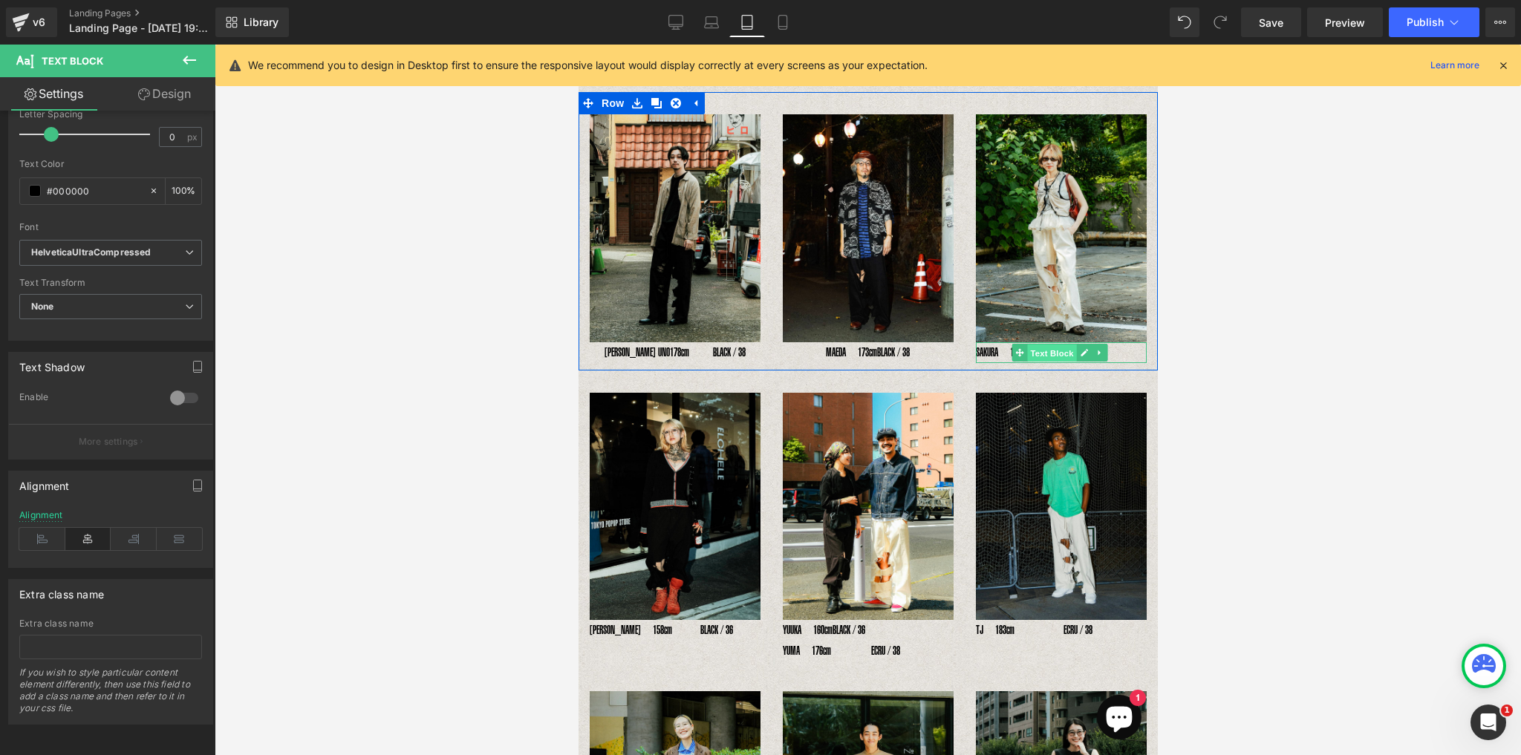
click at [1031, 350] on span "Text Block" at bounding box center [1050, 353] width 49 height 18
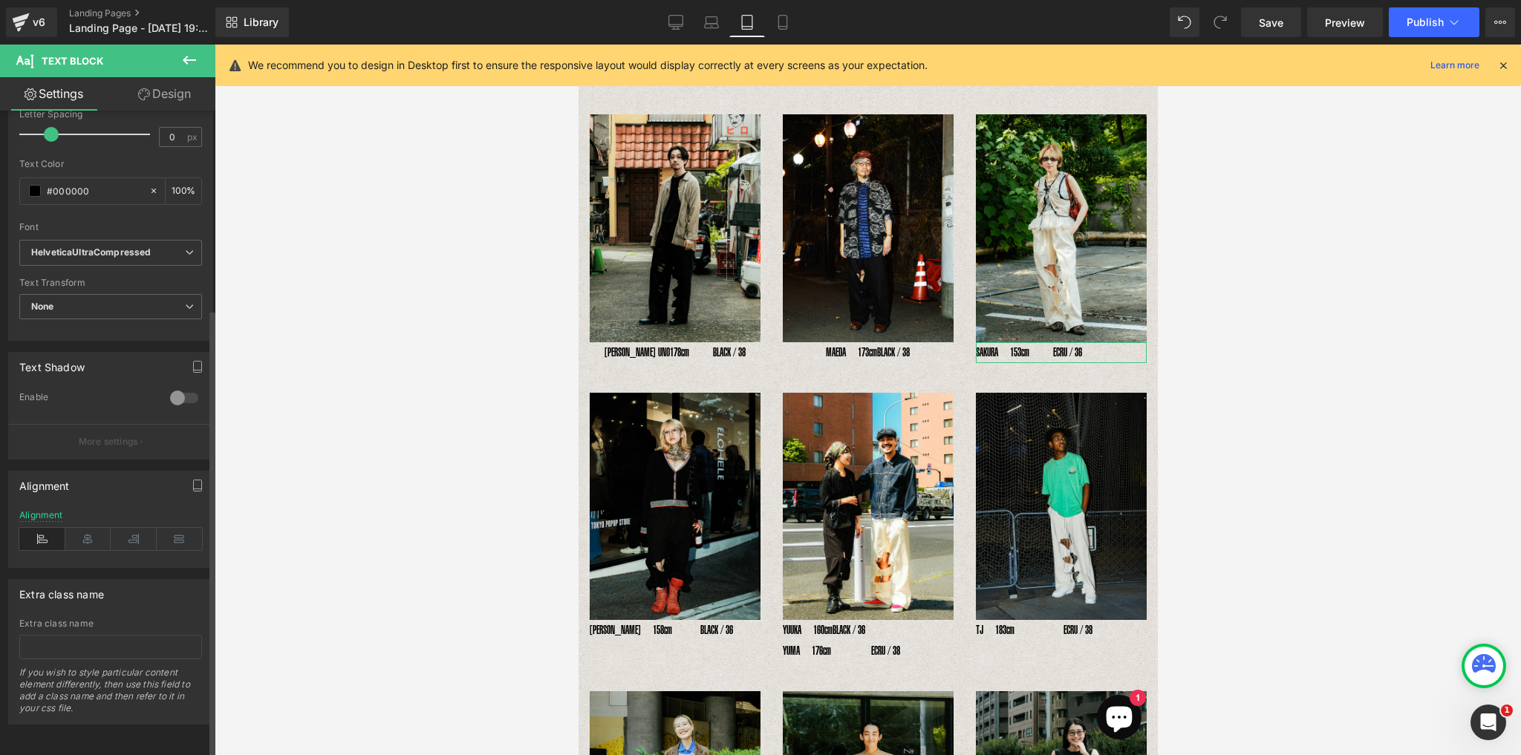
click at [91, 520] on div "Alignment" at bounding box center [110, 538] width 183 height 57
click at [95, 534] on icon at bounding box center [88, 539] width 46 height 22
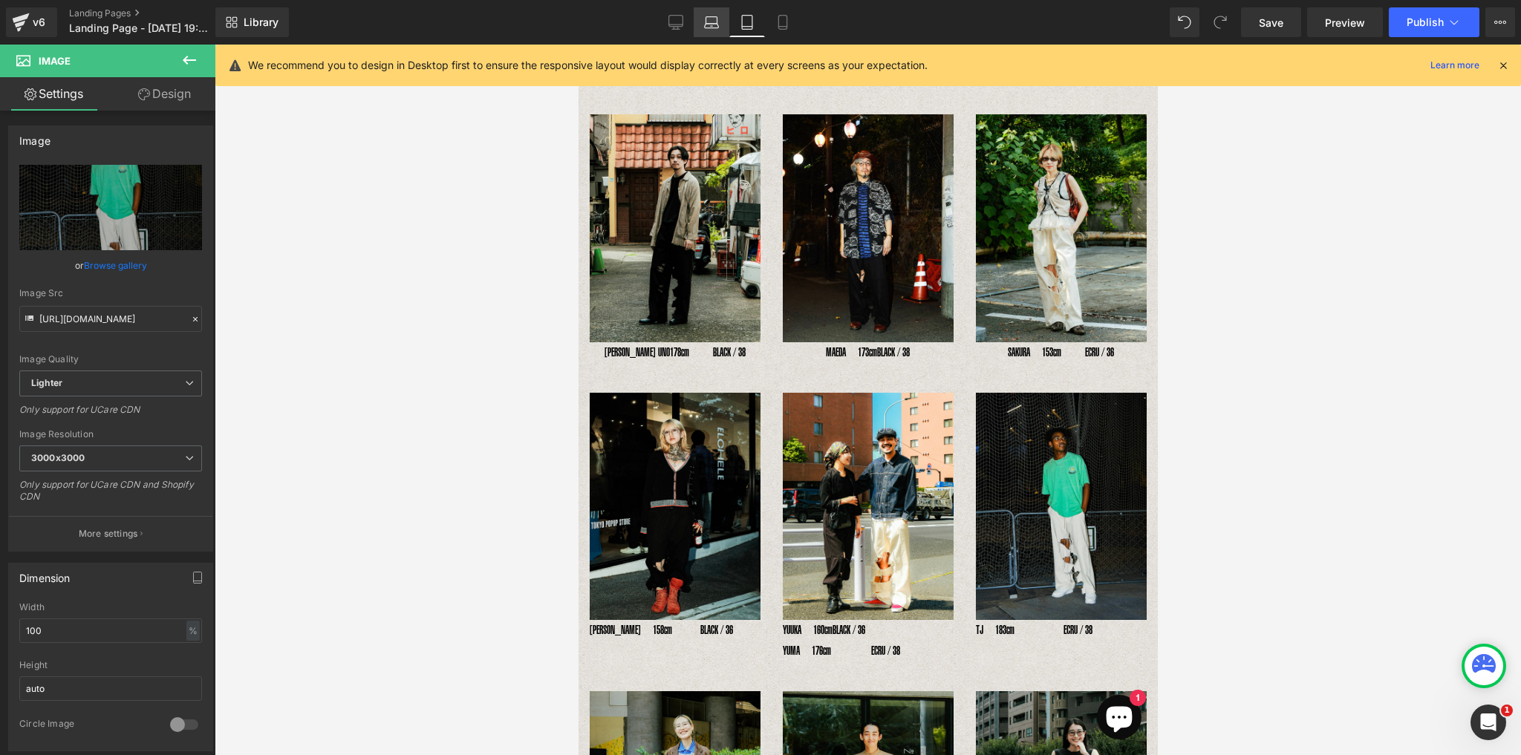
click at [706, 27] on icon at bounding box center [711, 22] width 15 height 15
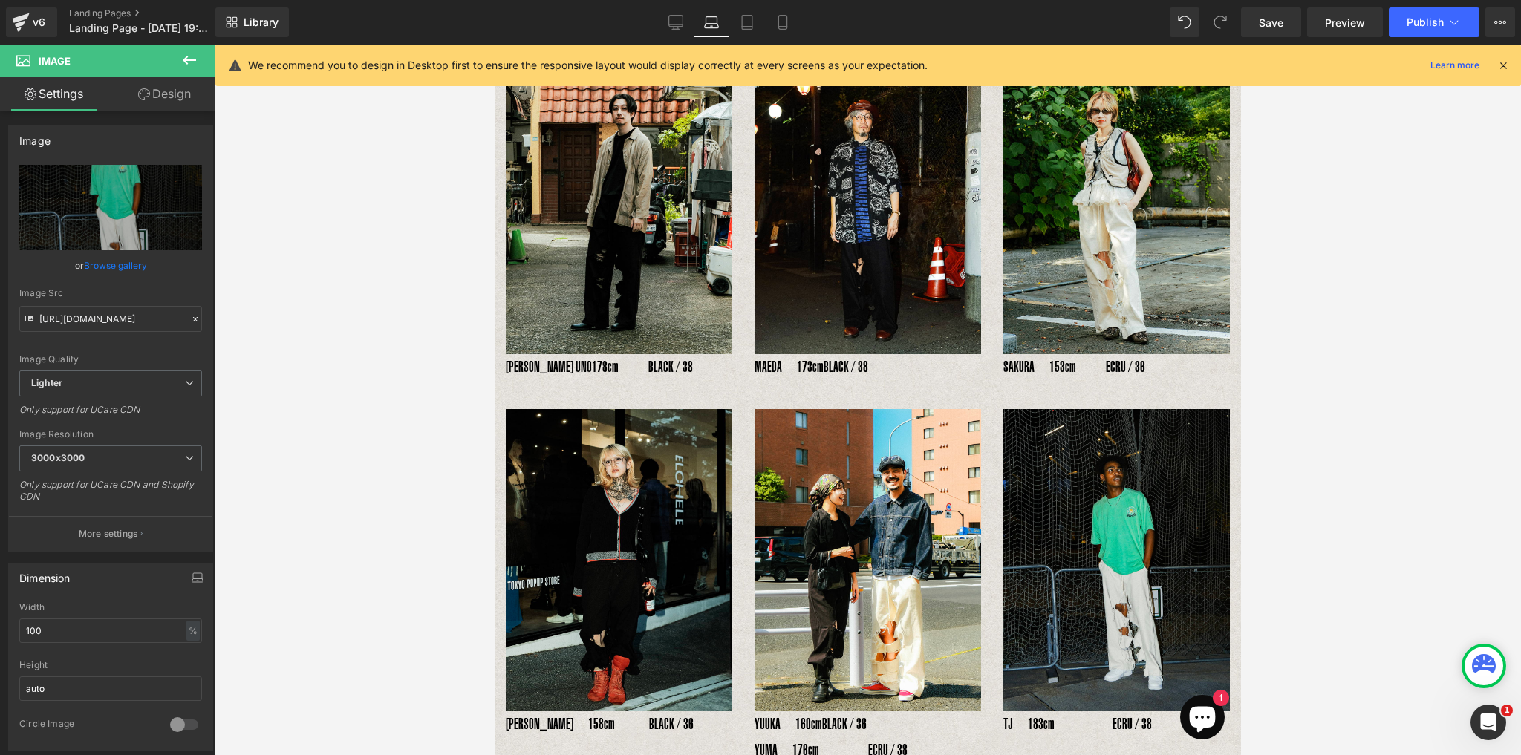
scroll to position [206, 0]
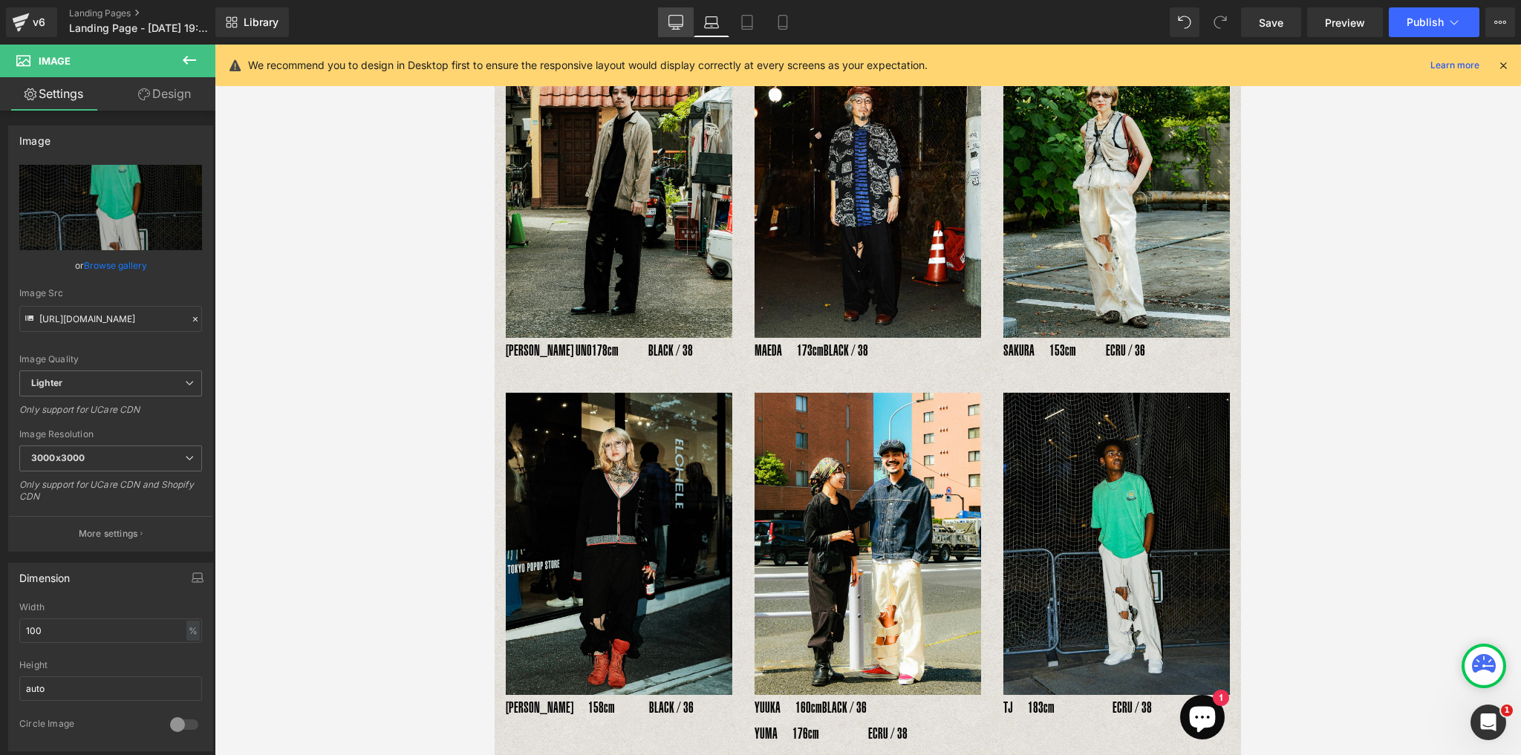
click at [676, 13] on link "Desktop" at bounding box center [676, 22] width 36 height 30
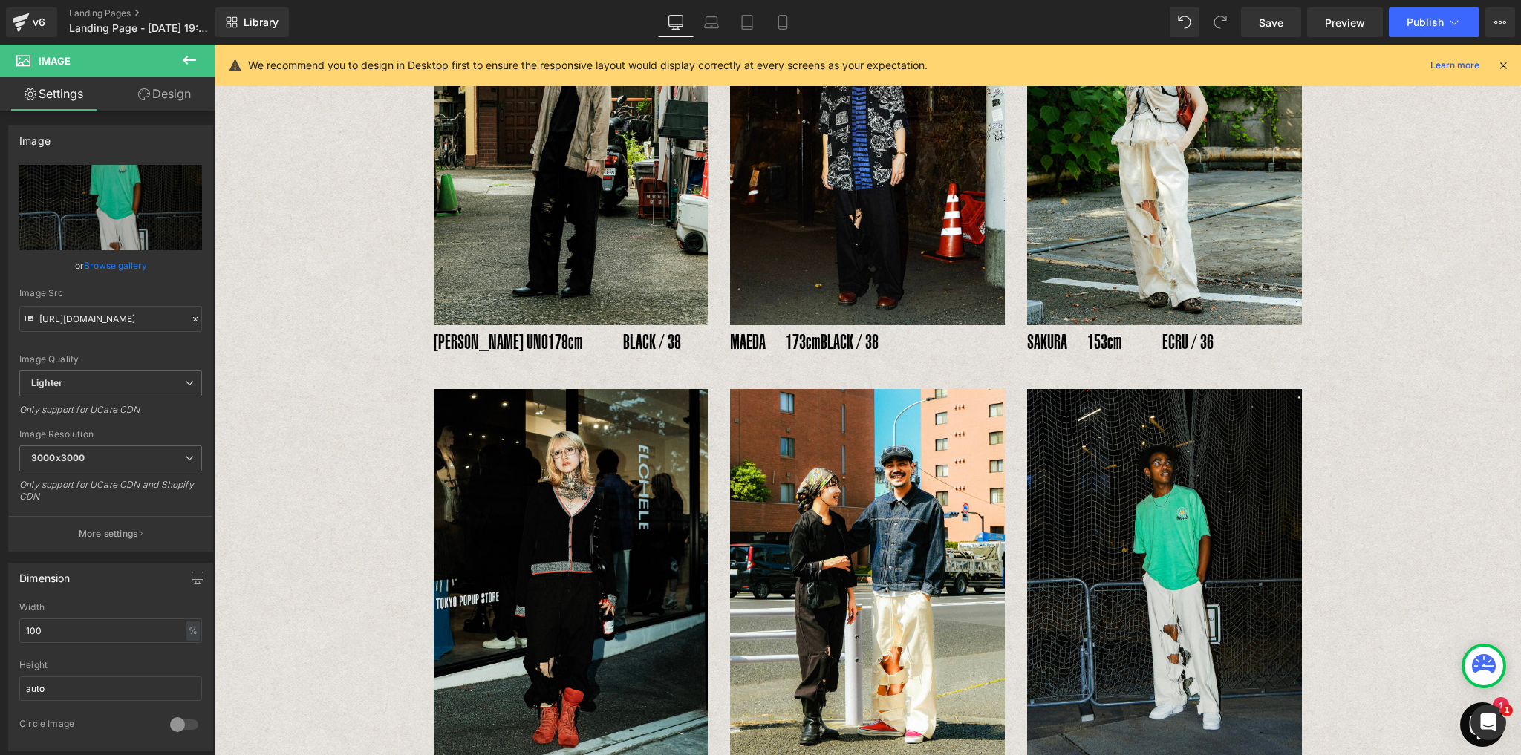
scroll to position [284, 0]
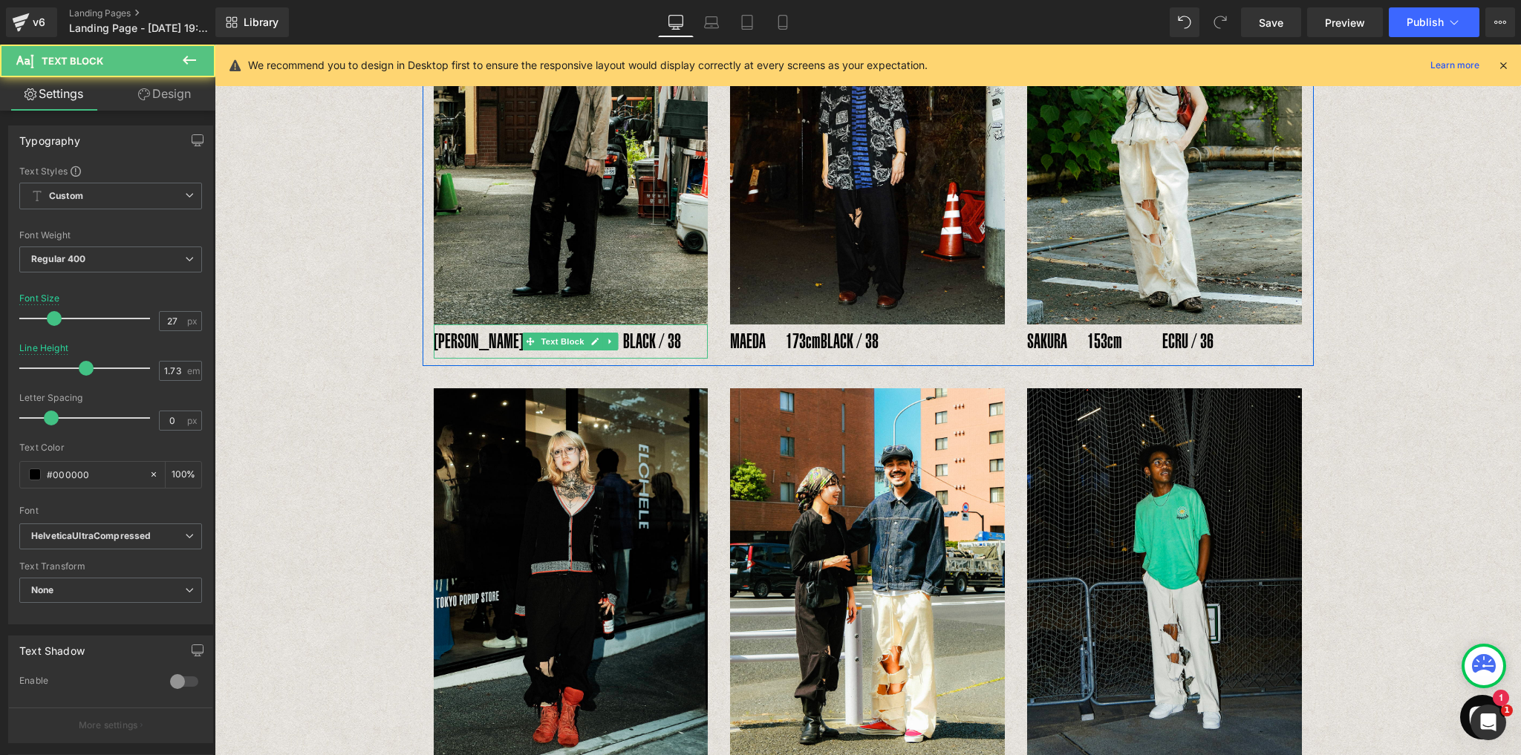
click at [466, 341] on p "YOSHIHIRO UNO178cm　　BLACK / 38" at bounding box center [571, 341] width 275 height 35
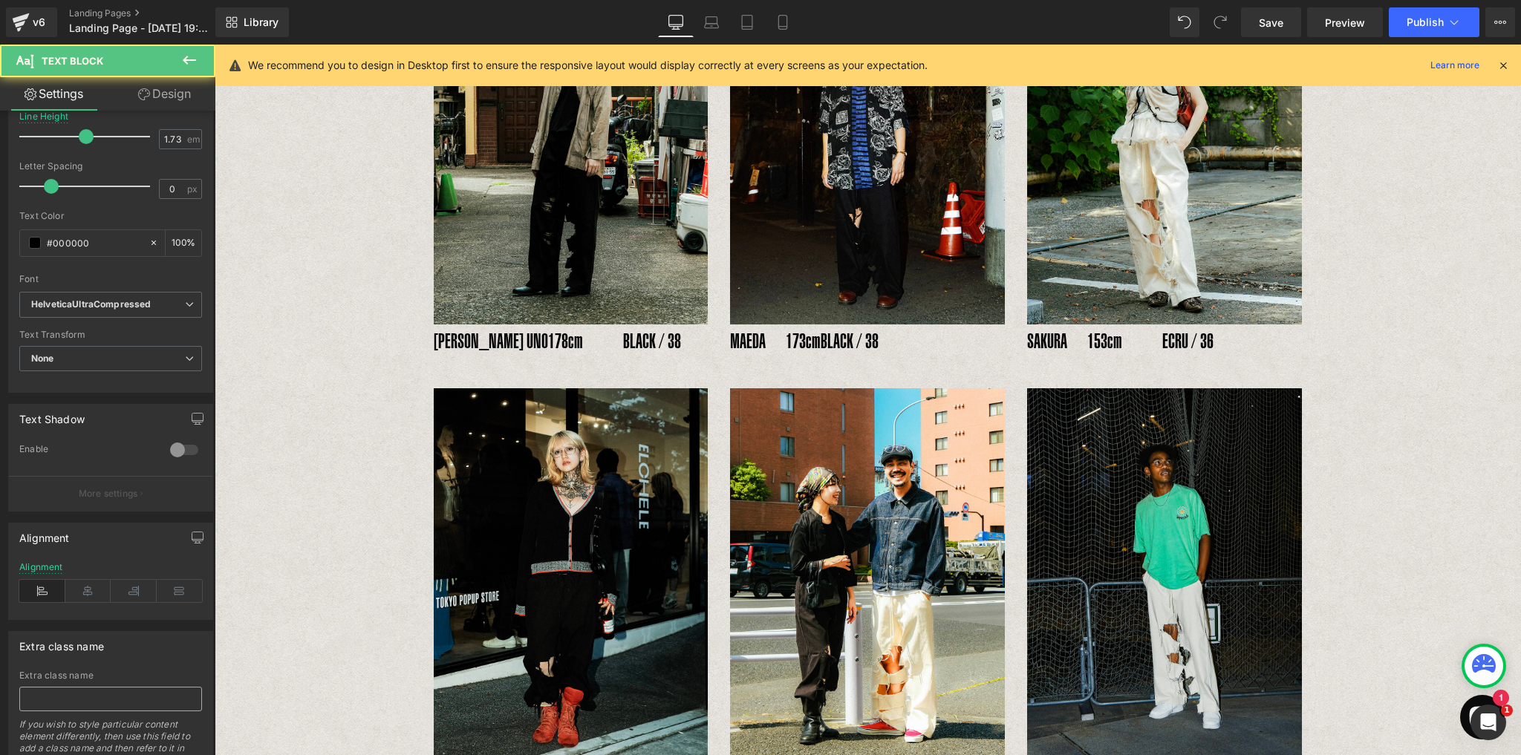
scroll to position [285, 0]
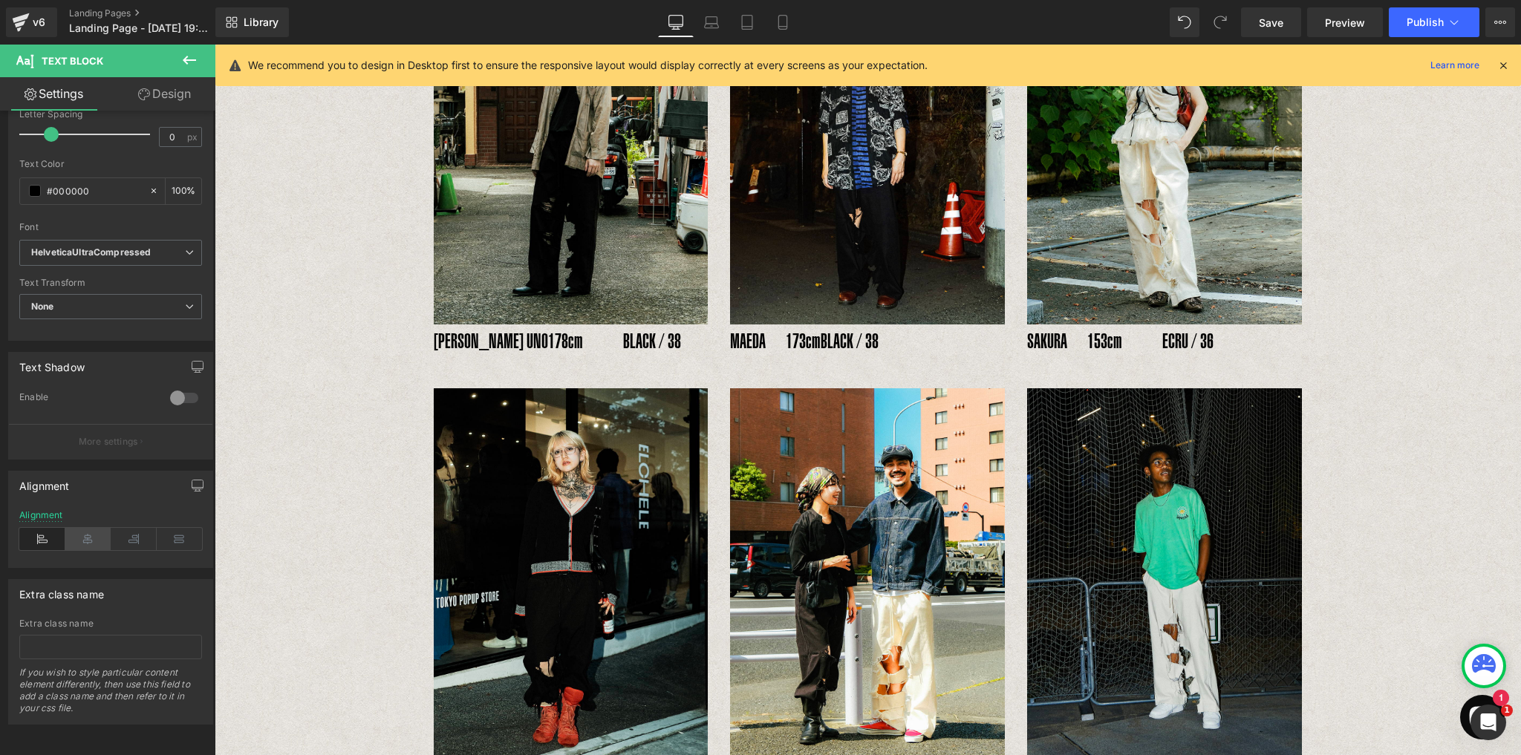
click at [88, 538] on icon at bounding box center [88, 539] width 46 height 22
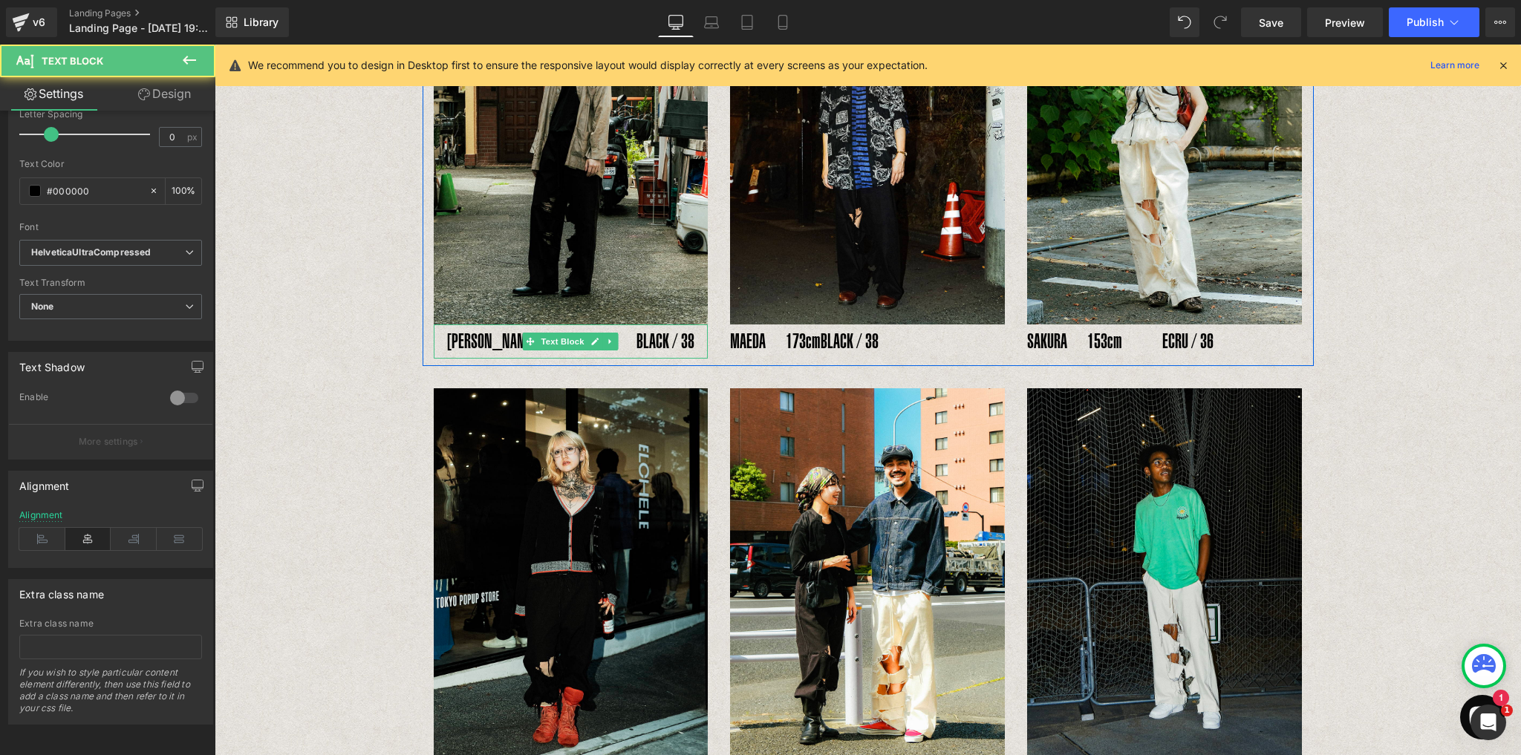
click at [626, 348] on p "YOSHIHIRO UNO178cm　　BLACK / 38" at bounding box center [571, 341] width 275 height 35
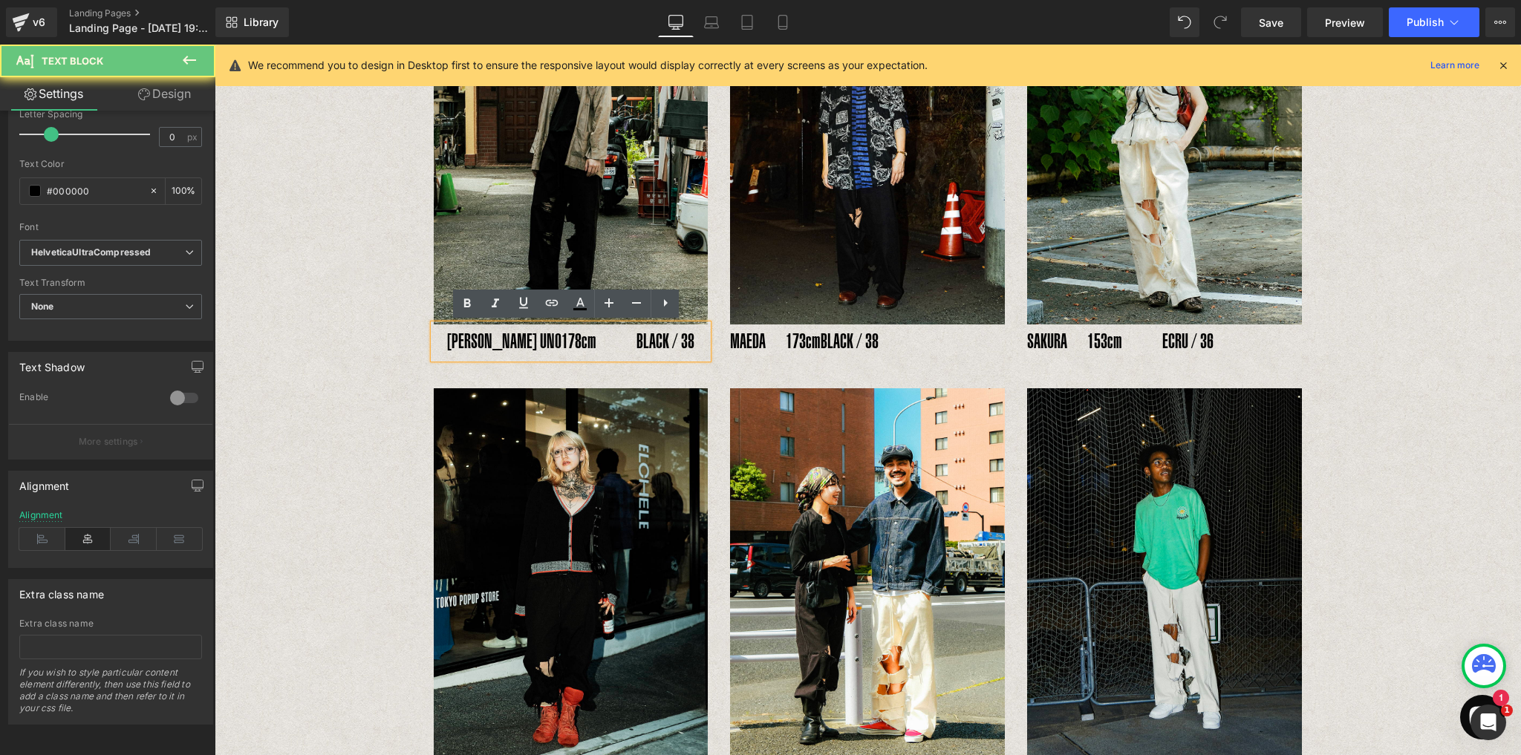
click at [612, 344] on p "YOSHIHIRO UNO178cm　　BLACK / 38" at bounding box center [571, 341] width 275 height 35
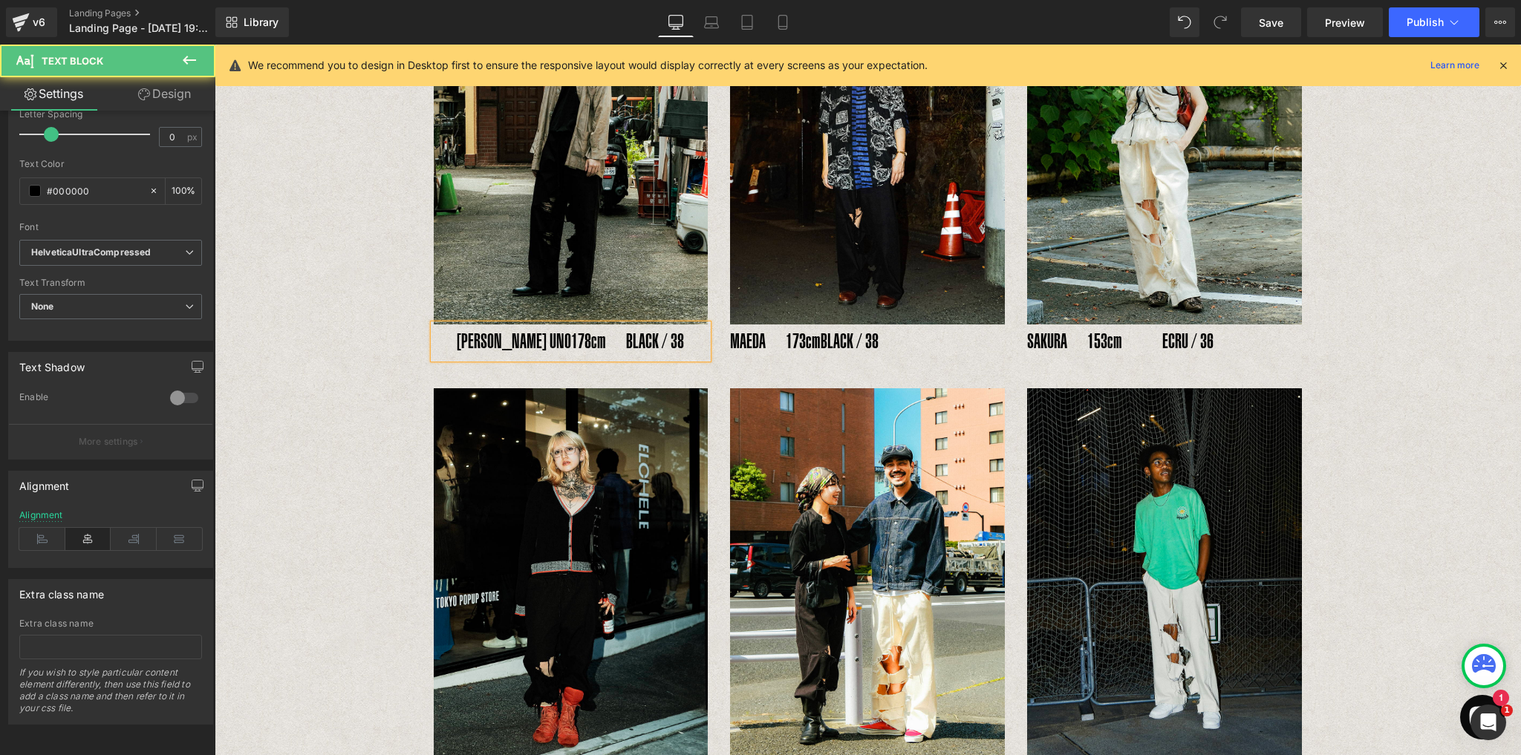
click at [604, 344] on p "YOSHIHIRO UNO178cm　BLACK / 38" at bounding box center [571, 341] width 275 height 35
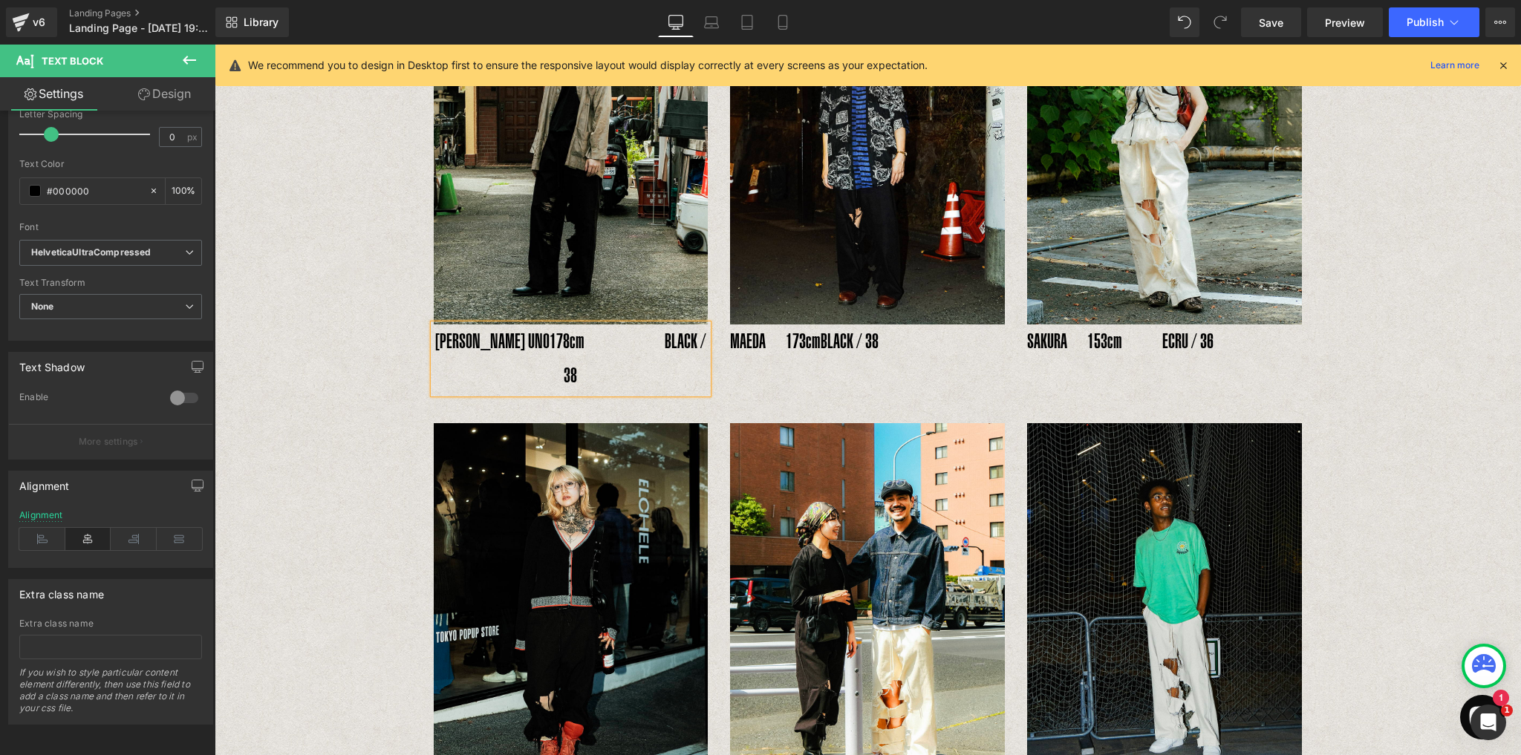
drag, startPoint x: 359, startPoint y: 419, endPoint x: 375, endPoint y: 417, distance: 15.7
click at [359, 421] on div "INSIDE RIPPED HOLE PANTS Text Block Text Block Image YOSHIHIRO UNO178cm　　　　BLAC…" at bounding box center [868, 716] width 1306 height 1759
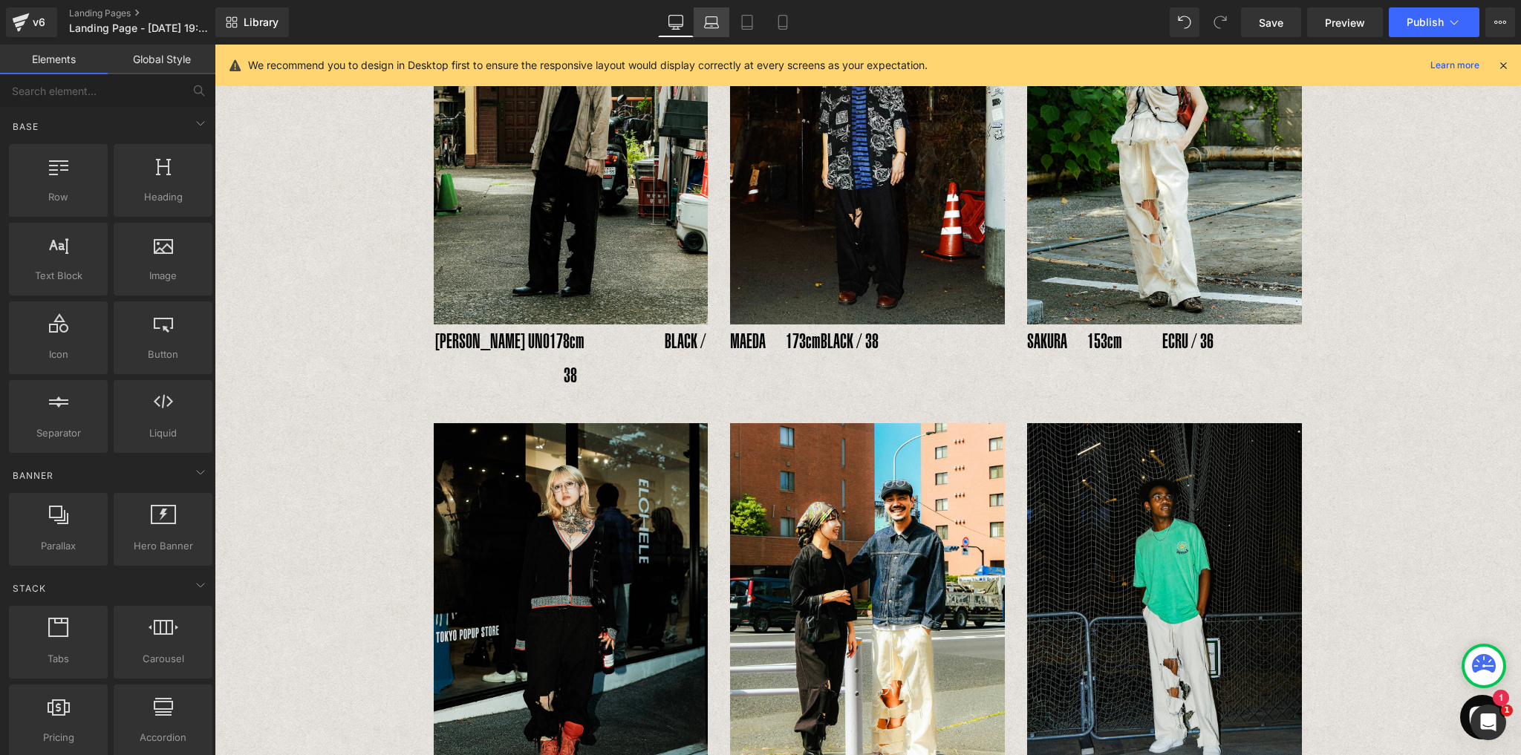
click at [713, 24] on icon at bounding box center [712, 26] width 14 height 4
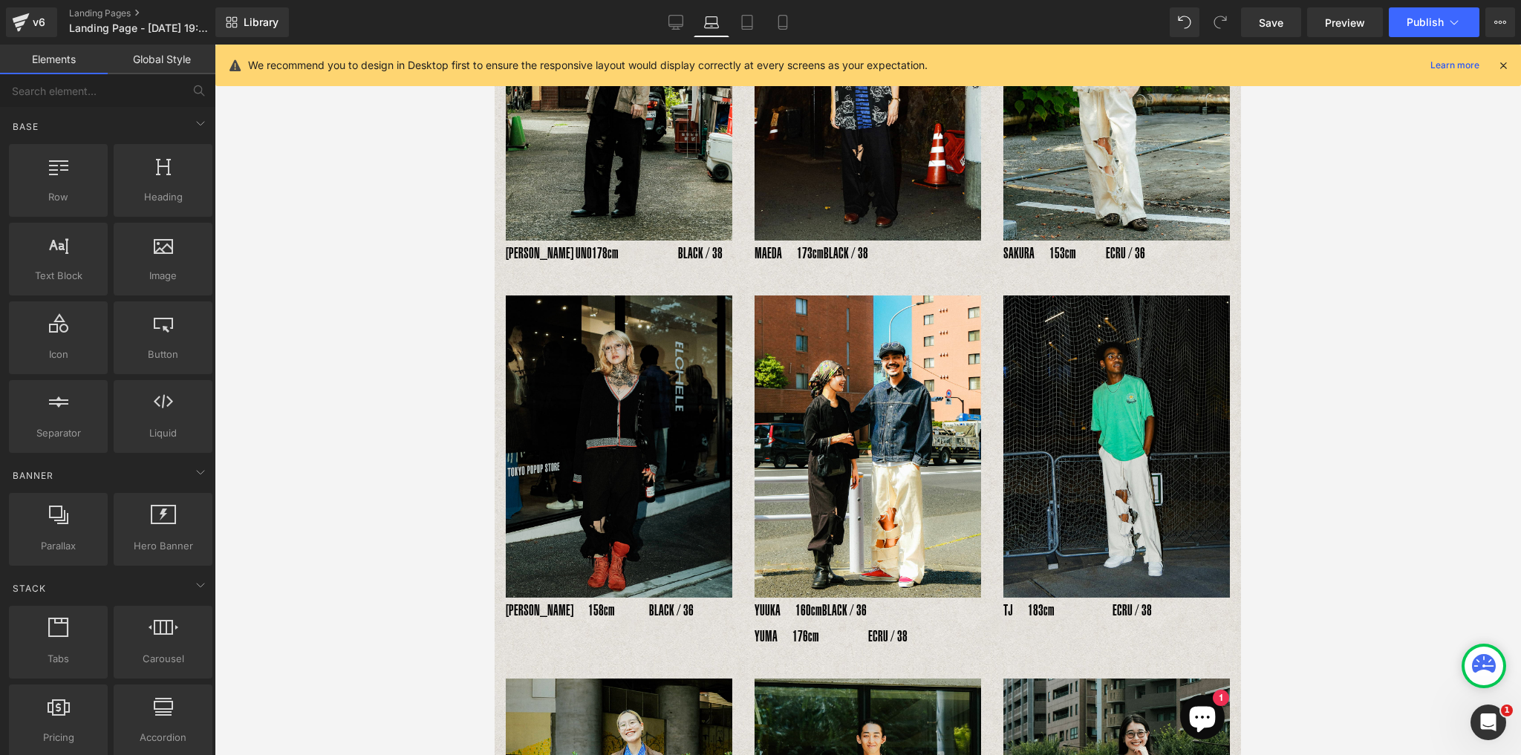
scroll to position [306, 0]
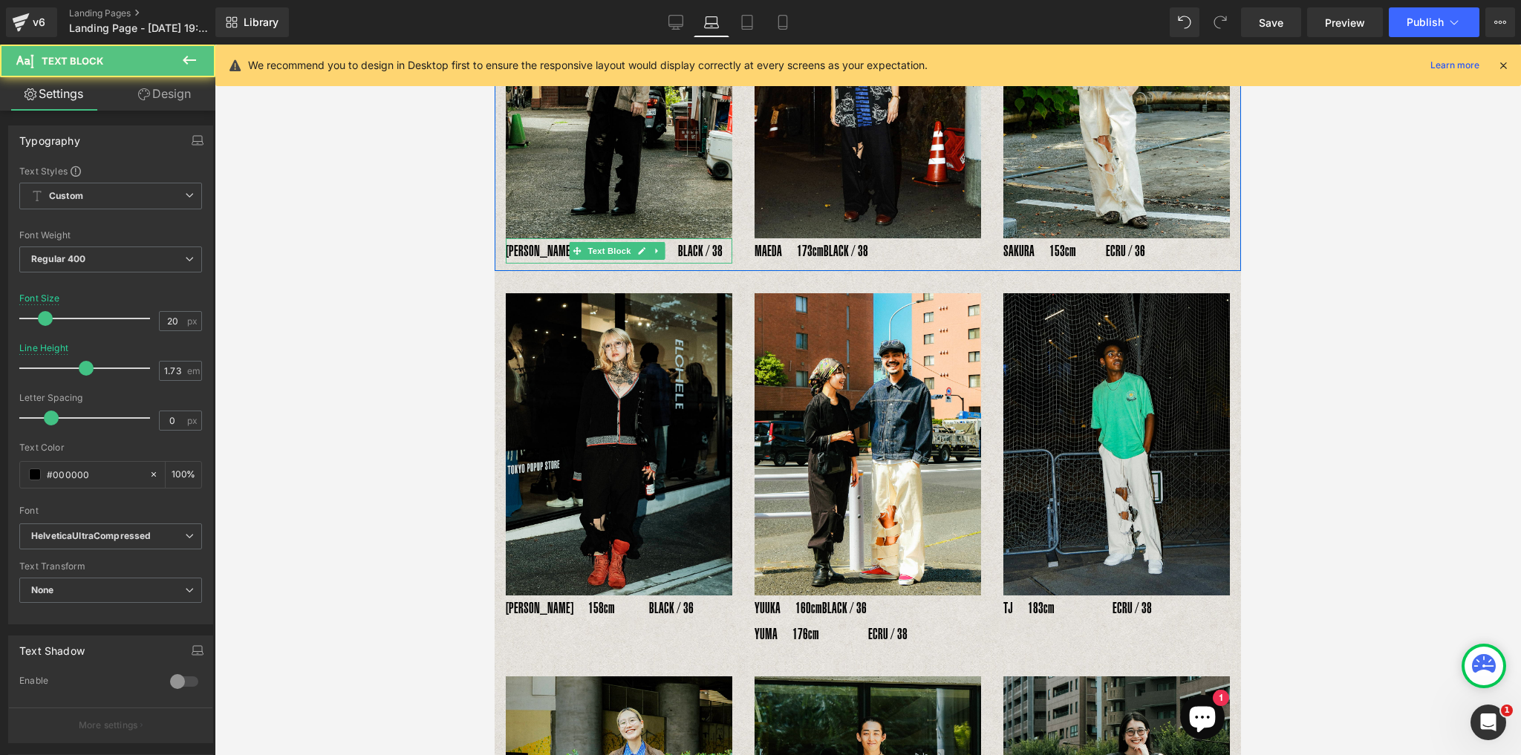
click at [560, 245] on p "YOSHIHIRO UNO178cm　　　　BLACK / 38" at bounding box center [619, 251] width 226 height 26
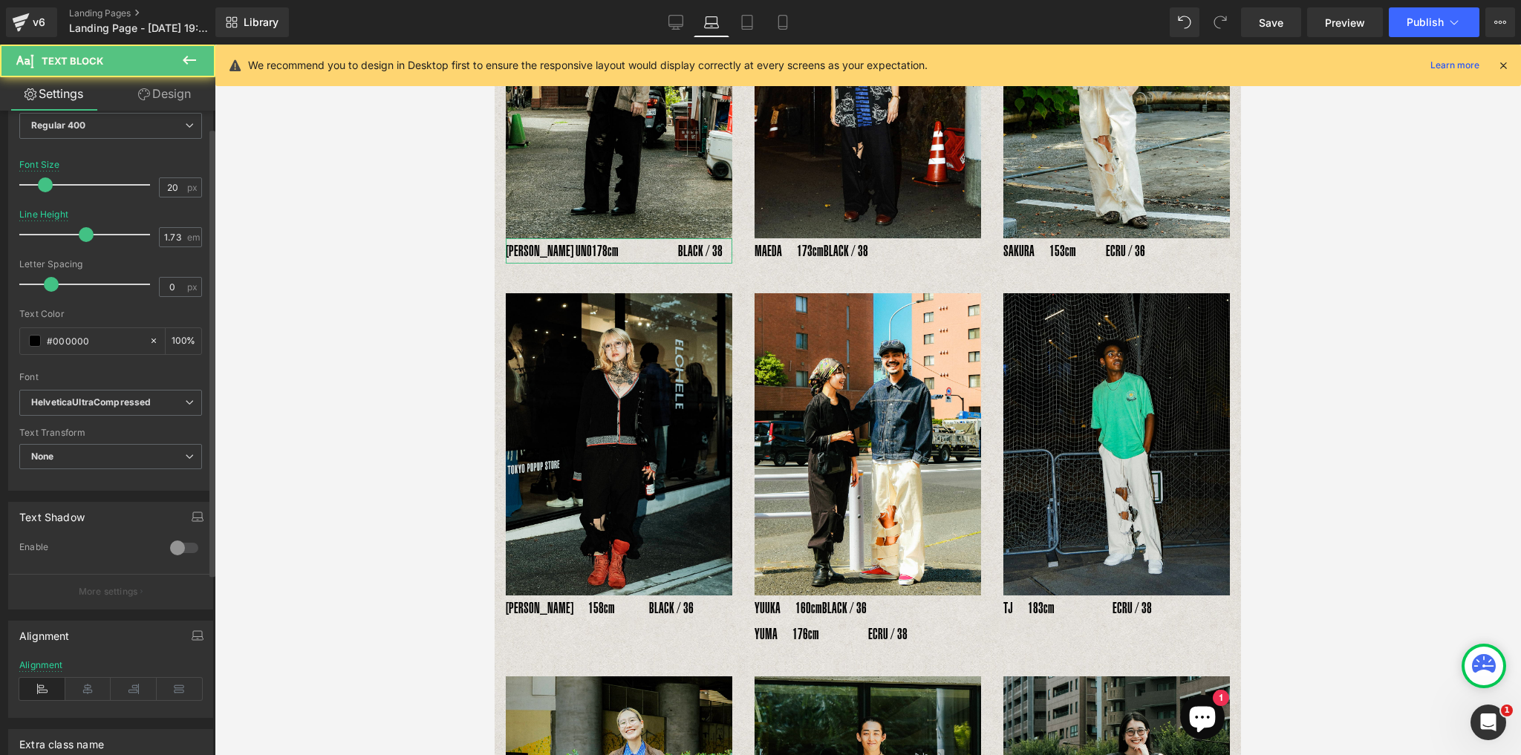
scroll to position [285, 0]
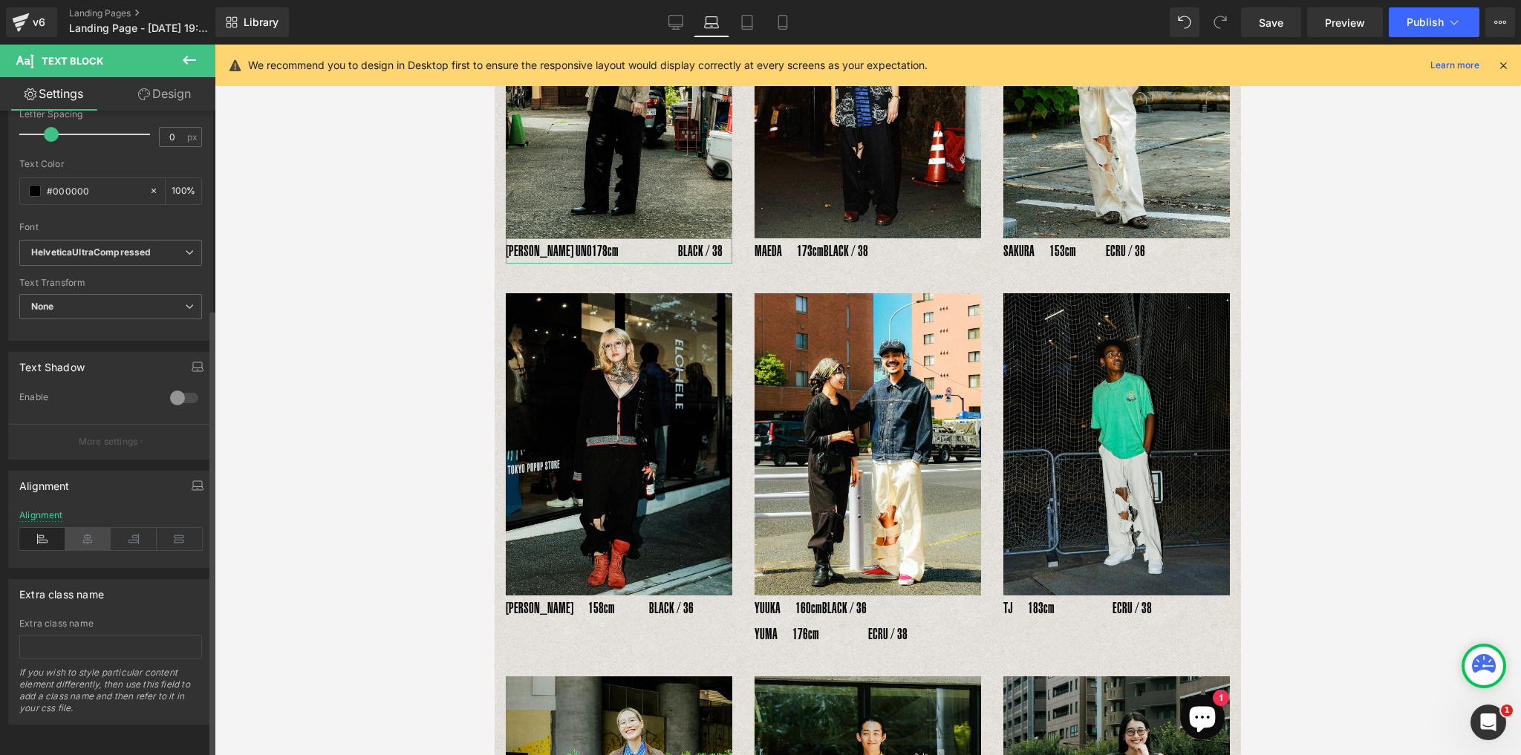
click at [83, 535] on icon at bounding box center [88, 539] width 46 height 22
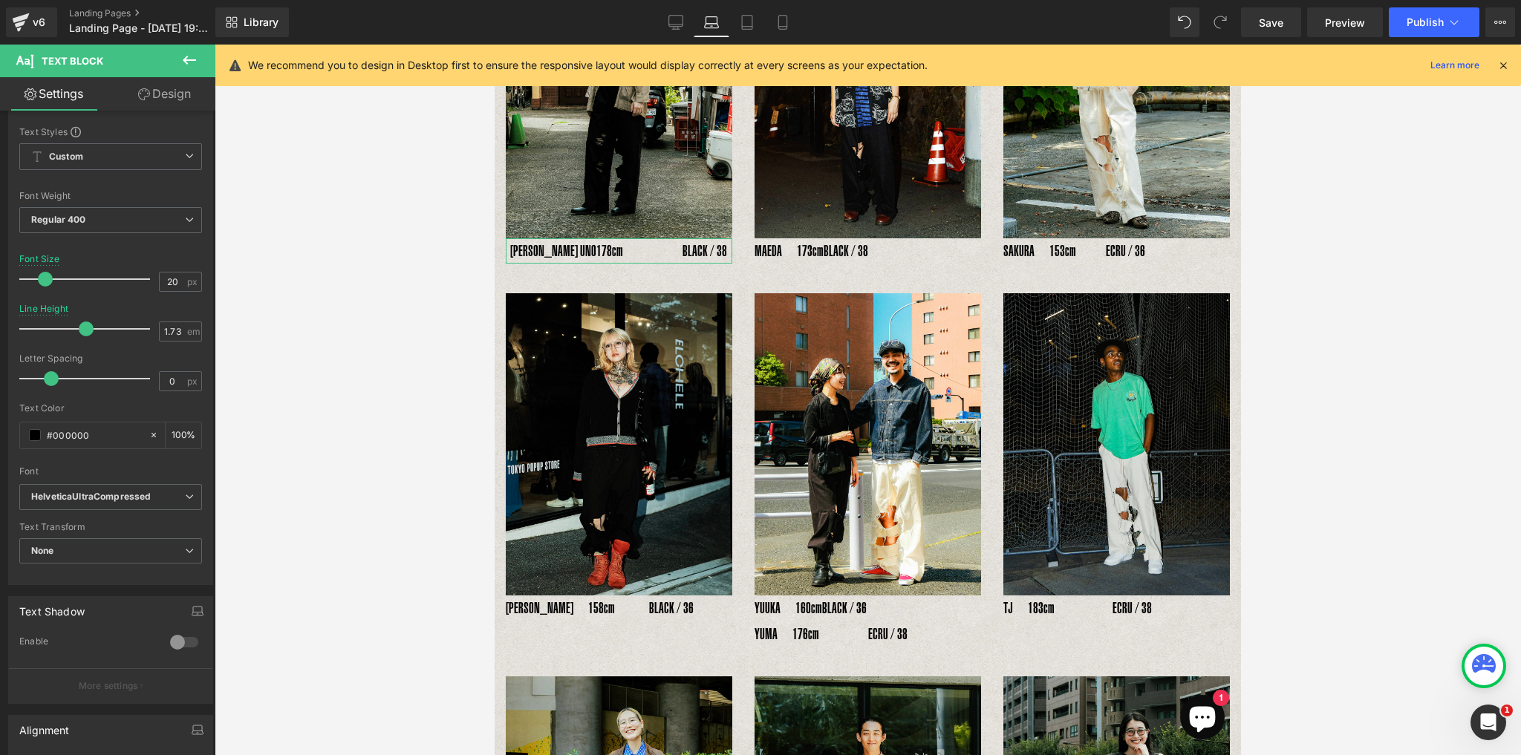
scroll to position [0, 0]
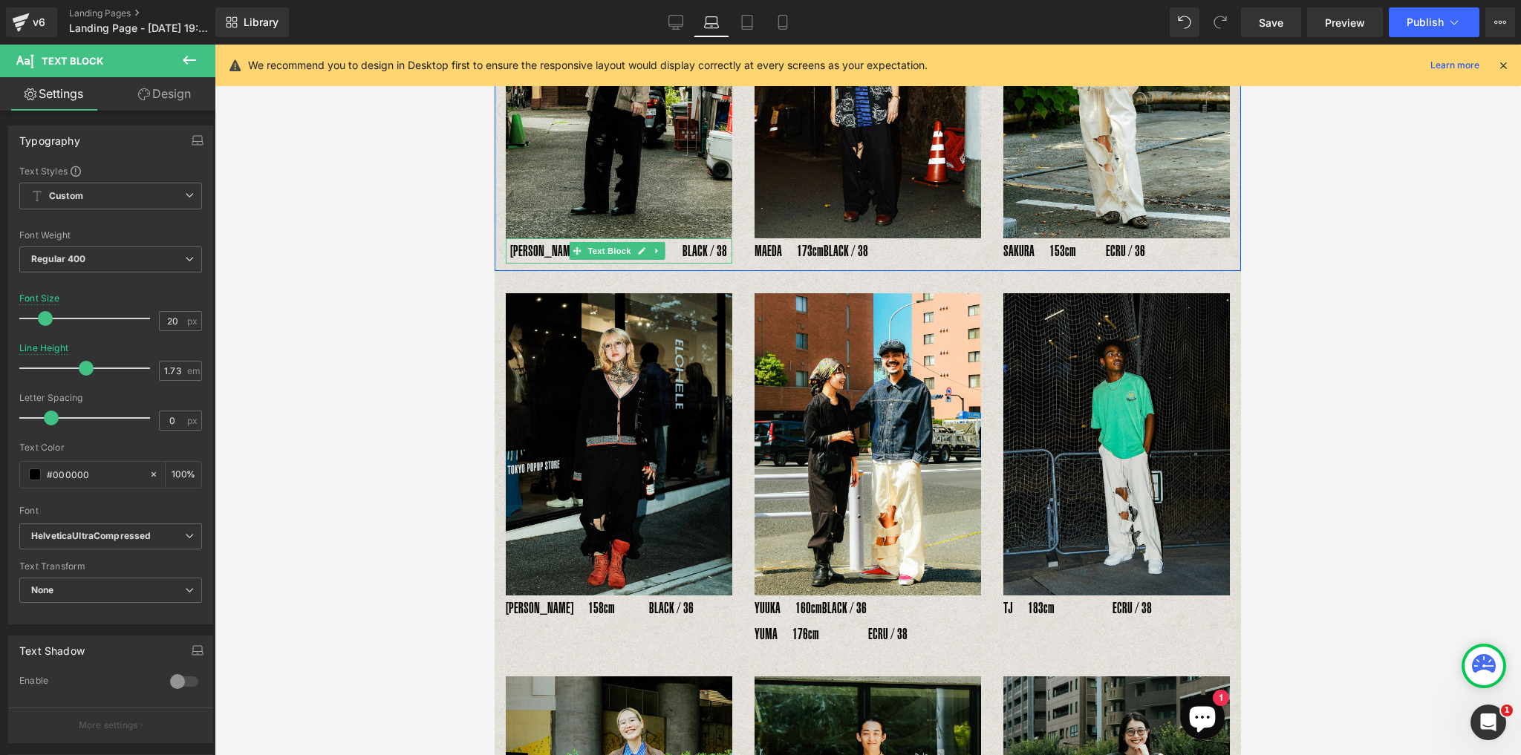
click at [701, 248] on p "YOSHIHIRO UNO178cm　　　　BLACK / 38" at bounding box center [619, 251] width 226 height 26
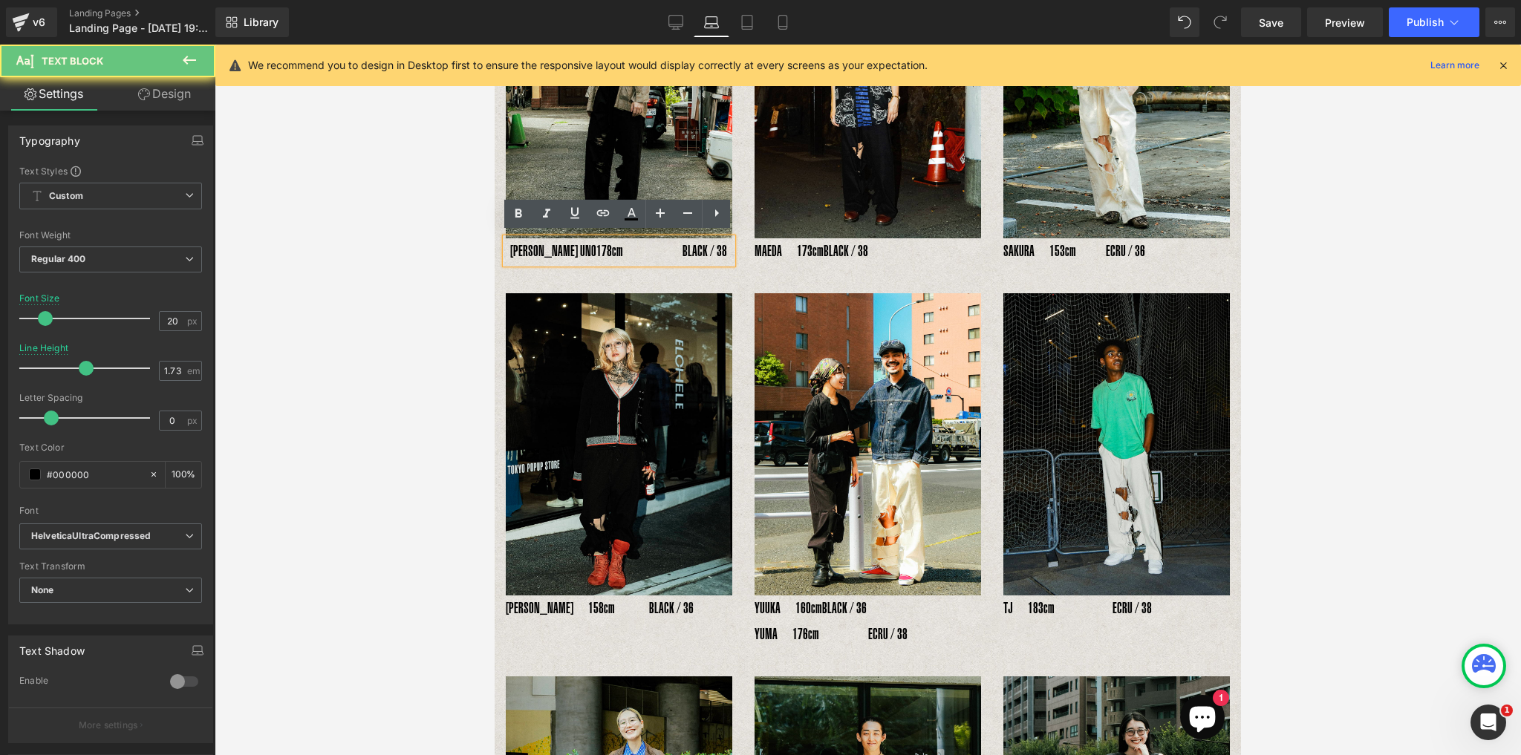
click at [651, 249] on p "YOSHIHIRO UNO178cm　　　　BLACK / 38" at bounding box center [619, 251] width 226 height 26
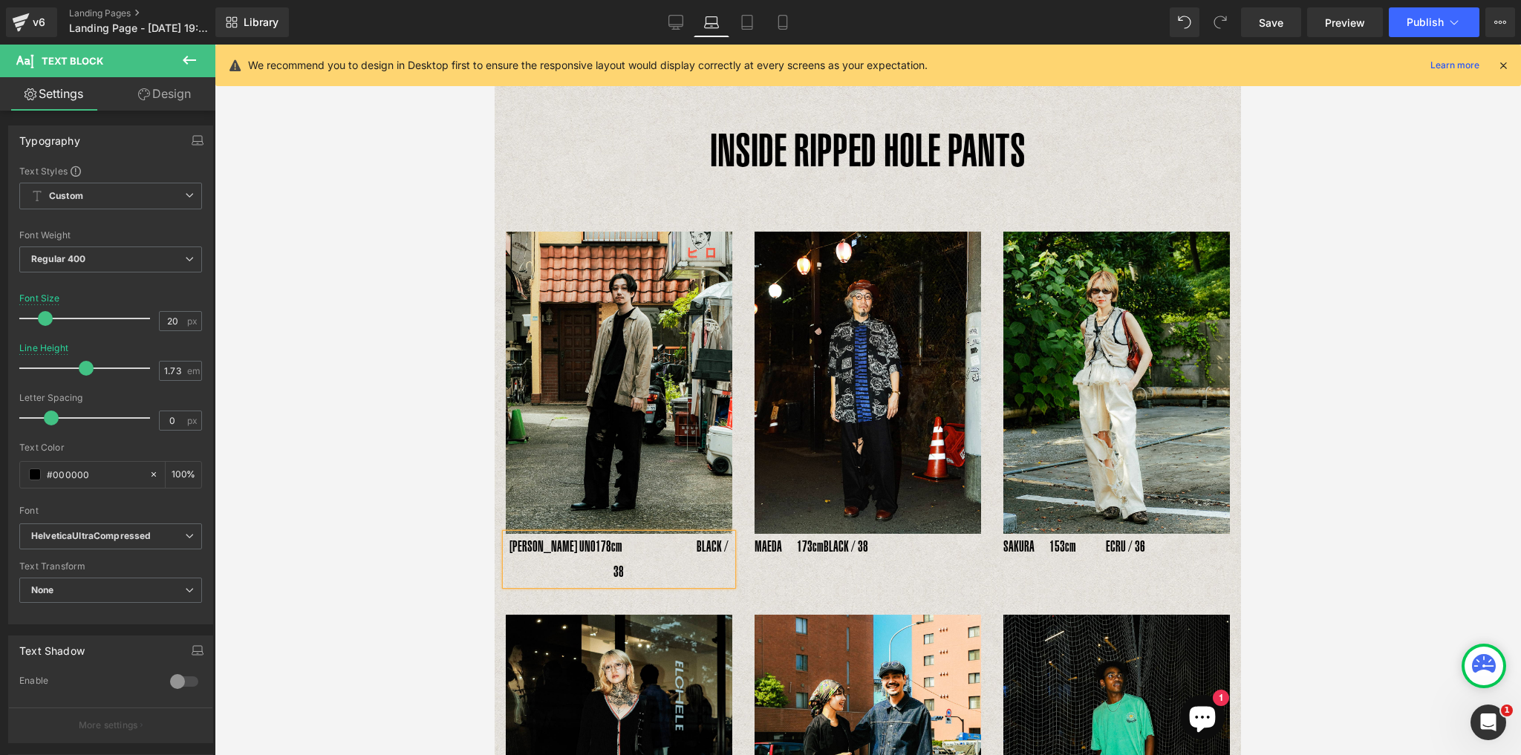
scroll to position [9, 0]
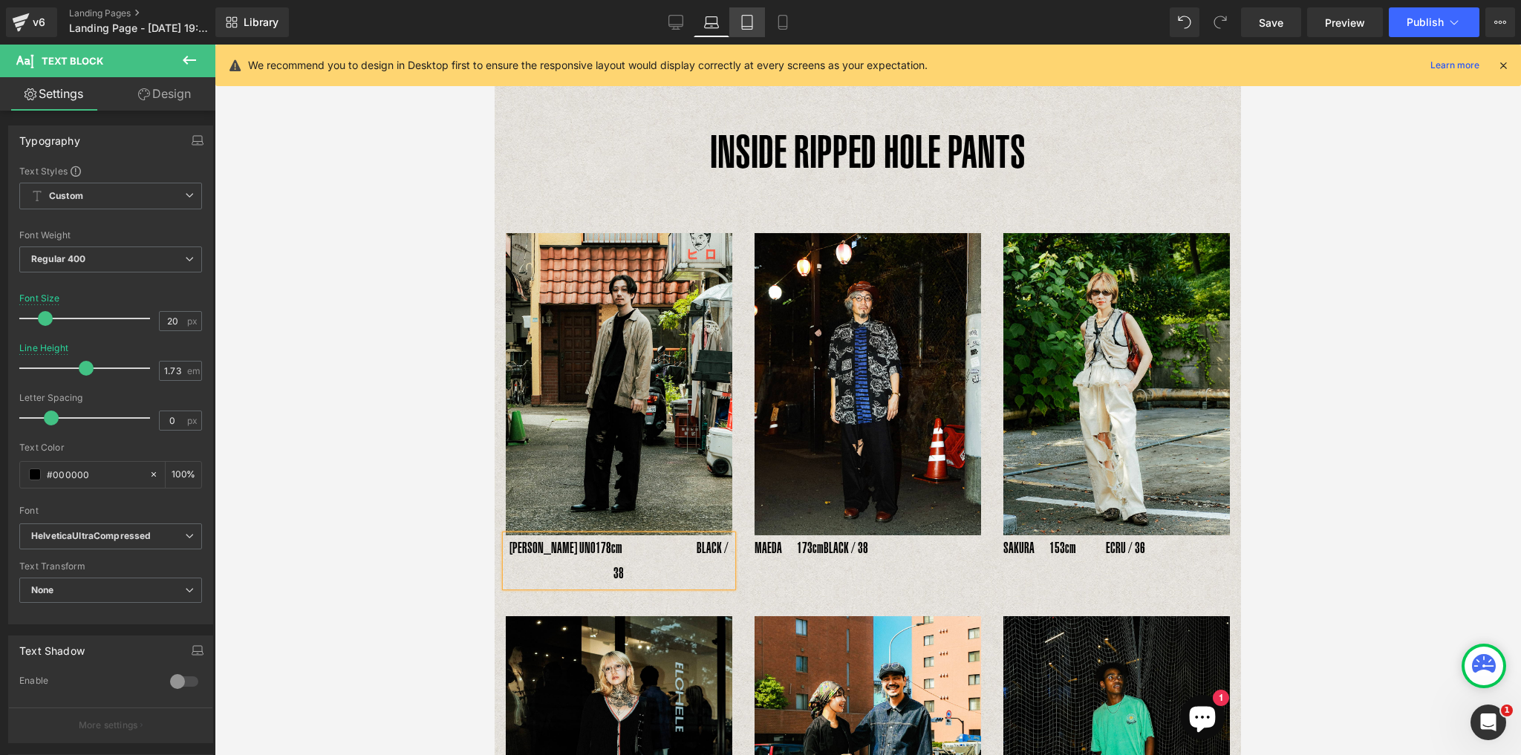
click at [741, 33] on link "Tablet" at bounding box center [747, 22] width 36 height 30
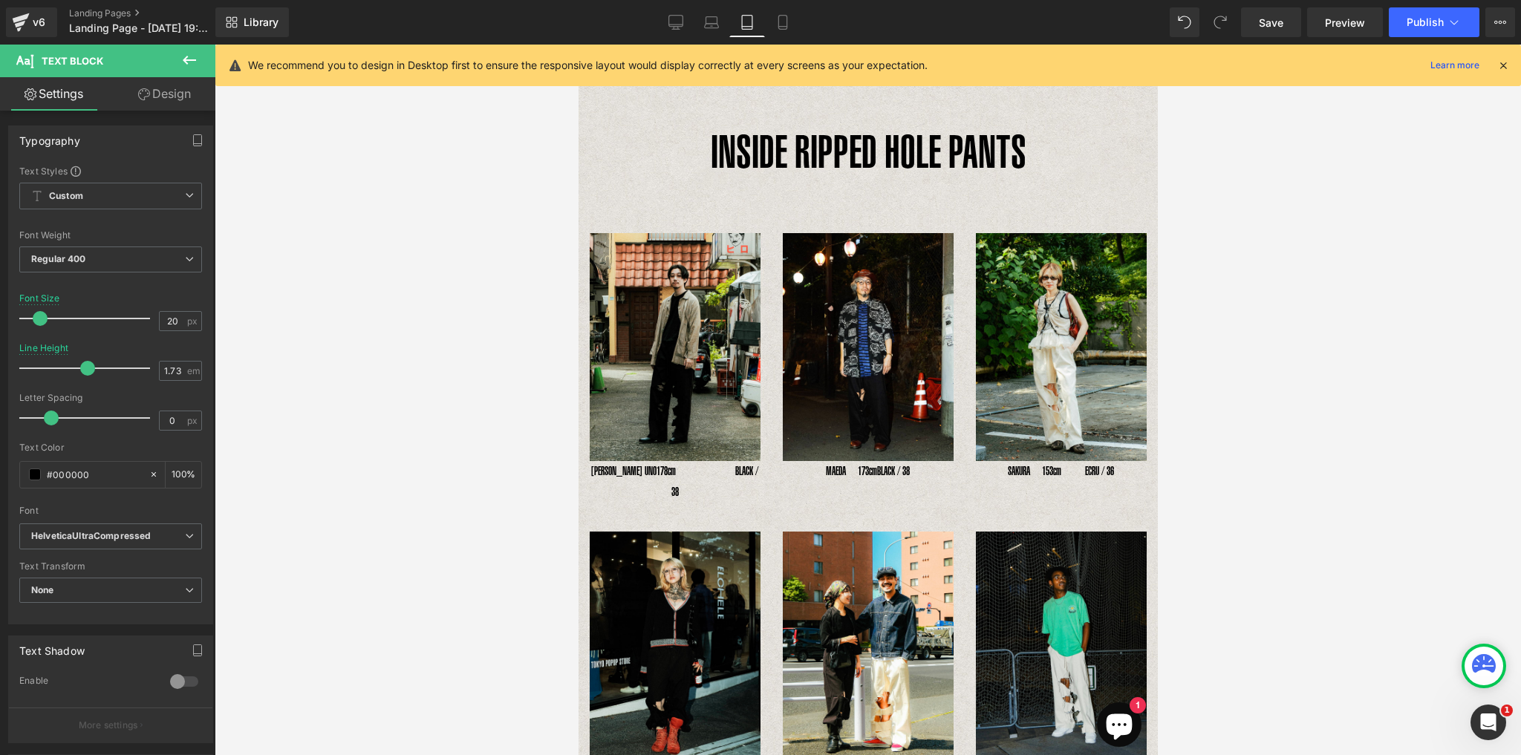
scroll to position [0, 0]
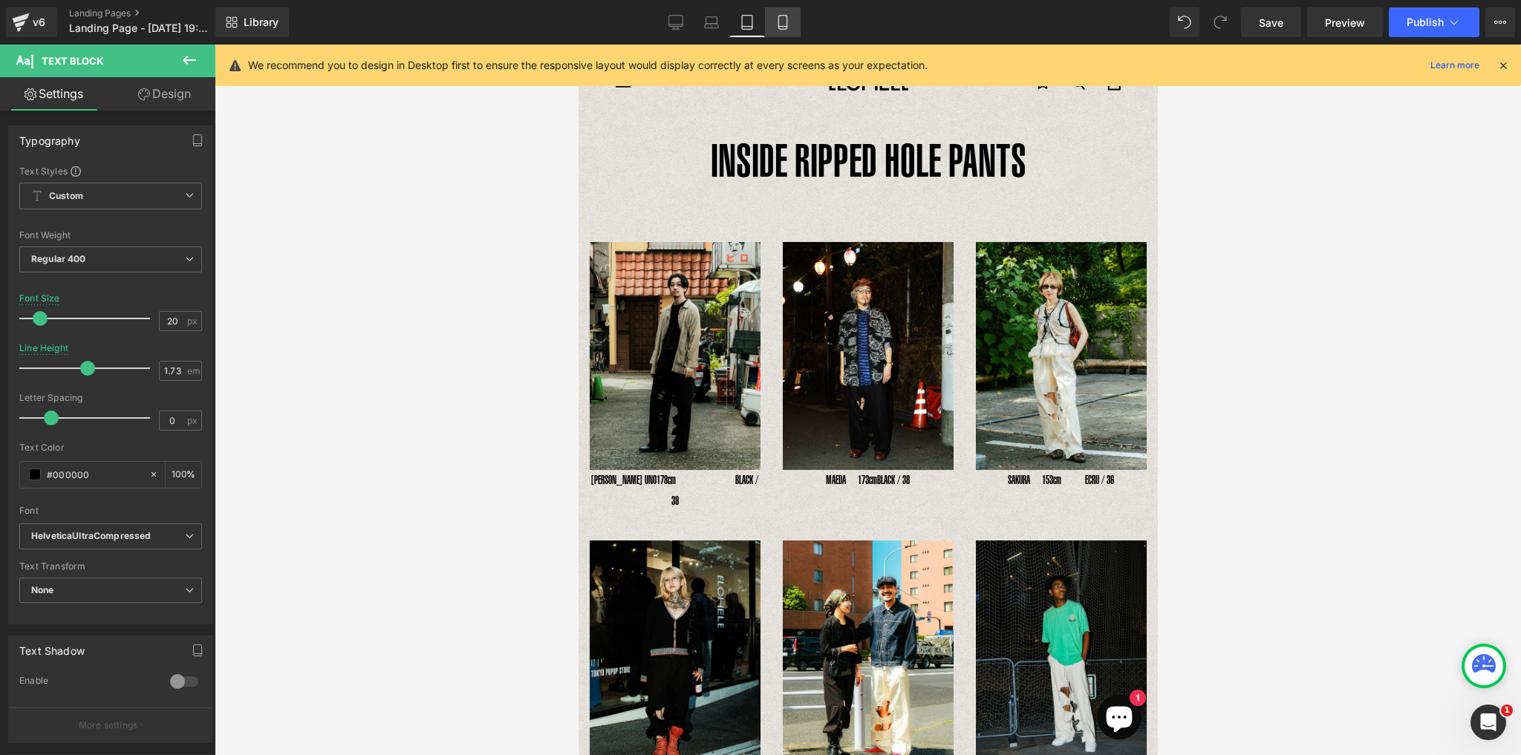
click at [785, 23] on icon at bounding box center [782, 22] width 15 height 15
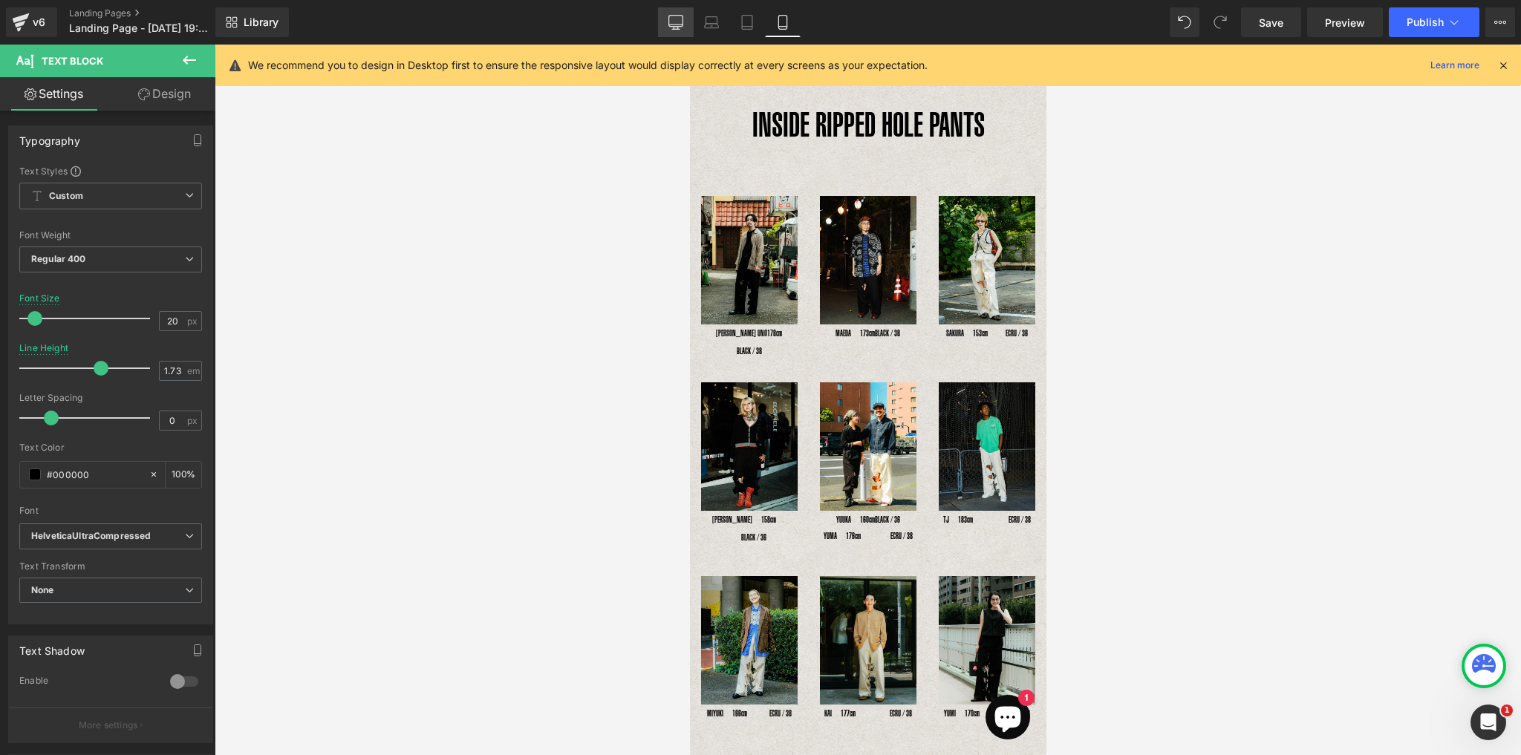
click at [669, 21] on icon at bounding box center [675, 22] width 15 height 15
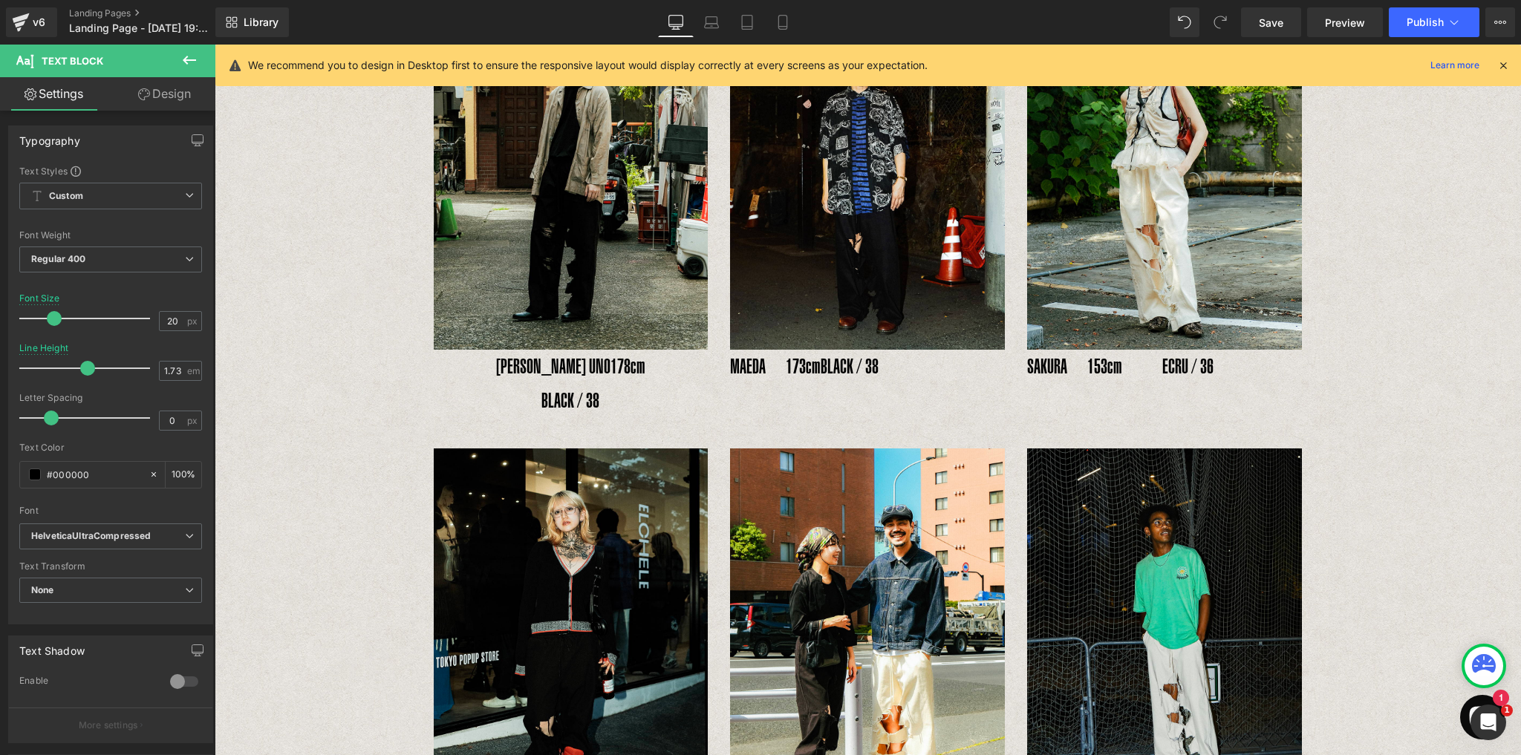
scroll to position [264, 0]
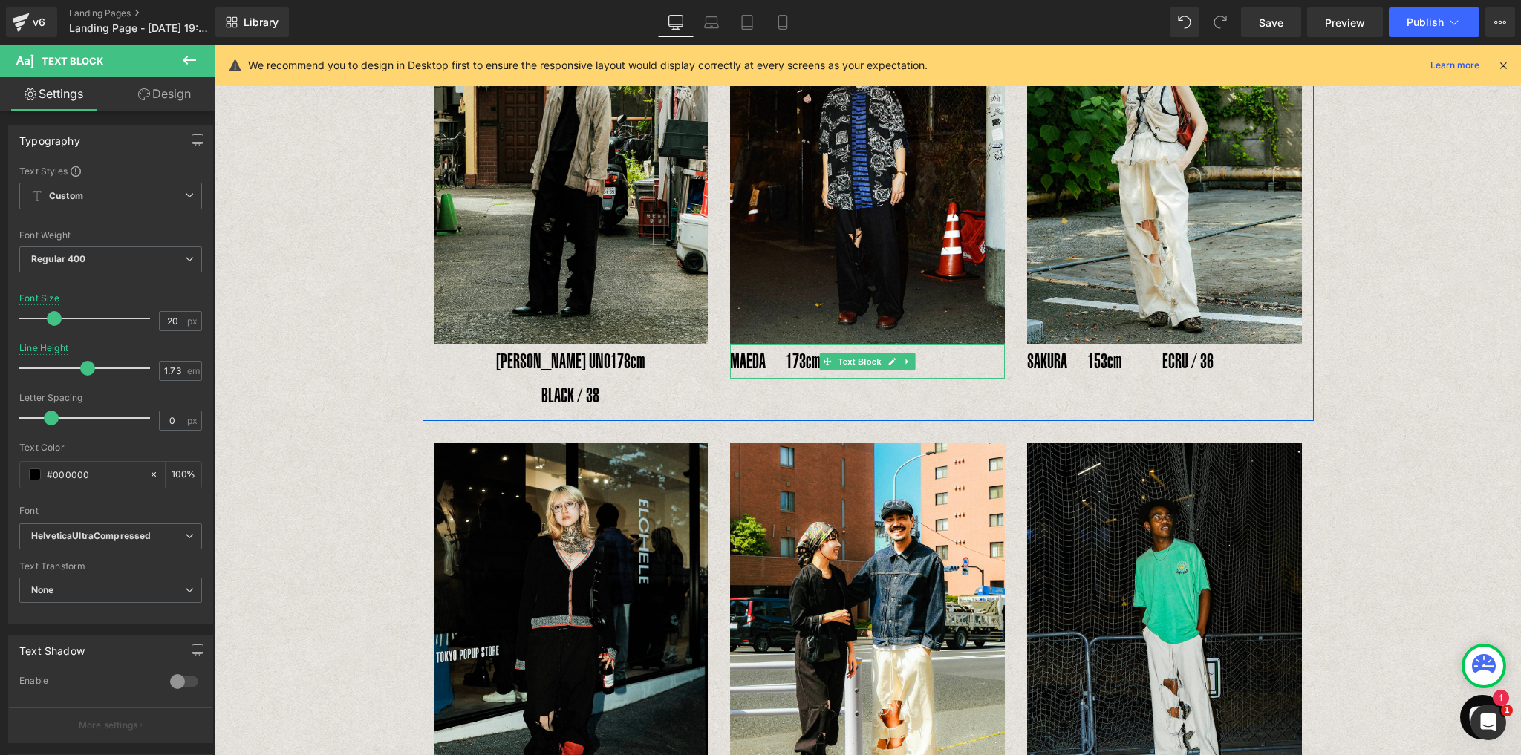
click at [808, 359] on p "MAEDA　173cm　 　BLACK / 38" at bounding box center [867, 361] width 275 height 35
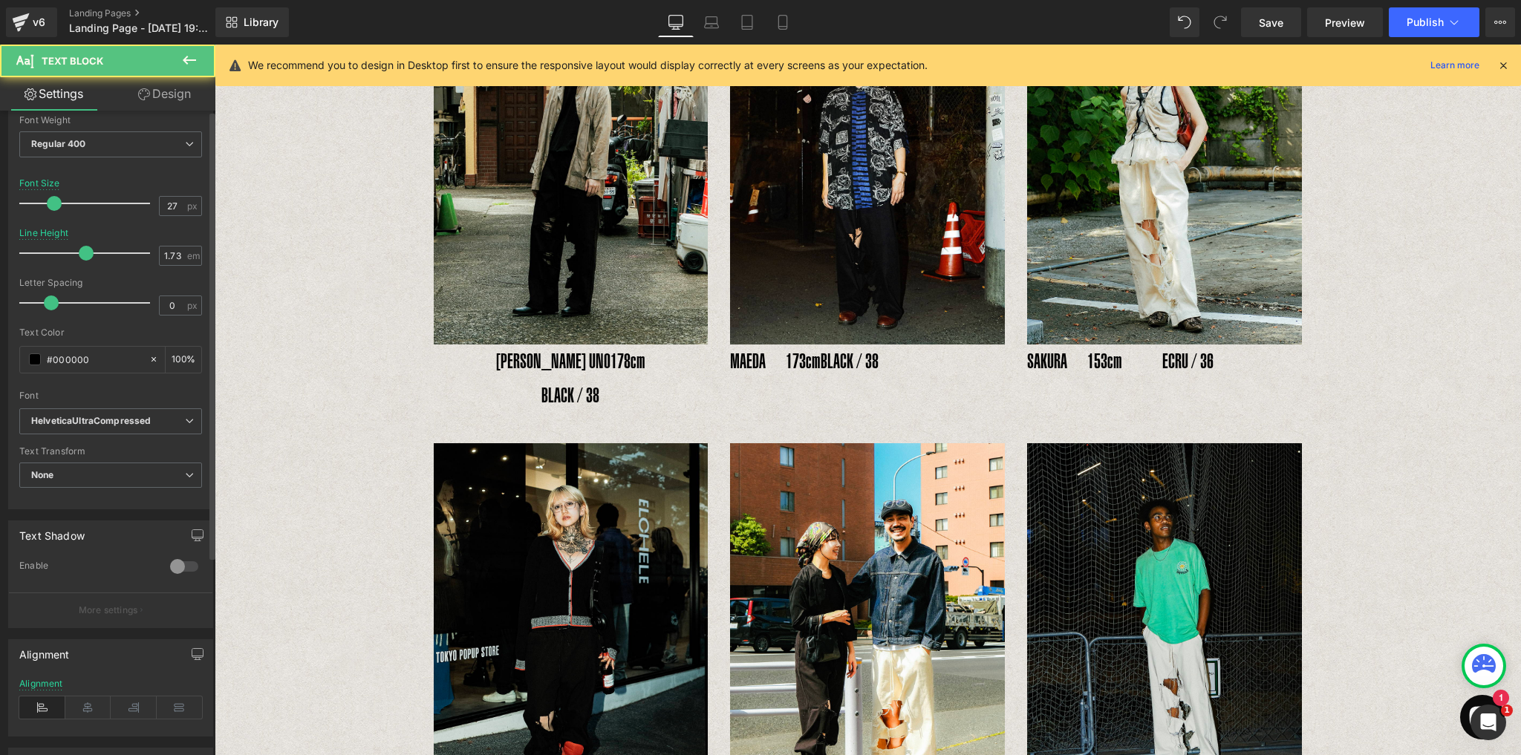
scroll to position [285, 0]
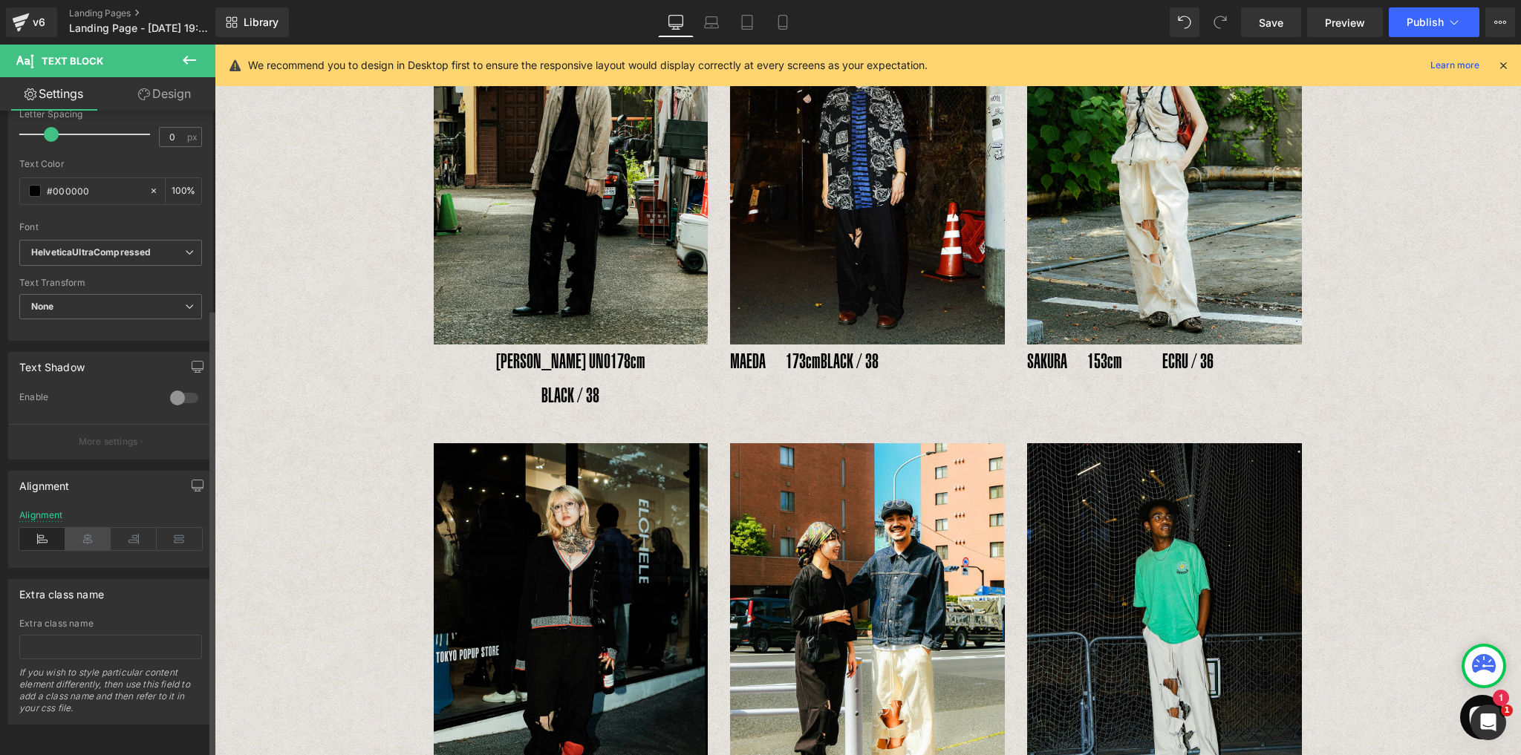
click at [88, 540] on icon at bounding box center [88, 539] width 46 height 22
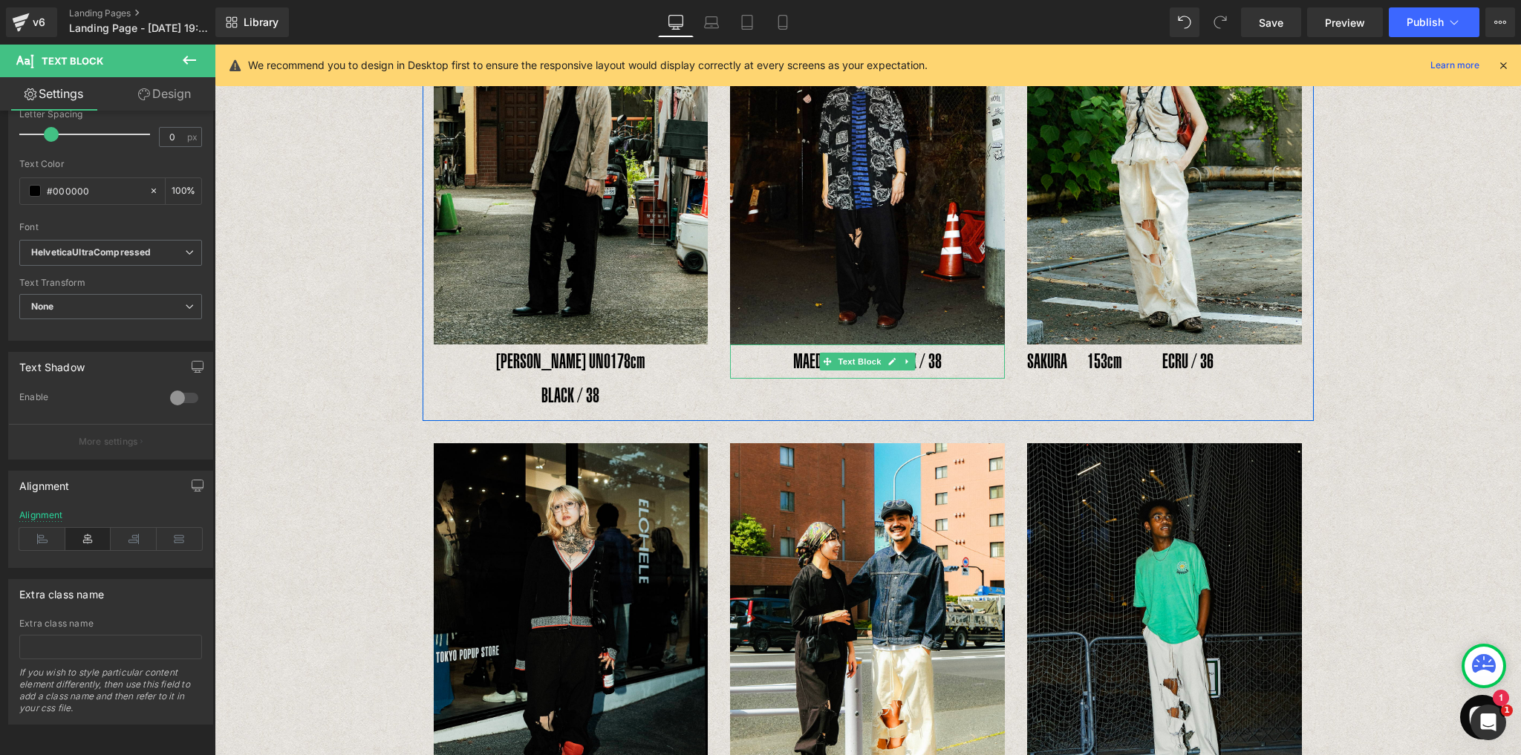
click at [916, 364] on span "BLACK / 38" at bounding box center [913, 361] width 58 height 23
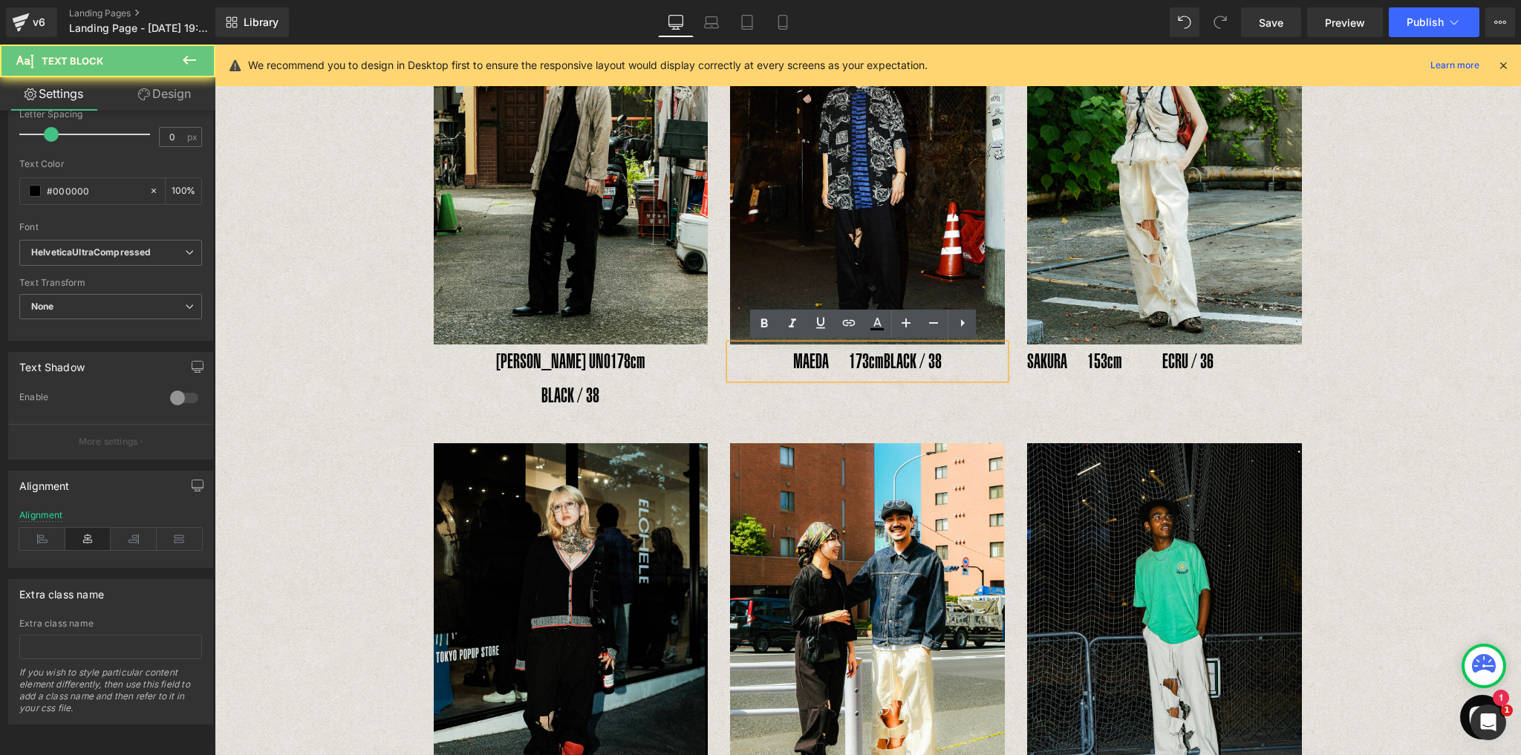
click at [892, 368] on span "BLACK / 38" at bounding box center [913, 361] width 58 height 23
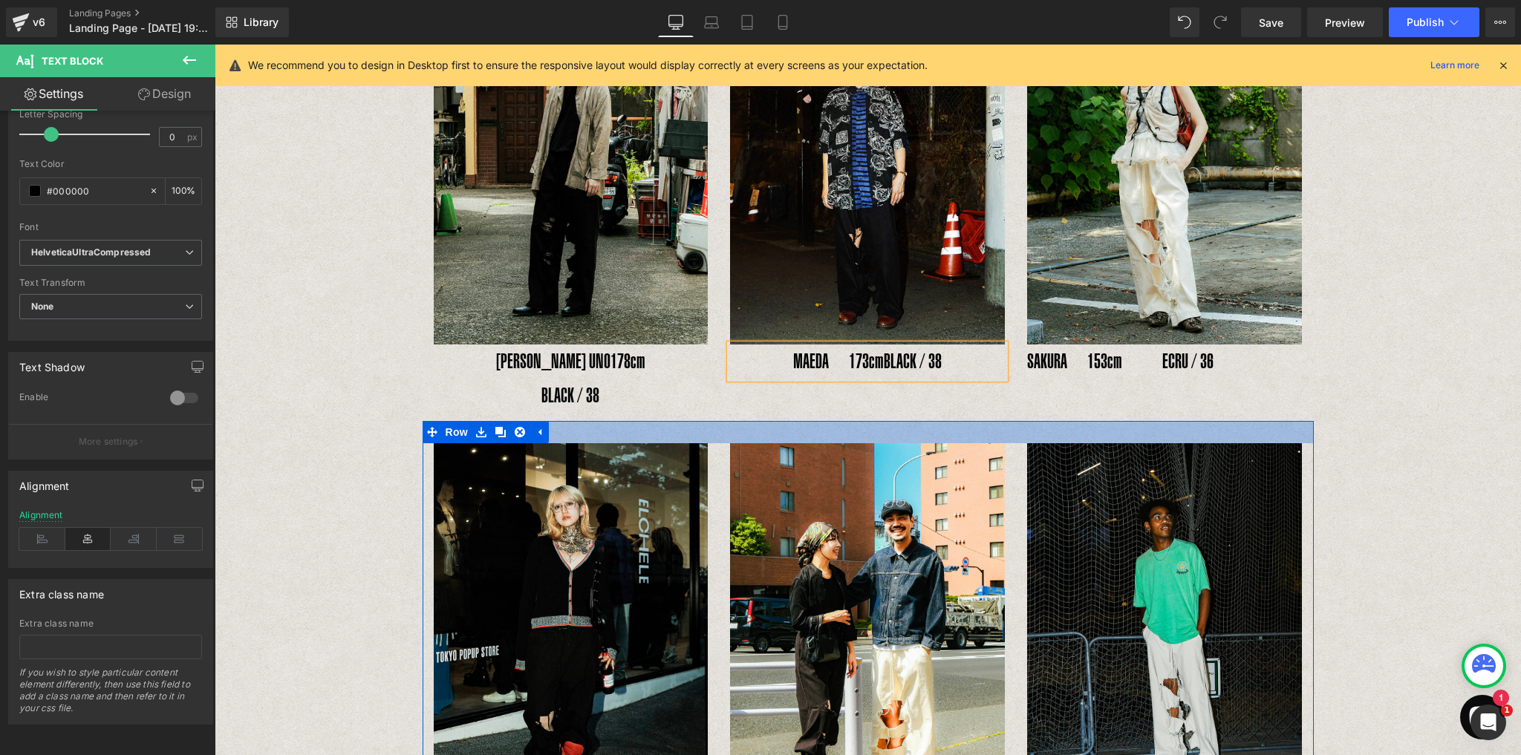
click at [850, 421] on div at bounding box center [867, 432] width 891 height 22
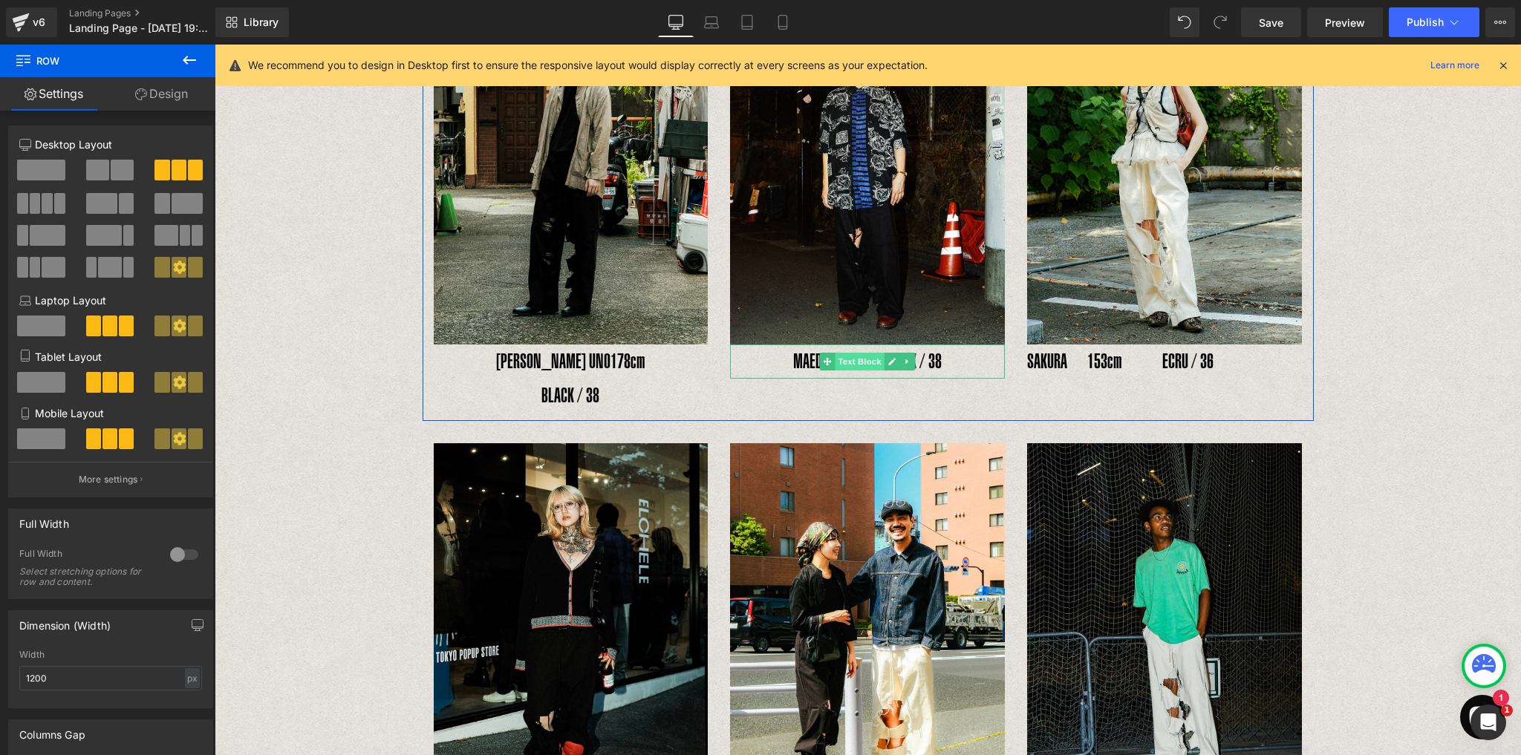
click at [861, 368] on span "Text Block" at bounding box center [859, 362] width 49 height 18
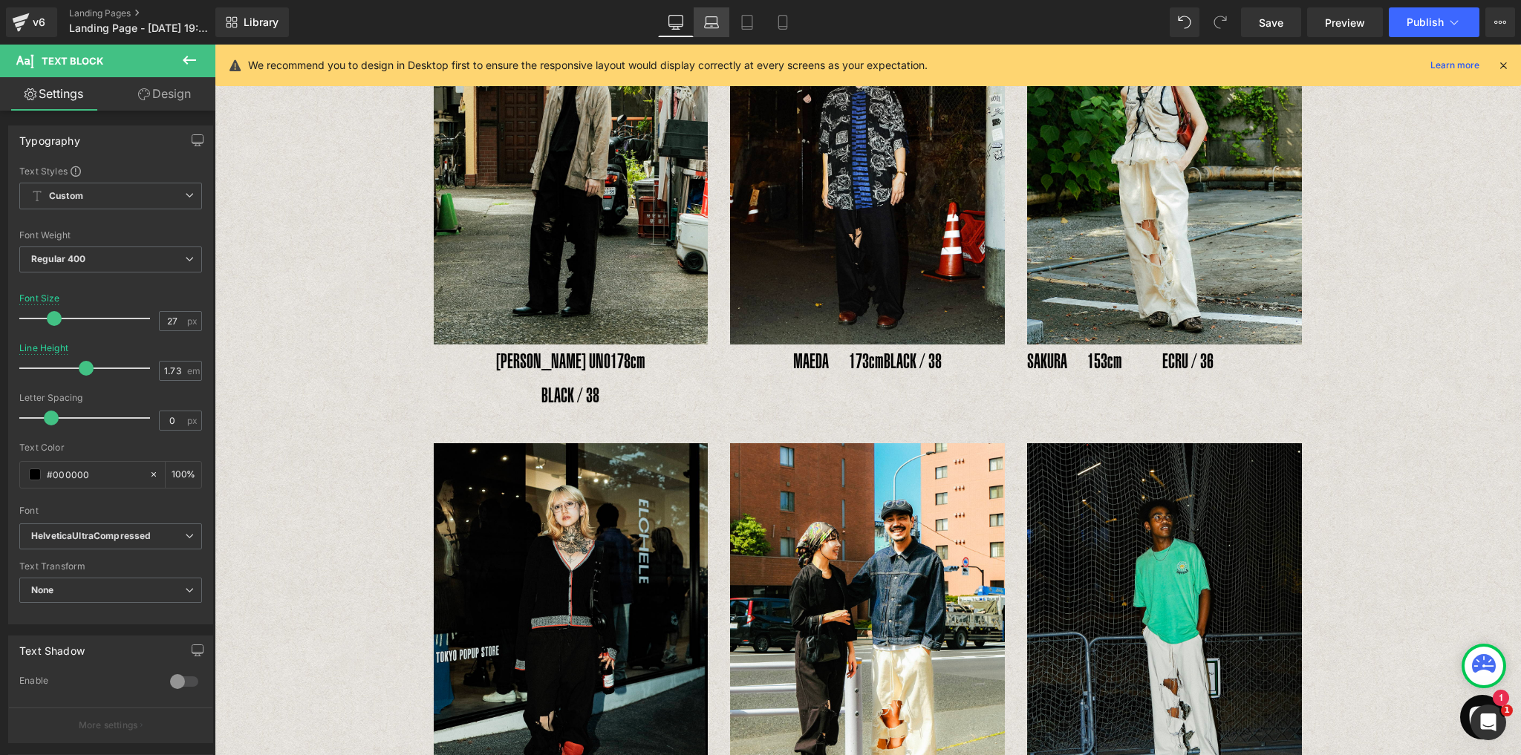
click at [717, 25] on icon at bounding box center [711, 22] width 15 height 15
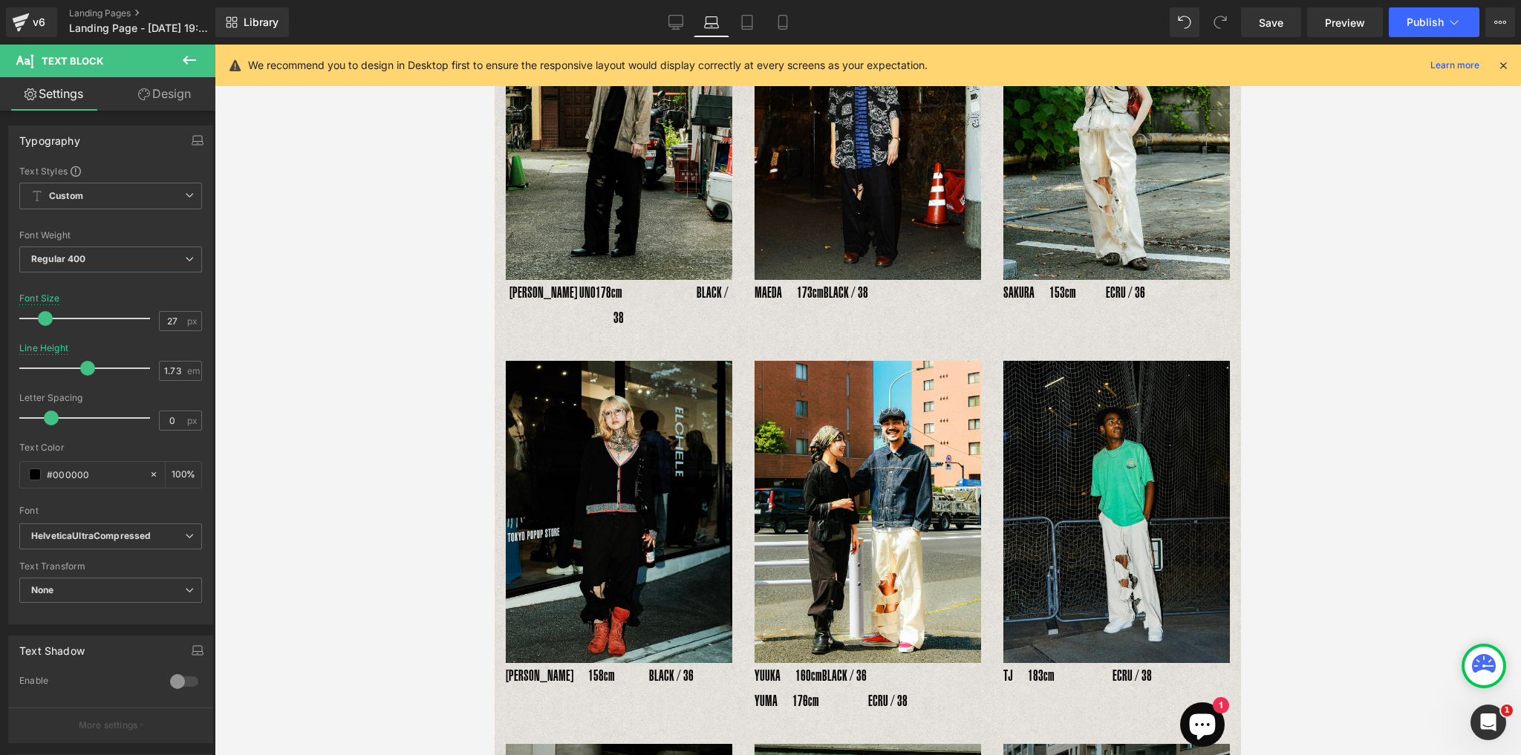
scroll to position [196, 0]
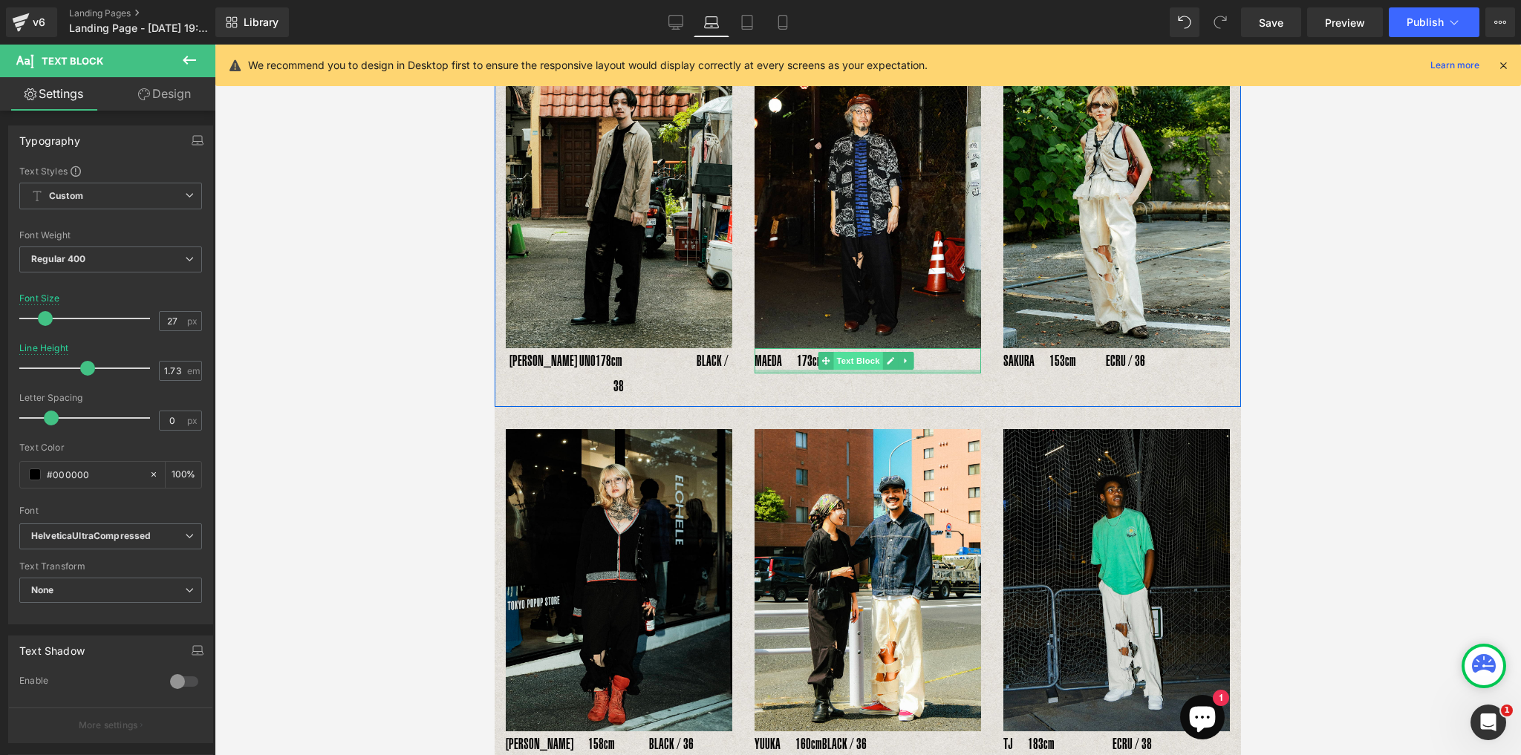
click at [864, 362] on span "Text Block" at bounding box center [858, 361] width 49 height 18
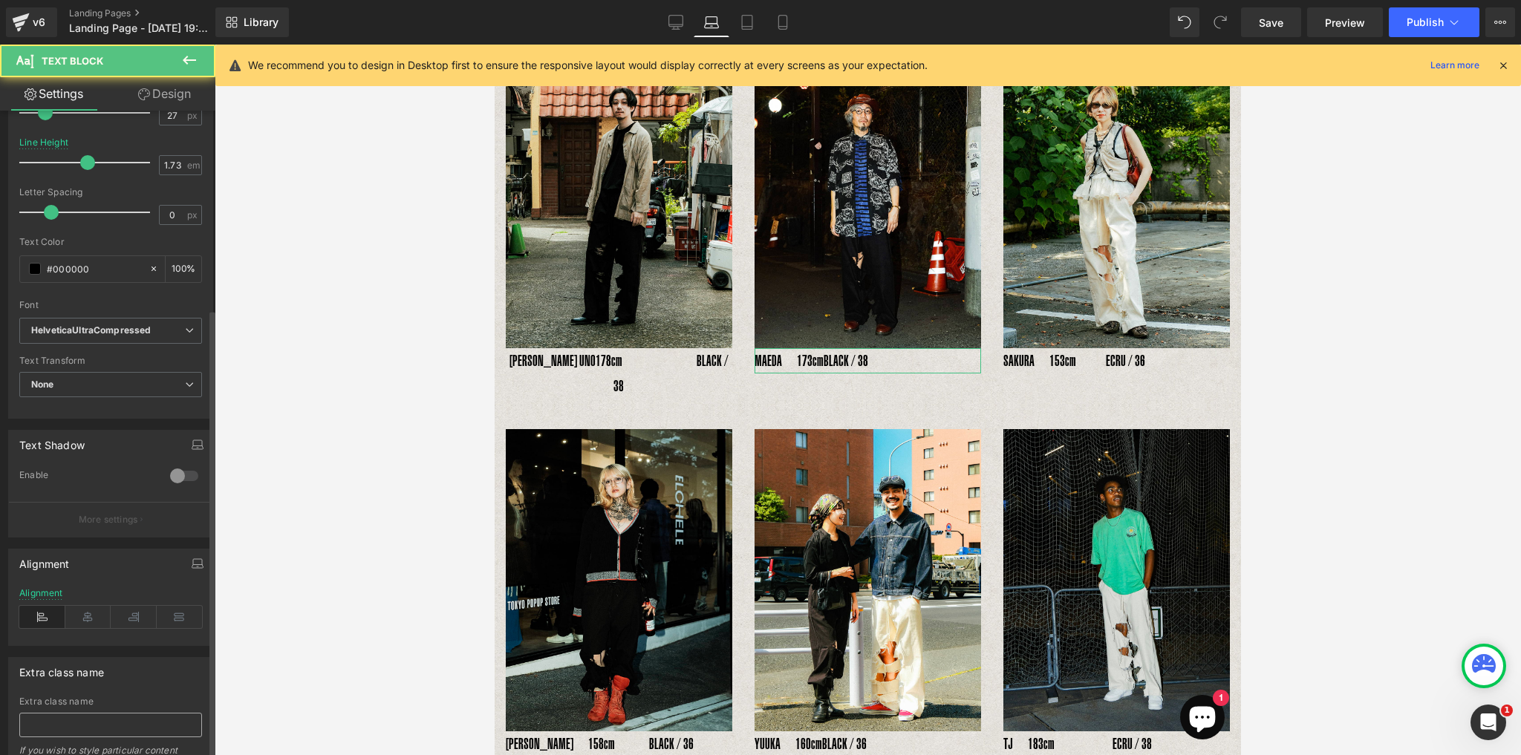
scroll to position [285, 0]
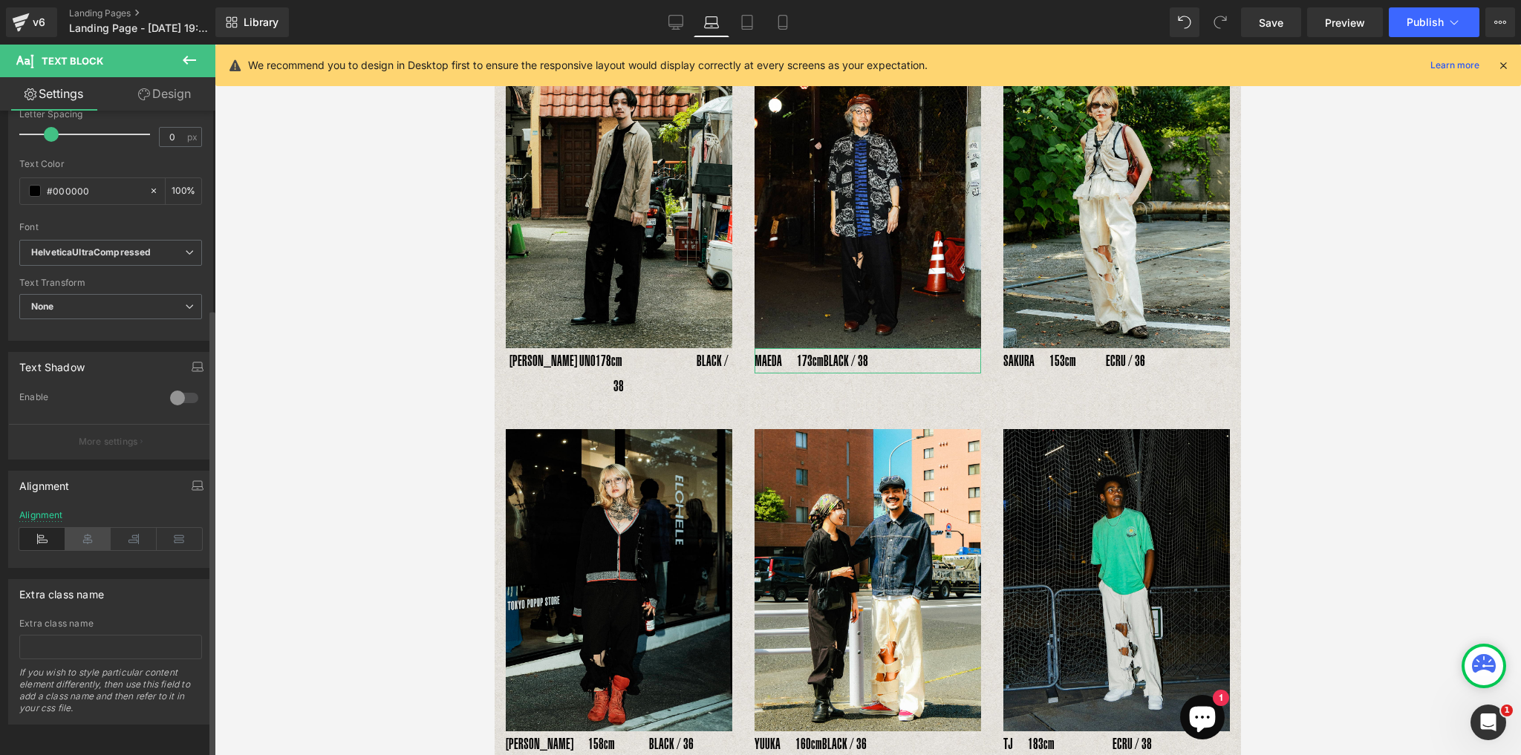
click at [90, 534] on icon at bounding box center [88, 539] width 46 height 22
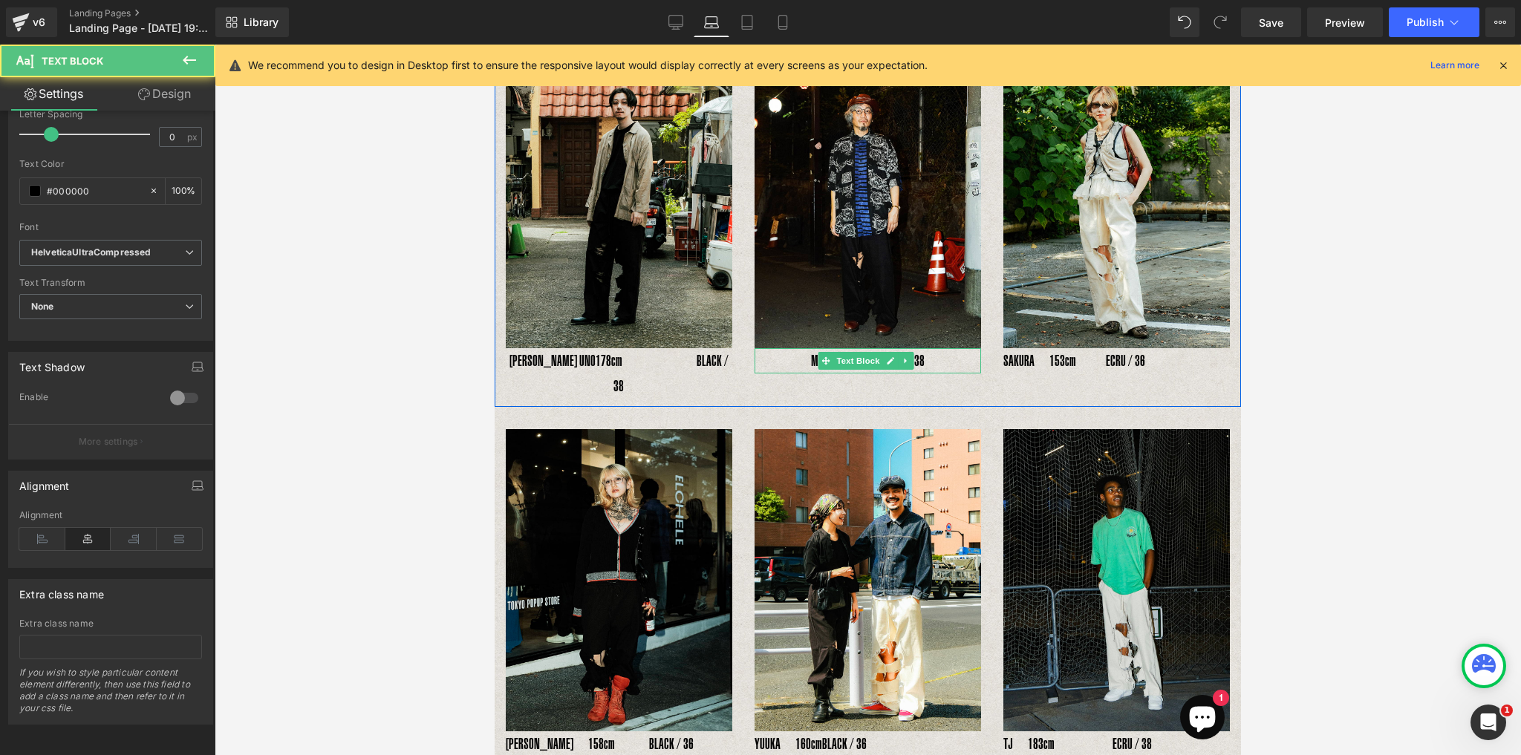
click at [923, 360] on span "BLACK / 38" at bounding box center [902, 360] width 45 height 17
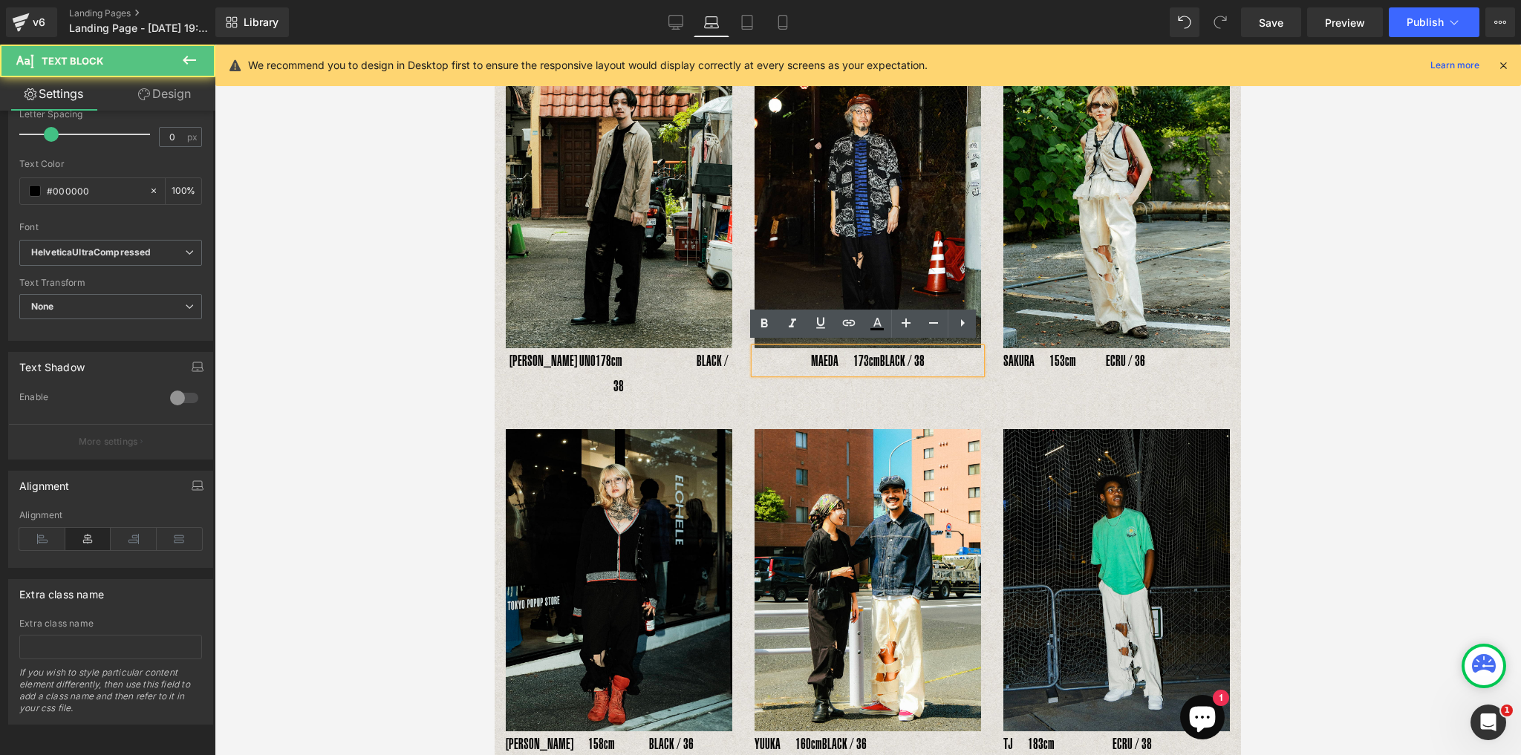
click at [884, 360] on span "BLACK / 38" at bounding box center [902, 360] width 45 height 17
click at [1183, 361] on p "SAKURA　153cm　　ECRU / 36" at bounding box center [1116, 361] width 226 height 26
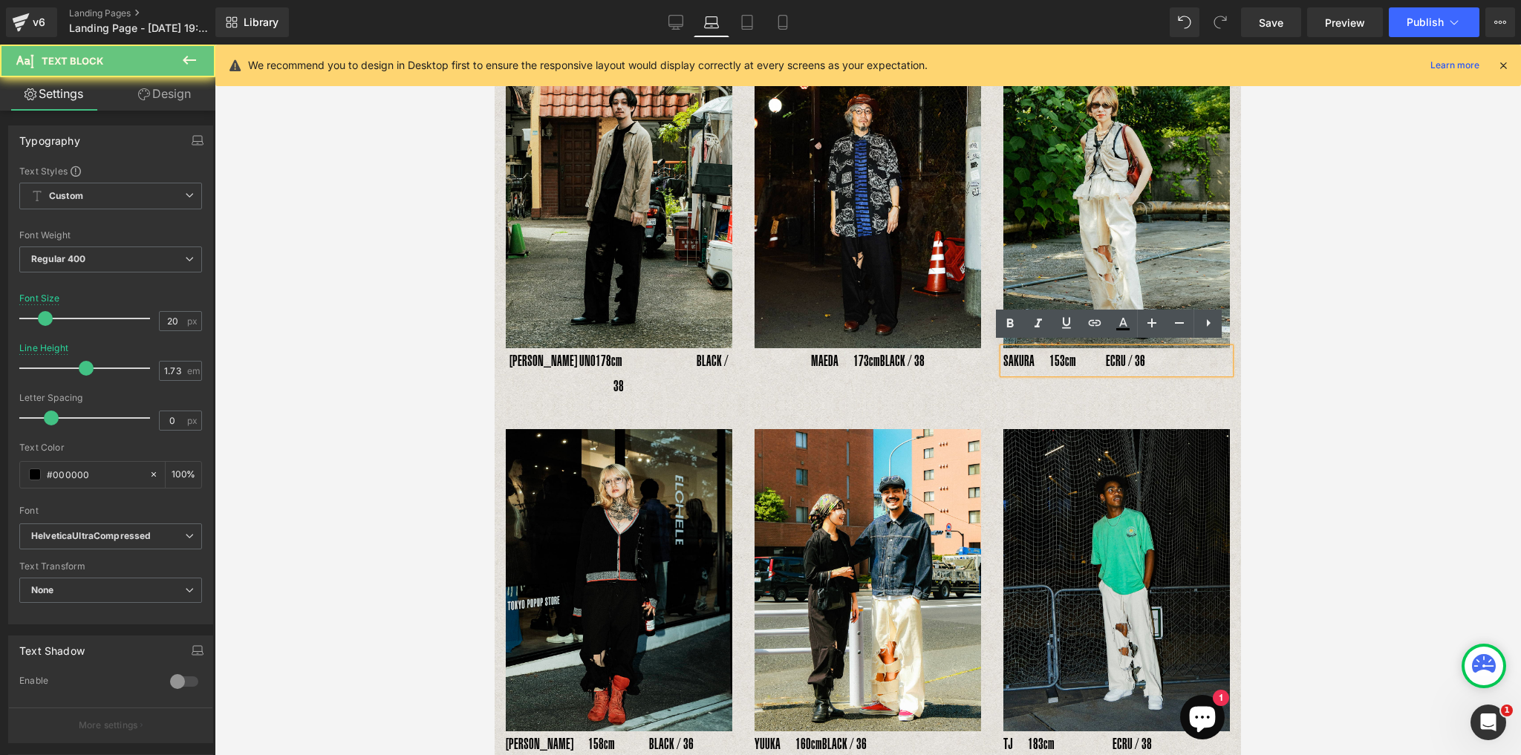
click at [1093, 357] on p "SAKURA　153cm　　ECRU / 36" at bounding box center [1116, 361] width 226 height 26
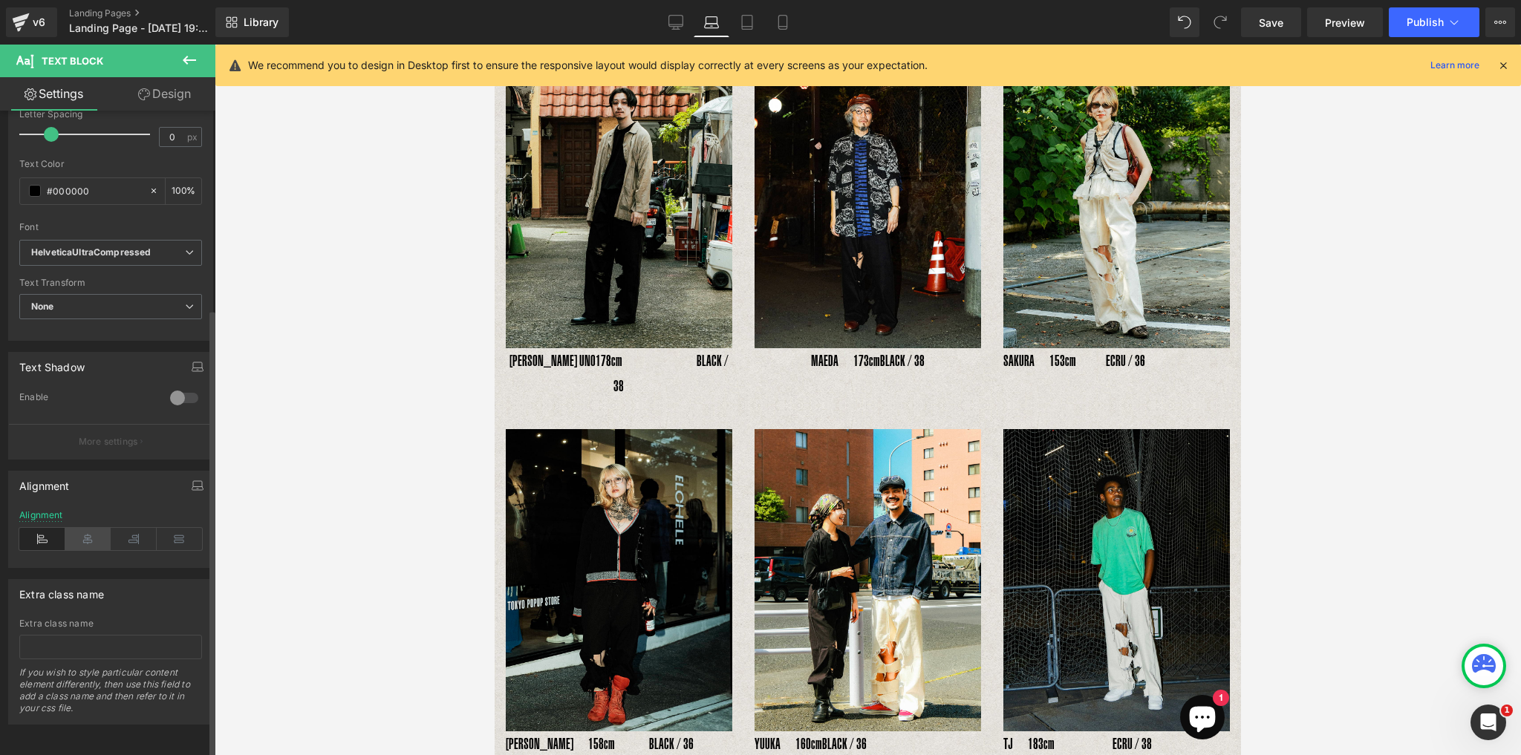
click at [85, 528] on icon at bounding box center [88, 539] width 46 height 22
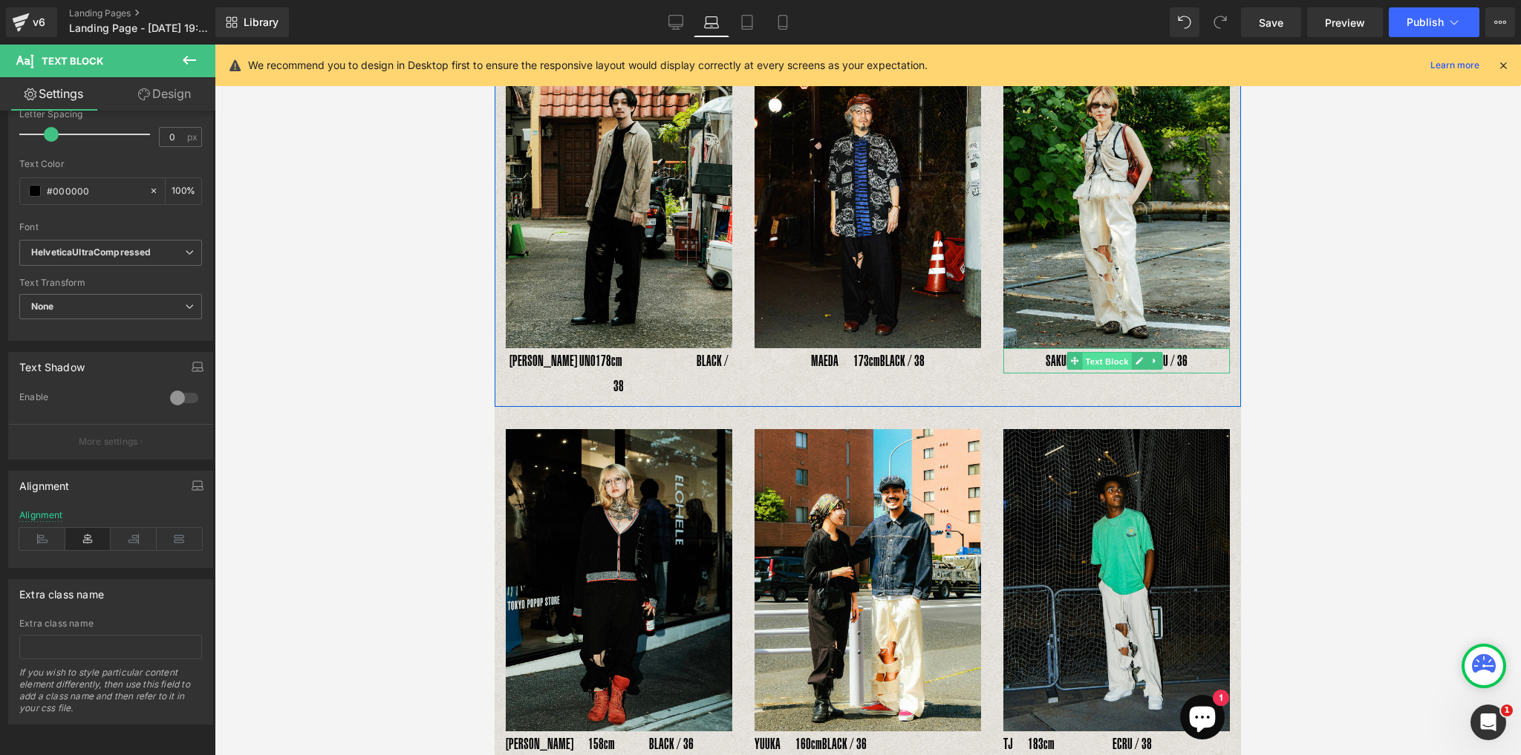
click at [1117, 363] on span "Text Block" at bounding box center [1106, 362] width 49 height 18
click at [1159, 360] on p "SAKURA　153cm　　ECRU / 36" at bounding box center [1116, 361] width 226 height 26
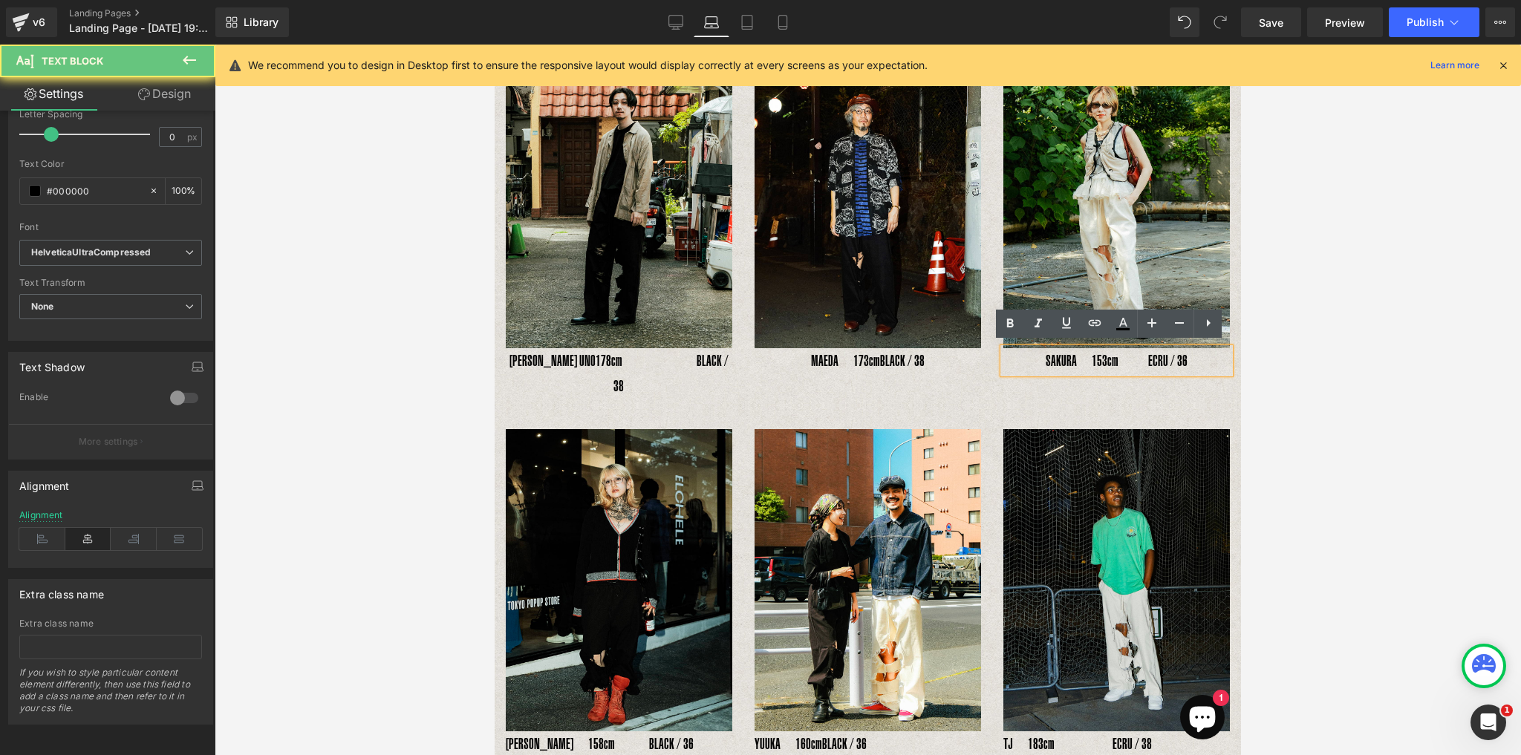
click at [1117, 360] on p "SAKURA　153cm　　ECRU / 36" at bounding box center [1116, 361] width 226 height 26
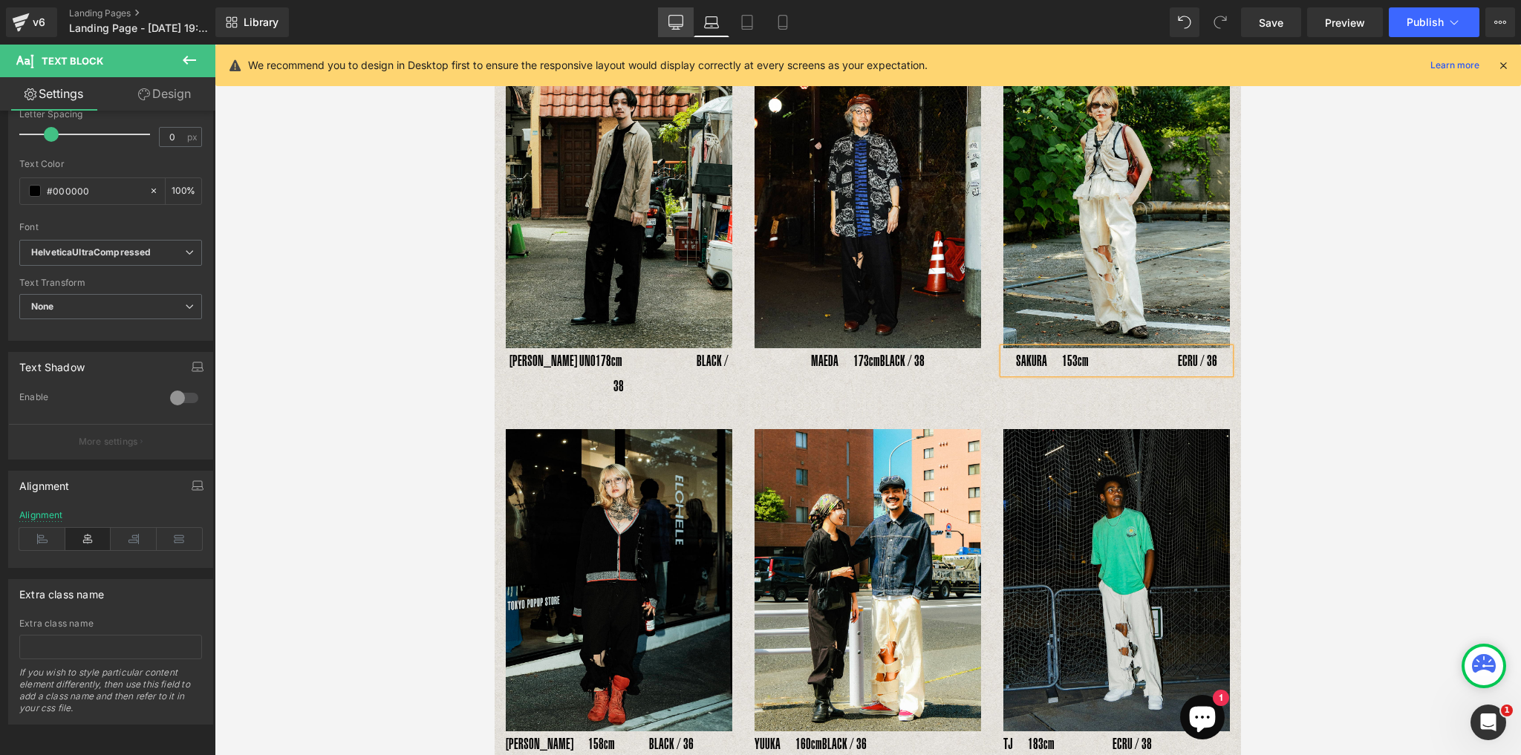
click at [678, 19] on icon at bounding box center [675, 22] width 15 height 15
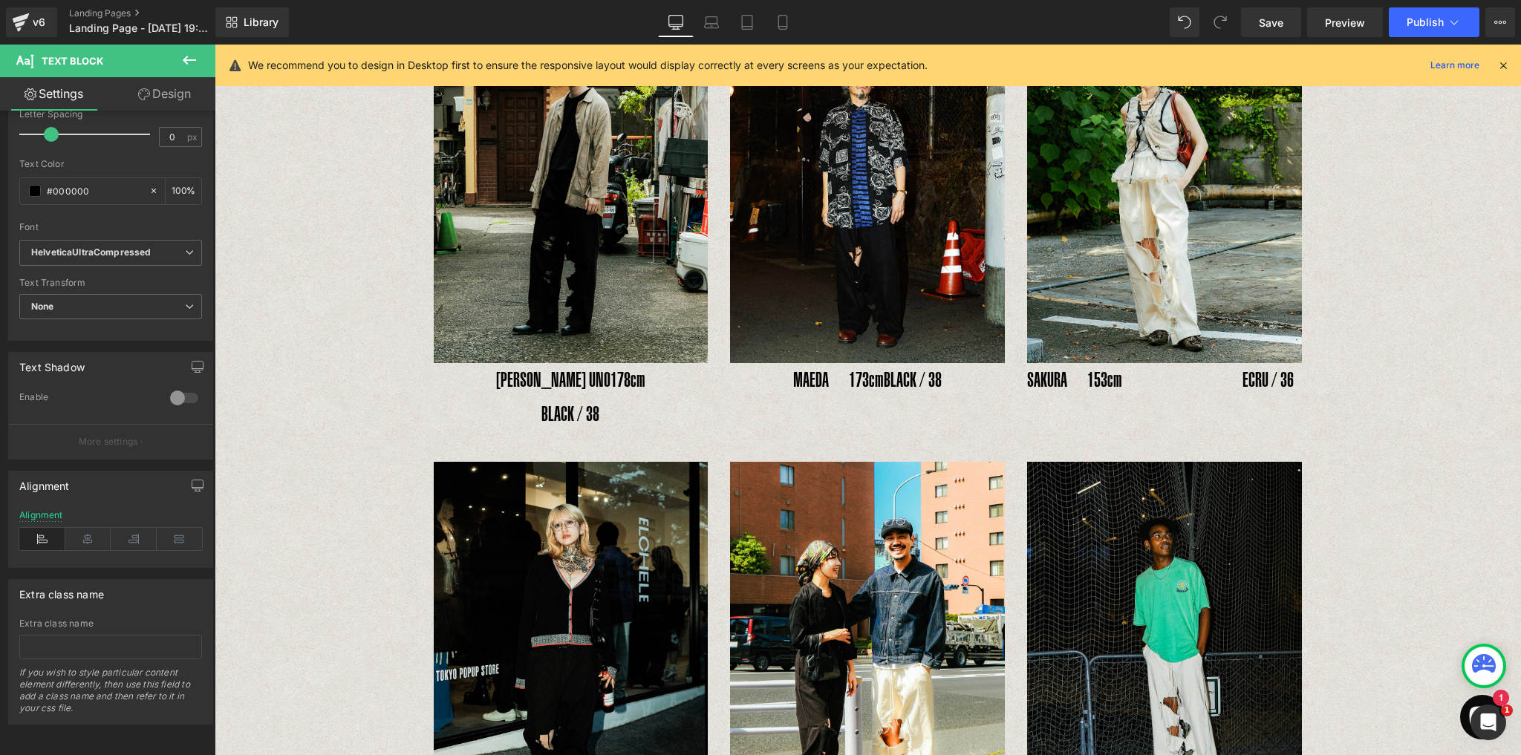
scroll to position [264, 0]
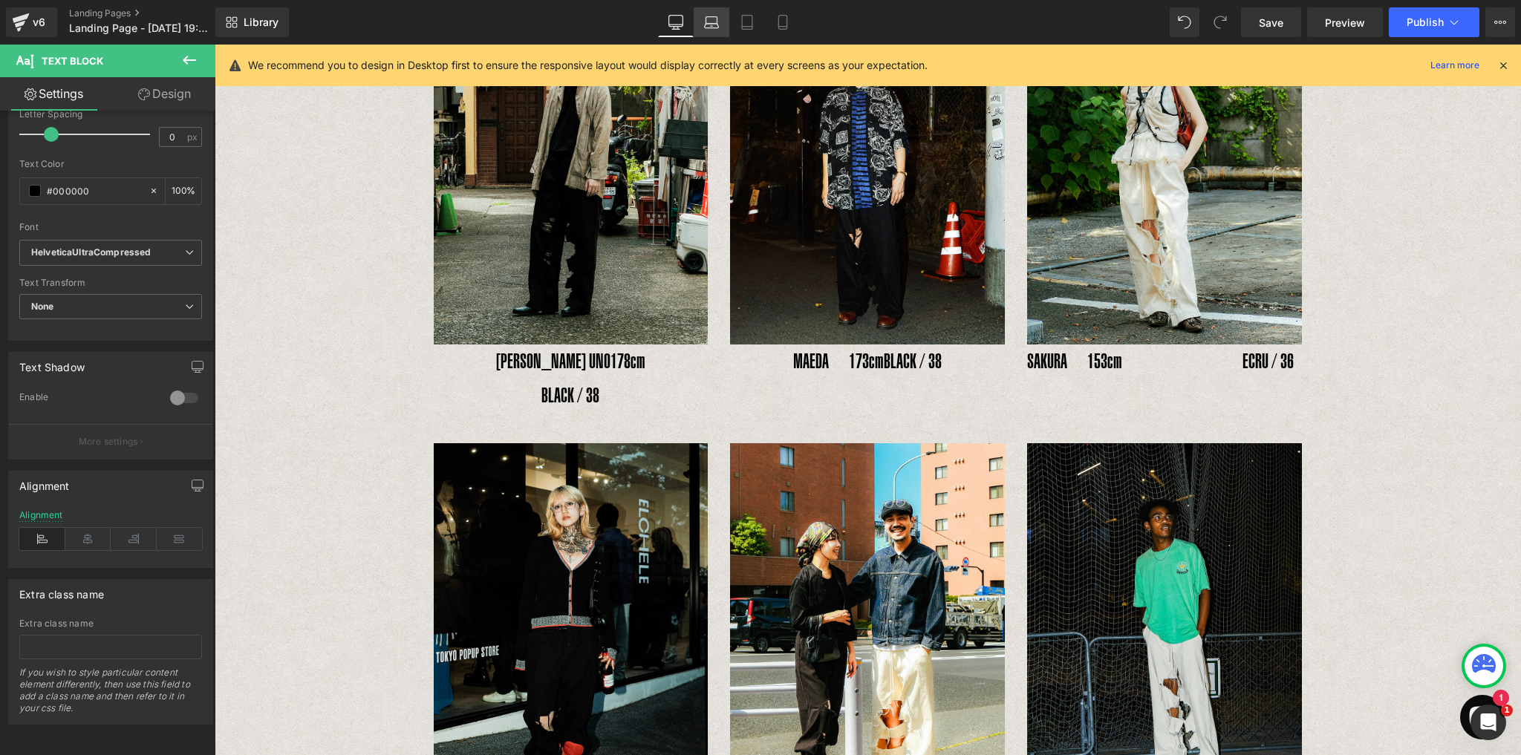
click at [708, 27] on icon at bounding box center [712, 26] width 14 height 4
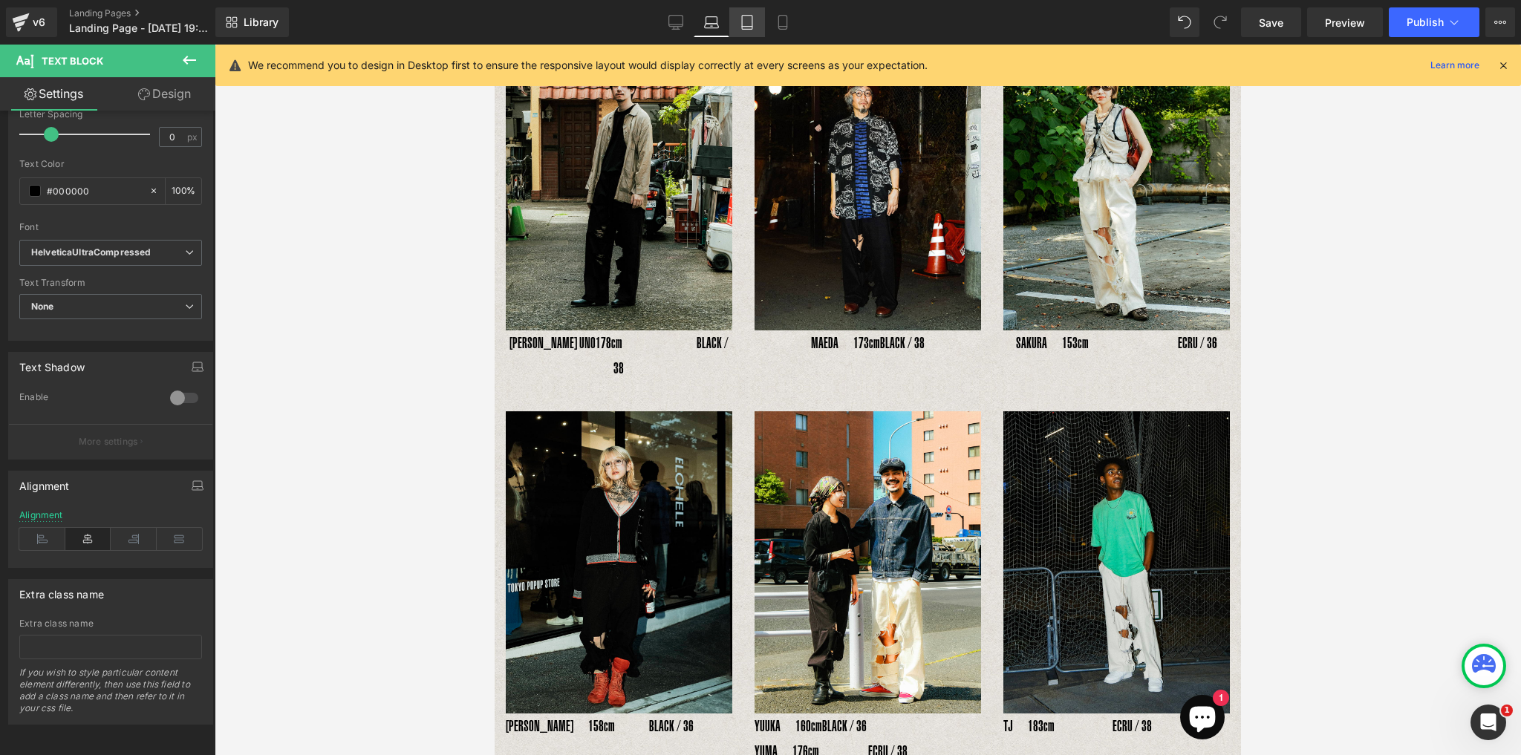
scroll to position [196, 0]
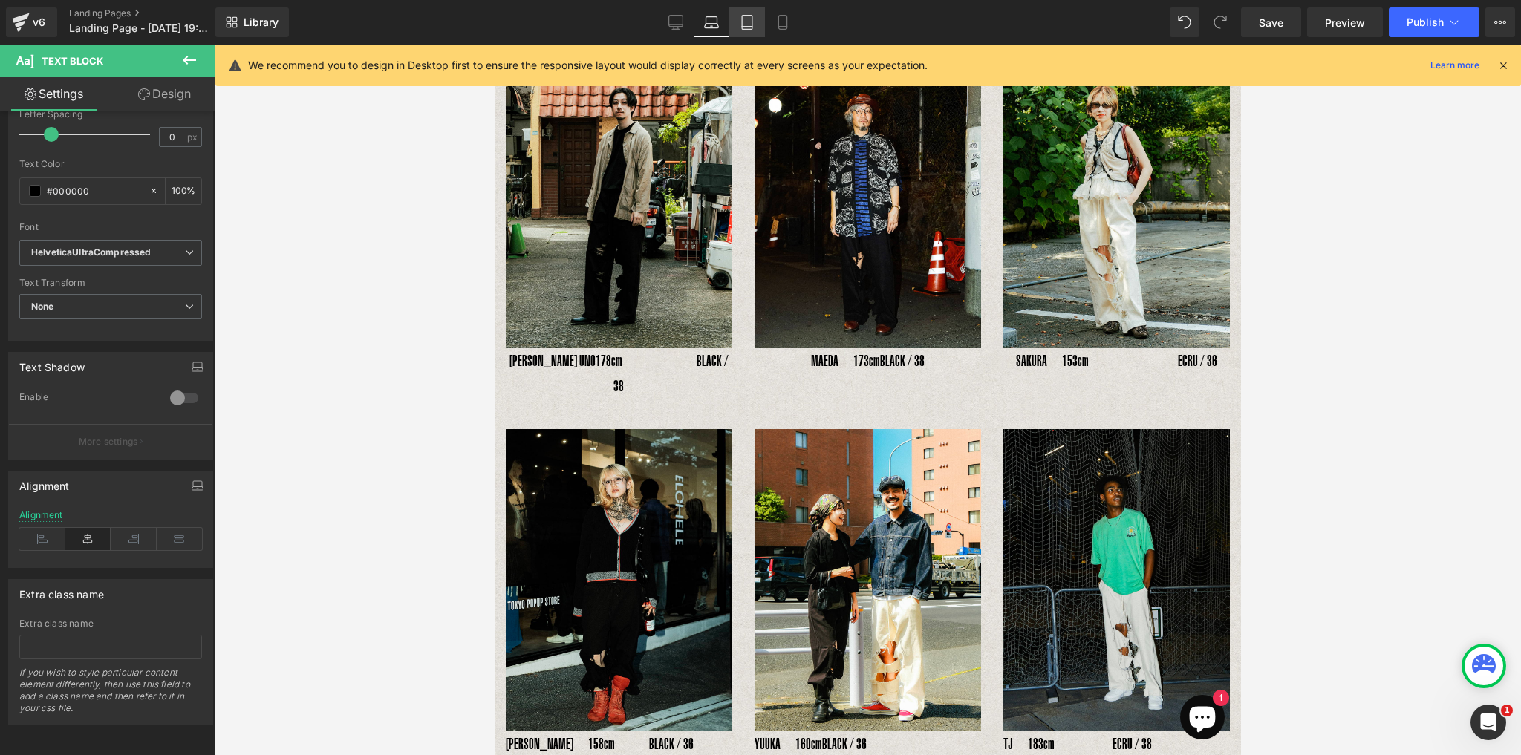
click at [745, 27] on icon at bounding box center [746, 22] width 15 height 15
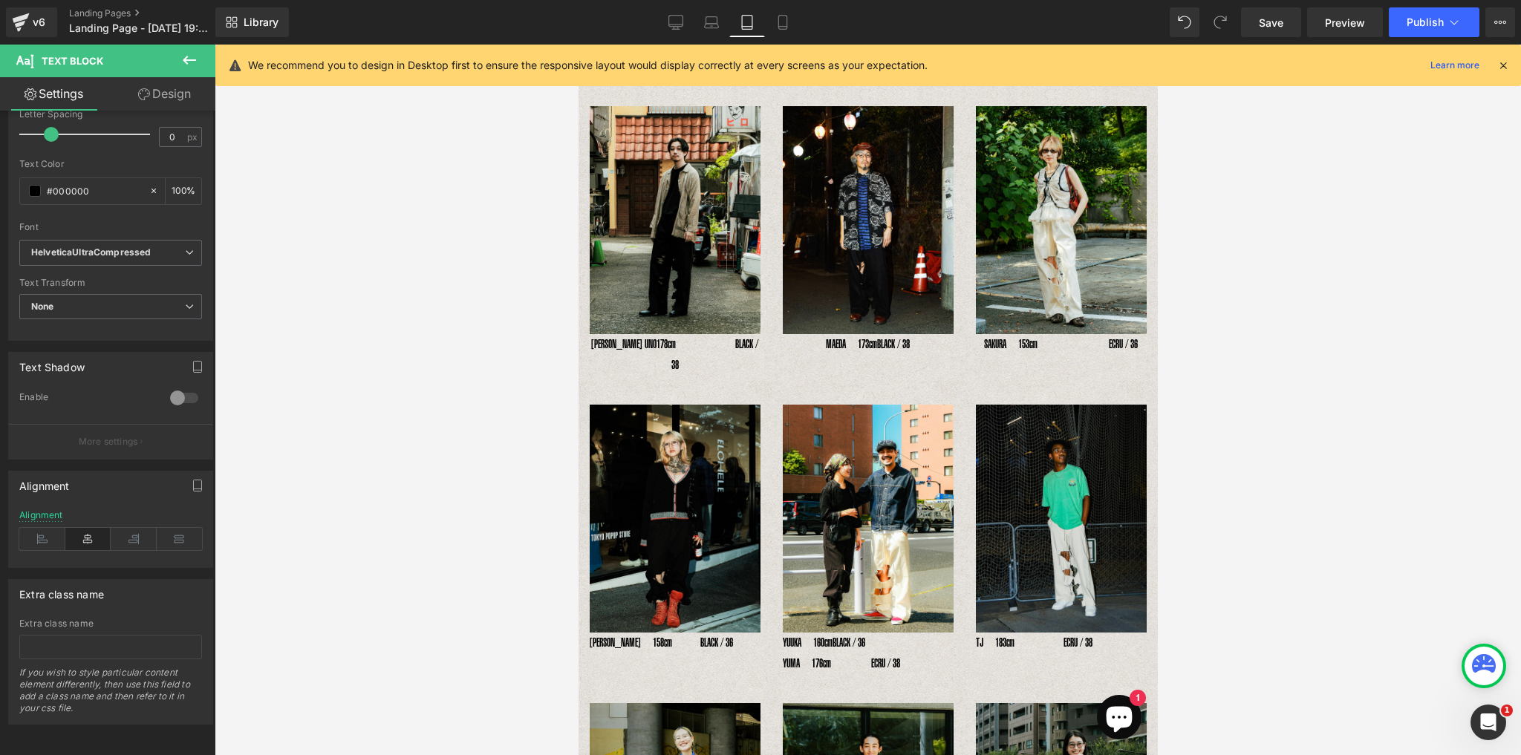
scroll to position [122, 0]
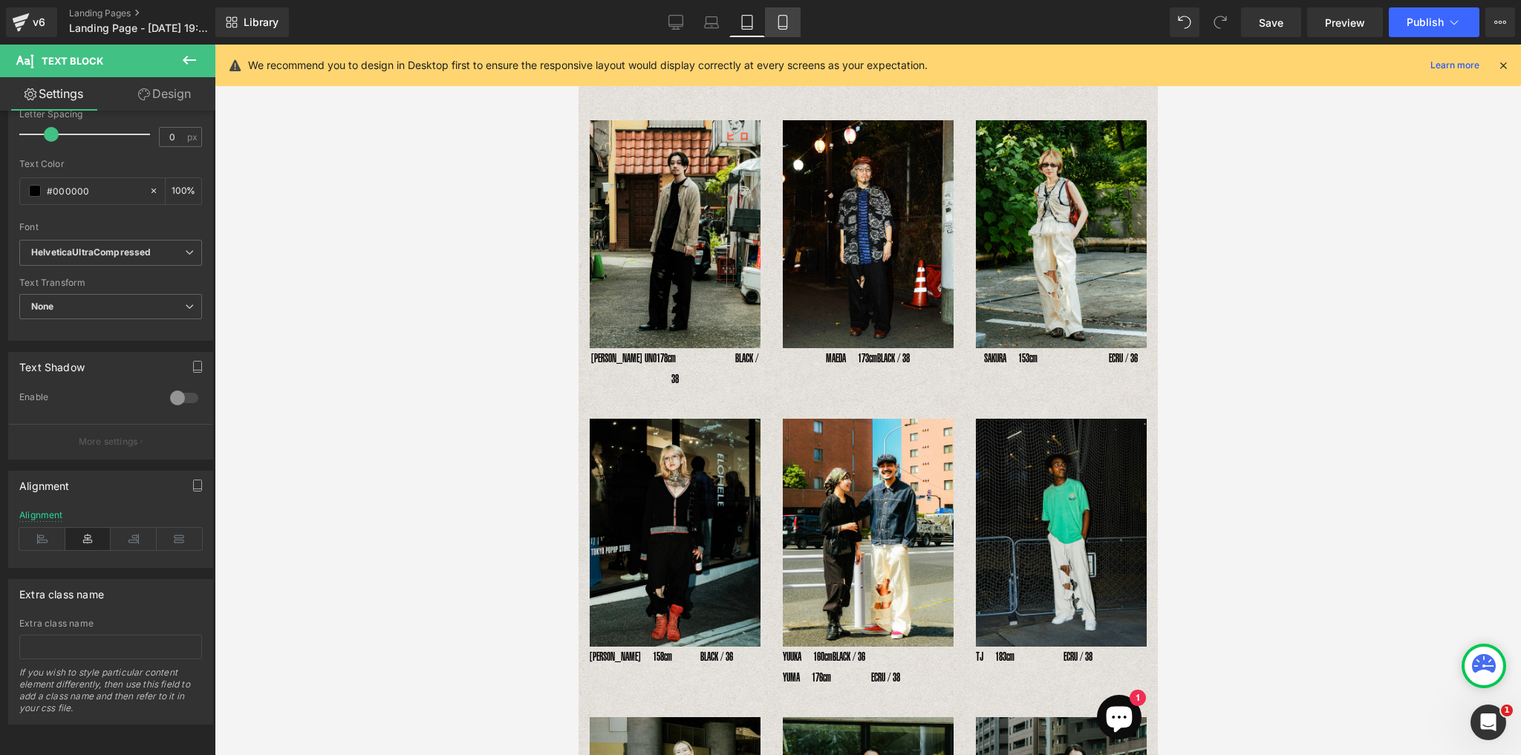
click at [773, 29] on link "Mobile" at bounding box center [783, 22] width 36 height 30
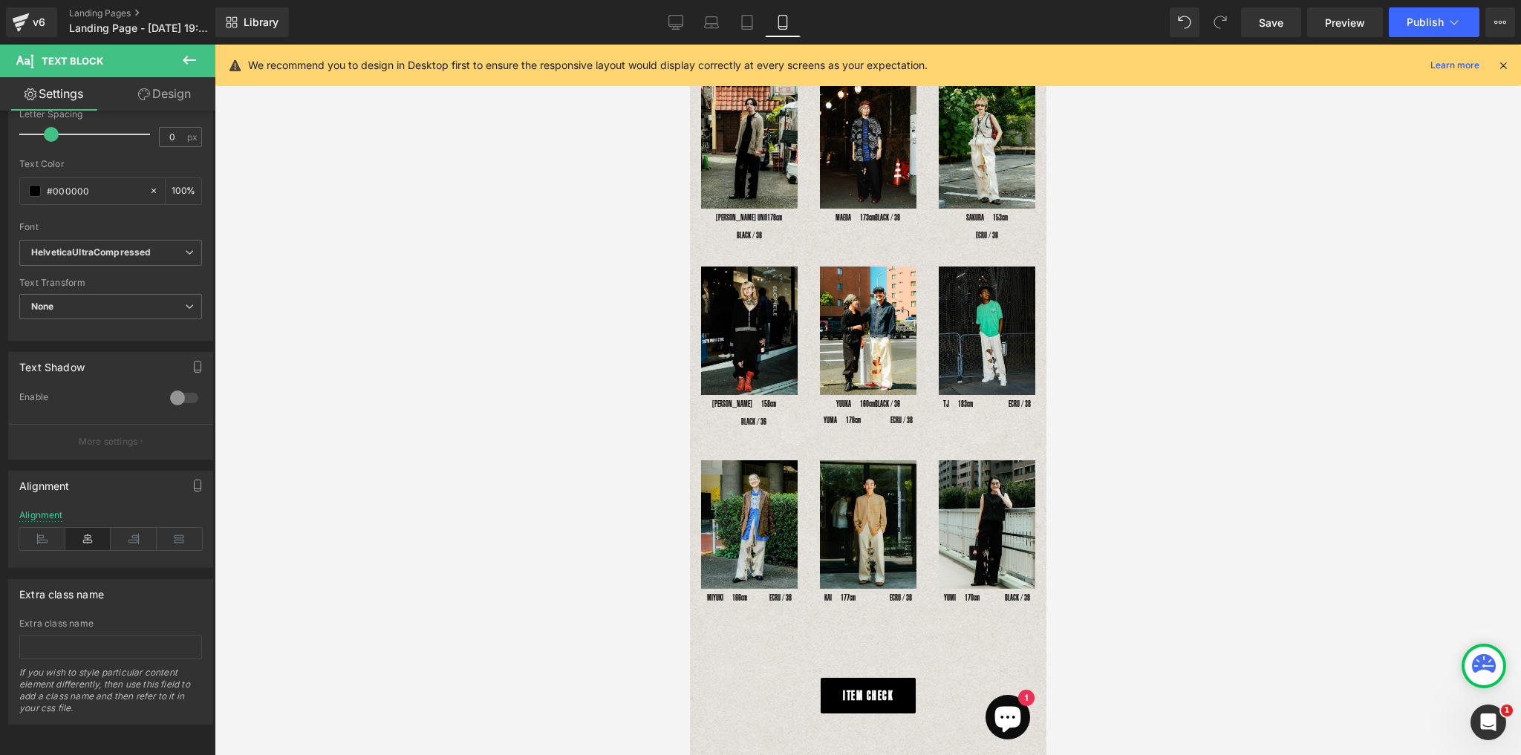
scroll to position [0, 0]
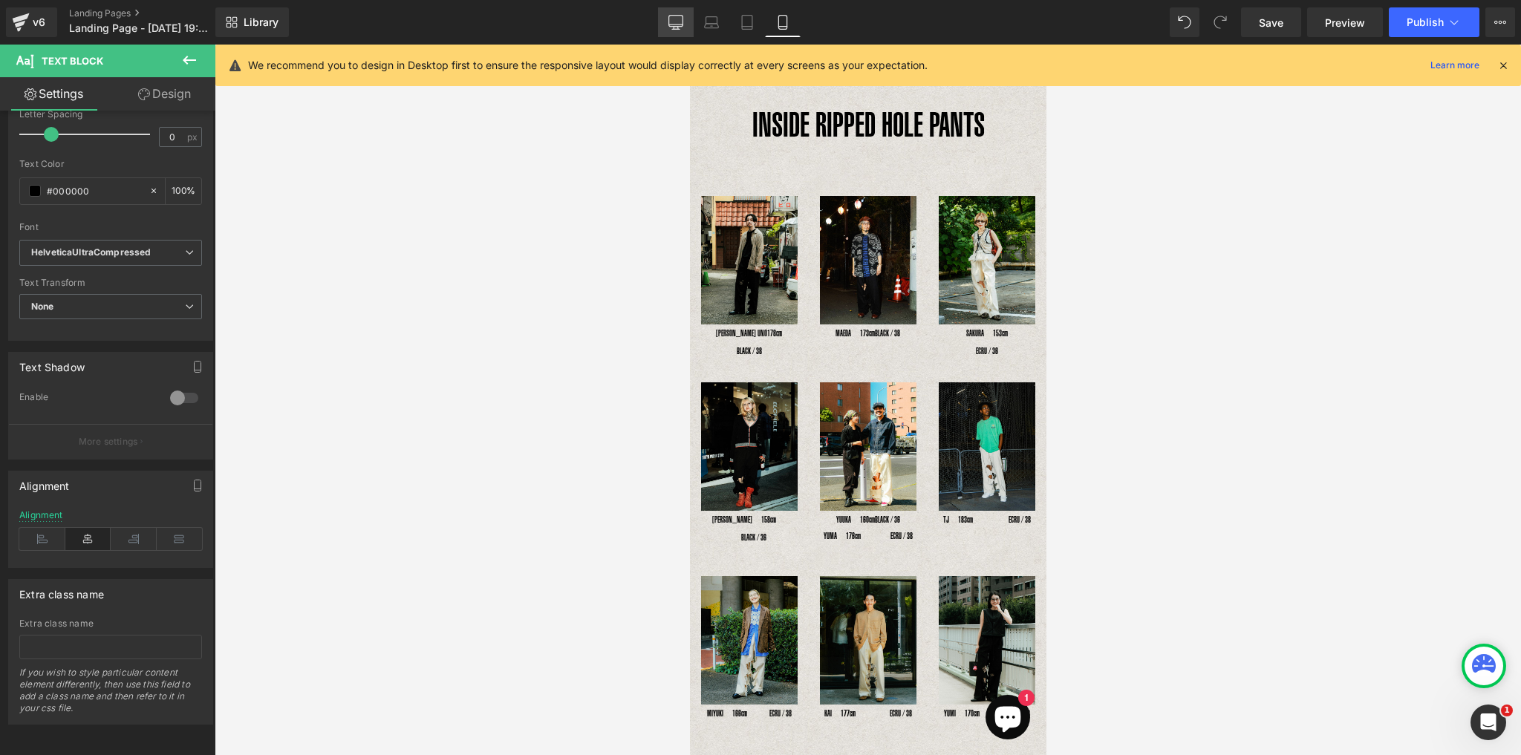
click at [683, 24] on icon at bounding box center [675, 22] width 15 height 15
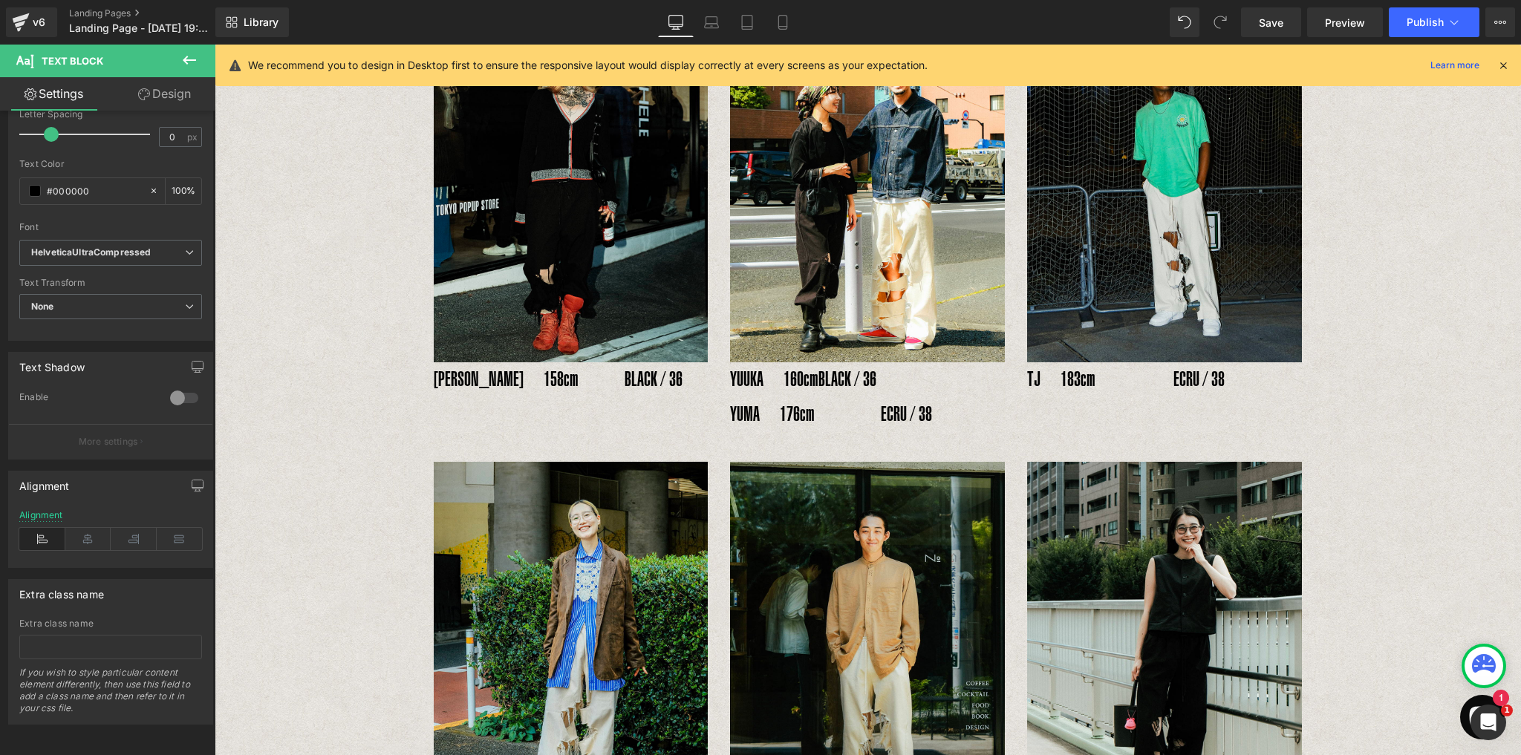
scroll to position [716, 0]
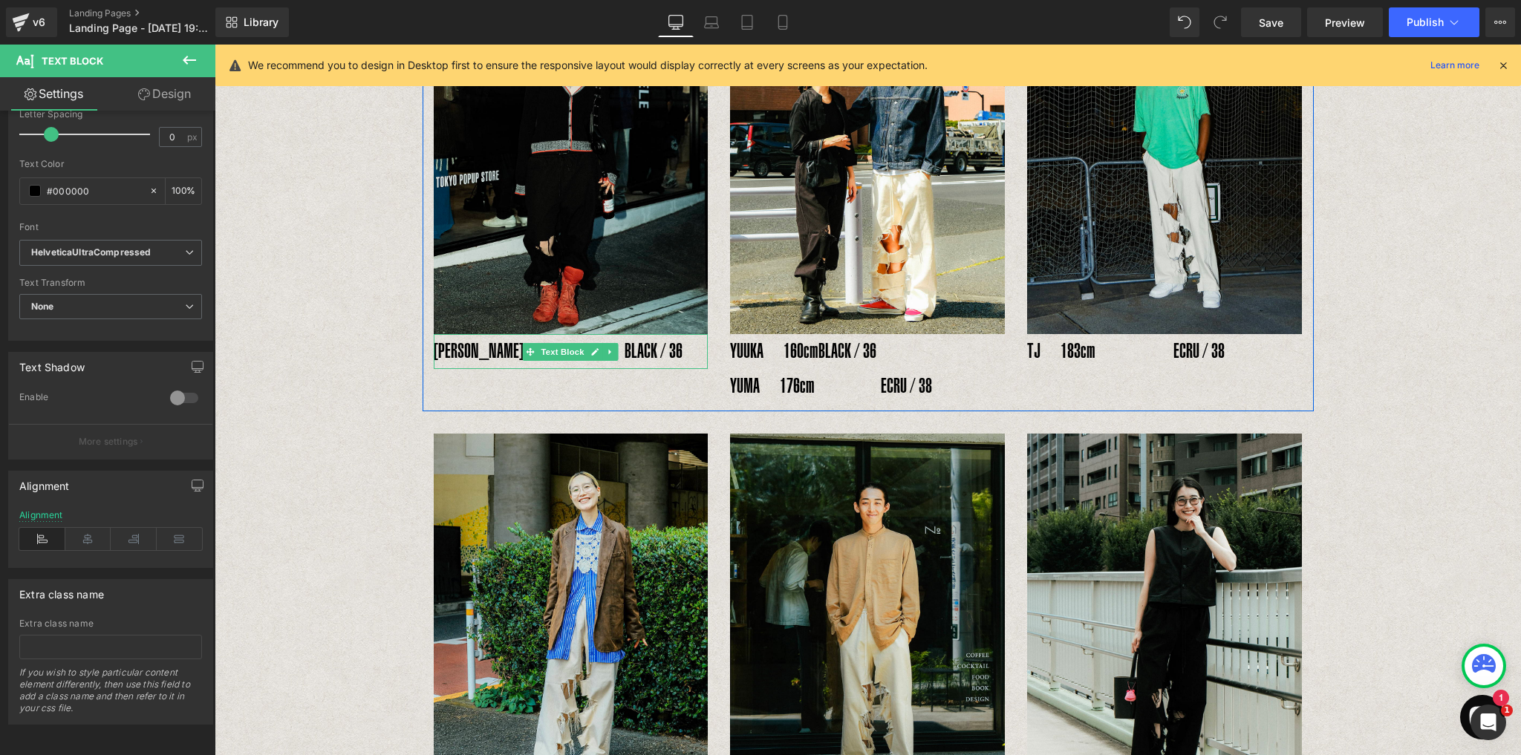
click at [508, 334] on p "RENA　158cm　 　BLACK / 36" at bounding box center [571, 351] width 275 height 35
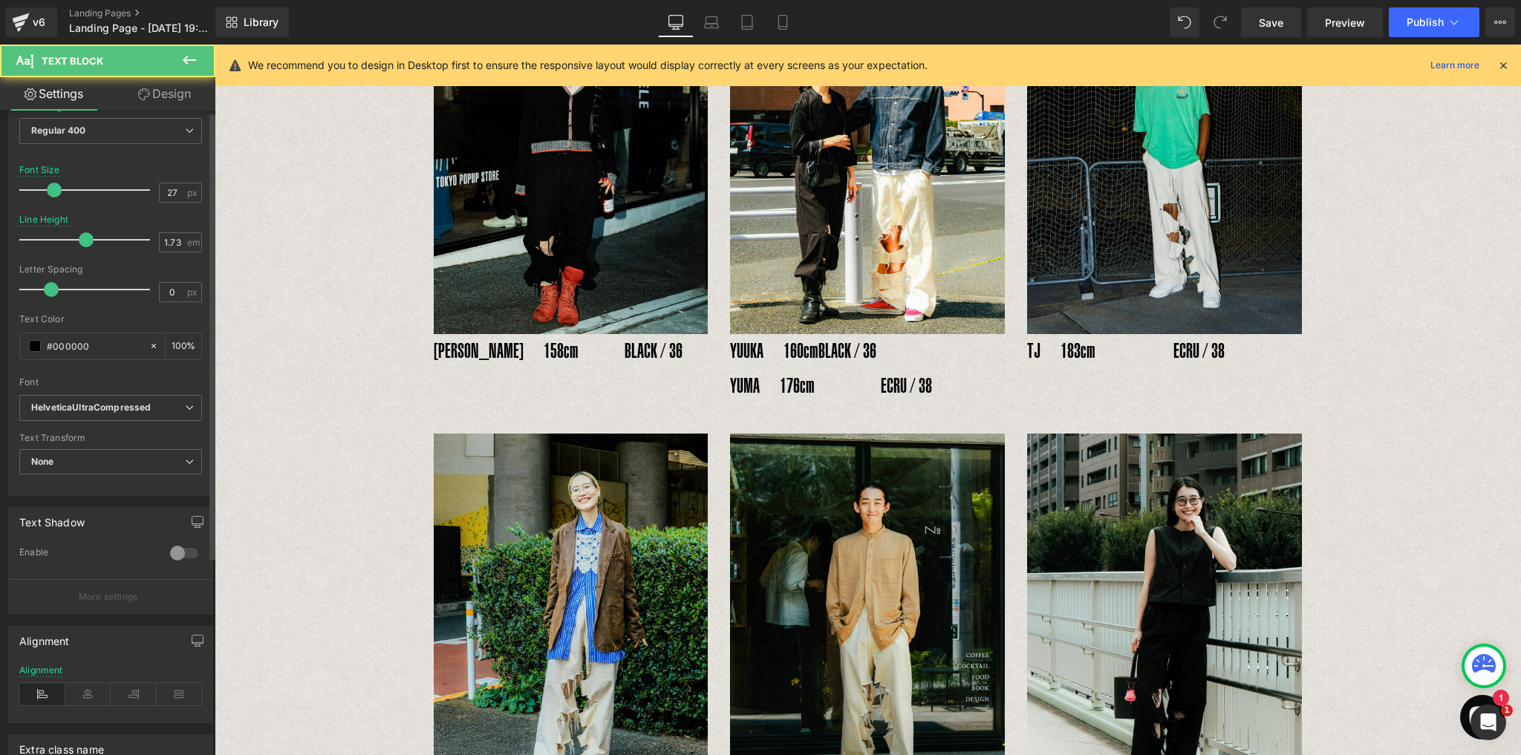
scroll to position [285, 0]
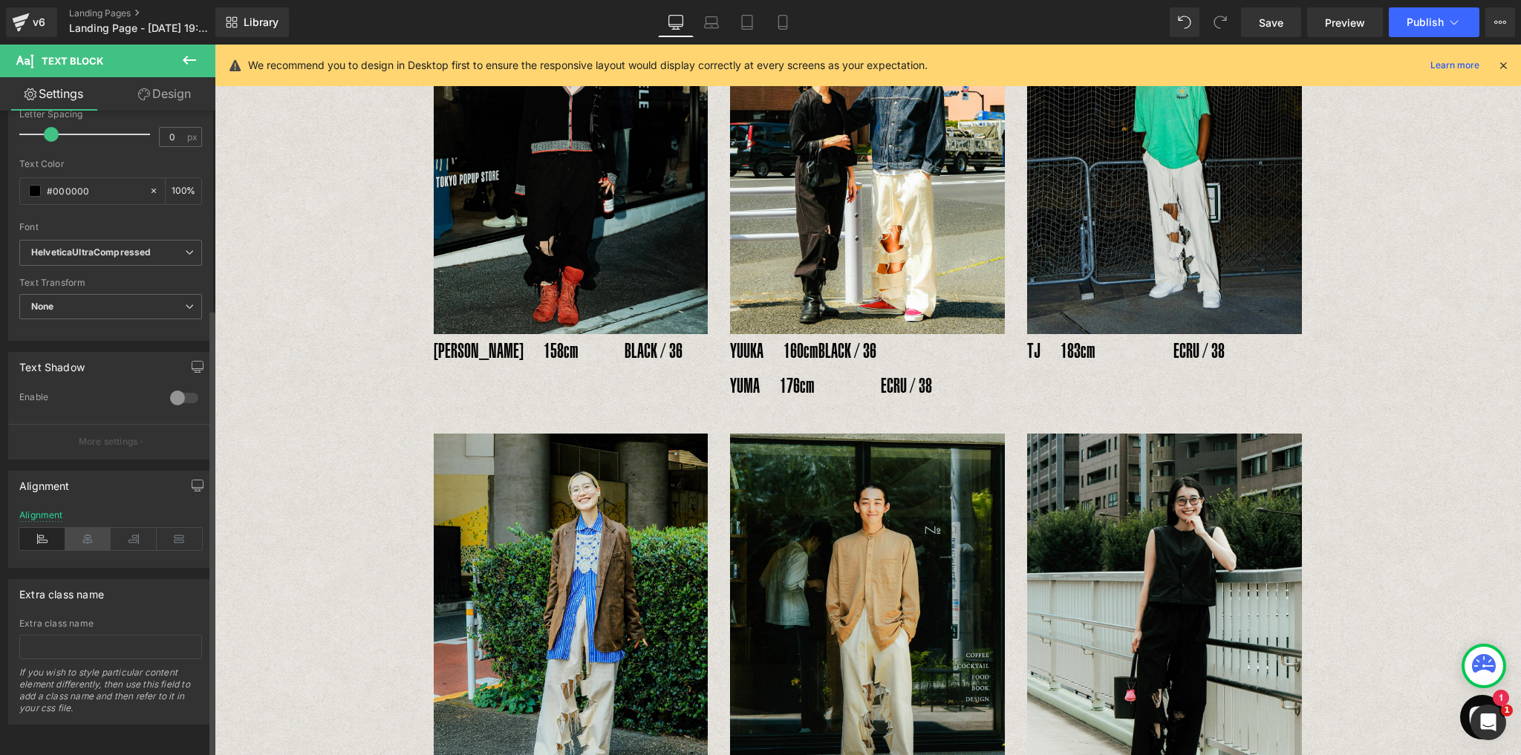
click at [90, 540] on icon at bounding box center [88, 539] width 46 height 22
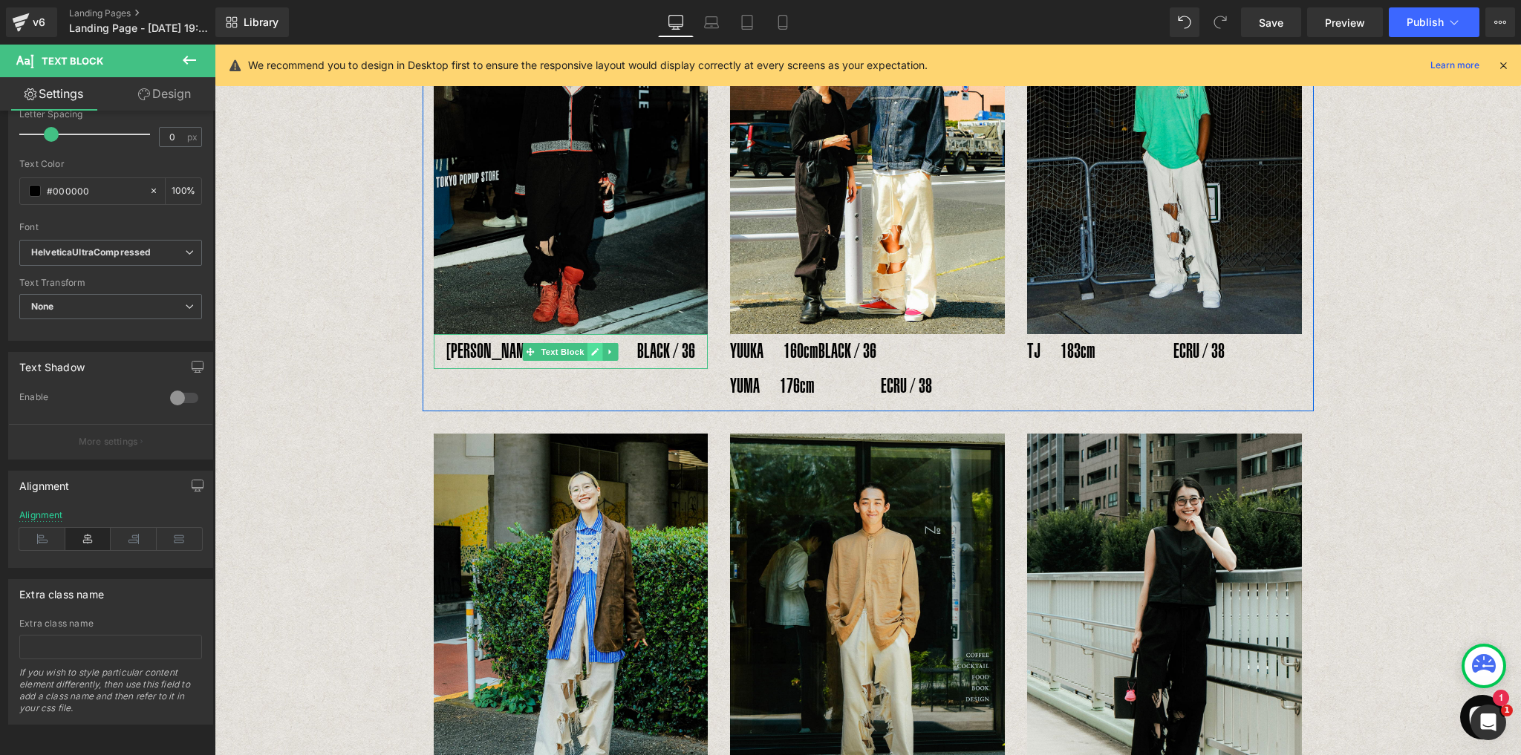
click at [587, 343] on link at bounding box center [595, 352] width 16 height 18
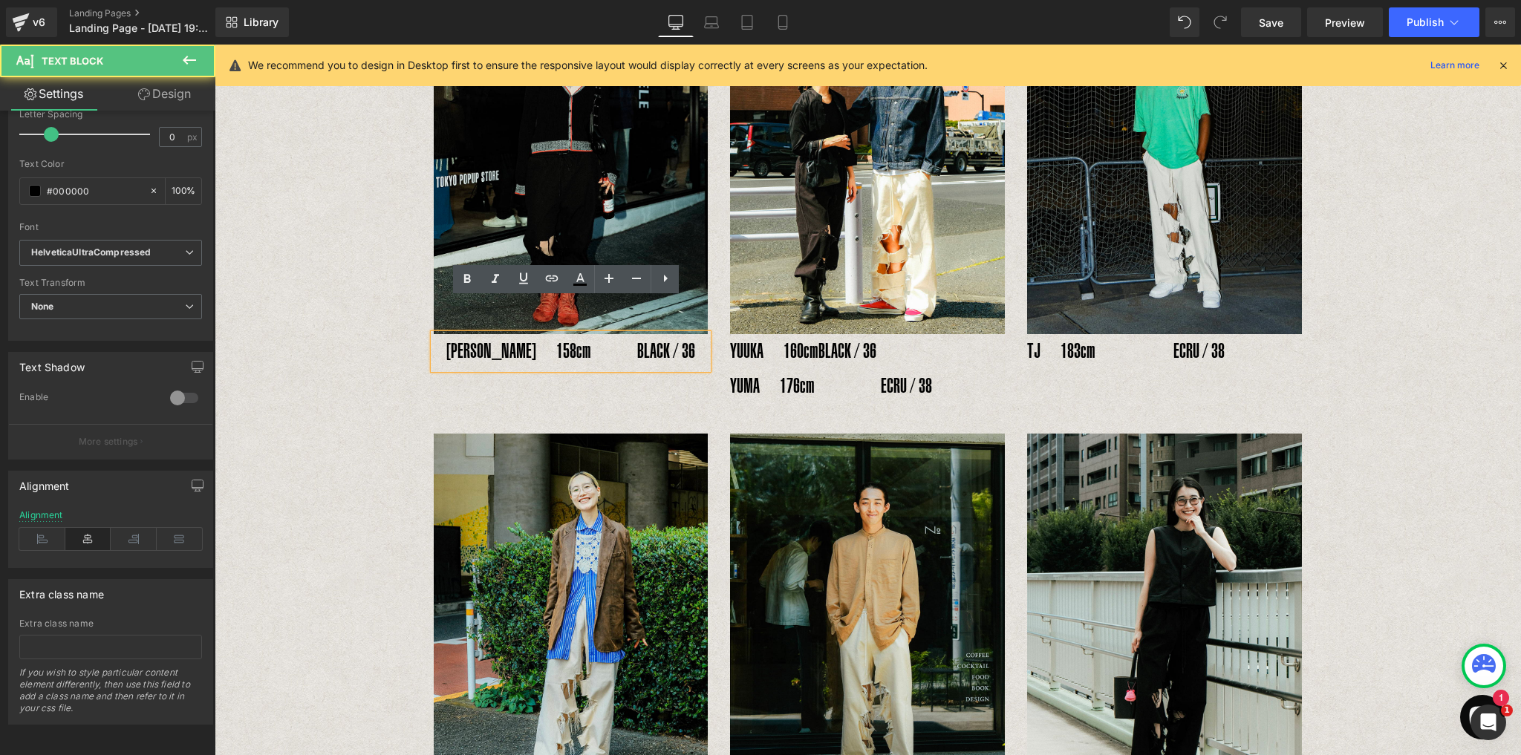
click at [580, 334] on p "RENA　158cm　 　BLACK / 36" at bounding box center [571, 351] width 275 height 35
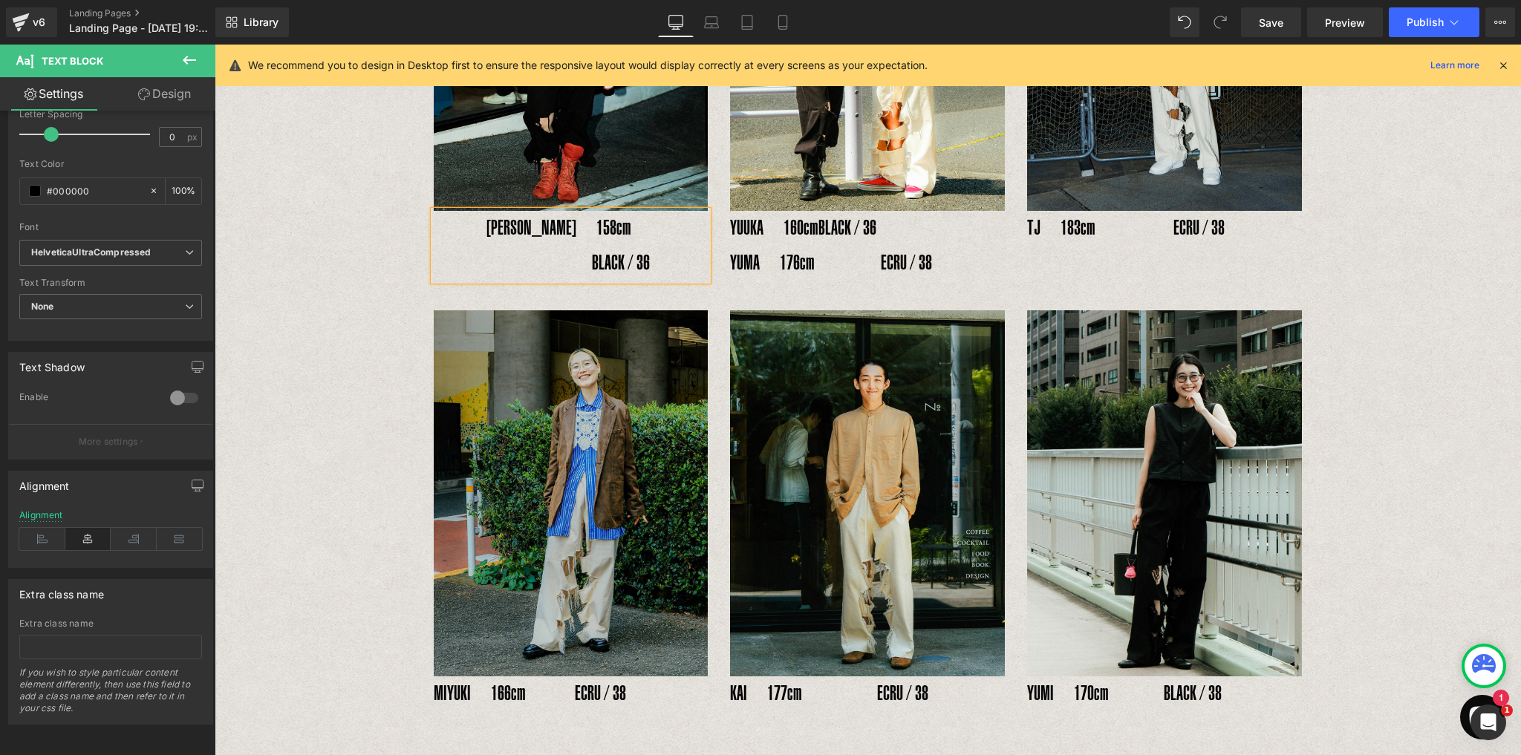
scroll to position [661, 0]
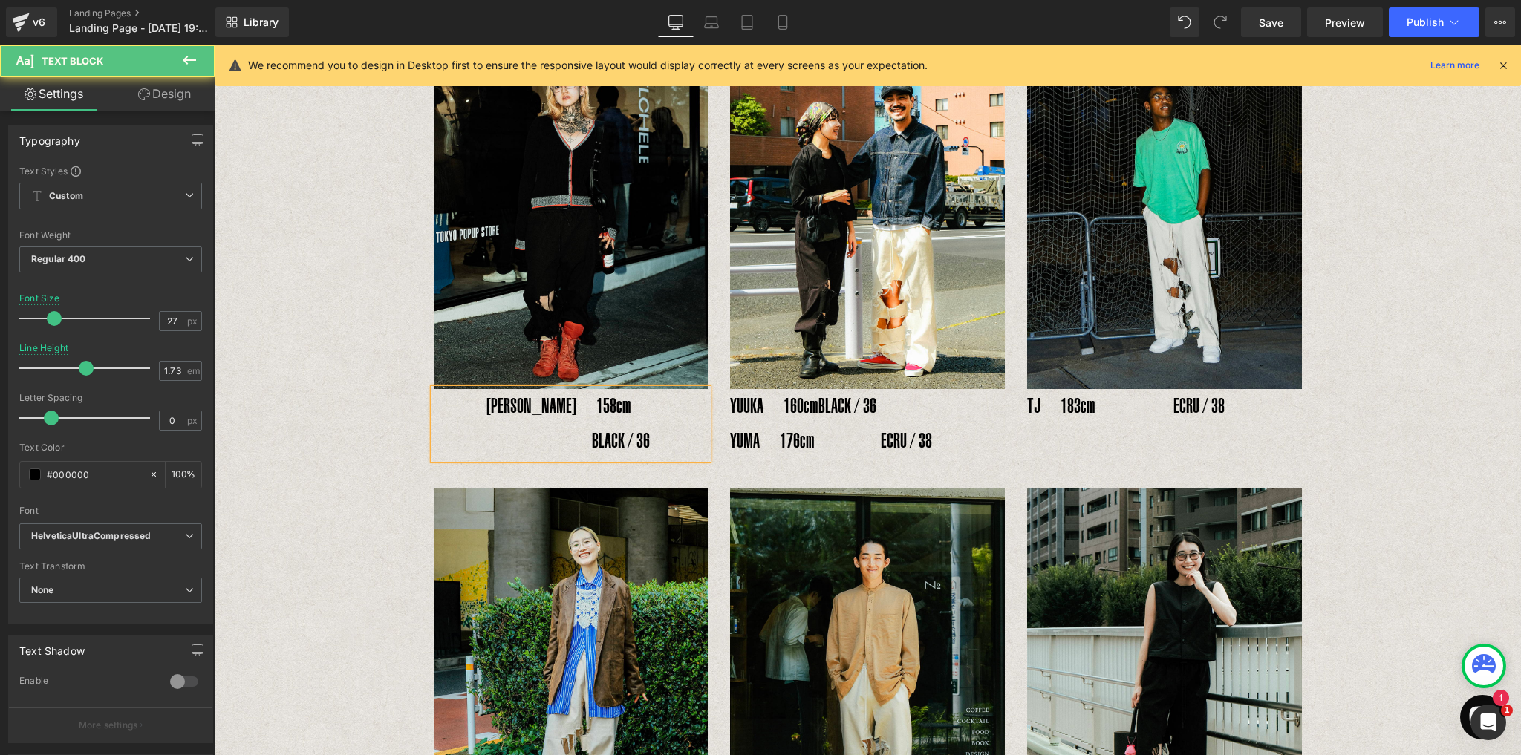
click at [843, 389] on p "YUUKA　160cm BLACK / 36" at bounding box center [867, 406] width 275 height 35
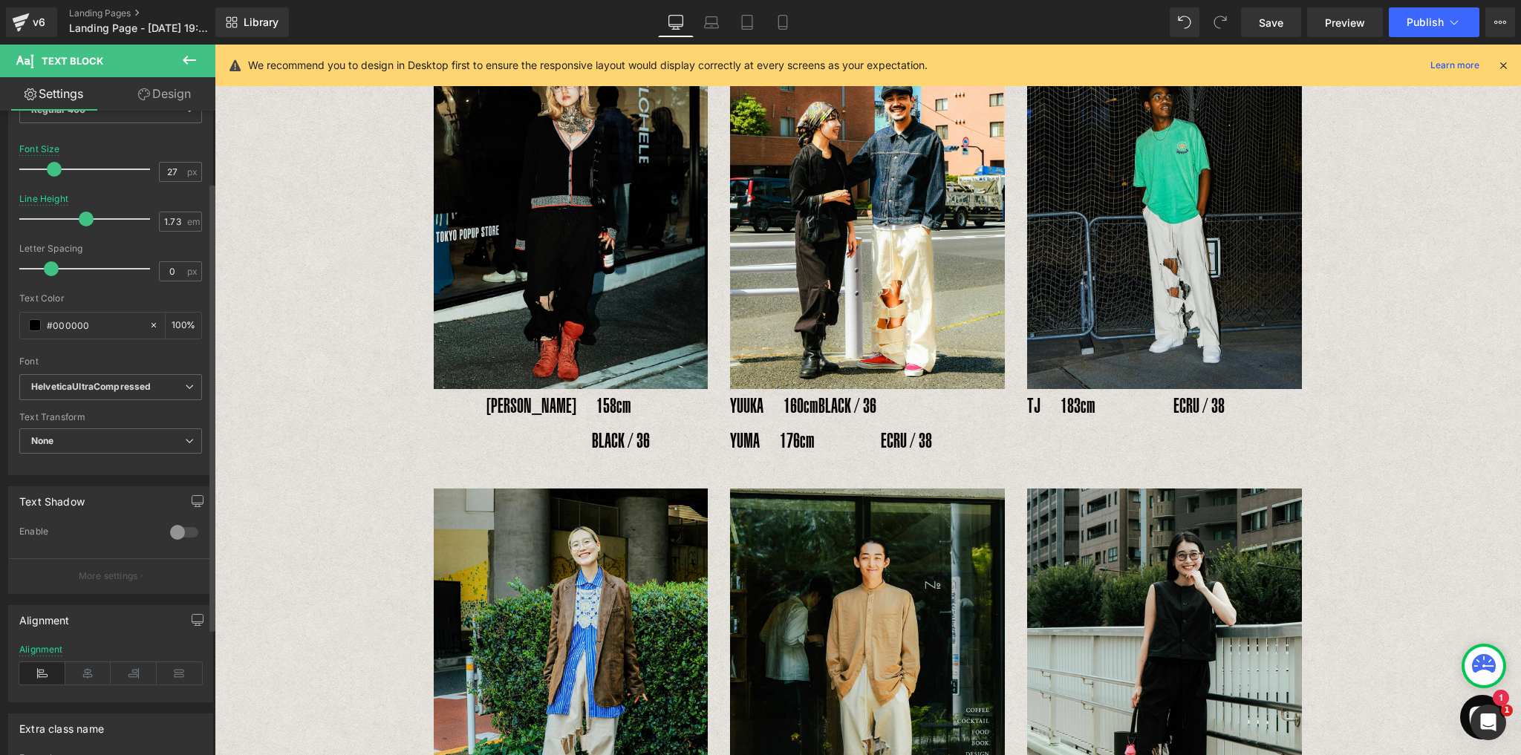
scroll to position [238, 0]
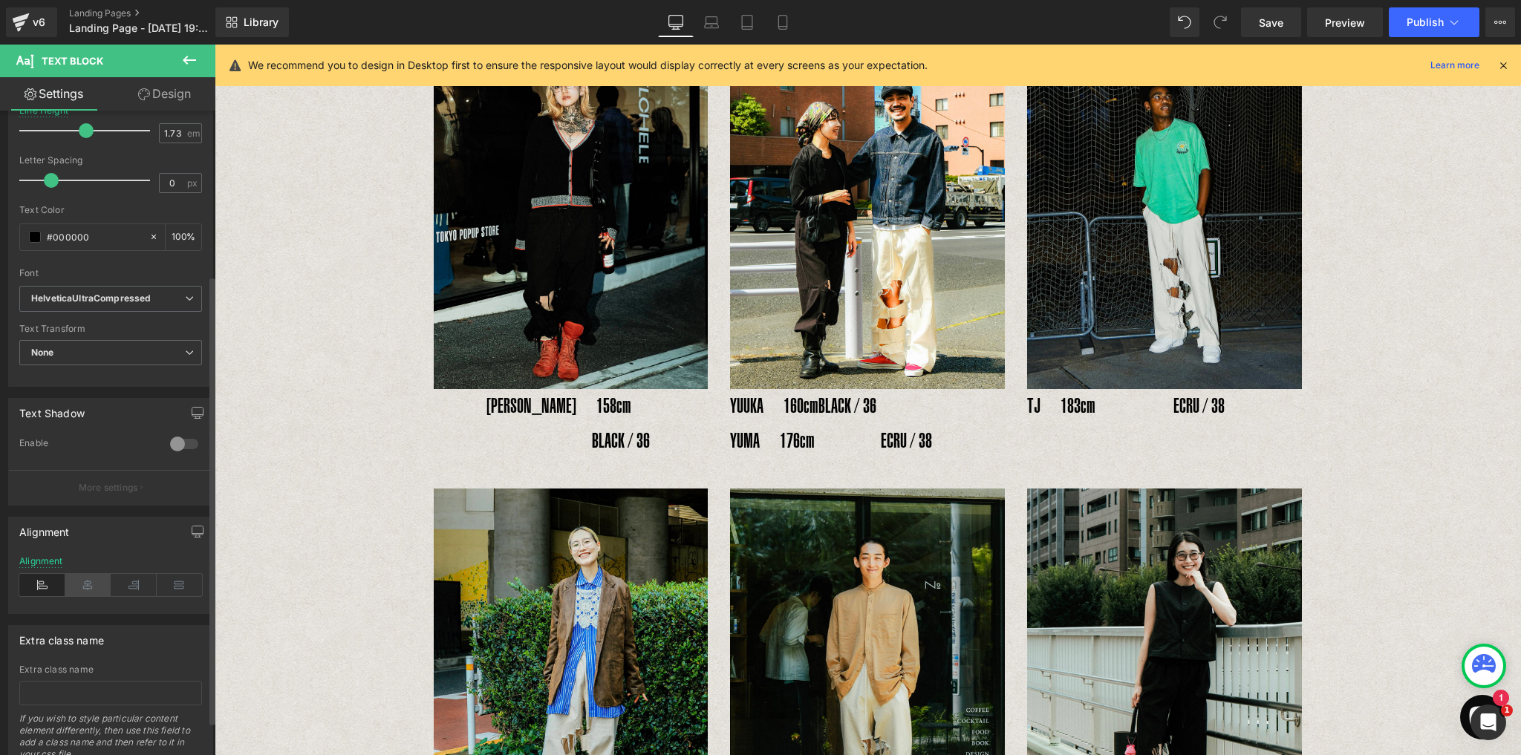
click at [92, 582] on icon at bounding box center [88, 585] width 46 height 22
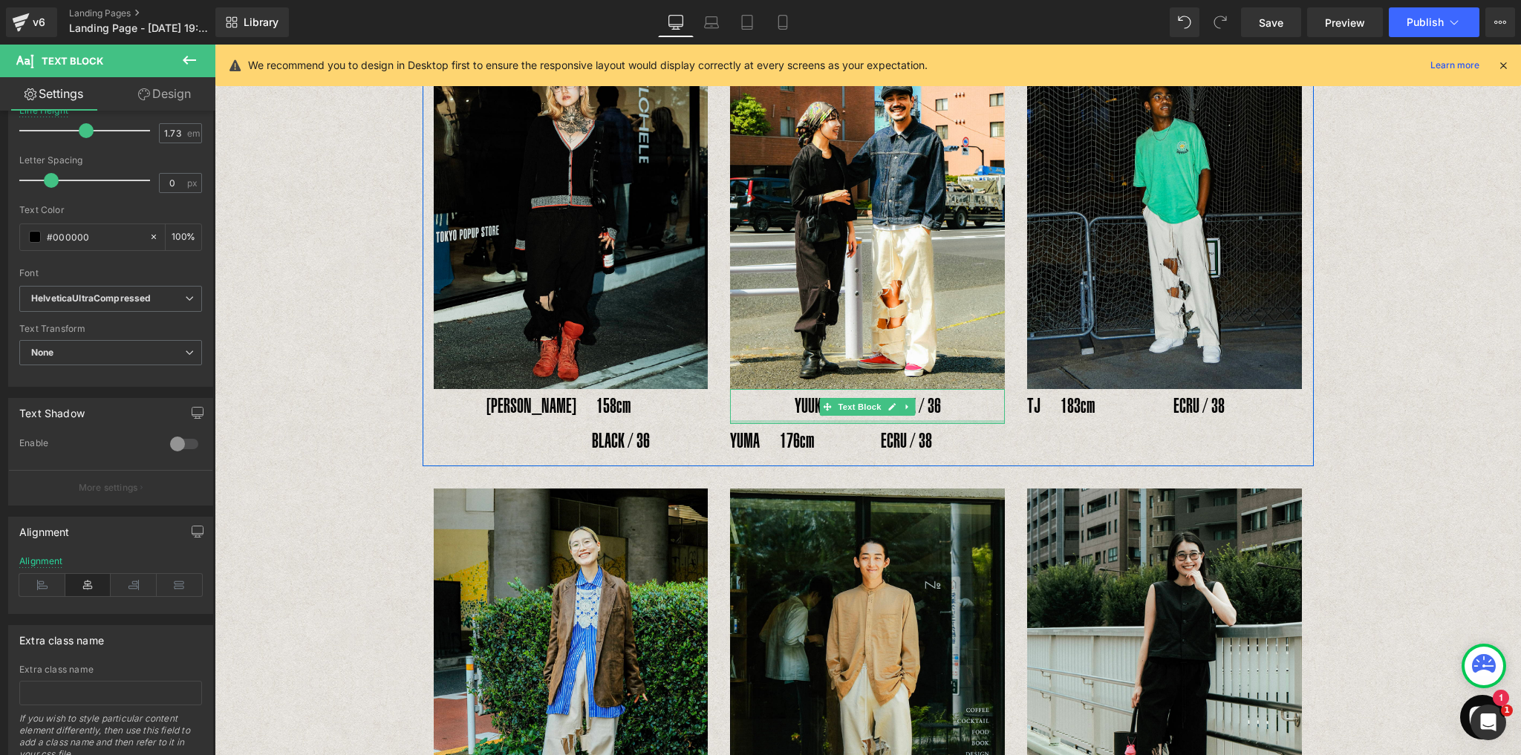
click at [866, 420] on div at bounding box center [867, 422] width 275 height 4
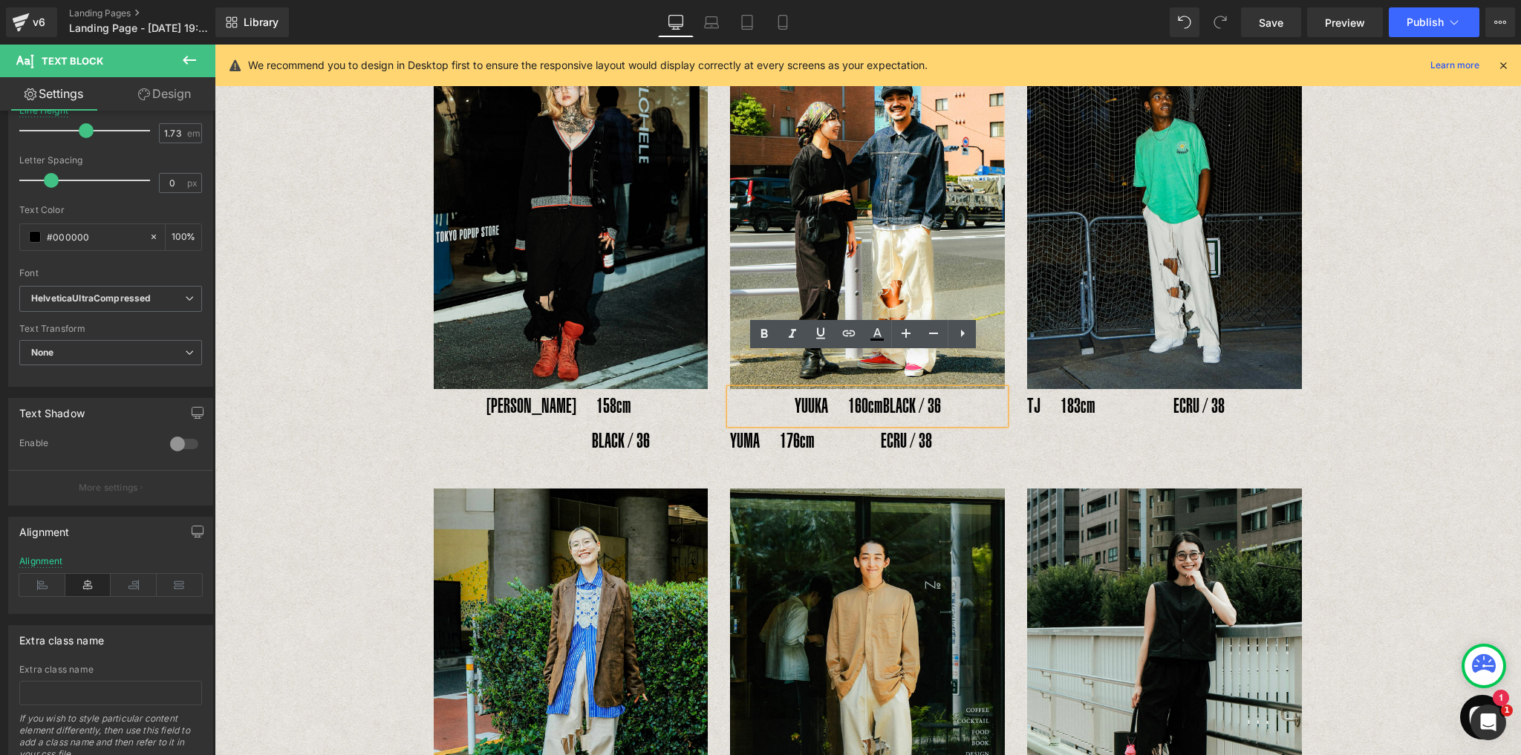
click at [869, 389] on p "YUUKA　160cm BLACK / 36" at bounding box center [867, 406] width 275 height 35
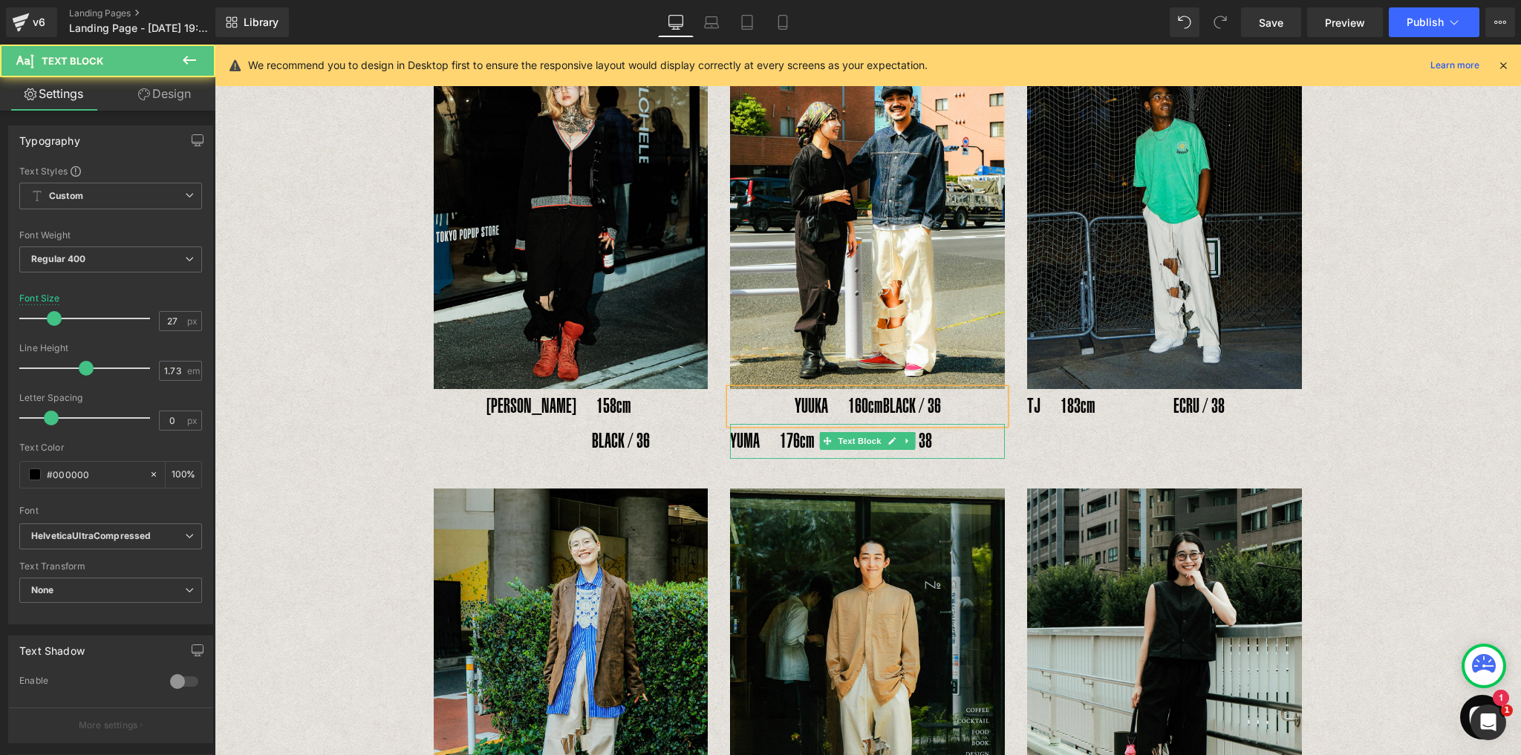
click at [823, 424] on p "YUMA　176cm　　　 ECRU / 38" at bounding box center [867, 441] width 275 height 35
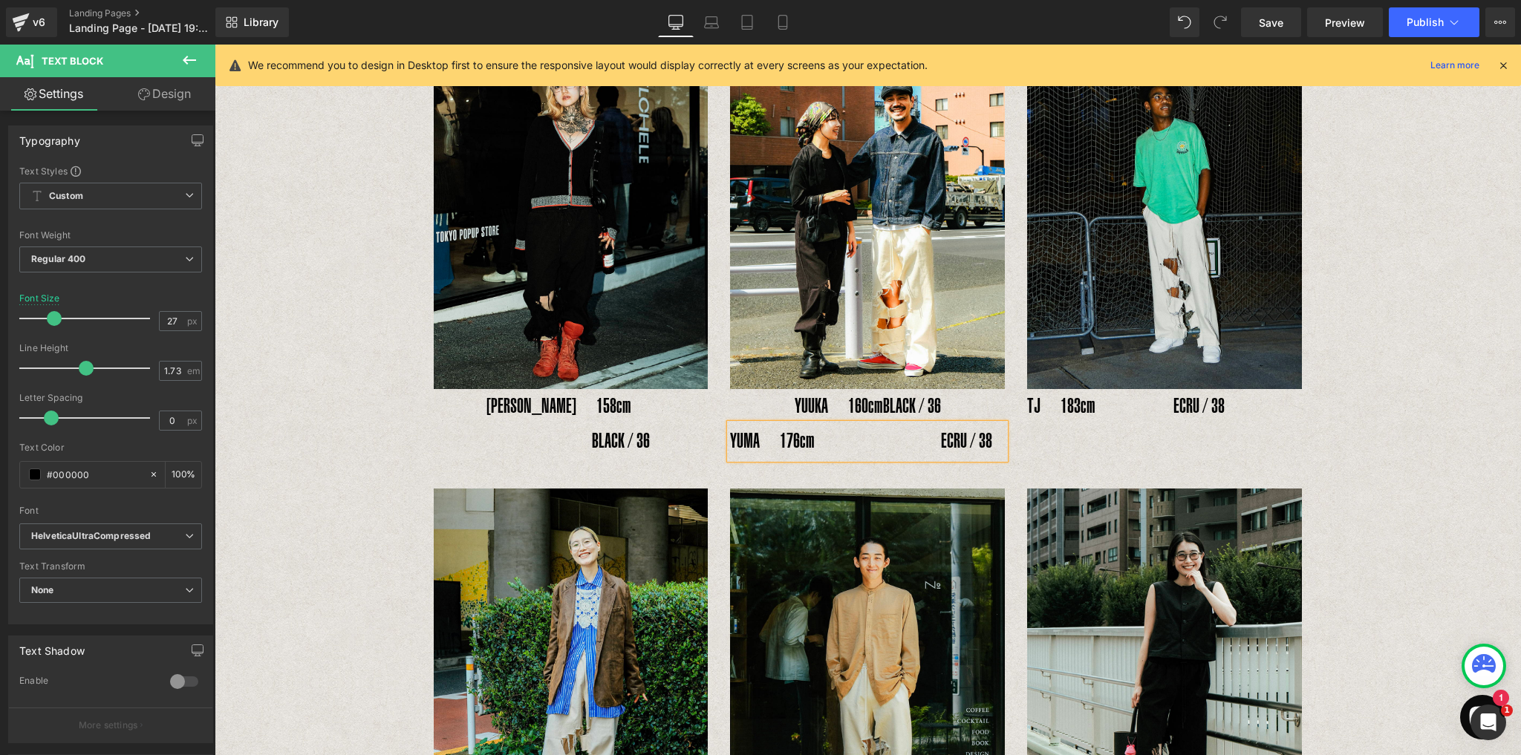
click at [937, 424] on p "YUMA　176cm　　　　　　 ECRU / 38" at bounding box center [867, 441] width 275 height 35
click at [1058, 417] on div "Image RENA　158cm　 　　　　　BLACK / 36 Text Block Image YUUKA　160cm 　　　 BLACK / 36 T…" at bounding box center [867, 234] width 891 height 466
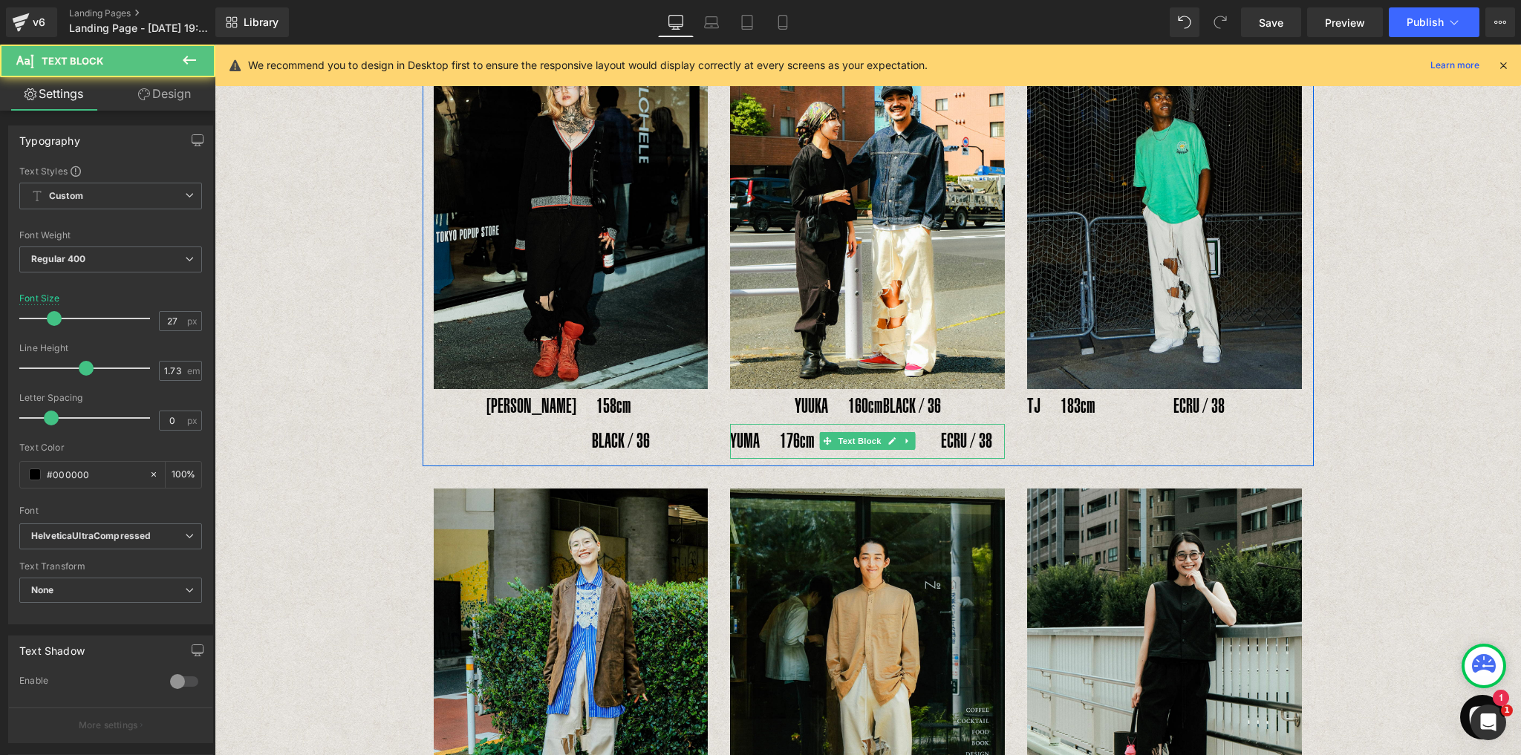
click at [887, 424] on p "YUMA　176cm　　　　　　 ECRU / 38" at bounding box center [867, 441] width 275 height 35
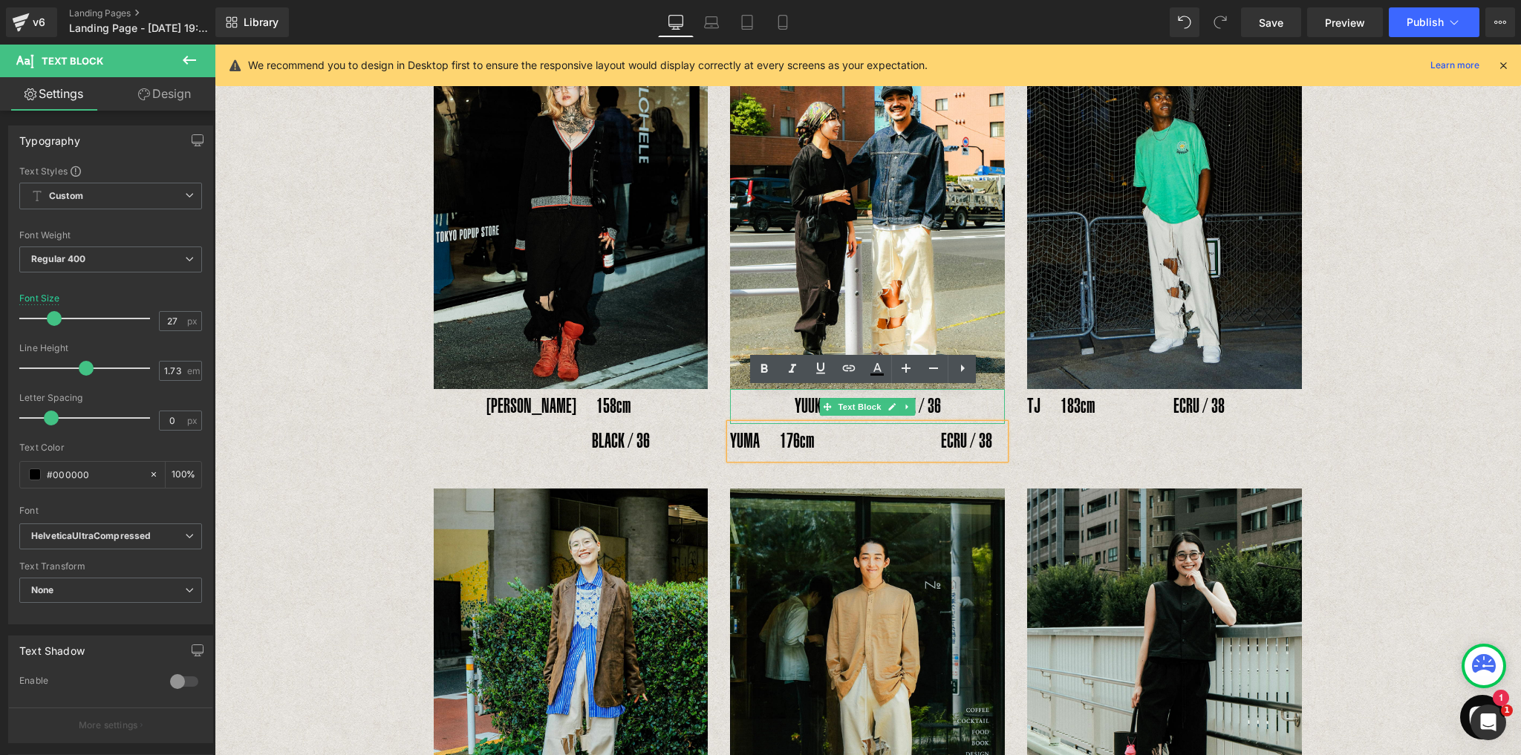
click at [741, 389] on p "YUUKA　160cm 　　　 BLACK / 36" at bounding box center [867, 406] width 275 height 35
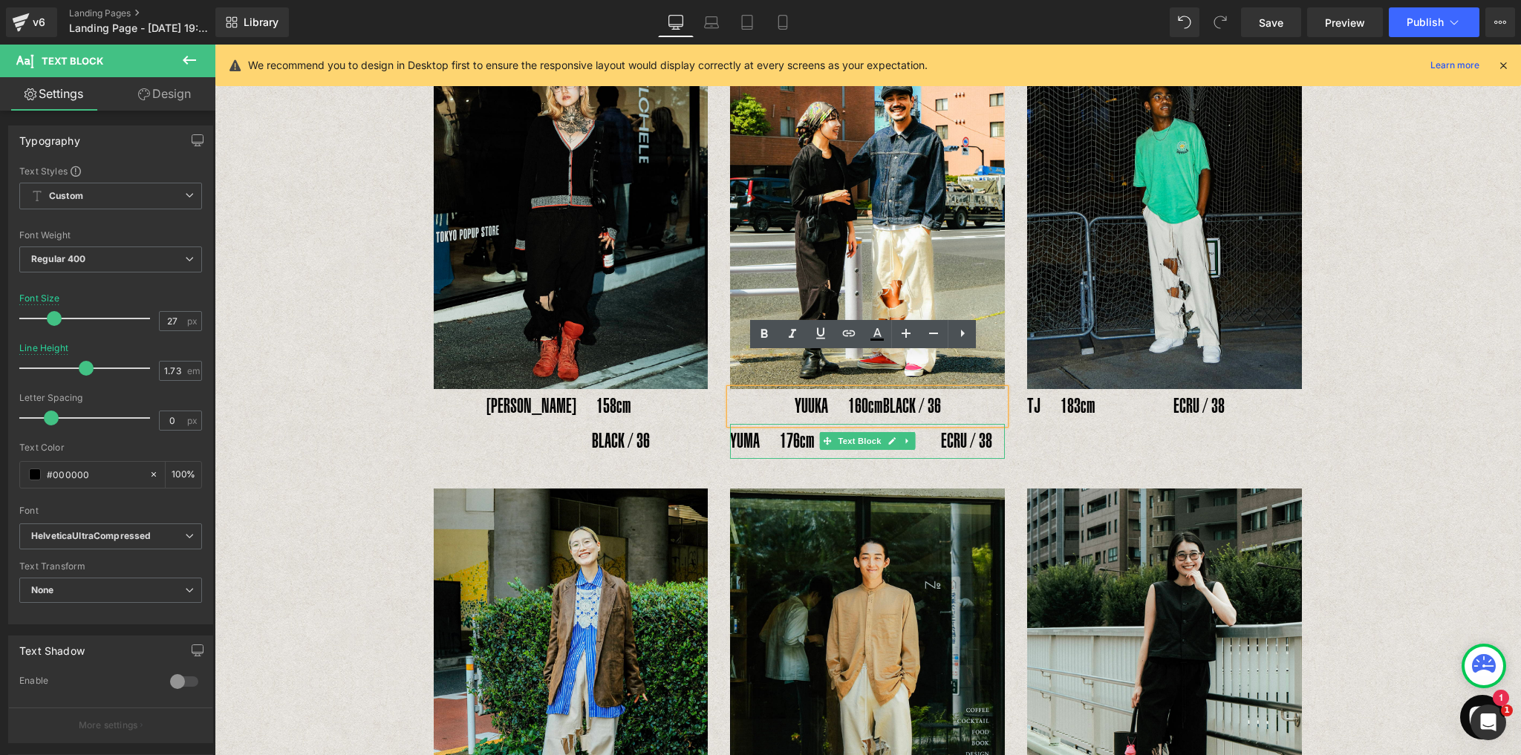
click at [741, 424] on p "YUMA　176cm　　　　　　 ECRU / 38" at bounding box center [867, 441] width 275 height 35
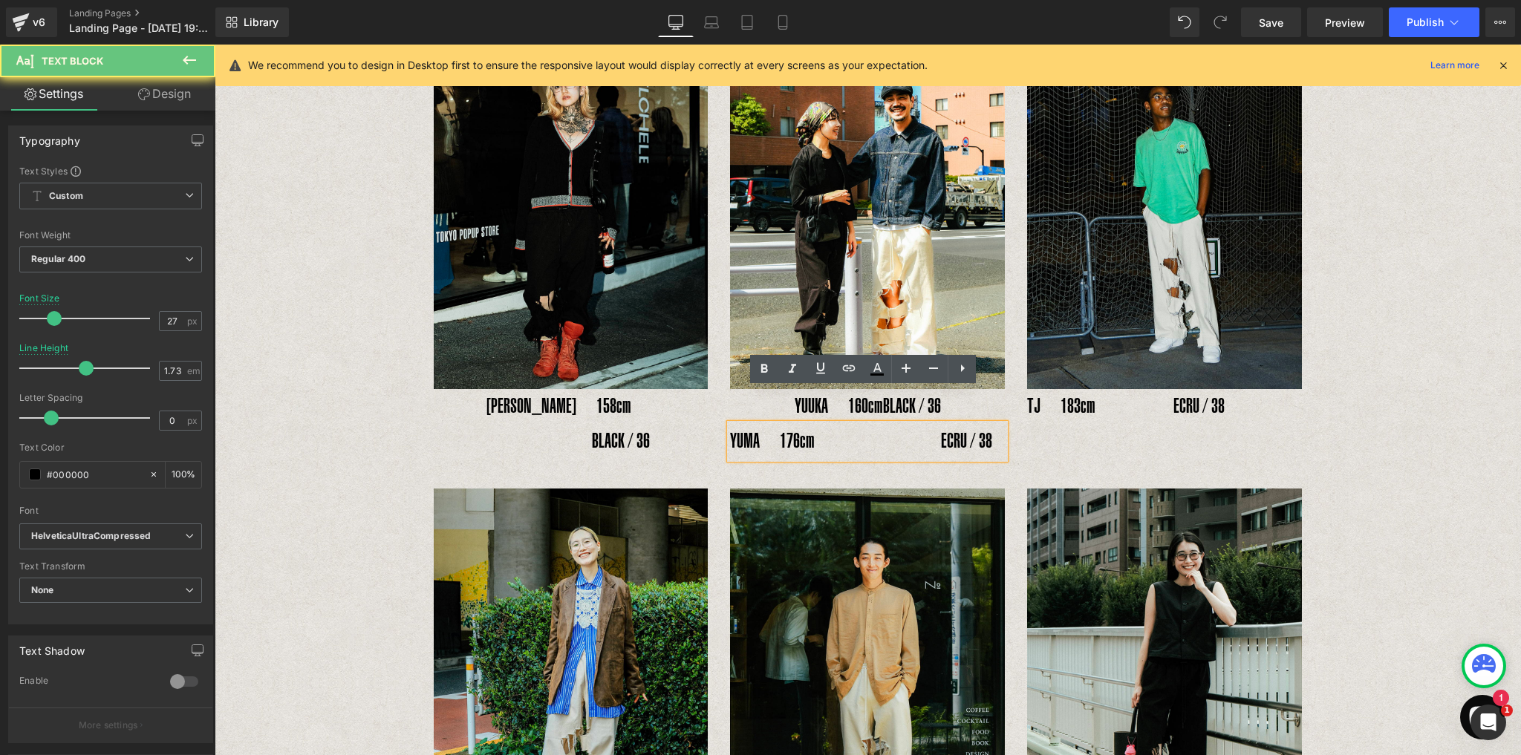
click at [740, 389] on p "YUUKA　160cm 　　　 BLACK / 36" at bounding box center [867, 406] width 275 height 35
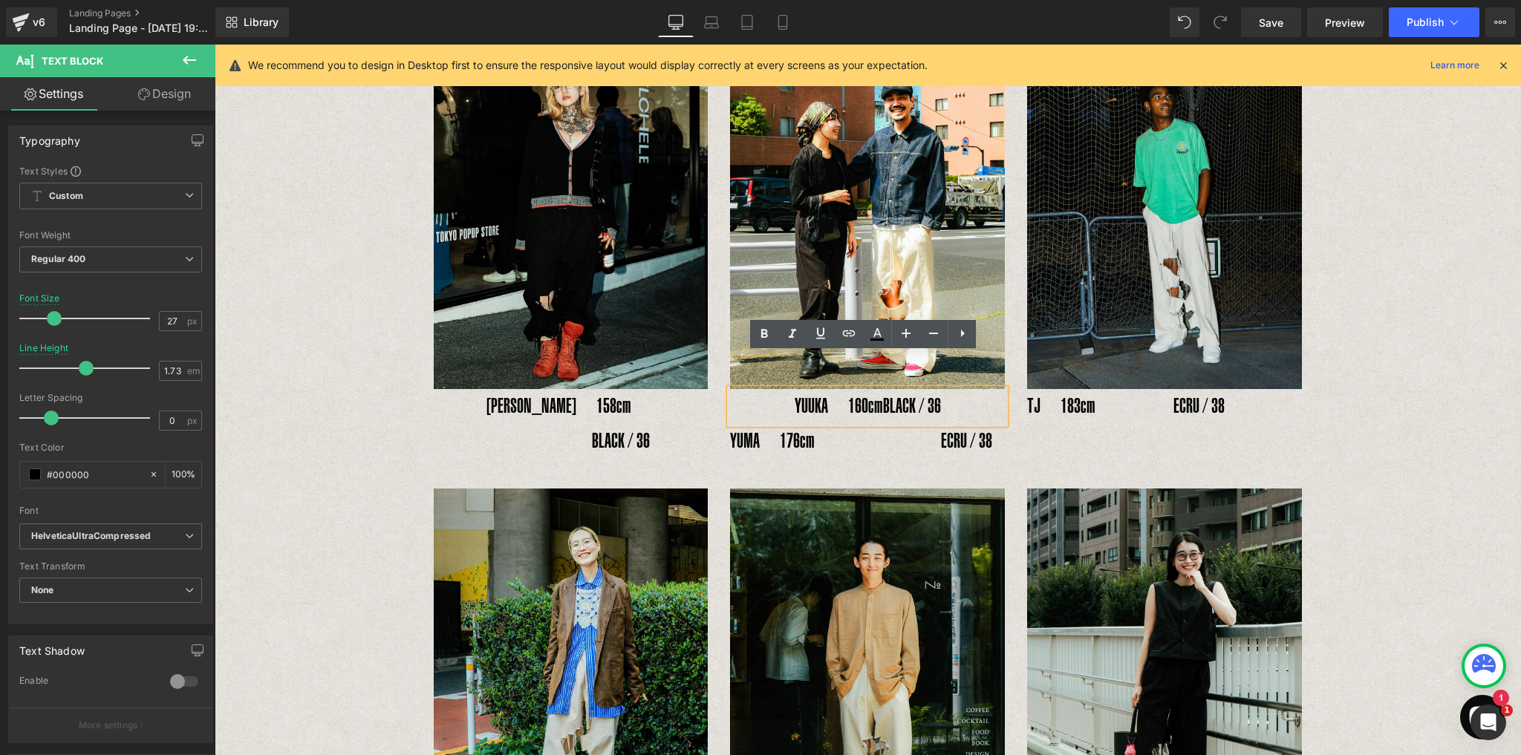
click at [842, 389] on p "YUUKA　160cm 　　　 BLACK / 36" at bounding box center [867, 406] width 275 height 35
click at [794, 424] on p "YUMA　176cm　　　　　　 ECRU / 38" at bounding box center [867, 441] width 275 height 35
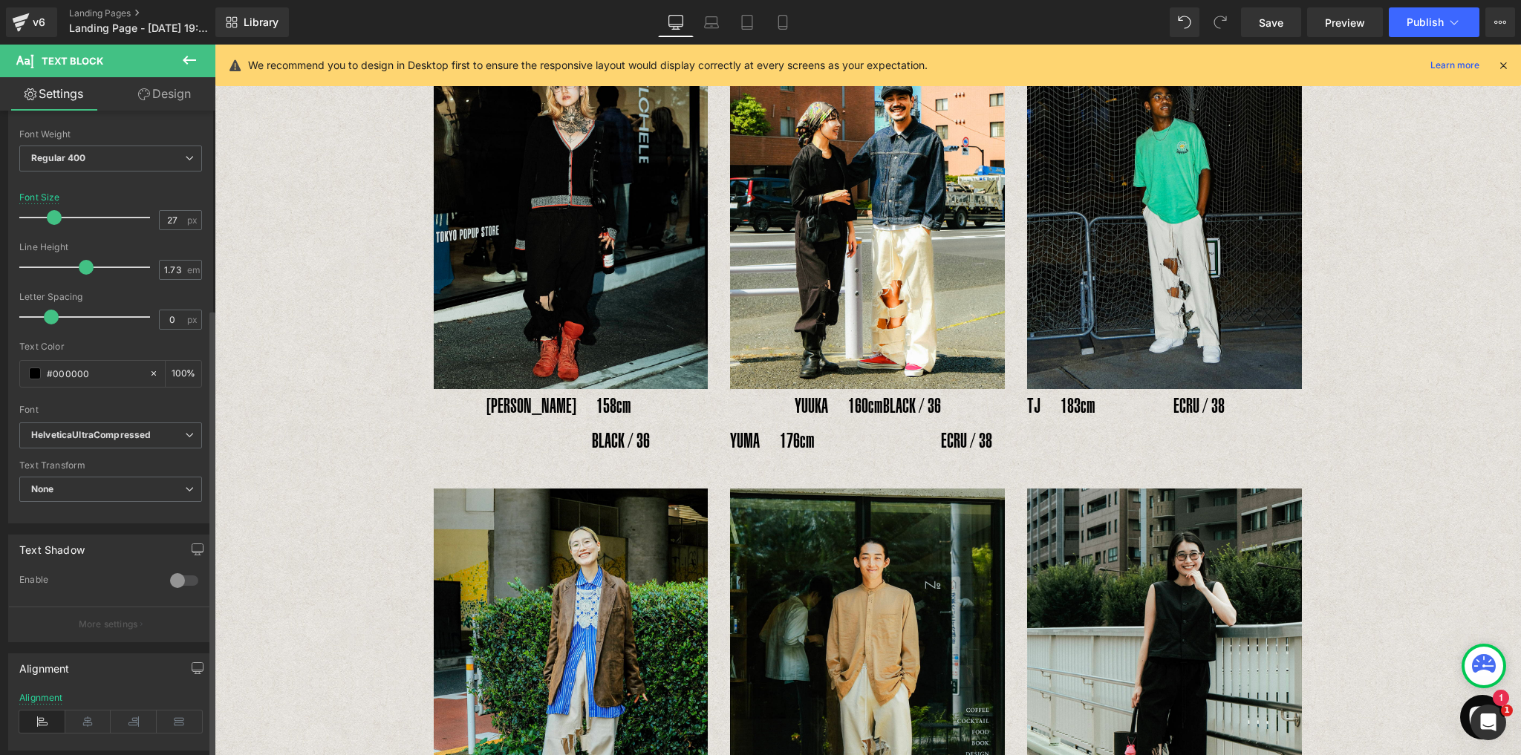
scroll to position [285, 0]
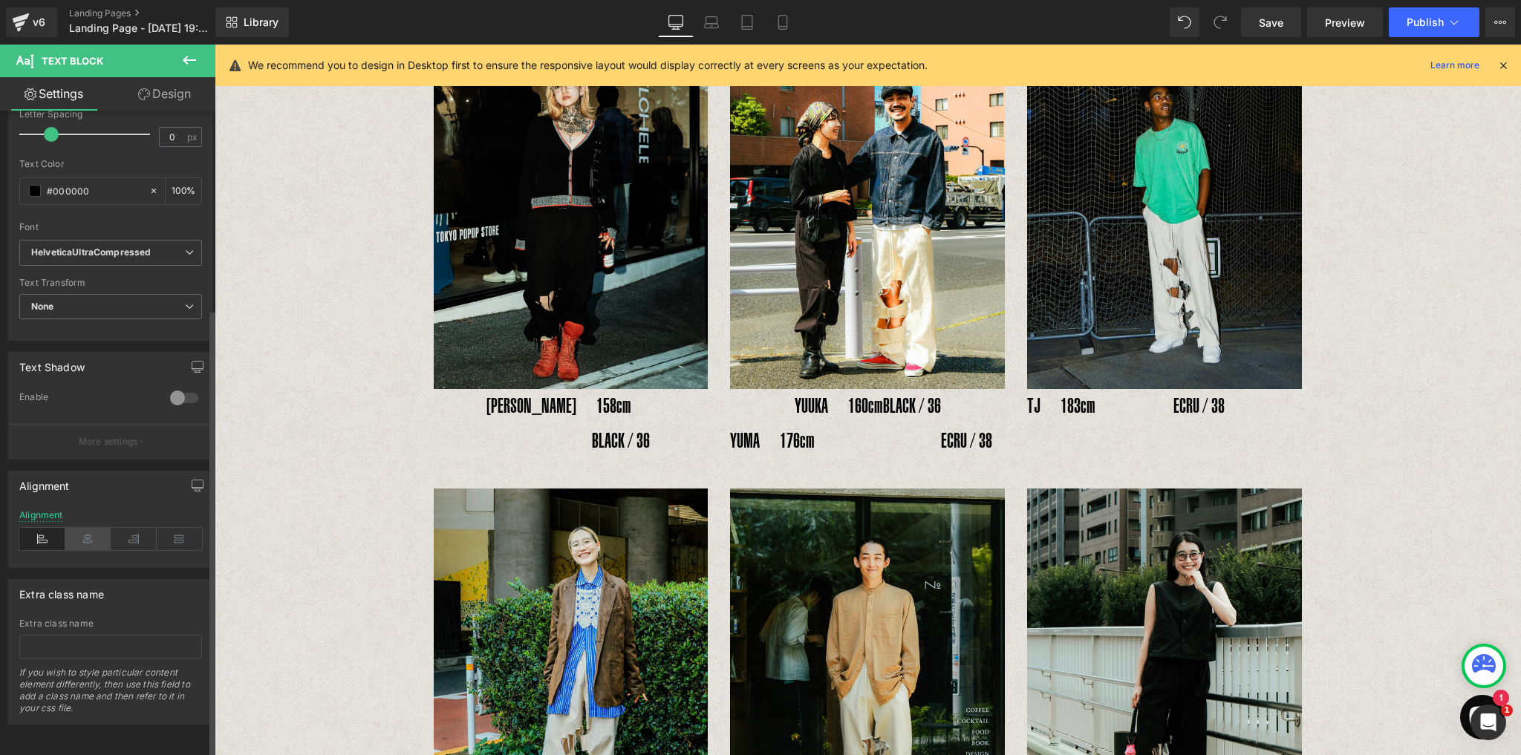
click at [88, 532] on icon at bounding box center [88, 539] width 46 height 22
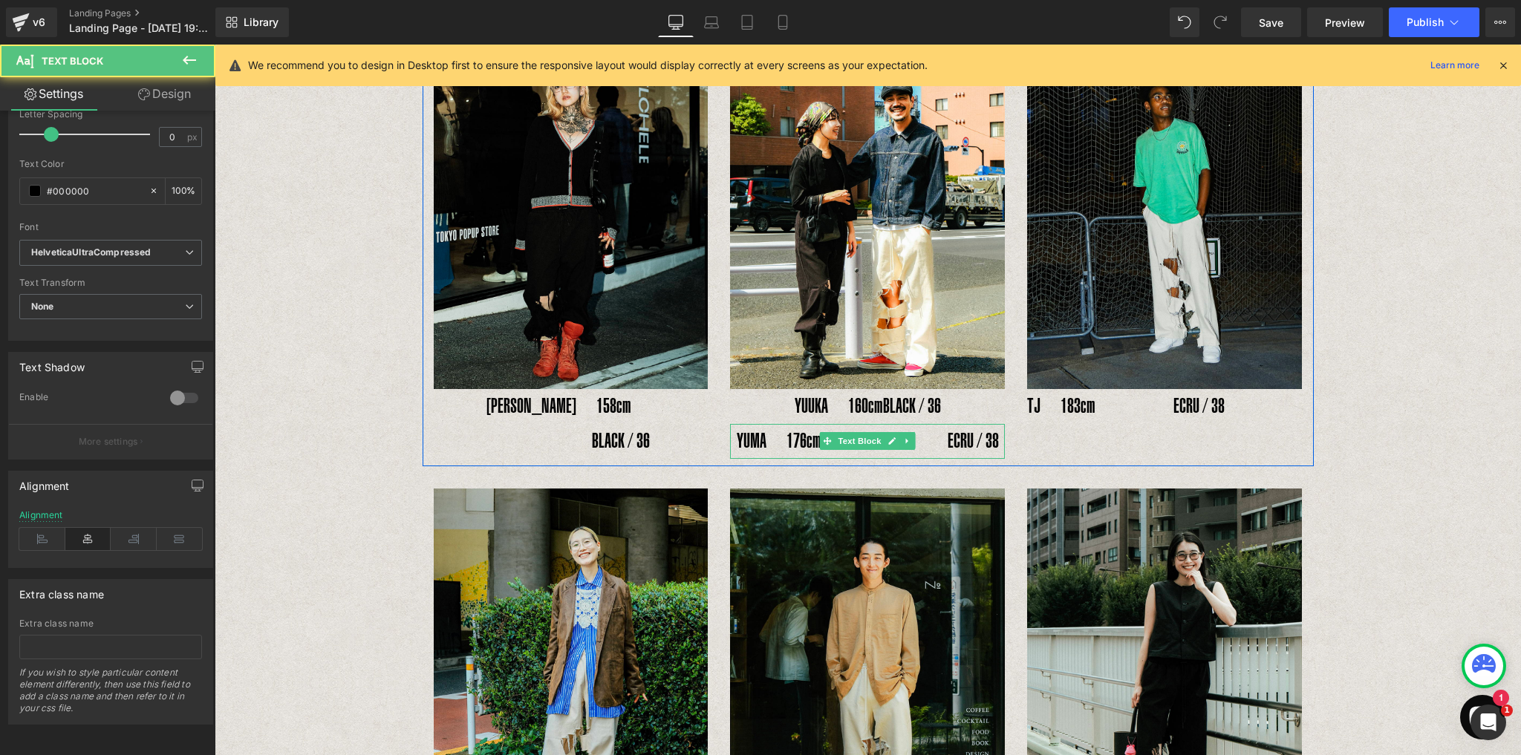
click at [925, 424] on p "YUMA　176cm　　　　　　 ECRU / 38" at bounding box center [867, 441] width 275 height 35
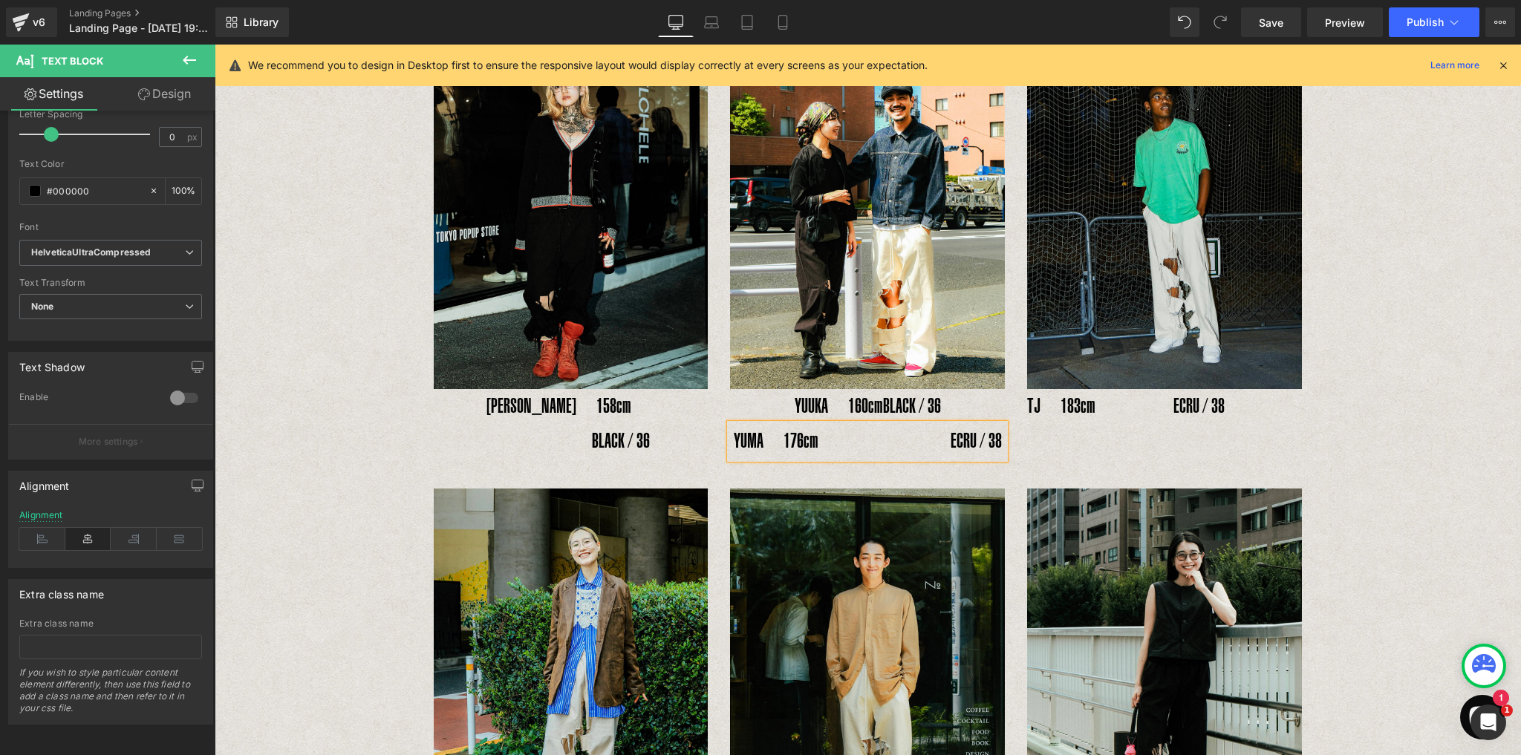
click at [1451, 408] on div "INSIDE RIPPED HOLE PANTS Text Block Text Block Image YOSHIHIRO UNO178cm　　　　　BLA…" at bounding box center [868, 315] width 1306 height 1759
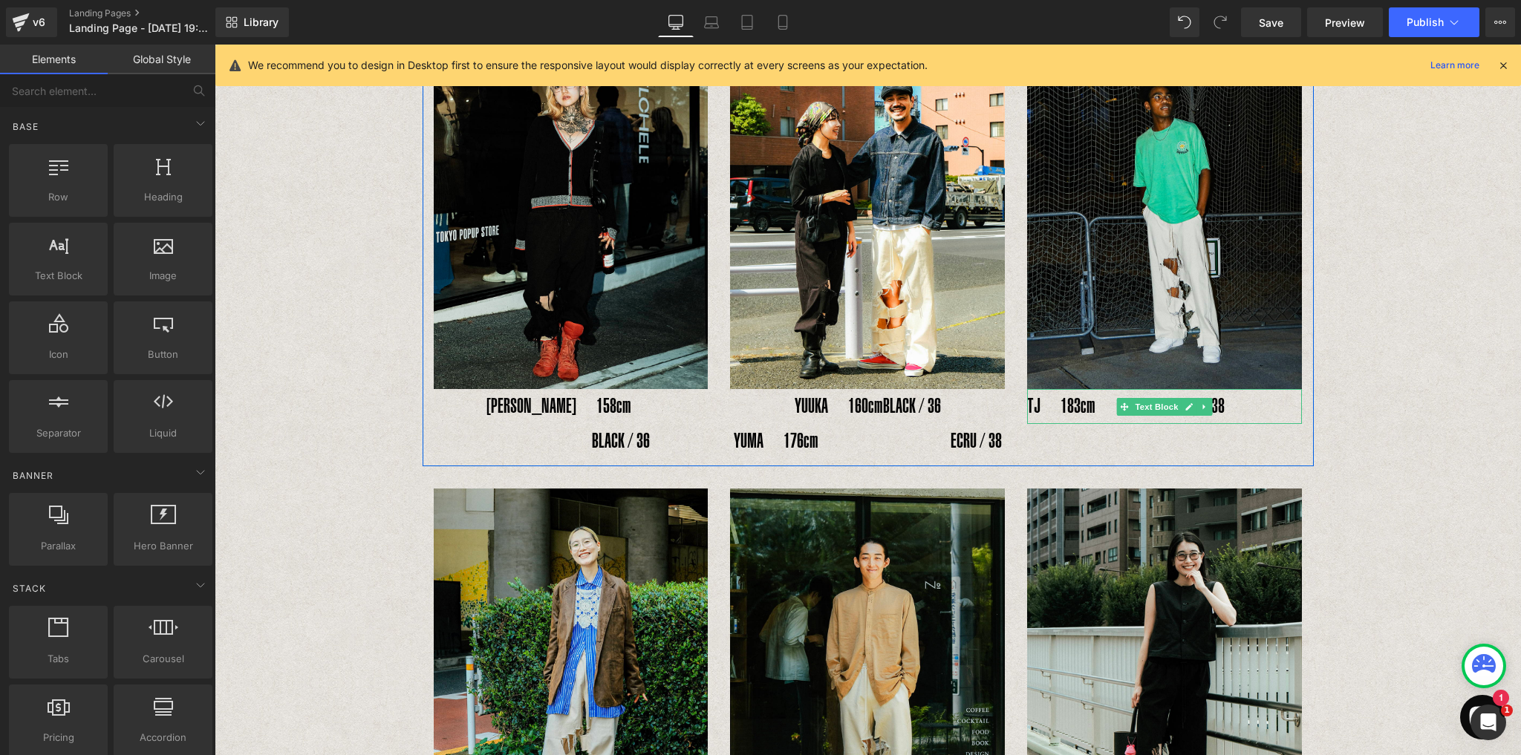
click at [1102, 389] on p "TJ　183cm　 　　 ECRU / 38" at bounding box center [1164, 406] width 275 height 35
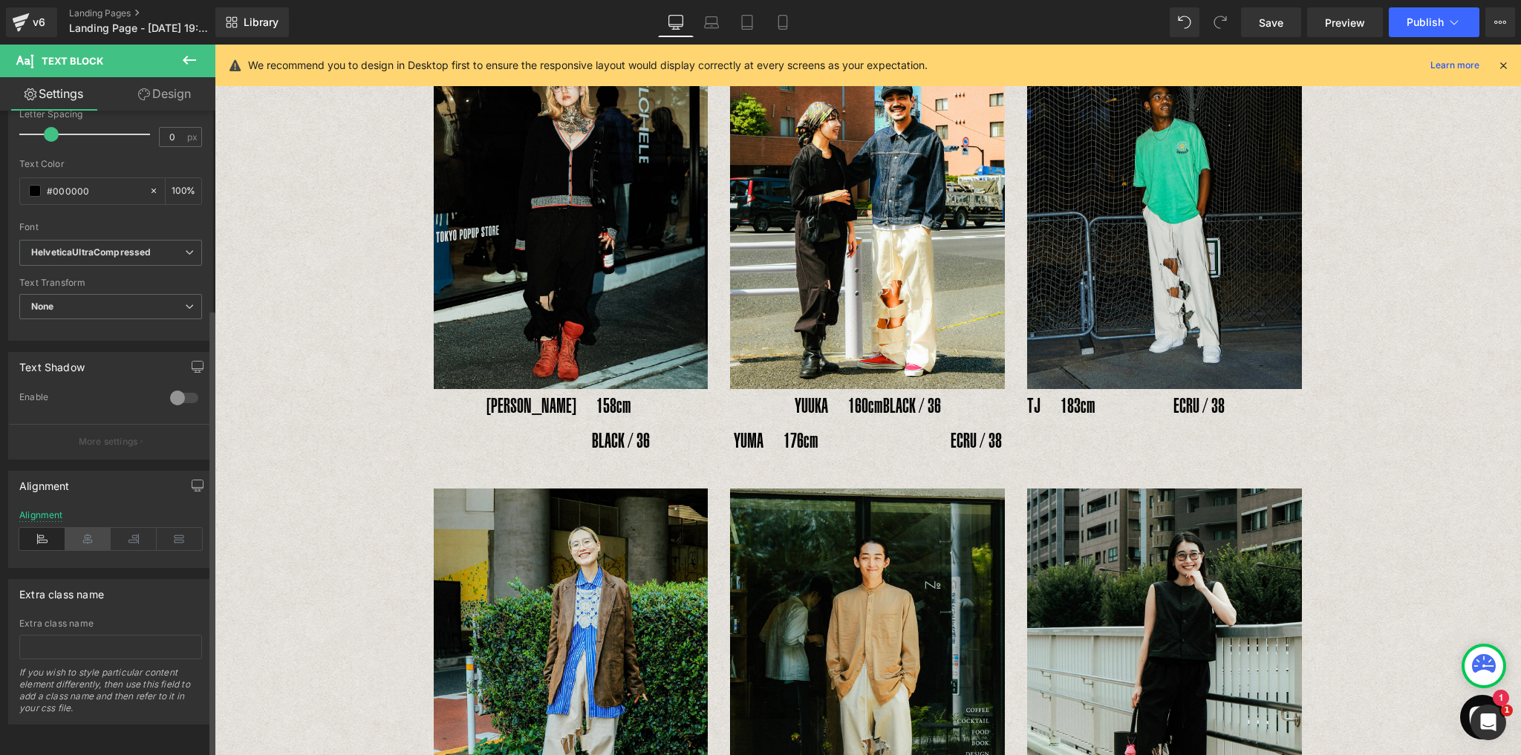
click at [94, 535] on icon at bounding box center [88, 539] width 46 height 22
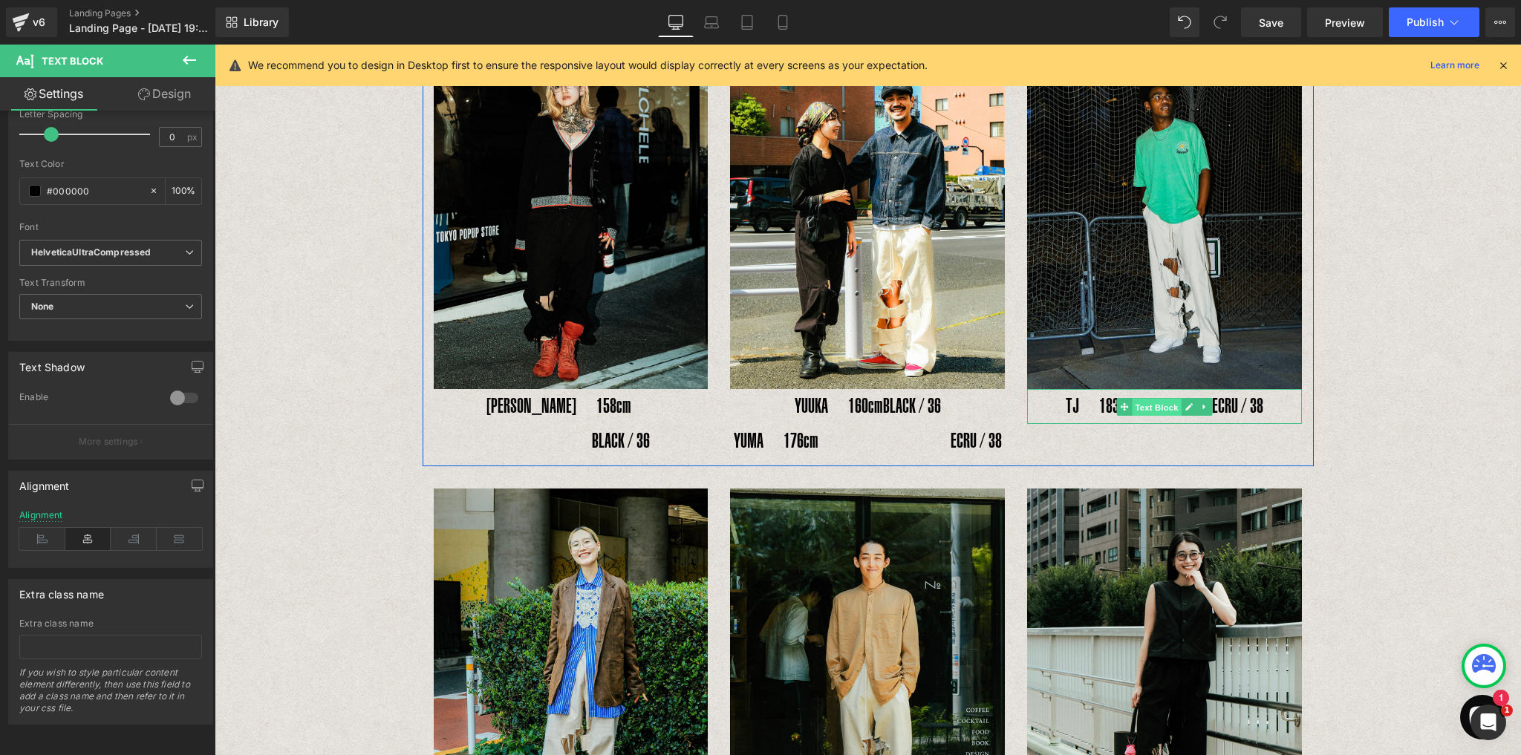
click at [1170, 398] on span "Text Block" at bounding box center [1156, 407] width 49 height 18
click at [1158, 389] on p "TJ　183cm　 　　 ECRU / 38" at bounding box center [1164, 406] width 275 height 35
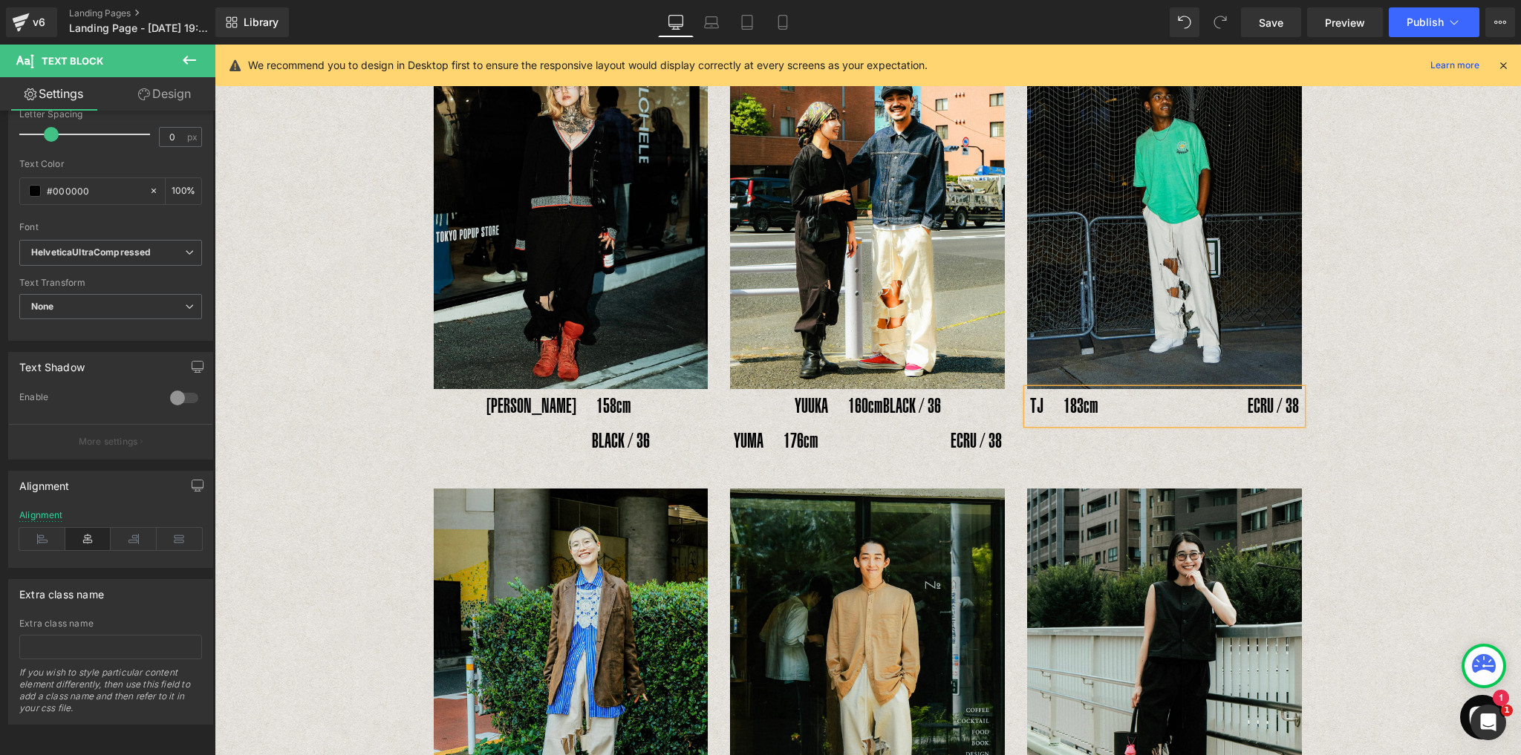
click at [1463, 368] on div "INSIDE RIPPED HOLE PANTS Text Block Text Block Image YOSHIHIRO UNO178cm　　　　　BLA…" at bounding box center [868, 315] width 1306 height 1759
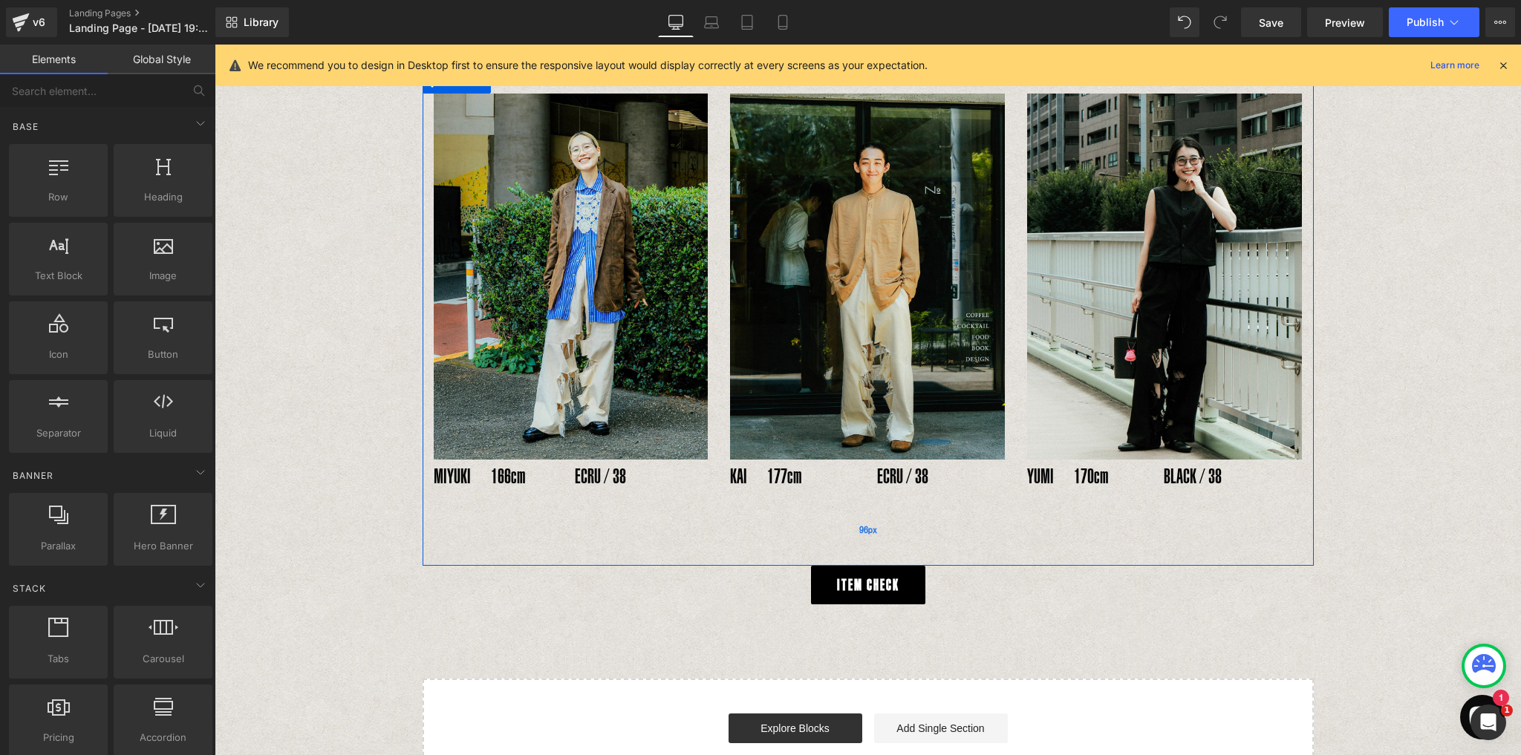
scroll to position [1077, 0]
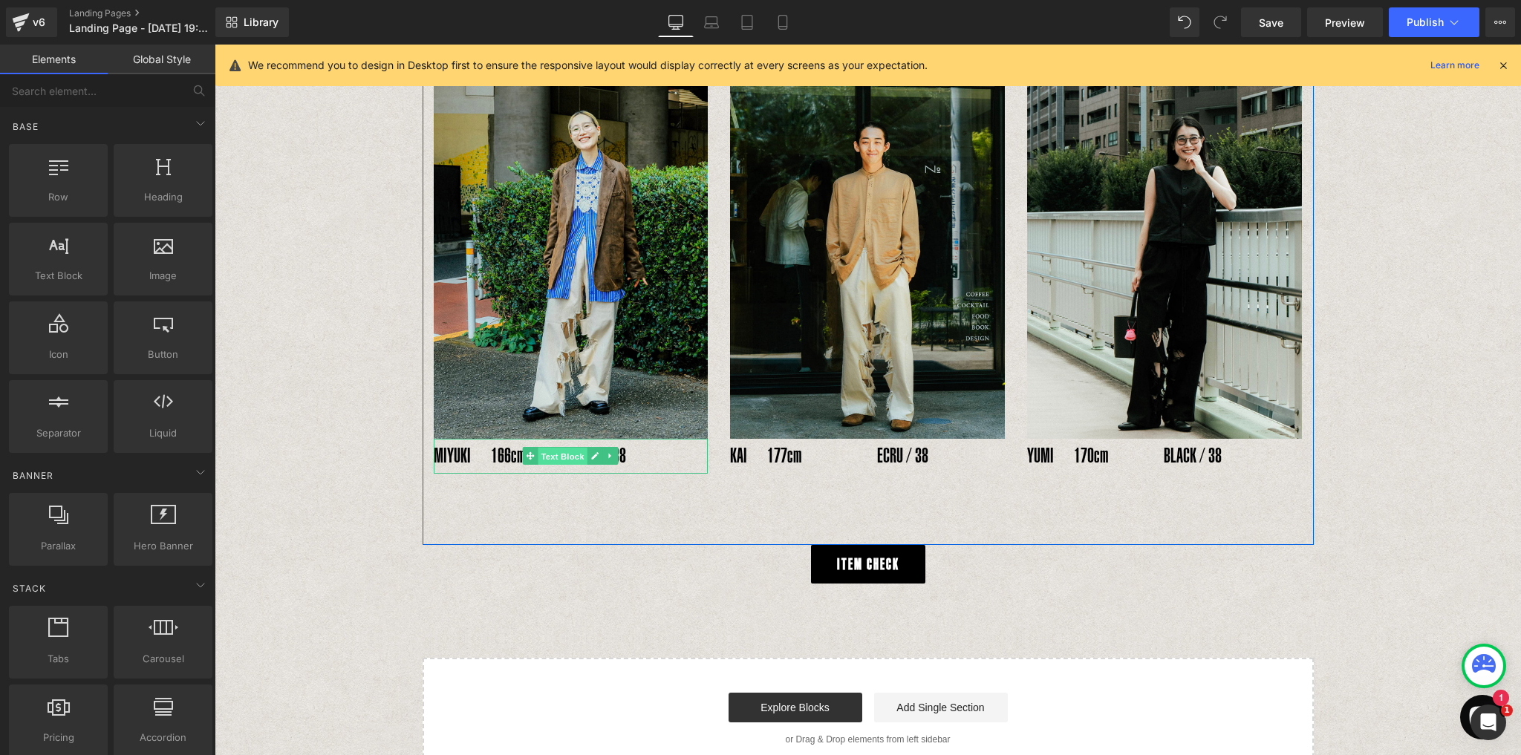
click at [538, 448] on span "Text Block" at bounding box center [562, 457] width 49 height 18
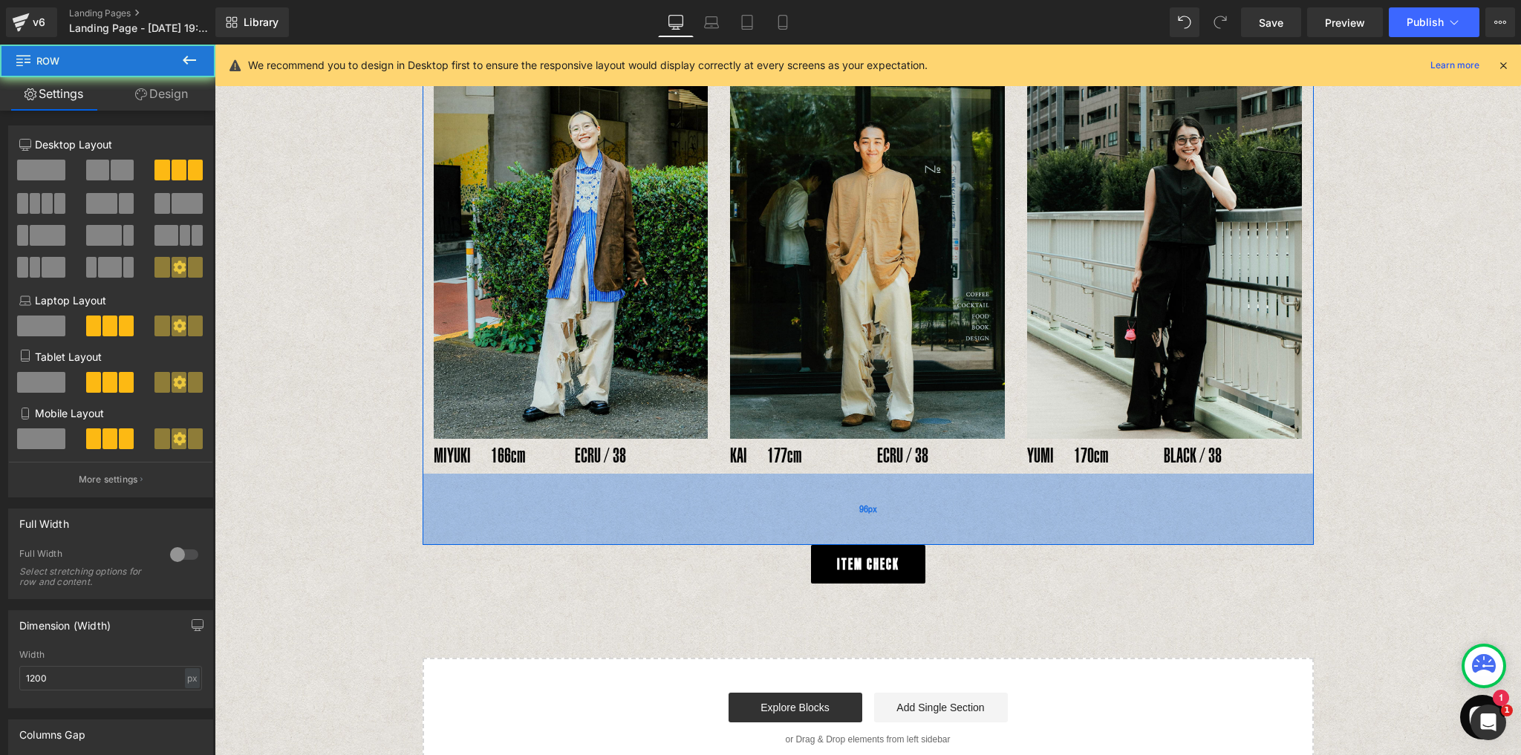
click at [573, 474] on div "96px" at bounding box center [867, 509] width 891 height 71
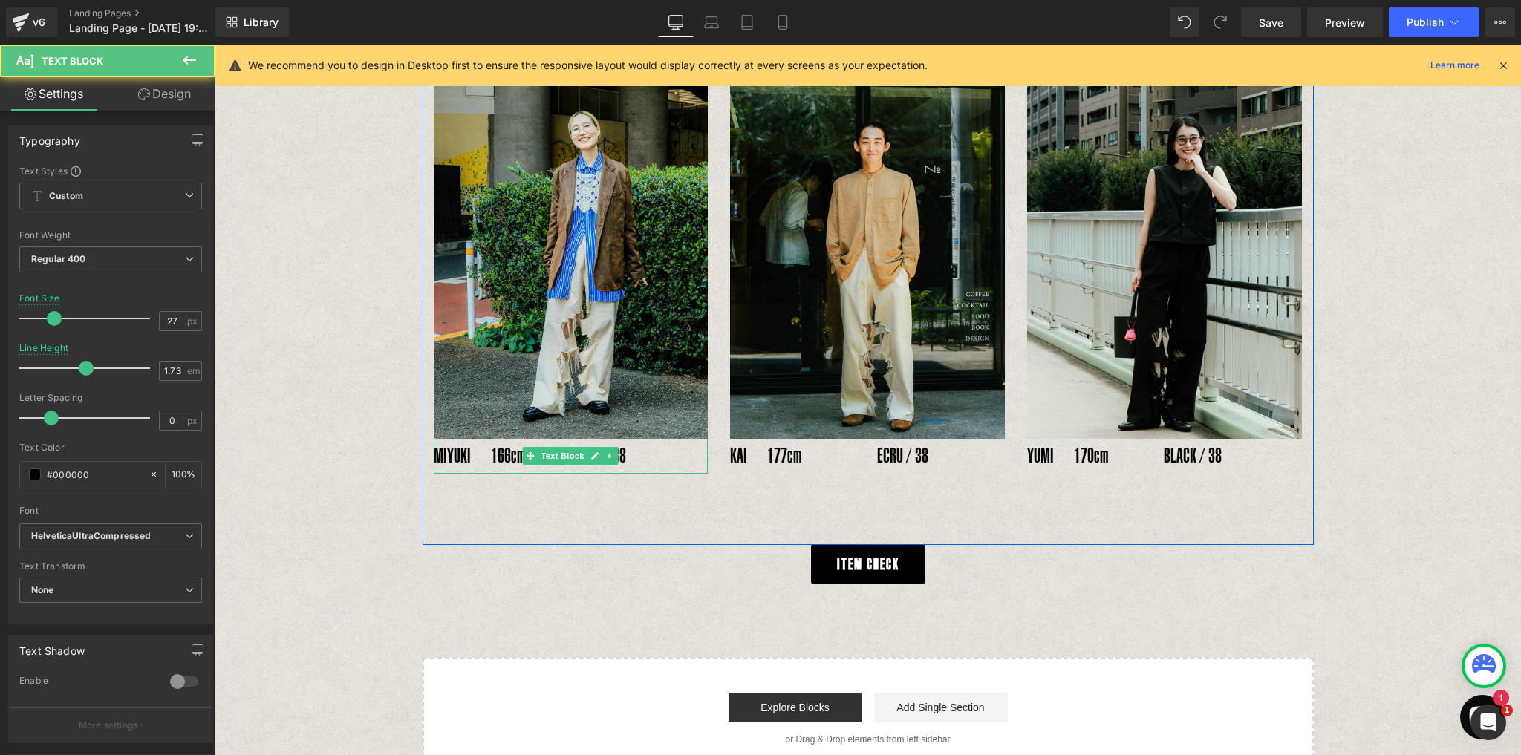
click at [566, 439] on p "MIYUKI　166cm 　　 ECRU / 38" at bounding box center [571, 456] width 275 height 35
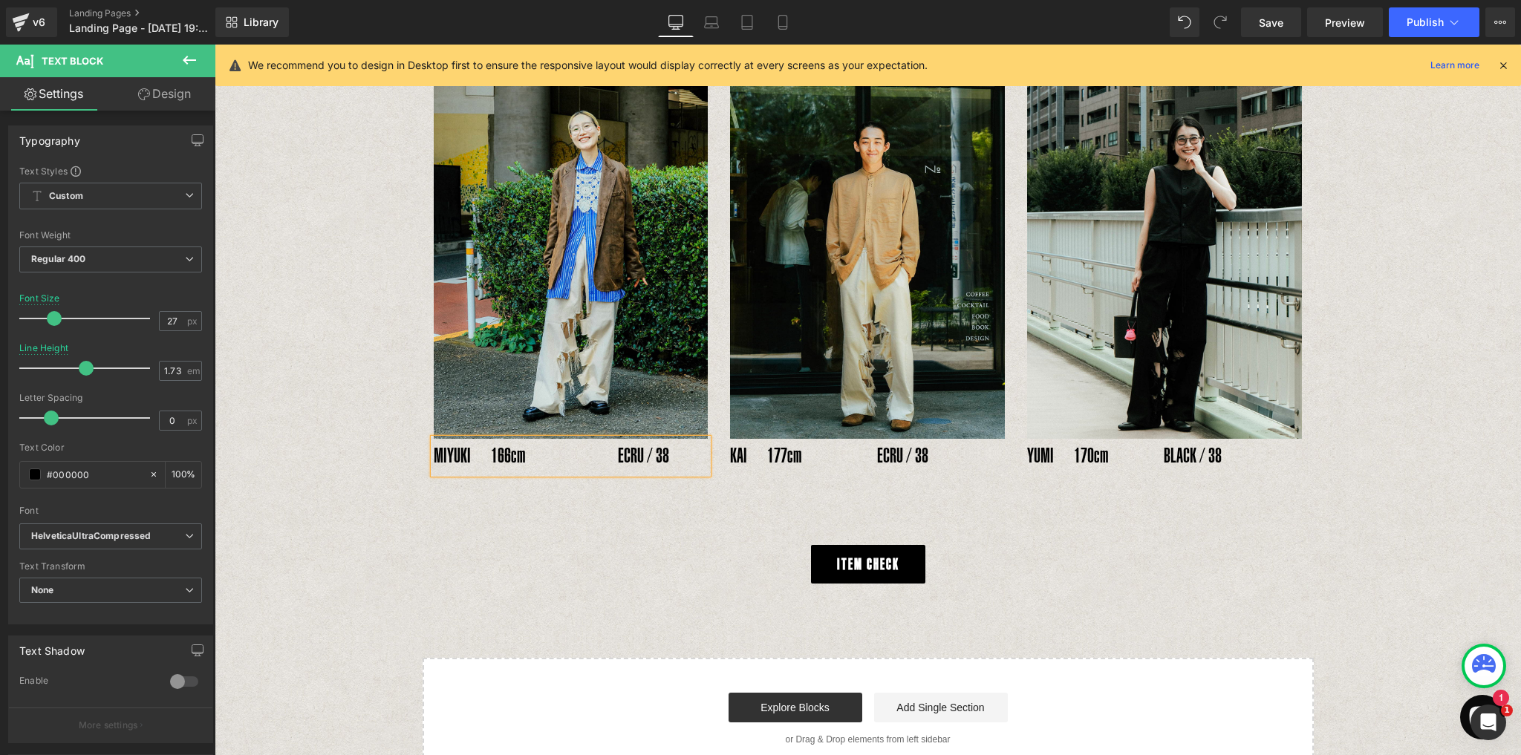
click at [560, 439] on p "MIYUKI　166cm 　　　　 ECRU / 38" at bounding box center [571, 456] width 275 height 35
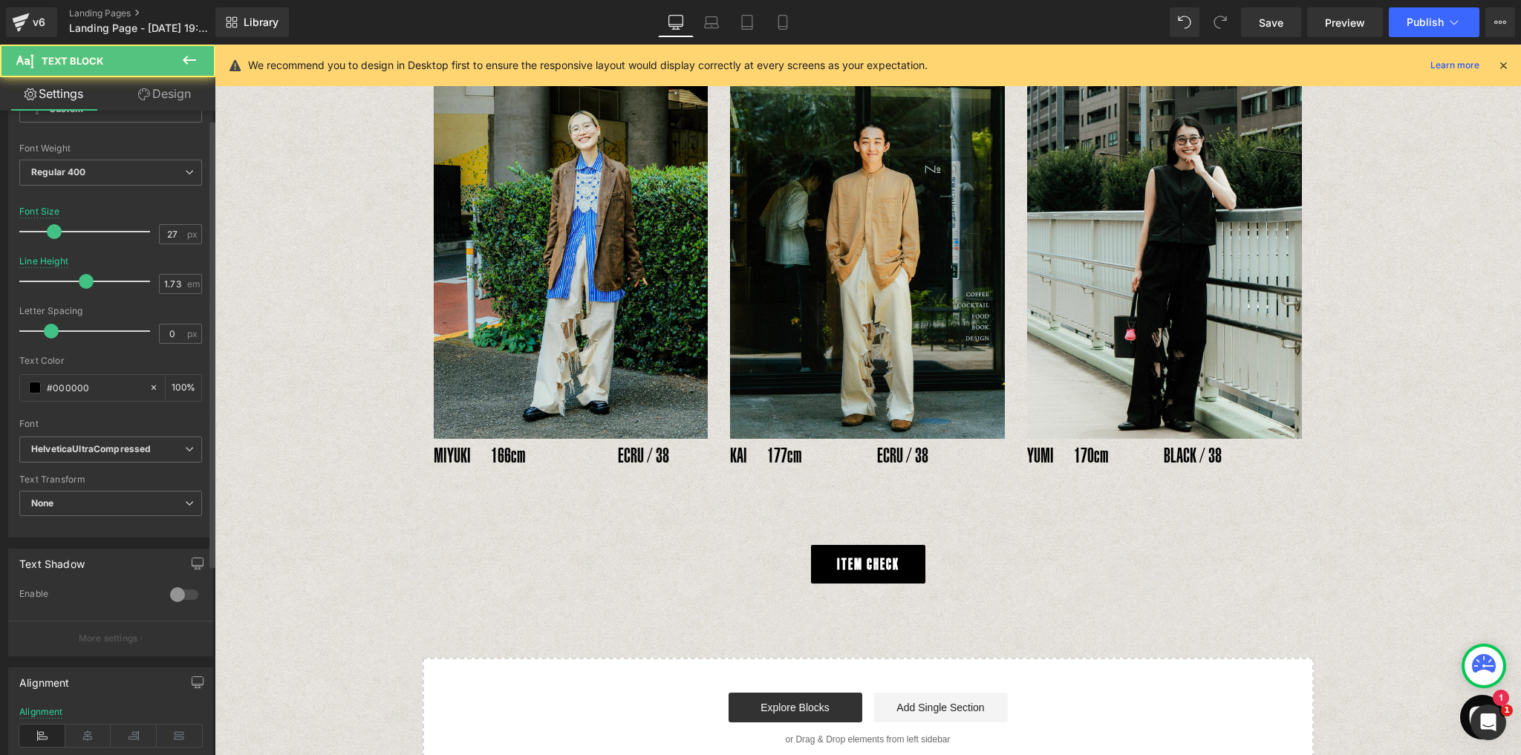
scroll to position [285, 0]
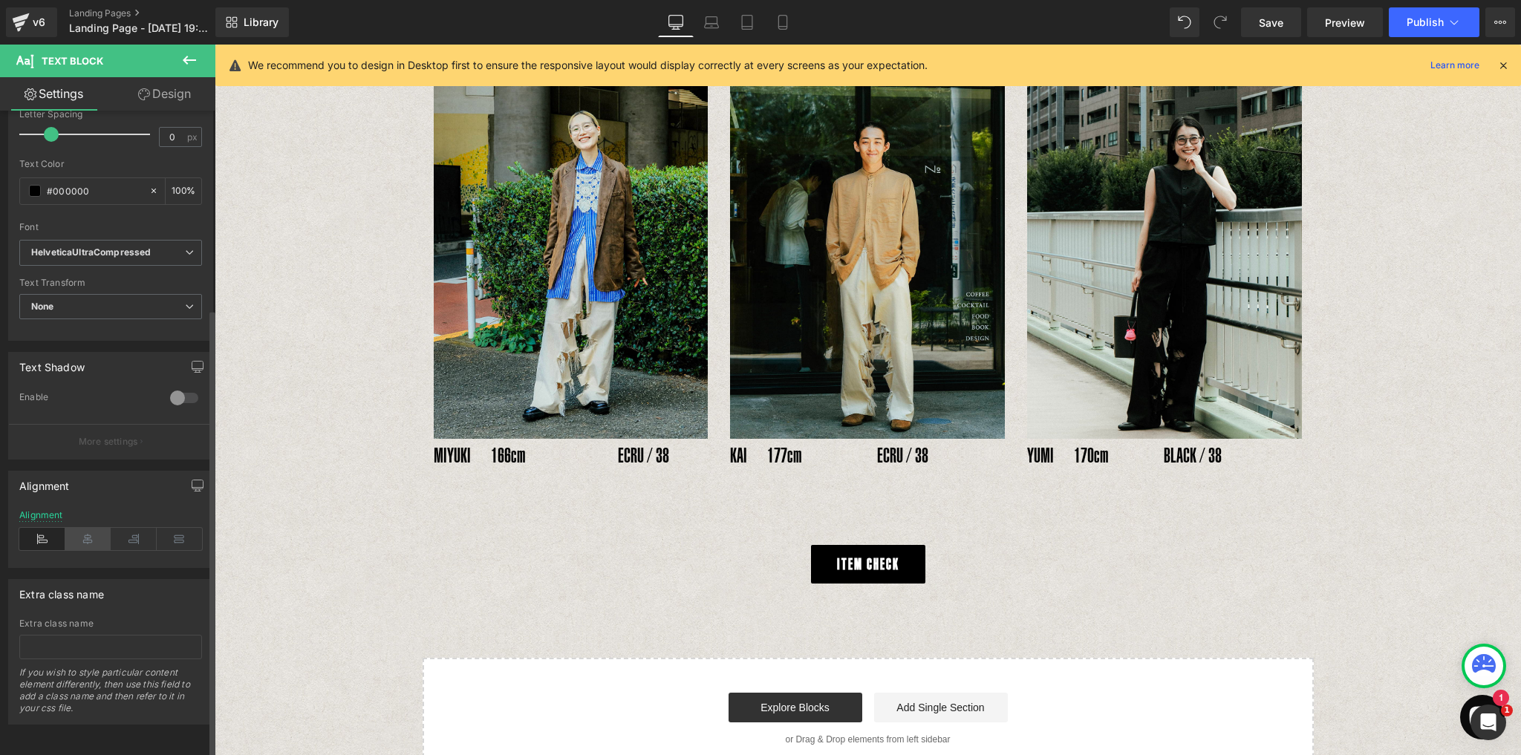
click at [90, 536] on icon at bounding box center [88, 539] width 46 height 22
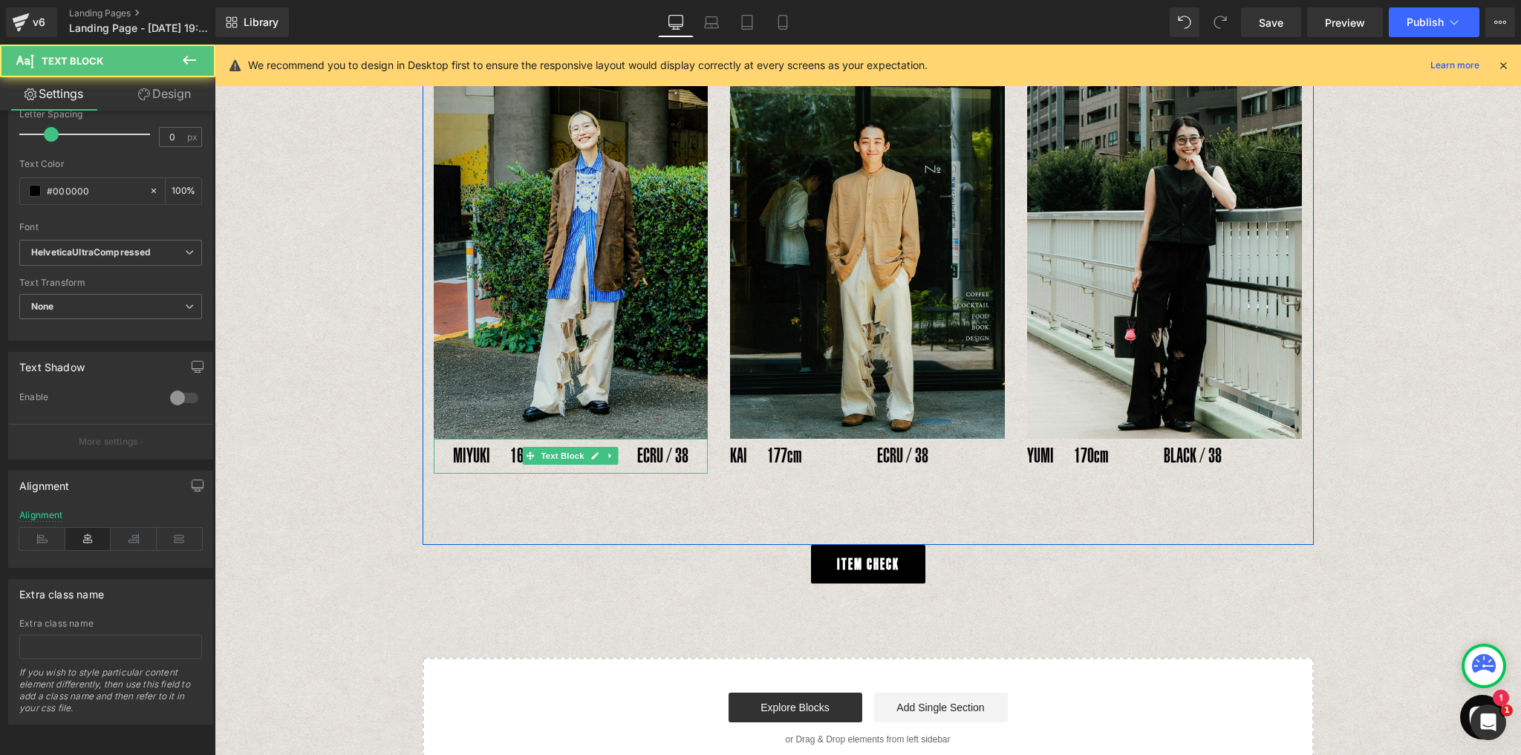
click at [585, 439] on p "MIYUKI　166cm 　　　　 ECRU / 38" at bounding box center [571, 456] width 275 height 35
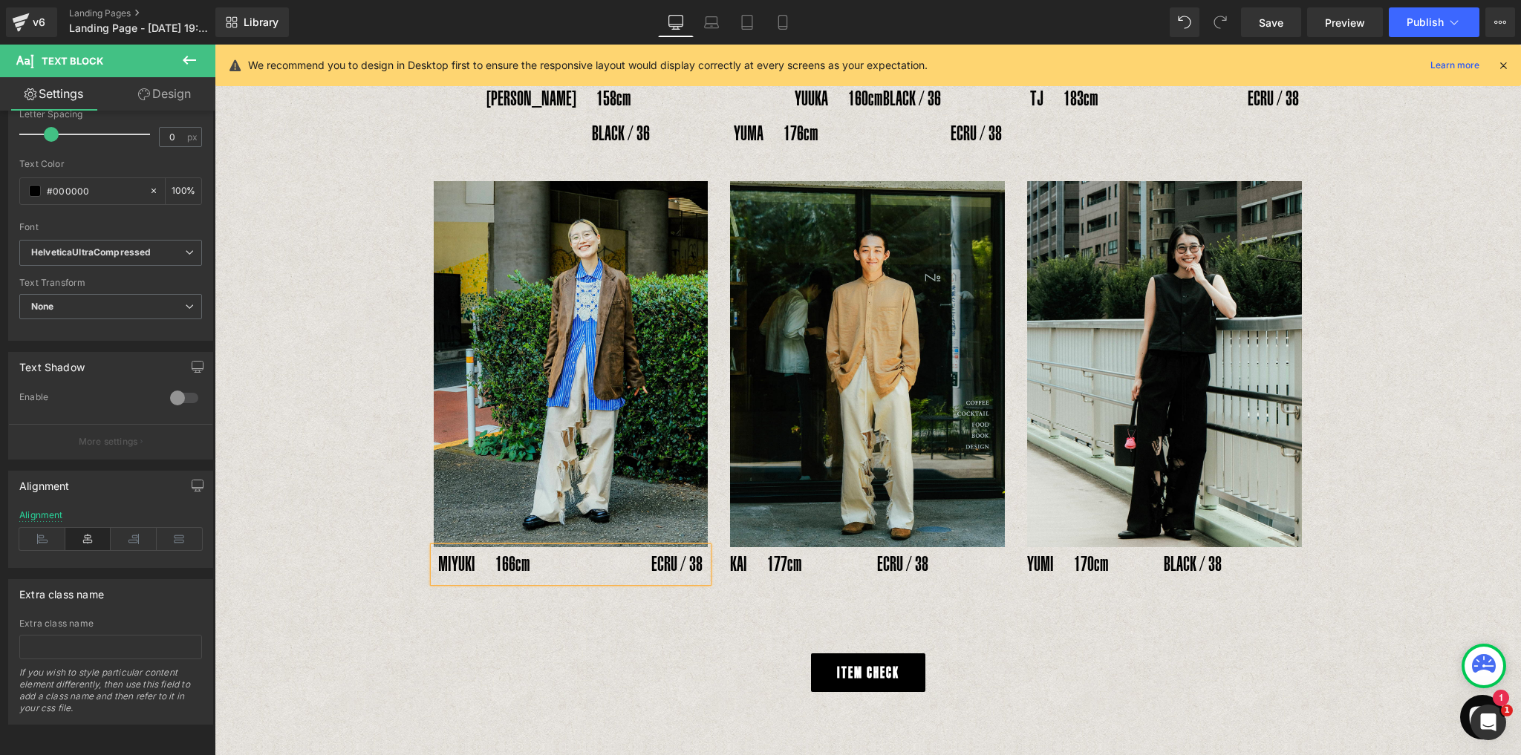
scroll to position [1074, 0]
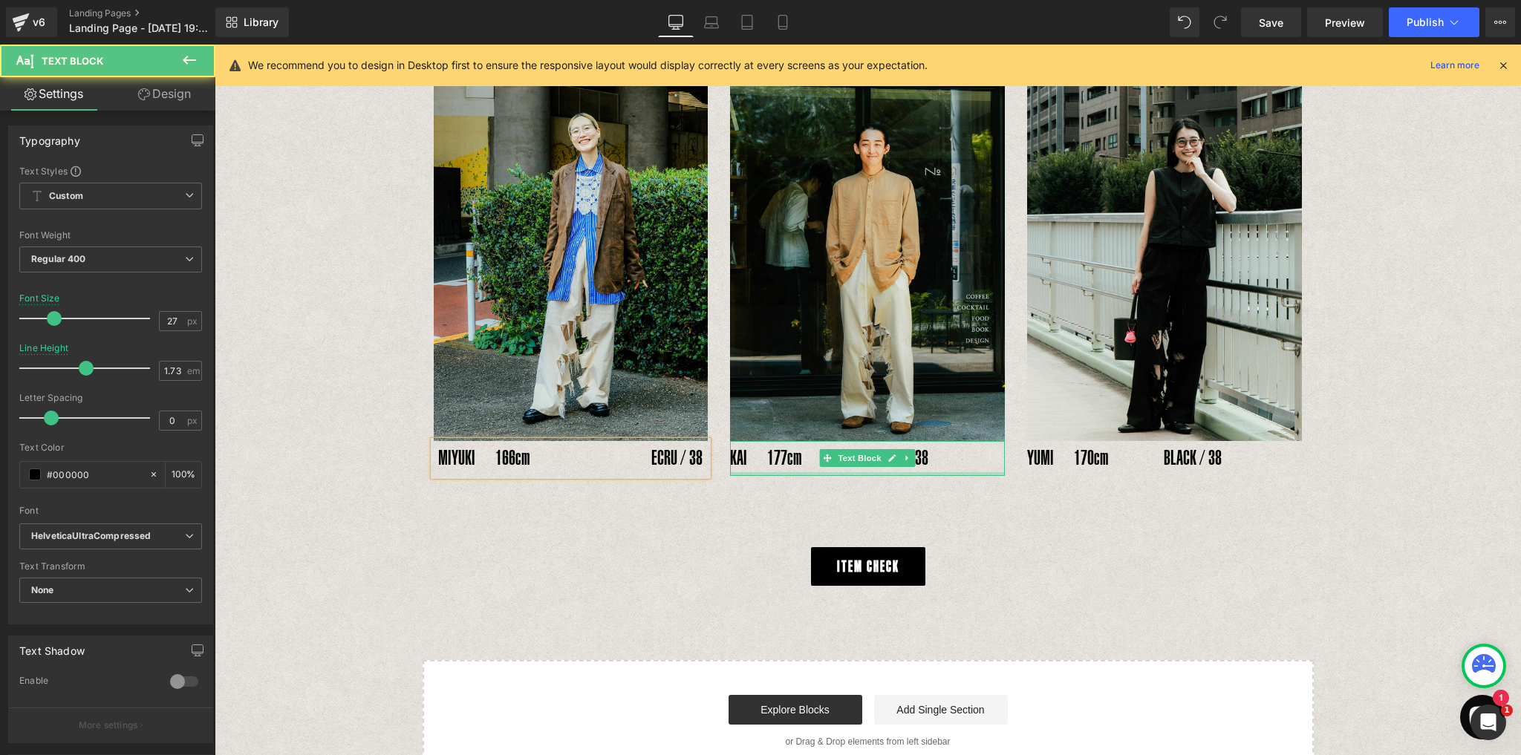
click at [847, 472] on div at bounding box center [867, 474] width 275 height 4
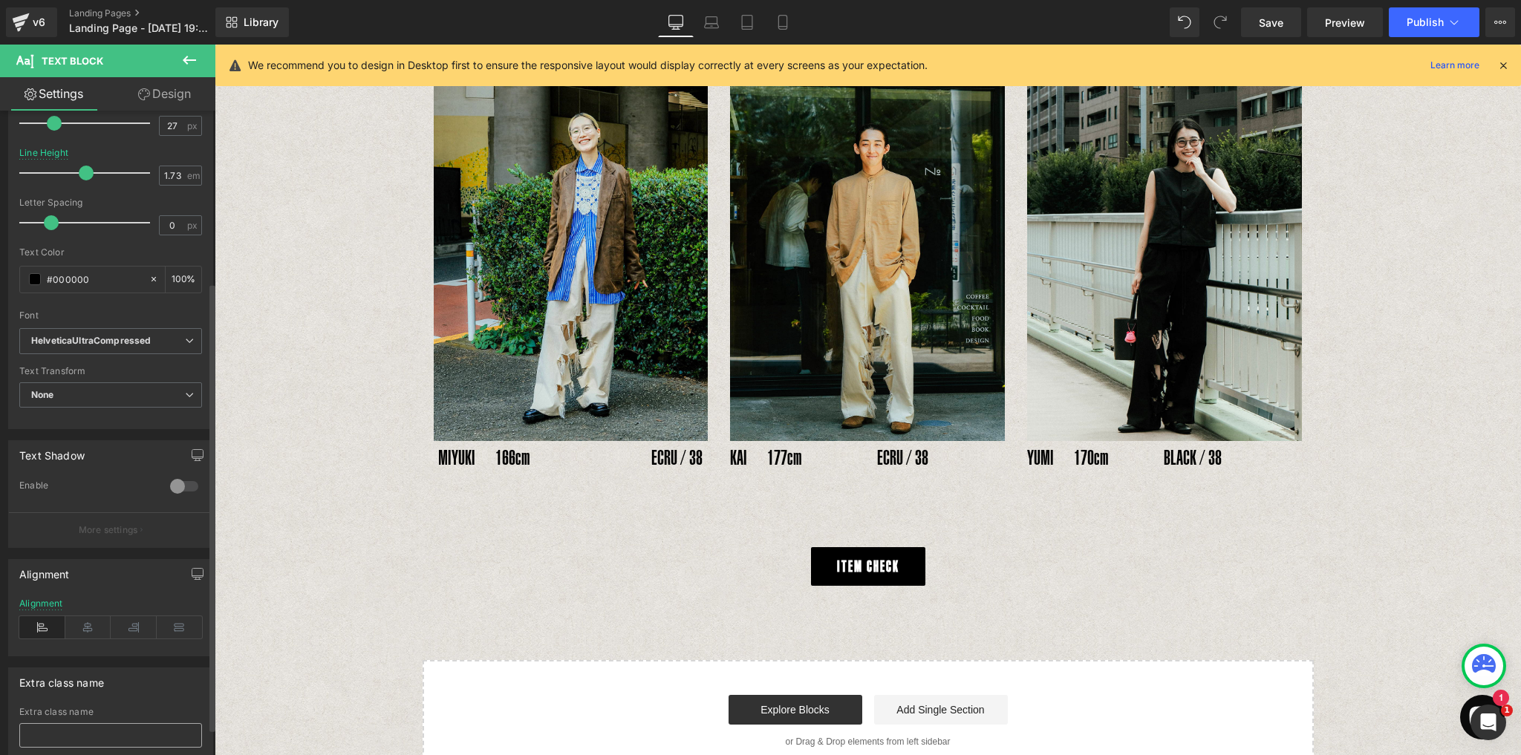
scroll to position [285, 0]
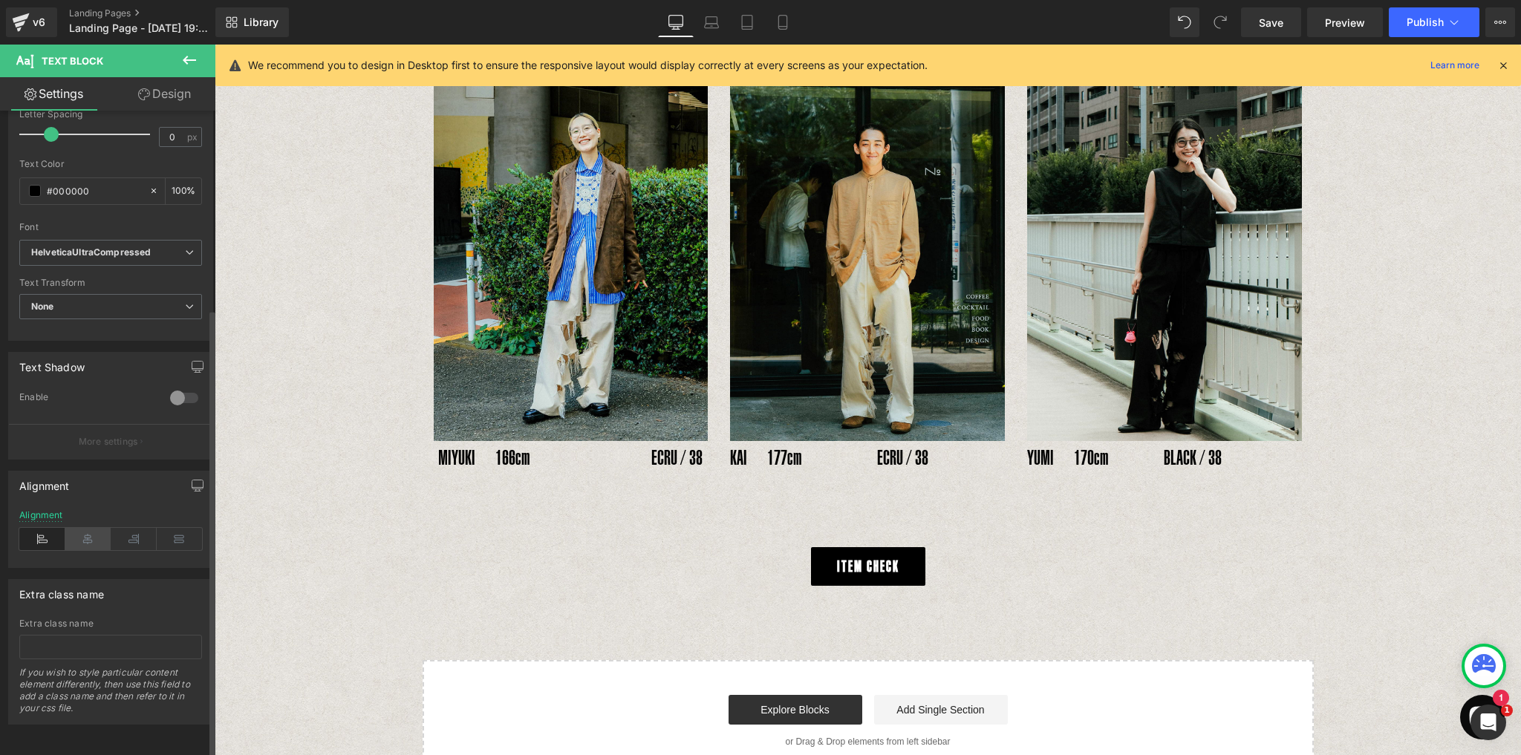
click at [85, 529] on icon at bounding box center [88, 539] width 46 height 22
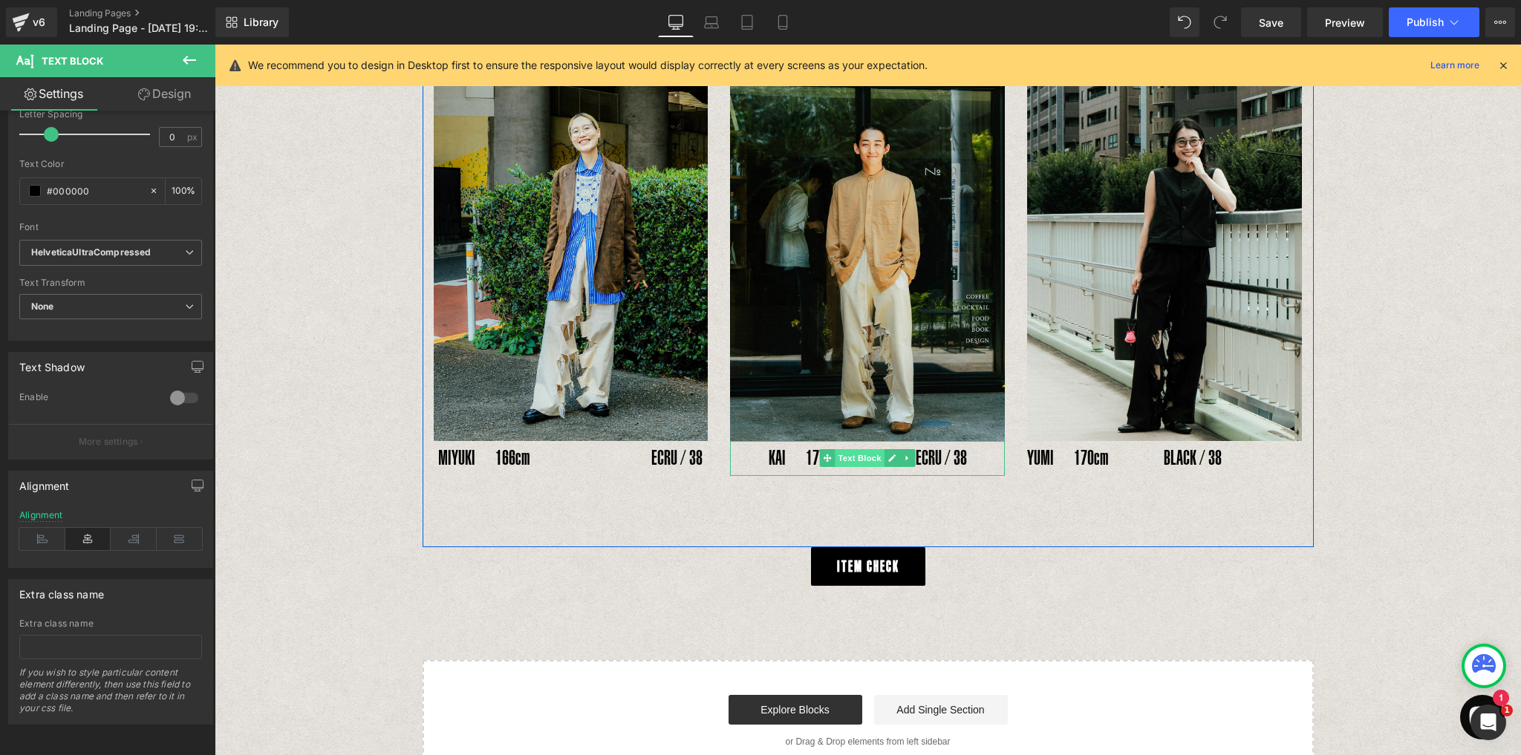
click at [870, 449] on span "Text Block" at bounding box center [859, 458] width 49 height 18
click at [867, 441] on p "KAI　177cm 　　　 ECRU / 38" at bounding box center [867, 458] width 275 height 35
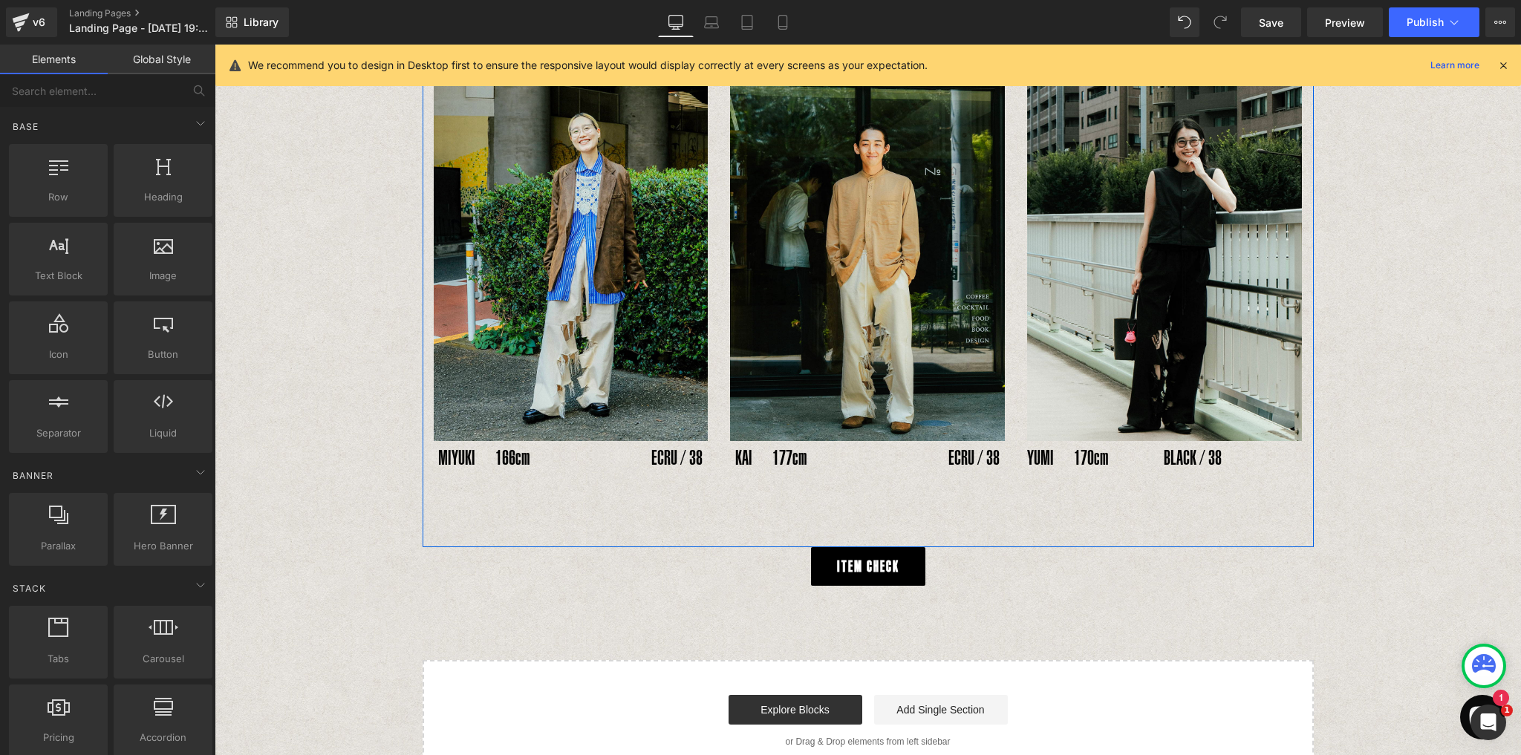
click at [1091, 450] on span "Text Block" at bounding box center [1066, 459] width 49 height 18
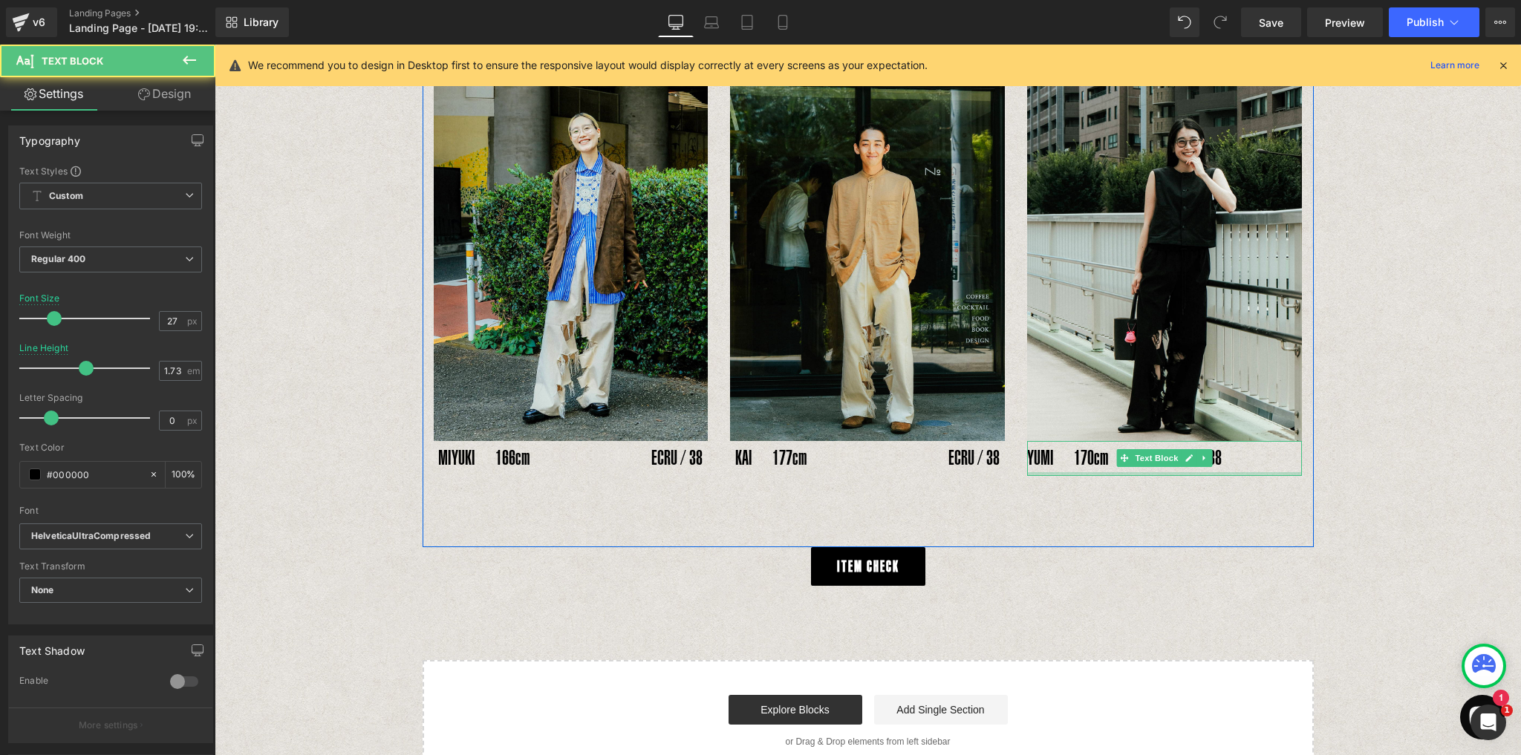
click at [1149, 472] on div at bounding box center [1164, 474] width 275 height 4
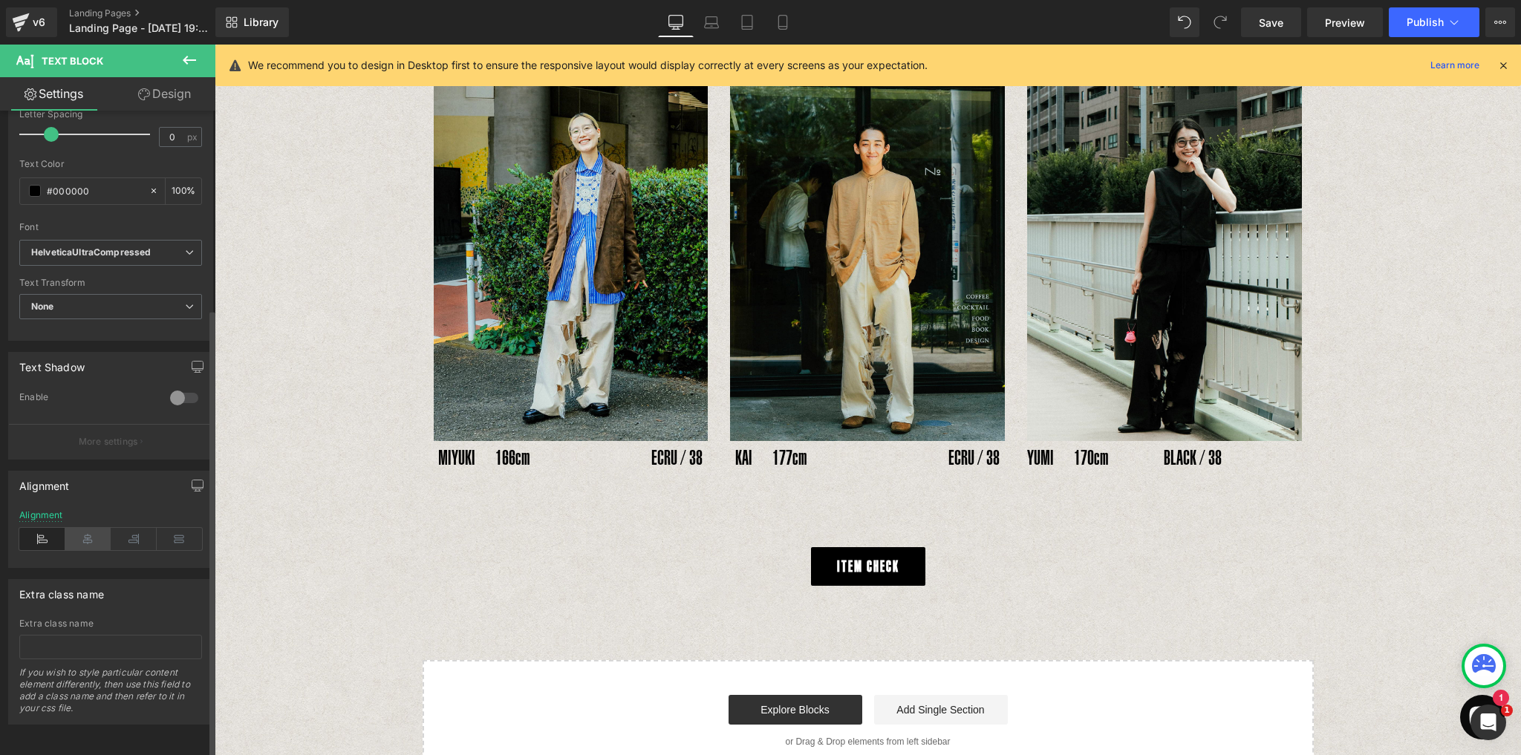
click at [99, 528] on icon at bounding box center [88, 539] width 46 height 22
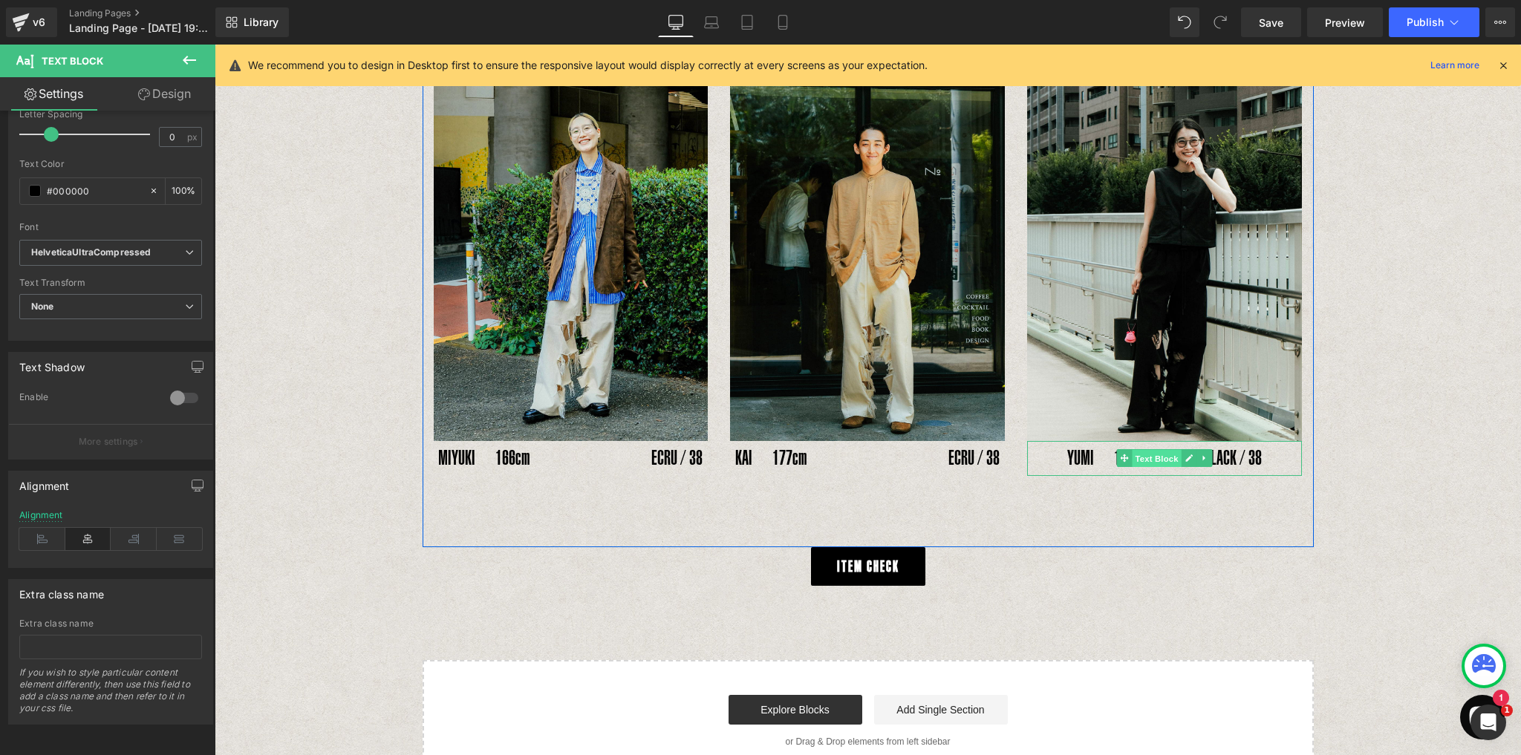
click at [1174, 450] on span "Text Block" at bounding box center [1156, 459] width 49 height 18
click at [1173, 441] on p "YUMI　170cm 　　 BLACK / 38" at bounding box center [1164, 458] width 275 height 35
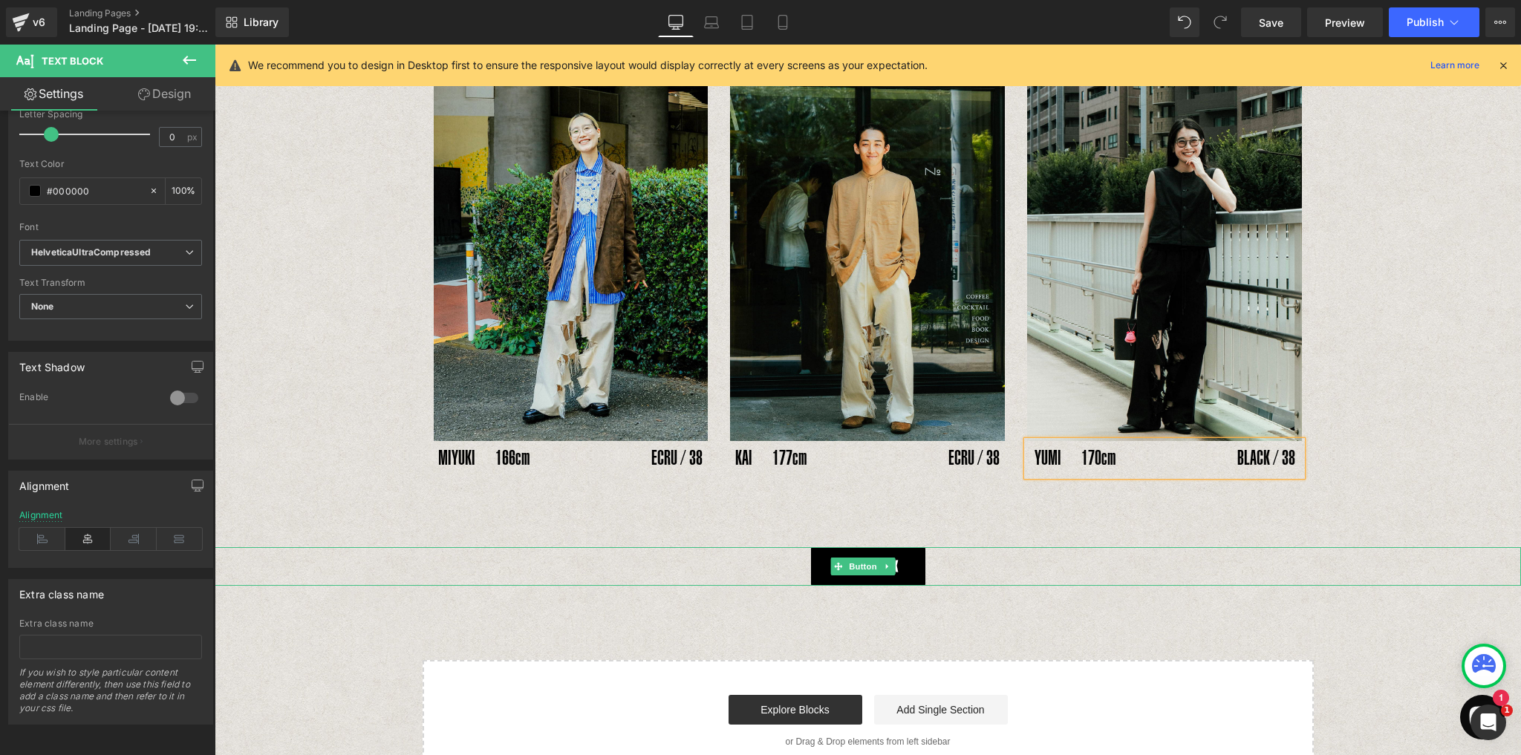
click at [1208, 547] on div "ITEM CHECK" at bounding box center [868, 566] width 1306 height 39
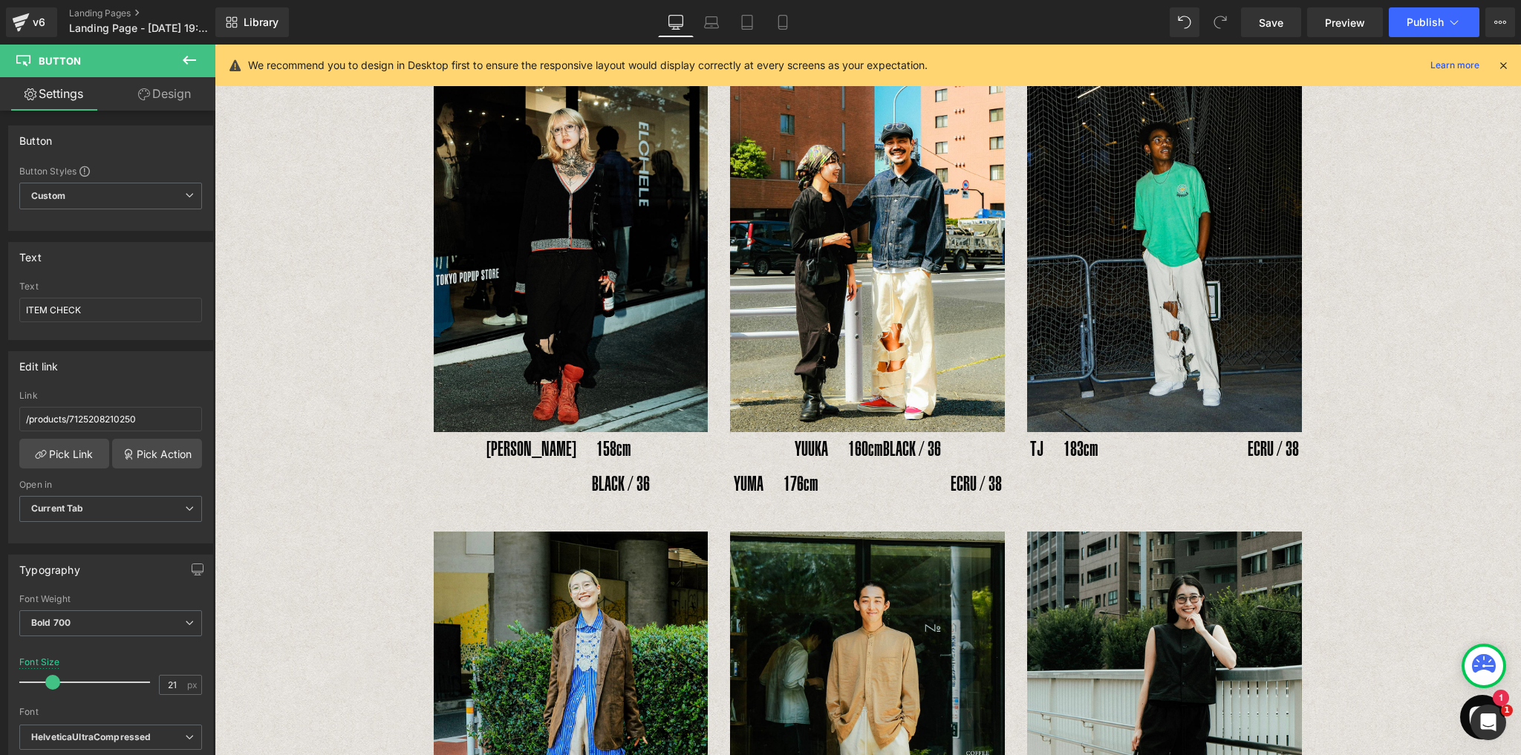
scroll to position [540, 0]
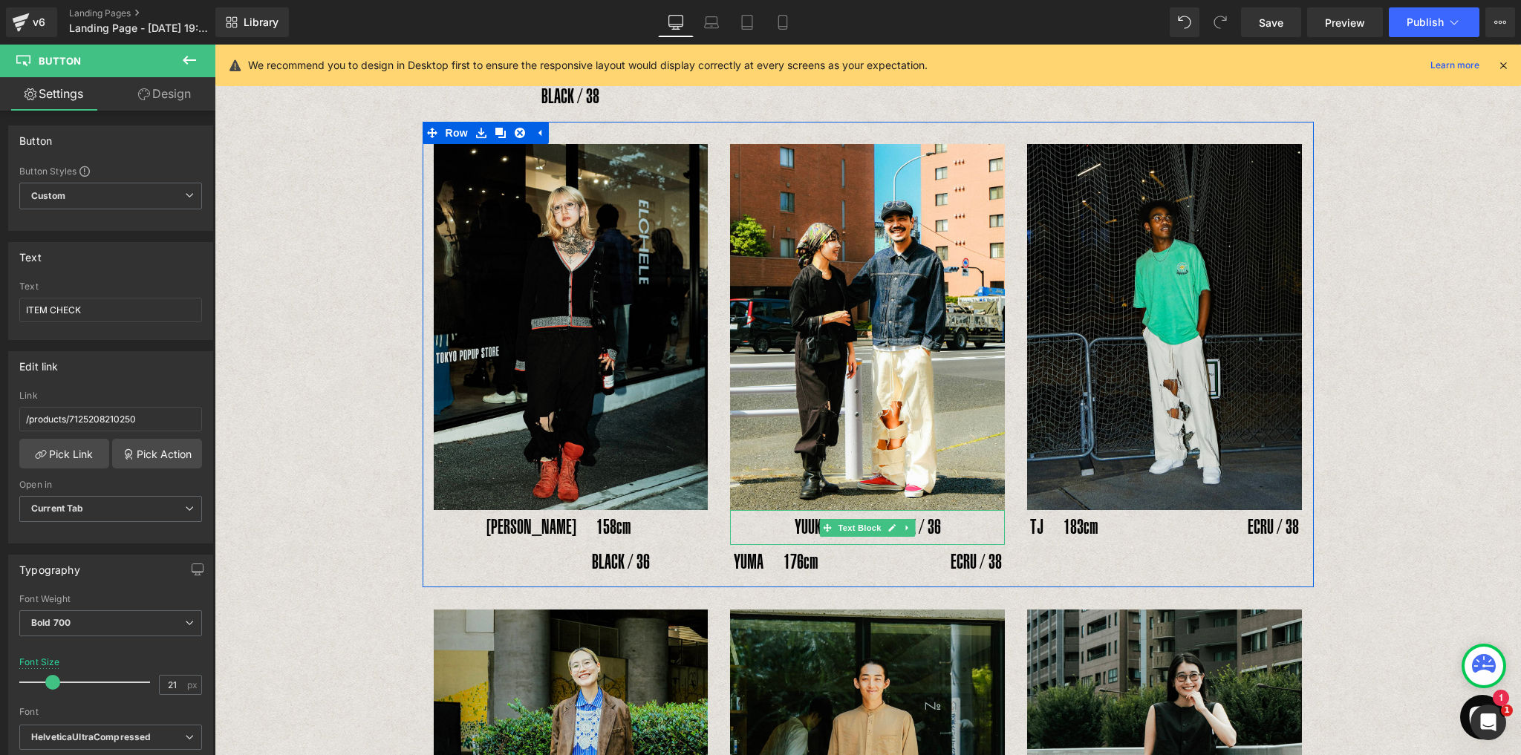
click at [782, 510] on p "YUUKA　160cm 　　　 BLACK / 36" at bounding box center [867, 527] width 275 height 35
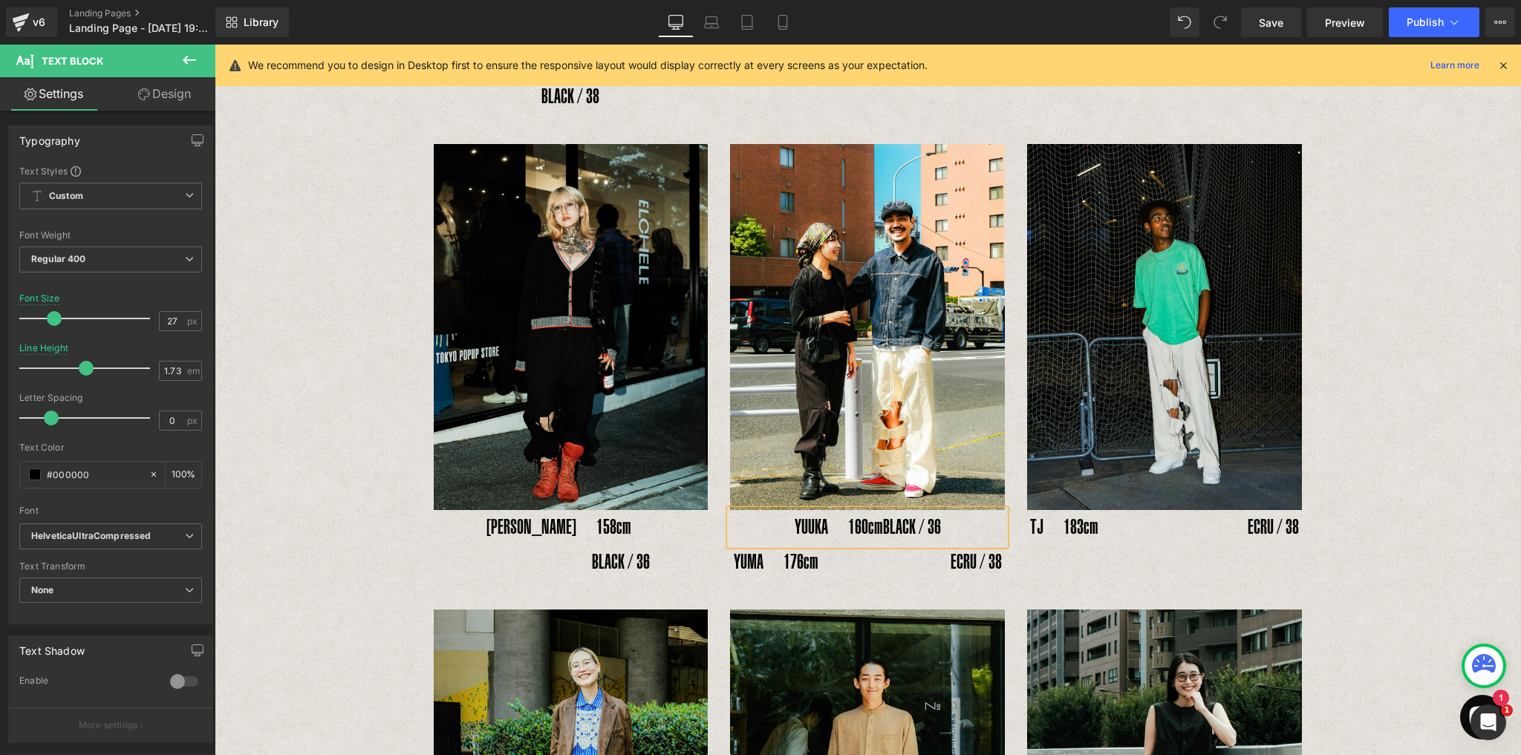
click at [1349, 516] on div "INSIDE RIPPED HOLE PANTS Text Block Text Block Image YOSHIHIRO UNO178cm　　　　　BLA…" at bounding box center [868, 437] width 1306 height 1759
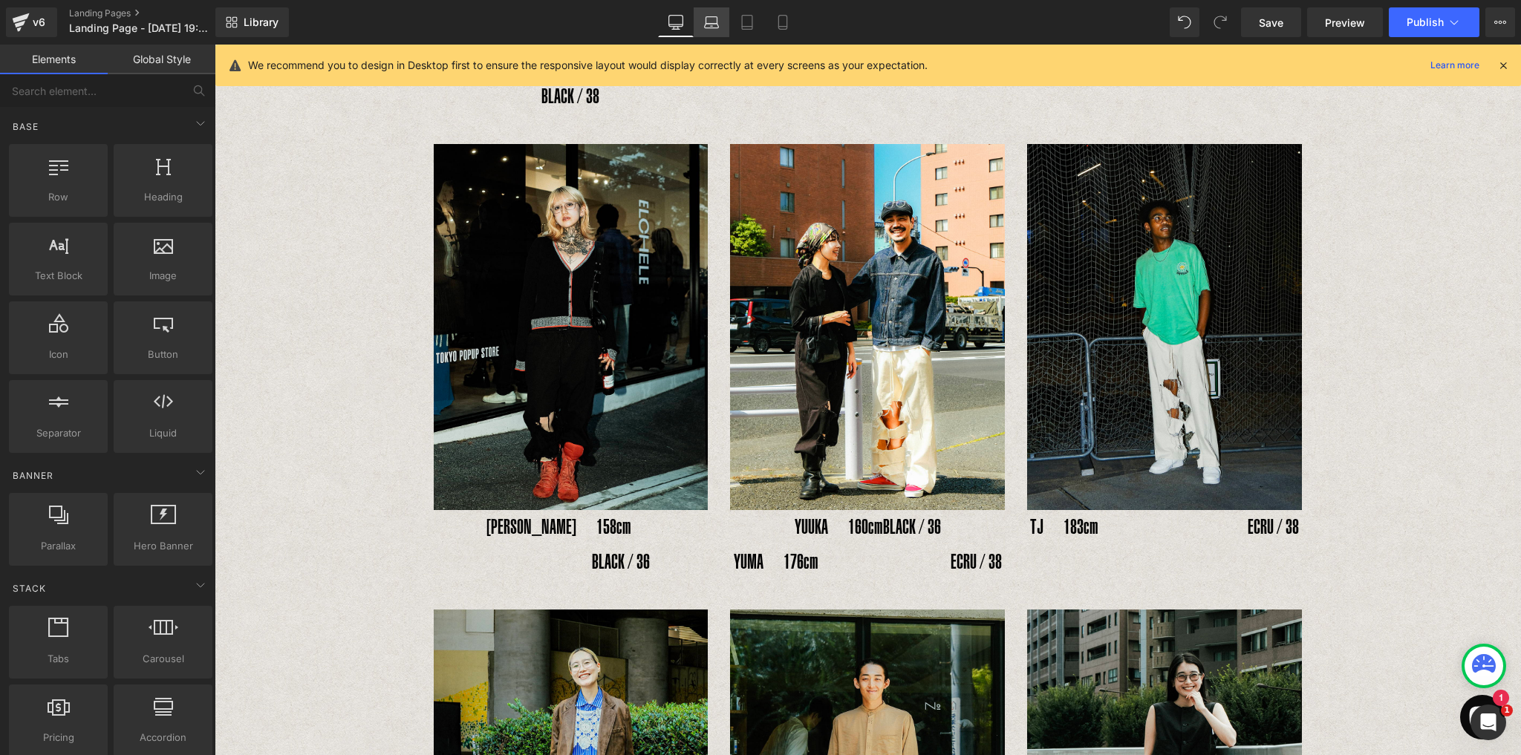
click at [714, 30] on link "Laptop" at bounding box center [711, 22] width 36 height 30
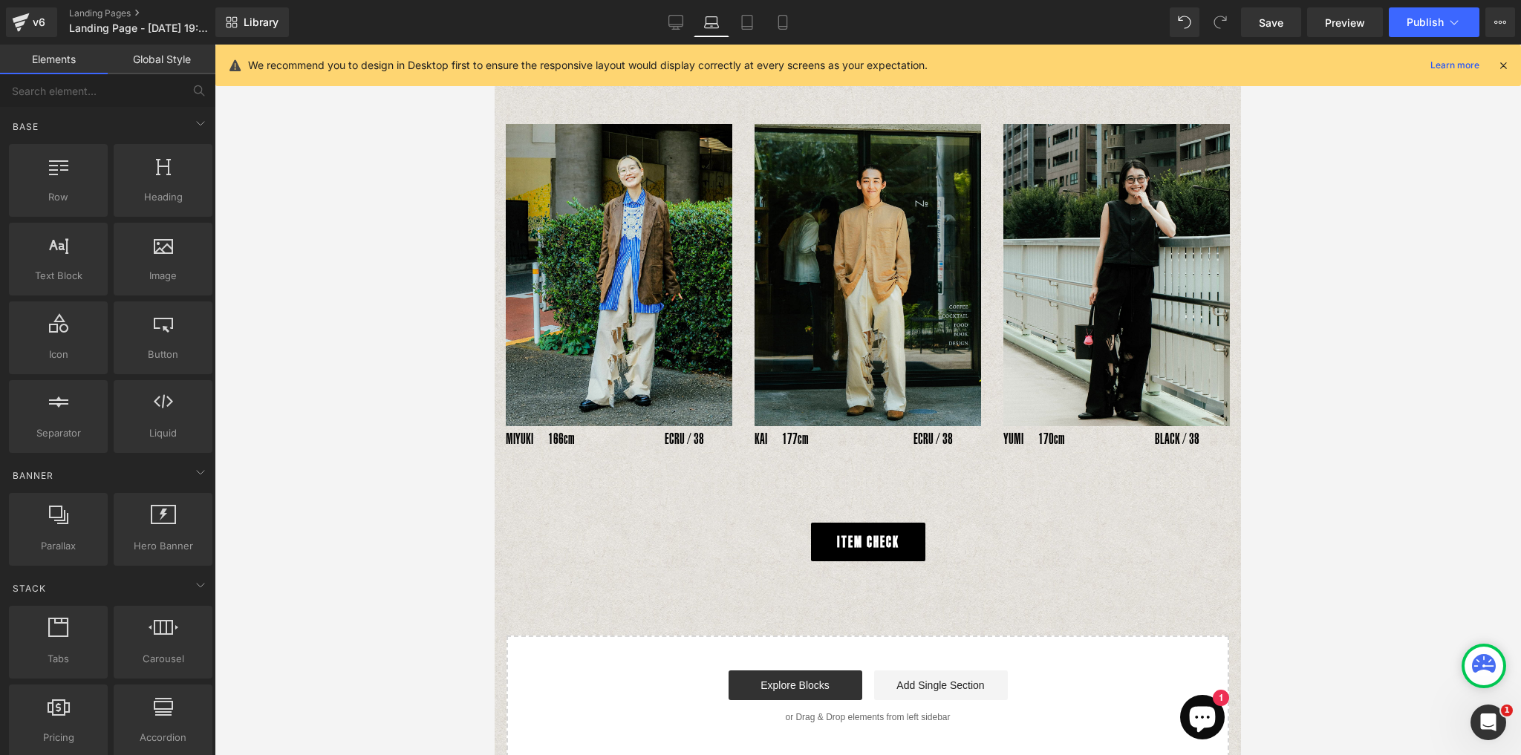
scroll to position [921, 0]
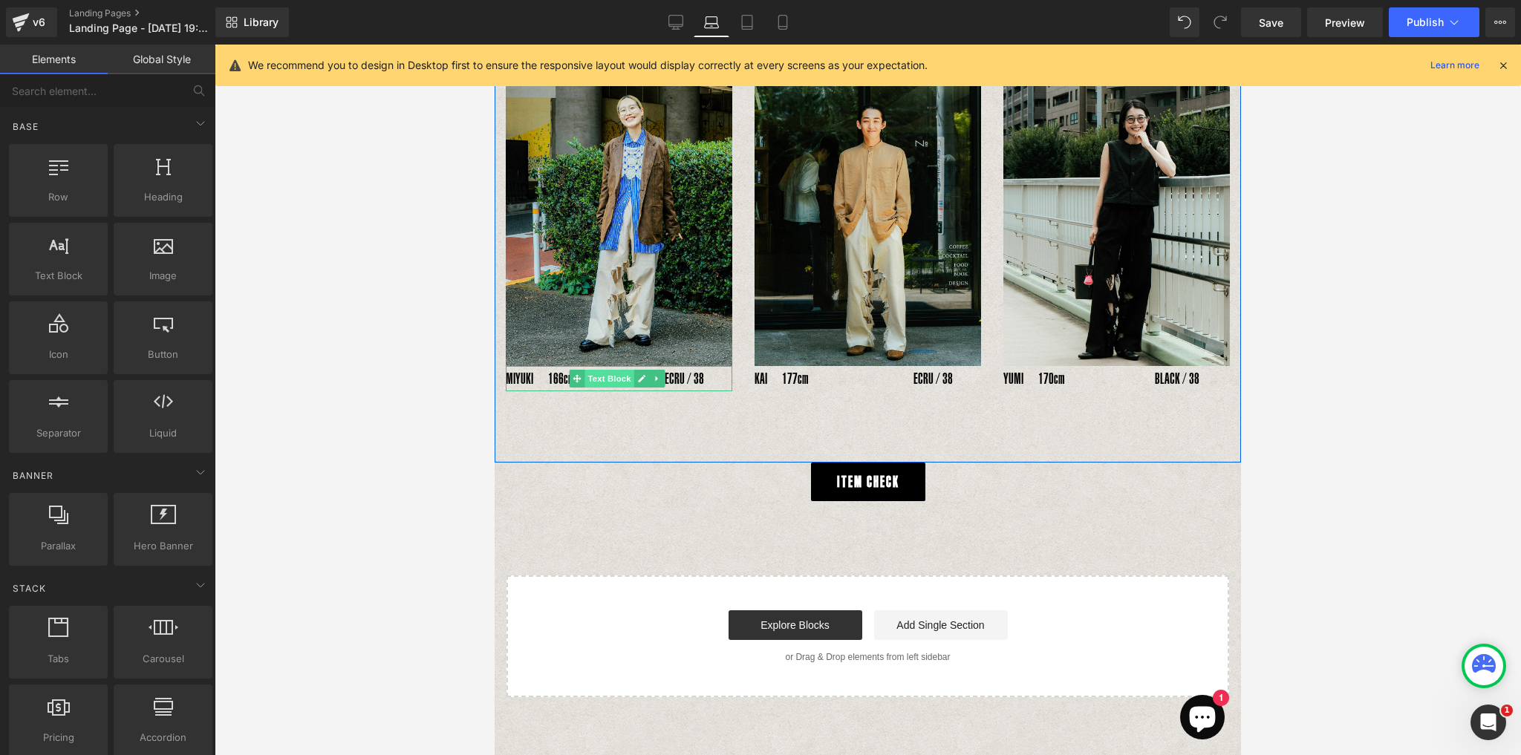
click at [604, 370] on span "Text Block" at bounding box center [609, 379] width 49 height 18
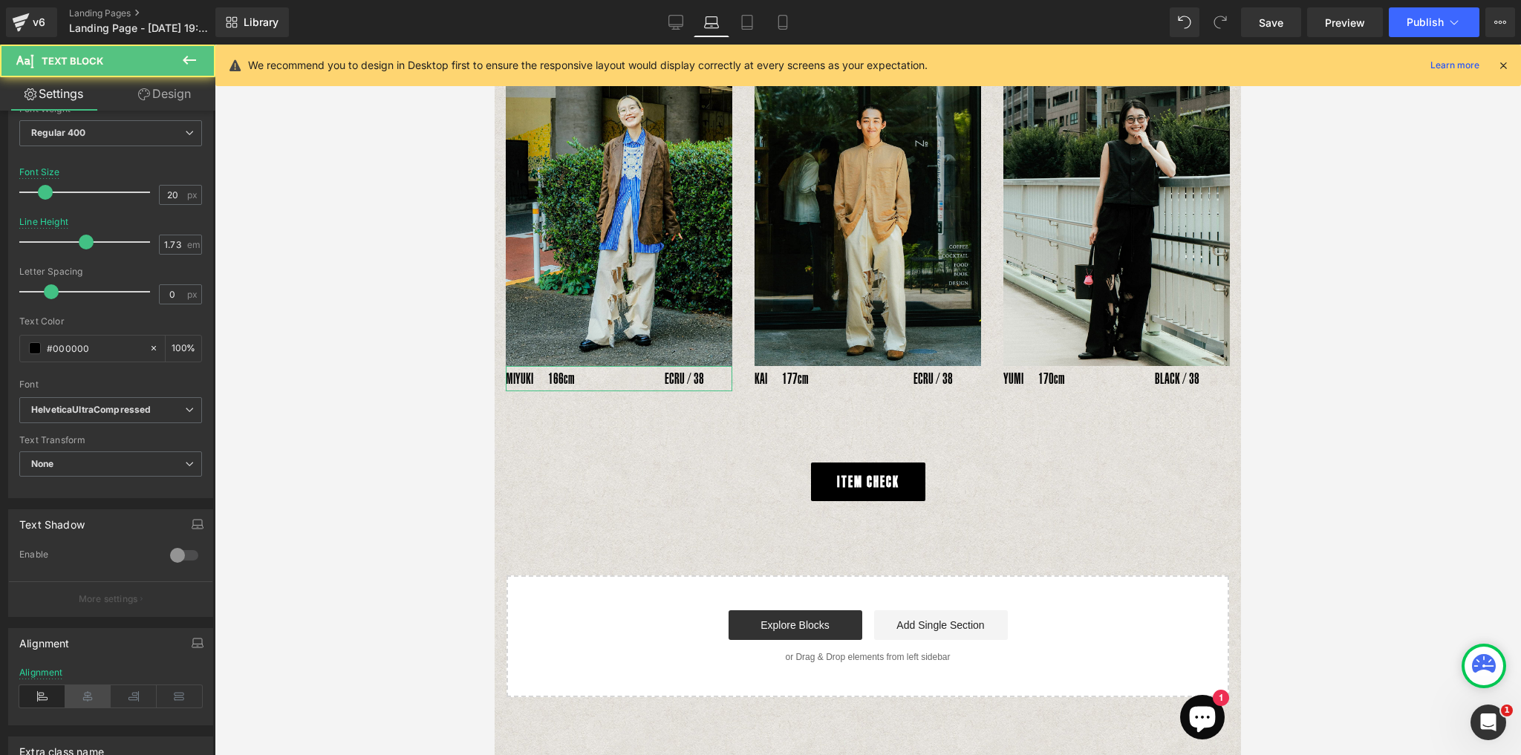
scroll to position [178, 0]
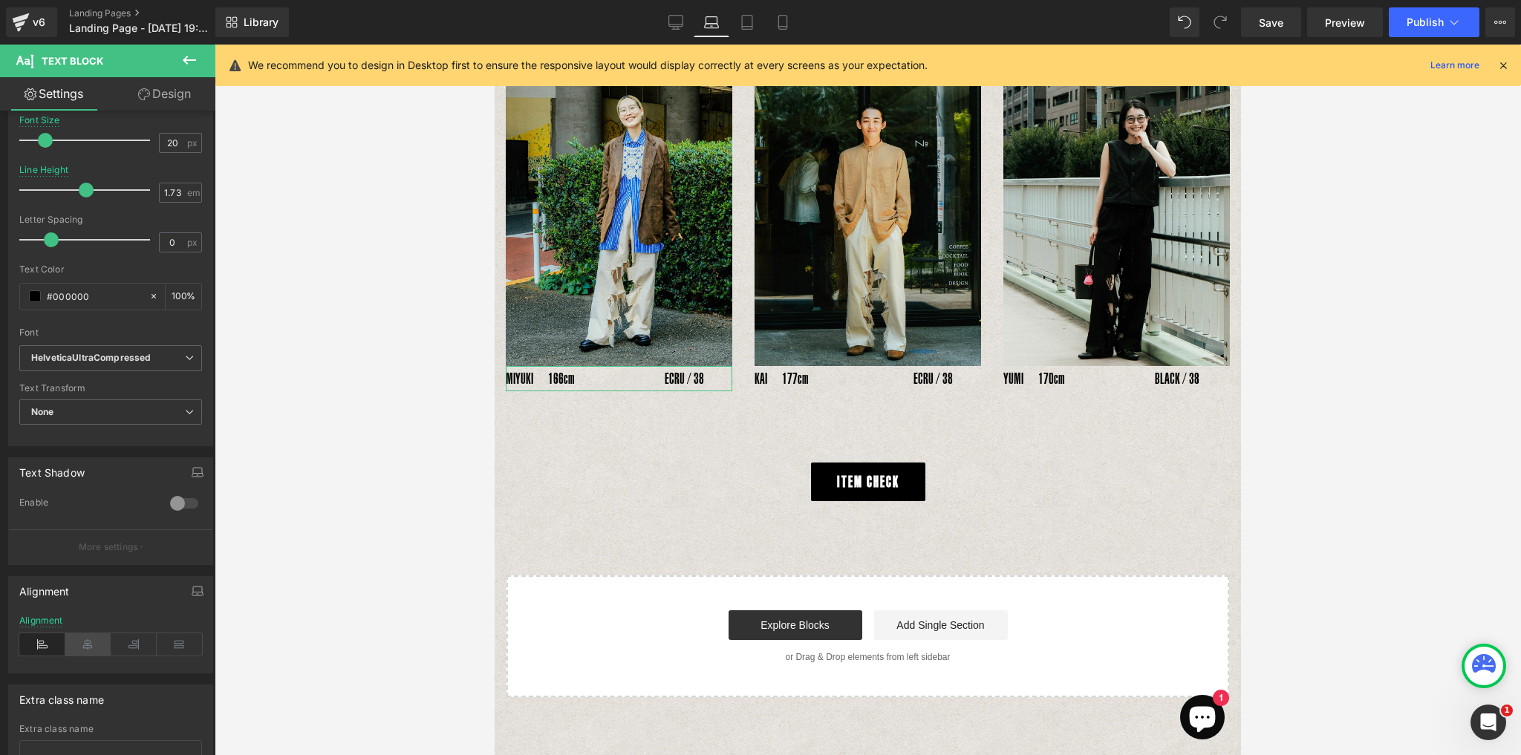
click at [90, 641] on icon at bounding box center [88, 644] width 46 height 22
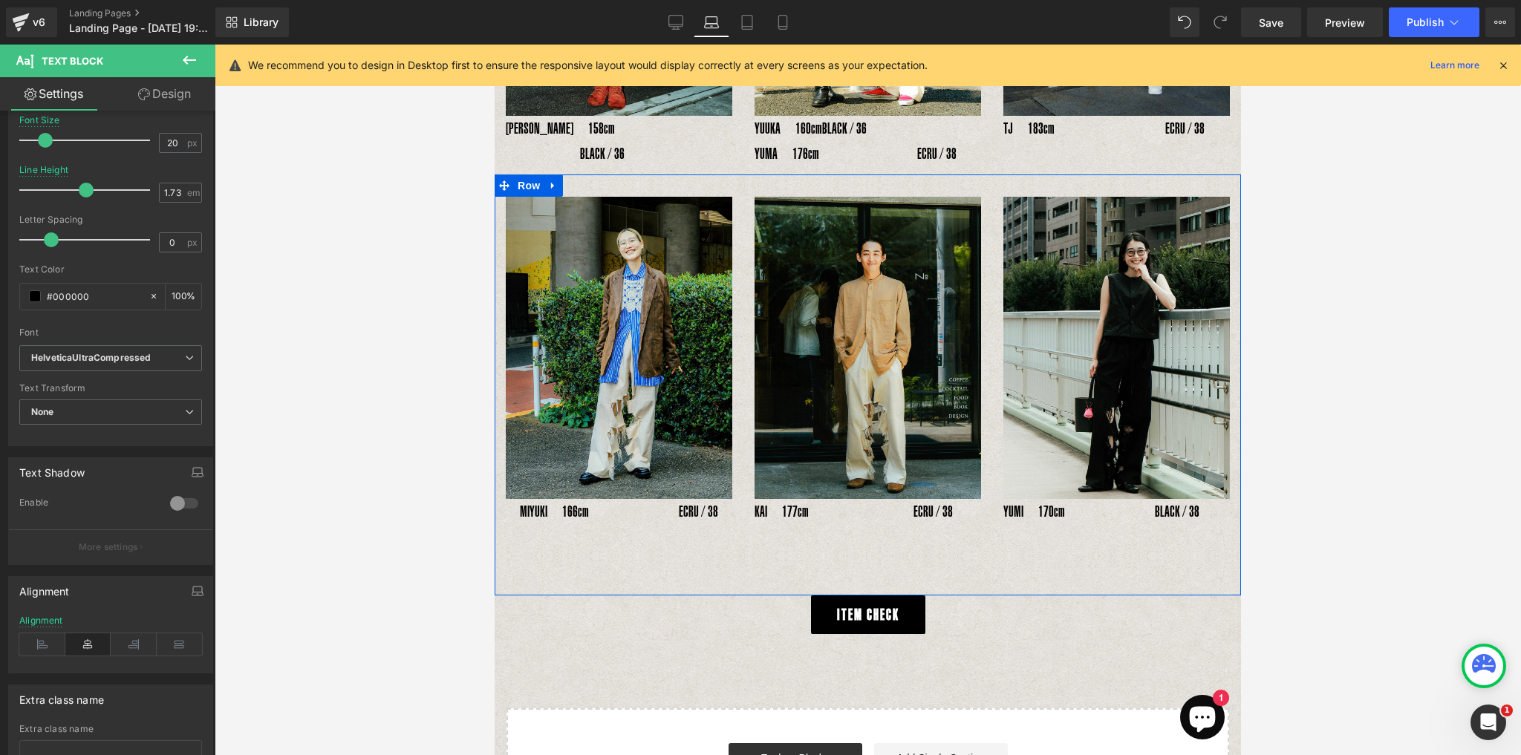
scroll to position [624, 0]
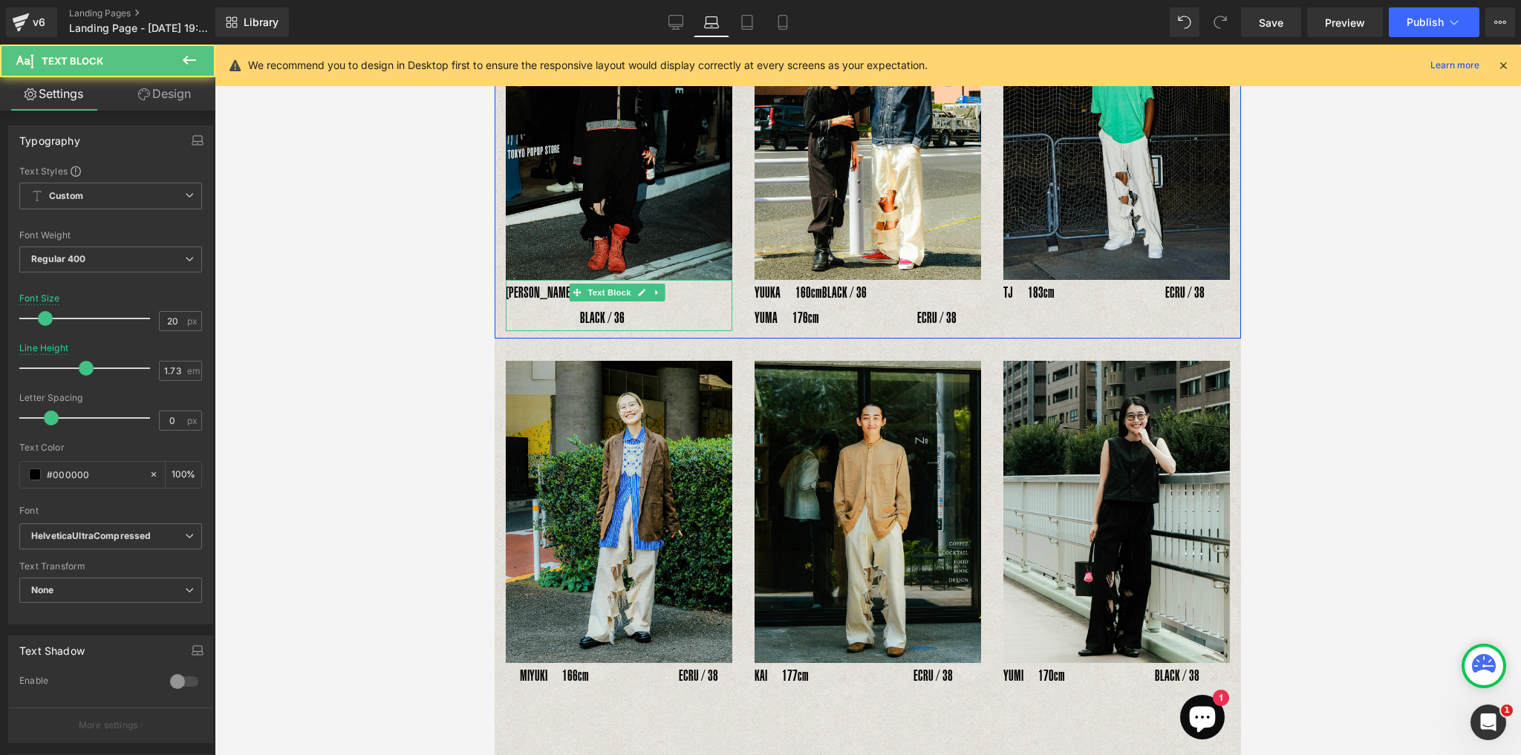
click at [630, 280] on div "RENA　158cm　 　　　　　BLACK / 36 Text Block" at bounding box center [619, 305] width 226 height 51
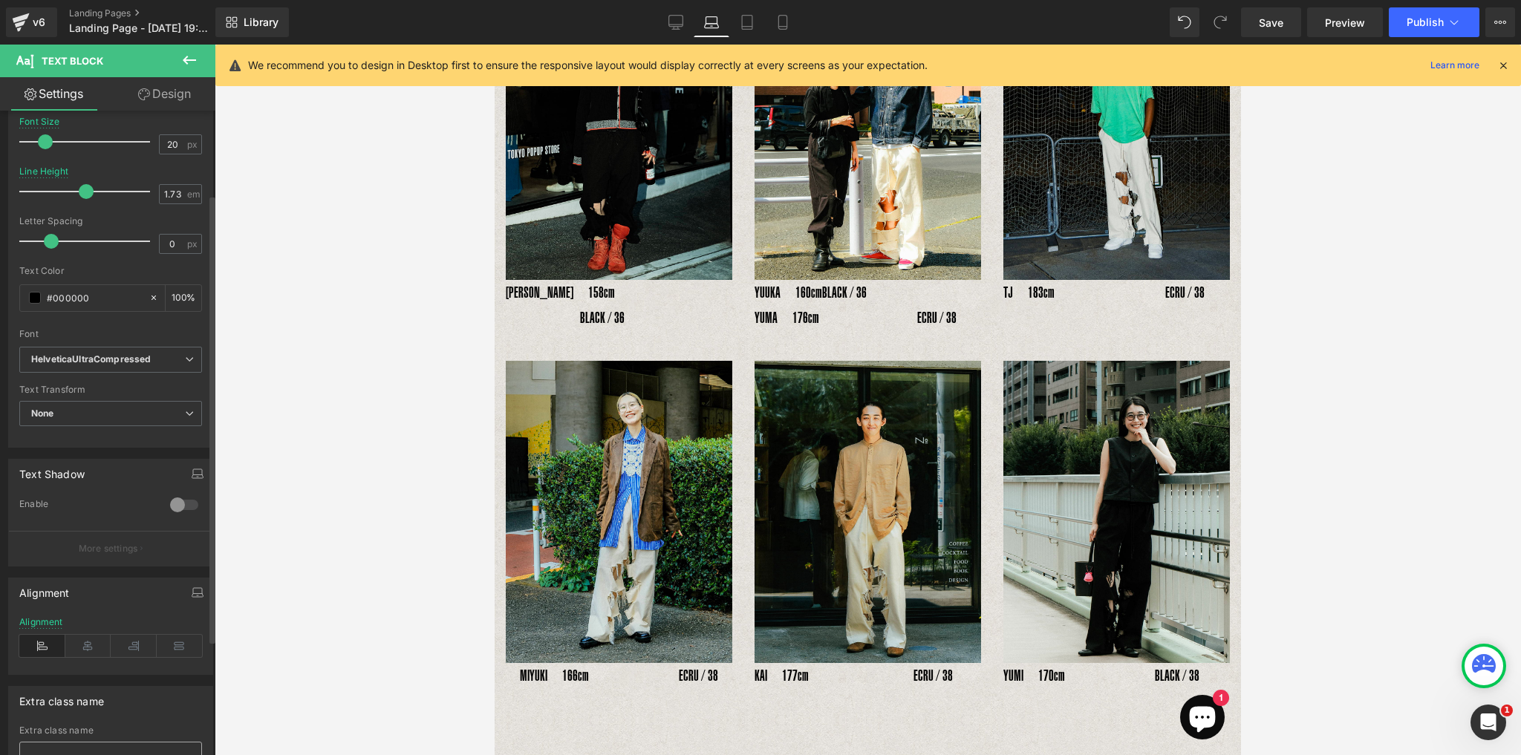
scroll to position [285, 0]
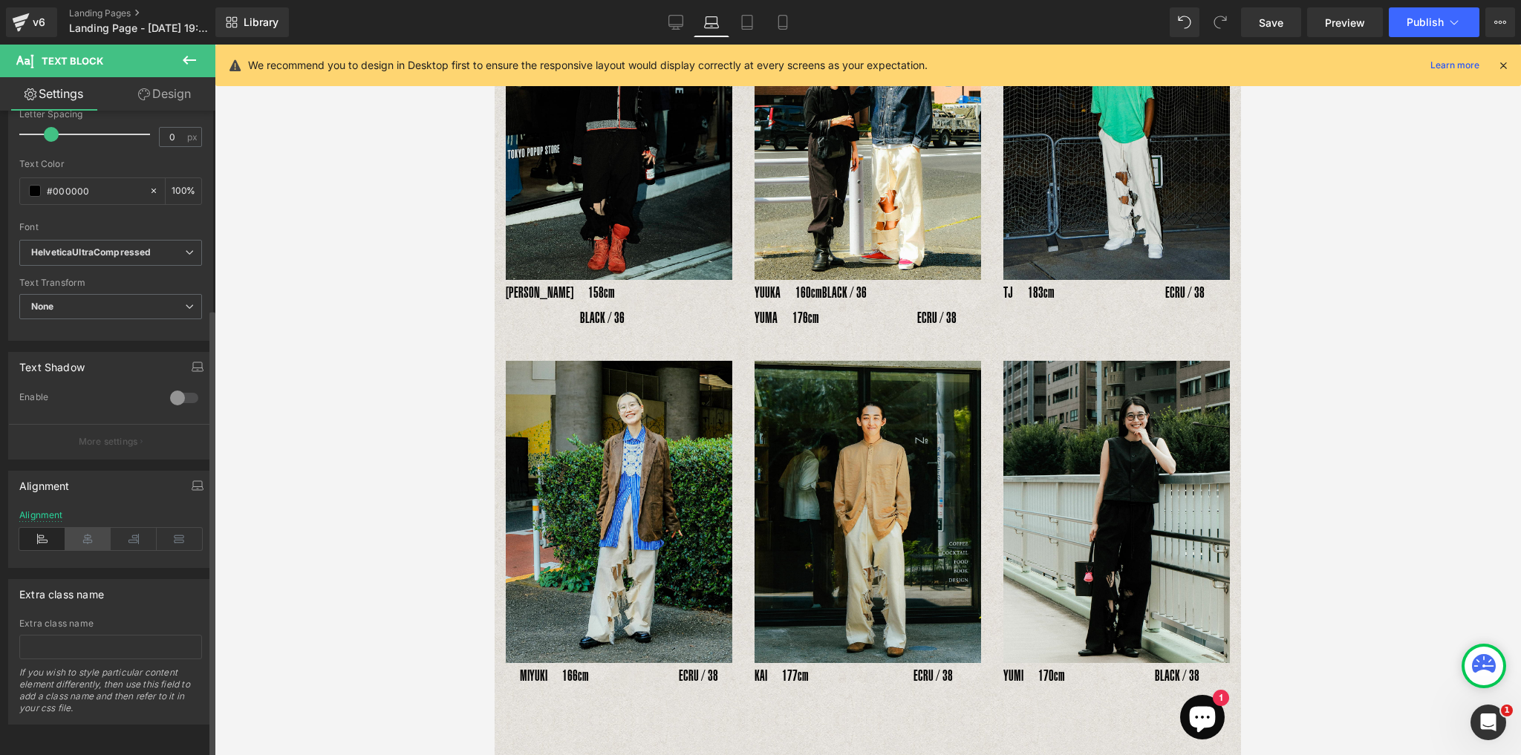
click at [87, 530] on icon at bounding box center [88, 539] width 46 height 22
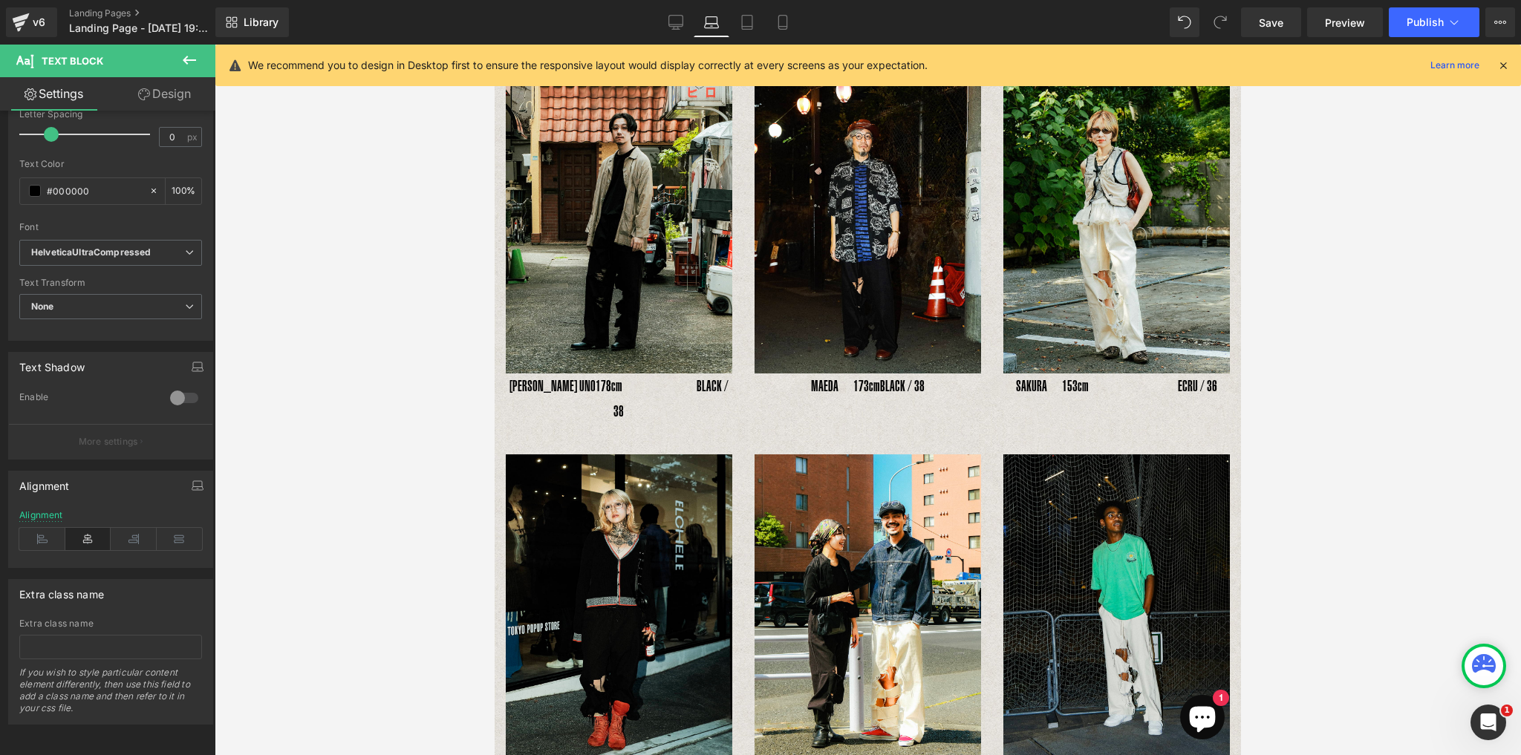
scroll to position [171, 0]
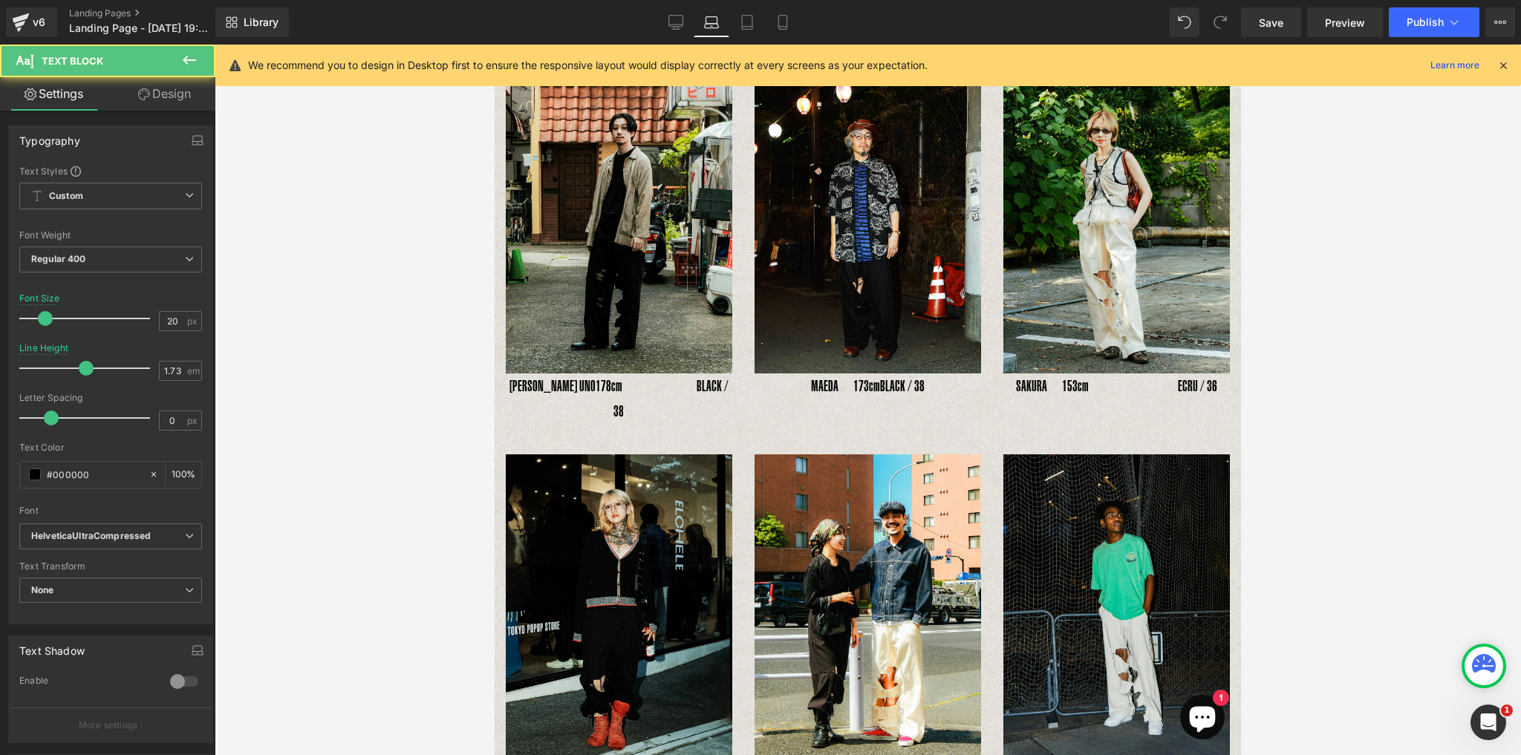
click at [636, 388] on div "YOSHIHIRO UNO178cm　　　　　BLACK / 38 Text Block" at bounding box center [619, 398] width 226 height 51
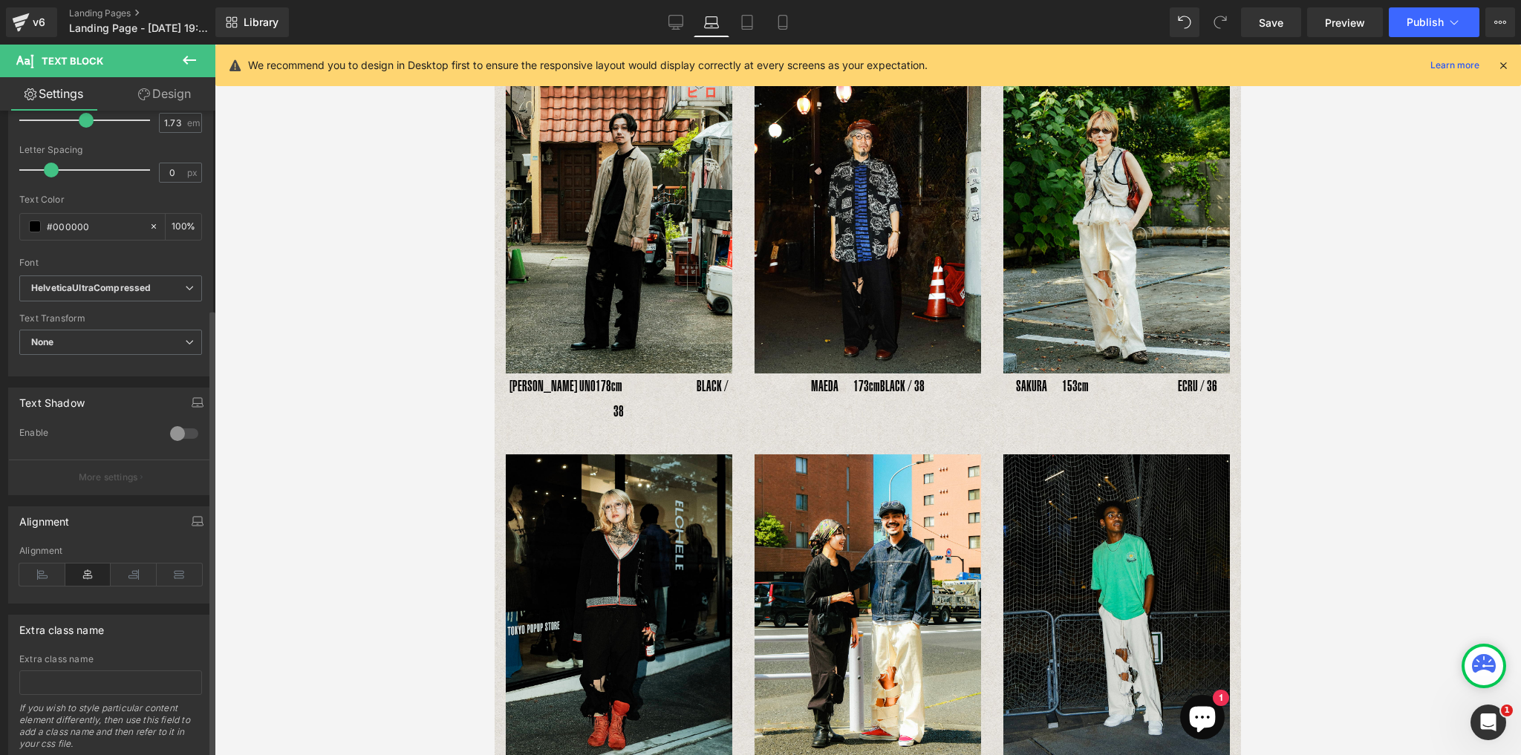
scroll to position [285, 0]
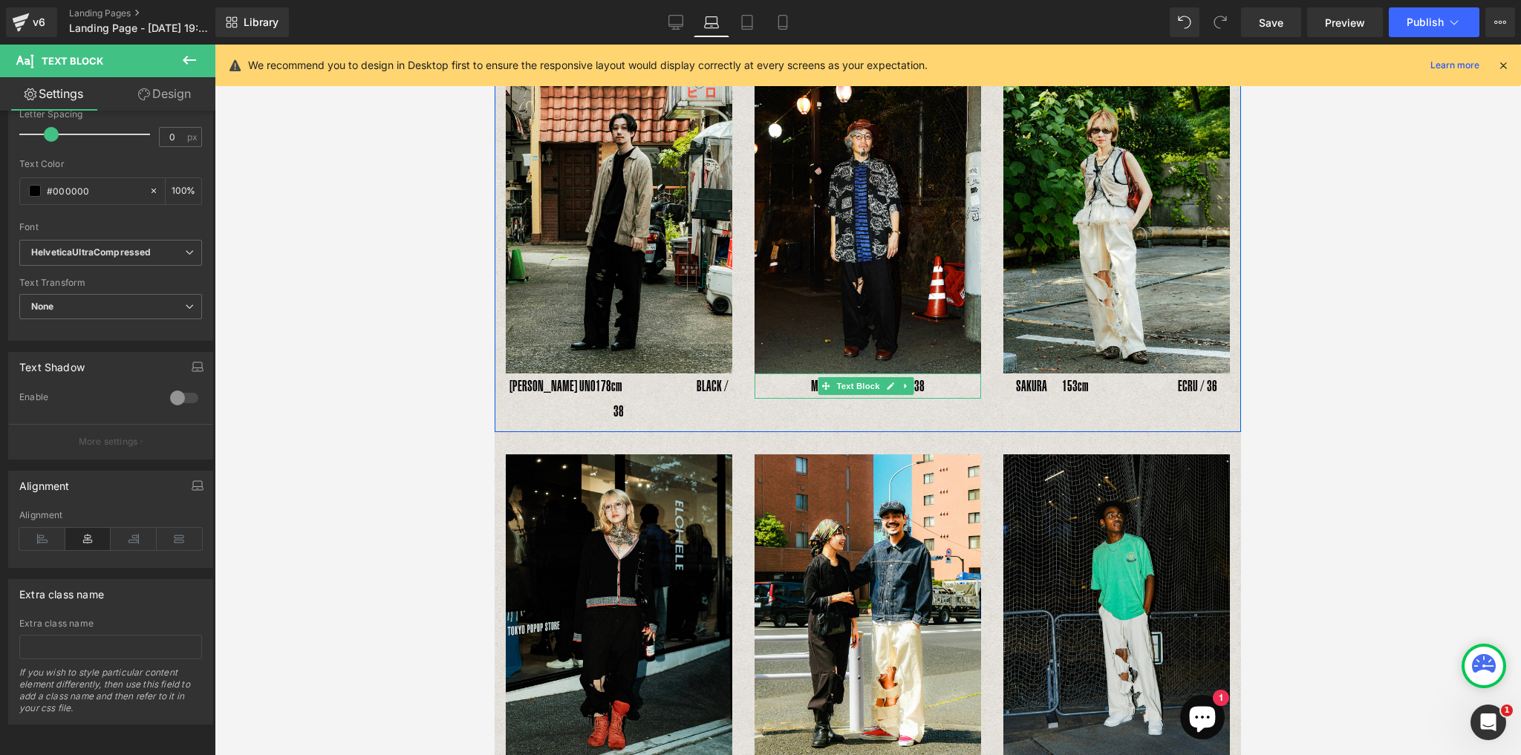
click at [860, 377] on span "Text Block" at bounding box center [858, 386] width 49 height 18
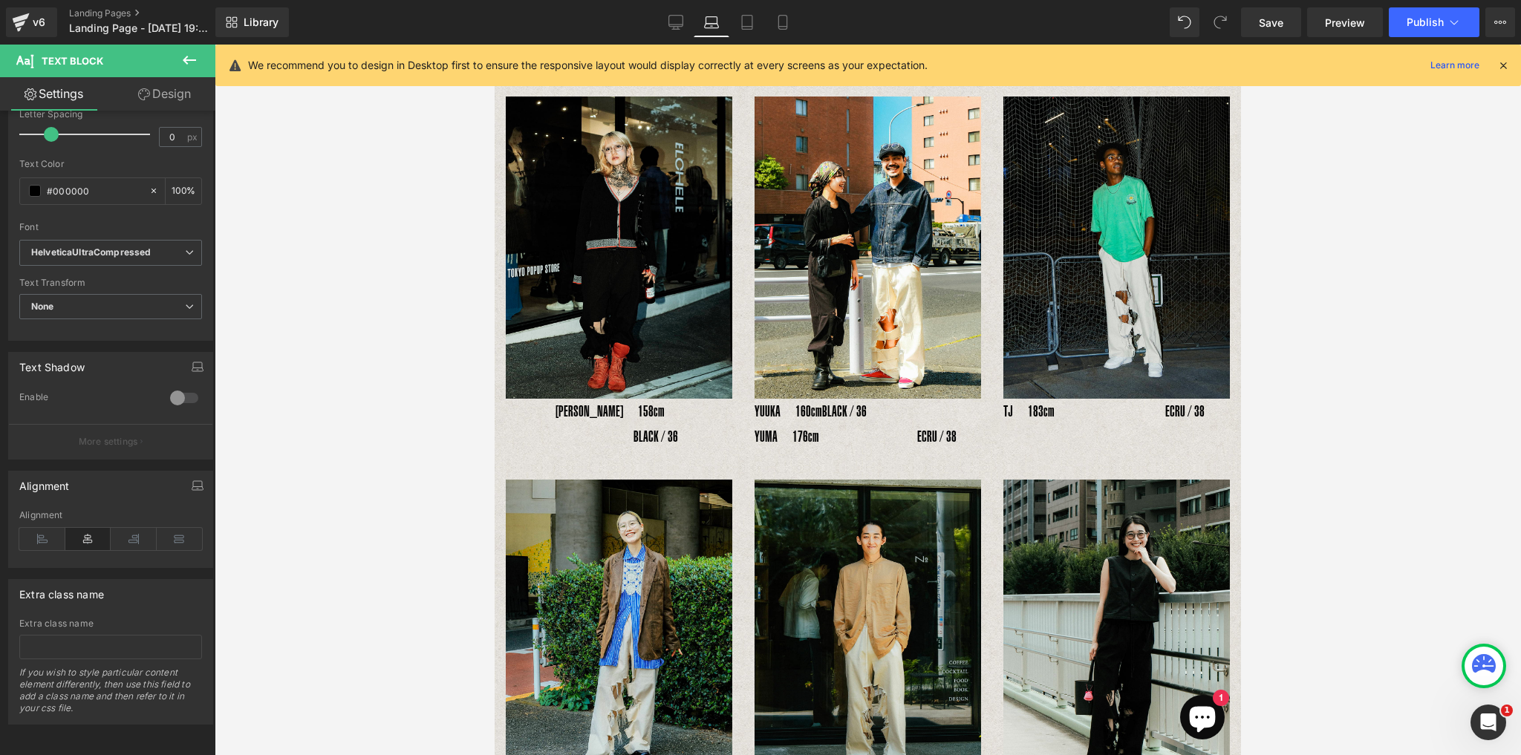
scroll to position [504, 0]
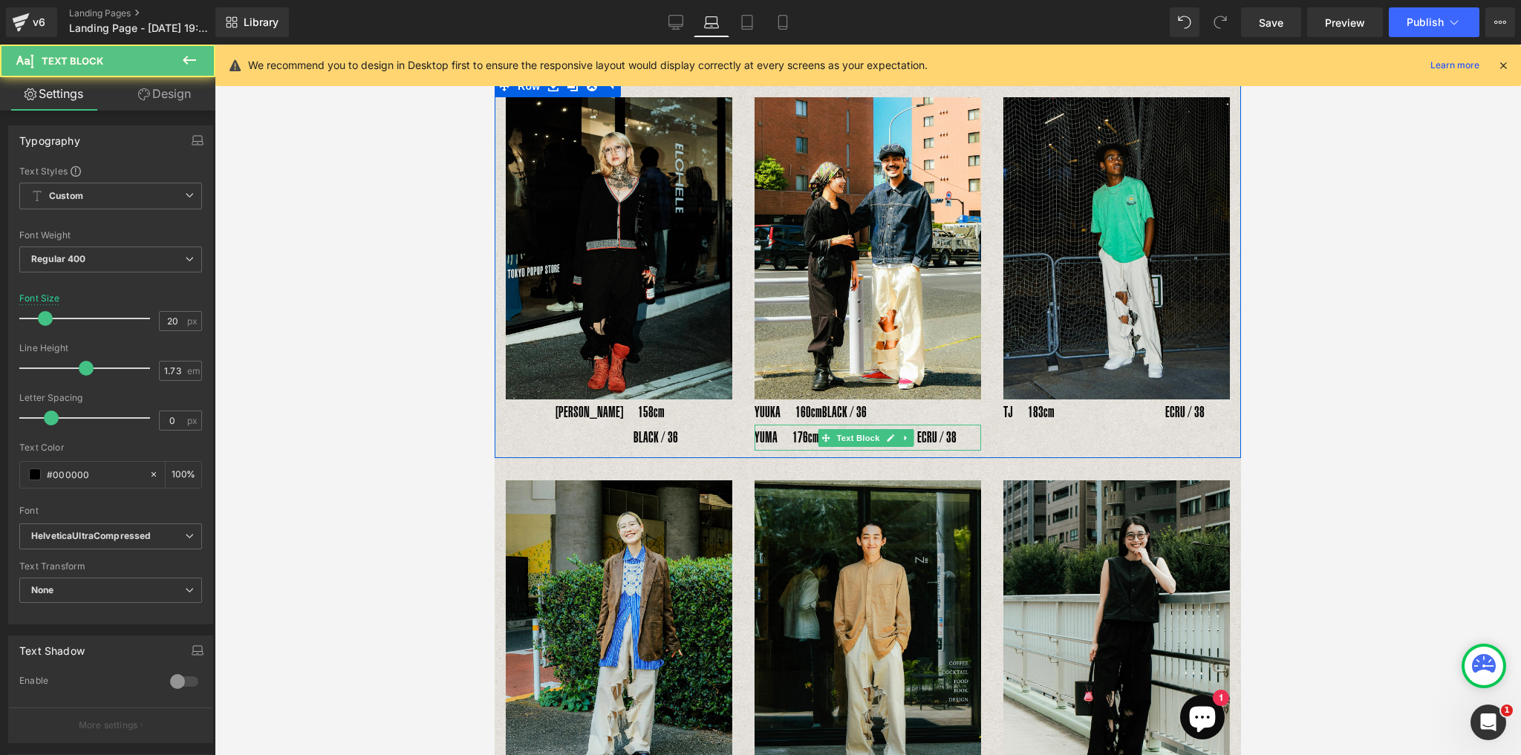
click at [886, 425] on div "YUMA　176cm　　　　　 　 ECRU / 38 Text Block" at bounding box center [867, 438] width 226 height 26
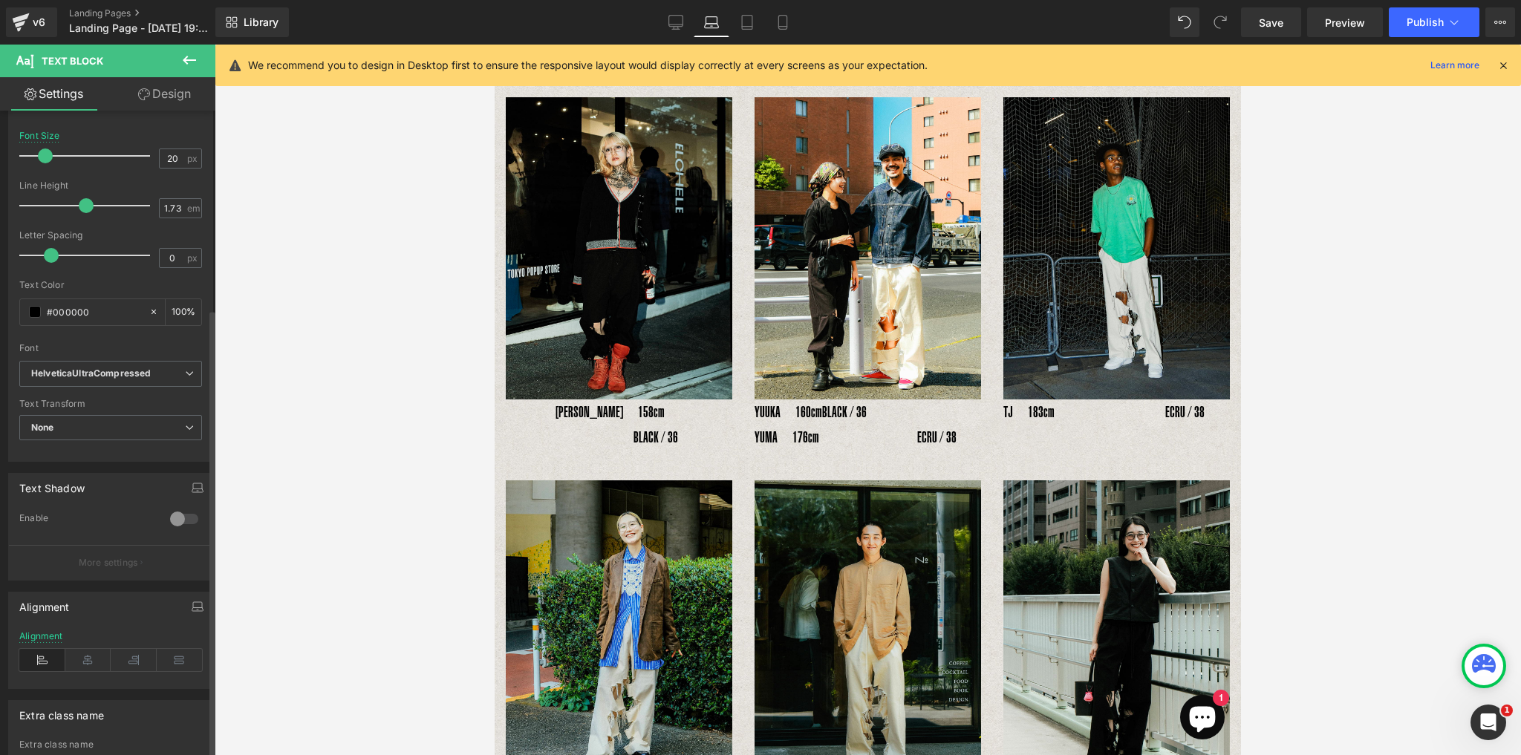
scroll to position [285, 0]
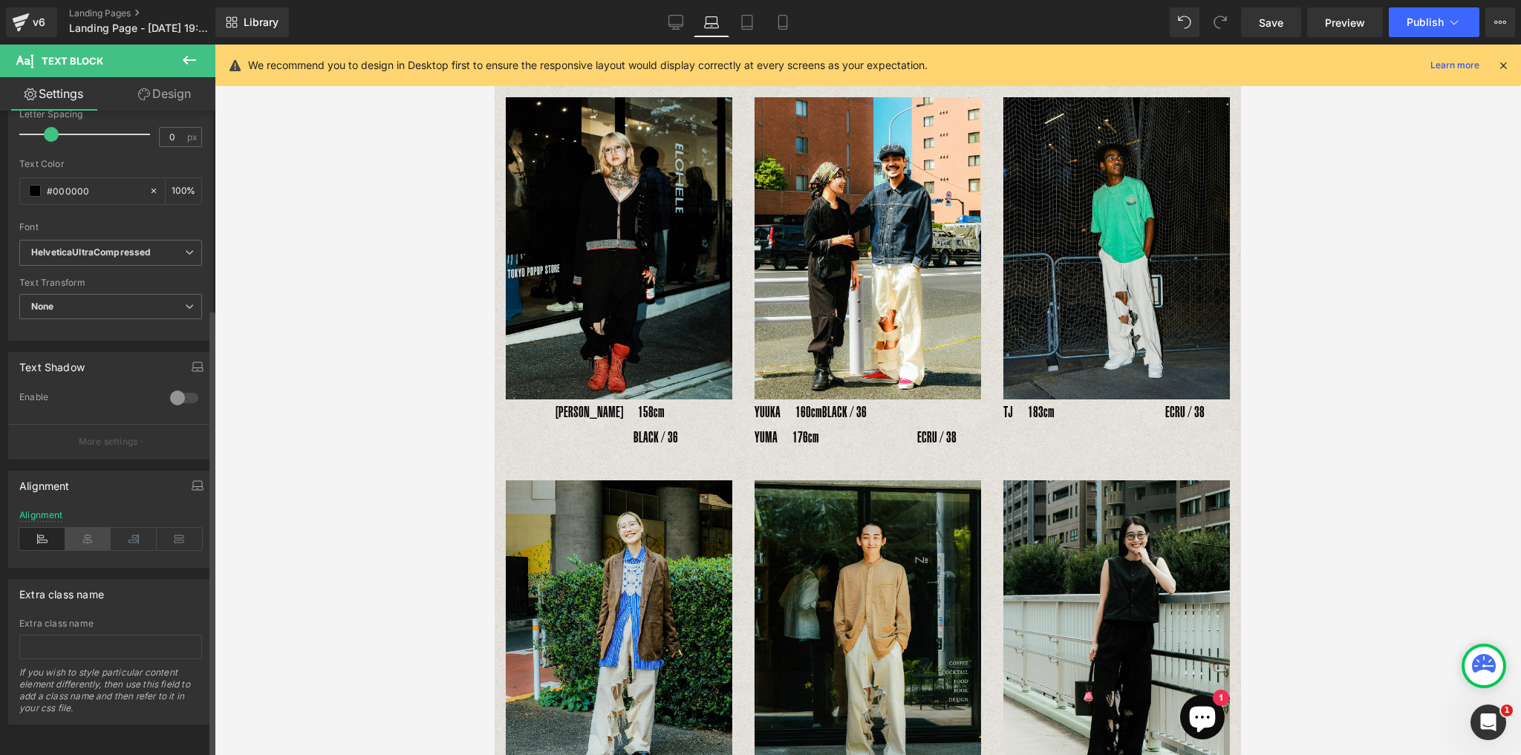
click at [96, 530] on icon at bounding box center [88, 539] width 46 height 22
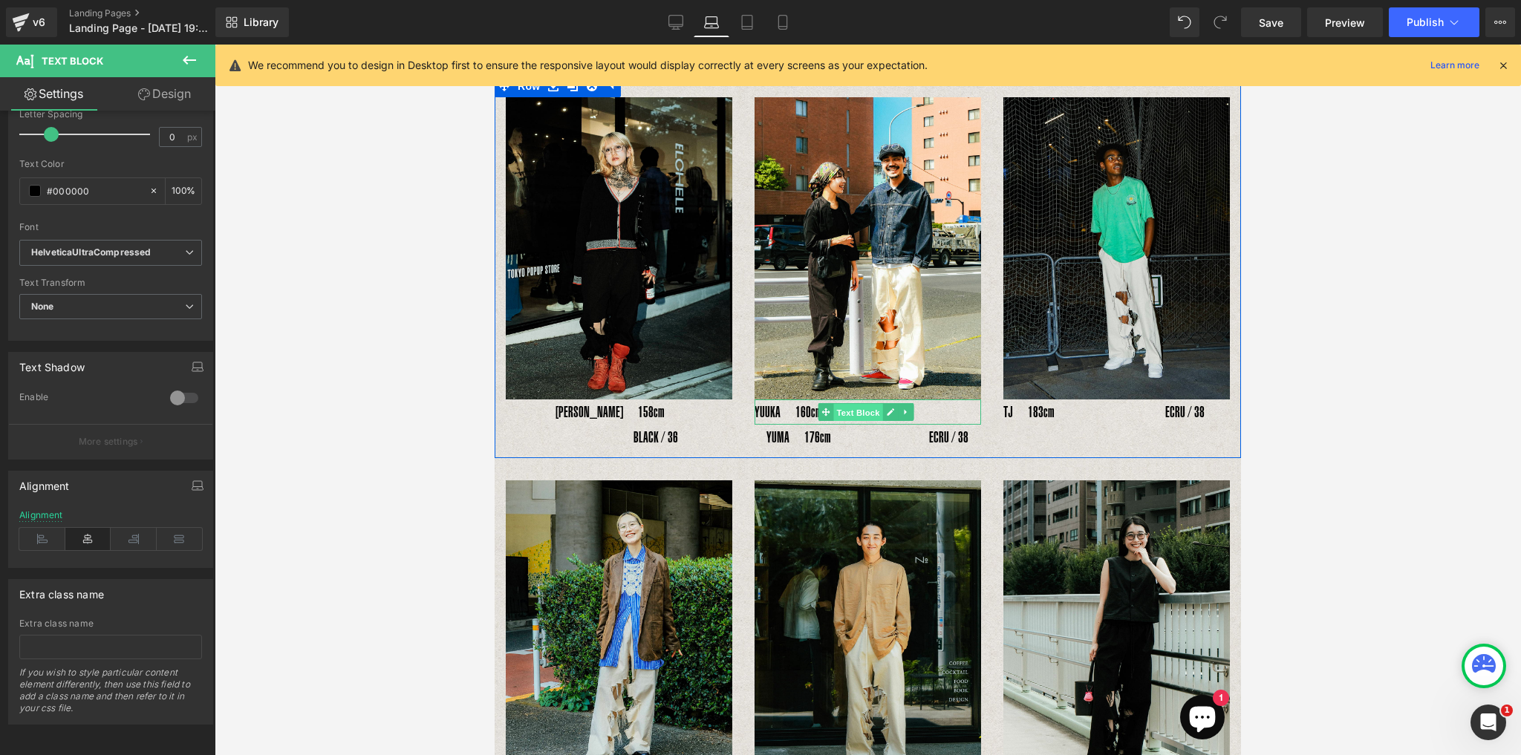
click at [863, 404] on span "Text Block" at bounding box center [858, 413] width 49 height 18
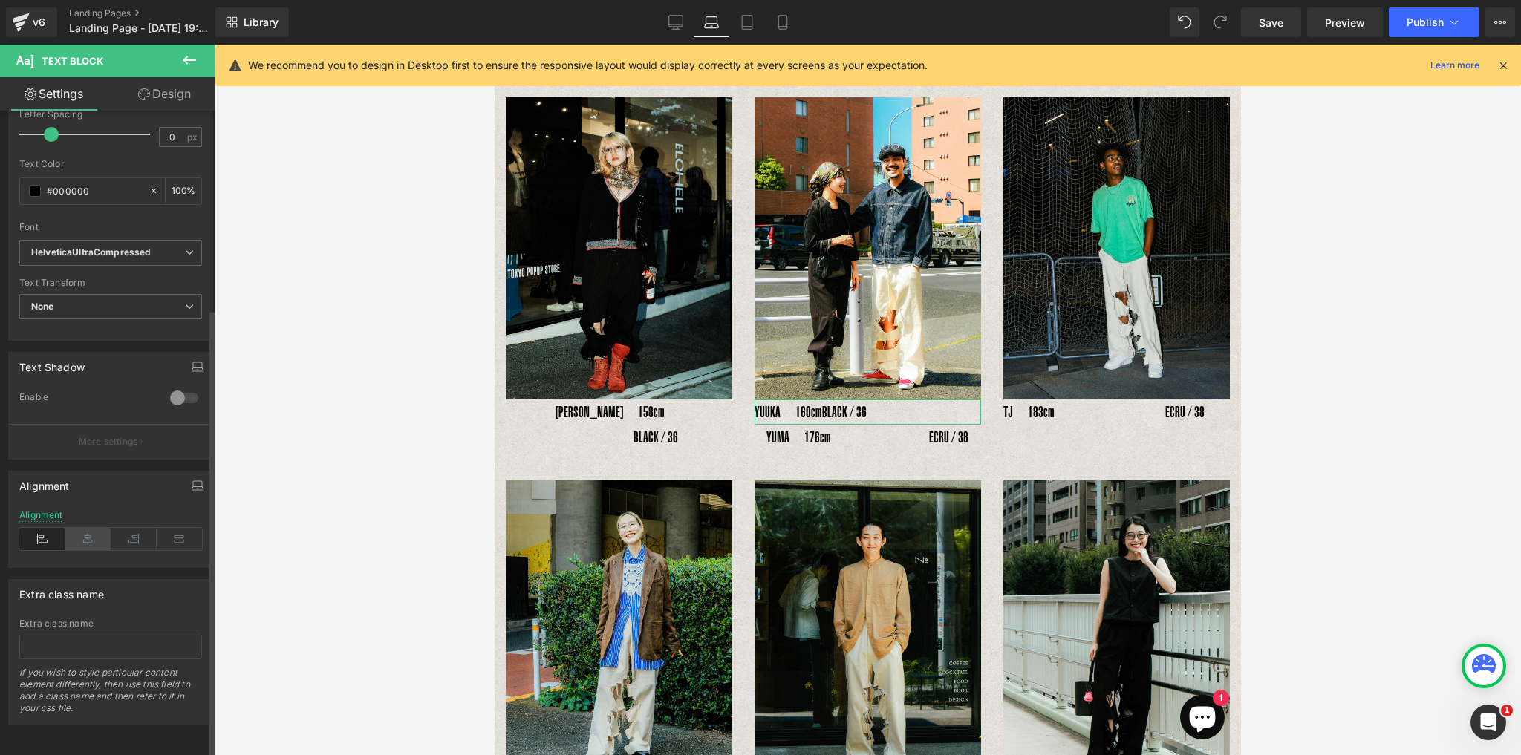
click at [96, 528] on icon at bounding box center [88, 539] width 46 height 22
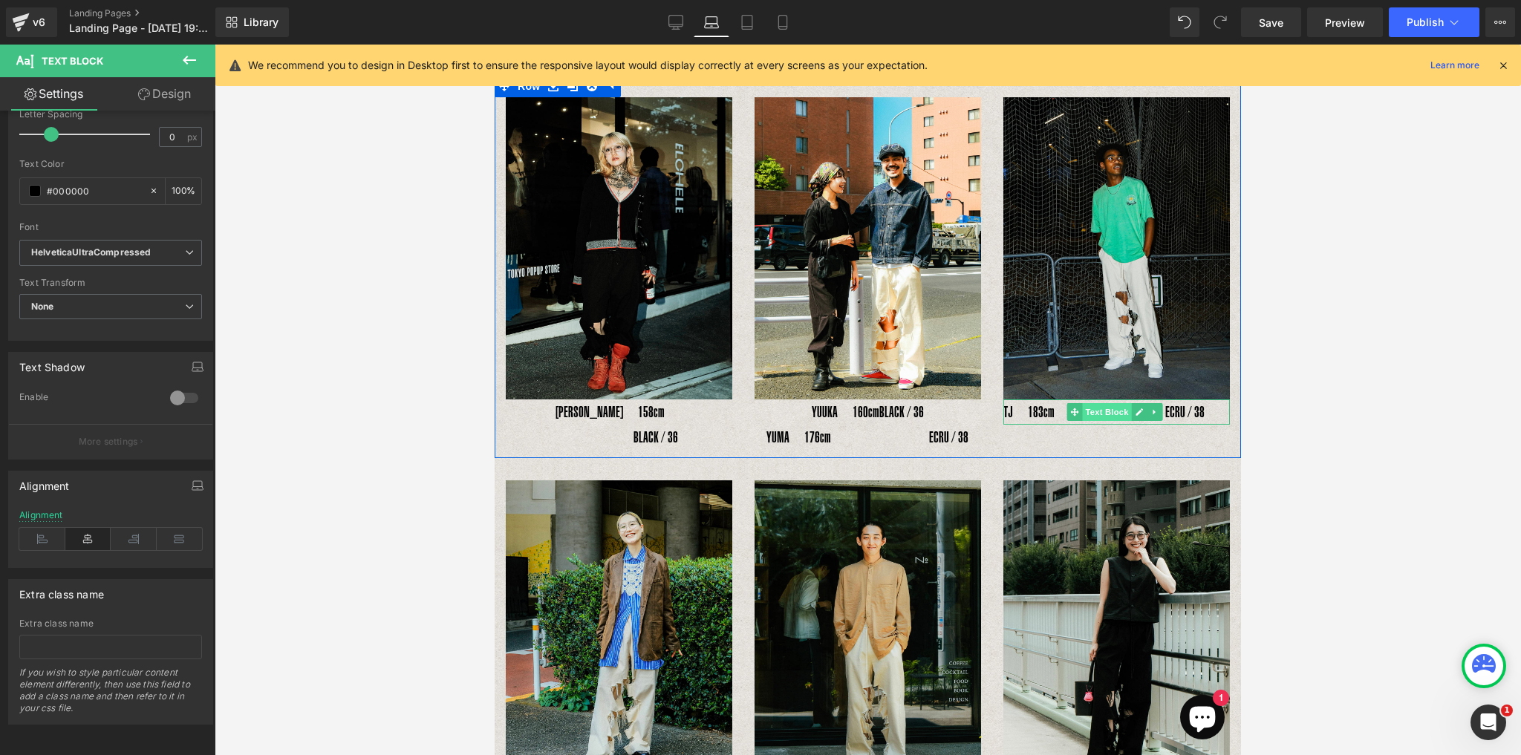
click at [1100, 403] on span "Text Block" at bounding box center [1106, 412] width 49 height 18
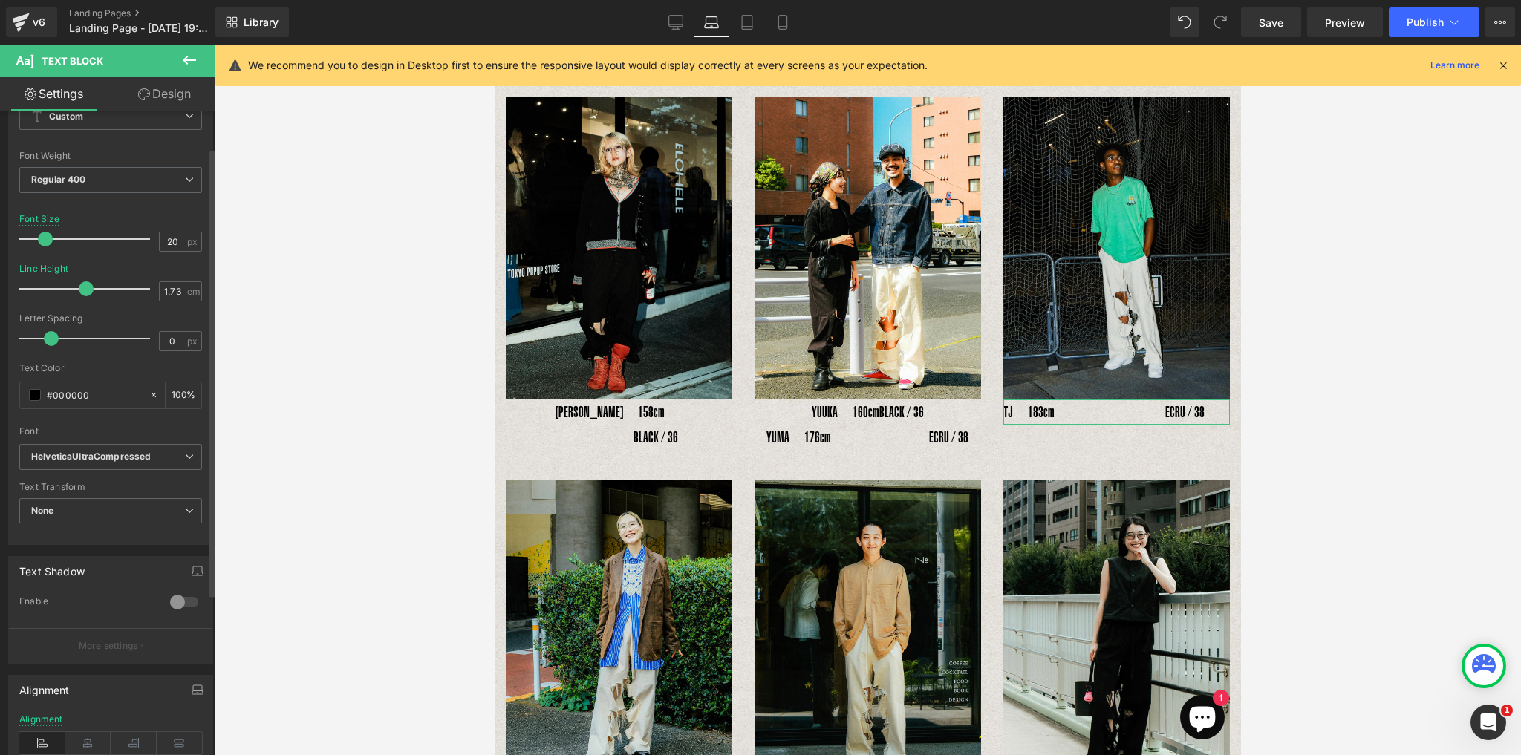
scroll to position [119, 0]
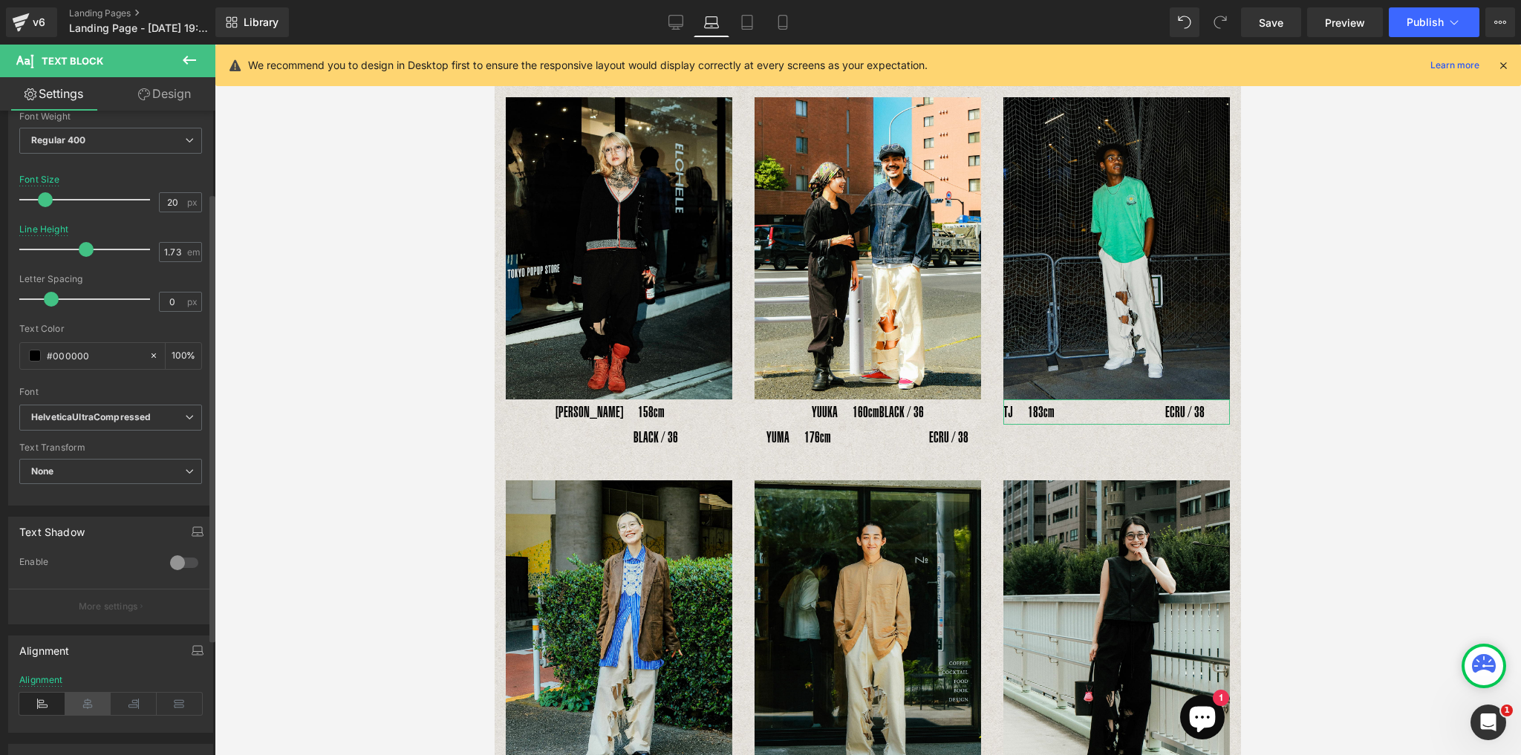
click at [92, 693] on icon at bounding box center [88, 704] width 46 height 22
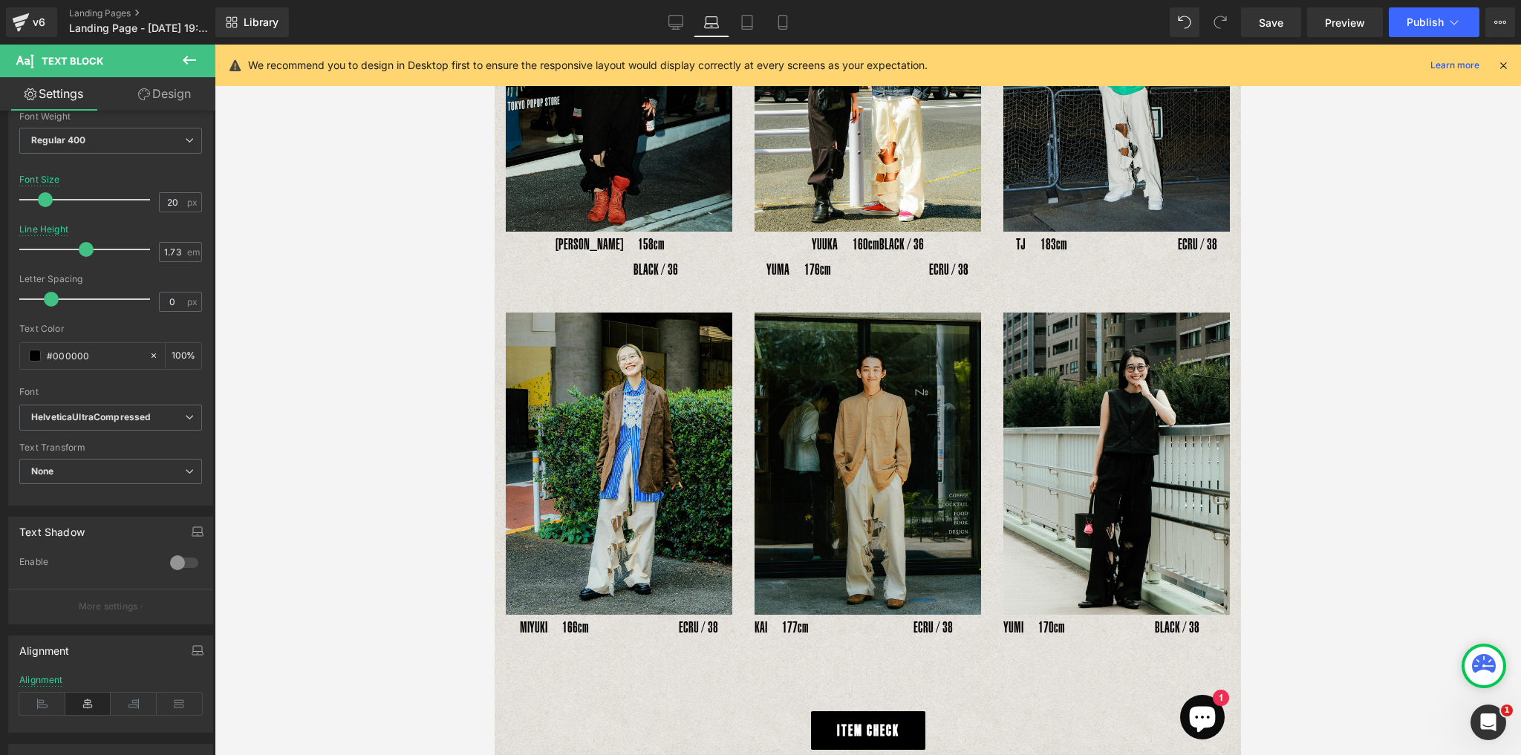
scroll to position [801, 0]
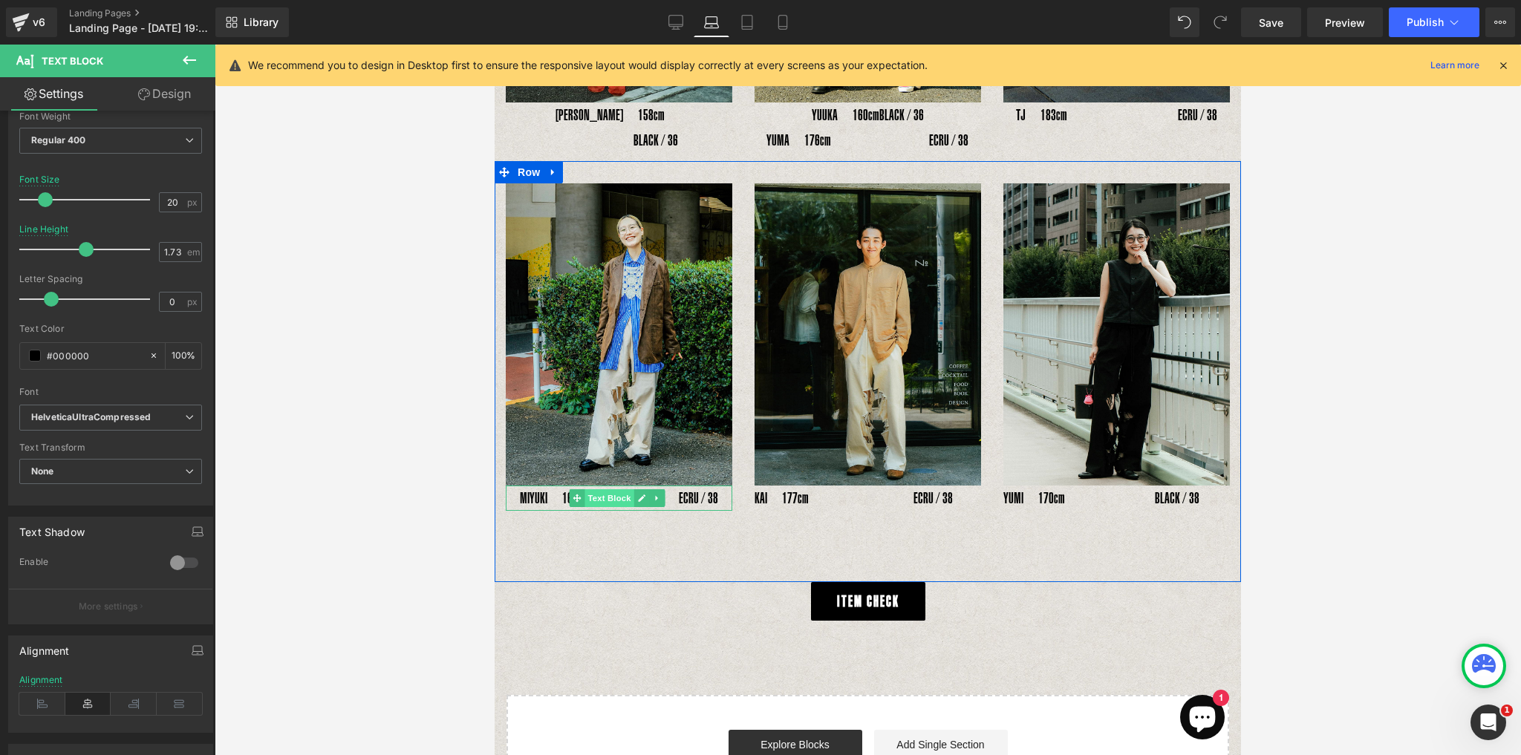
click at [626, 489] on span "Text Block" at bounding box center [609, 498] width 49 height 18
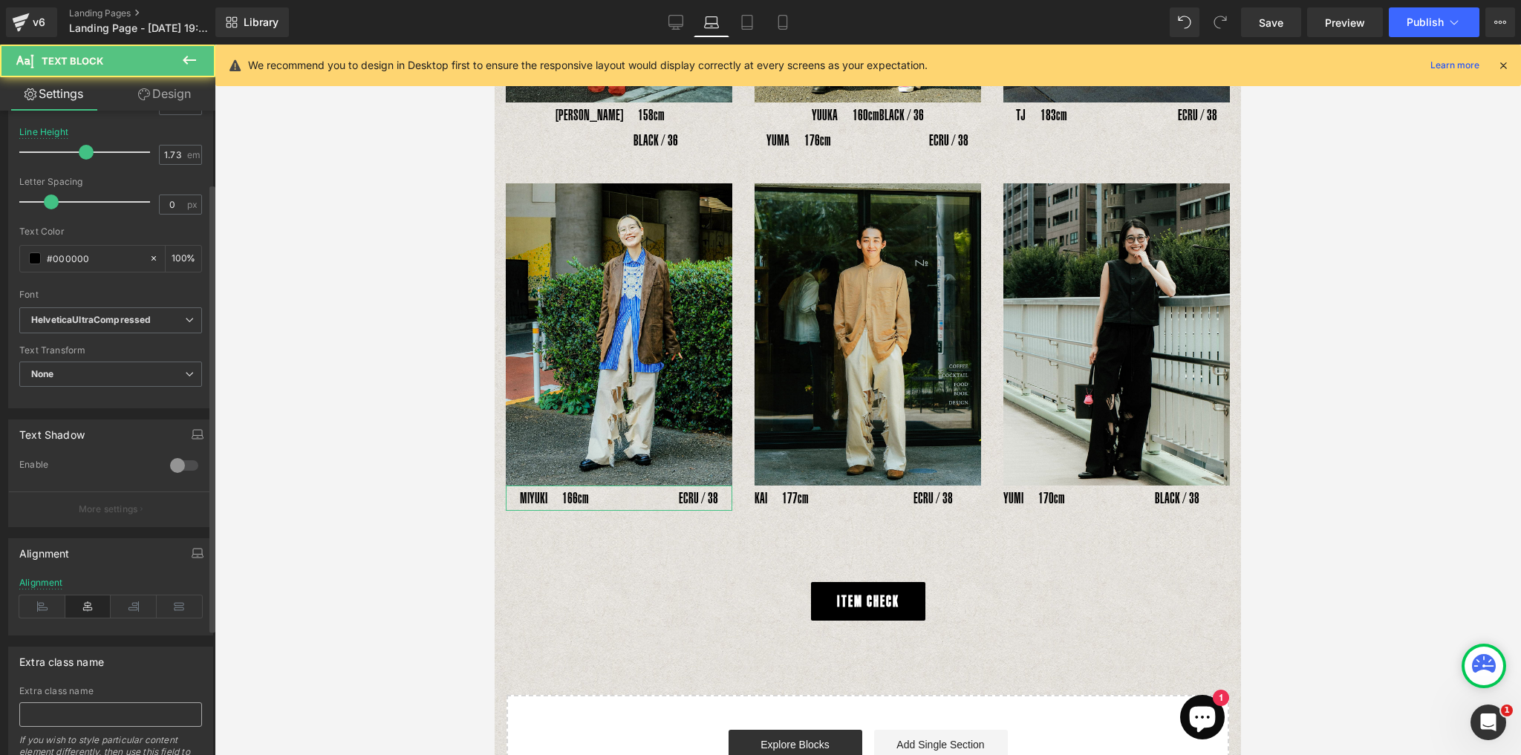
scroll to position [285, 0]
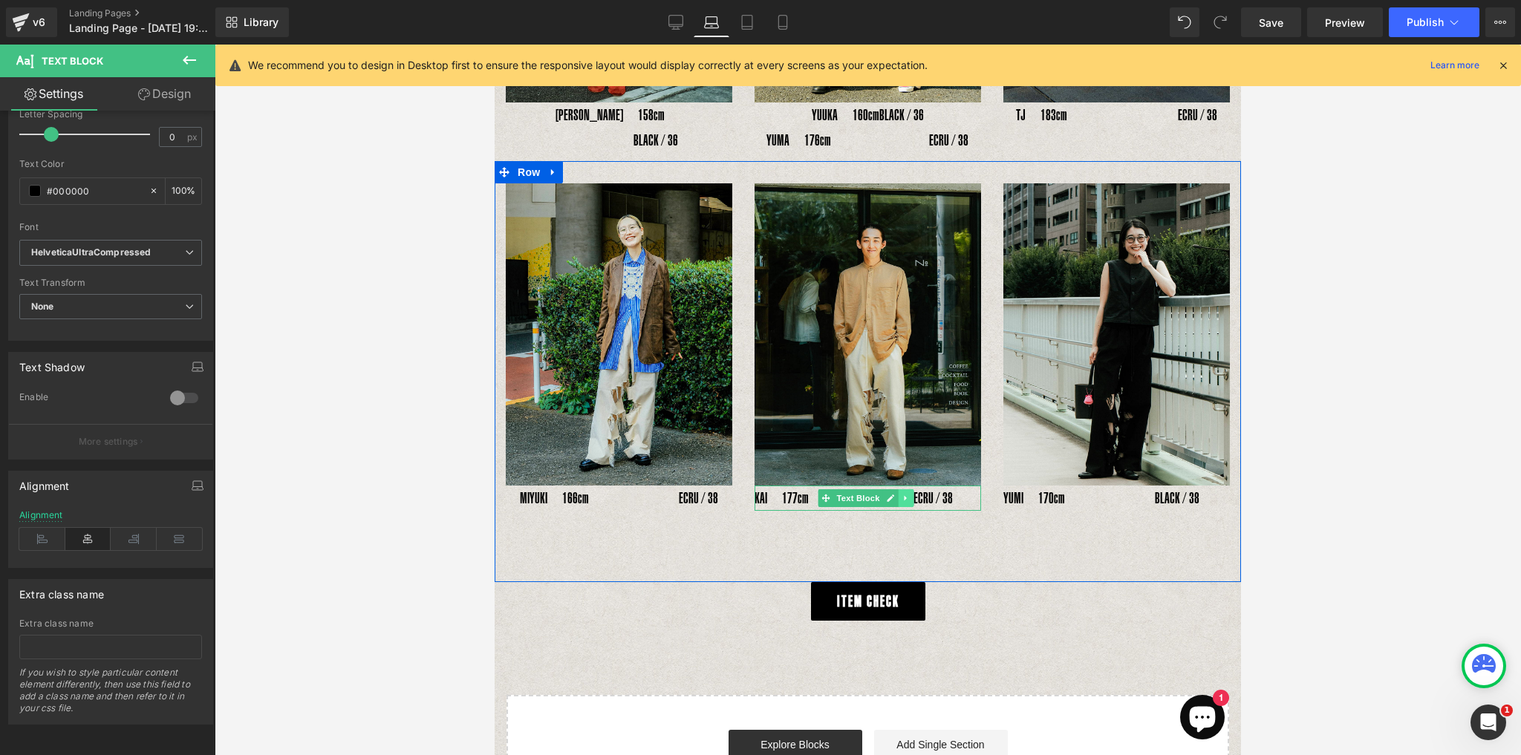
click at [898, 489] on link at bounding box center [906, 498] width 16 height 18
click at [844, 489] on span "Text Block" at bounding box center [835, 498] width 49 height 18
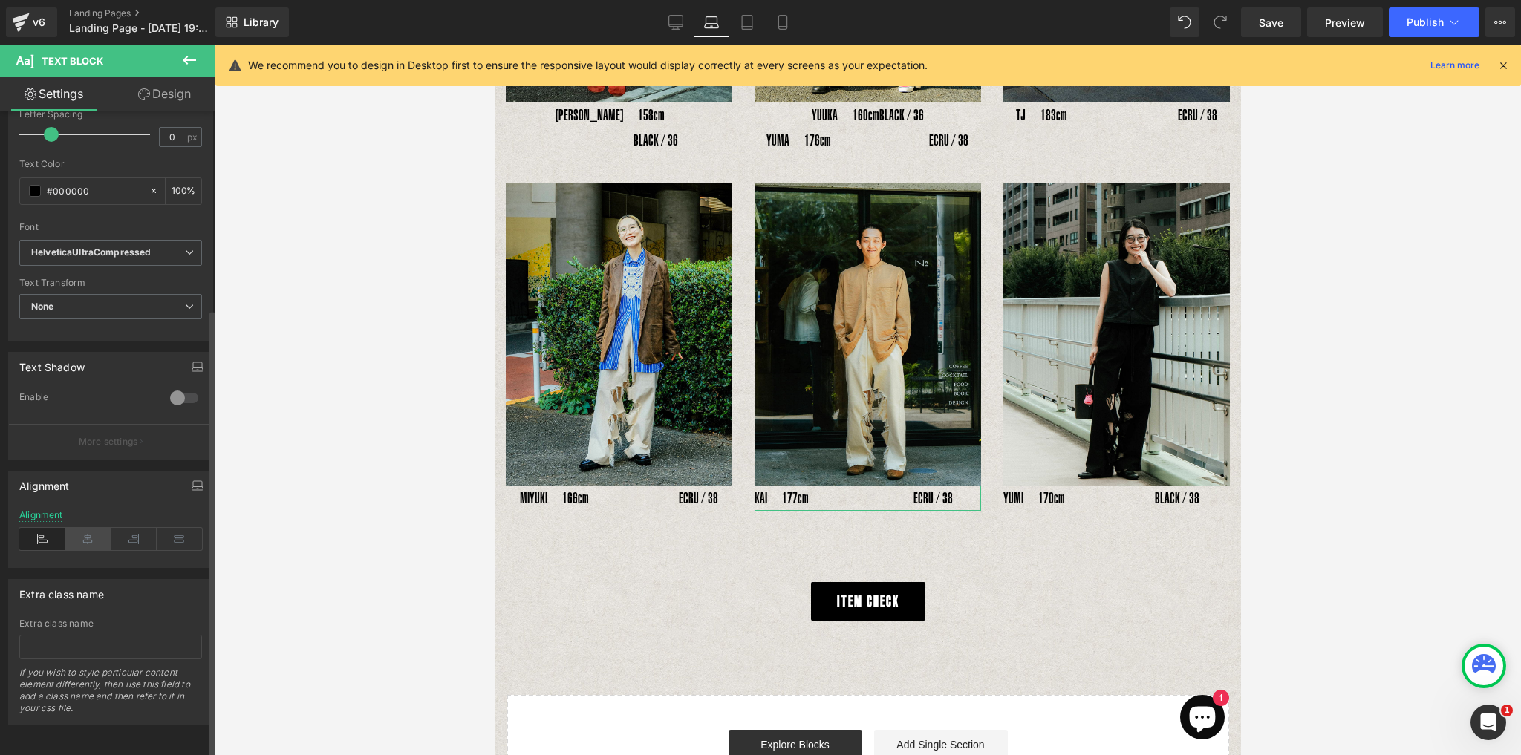
click at [96, 528] on icon at bounding box center [88, 539] width 46 height 22
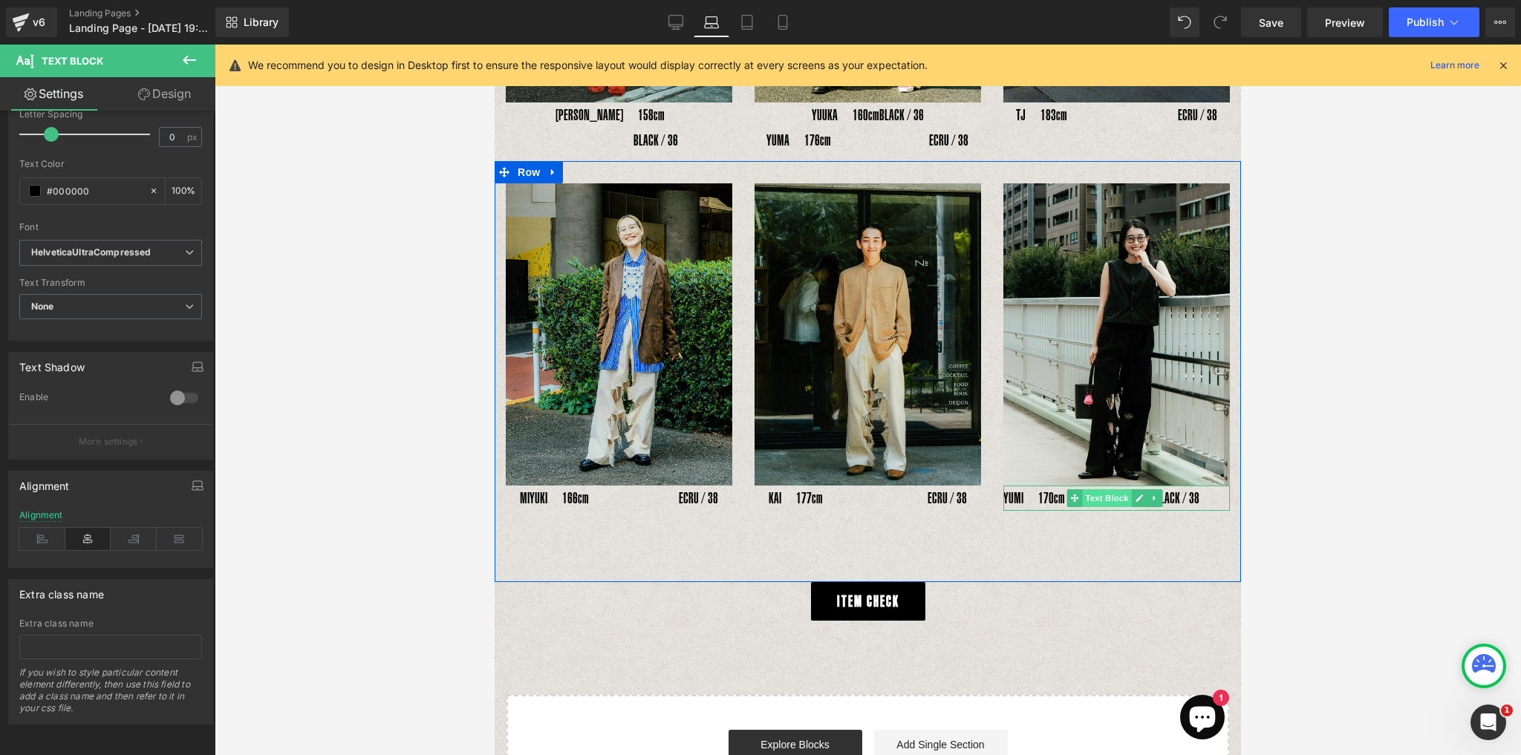
click at [1105, 489] on span "Text Block" at bounding box center [1106, 498] width 49 height 18
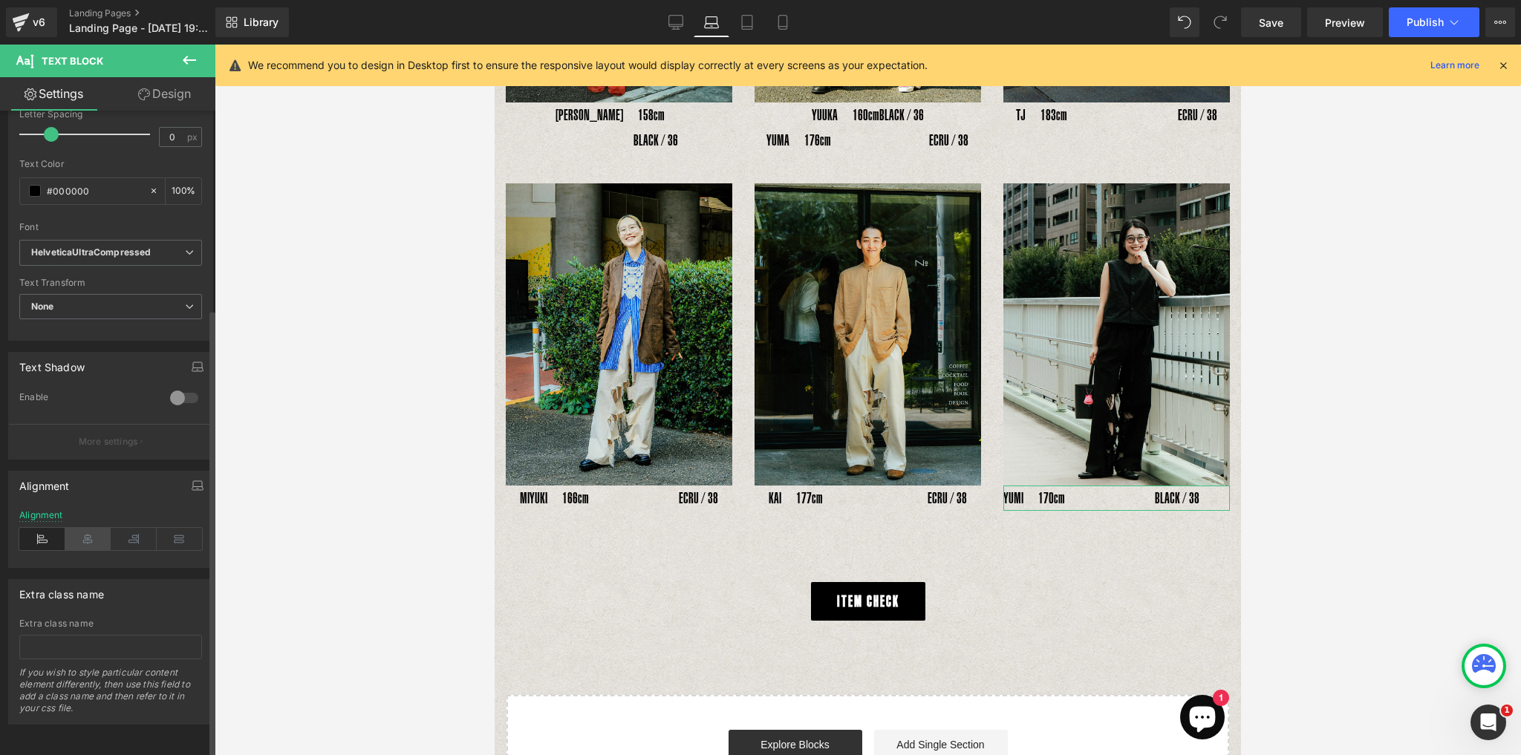
click at [86, 539] on icon at bounding box center [88, 539] width 46 height 22
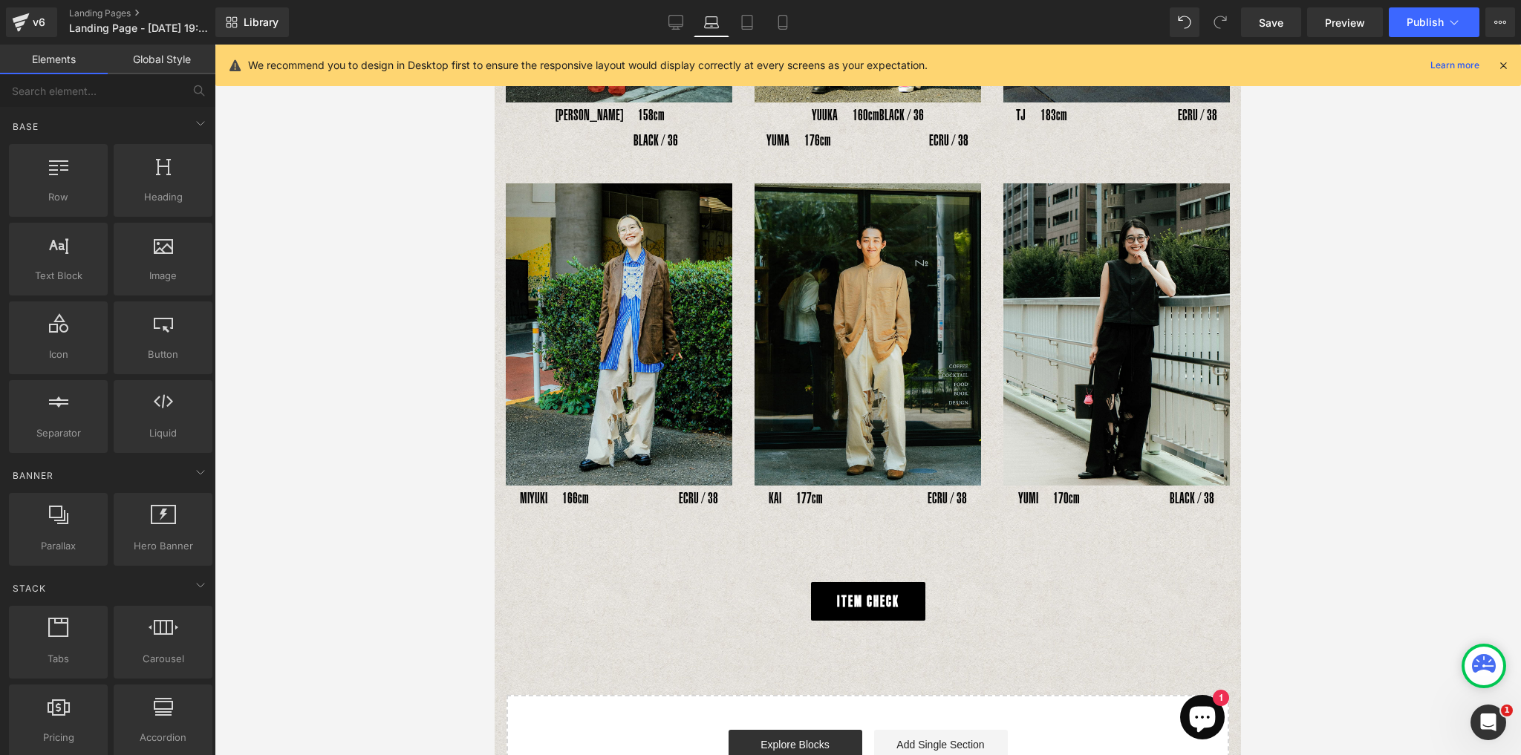
drag, startPoint x: 1068, startPoint y: 607, endPoint x: 1135, endPoint y: 601, distance: 67.2
click at [1070, 609] on div "INSIDE RIPPED HOLE PANTS Text Block Text Block Image YOSHIHIRO UNO178cm　　　　　BLA…" at bounding box center [867, 56] width 746 height 1521
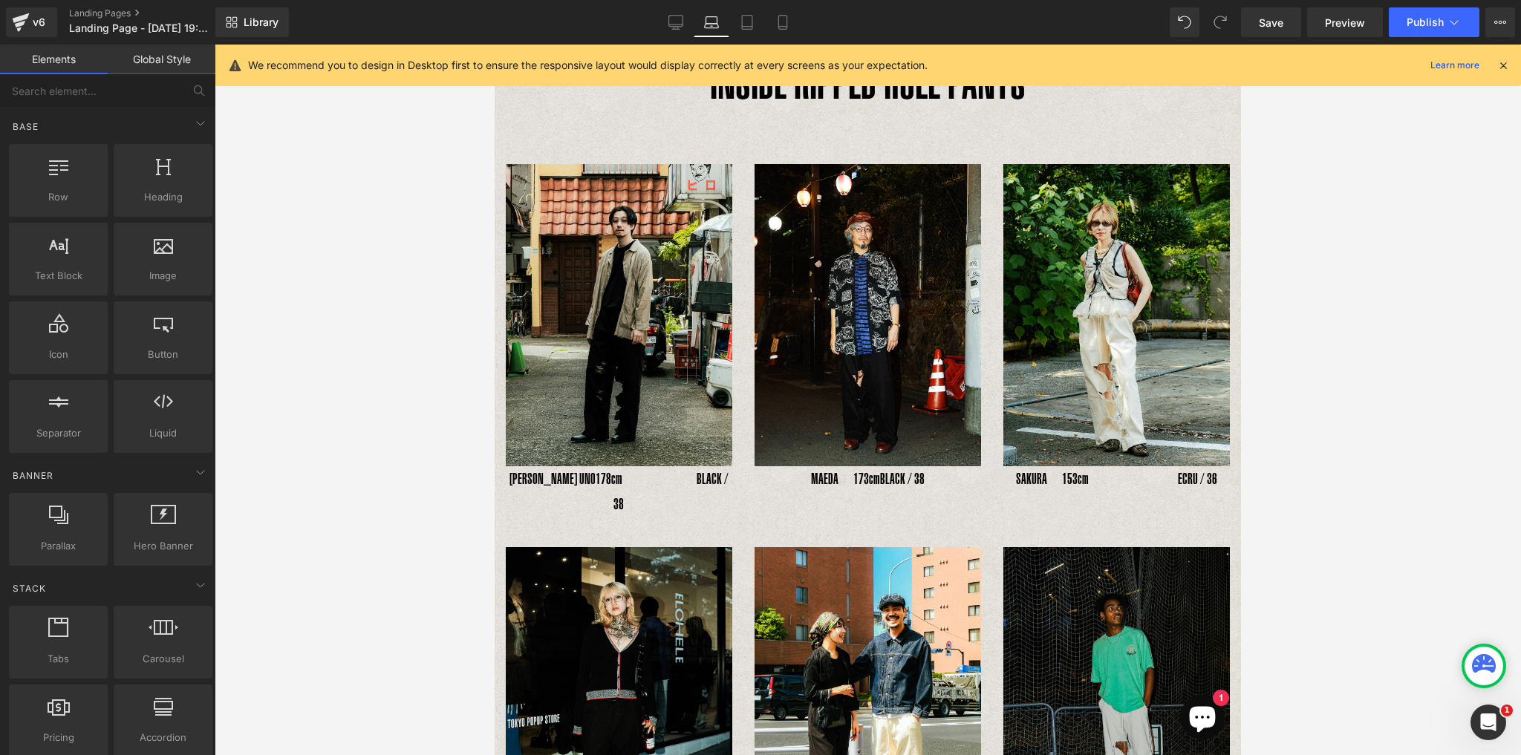
scroll to position [0, 0]
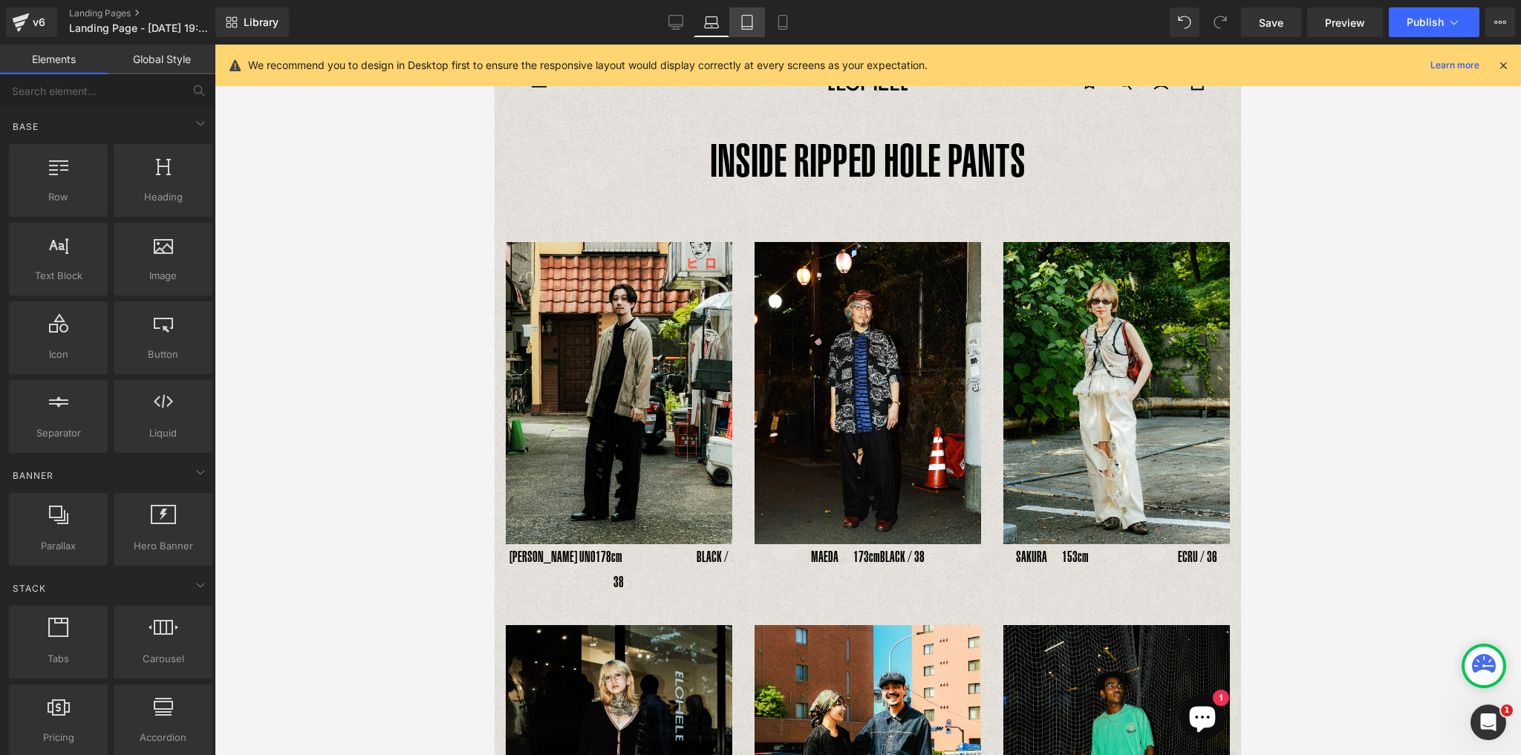
click at [743, 27] on icon at bounding box center [747, 27] width 10 height 0
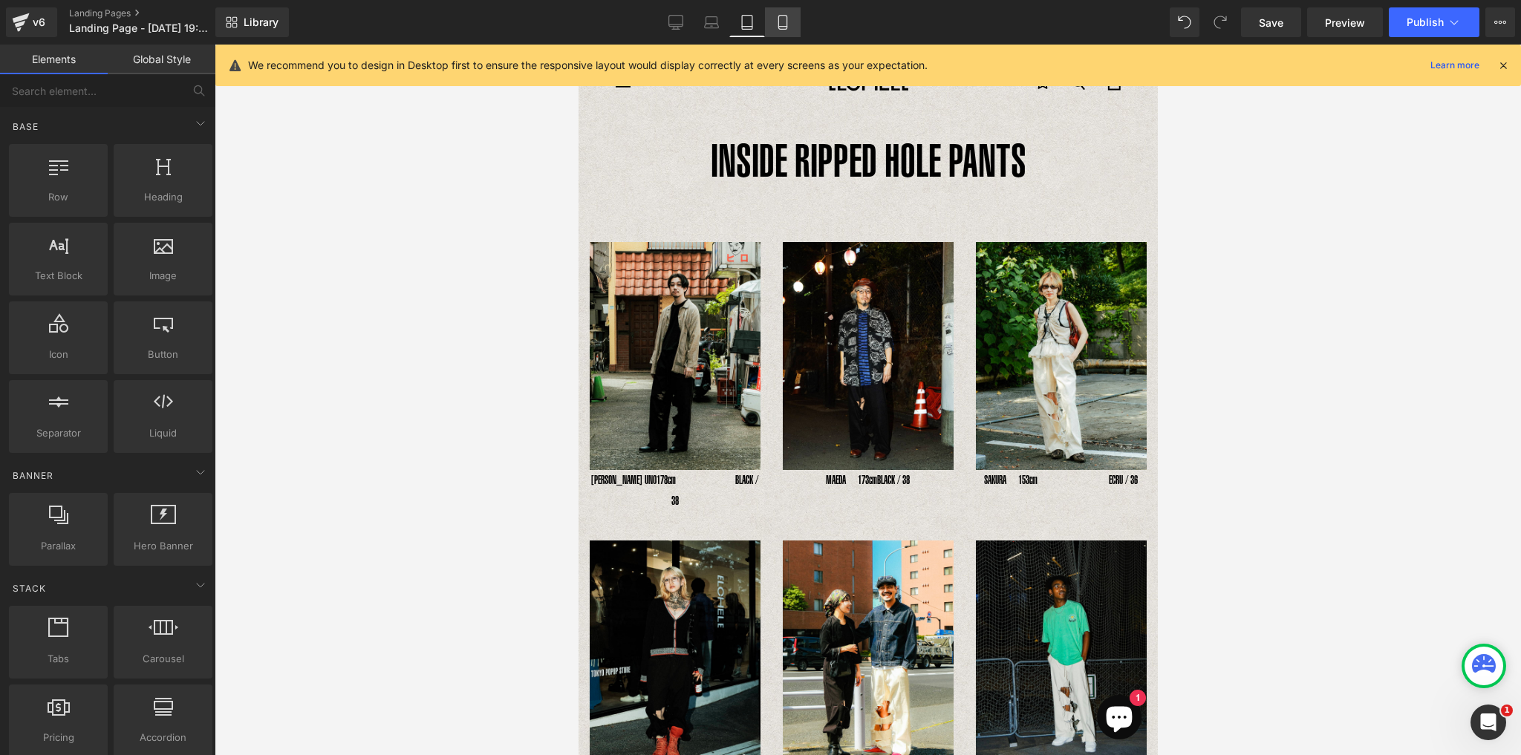
click at [783, 27] on icon at bounding box center [782, 27] width 8 height 0
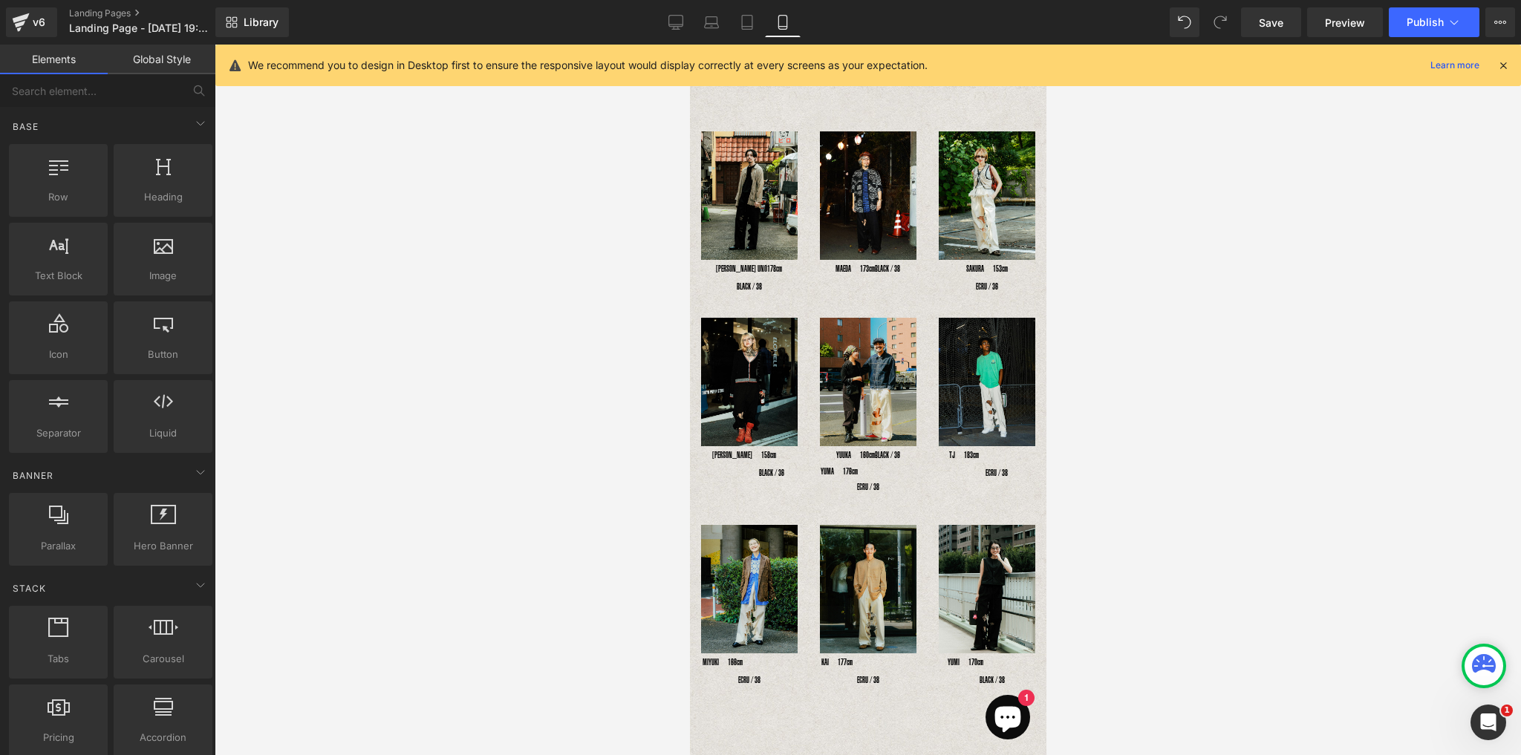
scroll to position [62, 0]
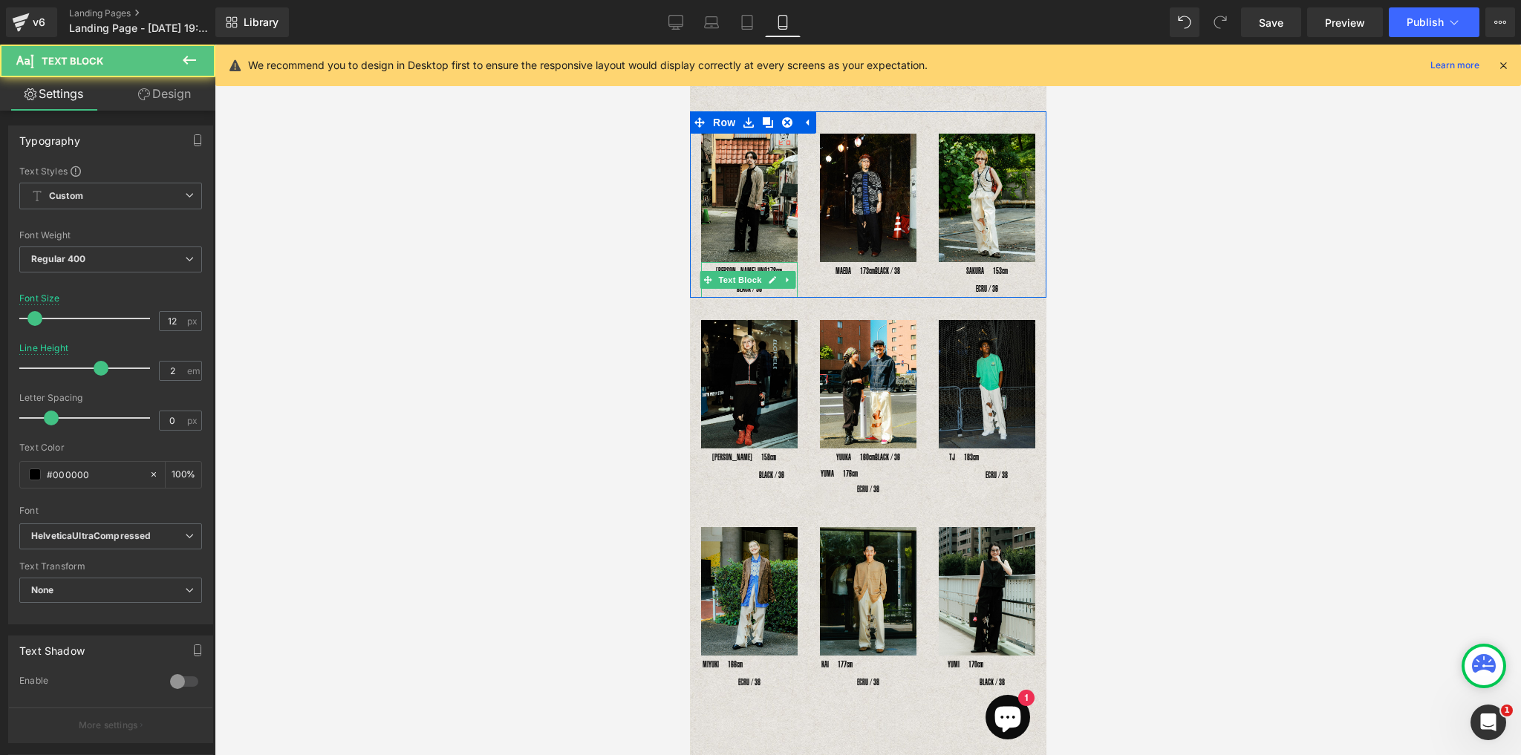
click at [745, 288] on p "YOSHIHIRO UNO178cm　　　　　BLACK / 38" at bounding box center [748, 280] width 97 height 36
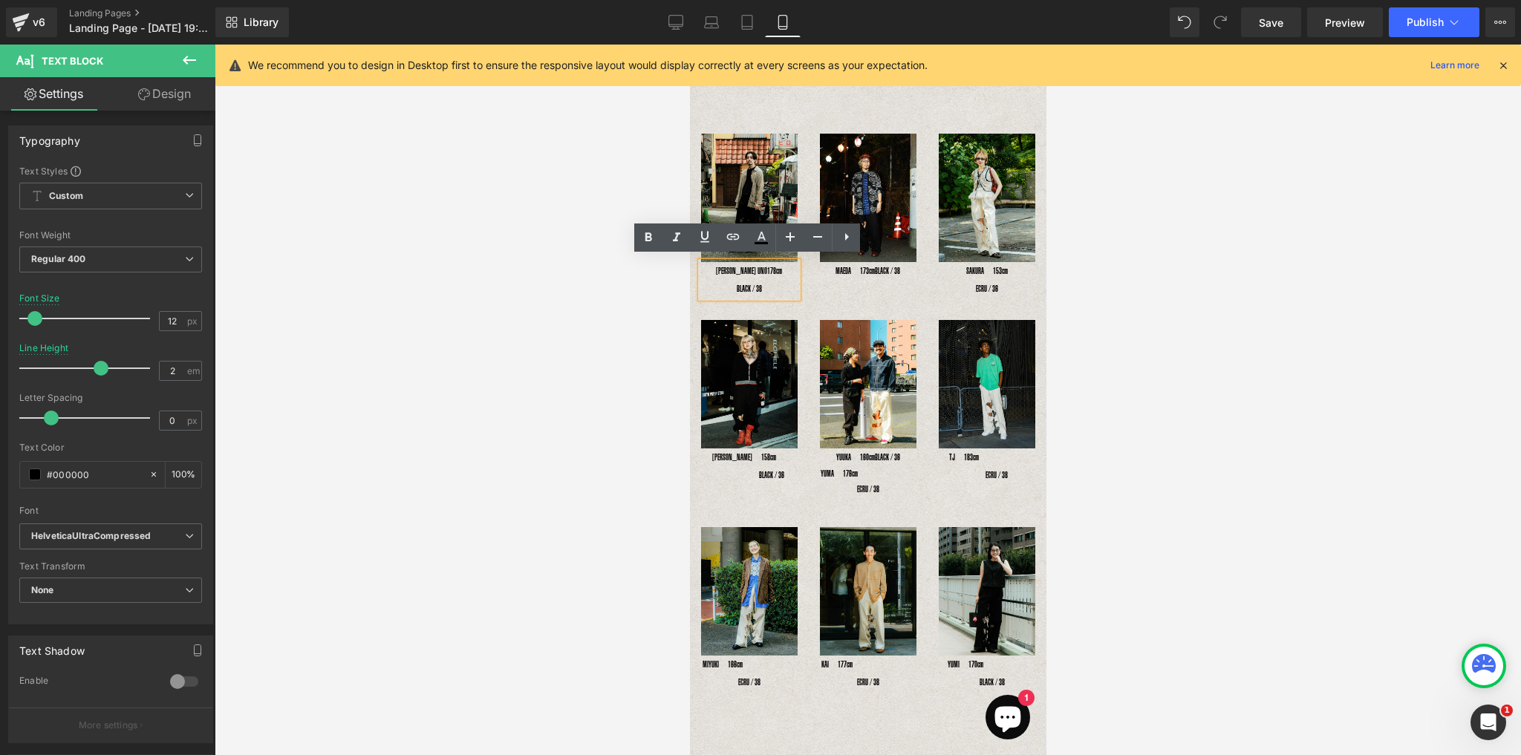
click at [744, 275] on p "YOSHIHIRO UNO178cm　　　　　BLACK / 38" at bounding box center [748, 280] width 97 height 36
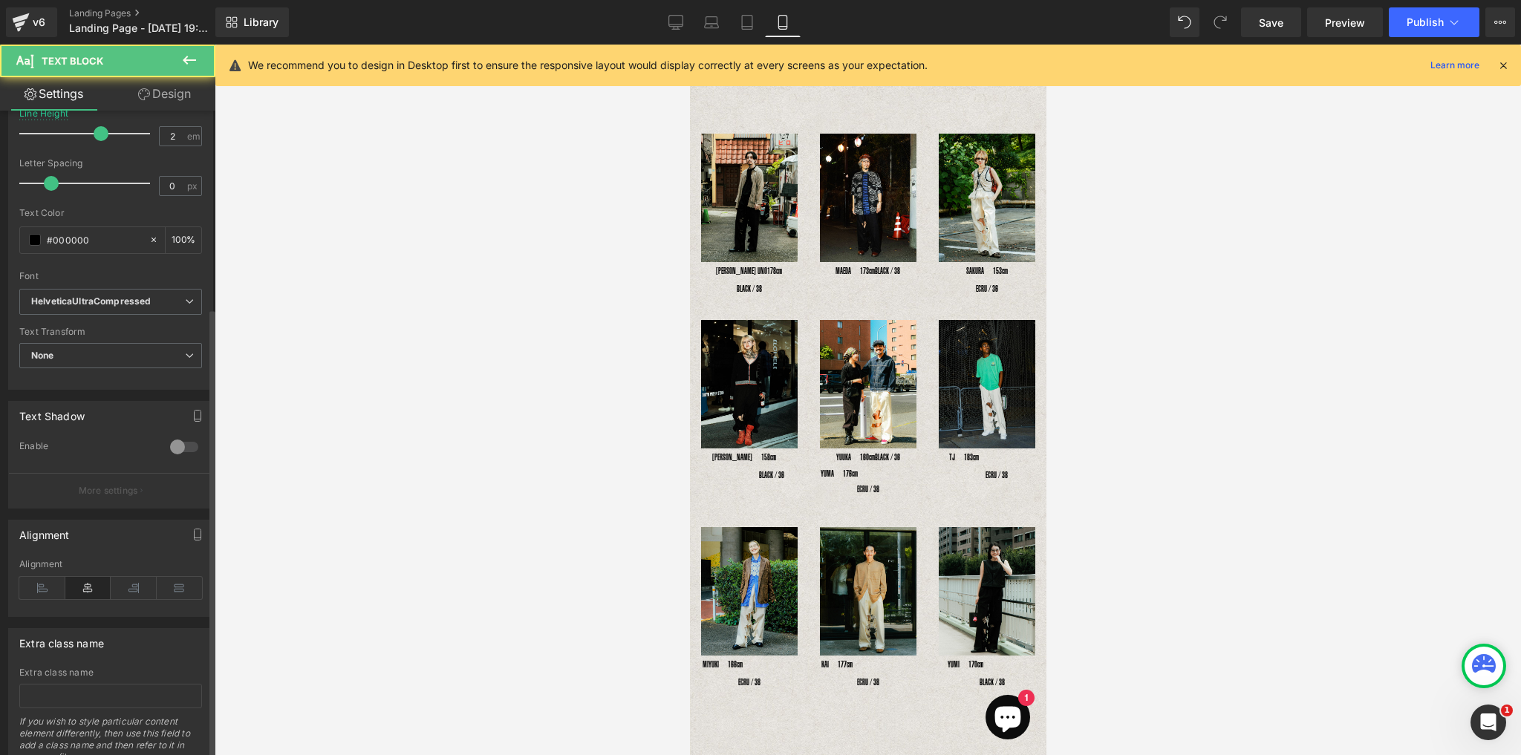
scroll to position [285, 0]
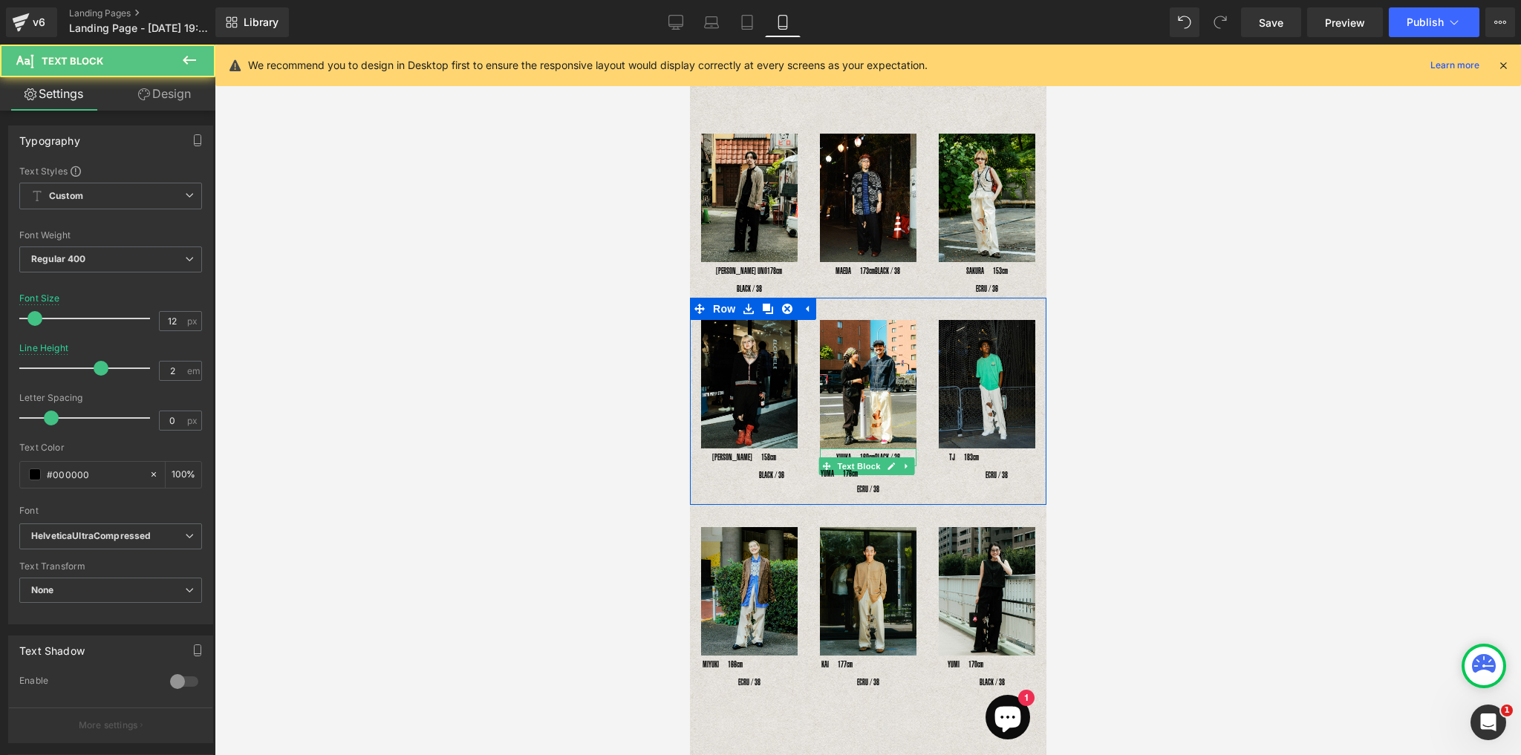
click at [869, 448] on p "YUUKA　160cm 　　　 BLACK / 36" at bounding box center [867, 457] width 97 height 18
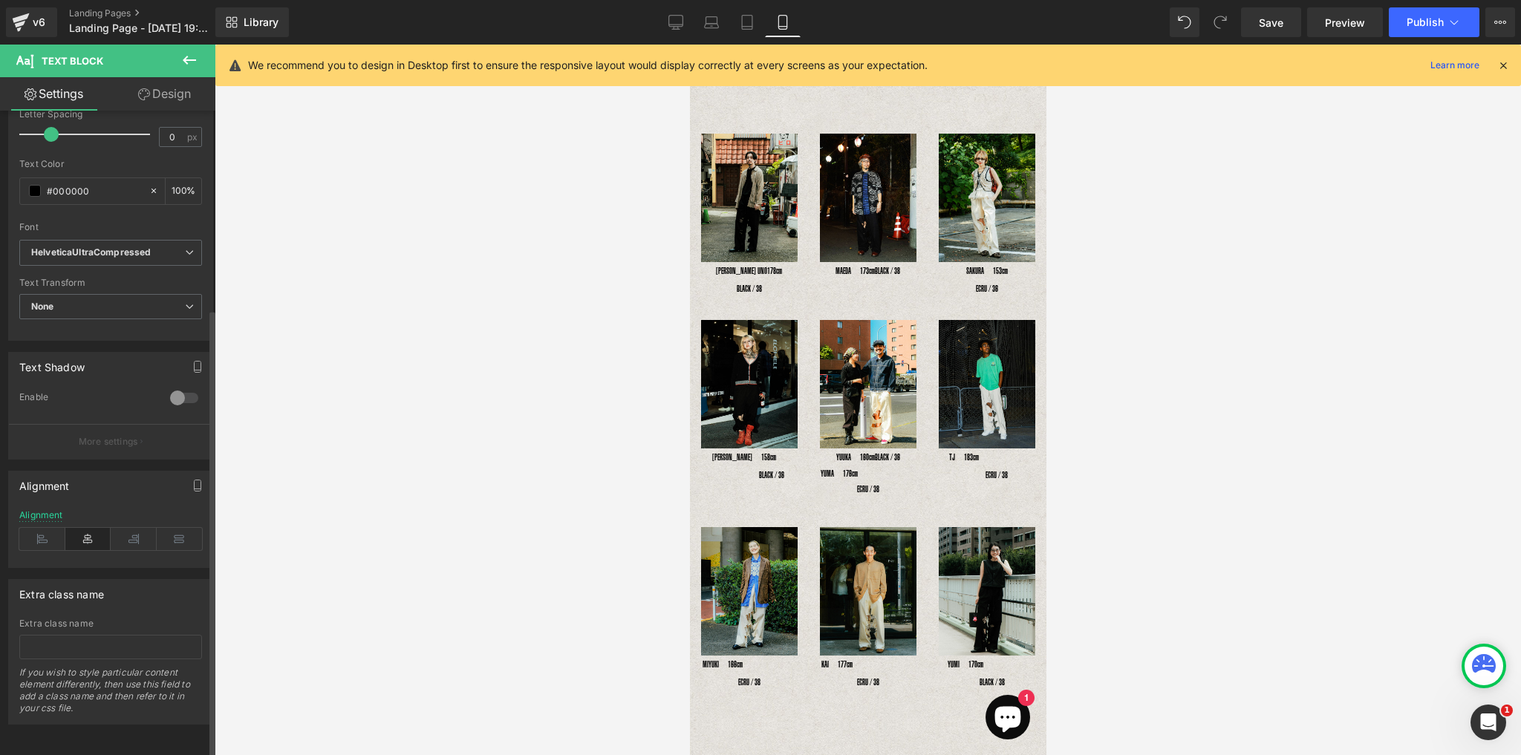
click at [83, 528] on icon at bounding box center [88, 539] width 46 height 22
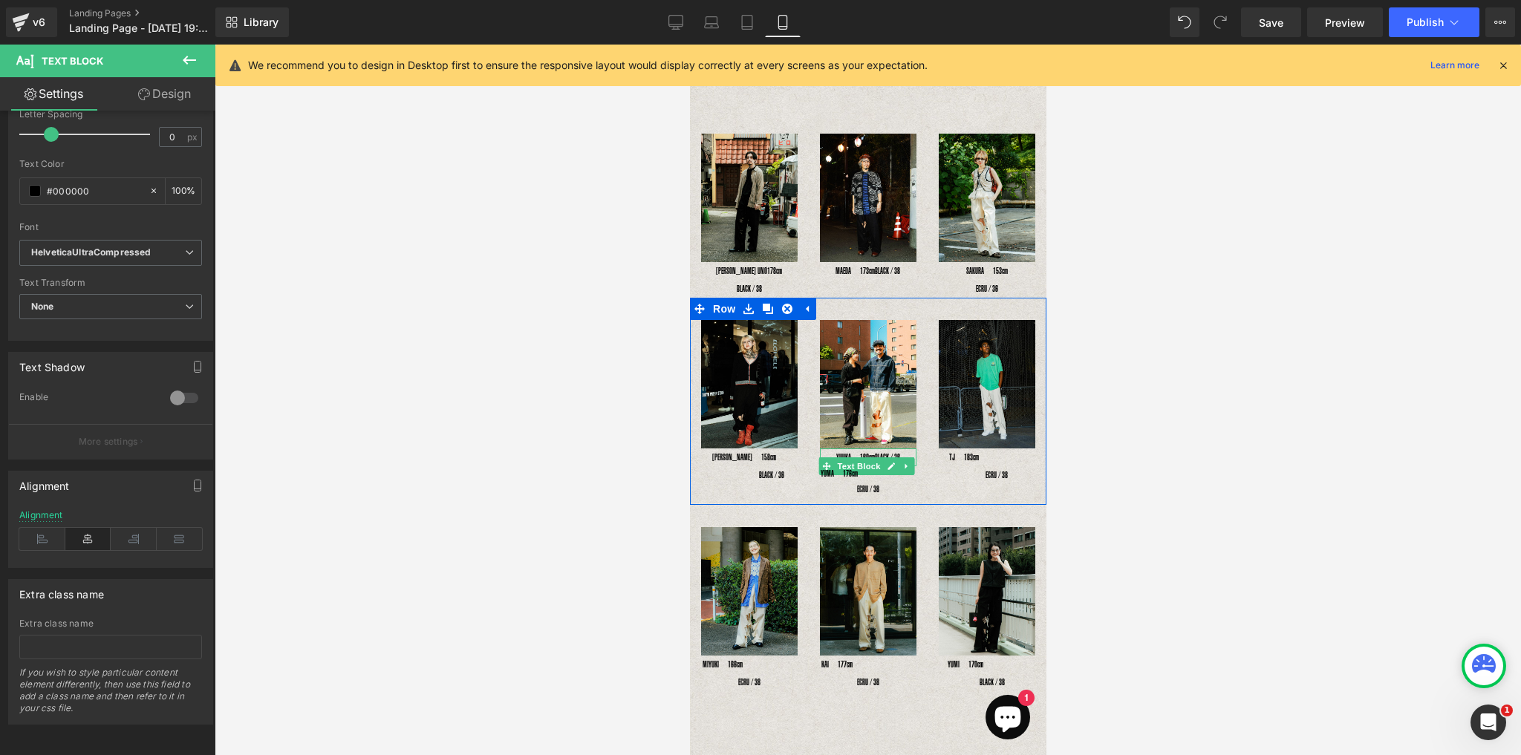
click at [874, 462] on span "BLACK / 36" at bounding box center [886, 457] width 25 height 10
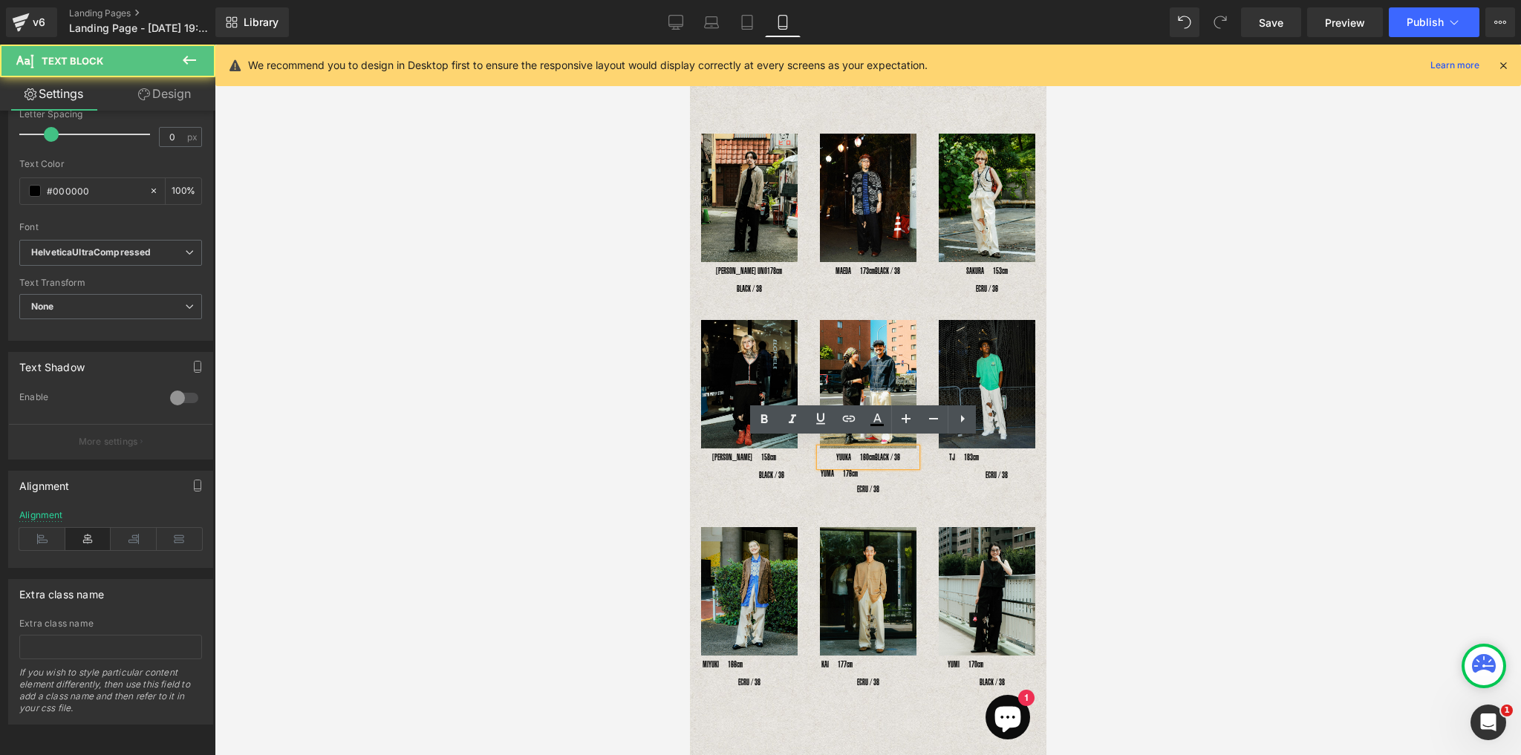
click at [847, 466] on p "YUUKA　160cm 　　　 BLACK / 36" at bounding box center [867, 457] width 97 height 18
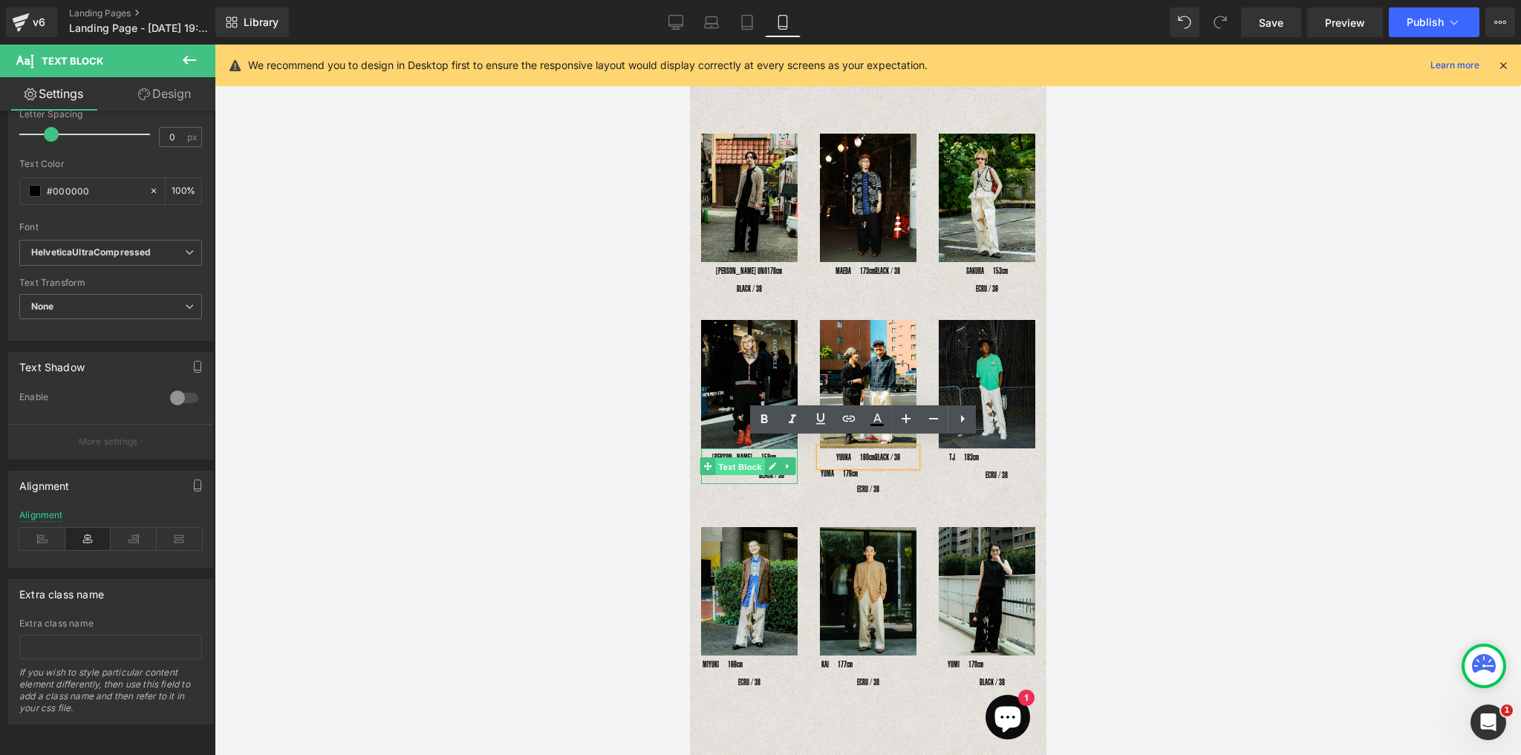
click at [750, 466] on span "Text Block" at bounding box center [738, 467] width 49 height 18
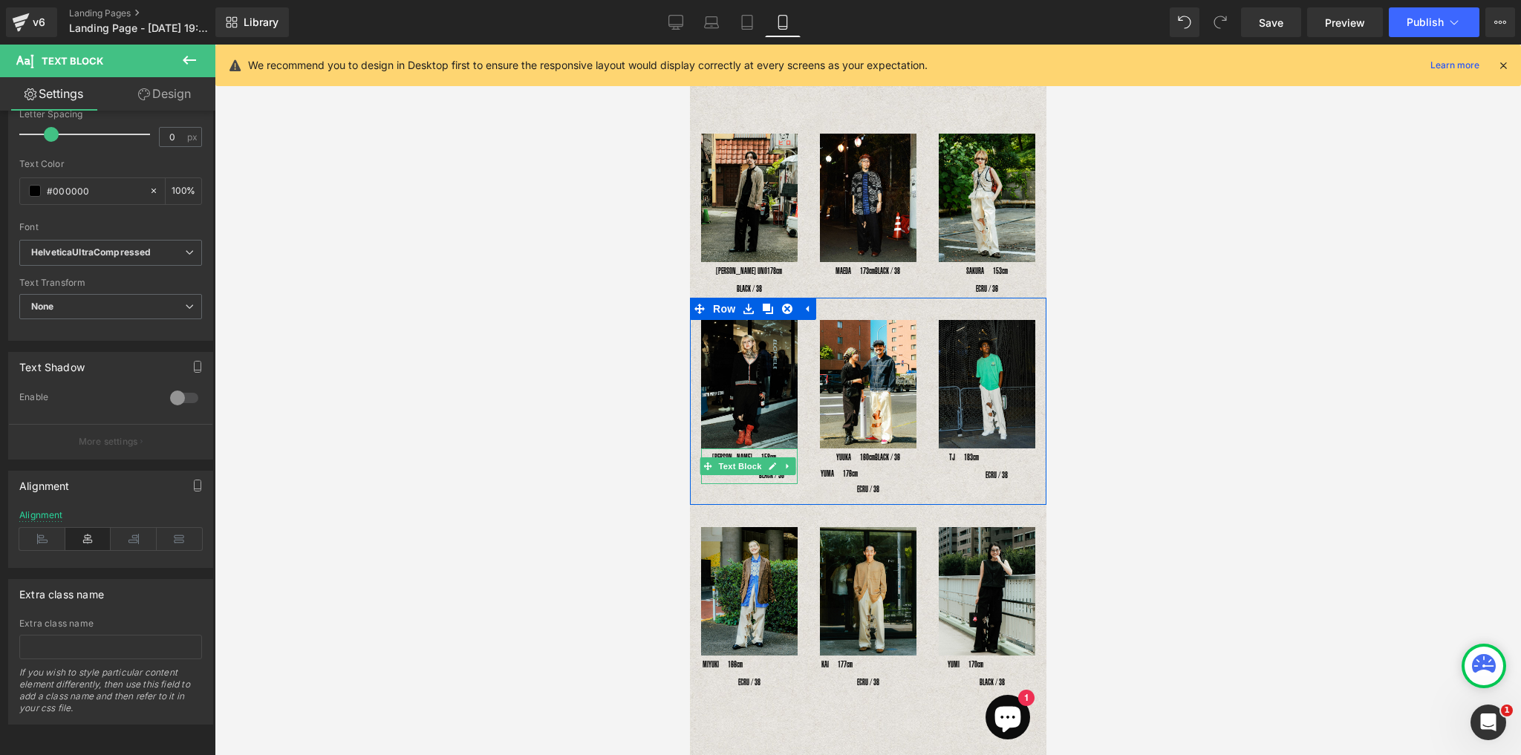
click at [749, 471] on p "RENA　158cm　 　　　　　BLACK / 36" at bounding box center [748, 466] width 97 height 36
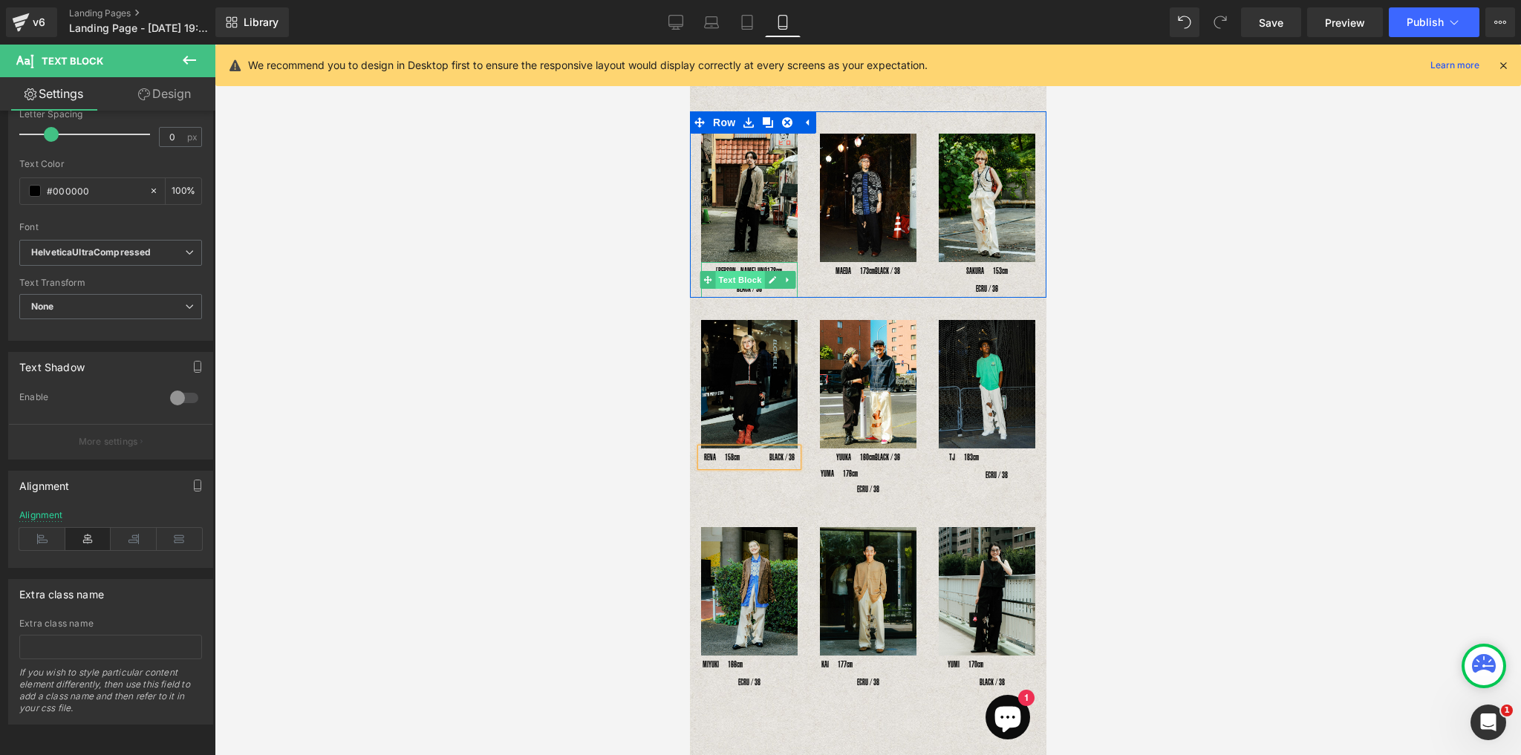
click at [732, 278] on span "Text Block" at bounding box center [738, 280] width 49 height 18
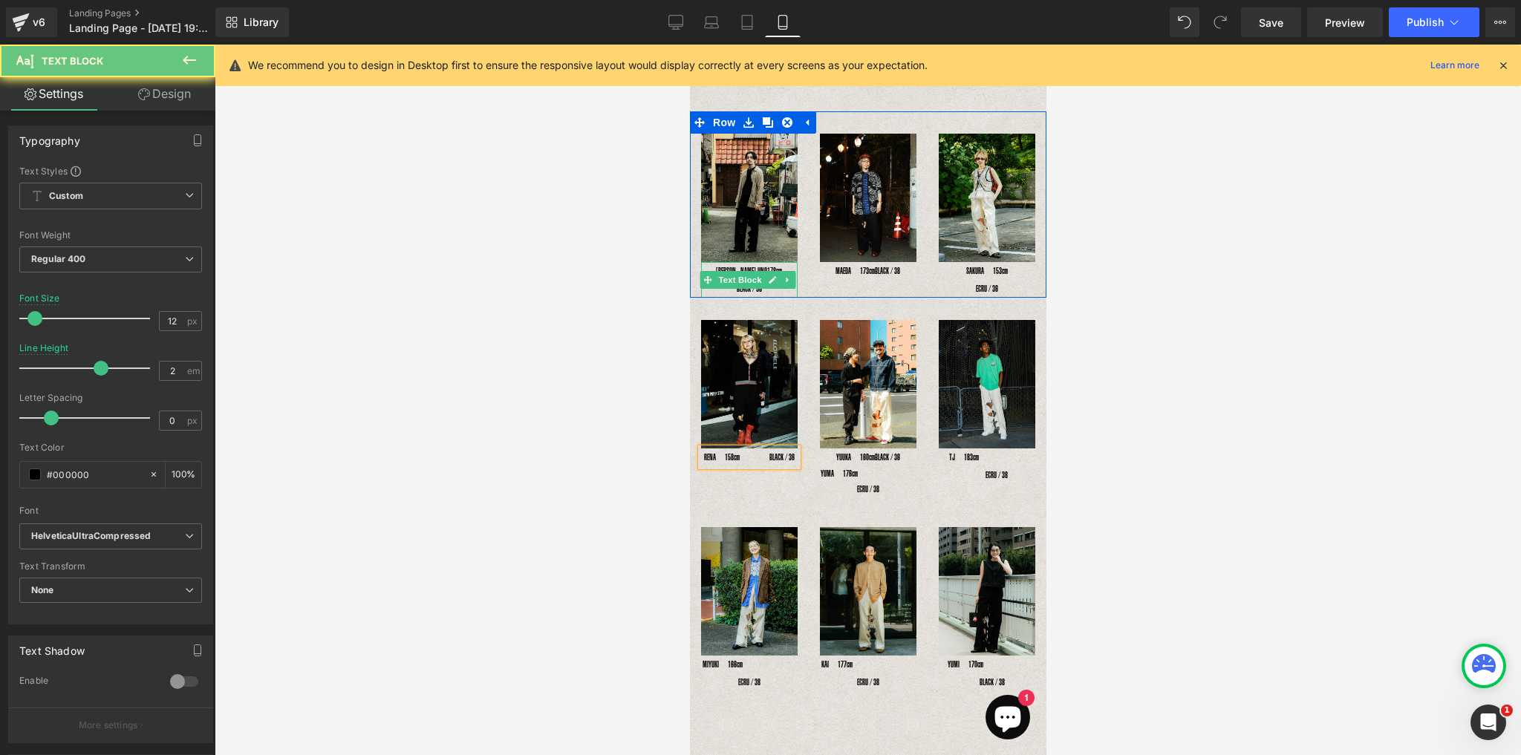
click at [732, 287] on p "YOSHIHIRO UNO178cm　　　　　BLACK / 38" at bounding box center [748, 280] width 97 height 36
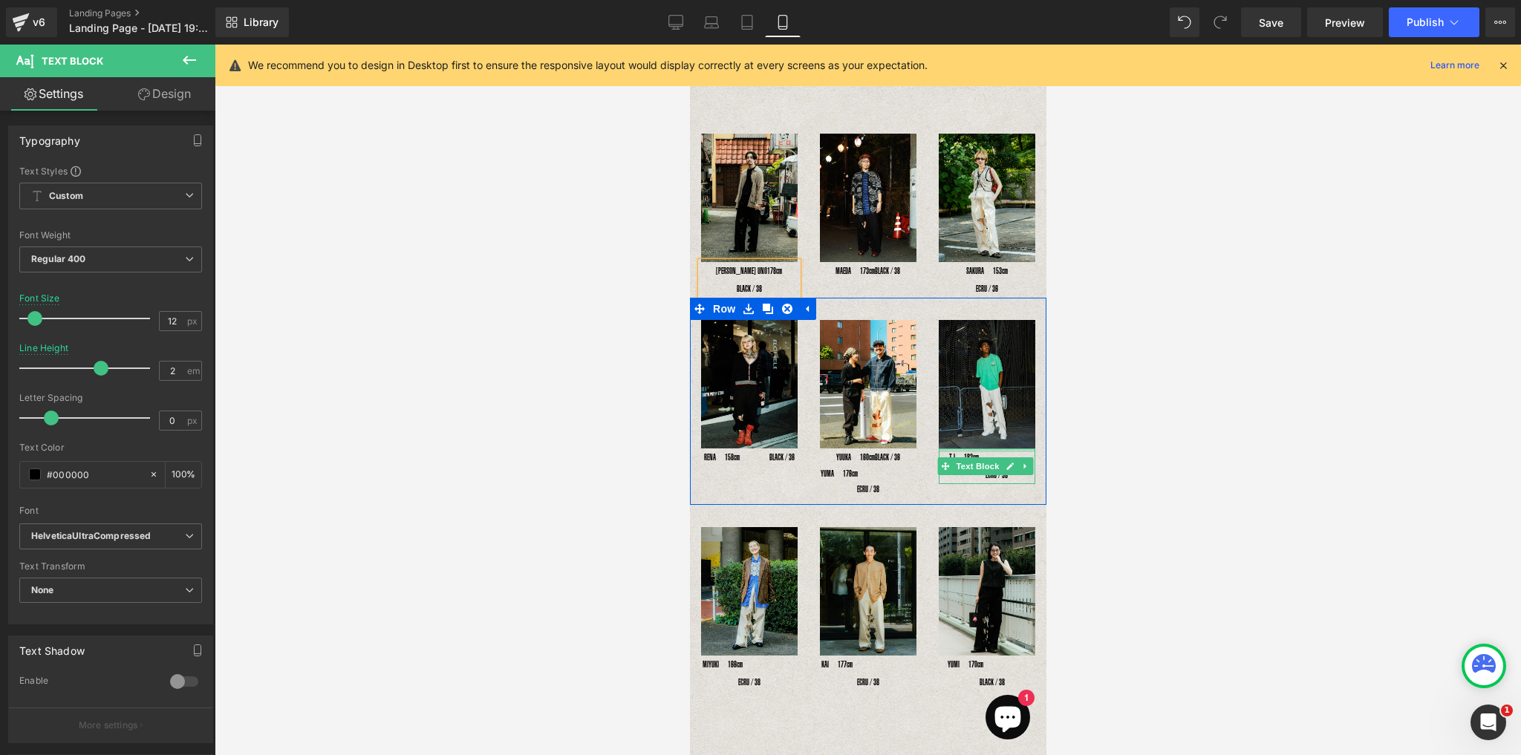
click at [1000, 448] on div at bounding box center [986, 450] width 97 height 4
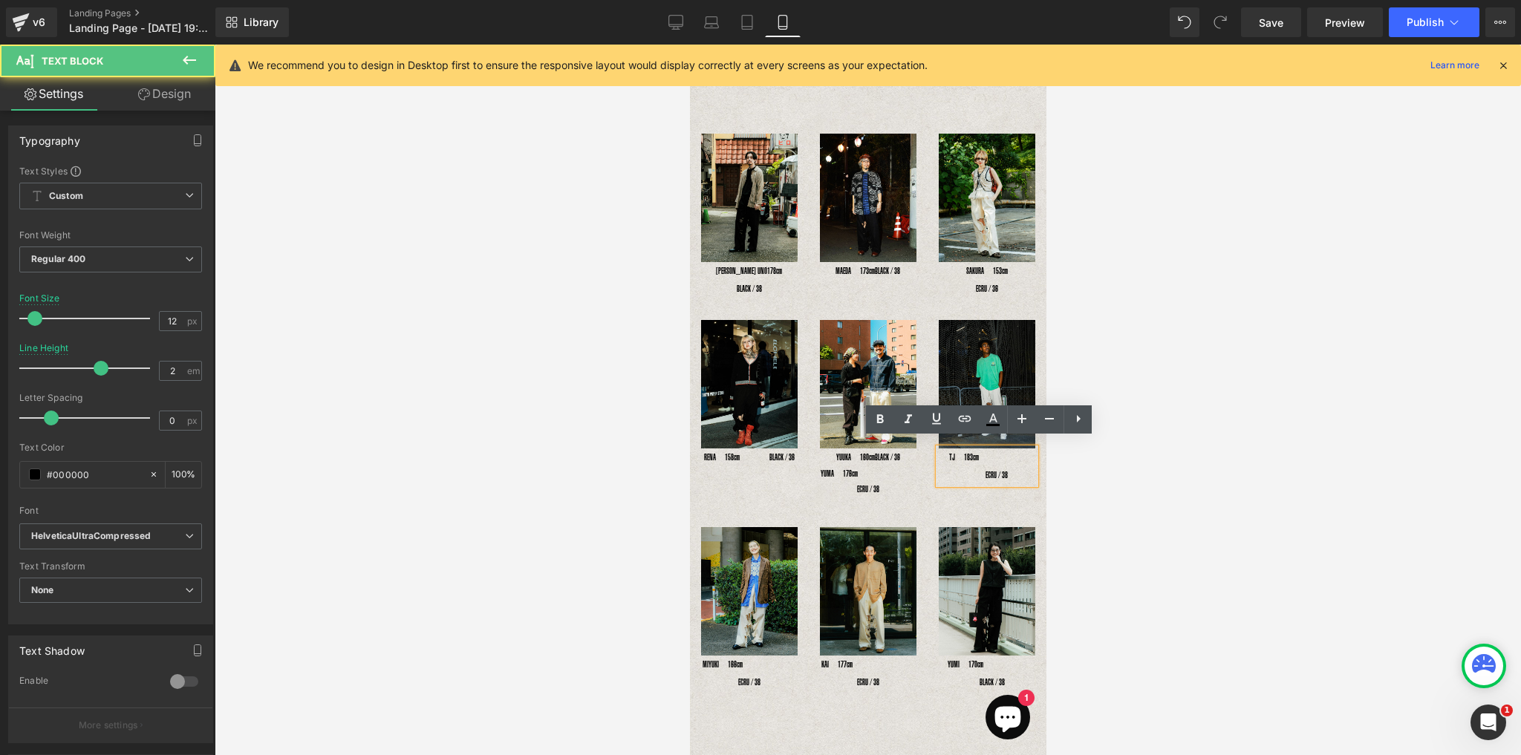
click at [987, 457] on p "TJ　183cm　　　　　 　　 ECRU / 38" at bounding box center [986, 466] width 97 height 36
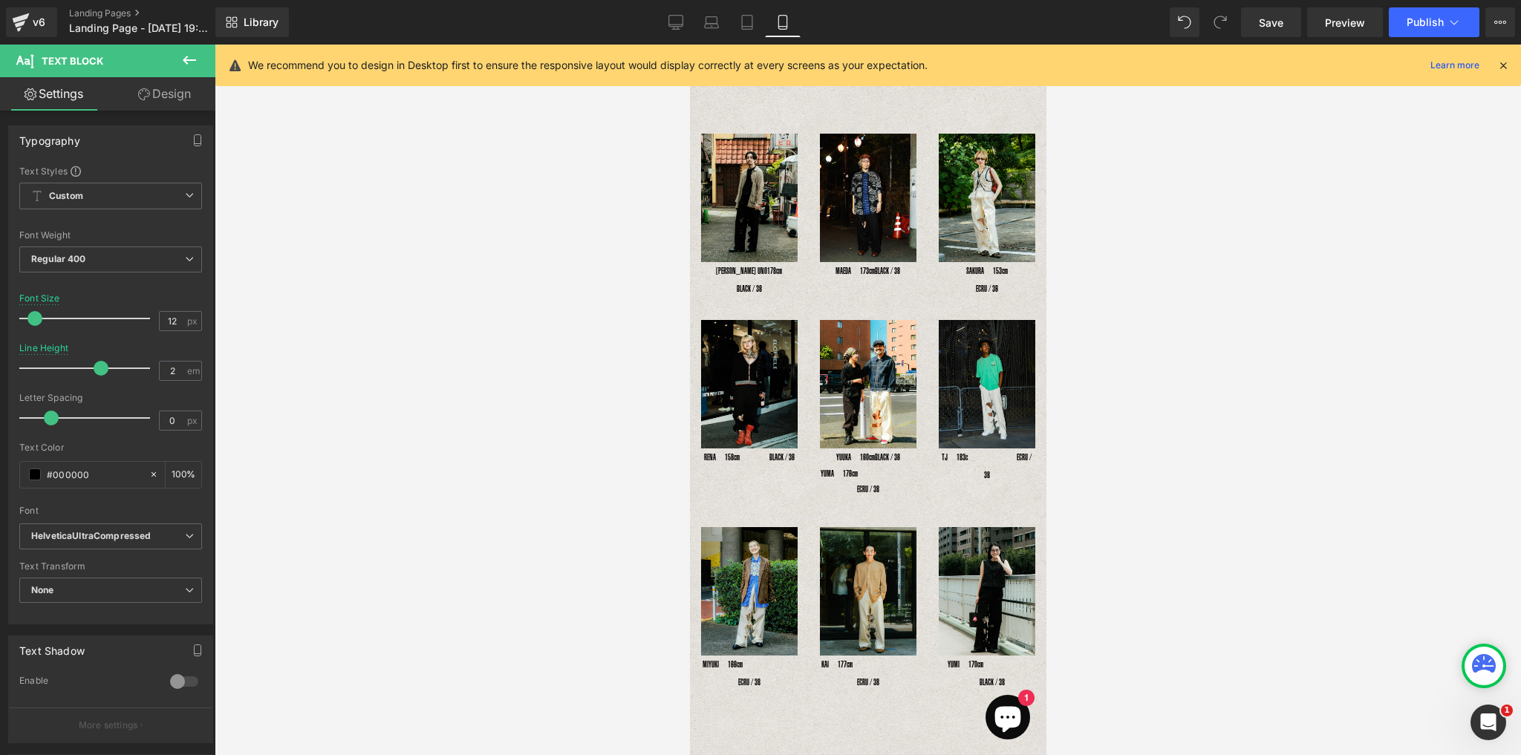
click at [1200, 149] on div at bounding box center [868, 400] width 1306 height 711
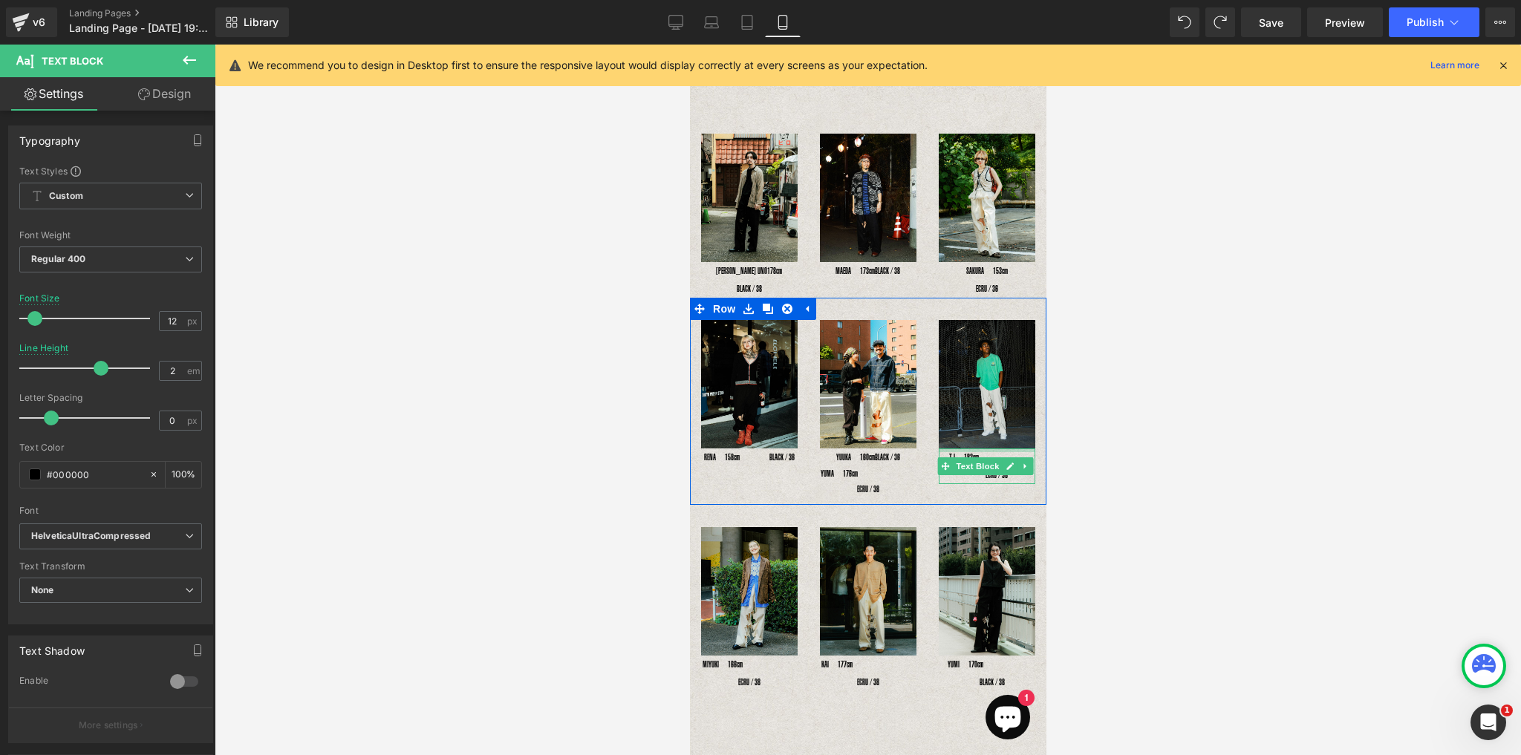
click at [1004, 448] on div at bounding box center [986, 450] width 97 height 4
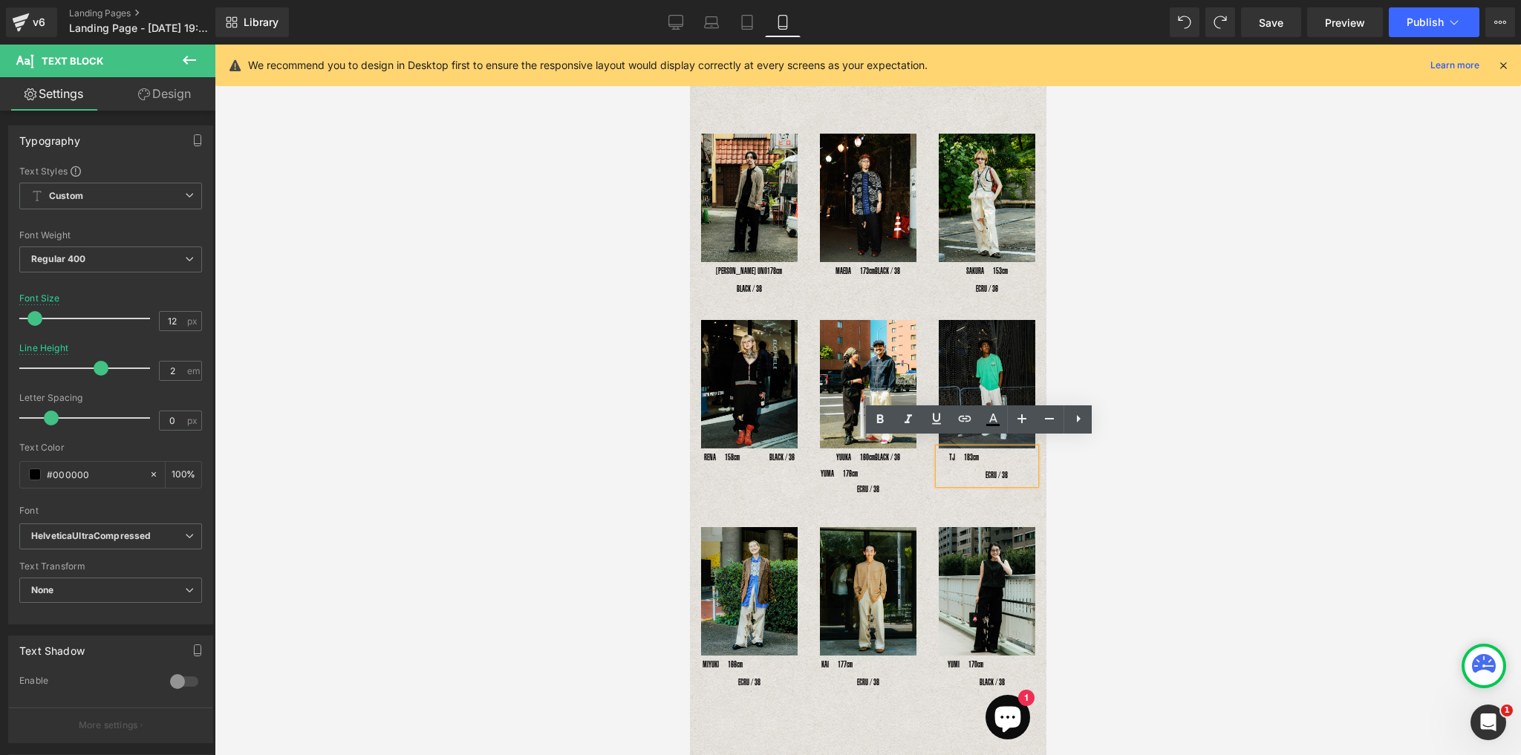
click at [1010, 448] on p "TJ　183cm　　　　　 　　 ECRU / 38" at bounding box center [986, 466] width 97 height 36
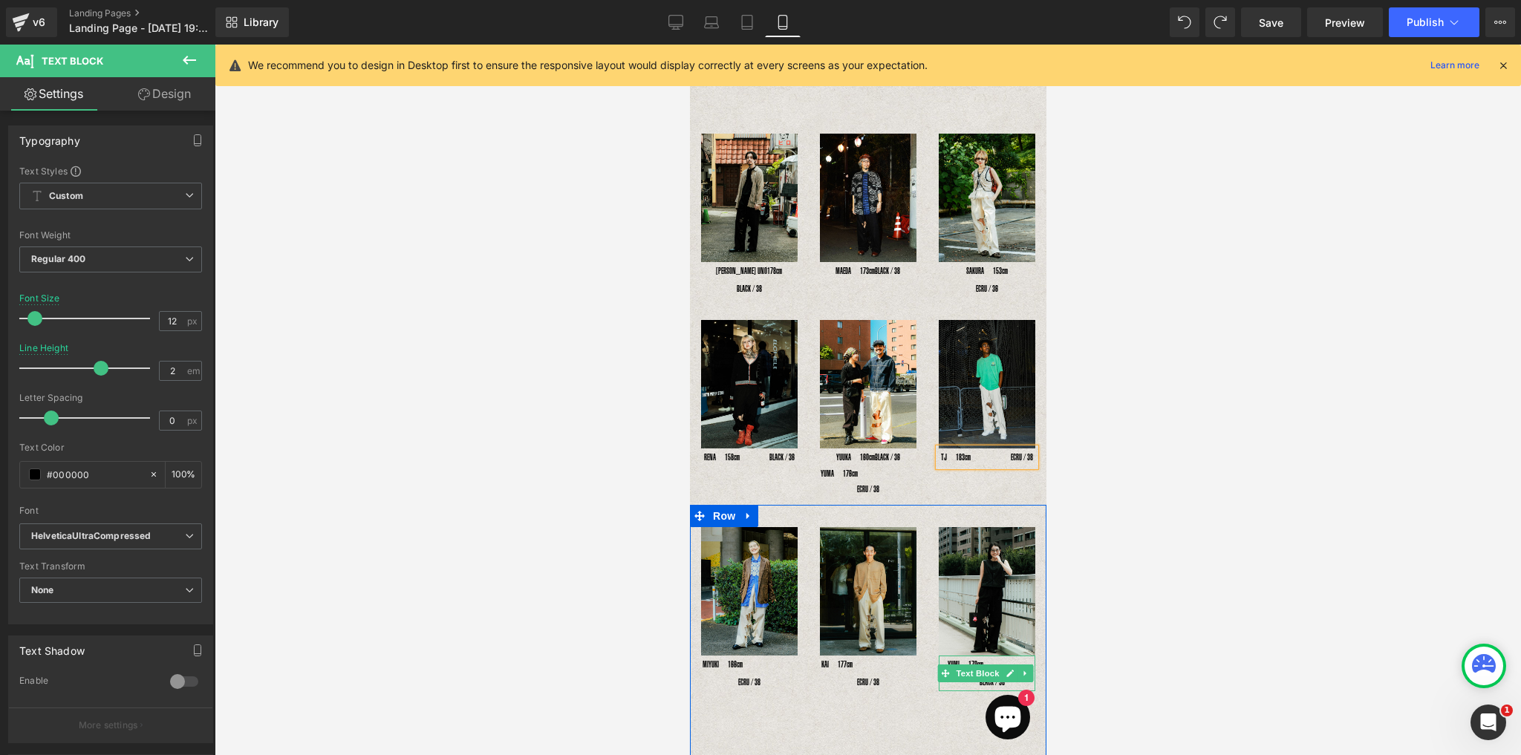
click at [990, 664] on p "YUMI　170cm 　　　　 　 BLACK / 38" at bounding box center [986, 674] width 97 height 36
click at [968, 686] on p "YUMI　170cm 　　　 　 BLACK / 38" at bounding box center [986, 674] width 97 height 36
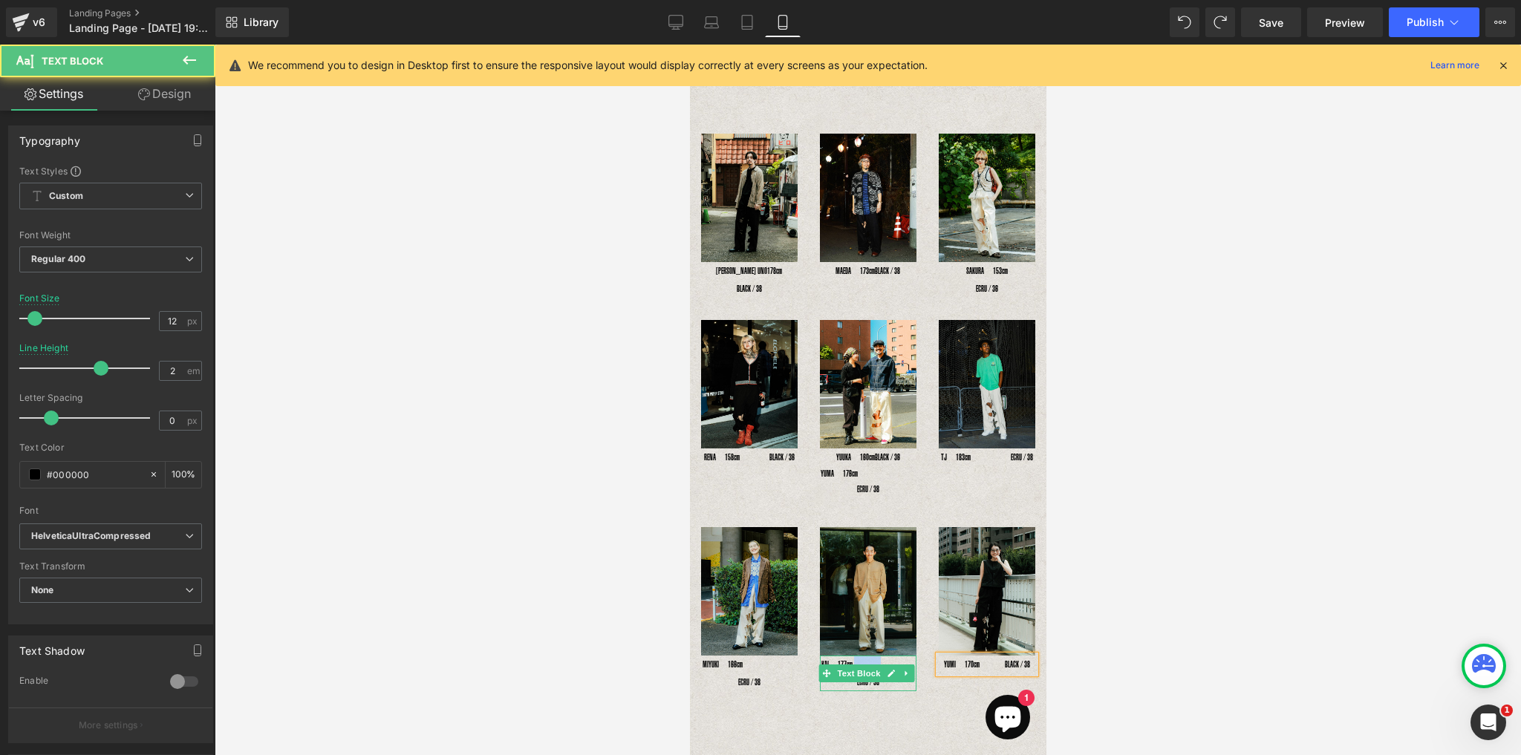
drag, startPoint x: 881, startPoint y: 666, endPoint x: 852, endPoint y: 669, distance: 29.1
click at [852, 669] on p "KAI　177cm 　　　　　 　 ECRU / 38" at bounding box center [867, 674] width 97 height 36
drag, startPoint x: 783, startPoint y: 664, endPoint x: 757, endPoint y: 667, distance: 26.2
click at [757, 667] on p "MIYUKI　166cm 　　　 　　 ECRU / 38" at bounding box center [748, 674] width 97 height 36
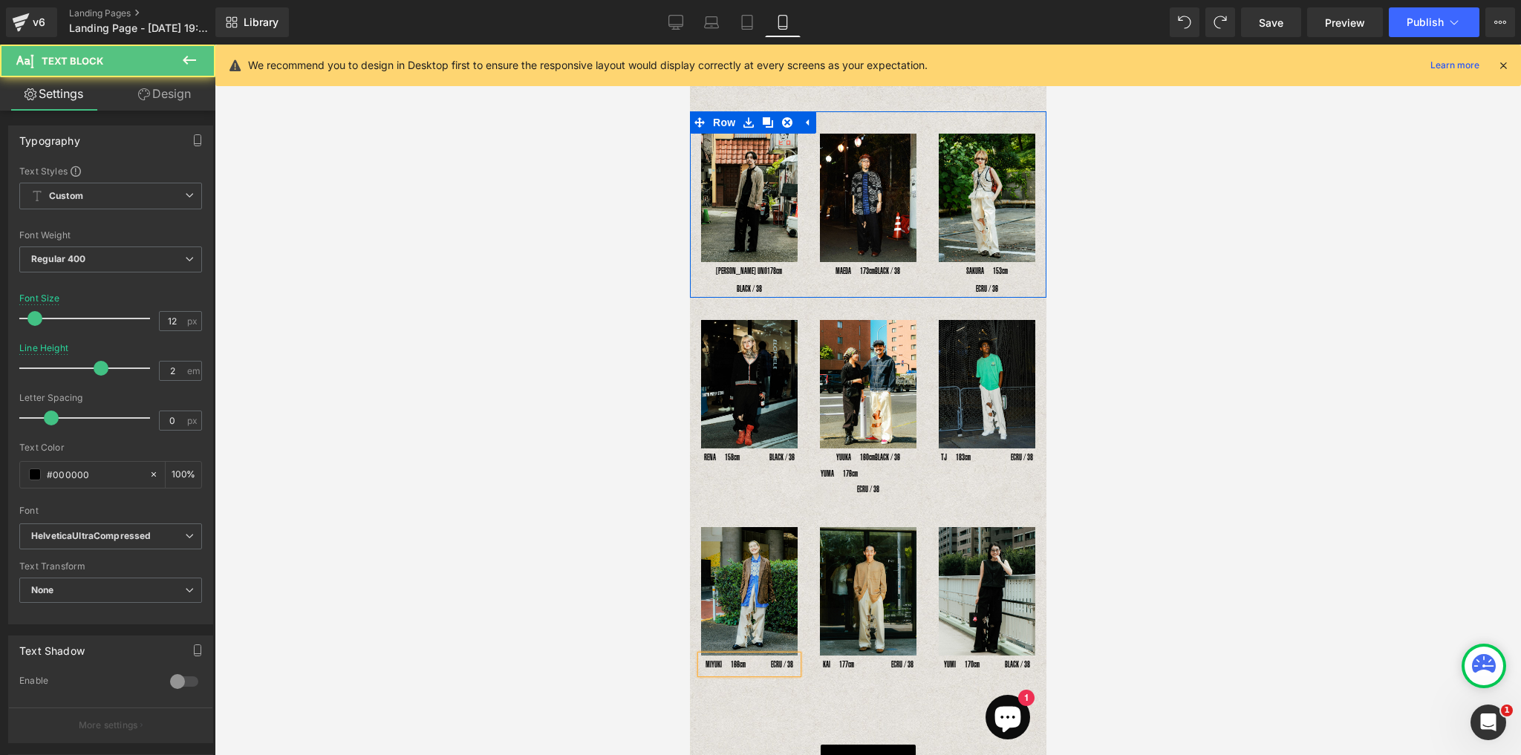
drag, startPoint x: 954, startPoint y: 288, endPoint x: 908, endPoint y: 287, distance: 46.1
click at [908, 287] on div "Image YOSHIHIRO UNO178cm　　BLACK / 38 Text Block Image MAEDA　173cm　 　　　　　BLACK /…" at bounding box center [867, 204] width 356 height 186
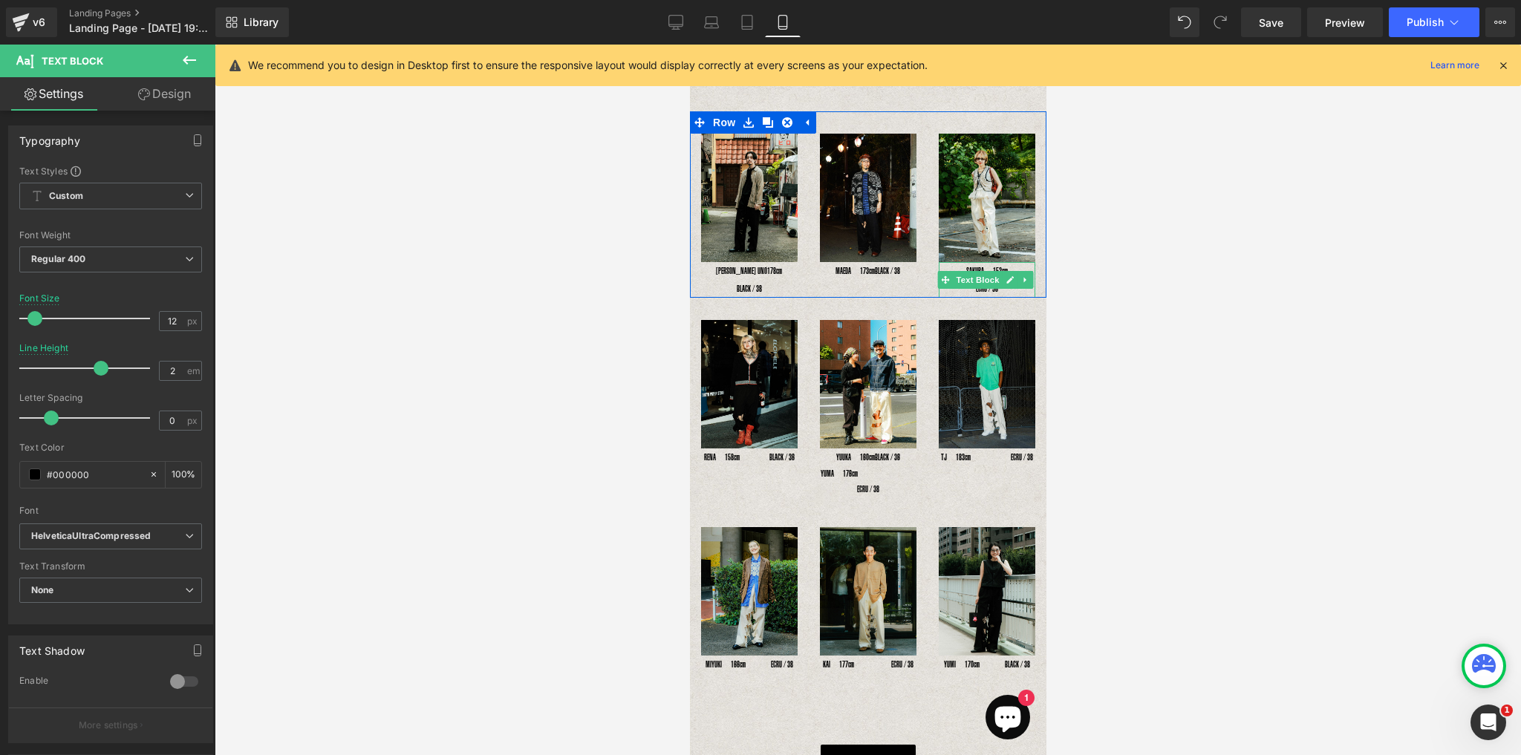
click at [961, 286] on p "SAKURA　153cm　　　　　ECRU / 36" at bounding box center [986, 280] width 97 height 36
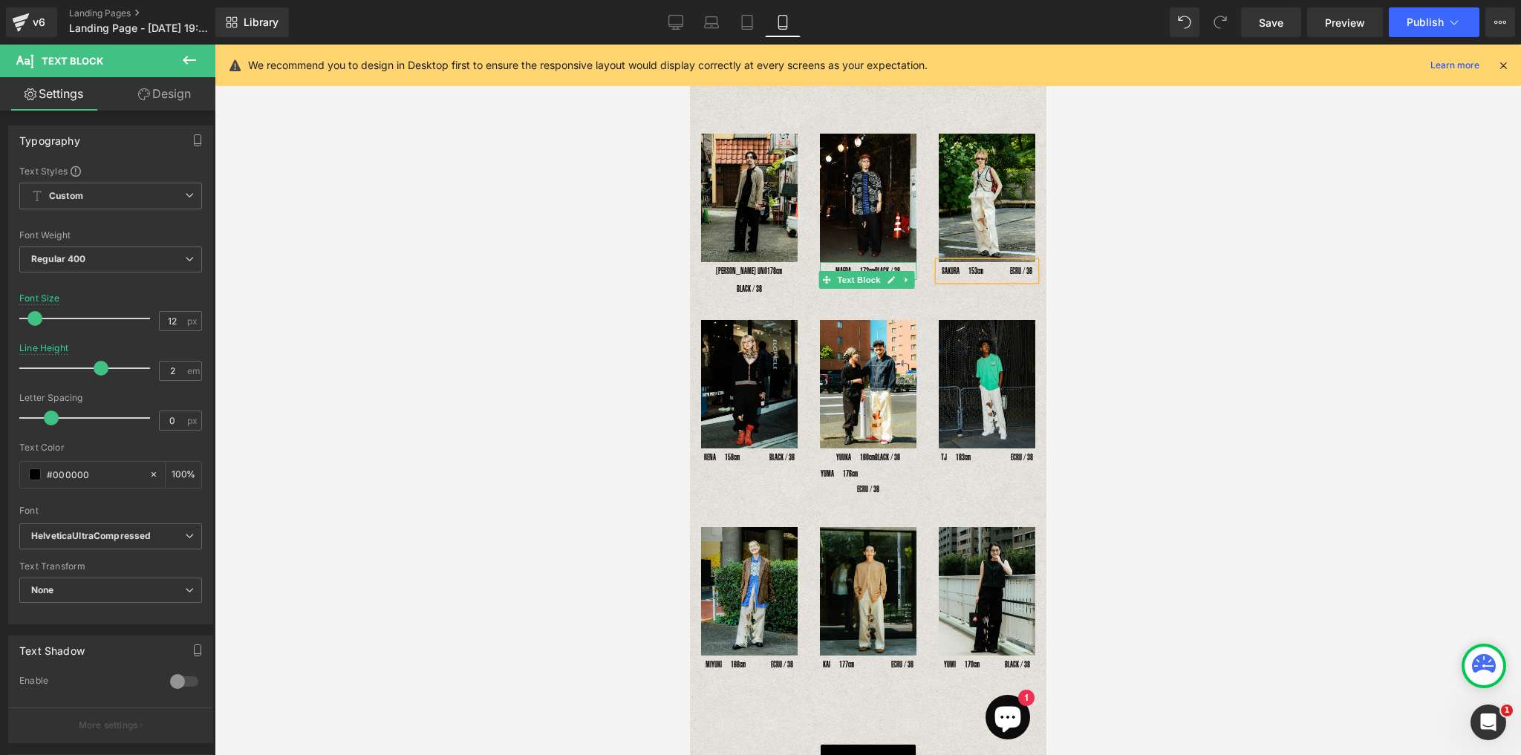
click at [846, 280] on p "MAEDA　173cm　 　　　　　BLACK / 38" at bounding box center [867, 271] width 97 height 18
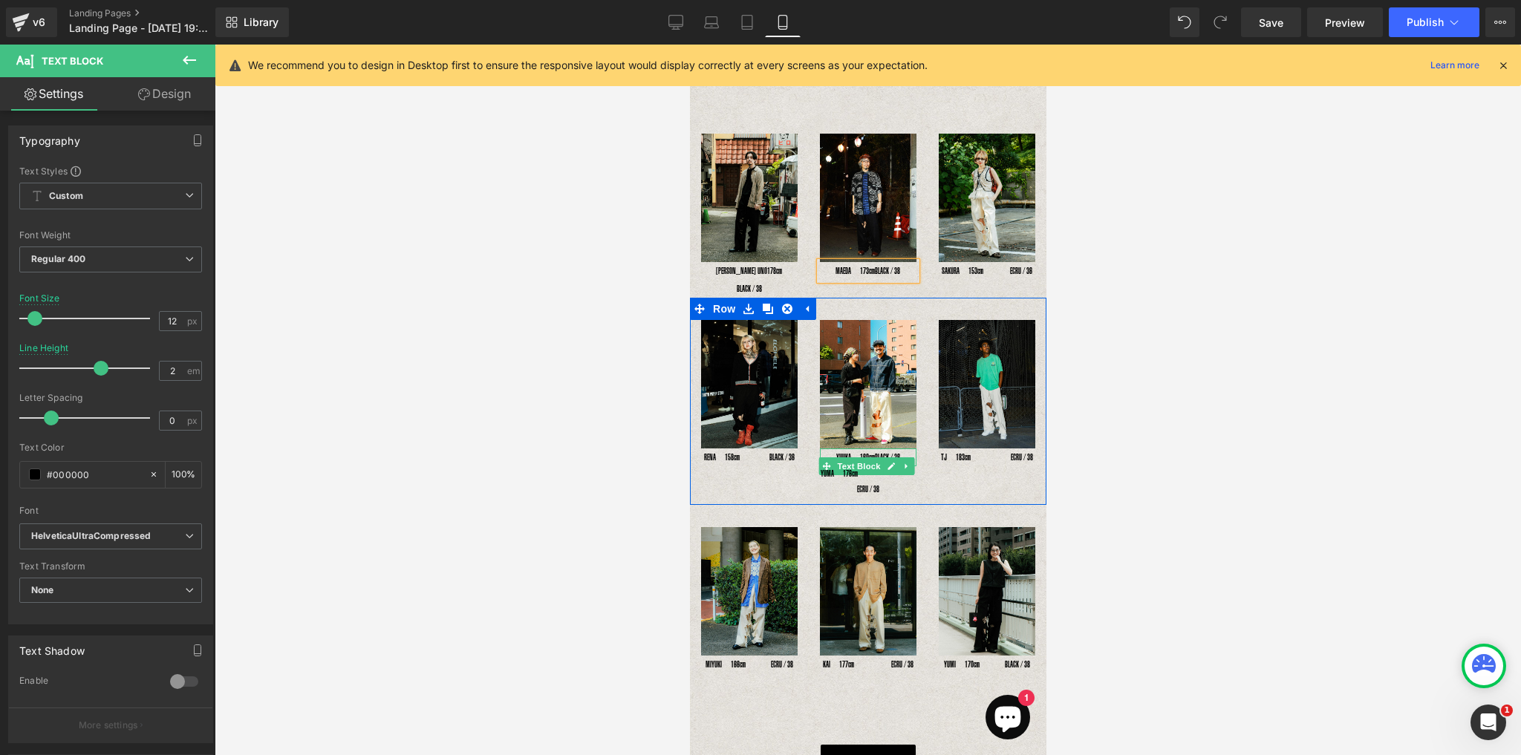
click at [840, 448] on p "YUUKA　160cm 　　　 BLACK / 36" at bounding box center [867, 457] width 97 height 18
click at [843, 452] on p "YUUKA　160cm 　　　 BLACK / 36" at bounding box center [867, 457] width 97 height 18
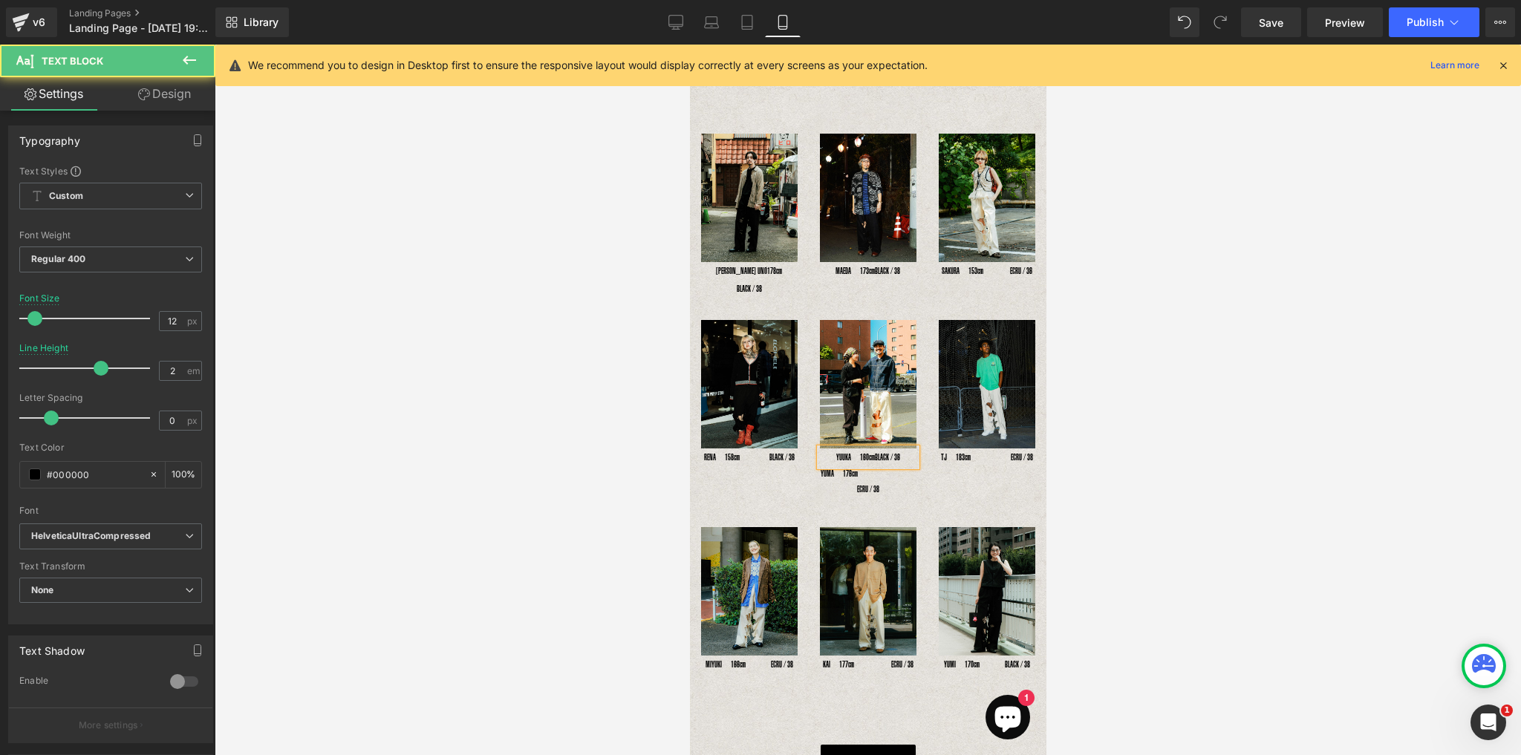
click at [904, 448] on p "YUUKA　160cm 　　　 BLACK / 36" at bounding box center [867, 457] width 97 height 18
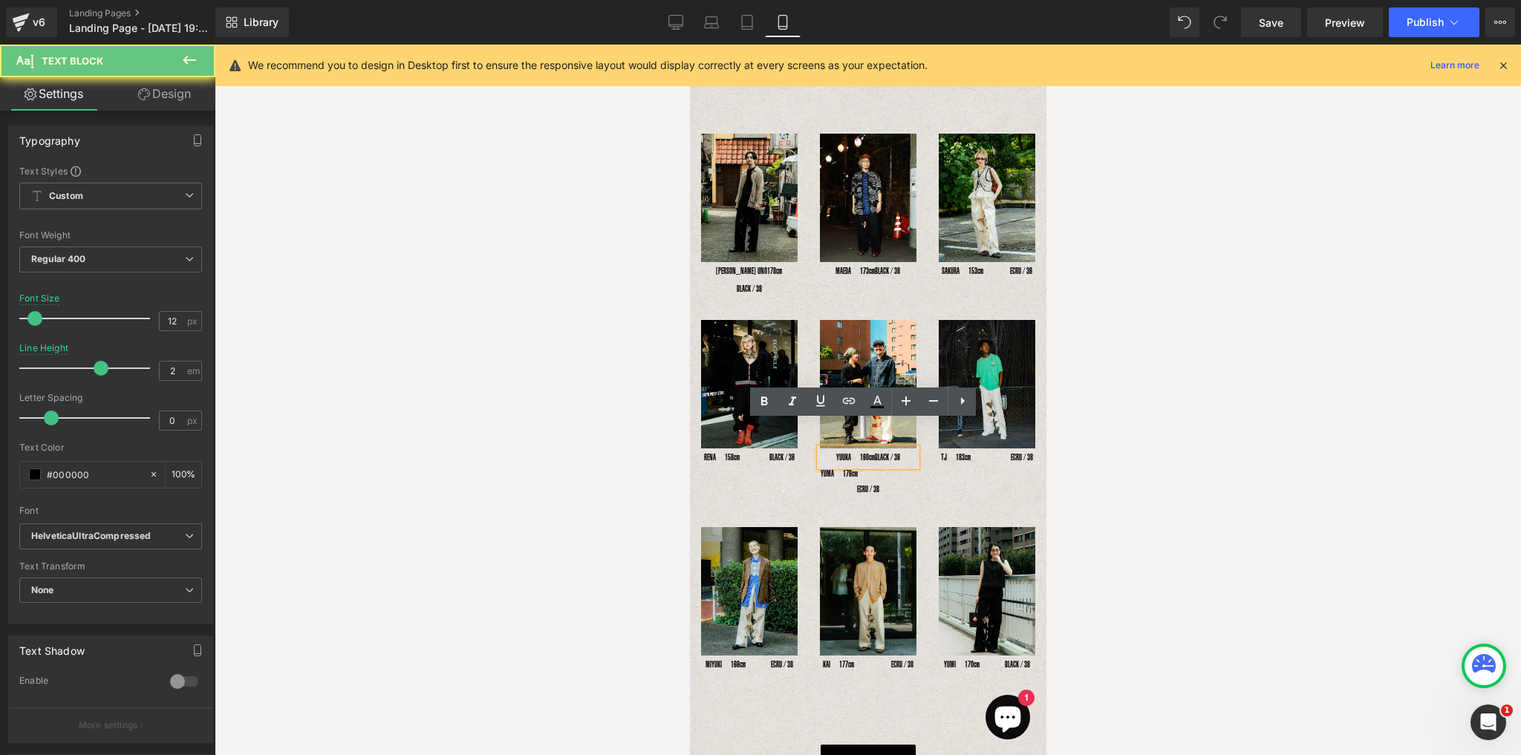
drag, startPoint x: 903, startPoint y: 431, endPoint x: 881, endPoint y: 429, distance: 22.3
click at [881, 448] on p "YUUKA　160cm 　　　 BLACK / 36" at bounding box center [867, 457] width 97 height 18
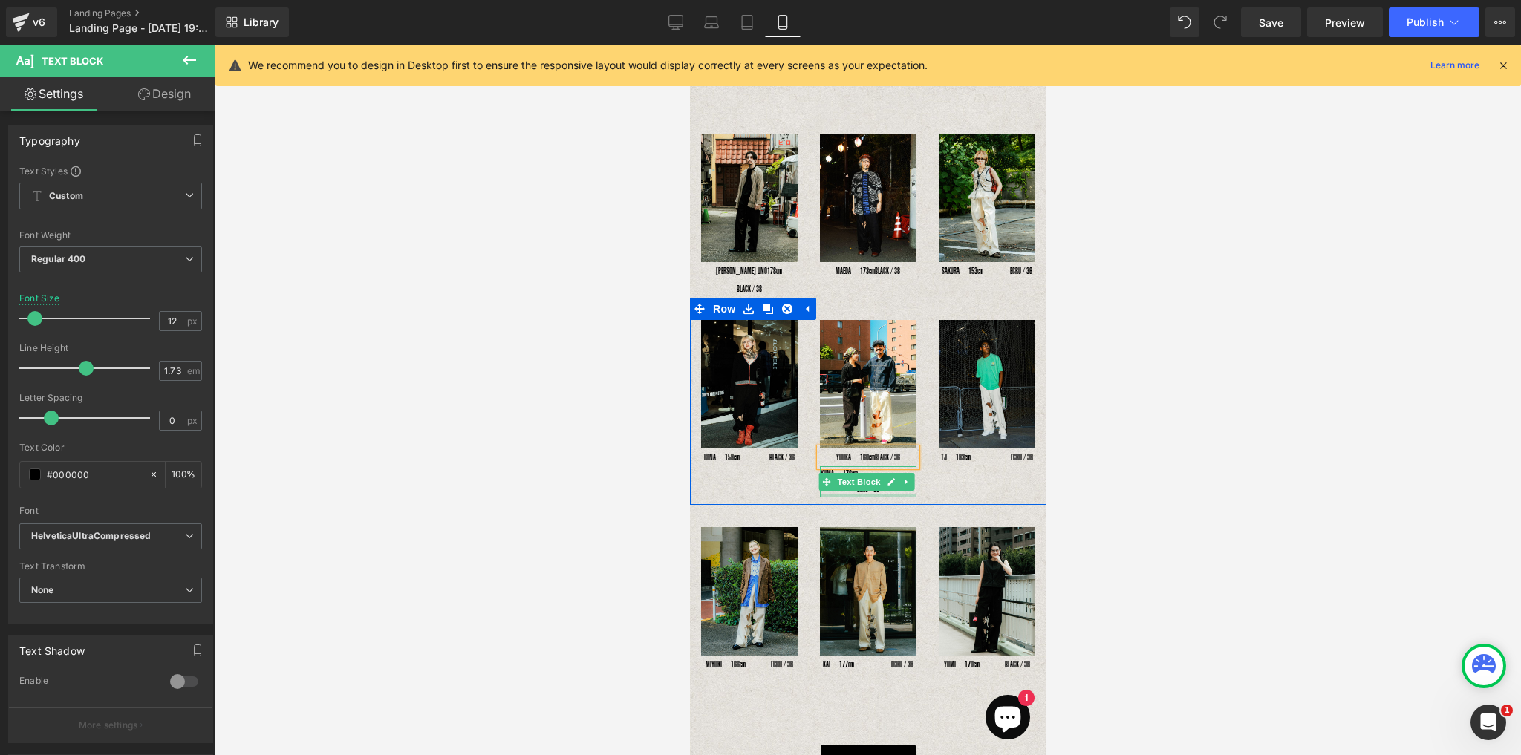
click at [852, 494] on div at bounding box center [867, 496] width 97 height 4
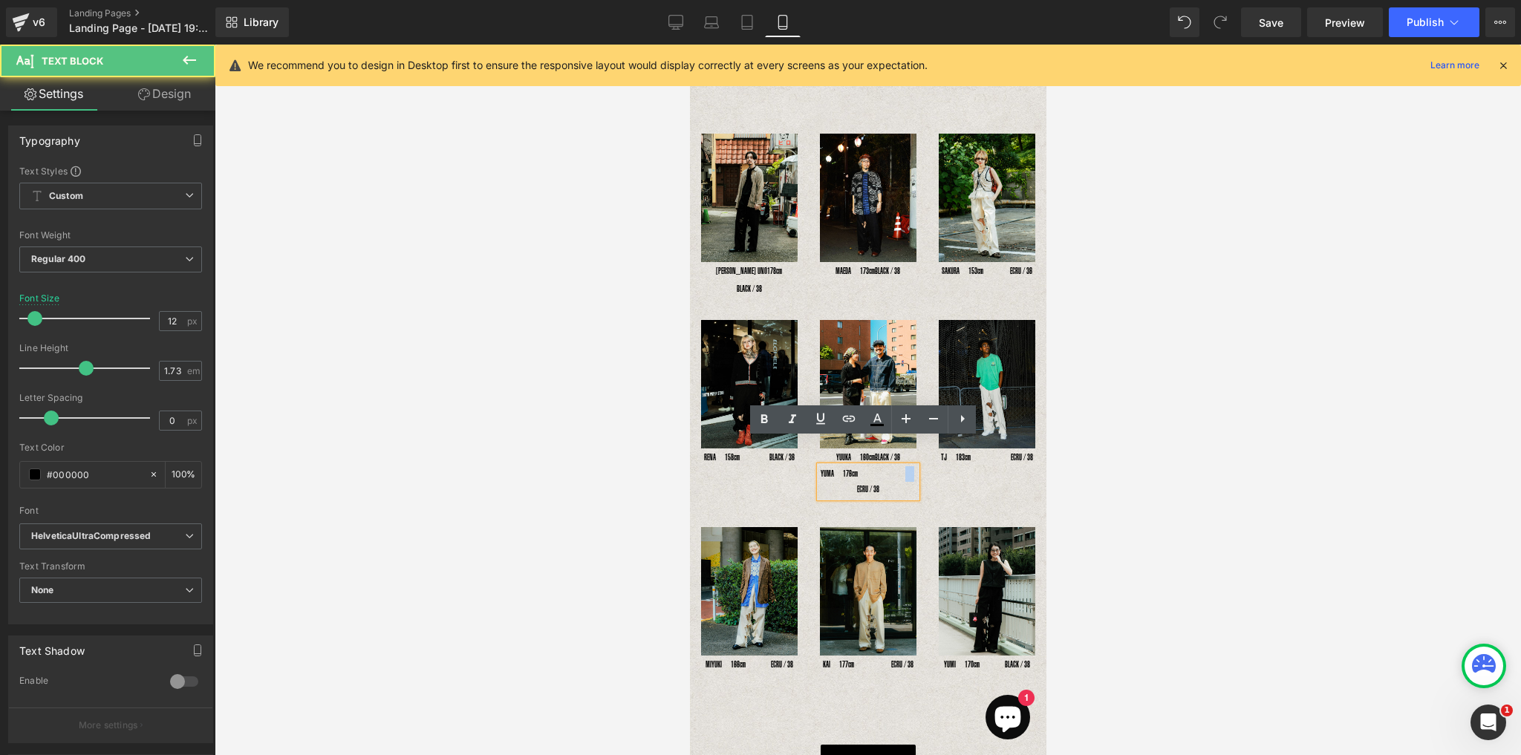
drag, startPoint x: 853, startPoint y: 467, endPoint x: 817, endPoint y: 465, distance: 35.7
click at [819, 466] on p "YUMA　176cm　　　　　 　 ECRU / 38" at bounding box center [867, 481] width 97 height 31
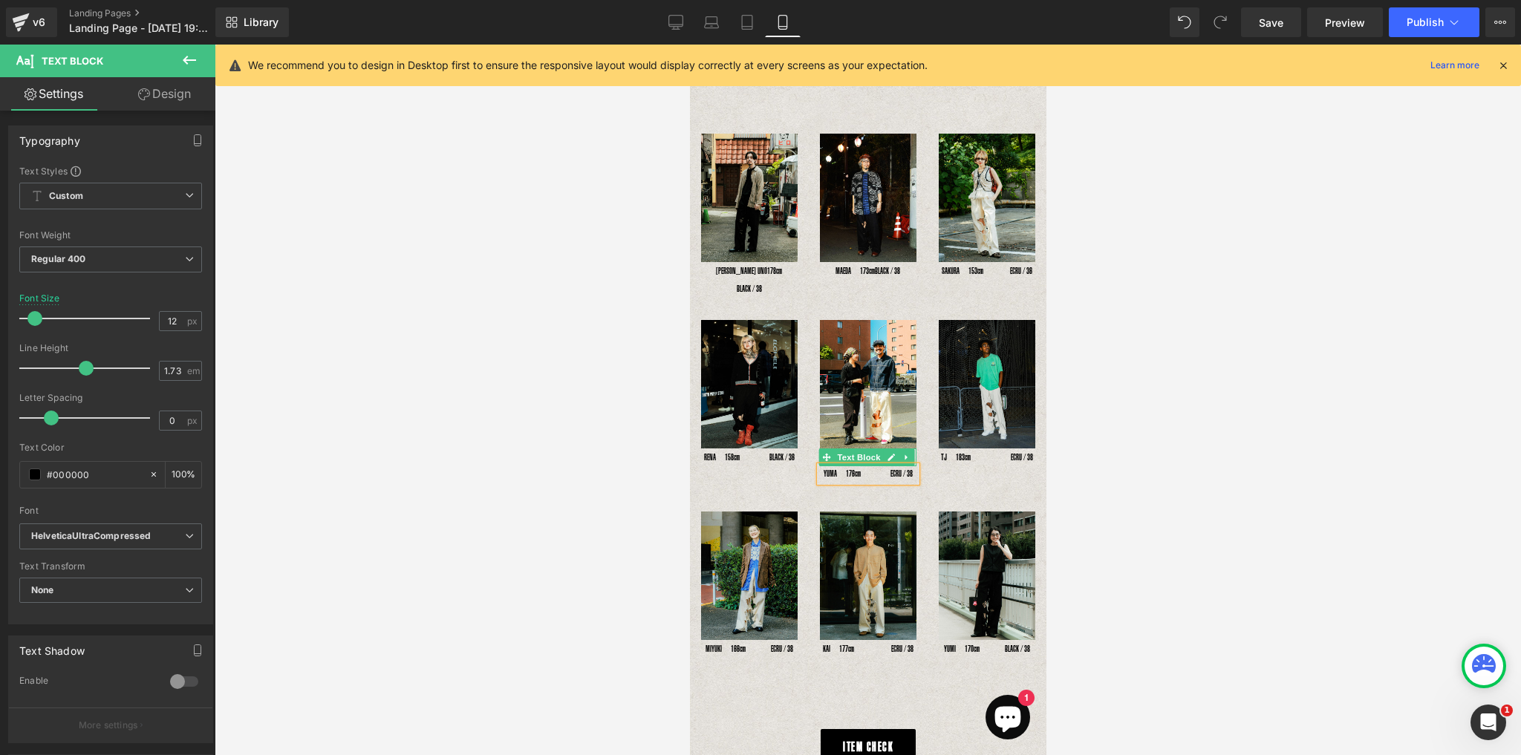
click at [883, 448] on link at bounding box center [891, 457] width 16 height 18
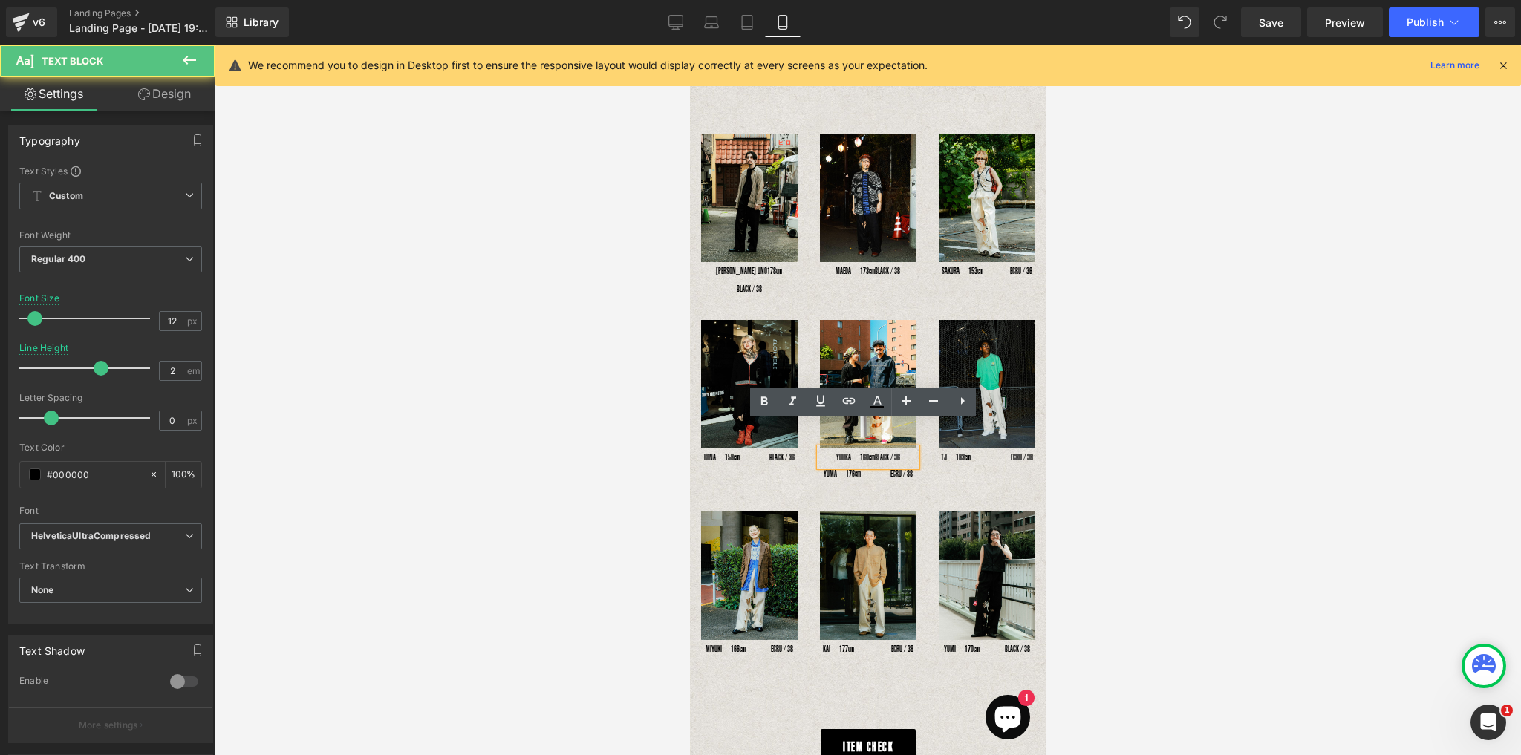
click at [863, 448] on p "YUUKA　160cm 　 BLACK / 36" at bounding box center [867, 457] width 97 height 18
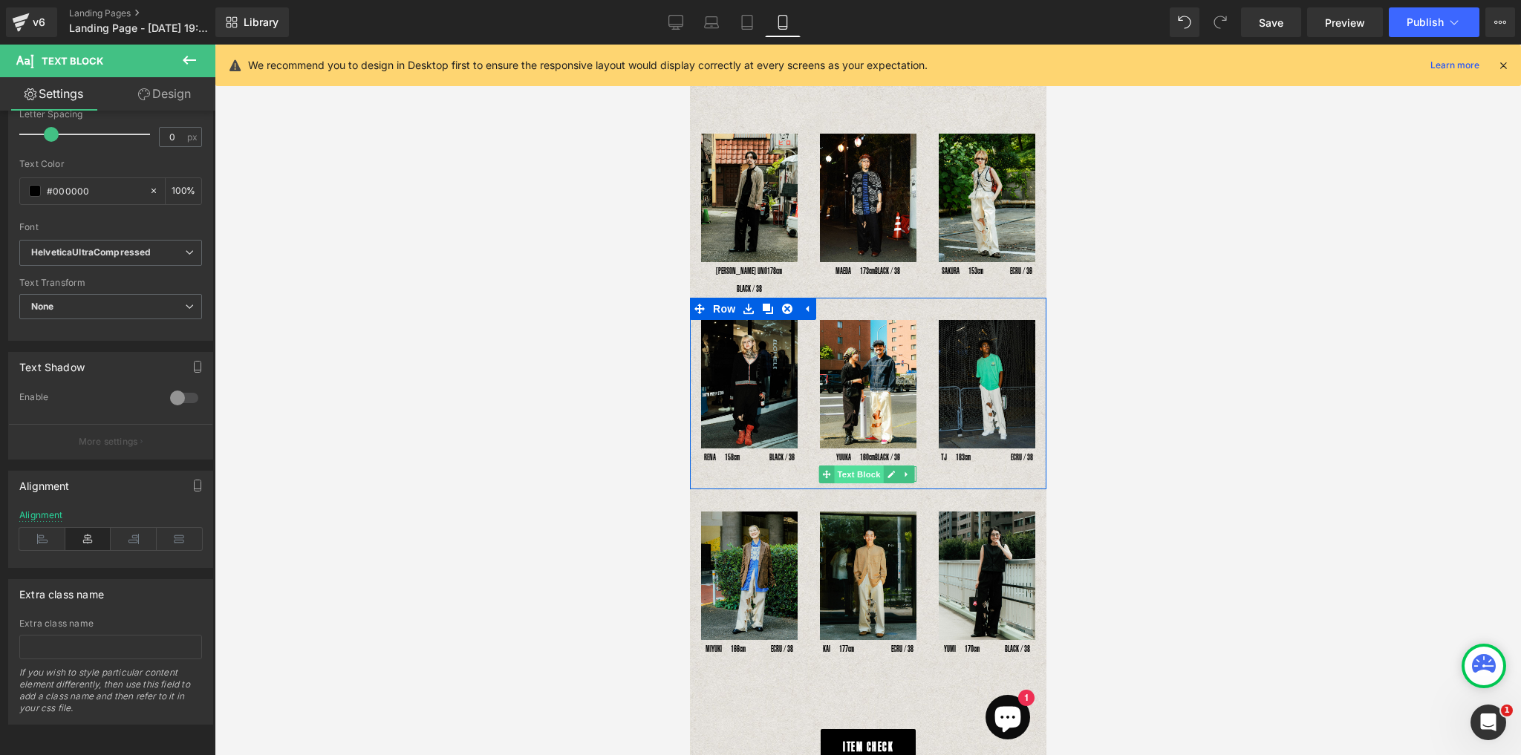
click at [874, 466] on span "Text Block" at bounding box center [857, 475] width 49 height 18
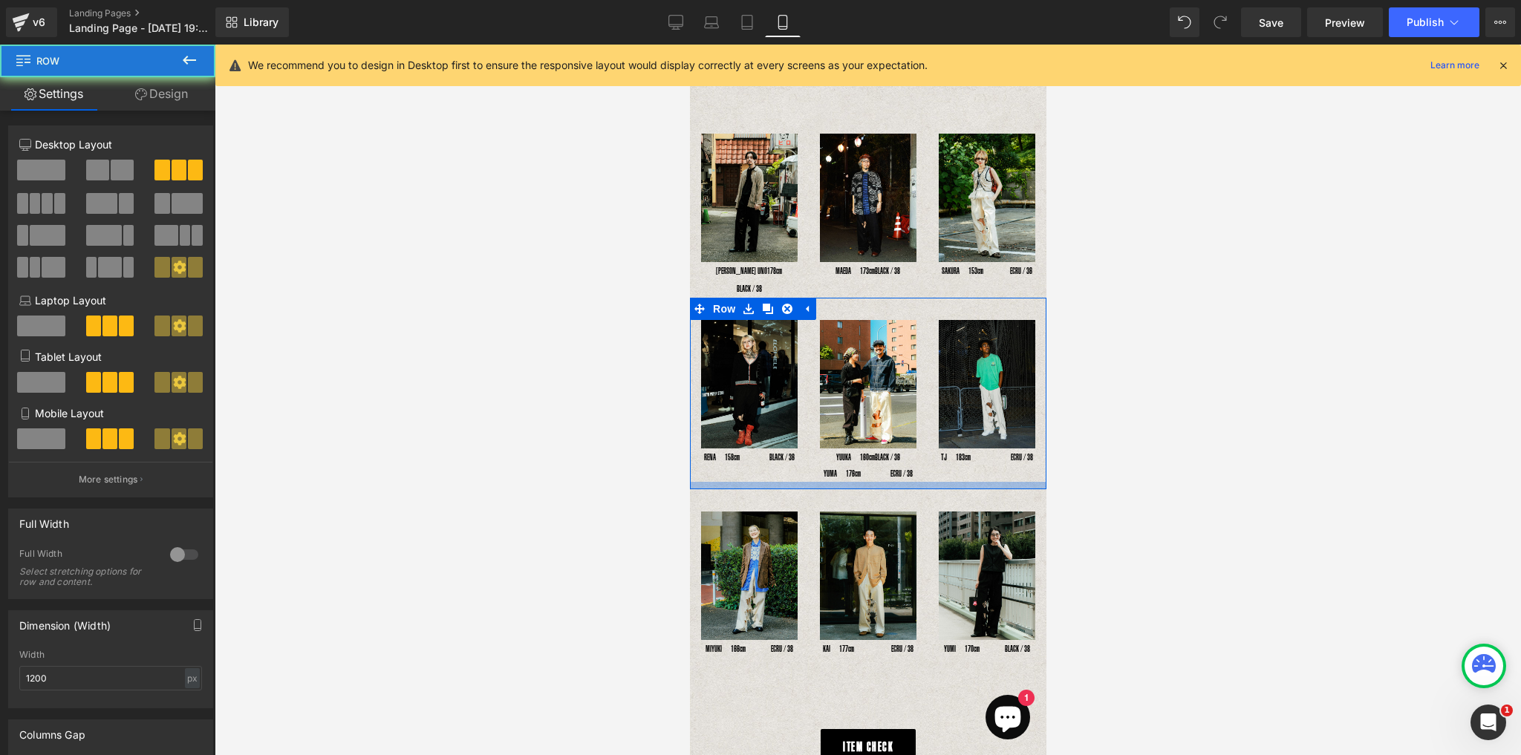
click at [874, 482] on div at bounding box center [867, 485] width 356 height 7
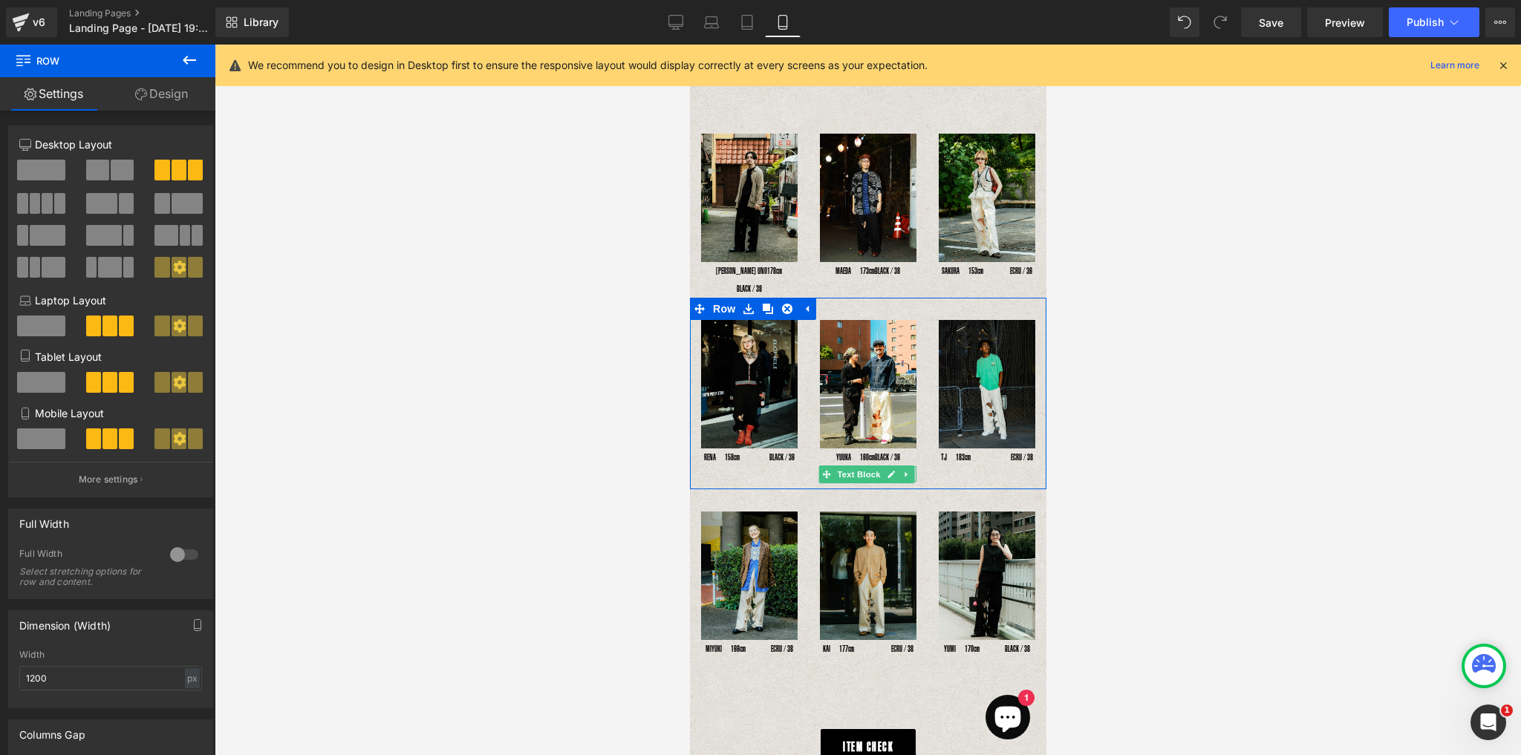
click at [873, 466] on span "Text Block" at bounding box center [857, 475] width 49 height 18
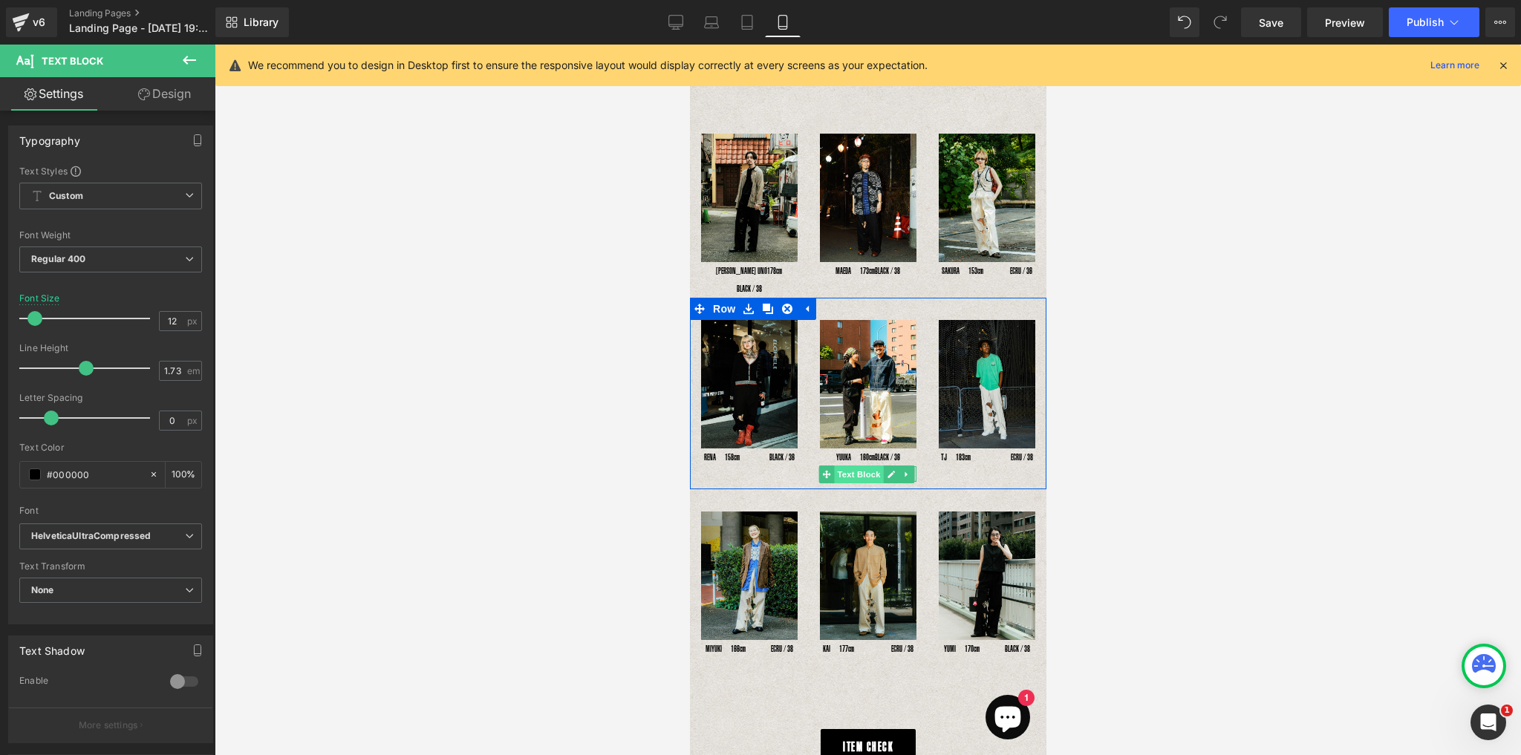
click at [873, 466] on span "Text Block" at bounding box center [857, 475] width 49 height 18
click at [912, 466] on p "YUMA　176cm　　　 ECRU / 38" at bounding box center [867, 474] width 97 height 16
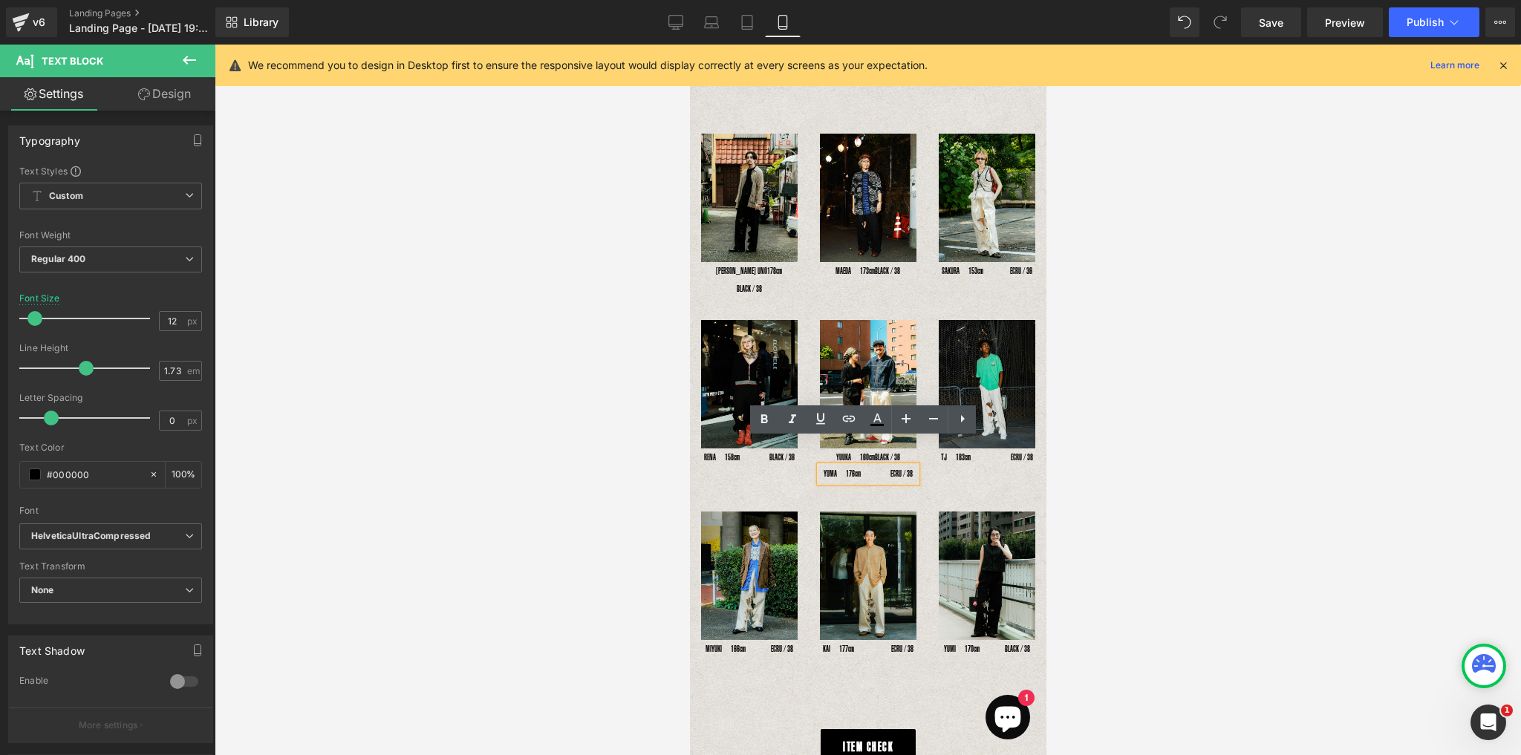
click at [884, 466] on p "YUMA　176cm　　　 ECRU / 38" at bounding box center [867, 474] width 97 height 16
click at [824, 454] on icon at bounding box center [825, 458] width 8 height 8
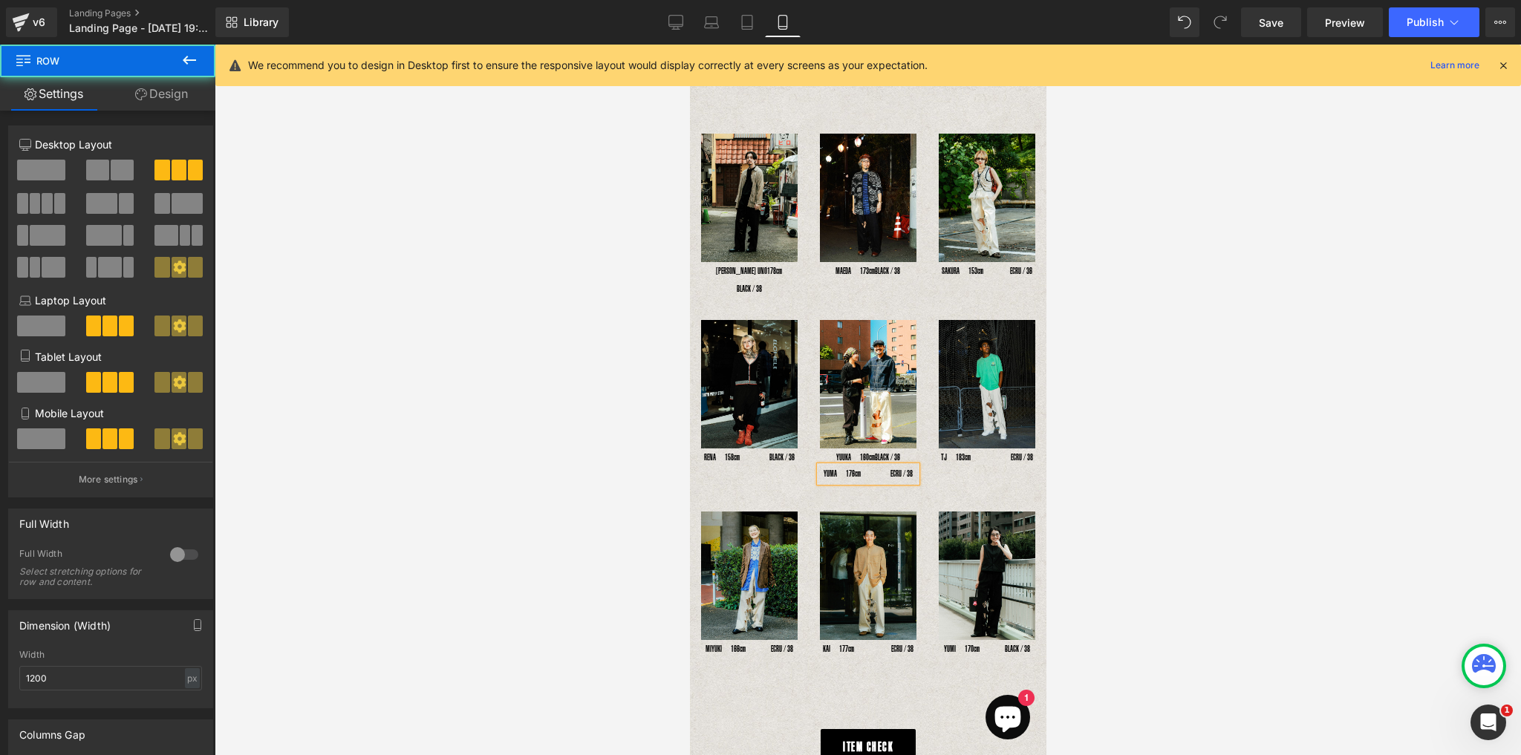
click at [737, 298] on div "Image RENA　158cm　 　　BLACK / 36 Text Block Image YUUKA　160cm 　 BLACK / 36 Text B…" at bounding box center [867, 394] width 356 height 192
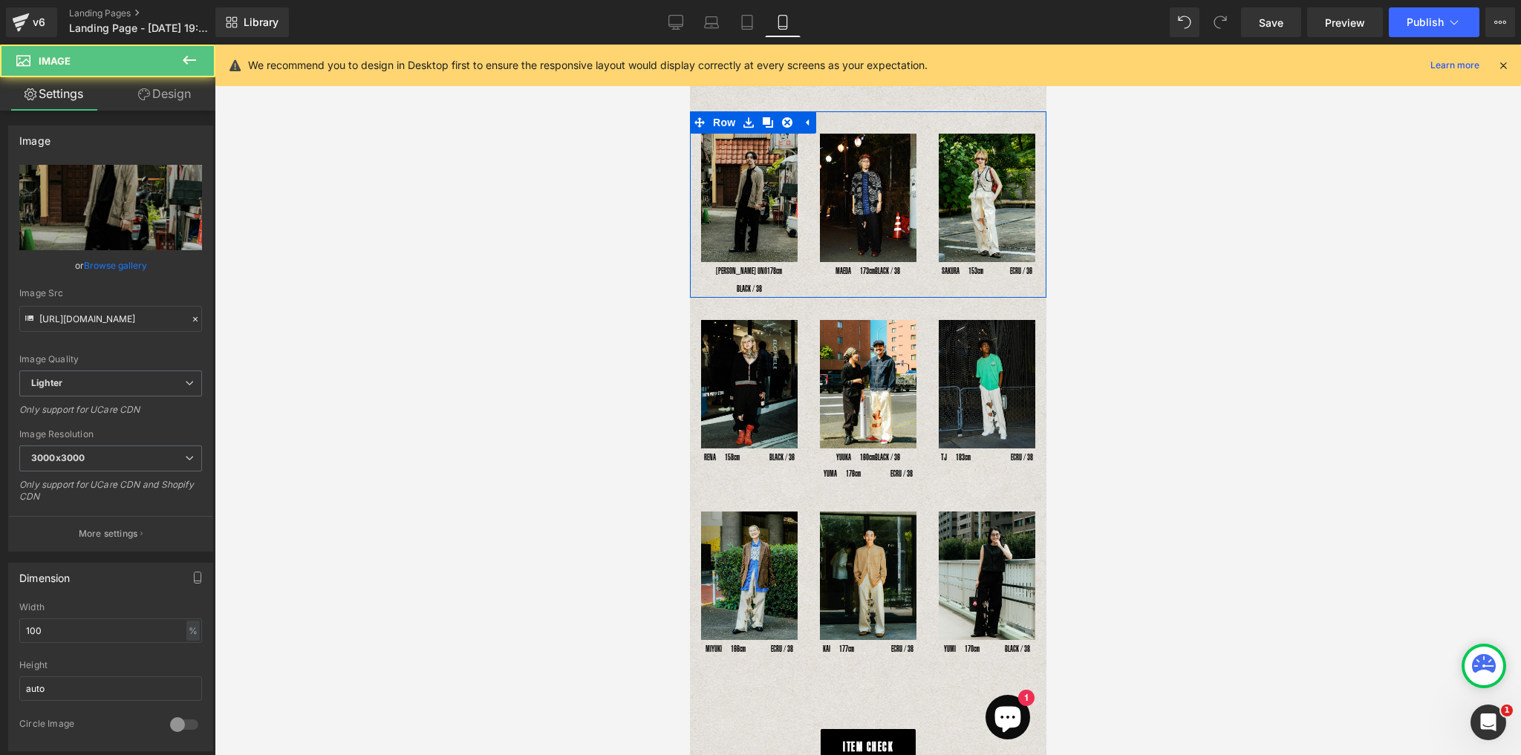
click at [761, 241] on img at bounding box center [748, 198] width 97 height 128
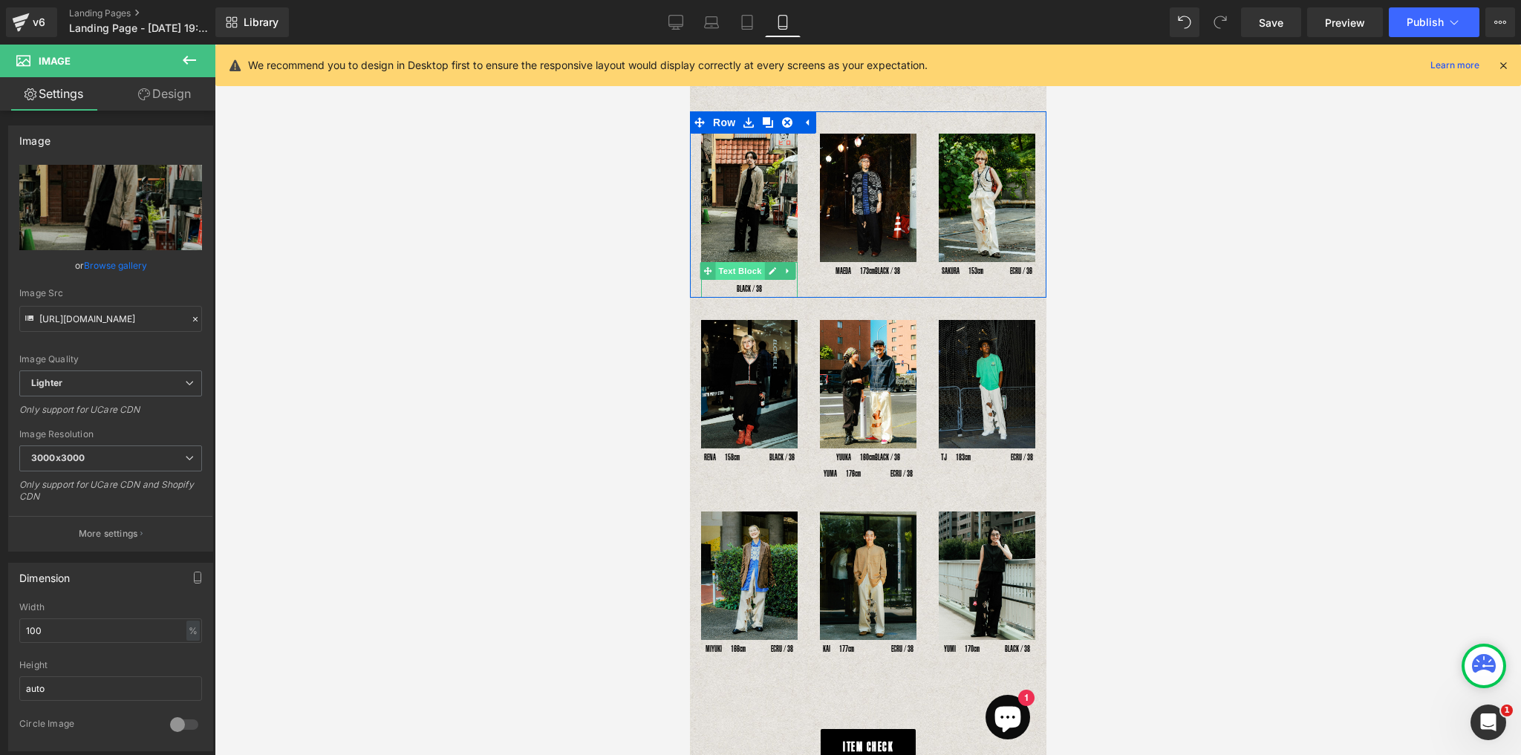
click at [760, 271] on span "Text Block" at bounding box center [738, 271] width 49 height 18
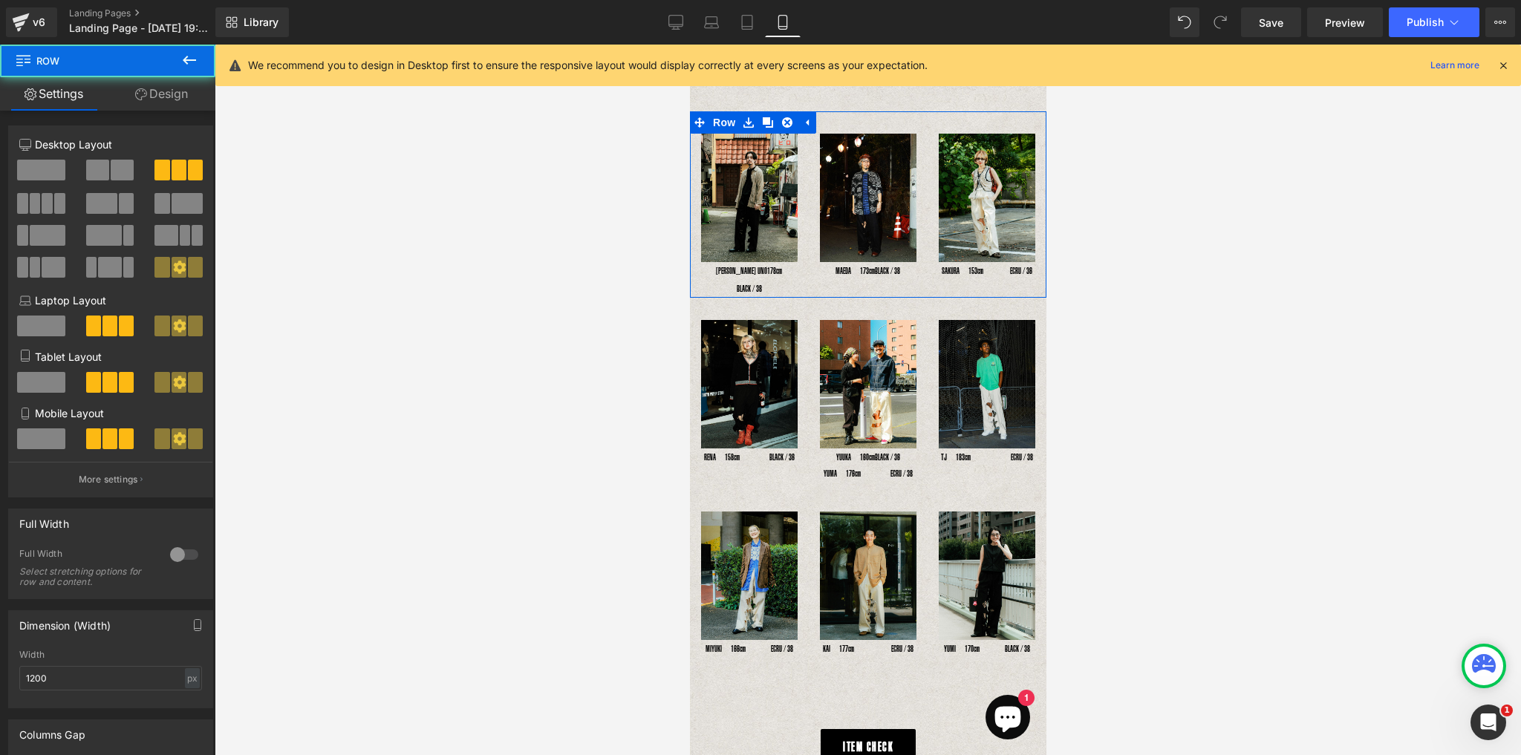
click at [796, 266] on div "Image YOSHIHIRO UNO178cm　　BLACK / 38 Text Block" at bounding box center [748, 216] width 119 height 164
click at [747, 267] on span "Text Block" at bounding box center [738, 272] width 49 height 18
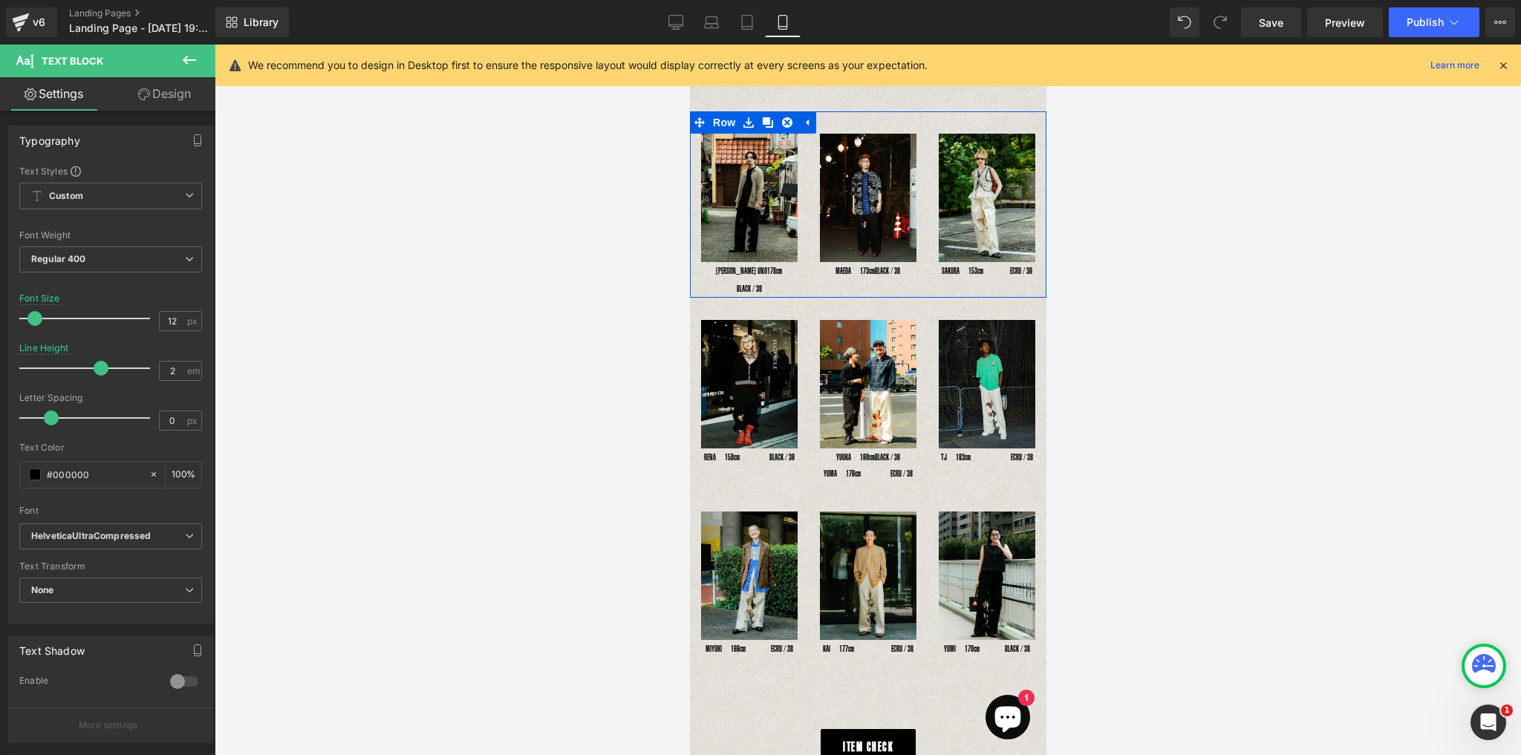
click at [697, 265] on div "Image YOSHIHIRO UNO178cm　　BLACK / 38 Text Block" at bounding box center [748, 216] width 119 height 164
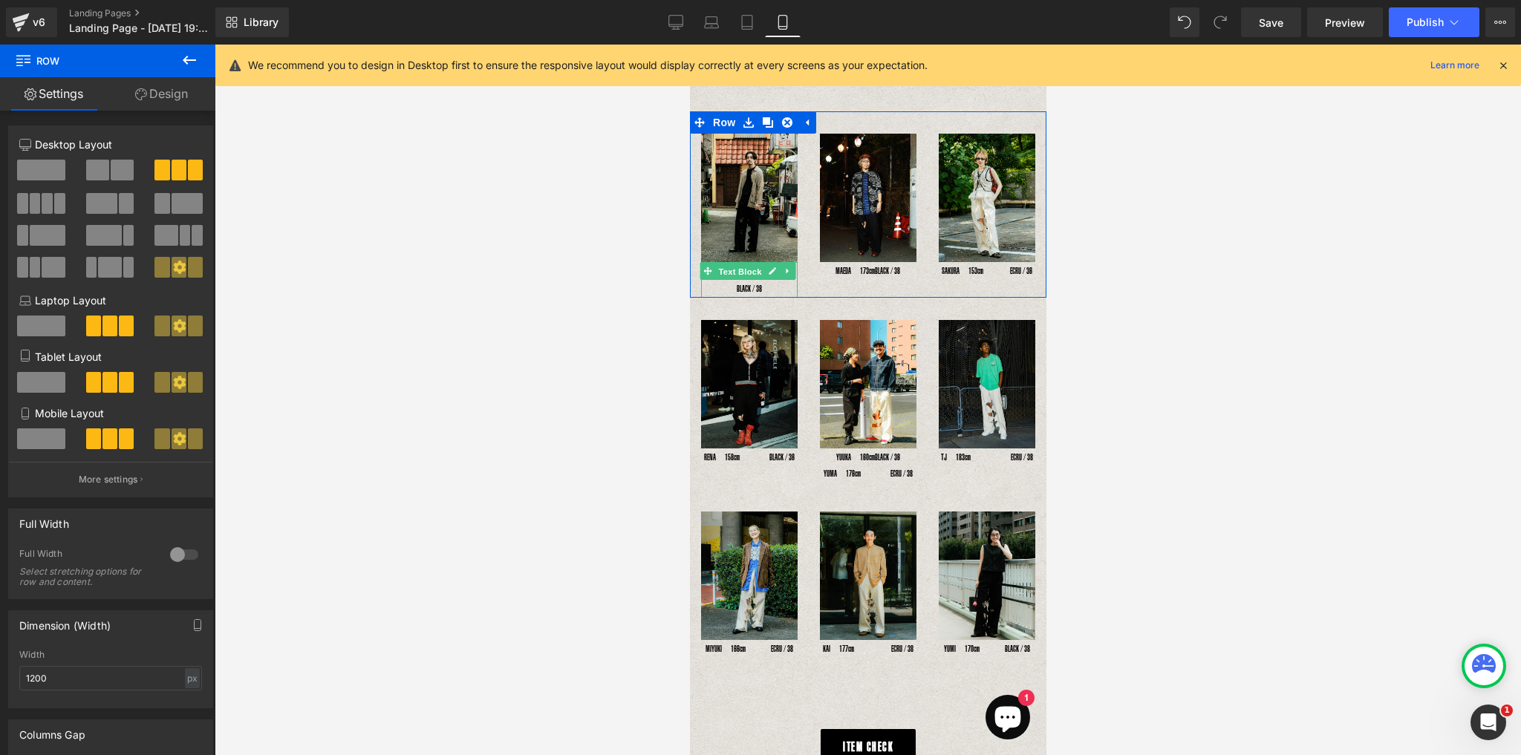
click at [752, 271] on div "Image YOSHIHIRO UNO178cm　　BLACK / 38 Text Block Image MAEDA　173cm　 　BLACK / 38 …" at bounding box center [867, 204] width 356 height 186
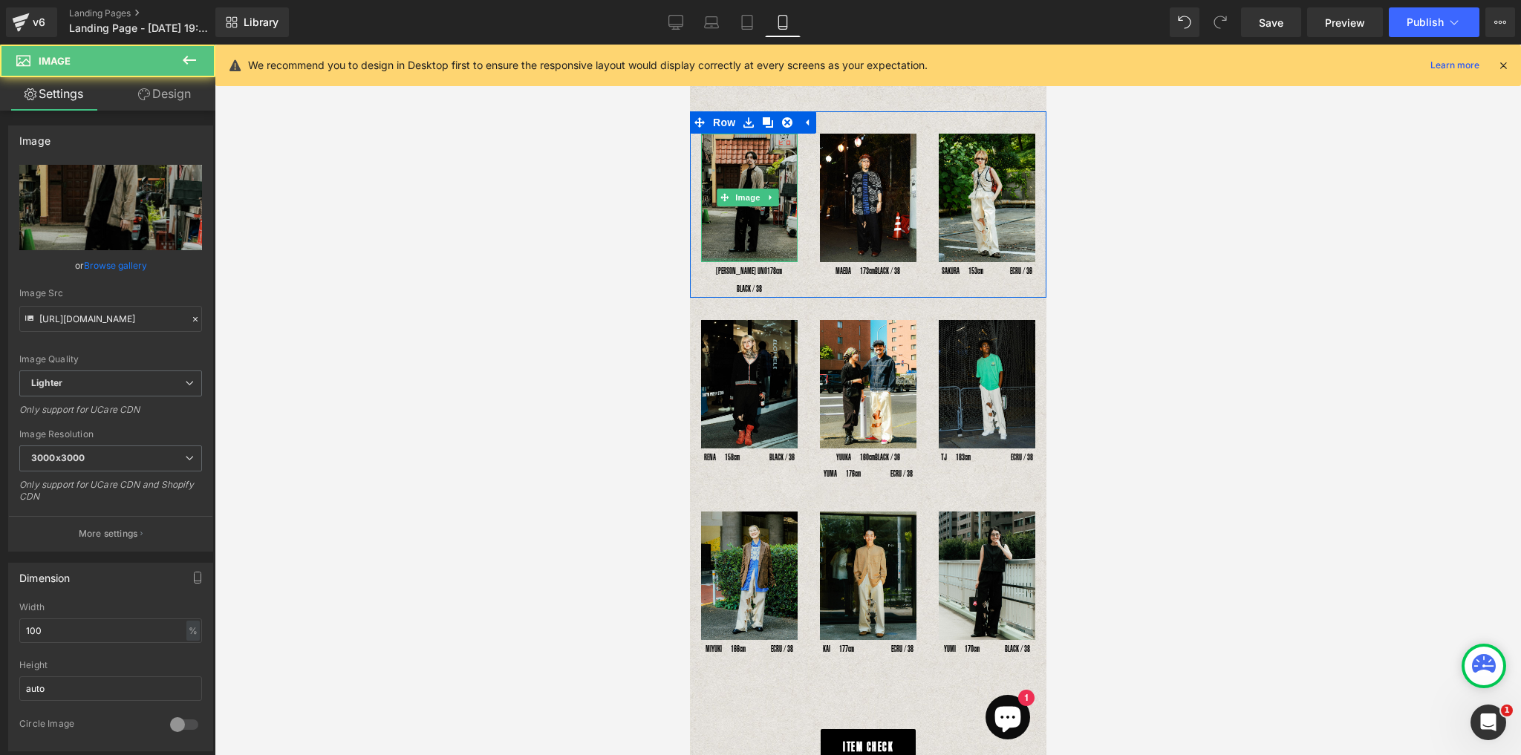
click at [757, 258] on div at bounding box center [748, 260] width 97 height 4
click at [757, 262] on span "Text Block" at bounding box center [738, 271] width 49 height 18
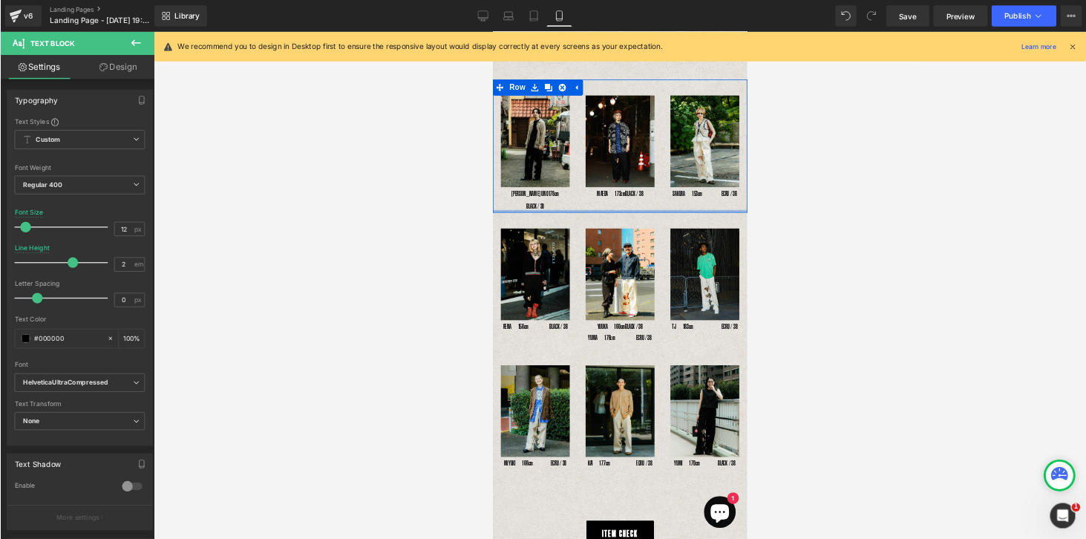
scroll to position [62, 0]
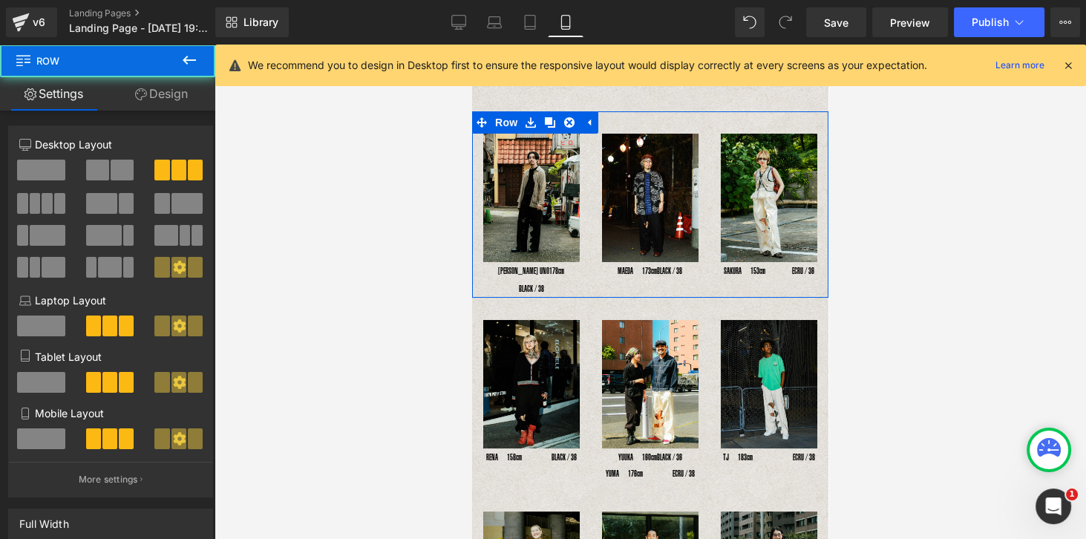
click at [546, 273] on div "Image YOSHIHIRO UNO178cm　　BLACK / 38 Text Block Image MAEDA　173cm　 　BLACK / 38 …" at bounding box center [650, 204] width 356 height 186
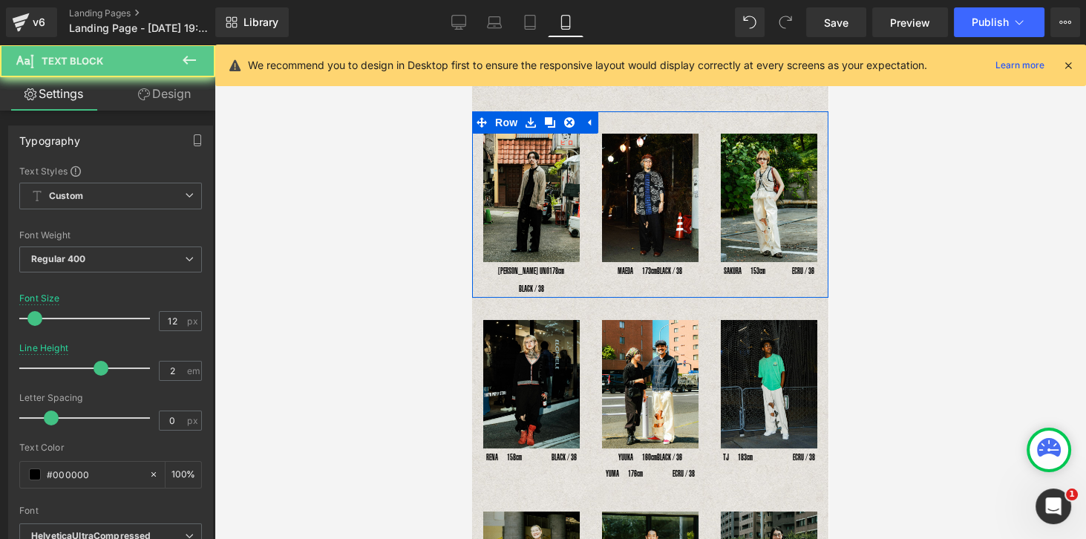
click at [547, 270] on div "YOSHIHIRO UNO178cm　　BLACK / 38 Text Block" at bounding box center [531, 280] width 97 height 36
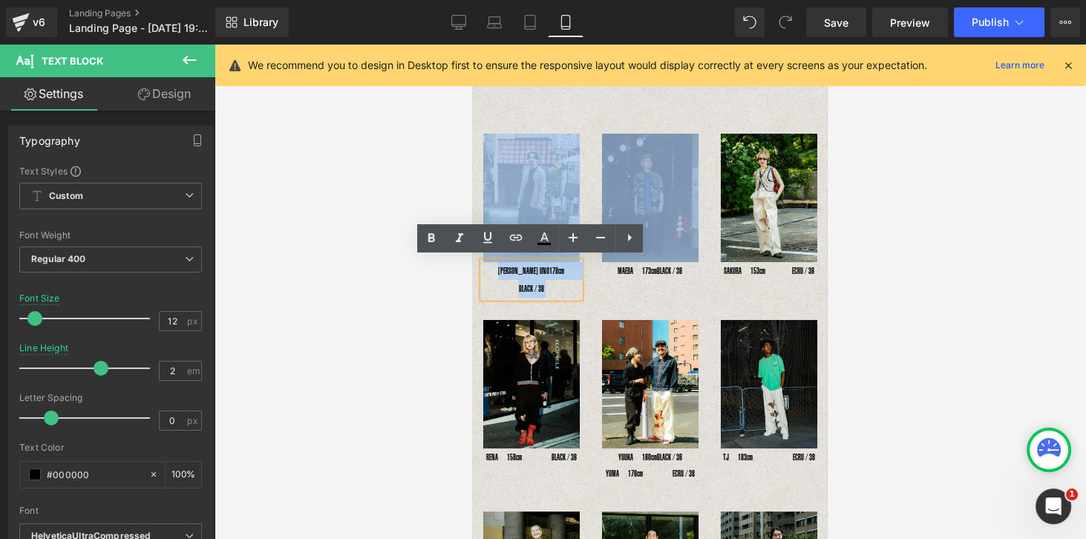
drag, startPoint x: 594, startPoint y: 215, endPoint x: 603, endPoint y: 210, distance: 10.3
click at [600, 212] on div "Image YOSHIHIRO UNO178cm　　BLACK / 38 Text Block Image MAEDA　173cm　 　BLACK / 38 …" at bounding box center [650, 204] width 356 height 186
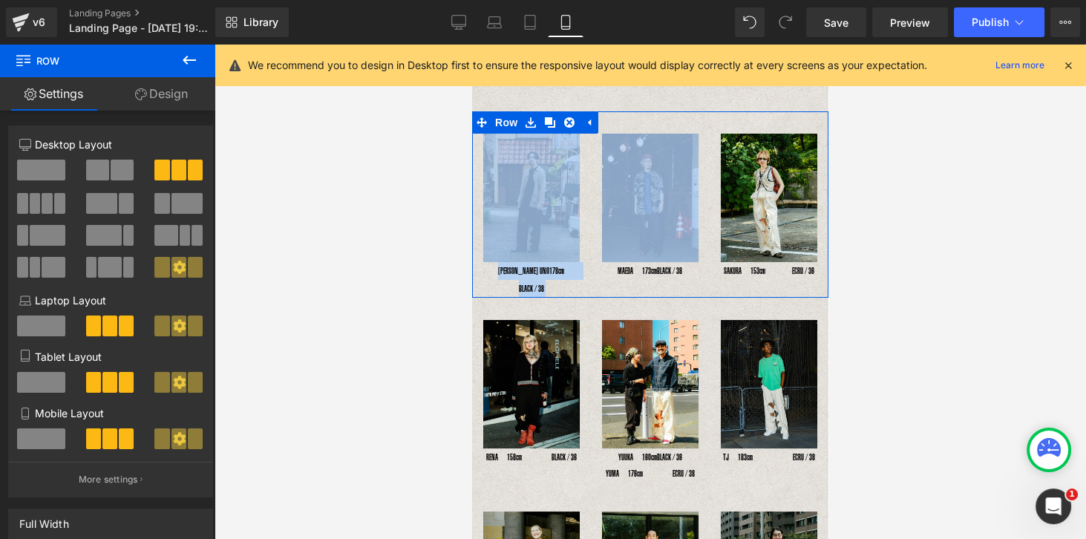
click at [584, 263] on div "Image YOSHIHIRO UNO178cm　　BLACK / 38 Text Block" at bounding box center [531, 216] width 119 height 164
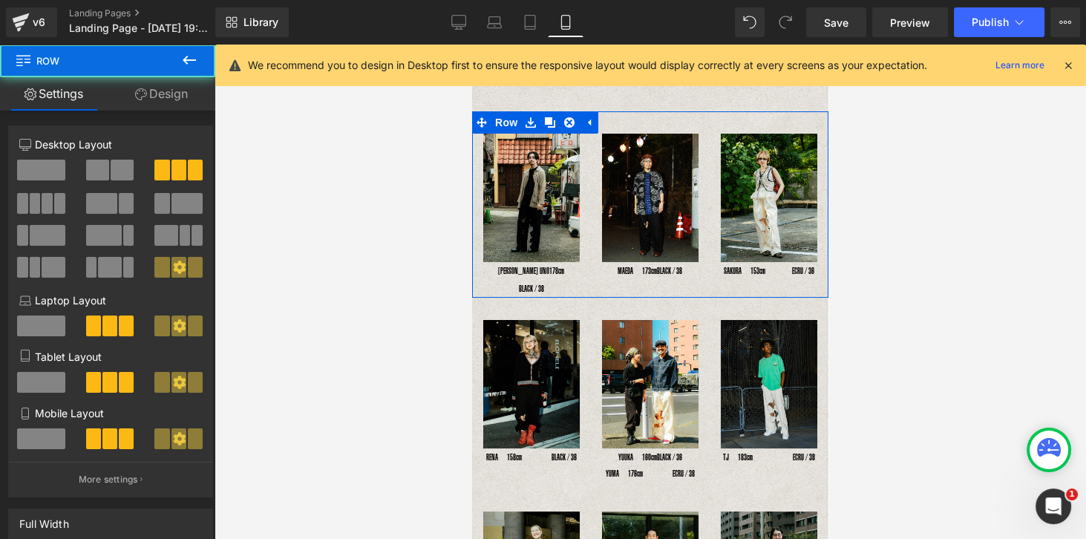
click at [580, 267] on div "Image YOSHIHIRO UNO178cm　　BLACK / 38 Text Block" at bounding box center [531, 216] width 119 height 164
click at [576, 267] on link at bounding box center [571, 271] width 16 height 18
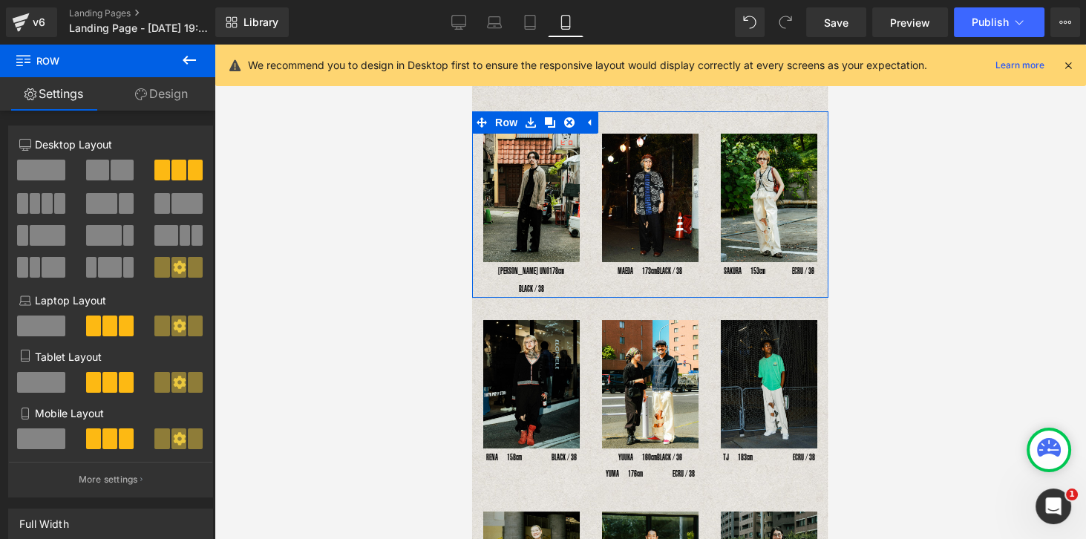
click at [596, 267] on div "Image MAEDA　173cm　 　BLACK / 38 Text Block" at bounding box center [650, 207] width 119 height 146
click at [584, 266] on div "Image YOSHIHIRO UNO178cm　　BLACK / 38 Text Block" at bounding box center [531, 216] width 119 height 164
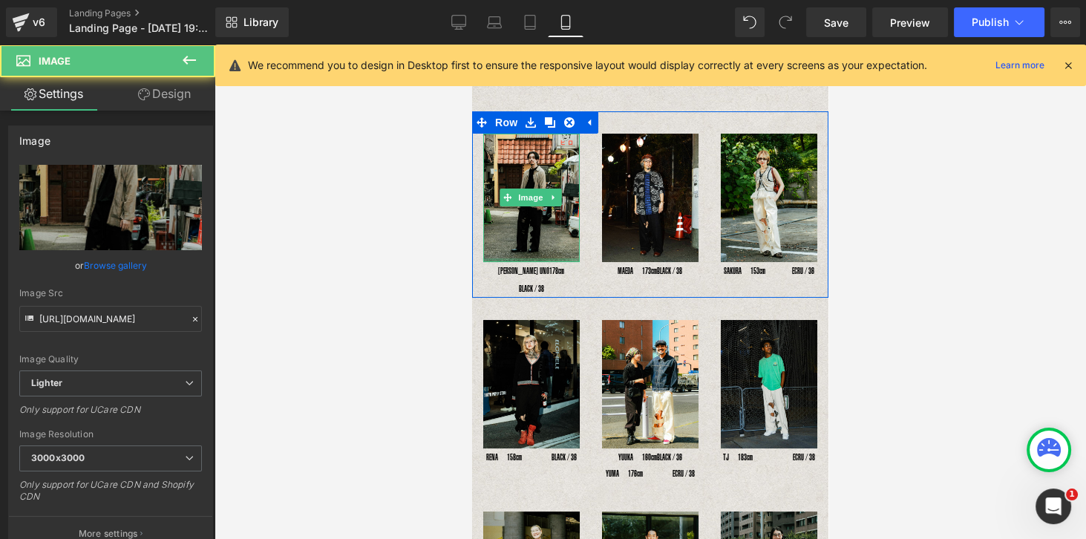
click at [494, 258] on div at bounding box center [531, 260] width 97 height 4
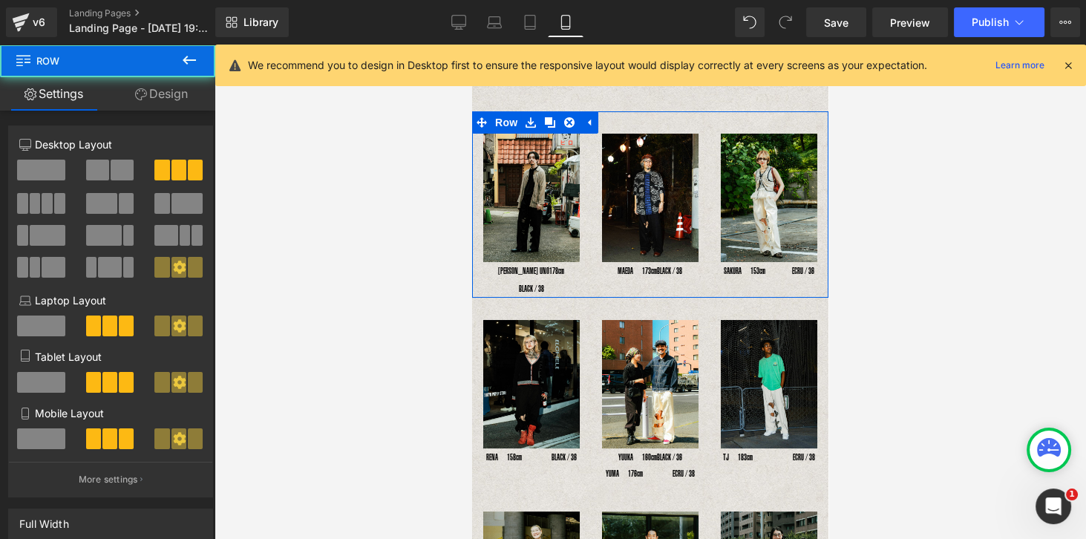
click at [539, 297] on div at bounding box center [650, 297] width 356 height 1
click at [477, 254] on div "Image YOSHIHIRO UNO178cm　　BLACK / 38 Text Block" at bounding box center [531, 216] width 119 height 164
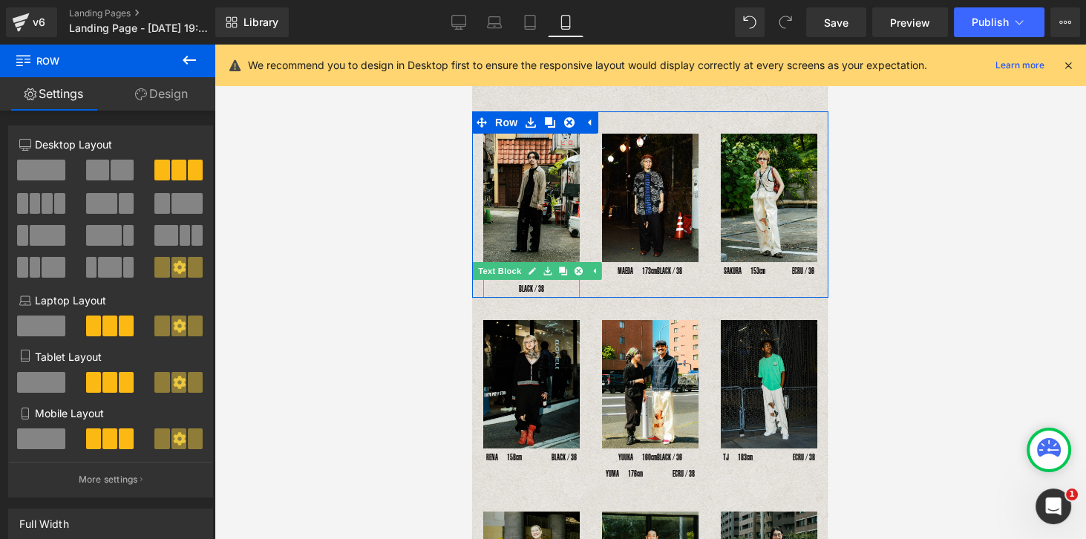
click at [487, 269] on link "Text Block" at bounding box center [492, 271] width 65 height 18
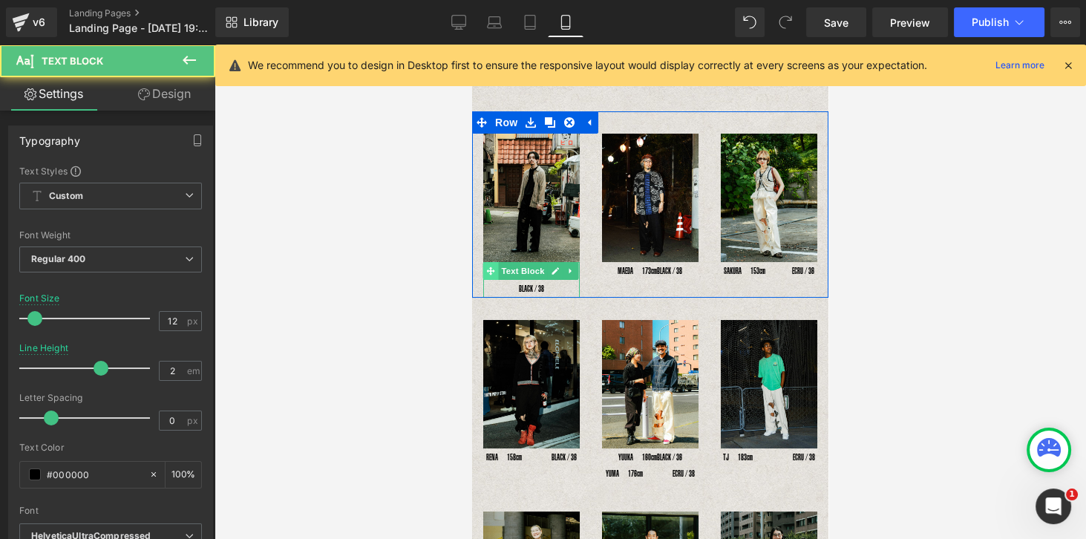
click at [484, 267] on div "YOSHIHIRO UNO178cm　　BLACK / 38 Text Block" at bounding box center [531, 280] width 97 height 36
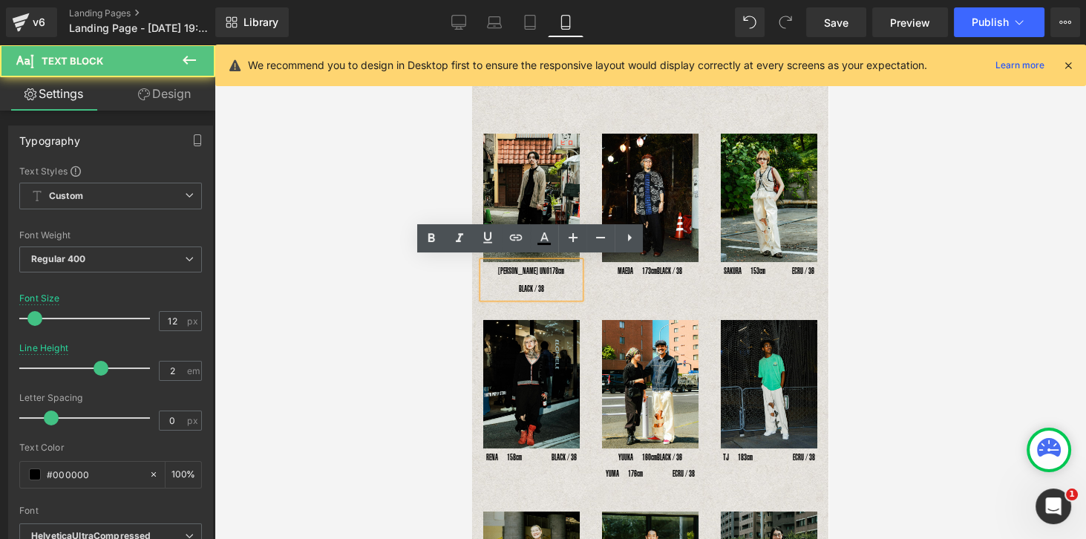
click at [518, 269] on p "YOSHIHIRO UNO178cm　　BLACK / 38" at bounding box center [531, 280] width 97 height 36
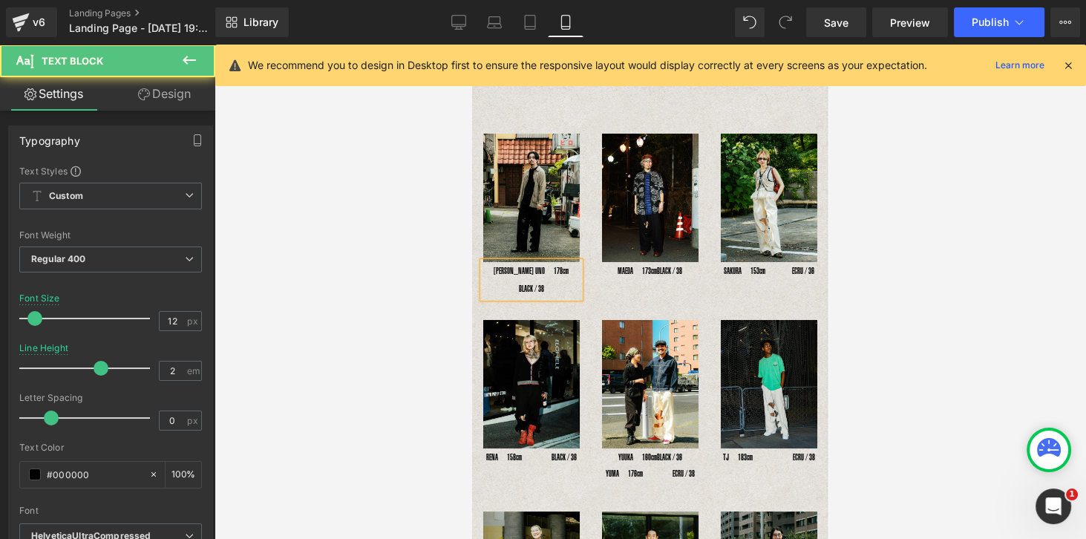
click at [525, 266] on p "YOSHIHIRO UNO　178cm　BLACK / 38" at bounding box center [531, 280] width 97 height 36
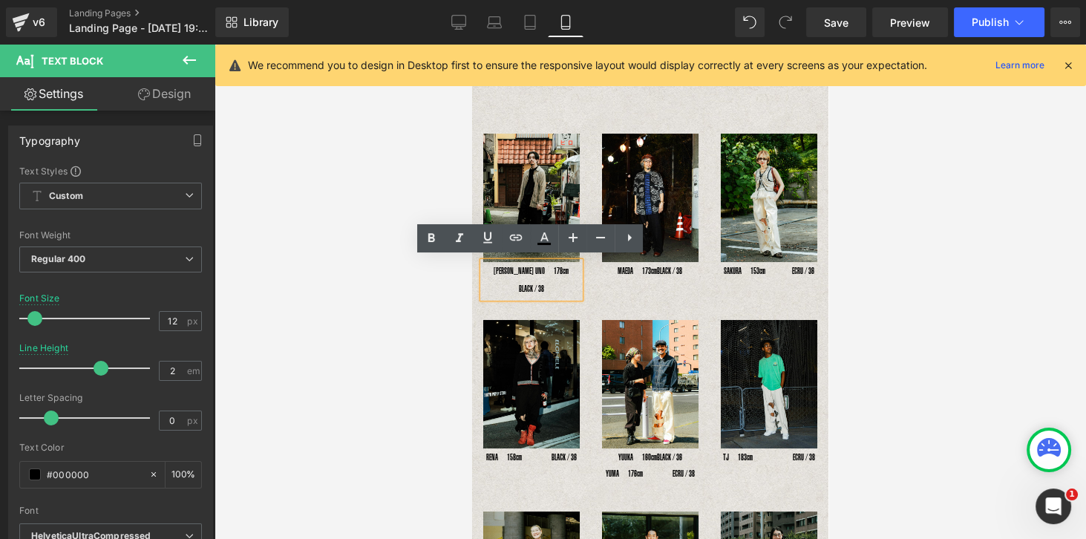
click at [875, 295] on div at bounding box center [651, 292] width 872 height 494
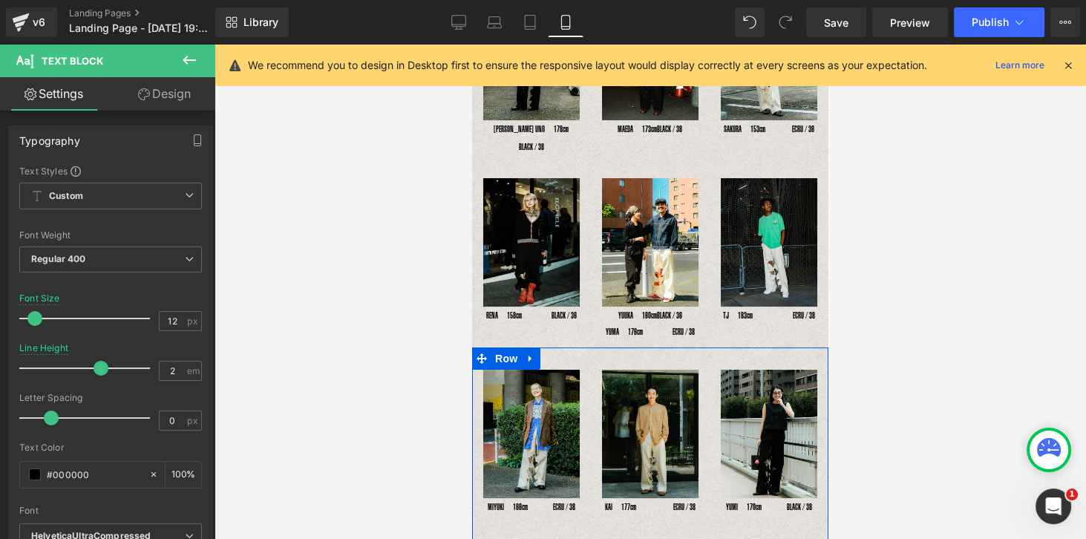
scroll to position [359, 0]
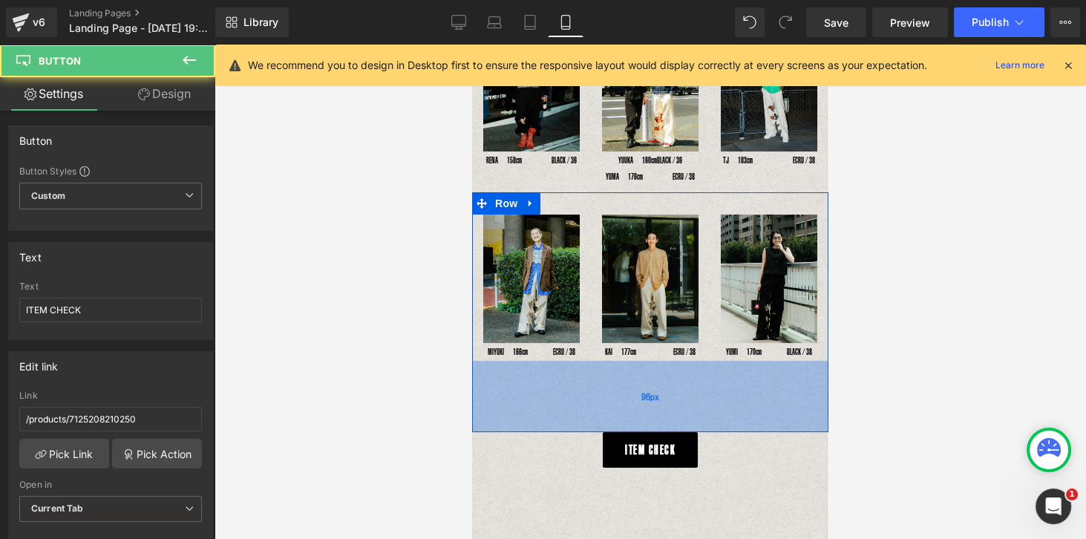
drag, startPoint x: 658, startPoint y: 405, endPoint x: 656, endPoint y: 385, distance: 20.8
click at [656, 385] on div "INSIDE RIPPED HOLE PANTS Text Block Text Block Image YOSHIHIRO UNO　178cm　BLACK …" at bounding box center [650, 221] width 356 height 970
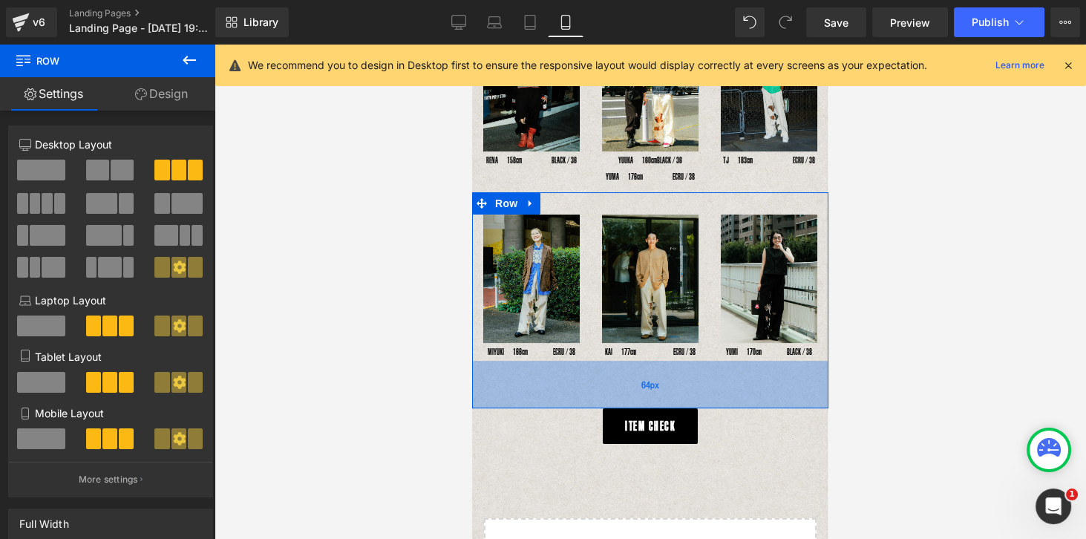
drag, startPoint x: 657, startPoint y: 401, endPoint x: 653, endPoint y: 377, distance: 24.0
click at [653, 377] on div "64px" at bounding box center [650, 385] width 356 height 48
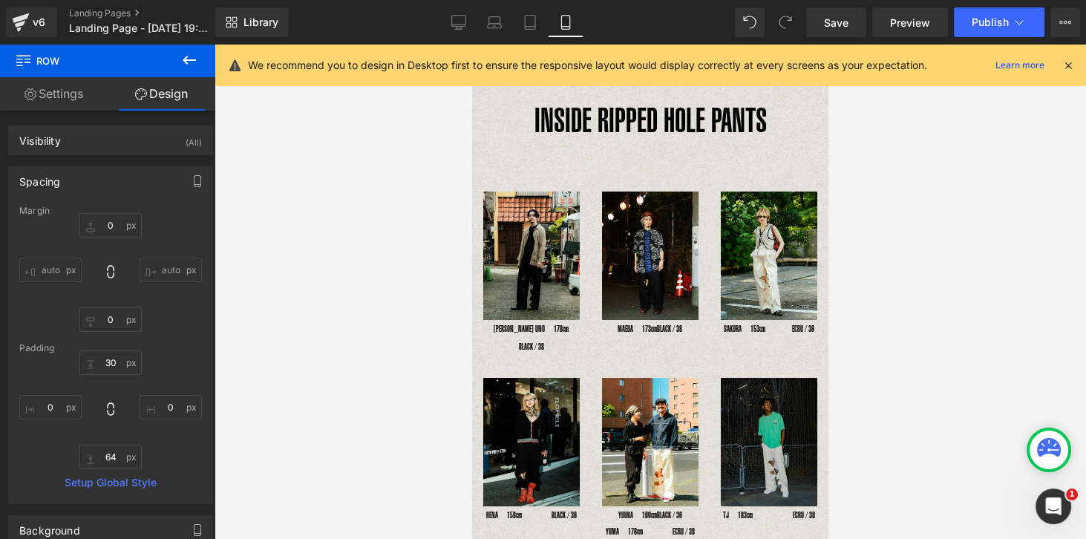
scroll to position [0, 0]
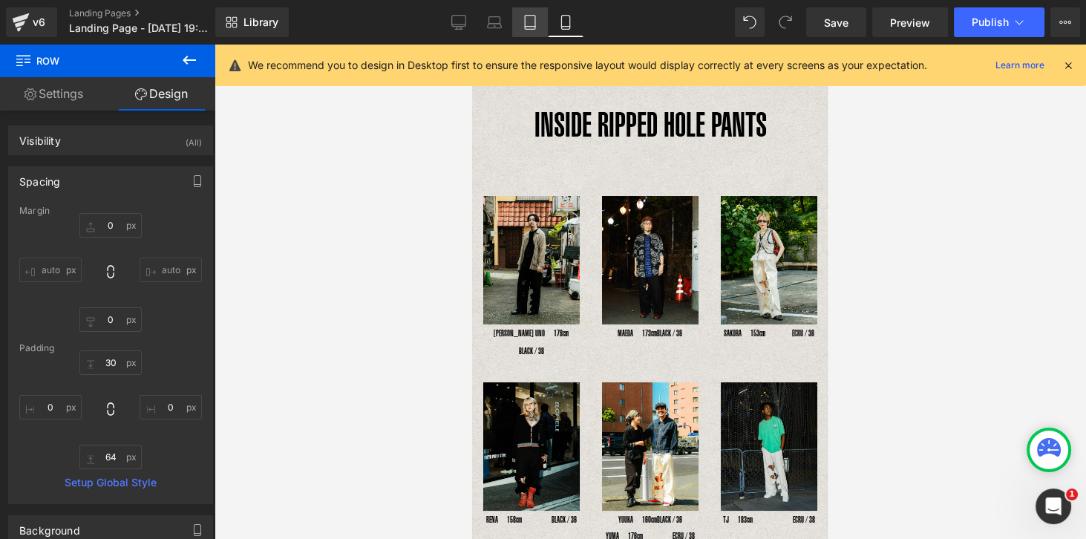
click at [529, 25] on icon at bounding box center [530, 22] width 15 height 15
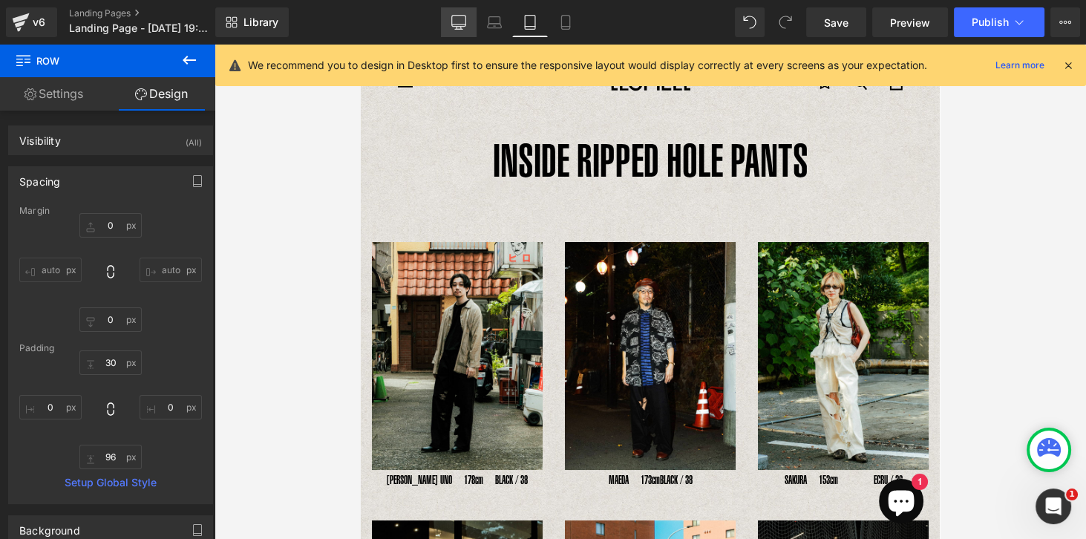
click at [462, 25] on icon at bounding box center [458, 25] width 14 height 0
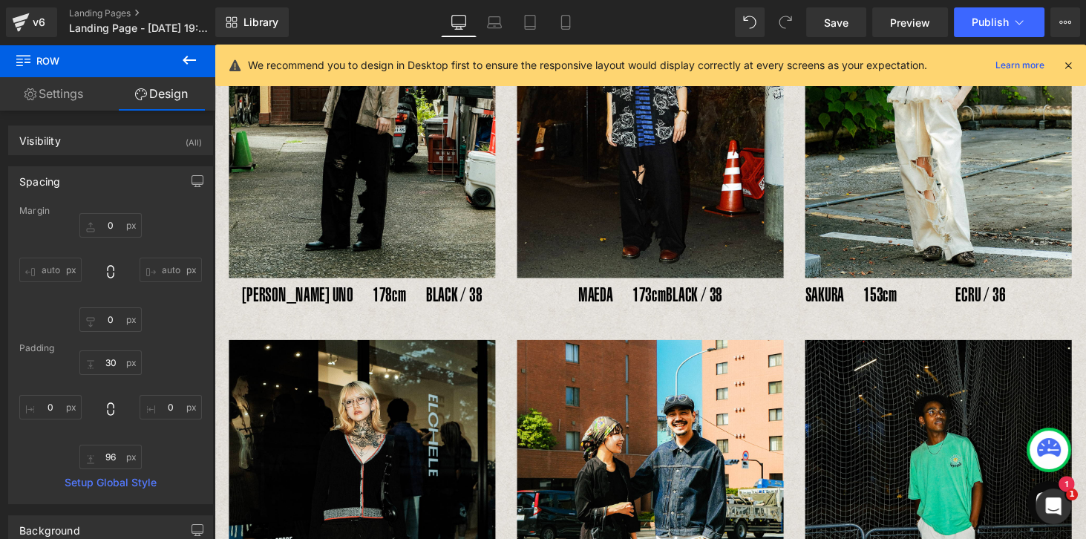
scroll to position [325, 0]
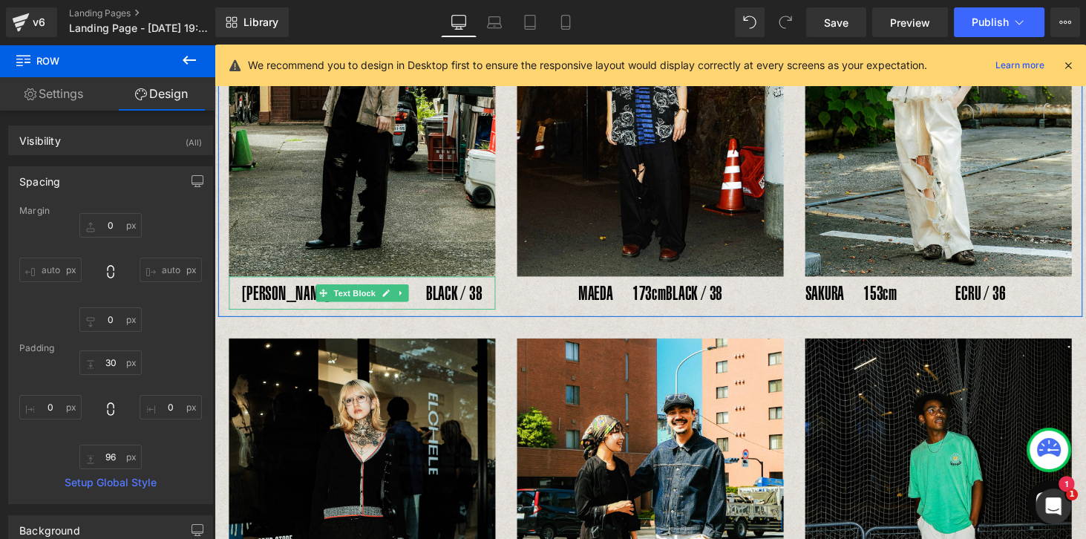
click at [298, 304] on p "YOSHIHIRO UNO　178cm　BLACK / 38" at bounding box center [366, 301] width 275 height 35
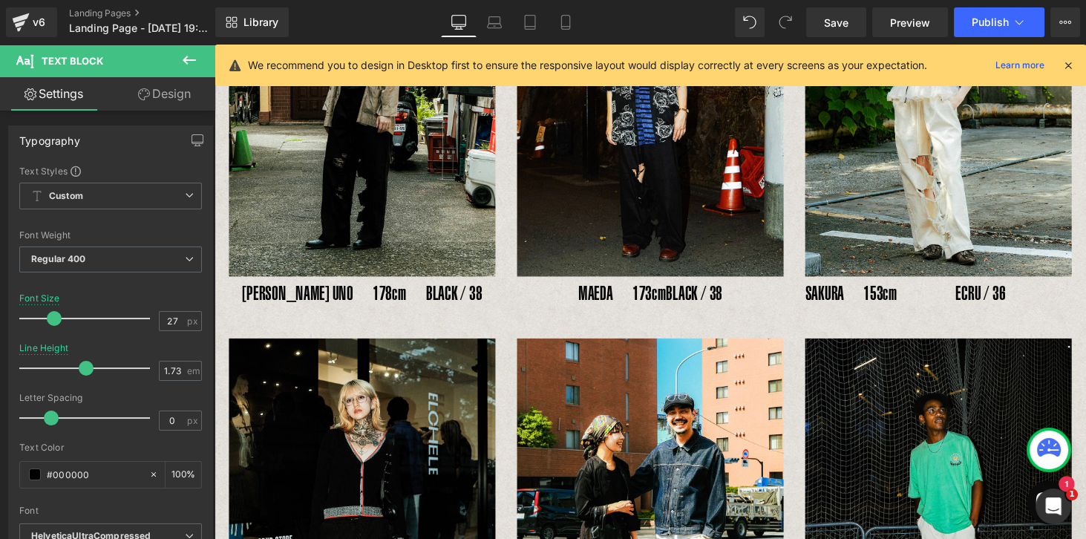
click at [196, 59] on icon at bounding box center [189, 60] width 18 height 18
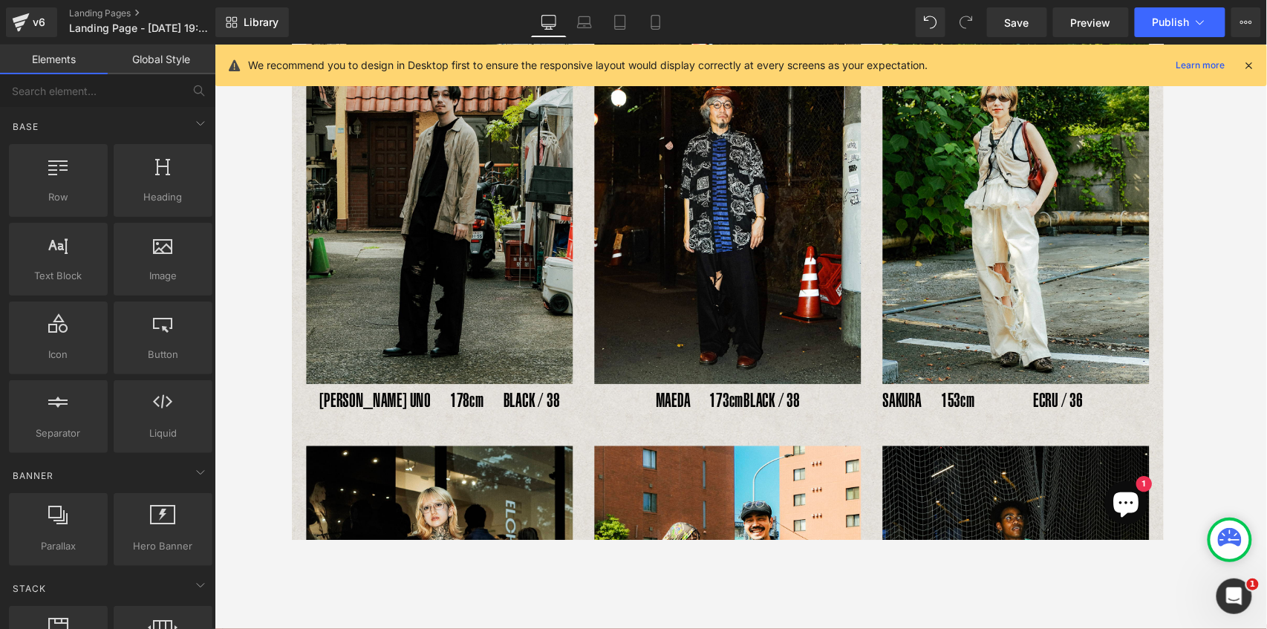
scroll to position [127, 0]
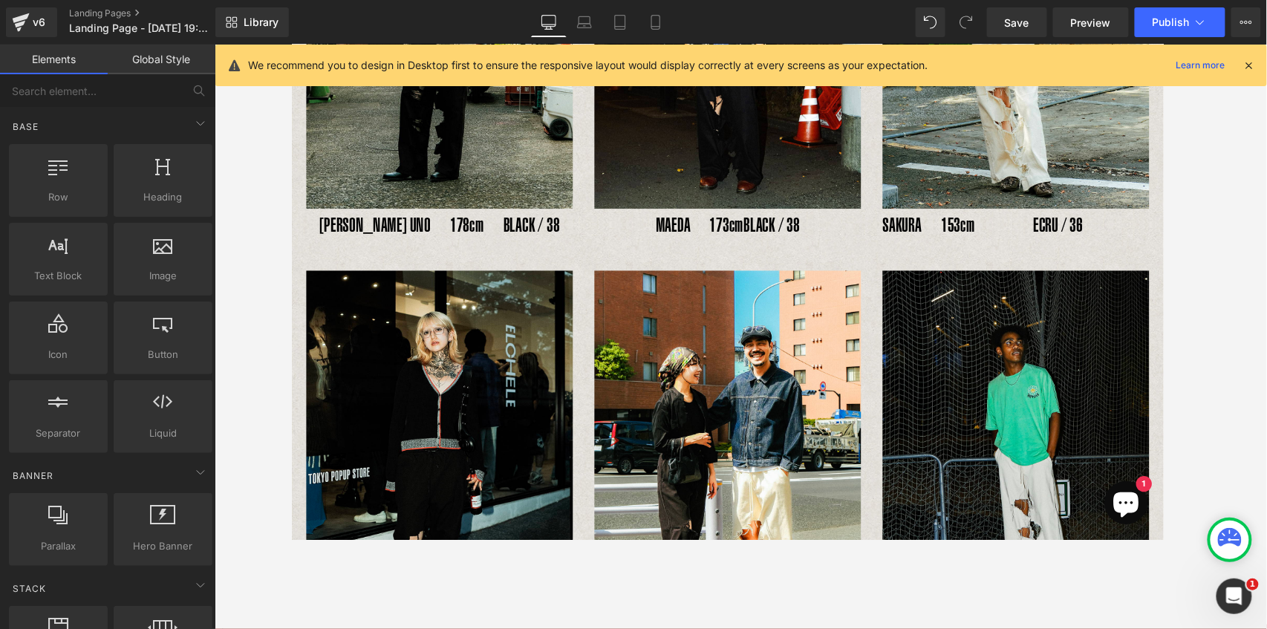
click at [485, 248] on div "YOSHIHIRO UNO　178cm　BLACK / 38 Text Block" at bounding box center [443, 230] width 275 height 35
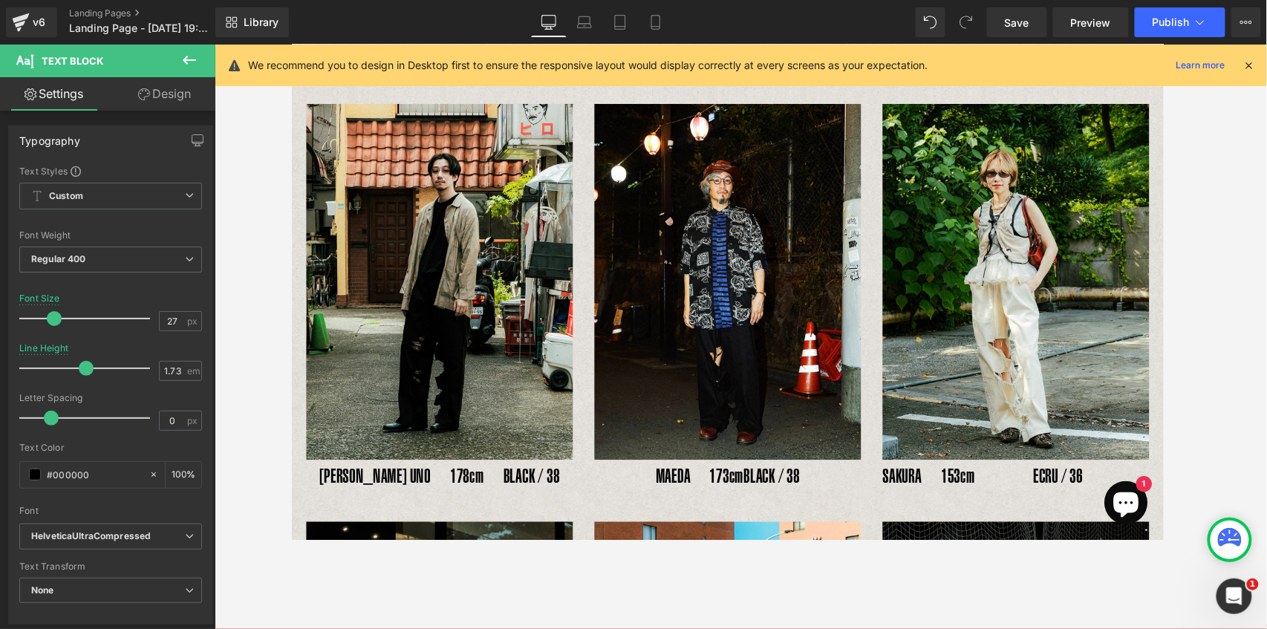
scroll to position [247, 0]
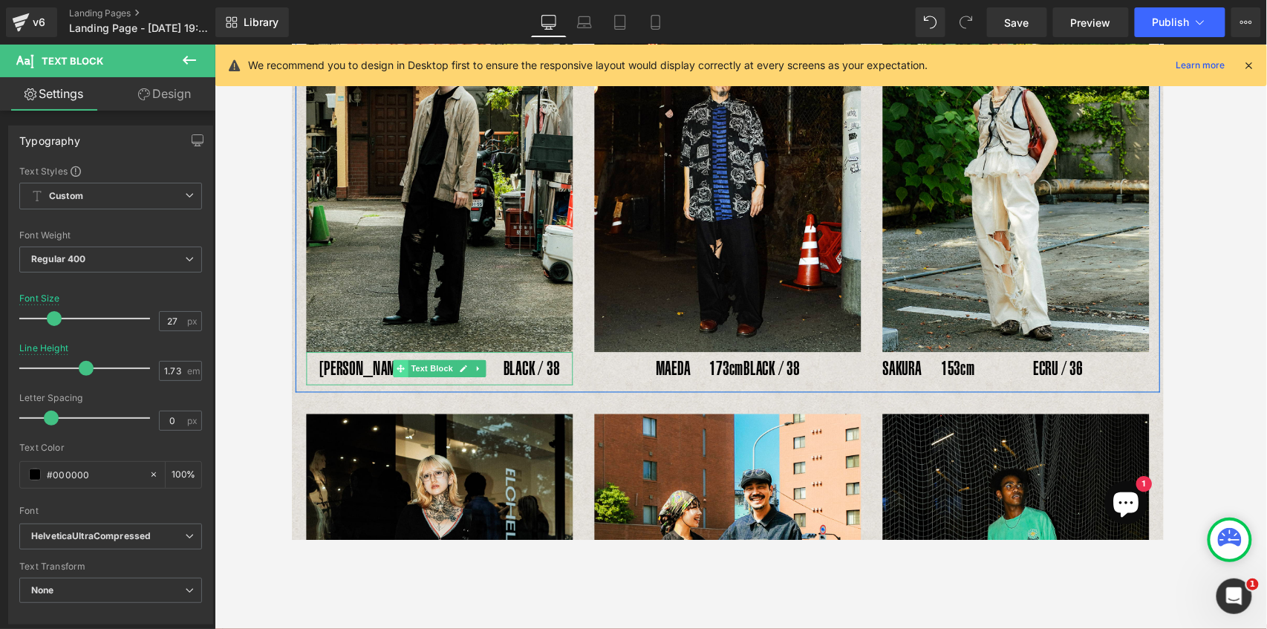
click at [403, 373] on span at bounding box center [404, 378] width 16 height 18
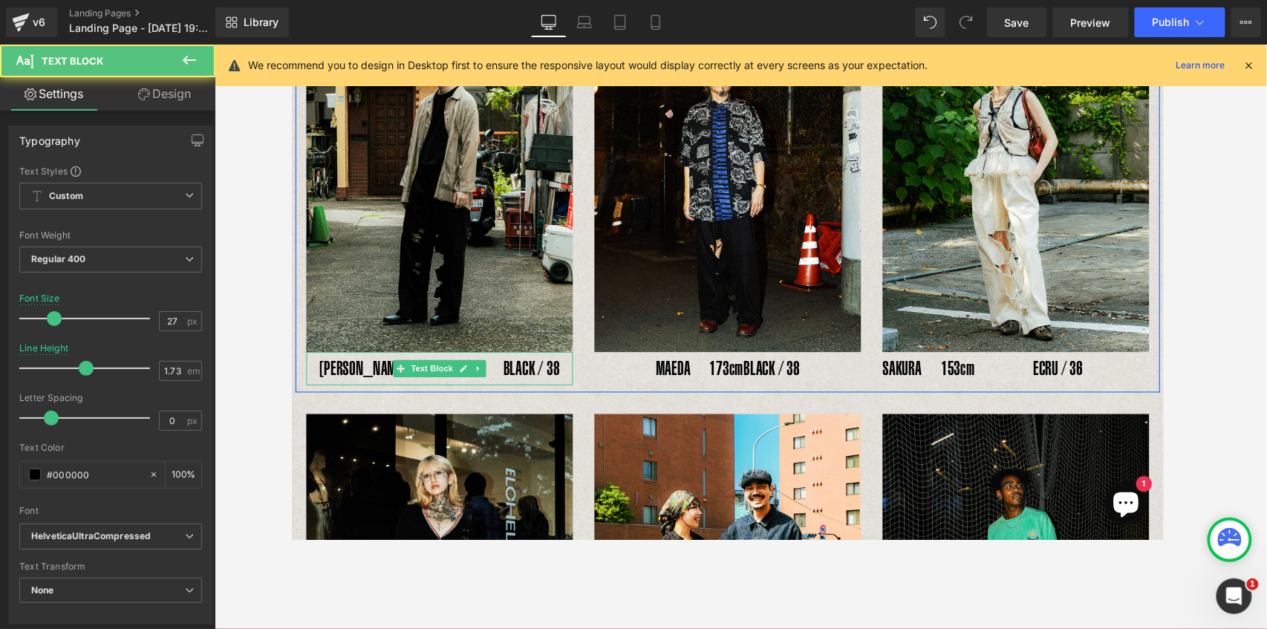
click at [375, 378] on p "YOSHIHIRO UNO　178cm　BLACK / 38" at bounding box center [443, 378] width 275 height 35
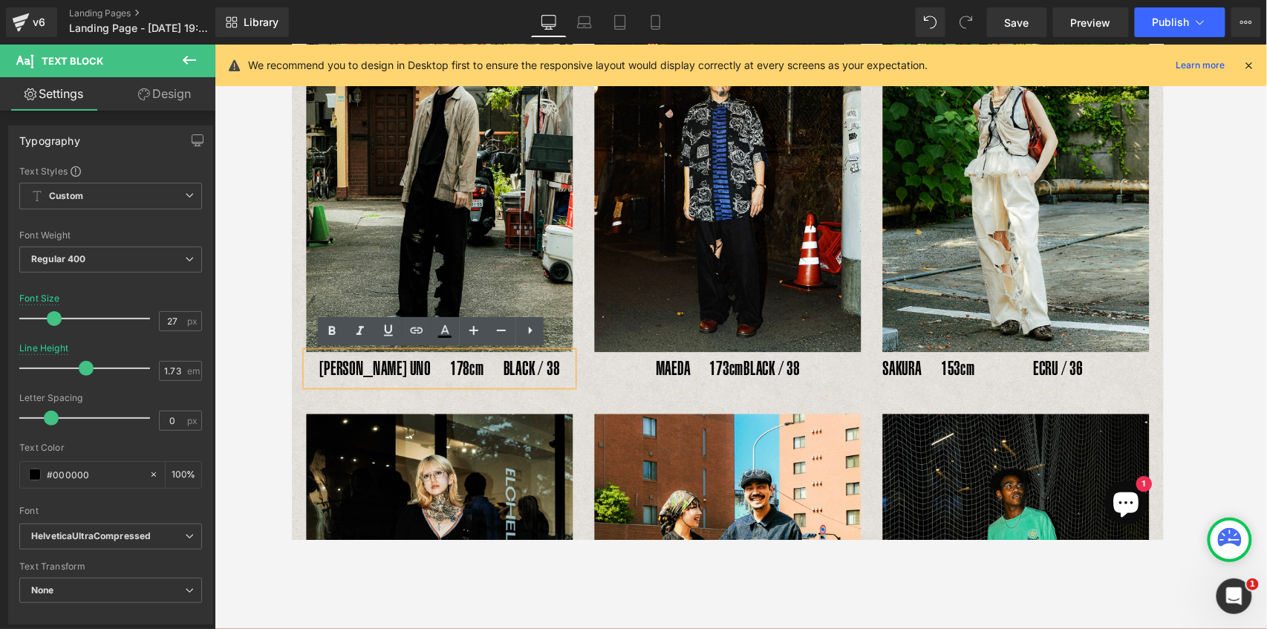
click at [440, 375] on p "YOSHIHIRO UNO　178cm　BLACK / 38" at bounding box center [443, 378] width 275 height 35
click at [192, 68] on icon at bounding box center [189, 60] width 18 height 18
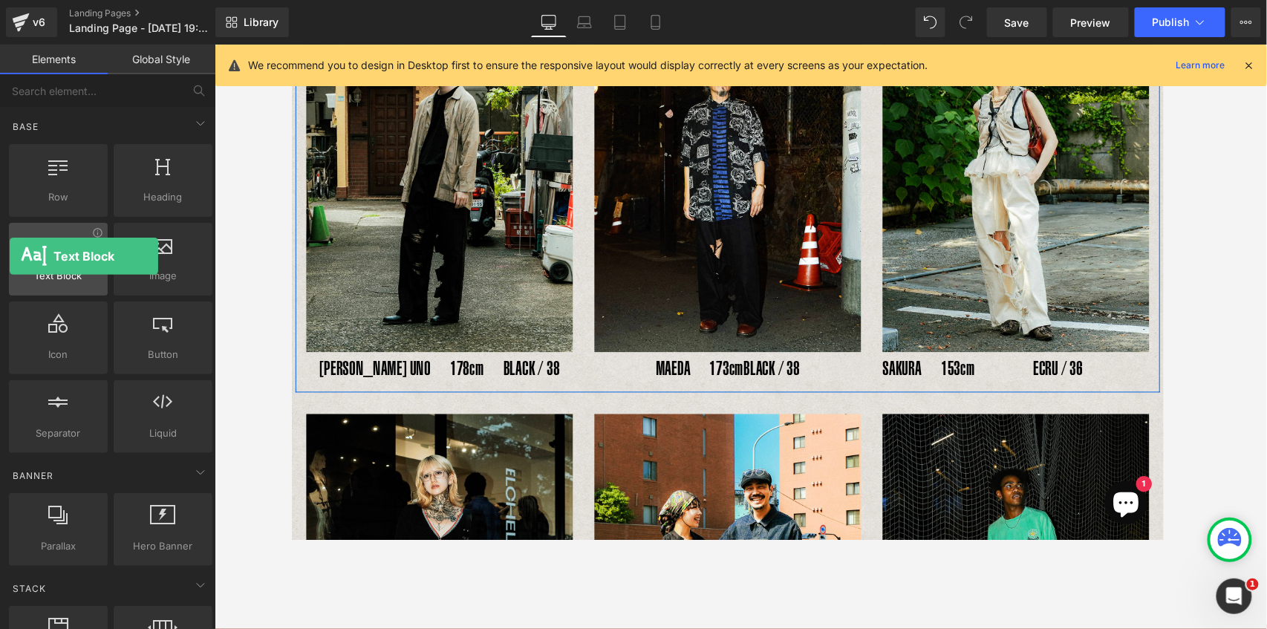
drag, startPoint x: 60, startPoint y: 248, endPoint x: 26, endPoint y: 261, distance: 36.4
click at [26, 261] on div at bounding box center [58, 251] width 90 height 33
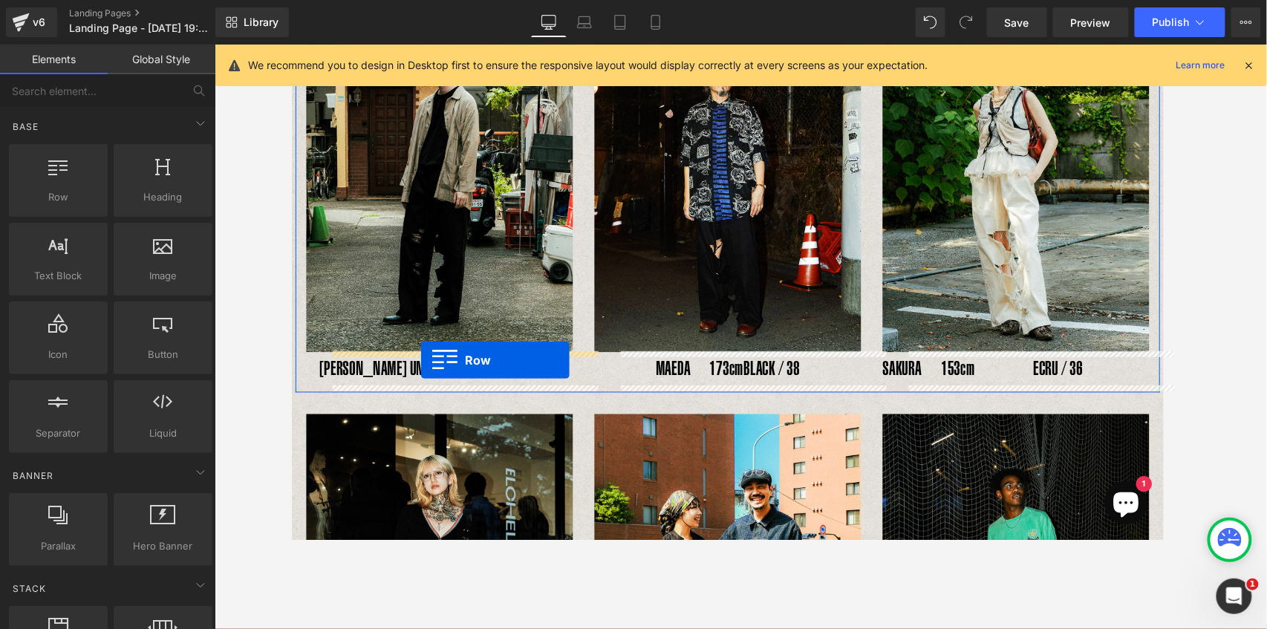
drag, startPoint x: 347, startPoint y: 217, endPoint x: 424, endPoint y: 368, distance: 170.0
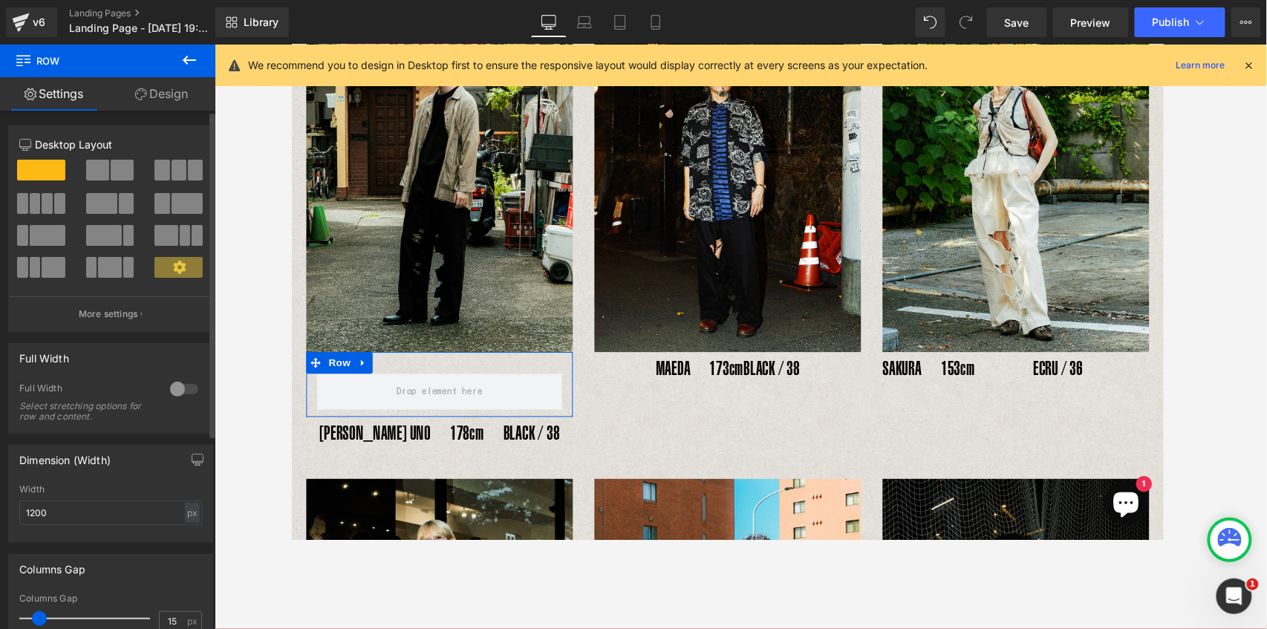
click at [113, 176] on span at bounding box center [122, 170] width 23 height 21
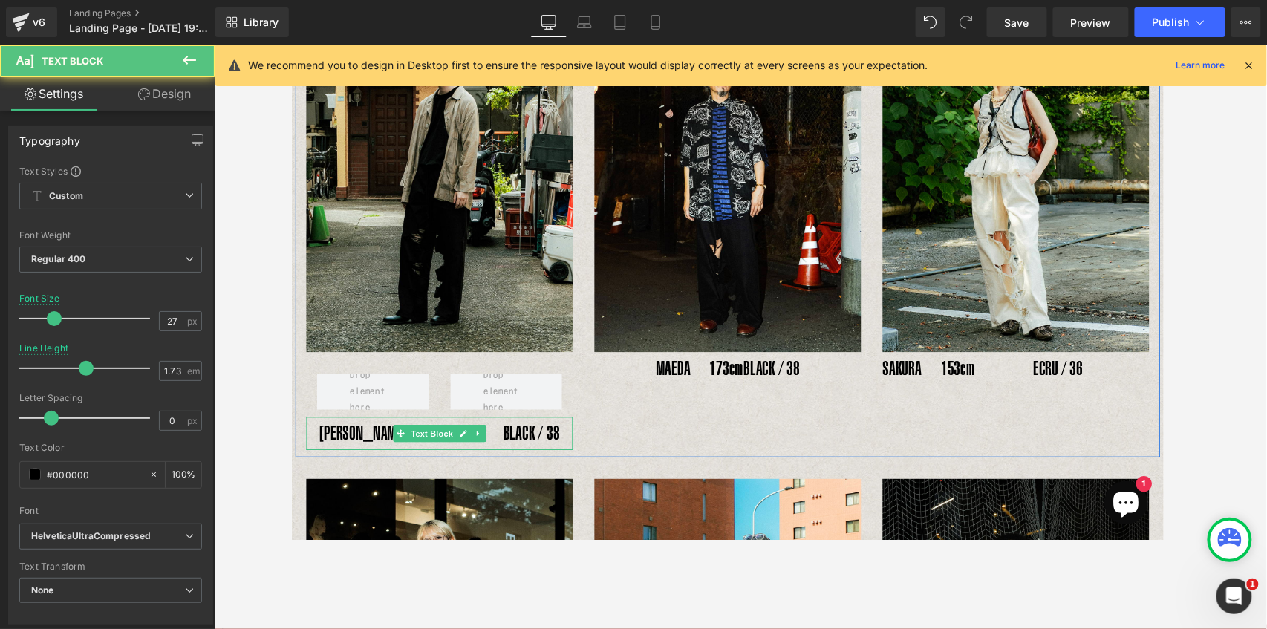
click at [372, 455] on p "YOSHIHIRO UNO　178cm　BLACK / 38" at bounding box center [443, 445] width 275 height 35
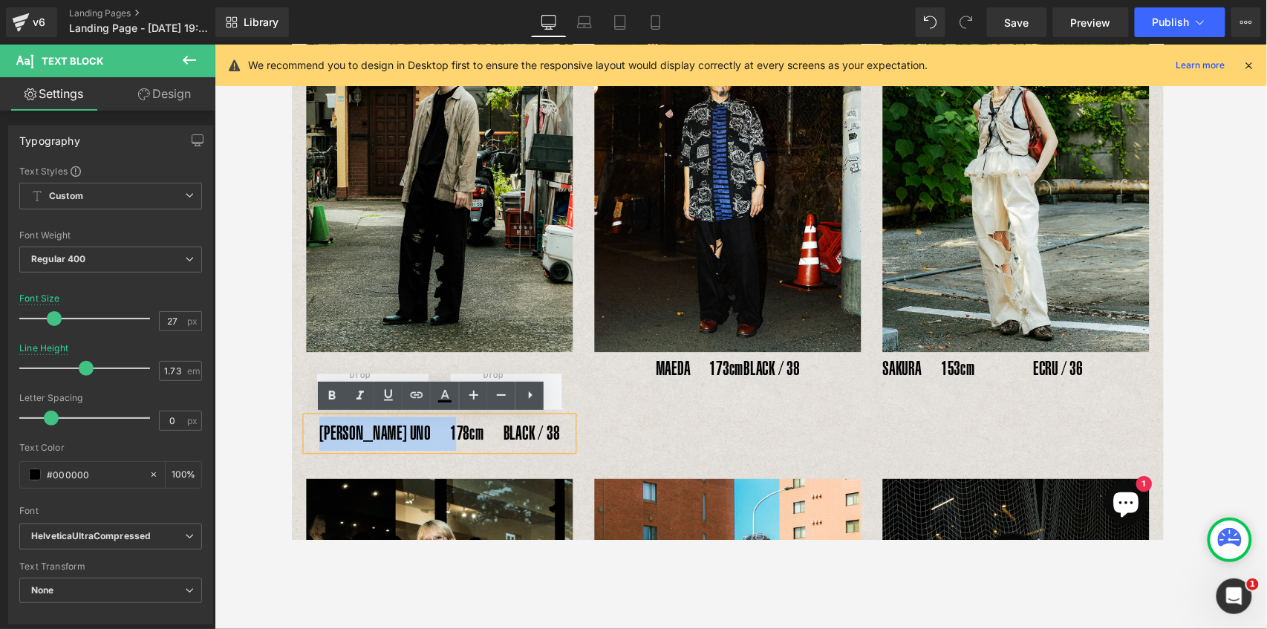
drag, startPoint x: 333, startPoint y: 445, endPoint x: 465, endPoint y: 450, distance: 131.5
click at [465, 450] on p "YOSHIHIRO UNO　178cm　BLACK / 38" at bounding box center [443, 445] width 275 height 35
copy p "YOSHIHIRO UNO　178cm"
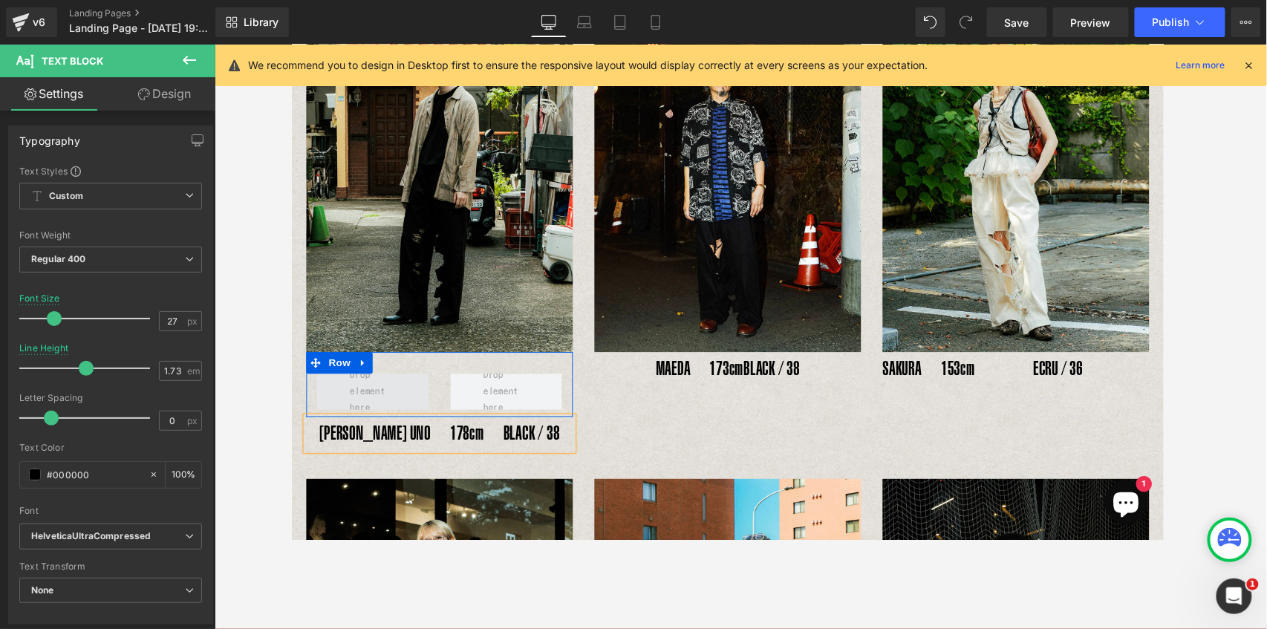
click at [346, 400] on span at bounding box center [375, 402] width 58 height 58
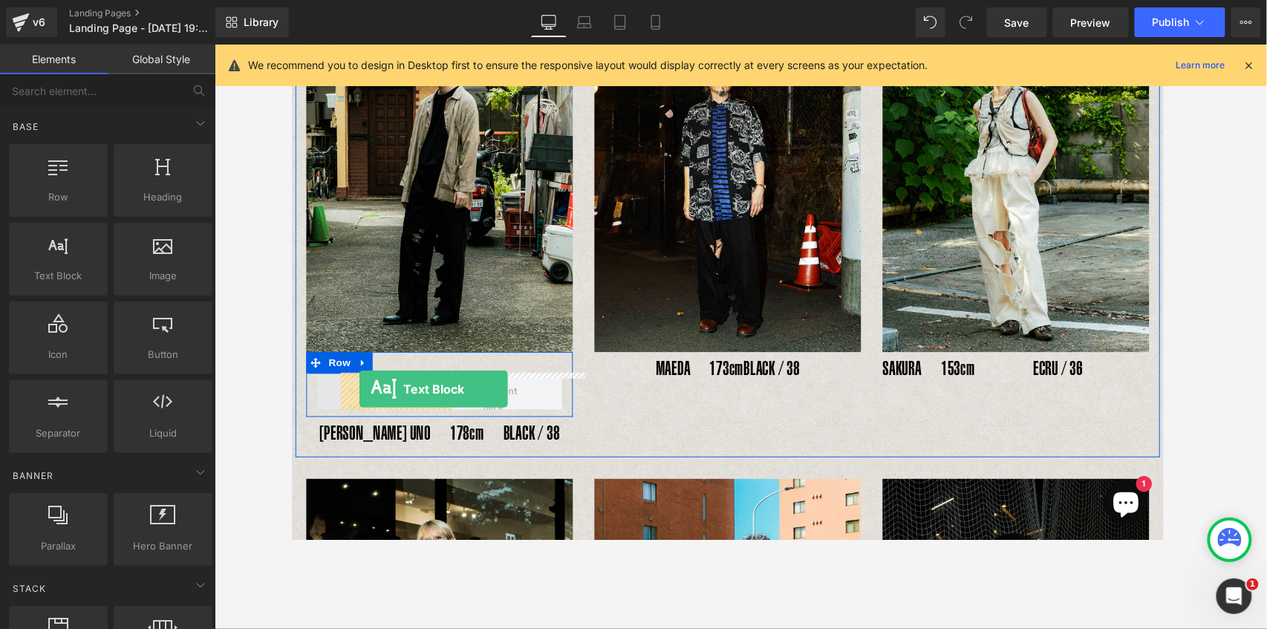
drag, startPoint x: 358, startPoint y: 307, endPoint x: 360, endPoint y: 399, distance: 92.1
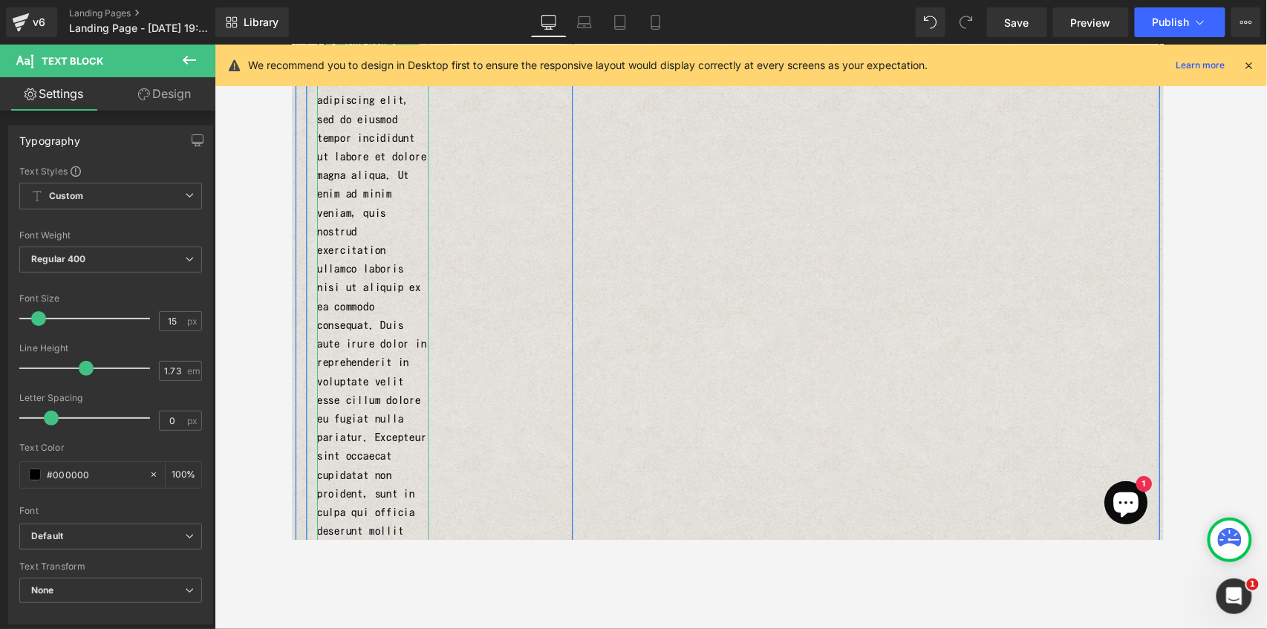
scroll to position [570, 0]
click at [387, 422] on p "Lorem ipsum dolor sit amet, consectetur adipiscing elit, sed do eiusmod tempor …" at bounding box center [374, 316] width 115 height 560
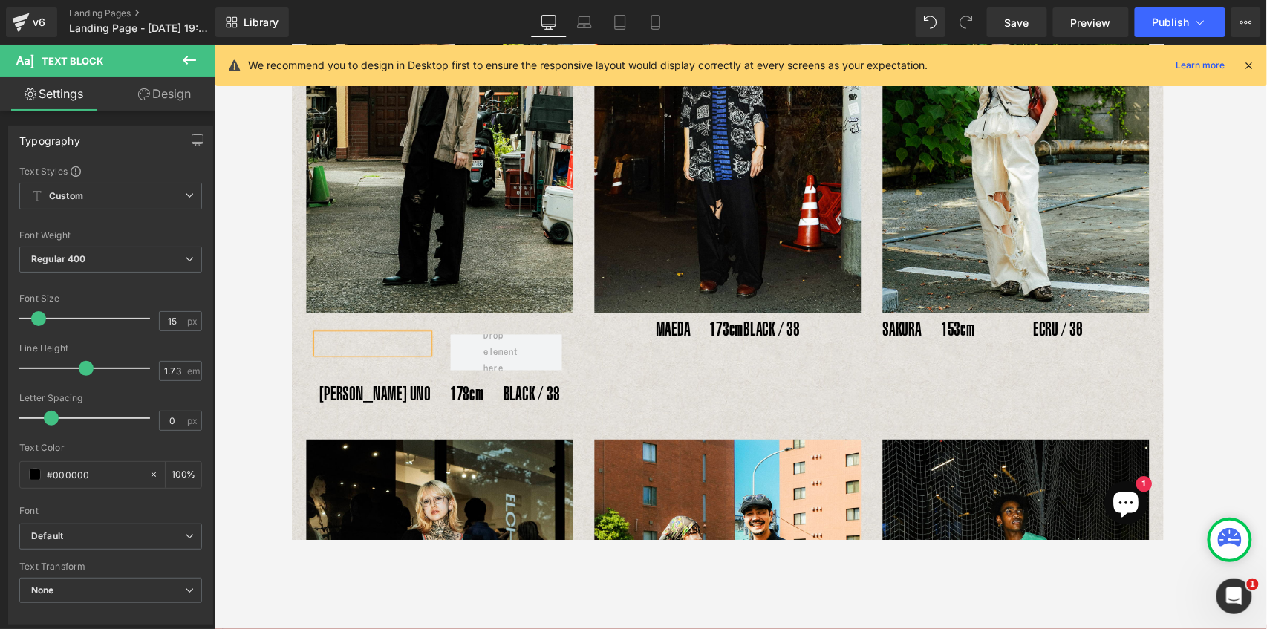
scroll to position [293, 0]
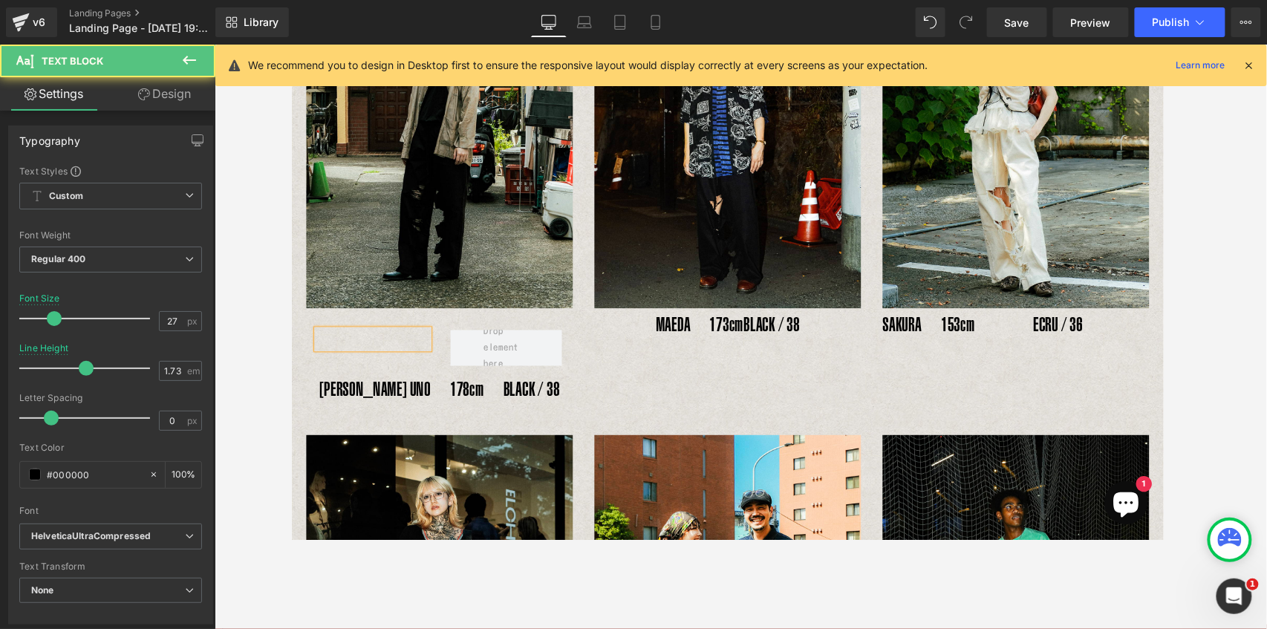
click at [384, 393] on p "YOSHIHIRO UNO　178cm　BLACK / 38" at bounding box center [443, 399] width 275 height 35
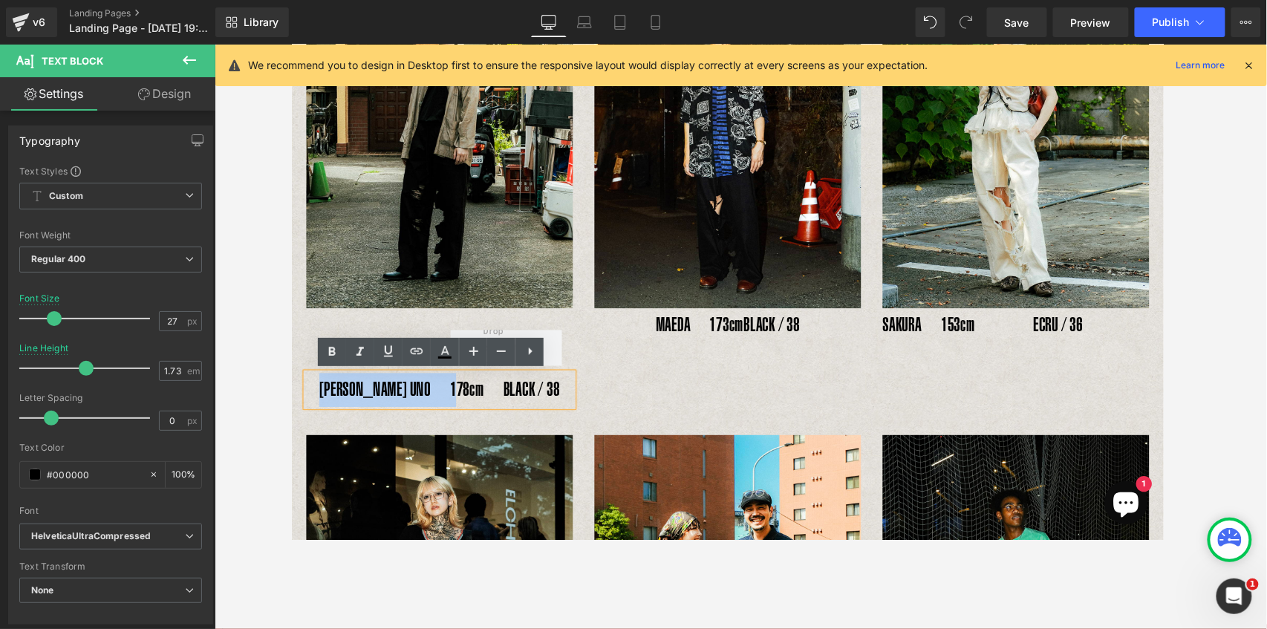
drag, startPoint x: 332, startPoint y: 396, endPoint x: 475, endPoint y: 399, distance: 143.3
click at [475, 399] on p "YOSHIHIRO UNO　178cm　BLACK / 38" at bounding box center [443, 399] width 275 height 35
copy p "YOSHIHIRO UNO　178cm"
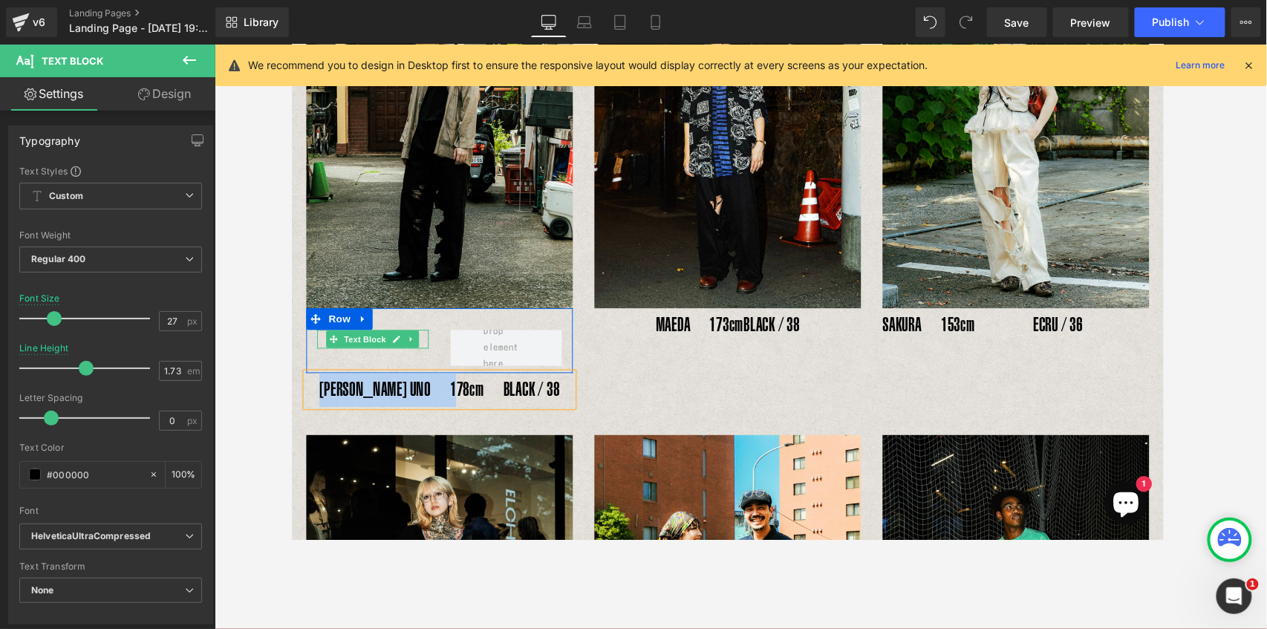
click at [359, 350] on span "Text Block" at bounding box center [366, 348] width 49 height 18
click at [317, 344] on p at bounding box center [374, 347] width 115 height 19
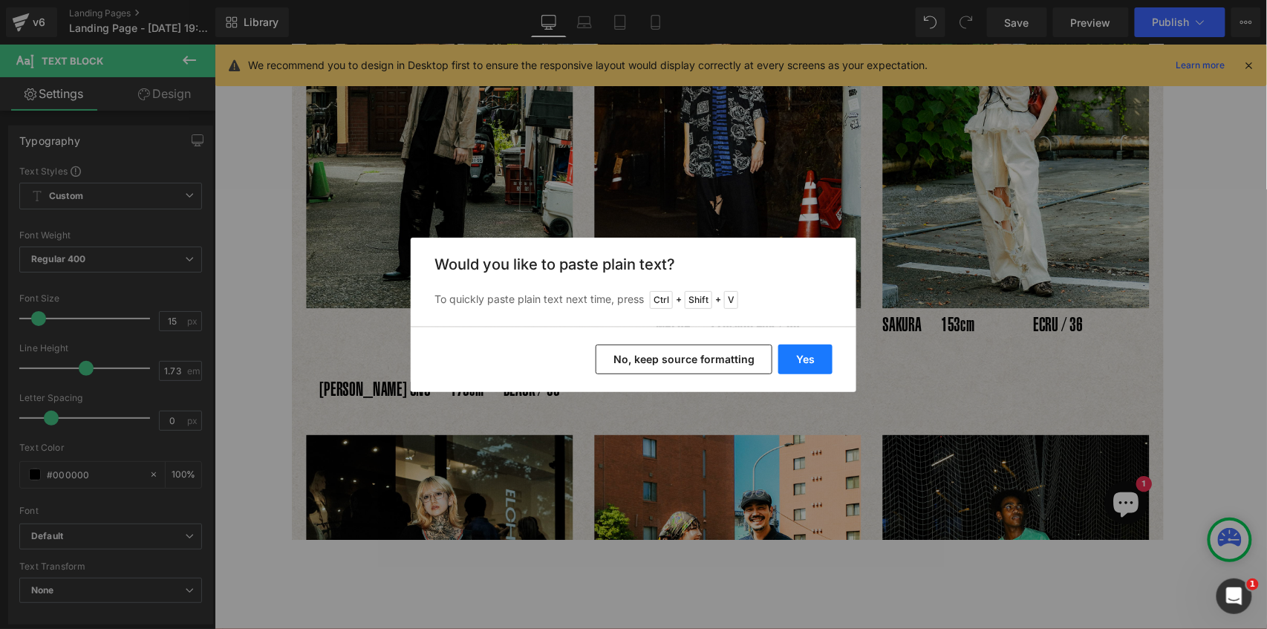
click at [809, 362] on button "Yes" at bounding box center [805, 359] width 54 height 30
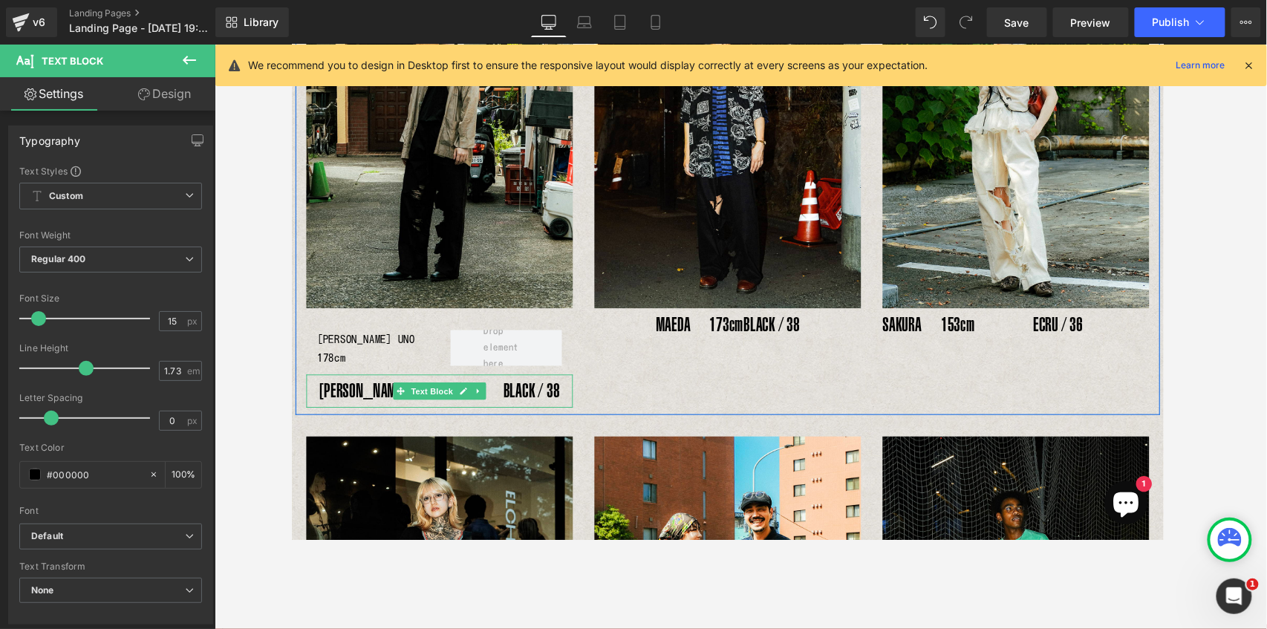
click at [515, 398] on p "YOSHIHIRO UNO　178cm　BLACK / 38" at bounding box center [443, 401] width 275 height 35
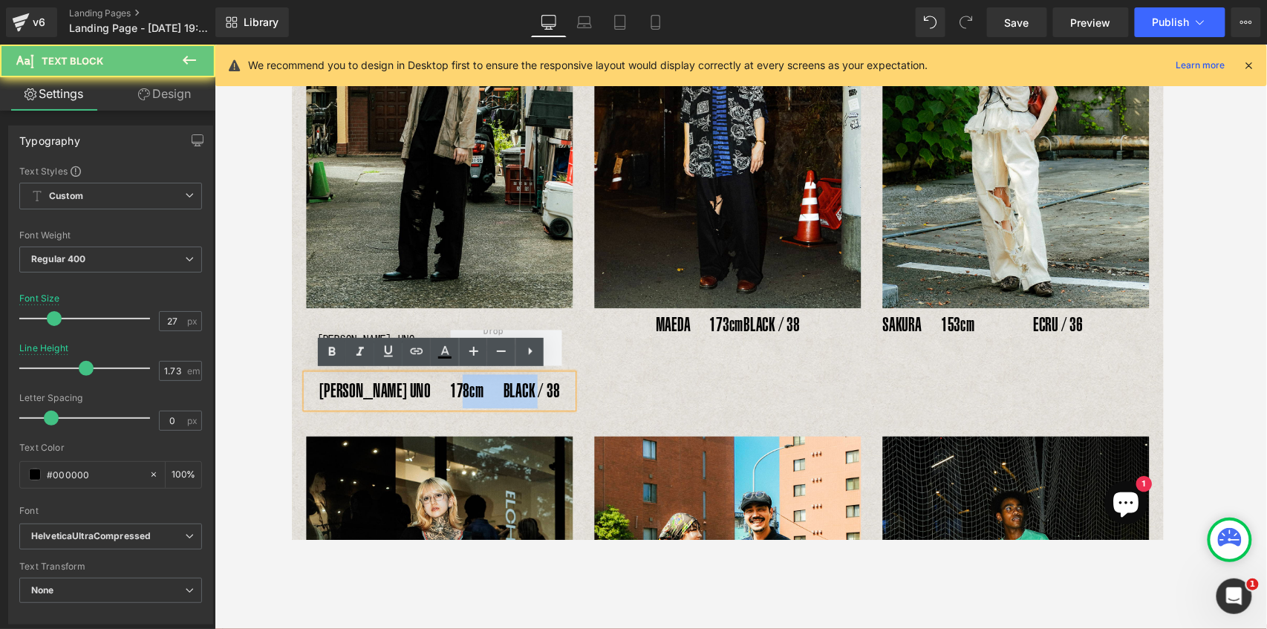
drag, startPoint x: 487, startPoint y: 402, endPoint x: 555, endPoint y: 405, distance: 68.4
click at [555, 405] on p "YOSHIHIRO UNO　178cm　BLACK / 38" at bounding box center [443, 401] width 275 height 35
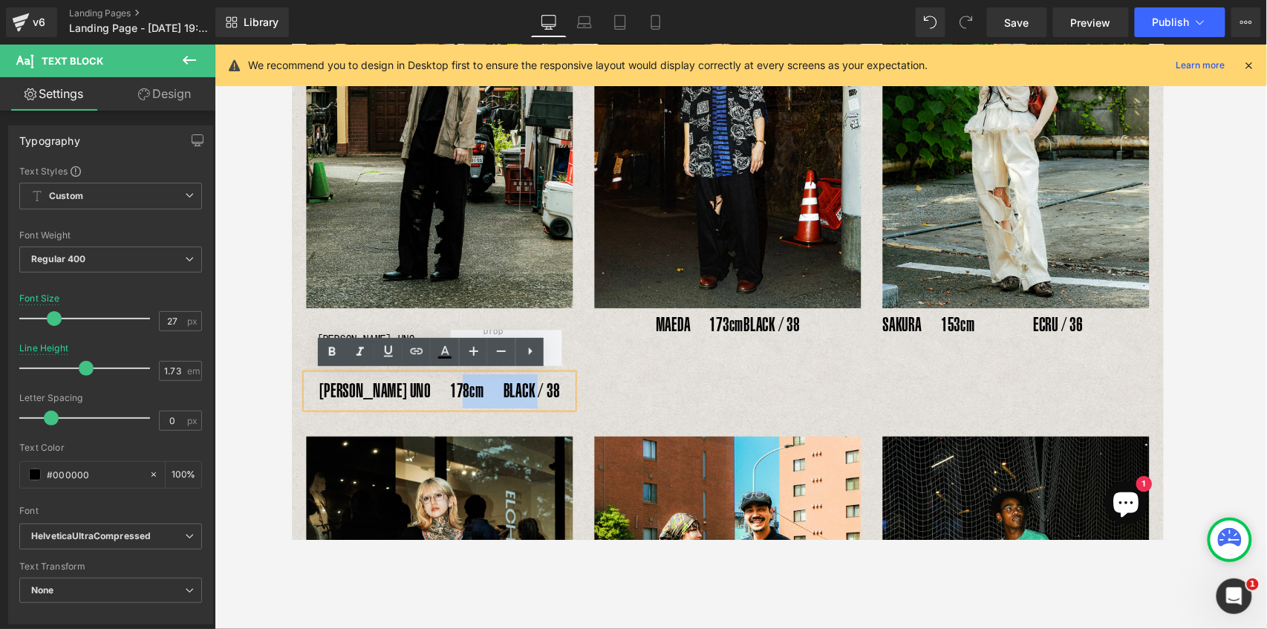
copy p "BLACK / 38"
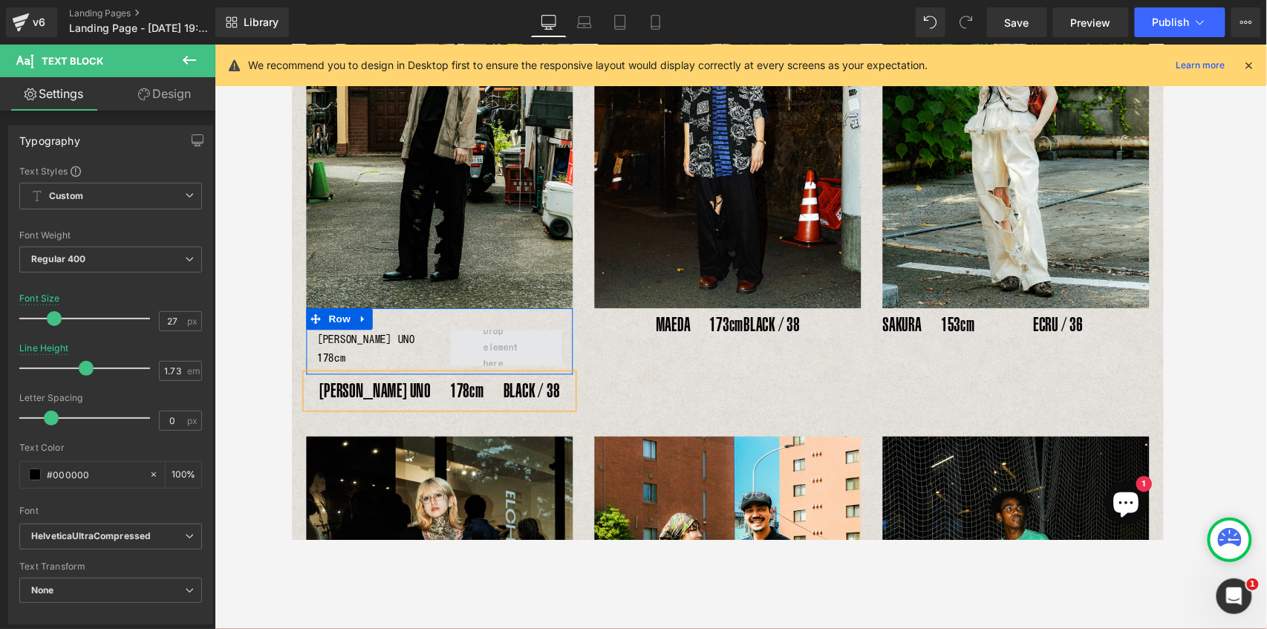
click at [503, 353] on span at bounding box center [512, 356] width 58 height 58
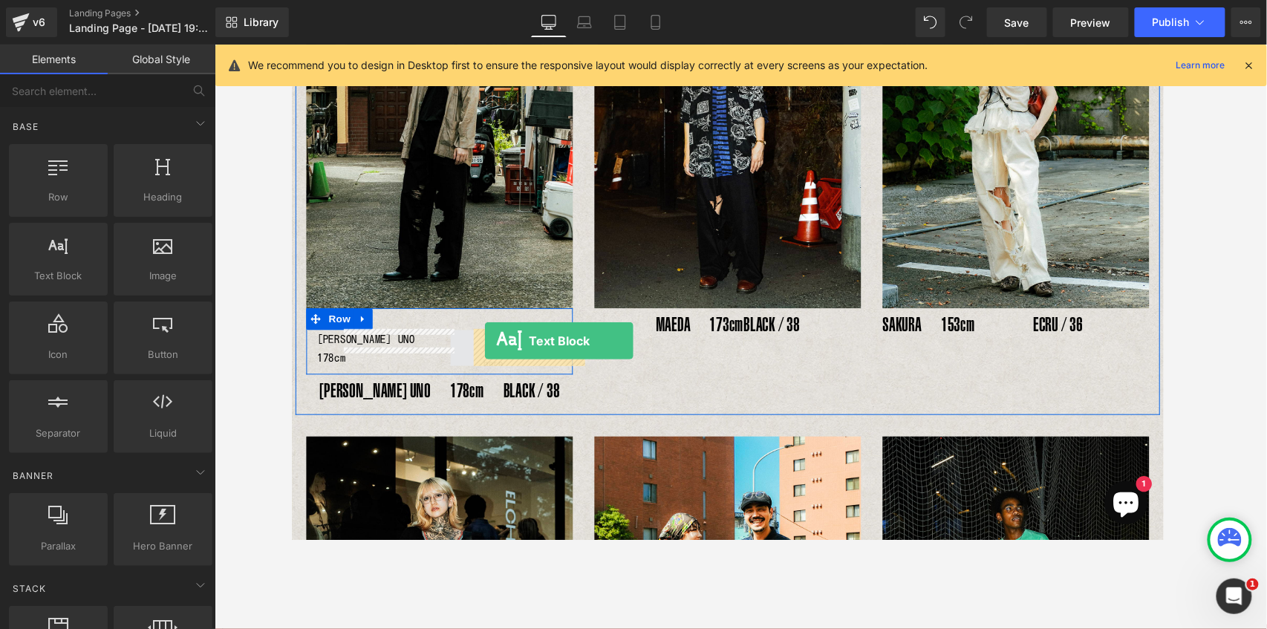
drag, startPoint x: 379, startPoint y: 313, endPoint x: 490, endPoint y: 350, distance: 116.7
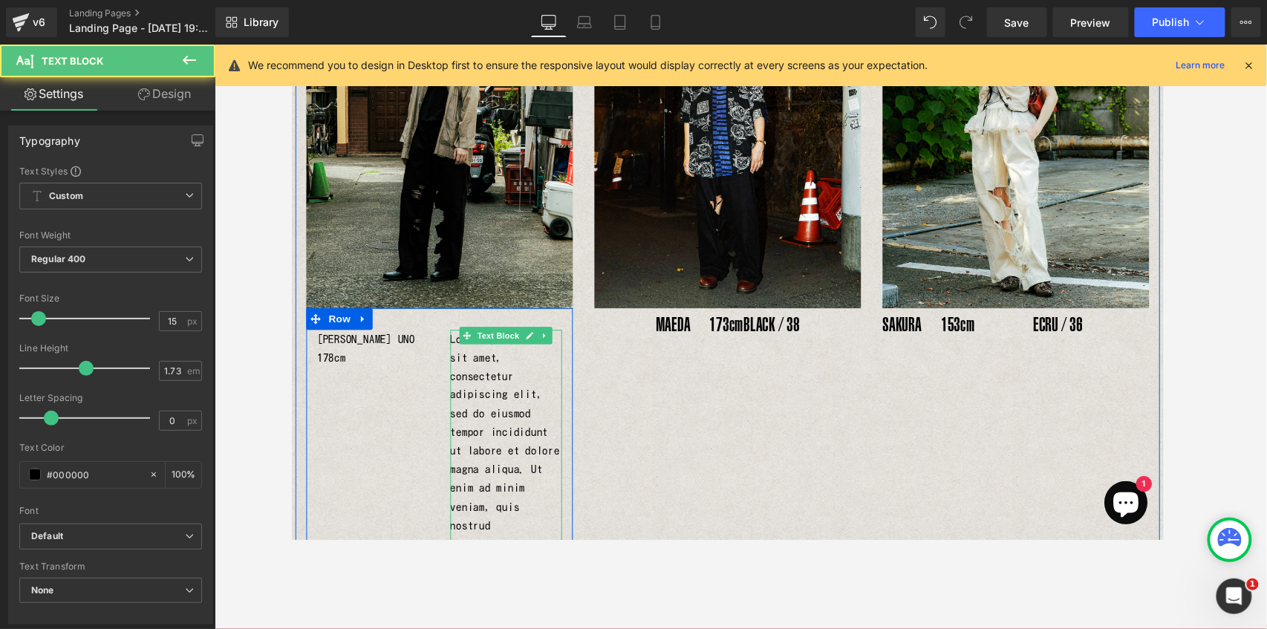
click at [482, 377] on p "Lorem ipsum dolor sit amet, consectetur adipiscing elit, sed do eiusmod tempor …" at bounding box center [511, 618] width 115 height 560
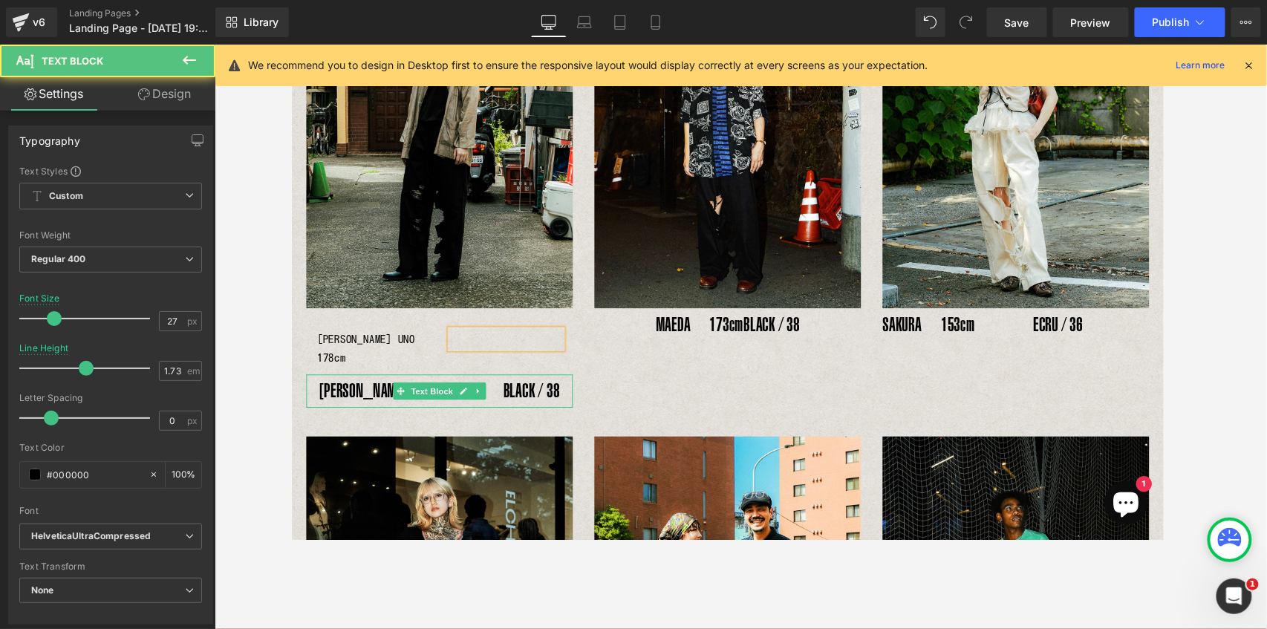
click at [494, 388] on p "YOSHIHIRO UNO　178cm　BLACK / 38" at bounding box center [443, 401] width 275 height 35
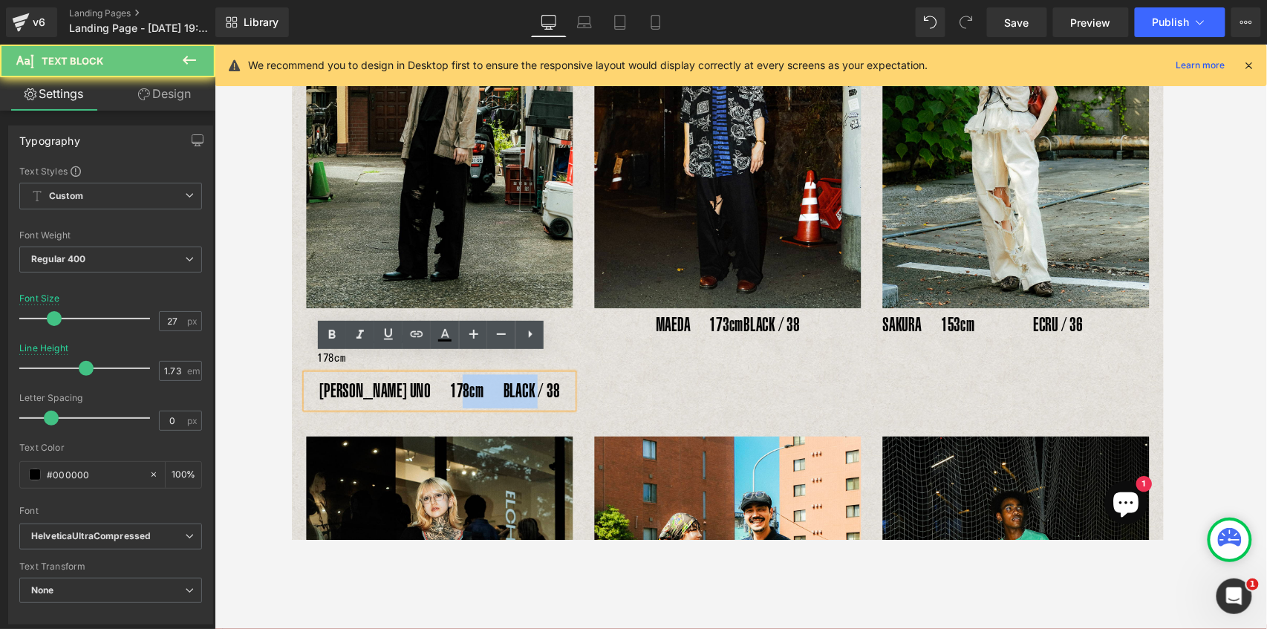
drag, startPoint x: 491, startPoint y: 382, endPoint x: 559, endPoint y: 382, distance: 68.3
click at [559, 384] on p "YOSHIHIRO UNO　178cm　BLACK / 38" at bounding box center [443, 401] width 275 height 35
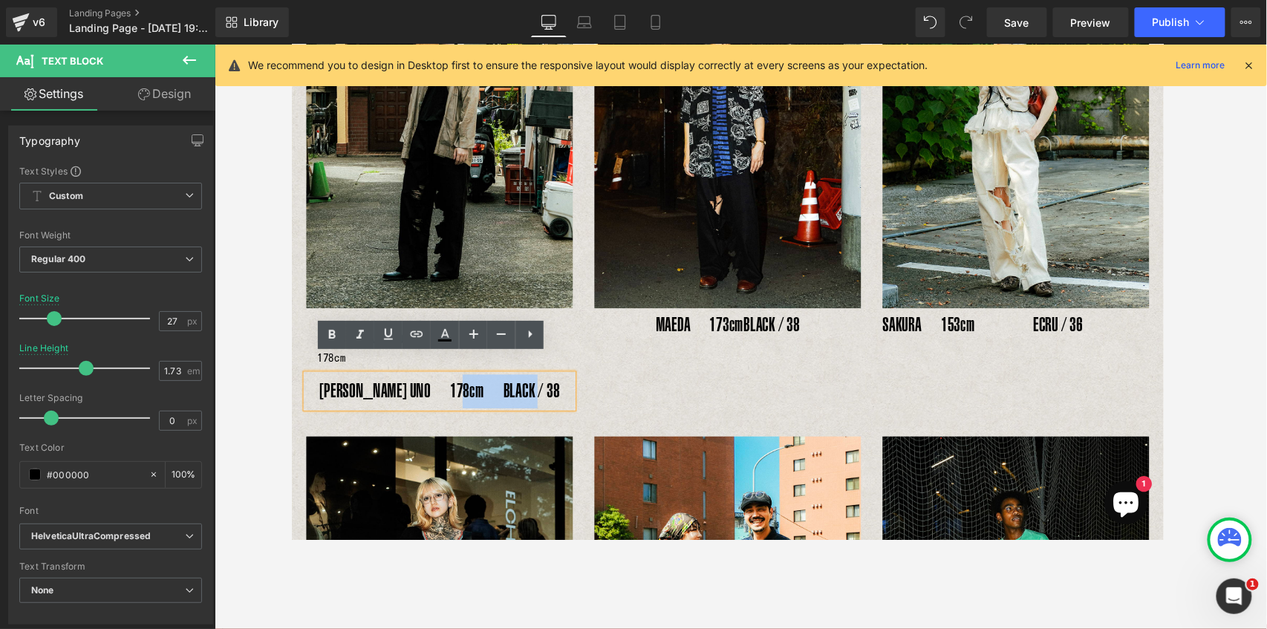
copy p "BLACK / 38"
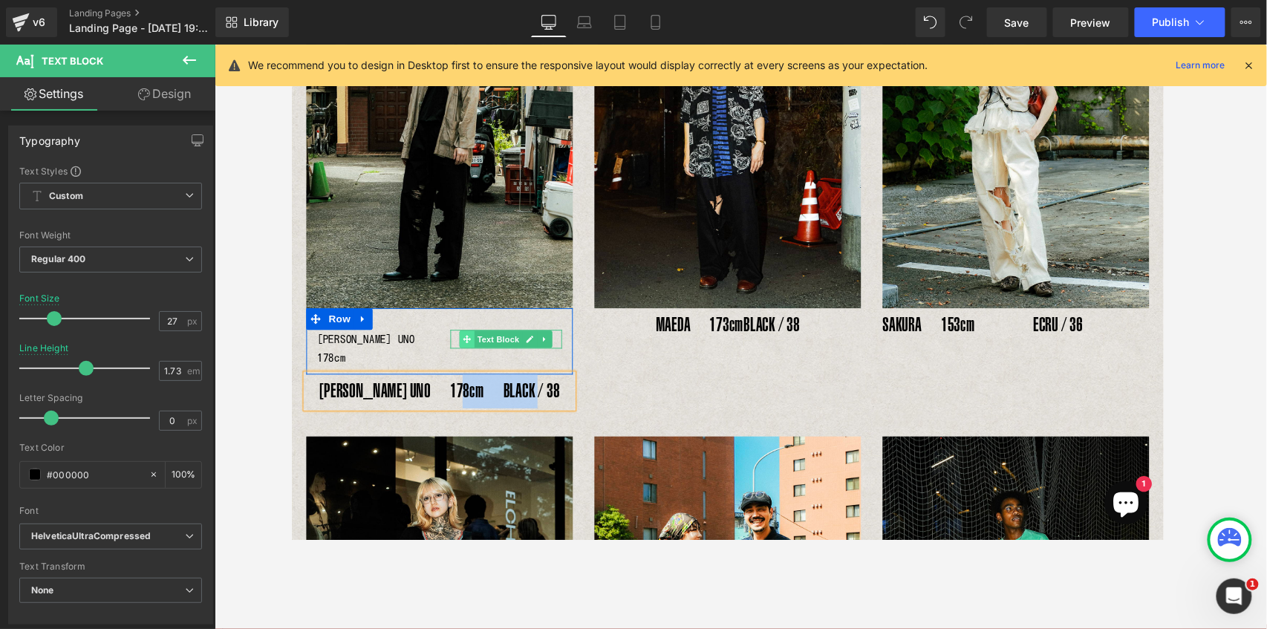
click at [471, 339] on span at bounding box center [472, 348] width 16 height 18
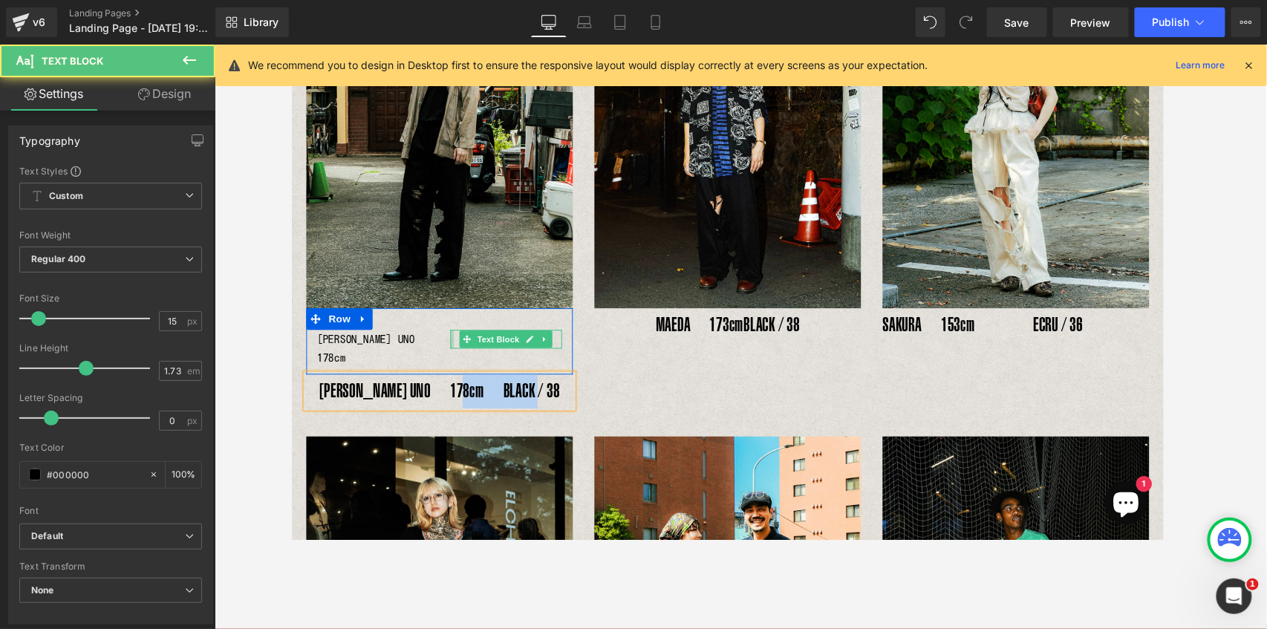
click at [454, 347] on div at bounding box center [456, 347] width 4 height 19
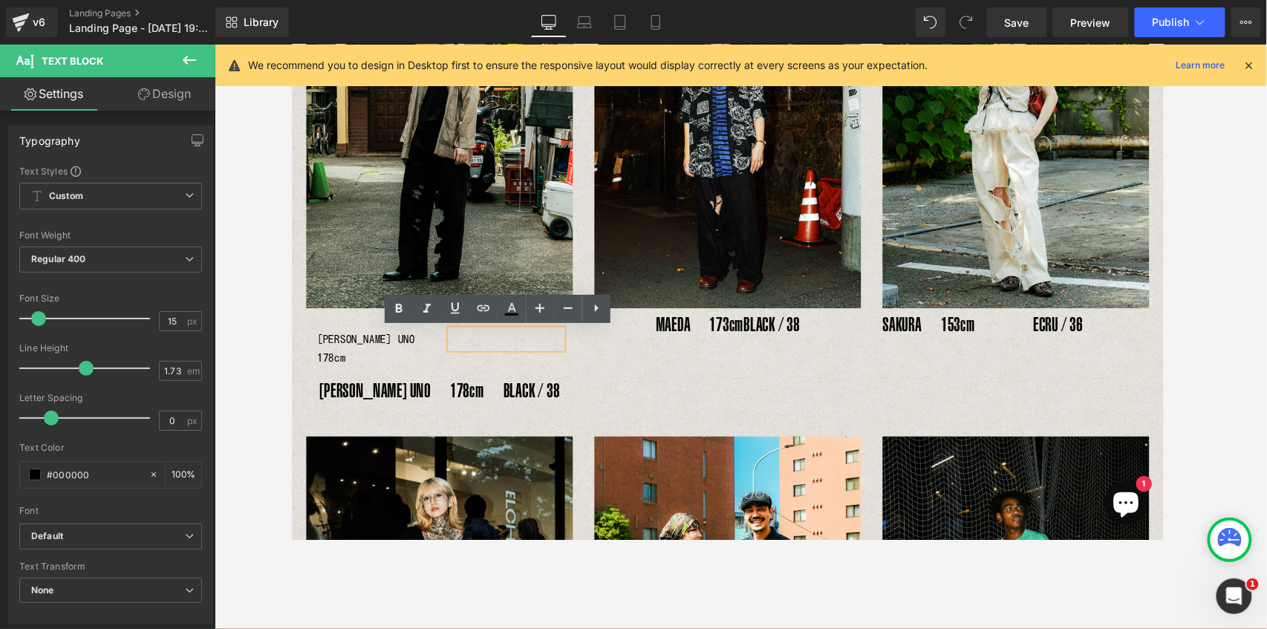
click at [457, 347] on p at bounding box center [511, 347] width 115 height 19
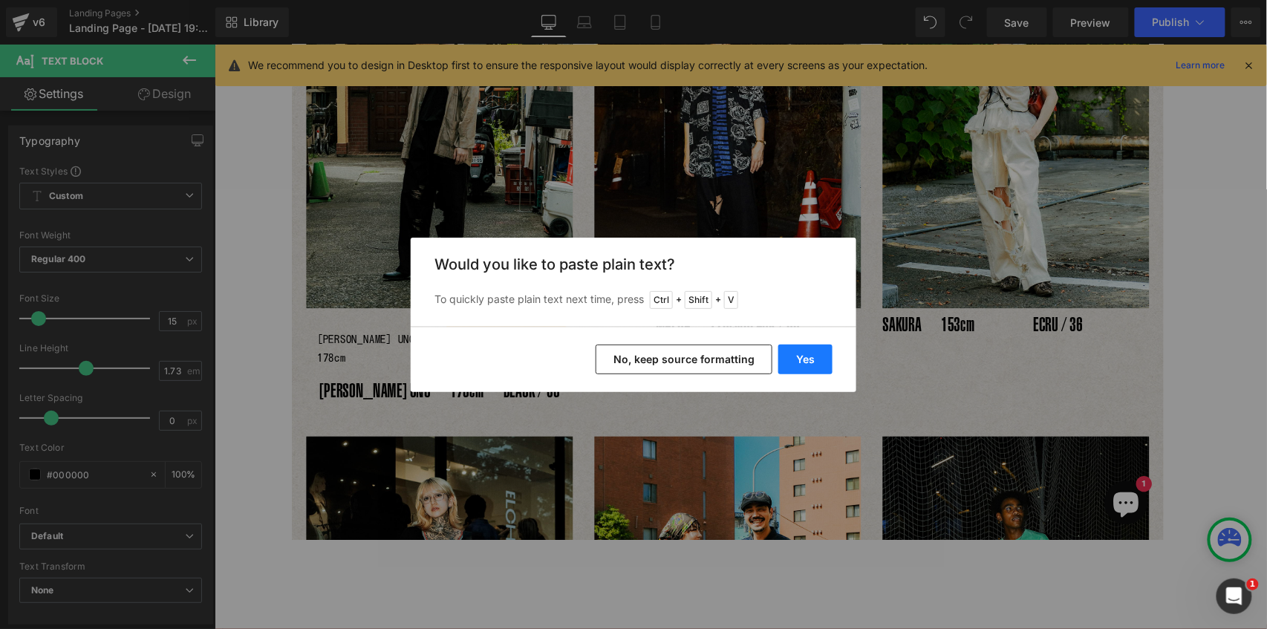
click at [811, 365] on button "Yes" at bounding box center [805, 359] width 54 height 30
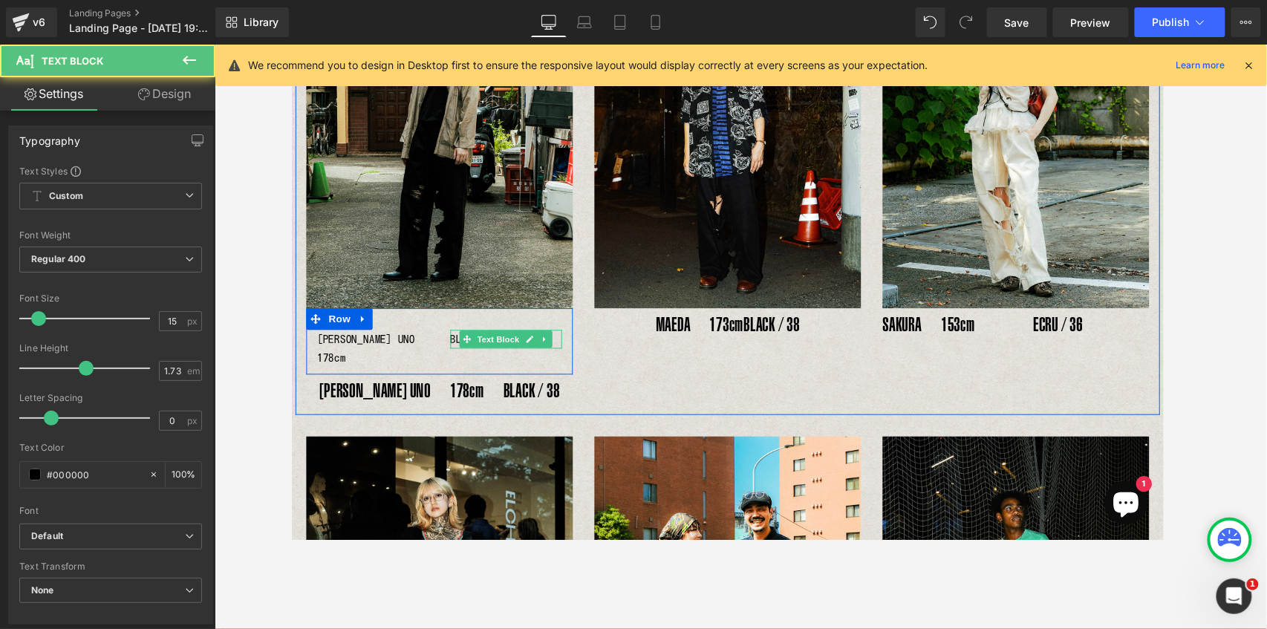
click at [456, 351] on p "BLACK / 38" at bounding box center [511, 347] width 115 height 19
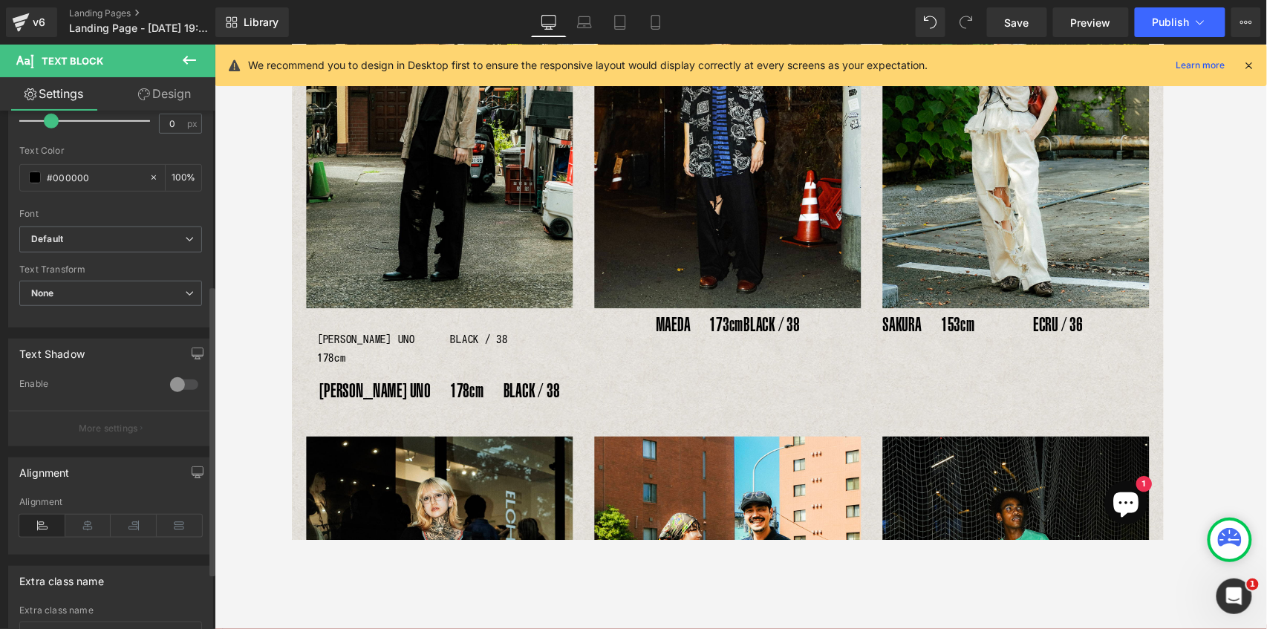
scroll to position [396, 0]
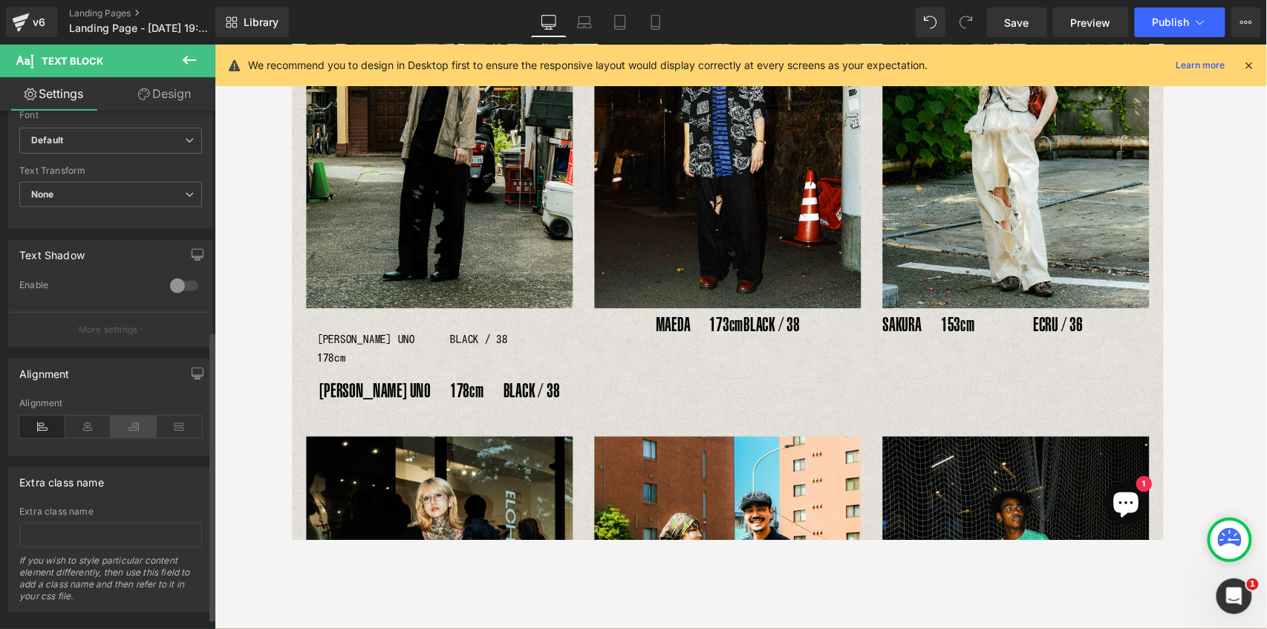
click at [134, 430] on icon at bounding box center [134, 427] width 46 height 22
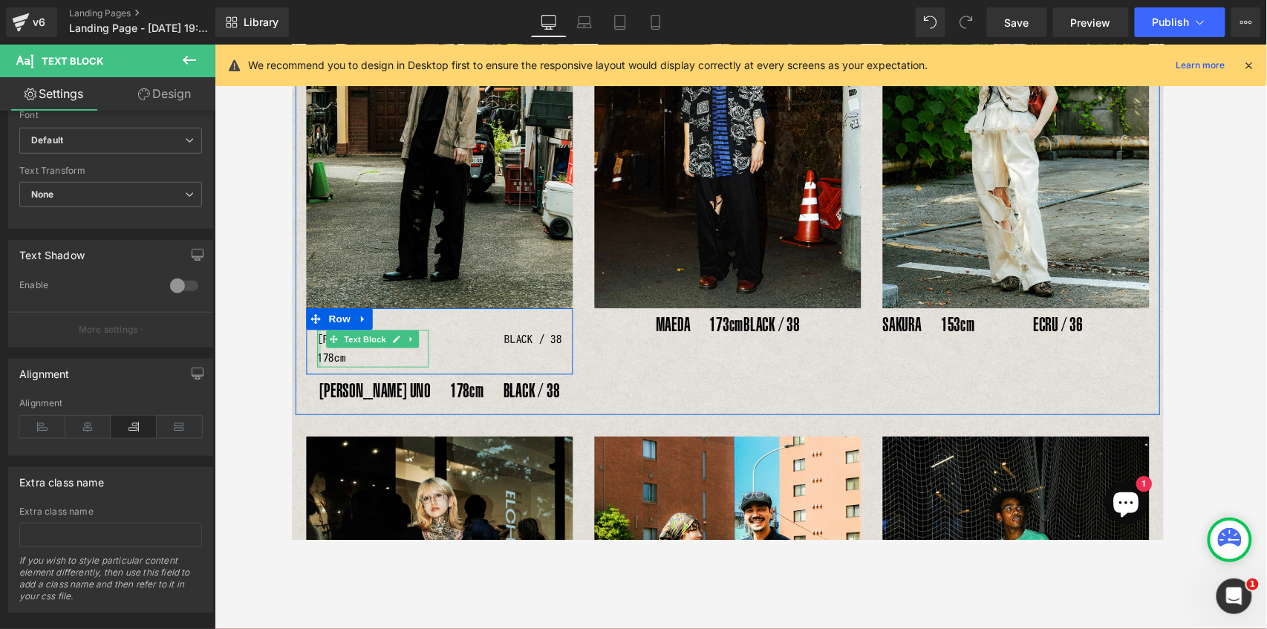
click at [317, 345] on div at bounding box center [319, 357] width 4 height 39
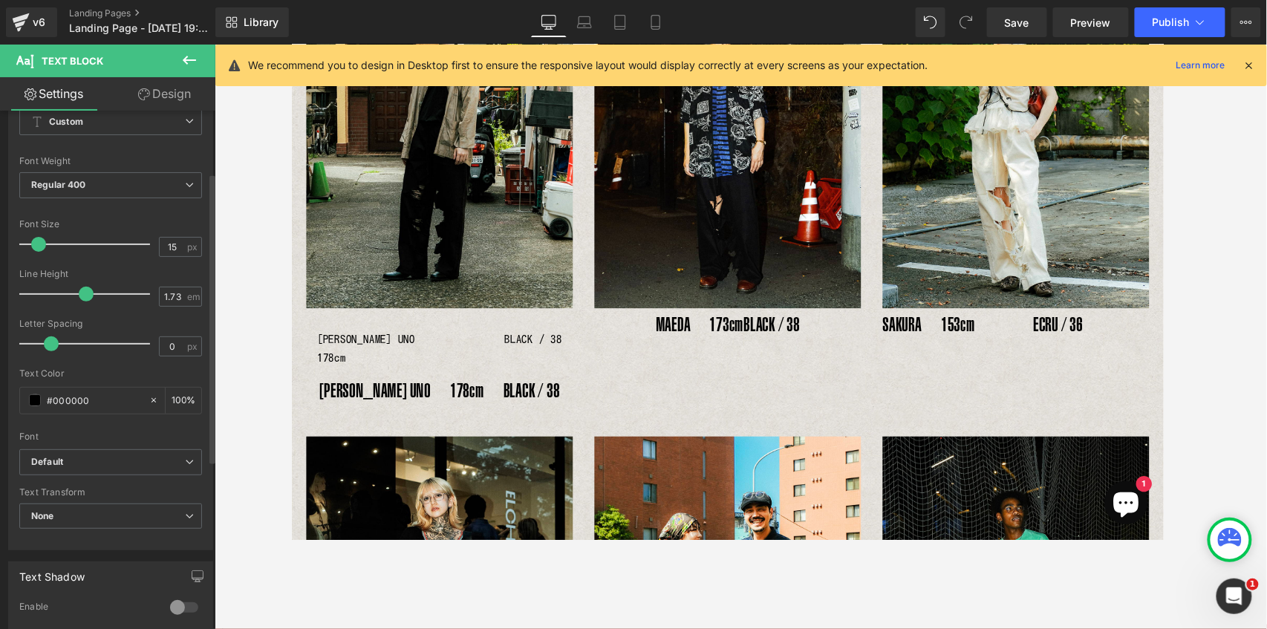
scroll to position [247, 0]
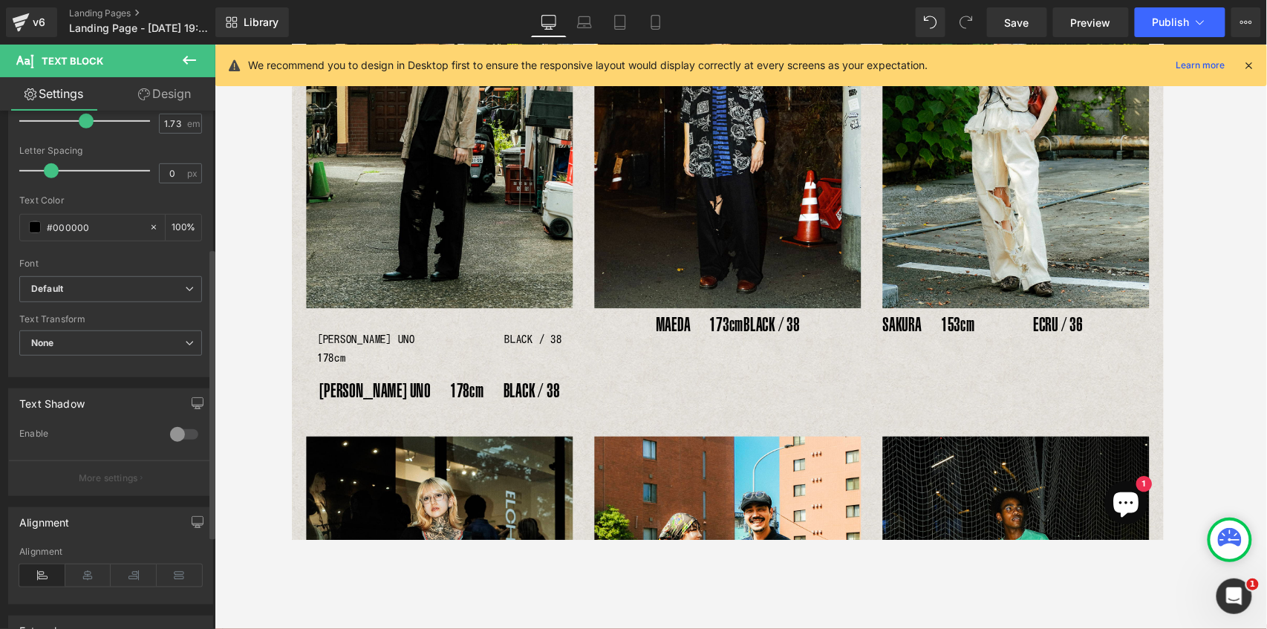
click at [46, 572] on icon at bounding box center [42, 575] width 46 height 22
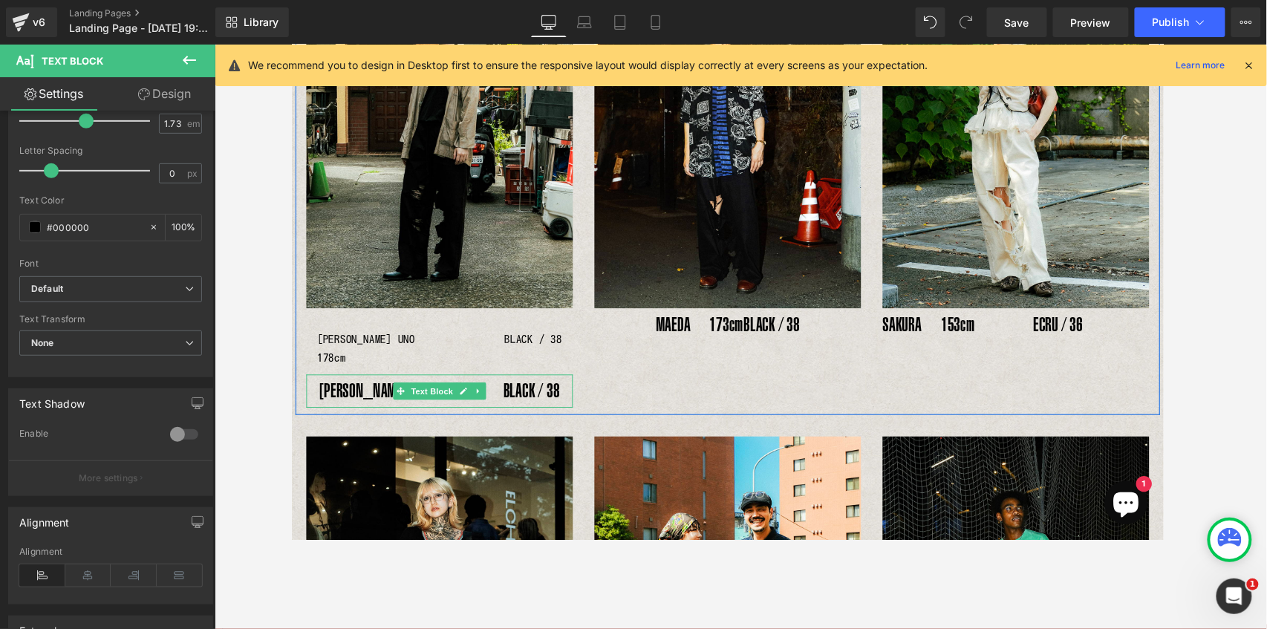
click at [365, 384] on p "YOSHIHIRO UNO　178cm　BLACK / 38" at bounding box center [443, 401] width 275 height 35
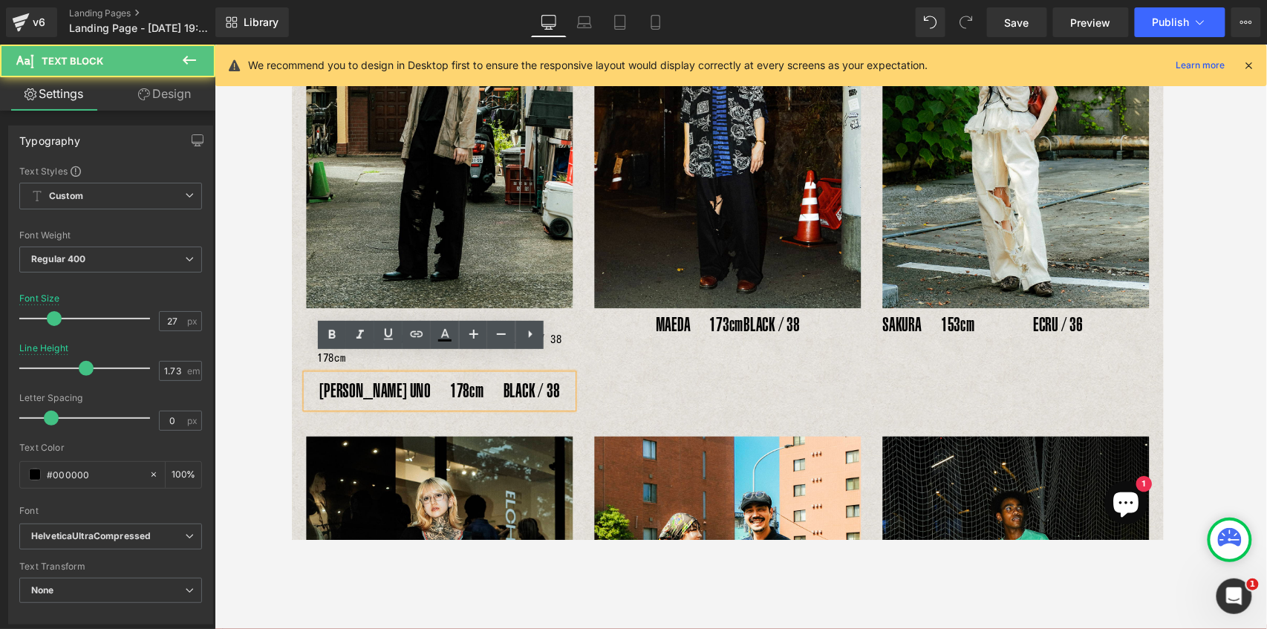
click at [539, 384] on p "YOSHIHIRO UNO　178cm　BLACK / 38" at bounding box center [443, 401] width 275 height 35
click at [558, 358] on div "YOSHIHIRO UNO　178cm Text Block BLACK / 38 Text Block Row" at bounding box center [443, 350] width 275 height 68
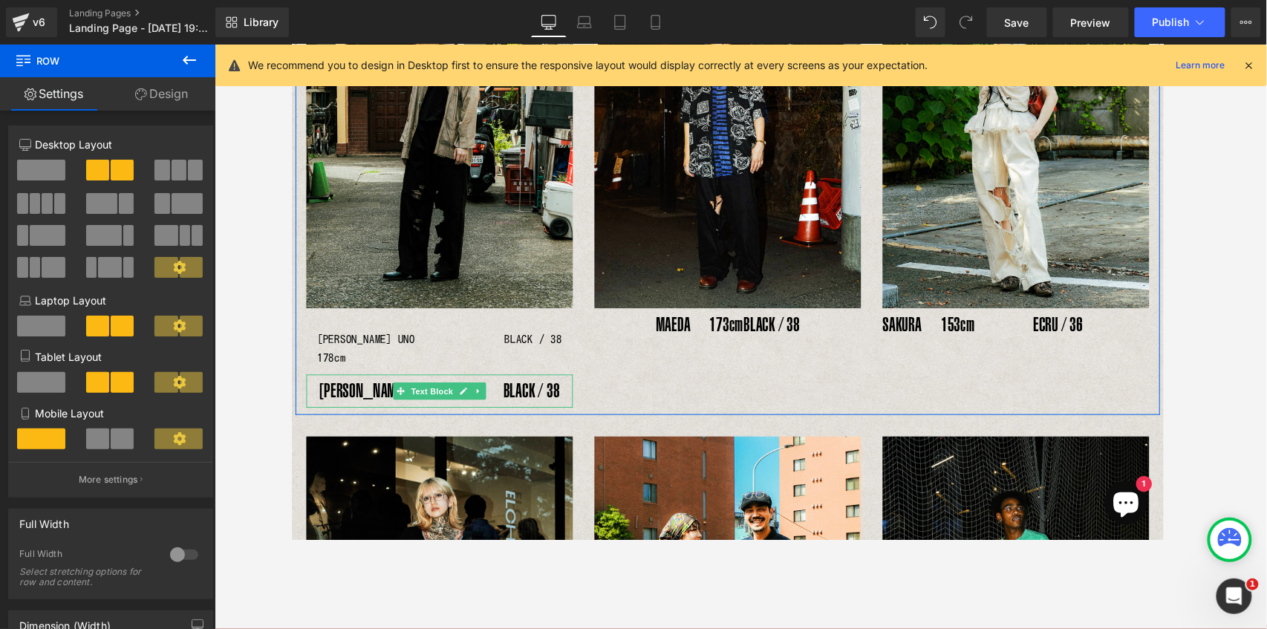
click at [563, 384] on p "YOSHIHIRO UNO　178cm　BLACK / 38" at bounding box center [443, 401] width 275 height 35
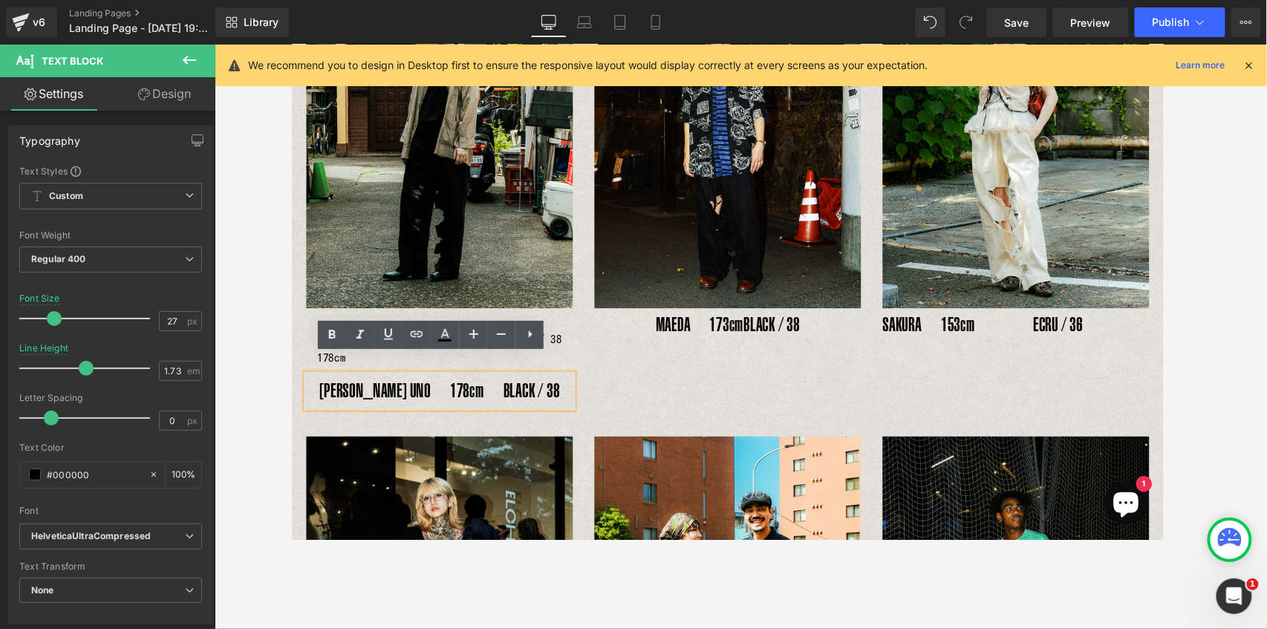
click at [561, 384] on p "YOSHIHIRO UNO　178cm　BLACK / 38" at bounding box center [443, 401] width 275 height 35
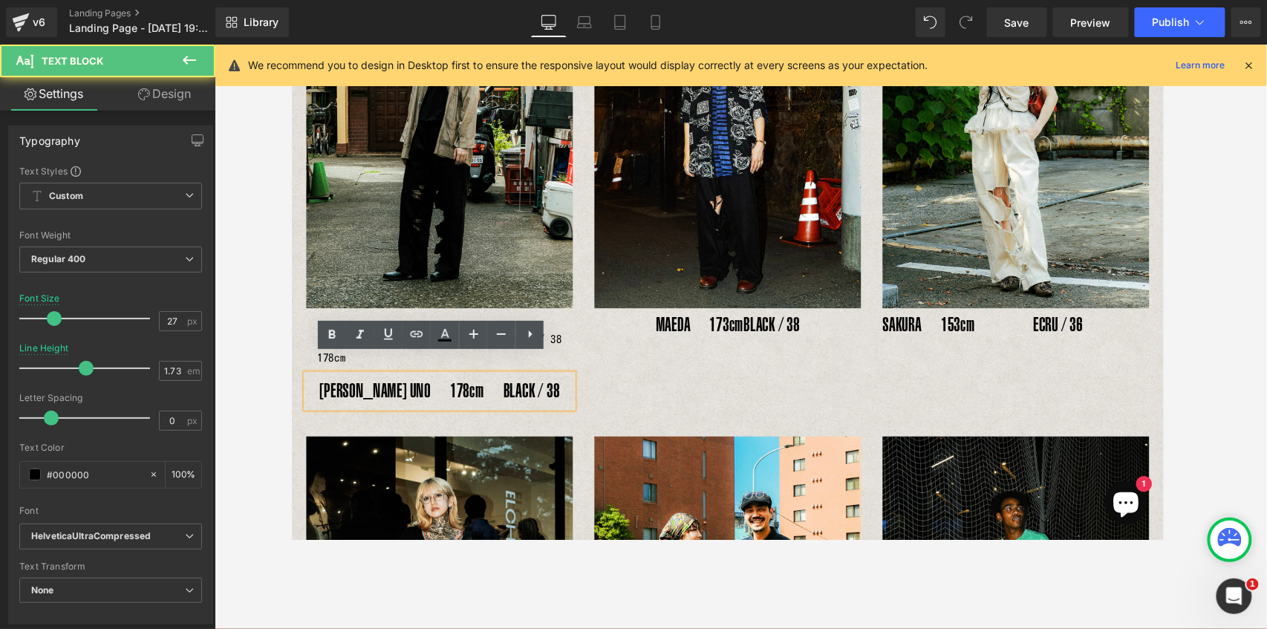
click at [562, 384] on div "YOSHIHIRO UNO　178cm　BLACK / 38" at bounding box center [443, 401] width 275 height 35
click at [560, 384] on div "YOSHIHIRO UNO　178cm　BLACK / 38" at bounding box center [443, 401] width 275 height 35
click at [515, 384] on p "YOSHIHIRO UNO　178cm　BLACK / 38" at bounding box center [443, 401] width 275 height 35
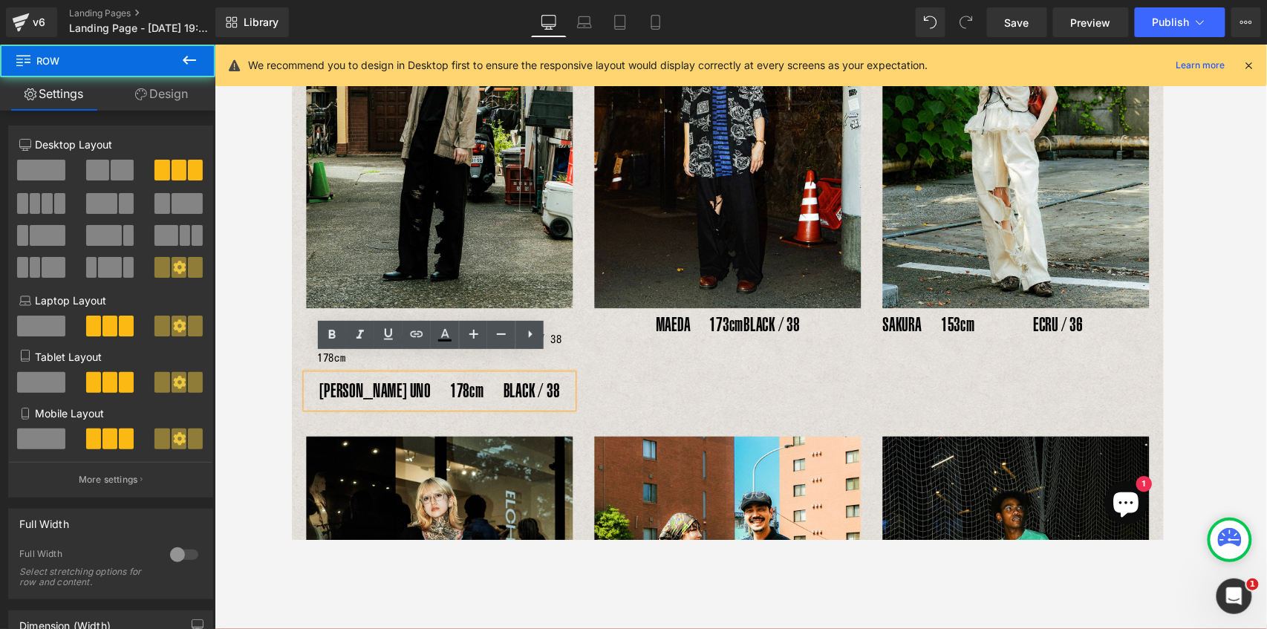
click at [595, 403] on div "Image YOSHIHIRO UNO　178cm Text Block BLACK / 38 Text Block Row YOSHIHIRO UNO　17…" at bounding box center [740, 175] width 891 height 499
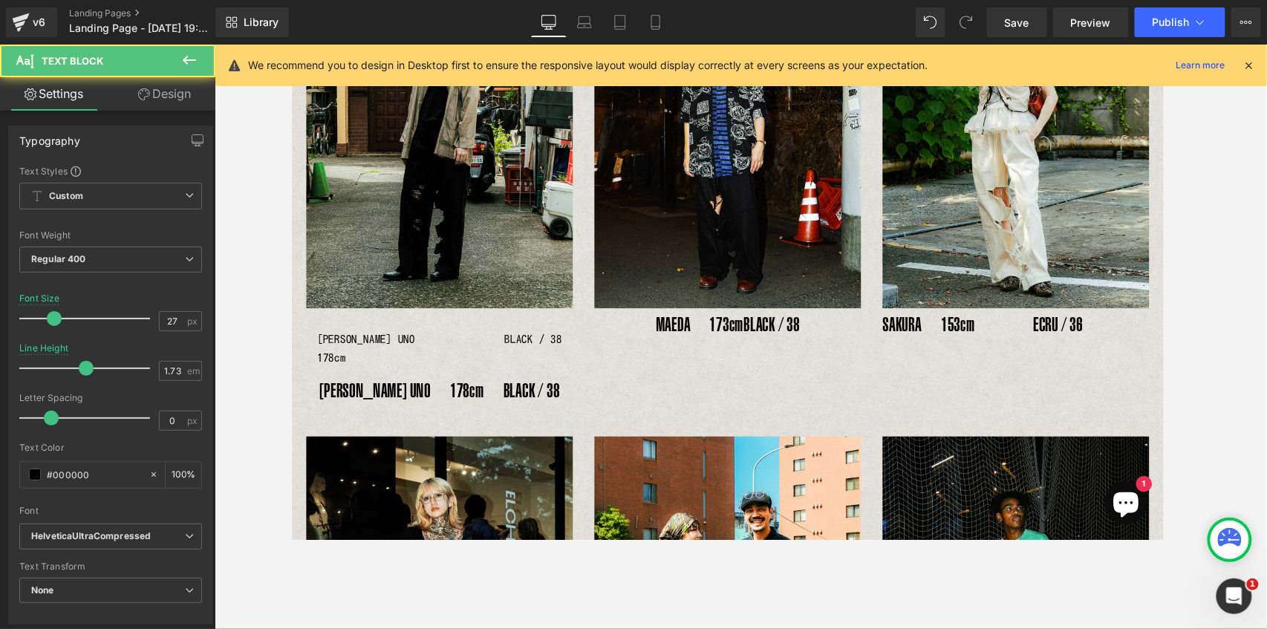
click at [538, 388] on p "YOSHIHIRO UNO　178cm　BLACK / 38" at bounding box center [443, 401] width 275 height 35
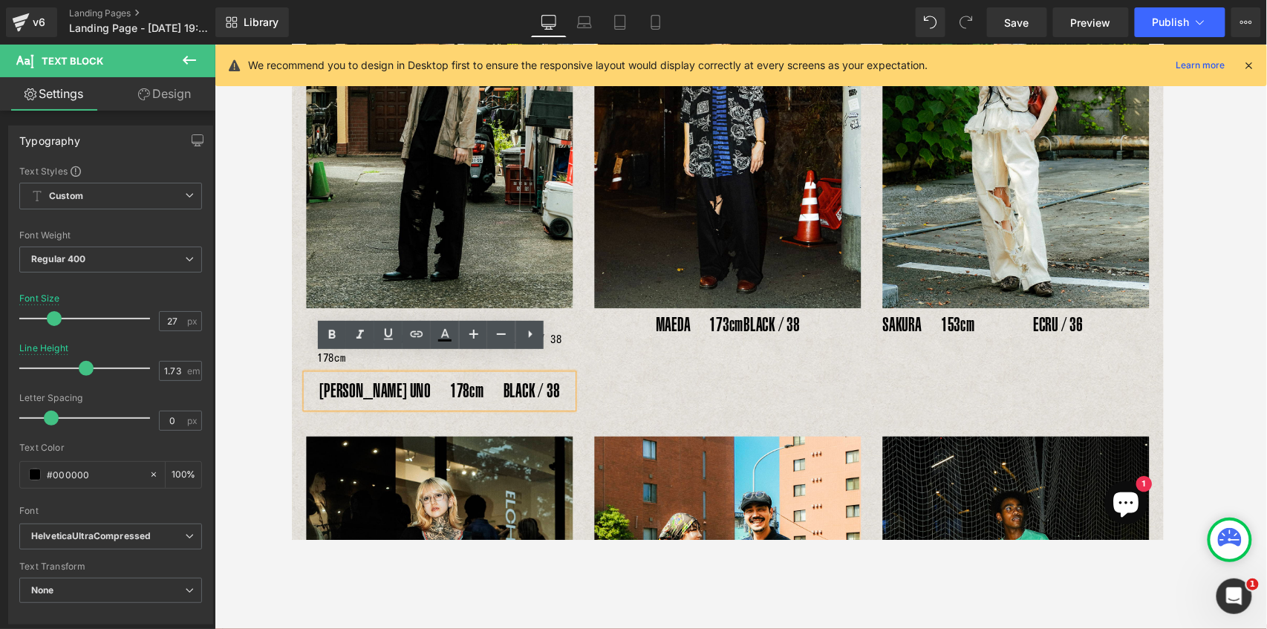
click at [537, 384] on p "YOSHIHIRO UNO　178cm　BLACK / 38" at bounding box center [443, 401] width 275 height 35
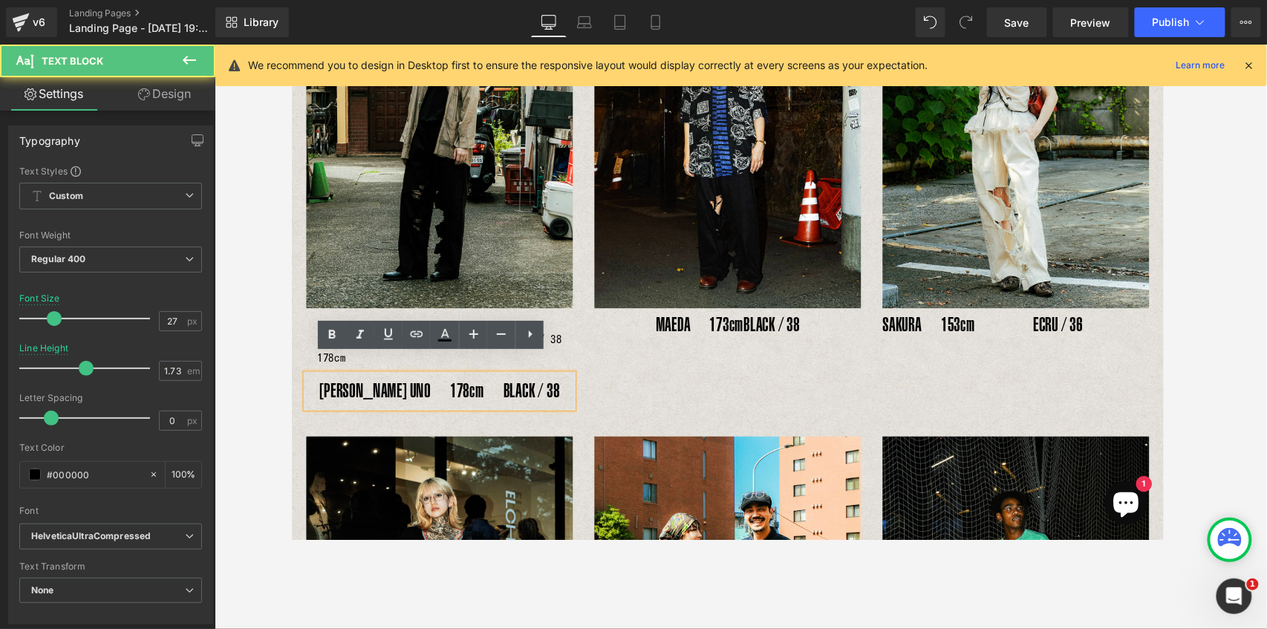
click at [552, 384] on p "YOSHIHIRO UNO　178cm　BLACK / 38" at bounding box center [443, 401] width 275 height 35
click at [564, 384] on div "YOSHIHIRO UNO　178cm　BLACK / 38" at bounding box center [443, 401] width 275 height 35
click at [575, 401] on div "YOSHIHIRO UNO　178cm　BLACK / 38" at bounding box center [443, 401] width 275 height 35
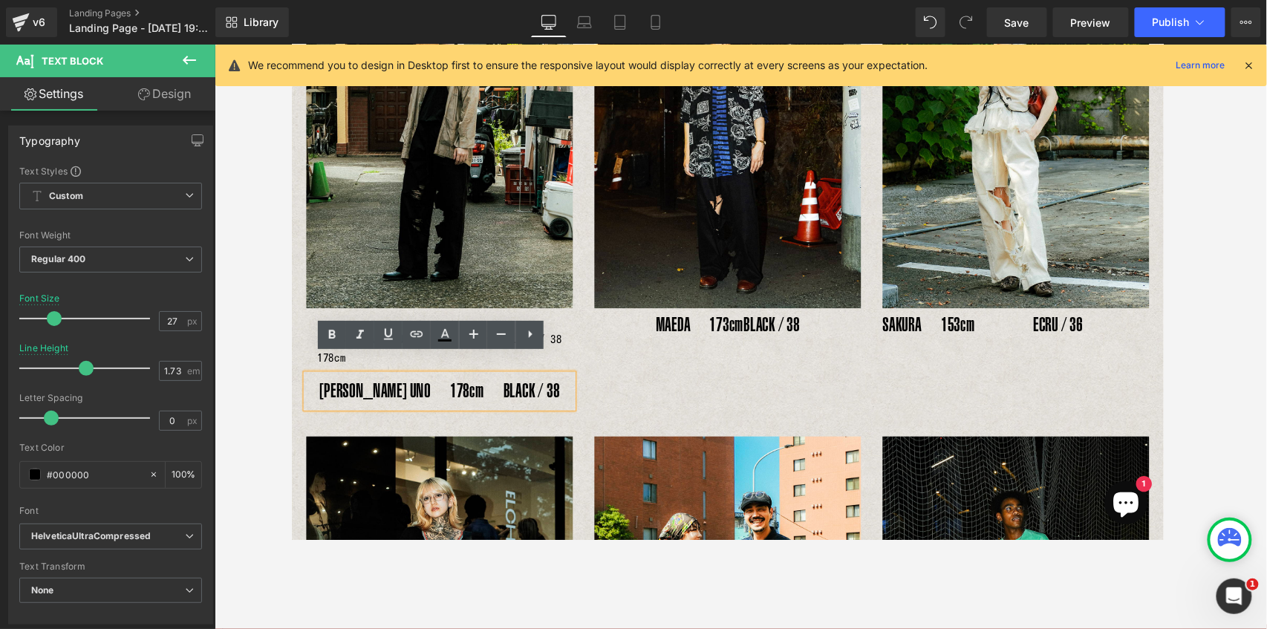
click at [461, 388] on p "YOSHIHIRO UNO　178cm　BLACK / 38" at bounding box center [443, 401] width 275 height 35
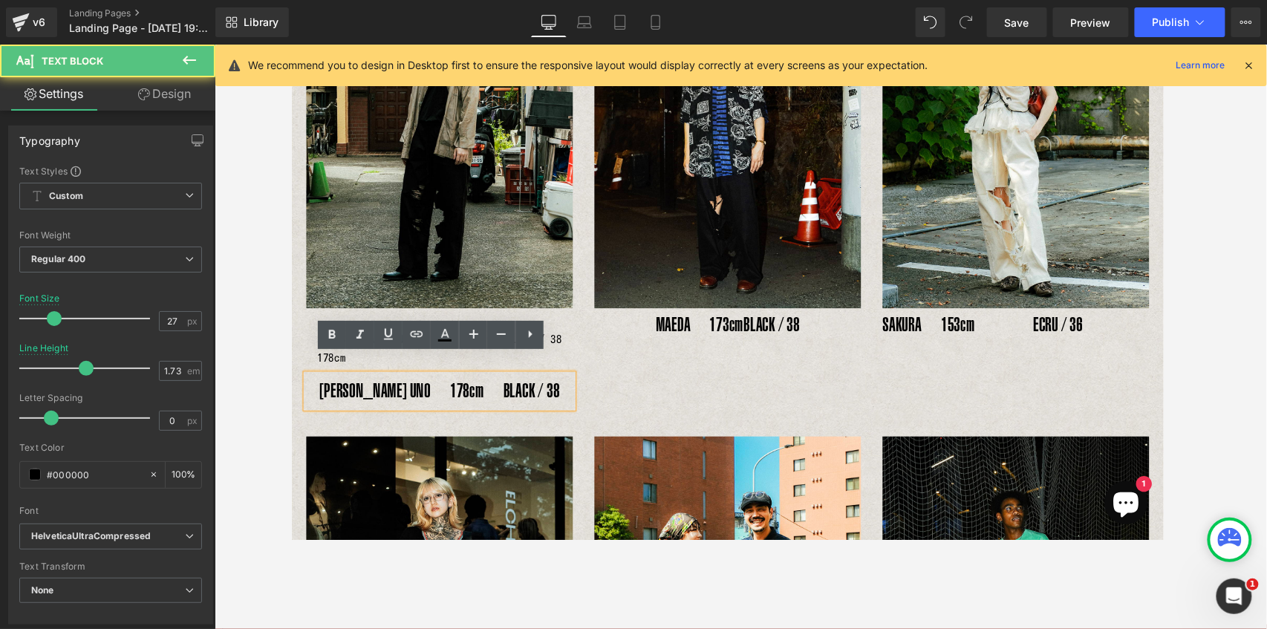
click at [444, 401] on div "YOSHIHIRO UNO　178cm　BLACK / 38" at bounding box center [443, 401] width 275 height 35
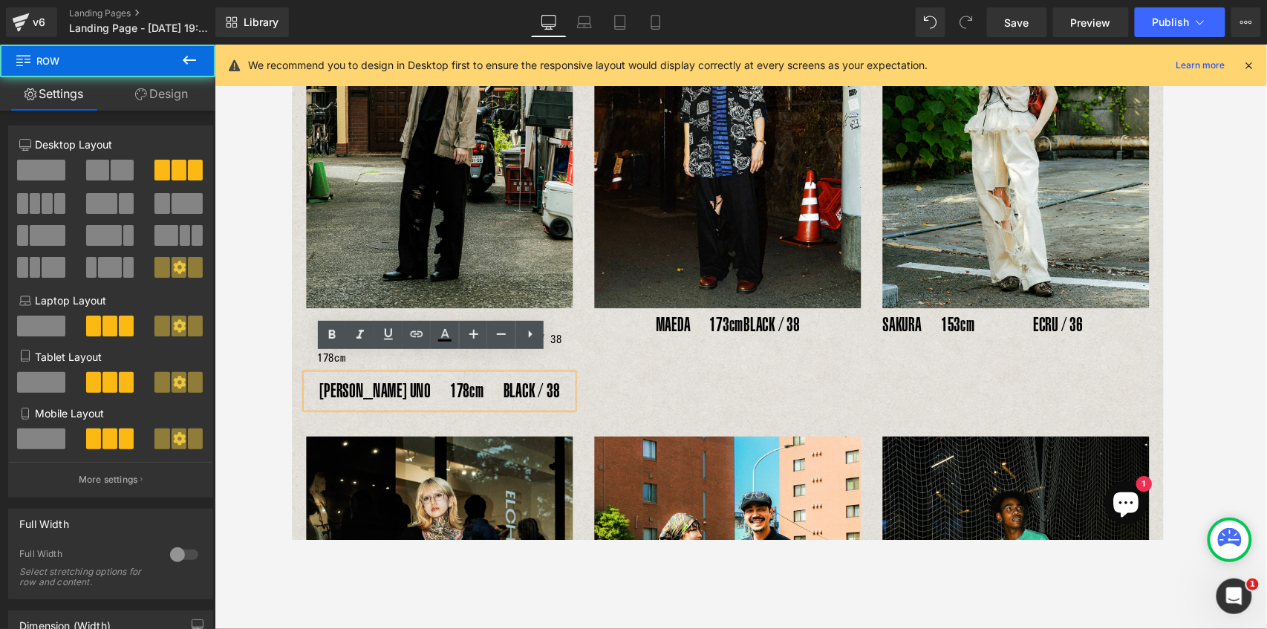
click at [438, 403] on div "Image YOSHIHIRO UNO　178cm Text Block BLACK / 38 Text Block Row YOSHIHIRO UNO　17…" at bounding box center [740, 175] width 891 height 499
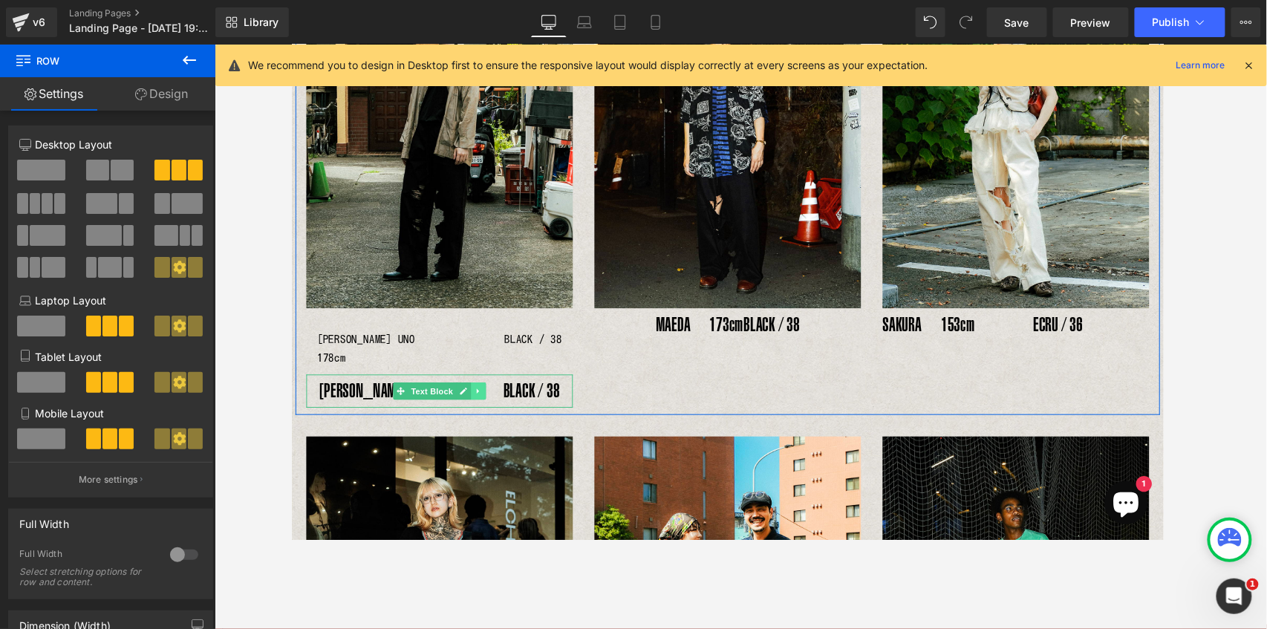
click at [485, 392] on link at bounding box center [483, 401] width 16 height 18
click at [487, 396] on icon at bounding box center [491, 400] width 8 height 8
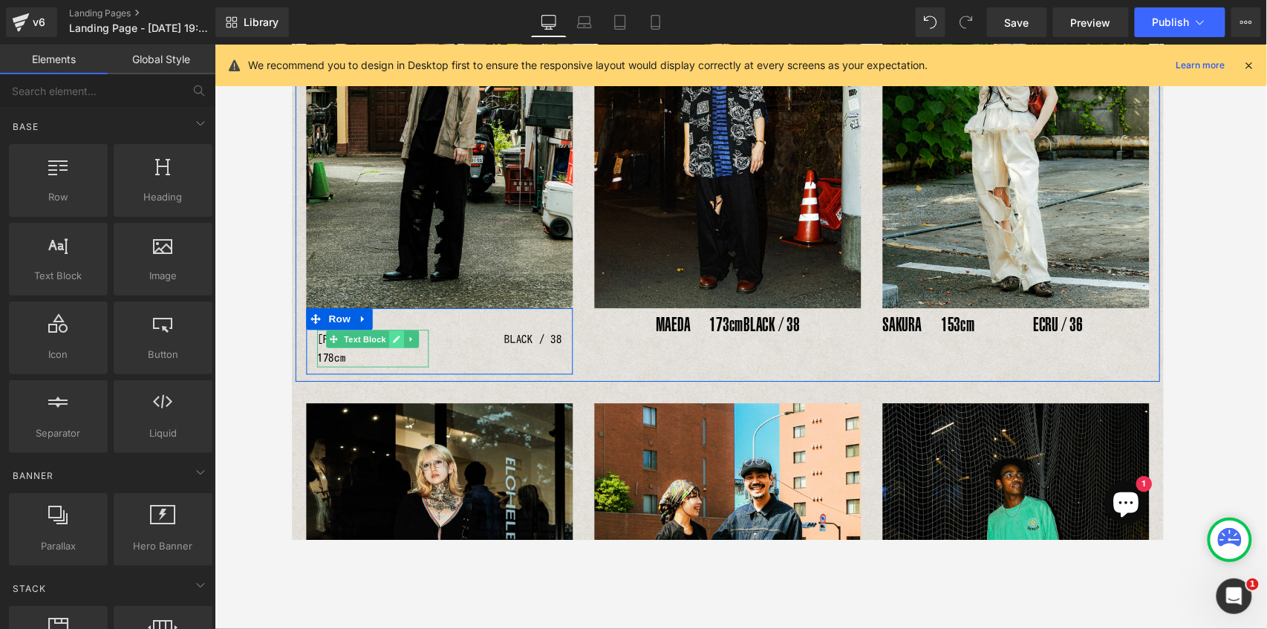
click at [395, 345] on icon at bounding box center [399, 347] width 8 height 9
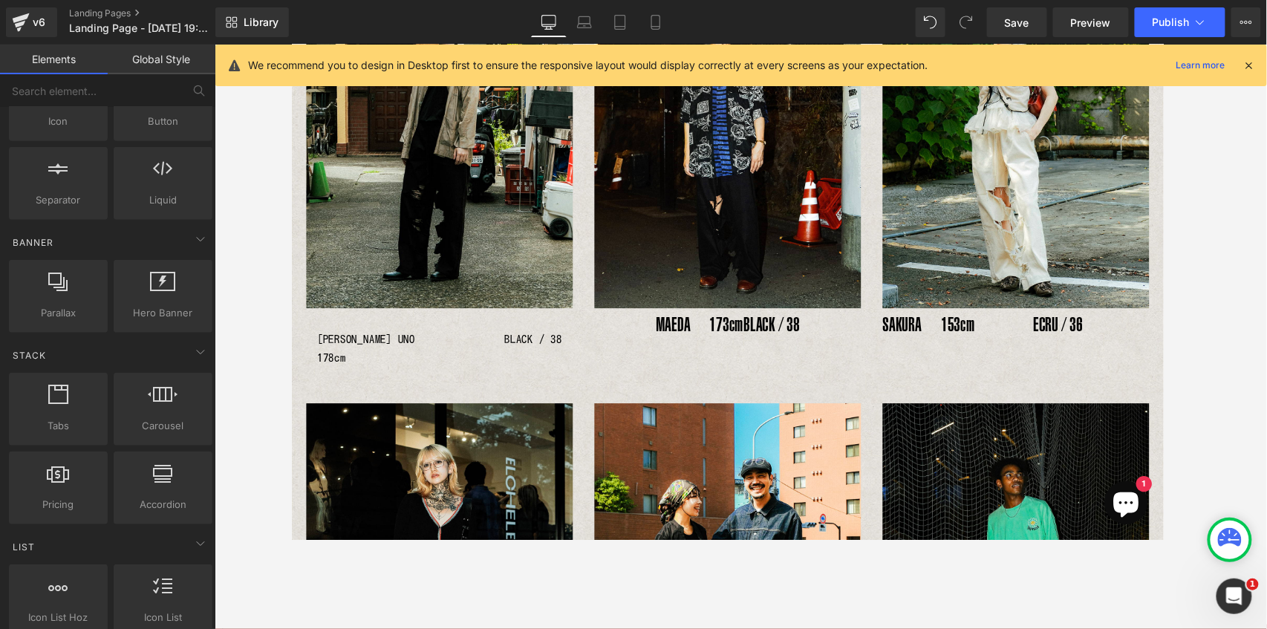
scroll to position [197, 0]
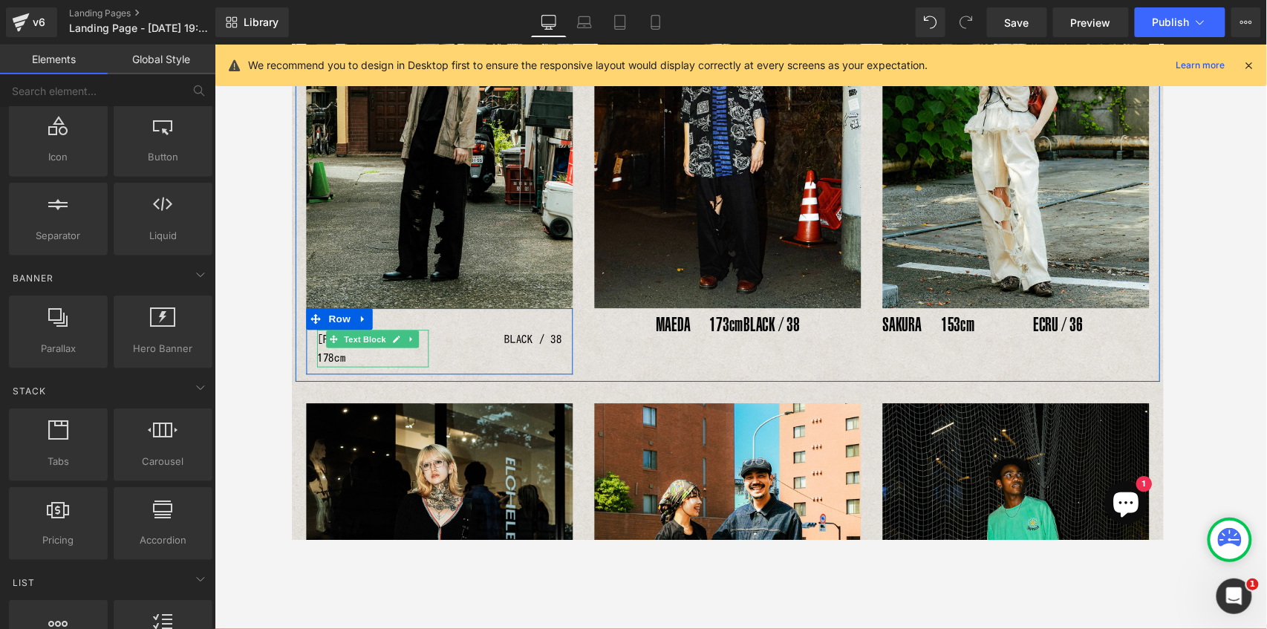
click at [318, 344] on p "YOSHIHIRO UNO　178cm" at bounding box center [374, 357] width 115 height 39
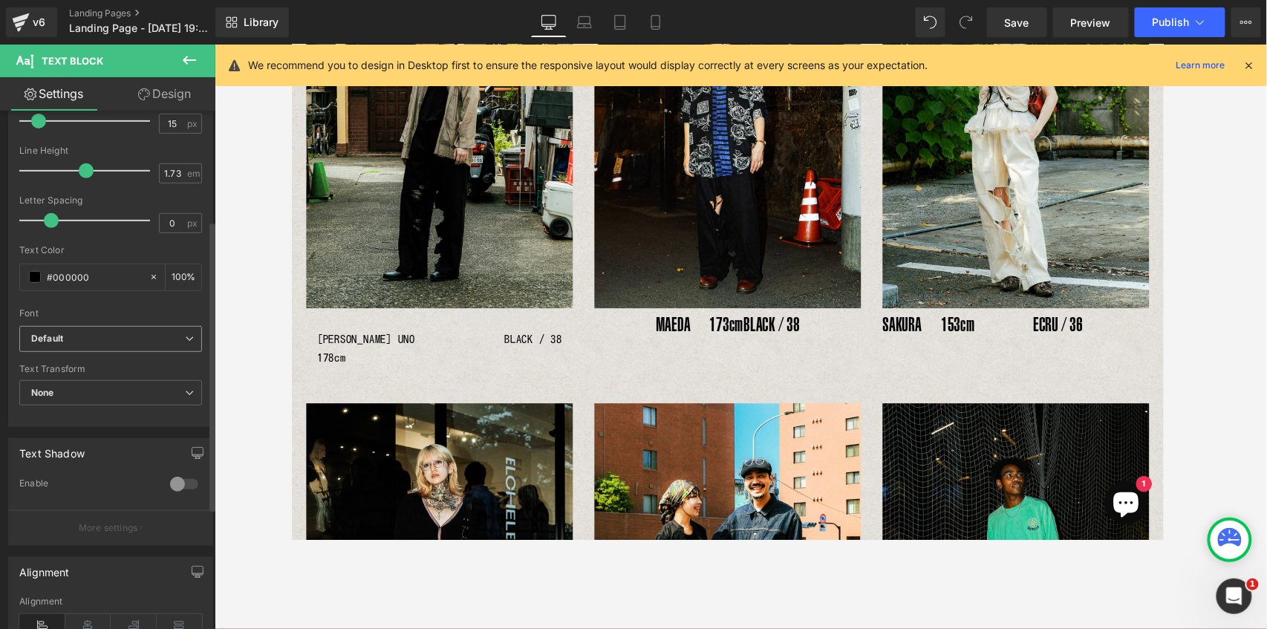
click at [77, 336] on b "Default" at bounding box center [108, 339] width 154 height 13
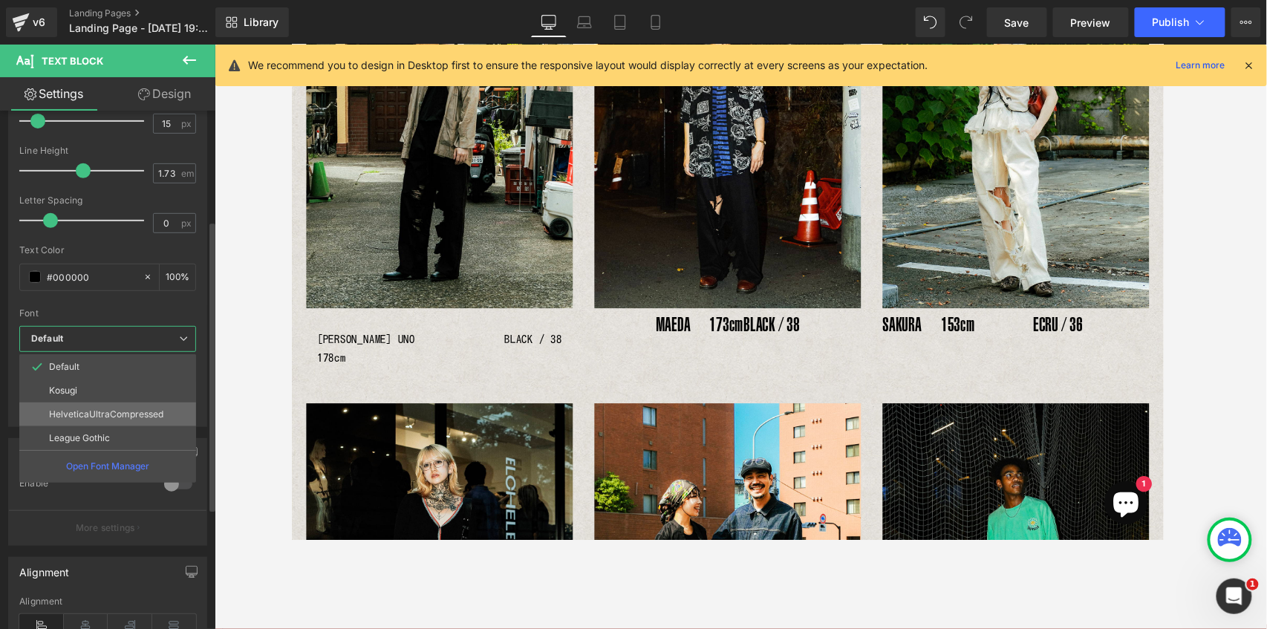
click at [62, 413] on p "HelveticaUltraCompressed" at bounding box center [106, 414] width 114 height 10
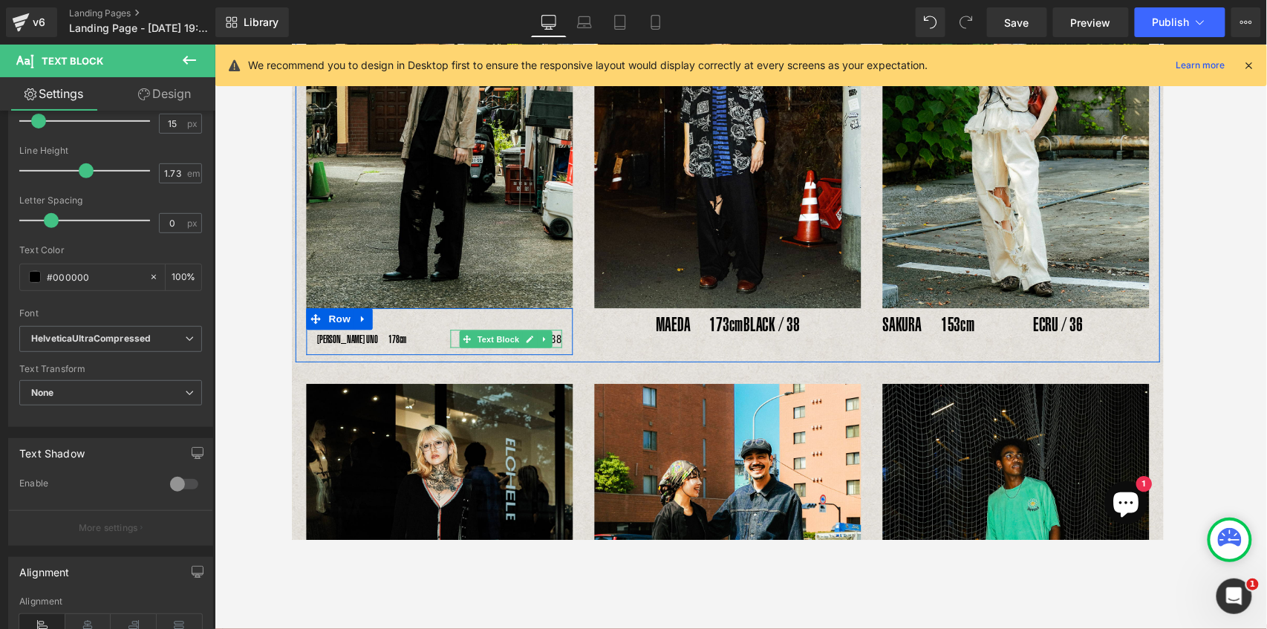
click at [560, 349] on p "BLACK / 38" at bounding box center [511, 347] width 115 height 19
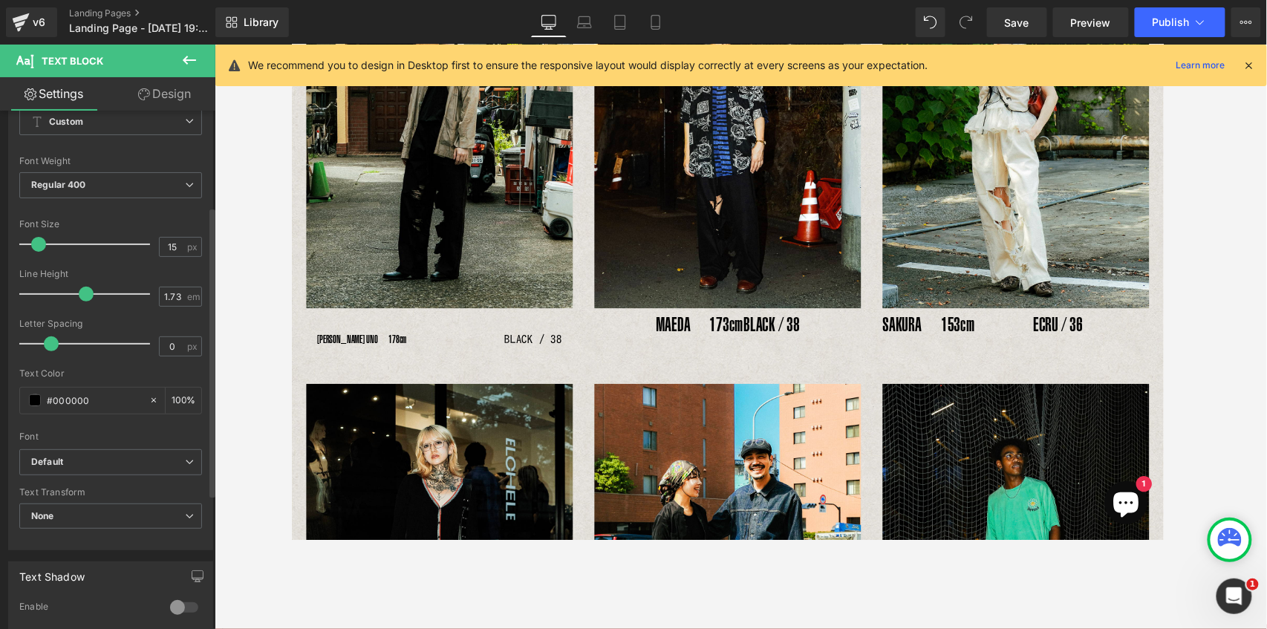
scroll to position [247, 0]
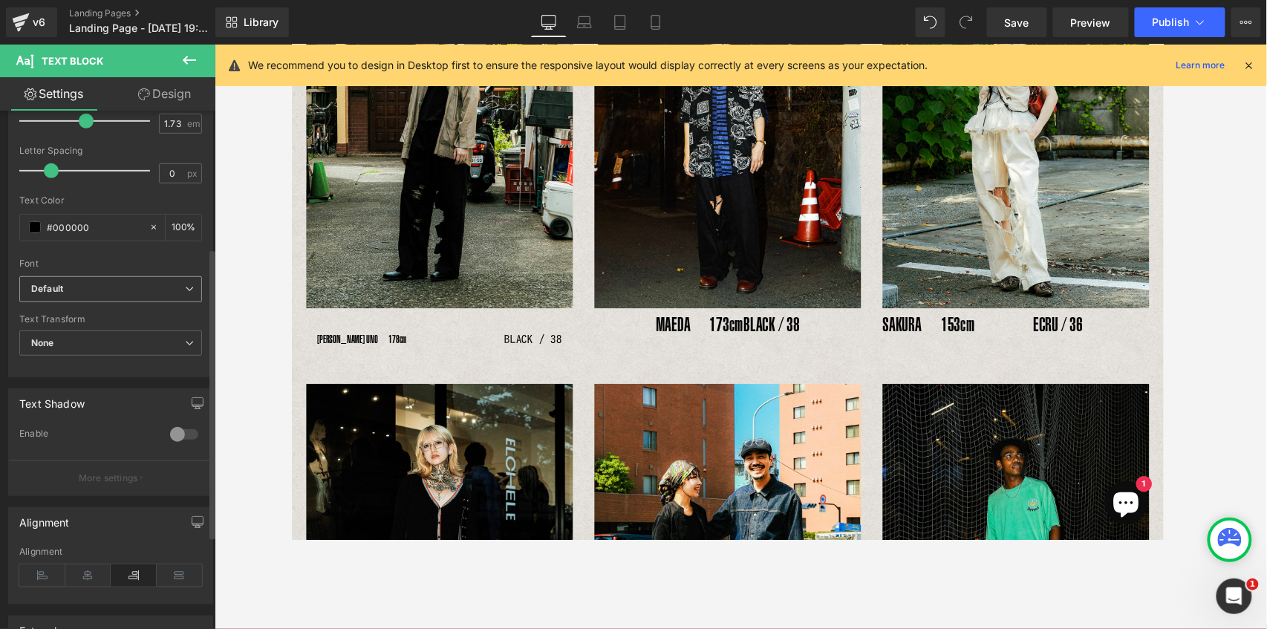
click at [96, 290] on b "Default" at bounding box center [108, 289] width 154 height 13
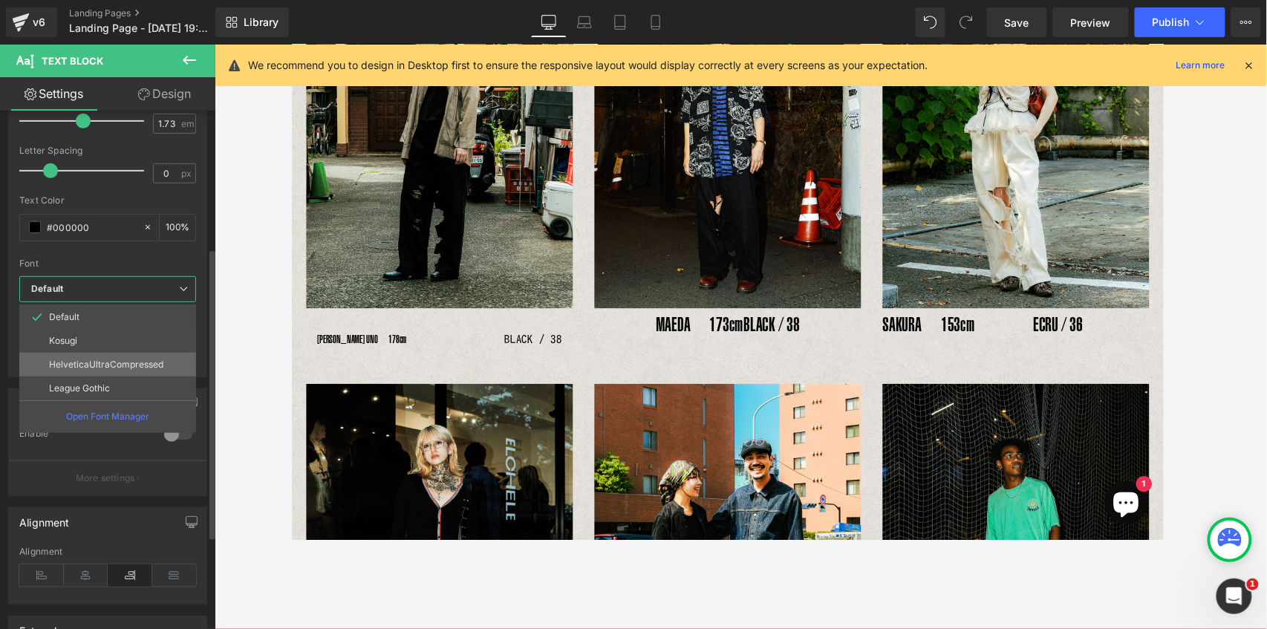
click at [83, 364] on p "HelveticaUltraCompressed" at bounding box center [106, 364] width 114 height 10
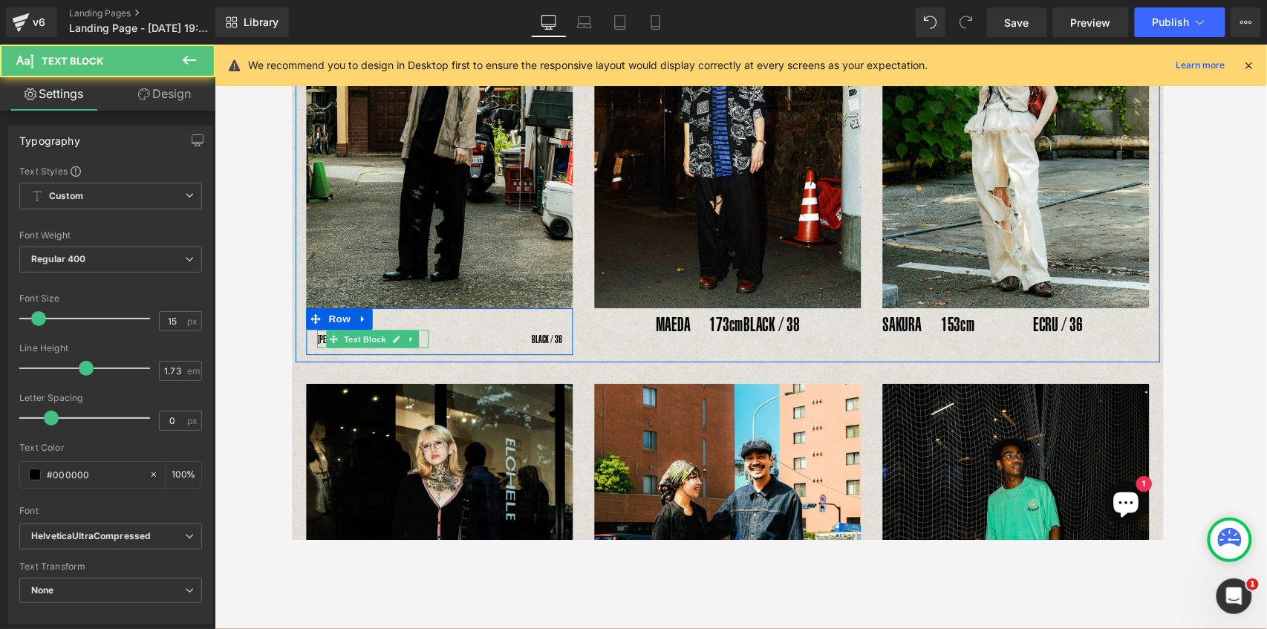
click at [319, 344] on p "YOSHIHIRO UNO　178cm" at bounding box center [374, 347] width 115 height 19
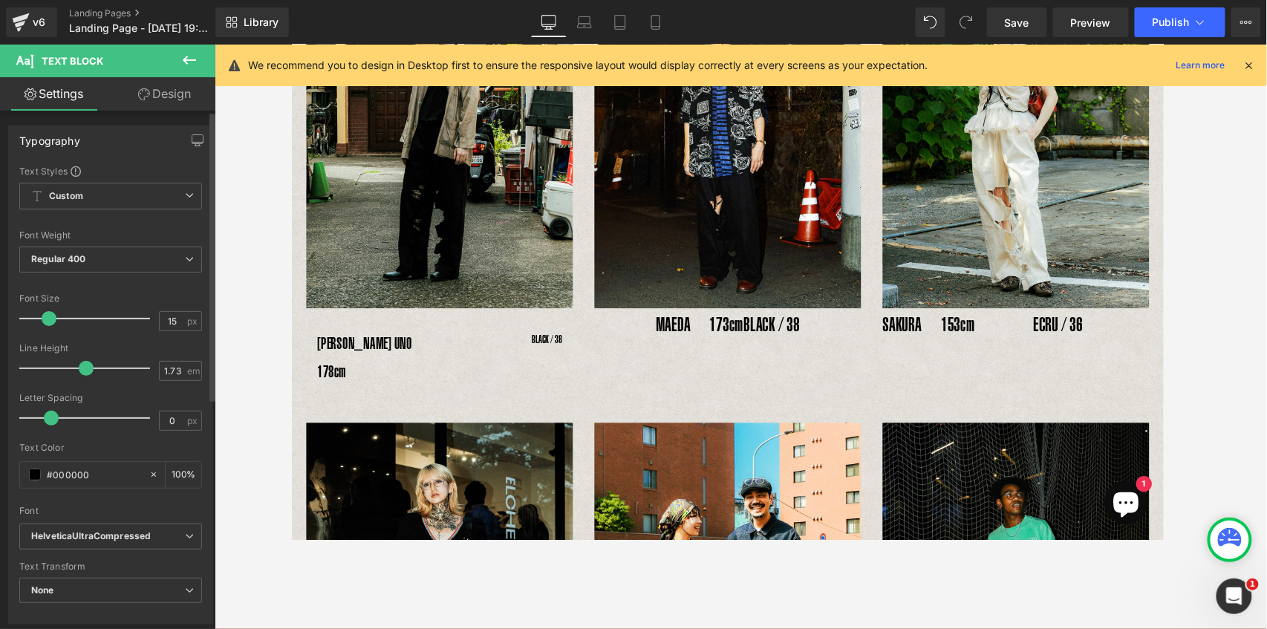
drag, startPoint x: 38, startPoint y: 319, endPoint x: 48, endPoint y: 329, distance: 14.7
click at [48, 329] on div at bounding box center [88, 319] width 123 height 30
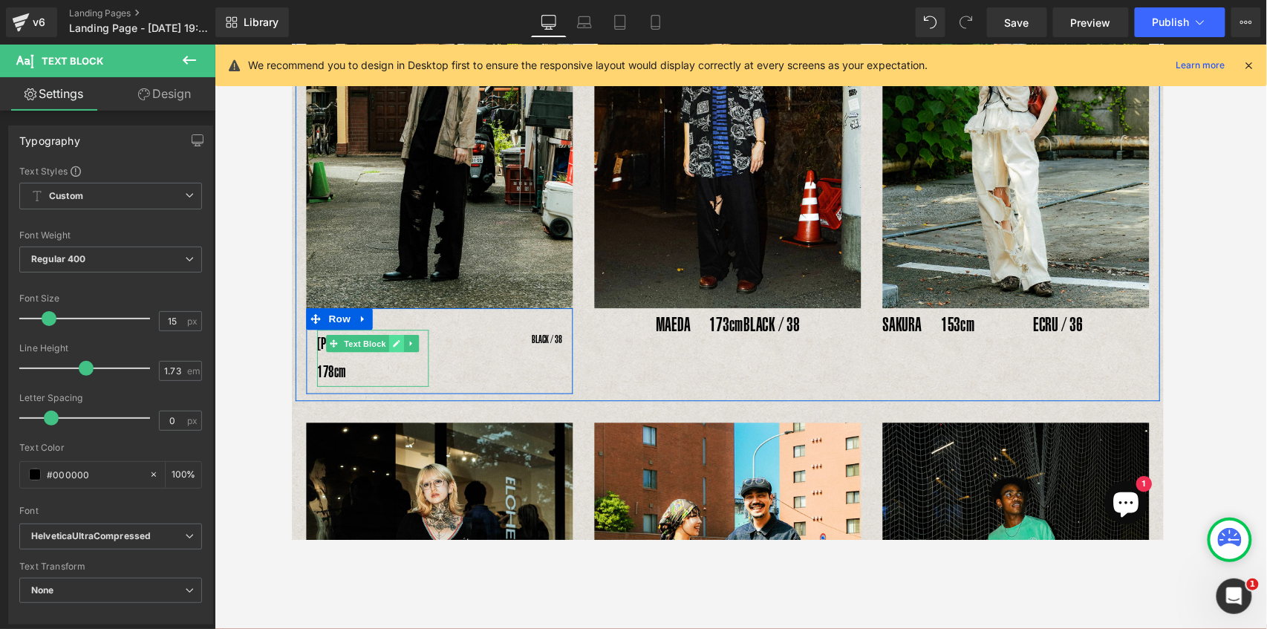
click at [396, 345] on link at bounding box center [399, 352] width 16 height 18
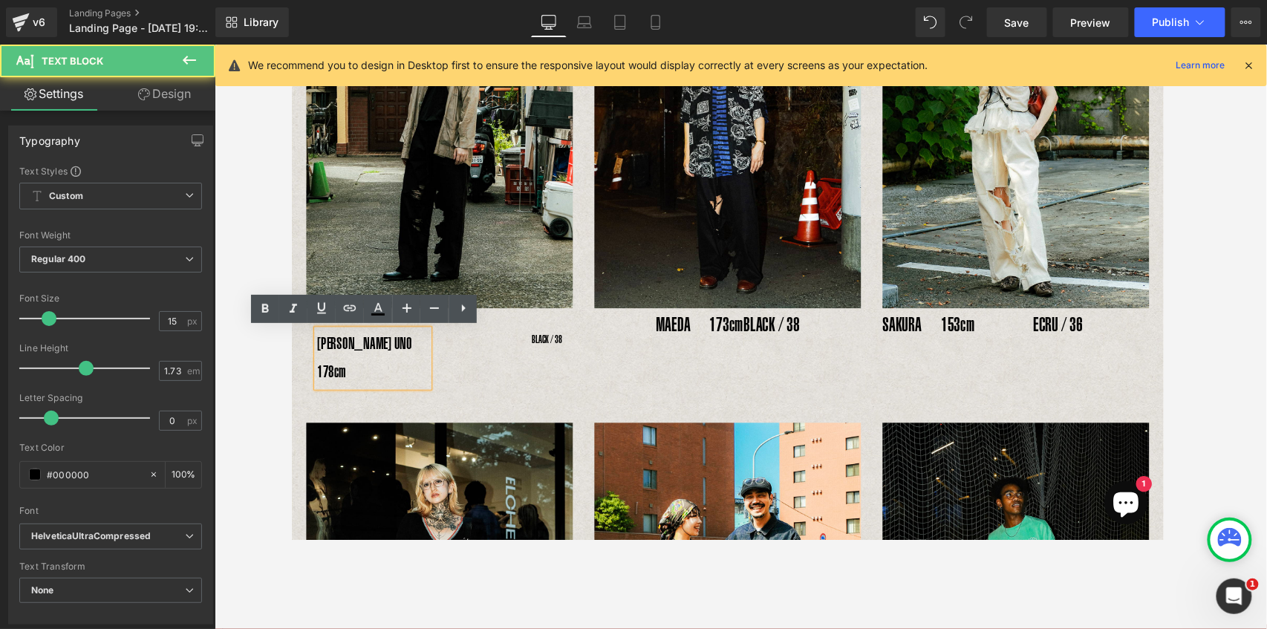
click at [396, 354] on p "YOSHIHIRO UNO　178cm" at bounding box center [374, 367] width 115 height 59
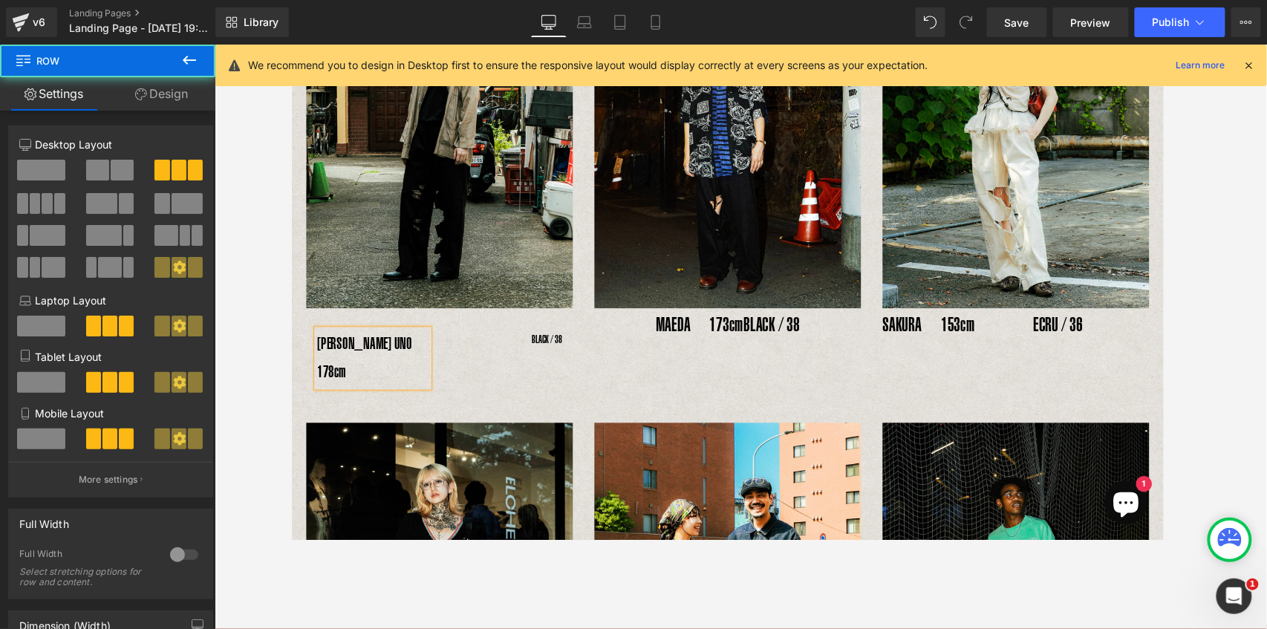
click at [508, 374] on div "Image YOSHIHIRO UNO 178cm Text Block BLACK / 38 Text Block Row Image MAEDA　173c…" at bounding box center [740, 168] width 891 height 485
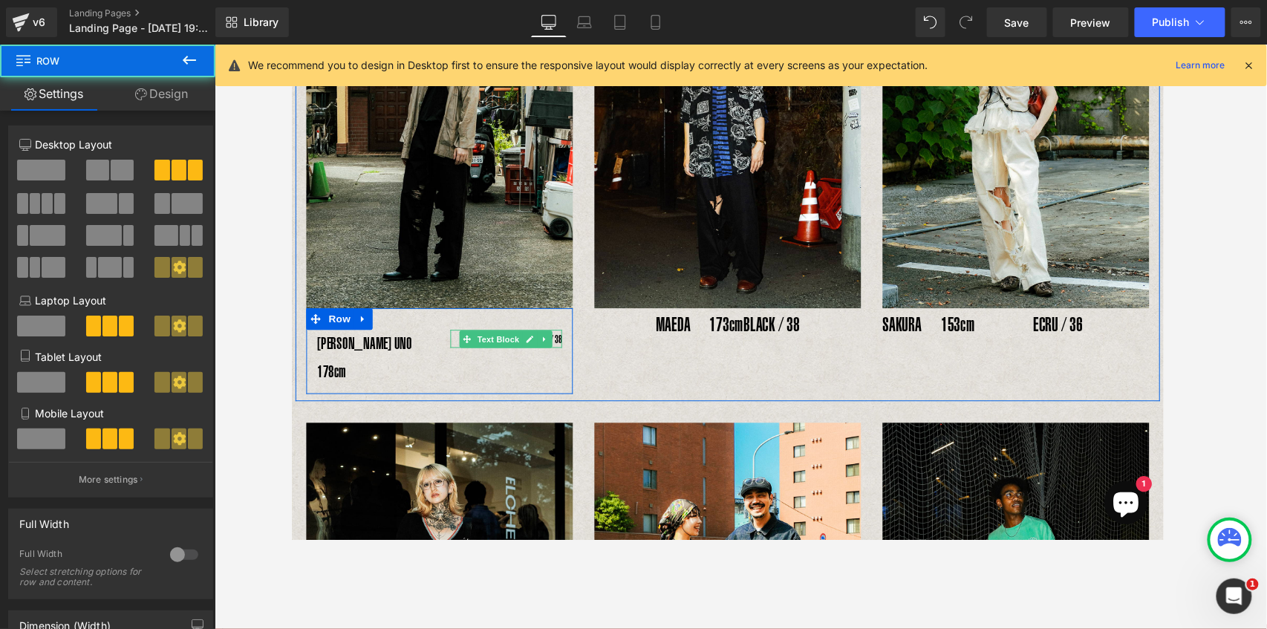
click at [556, 350] on div "BLACK / 38 Text Block" at bounding box center [511, 347] width 115 height 19
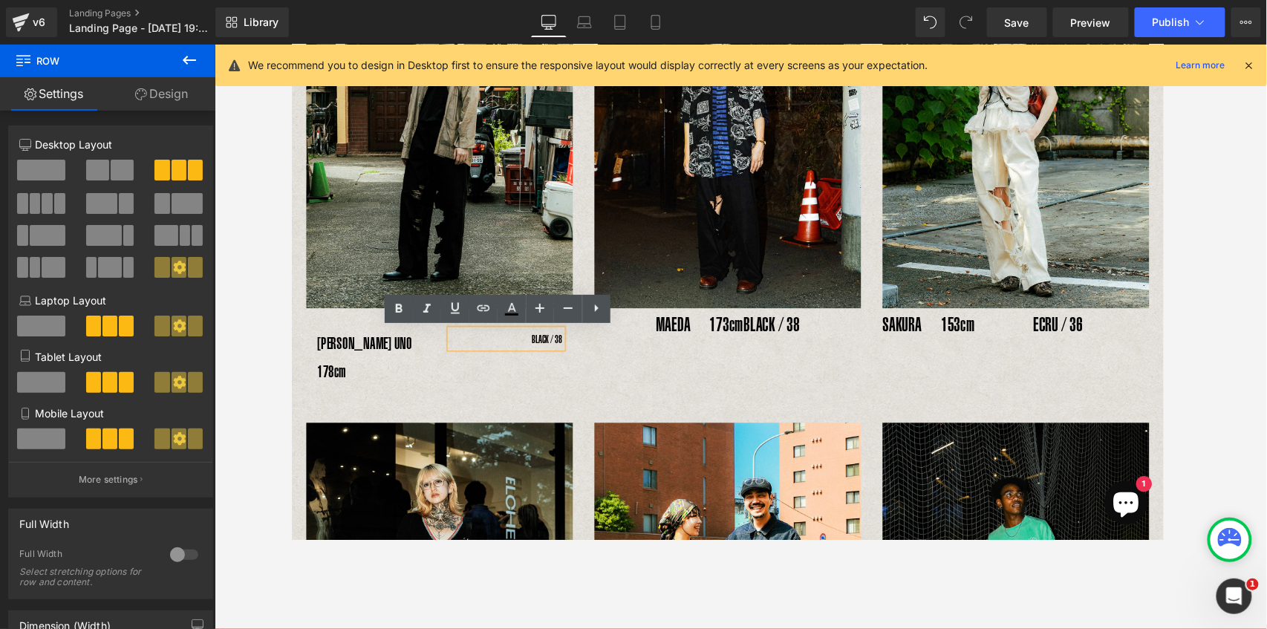
click at [559, 347] on p "BLACK / 38" at bounding box center [511, 347] width 115 height 19
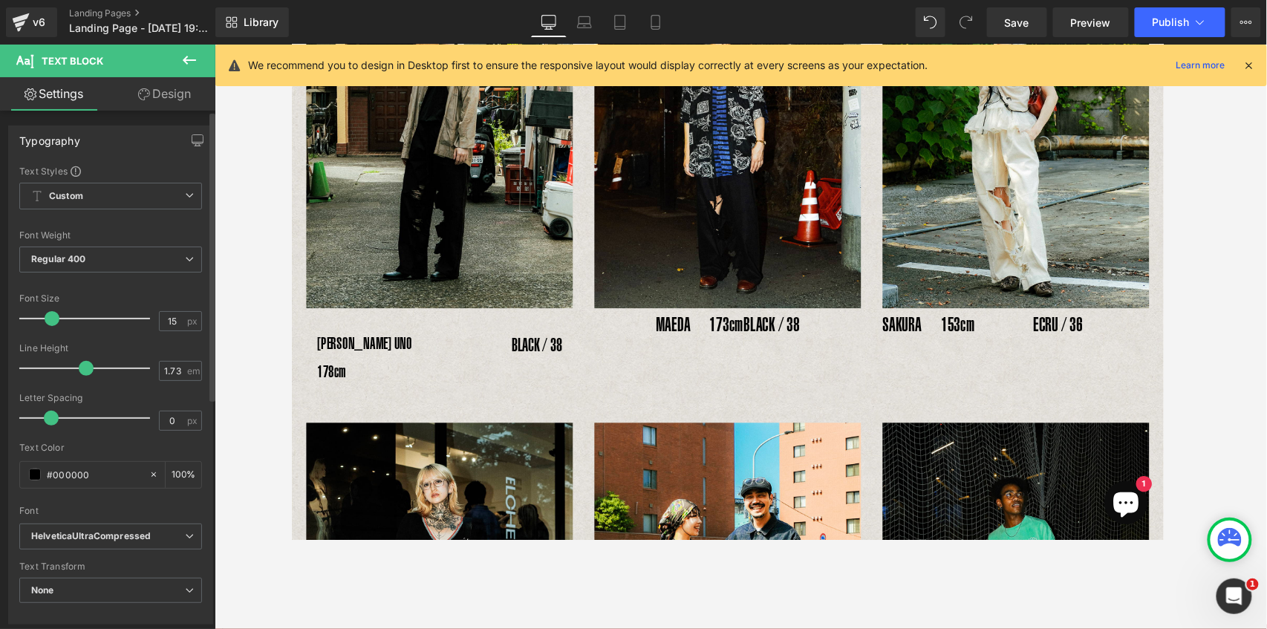
drag, startPoint x: 36, startPoint y: 318, endPoint x: 48, endPoint y: 322, distance: 13.4
click at [48, 322] on span at bounding box center [52, 318] width 15 height 15
click at [581, 19] on icon at bounding box center [584, 22] width 15 height 15
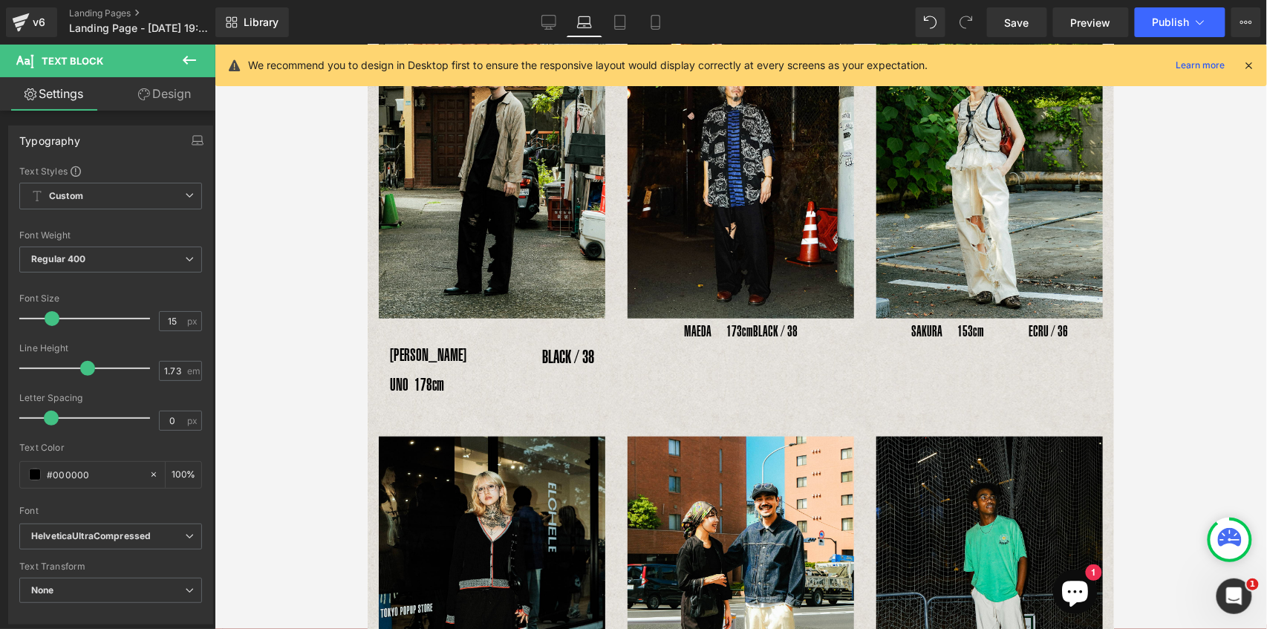
scroll to position [225, 0]
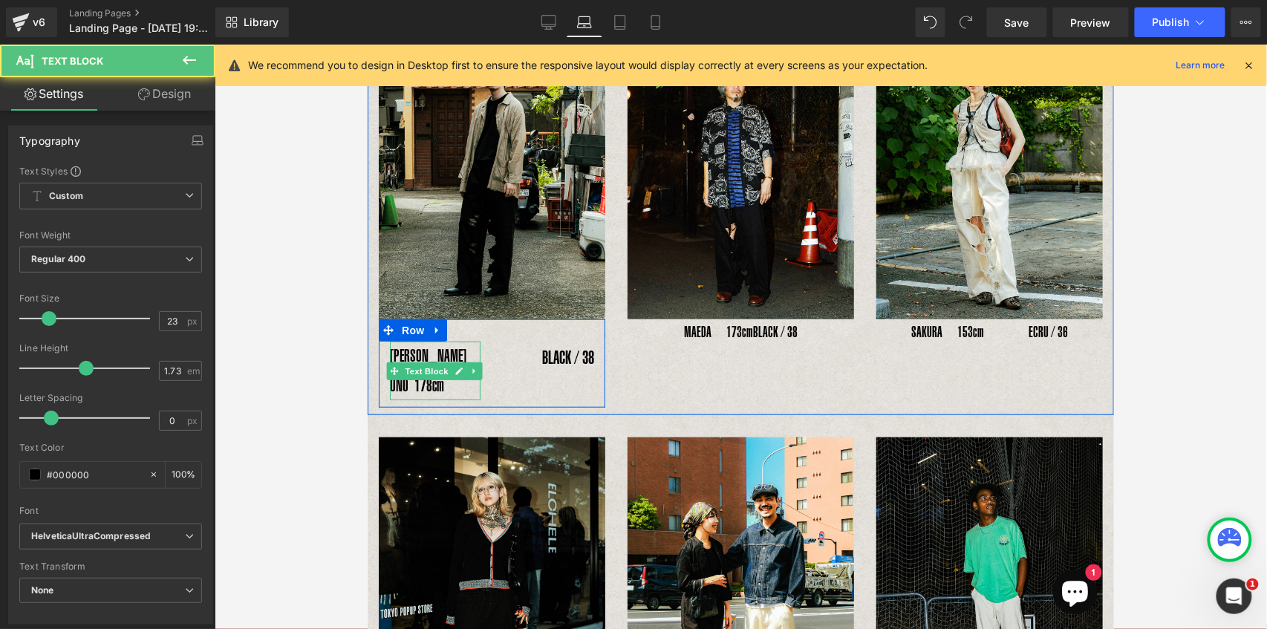
click at [392, 382] on div "YOSHIHIRO UNO 178cm Text Block" at bounding box center [434, 370] width 91 height 59
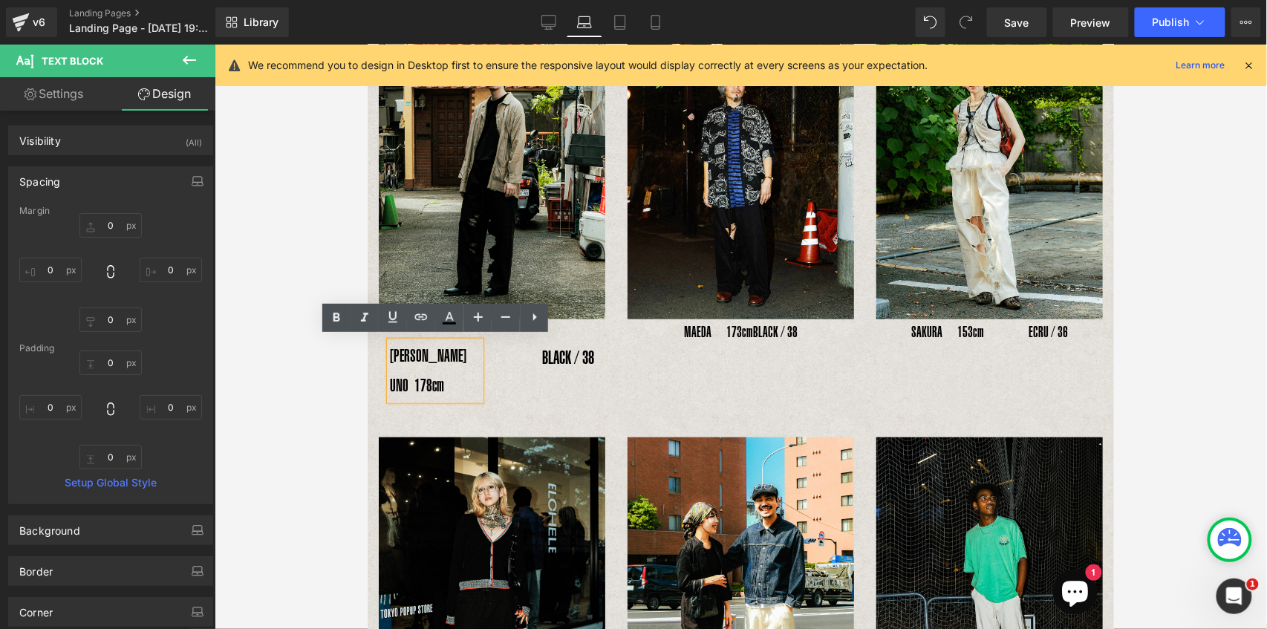
click at [434, 384] on p "[PERSON_NAME] UNO 178cm" at bounding box center [434, 370] width 91 height 59
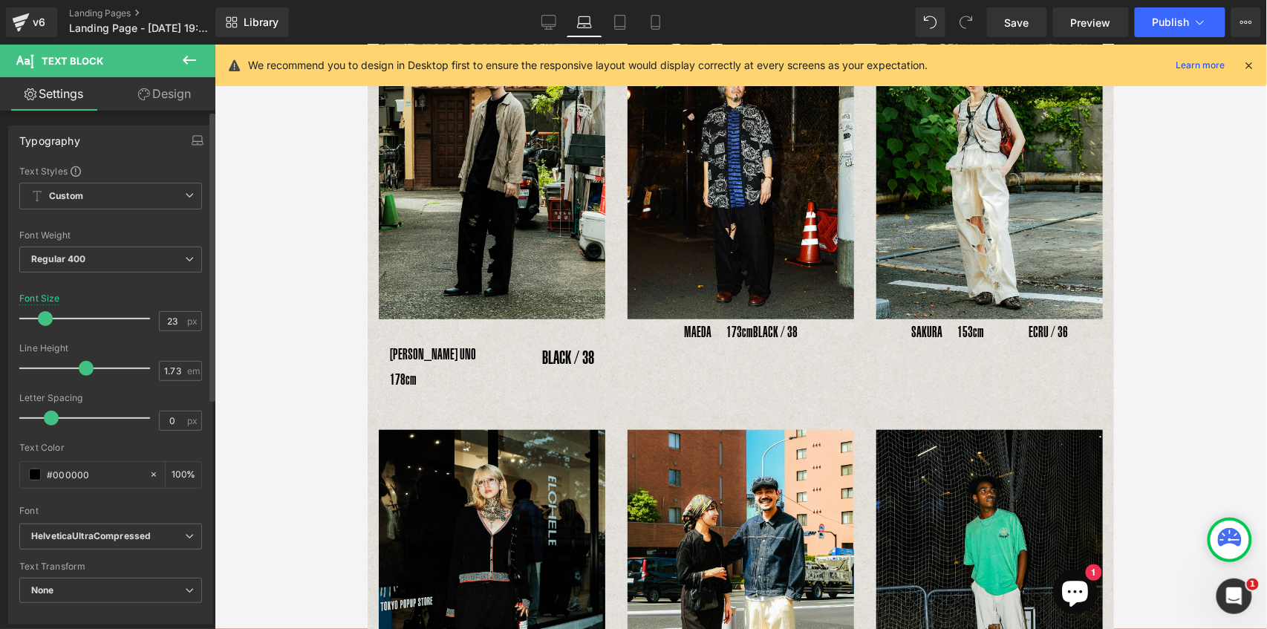
click at [44, 313] on span at bounding box center [45, 318] width 15 height 15
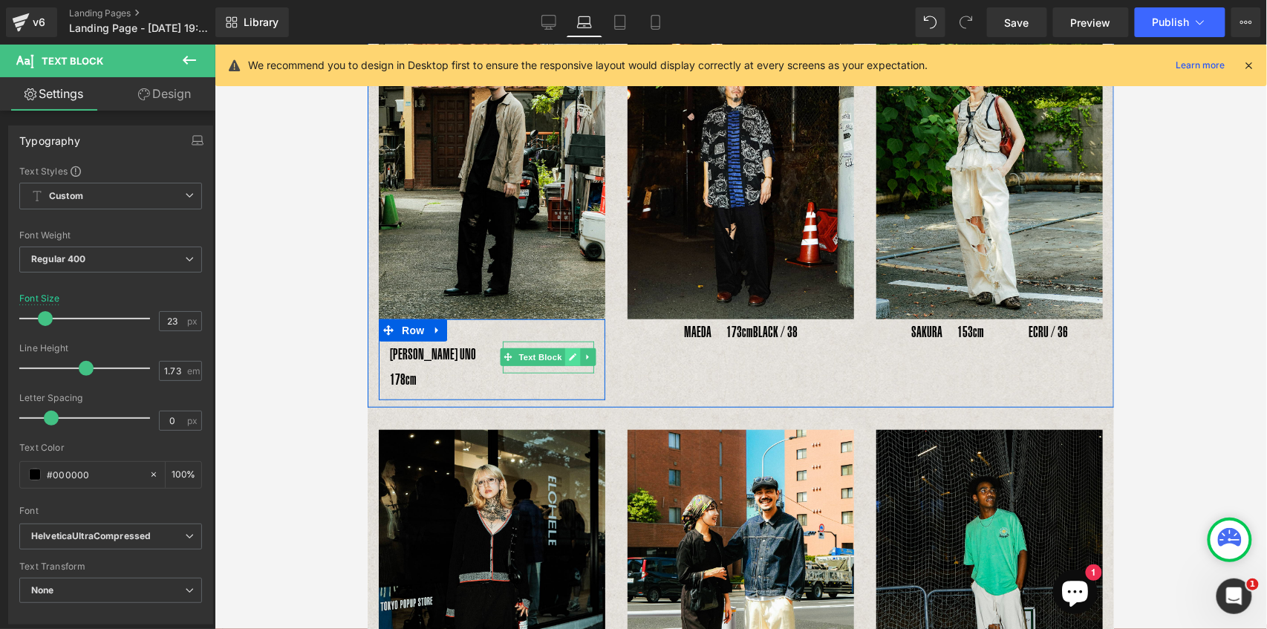
click at [567, 352] on icon at bounding box center [571, 356] width 8 height 9
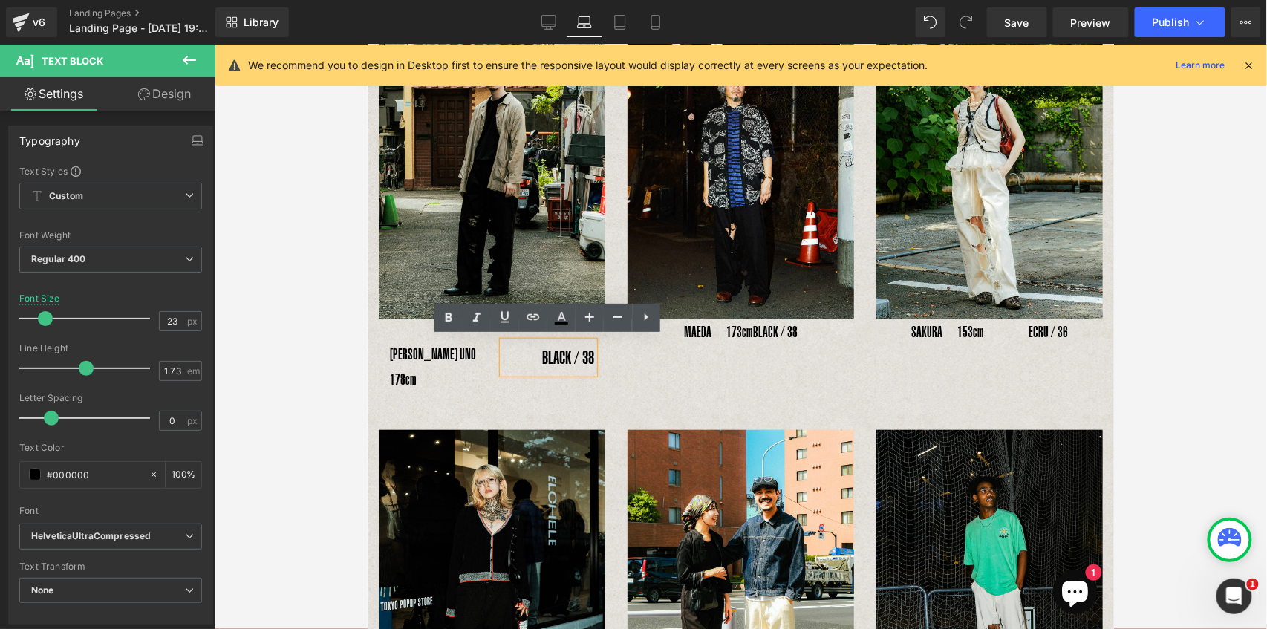
click at [558, 351] on p "BLACK / 38" at bounding box center [547, 357] width 91 height 32
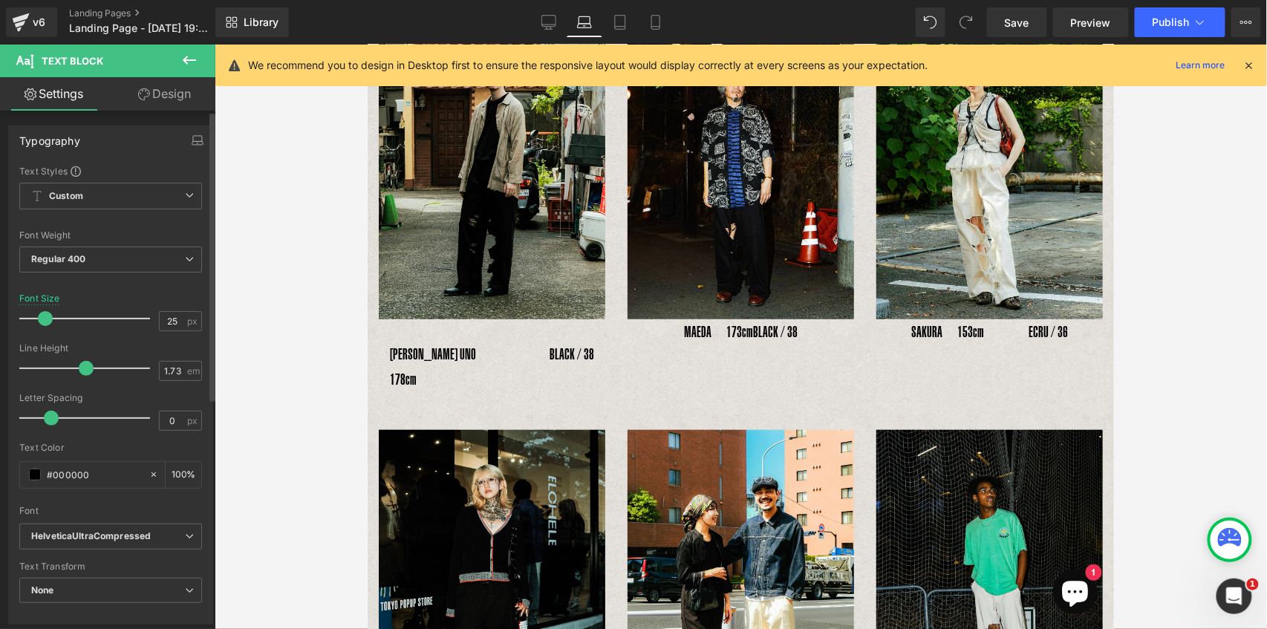
click at [48, 316] on span at bounding box center [45, 318] width 15 height 15
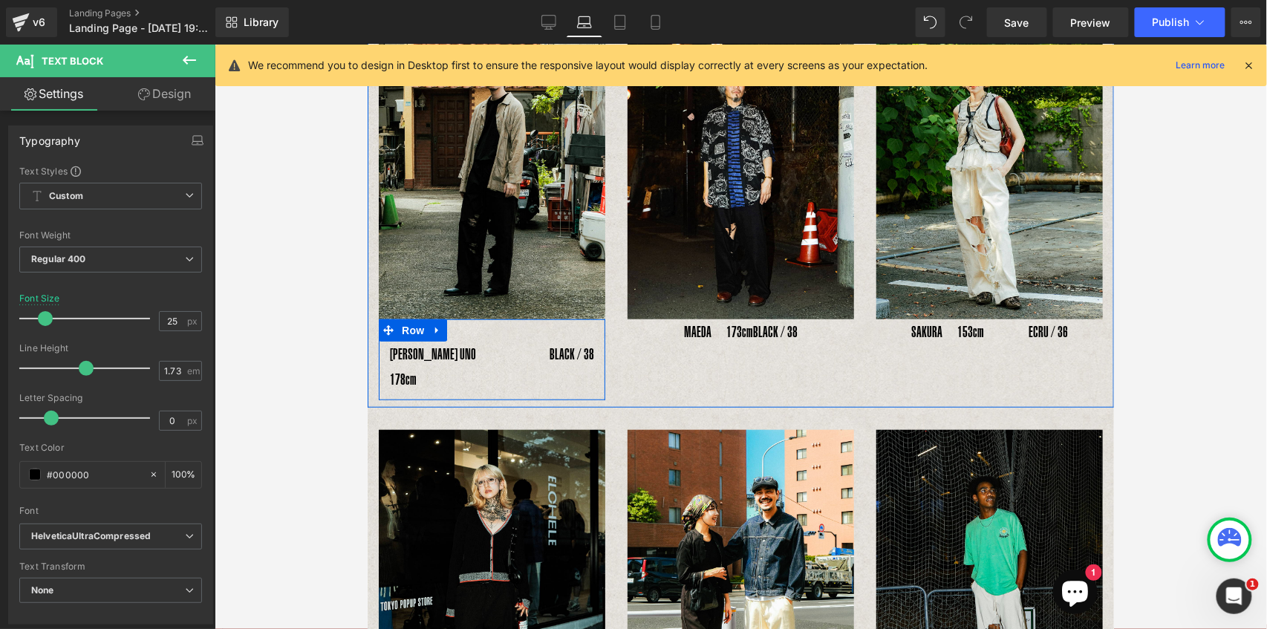
click at [491, 329] on div "YOSHIHIRO UNO 178cm Text Block BLACK / 38 Text Block Row" at bounding box center [491, 359] width 226 height 81
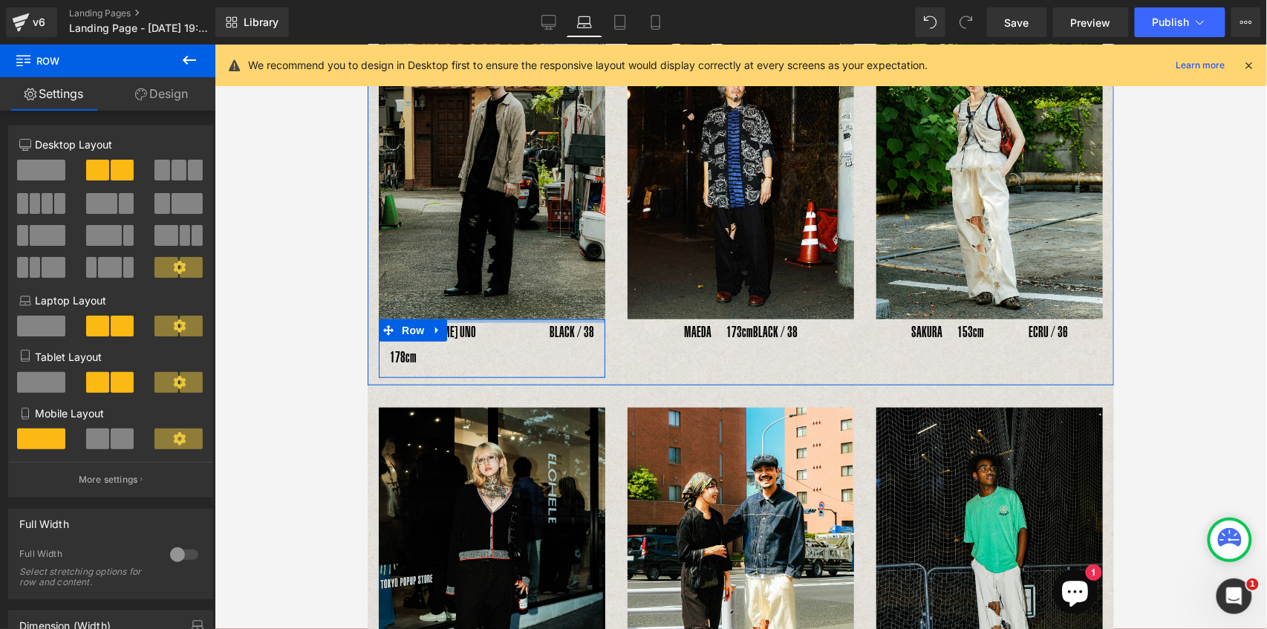
drag, startPoint x: 494, startPoint y: 332, endPoint x: 494, endPoint y: 307, distance: 25.2
click at [494, 307] on div "Image YOSHIHIRO UNO 178cm Text Block BLACK / 38 Text Block Row" at bounding box center [491, 196] width 249 height 361
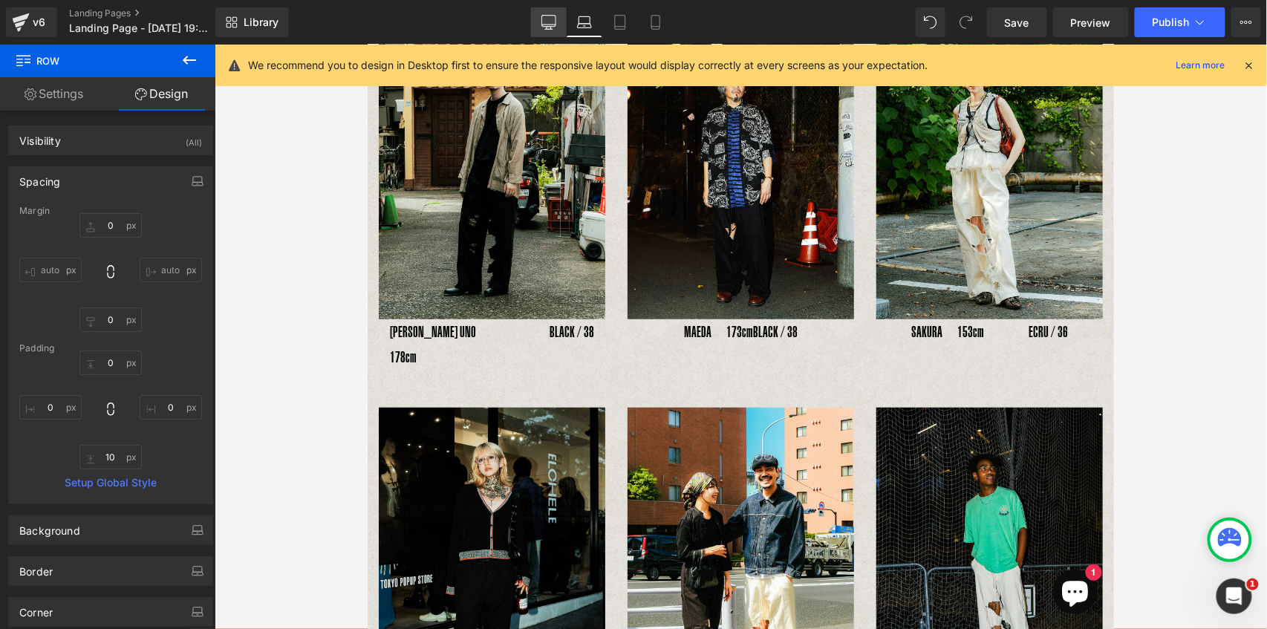
click at [553, 28] on icon at bounding box center [548, 22] width 15 height 15
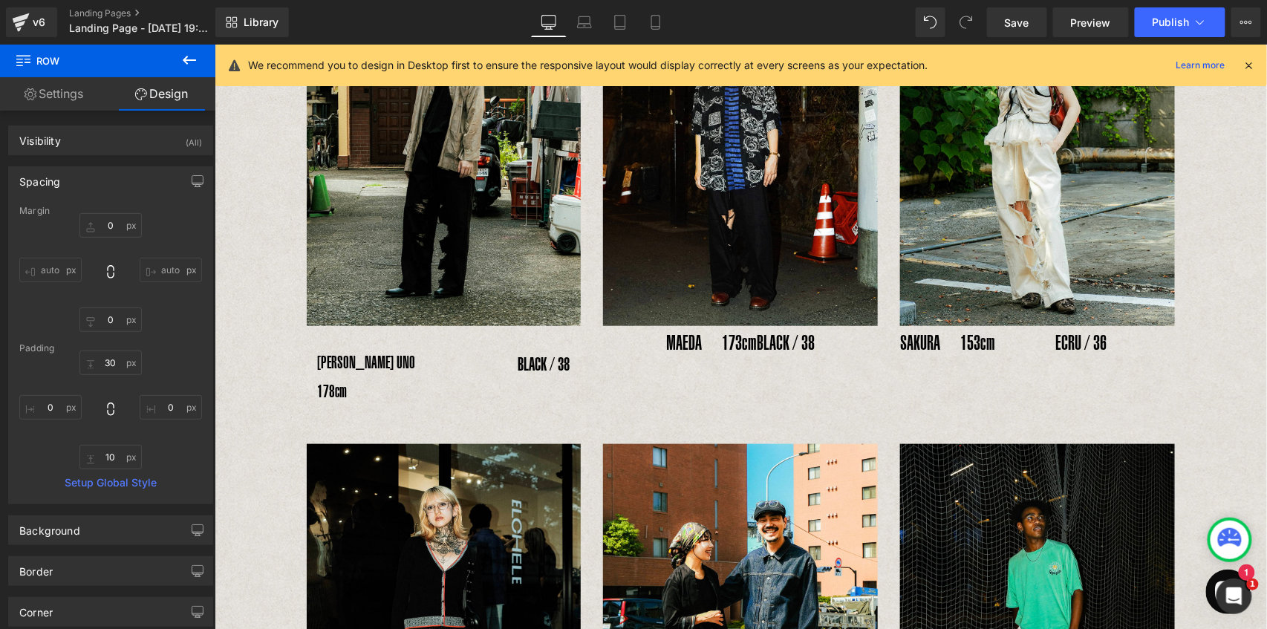
scroll to position [293, 0]
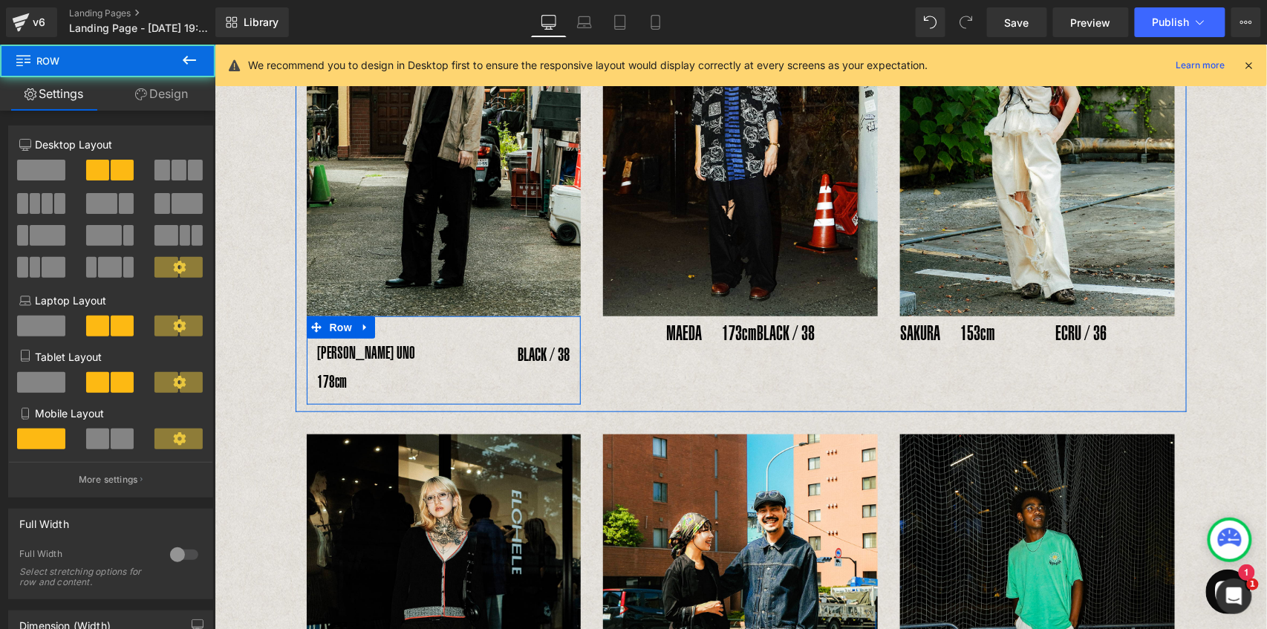
click at [432, 344] on div "YOSHIHIRO UNO 178cm Text Block" at bounding box center [374, 367] width 137 height 59
click at [437, 333] on div "YOSHIHIRO UNO 178cm Text Block BLACK / 38 Text Block Row" at bounding box center [443, 360] width 275 height 89
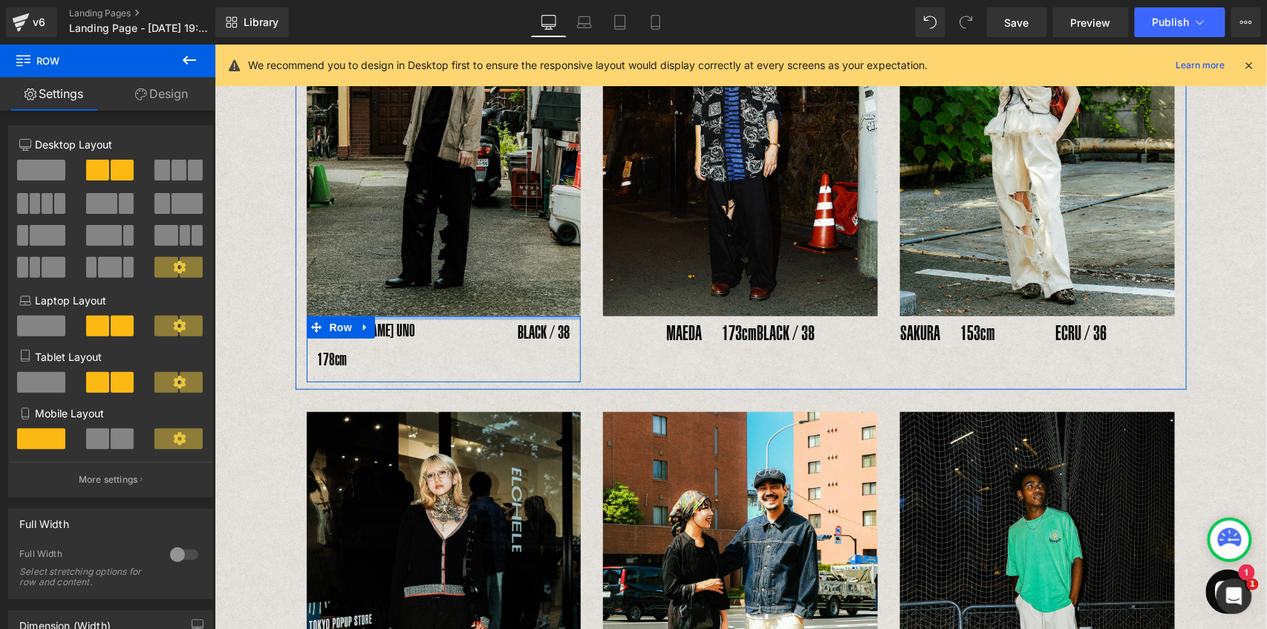
drag, startPoint x: 440, startPoint y: 332, endPoint x: 442, endPoint y: 309, distance: 23.1
click at [442, 309] on div "Image YOSHIHIRO UNO 178cm Text Block BLACK / 38 Text Block Row" at bounding box center [443, 165] width 297 height 433
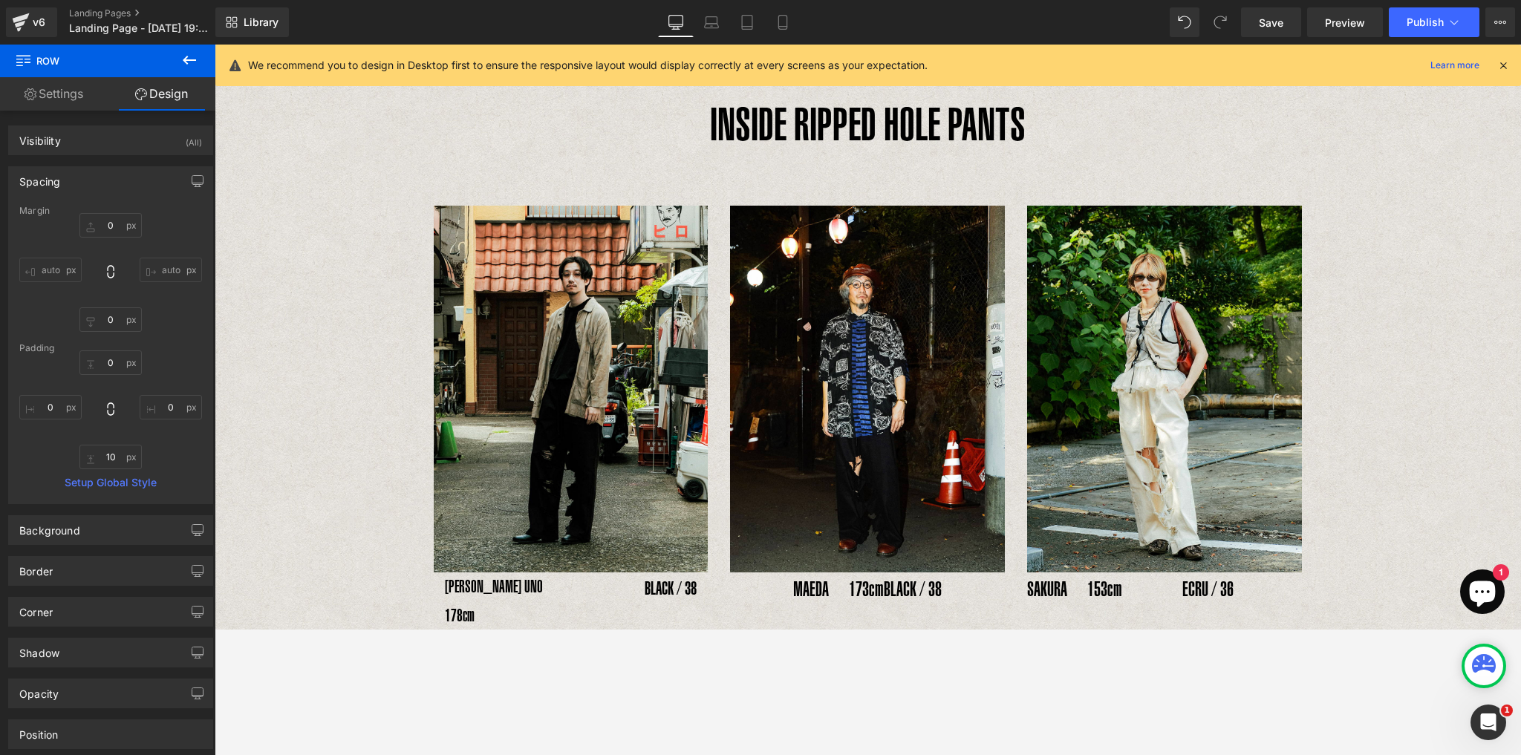
scroll to position [25, 0]
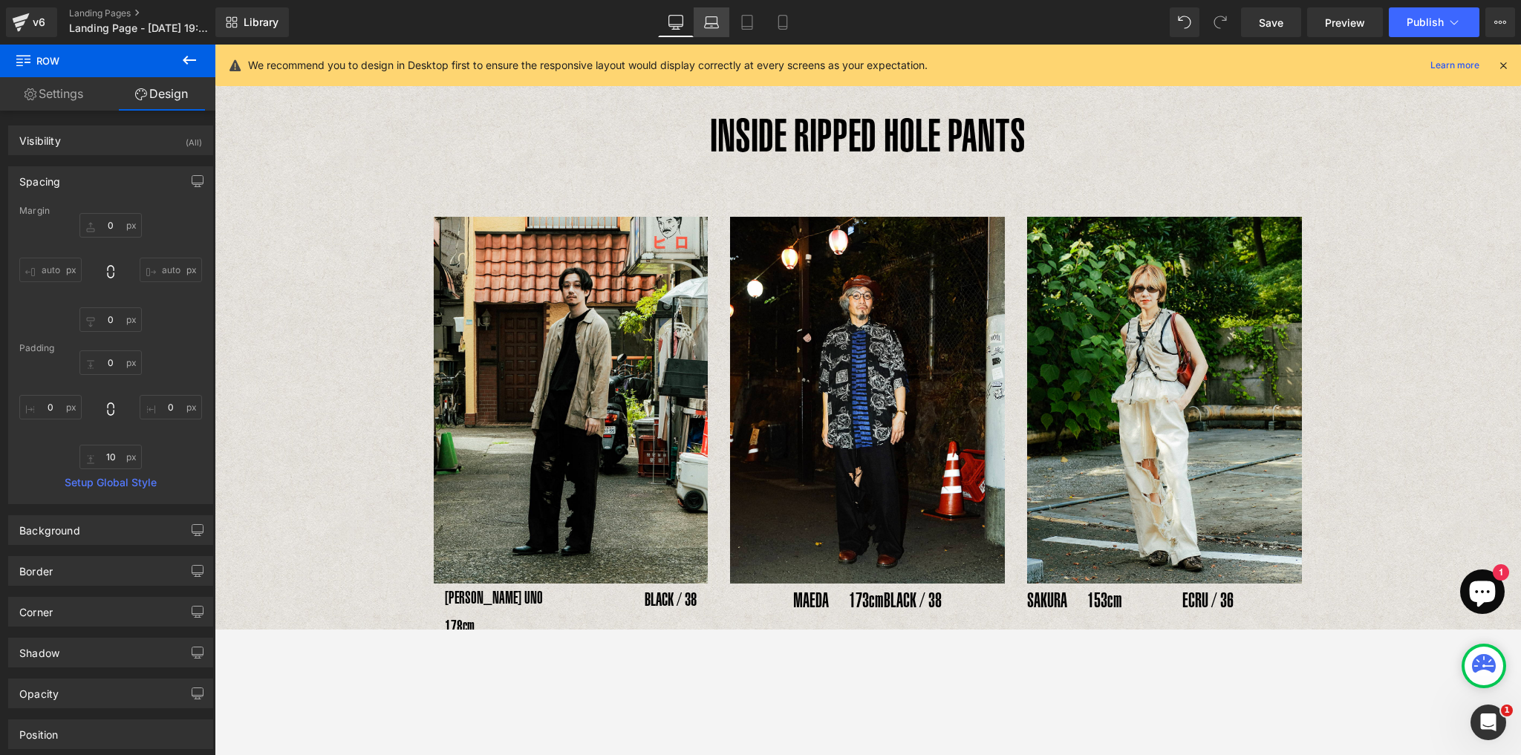
click at [717, 29] on icon at bounding box center [711, 22] width 15 height 15
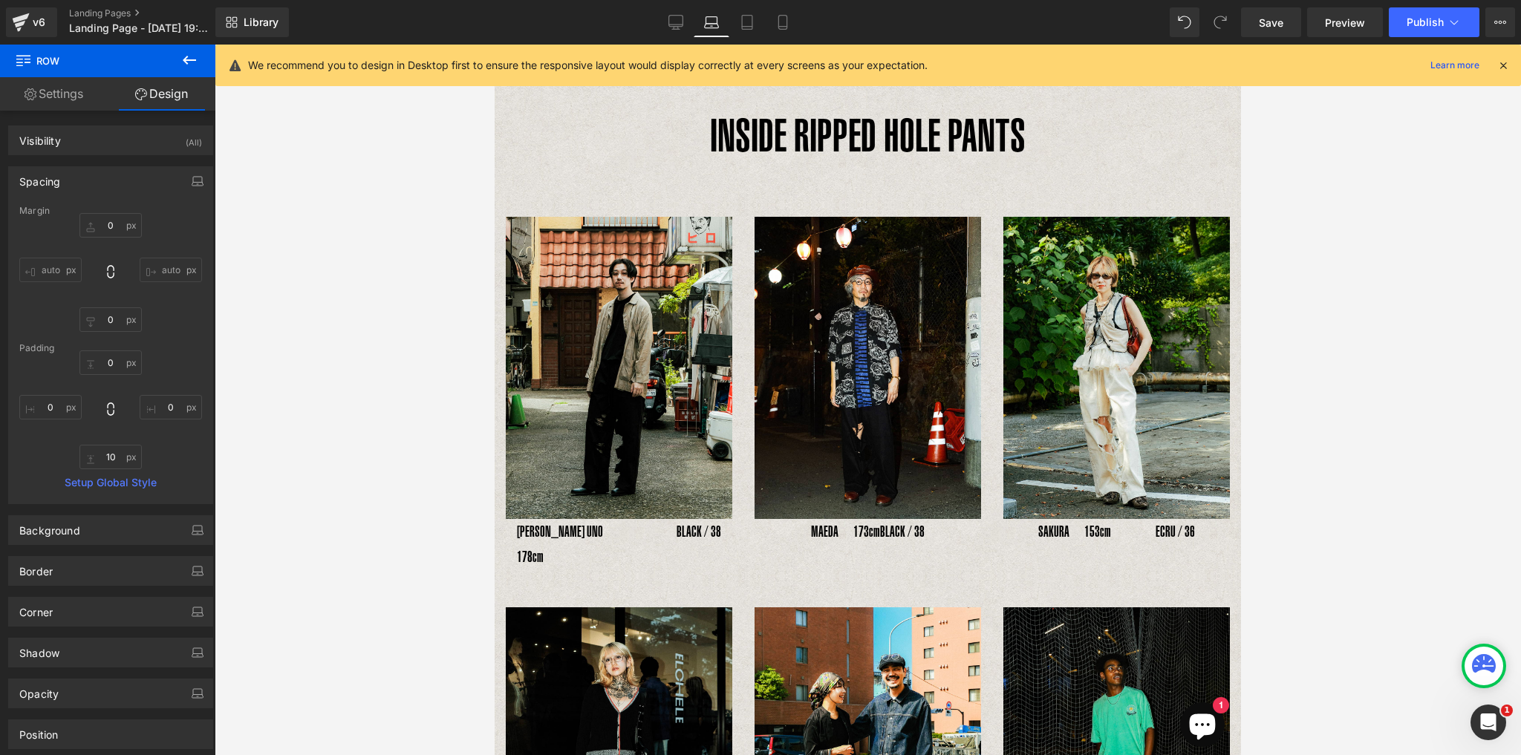
scroll to position [0, 0]
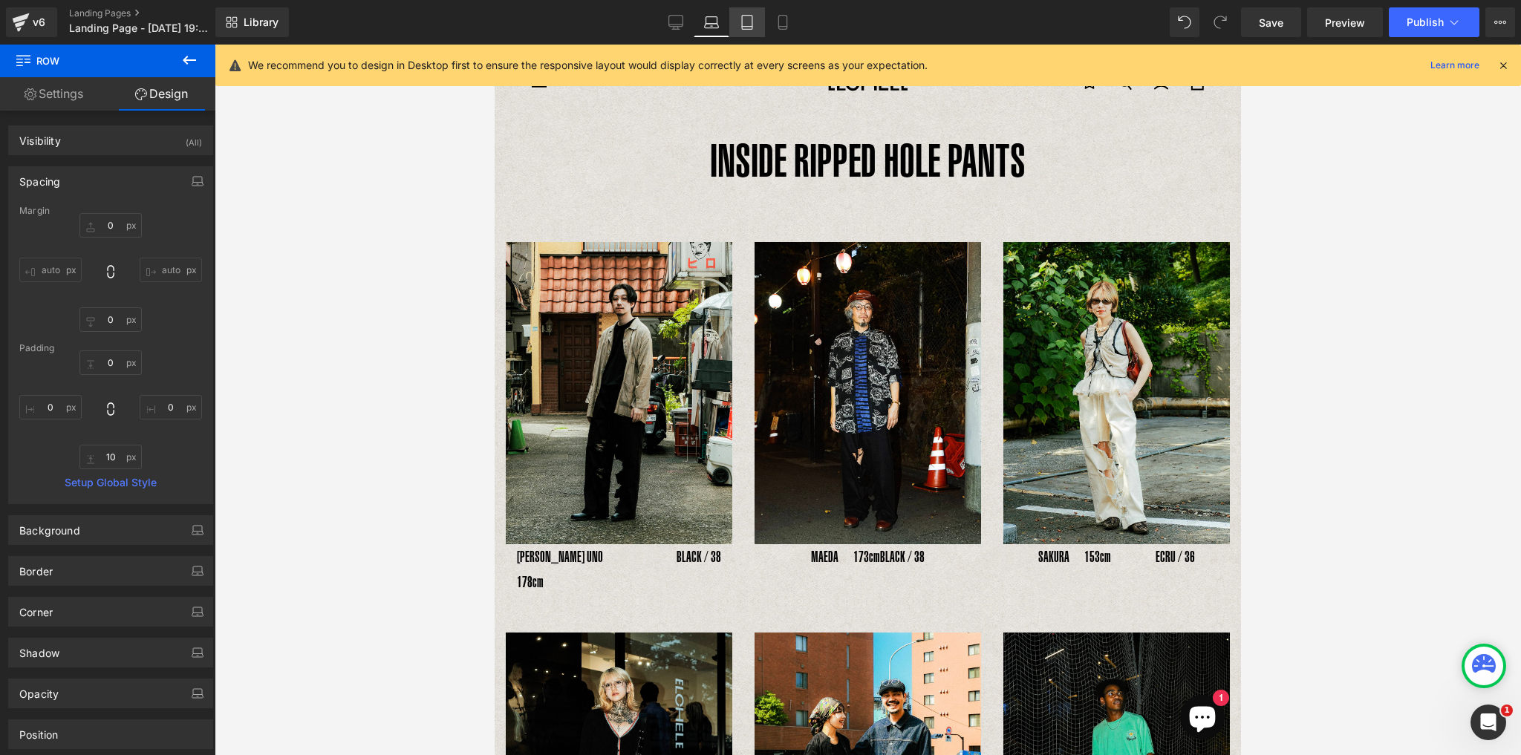
click at [755, 30] on link "Tablet" at bounding box center [747, 22] width 36 height 30
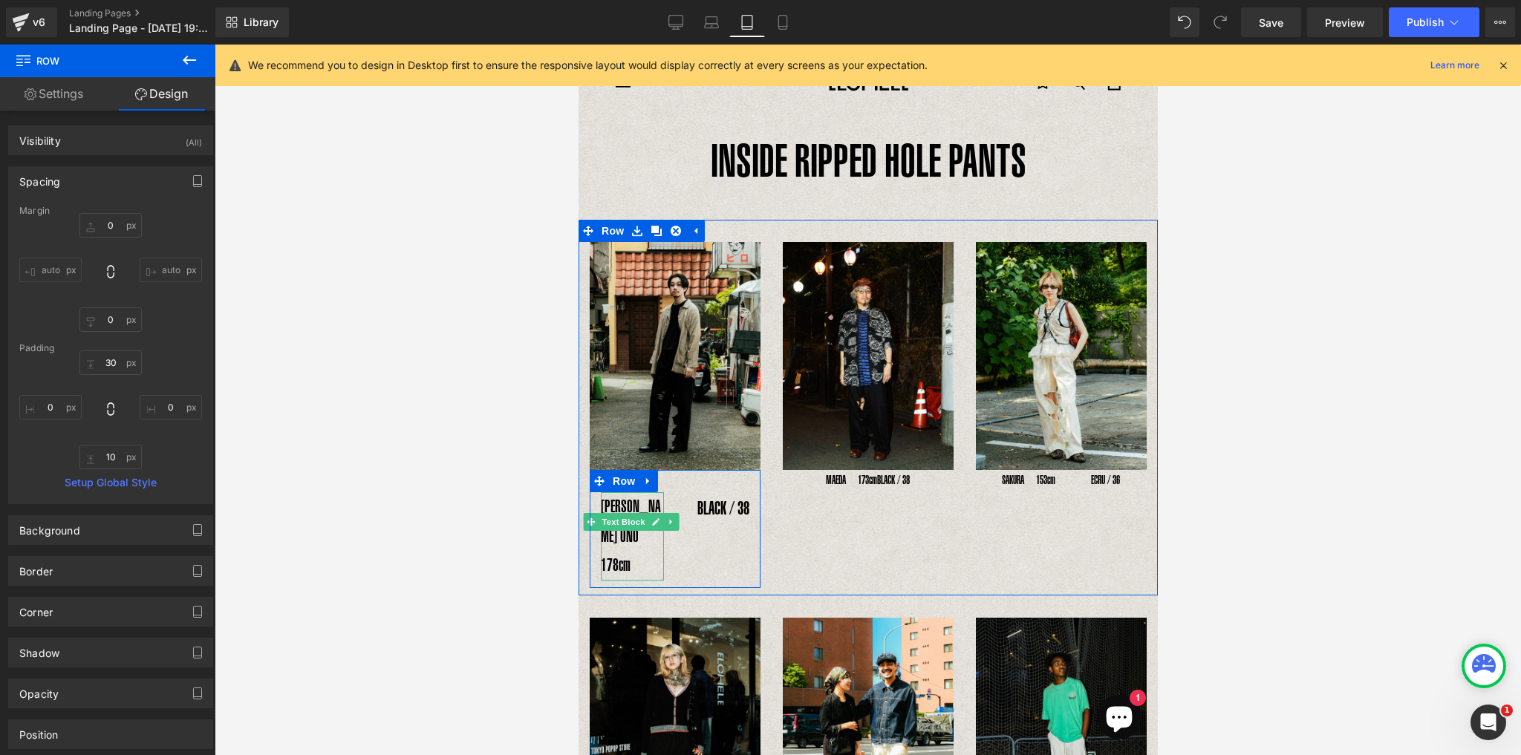
click at [613, 500] on p "[PERSON_NAME] UNO 178cm" at bounding box center [631, 536] width 63 height 88
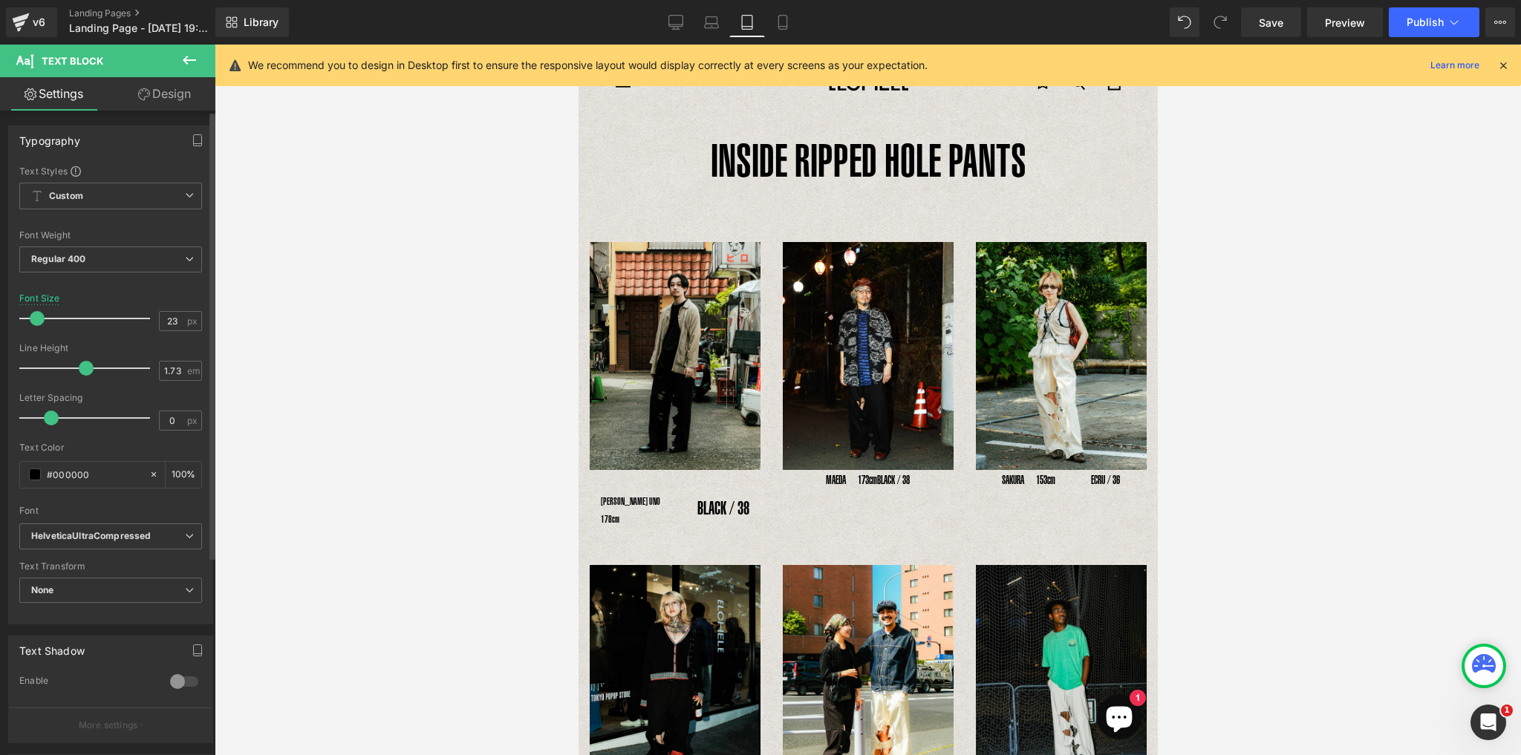
drag, startPoint x: 48, startPoint y: 319, endPoint x: 37, endPoint y: 310, distance: 13.8
click at [37, 311] on span at bounding box center [37, 318] width 15 height 15
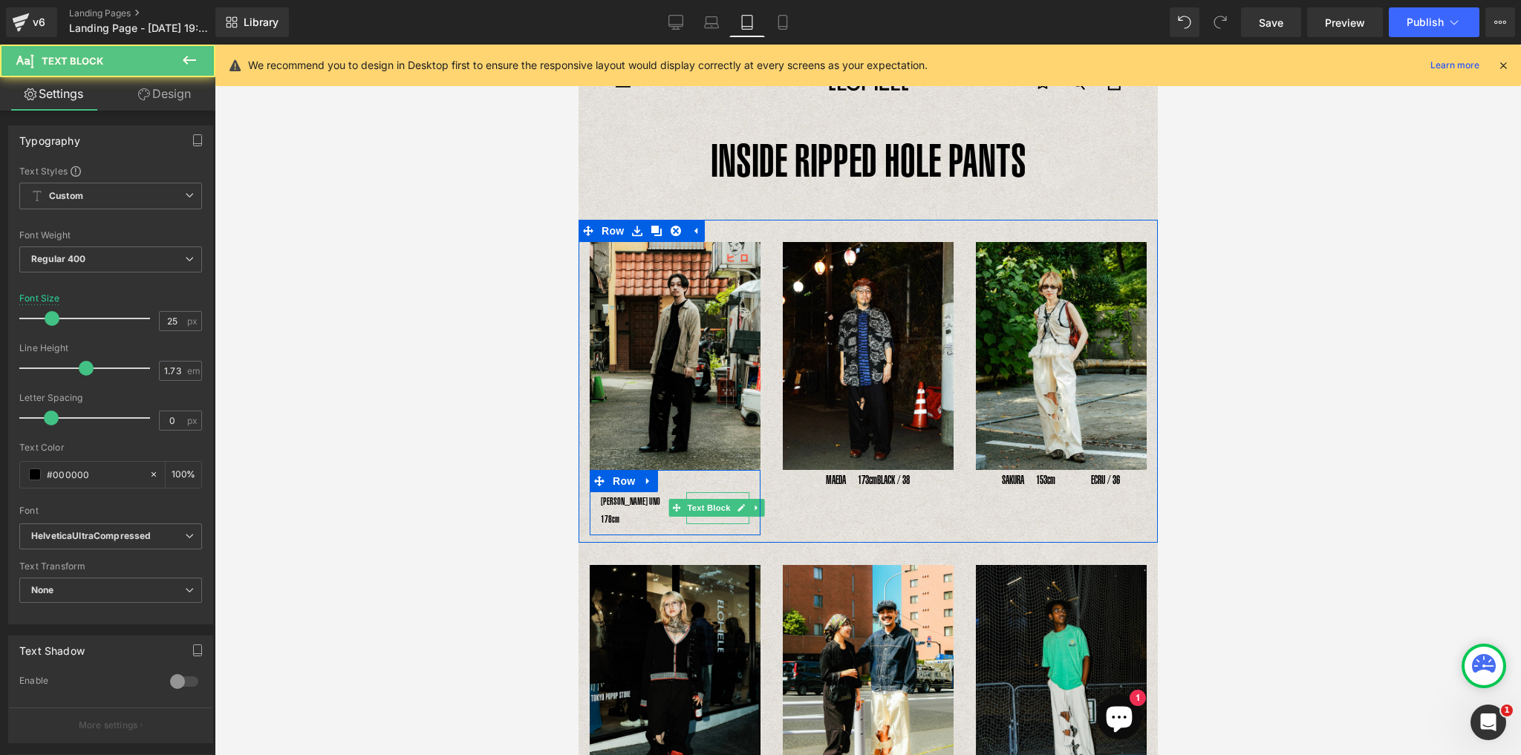
click at [711, 515] on p "BLACK / 38" at bounding box center [716, 508] width 63 height 32
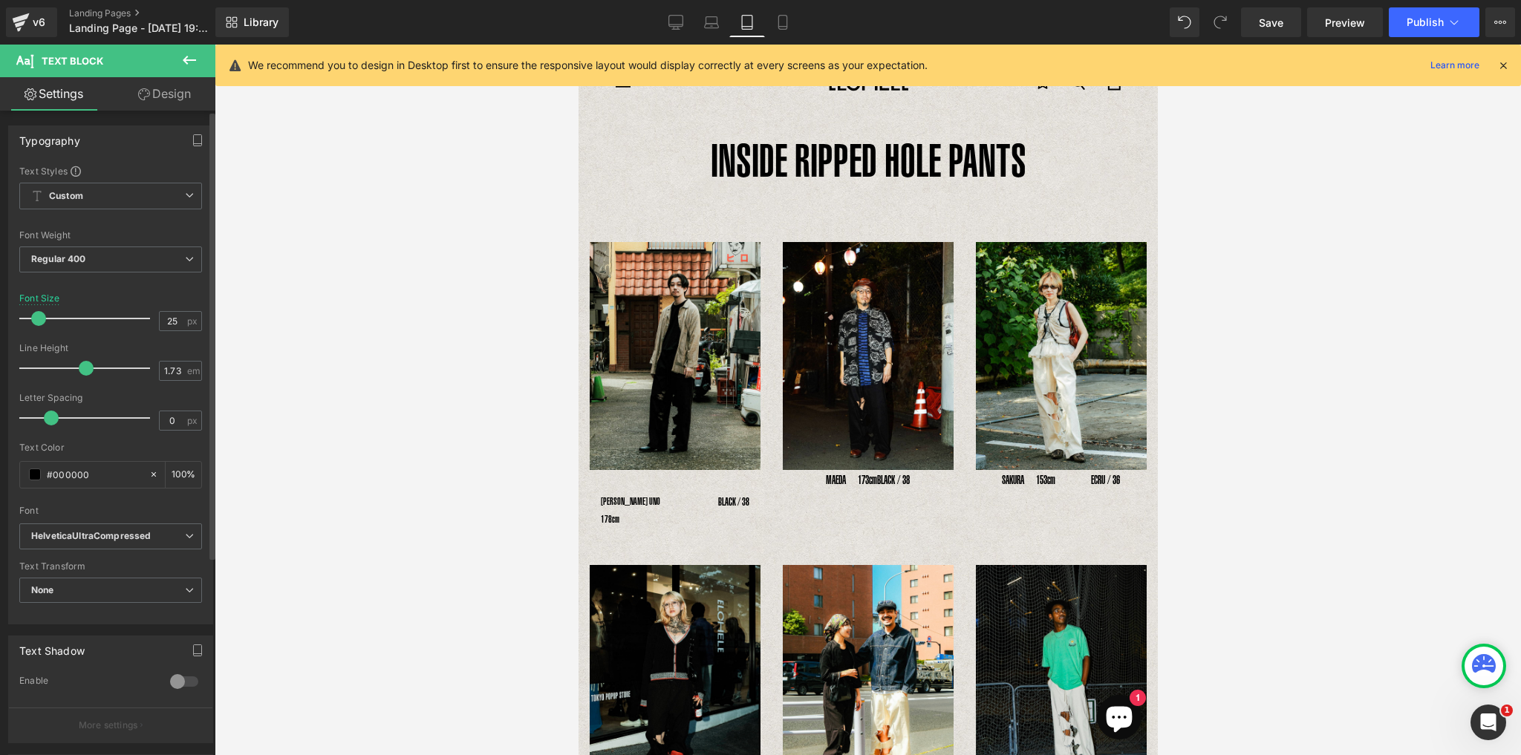
drag, startPoint x: 45, startPoint y: 318, endPoint x: 33, endPoint y: 313, distance: 13.4
click at [33, 313] on span at bounding box center [38, 318] width 15 height 15
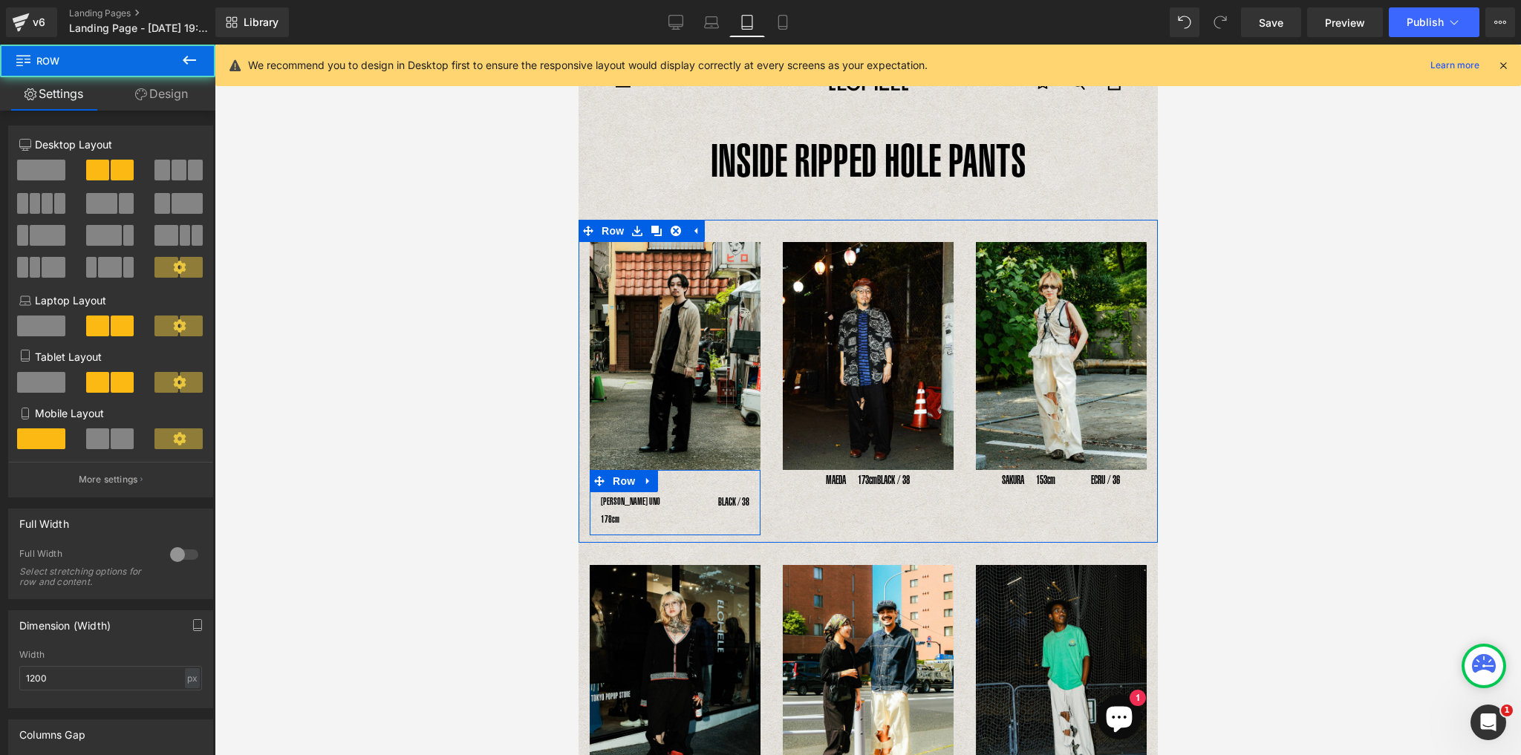
click at [680, 502] on div "BLACK / 38 Text Block" at bounding box center [716, 501] width 85 height 19
click at [674, 499] on div "BLACK / 38 Text Block" at bounding box center [716, 501] width 85 height 19
click at [633, 505] on span "Text Block" at bounding box center [622, 502] width 49 height 18
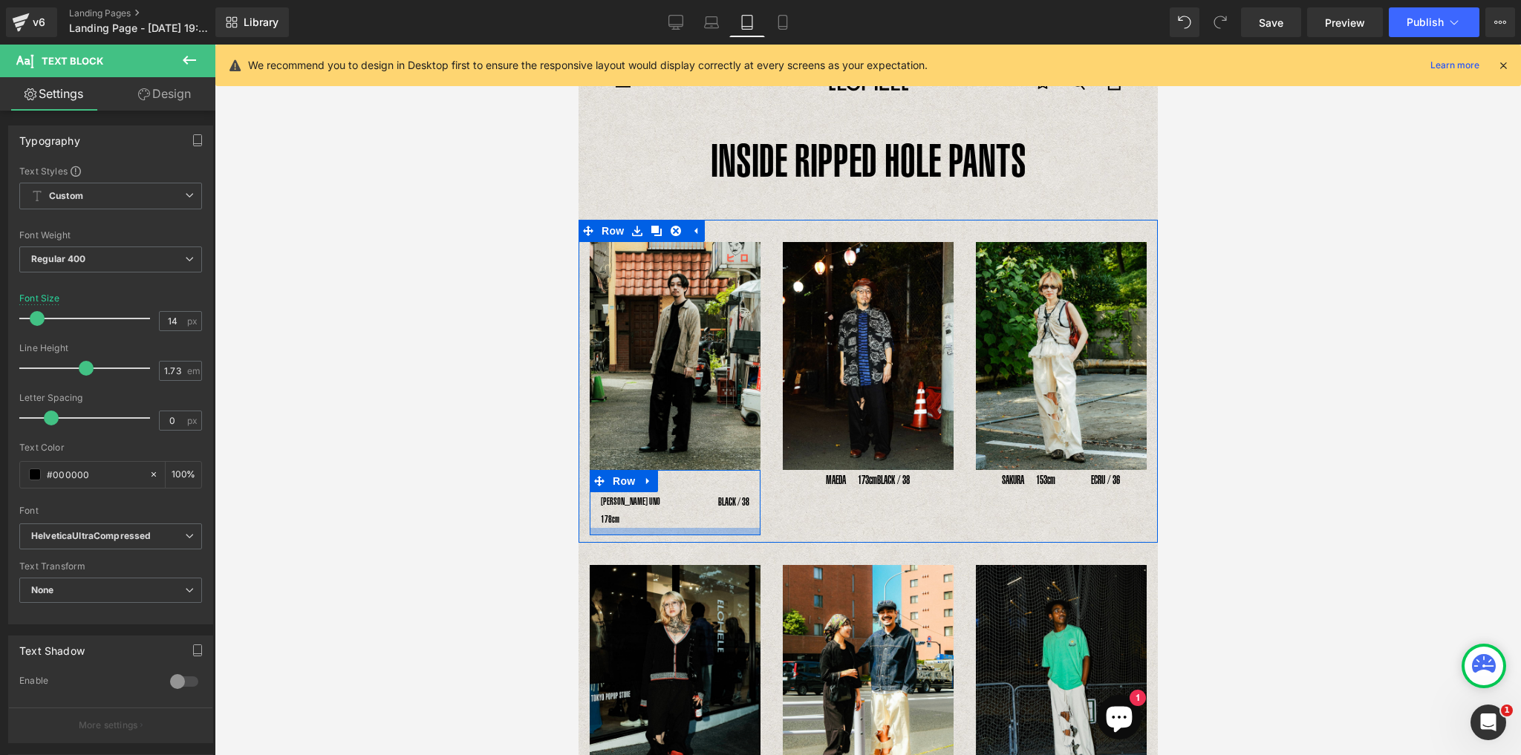
click at [633, 528] on div at bounding box center [674, 531] width 171 height 7
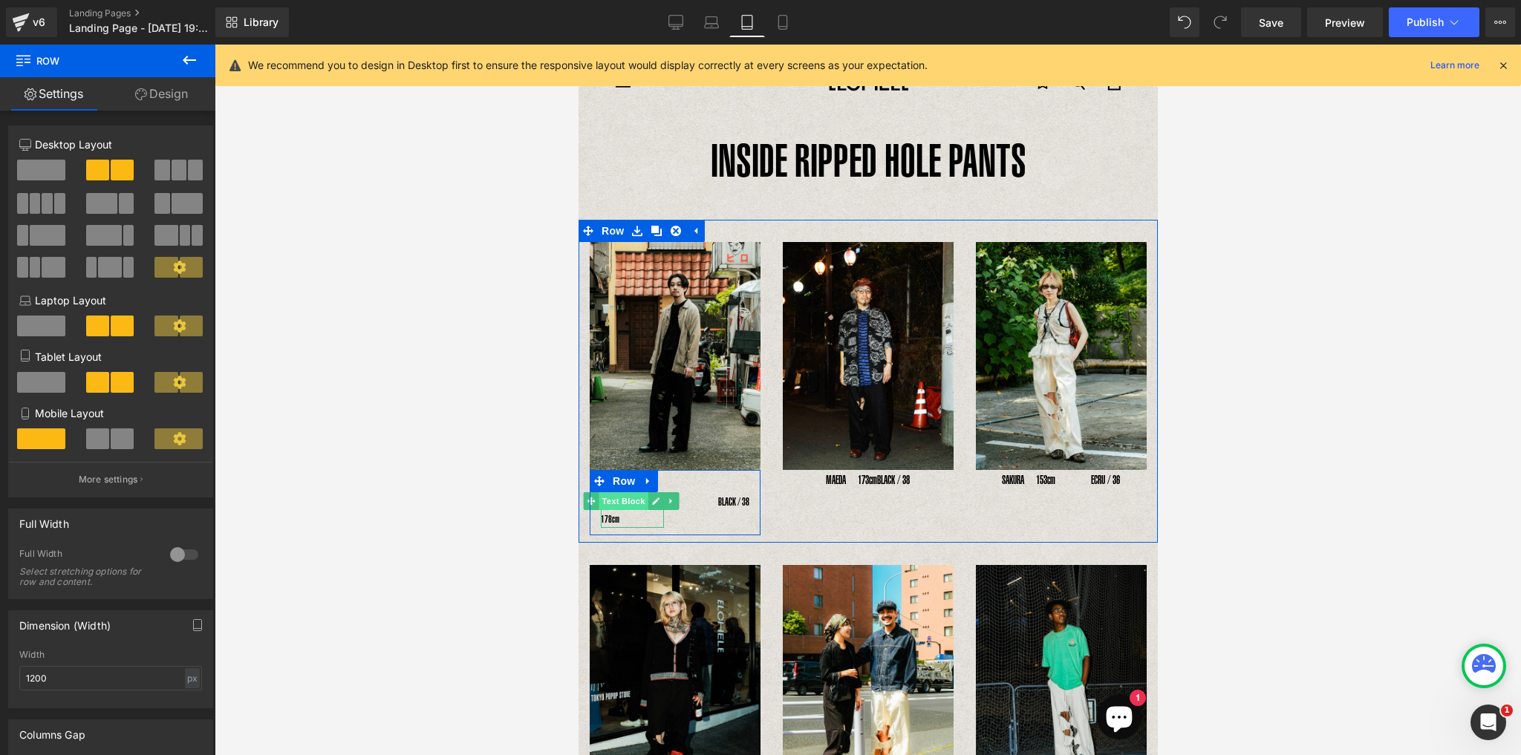
click at [631, 500] on span "Text Block" at bounding box center [622, 501] width 49 height 18
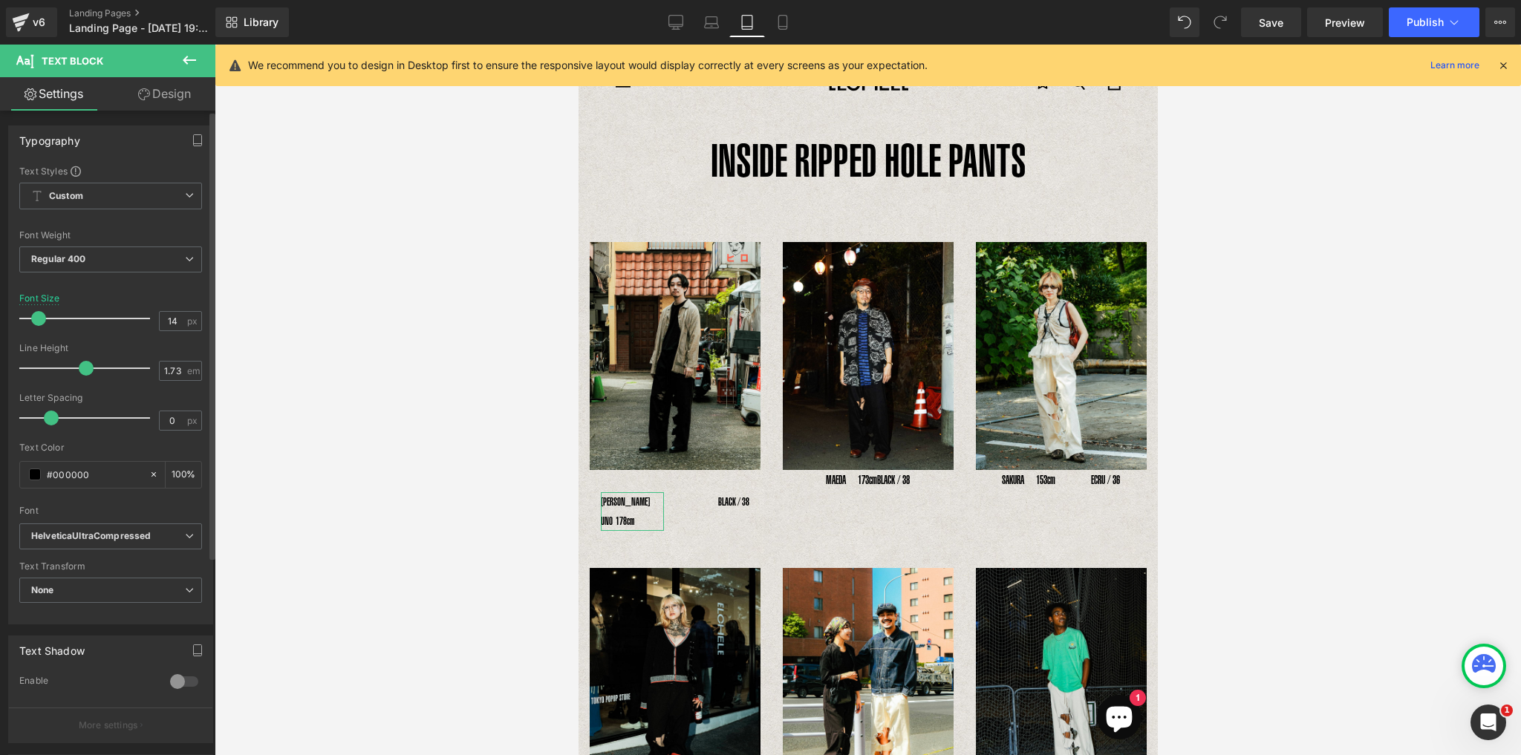
click at [34, 313] on span at bounding box center [38, 318] width 15 height 15
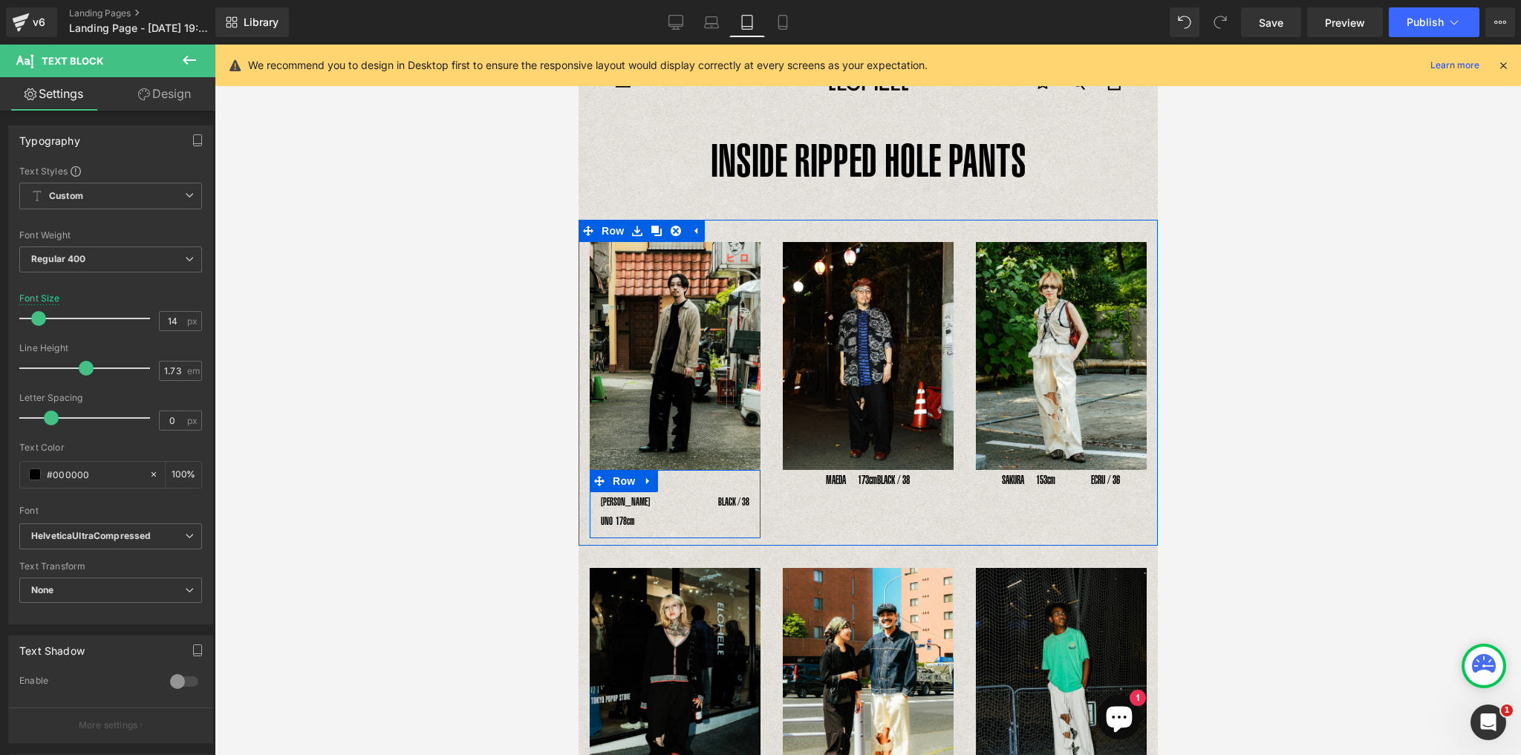
click at [651, 509] on icon at bounding box center [655, 511] width 8 height 9
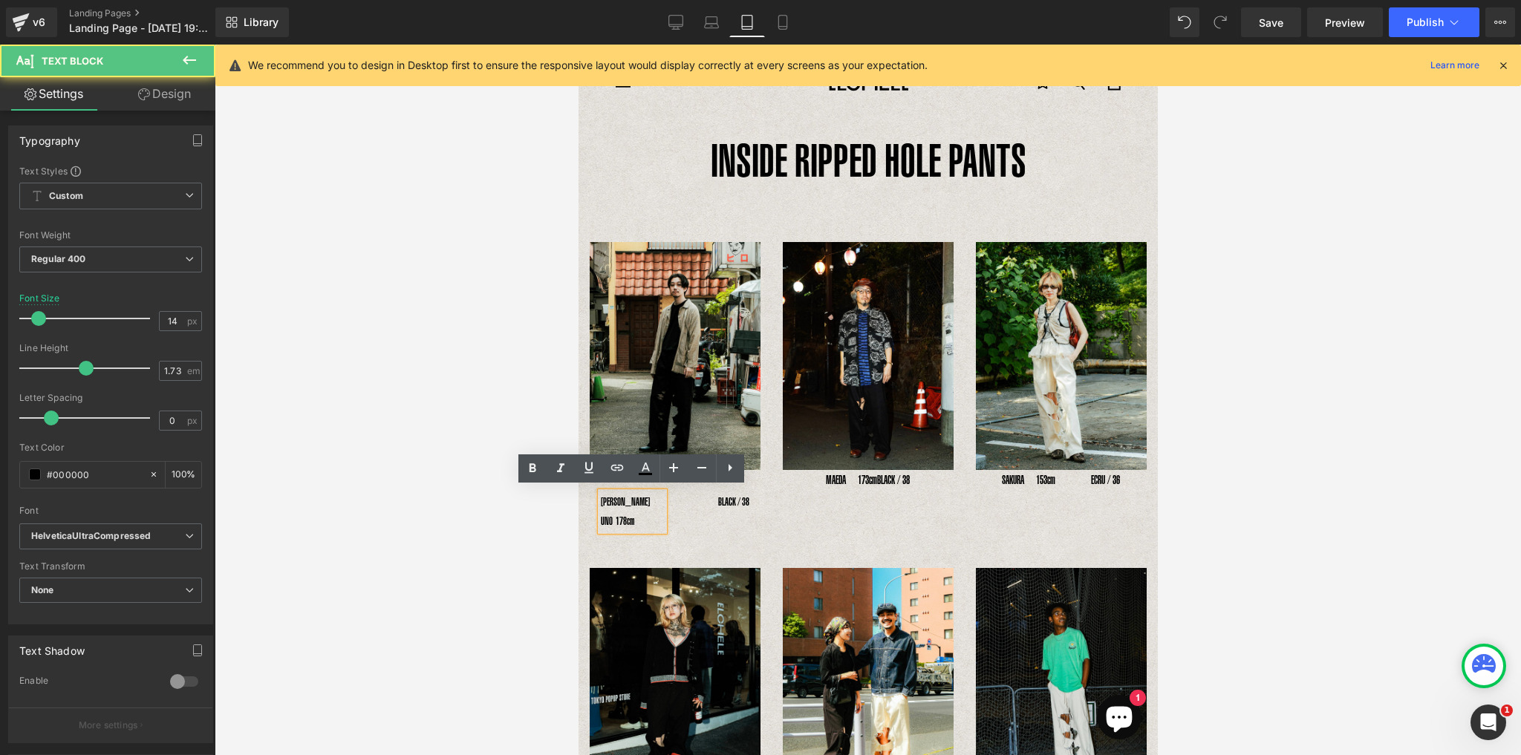
click at [651, 526] on p "[PERSON_NAME] UNO 178cm" at bounding box center [631, 511] width 63 height 39
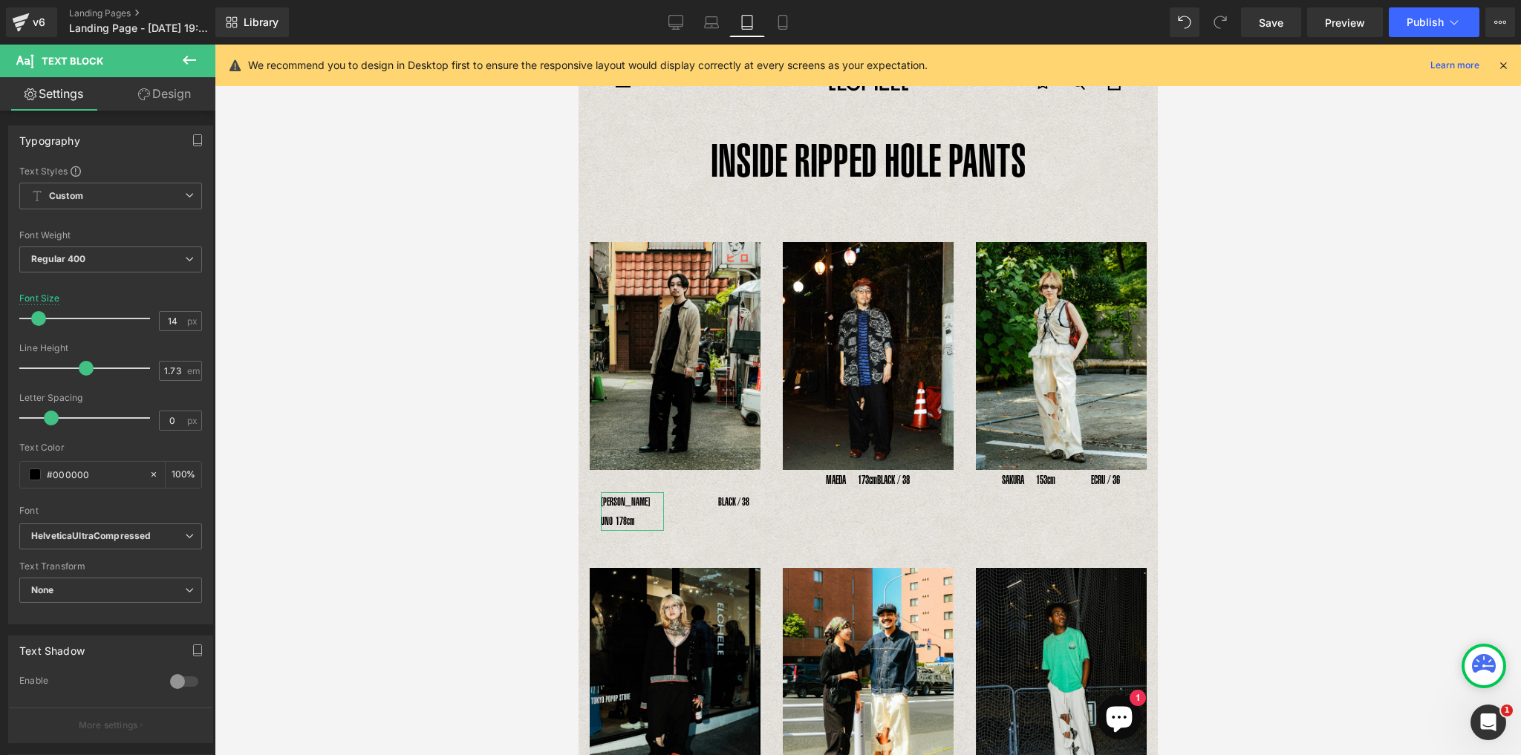
drag, startPoint x: 176, startPoint y: 98, endPoint x: 132, endPoint y: 232, distance: 141.3
click at [176, 98] on link "Design" at bounding box center [165, 93] width 108 height 33
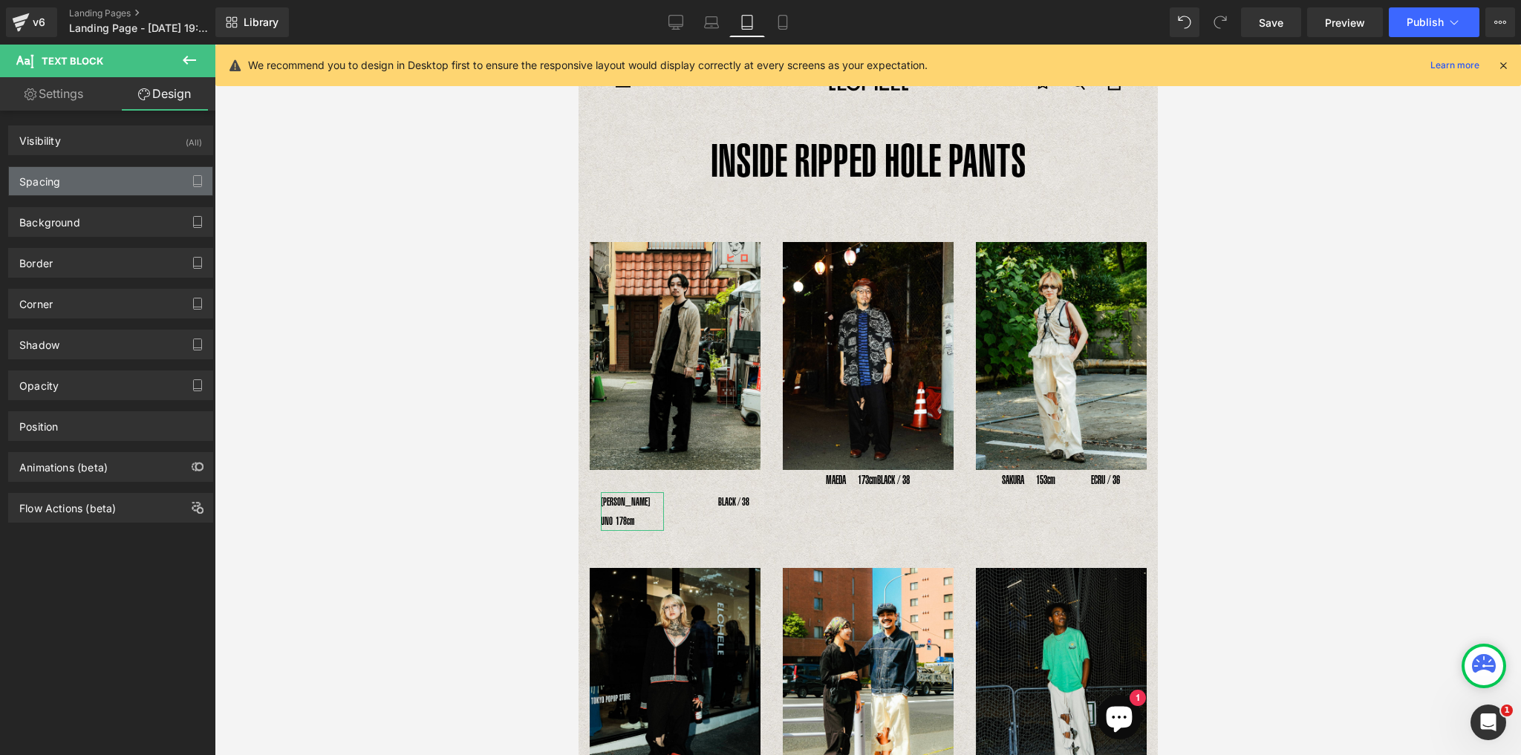
click at [64, 186] on div "Spacing" at bounding box center [110, 181] width 203 height 28
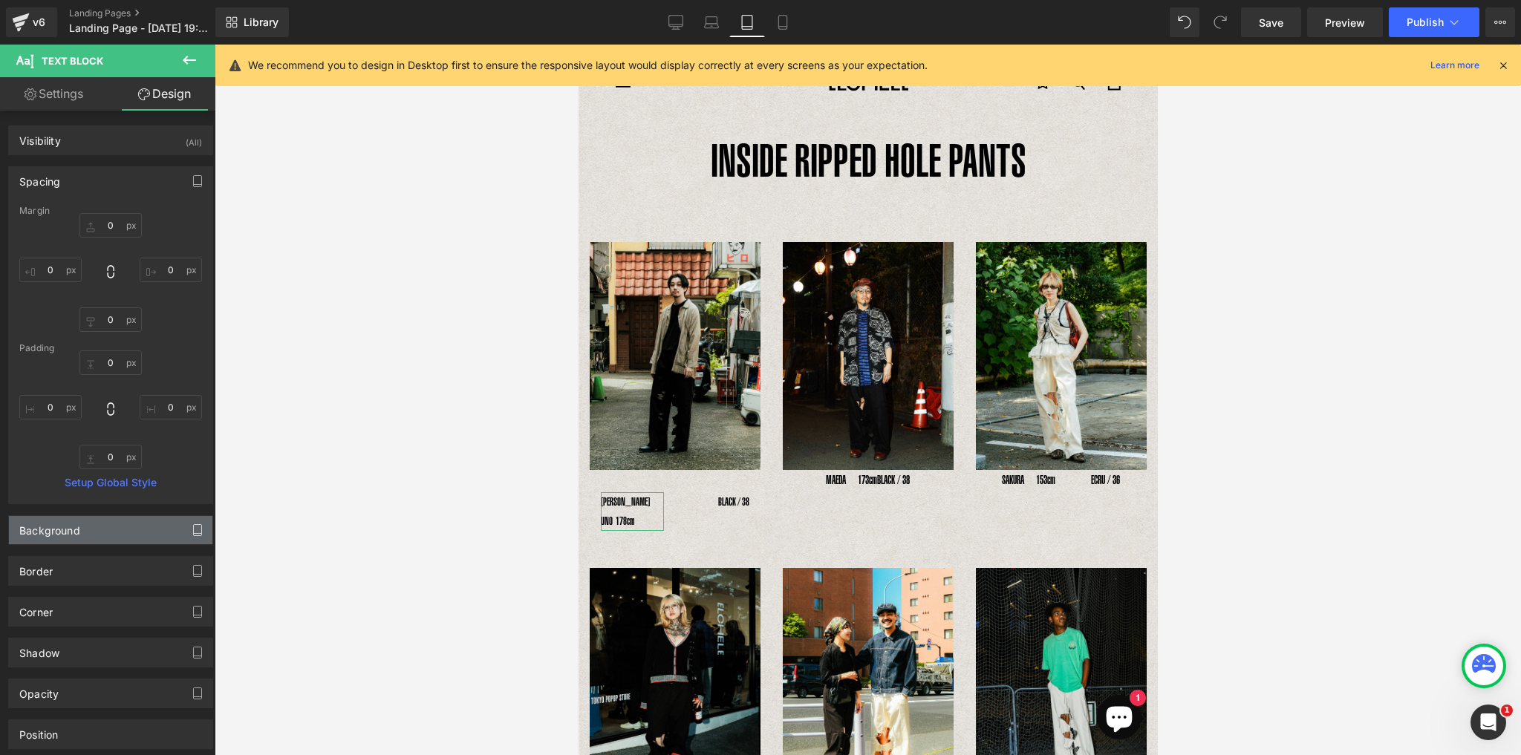
click at [192, 525] on icon "button" at bounding box center [198, 530] width 12 height 12
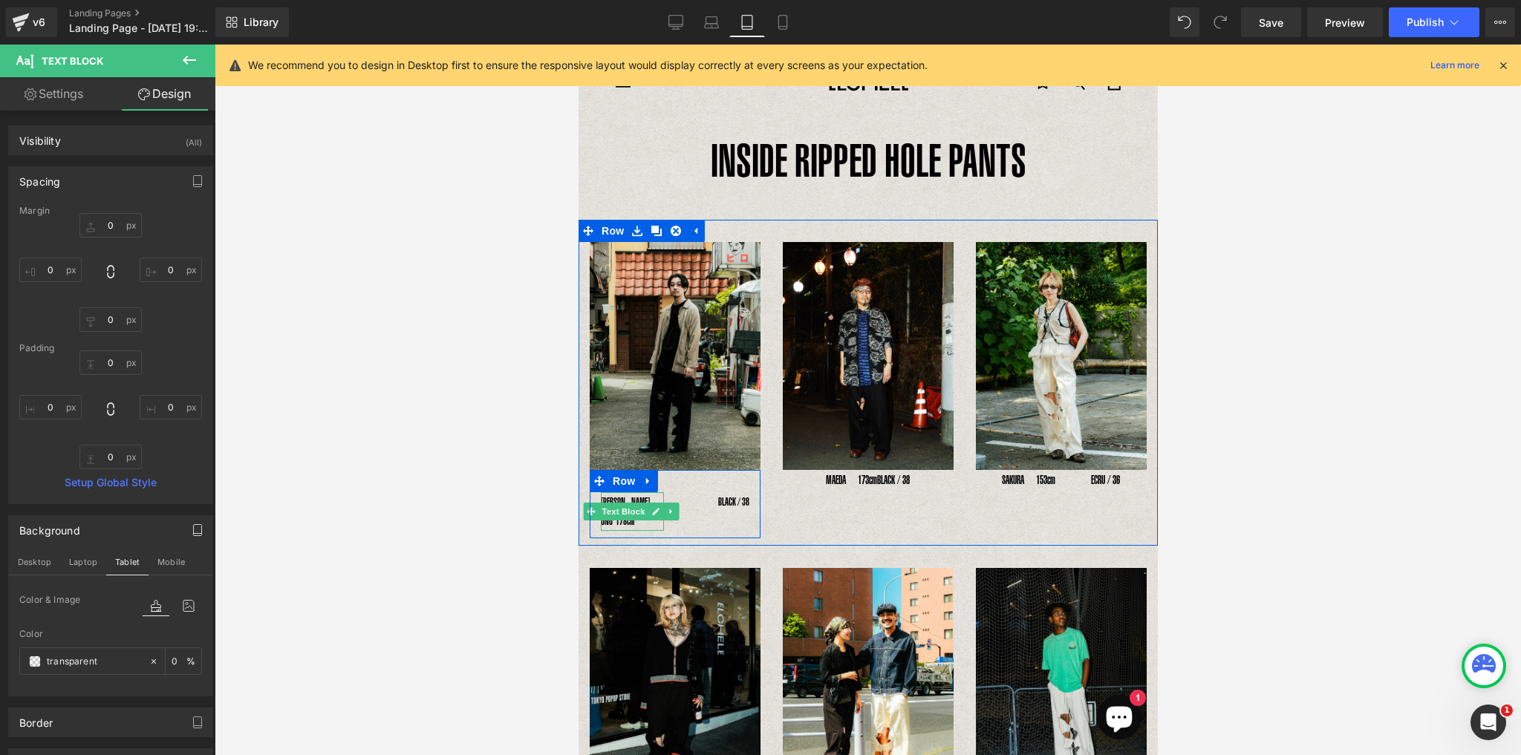
click at [624, 520] on p "[PERSON_NAME] UNO 178cm" at bounding box center [631, 511] width 63 height 39
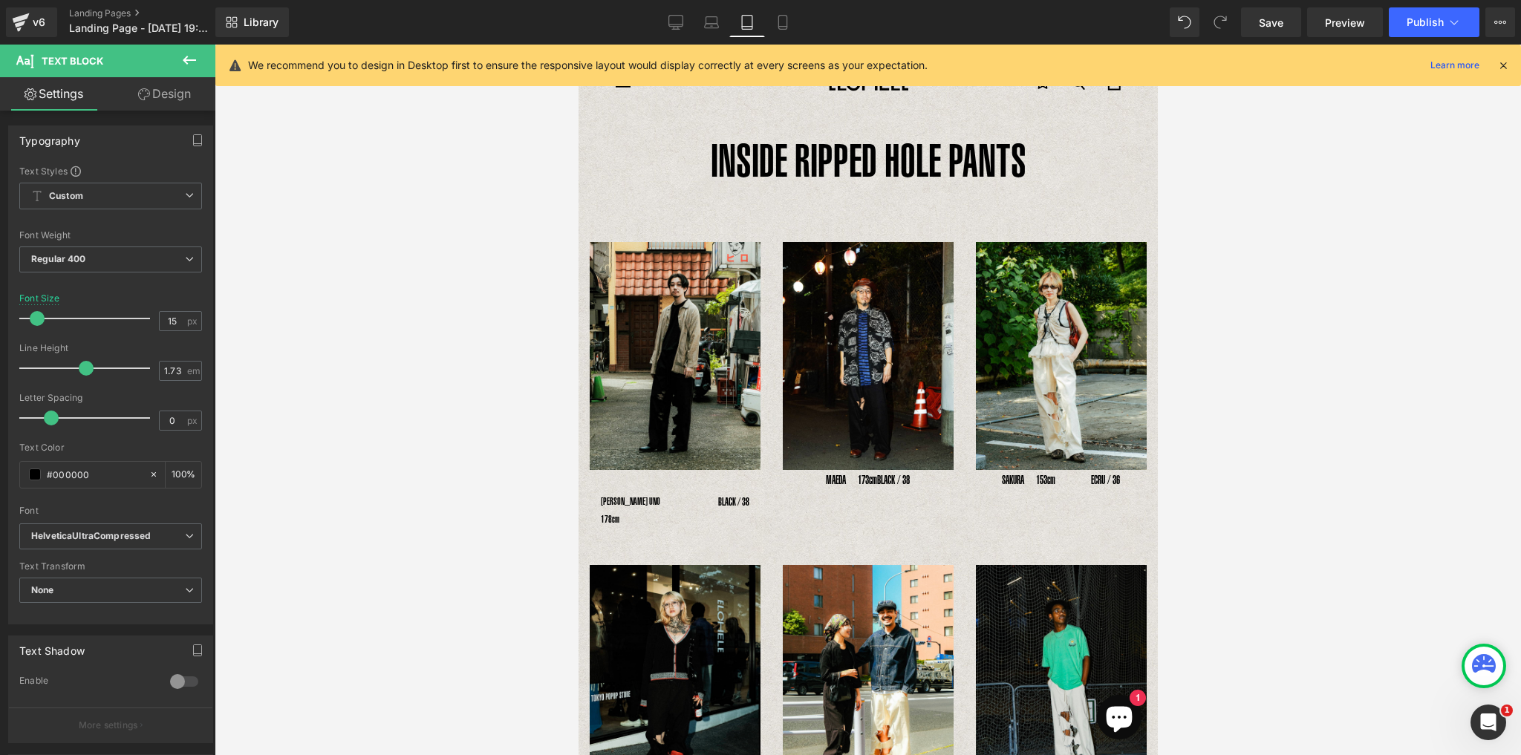
click at [32, 316] on span at bounding box center [37, 318] width 15 height 15
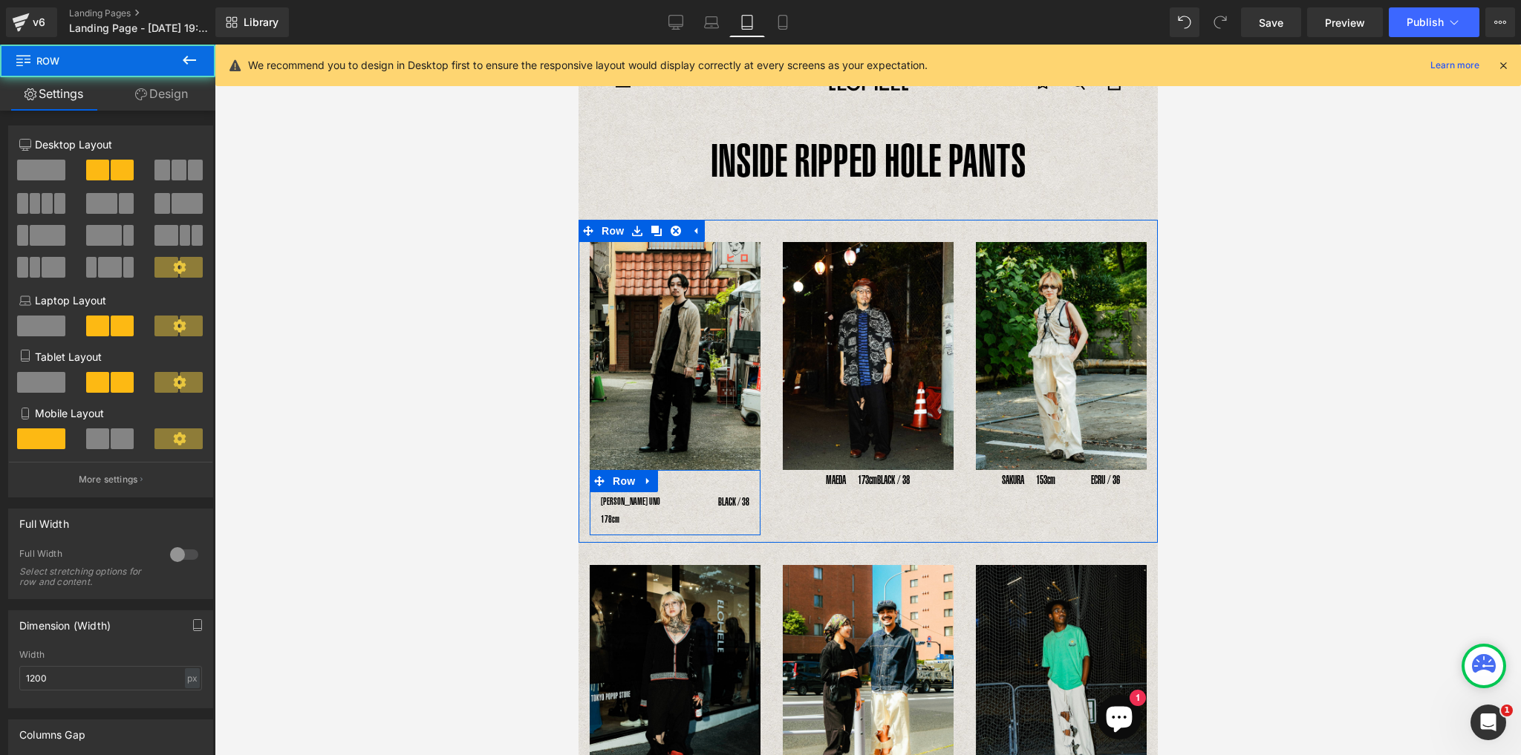
click at [678, 492] on div "BLACK / 38 Text Block" at bounding box center [716, 501] width 85 height 19
click at [679, 477] on div "YOSHIHIRO UNO 178cm Text Block BLACK / 38 Text Block Row" at bounding box center [674, 502] width 171 height 65
click at [724, 500] on span "Text Block" at bounding box center [708, 503] width 49 height 18
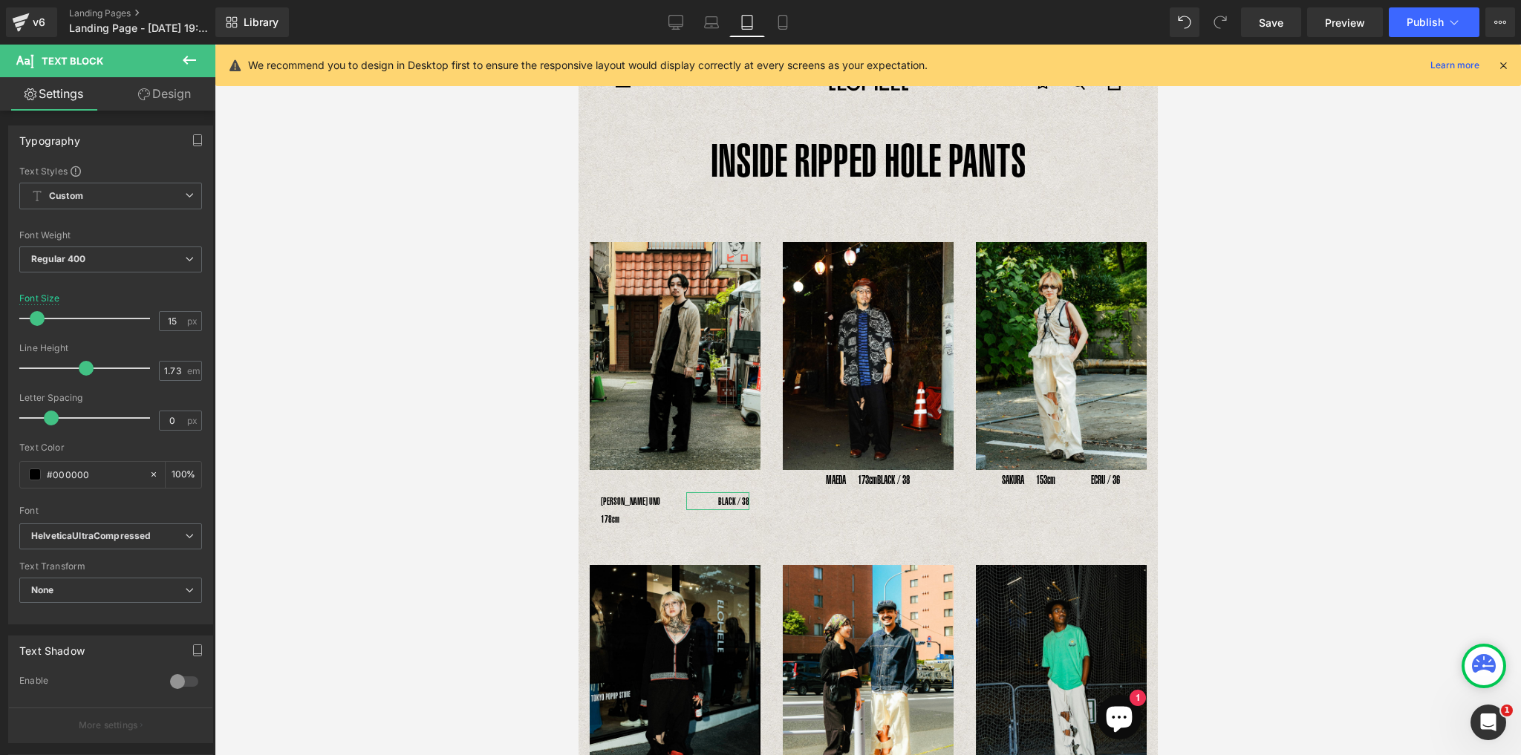
click at [32, 316] on span at bounding box center [37, 318] width 15 height 15
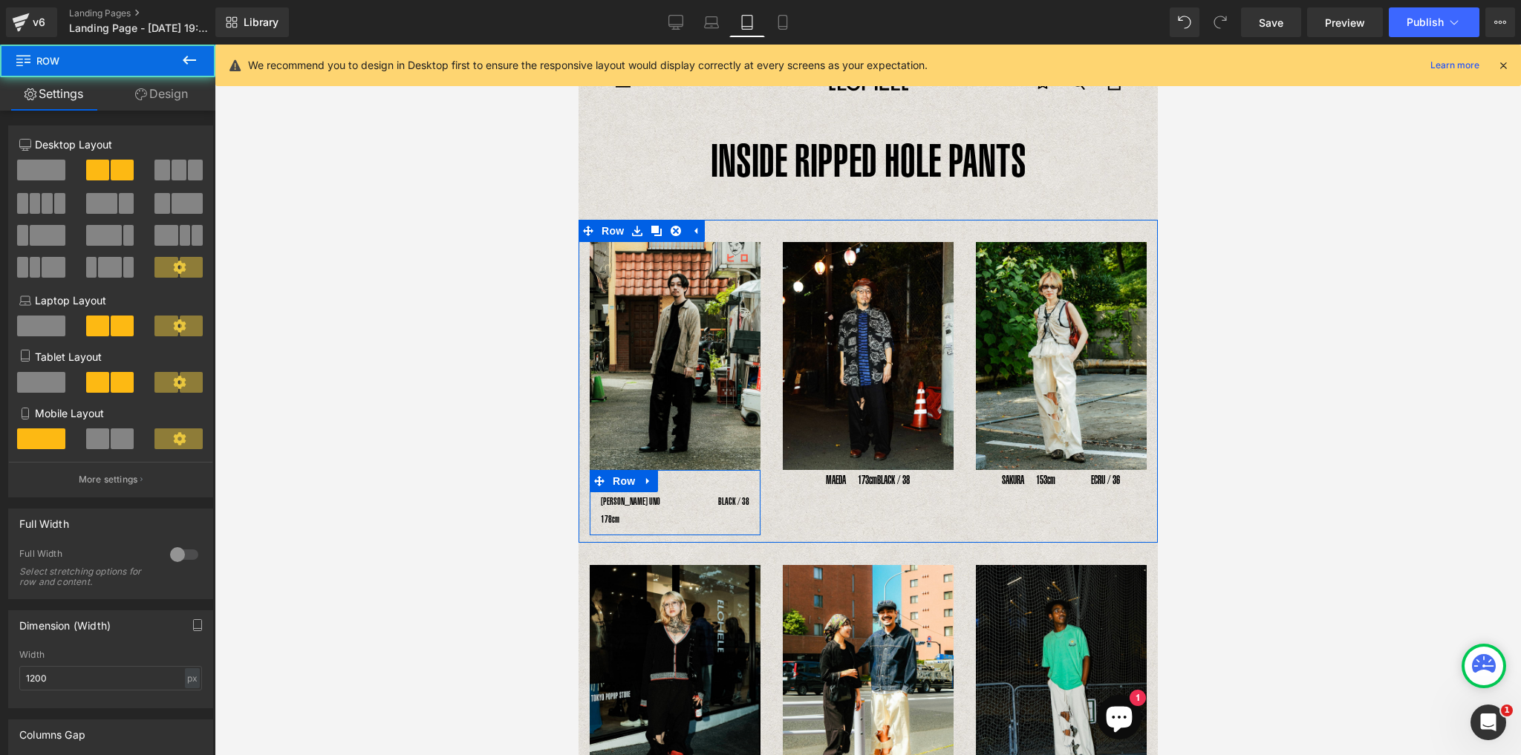
click at [687, 475] on div "YOSHIHIRO UNO 178cm Text Block BLACK / 38 Text Block Row" at bounding box center [674, 502] width 171 height 65
click at [677, 477] on div "YOSHIHIRO UNO 178cm Text Block BLACK / 38 Text Block Row" at bounding box center [674, 502] width 171 height 65
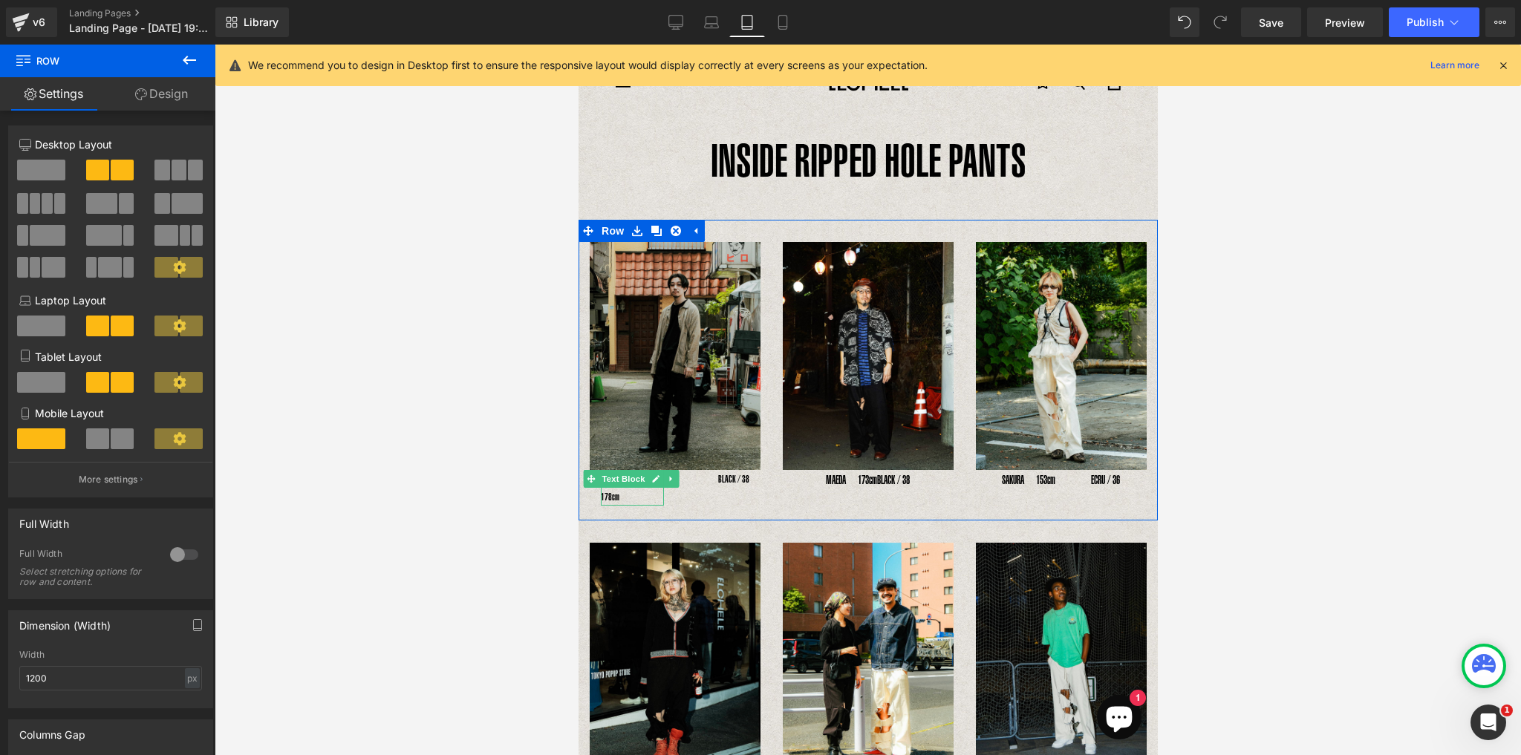
drag, startPoint x: 681, startPoint y: 475, endPoint x: 683, endPoint y: 448, distance: 26.8
click at [683, 448] on div "Image YOSHIHIRO UNO 178cm Text Block BLACK / 38 Text Block Row" at bounding box center [674, 377] width 193 height 271
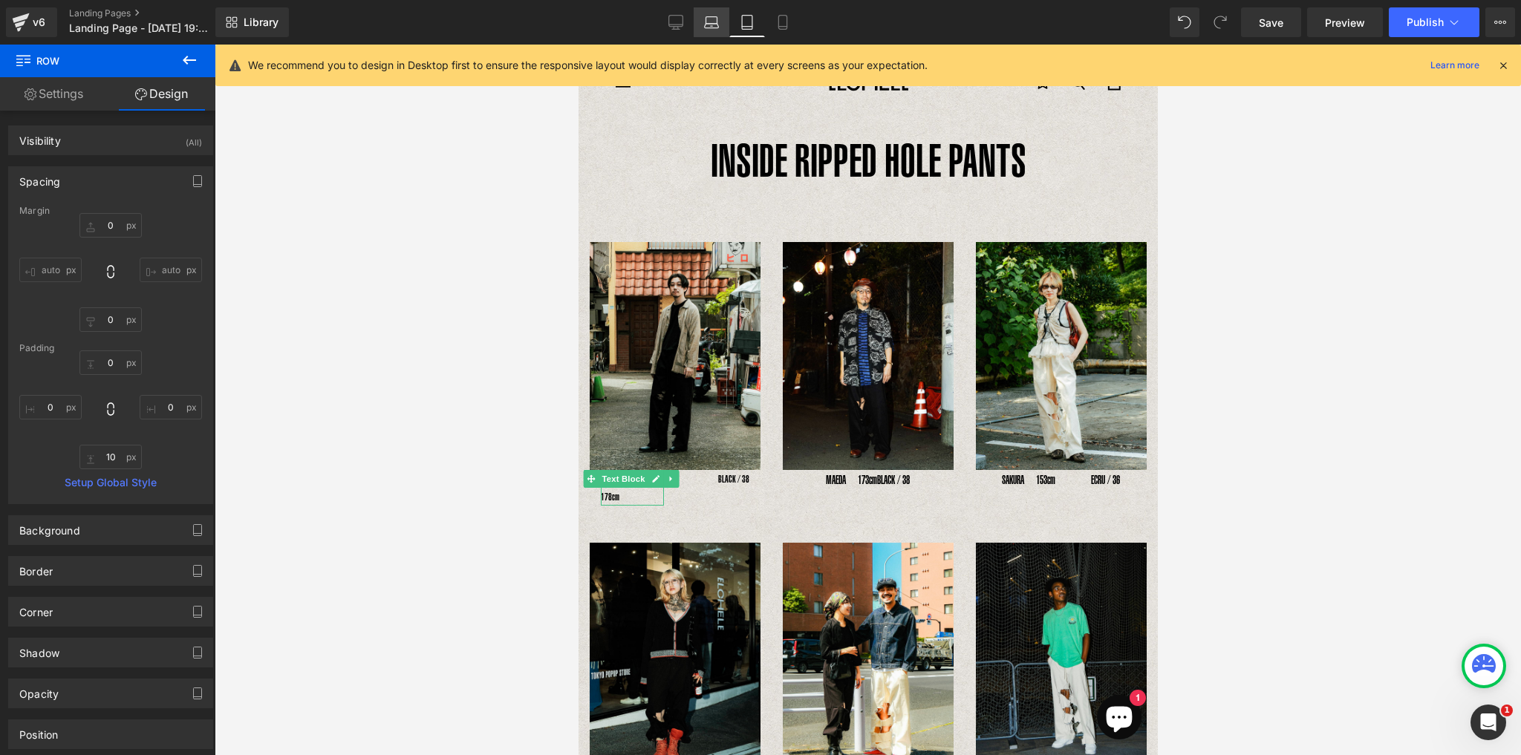
click at [716, 22] on icon at bounding box center [711, 22] width 15 height 15
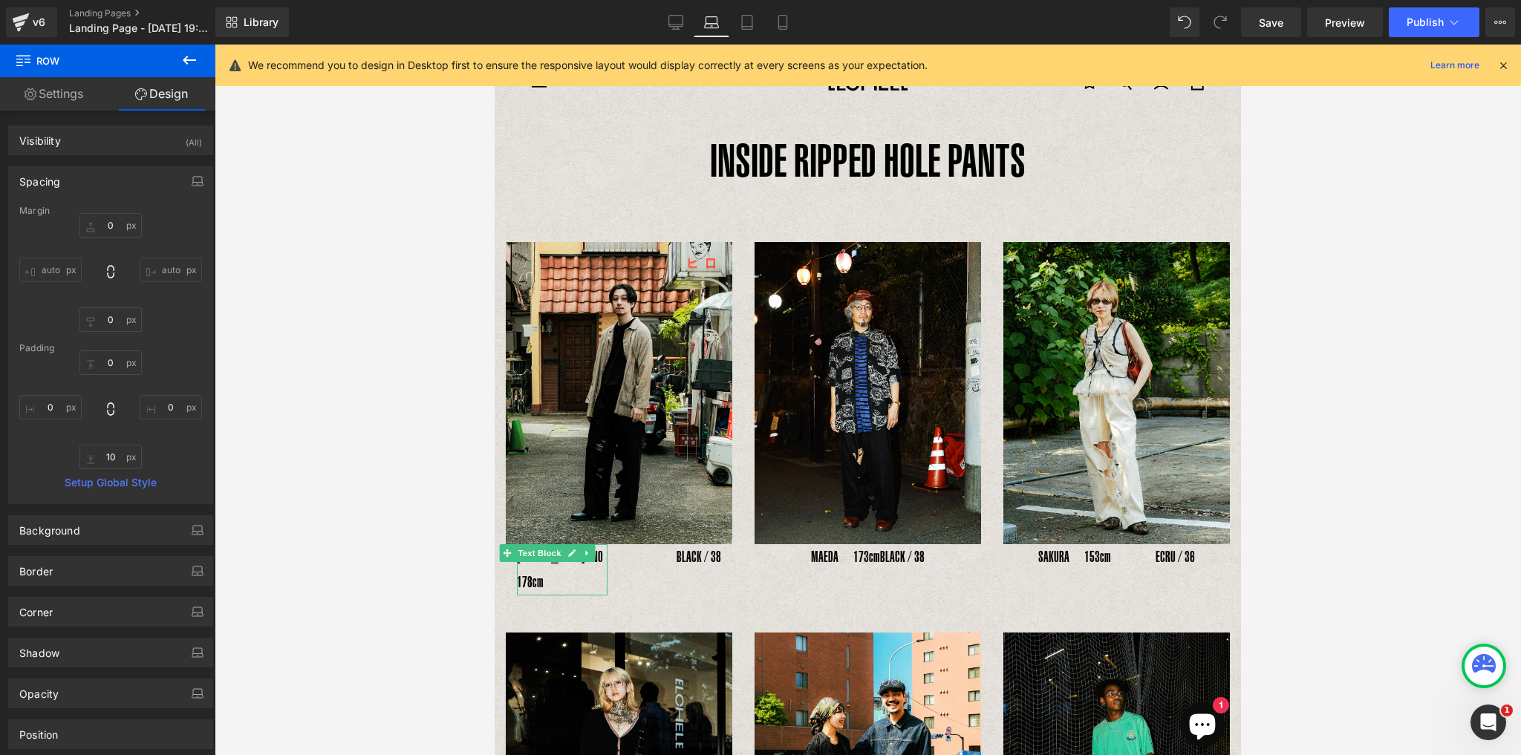
scroll to position [74, 0]
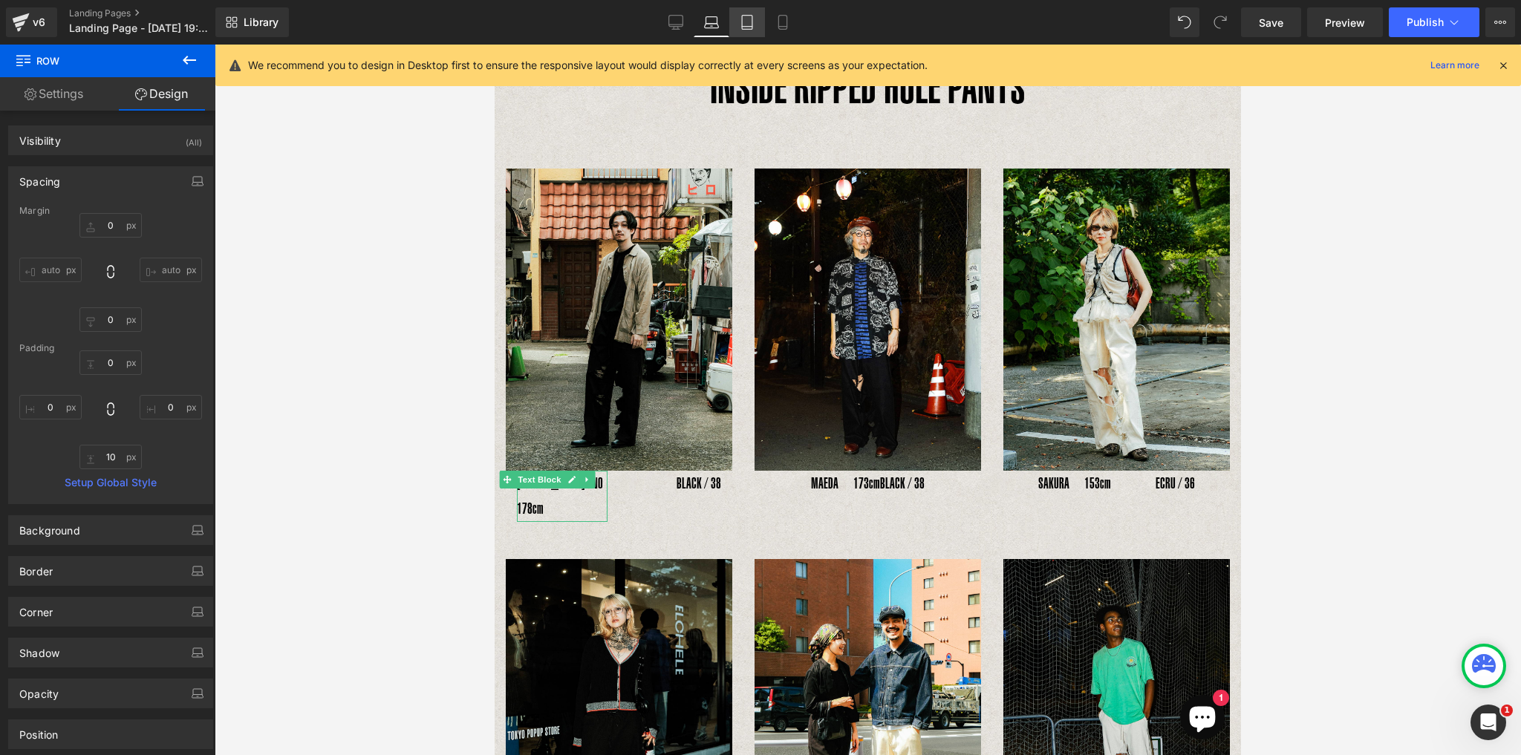
click at [745, 27] on icon at bounding box center [747, 27] width 10 height 0
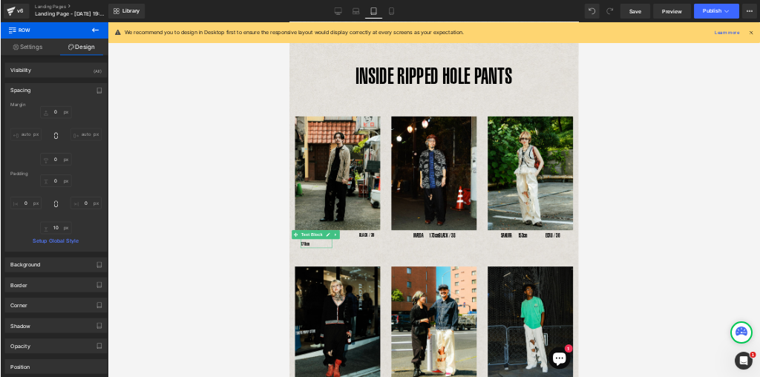
scroll to position [0, 0]
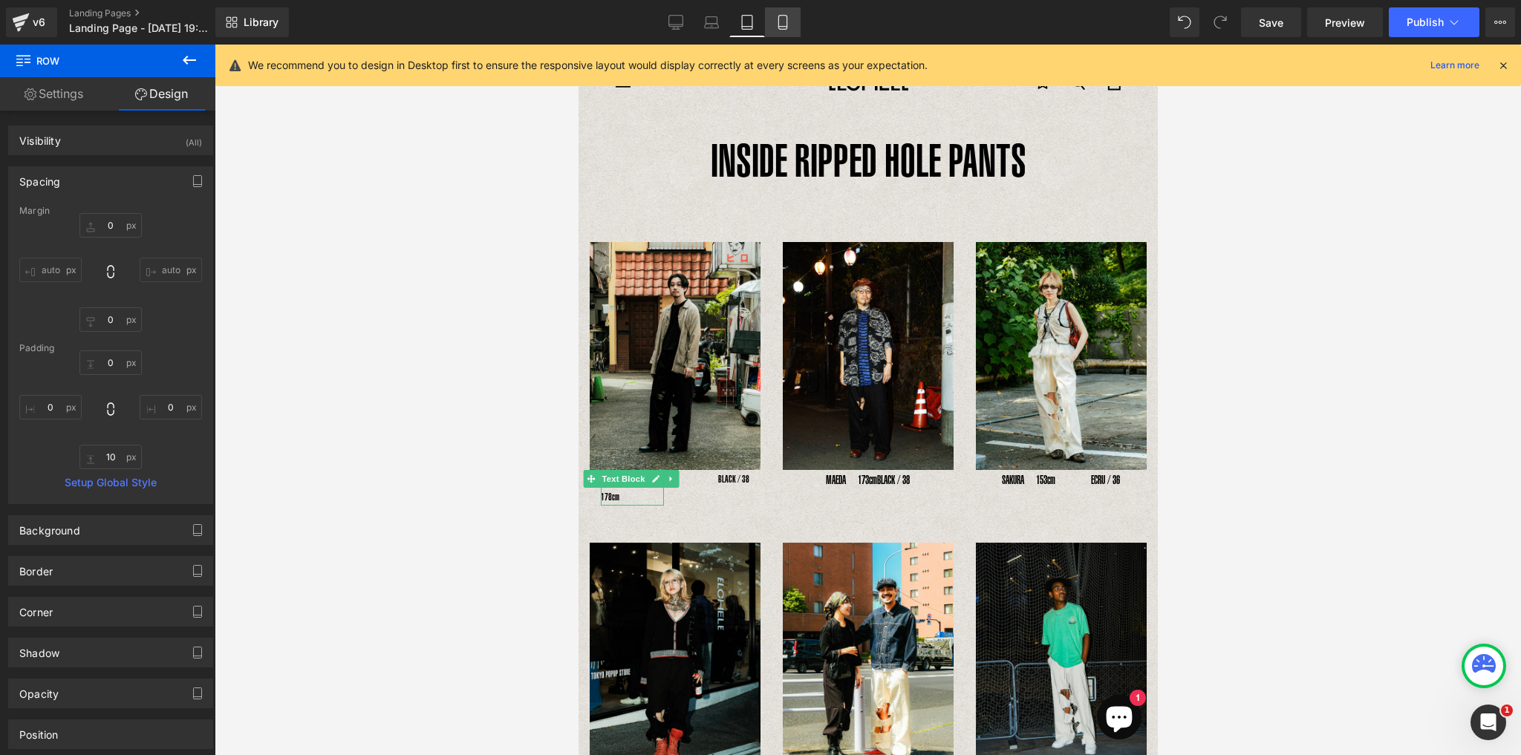
click at [784, 27] on icon at bounding box center [782, 27] width 8 height 0
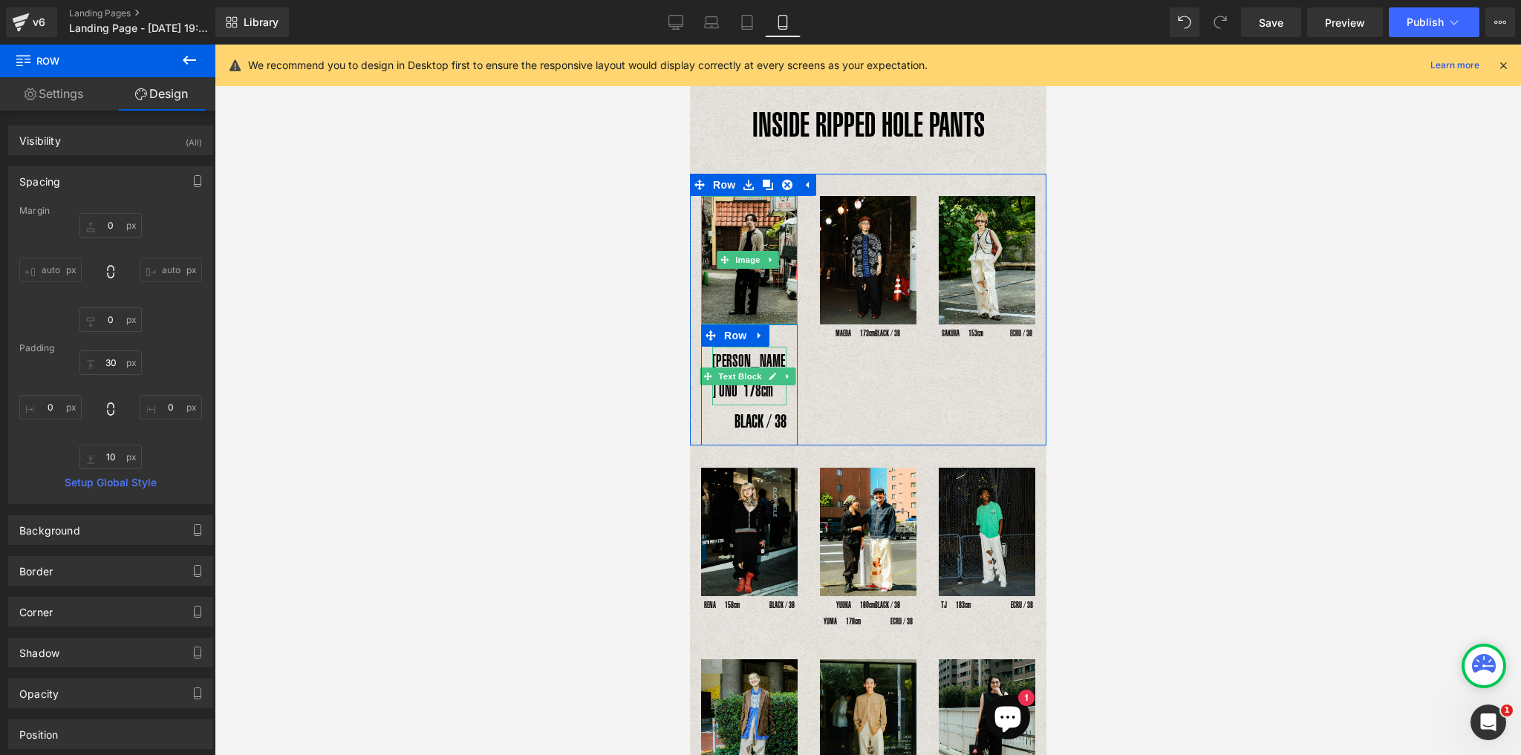
click at [749, 396] on p "[PERSON_NAME] UNO 178cm" at bounding box center [748, 376] width 74 height 59
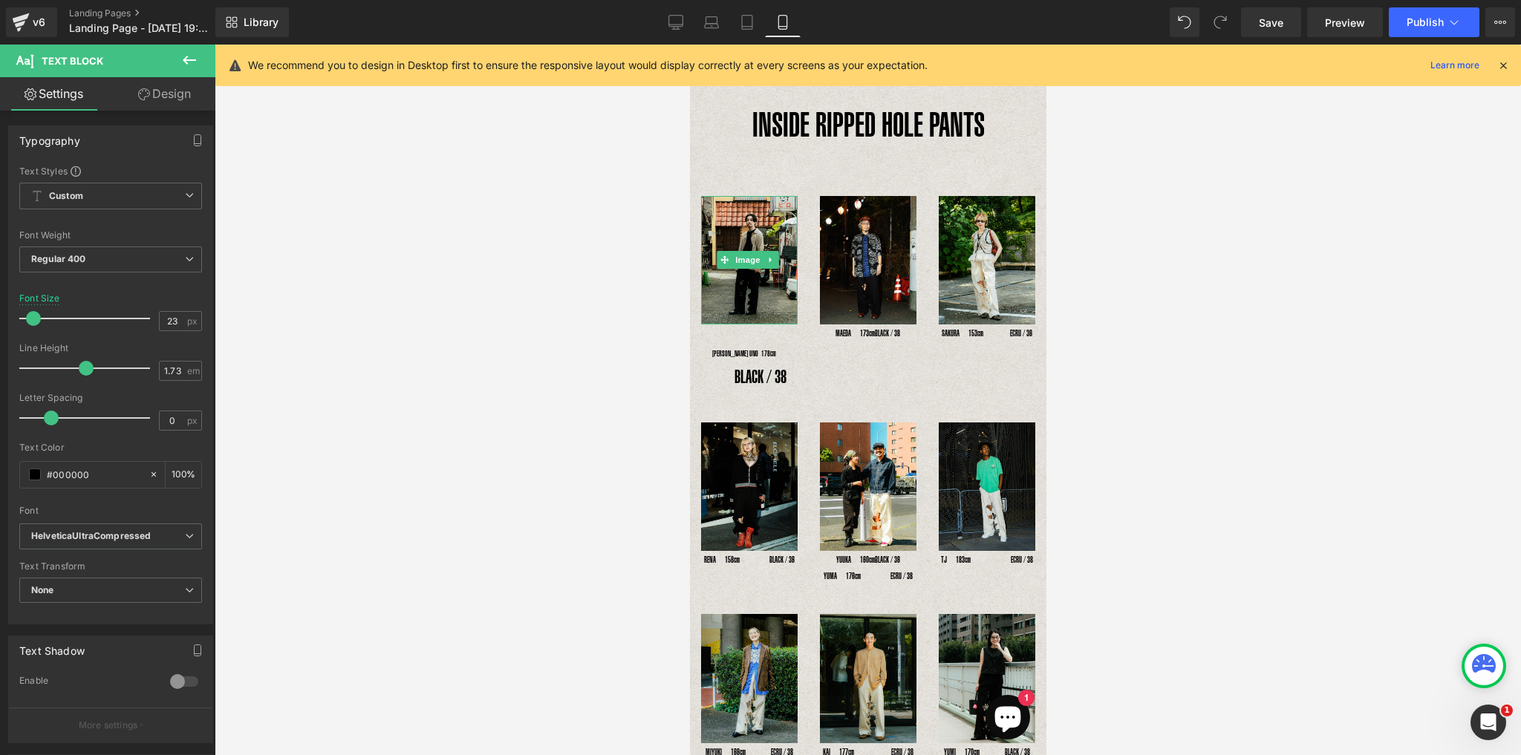
drag, startPoint x: 45, startPoint y: 320, endPoint x: 30, endPoint y: 316, distance: 16.0
click at [30, 316] on span at bounding box center [33, 318] width 15 height 15
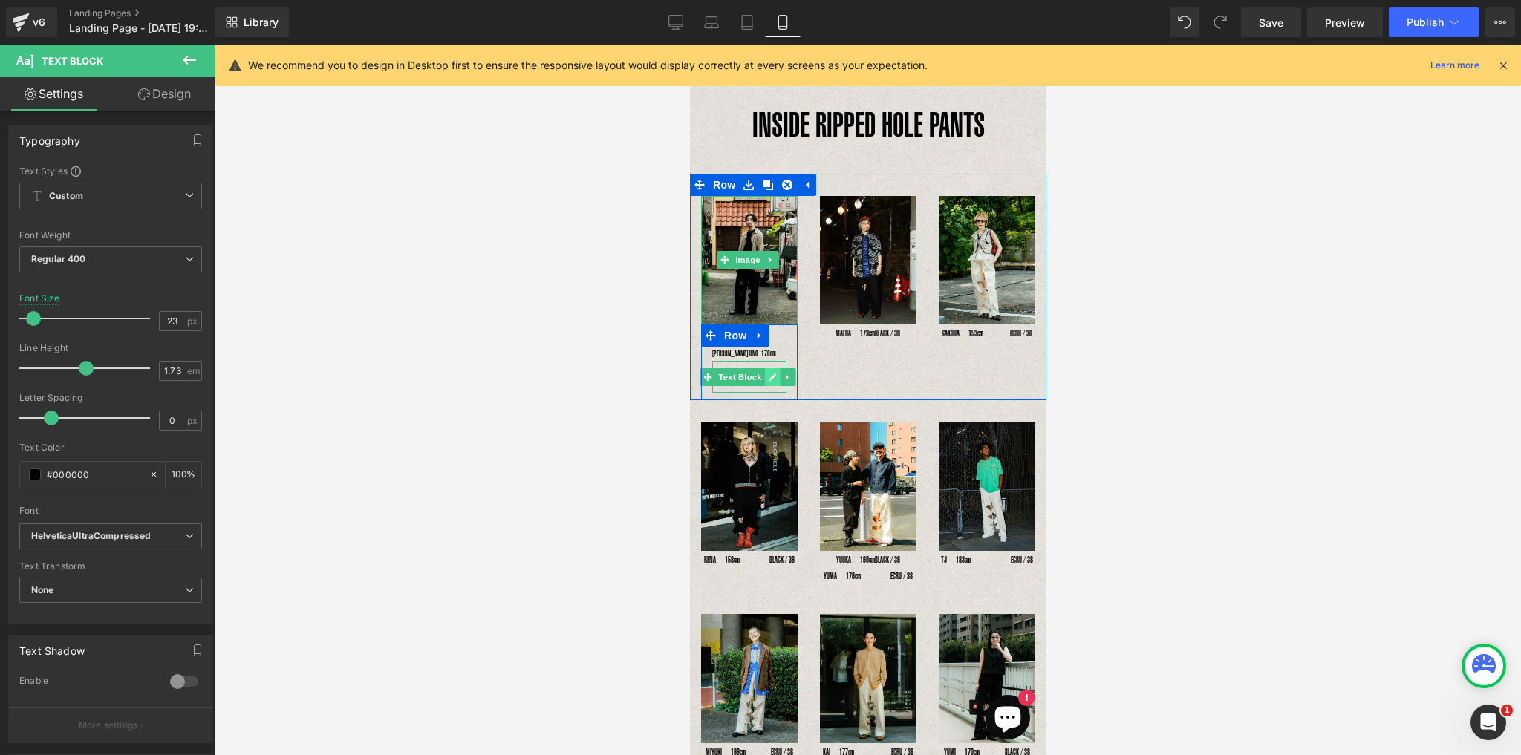
click at [764, 380] on link at bounding box center [772, 377] width 16 height 18
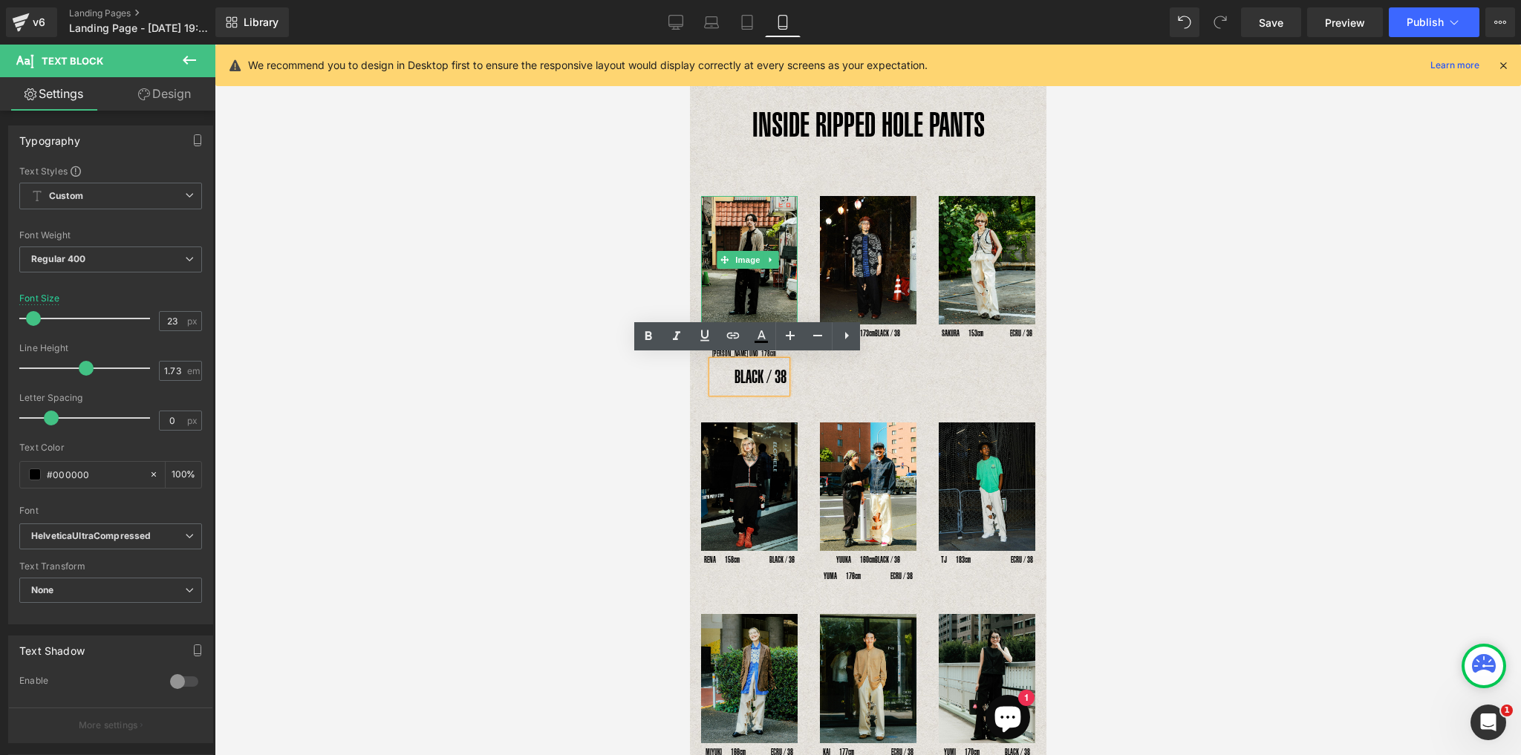
click at [763, 380] on p "BLACK / 38" at bounding box center [748, 377] width 74 height 32
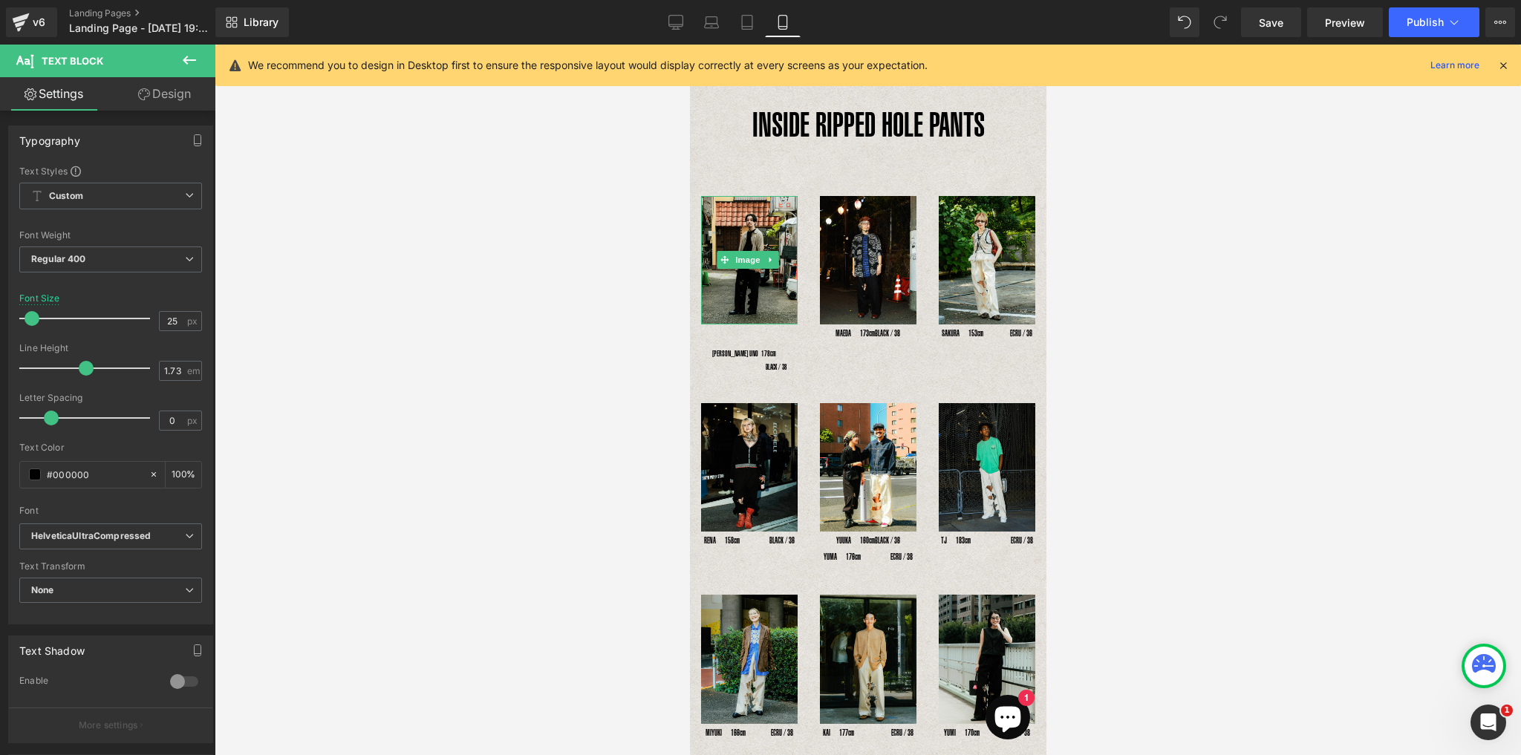
drag, startPoint x: 45, startPoint y: 313, endPoint x: 25, endPoint y: 319, distance: 20.4
click at [25, 319] on span at bounding box center [32, 318] width 15 height 15
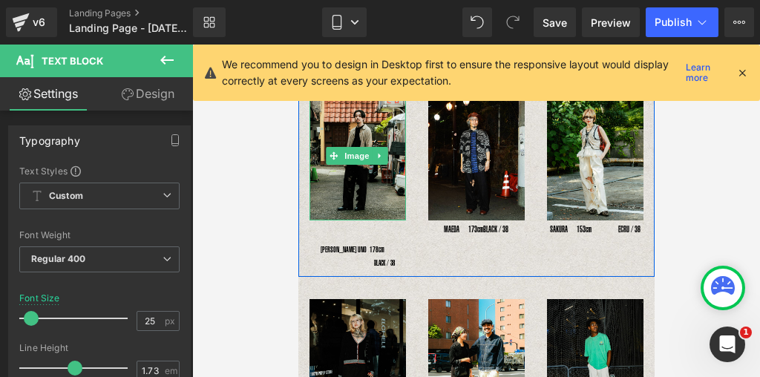
scroll to position [148, 0]
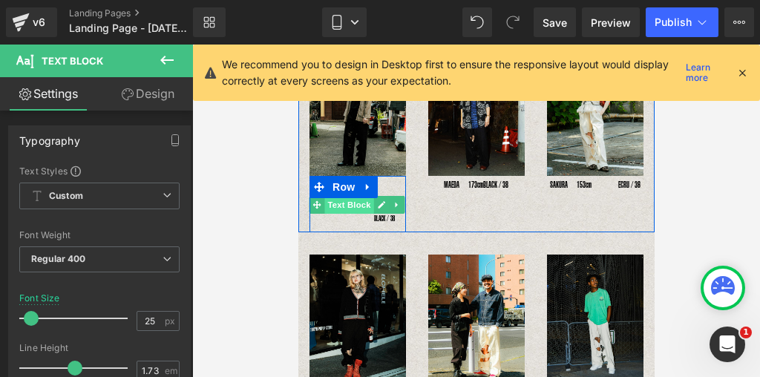
click at [330, 203] on span "Text Block" at bounding box center [348, 205] width 49 height 18
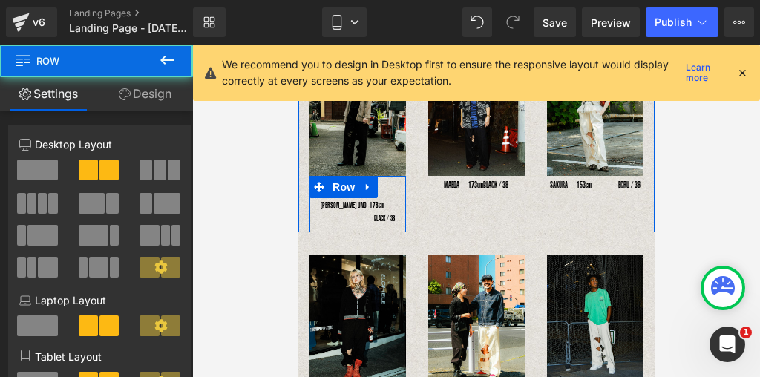
click at [382, 189] on div "YOSHIHIRO UNO 178cm Text Block BLACK / 38 Text Block Row" at bounding box center [357, 204] width 97 height 56
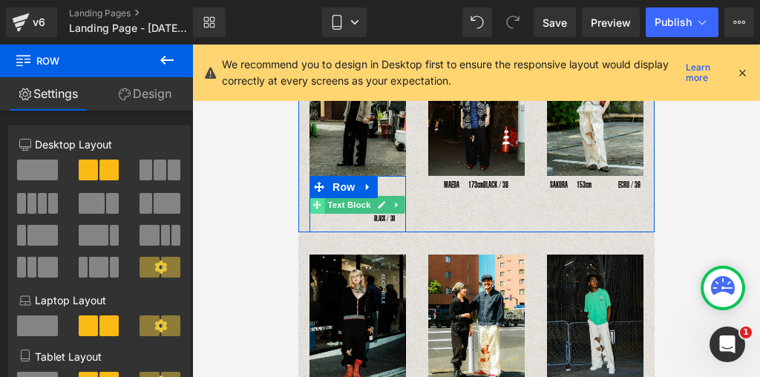
click at [314, 204] on icon at bounding box center [316, 204] width 8 height 9
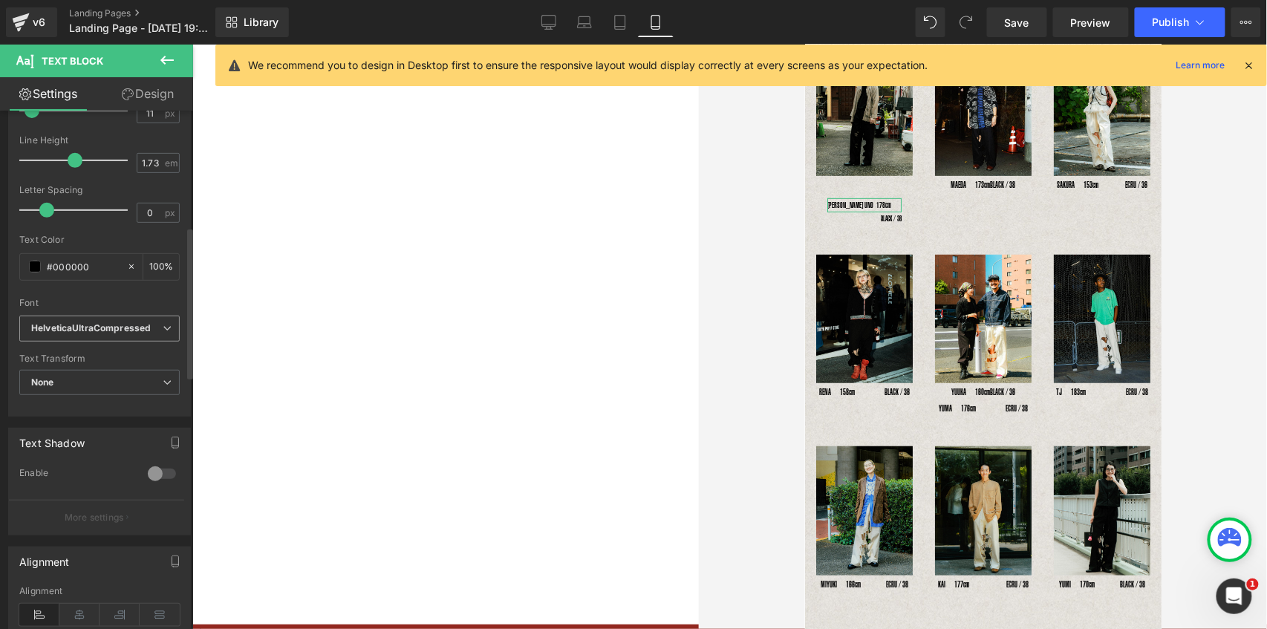
scroll to position [208, 0]
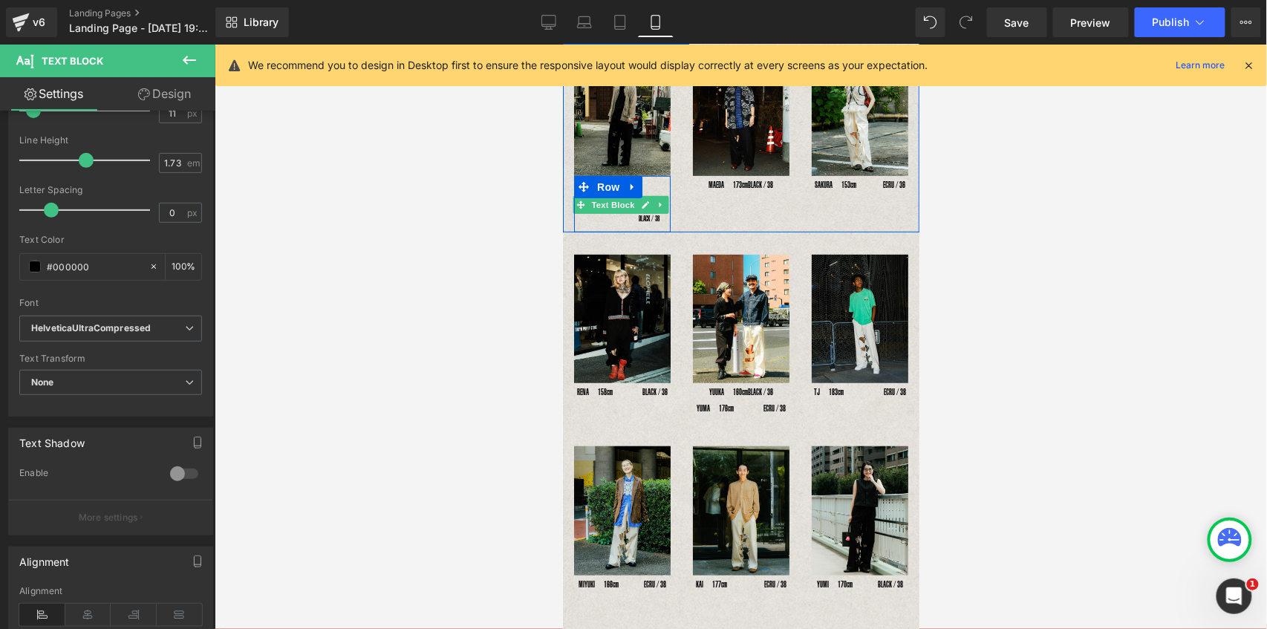
click at [628, 203] on span "Text Block" at bounding box center [612, 204] width 49 height 18
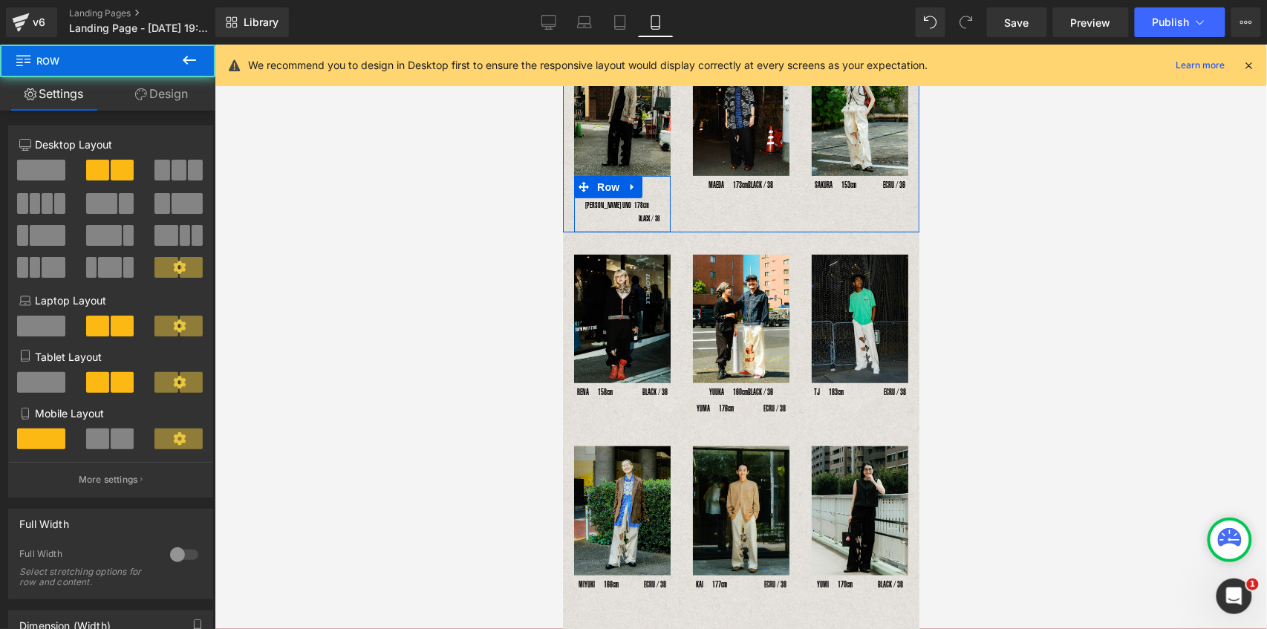
click at [581, 203] on div "YOSHIHIRO UNO 178cm Text Block" at bounding box center [621, 204] width 97 height 14
click at [583, 200] on div "YOSHIHIRO UNO 178cm Text Block" at bounding box center [621, 204] width 97 height 14
click at [593, 202] on span "Text Block" at bounding box center [612, 204] width 49 height 18
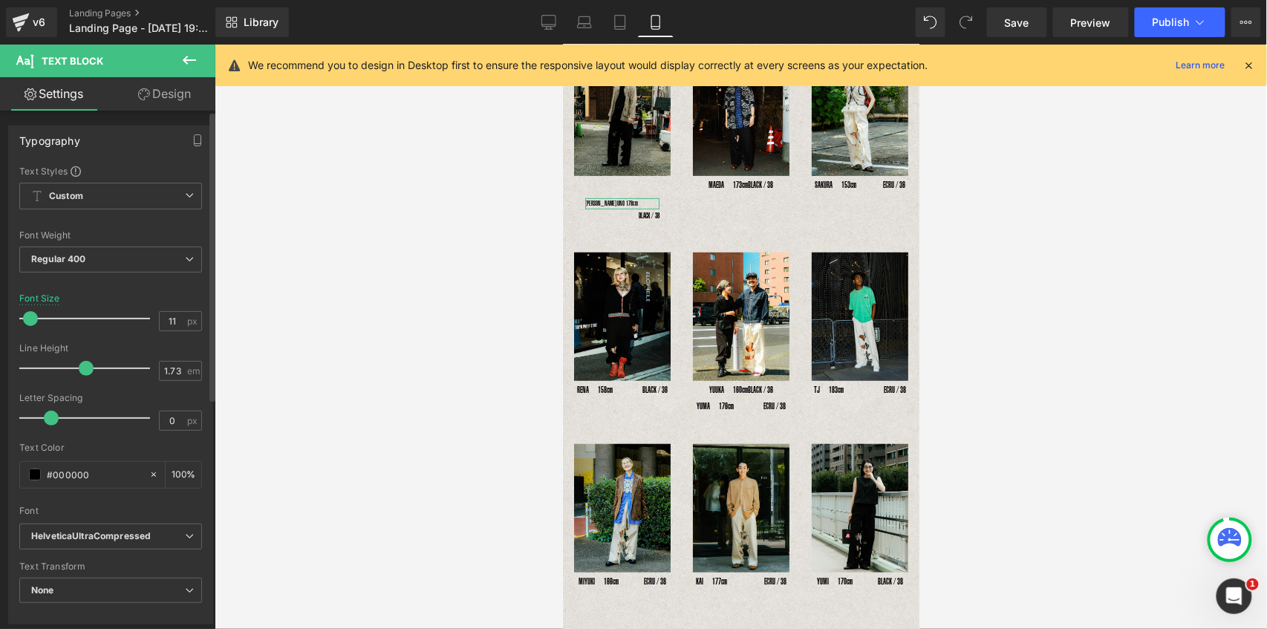
click at [30, 313] on span at bounding box center [30, 318] width 15 height 15
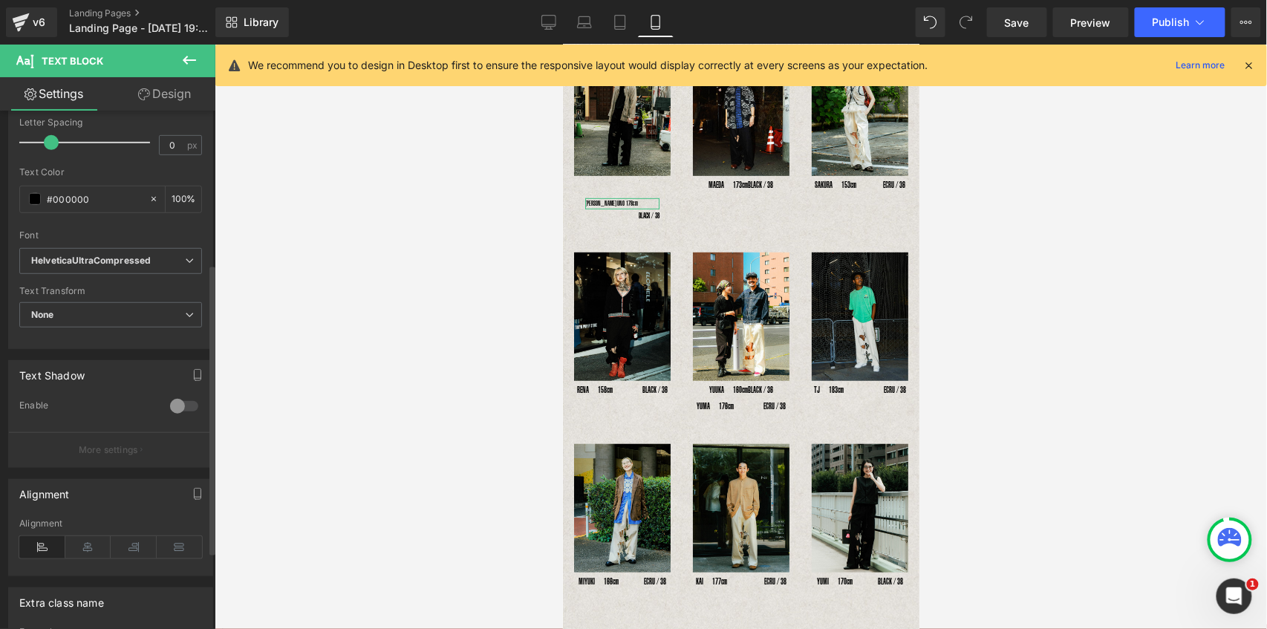
scroll to position [297, 0]
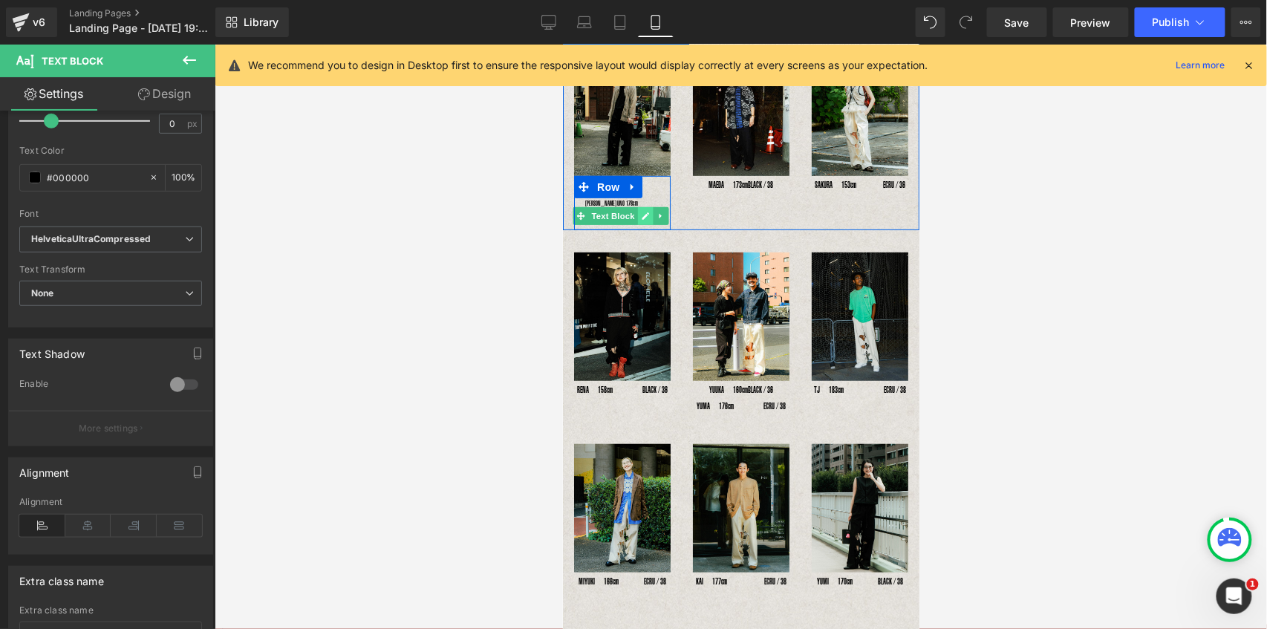
click at [644, 212] on icon at bounding box center [644, 215] width 7 height 7
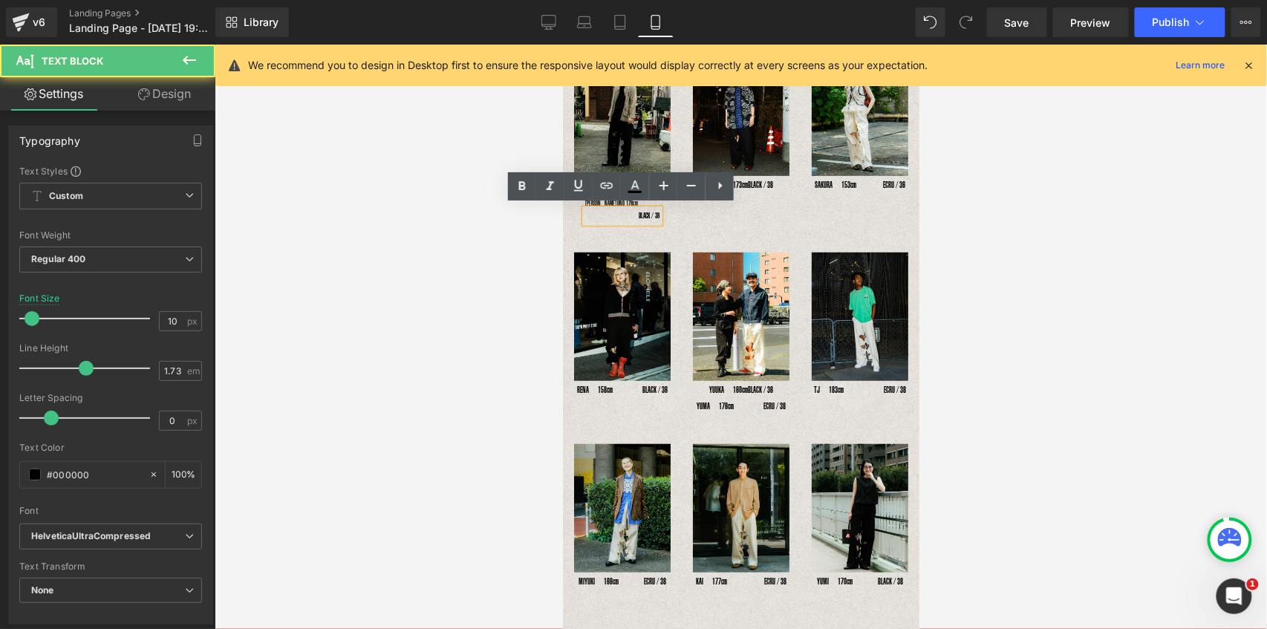
click at [644, 210] on p "BLACK / 38" at bounding box center [621, 215] width 74 height 13
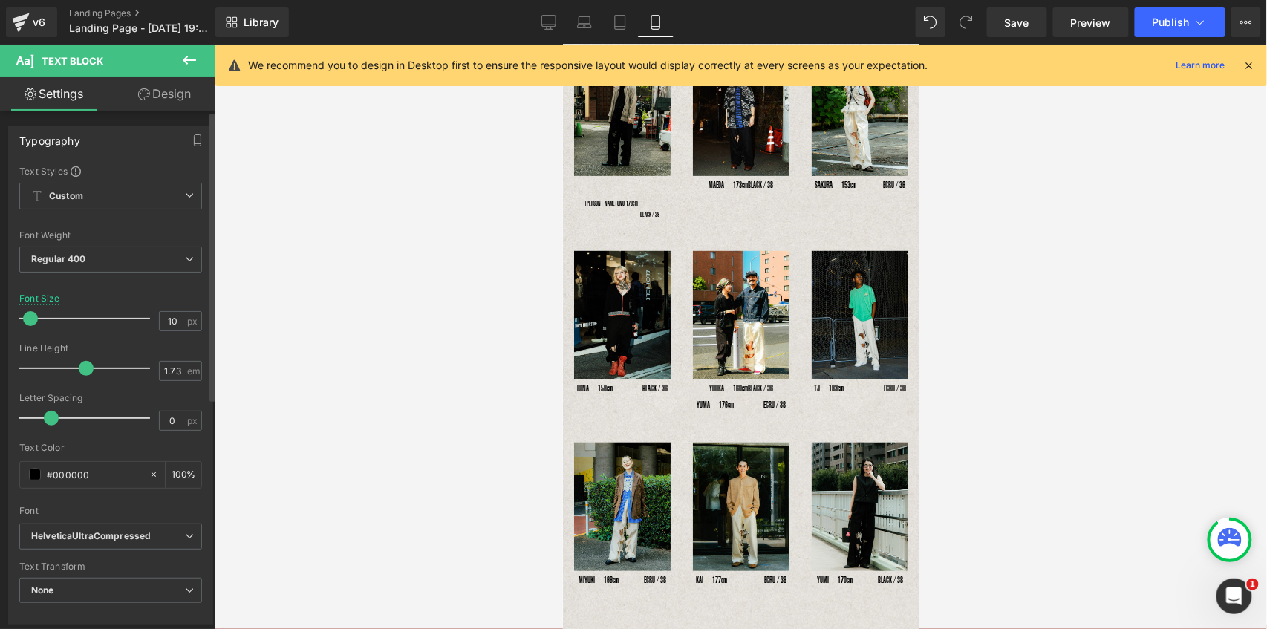
click at [27, 324] on span at bounding box center [30, 318] width 15 height 15
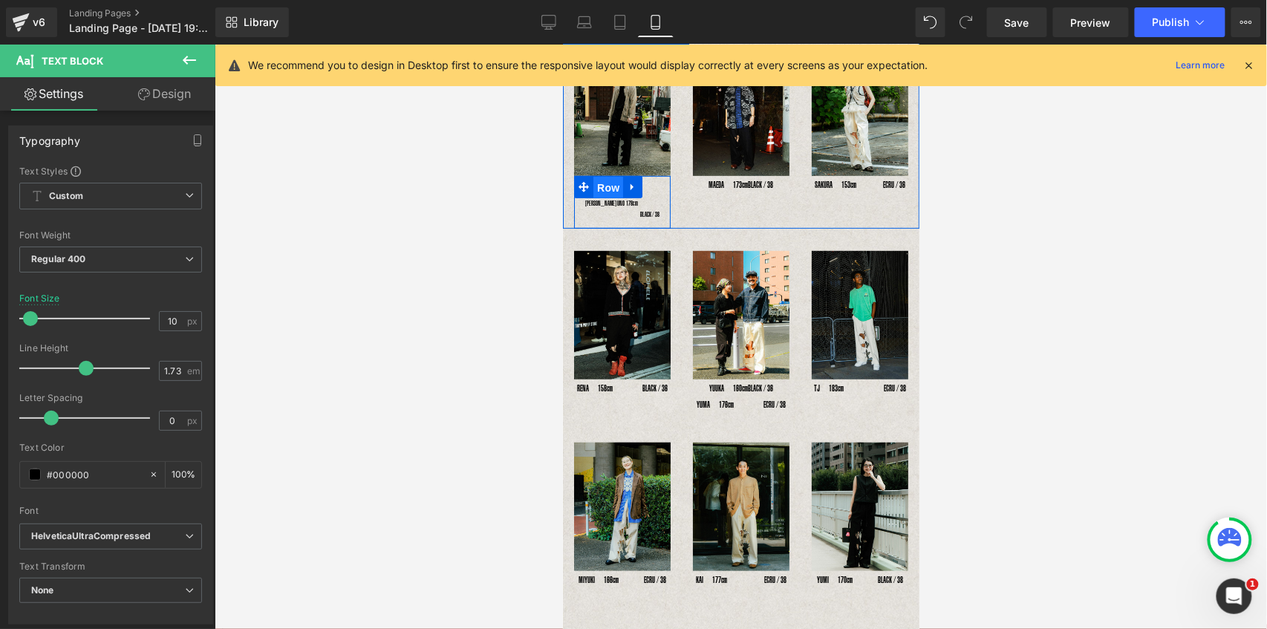
click at [608, 183] on span "Row" at bounding box center [607, 187] width 30 height 22
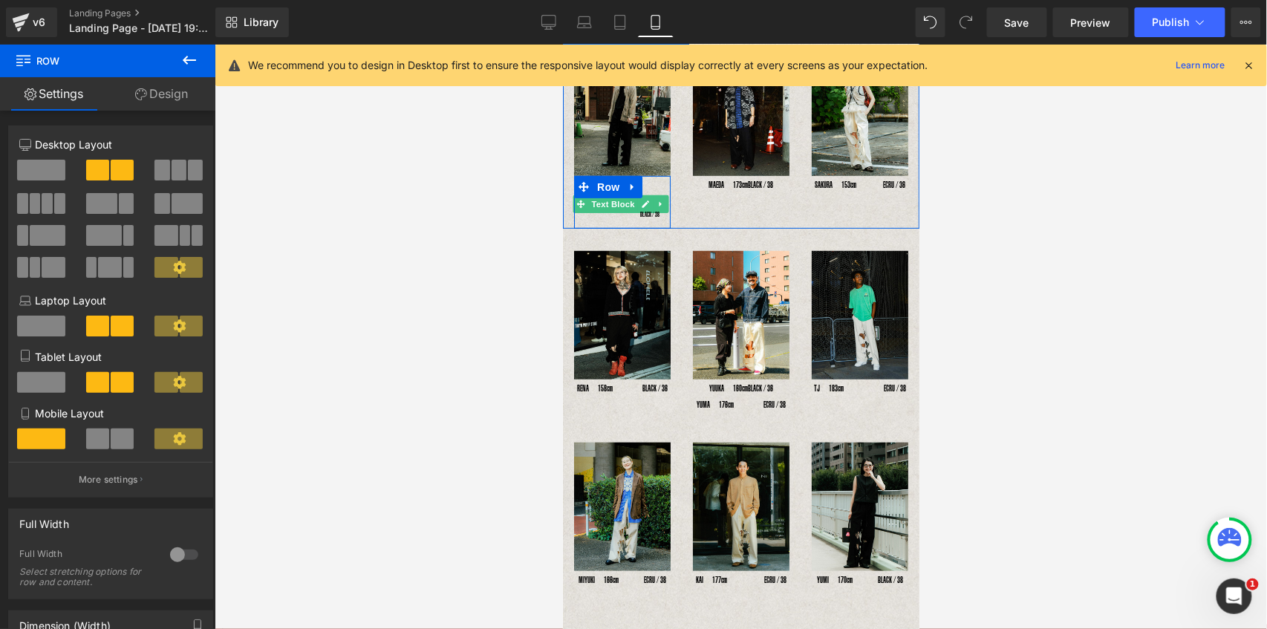
drag, startPoint x: 668, startPoint y: 212, endPoint x: 636, endPoint y: 197, distance: 35.9
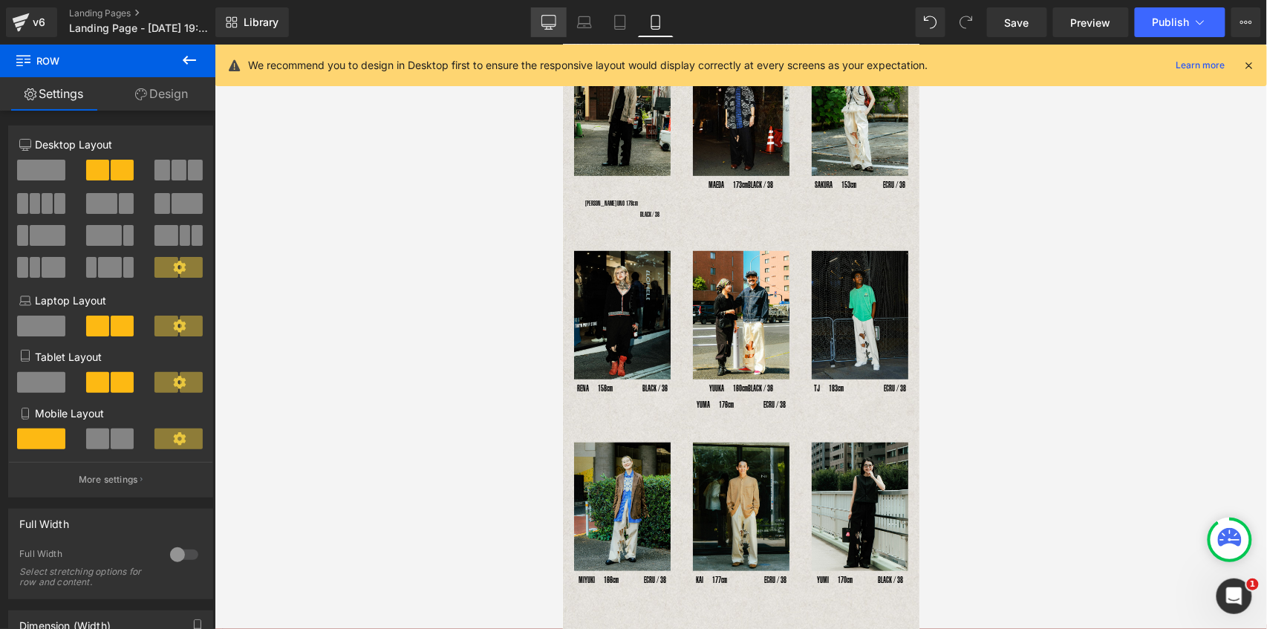
click at [550, 19] on icon at bounding box center [548, 22] width 15 height 15
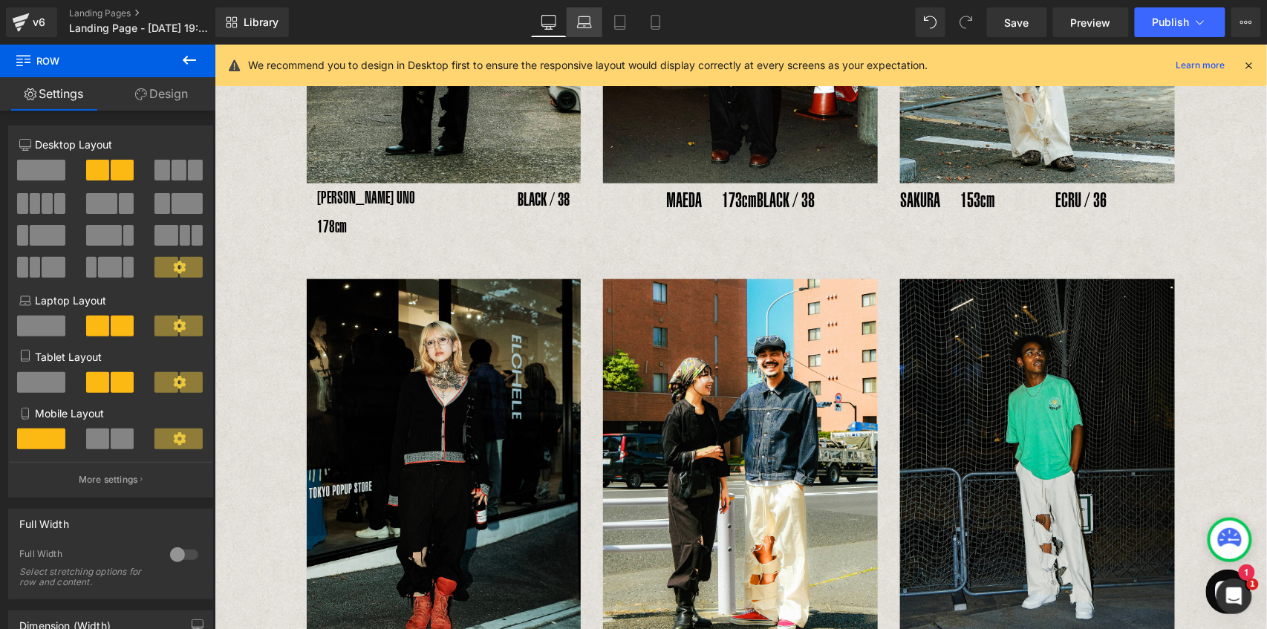
scroll to position [406, 0]
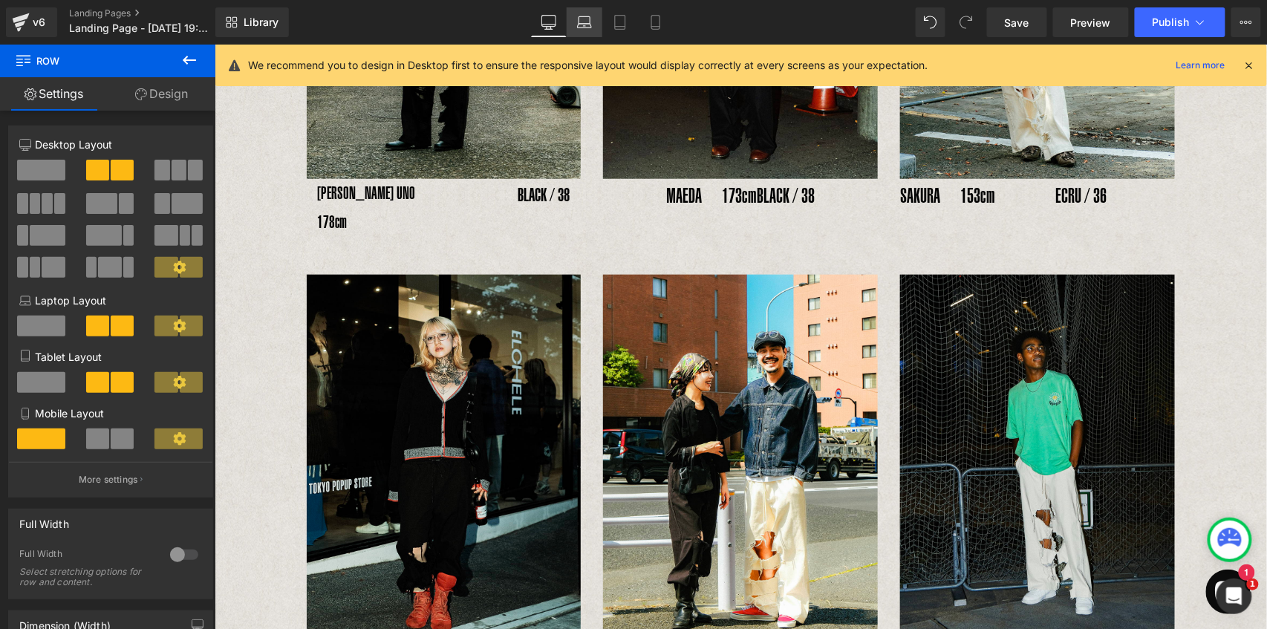
click at [585, 24] on icon at bounding box center [585, 26] width 14 height 4
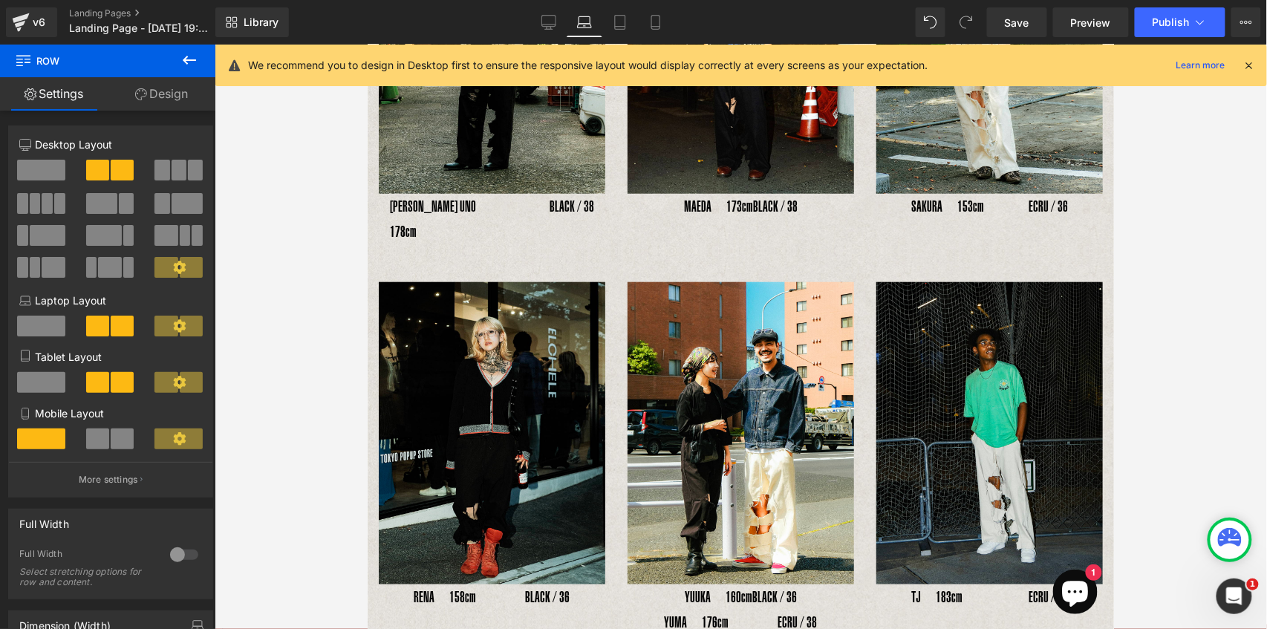
scroll to position [353, 0]
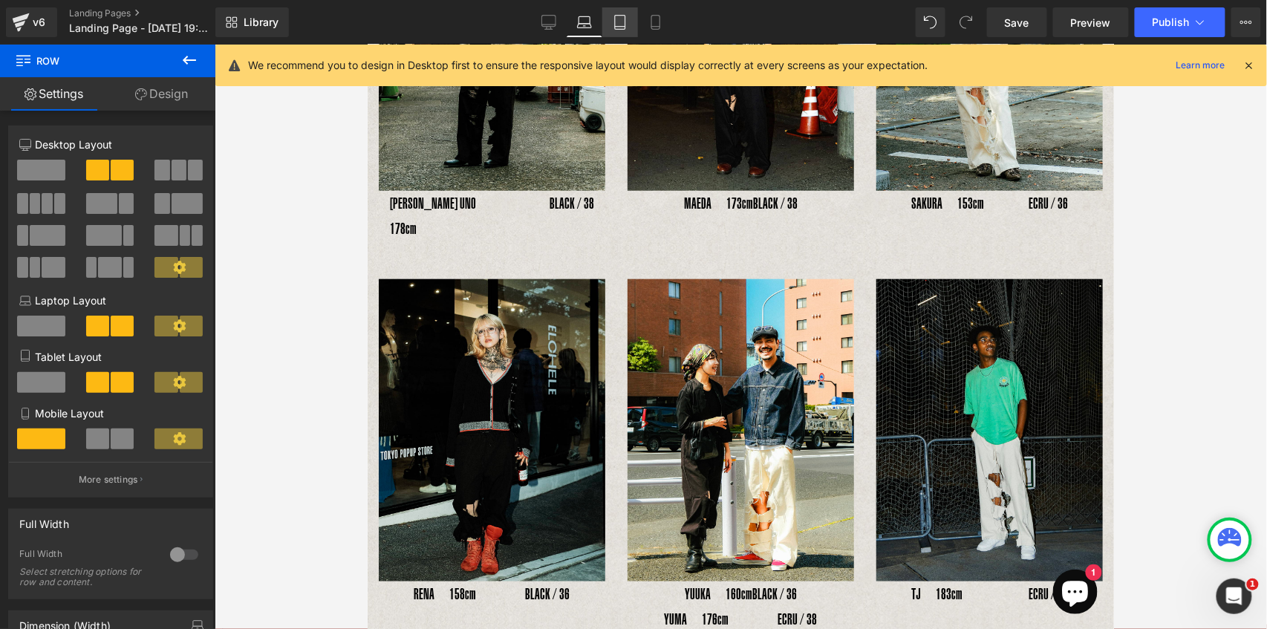
click at [627, 26] on icon at bounding box center [620, 22] width 15 height 15
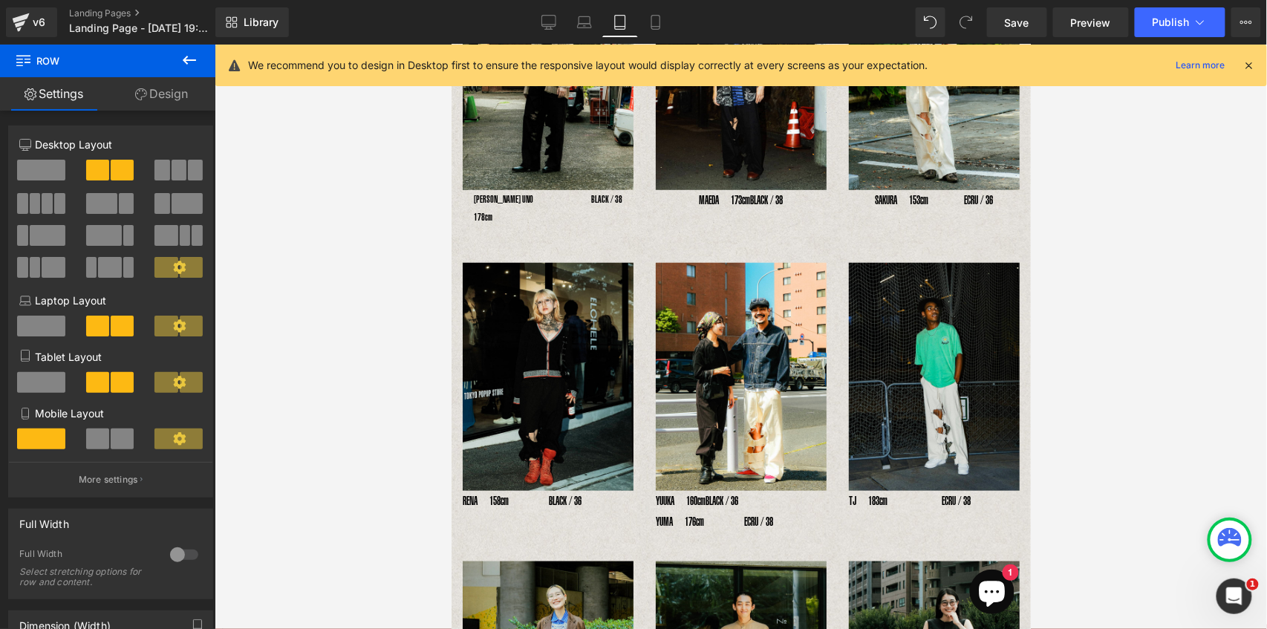
scroll to position [279, 0]
click at [653, 22] on icon at bounding box center [655, 22] width 15 height 15
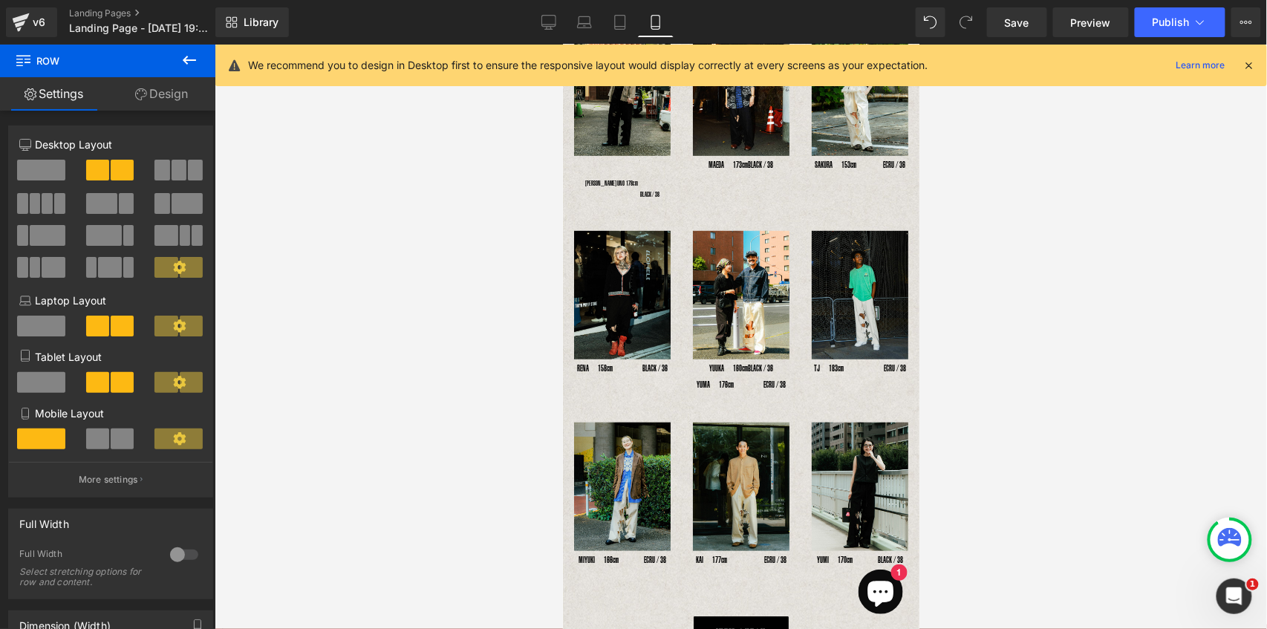
scroll to position [151, 0]
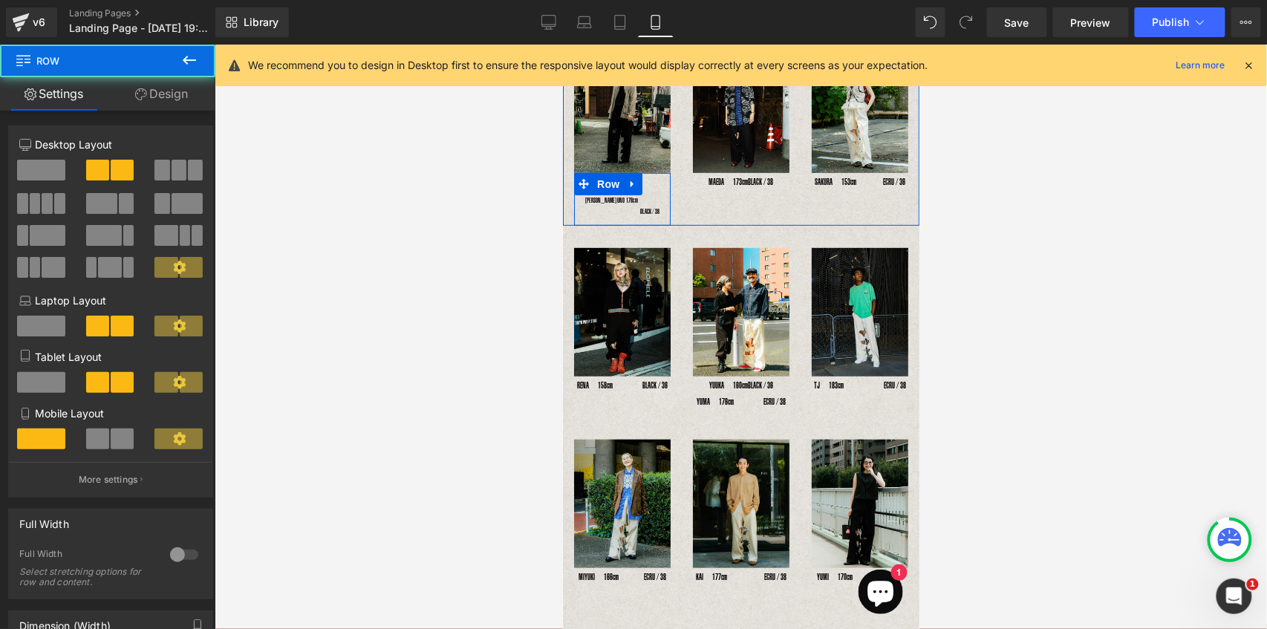
click at [659, 195] on div "YOSHIHIRO UNO 178cm Text Block" at bounding box center [621, 201] width 97 height 12
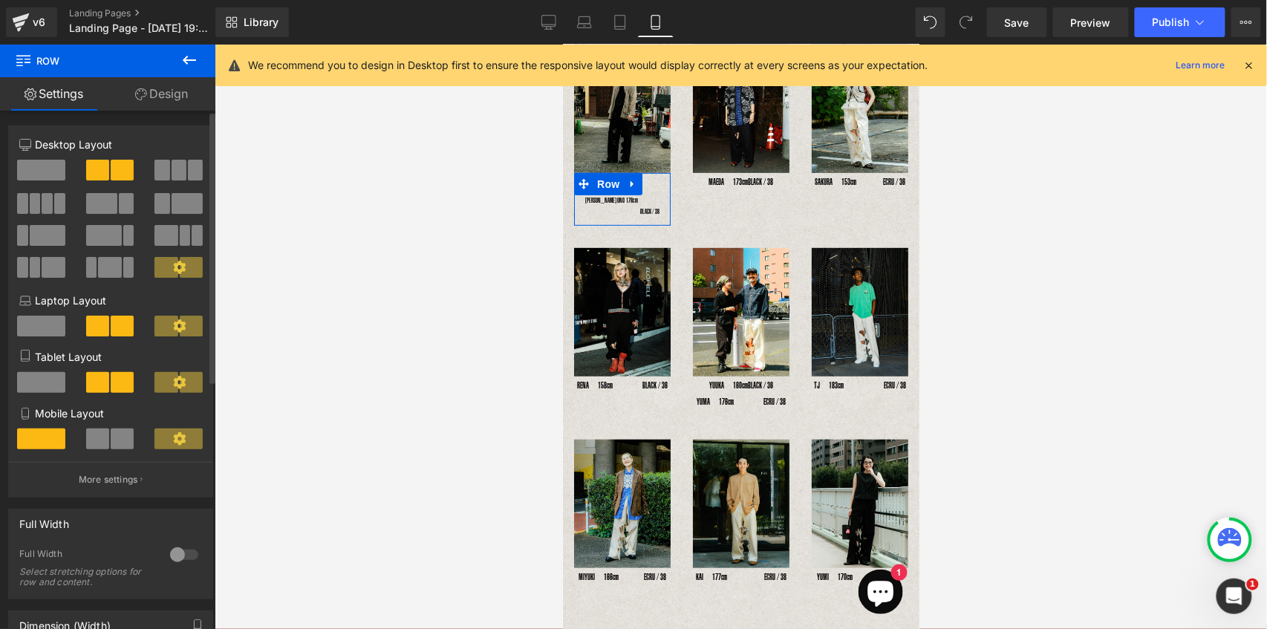
click at [111, 440] on span at bounding box center [122, 438] width 23 height 21
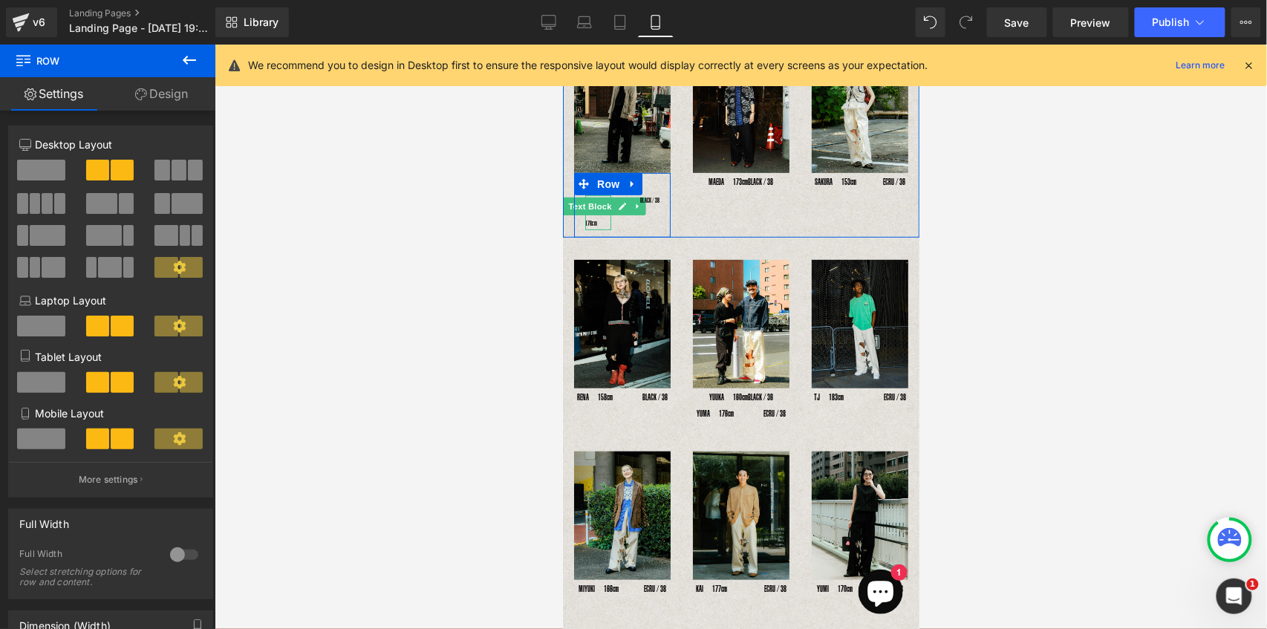
click at [601, 211] on span "Text Block" at bounding box center [588, 206] width 49 height 18
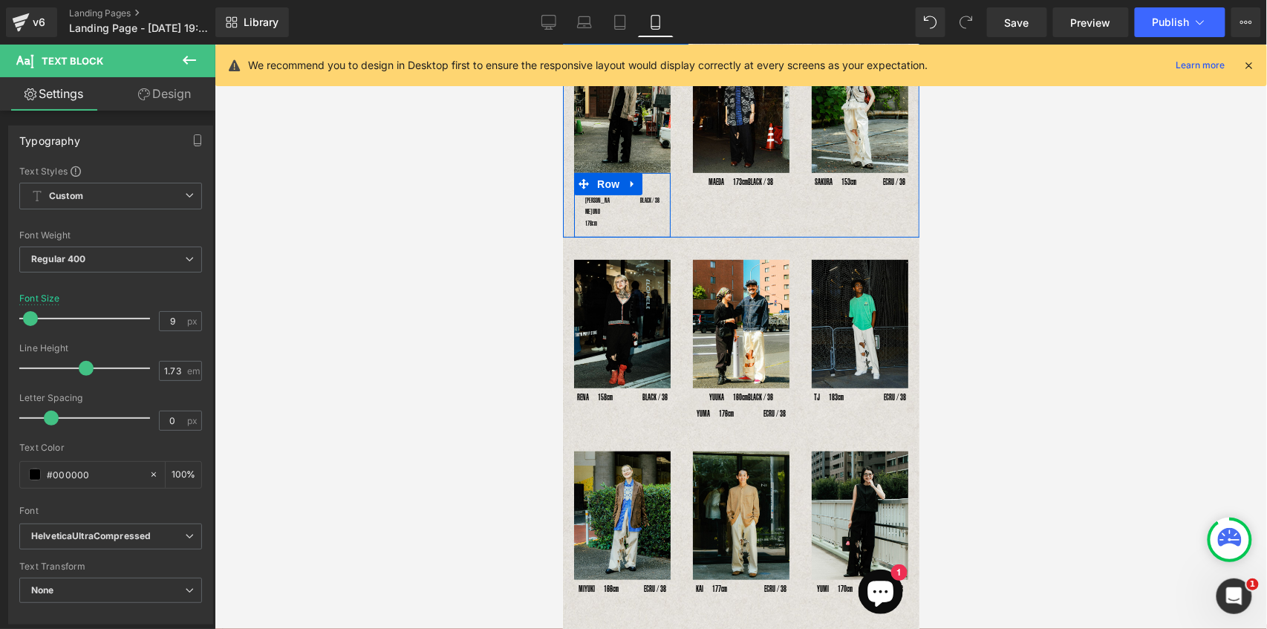
drag, startPoint x: 621, startPoint y: 200, endPoint x: 593, endPoint y: 218, distance: 32.3
click at [621, 200] on div "BLACK / 38 Text Block" at bounding box center [645, 201] width 48 height 12
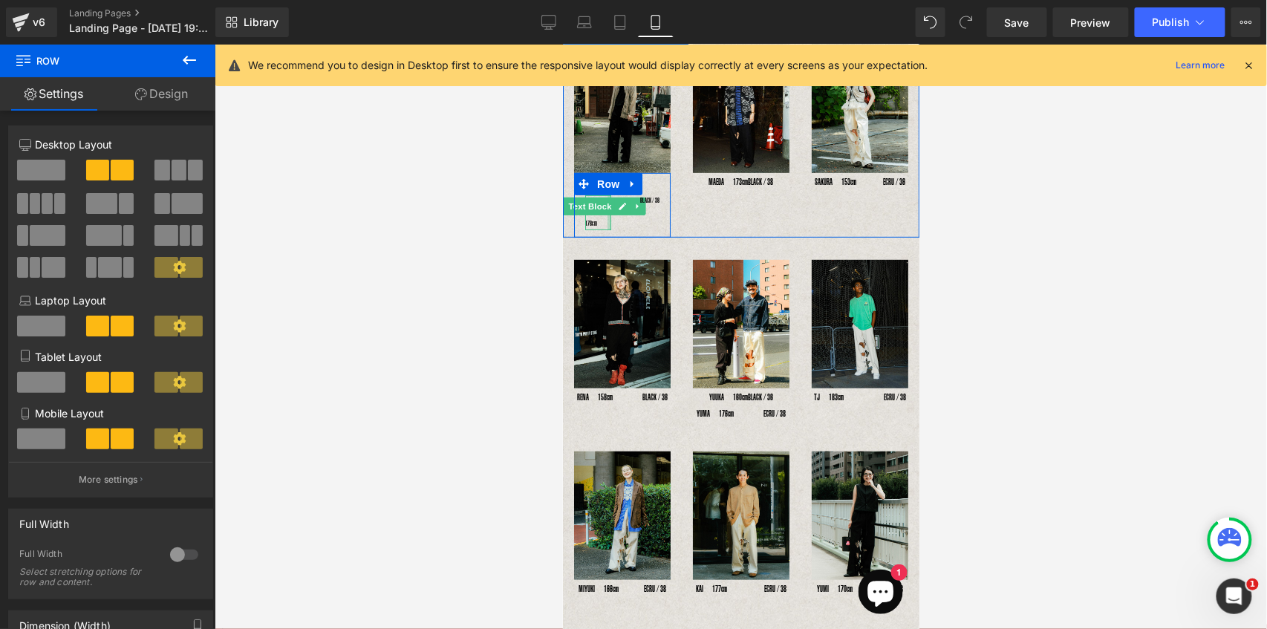
click at [607, 213] on div at bounding box center [609, 212] width 4 height 35
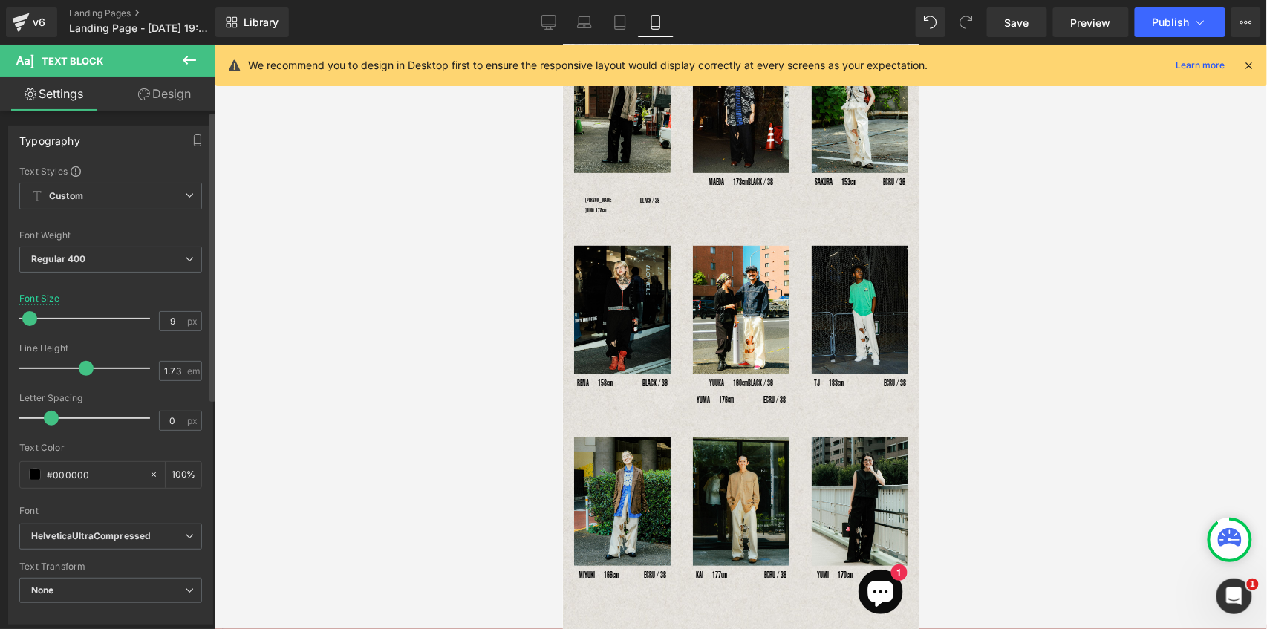
click at [24, 319] on span at bounding box center [29, 318] width 15 height 15
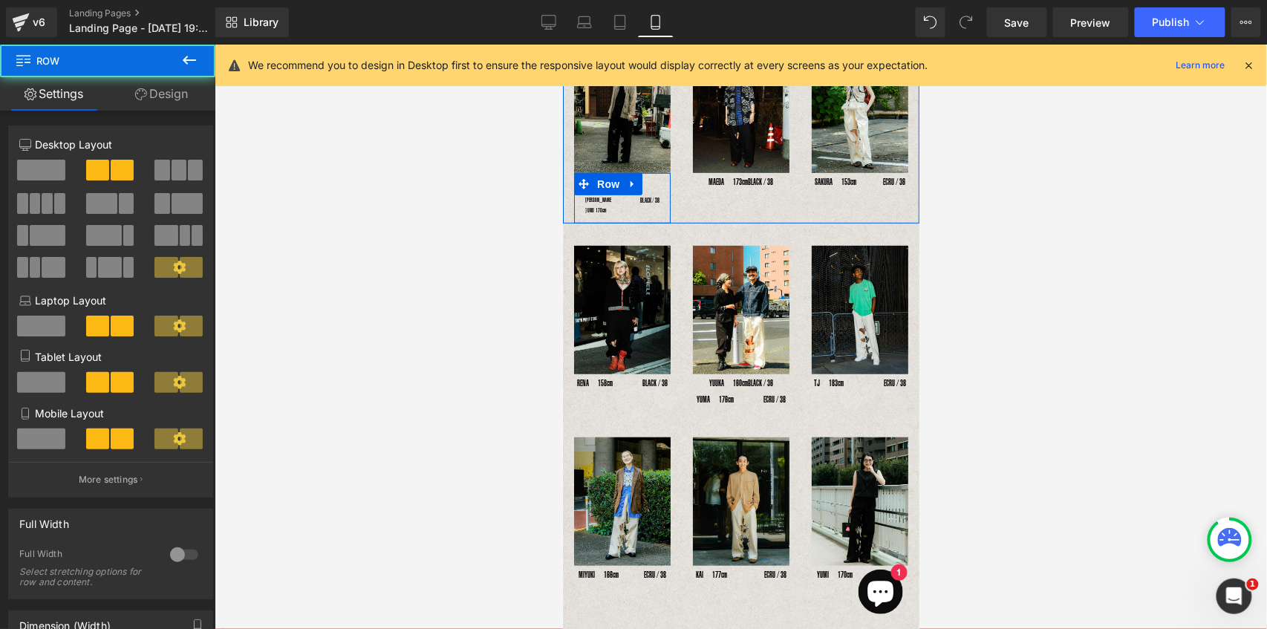
click at [652, 210] on div "YOSHIHIRO UNO 178cm Text Block BLACK / 38 Text Block Row" at bounding box center [621, 197] width 97 height 50
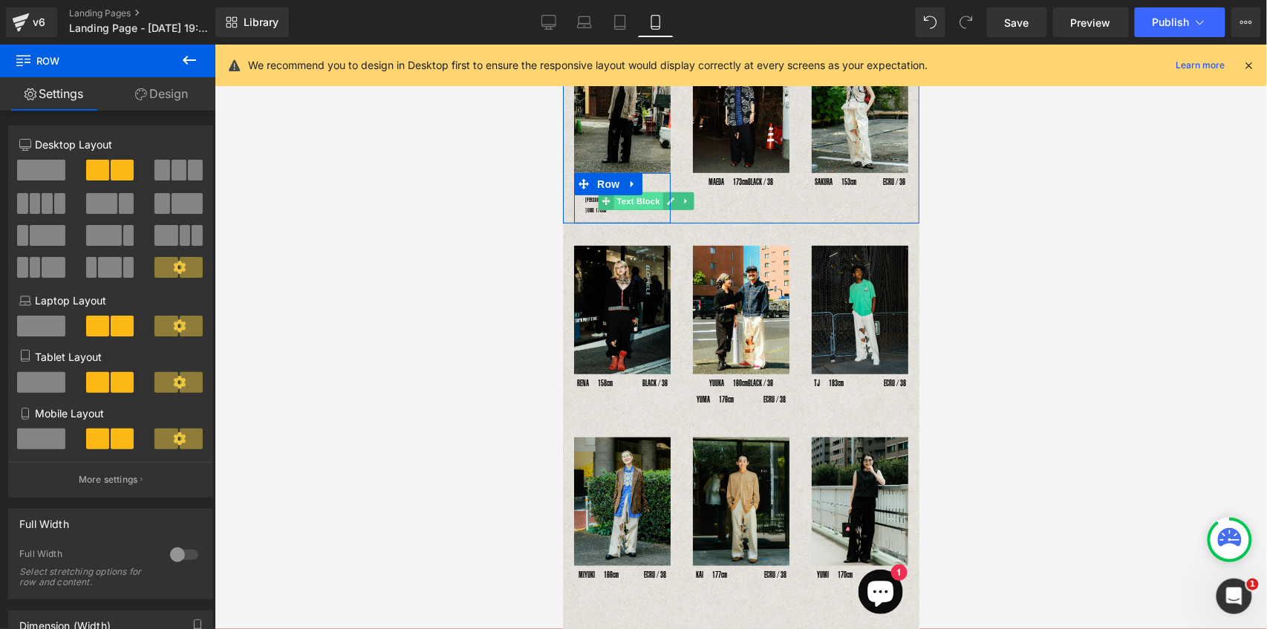
click at [650, 199] on span "Text Block" at bounding box center [637, 201] width 49 height 18
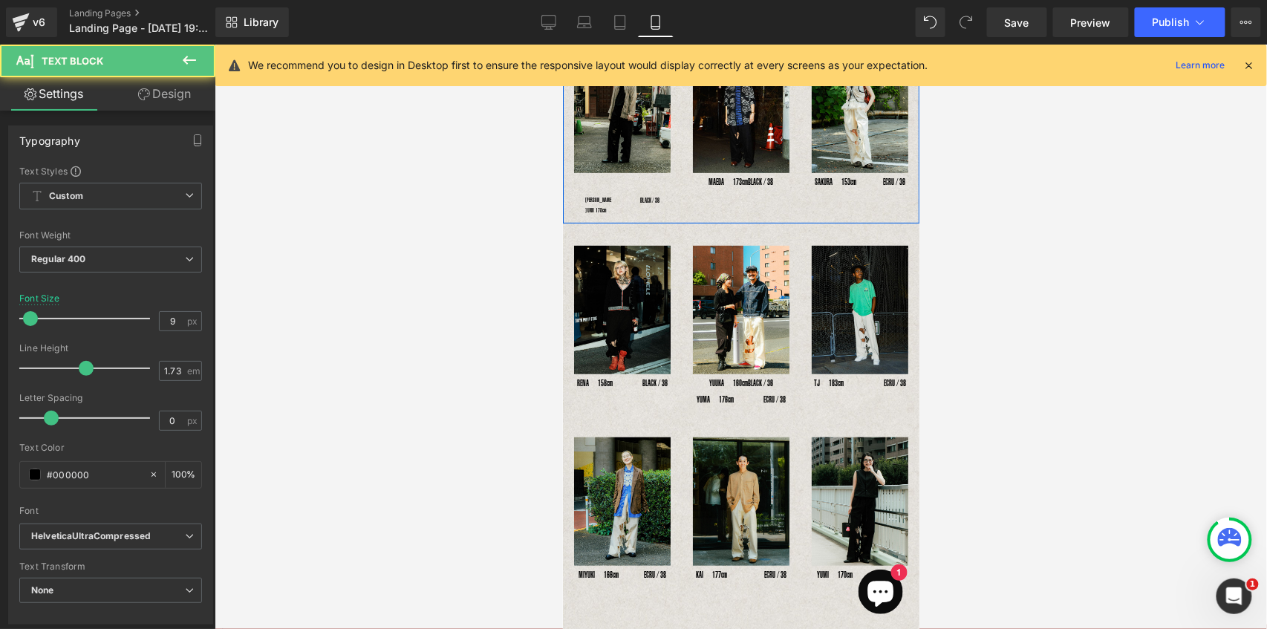
click at [670, 196] on div "Image YOSHIHIRO UNO 178cm Text Block BLACK / 38 Text Block Row" at bounding box center [621, 133] width 119 height 179
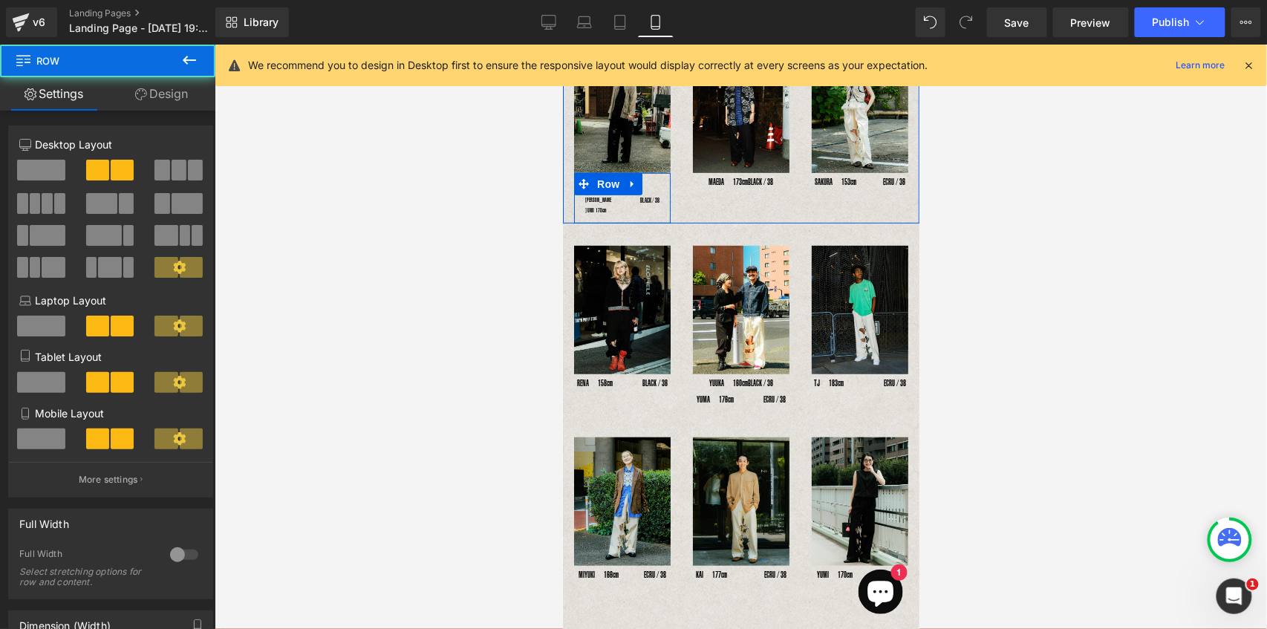
click at [662, 196] on div "BLACK / 38 Text Block" at bounding box center [645, 201] width 48 height 12
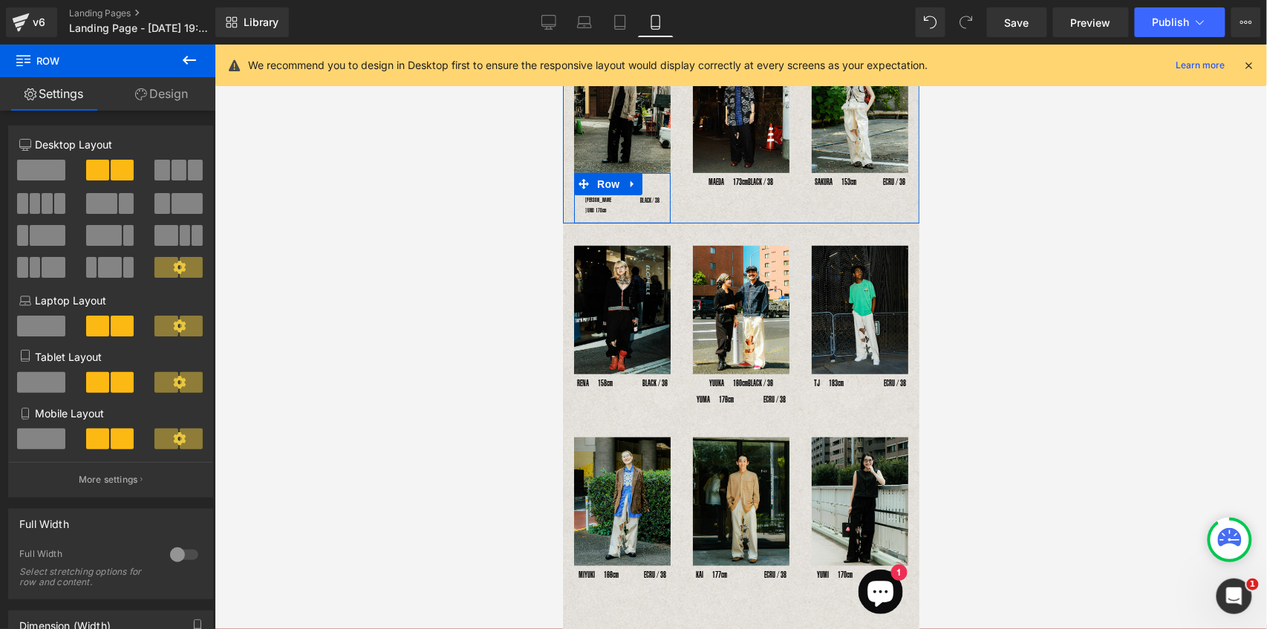
click at [654, 194] on span "Text Block" at bounding box center [637, 201] width 49 height 18
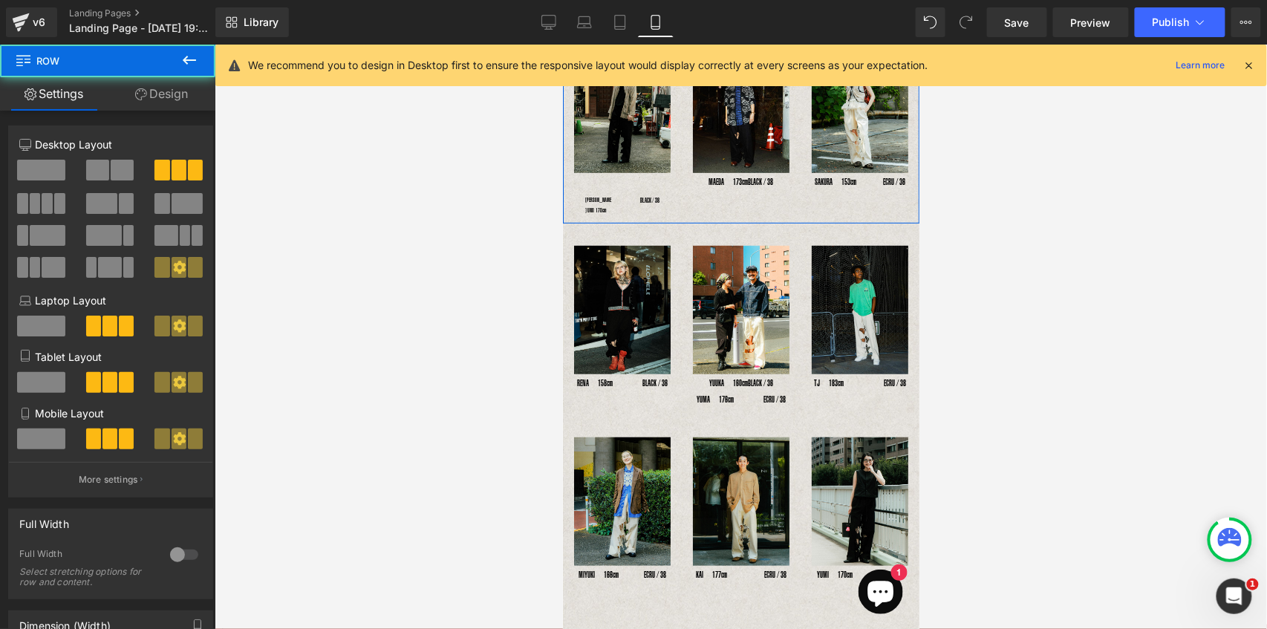
click at [667, 195] on div "Image YOSHIHIRO UNO 178cm Text Block BLACK / 38 Text Block Row" at bounding box center [621, 133] width 119 height 179
click at [655, 197] on div "BLACK / 38 Text Block" at bounding box center [646, 201] width 26 height 12
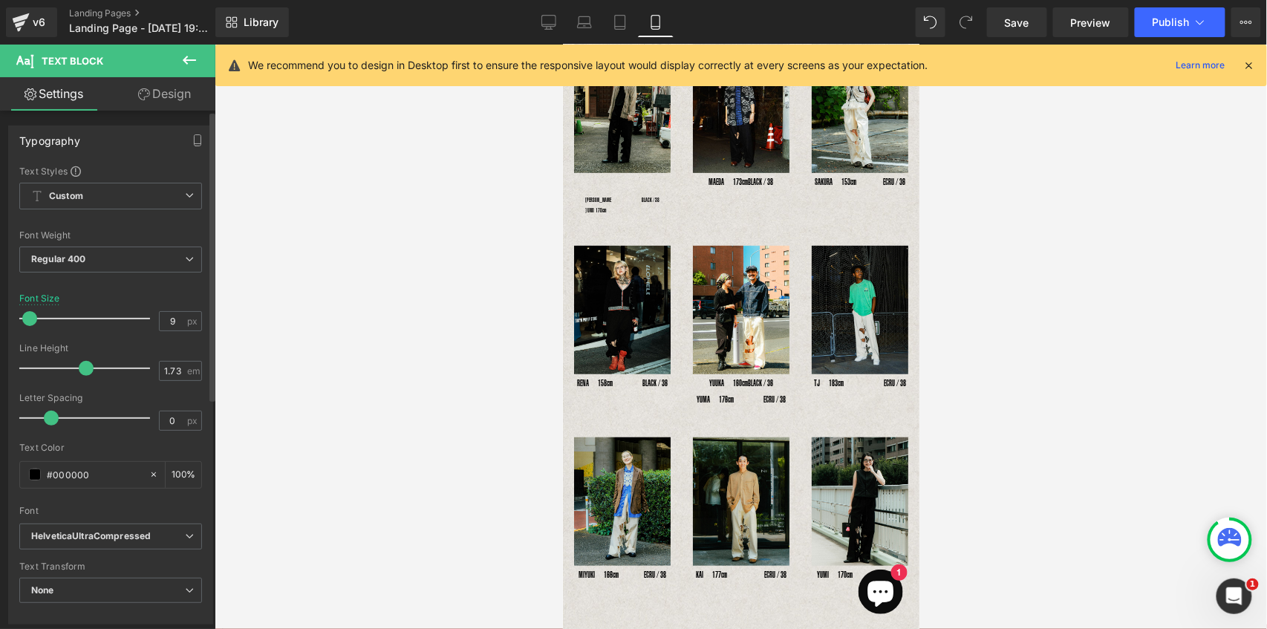
click at [32, 319] on span at bounding box center [29, 318] width 15 height 15
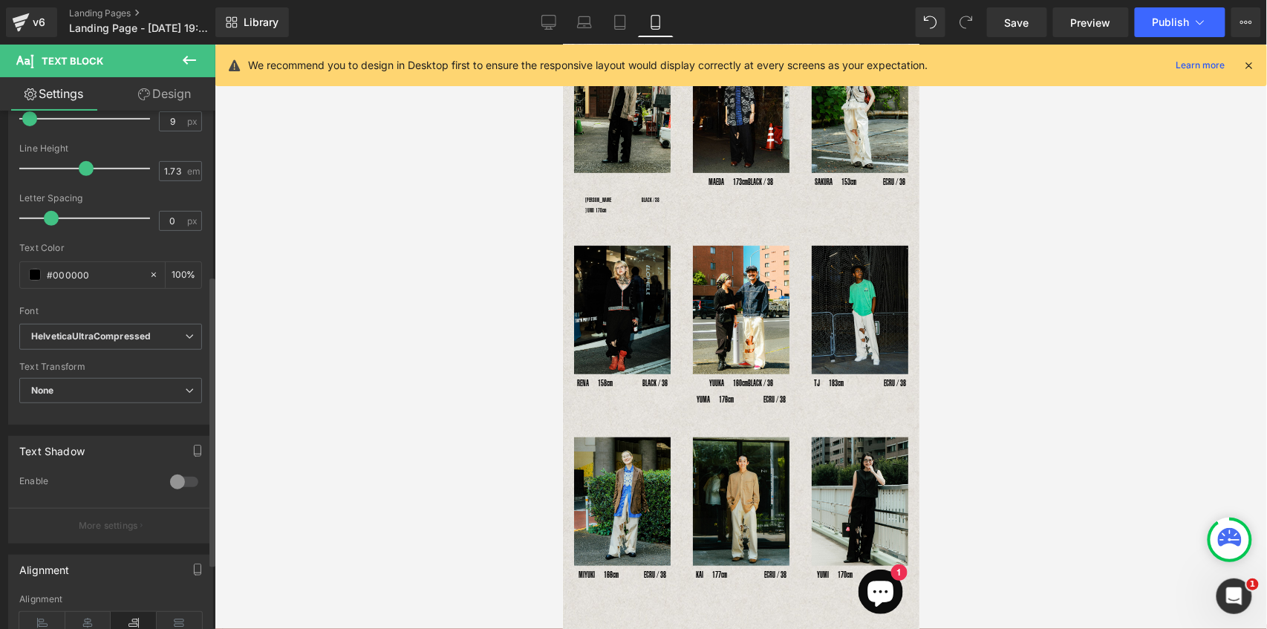
scroll to position [297, 0]
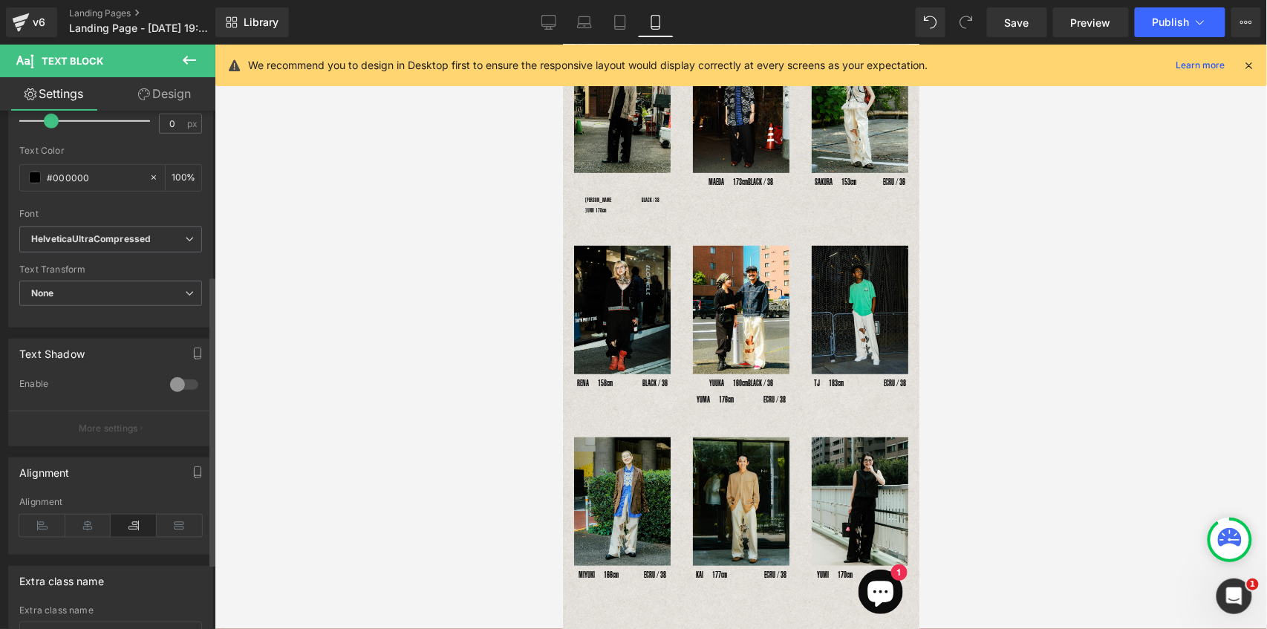
click at [134, 523] on icon at bounding box center [134, 526] width 46 height 22
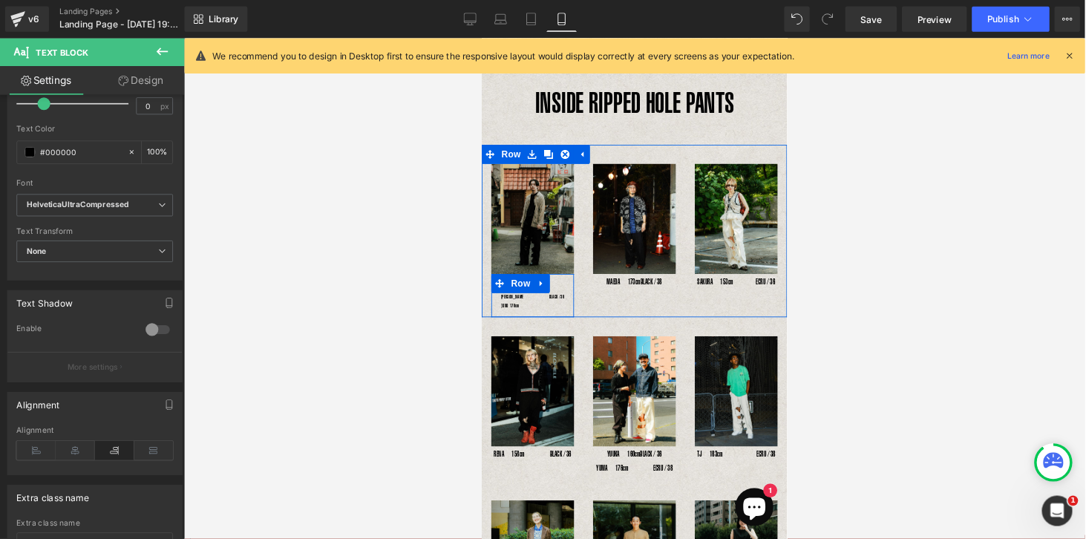
scroll to position [3, 0]
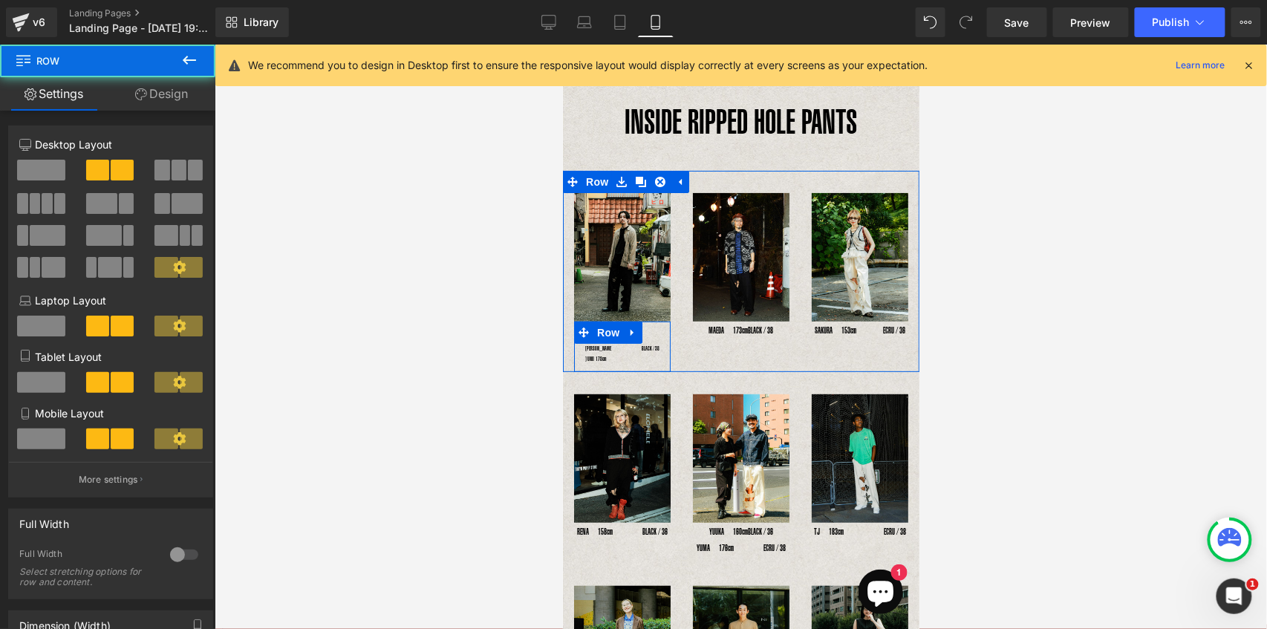
click at [653, 336] on div "YOSHIHIRO UNO 178cm Text Block BLACK / 38 Text Block Row" at bounding box center [621, 346] width 97 height 50
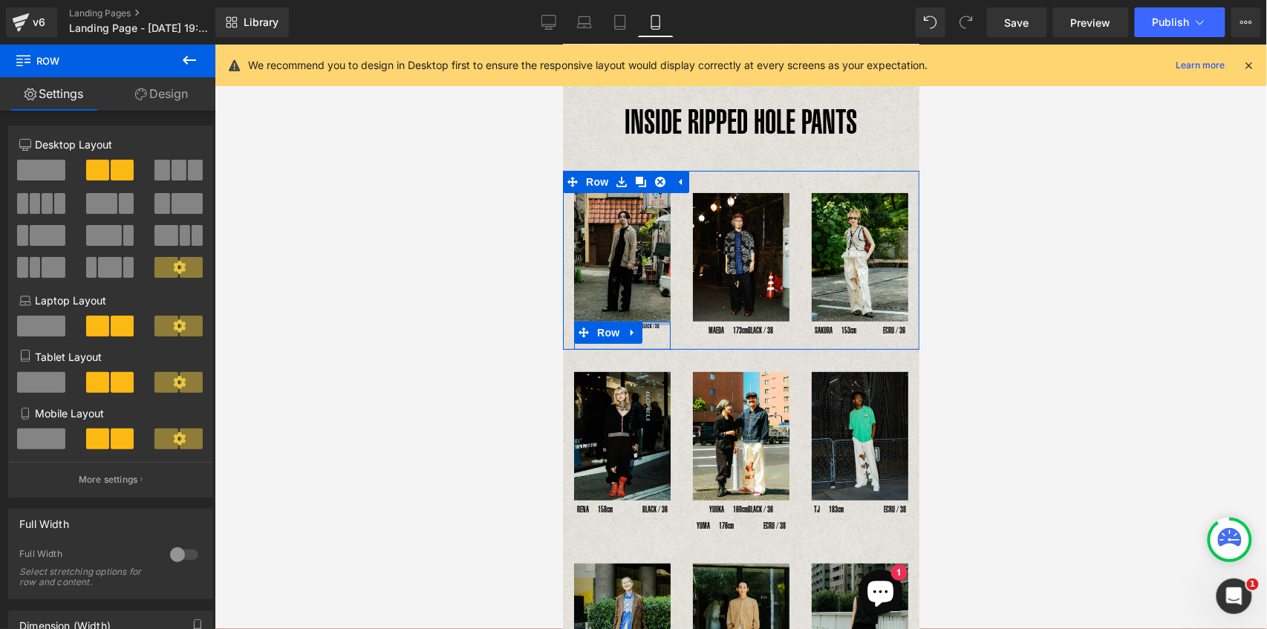
drag, startPoint x: 650, startPoint y: 319, endPoint x: 650, endPoint y: 281, distance: 37.9
click at [650, 281] on div "Image YOSHIHIRO UNO 178cm Text Block BLACK / 38 Text Block Row" at bounding box center [621, 270] width 119 height 157
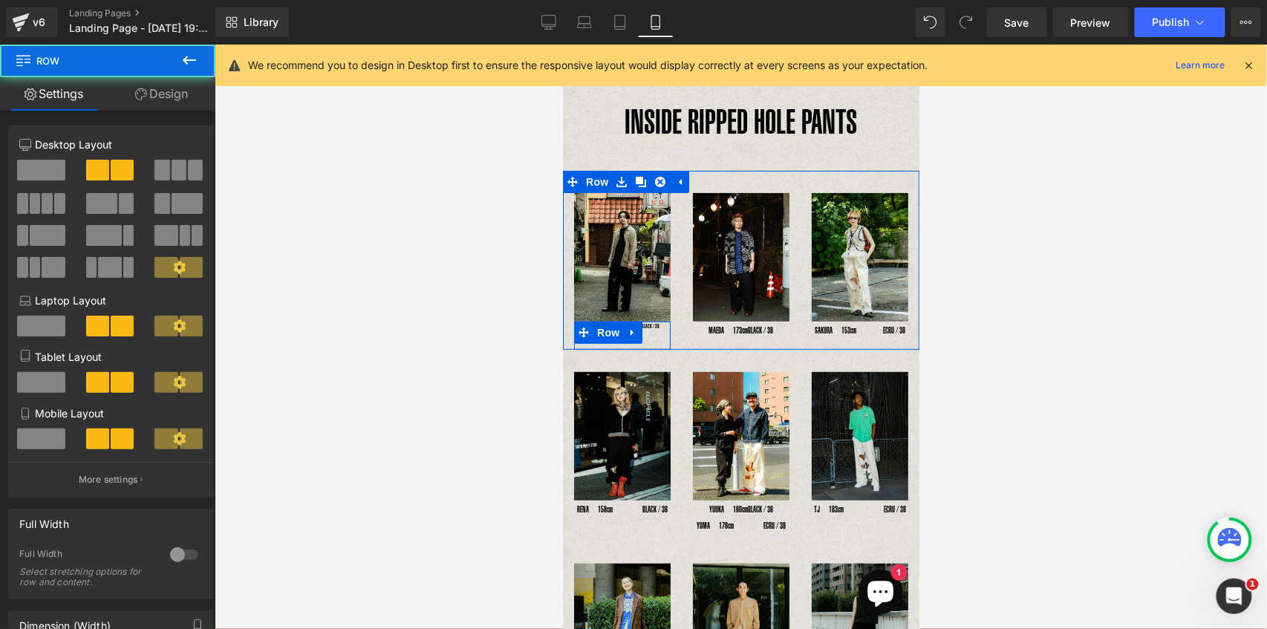
click at [649, 330] on div "YOSHIHIRO UNO 178cm Text Block BLACK / 38 Text Block Row" at bounding box center [621, 335] width 97 height 28
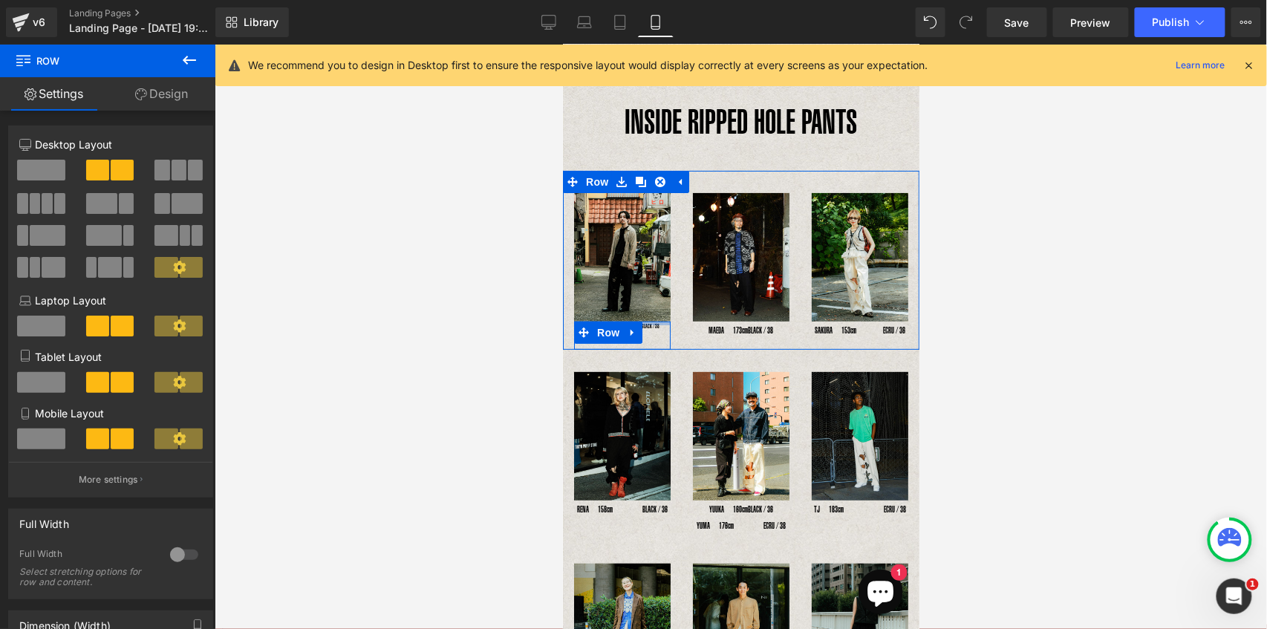
click at [644, 321] on div at bounding box center [621, 323] width 97 height 4
click at [645, 321] on span "Text Block" at bounding box center [637, 326] width 49 height 18
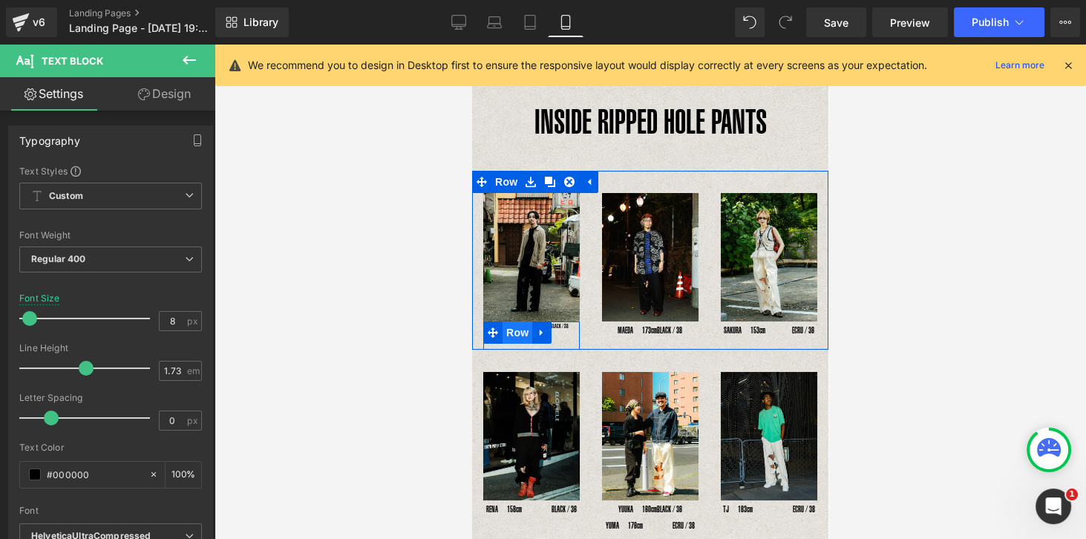
click at [515, 322] on span "Row" at bounding box center [518, 332] width 30 height 22
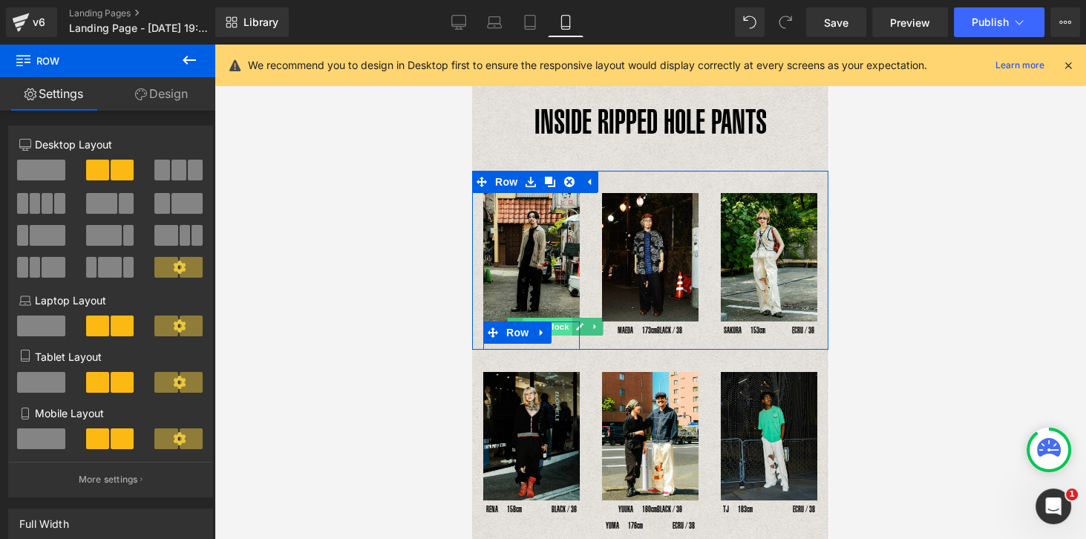
click at [562, 326] on span "Text Block" at bounding box center [547, 327] width 49 height 18
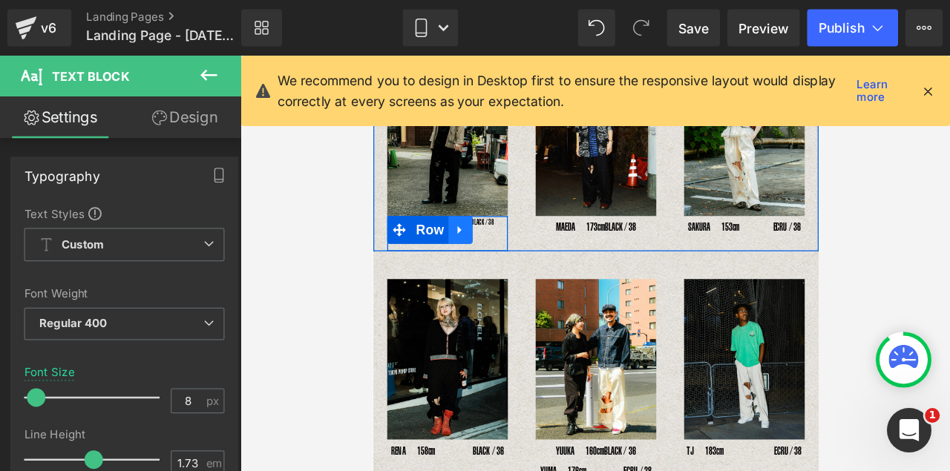
scroll to position [151, 0]
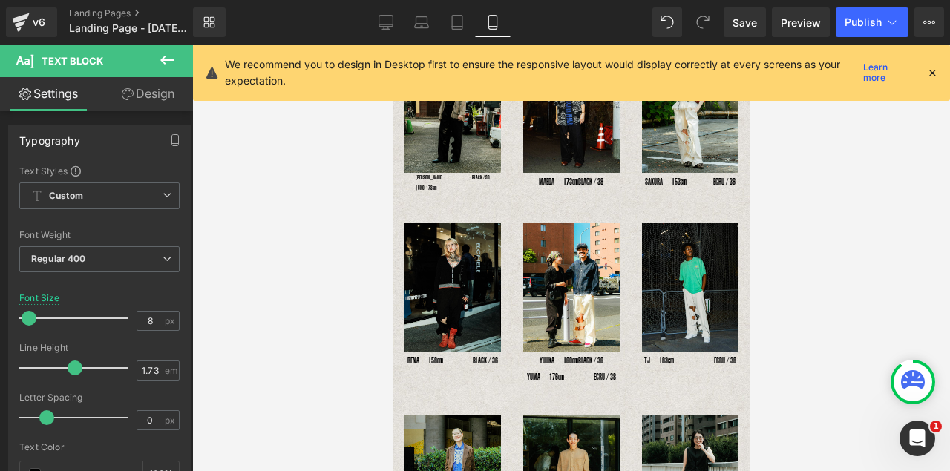
drag, startPoint x: 927, startPoint y: 74, endPoint x: 923, endPoint y: 80, distance: 8.0
click at [927, 74] on icon at bounding box center [932, 72] width 13 height 13
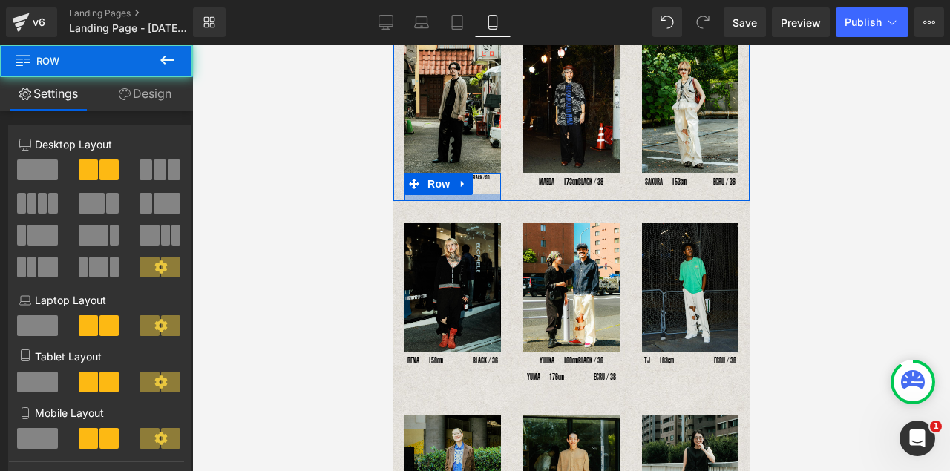
click at [417, 194] on div at bounding box center [452, 197] width 97 height 7
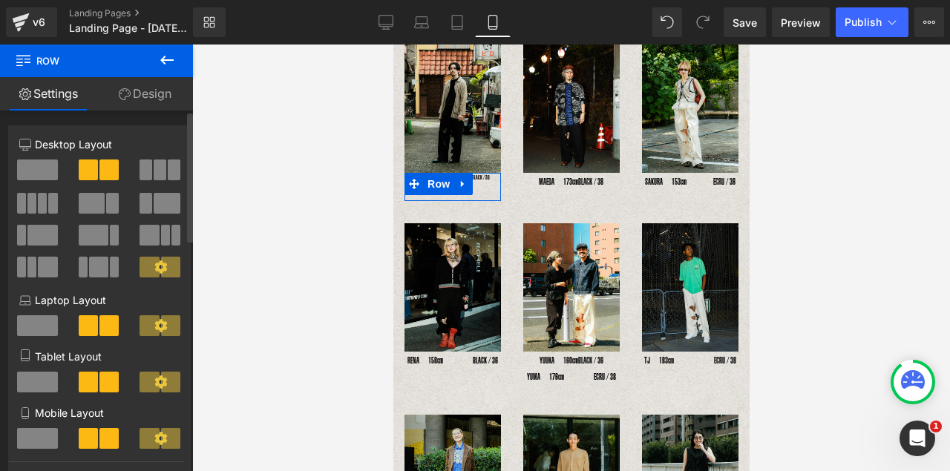
click at [88, 207] on span at bounding box center [92, 203] width 27 height 21
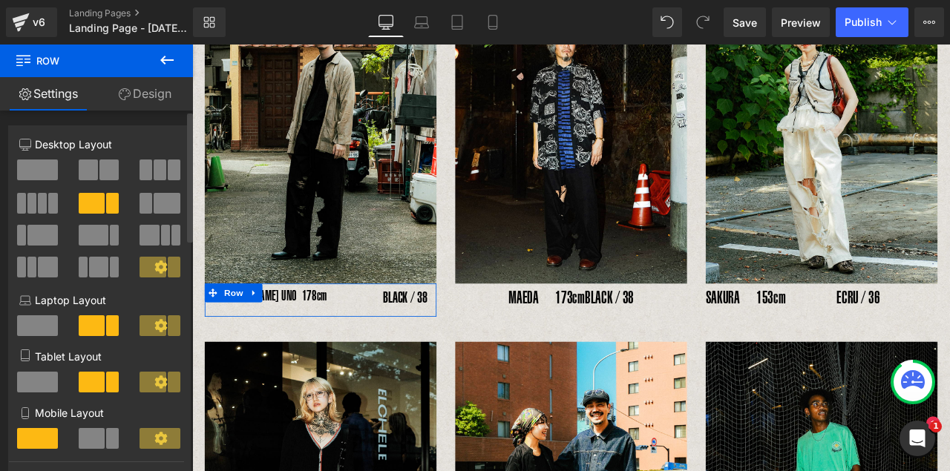
scroll to position [411, 0]
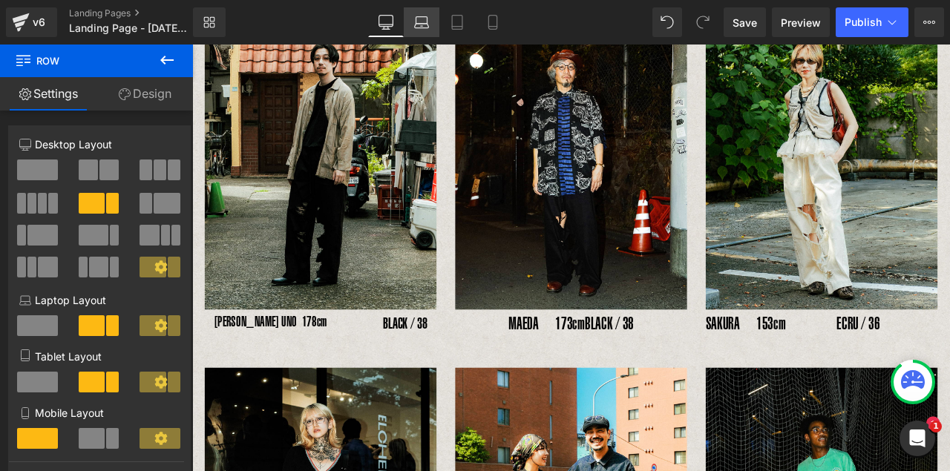
click at [424, 25] on icon at bounding box center [421, 22] width 15 height 15
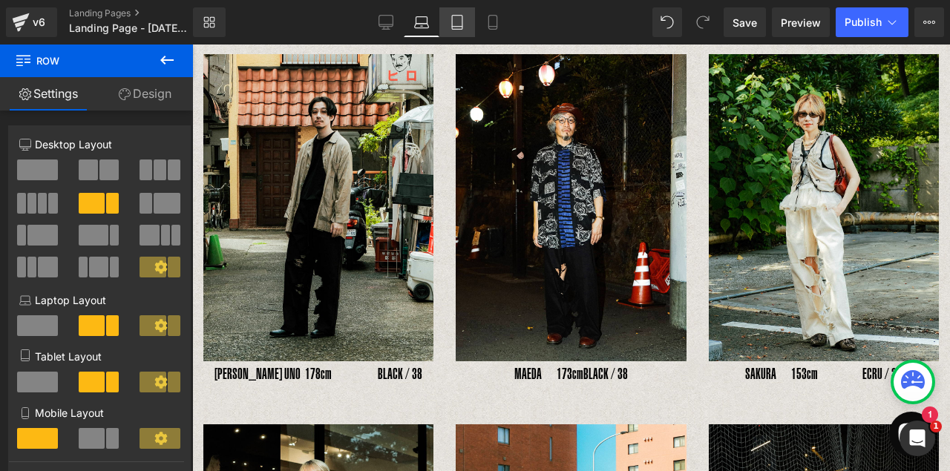
click at [445, 26] on link "Tablet" at bounding box center [458, 22] width 36 height 30
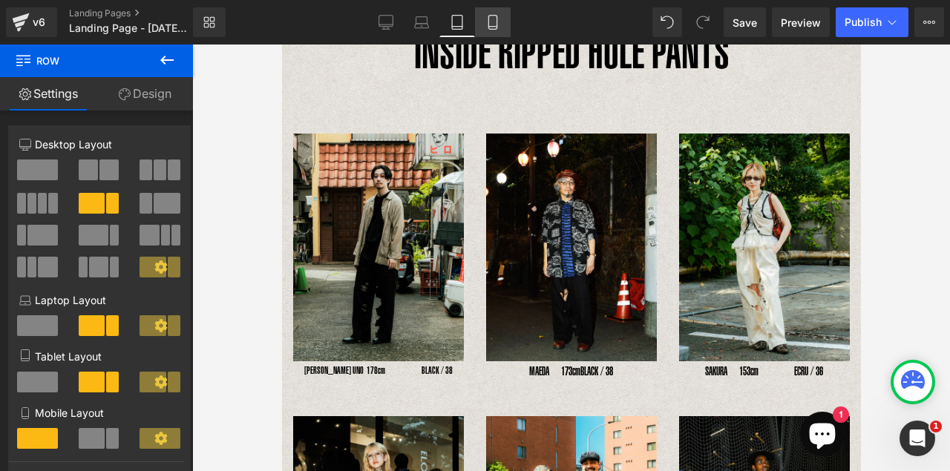
click at [488, 25] on icon at bounding box center [493, 22] width 15 height 15
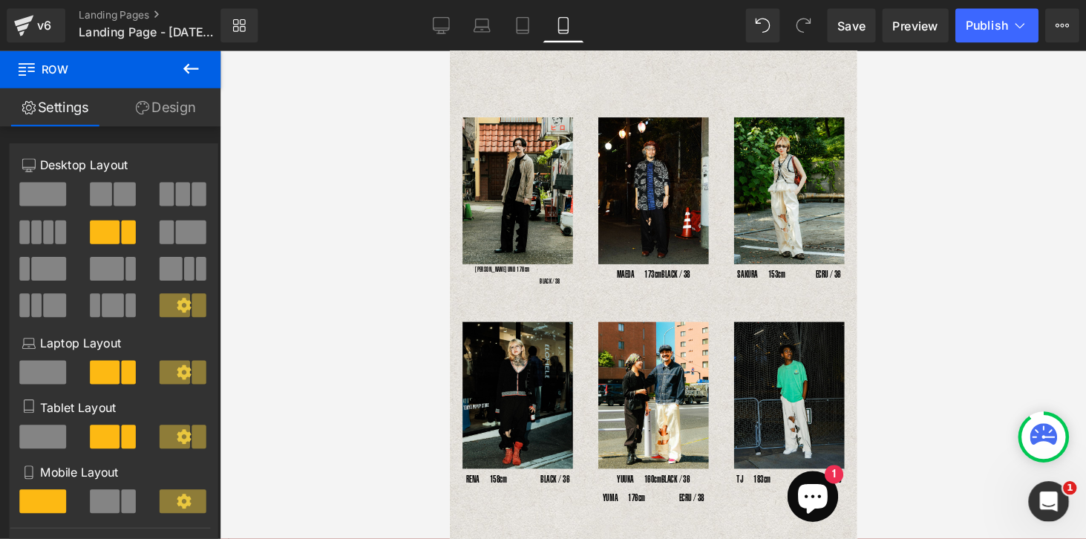
scroll to position [0, 0]
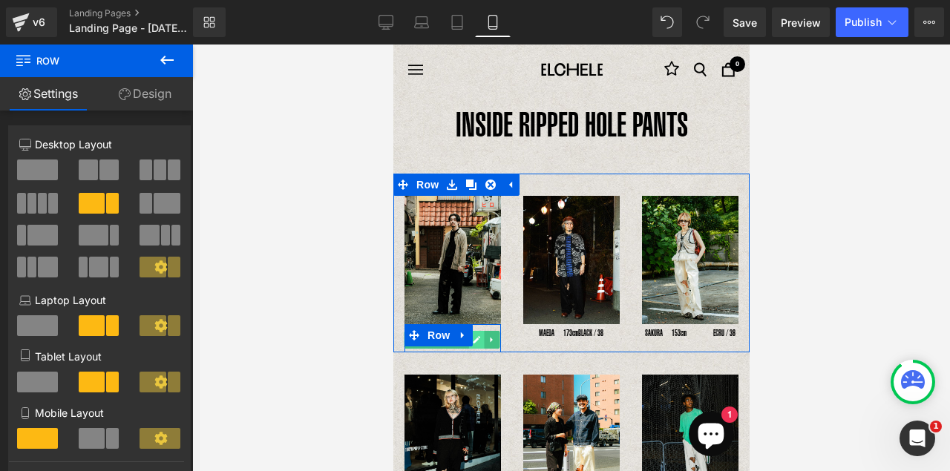
click at [478, 337] on icon at bounding box center [475, 340] width 8 height 9
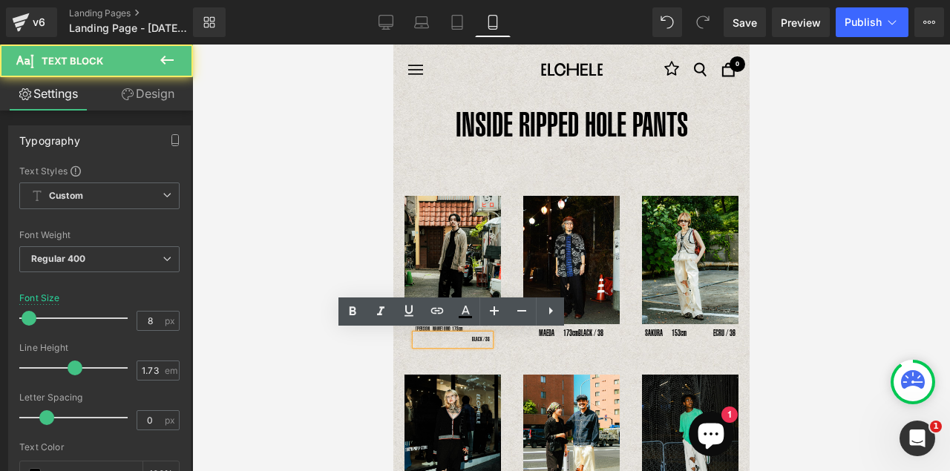
click at [457, 341] on p "BLACK / 38" at bounding box center [452, 340] width 74 height 10
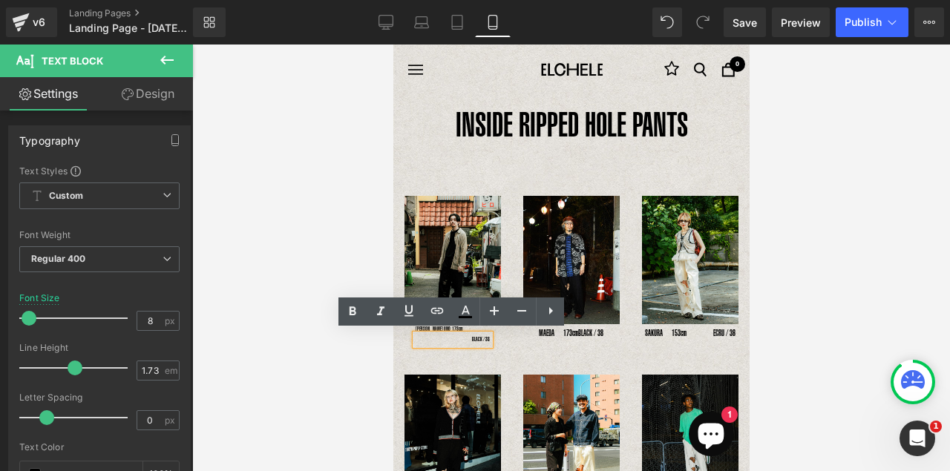
click at [468, 339] on p "BLACK / 38" at bounding box center [452, 340] width 74 height 10
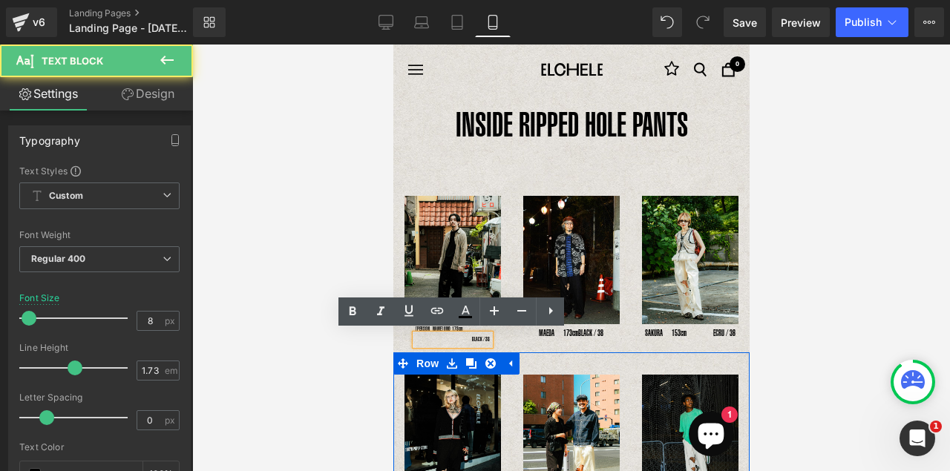
click at [450, 354] on link at bounding box center [451, 364] width 19 height 22
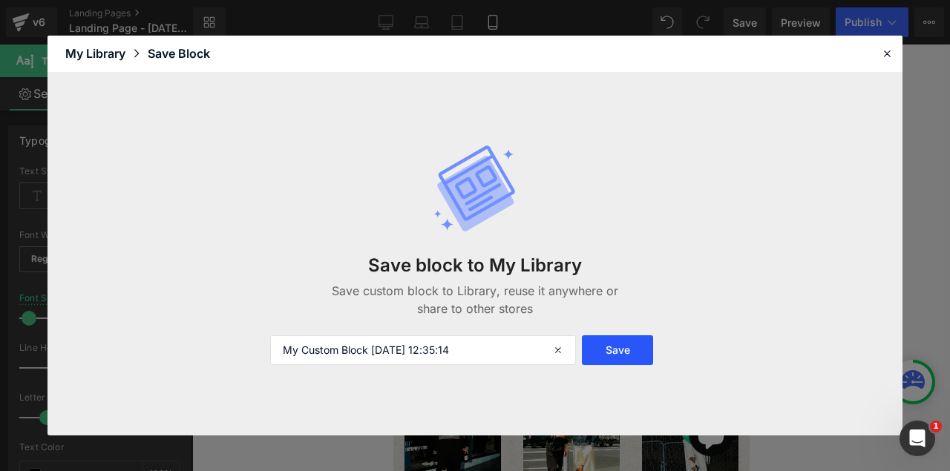
click at [614, 356] on button "Save" at bounding box center [617, 351] width 71 height 30
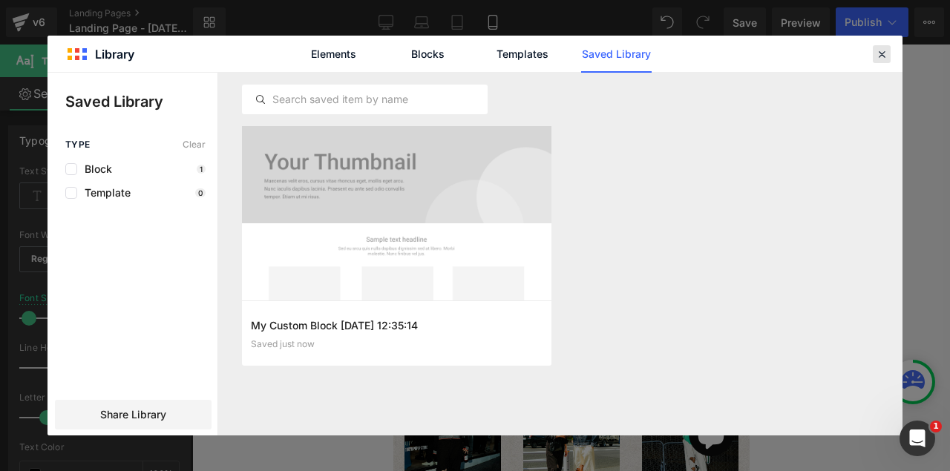
click at [884, 54] on icon at bounding box center [881, 54] width 13 height 13
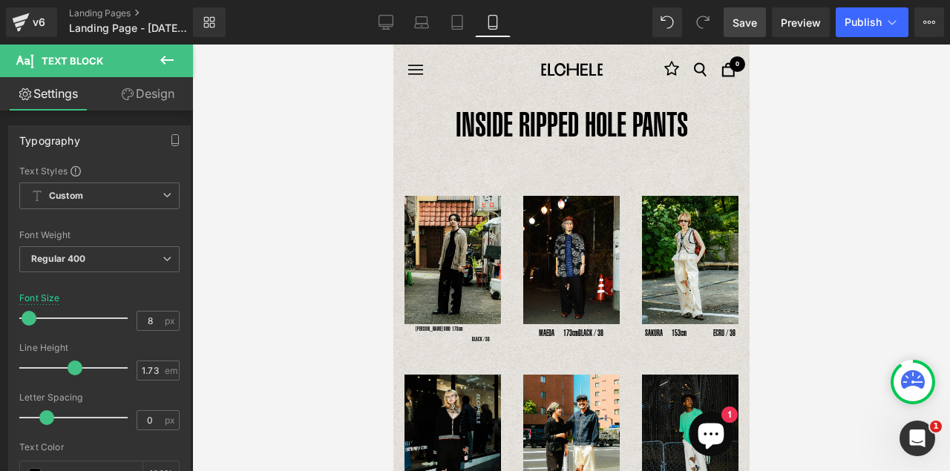
click at [752, 25] on span "Save" at bounding box center [745, 23] width 25 height 16
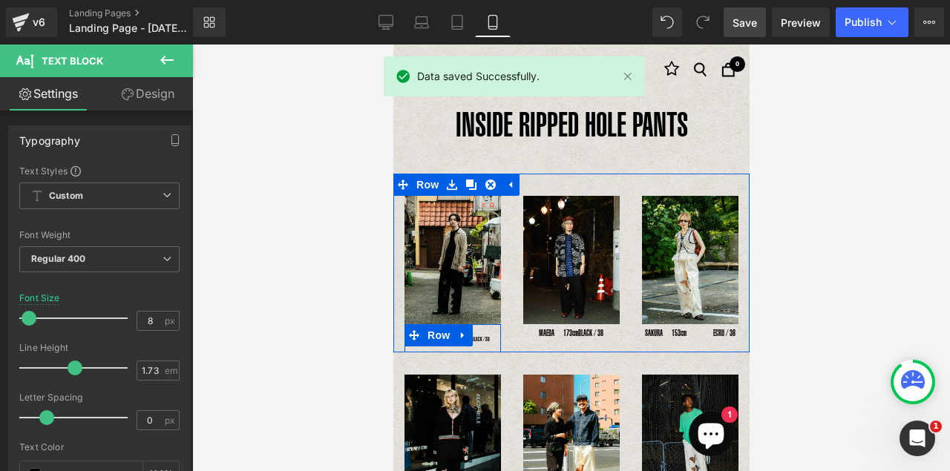
click at [488, 336] on div "BLACK / 38 Text Block" at bounding box center [452, 340] width 97 height 10
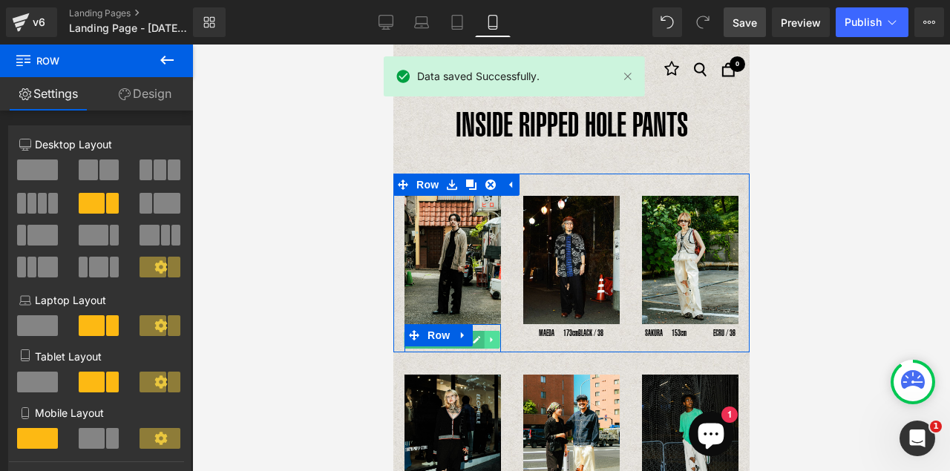
click at [491, 337] on icon at bounding box center [490, 339] width 2 height 5
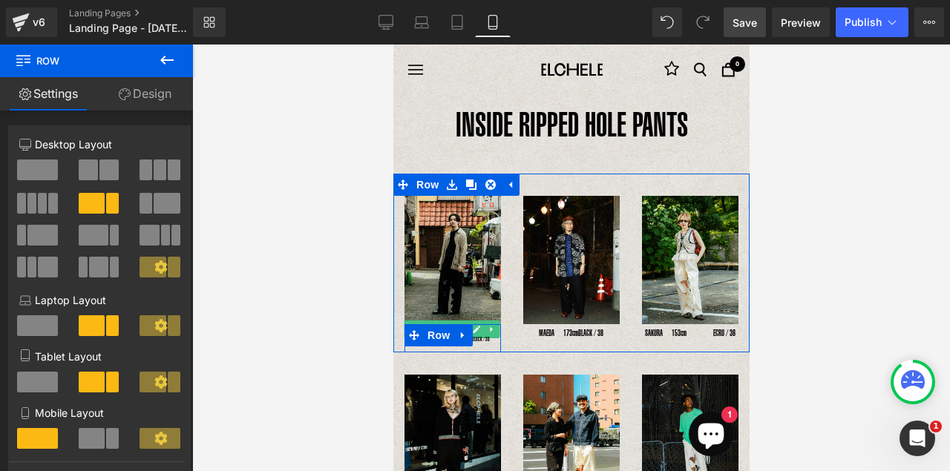
click at [479, 327] on icon at bounding box center [475, 329] width 8 height 9
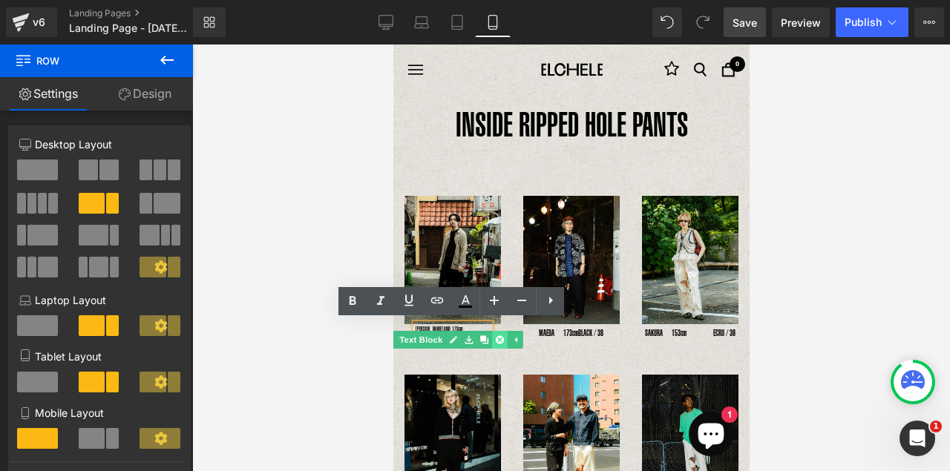
click at [497, 336] on icon at bounding box center [498, 340] width 8 height 8
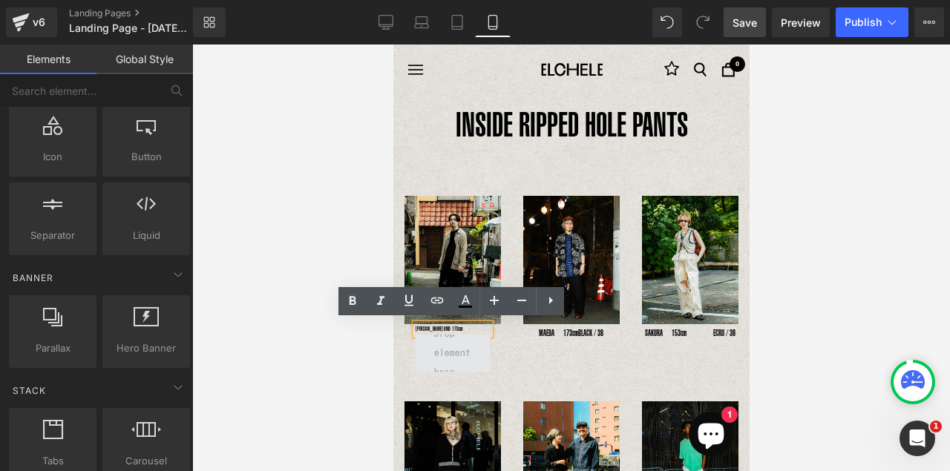
click at [465, 343] on span at bounding box center [451, 353] width 47 height 65
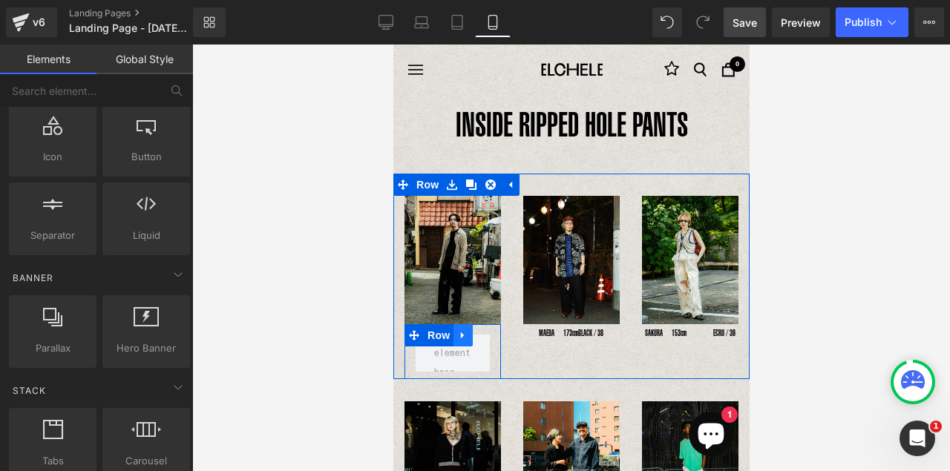
click at [455, 327] on link at bounding box center [462, 335] width 19 height 22
click at [504, 333] on icon at bounding box center [501, 335] width 10 height 10
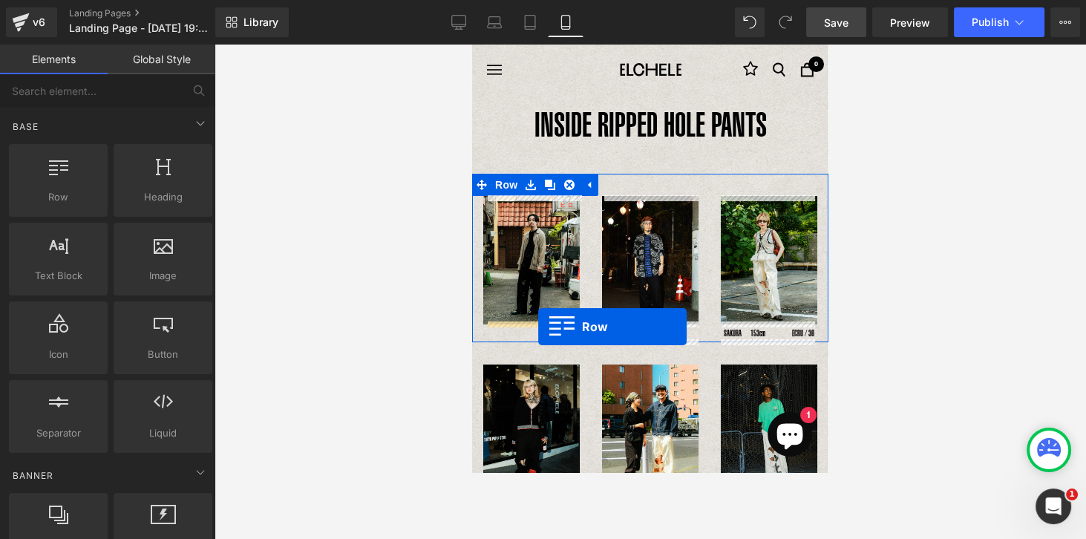
drag, startPoint x: 528, startPoint y: 215, endPoint x: 538, endPoint y: 327, distance: 112.6
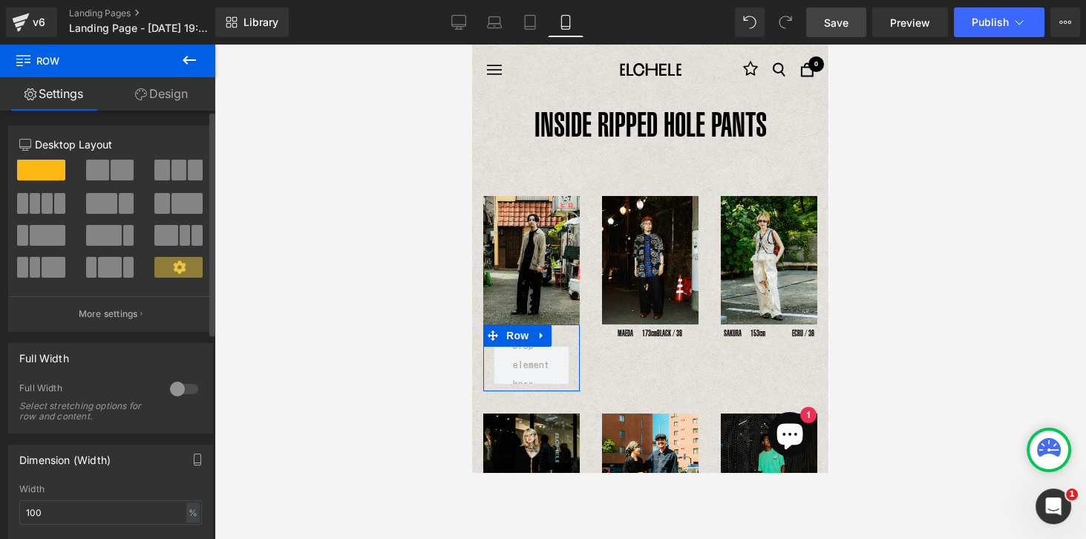
click at [113, 208] on span at bounding box center [101, 203] width 31 height 21
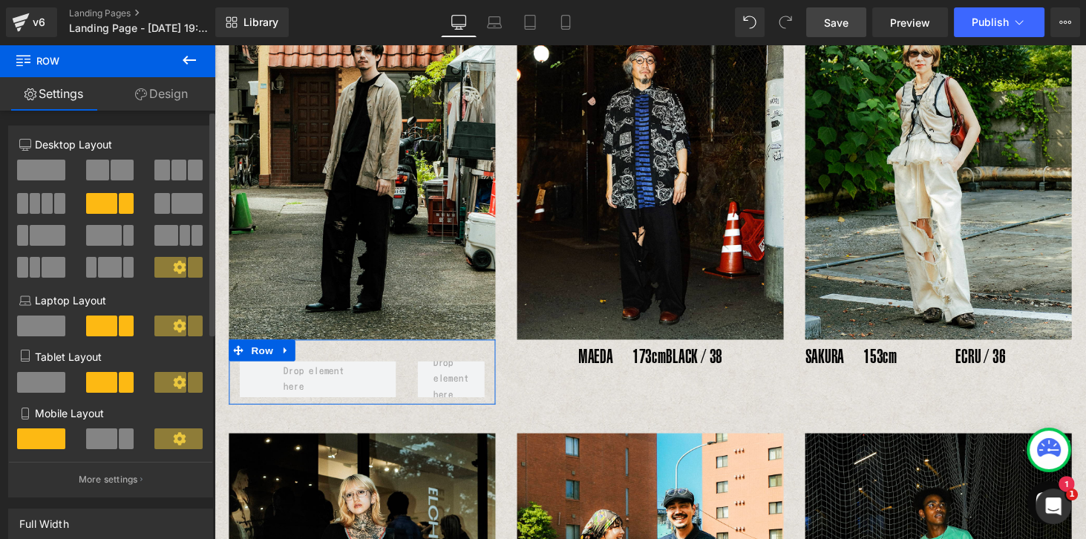
scroll to position [263, 0]
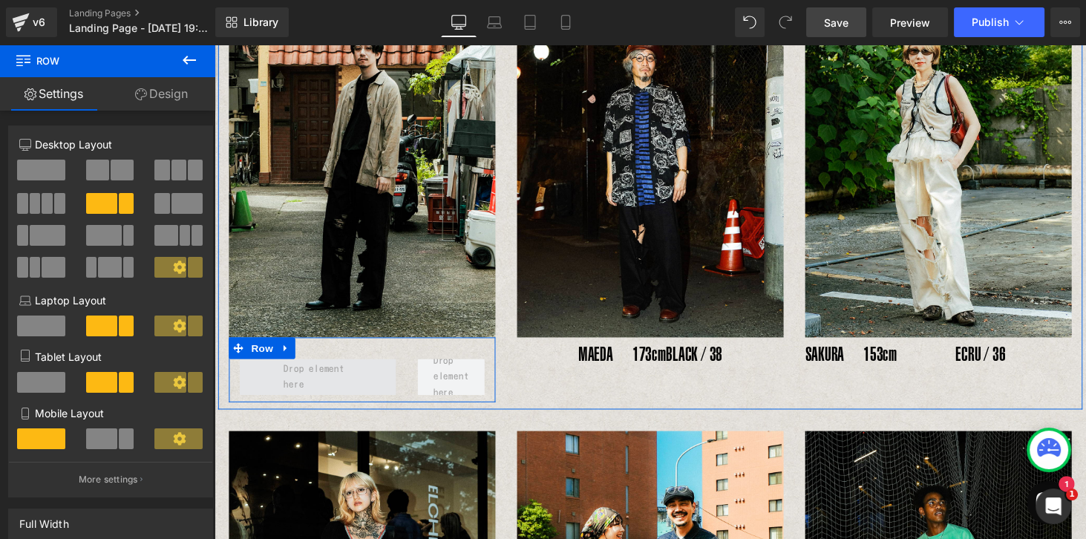
click at [281, 382] on span at bounding box center [321, 386] width 80 height 41
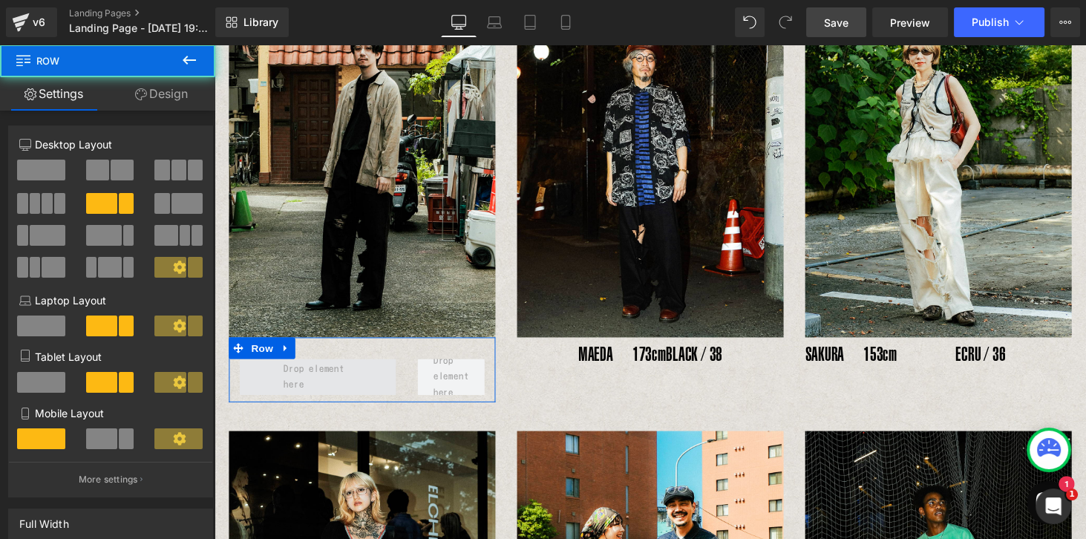
click at [388, 379] on span at bounding box center [321, 386] width 161 height 37
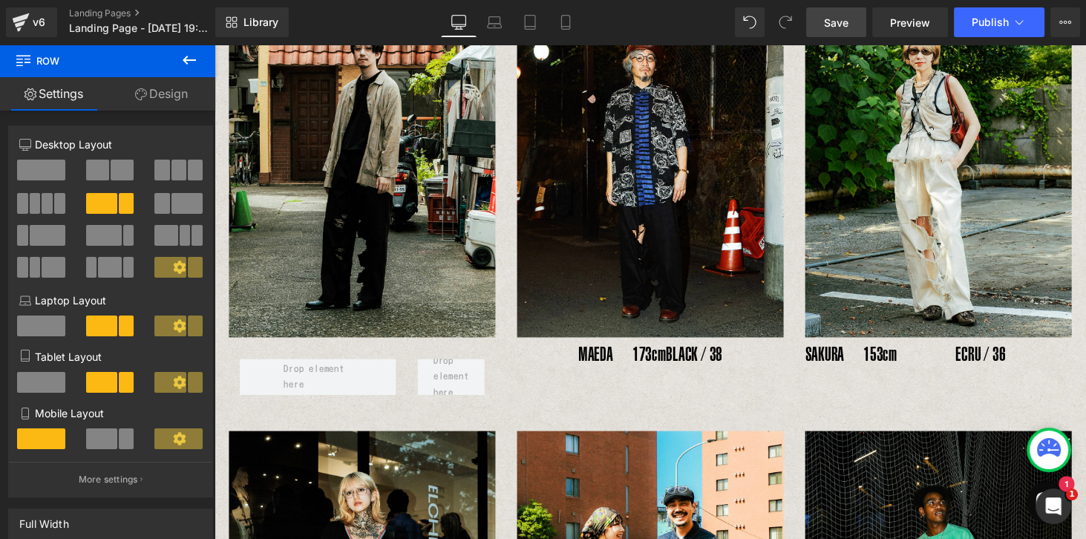
click at [186, 67] on icon at bounding box center [189, 60] width 18 height 18
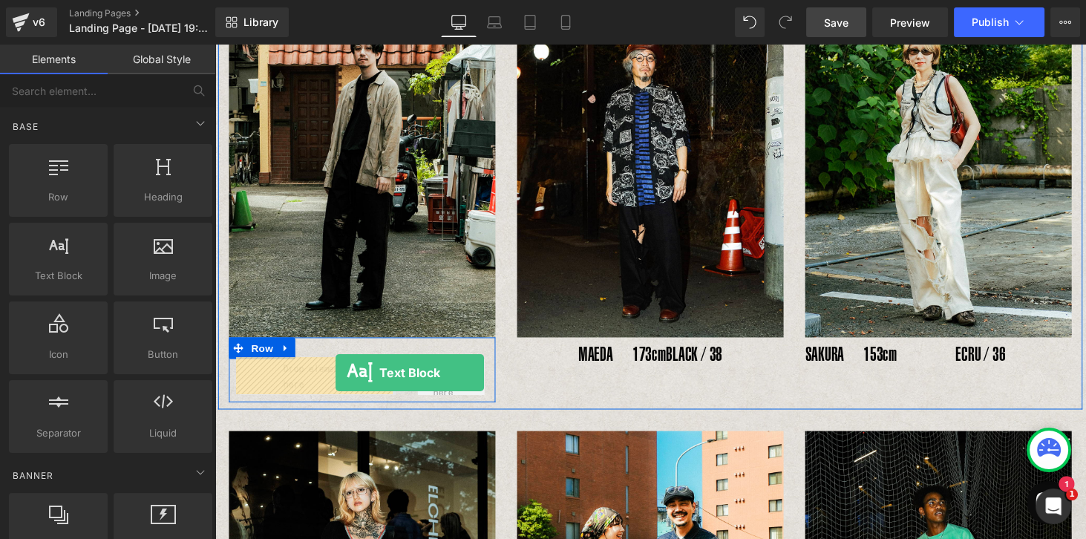
drag, startPoint x: 272, startPoint y: 300, endPoint x: 333, endPoint y: 384, distance: 104.1
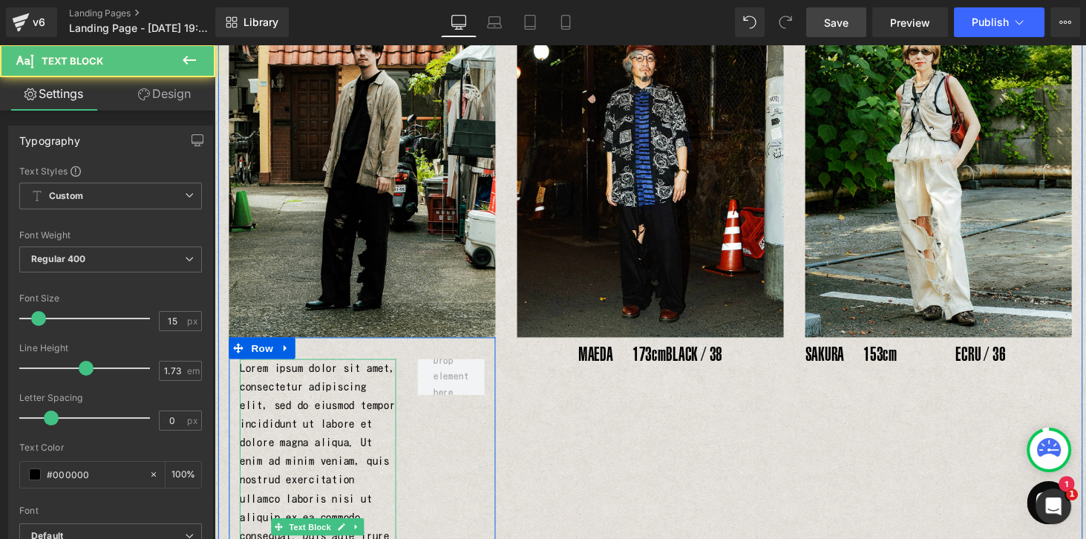
click at [342, 398] on p "Lorem ipsum dolor sit amet, consectetur adipiscing elit, sed do eiusmod tempor …" at bounding box center [321, 541] width 161 height 347
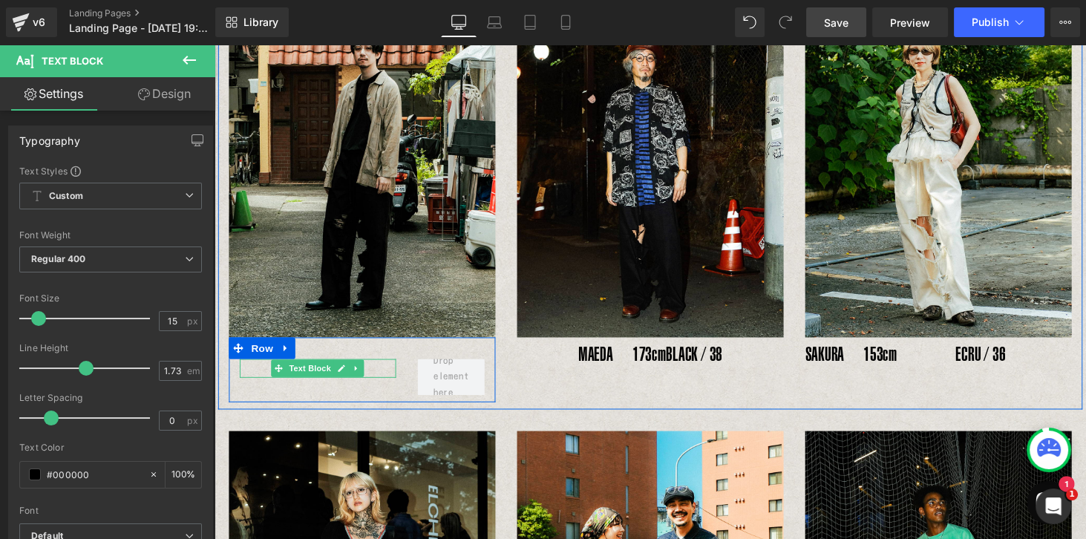
click at [259, 372] on div at bounding box center [321, 377] width 161 height 19
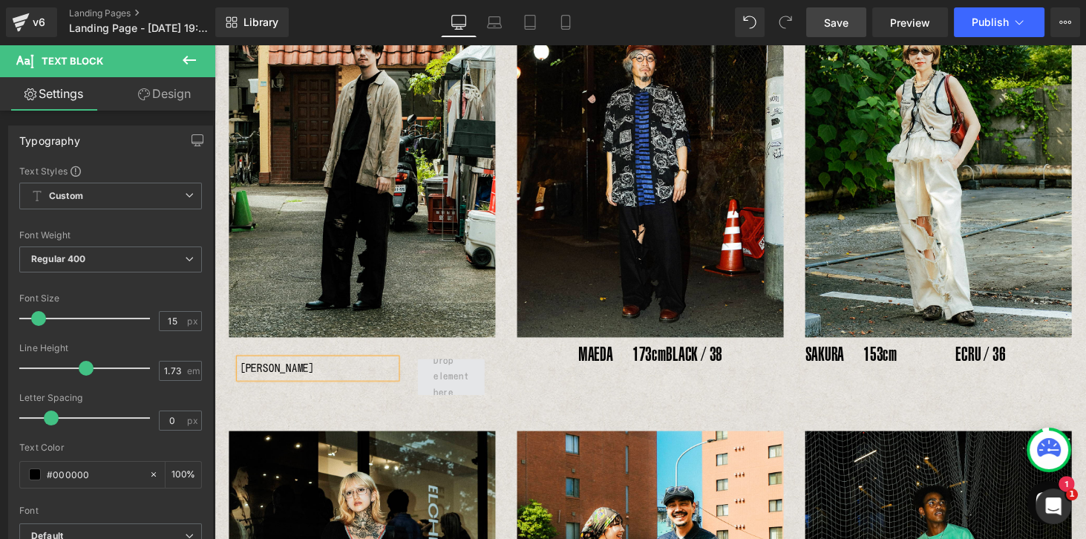
click at [456, 385] on span at bounding box center [458, 387] width 47 height 58
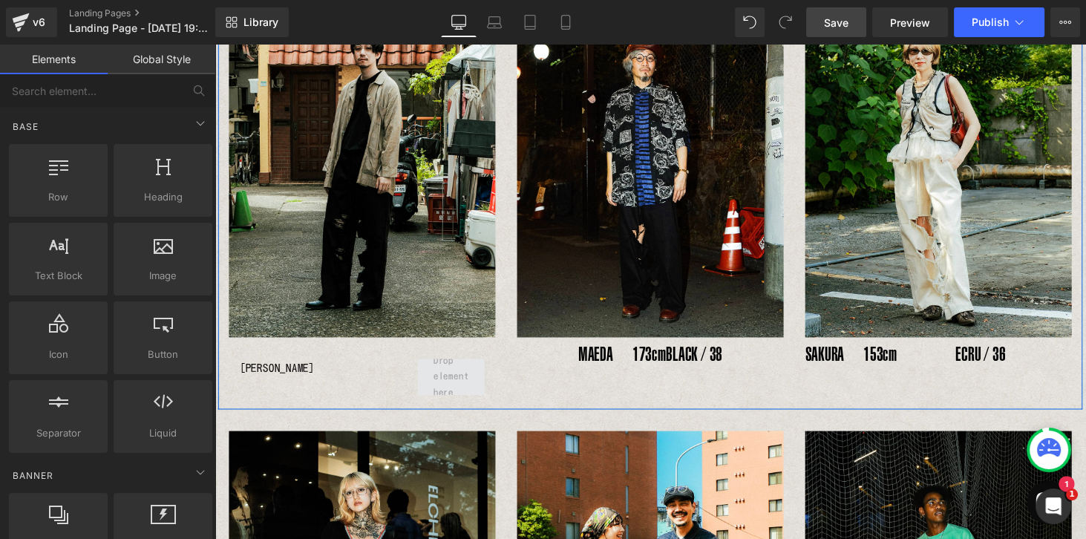
click at [478, 391] on span at bounding box center [458, 386] width 69 height 37
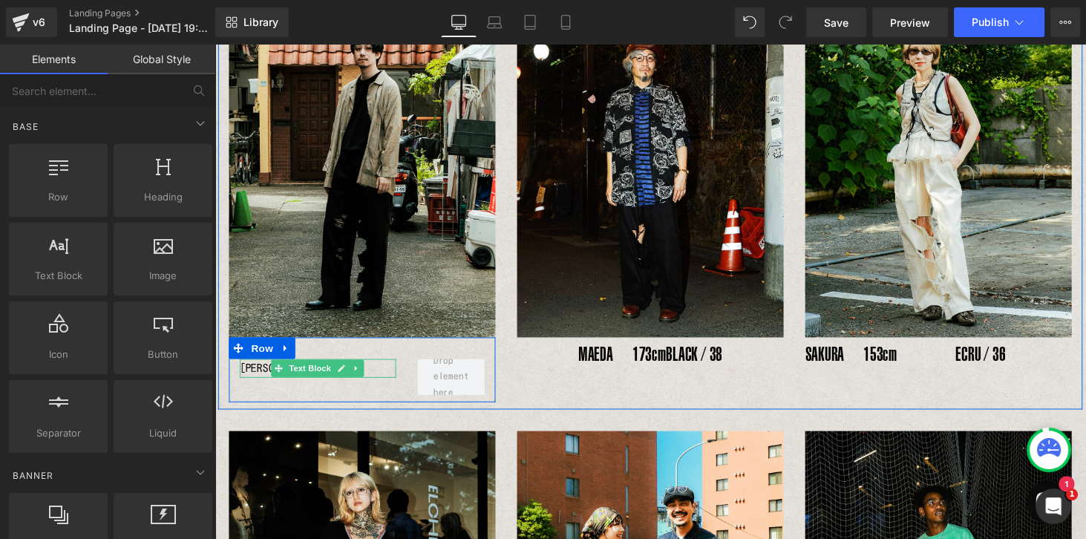
click at [264, 379] on div "[PERSON_NAME]" at bounding box center [321, 377] width 161 height 19
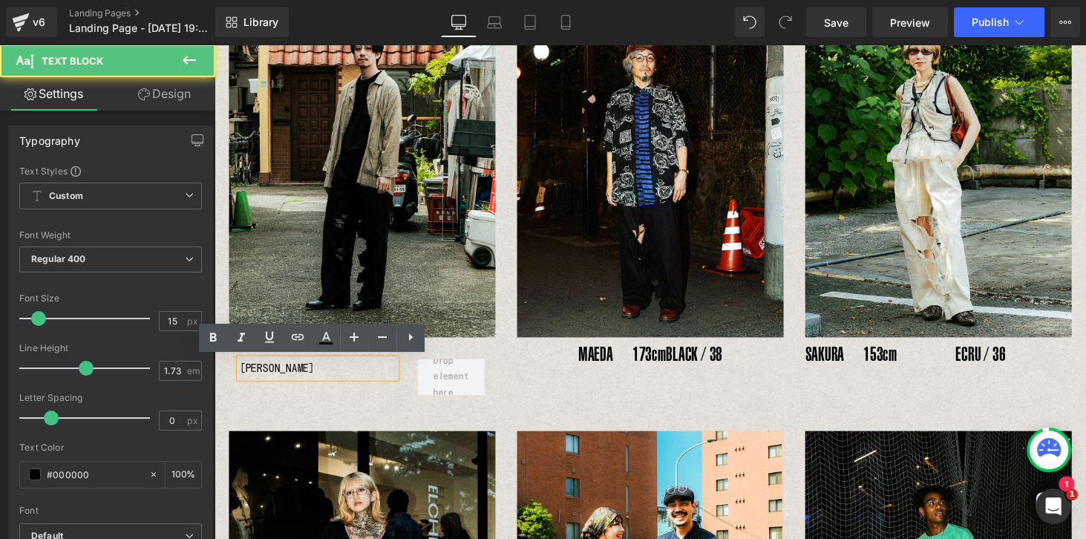
click at [313, 379] on div "[PERSON_NAME]" at bounding box center [321, 377] width 161 height 19
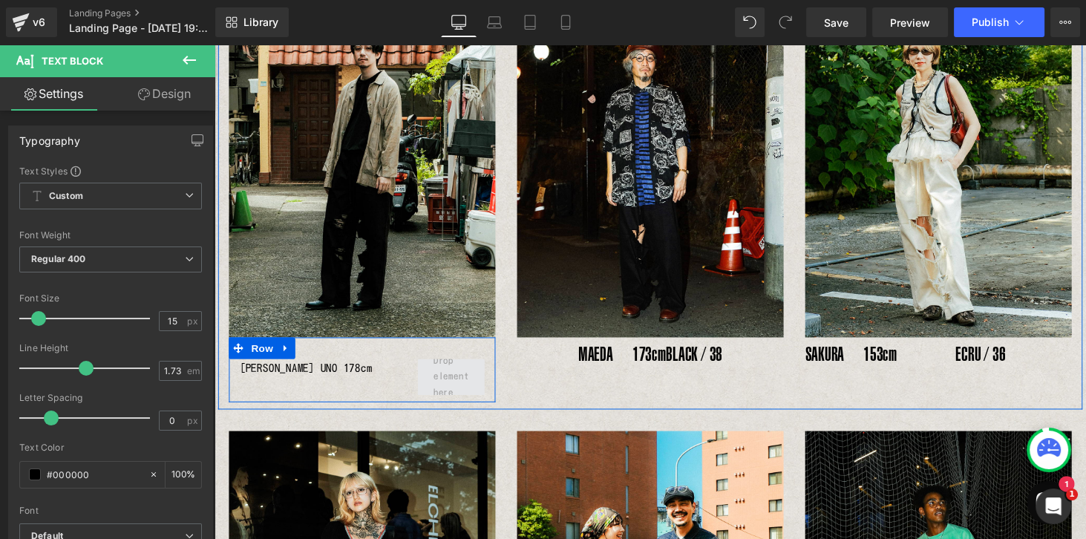
click at [471, 385] on span at bounding box center [458, 387] width 47 height 58
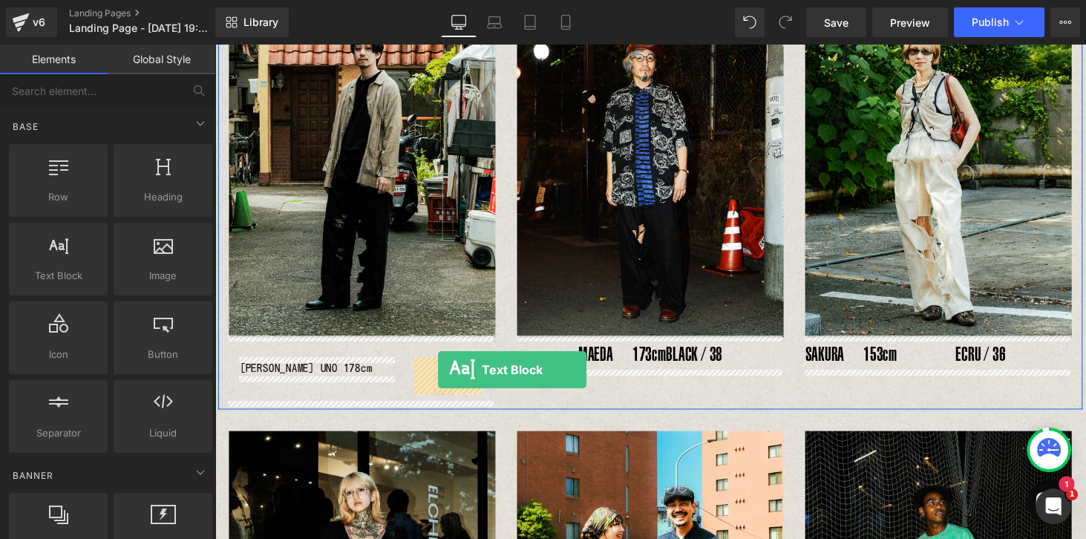
drag, startPoint x: 277, startPoint y: 300, endPoint x: 445, endPoint y: 380, distance: 186.0
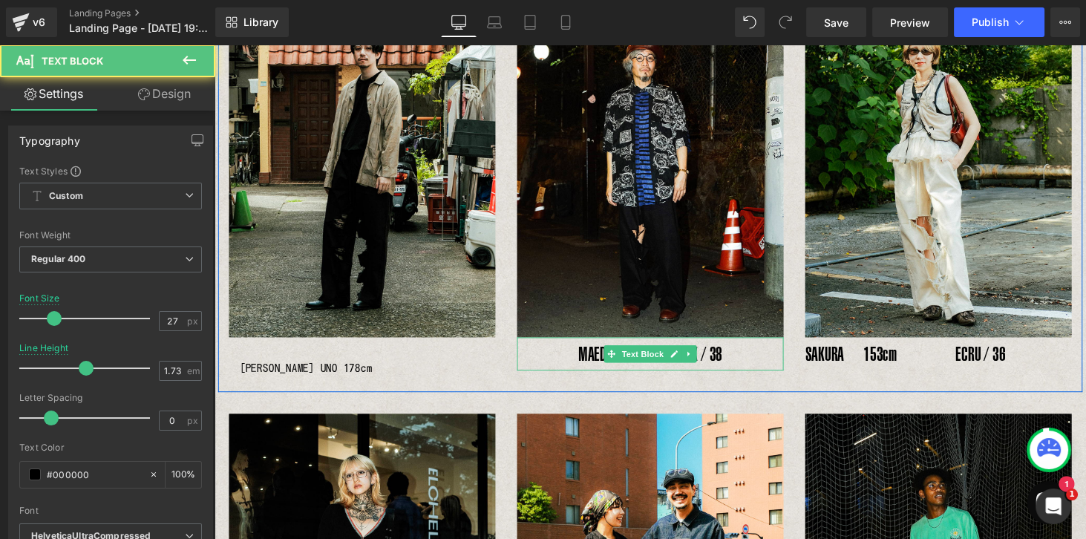
click at [716, 364] on span "BLACK / 38" at bounding box center [709, 362] width 58 height 23
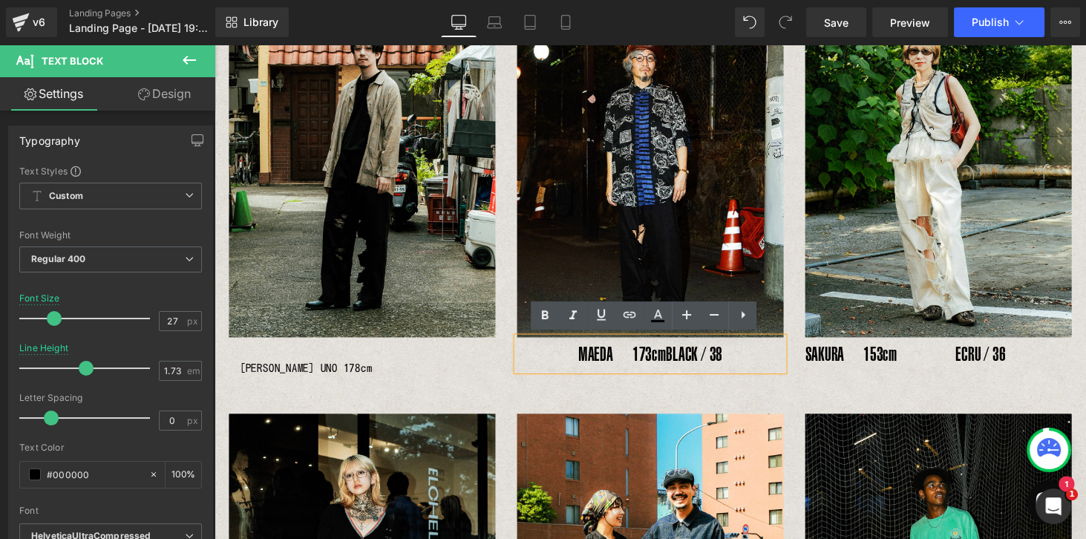
drag, startPoint x: 694, startPoint y: 362, endPoint x: 755, endPoint y: 362, distance: 60.9
click at [738, 362] on span "BLACK / 38" at bounding box center [709, 362] width 58 height 23
copy span "BLACK / 38"
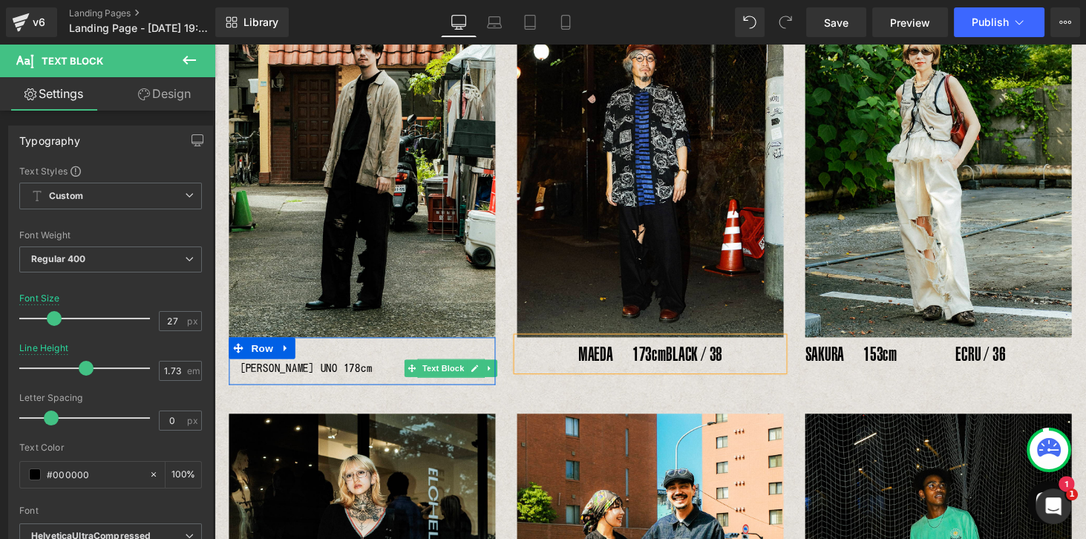
click at [451, 376] on span "Text Block" at bounding box center [450, 378] width 49 height 18
click at [480, 379] on icon at bounding box center [483, 377] width 7 height 7
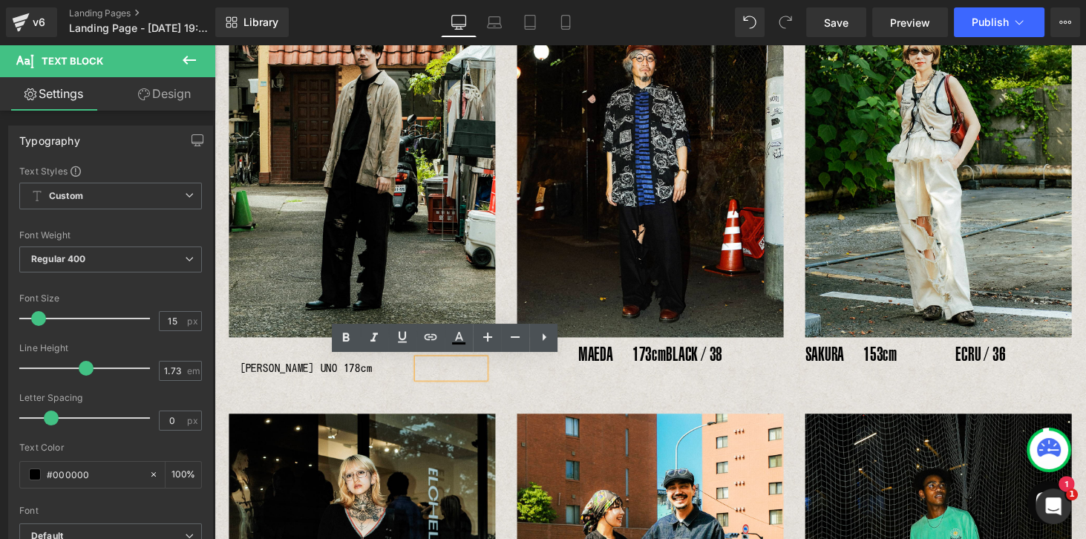
click at [458, 376] on p at bounding box center [458, 377] width 69 height 19
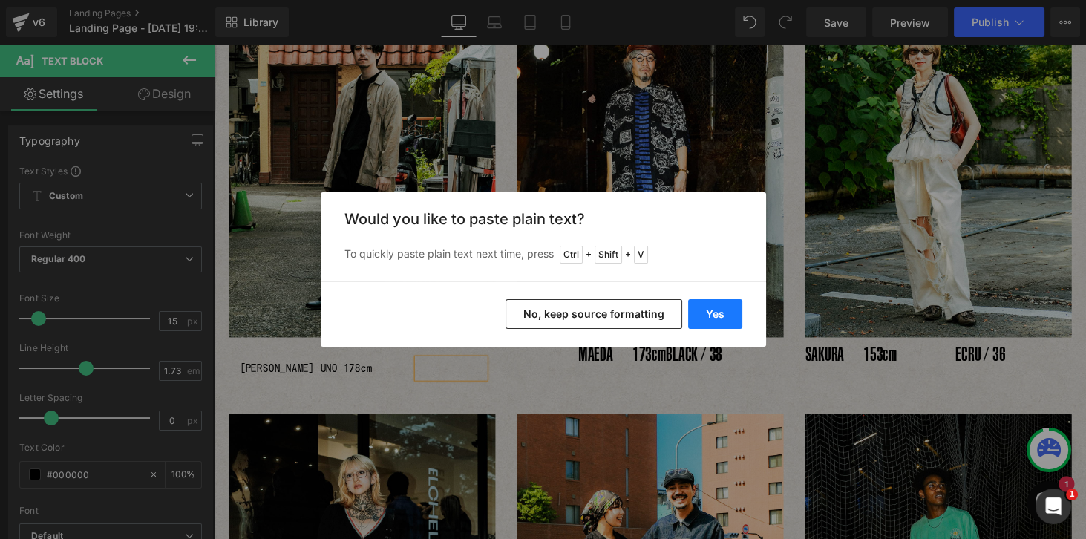
click at [713, 316] on button "Yes" at bounding box center [715, 314] width 54 height 30
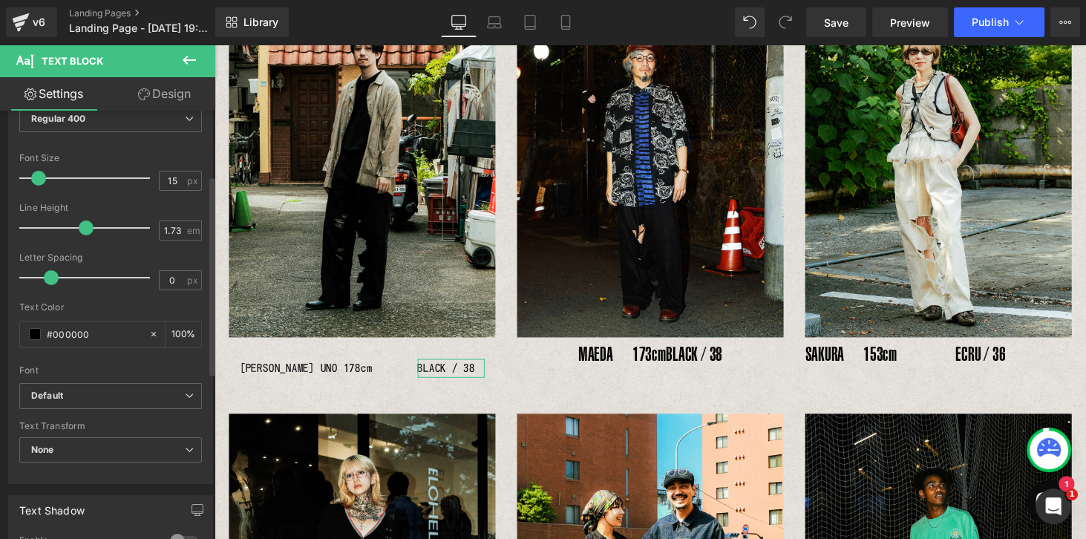
scroll to position [212, 0]
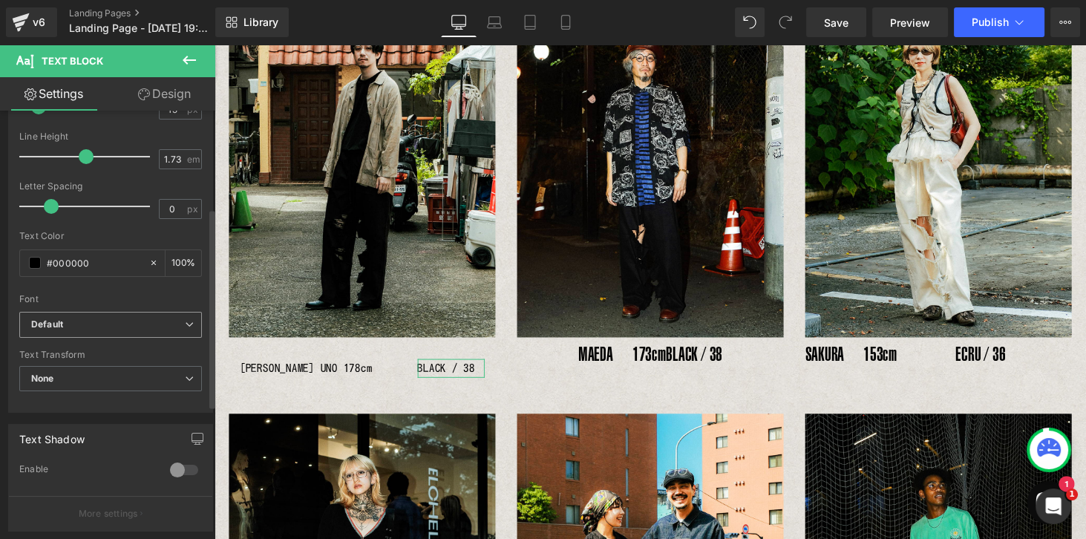
click at [87, 329] on b "Default" at bounding box center [108, 325] width 154 height 13
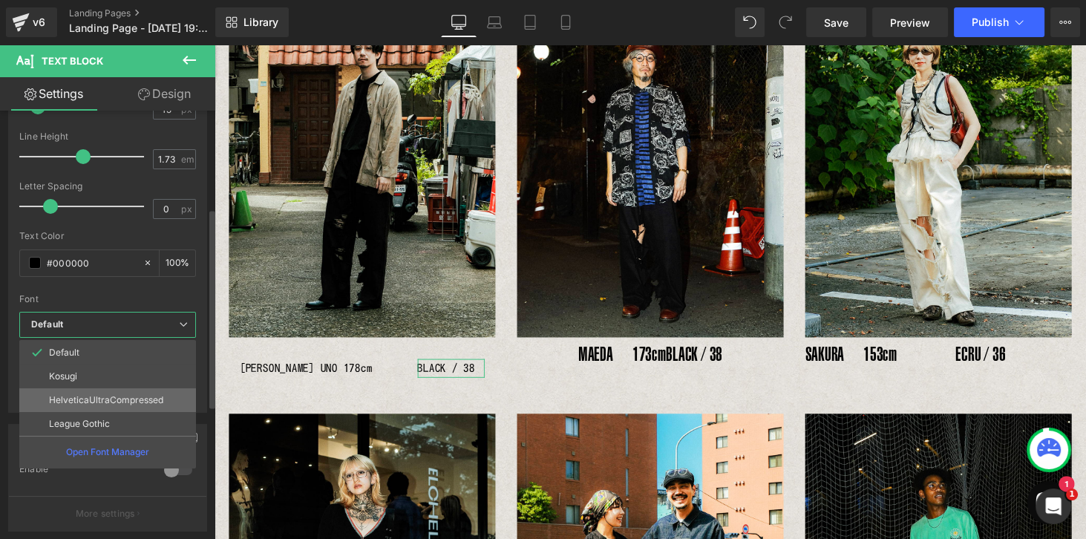
click at [69, 399] on p "HelveticaUltraCompressed" at bounding box center [106, 400] width 114 height 10
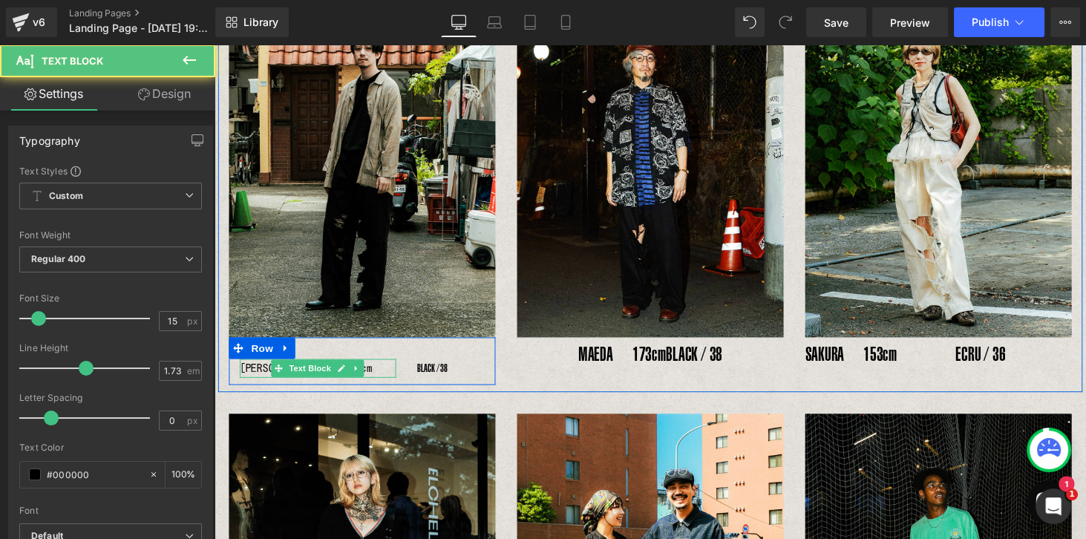
click at [253, 376] on div "[PERSON_NAME] UNO 178cm" at bounding box center [321, 377] width 161 height 19
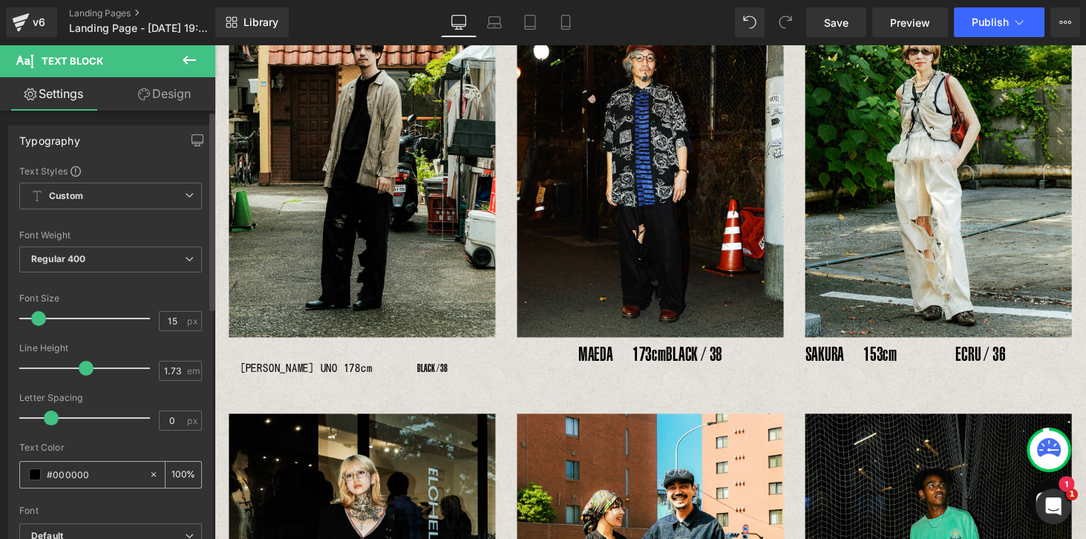
scroll to position [254, 0]
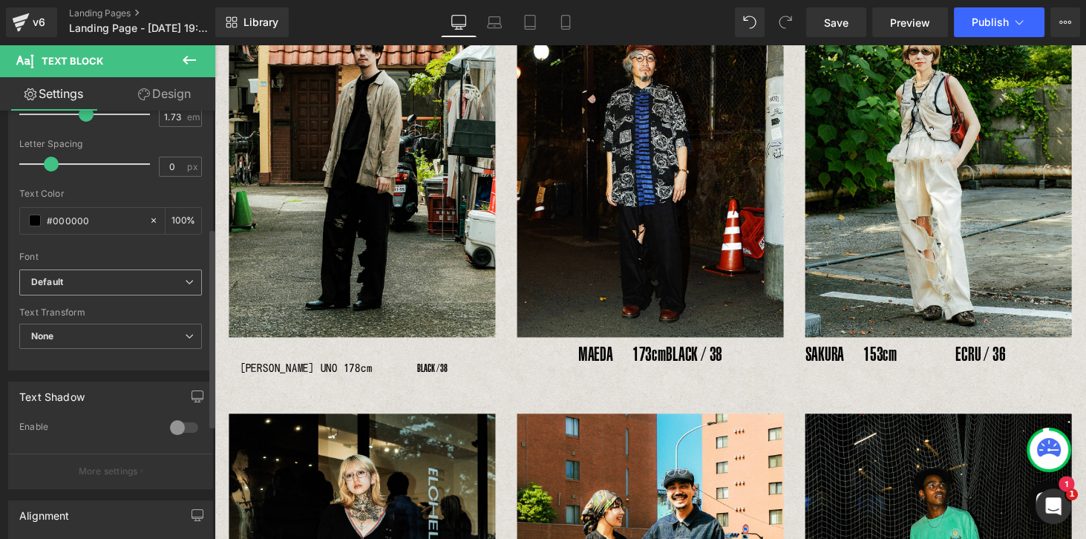
click at [78, 295] on div "Default Default [GEOGRAPHIC_DATA] HelveticaUltraCompressed League Gothic Open F…" at bounding box center [110, 287] width 183 height 34
click at [79, 287] on span "Default" at bounding box center [110, 283] width 183 height 26
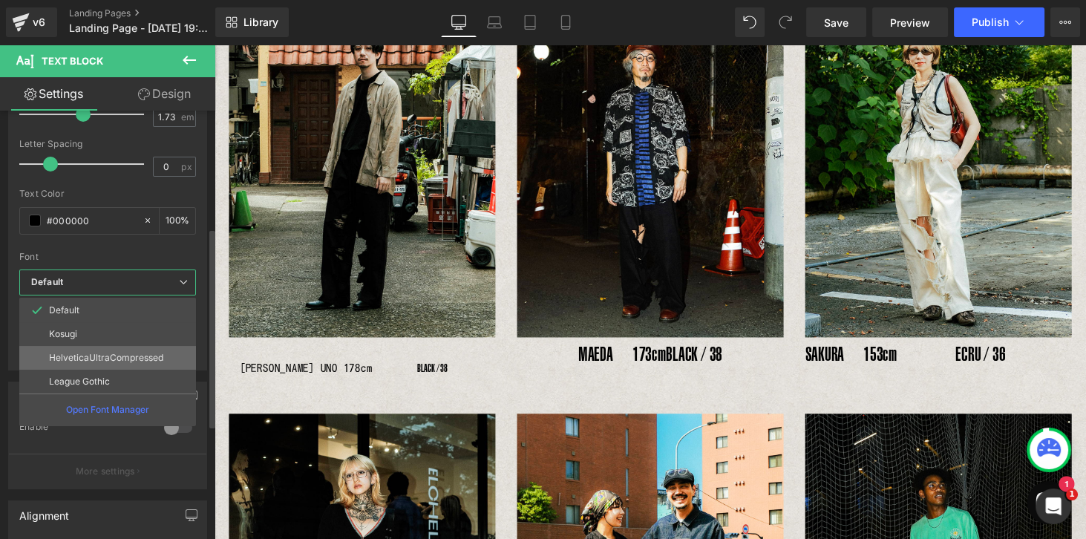
click at [68, 354] on p "HelveticaUltraCompressed" at bounding box center [106, 358] width 114 height 10
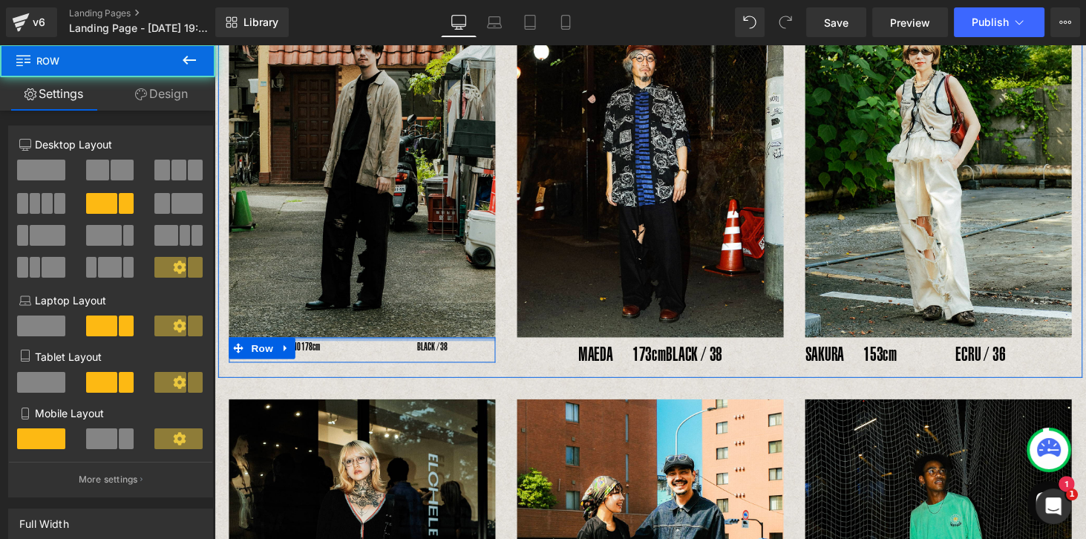
drag, startPoint x: 350, startPoint y: 365, endPoint x: 354, endPoint y: 340, distance: 24.9
click at [354, 340] on div "Image YOSHIHIRO UNO 178cm Text Block BLACK / 38 Text Block Row" at bounding box center [366, 175] width 297 height 393
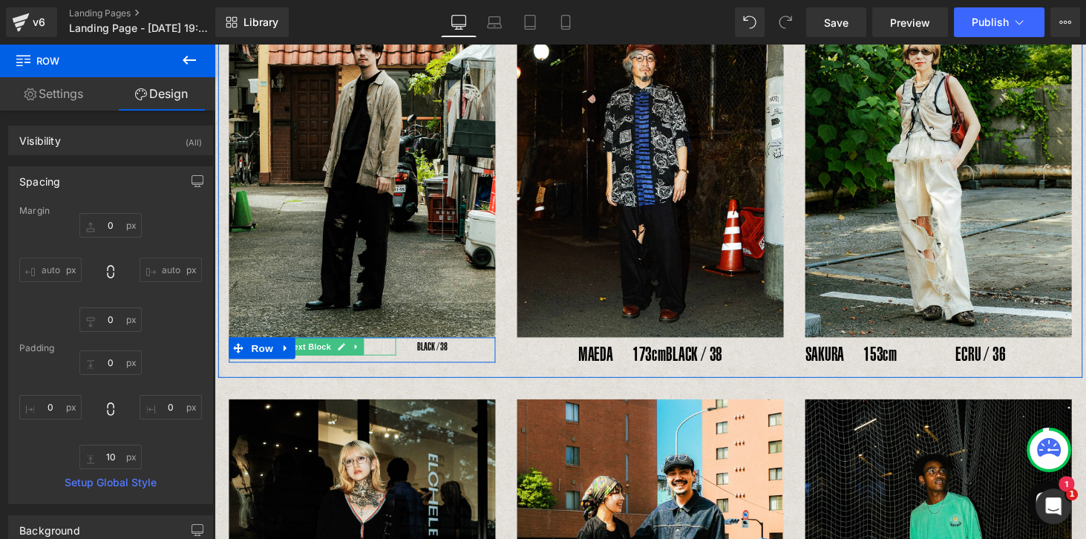
click at [313, 362] on span "Text Block" at bounding box center [313, 356] width 49 height 18
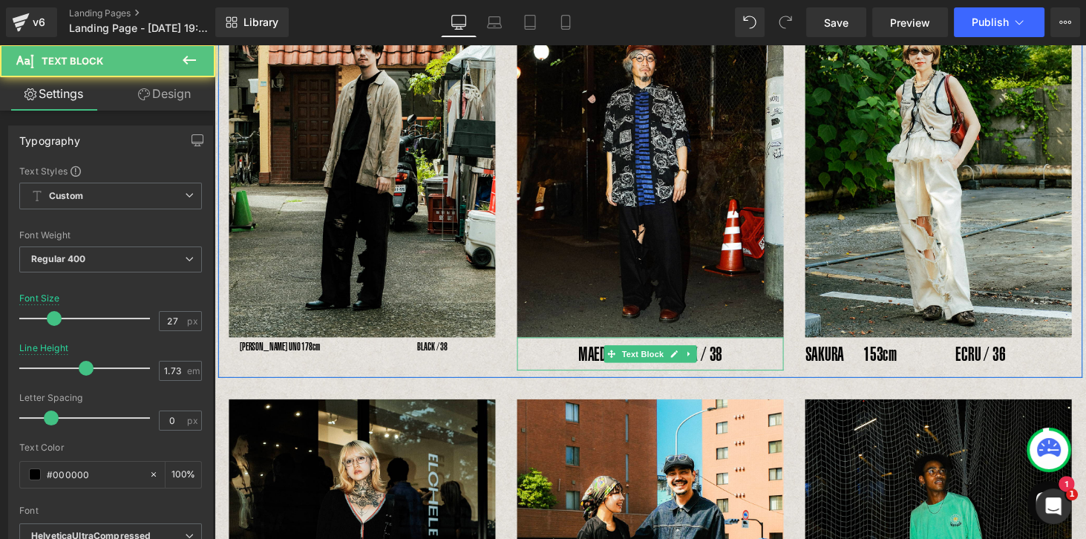
click at [580, 367] on p "MAEDA　173cm　 　BLACK / 38" at bounding box center [663, 363] width 275 height 35
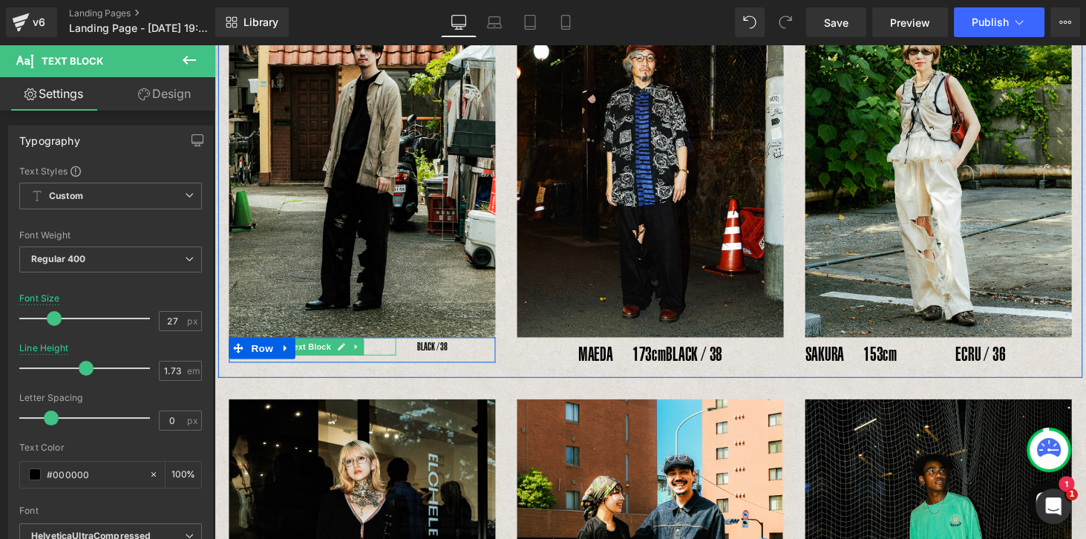
click at [321, 359] on span "Text Block" at bounding box center [313, 356] width 49 height 18
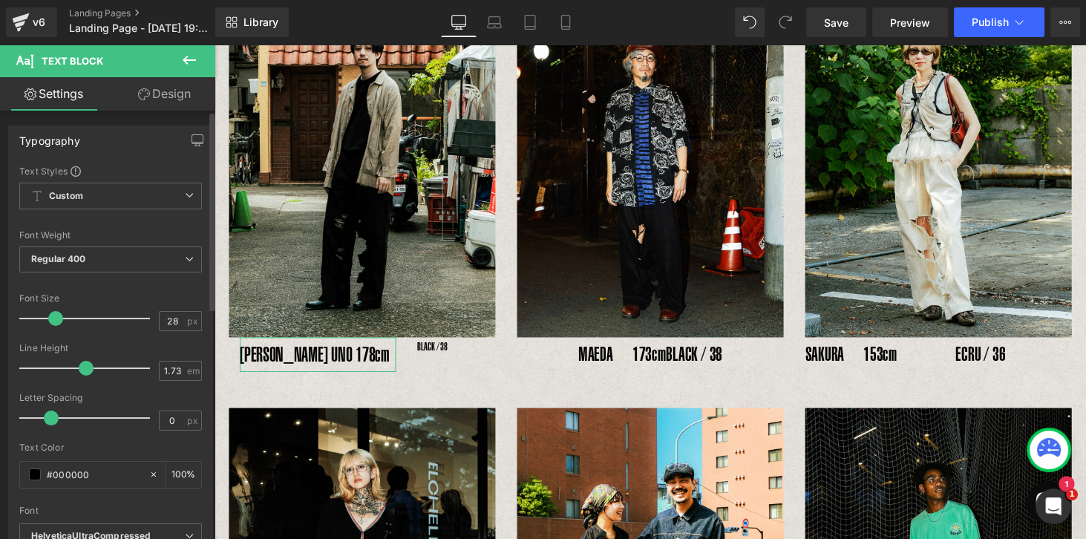
type input "27"
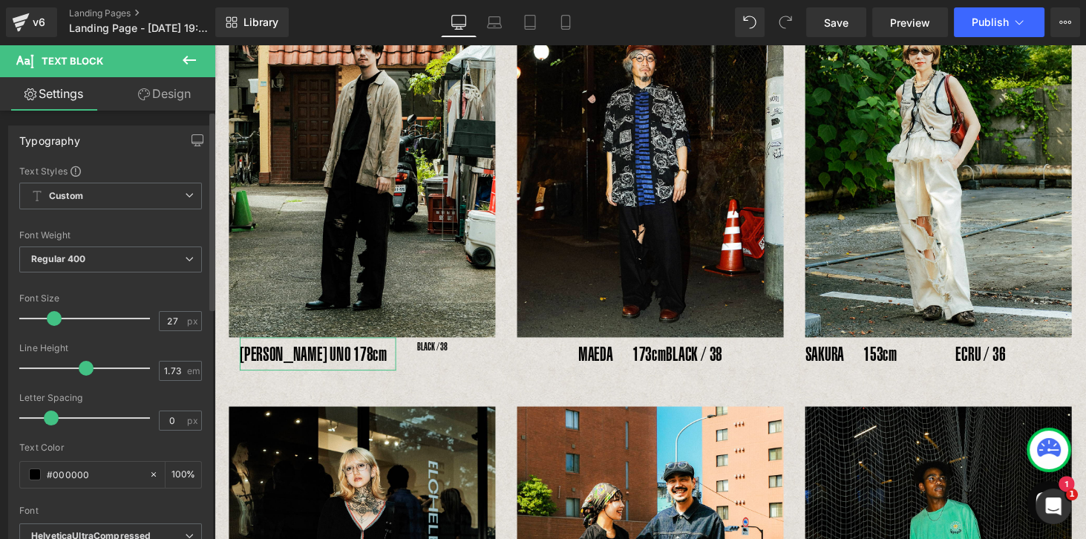
drag, startPoint x: 42, startPoint y: 318, endPoint x: 57, endPoint y: 322, distance: 16.2
click at [57, 322] on span at bounding box center [54, 318] width 15 height 15
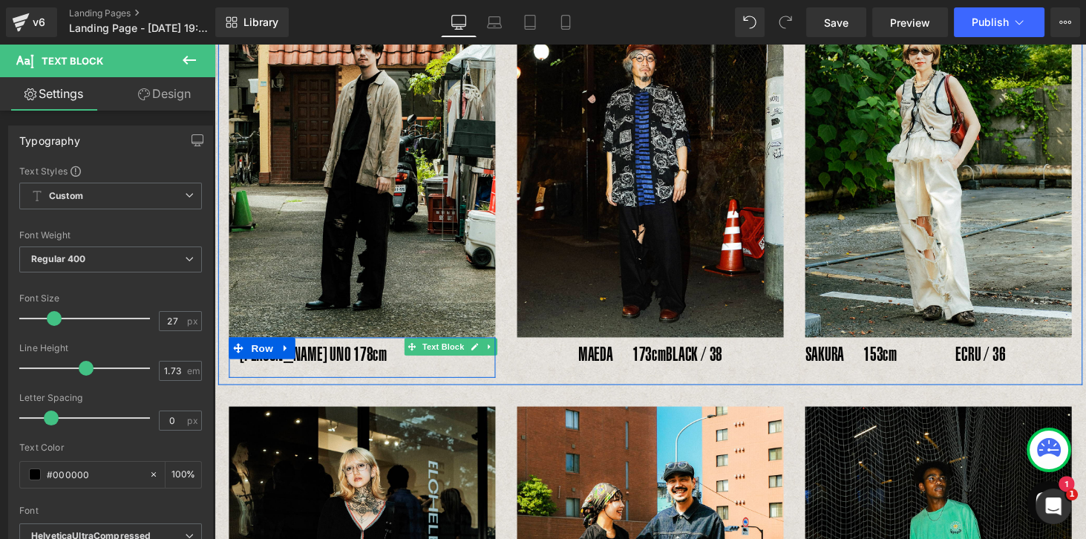
click at [426, 355] on span "Text Block" at bounding box center [450, 356] width 49 height 18
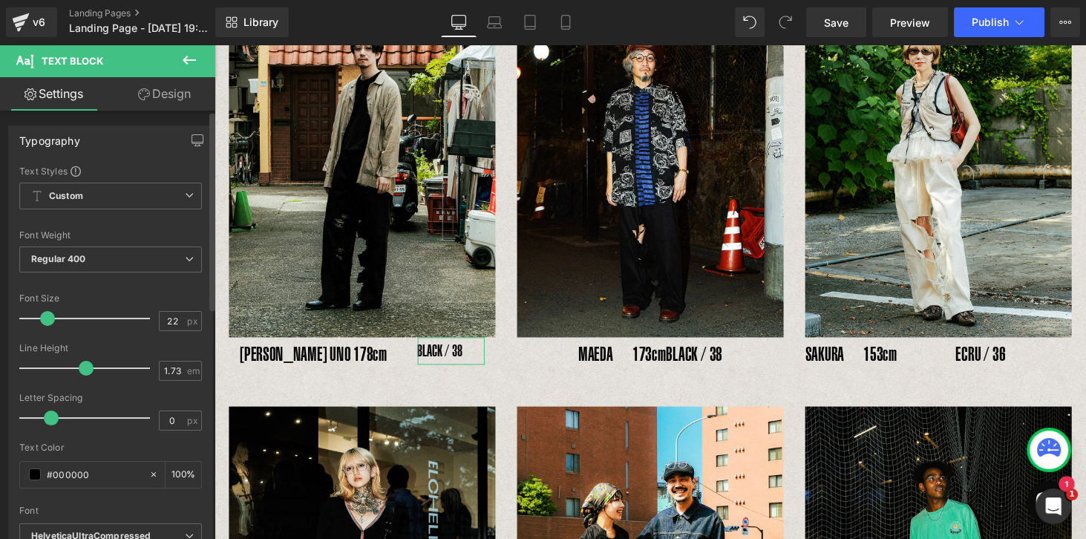
drag, startPoint x: 36, startPoint y: 317, endPoint x: 45, endPoint y: 321, distance: 9.7
click at [45, 321] on span at bounding box center [47, 318] width 15 height 15
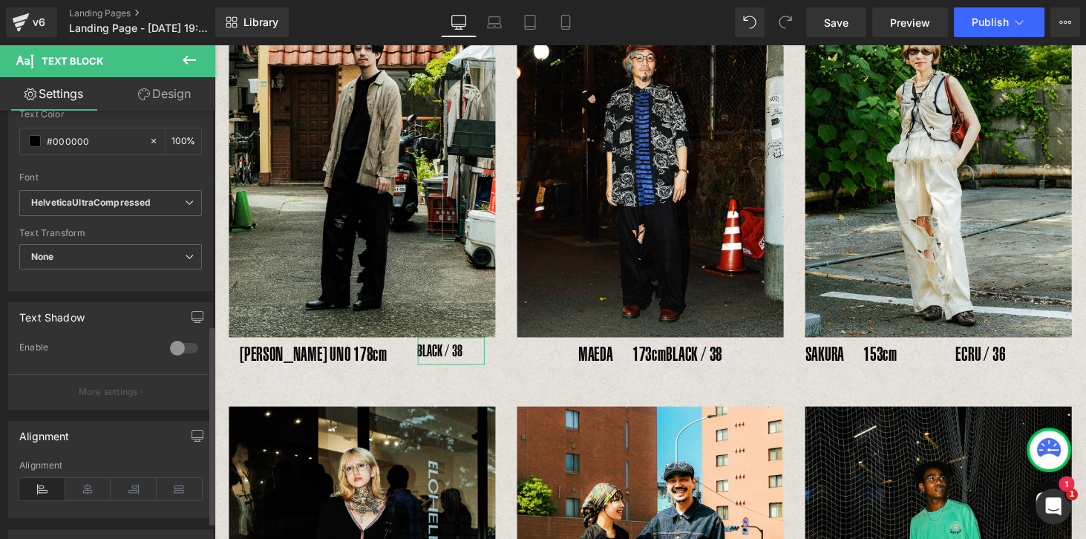
scroll to position [466, 0]
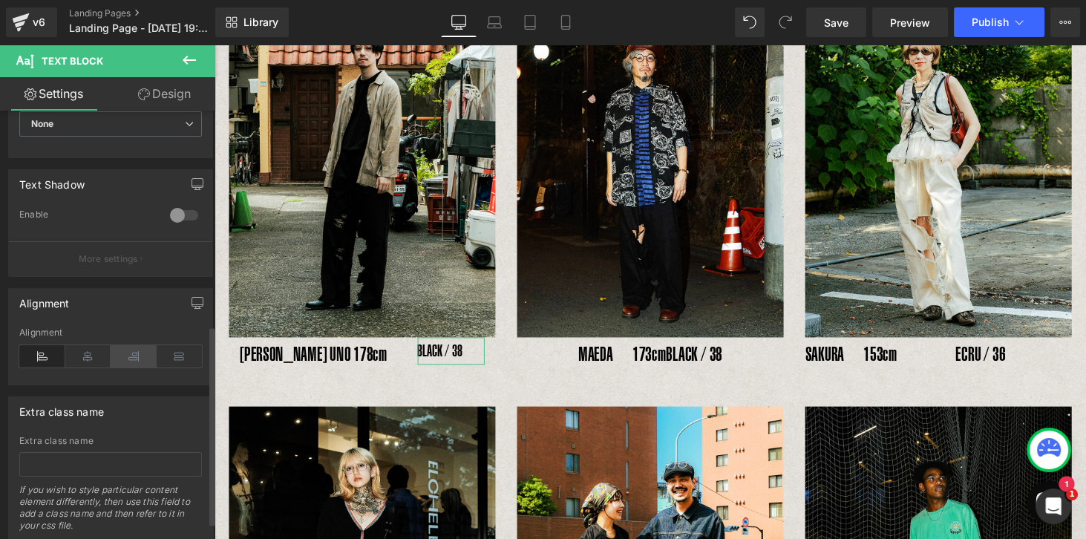
click at [141, 352] on icon at bounding box center [134, 356] width 46 height 22
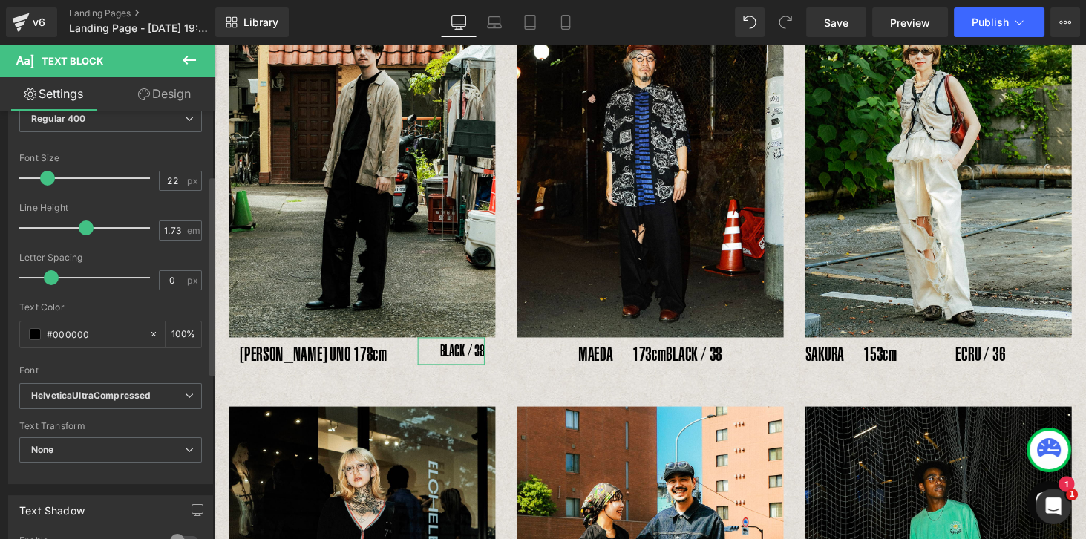
scroll to position [85, 0]
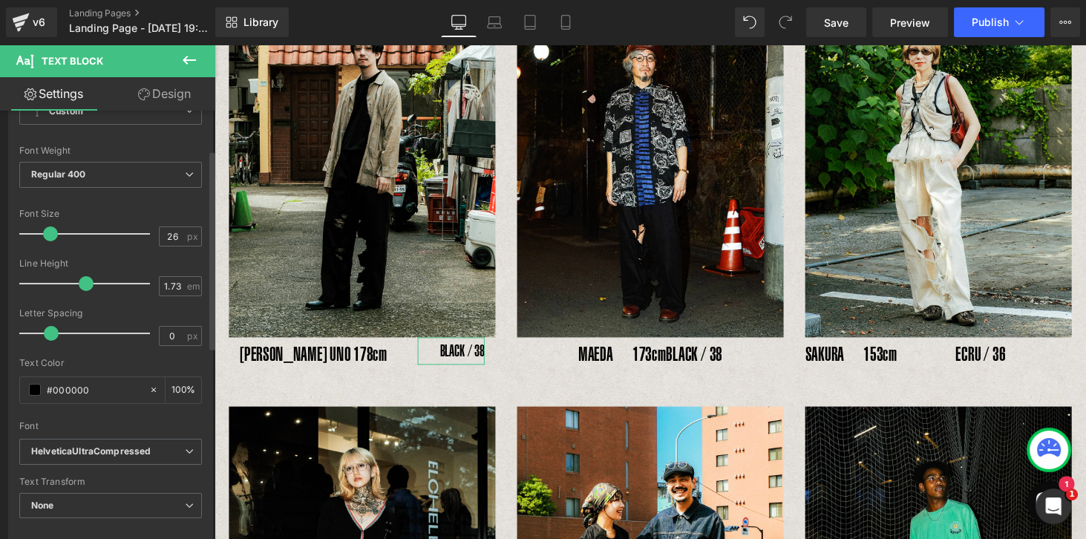
type input "27"
click at [48, 237] on span at bounding box center [54, 233] width 15 height 15
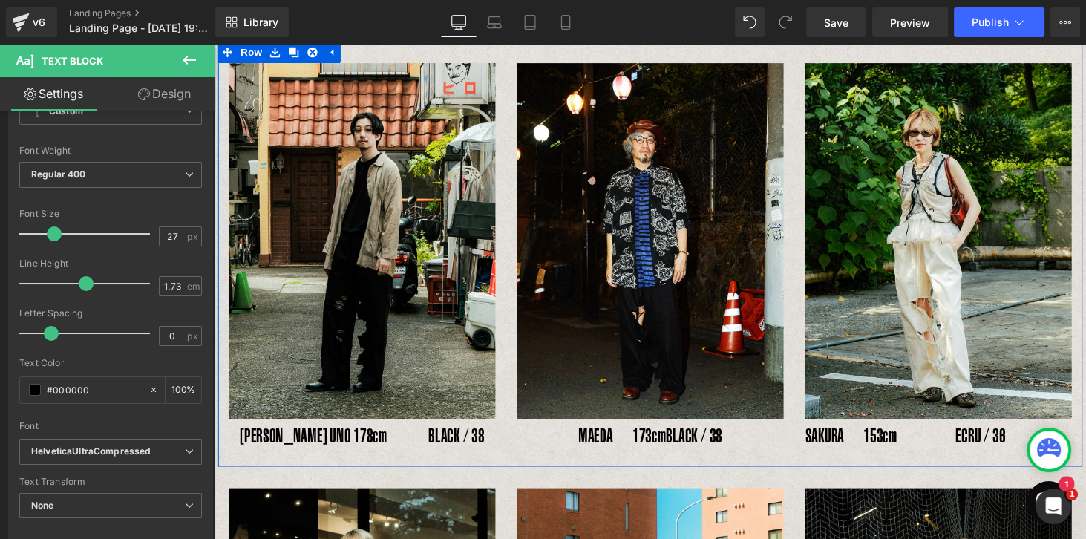
scroll to position [263, 0]
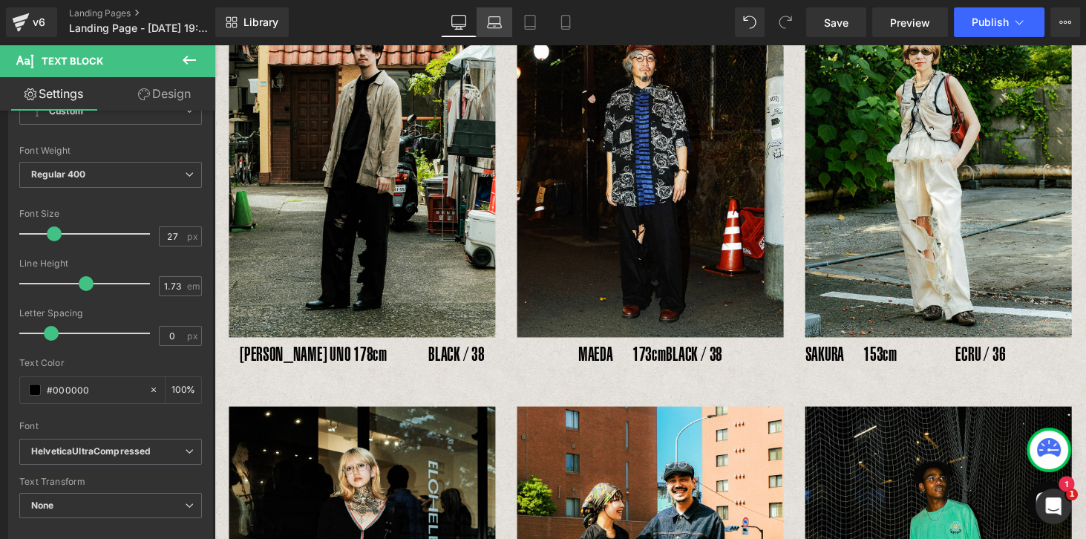
click at [499, 29] on icon at bounding box center [494, 22] width 15 height 15
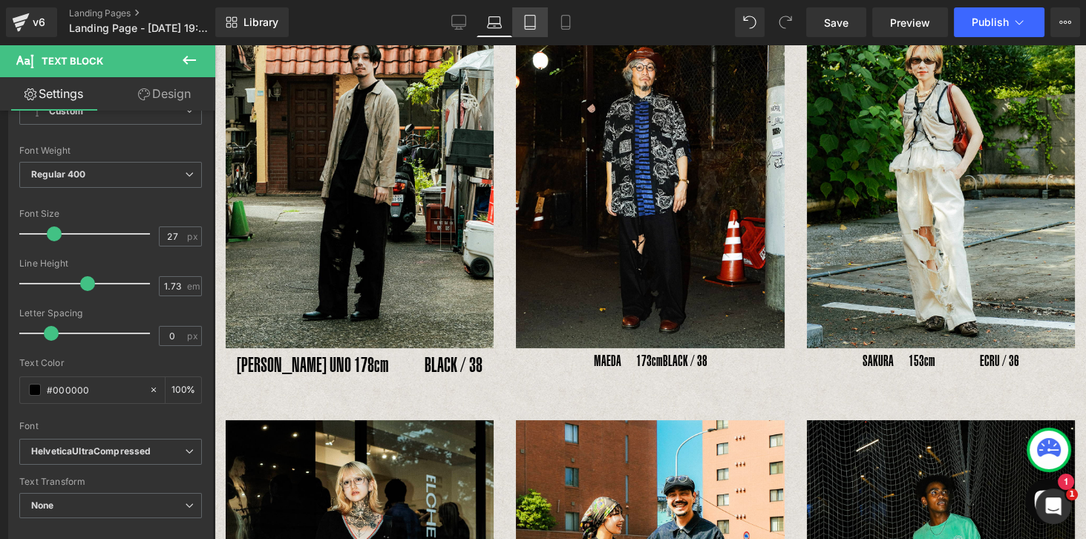
click at [520, 29] on link "Tablet" at bounding box center [530, 22] width 36 height 30
type input "100"
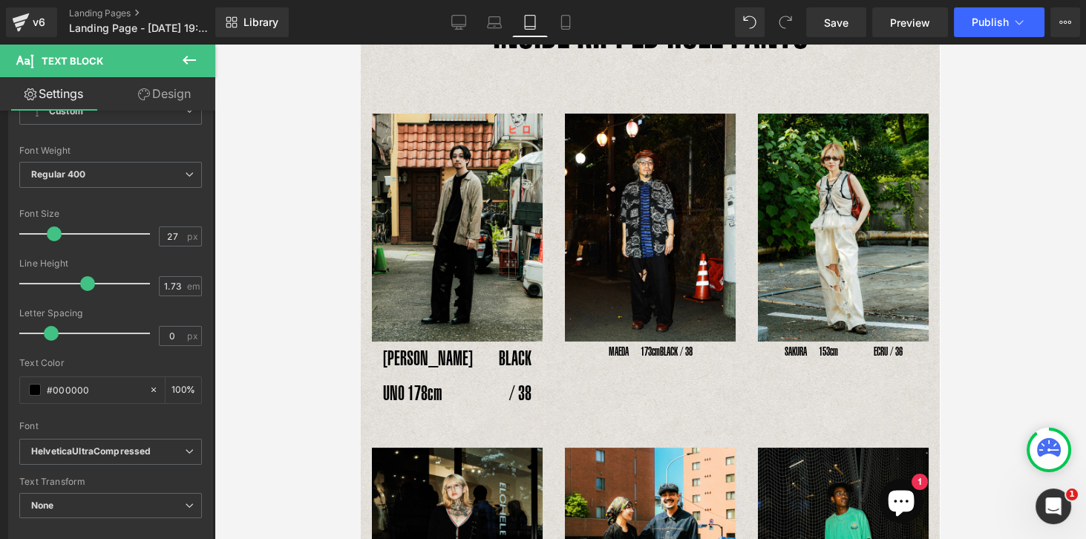
scroll to position [122, 0]
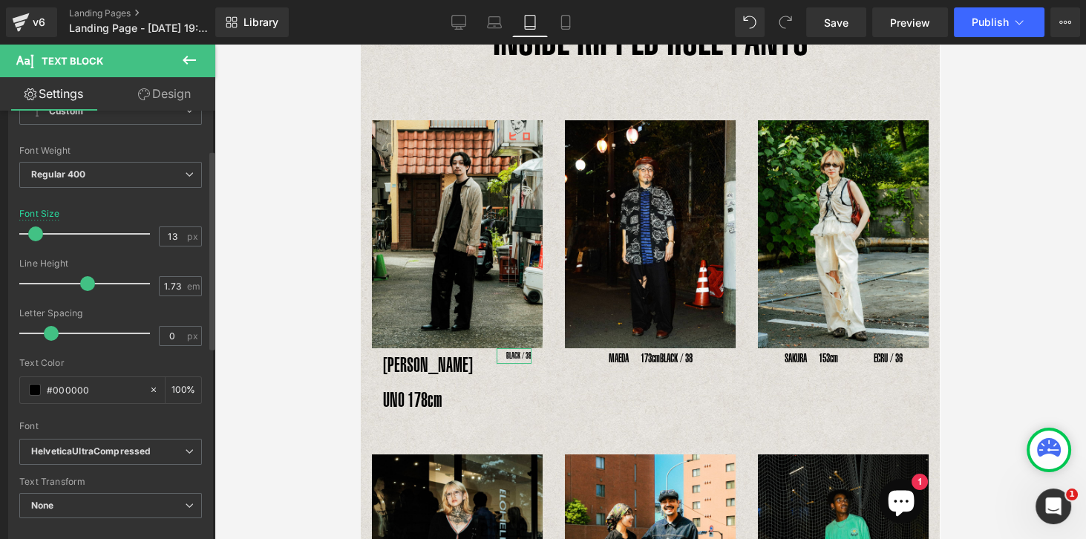
type input "14"
drag, startPoint x: 53, startPoint y: 231, endPoint x: 36, endPoint y: 235, distance: 17.6
click at [36, 235] on span at bounding box center [37, 233] width 15 height 15
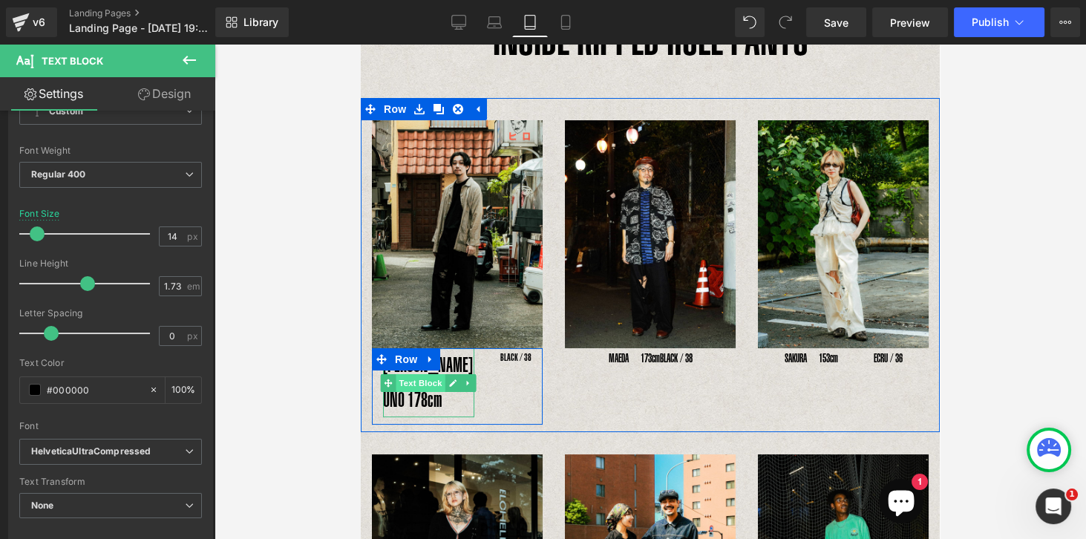
click at [412, 374] on span "Text Block" at bounding box center [420, 383] width 49 height 18
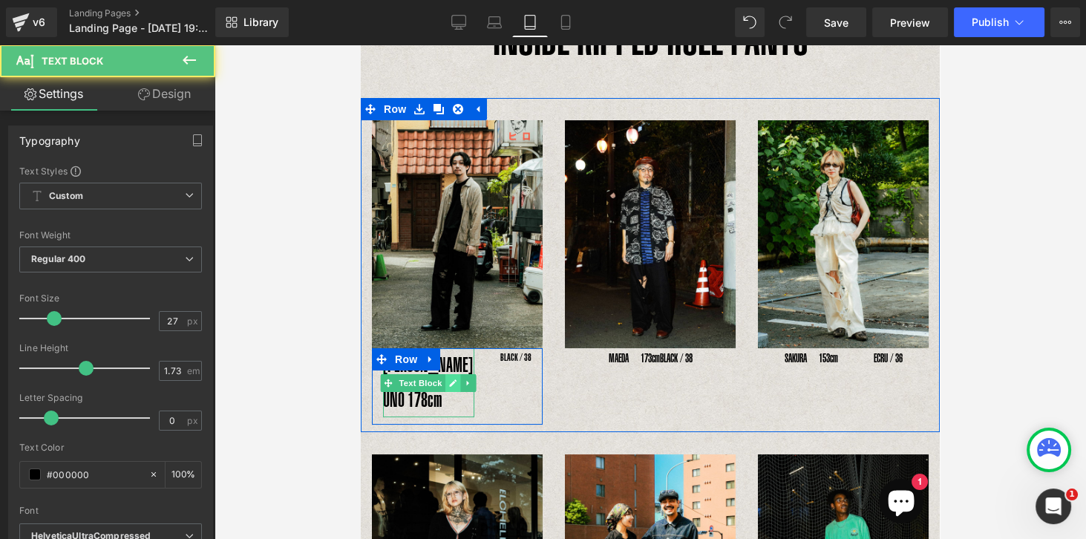
click at [451, 379] on icon at bounding box center [452, 383] width 8 height 9
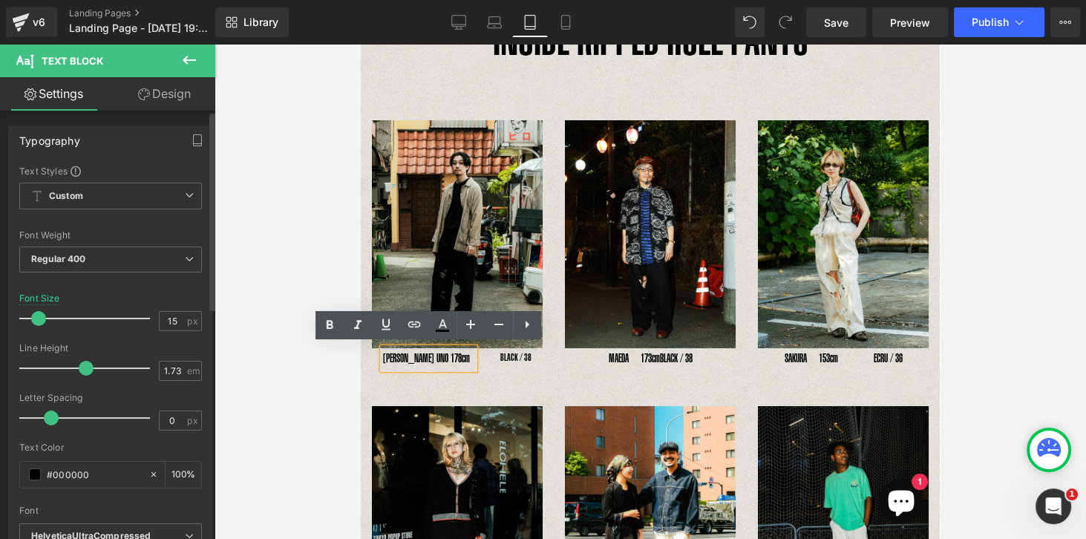
type input "14"
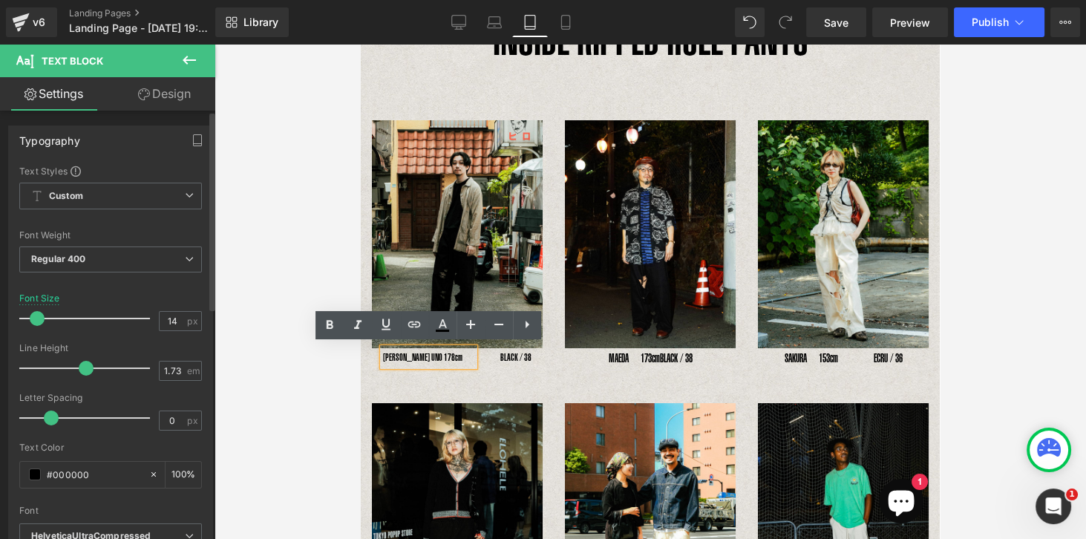
drag, startPoint x: 56, startPoint y: 318, endPoint x: 39, endPoint y: 316, distance: 16.5
click at [39, 316] on span at bounding box center [37, 318] width 15 height 15
click at [516, 352] on span "Text Block" at bounding box center [506, 357] width 49 height 18
click at [536, 356] on icon at bounding box center [538, 356] width 7 height 7
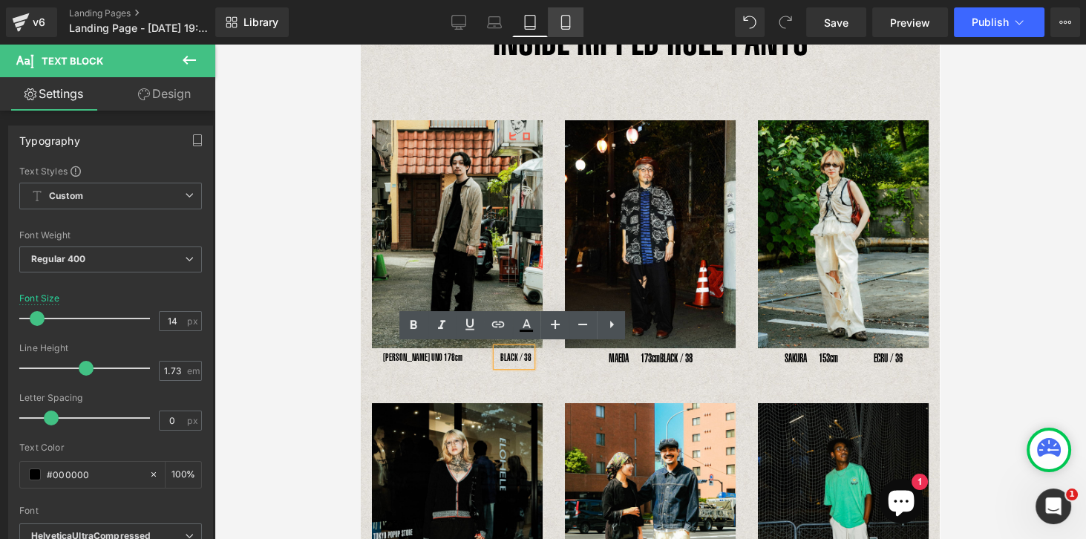
click at [573, 25] on link "Mobile" at bounding box center [566, 22] width 36 height 30
type input "27"
type input "100"
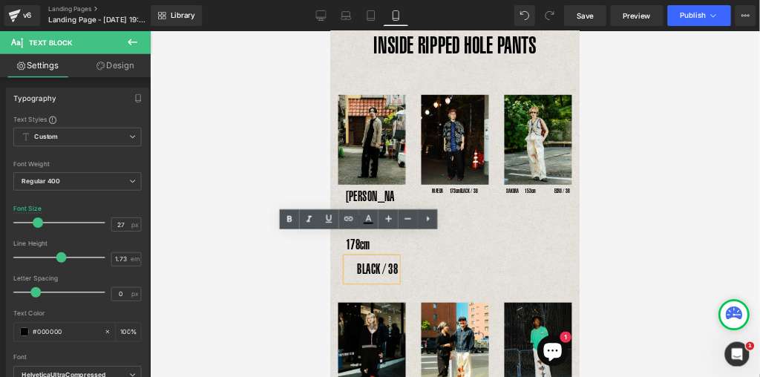
scroll to position [57, 0]
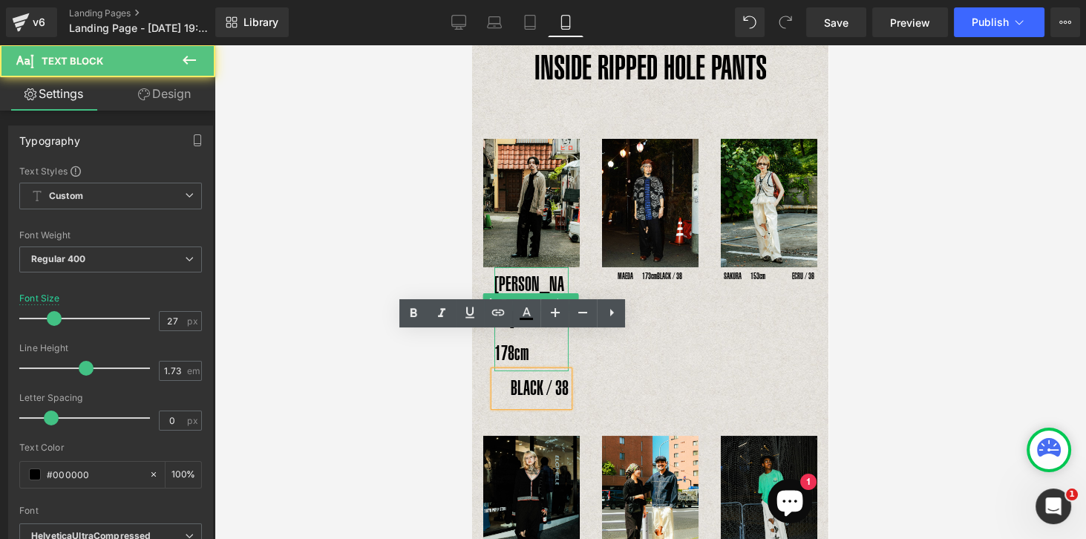
click at [520, 283] on div "[PERSON_NAME] UNO 178cm" at bounding box center [531, 319] width 74 height 104
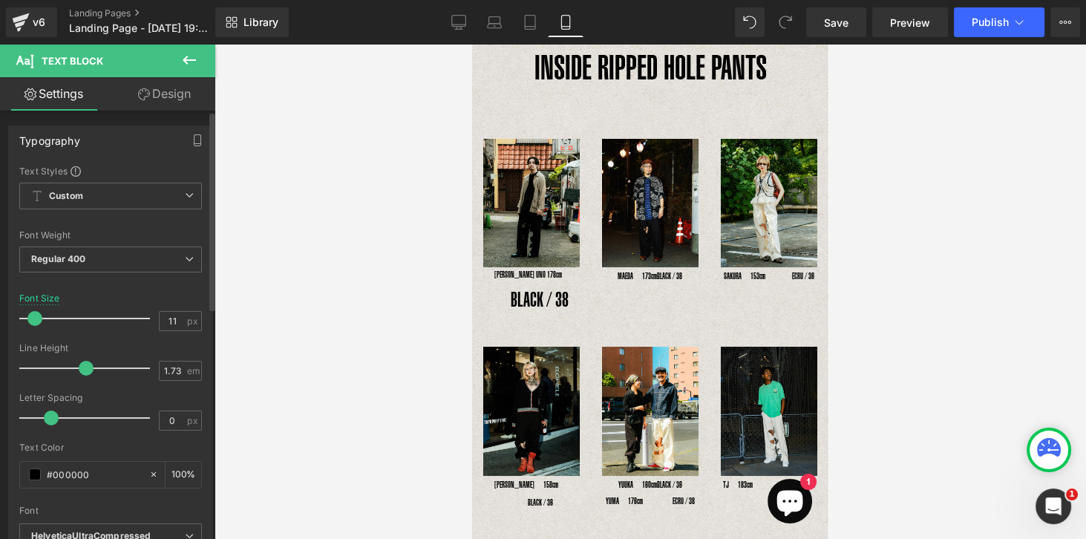
type input "10"
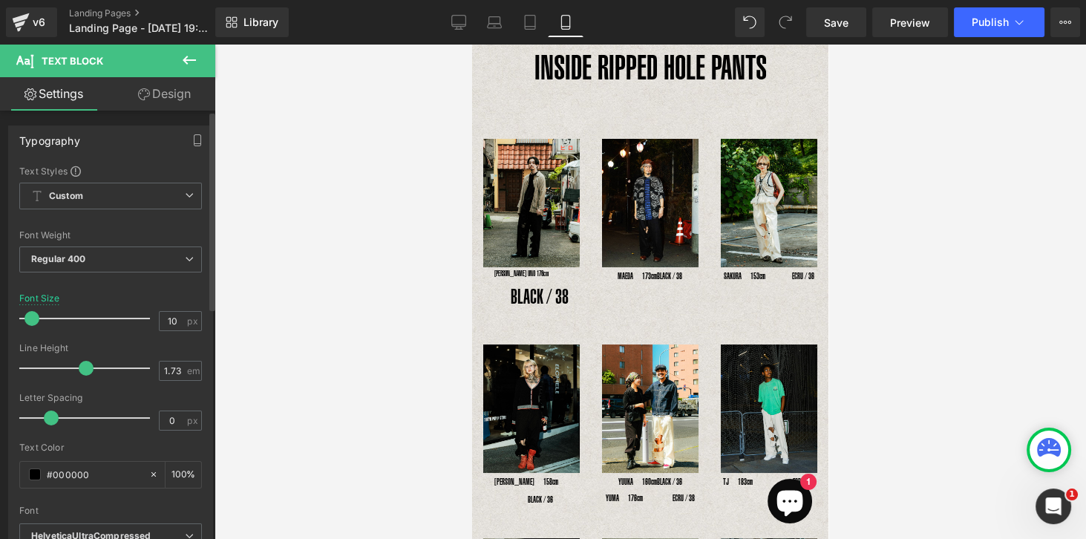
drag, startPoint x: 51, startPoint y: 319, endPoint x: 30, endPoint y: 313, distance: 21.6
click at [30, 313] on span at bounding box center [32, 318] width 15 height 15
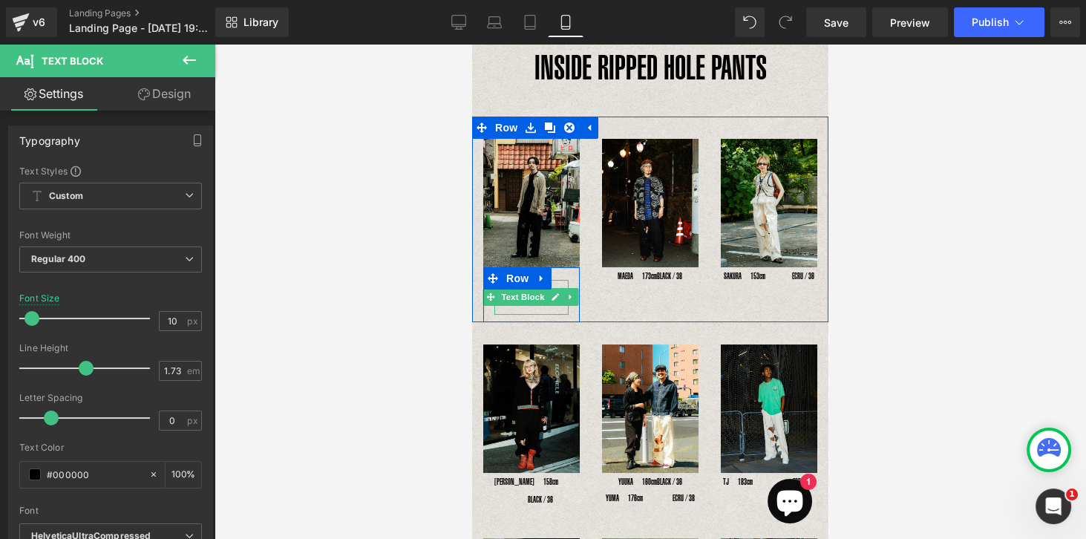
click at [546, 303] on p "BLACK / 38" at bounding box center [531, 297] width 74 height 35
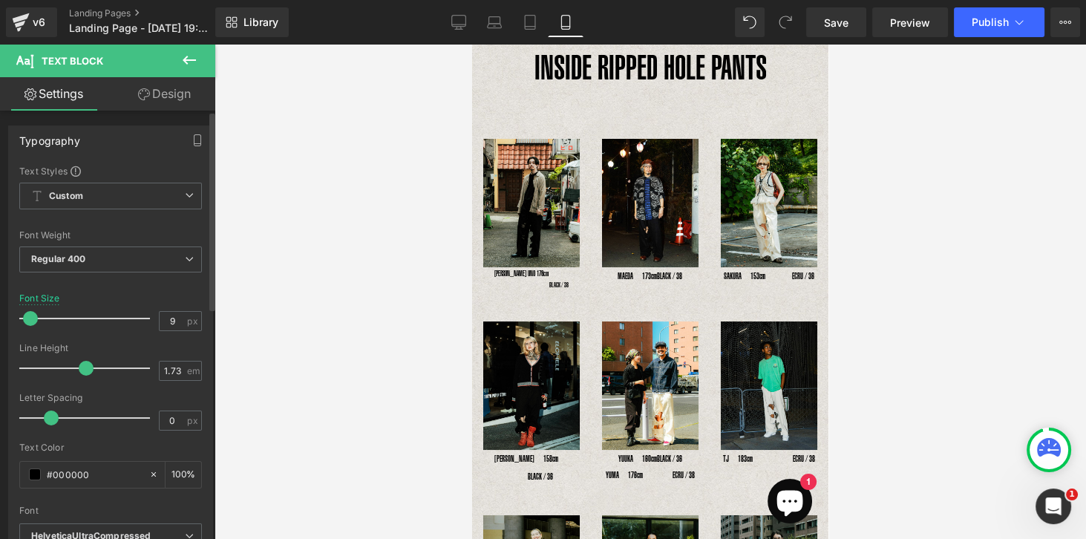
type input "10"
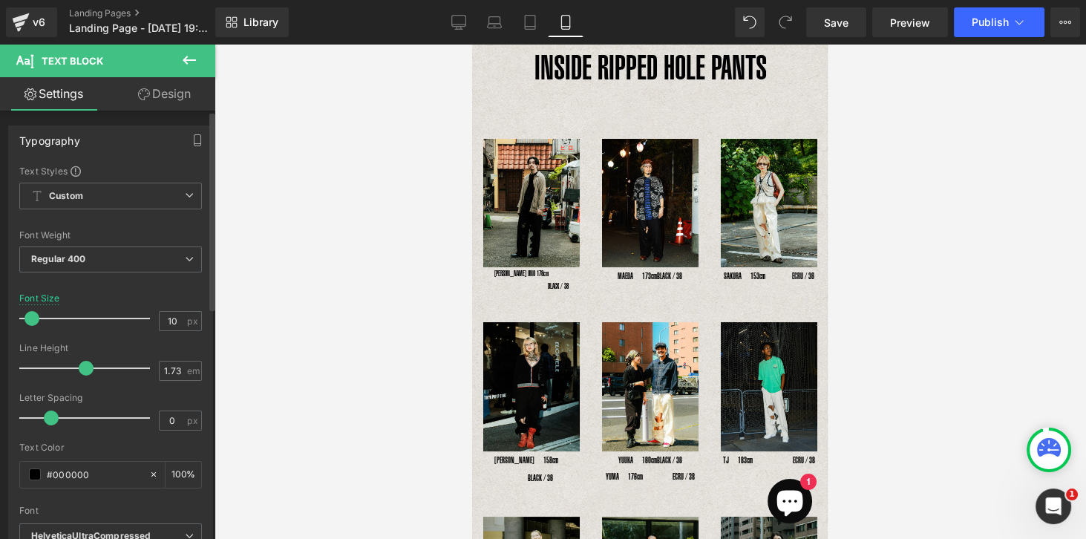
drag, startPoint x: 55, startPoint y: 317, endPoint x: 34, endPoint y: 313, distance: 21.1
click at [34, 313] on span at bounding box center [32, 318] width 15 height 15
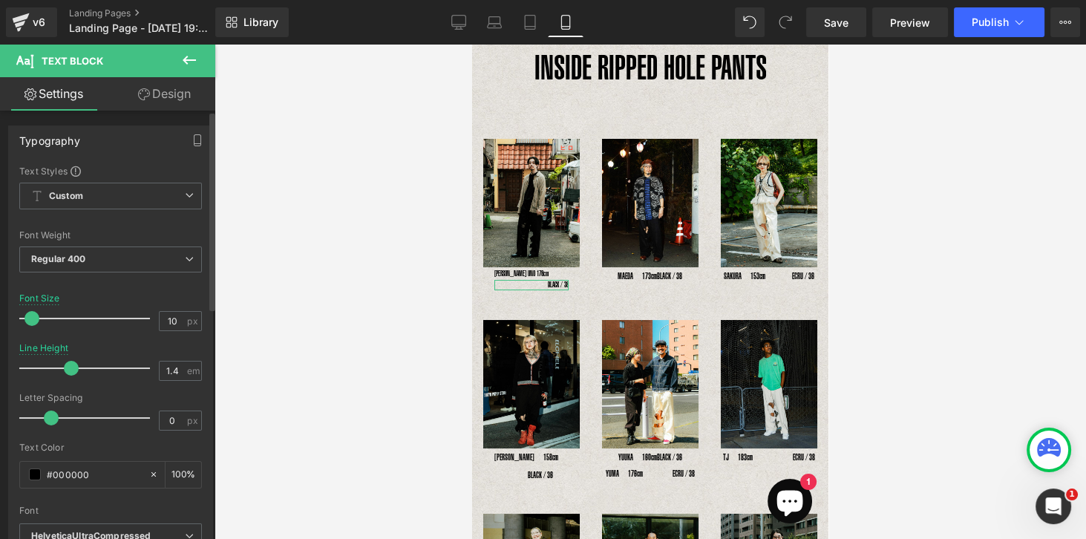
type input "1.5"
drag, startPoint x: 80, startPoint y: 368, endPoint x: 73, endPoint y: 373, distance: 9.5
click at [73, 373] on span at bounding box center [75, 368] width 15 height 15
click at [49, 419] on span at bounding box center [49, 418] width 15 height 15
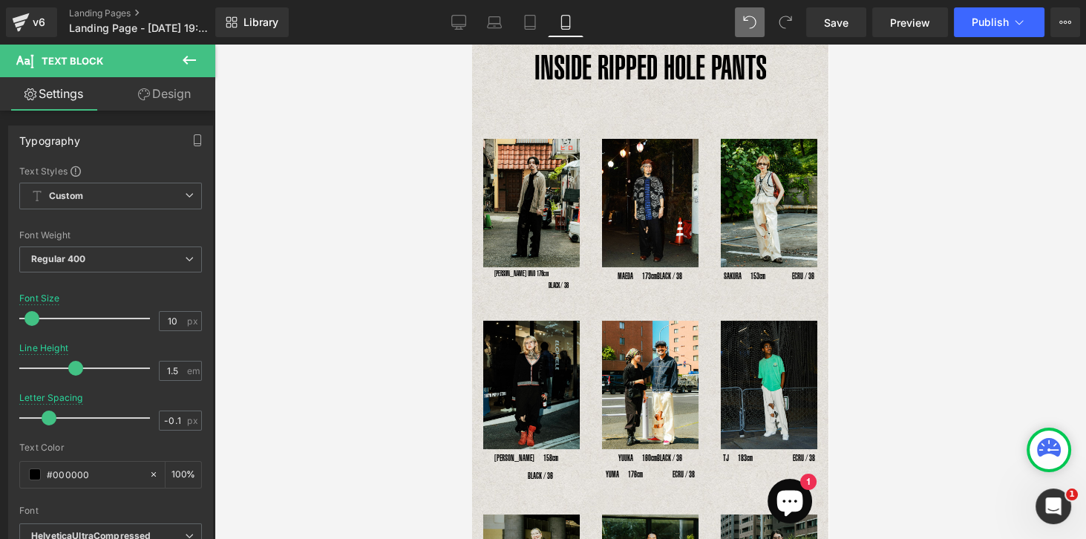
type input "0"
type input "1.73"
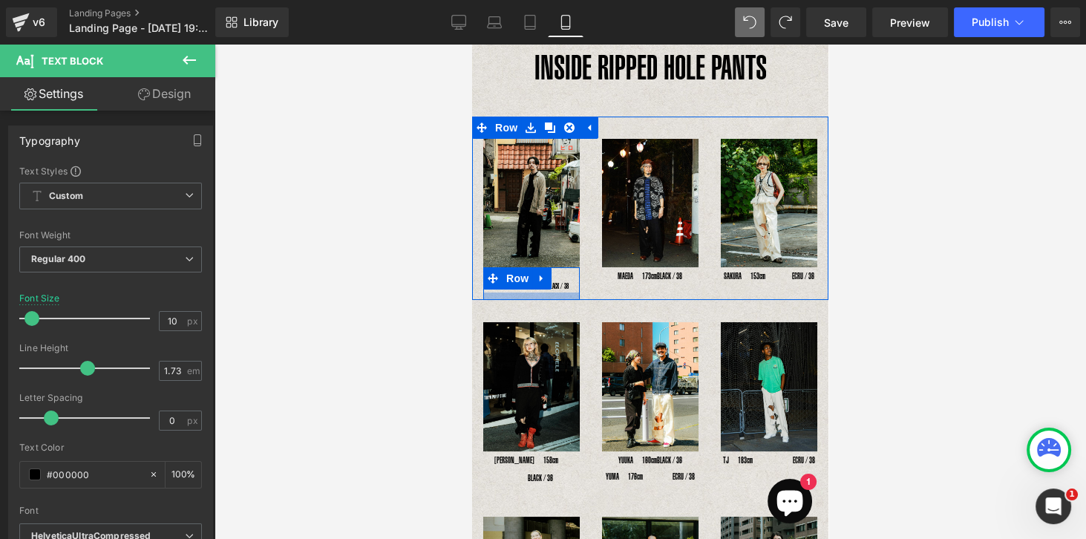
click at [530, 293] on div at bounding box center [531, 296] width 97 height 7
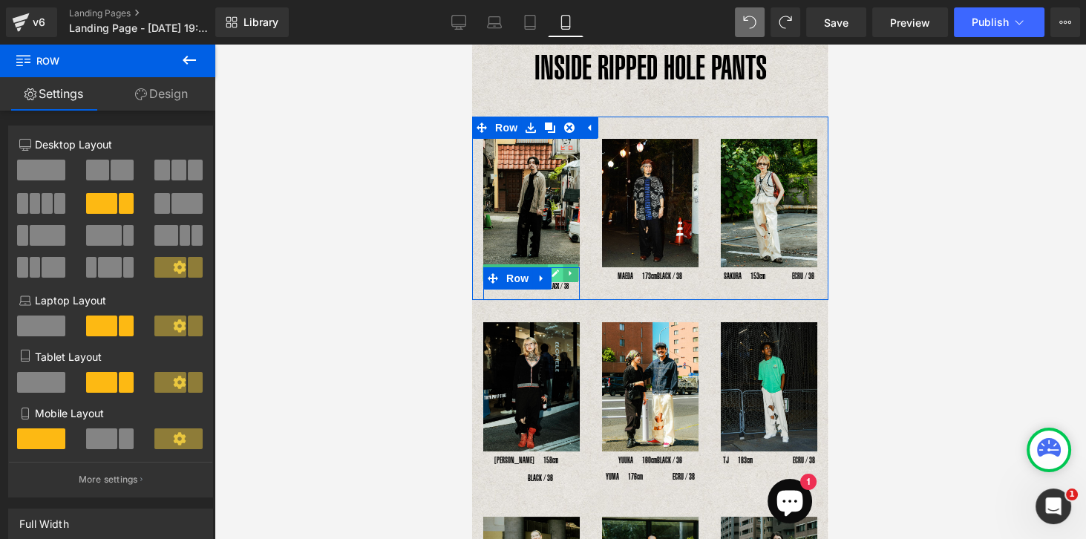
click at [558, 272] on icon at bounding box center [555, 273] width 8 height 9
click at [517, 276] on span "Row" at bounding box center [518, 278] width 30 height 22
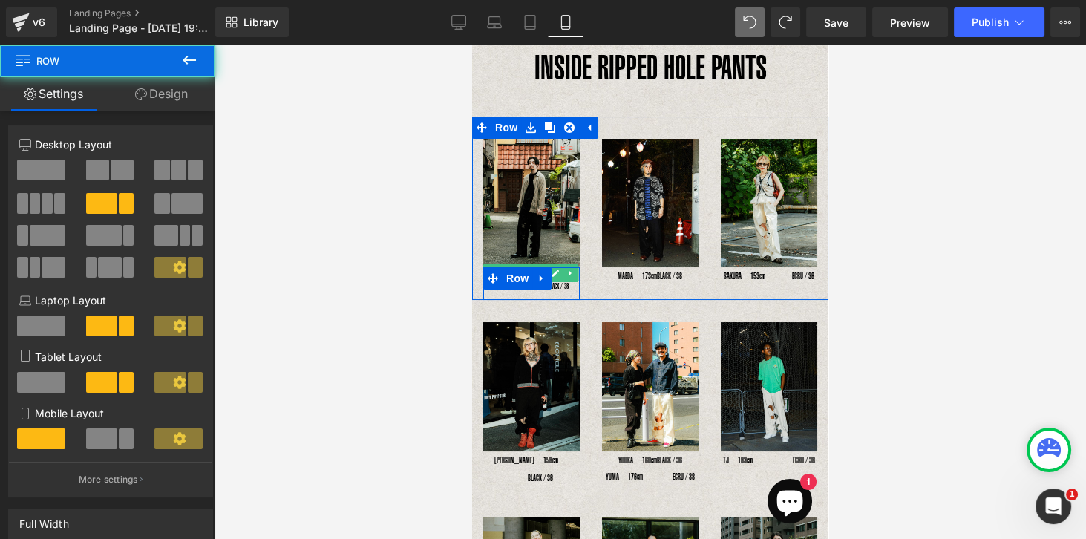
click at [554, 275] on icon at bounding box center [555, 273] width 8 height 9
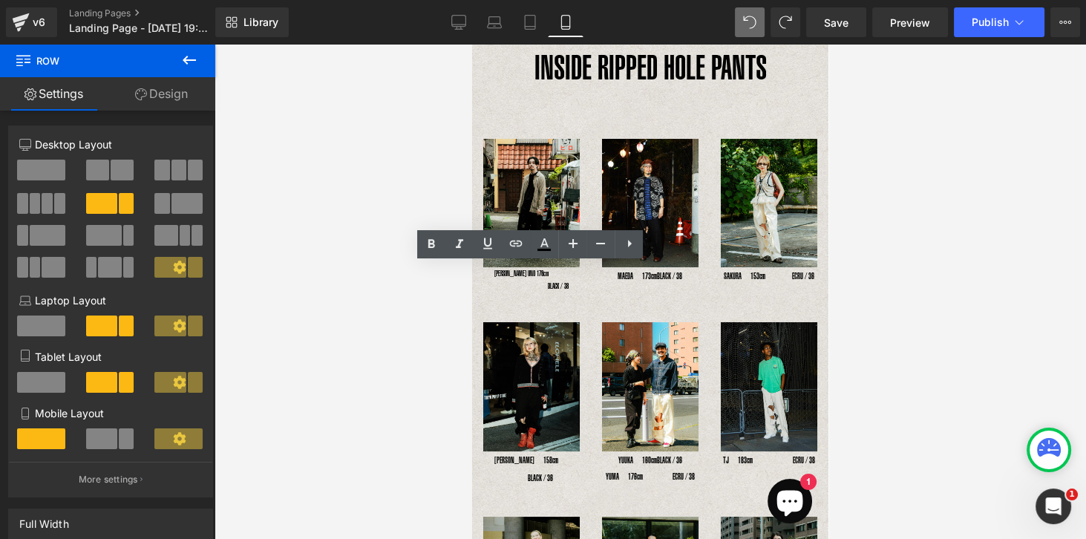
drag, startPoint x: 180, startPoint y: 61, endPoint x: 177, endPoint y: 75, distance: 14.4
click at [180, 60] on icon at bounding box center [189, 60] width 18 height 18
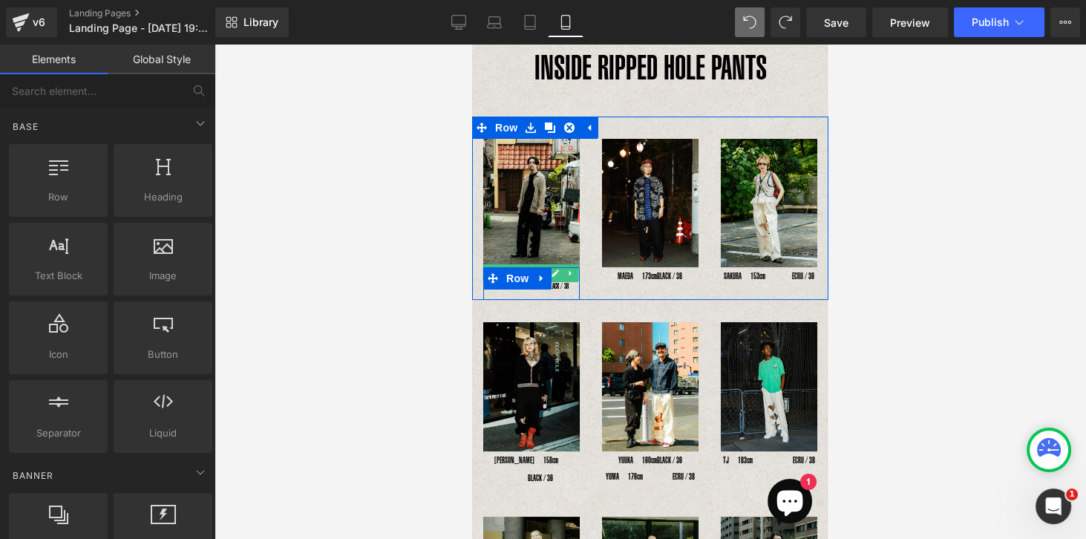
click at [563, 271] on link at bounding box center [571, 273] width 16 height 18
click at [558, 287] on icon at bounding box center [555, 286] width 8 height 9
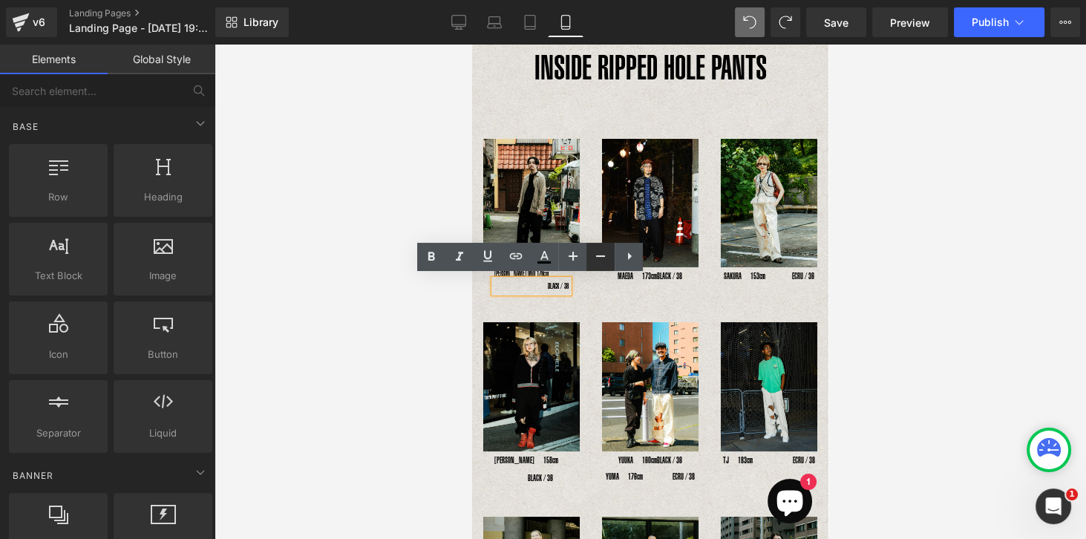
click at [607, 261] on icon at bounding box center [601, 256] width 18 height 18
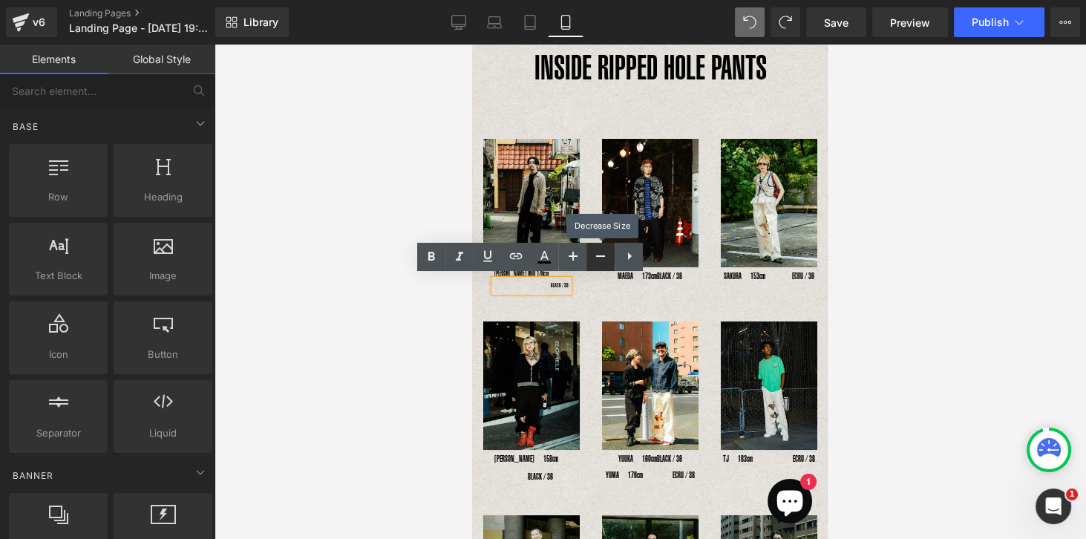
click at [607, 261] on icon at bounding box center [601, 256] width 18 height 18
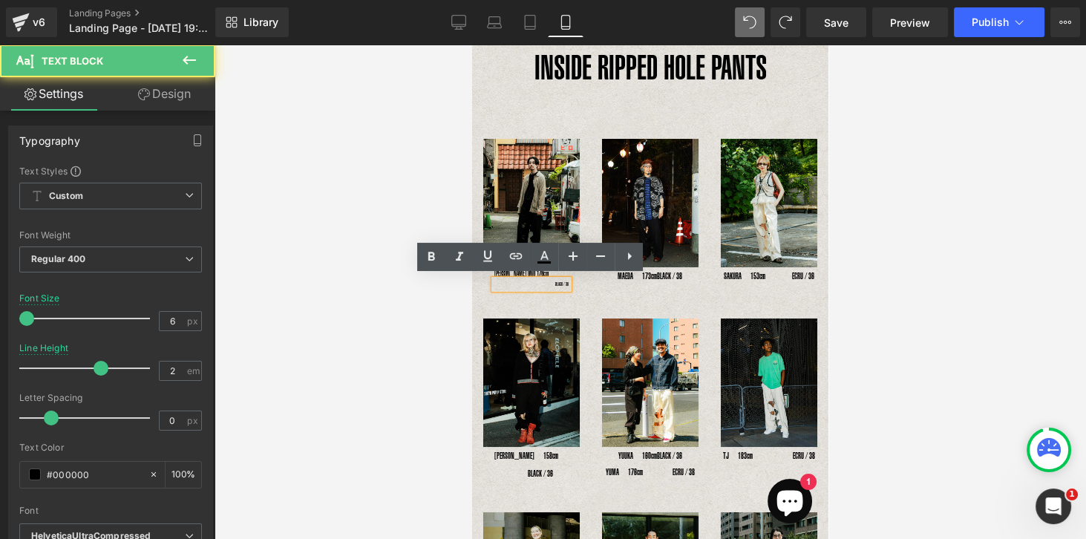
click at [517, 280] on div "BLACK / 38" at bounding box center [531, 284] width 74 height 9
click at [515, 280] on div "BLACK / 38" at bounding box center [531, 284] width 74 height 9
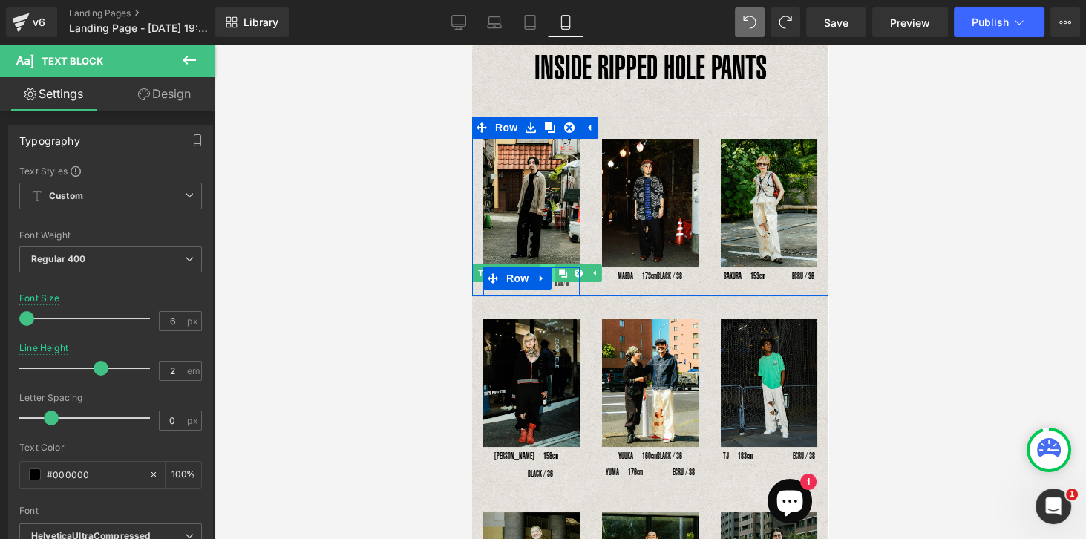
click at [554, 271] on link at bounding box center [548, 273] width 16 height 18
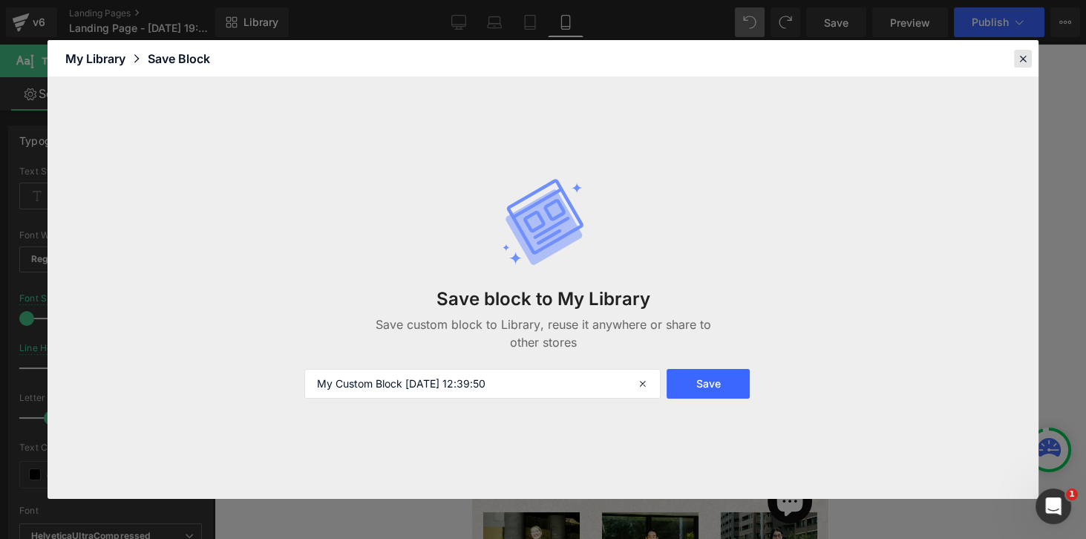
click at [1022, 59] on icon at bounding box center [1022, 58] width 13 height 13
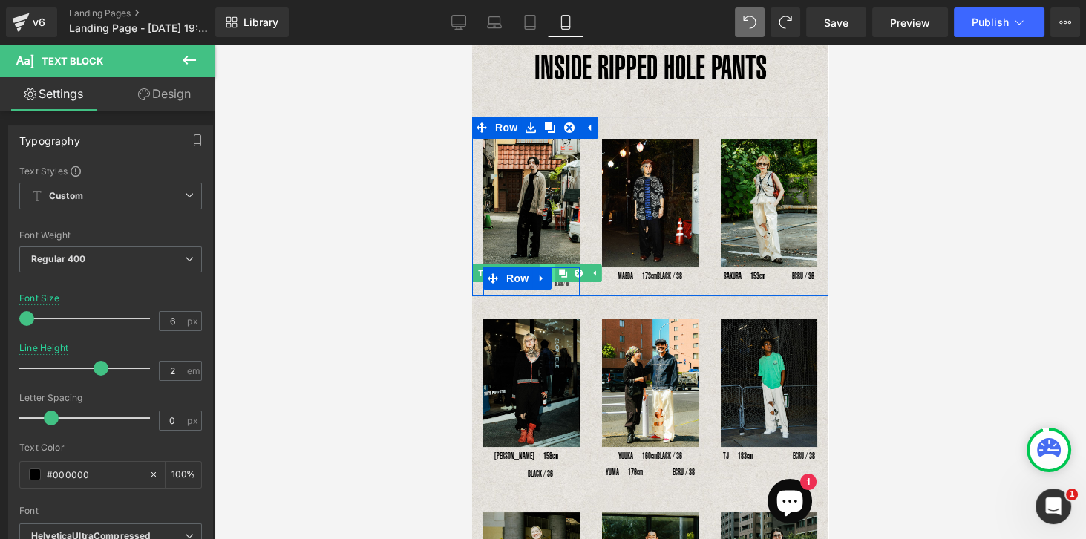
click at [554, 270] on link at bounding box center [548, 273] width 16 height 18
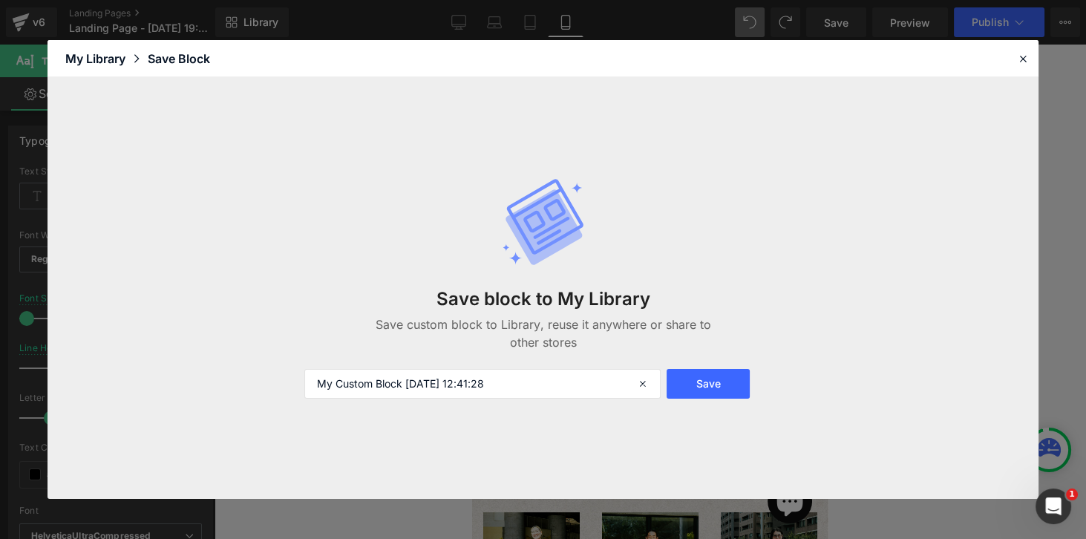
drag, startPoint x: 1019, startPoint y: 59, endPoint x: 853, endPoint y: 131, distance: 181.2
click at [1020, 59] on icon at bounding box center [1022, 58] width 13 height 13
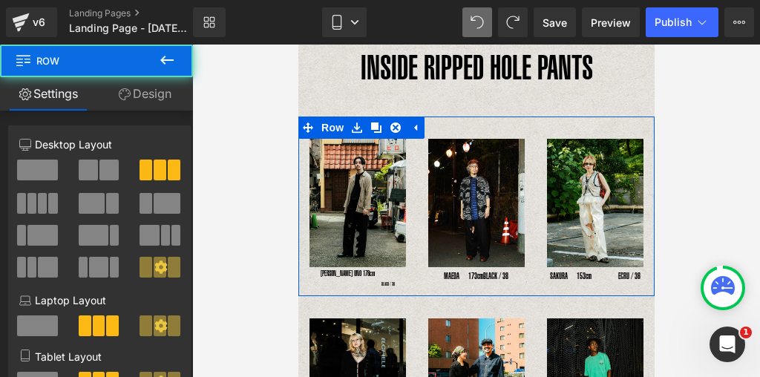
click at [422, 272] on div "Image MAEDA　173cm　 　BLACK / 38 Text Block" at bounding box center [476, 212] width 119 height 146
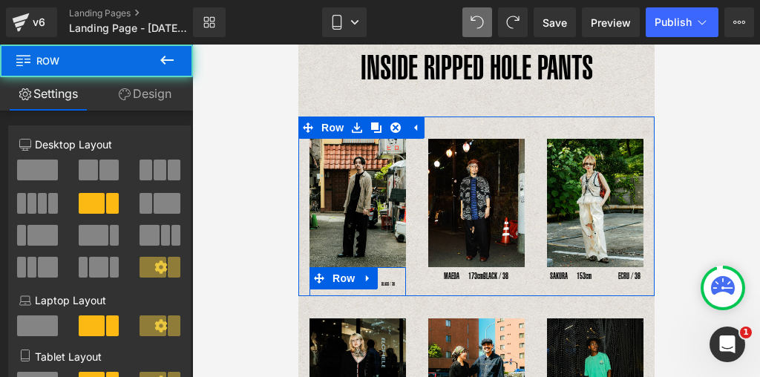
click at [393, 280] on div "BLACK / 38 Text Block" at bounding box center [357, 284] width 97 height 9
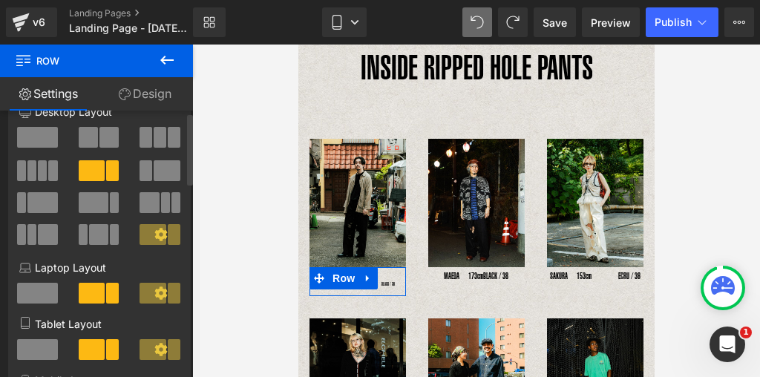
scroll to position [148, 0]
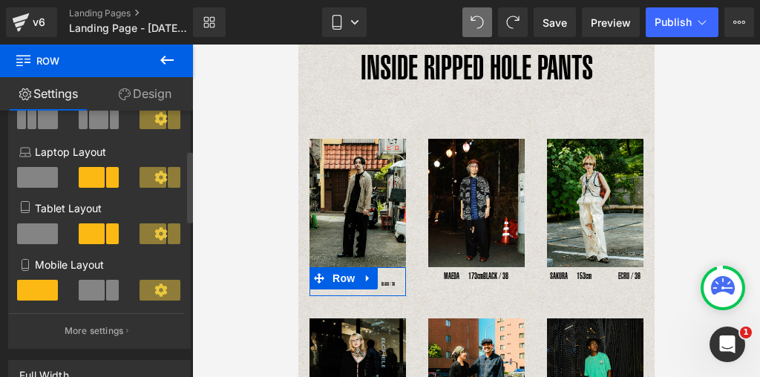
click at [111, 294] on span at bounding box center [112, 290] width 13 height 21
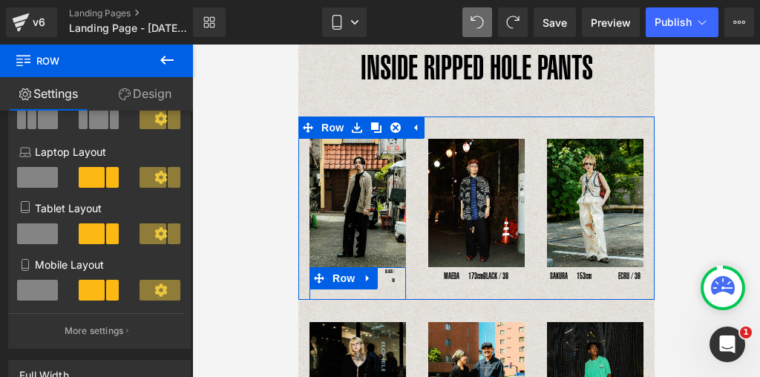
click at [385, 281] on div "BLACK / 38 Text Block" at bounding box center [390, 276] width 10 height 18
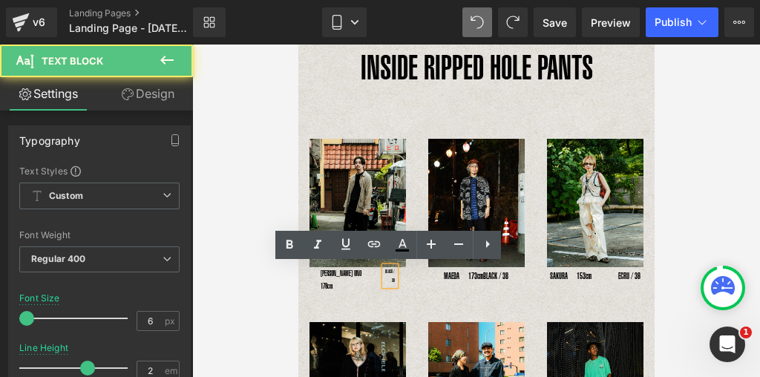
click at [385, 270] on div "BLACK / 38" at bounding box center [390, 276] width 10 height 18
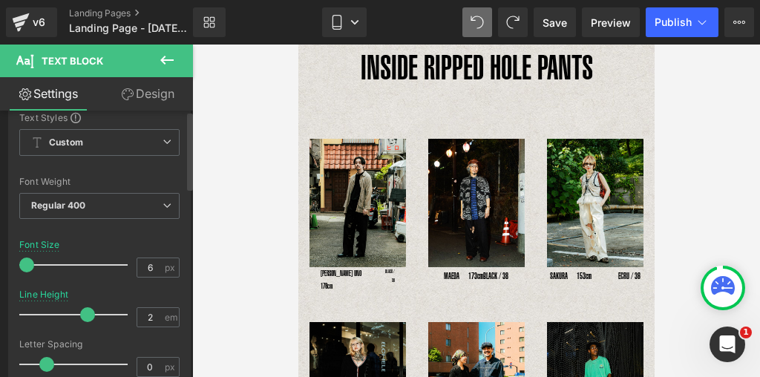
scroll to position [178, 0]
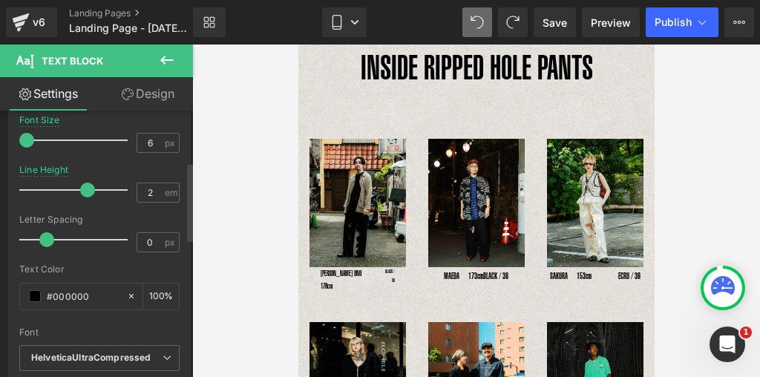
click at [22, 137] on span at bounding box center [26, 140] width 15 height 15
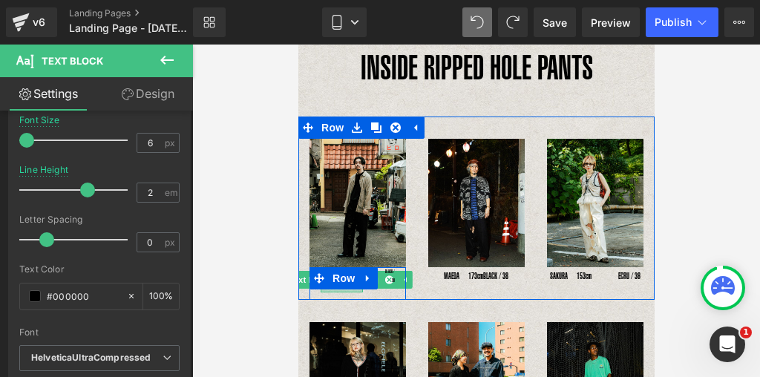
click at [342, 289] on div at bounding box center [341, 291] width 42 height 4
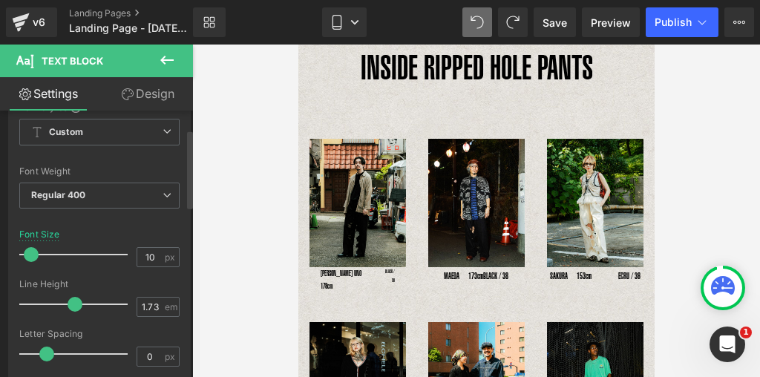
scroll to position [119, 0]
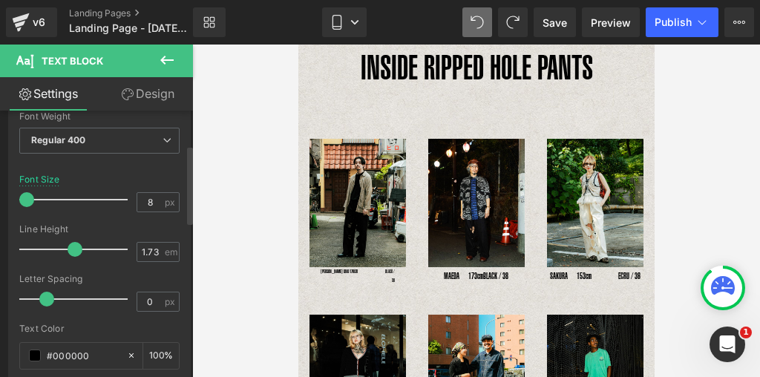
type input "9"
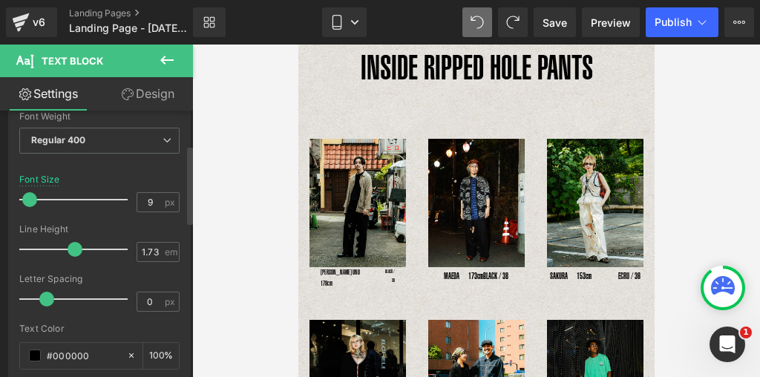
click at [30, 203] on span at bounding box center [29, 199] width 15 height 15
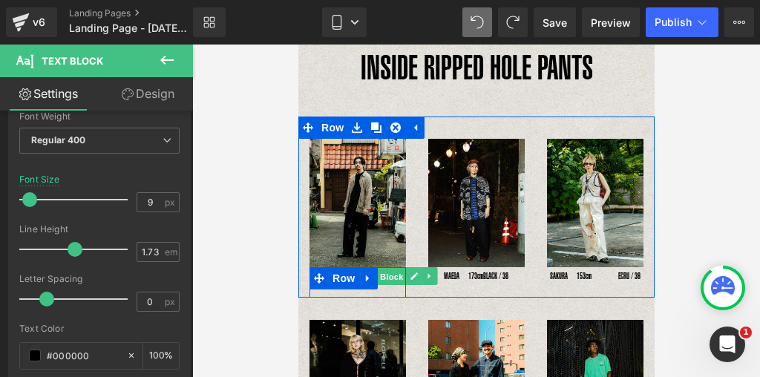
click at [392, 281] on span "Text Block" at bounding box center [380, 277] width 49 height 18
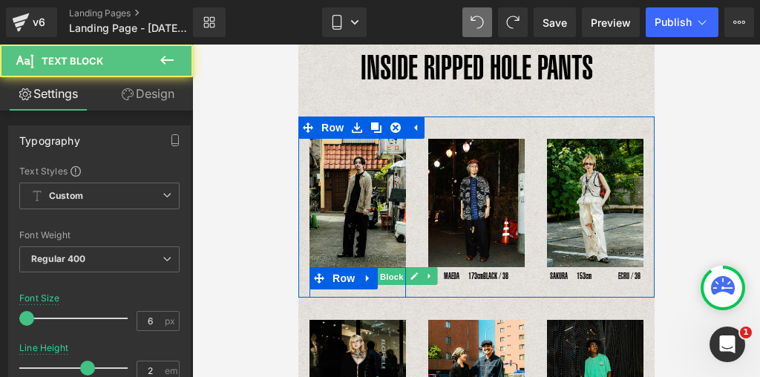
click at [392, 281] on span "Text Block" at bounding box center [380, 277] width 49 height 18
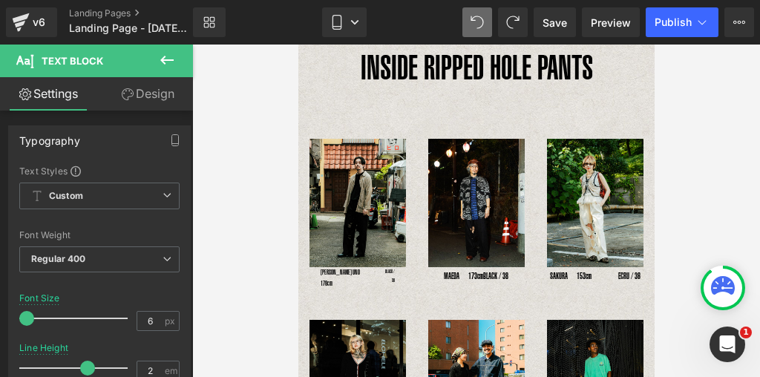
click at [164, 62] on icon at bounding box center [167, 60] width 18 height 18
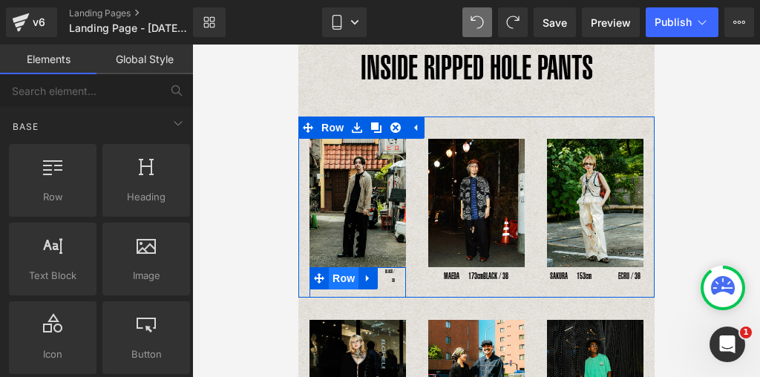
click at [345, 279] on span "Row" at bounding box center [343, 278] width 30 height 22
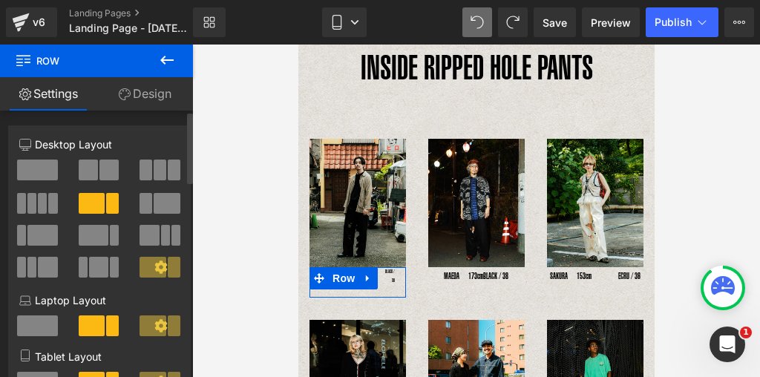
click at [92, 175] on span at bounding box center [88, 170] width 19 height 21
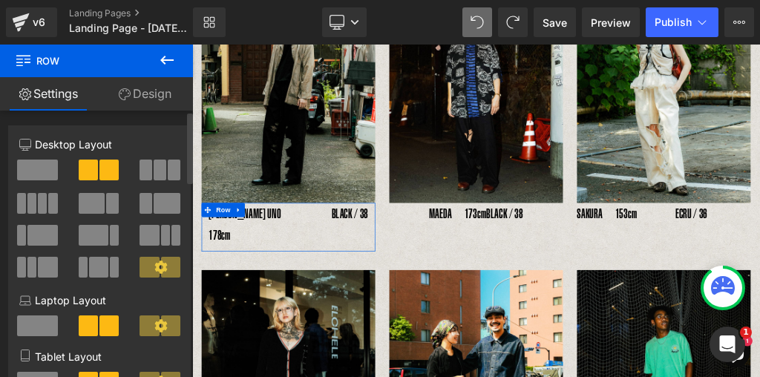
scroll to position [319, 0]
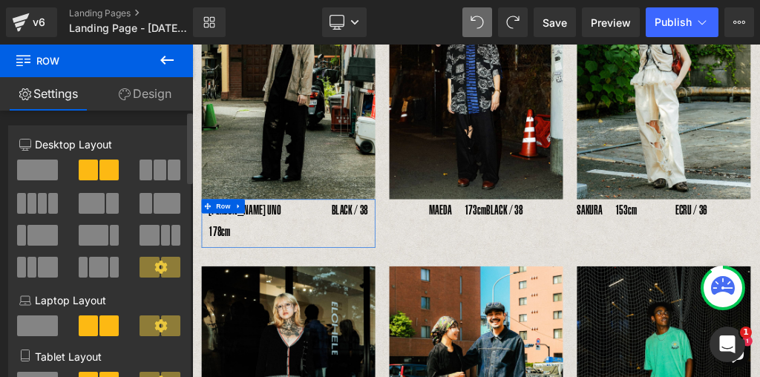
click at [106, 210] on span at bounding box center [112, 203] width 13 height 21
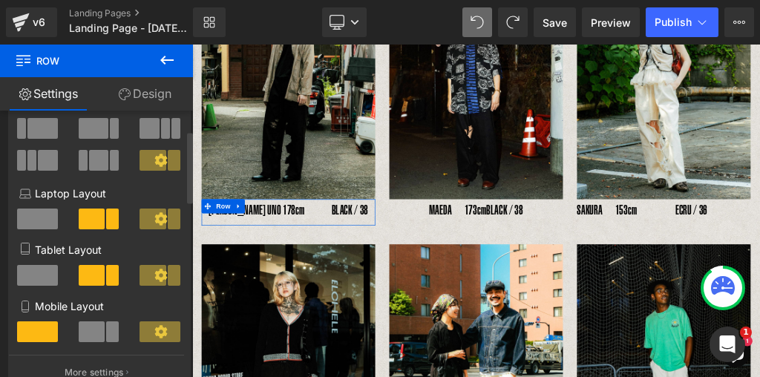
scroll to position [208, 0]
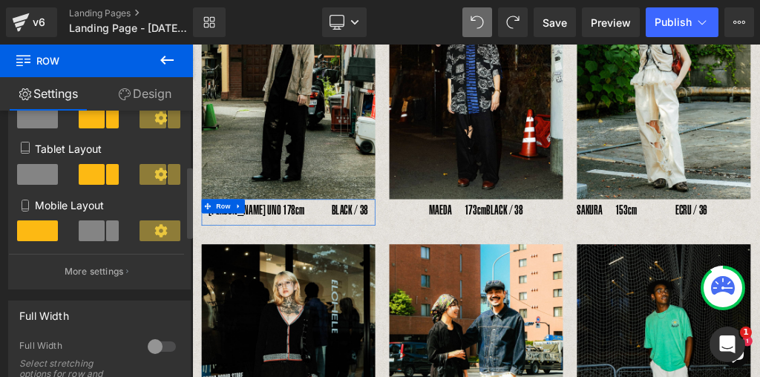
click at [91, 238] on span at bounding box center [92, 231] width 27 height 21
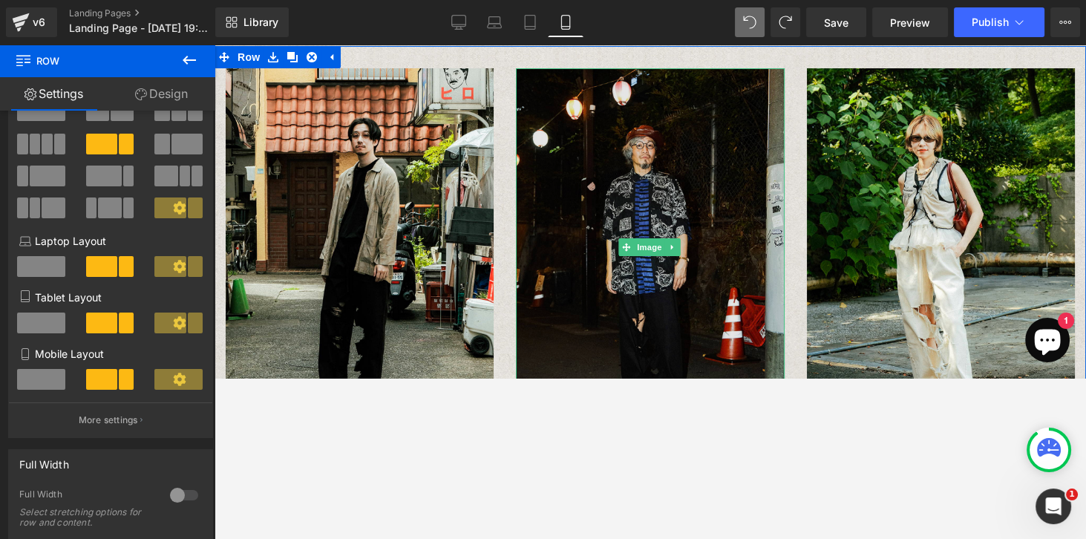
scroll to position [185, 0]
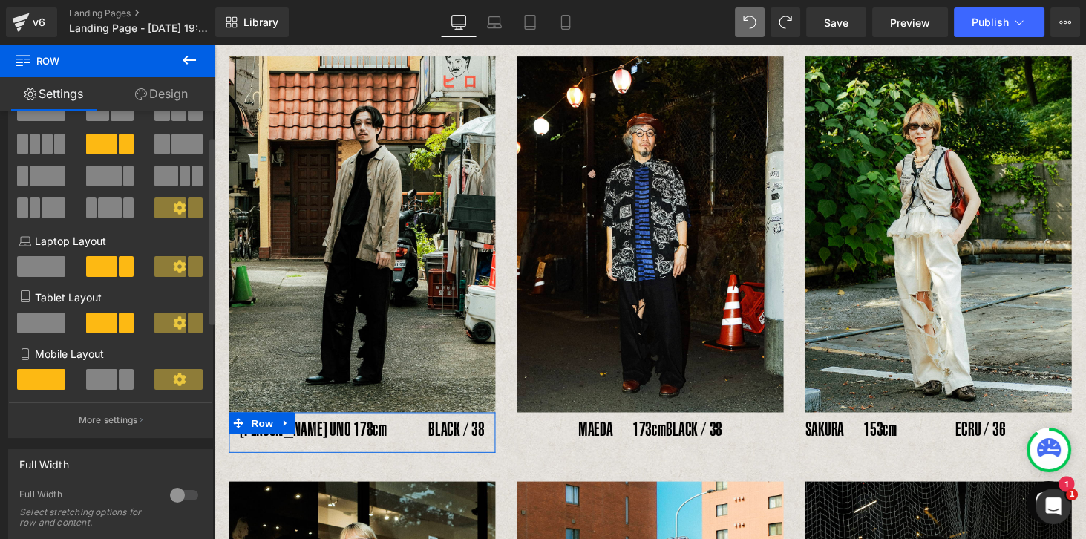
click at [101, 389] on span at bounding box center [101, 379] width 31 height 21
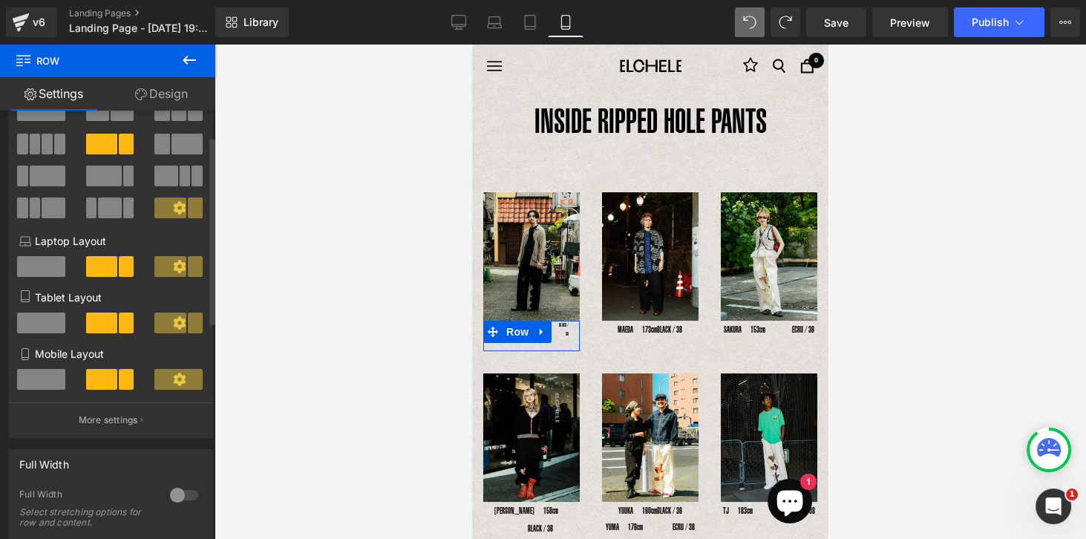
scroll to position [0, 0]
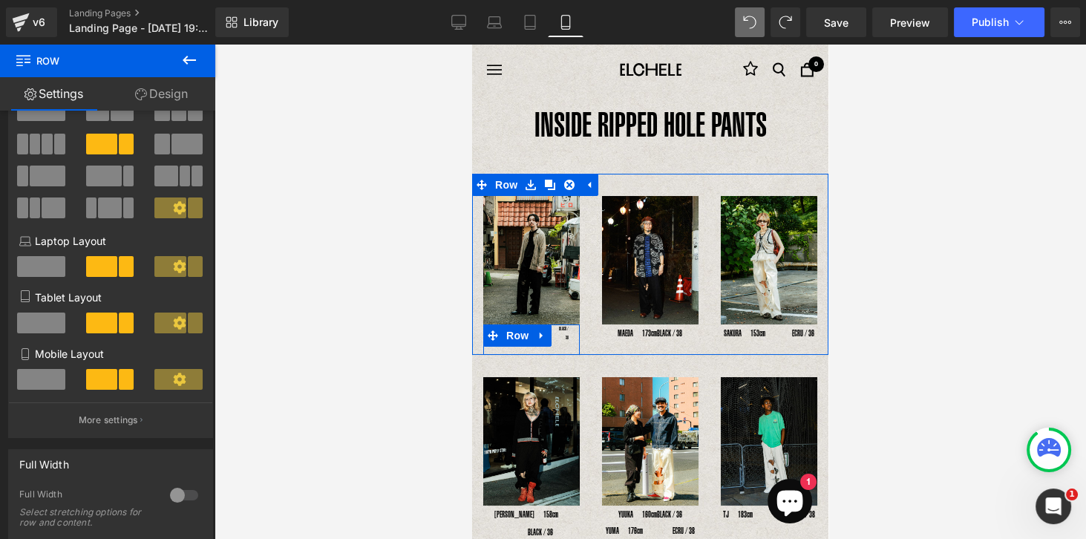
click at [559, 333] on div "BLACK / 38 Text Block" at bounding box center [564, 333] width 10 height 18
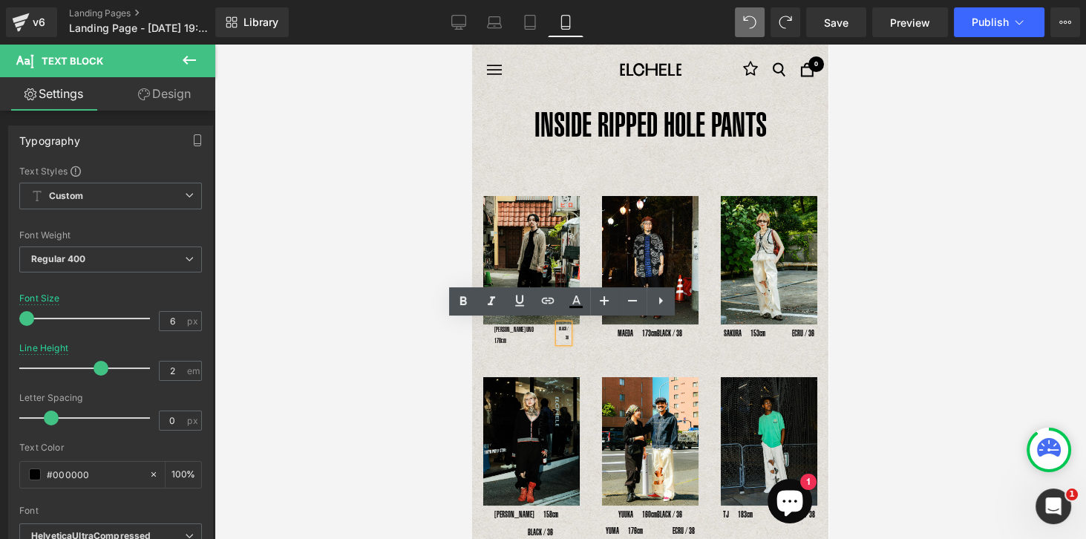
click at [538, 336] on div "YOSHIHIRO UNO 178cm Text Block BLACK / 38 Text Block Row" at bounding box center [531, 339] width 97 height 30
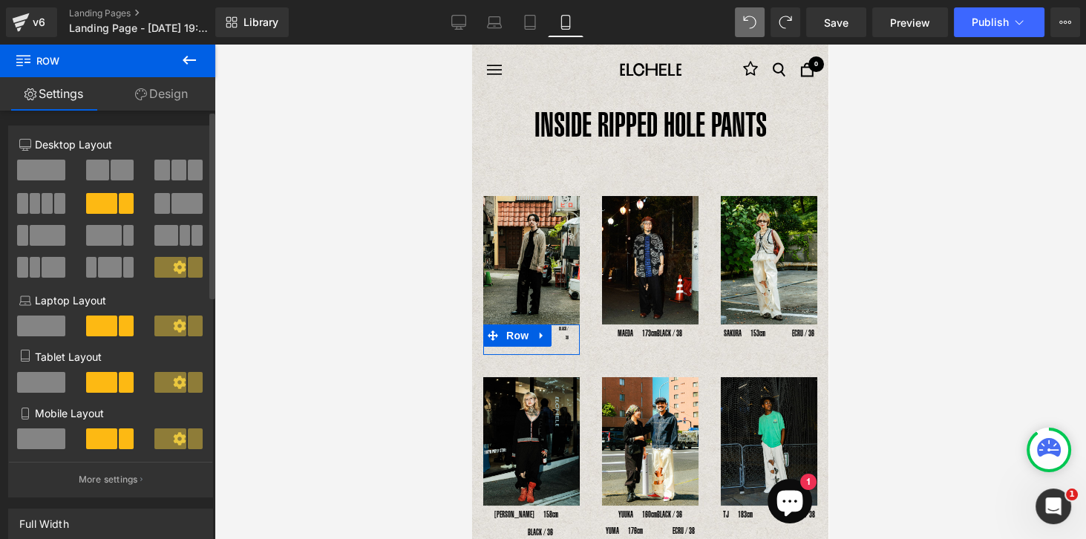
click at [173, 445] on icon at bounding box center [179, 438] width 13 height 13
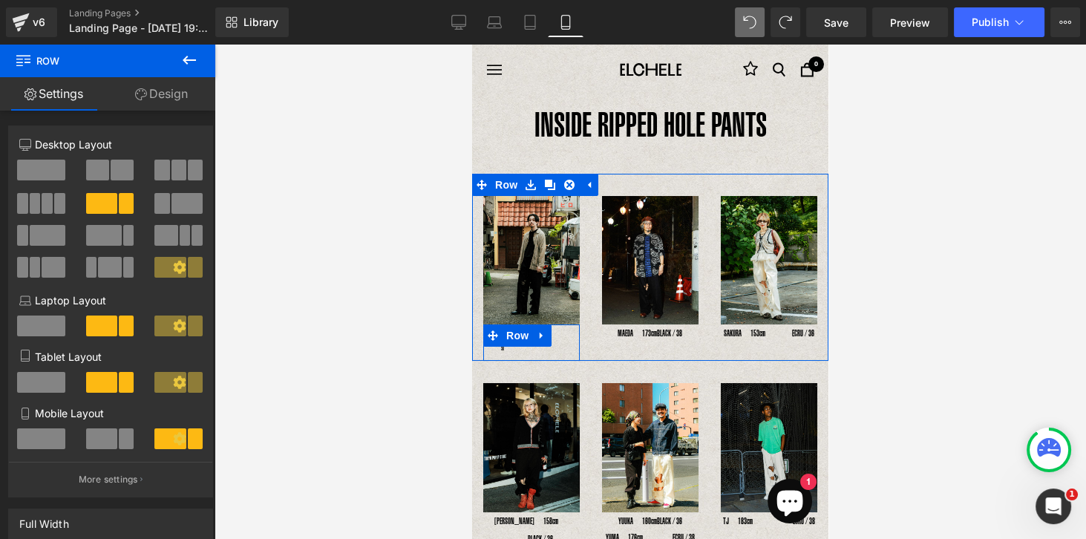
click at [512, 346] on div "BLACK / 38 Text Block" at bounding box center [499, 345] width 32 height 18
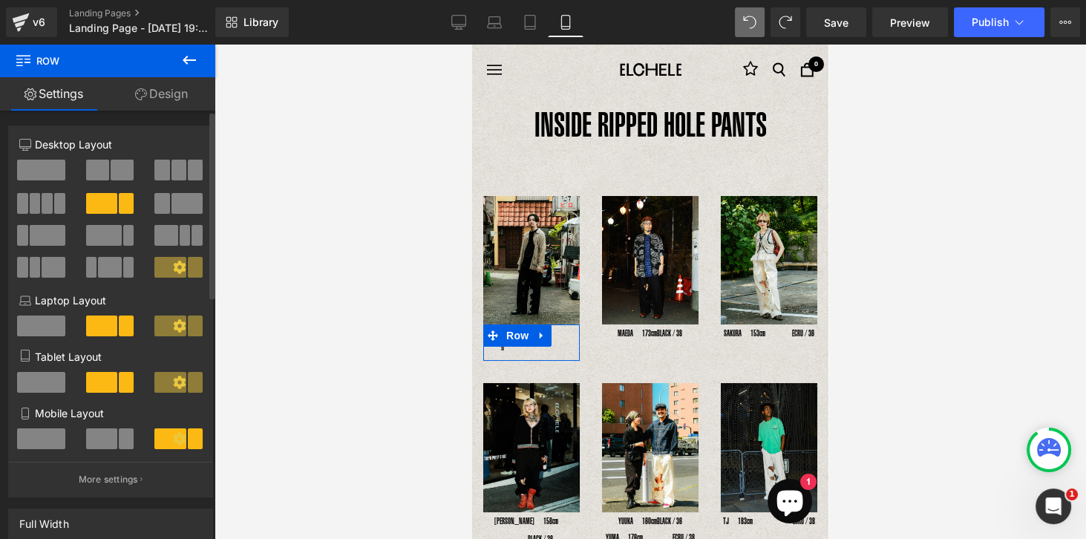
click at [121, 440] on span at bounding box center [126, 438] width 15 height 21
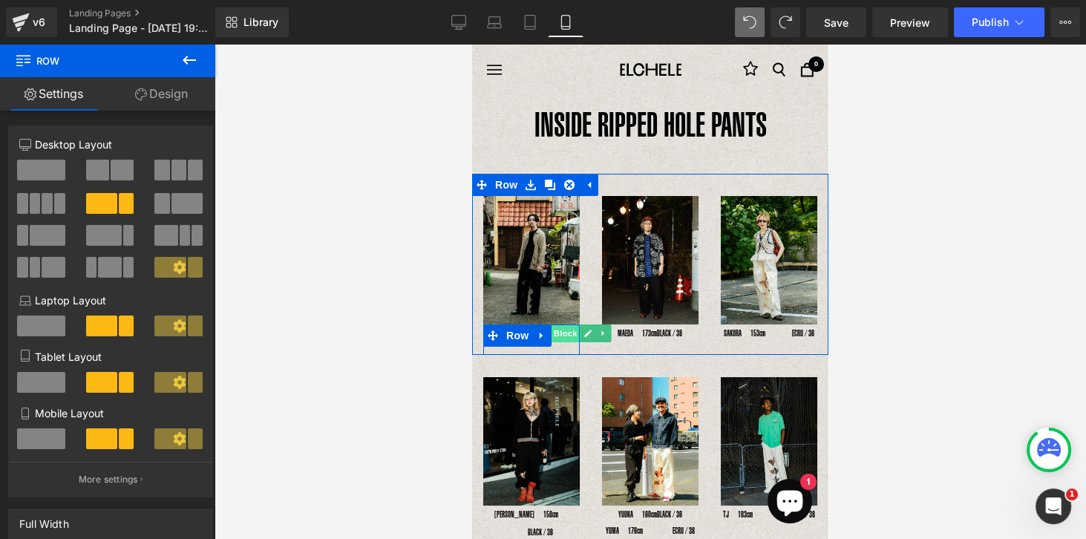
click at [564, 325] on span "Text Block" at bounding box center [555, 333] width 49 height 18
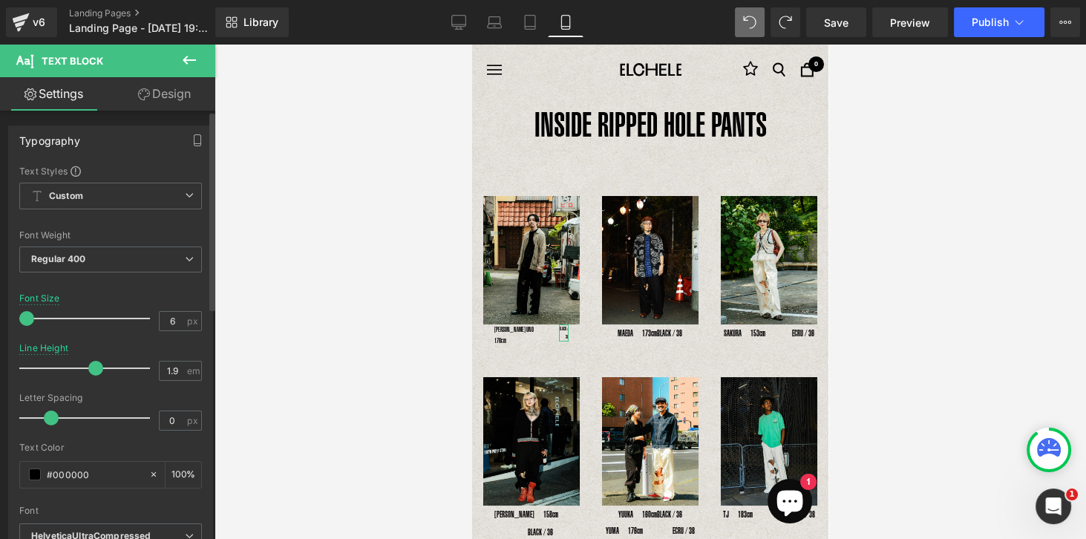
click at [91, 366] on span at bounding box center [95, 368] width 15 height 15
type input "2"
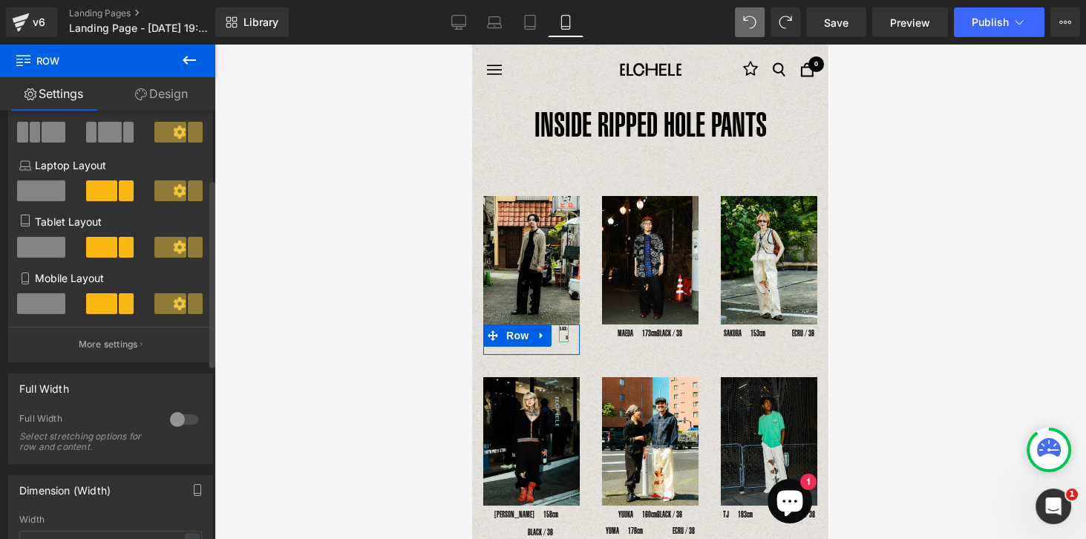
scroll to position [169, 0]
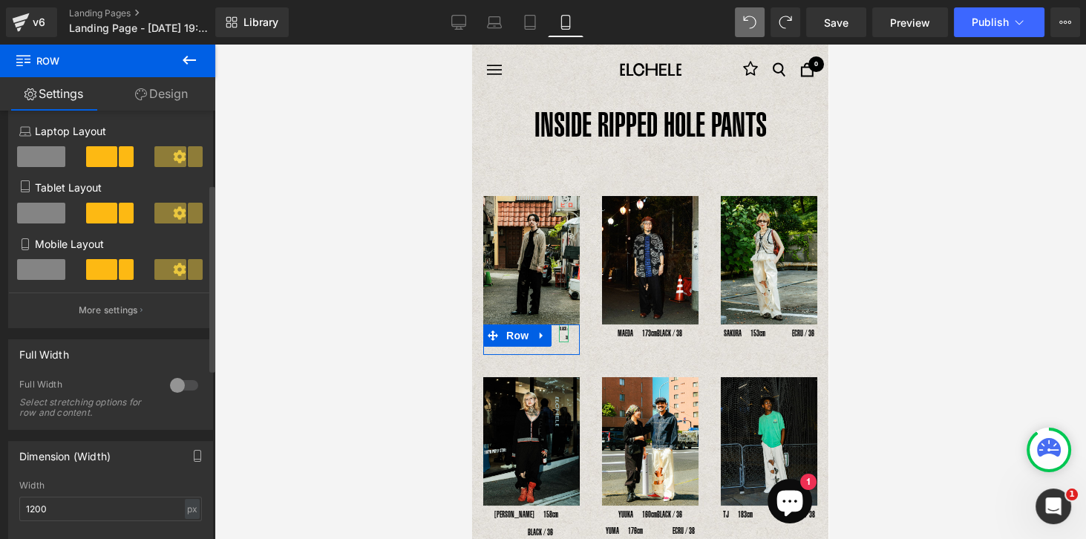
click at [173, 385] on div at bounding box center [184, 385] width 36 height 24
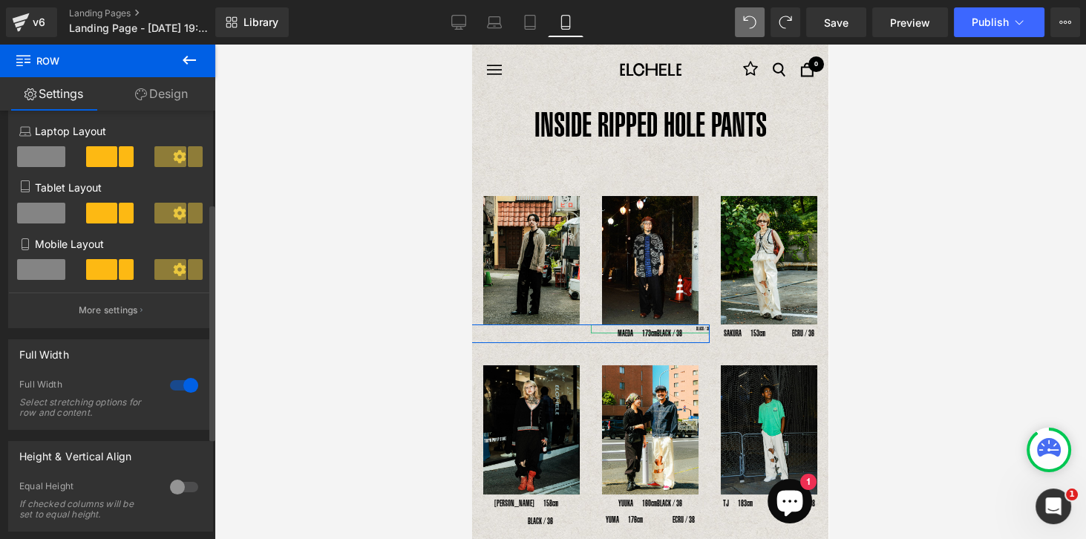
click at [173, 385] on div at bounding box center [184, 385] width 36 height 24
type input "100"
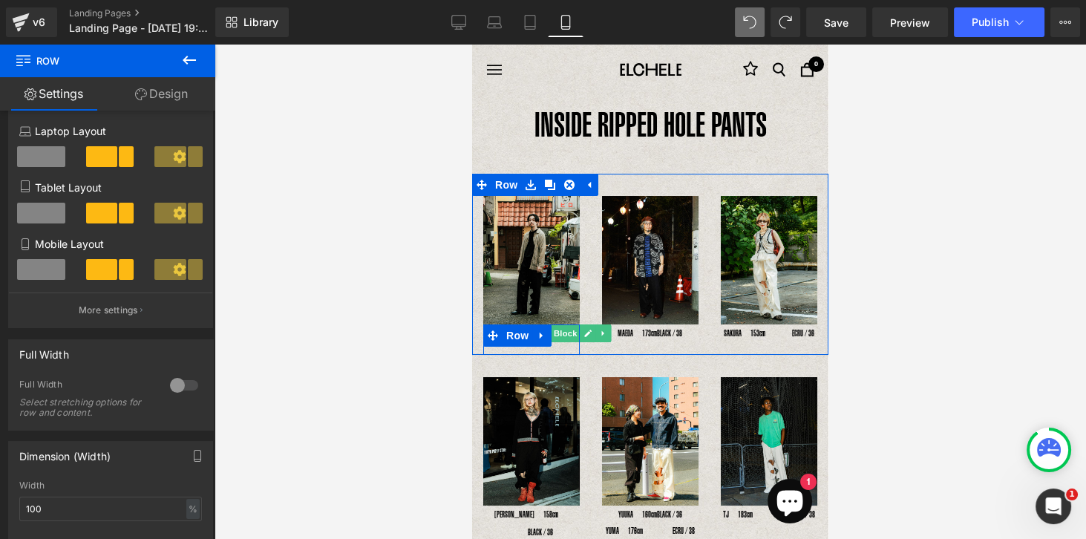
click at [562, 330] on span "Text Block" at bounding box center [555, 333] width 49 height 18
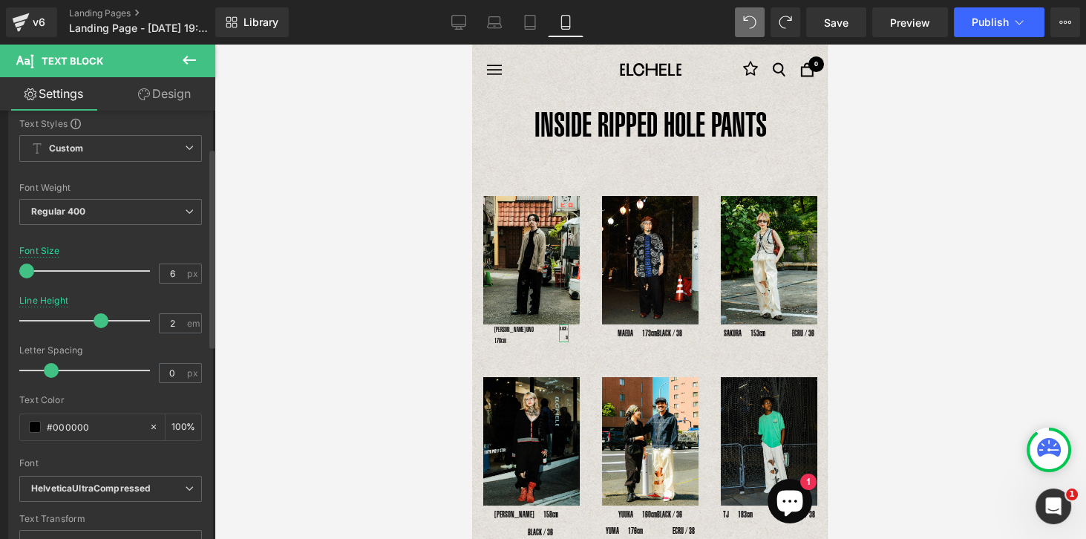
scroll to position [85, 0]
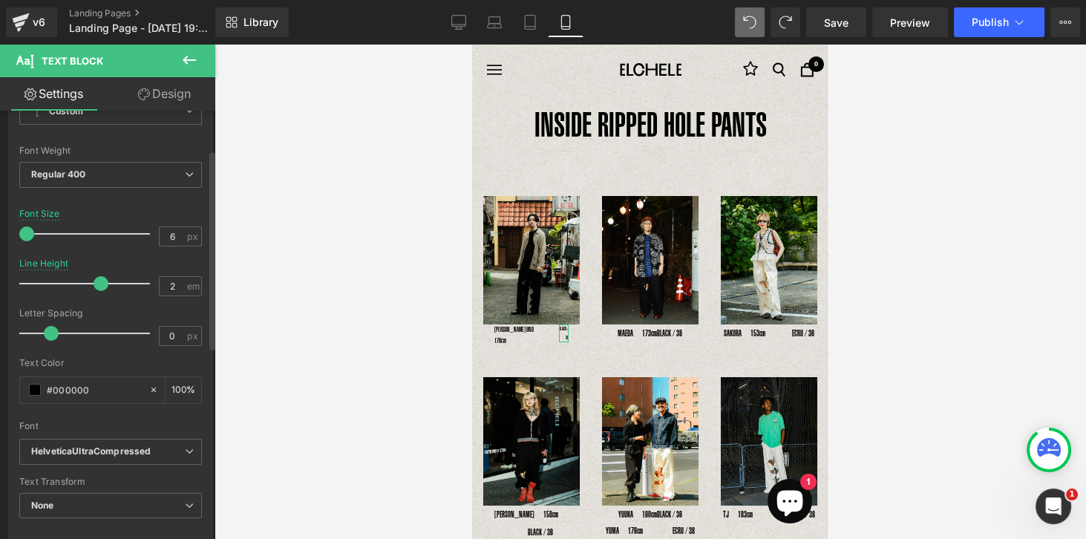
type input "1.9"
click at [88, 284] on span at bounding box center [95, 283] width 15 height 15
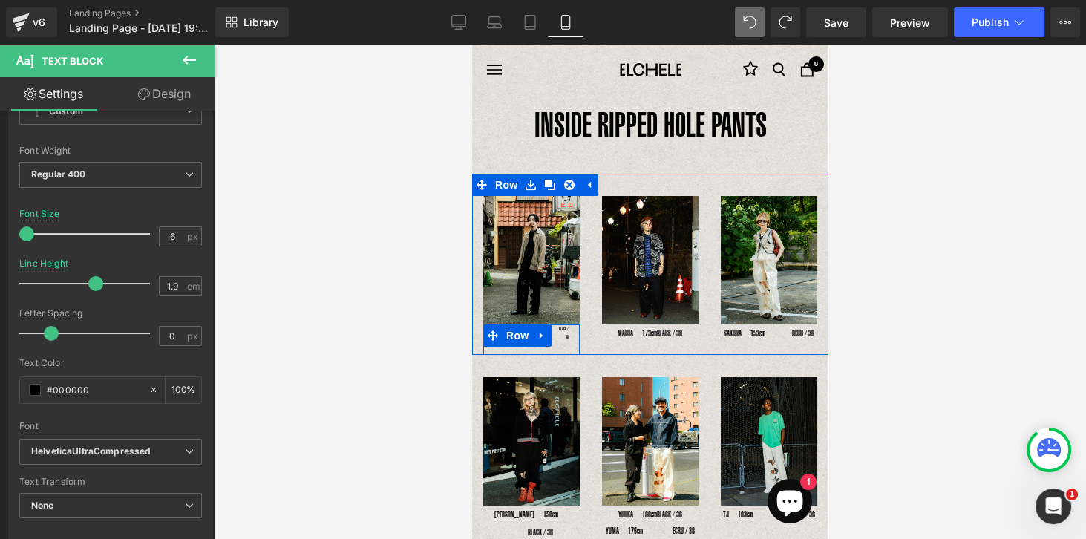
click at [569, 330] on div "BLACK / 38 Text Block" at bounding box center [564, 332] width 32 height 17
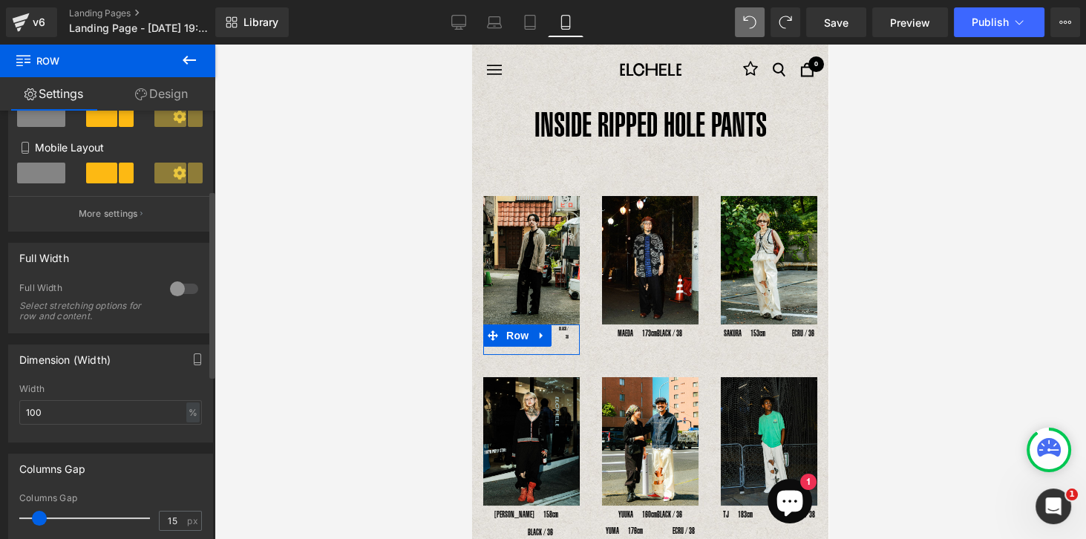
scroll to position [382, 0]
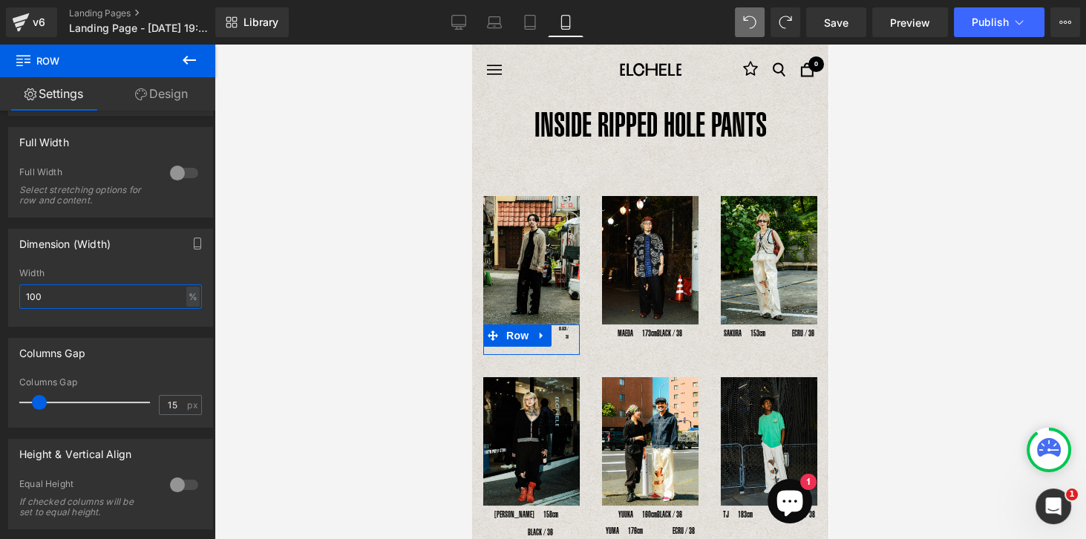
drag, startPoint x: 75, startPoint y: 302, endPoint x: -10, endPoint y: 303, distance: 84.6
click at [0, 303] on html "Text Block You are previewing how the will restyle your page. You can not edit …" at bounding box center [543, 269] width 1086 height 539
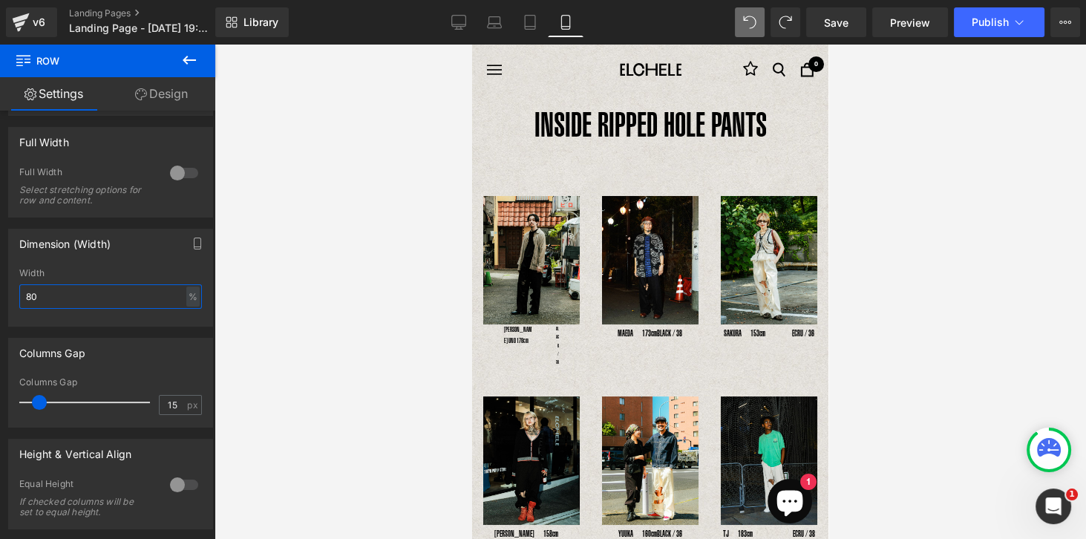
type input "8"
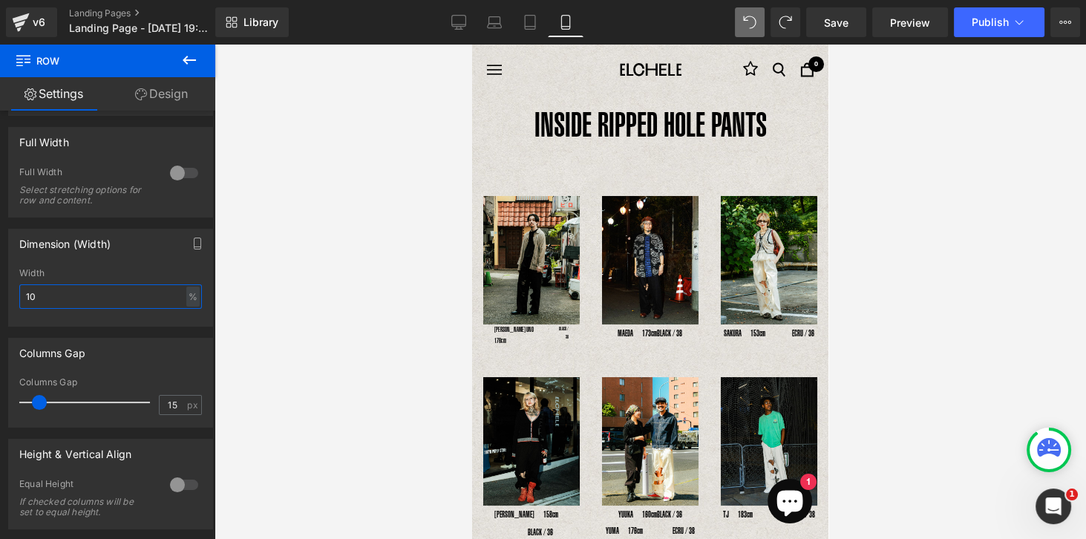
type input "1"
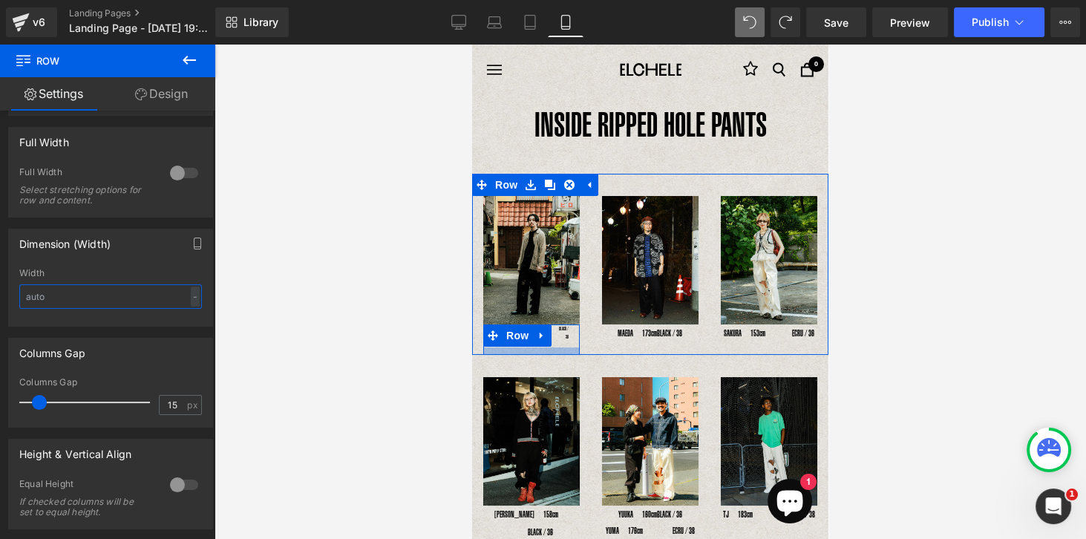
click at [565, 347] on div at bounding box center [531, 350] width 97 height 7
click at [562, 336] on span "Text Block" at bounding box center [555, 333] width 49 height 18
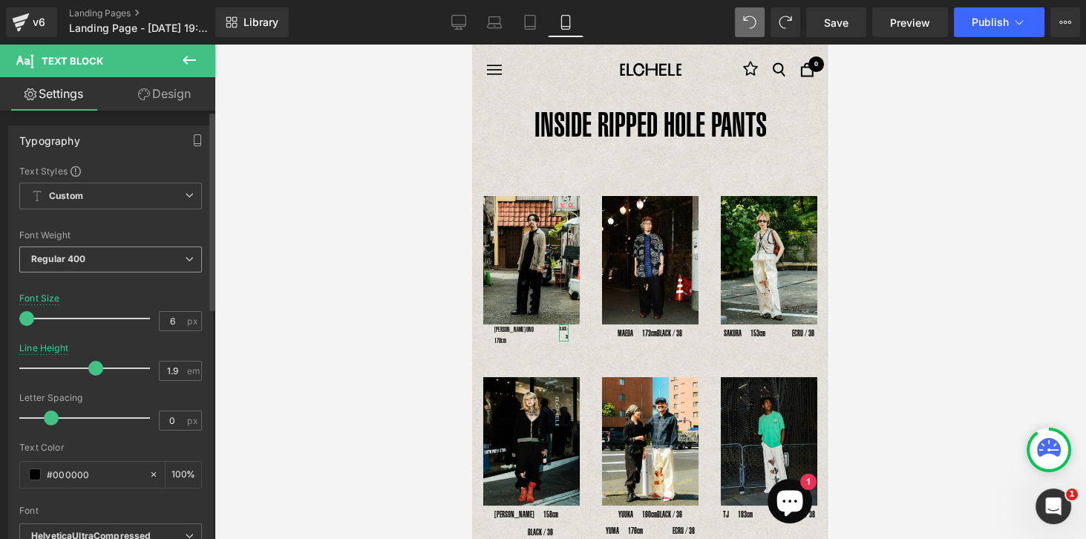
click at [185, 261] on icon at bounding box center [189, 259] width 9 height 9
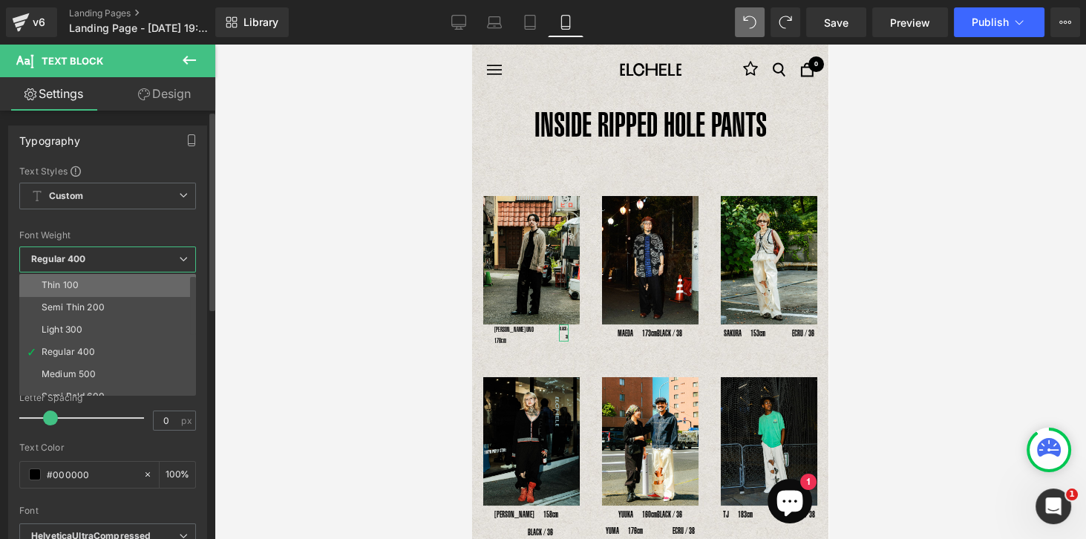
click at [146, 286] on li "Thin 100" at bounding box center [110, 285] width 183 height 22
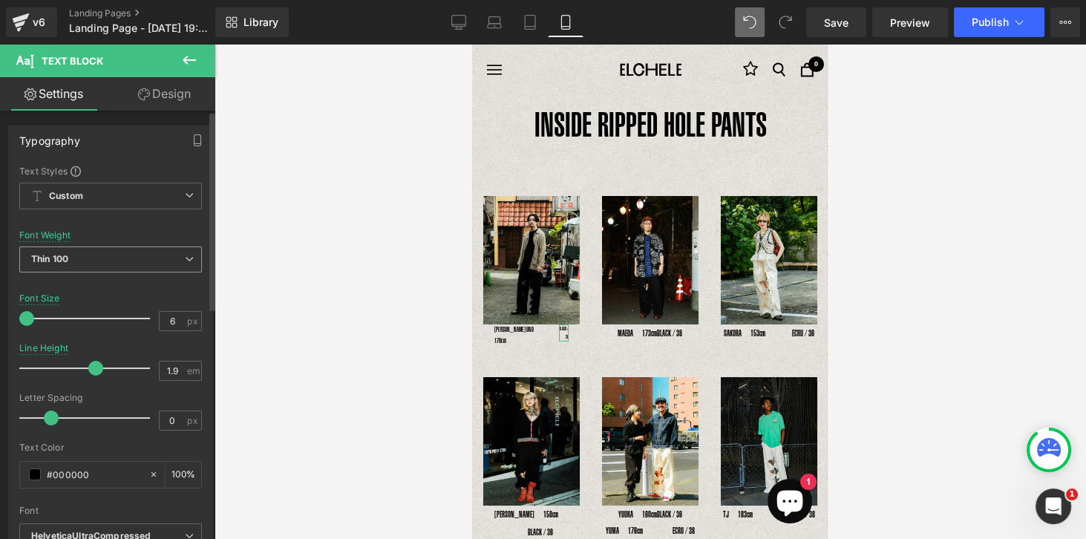
click at [181, 267] on span "Thin 100" at bounding box center [110, 259] width 183 height 26
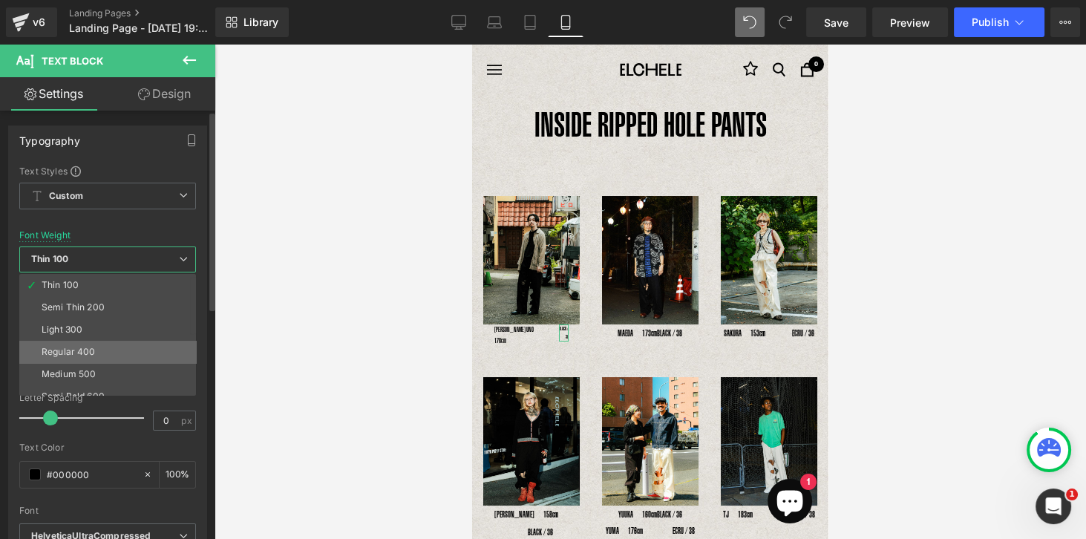
click at [107, 350] on li "Regular 400" at bounding box center [110, 352] width 183 height 22
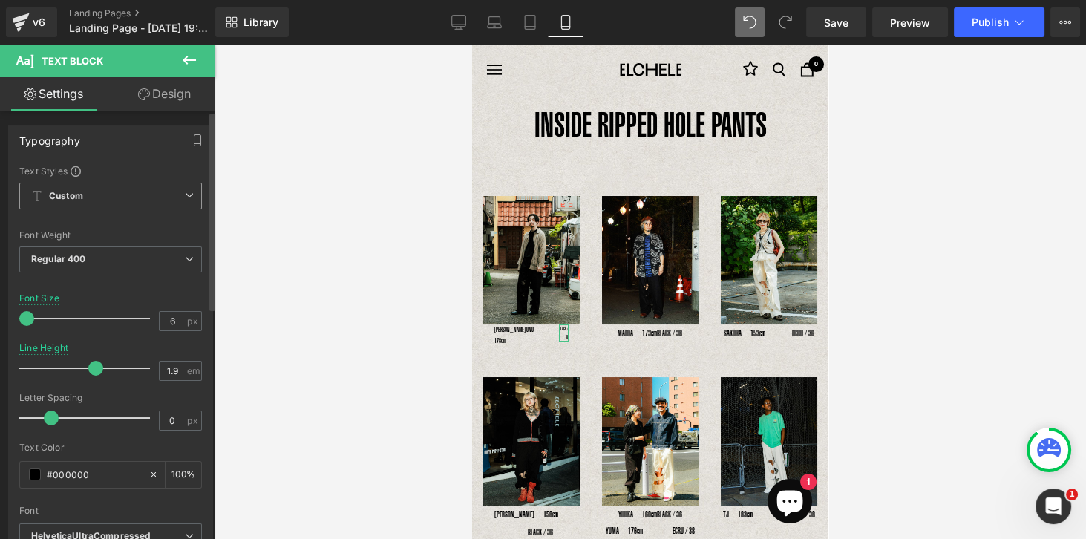
click at [187, 196] on icon at bounding box center [189, 195] width 9 height 9
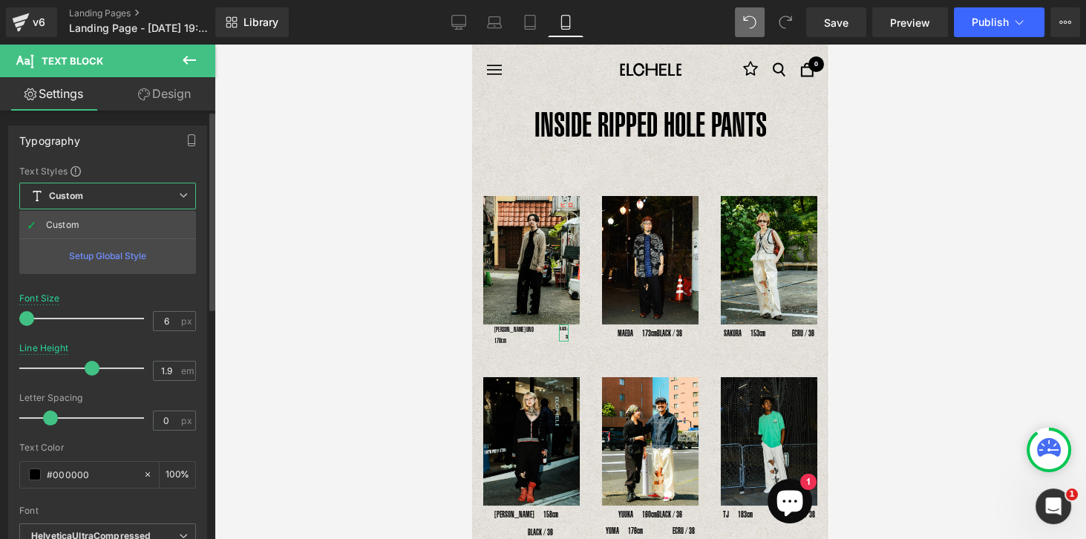
click at [187, 196] on icon at bounding box center [183, 195] width 9 height 9
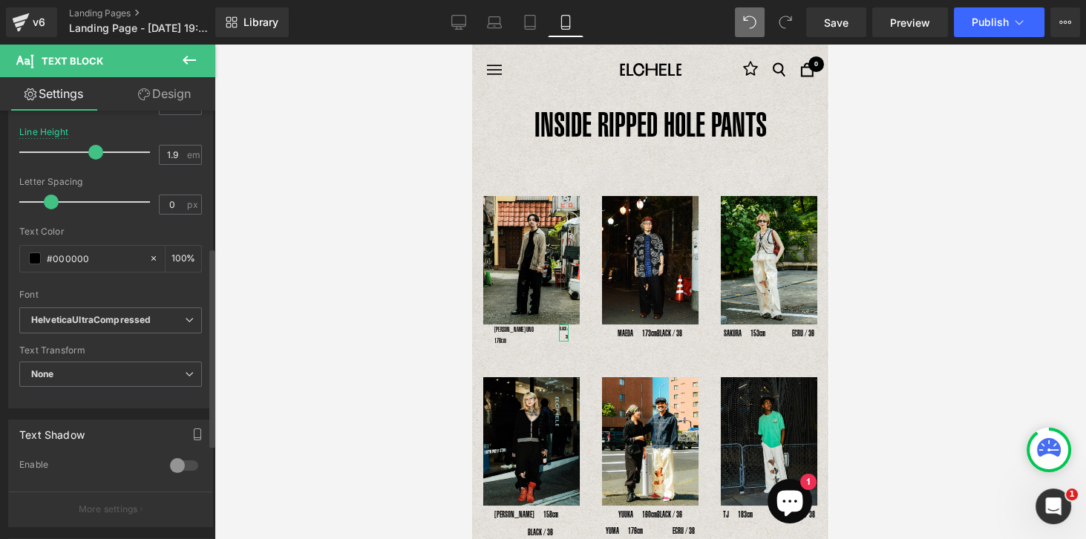
scroll to position [297, 0]
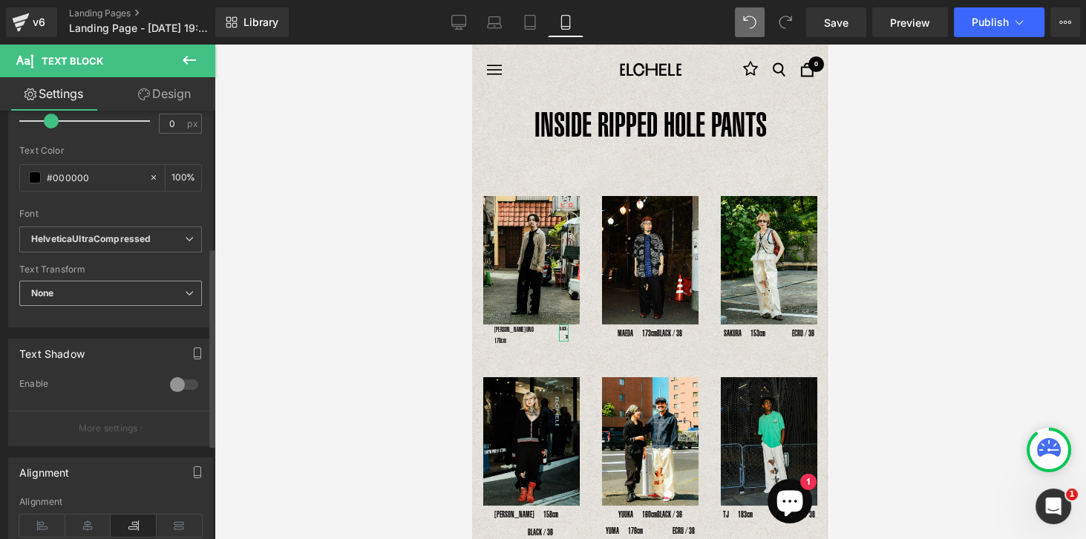
click at [185, 290] on icon at bounding box center [189, 293] width 9 height 9
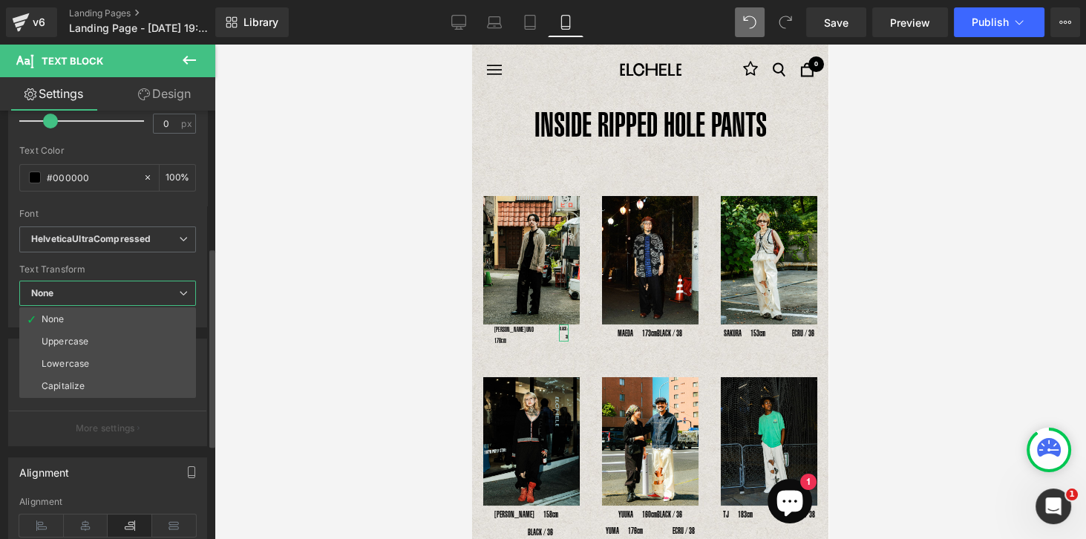
click at [181, 290] on icon at bounding box center [183, 293] width 9 height 9
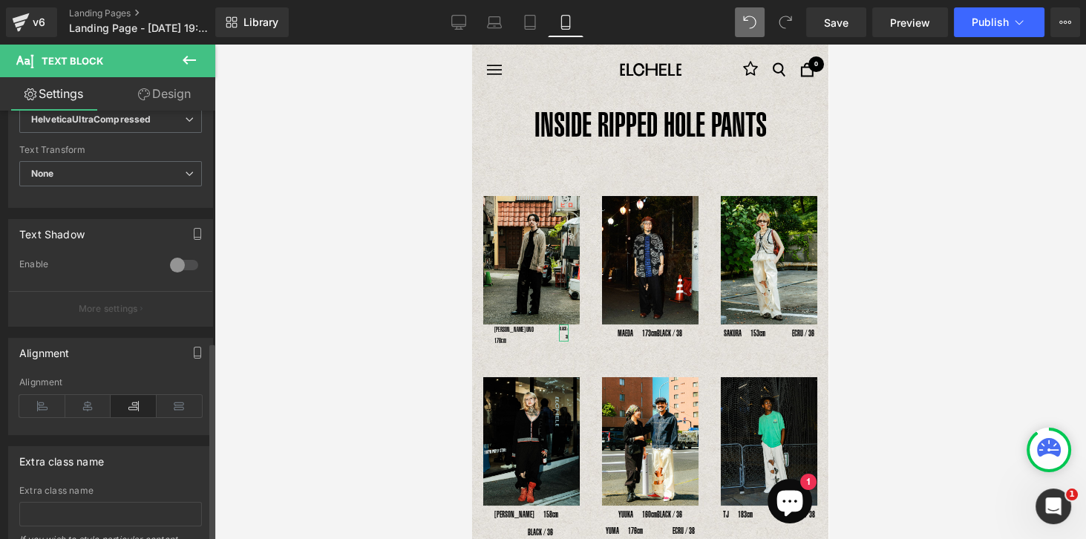
scroll to position [502, 0]
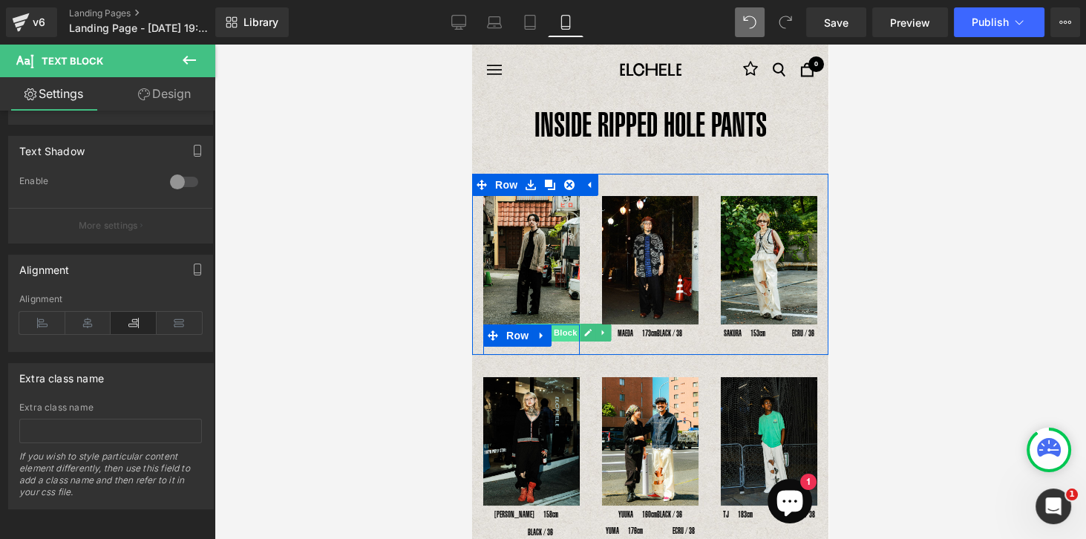
click at [563, 332] on span "Text Block" at bounding box center [555, 333] width 49 height 18
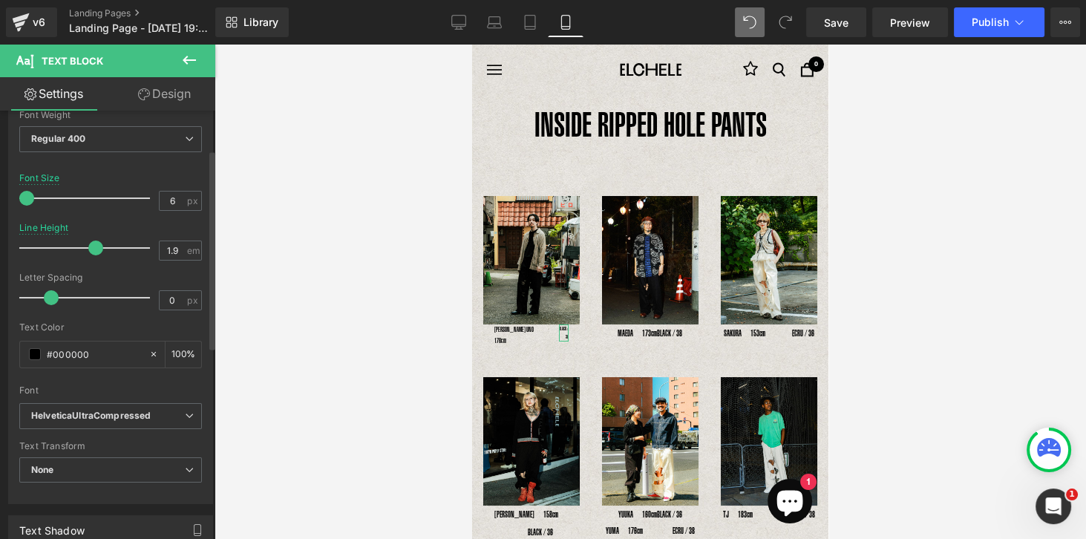
scroll to position [0, 0]
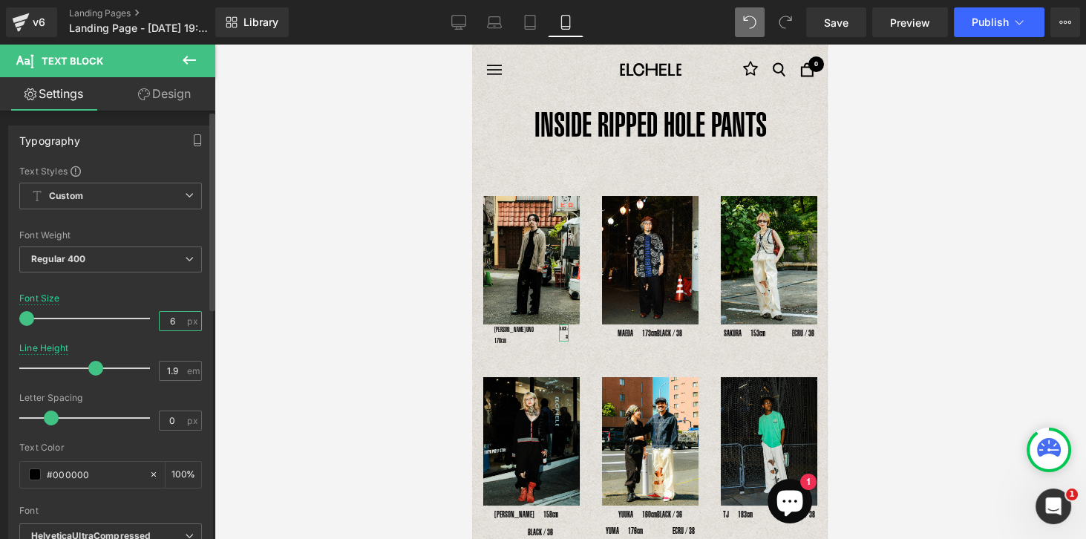
click at [163, 322] on input "6" at bounding box center [173, 321] width 26 height 19
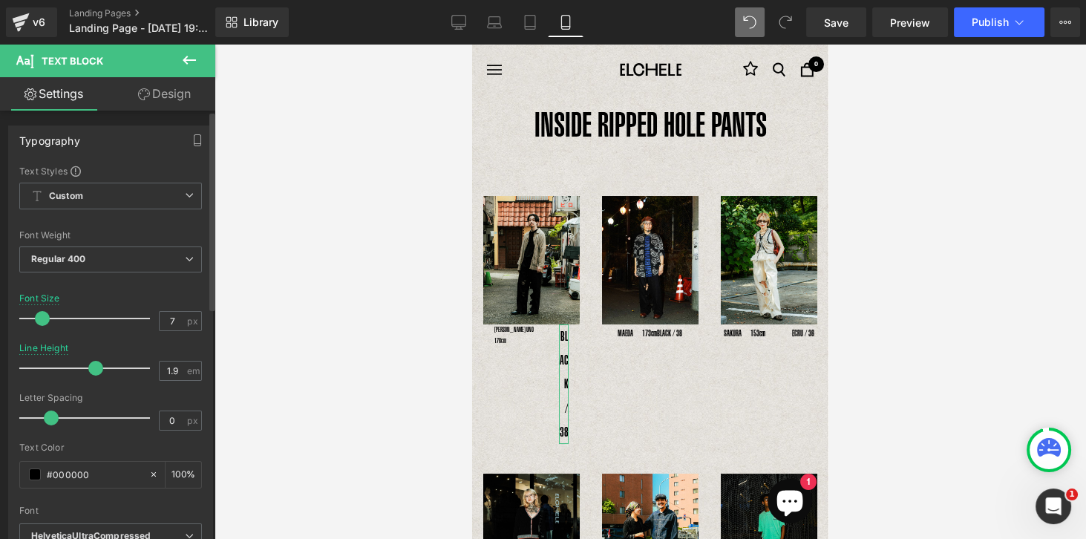
type input "6"
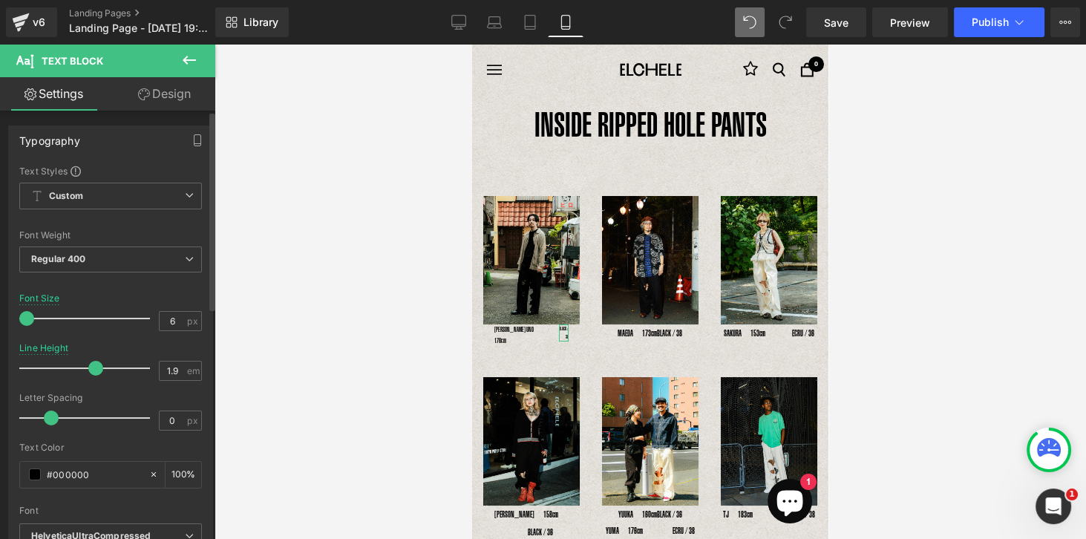
drag, startPoint x: 31, startPoint y: 313, endPoint x: 1, endPoint y: 326, distance: 32.6
click at [1, 326] on div "Typography Text Styles Custom Custom Setup Global Style Custom Setup Global Sty…" at bounding box center [111, 369] width 222 height 510
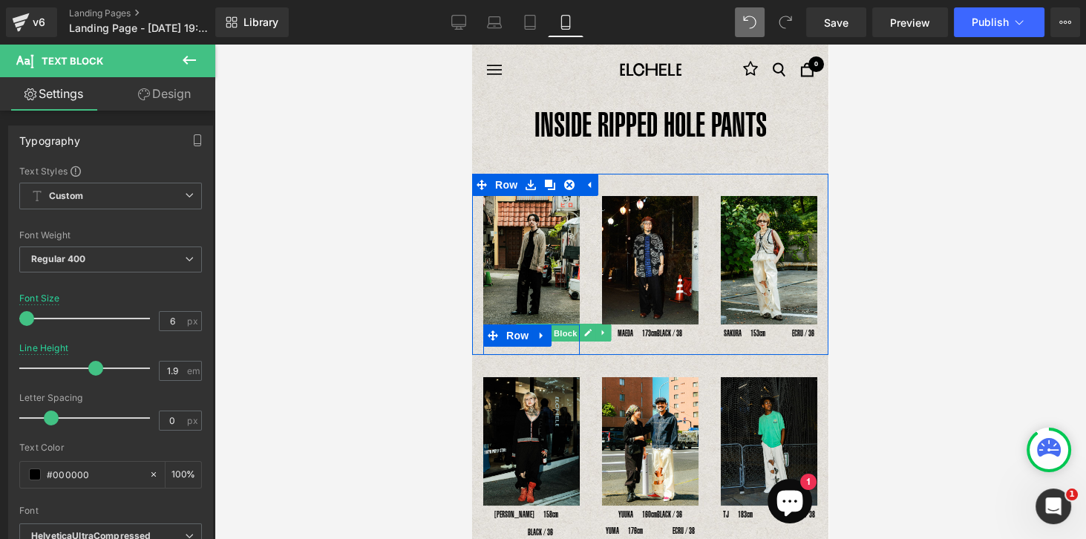
click at [558, 327] on span "Text Block" at bounding box center [555, 333] width 49 height 18
click at [512, 333] on span "Row" at bounding box center [518, 336] width 30 height 22
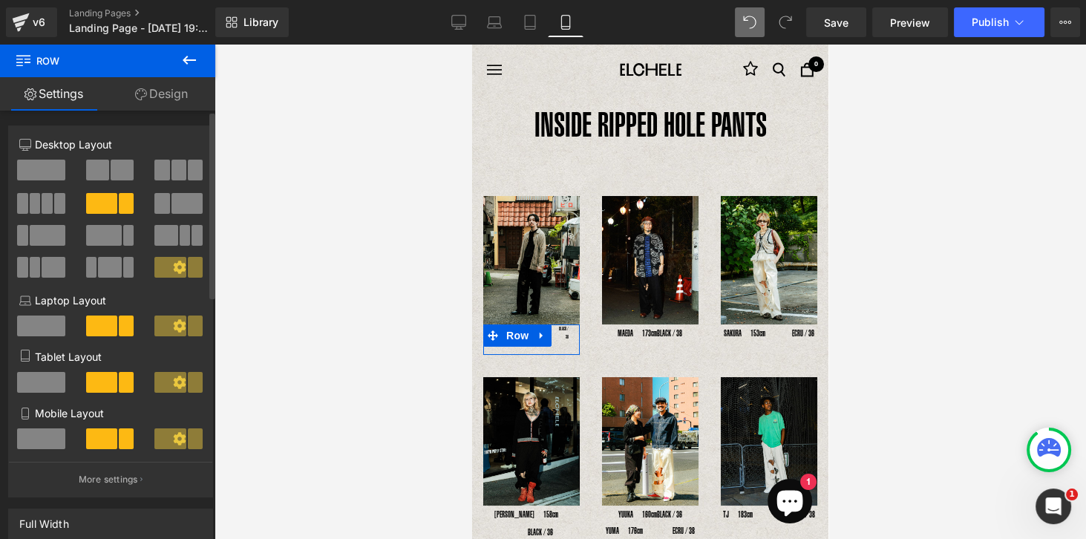
click at [42, 435] on span at bounding box center [41, 438] width 48 height 21
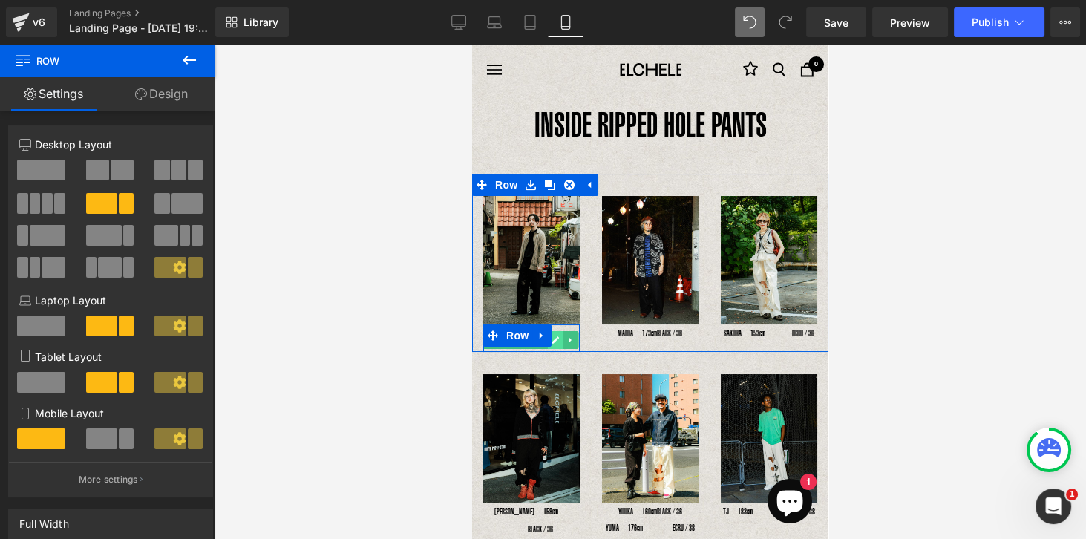
click at [558, 336] on icon at bounding box center [555, 340] width 8 height 9
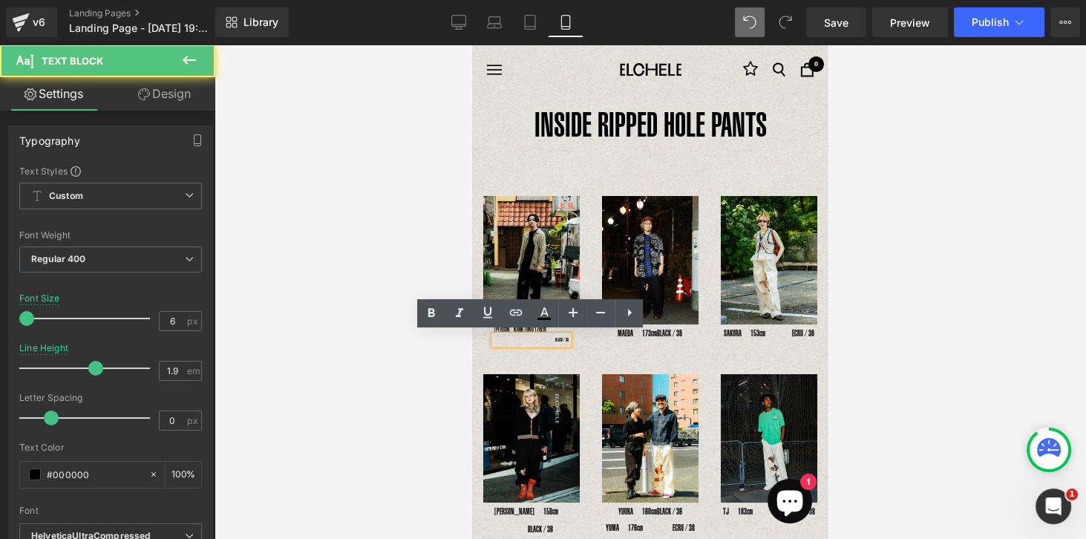
drag, startPoint x: 552, startPoint y: 336, endPoint x: 568, endPoint y: 336, distance: 15.6
click at [568, 336] on div "BLACK / 38" at bounding box center [531, 340] width 74 height 8
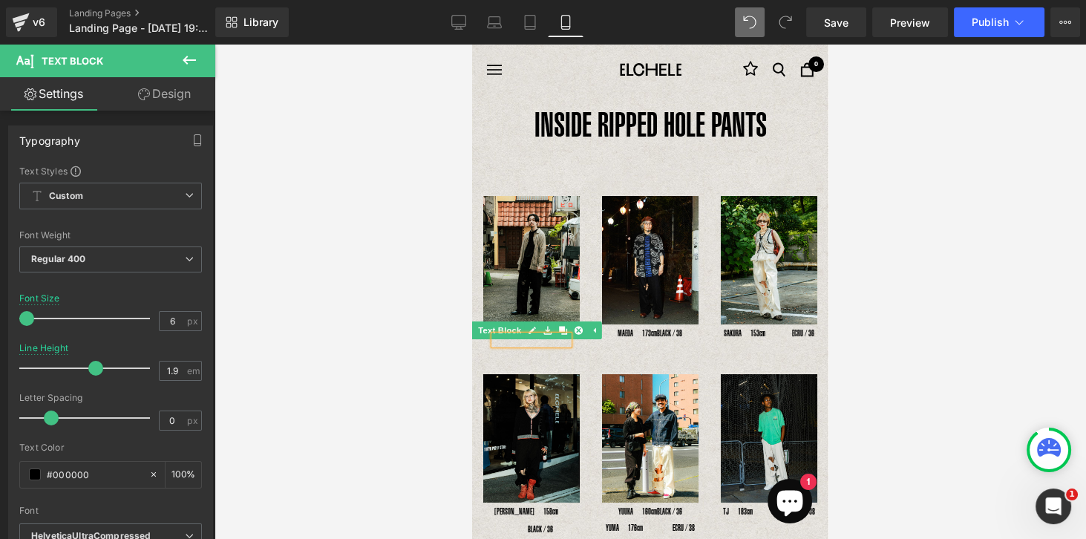
click at [534, 327] on icon at bounding box center [532, 330] width 8 height 9
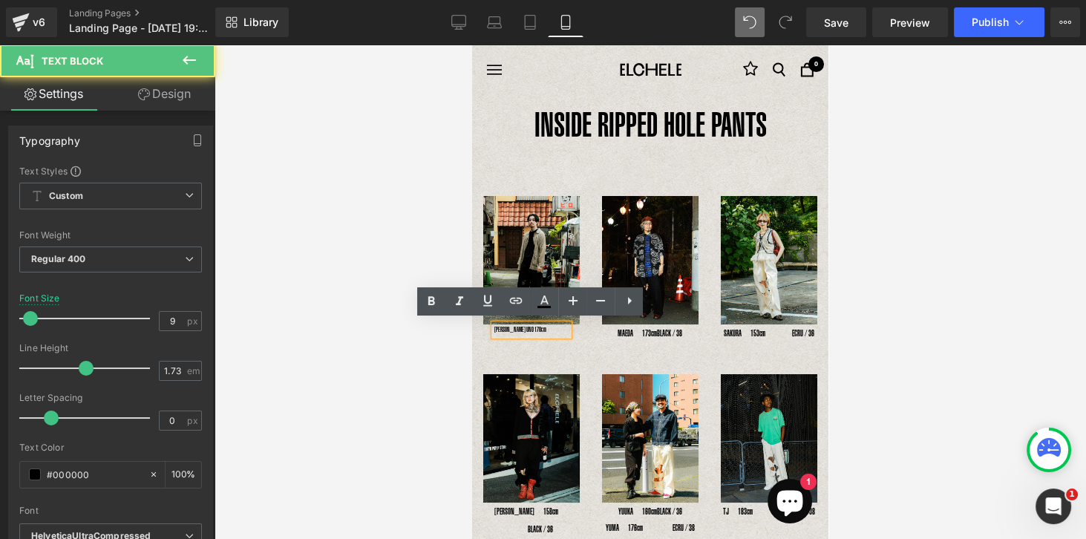
click at [534, 327] on div "[PERSON_NAME] UNO 178cm" at bounding box center [531, 330] width 74 height 12
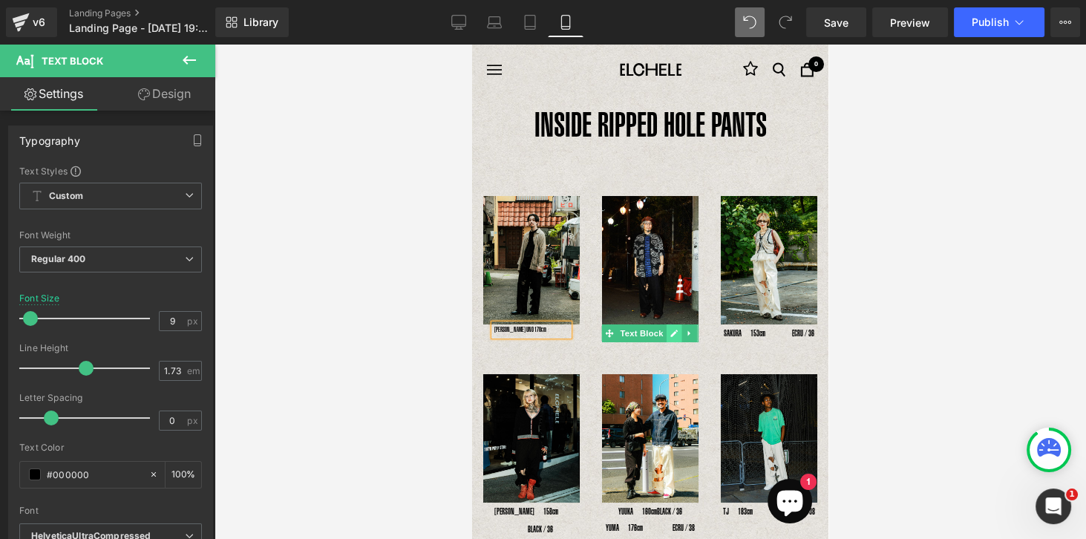
click at [676, 332] on link at bounding box center [674, 333] width 16 height 18
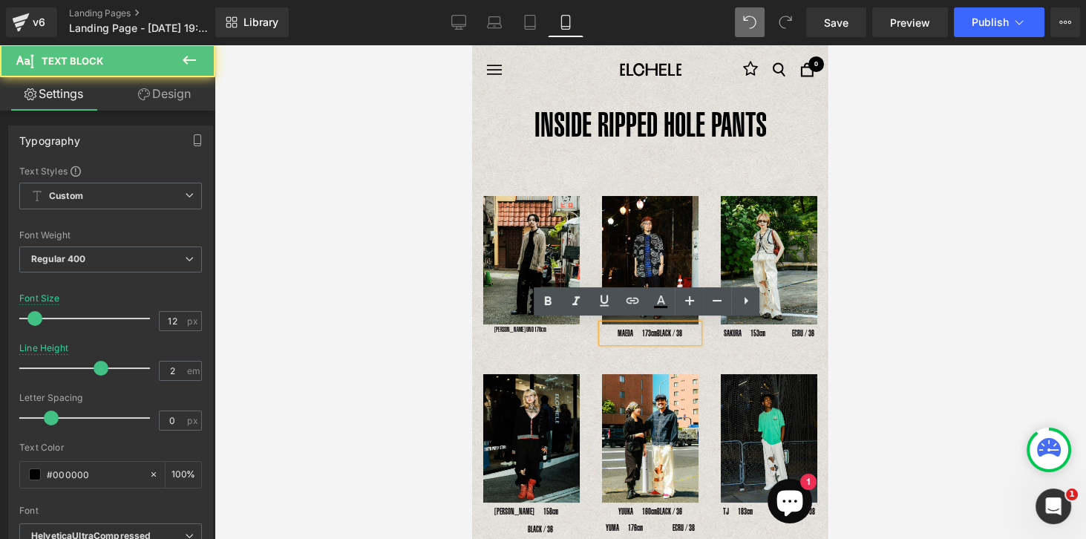
drag, startPoint x: 664, startPoint y: 330, endPoint x: 687, endPoint y: 330, distance: 23.8
click at [682, 330] on span "BLACK / 38" at bounding box center [669, 333] width 25 height 10
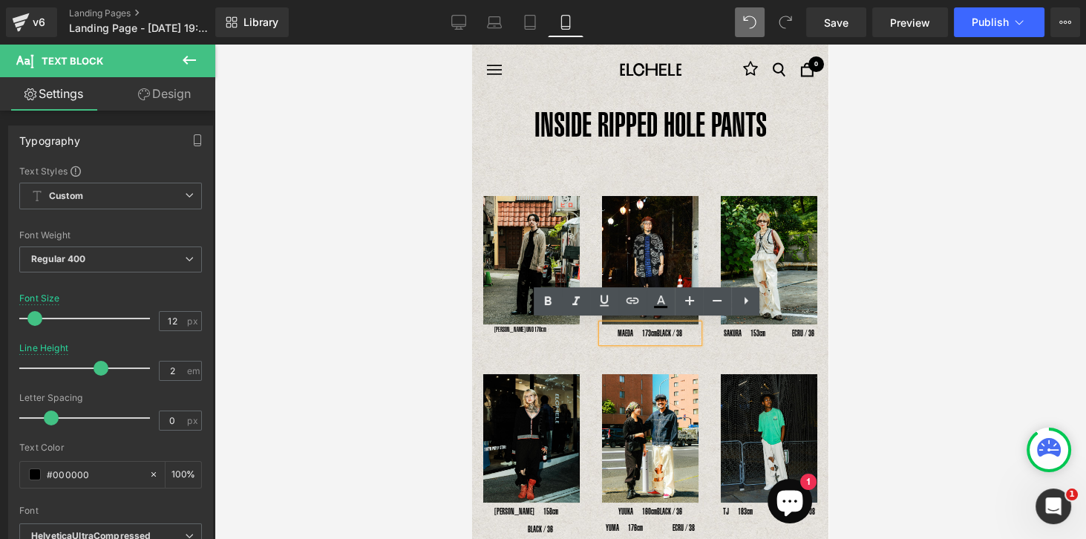
copy span "BLACK / 38"
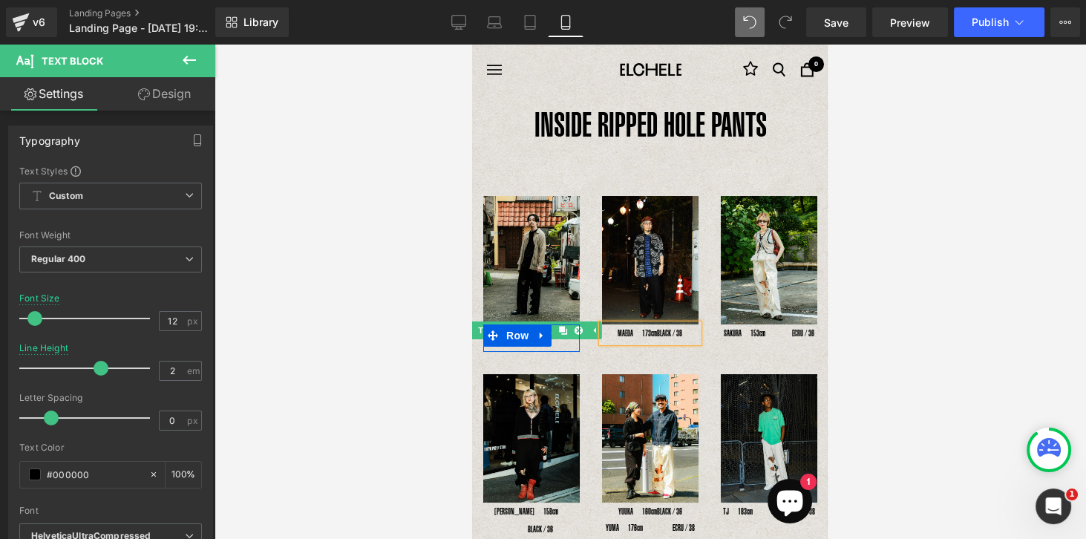
click at [564, 327] on icon at bounding box center [562, 330] width 8 height 8
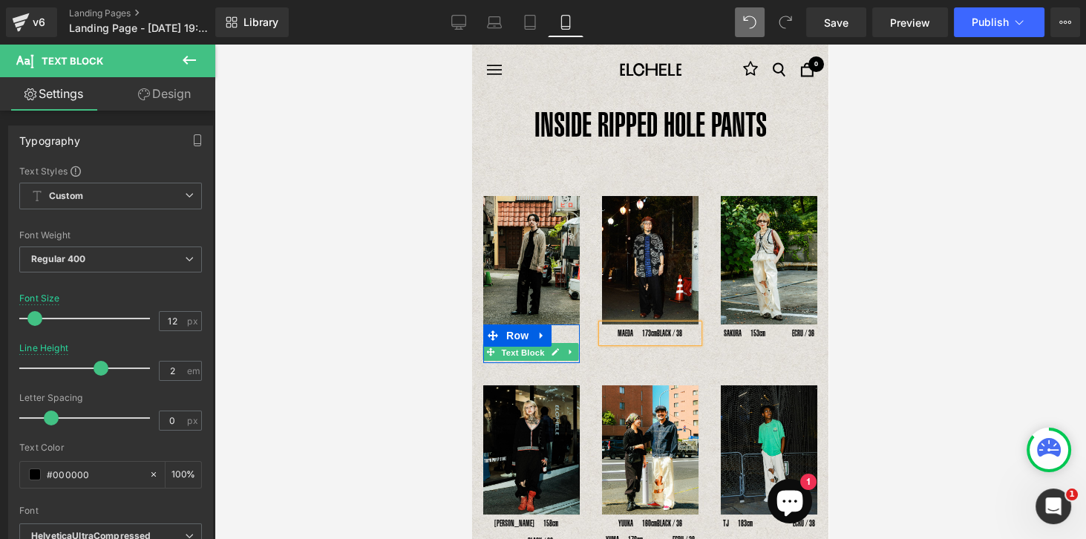
click at [541, 347] on span "Text Block" at bounding box center [522, 352] width 49 height 18
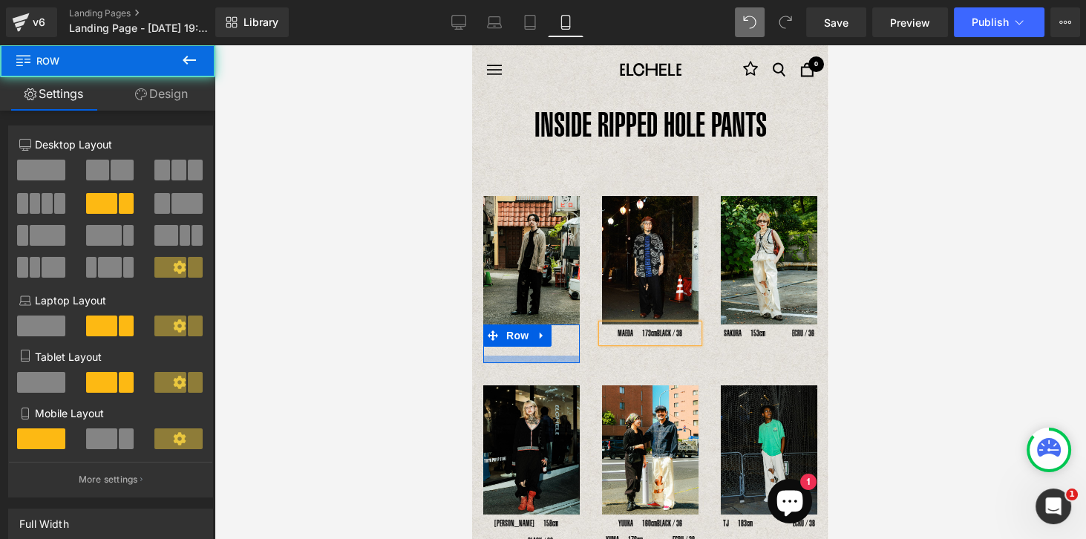
click at [554, 356] on div at bounding box center [531, 359] width 97 height 7
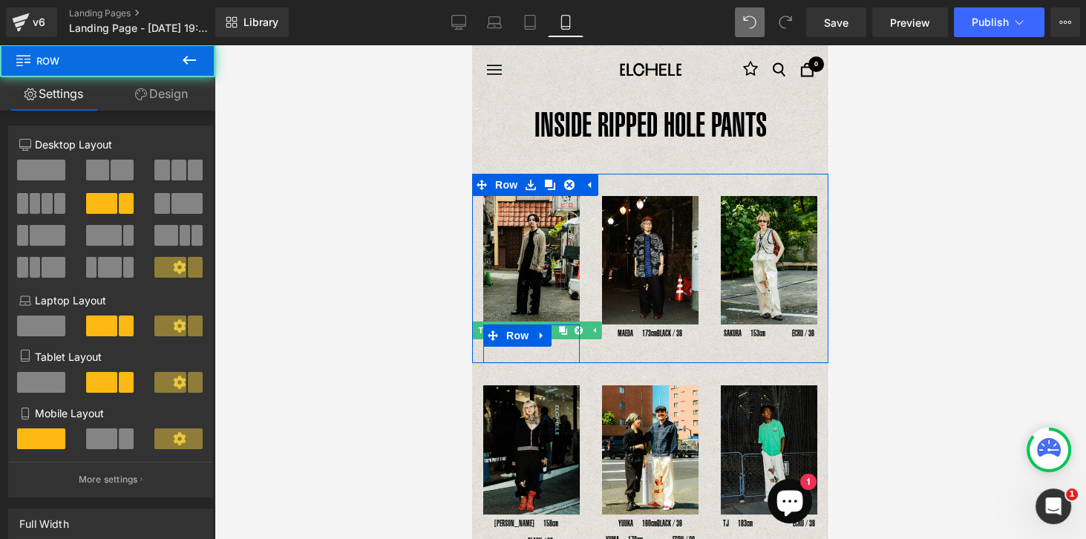
click at [559, 332] on link at bounding box center [563, 330] width 16 height 18
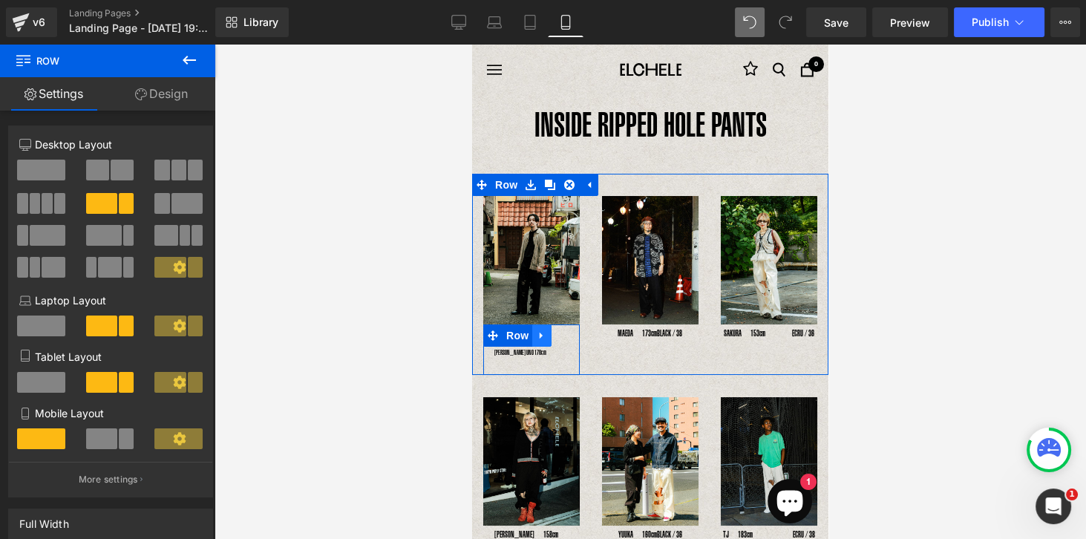
click at [540, 333] on icon at bounding box center [542, 335] width 10 height 11
click at [569, 361] on icon at bounding box center [570, 363] width 2 height 5
click at [576, 360] on div at bounding box center [578, 349] width 4 height 50
click at [565, 359] on icon at bounding box center [562, 363] width 8 height 9
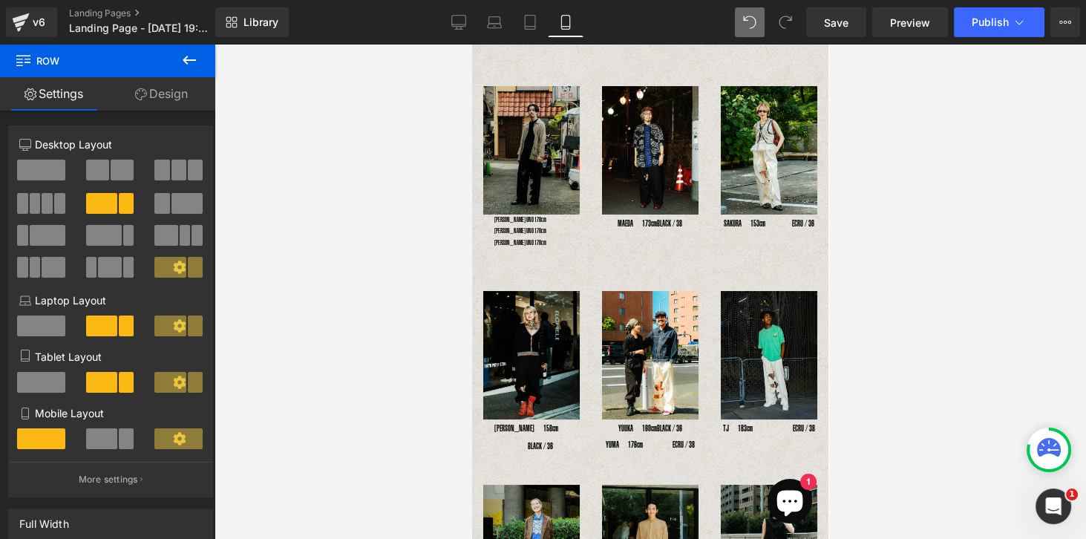
scroll to position [6, 0]
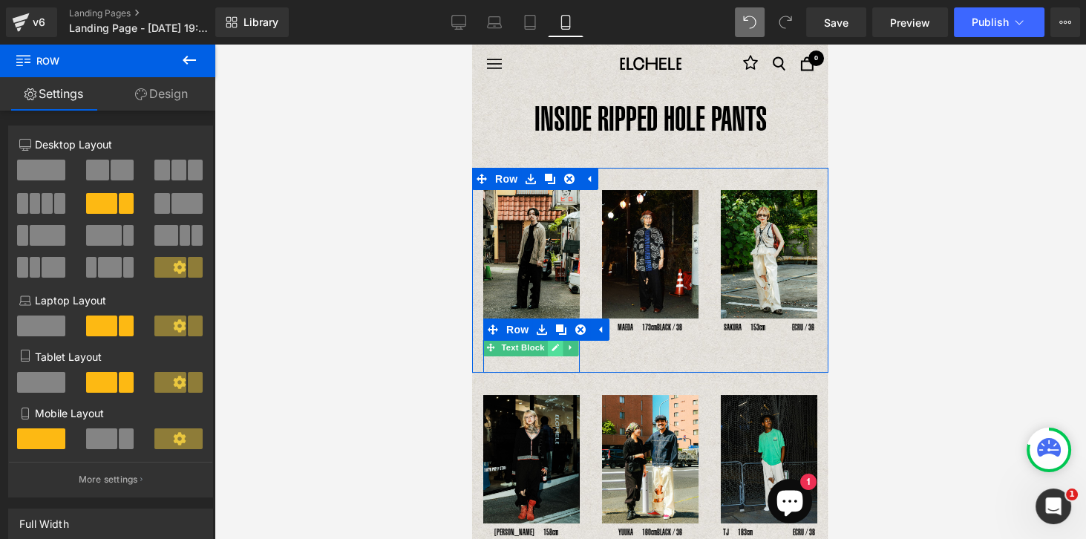
click at [559, 347] on link at bounding box center [555, 348] width 16 height 18
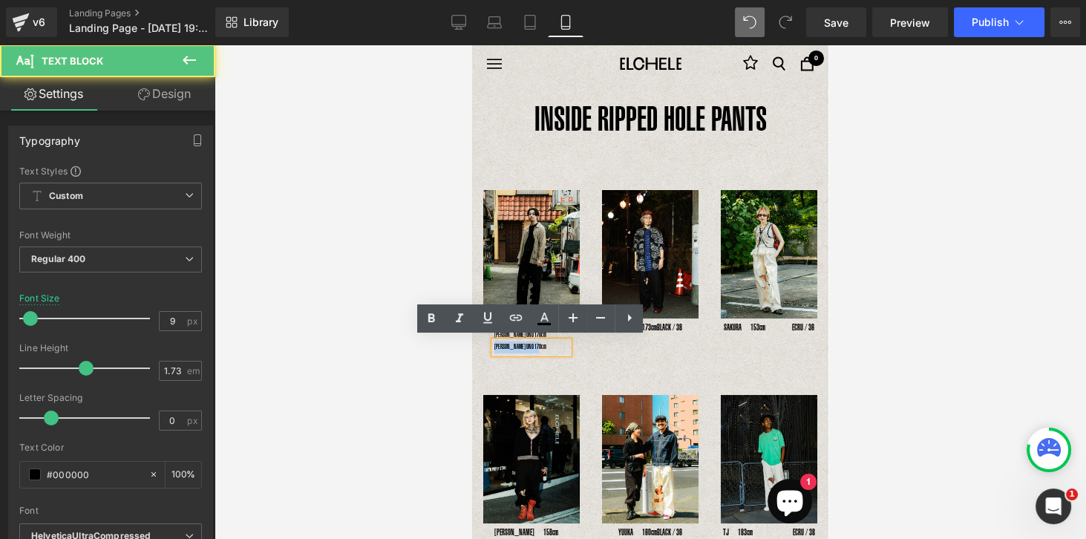
drag, startPoint x: 559, startPoint y: 347, endPoint x: 462, endPoint y: 347, distance: 97.3
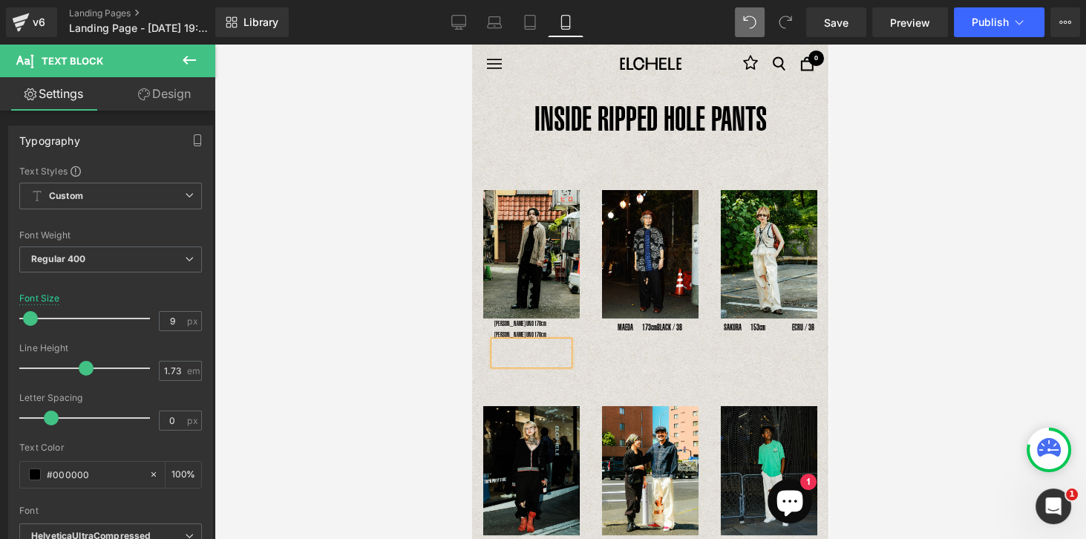
click at [565, 377] on div "YOSHIHIRO UNO 178cm Text Block YOSHIHIRO UNO 178cm Text Block Text Block Text B…" at bounding box center [531, 352] width 97 height 66
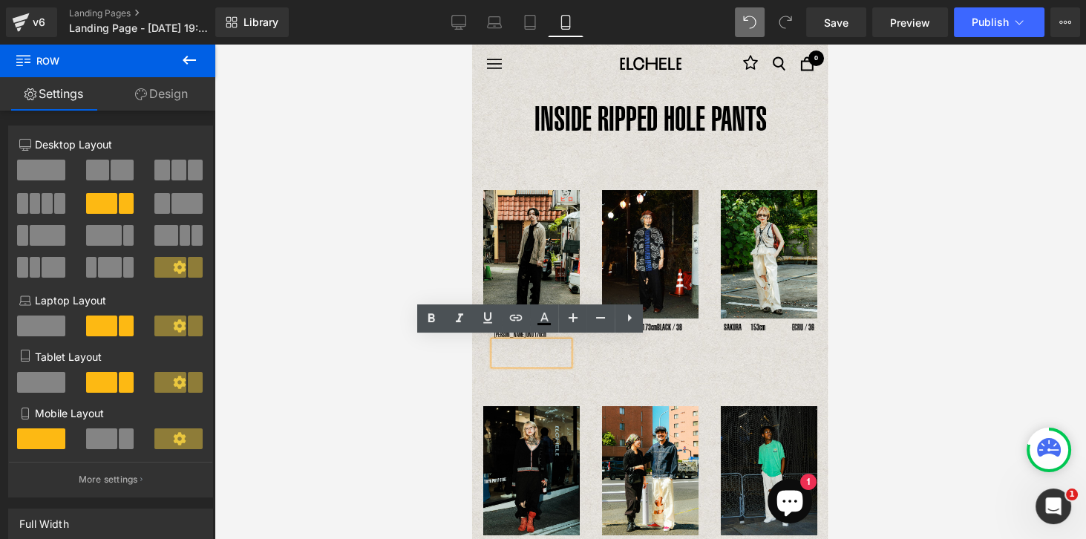
click at [518, 342] on div at bounding box center [531, 353] width 74 height 23
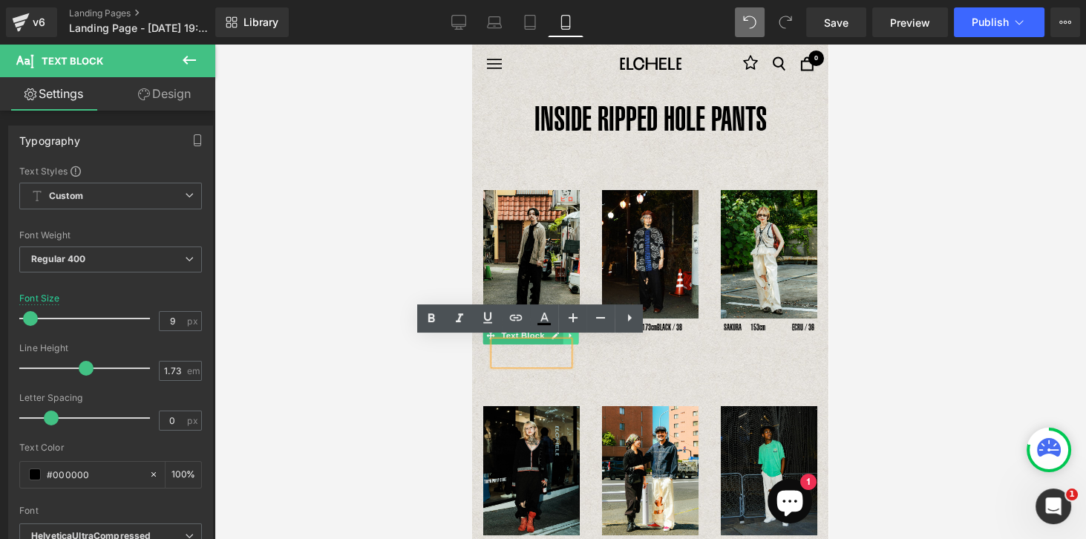
click at [563, 334] on link at bounding box center [571, 336] width 16 height 18
click at [577, 333] on icon at bounding box center [578, 335] width 8 height 9
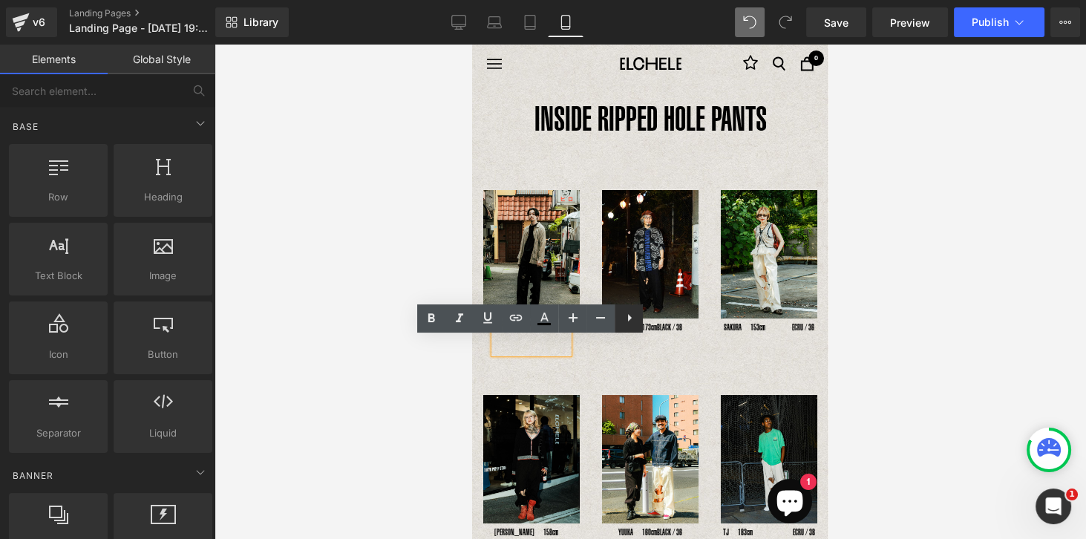
click at [628, 316] on icon at bounding box center [630, 317] width 4 height 7
click at [658, 321] on icon at bounding box center [658, 318] width 18 height 18
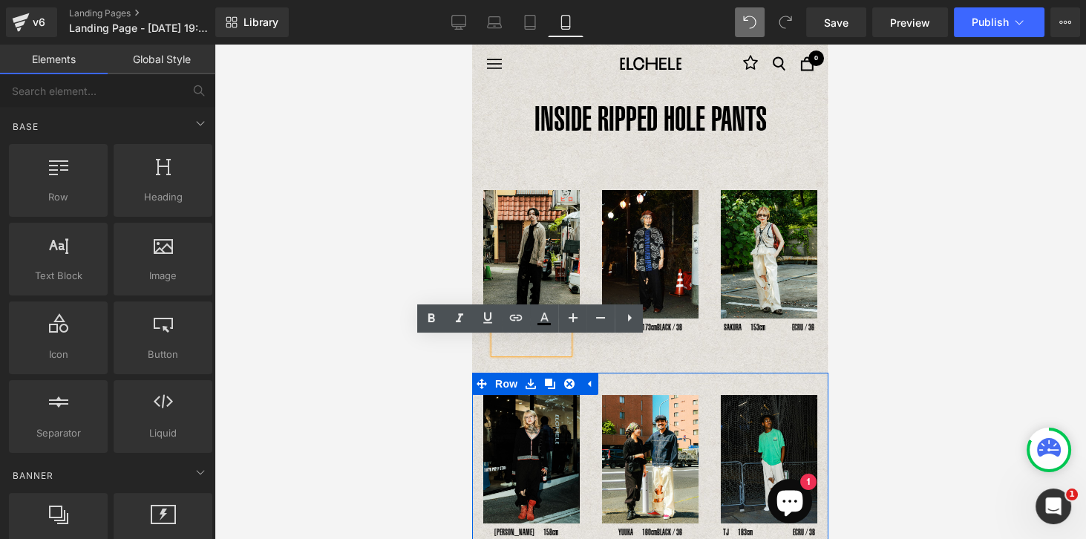
drag, startPoint x: 493, startPoint y: 369, endPoint x: 483, endPoint y: 369, distance: 9.7
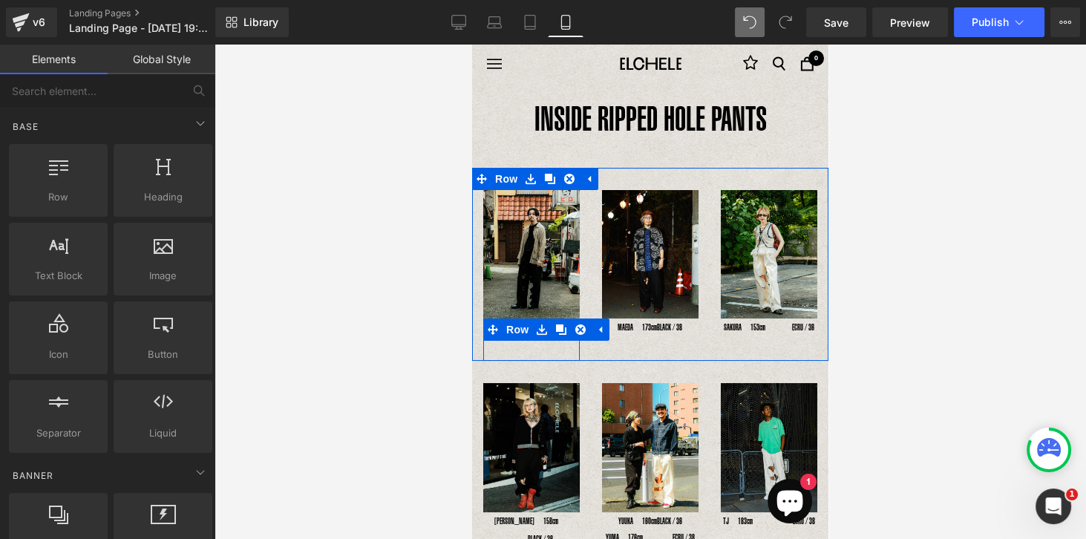
click at [493, 348] on div "Text Block Text Block" at bounding box center [531, 348] width 97 height 12
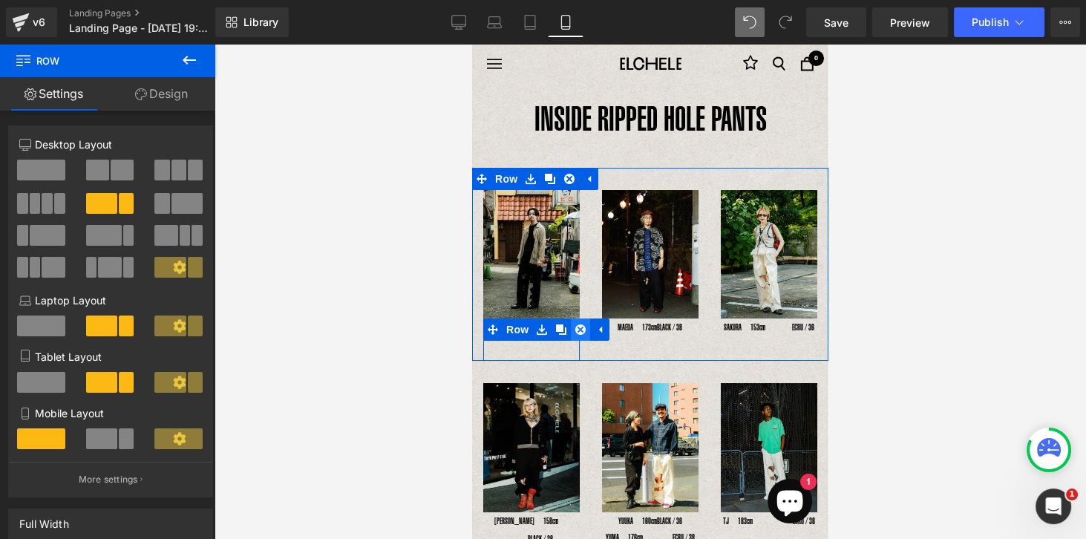
click at [587, 333] on link at bounding box center [580, 330] width 19 height 22
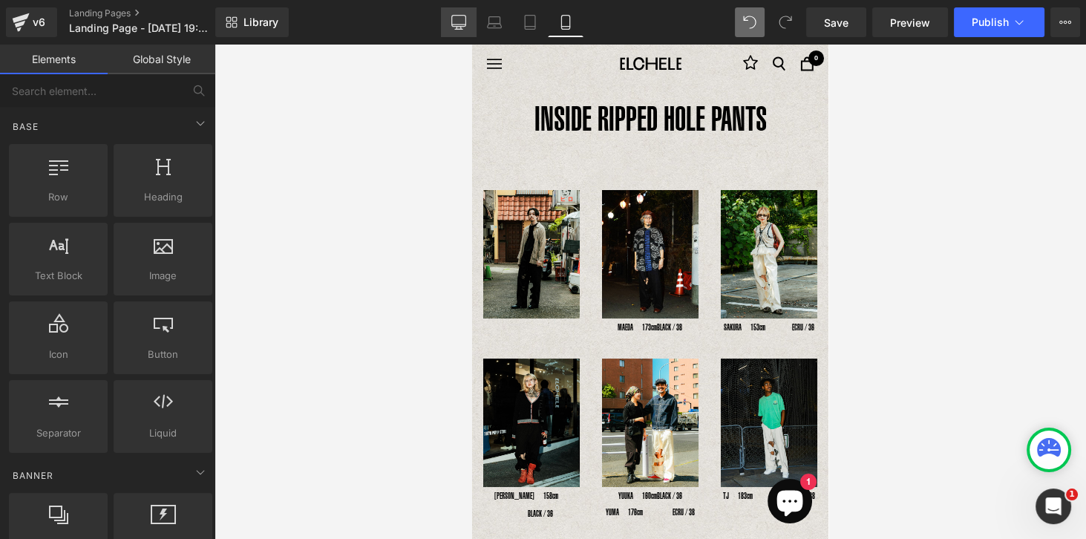
click at [467, 20] on link "Desktop" at bounding box center [459, 22] width 36 height 30
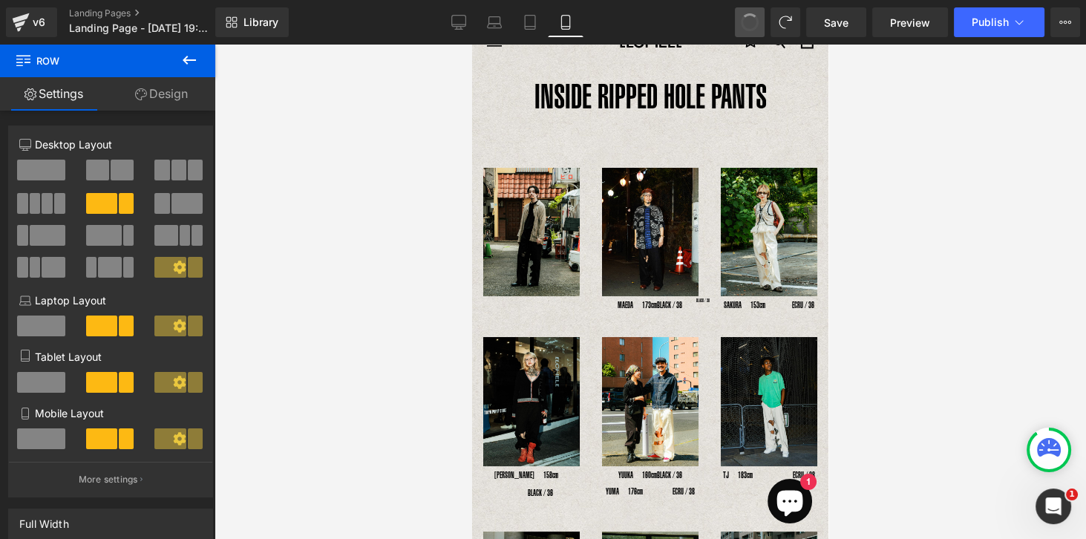
scroll to position [0, 0]
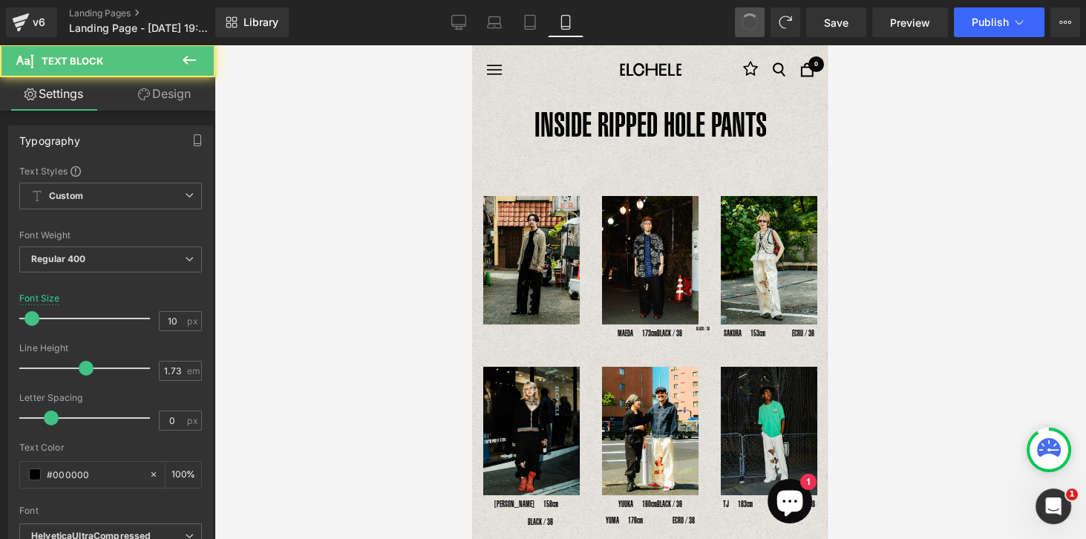
click at [754, 29] on span at bounding box center [750, 22] width 22 height 22
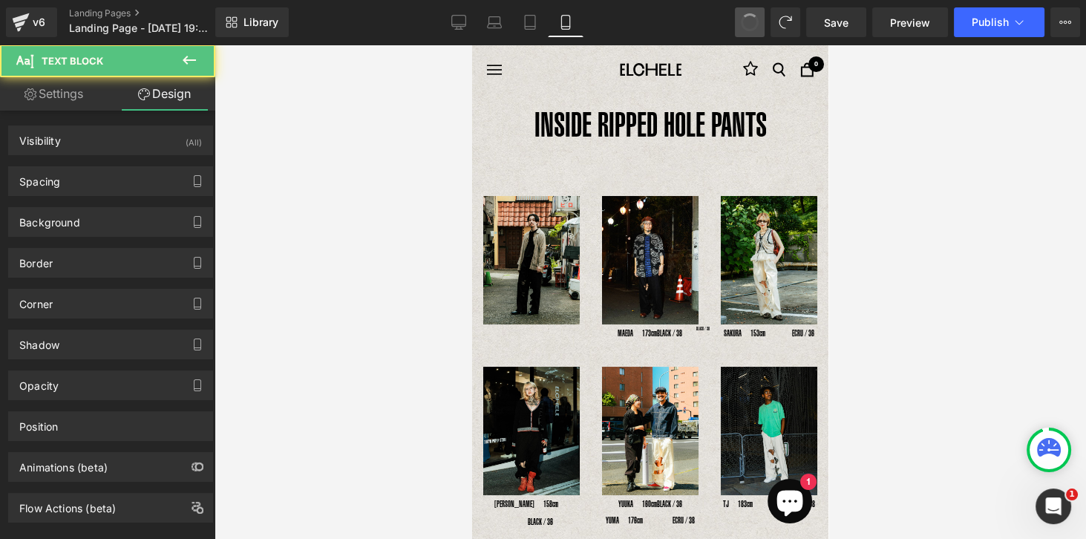
click at [754, 29] on span at bounding box center [750, 22] width 24 height 24
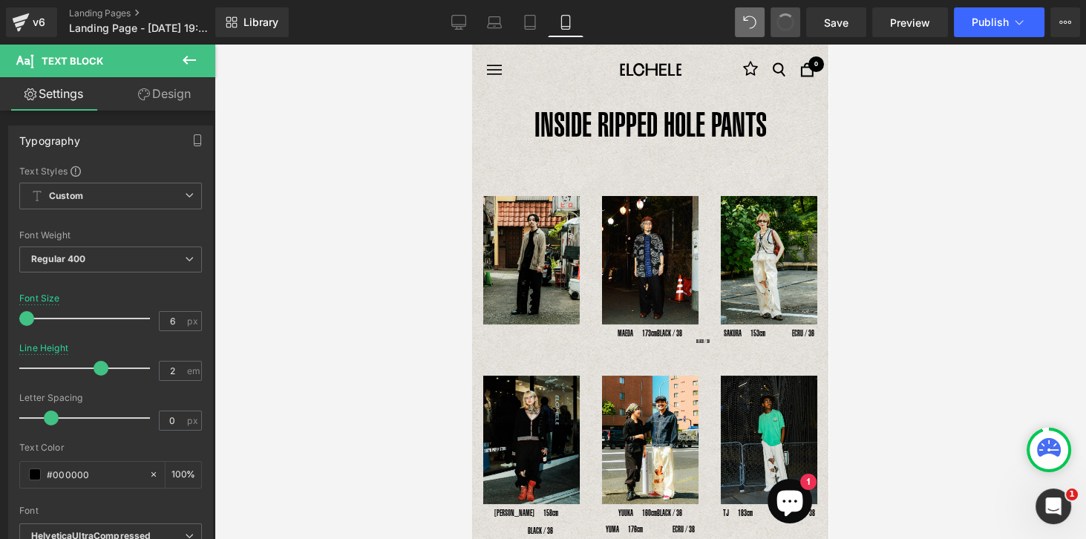
click at [794, 30] on button at bounding box center [786, 22] width 30 height 30
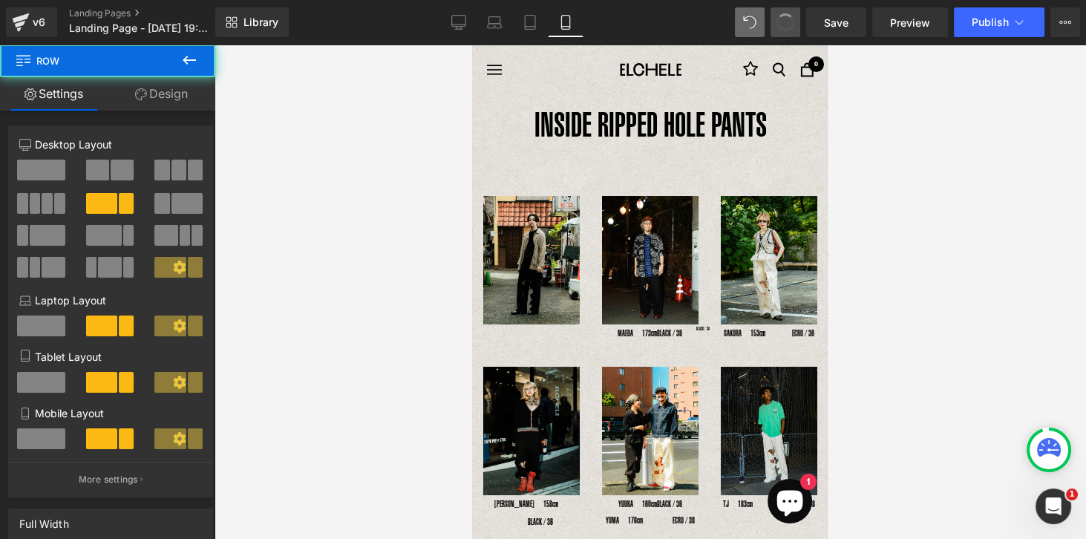
click at [792, 28] on button at bounding box center [786, 22] width 30 height 30
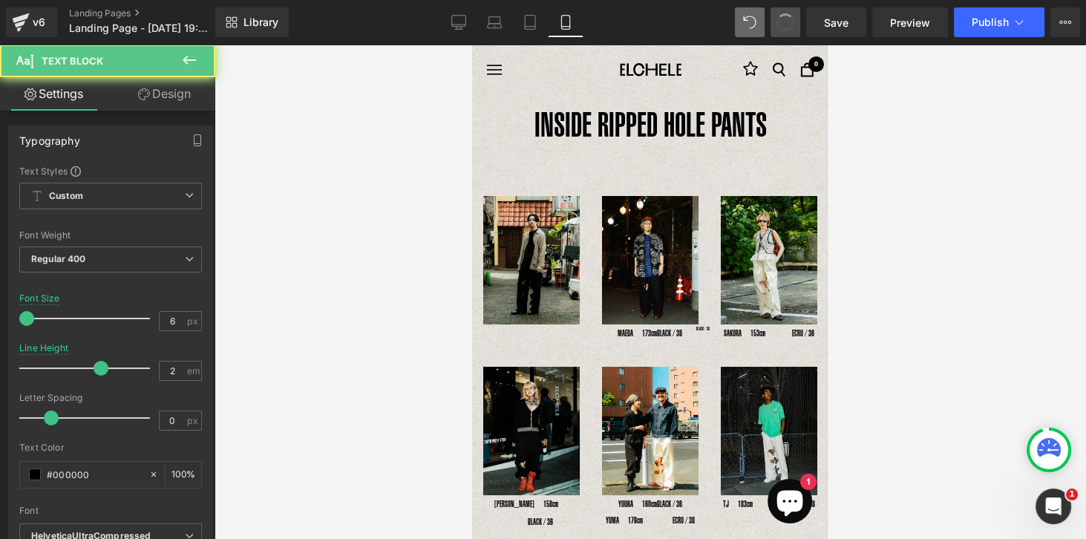
click at [791, 27] on span at bounding box center [785, 22] width 21 height 21
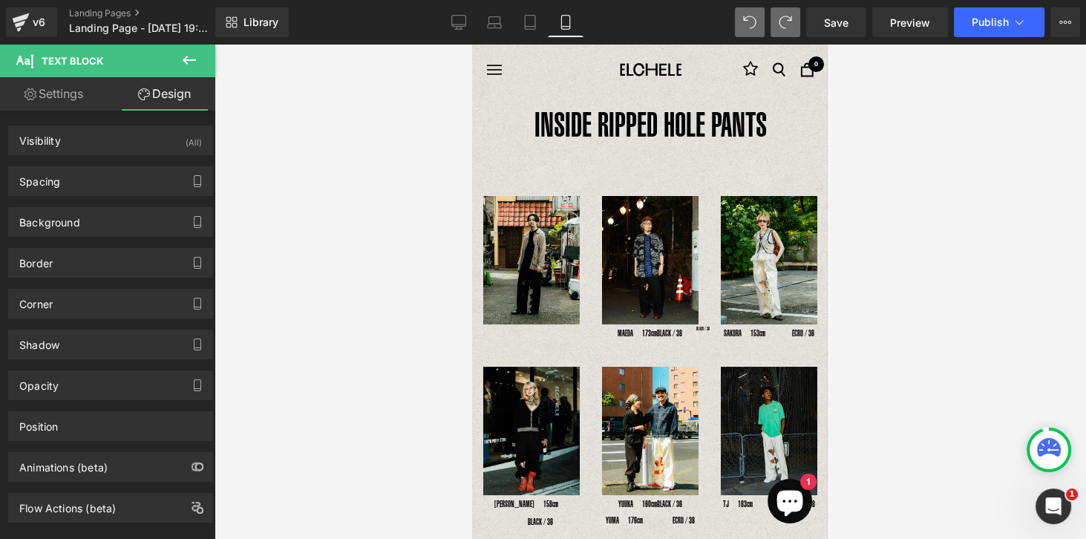
type input "100"
type input "9"
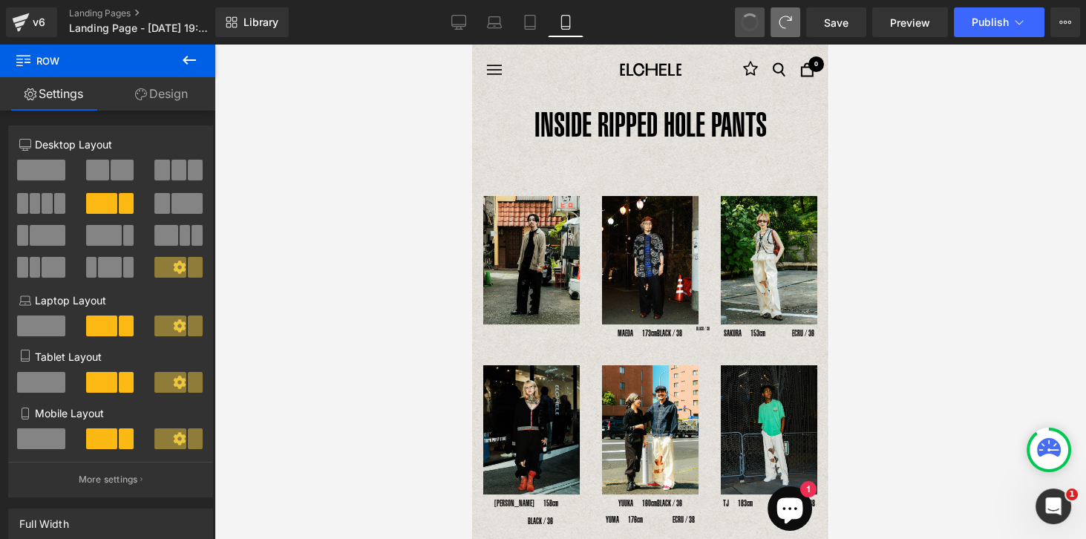
click at [752, 27] on span at bounding box center [750, 22] width 22 height 22
click at [752, 27] on span at bounding box center [749, 22] width 19 height 19
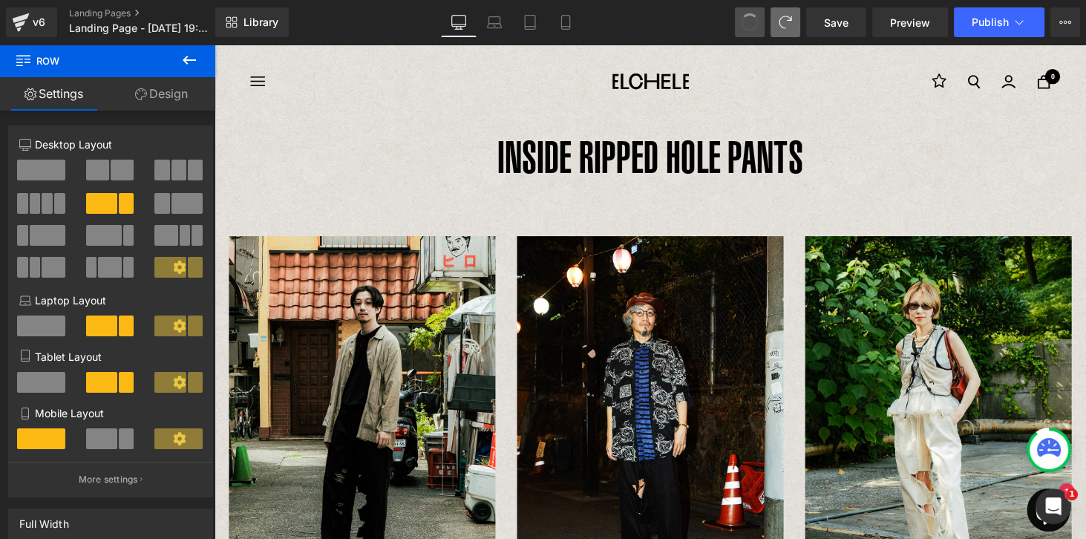
click at [748, 29] on span at bounding box center [749, 22] width 21 height 21
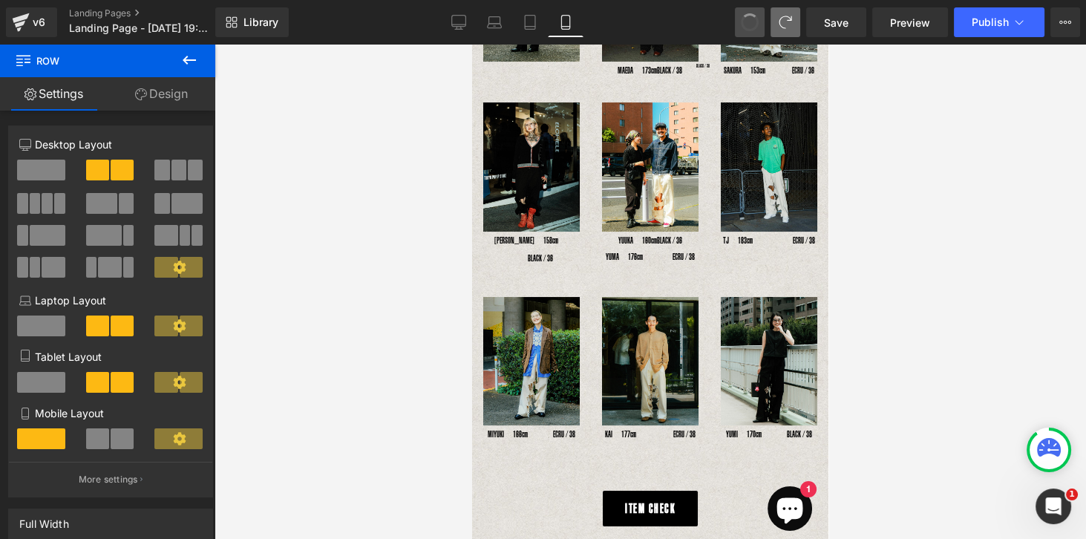
scroll to position [141, 0]
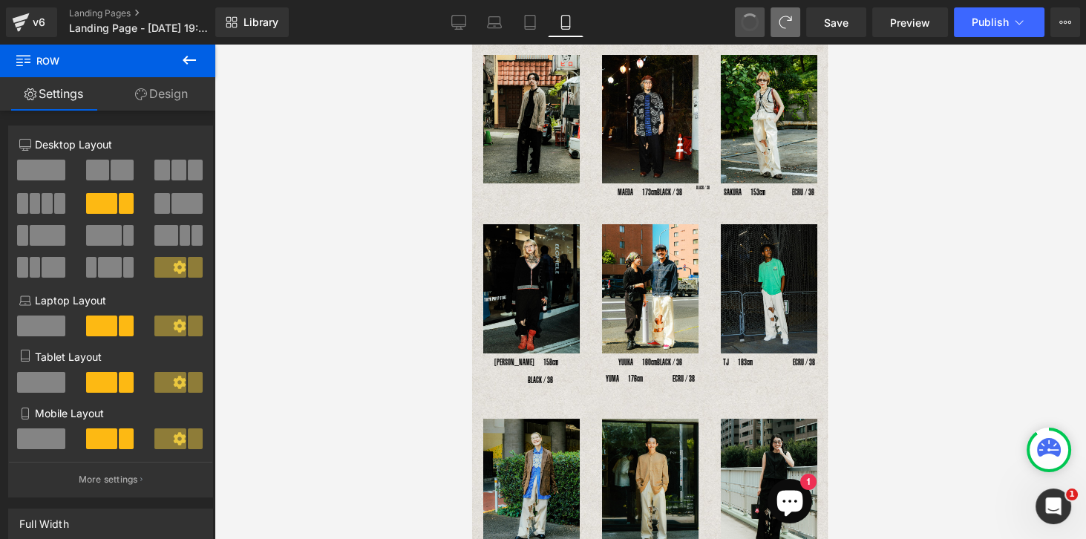
click at [748, 29] on span at bounding box center [749, 22] width 21 height 21
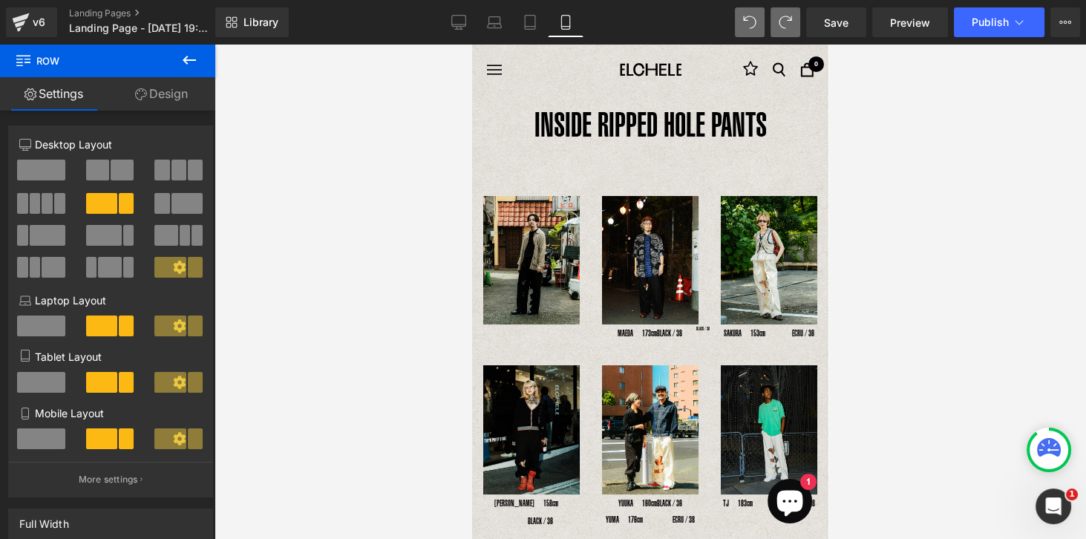
scroll to position [0, 0]
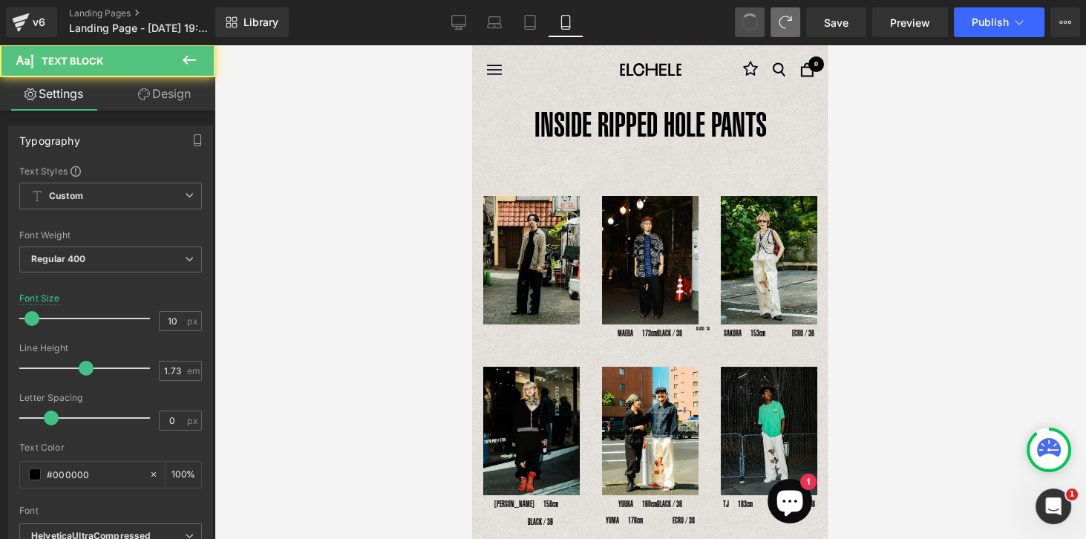
click at [748, 29] on span at bounding box center [749, 22] width 21 height 21
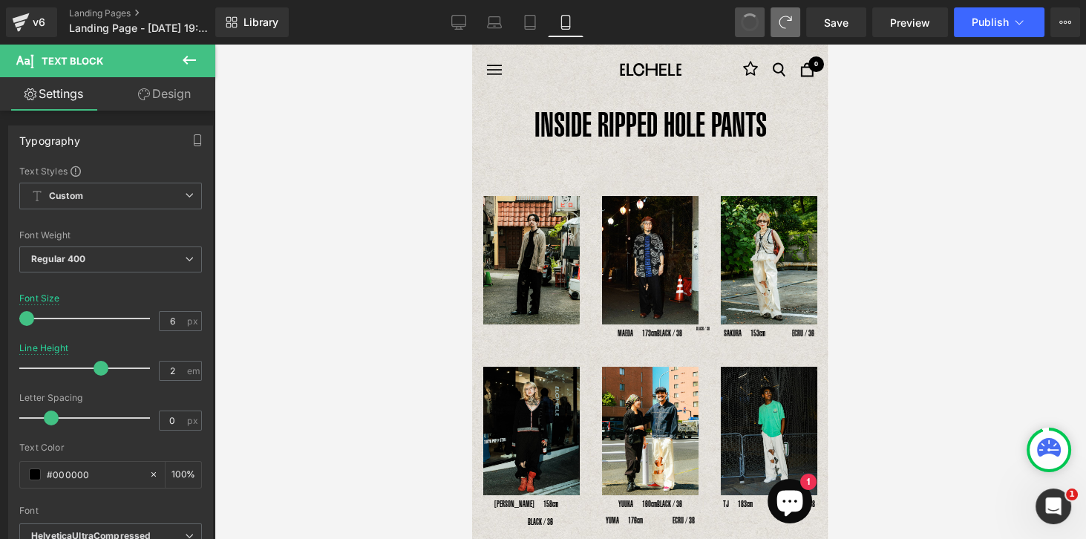
click at [748, 29] on span at bounding box center [749, 22] width 19 height 19
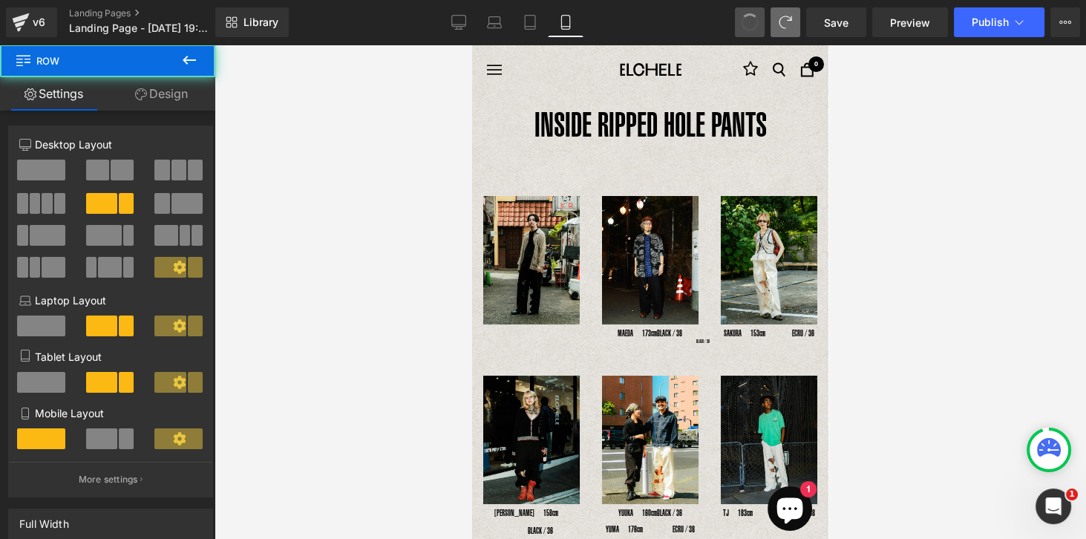
click at [748, 29] on span at bounding box center [750, 22] width 24 height 24
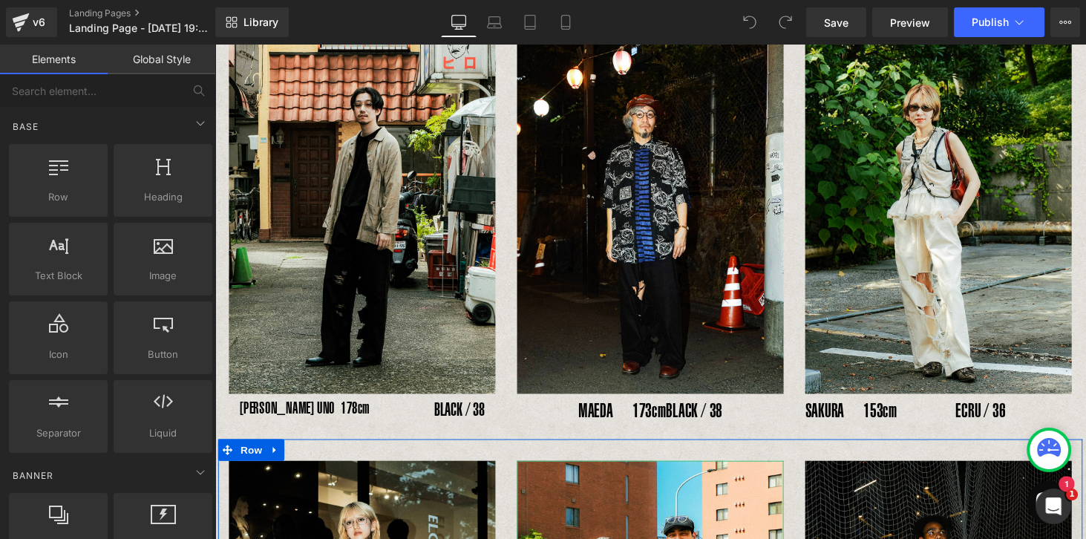
scroll to position [210, 0]
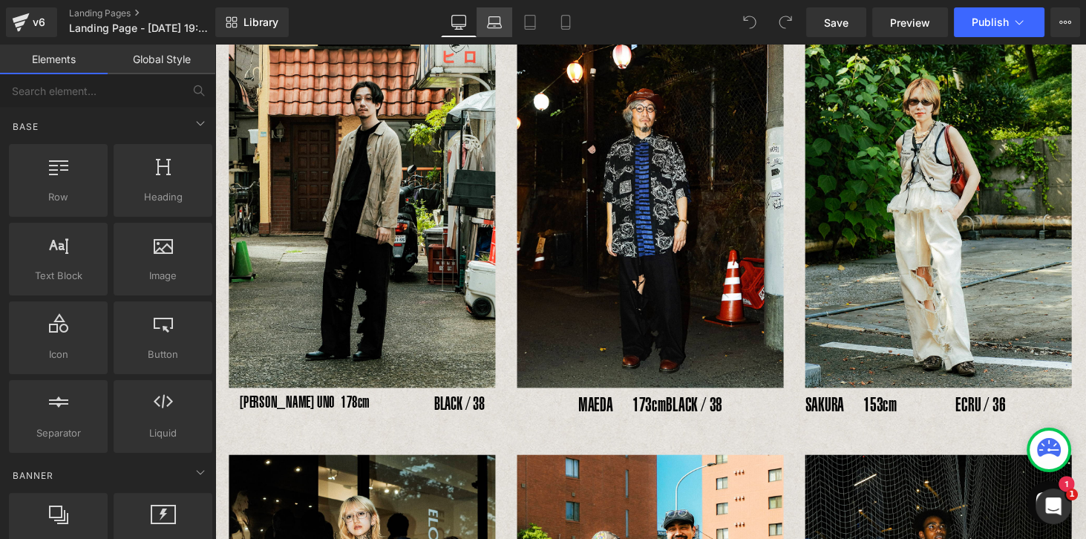
click at [500, 25] on icon at bounding box center [494, 22] width 15 height 15
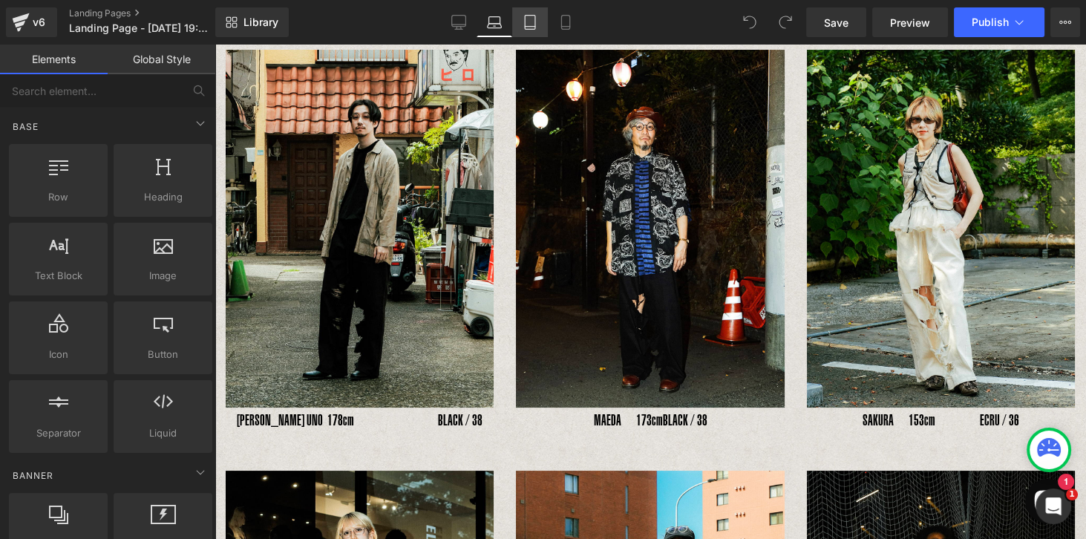
click at [522, 21] on link "Tablet" at bounding box center [530, 22] width 36 height 30
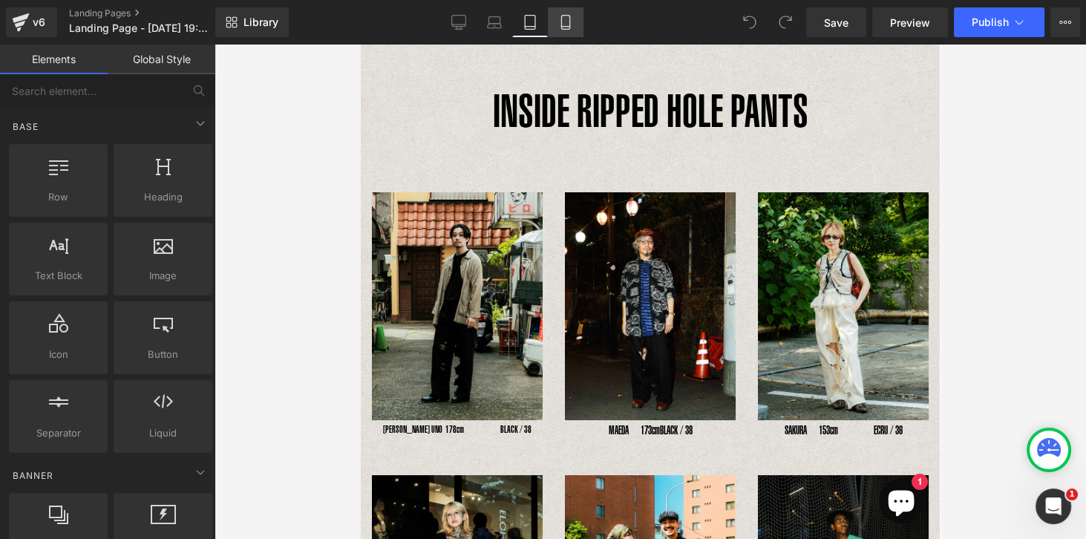
click at [564, 23] on icon at bounding box center [565, 22] width 15 height 15
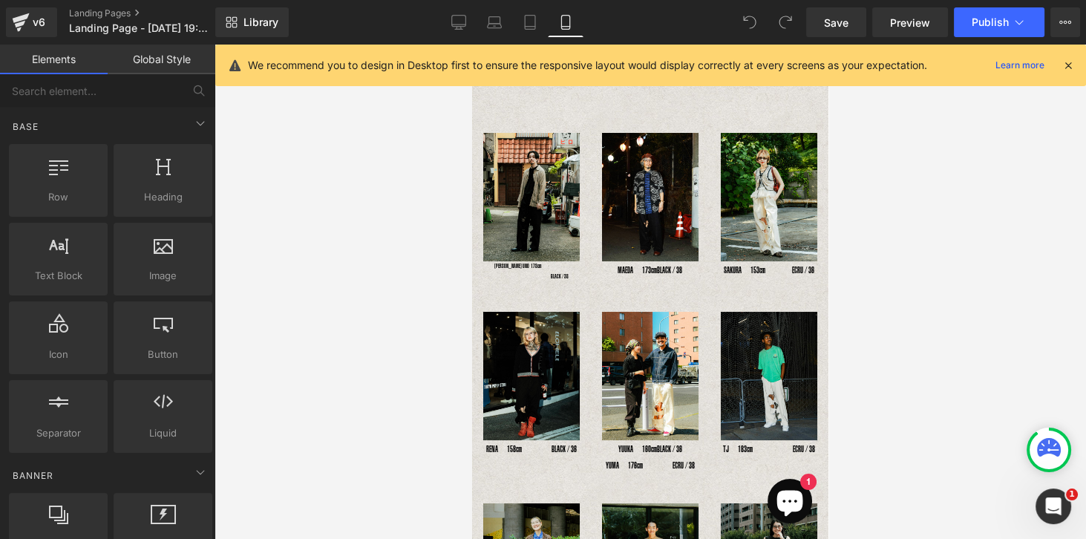
scroll to position [59, 0]
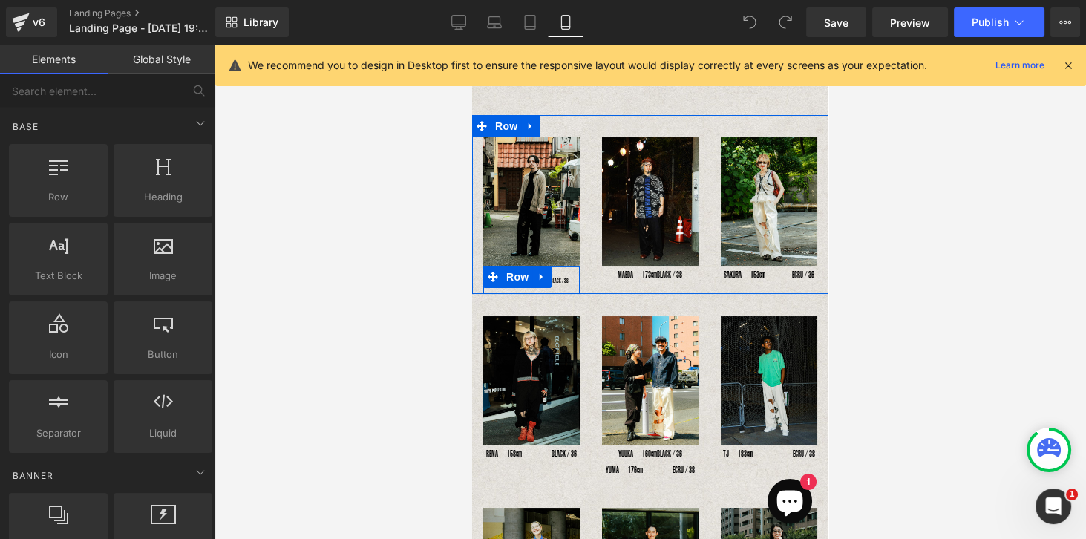
click at [569, 278] on div "BLACK / 38 Text Block" at bounding box center [531, 281] width 97 height 10
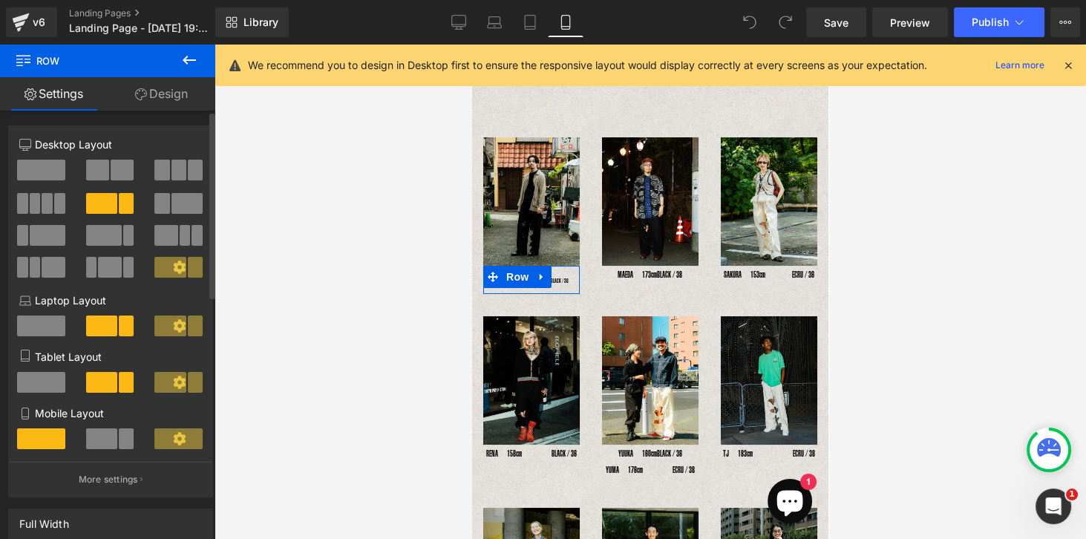
click at [119, 443] on span at bounding box center [126, 438] width 15 height 21
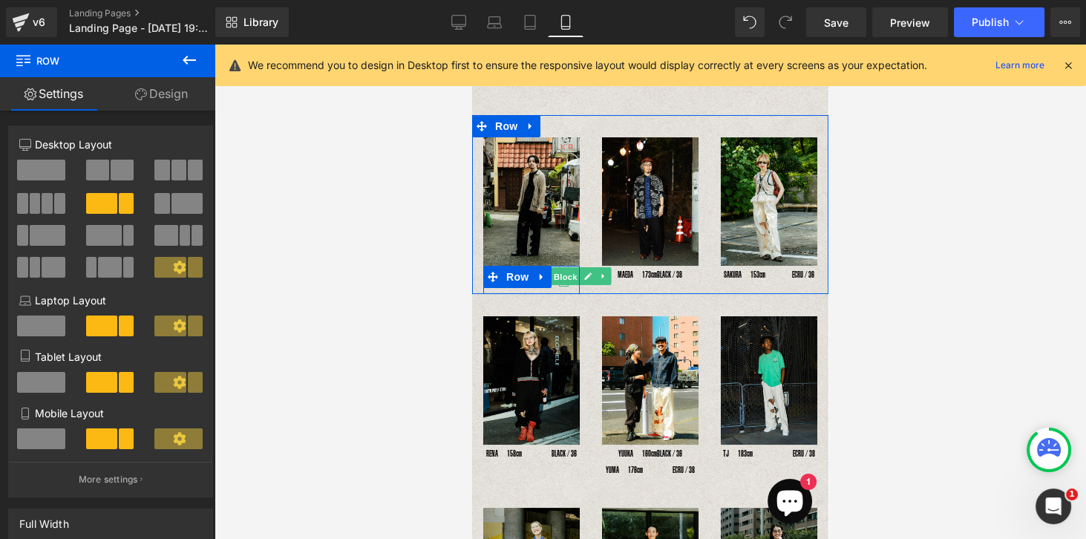
click at [557, 281] on span "Text Block" at bounding box center [555, 276] width 49 height 18
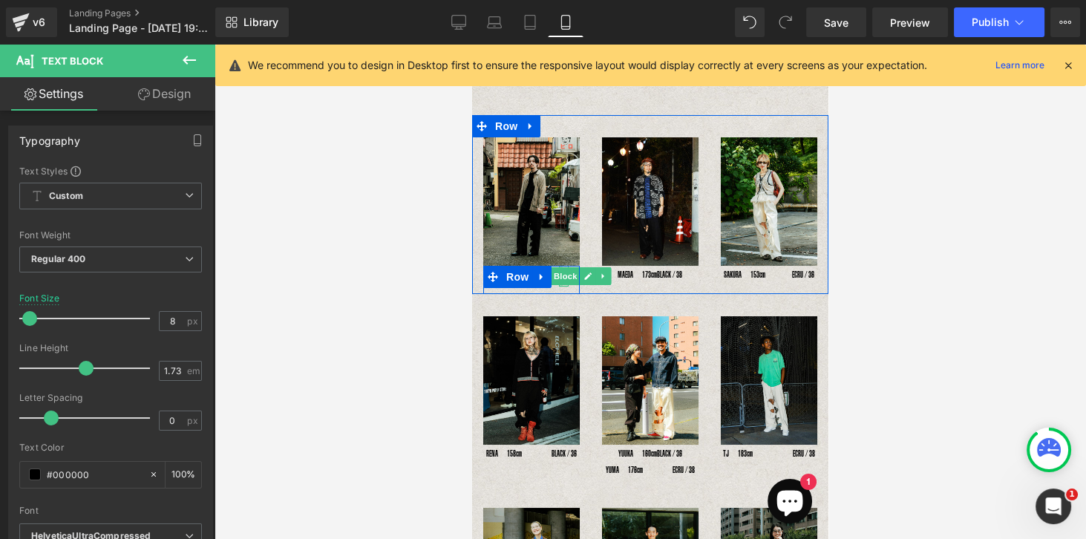
click at [560, 281] on div at bounding box center [561, 276] width 4 height 21
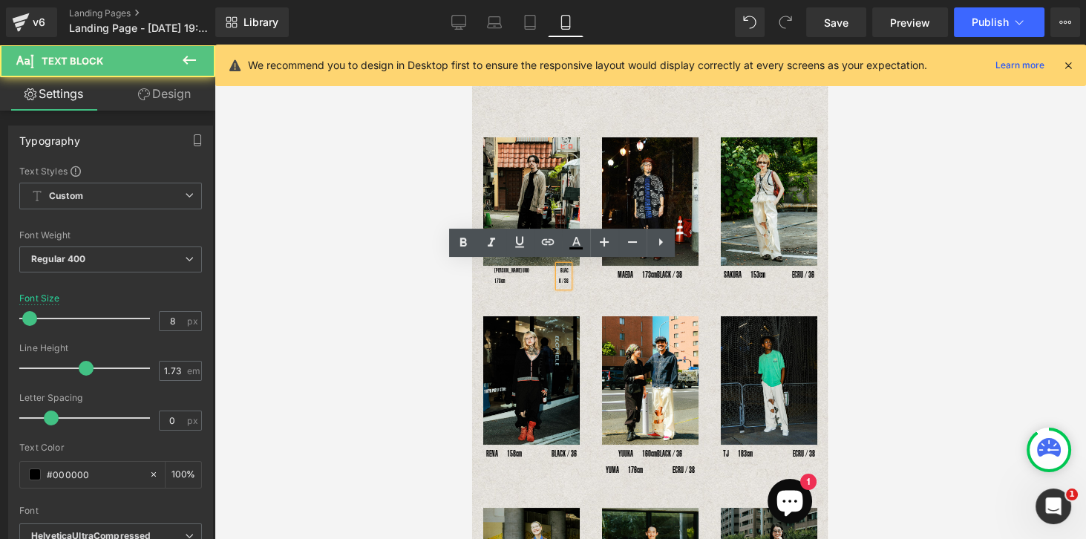
click at [562, 276] on p "BLACK / 38" at bounding box center [564, 276] width 10 height 21
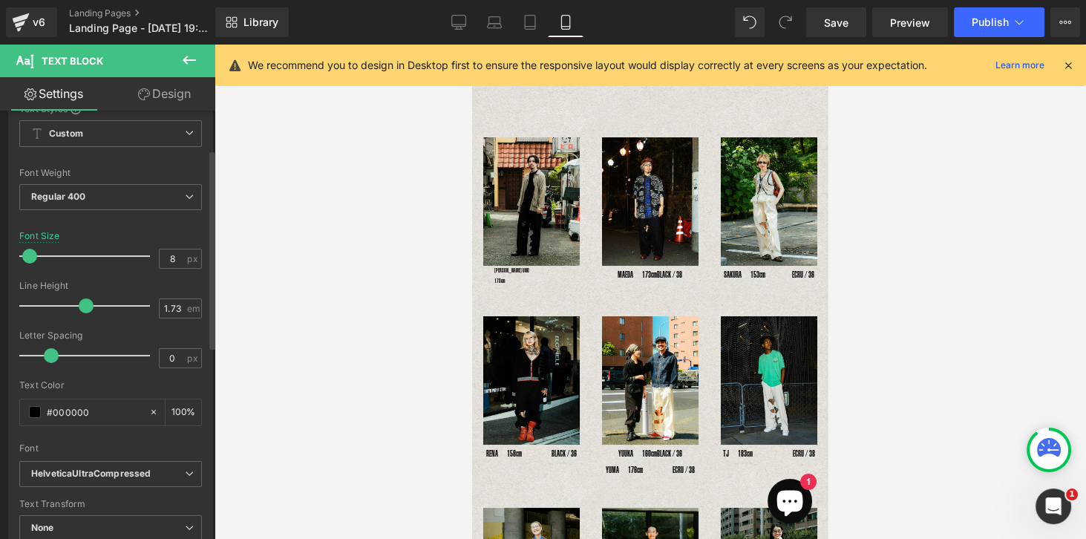
scroll to position [0, 0]
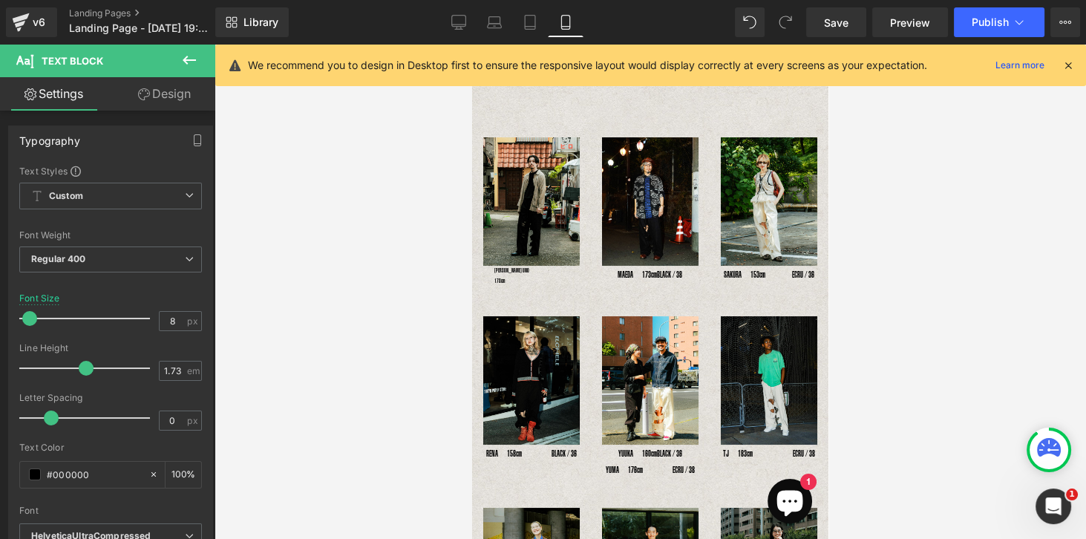
click at [189, 98] on link "Design" at bounding box center [165, 93] width 108 height 33
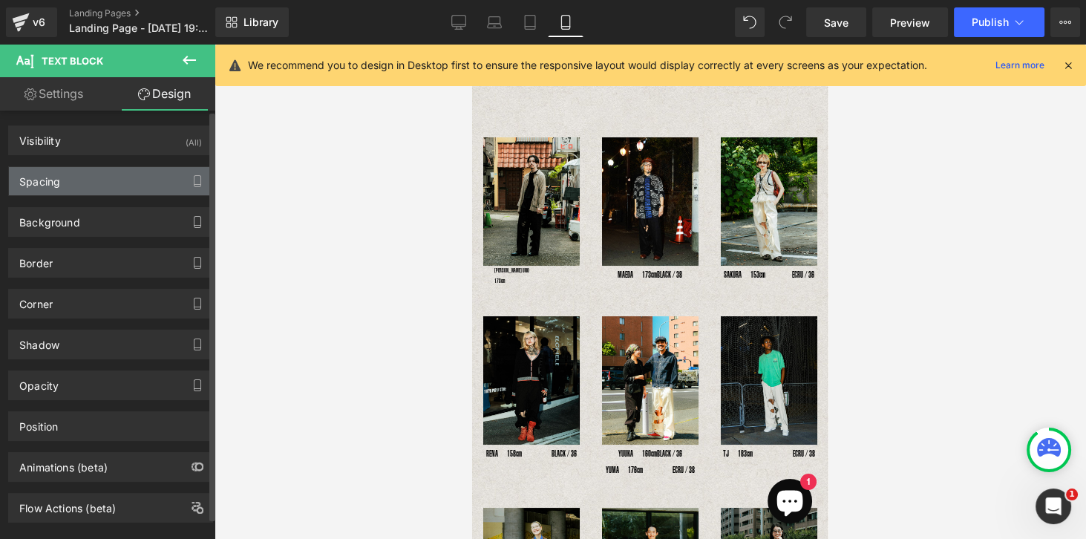
click at [71, 188] on div "Spacing" at bounding box center [110, 181] width 203 height 28
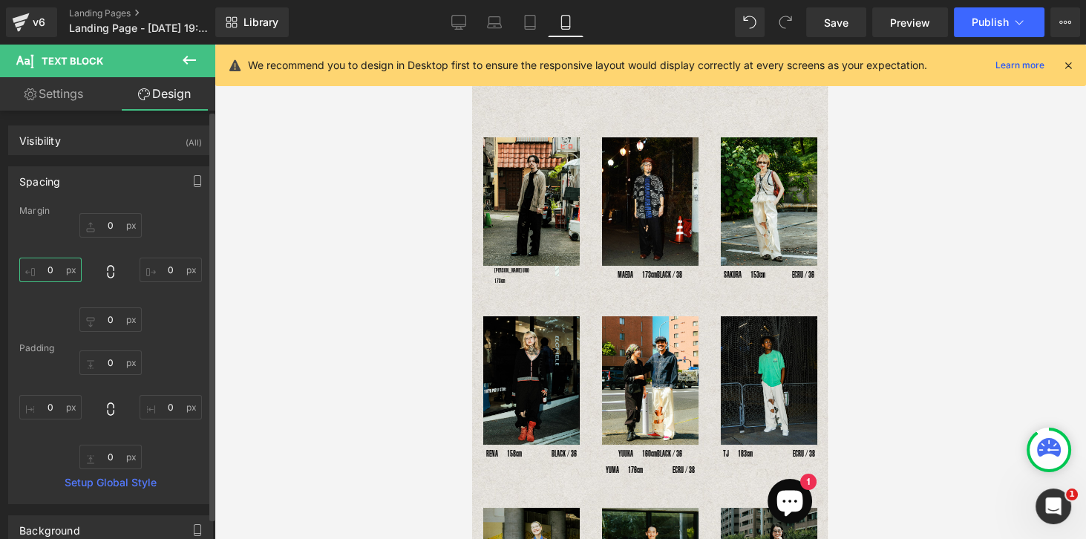
click at [50, 275] on input "0" at bounding box center [50, 270] width 62 height 25
type input "-50"
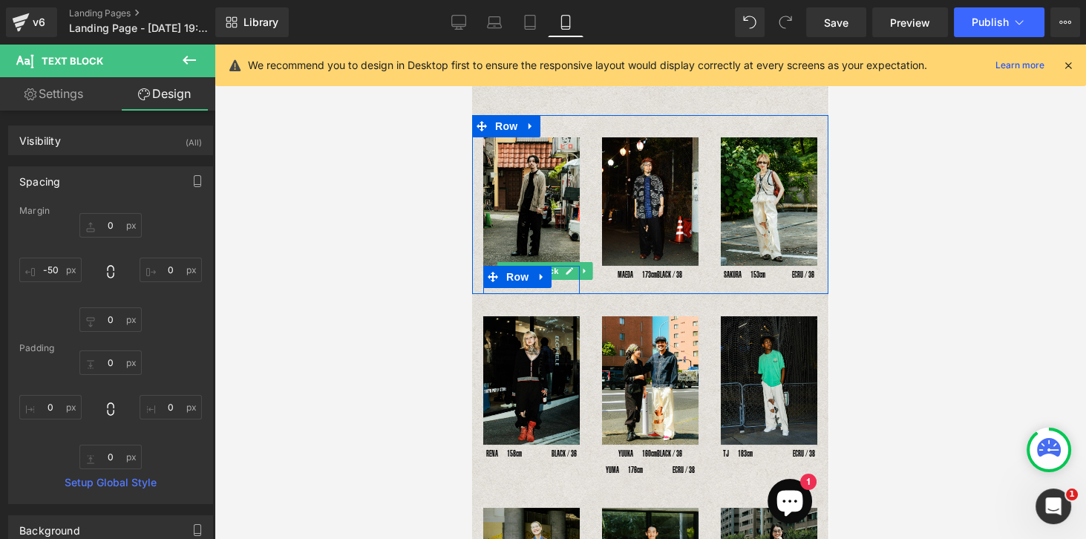
click at [560, 272] on span "Text Block" at bounding box center [536, 271] width 49 height 18
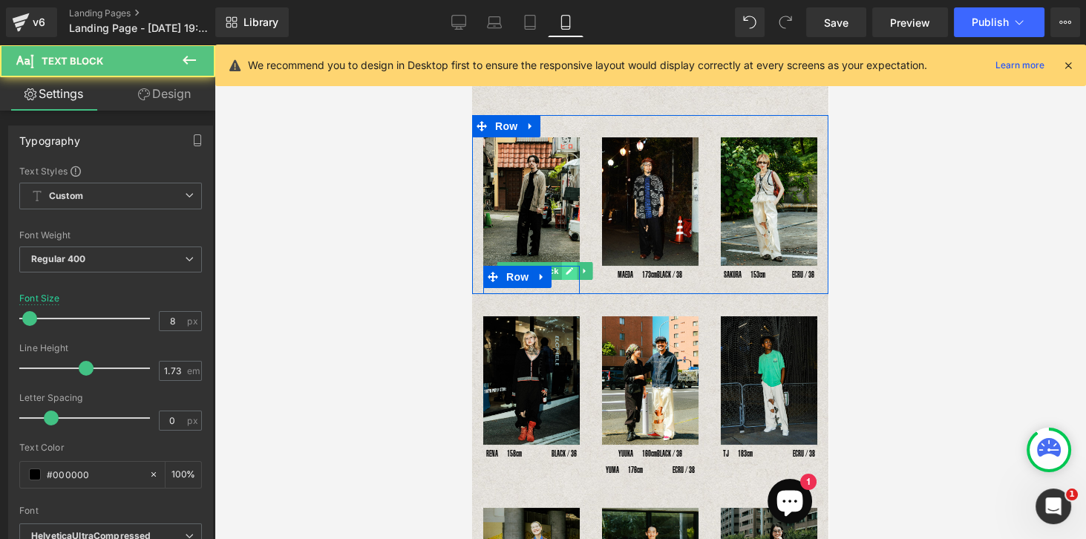
click at [567, 271] on icon at bounding box center [569, 271] width 8 height 9
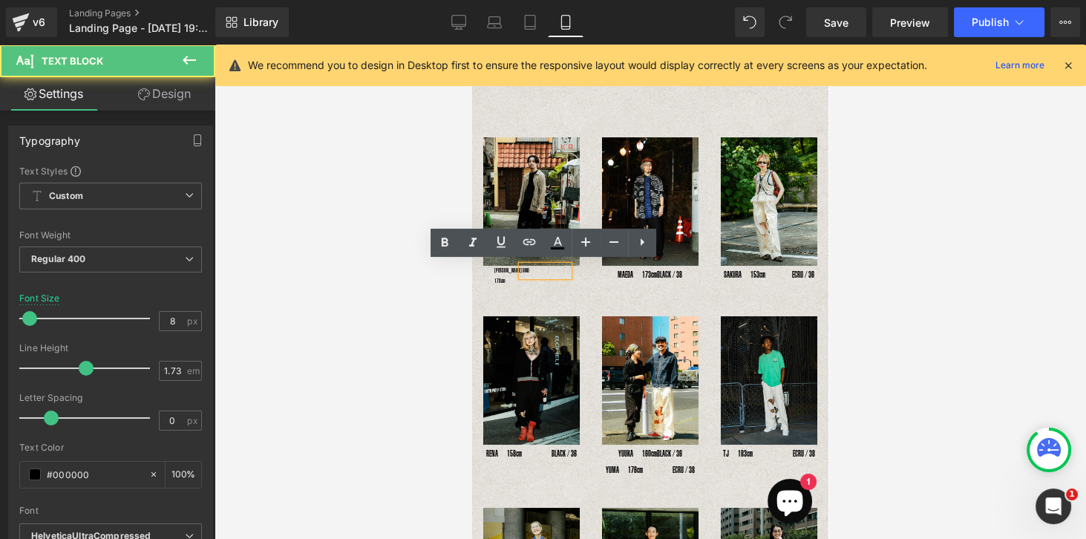
click at [562, 272] on div at bounding box center [545, 271] width 47 height 10
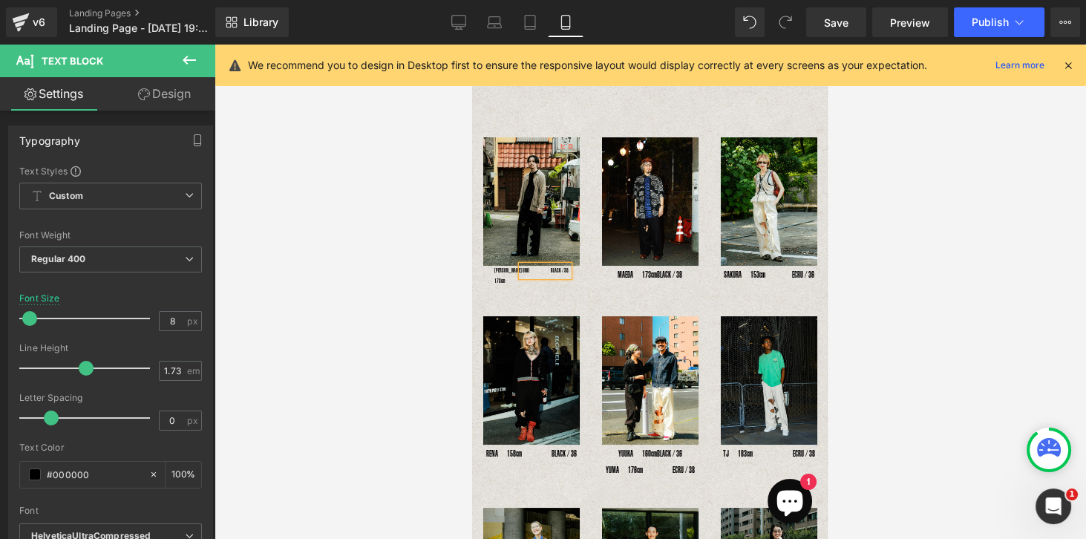
click at [472, 45] on div at bounding box center [472, 45] width 0 height 0
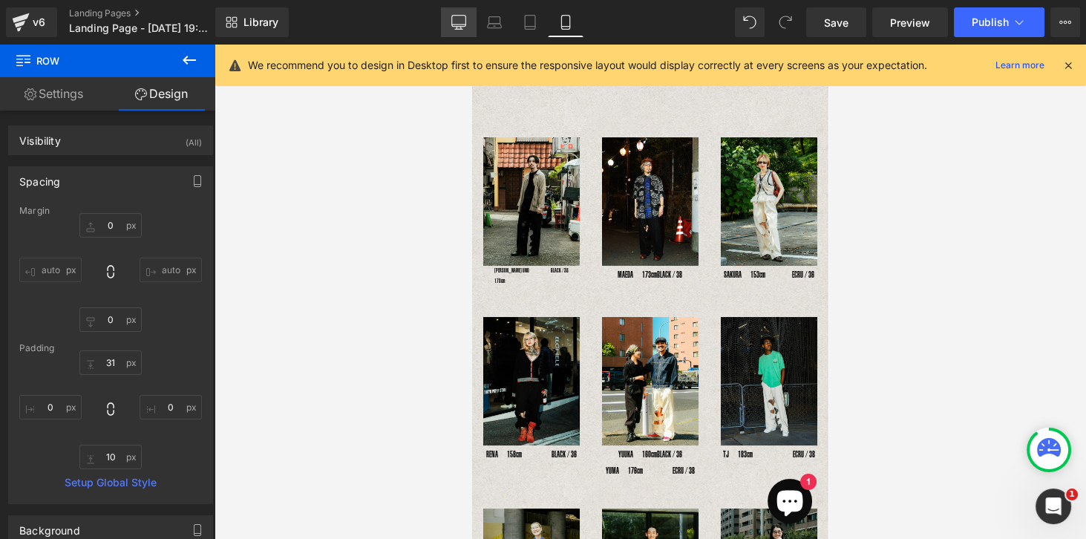
click at [466, 16] on icon at bounding box center [458, 22] width 15 height 15
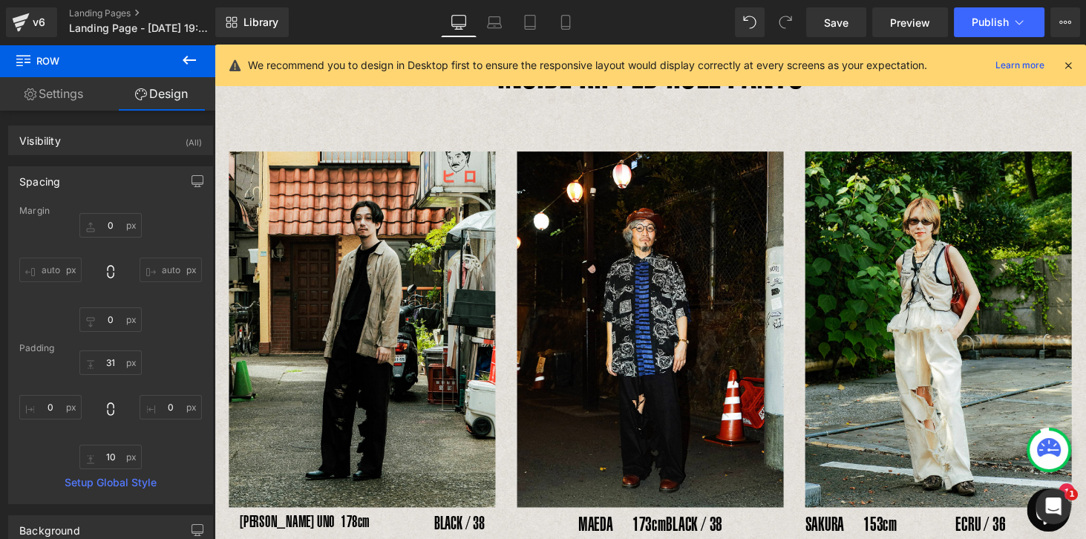
type input "0"
type input "30"
type input "0"
type input "10"
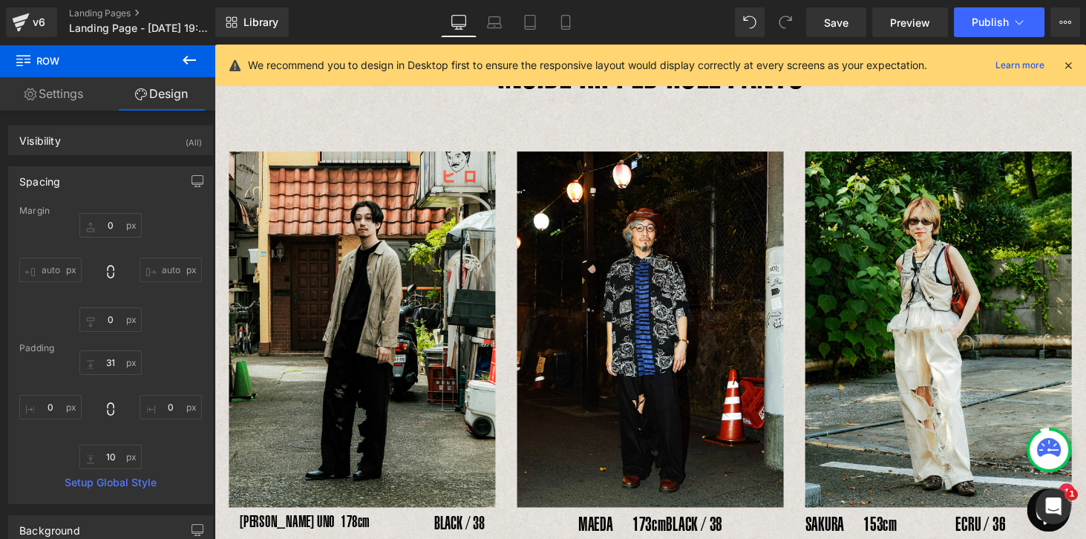
type input "0"
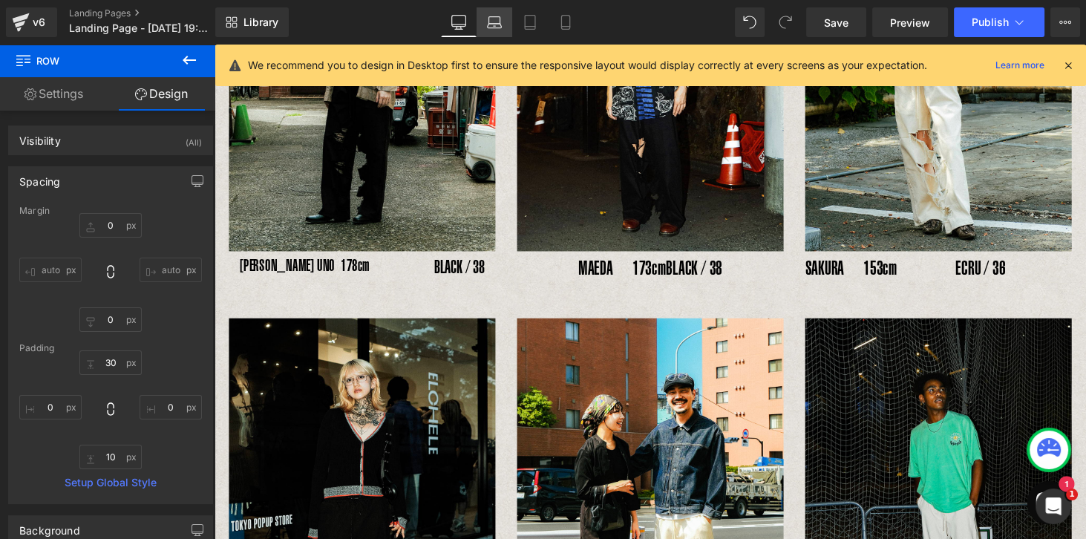
click at [500, 29] on icon at bounding box center [494, 22] width 15 height 15
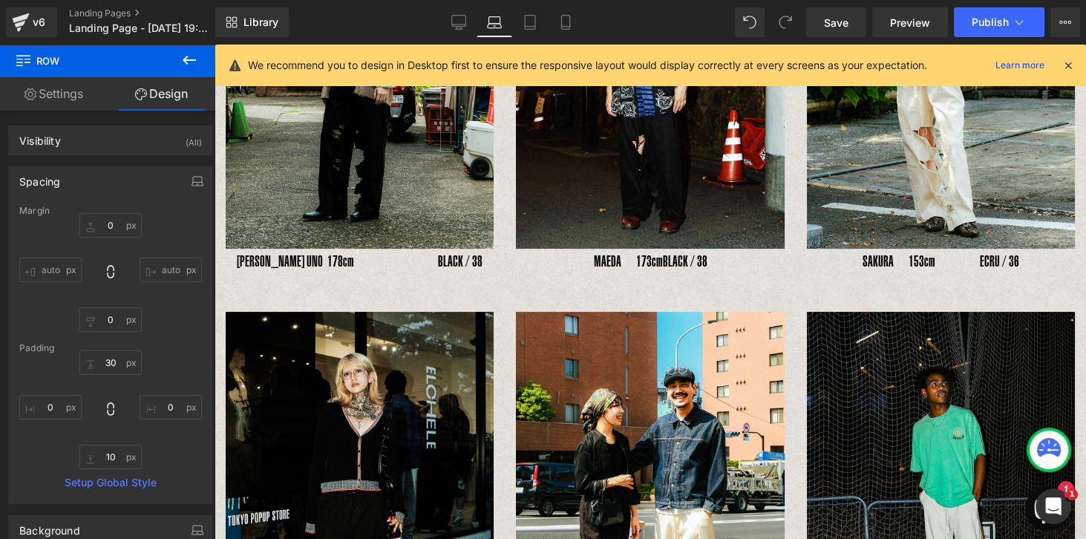
type input "0"
type input "30"
type input "0"
type input "10"
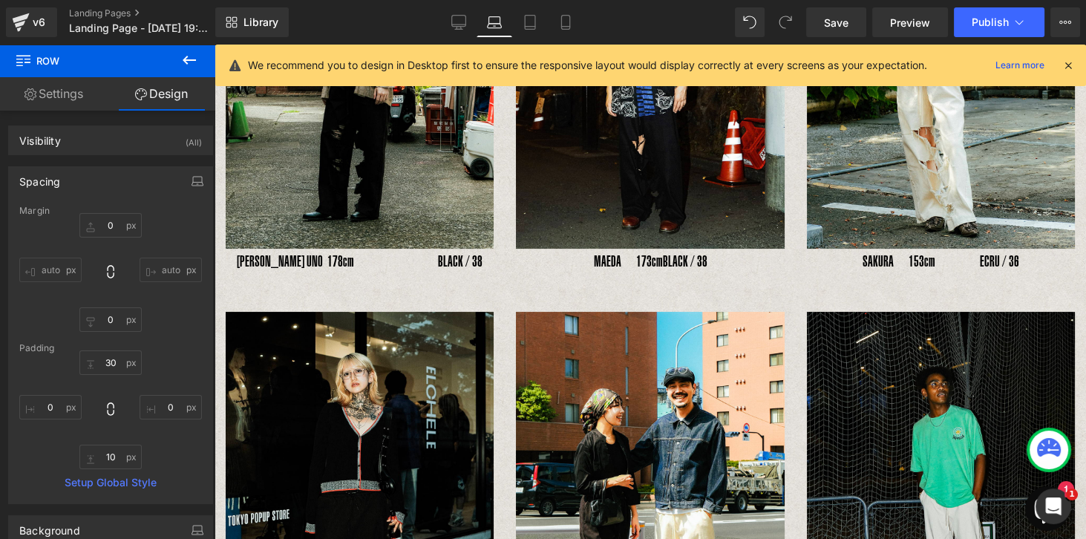
type input "0"
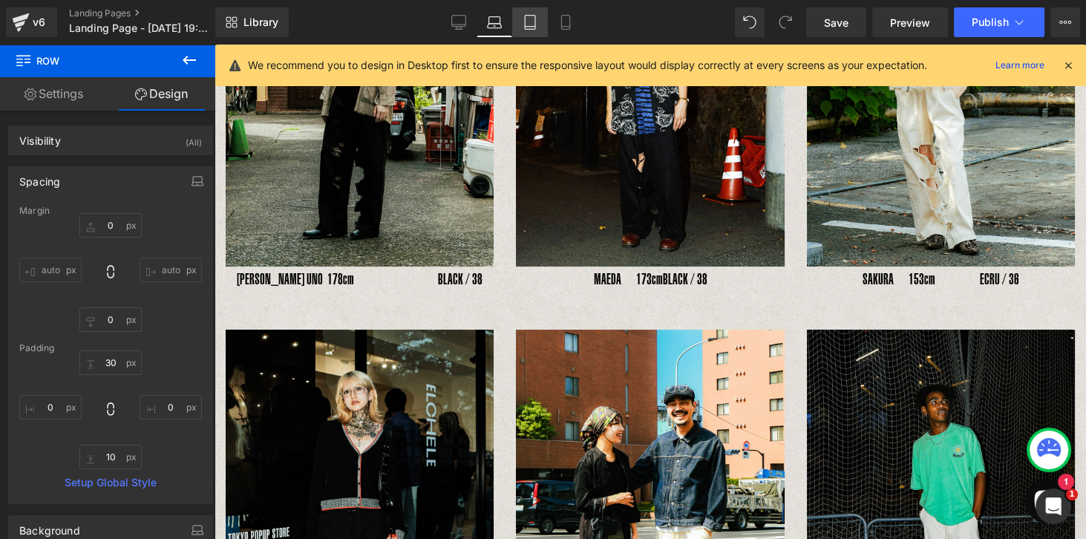
click at [527, 27] on icon at bounding box center [530, 27] width 10 height 0
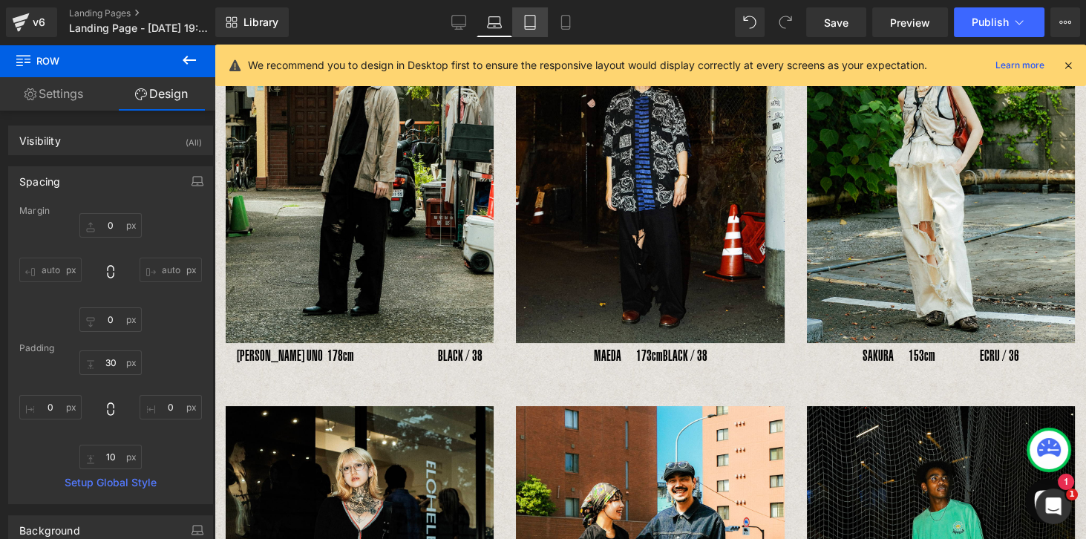
type input "0"
type input "30"
type input "0"
type input "10"
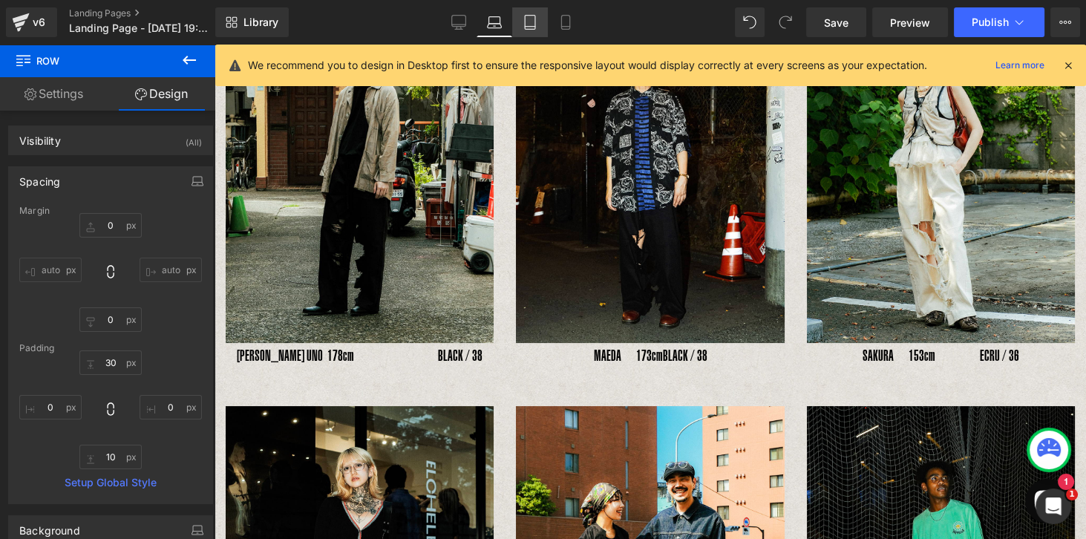
type input "0"
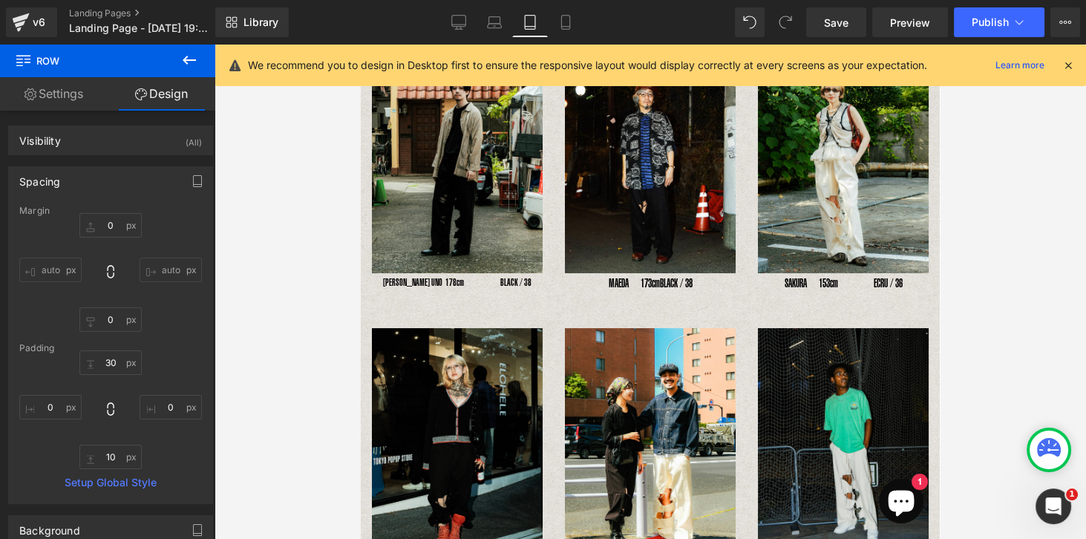
scroll to position [195, 0]
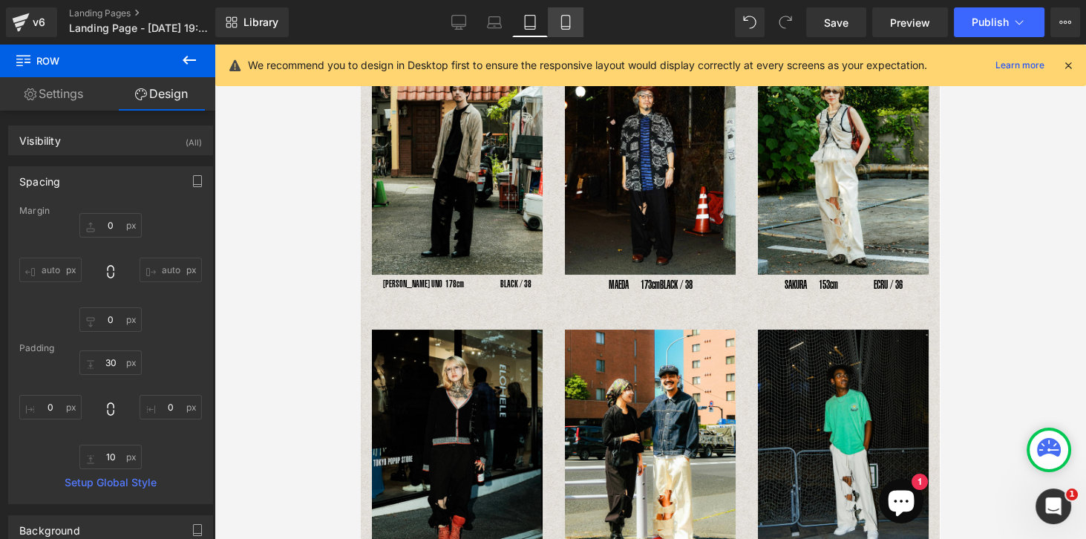
click at [565, 29] on icon at bounding box center [565, 23] width 8 height 14
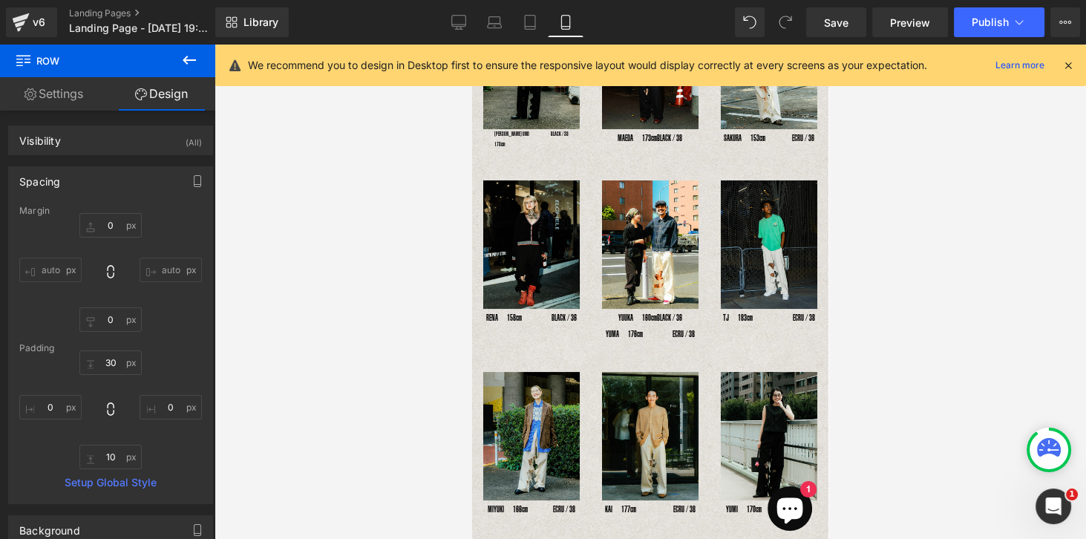
type input "0"
type input "31"
type input "0"
type input "10"
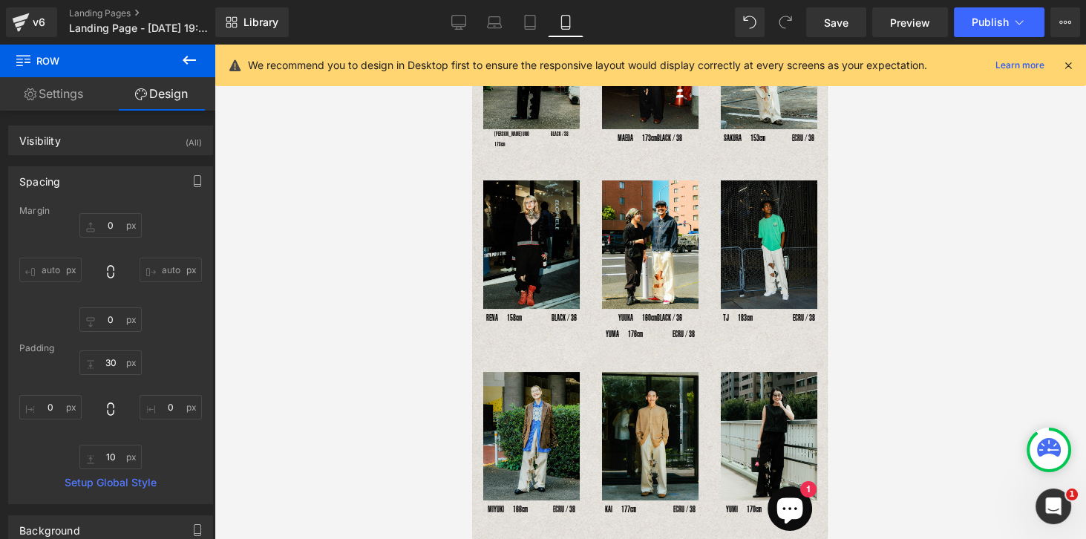
type input "0"
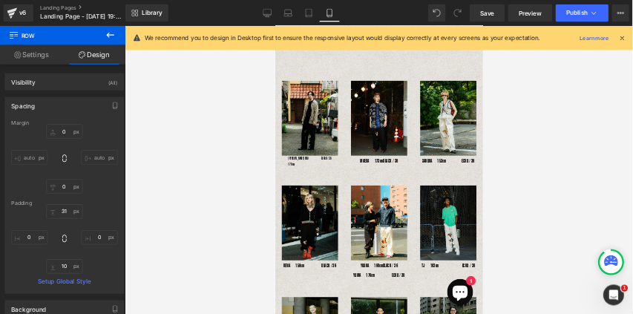
scroll to position [56, 0]
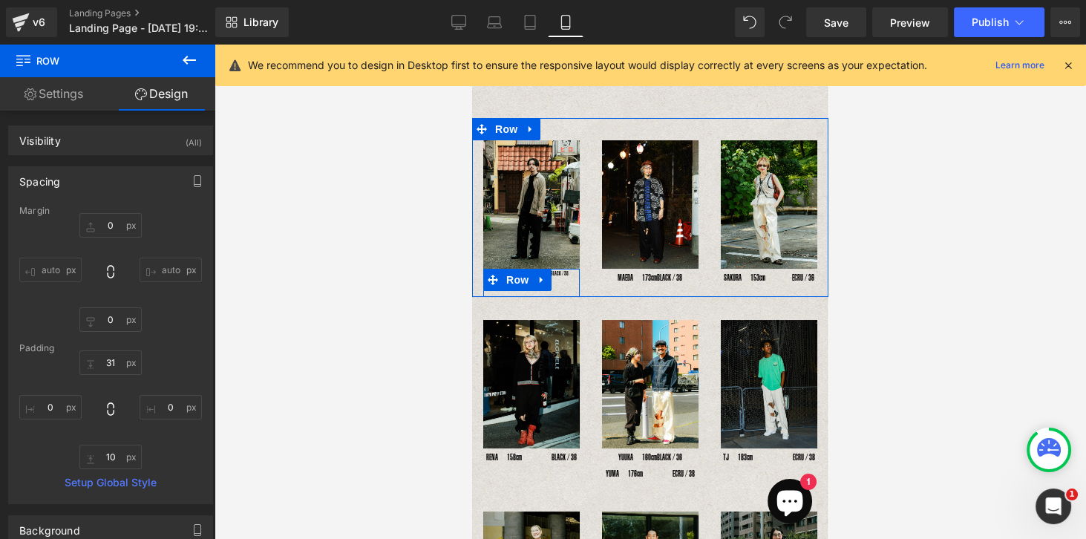
click at [558, 272] on span "Text Block" at bounding box center [536, 274] width 49 height 18
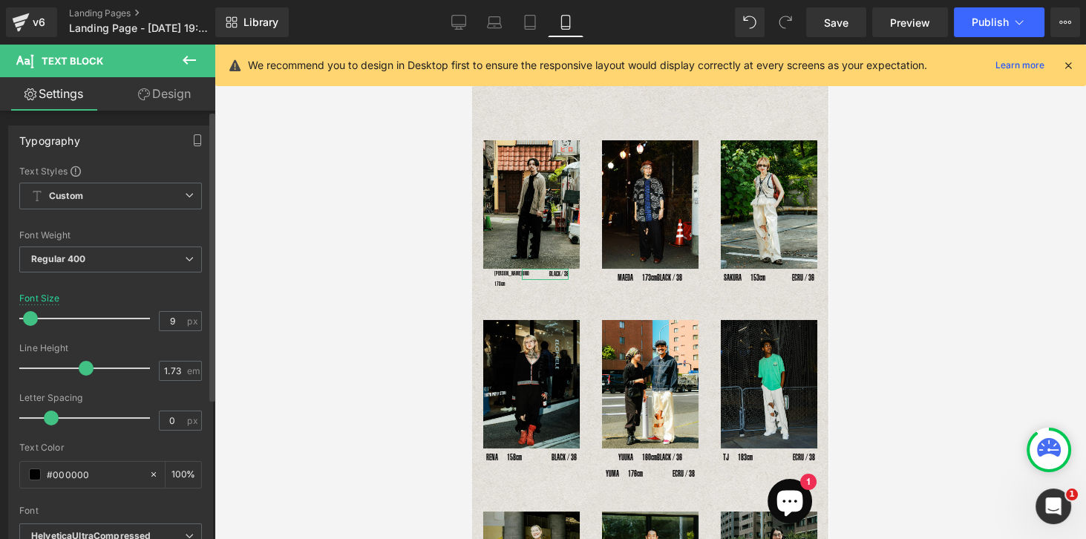
type input "10"
click at [29, 317] on span at bounding box center [32, 318] width 15 height 15
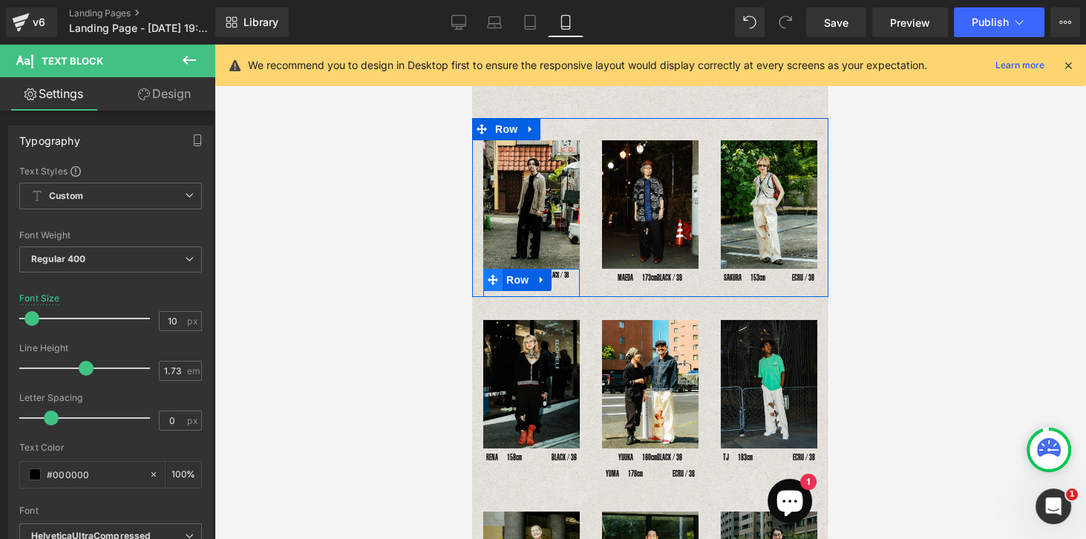
click at [489, 274] on icon at bounding box center [493, 279] width 10 height 11
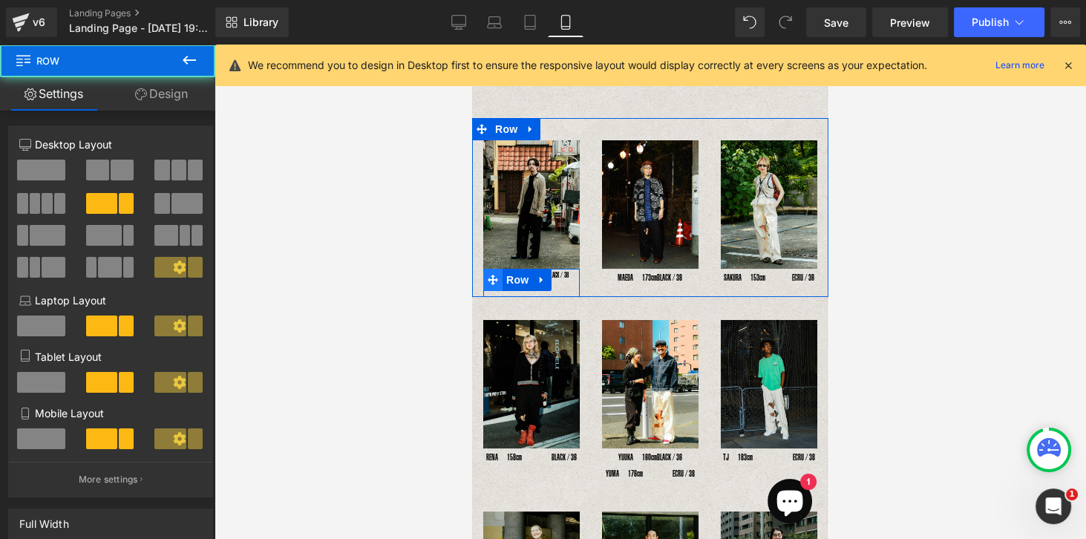
click at [484, 269] on span at bounding box center [492, 280] width 19 height 22
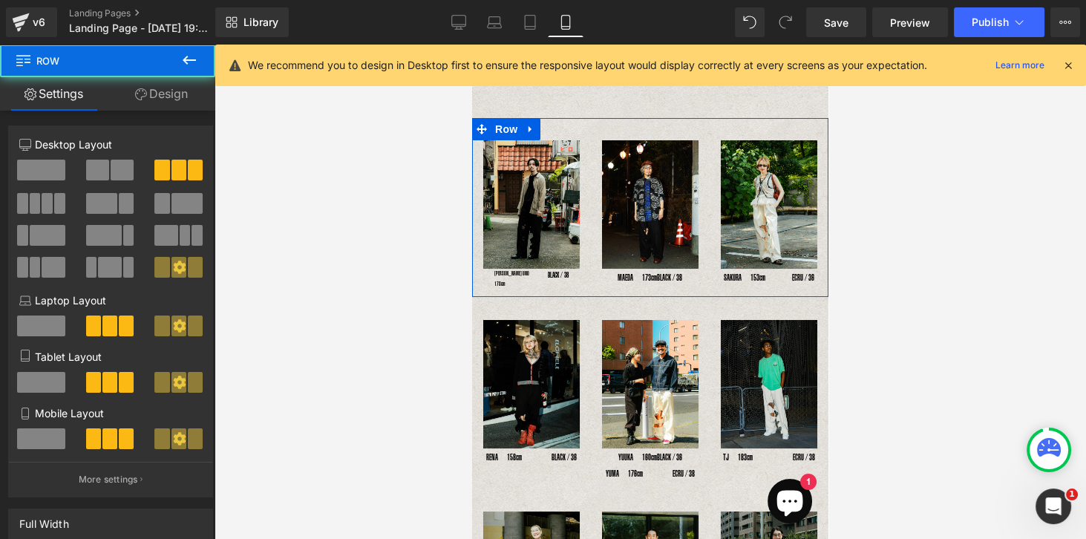
click at [481, 267] on div "Image YOSHIHIRO UNO 178cm Text Block BLACK / 38 Text Block Row" at bounding box center [531, 218] width 119 height 157
click at [482, 273] on div "Image YOSHIHIRO UNO 178cm Text Block BLACK / 38 Text Block Row" at bounding box center [531, 218] width 119 height 157
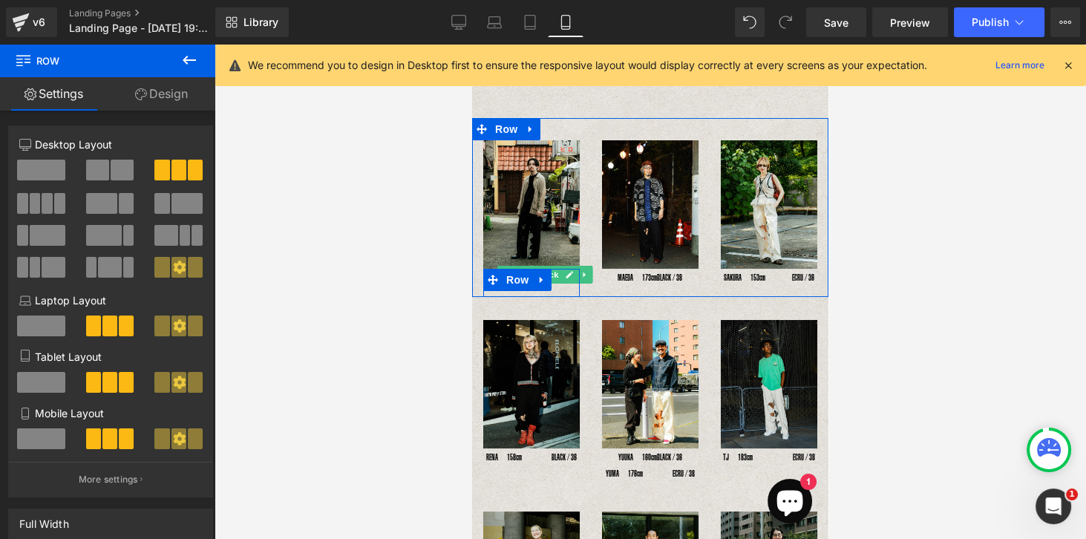
click at [557, 272] on span "Text Block" at bounding box center [536, 275] width 49 height 18
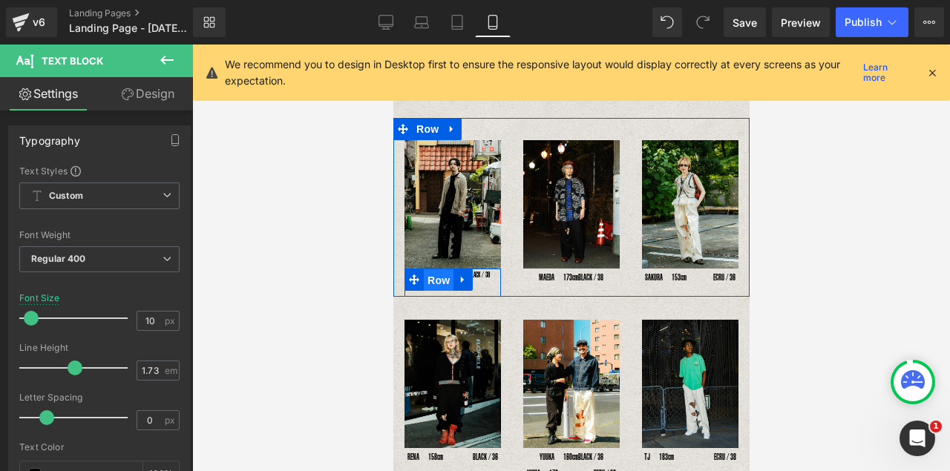
click at [439, 270] on span "Row" at bounding box center [438, 281] width 30 height 22
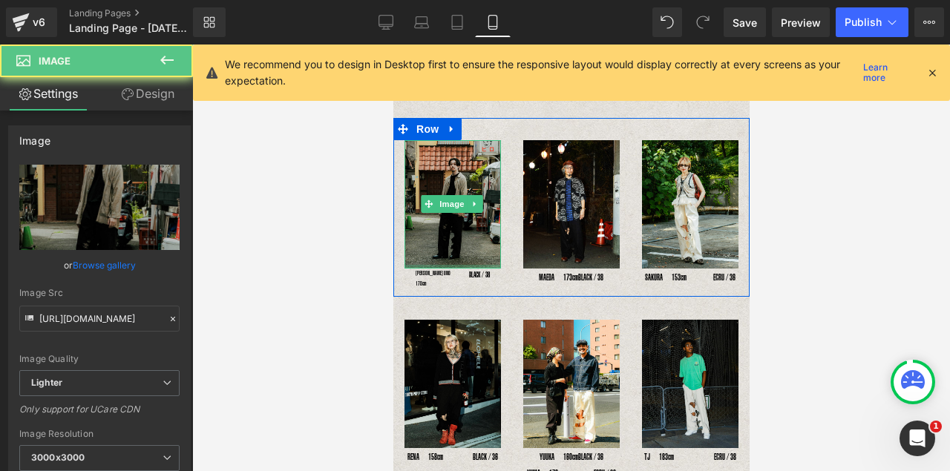
click at [440, 265] on div at bounding box center [452, 267] width 97 height 4
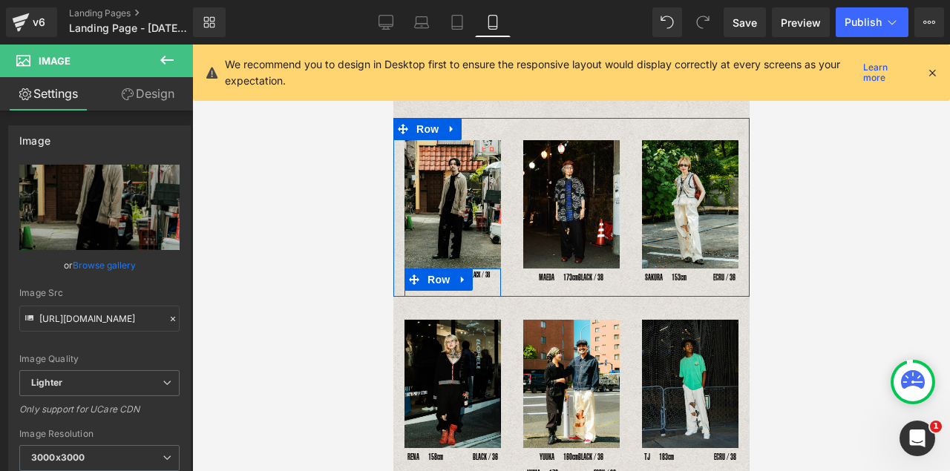
click at [439, 269] on span "Row" at bounding box center [438, 280] width 30 height 22
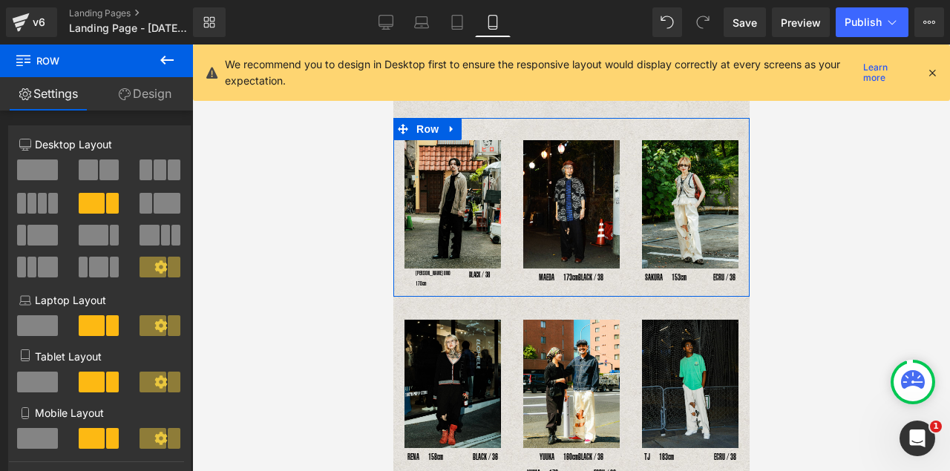
click at [401, 272] on div "Image YOSHIHIRO UNO 178cm Text Block BLACK / 38 Text Block Row" at bounding box center [452, 218] width 119 height 157
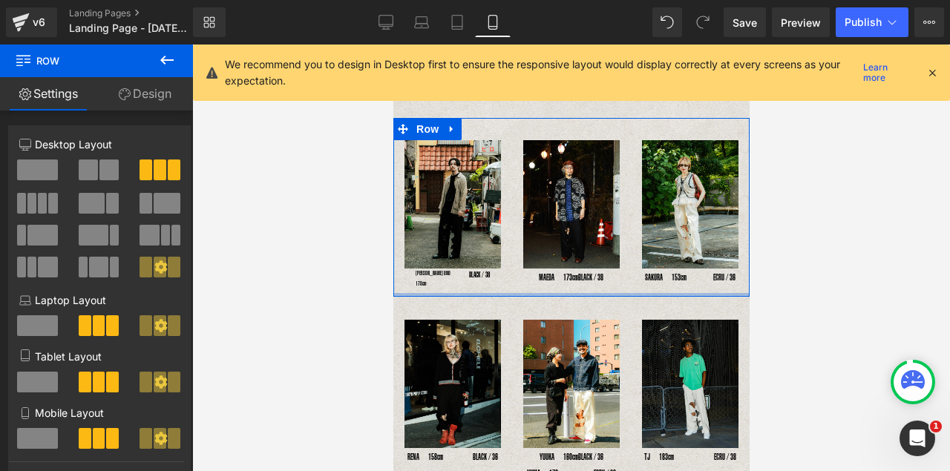
click at [430, 293] on div at bounding box center [571, 295] width 356 height 4
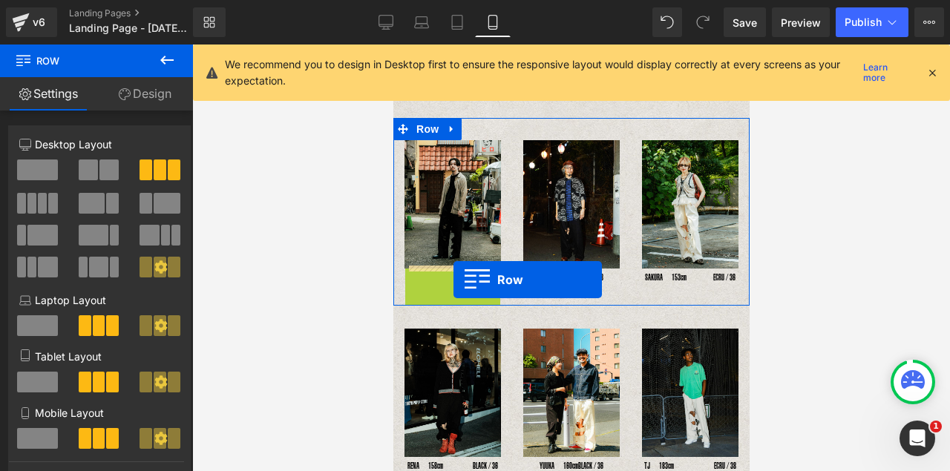
drag, startPoint x: 405, startPoint y: 273, endPoint x: 453, endPoint y: 280, distance: 48.7
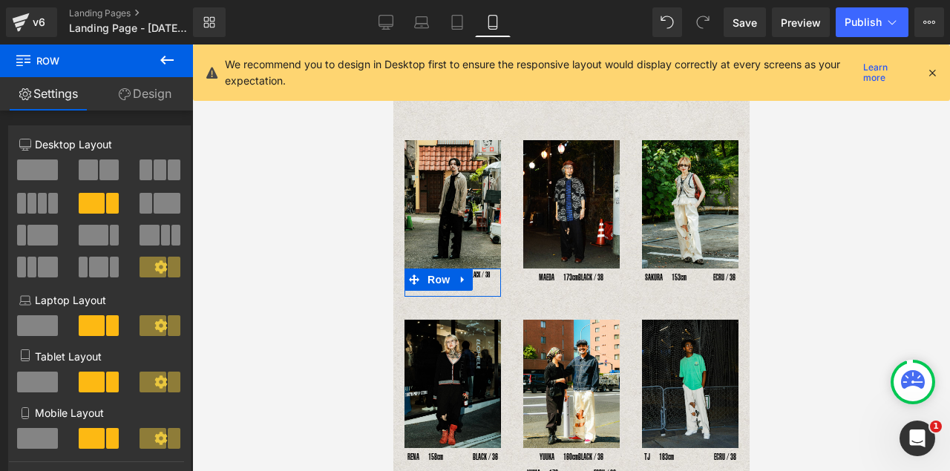
click at [93, 446] on span at bounding box center [92, 438] width 27 height 21
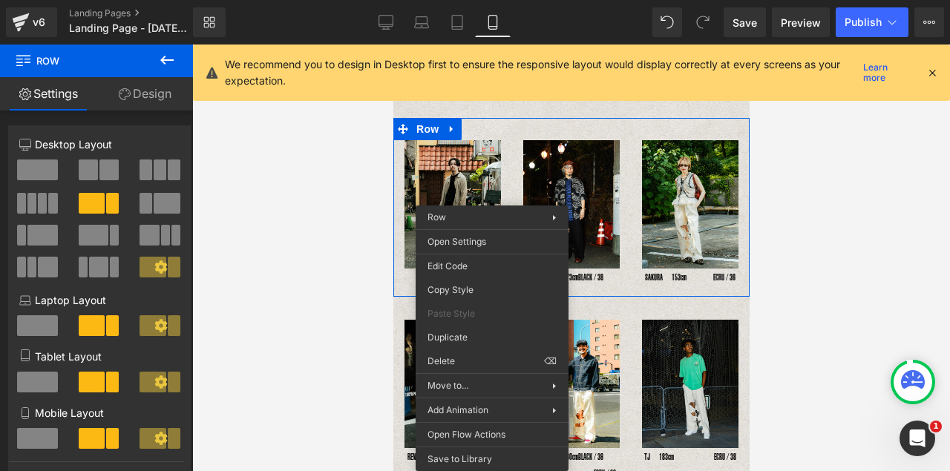
click at [398, 253] on div "Image YOSHIHIRO UNO 178cm Text Block BLACK / 38 Text Block Row" at bounding box center [452, 218] width 119 height 157
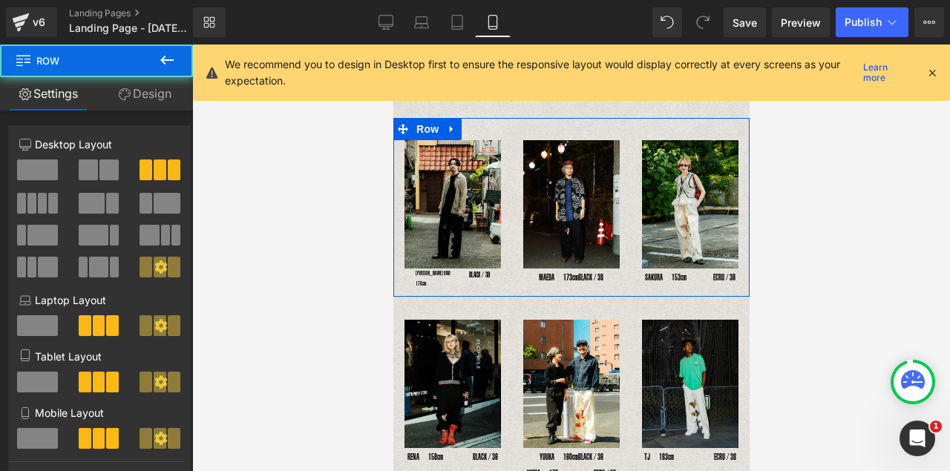
click at [401, 275] on div "Image YOSHIHIRO UNO 178cm Text Block BLACK / 38 Text Block Row" at bounding box center [452, 218] width 119 height 157
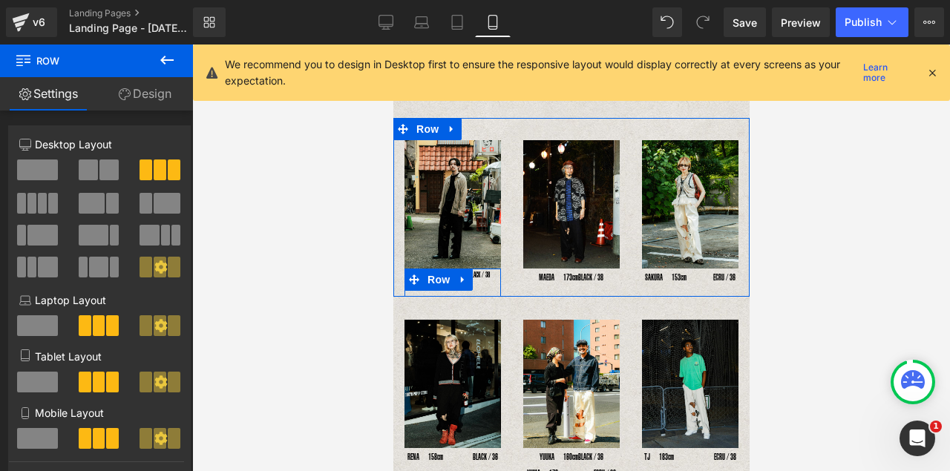
click at [404, 270] on div "YOSHIHIRO UNO 178cm Text Block BLACK / 38 Text Block Row" at bounding box center [452, 283] width 97 height 28
click at [489, 273] on div "BLACK / 38 Text Block" at bounding box center [484, 275] width 32 height 13
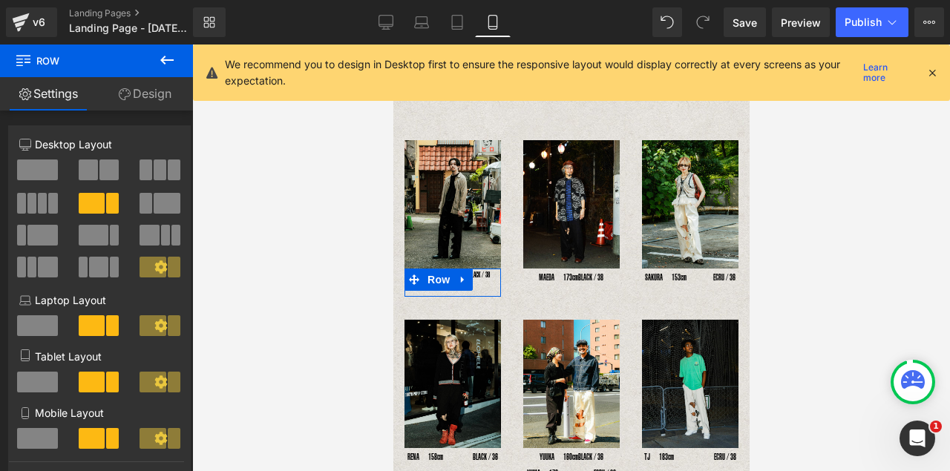
click at [106, 442] on span at bounding box center [112, 438] width 13 height 21
click at [108, 442] on span at bounding box center [112, 438] width 13 height 21
click at [85, 440] on span at bounding box center [92, 438] width 27 height 21
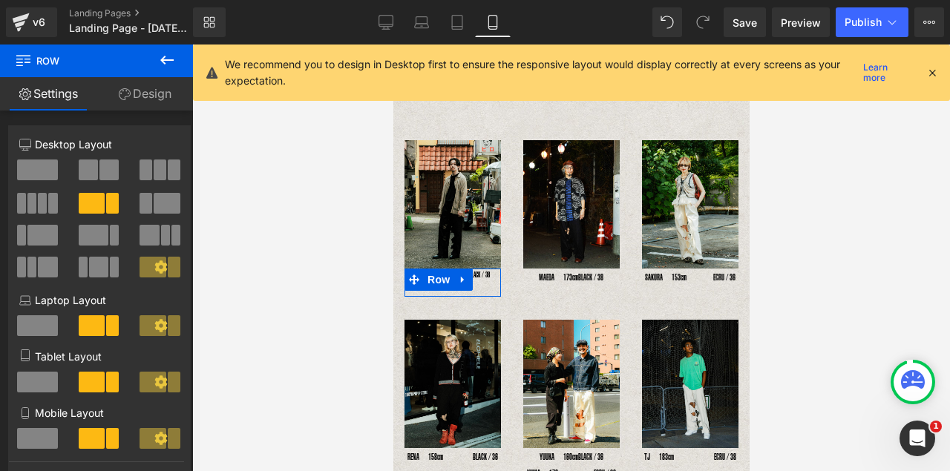
click at [86, 439] on span at bounding box center [92, 438] width 27 height 21
drag, startPoint x: 934, startPoint y: 74, endPoint x: 923, endPoint y: 81, distance: 13.4
click at [935, 74] on icon at bounding box center [932, 72] width 13 height 13
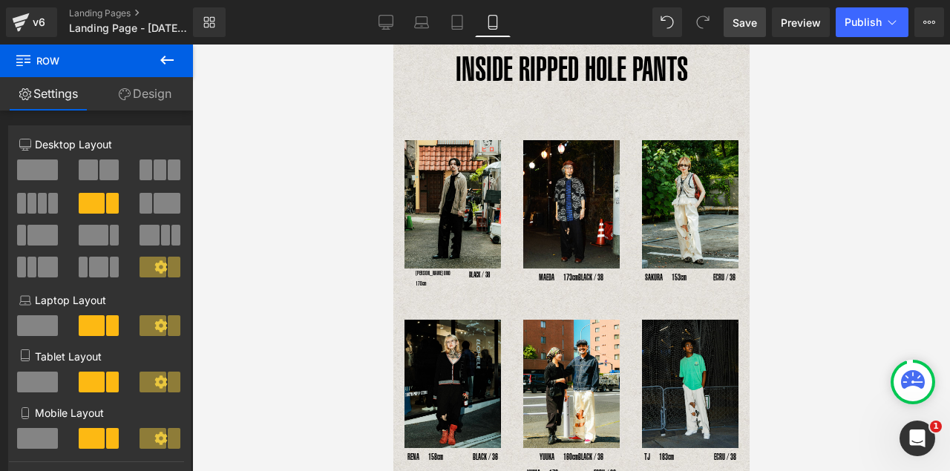
click at [754, 22] on span "Save" at bounding box center [745, 23] width 25 height 16
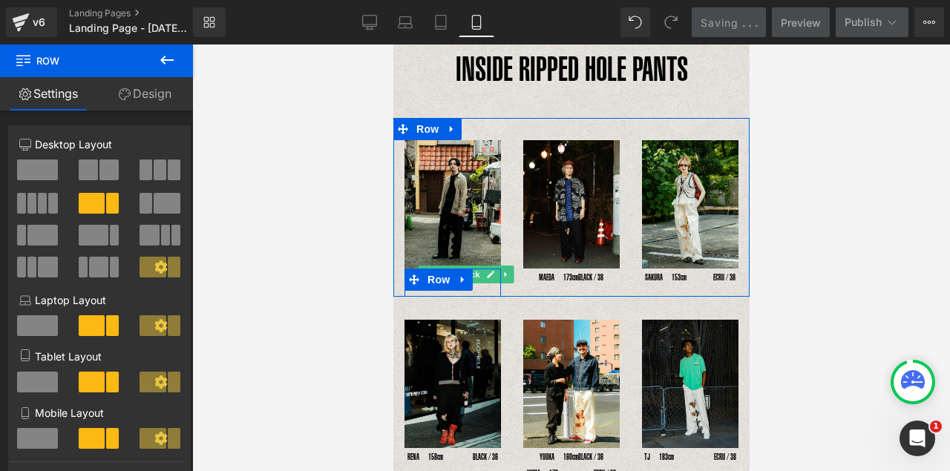
click at [483, 272] on link at bounding box center [491, 275] width 16 height 18
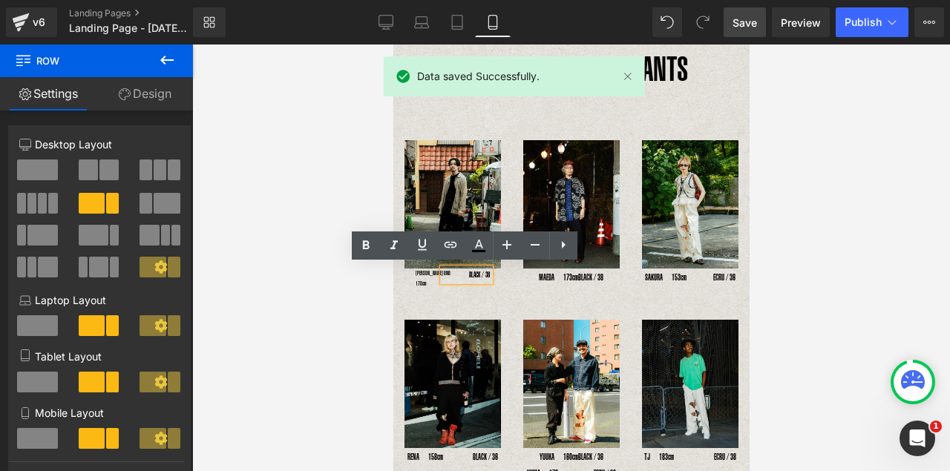
click at [483, 272] on div "BLACK / 38" at bounding box center [465, 275] width 47 height 13
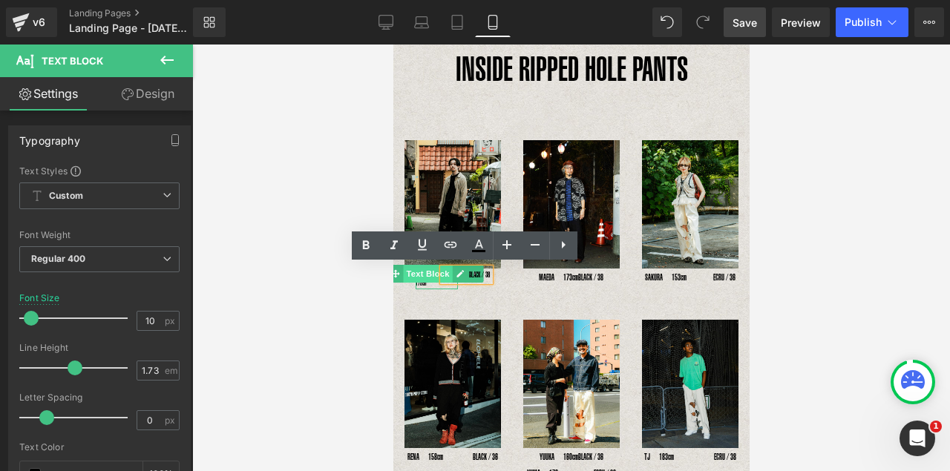
click at [430, 273] on span "Text Block" at bounding box center [427, 274] width 49 height 18
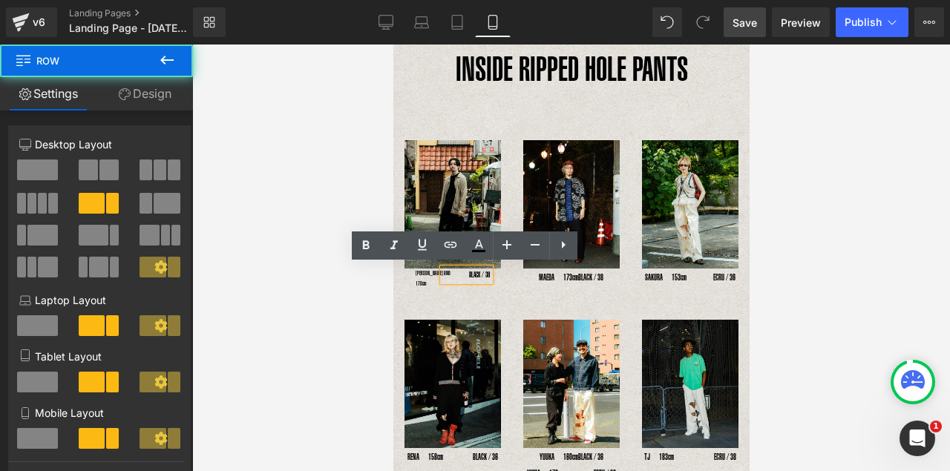
click at [425, 278] on div "YOSHIHIRO UNO 178cm Text Block BLACK / 38 Text Block Row" at bounding box center [452, 283] width 97 height 28
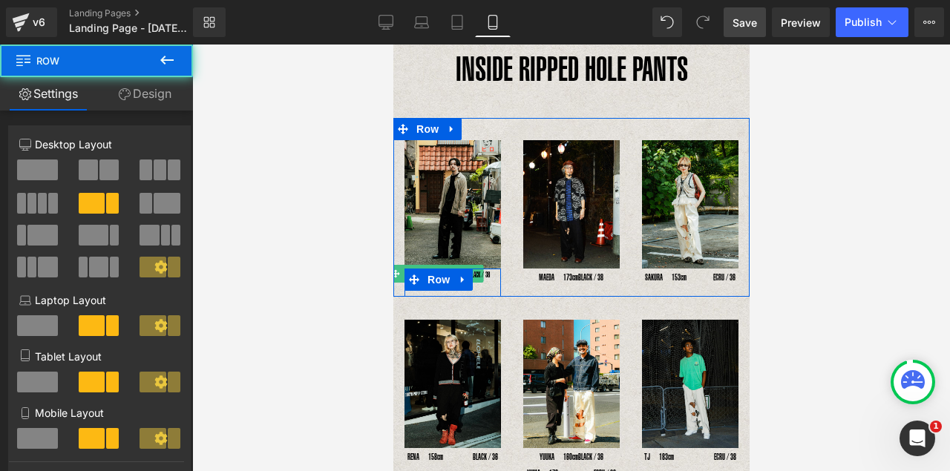
click at [424, 272] on span "Row" at bounding box center [438, 280] width 30 height 22
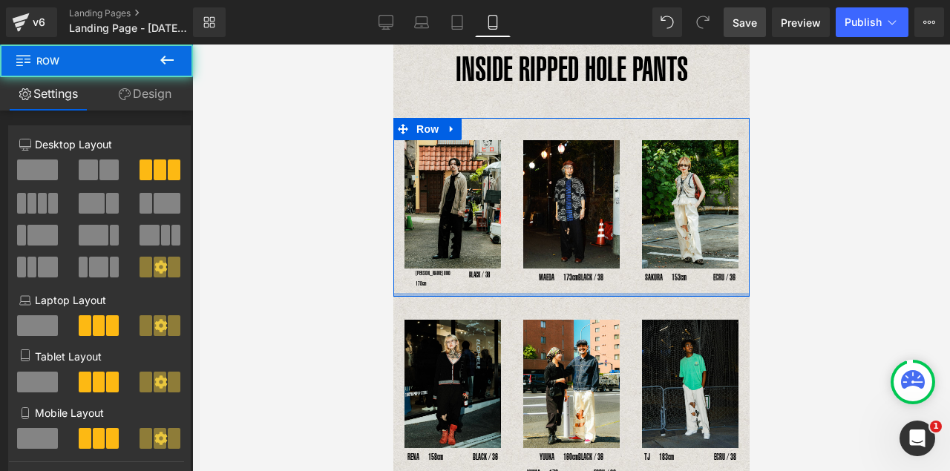
click at [478, 293] on div at bounding box center [571, 295] width 356 height 4
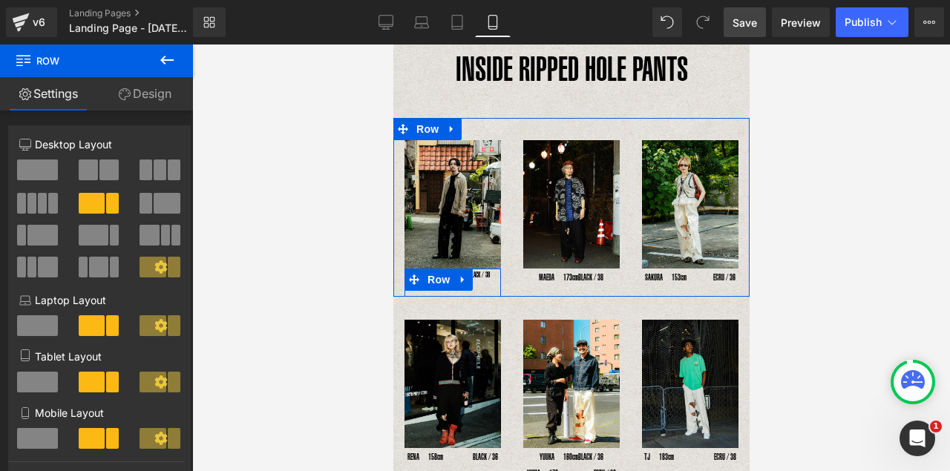
click at [478, 280] on div "YOSHIHIRO UNO 178cm Text Block BLACK / 38 Text Block Row" at bounding box center [452, 283] width 97 height 28
click at [477, 270] on span "Text Block" at bounding box center [457, 275] width 49 height 18
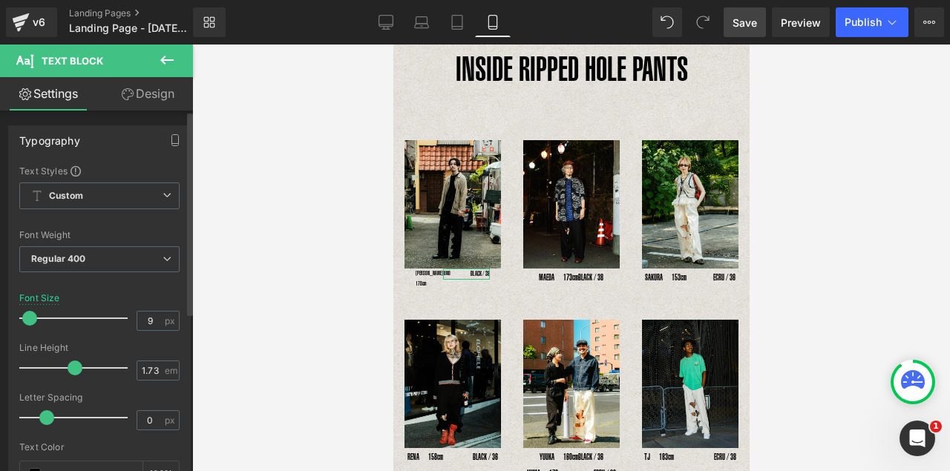
type input "8"
click at [25, 320] on span at bounding box center [29, 318] width 15 height 15
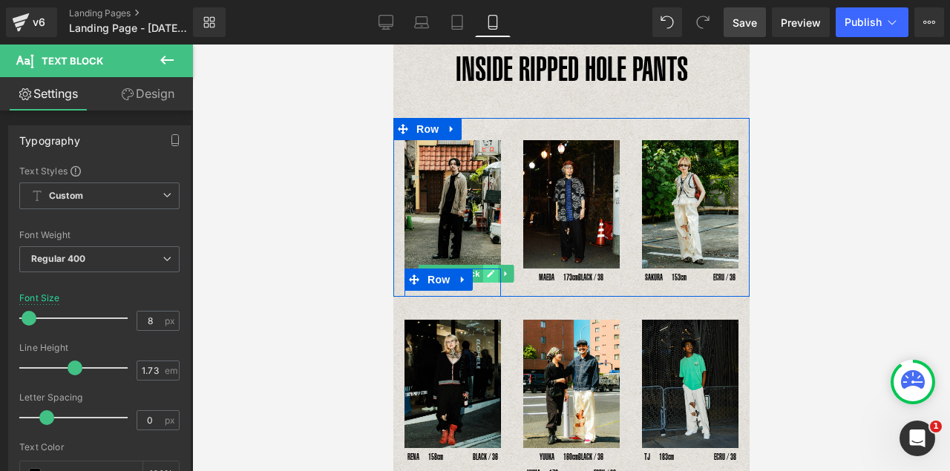
click at [490, 270] on icon at bounding box center [489, 273] width 7 height 7
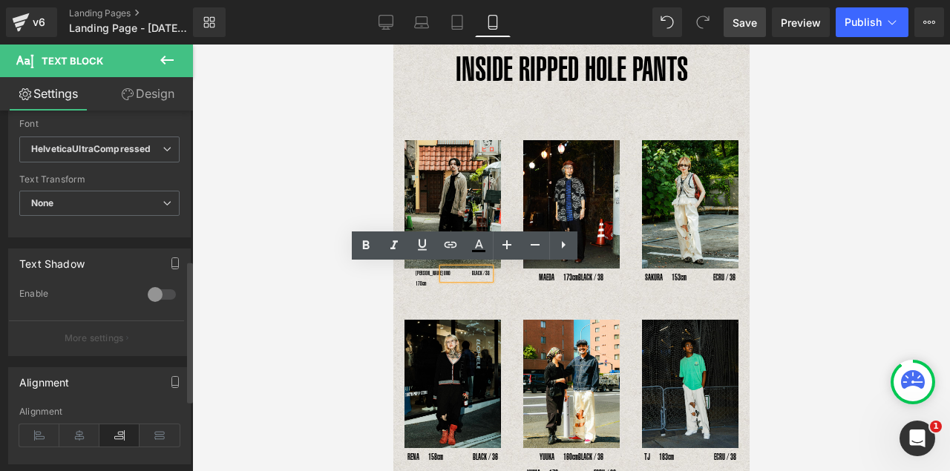
scroll to position [445, 0]
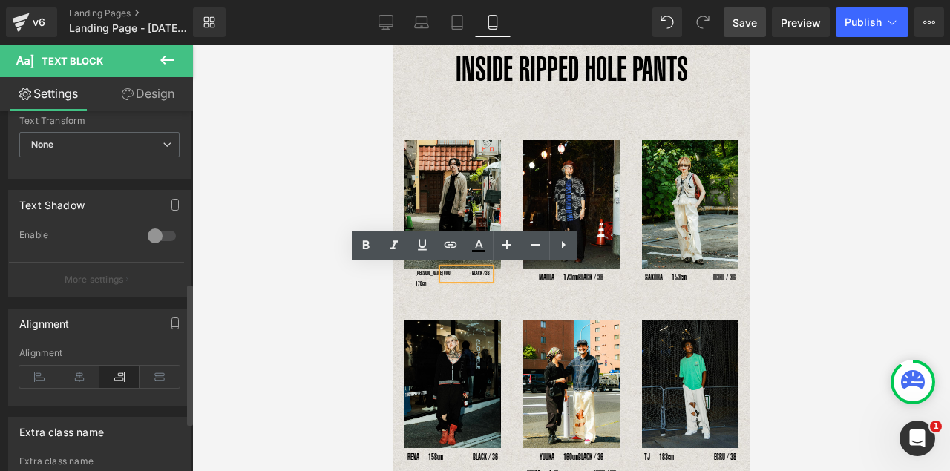
click at [123, 379] on icon at bounding box center [119, 377] width 40 height 22
drag, startPoint x: 144, startPoint y: 99, endPoint x: 81, endPoint y: 198, distance: 117.2
click at [144, 99] on link "Design" at bounding box center [147, 93] width 97 height 33
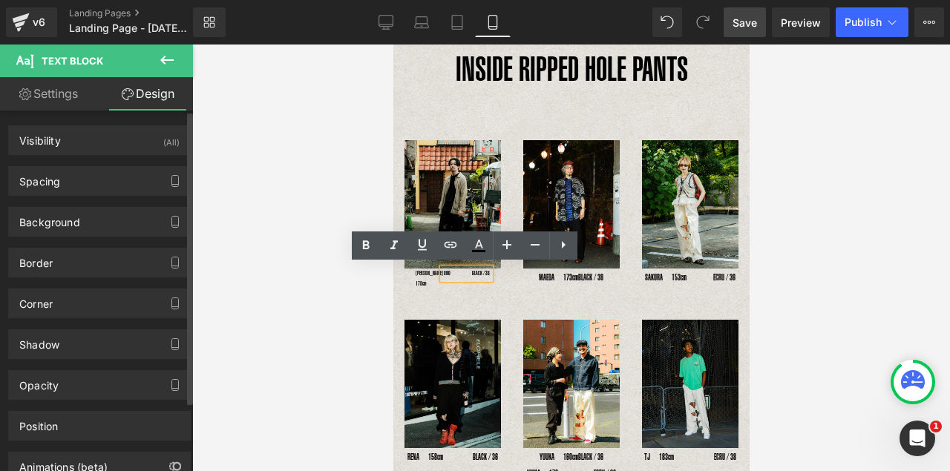
drag, startPoint x: 57, startPoint y: 189, endPoint x: 53, endPoint y: 220, distance: 30.7
click at [57, 192] on div "Spacing" at bounding box center [99, 181] width 181 height 28
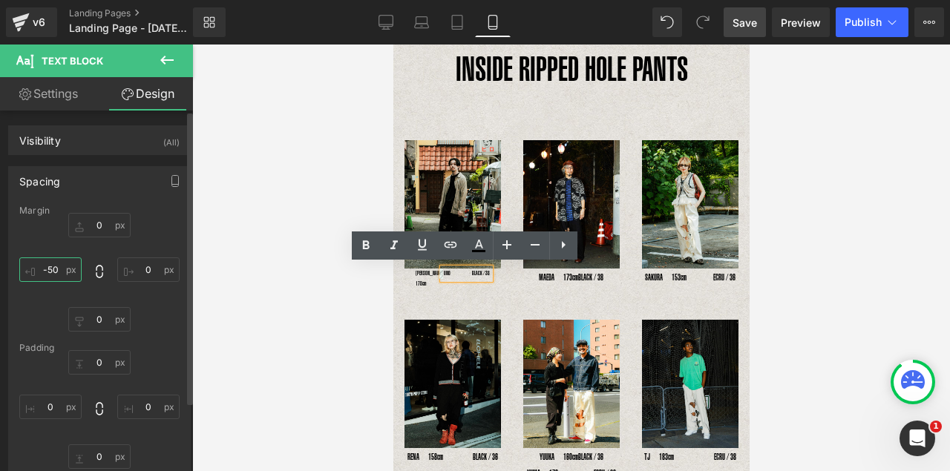
click at [55, 274] on input "-50" at bounding box center [50, 270] width 62 height 25
type input "-30"
click at [160, 316] on div "0px 0 0px 0 0px 0 -30 -30" at bounding box center [99, 272] width 160 height 119
click at [425, 275] on span "Text Block" at bounding box center [427, 274] width 49 height 18
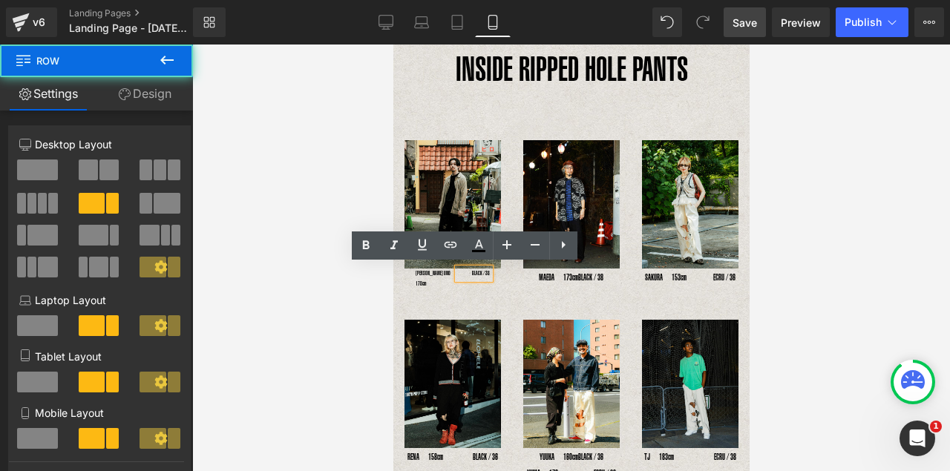
click at [408, 281] on div "YOSHIHIRO UNO 178cm Text Block BLACK / 38 Text Block Row" at bounding box center [452, 283] width 97 height 28
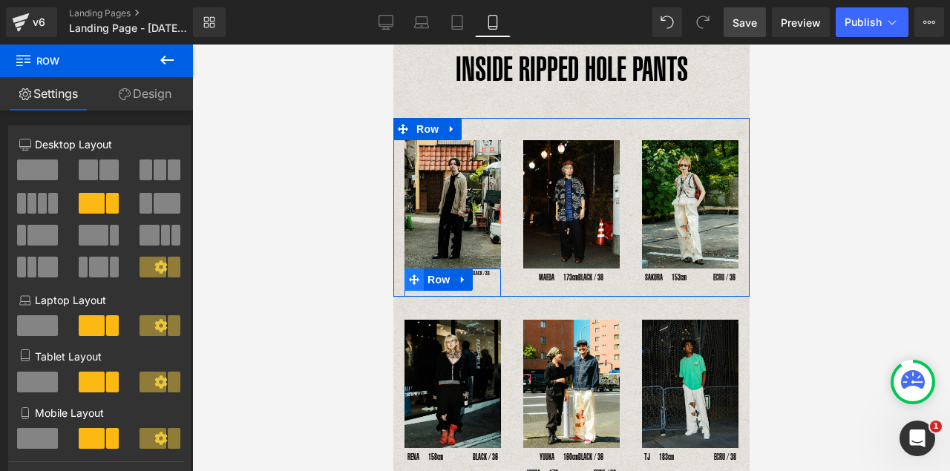
click at [405, 271] on span at bounding box center [413, 280] width 19 height 22
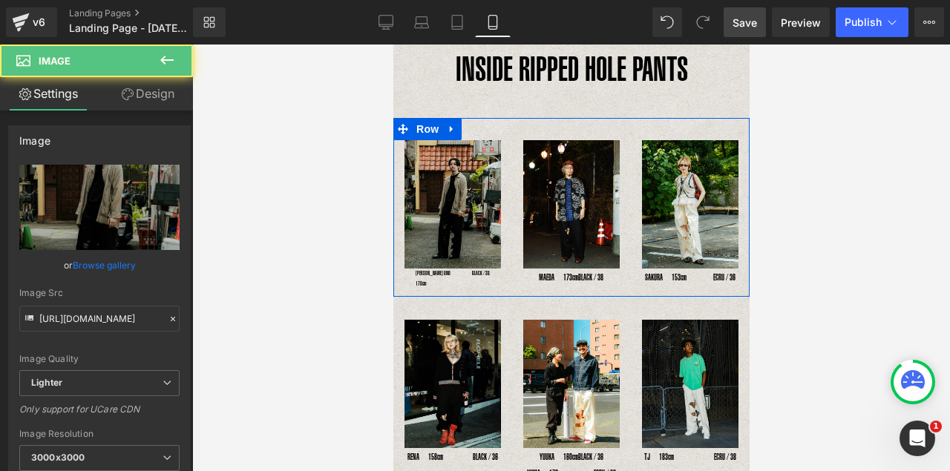
click at [461, 226] on img at bounding box center [452, 204] width 97 height 128
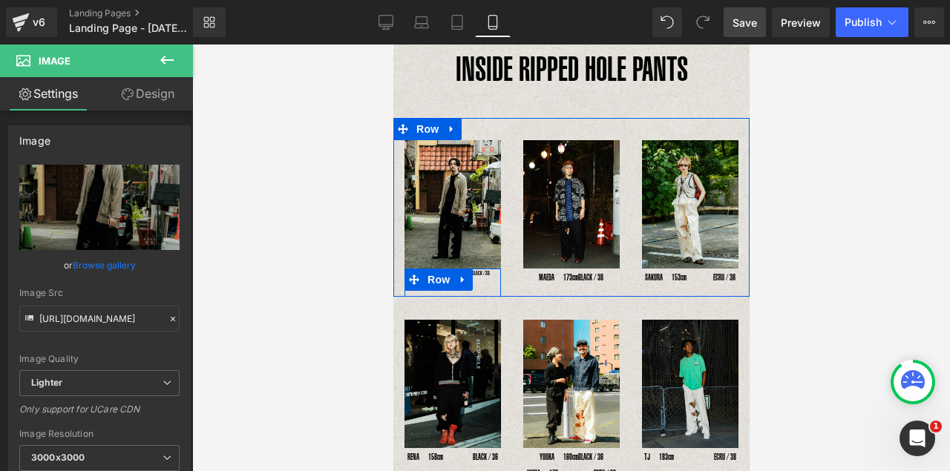
click at [489, 272] on div "BLACK / 38 Text Block" at bounding box center [484, 274] width 32 height 10
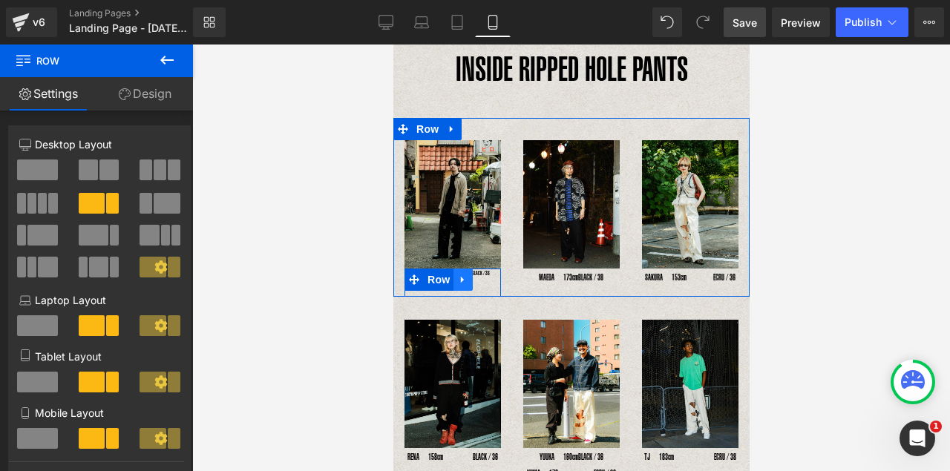
click at [464, 276] on icon at bounding box center [462, 279] width 10 height 11
click at [481, 278] on icon at bounding box center [482, 280] width 10 height 10
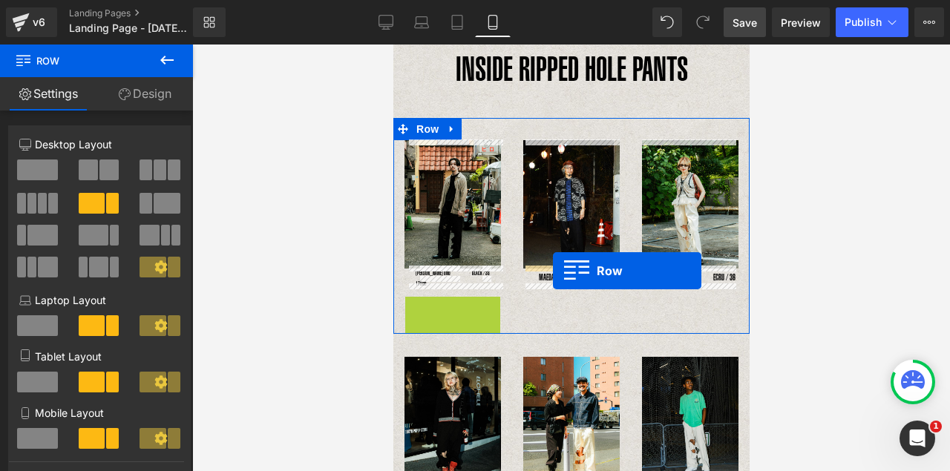
drag, startPoint x: 411, startPoint y: 291, endPoint x: 552, endPoint y: 271, distance: 142.5
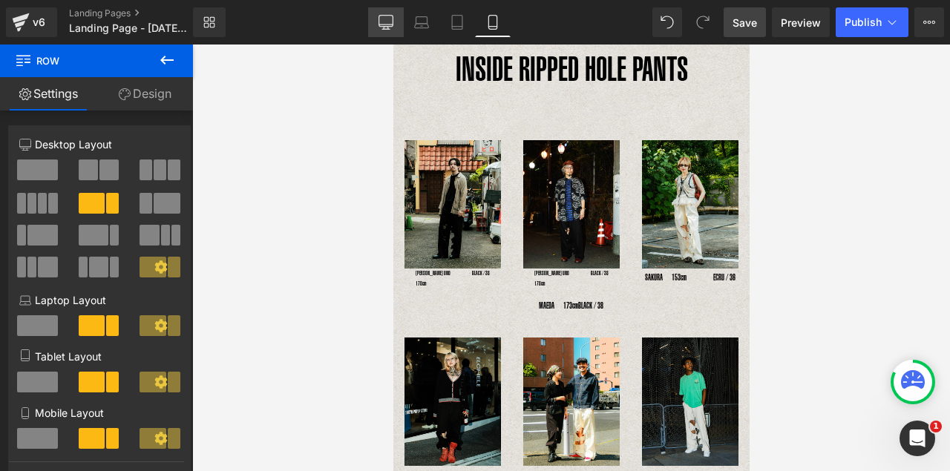
click at [382, 21] on icon at bounding box center [386, 22] width 15 height 15
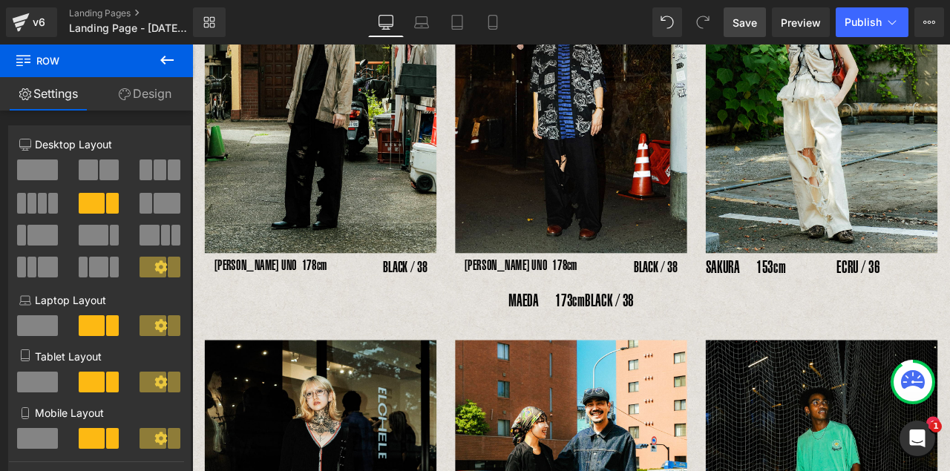
scroll to position [319, 0]
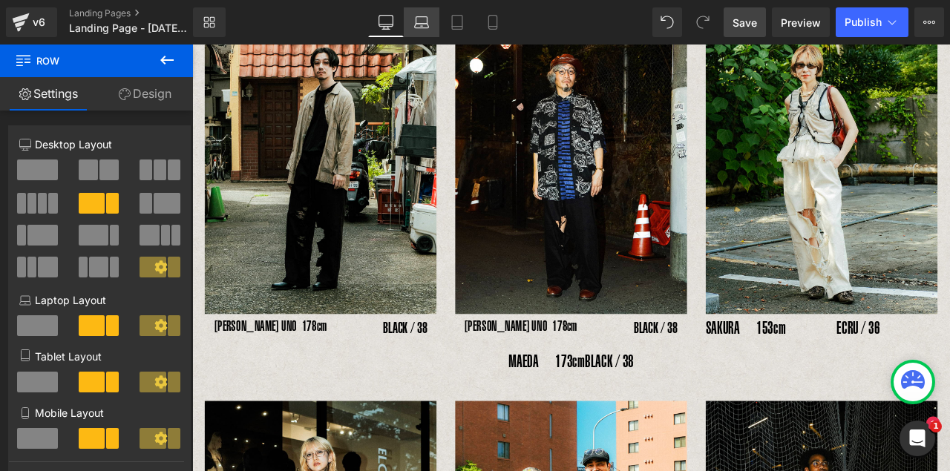
click at [418, 24] on icon at bounding box center [421, 26] width 14 height 4
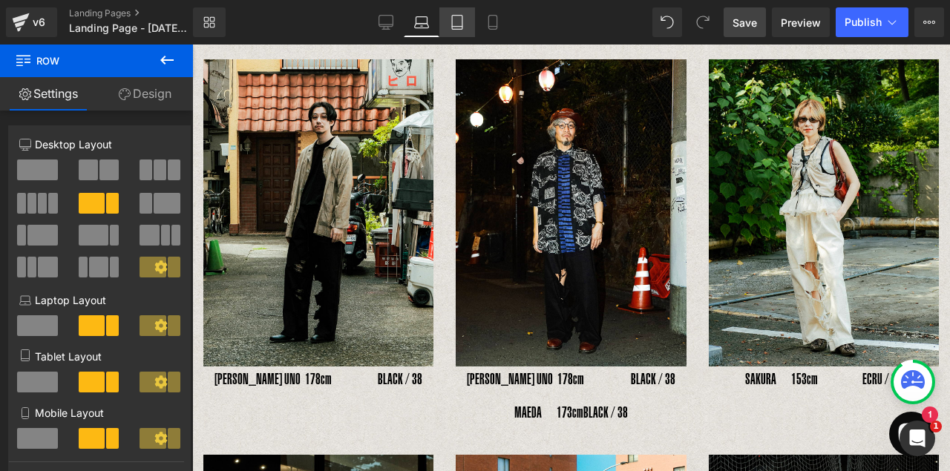
click at [452, 27] on icon at bounding box center [457, 23] width 10 height 14
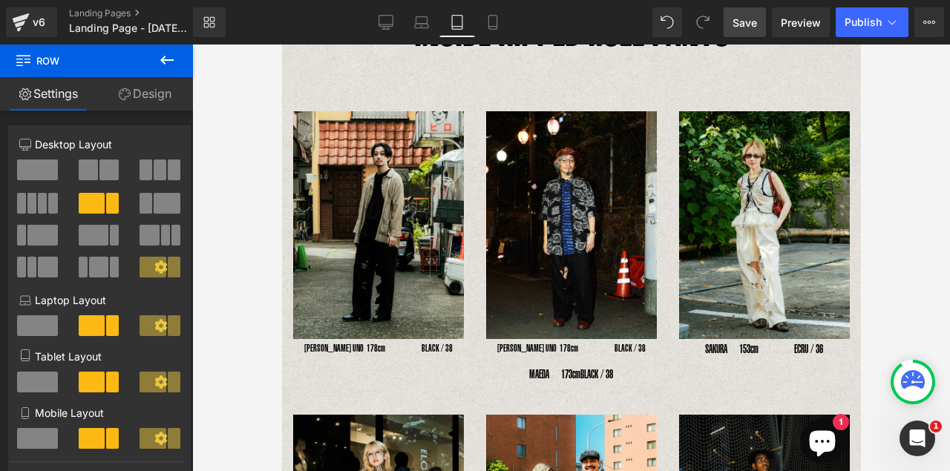
scroll to position [103, 0]
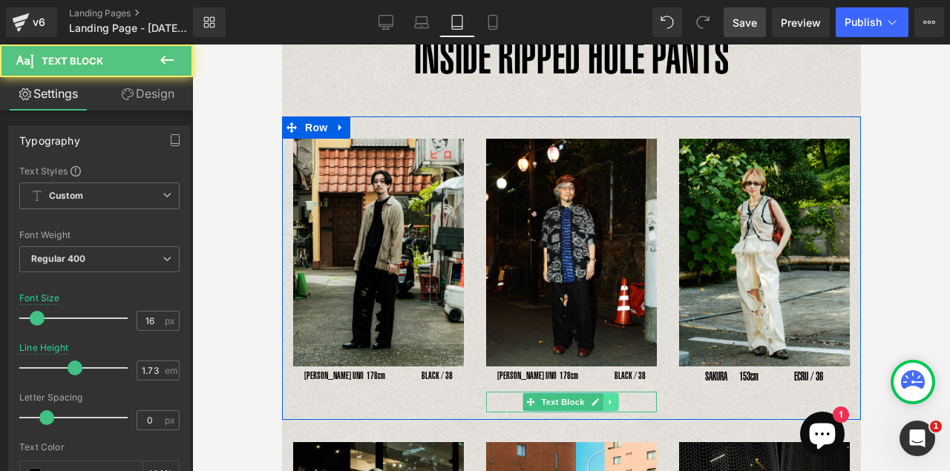
drag, startPoint x: 511, startPoint y: 394, endPoint x: 611, endPoint y: 403, distance: 100.6
click at [611, 403] on div "MAEDA　173cm　 　BLACK / 38 Text Block" at bounding box center [571, 402] width 171 height 21
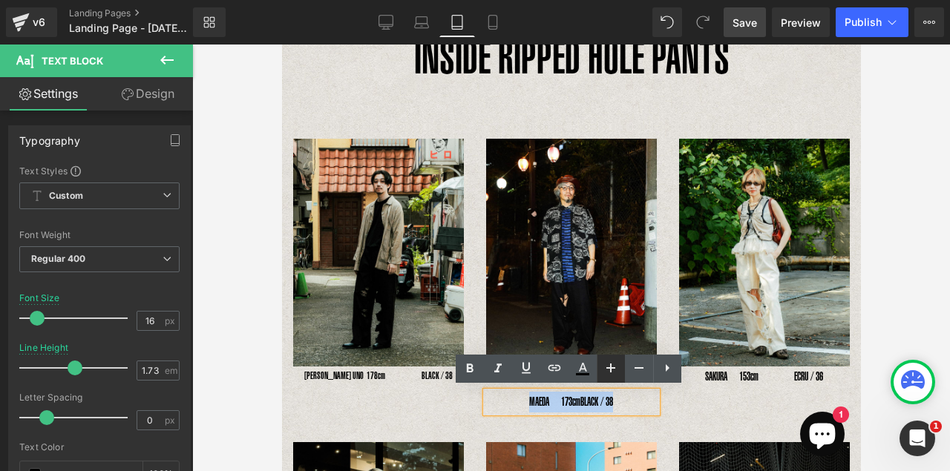
copy div "MAEDA　173cm　 　BLACK / 38 Text Block"
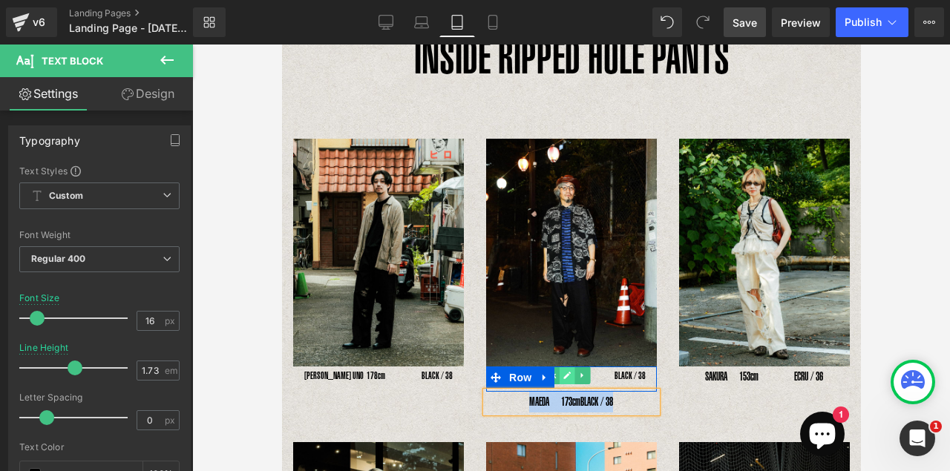
click at [567, 377] on link at bounding box center [567, 376] width 16 height 18
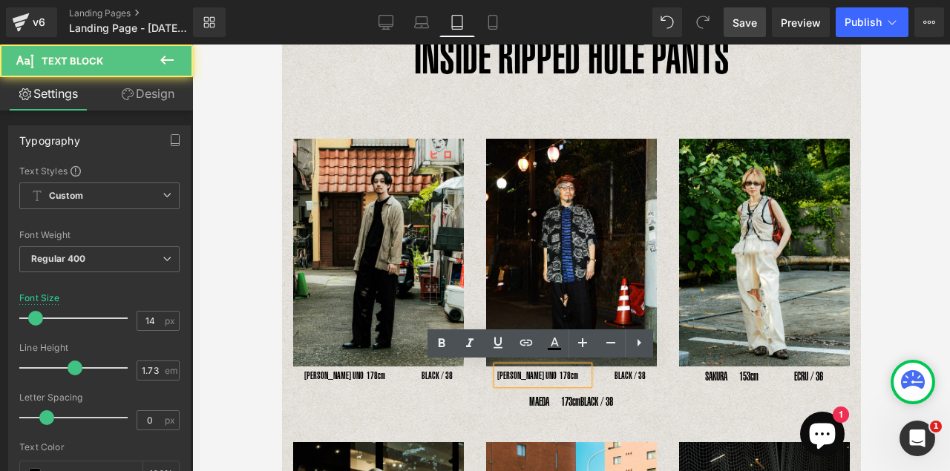
click at [567, 376] on p "[PERSON_NAME] UNO 178cm" at bounding box center [542, 376] width 91 height 18
drag, startPoint x: 496, startPoint y: 374, endPoint x: 567, endPoint y: 374, distance: 71.3
click at [567, 374] on p "[PERSON_NAME] UNO 178cm" at bounding box center [542, 376] width 91 height 18
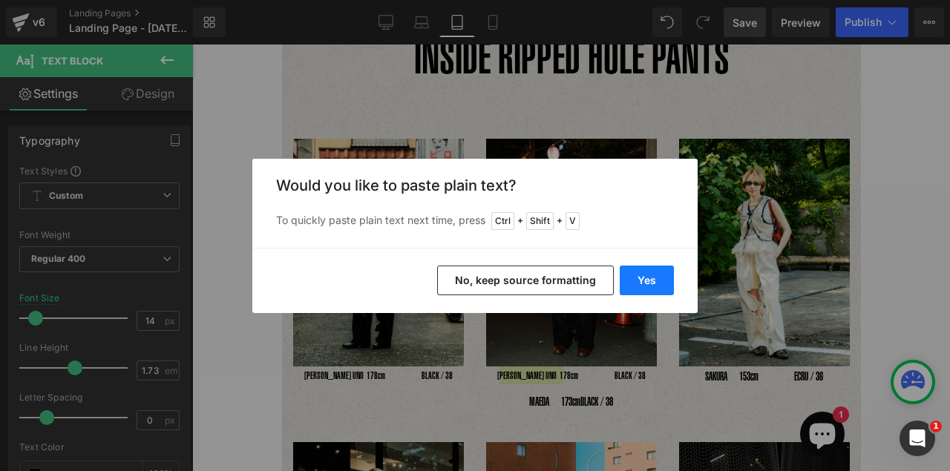
click at [638, 293] on button "Yes" at bounding box center [647, 281] width 54 height 30
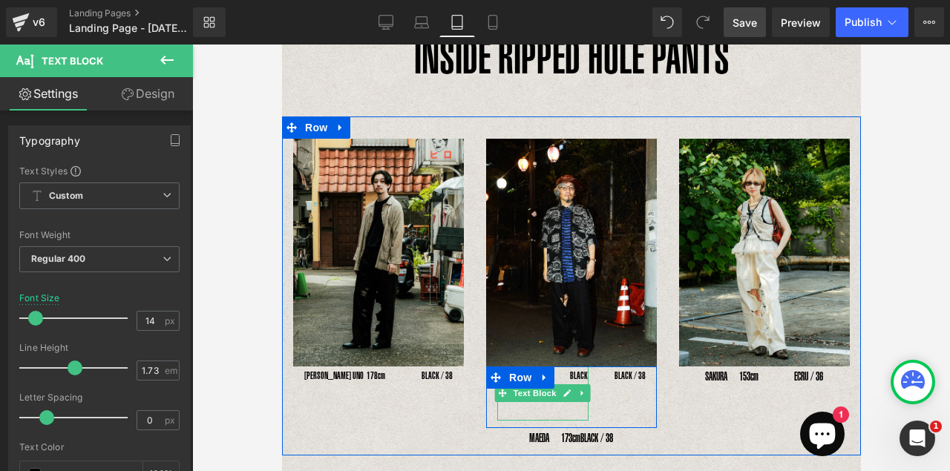
click at [500, 390] on icon at bounding box center [501, 394] width 8 height 8
click at [561, 372] on p "YMAEDA　173cm　　BLACK / 38" at bounding box center [542, 385] width 91 height 36
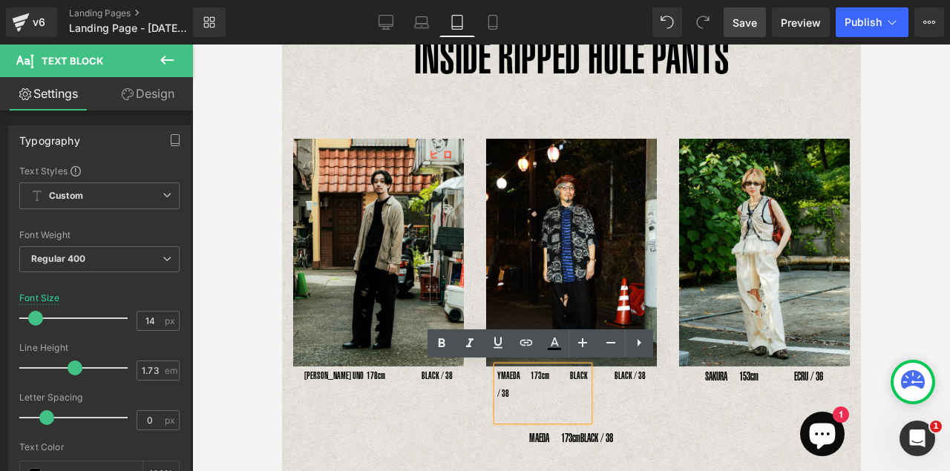
click at [498, 370] on p "YMAEDA　173cm　　BLACK / 38" at bounding box center [542, 385] width 91 height 36
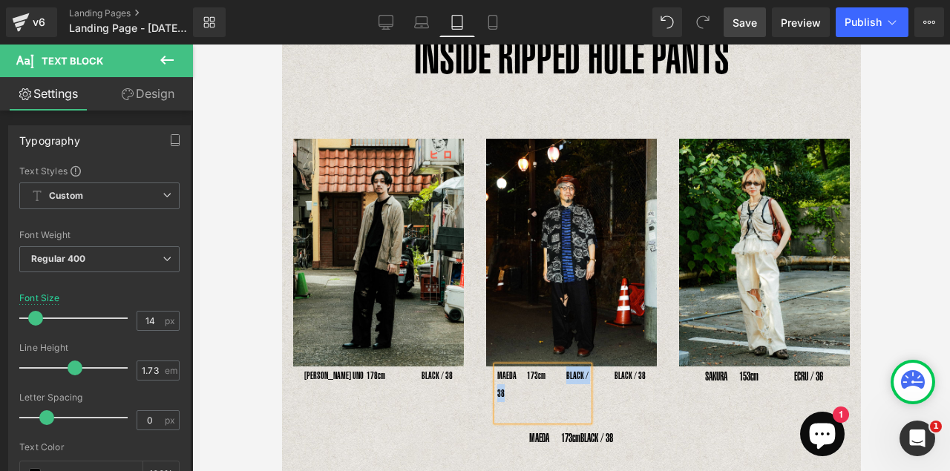
drag, startPoint x: 508, startPoint y: 394, endPoint x: 562, endPoint y: 370, distance: 59.5
click at [562, 370] on p "MAEDA　173cm　　BLACK / 38" at bounding box center [542, 385] width 91 height 36
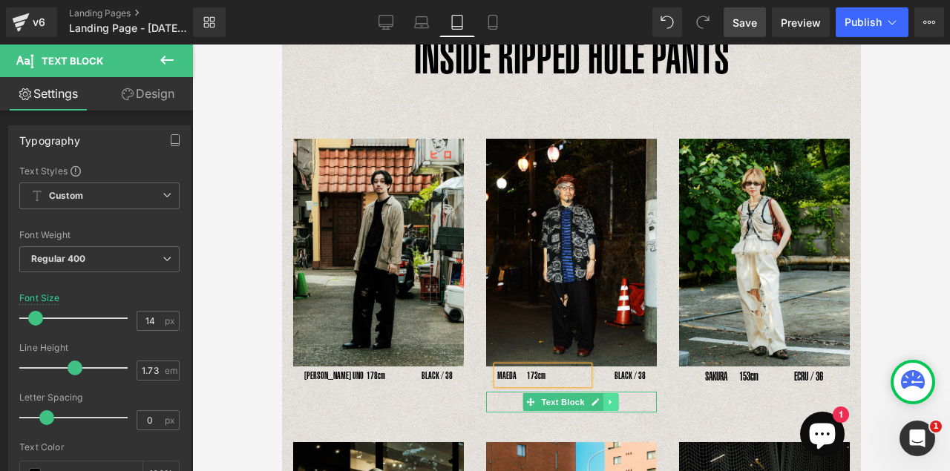
click at [612, 401] on link at bounding box center [610, 402] width 16 height 18
click at [613, 401] on icon at bounding box center [617, 402] width 8 height 8
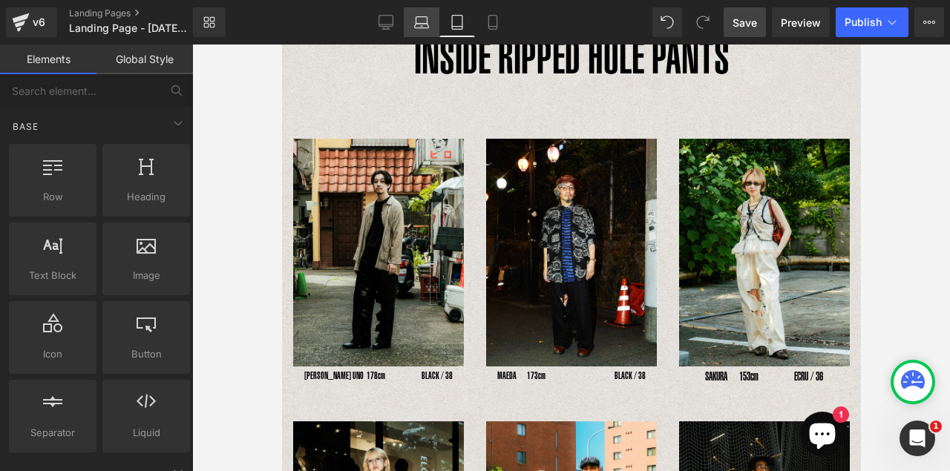
click at [418, 22] on icon at bounding box center [421, 22] width 15 height 15
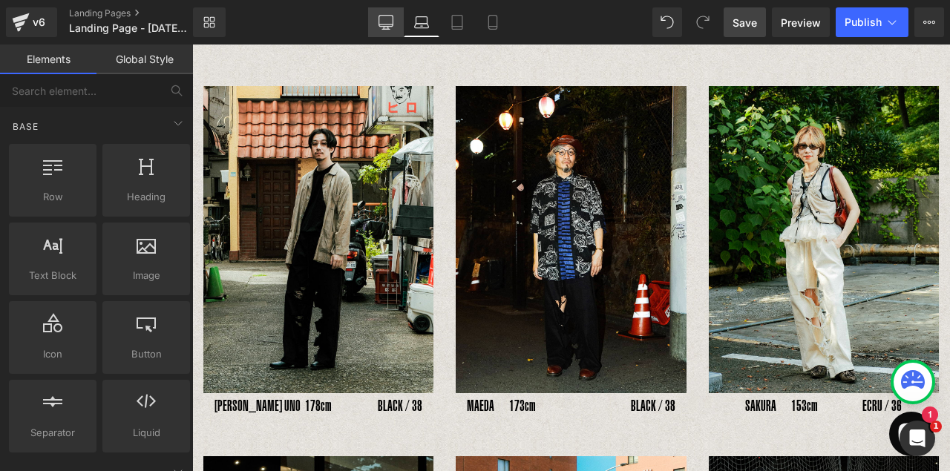
click at [393, 22] on icon at bounding box center [386, 21] width 14 height 11
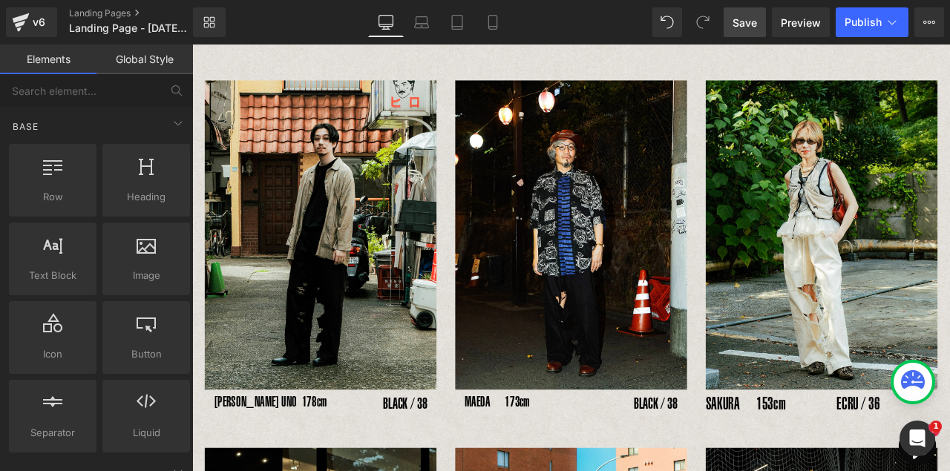
scroll to position [175, 0]
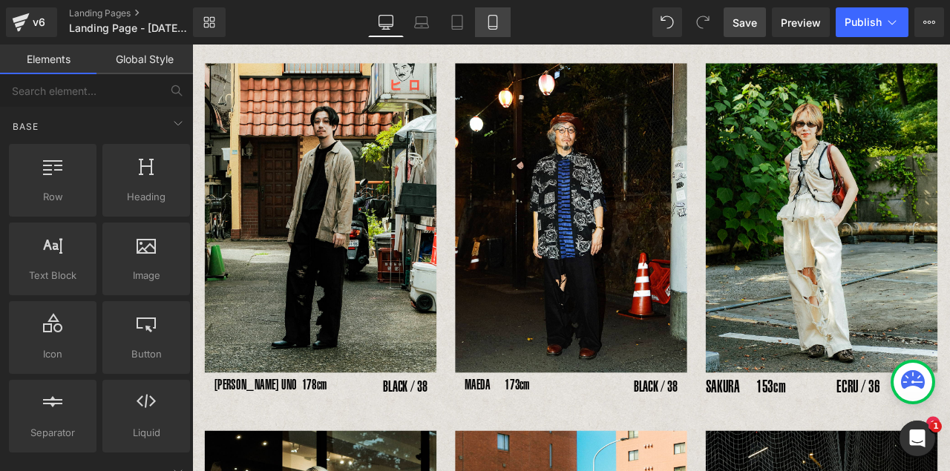
click at [489, 27] on icon at bounding box center [493, 27] width 8 height 0
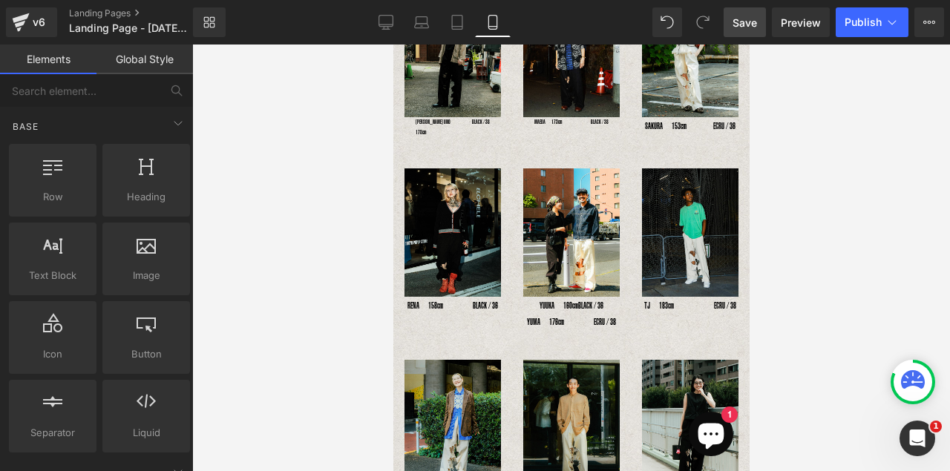
scroll to position [59, 0]
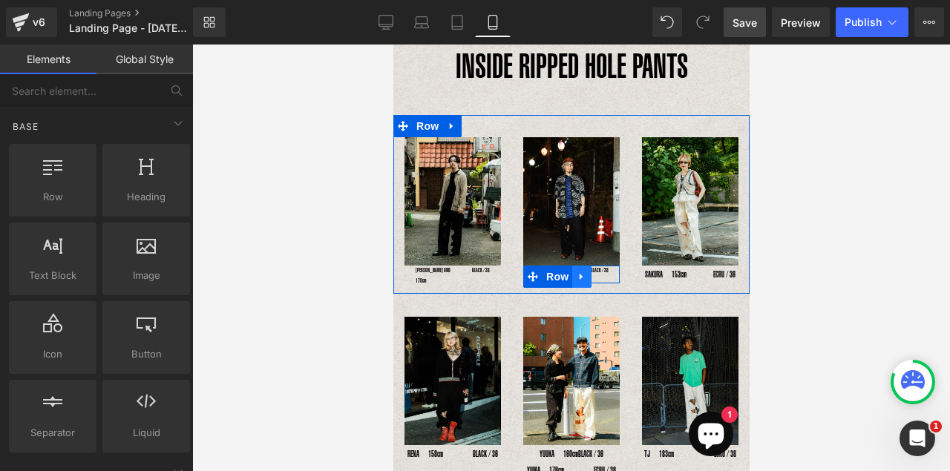
click at [579, 274] on icon at bounding box center [580, 277] width 3 height 7
click at [599, 274] on icon at bounding box center [600, 277] width 10 height 10
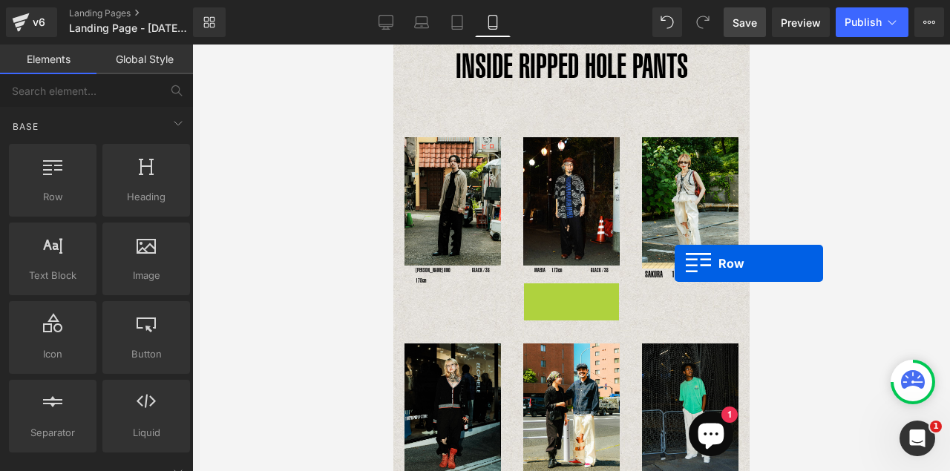
drag, startPoint x: 526, startPoint y: 289, endPoint x: 674, endPoint y: 263, distance: 150.7
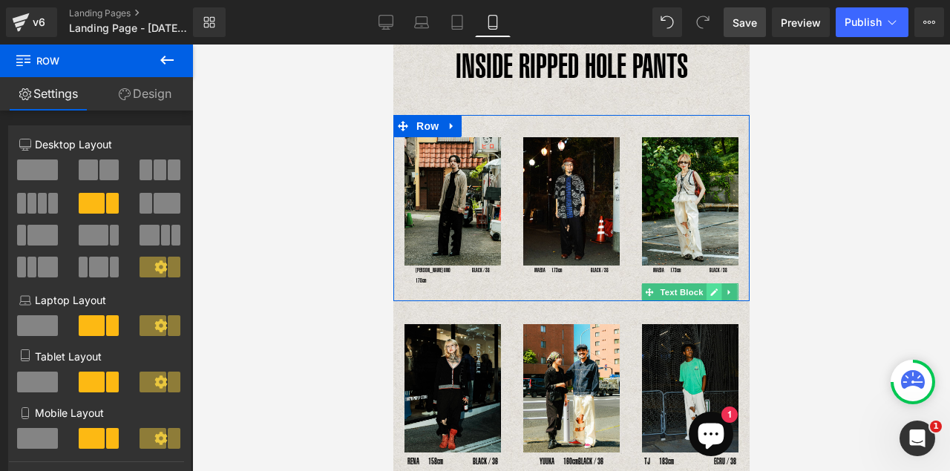
click at [709, 288] on icon at bounding box center [713, 292] width 8 height 9
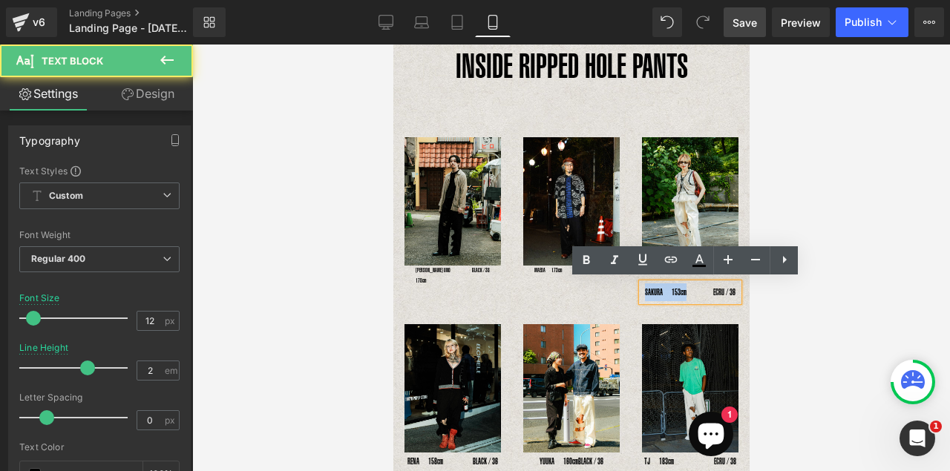
drag, startPoint x: 638, startPoint y: 290, endPoint x: 680, endPoint y: 290, distance: 41.6
click at [680, 290] on p "SAKURA　153cm　　　ECRU / 36" at bounding box center [689, 293] width 97 height 18
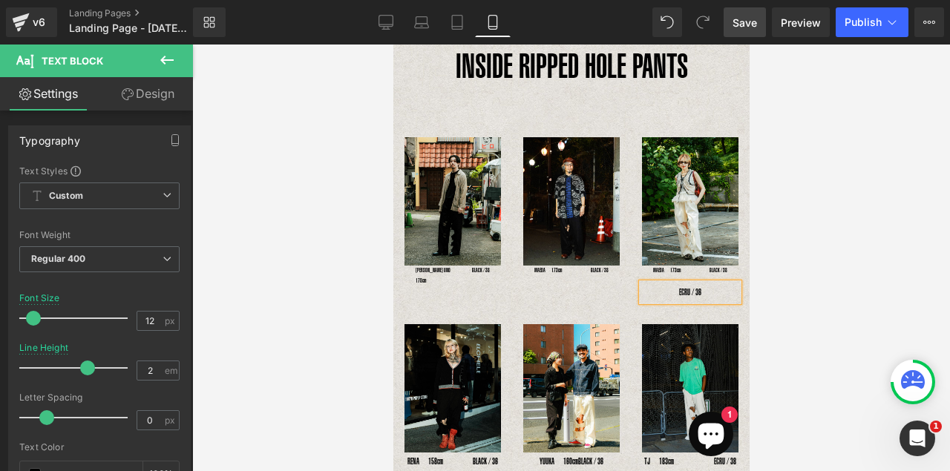
click at [675, 284] on div "ECRU / 36" at bounding box center [689, 293] width 97 height 18
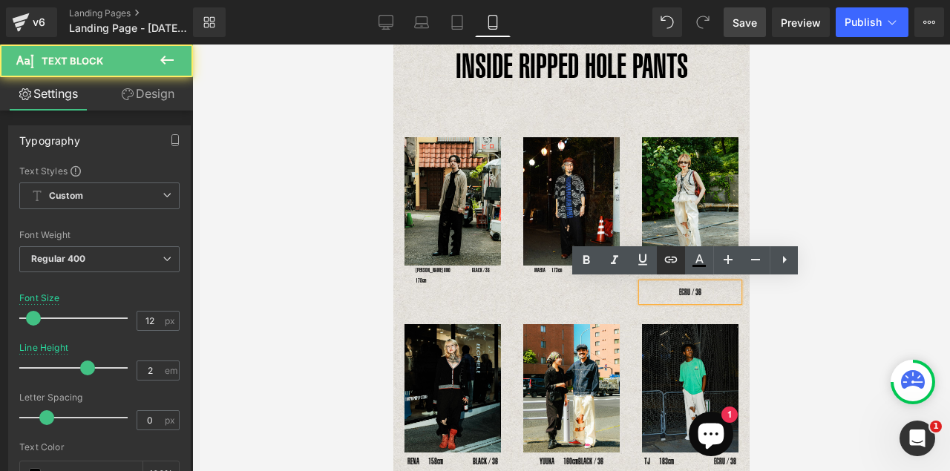
drag, startPoint x: 282, startPoint y: 229, endPoint x: 675, endPoint y: 274, distance: 395.3
click at [675, 274] on link at bounding box center [671, 260] width 28 height 28
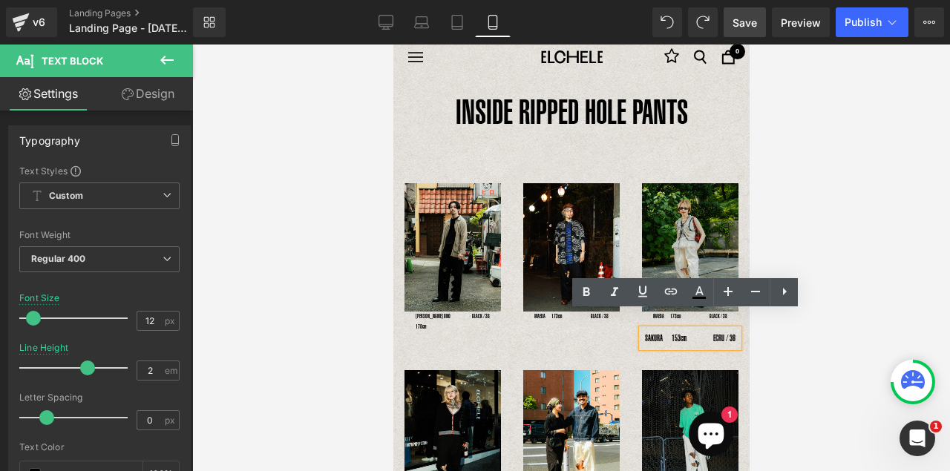
scroll to position [0, 0]
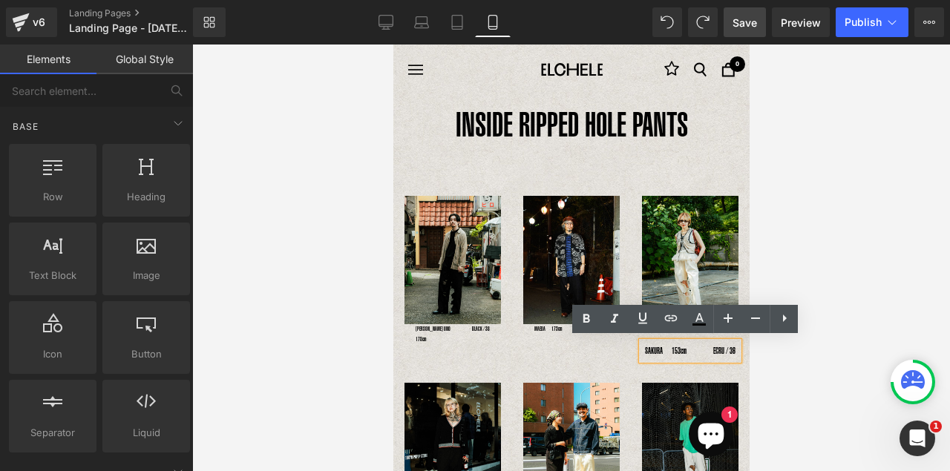
click at [790, 273] on div at bounding box center [571, 258] width 758 height 427
click at [666, 272] on img at bounding box center [689, 260] width 97 height 128
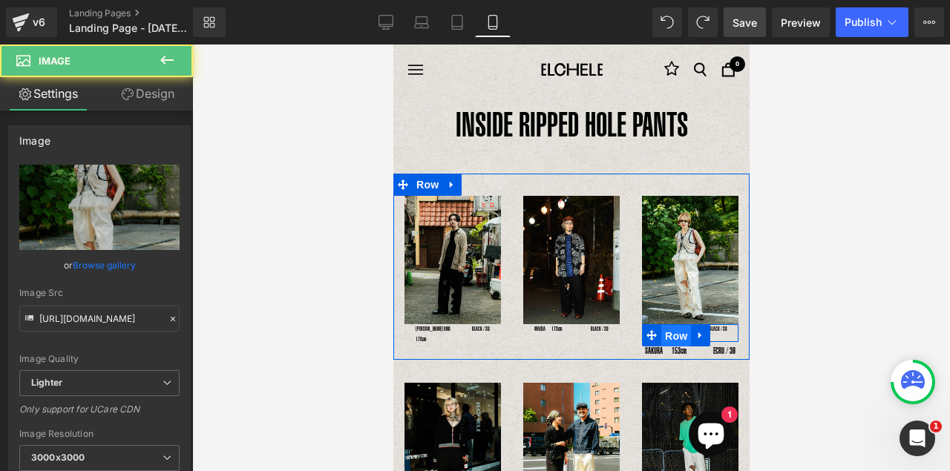
click at [667, 325] on span "Row" at bounding box center [676, 336] width 30 height 22
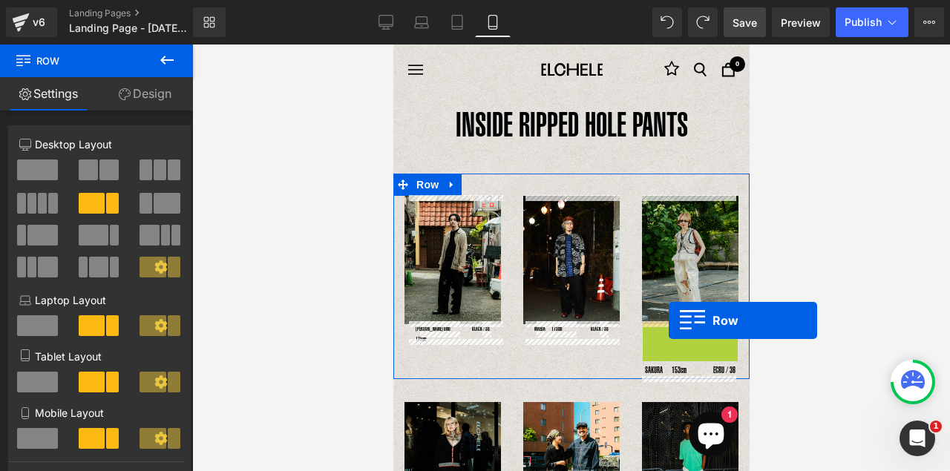
drag, startPoint x: 668, startPoint y: 331, endPoint x: 668, endPoint y: 321, distance: 10.4
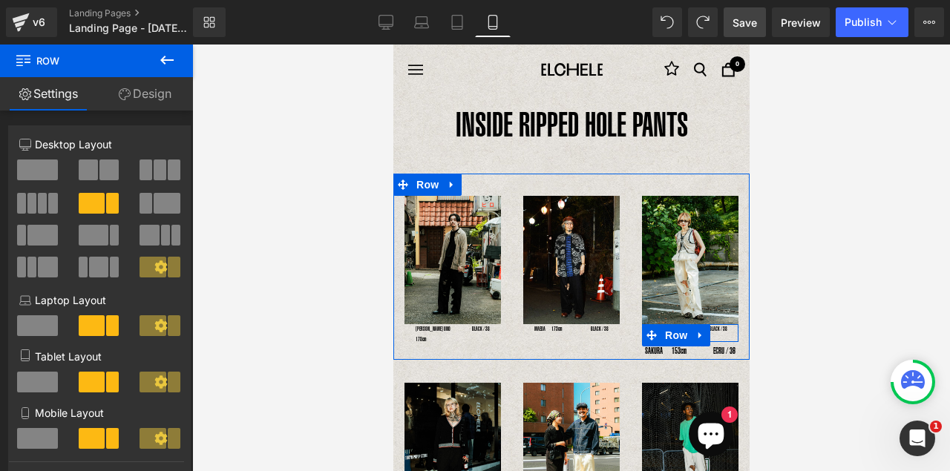
click at [646, 330] on icon at bounding box center [651, 335] width 10 height 10
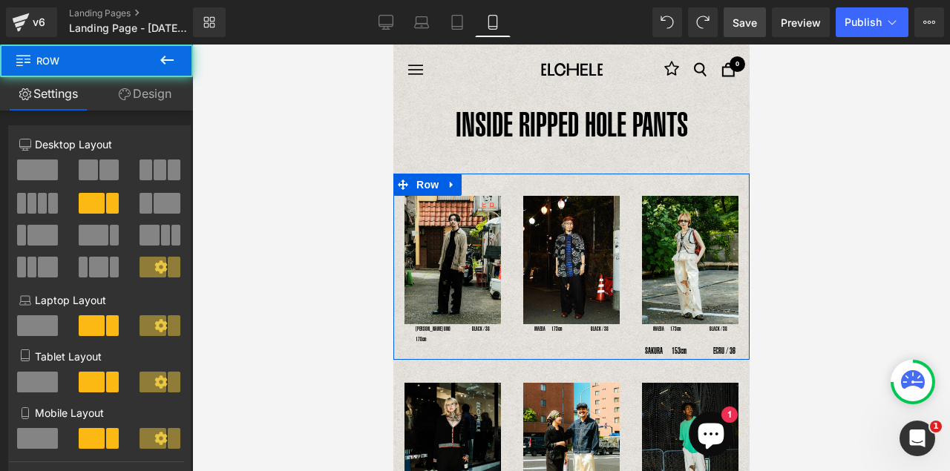
click at [635, 327] on div "Image MAEDA　173cm Text Block BLACK / 38 Text Block Row SAKURA　153cm　　　ECRU / 36…" at bounding box center [689, 278] width 119 height 164
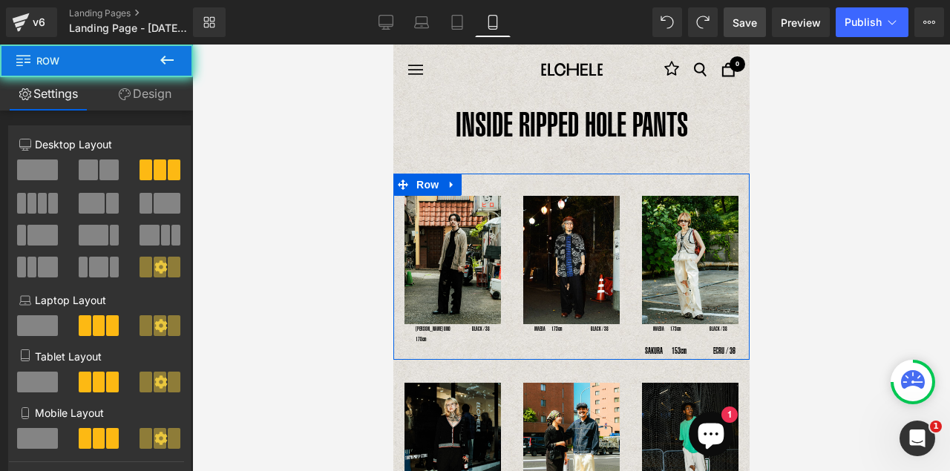
click at [636, 325] on div "Image MAEDA　173cm Text Block BLACK / 38 Text Block Row SAKURA　153cm　　　ECRU / 36…" at bounding box center [689, 278] width 119 height 164
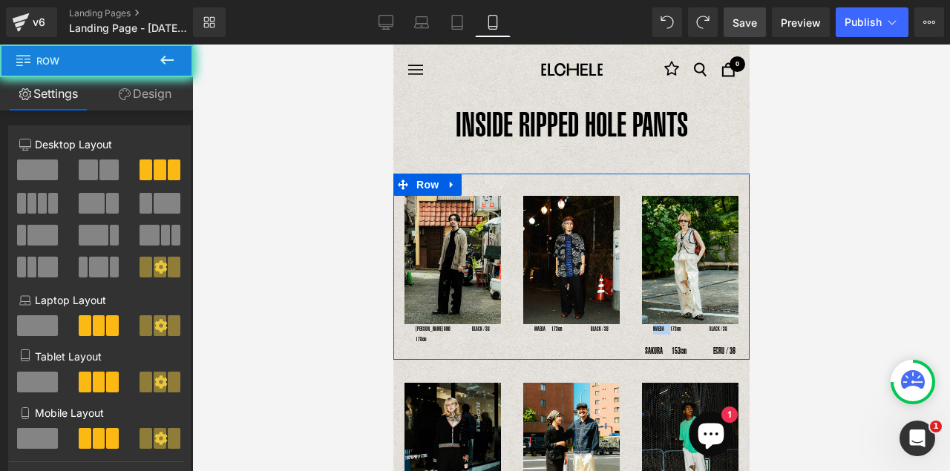
click at [636, 325] on div "Image MAEDA　173cm Text Block BLACK / 38 Text Block Row SAKURA　153cm　　　ECRU / 36…" at bounding box center [689, 278] width 119 height 164
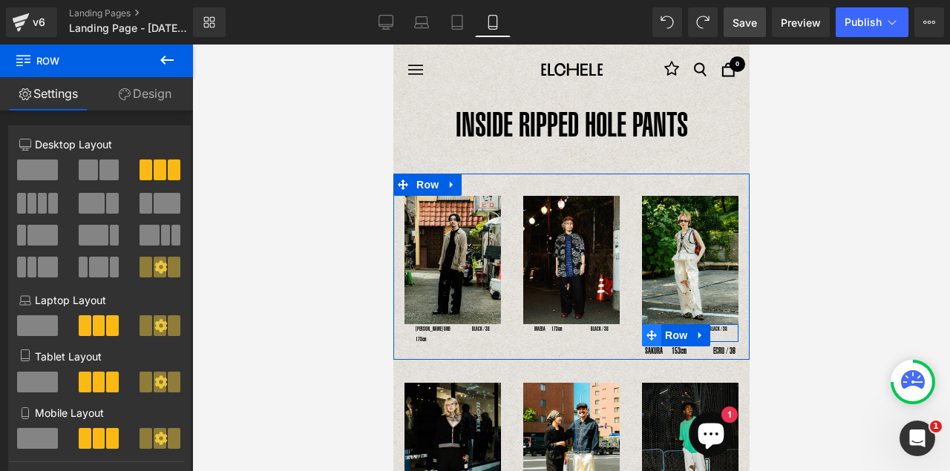
click at [641, 324] on span at bounding box center [650, 335] width 19 height 22
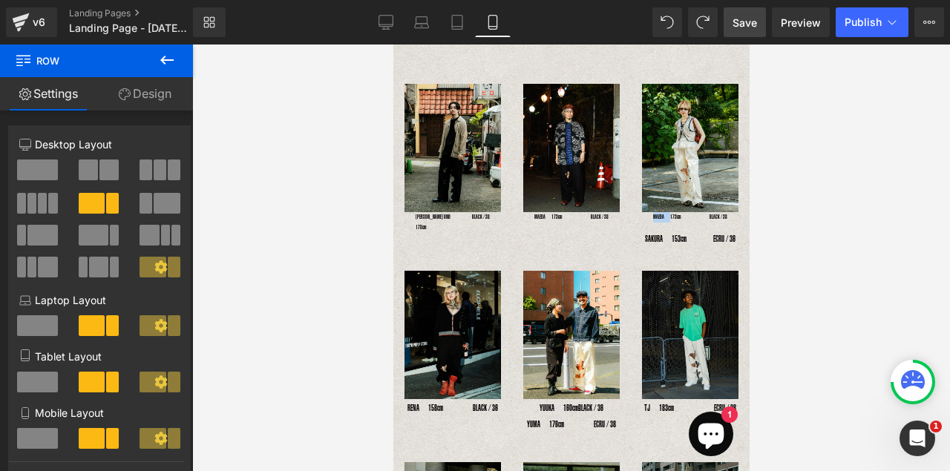
scroll to position [111, 0]
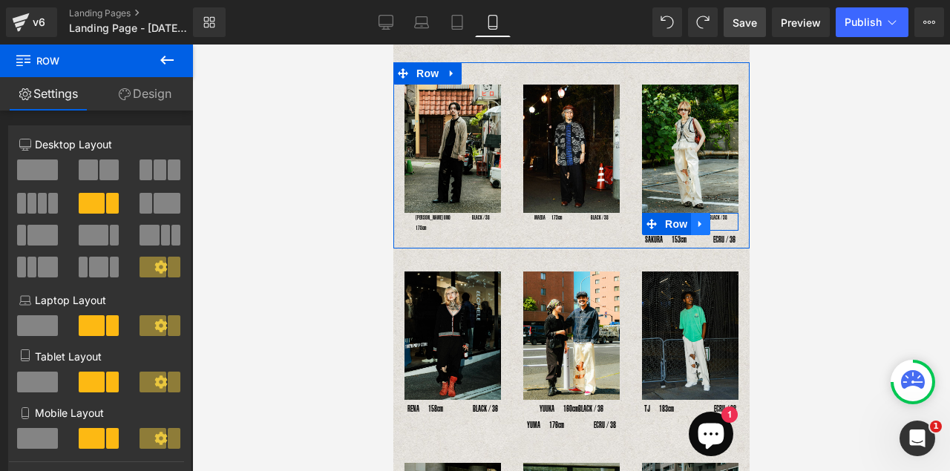
click at [700, 219] on icon at bounding box center [700, 223] width 10 height 11
click at [677, 222] on span "Row" at bounding box center [676, 225] width 30 height 22
click at [656, 217] on span at bounding box center [650, 224] width 19 height 22
click at [653, 217] on span at bounding box center [650, 224] width 19 height 22
click at [728, 216] on link at bounding box center [736, 218] width 16 height 18
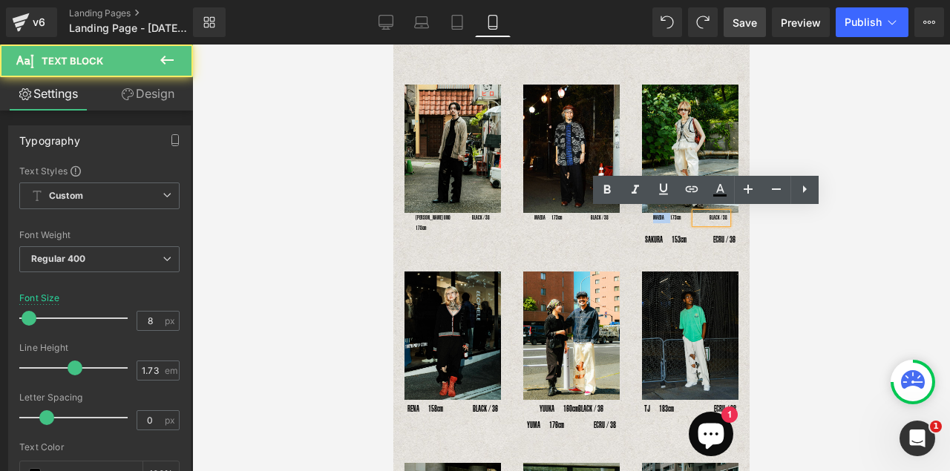
click at [695, 216] on div "BLACK / 38" at bounding box center [711, 218] width 32 height 10
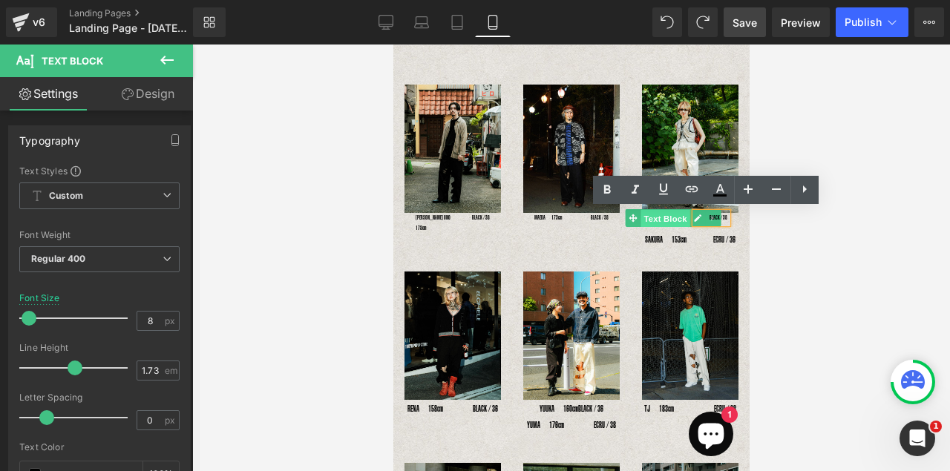
click at [672, 216] on span "Text Block" at bounding box center [665, 219] width 49 height 18
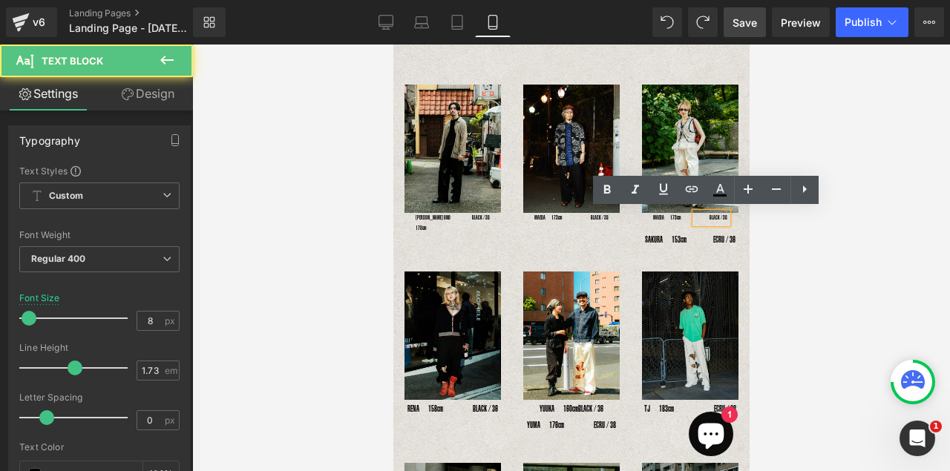
click at [696, 218] on div "BLACK / 38" at bounding box center [711, 218] width 32 height 10
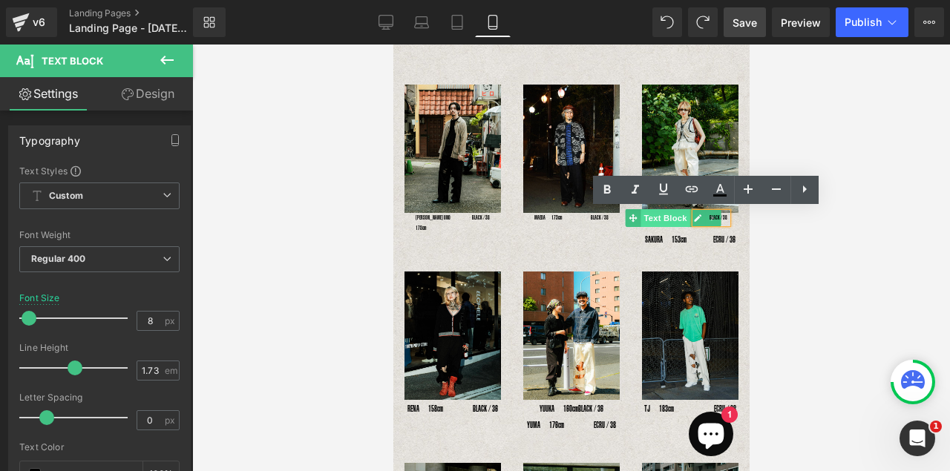
click at [678, 212] on span "Text Block" at bounding box center [665, 218] width 49 height 18
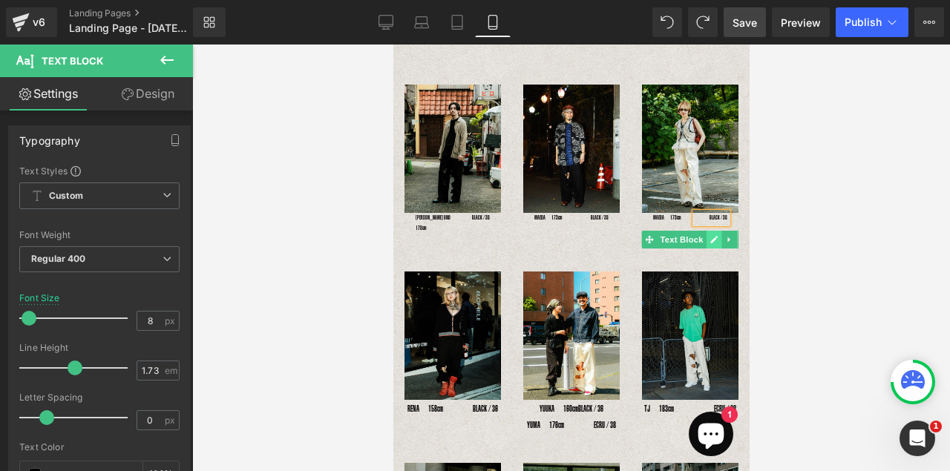
click at [714, 236] on link at bounding box center [713, 240] width 16 height 18
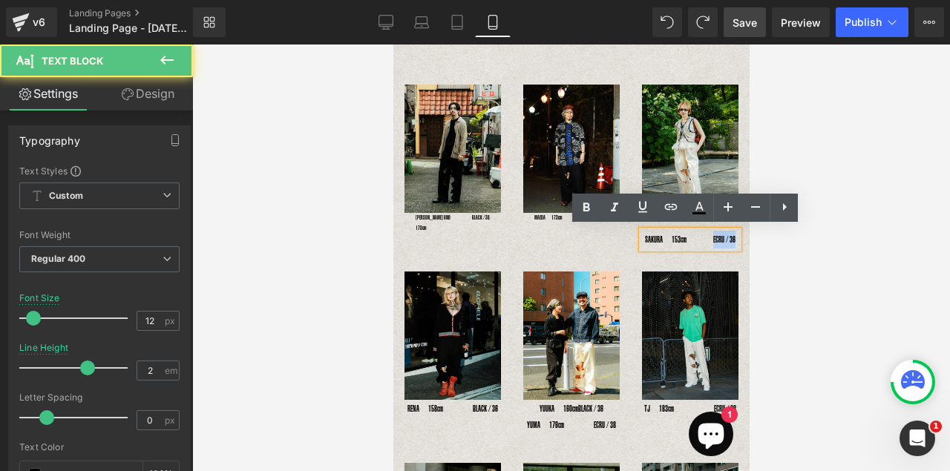
drag, startPoint x: 708, startPoint y: 235, endPoint x: 740, endPoint y: 238, distance: 32.8
click at [740, 238] on div "Image MAEDA　173cm Text Block BLACK / 38 Text Block Row SAKURA　153cm　　　ECRU / 36…" at bounding box center [689, 167] width 119 height 164
copy p "ECRU / 36"
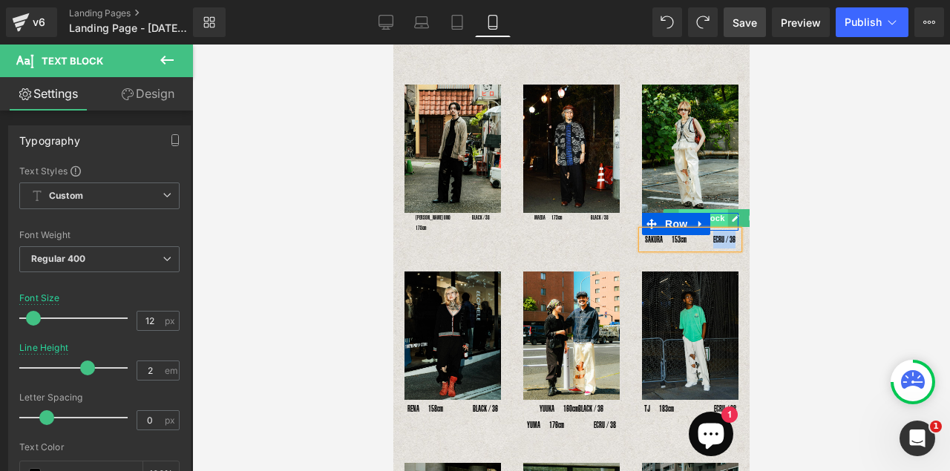
click at [711, 218] on span "Text Block" at bounding box center [702, 218] width 49 height 18
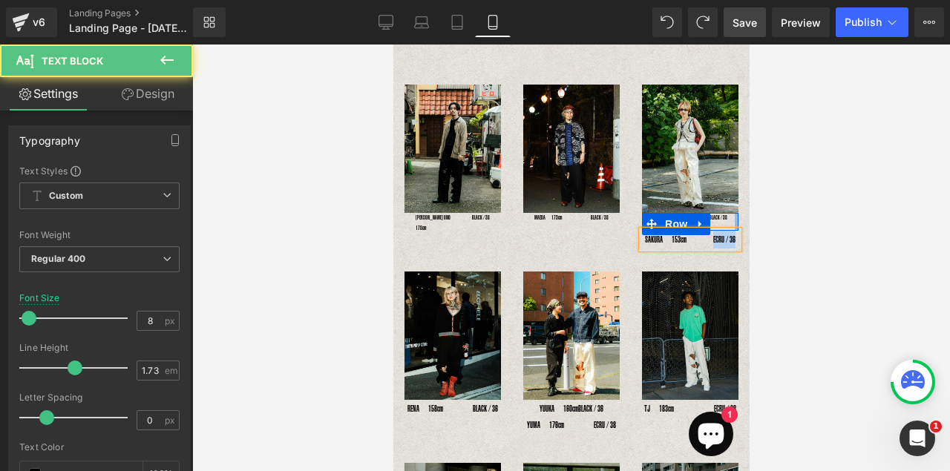
click at [734, 215] on div at bounding box center [736, 222] width 4 height 18
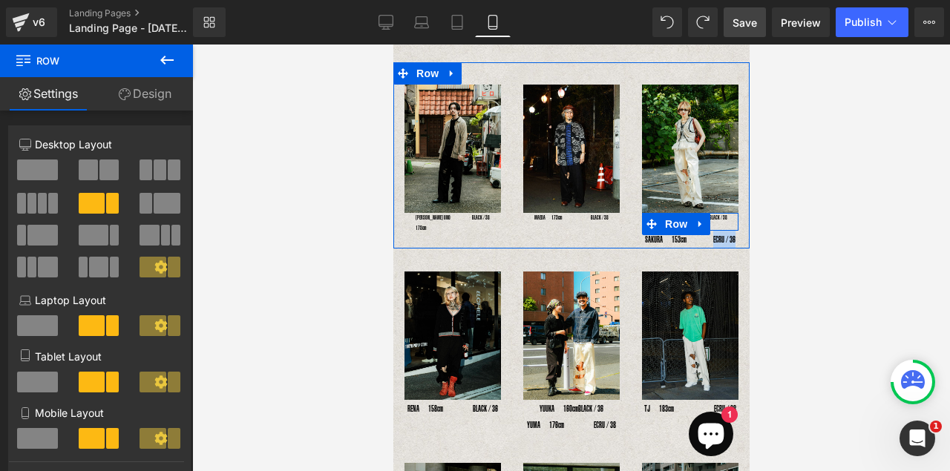
click at [715, 216] on span "Text Block" at bounding box center [702, 218] width 49 height 18
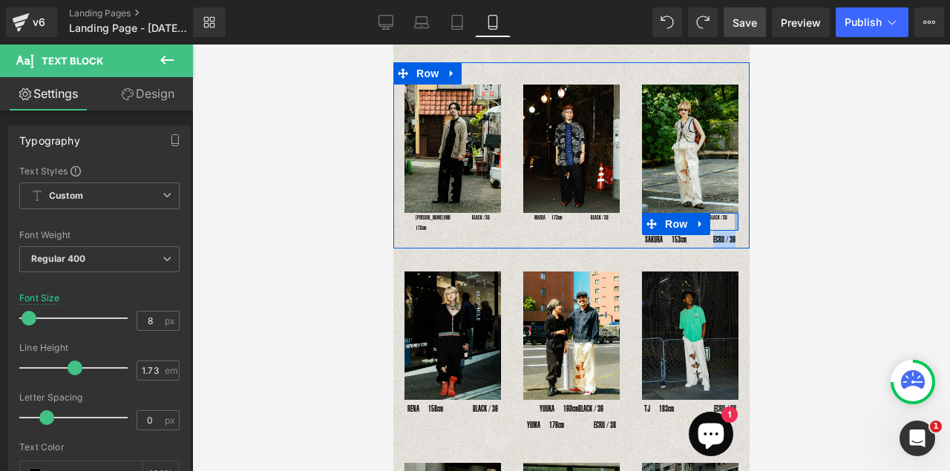
click at [734, 215] on div at bounding box center [736, 222] width 4 height 18
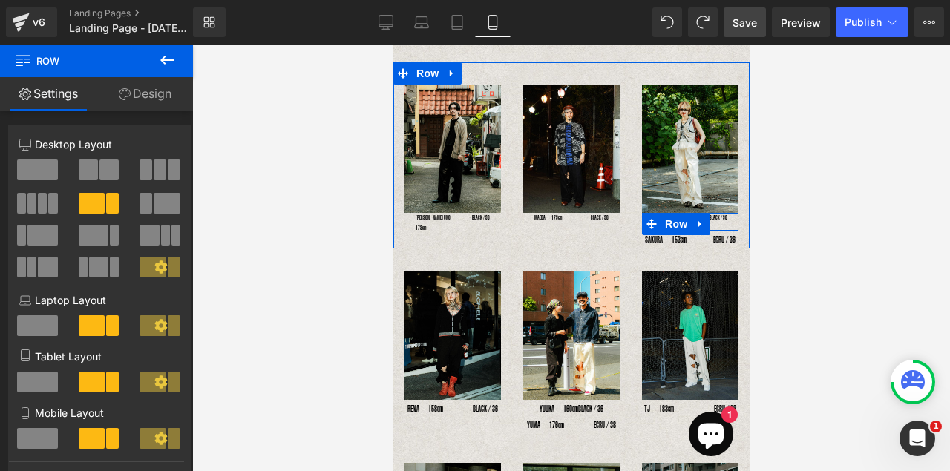
click at [725, 215] on div "BLACK / 38 Text Block" at bounding box center [722, 218] width 32 height 10
click at [719, 216] on span "Text Block" at bounding box center [702, 218] width 49 height 18
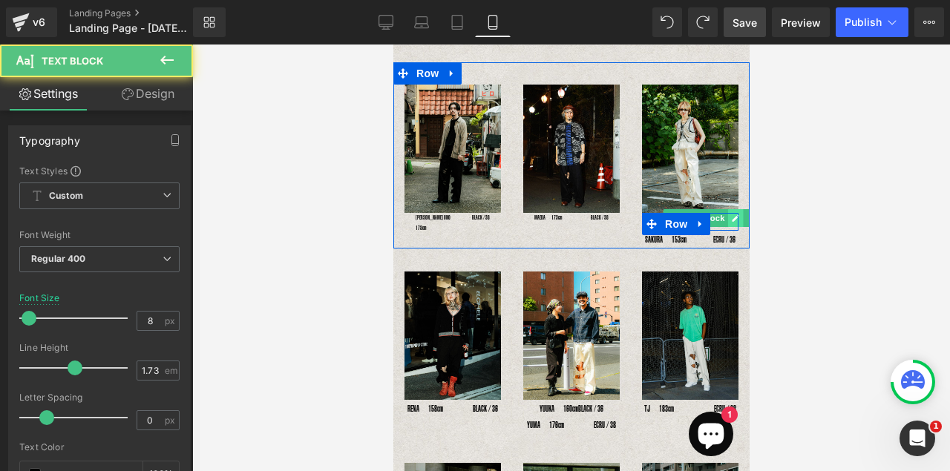
click at [728, 215] on link at bounding box center [736, 218] width 16 height 18
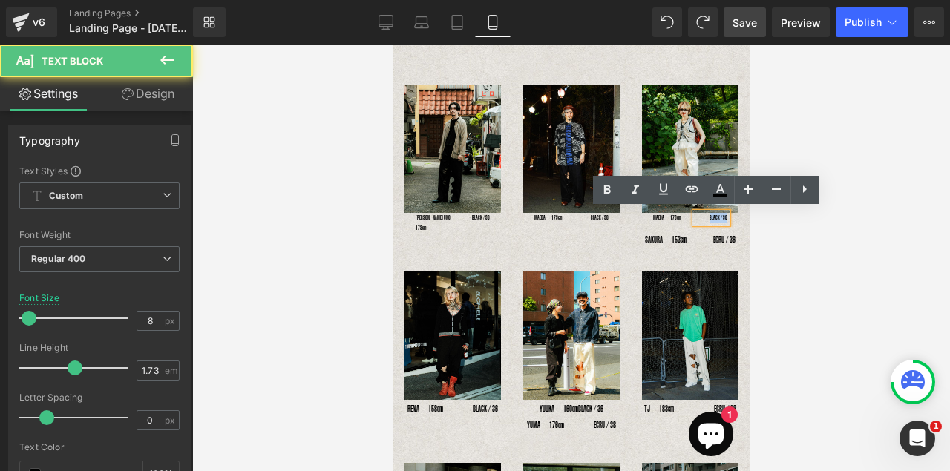
drag, startPoint x: 702, startPoint y: 216, endPoint x: 730, endPoint y: 216, distance: 28.2
click at [730, 216] on div "BLACK / 38 Text Block" at bounding box center [722, 218] width 32 height 10
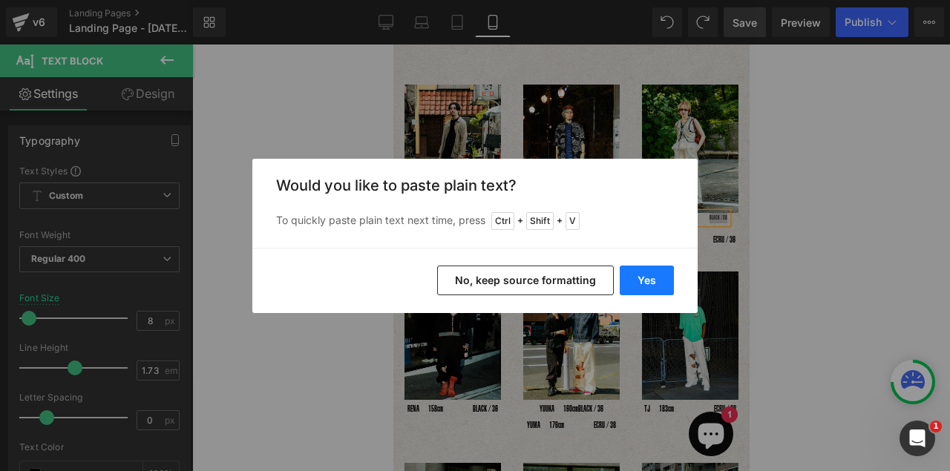
click at [662, 281] on button "Yes" at bounding box center [647, 281] width 54 height 30
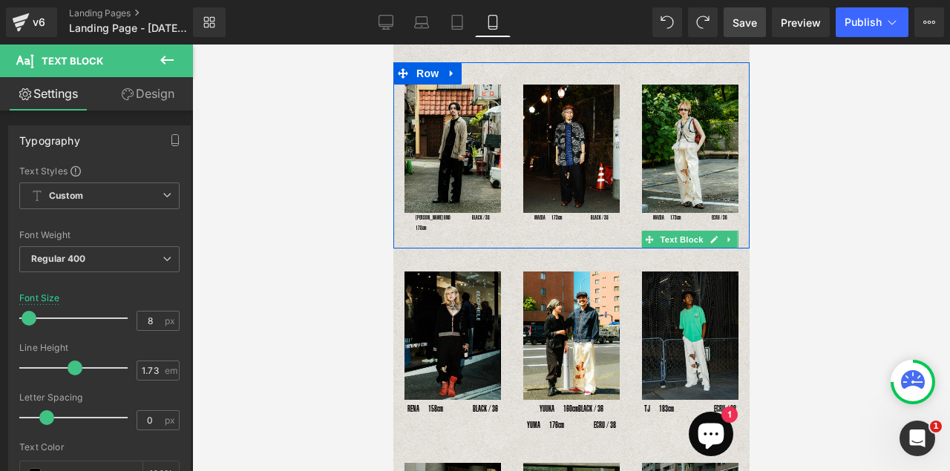
click at [659, 240] on span "Text Block" at bounding box center [680, 240] width 49 height 18
click at [705, 239] on link at bounding box center [713, 240] width 16 height 18
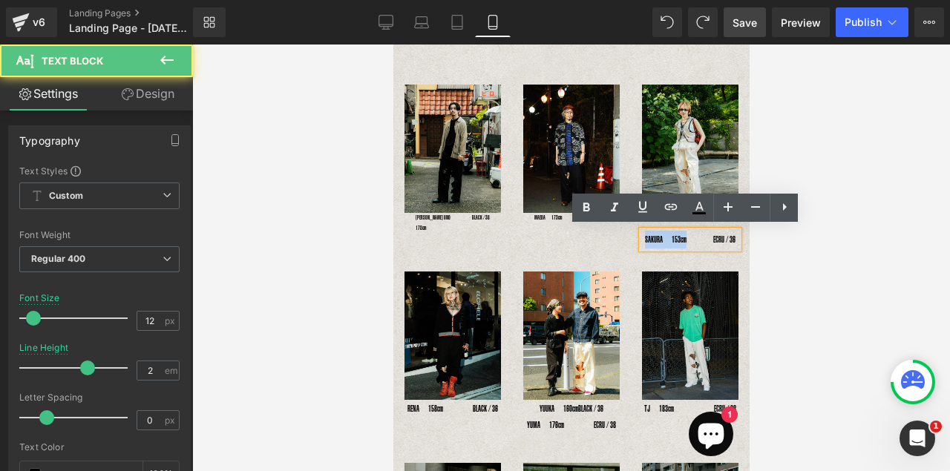
drag, startPoint x: 682, startPoint y: 238, endPoint x: 639, endPoint y: 240, distance: 42.3
click at [641, 240] on p "SAKURA　153cm　　　ECRU / 36" at bounding box center [689, 240] width 97 height 18
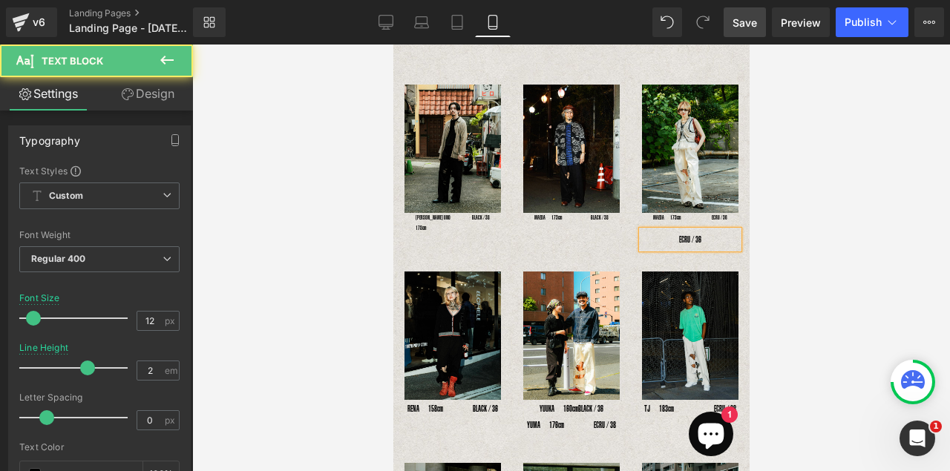
click at [728, 237] on p "ECRU / 36" at bounding box center [689, 240] width 97 height 18
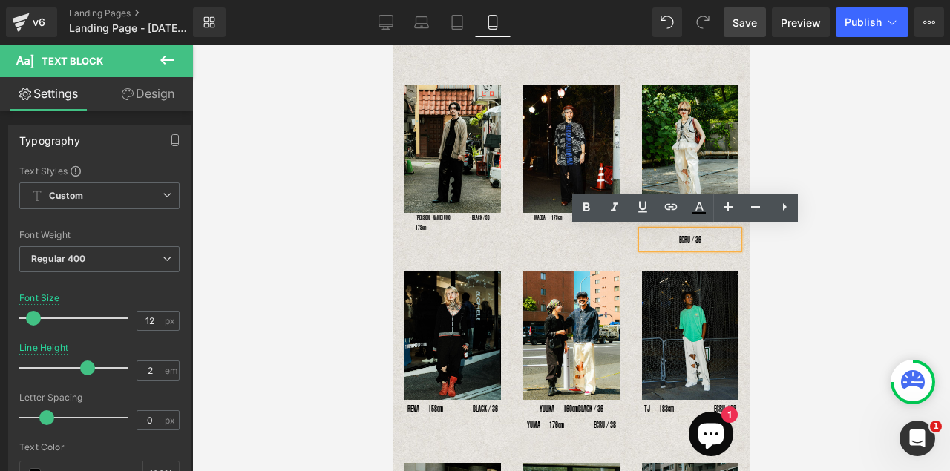
click at [735, 231] on div "ECRU / 36" at bounding box center [689, 240] width 97 height 18
click at [726, 231] on div "ECRU / 36" at bounding box center [689, 240] width 97 height 18
click at [641, 231] on div "ECRU / 36" at bounding box center [689, 240] width 97 height 18
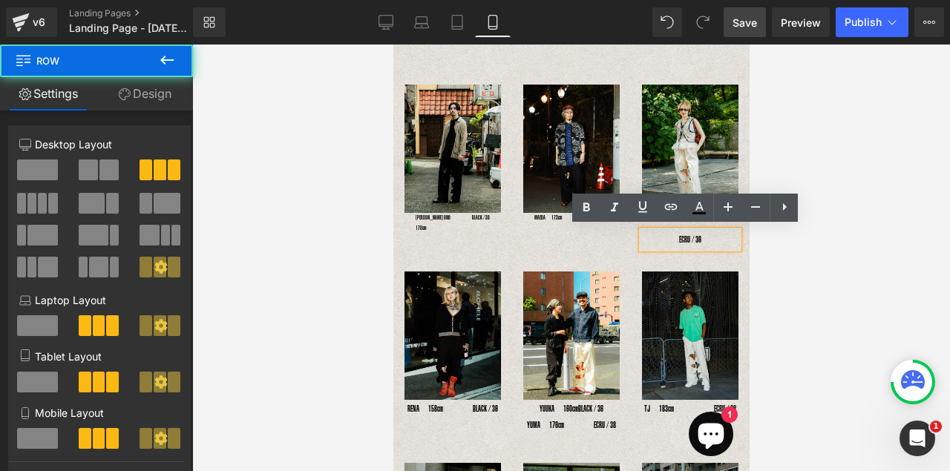
click at [393, 45] on div "31px" at bounding box center [393, 45] width 0 height 0
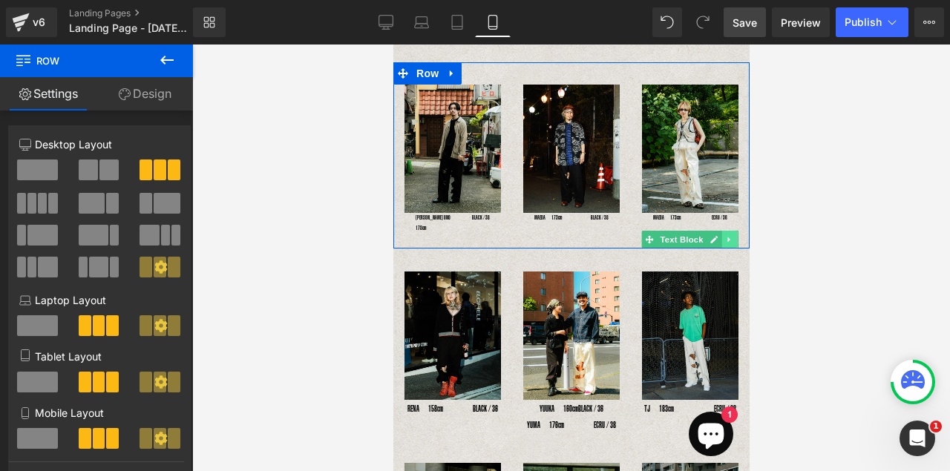
click at [725, 235] on icon at bounding box center [729, 239] width 8 height 9
click at [734, 235] on icon at bounding box center [736, 239] width 8 height 9
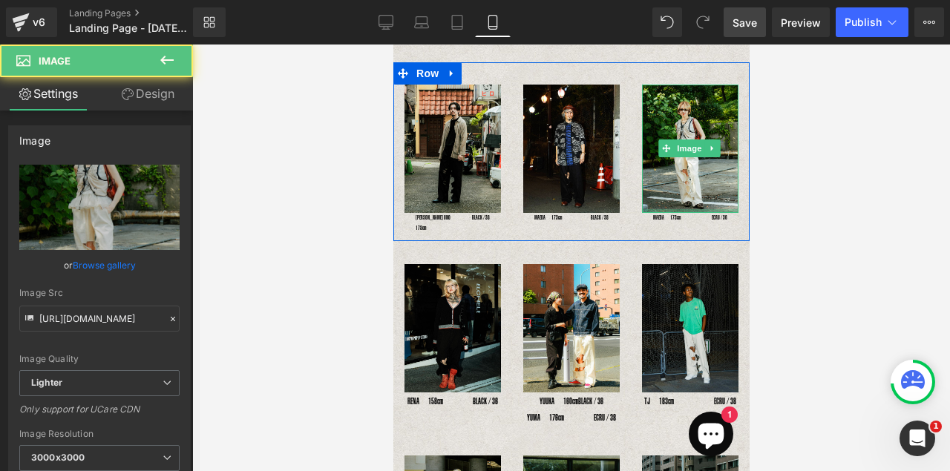
click at [669, 209] on div at bounding box center [689, 211] width 97 height 4
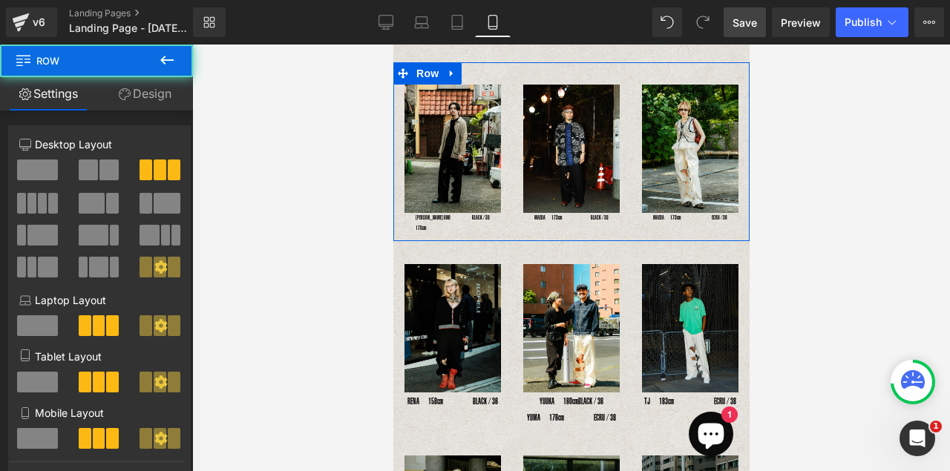
click at [636, 220] on div "Image MAEDA　173cm Text Block ECRU / 36 Text Block Row" at bounding box center [689, 158] width 119 height 146
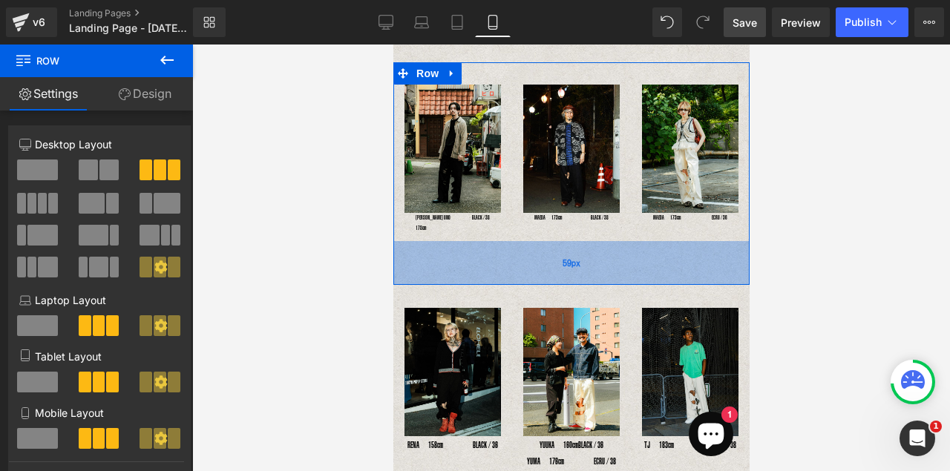
drag, startPoint x: 651, startPoint y: 225, endPoint x: 647, endPoint y: 287, distance: 61.7
click at [647, 285] on div "59px" at bounding box center [571, 263] width 356 height 44
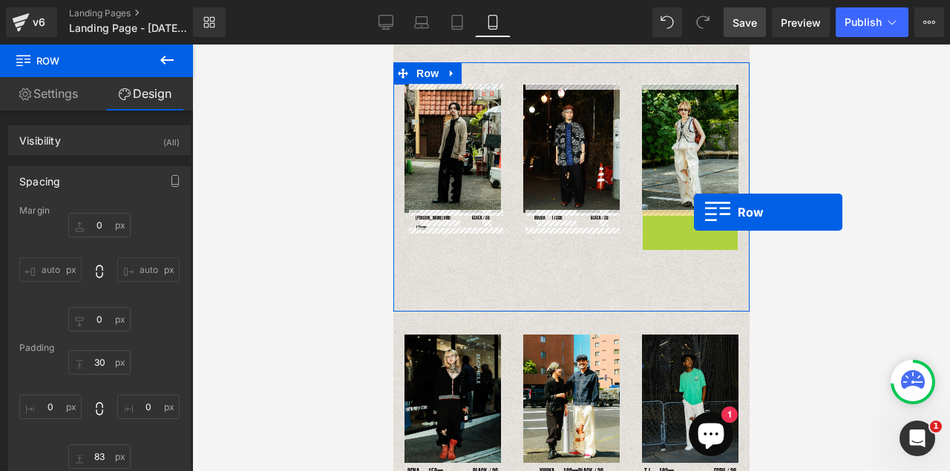
drag, startPoint x: 664, startPoint y: 216, endPoint x: 693, endPoint y: 212, distance: 29.2
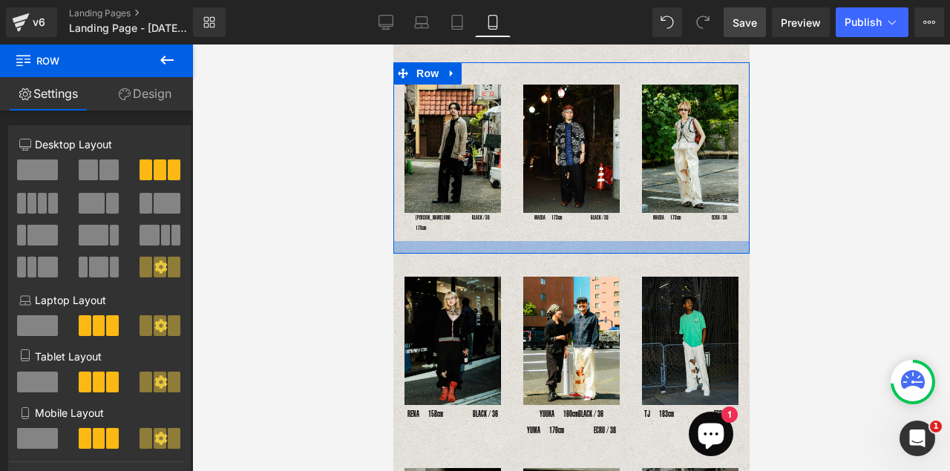
drag, startPoint x: 640, startPoint y: 289, endPoint x: 636, endPoint y: 240, distance: 49.2
click at [636, 241] on div at bounding box center [571, 247] width 356 height 13
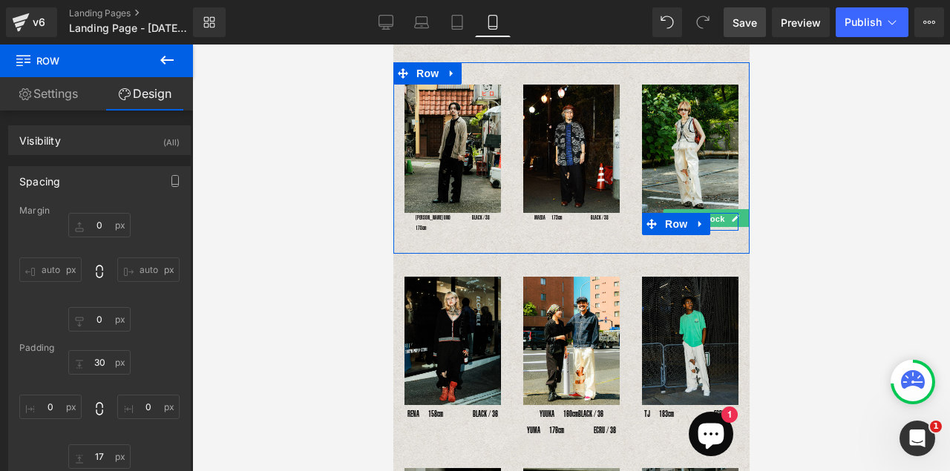
click at [711, 215] on span "Text Block" at bounding box center [702, 219] width 49 height 18
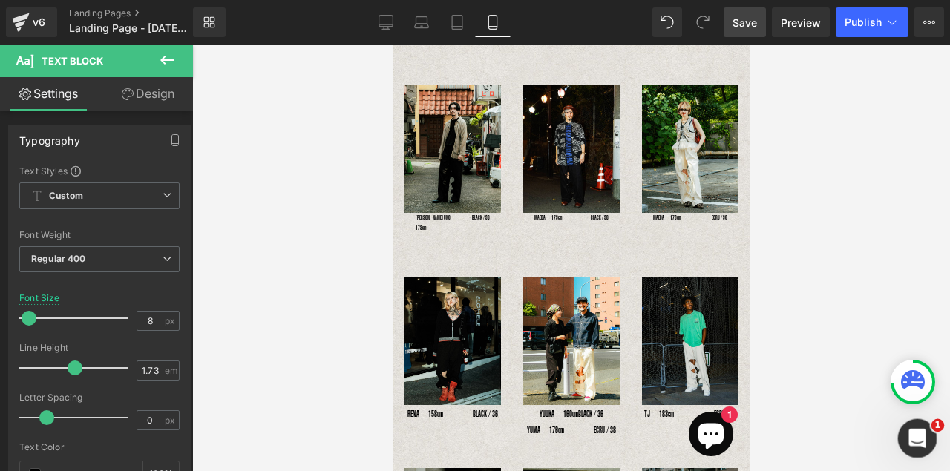
click at [907, 441] on icon "Intercom Messengerを開く" at bounding box center [916, 437] width 25 height 25
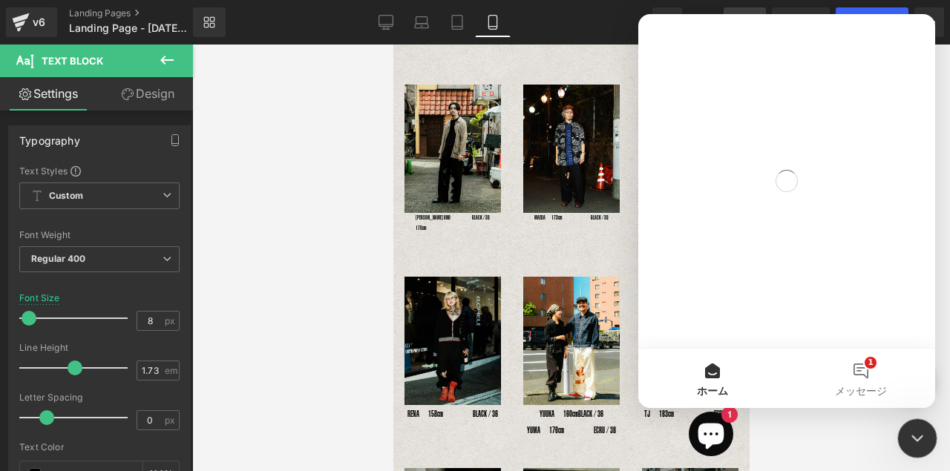
scroll to position [0, 0]
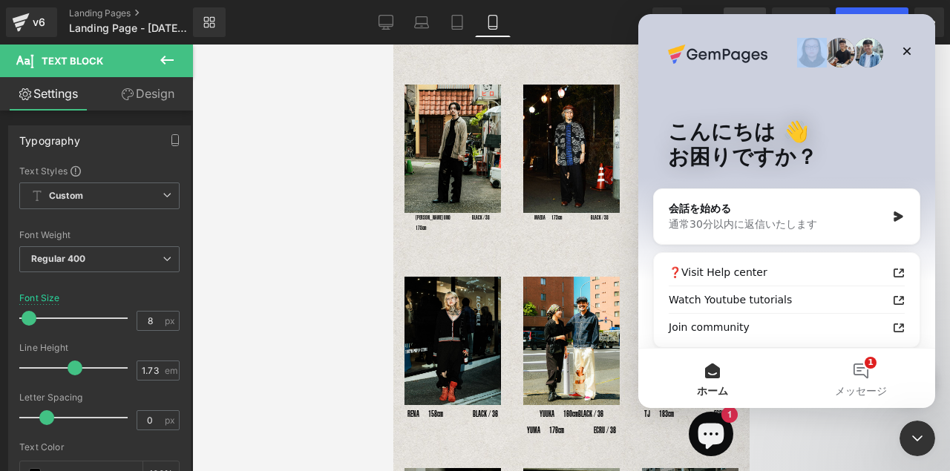
drag, startPoint x: 809, startPoint y: 25, endPoint x: 836, endPoint y: 39, distance: 29.9
click at [836, 39] on div "こんにちは 👋 お困りですか？" at bounding box center [786, 147] width 267 height 267
click at [906, 52] on icon "クローズ" at bounding box center [908, 52] width 8 height 8
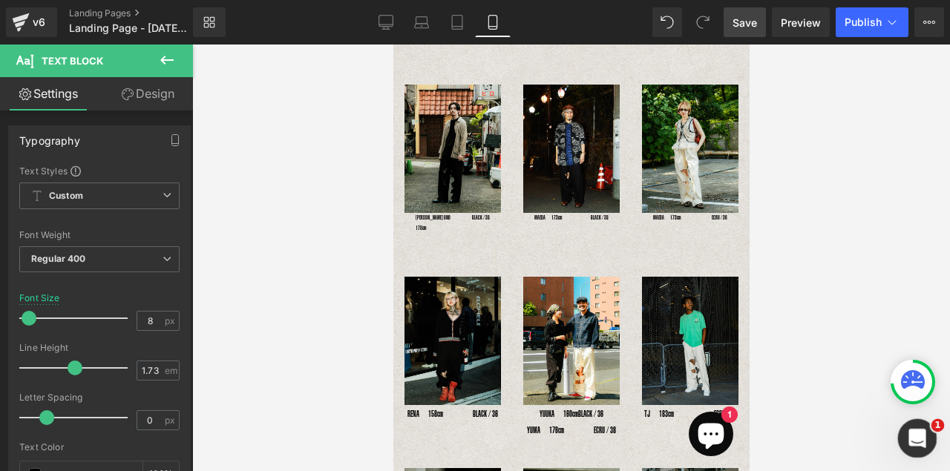
click at [915, 426] on icon "Intercom Messengerを開く" at bounding box center [916, 437] width 25 height 25
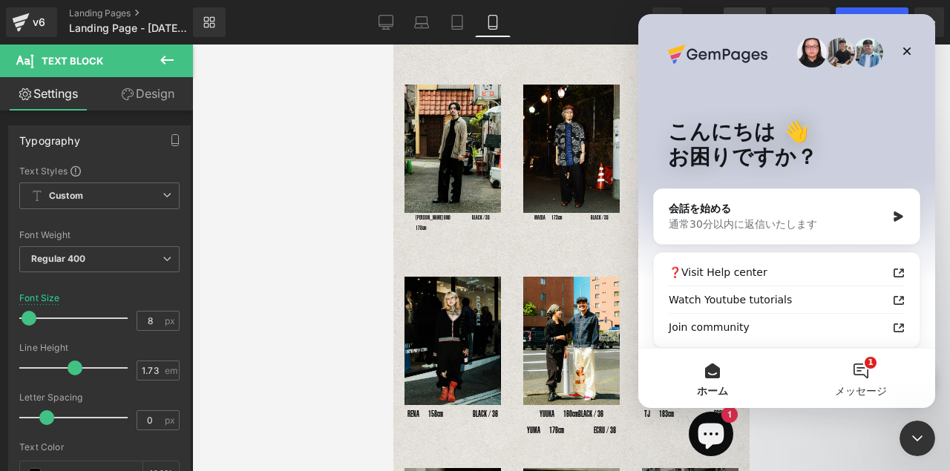
click at [864, 370] on button "1 メッセージ" at bounding box center [861, 378] width 148 height 59
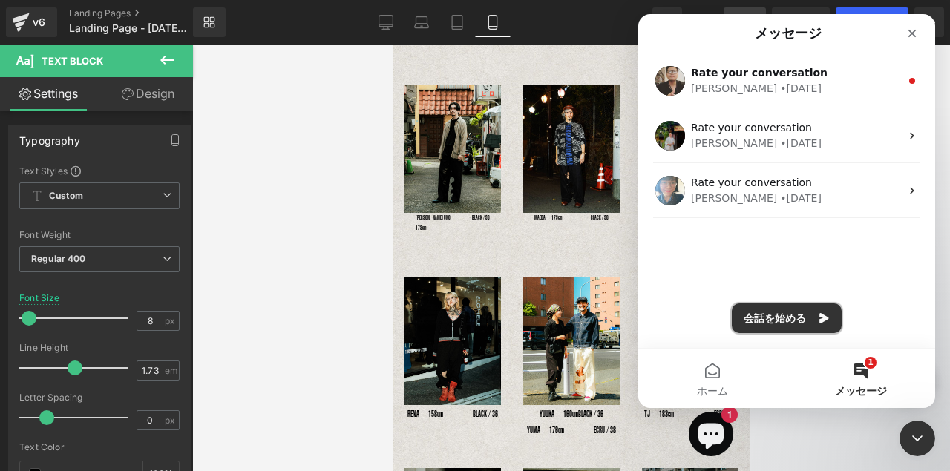
click at [774, 321] on button "会話を始める" at bounding box center [787, 319] width 110 height 30
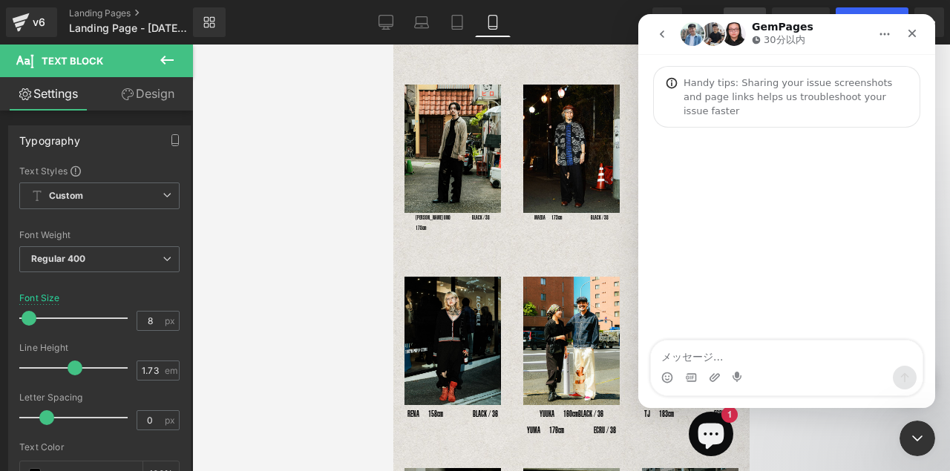
click at [711, 355] on textarea "メッセージ..." at bounding box center [787, 353] width 272 height 25
type textarea "rOW"
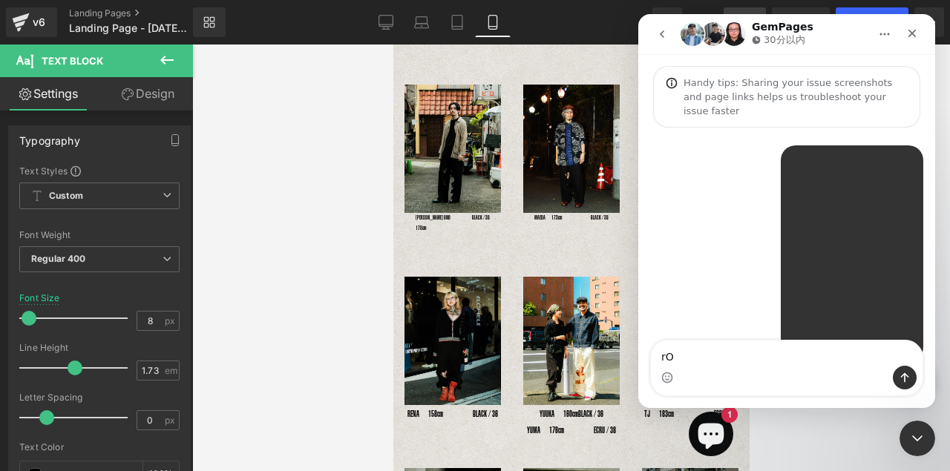
scroll to position [23, 0]
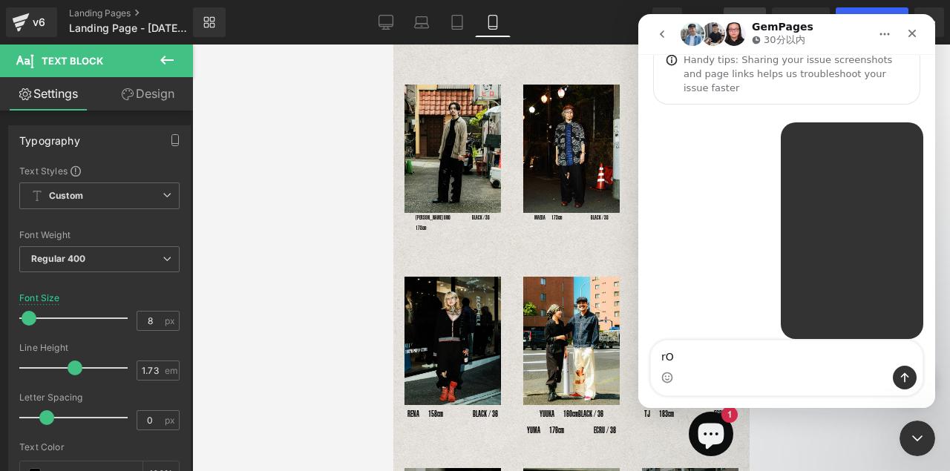
type textarea "r"
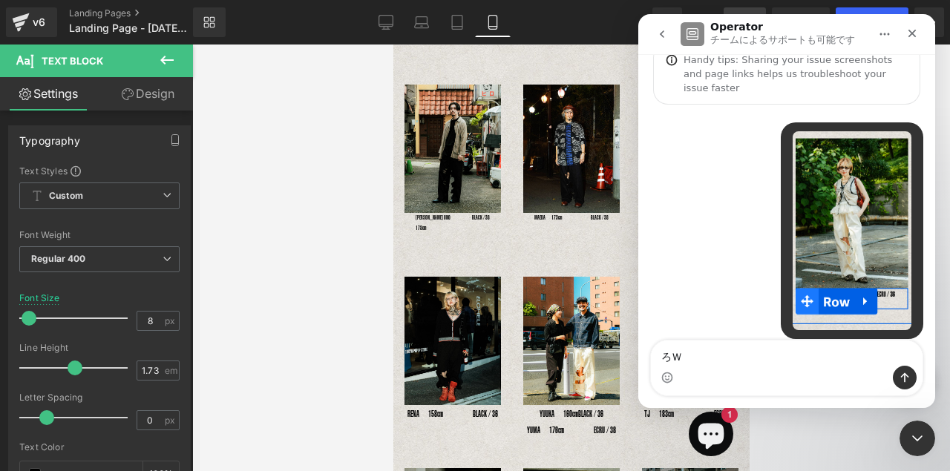
type textarea "ろ"
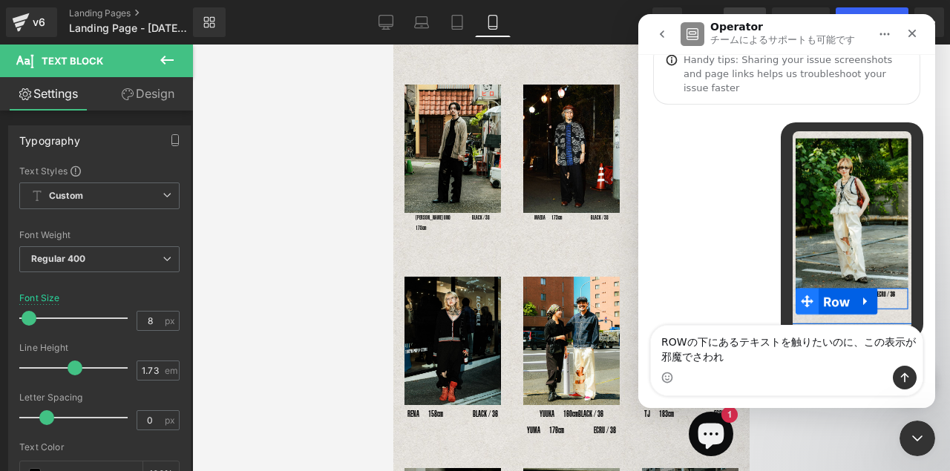
scroll to position [38, 0]
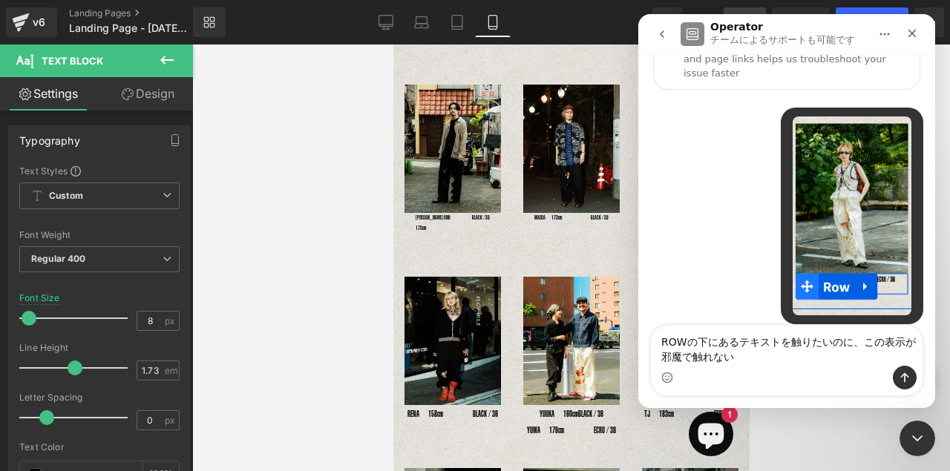
type textarea "ROWの下にあるテキストを触りたいのに、この表示が邪魔で触れない！"
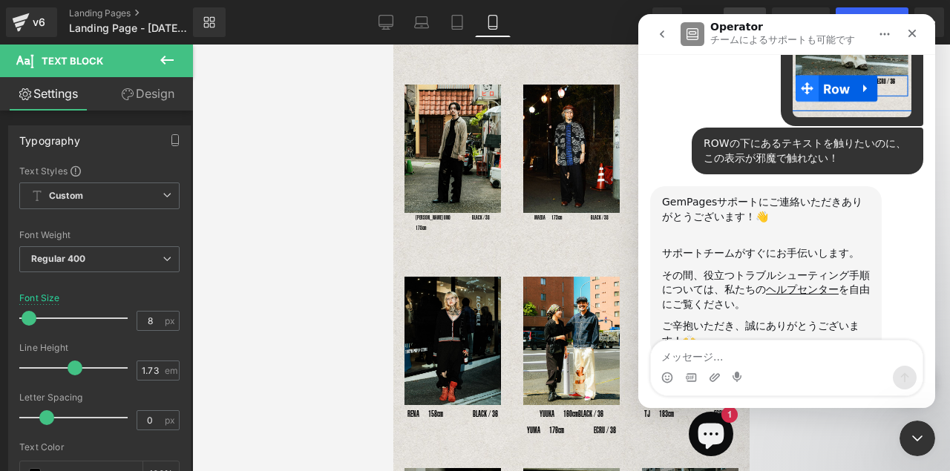
scroll to position [240, 0]
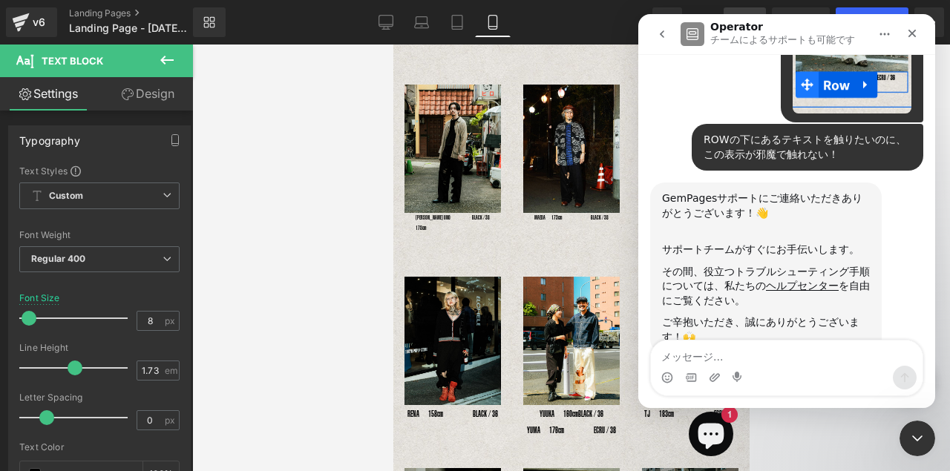
drag, startPoint x: 587, startPoint y: 245, endPoint x: 193, endPoint y: 200, distance: 396.7
click at [587, 245] on div at bounding box center [475, 213] width 950 height 427
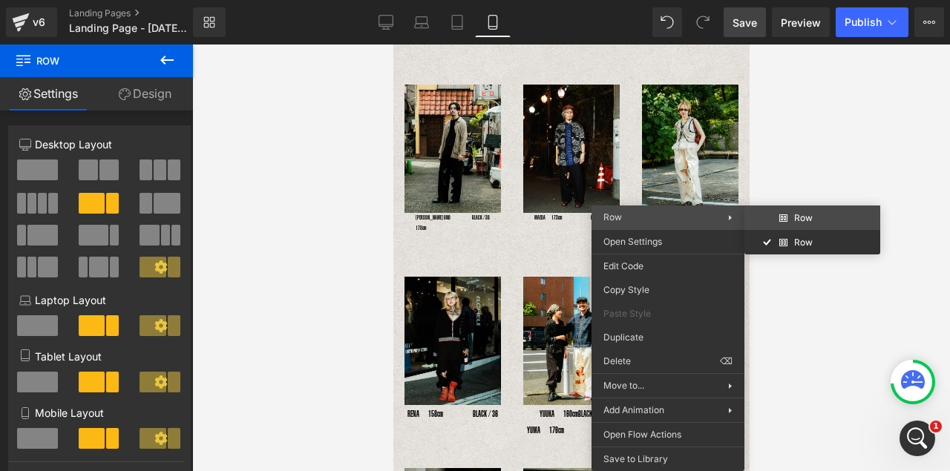
click at [788, 218] on div "Row You are previewing how the will restyle your page. You can not edit Element…" at bounding box center [475, 248] width 950 height 497
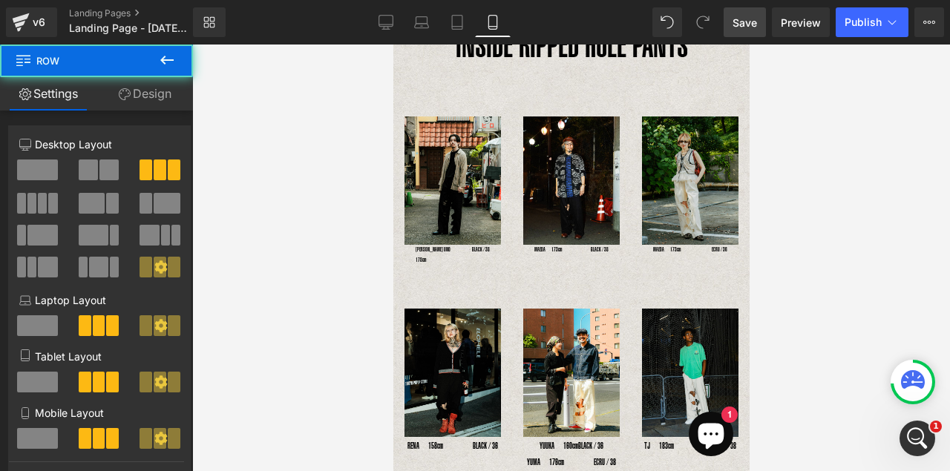
scroll to position [69, 0]
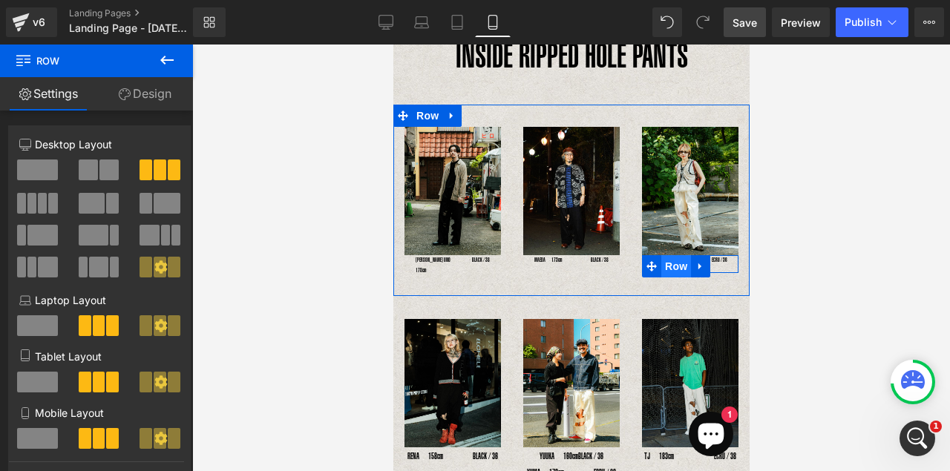
click at [670, 255] on span "Row" at bounding box center [676, 266] width 30 height 22
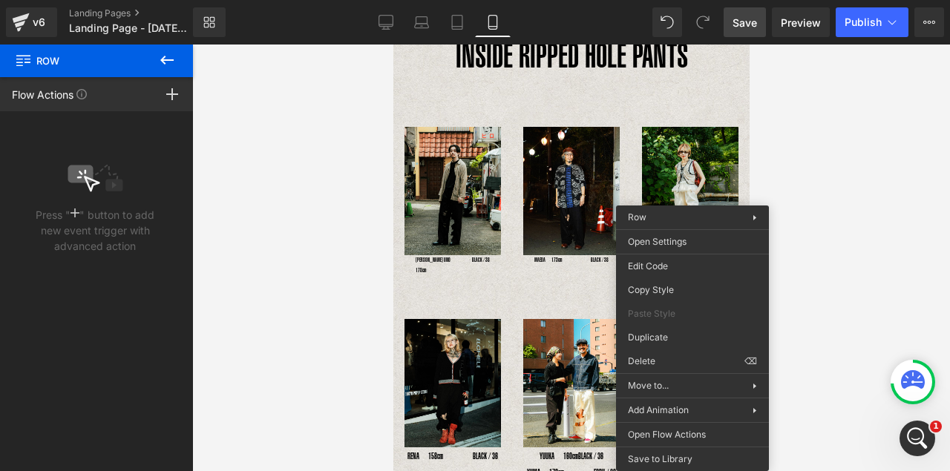
click at [809, 167] on div at bounding box center [571, 258] width 758 height 427
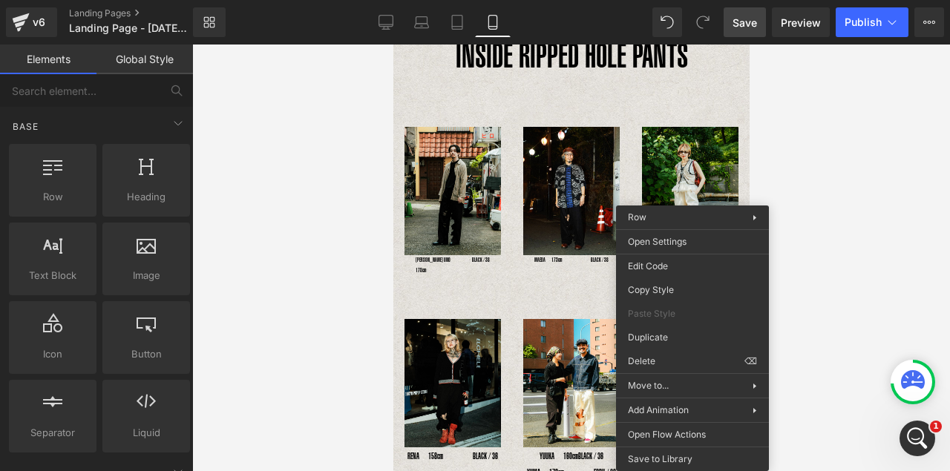
click at [829, 131] on div at bounding box center [571, 258] width 758 height 427
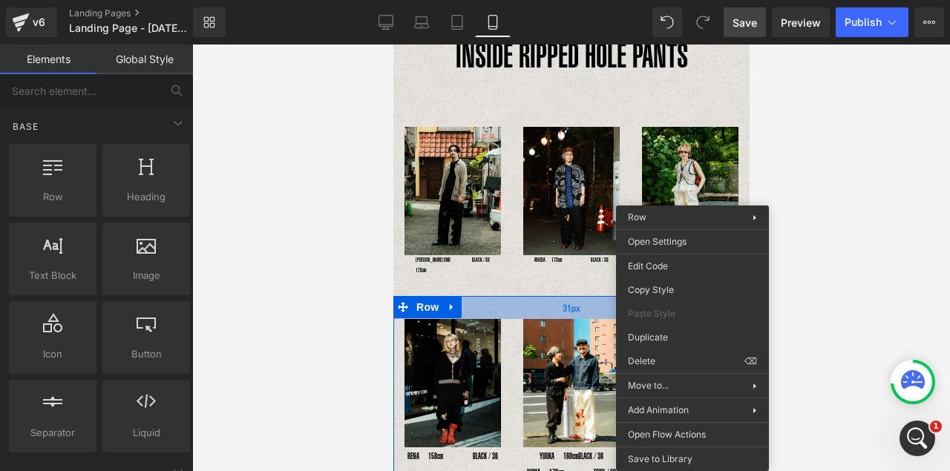
click at [601, 296] on div "31px" at bounding box center [571, 307] width 356 height 23
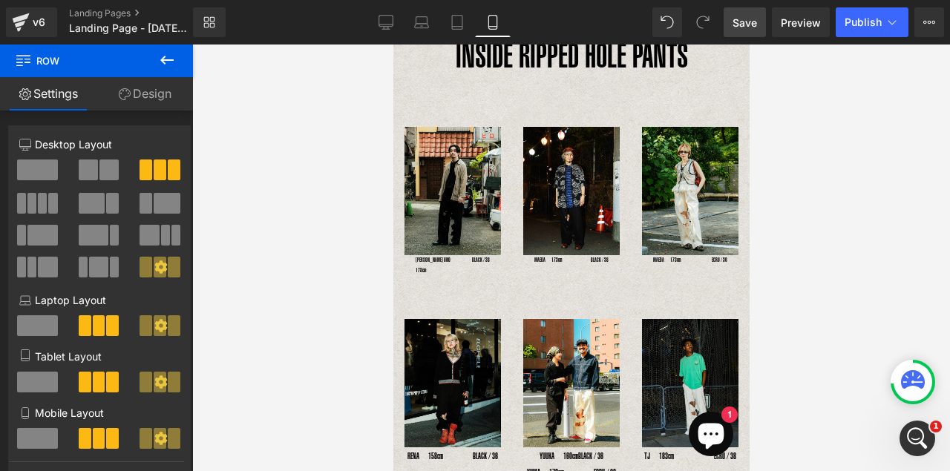
click at [756, 26] on span "Save" at bounding box center [745, 23] width 25 height 16
click at [176, 62] on button at bounding box center [167, 61] width 52 height 33
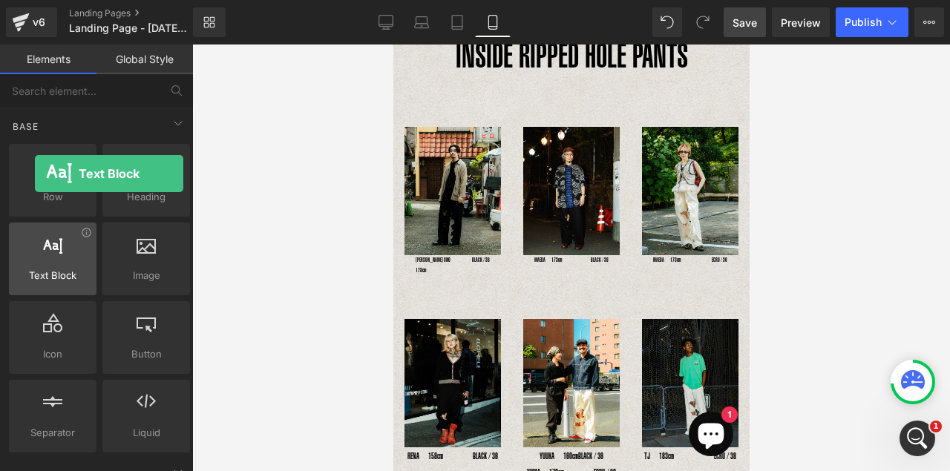
click at [35, 244] on div at bounding box center [52, 251] width 79 height 33
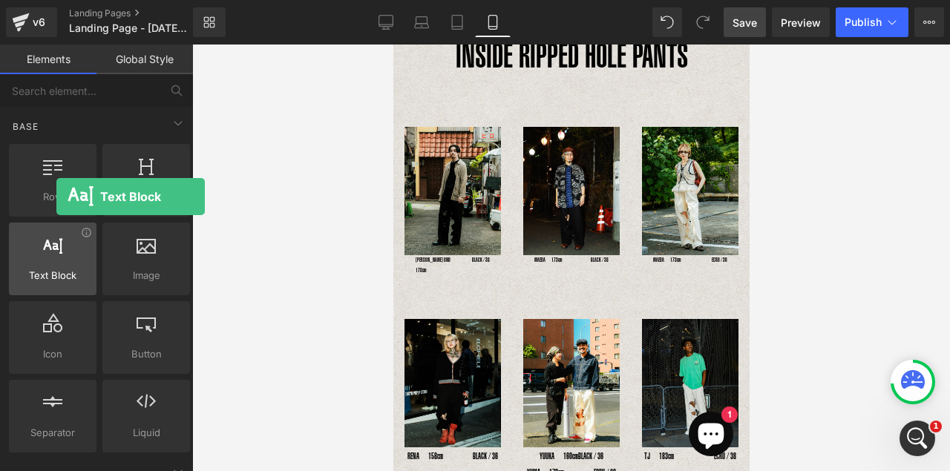
click at [56, 267] on div at bounding box center [52, 251] width 79 height 33
click at [75, 267] on div at bounding box center [52, 251] width 79 height 33
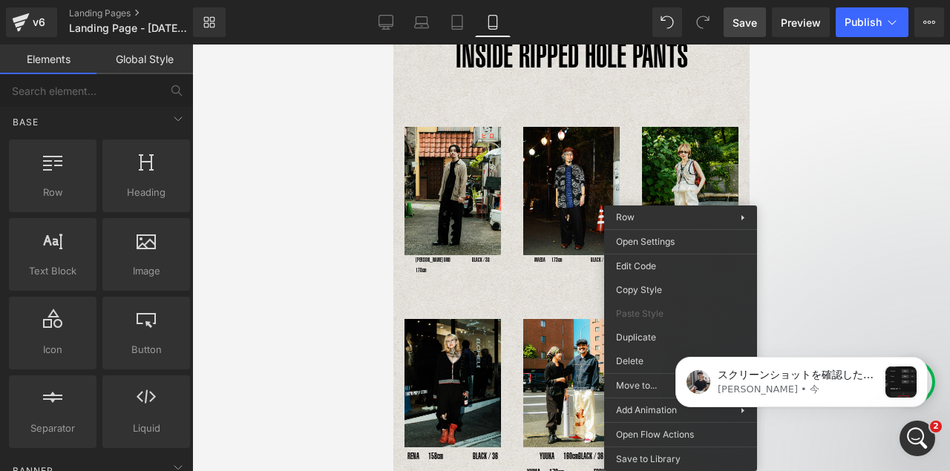
scroll to position [0, 0]
click at [140, 13] on link "Landing Pages" at bounding box center [143, 13] width 148 height 12
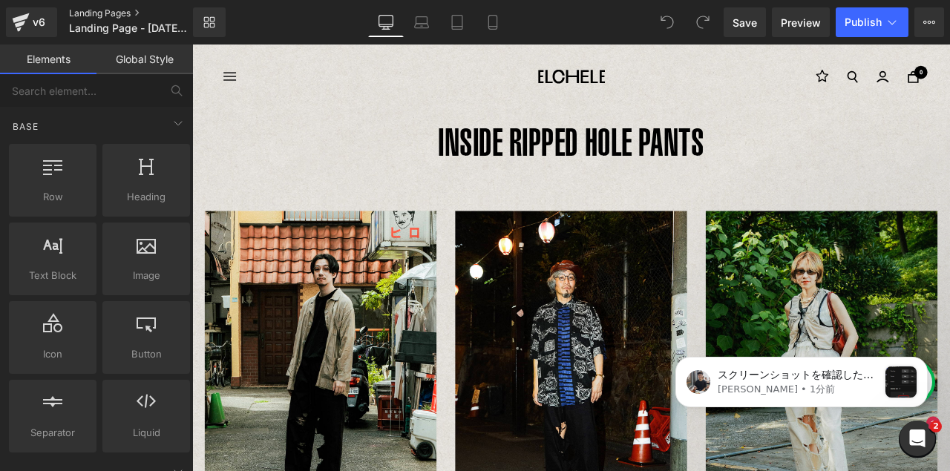
click at [139, 14] on link "Landing Pages" at bounding box center [143, 13] width 148 height 12
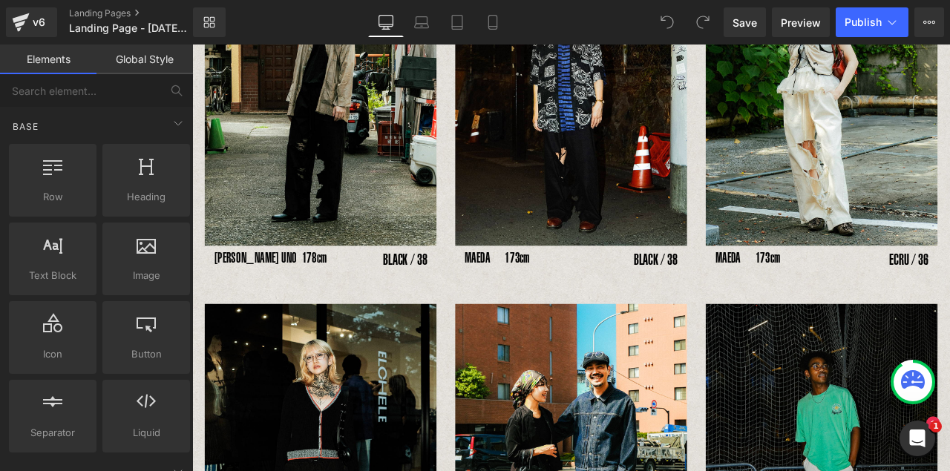
scroll to position [334, 0]
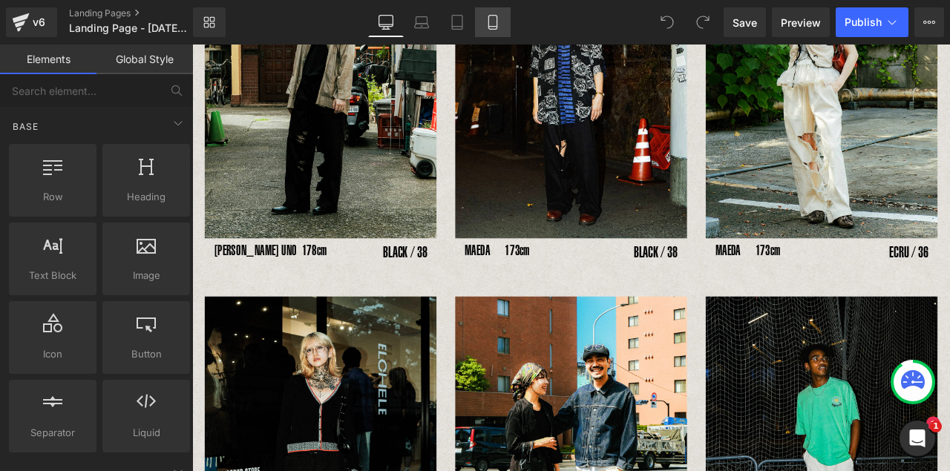
click at [489, 16] on icon at bounding box center [493, 22] width 15 height 15
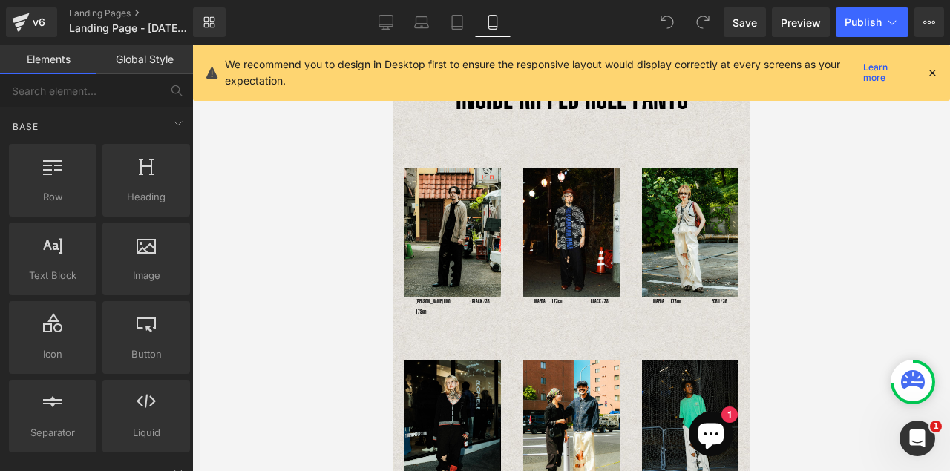
scroll to position [0, 0]
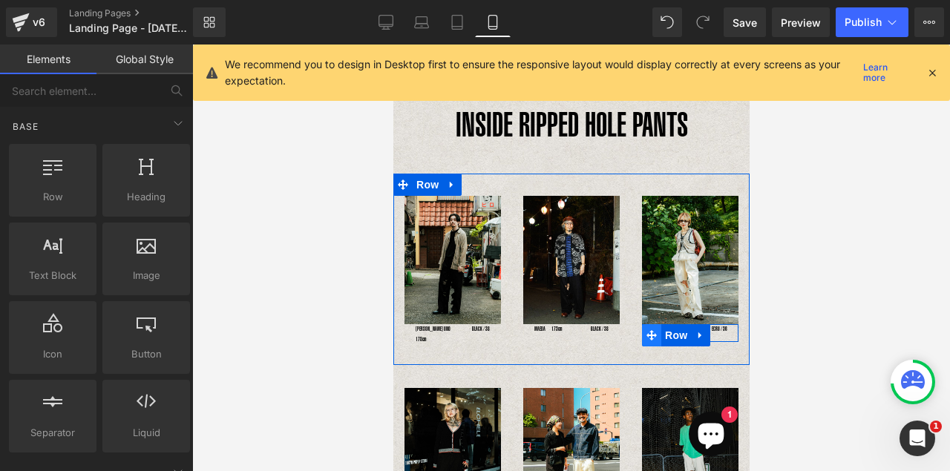
click at [648, 333] on icon at bounding box center [651, 335] width 10 height 10
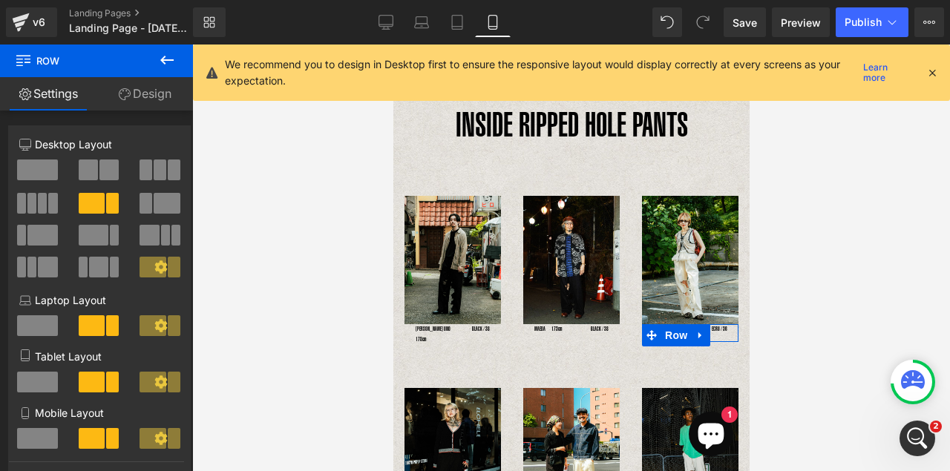
click at [122, 94] on icon at bounding box center [125, 94] width 12 height 12
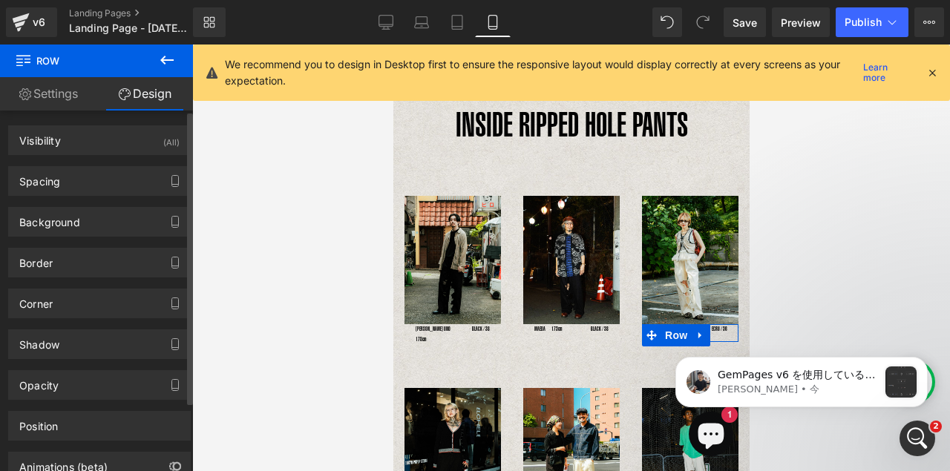
scroll to position [87, 0]
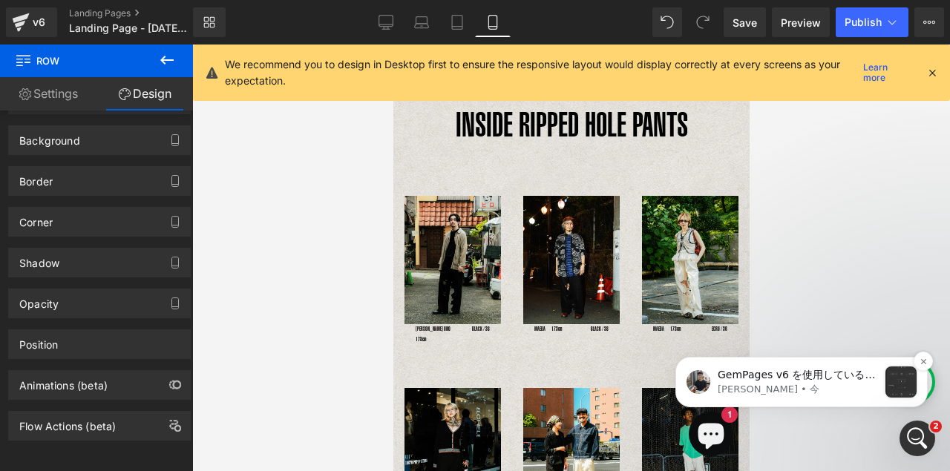
click at [782, 381] on p "GemPages v6 を使用している場合は、ここで設定を変更できます。 不明な点があればお知らせください" at bounding box center [798, 375] width 160 height 15
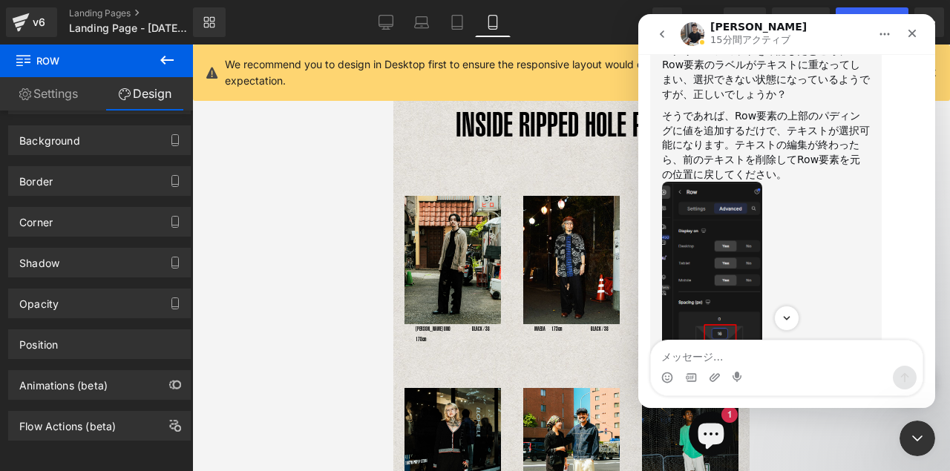
scroll to position [766, 0]
click at [172, 59] on div at bounding box center [475, 213] width 950 height 427
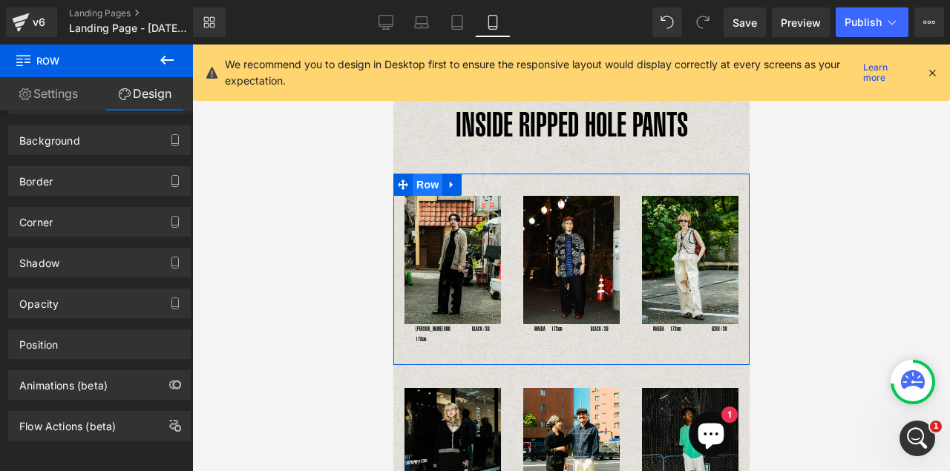
scroll to position [1068, 0]
click at [670, 331] on span "Row" at bounding box center [676, 335] width 30 height 22
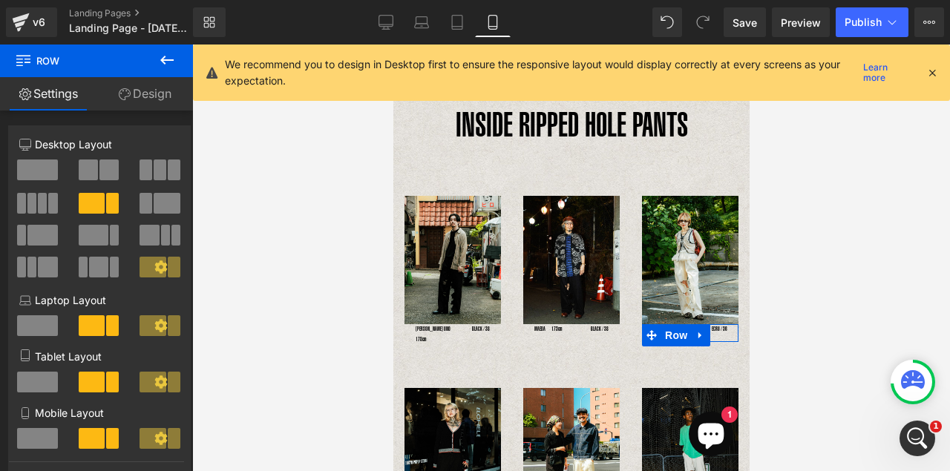
click at [160, 92] on link "Design" at bounding box center [145, 93] width 97 height 33
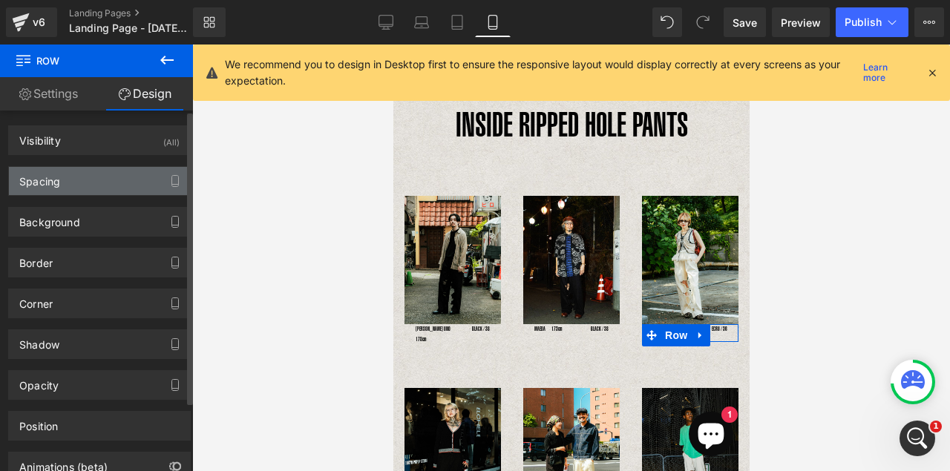
click at [89, 189] on div "Spacing" at bounding box center [99, 181] width 181 height 28
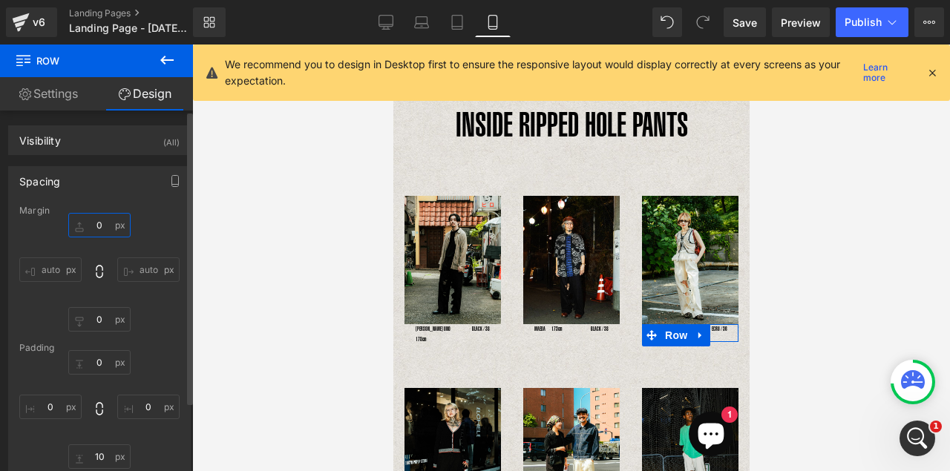
click at [99, 226] on input "0" at bounding box center [99, 225] width 62 height 25
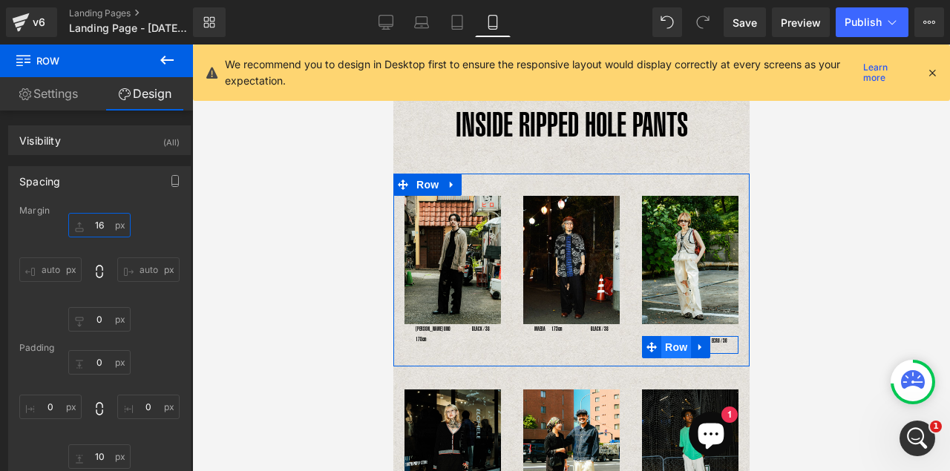
type input "16"
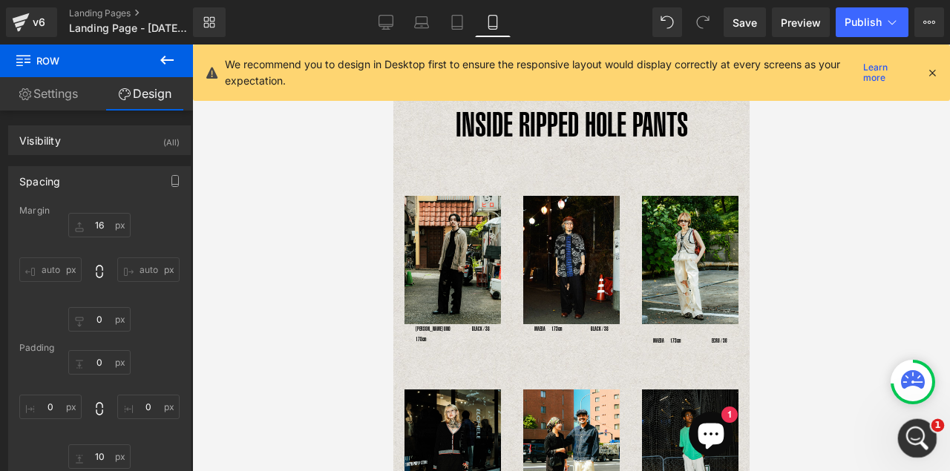
click at [899, 442] on div "Intercom Messengerを開く" at bounding box center [915, 436] width 49 height 49
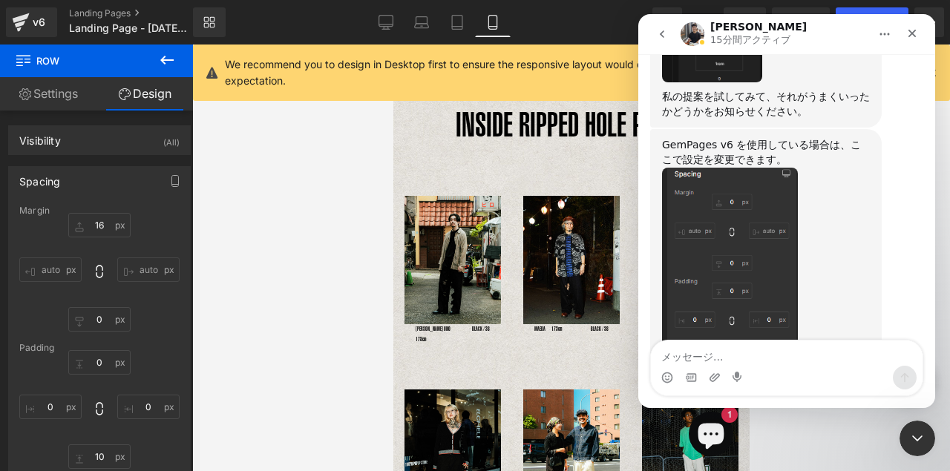
click at [706, 364] on textarea "メッセージ..." at bounding box center [787, 353] width 272 height 25
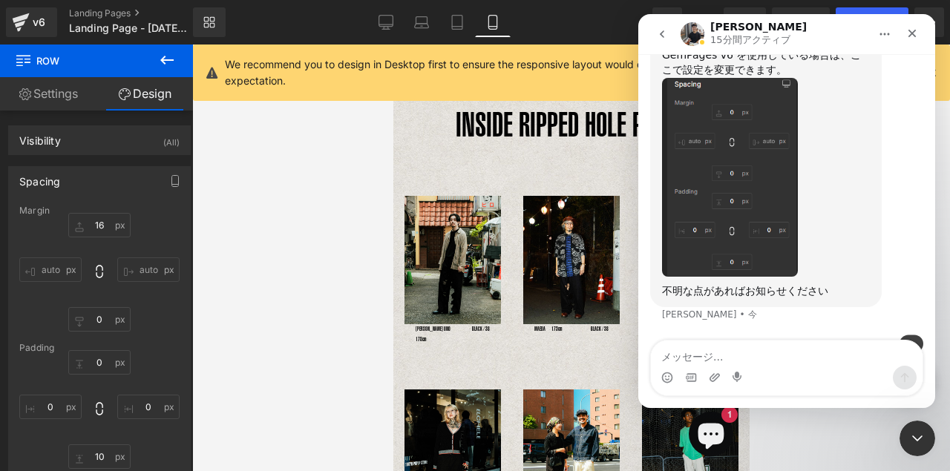
scroll to position [1162, 0]
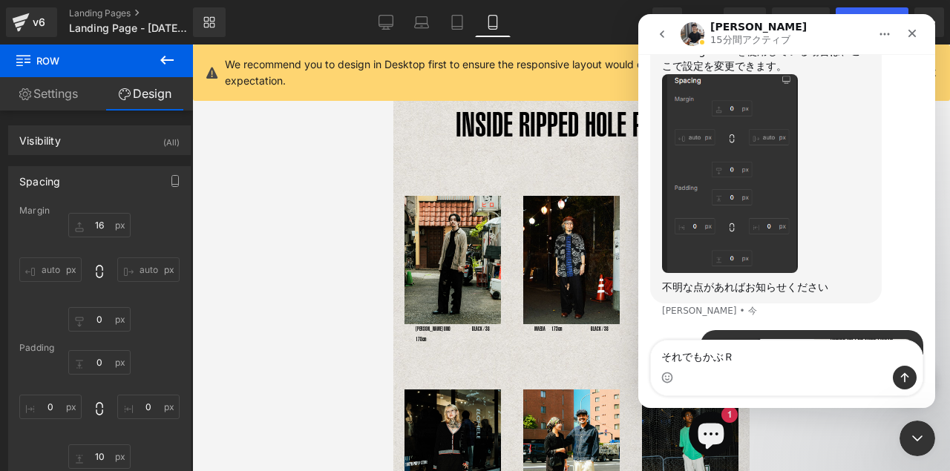
type textarea "それでもかぶる"
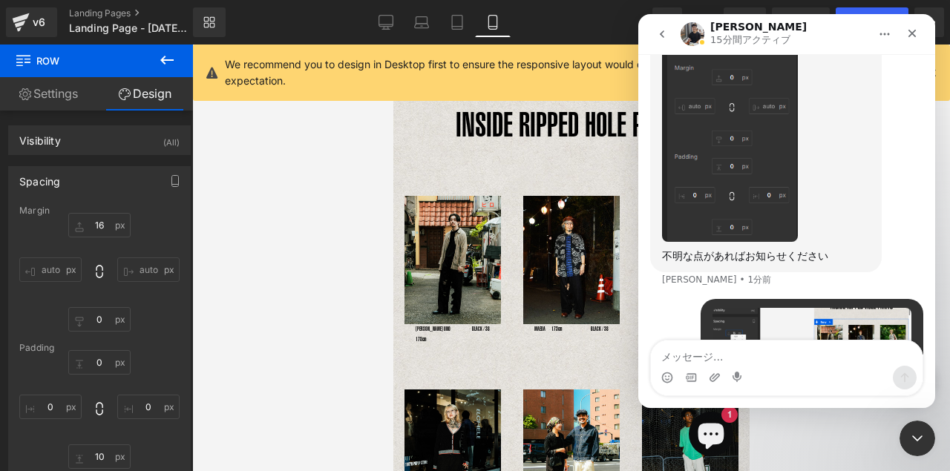
scroll to position [1195, 0]
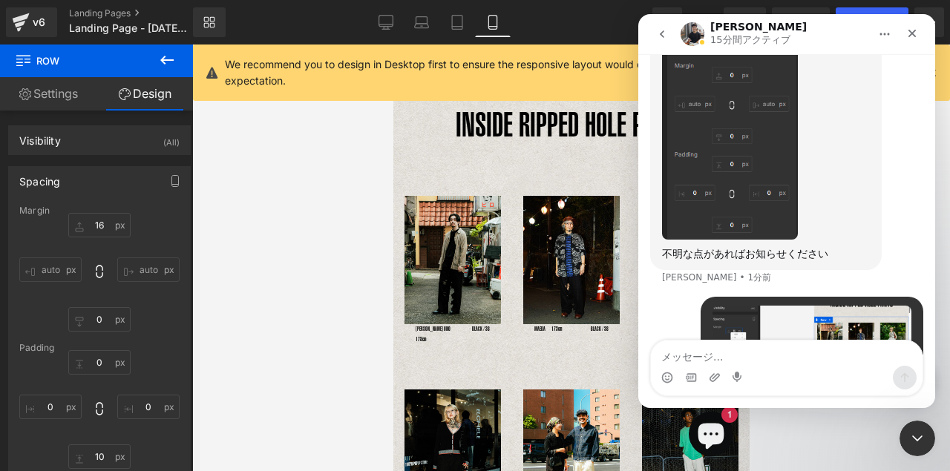
click at [471, 373] on div at bounding box center [475, 213] width 950 height 427
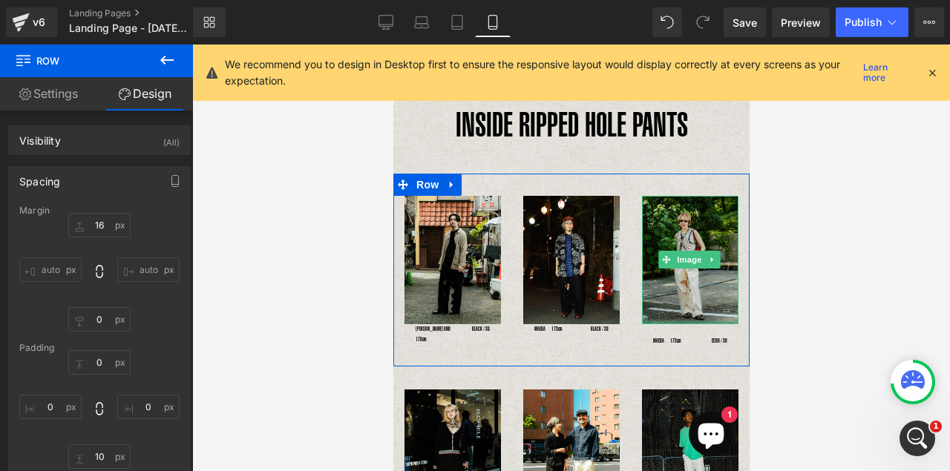
click at [680, 321] on div at bounding box center [689, 323] width 97 height 4
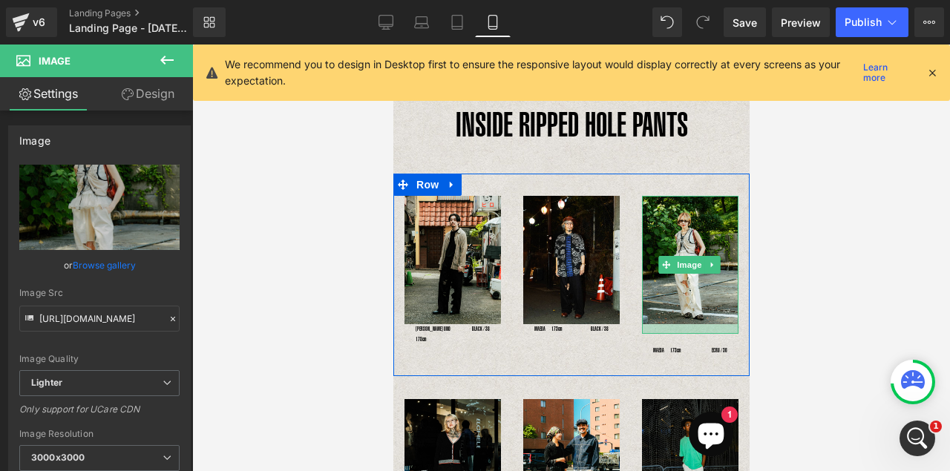
drag, startPoint x: 680, startPoint y: 320, endPoint x: 681, endPoint y: 330, distance: 9.7
click at [681, 330] on div at bounding box center [689, 329] width 97 height 10
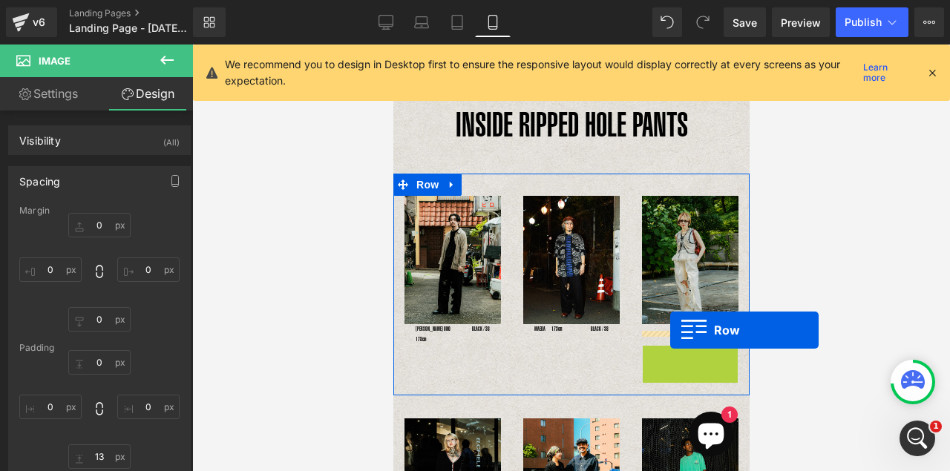
drag, startPoint x: 669, startPoint y: 345, endPoint x: 670, endPoint y: 330, distance: 14.9
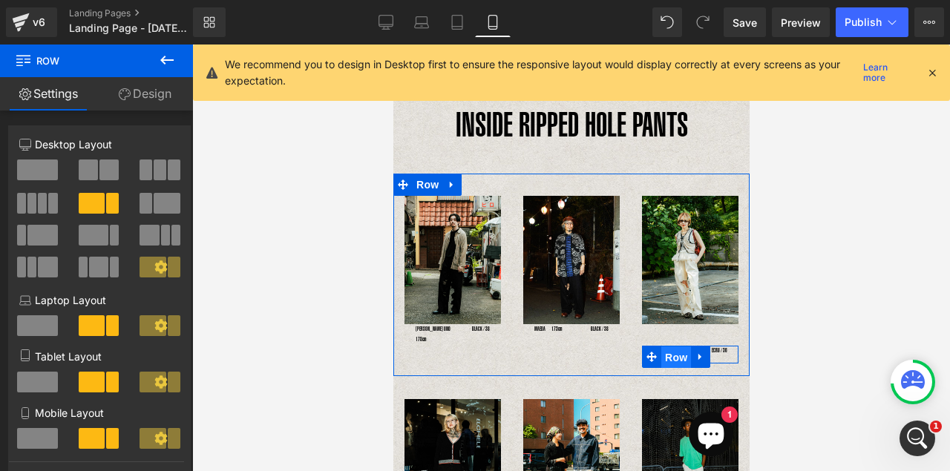
click at [662, 348] on span "Row" at bounding box center [676, 358] width 30 height 22
click at [696, 351] on icon at bounding box center [700, 356] width 10 height 11
click at [716, 352] on icon at bounding box center [719, 357] width 10 height 10
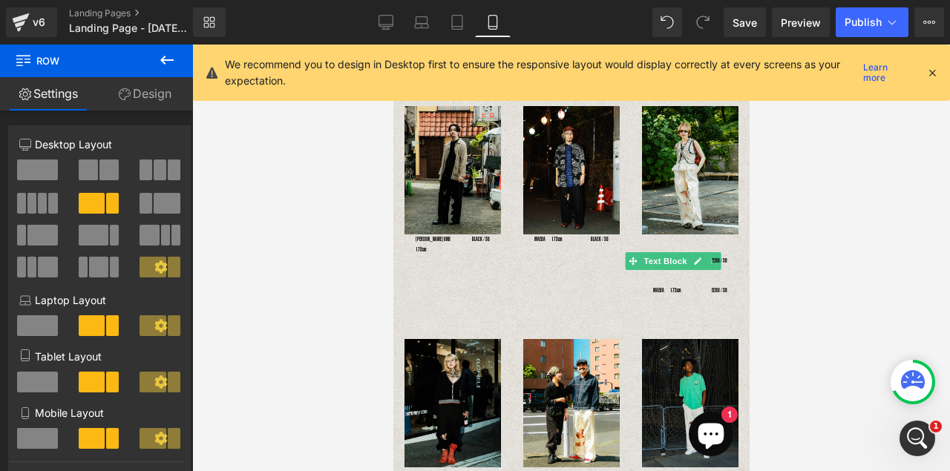
scroll to position [83, 0]
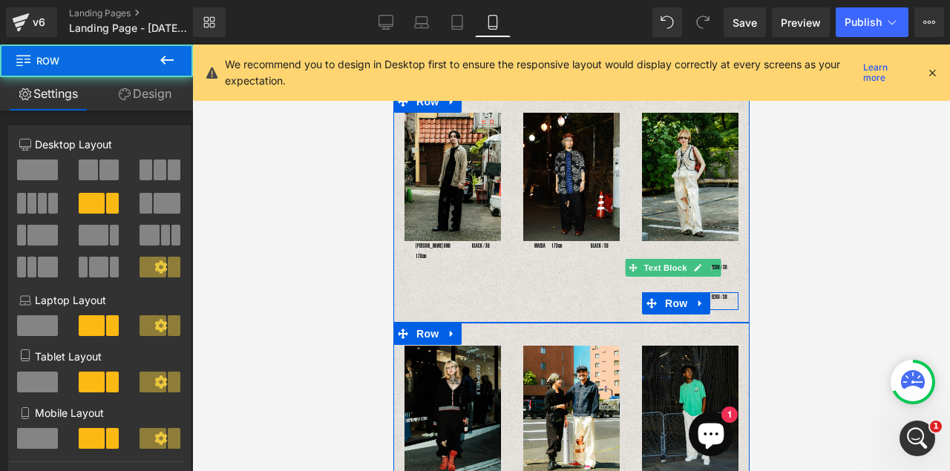
click at [723, 293] on div "ECRU / 36 Text Block" at bounding box center [722, 298] width 32 height 10
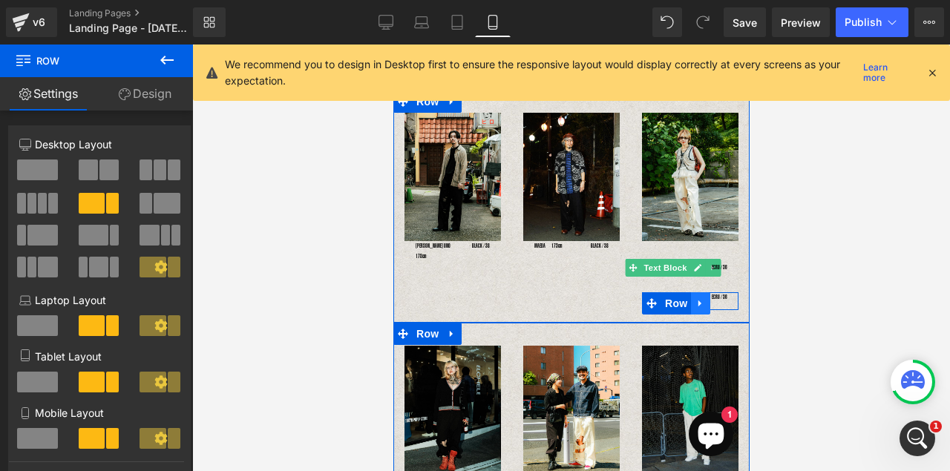
drag, startPoint x: 722, startPoint y: 292, endPoint x: 693, endPoint y: 292, distance: 29.7
click at [693, 293] on div "MAEDA　173cm Text Block ECRU / 36 Text Block Row" at bounding box center [689, 302] width 97 height 18
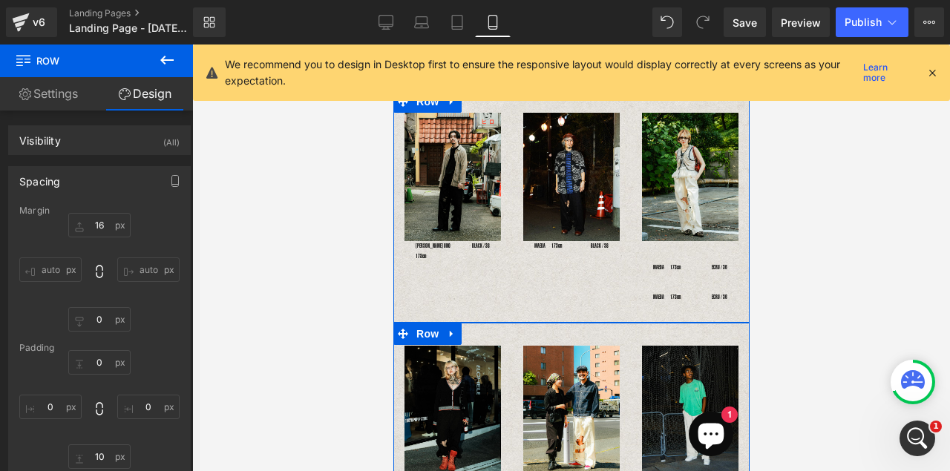
click at [669, 248] on div "Image MAEDA　173cm Text Block ECRU / 36 Text Block Row MAEDA　173cm Text Block EC…" at bounding box center [689, 211] width 119 height 197
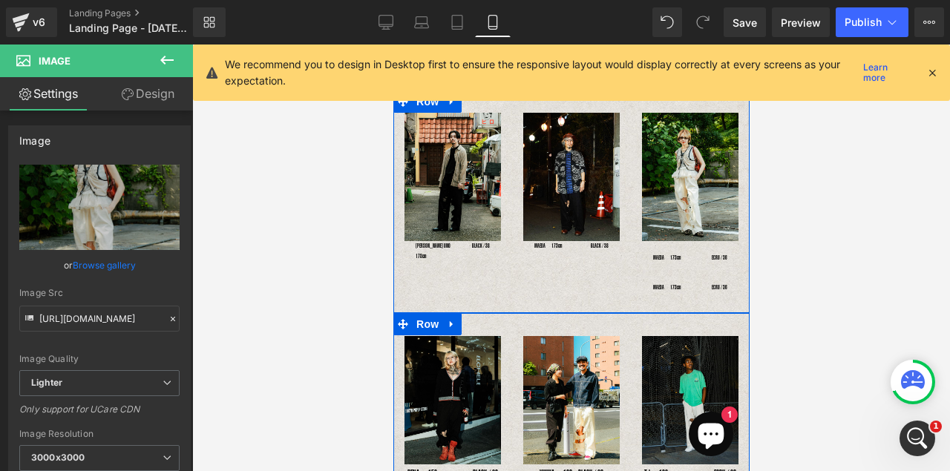
drag, startPoint x: 667, startPoint y: 247, endPoint x: 667, endPoint y: 239, distance: 8.2
click at [667, 239] on div "Image MAEDA　173cm Text Block ECRU / 36 Text Block Row MAEDA　173cm Text Block EC…" at bounding box center [689, 207] width 119 height 188
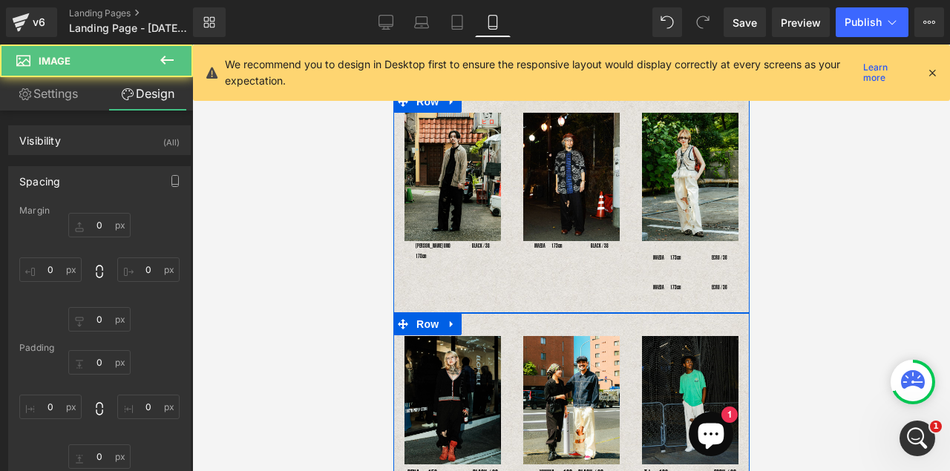
type input "0"
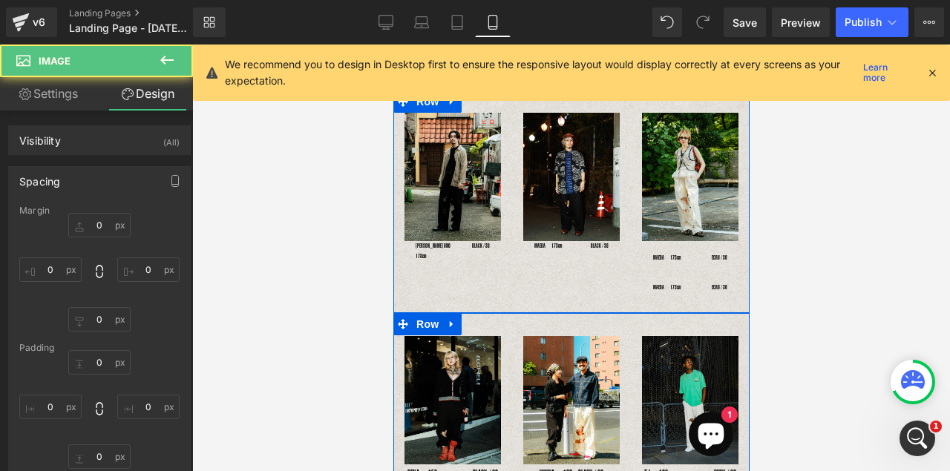
type input "0"
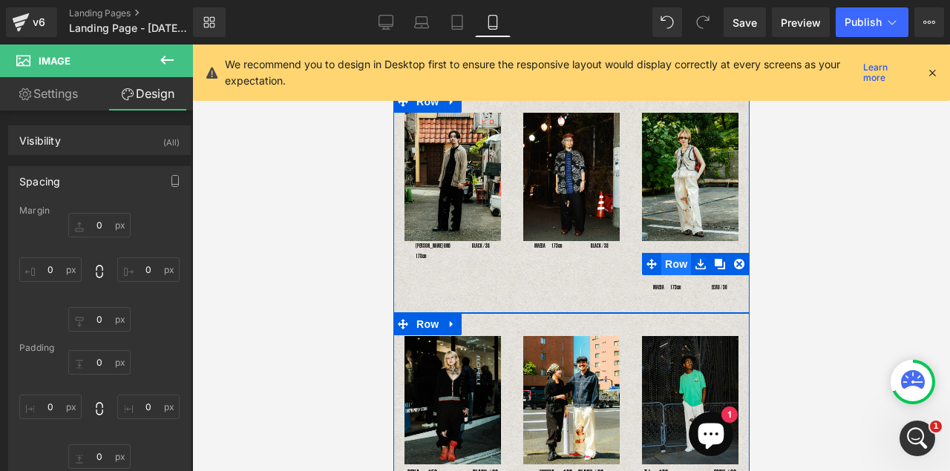
click at [662, 258] on span "Row" at bounding box center [676, 264] width 30 height 22
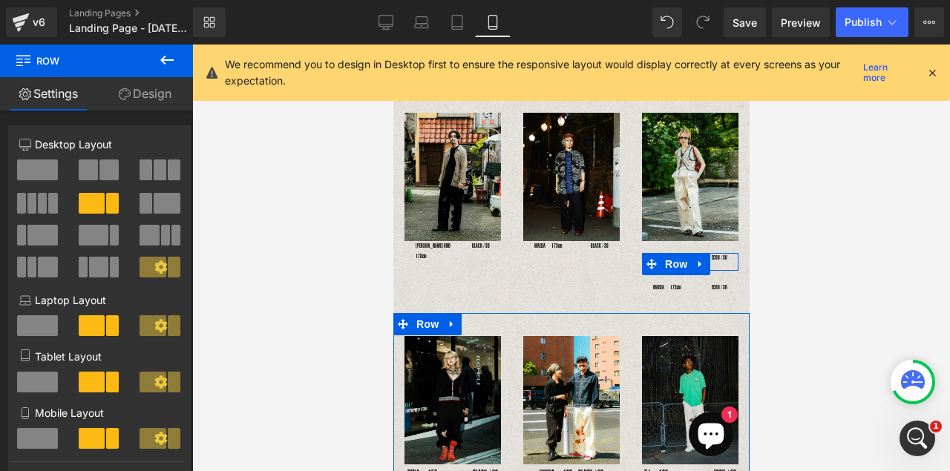
click at [131, 91] on link "Design" at bounding box center [145, 93] width 97 height 33
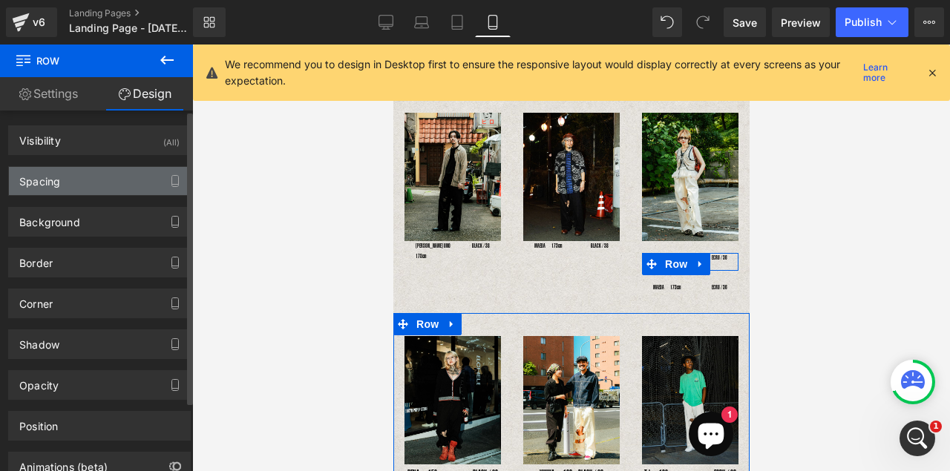
click at [91, 188] on div "Spacing" at bounding box center [99, 181] width 181 height 28
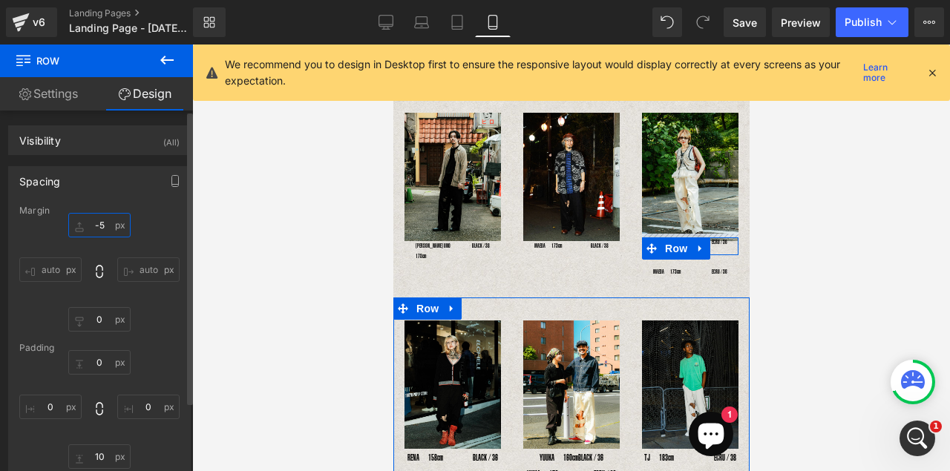
drag, startPoint x: 91, startPoint y: 227, endPoint x: 99, endPoint y: 227, distance: 8.9
click at [99, 227] on input "-5" at bounding box center [99, 225] width 62 height 25
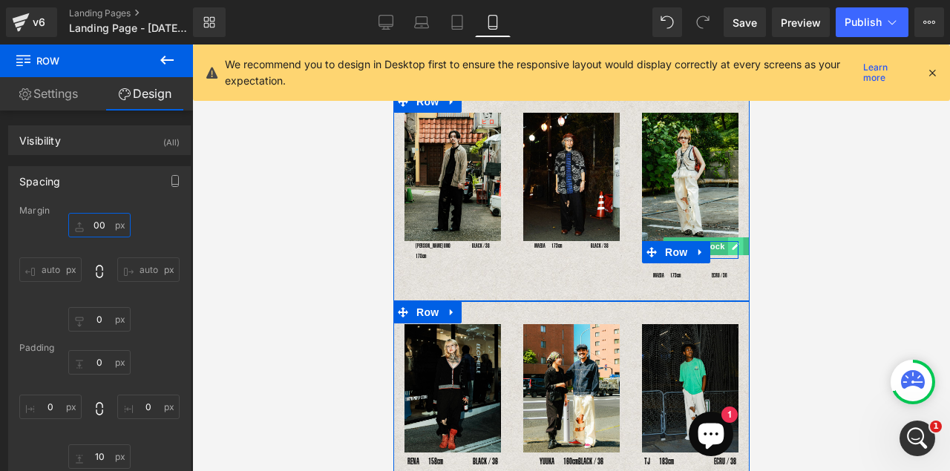
type input "00"
click at [731, 246] on icon at bounding box center [734, 246] width 7 height 7
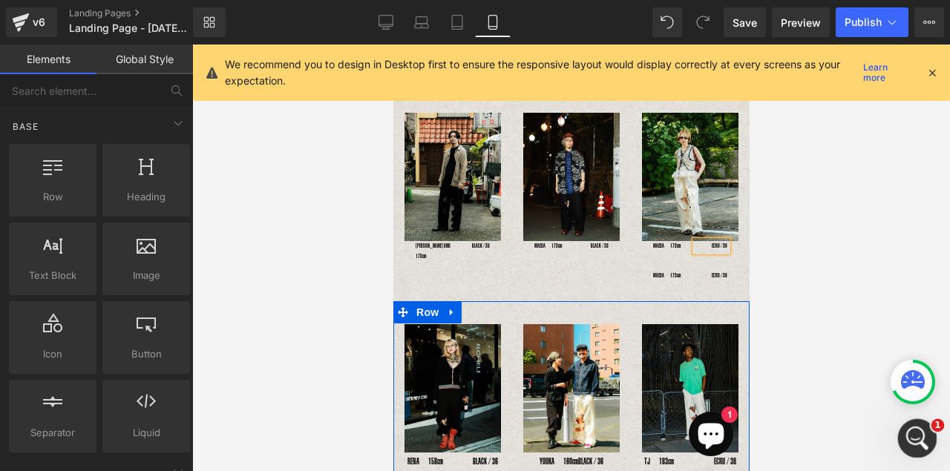
click at [926, 460] on div at bounding box center [571, 258] width 758 height 427
click at [910, 438] on icon "Intercom Messengerを開く" at bounding box center [916, 437] width 25 height 25
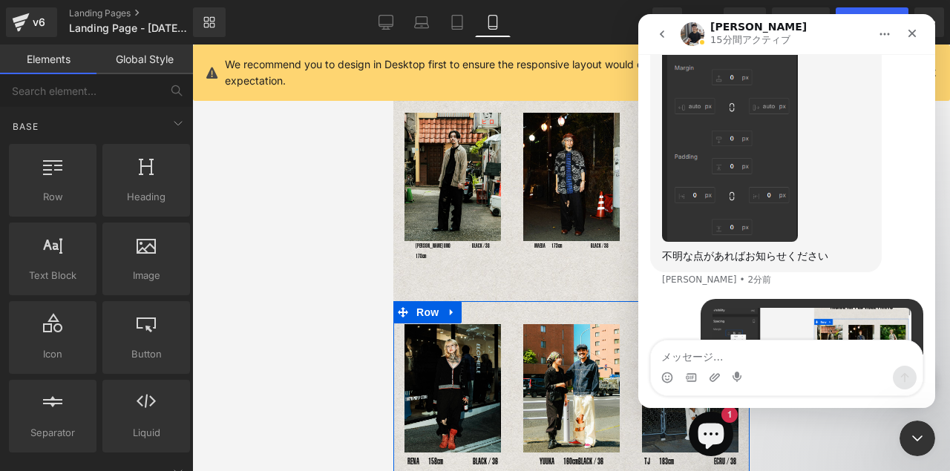
scroll to position [1195, 0]
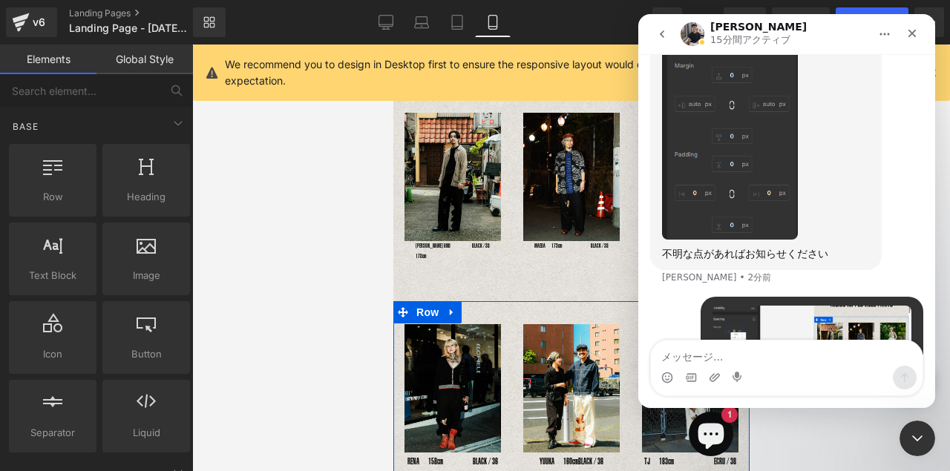
click at [739, 351] on textarea "メッセージ..." at bounding box center [787, 353] width 272 height 25
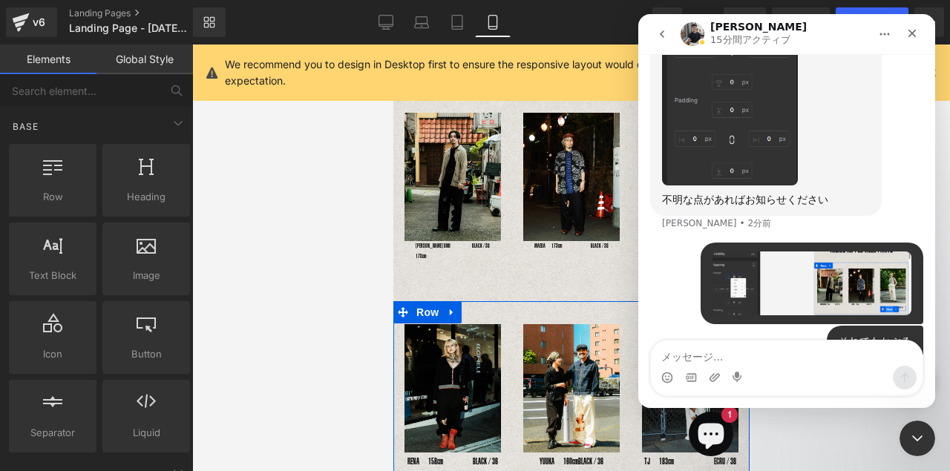
scroll to position [1296, 0]
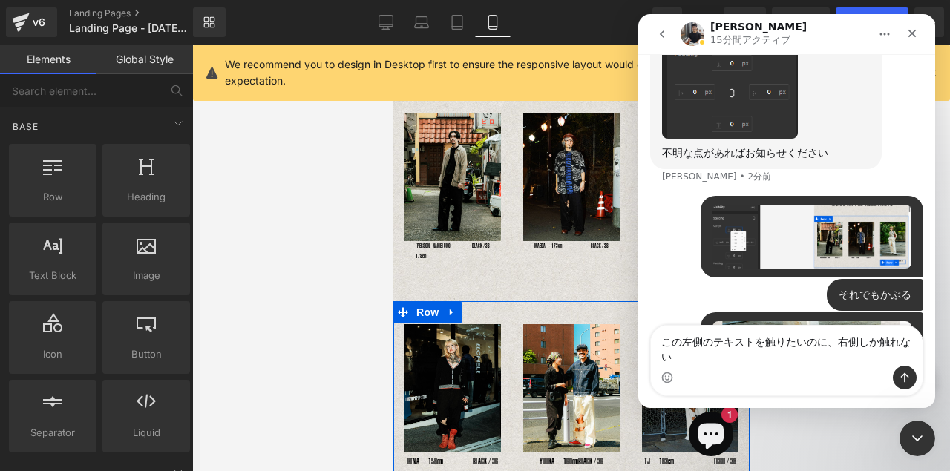
type textarea "この左側のテキストを触りたいのに、右側しか触れない。"
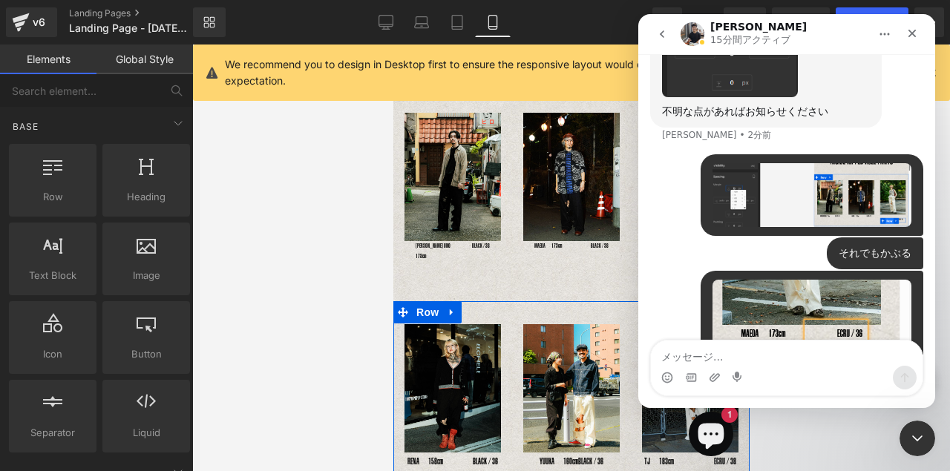
scroll to position [1345, 0]
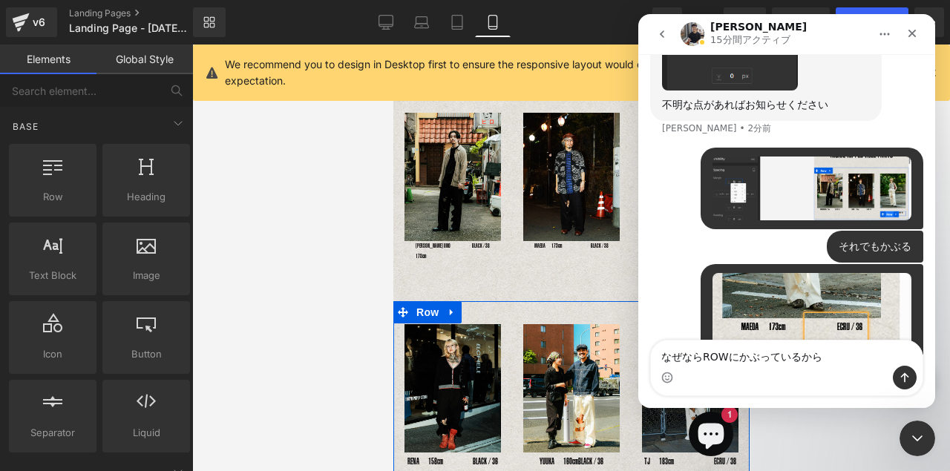
type textarea "なぜならROWにかぶっているから。"
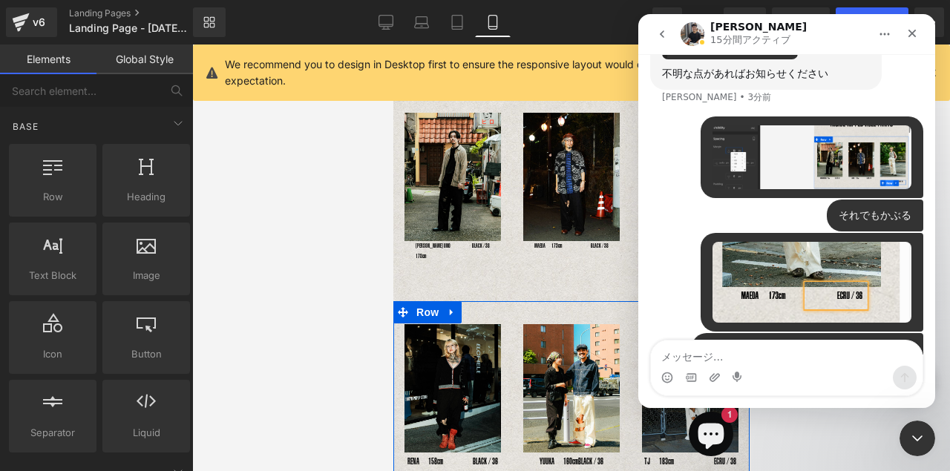
scroll to position [1378, 0]
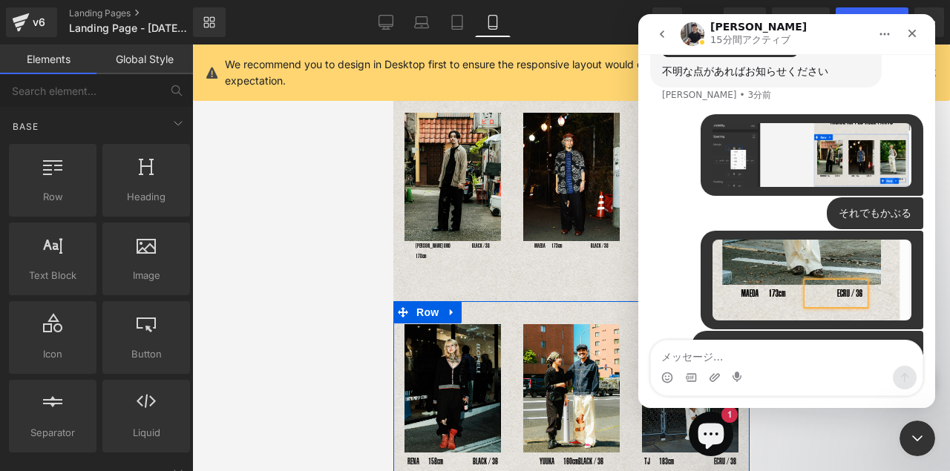
click at [552, 277] on div at bounding box center [475, 213] width 950 height 427
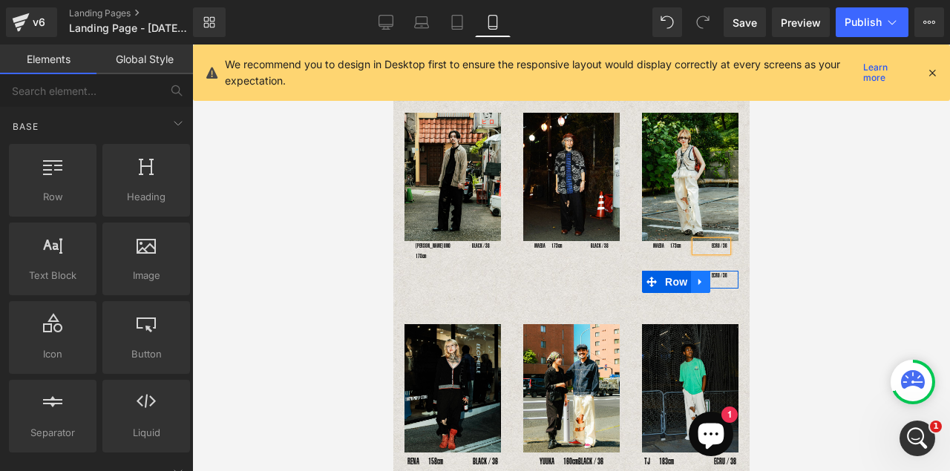
click at [698, 279] on icon at bounding box center [700, 281] width 10 height 11
click at [734, 278] on icon at bounding box center [739, 282] width 10 height 10
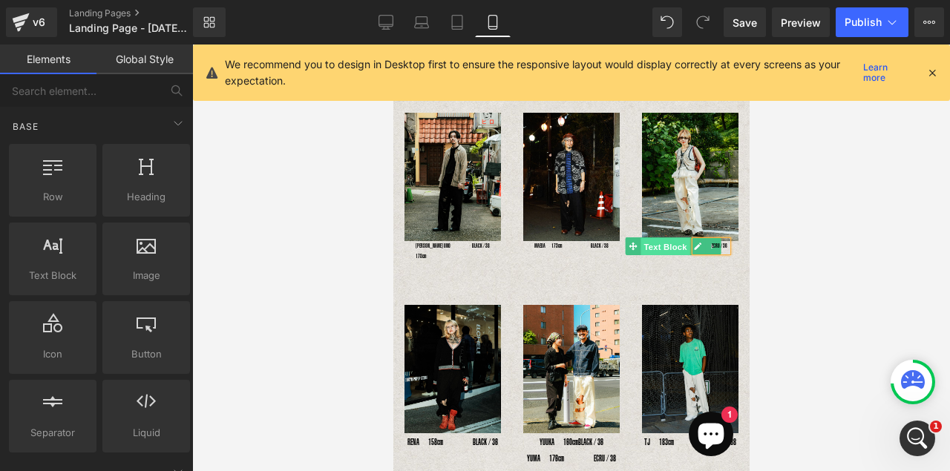
click at [653, 241] on span "Text Block" at bounding box center [665, 247] width 49 height 18
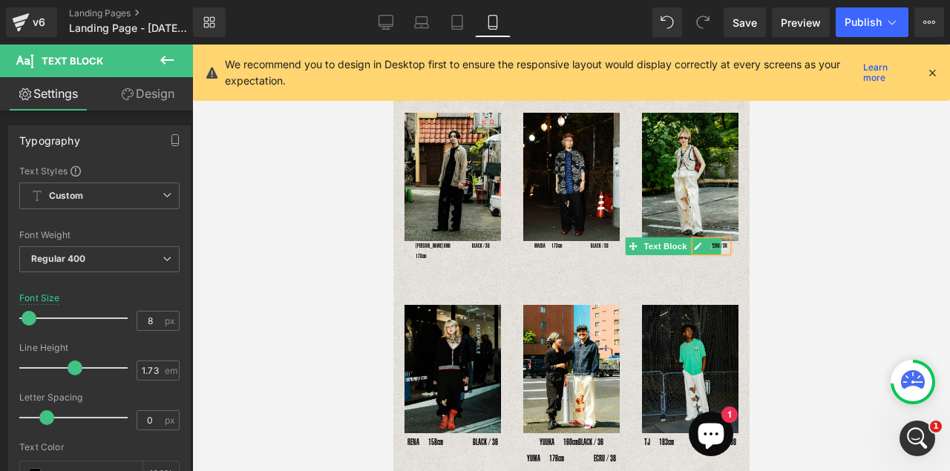
click at [652, 244] on span "Text Block" at bounding box center [665, 247] width 49 height 18
click at [650, 252] on span "Text Block" at bounding box center [665, 247] width 49 height 18
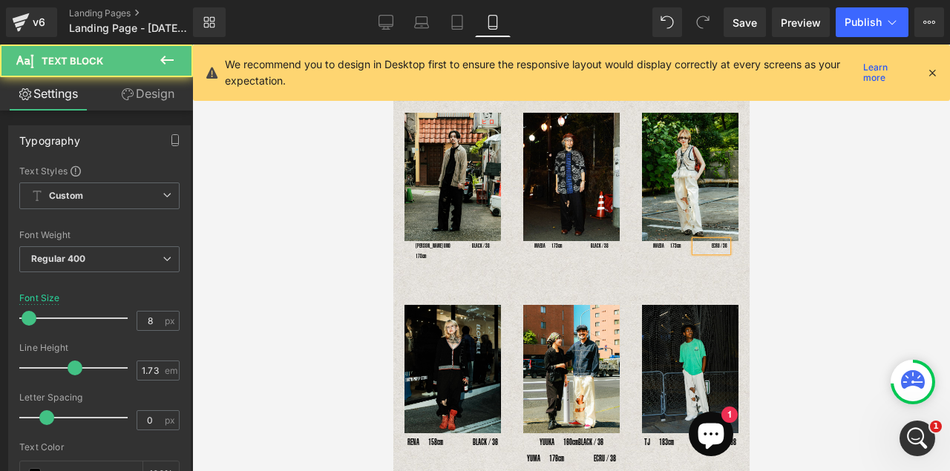
click at [650, 246] on span "Text Block" at bounding box center [665, 247] width 49 height 18
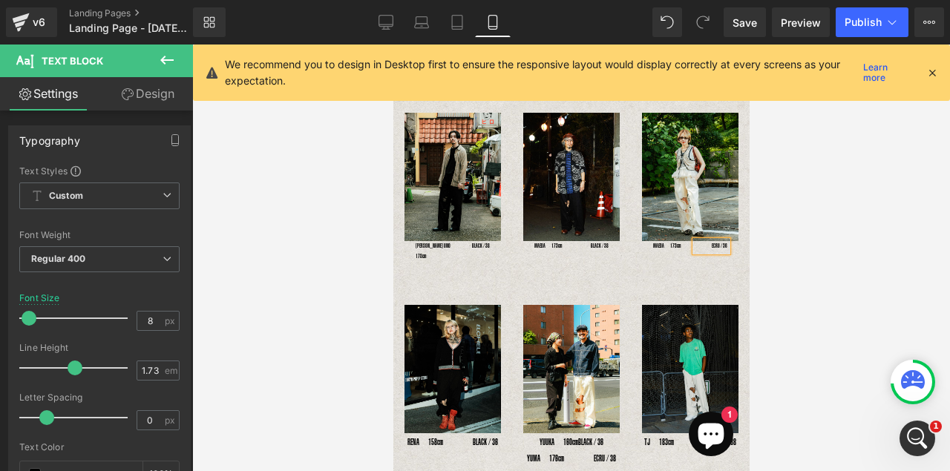
click at [714, 241] on div "ECRU / 36" at bounding box center [711, 246] width 32 height 10
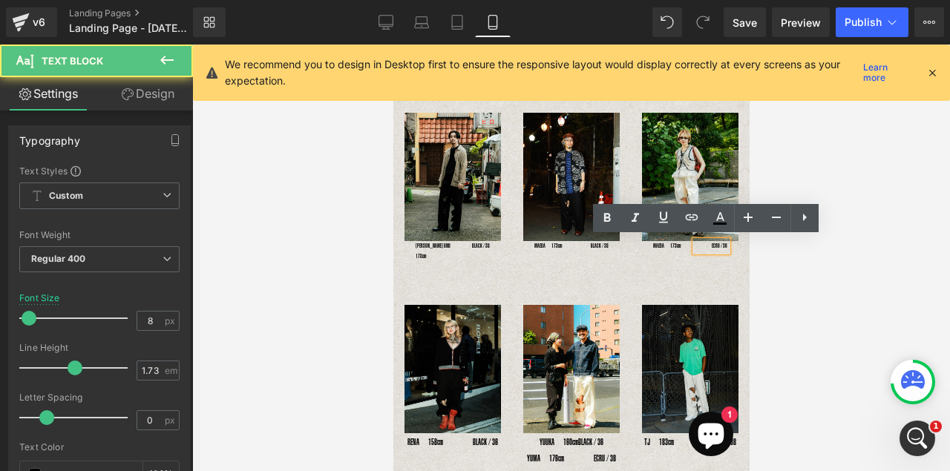
click at [712, 245] on div "ECRU / 36" at bounding box center [711, 246] width 32 height 10
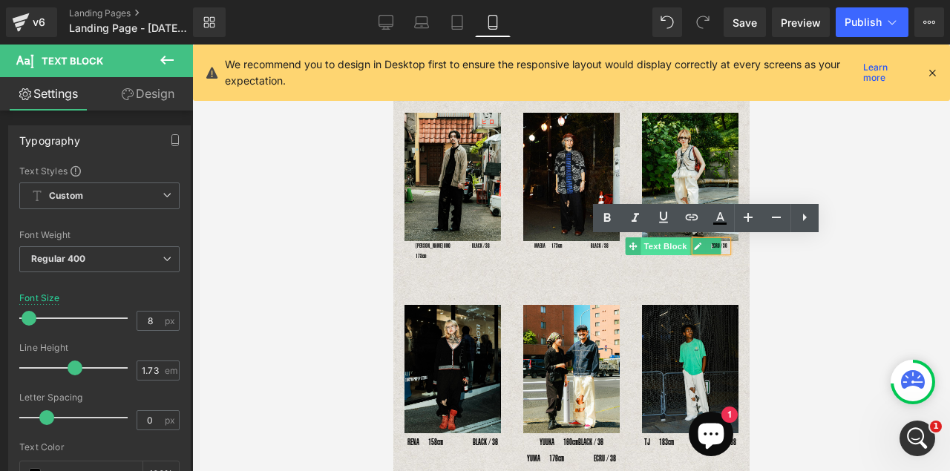
drag, startPoint x: 633, startPoint y: 243, endPoint x: 644, endPoint y: 243, distance: 11.1
click at [633, 243] on span at bounding box center [633, 247] width 16 height 18
click at [717, 245] on div "ECRU / 36" at bounding box center [711, 246] width 32 height 10
click at [669, 247] on span "Text Block" at bounding box center [665, 247] width 49 height 18
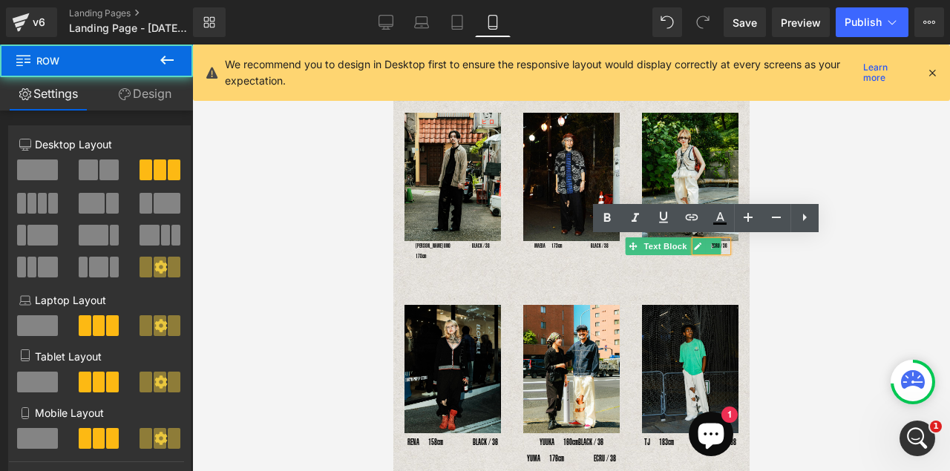
click at [556, 264] on div "Image [PERSON_NAME] UNO 178cm Text Block BLACK / 38 Text Block Row Image MAEDA　…" at bounding box center [571, 187] width 356 height 192
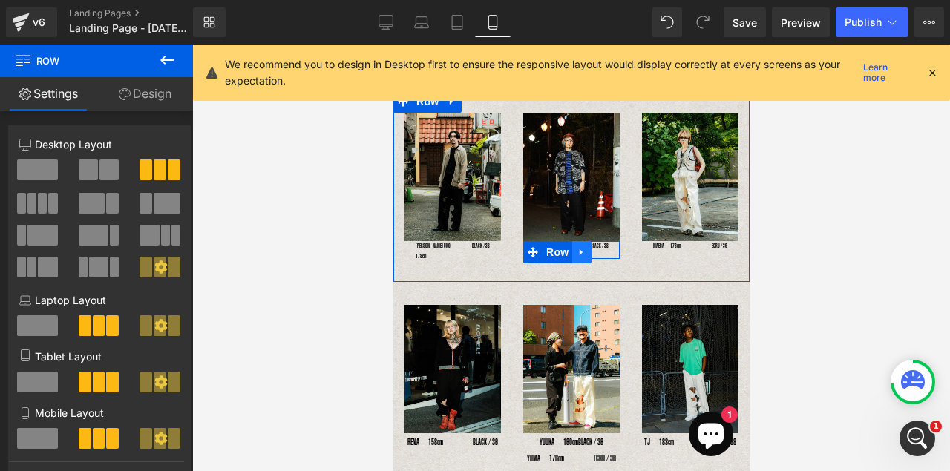
click at [581, 251] on icon at bounding box center [581, 251] width 10 height 11
click at [601, 249] on icon at bounding box center [600, 252] width 10 height 10
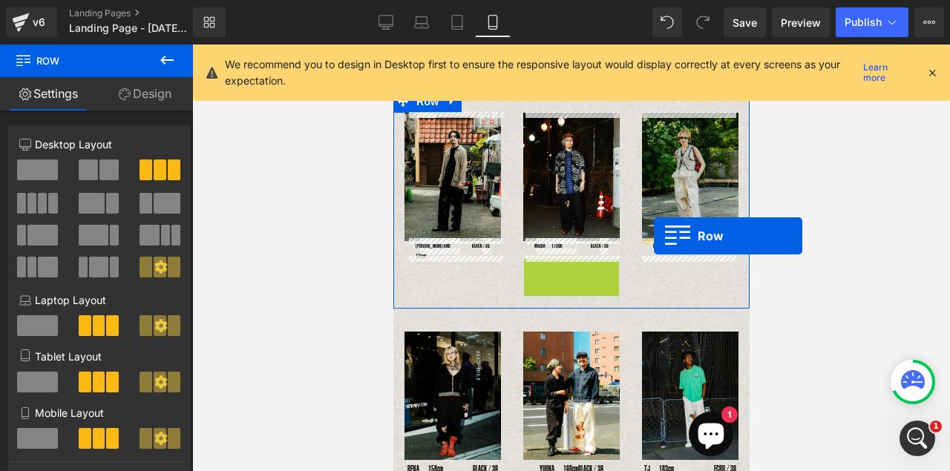
drag, startPoint x: 529, startPoint y: 265, endPoint x: 653, endPoint y: 236, distance: 127.3
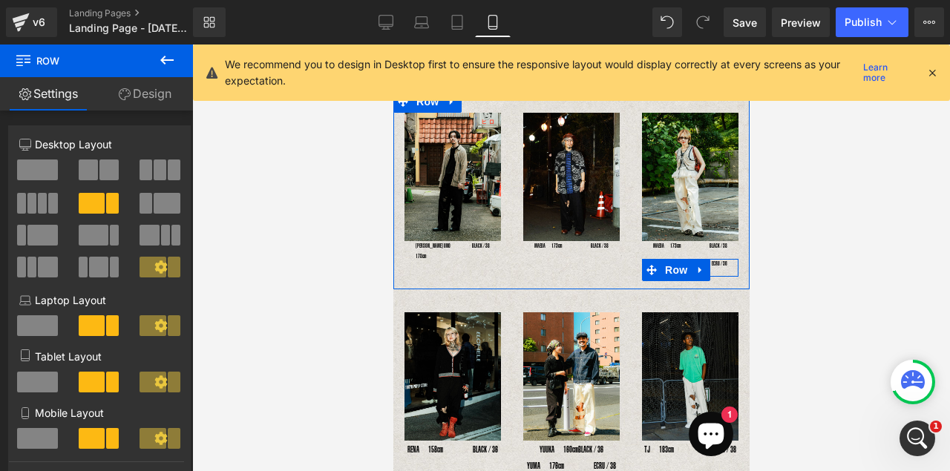
click at [708, 265] on span "Text Block" at bounding box center [702, 264] width 49 height 18
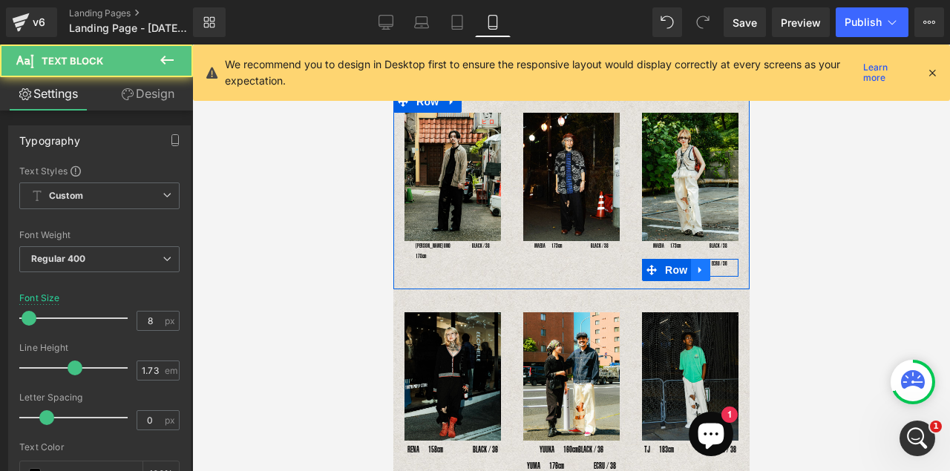
click at [696, 269] on icon at bounding box center [700, 269] width 10 height 11
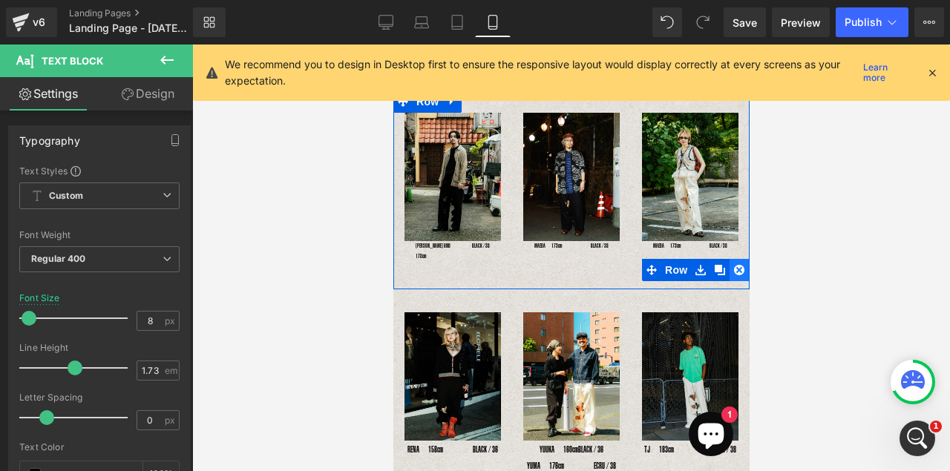
click at [734, 267] on icon at bounding box center [739, 270] width 10 height 10
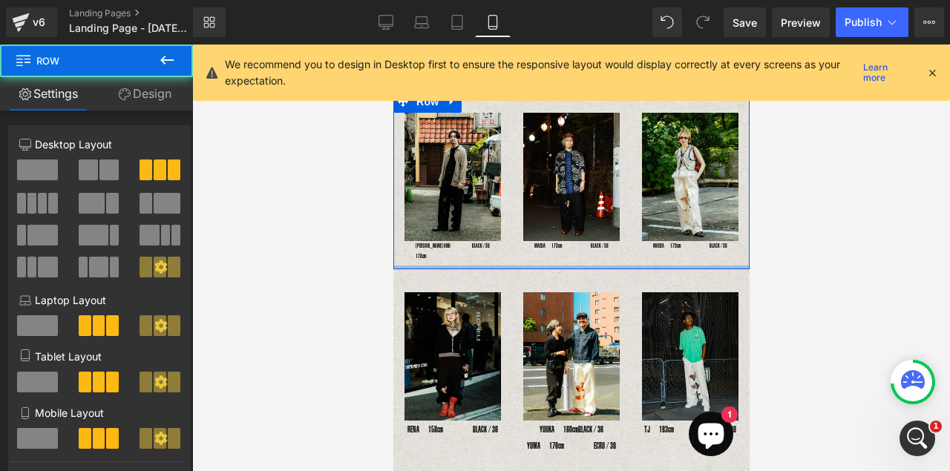
drag, startPoint x: 725, startPoint y: 266, endPoint x: 725, endPoint y: 252, distance: 13.4
click at [725, 266] on div at bounding box center [571, 268] width 356 height 4
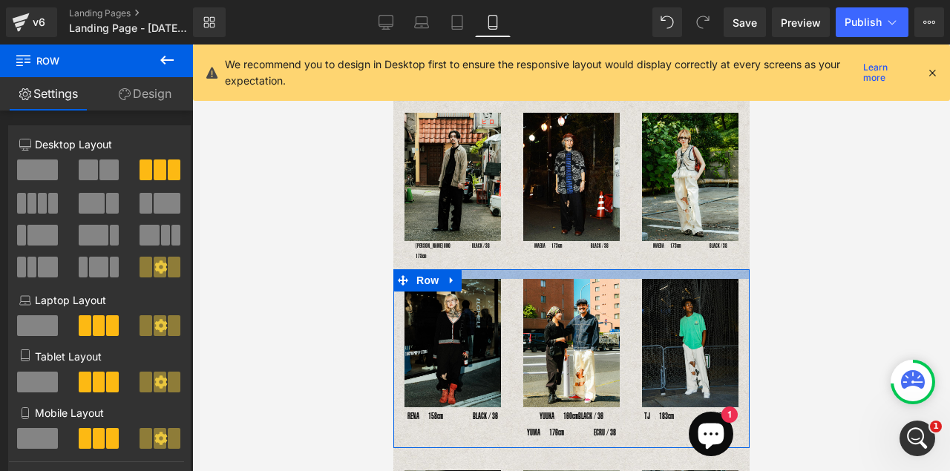
drag, startPoint x: 670, startPoint y: 277, endPoint x: 670, endPoint y: 263, distance: 14.1
click at [670, 270] on div at bounding box center [571, 275] width 356 height 10
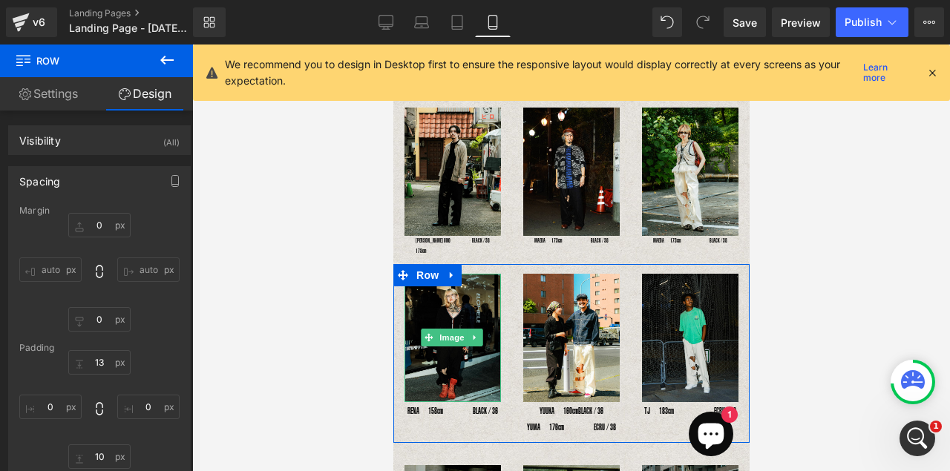
scroll to position [120, 0]
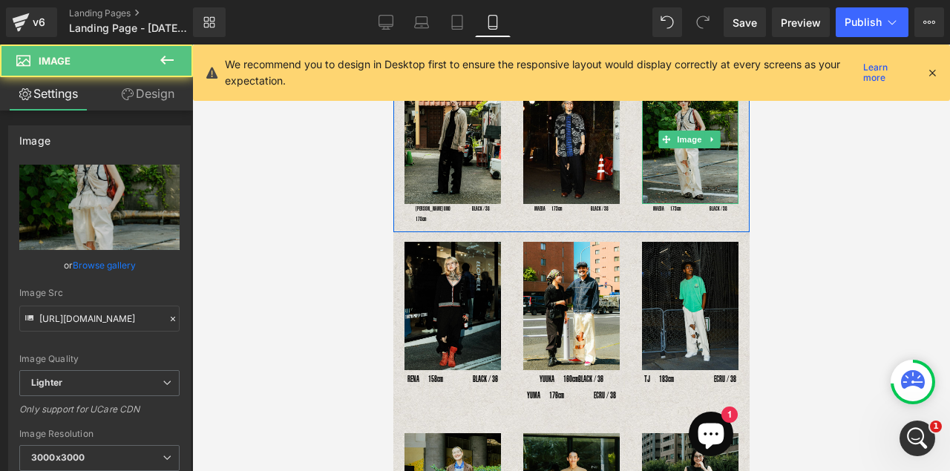
click at [695, 194] on img at bounding box center [689, 140] width 97 height 128
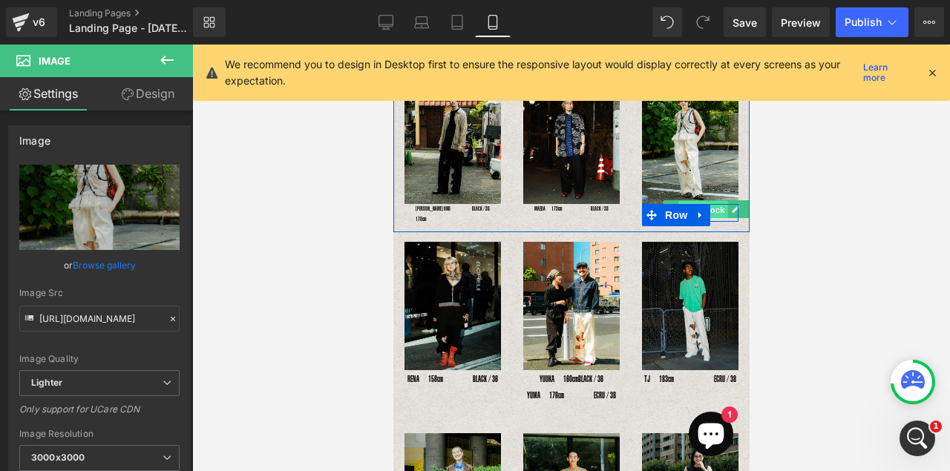
click at [710, 207] on span "Text Block" at bounding box center [702, 210] width 49 height 18
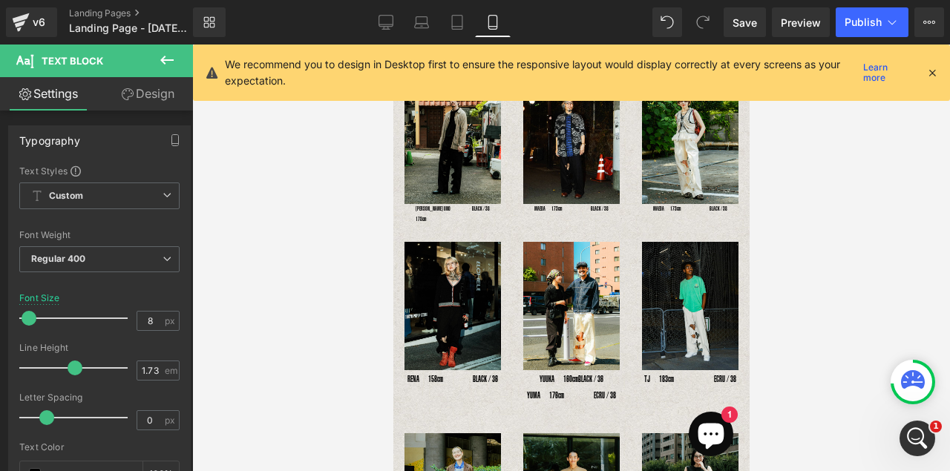
click at [166, 59] on icon at bounding box center [167, 60] width 18 height 18
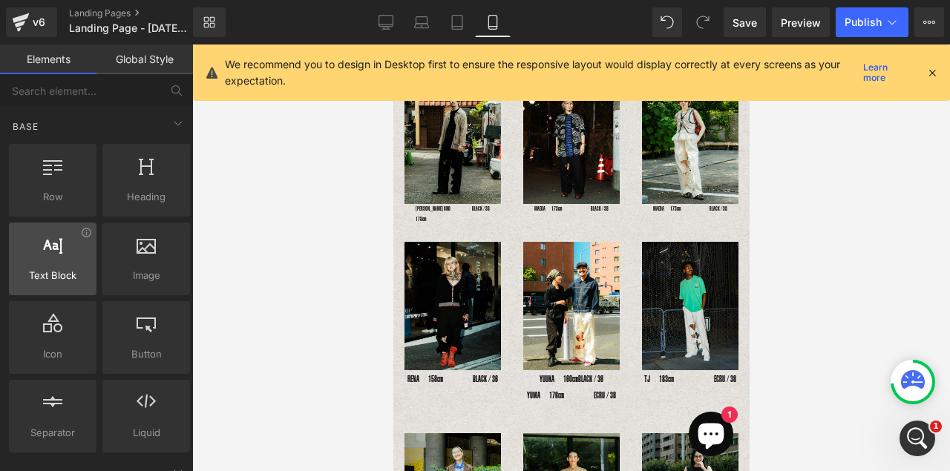
click at [50, 261] on div at bounding box center [52, 251] width 79 height 33
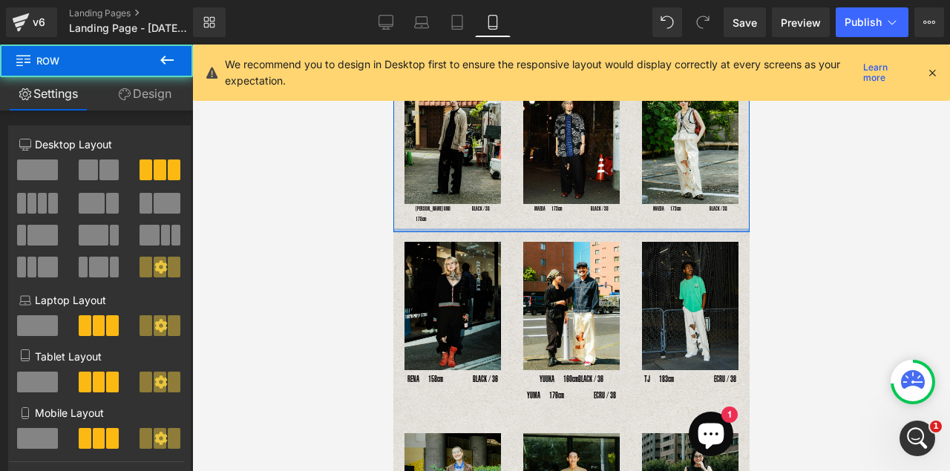
click at [627, 229] on div at bounding box center [571, 231] width 356 height 4
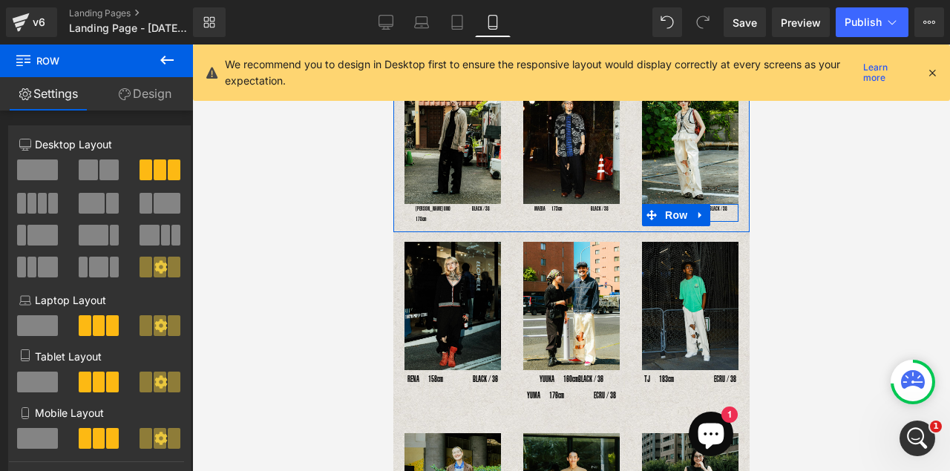
click at [641, 212] on span at bounding box center [650, 215] width 19 height 22
click at [698, 212] on icon at bounding box center [699, 215] width 3 height 7
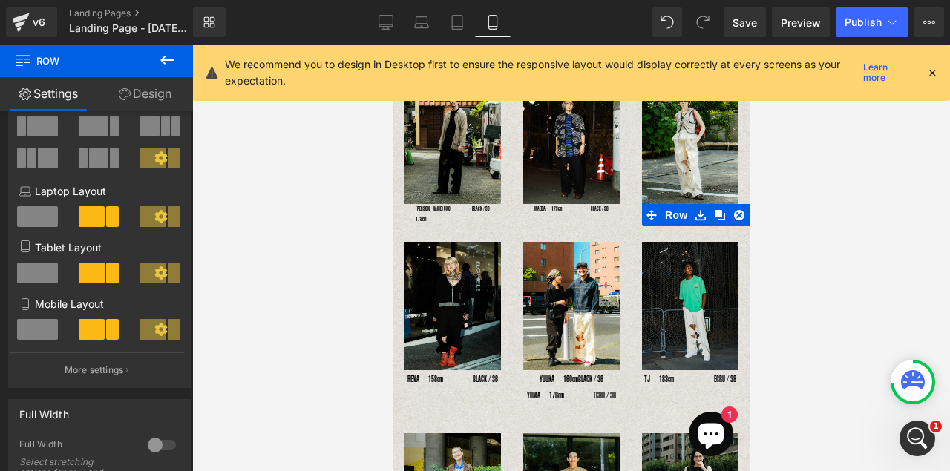
scroll to position [111, 0]
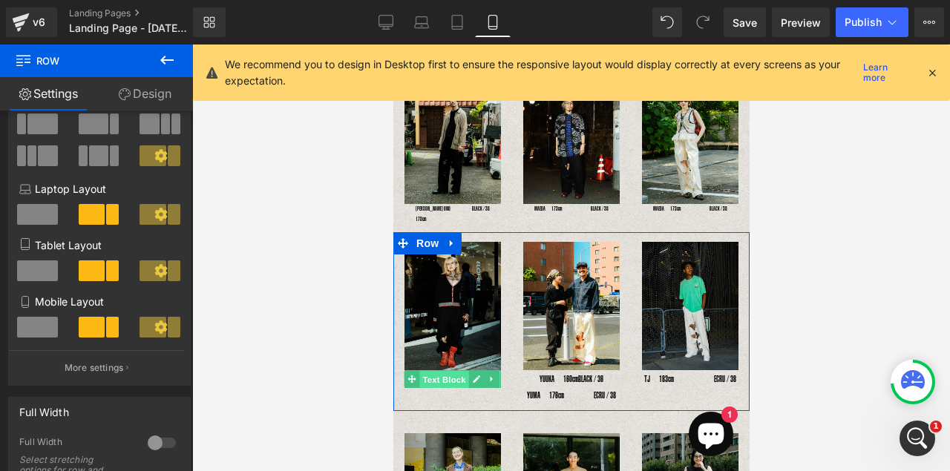
click at [430, 371] on span "Text Block" at bounding box center [443, 380] width 49 height 18
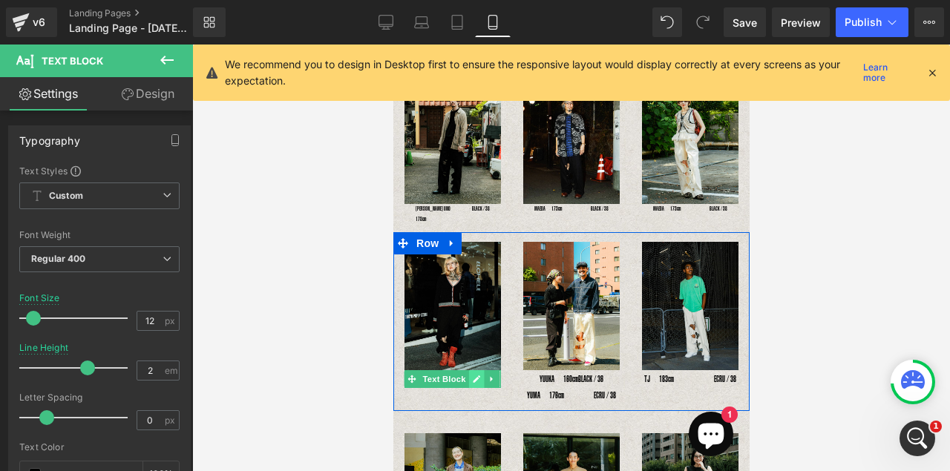
click at [475, 376] on icon at bounding box center [475, 379] width 7 height 7
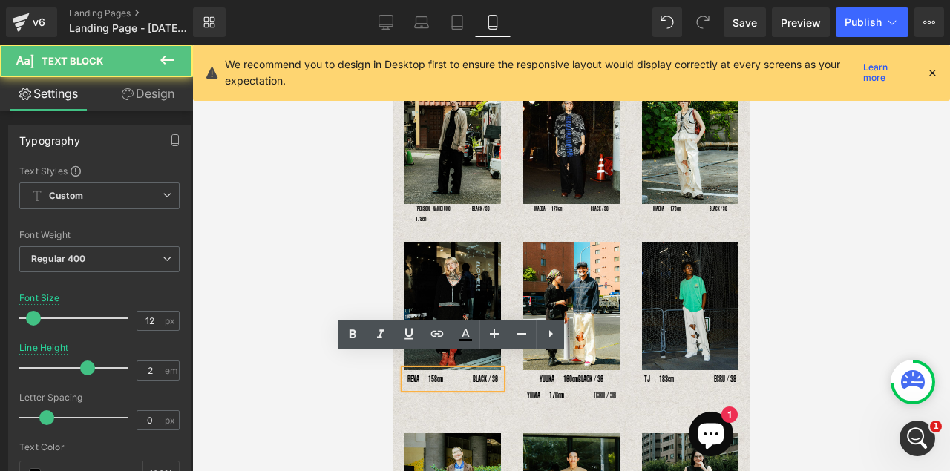
click at [451, 370] on p "RENA　158cm　 　　BLACK / 36" at bounding box center [452, 379] width 97 height 18
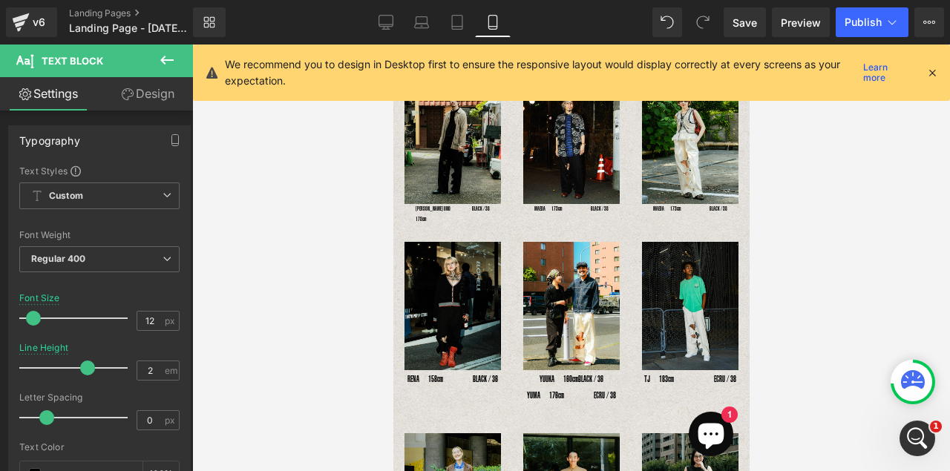
click at [163, 59] on icon at bounding box center [166, 60] width 13 height 9
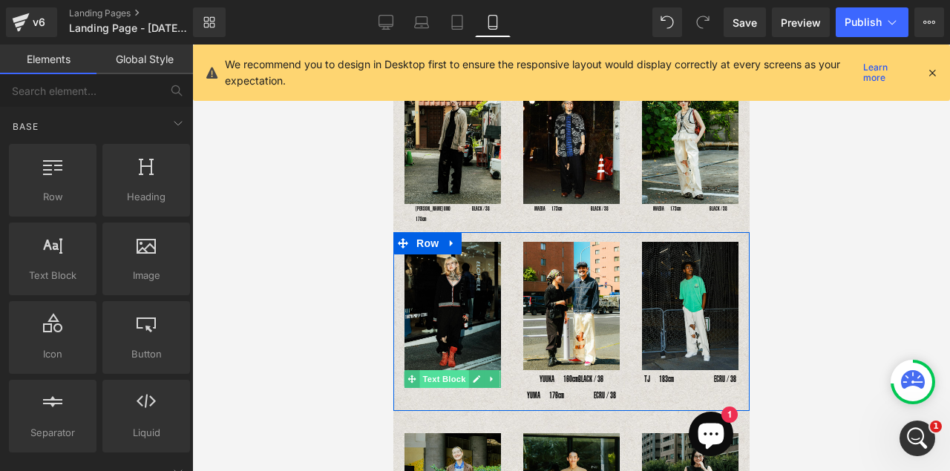
click at [431, 370] on span "Text Block" at bounding box center [443, 379] width 49 height 18
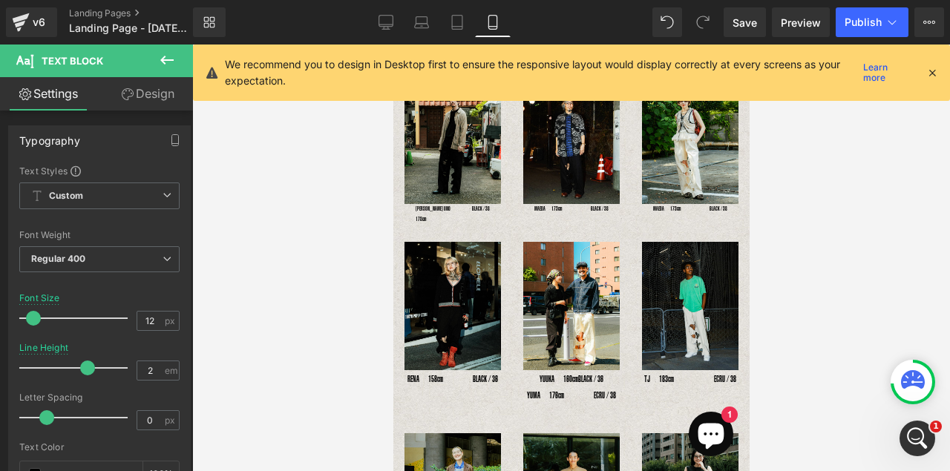
click at [159, 65] on icon at bounding box center [167, 60] width 18 height 18
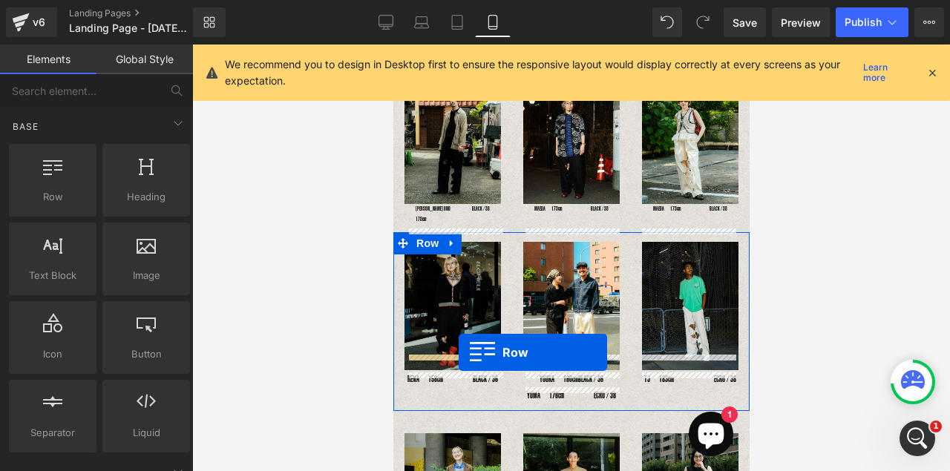
drag, startPoint x: 450, startPoint y: 234, endPoint x: 458, endPoint y: 353, distance: 119.1
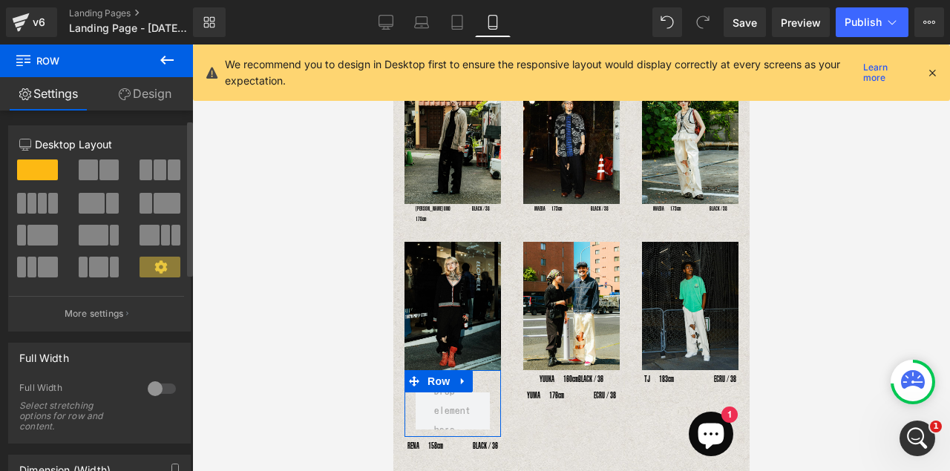
scroll to position [148, 0]
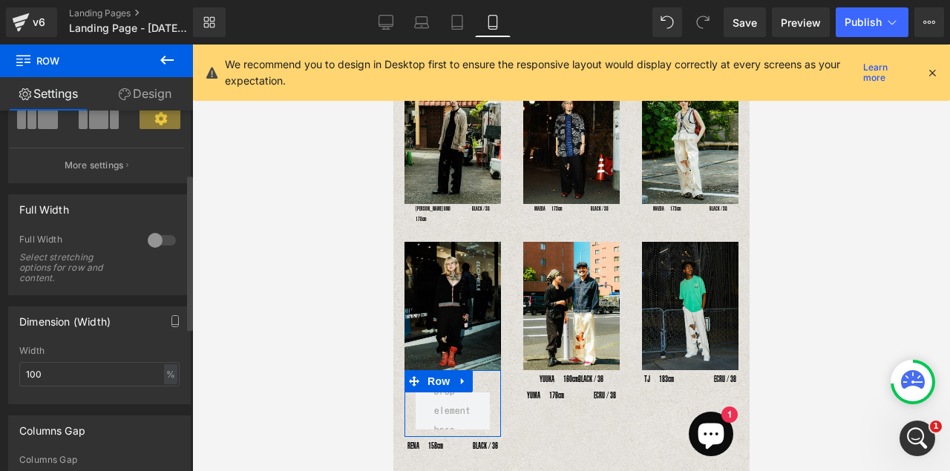
click at [123, 169] on p "More settings" at bounding box center [94, 165] width 59 height 13
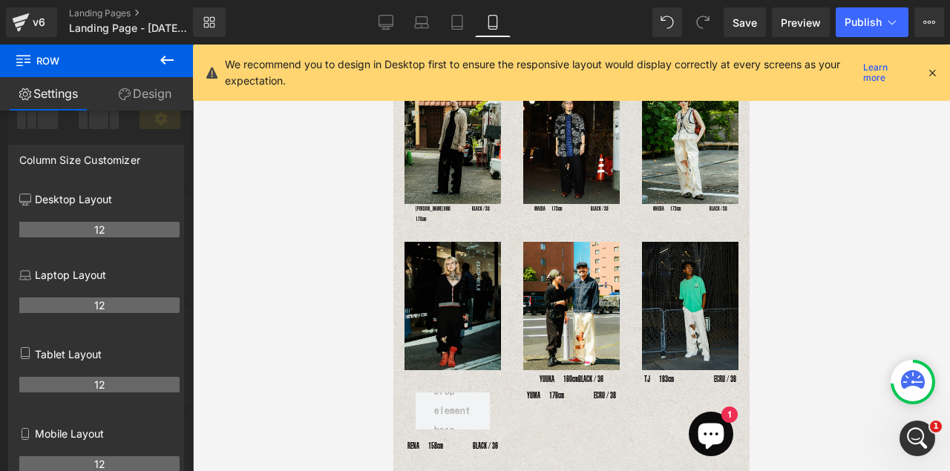
click at [339, 365] on div at bounding box center [571, 258] width 758 height 427
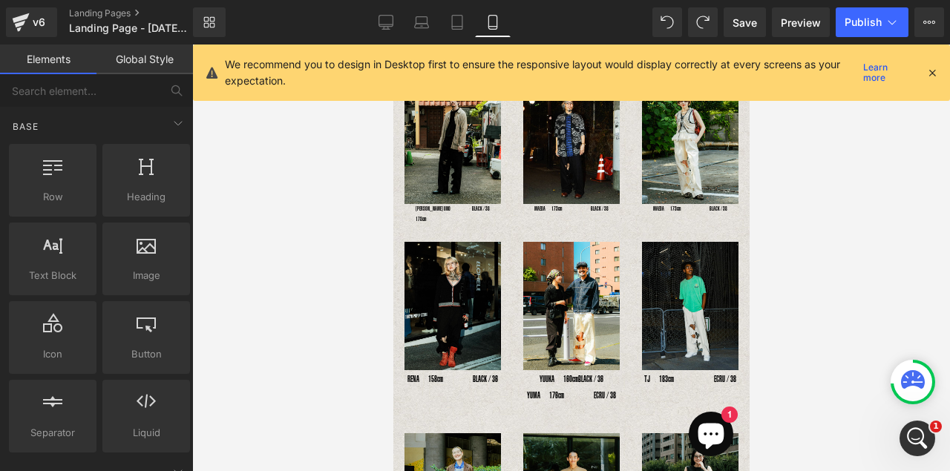
click at [342, 322] on div at bounding box center [571, 258] width 758 height 427
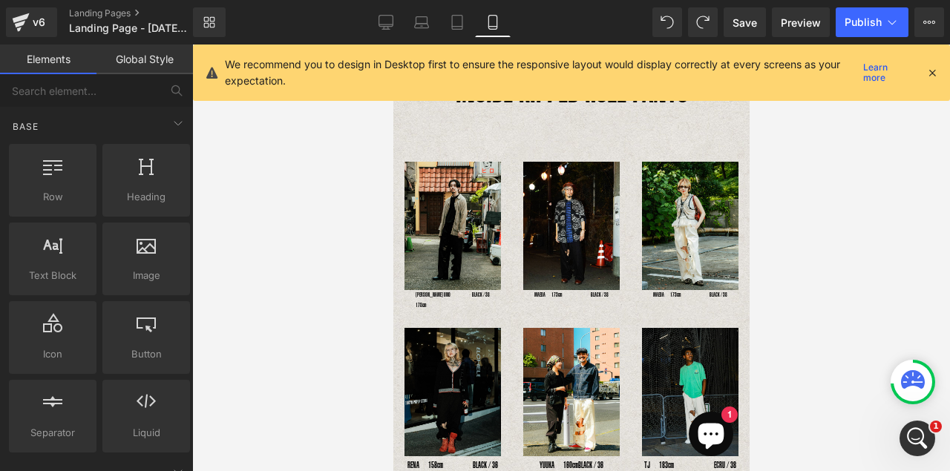
scroll to position [0, 0]
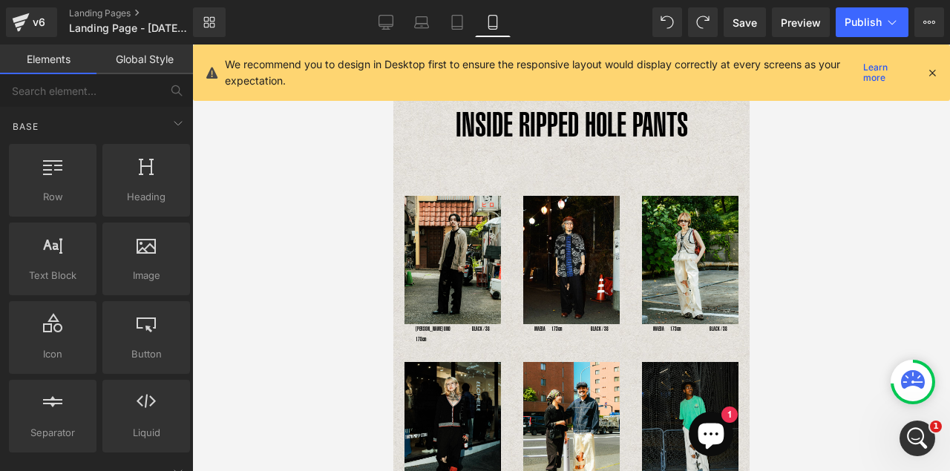
click at [344, 269] on div at bounding box center [571, 258] width 758 height 427
